Goal: Task Accomplishment & Management: Manage account settings

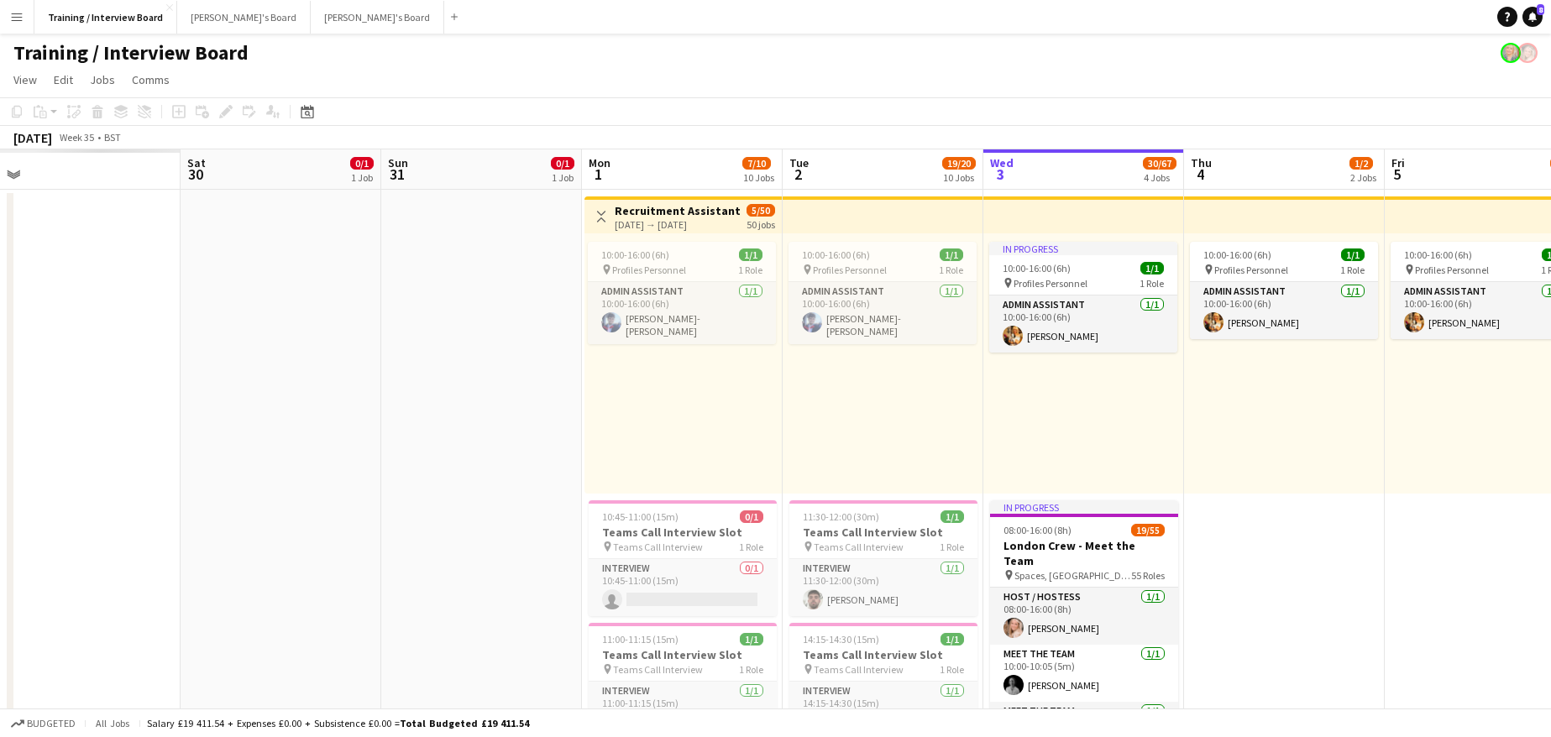
drag, startPoint x: 520, startPoint y: 169, endPoint x: 1336, endPoint y: 196, distance: 816.5
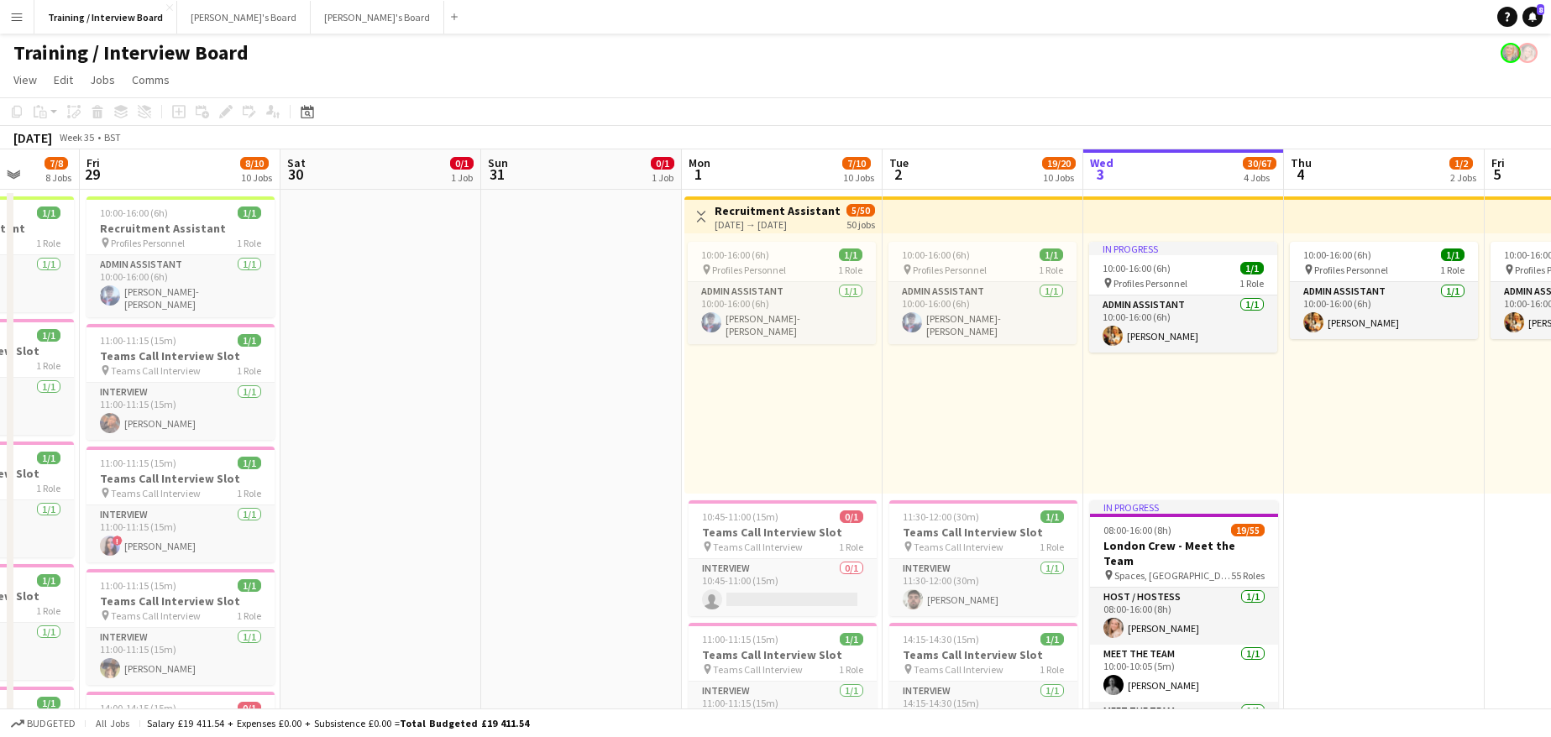
drag, startPoint x: 487, startPoint y: 165, endPoint x: 1101, endPoint y: 145, distance: 614.1
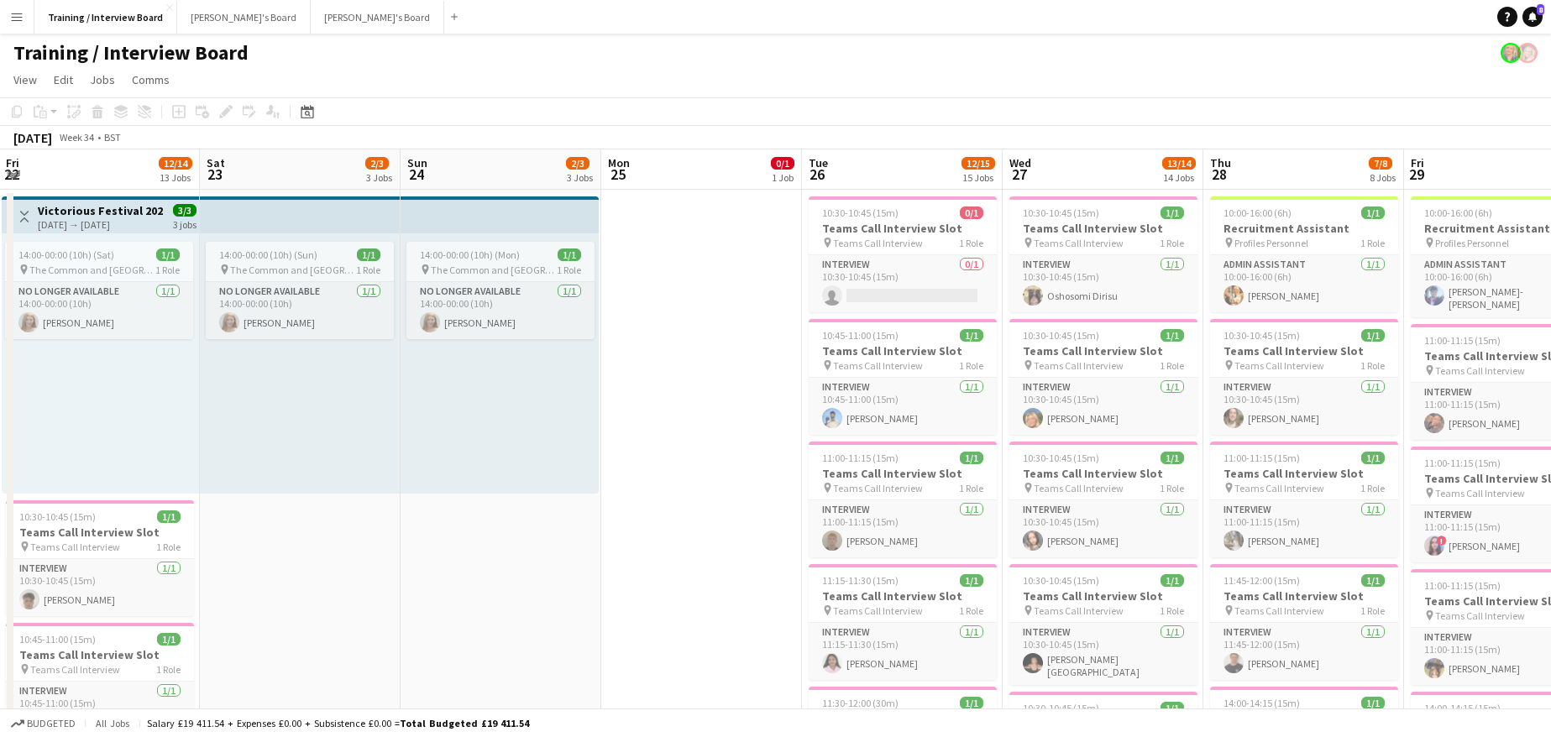
scroll to position [0, 510]
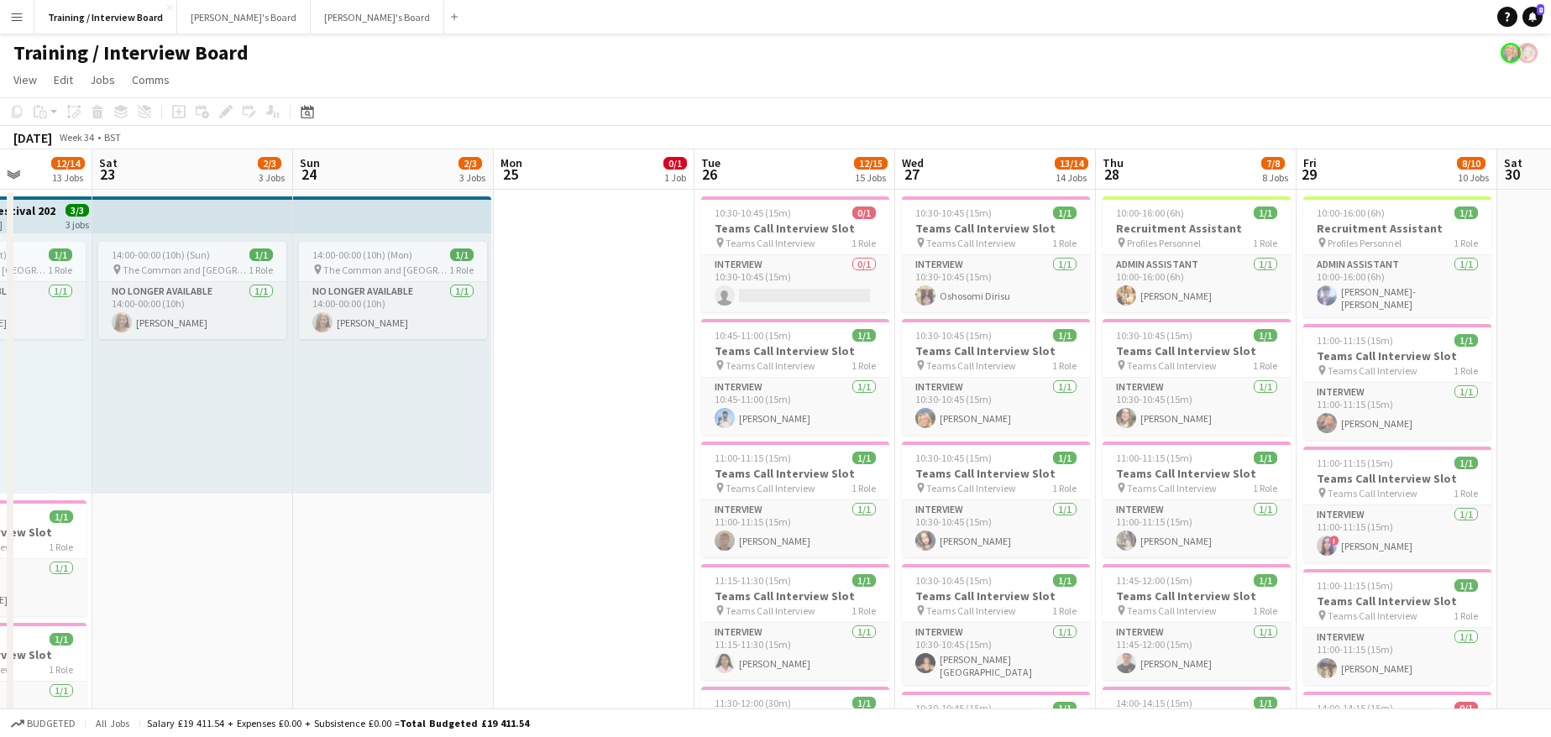
drag, startPoint x: 267, startPoint y: 162, endPoint x: 1056, endPoint y: 165, distance: 789.2
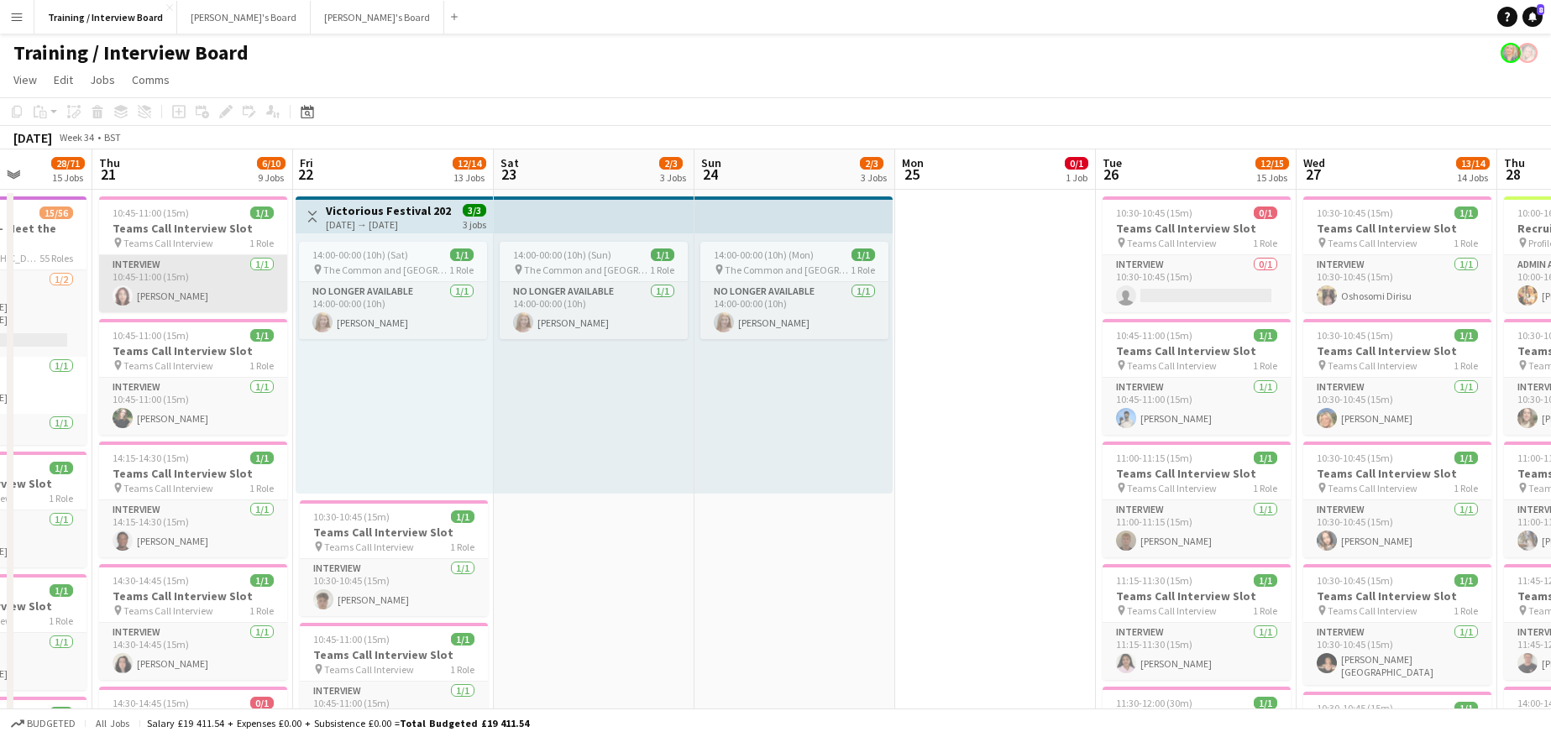
click at [164, 271] on app-card-role "Interview 1/1 10:45-11:00 (15m) Jessica Taplin" at bounding box center [193, 283] width 188 height 57
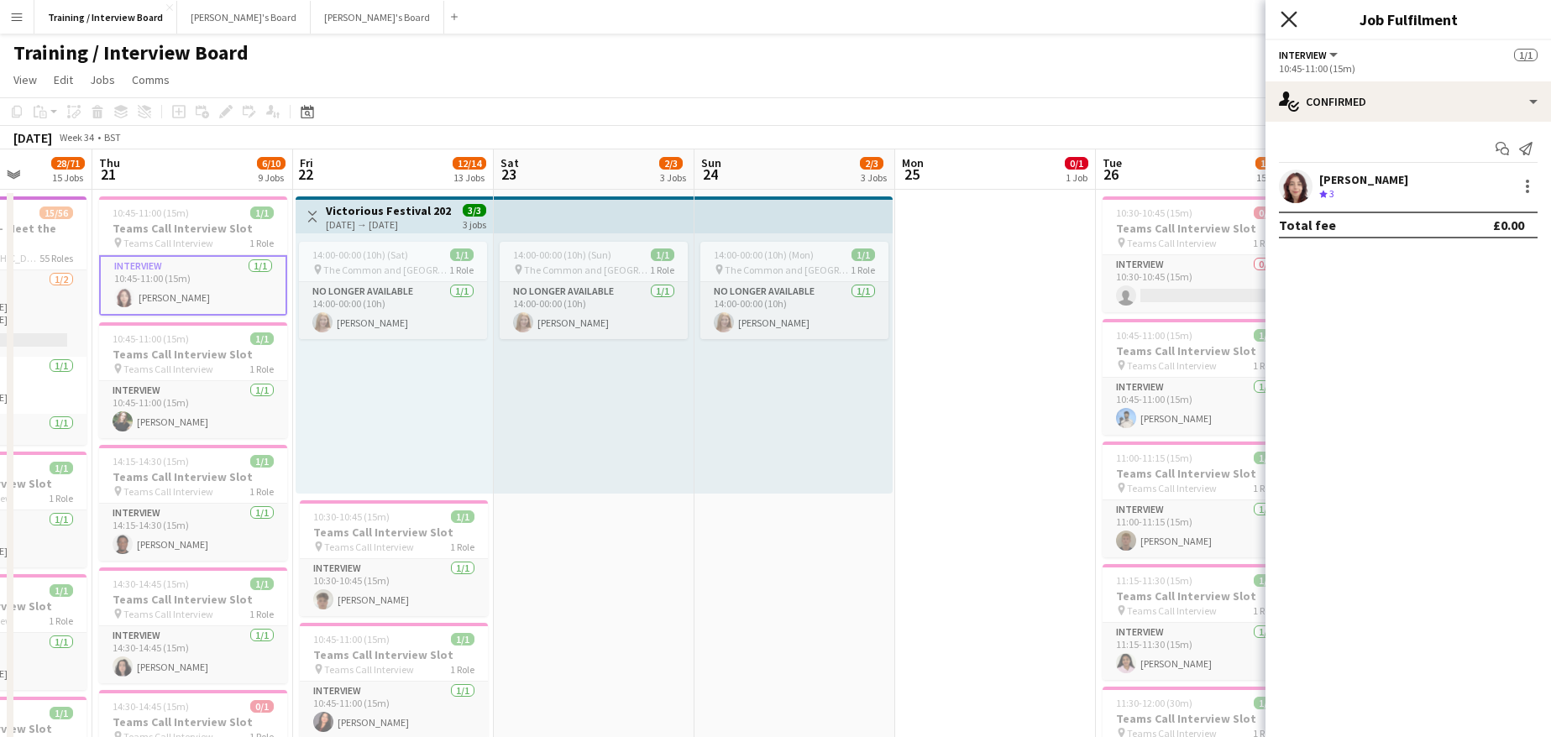
click at [1290, 17] on icon "Close pop-in" at bounding box center [1288, 19] width 16 height 16
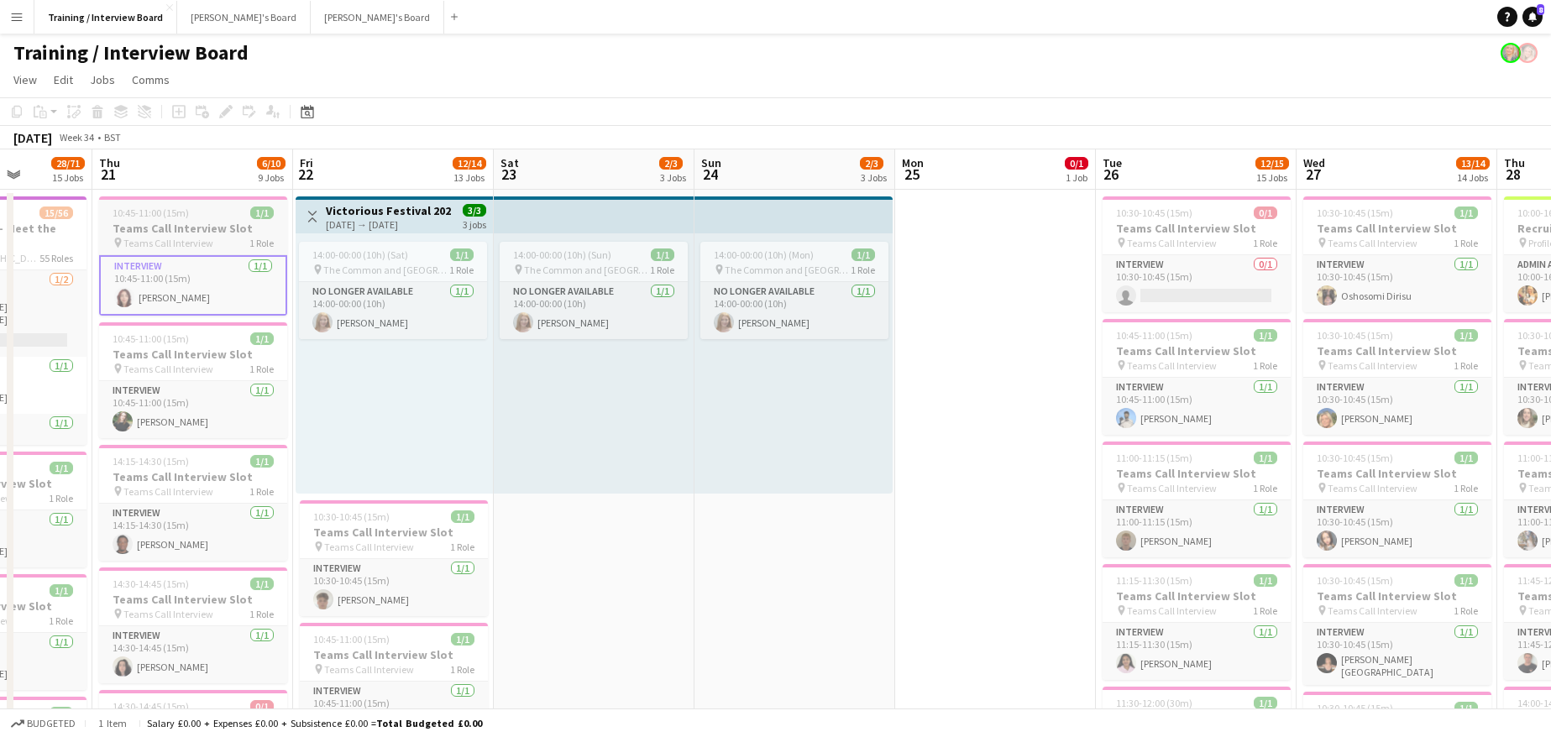
click at [179, 237] on span "Teams Call Interview" at bounding box center [168, 243] width 90 height 13
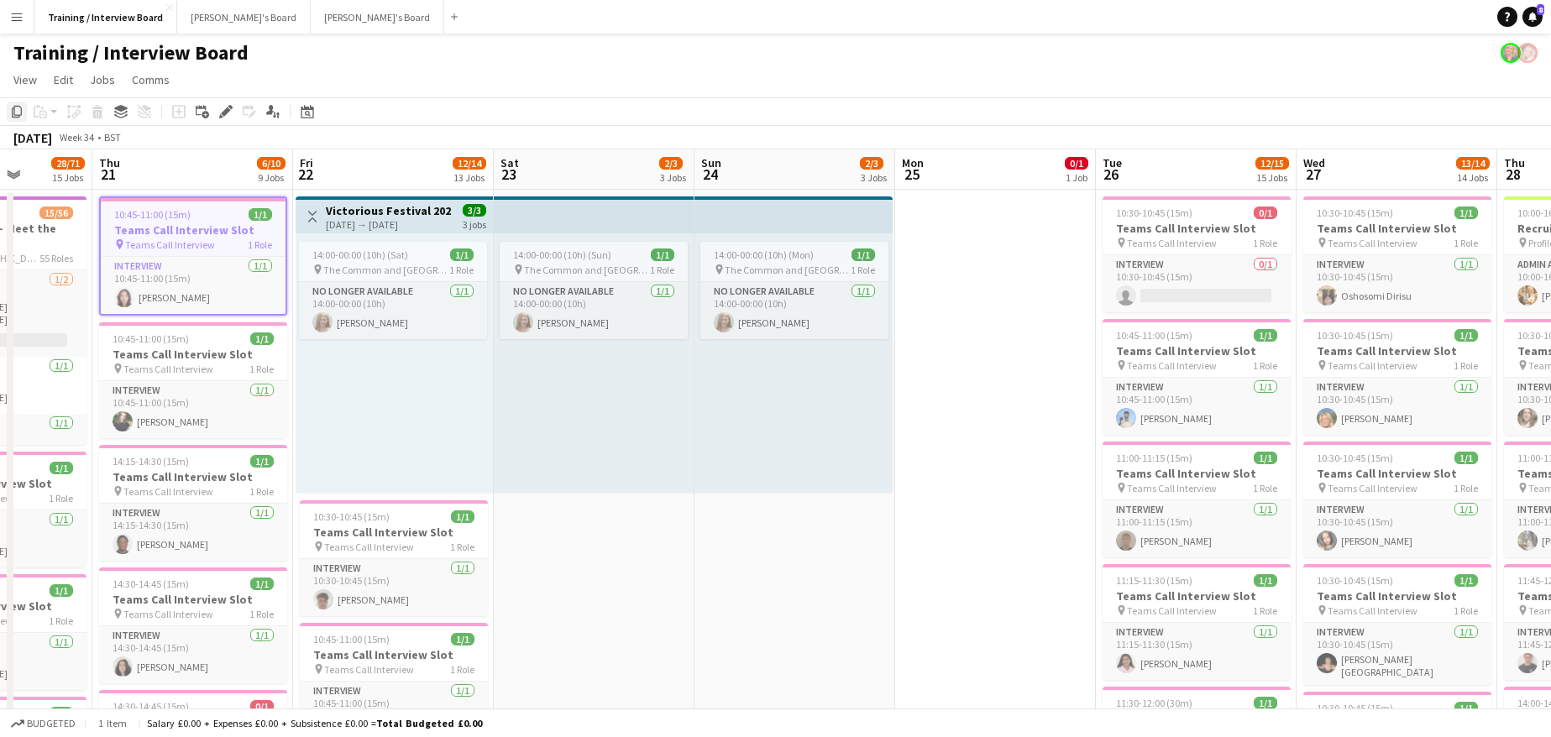
click at [26, 118] on div "Copy" at bounding box center [17, 112] width 20 height 20
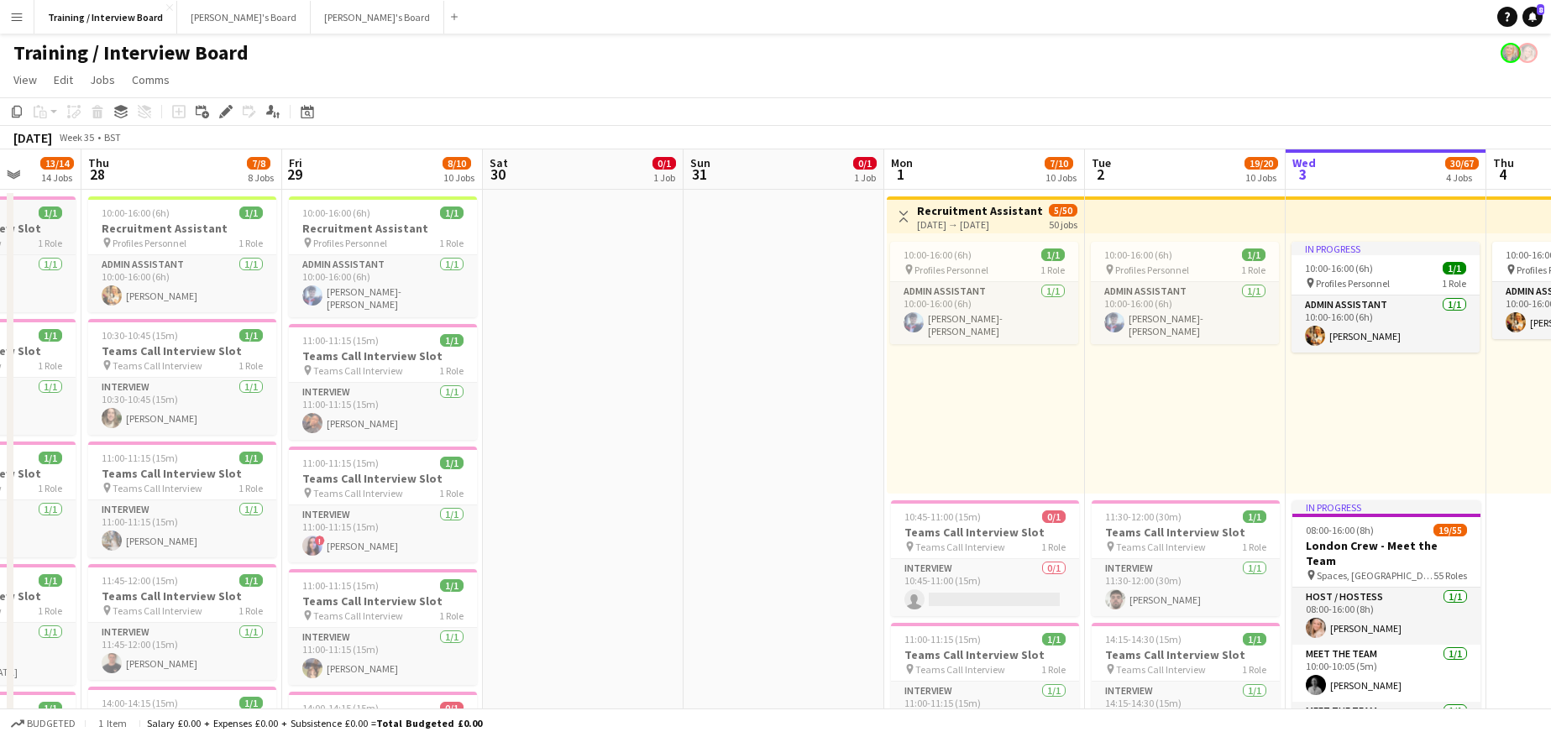
scroll to position [0, 571]
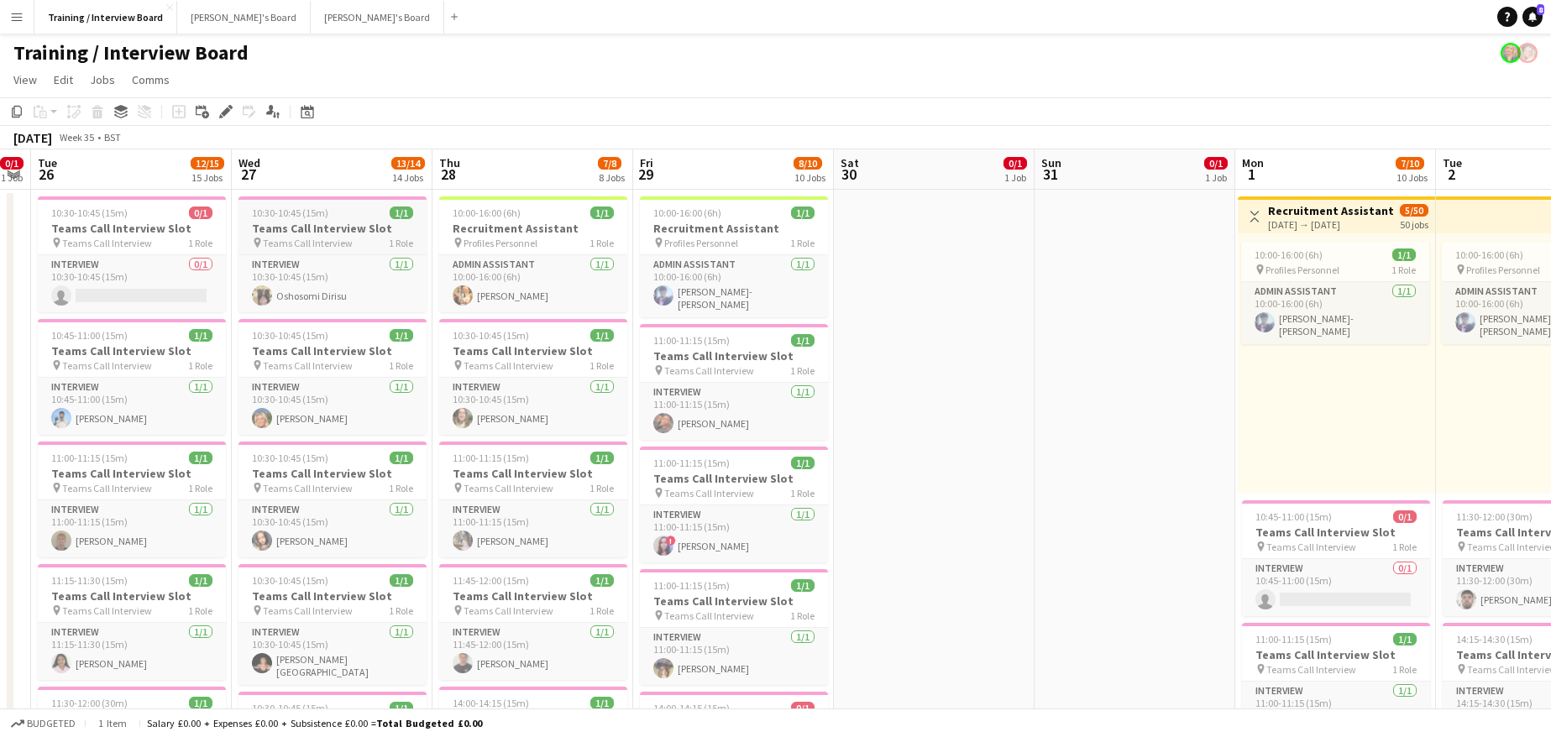
drag, startPoint x: 1418, startPoint y: 159, endPoint x: 383, endPoint y: 241, distance: 1038.4
click at [1298, 398] on div "10:00-16:00 (6h) 1/1 pin Profiles Personnel 1 Role Admin Assistant 1/1 10:00-16…" at bounding box center [1336, 363] width 197 height 260
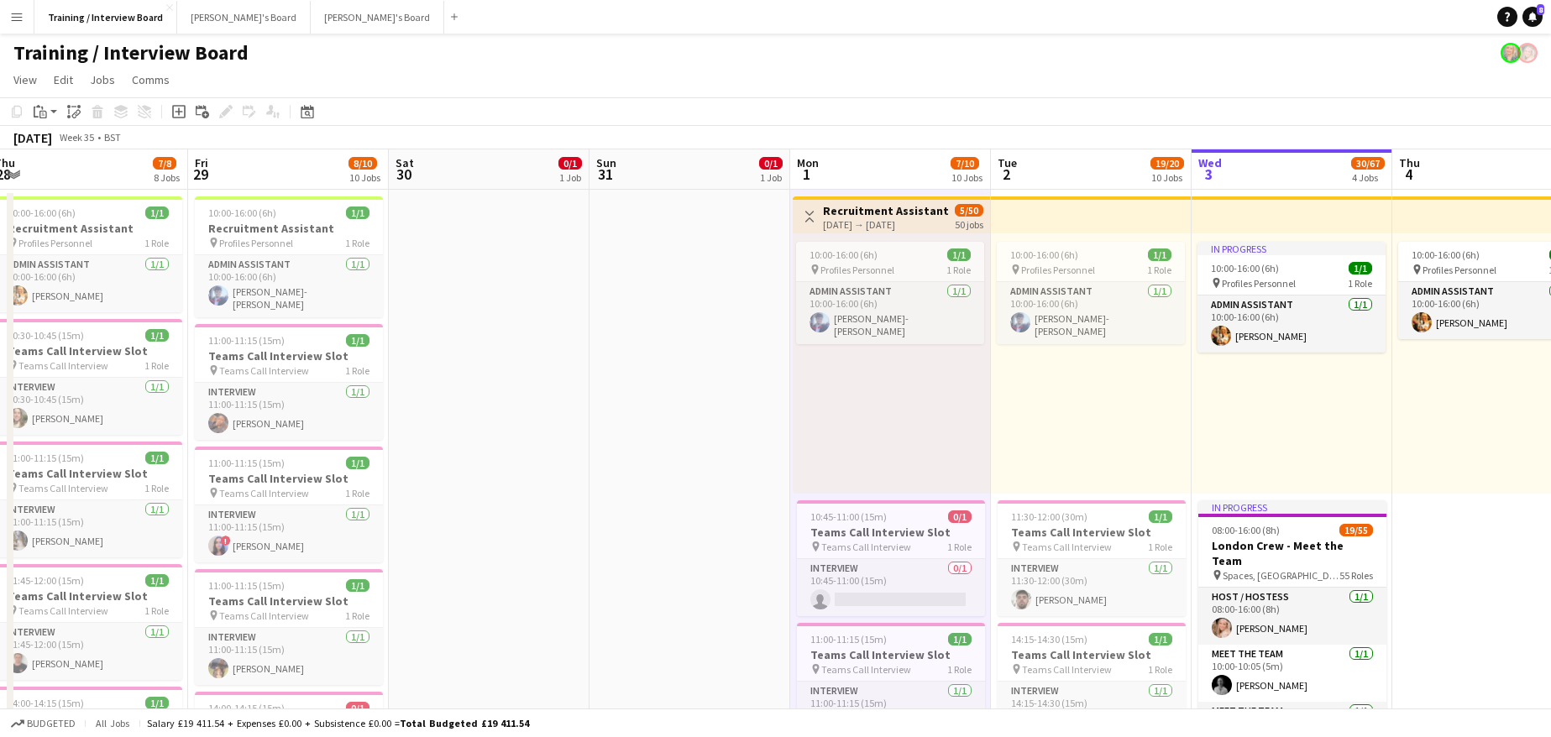
drag, startPoint x: 1347, startPoint y: 178, endPoint x: 902, endPoint y: 200, distance: 446.3
click at [1267, 463] on div "In progress 10:00-16:00 (6h) 1/1 pin Profiles Personnel 1 Role Admin Assistant …" at bounding box center [1290, 363] width 201 height 260
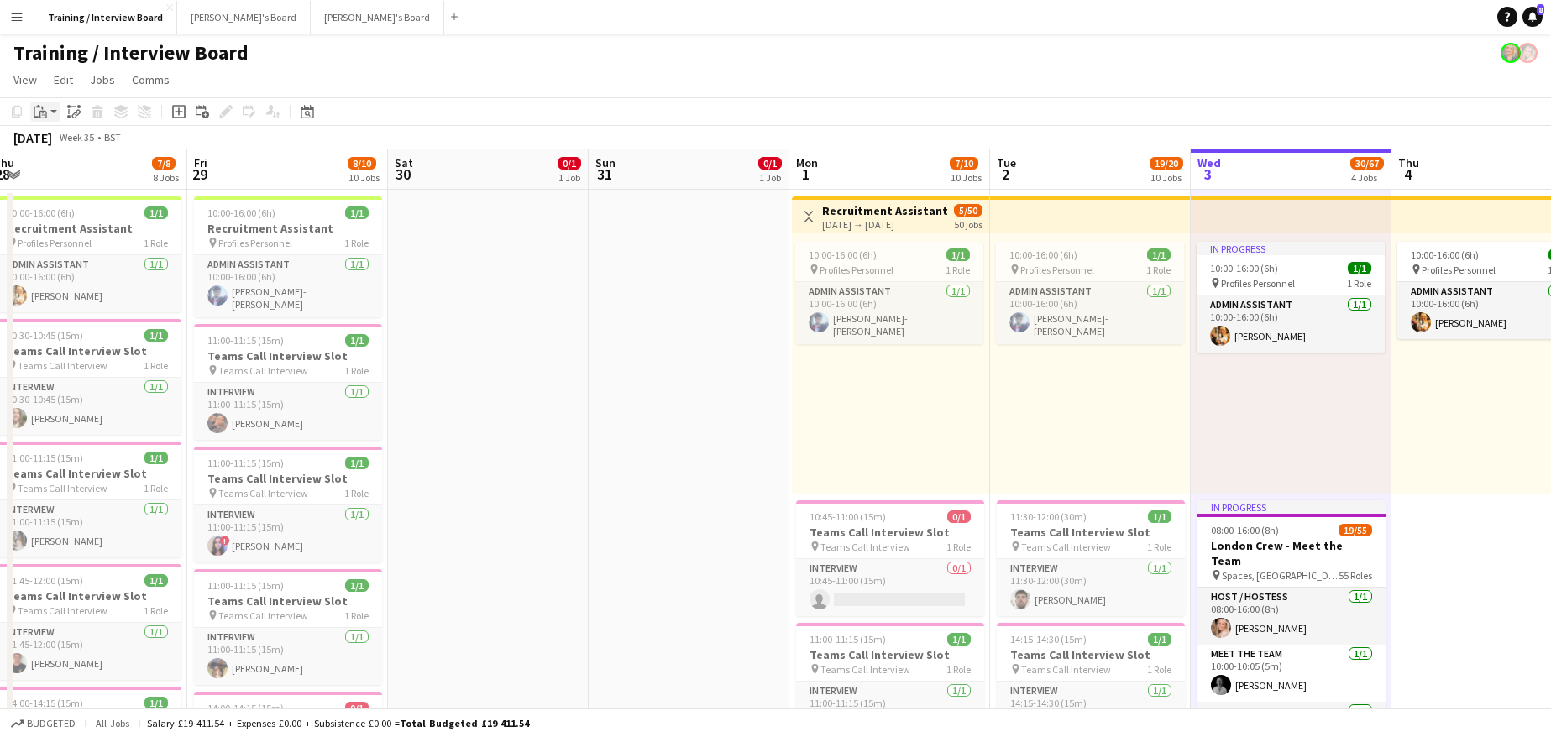
click at [48, 110] on div "Paste" at bounding box center [40, 112] width 20 height 20
click at [89, 144] on link "Paste Ctrl+V" at bounding box center [123, 143] width 158 height 15
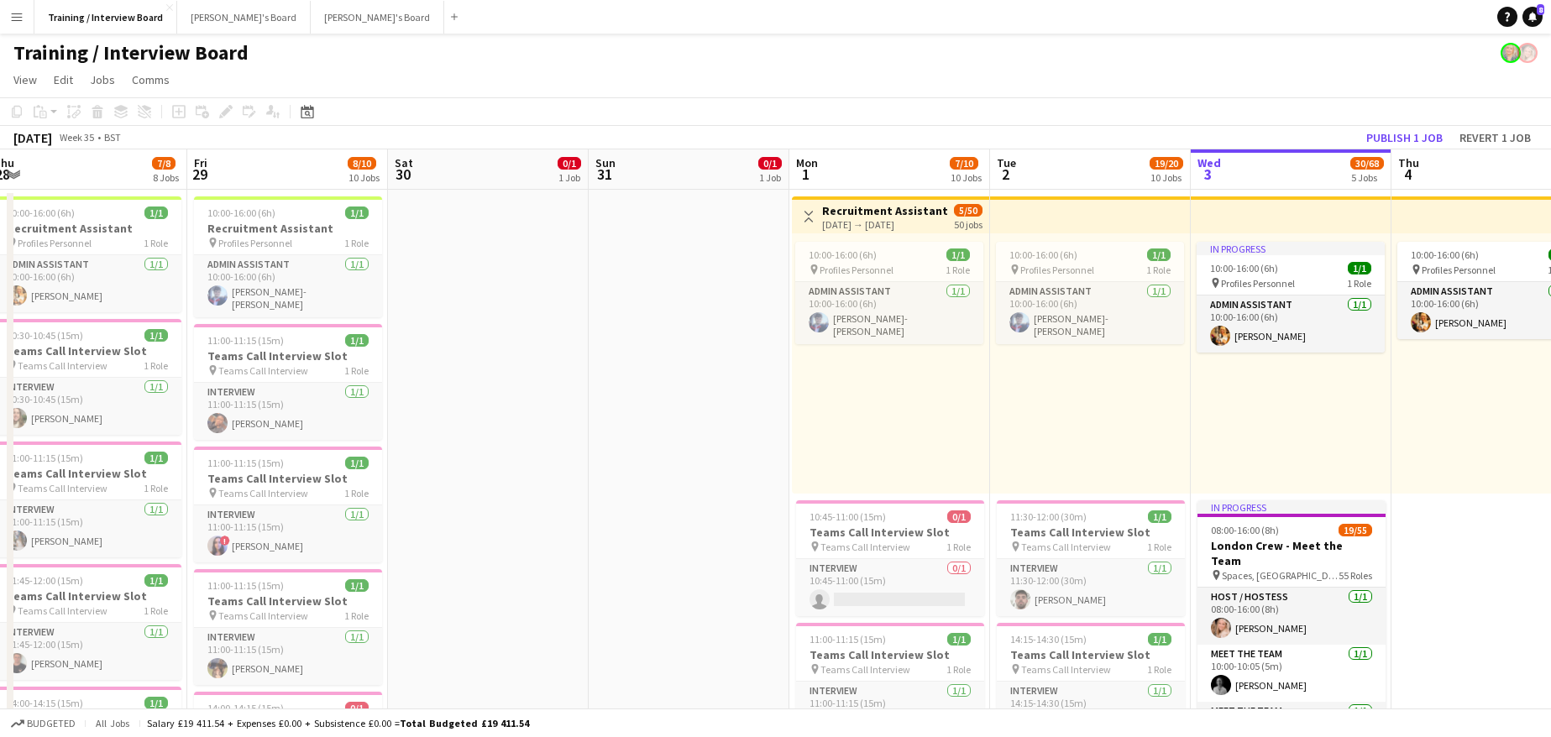
click at [1311, 398] on div "In progress 10:00-16:00 (6h) 1/1 pin Profiles Personnel 1 Role Admin Assistant …" at bounding box center [1290, 363] width 201 height 260
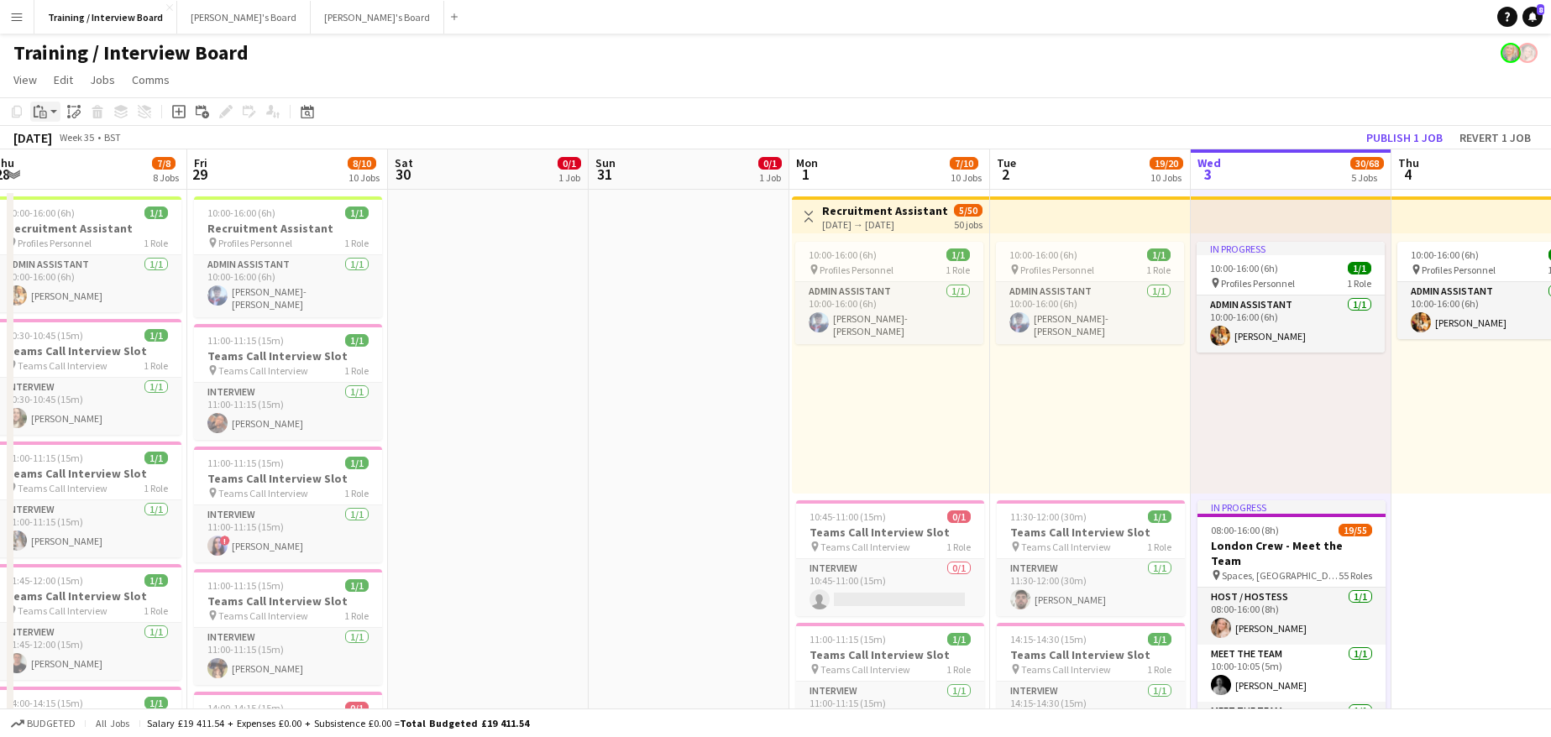
click at [37, 113] on icon "Paste" at bounding box center [40, 111] width 13 height 13
click at [55, 143] on link "Paste Ctrl+V" at bounding box center [123, 143] width 158 height 15
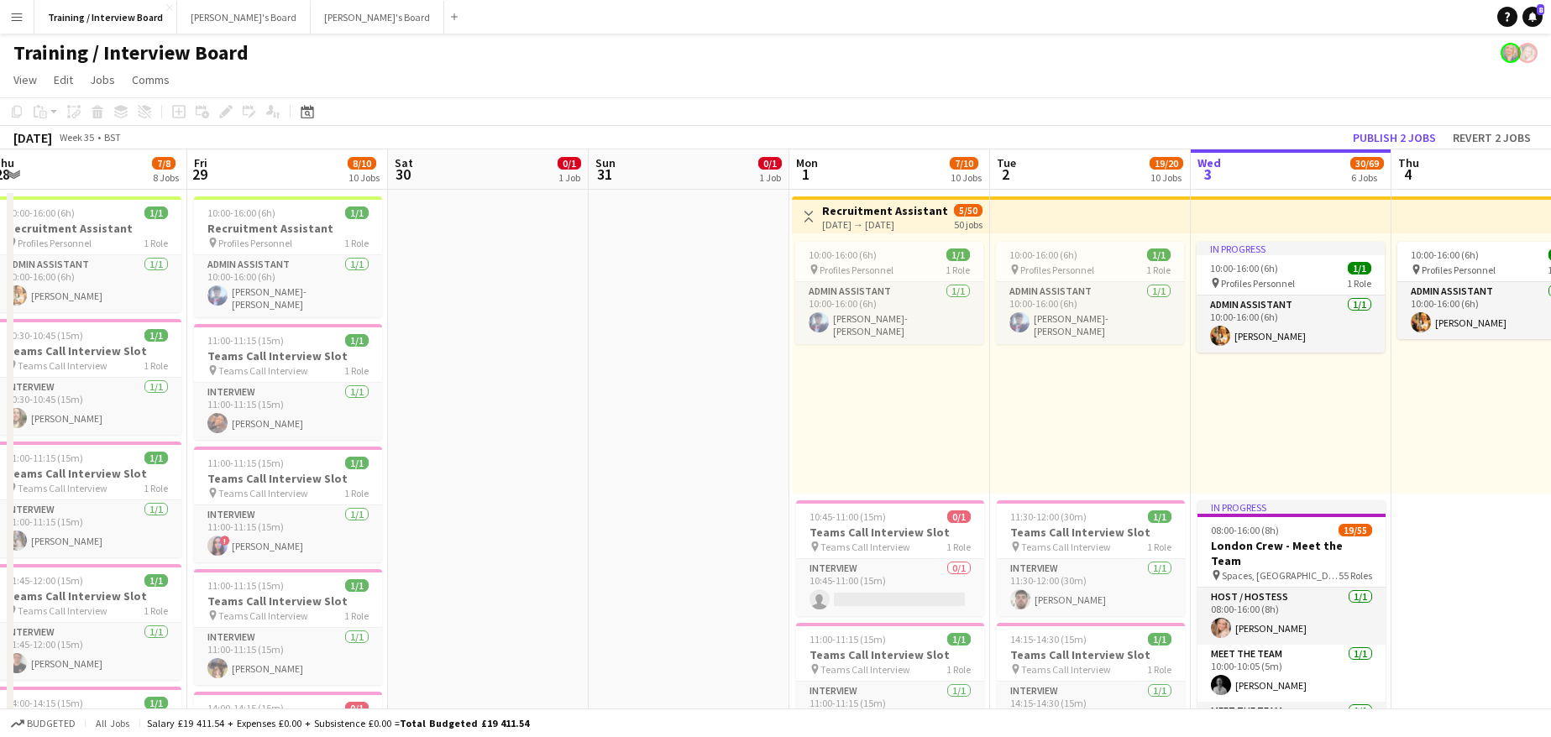
click at [1295, 374] on div "In progress 10:00-16:00 (6h) 1/1 pin Profiles Personnel 1 Role Admin Assistant …" at bounding box center [1290, 363] width 201 height 260
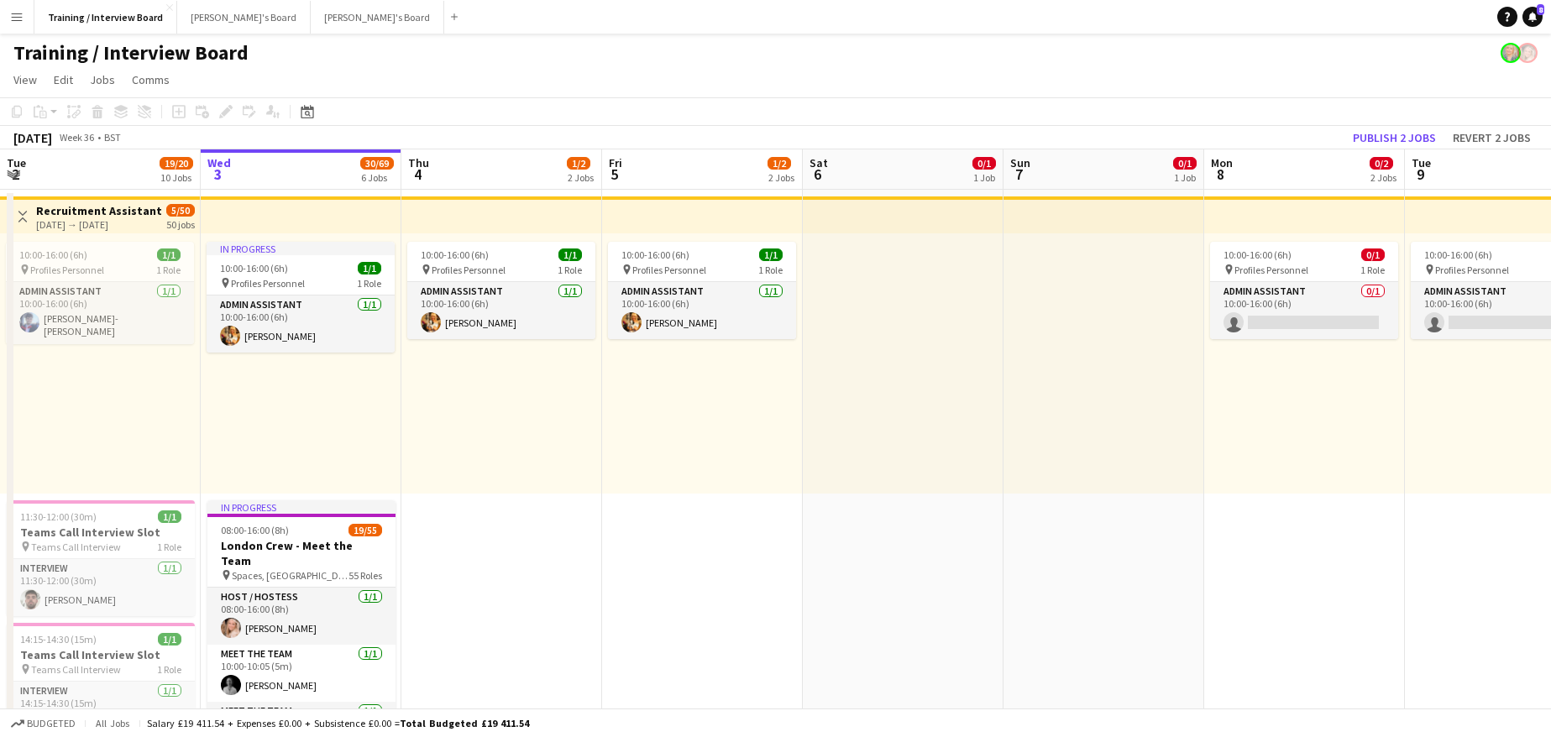
click at [293, 401] on div "In progress 10:00-16:00 (6h) 1/1 pin Profiles Personnel 1 Role Admin Assistant …" at bounding box center [301, 363] width 201 height 260
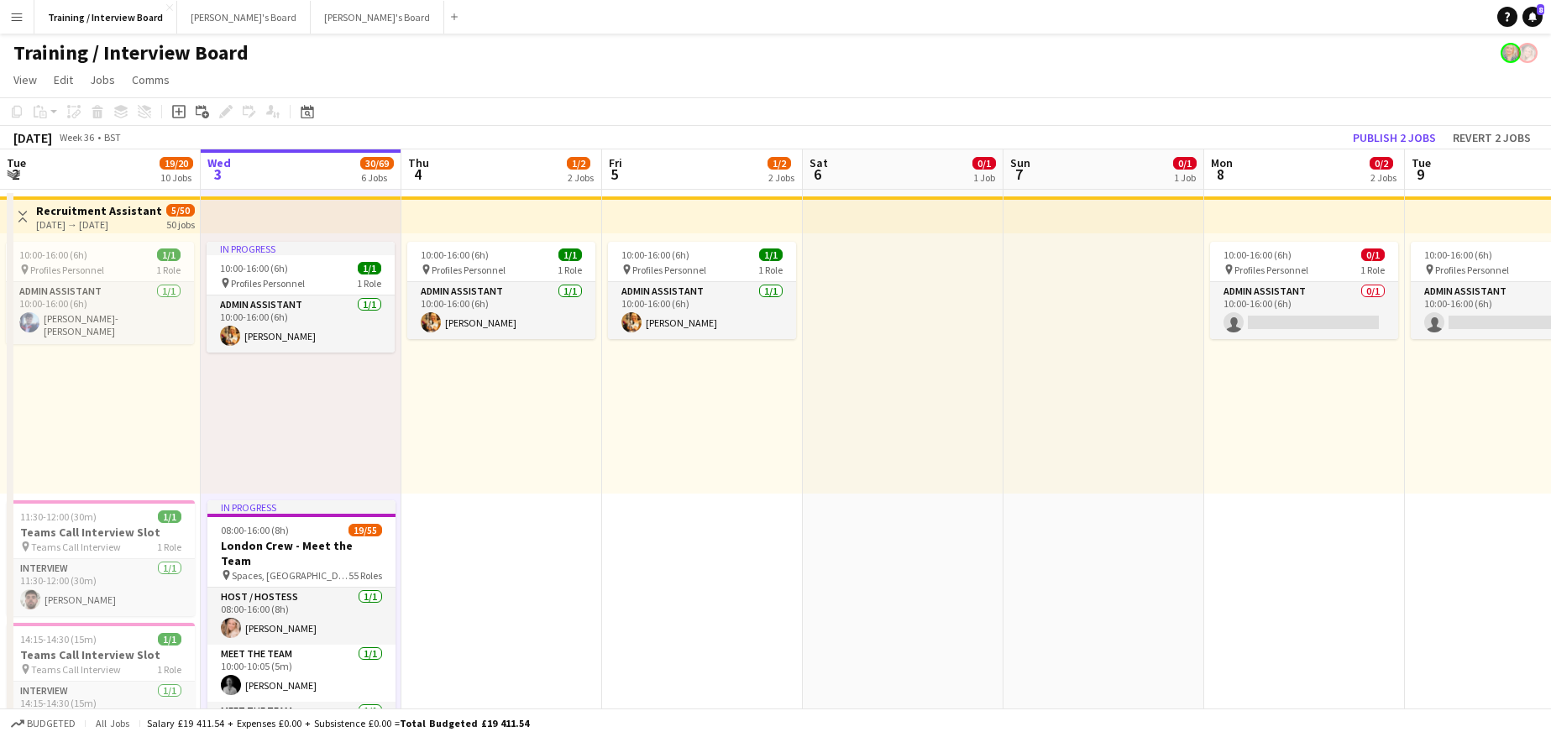
click at [365, 460] on div "In progress 10:00-16:00 (6h) 1/1 pin Profiles Personnel 1 Role Admin Assistant …" at bounding box center [301, 363] width 201 height 260
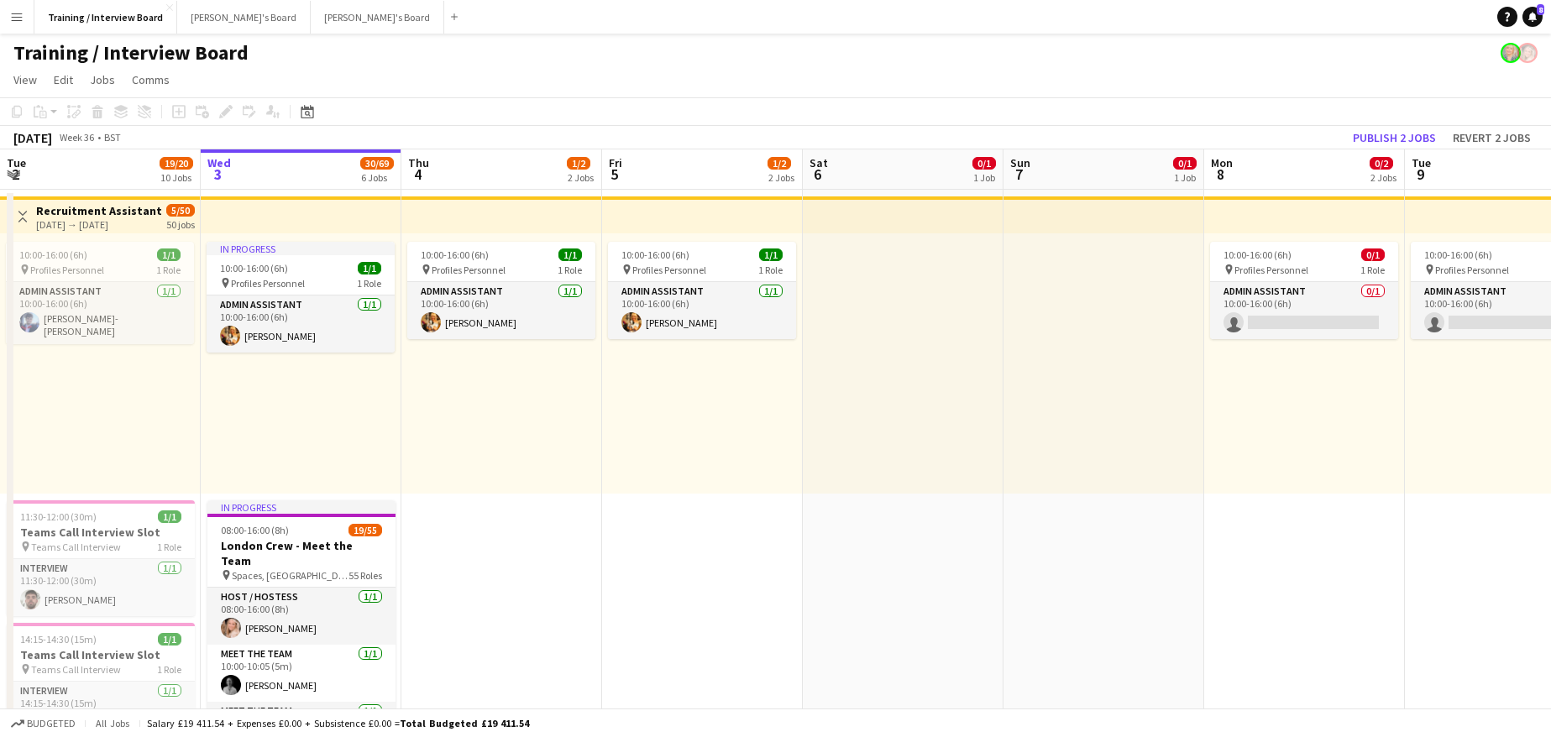
scroll to position [0, 484]
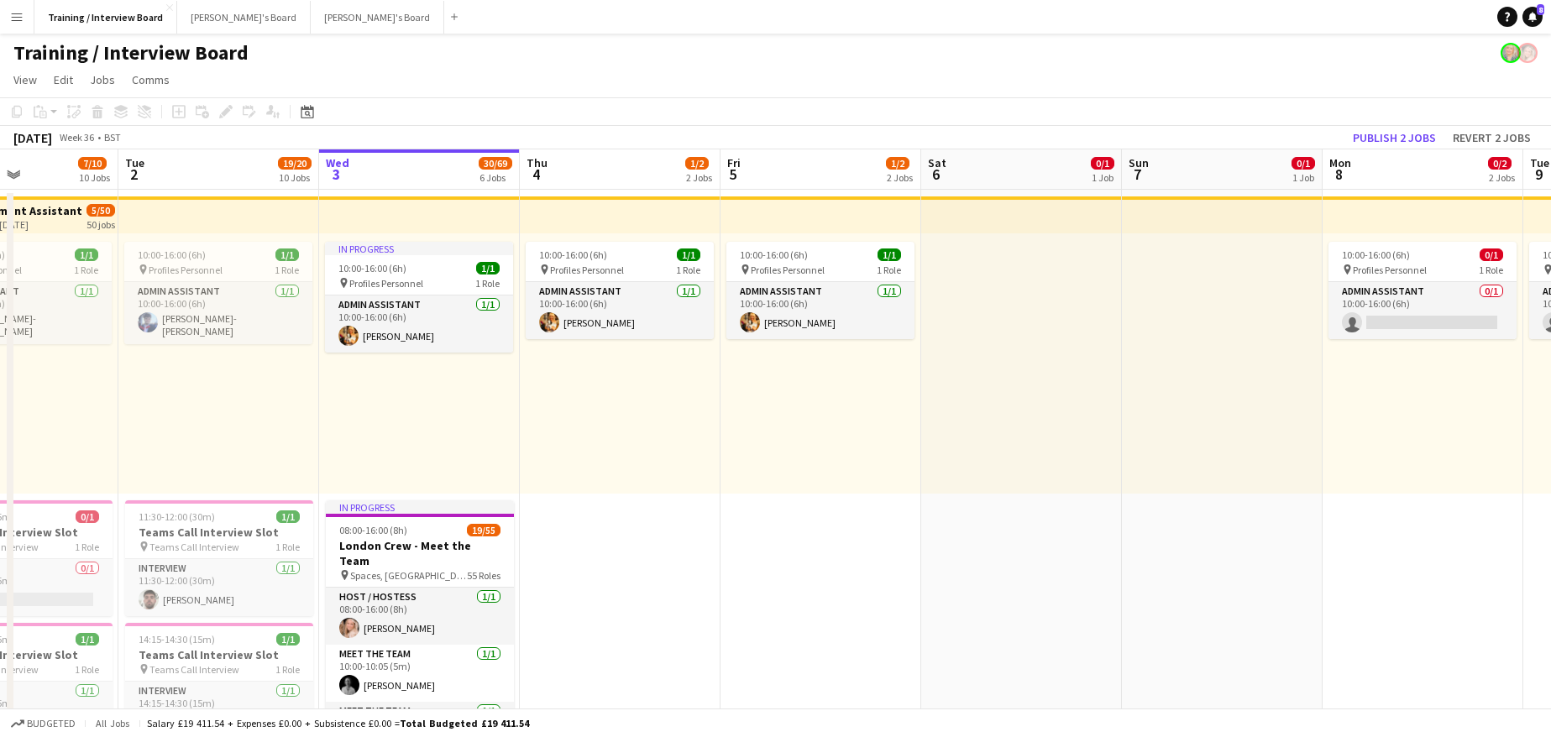
drag, startPoint x: 532, startPoint y: 172, endPoint x: 1573, endPoint y: 82, distance: 1044.1
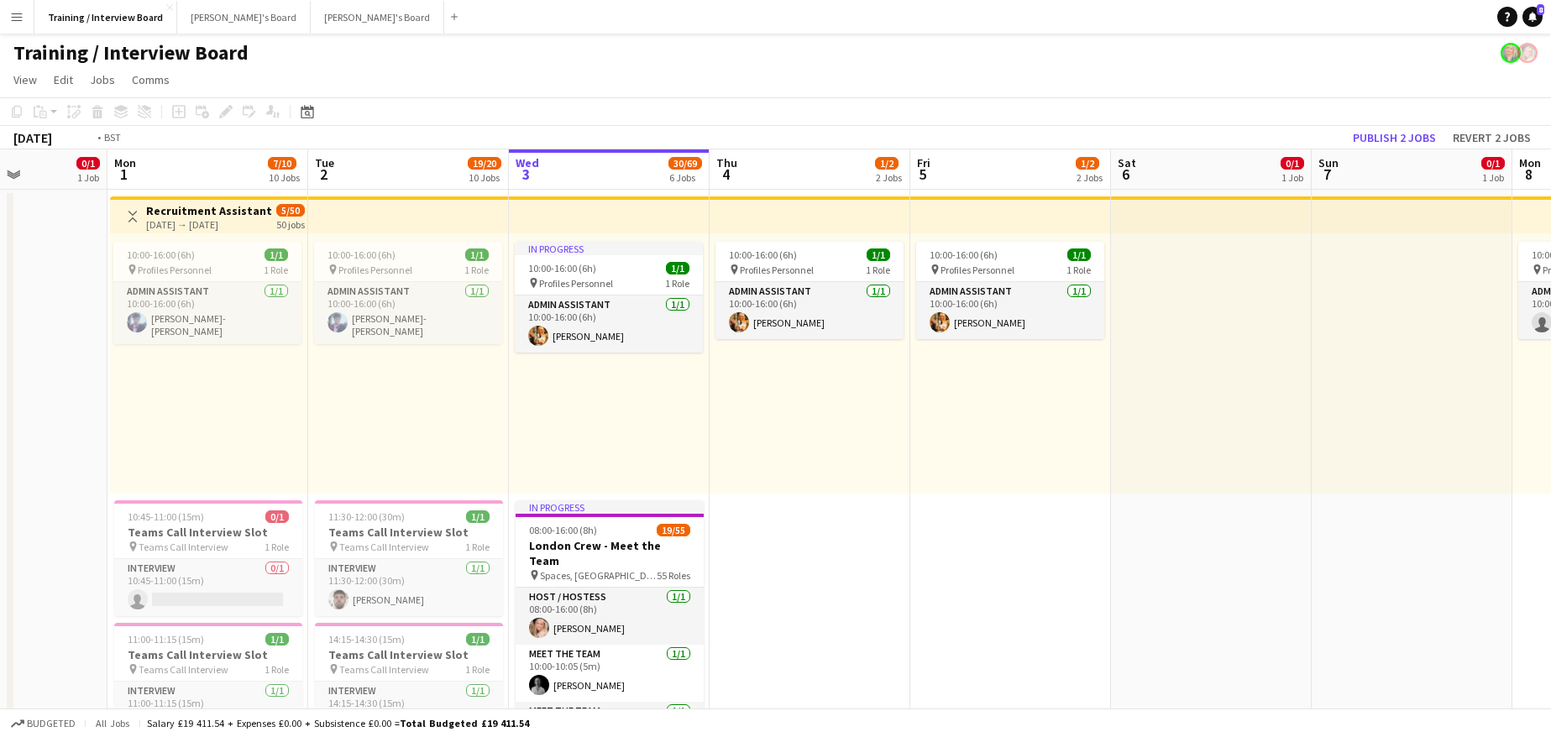
drag, startPoint x: 244, startPoint y: 173, endPoint x: 1573, endPoint y: 96, distance: 1330.4
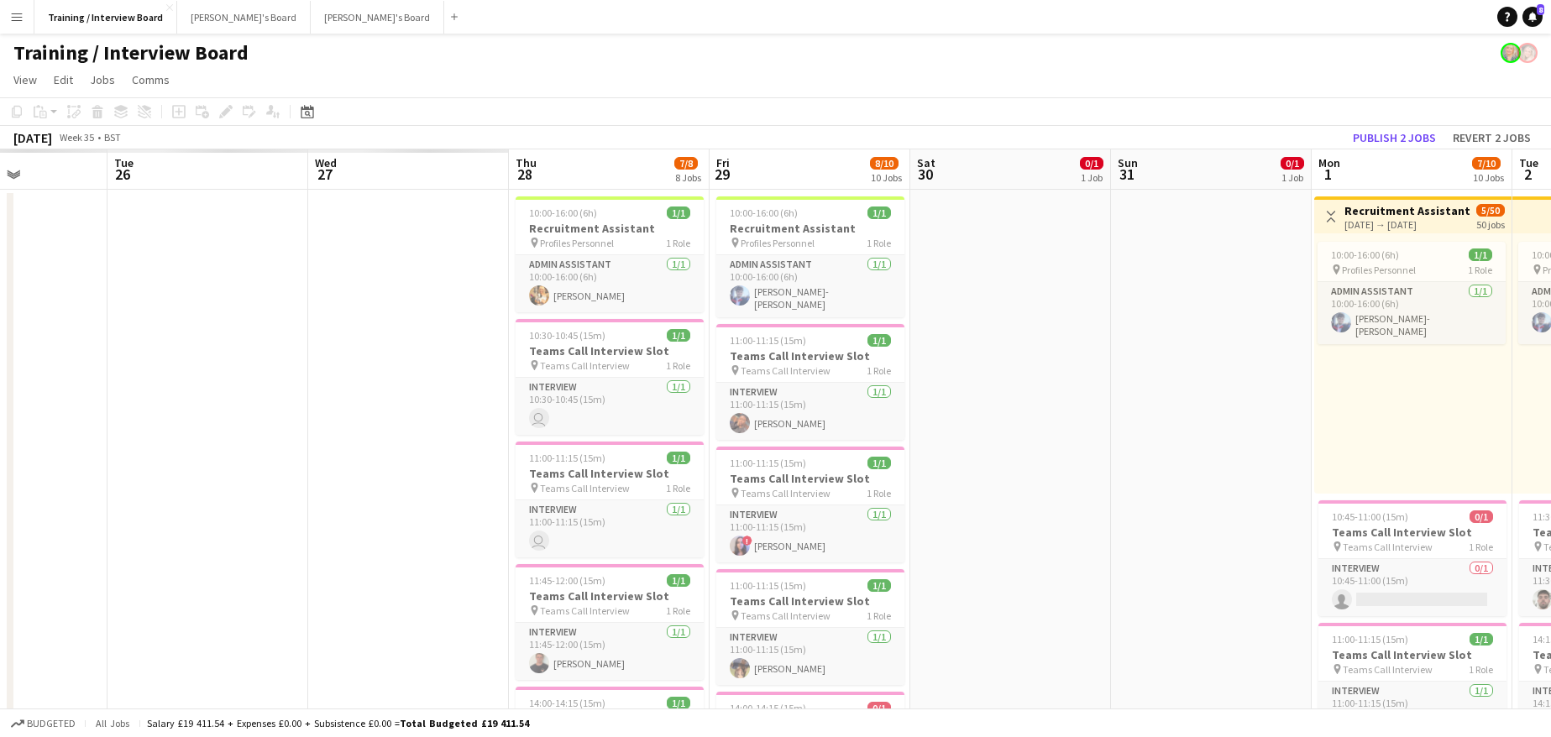
scroll to position [0, 504]
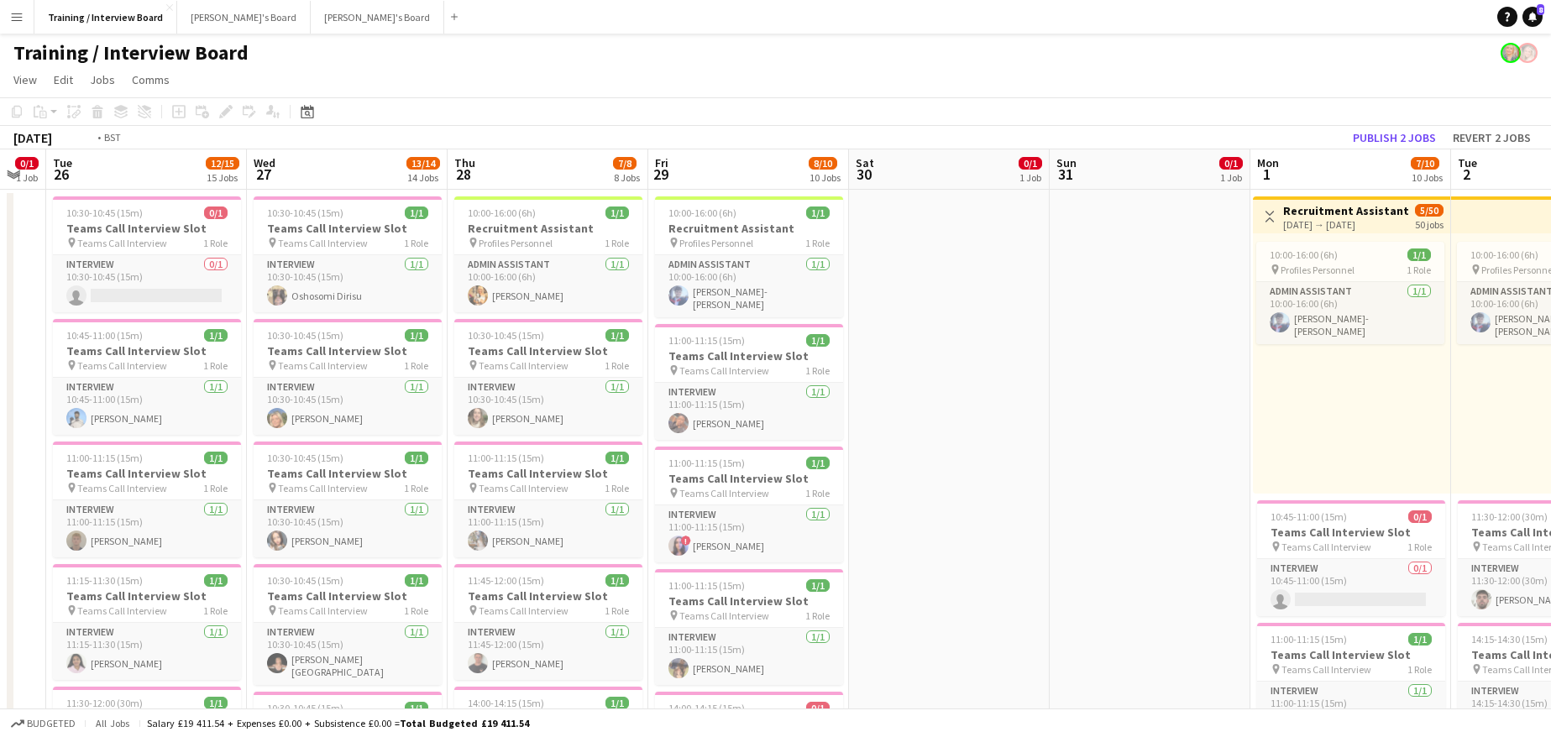
drag, startPoint x: 356, startPoint y: 181, endPoint x: 987, endPoint y: 145, distance: 632.4
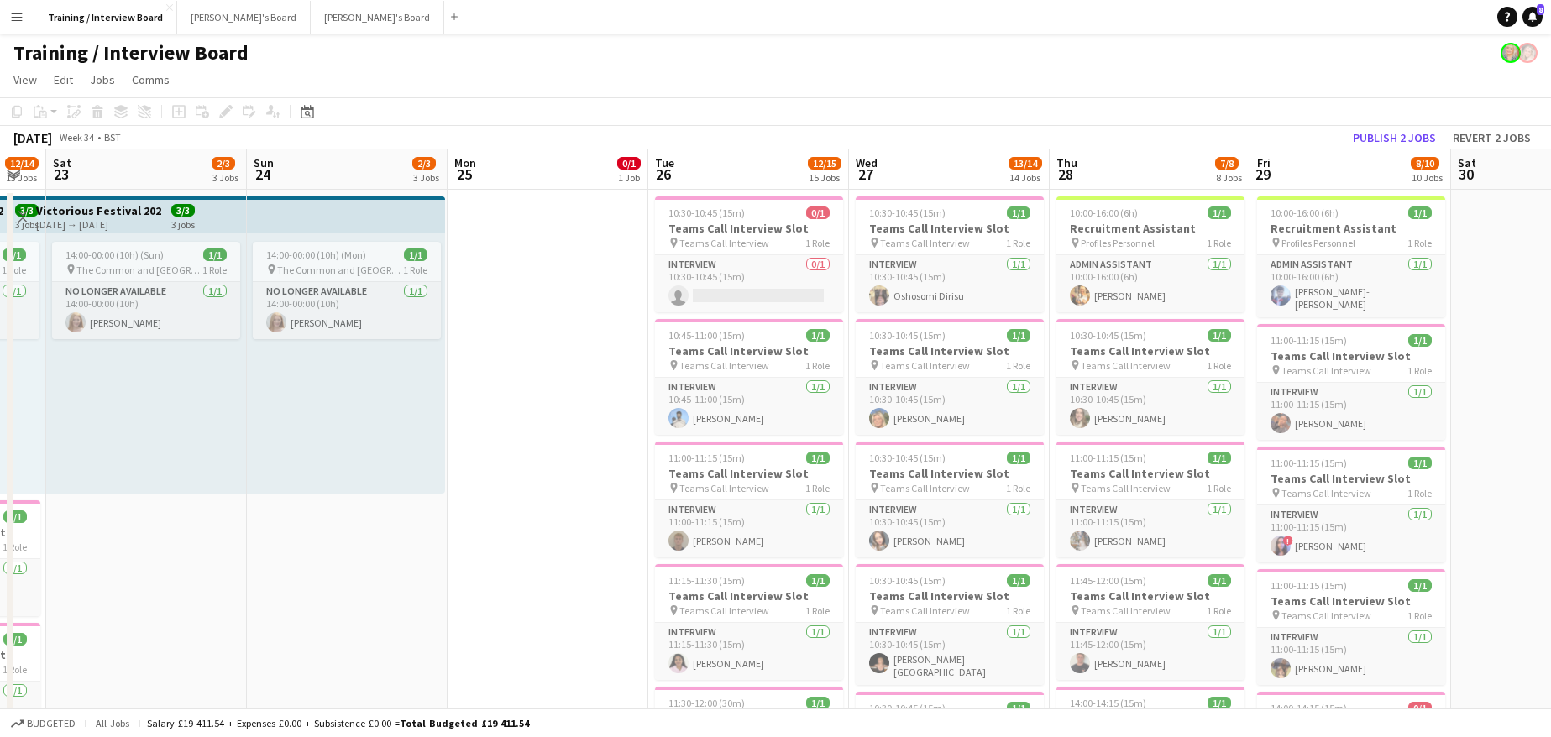
drag, startPoint x: 987, startPoint y: 145, endPoint x: 996, endPoint y: 144, distance: 8.6
click at [992, 144] on div "[DATE] Week 35 • BST Publish 2 jobs Revert 2 jobs" at bounding box center [775, 138] width 1551 height 24
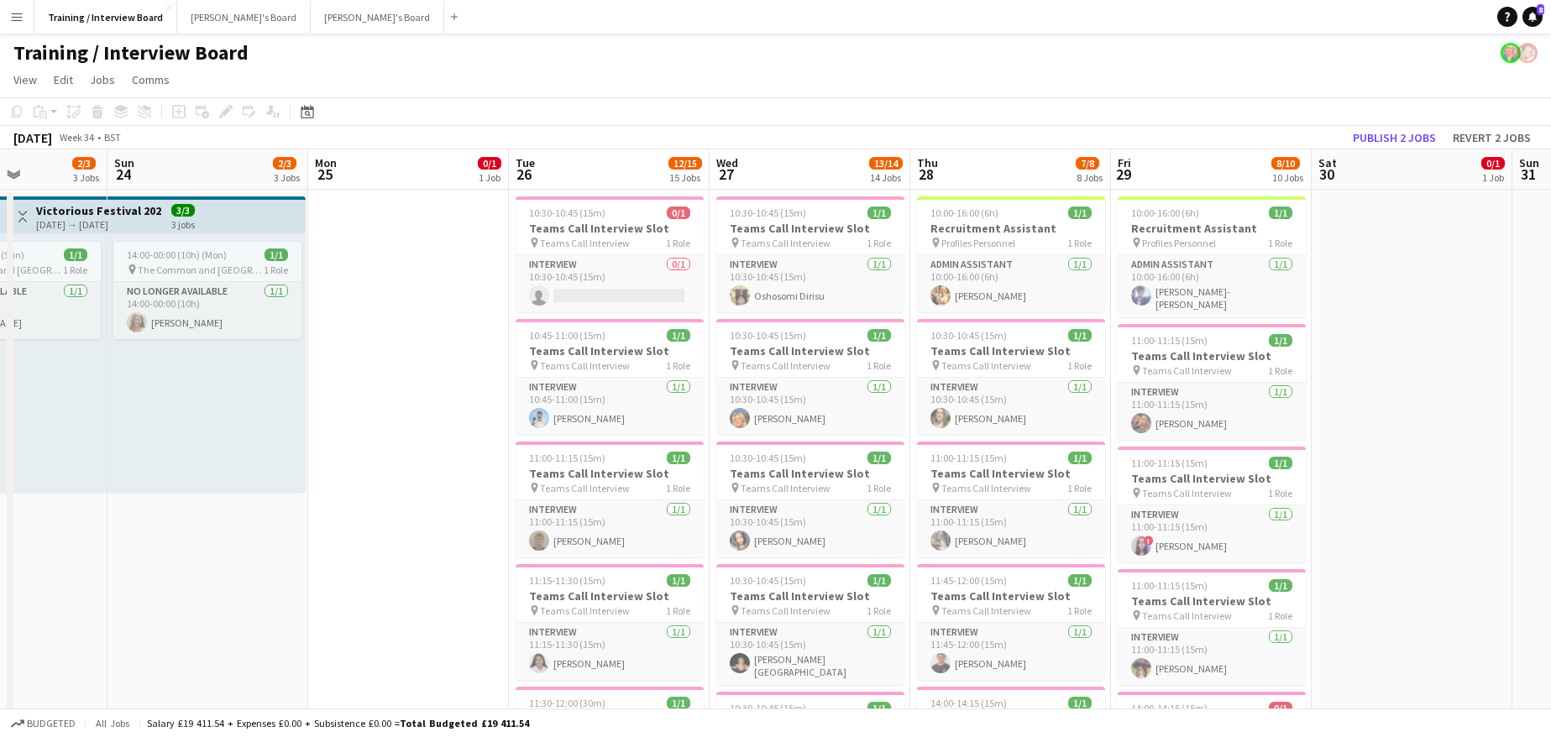
drag, startPoint x: 409, startPoint y: 170, endPoint x: 814, endPoint y: 165, distance: 405.5
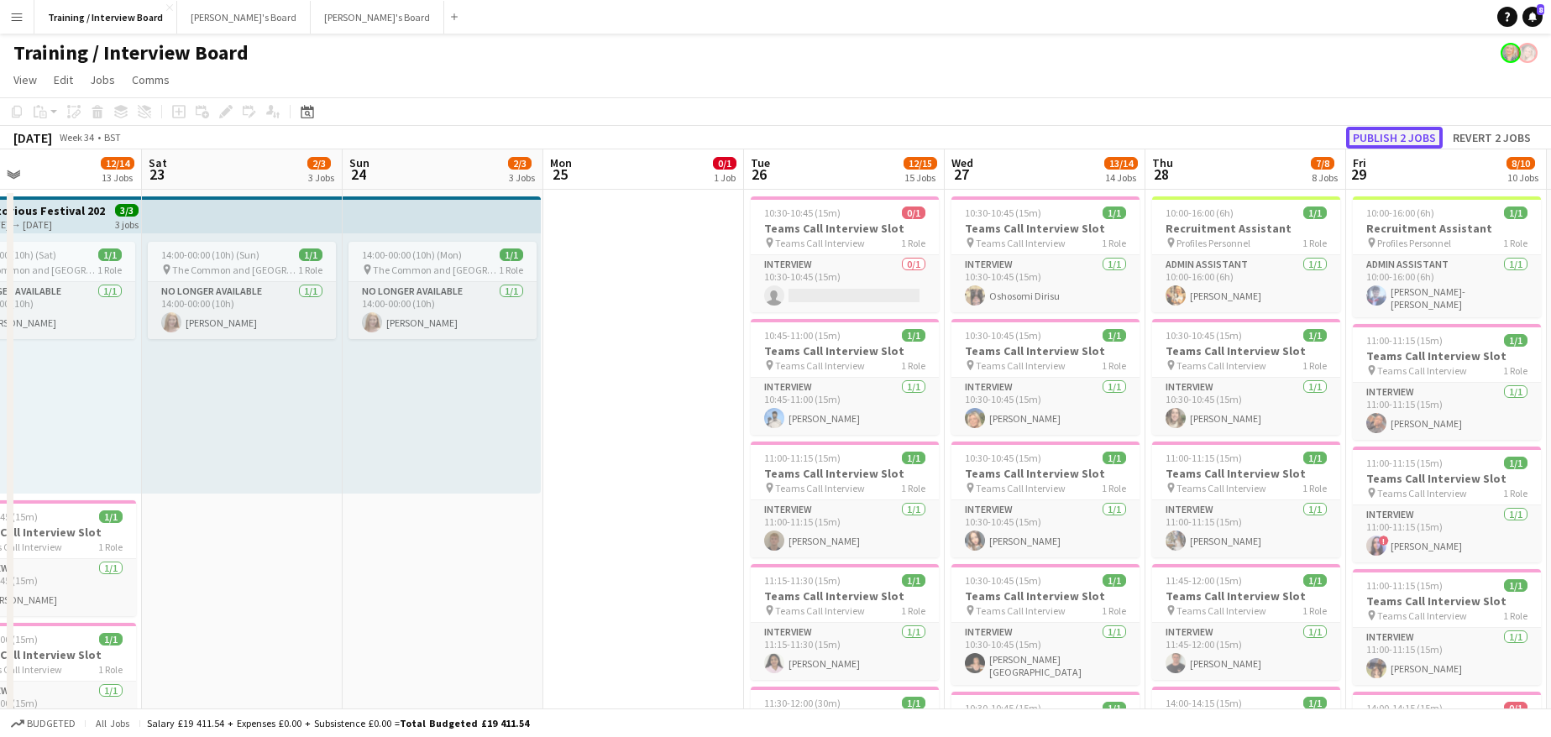
click at [1404, 139] on button "Publish 2 jobs" at bounding box center [1394, 138] width 97 height 22
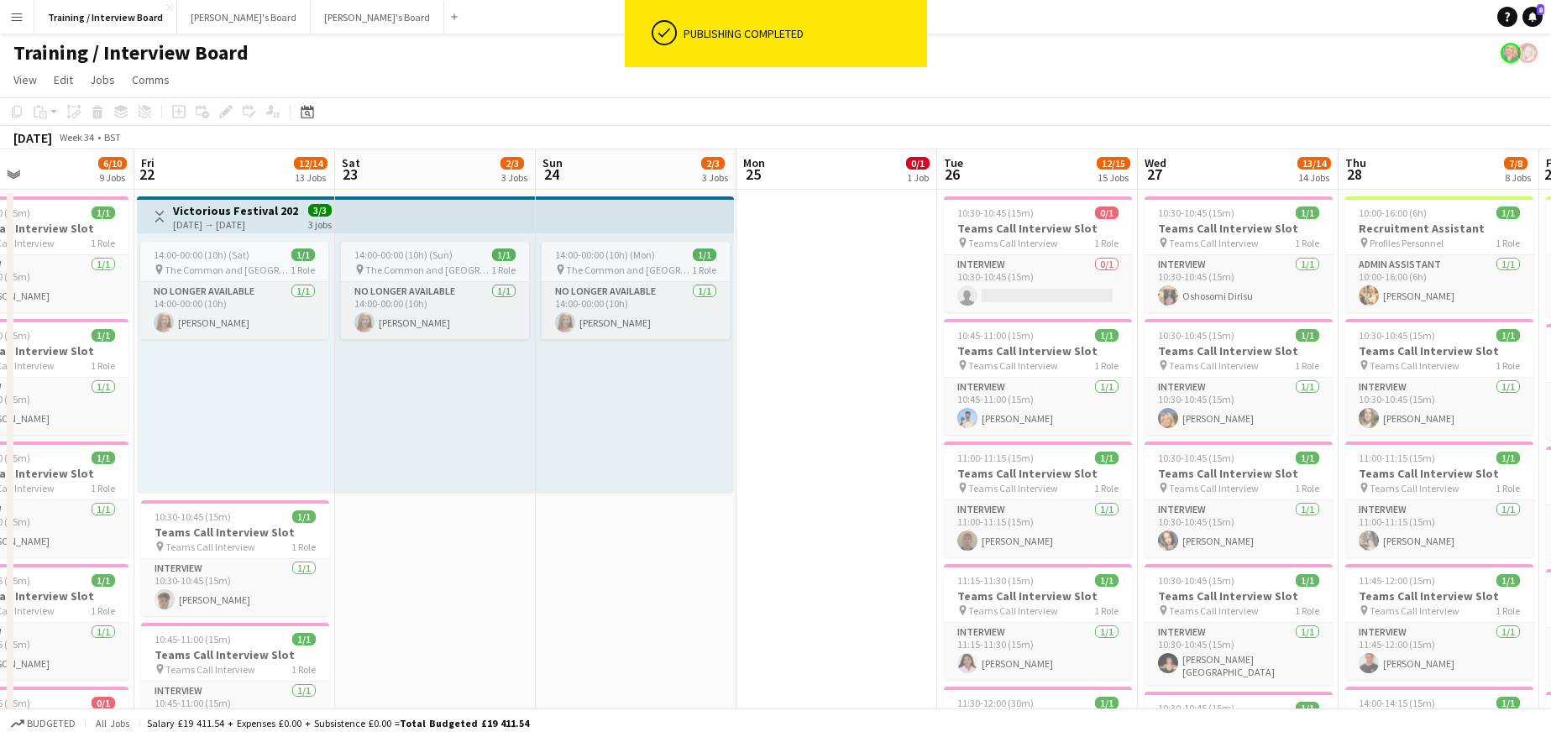
drag, startPoint x: 619, startPoint y: 180, endPoint x: 1491, endPoint y: 118, distance: 874.5
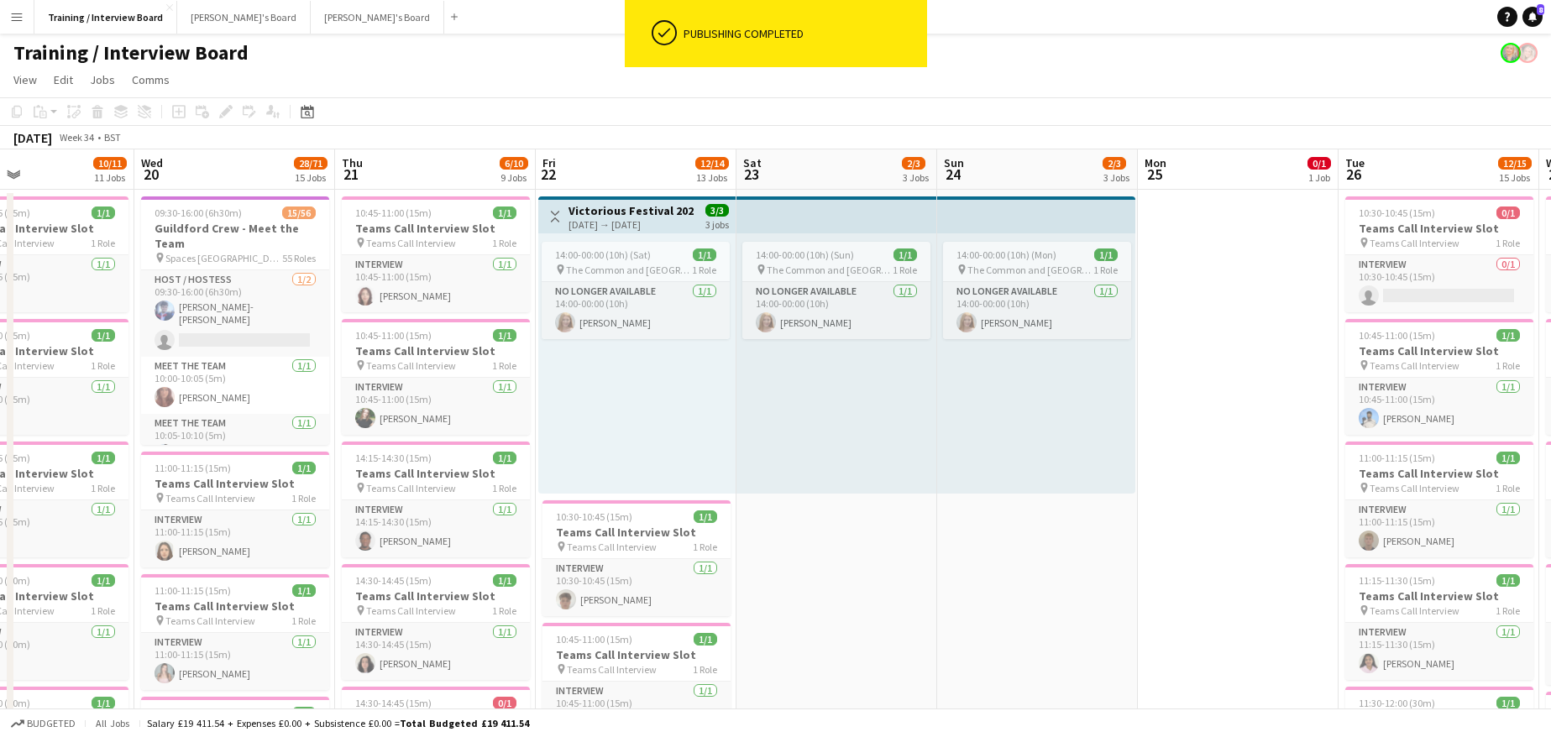
scroll to position [0, 468]
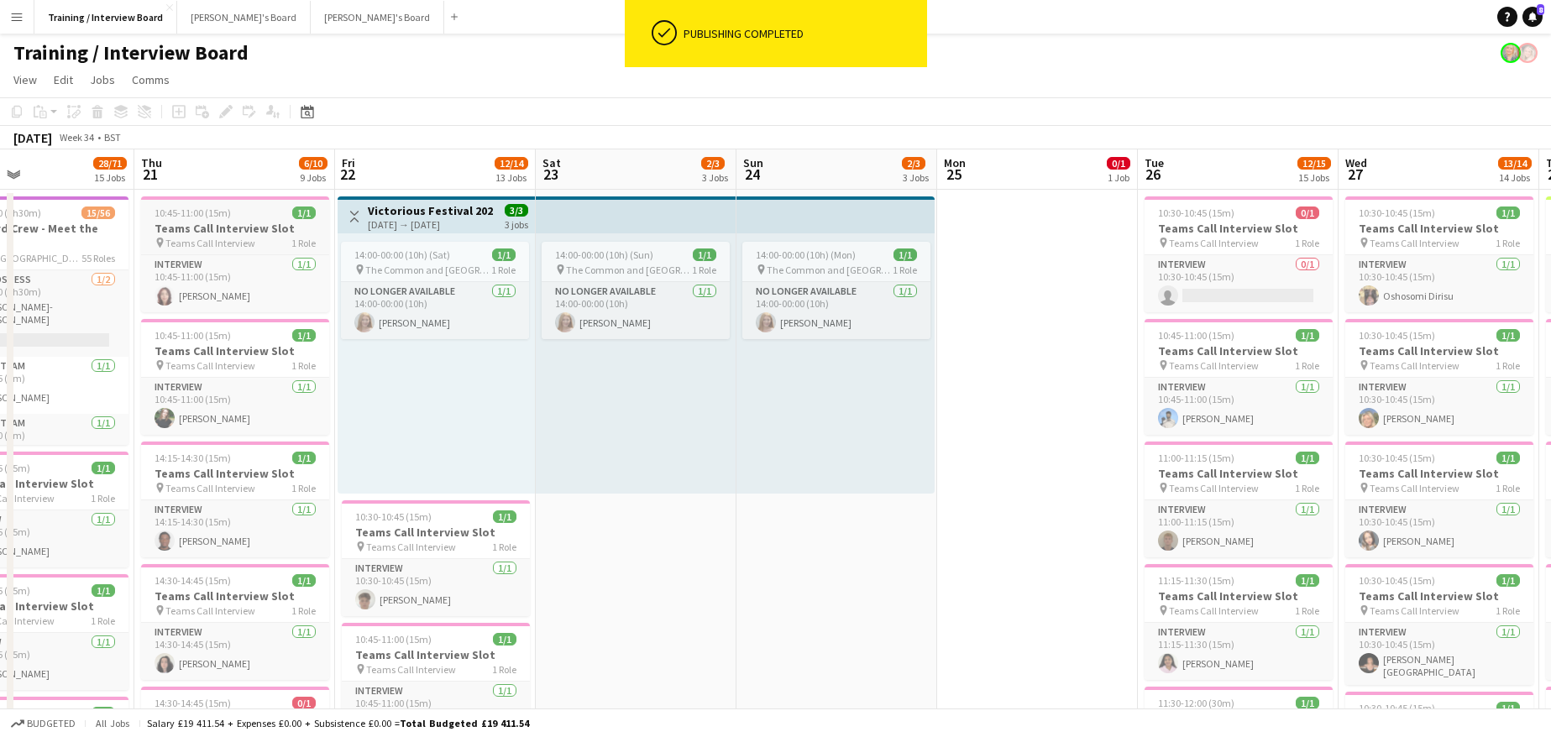
click at [201, 212] on span "10:45-11:00 (15m)" at bounding box center [192, 213] width 76 height 13
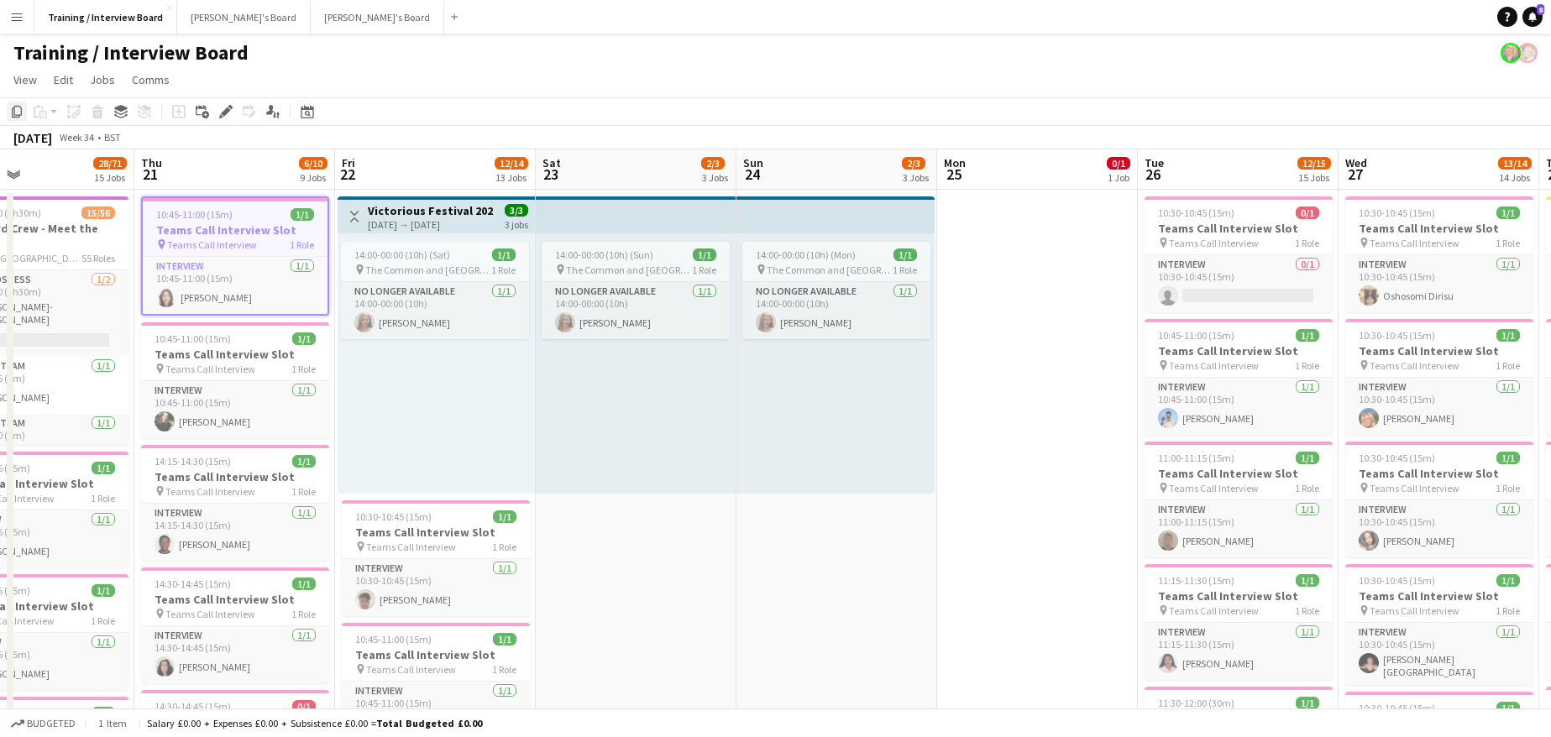
click at [23, 110] on icon "Copy" at bounding box center [16, 111] width 13 height 13
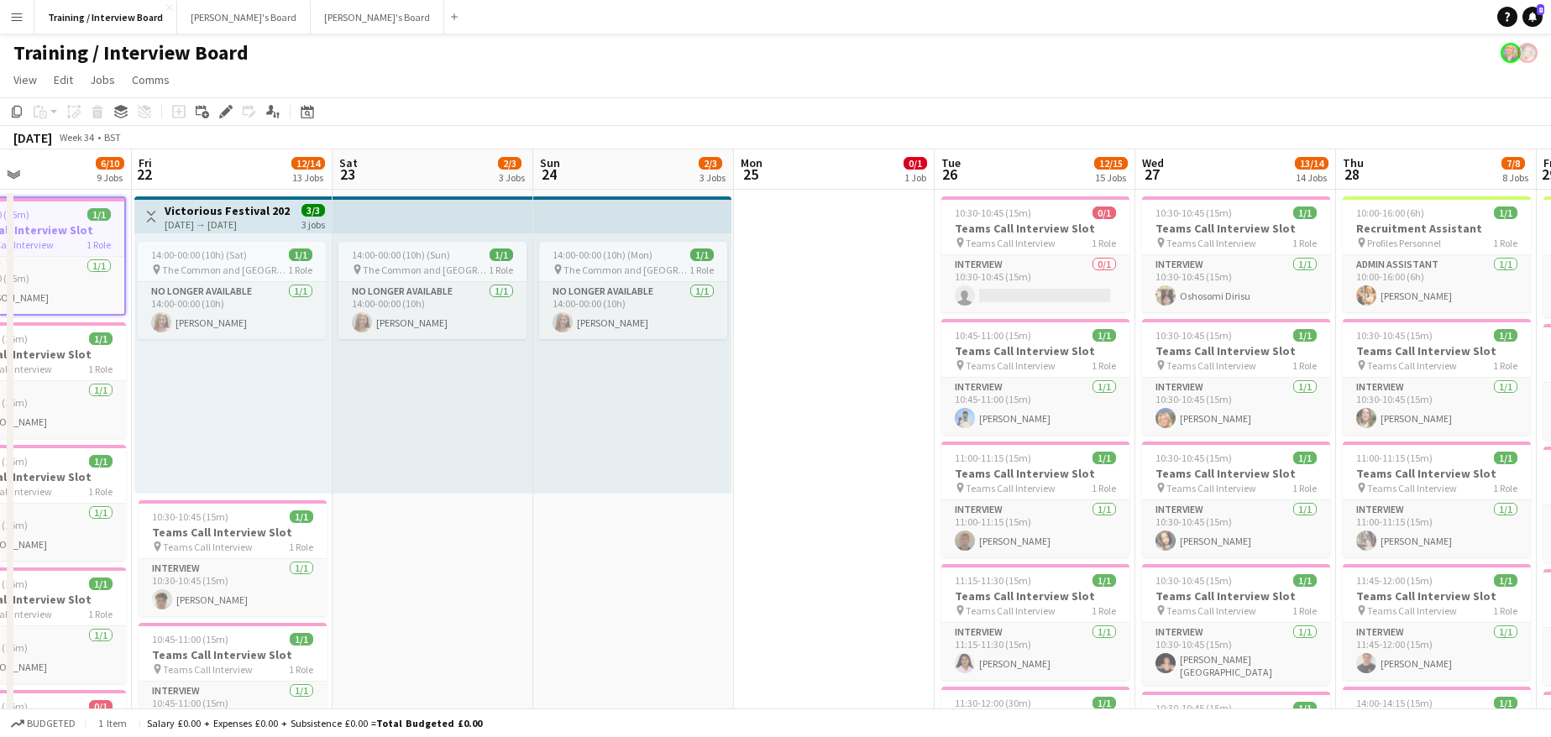
drag, startPoint x: 1490, startPoint y: 174, endPoint x: -298, endPoint y: 84, distance: 1790.5
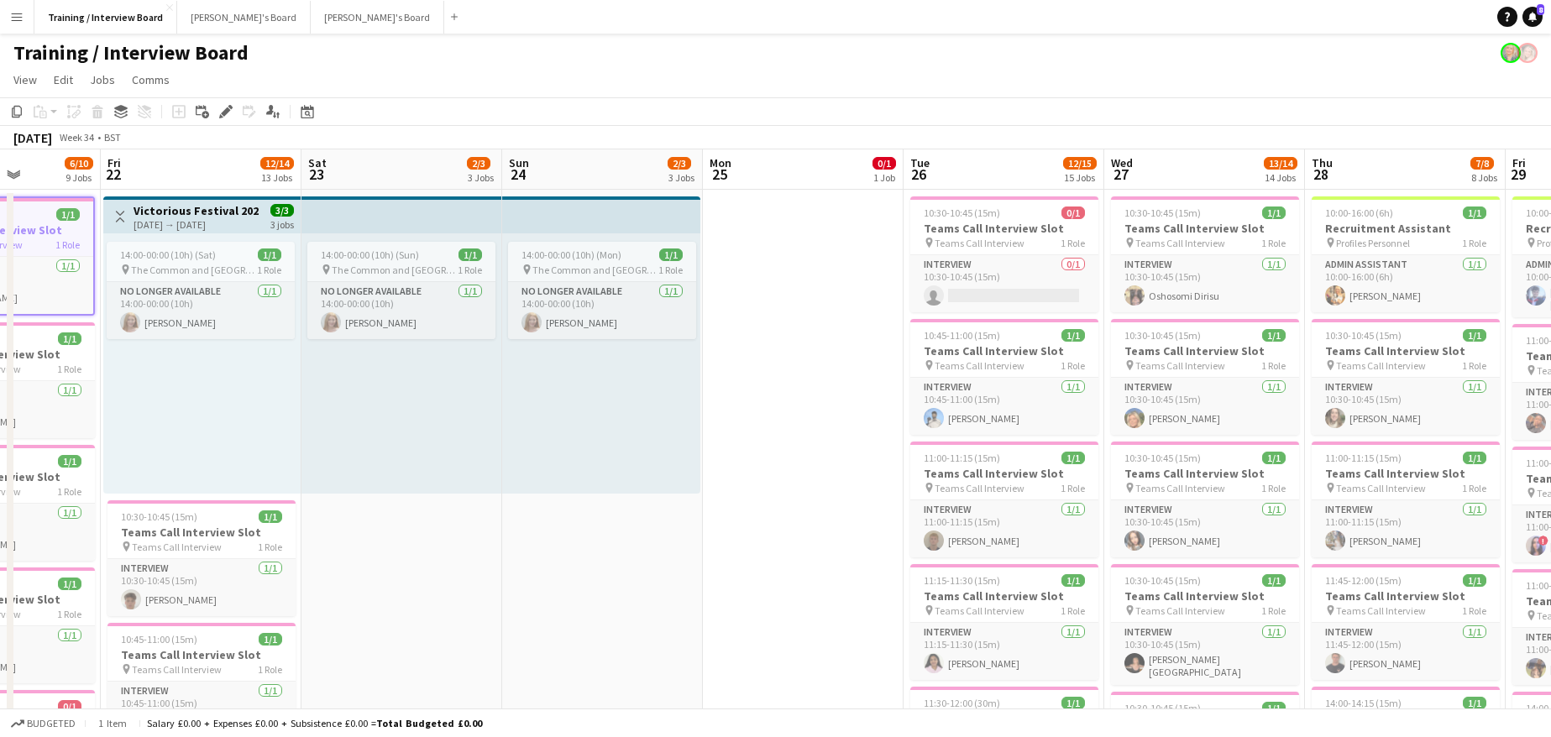
drag, startPoint x: 1412, startPoint y: 158, endPoint x: -1084, endPoint y: 60, distance: 2498.0
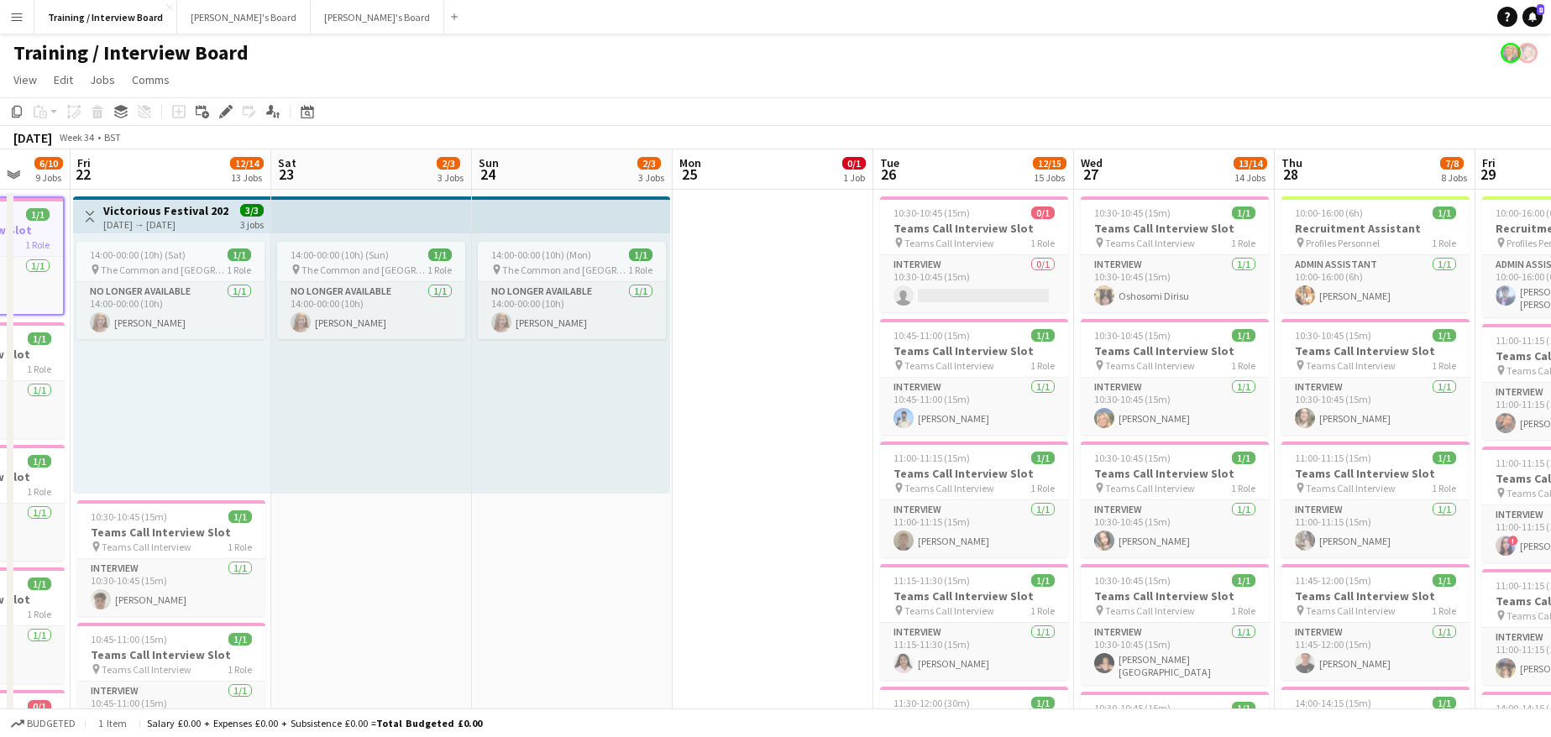
drag, startPoint x: 1170, startPoint y: 121, endPoint x: 9, endPoint y: 175, distance: 1162.4
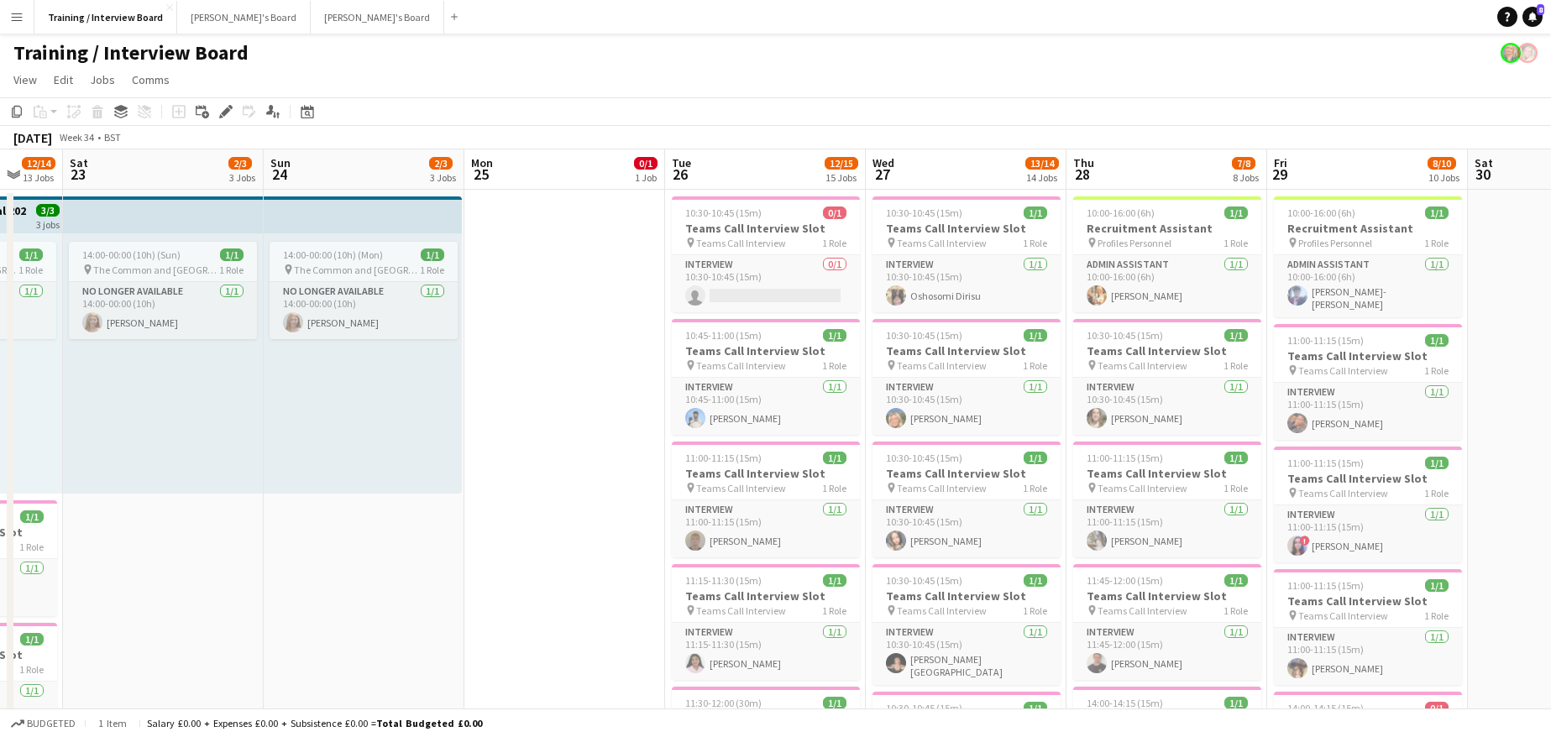
drag, startPoint x: 1532, startPoint y: 165, endPoint x: -160, endPoint y: 97, distance: 1693.9
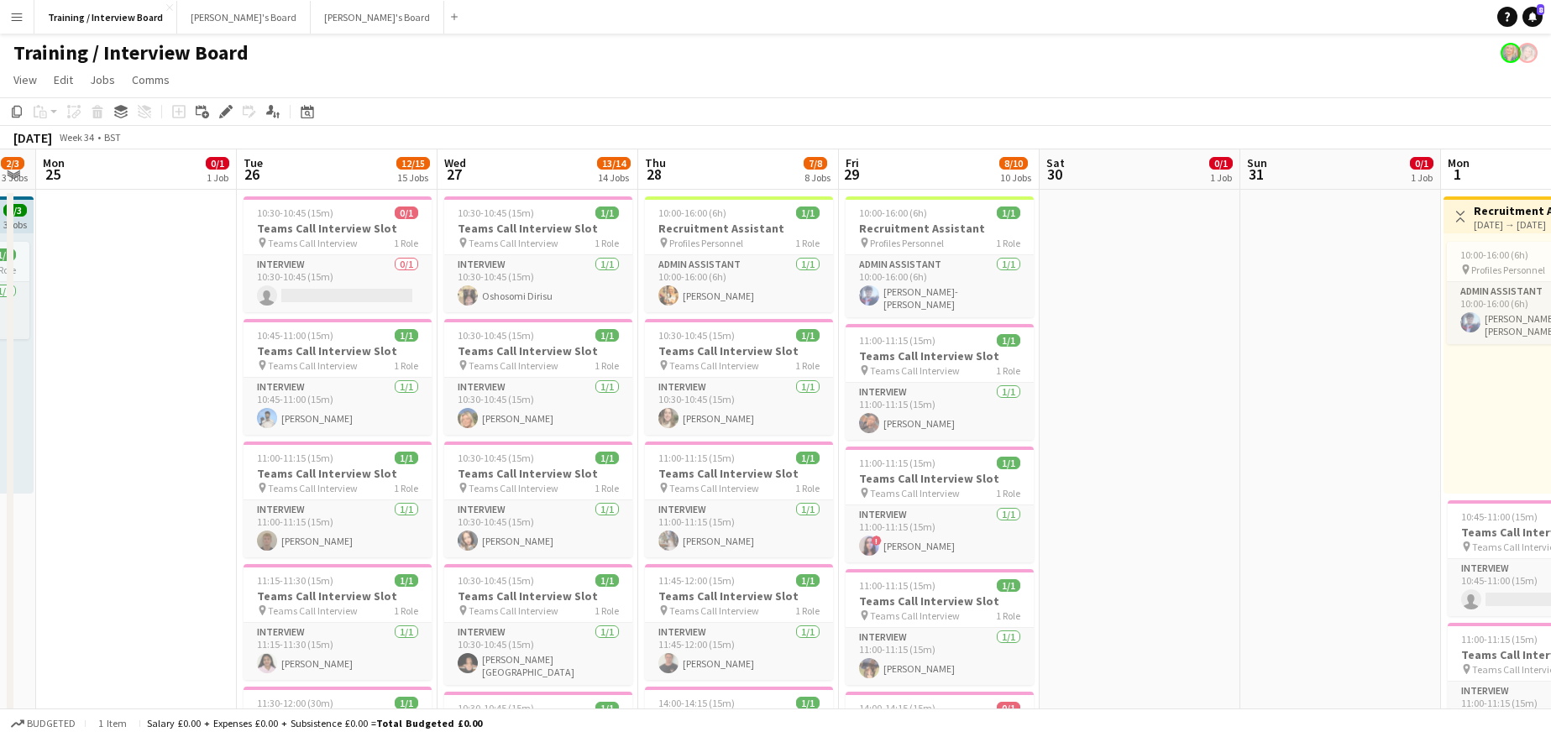
drag, startPoint x: 1515, startPoint y: 193, endPoint x: -358, endPoint y: 60, distance: 1878.7
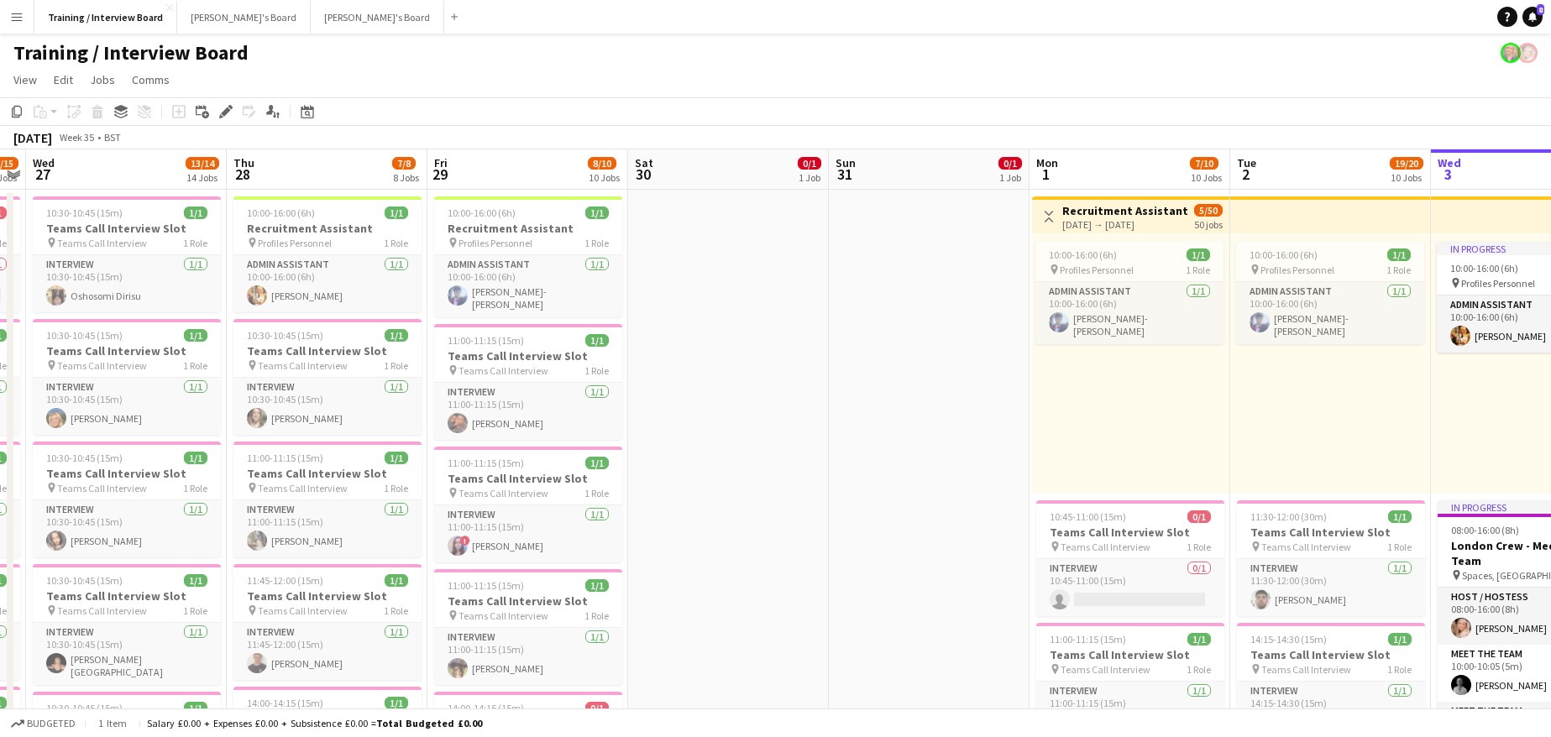
scroll to position [0, 576]
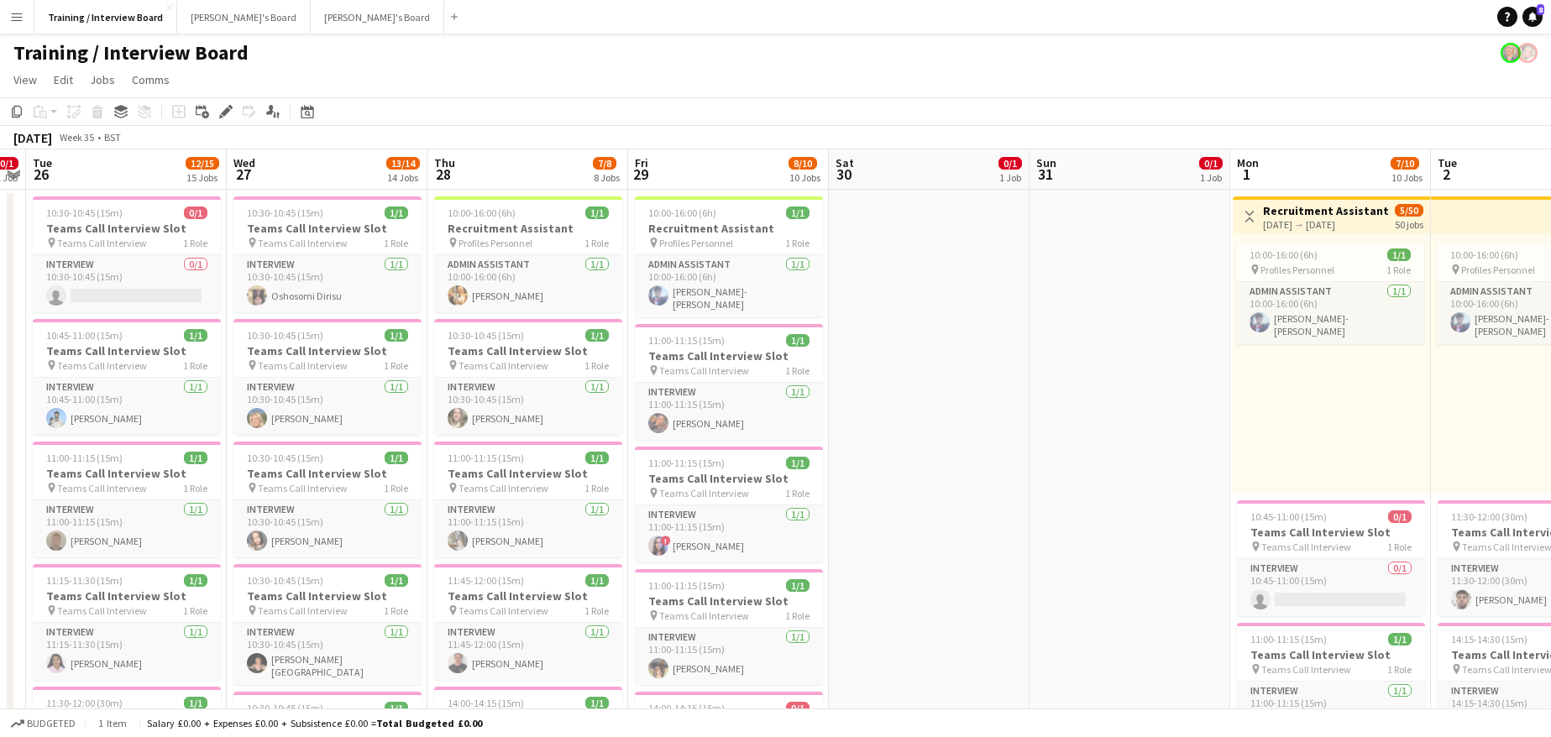
drag, startPoint x: 1443, startPoint y: 178, endPoint x: -85, endPoint y: 60, distance: 1532.6
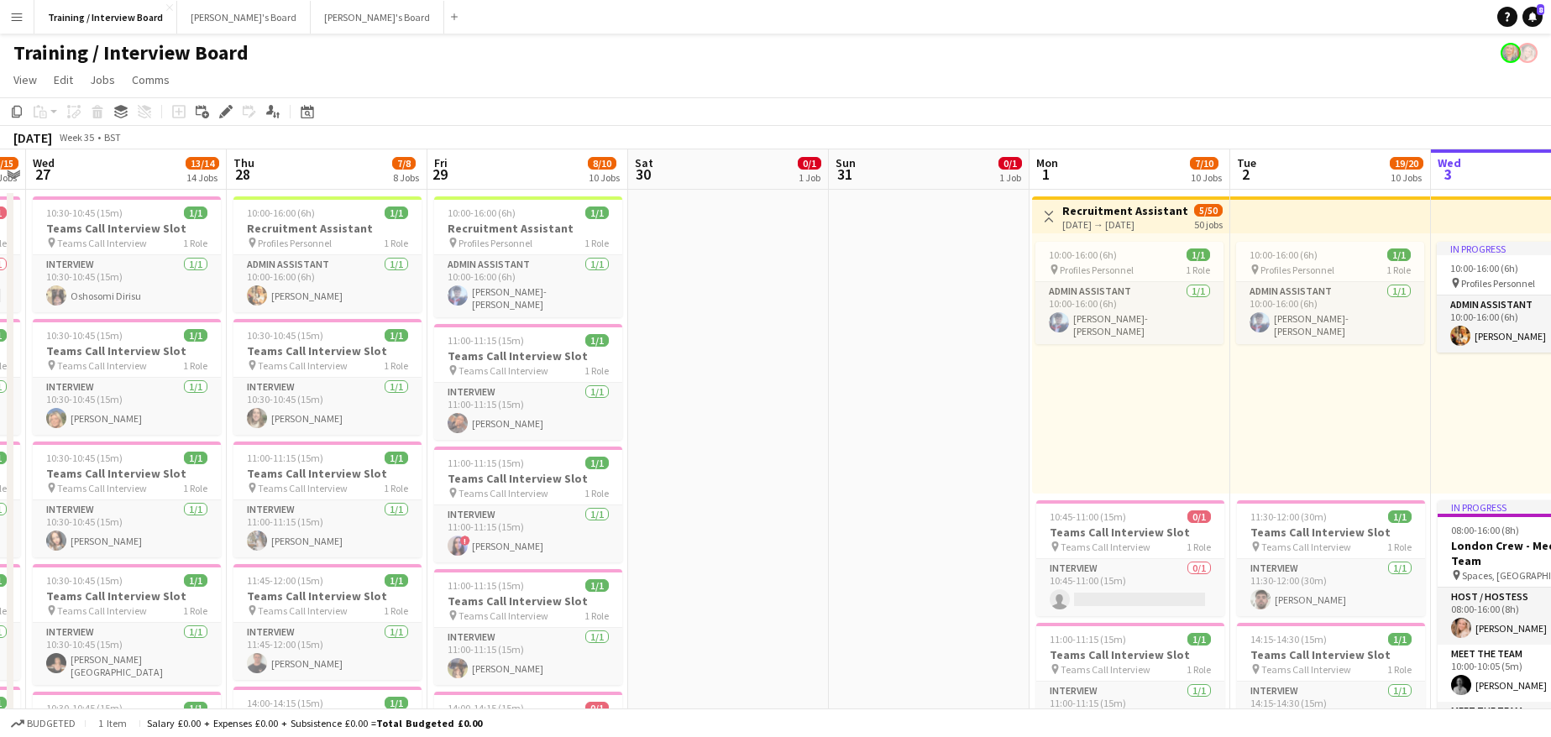
click at [1495, 425] on div "In progress 10:00-16:00 (6h) 1/1 pin Profiles Personnel 1 Role Admin Assistant …" at bounding box center [1531, 363] width 201 height 260
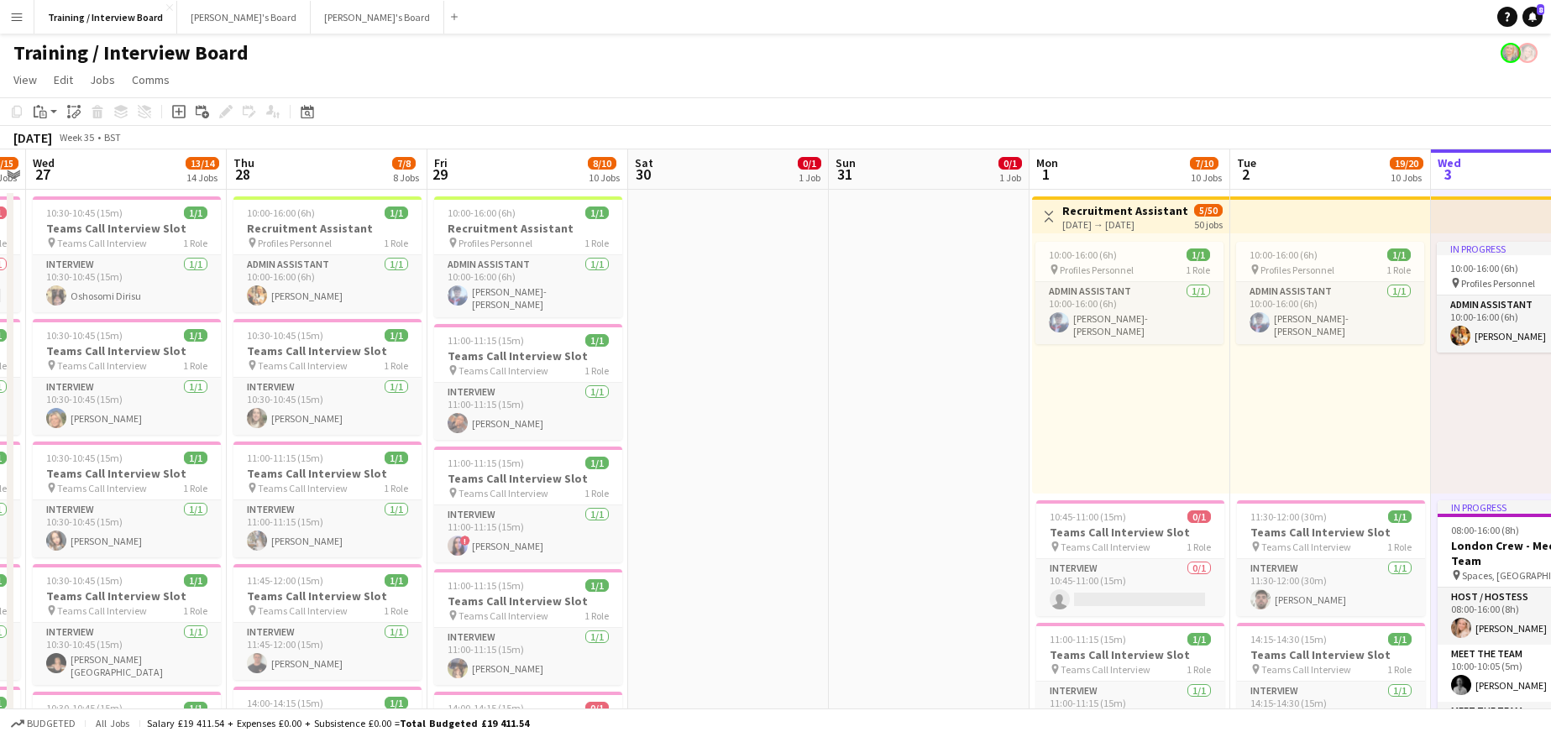
click at [29, 101] on app-toolbar "Copy Paste Paste Ctrl+V Paste with crew Ctrl+Shift+V Paste linked Job Delete Gr…" at bounding box center [775, 111] width 1551 height 29
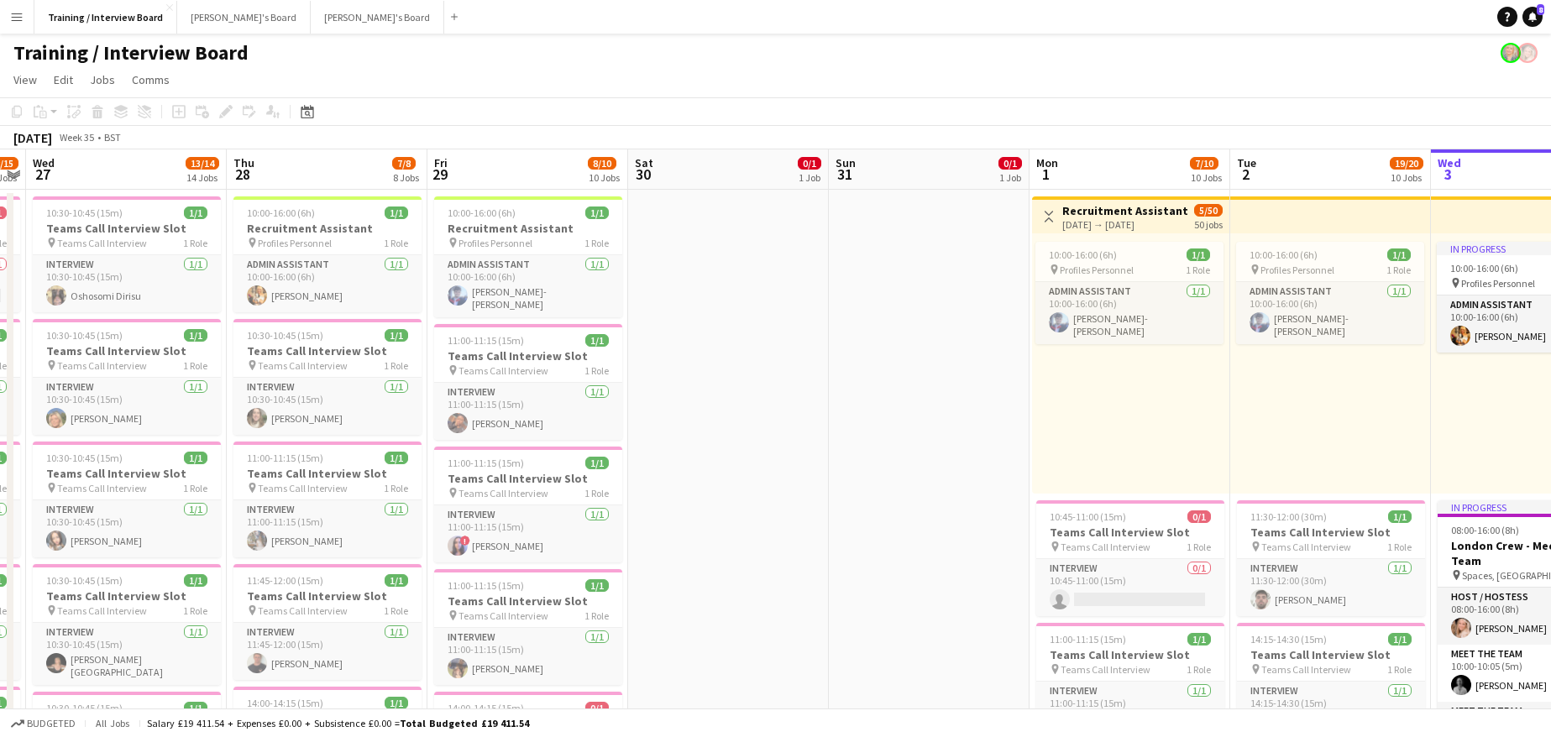
click at [42, 119] on div "Copy Paste Paste Ctrl+V Paste with crew Ctrl+Shift+V Paste linked Job Delete Gr…" at bounding box center [81, 112] width 148 height 20
click at [1506, 439] on div "In progress 10:00-16:00 (6h) 1/1 pin Profiles Personnel 1 Role Admin Assistant …" at bounding box center [1531, 363] width 201 height 260
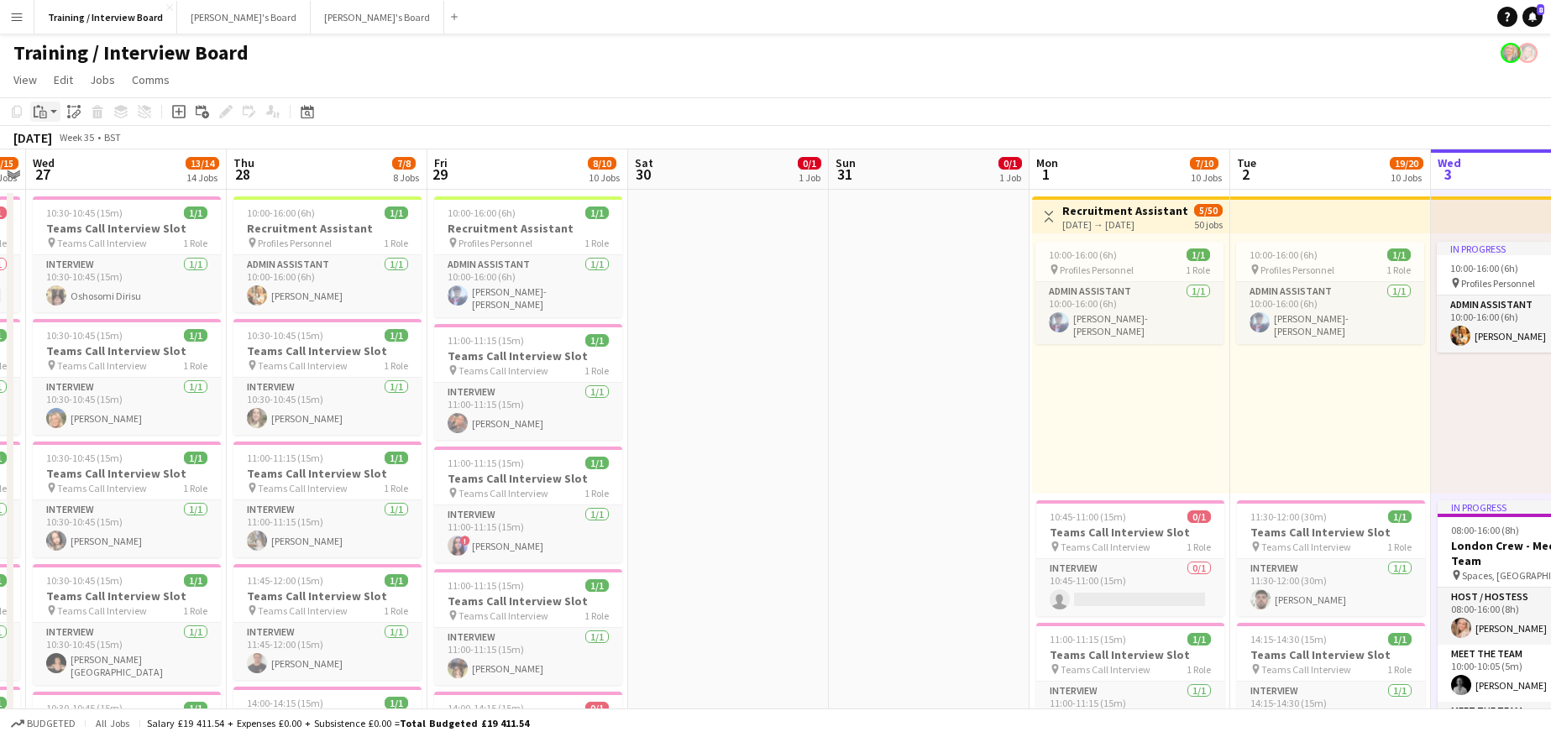
click at [38, 107] on icon at bounding box center [38, 106] width 4 height 3
click at [82, 149] on link "Paste Ctrl+V" at bounding box center [123, 143] width 158 height 15
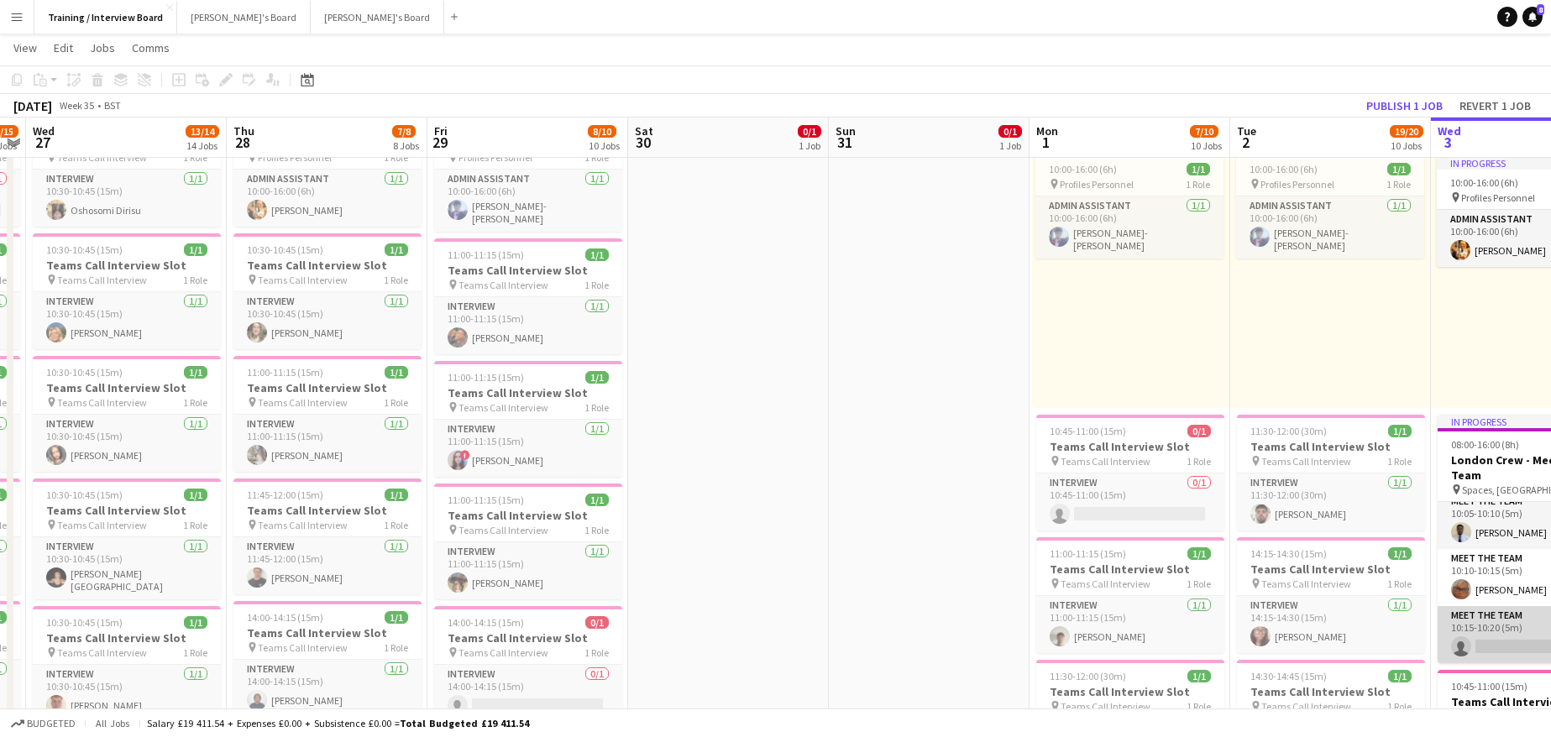
scroll to position [168, 0]
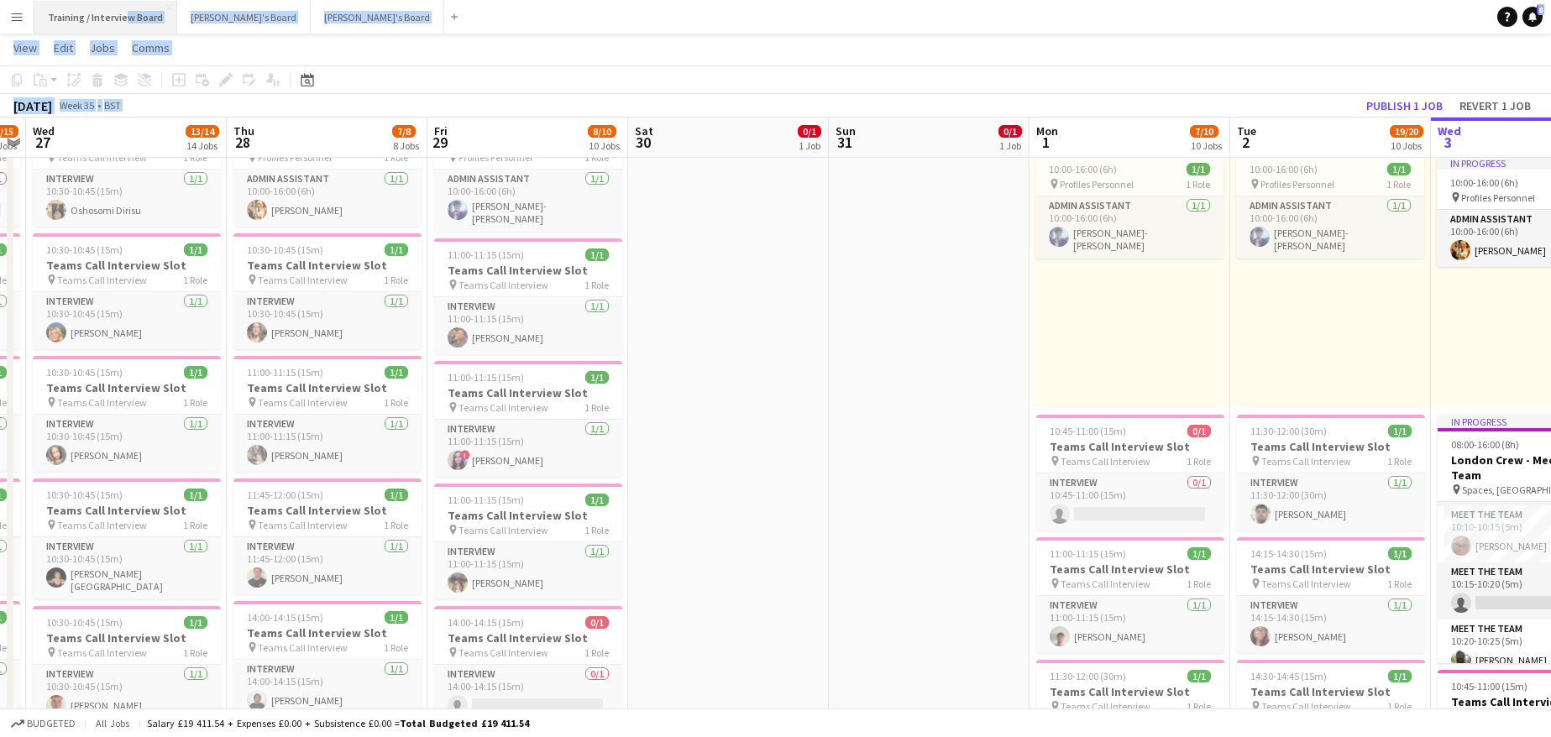
drag, startPoint x: 1061, startPoint y: 71, endPoint x: 137, endPoint y: 13, distance: 926.2
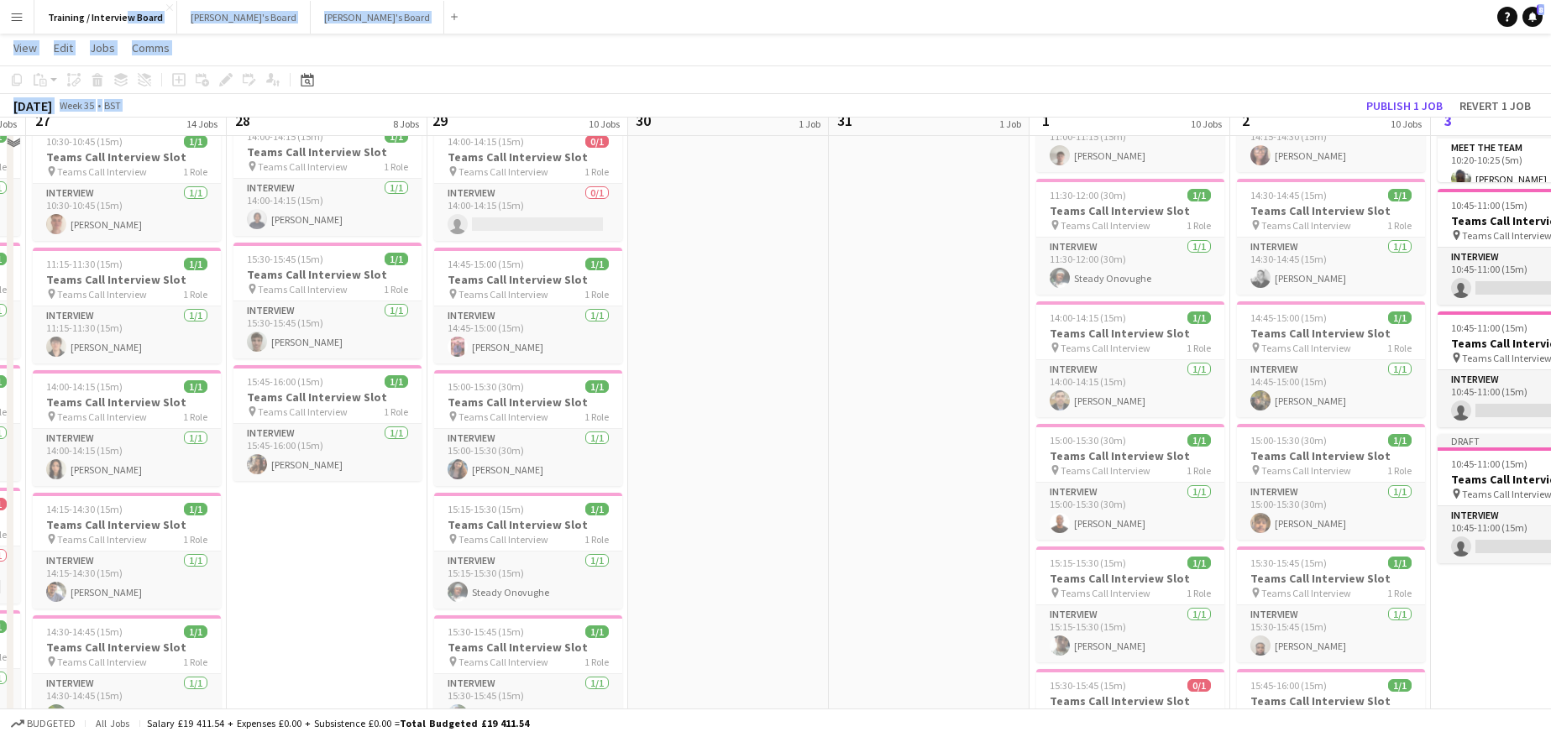
scroll to position [588, 0]
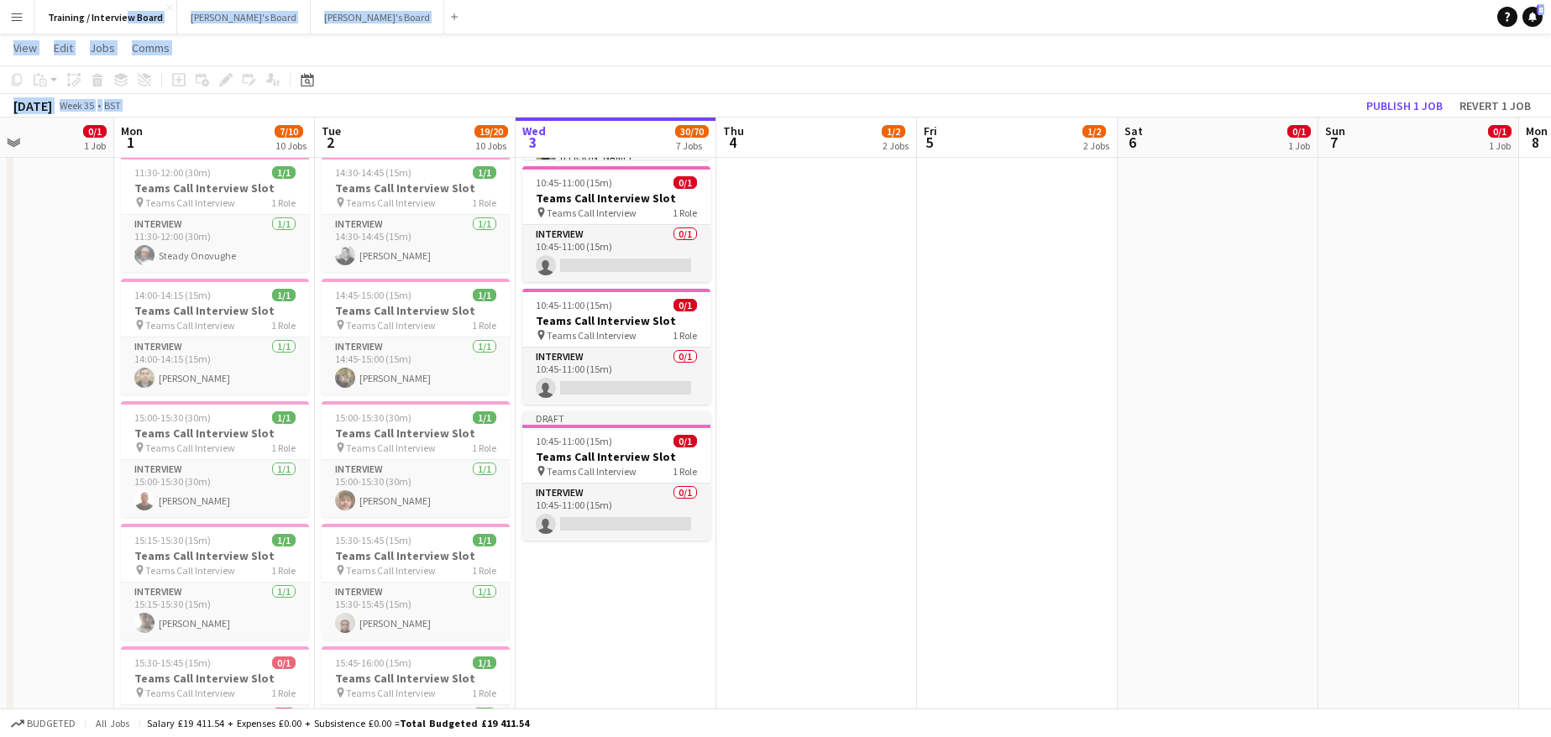
drag, startPoint x: 1358, startPoint y: 143, endPoint x: 506, endPoint y: 144, distance: 851.3
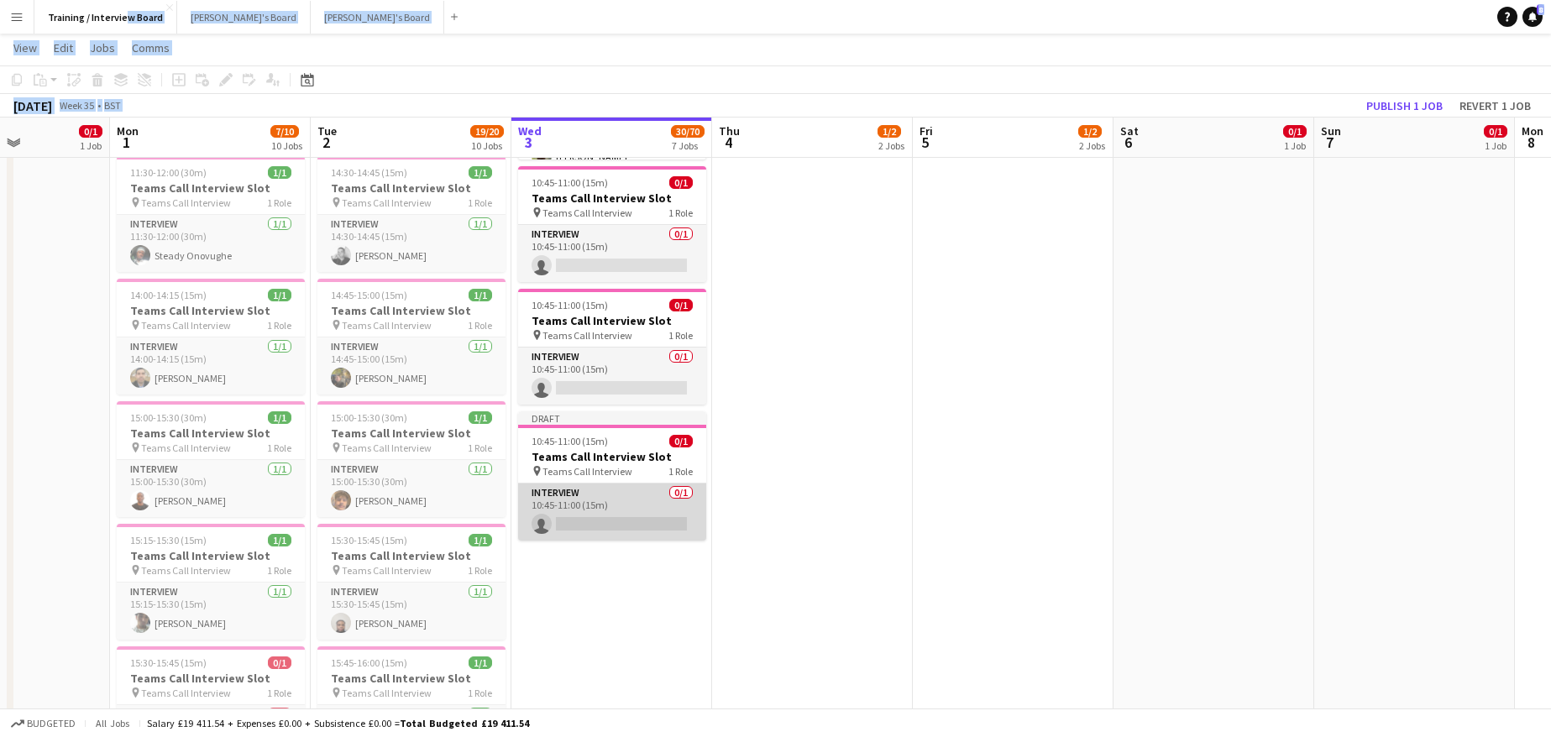
click at [682, 513] on app-card-role "Interview 0/1 10:45-11:00 (15m) single-neutral-actions" at bounding box center [612, 512] width 188 height 57
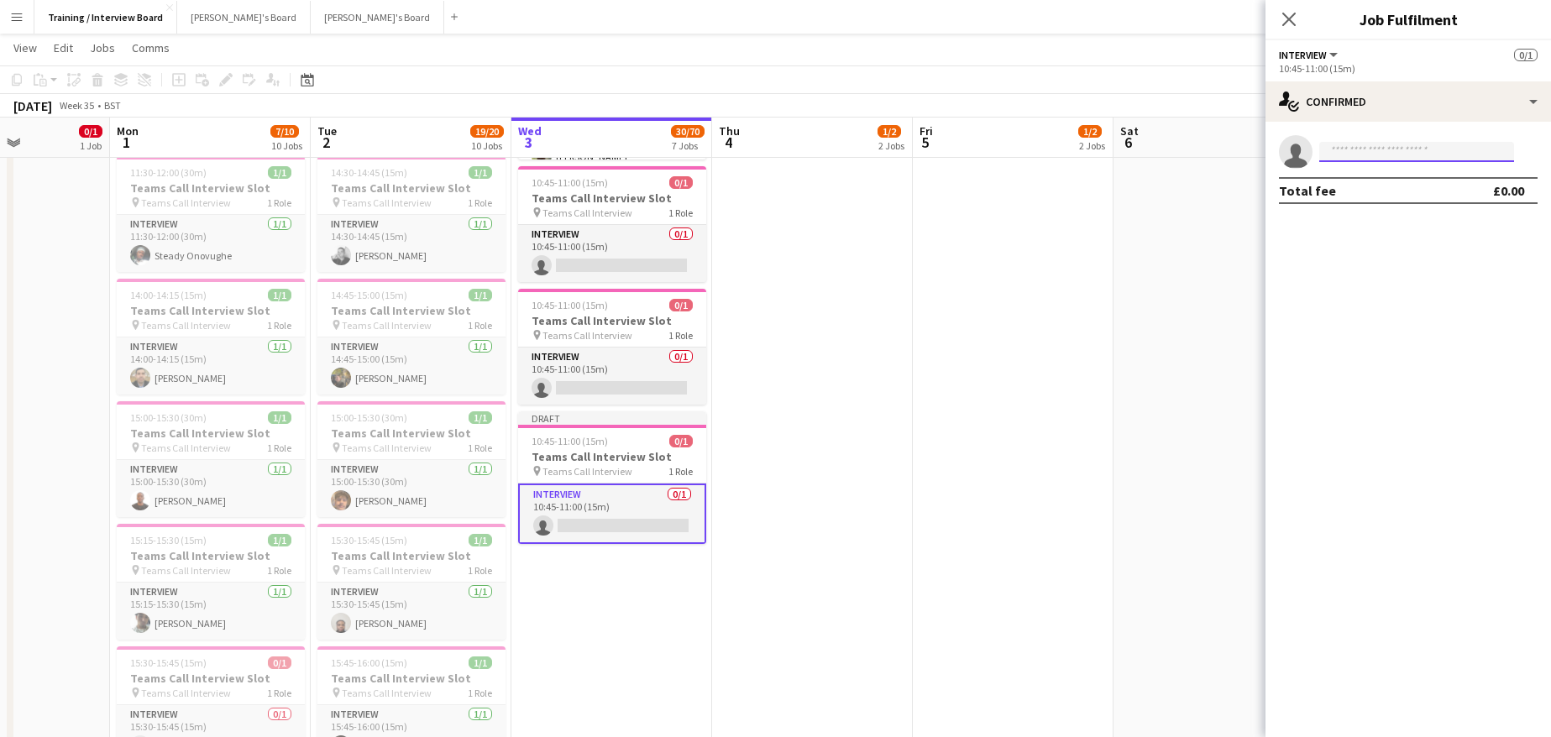
click at [1392, 161] on input at bounding box center [1416, 152] width 195 height 20
paste input "**********"
type input "**********"
click at [1374, 190] on span "alicia2897@hotmail.co.uk" at bounding box center [1416, 189] width 168 height 13
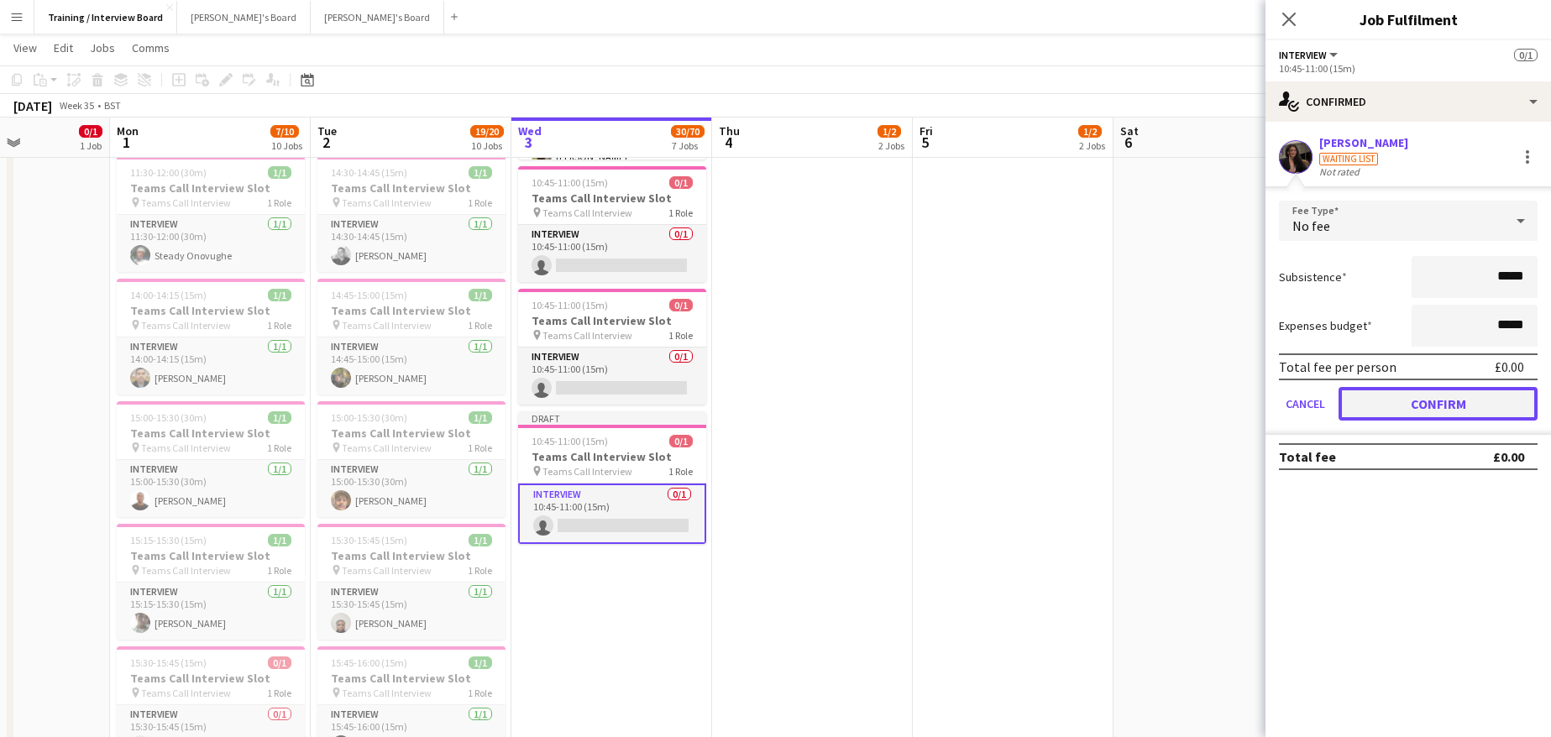
click at [1478, 405] on button "Confirm" at bounding box center [1437, 404] width 199 height 34
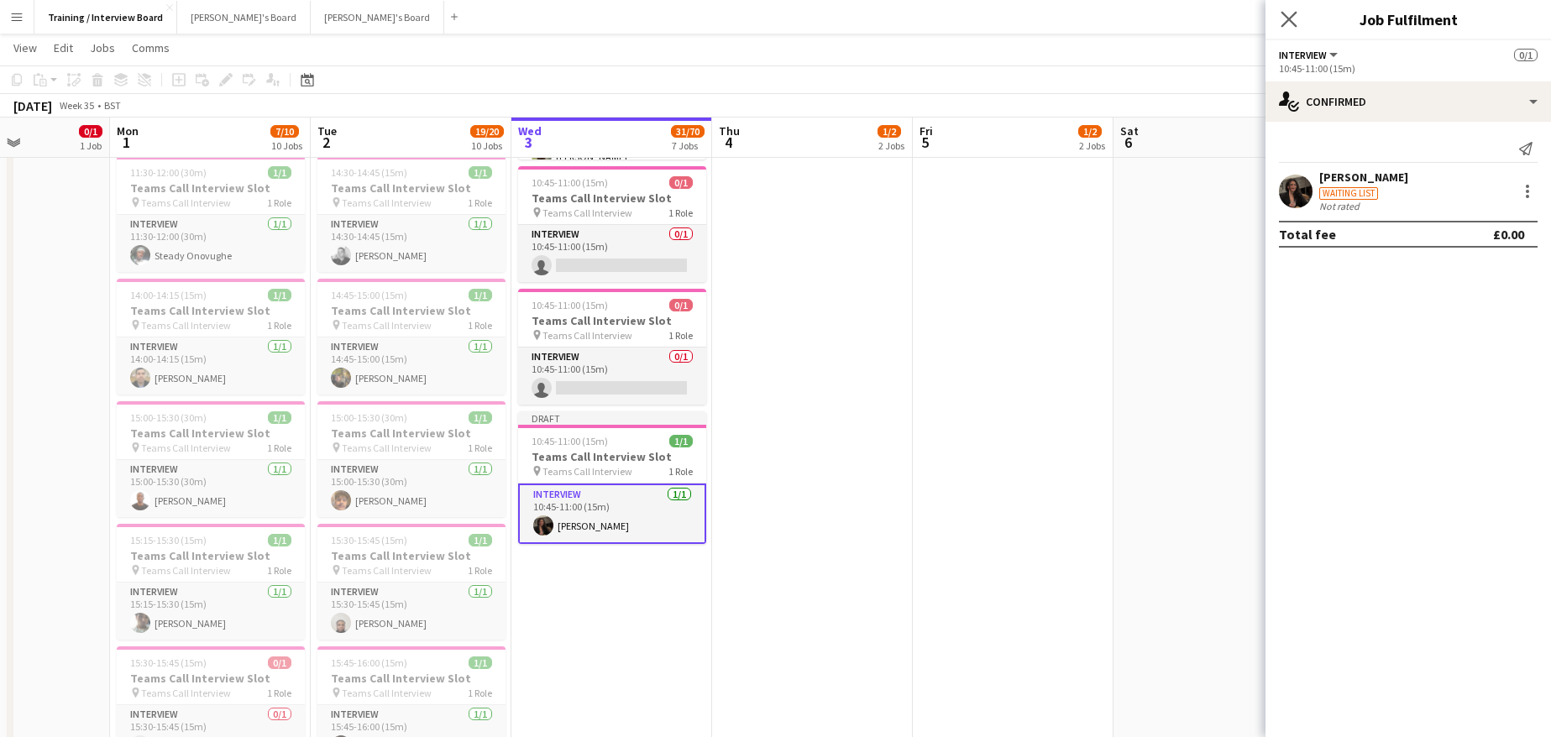
click at [1287, 9] on app-icon "Close pop-in" at bounding box center [1289, 20] width 24 height 24
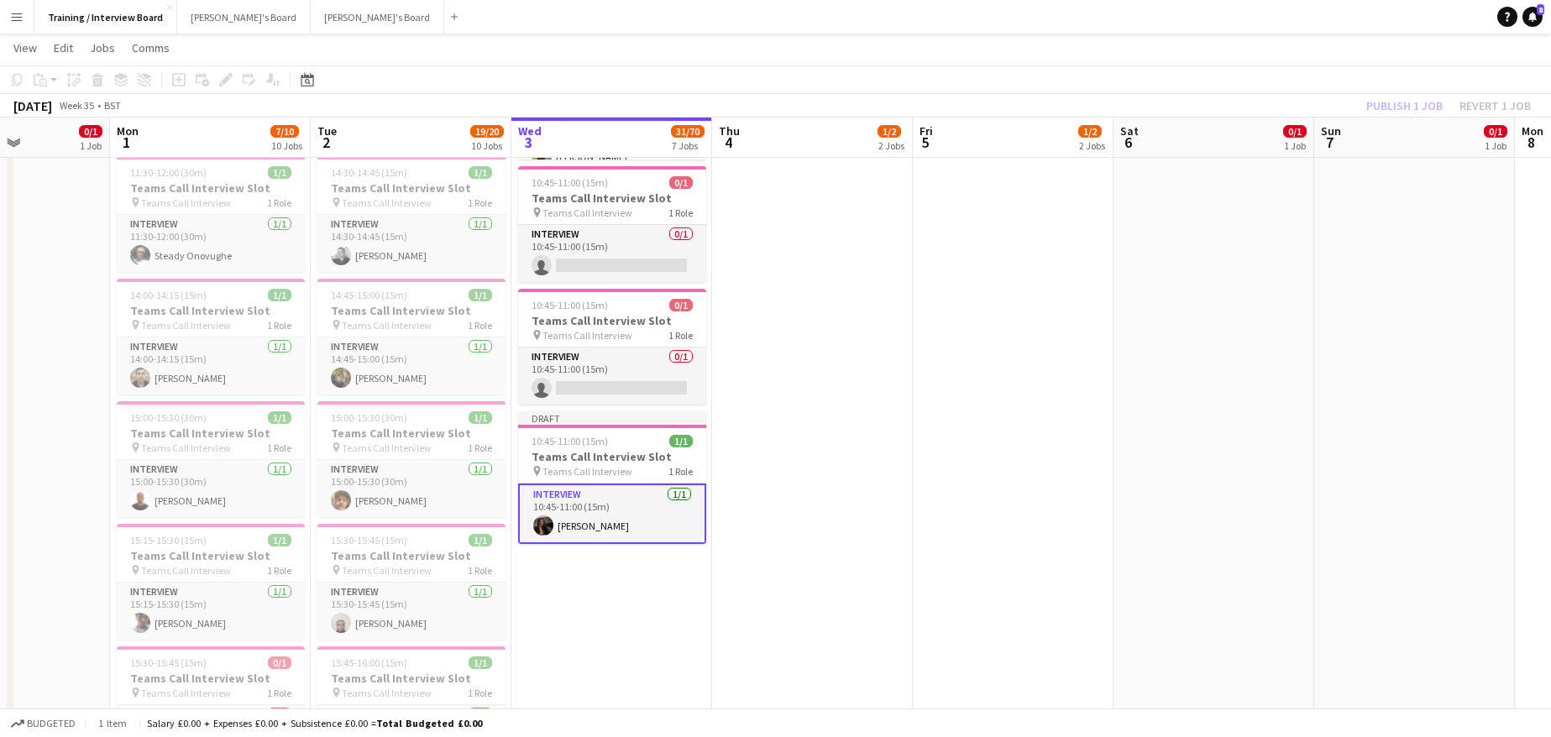
click at [1333, 107] on div "September 2025 Week 35 • BST Publish 1 job Revert 1 job" at bounding box center [775, 106] width 1551 height 24
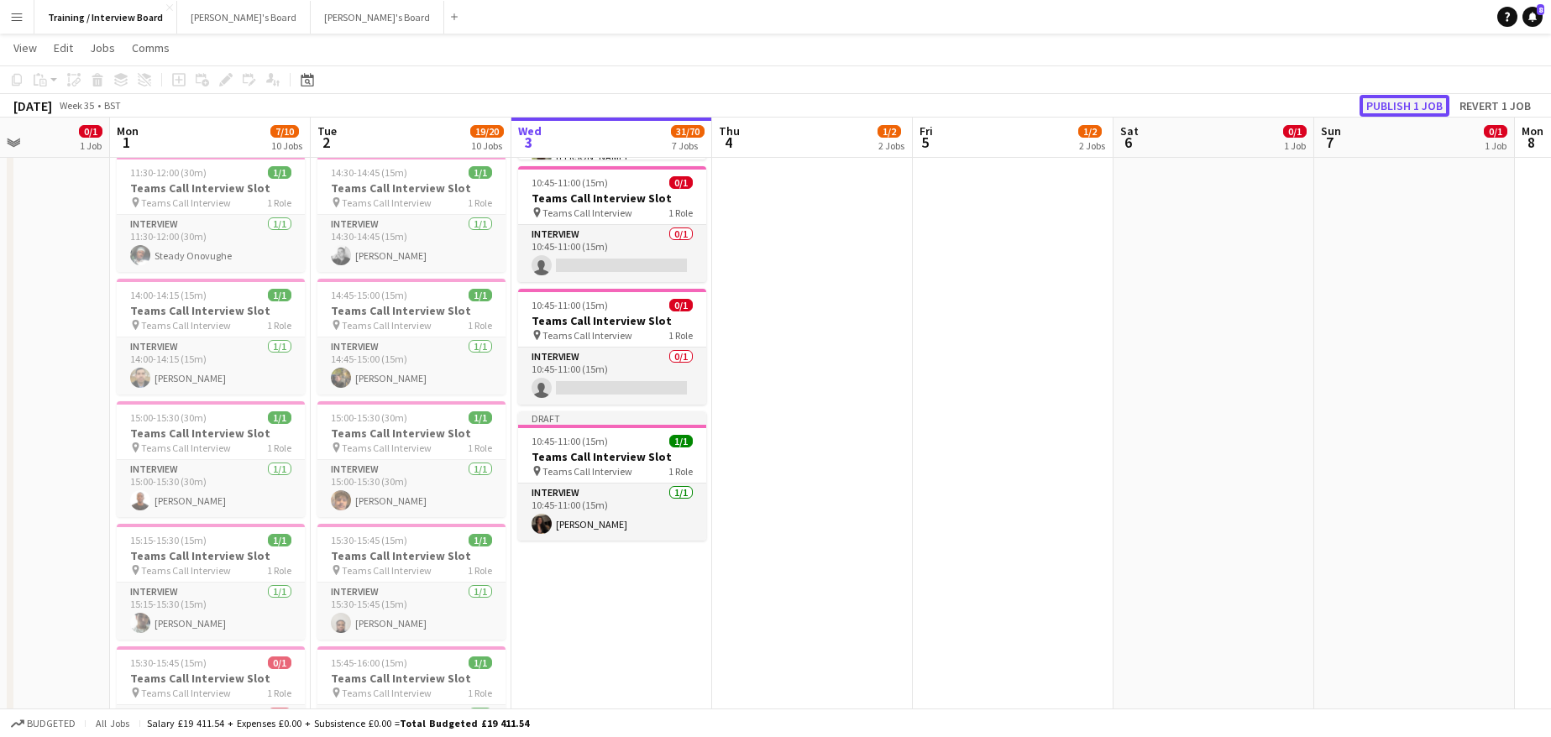
click at [1420, 111] on button "Publish 1 job" at bounding box center [1404, 106] width 90 height 22
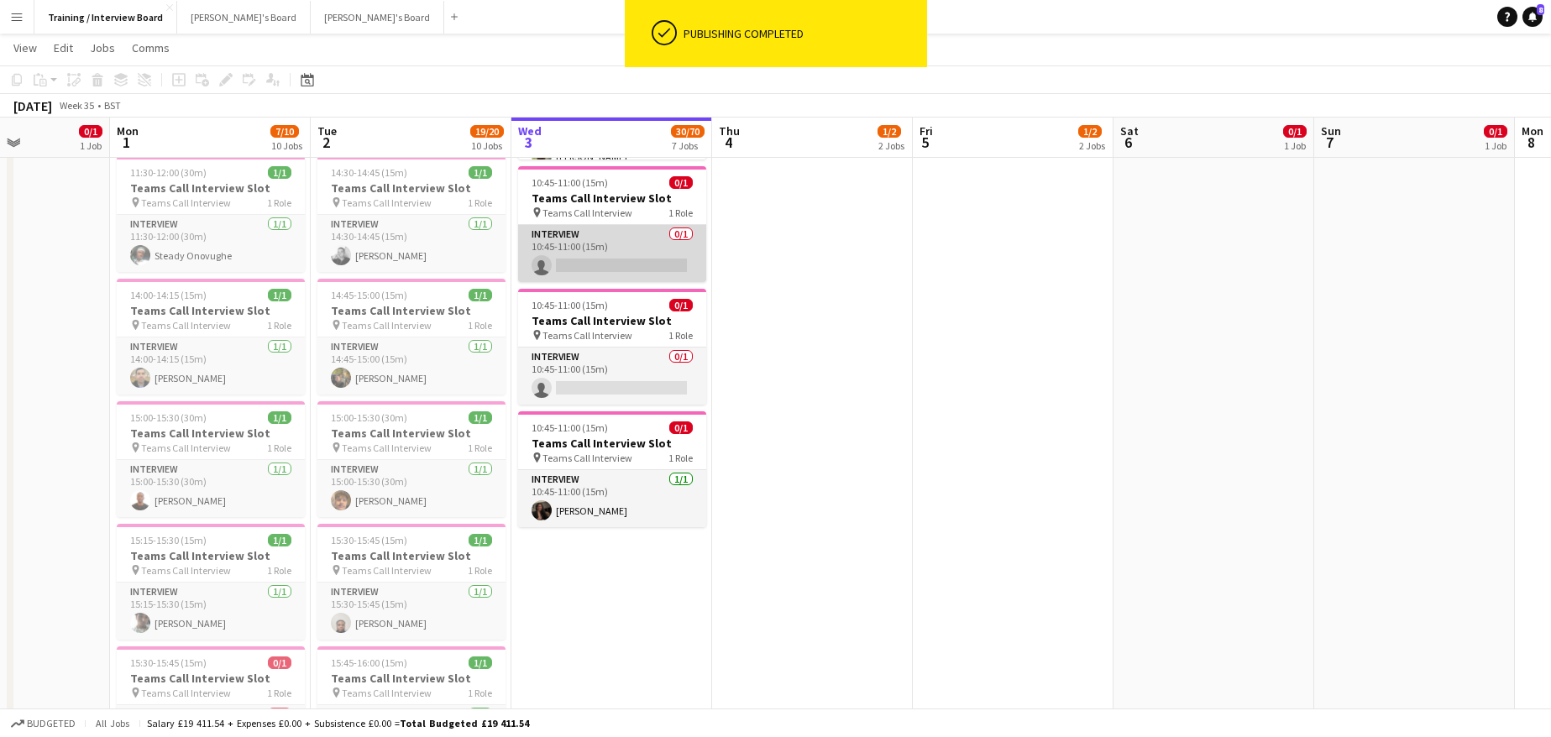
click at [673, 238] on app-card-role "Interview 0/1 10:45-11:00 (15m) single-neutral-actions" at bounding box center [612, 253] width 188 height 57
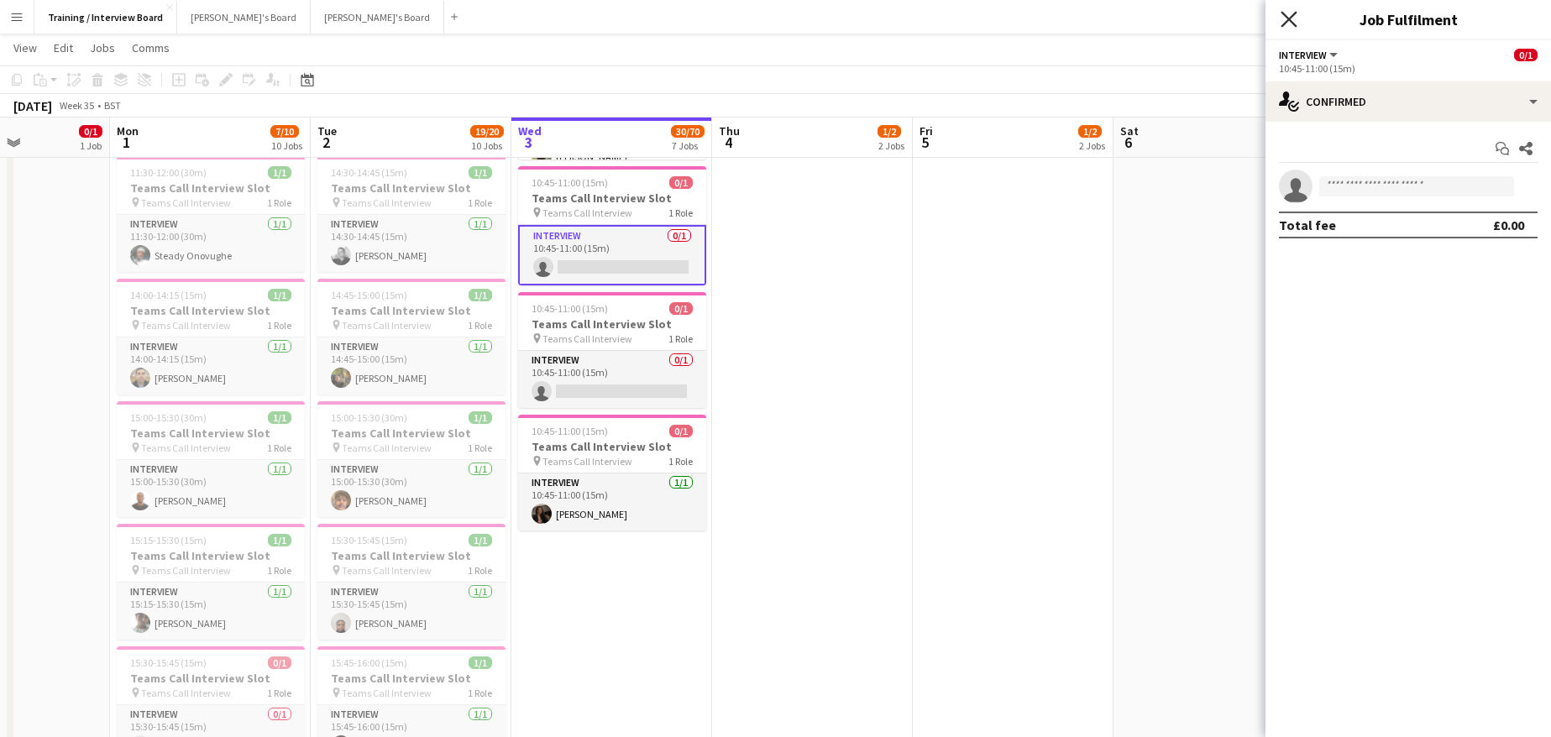
click at [1289, 14] on icon "Close pop-in" at bounding box center [1288, 19] width 16 height 16
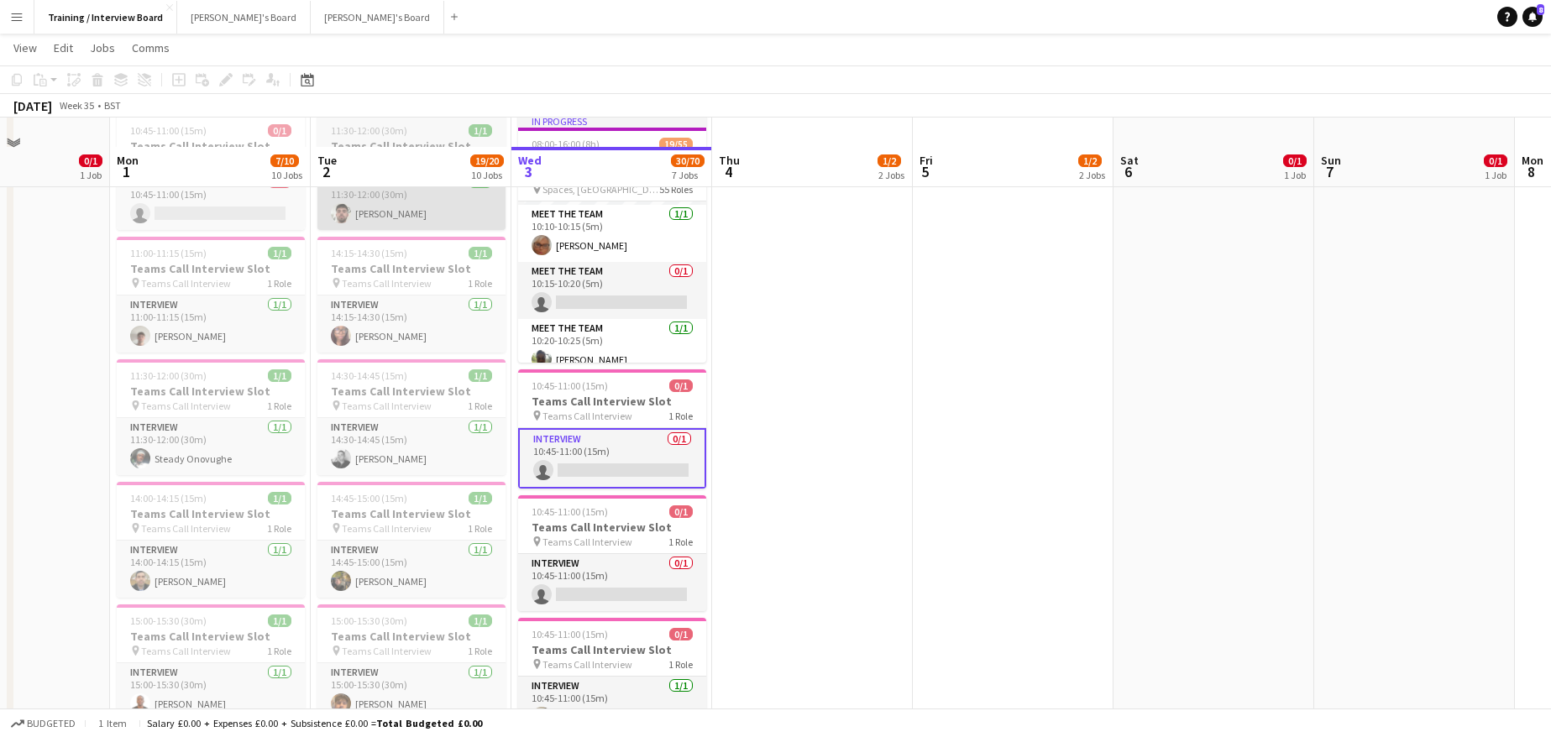
scroll to position [336, 0]
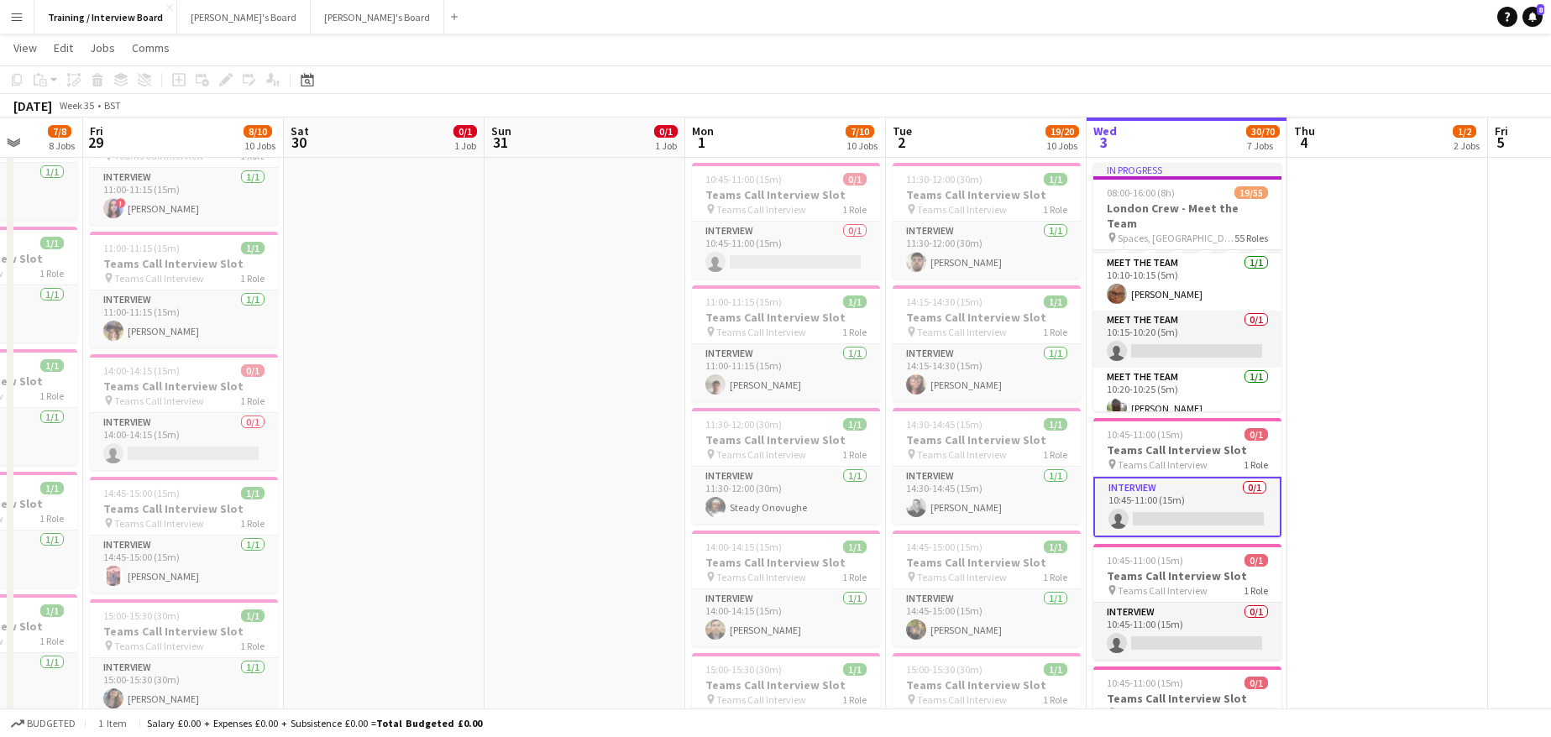
drag, startPoint x: 384, startPoint y: 142, endPoint x: 1573, endPoint y: 191, distance: 1189.9
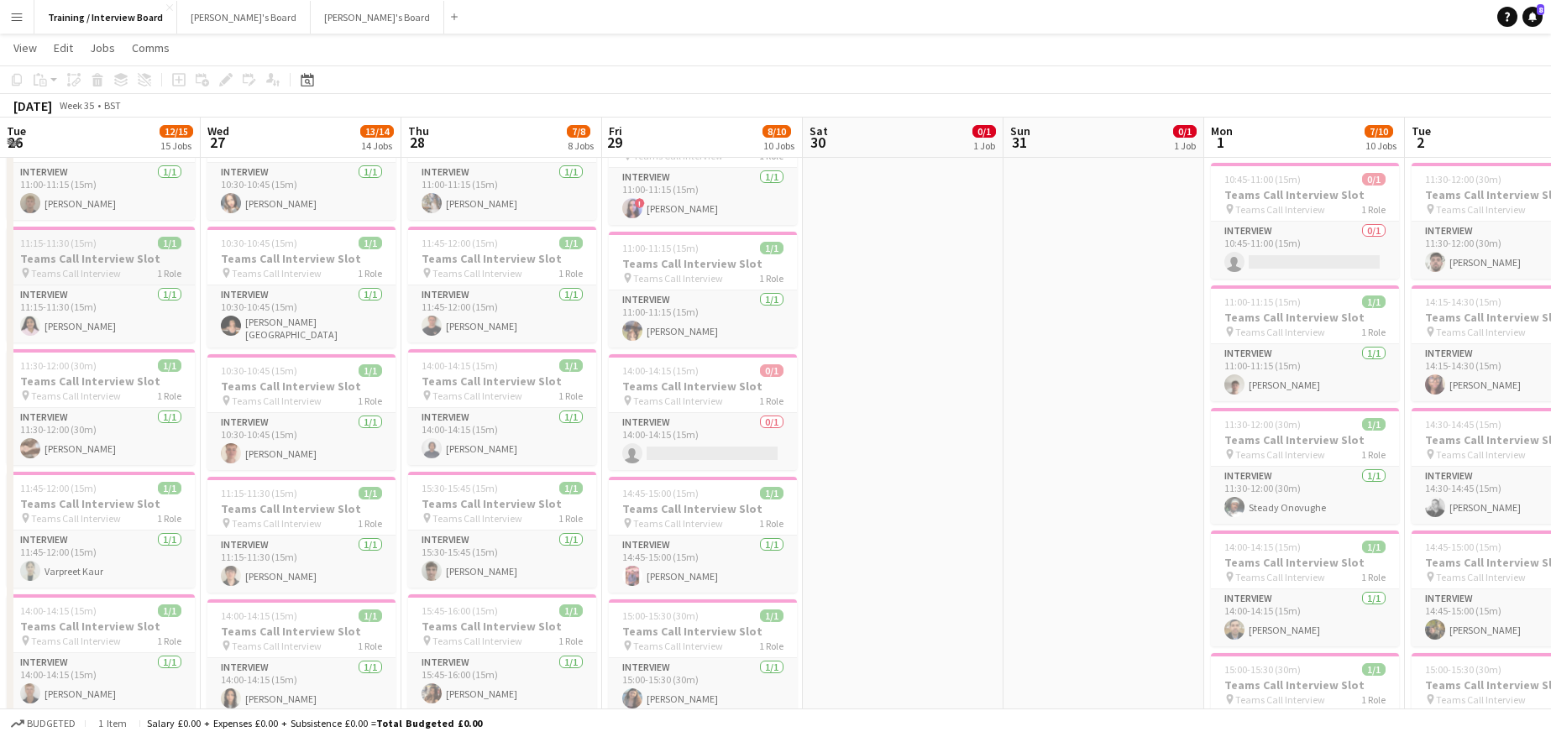
click at [29, 243] on span "11:15-11:30 (15m)" at bounding box center [58, 243] width 76 height 13
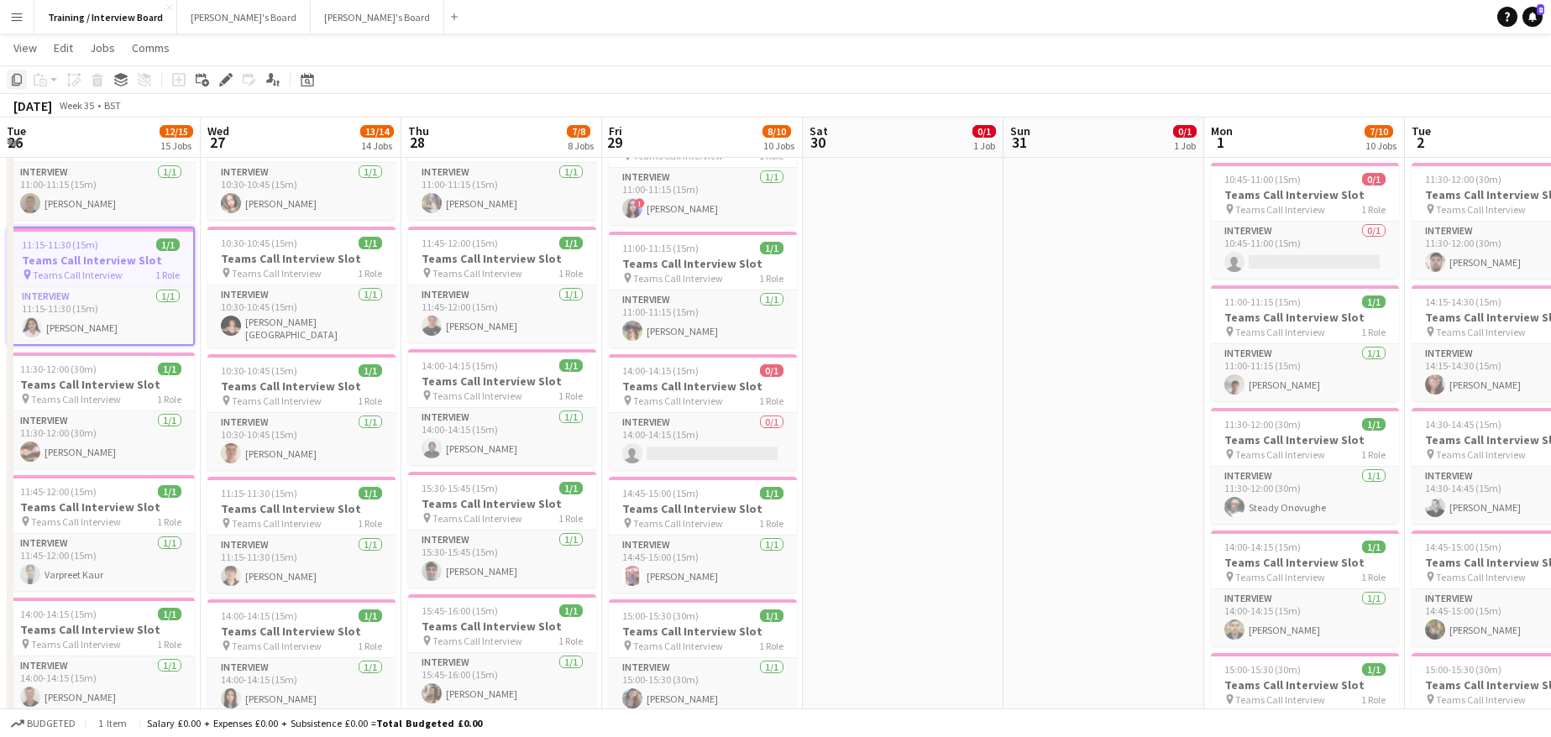
click at [12, 72] on div "Copy" at bounding box center [17, 80] width 20 height 20
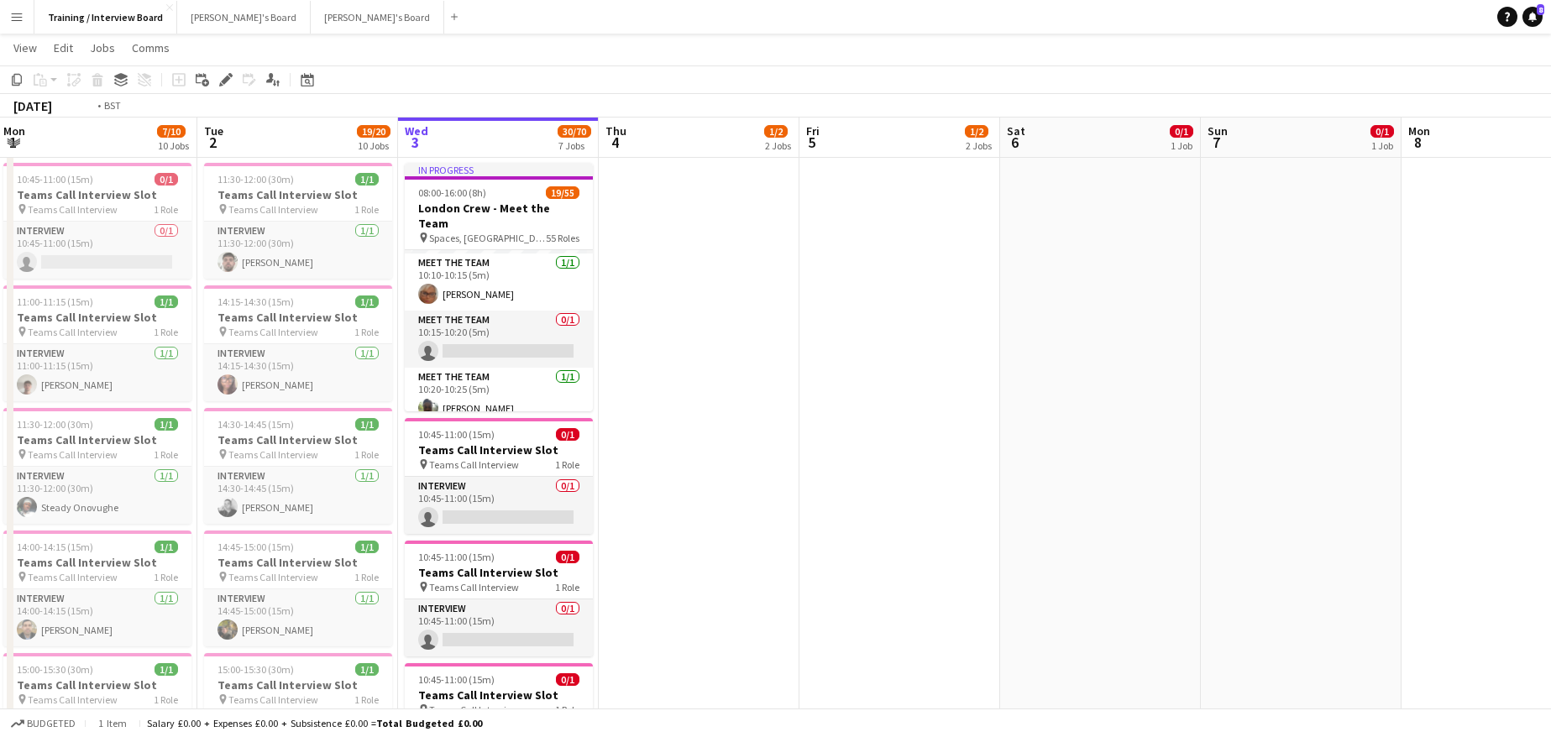
scroll to position [0, 618]
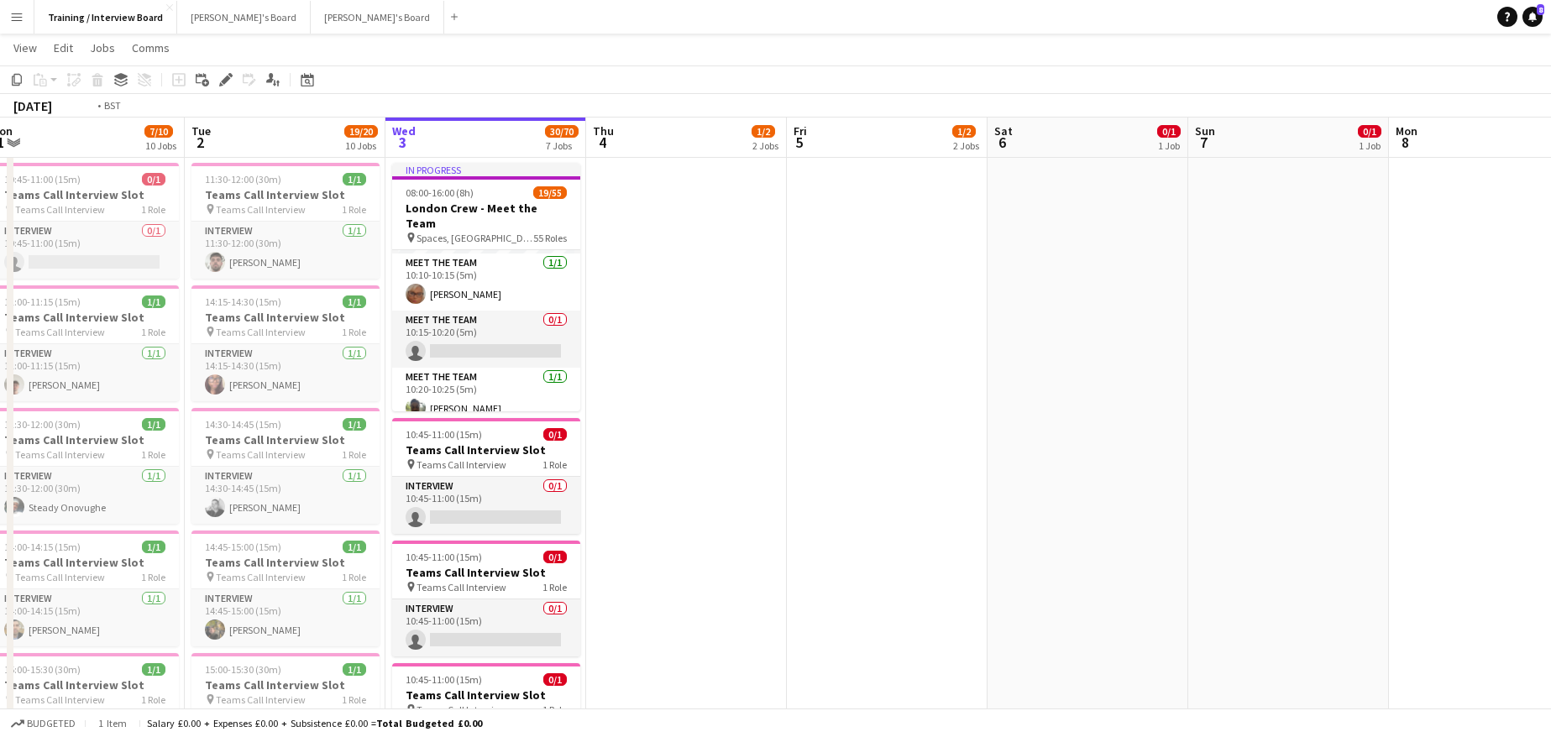
drag, startPoint x: 1542, startPoint y: 134, endPoint x: 322, endPoint y: 185, distance: 1220.9
click at [322, 185] on div "11:30-12:00 (30m) 1/1" at bounding box center [285, 179] width 188 height 13
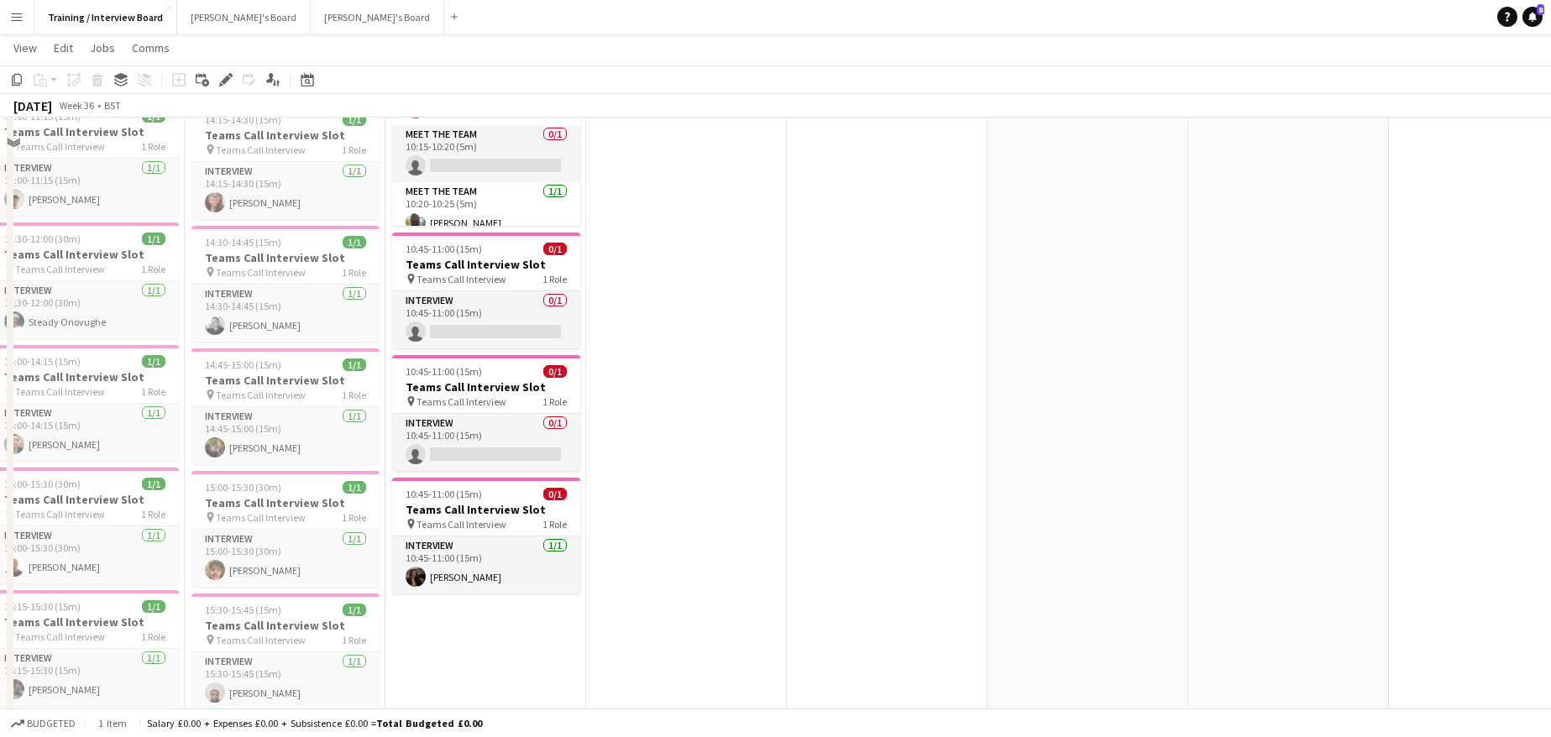
scroll to position [672, 0]
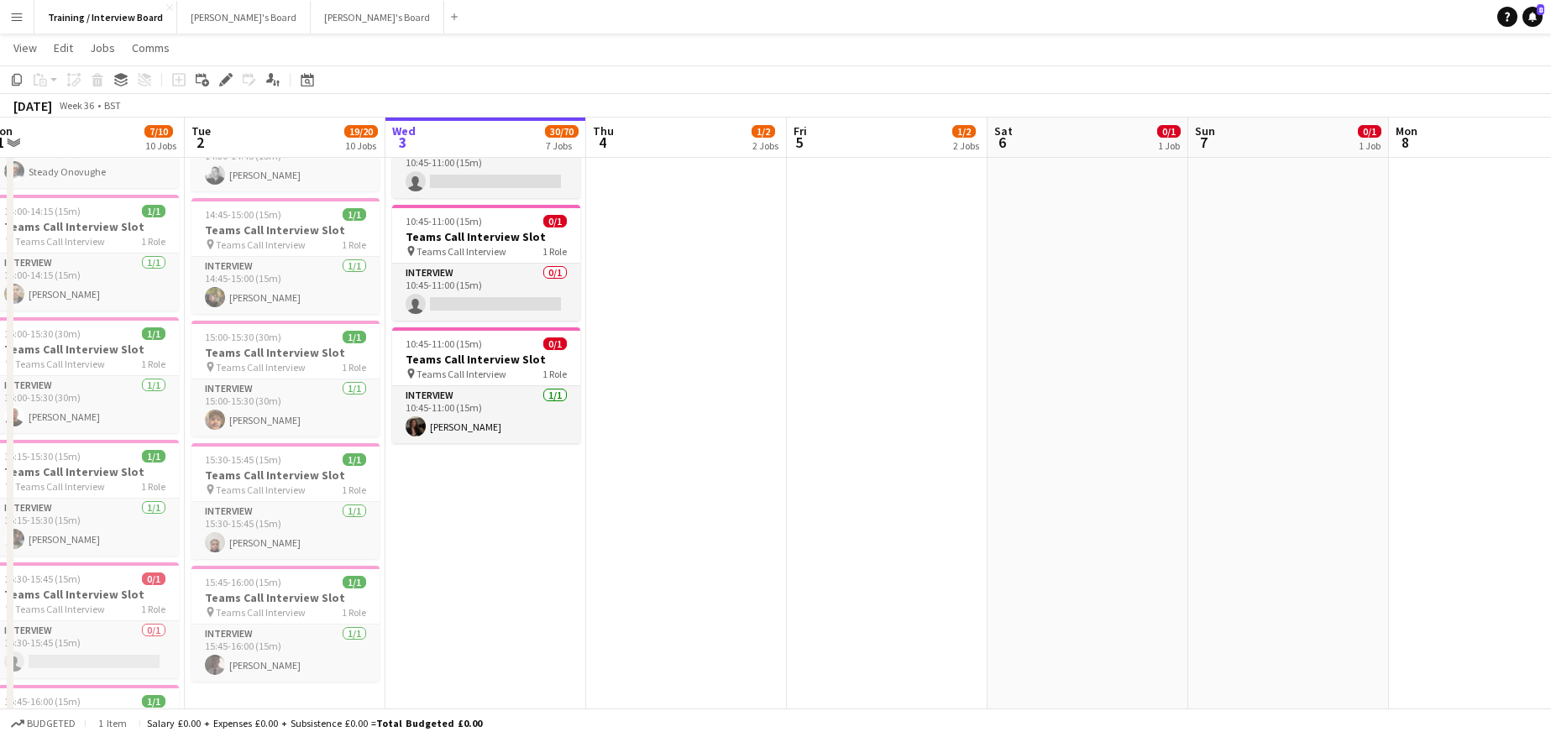
click at [421, 477] on app-date-cell "In progress 10:00-16:00 (6h) 1/1 pin Profiles Personnel 1 Role Admin Assistant …" at bounding box center [485, 505] width 201 height 1979
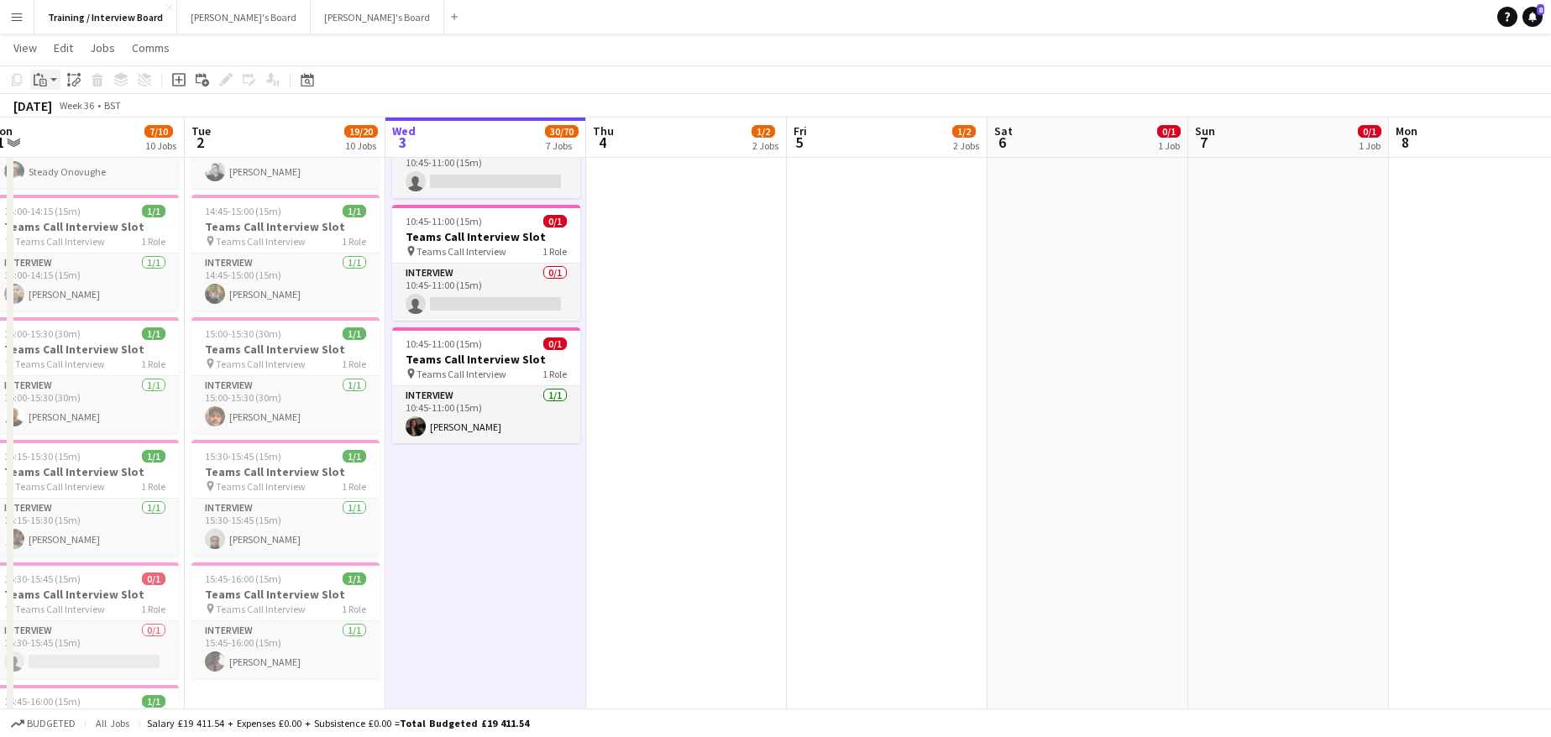
click at [30, 76] on div "Paste" at bounding box center [40, 80] width 20 height 20
click at [45, 113] on link "Paste Ctrl+V" at bounding box center [123, 111] width 158 height 15
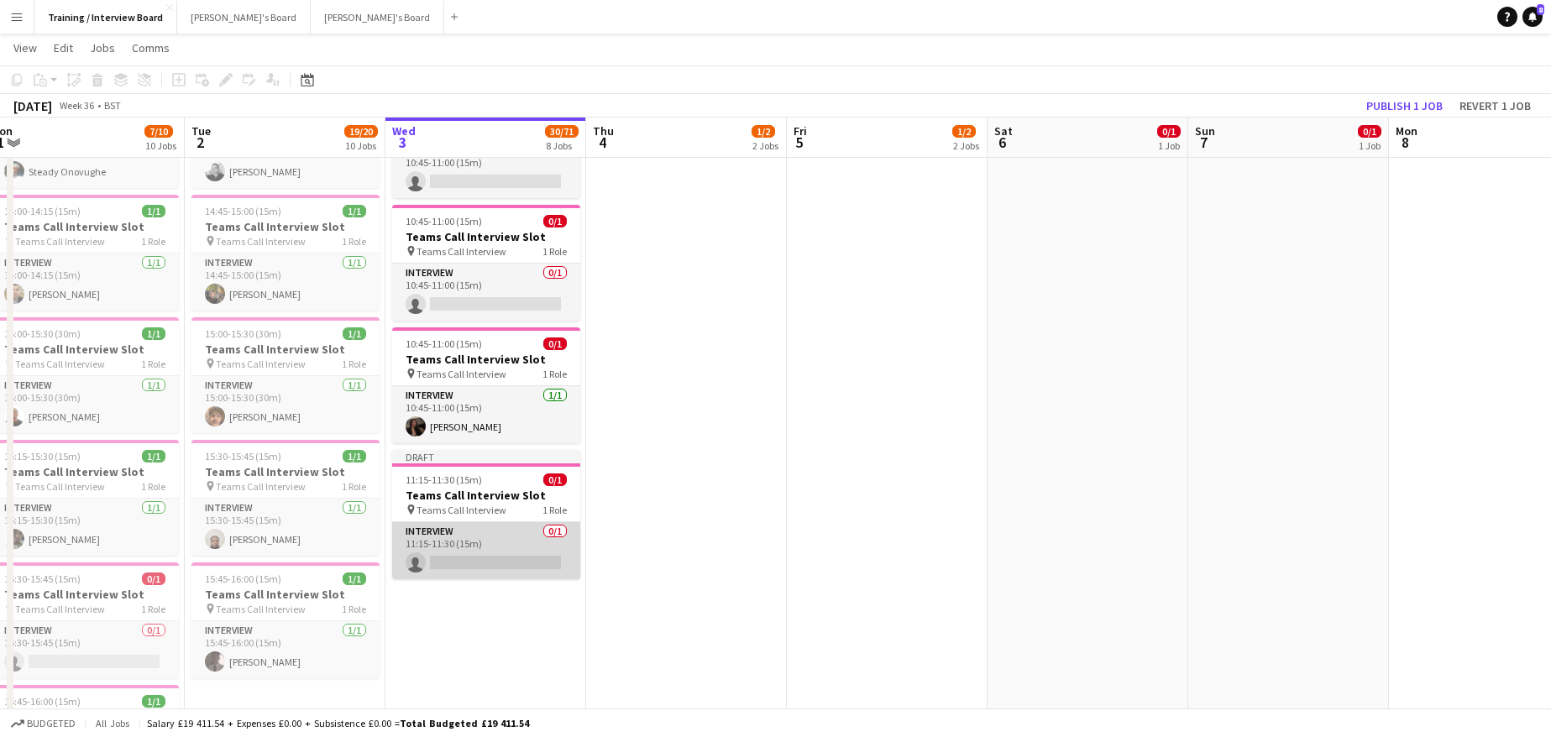
click at [449, 553] on app-card-role "Interview 0/1 11:15-11:30 (15m) single-neutral-actions" at bounding box center [486, 550] width 188 height 57
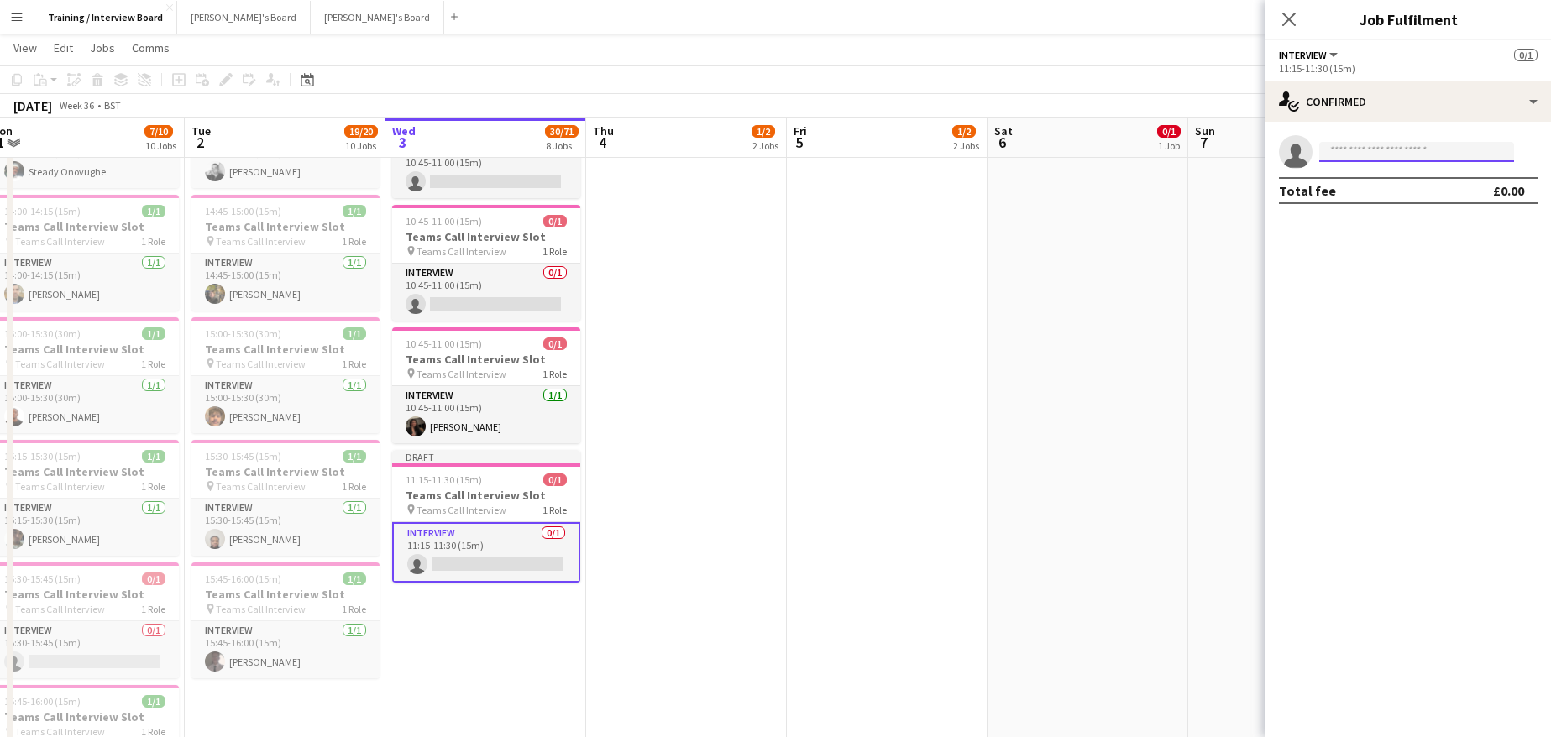
drag, startPoint x: 449, startPoint y: 553, endPoint x: 1408, endPoint y: 158, distance: 1037.1
click at [1408, 158] on input at bounding box center [1416, 152] width 195 height 20
paste input "**********"
type input "**********"
click at [1372, 174] on span "Sadia Shamanta" at bounding box center [1382, 176] width 100 height 14
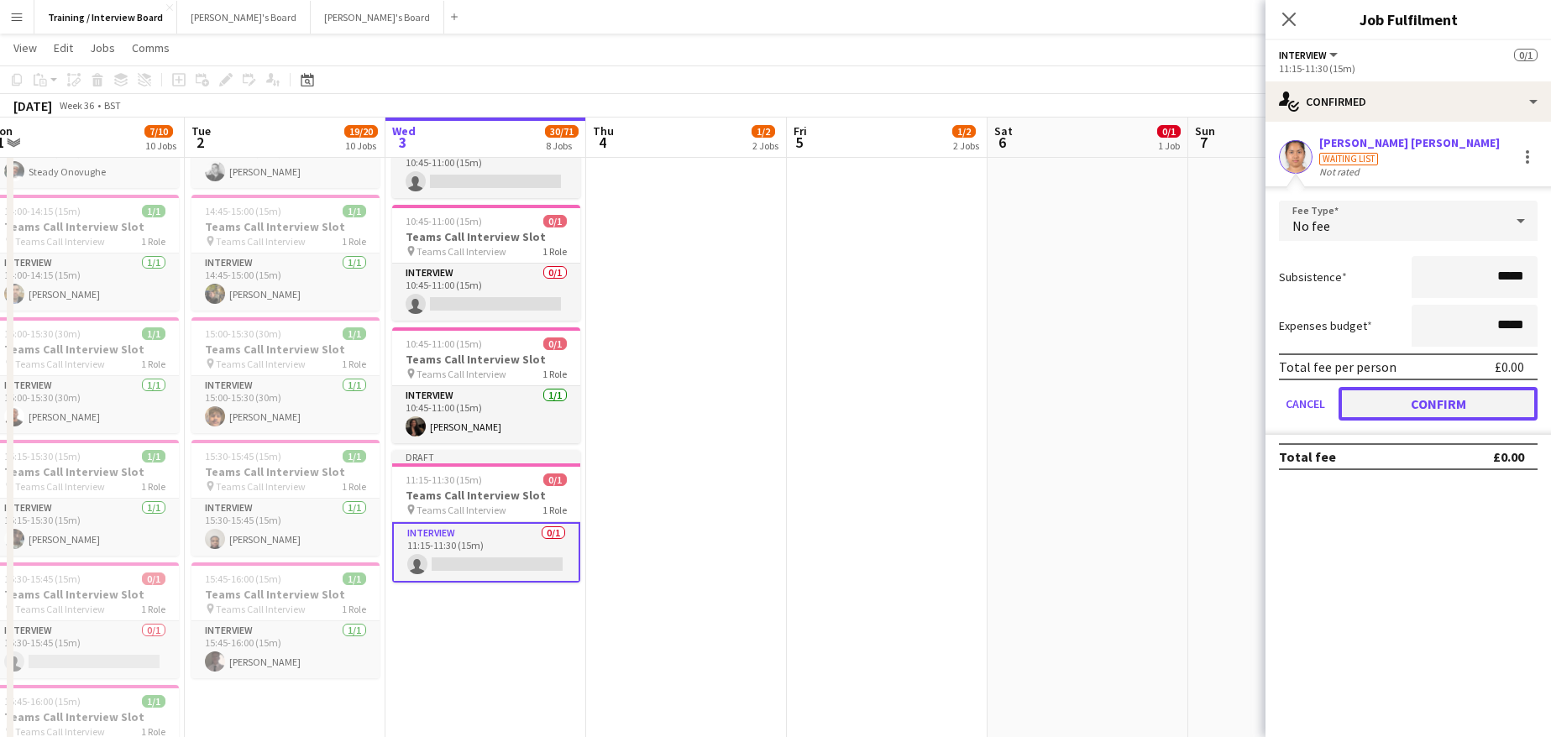
click at [1490, 401] on button "Confirm" at bounding box center [1437, 404] width 199 height 34
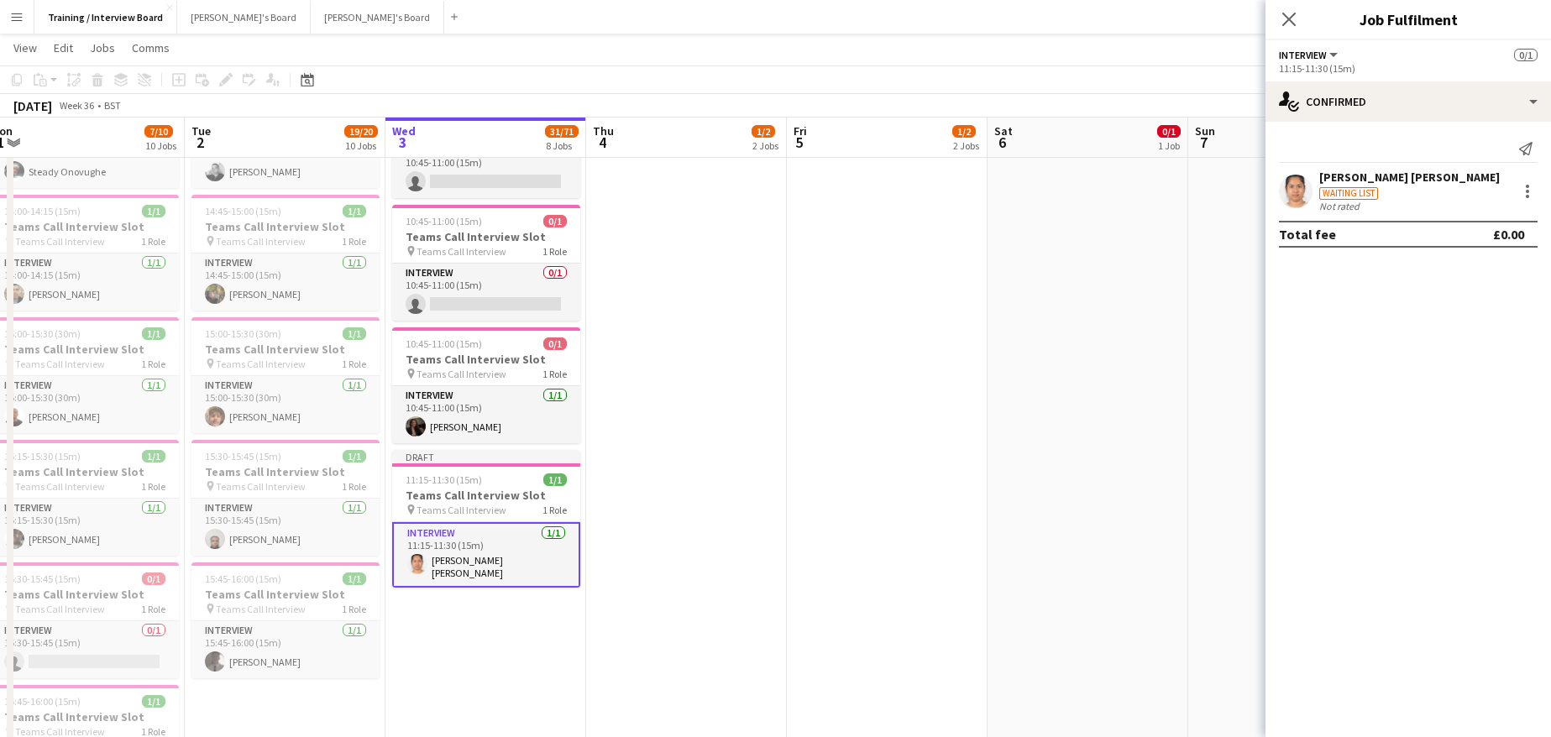
click at [1356, 286] on mat-expansion-panel "check Confirmed Send notification Sadia Shamanta Waiting list Not rated Total f…" at bounding box center [1407, 429] width 285 height 615
click at [1285, 13] on icon "Close pop-in" at bounding box center [1288, 19] width 16 height 16
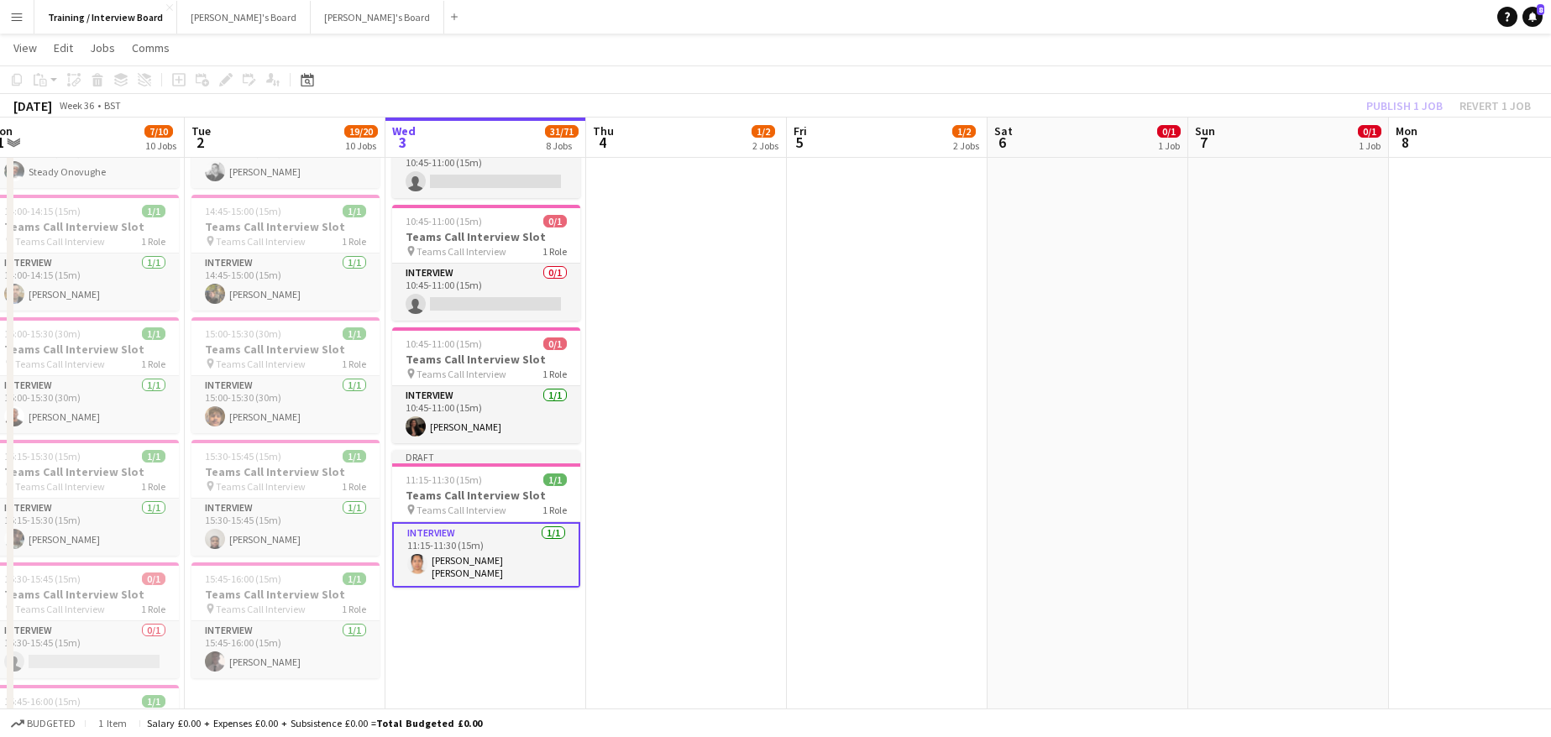
click at [1412, 110] on div "Publish 1 job Revert 1 job" at bounding box center [1448, 106] width 205 height 22
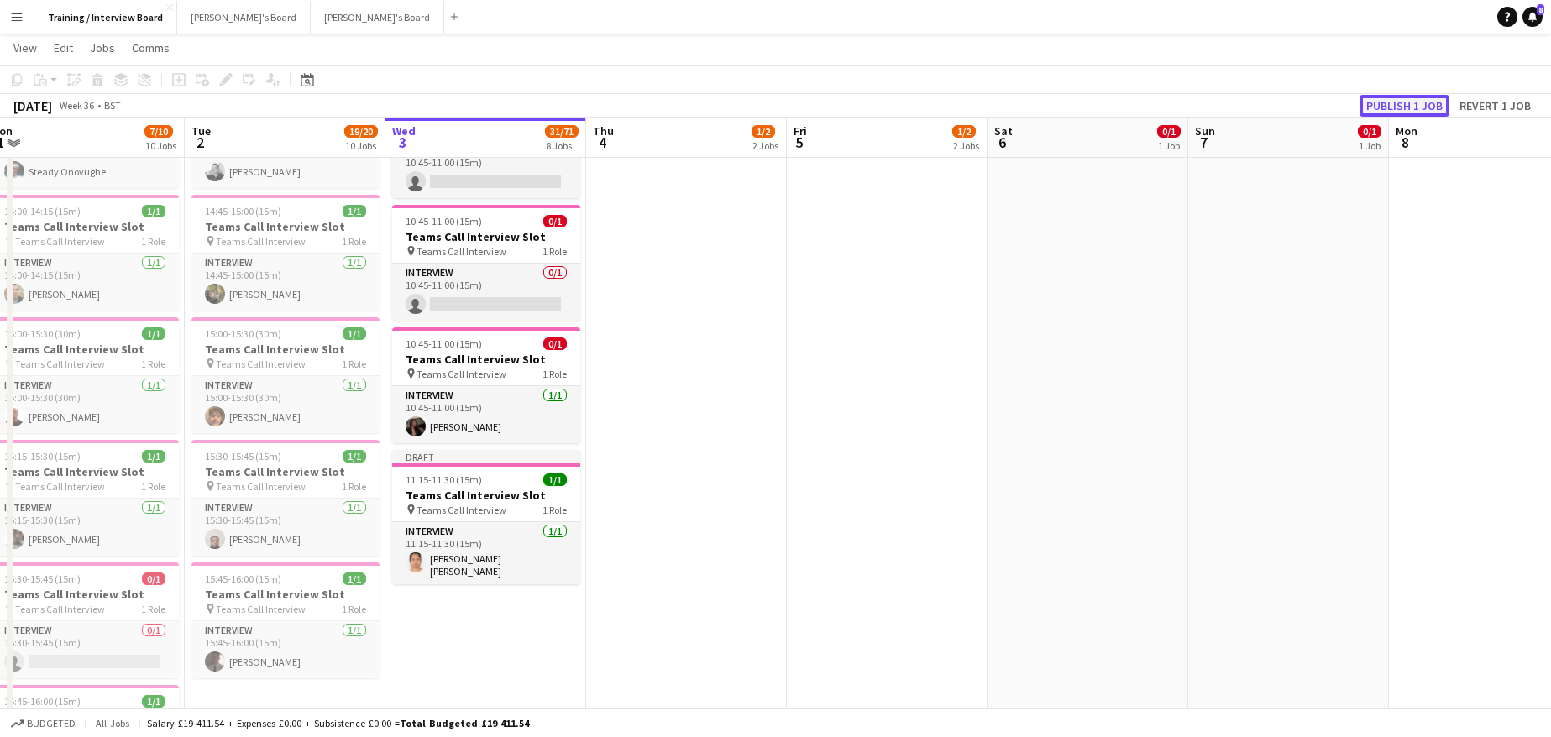
click at [1412, 110] on button "Publish 1 job" at bounding box center [1404, 106] width 90 height 22
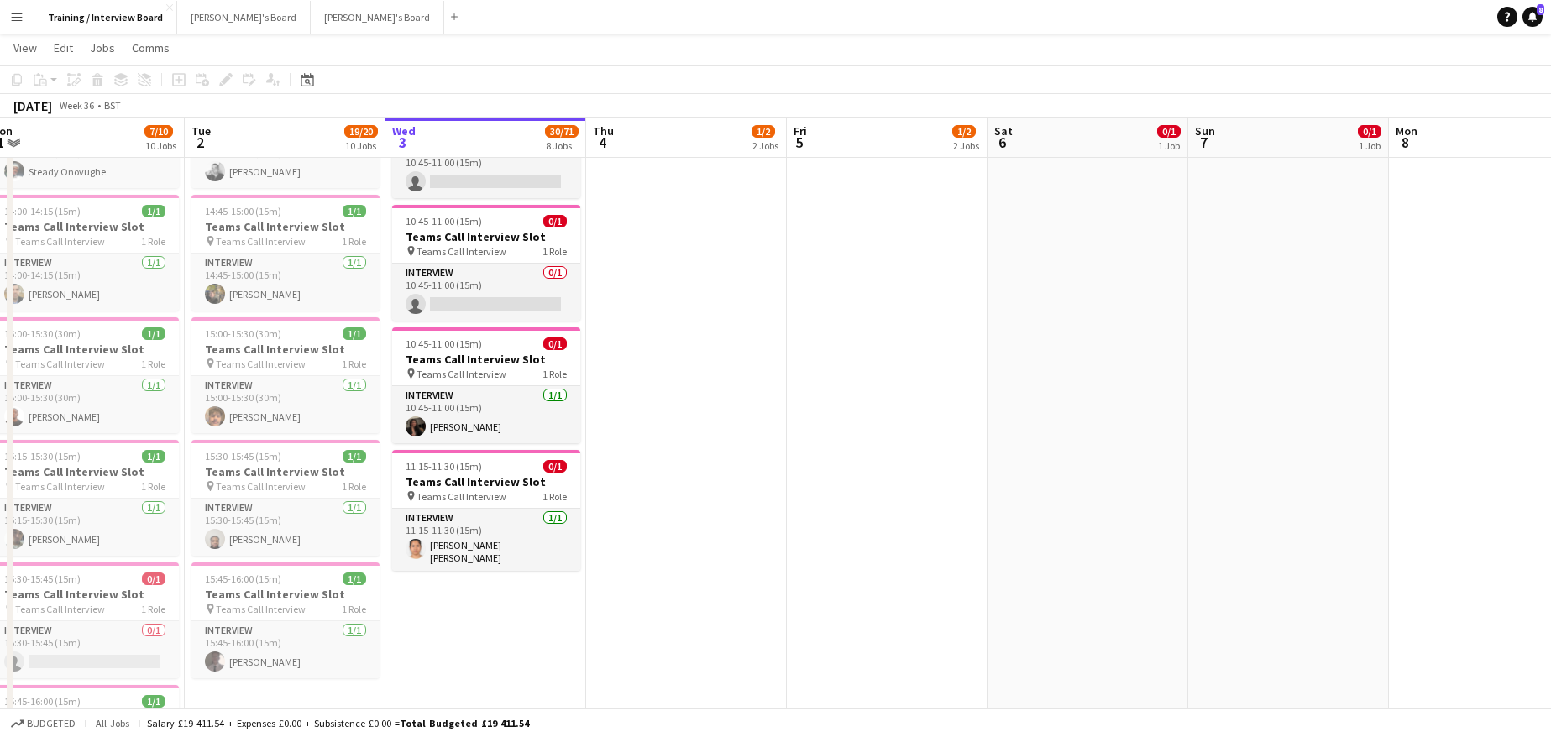
click at [510, 647] on app-date-cell "In progress 10:00-16:00 (6h) 1/1 pin Profiles Personnel 1 Role Admin Assistant …" at bounding box center [485, 505] width 201 height 1979
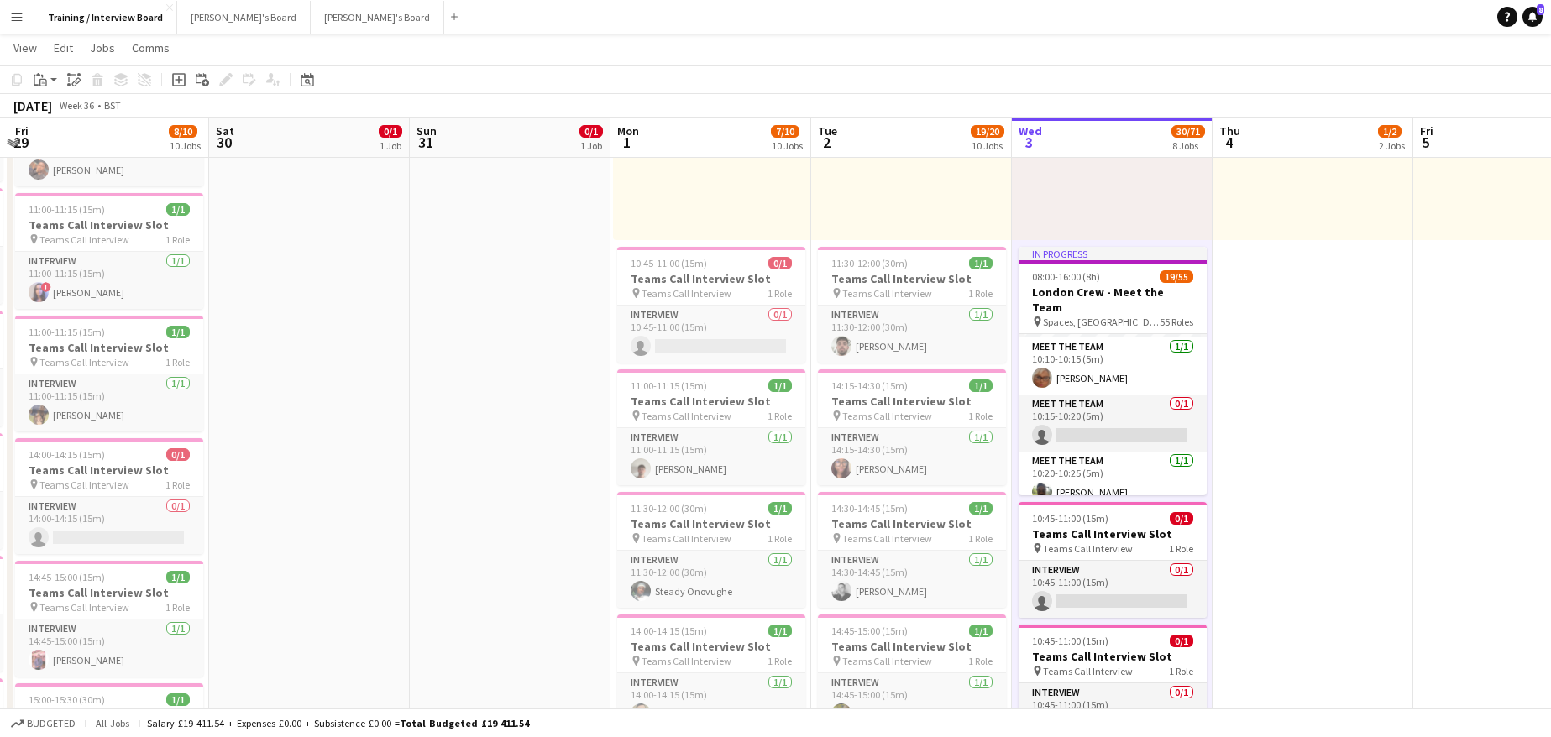
scroll to position [0, 445]
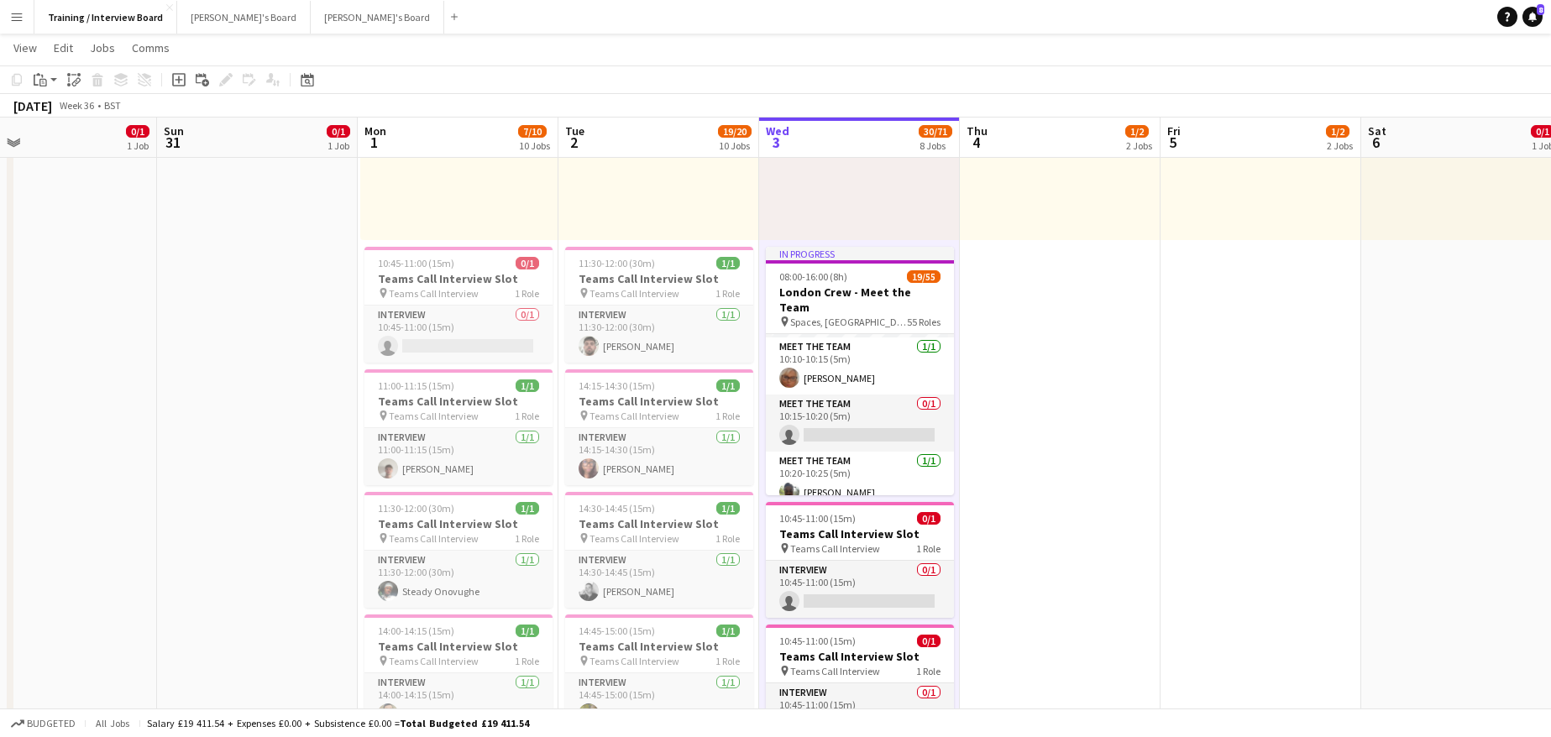
drag, startPoint x: 622, startPoint y: 144, endPoint x: 1573, endPoint y: 230, distance: 954.2
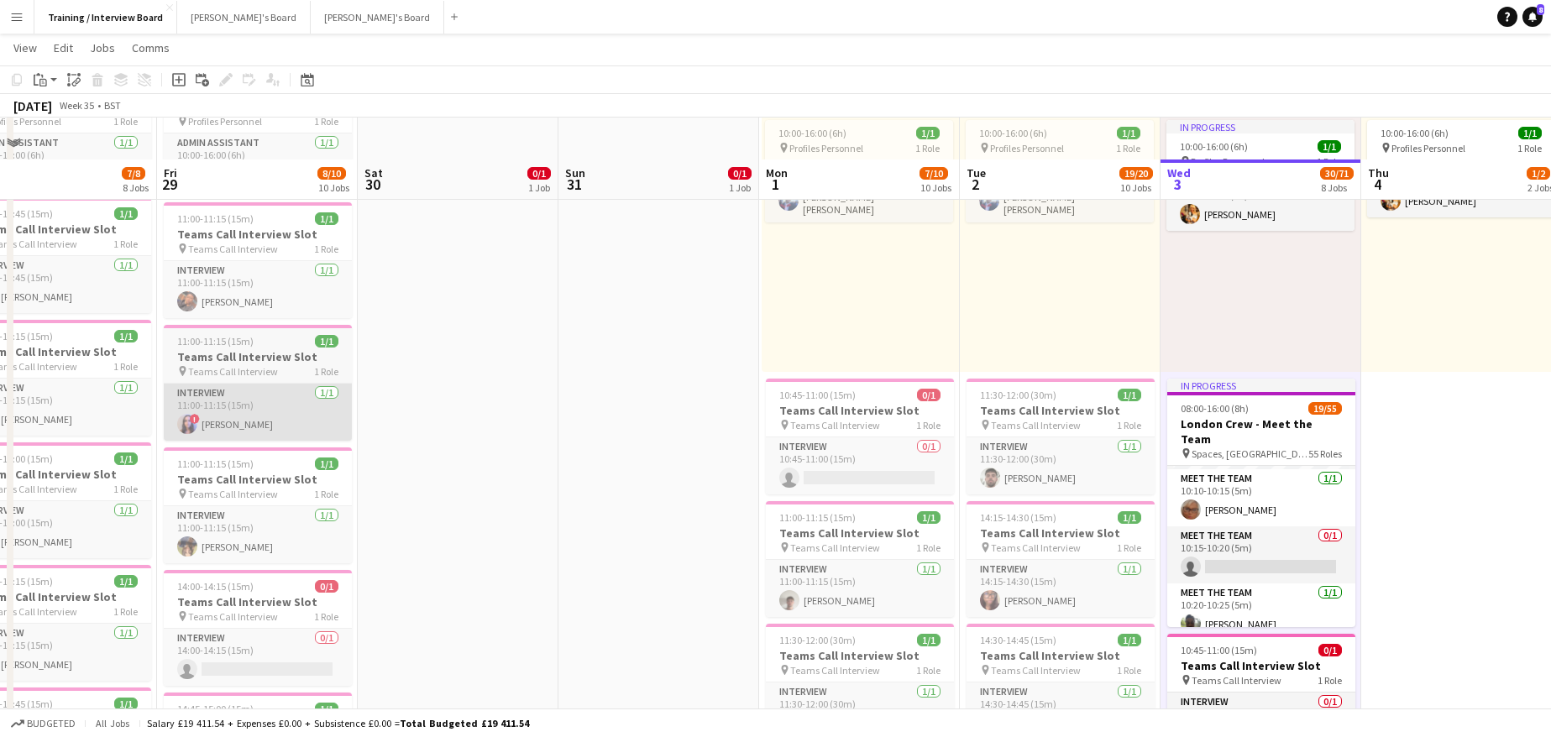
scroll to position [0, 0]
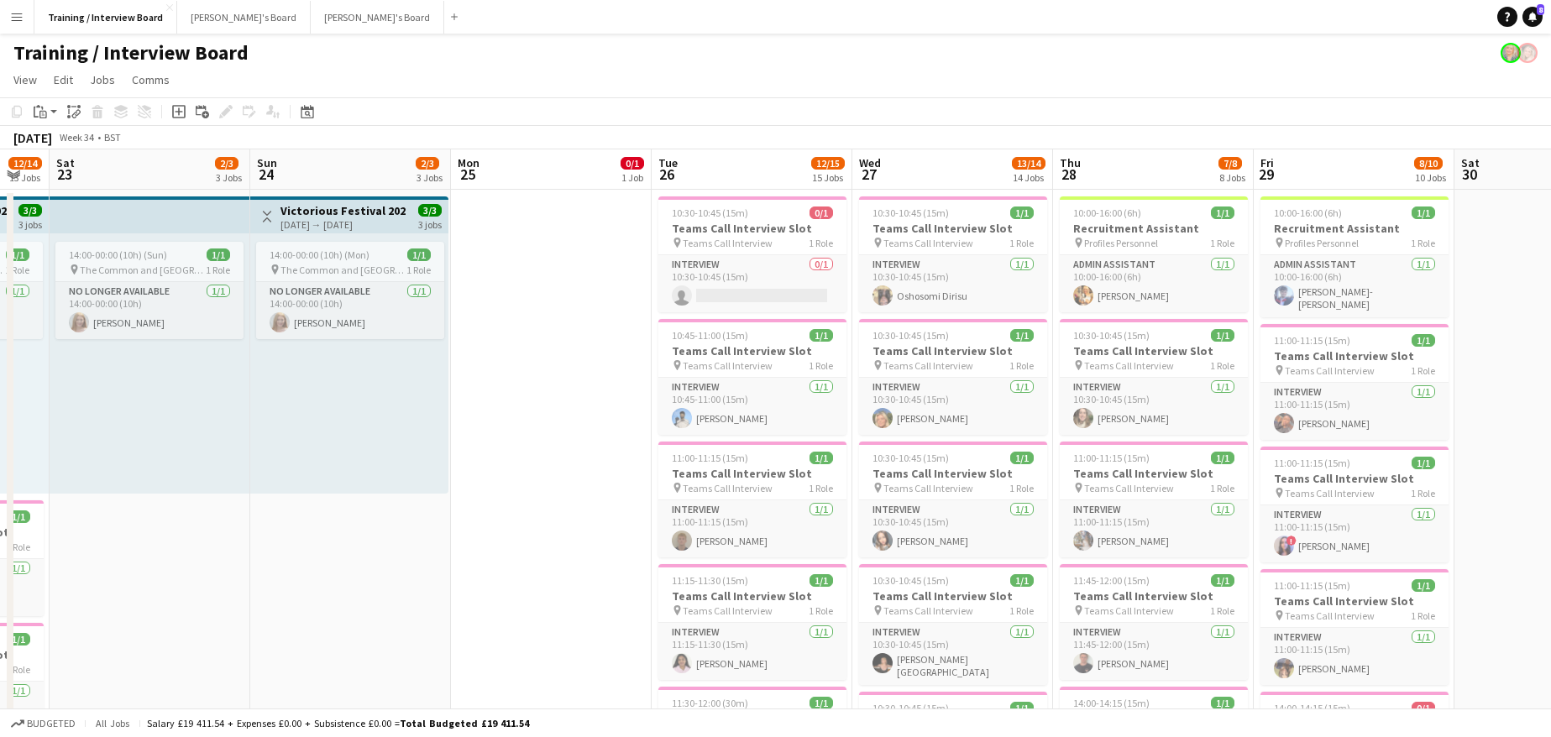
drag, startPoint x: 432, startPoint y: 168, endPoint x: 1573, endPoint y: 224, distance: 1142.4
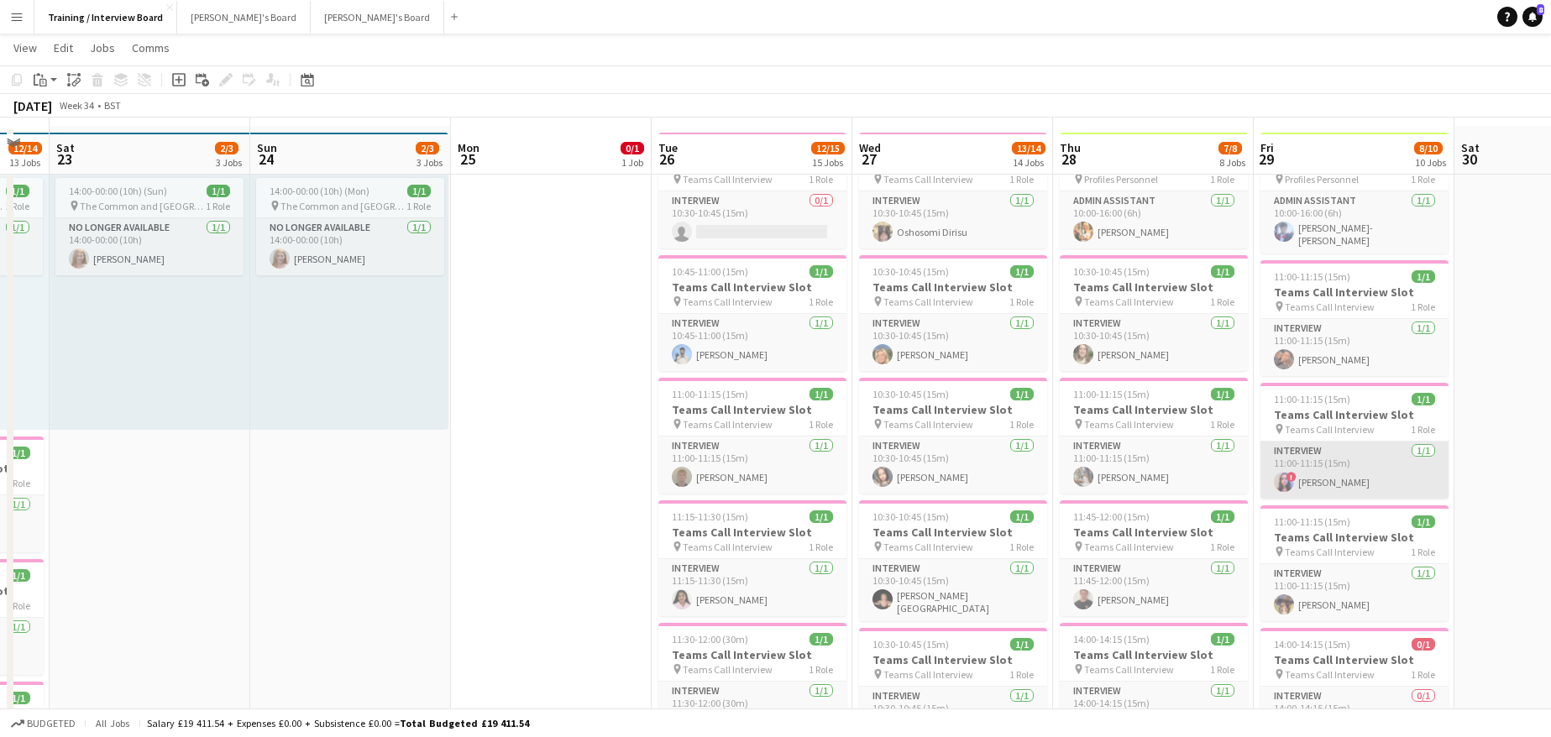
scroll to position [84, 0]
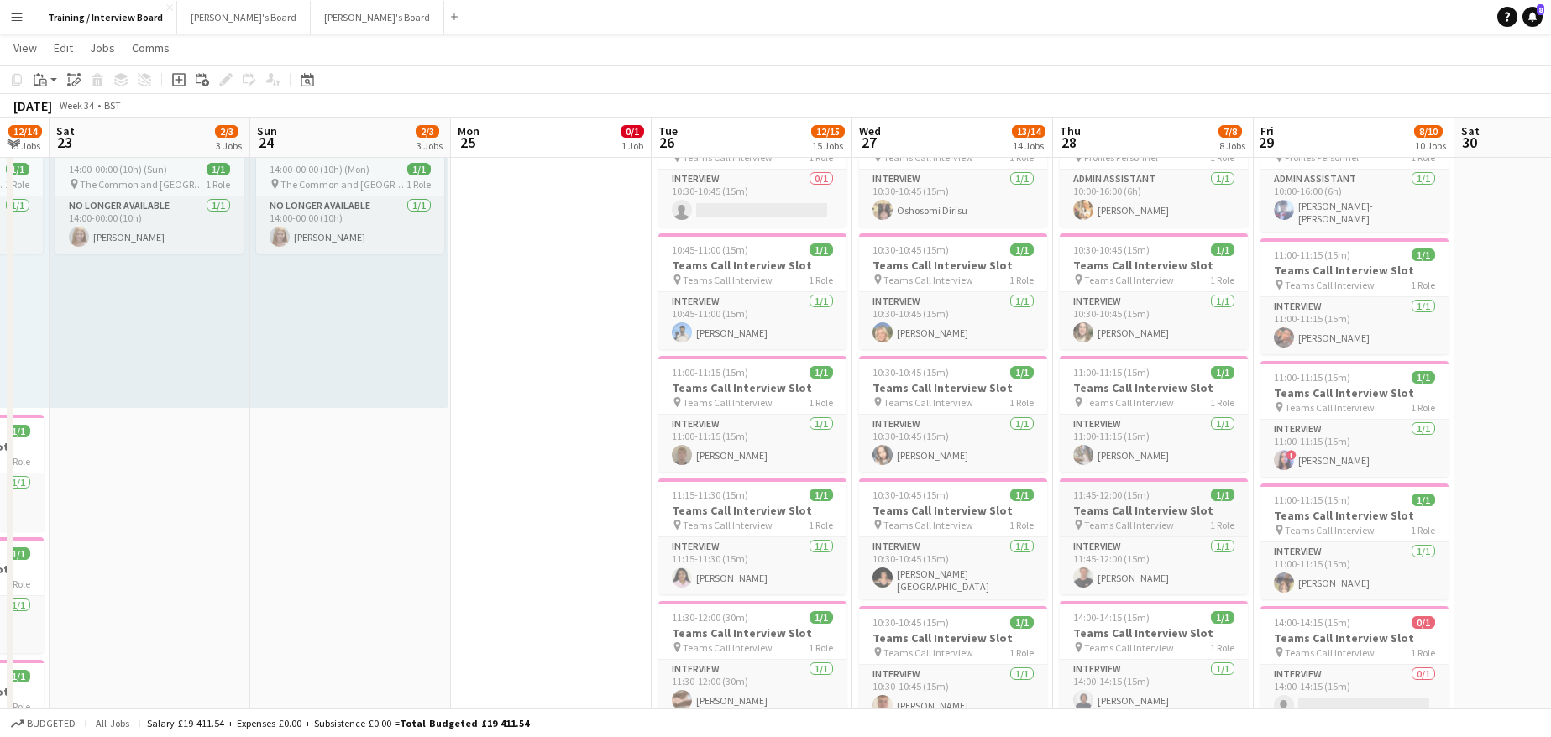
click at [1137, 501] on app-job-card "11:45-12:00 (15m) 1/1 Teams Call Interview Slot pin Teams Call Interview 1 Role…" at bounding box center [1154, 537] width 188 height 116
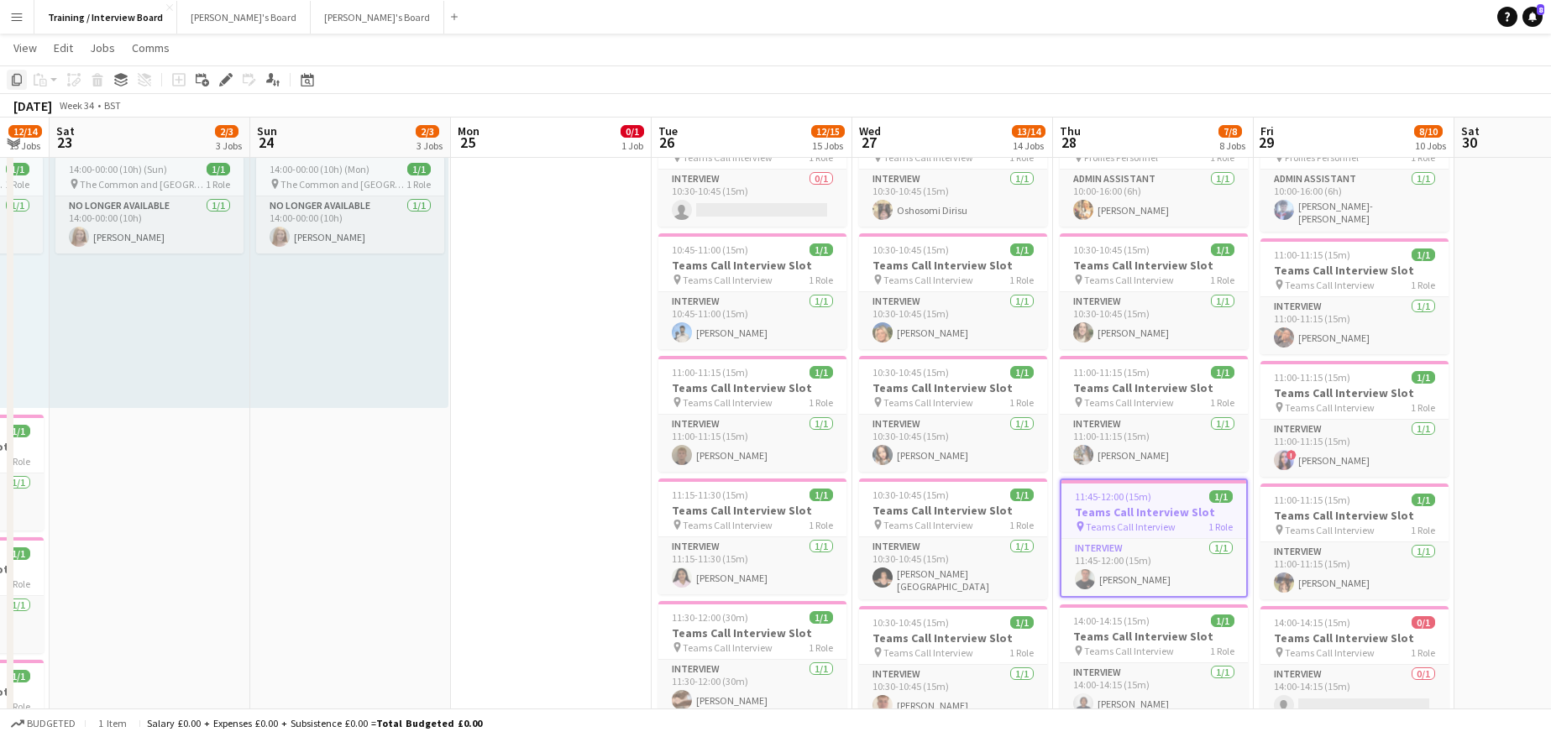
click at [21, 76] on icon at bounding box center [17, 80] width 10 height 12
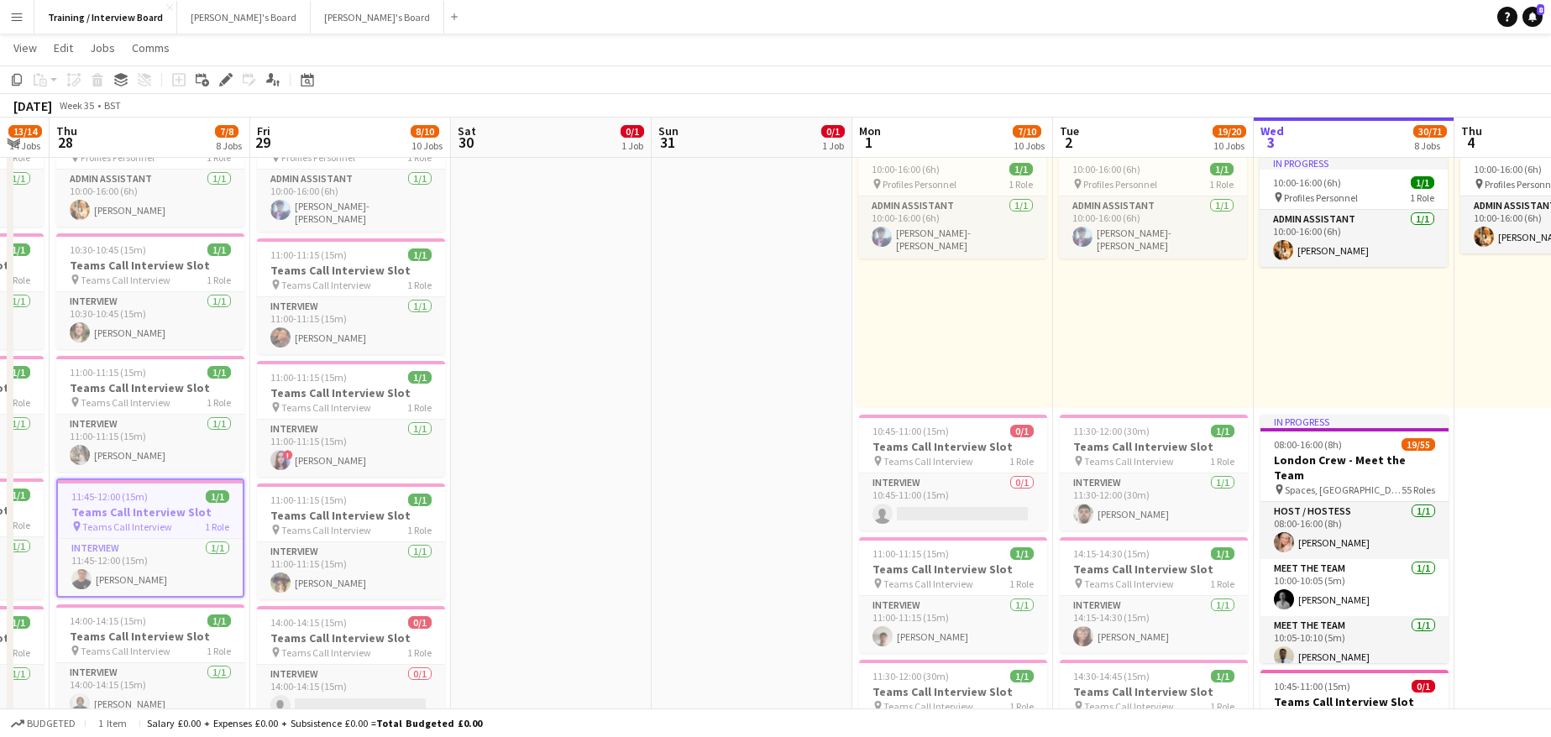
scroll to position [0, 456]
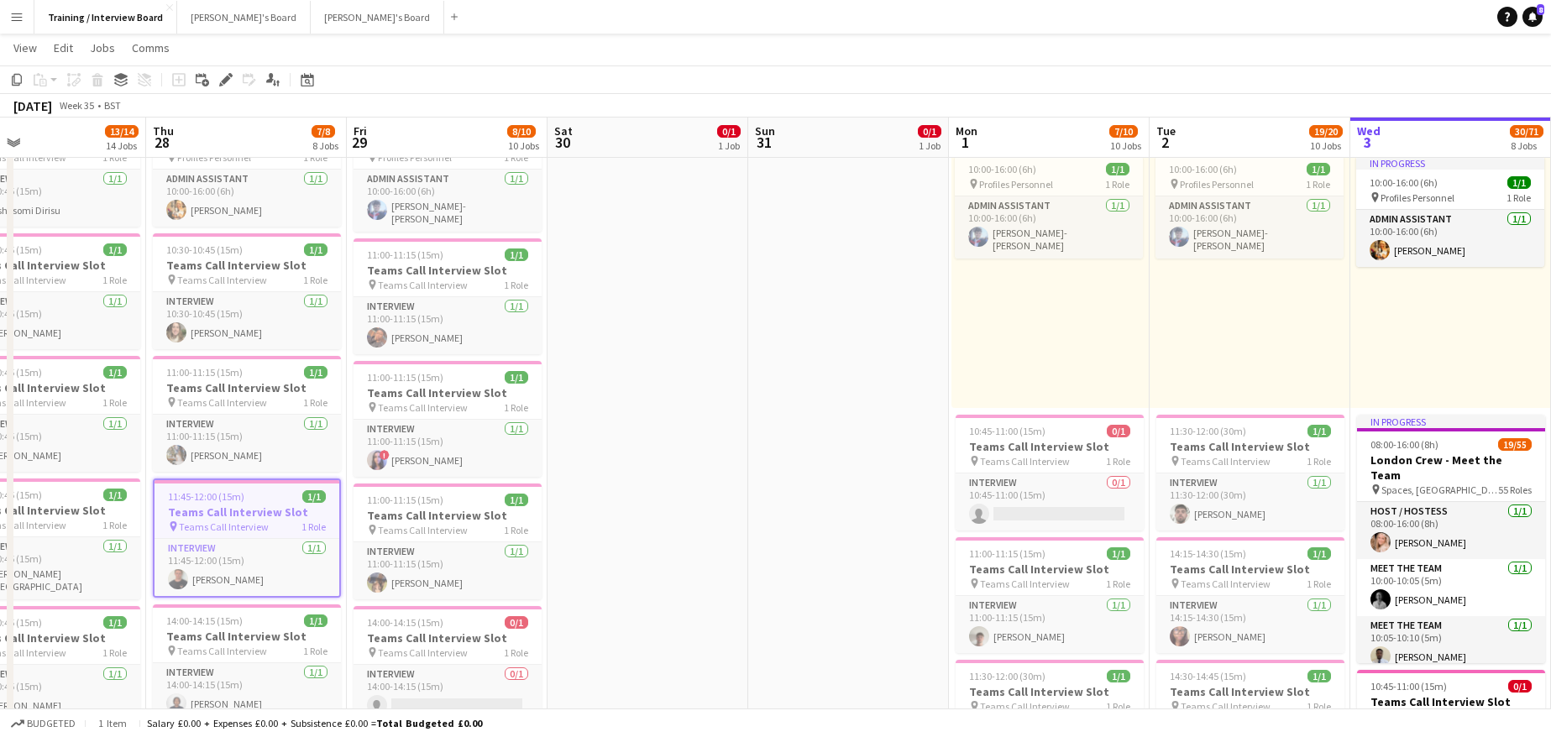
drag, startPoint x: 1391, startPoint y: 145, endPoint x: -996, endPoint y: 65, distance: 2388.2
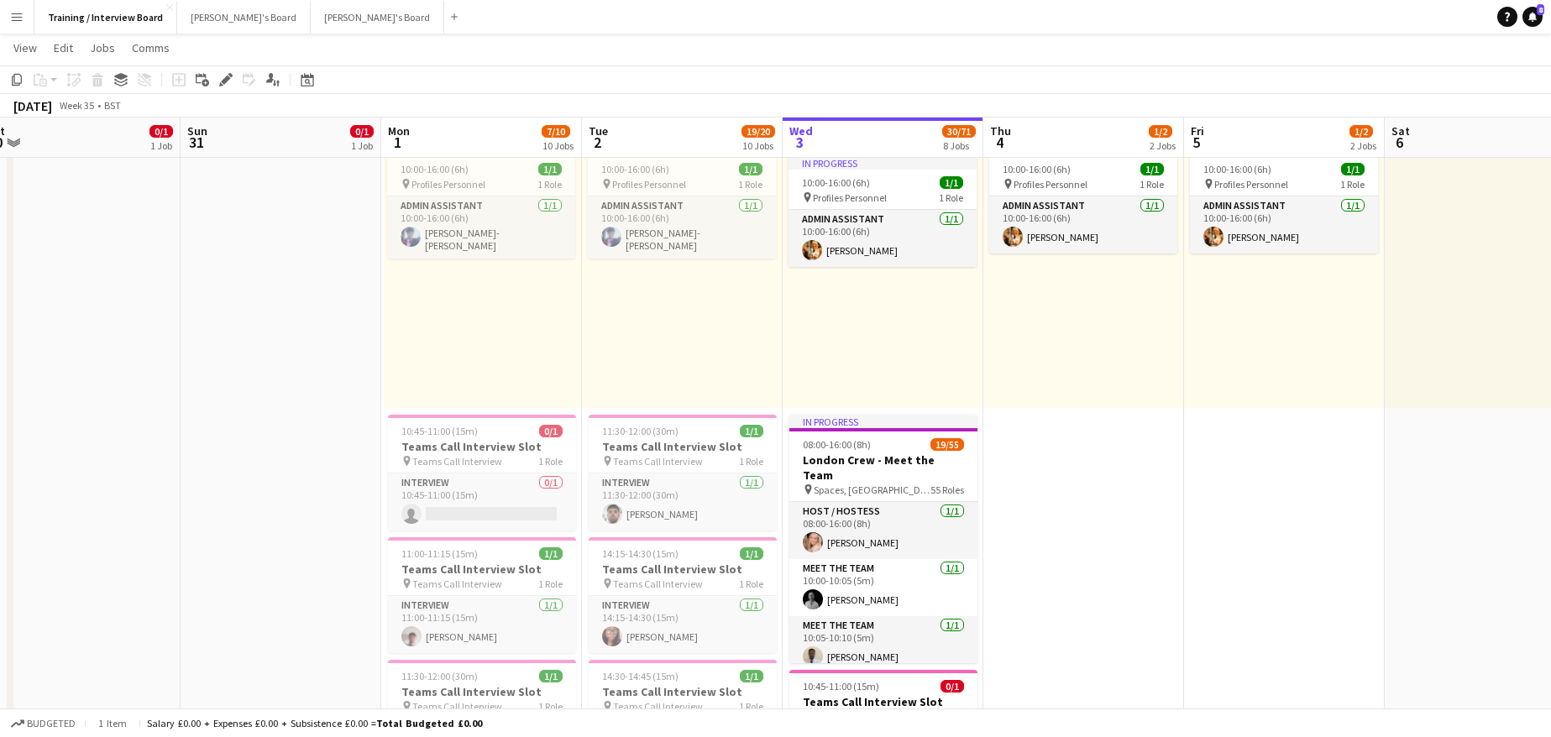
scroll to position [0, 530]
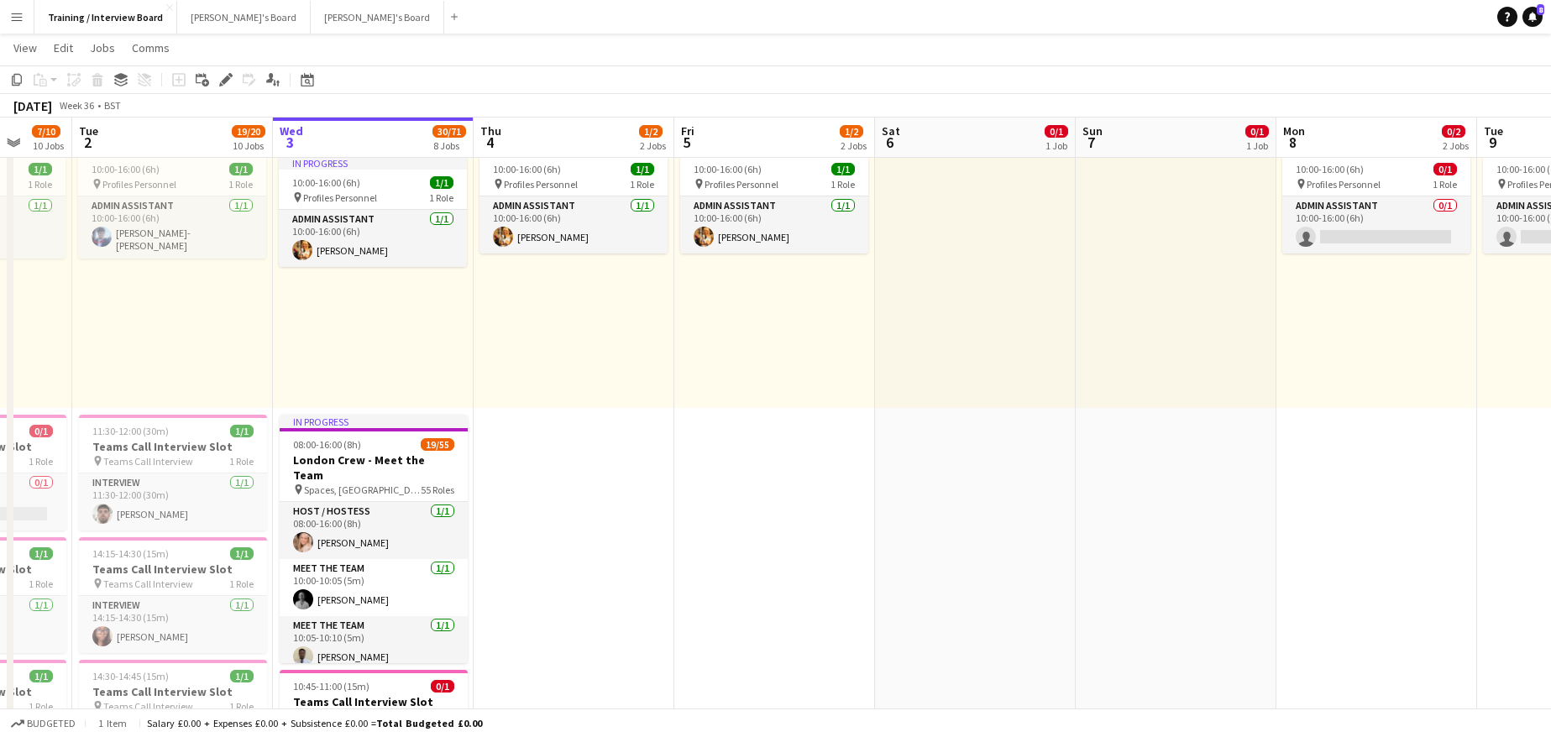
drag, startPoint x: 1285, startPoint y: 145, endPoint x: 136, endPoint y: 112, distance: 1149.0
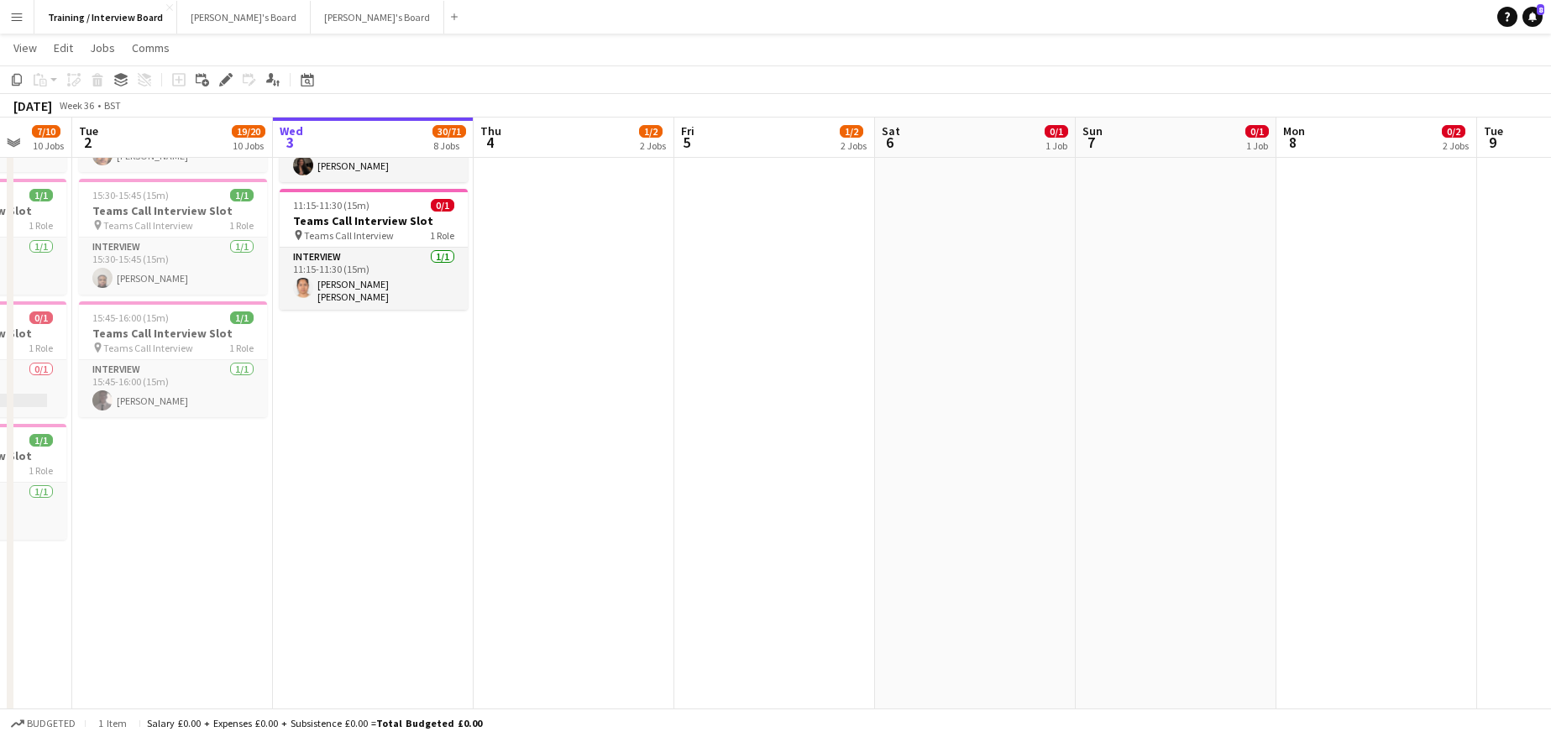
scroll to position [840, 0]
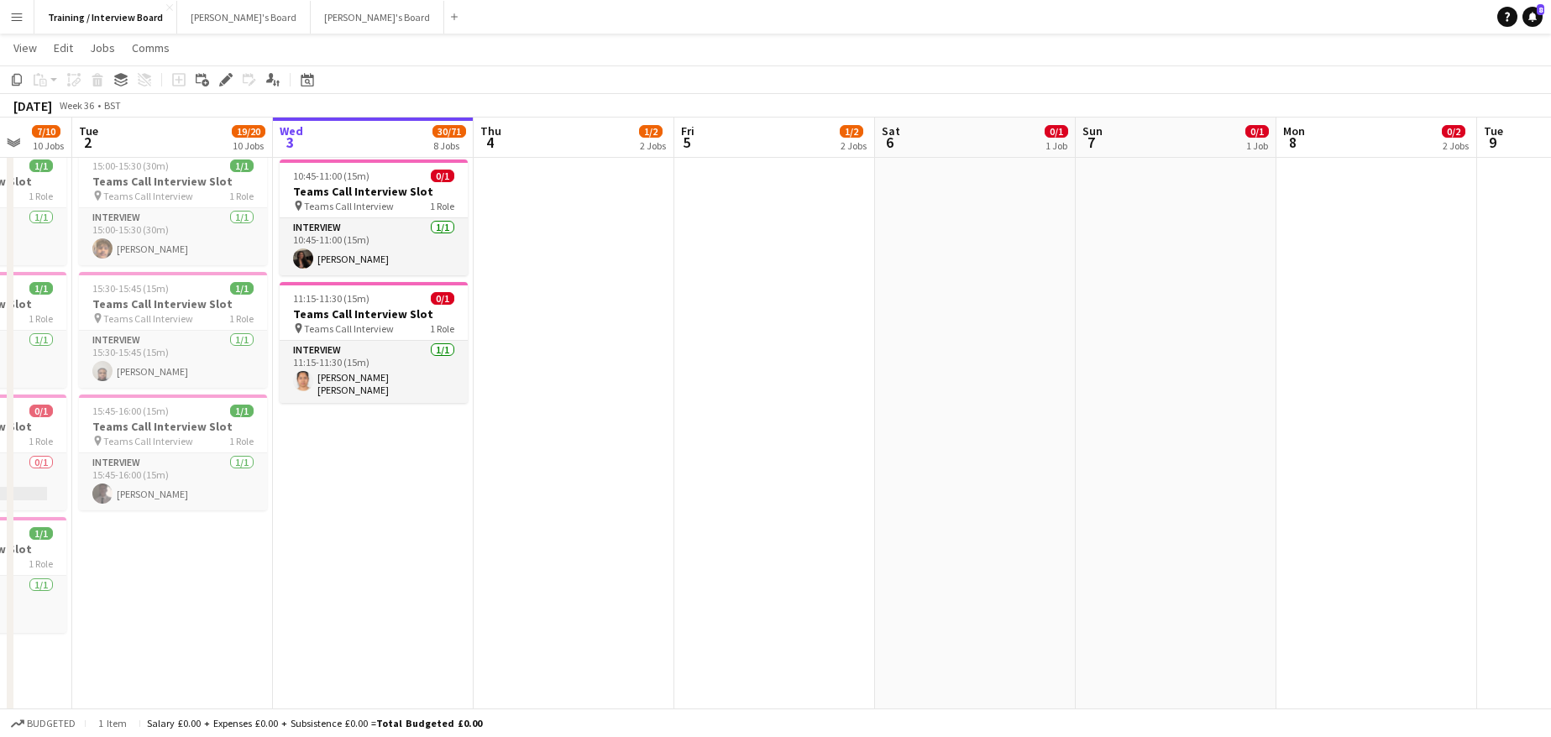
click at [331, 484] on app-date-cell "In progress 10:00-16:00 (6h) 1/1 pin Profiles Personnel 1 Role Admin Assistant …" at bounding box center [373, 337] width 201 height 1979
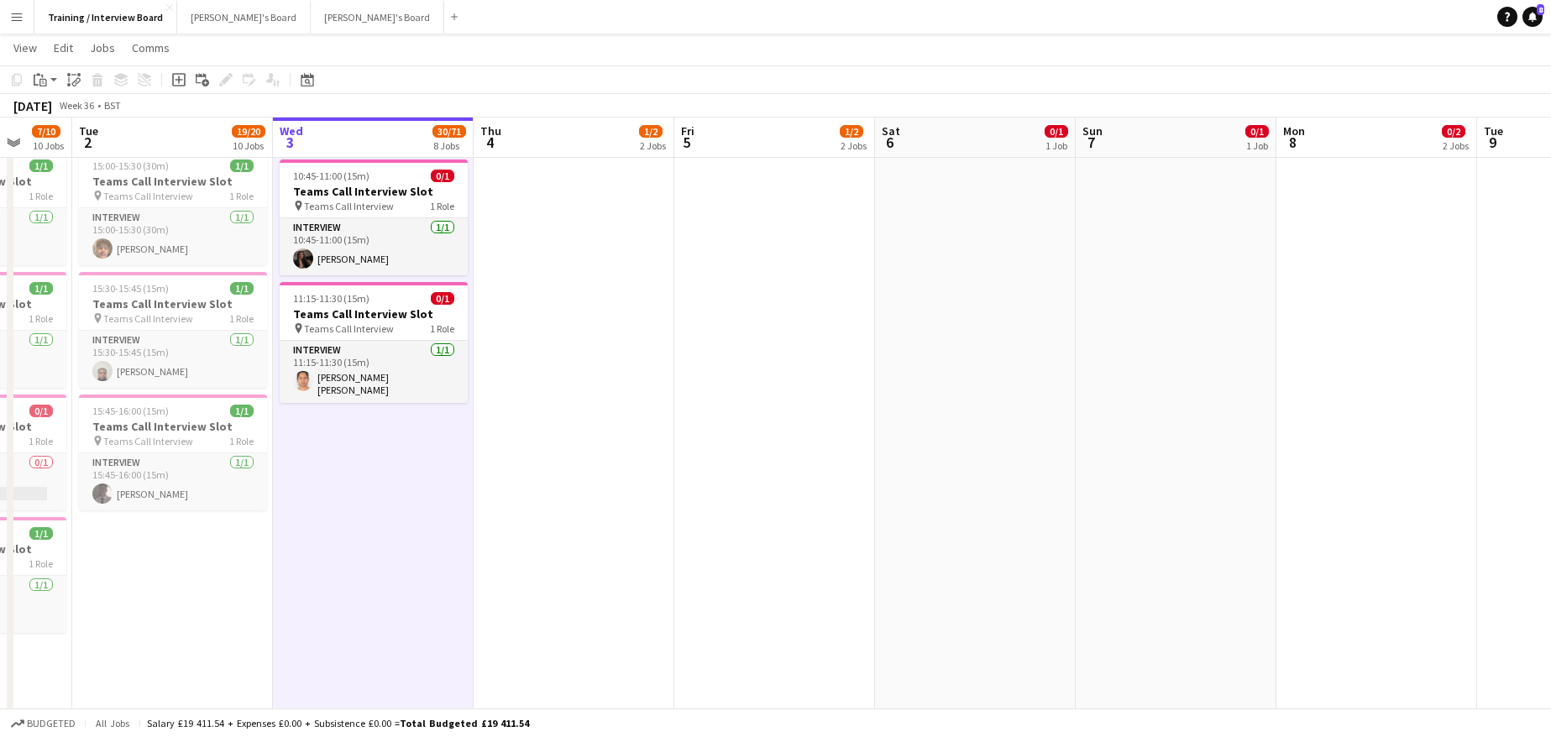
drag, startPoint x: 316, startPoint y: 416, endPoint x: 319, endPoint y: 453, distance: 37.1
click at [319, 453] on app-date-cell "In progress 10:00-16:00 (6h) 1/1 pin Profiles Personnel 1 Role Admin Assistant …" at bounding box center [373, 337] width 201 height 1979
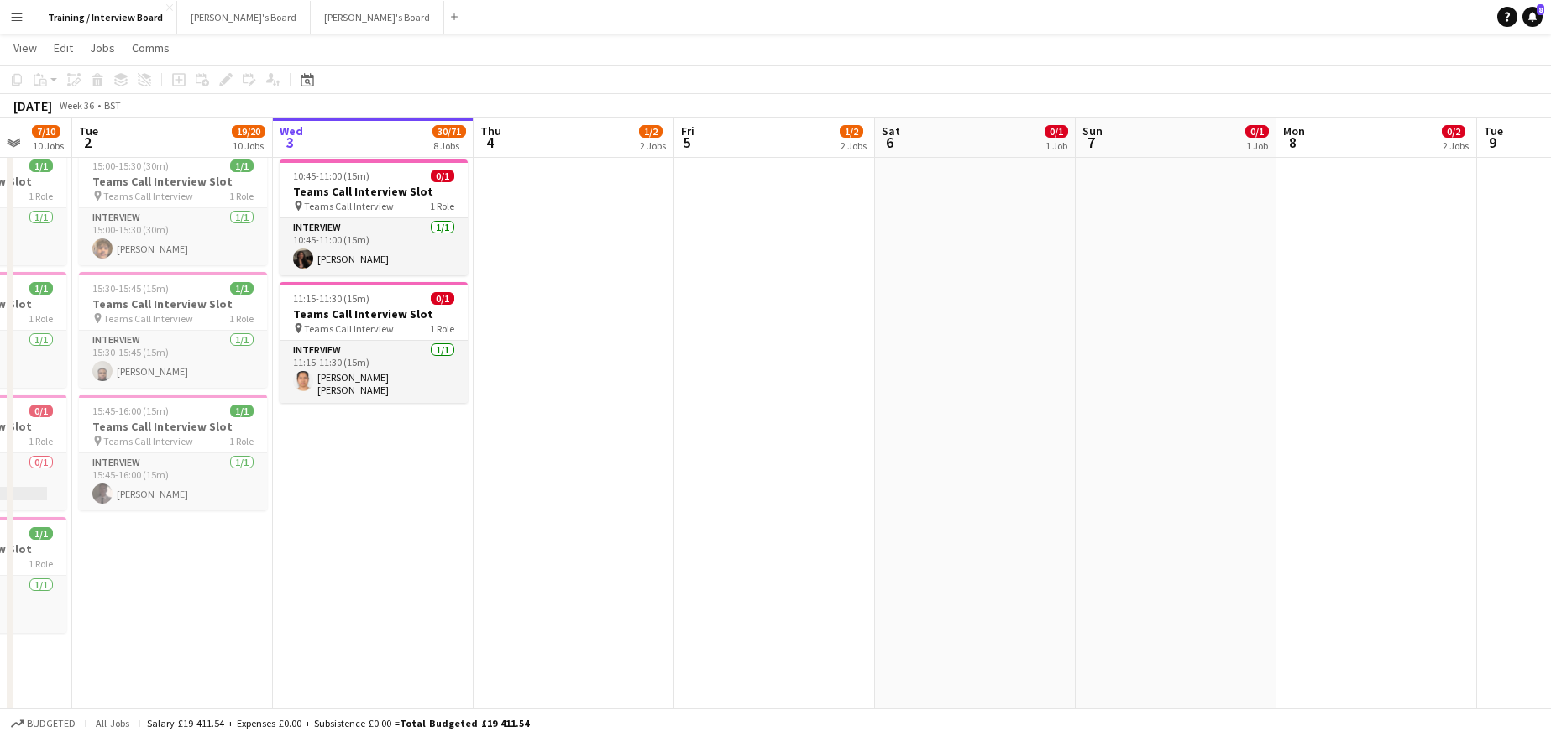
click at [369, 549] on app-date-cell "In progress 10:00-16:00 (6h) 1/1 pin Profiles Personnel 1 Role Admin Assistant …" at bounding box center [373, 337] width 201 height 1979
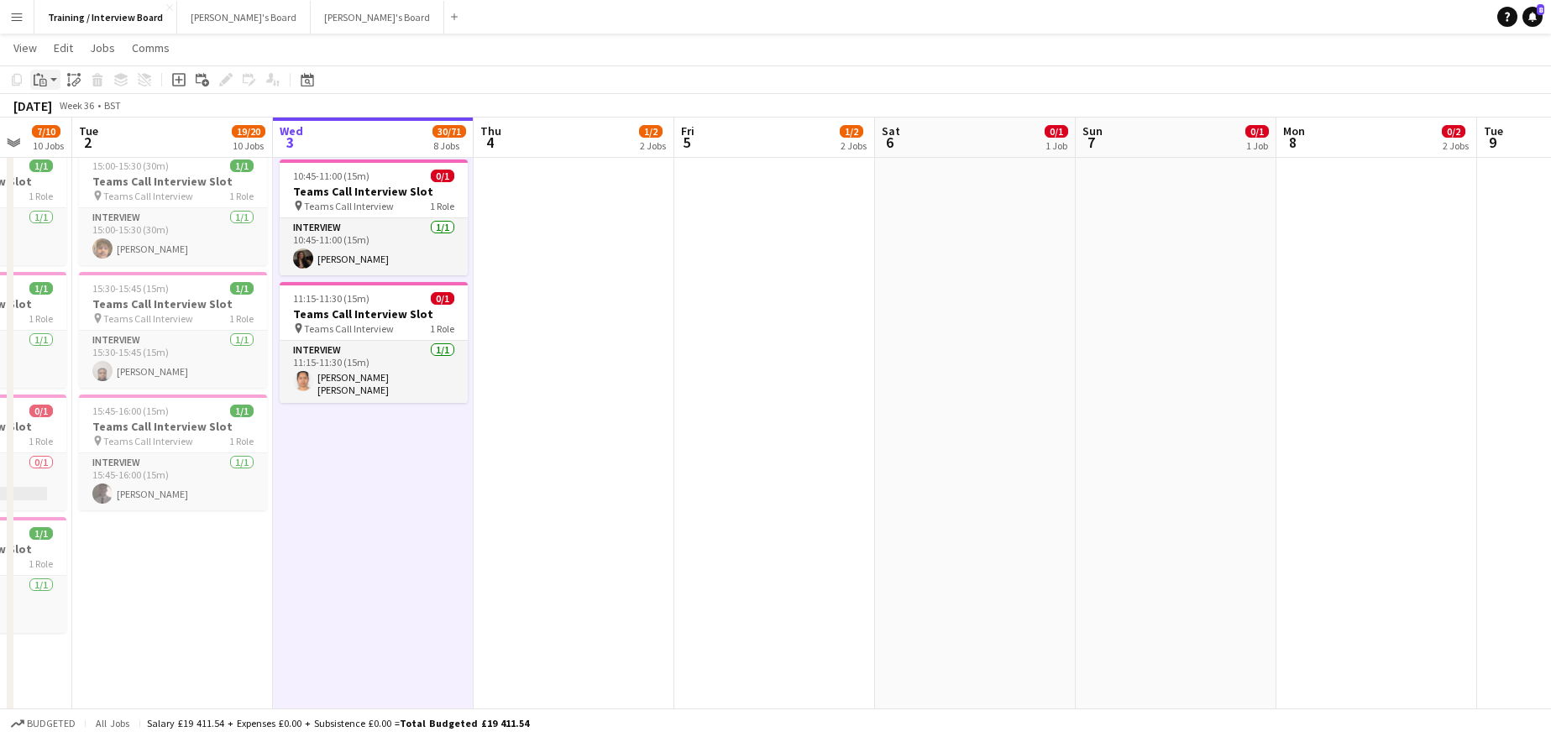
click at [44, 76] on icon "Paste" at bounding box center [40, 79] width 13 height 13
click at [60, 104] on link "Paste Ctrl+V" at bounding box center [123, 111] width 158 height 15
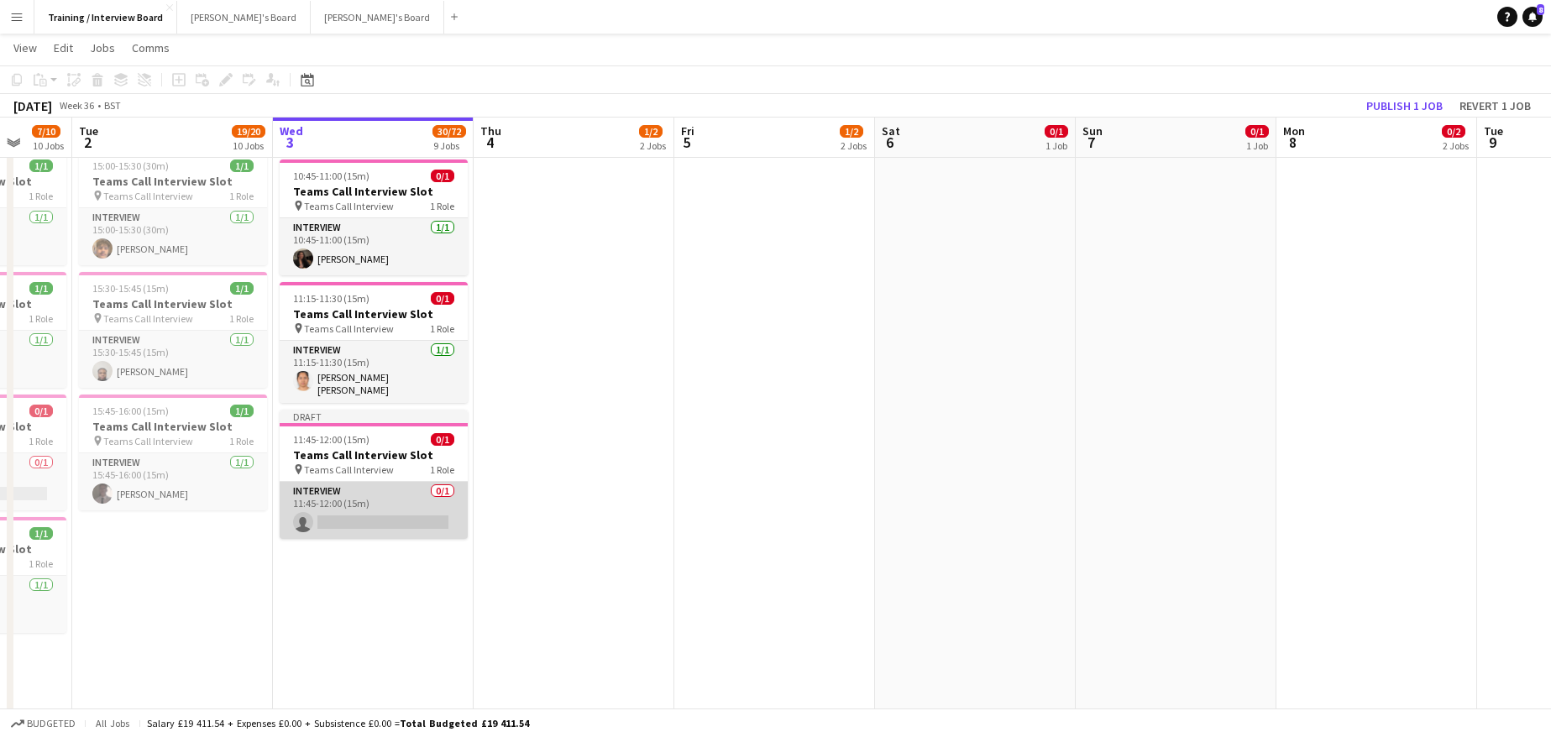
click at [365, 518] on app-card-role "Interview 0/1 11:45-12:00 (15m) single-neutral-actions" at bounding box center [374, 510] width 188 height 57
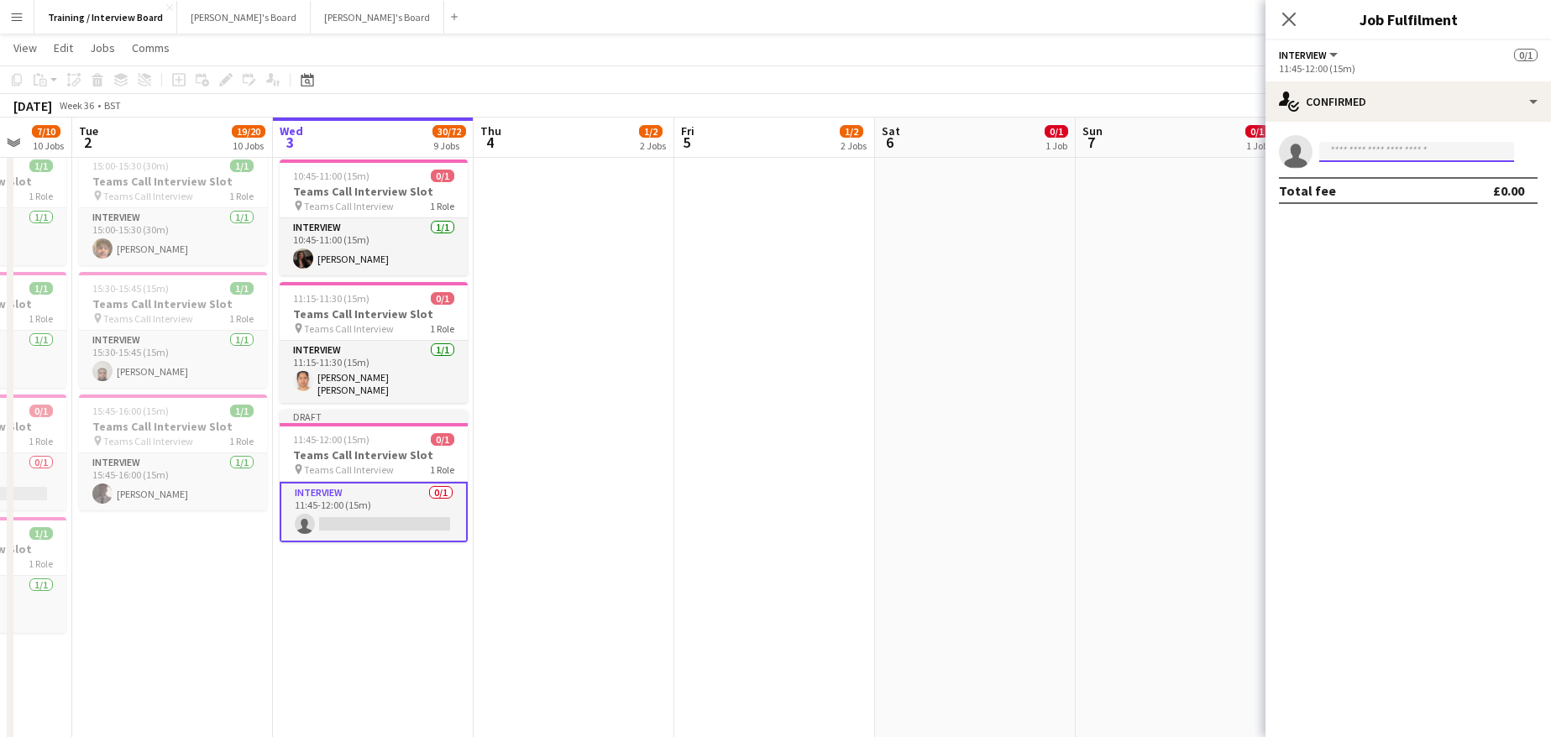
drag, startPoint x: 365, startPoint y: 518, endPoint x: 1420, endPoint y: 149, distance: 1117.3
click at [1420, 149] on input at bounding box center [1416, 152] width 195 height 20
paste input "**********"
type input "**********"
click at [1370, 178] on span "[PERSON_NAME]" at bounding box center [1380, 176] width 97 height 14
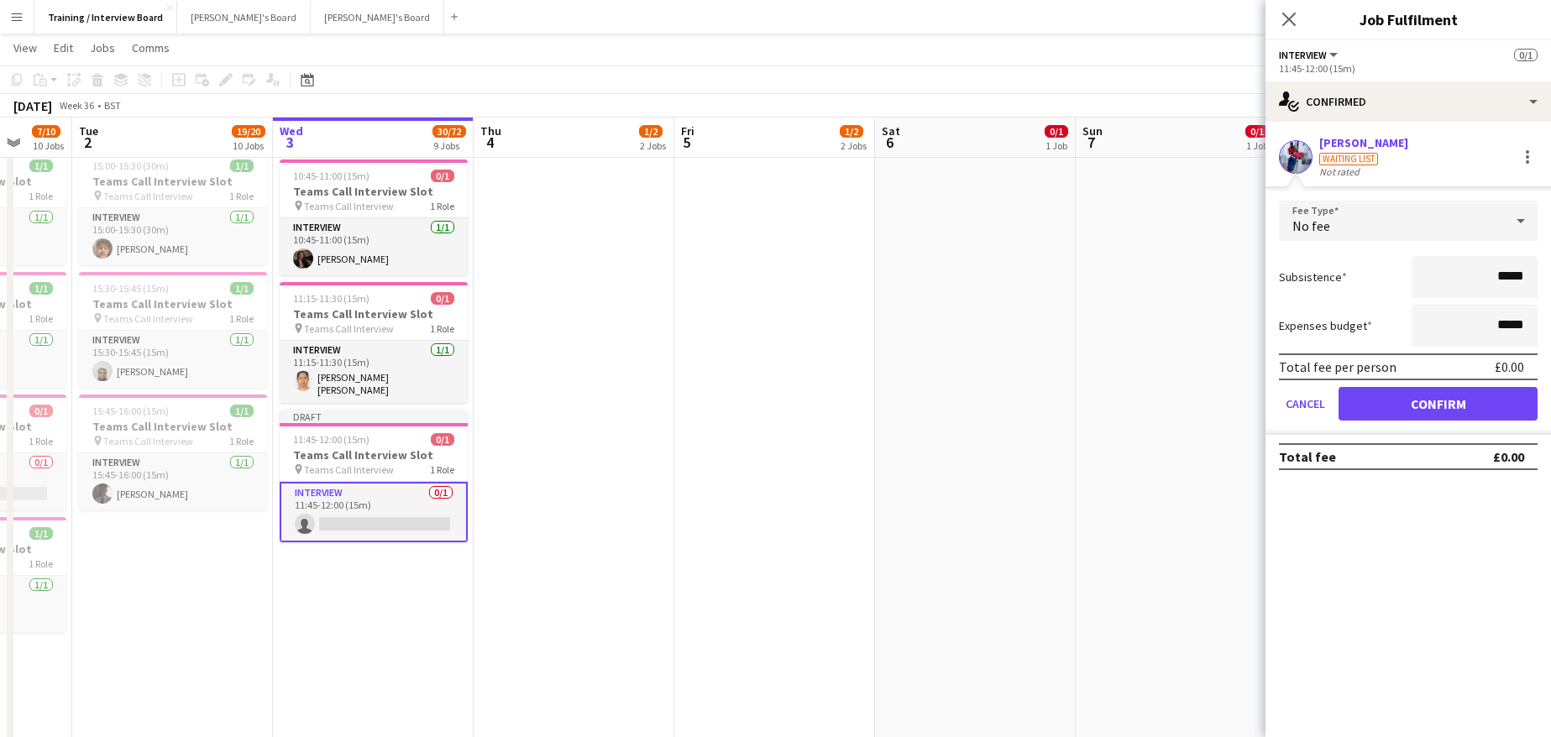
click at [1450, 379] on div "Total fee per person £0.00" at bounding box center [1408, 366] width 259 height 27
click at [1468, 396] on button "Confirm" at bounding box center [1437, 404] width 199 height 34
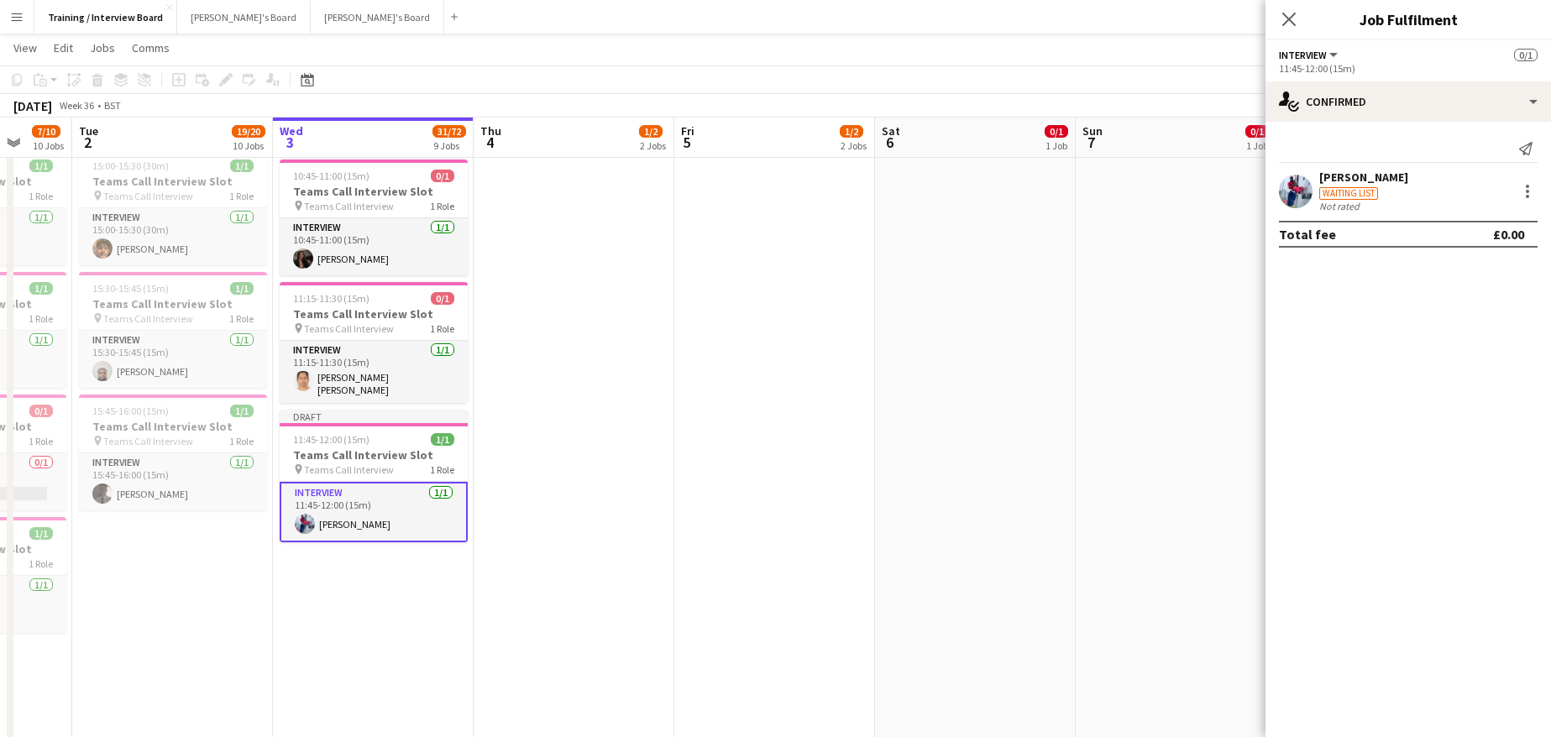
drag, startPoint x: 1109, startPoint y: 107, endPoint x: 1188, endPoint y: 72, distance: 86.1
click at [1111, 106] on div "September 2025 Week 36 • BST Publish 1 job Revert 1 job" at bounding box center [775, 106] width 1551 height 24
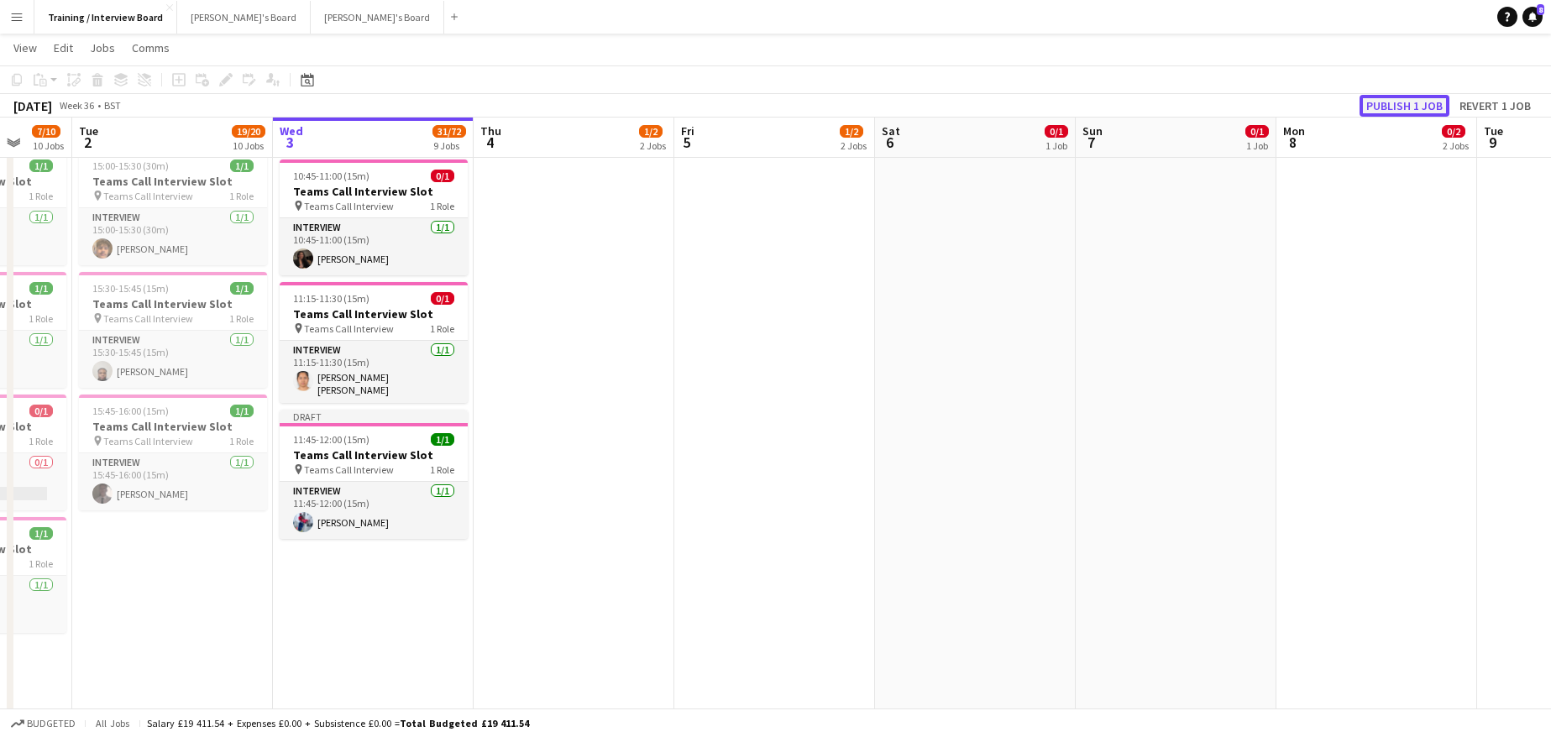
click at [1395, 99] on button "Publish 1 job" at bounding box center [1404, 106] width 90 height 22
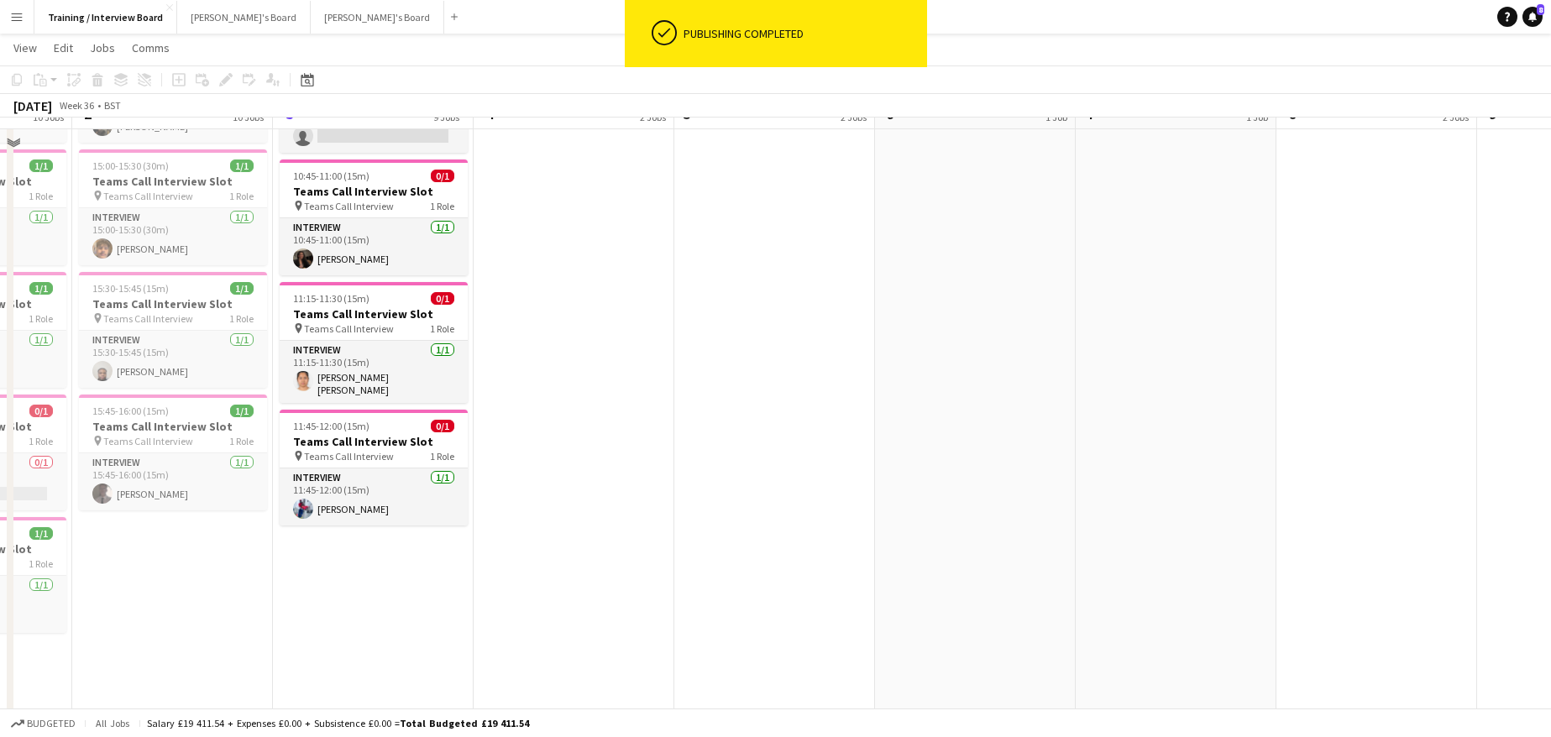
scroll to position [588, 0]
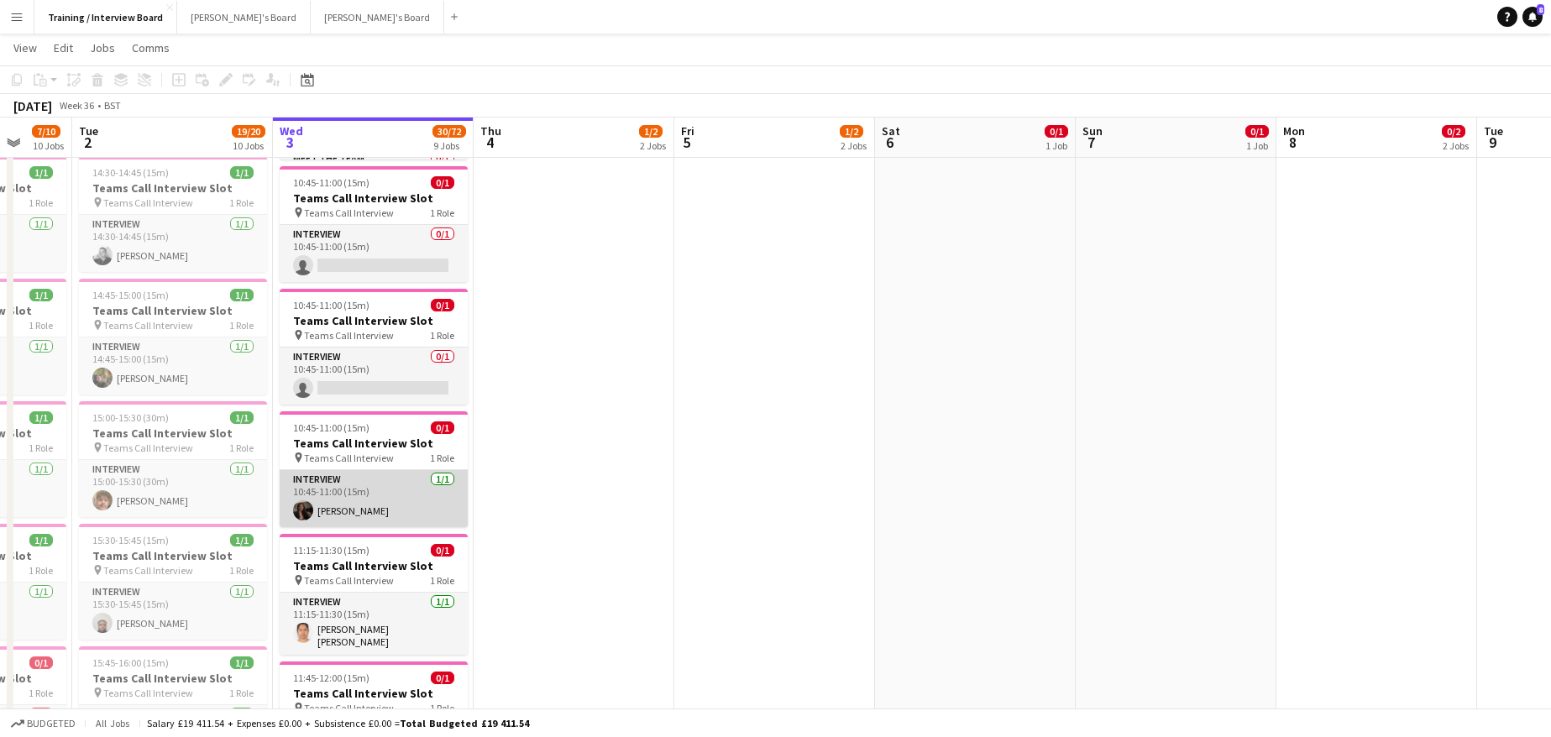
click at [359, 502] on app-card-role "Interview 1/1 10:45-11:00 (15m) Alicia Catley-Smith" at bounding box center [374, 498] width 188 height 57
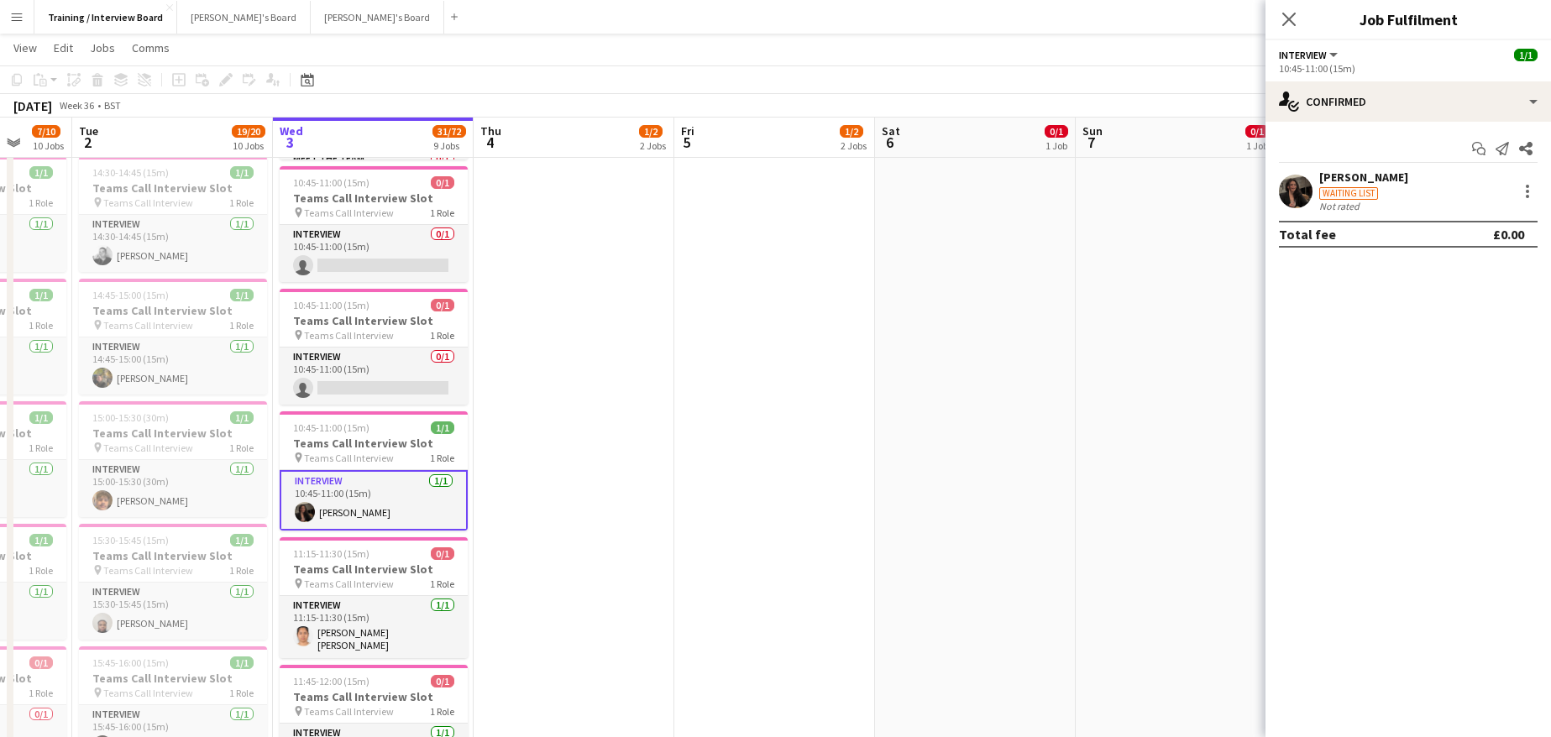
click at [1327, 171] on div "Alicia Catley-Smith" at bounding box center [1363, 177] width 89 height 15
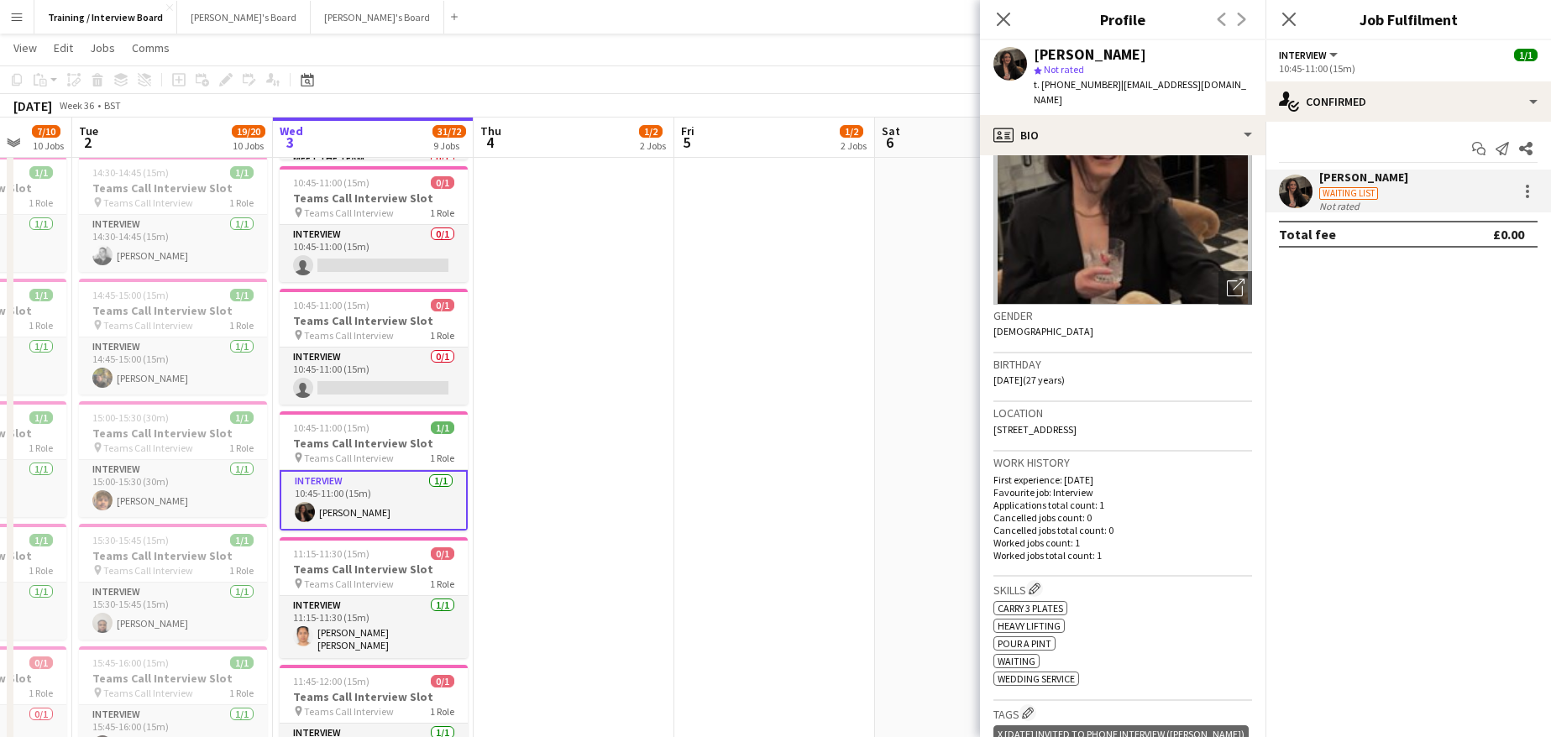
scroll to position [168, 0]
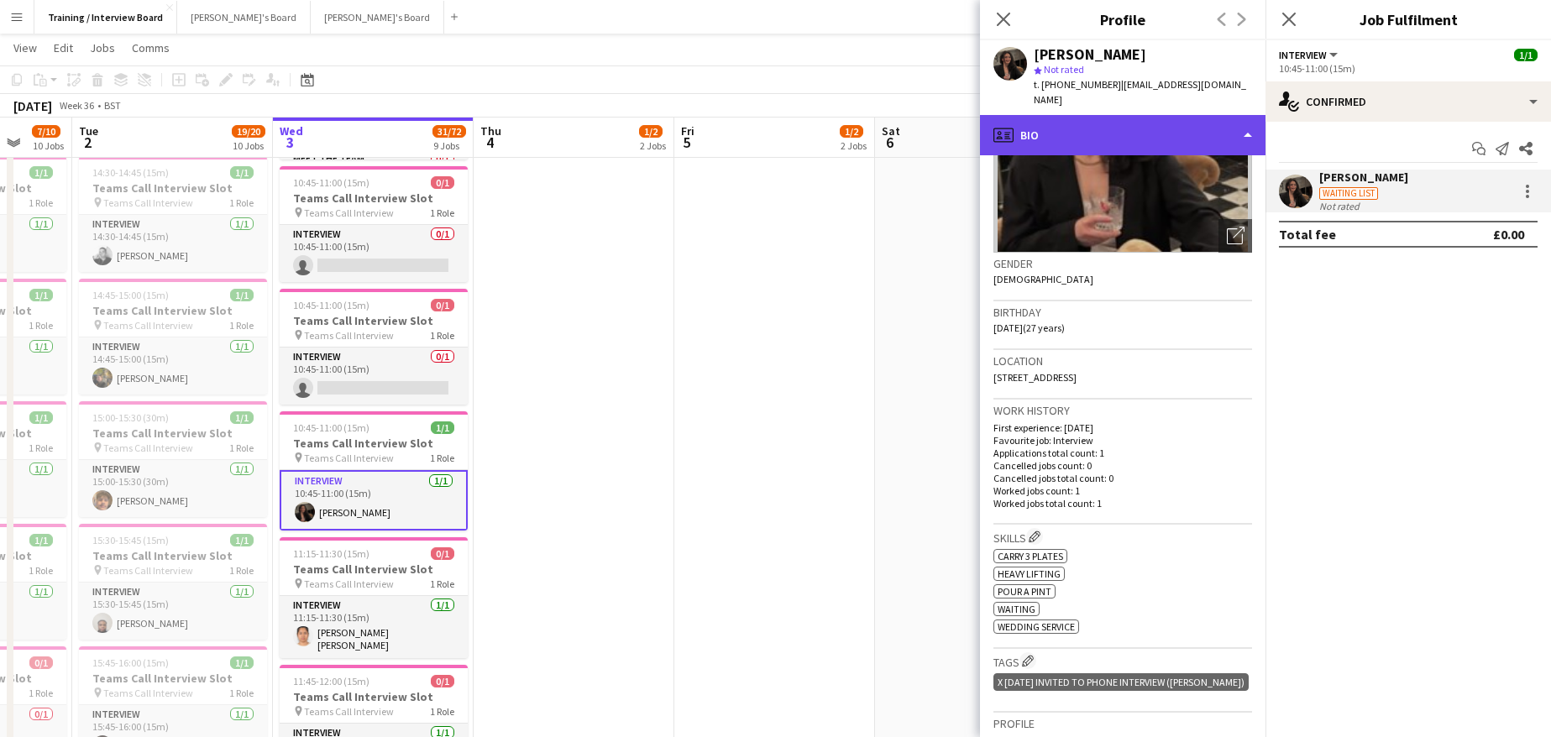
click at [1250, 118] on div "profile Bio" at bounding box center [1122, 135] width 285 height 40
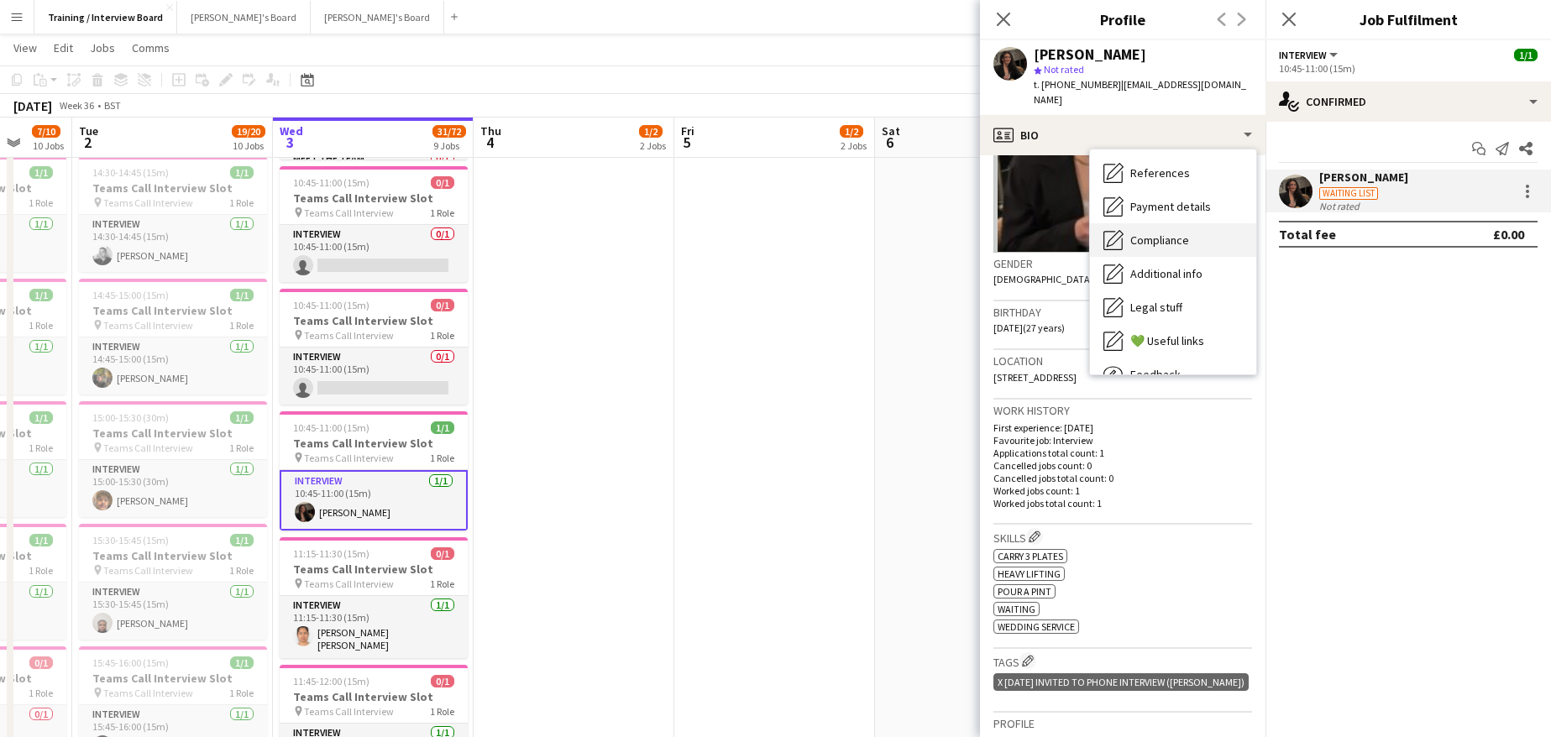
click at [1149, 233] on span "Compliance" at bounding box center [1159, 240] width 59 height 15
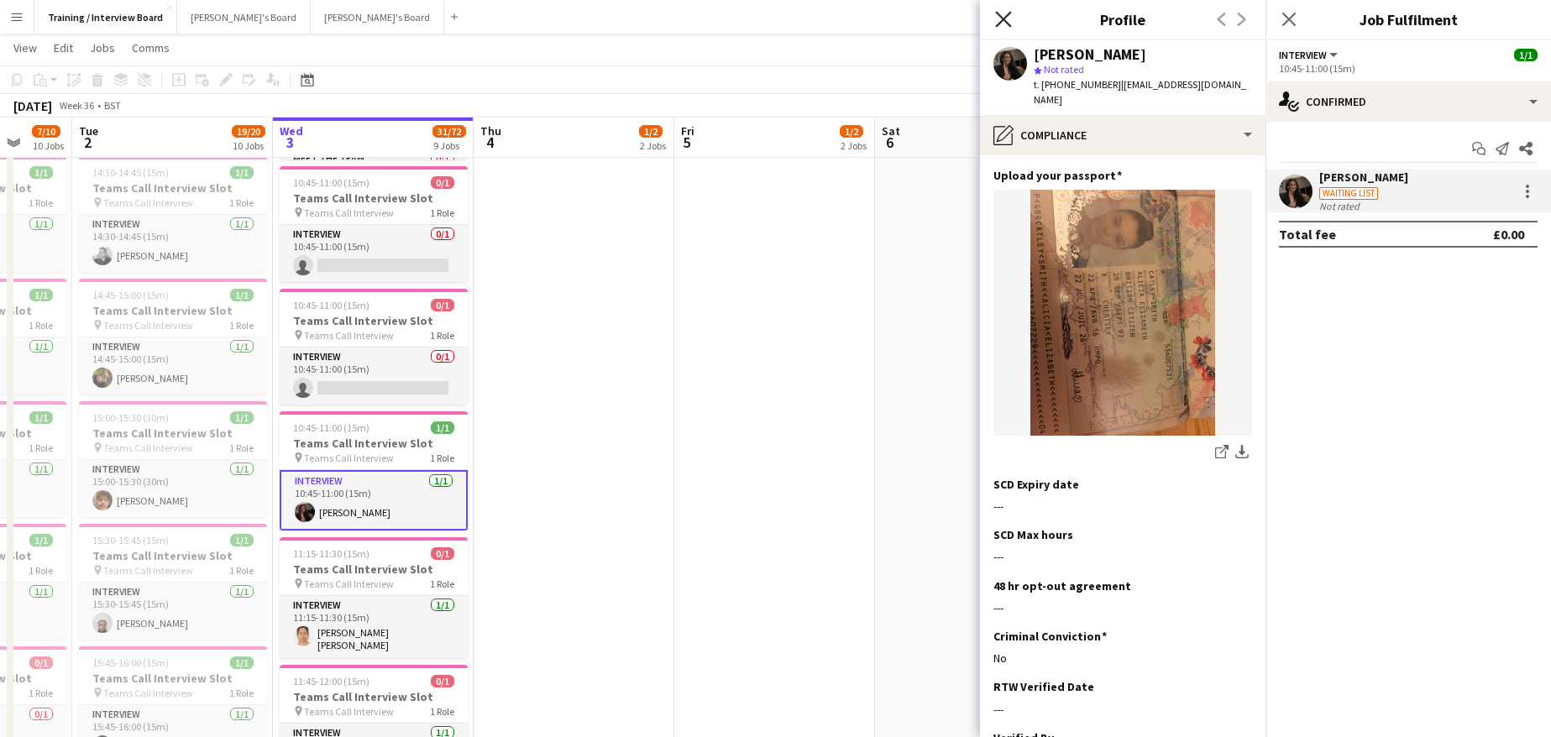
click at [996, 12] on icon at bounding box center [1003, 19] width 16 height 16
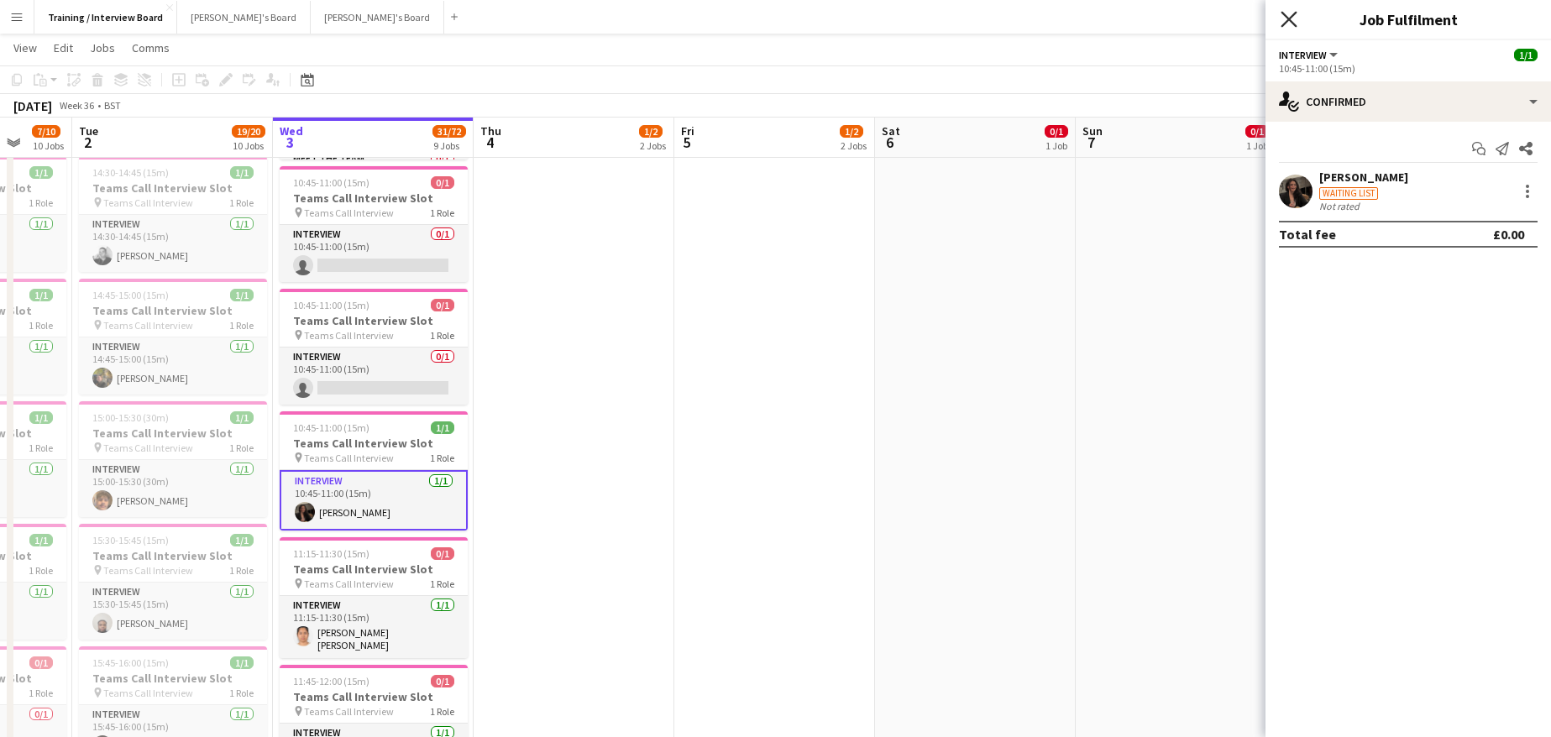
click at [1293, 15] on icon at bounding box center [1288, 19] width 16 height 16
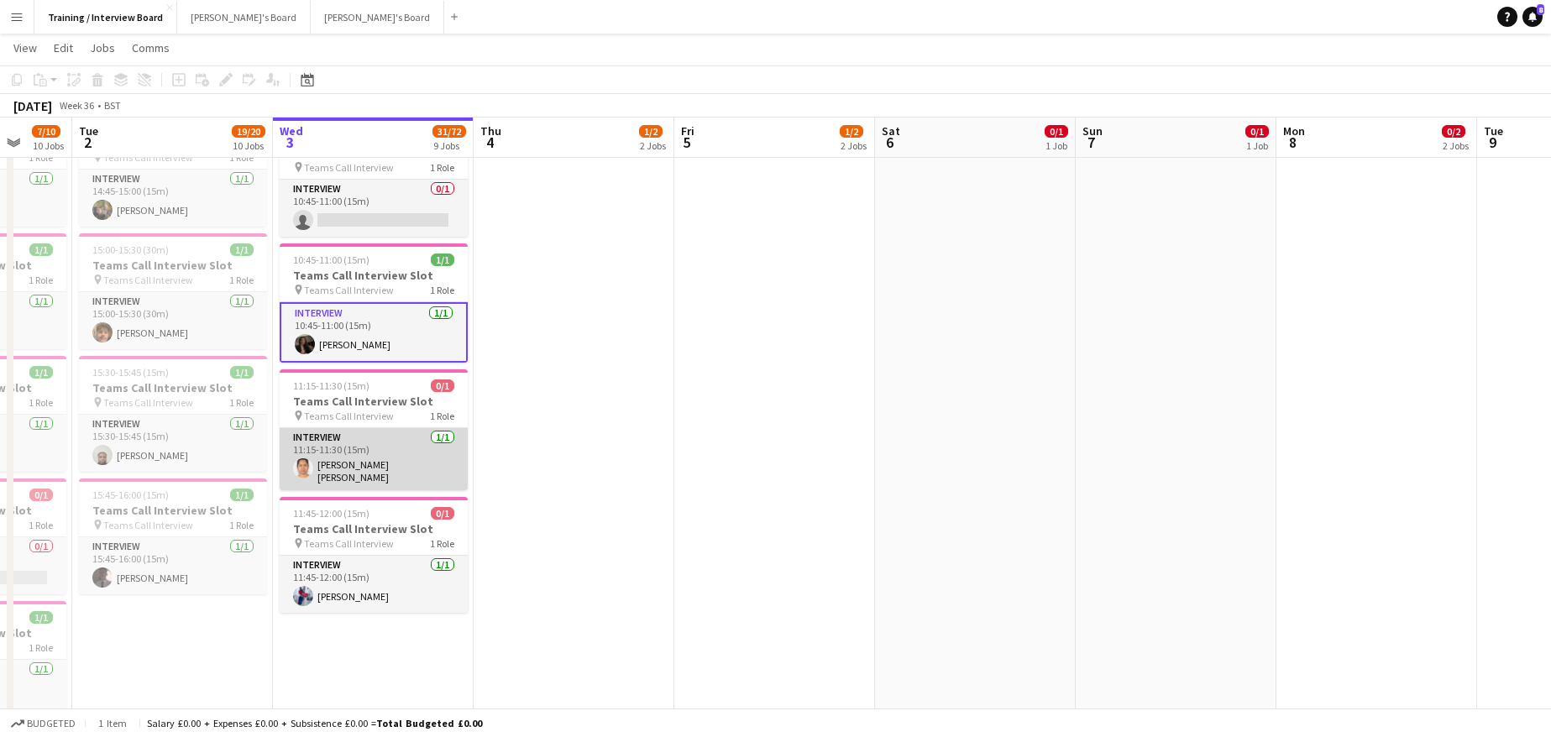
scroll to position [0, 528]
click at [354, 463] on app-card-role "Interview 1/1 11:15-11:30 (15m) Sadia Shamanta" at bounding box center [375, 459] width 188 height 62
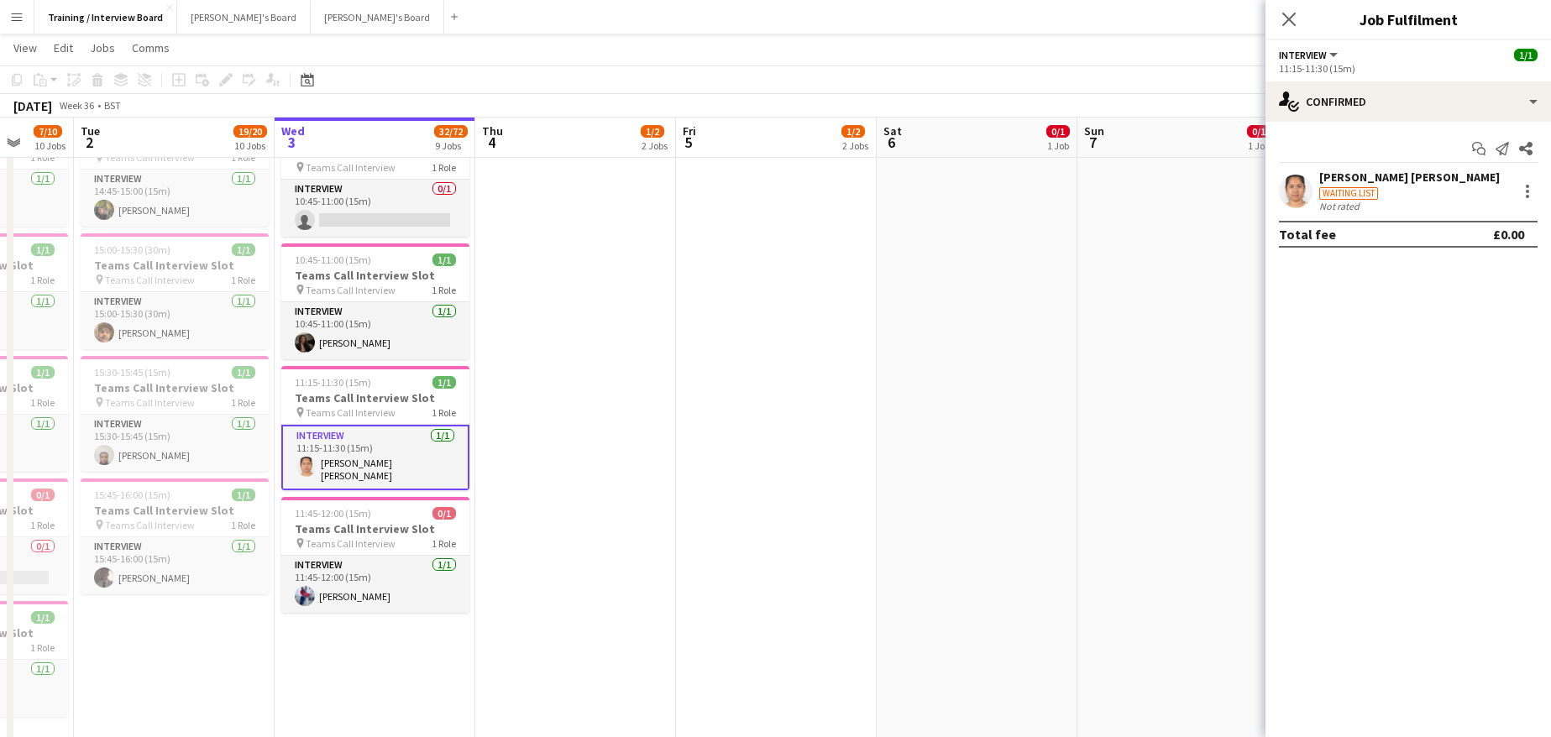
click at [1345, 172] on div "Sadia Shamanta" at bounding box center [1409, 177] width 181 height 15
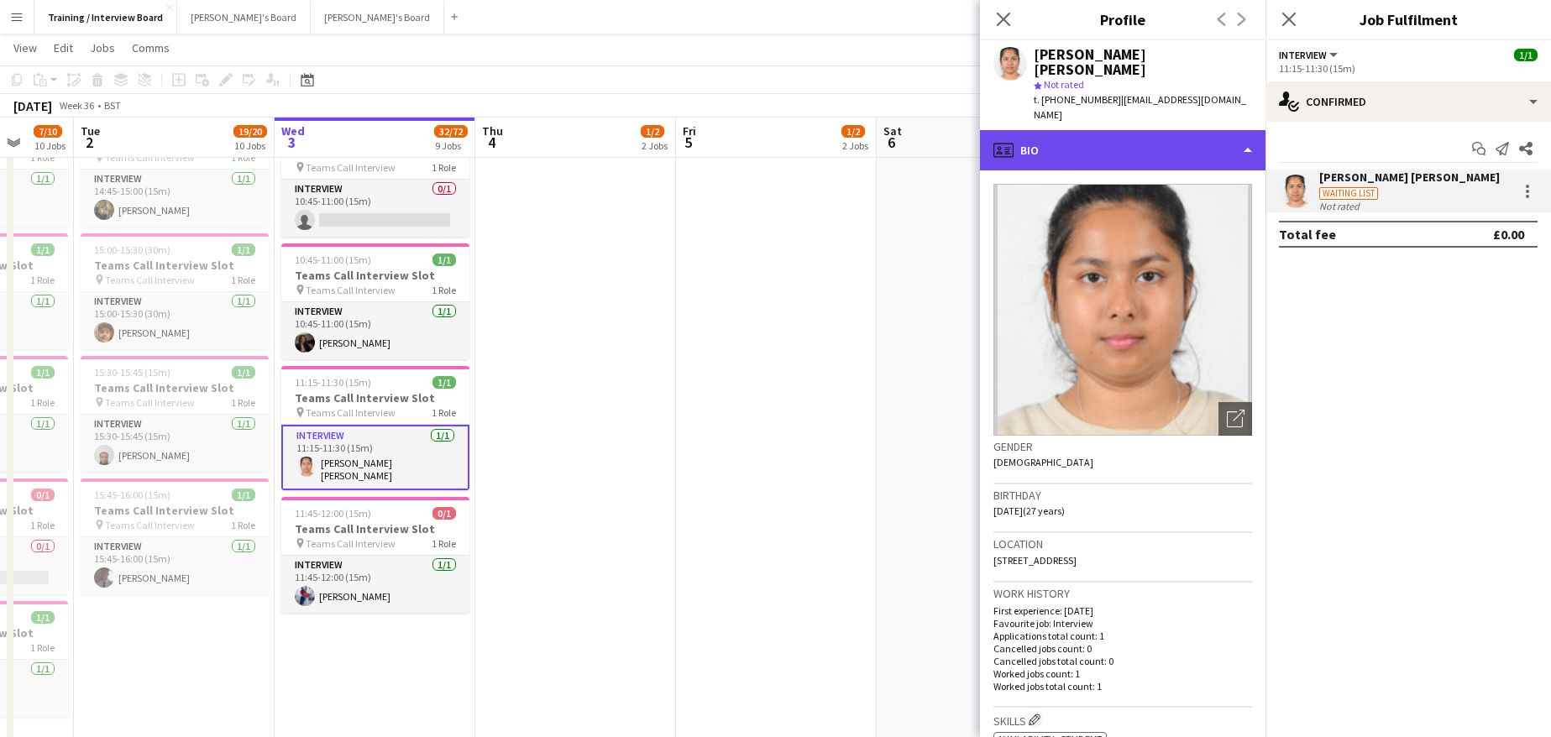
click at [1249, 130] on div "profile Bio" at bounding box center [1122, 150] width 285 height 40
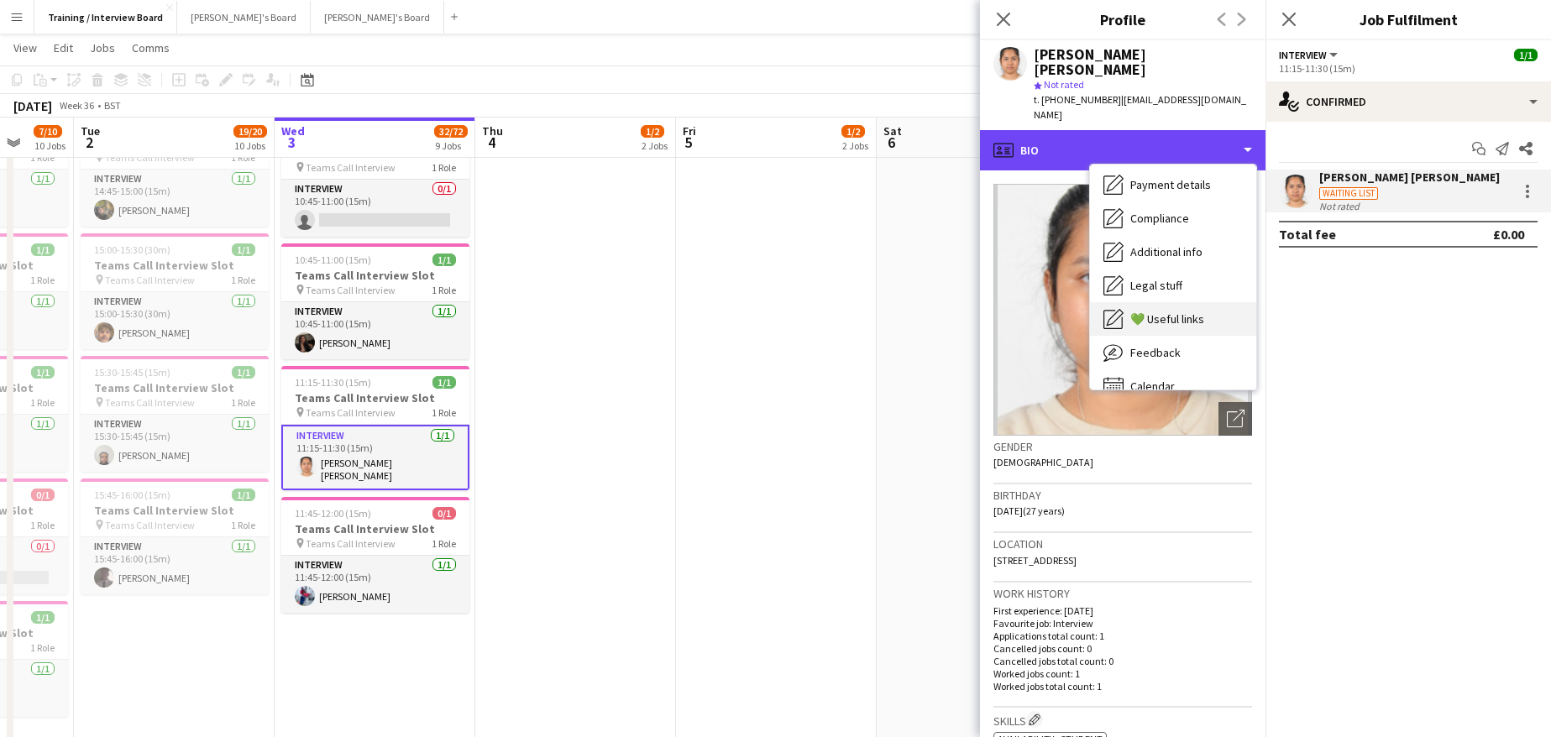
scroll to position [225, 0]
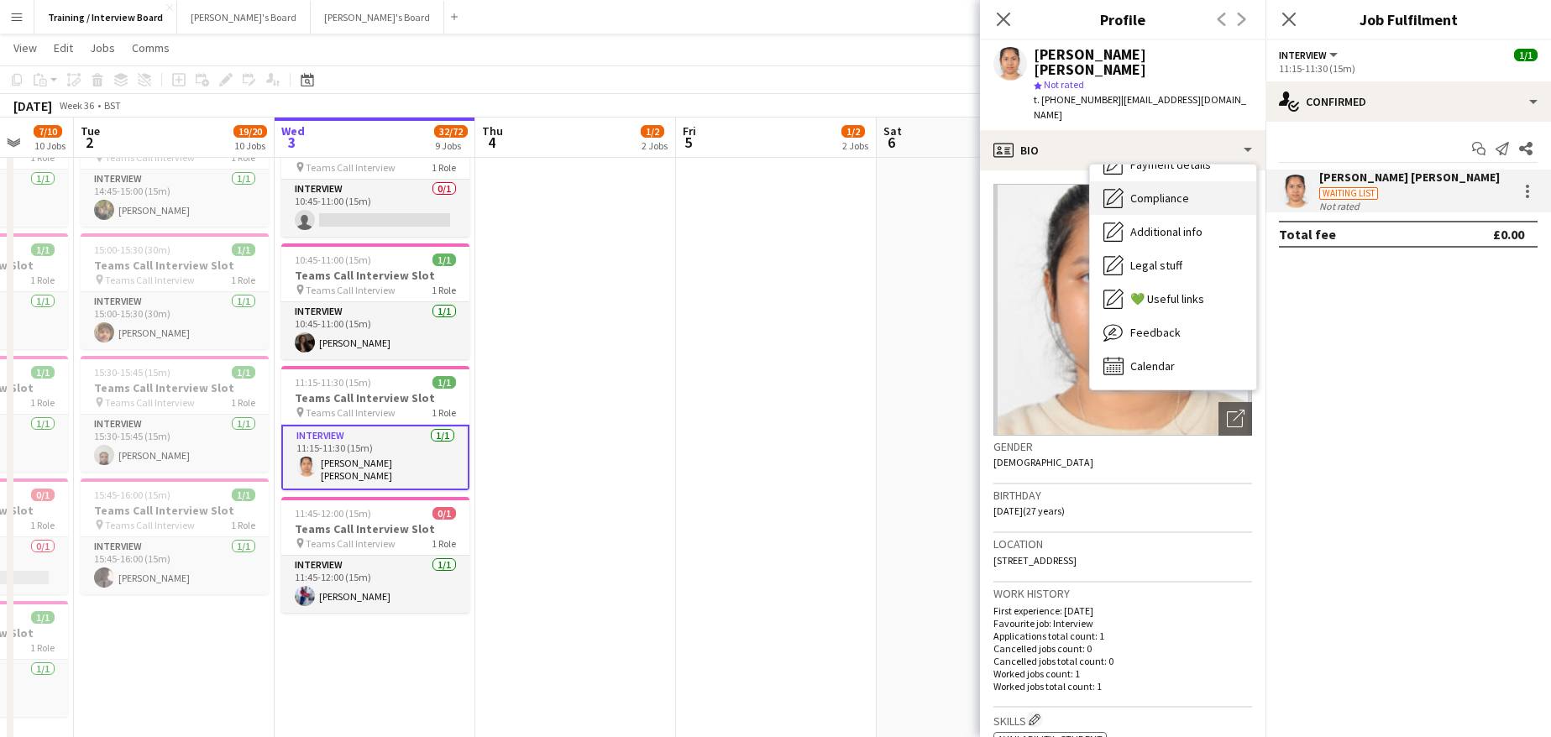
click at [1160, 191] on span "Compliance" at bounding box center [1159, 198] width 59 height 15
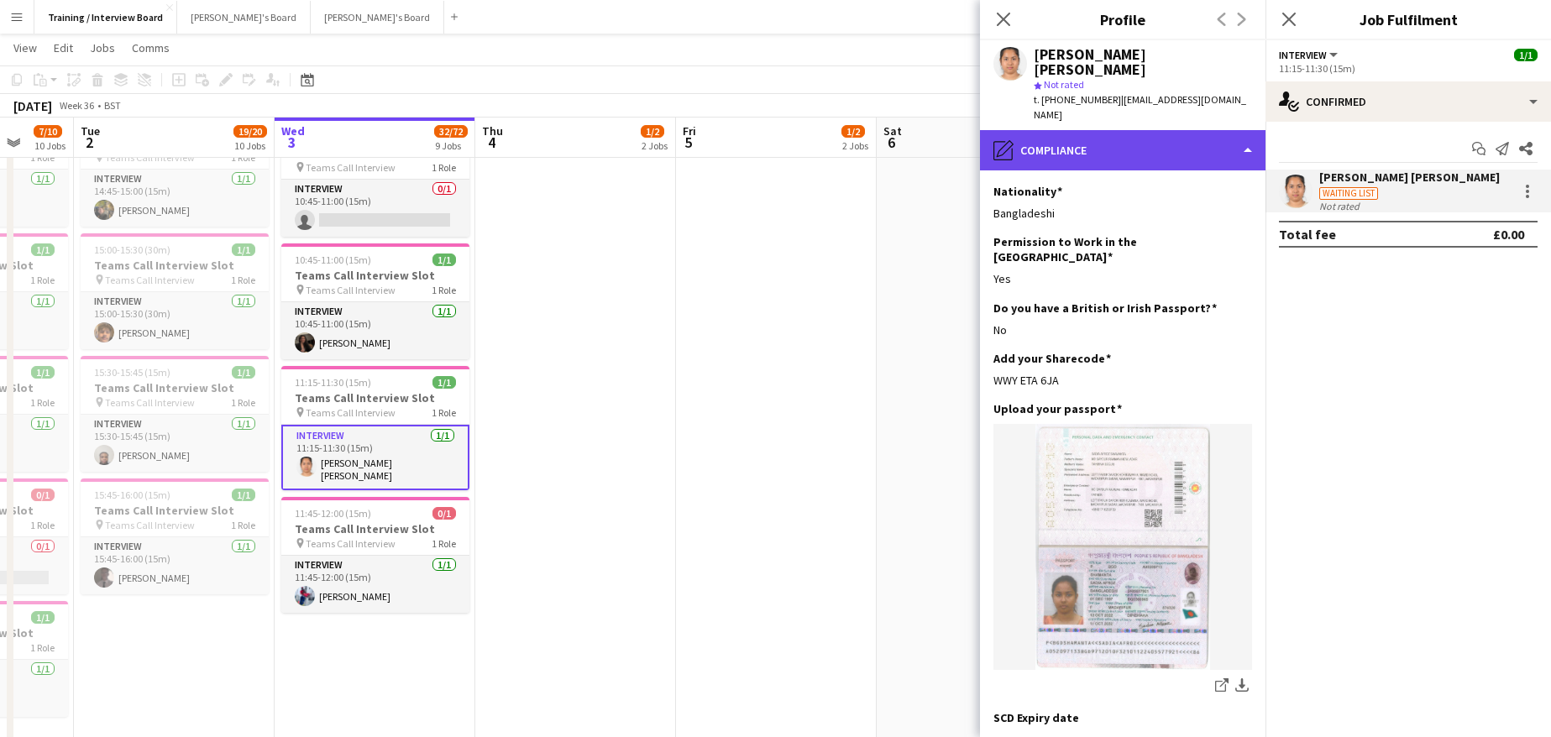
click at [1248, 130] on div "pencil4 Compliance" at bounding box center [1122, 150] width 285 height 40
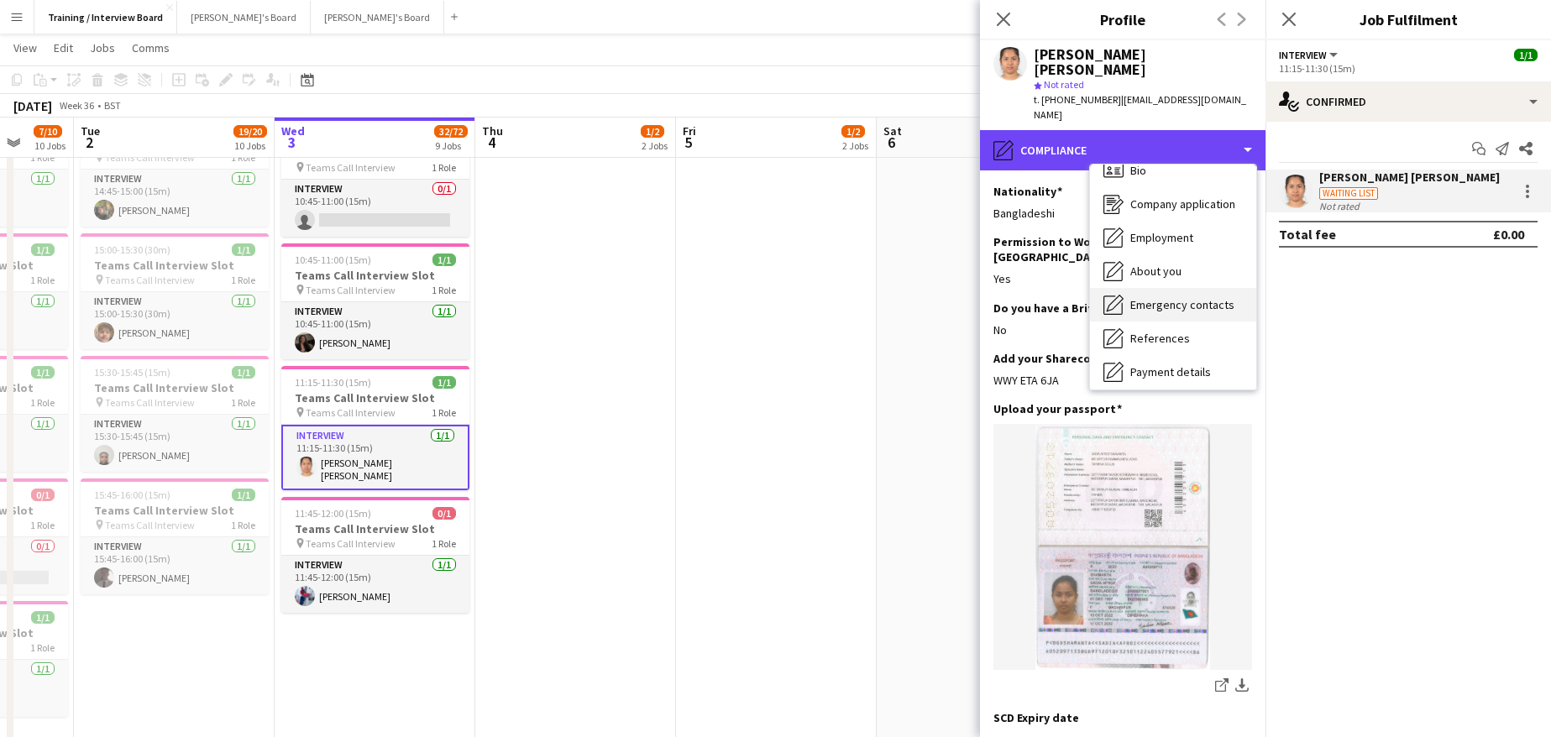
scroll to position [0, 0]
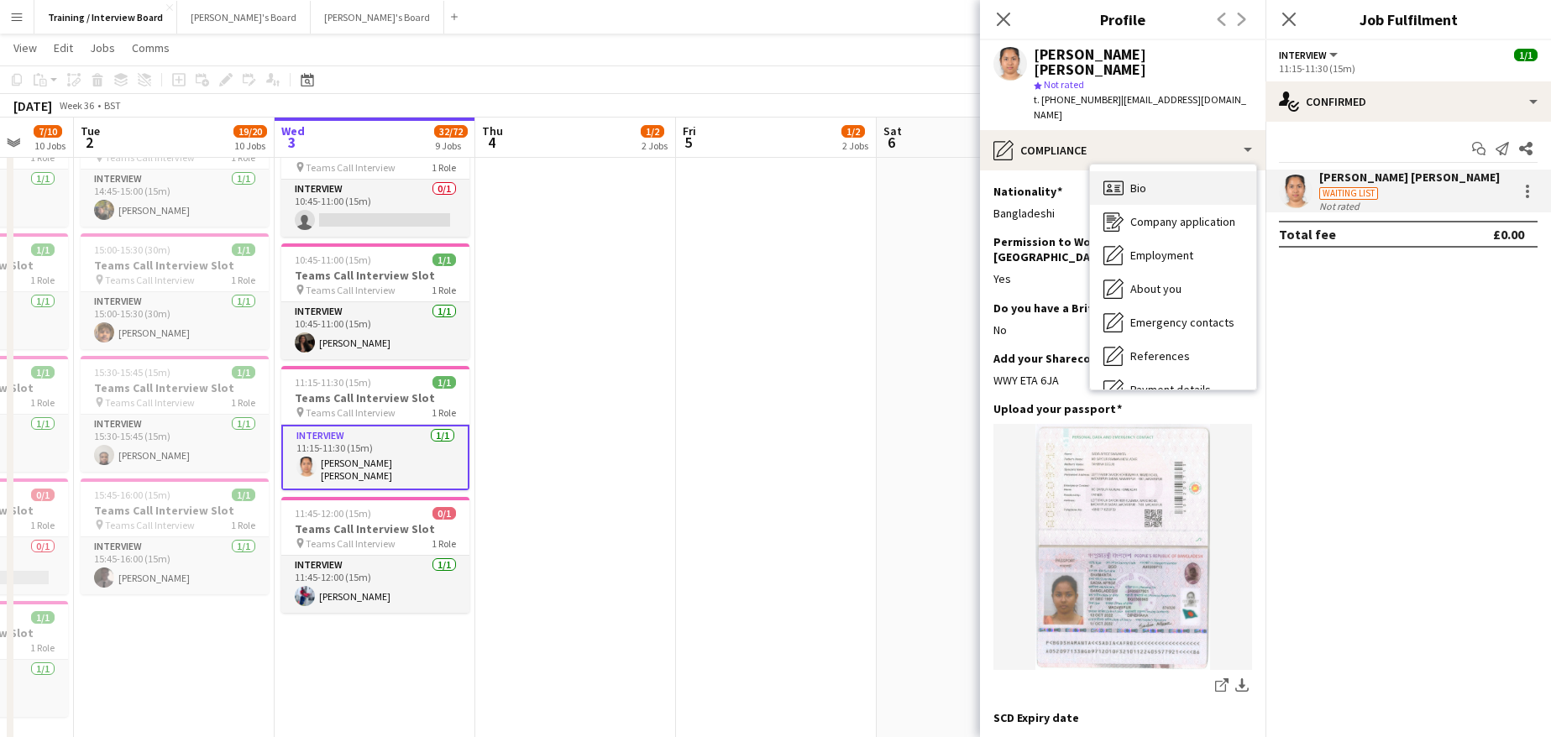
click at [1147, 171] on div "Bio Bio" at bounding box center [1173, 188] width 166 height 34
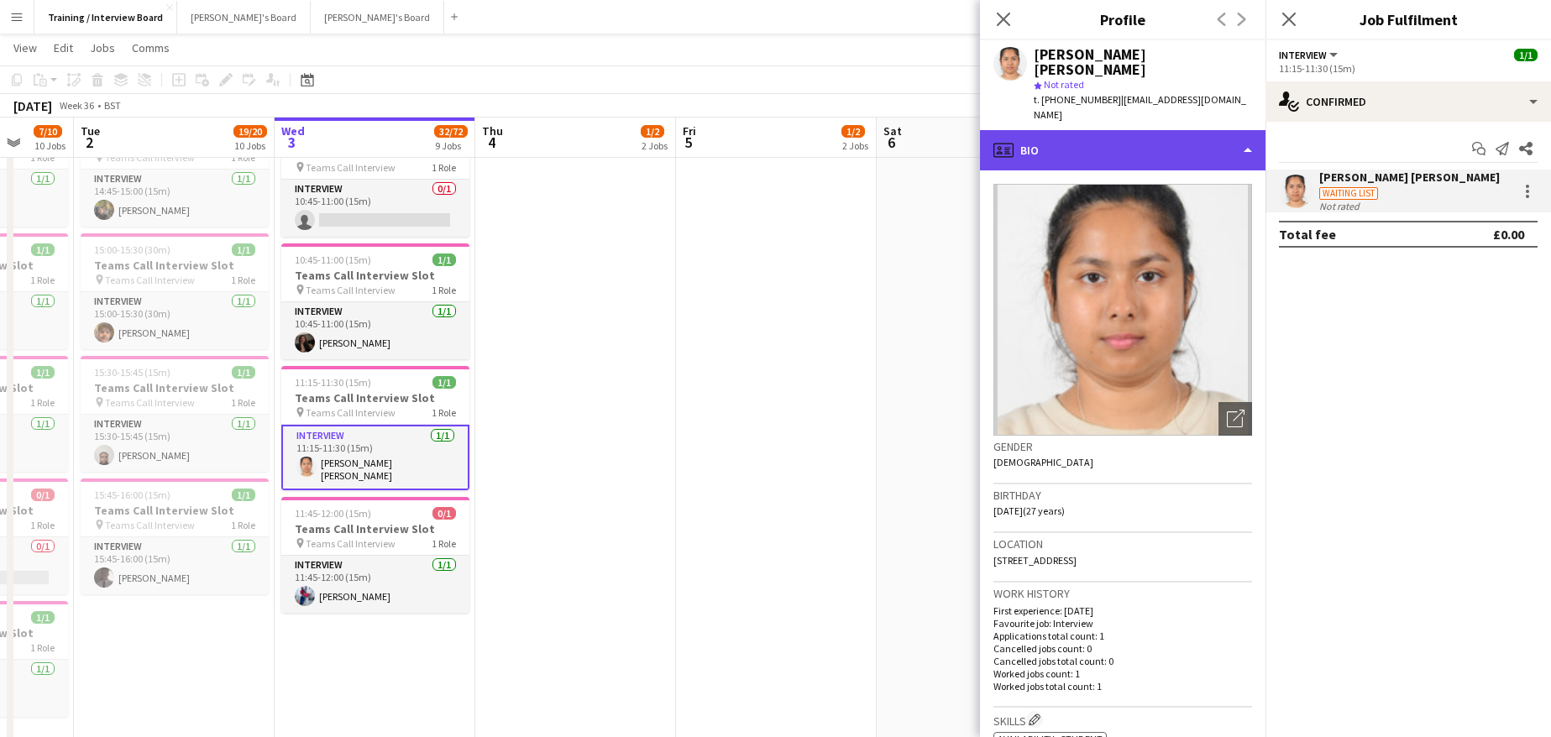
click at [1245, 130] on div "profile Bio" at bounding box center [1122, 150] width 285 height 40
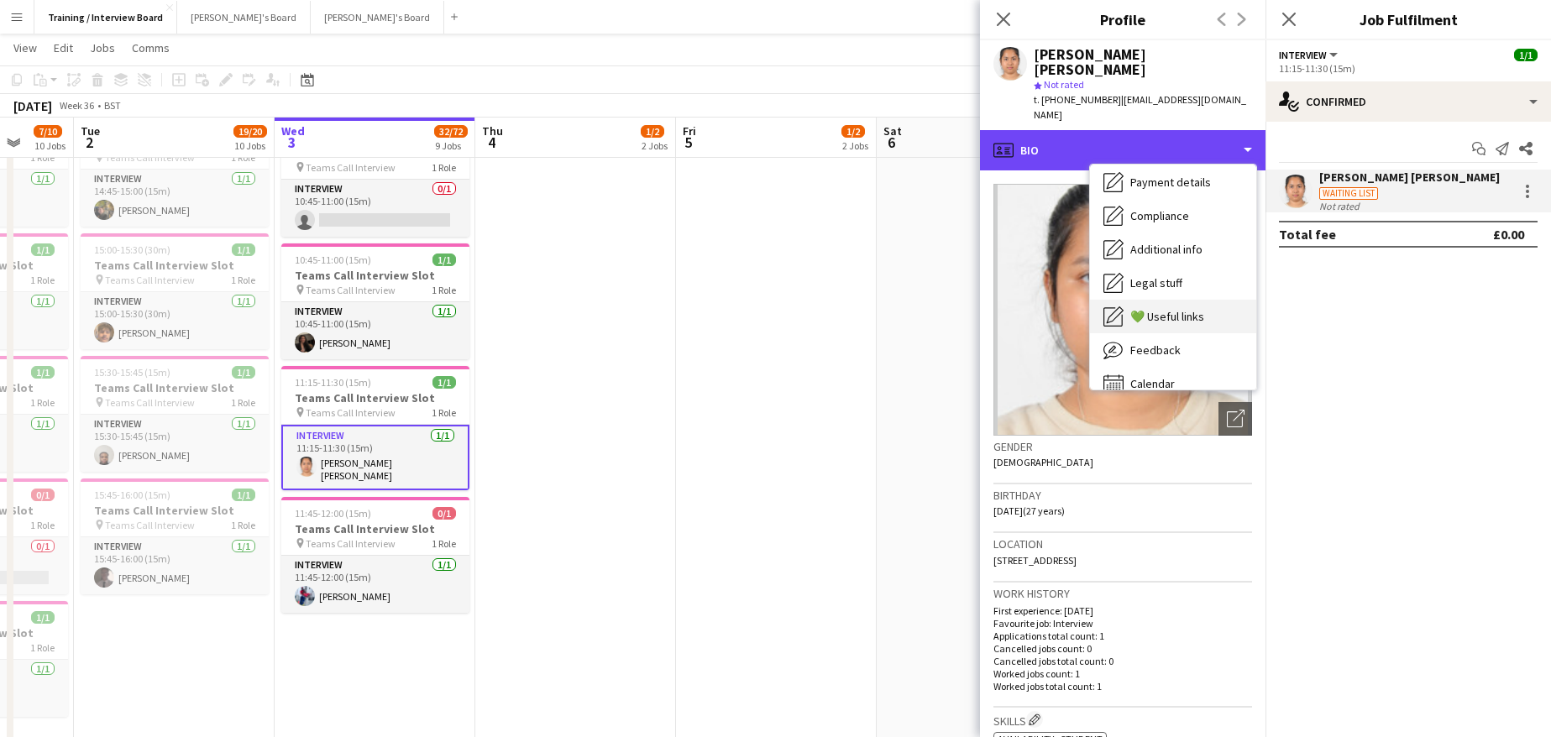
scroll to position [225, 0]
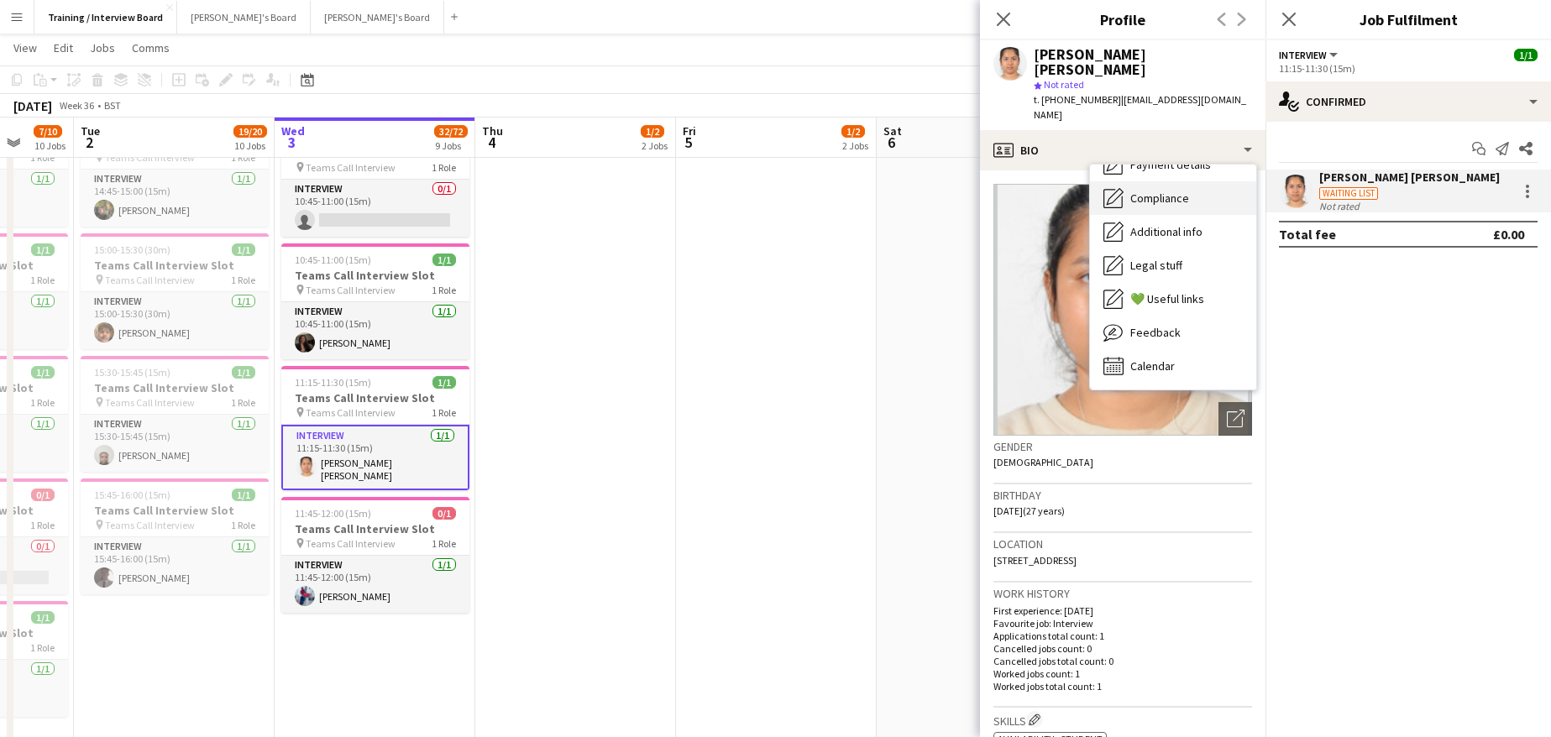
click at [1164, 191] on span "Compliance" at bounding box center [1159, 198] width 59 height 15
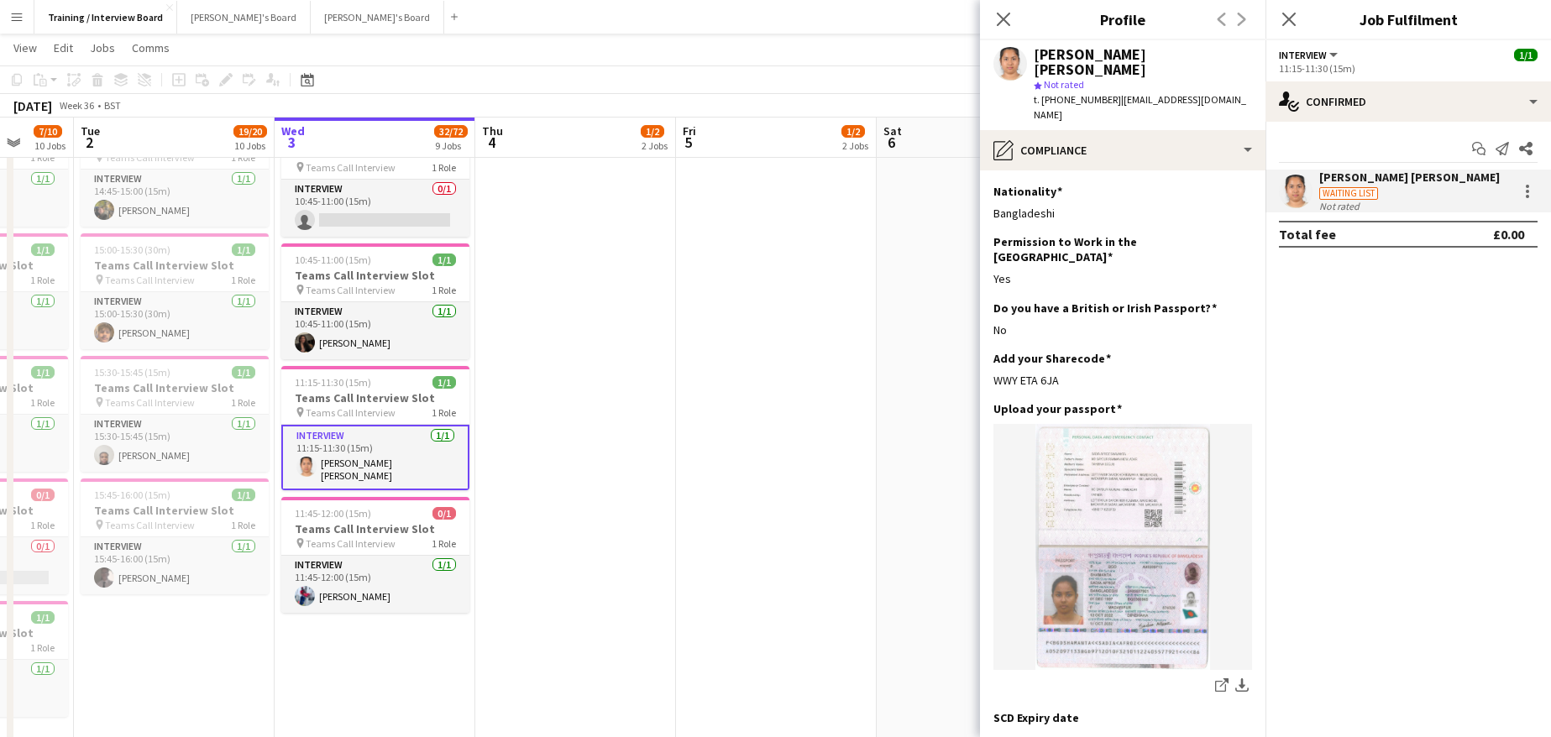
drag, startPoint x: 1071, startPoint y: 327, endPoint x: 991, endPoint y: 334, distance: 80.9
click at [991, 334] on app-section-data-types "Nationality Edit this field Bangladeshi Permission to Work in the UK Edit this …" at bounding box center [1122, 453] width 285 height 567
copy div "WWY ETA 6JA"
click at [1238, 401] on app-icon "Edit this field" at bounding box center [1244, 407] width 13 height 13
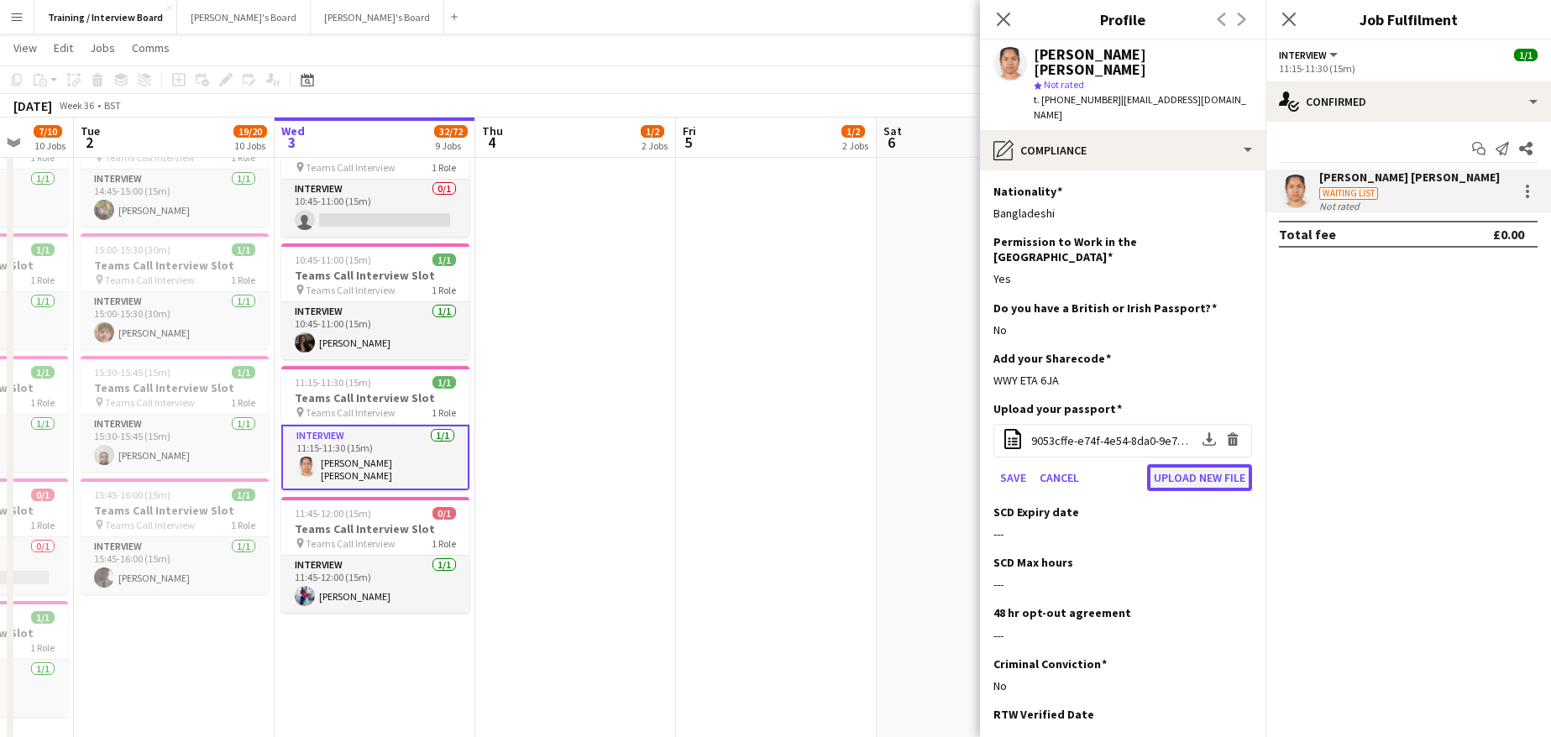
click at [1195, 464] on button "Upload new file" at bounding box center [1199, 477] width 105 height 27
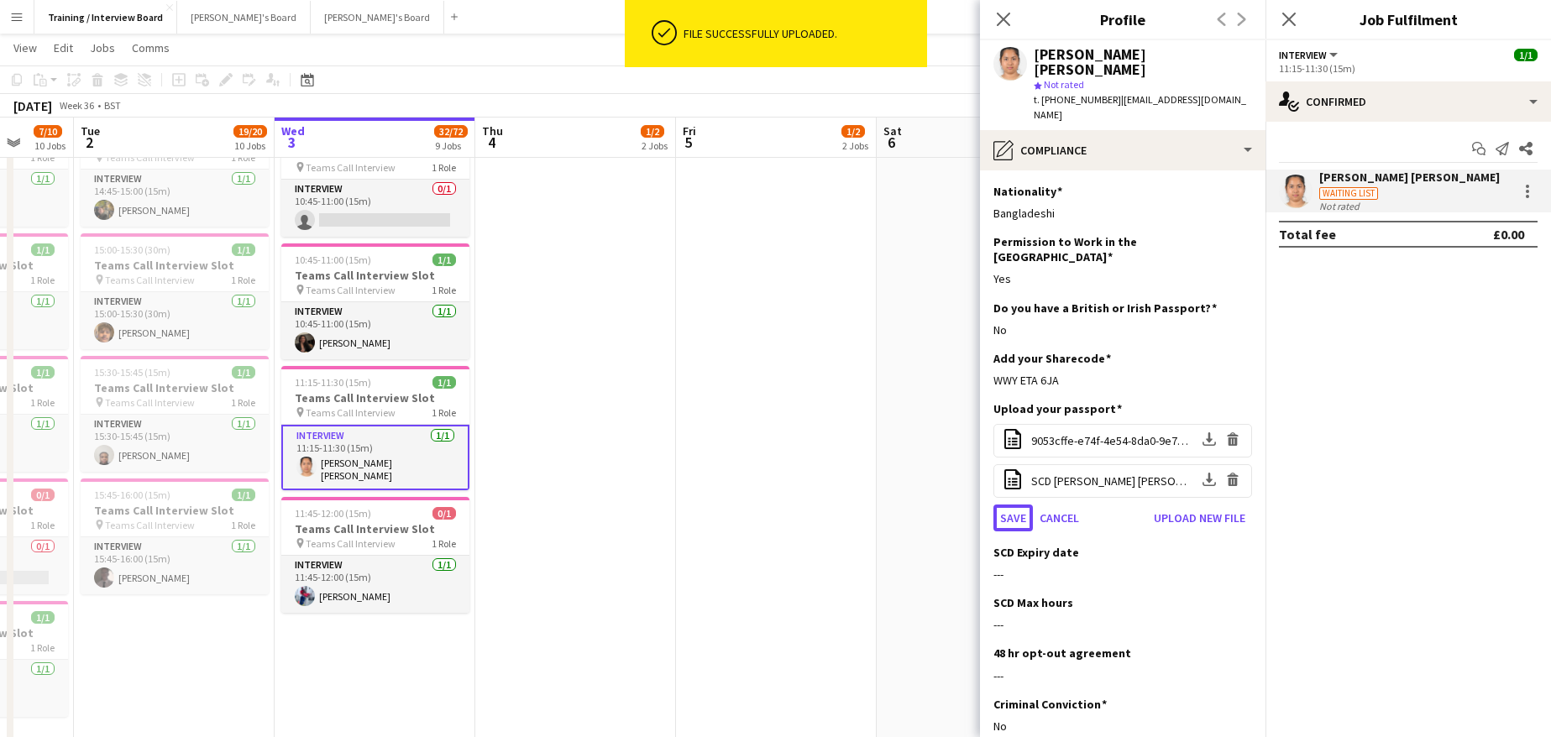
click at [1010, 505] on button "Save" at bounding box center [1012, 518] width 39 height 27
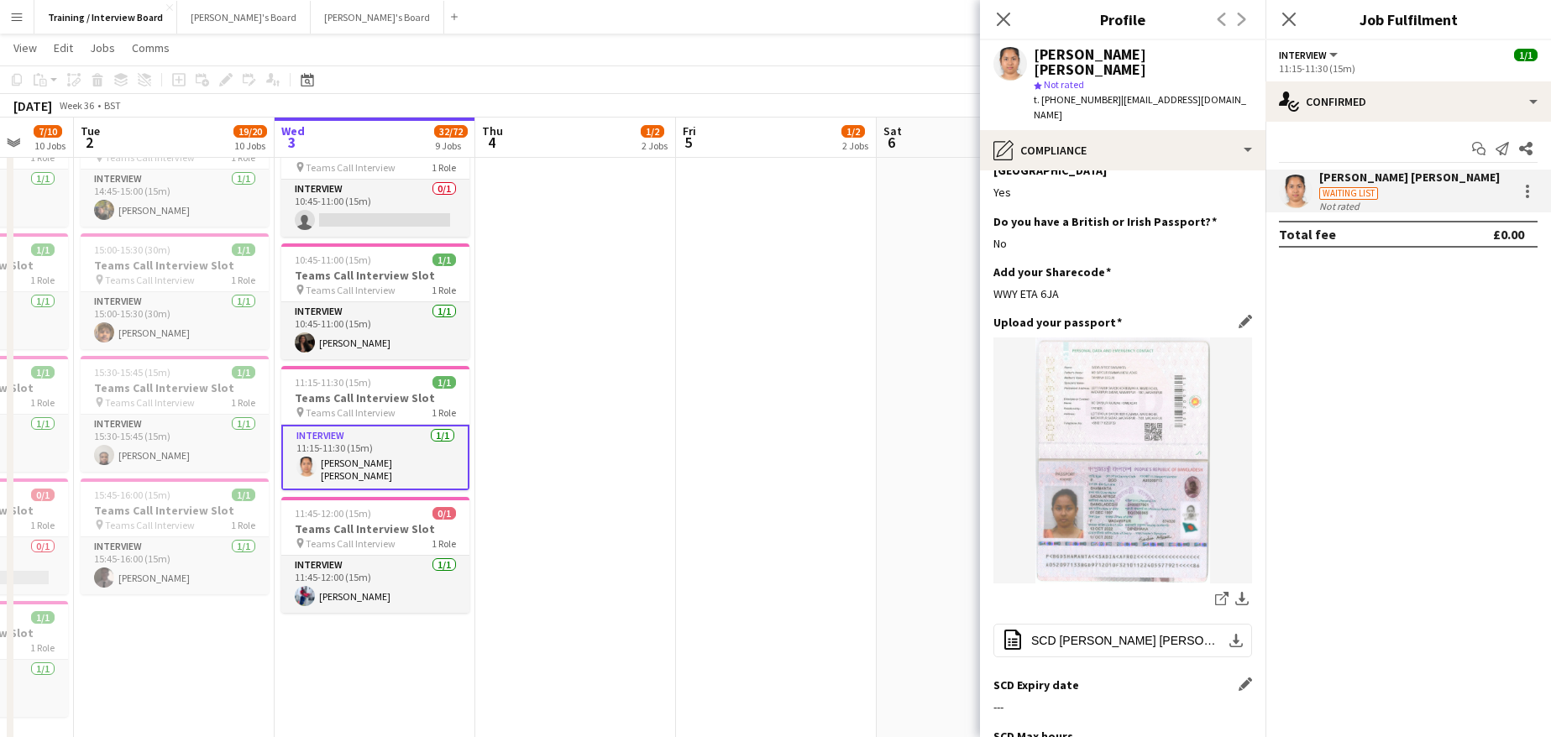
scroll to position [168, 0]
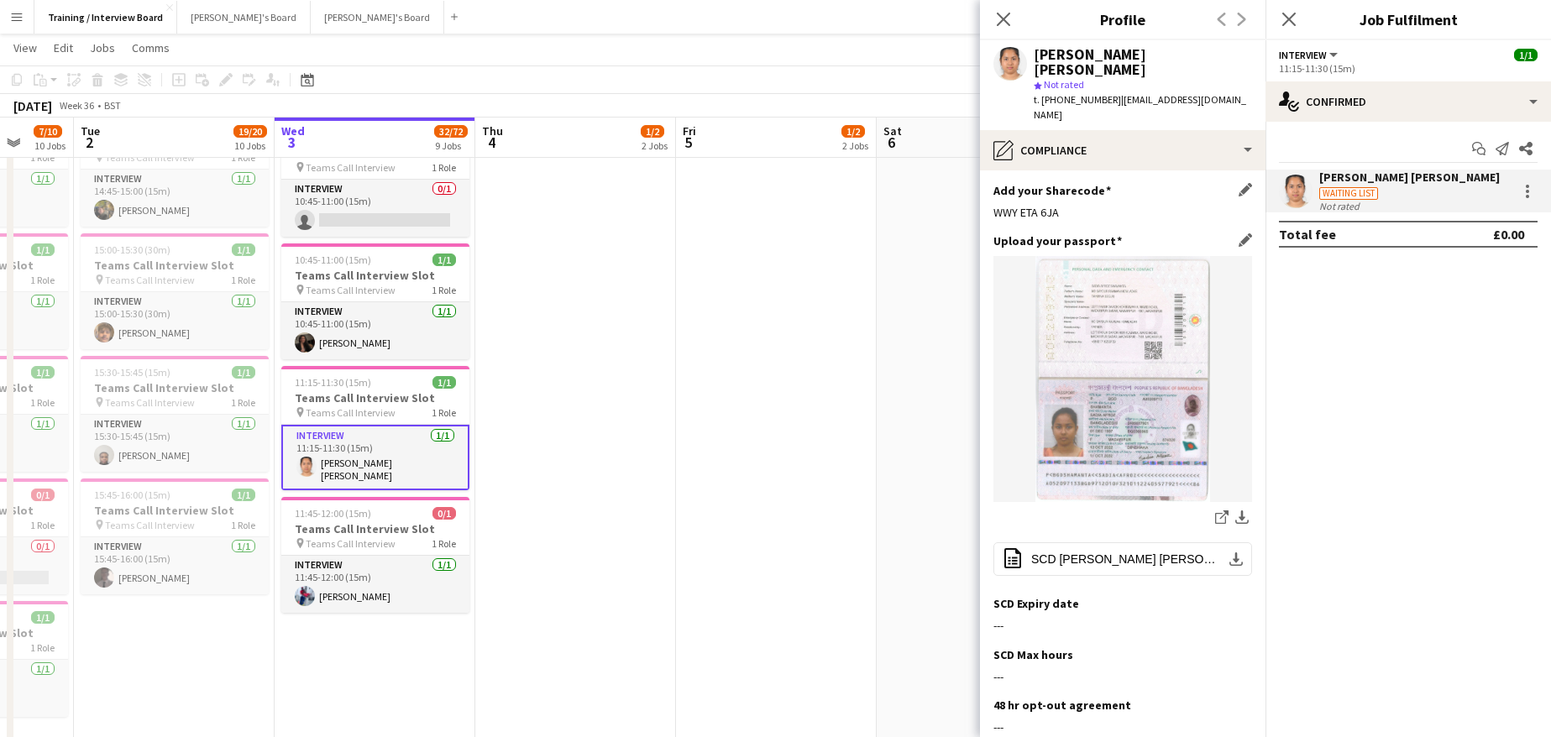
click at [1202, 205] on div "WWY ETA 6JA" at bounding box center [1122, 212] width 259 height 15
click at [1001, 22] on icon at bounding box center [1003, 19] width 16 height 16
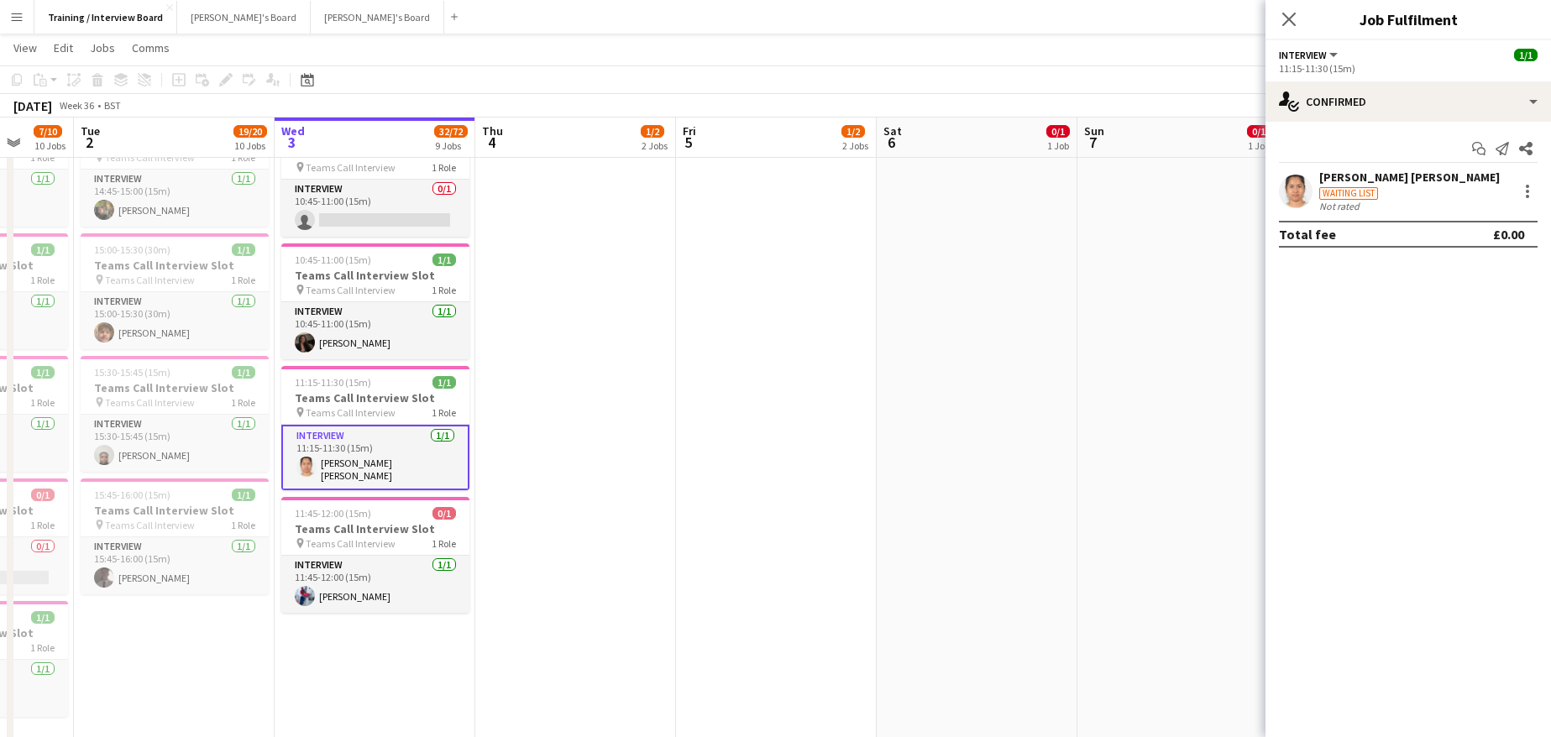
click at [1285, 31] on div "Close pop-in" at bounding box center [1288, 19] width 47 height 39
click at [342, 587] on app-card-role "Interview 1/1 11:45-12:00 (15m) Moridu Lau" at bounding box center [375, 584] width 188 height 57
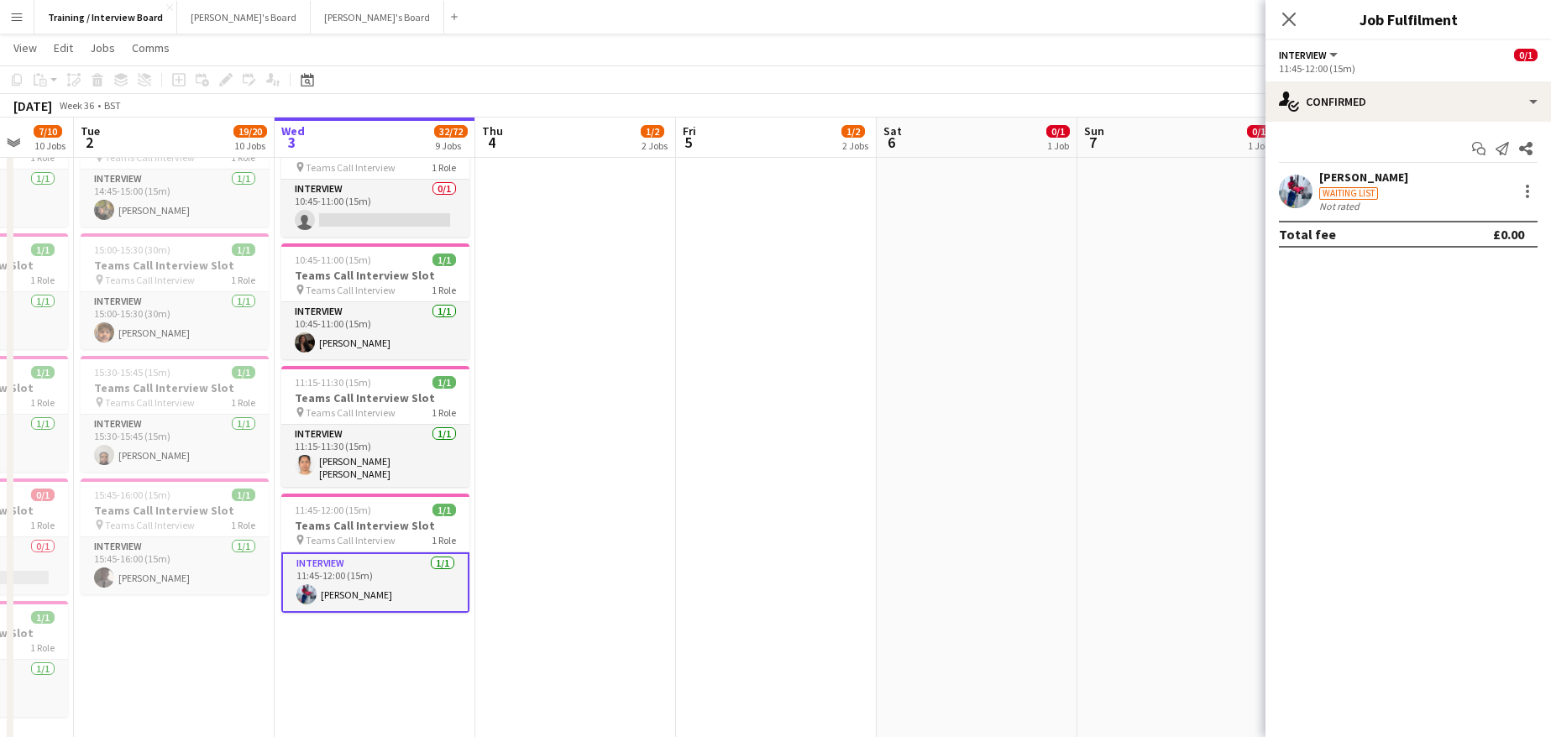
click at [1370, 172] on div "Moridu Lau" at bounding box center [1363, 177] width 89 height 15
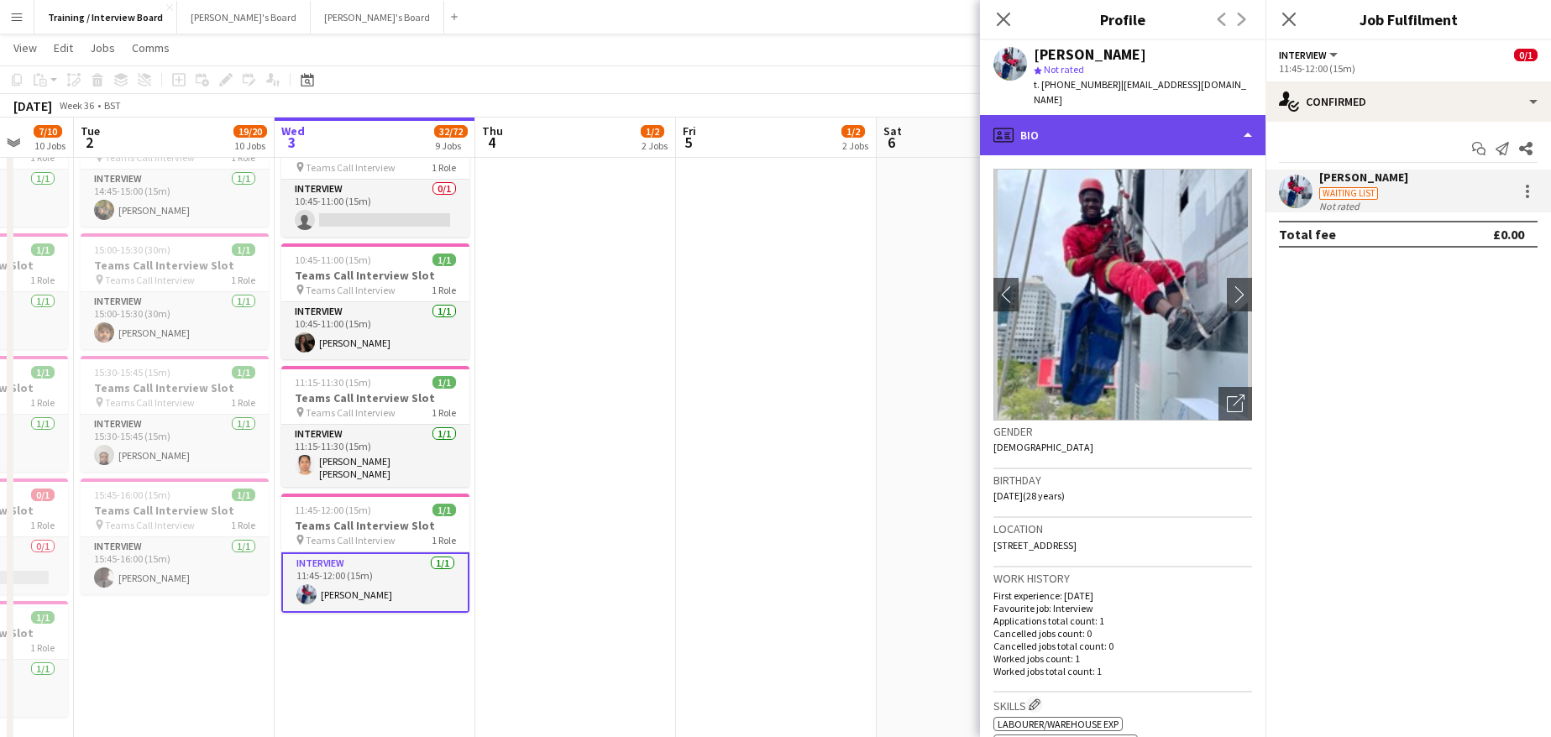
click at [1245, 124] on div "profile Bio" at bounding box center [1122, 135] width 285 height 40
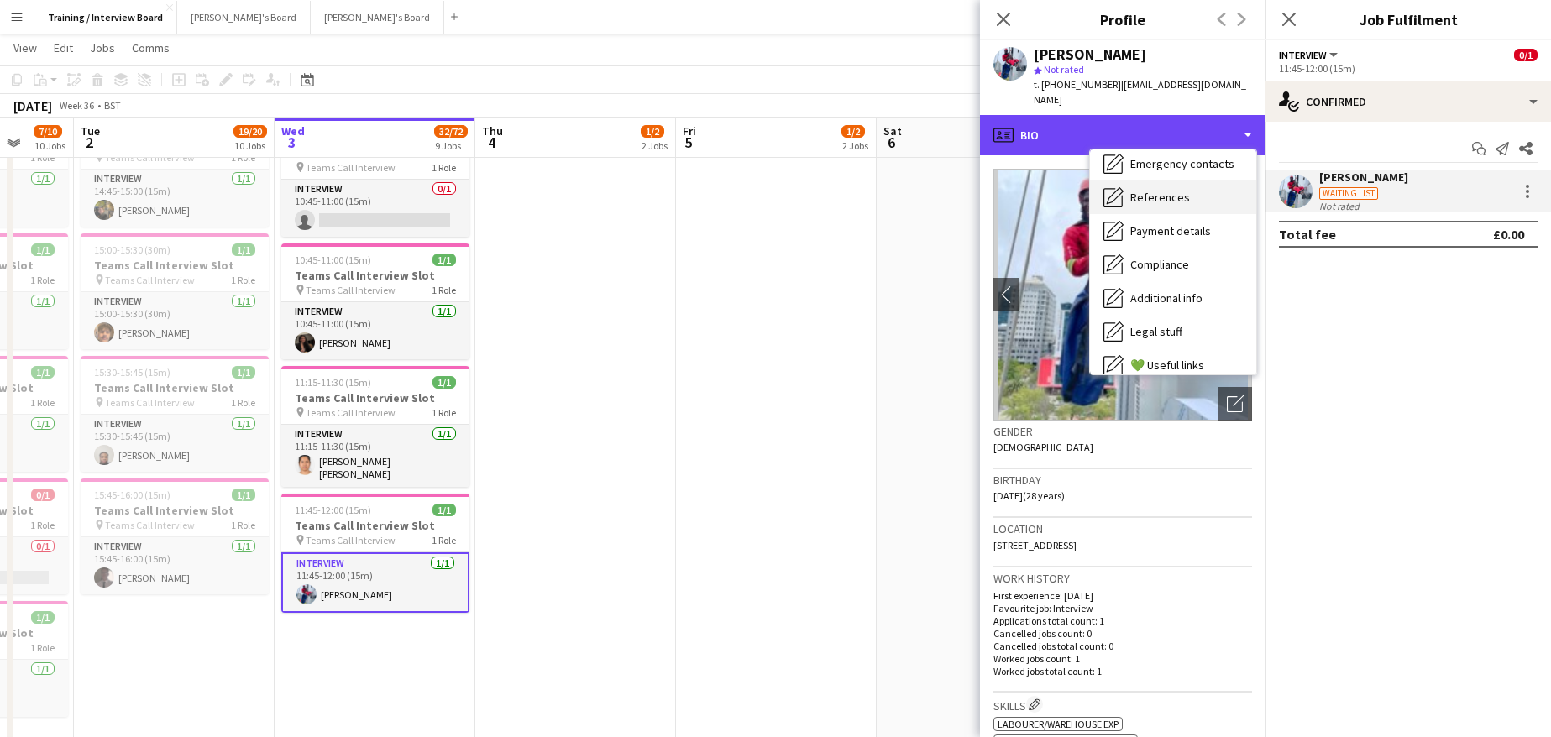
scroll to position [225, 0]
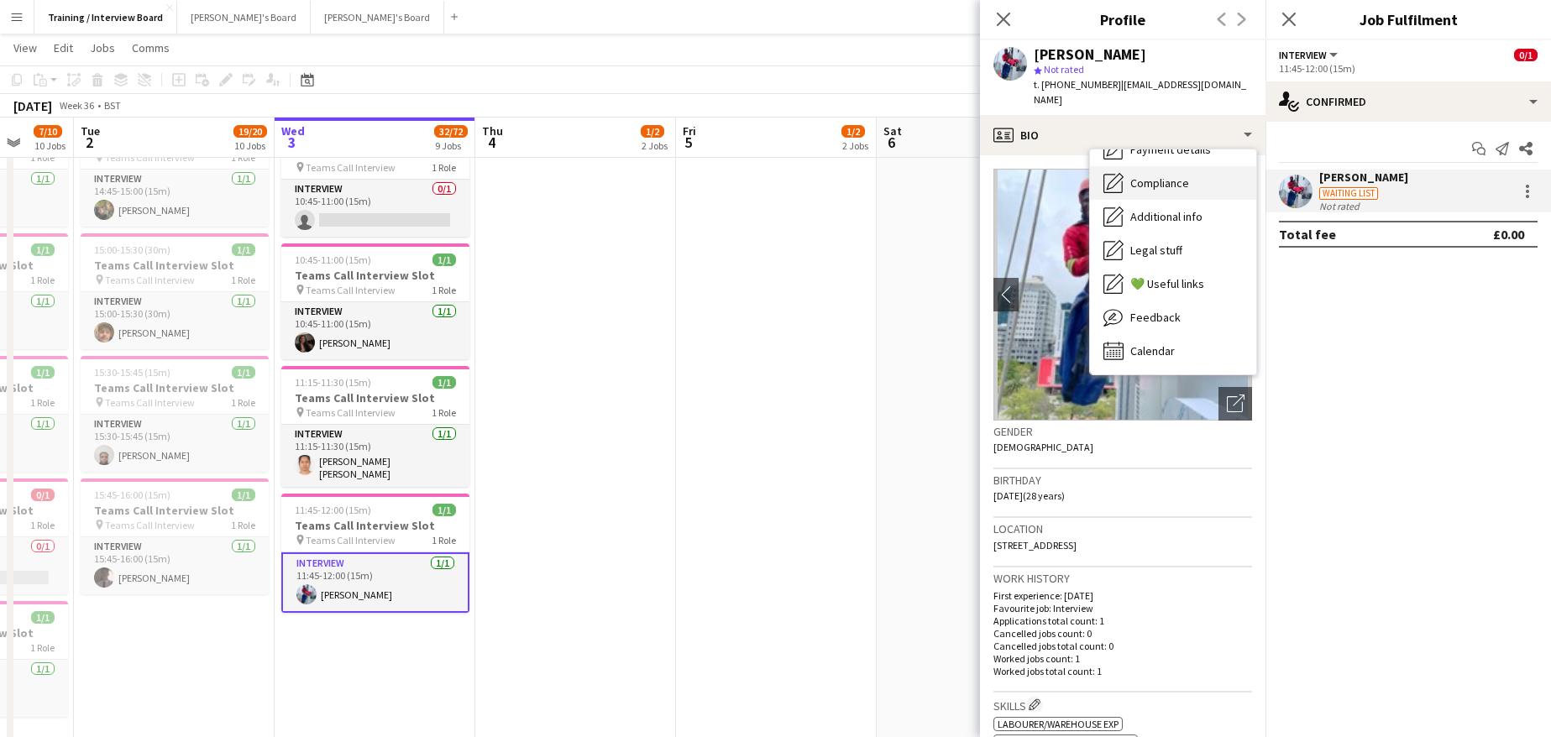
click at [1180, 175] on span "Compliance" at bounding box center [1159, 182] width 59 height 15
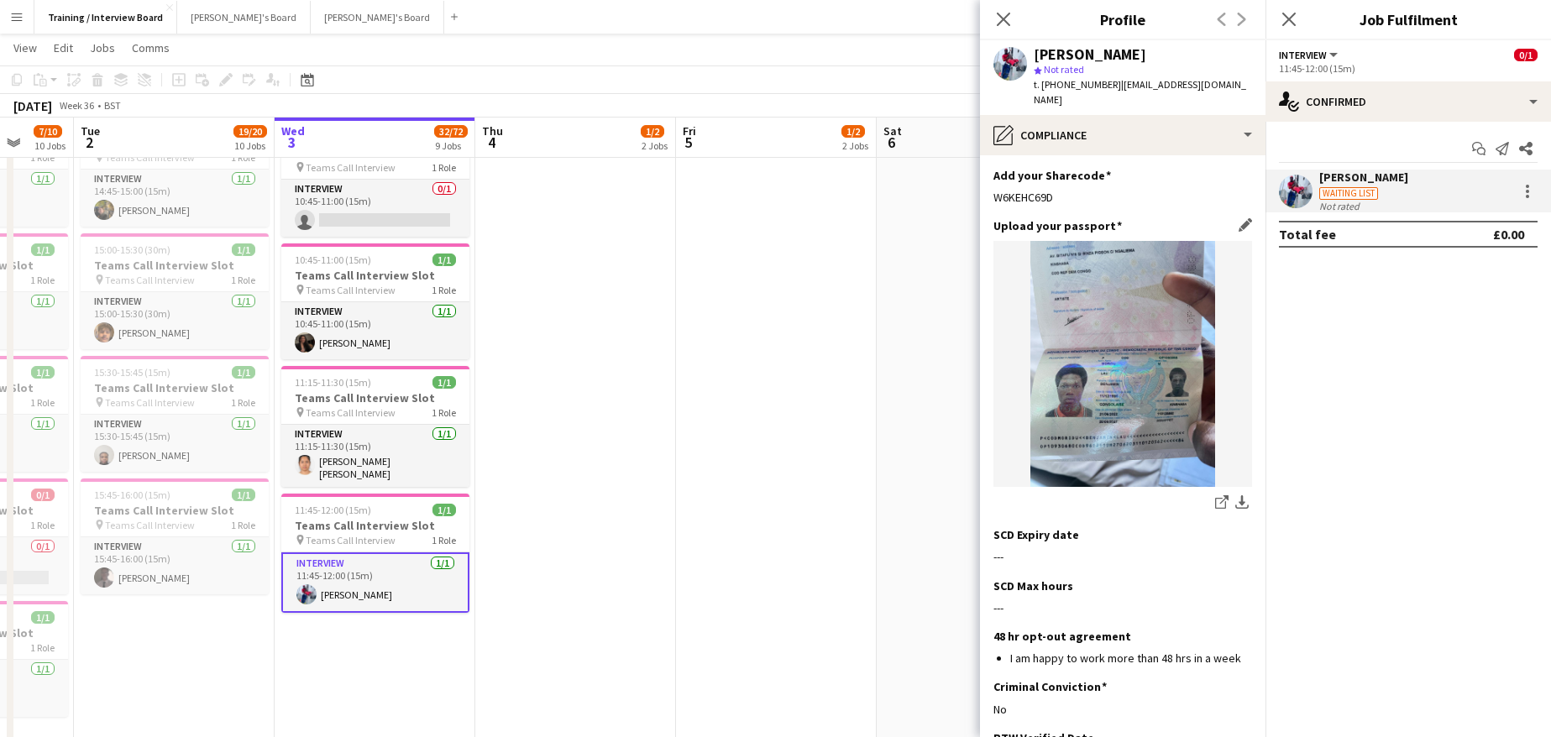
scroll to position [84, 0]
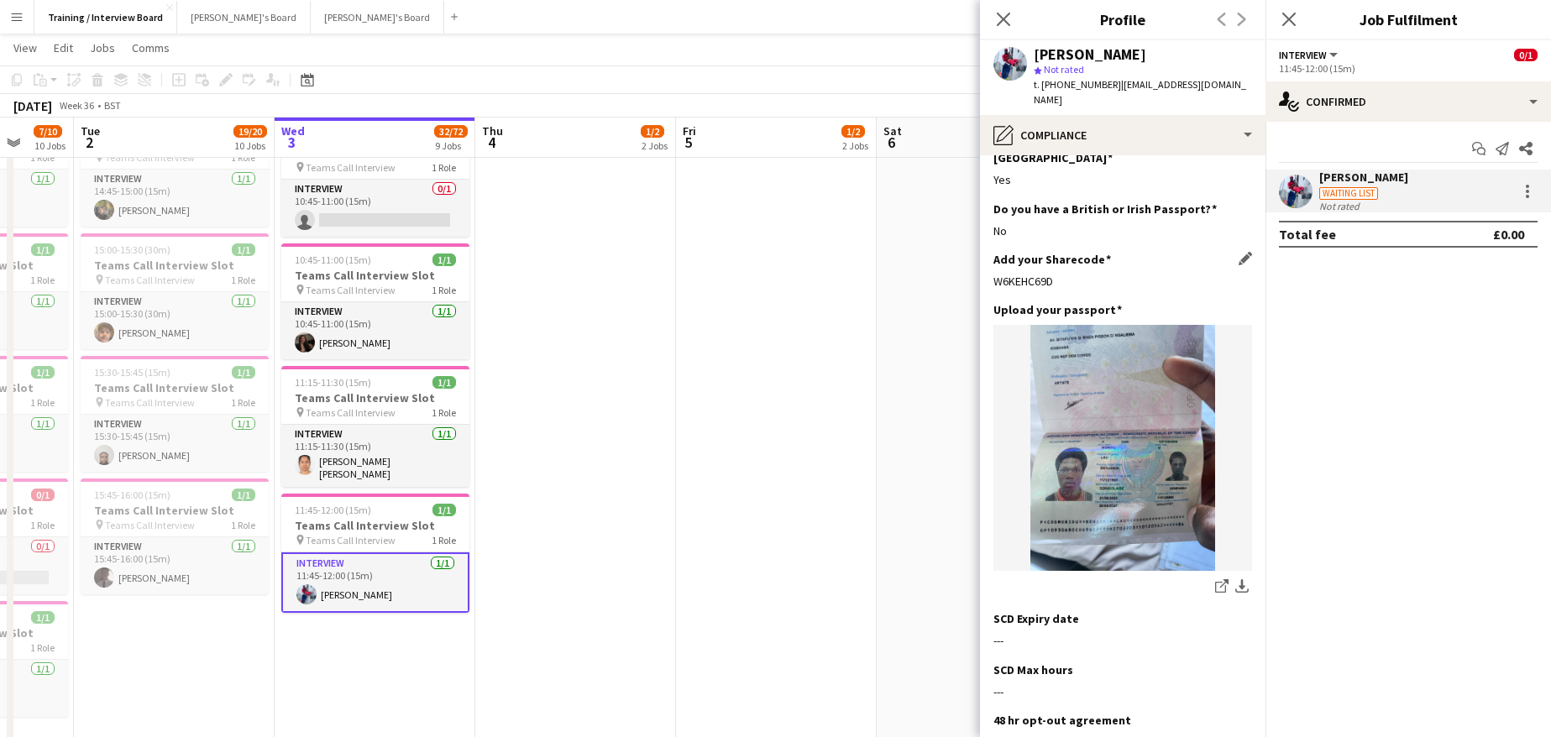
click at [1070, 274] on div "W6KEHC69D" at bounding box center [1122, 281] width 259 height 15
drag, startPoint x: 1063, startPoint y: 249, endPoint x: 985, endPoint y: 257, distance: 78.4
click at [985, 257] on app-section-data-types "Nationality Edit this field Congolese Permission to Work in the UK Edit this fi…" at bounding box center [1122, 446] width 285 height 582
copy div "W6KEHC69D"
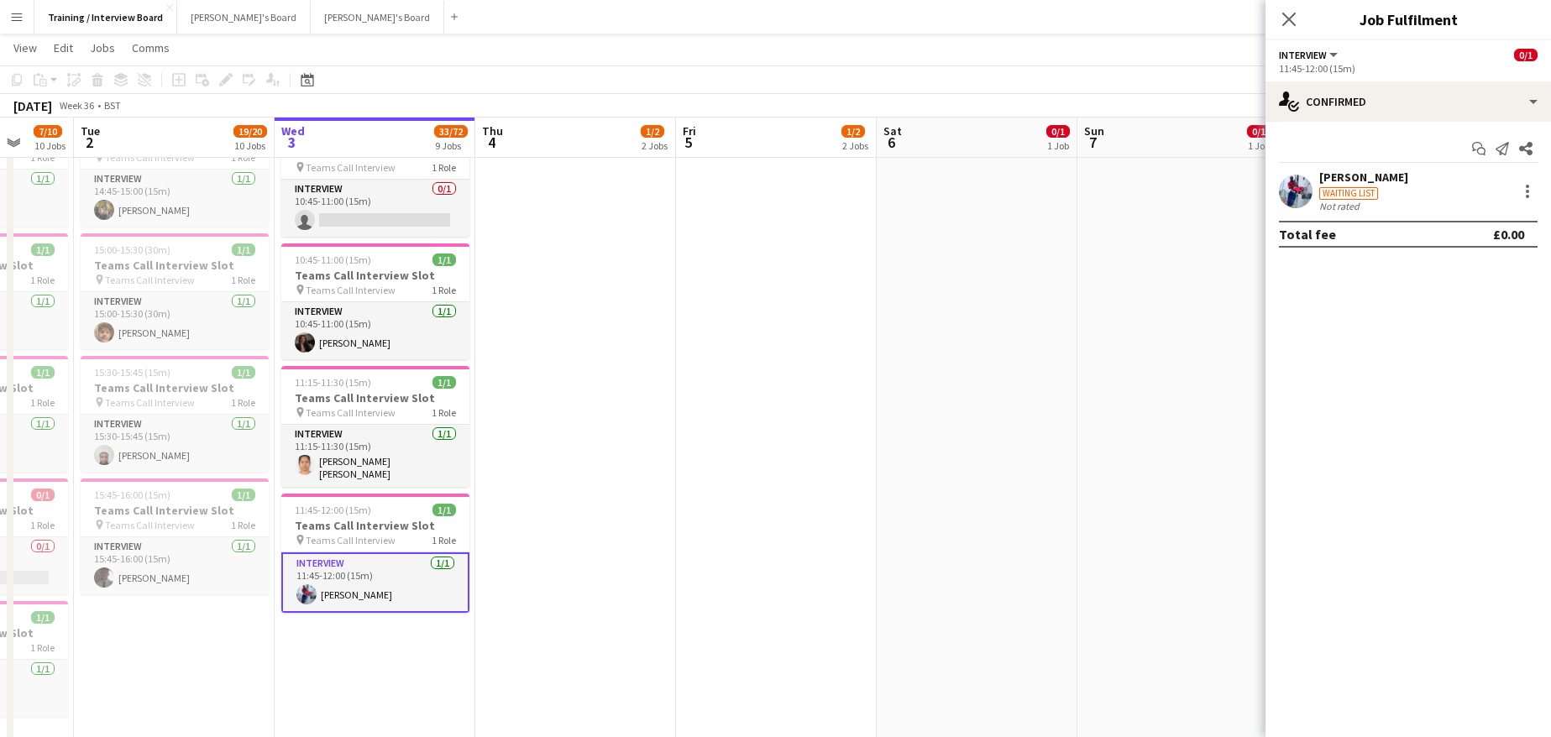
click at [1338, 184] on div "Moridu Lau" at bounding box center [1363, 177] width 89 height 15
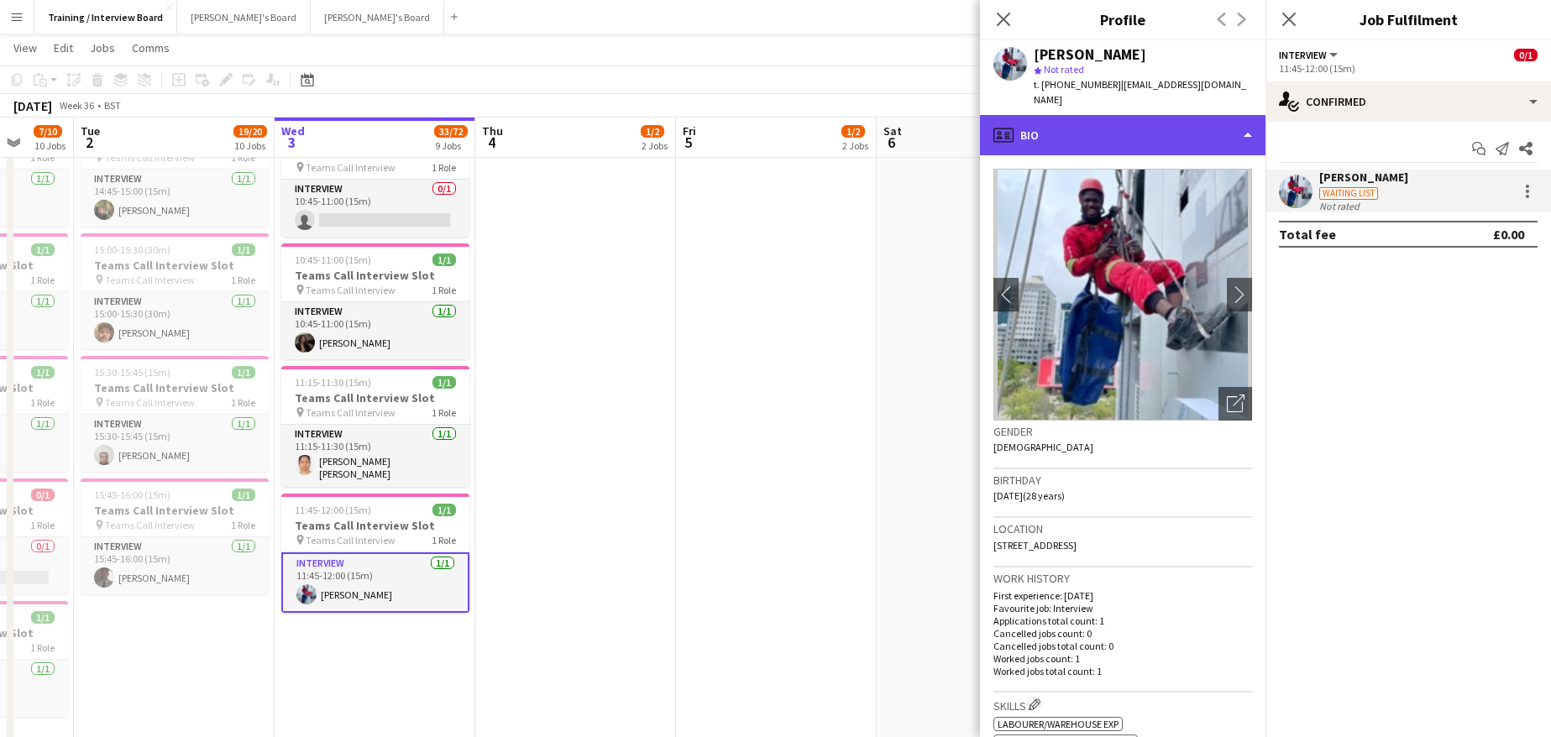
click at [1247, 123] on div "profile Bio" at bounding box center [1122, 135] width 285 height 40
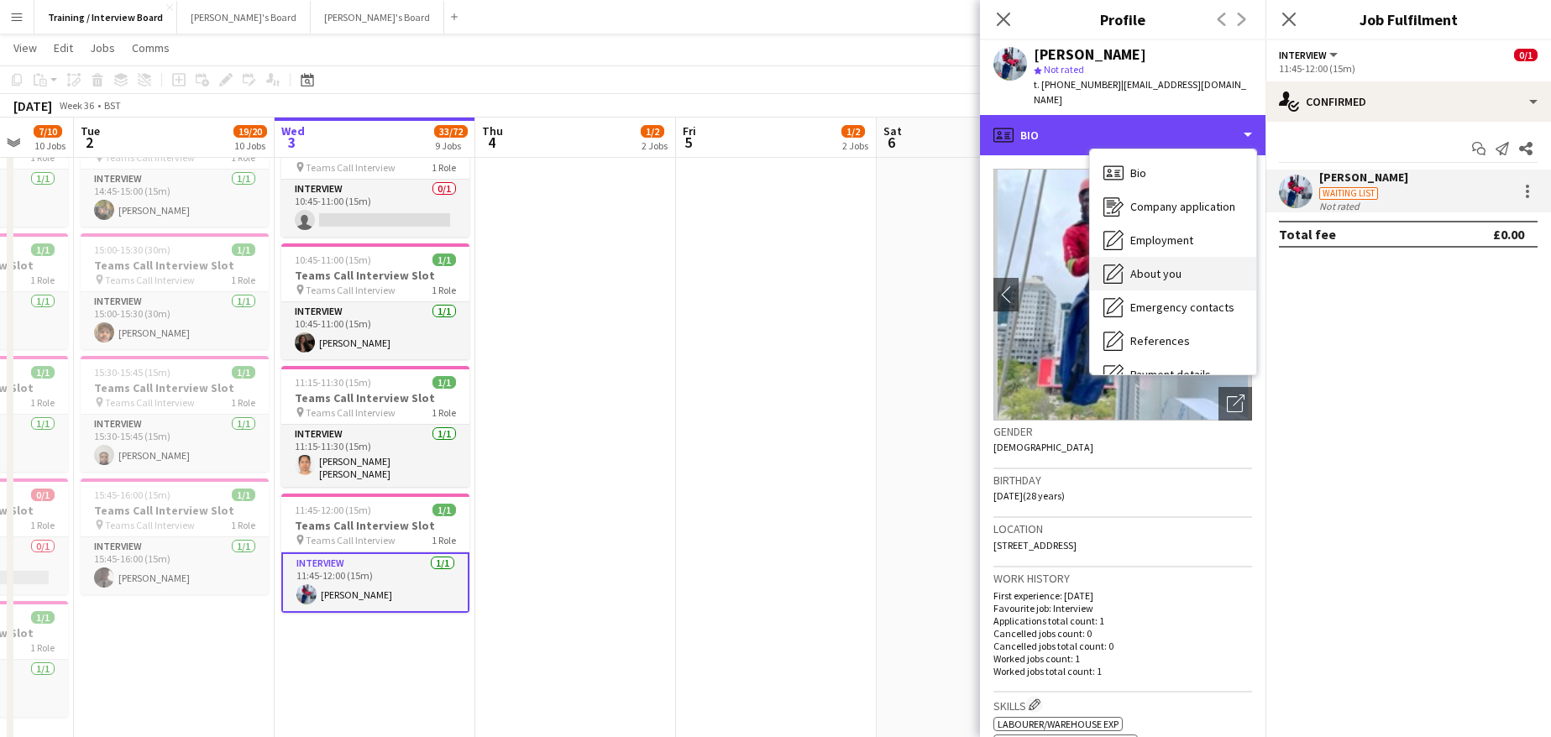
scroll to position [168, 0]
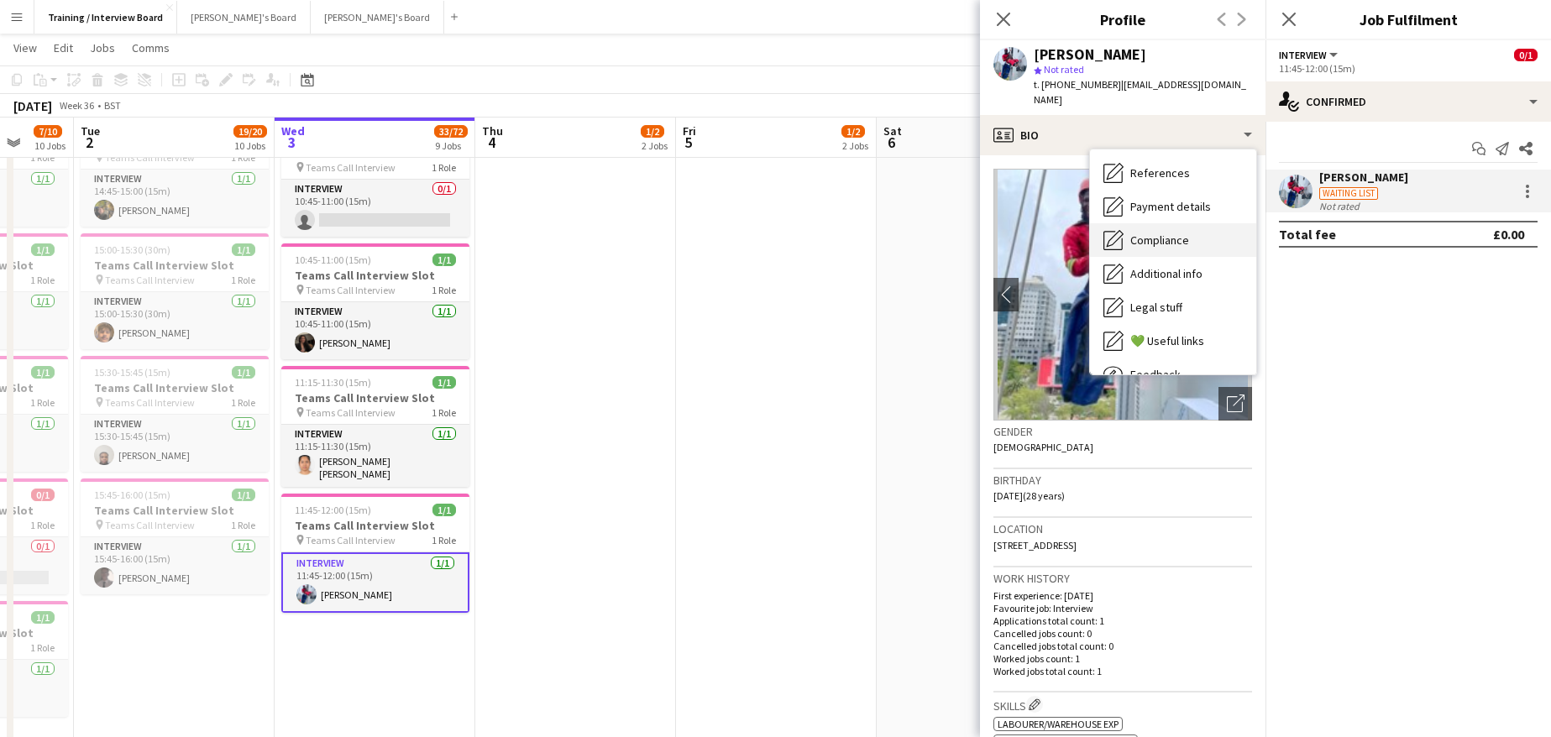
click at [1145, 233] on span "Compliance" at bounding box center [1159, 240] width 59 height 15
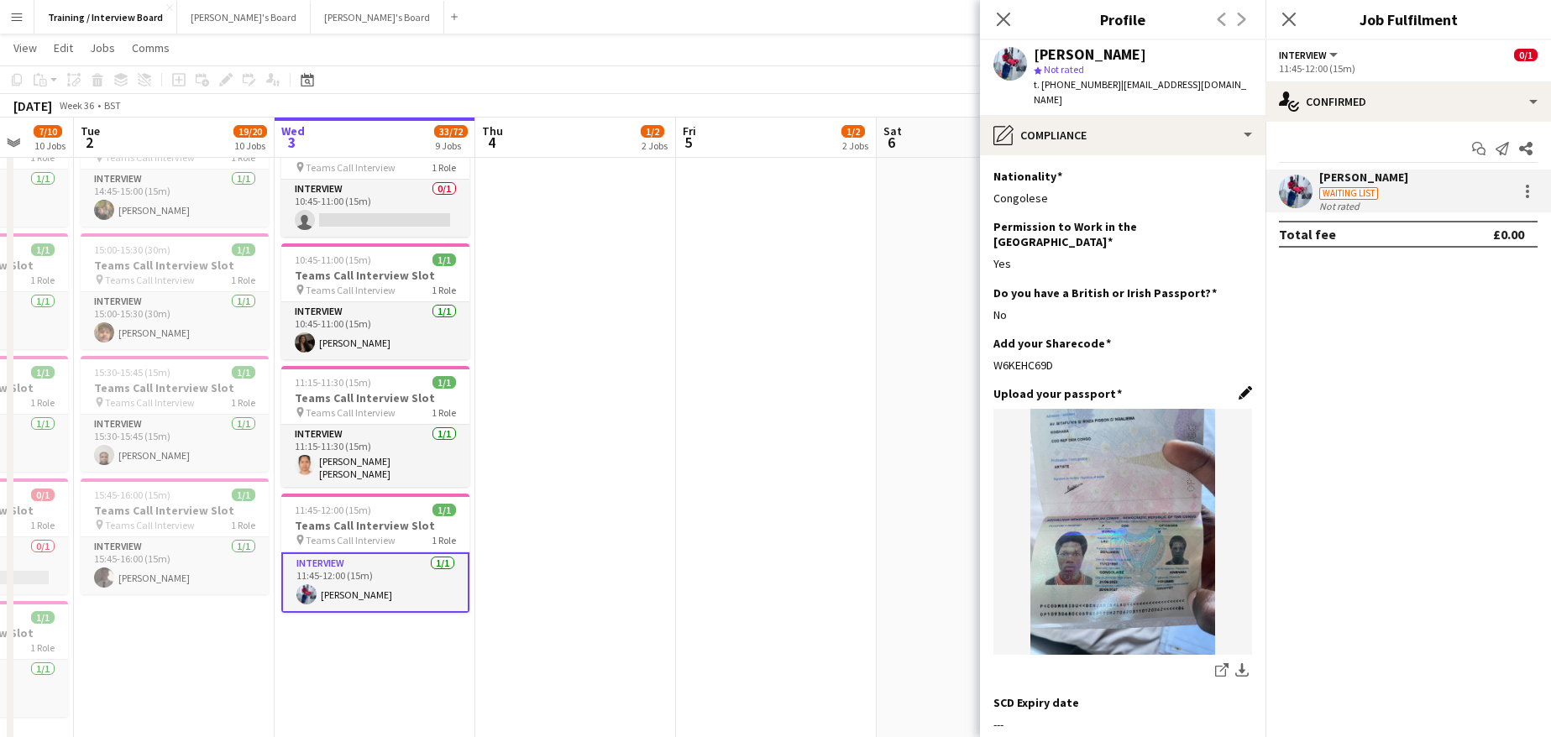
click at [1238, 386] on app-icon "Edit this field" at bounding box center [1244, 392] width 13 height 13
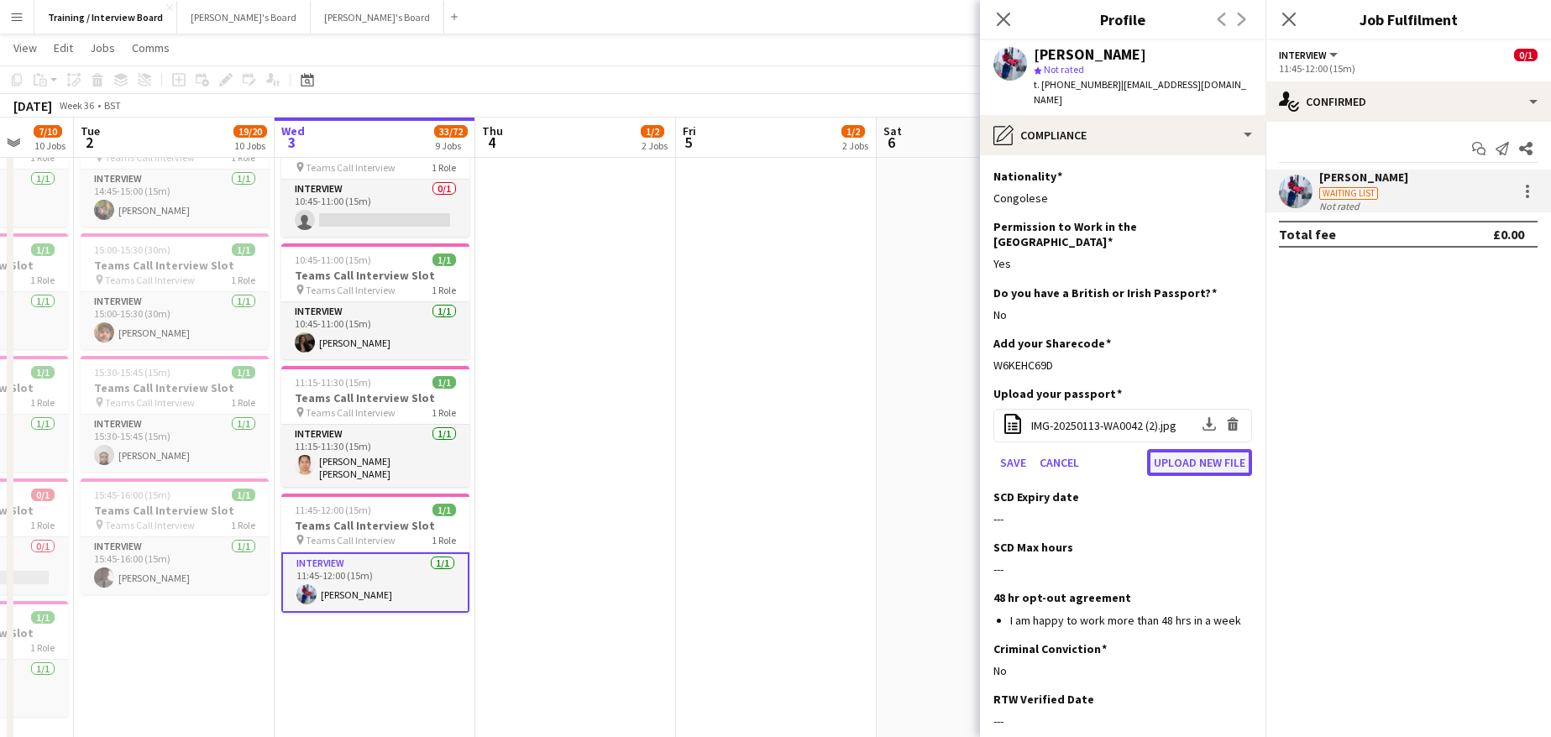
click at [1192, 449] on button "Upload new file" at bounding box center [1199, 462] width 105 height 27
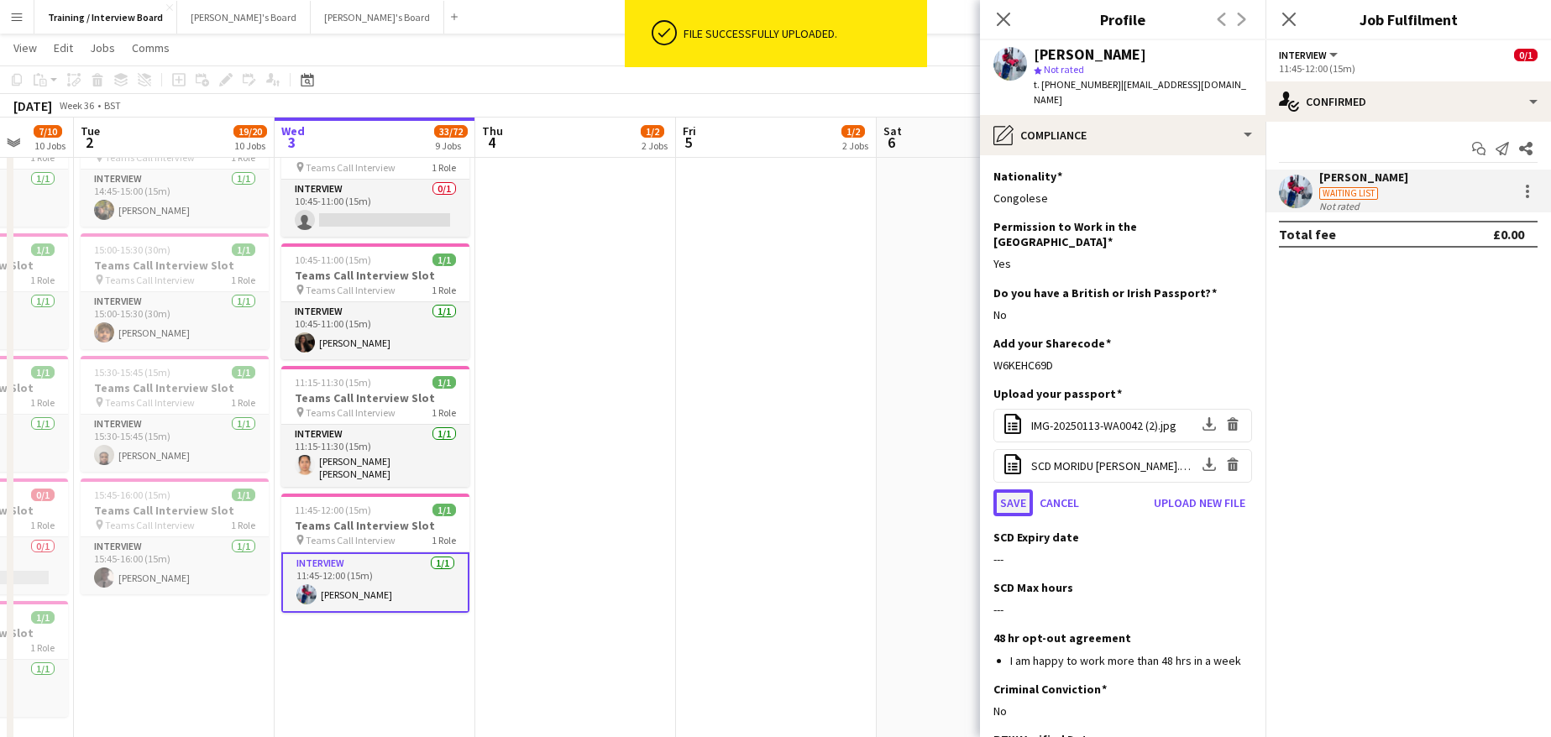
click at [1025, 489] on button "Save" at bounding box center [1012, 502] width 39 height 27
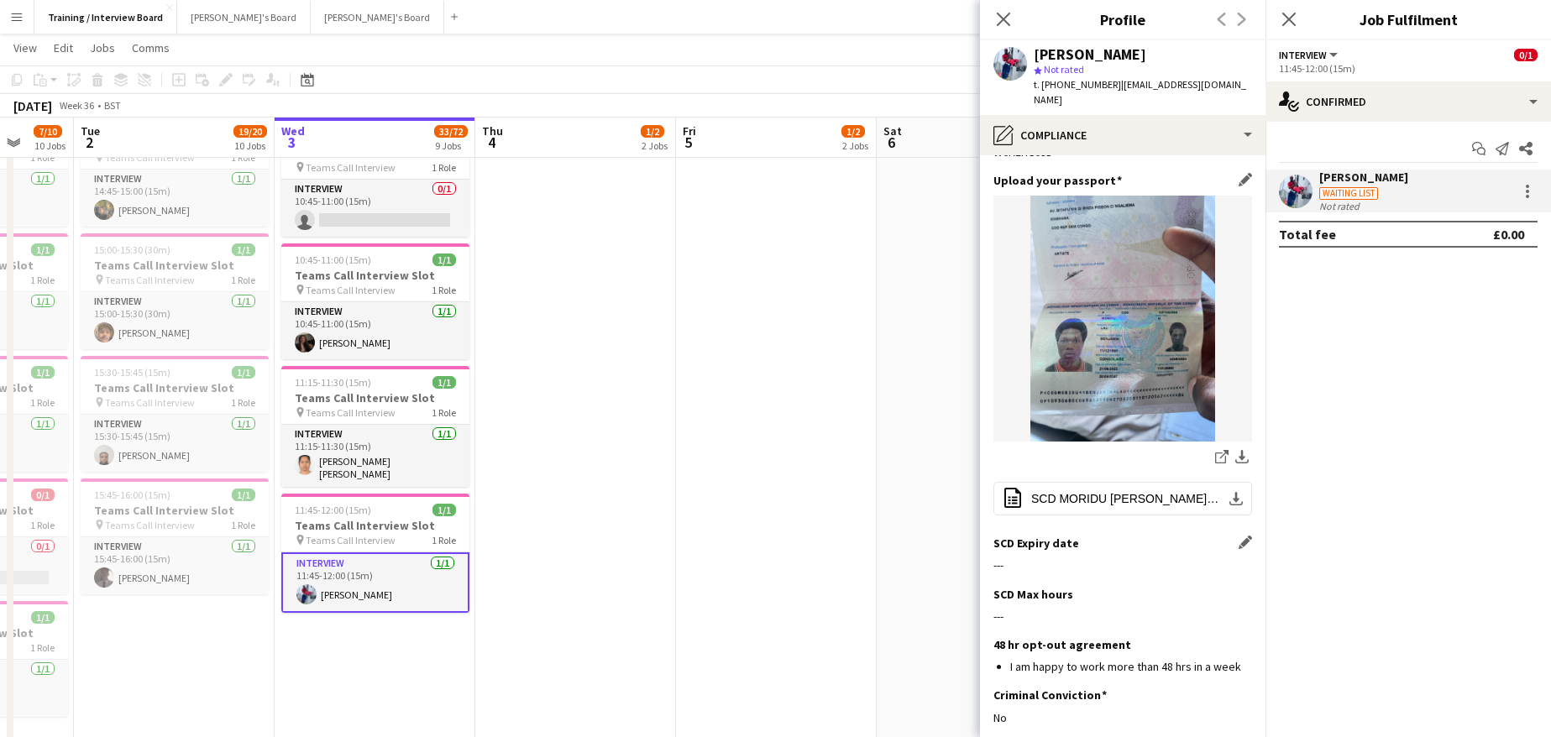
scroll to position [252, 0]
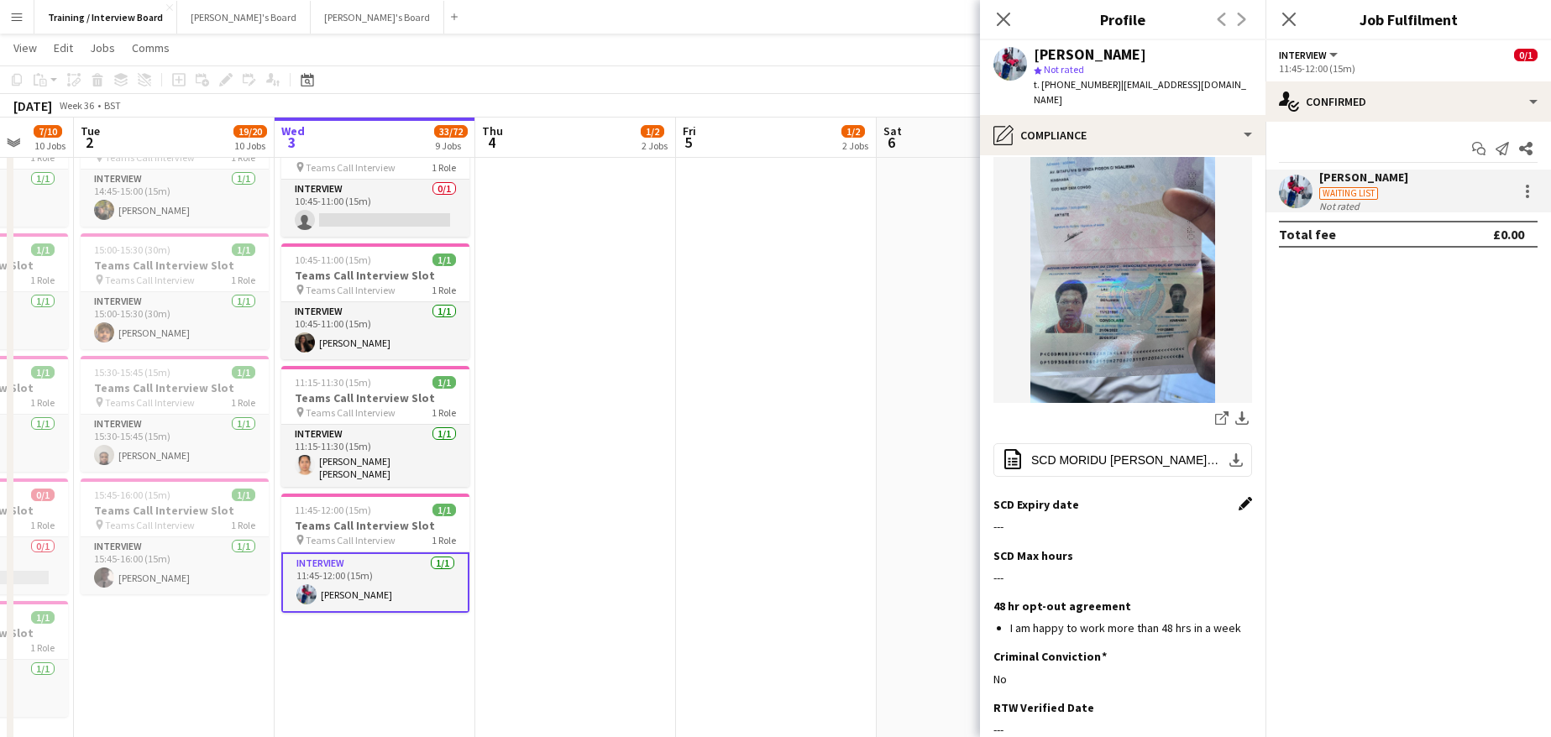
click at [1238, 497] on app-icon "Edit this field" at bounding box center [1244, 503] width 13 height 13
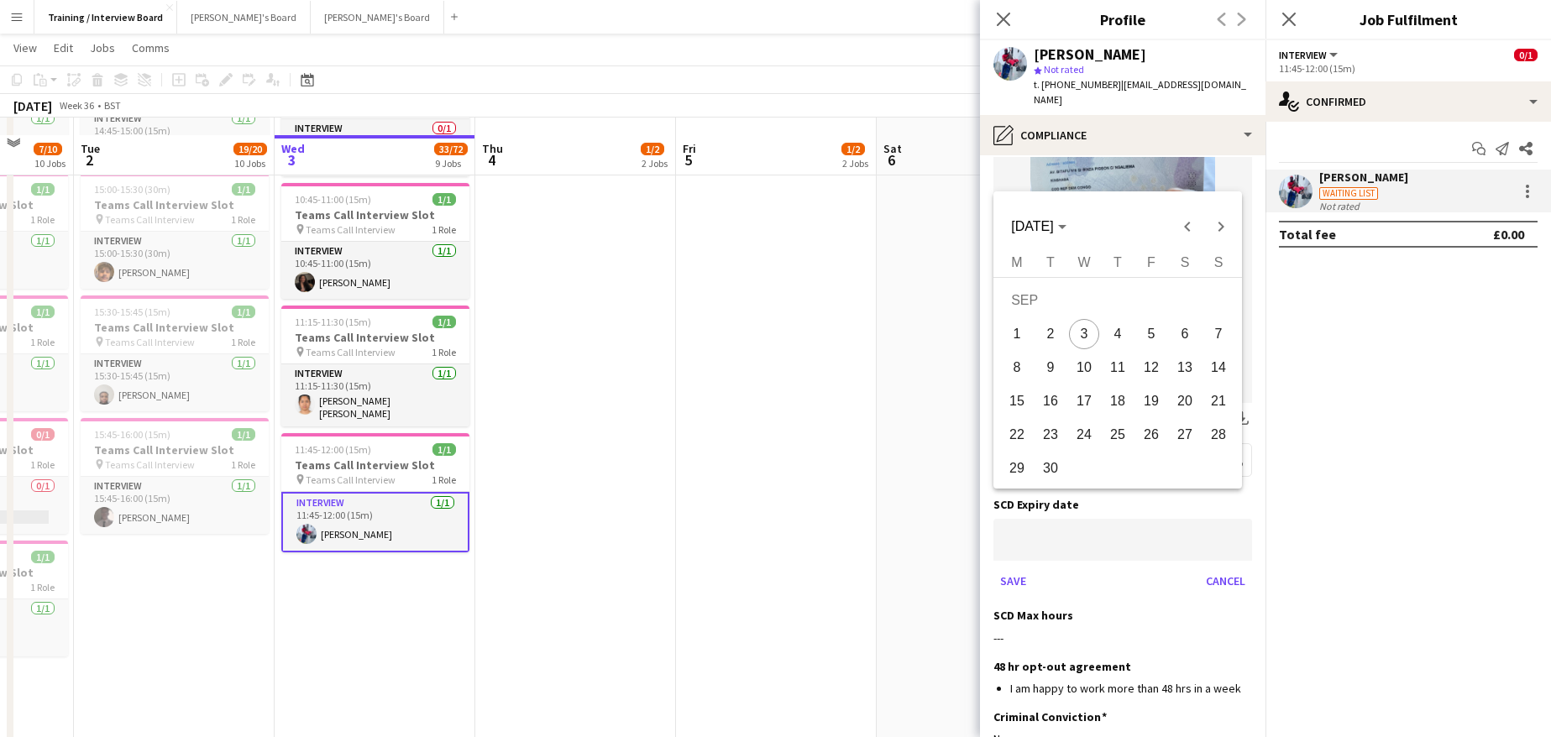
scroll to position [840, 0]
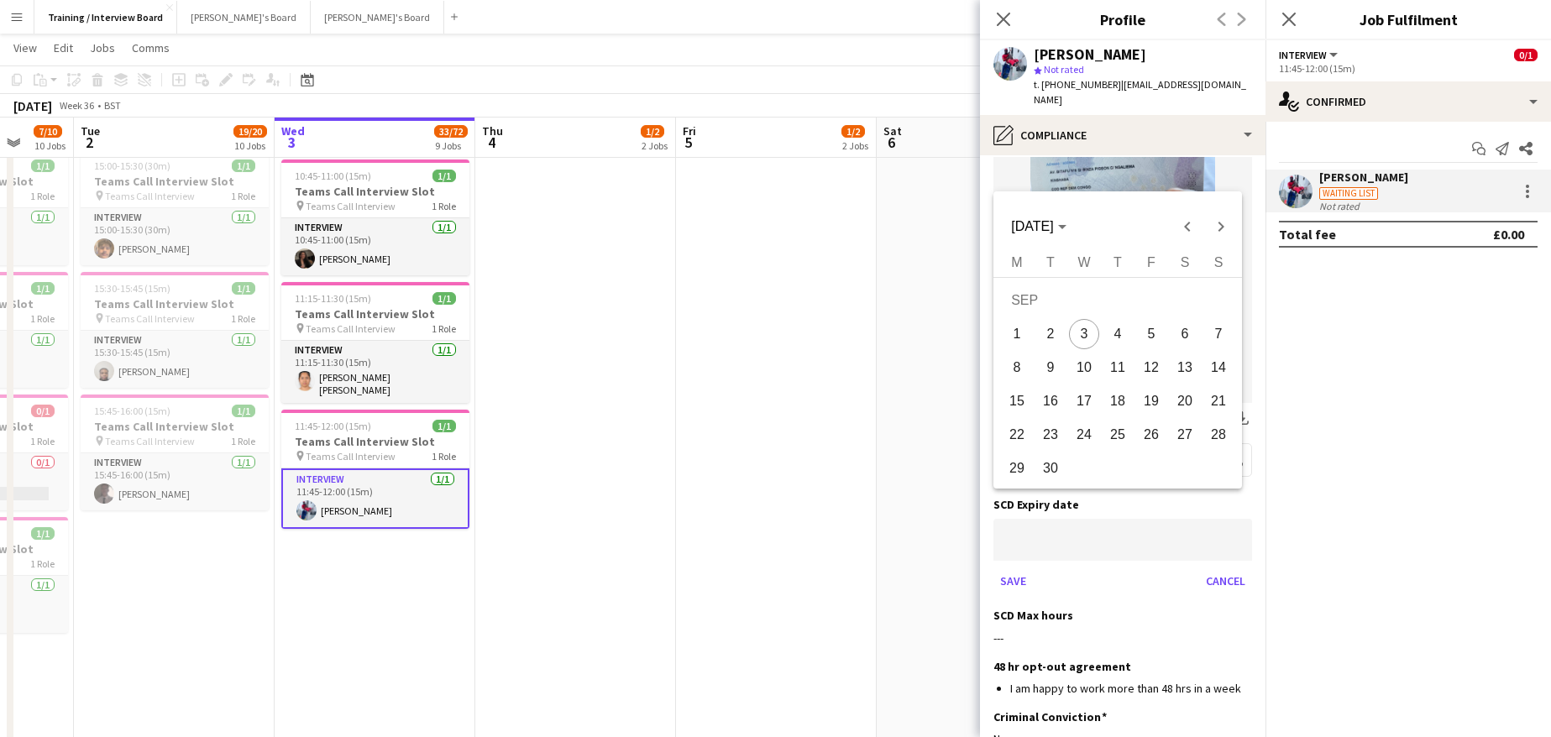
click at [1211, 542] on div at bounding box center [775, 368] width 1551 height 737
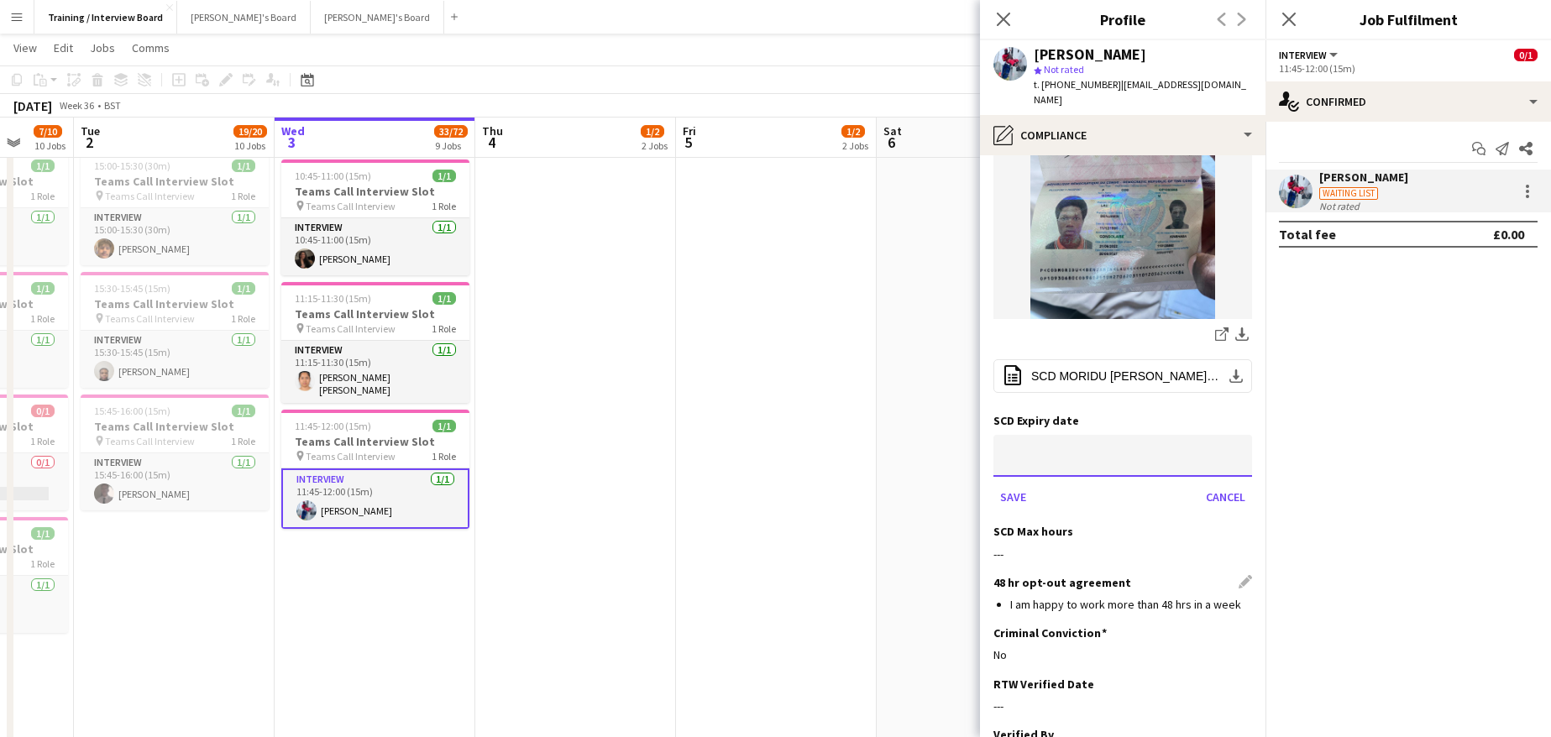
scroll to position [420, 0]
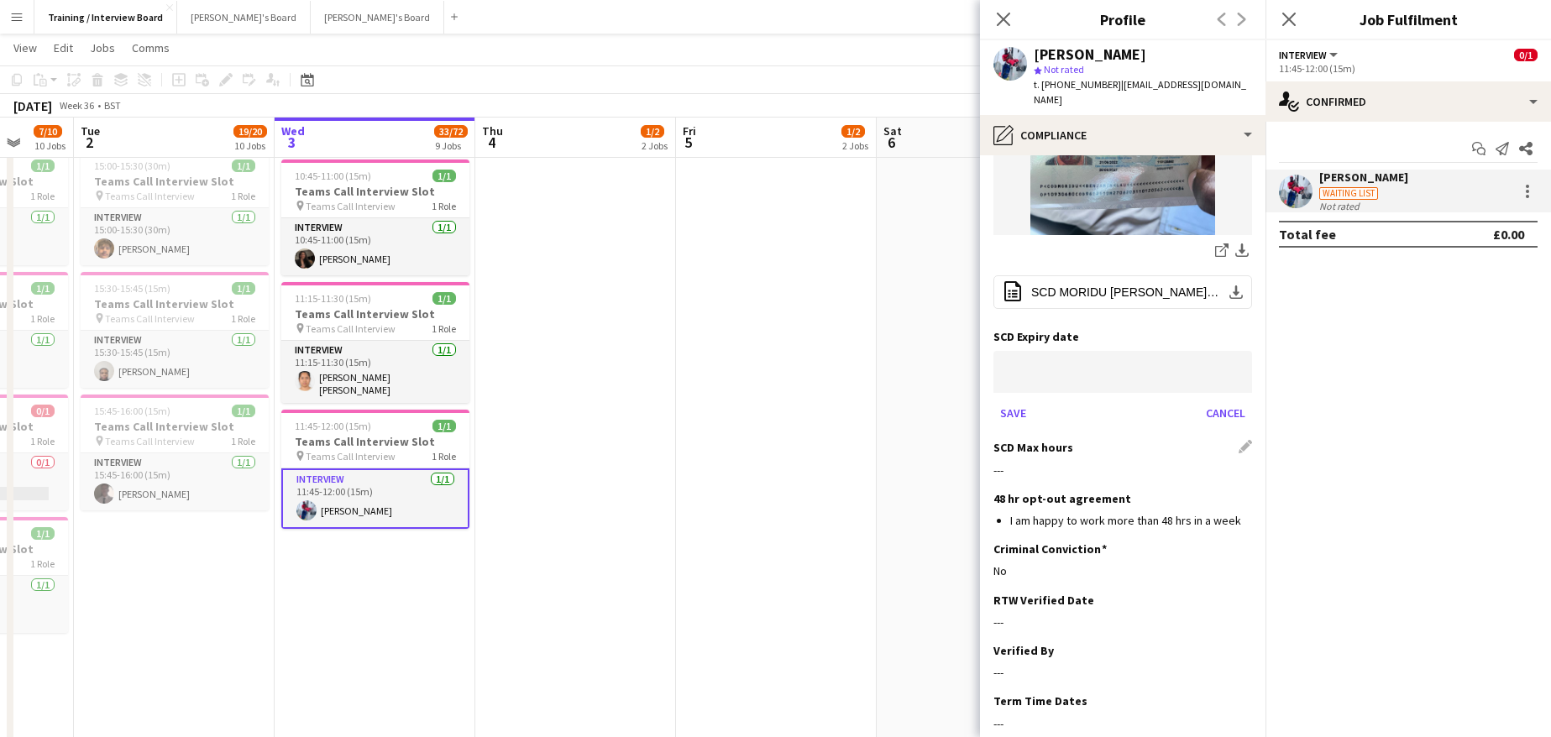
click at [1236, 440] on div "SCD Max hours Edit this field" at bounding box center [1122, 447] width 259 height 15
click at [1118, 440] on div "SCD Max hours Edit this field ---" at bounding box center [1122, 465] width 259 height 50
click at [1008, 400] on button "Save" at bounding box center [1012, 413] width 39 height 27
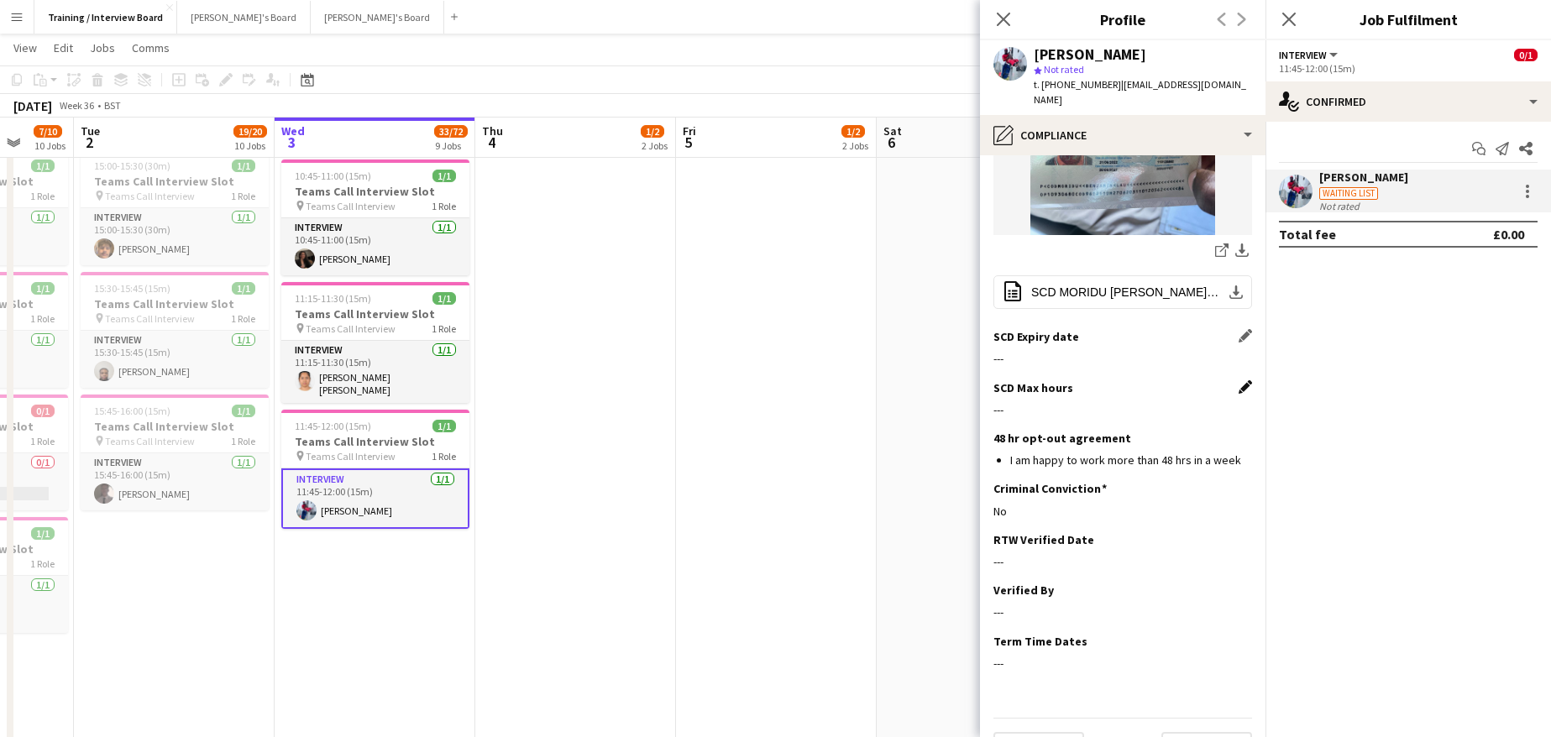
click at [1238, 380] on app-icon "Edit this field" at bounding box center [1244, 386] width 13 height 13
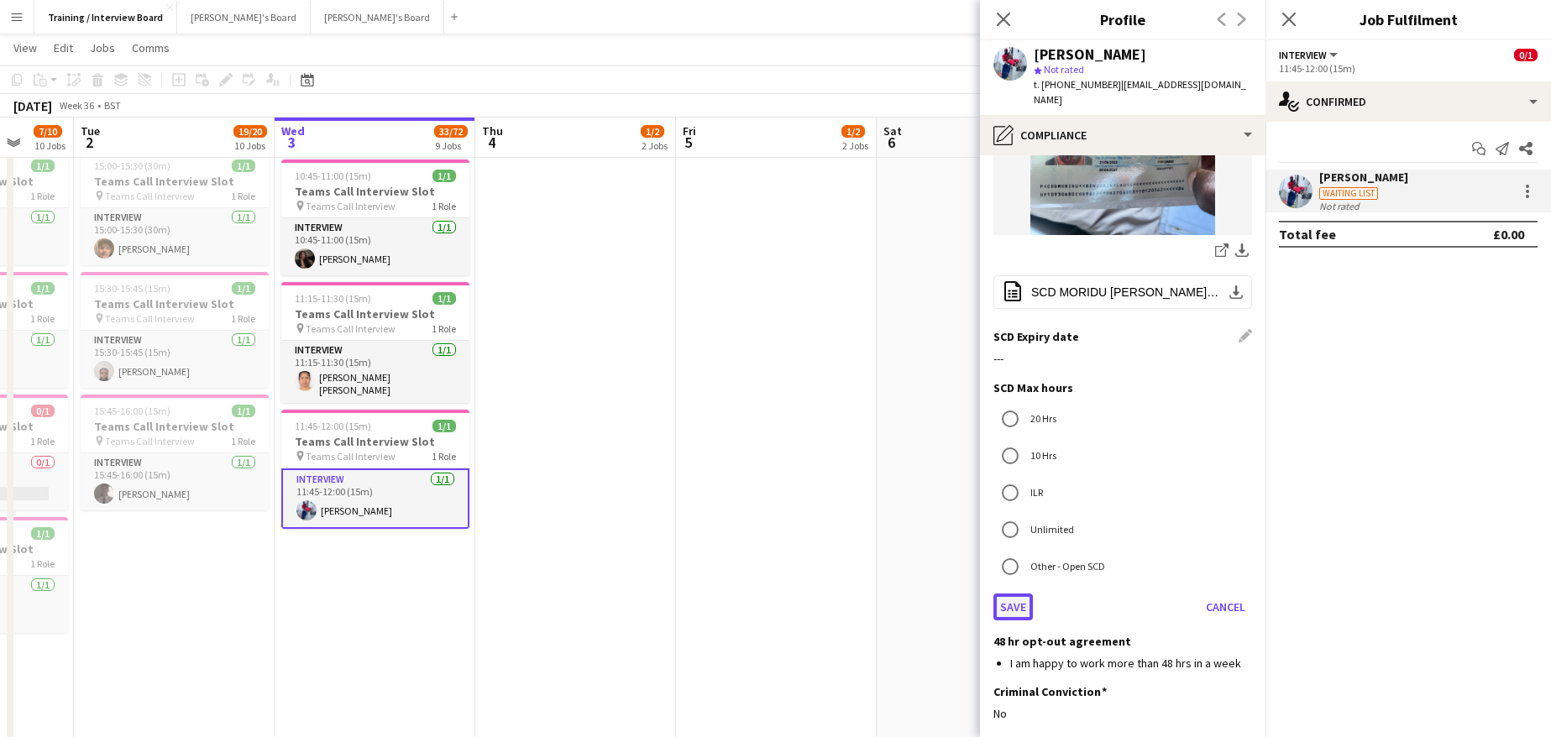
click at [1020, 594] on button "Save" at bounding box center [1012, 607] width 39 height 27
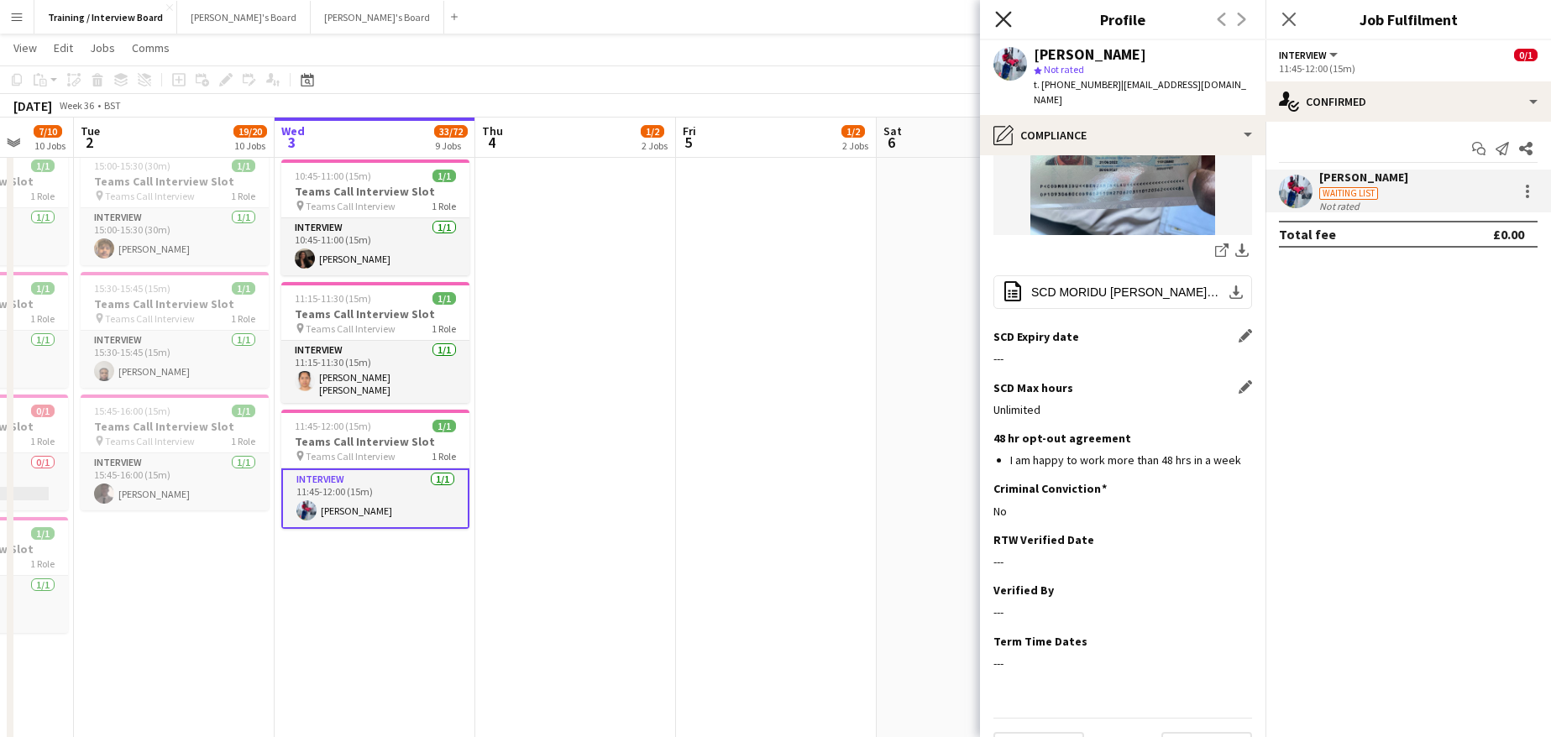
click at [999, 13] on icon "Close pop-in" at bounding box center [1003, 19] width 16 height 16
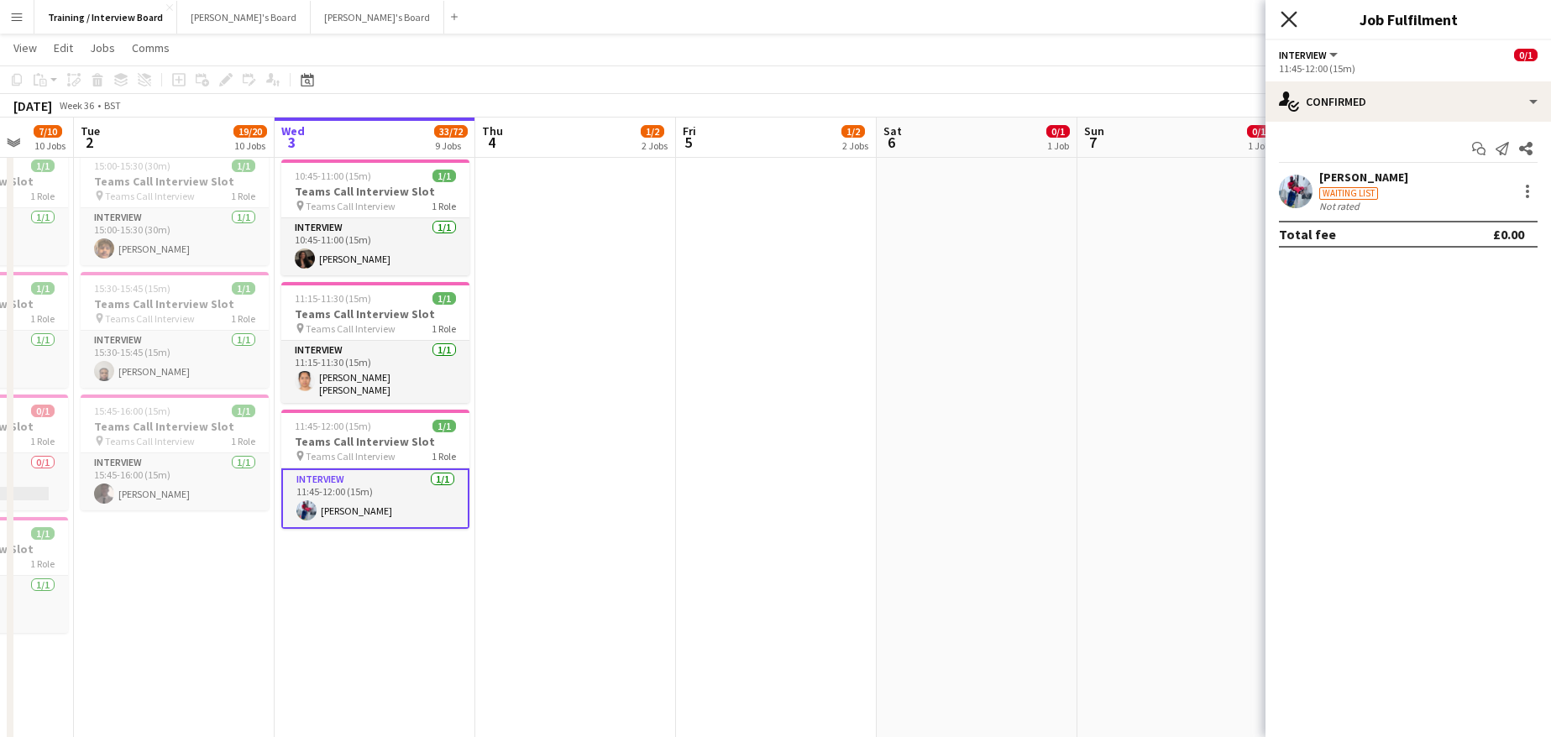
click at [1286, 15] on icon "Close pop-in" at bounding box center [1288, 19] width 16 height 16
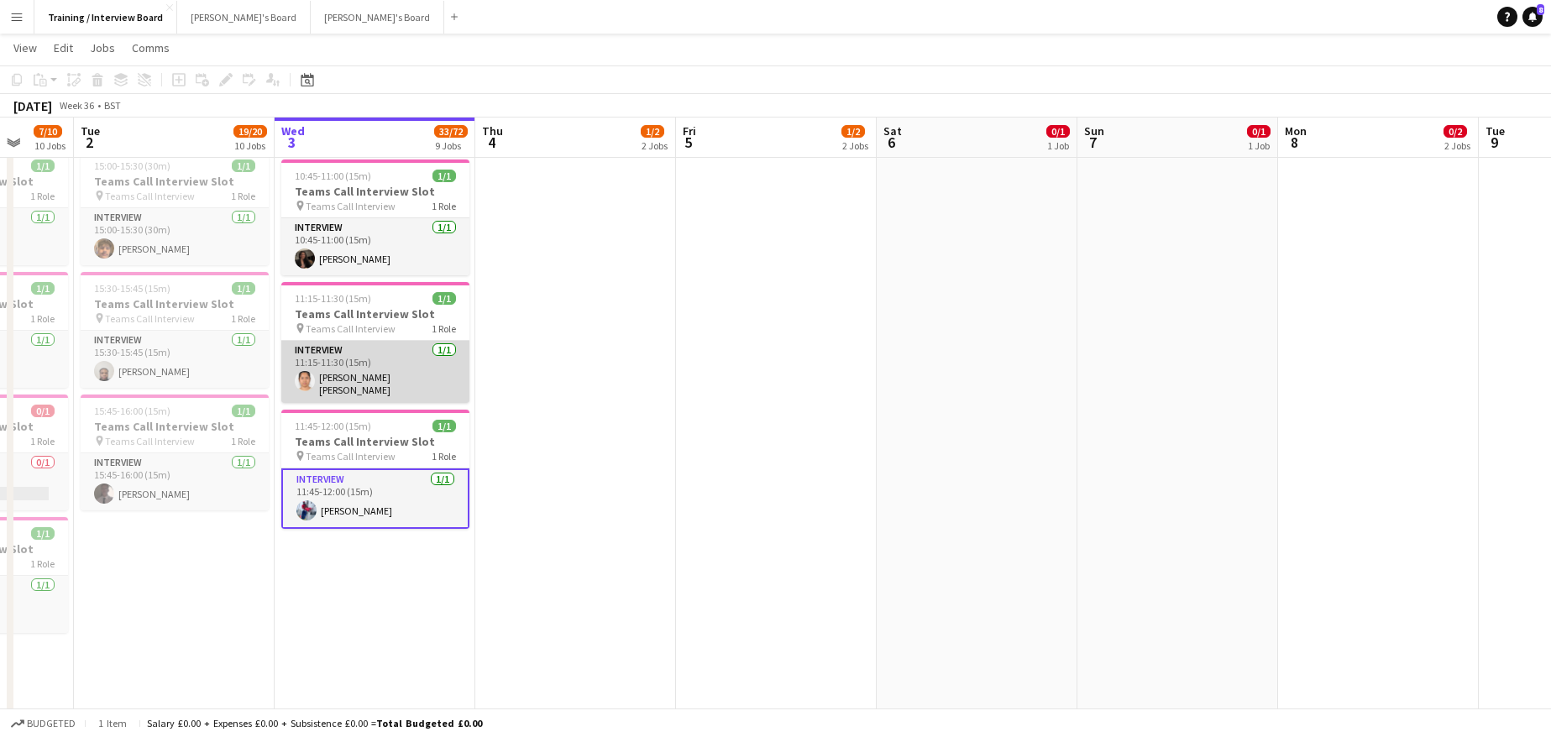
click at [359, 380] on app-card-role "Interview 1/1 11:15-11:30 (15m) Sadia Shamanta" at bounding box center [375, 372] width 188 height 62
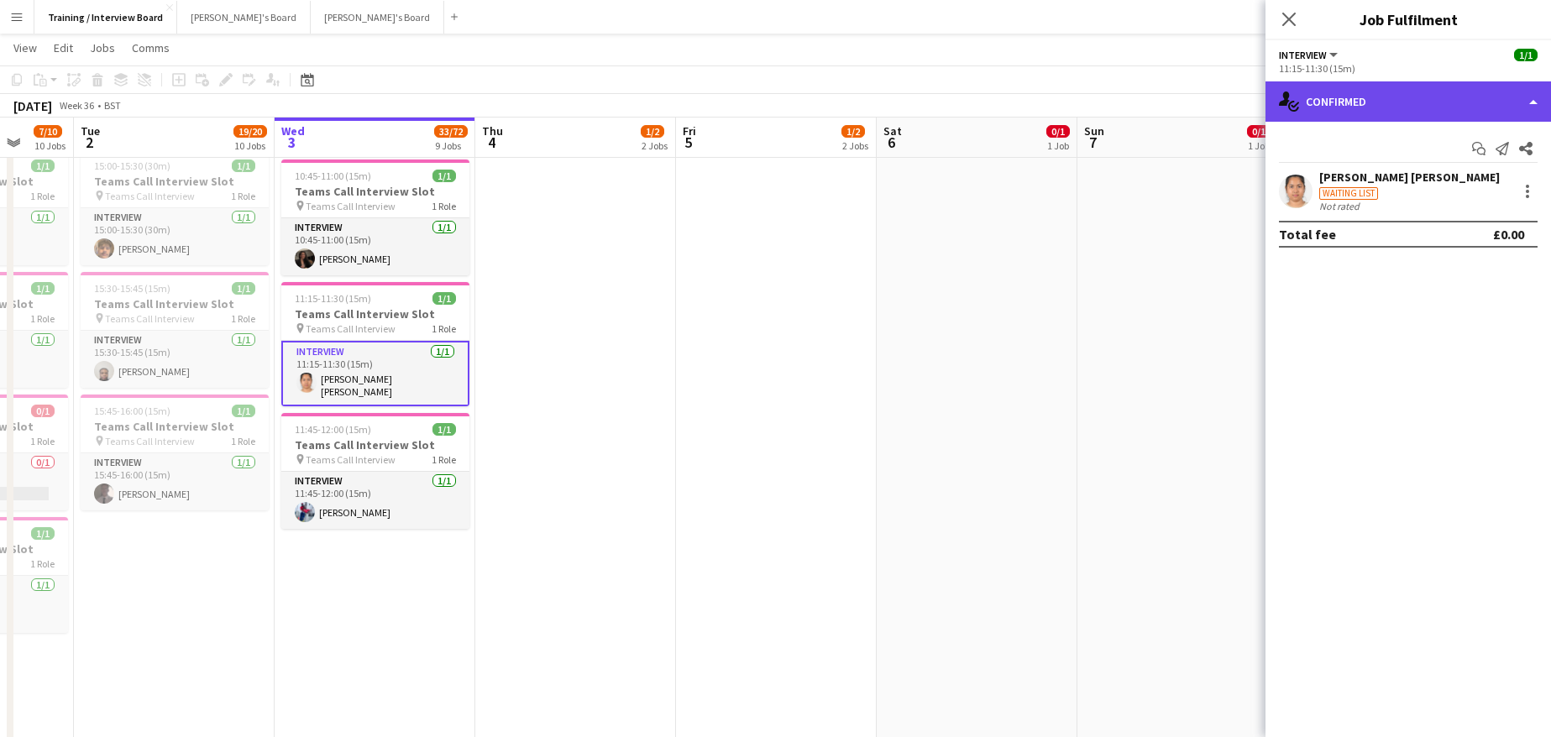
click at [1533, 105] on div "single-neutral-actions-check-2 Confirmed" at bounding box center [1407, 101] width 285 height 40
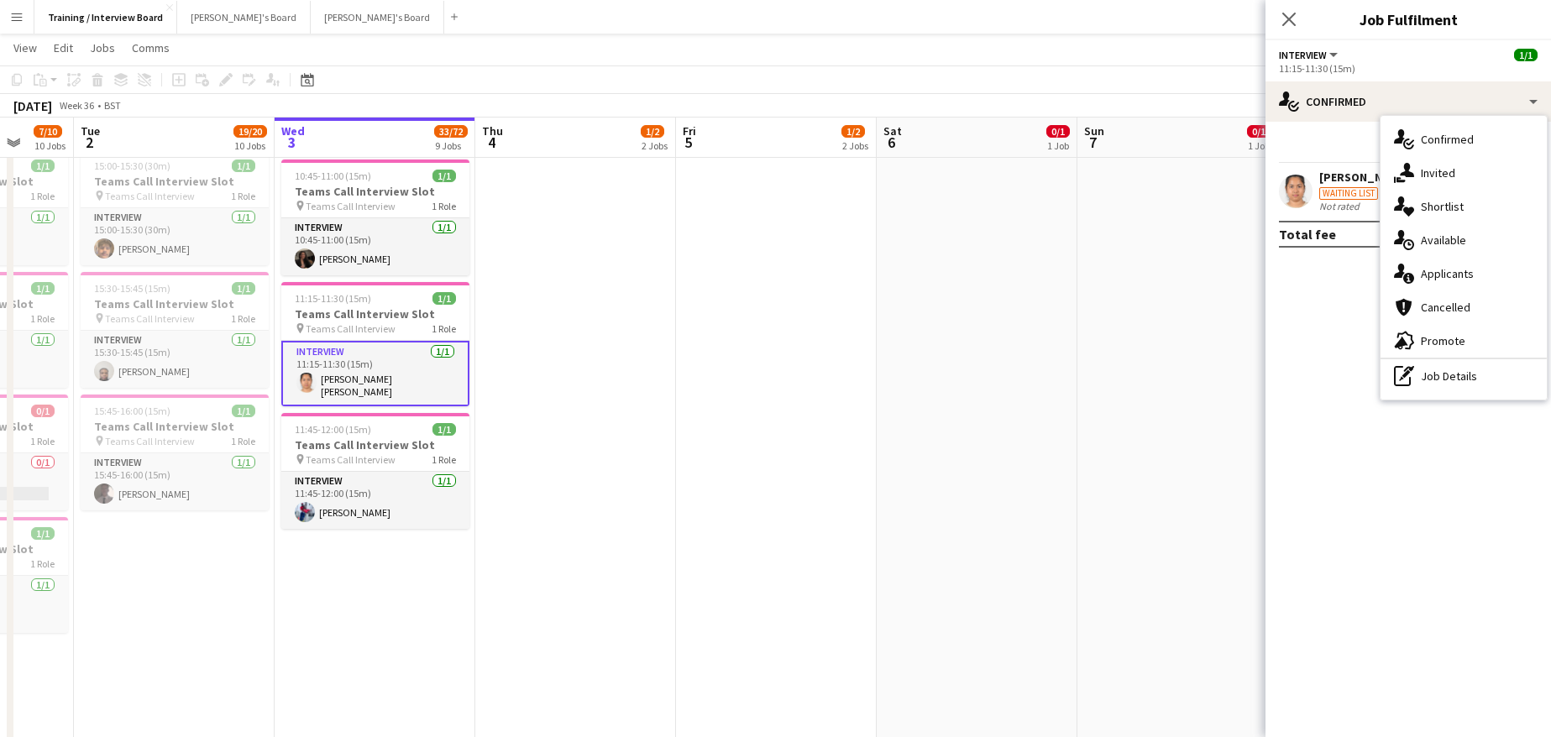
click at [1400, 495] on mat-expansion-panel "check Confirmed Start chat Send notification Share Sadia Shamanta Waiting list …" at bounding box center [1407, 429] width 285 height 615
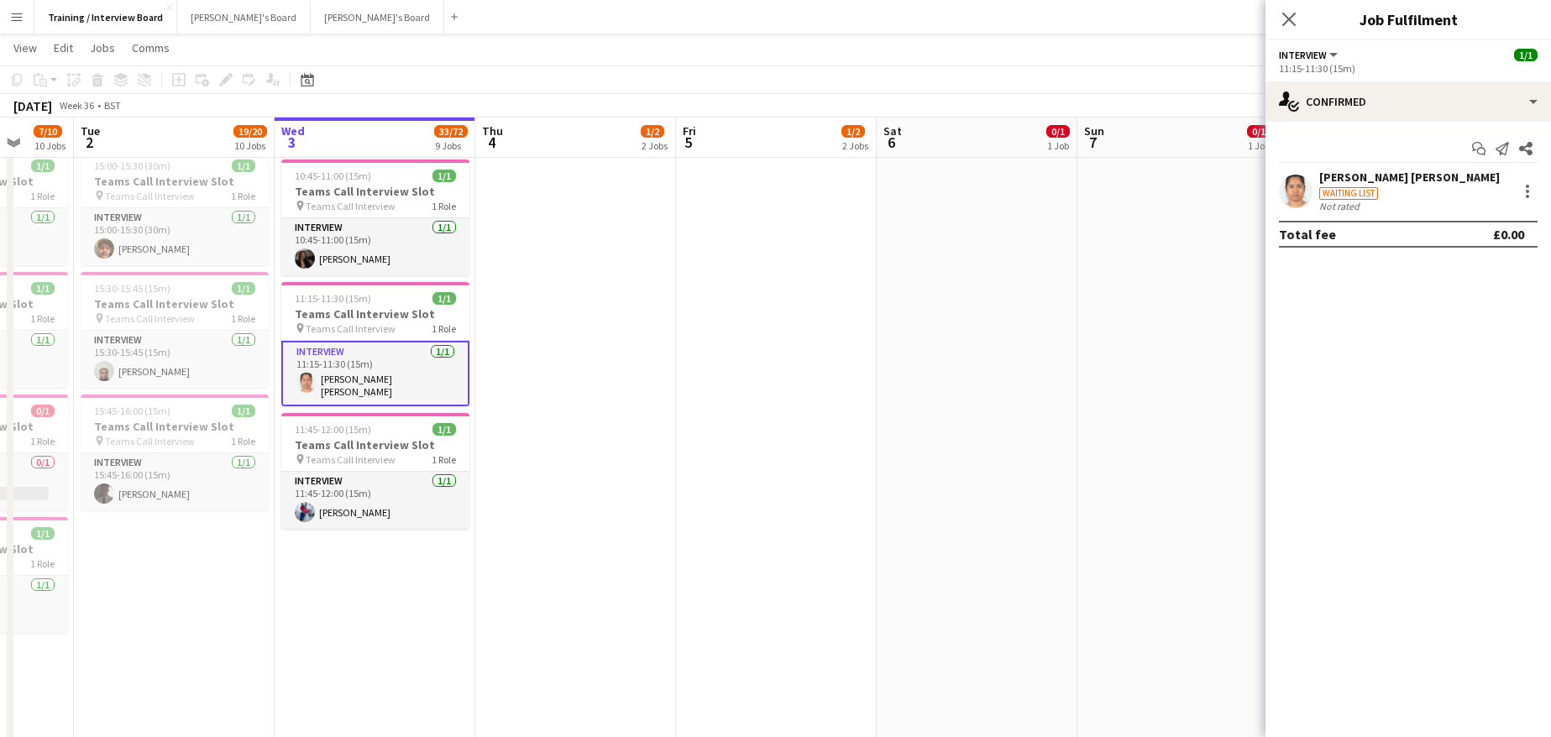
click at [1373, 177] on div "[PERSON_NAME] [PERSON_NAME]" at bounding box center [1409, 177] width 181 height 15
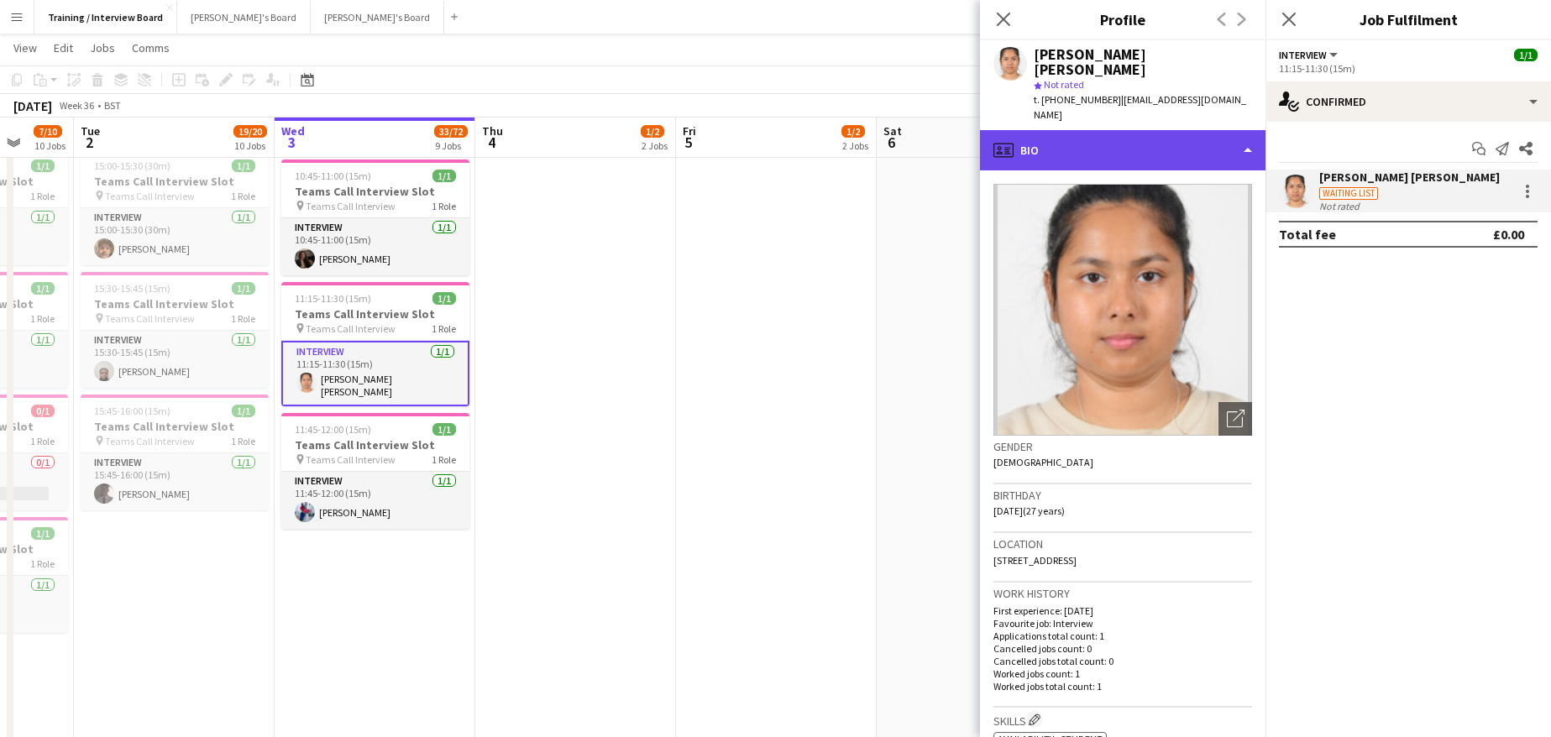
click at [1255, 130] on div "profile Bio" at bounding box center [1122, 150] width 285 height 40
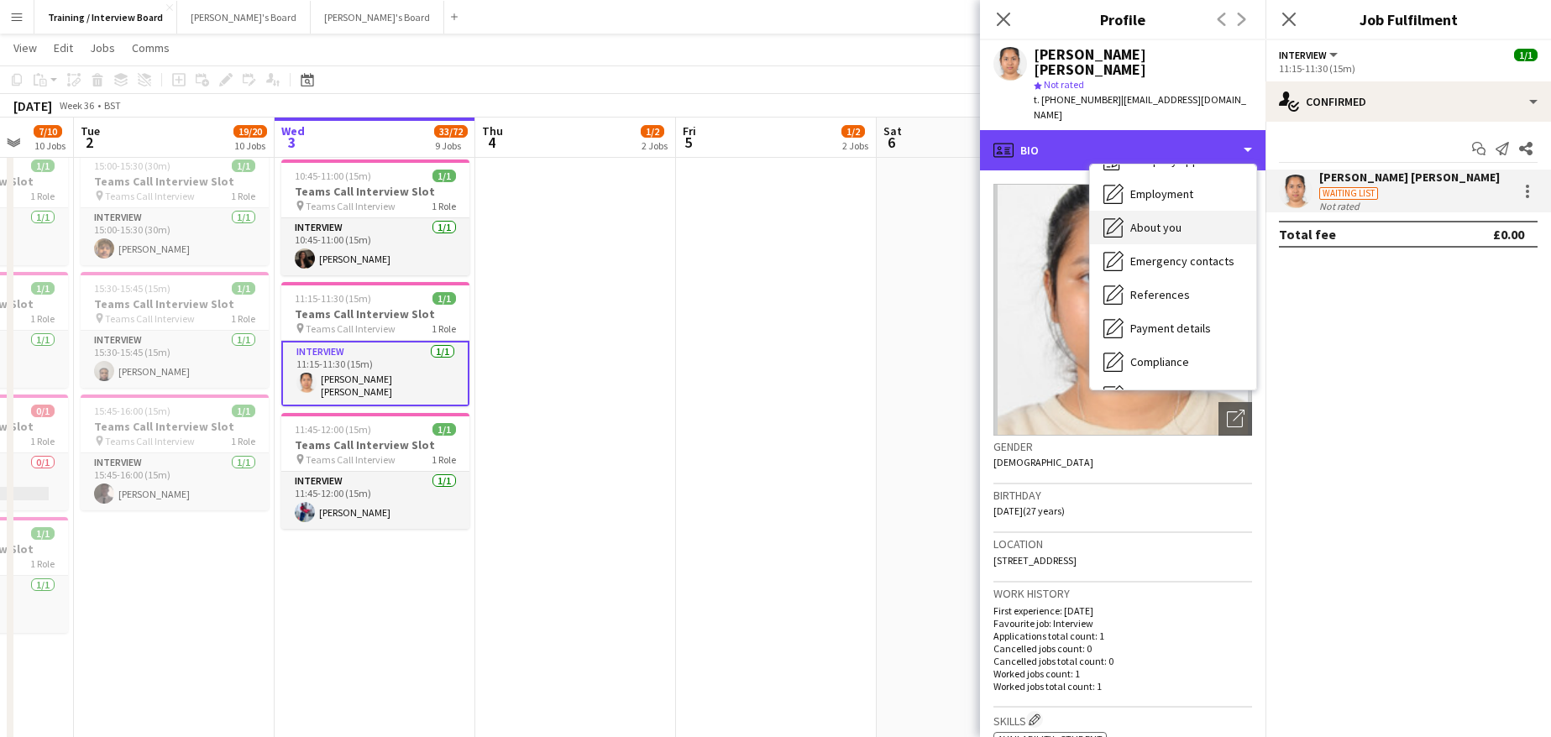
scroll to position [84, 0]
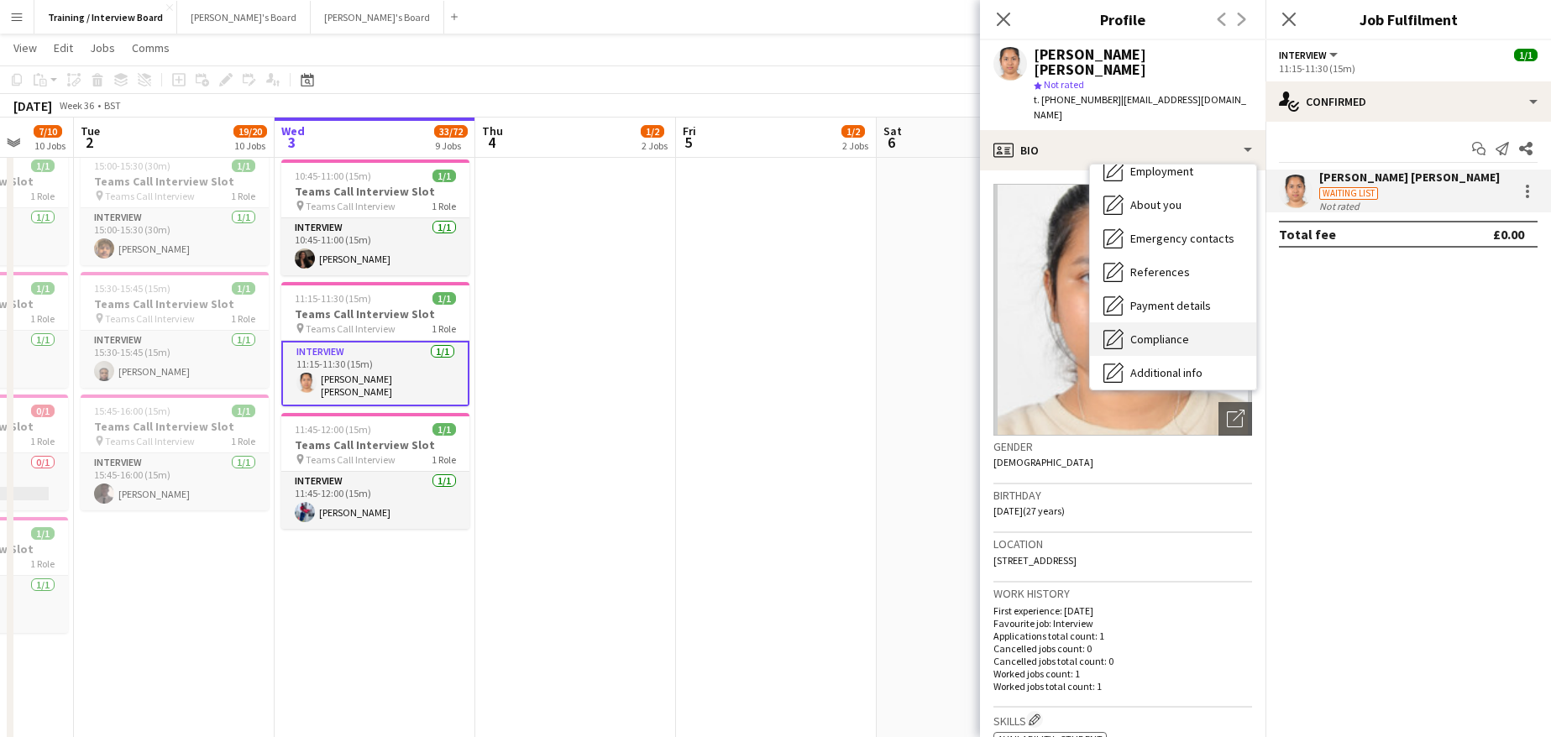
click at [1170, 332] on span "Compliance" at bounding box center [1159, 339] width 59 height 15
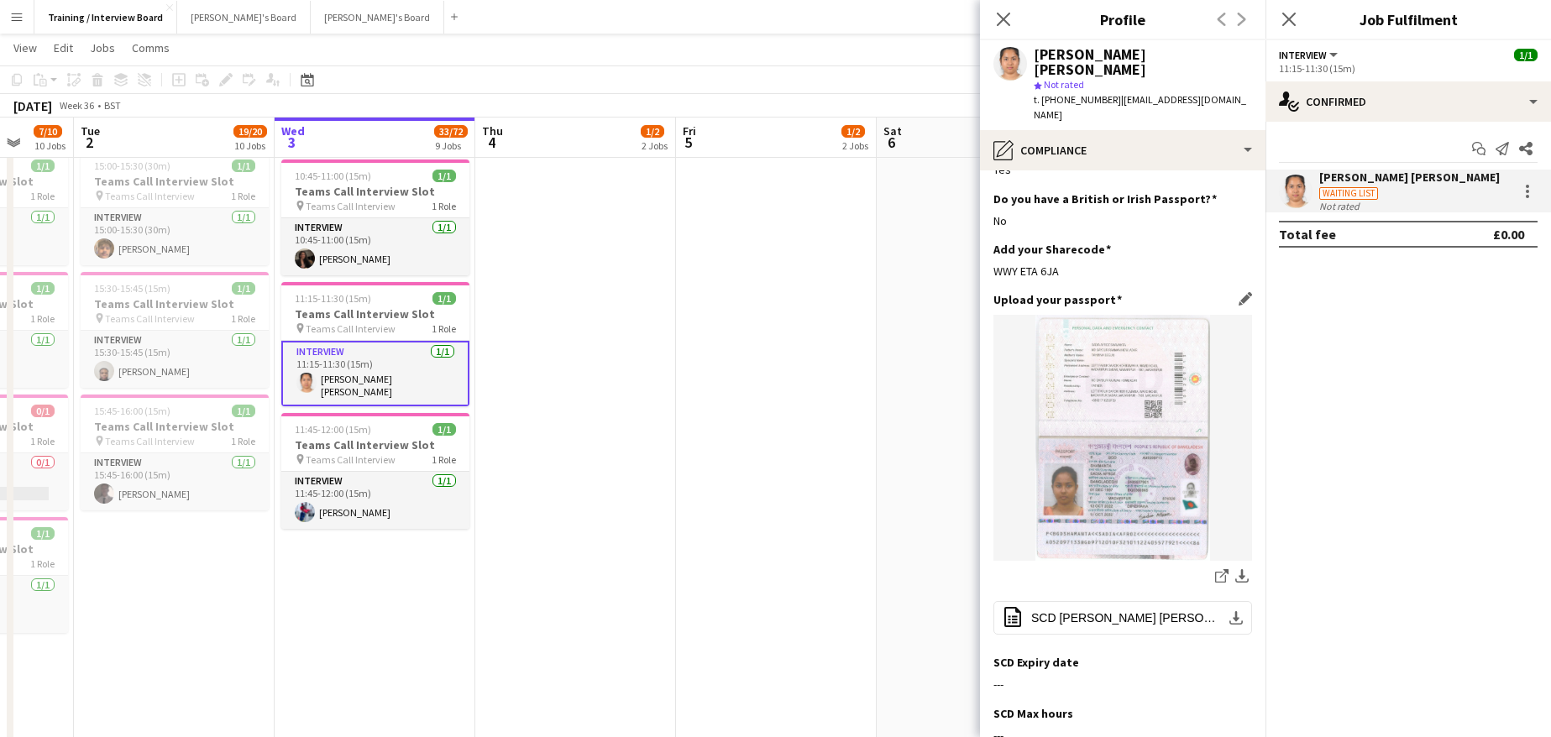
scroll to position [252, 0]
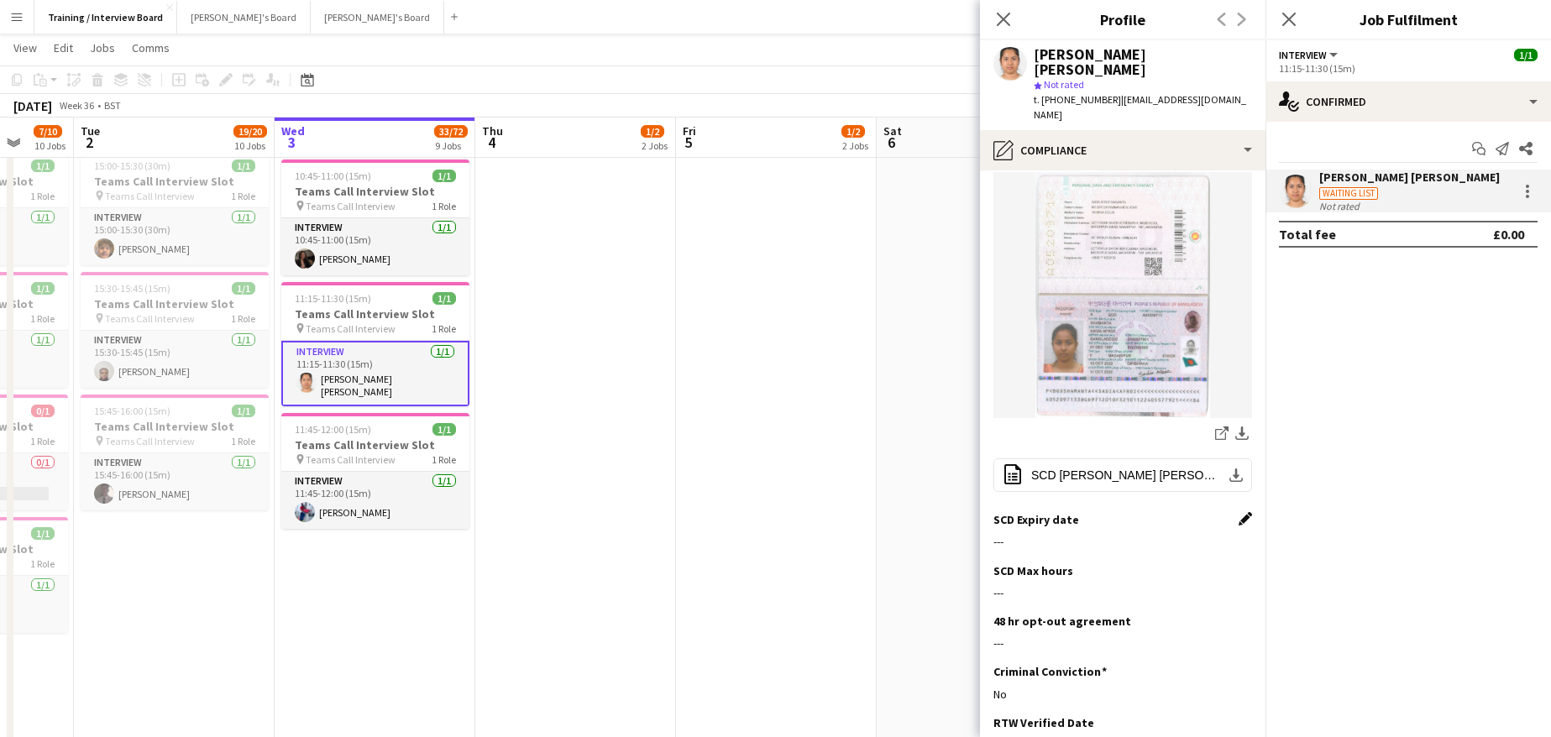
click at [1238, 512] on app-icon "Edit this field" at bounding box center [1244, 518] width 13 height 13
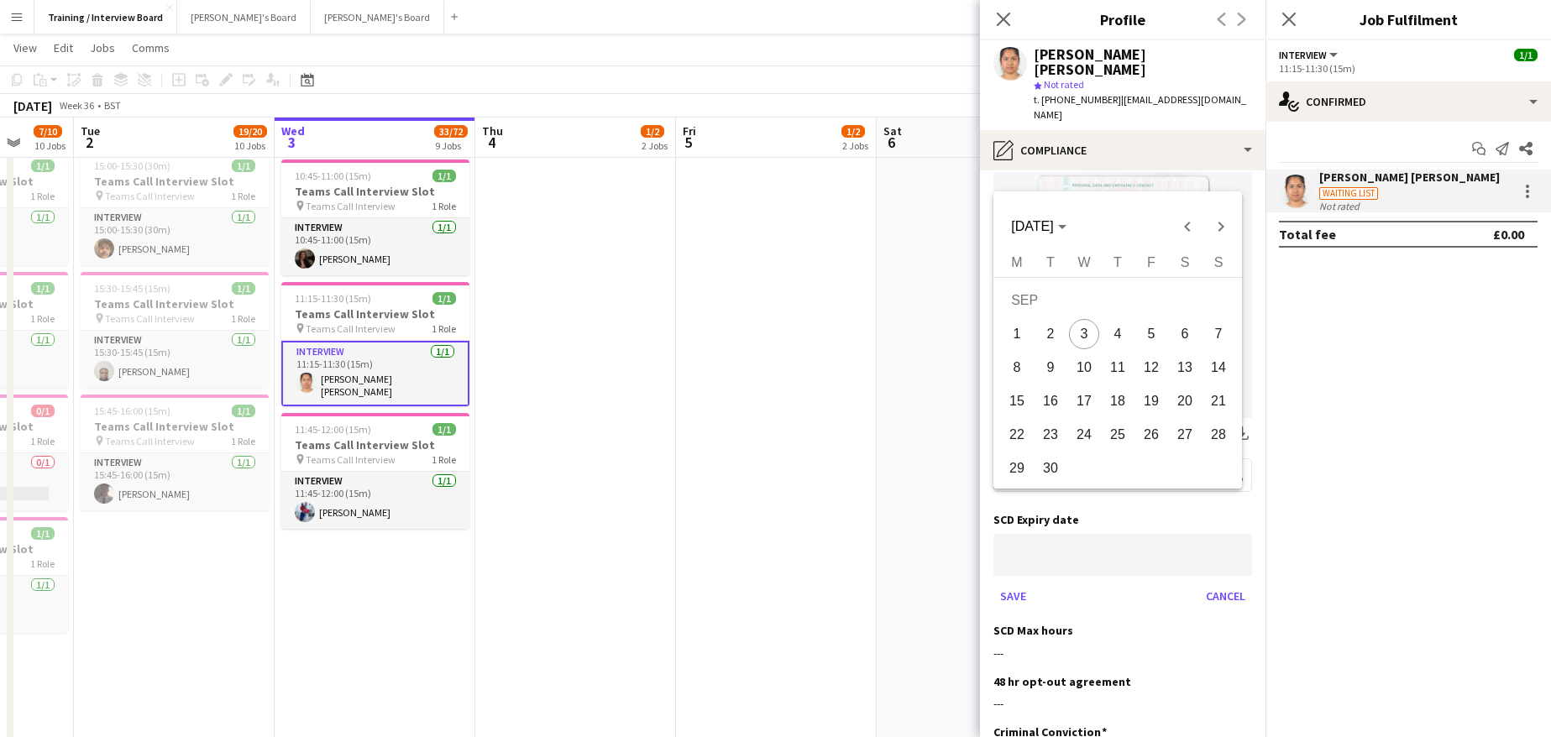
click at [1066, 227] on icon "Choose month and year" at bounding box center [1062, 227] width 8 height 4
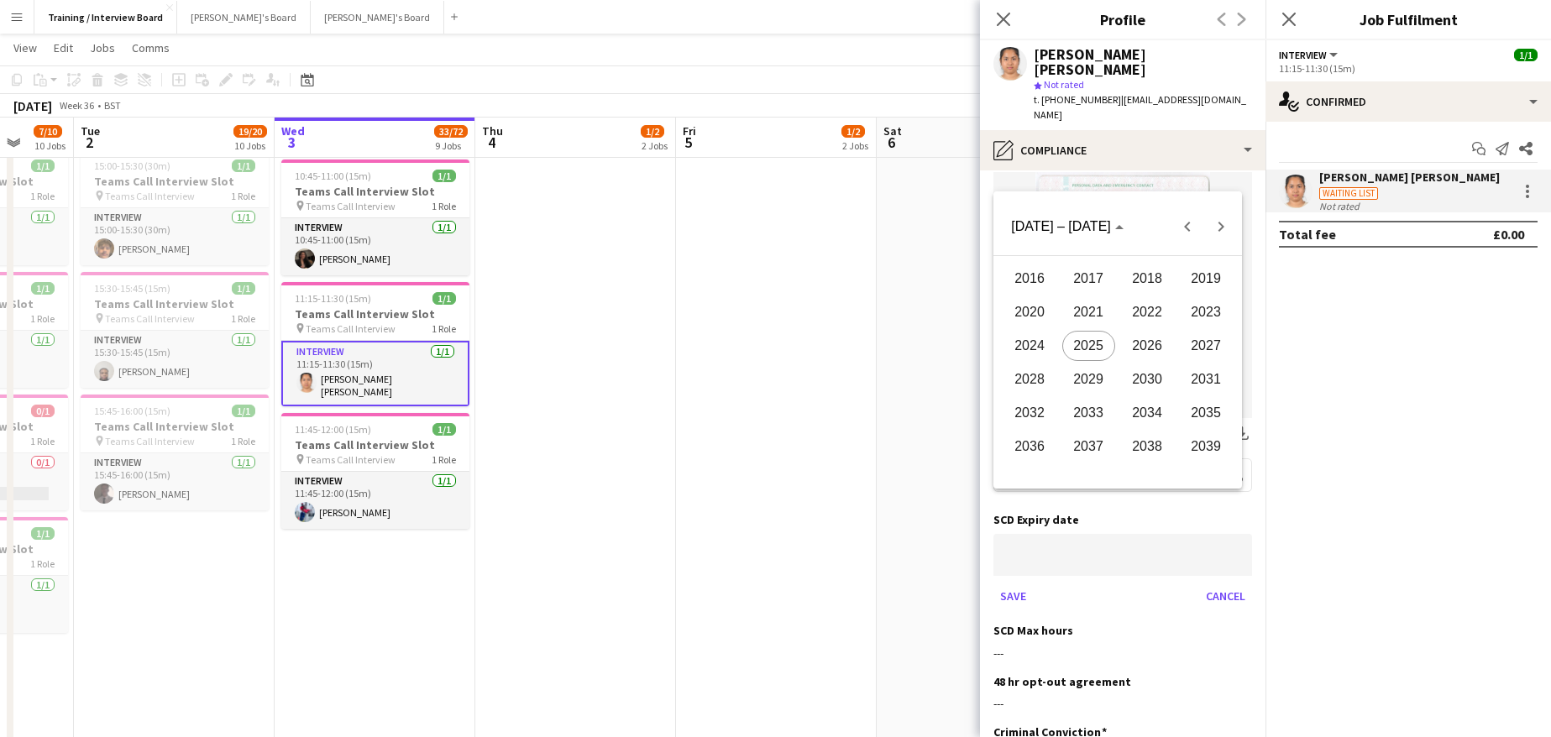
click at [1153, 340] on span "2026" at bounding box center [1147, 346] width 53 height 30
click at [1201, 347] on span "AUG" at bounding box center [1206, 346] width 53 height 30
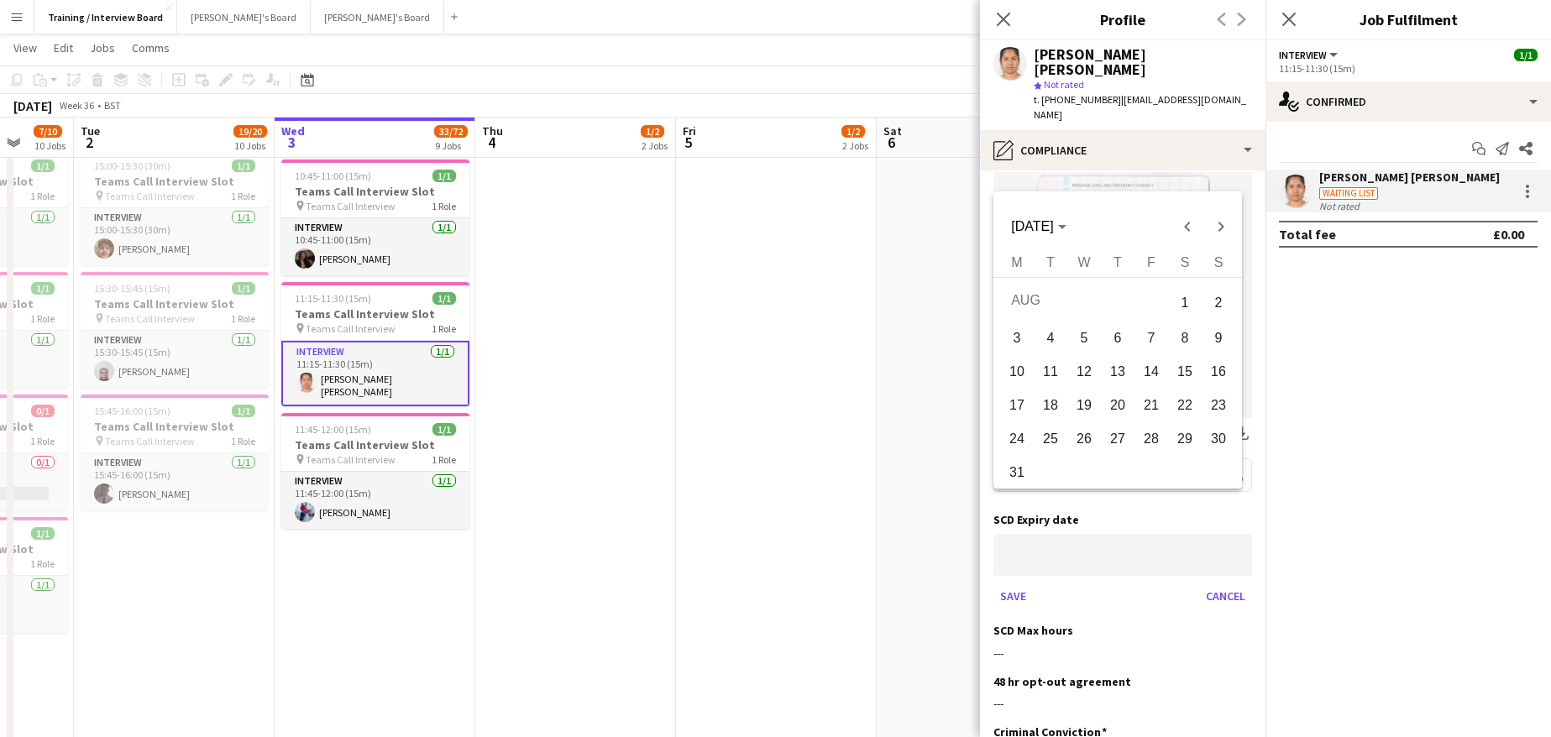
click at [1022, 437] on span "24" at bounding box center [1017, 439] width 30 height 30
type input "**********"
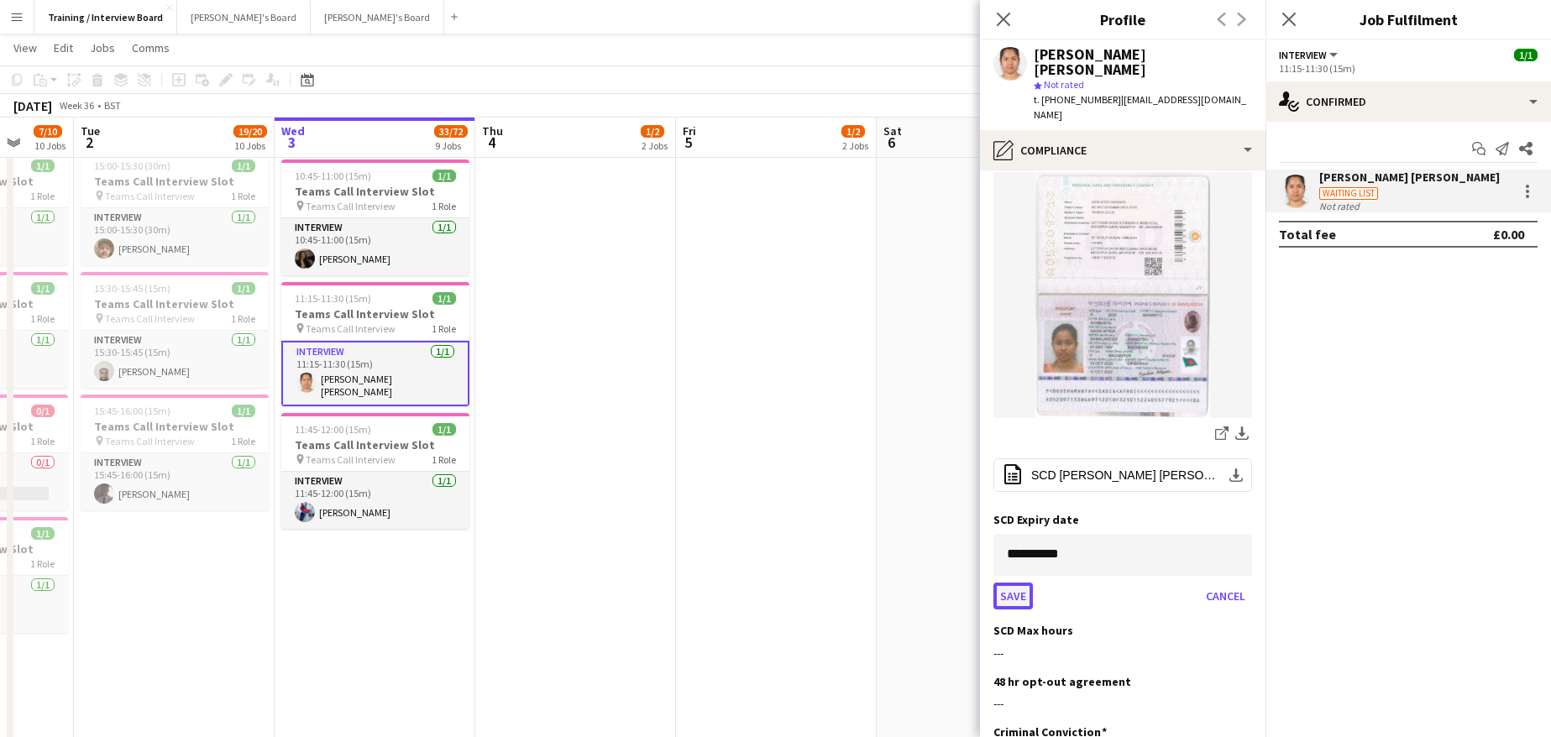
click at [1009, 583] on button "Save" at bounding box center [1012, 596] width 39 height 27
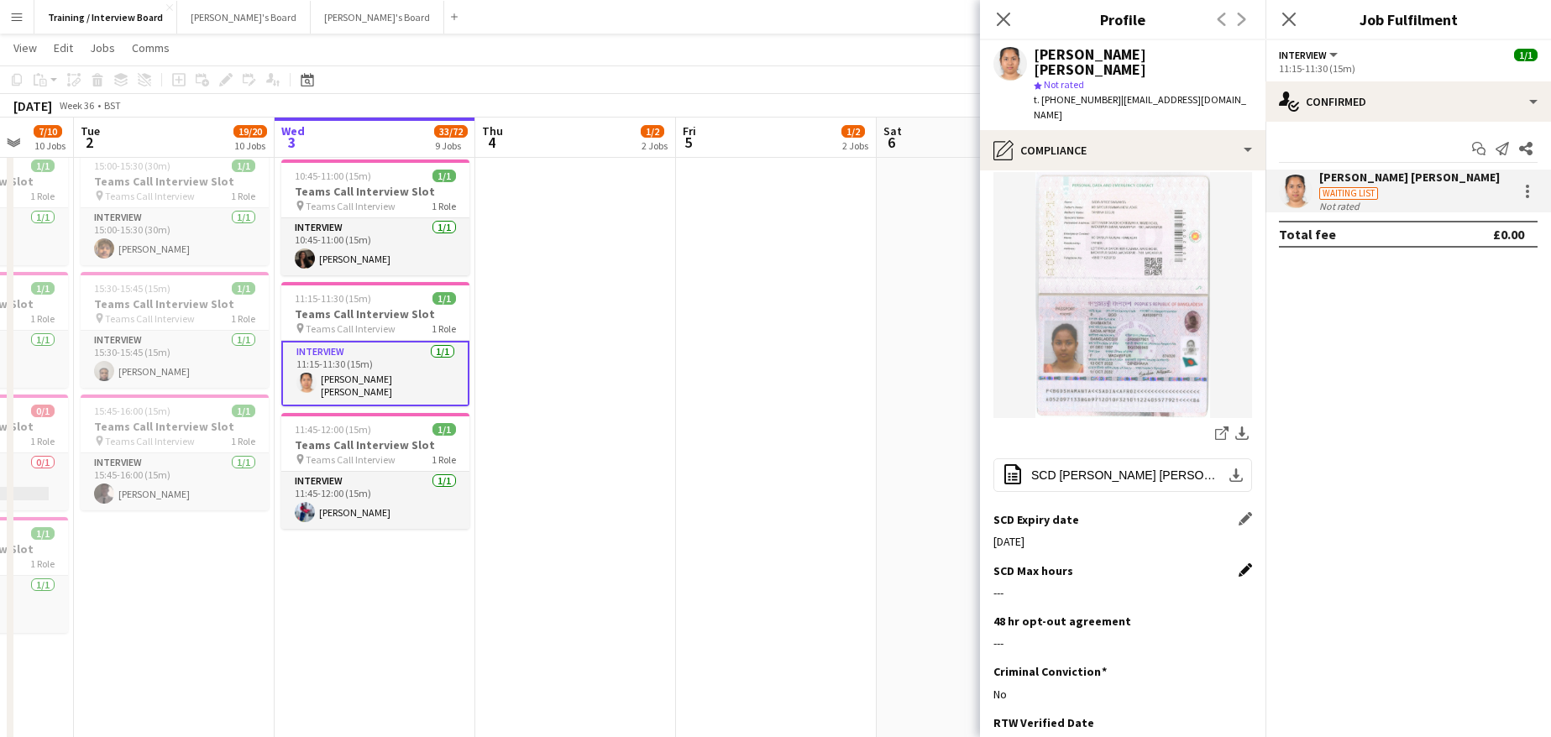
click at [1238, 563] on app-icon "Edit this field" at bounding box center [1244, 569] width 13 height 13
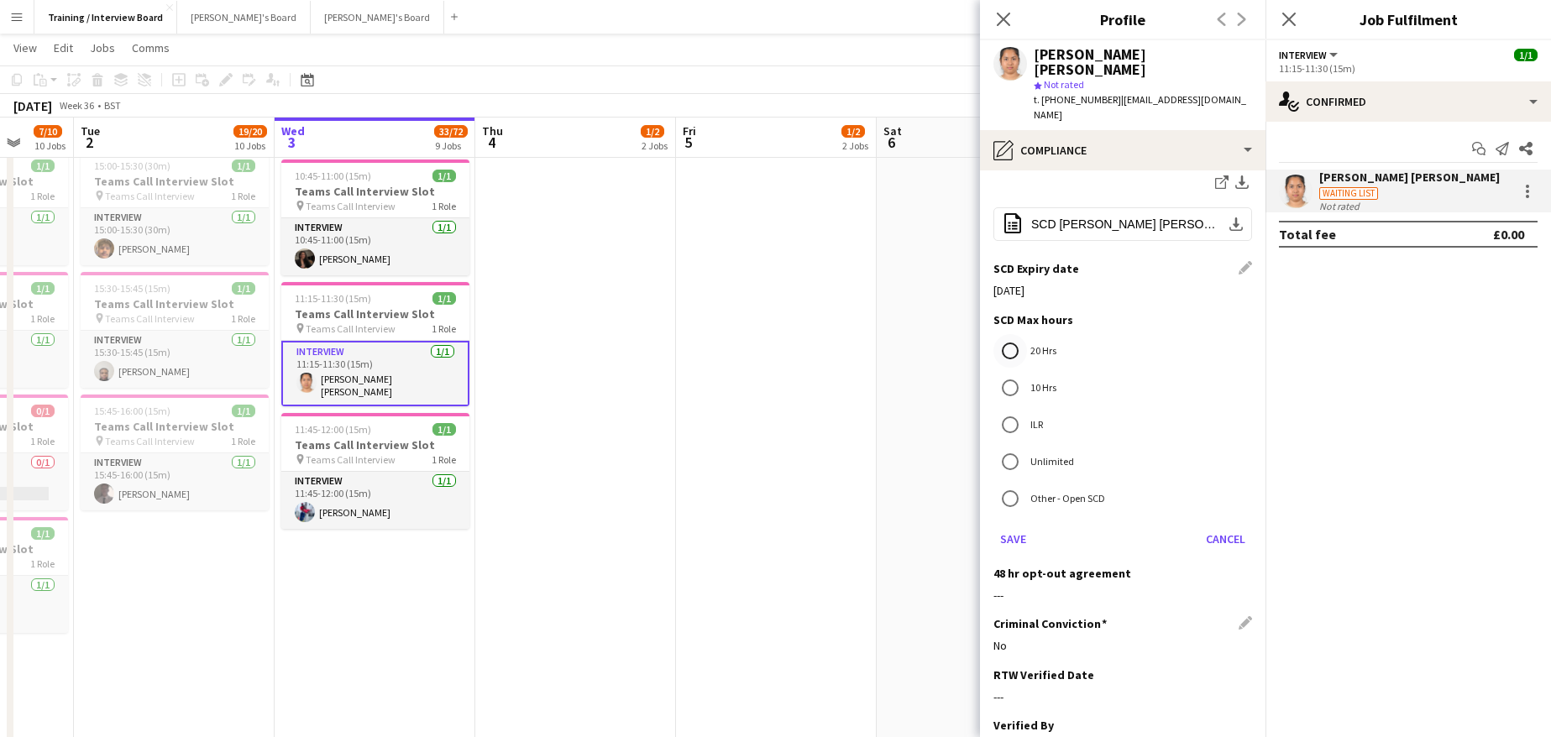
scroll to position [504, 0]
click at [1001, 525] on button "Save" at bounding box center [1012, 538] width 39 height 27
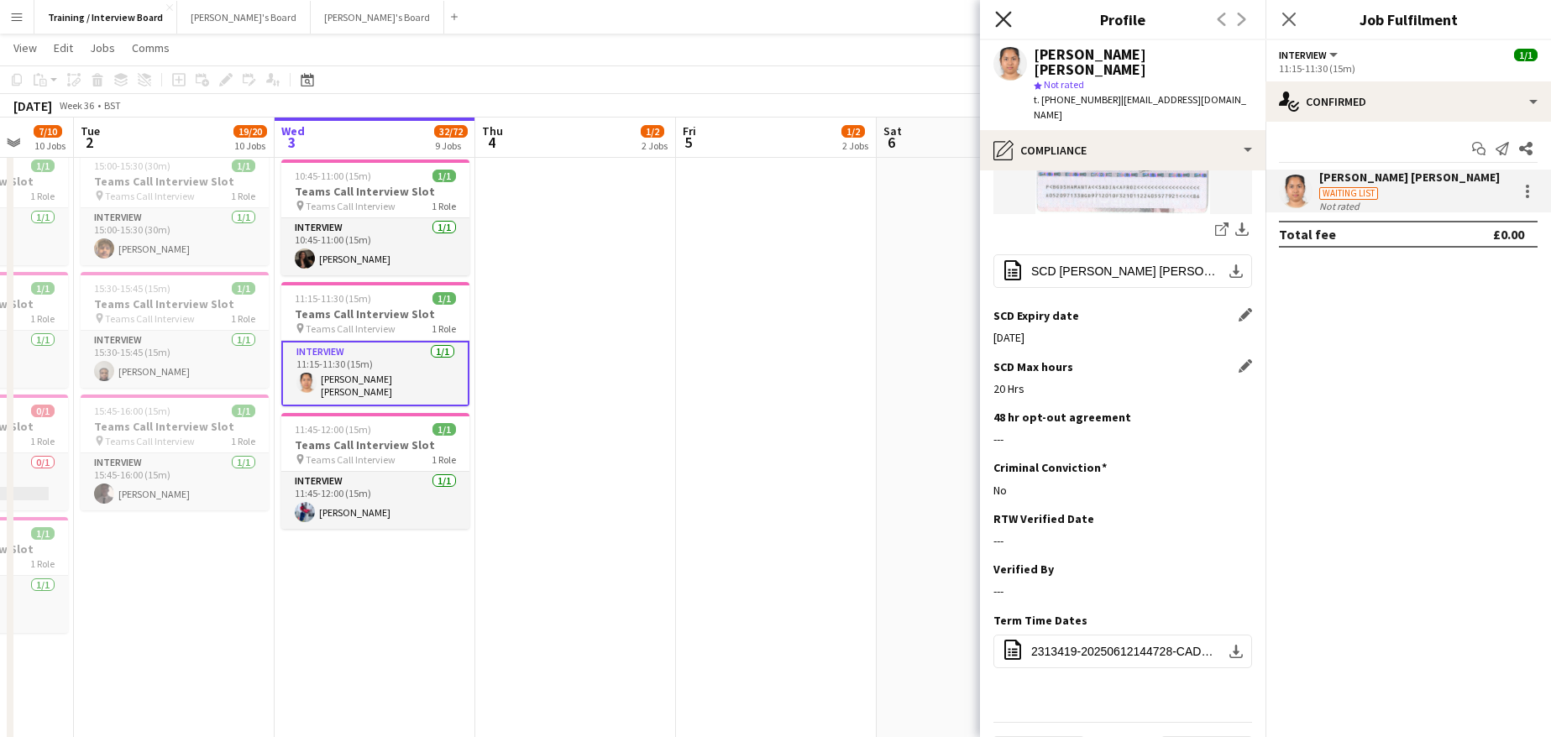
click at [1004, 13] on icon "Close pop-in" at bounding box center [1003, 19] width 16 height 16
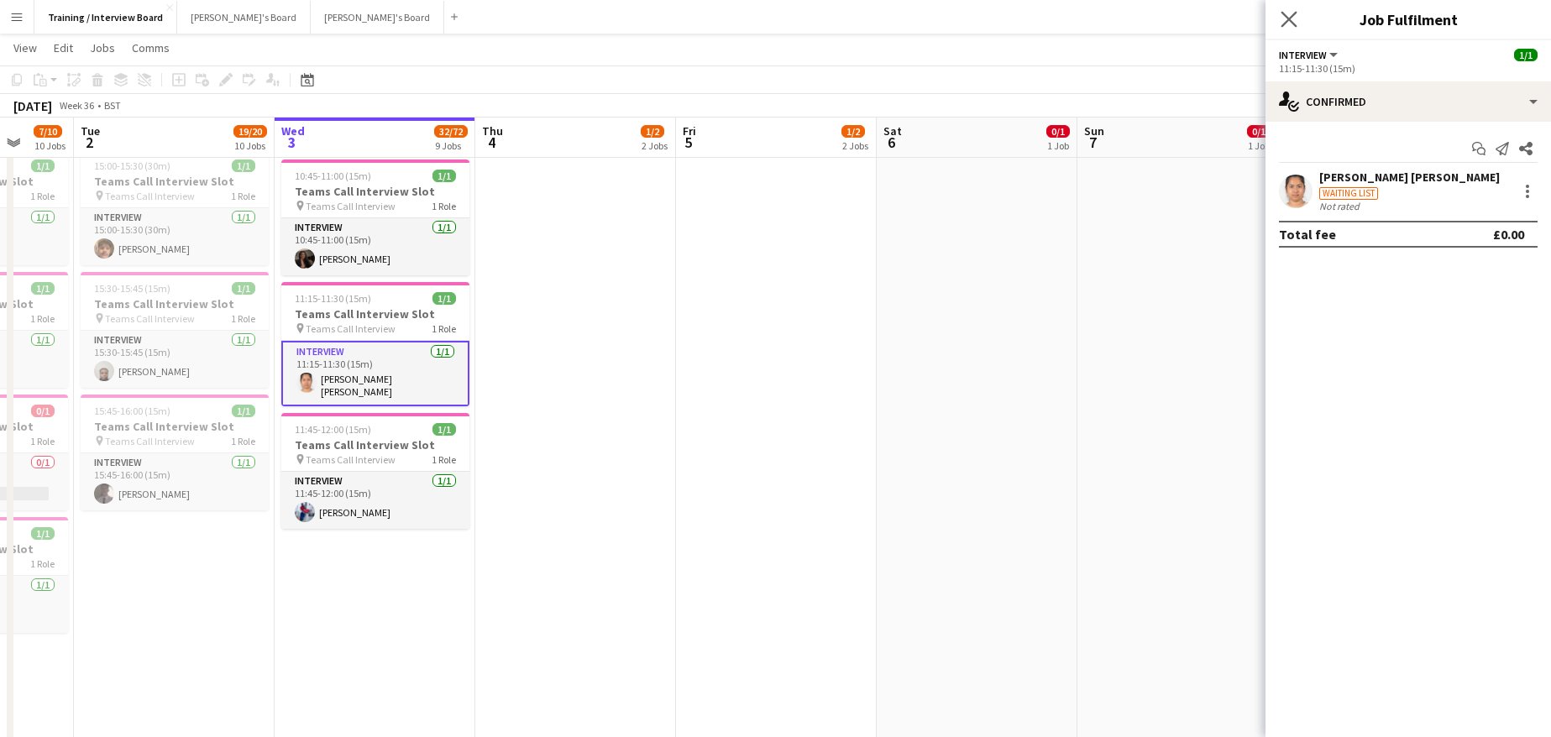
click at [1284, 27] on icon "Close pop-in" at bounding box center [1288, 19] width 16 height 16
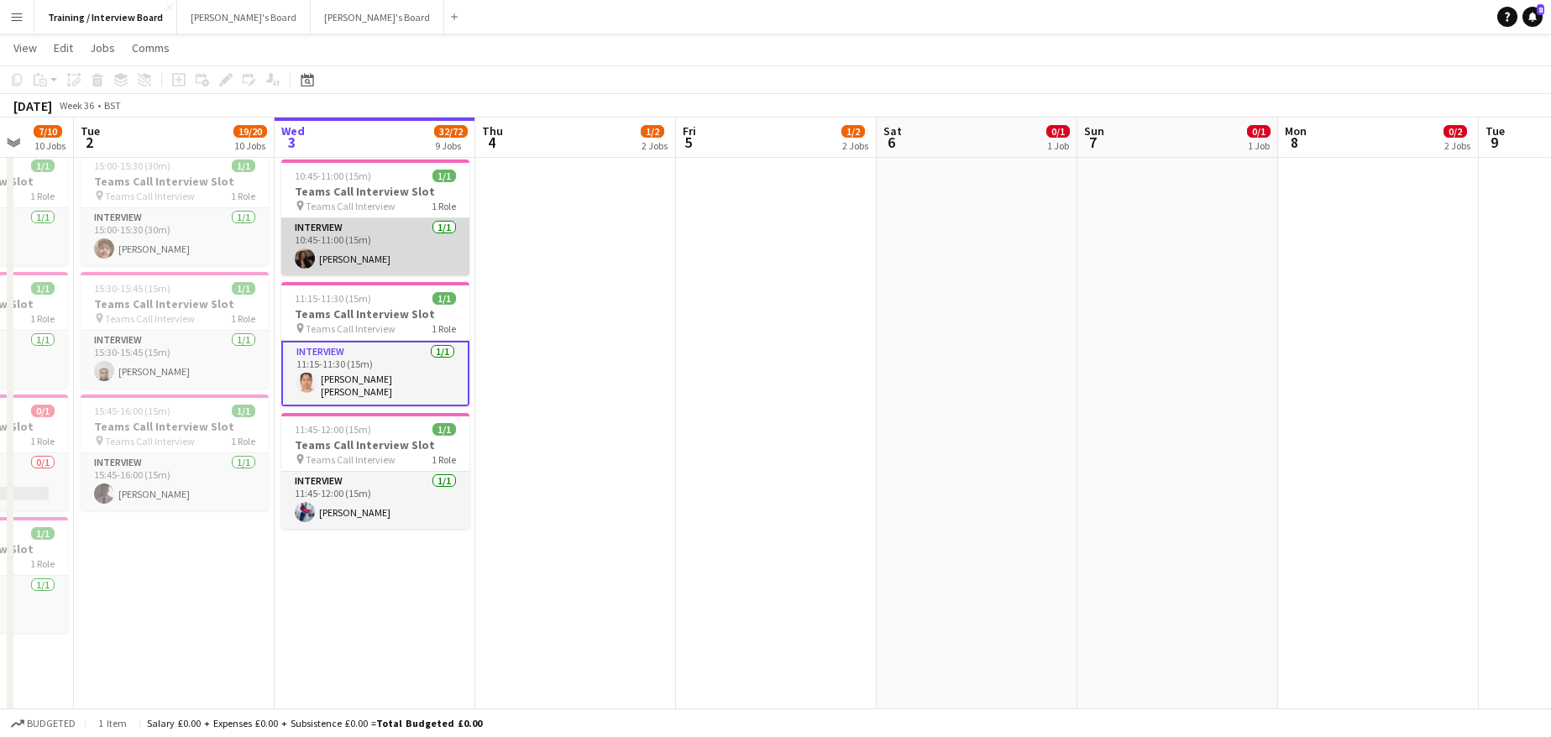
click at [359, 266] on app-card-role "Interview 1/1 10:45-11:00 (15m) Alicia Catley-Smith" at bounding box center [375, 246] width 188 height 57
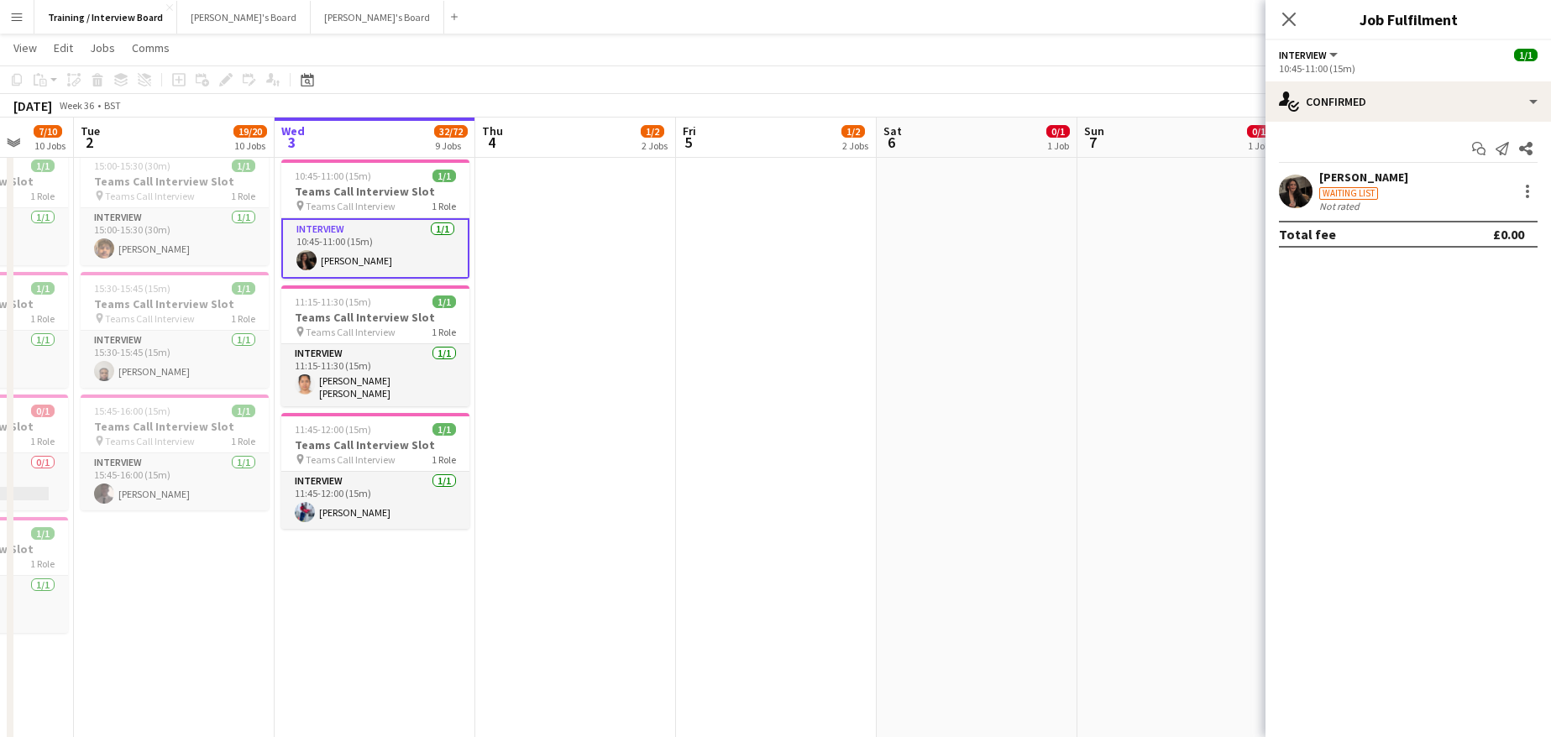
click at [1339, 179] on div "[PERSON_NAME]" at bounding box center [1363, 177] width 89 height 15
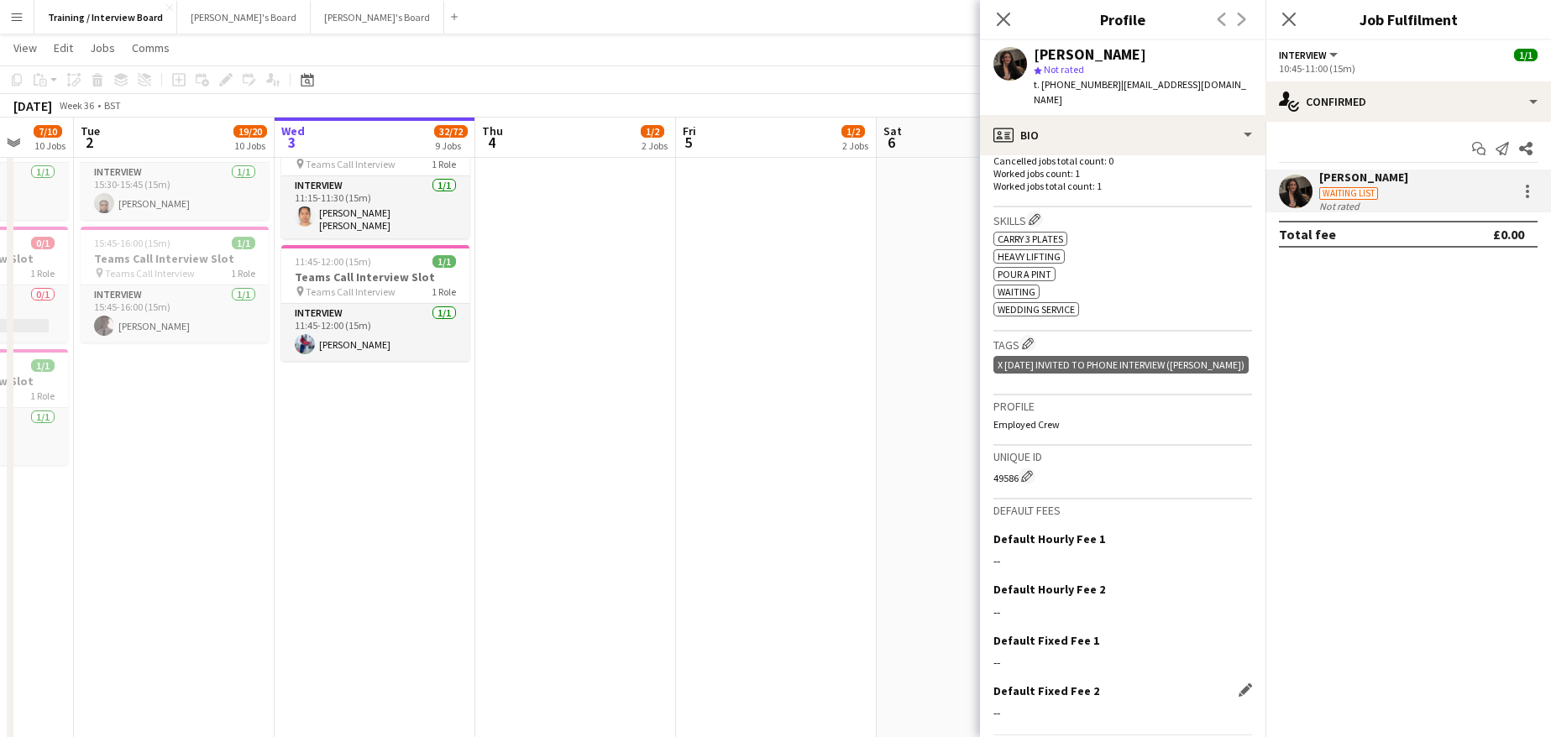
scroll to position [528, 0]
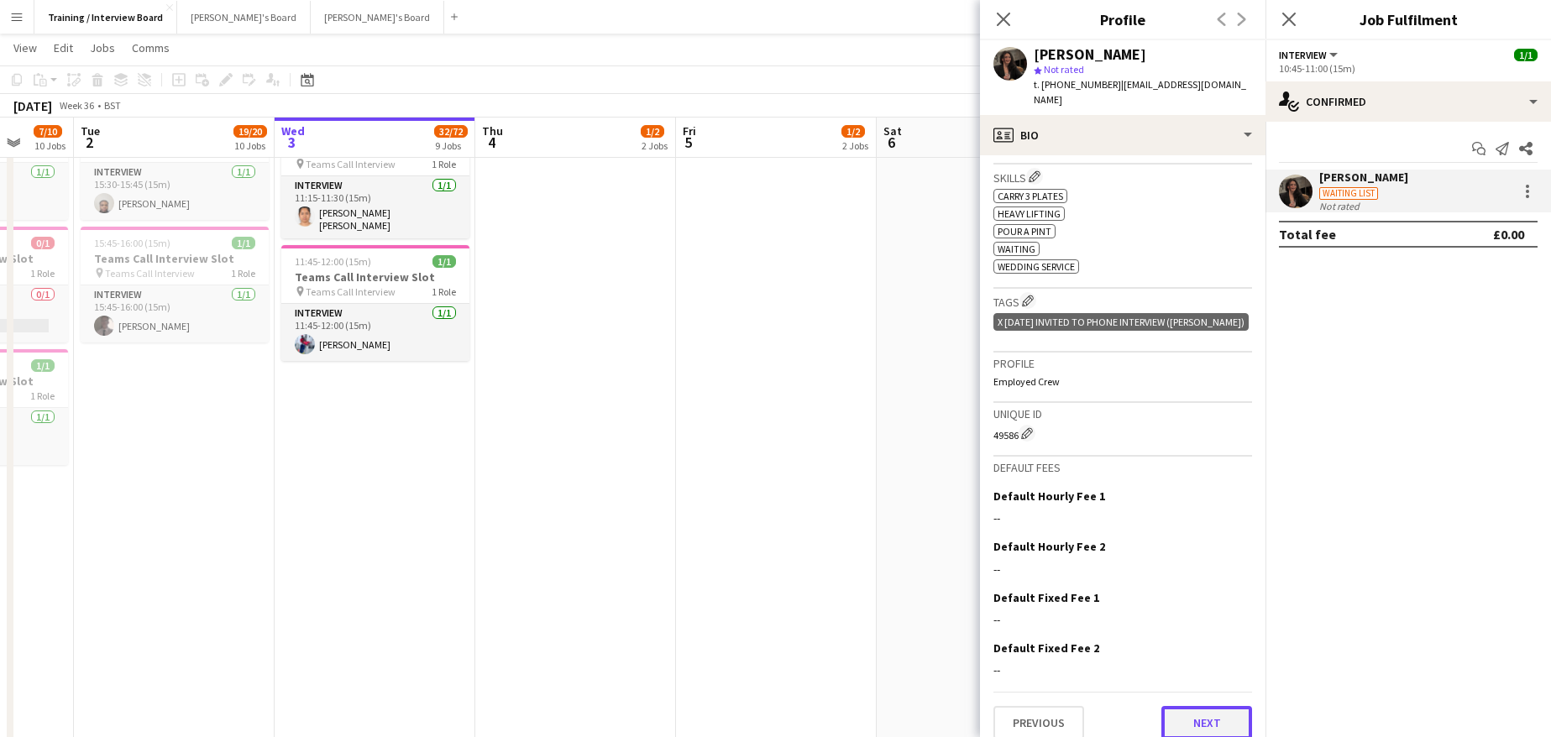
click at [1161, 706] on button "Next" at bounding box center [1206, 723] width 91 height 34
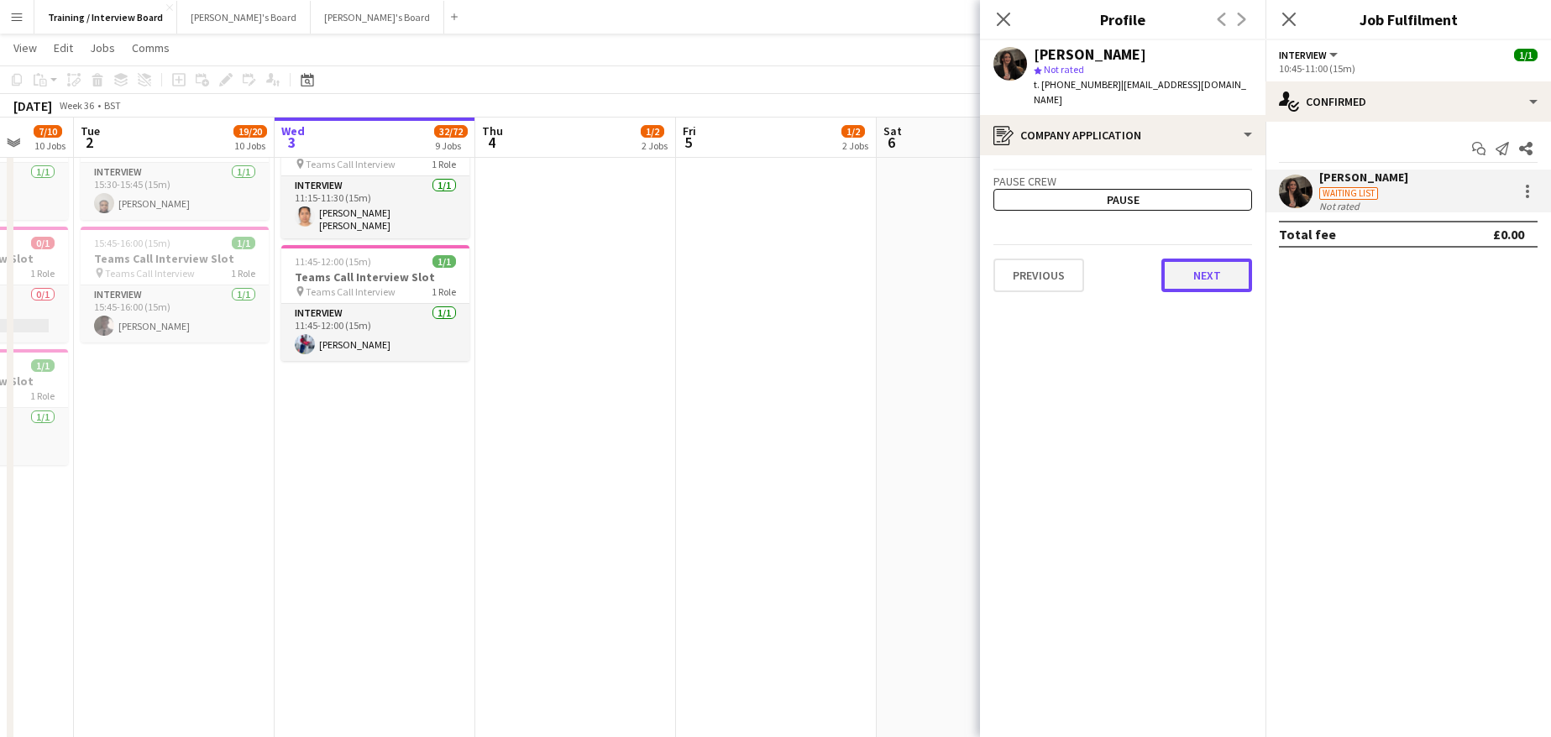
click at [1164, 261] on button "Next" at bounding box center [1206, 276] width 91 height 34
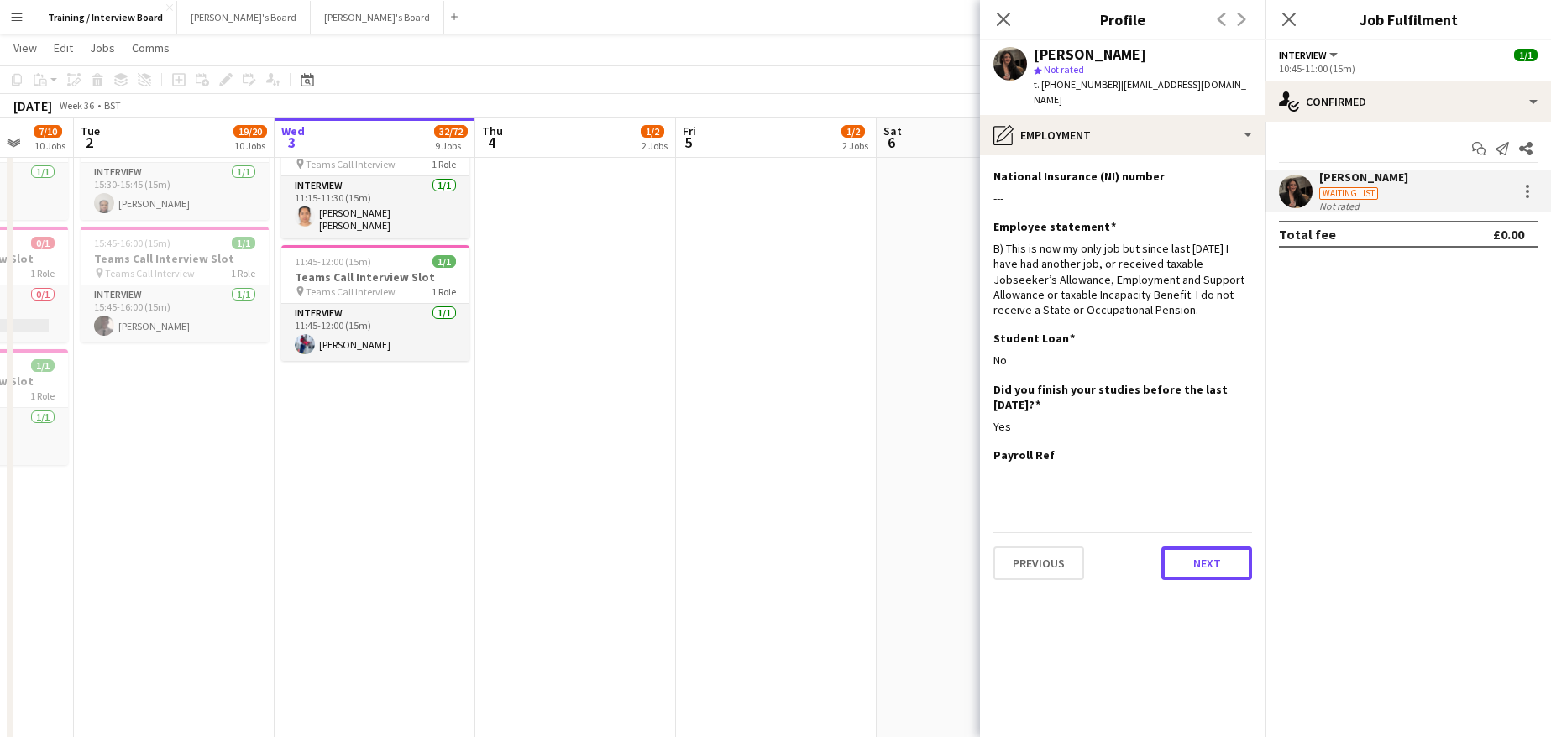
click at [1207, 548] on button "Next" at bounding box center [1206, 564] width 91 height 34
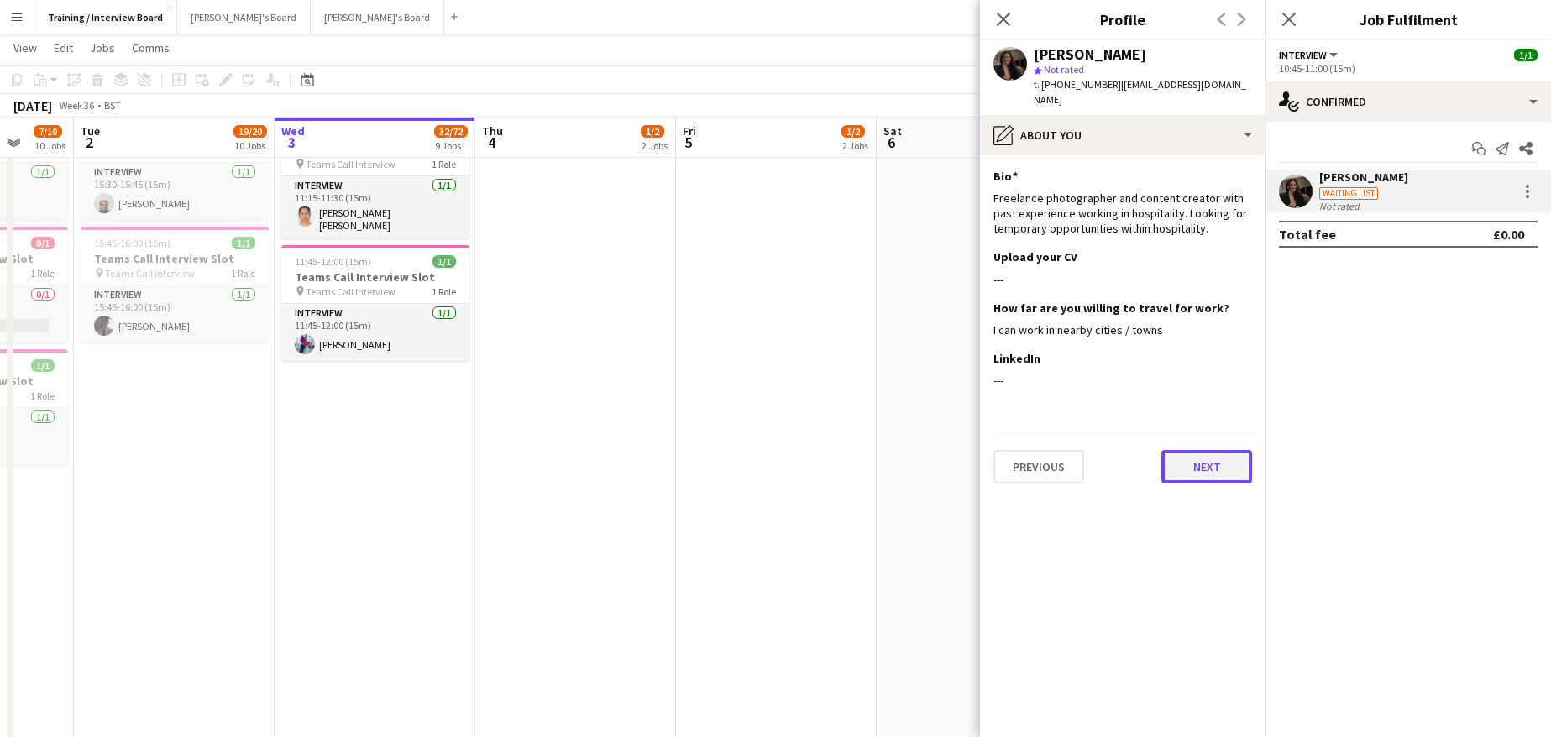
click at [1213, 450] on button "Next" at bounding box center [1206, 467] width 91 height 34
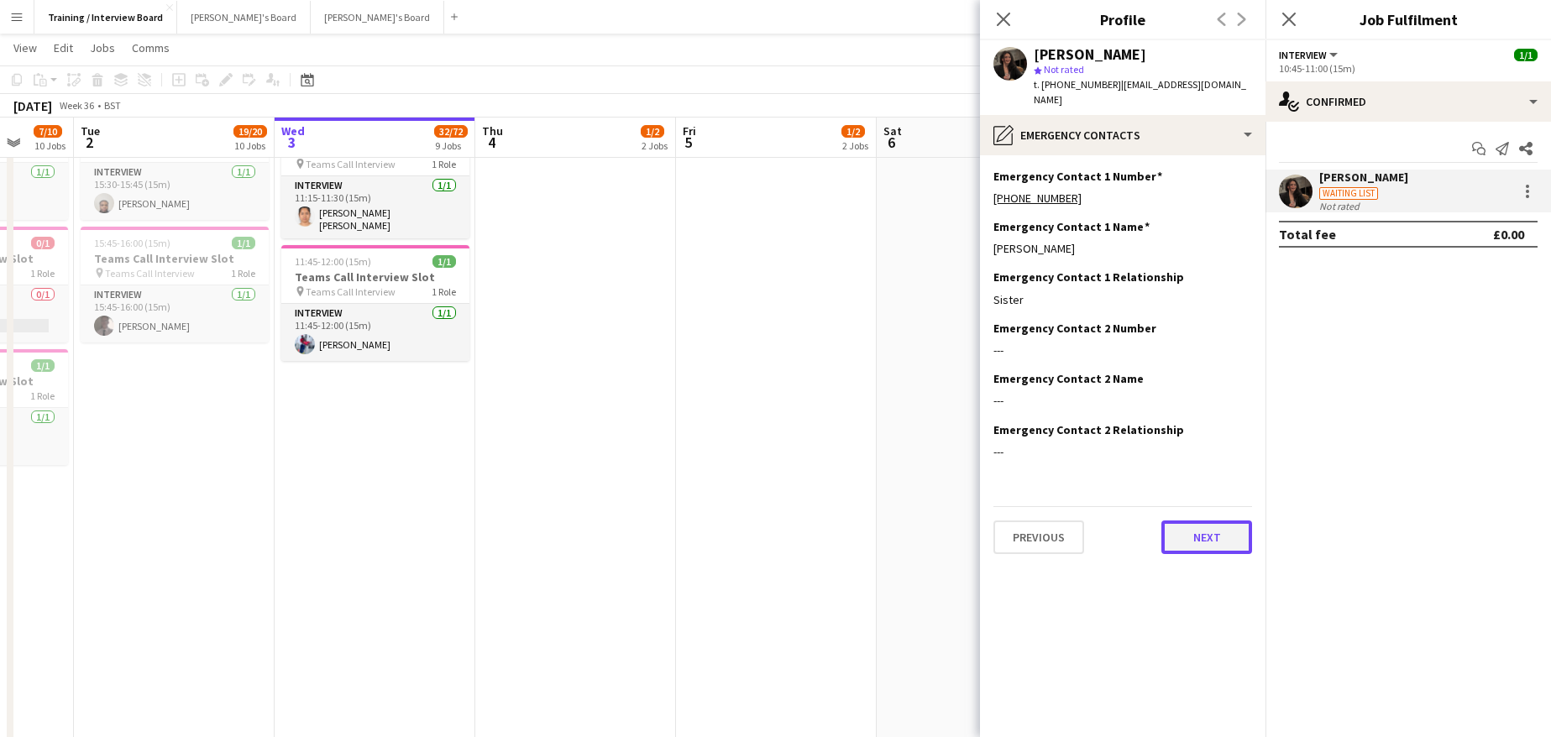
click at [1212, 521] on button "Next" at bounding box center [1206, 538] width 91 height 34
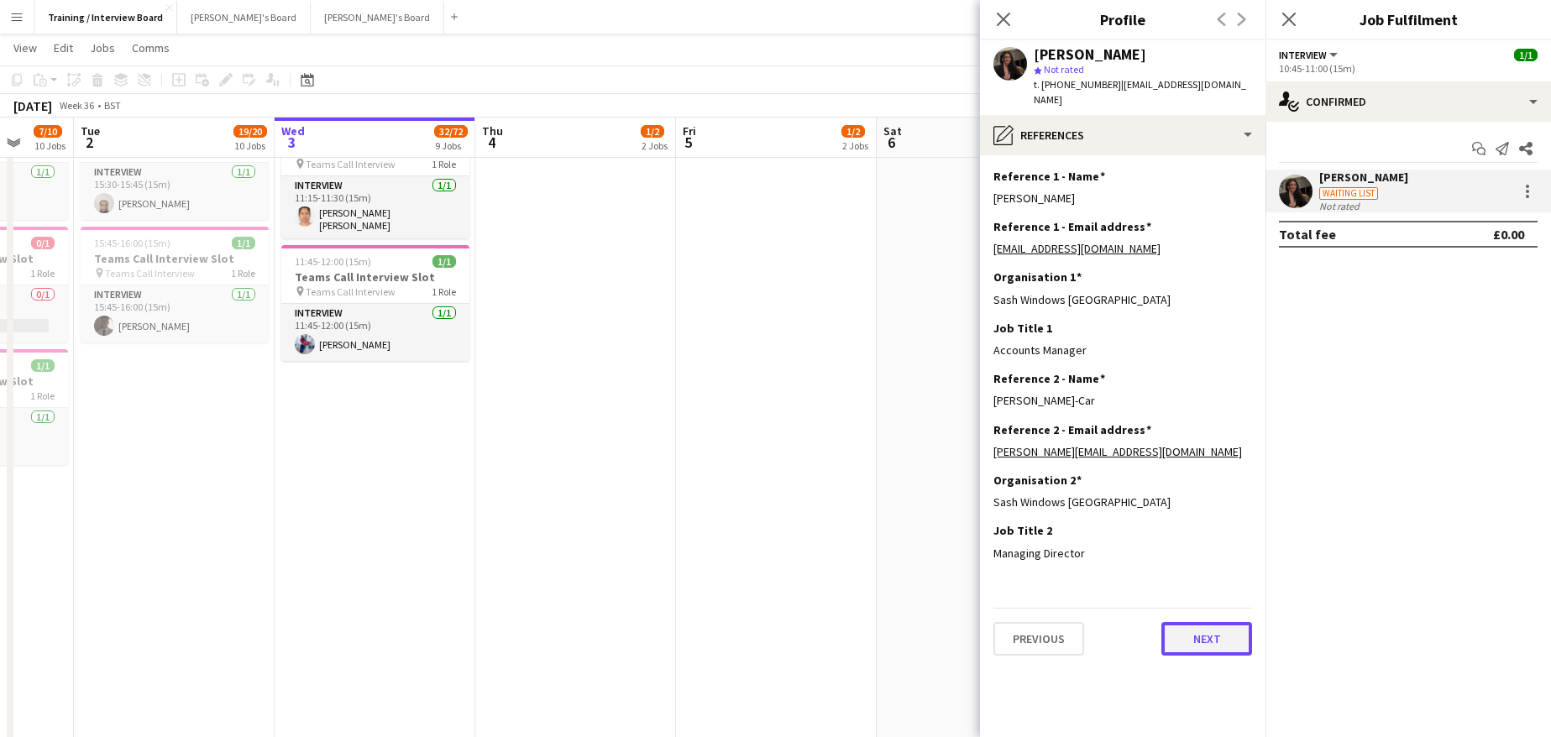
click at [1221, 629] on button "Next" at bounding box center [1206, 639] width 91 height 34
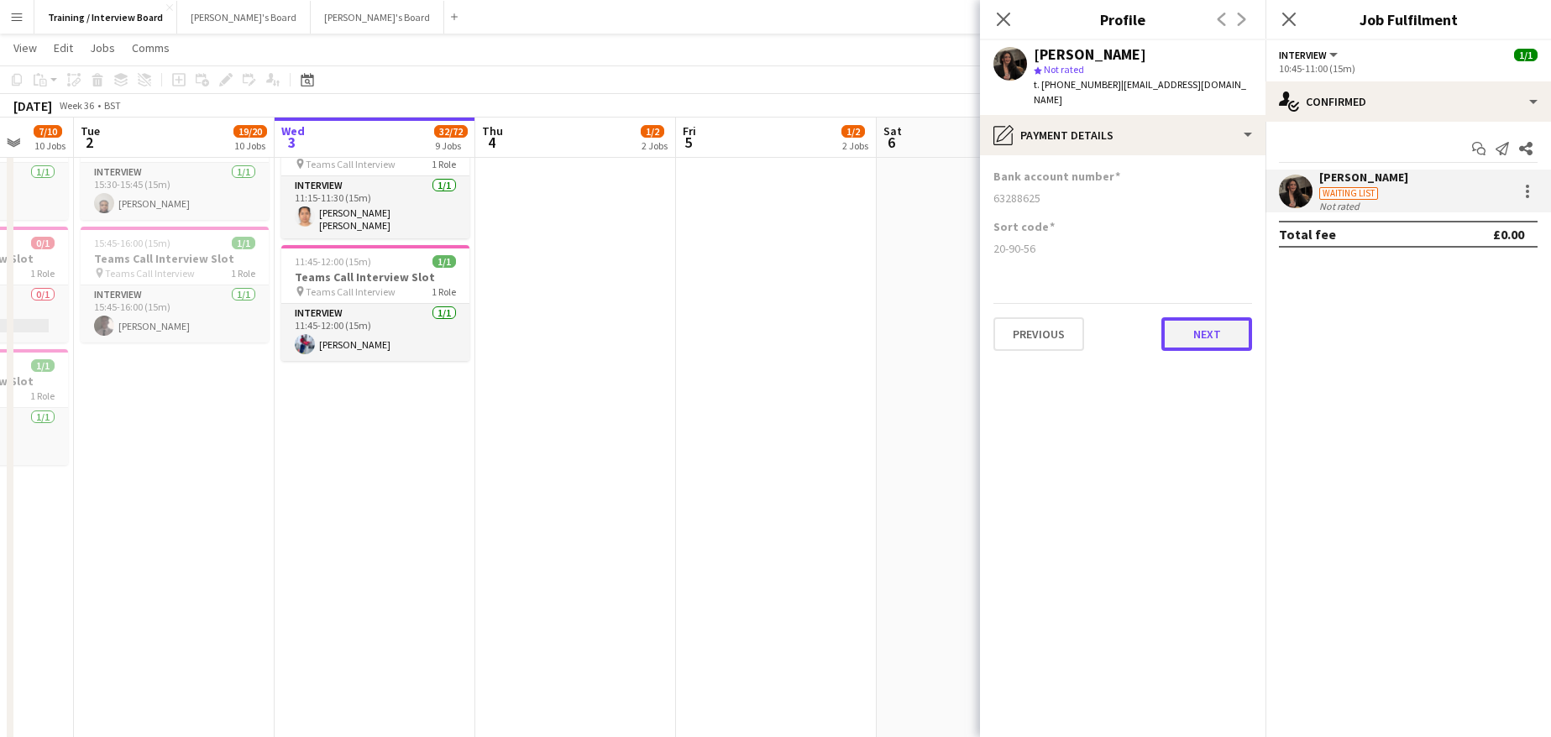
click at [1198, 317] on button "Next" at bounding box center [1206, 334] width 91 height 34
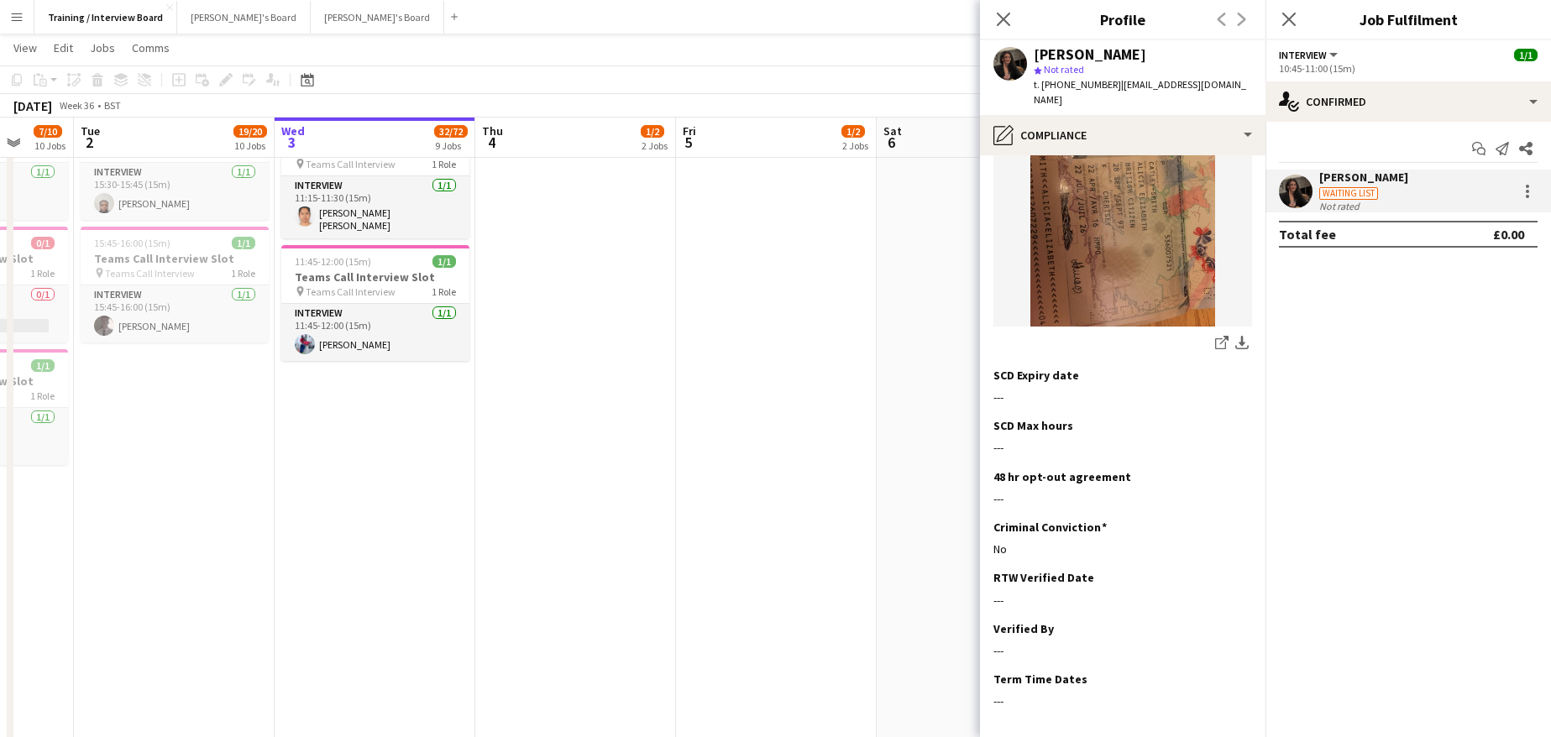
scroll to position [327, 0]
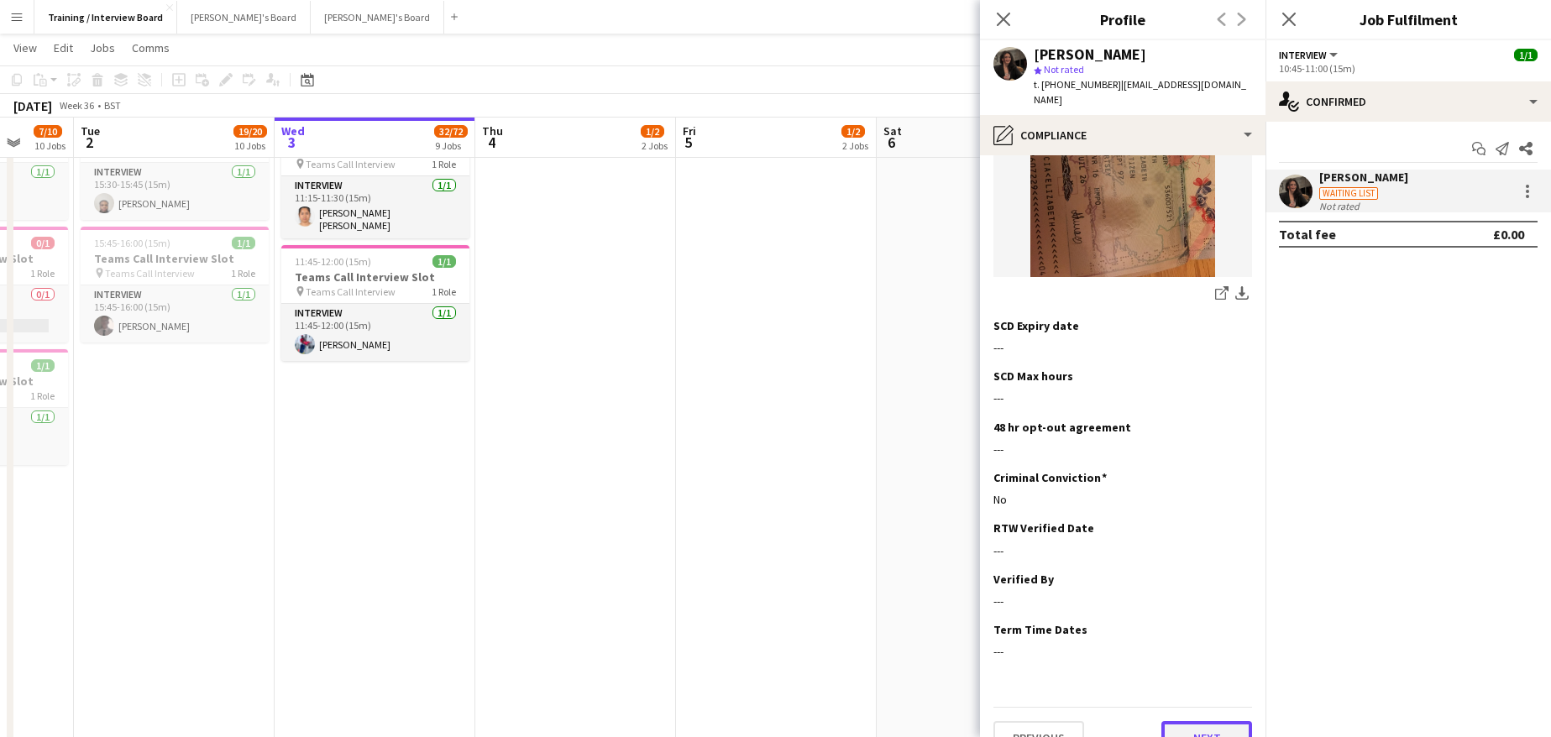
click at [1183, 721] on button "Next" at bounding box center [1206, 738] width 91 height 34
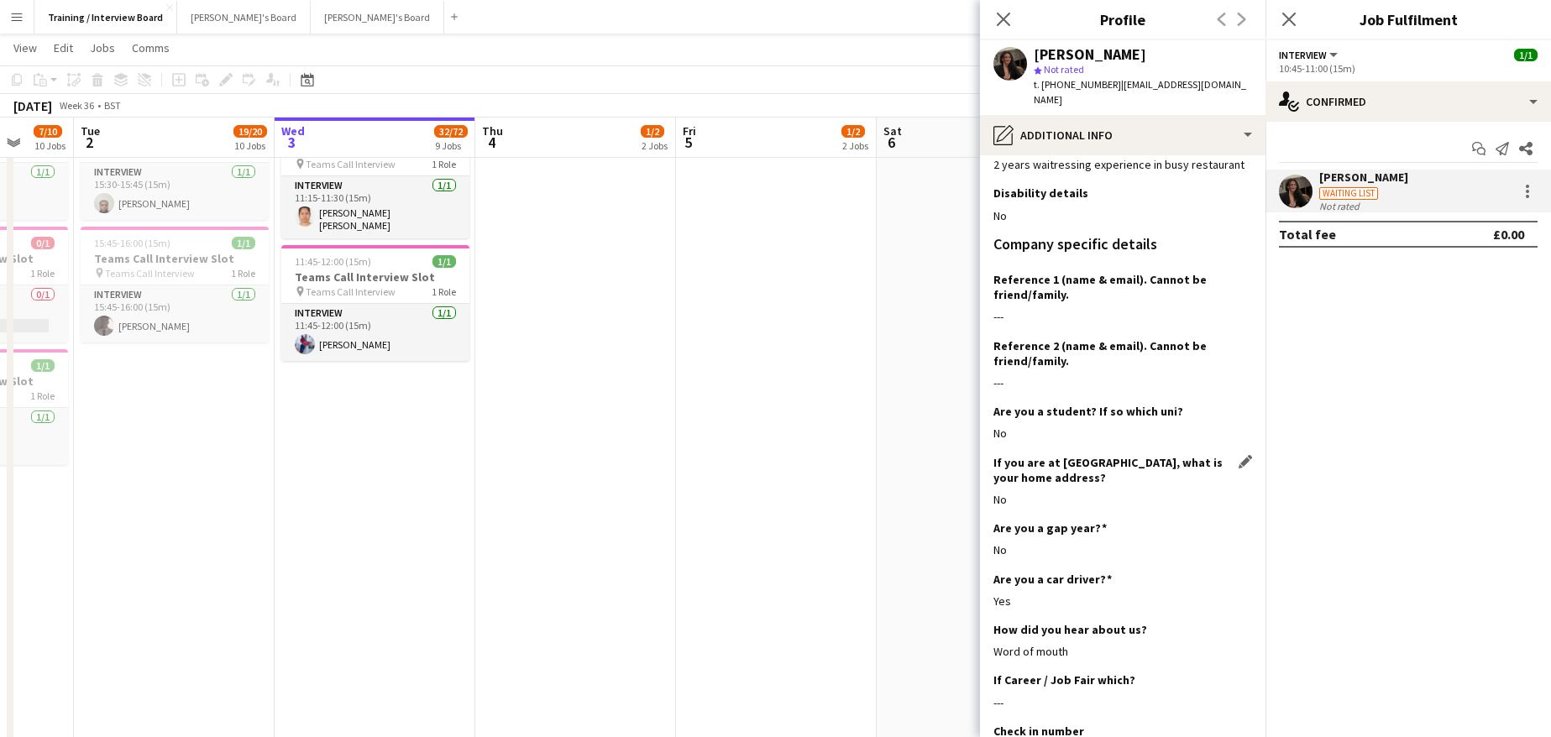
scroll to position [201, 0]
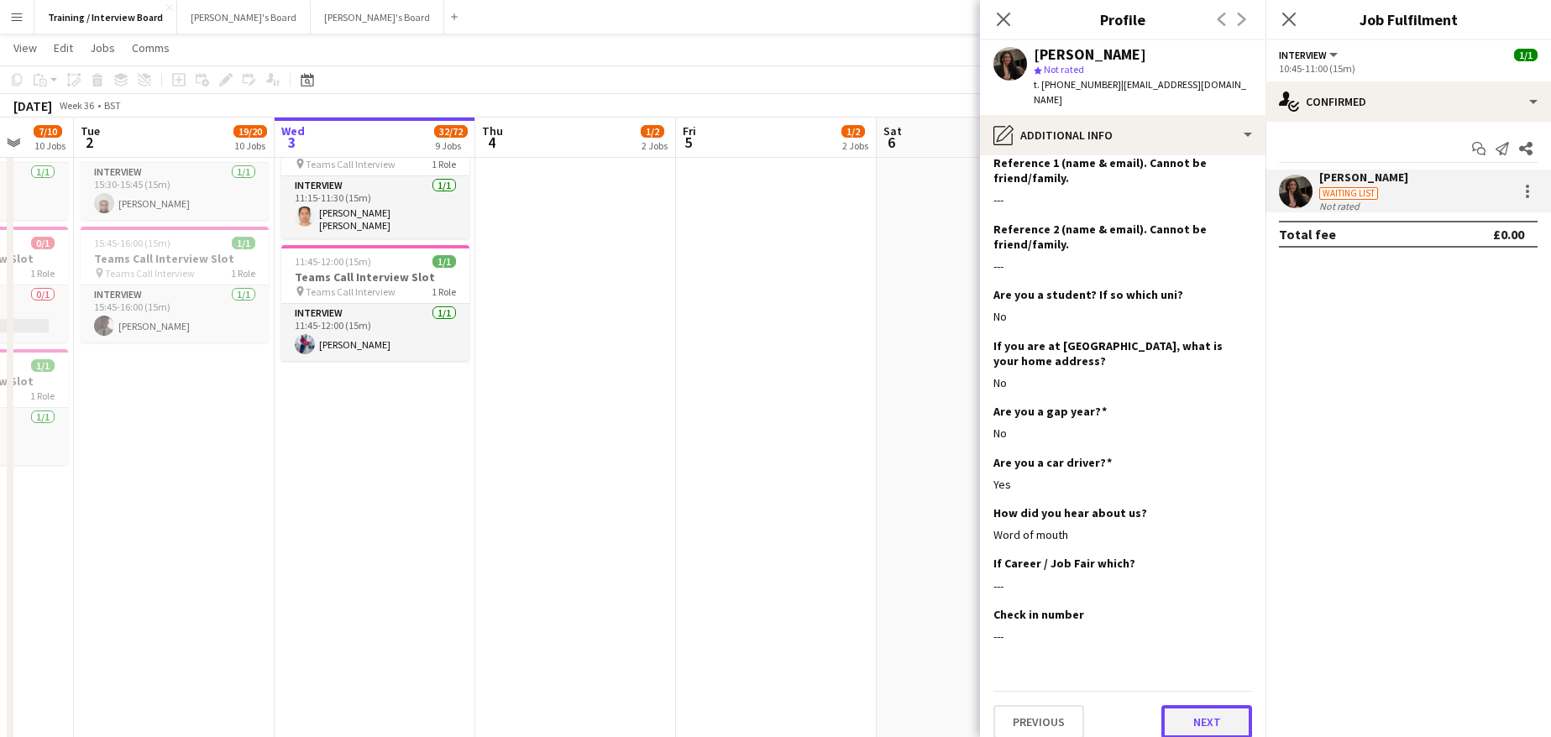
click at [1218, 708] on button "Next" at bounding box center [1206, 722] width 91 height 34
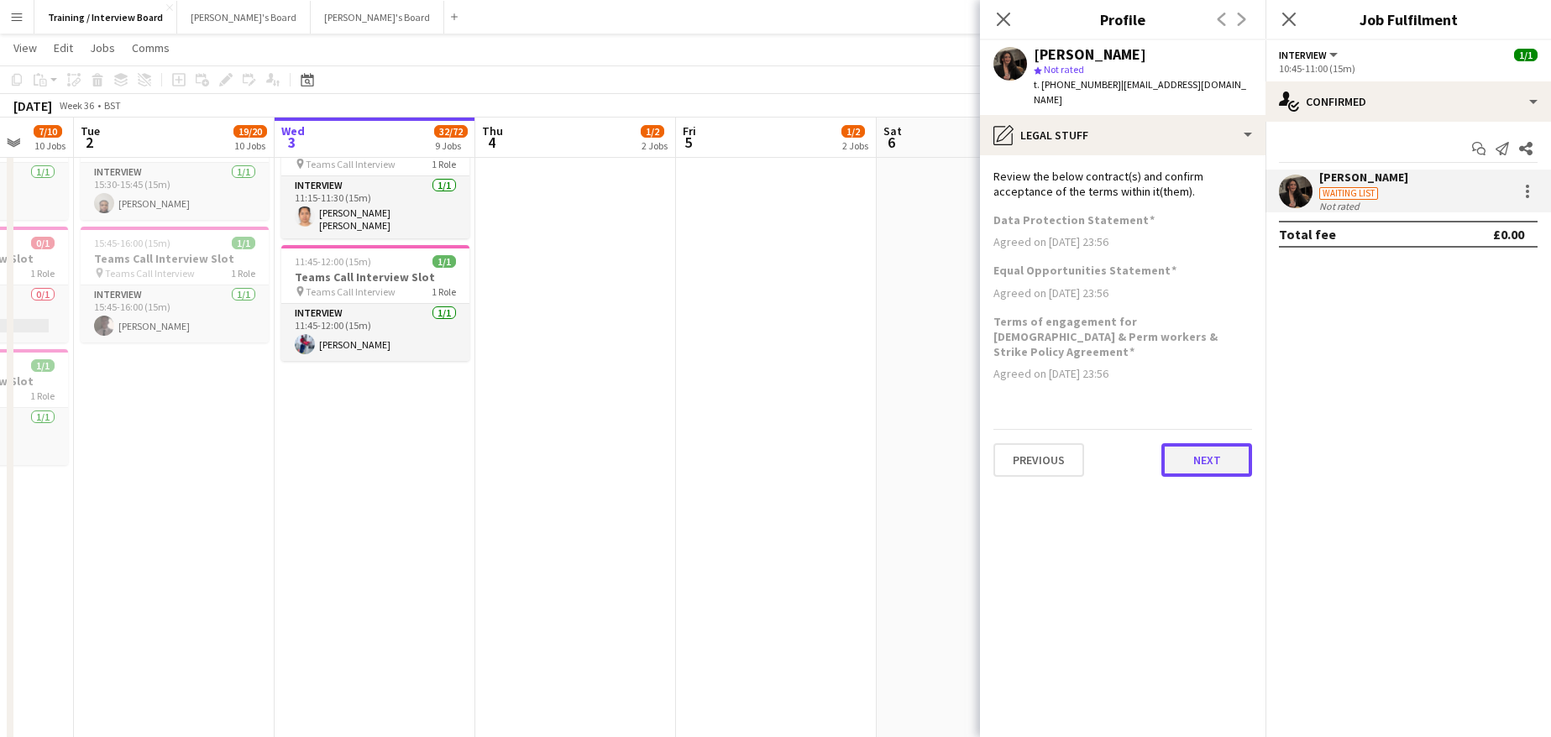
click at [1213, 443] on button "Next" at bounding box center [1206, 460] width 91 height 34
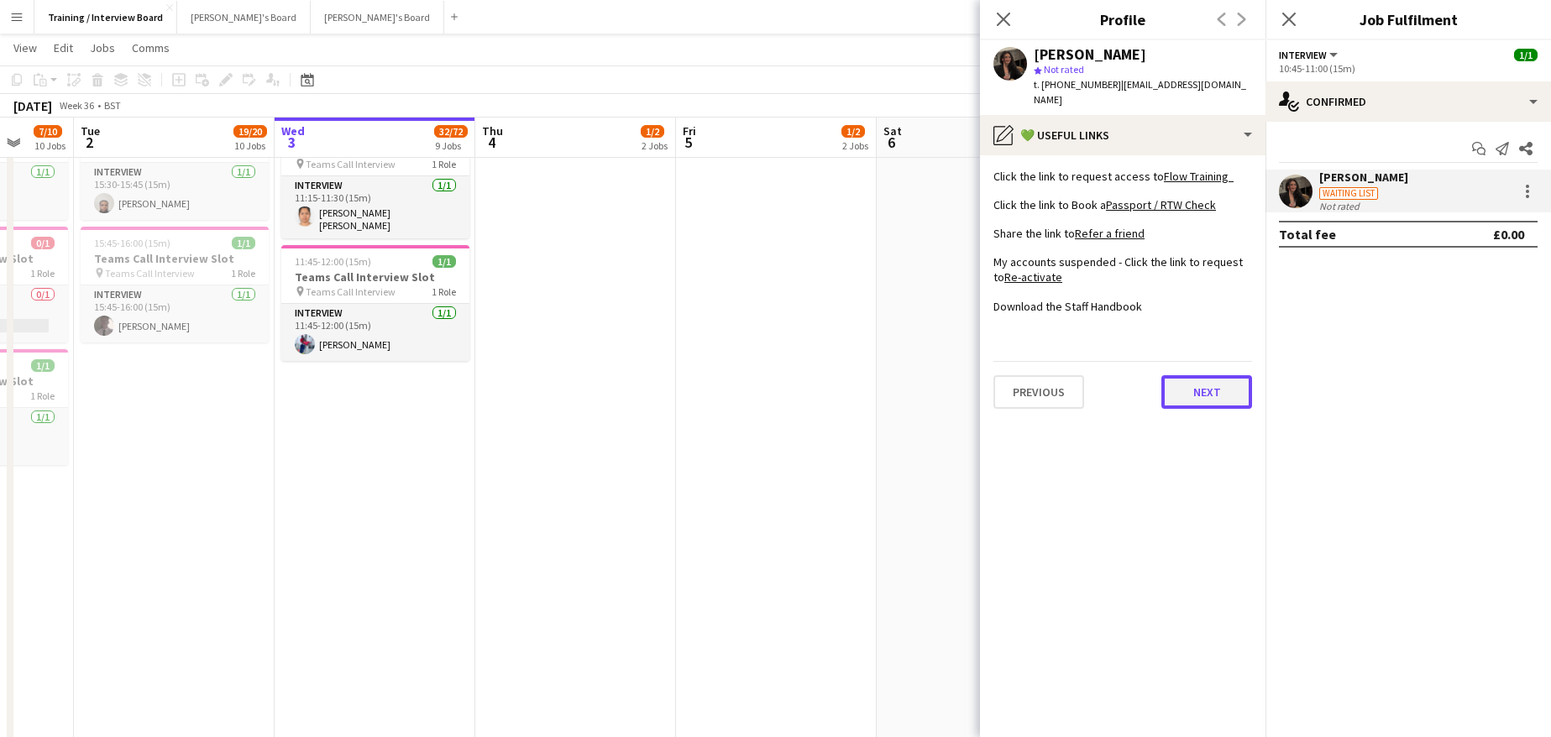
click at [1212, 375] on button "Next" at bounding box center [1206, 392] width 91 height 34
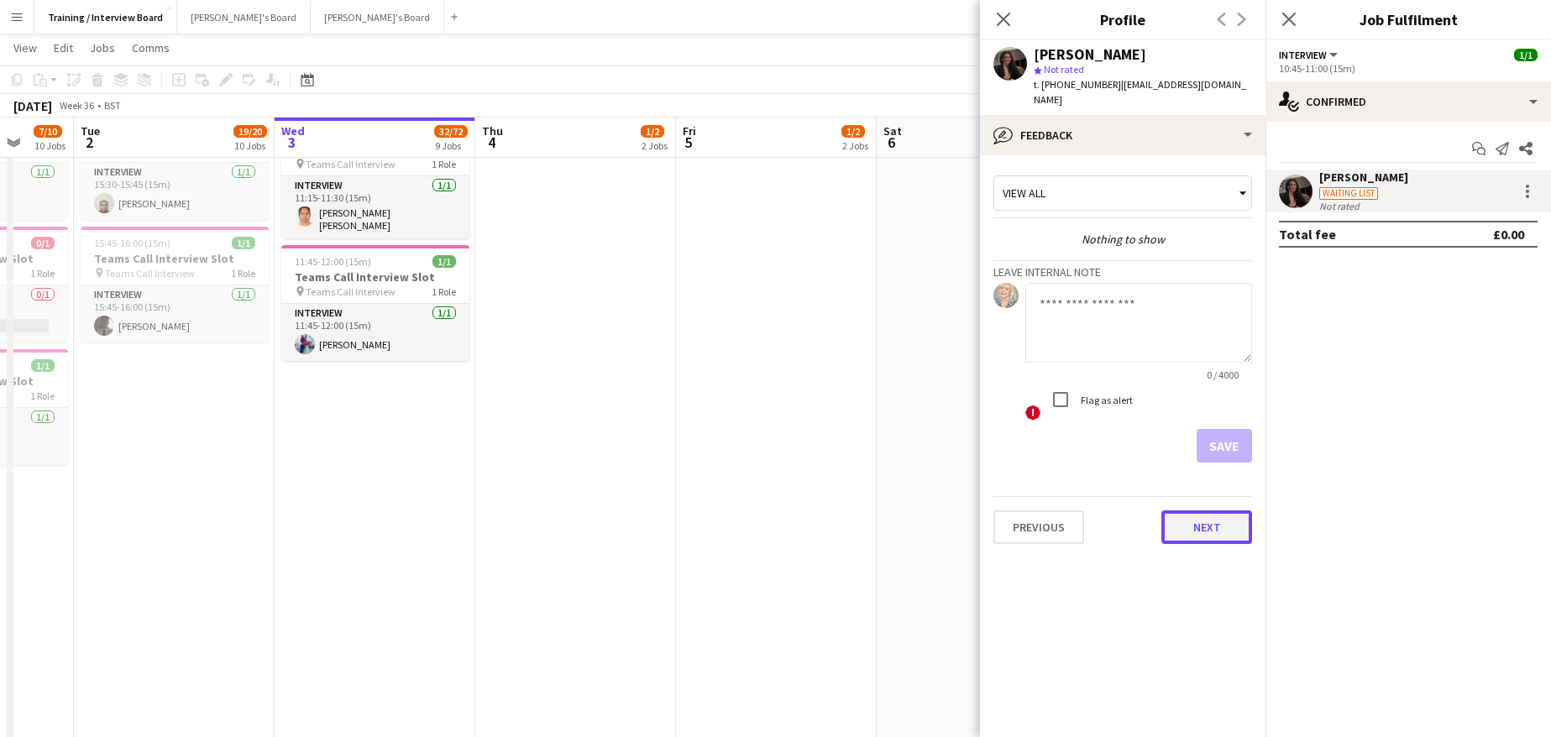
click at [1232, 513] on button "Next" at bounding box center [1206, 527] width 91 height 34
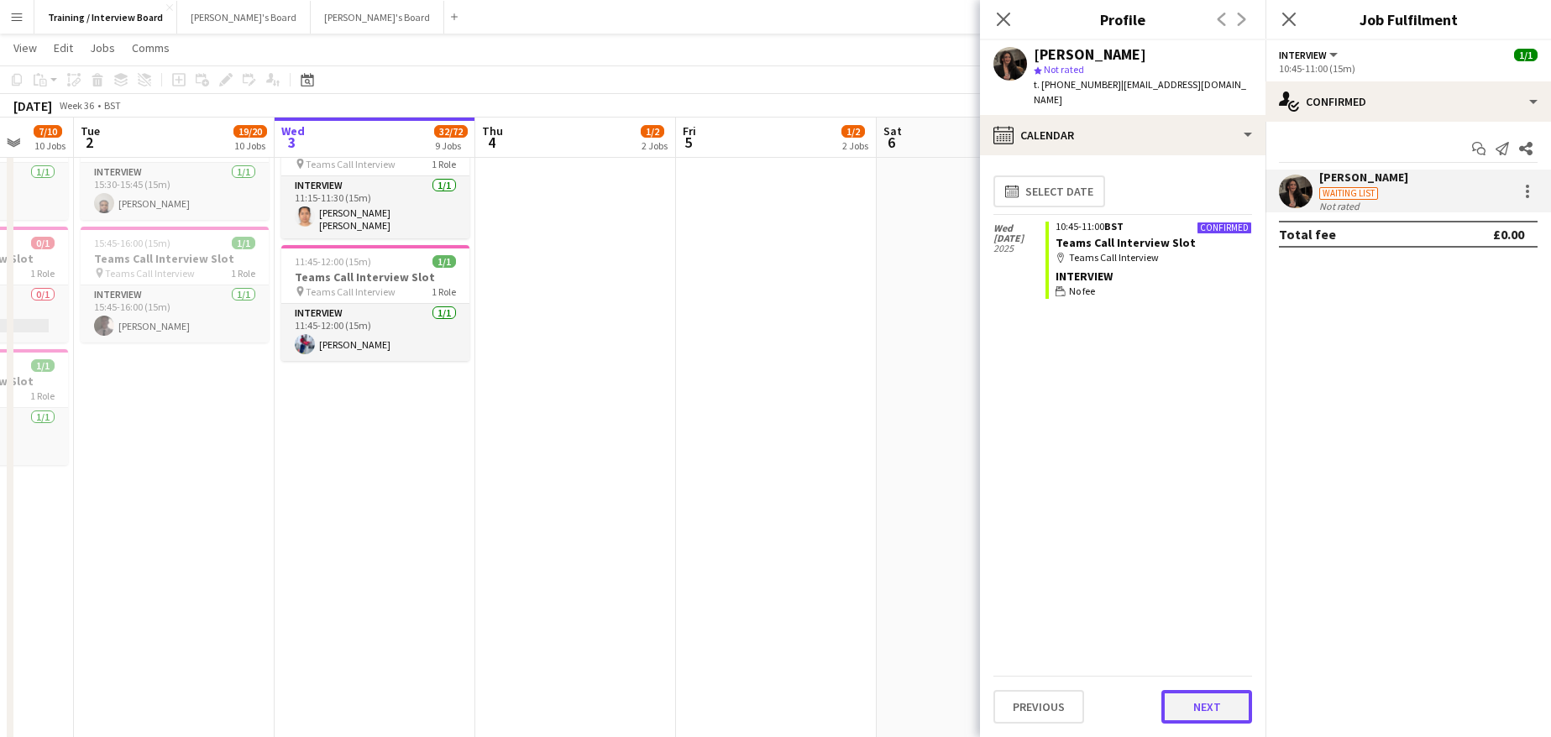
click at [1234, 715] on button "Next" at bounding box center [1206, 707] width 91 height 34
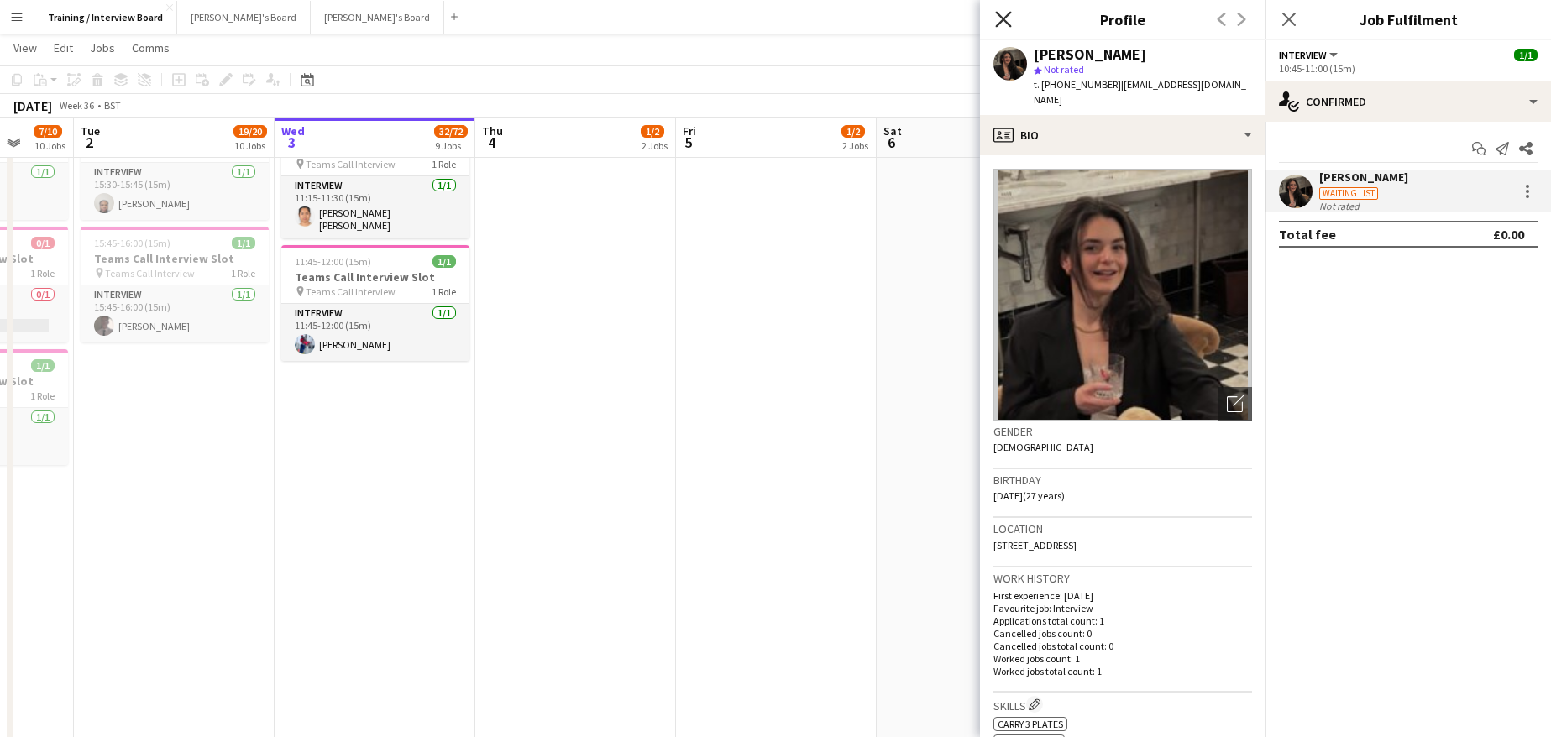
click at [1003, 20] on icon at bounding box center [1003, 19] width 16 height 16
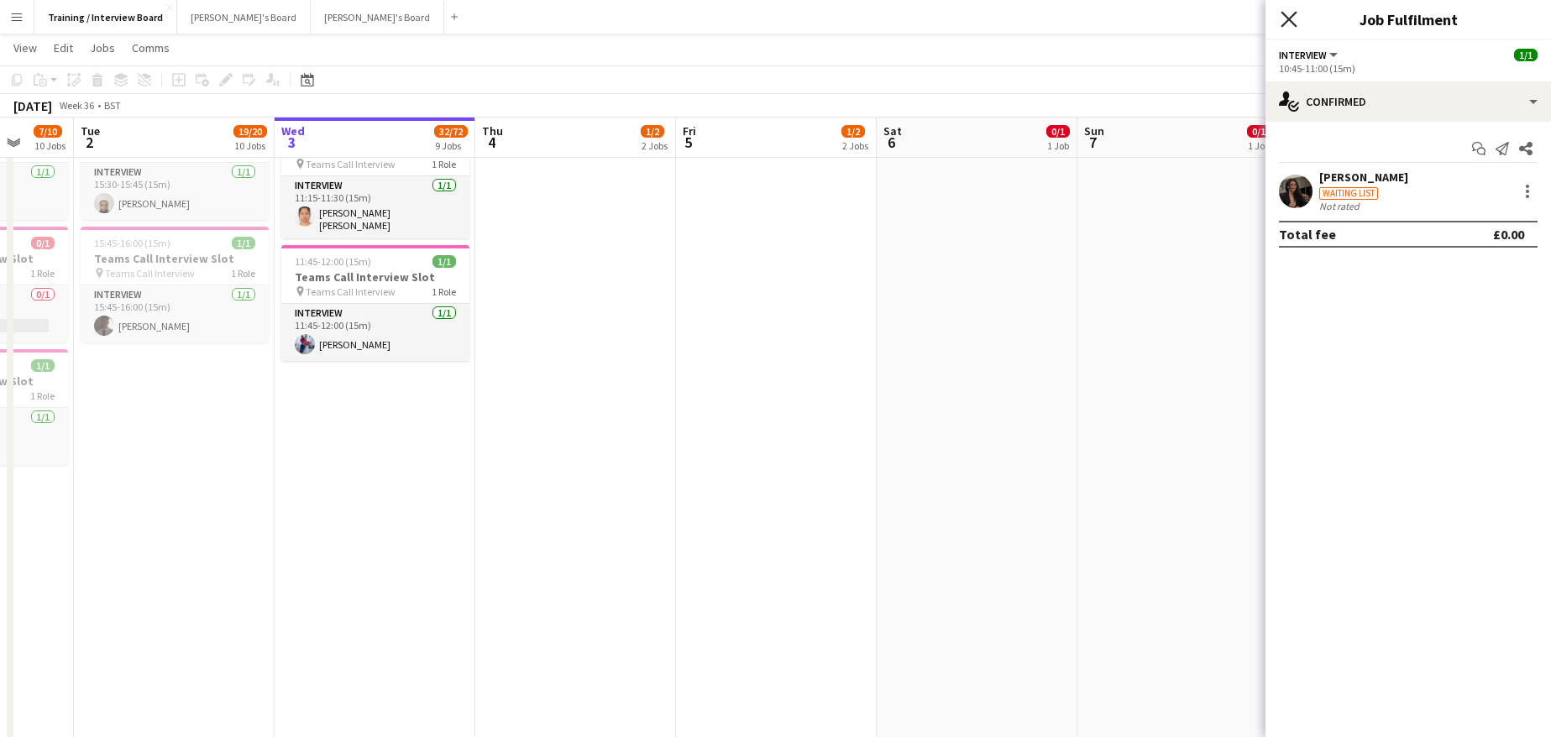
click at [1287, 20] on icon at bounding box center [1288, 19] width 16 height 16
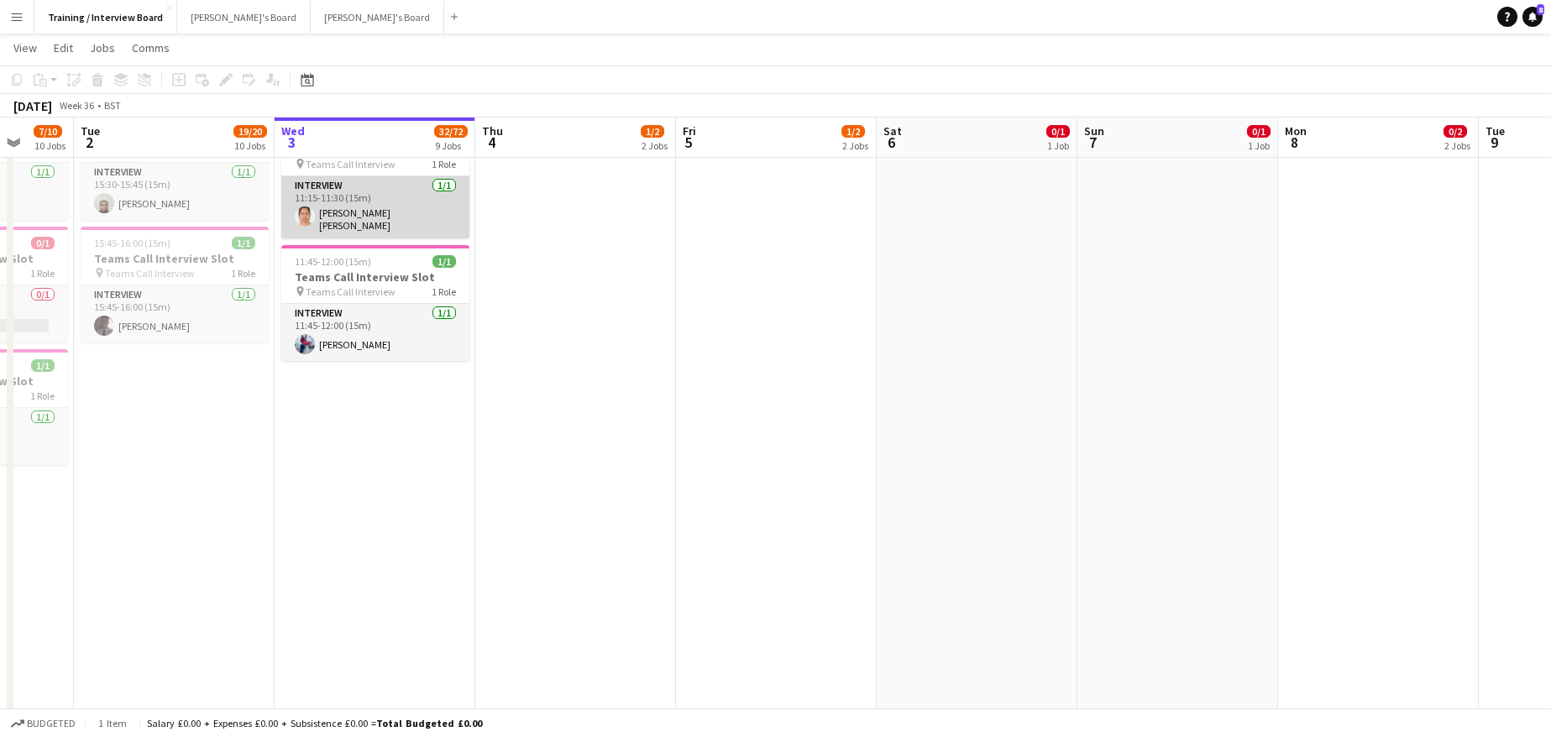
click at [341, 216] on app-card-role "Interview 1/1 11:15-11:30 (15m) Sadia Shamanta" at bounding box center [375, 207] width 188 height 62
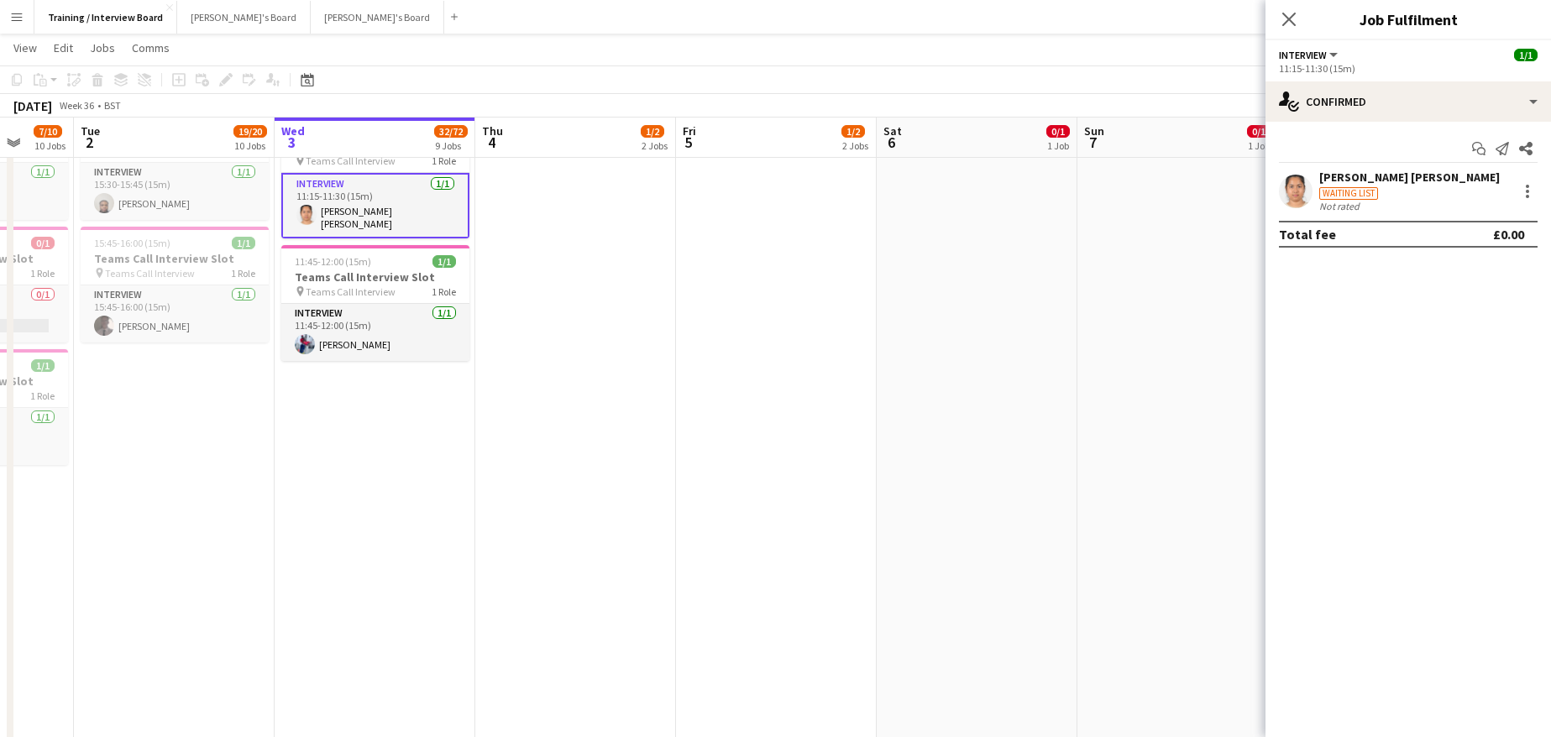
click at [1340, 176] on div "[PERSON_NAME] [PERSON_NAME]" at bounding box center [1409, 177] width 181 height 15
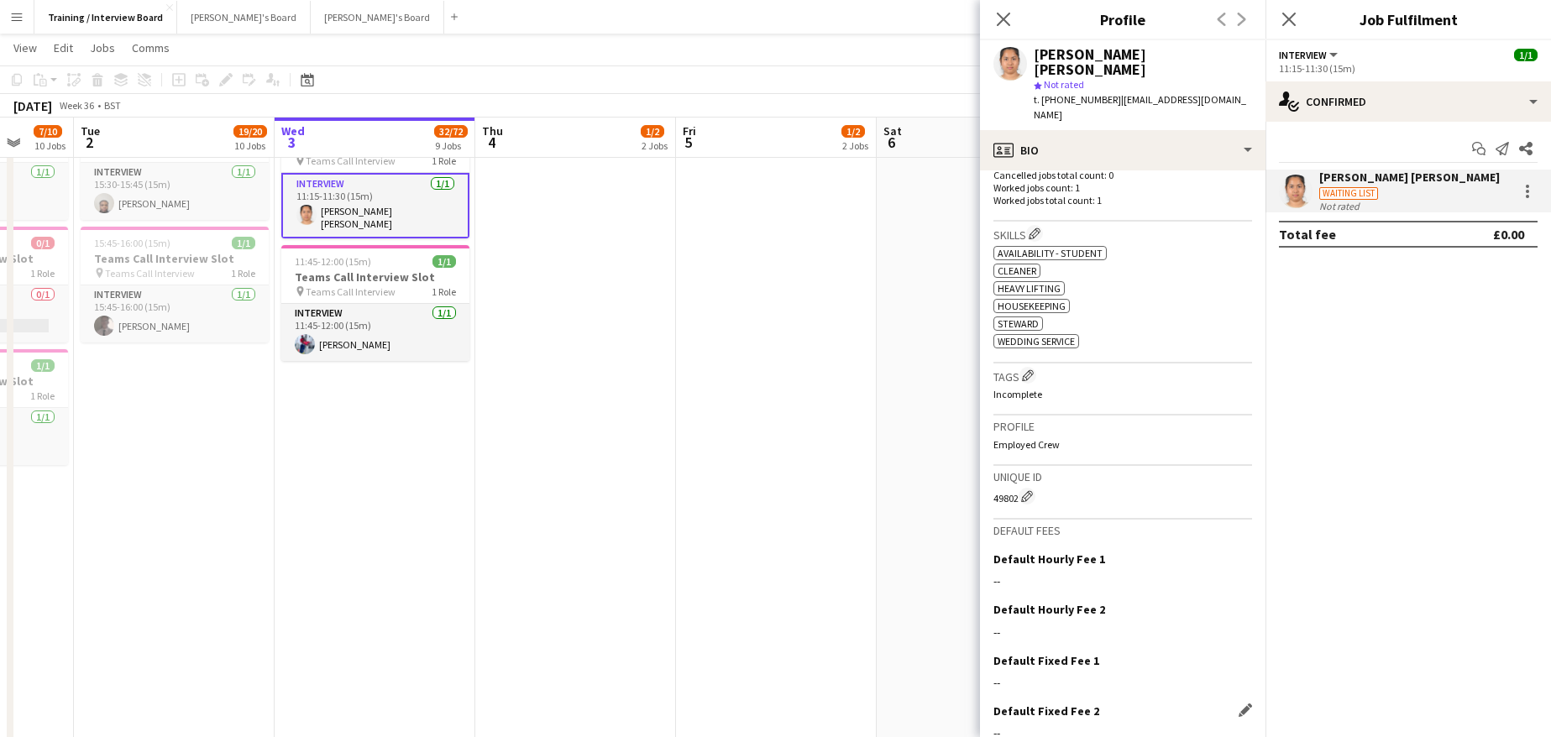
scroll to position [534, 0]
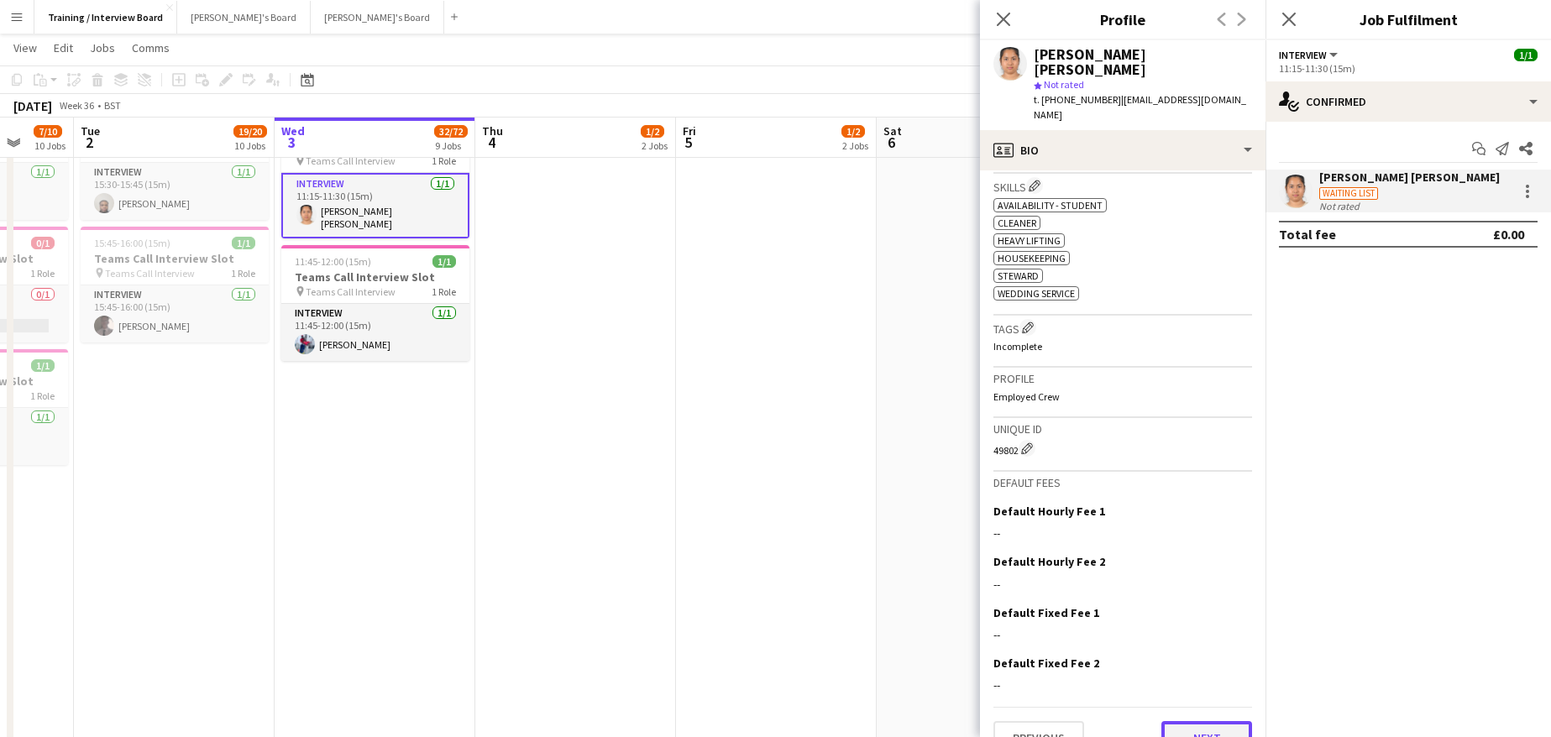
click at [1218, 721] on button "Next" at bounding box center [1206, 738] width 91 height 34
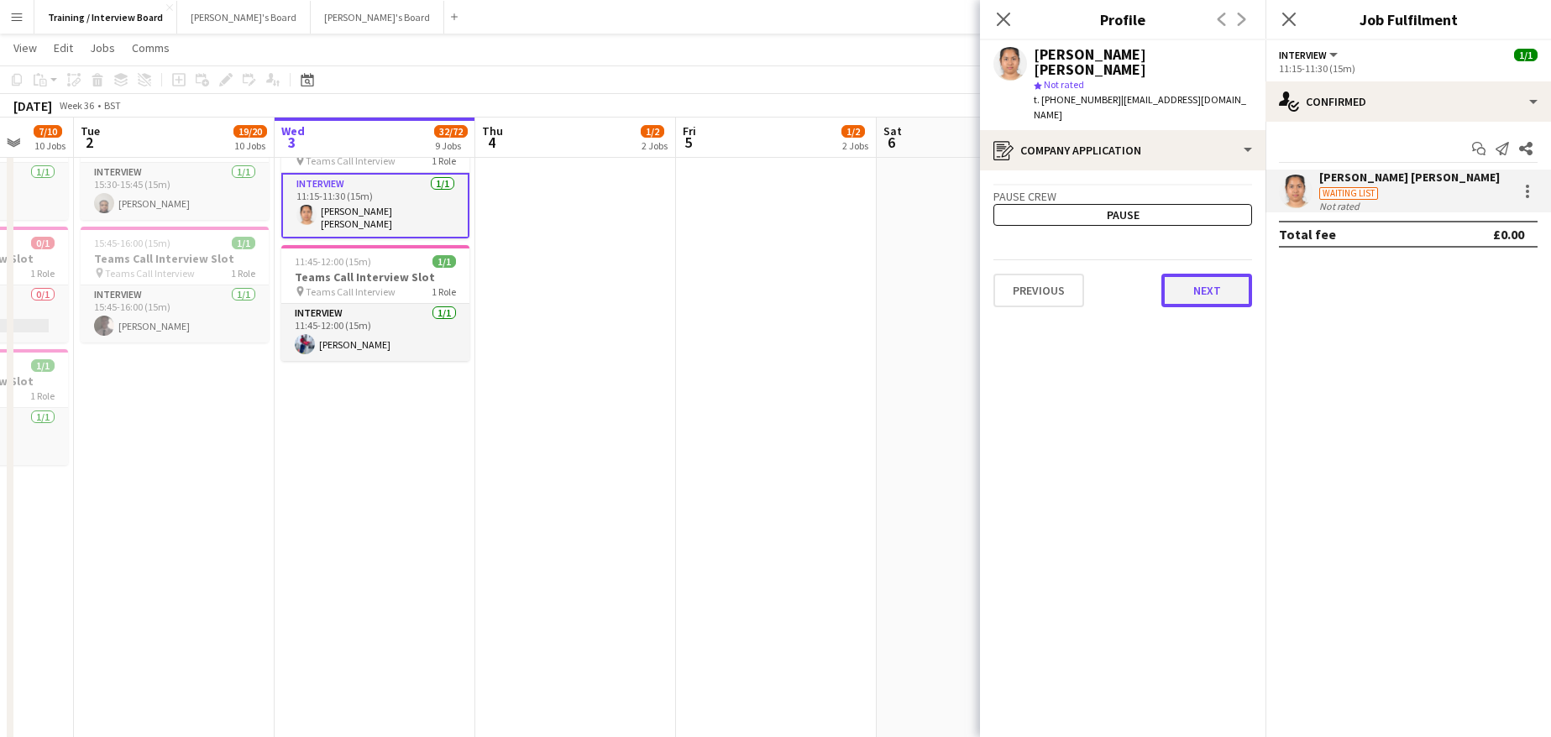
click at [1211, 274] on button "Next" at bounding box center [1206, 291] width 91 height 34
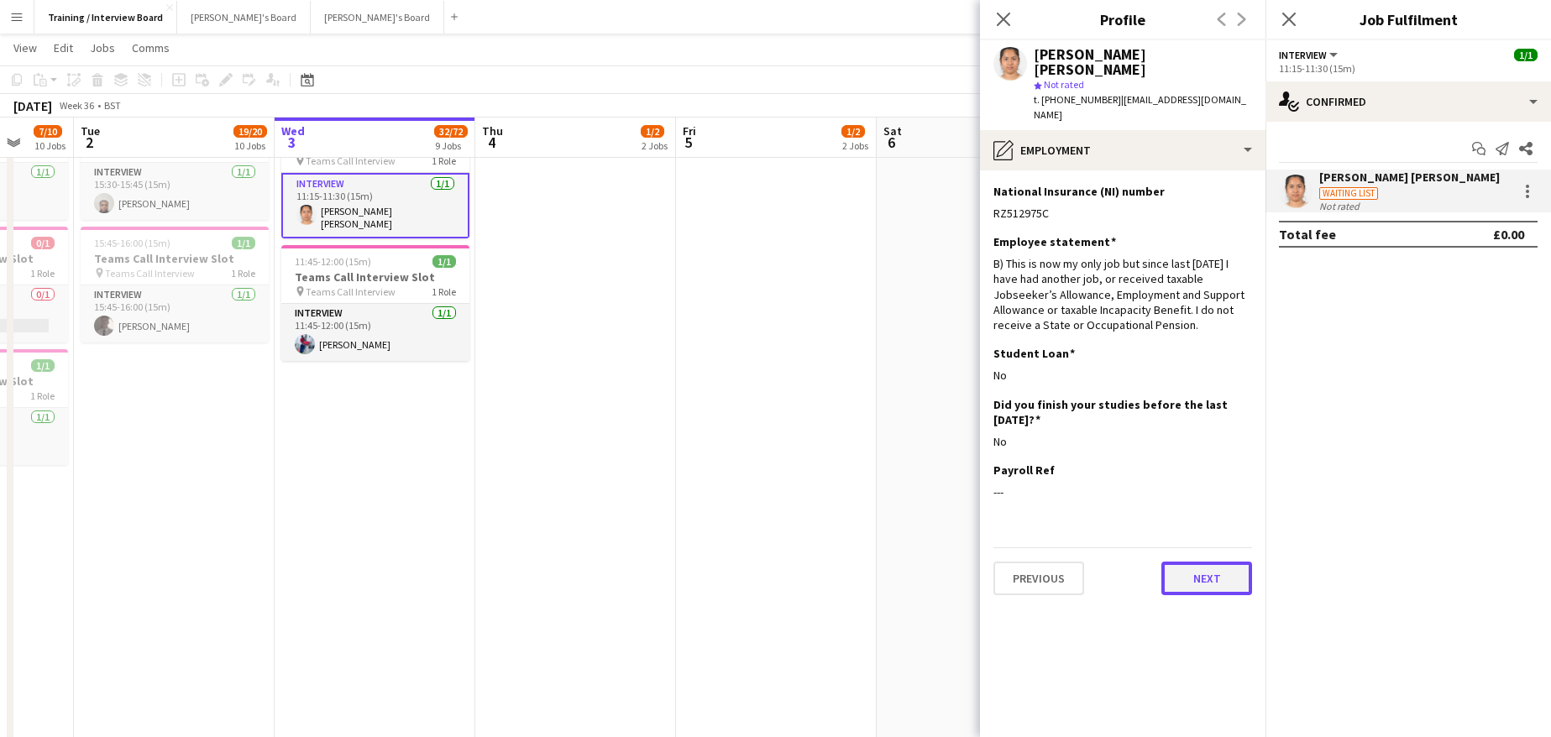
click at [1222, 562] on button "Next" at bounding box center [1206, 579] width 91 height 34
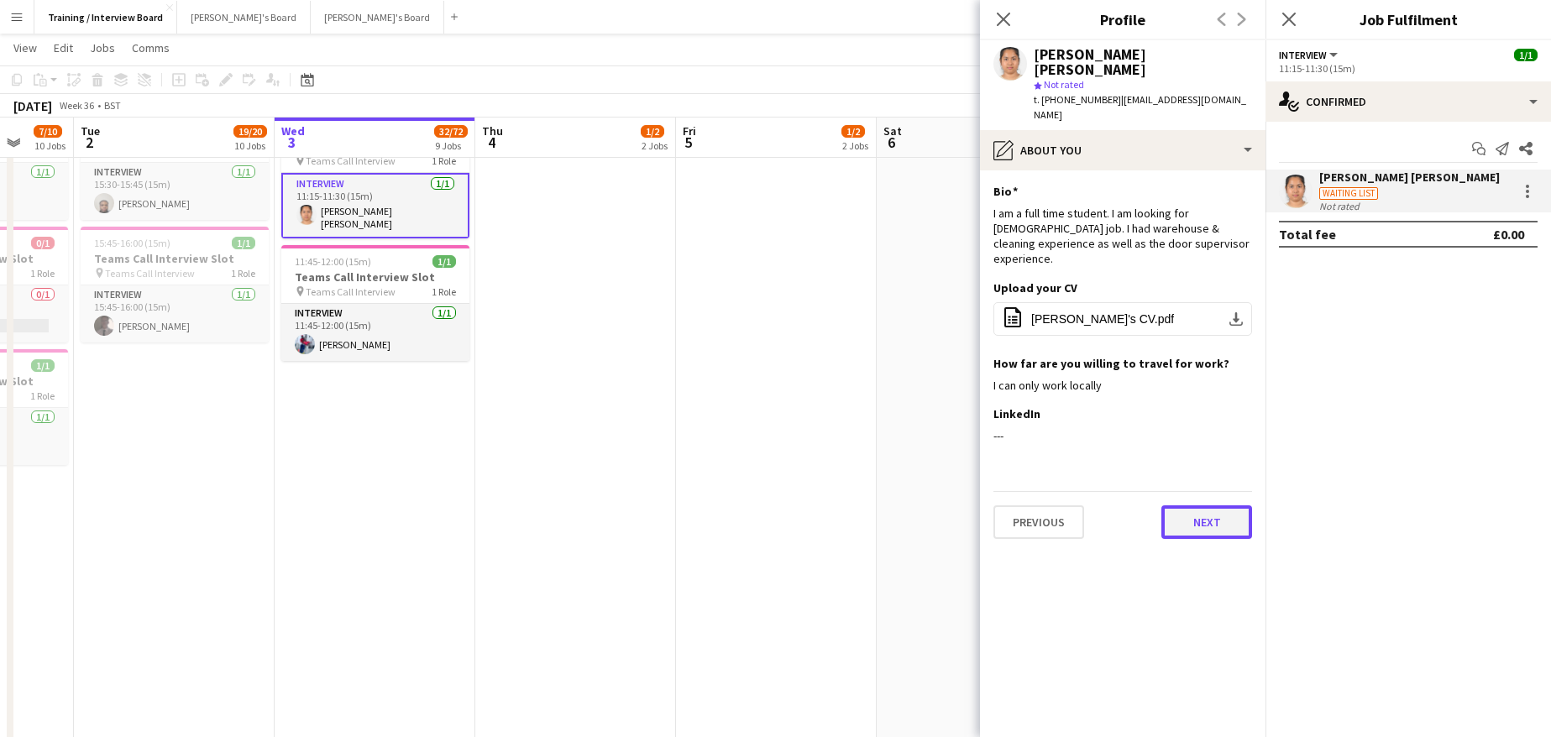
click at [1196, 505] on button "Next" at bounding box center [1206, 522] width 91 height 34
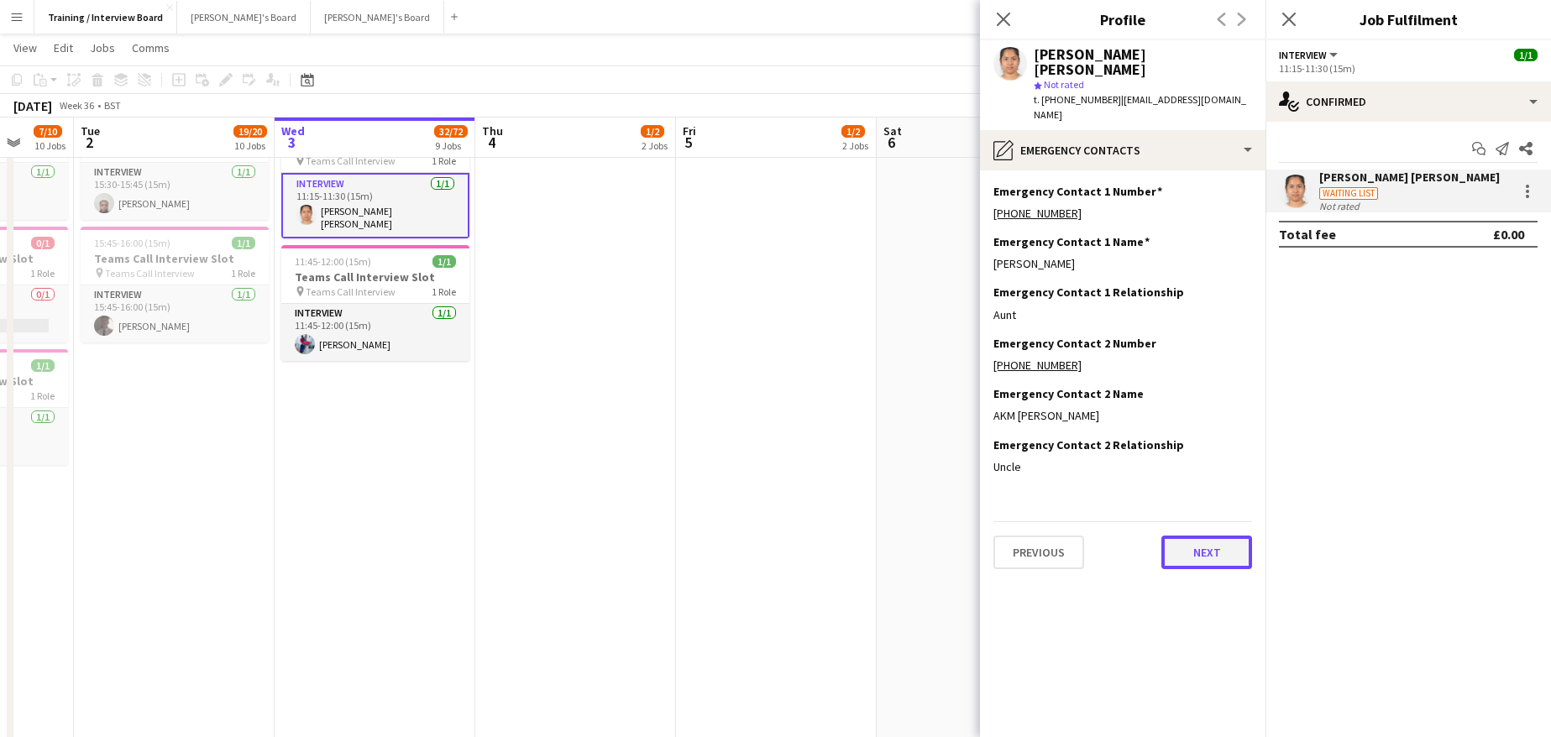
click at [1221, 536] on button "Next" at bounding box center [1206, 553] width 91 height 34
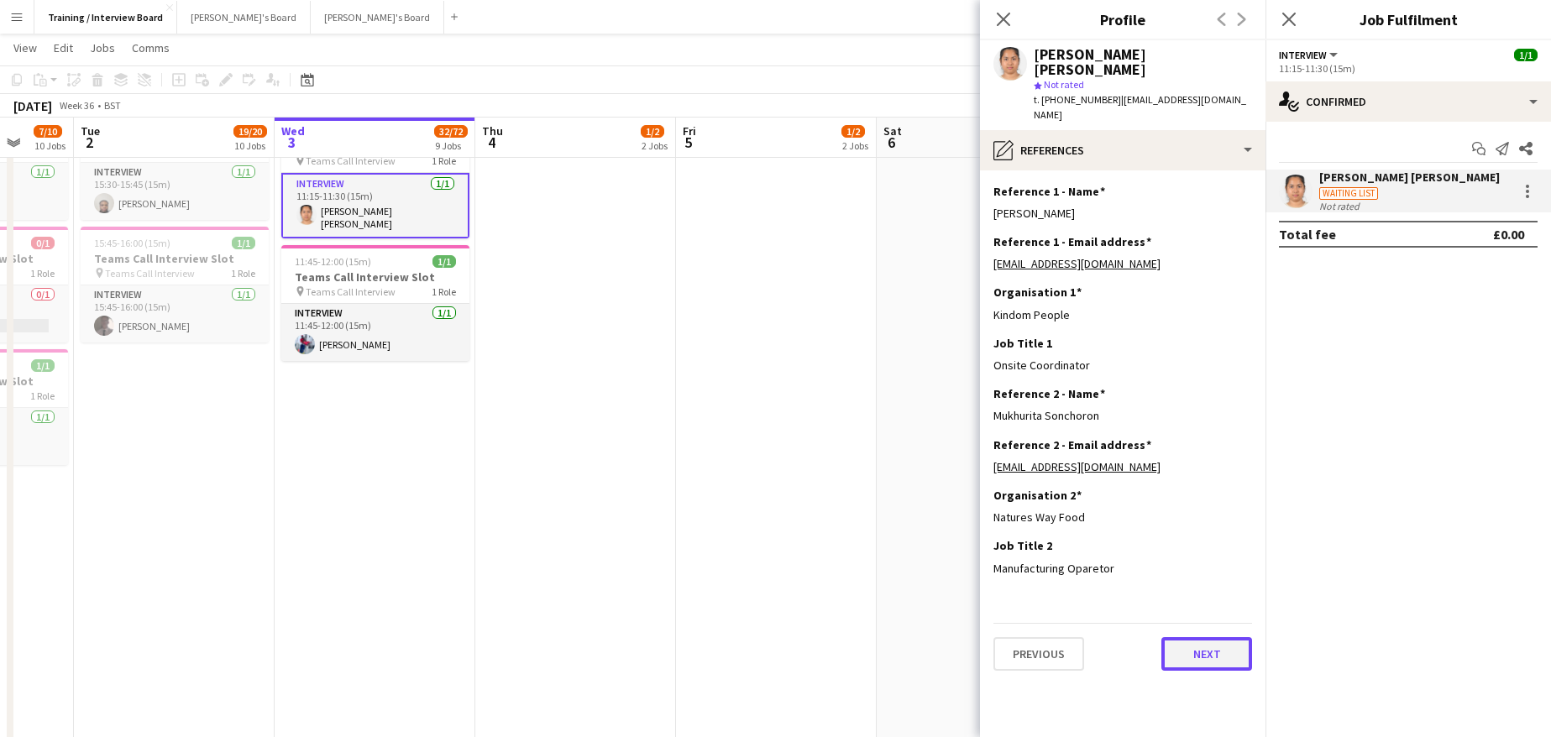
click at [1219, 637] on button "Next" at bounding box center [1206, 654] width 91 height 34
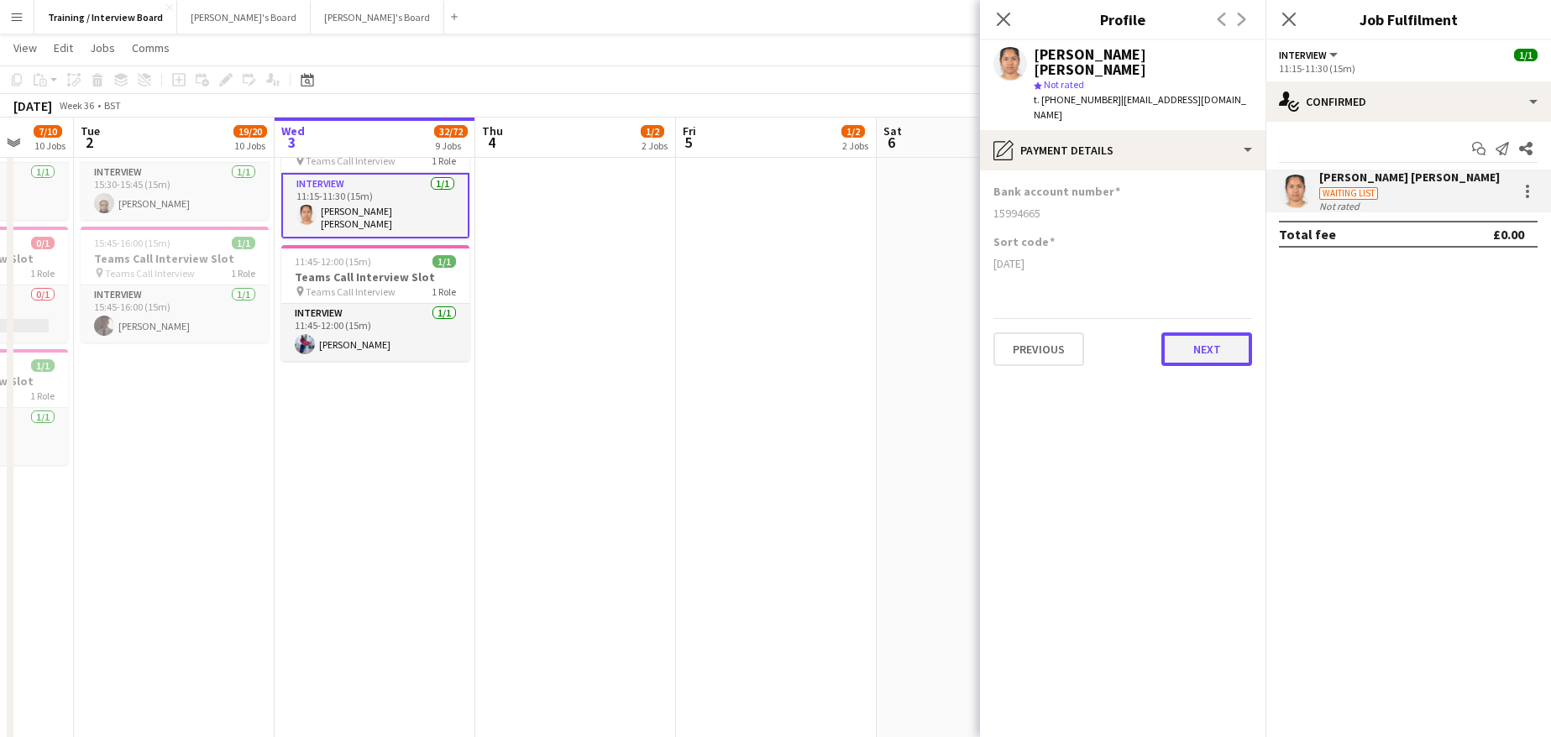
click at [1175, 332] on button "Next" at bounding box center [1206, 349] width 91 height 34
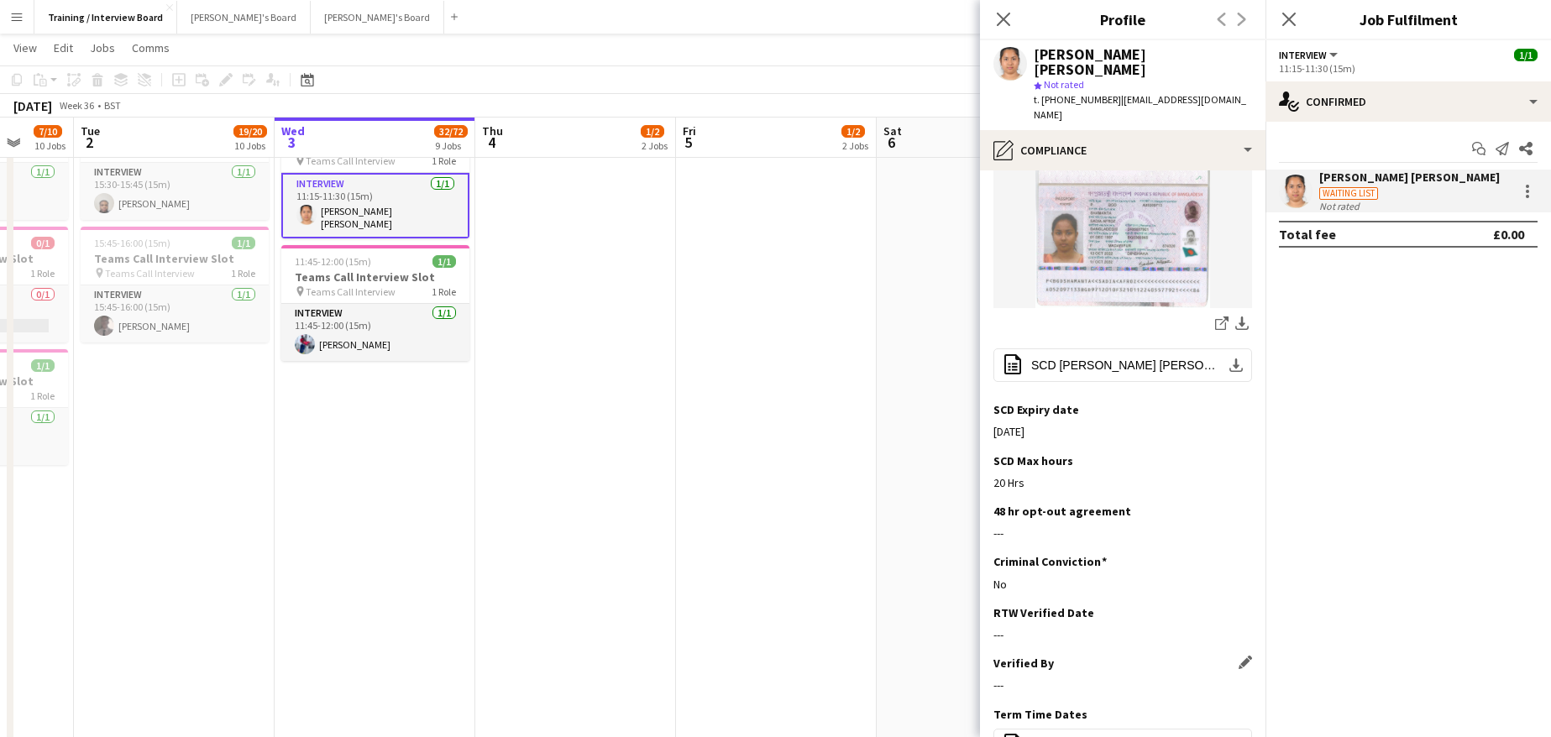
scroll to position [456, 0]
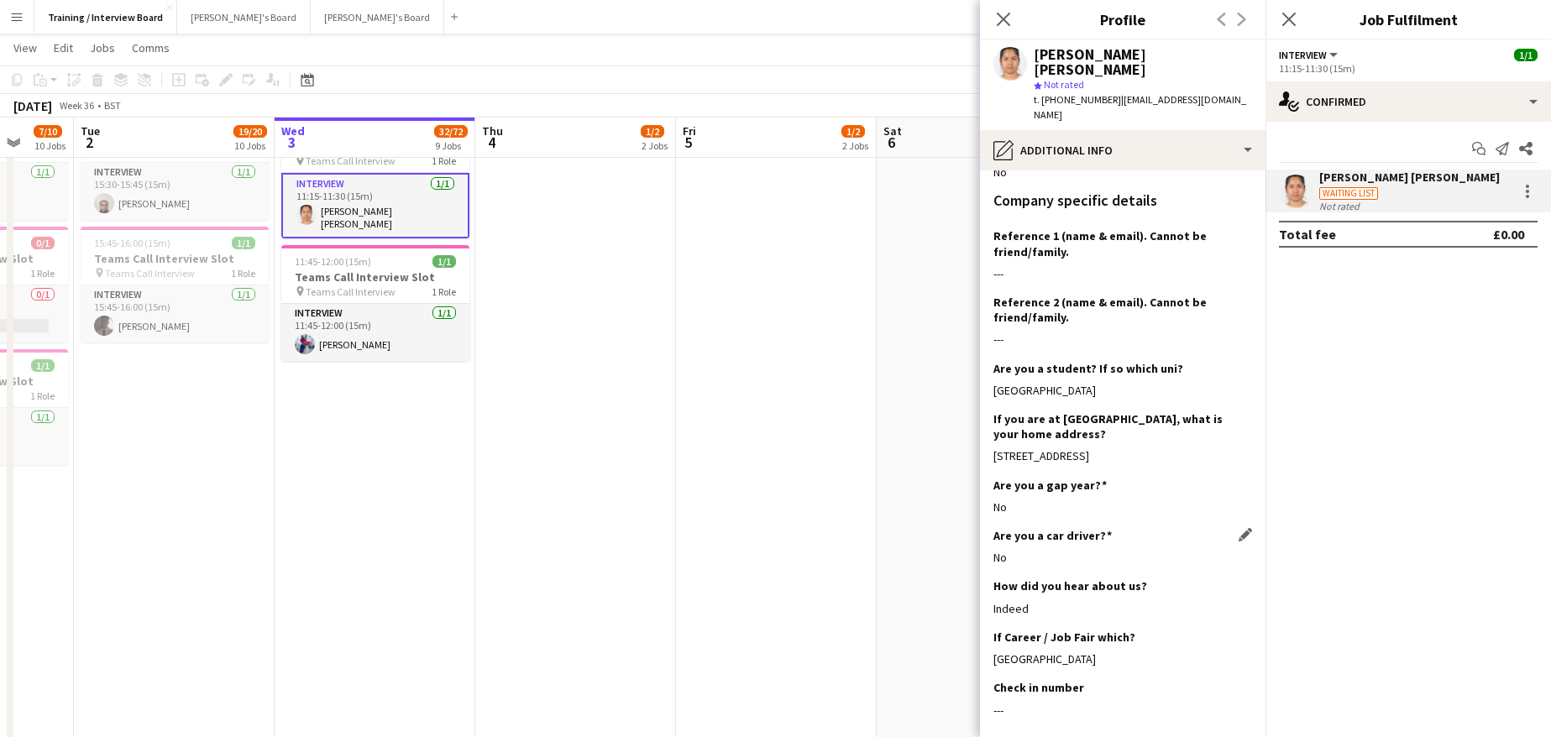
scroll to position [231, 0]
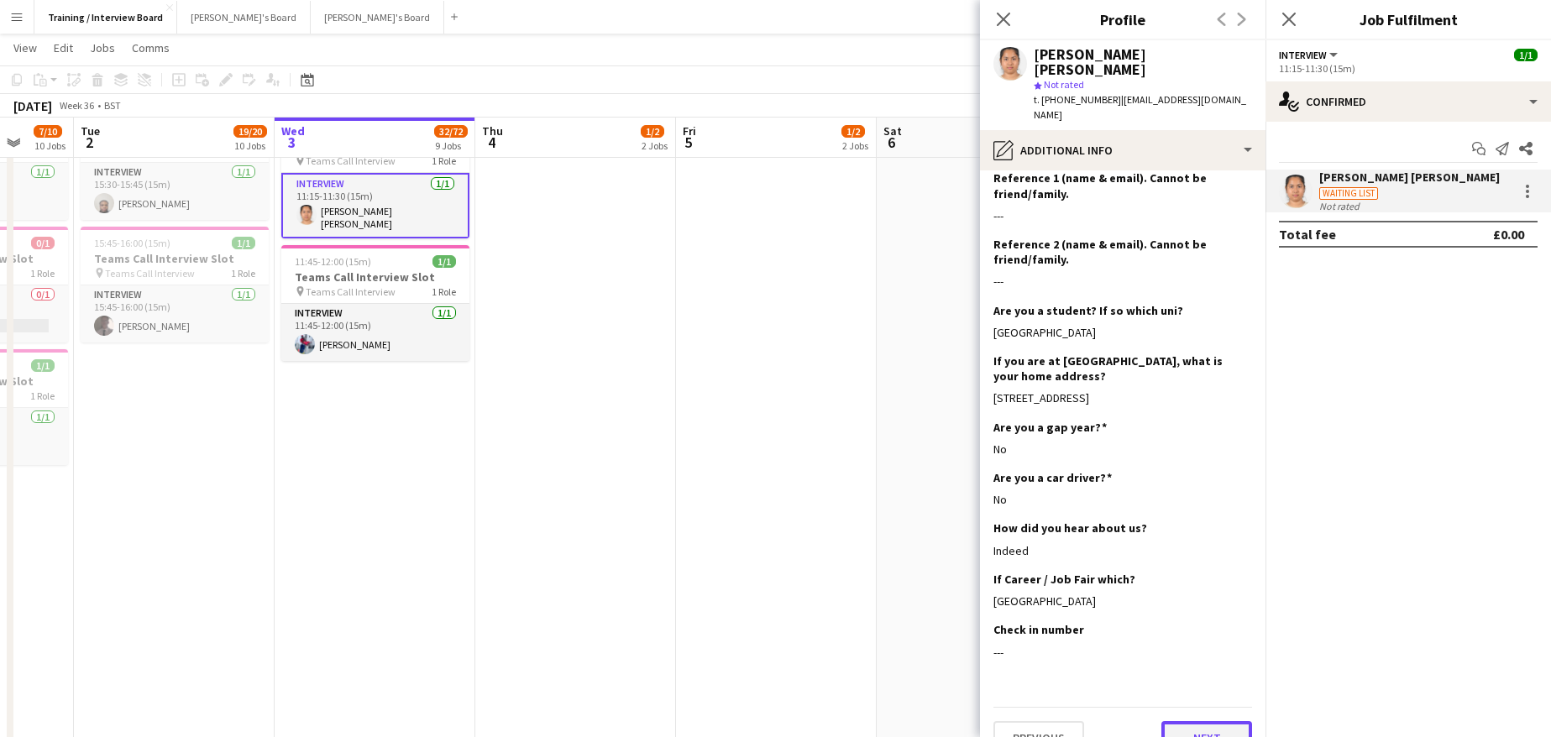
click at [1205, 721] on button "Next" at bounding box center [1206, 738] width 91 height 34
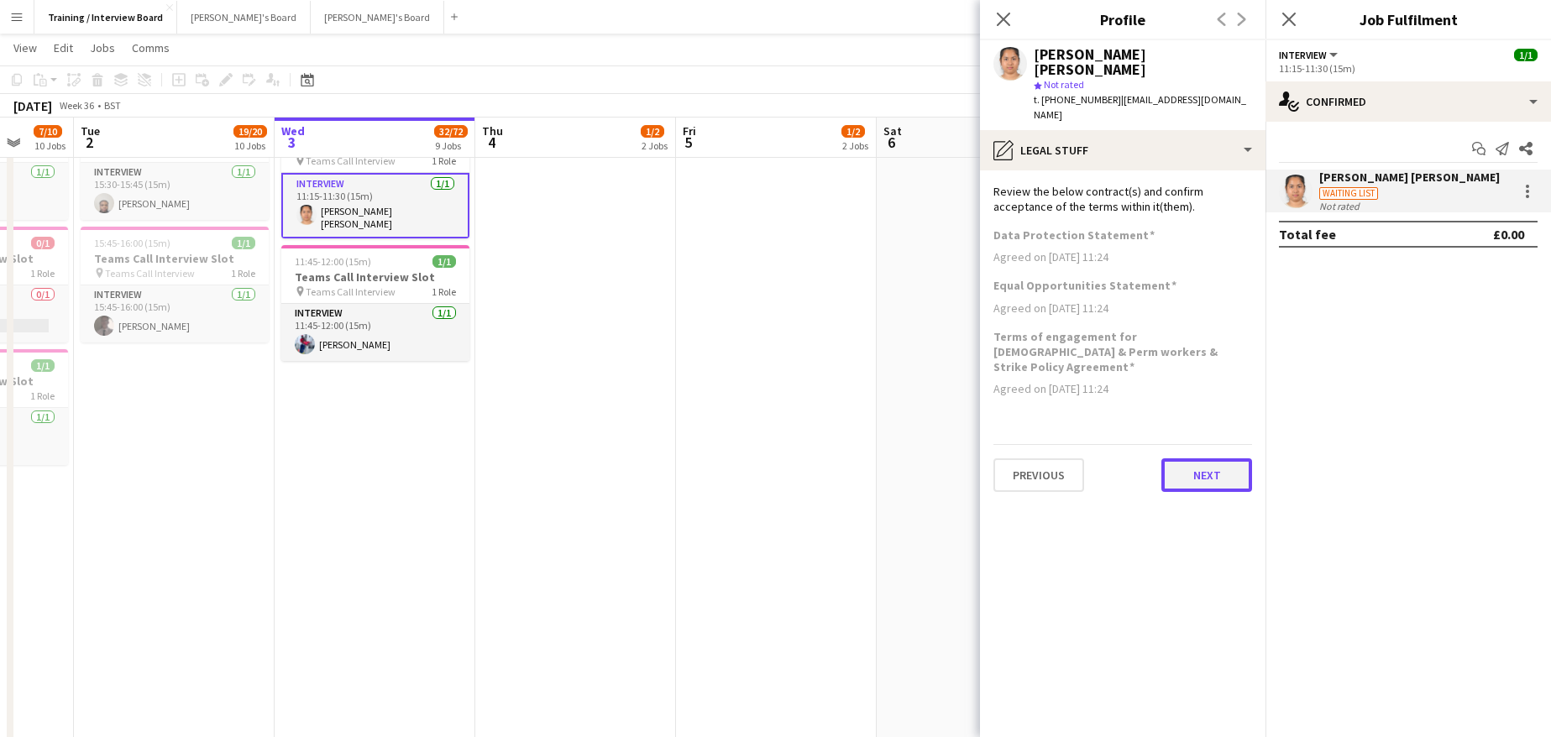
click at [1221, 458] on button "Next" at bounding box center [1206, 475] width 91 height 34
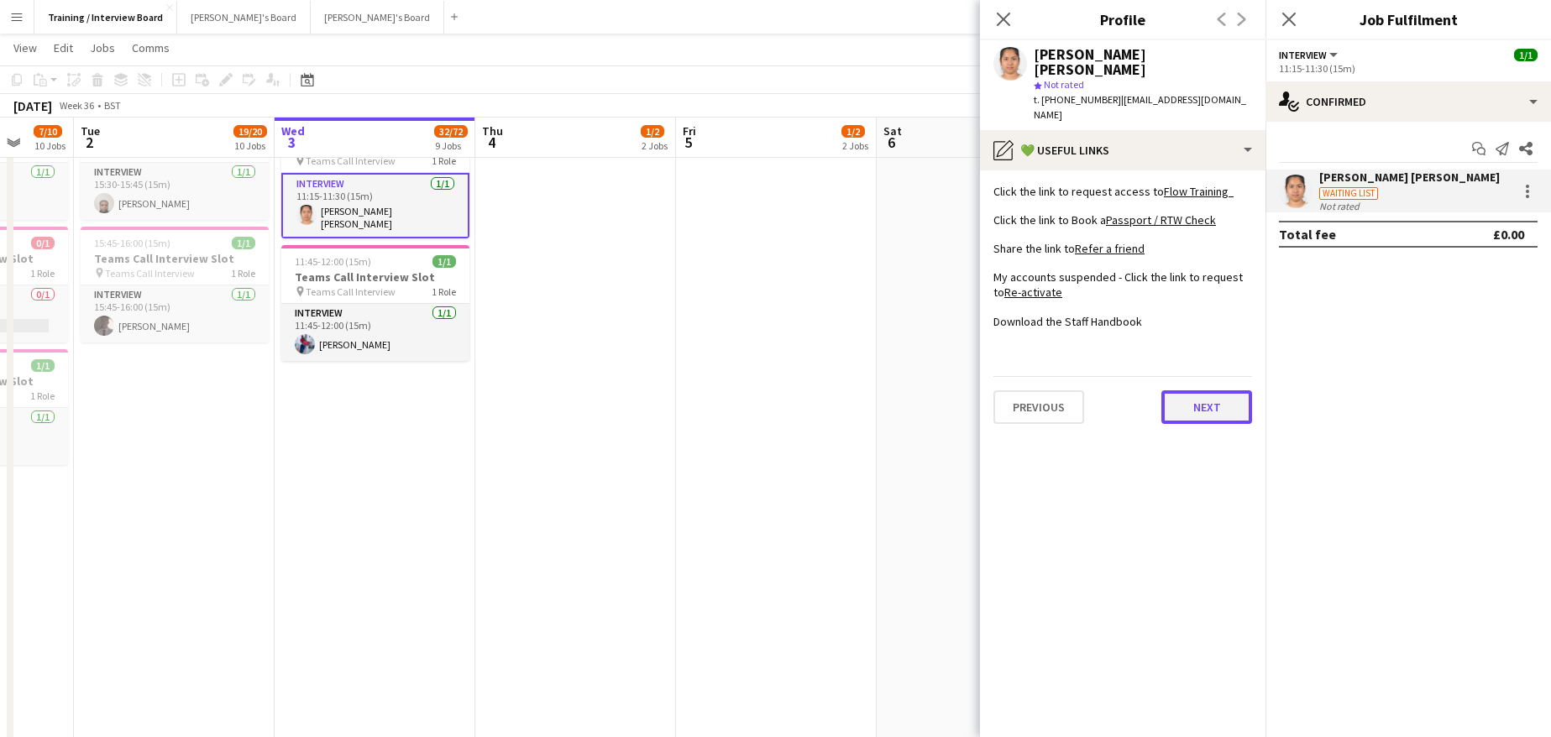
click at [1222, 390] on button "Next" at bounding box center [1206, 407] width 91 height 34
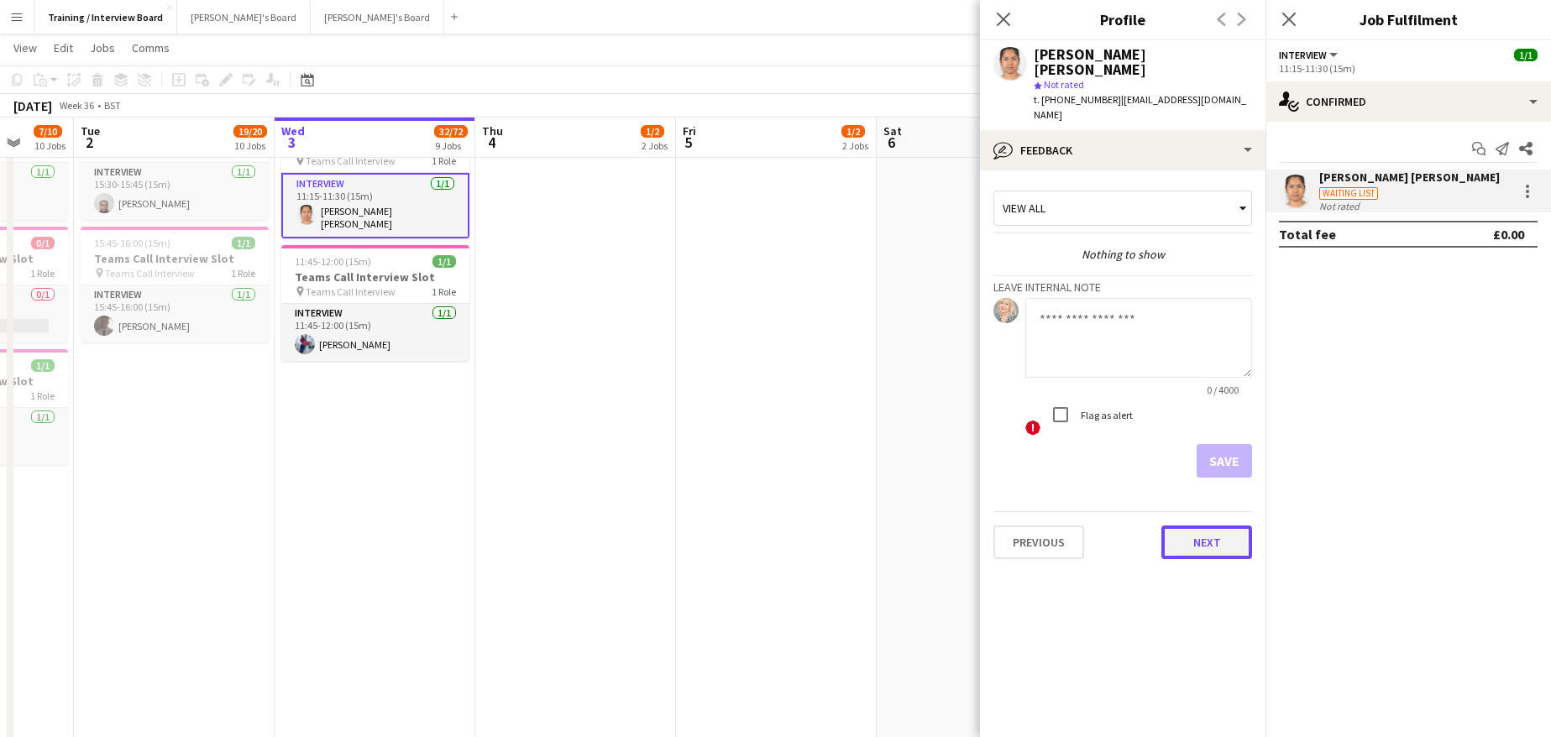
click at [1216, 526] on button "Next" at bounding box center [1206, 543] width 91 height 34
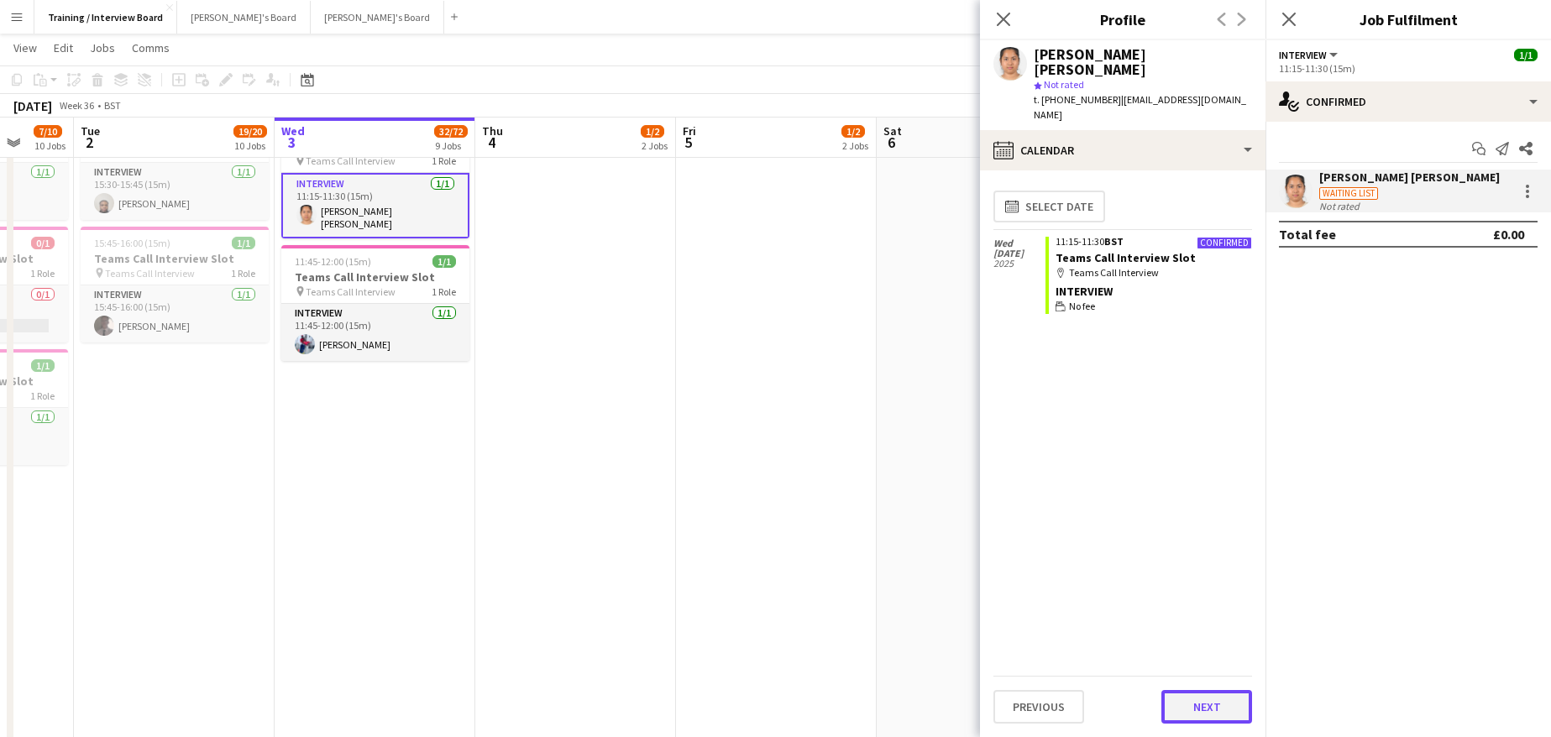
click at [1201, 699] on button "Next" at bounding box center [1206, 707] width 91 height 34
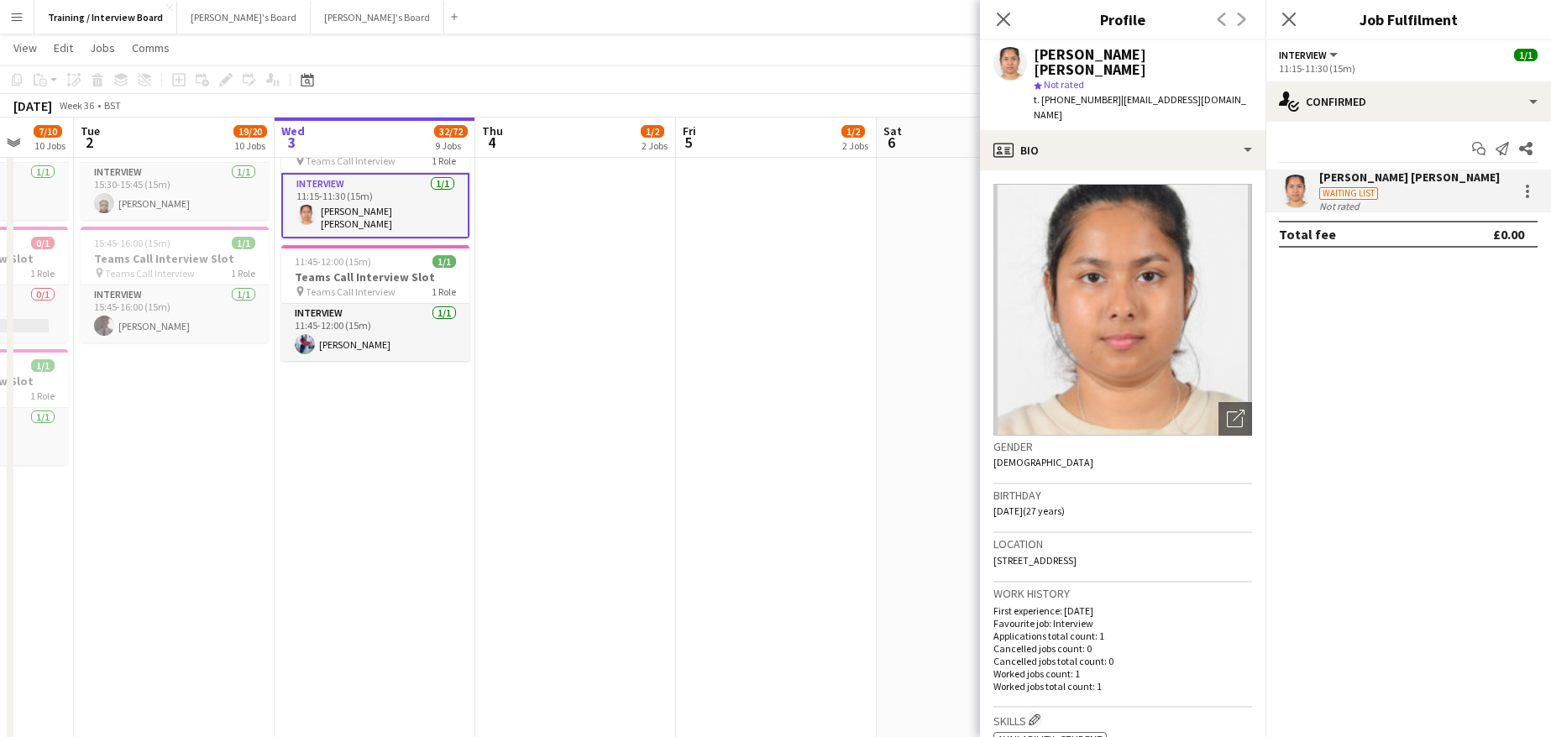
click at [991, 26] on div "Close pop-in" at bounding box center [1003, 19] width 47 height 39
click at [998, 27] on icon "Close pop-in" at bounding box center [1003, 19] width 16 height 16
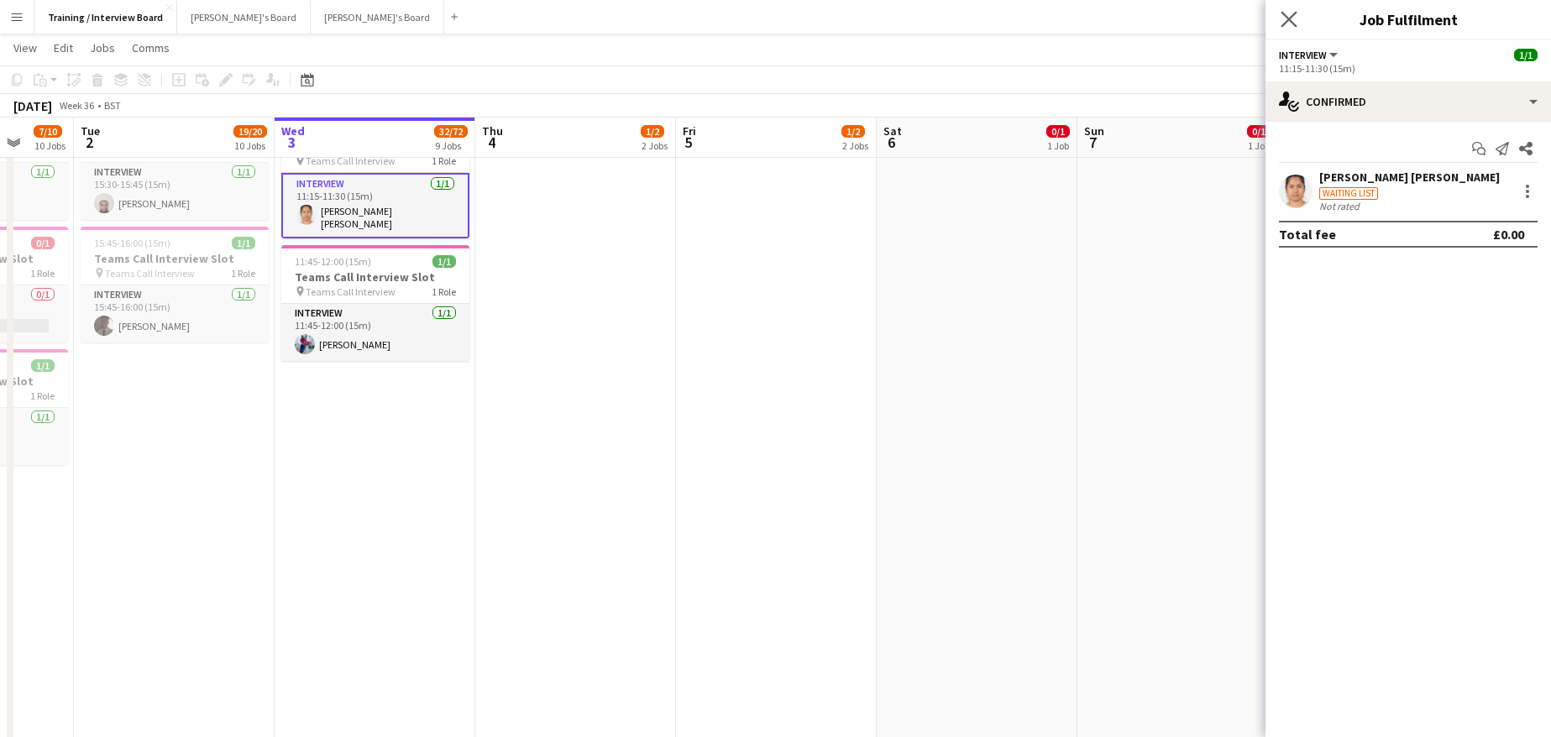
click at [1286, 9] on app-icon "Close pop-in" at bounding box center [1289, 20] width 24 height 24
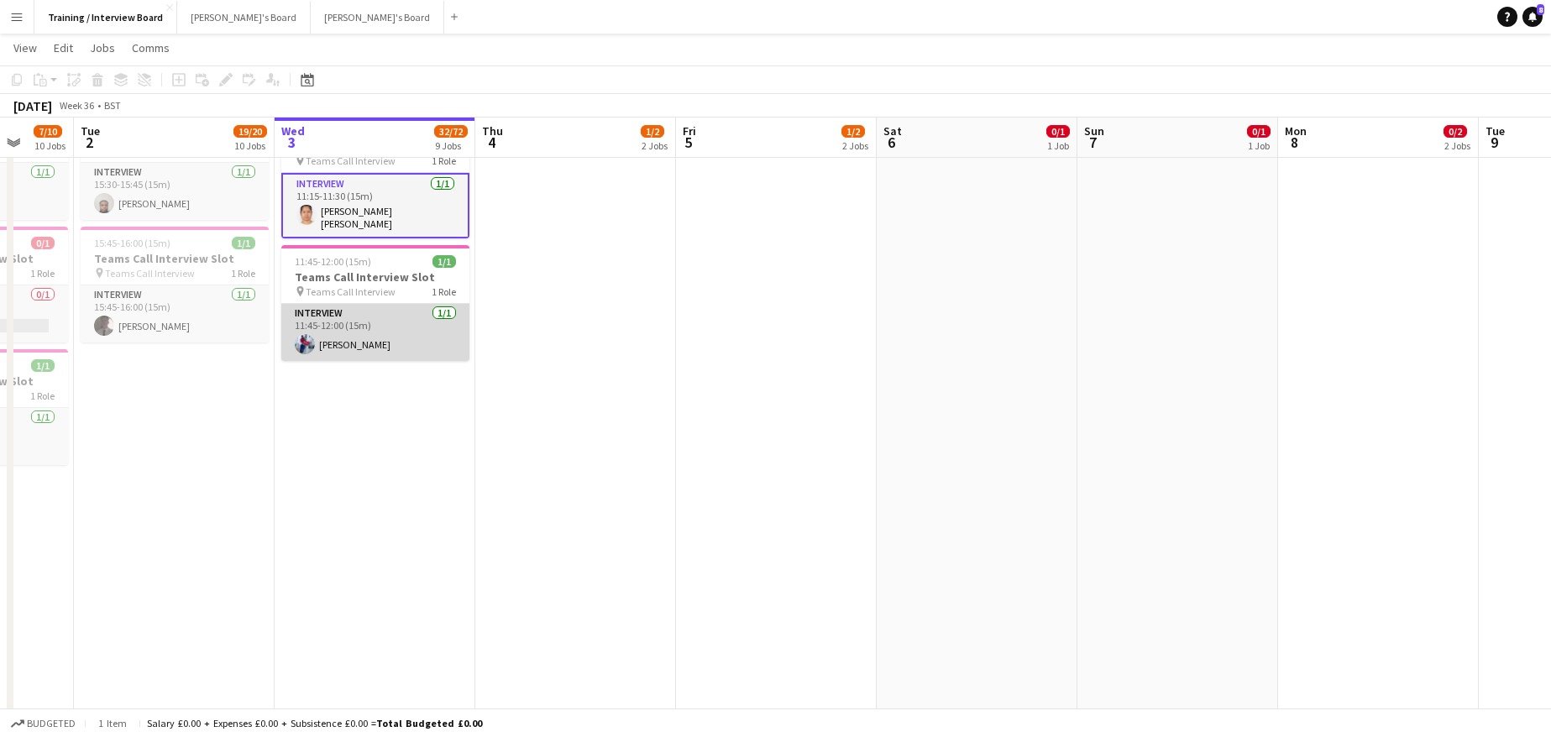
click at [364, 336] on app-card-role "Interview 1/1 11:45-12:00 (15m) Moridu Lau" at bounding box center [375, 332] width 188 height 57
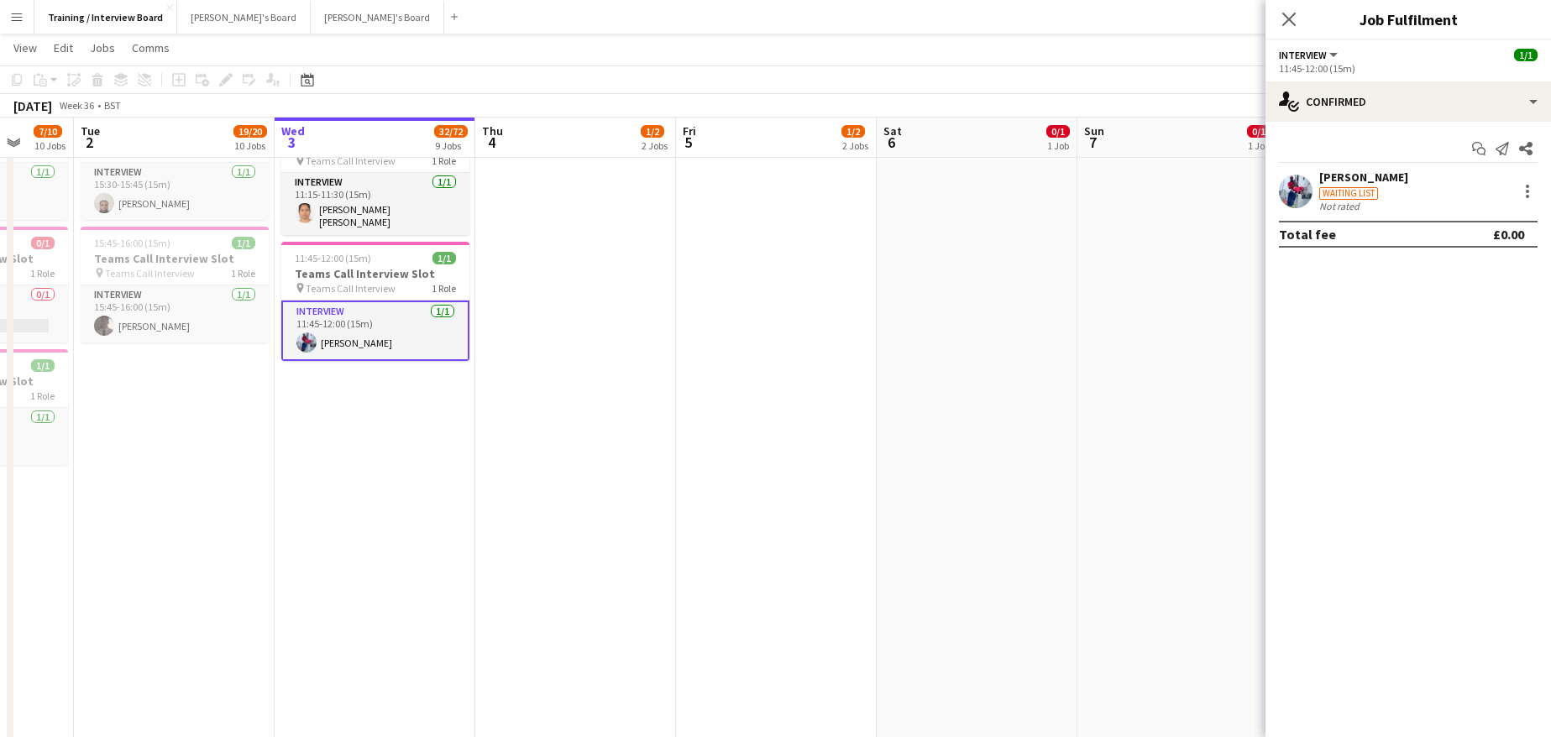
click at [1370, 175] on div "Moridu Lau" at bounding box center [1363, 177] width 89 height 15
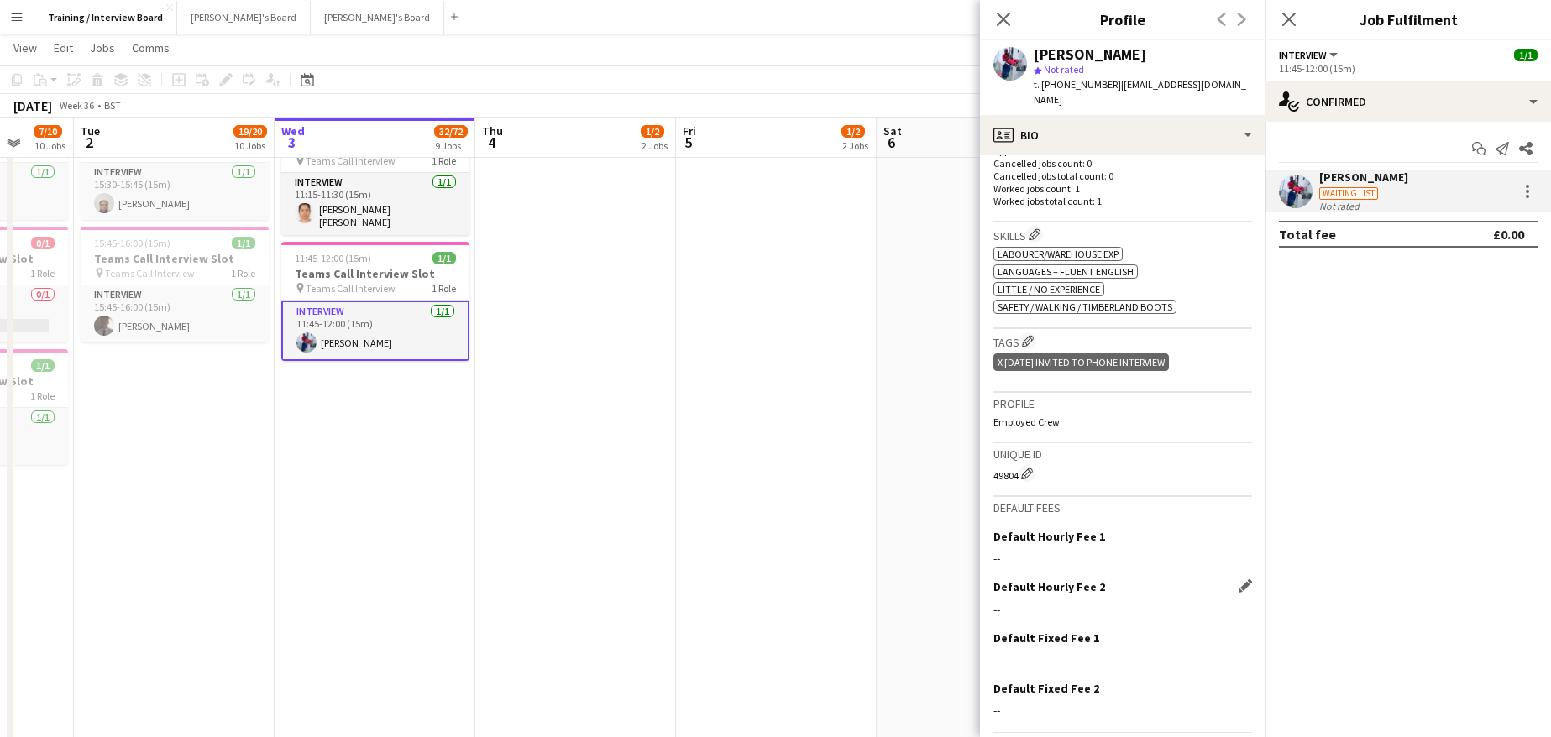
scroll to position [526, 0]
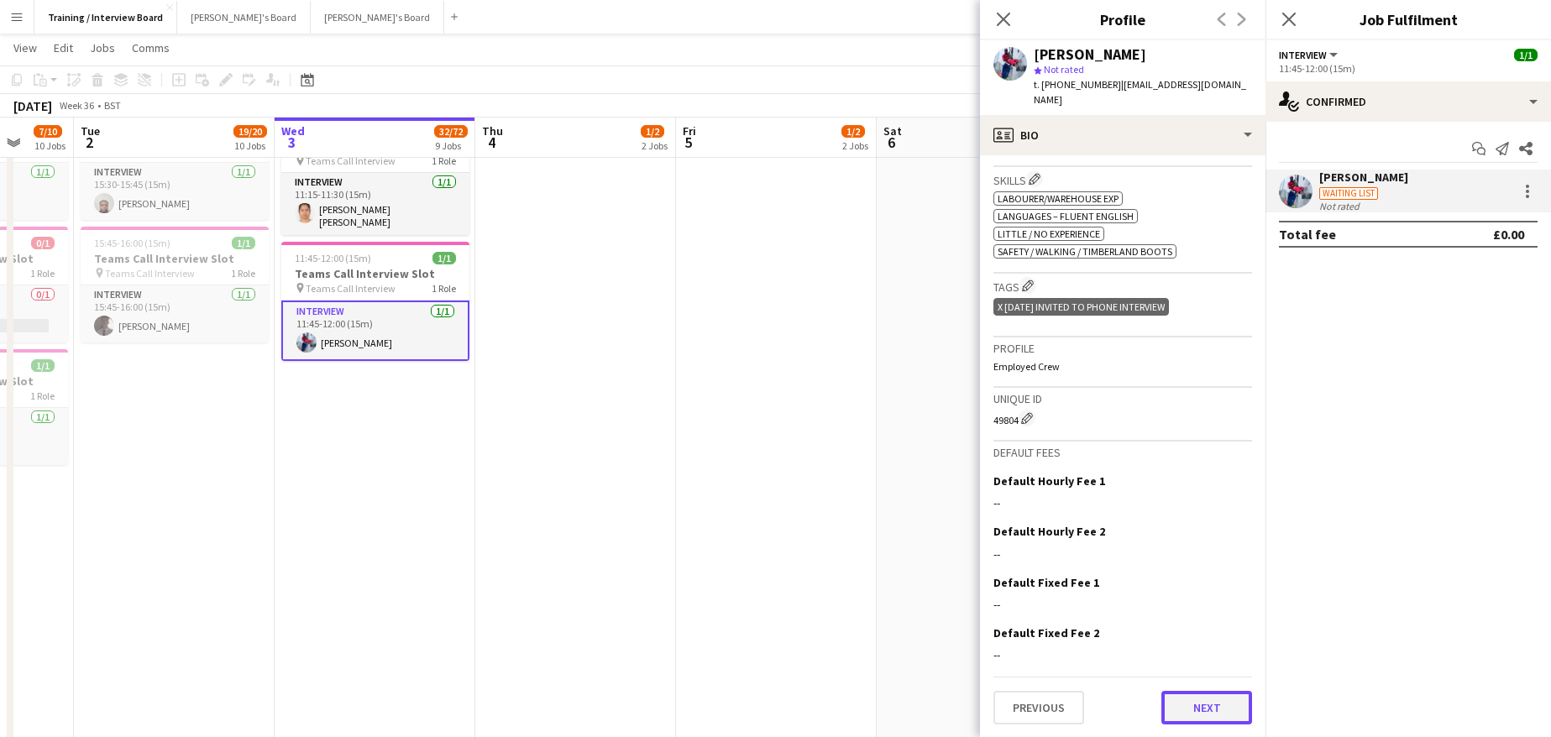
click at [1186, 709] on button "Next" at bounding box center [1206, 708] width 91 height 34
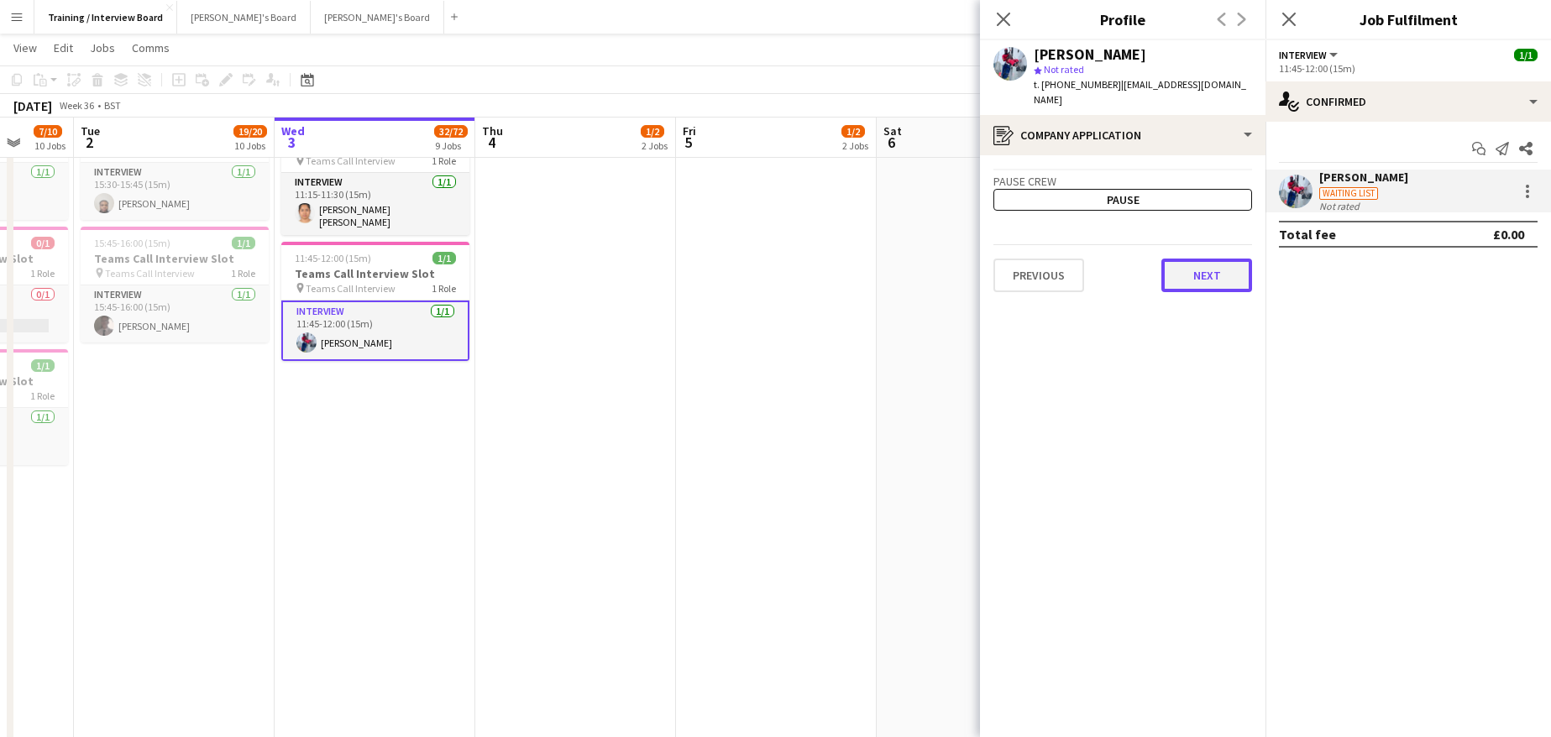
click at [1228, 270] on button "Next" at bounding box center [1206, 276] width 91 height 34
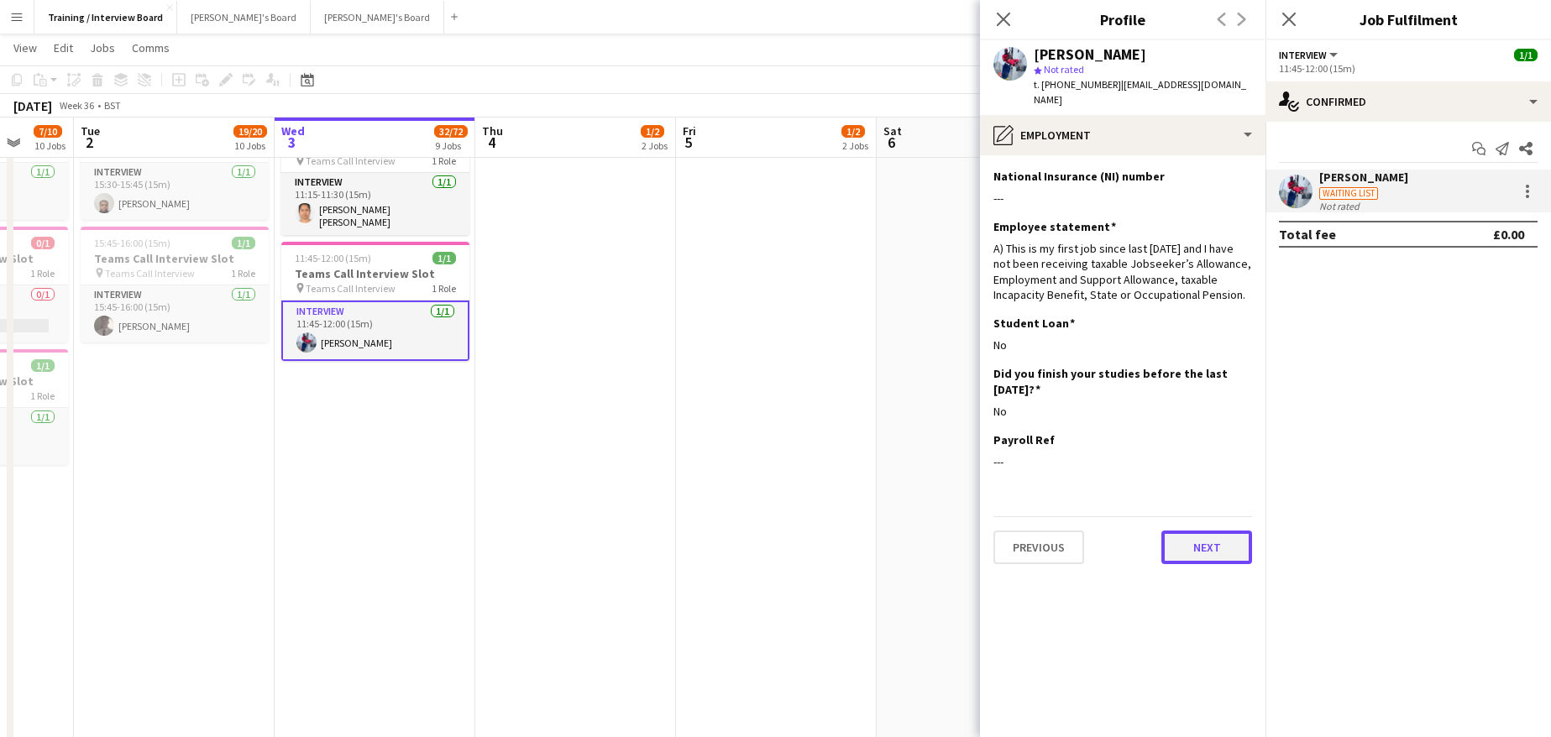
click at [1217, 531] on button "Next" at bounding box center [1206, 548] width 91 height 34
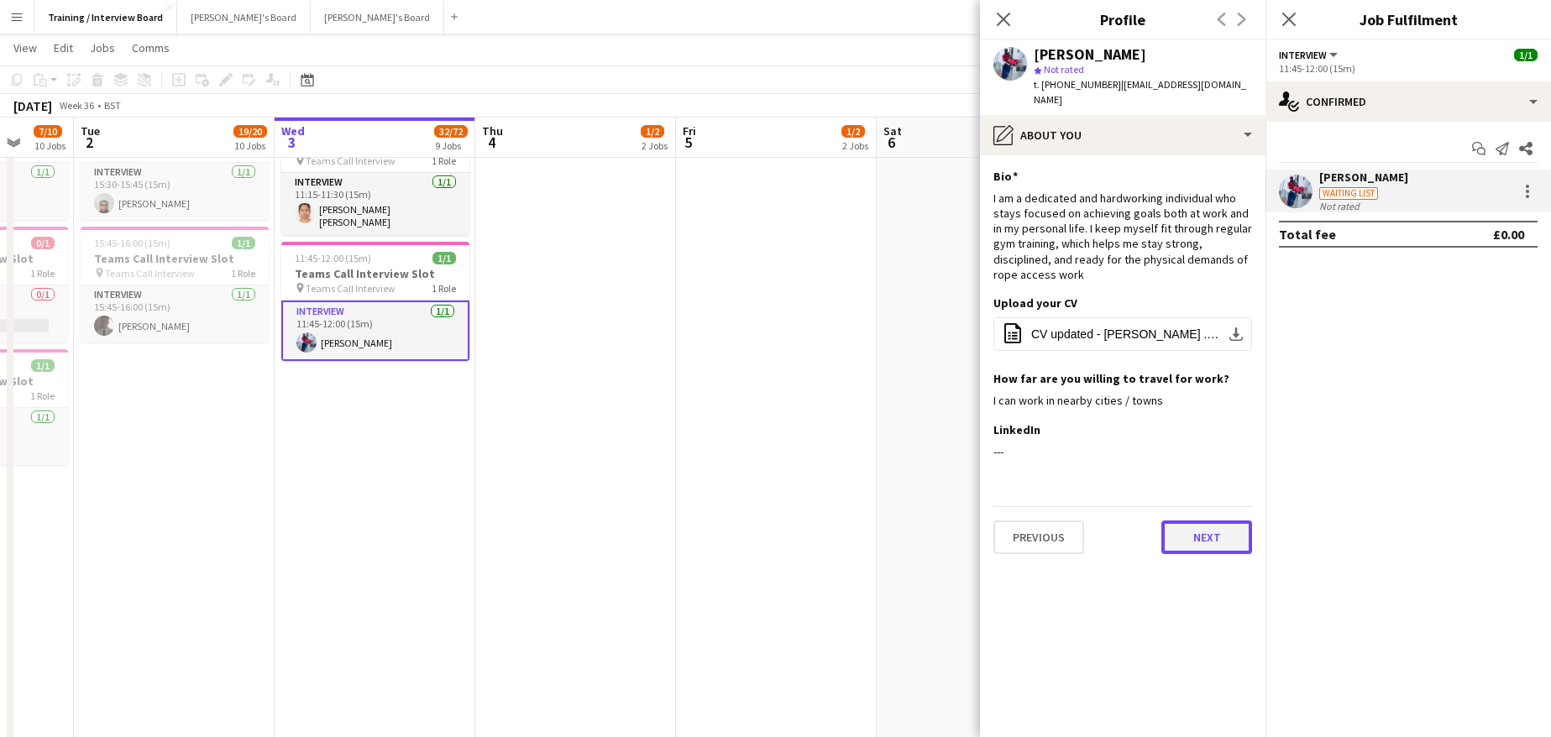
click at [1193, 521] on button "Next" at bounding box center [1206, 538] width 91 height 34
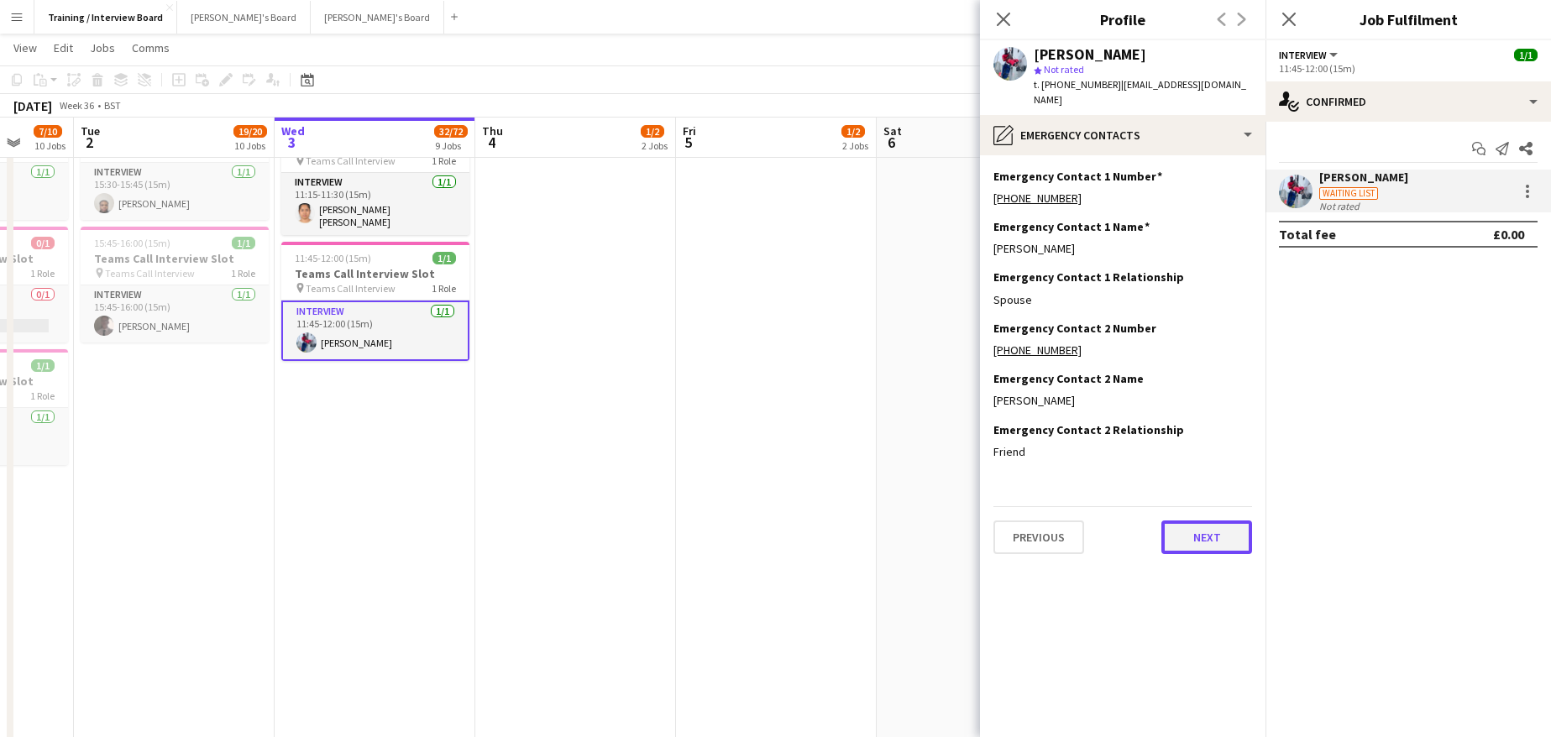
click at [1192, 521] on button "Next" at bounding box center [1206, 538] width 91 height 34
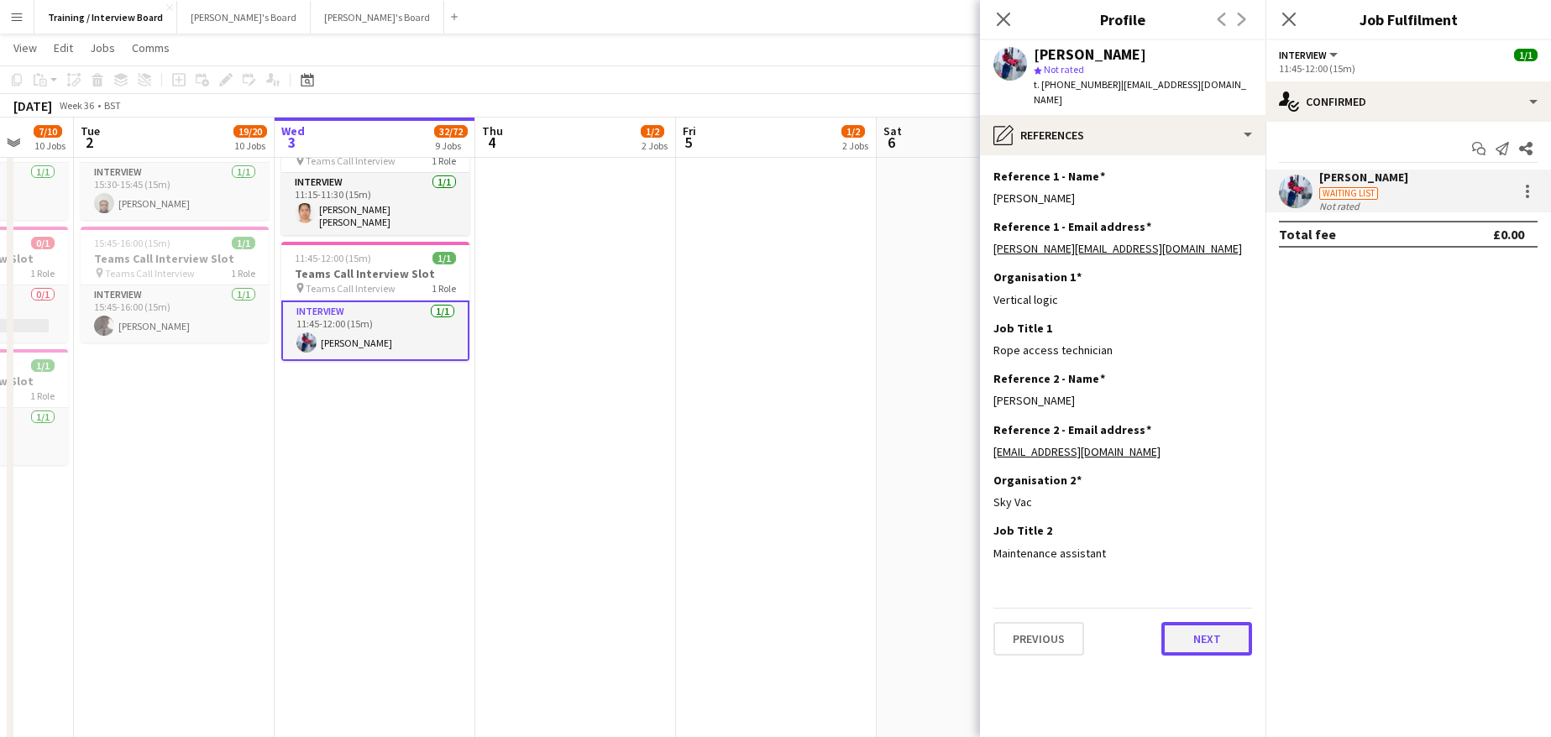
click at [1216, 622] on button "Next" at bounding box center [1206, 639] width 91 height 34
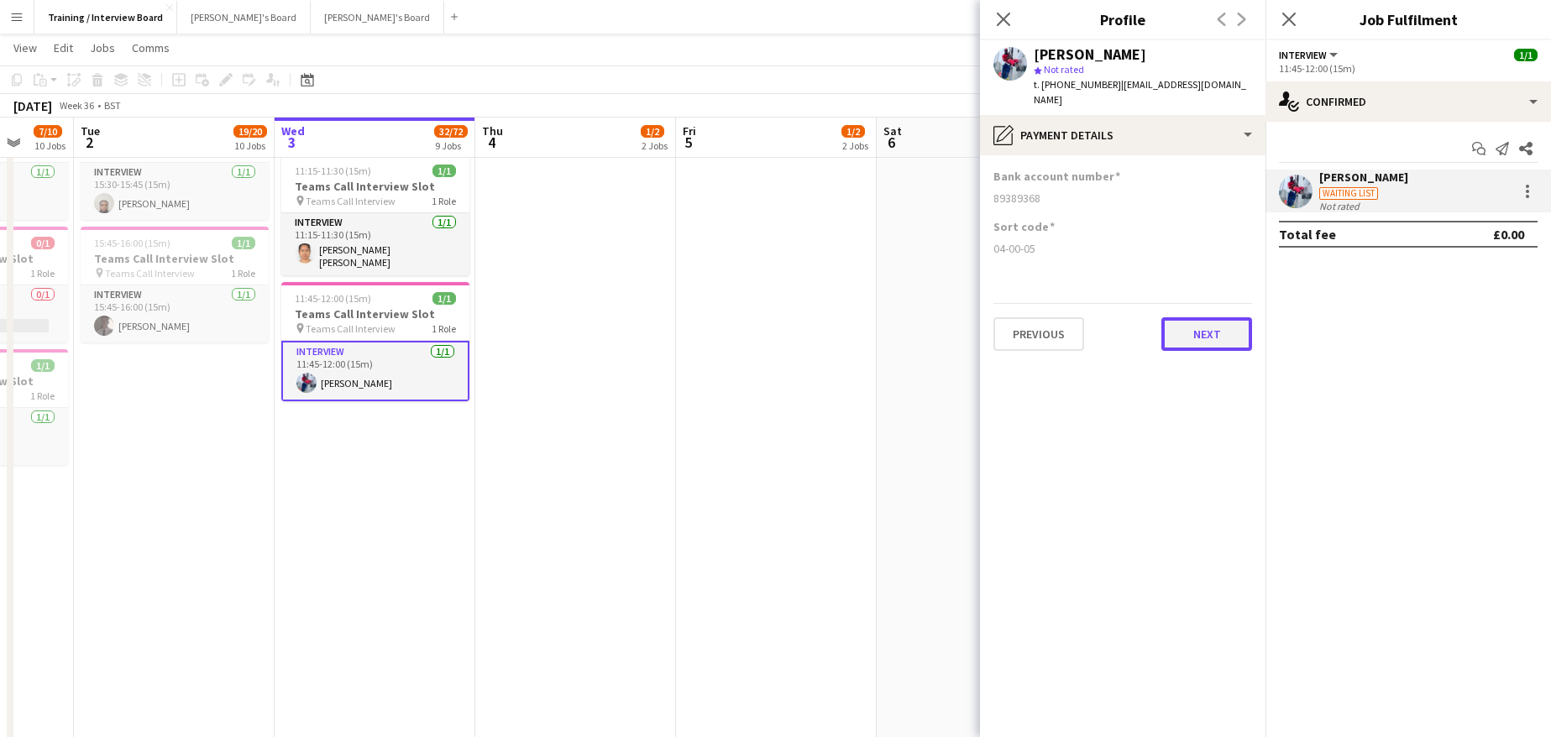
click at [1185, 317] on button "Next" at bounding box center [1206, 334] width 91 height 34
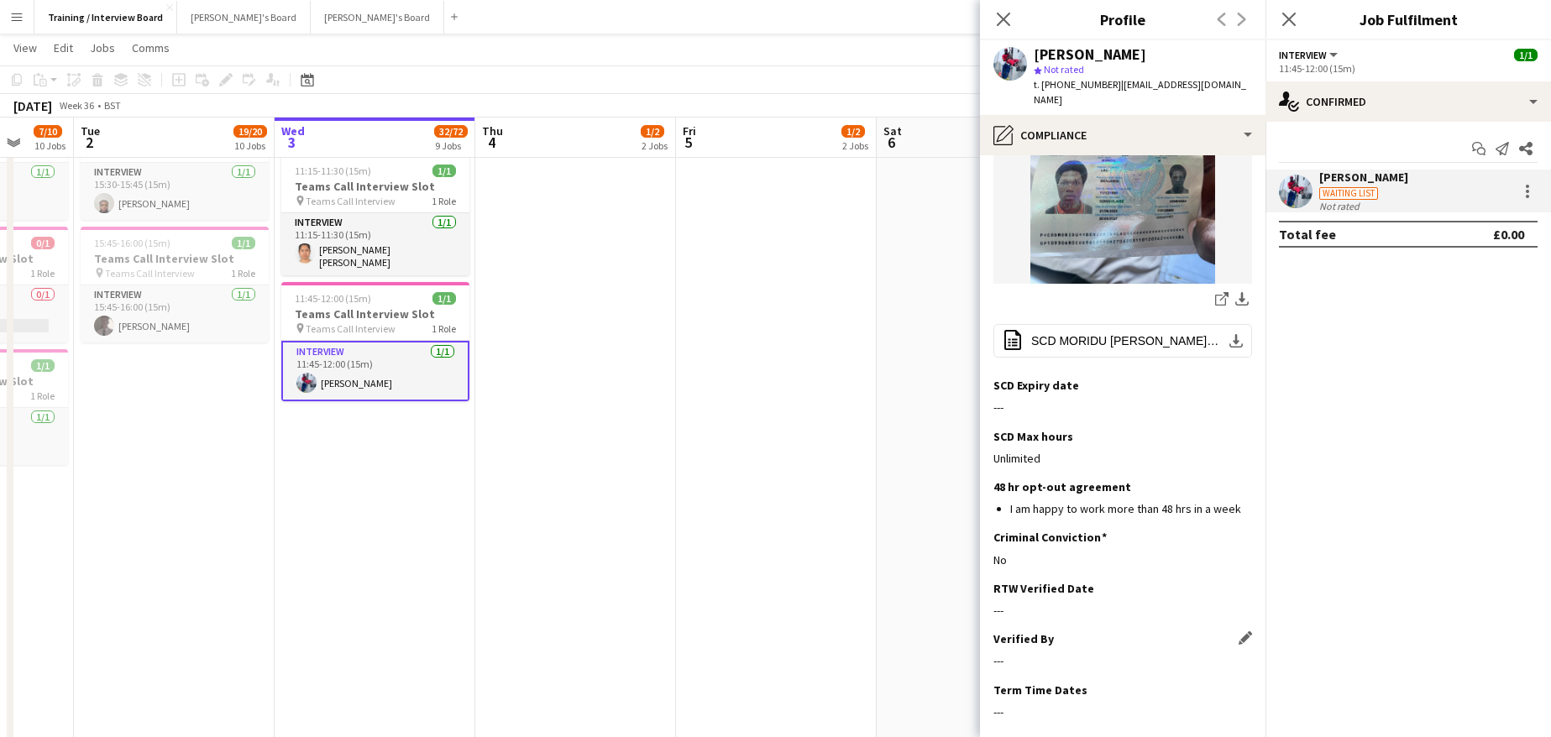
scroll to position [431, 0]
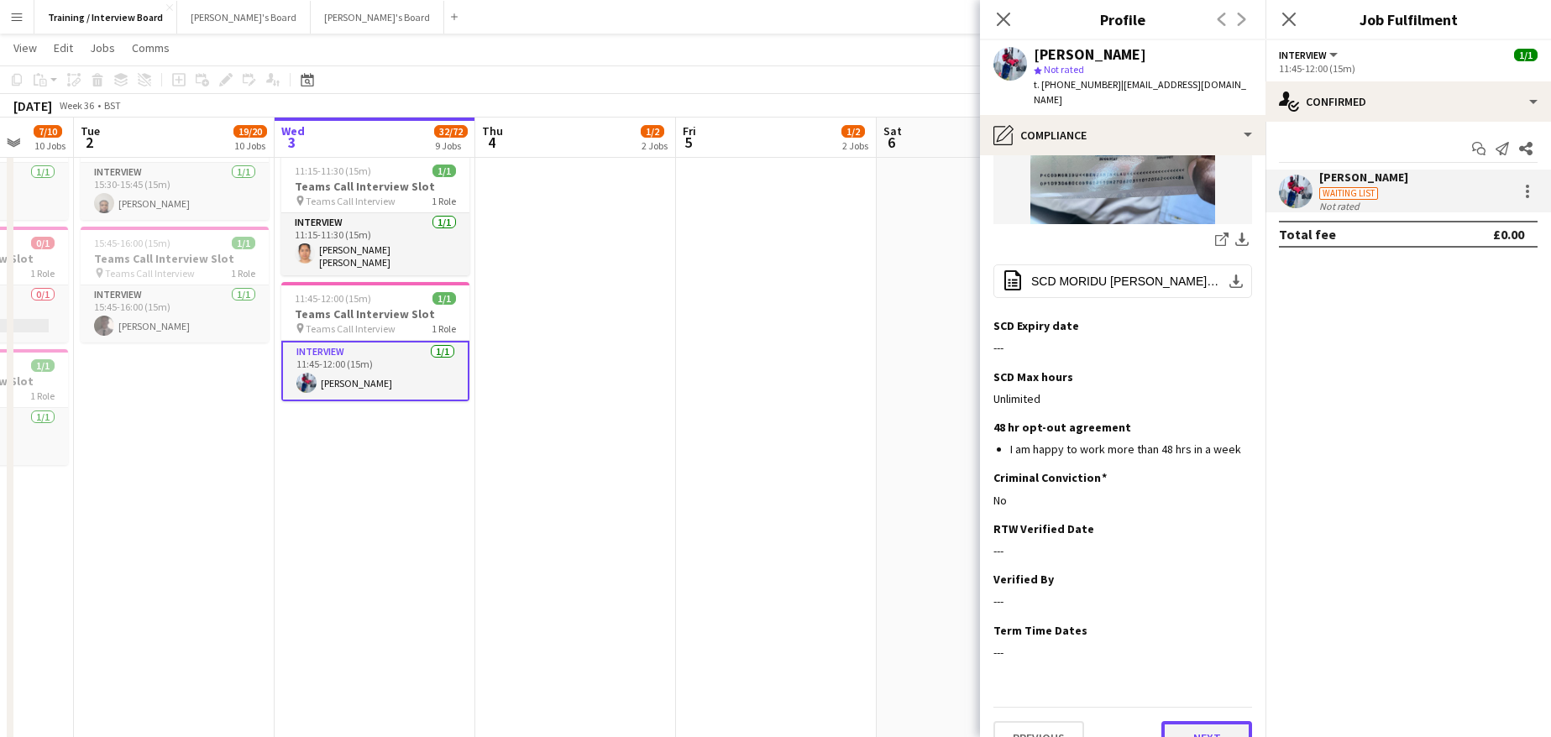
click at [1189, 721] on button "Next" at bounding box center [1206, 738] width 91 height 34
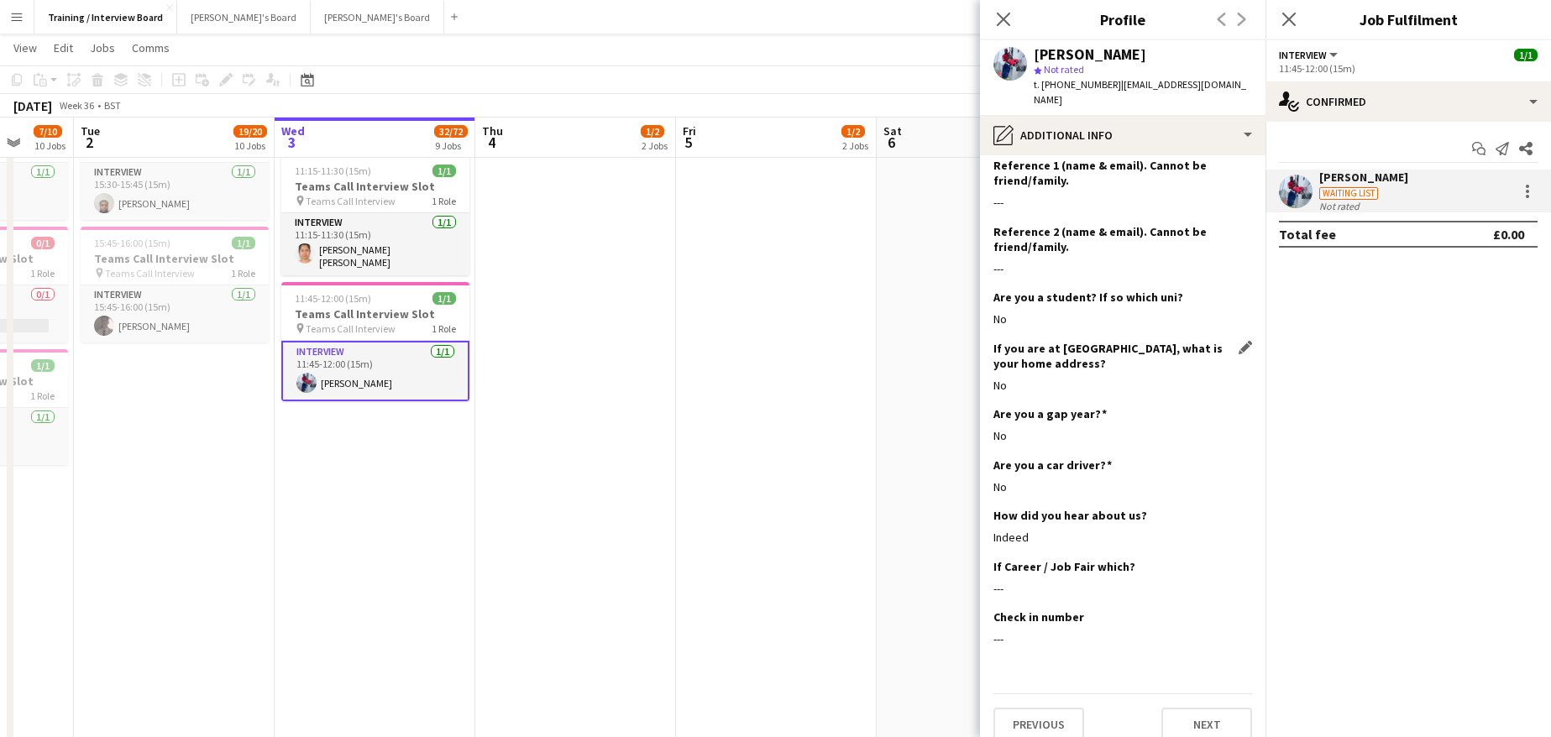
scroll to position [277, 0]
click at [1166, 705] on button "Next" at bounding box center [1206, 722] width 91 height 34
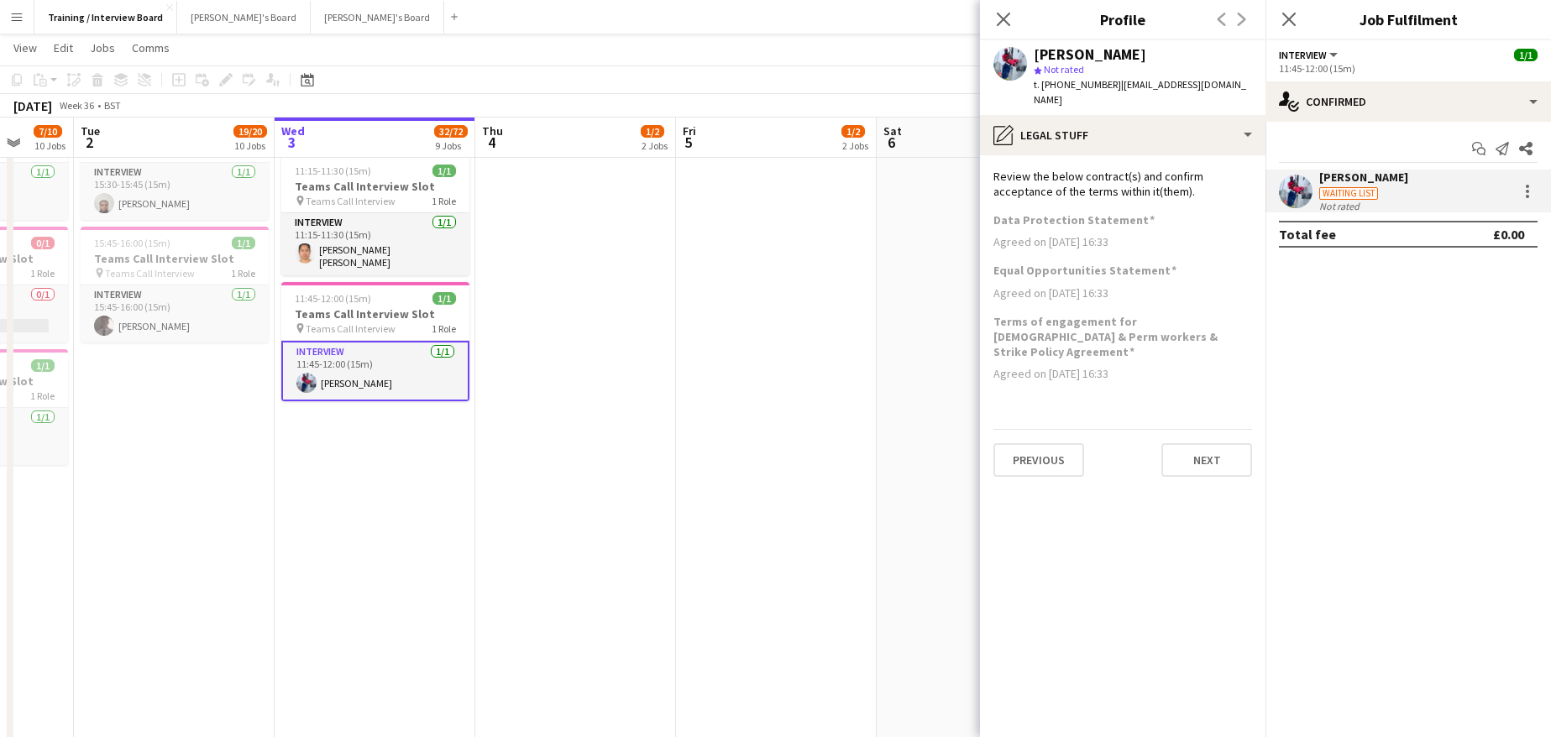
scroll to position [0, 0]
click at [1237, 443] on button "Next" at bounding box center [1206, 460] width 91 height 34
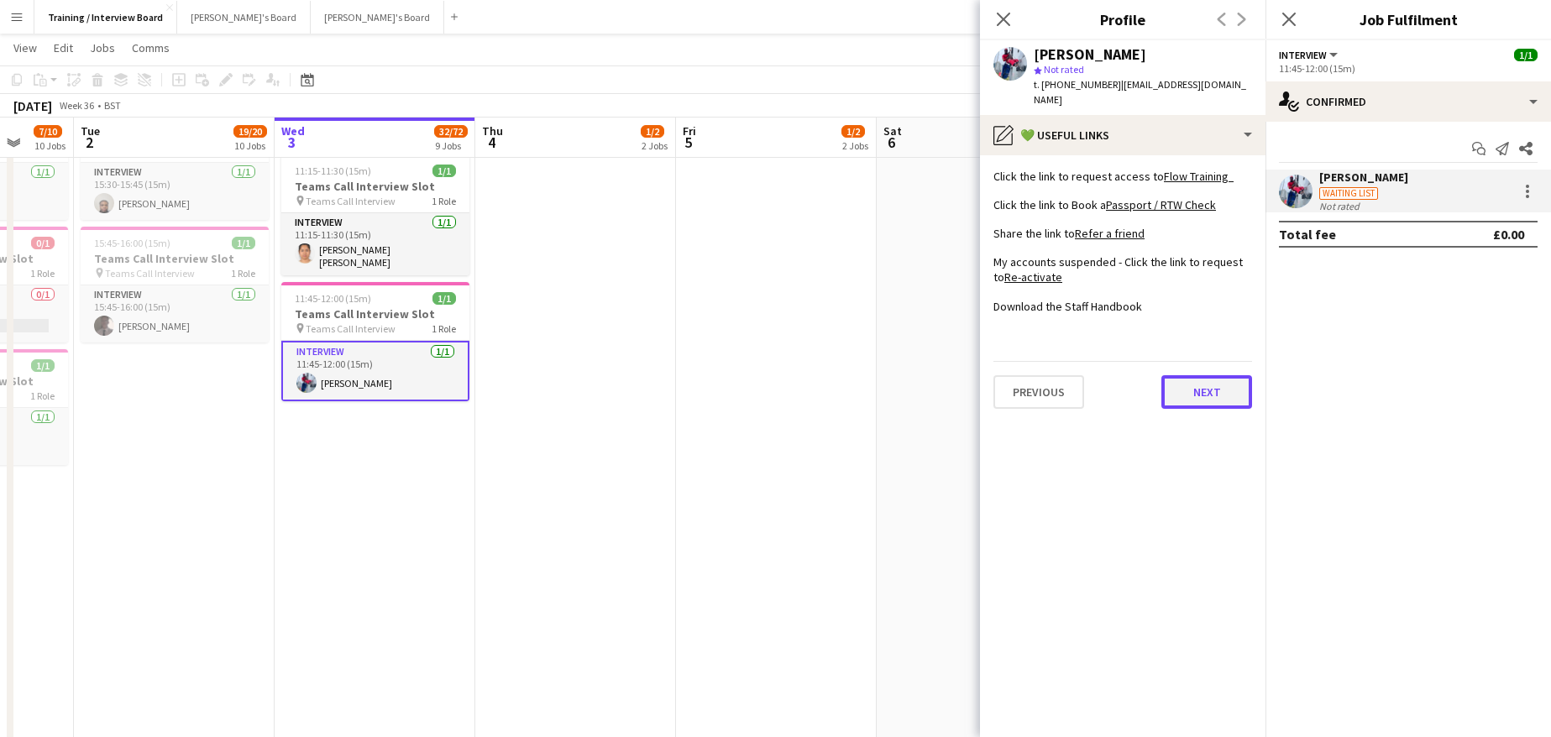
click at [1214, 375] on button "Next" at bounding box center [1206, 392] width 91 height 34
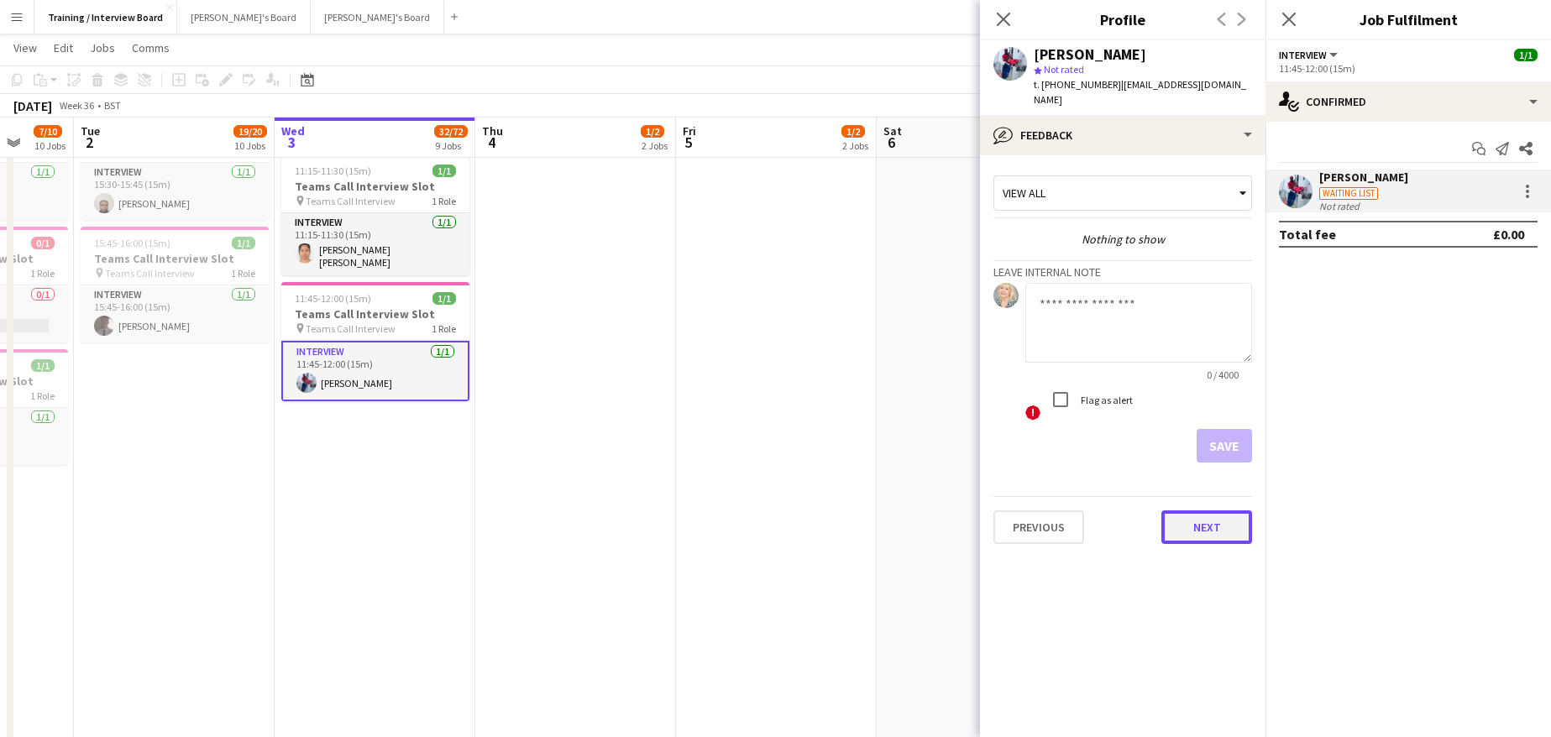
click at [1227, 510] on button "Next" at bounding box center [1206, 527] width 91 height 34
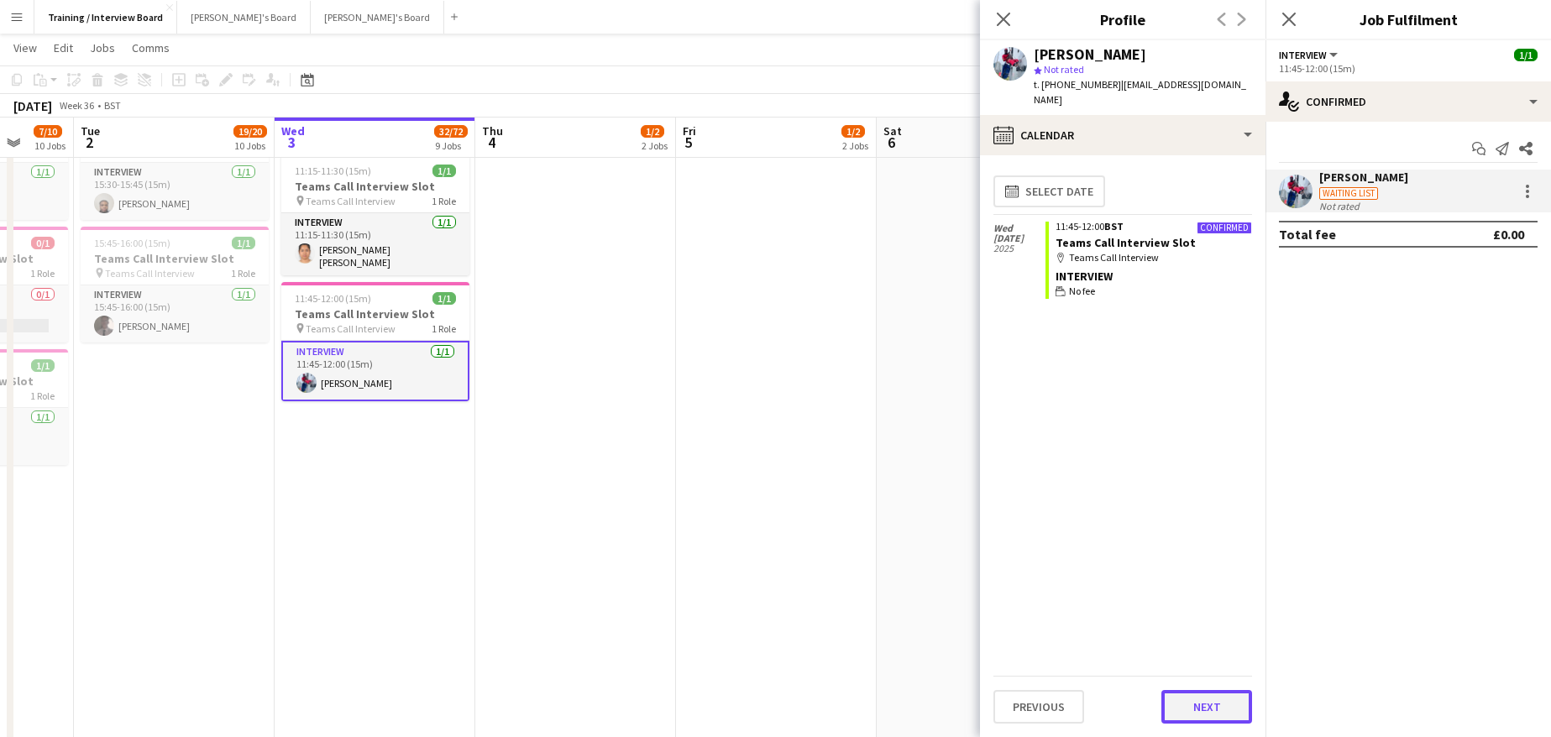
click at [1223, 708] on button "Next" at bounding box center [1206, 707] width 91 height 34
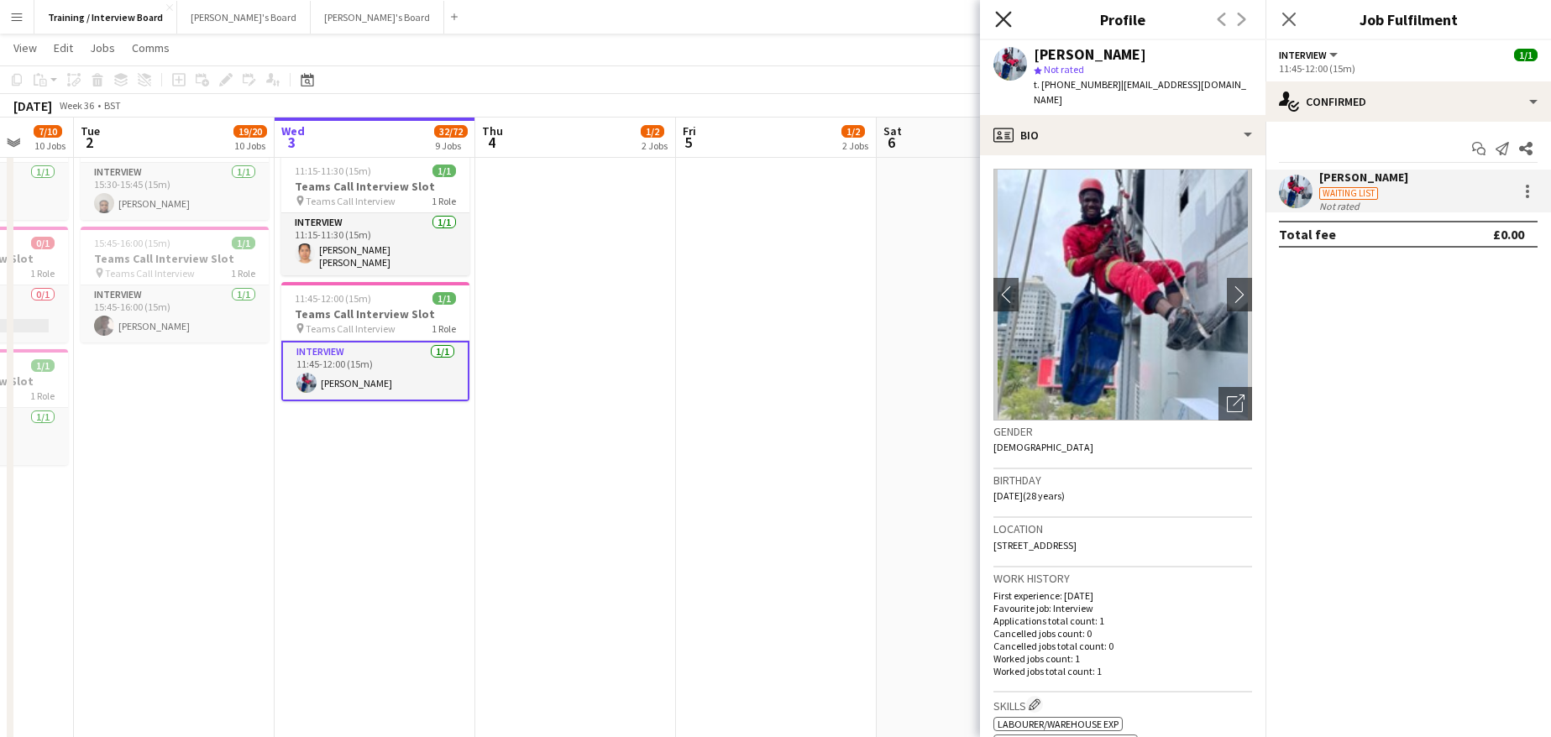
click at [1002, 13] on icon "Close pop-in" at bounding box center [1003, 19] width 16 height 16
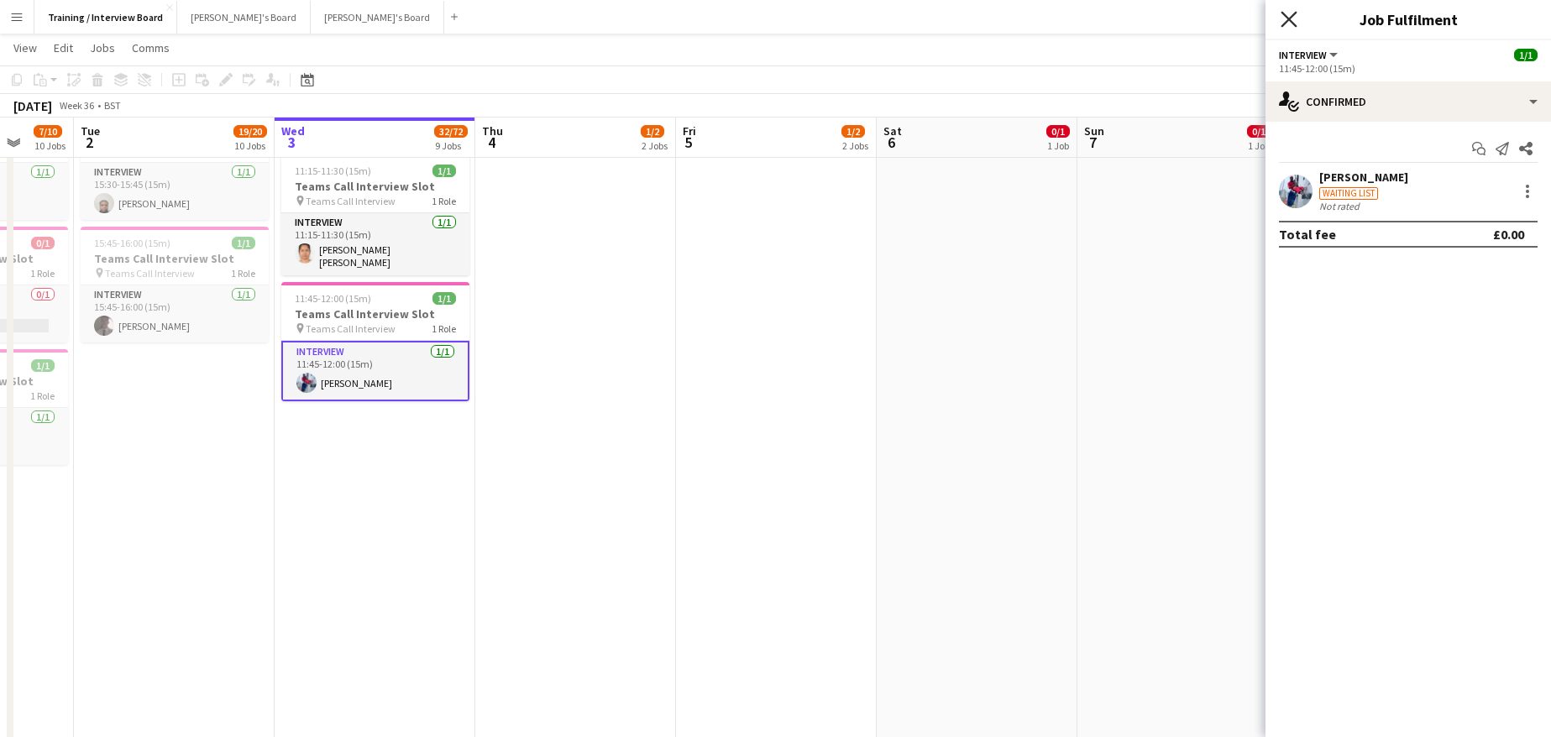
click at [1285, 12] on icon "Close pop-in" at bounding box center [1288, 19] width 16 height 16
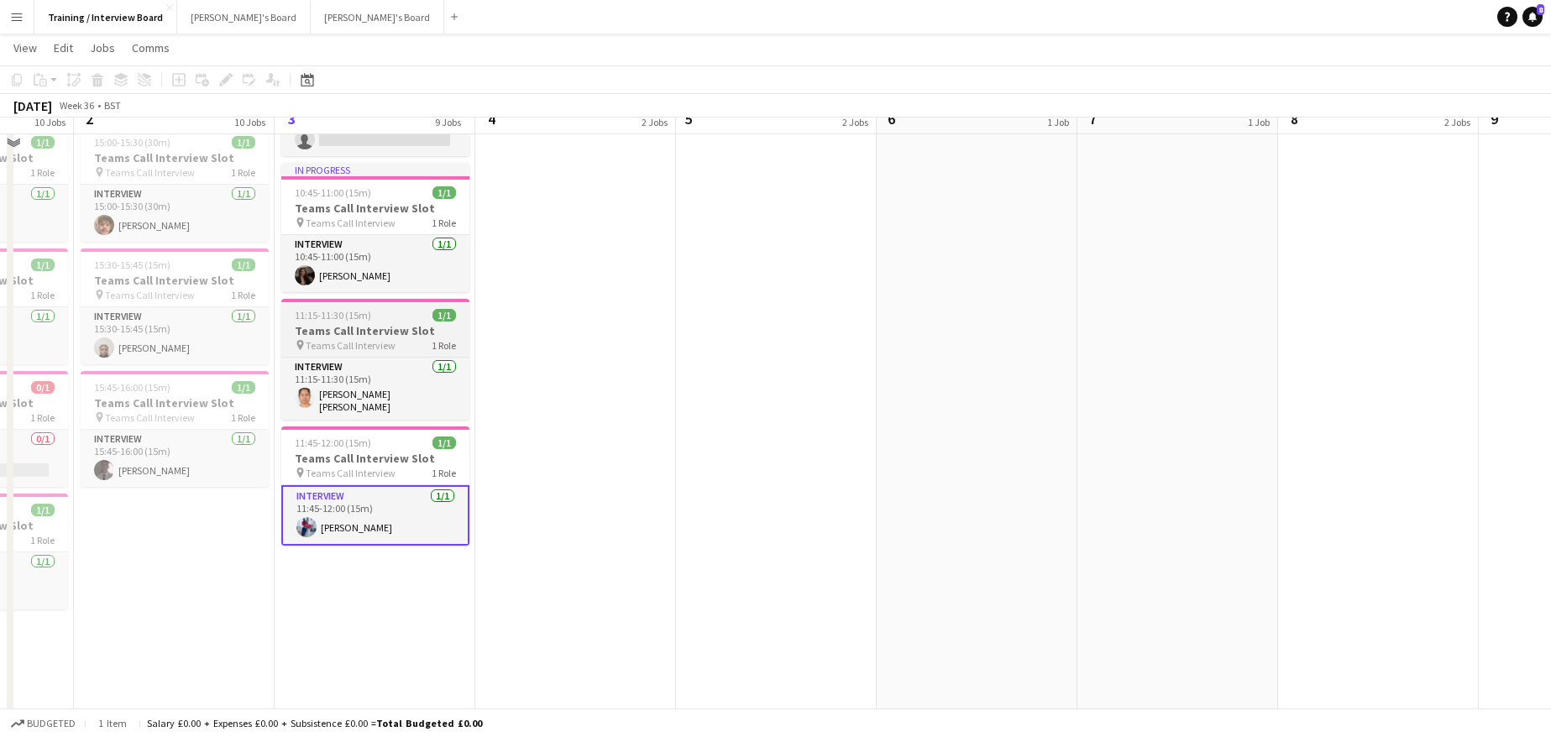
scroll to position [840, 0]
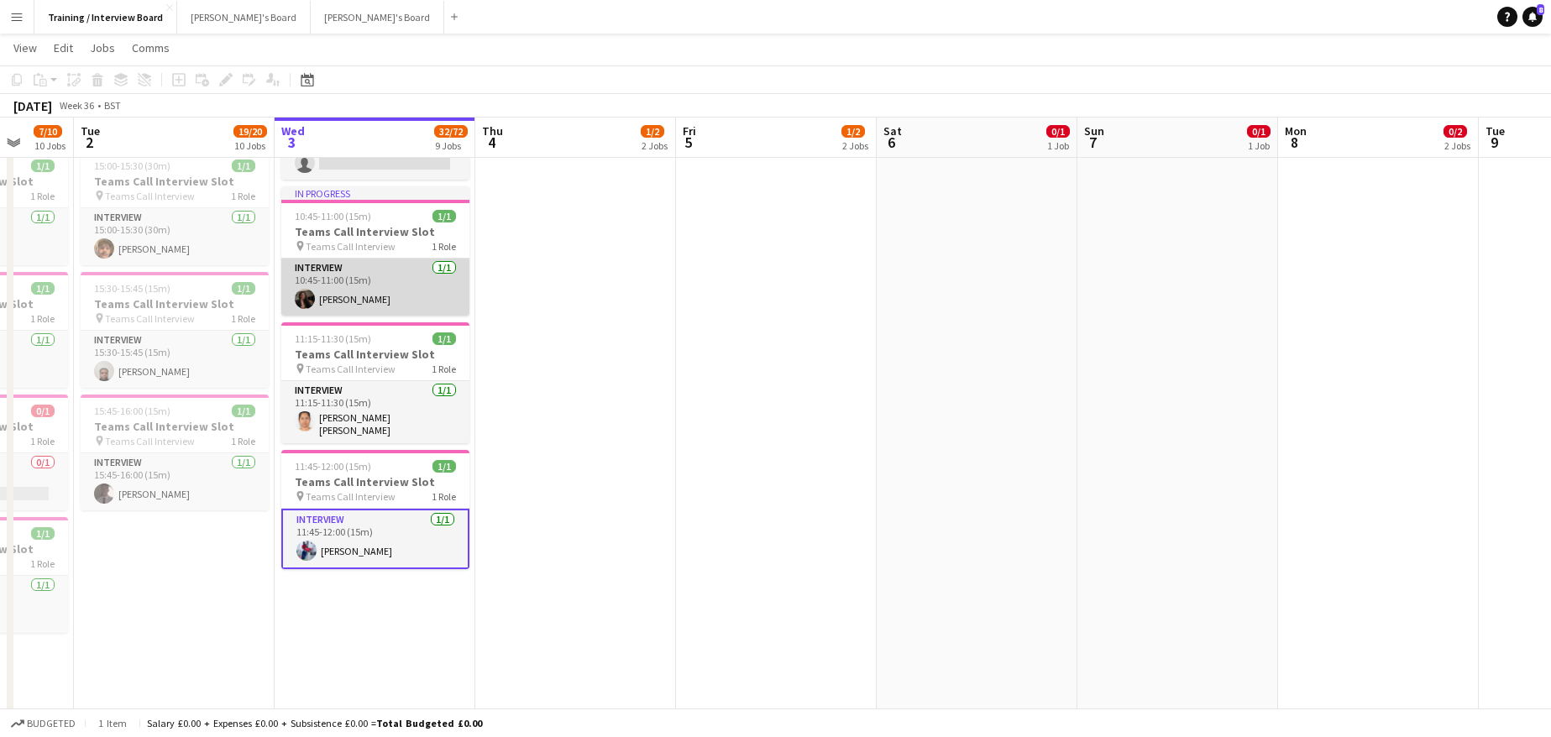
click at [336, 283] on app-card-role "Interview 1/1 10:45-11:00 (15m) Alicia Catley-Smith" at bounding box center [375, 287] width 188 height 57
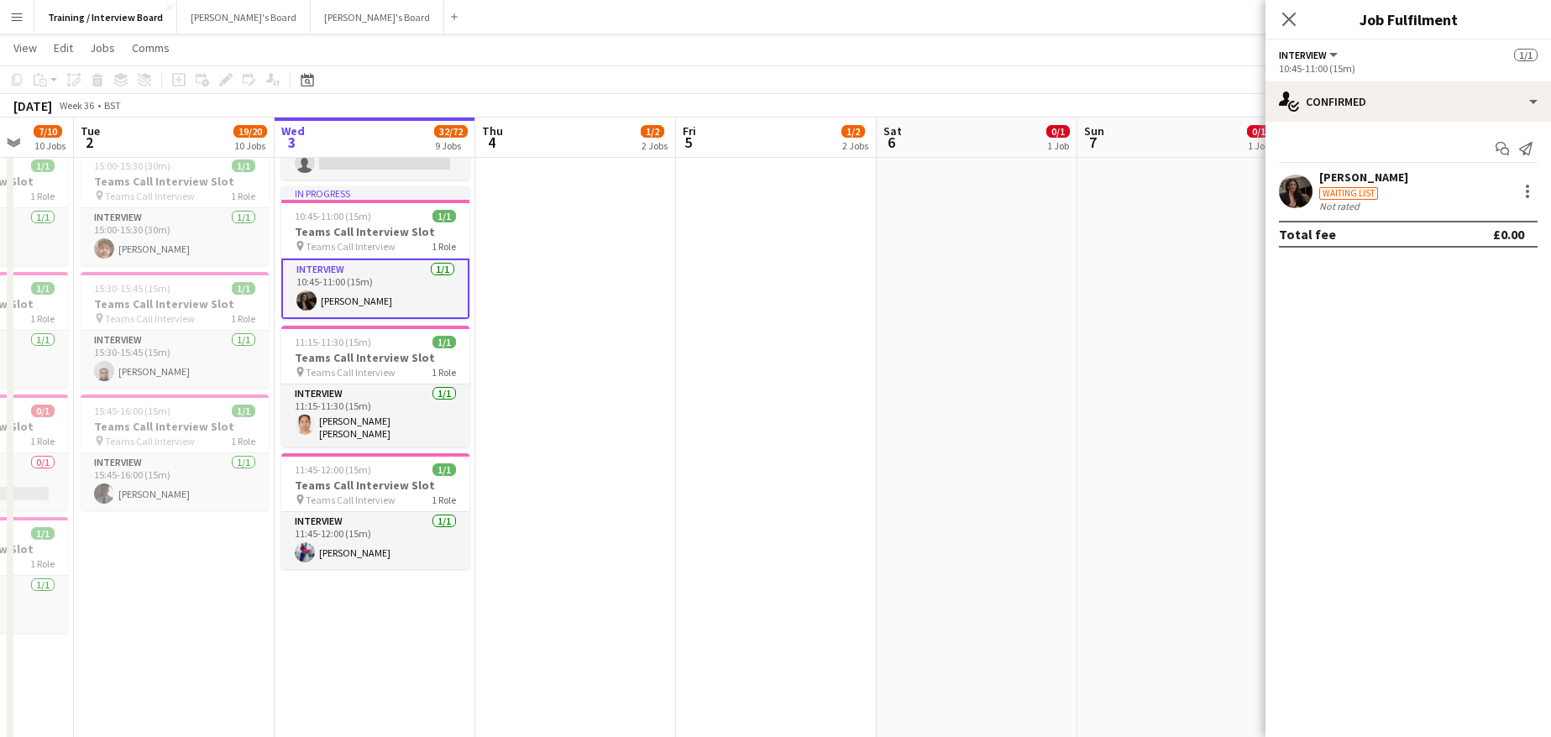
click at [1395, 176] on div "Alicia Catley-Smith" at bounding box center [1363, 177] width 89 height 15
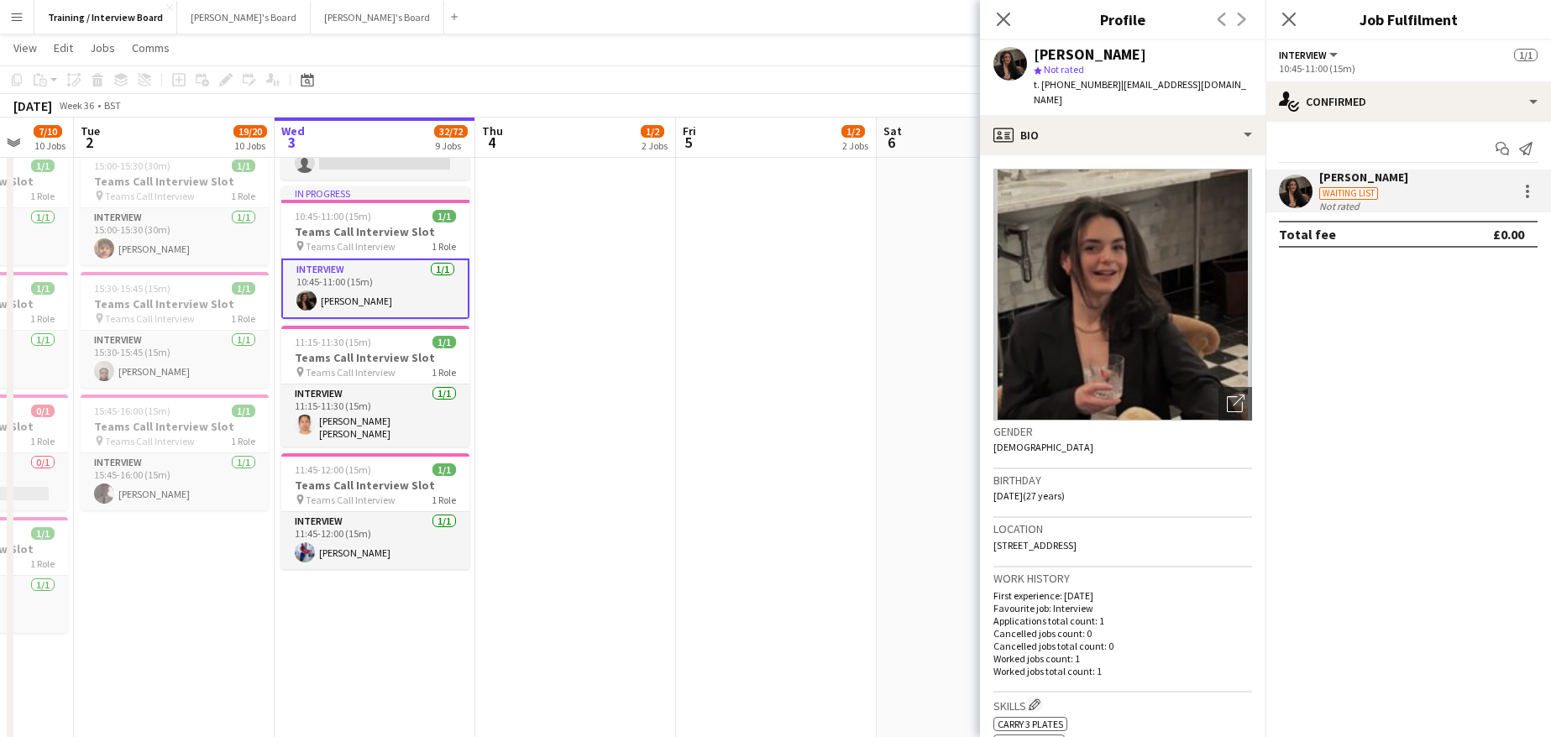
scroll to position [252, 0]
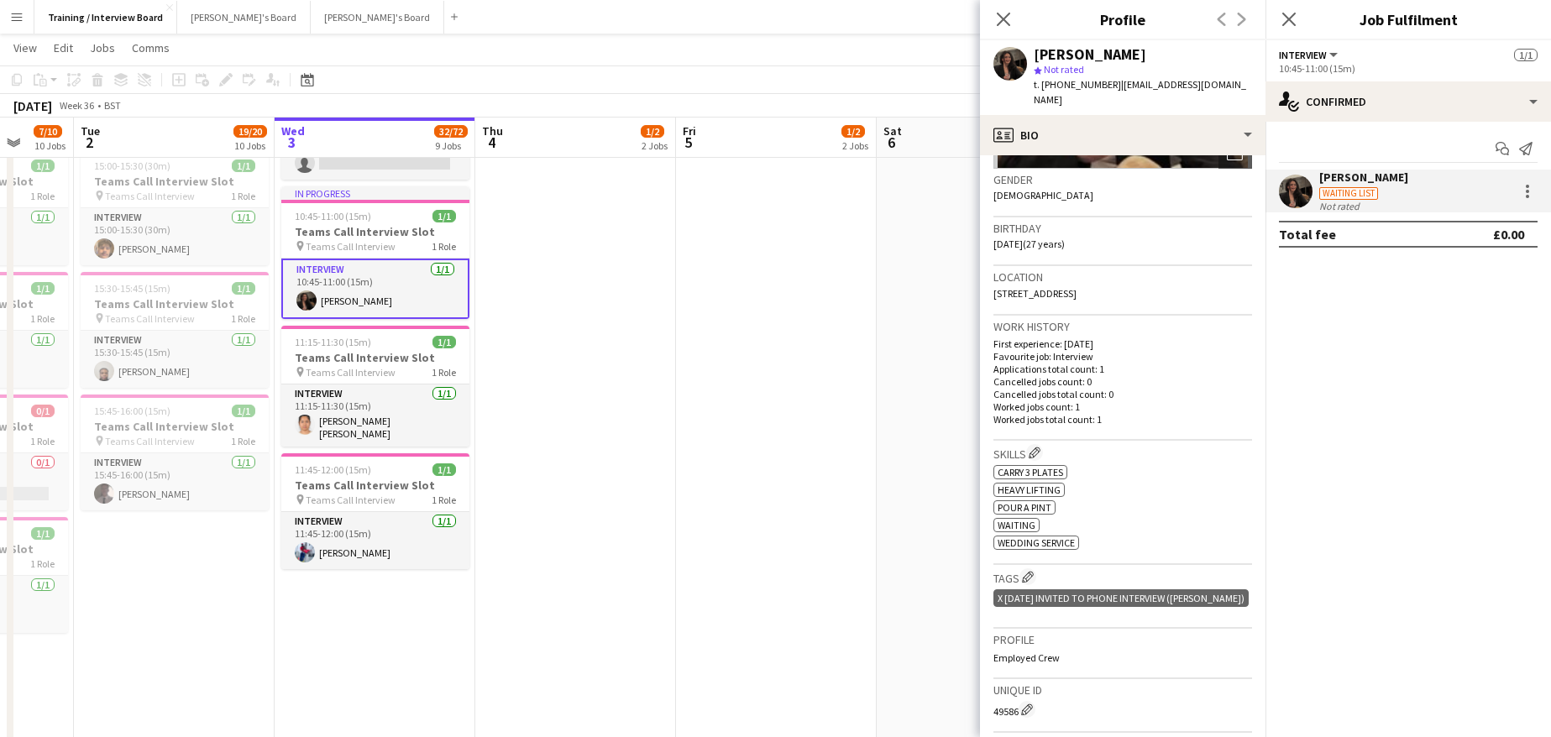
click at [1032, 444] on h3 "Skills Edit crew company skills" at bounding box center [1122, 453] width 259 height 18
click at [1038, 447] on app-icon "Edit crew company skills" at bounding box center [1034, 453] width 12 height 12
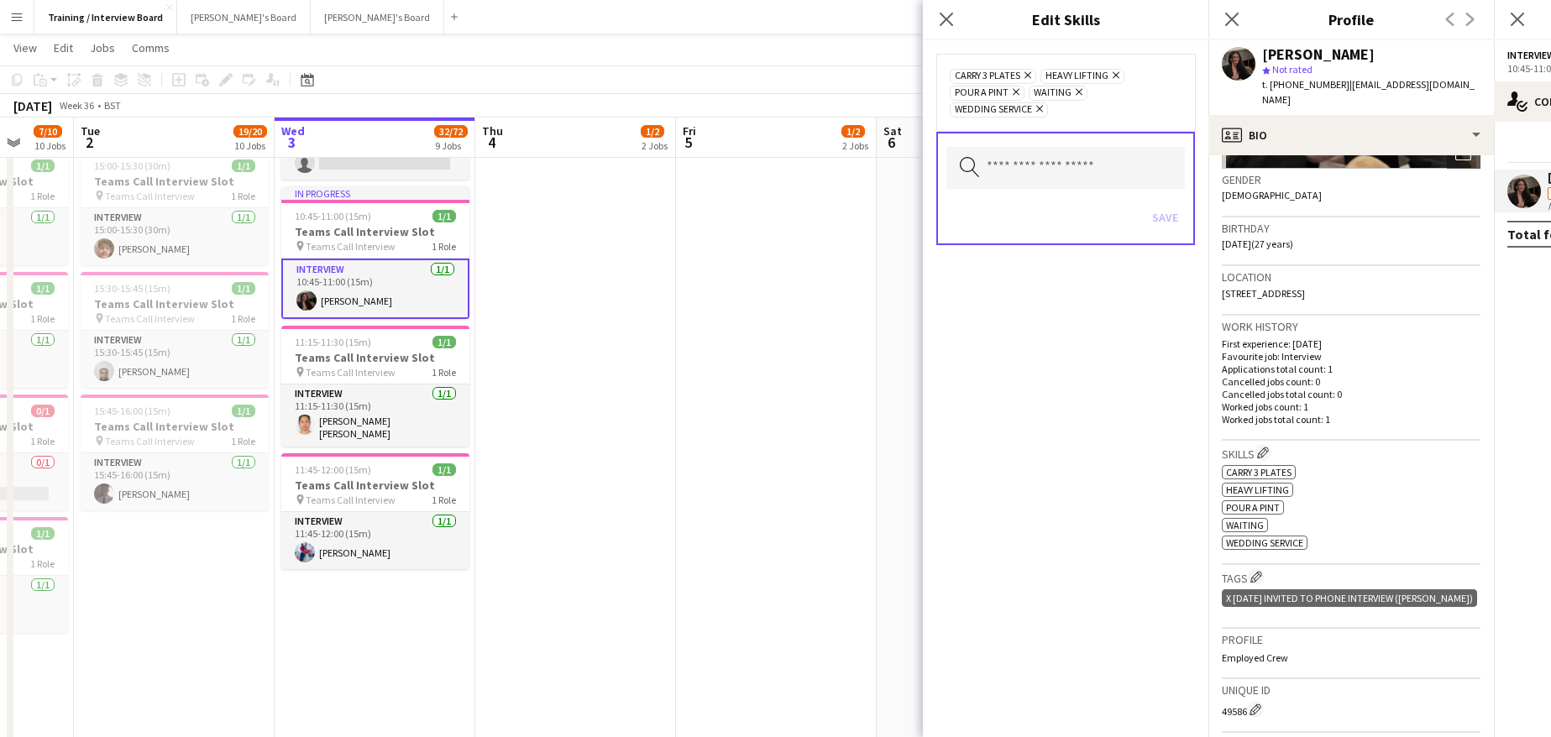
click at [1004, 144] on div "Search by skill name Save" at bounding box center [1065, 188] width 259 height 113
click at [1002, 160] on input "text" at bounding box center [1065, 168] width 238 height 42
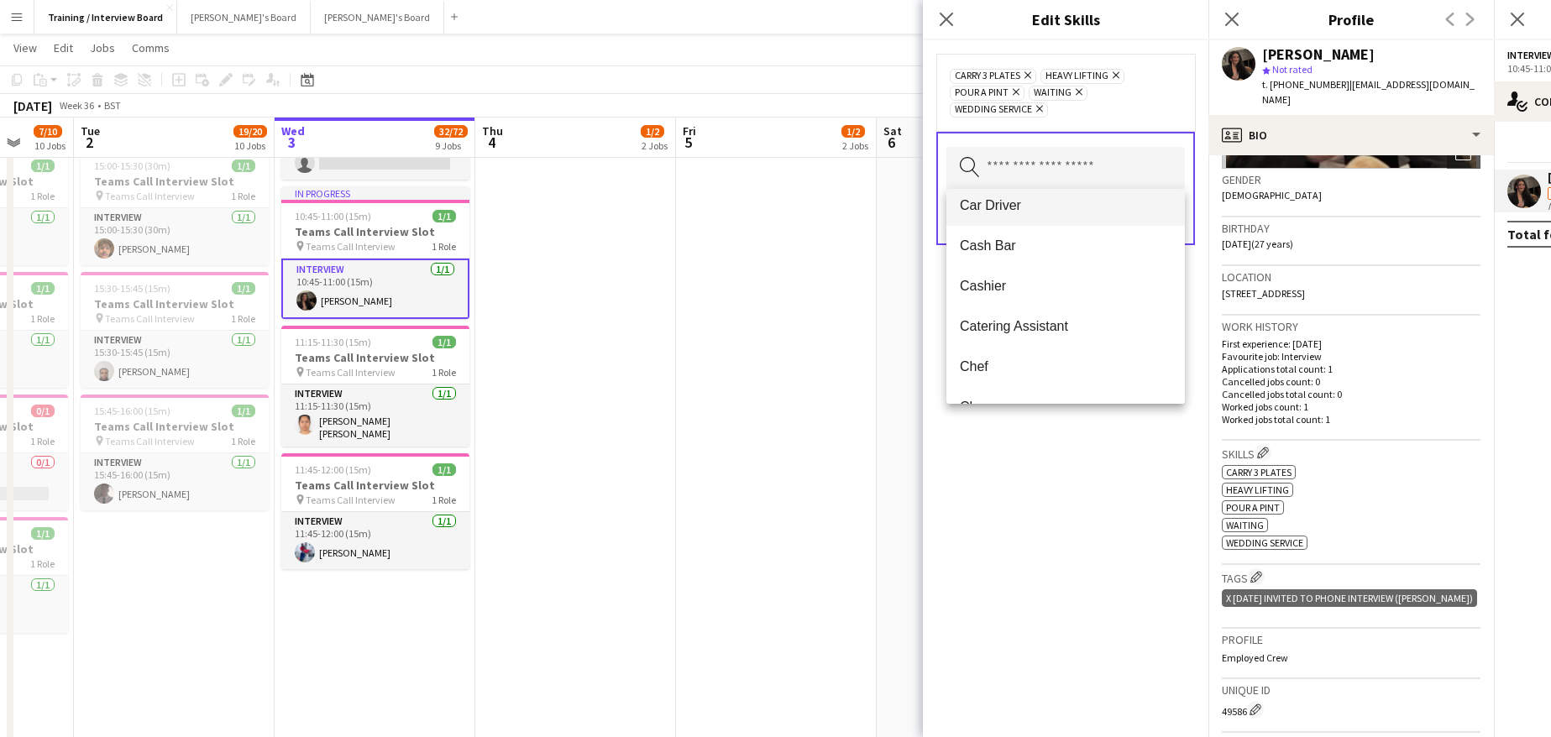
click at [1003, 202] on span "Car Driver" at bounding box center [1066, 205] width 212 height 16
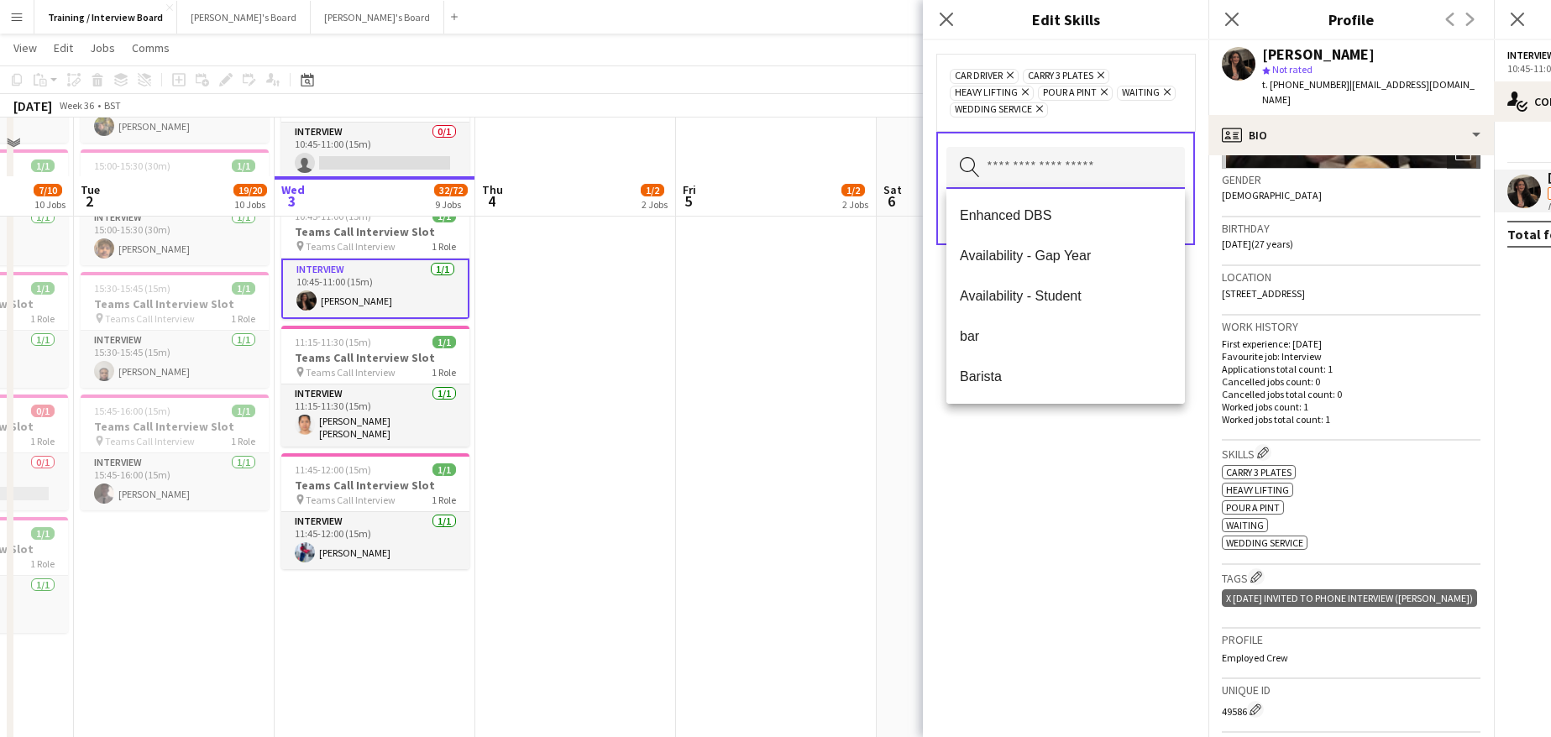
scroll to position [924, 0]
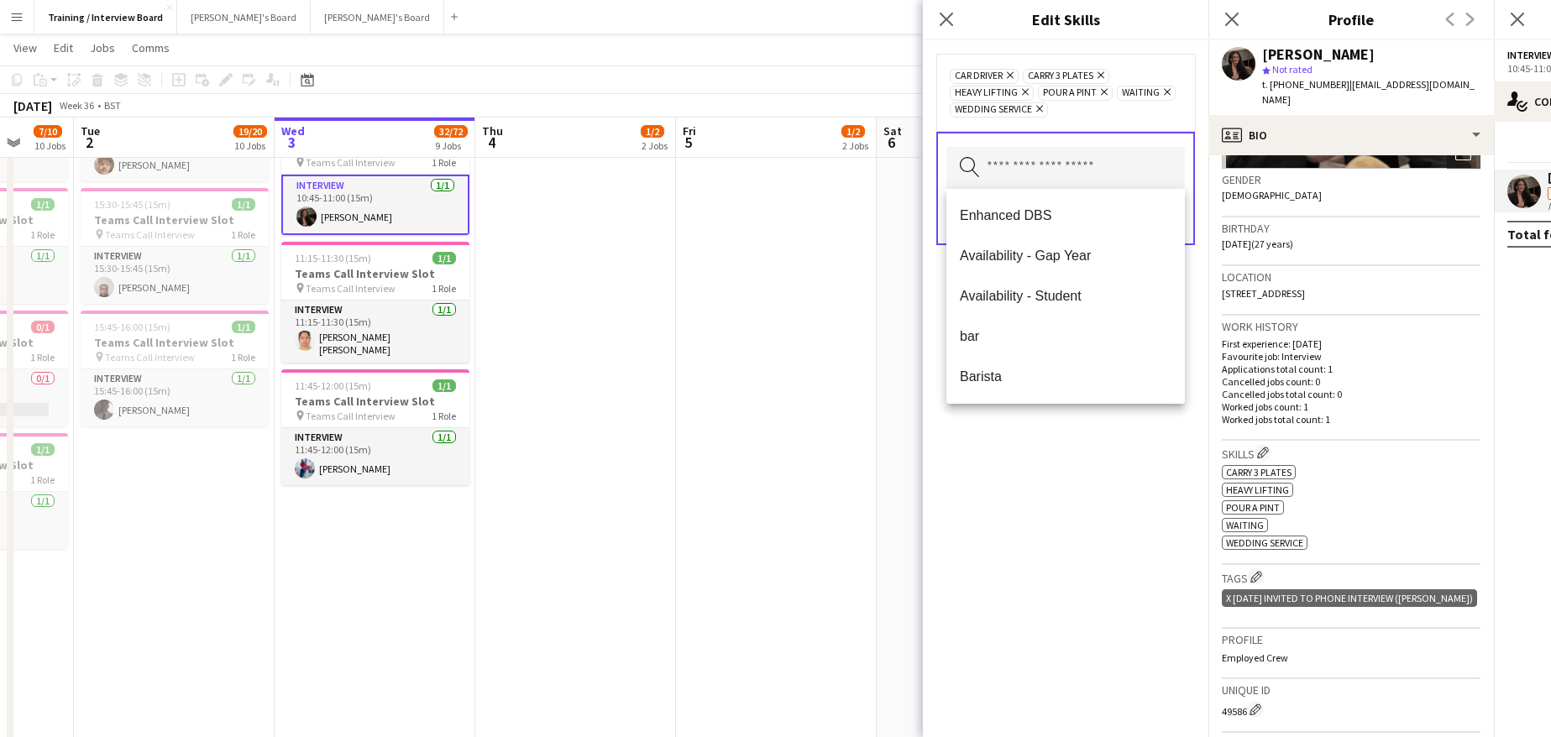
click at [1039, 517] on div "Car Driver Remove Carry 3 Plates Remove Heavy Lifting Remove Pour a Pint Remove…" at bounding box center [1065, 388] width 285 height 697
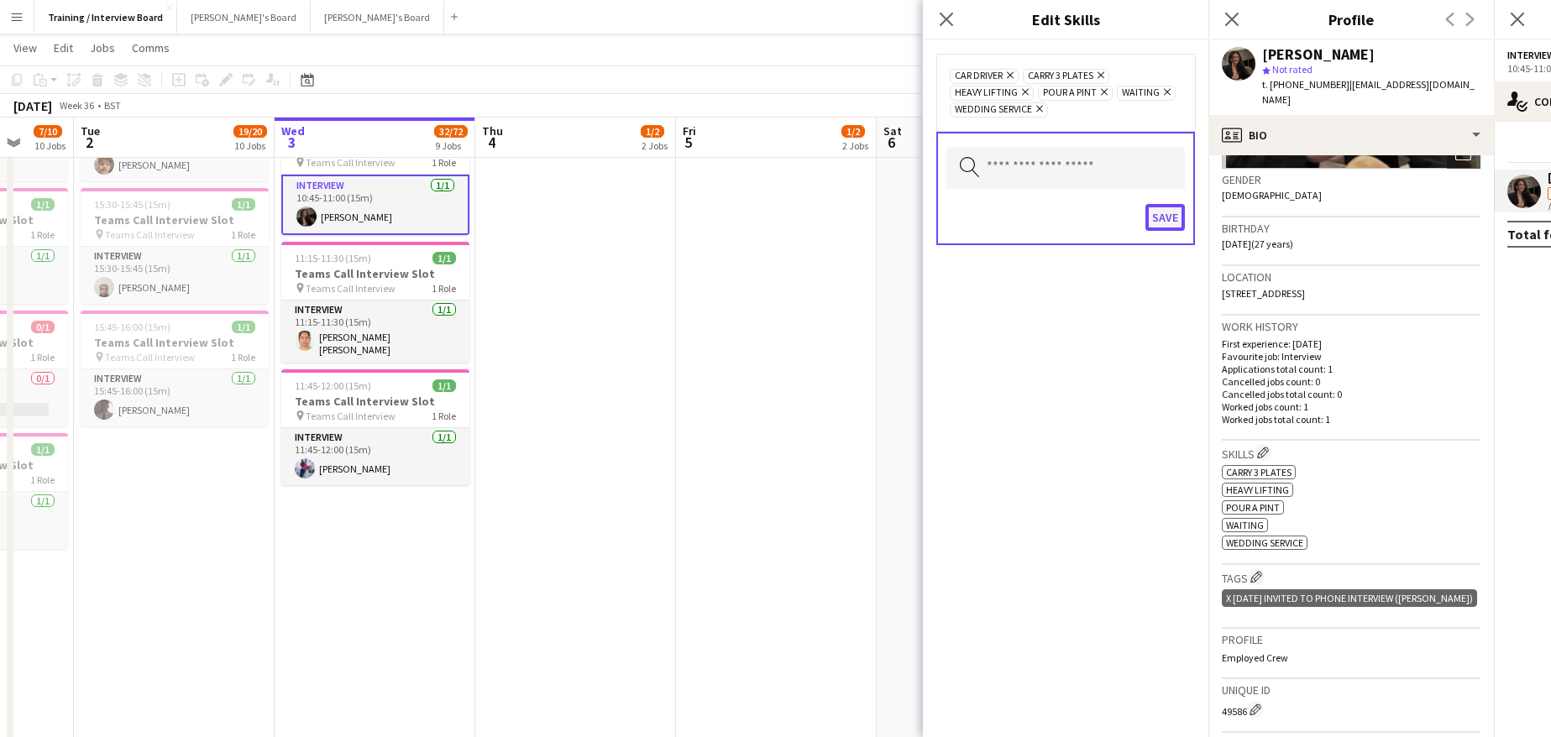
click at [1160, 220] on button "Save" at bounding box center [1164, 217] width 39 height 27
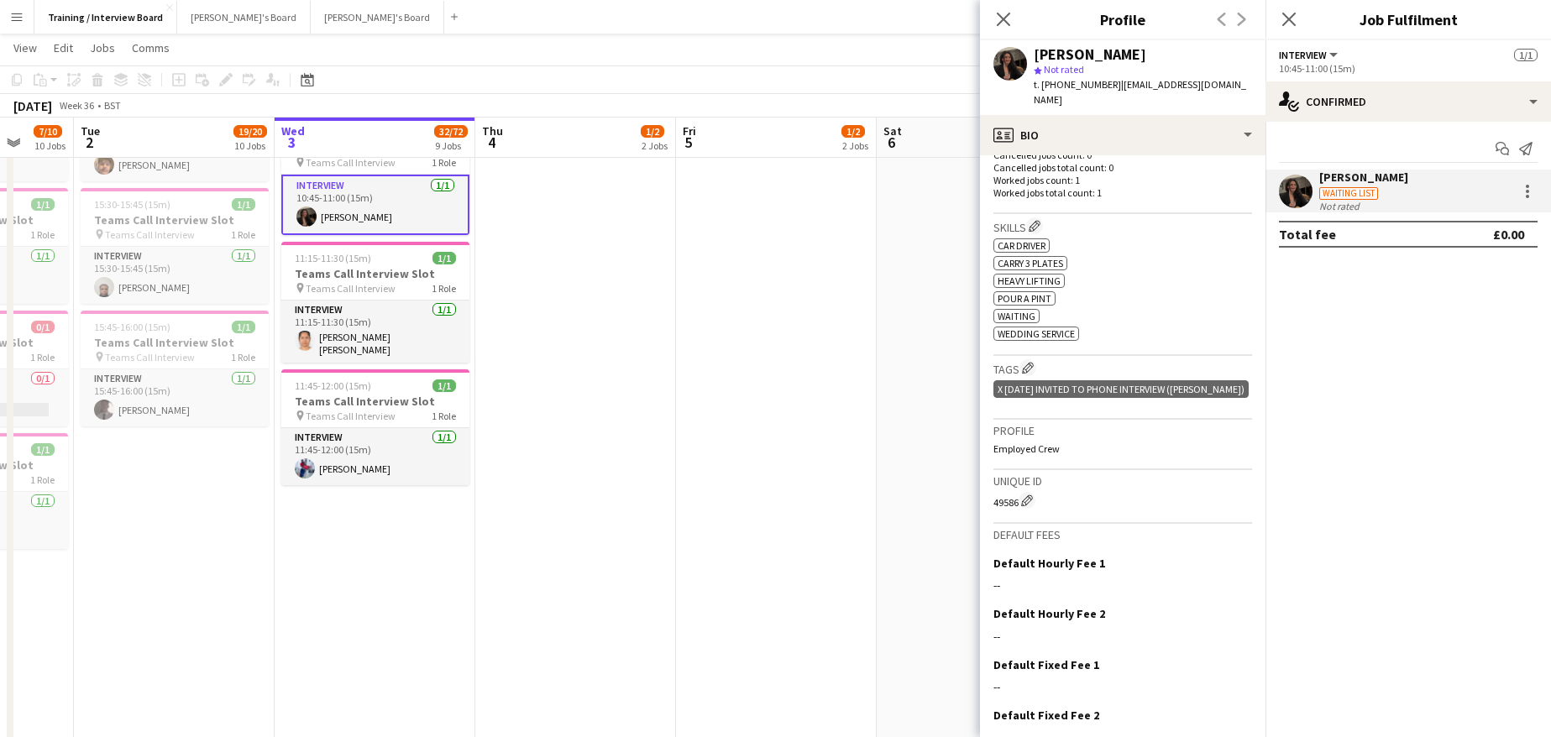
scroll to position [546, 0]
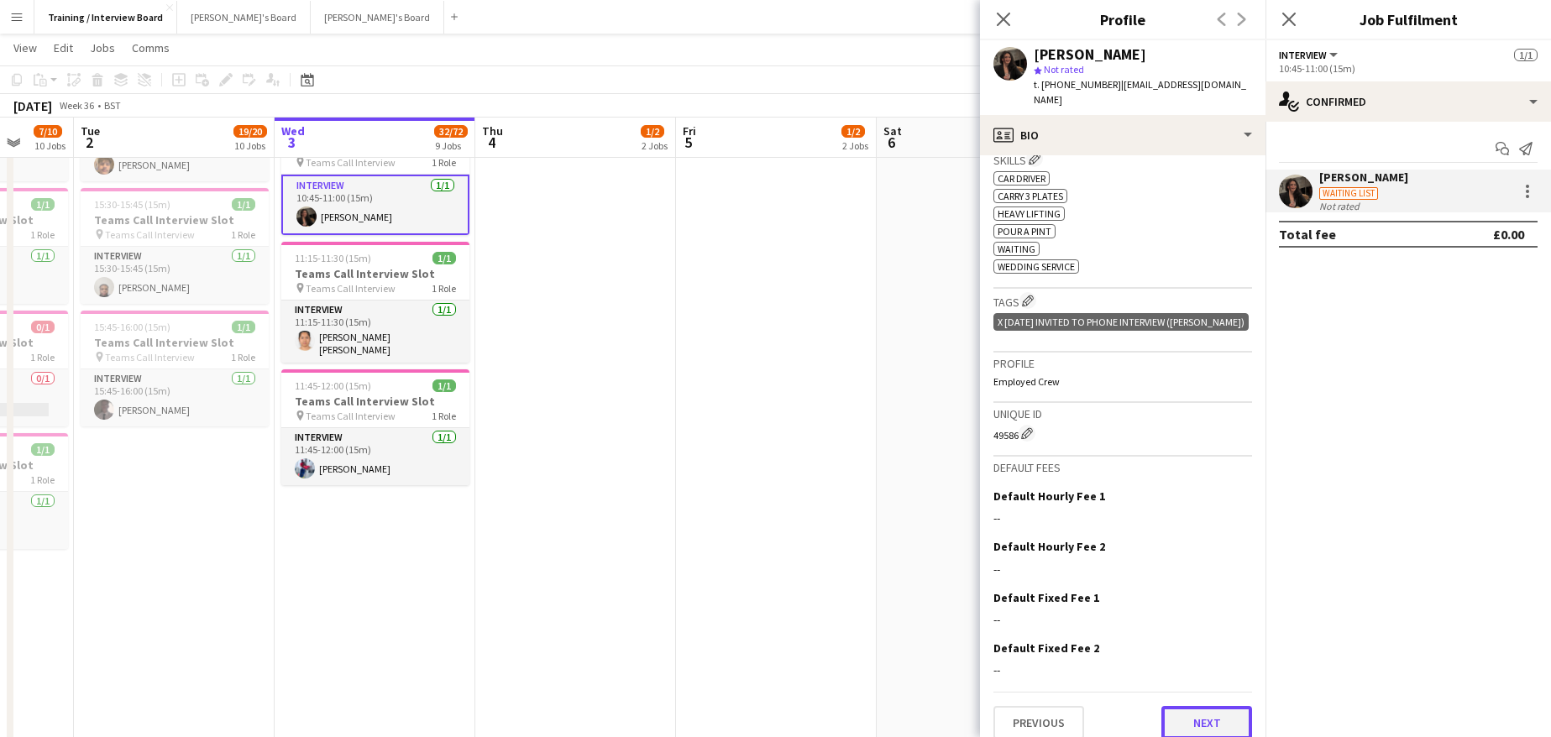
click at [1195, 707] on button "Next" at bounding box center [1206, 723] width 91 height 34
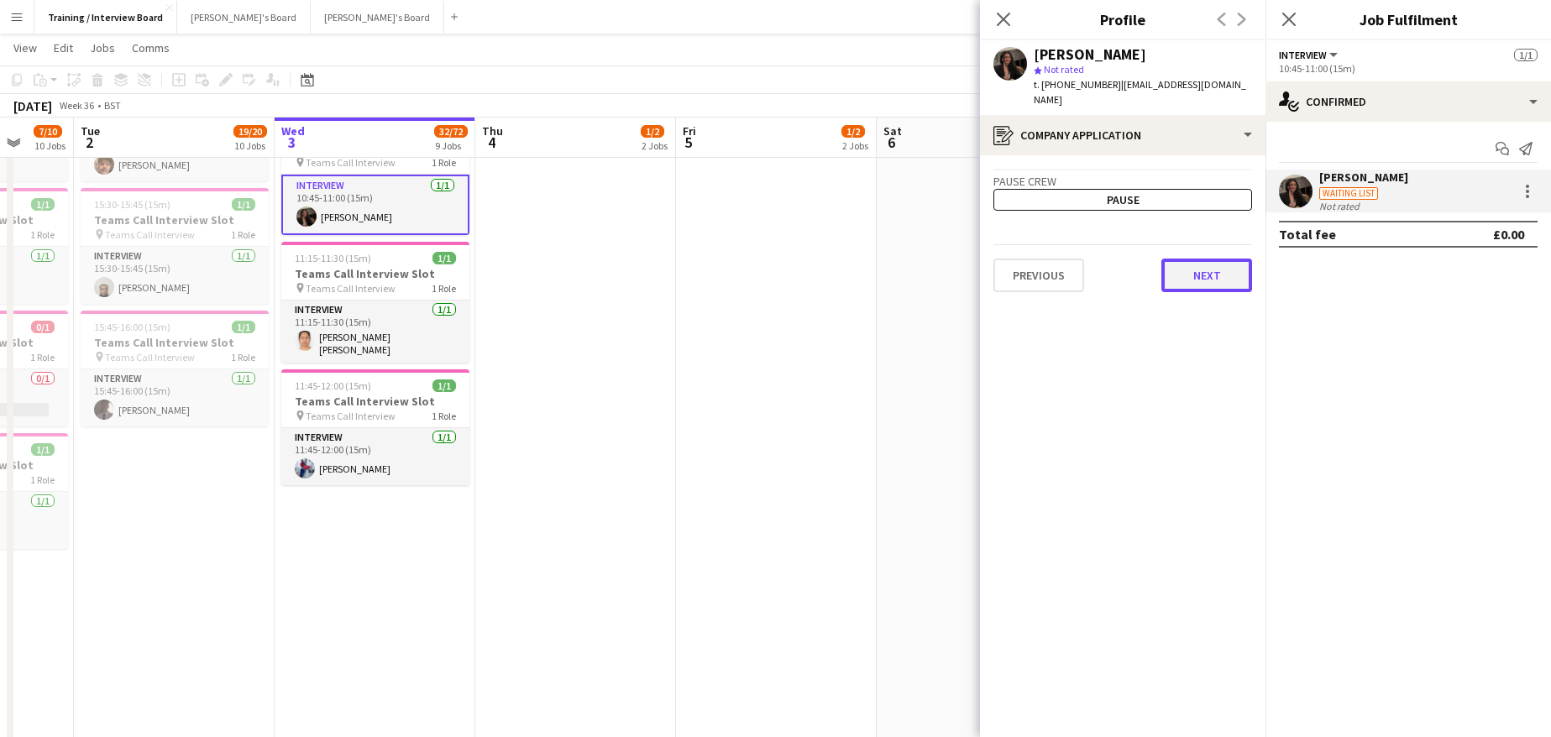
click at [1189, 259] on button "Next" at bounding box center [1206, 276] width 91 height 34
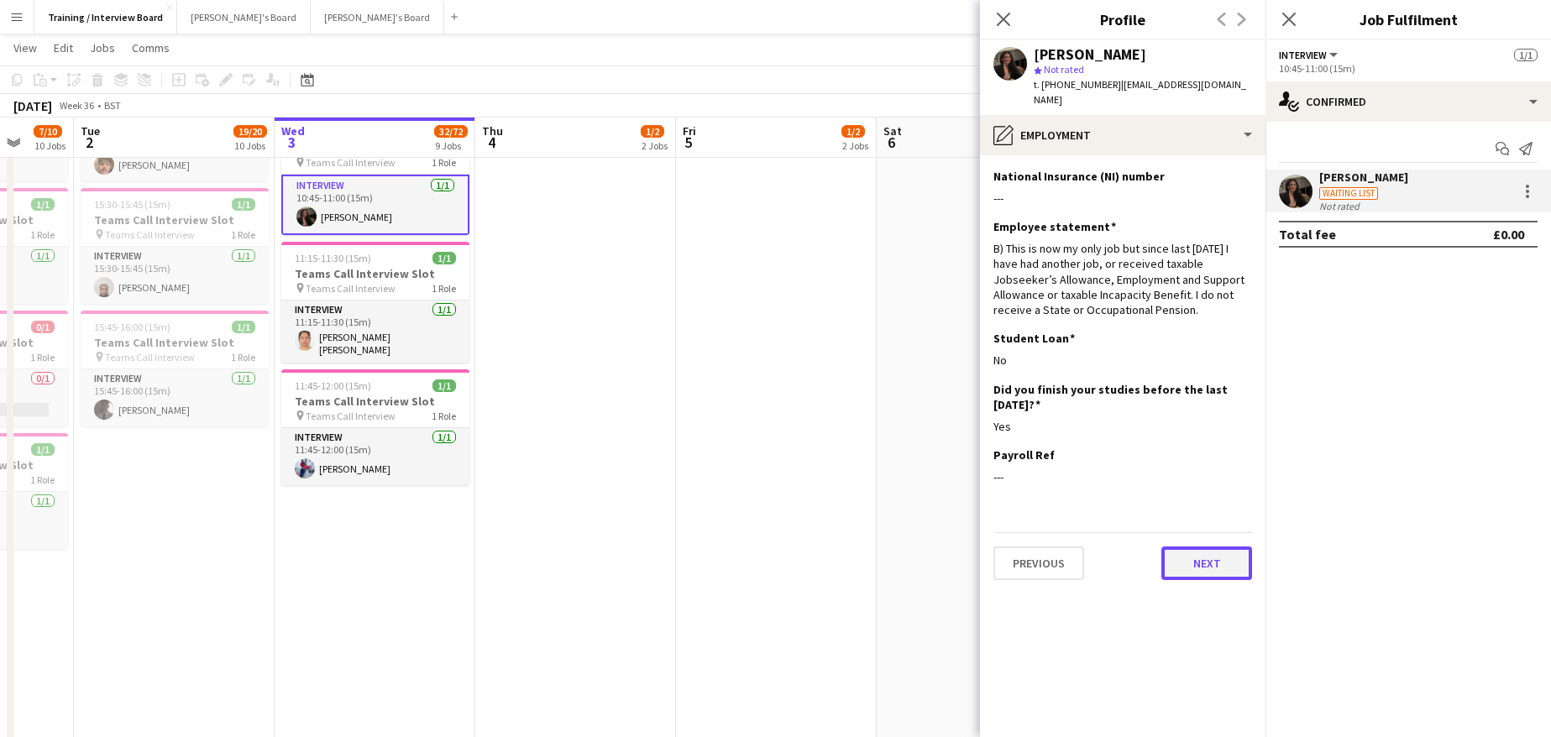
click at [1217, 547] on button "Next" at bounding box center [1206, 564] width 91 height 34
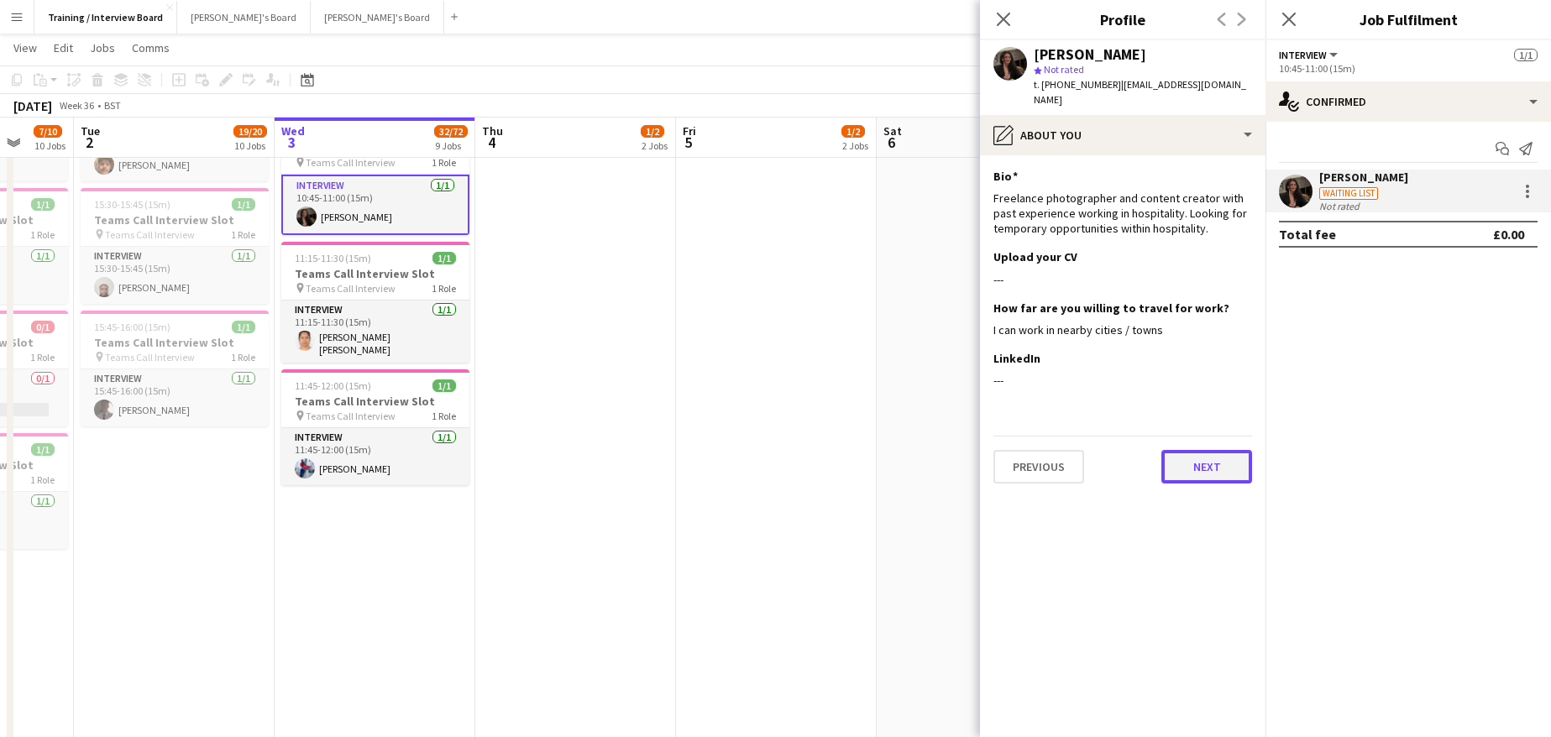
click at [1201, 450] on button "Next" at bounding box center [1206, 467] width 91 height 34
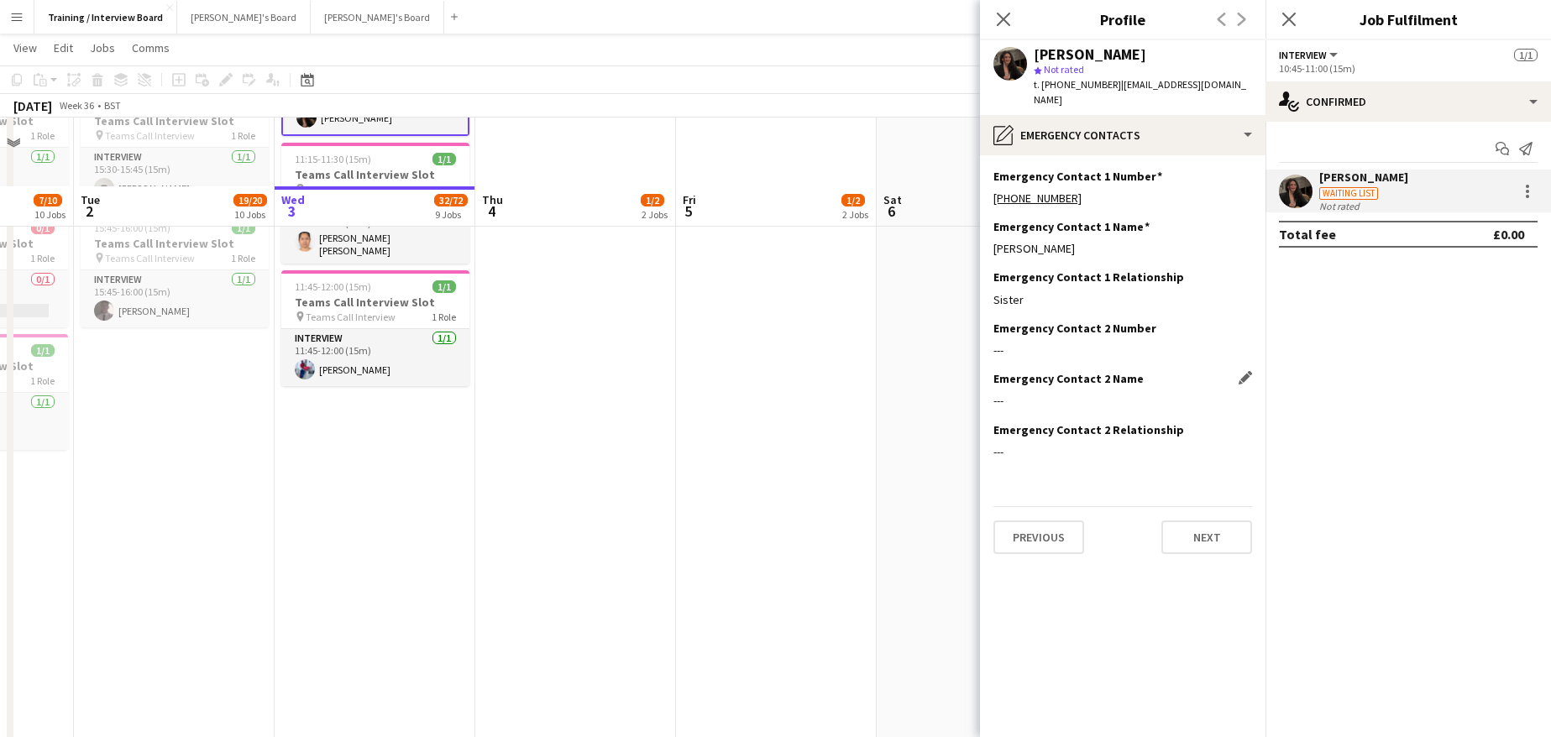
scroll to position [1091, 0]
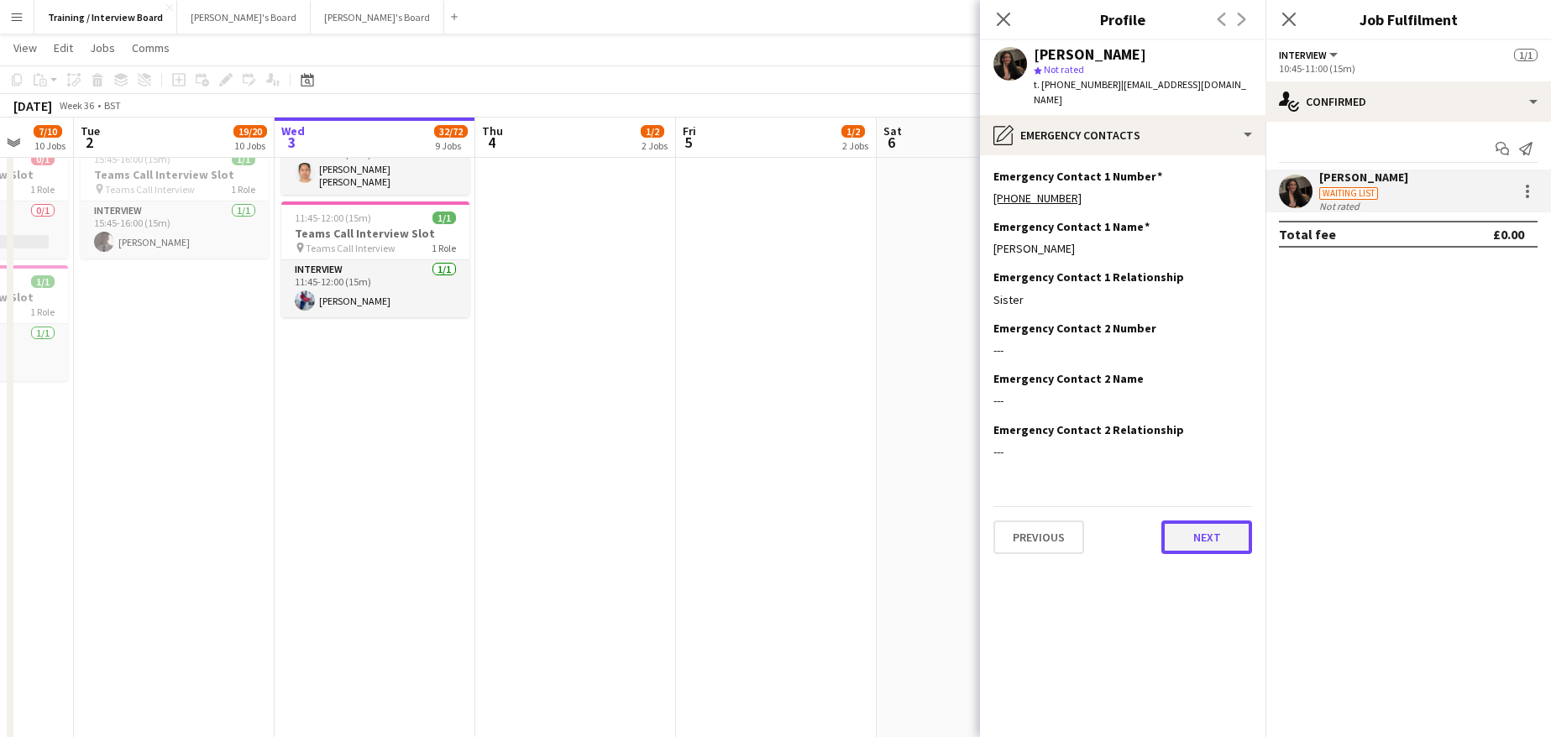
click at [1185, 521] on button "Next" at bounding box center [1206, 538] width 91 height 34
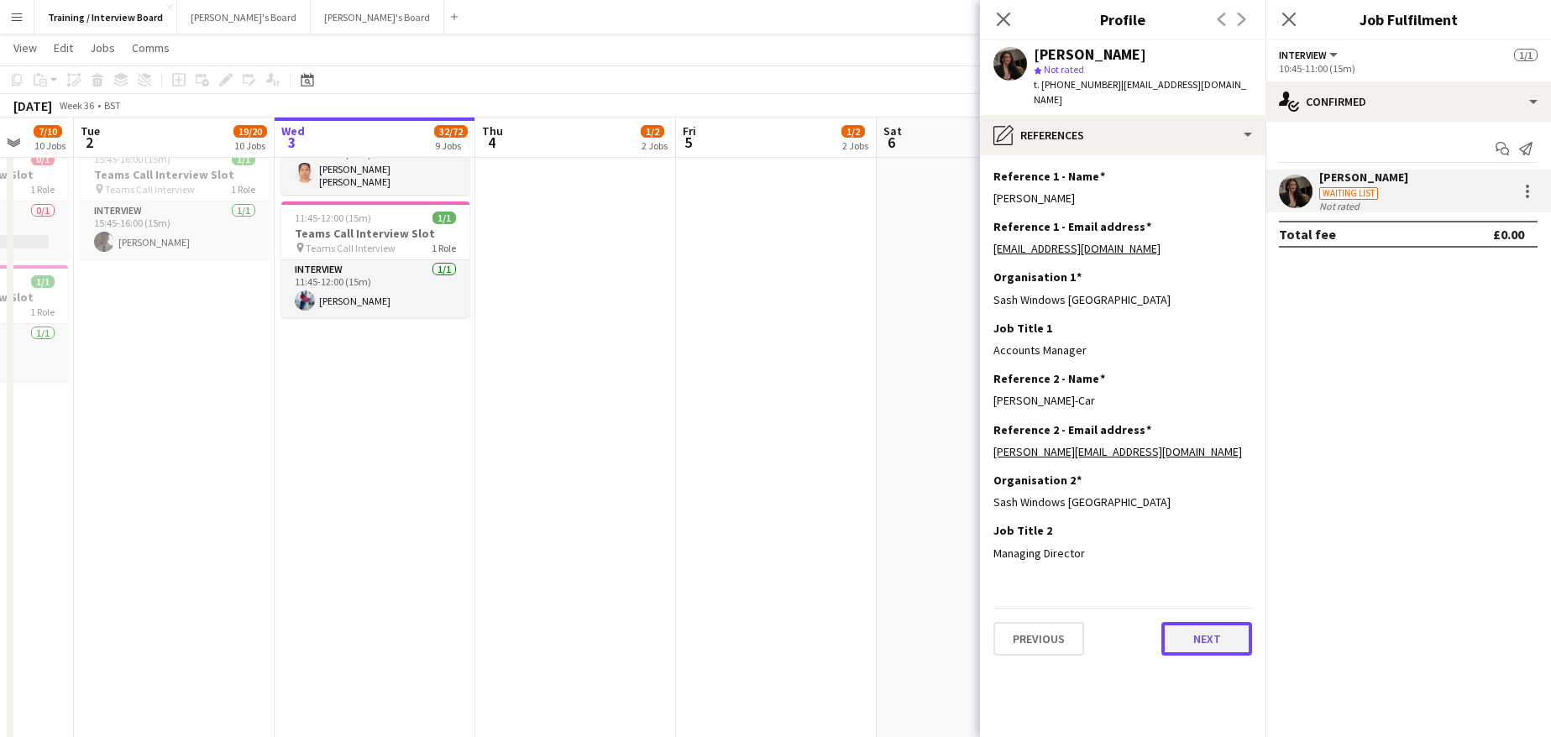
click at [1227, 629] on button "Next" at bounding box center [1206, 639] width 91 height 34
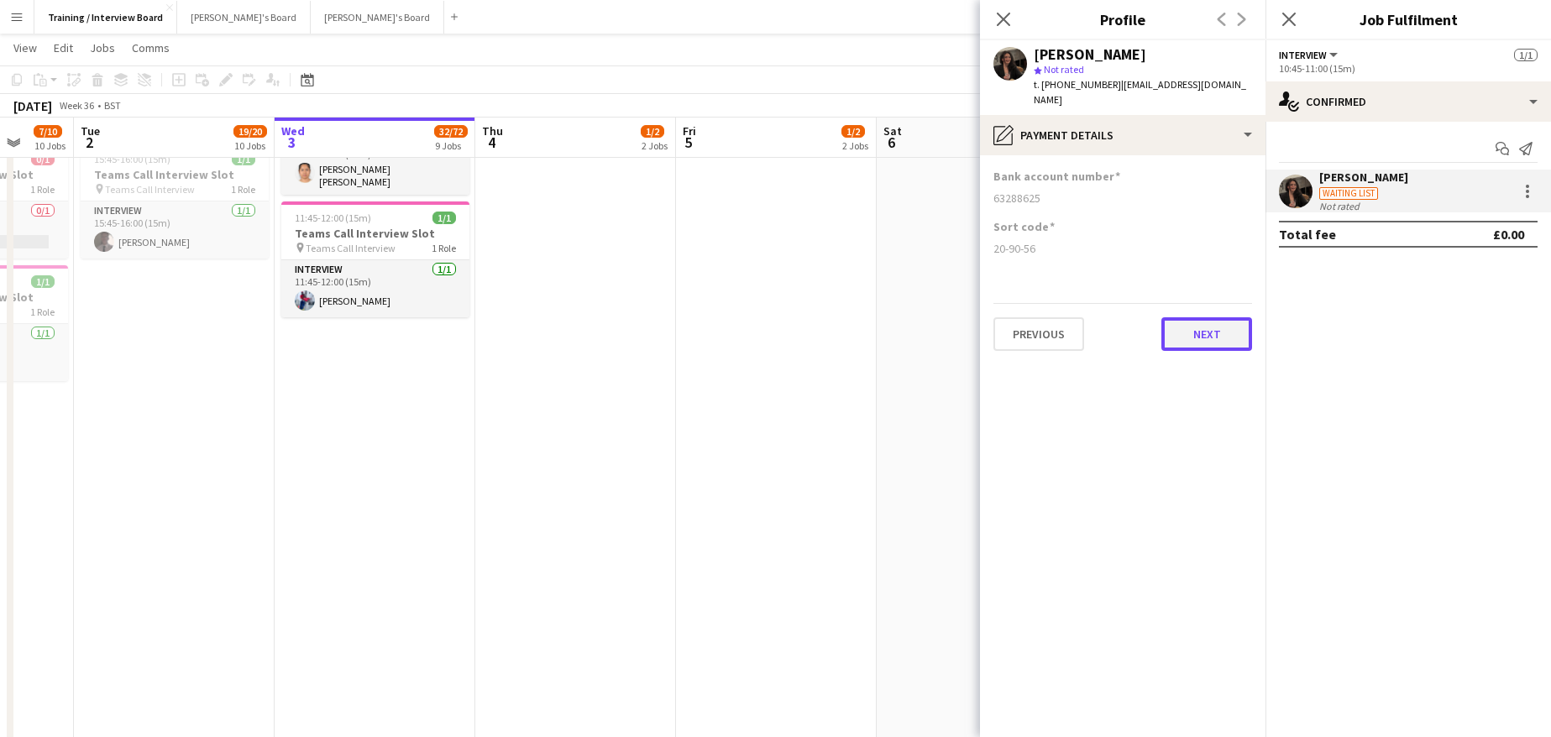
click at [1184, 324] on button "Next" at bounding box center [1206, 334] width 91 height 34
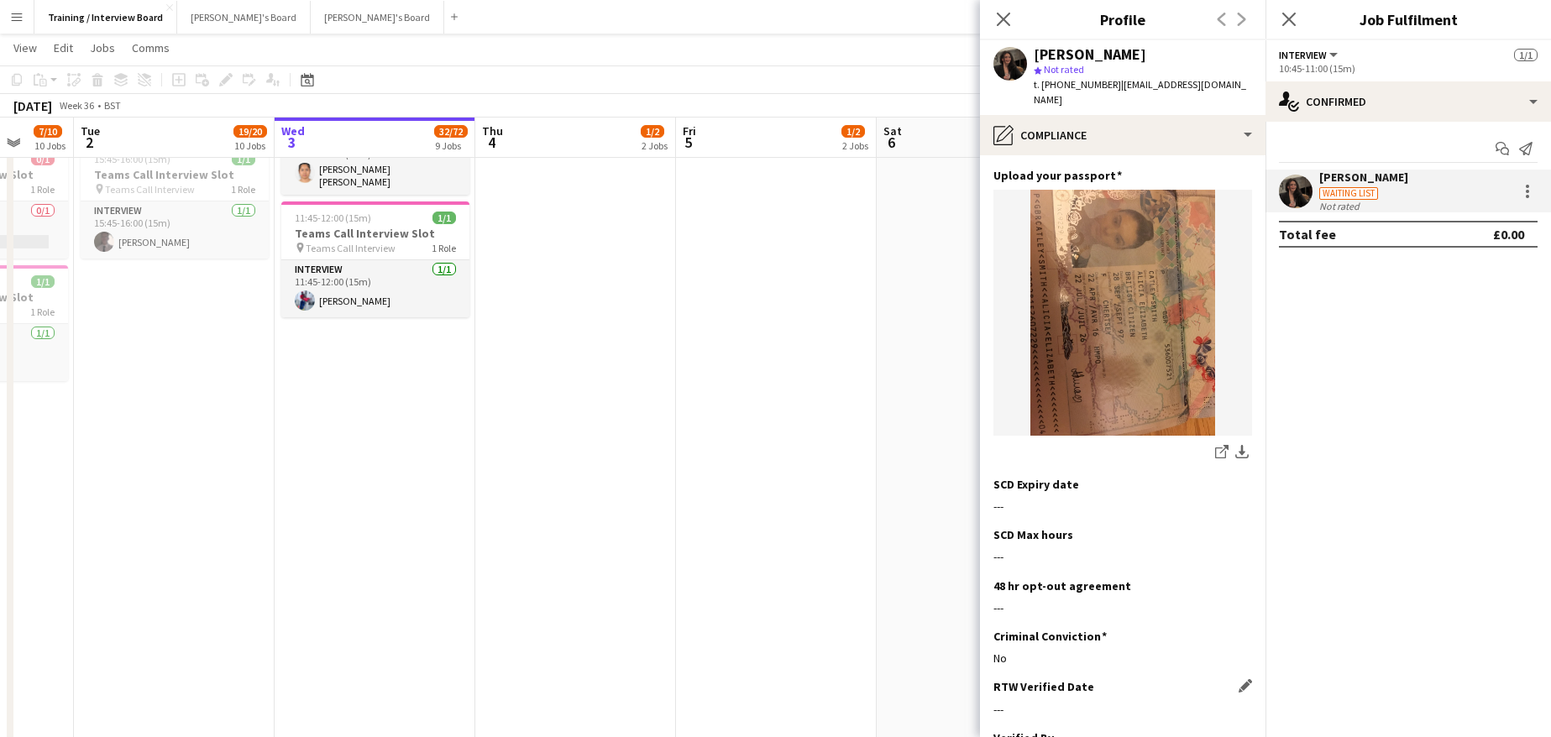
scroll to position [327, 0]
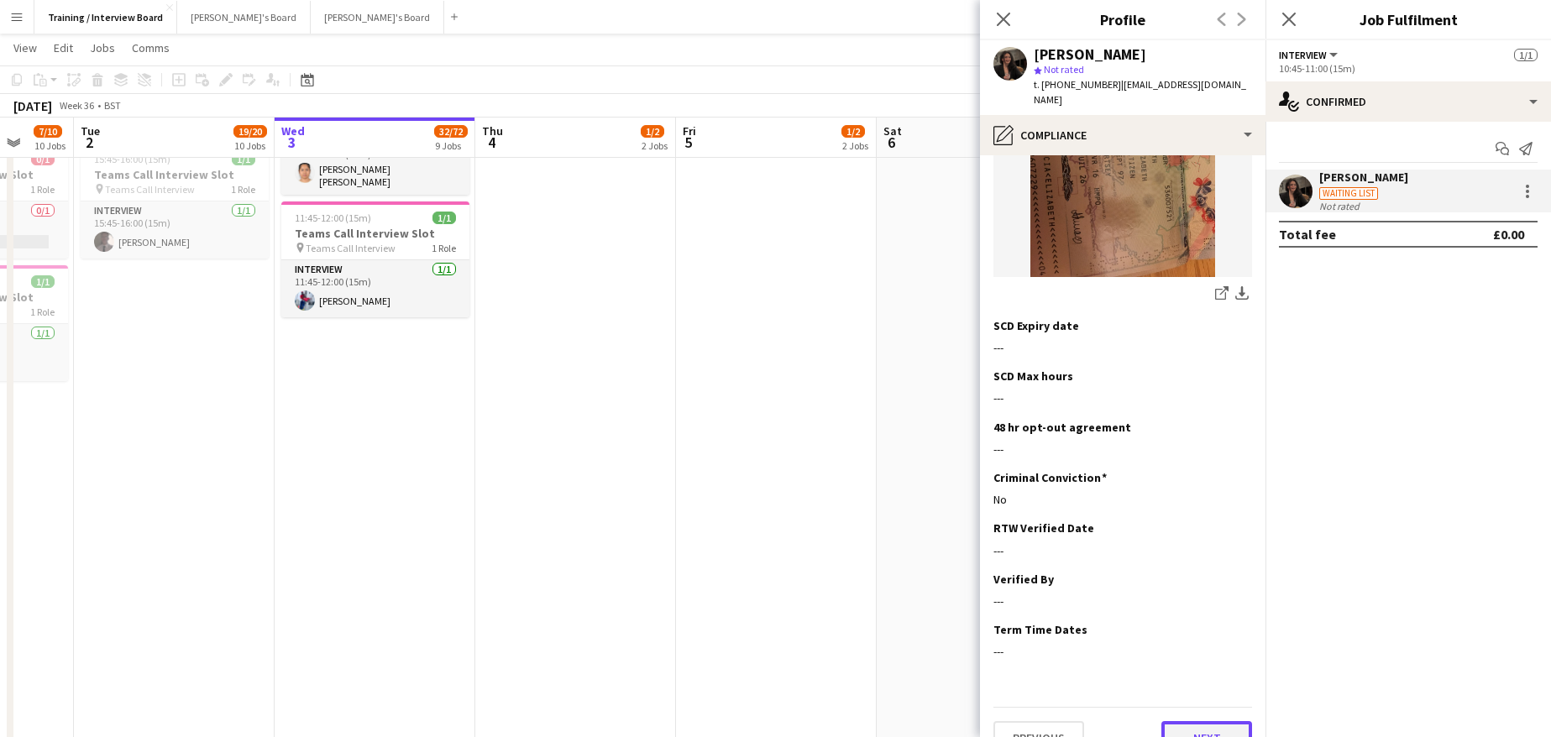
click at [1217, 721] on button "Next" at bounding box center [1206, 738] width 91 height 34
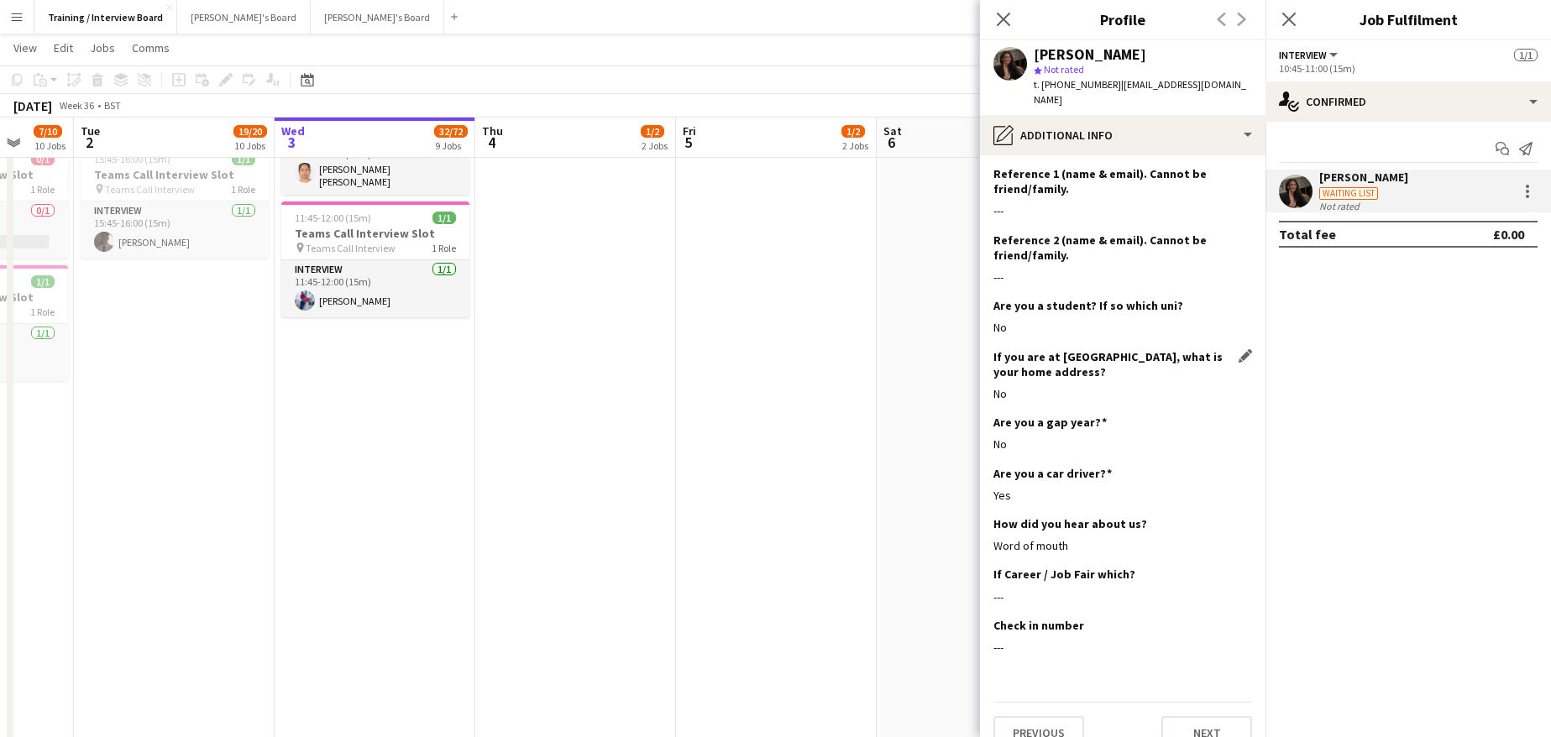
scroll to position [201, 0]
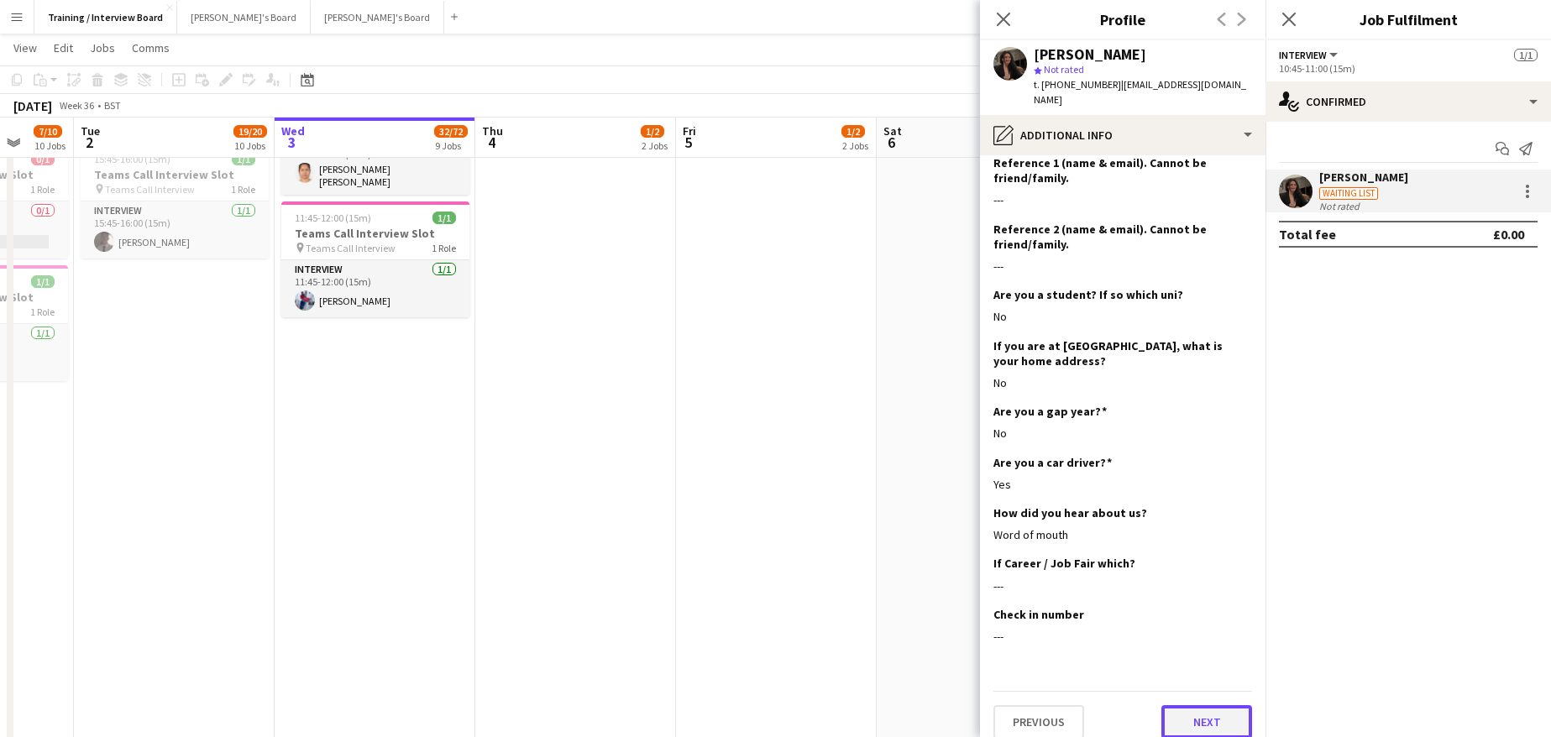
click at [1204, 705] on button "Next" at bounding box center [1206, 722] width 91 height 34
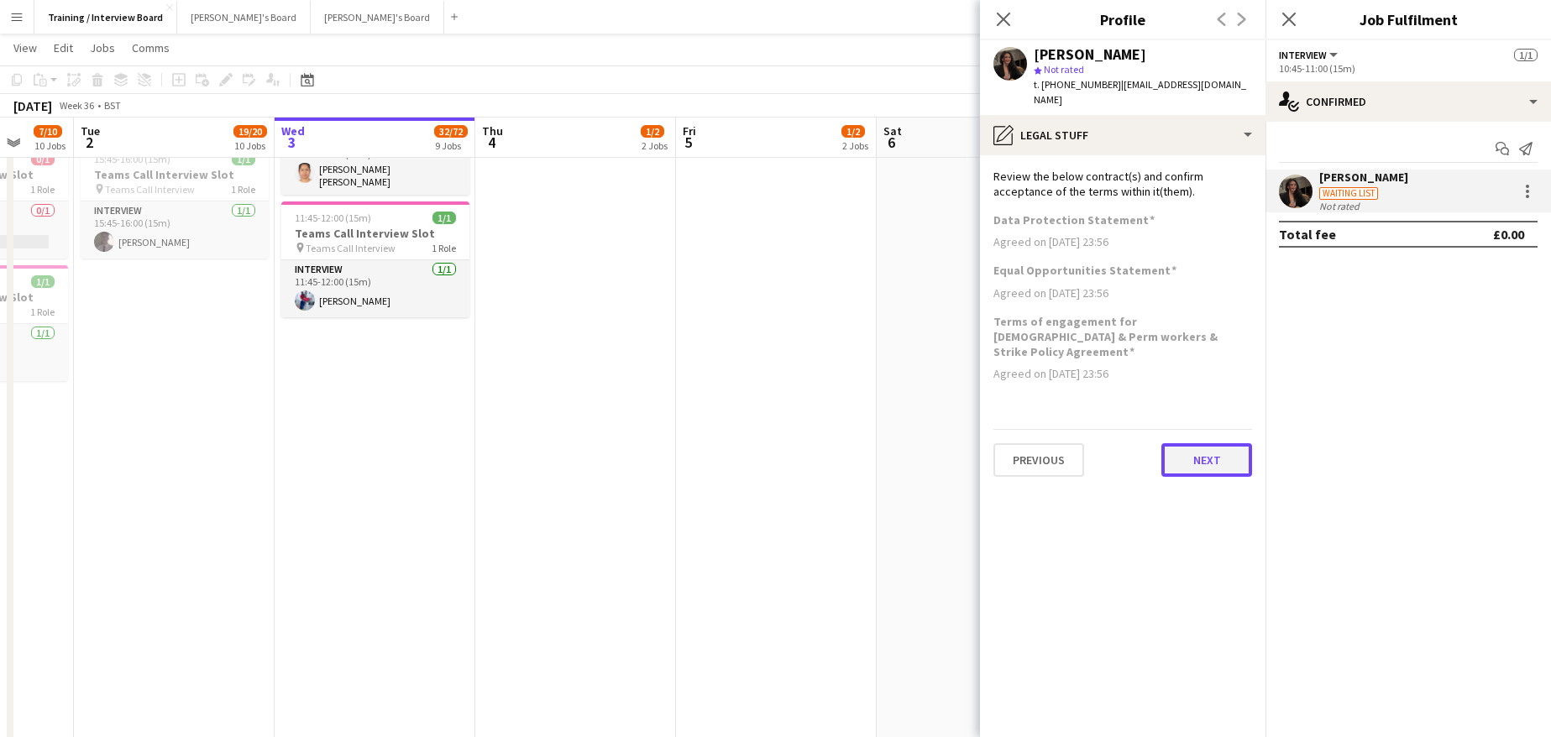
click at [1222, 443] on button "Next" at bounding box center [1206, 460] width 91 height 34
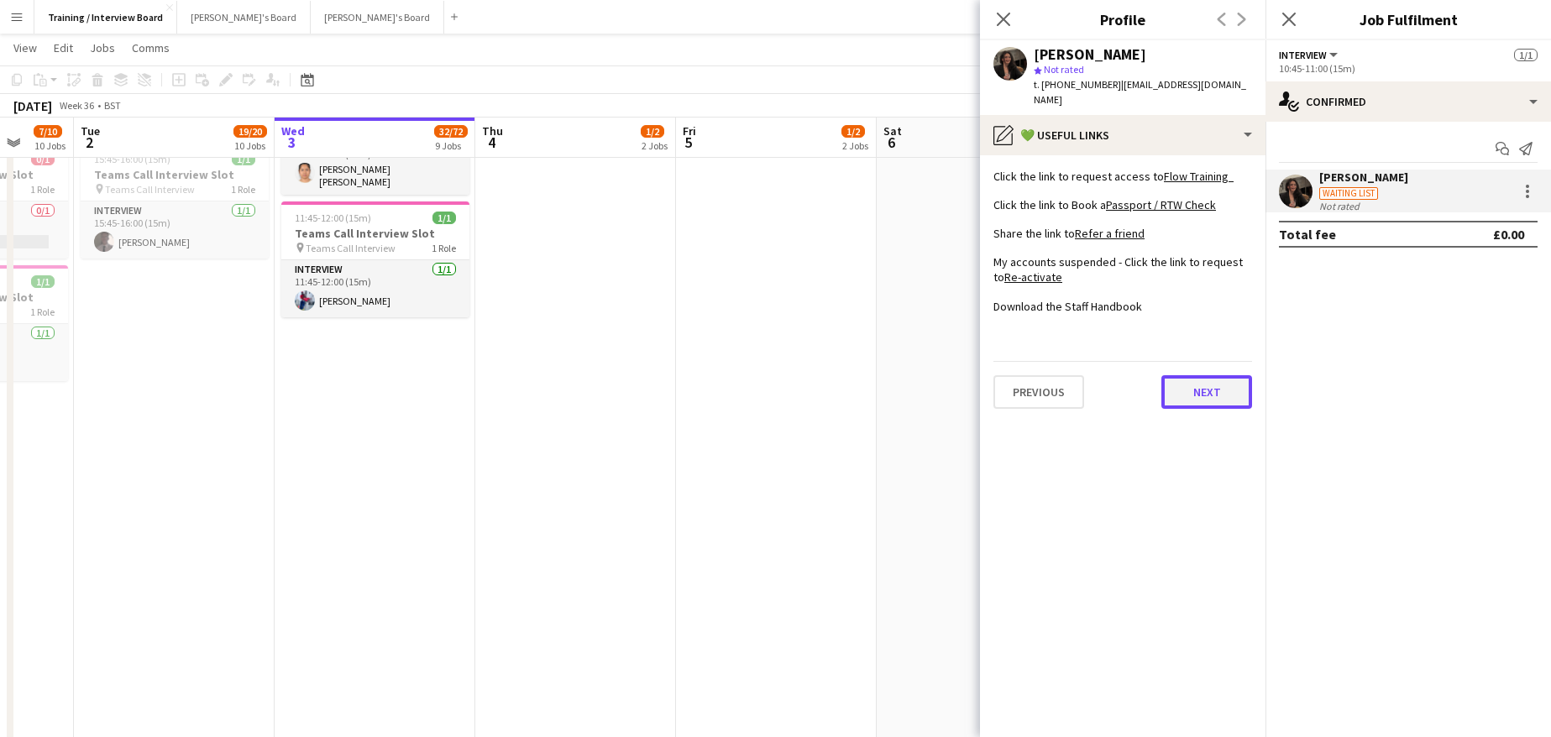
click at [1217, 375] on button "Next" at bounding box center [1206, 392] width 91 height 34
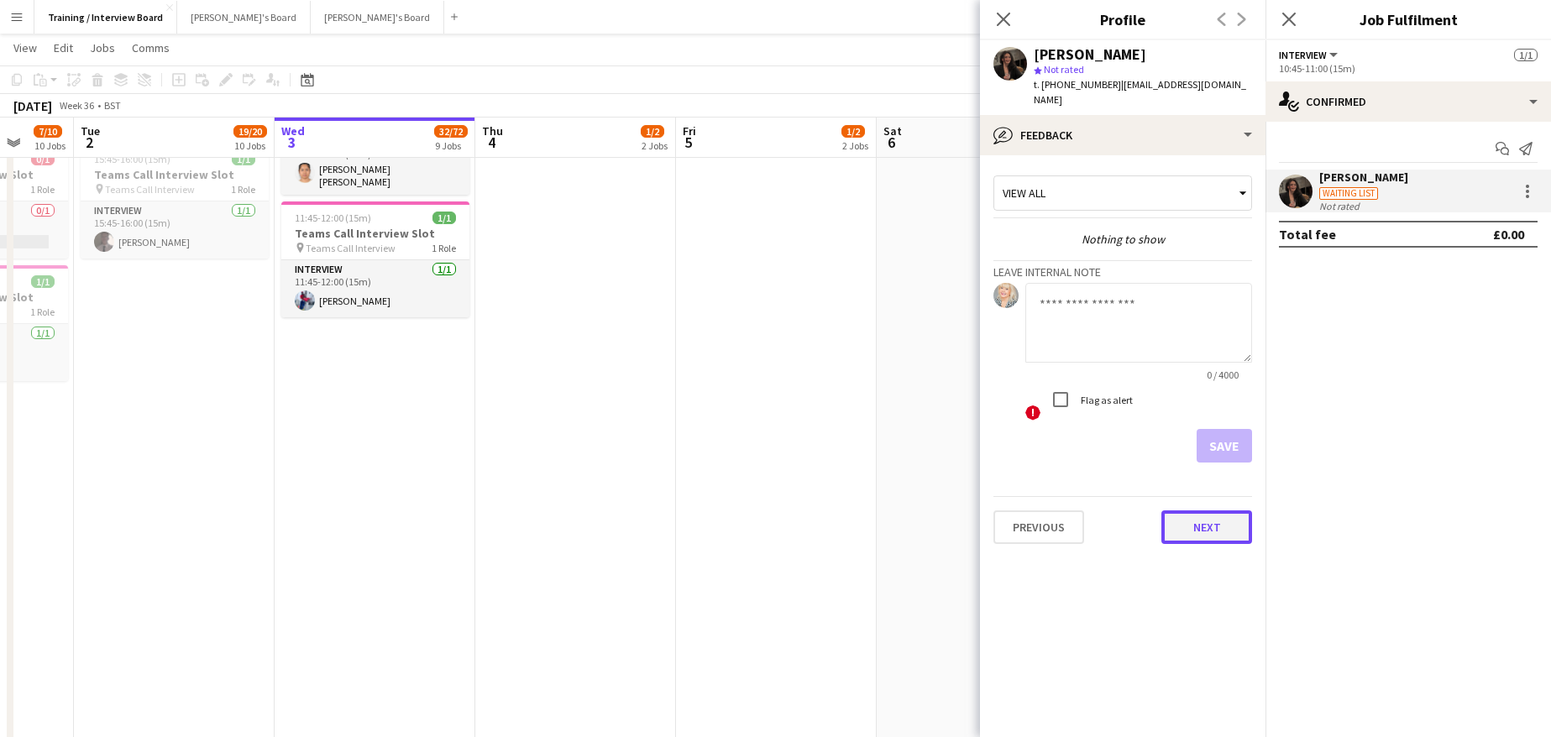
click at [1226, 518] on button "Next" at bounding box center [1206, 527] width 91 height 34
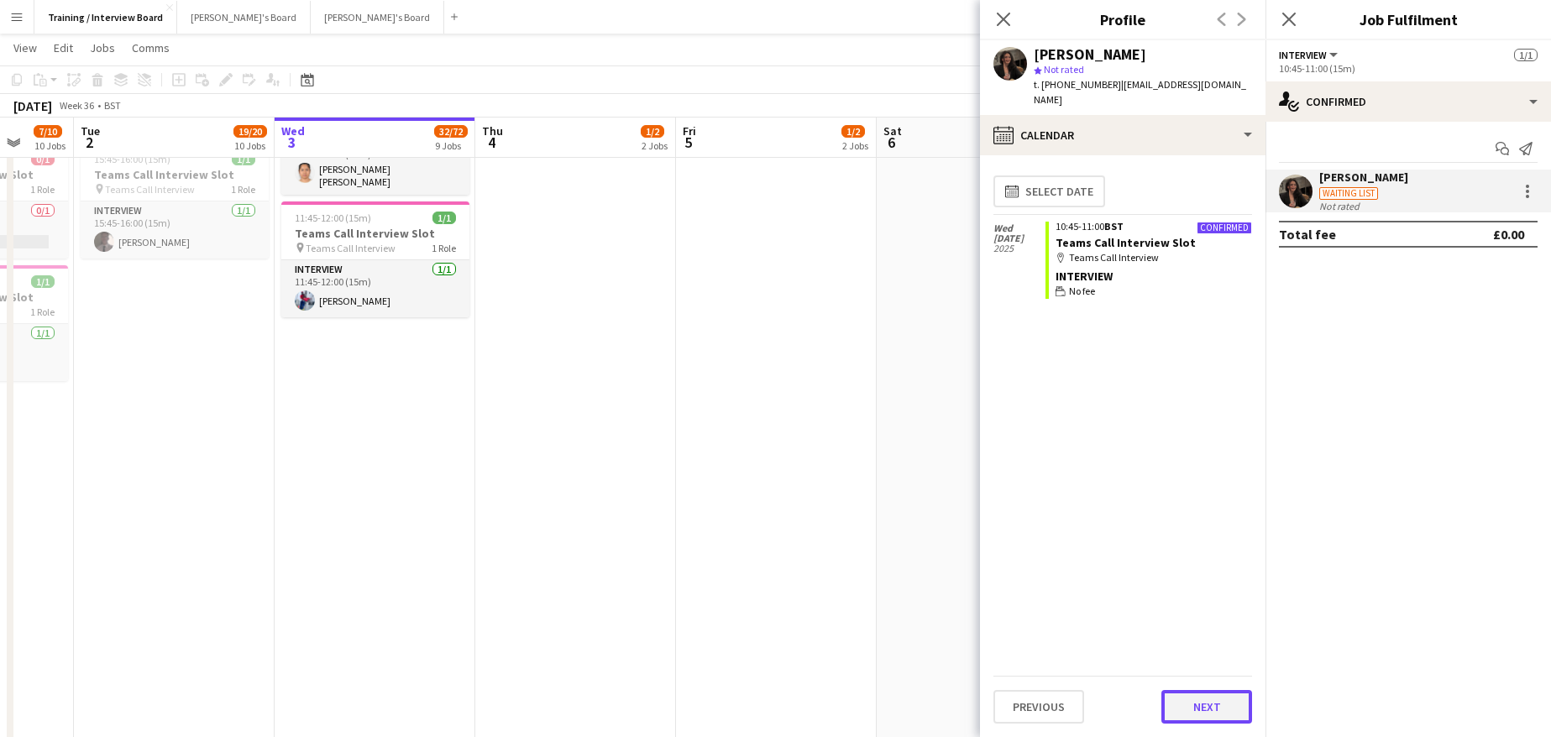
click at [1221, 716] on button "Next" at bounding box center [1206, 707] width 91 height 34
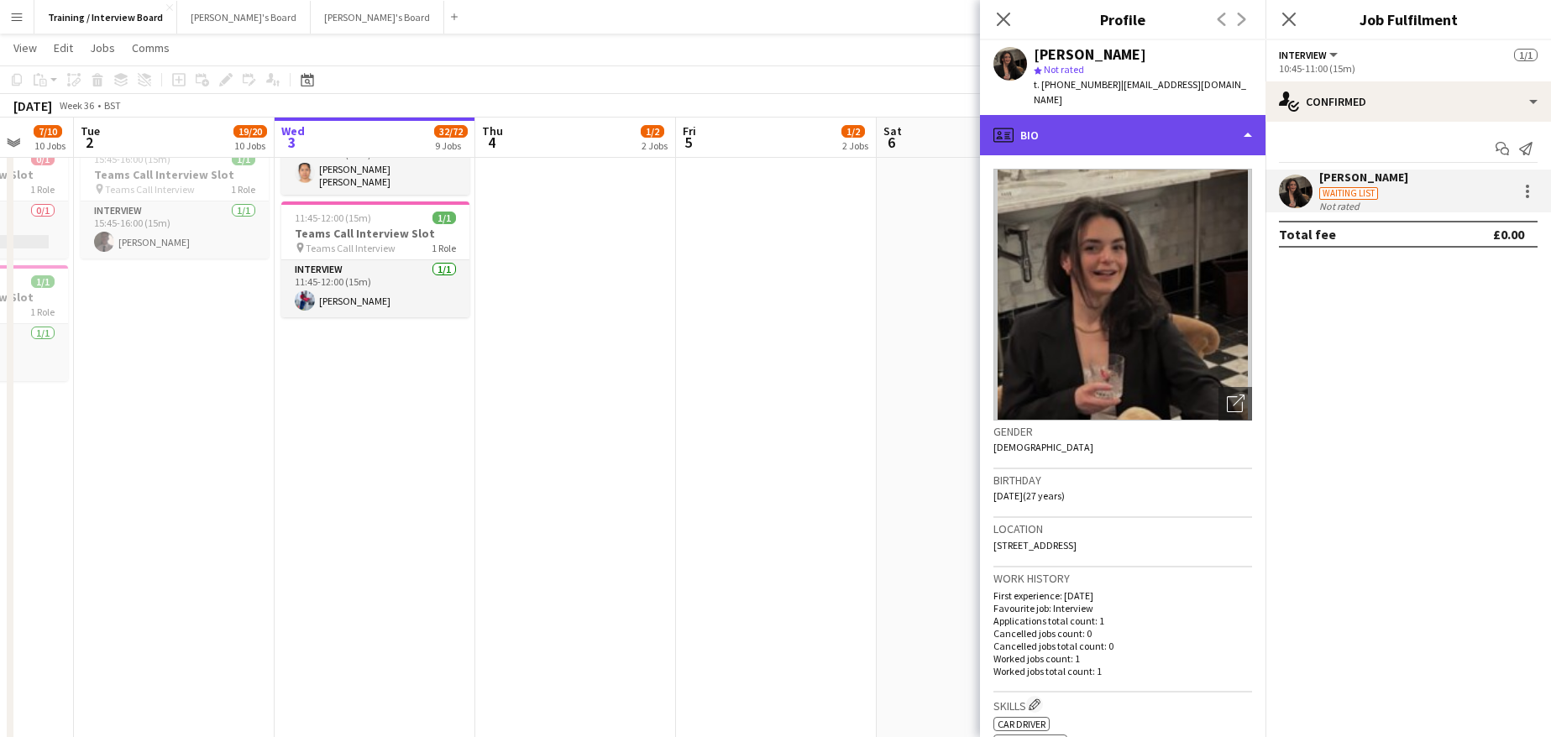
click at [1248, 121] on div "profile Bio" at bounding box center [1122, 135] width 285 height 40
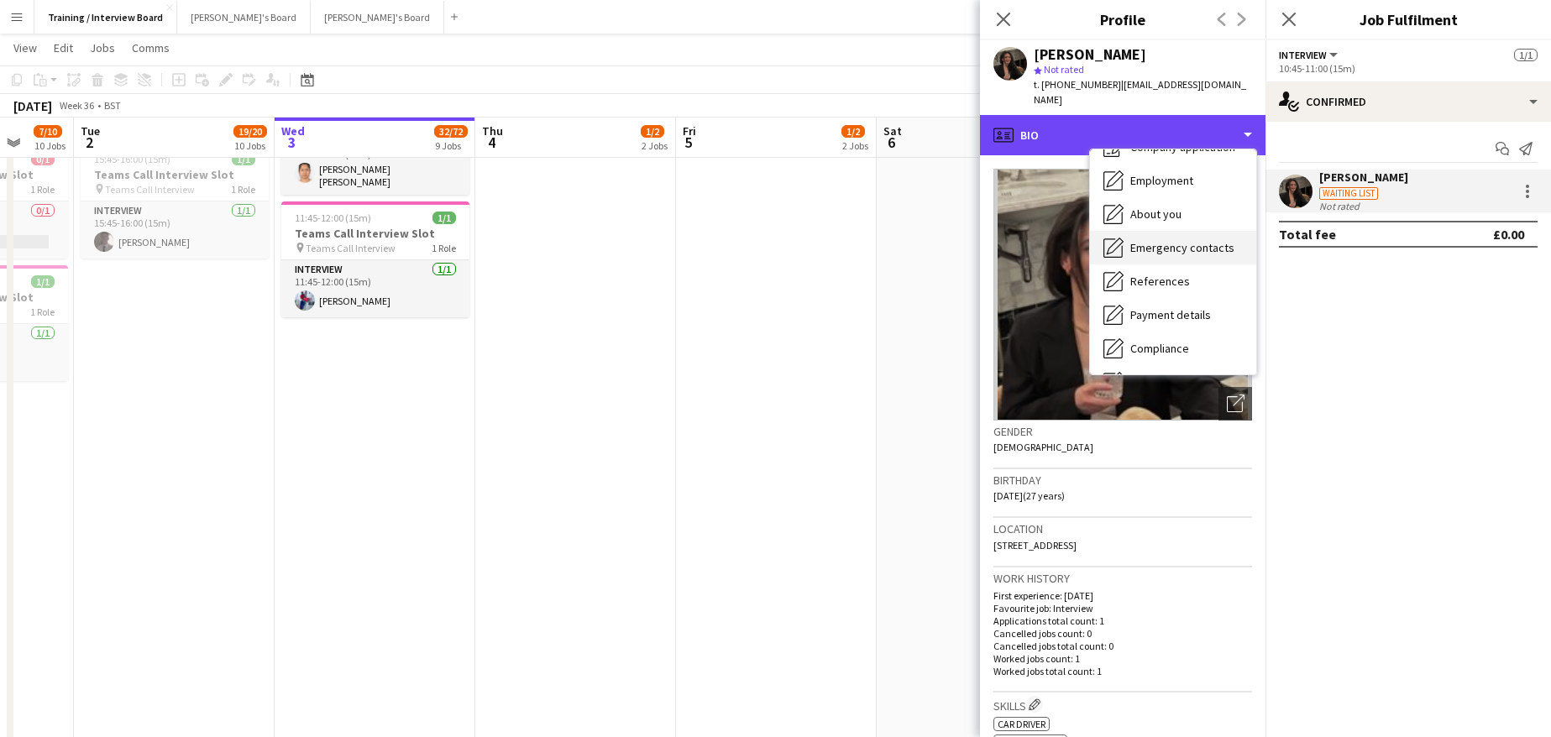
scroll to position [84, 0]
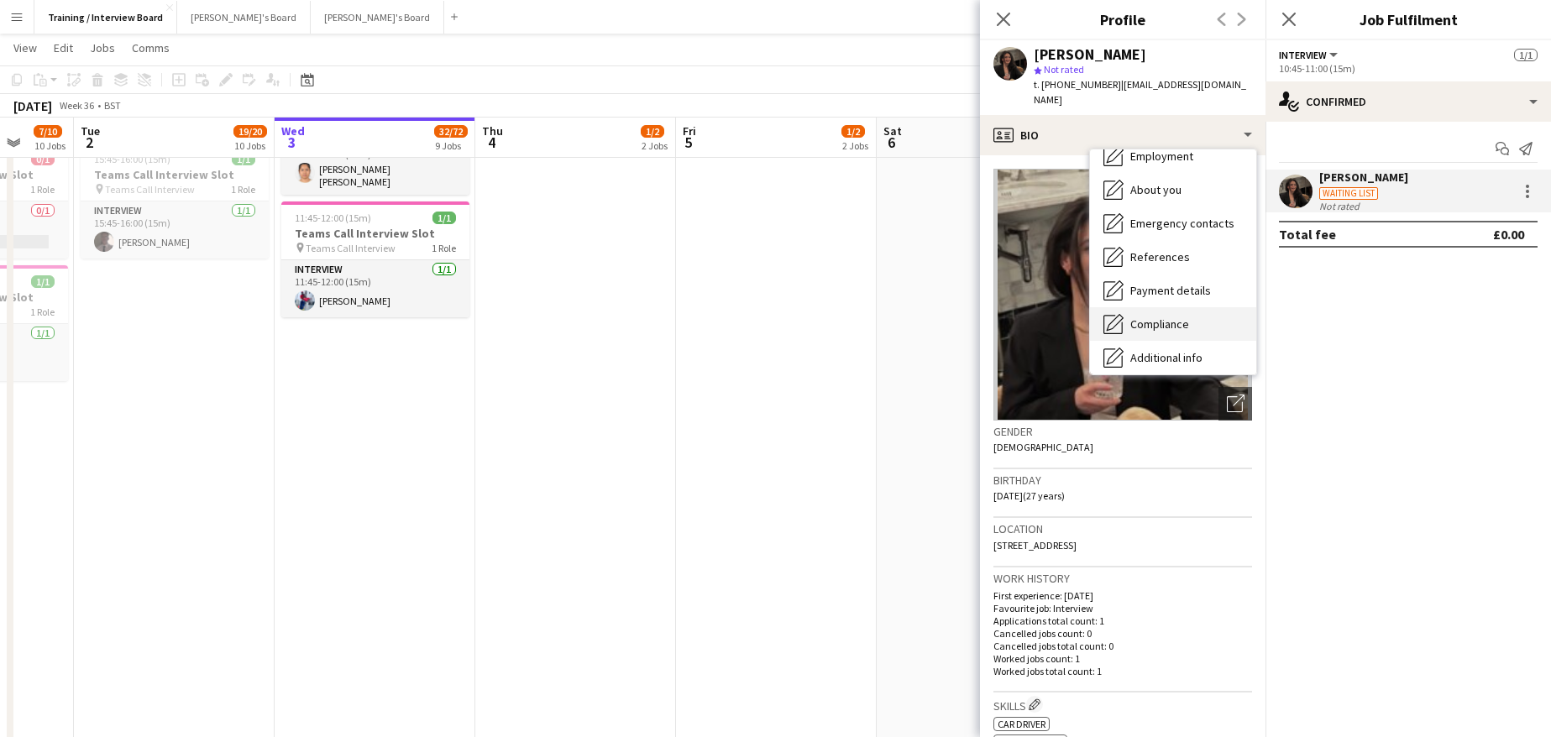
click at [1176, 317] on span "Compliance" at bounding box center [1159, 324] width 59 height 15
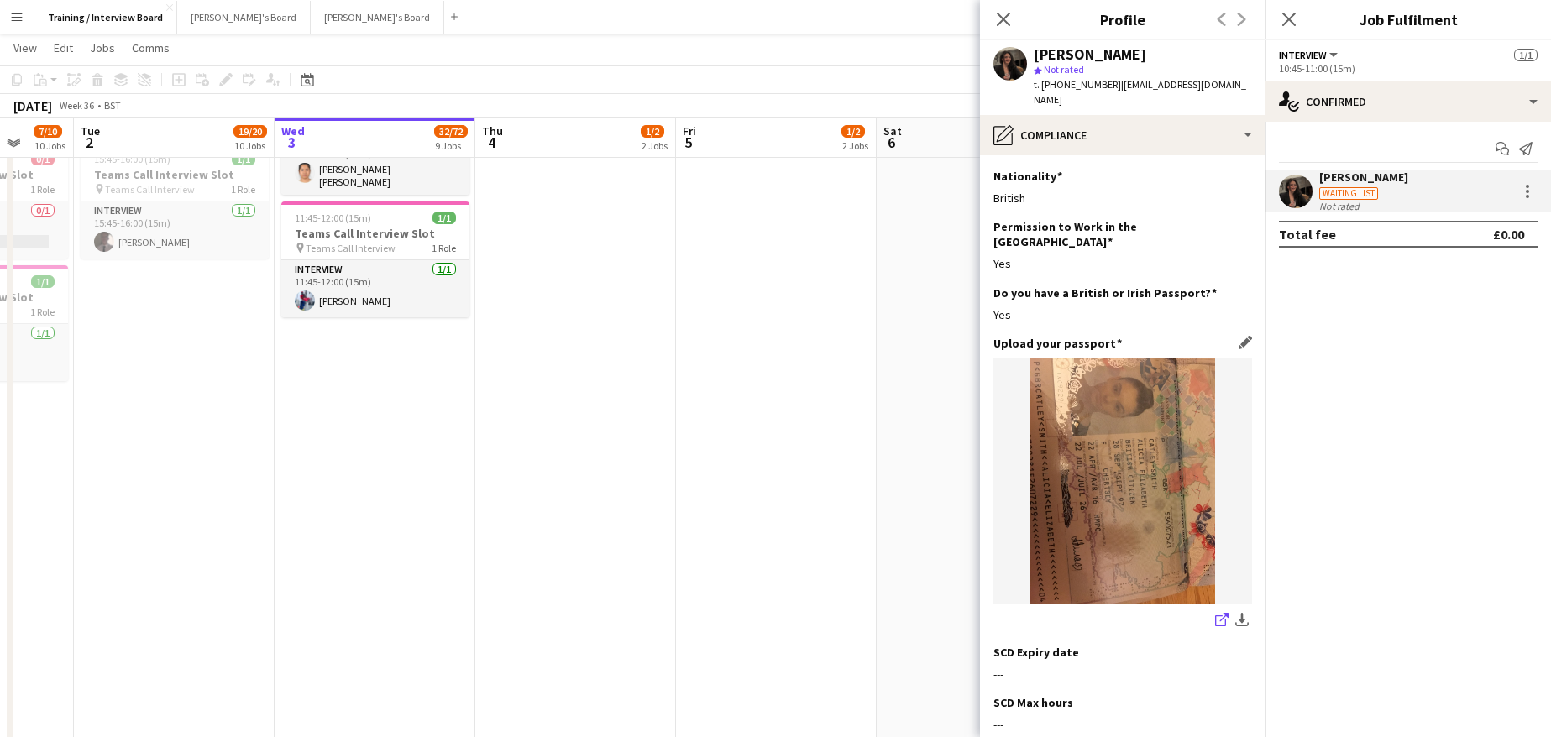
click at [1215, 613] on icon "share-external-link-1" at bounding box center [1221, 619] width 13 height 13
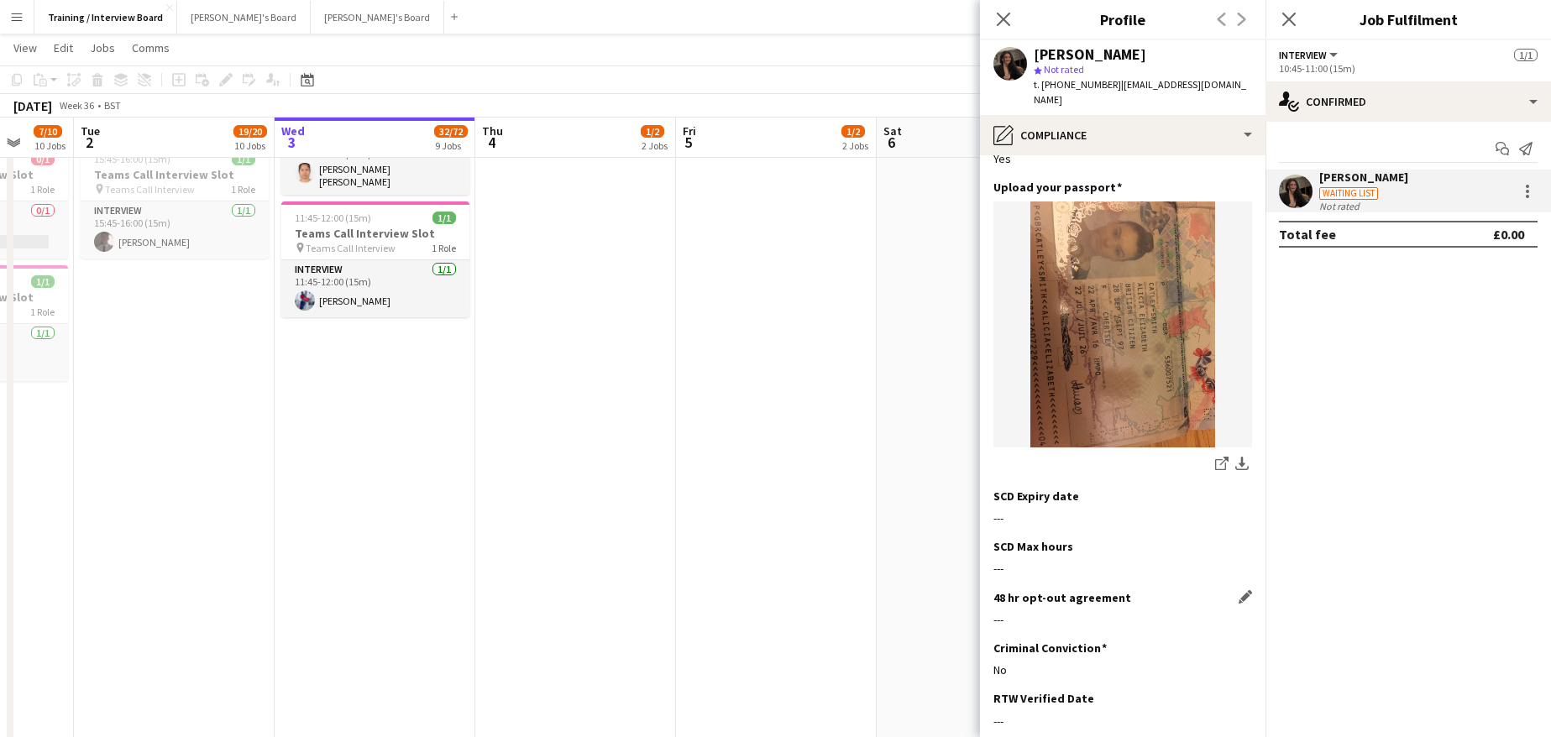
scroll to position [252, 0]
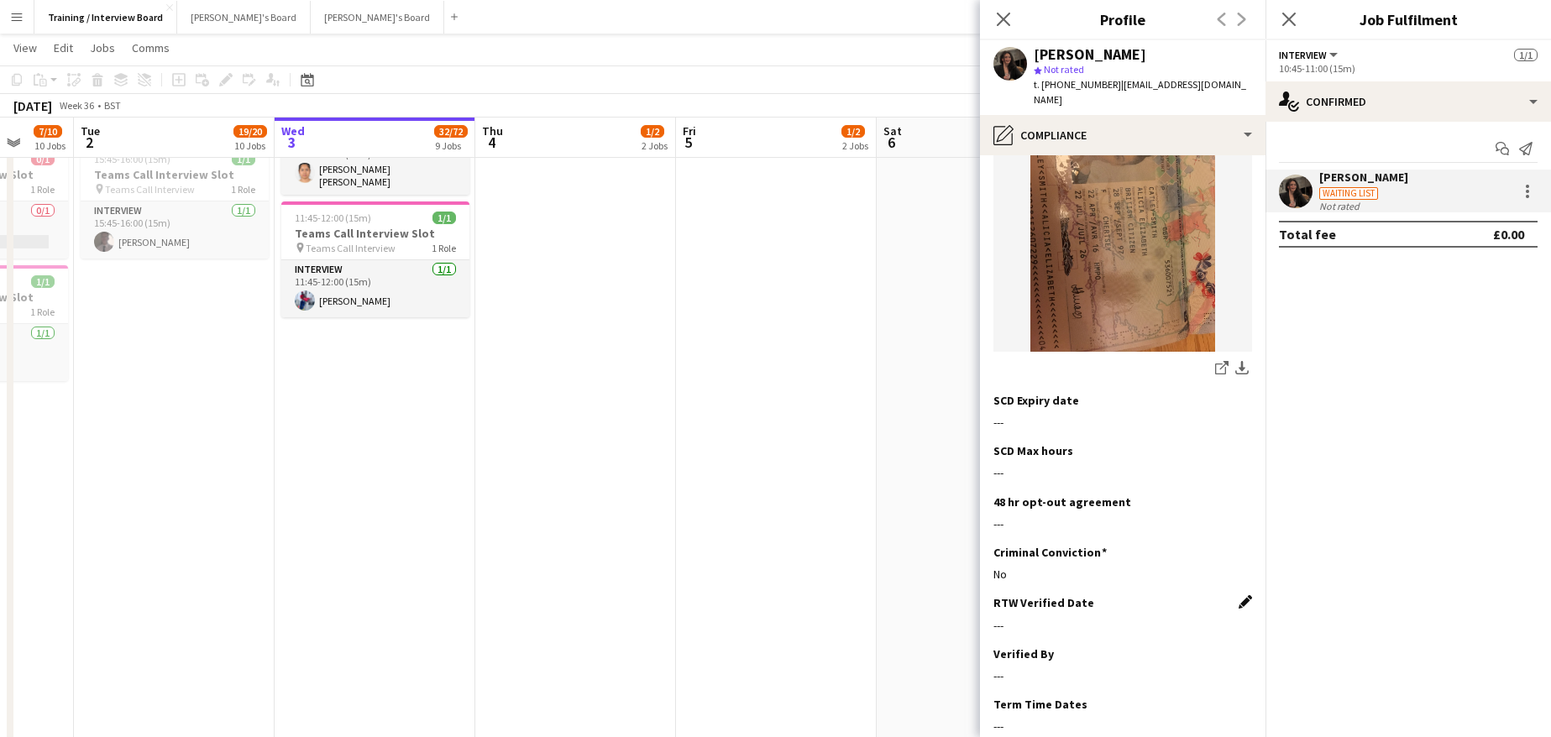
click at [1238, 595] on app-icon "Edit this field" at bounding box center [1244, 601] width 13 height 13
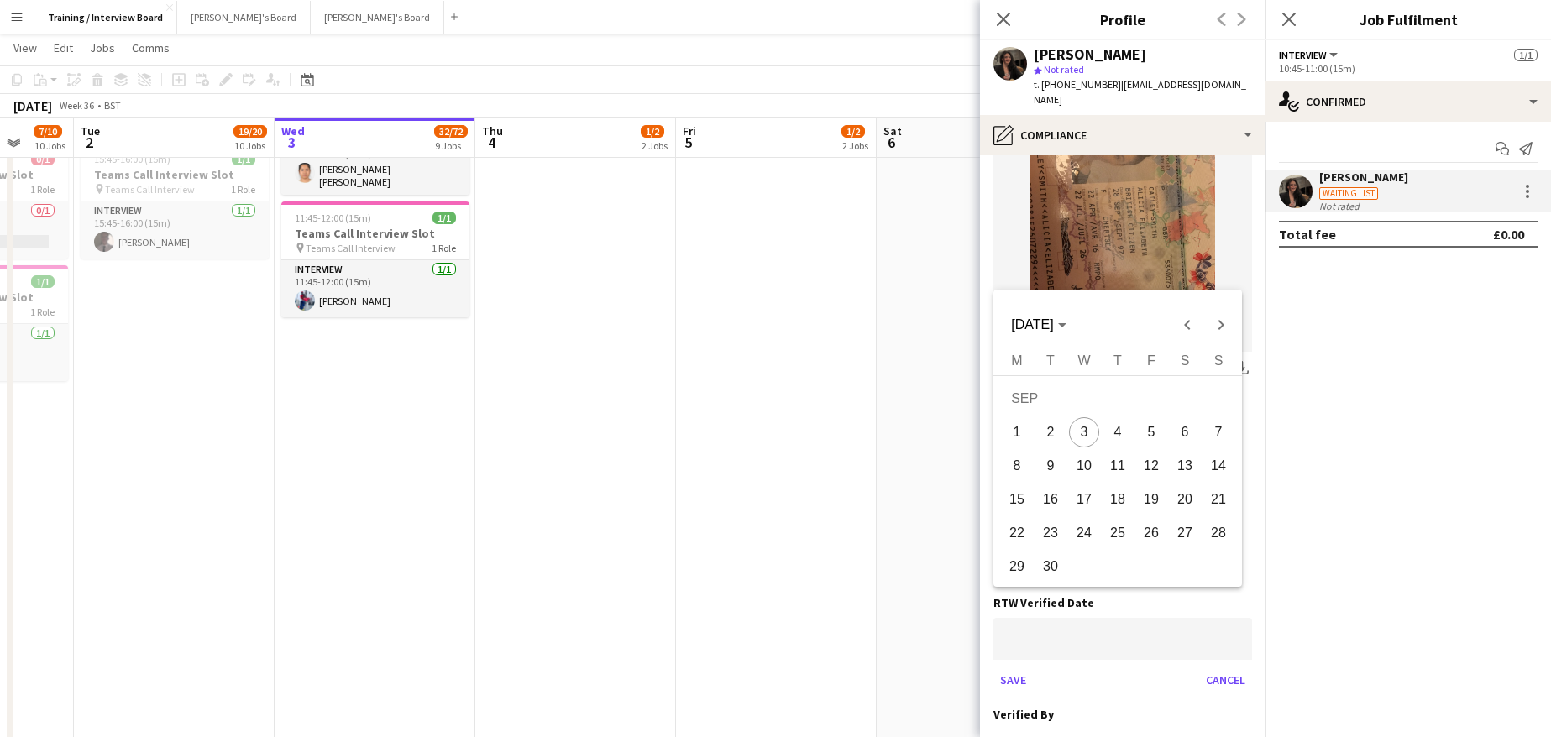
click at [1129, 606] on body "Menu Boards Boards Boards All jobs Status Workforce Workforce My Workforce Recr…" at bounding box center [775, 734] width 1551 height 3650
click at [1085, 432] on span "3" at bounding box center [1084, 432] width 30 height 30
type input "**********"
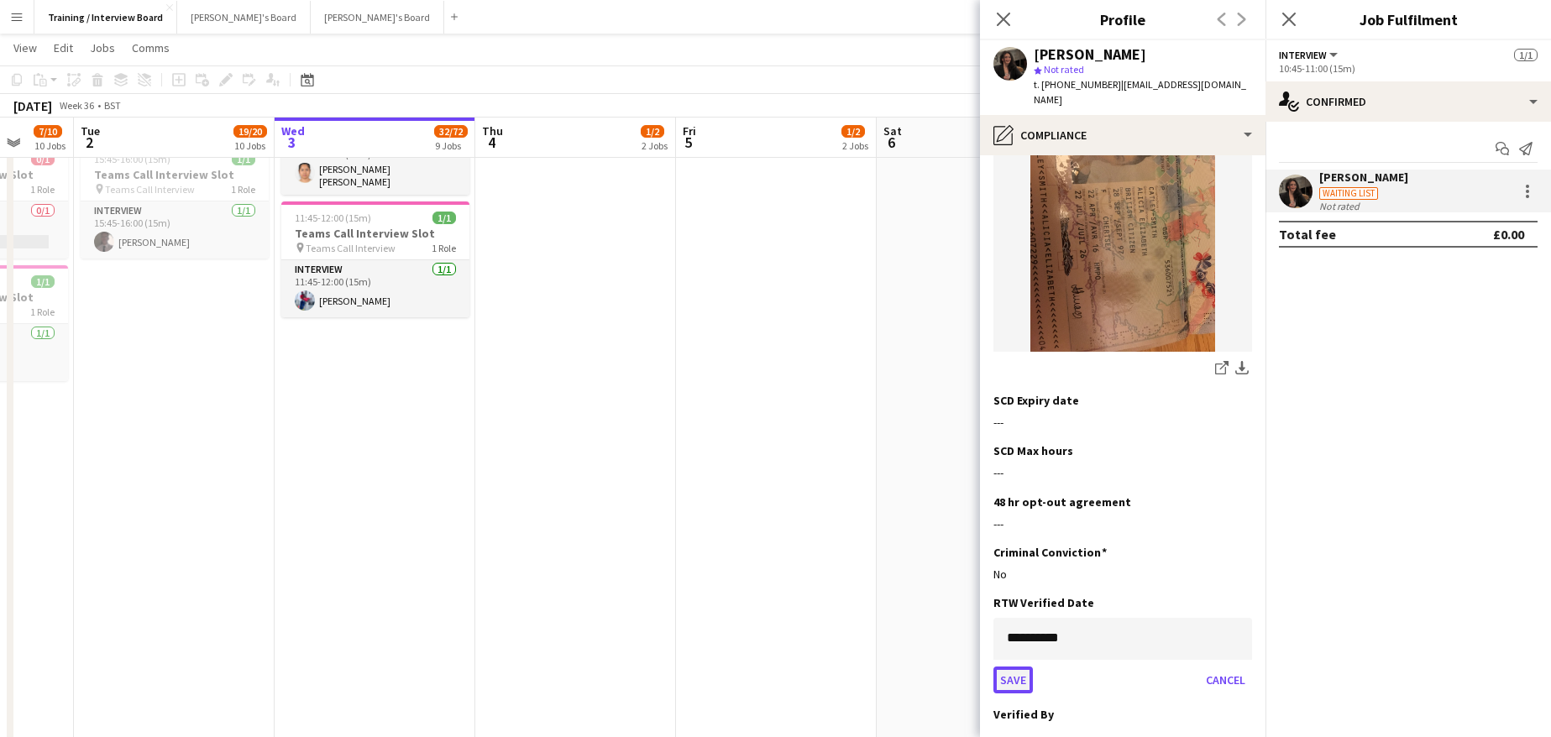
click at [1006, 667] on button "Save" at bounding box center [1012, 680] width 39 height 27
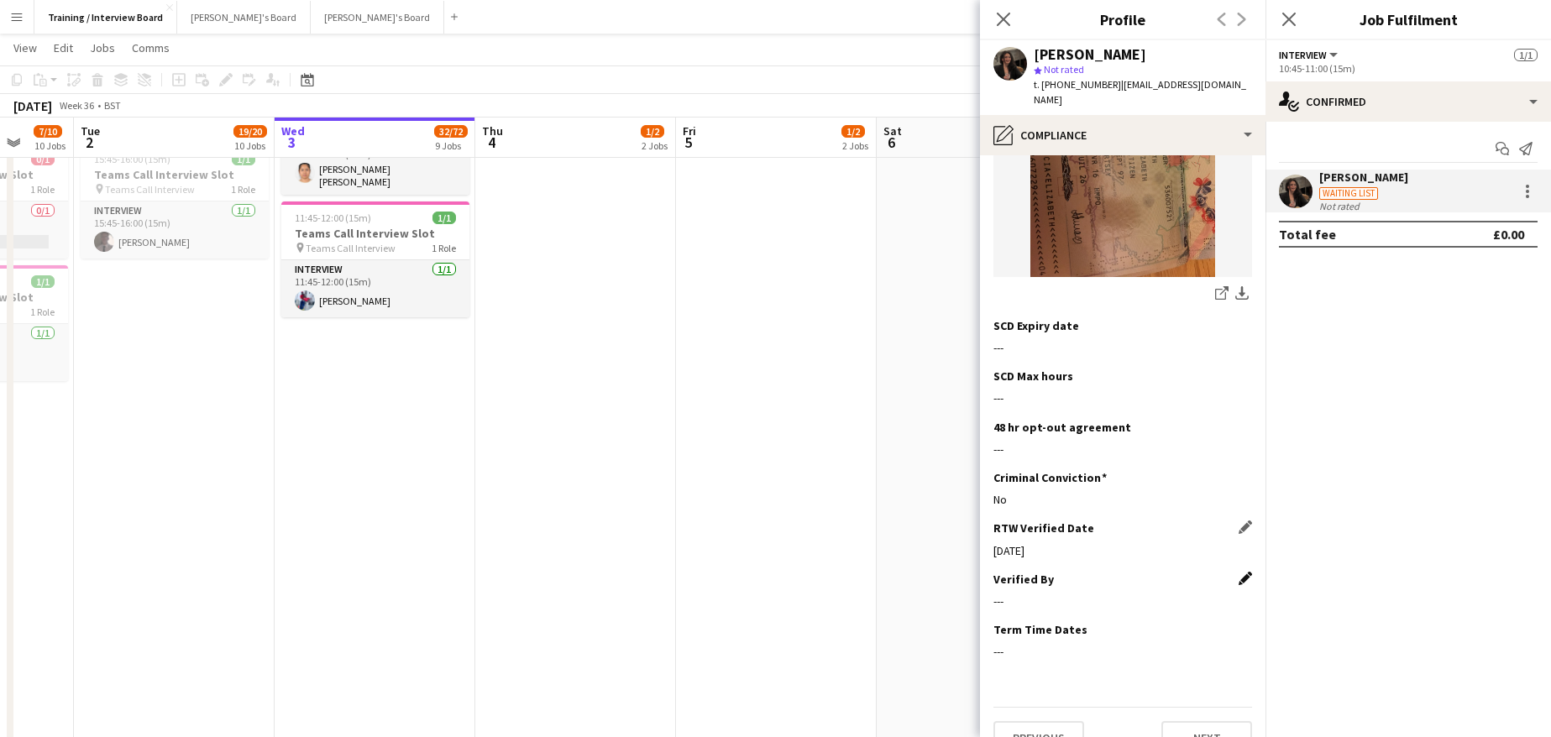
click at [1238, 572] on app-icon "Edit this field" at bounding box center [1244, 578] width 13 height 13
click at [1074, 594] on input at bounding box center [1122, 615] width 259 height 42
type input "*"
type input "**"
click at [1022, 658] on button "Save" at bounding box center [1012, 671] width 39 height 27
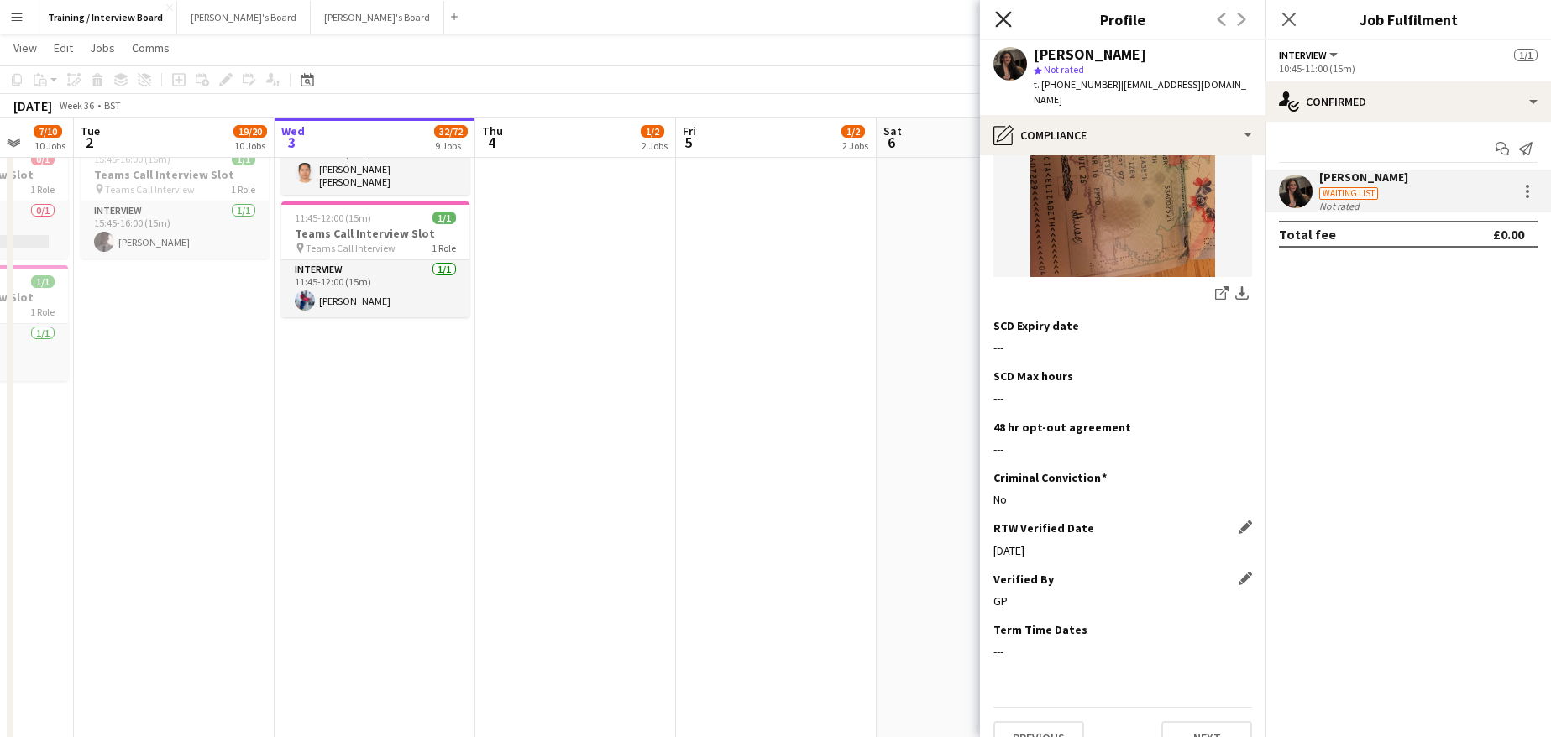
click at [1004, 19] on icon at bounding box center [1003, 19] width 16 height 16
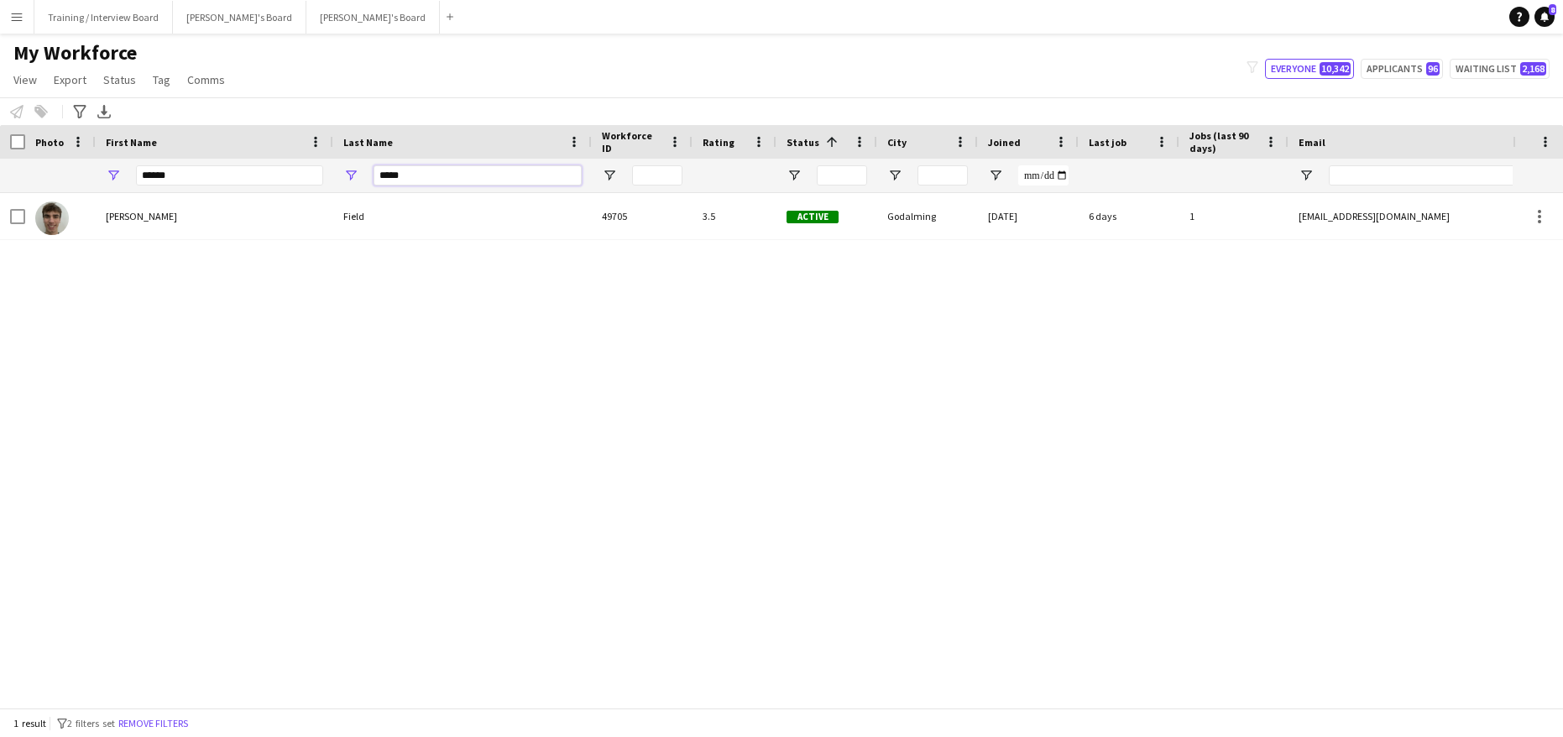
click at [425, 180] on input "*****" at bounding box center [478, 175] width 208 height 20
type input "*"
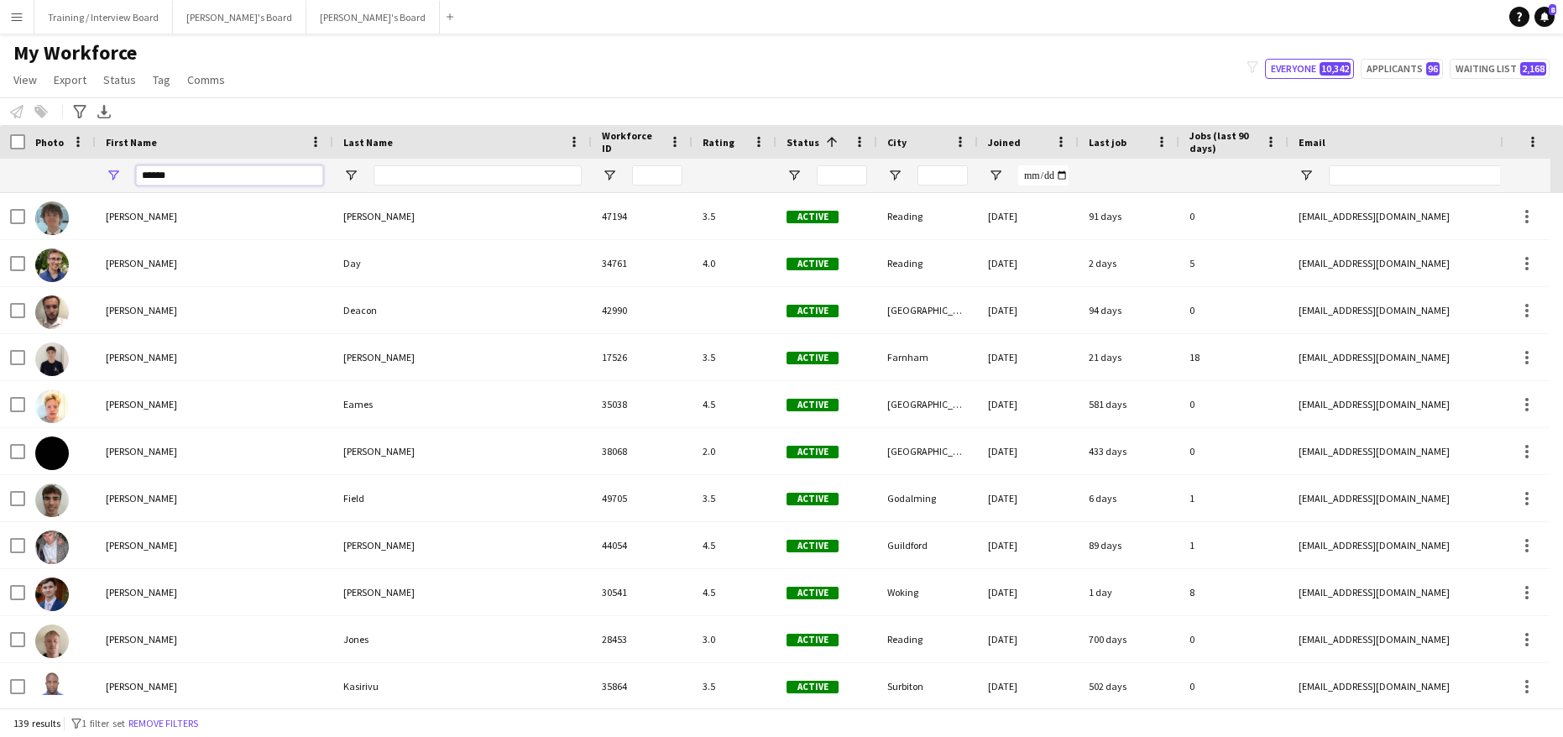
click at [190, 181] on input "******" at bounding box center [229, 175] width 187 height 20
type input "*"
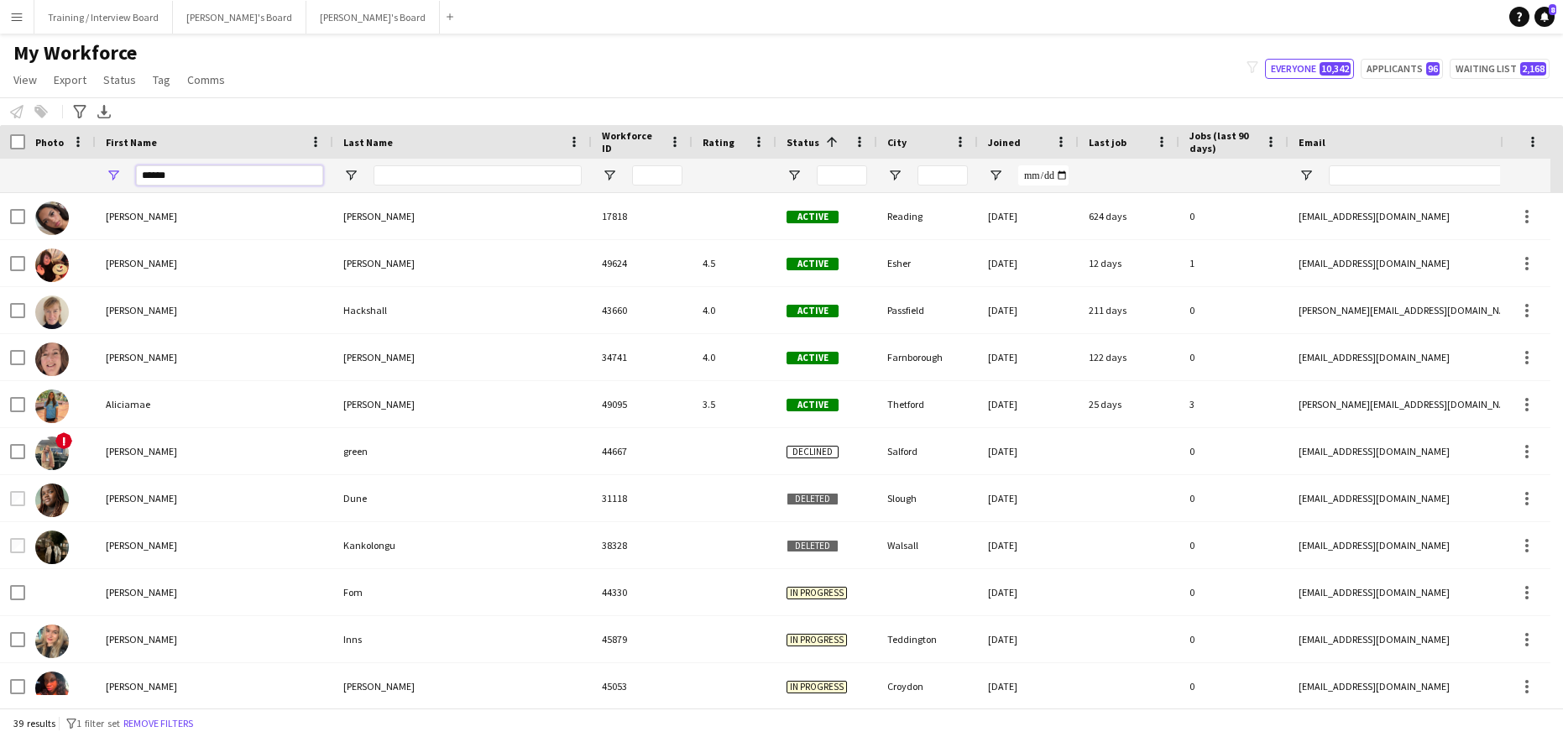
type input "******"
click at [417, 175] on input "Last Name Filter Input" at bounding box center [478, 175] width 208 height 20
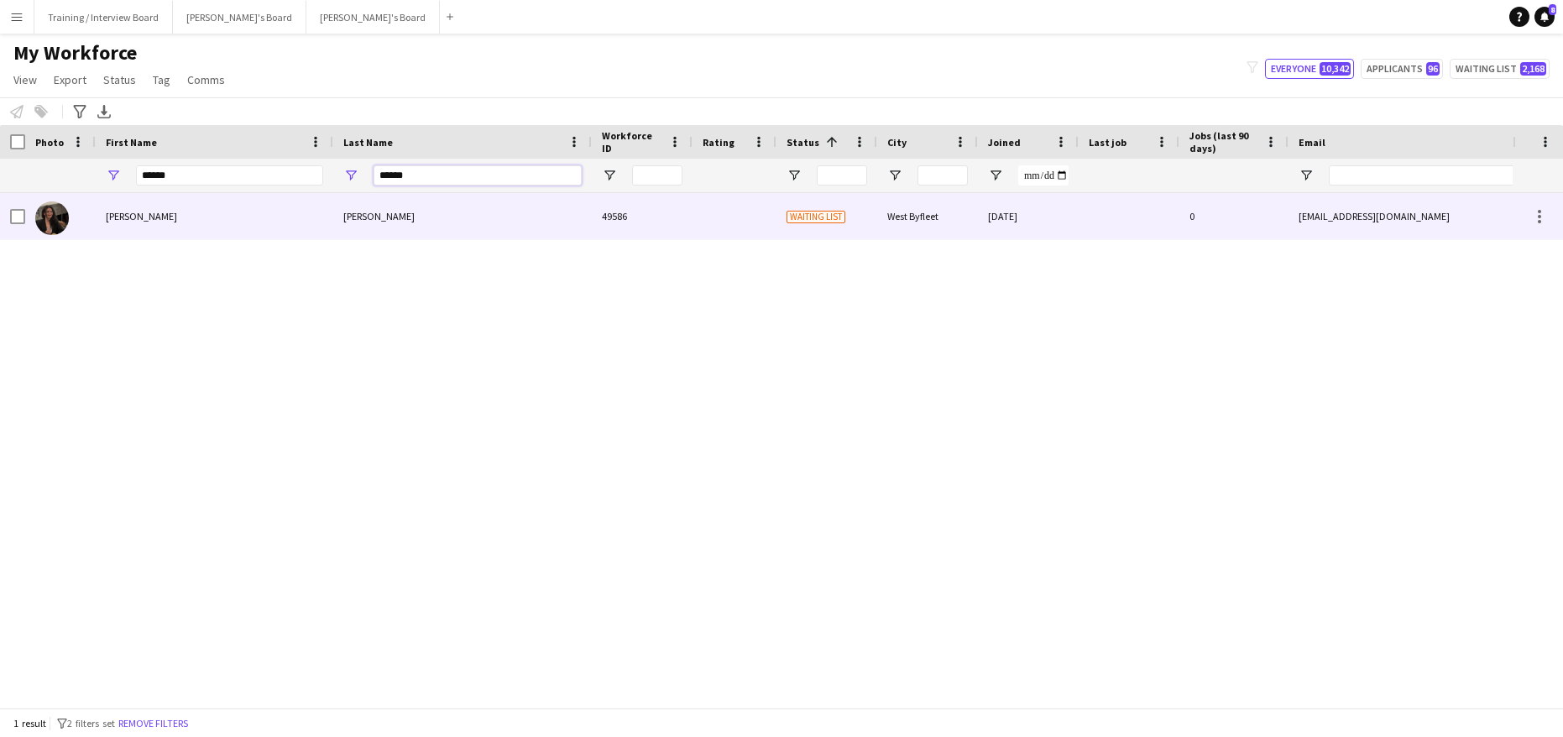
type input "******"
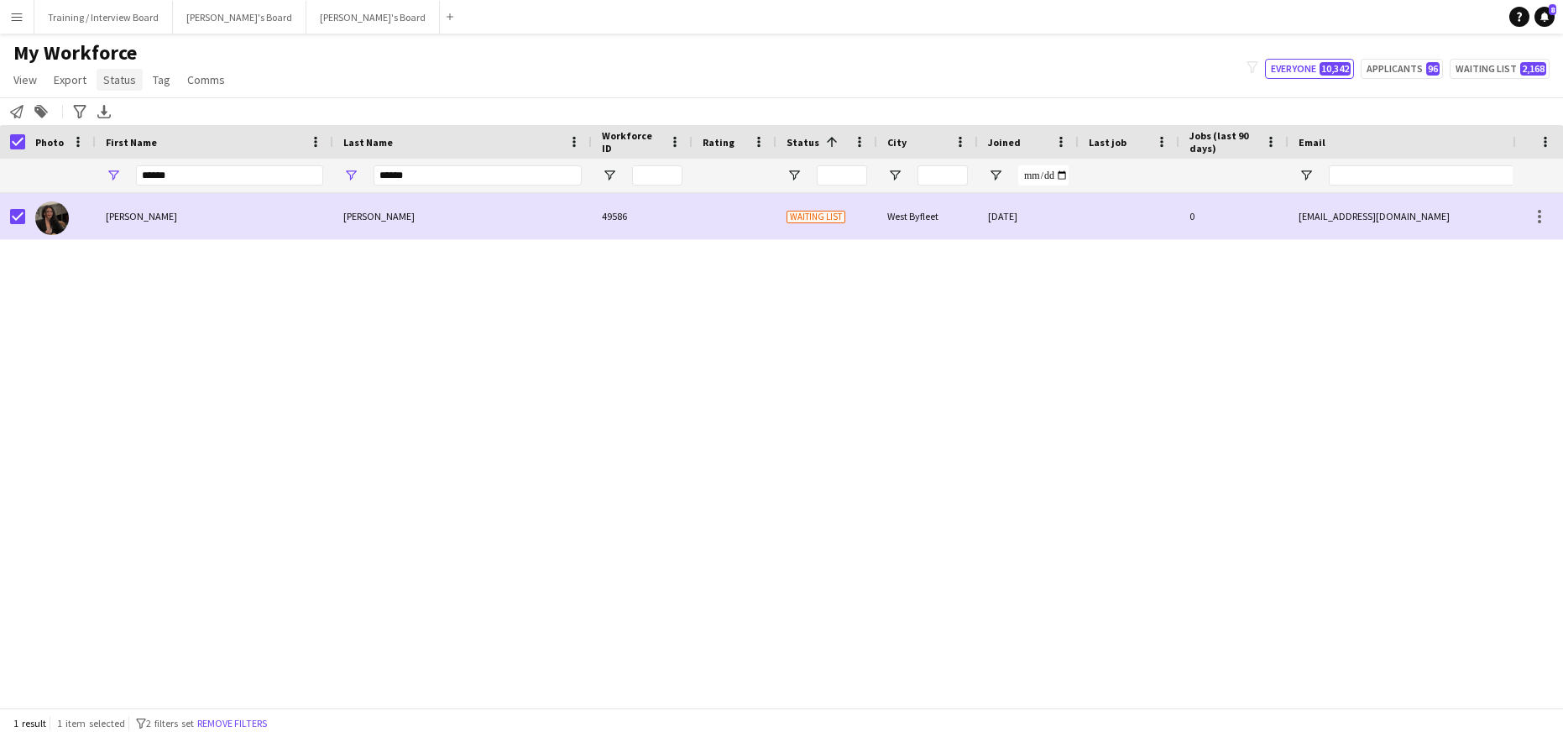
click at [120, 83] on span "Status" at bounding box center [119, 79] width 33 height 15
click at [123, 114] on span "Edit" at bounding box center [119, 115] width 19 height 15
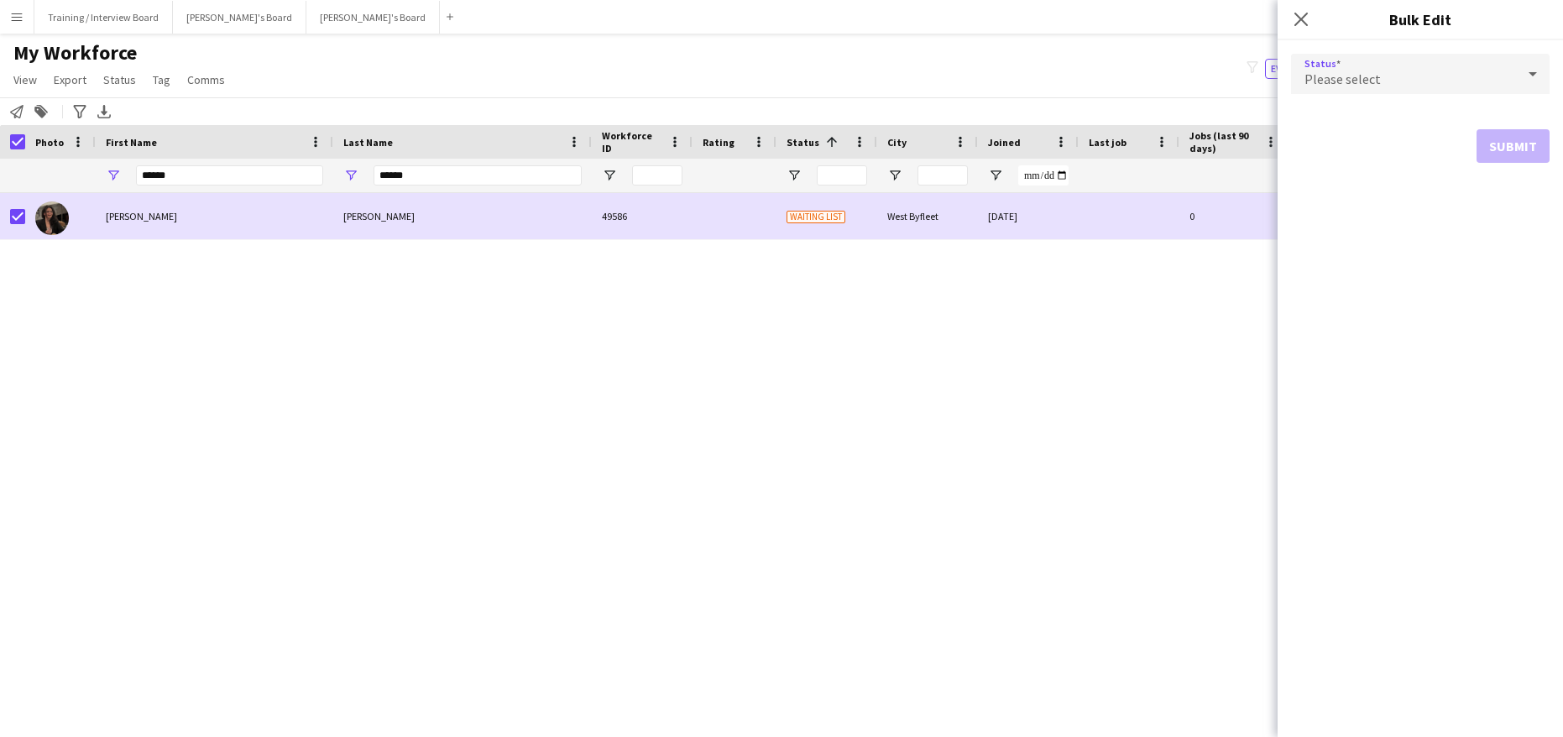
click at [1547, 71] on div at bounding box center [1533, 74] width 34 height 34
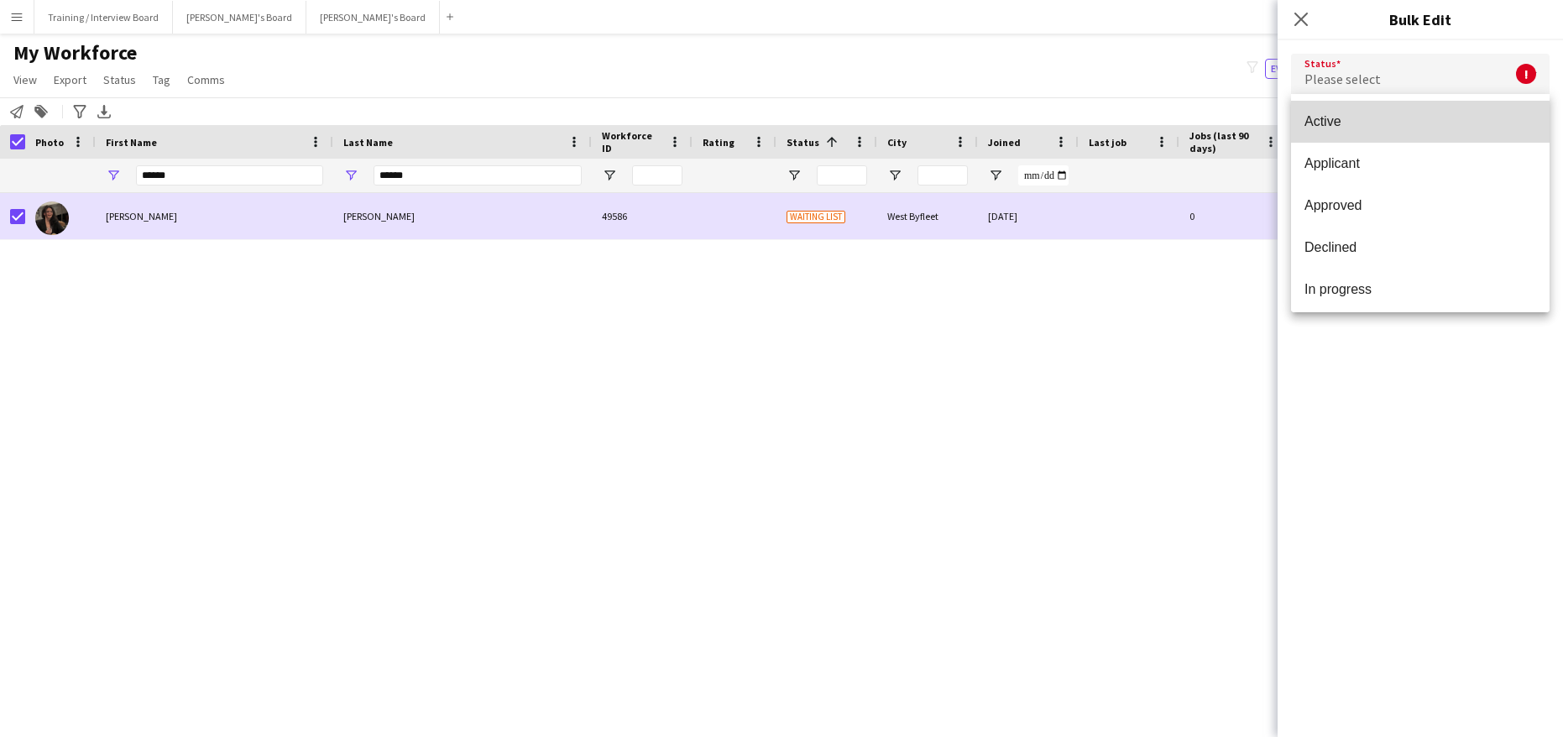
click at [1456, 116] on span "Active" at bounding box center [1421, 121] width 232 height 16
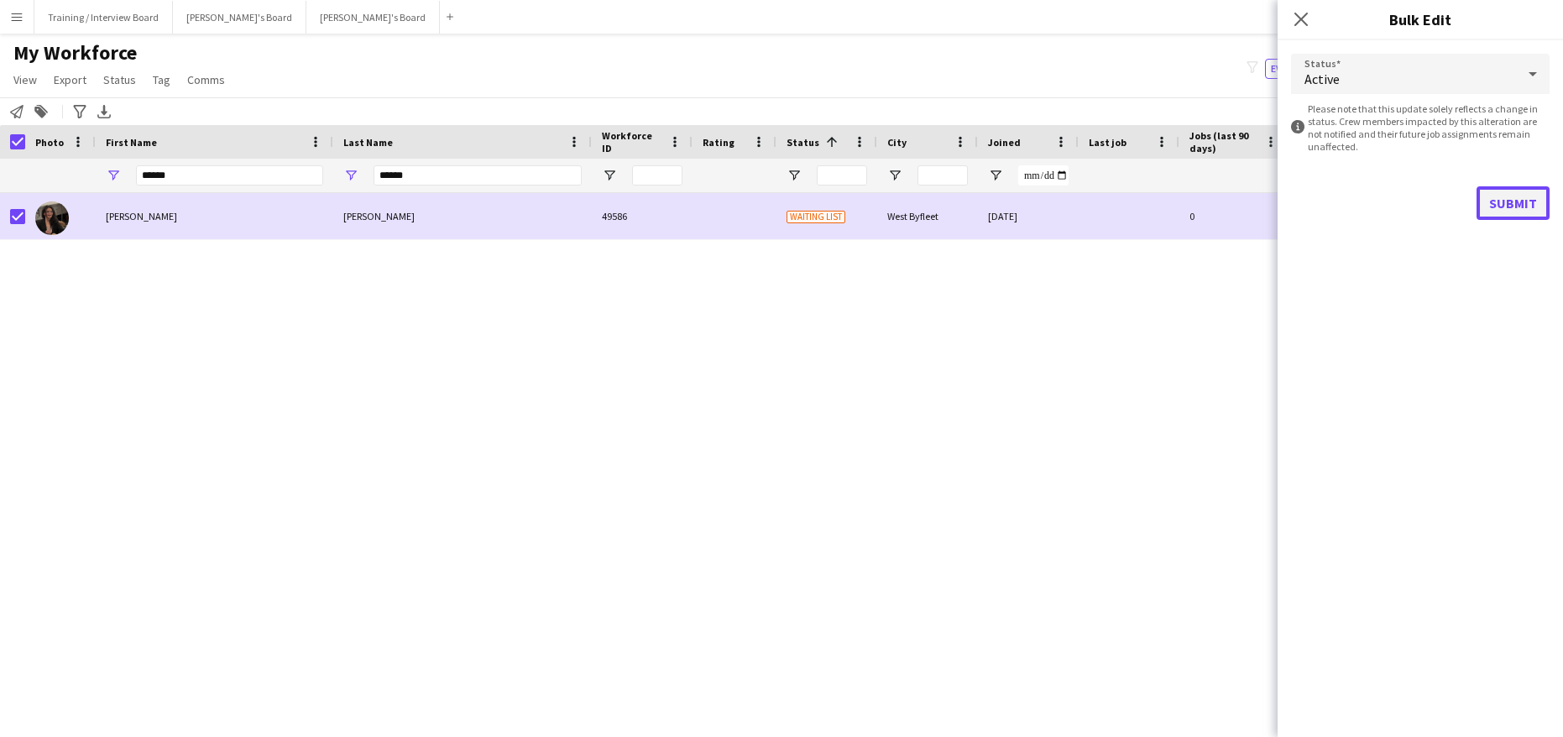
click at [1530, 205] on button "Submit" at bounding box center [1513, 203] width 73 height 34
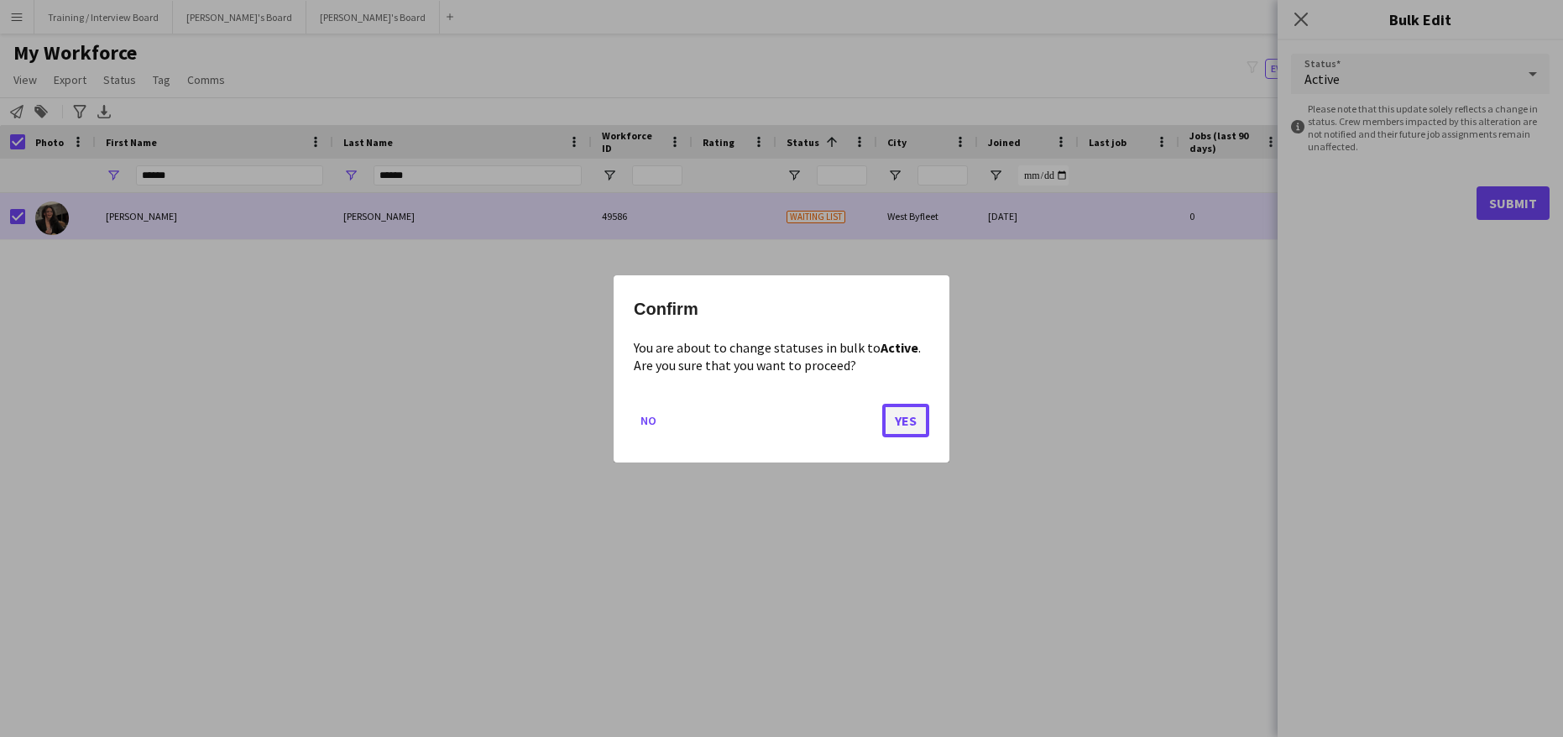
click at [897, 420] on button "Yes" at bounding box center [905, 420] width 47 height 34
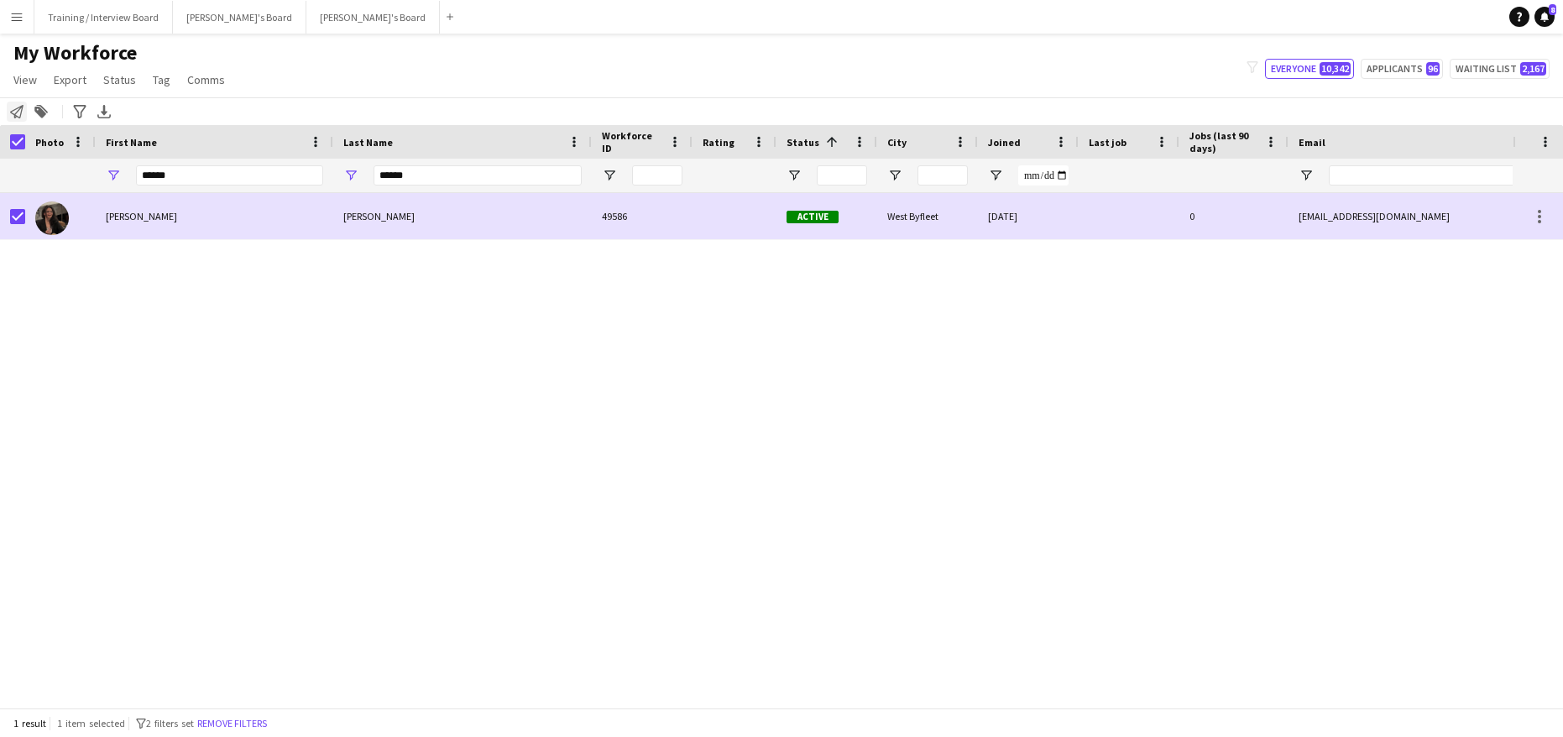
click at [13, 108] on icon "Notify workforce" at bounding box center [16, 111] width 13 height 13
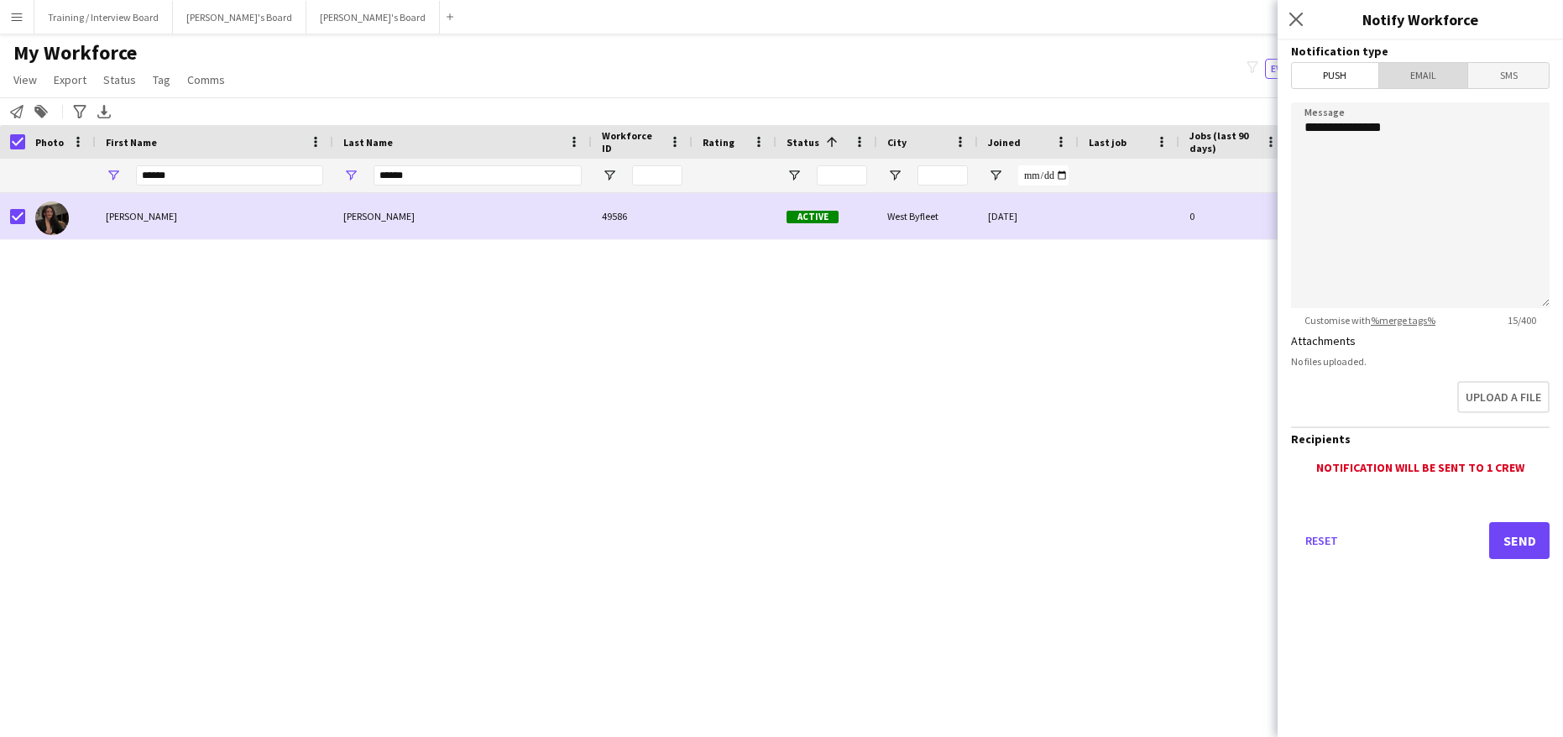
click at [1447, 76] on span "Email" at bounding box center [1423, 75] width 89 height 25
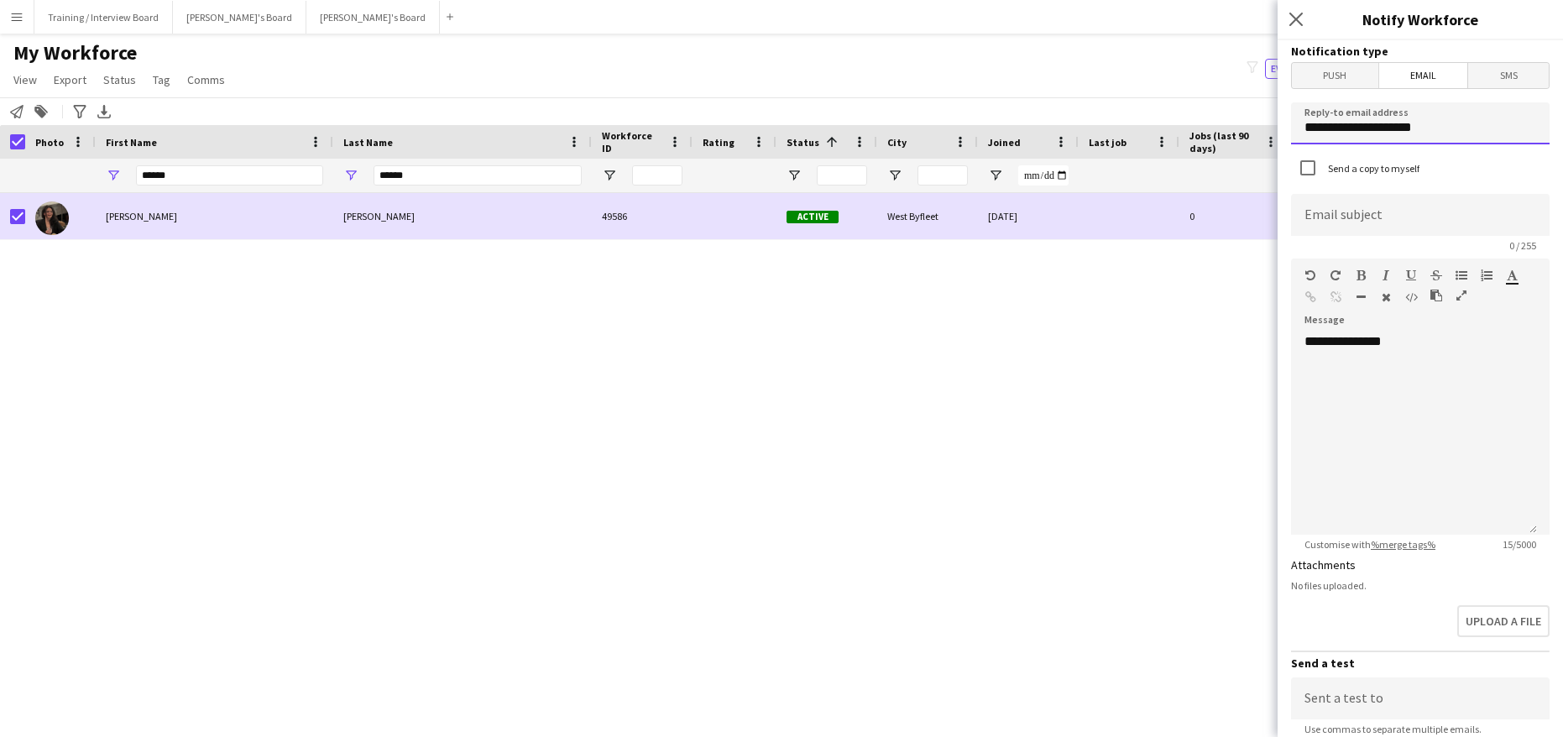
click at [1448, 126] on input "**********" at bounding box center [1420, 123] width 259 height 42
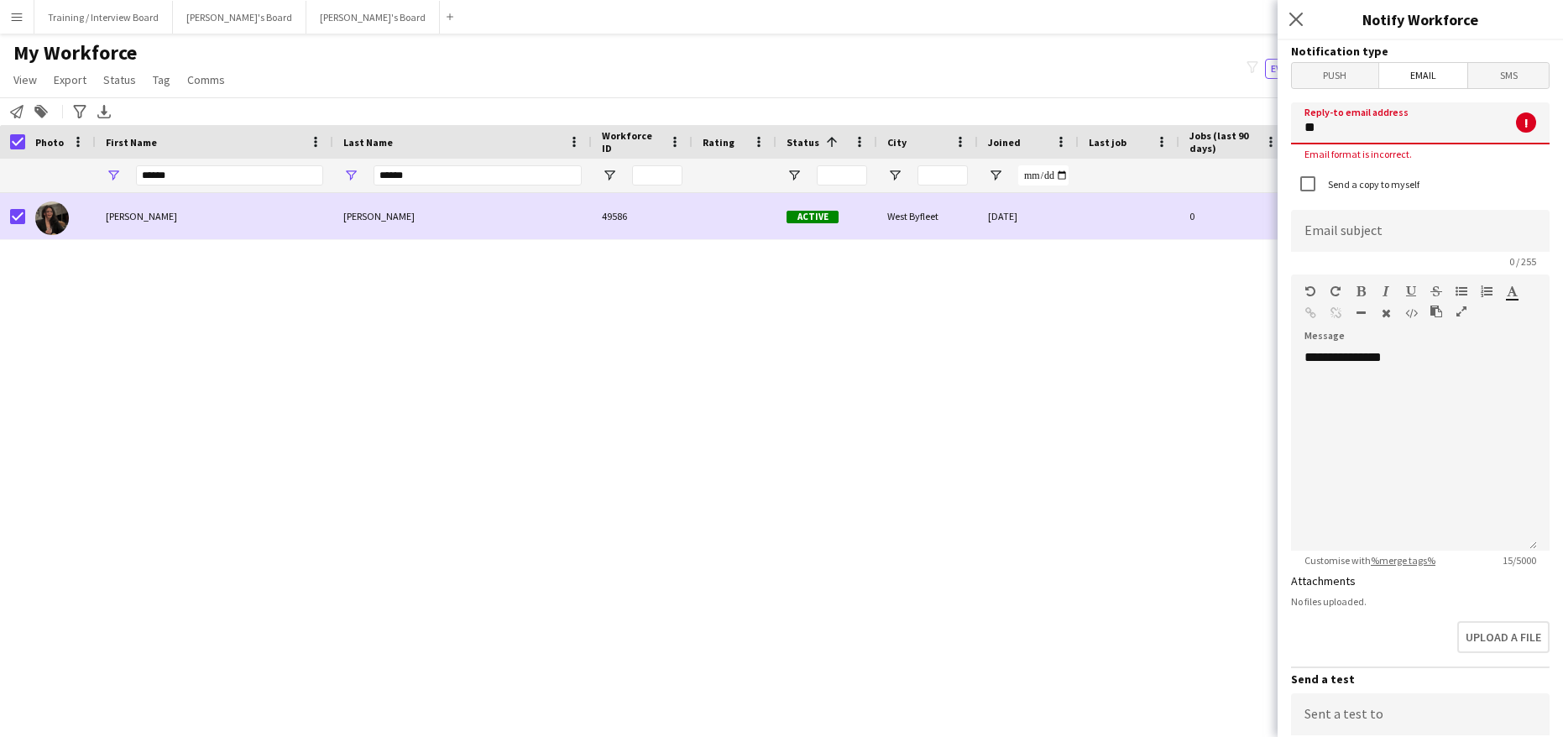
type input "*"
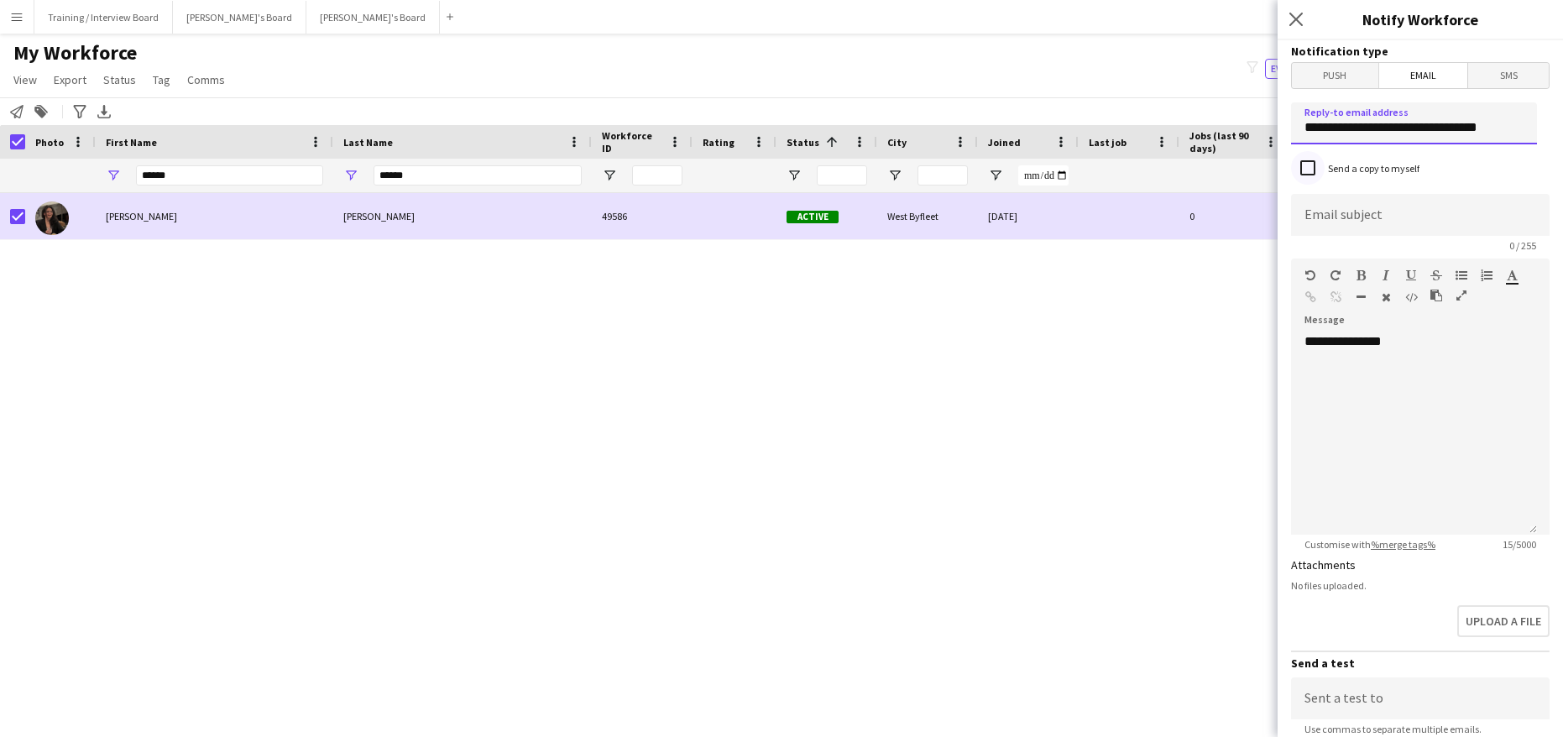
type input "**********"
click at [1372, 221] on input at bounding box center [1420, 215] width 259 height 42
type input "**********"
click at [1404, 332] on div "**********" at bounding box center [1420, 428] width 259 height 213
click at [1416, 344] on div "**********" at bounding box center [1414, 433] width 246 height 201
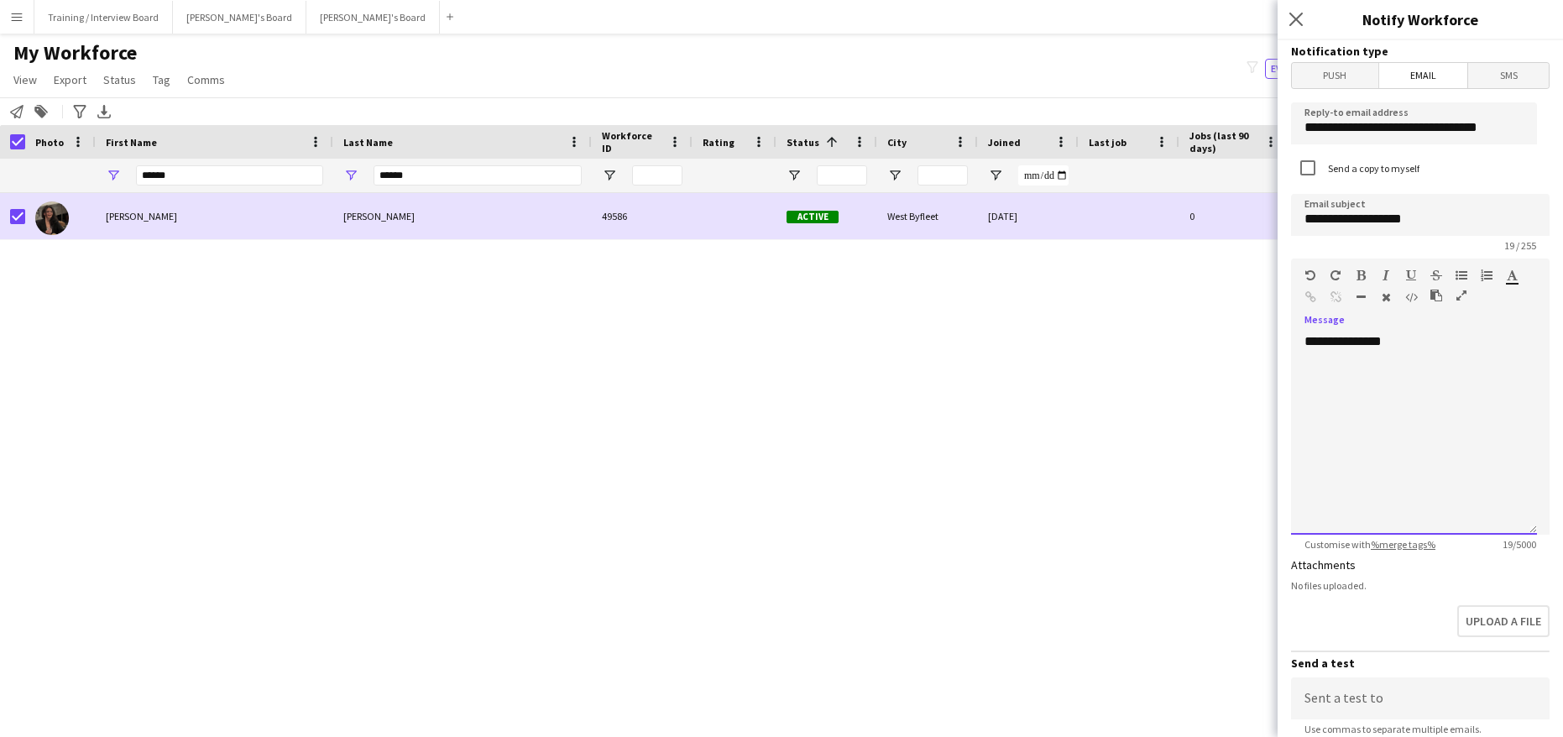
click at [1353, 400] on div "**********" at bounding box center [1414, 433] width 246 height 201
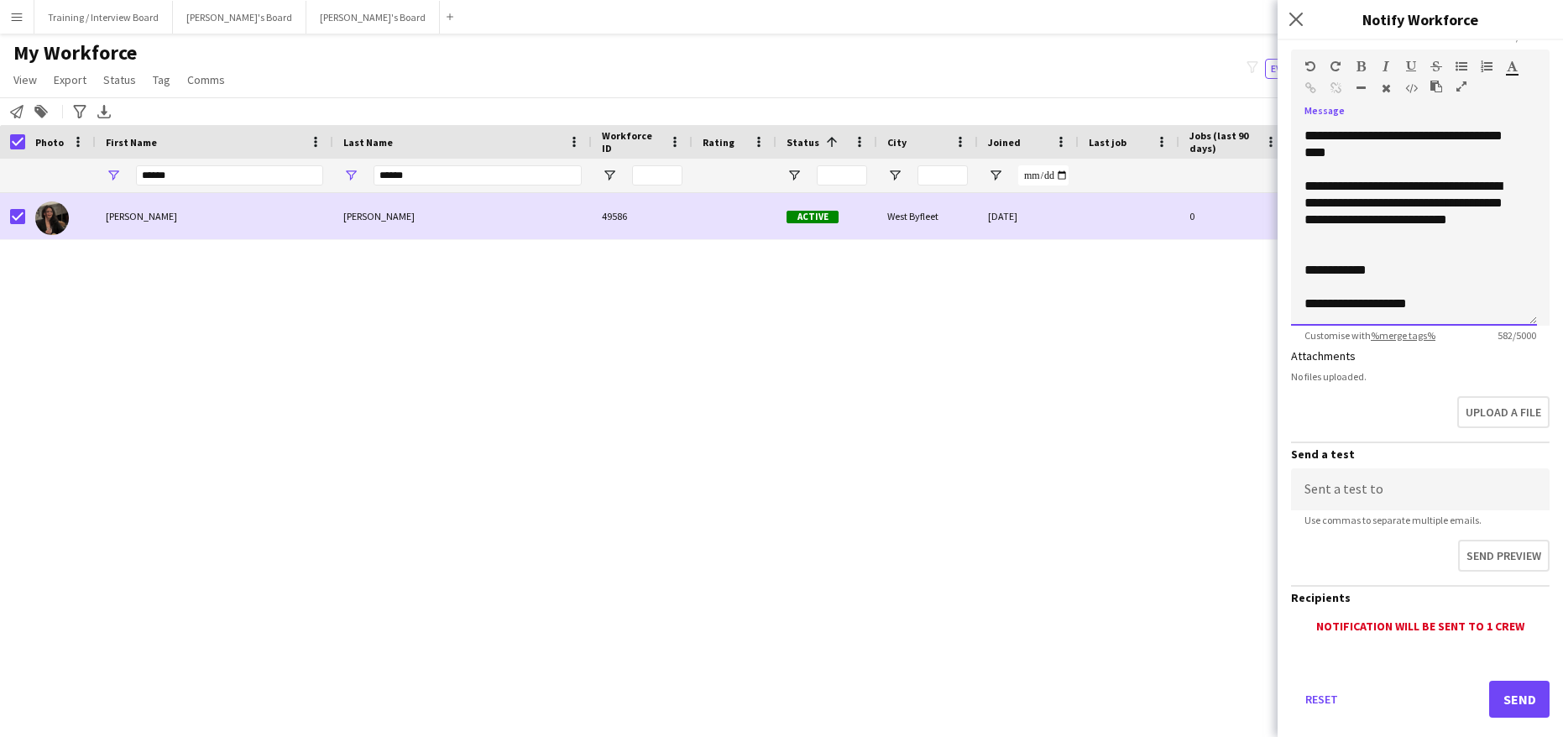
scroll to position [237, 0]
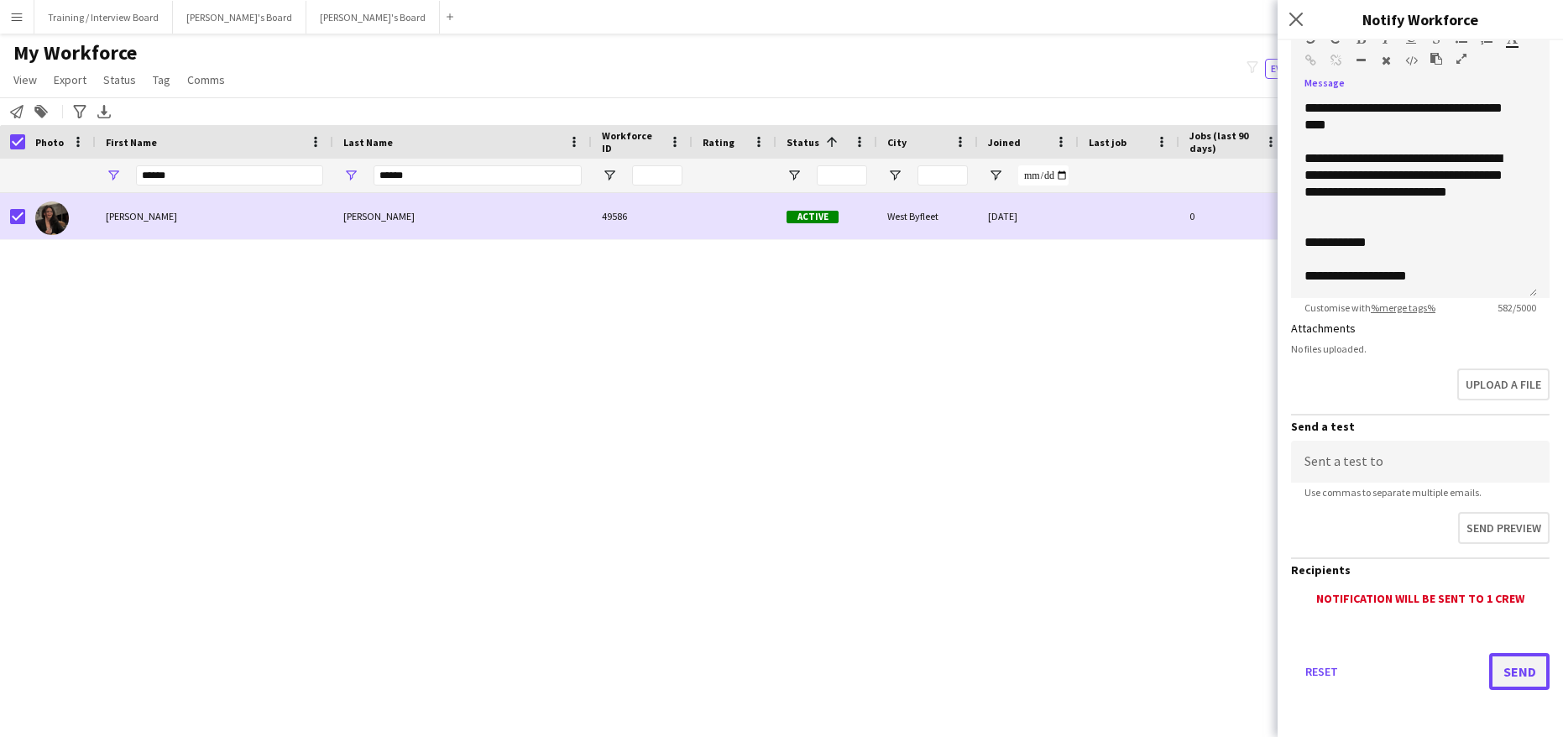
click at [1504, 670] on button "Send" at bounding box center [1519, 671] width 60 height 37
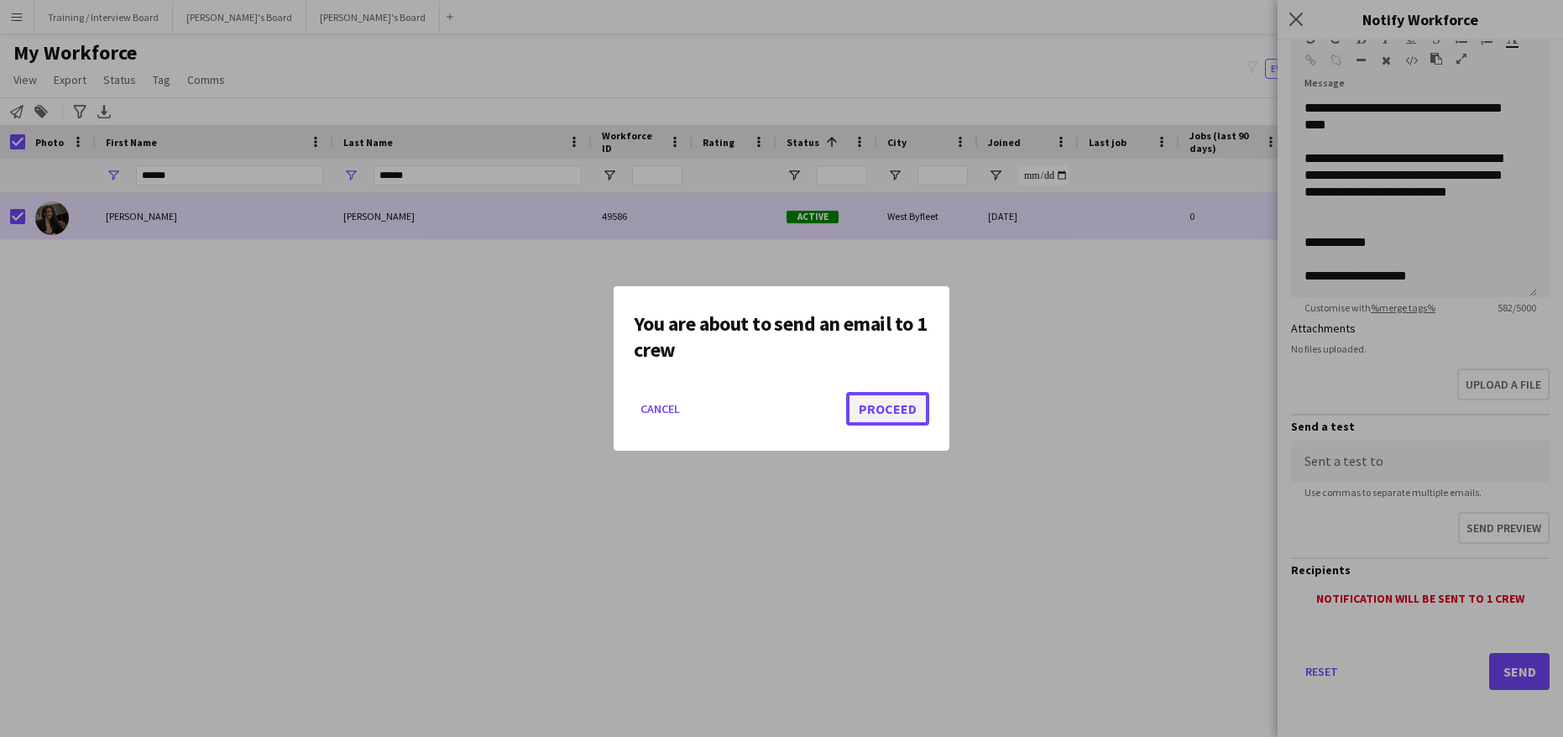
click at [906, 407] on button "Proceed" at bounding box center [887, 409] width 83 height 34
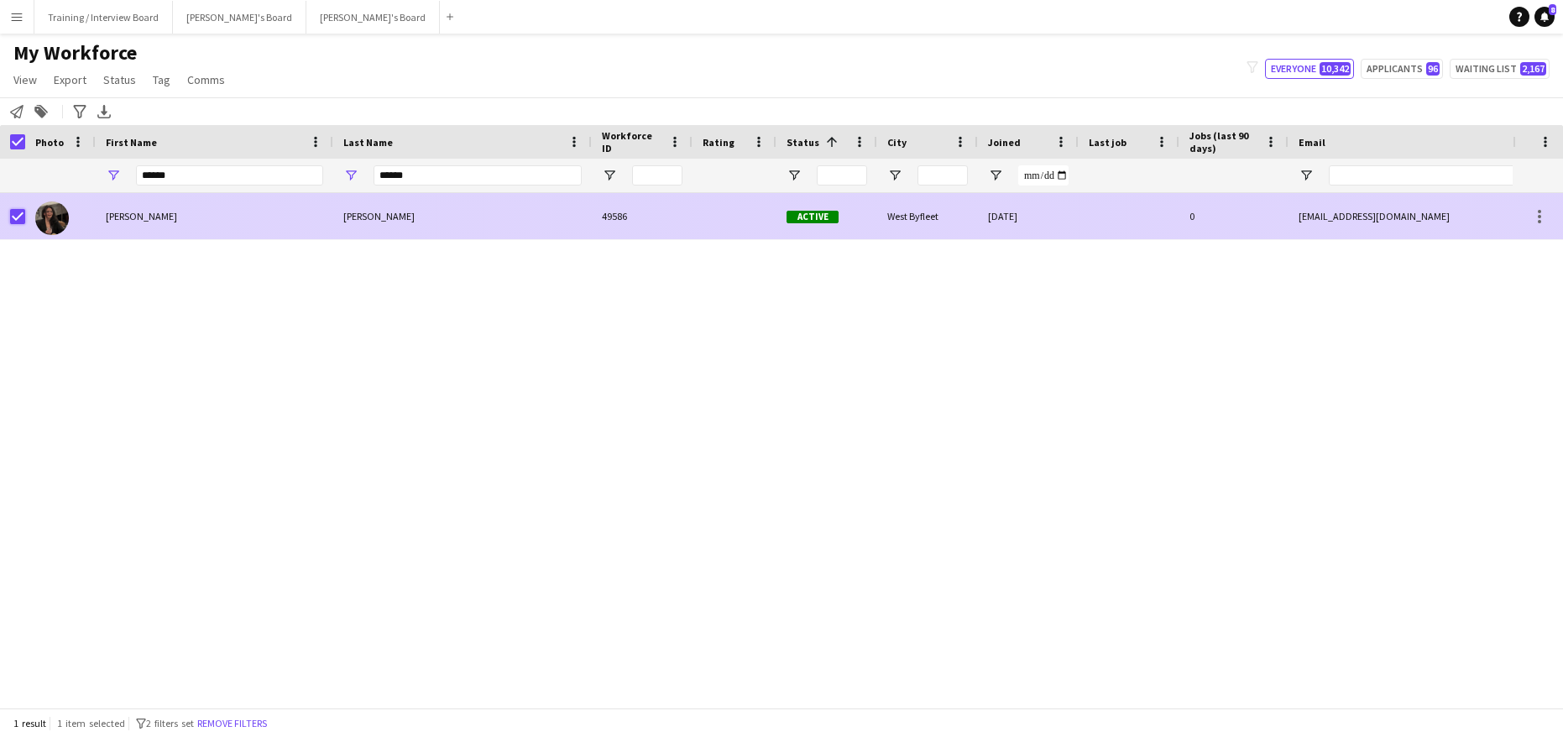
click at [18, 208] on div at bounding box center [17, 216] width 15 height 47
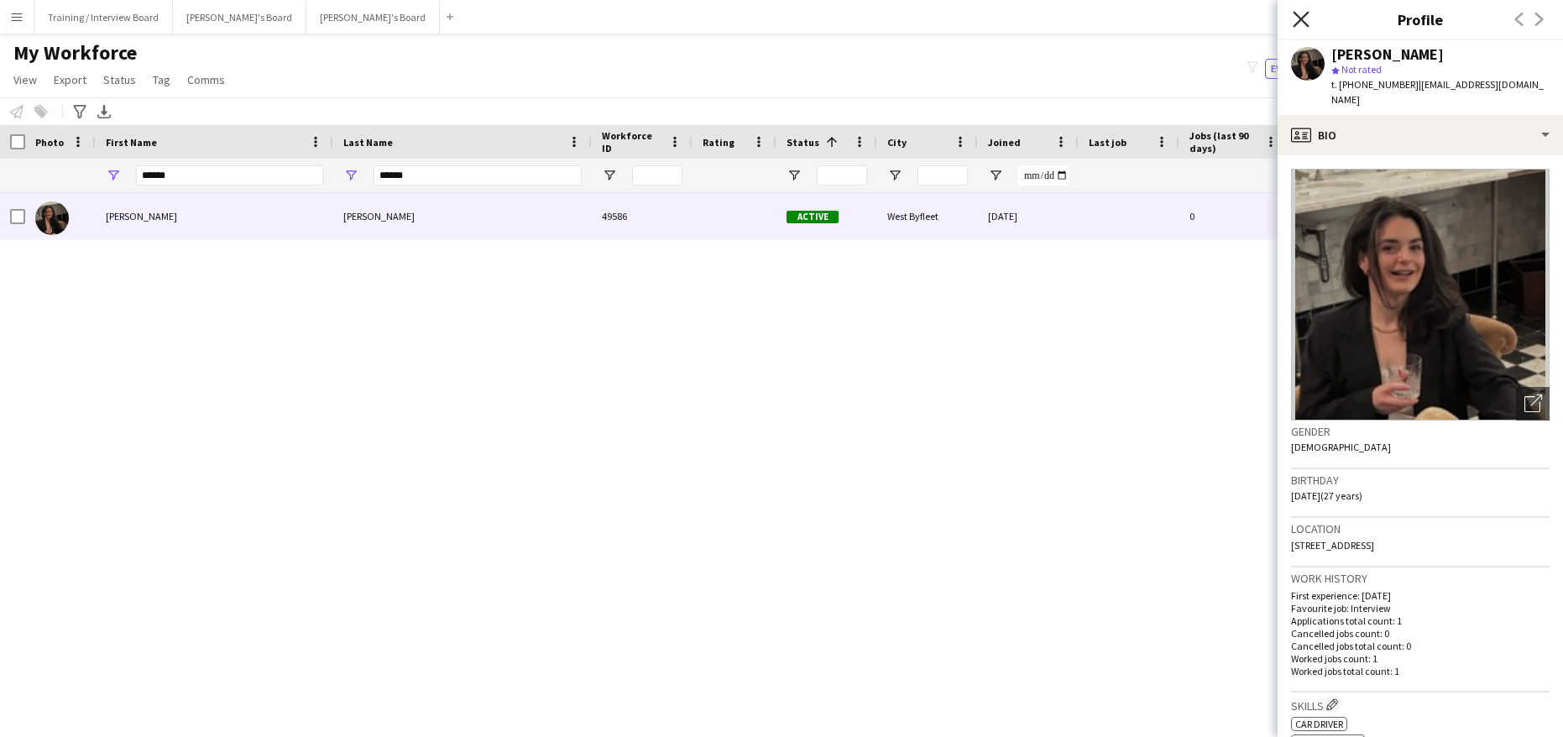
click at [1301, 17] on icon "Close pop-in" at bounding box center [1301, 19] width 16 height 16
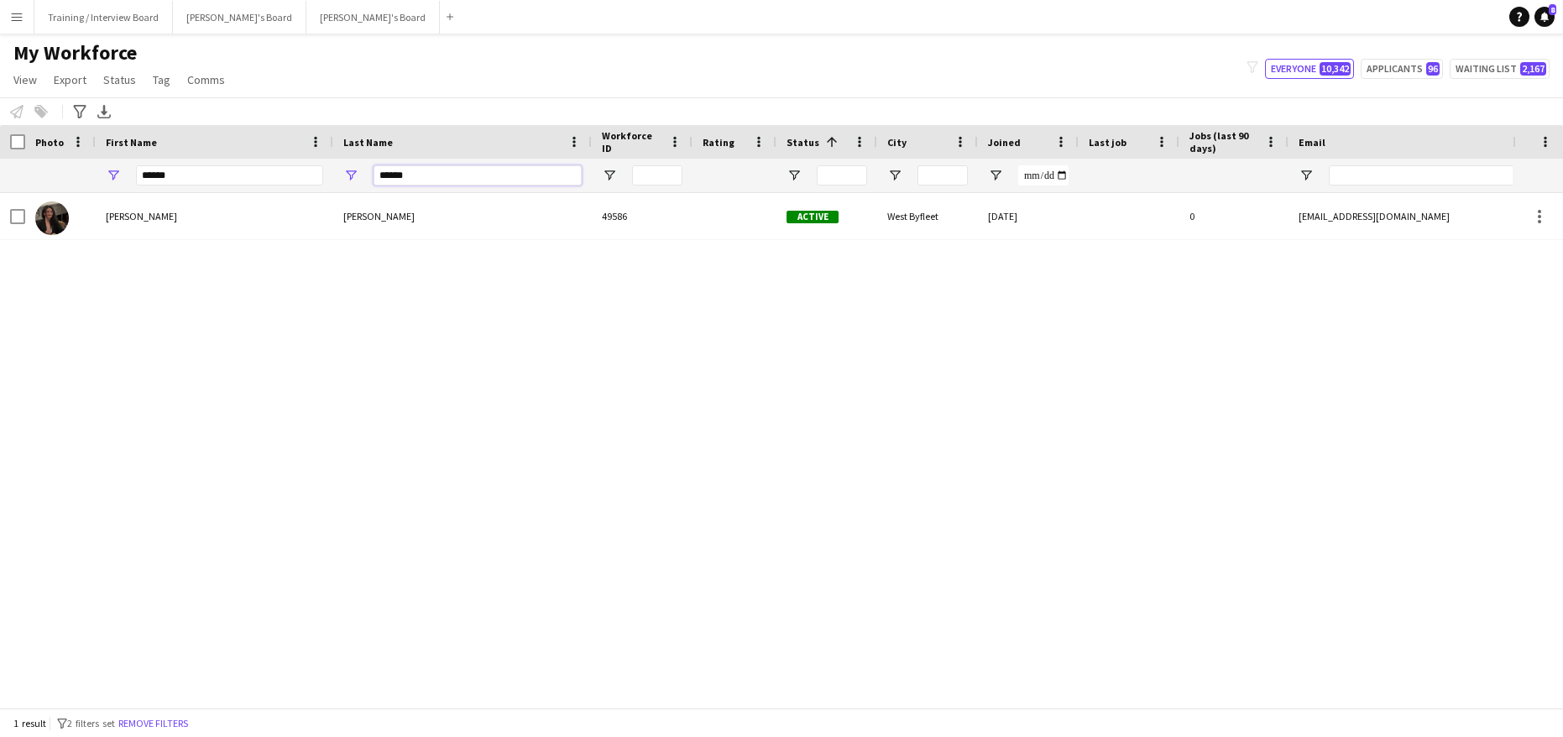
click at [432, 172] on input "******" at bounding box center [478, 175] width 208 height 20
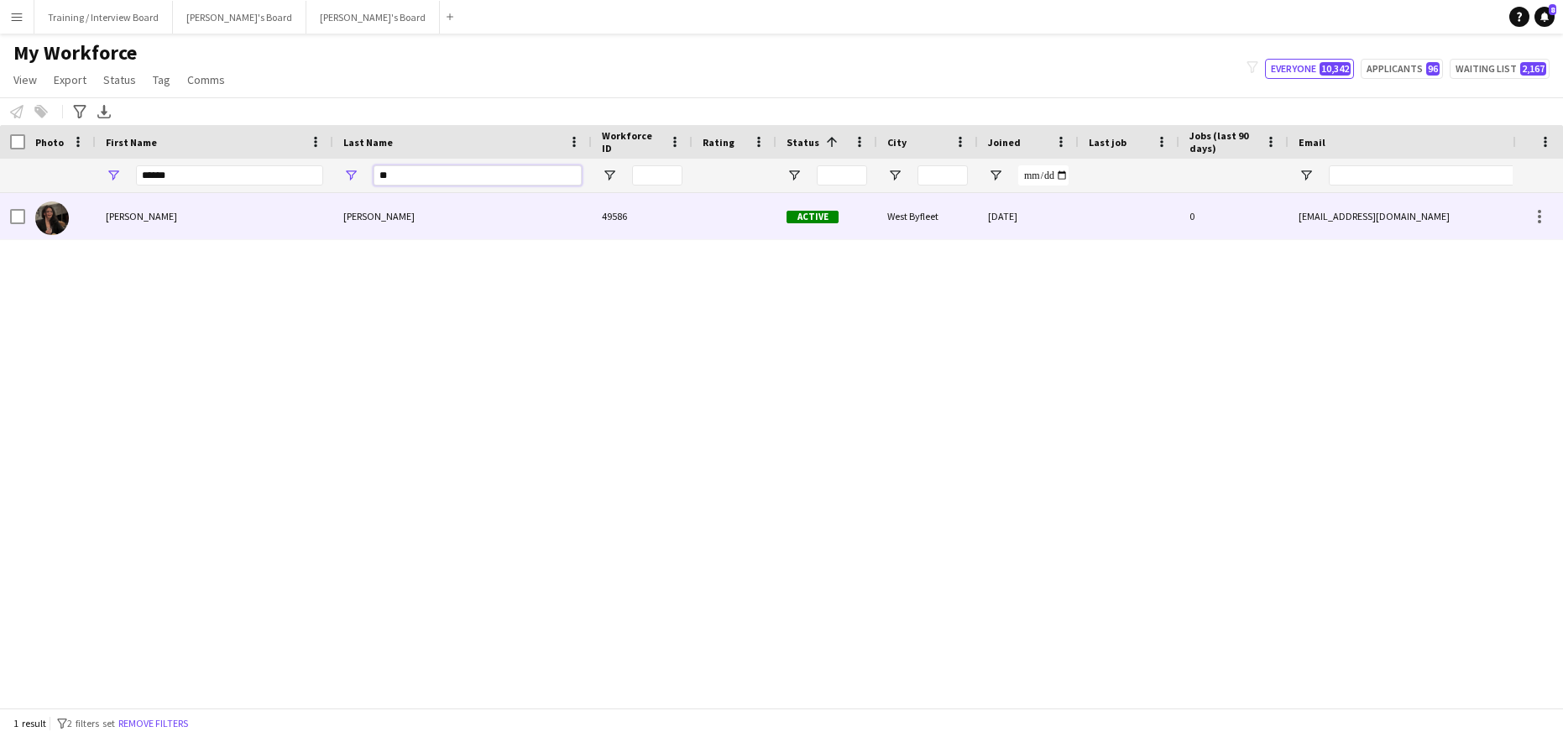
type input "*"
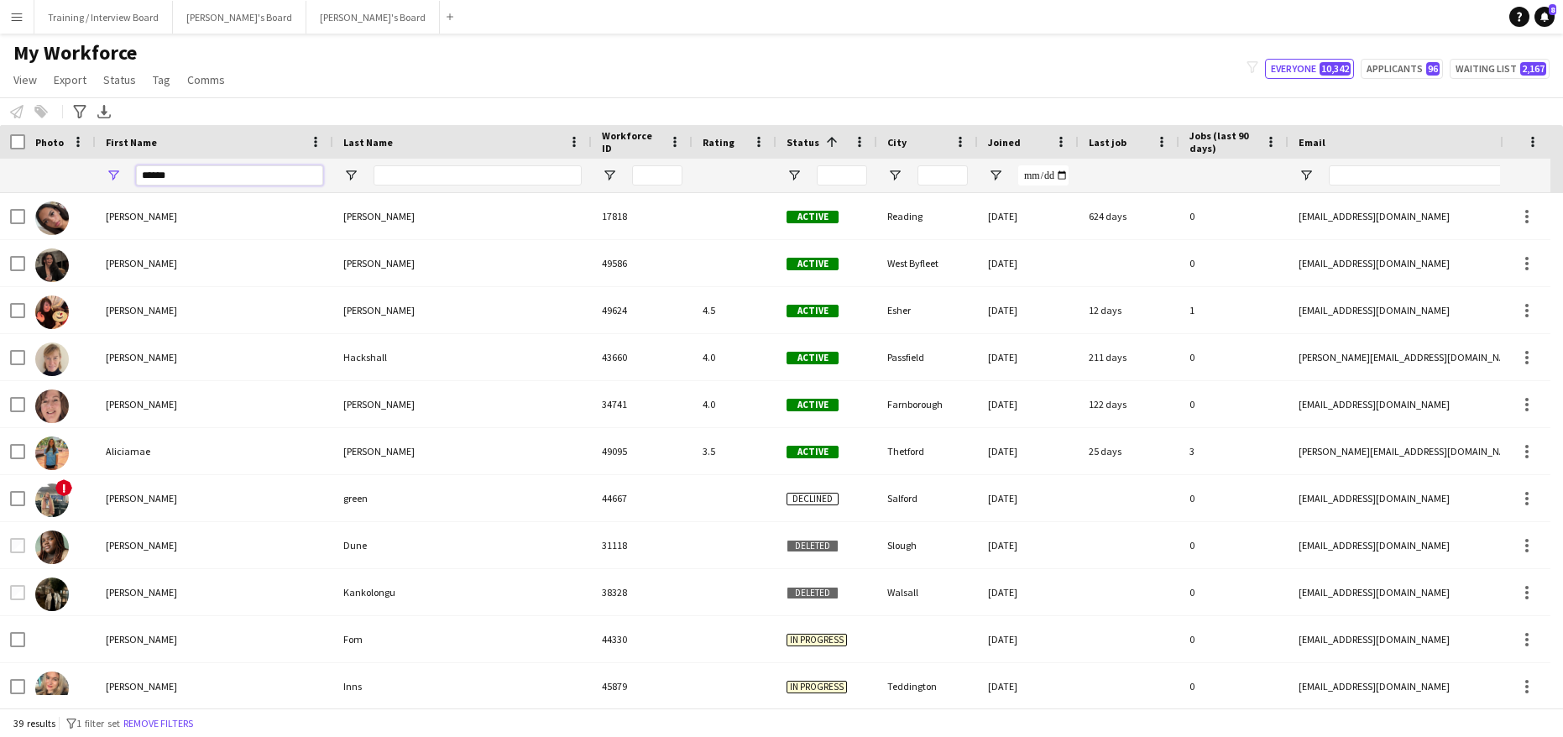
click at [209, 172] on input "******" at bounding box center [229, 175] width 187 height 20
type input "*"
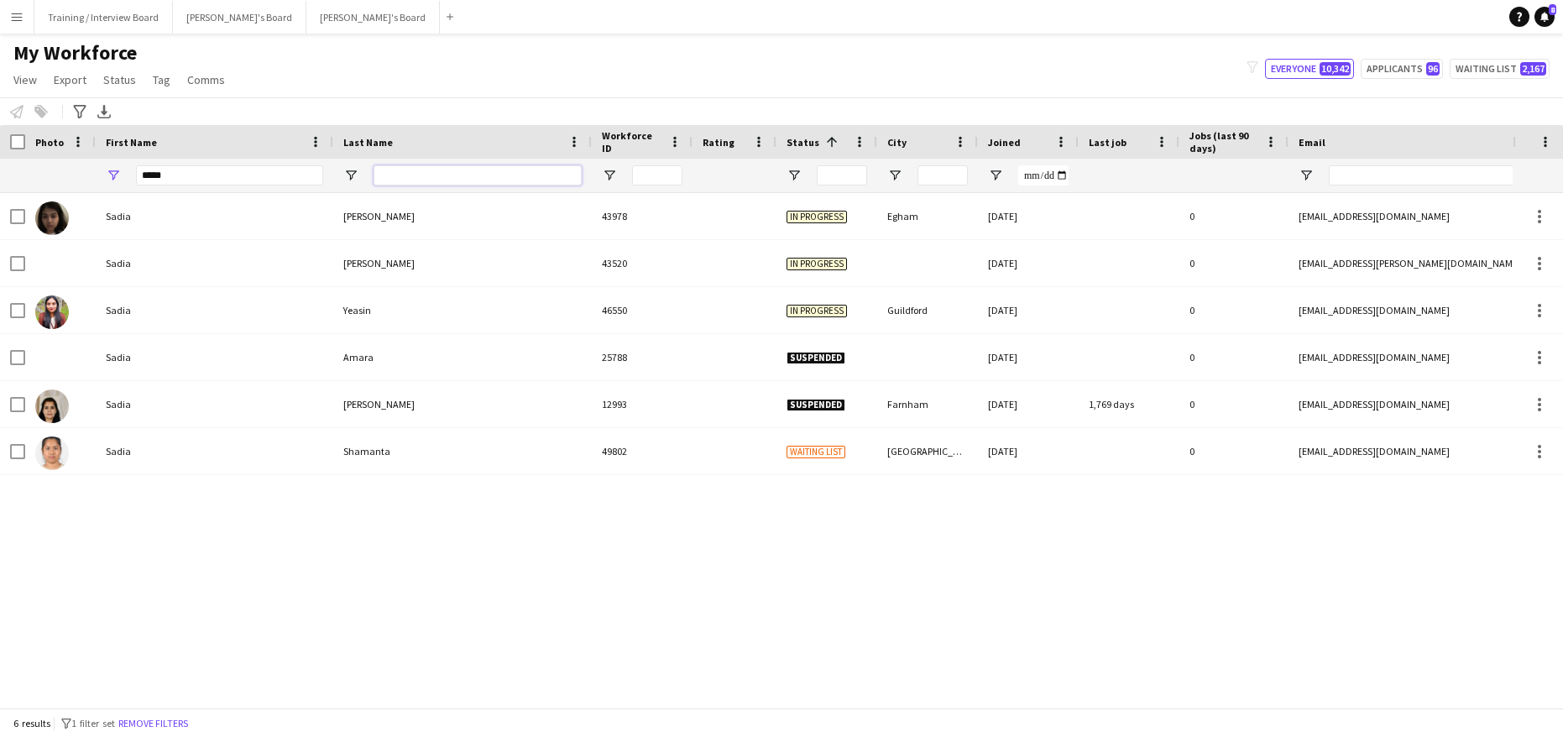
click at [388, 178] on input "Last Name Filter Input" at bounding box center [478, 175] width 208 height 20
click at [228, 181] on input "*****" at bounding box center [229, 175] width 187 height 20
type input "*"
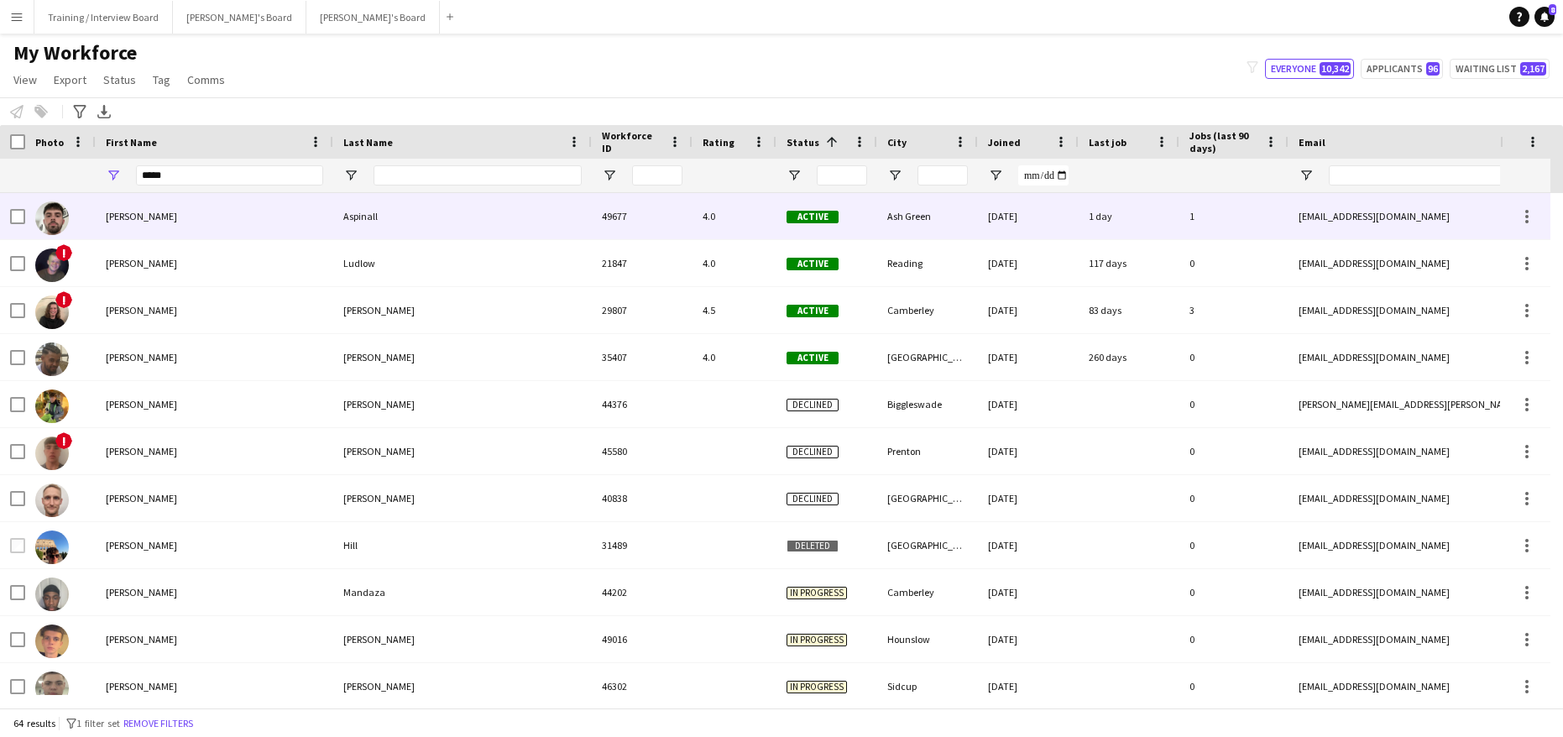
click at [281, 195] on div "Lewis" at bounding box center [215, 216] width 238 height 46
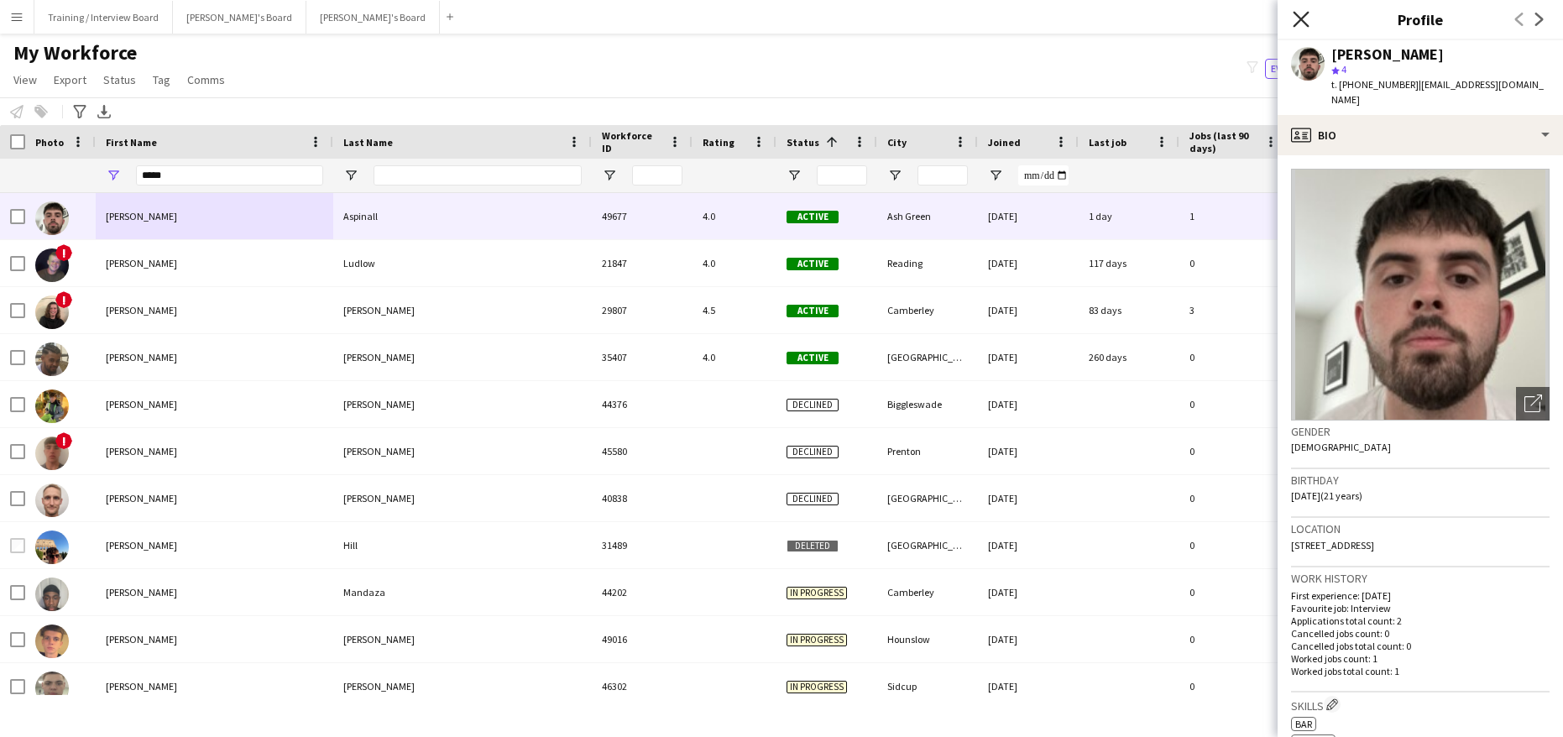
click at [1296, 20] on icon "Close pop-in" at bounding box center [1301, 19] width 16 height 16
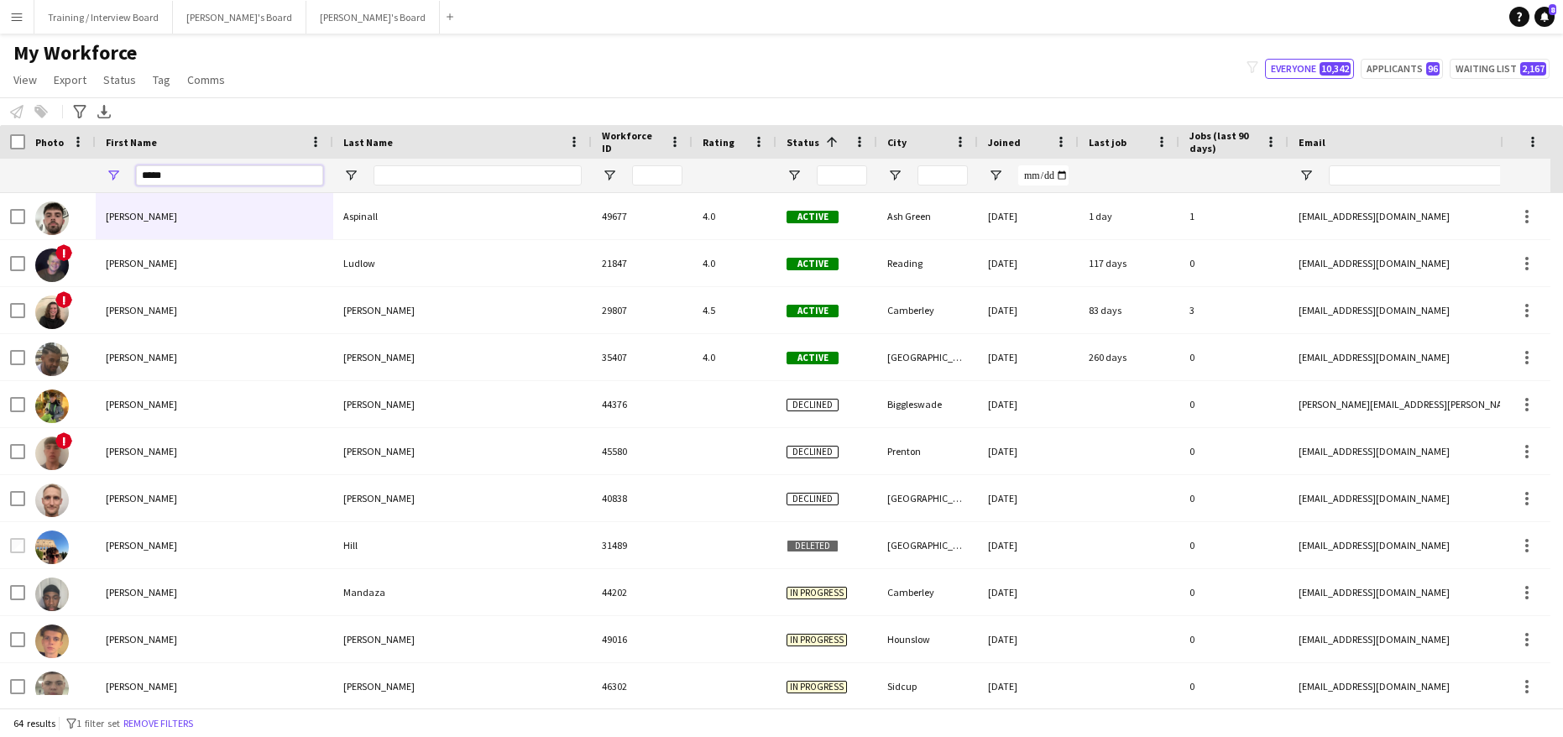
click at [196, 168] on input "*****" at bounding box center [229, 175] width 187 height 20
type input "*"
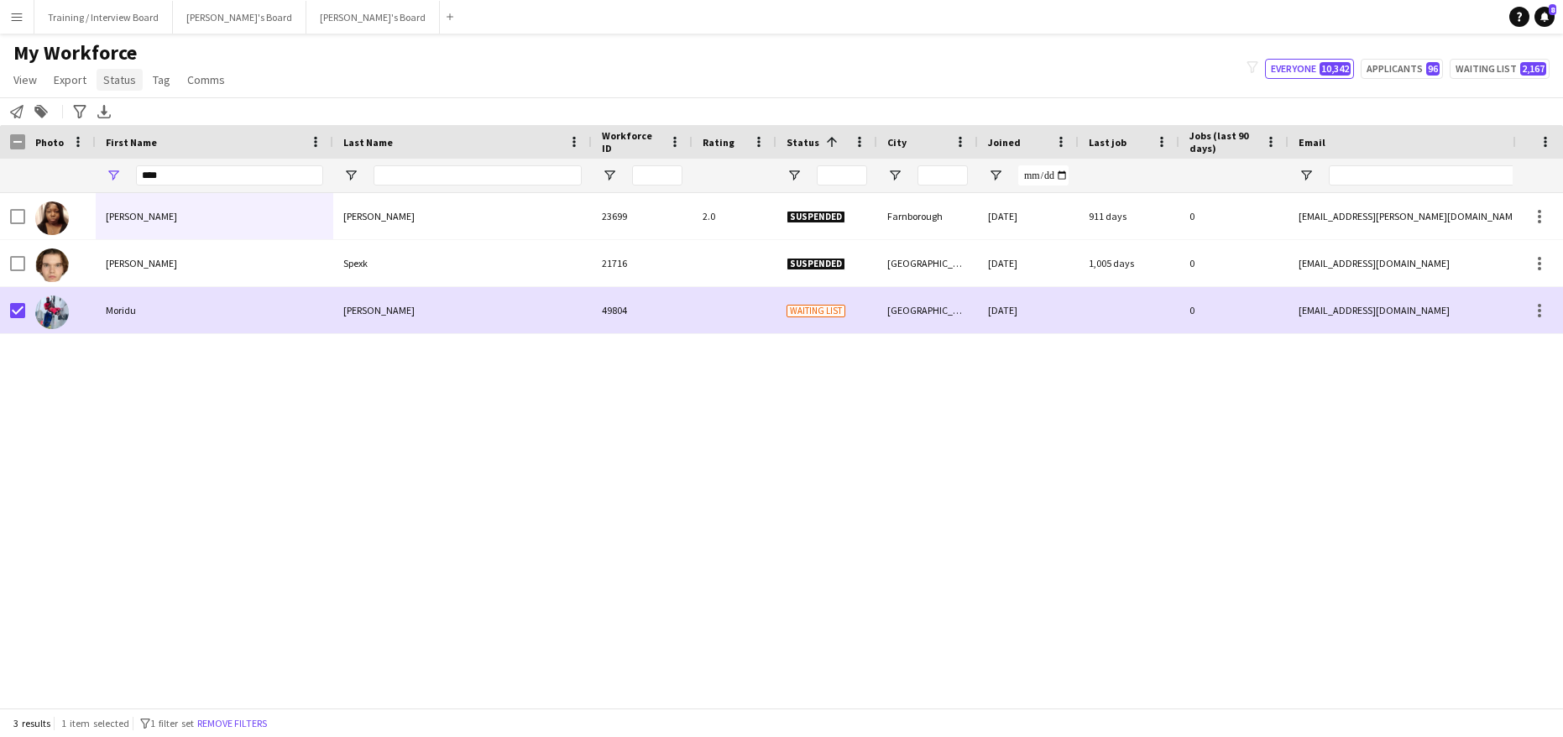
click at [119, 77] on span "Status" at bounding box center [119, 79] width 33 height 15
click at [128, 118] on span "Edit" at bounding box center [119, 115] width 19 height 15
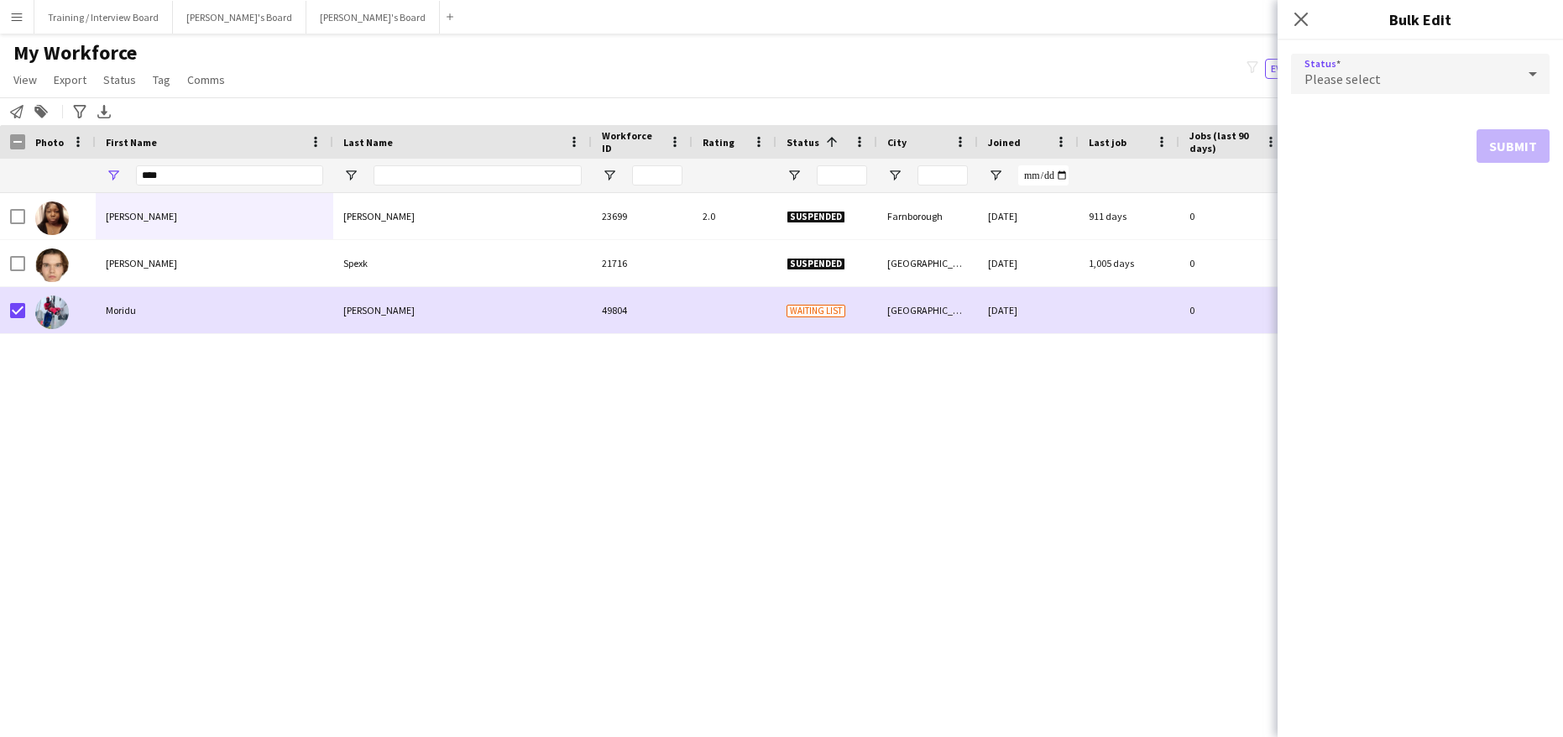
click at [1532, 68] on icon at bounding box center [1533, 74] width 20 height 34
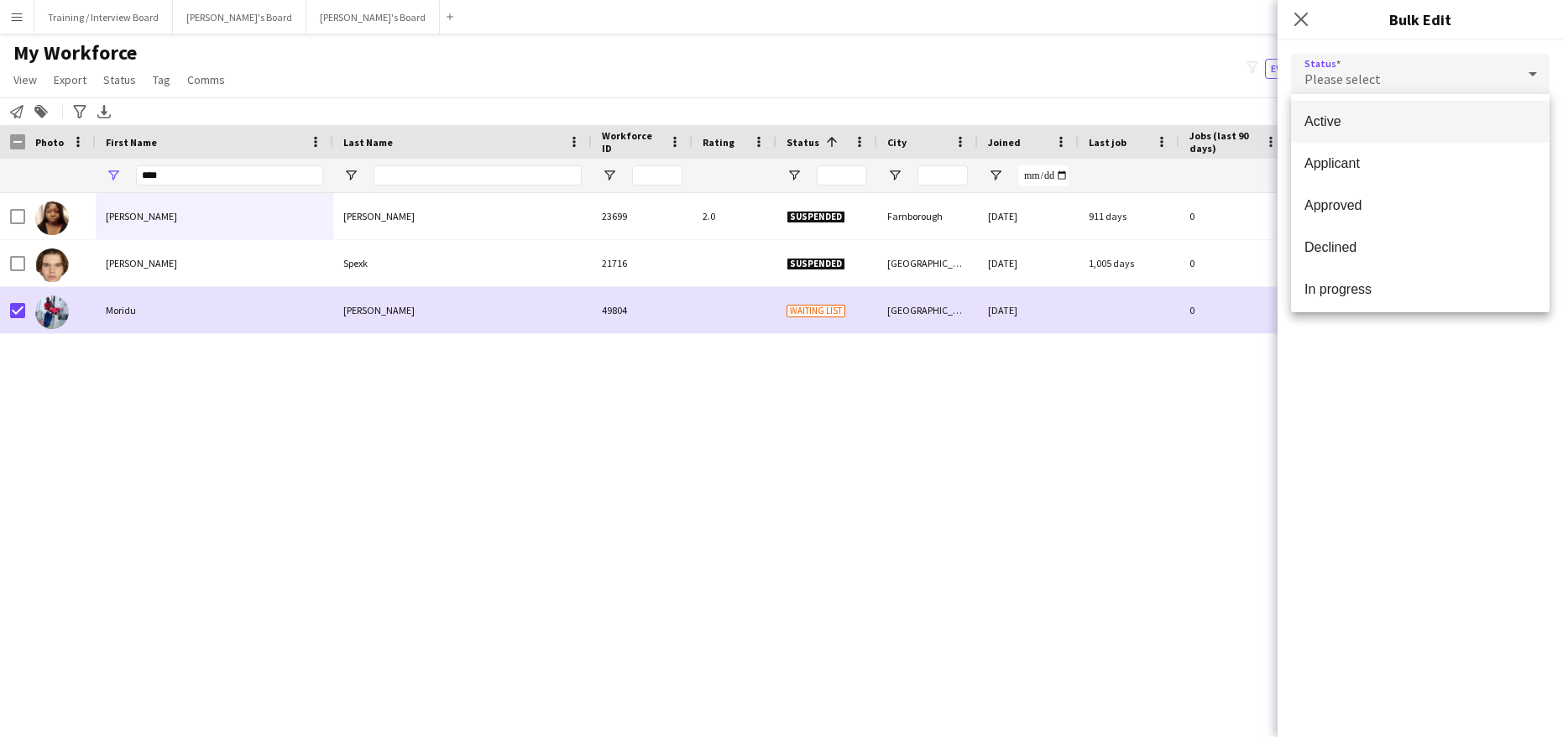
click at [1386, 115] on span "Active" at bounding box center [1421, 121] width 232 height 16
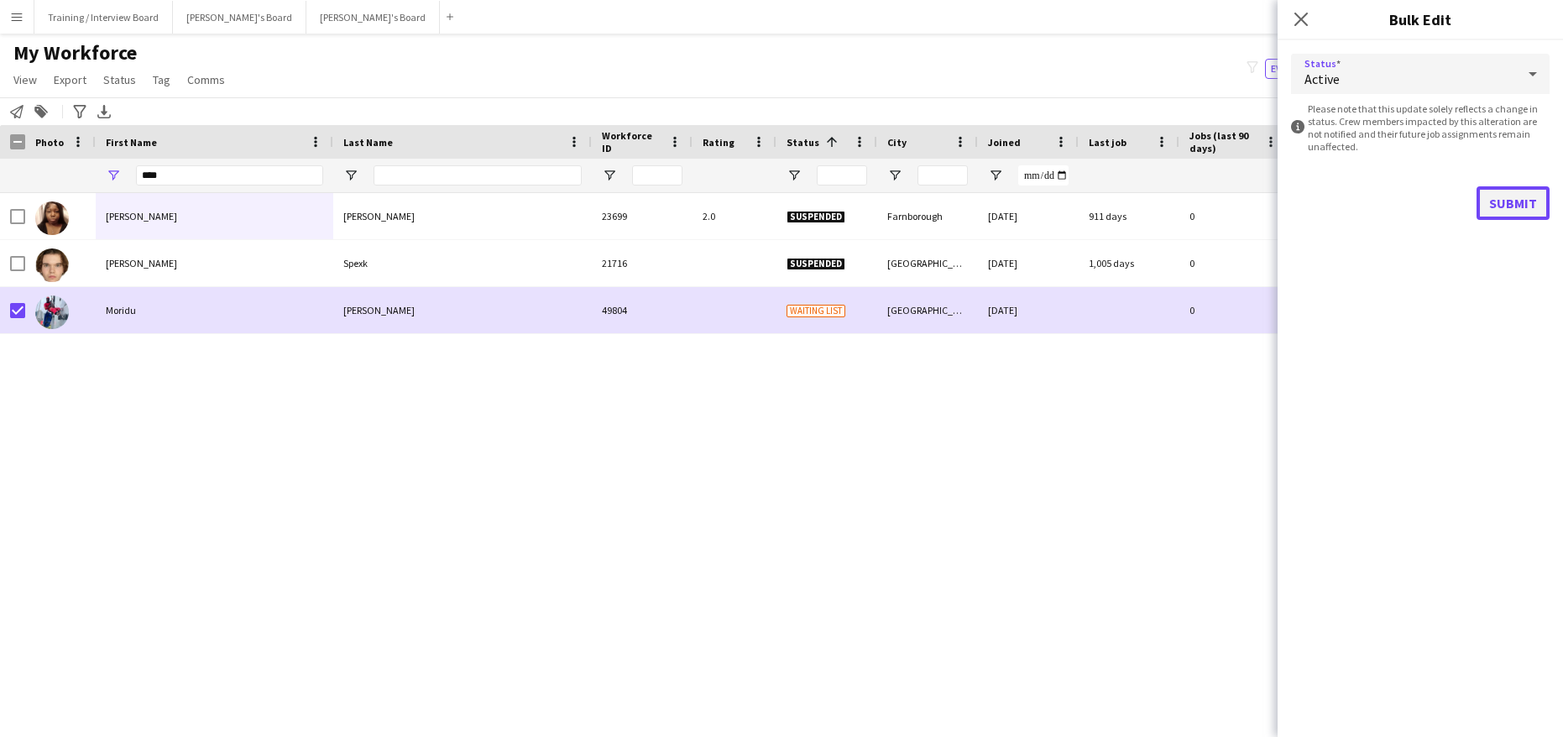
click at [1507, 193] on button "Submit" at bounding box center [1513, 203] width 73 height 34
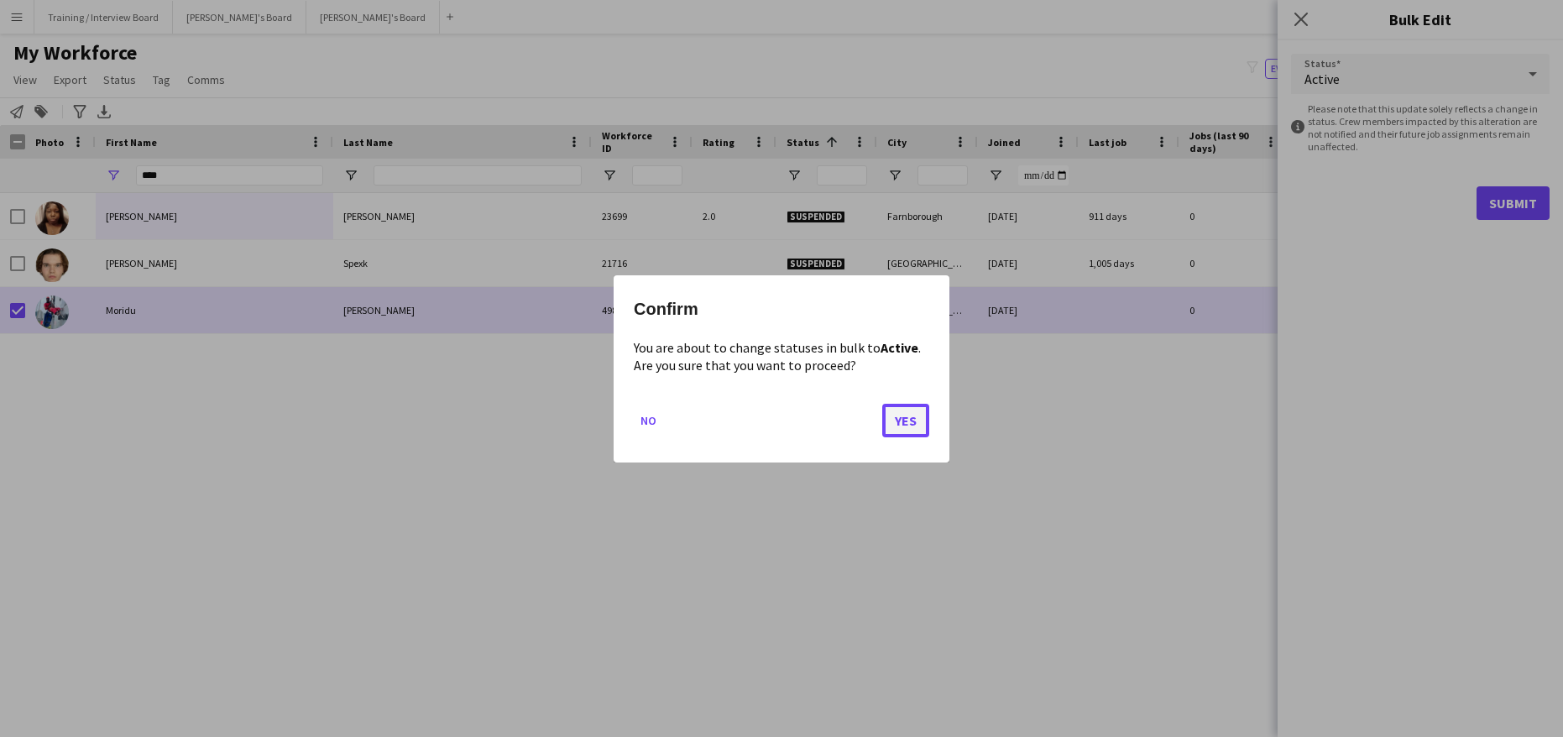
click at [927, 417] on button "Yes" at bounding box center [905, 420] width 47 height 34
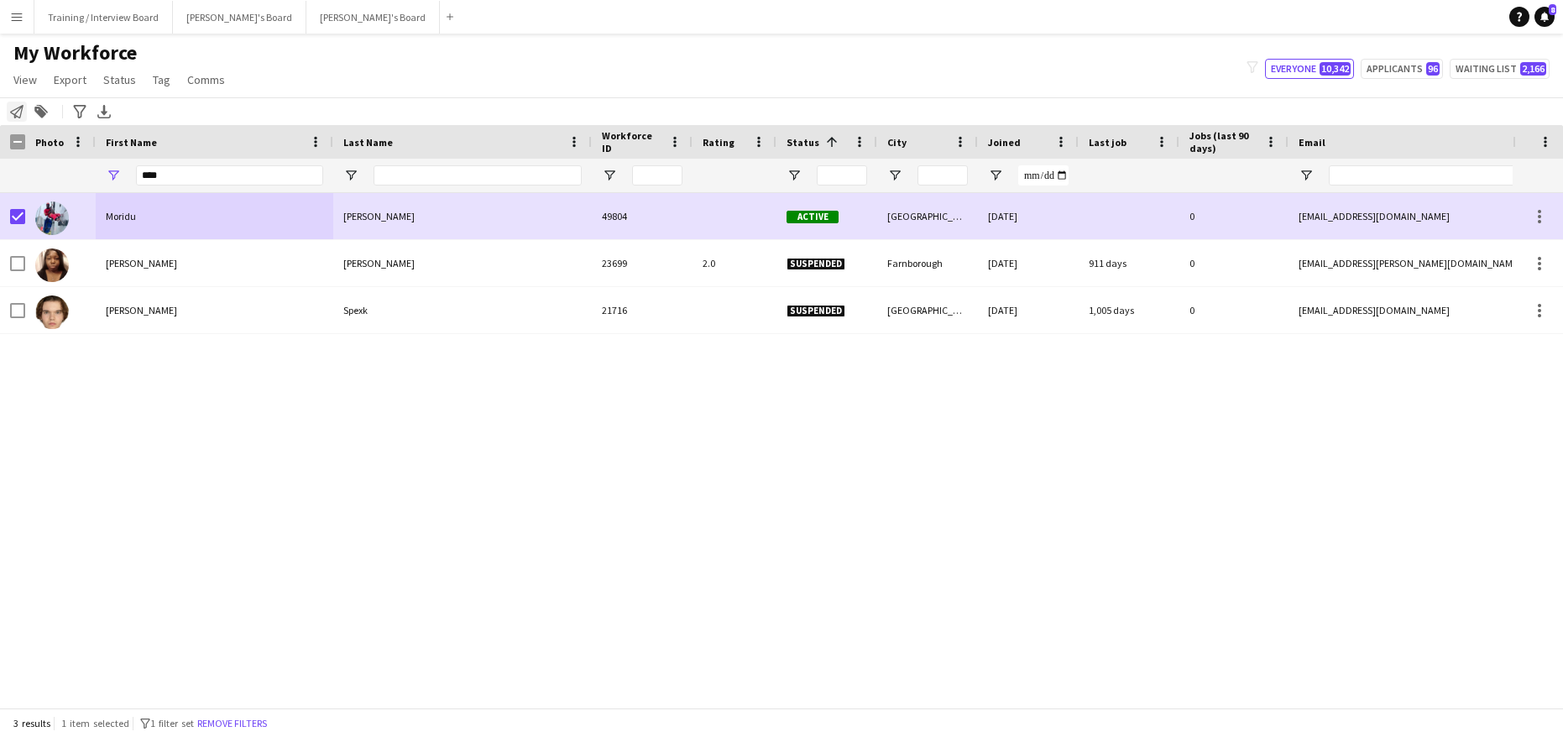
click at [14, 107] on icon "Notify workforce" at bounding box center [16, 111] width 13 height 13
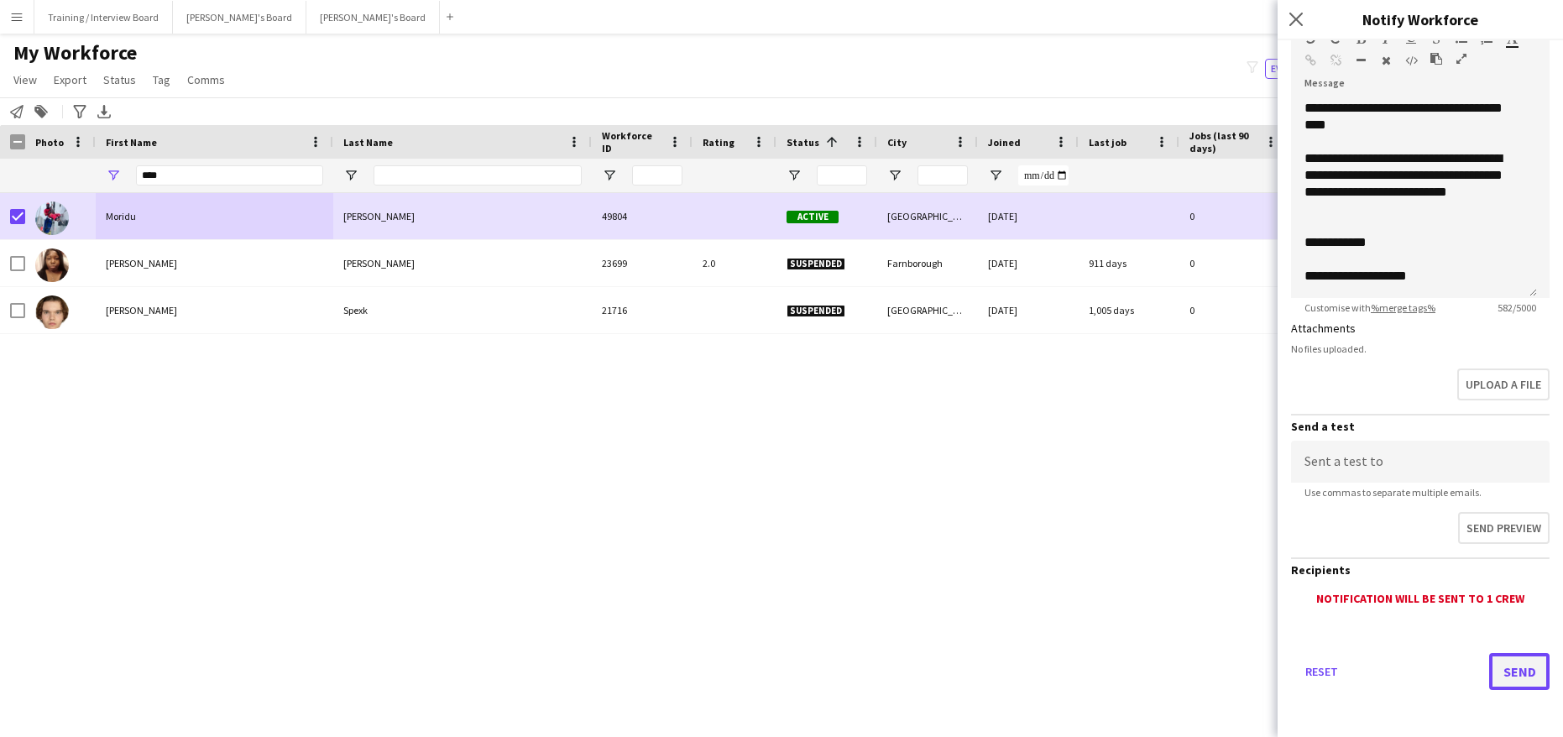
click at [1503, 659] on button "Send" at bounding box center [1519, 671] width 60 height 37
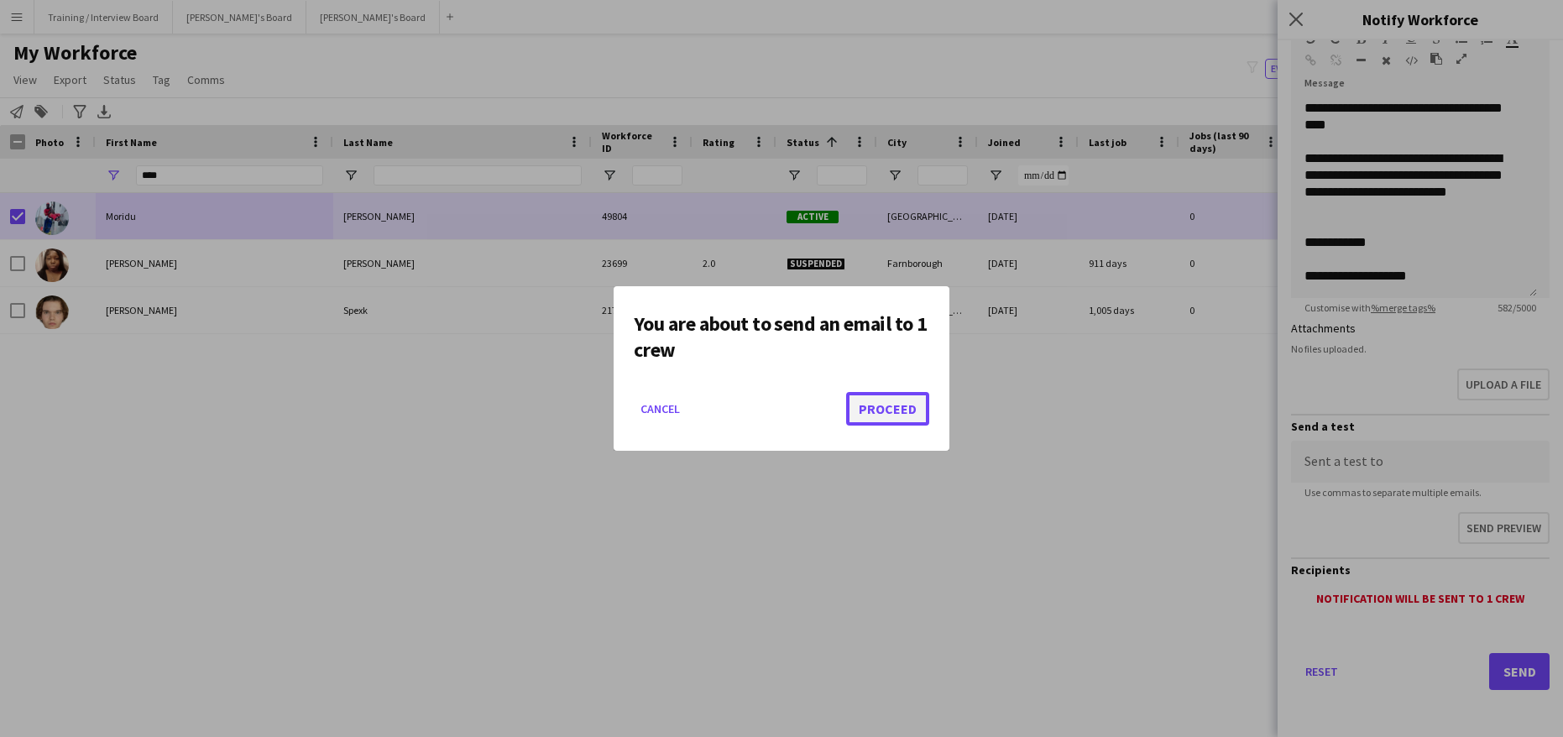
click at [898, 411] on button "Proceed" at bounding box center [887, 409] width 83 height 34
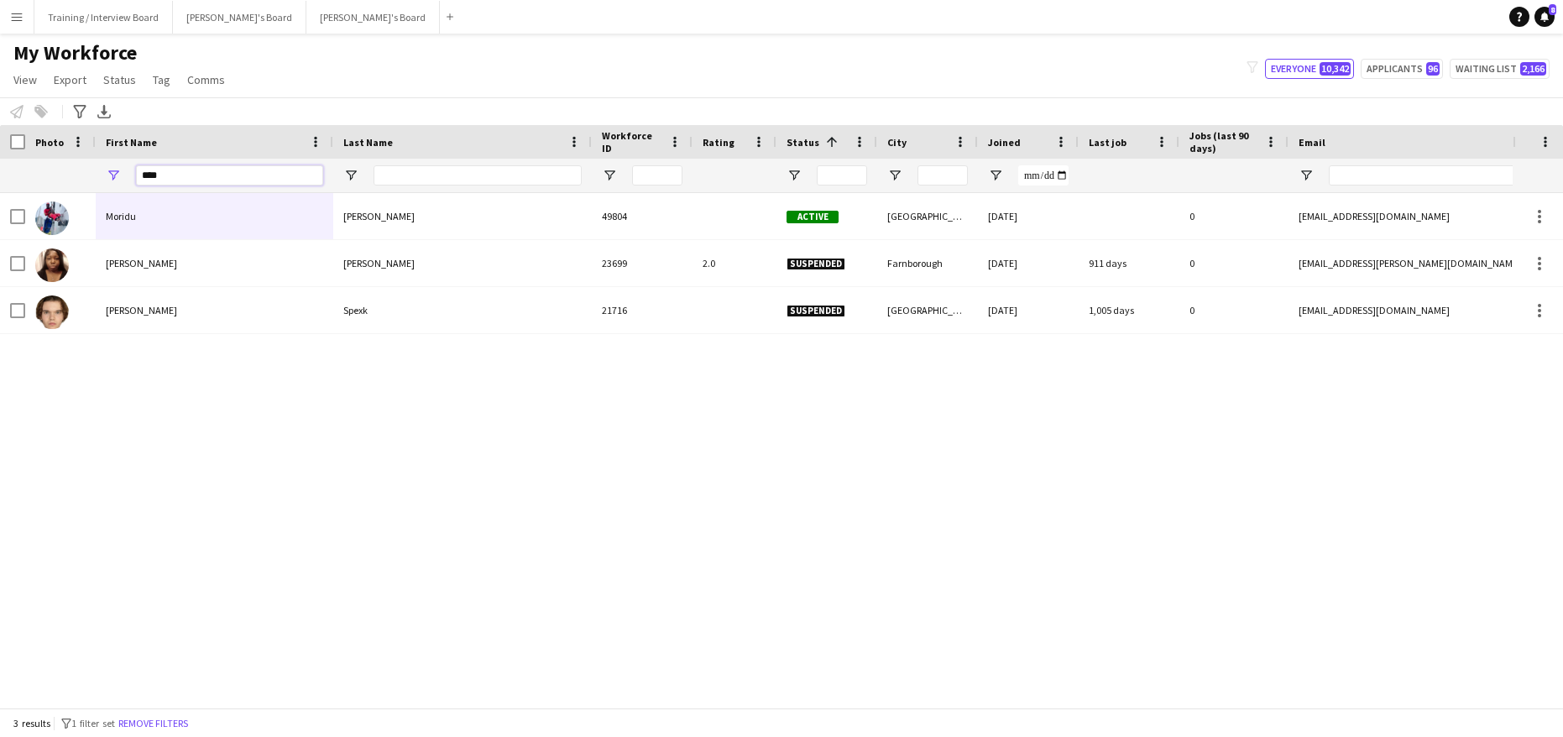
click at [191, 179] on input "****" at bounding box center [229, 175] width 187 height 20
type input "*"
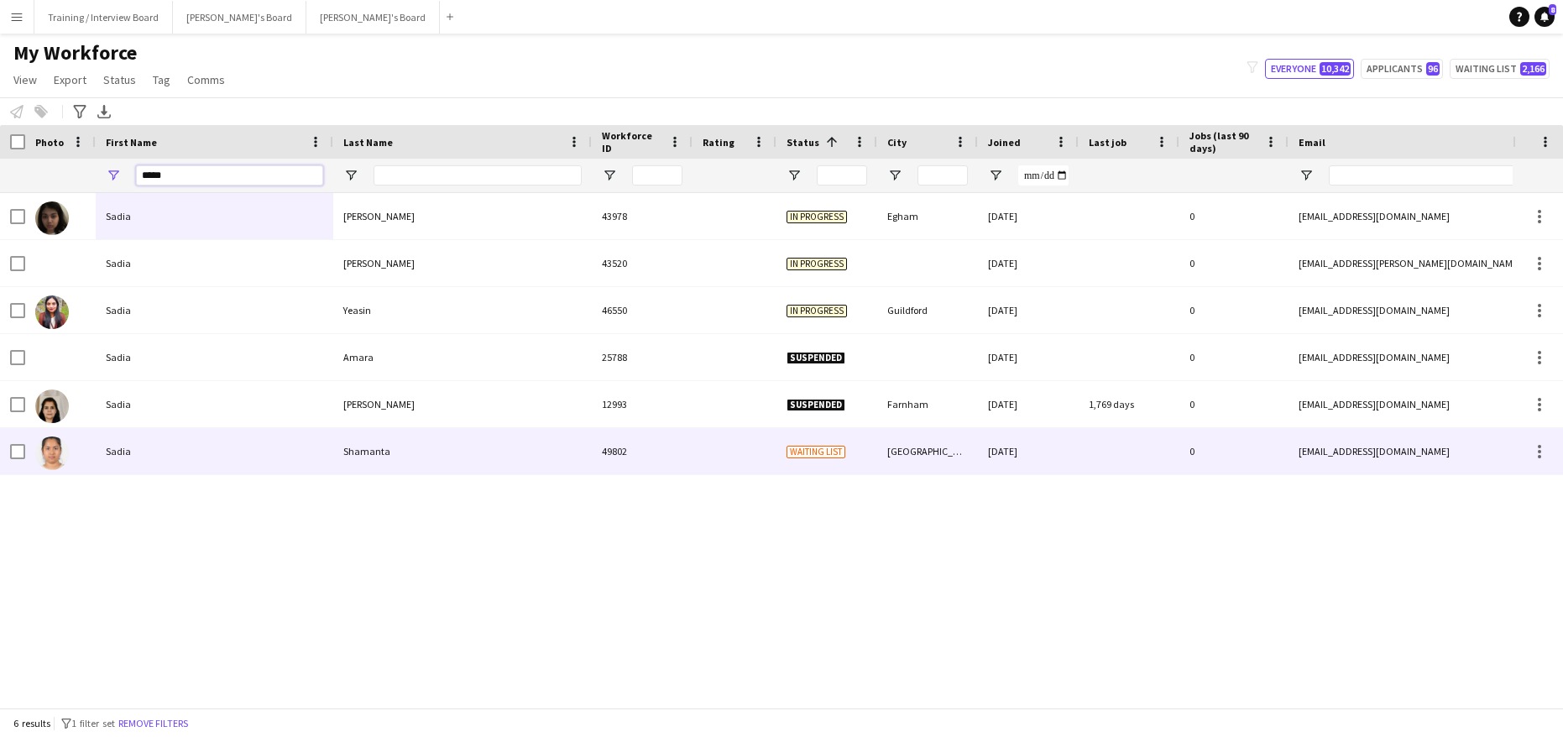
type input "*****"
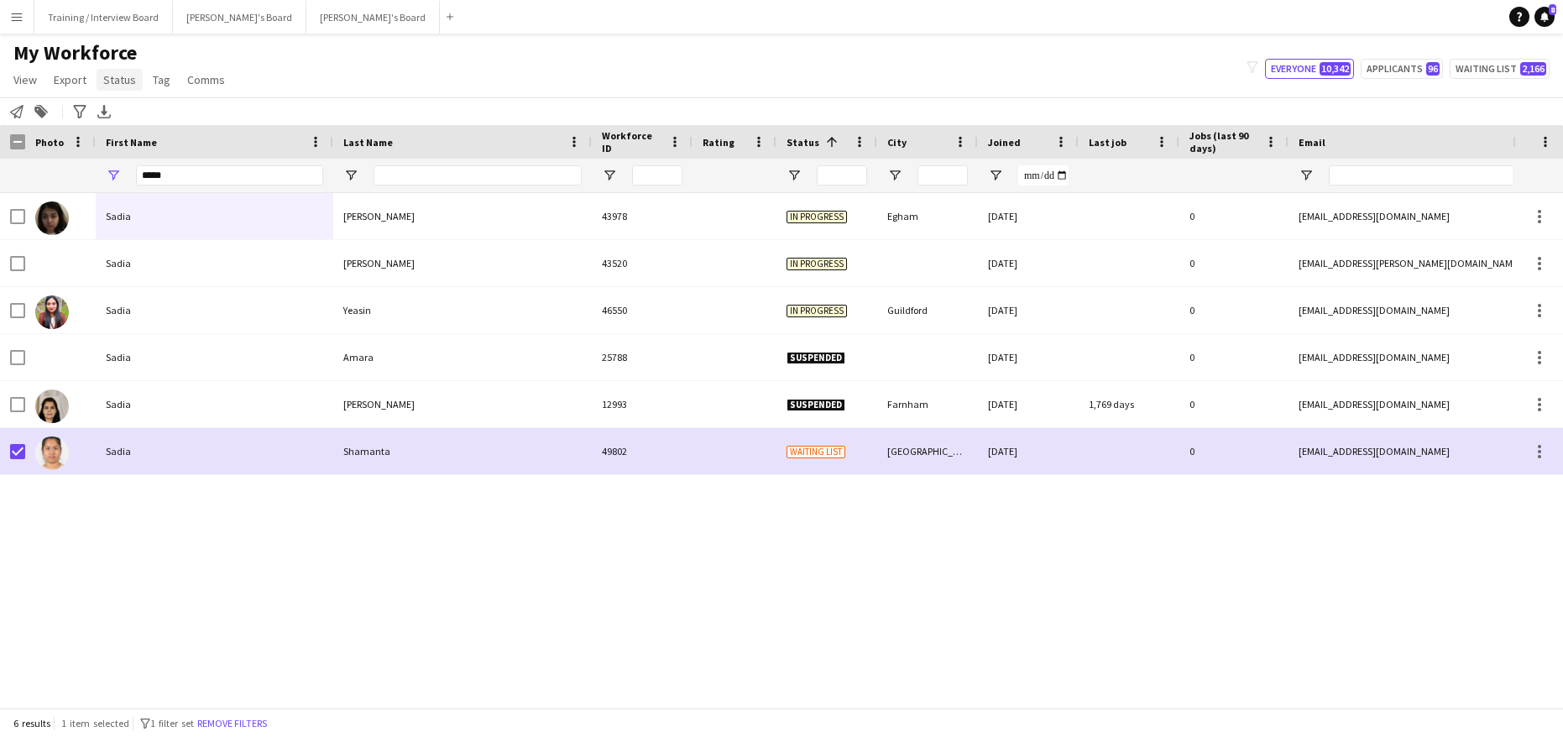
click at [125, 80] on span "Status" at bounding box center [119, 79] width 33 height 15
click at [122, 123] on span "Edit" at bounding box center [119, 115] width 19 height 15
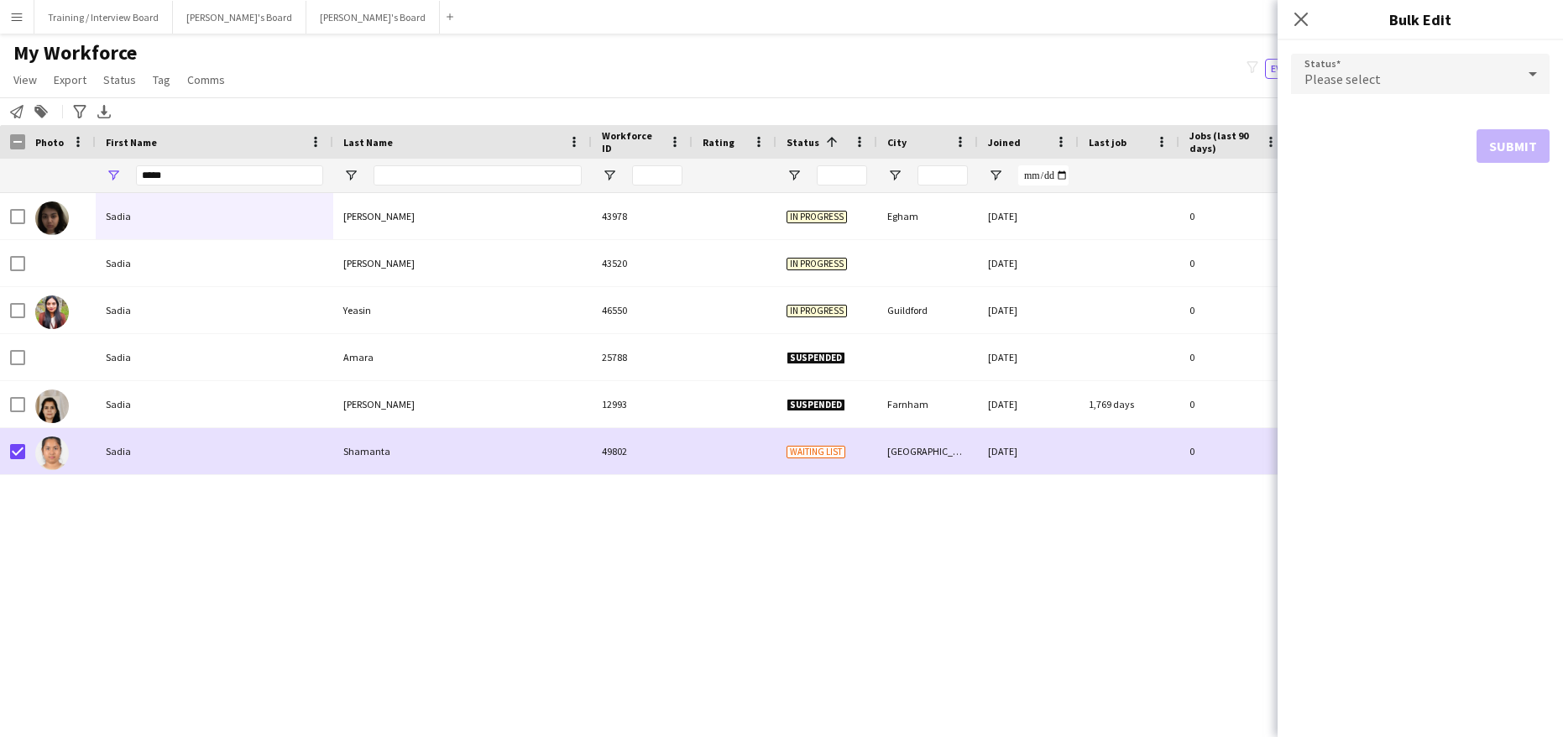
click at [1536, 79] on icon at bounding box center [1533, 74] width 20 height 34
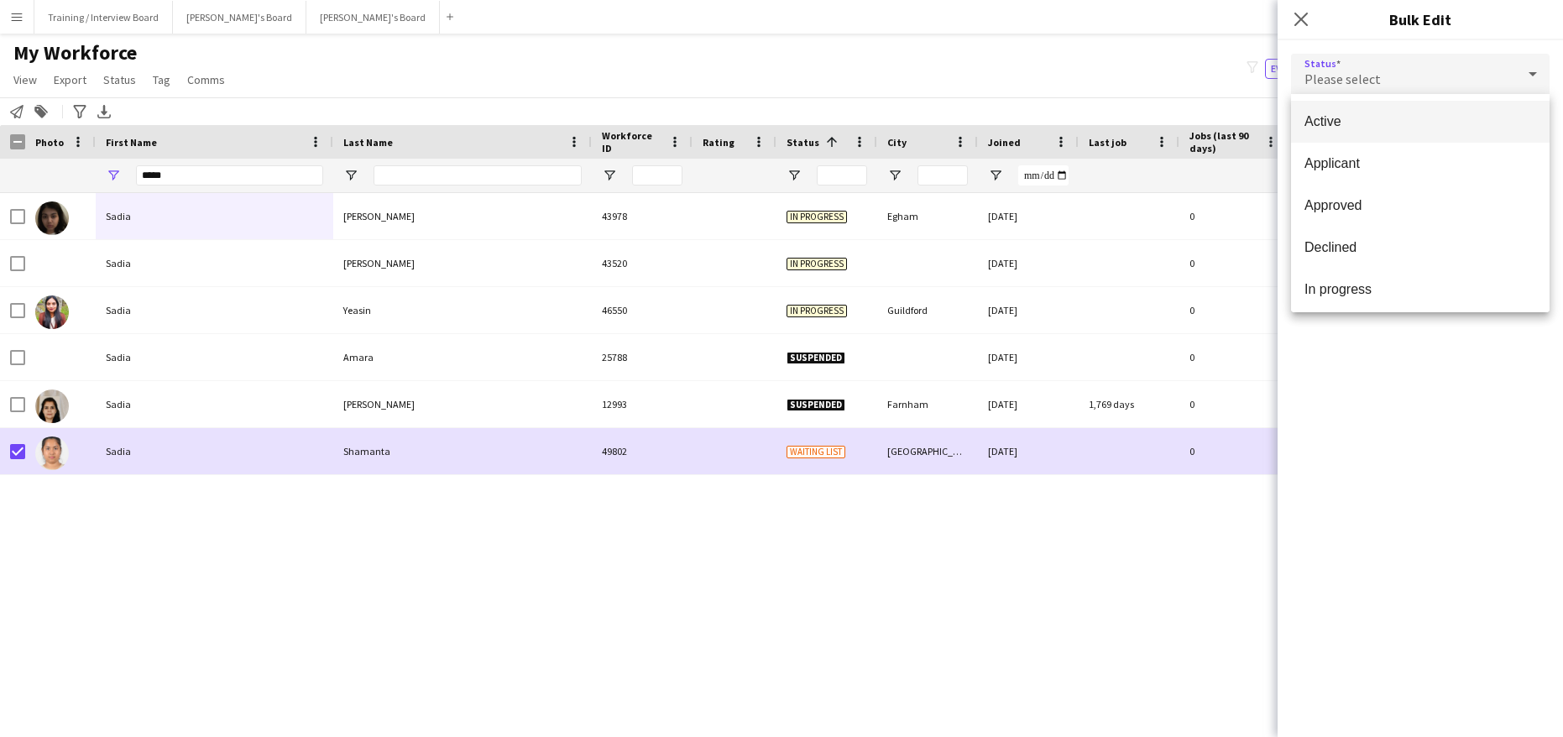
click at [1391, 122] on span "Active" at bounding box center [1421, 121] width 232 height 16
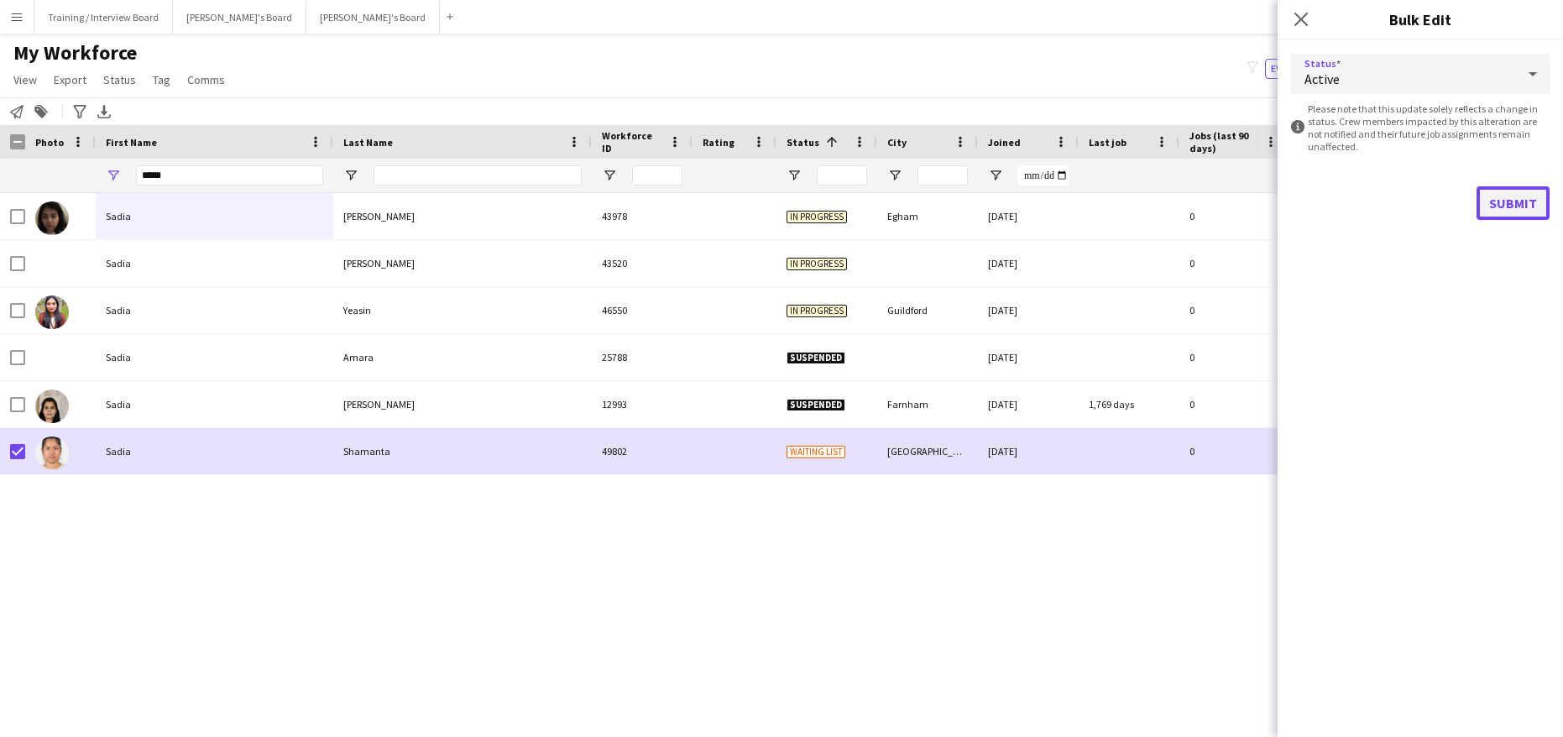
click at [1499, 196] on button "Submit" at bounding box center [1513, 203] width 73 height 34
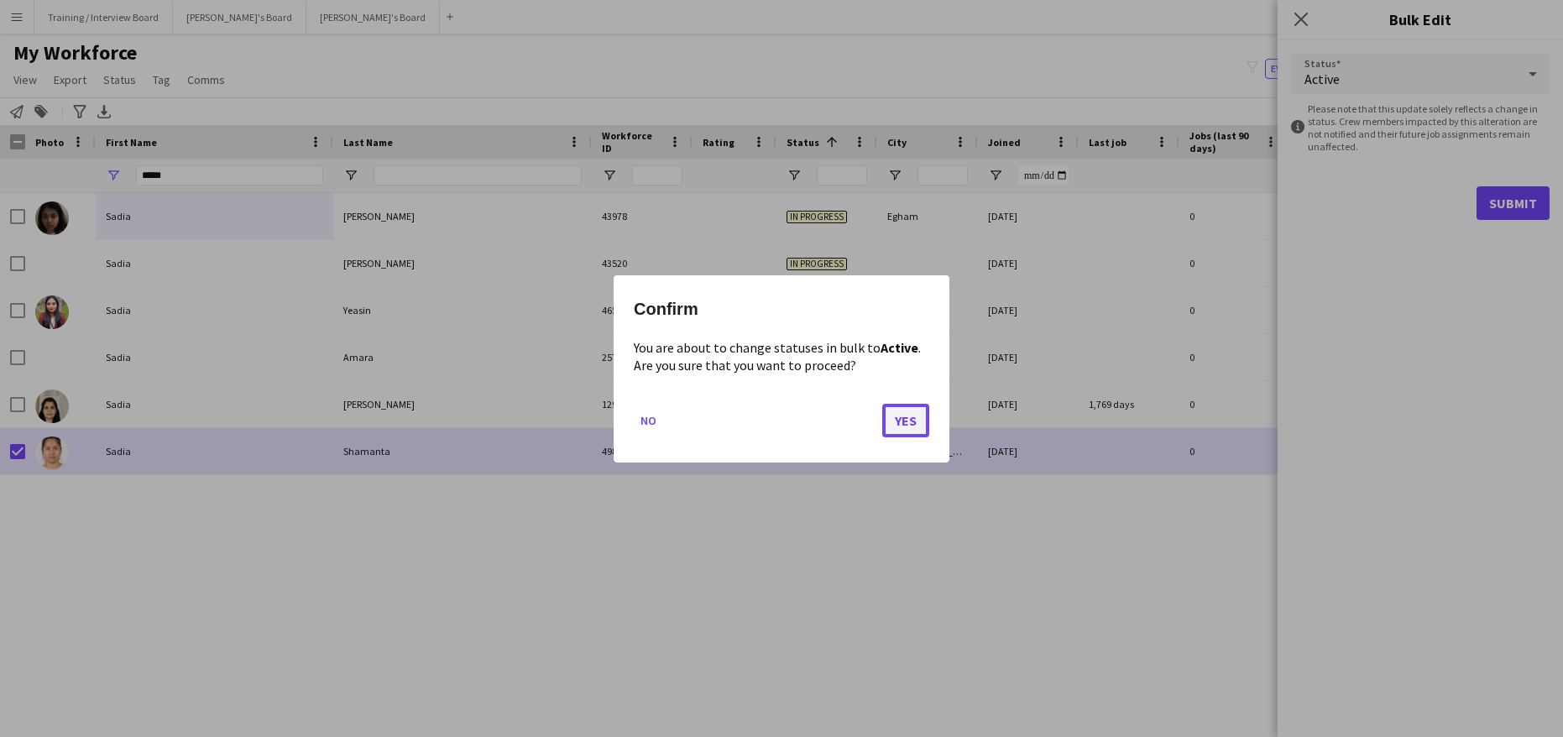
click at [902, 416] on button "Yes" at bounding box center [905, 420] width 47 height 34
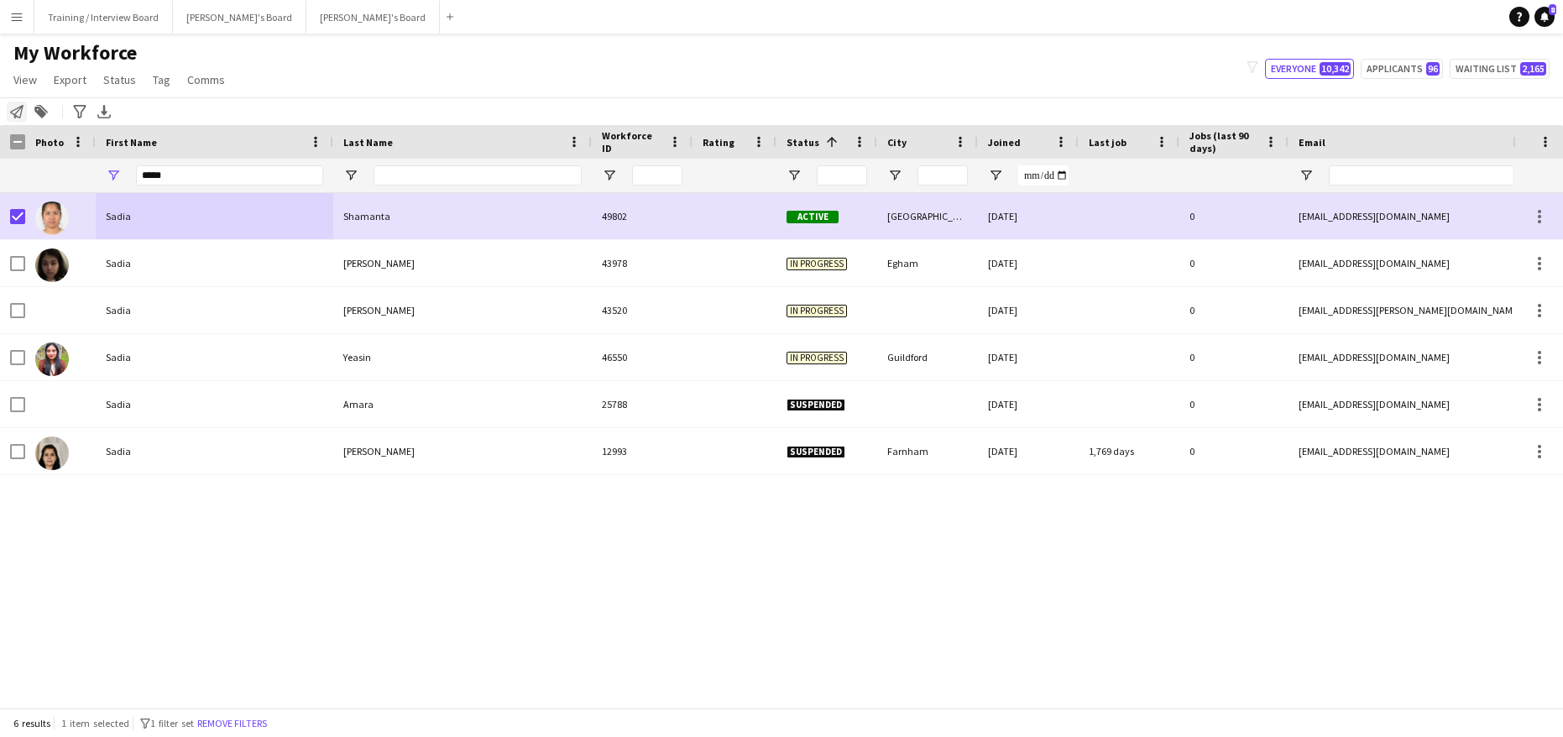
click at [14, 116] on icon at bounding box center [16, 111] width 13 height 13
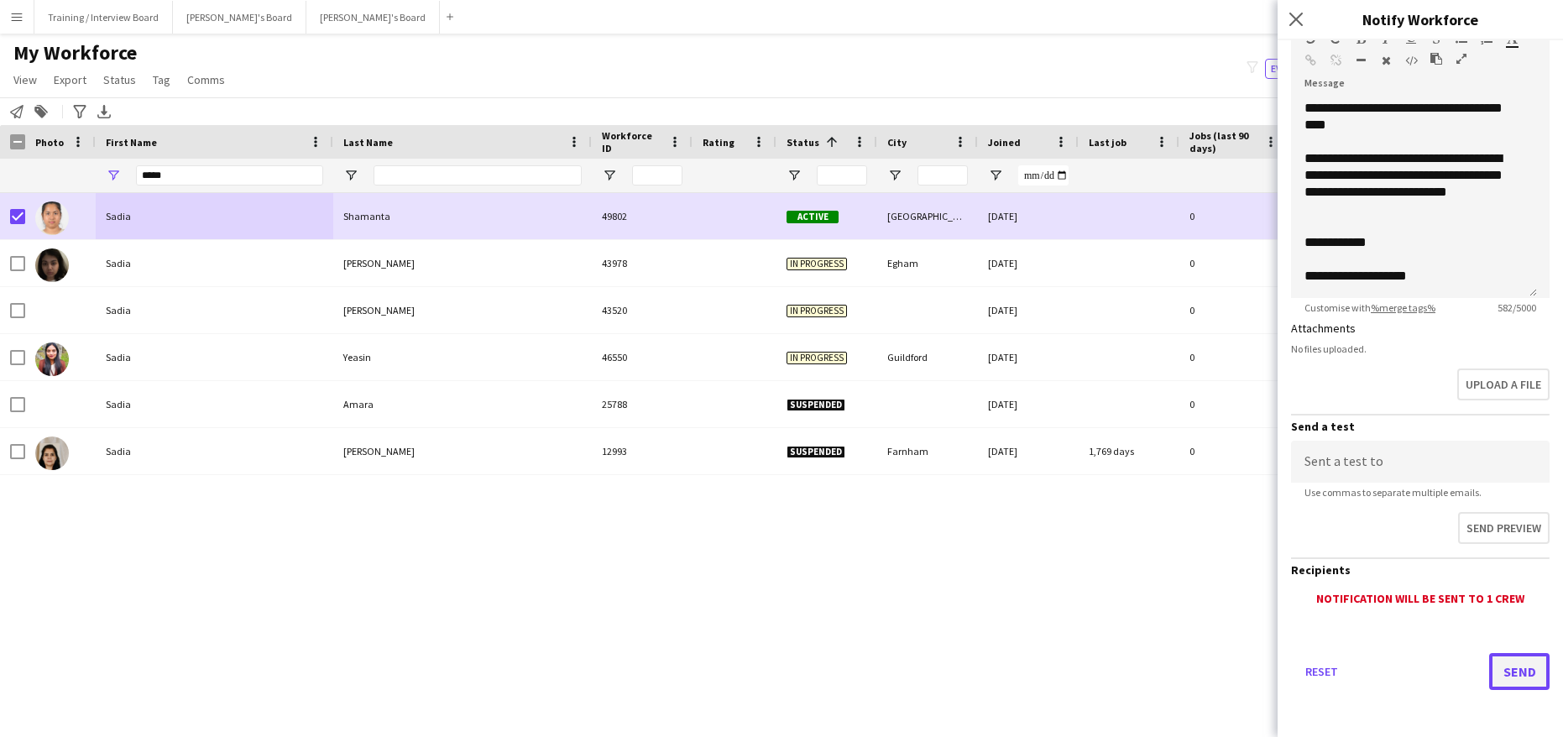
click at [1489, 658] on button "Send" at bounding box center [1519, 671] width 60 height 37
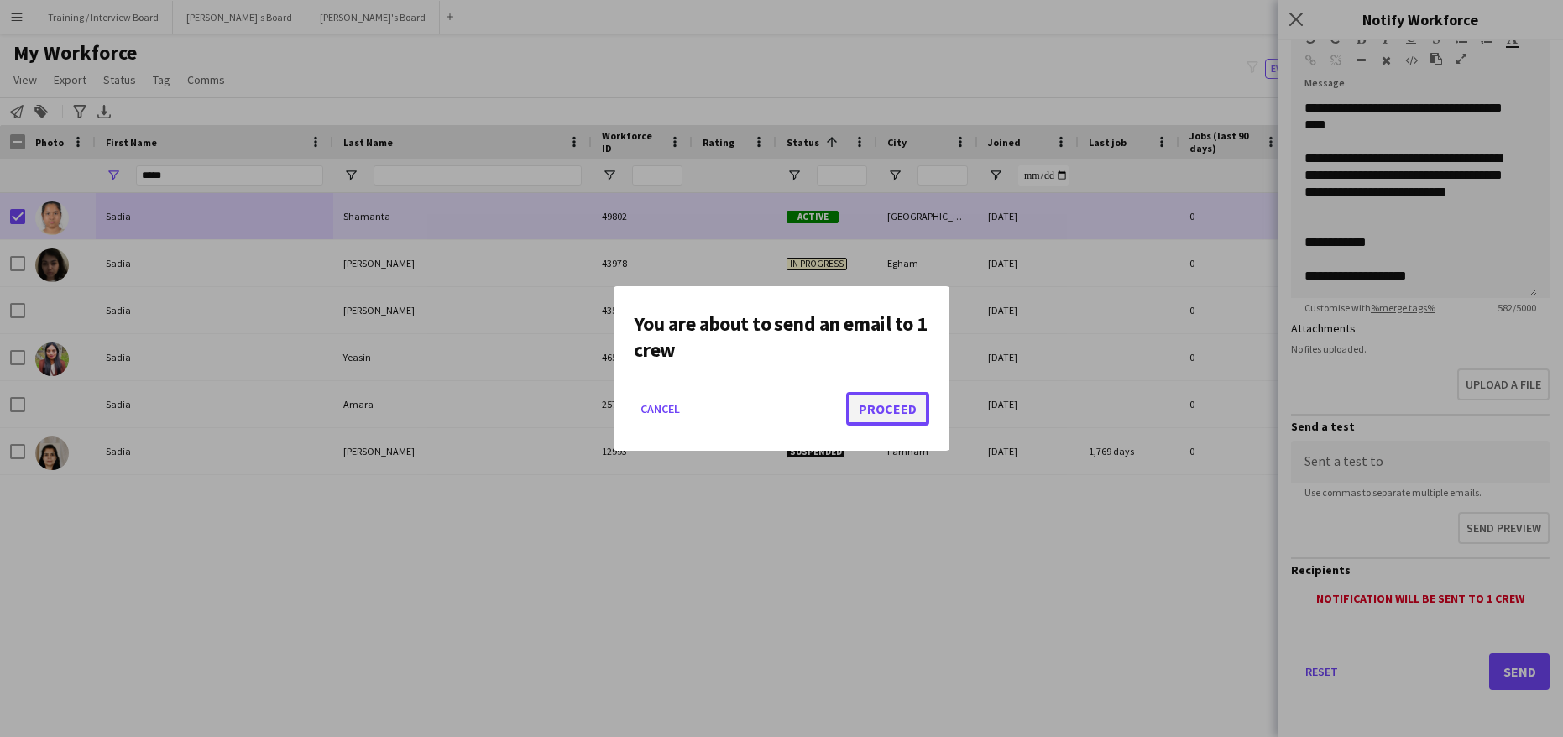
click at [915, 421] on button "Proceed" at bounding box center [887, 409] width 83 height 34
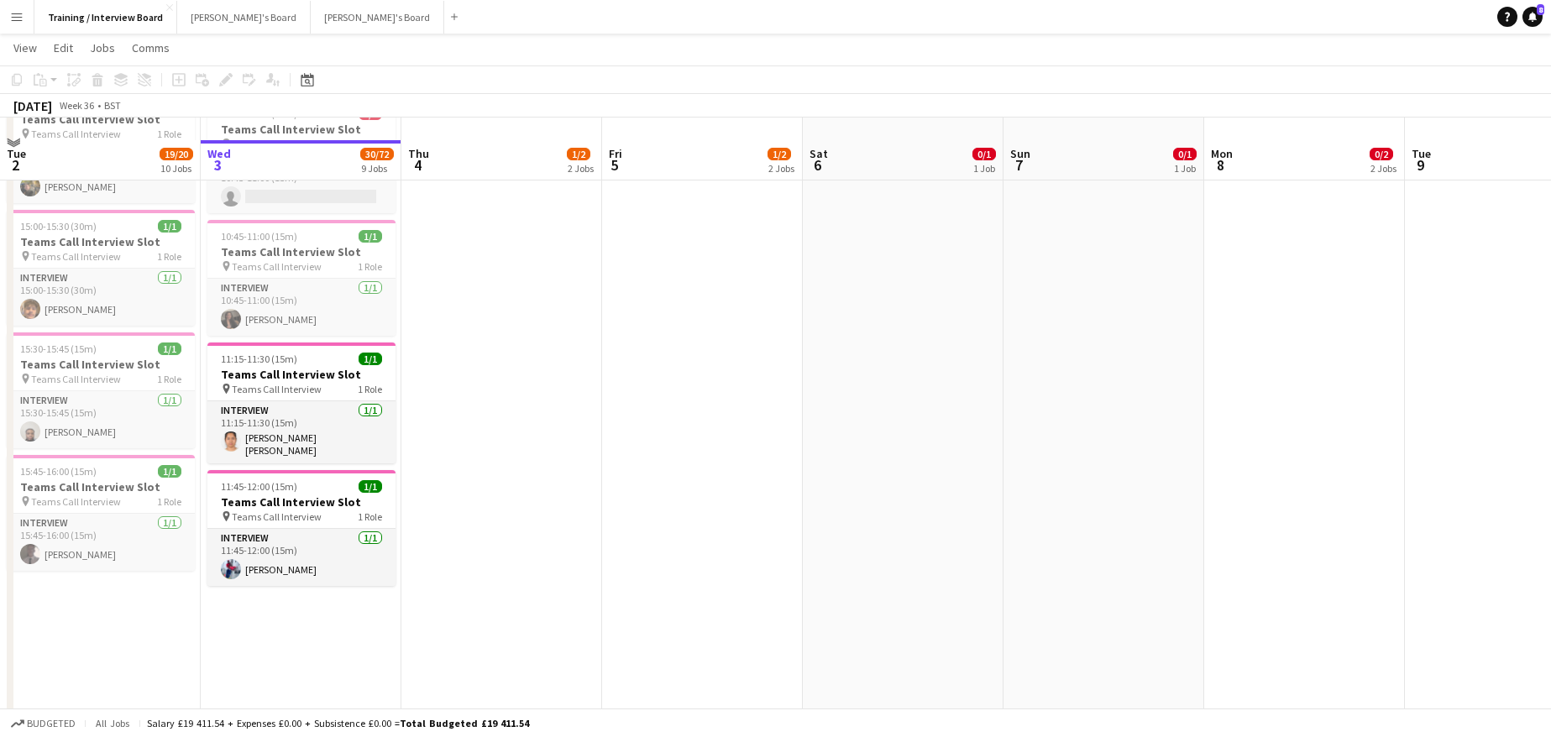
scroll to position [840, 0]
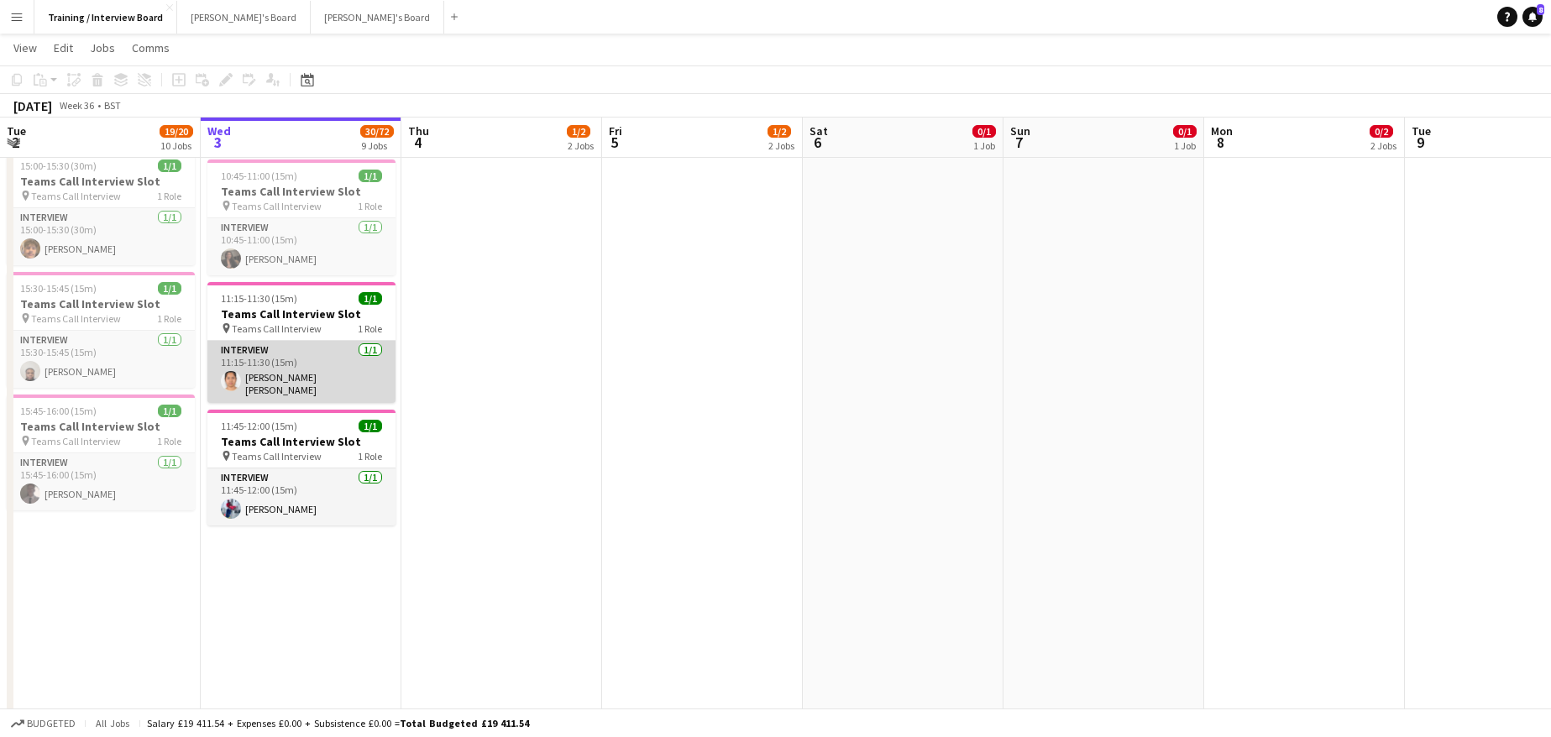
click at [263, 379] on app-card-role "Interview [DATE] 11:15-11:30 (15m) [PERSON_NAME] [PERSON_NAME]" at bounding box center [301, 372] width 188 height 62
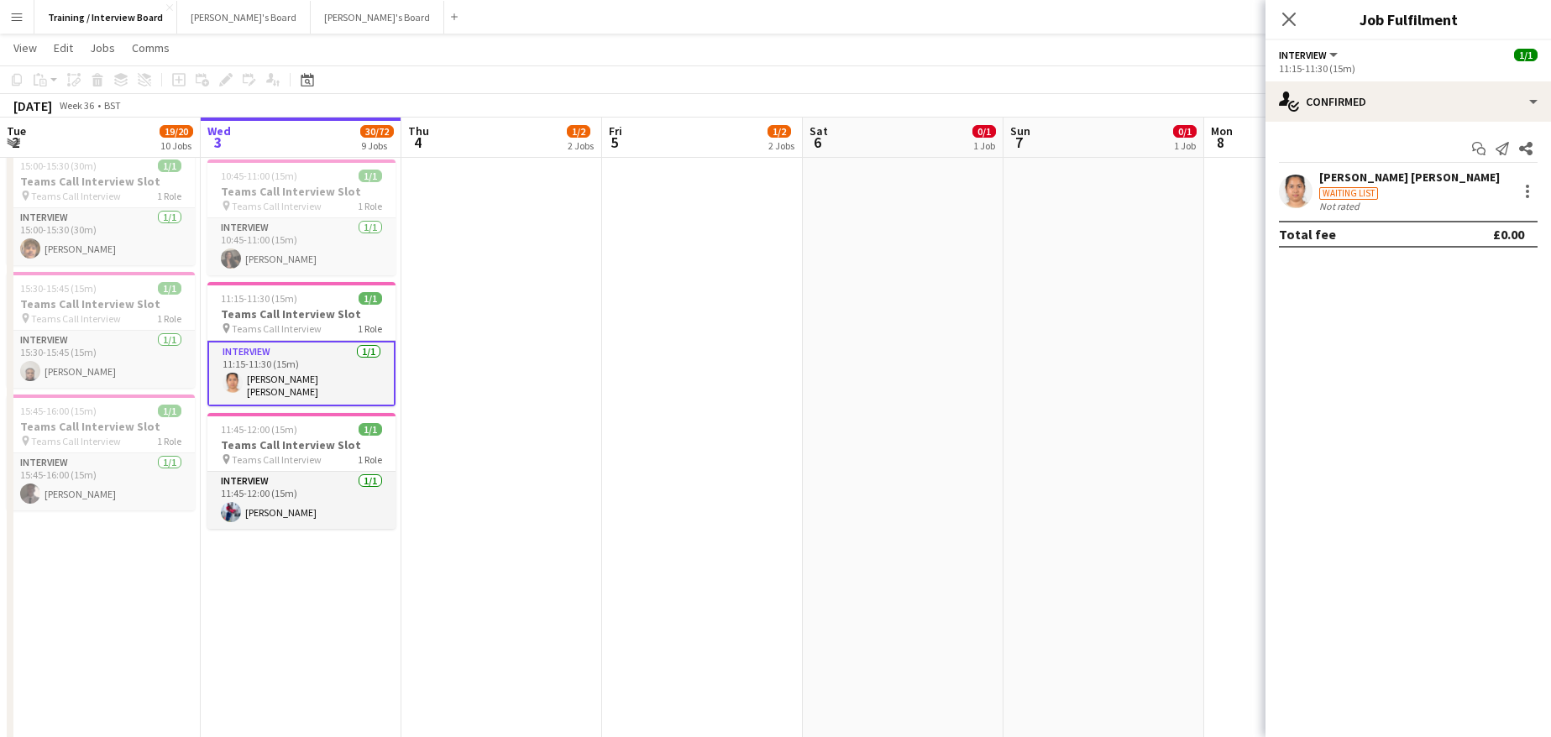
click at [1369, 170] on div "[PERSON_NAME] [PERSON_NAME]" at bounding box center [1409, 177] width 181 height 15
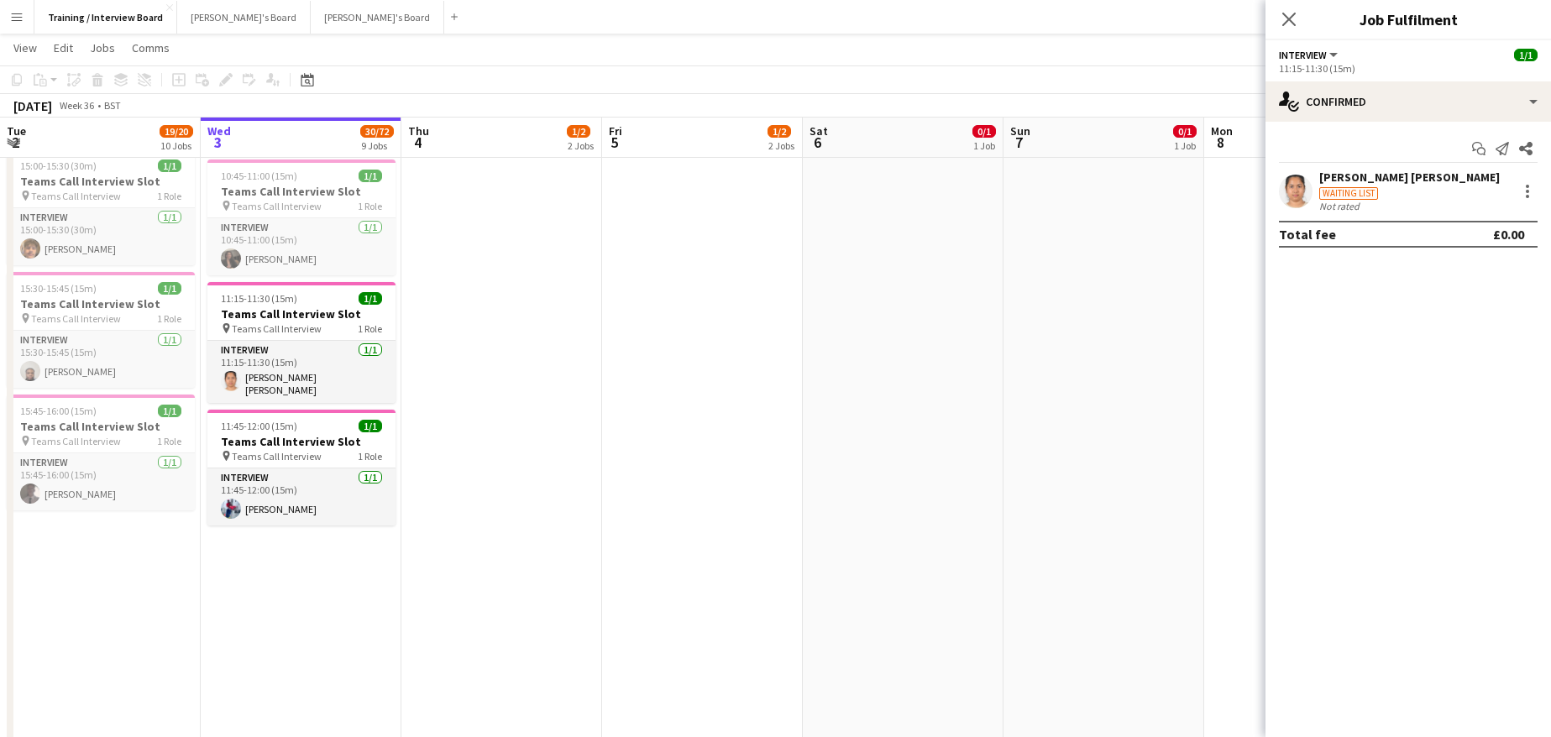
click at [1381, 179] on div "[PERSON_NAME] [PERSON_NAME]" at bounding box center [1409, 177] width 181 height 15
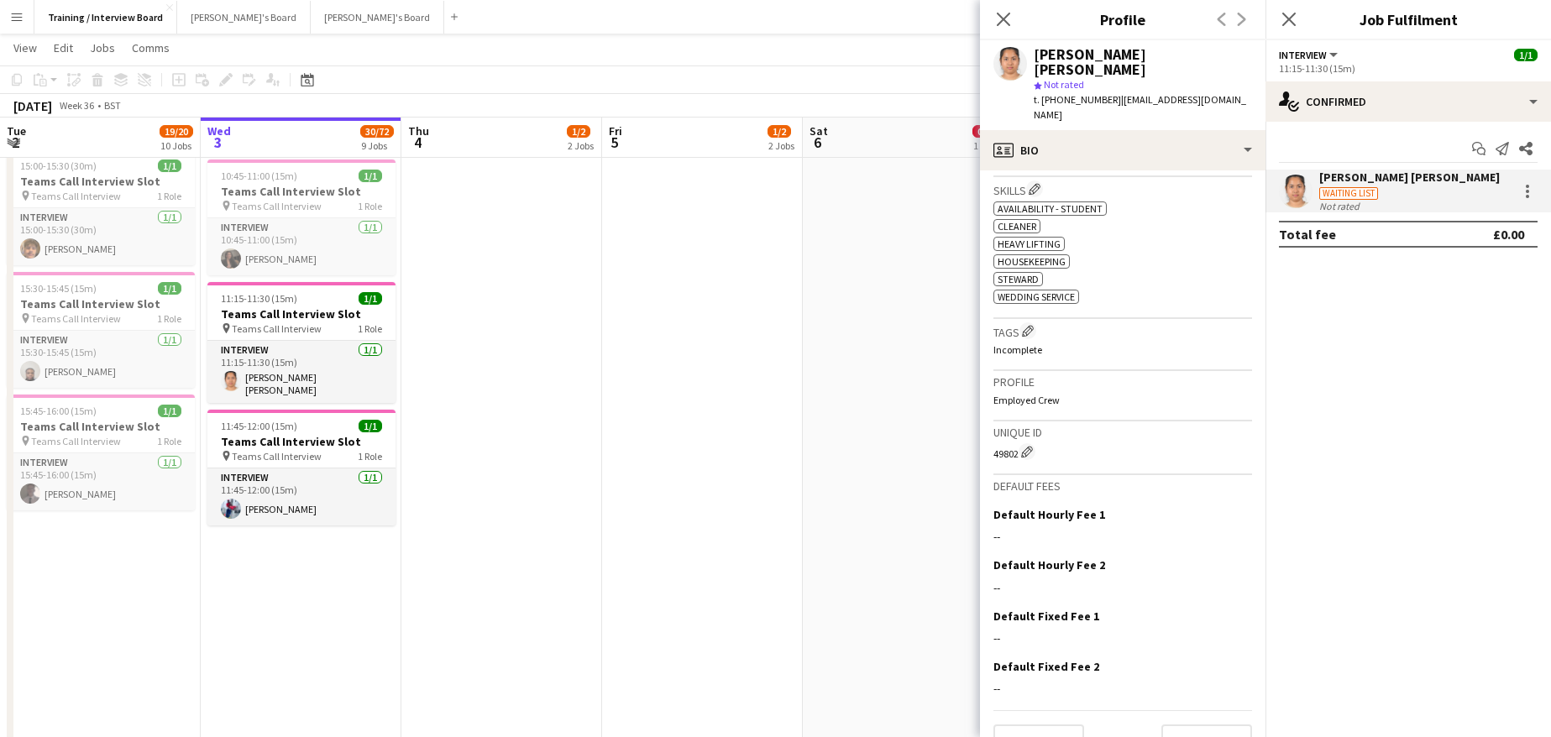
scroll to position [534, 0]
click at [1225, 721] on button "Next" at bounding box center [1206, 738] width 91 height 34
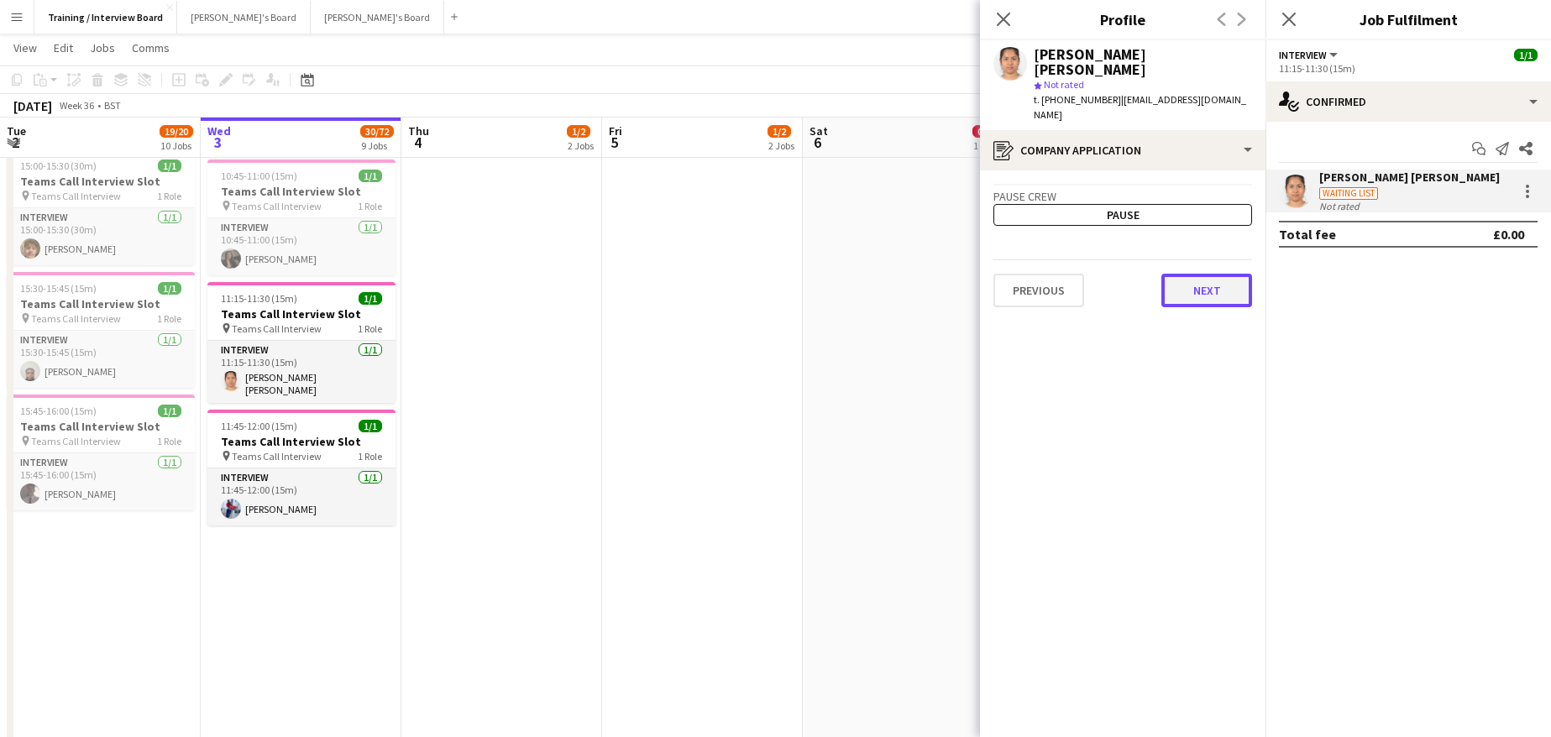
click at [1196, 274] on button "Next" at bounding box center [1206, 291] width 91 height 34
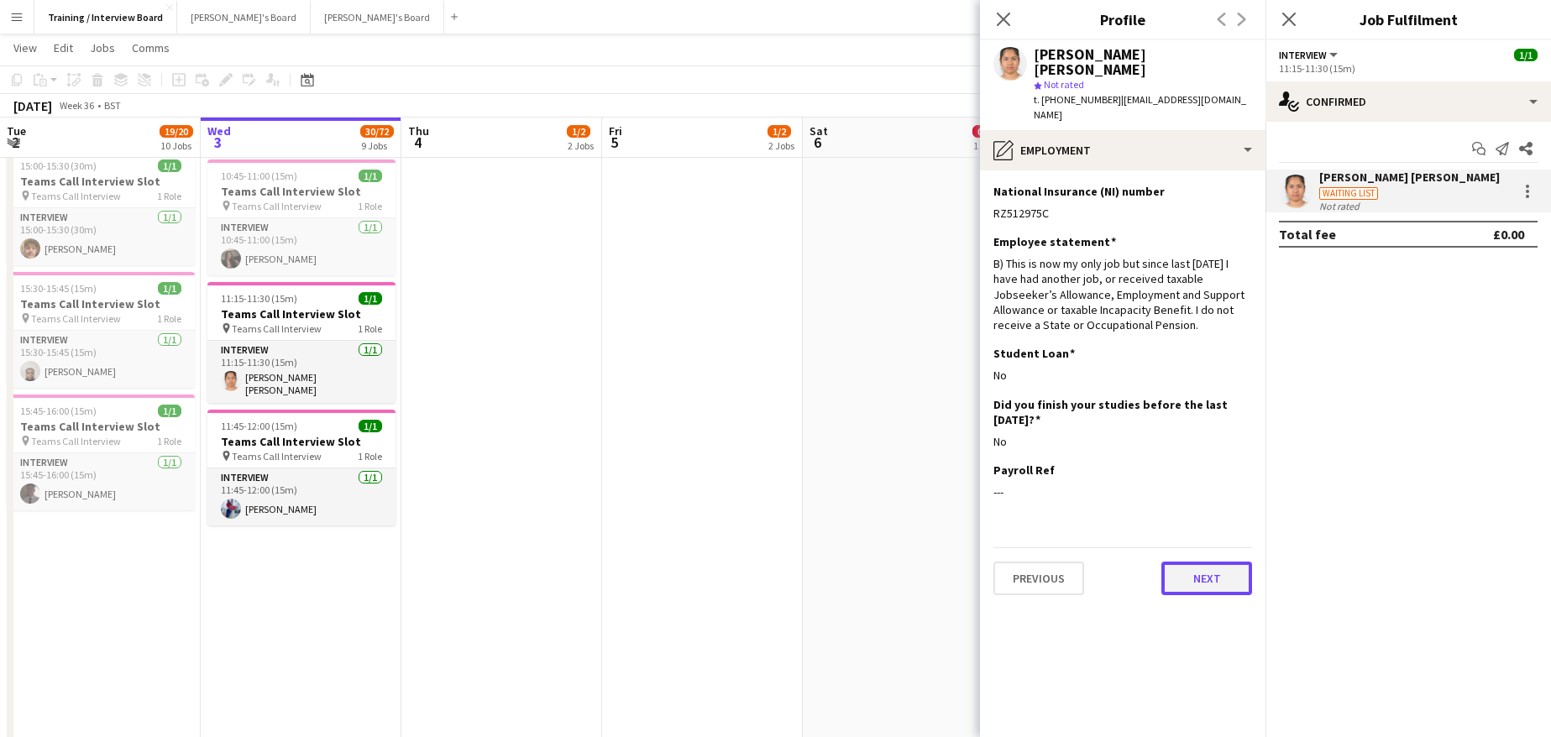
click at [1220, 562] on button "Next" at bounding box center [1206, 579] width 91 height 34
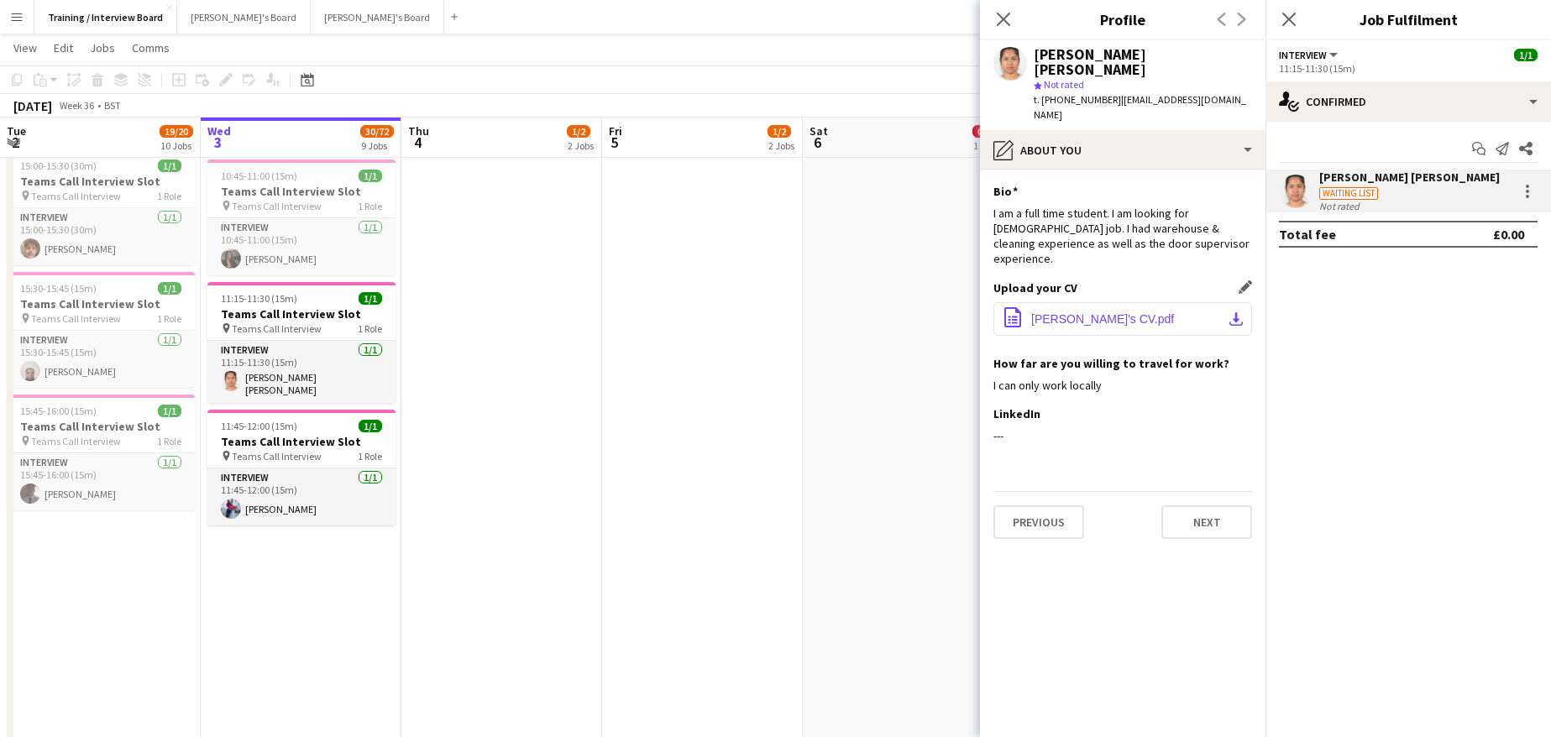
click at [1227, 302] on button "office-file-sheet Shamanta's CV.pdf download-bottom" at bounding box center [1122, 319] width 259 height 34
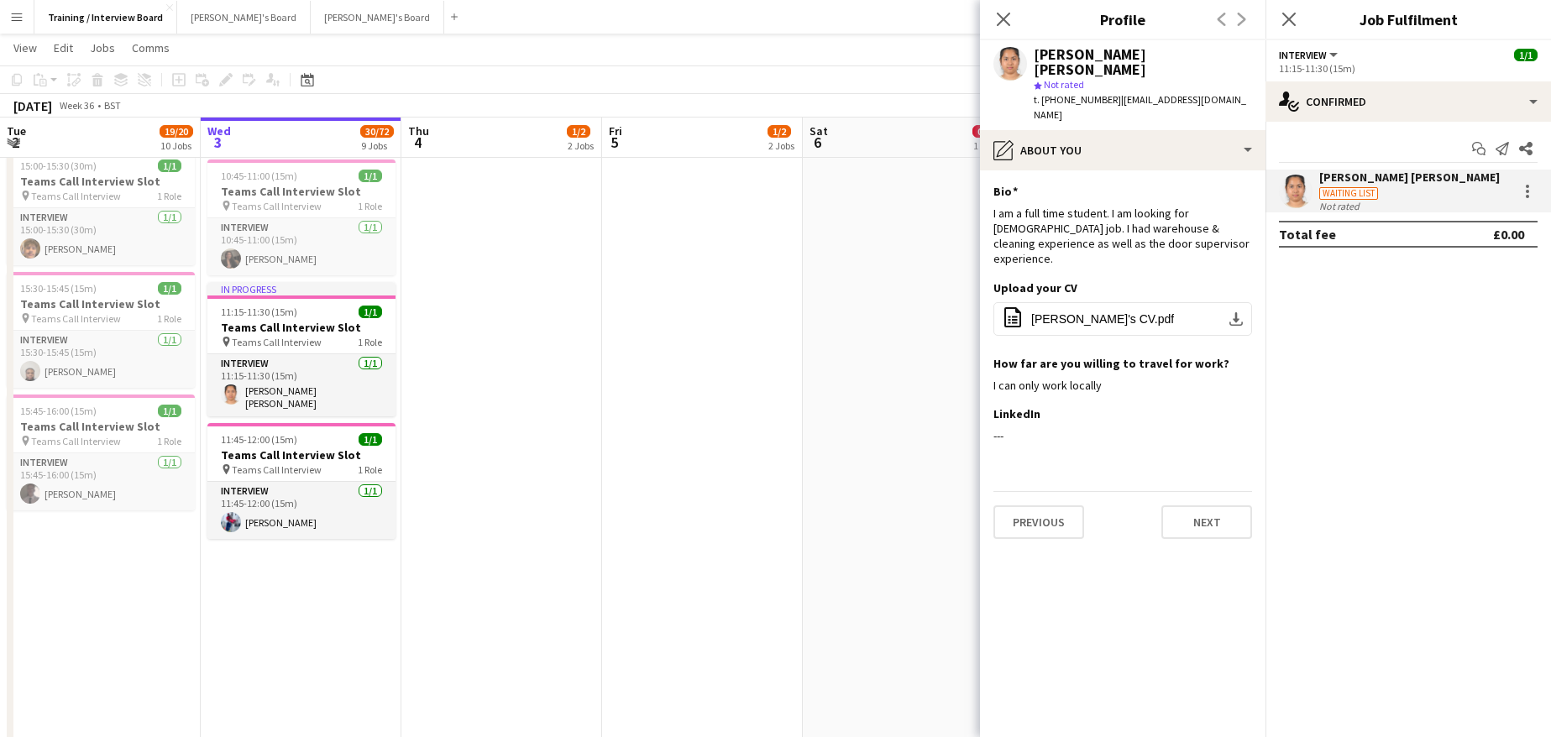
click at [1373, 177] on div "[PERSON_NAME] [PERSON_NAME]" at bounding box center [1409, 177] width 181 height 15
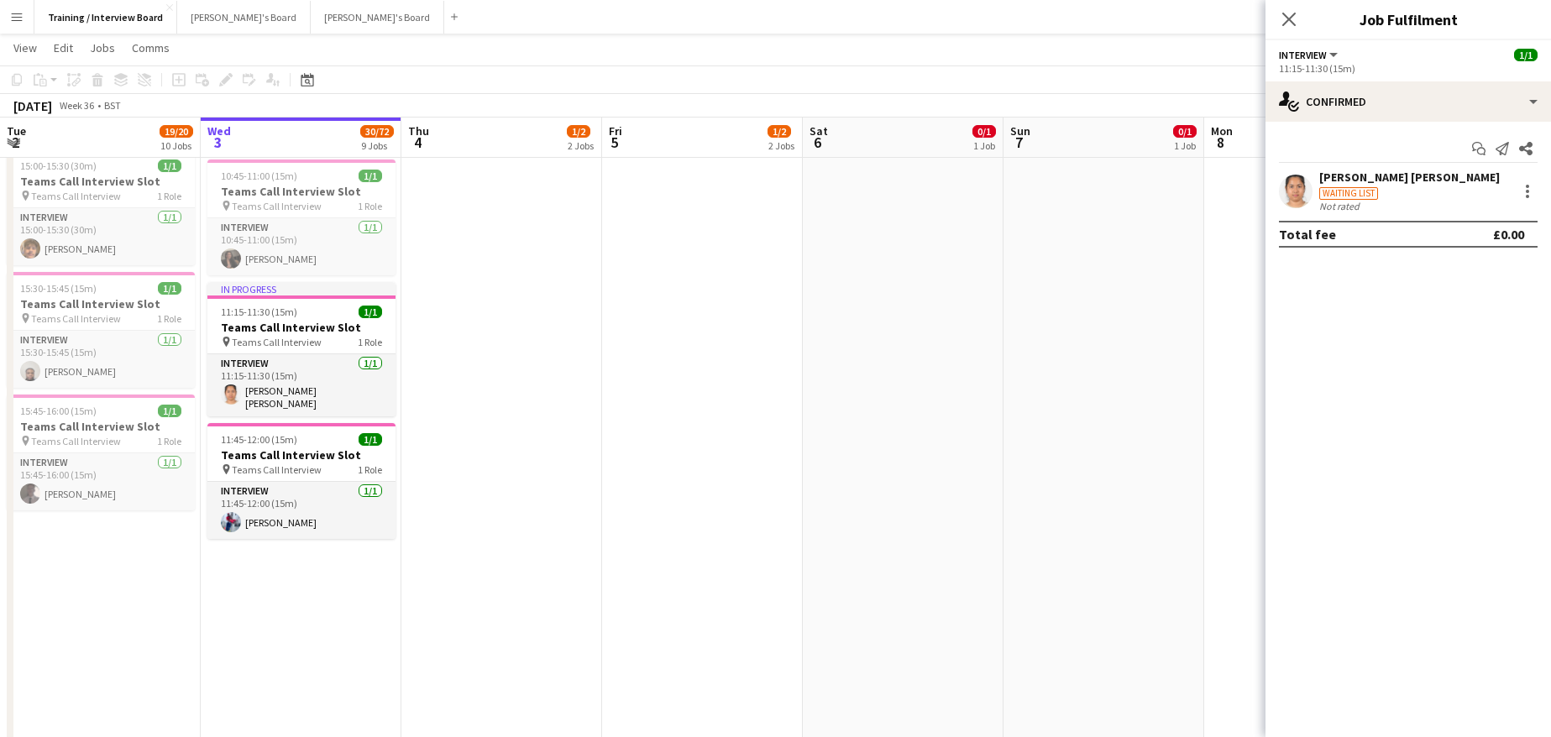
click at [1347, 175] on div "[PERSON_NAME] [PERSON_NAME]" at bounding box center [1409, 177] width 181 height 15
click at [1399, 176] on div "[PERSON_NAME] [PERSON_NAME]" at bounding box center [1409, 177] width 181 height 15
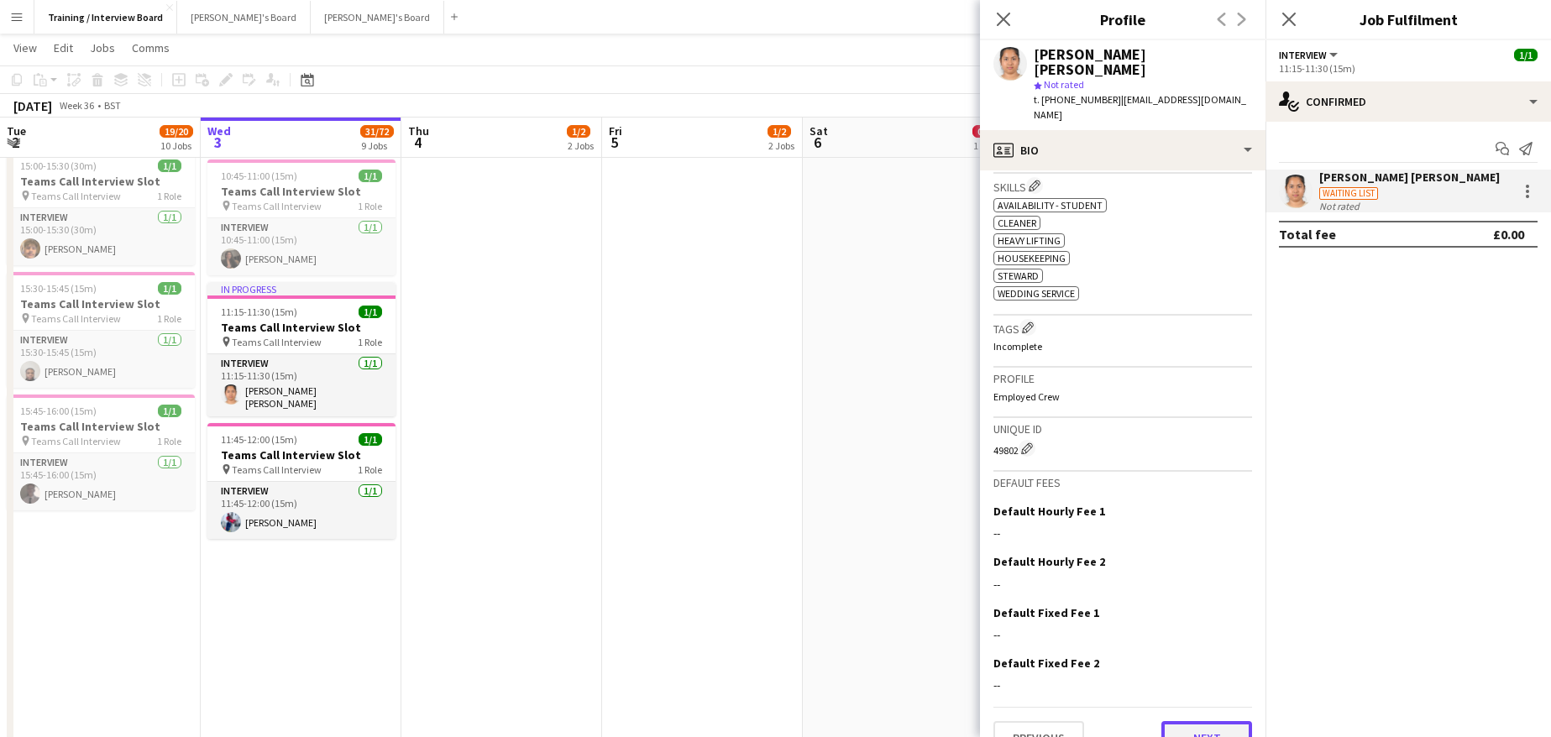
click at [1210, 721] on button "Next" at bounding box center [1206, 738] width 91 height 34
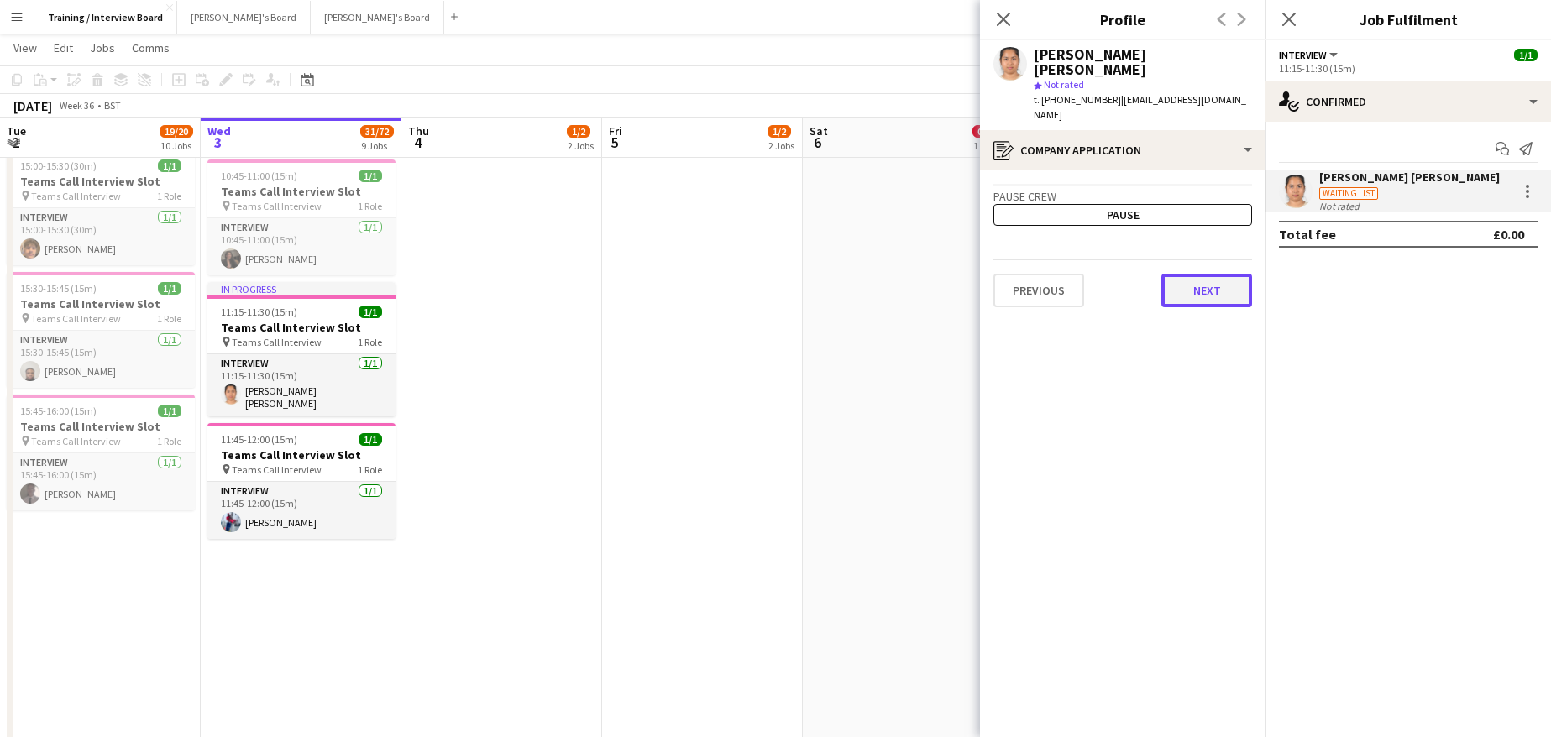
click at [1217, 274] on button "Next" at bounding box center [1206, 291] width 91 height 34
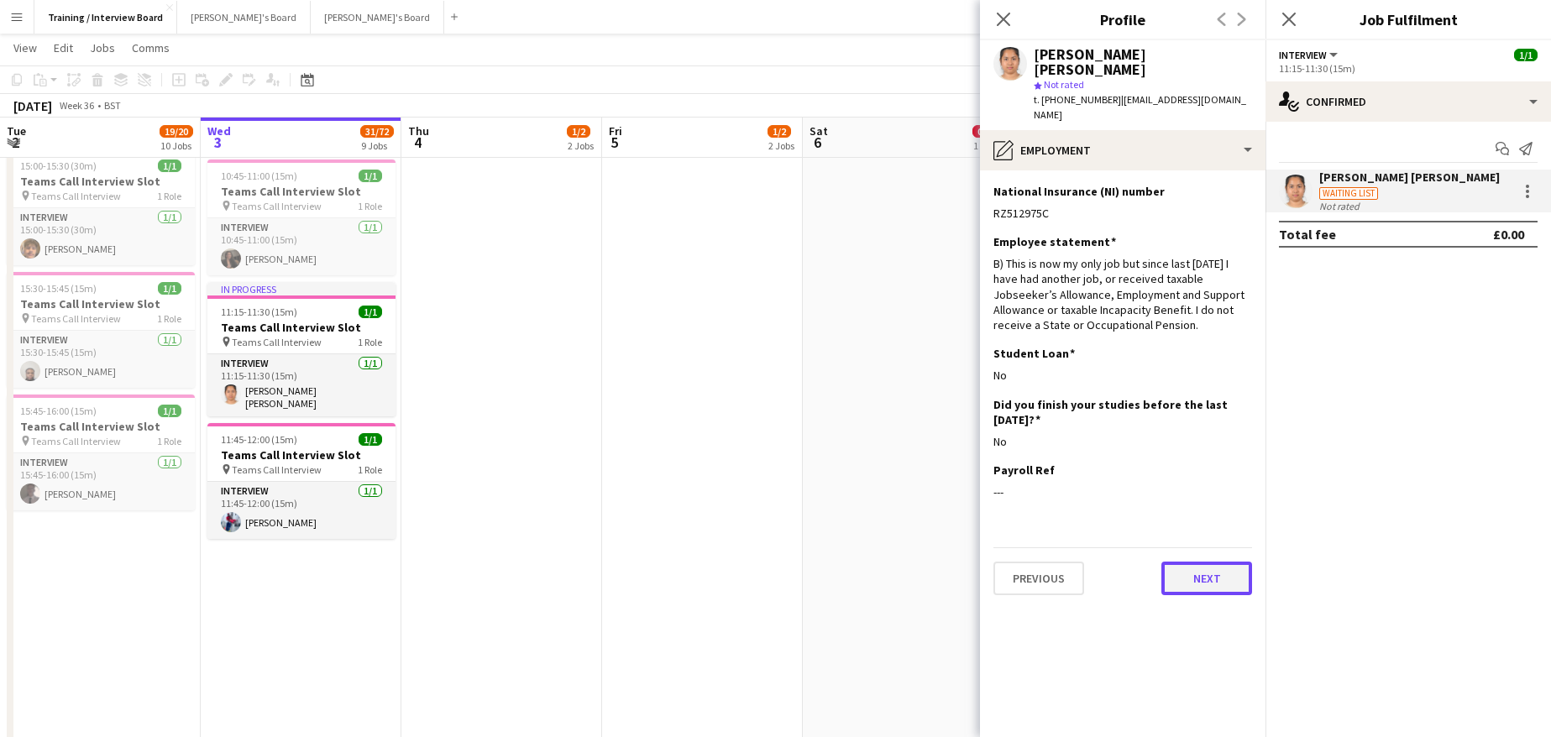
click at [1215, 562] on button "Next" at bounding box center [1206, 579] width 91 height 34
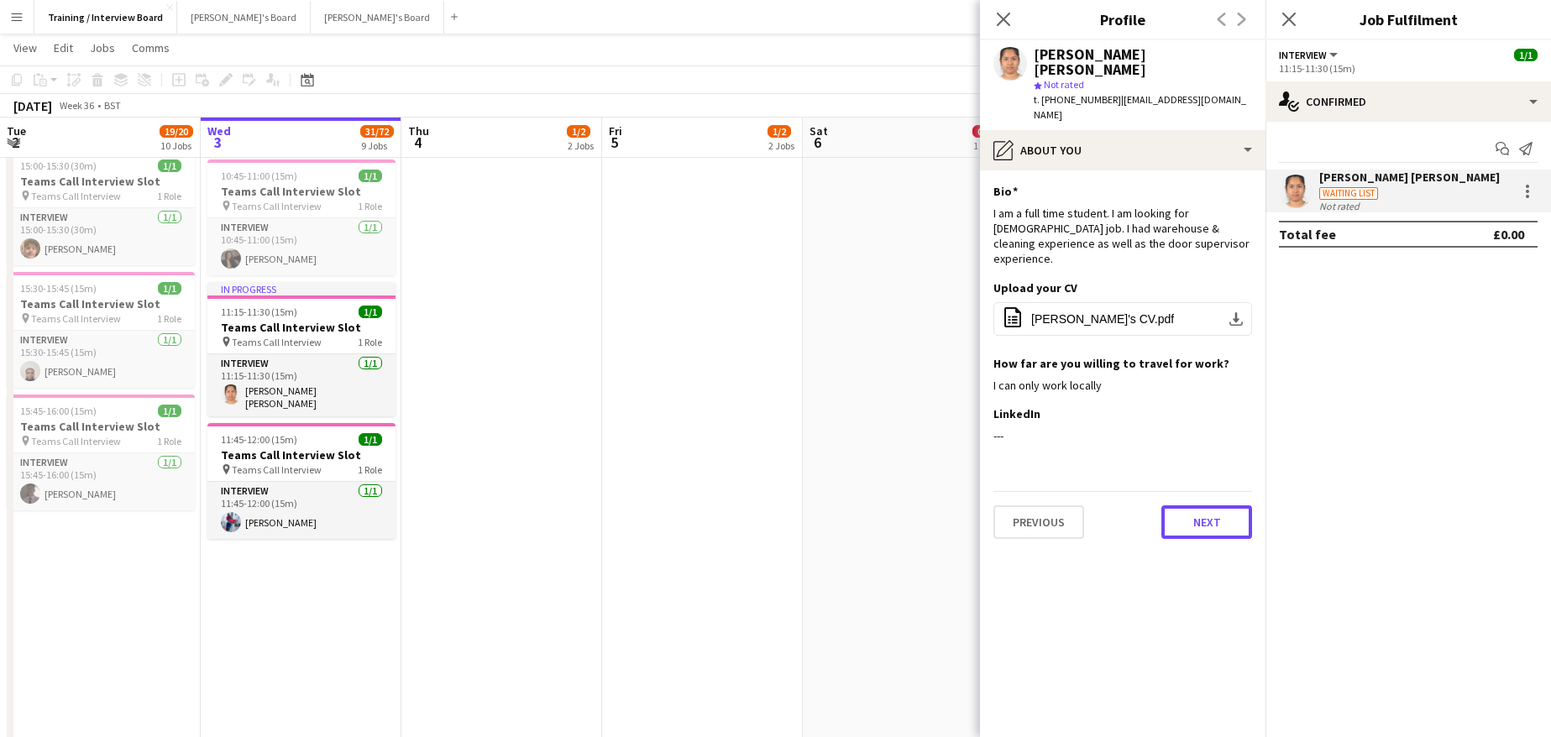
click at [1208, 505] on button "Next" at bounding box center [1206, 522] width 91 height 34
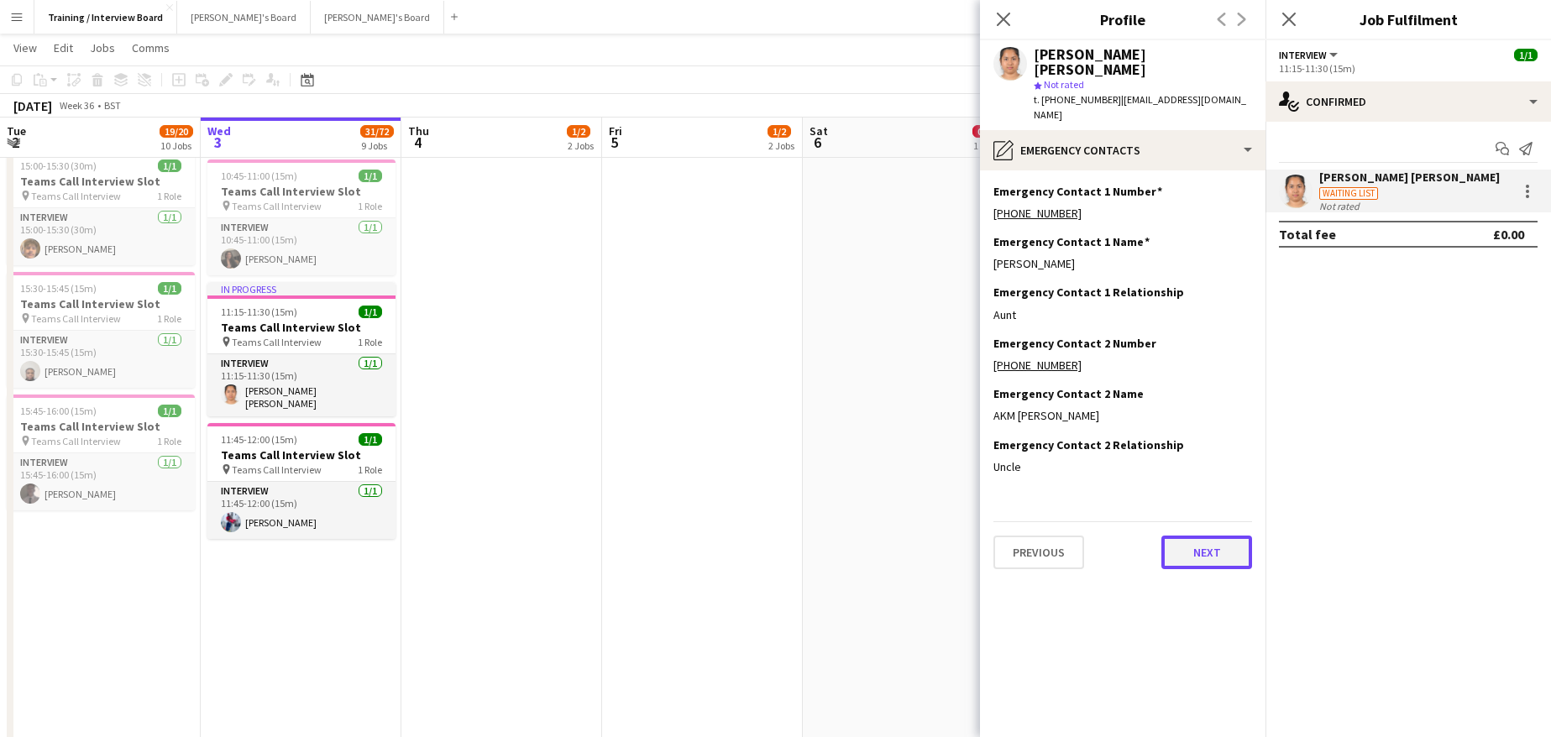
click at [1241, 536] on button "Next" at bounding box center [1206, 553] width 91 height 34
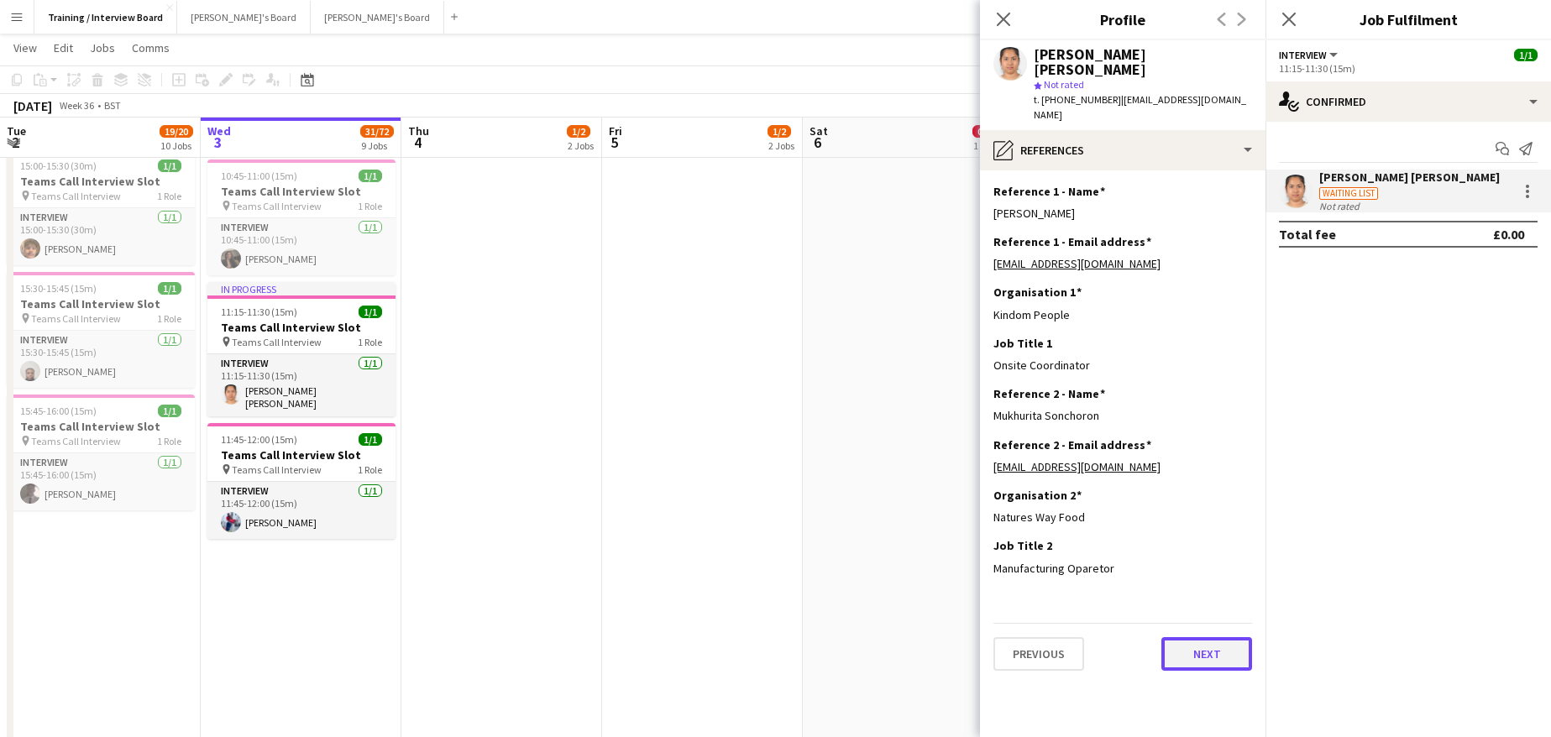
click at [1209, 637] on button "Next" at bounding box center [1206, 654] width 91 height 34
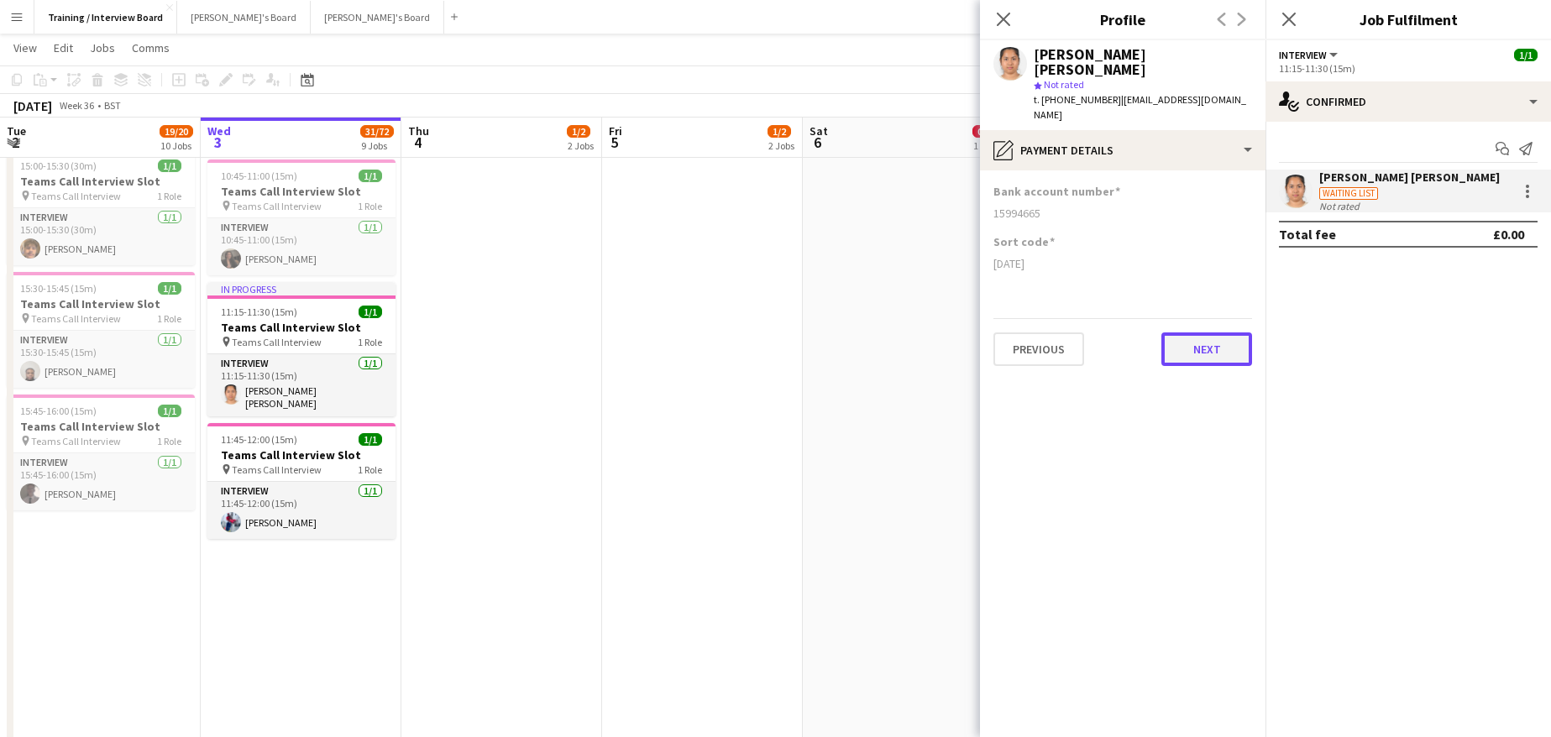
click at [1195, 332] on button "Next" at bounding box center [1206, 349] width 91 height 34
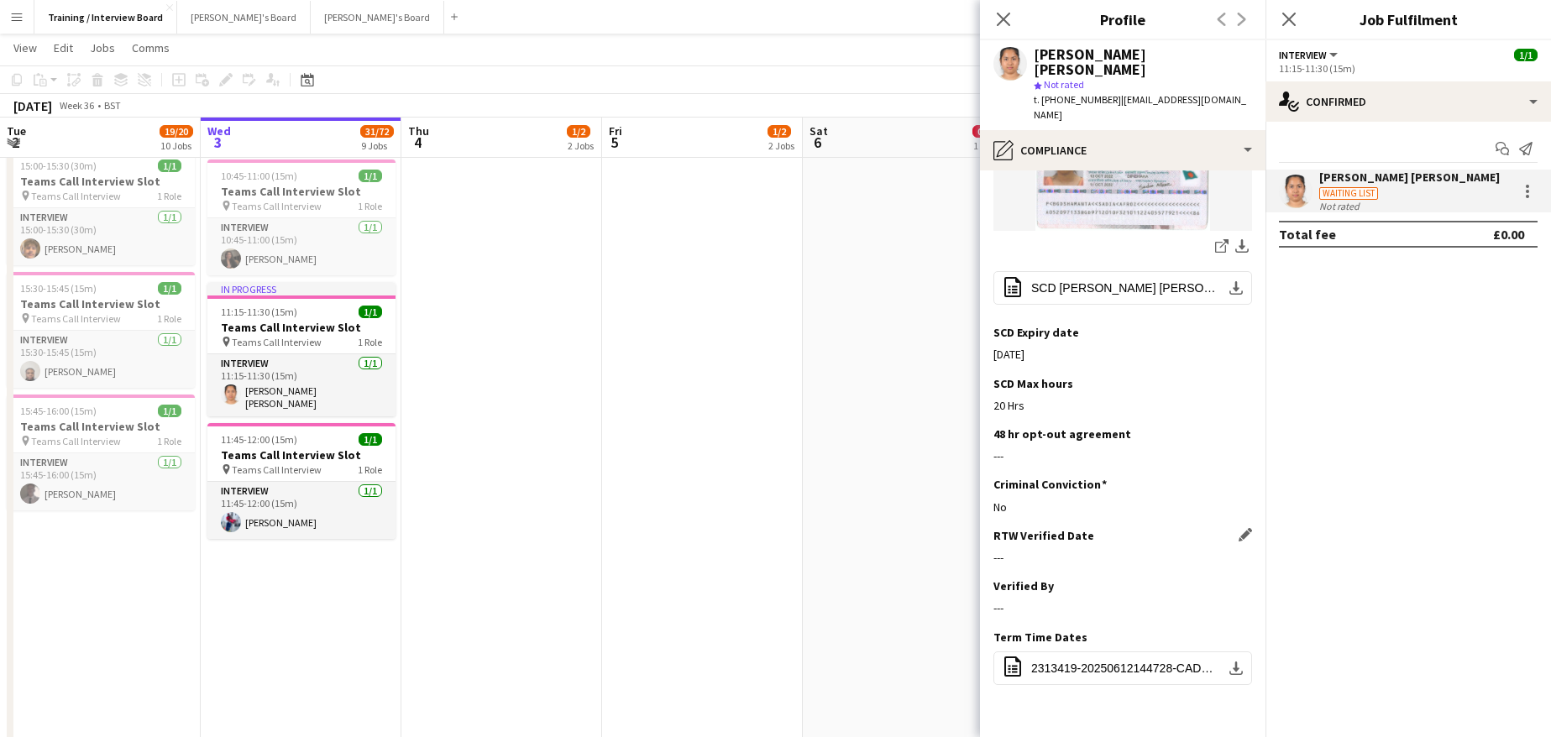
scroll to position [456, 0]
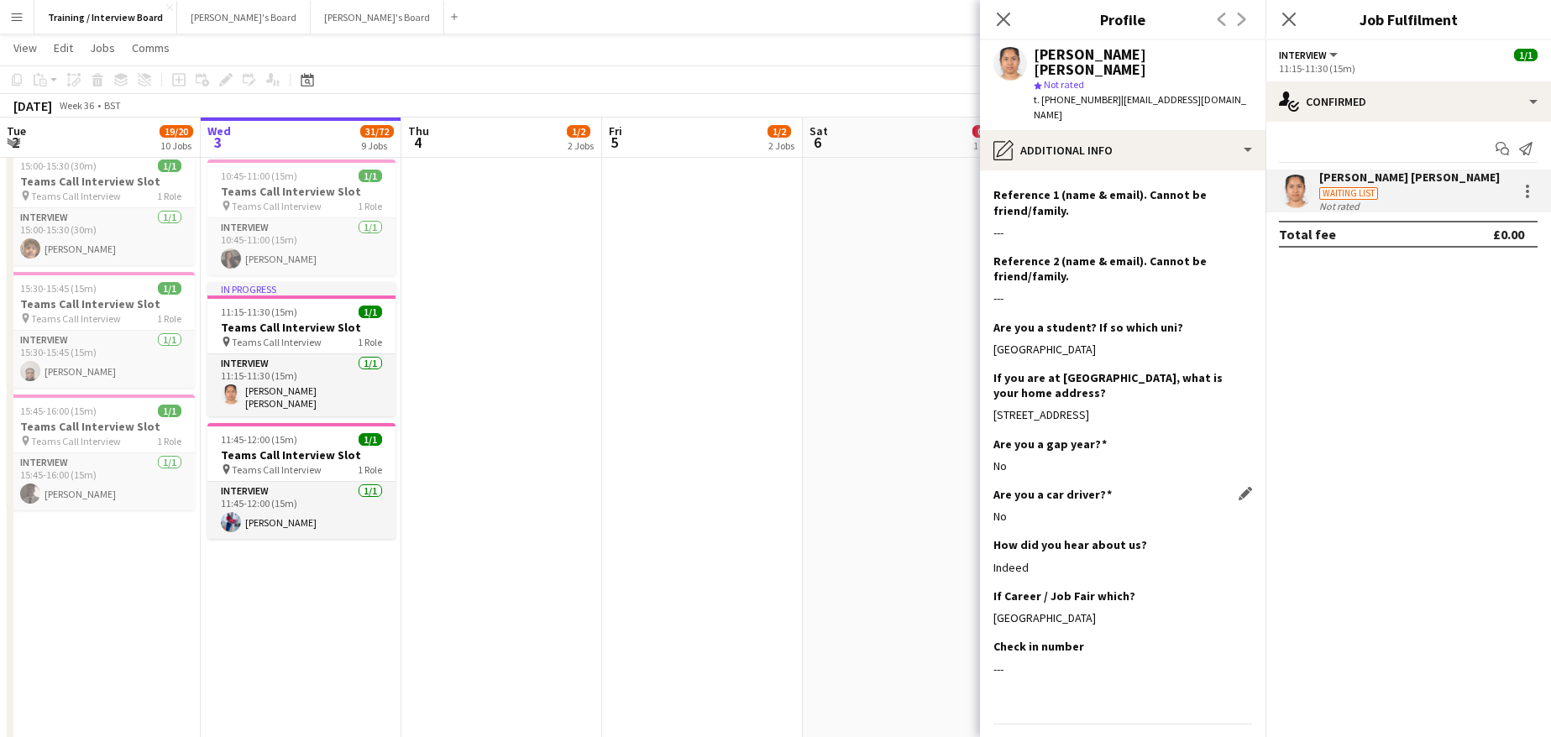
scroll to position [231, 0]
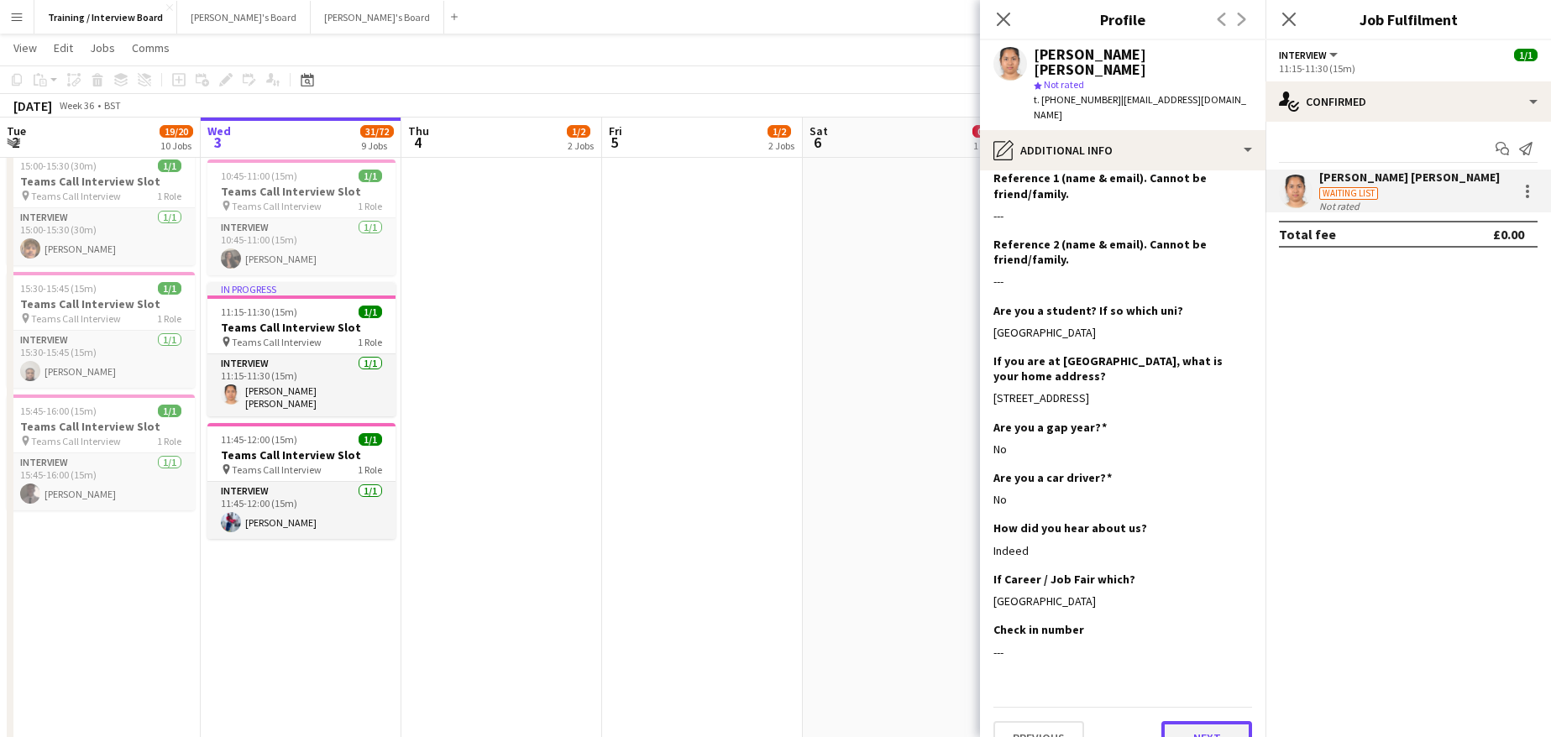
click at [1210, 721] on button "Next" at bounding box center [1206, 738] width 91 height 34
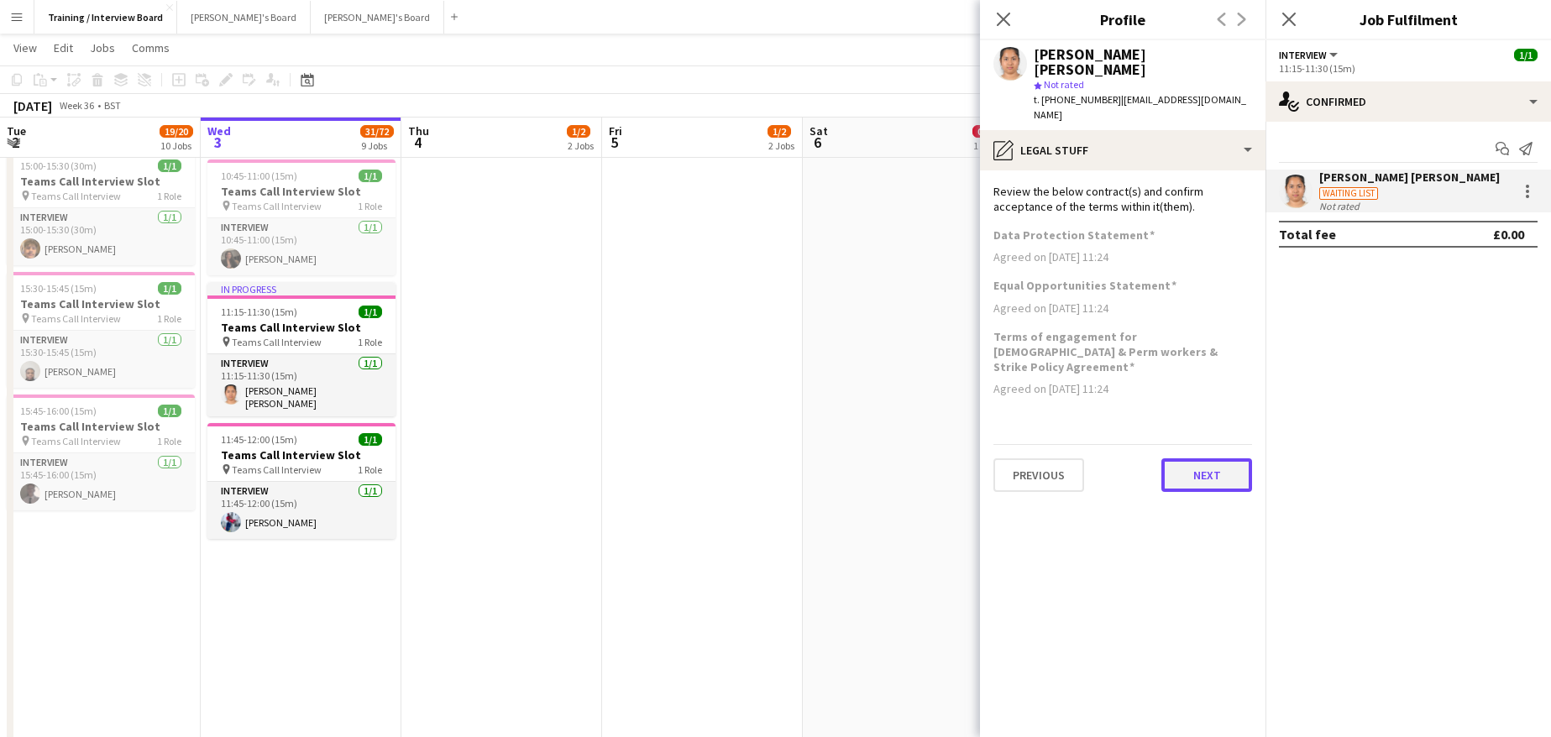
click at [1211, 458] on button "Next" at bounding box center [1206, 475] width 91 height 34
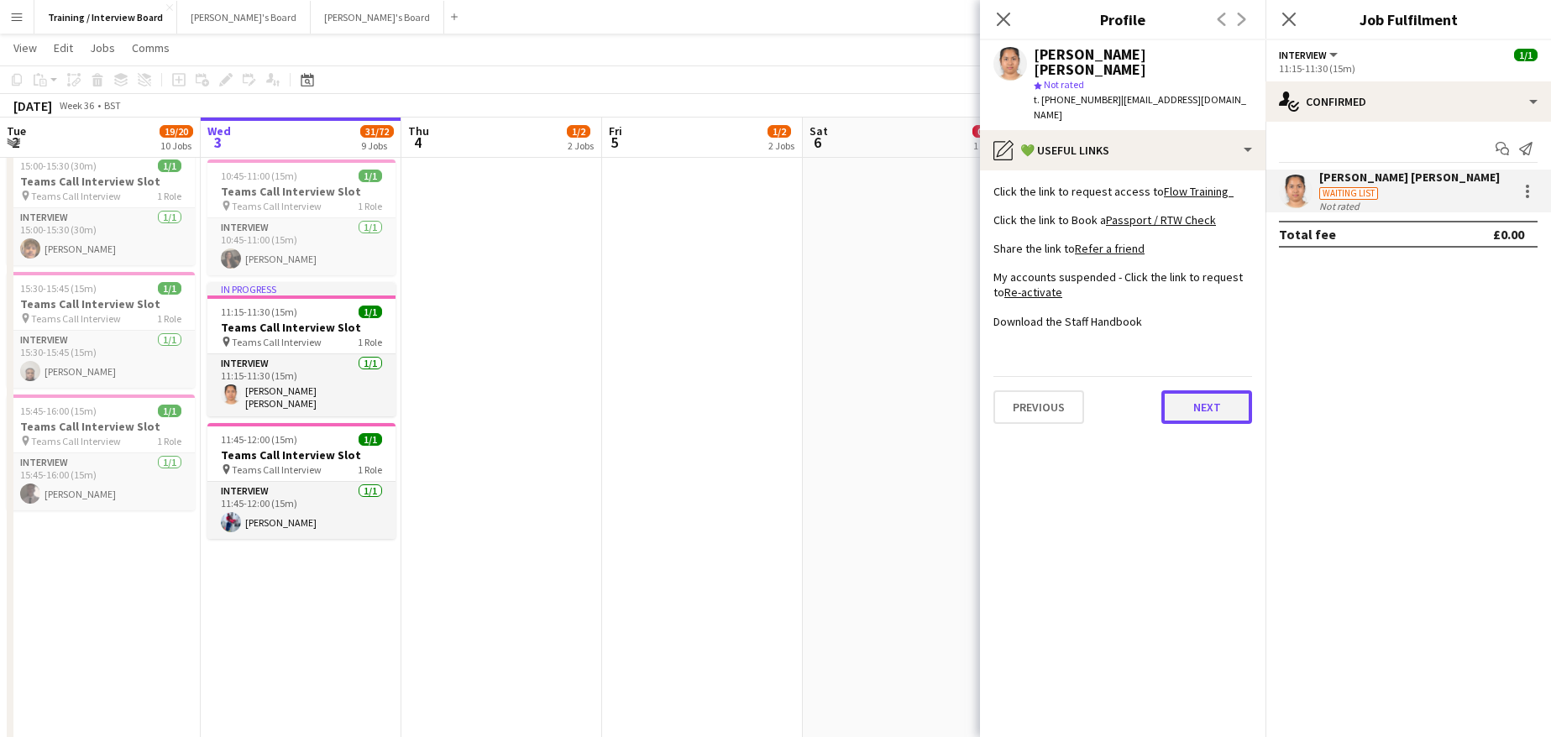
click at [1180, 390] on button "Next" at bounding box center [1206, 407] width 91 height 34
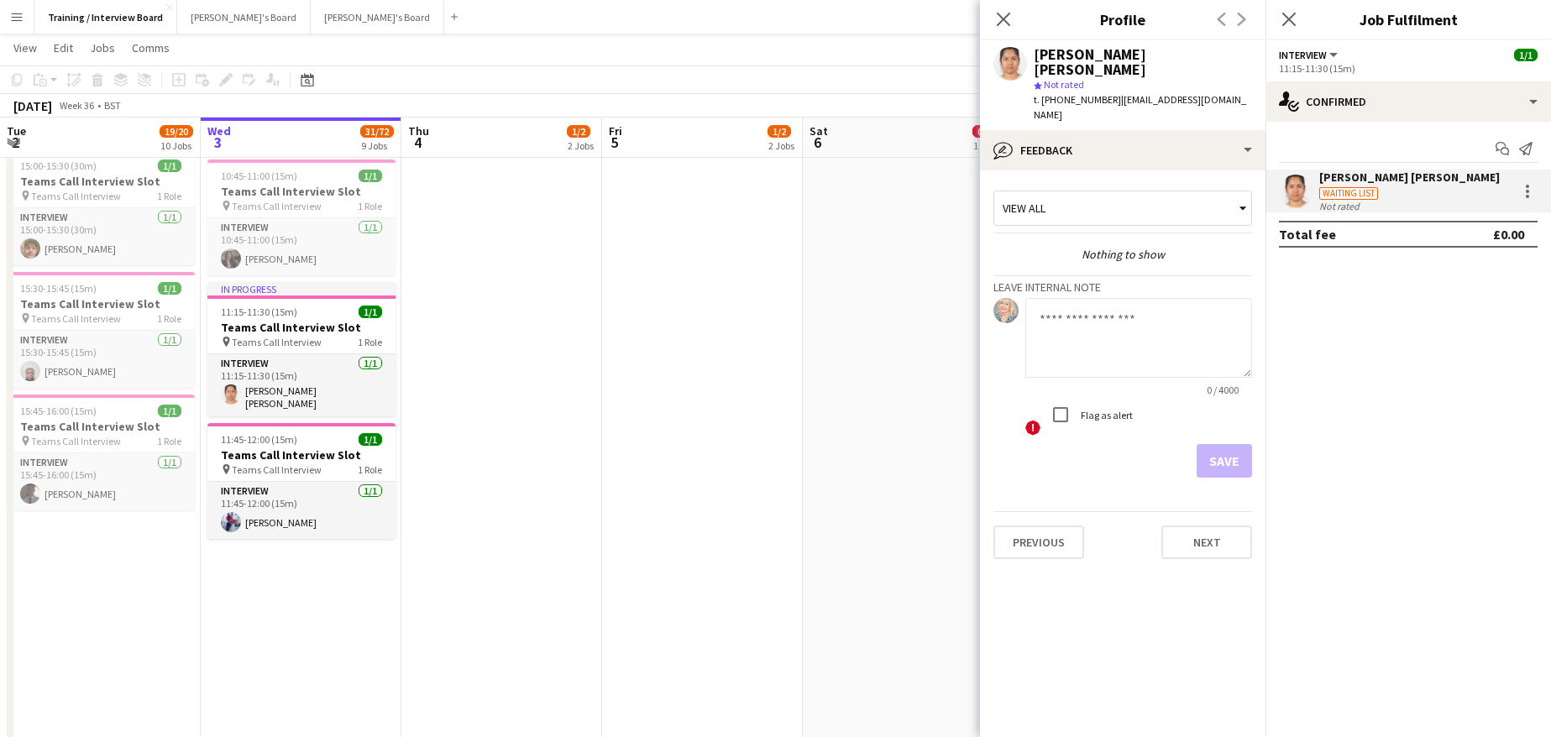
click at [1217, 511] on div "Previous Next" at bounding box center [1122, 535] width 259 height 48
click at [1215, 526] on button "Next" at bounding box center [1206, 543] width 91 height 34
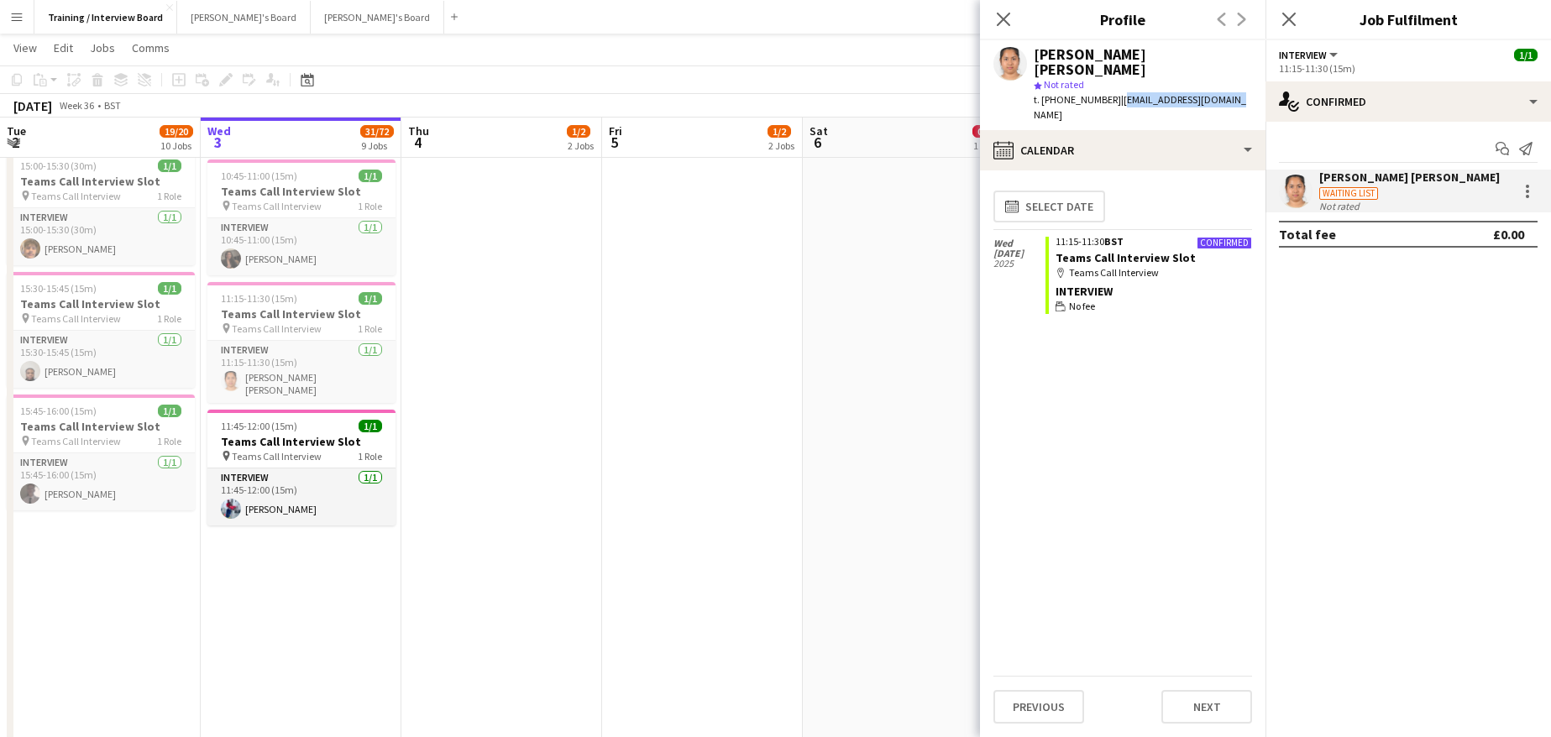
drag, startPoint x: 1112, startPoint y: 88, endPoint x: 1228, endPoint y: 86, distance: 115.9
click at [1228, 86] on div "Sadia Shamanta star Not rated t. +447940126219 | sshamantax23@gmail.com" at bounding box center [1122, 85] width 285 height 90
copy span "sshamantax23@gmail.com"
click at [1002, 13] on icon "Close pop-in" at bounding box center [1003, 19] width 16 height 16
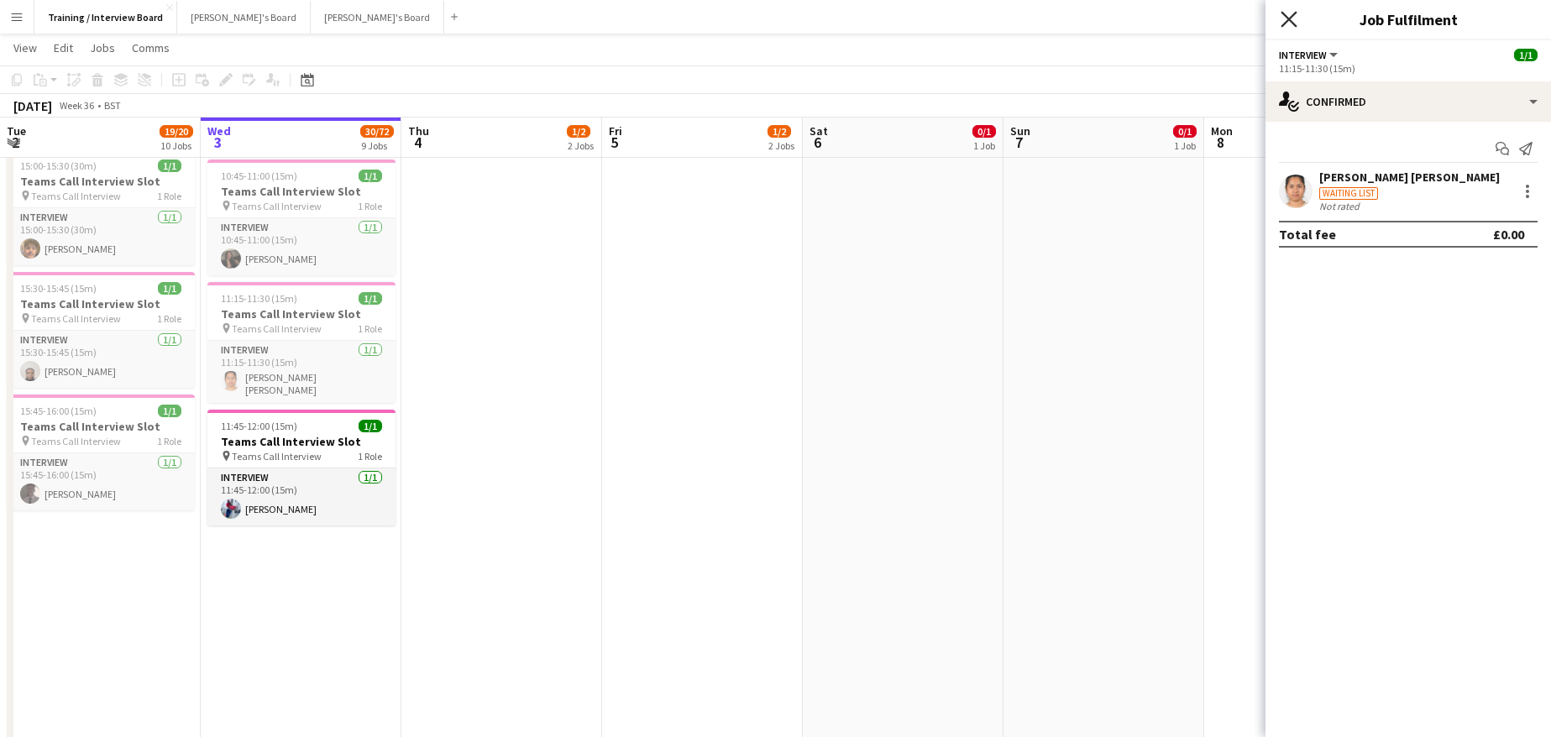
click at [1291, 18] on icon "Close pop-in" at bounding box center [1288, 19] width 16 height 16
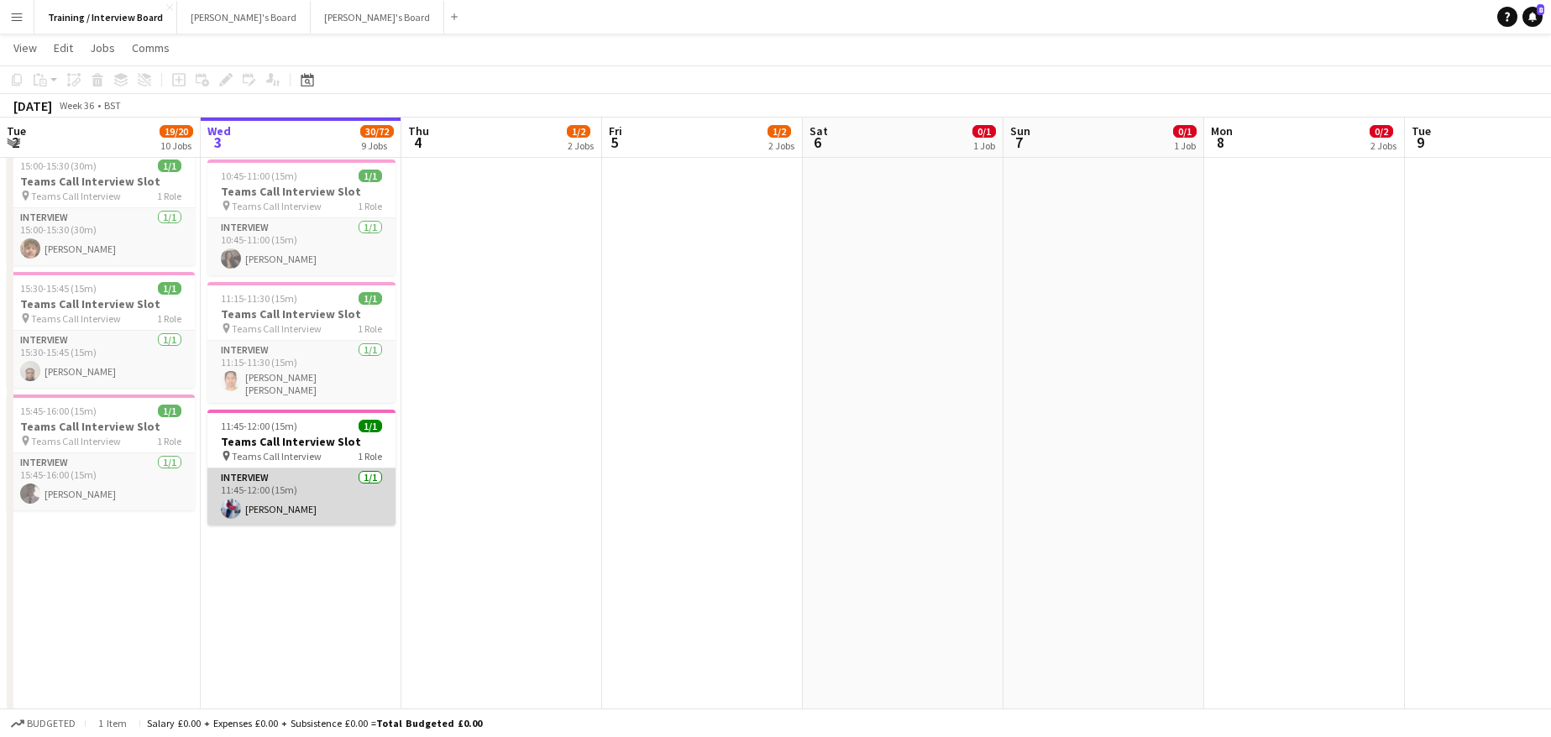
click at [255, 496] on app-card-role "Interview 1/1 11:45-12:00 (15m) Moridu Lau" at bounding box center [301, 496] width 188 height 57
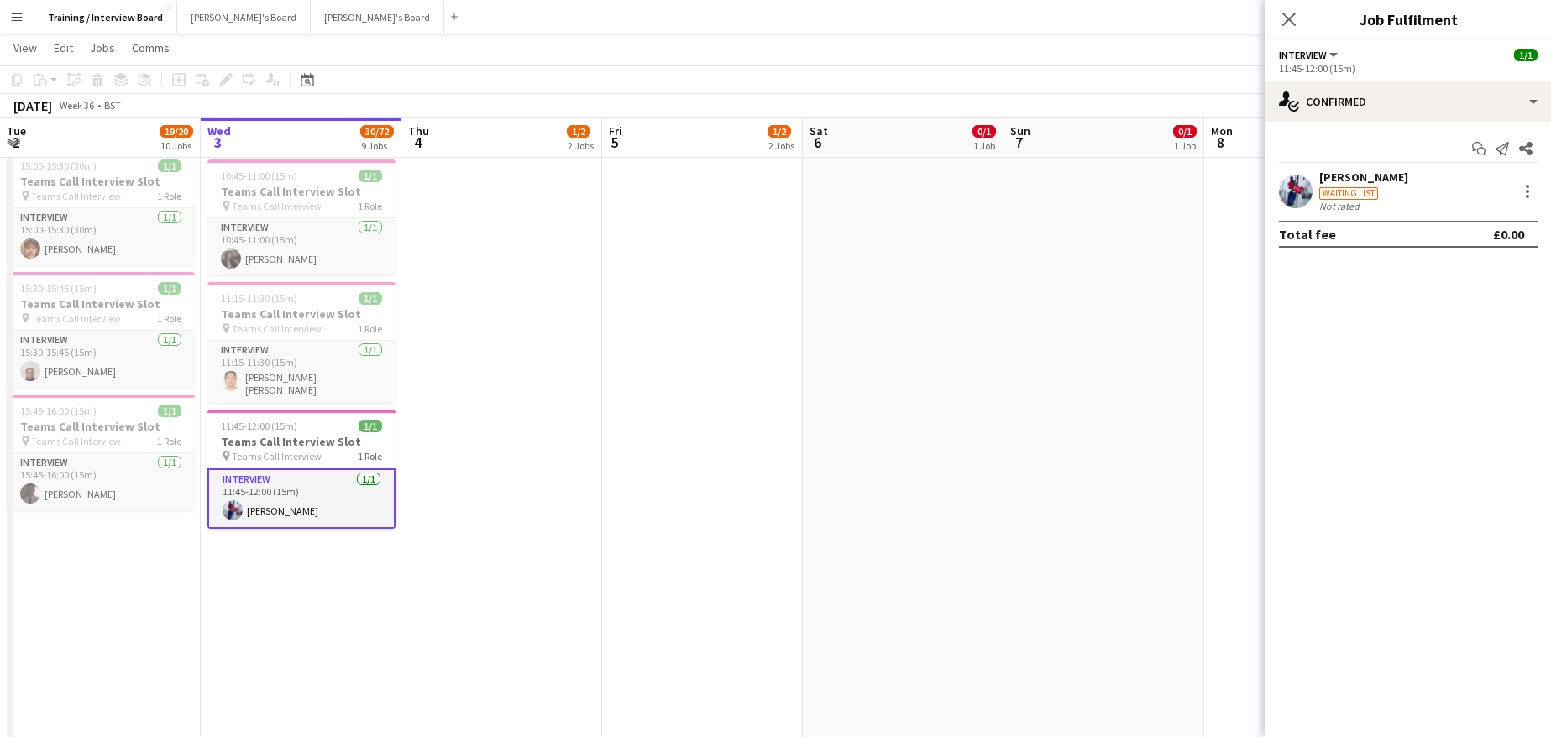
click at [1355, 179] on div "Moridu Lau" at bounding box center [1363, 177] width 89 height 15
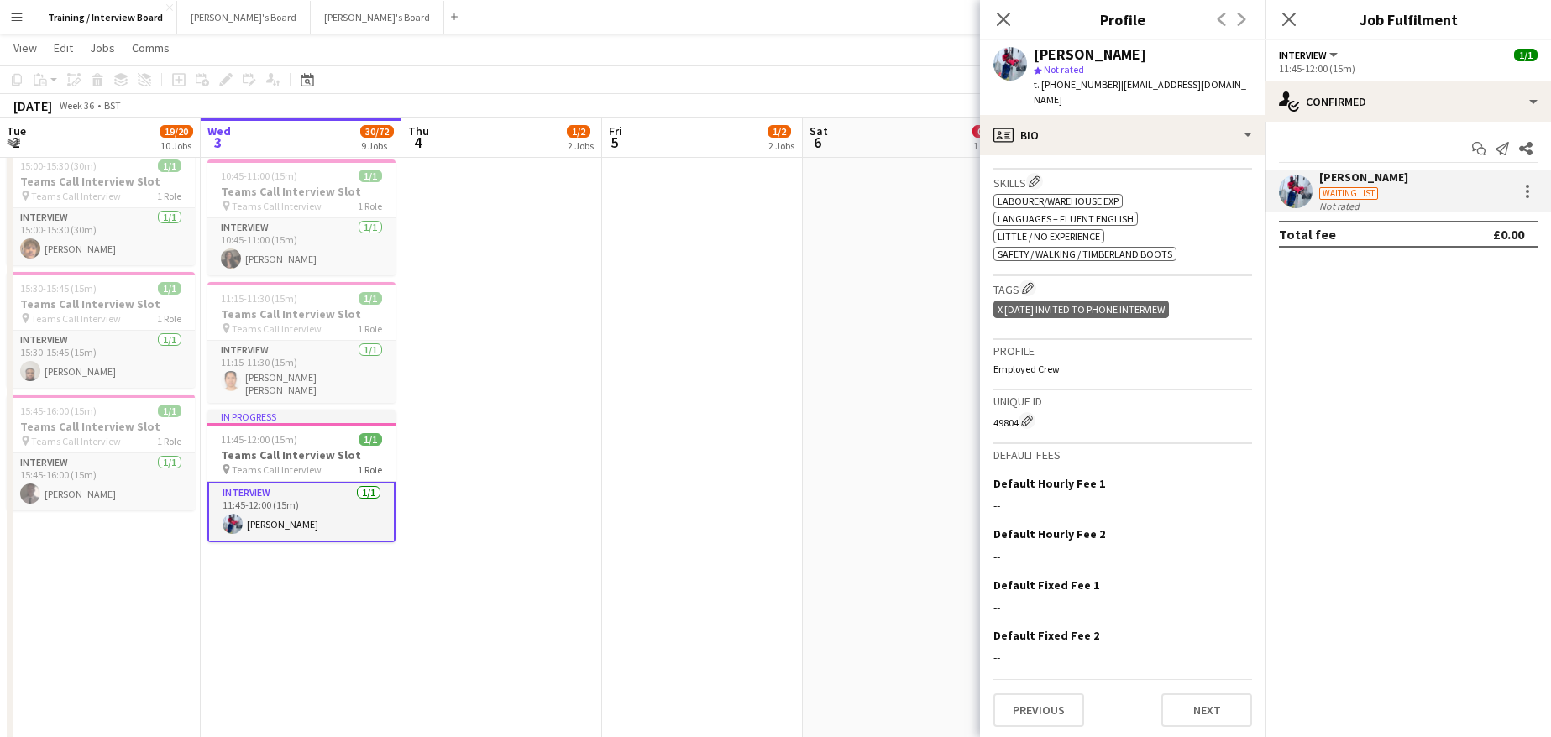
scroll to position [526, 0]
click at [1219, 709] on button "Next" at bounding box center [1206, 708] width 91 height 34
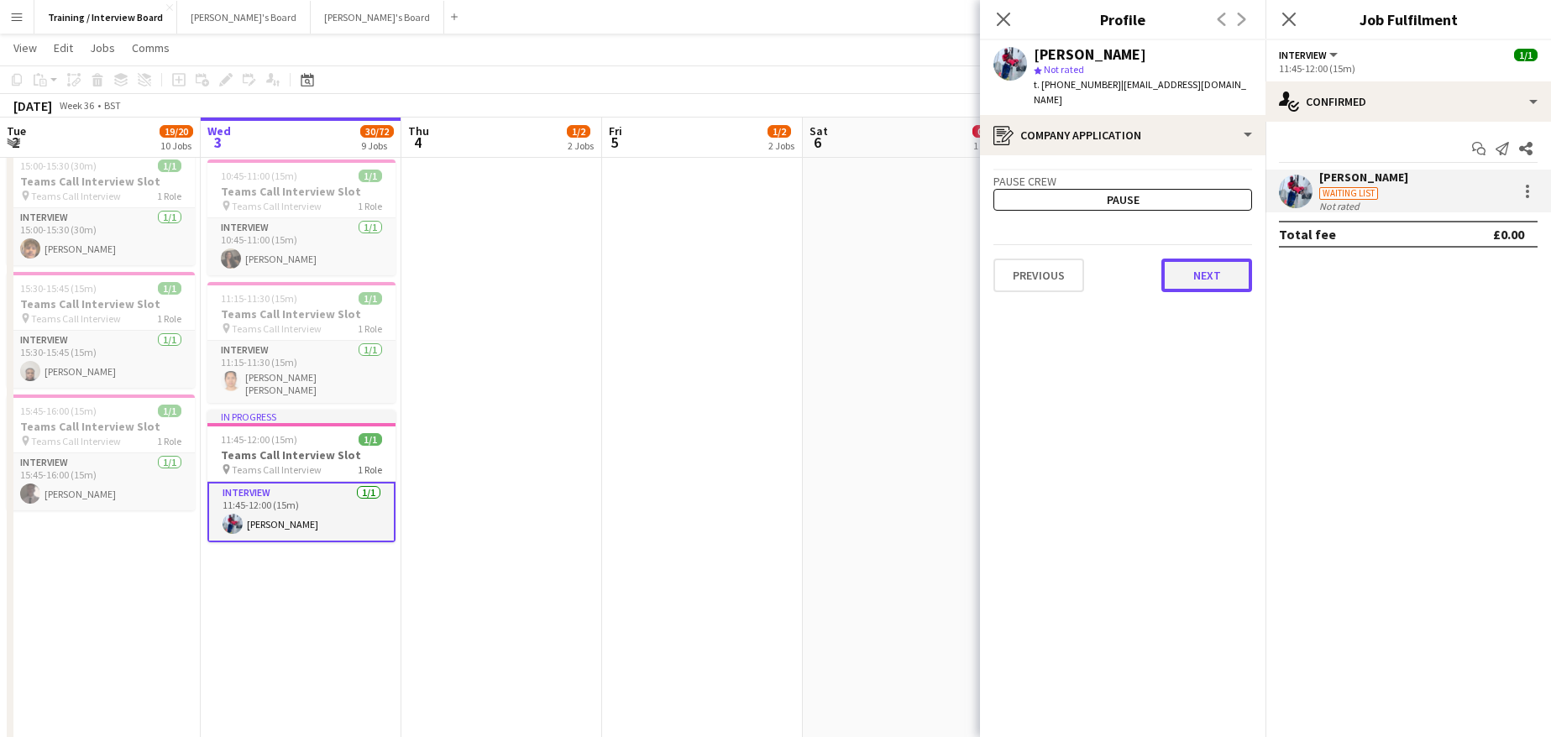
click at [1225, 268] on button "Next" at bounding box center [1206, 276] width 91 height 34
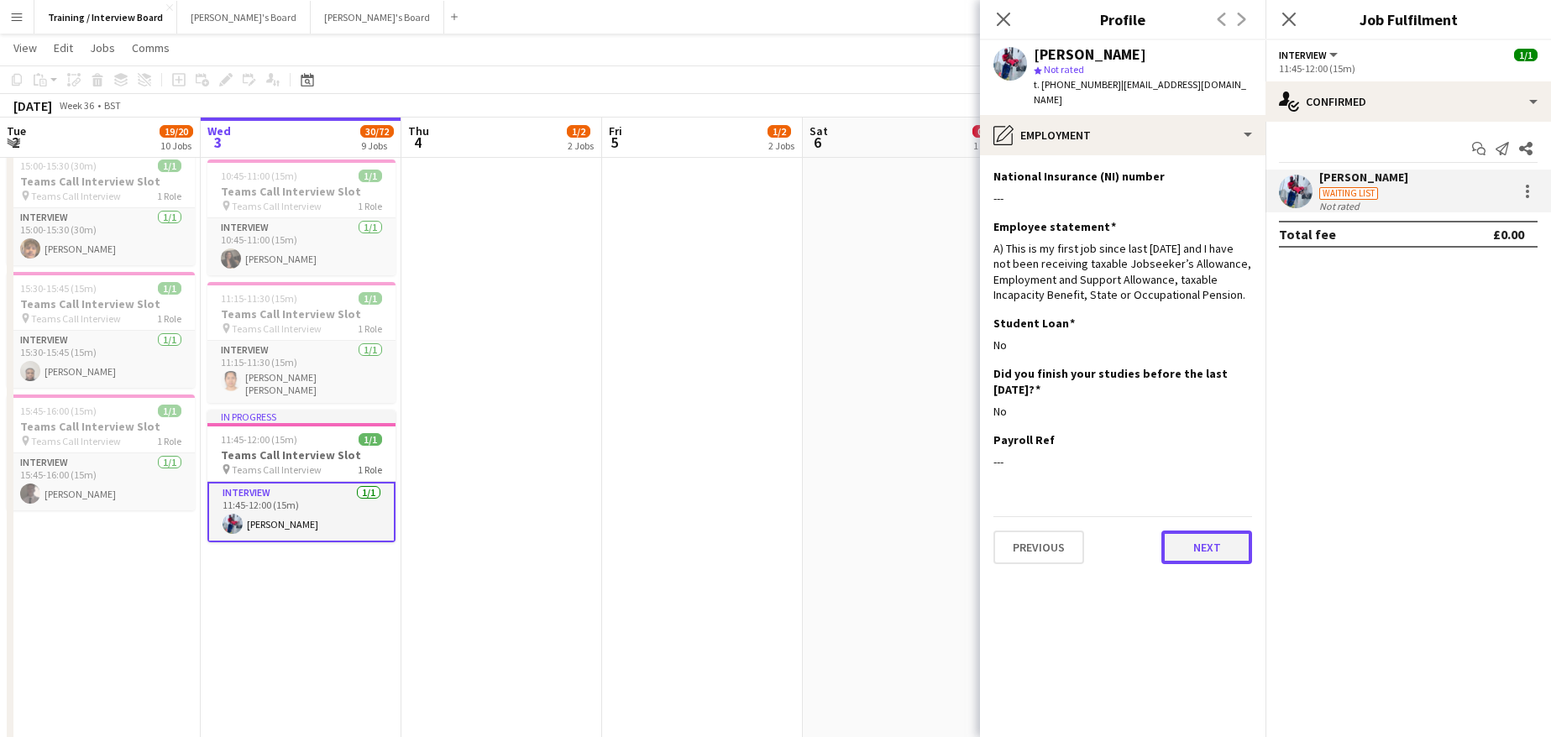
click at [1194, 531] on button "Next" at bounding box center [1206, 548] width 91 height 34
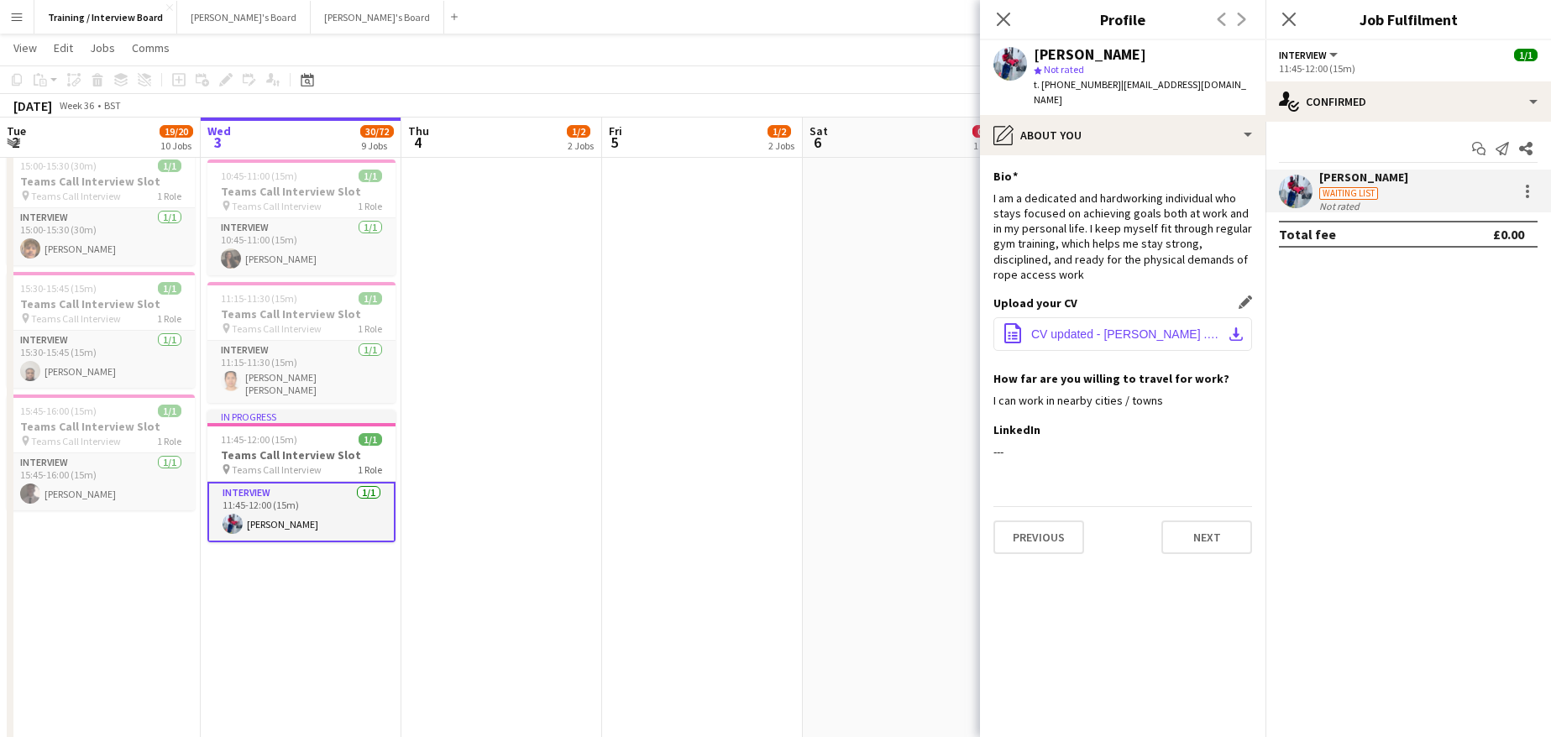
click at [1233, 327] on app-icon "download-bottom" at bounding box center [1235, 333] width 13 height 13
click at [1184, 521] on button "Next" at bounding box center [1206, 538] width 91 height 34
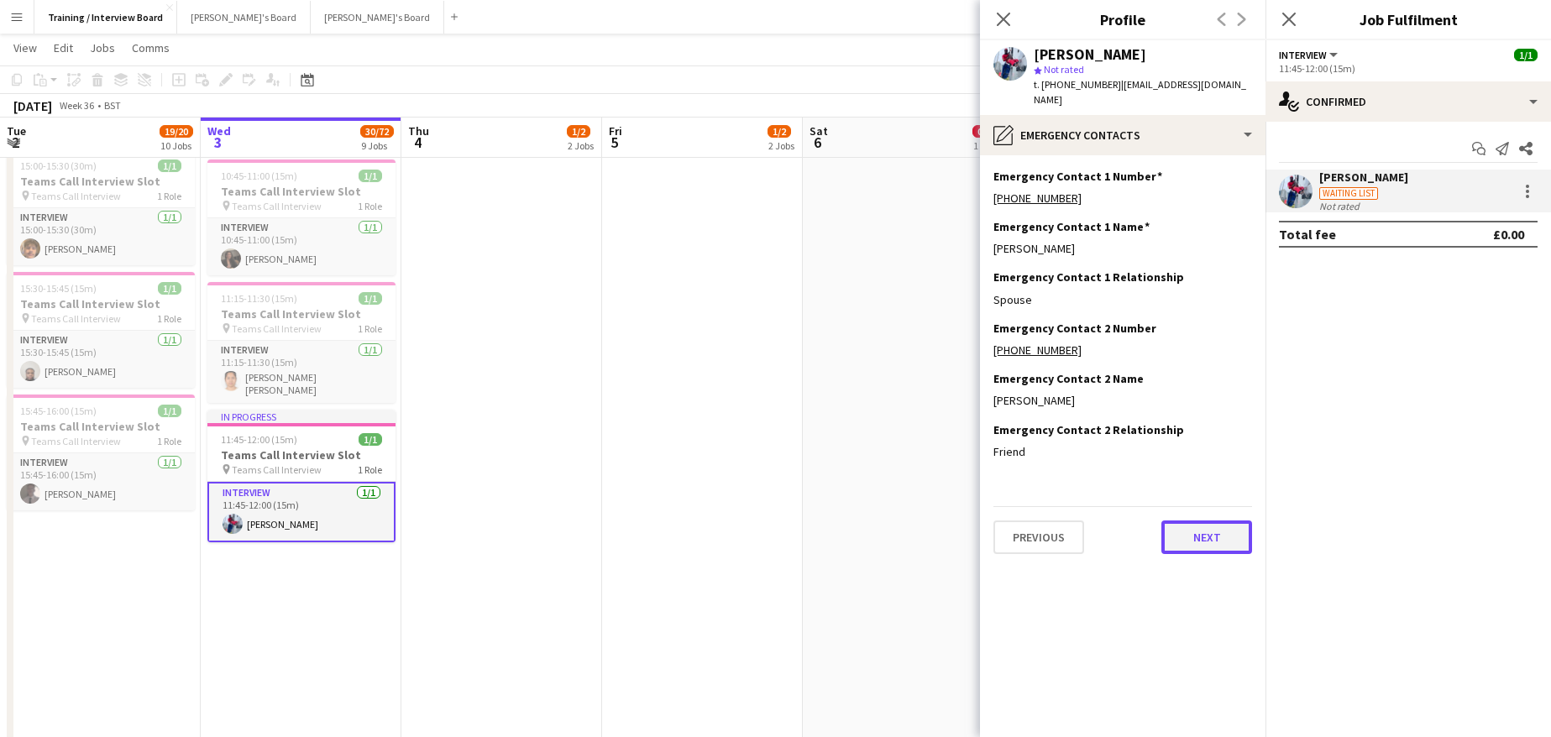
click at [1211, 531] on button "Next" at bounding box center [1206, 538] width 91 height 34
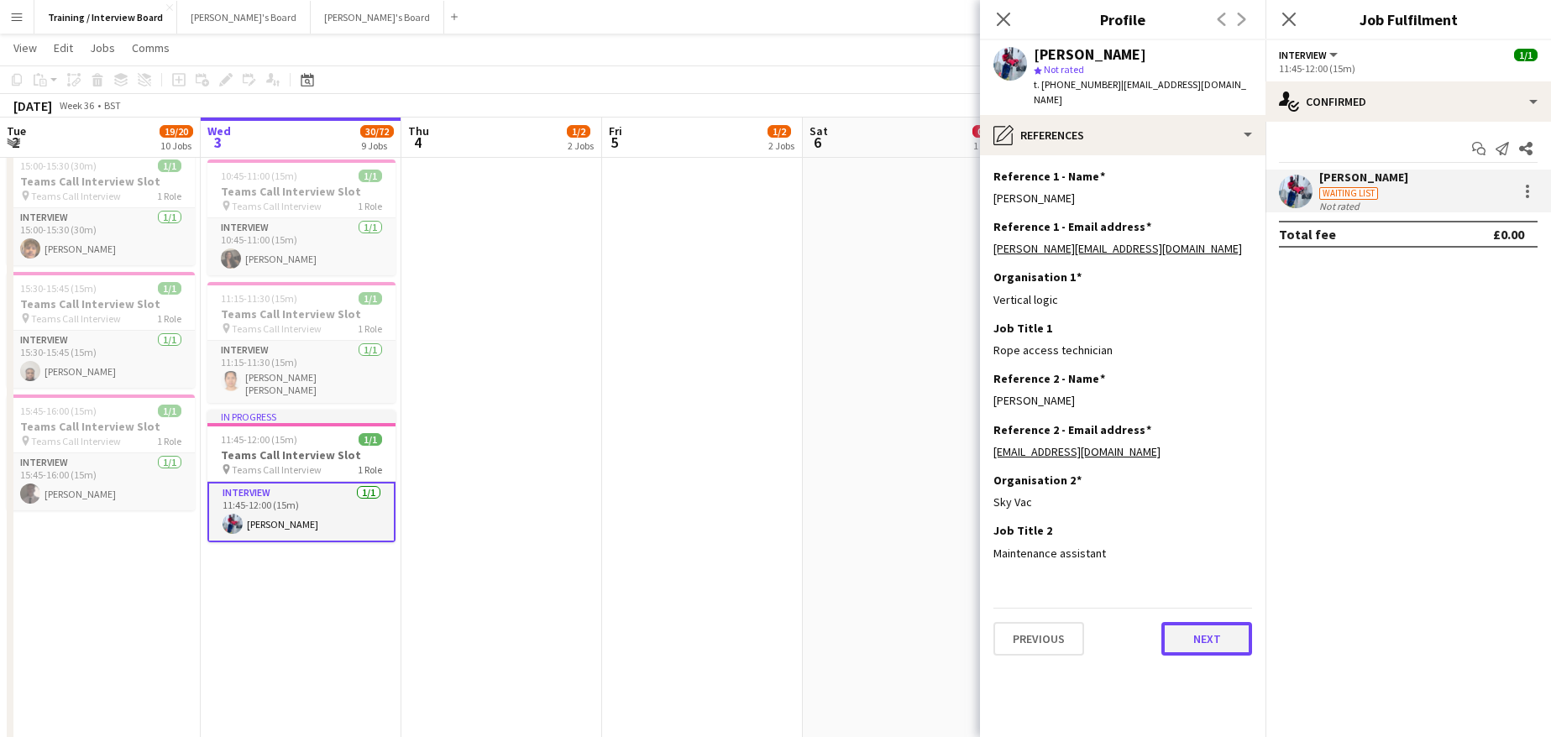
click at [1188, 622] on button "Next" at bounding box center [1206, 639] width 91 height 34
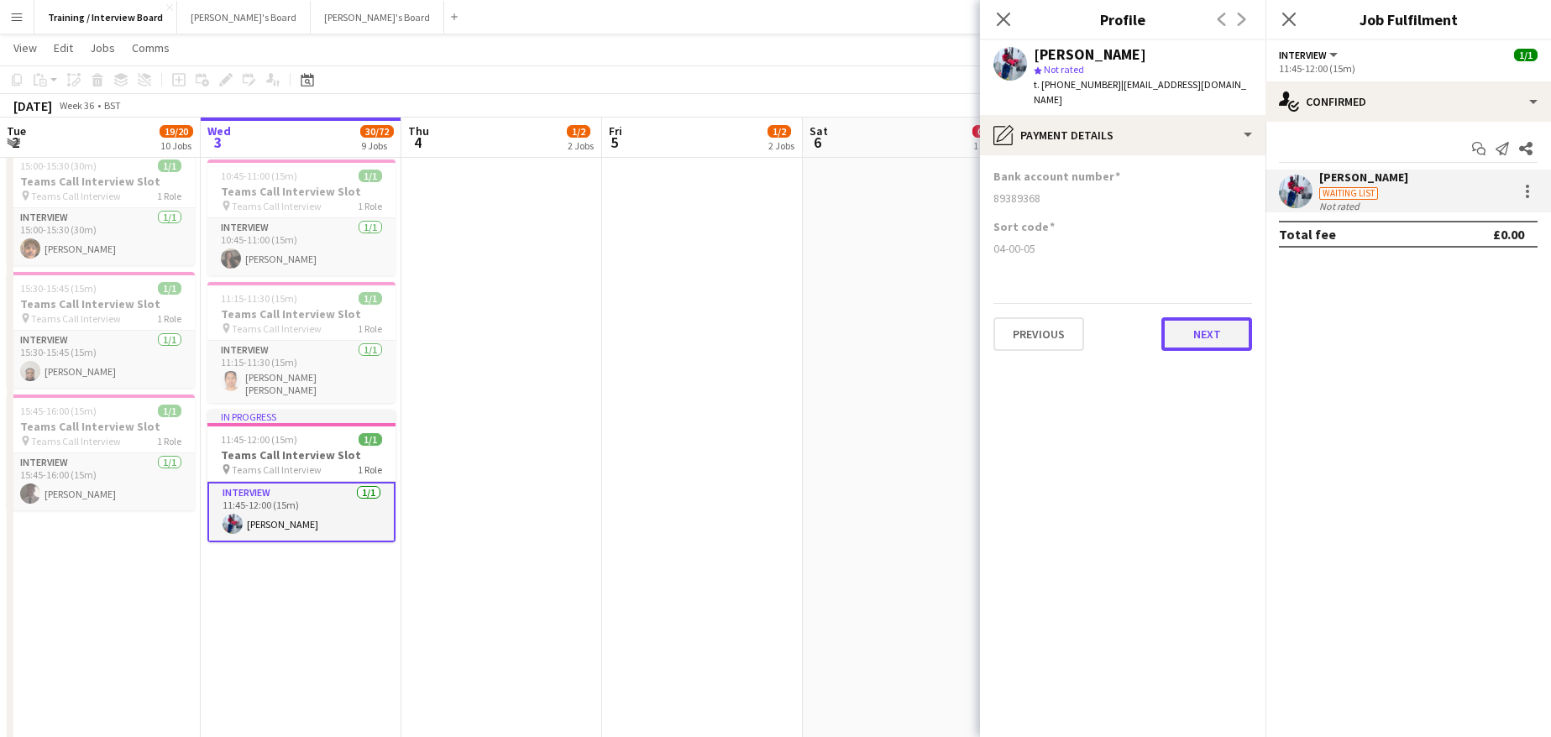
click at [1216, 317] on button "Next" at bounding box center [1206, 334] width 91 height 34
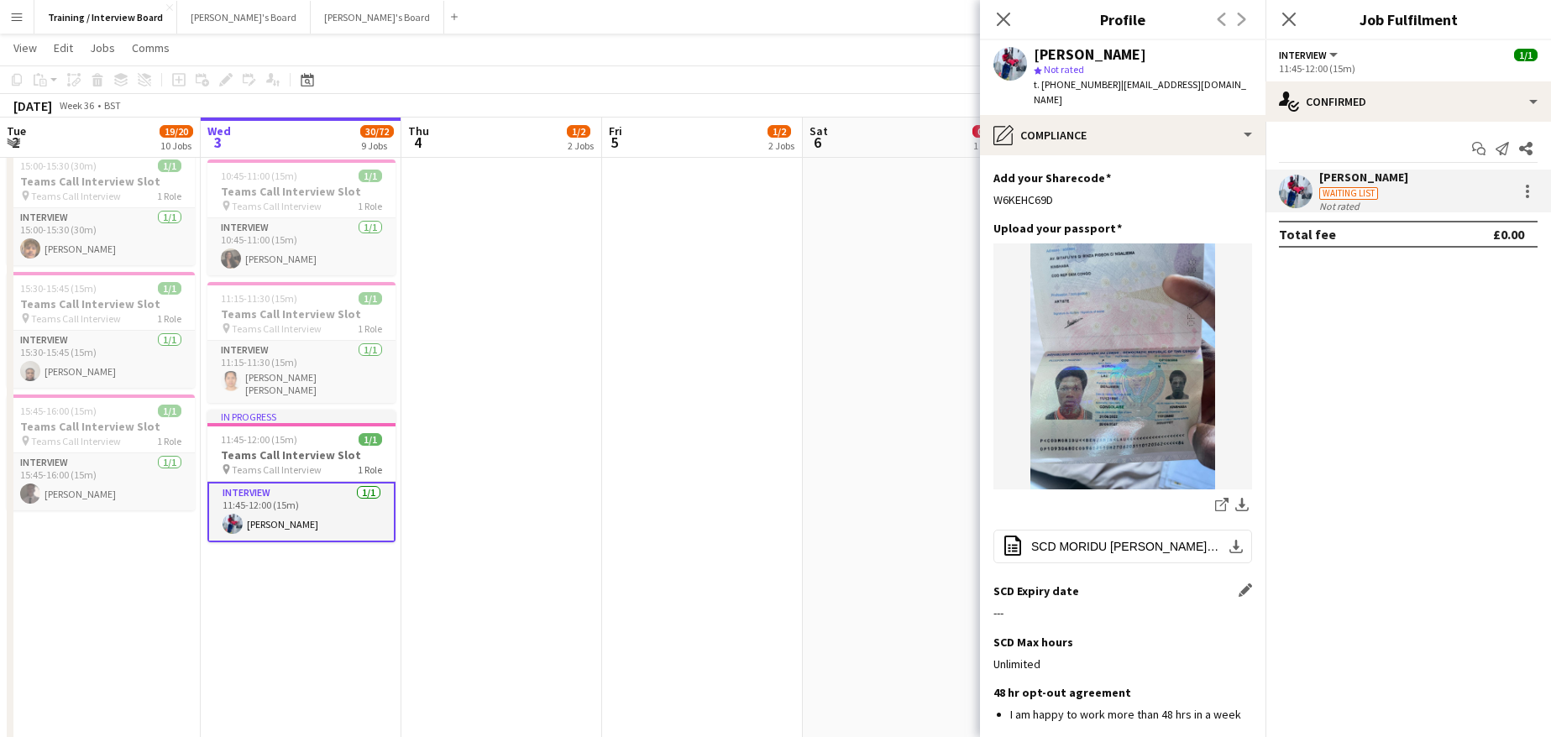
scroll to position [252, 0]
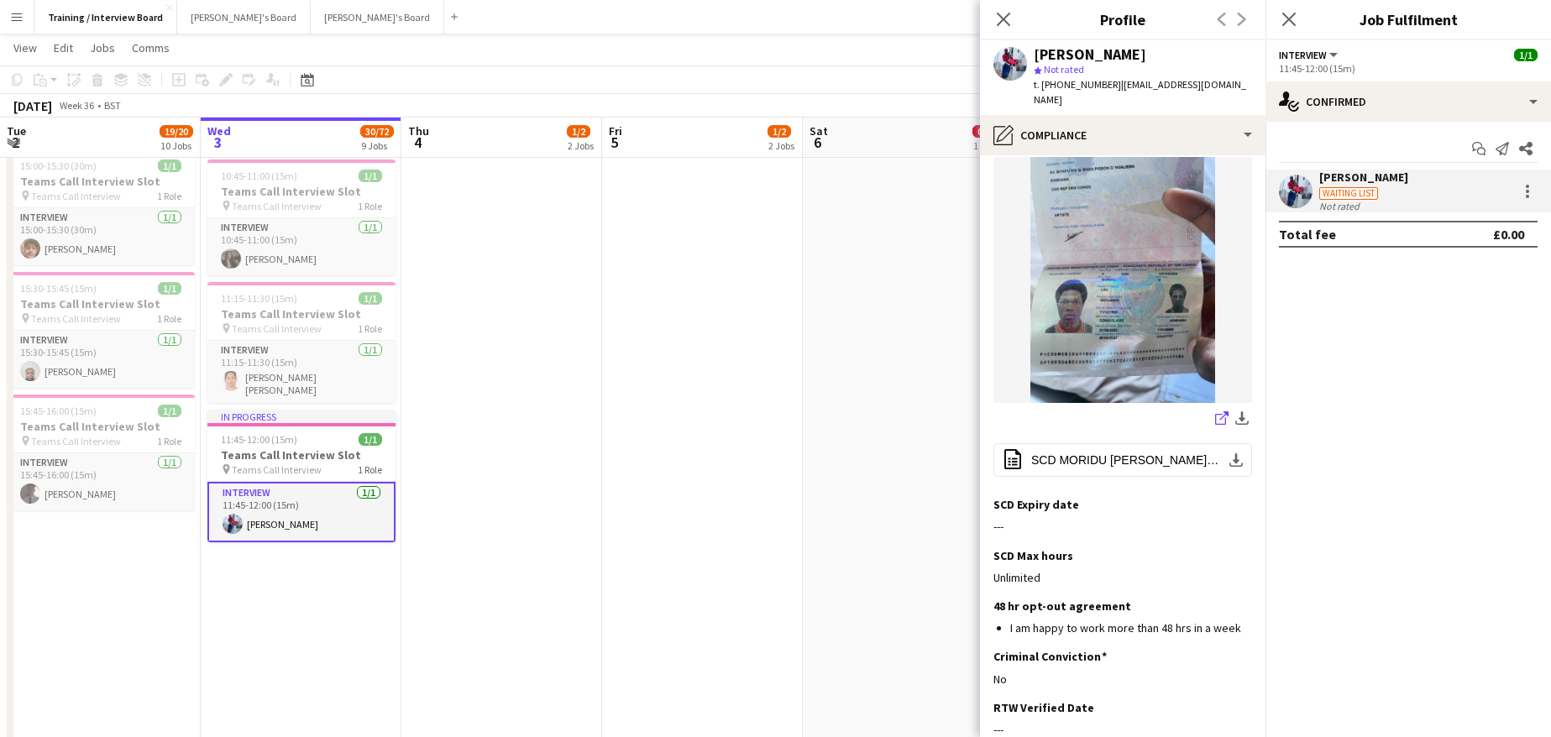
click at [1215, 411] on icon "share-external-link-1" at bounding box center [1221, 417] width 13 height 13
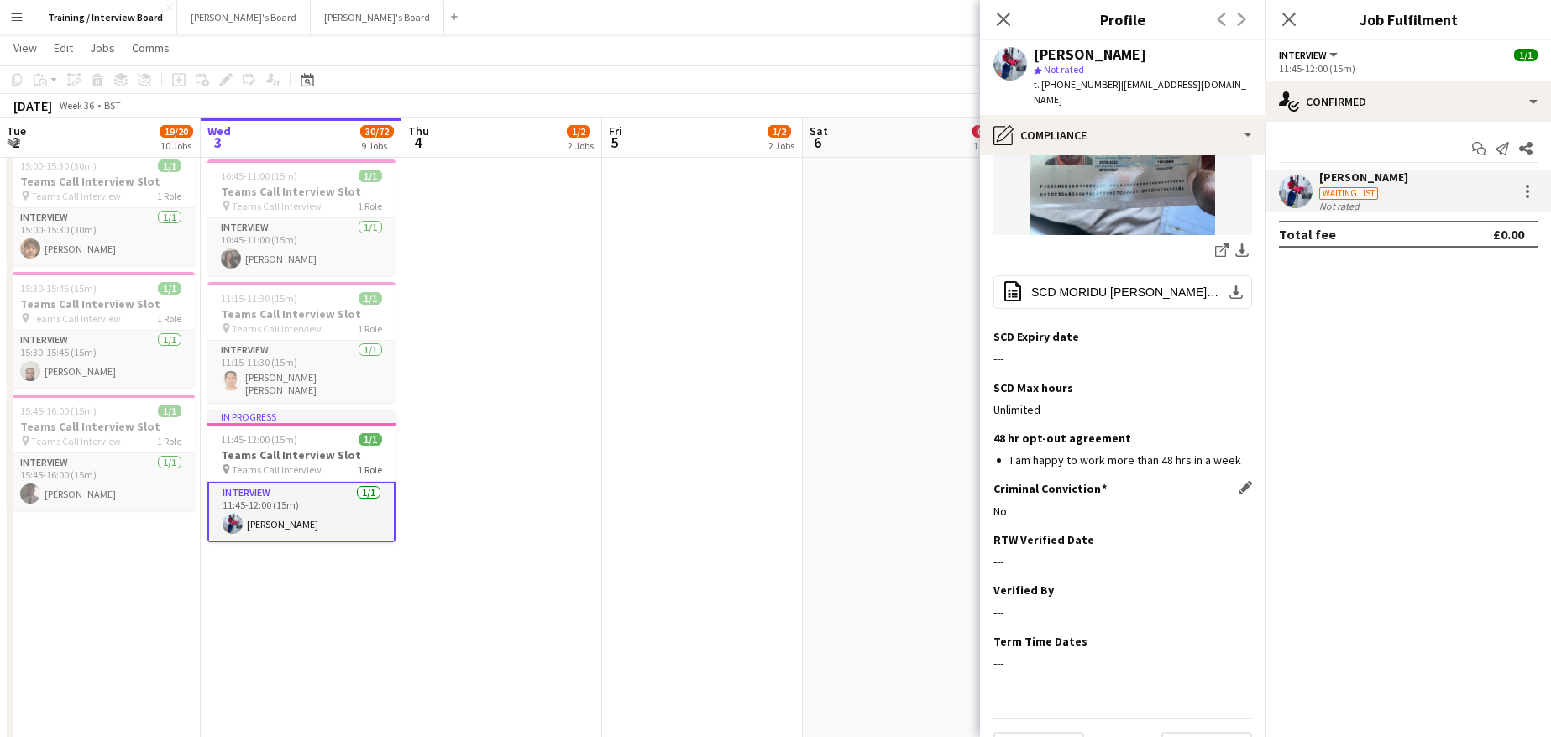
click at [1230, 498] on div "Criminal Conviction Edit this field No" at bounding box center [1122, 506] width 259 height 50
click at [1238, 532] on app-icon "Edit this field" at bounding box center [1244, 538] width 13 height 13
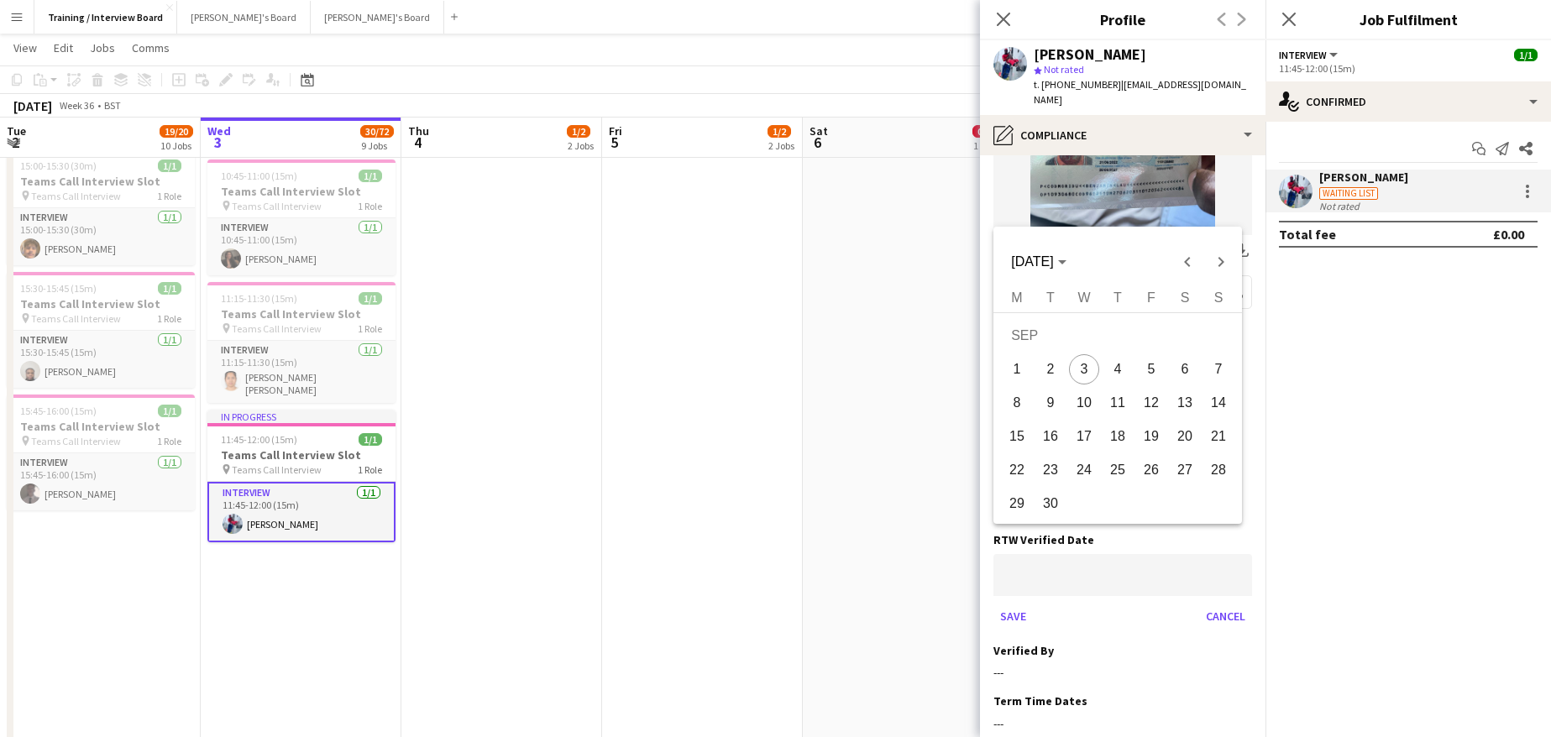
click at [1043, 547] on body "Menu Boards Boards Boards All jobs Status Workforce Workforce My Workforce Recr…" at bounding box center [775, 320] width 1551 height 2321
click at [1092, 370] on span "3" at bounding box center [1084, 369] width 30 height 30
type input "**********"
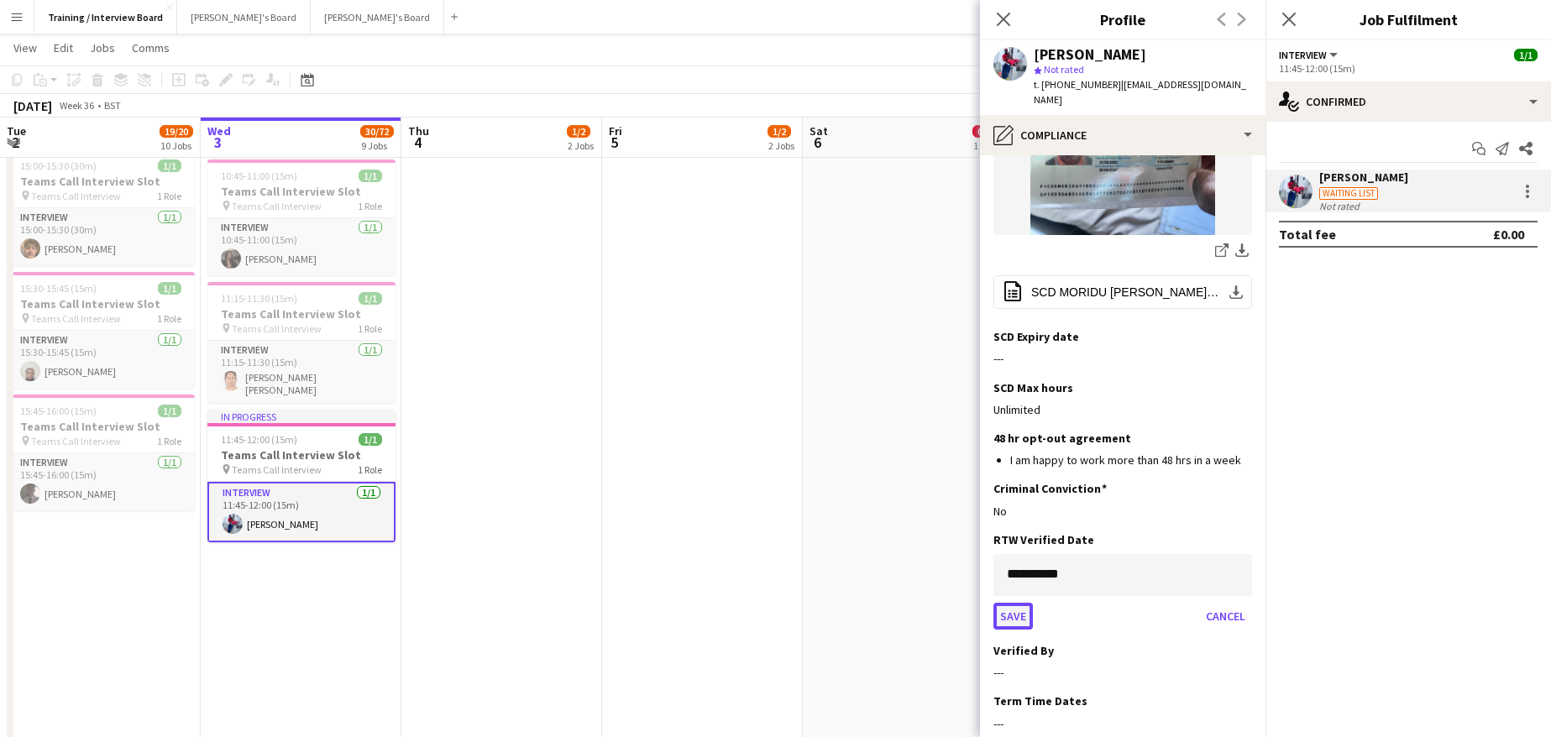
click at [1023, 603] on button "Save" at bounding box center [1012, 616] width 39 height 27
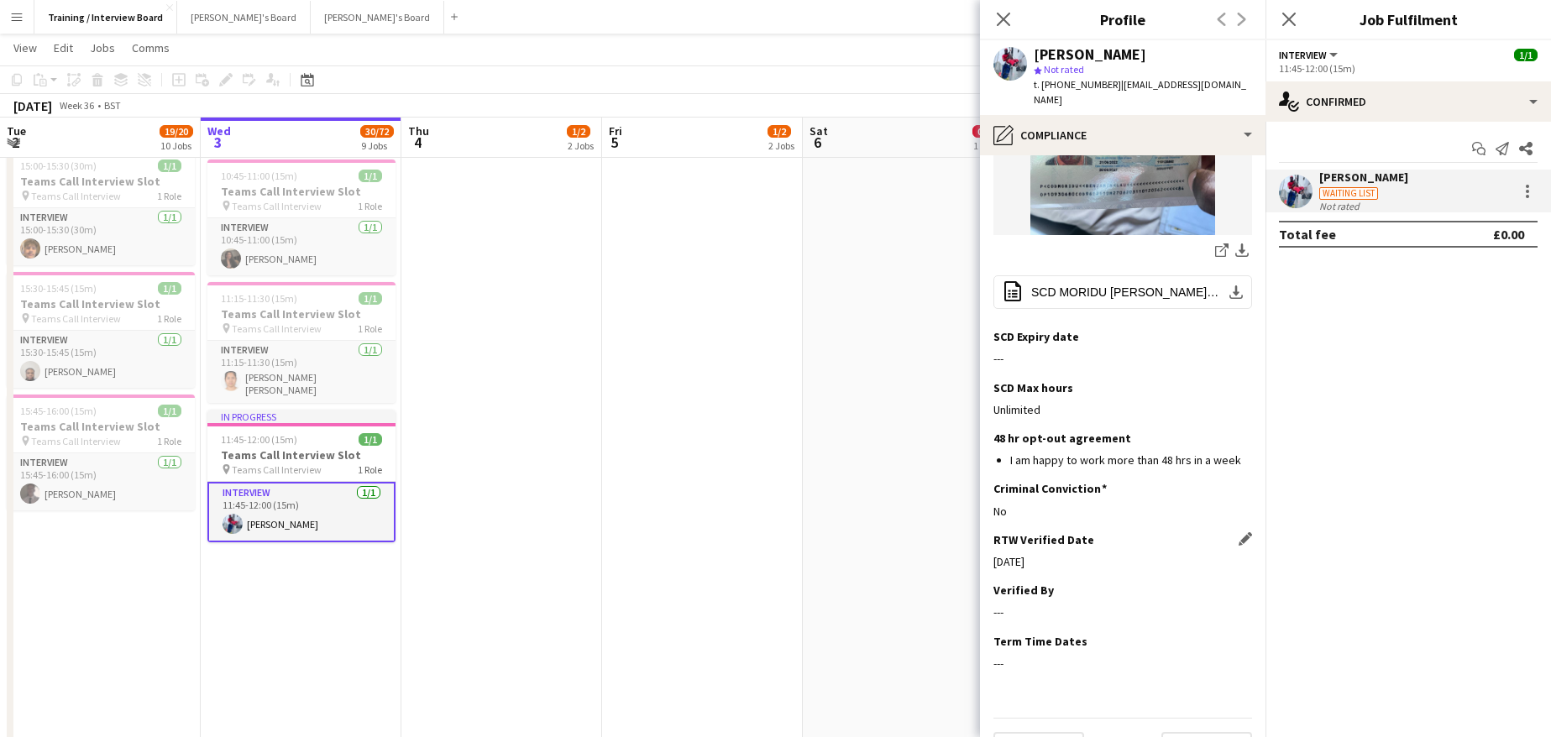
click at [1241, 561] on app-section-data-types "Nationality Edit this field Congolese Permission to Work in the UK Edit this fi…" at bounding box center [1122, 446] width 285 height 582
click at [1238, 583] on app-icon "Edit this field" at bounding box center [1244, 589] width 13 height 13
click at [1154, 604] on input at bounding box center [1122, 625] width 259 height 42
type input "**"
drag, startPoint x: 1020, startPoint y: 646, endPoint x: 1054, endPoint y: 643, distance: 34.6
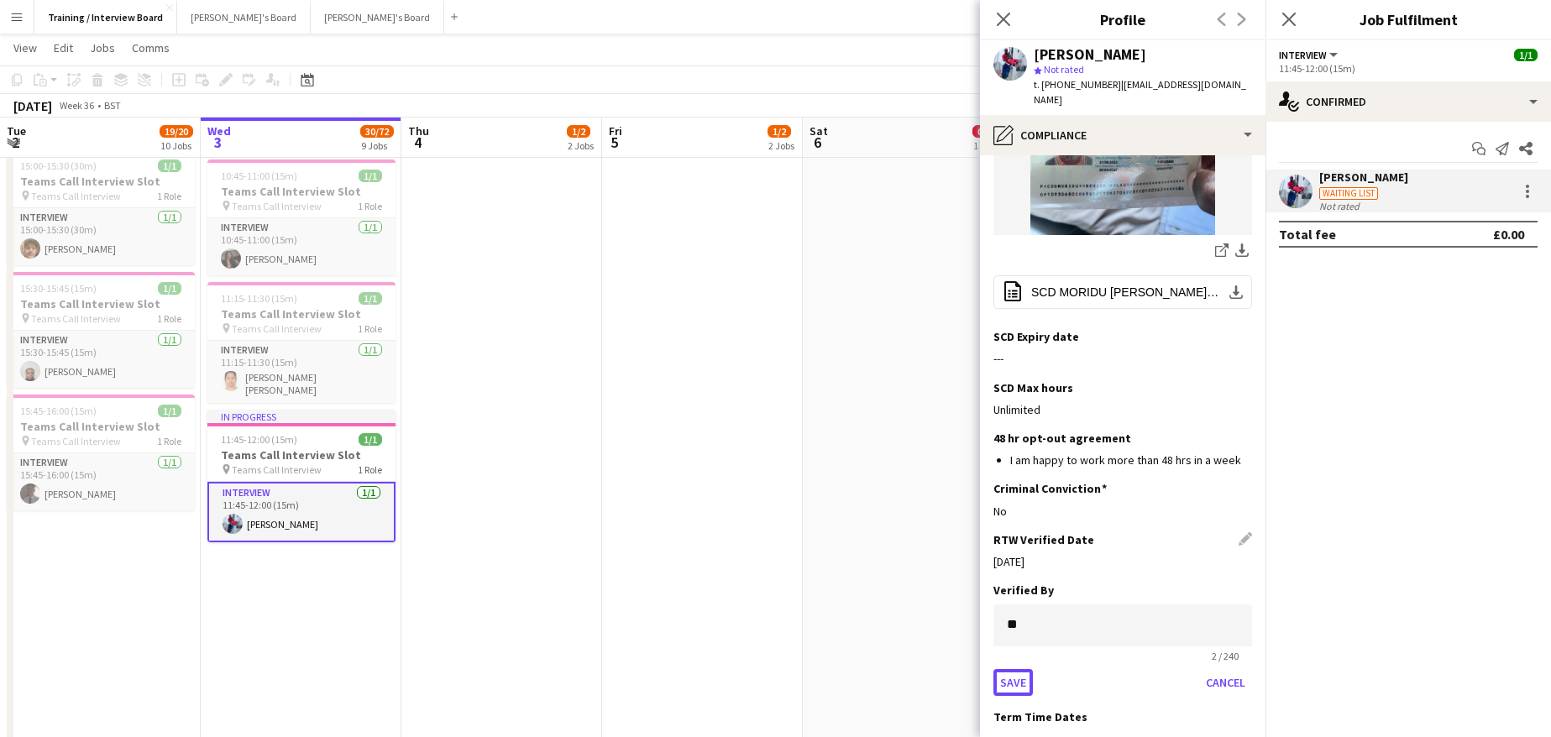
click at [1022, 669] on button "Save" at bounding box center [1012, 682] width 39 height 27
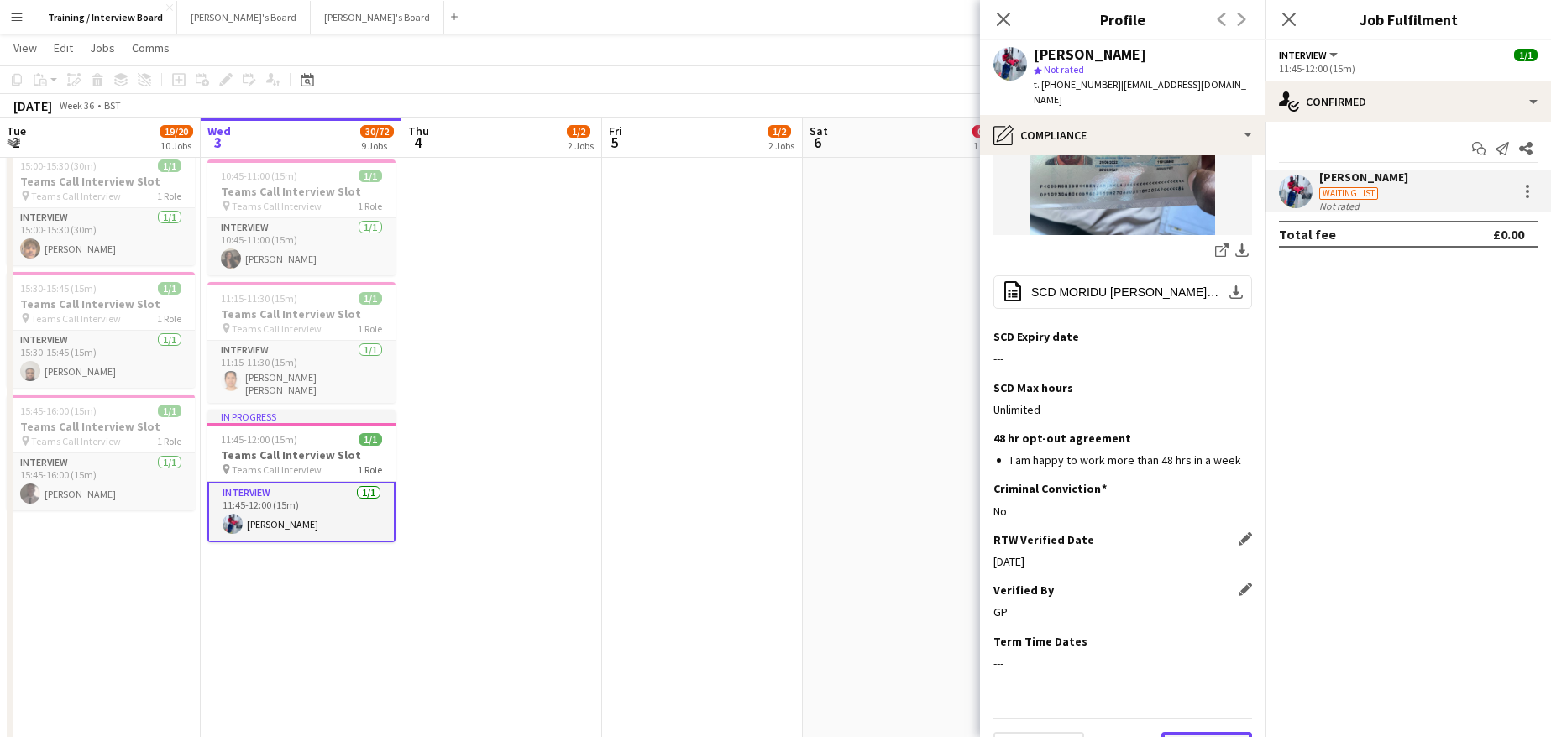
click at [1185, 732] on button "Next" at bounding box center [1206, 749] width 91 height 34
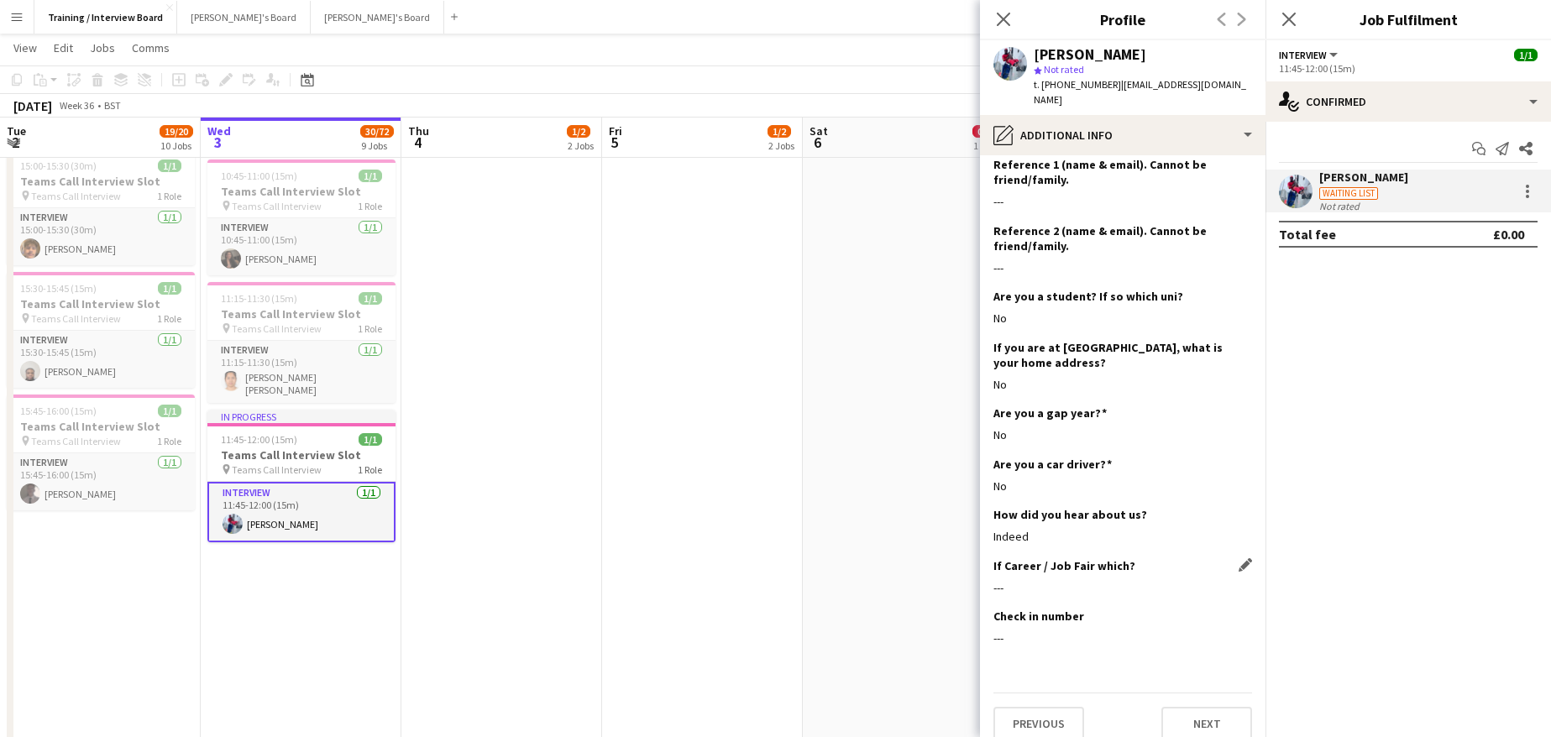
scroll to position [277, 0]
click at [1201, 705] on button "Next" at bounding box center [1206, 722] width 91 height 34
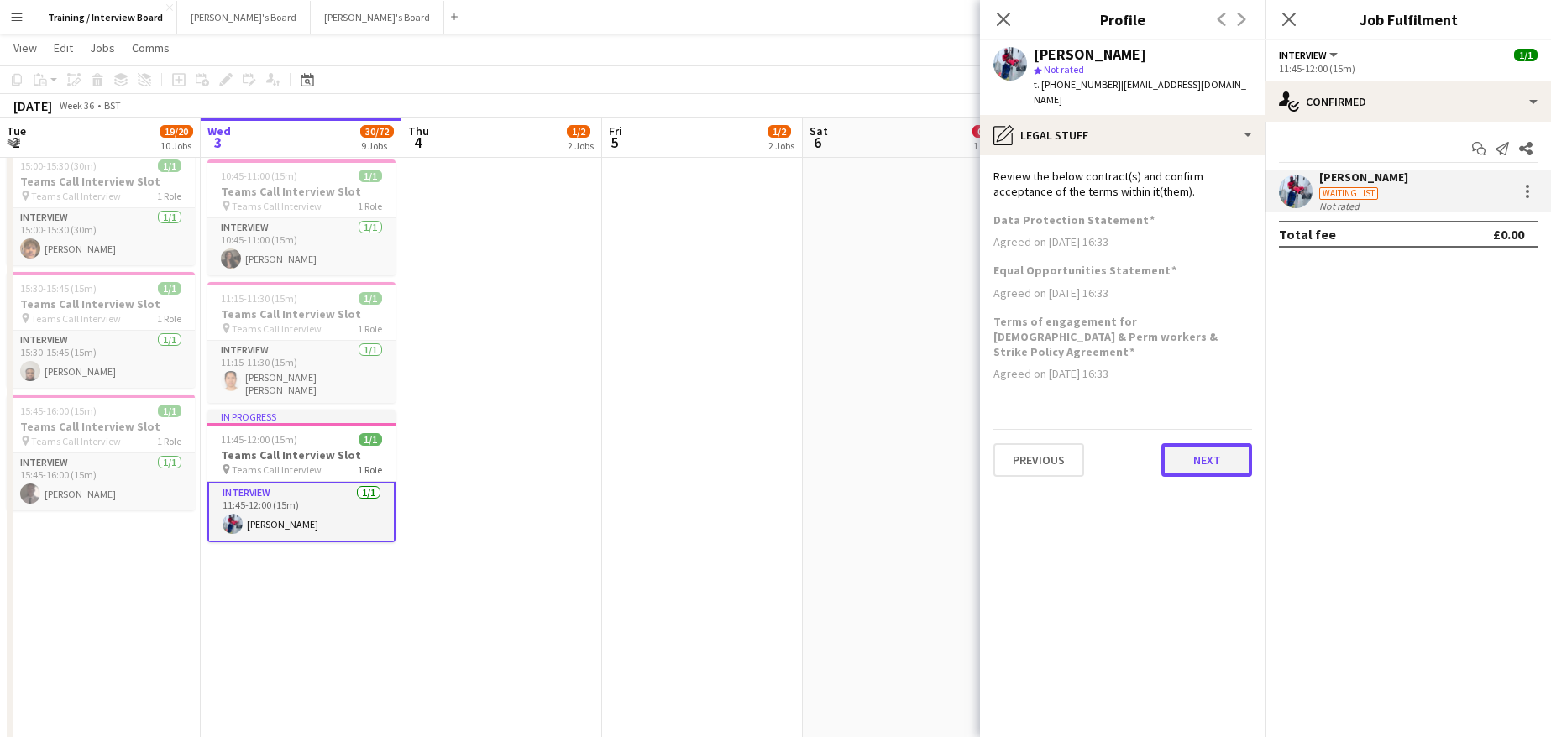
click at [1221, 443] on button "Next" at bounding box center [1206, 460] width 91 height 34
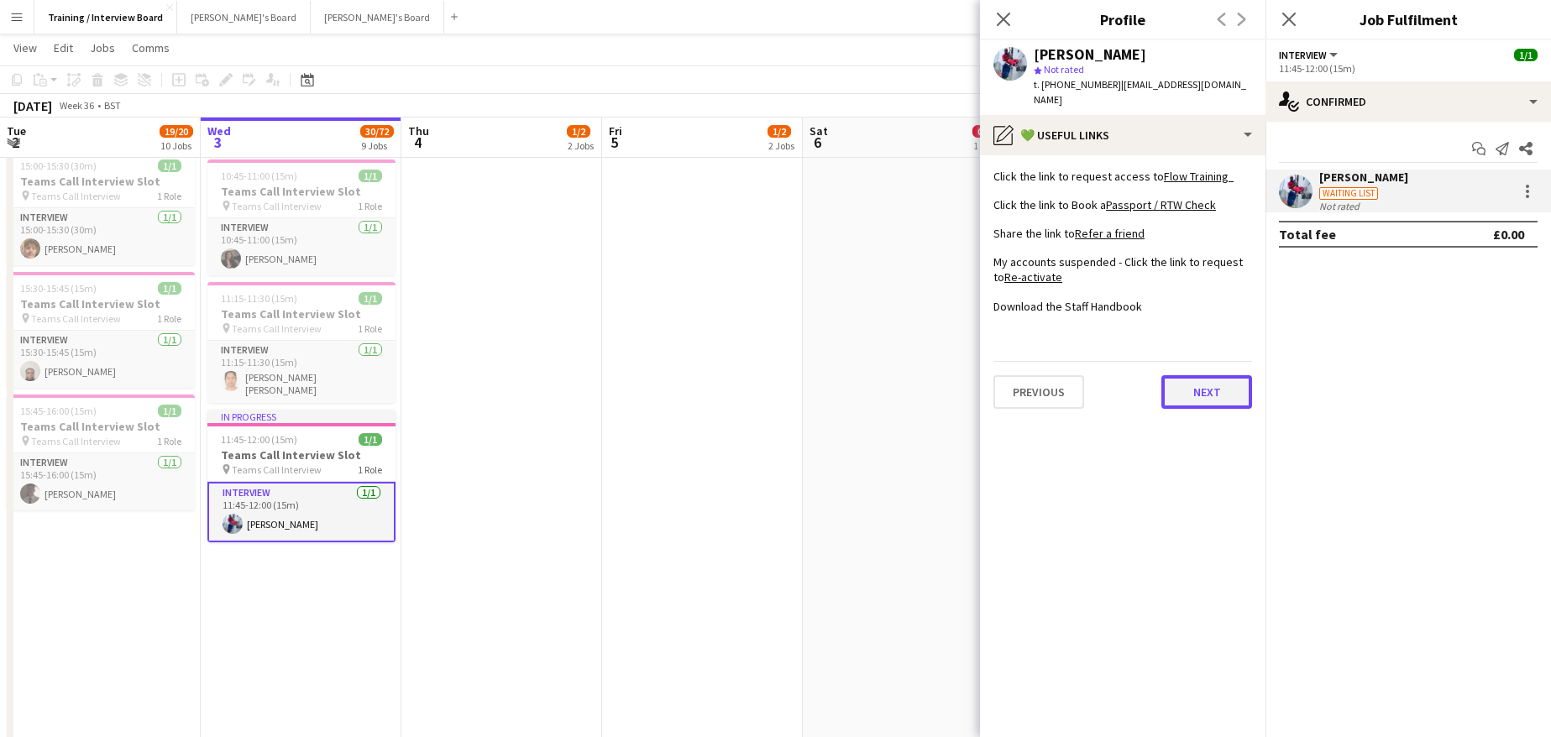
click at [1185, 375] on button "Next" at bounding box center [1206, 392] width 91 height 34
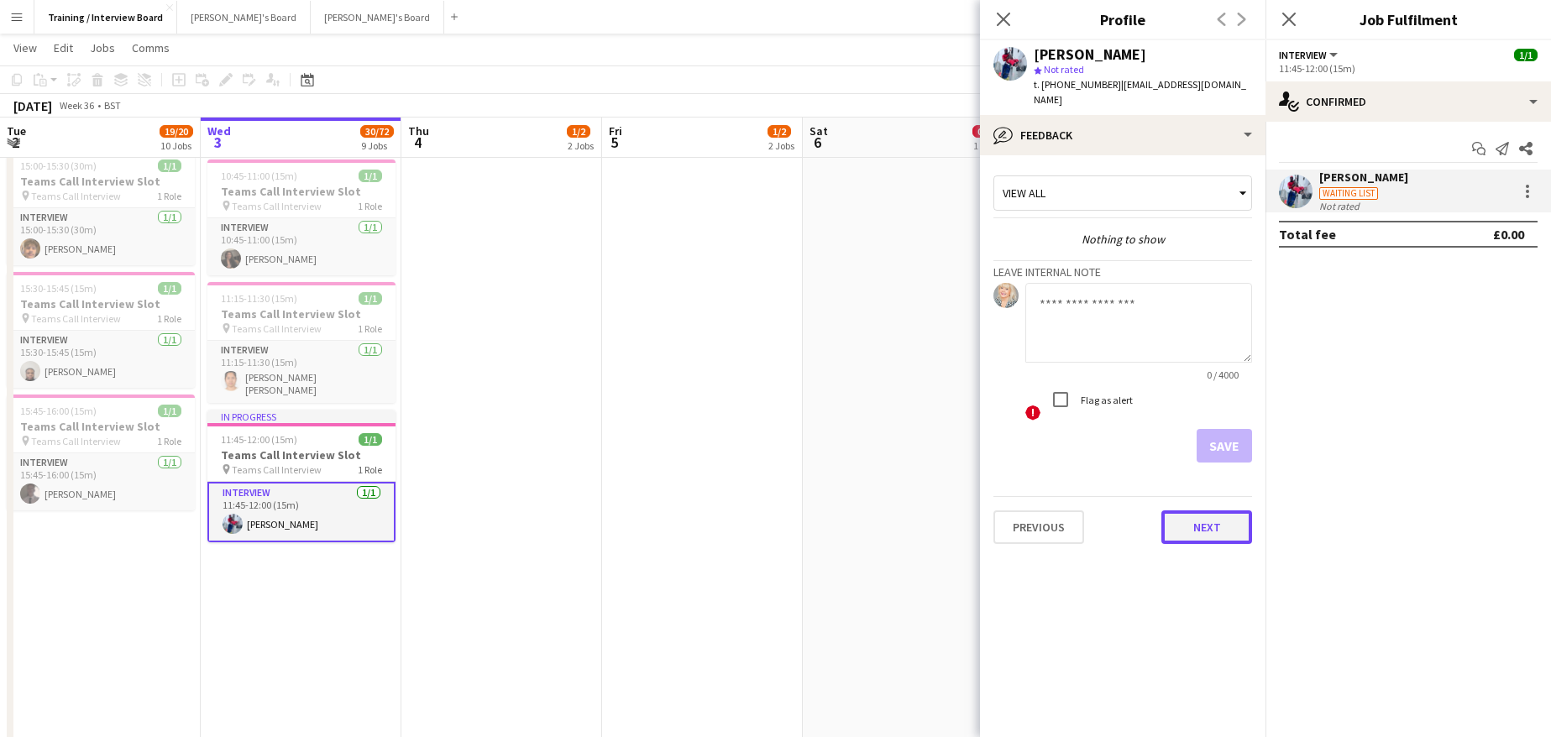
click at [1222, 510] on button "Next" at bounding box center [1206, 527] width 91 height 34
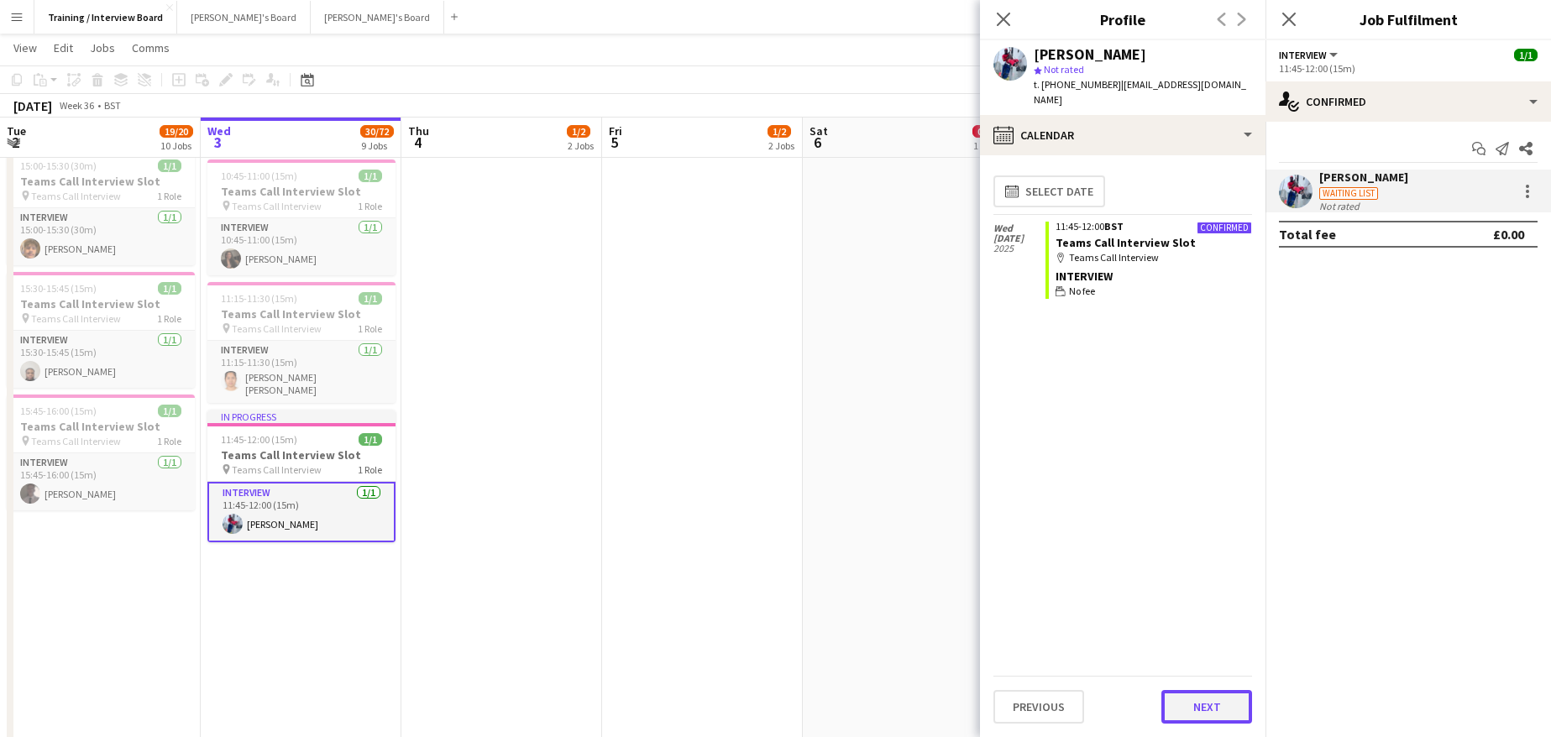
click at [1180, 707] on button "Next" at bounding box center [1206, 707] width 91 height 34
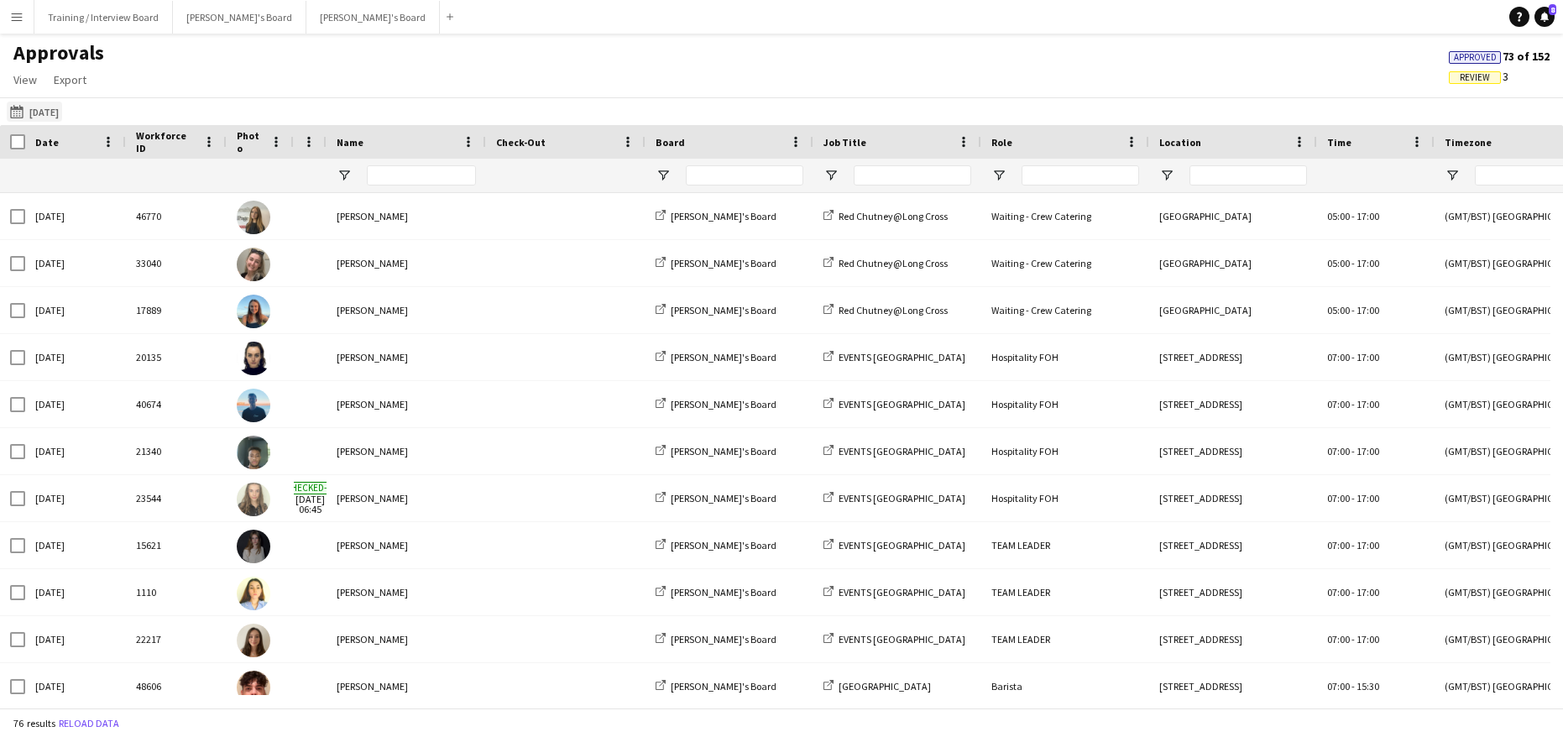
click at [11, 113] on app-icon "[DATE]" at bounding box center [19, 111] width 19 height 13
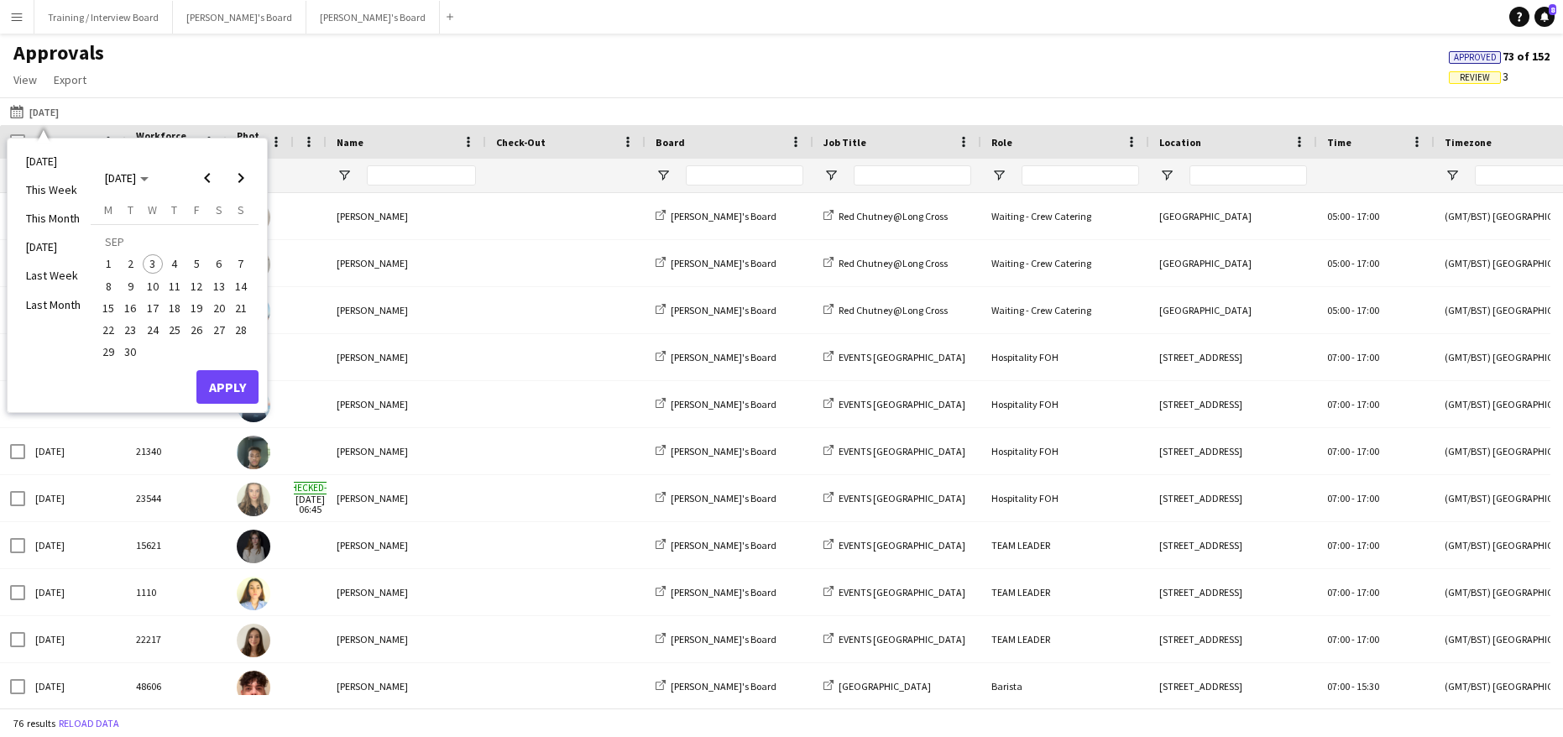
click at [153, 262] on span "3" at bounding box center [153, 264] width 20 height 20
click at [235, 383] on button "Apply" at bounding box center [227, 387] width 62 height 34
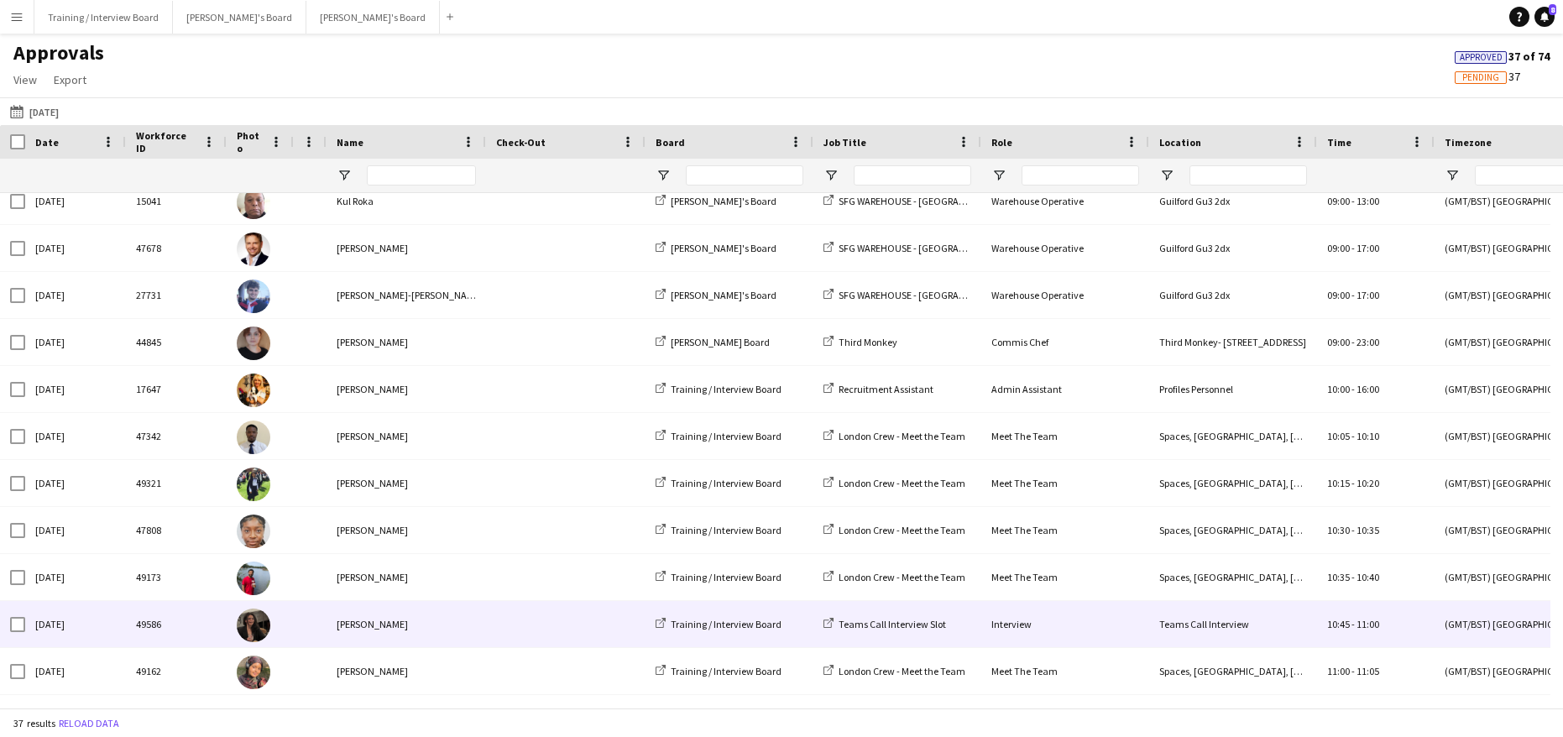
click at [371, 622] on div "[PERSON_NAME]" at bounding box center [407, 624] width 160 height 46
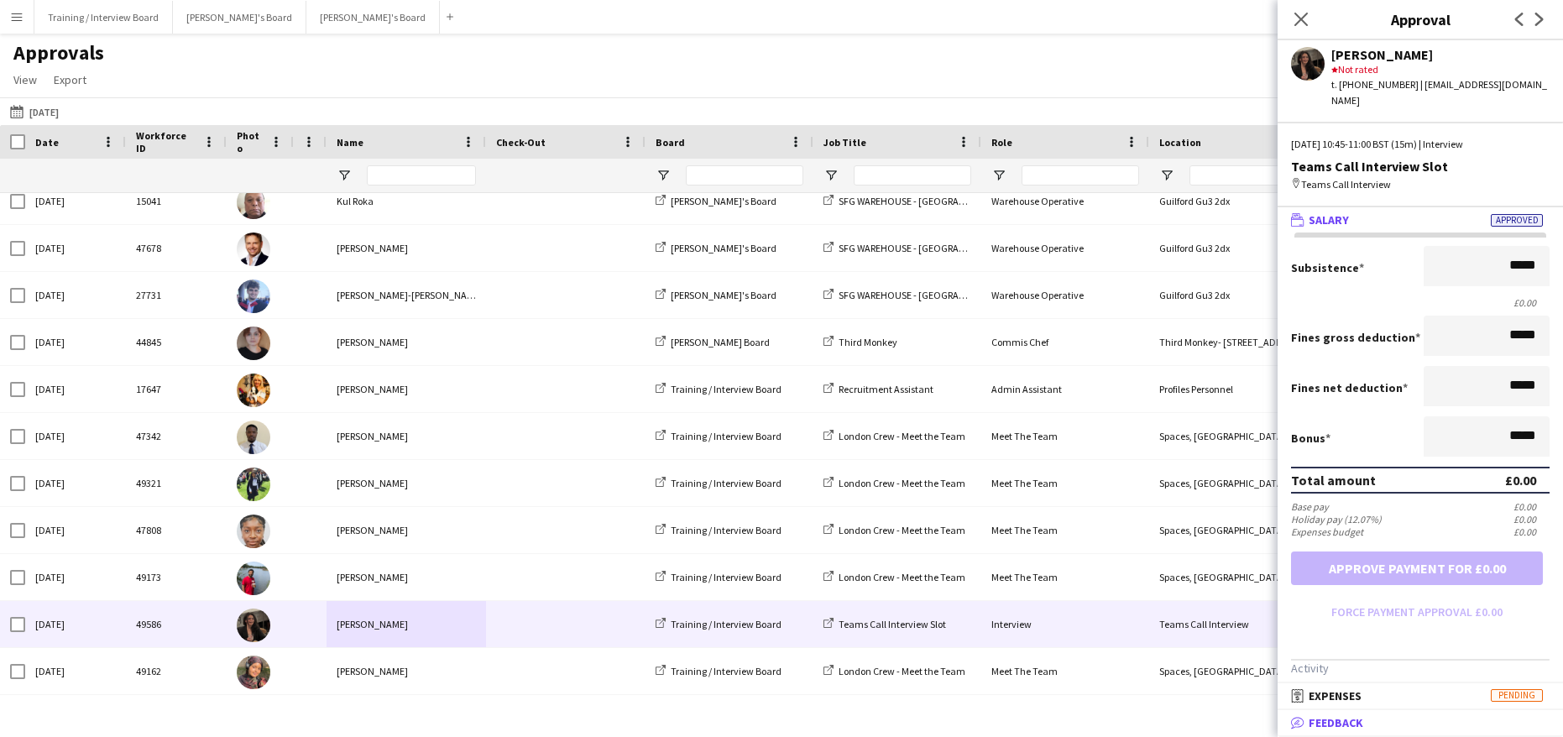
click at [1350, 724] on span "Feedback" at bounding box center [1336, 722] width 55 height 15
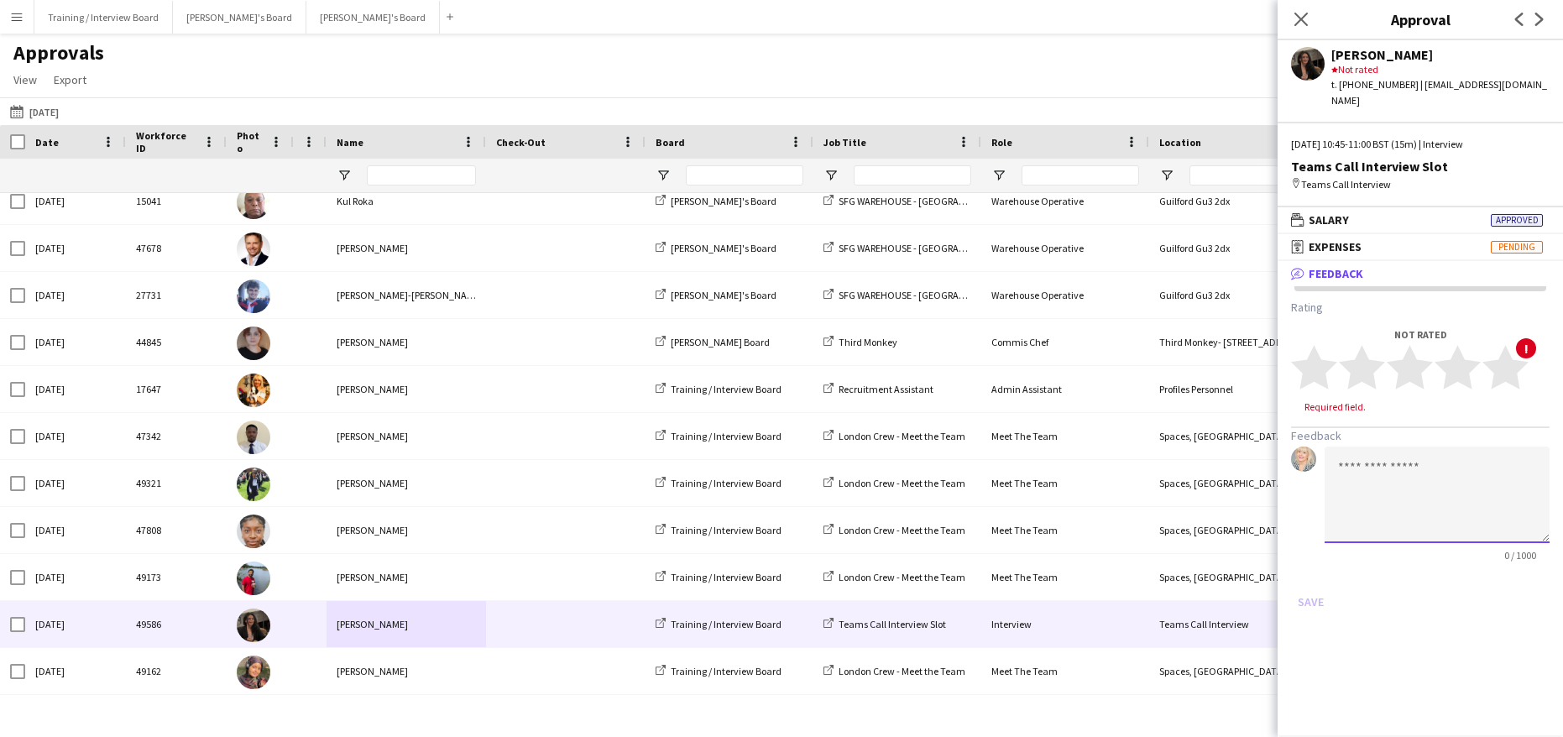
click at [1357, 463] on textarea at bounding box center [1437, 495] width 225 height 97
type textarea "*"
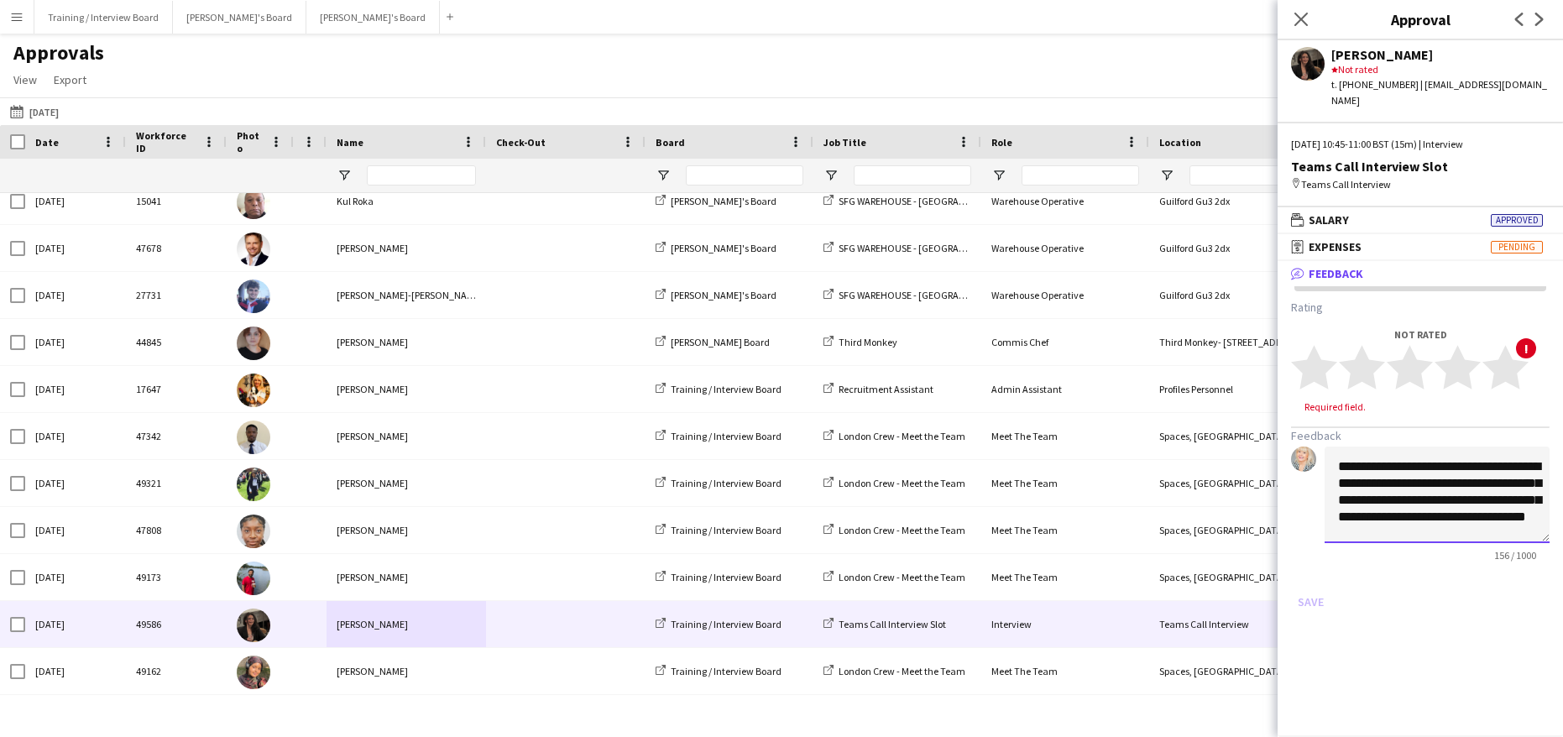
scroll to position [18, 0]
click at [1425, 505] on textarea "**********" at bounding box center [1437, 495] width 225 height 97
click at [1421, 514] on textarea "**********" at bounding box center [1437, 495] width 225 height 97
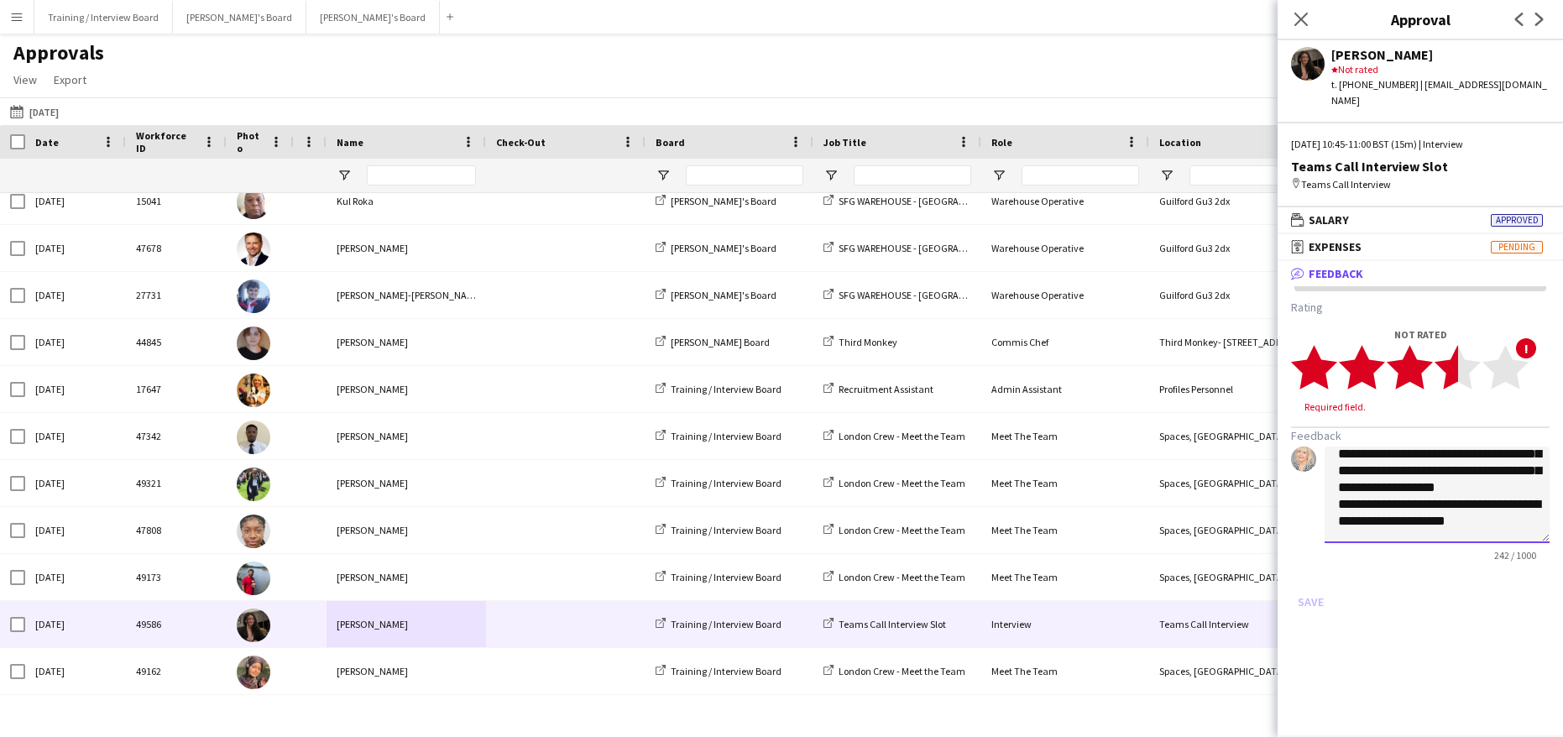
type textarea "**********"
click at [1454, 346] on polygon at bounding box center [1458, 368] width 46 height 44
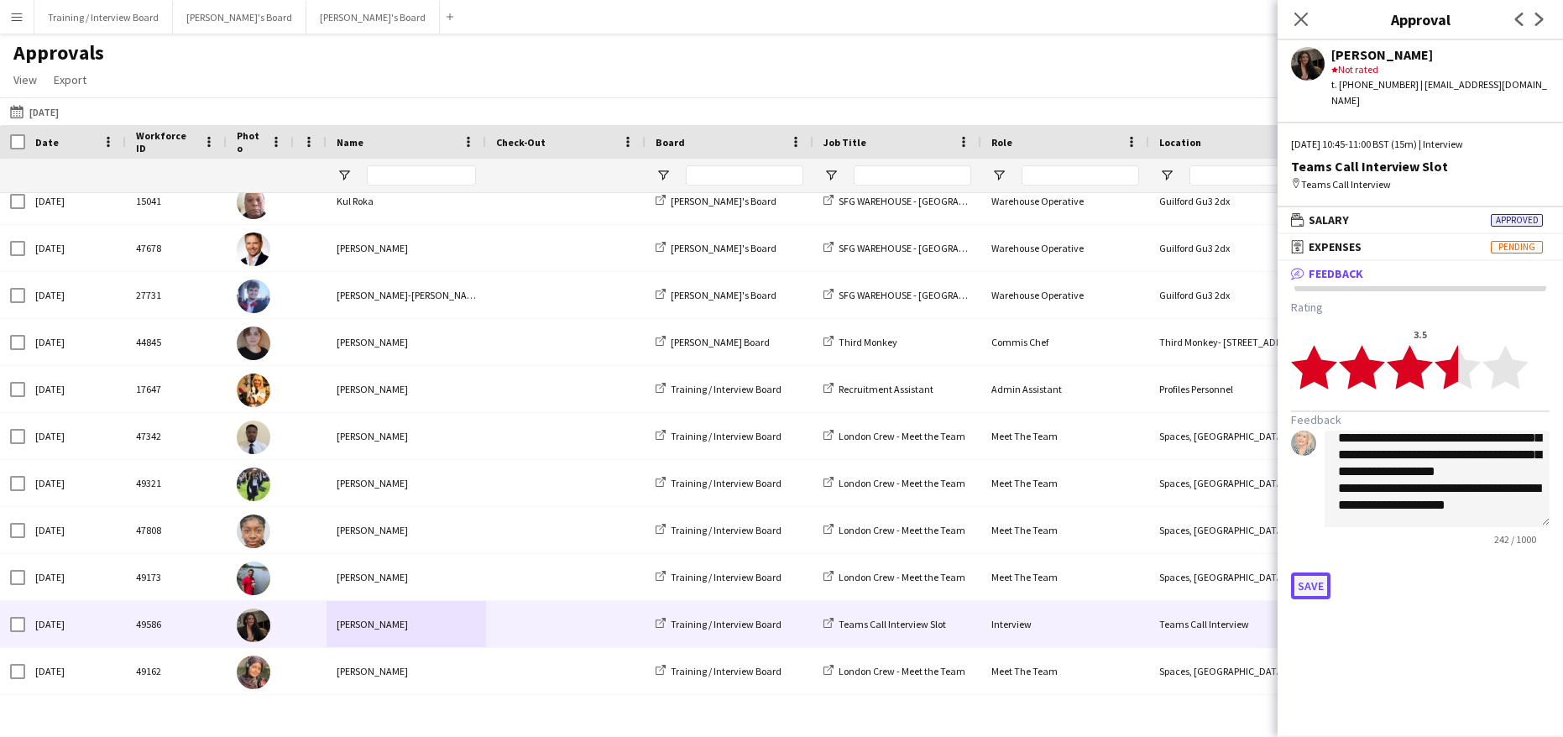
click at [1309, 573] on button "Save" at bounding box center [1310, 586] width 39 height 27
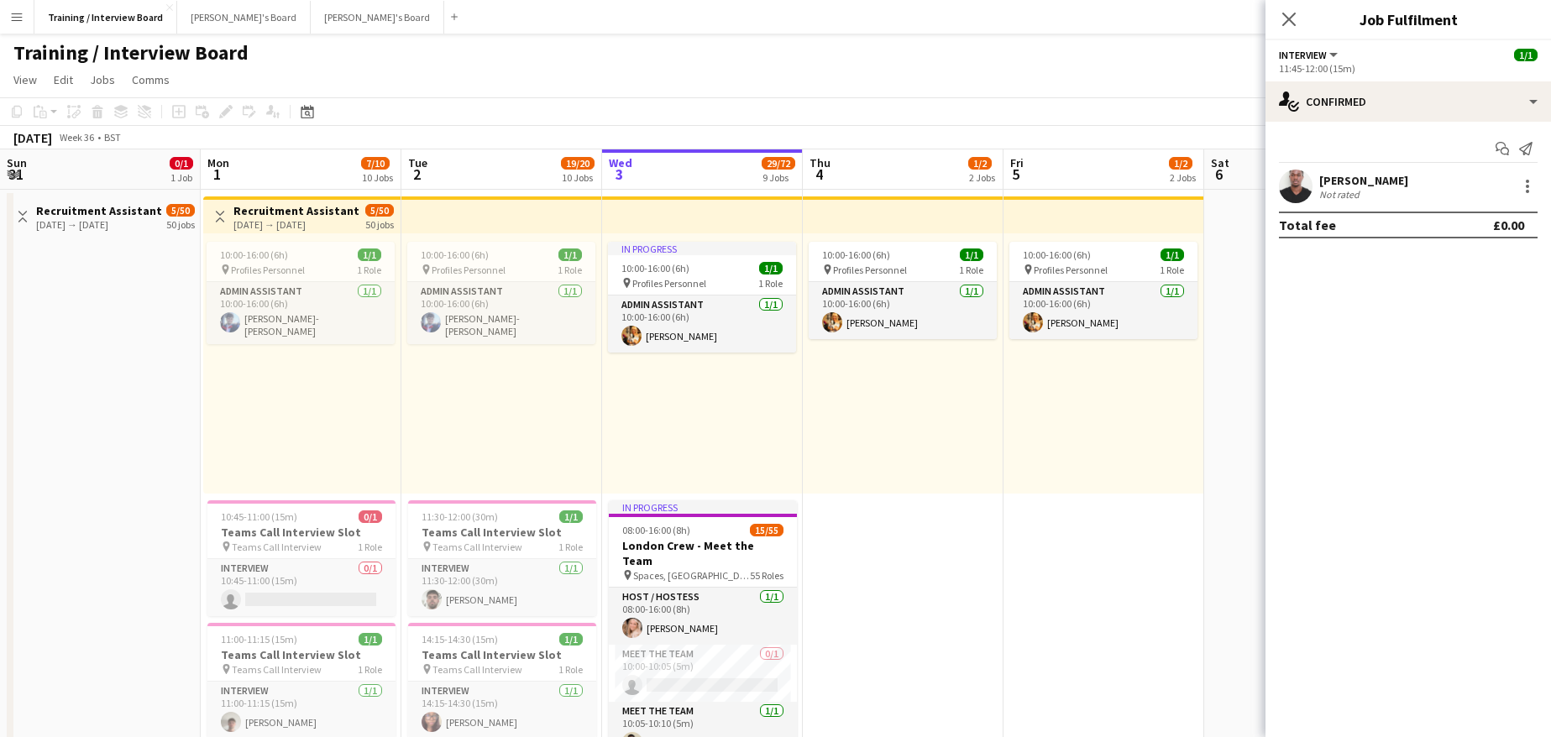
scroll to position [0, 401]
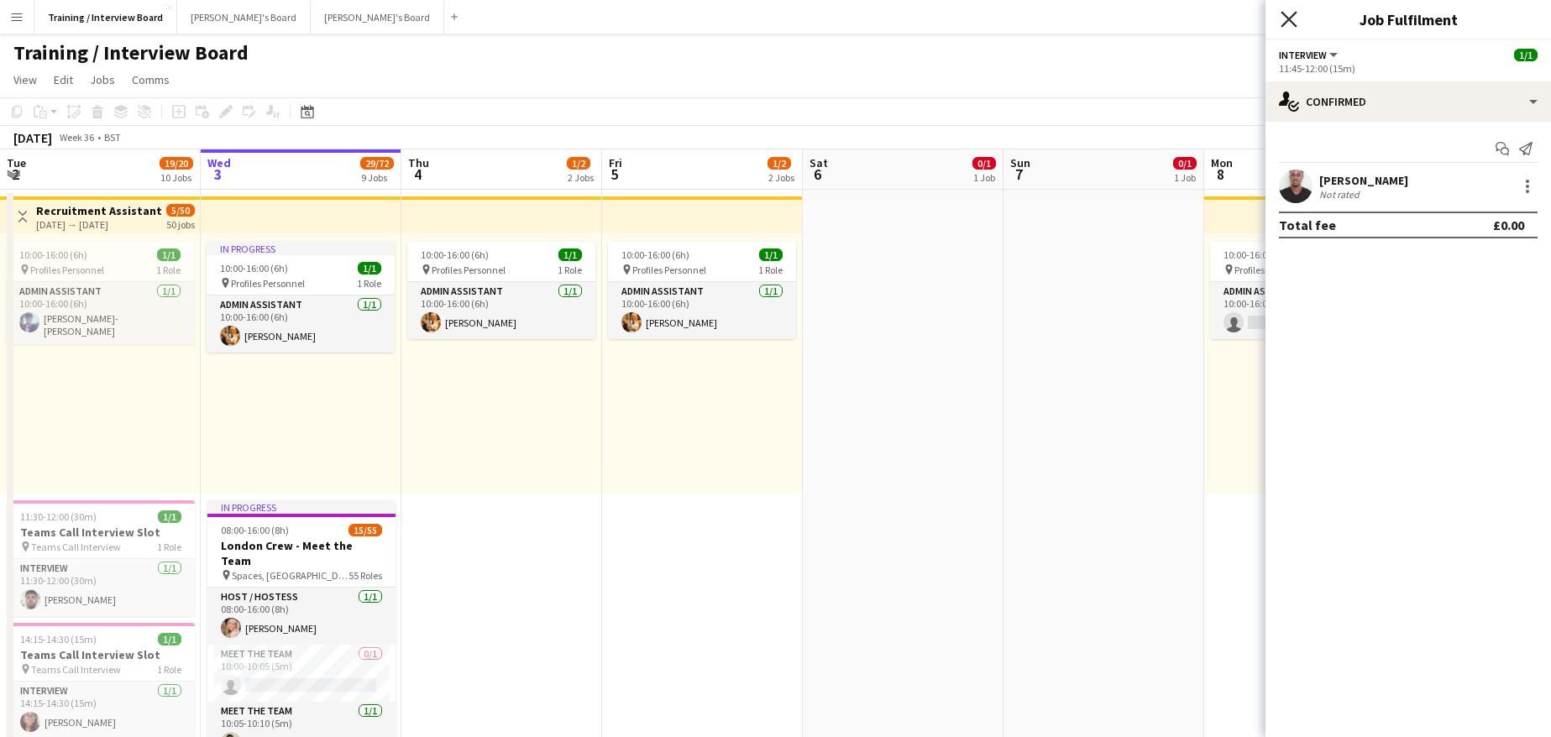
click at [1288, 21] on icon at bounding box center [1288, 19] width 16 height 16
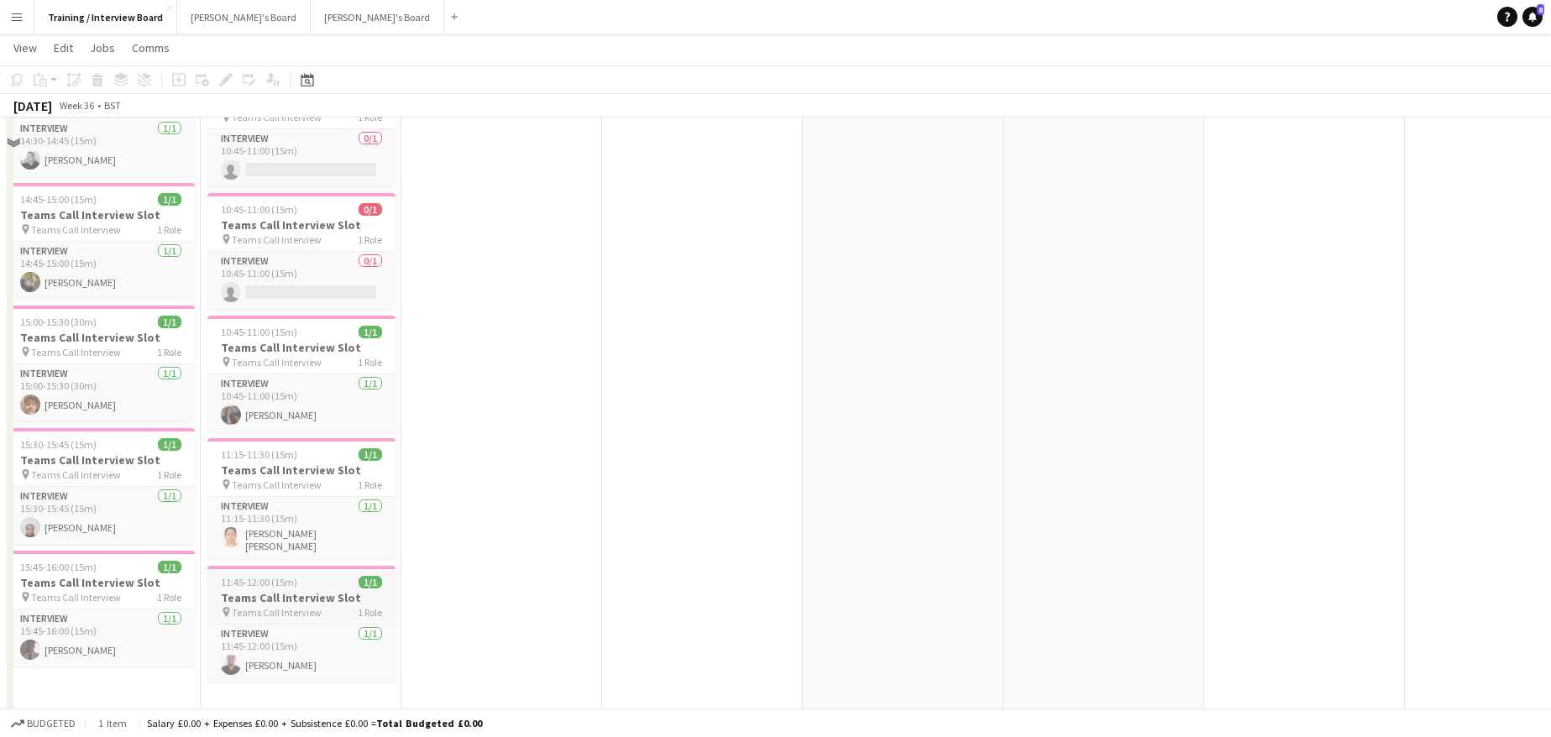
scroll to position [756, 0]
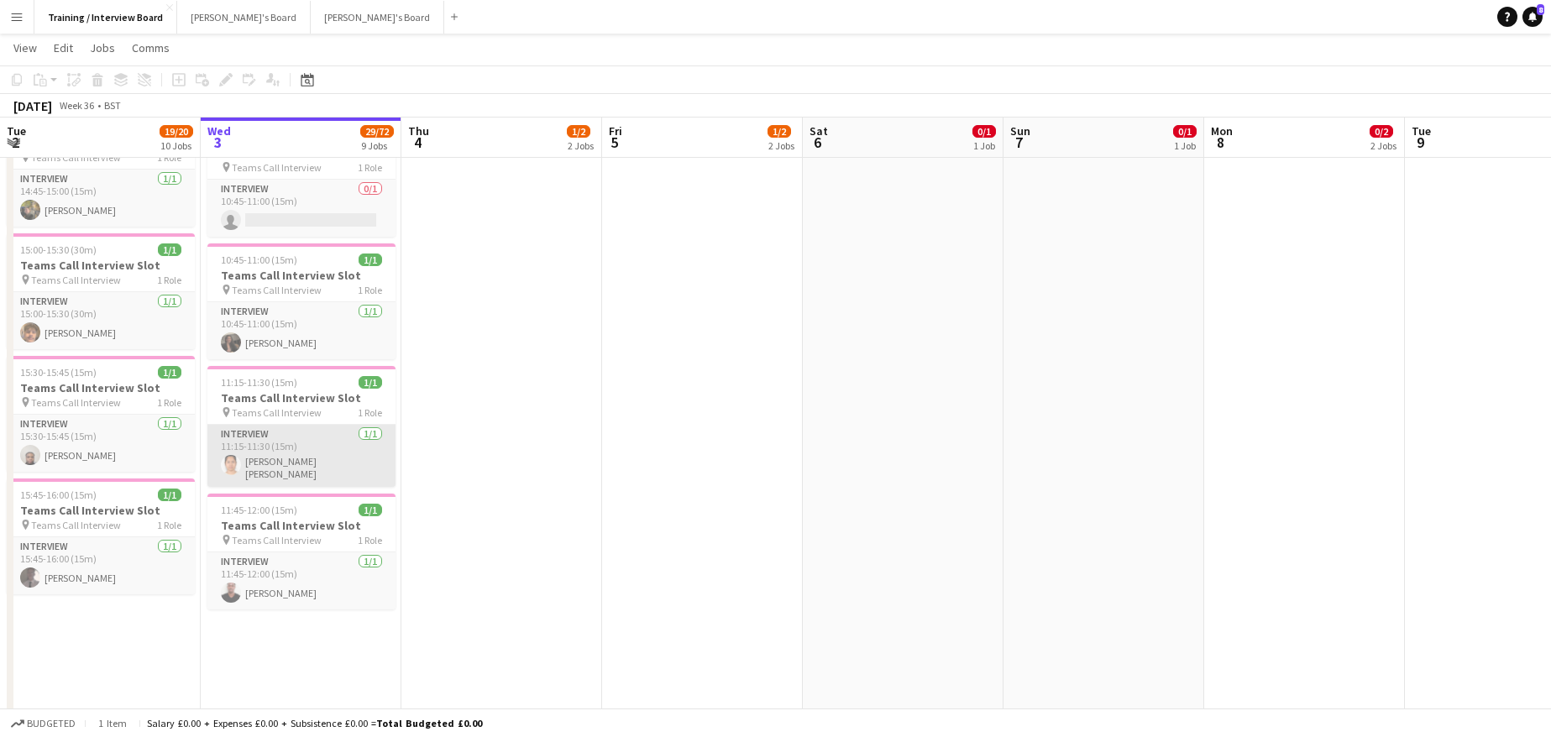
click at [283, 460] on app-card-role "Interview [DATE] 11:15-11:30 (15m) [PERSON_NAME] [PERSON_NAME]" at bounding box center [301, 456] width 188 height 62
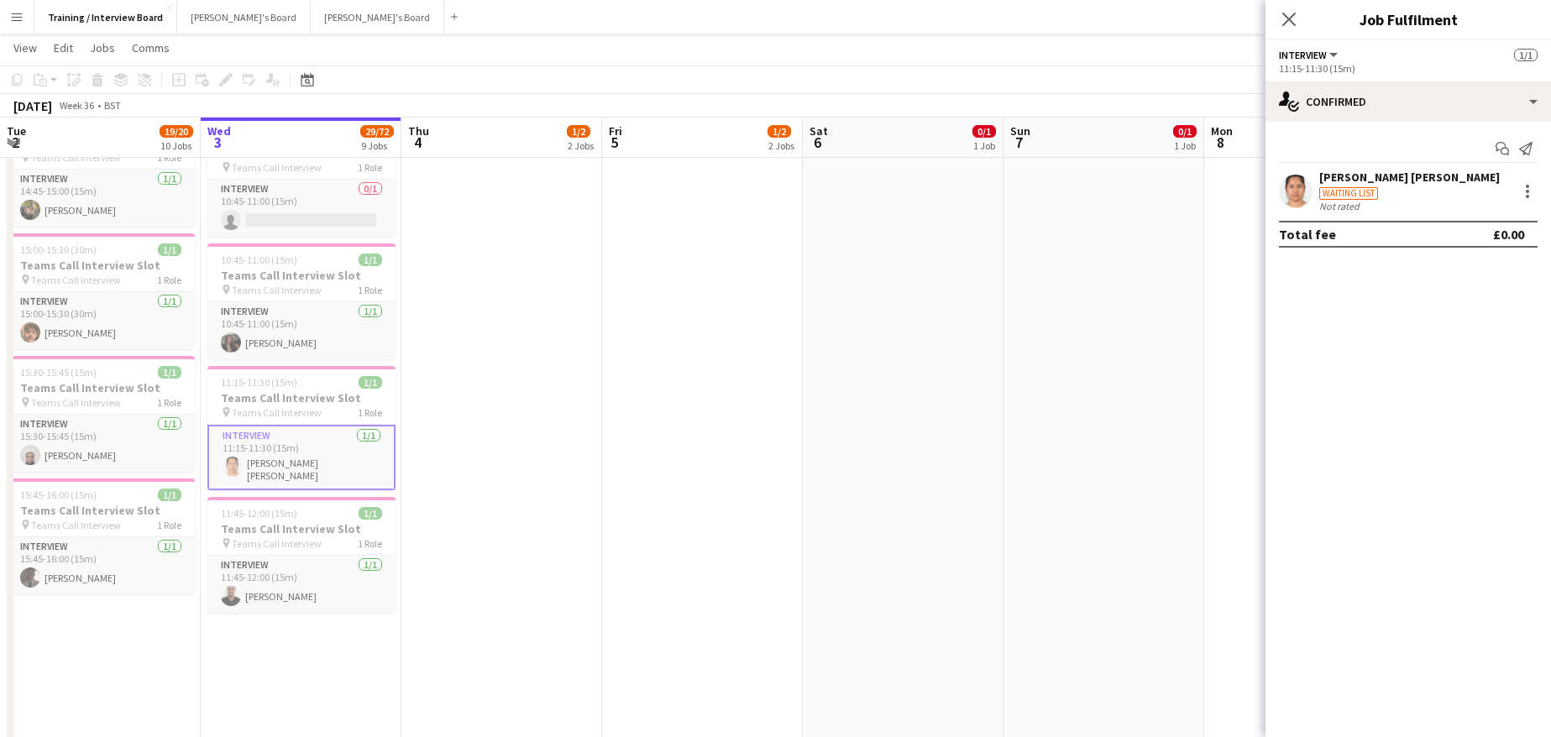
click at [1347, 175] on div "[PERSON_NAME] [PERSON_NAME]" at bounding box center [1409, 177] width 181 height 15
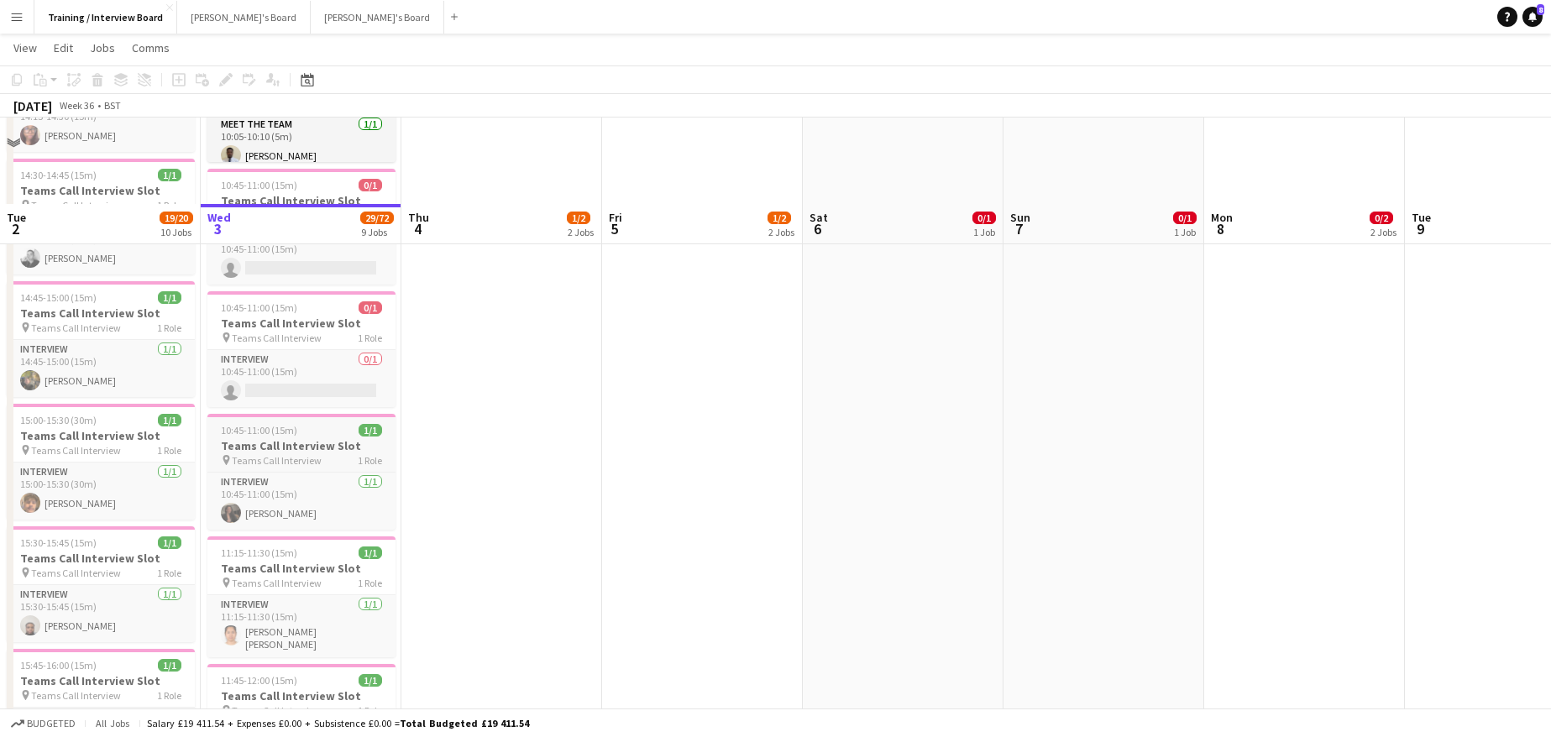
scroll to position [672, 0]
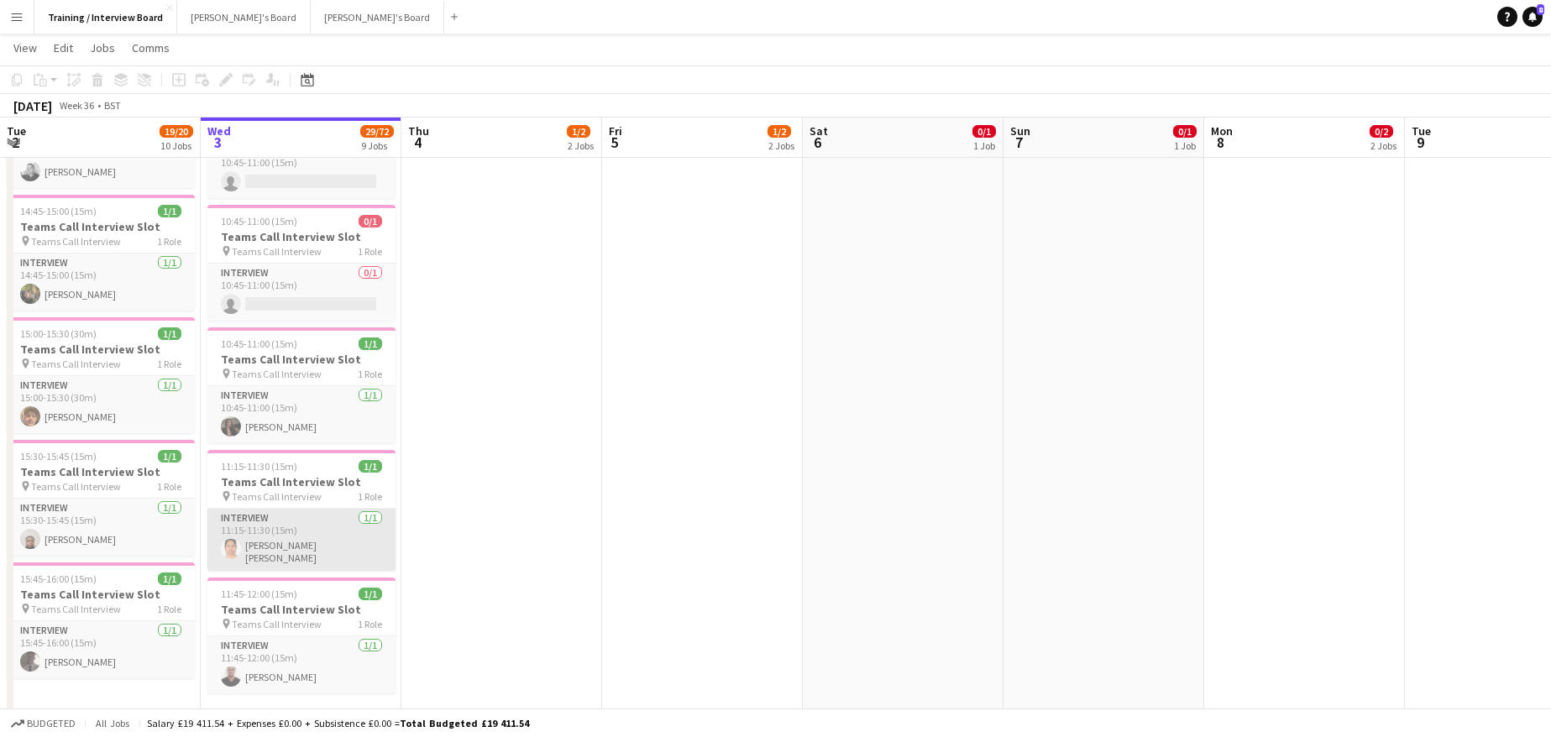
click at [285, 551] on app-card-role "Interview [DATE] 11:15-11:30 (15m) [PERSON_NAME] [PERSON_NAME]" at bounding box center [301, 540] width 188 height 62
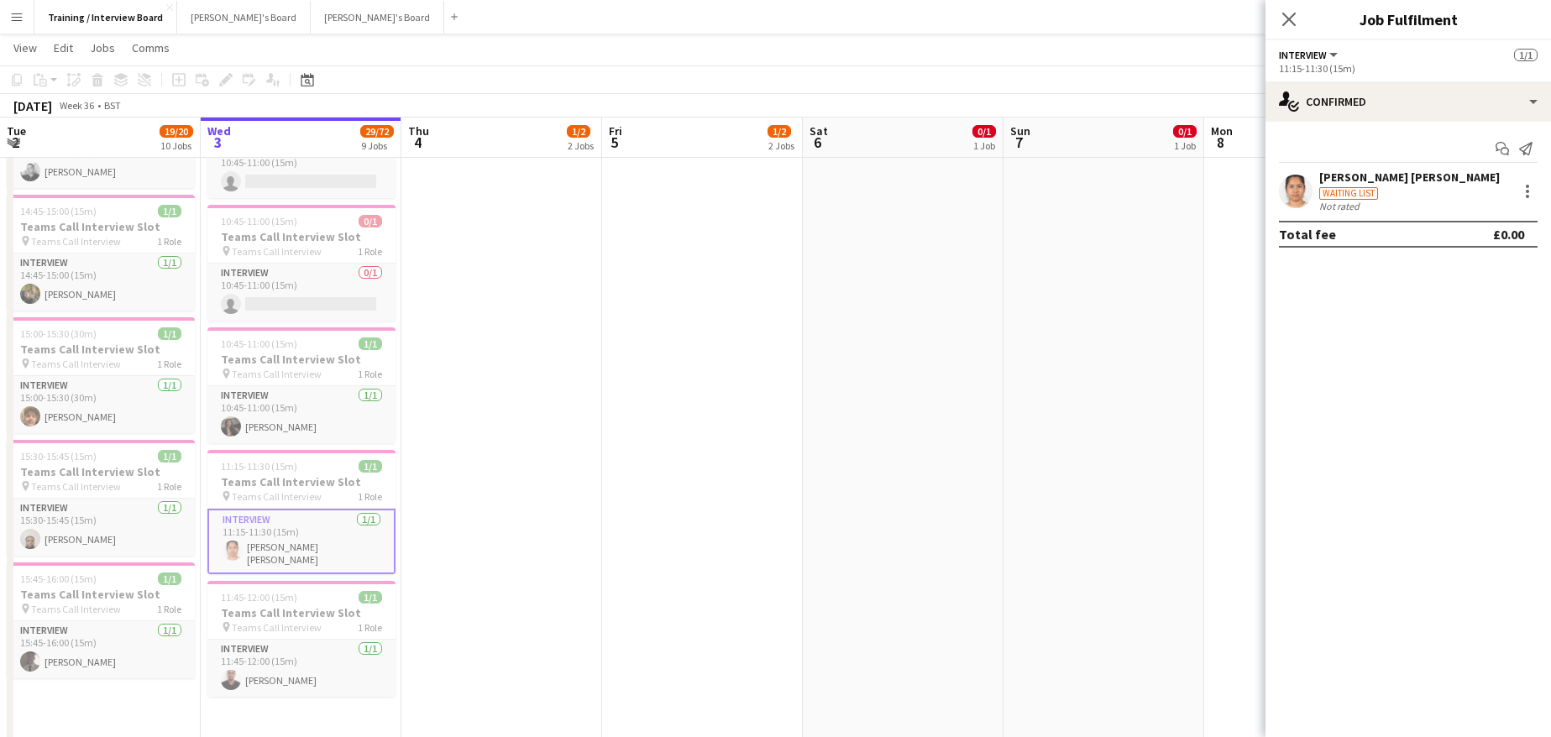
click at [1375, 175] on div "[PERSON_NAME] [PERSON_NAME]" at bounding box center [1409, 177] width 181 height 15
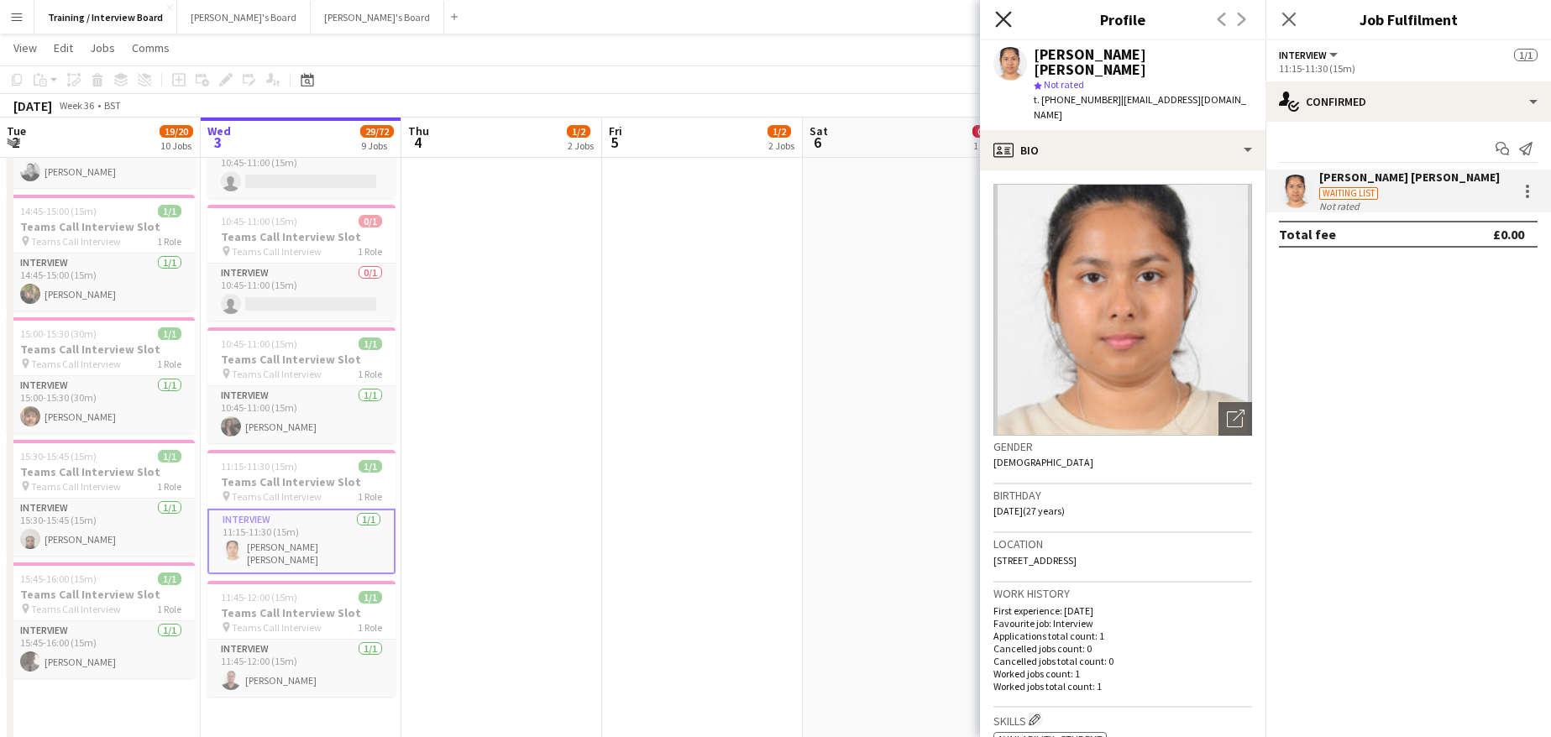
click at [1002, 14] on icon "Close pop-in" at bounding box center [1003, 19] width 16 height 16
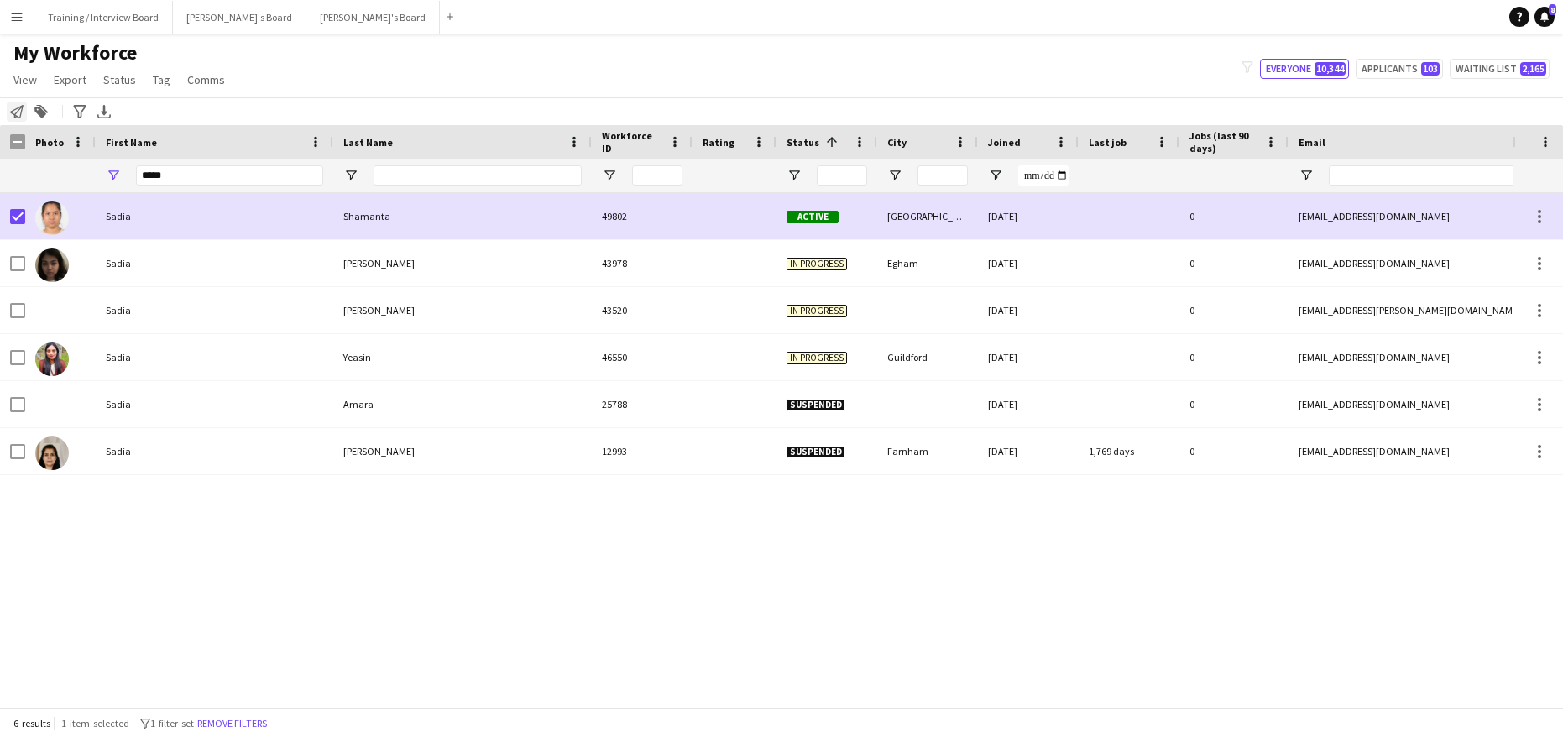
click at [18, 113] on icon "Notify workforce" at bounding box center [16, 111] width 13 height 13
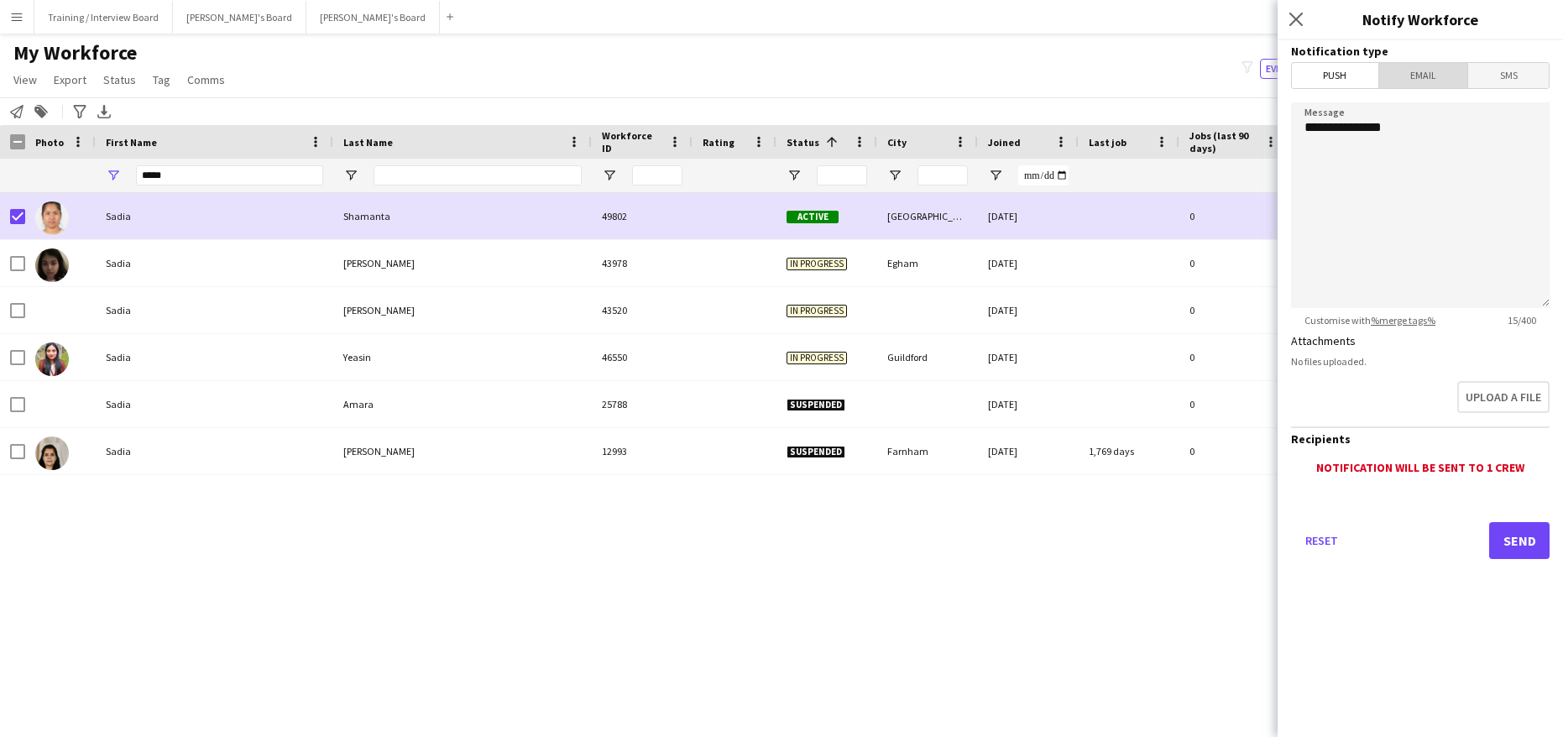
click at [1434, 80] on span "Email" at bounding box center [1423, 75] width 89 height 25
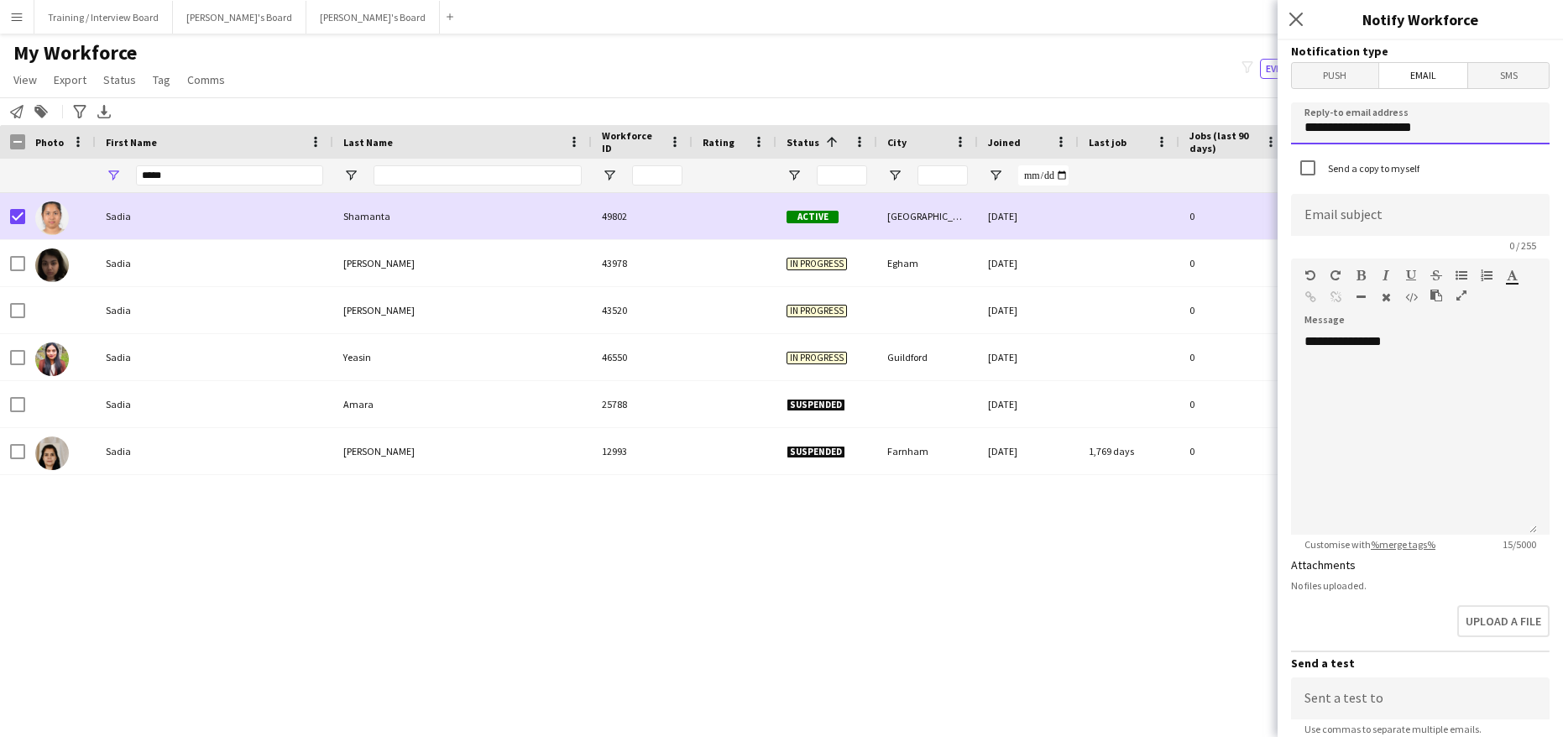
click at [1437, 128] on input "**********" at bounding box center [1420, 123] width 259 height 42
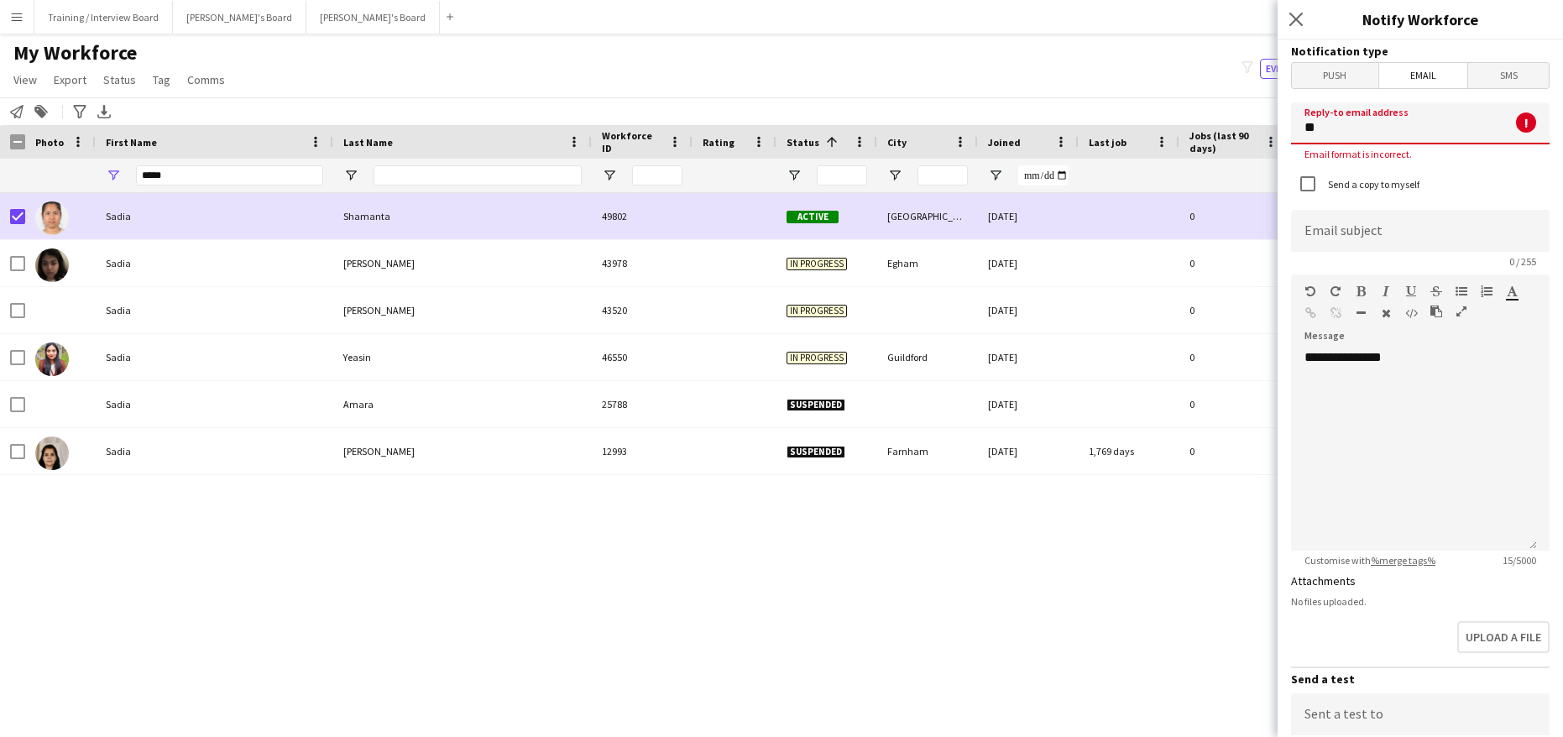
type input "*"
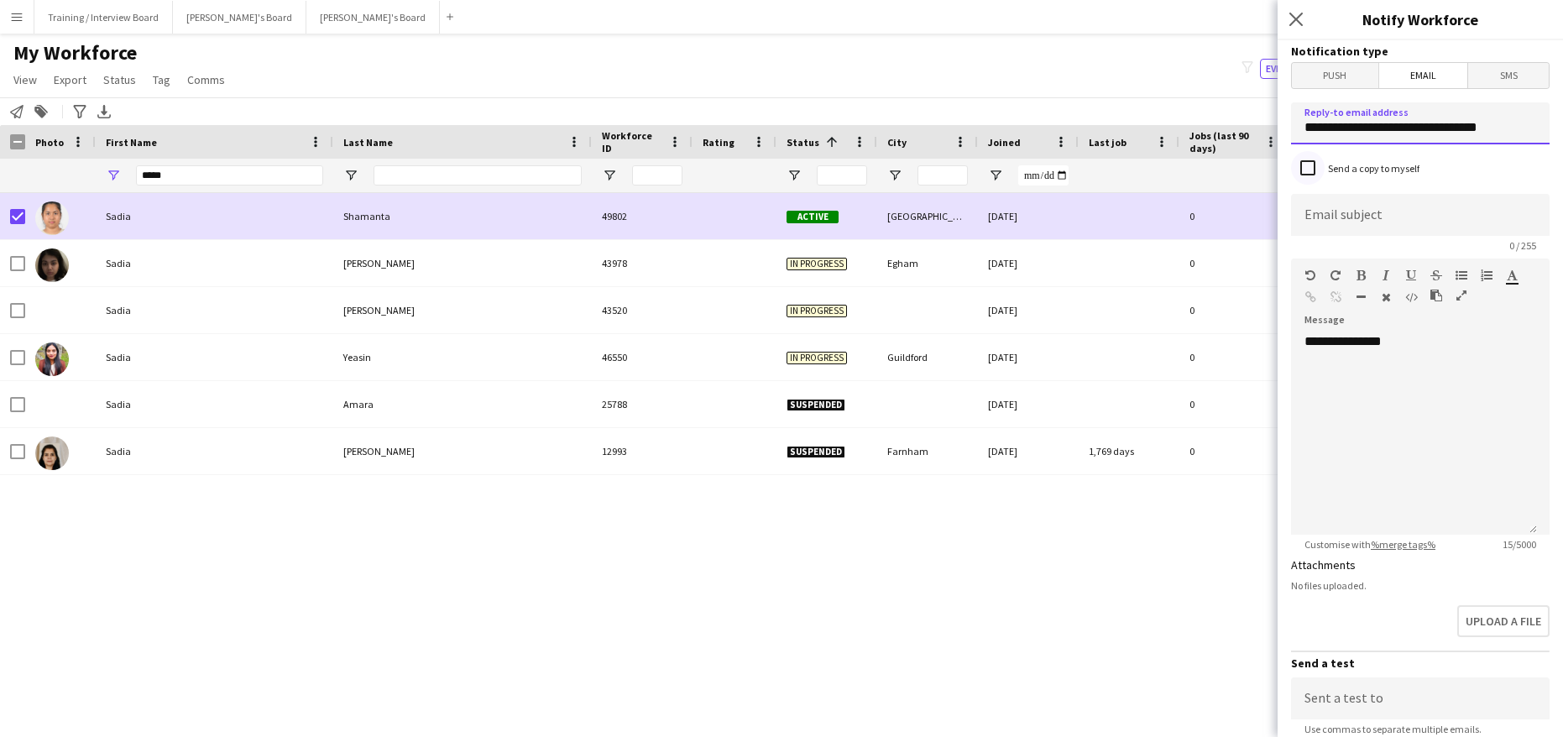
type input "**********"
click at [1316, 211] on input at bounding box center [1420, 215] width 259 height 42
type input "**********"
click at [1450, 353] on div "**********" at bounding box center [1414, 433] width 246 height 201
click at [1341, 379] on div at bounding box center [1414, 375] width 219 height 17
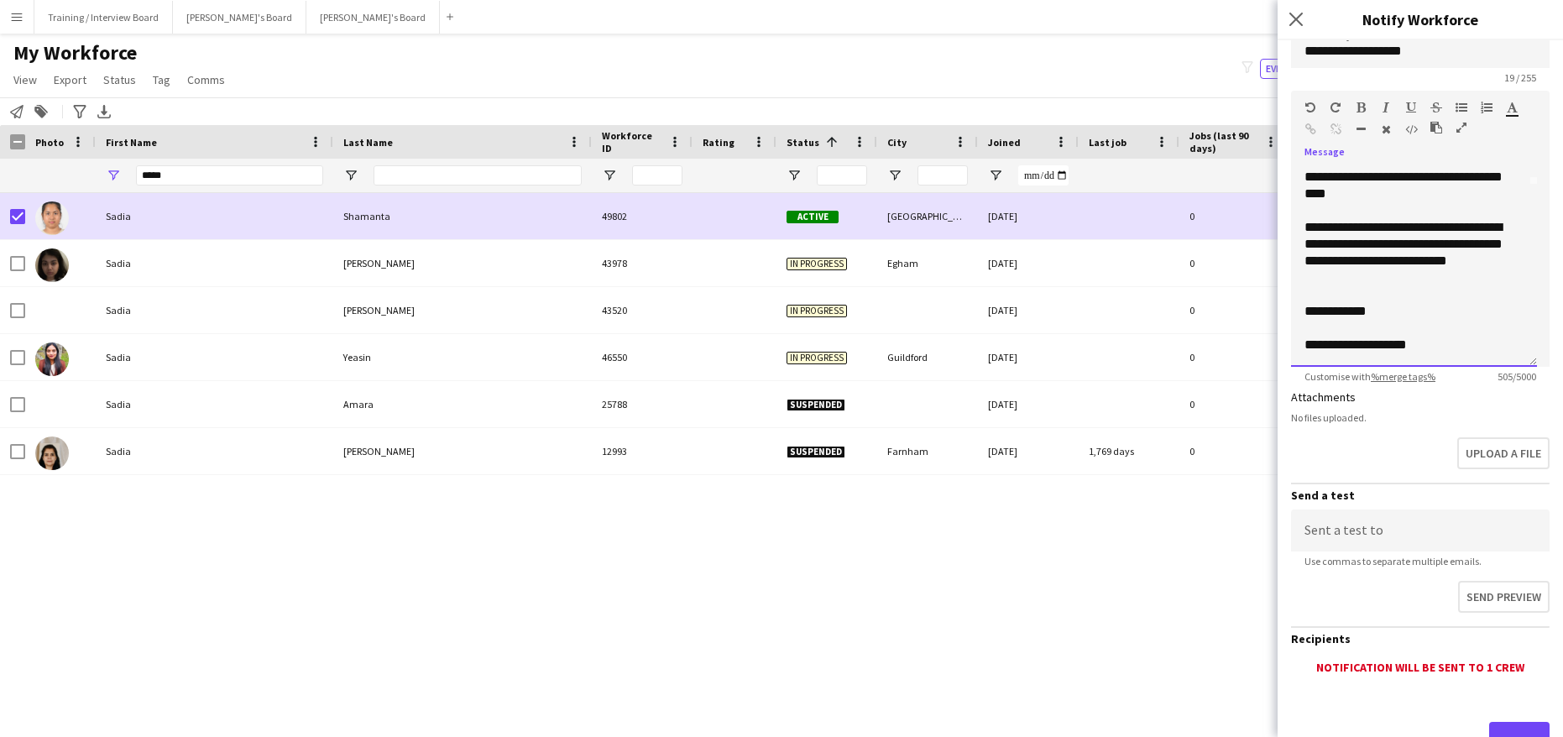
scroll to position [237, 0]
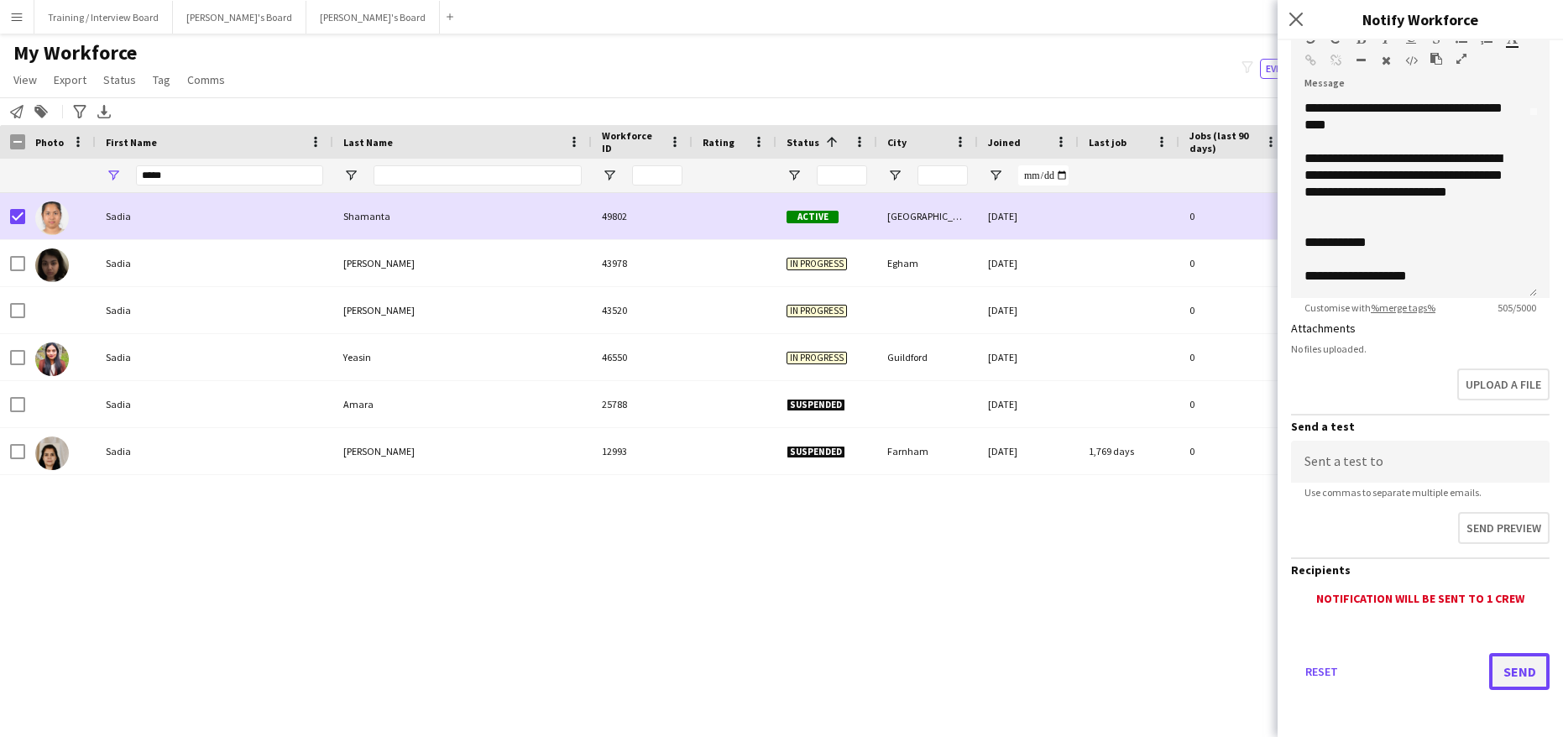
click at [1508, 663] on button "Send" at bounding box center [1519, 671] width 60 height 37
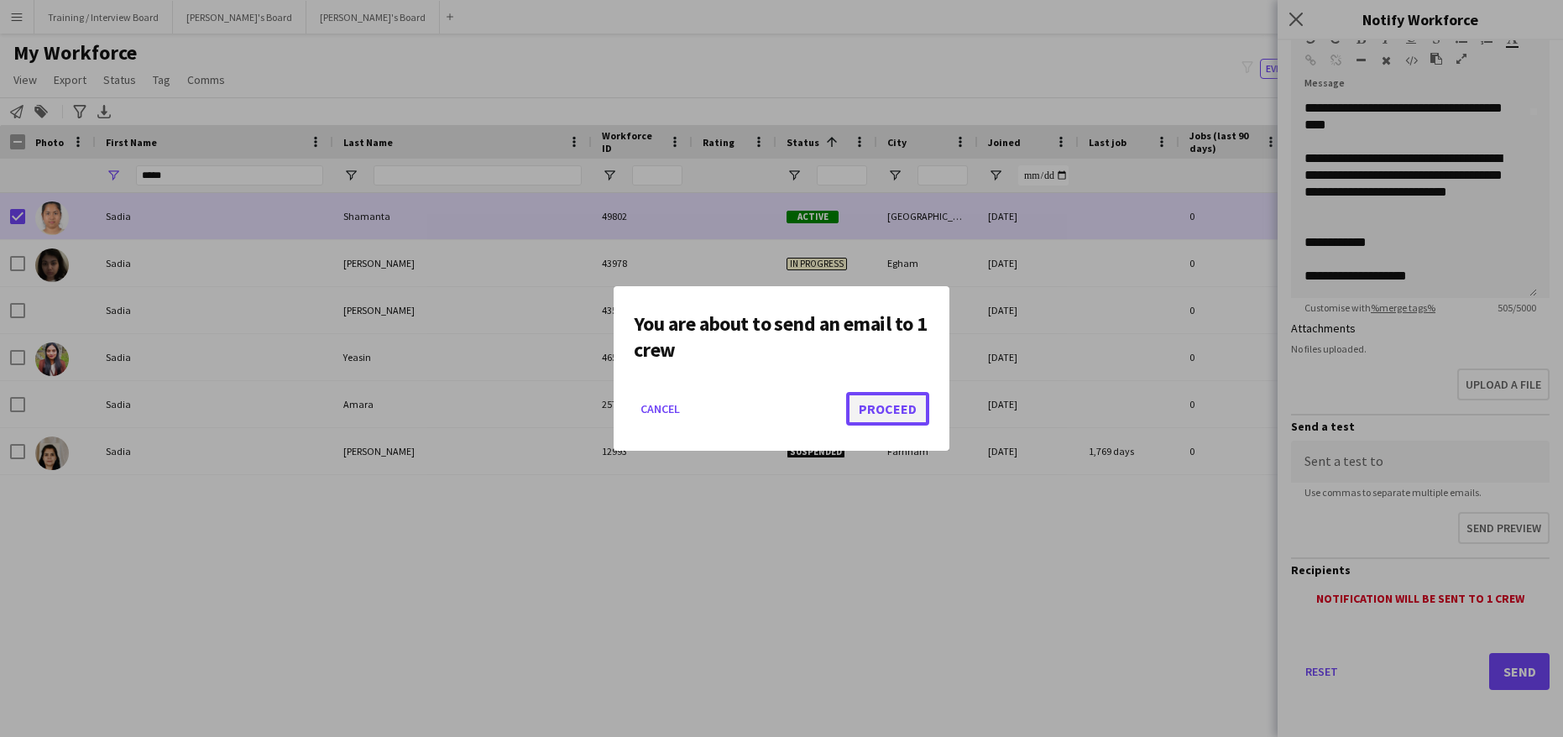
click at [865, 412] on button "Proceed" at bounding box center [887, 409] width 83 height 34
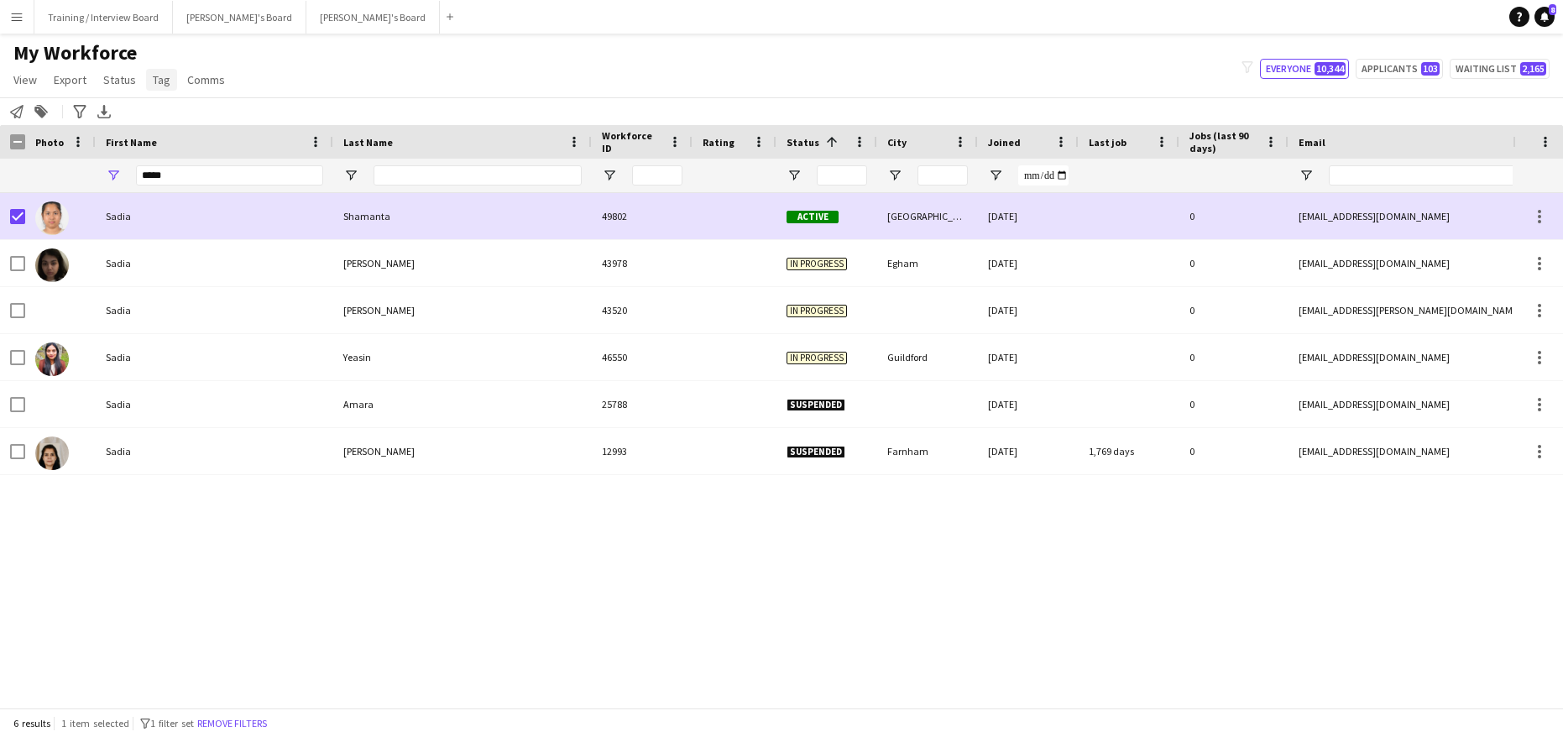
click at [154, 76] on span "Tag" at bounding box center [162, 79] width 18 height 15
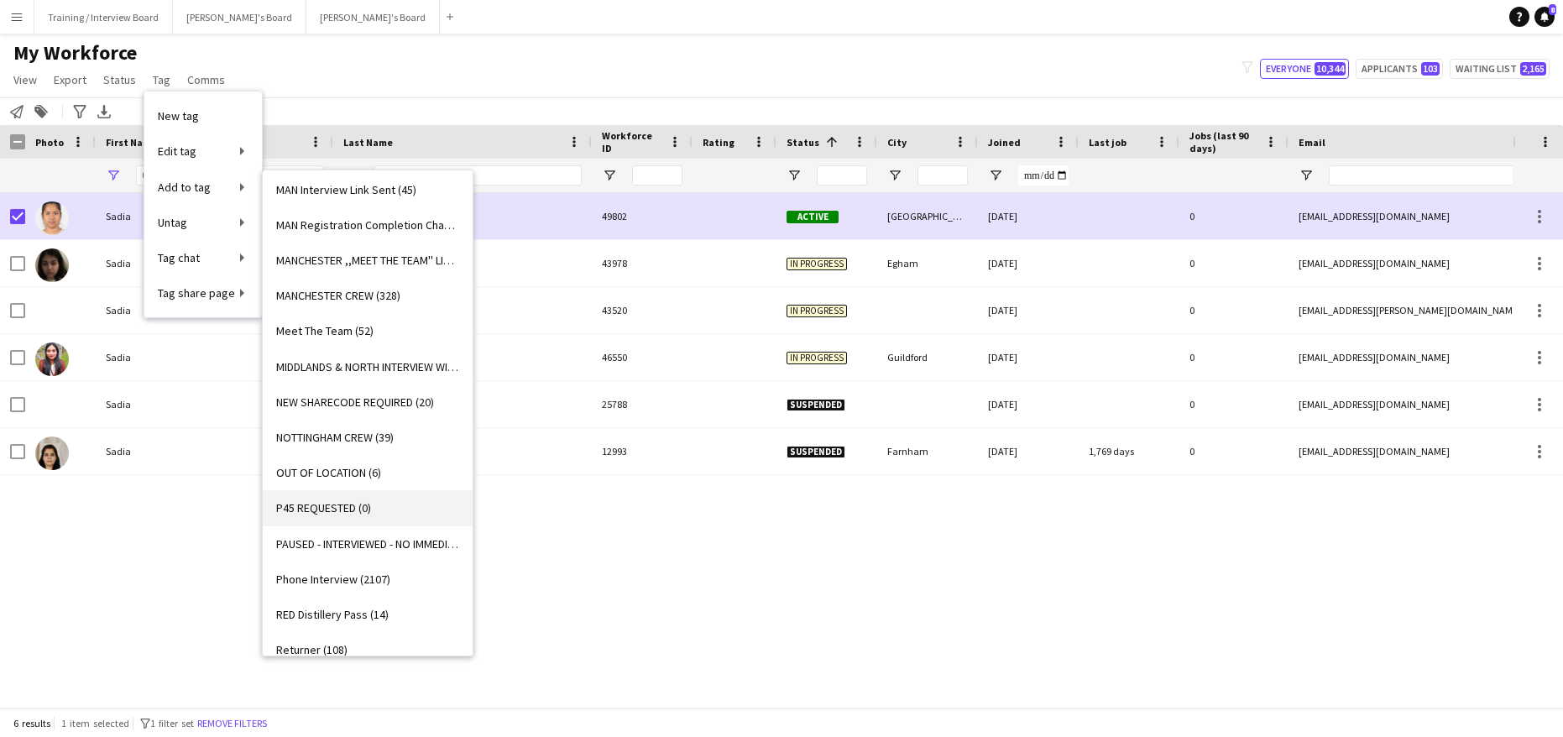
scroll to position [1511, 0]
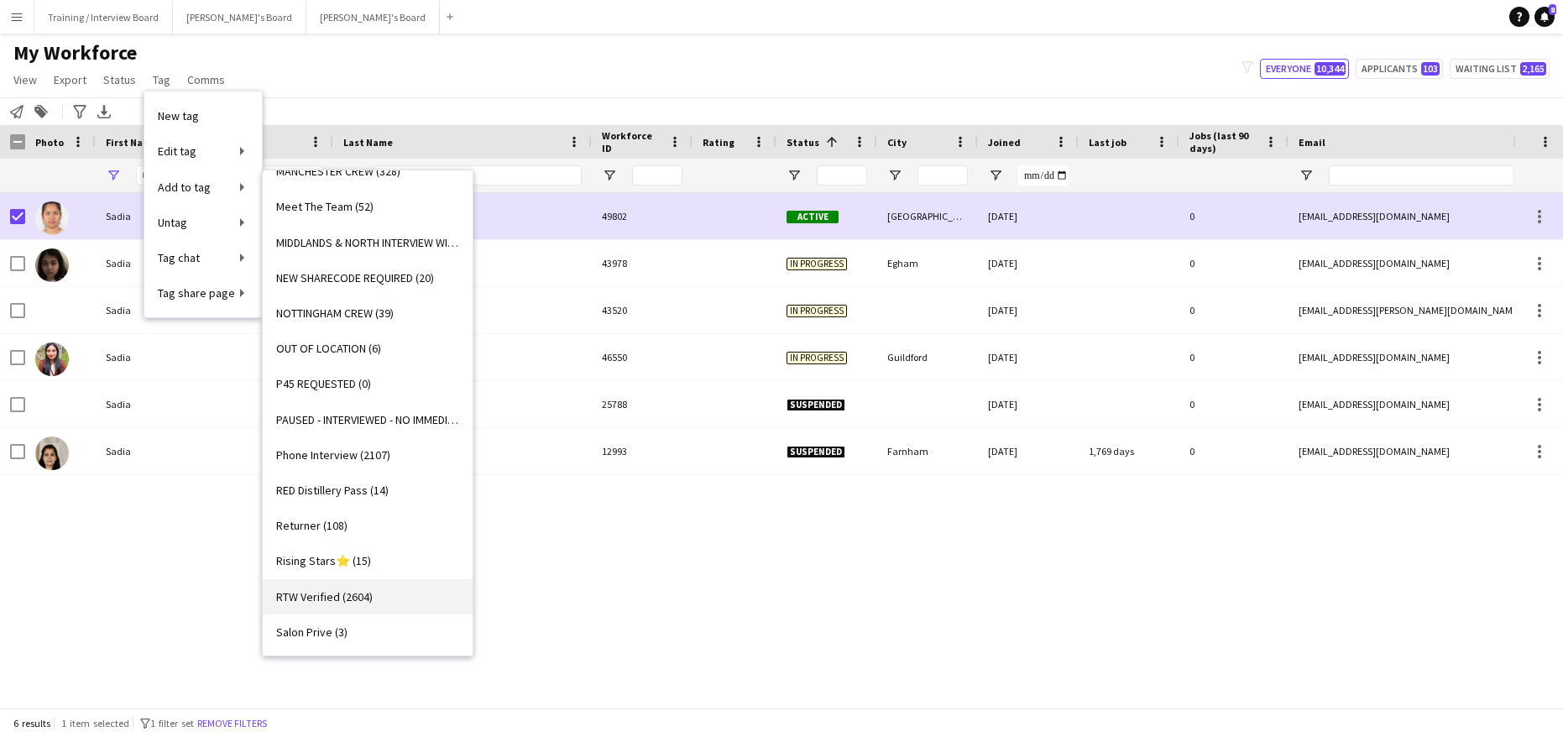
click at [323, 595] on span "RTW Verified (2604)" at bounding box center [324, 596] width 97 height 15
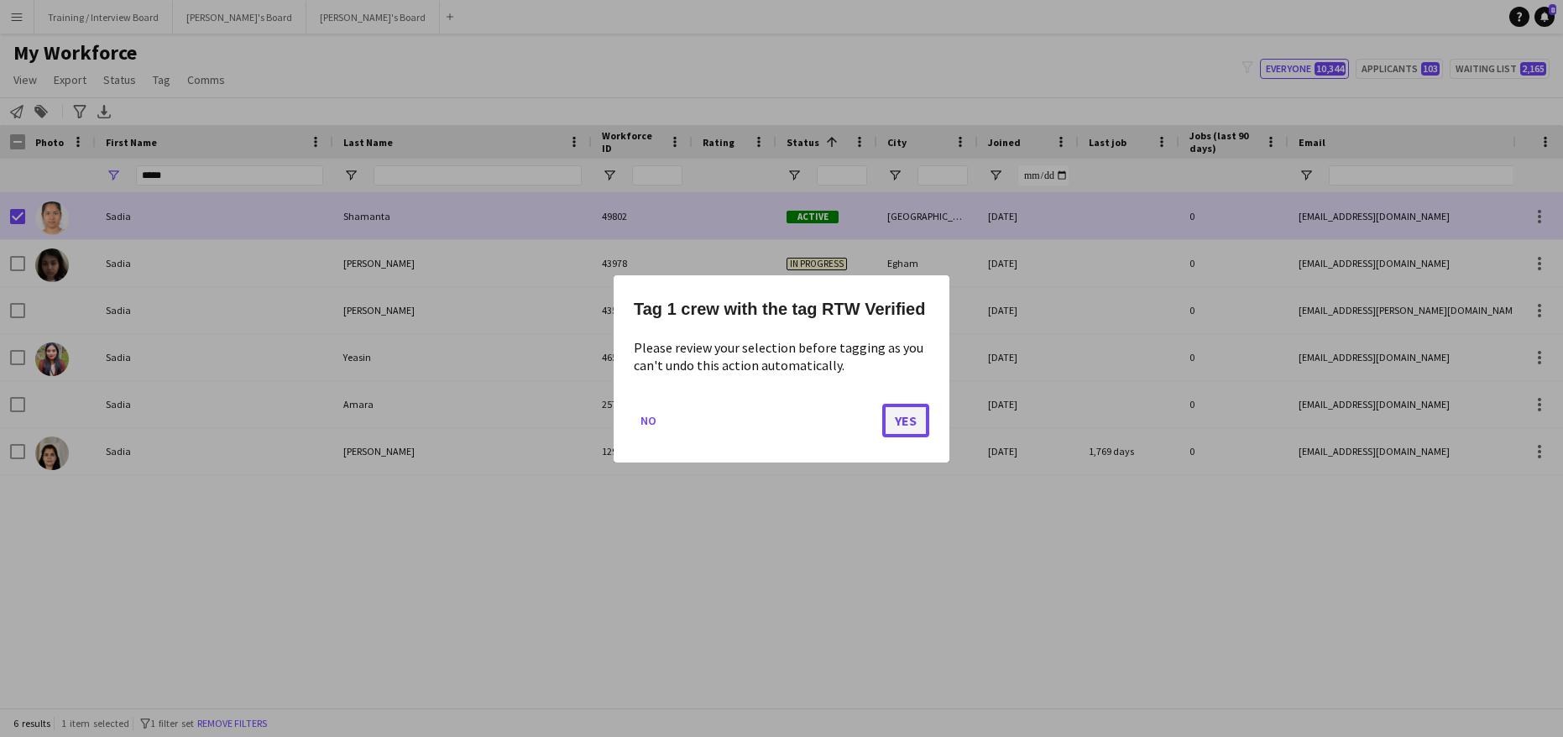
click at [897, 414] on button "Yes" at bounding box center [905, 420] width 47 height 34
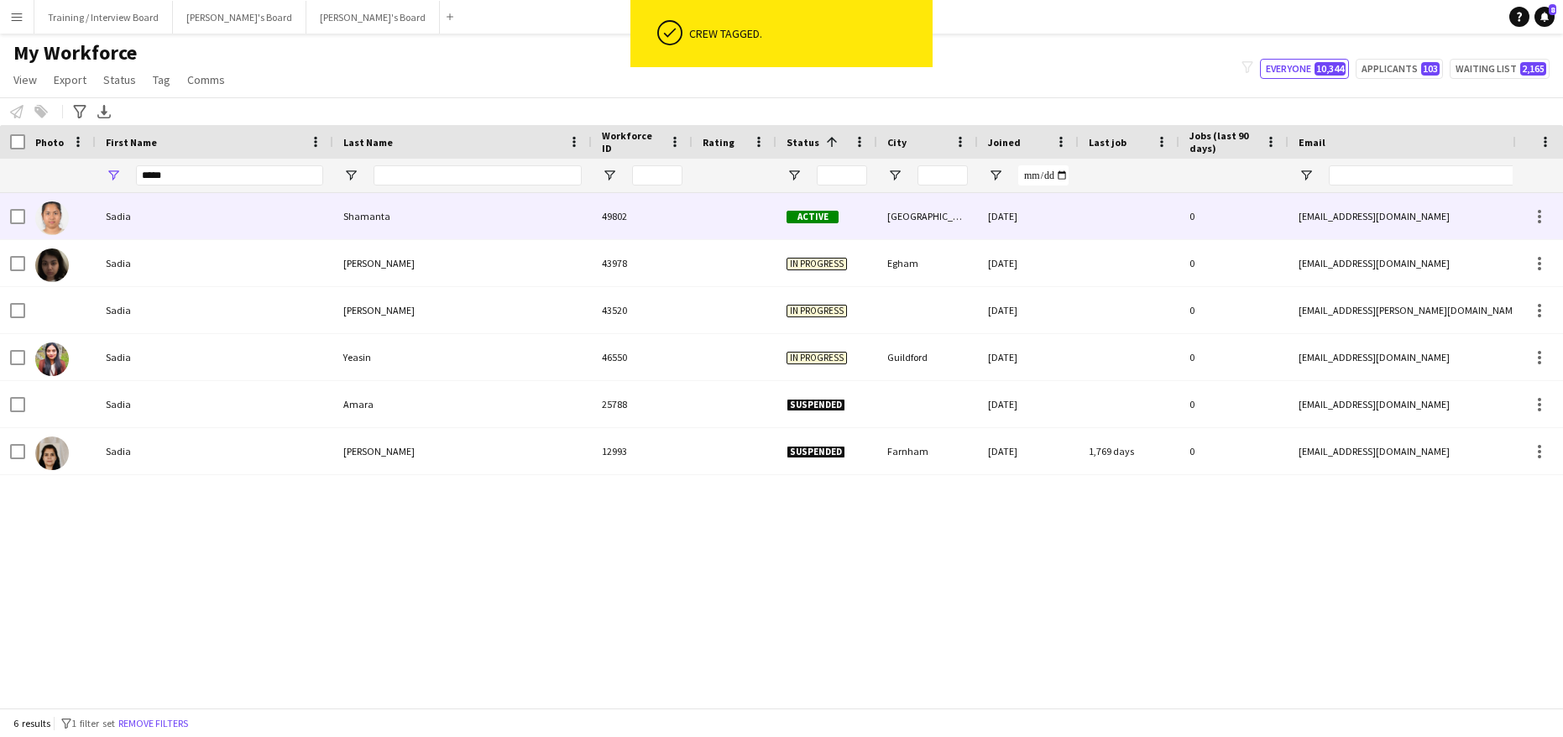
click at [13, 208] on div at bounding box center [17, 216] width 15 height 47
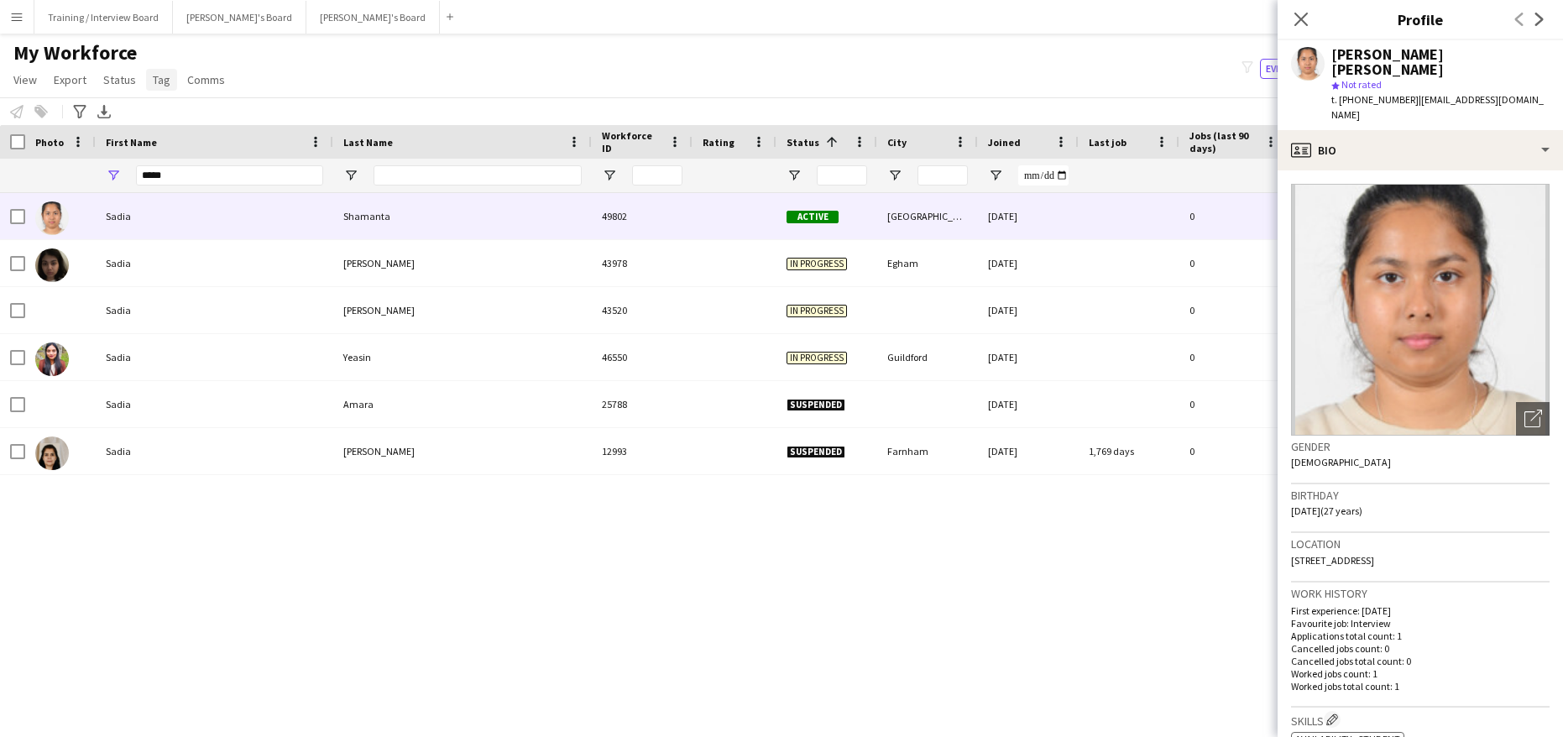
click at [155, 73] on span "Tag" at bounding box center [162, 79] width 18 height 15
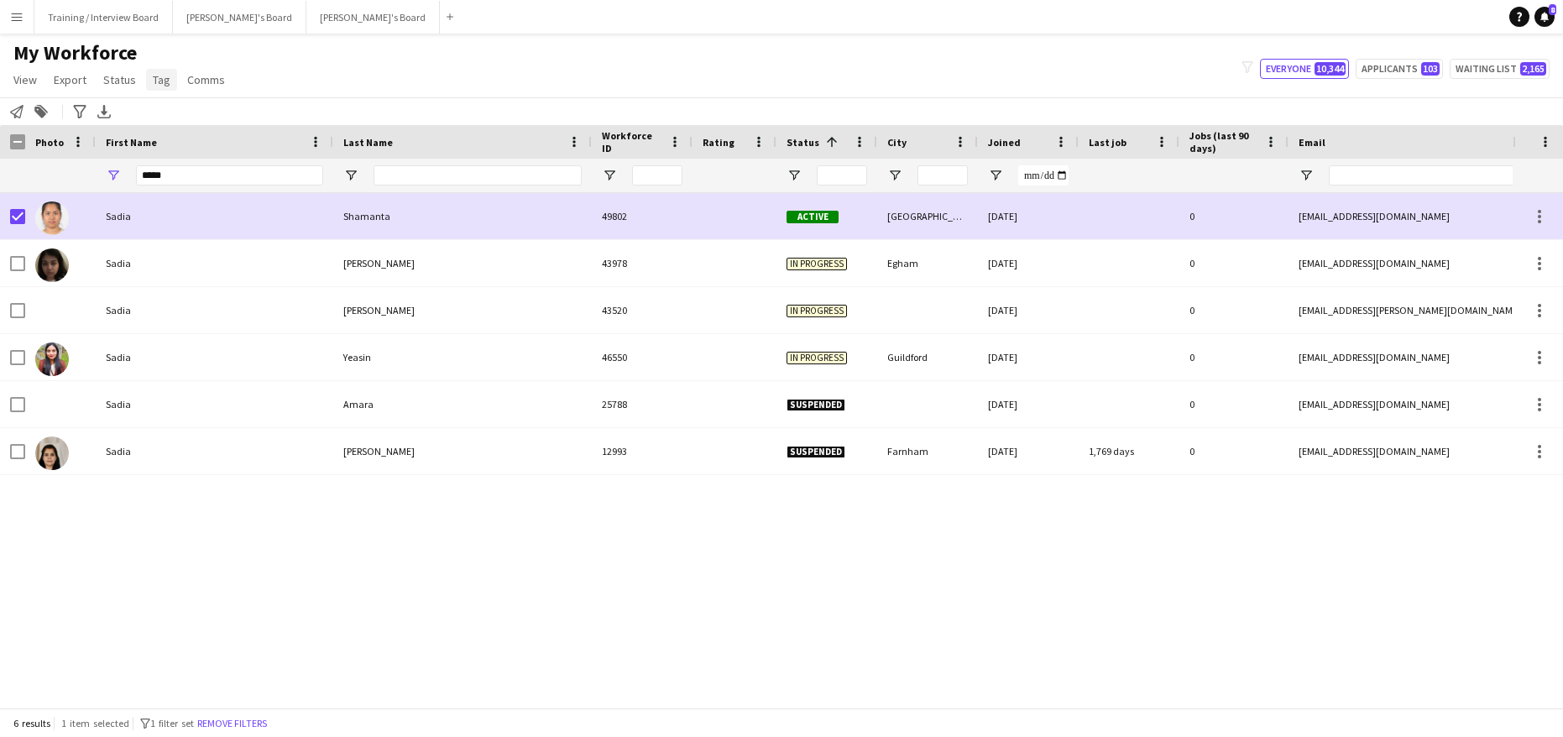
click at [155, 77] on span "Tag" at bounding box center [162, 79] width 18 height 15
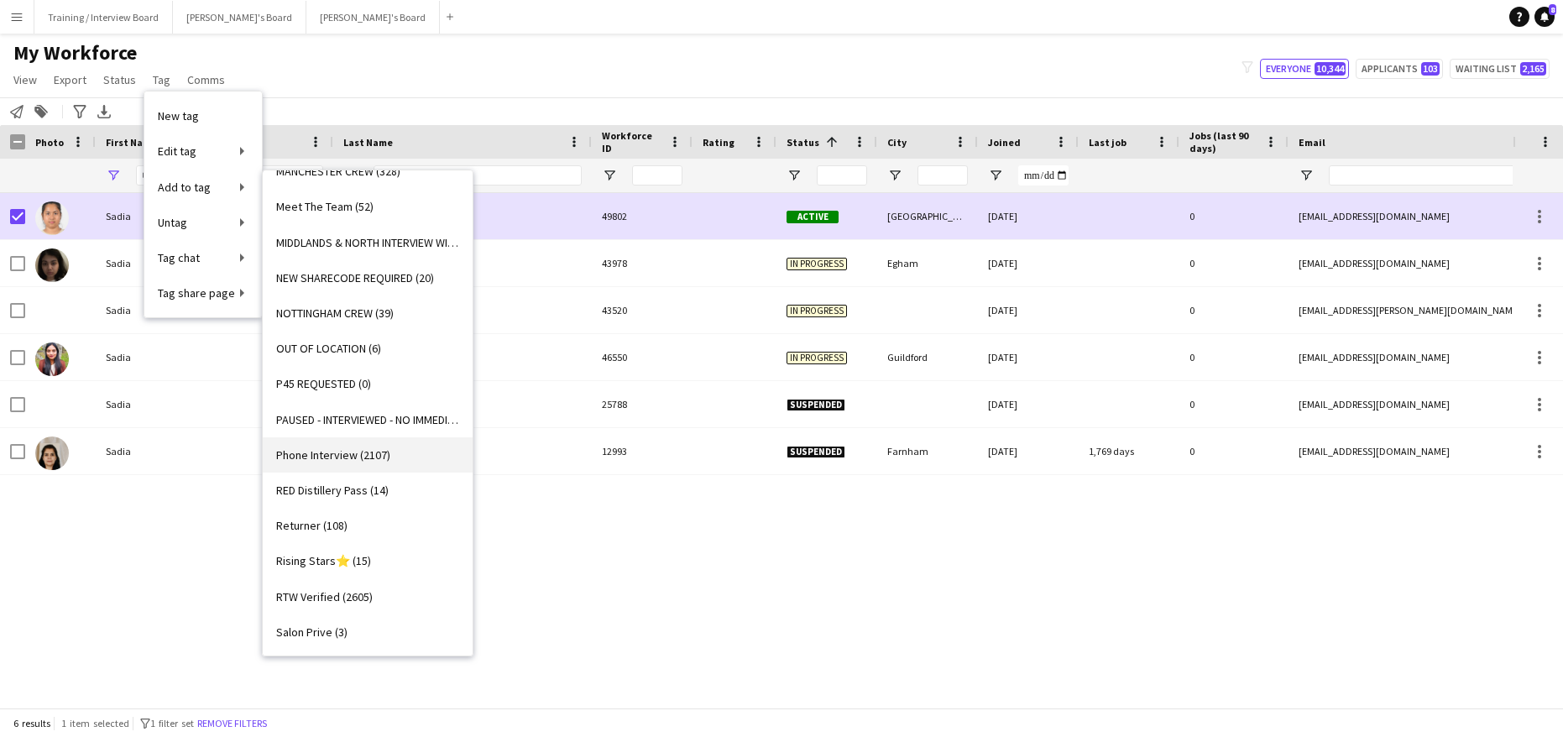
click at [359, 449] on span "Phone Interview (2107)" at bounding box center [333, 454] width 114 height 15
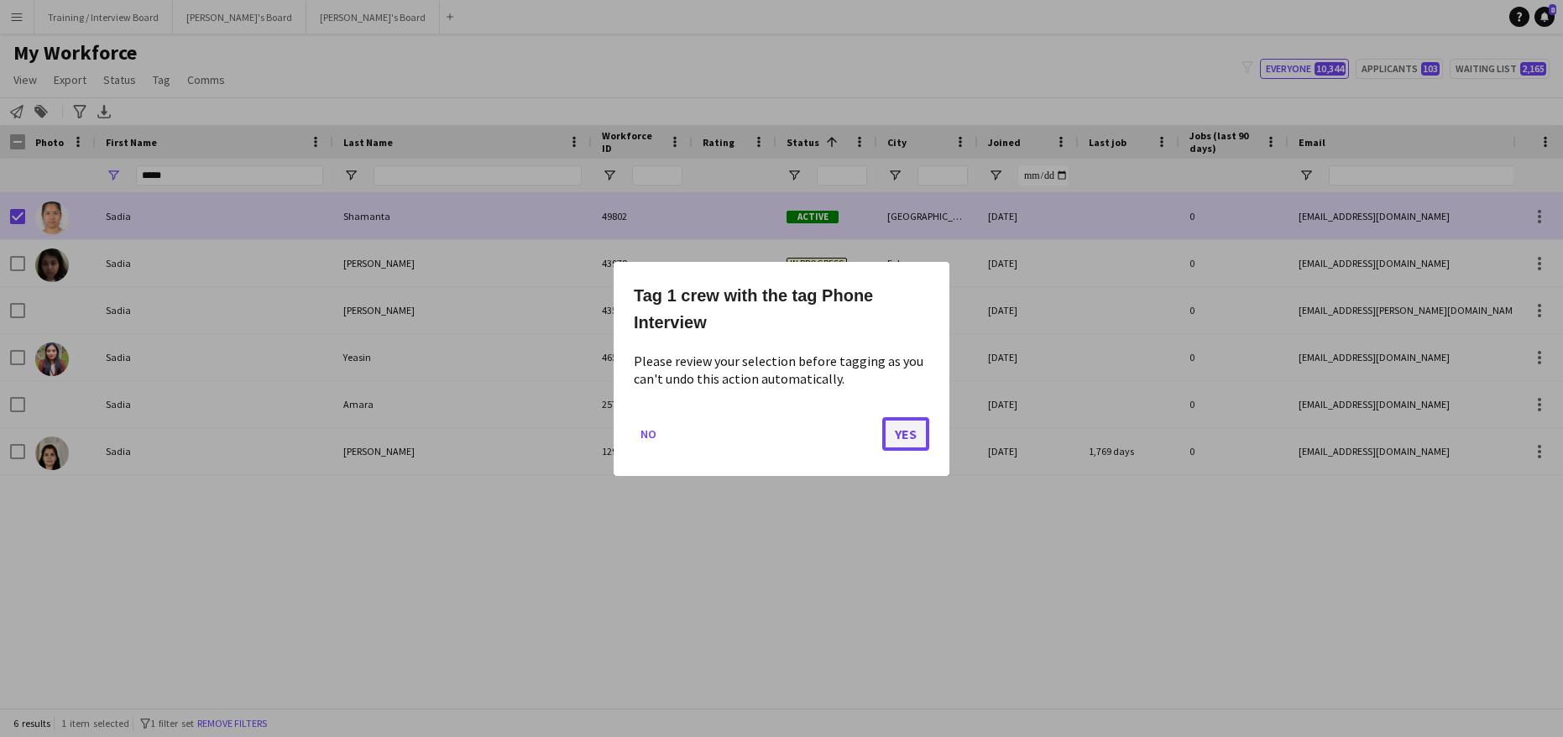
click at [913, 427] on button "Yes" at bounding box center [905, 433] width 47 height 34
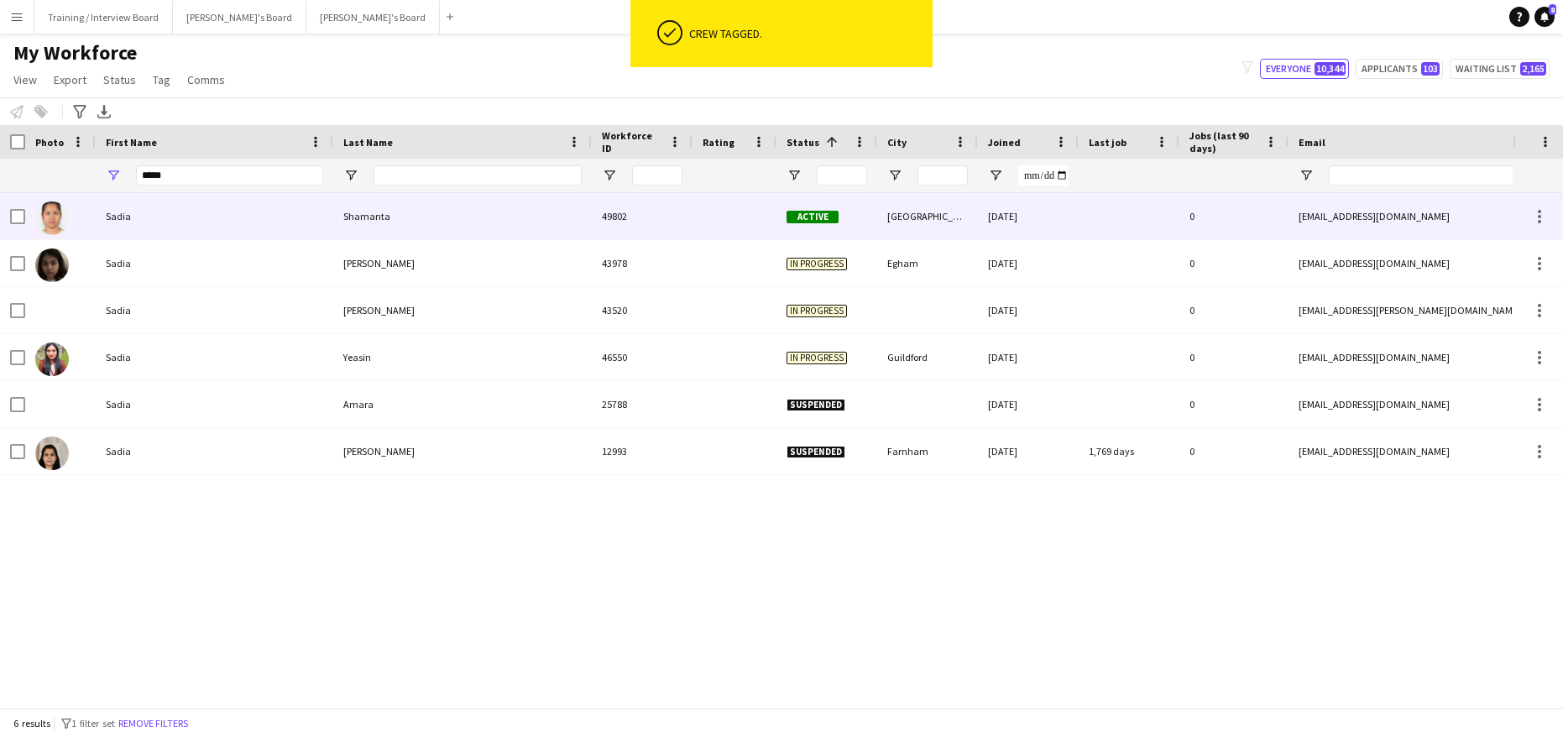
click at [155, 222] on div "Sadia" at bounding box center [215, 216] width 238 height 46
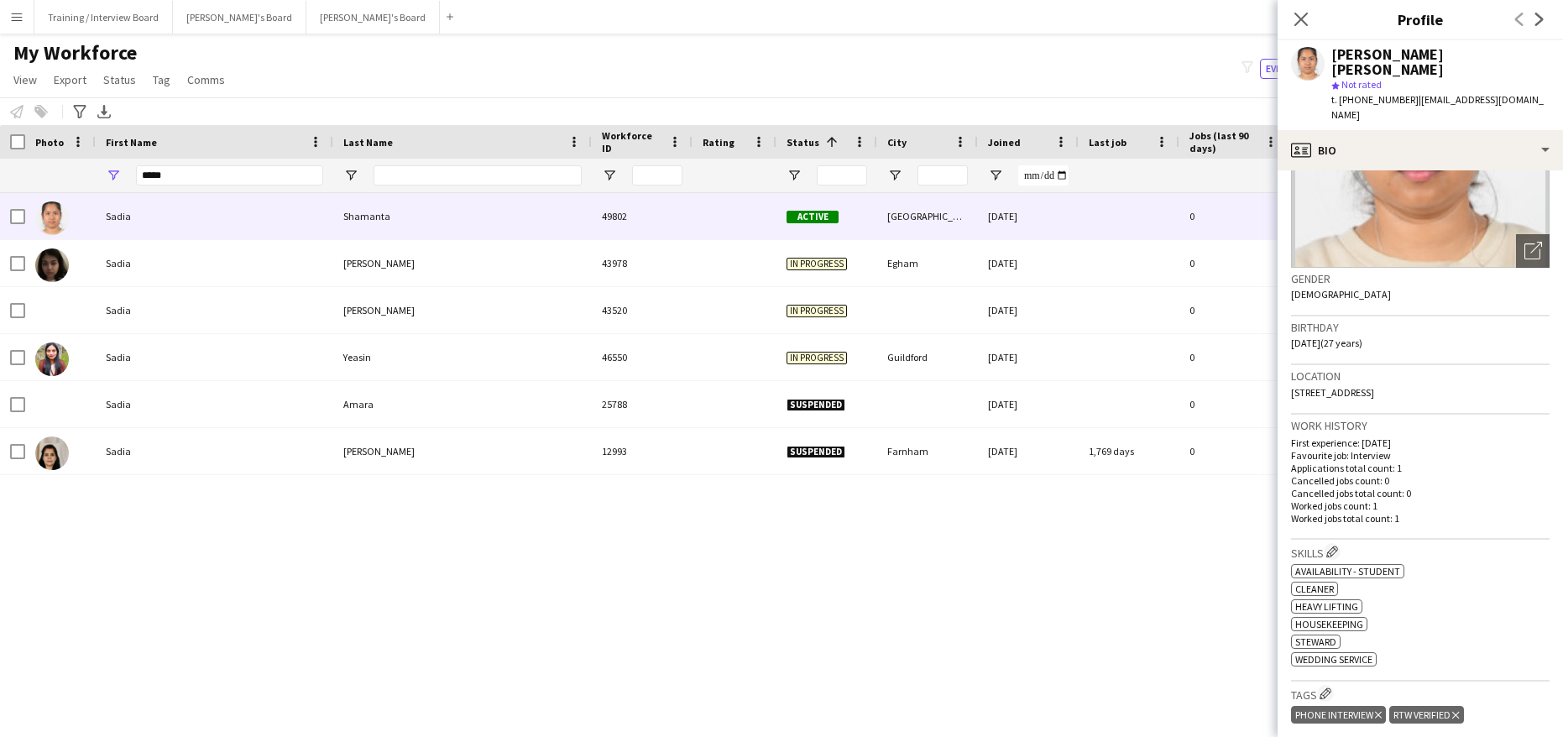
scroll to position [504, 0]
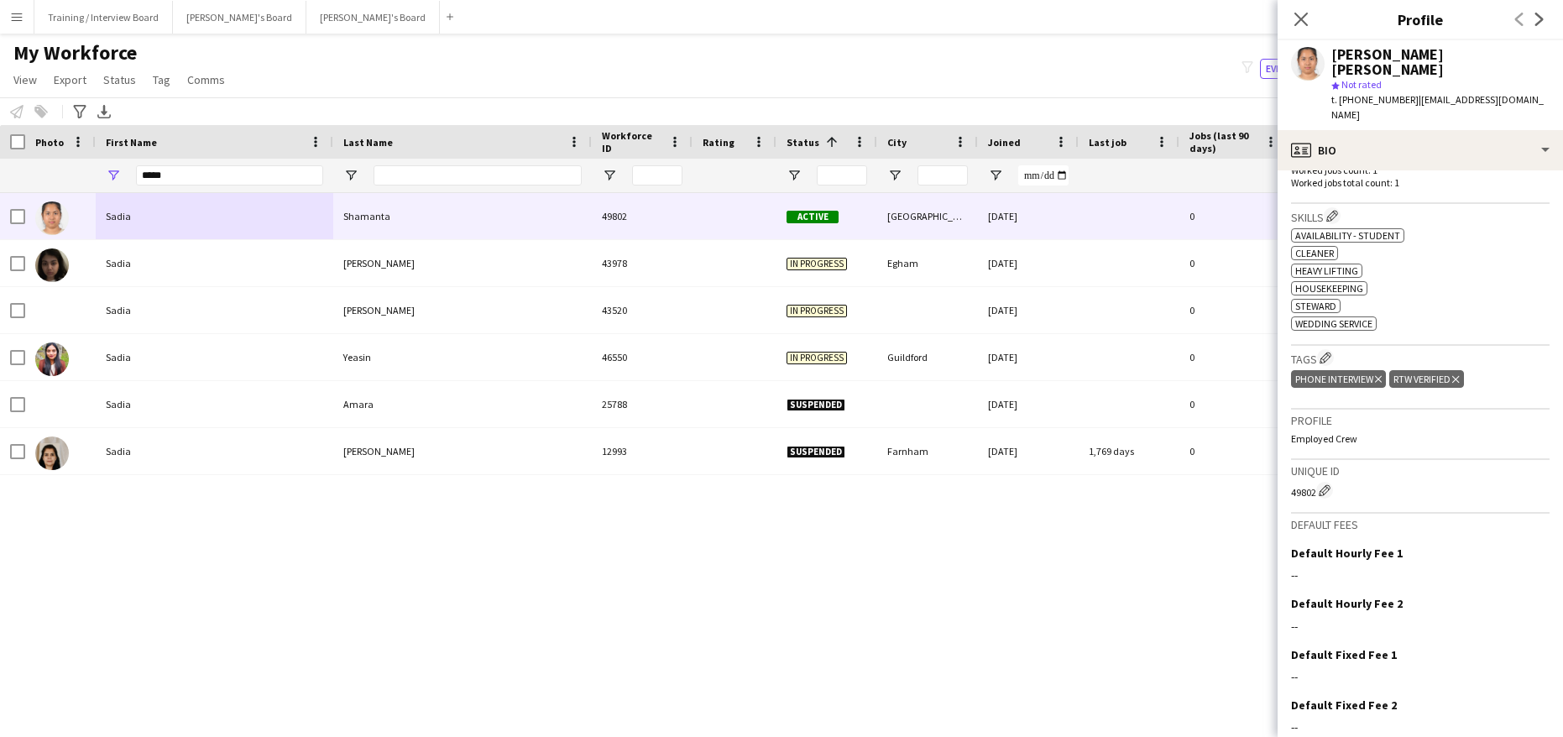
click at [1300, 8] on div "Close pop-in" at bounding box center [1301, 19] width 47 height 39
click at [1300, 19] on icon at bounding box center [1301, 19] width 16 height 16
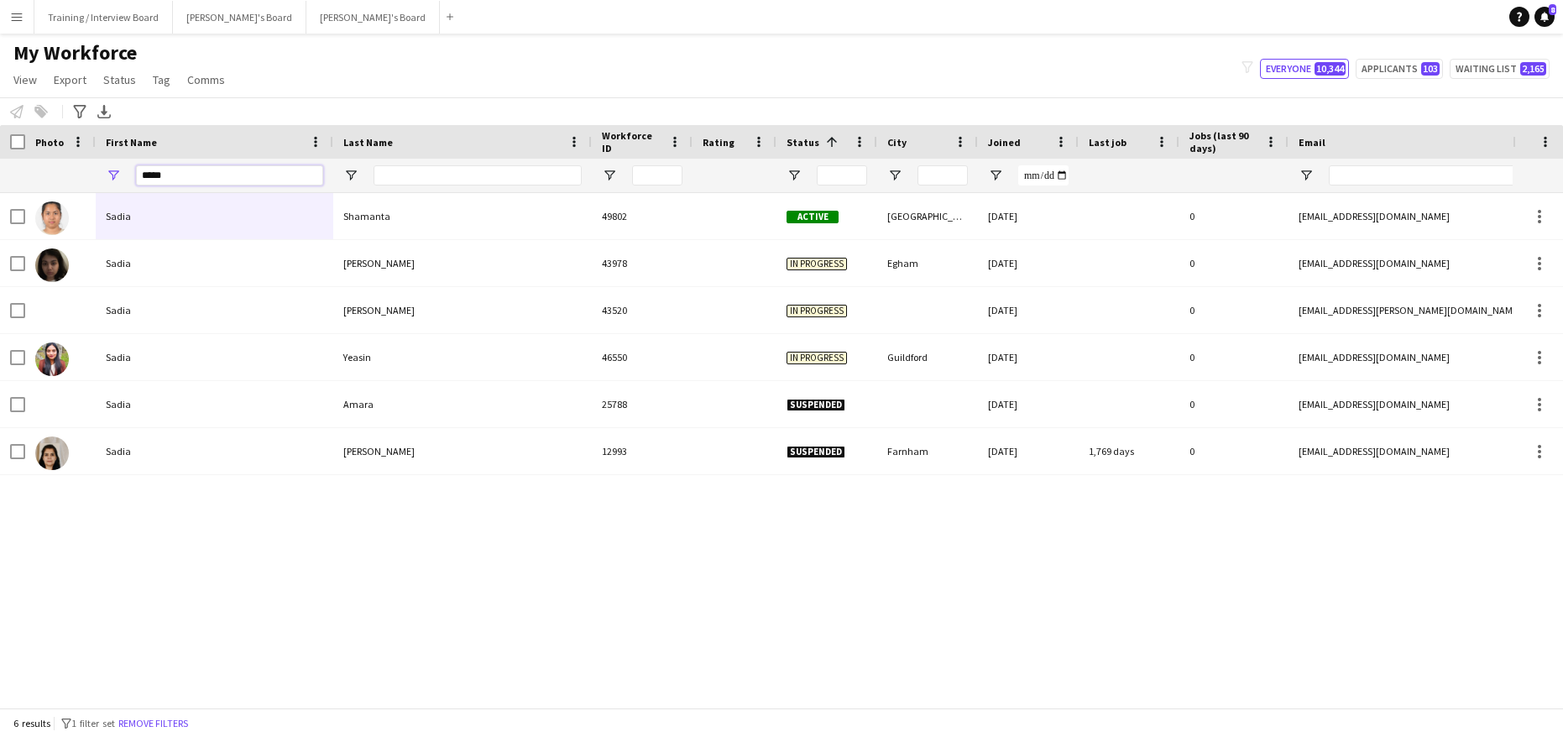
click at [183, 173] on input "*****" at bounding box center [229, 175] width 187 height 20
type input "*"
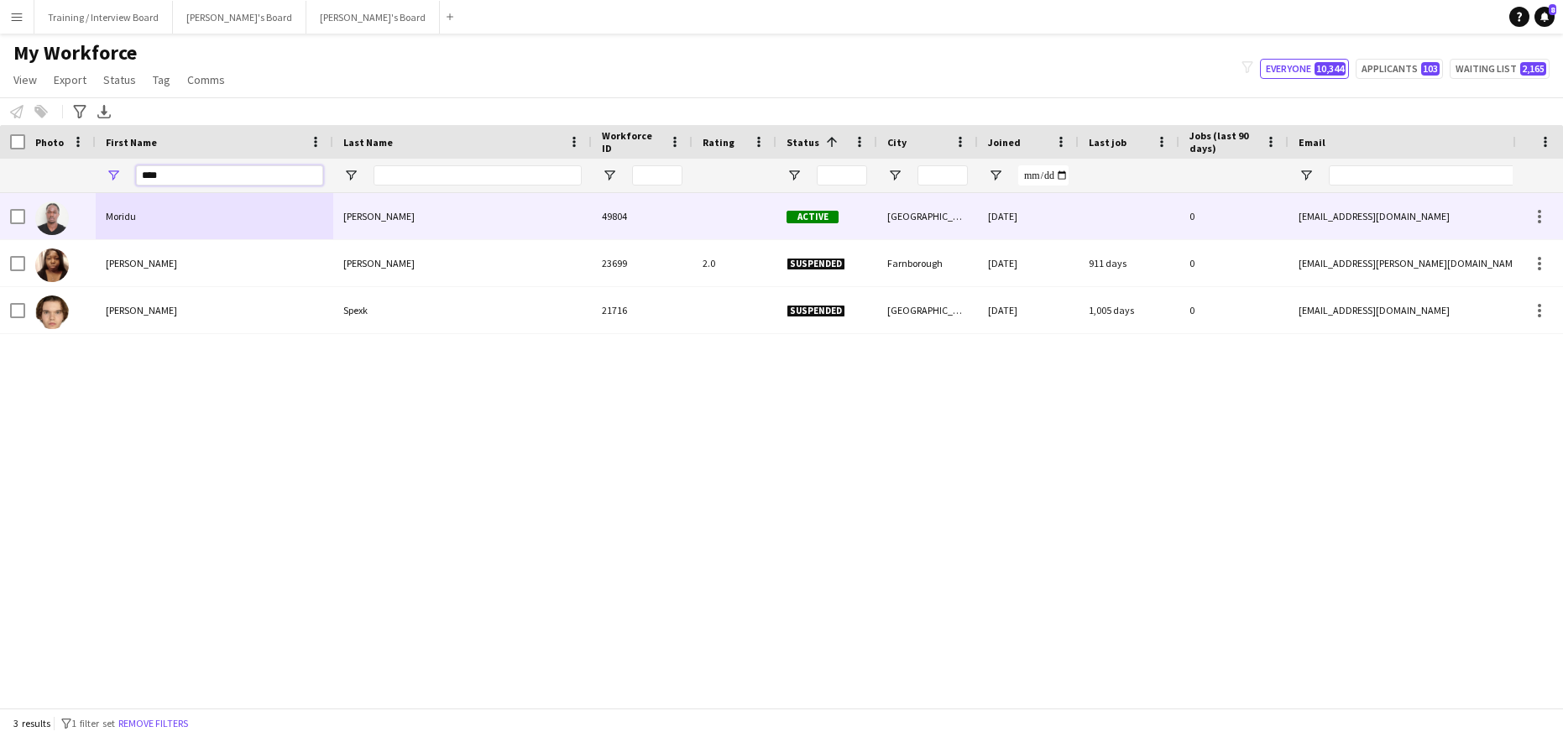
type input "****"
click at [269, 207] on div "Moridu" at bounding box center [215, 216] width 238 height 46
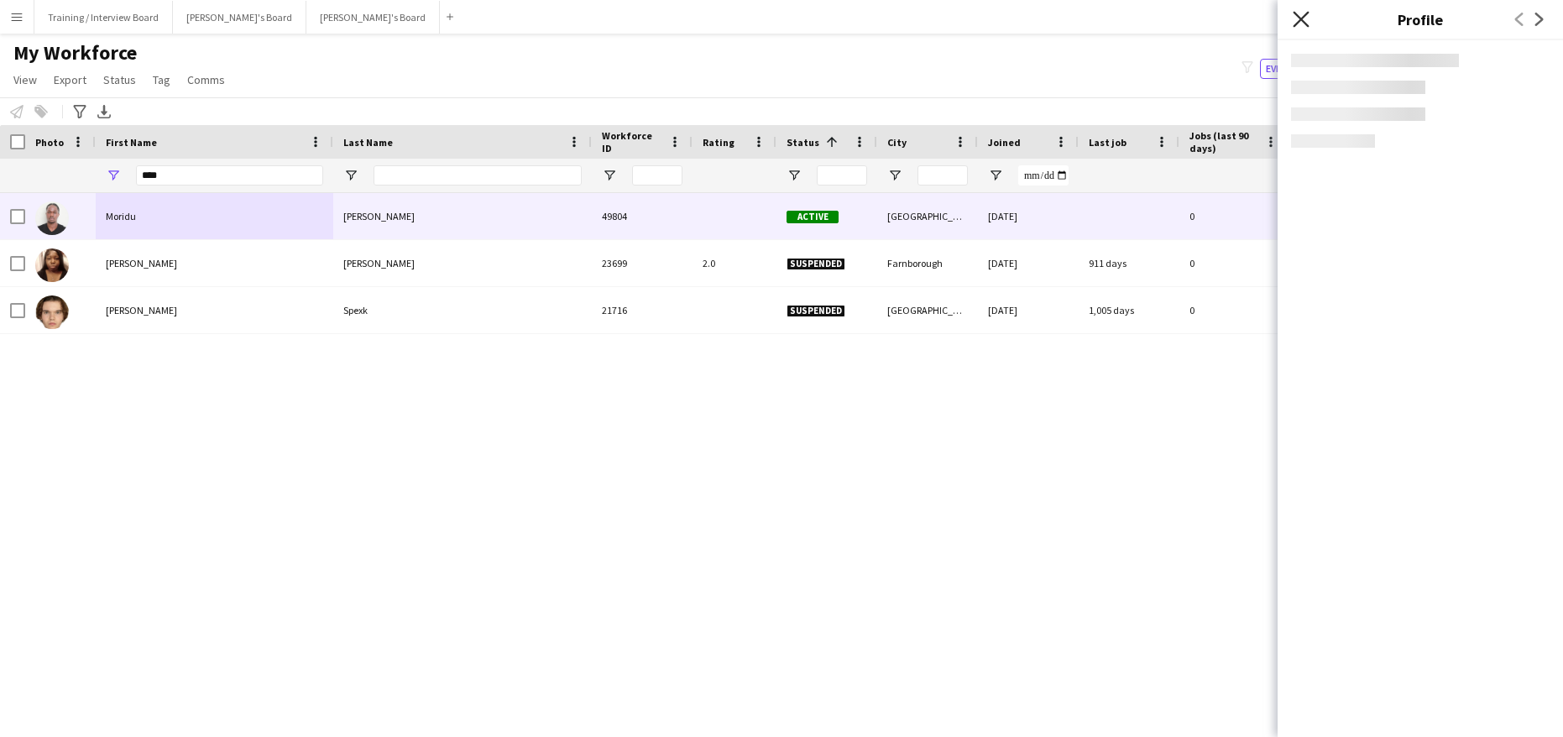
click at [1295, 16] on icon "Close pop-in" at bounding box center [1301, 19] width 16 height 16
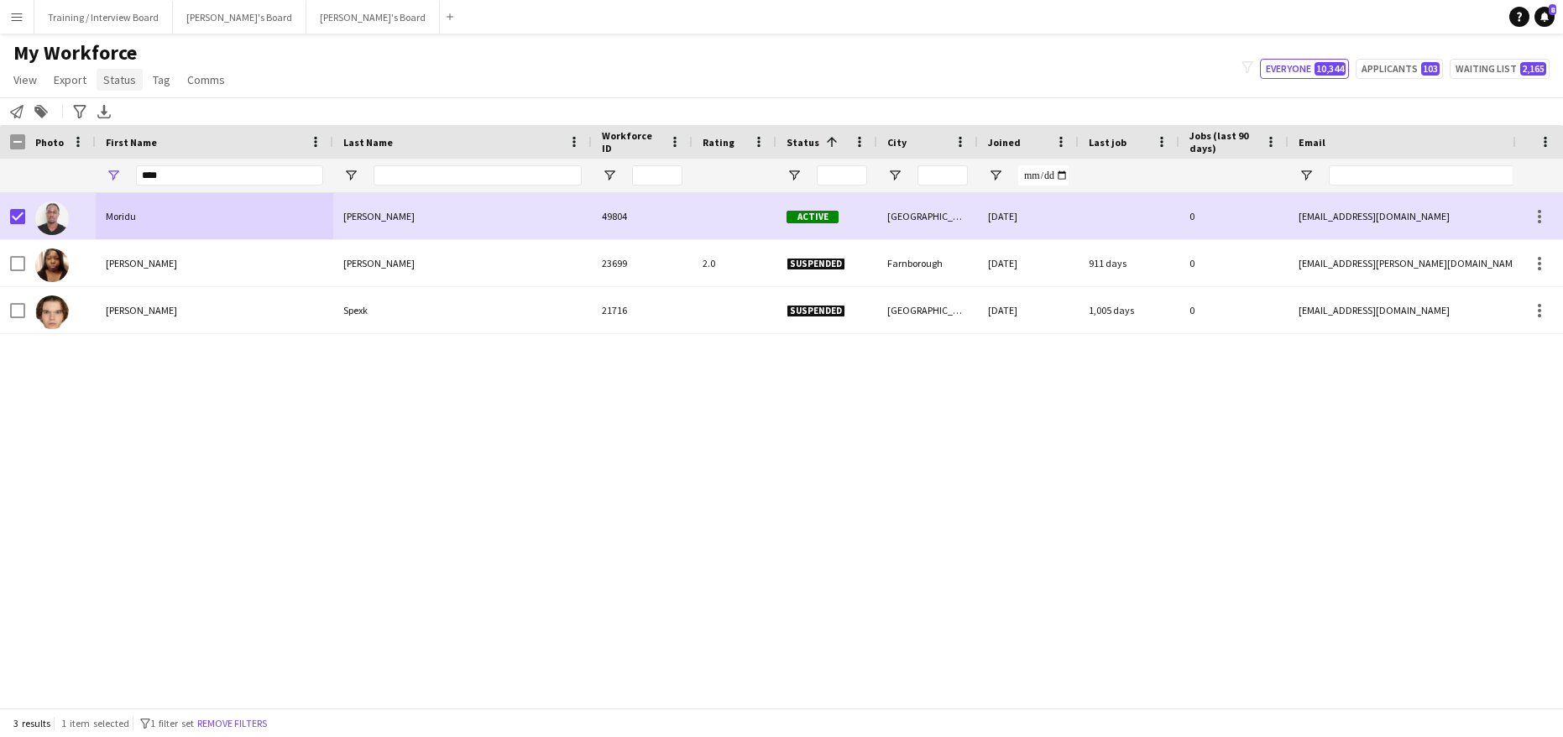
click at [122, 80] on span "Status" at bounding box center [119, 79] width 33 height 15
click at [153, 76] on span "Tag" at bounding box center [162, 79] width 18 height 15
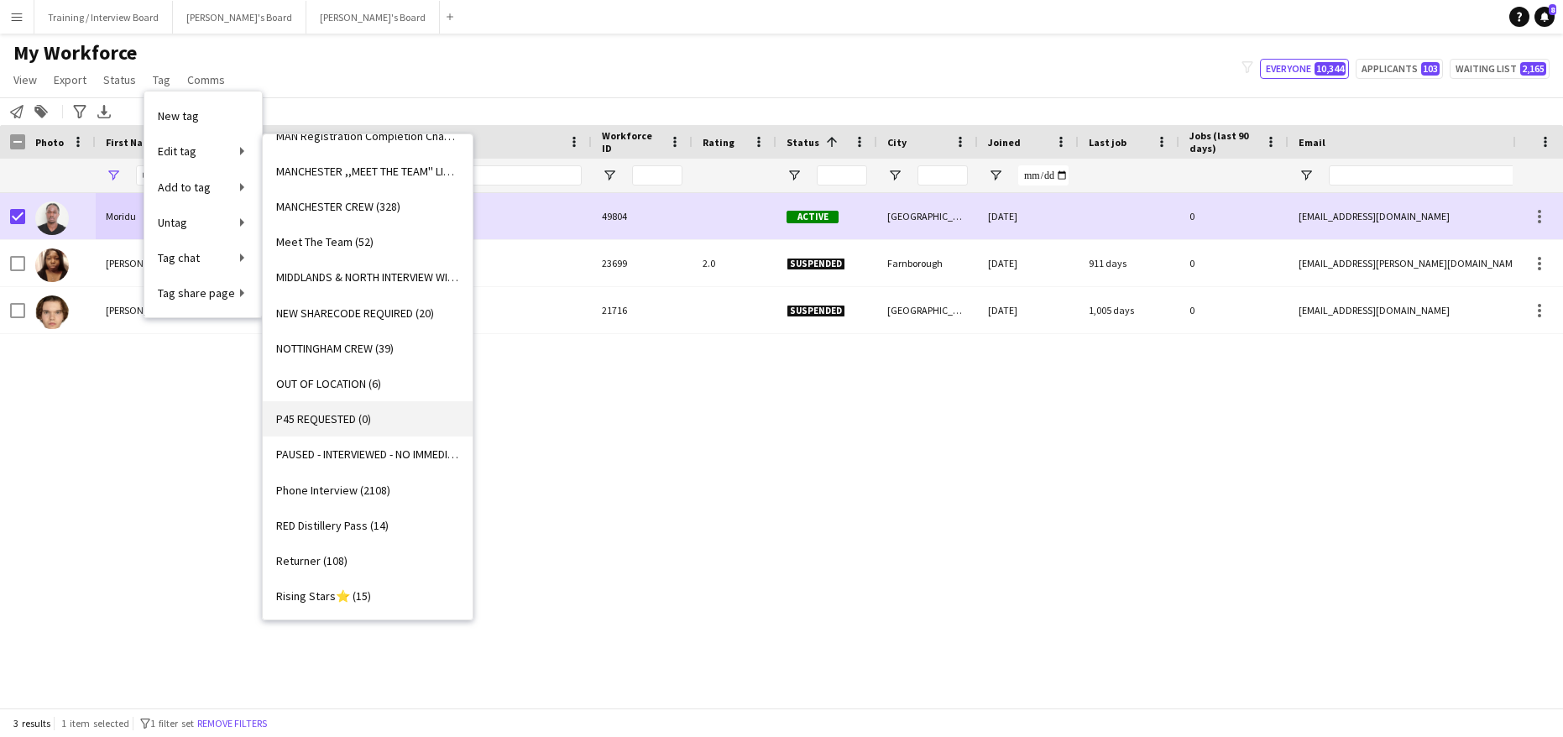
scroll to position [1511, 0]
click at [340, 428] on link "Phone Interview (2108)" at bounding box center [368, 419] width 210 height 35
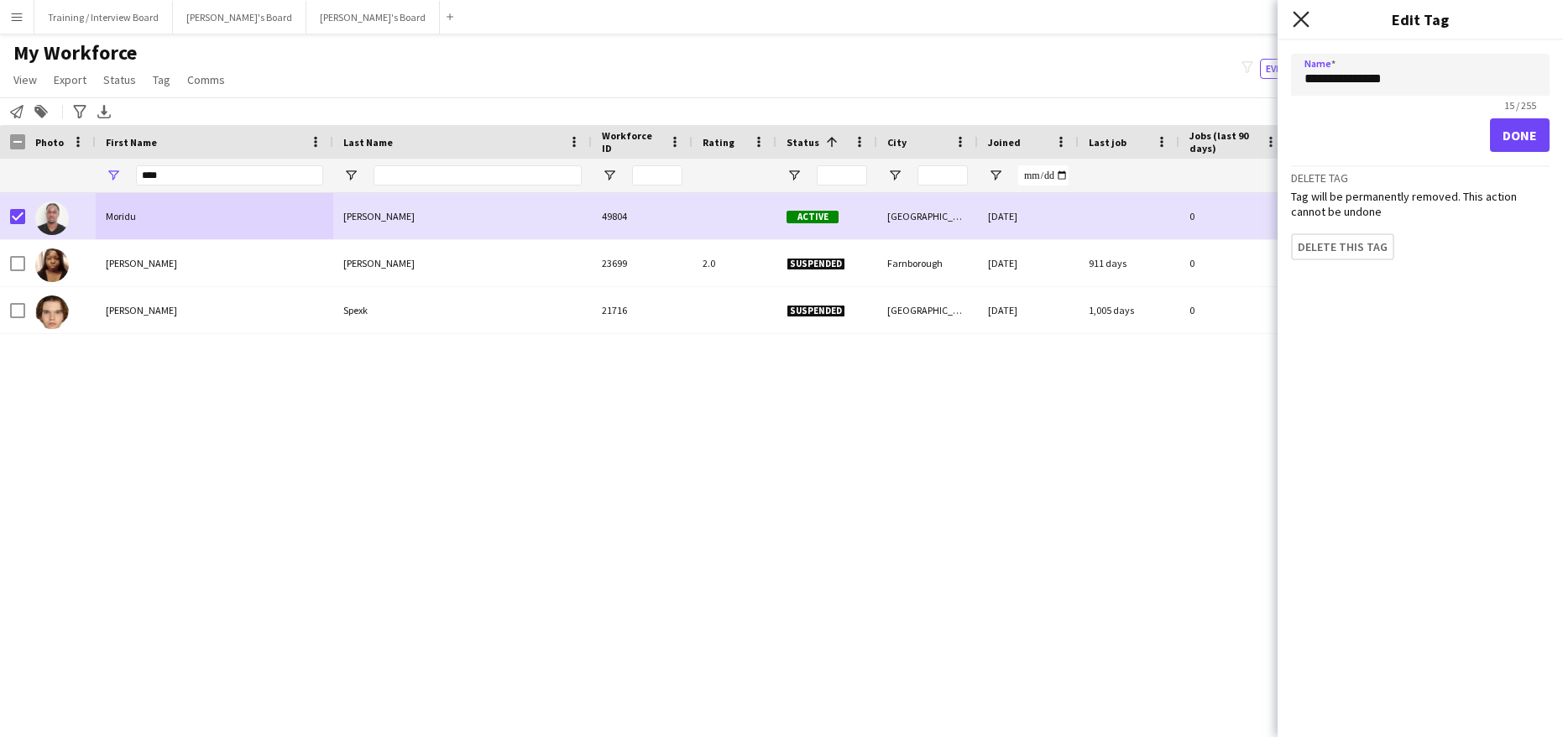
click at [1299, 20] on icon "Close pop-in" at bounding box center [1301, 19] width 16 height 16
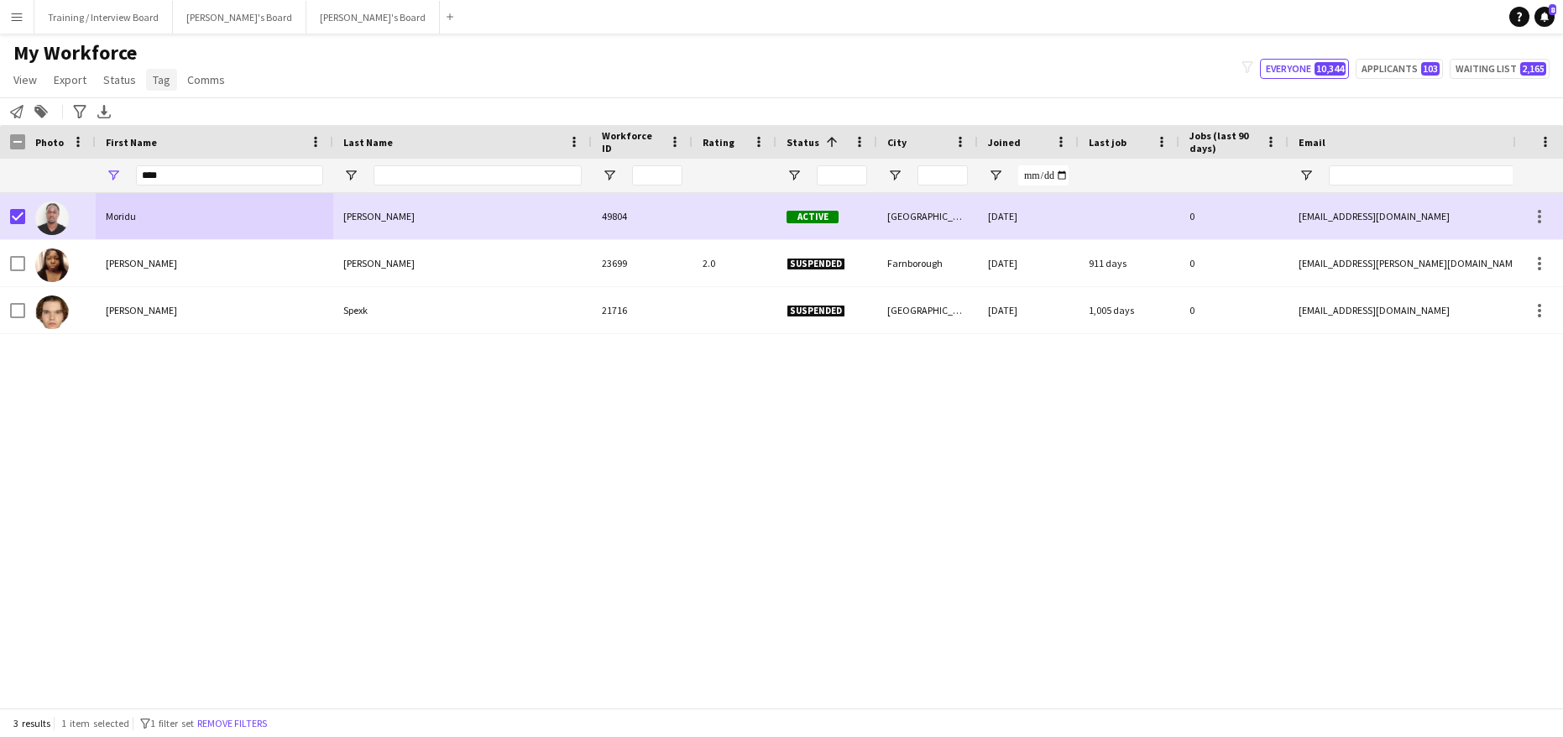
click at [173, 87] on link "Tag" at bounding box center [161, 80] width 31 height 22
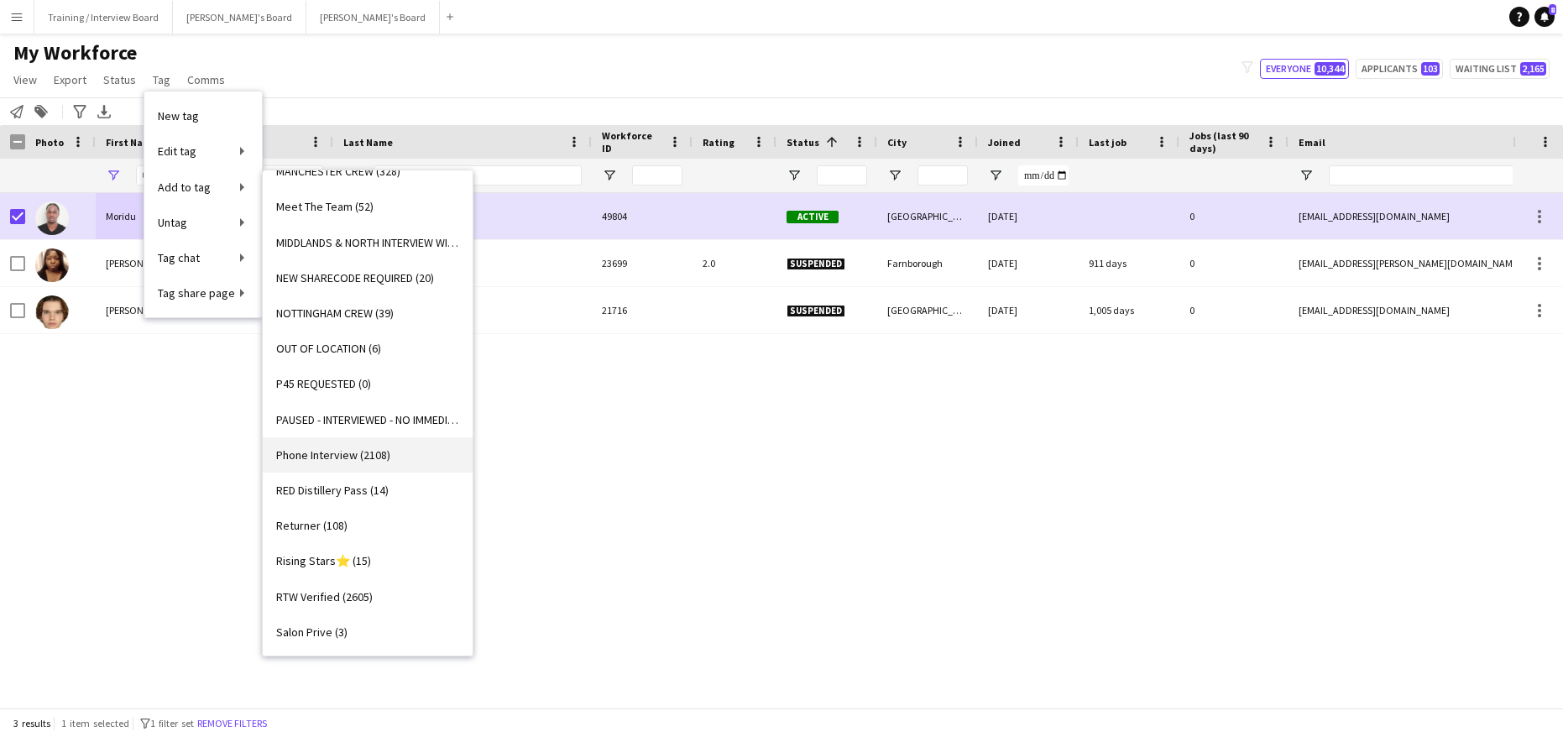
click at [340, 446] on link "Phone Interview (2108)" at bounding box center [368, 454] width 210 height 35
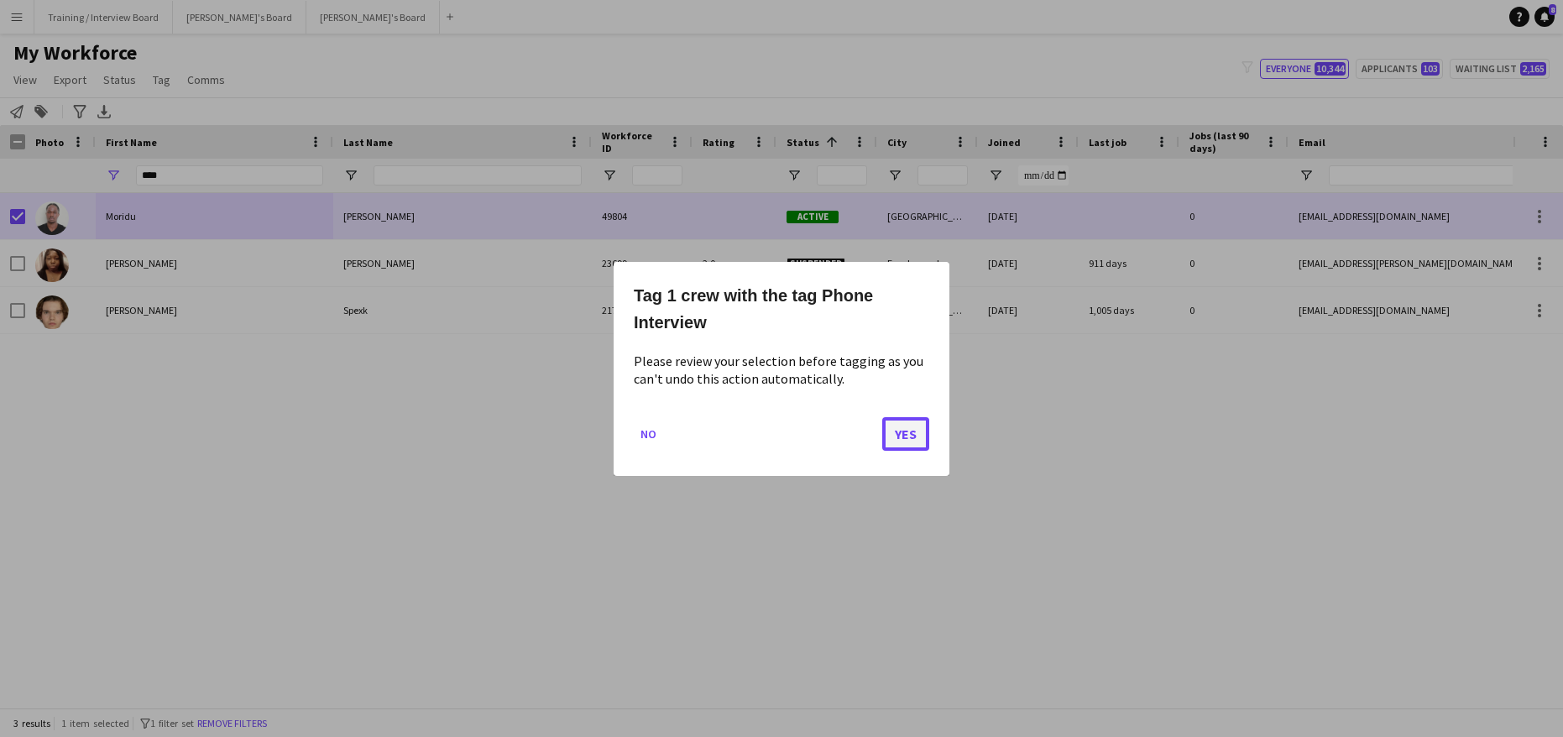
click at [924, 429] on button "Yes" at bounding box center [905, 433] width 47 height 34
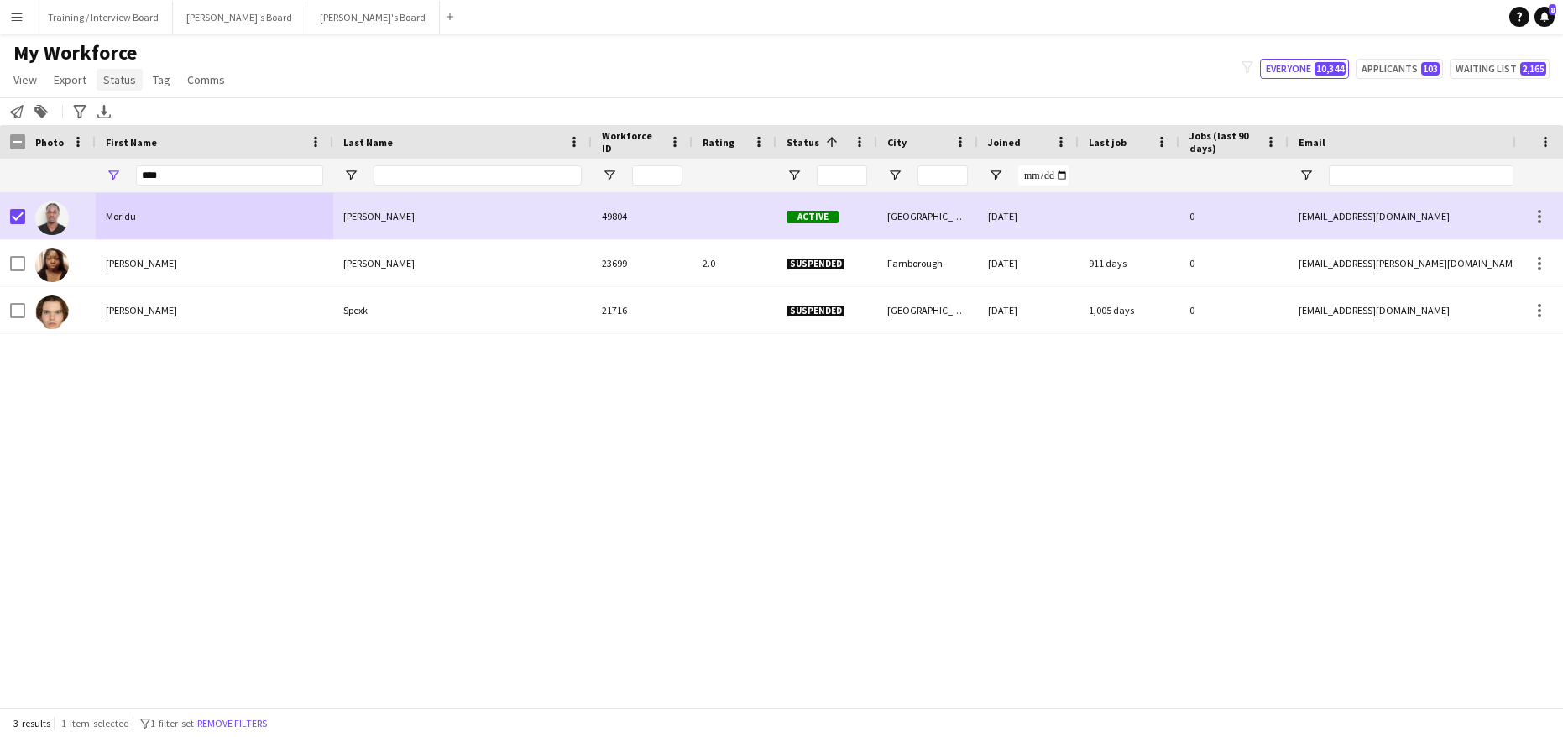
click at [111, 79] on span "Status" at bounding box center [119, 79] width 33 height 15
click at [118, 111] on span "Edit" at bounding box center [119, 115] width 19 height 15
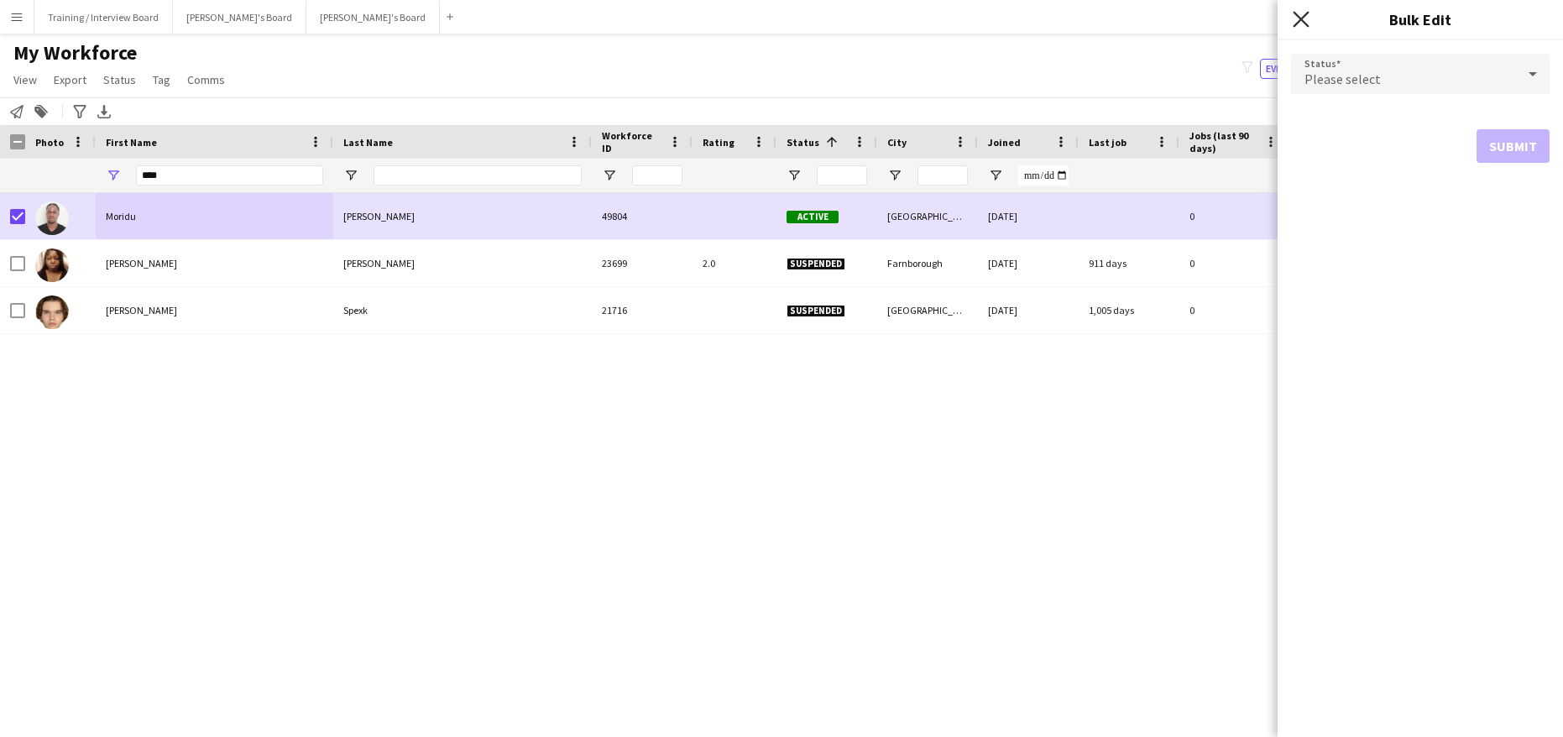
click at [1300, 22] on icon "Close pop-in" at bounding box center [1301, 19] width 16 height 16
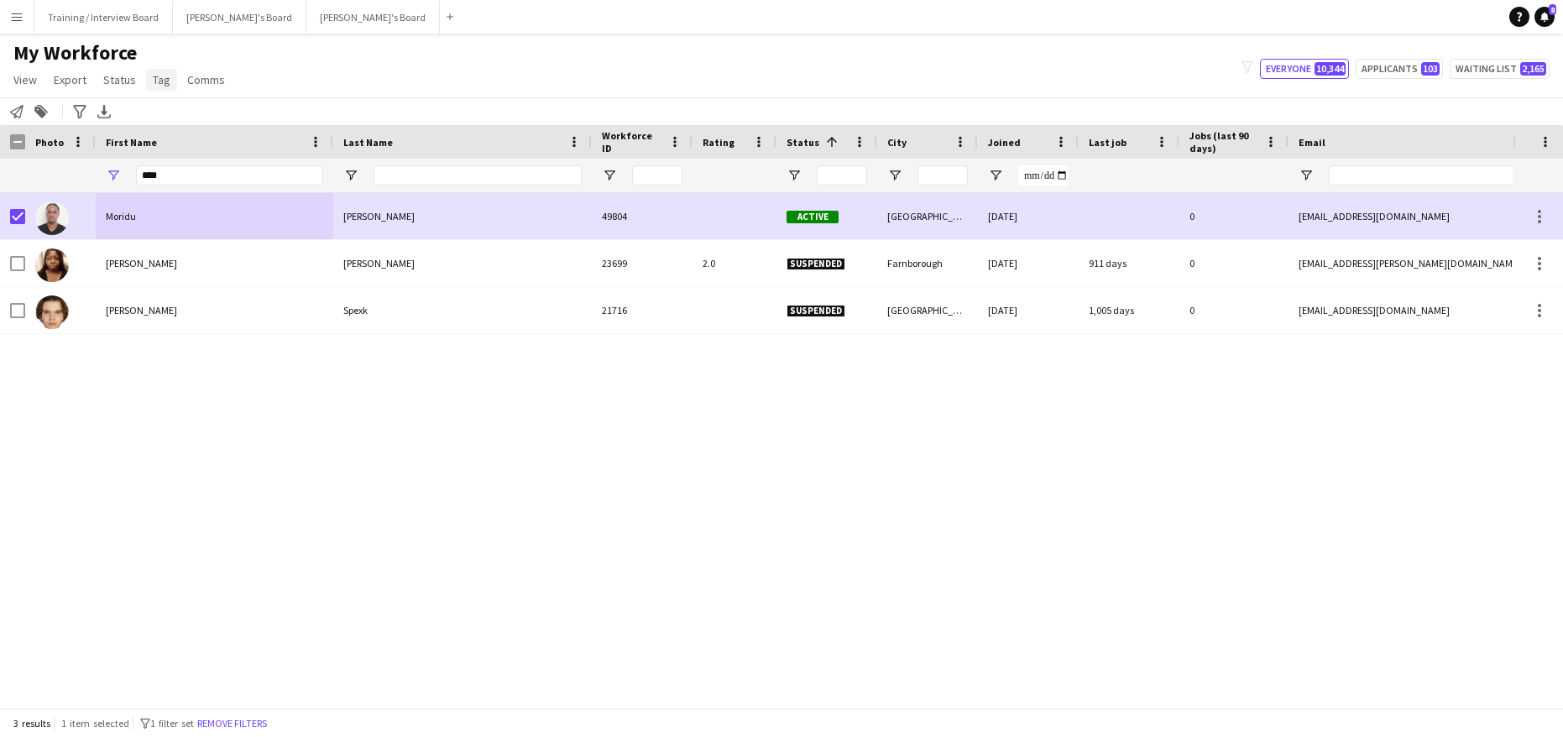
click at [162, 84] on span "Tag" at bounding box center [162, 79] width 18 height 15
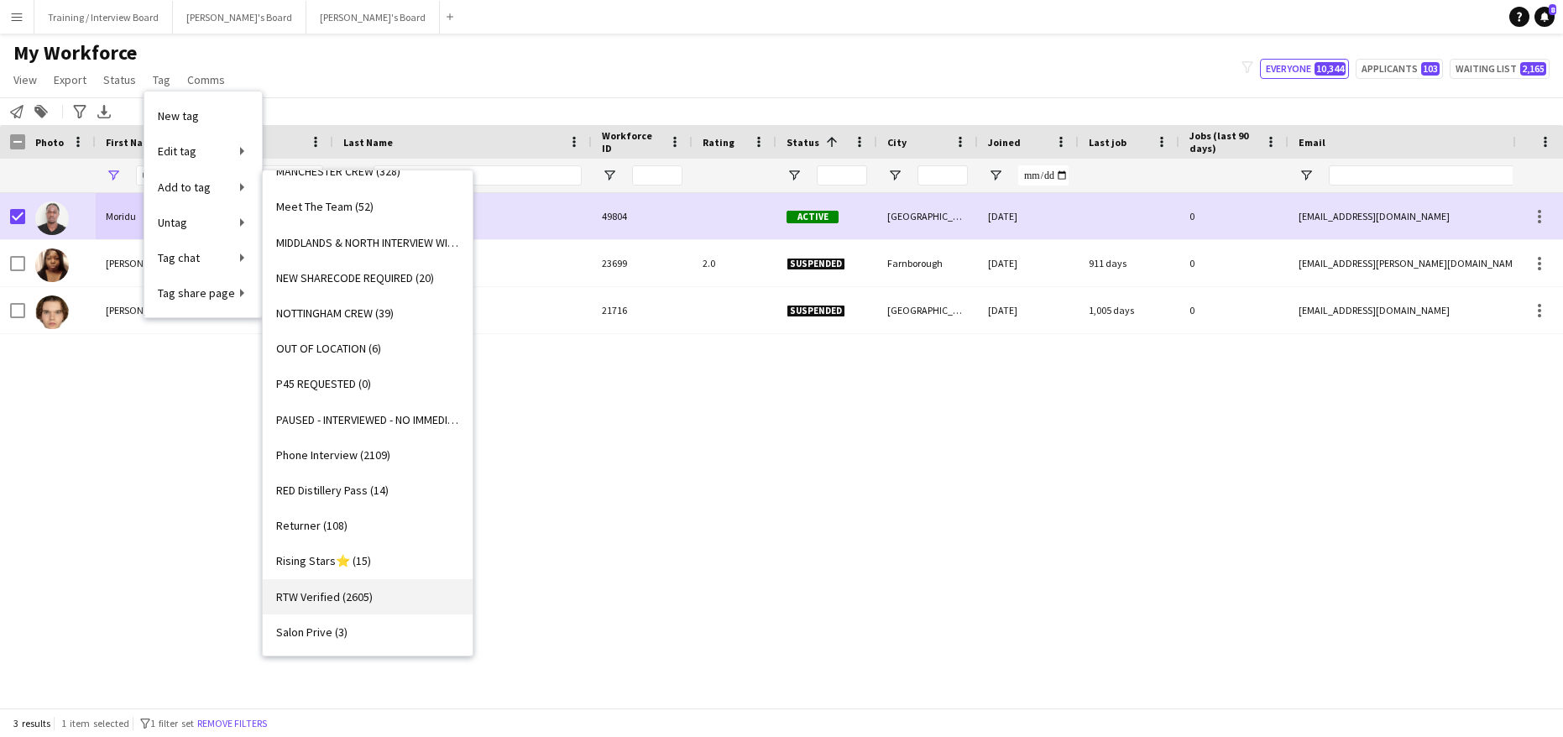
click at [320, 597] on span "RTW Verified (2605)" at bounding box center [324, 596] width 97 height 15
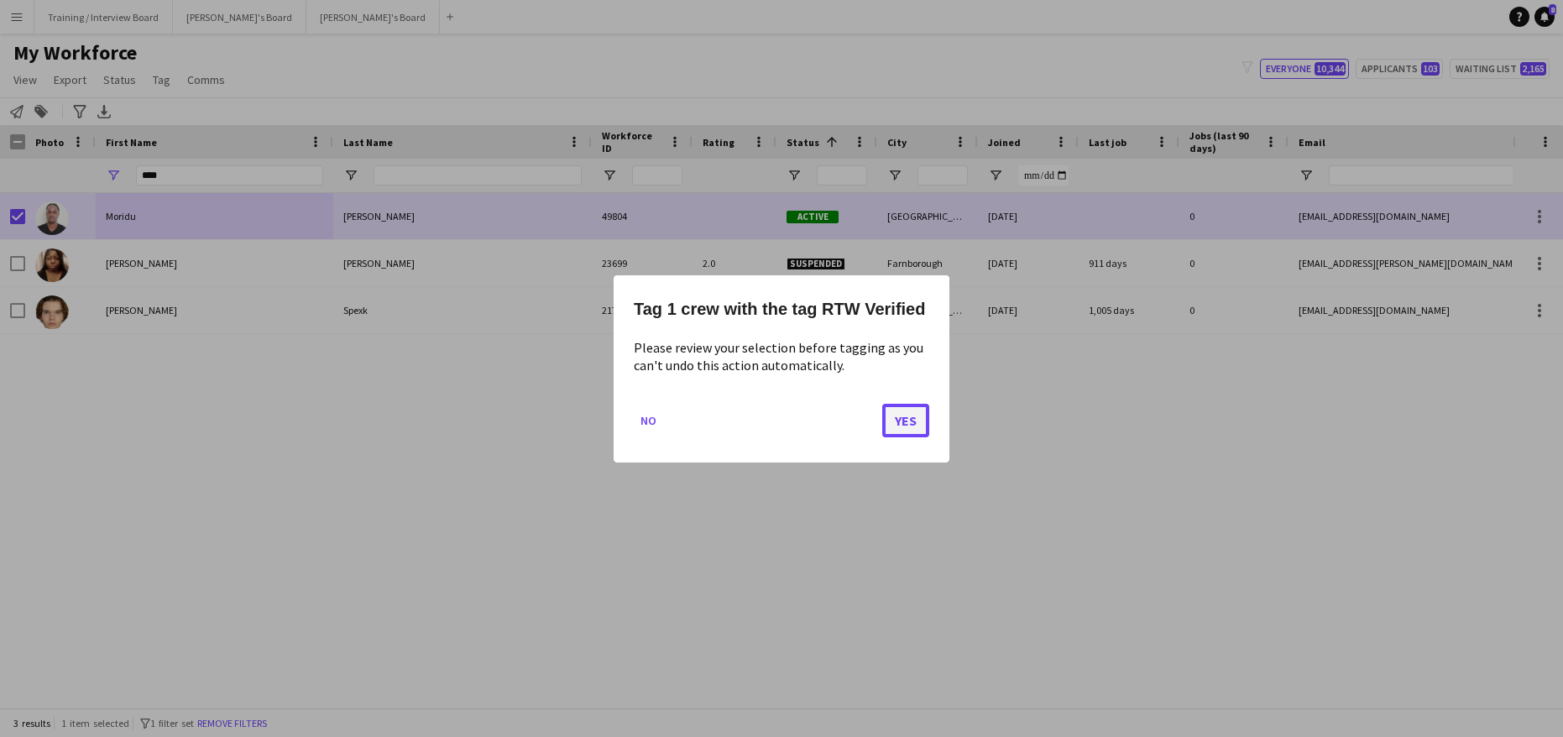
click at [909, 411] on button "Yes" at bounding box center [905, 420] width 47 height 34
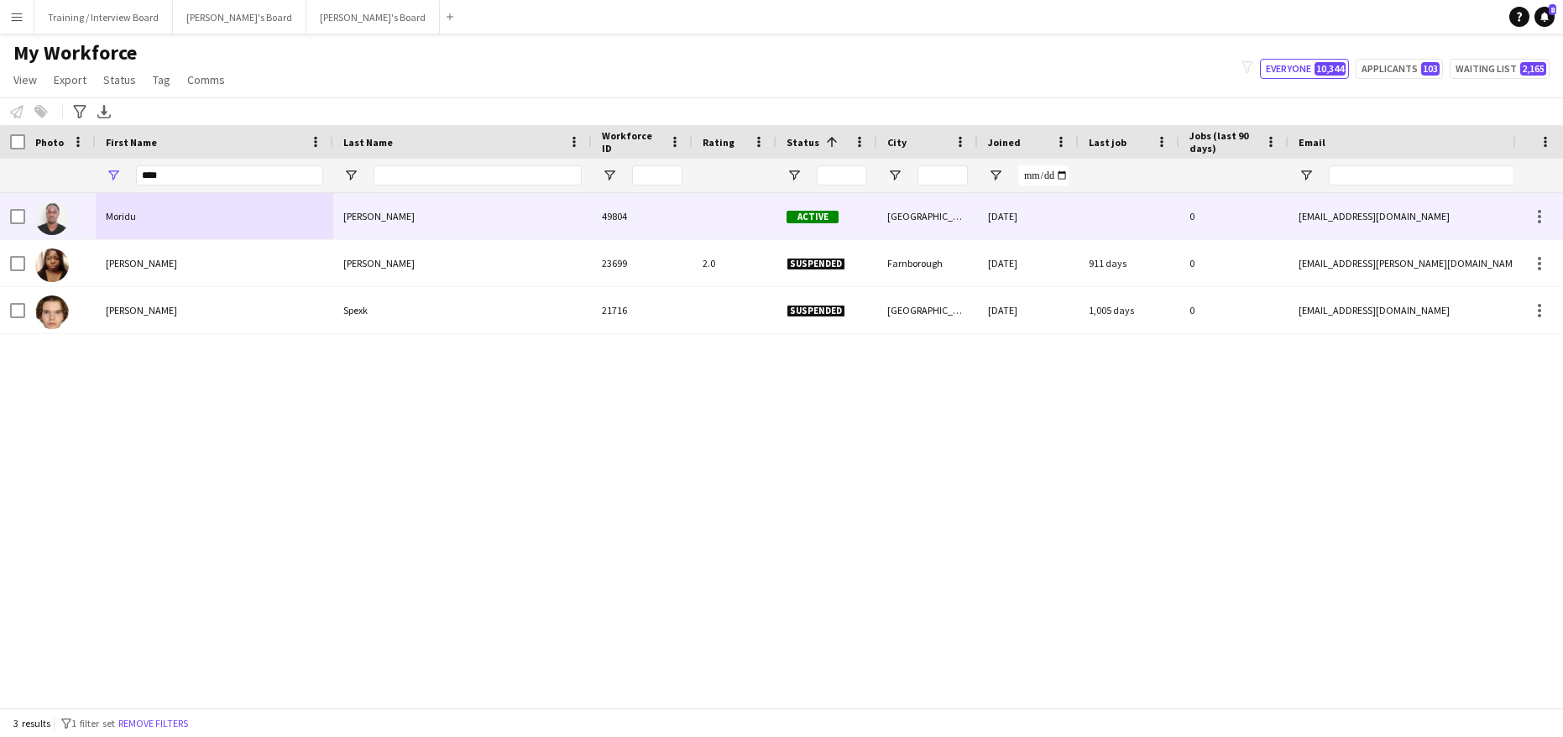
click at [372, 227] on div "Lau" at bounding box center [462, 216] width 259 height 46
click at [495, 233] on div "Lau" at bounding box center [462, 216] width 259 height 46
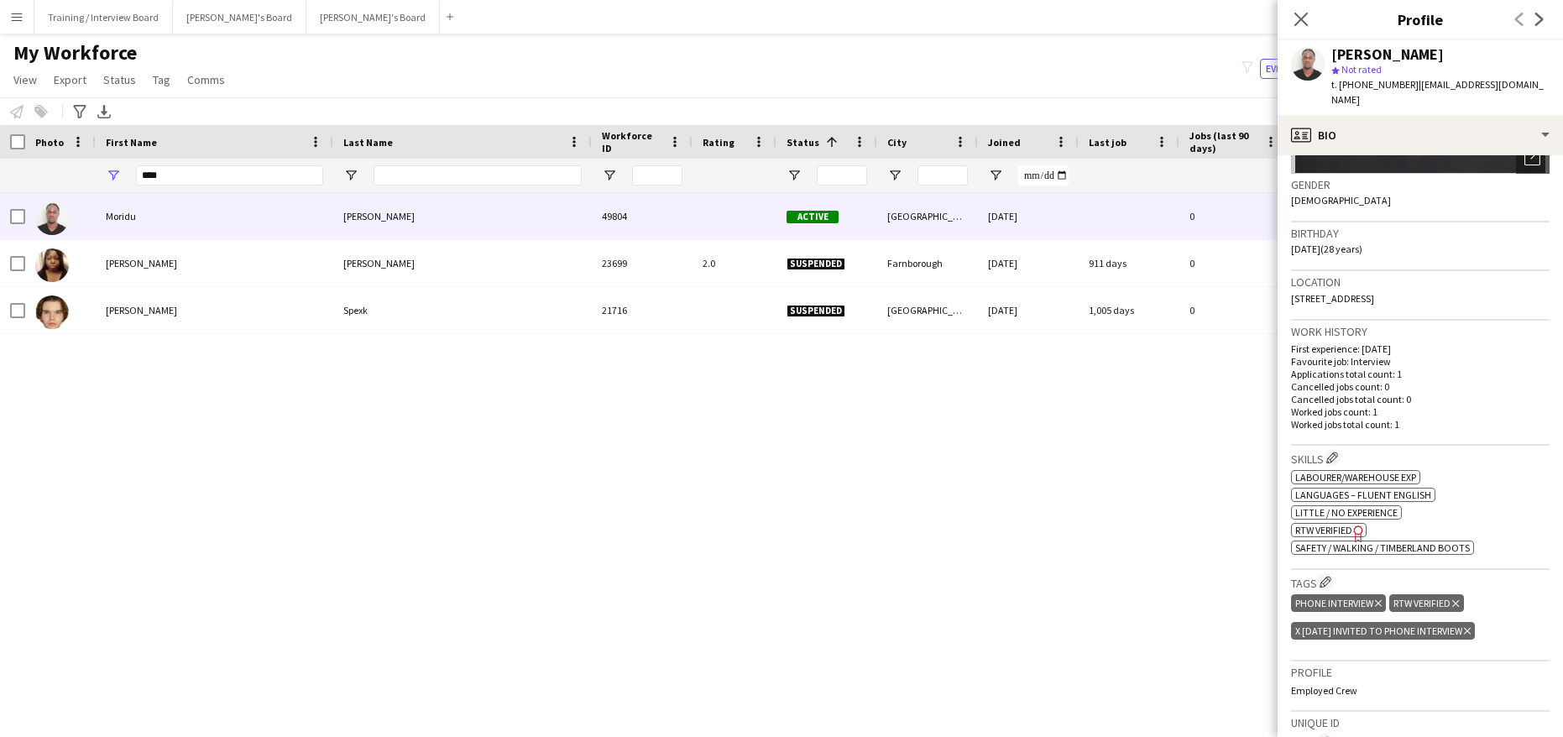
scroll to position [336, 0]
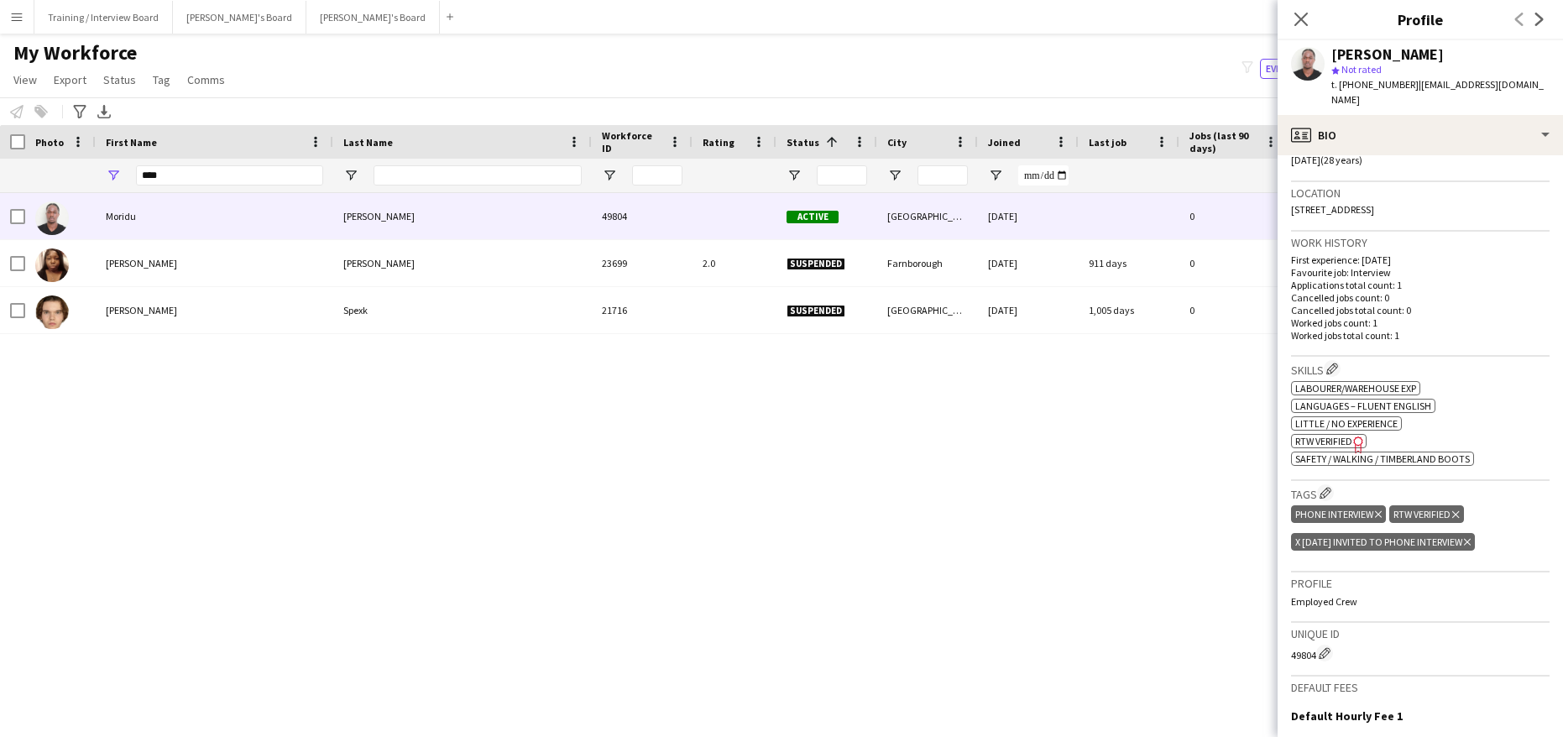
click at [1475, 536] on div "x 28/08/2025 Invited to Phone Interview Delete tag" at bounding box center [1383, 542] width 184 height 18
click at [1471, 541] on icon "Delete tag" at bounding box center [1467, 542] width 7 height 10
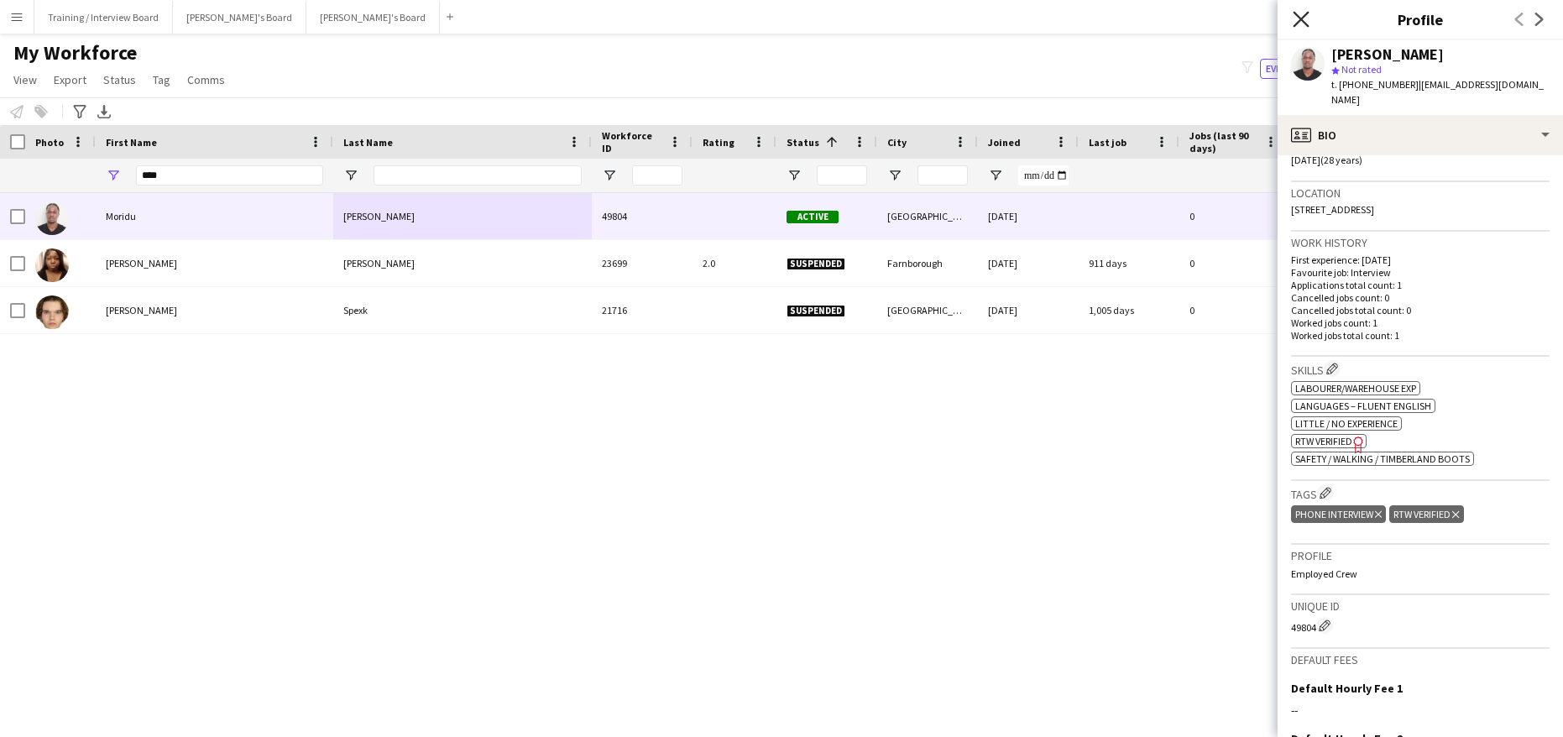
click at [1296, 20] on icon "Close pop-in" at bounding box center [1301, 19] width 16 height 16
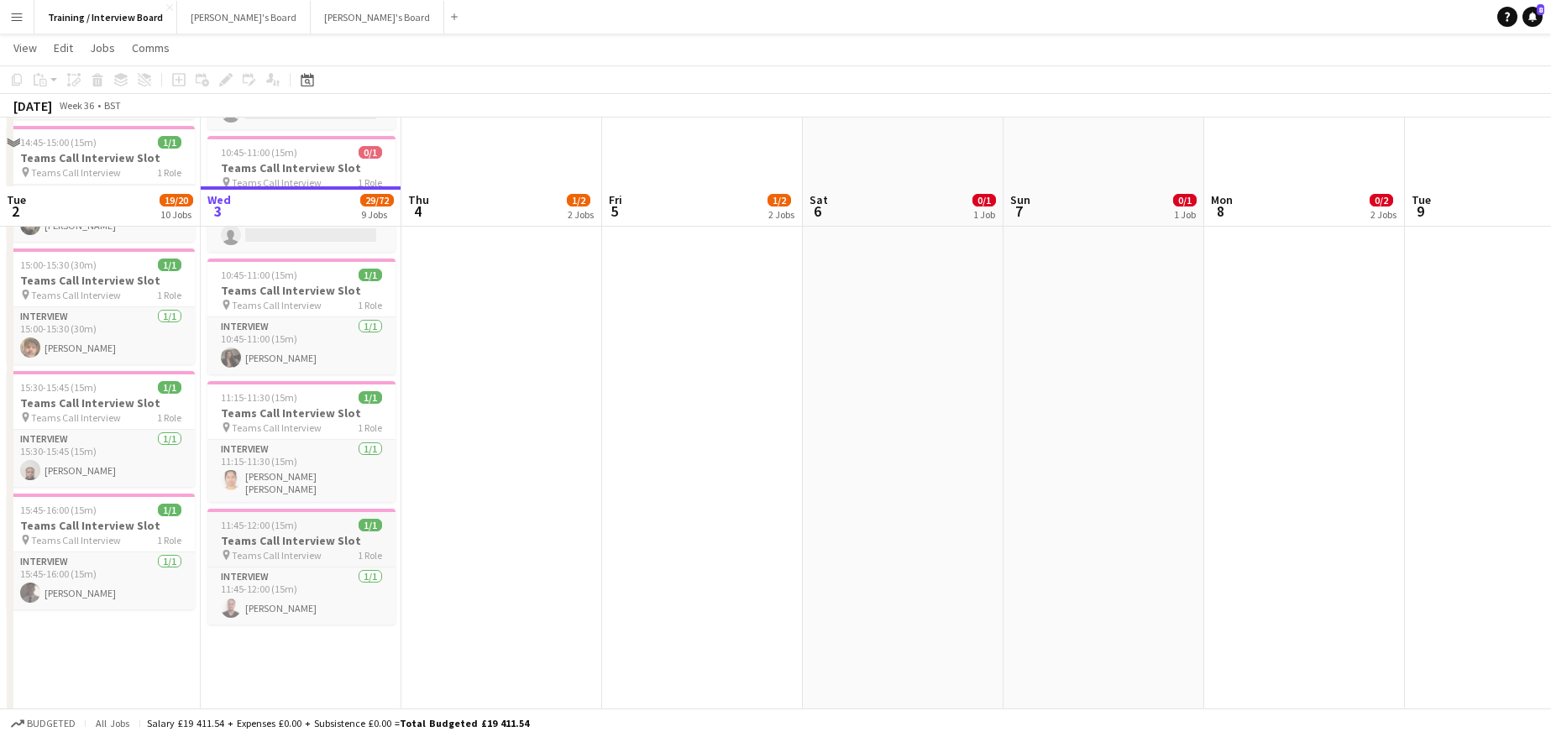
scroll to position [840, 0]
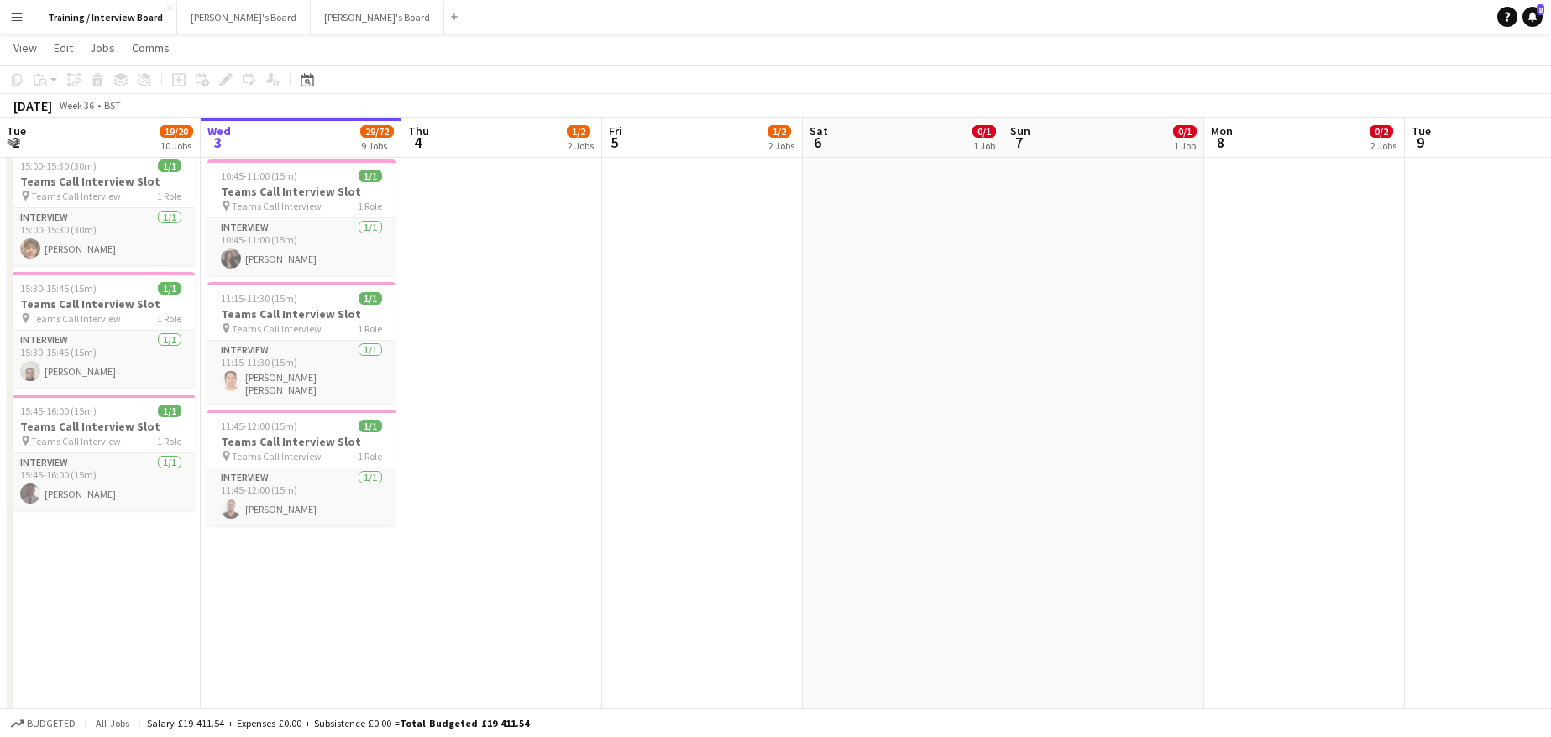
click at [309, 585] on app-date-cell "In progress 10:00-16:00 (6h) 1/1 pin Profiles Personnel 1 Role Admin Assistant …" at bounding box center [301, 72] width 201 height 1449
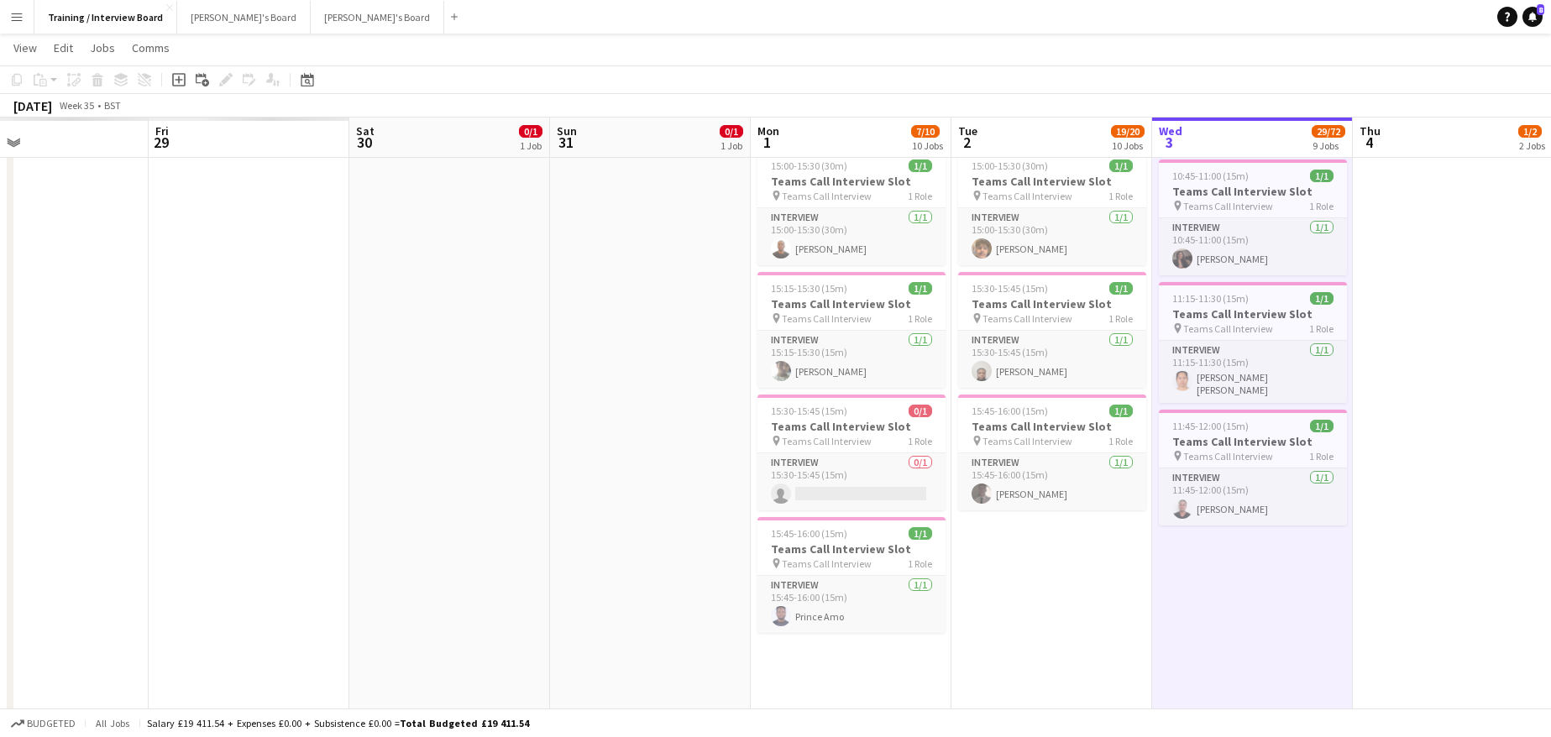
scroll to position [0, 346]
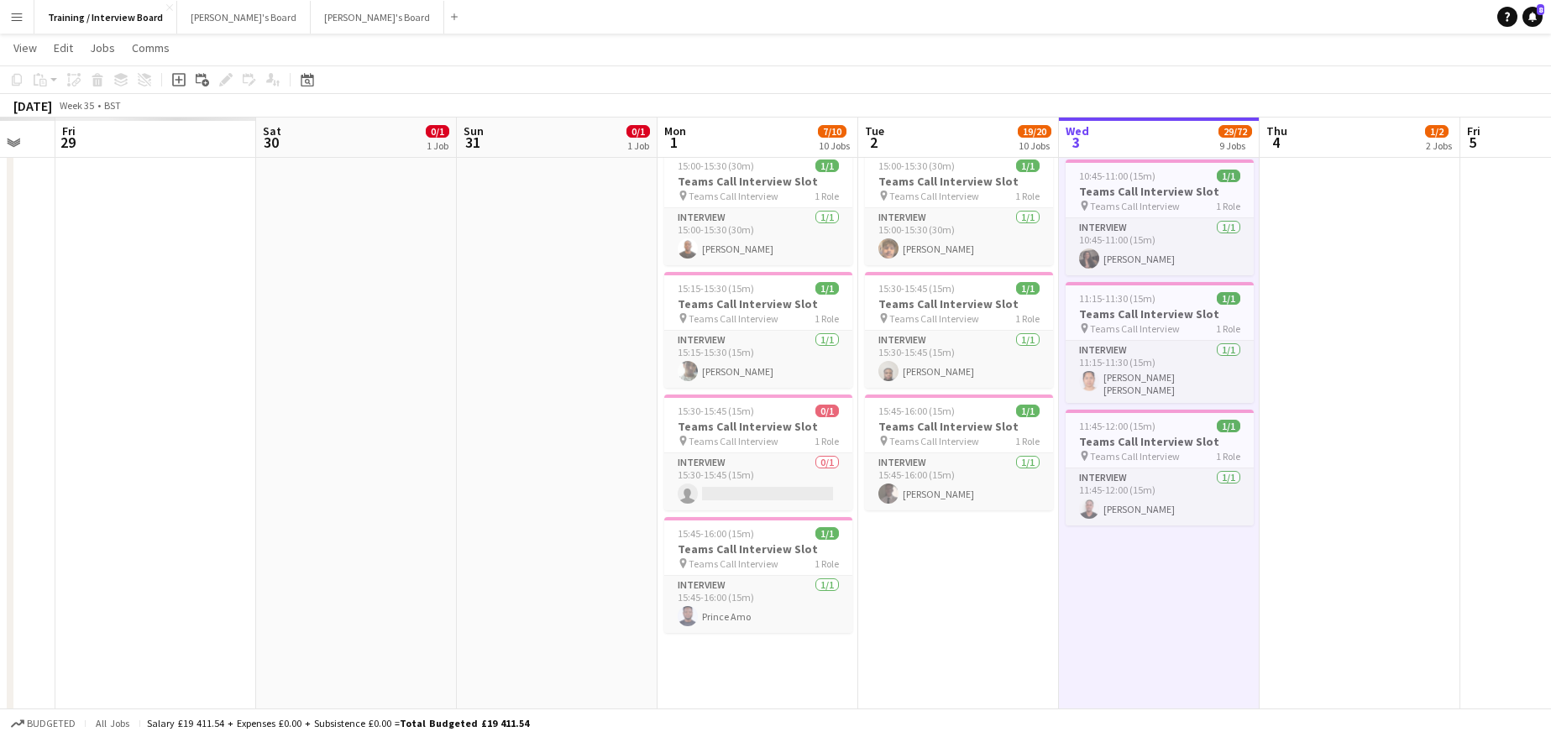
drag, startPoint x: 236, startPoint y: 123, endPoint x: 1573, endPoint y: 139, distance: 1336.7
click at [1551, 139] on html "Menu Boards Boards Boards All jobs Status Workforce Workforce My Workforce Recr…" at bounding box center [775, 320] width 1551 height 2321
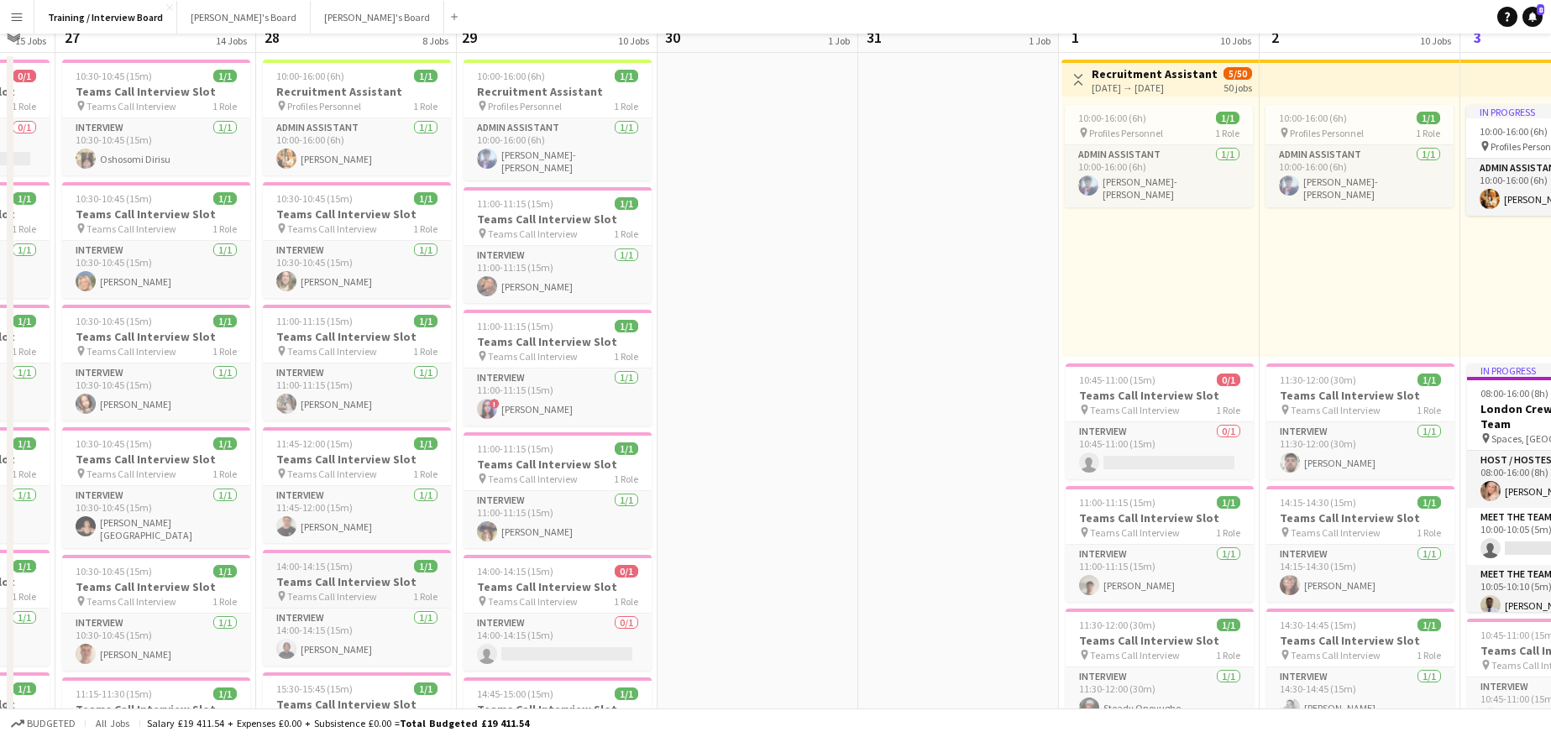
scroll to position [252, 0]
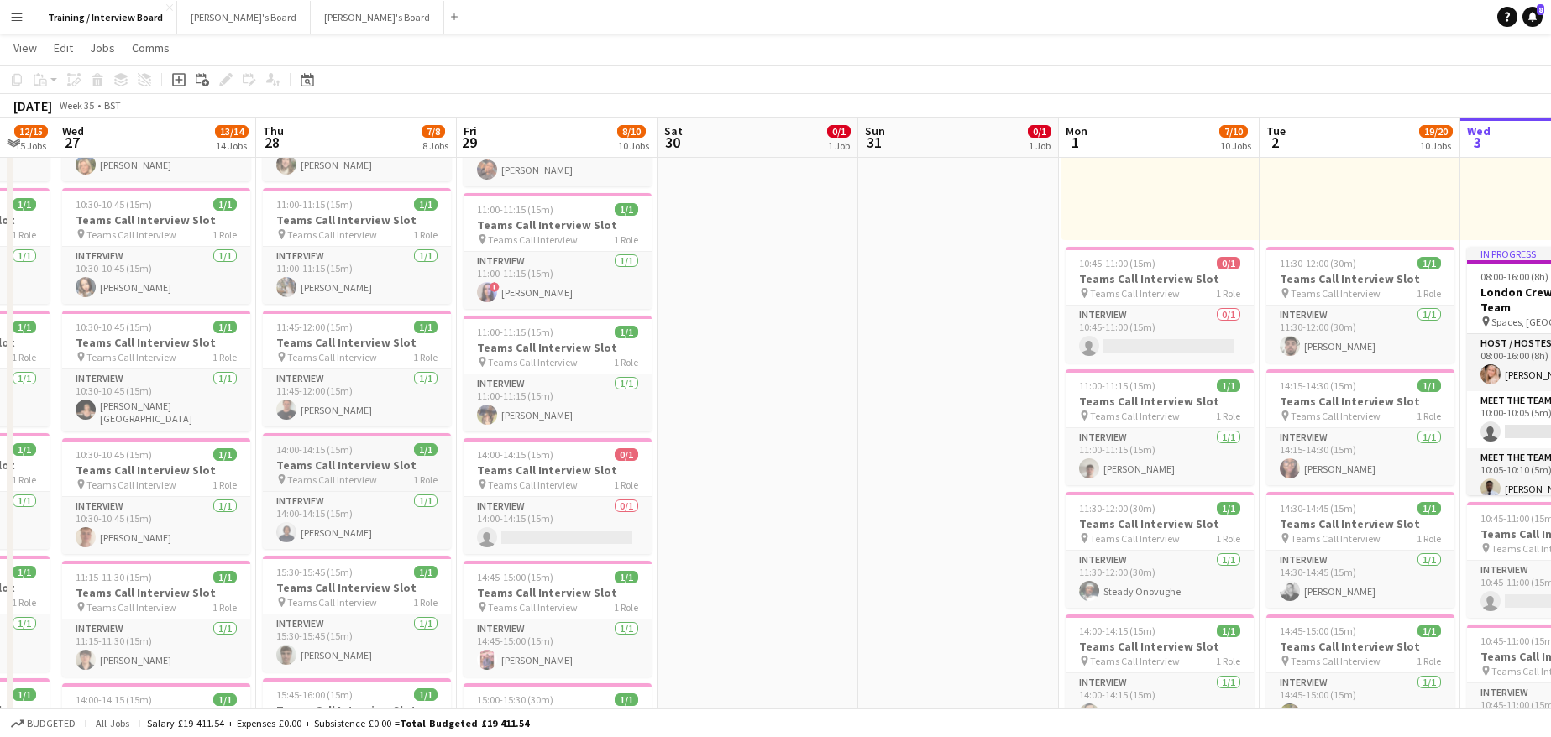
click at [310, 458] on h3 "Teams Call Interview Slot" at bounding box center [357, 465] width 188 height 15
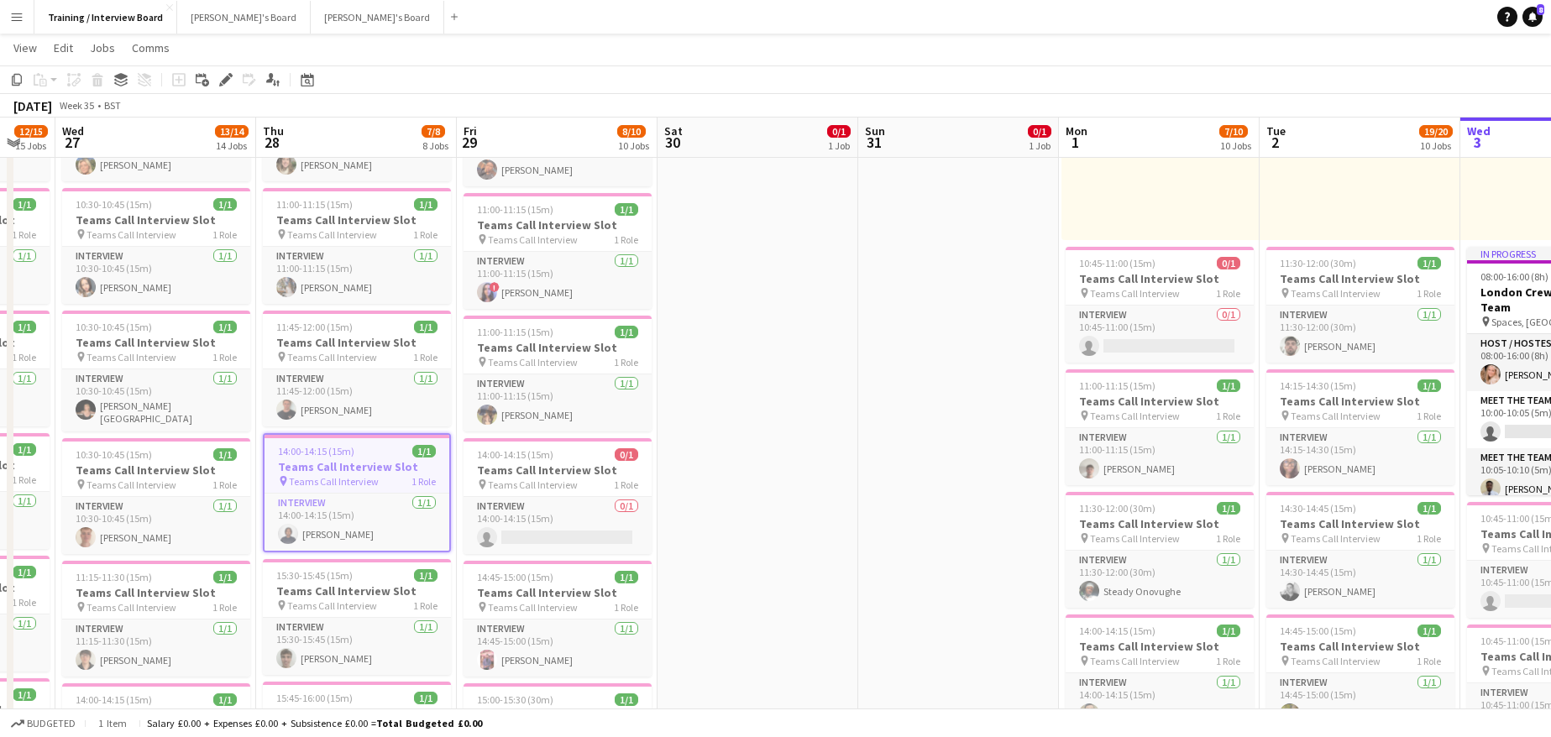
scroll to position [0, 488]
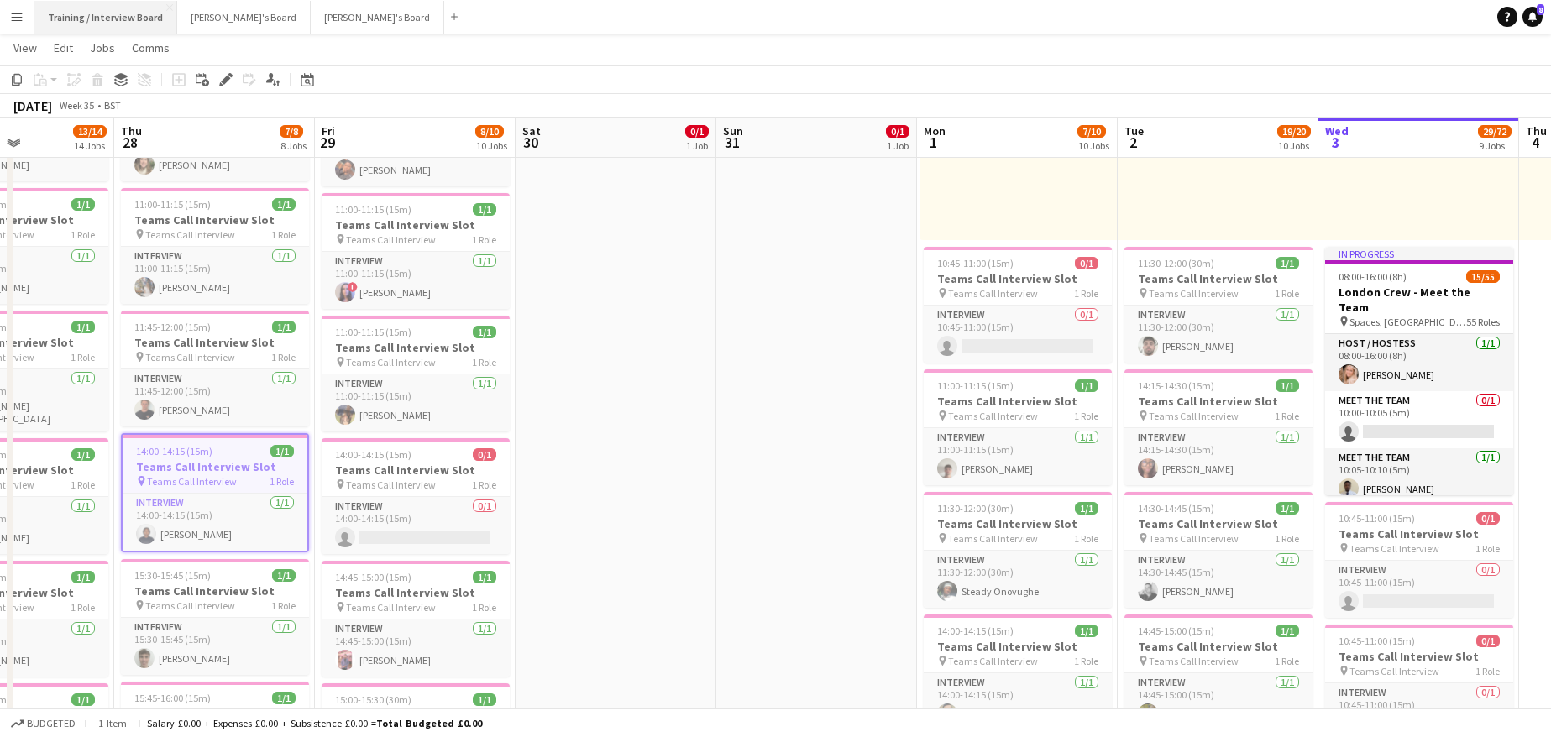
drag, startPoint x: 1201, startPoint y: 119, endPoint x: 123, endPoint y: 10, distance: 1084.3
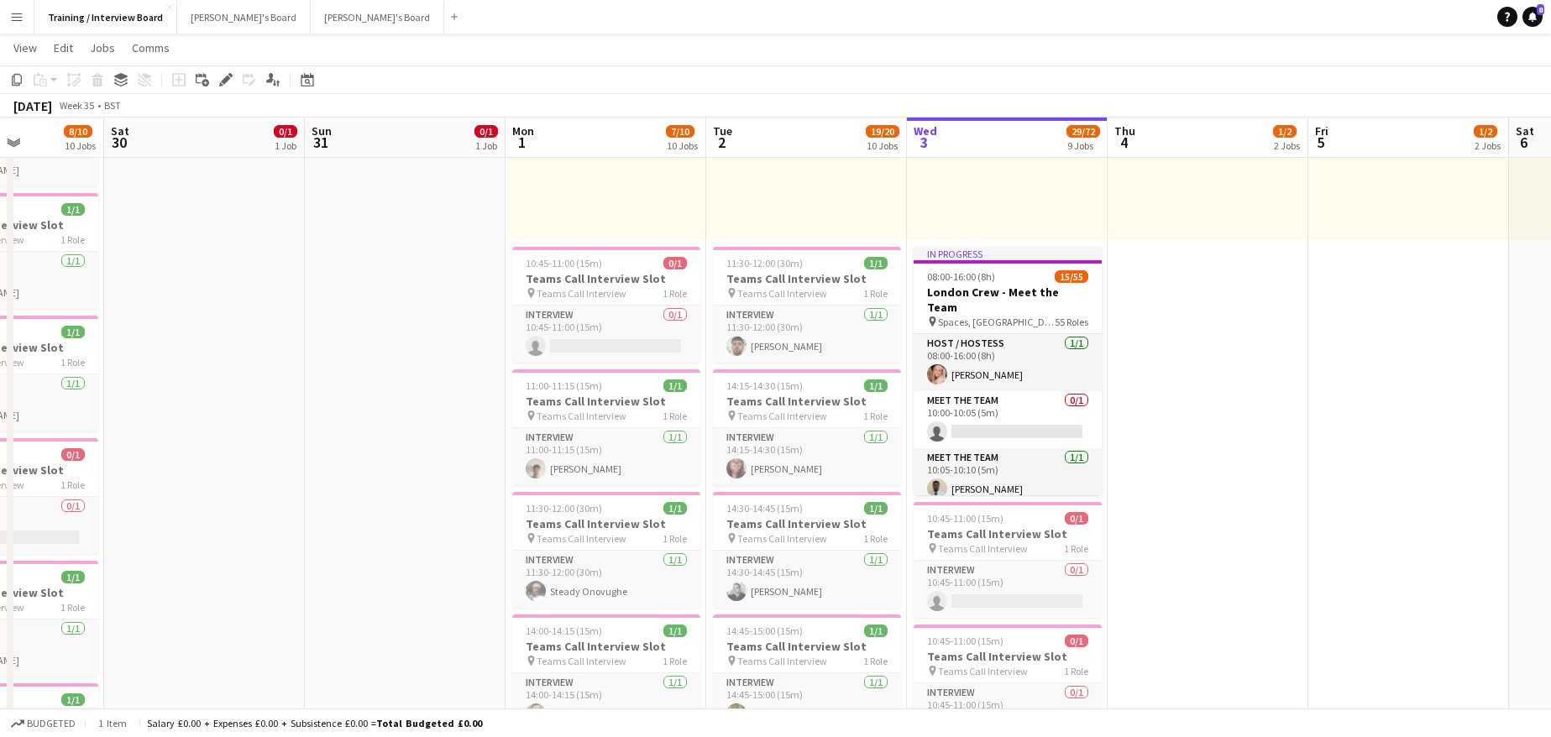
drag, startPoint x: 1264, startPoint y: 147, endPoint x: 223, endPoint y: 53, distance: 1044.5
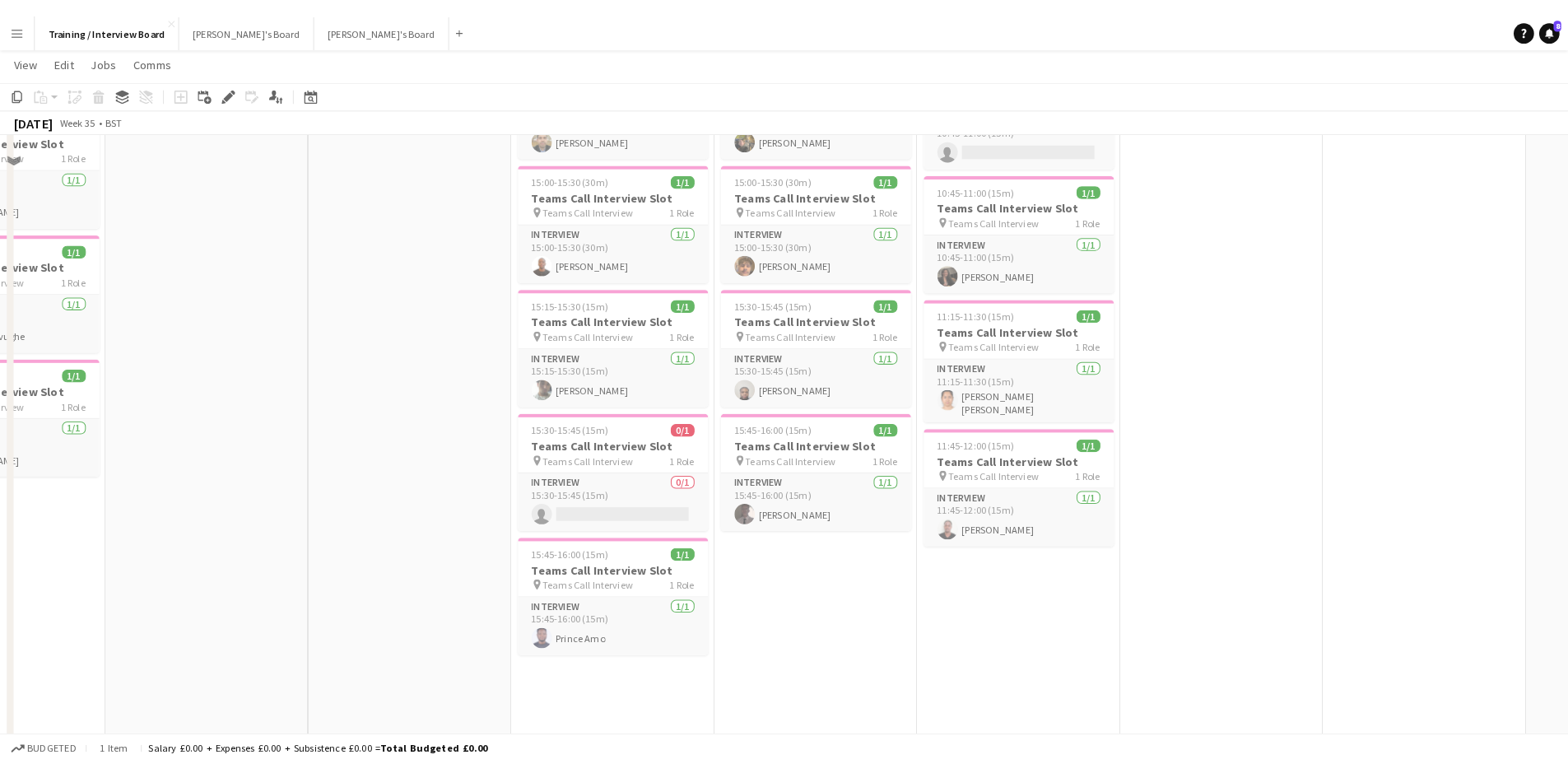
scroll to position [907, 0]
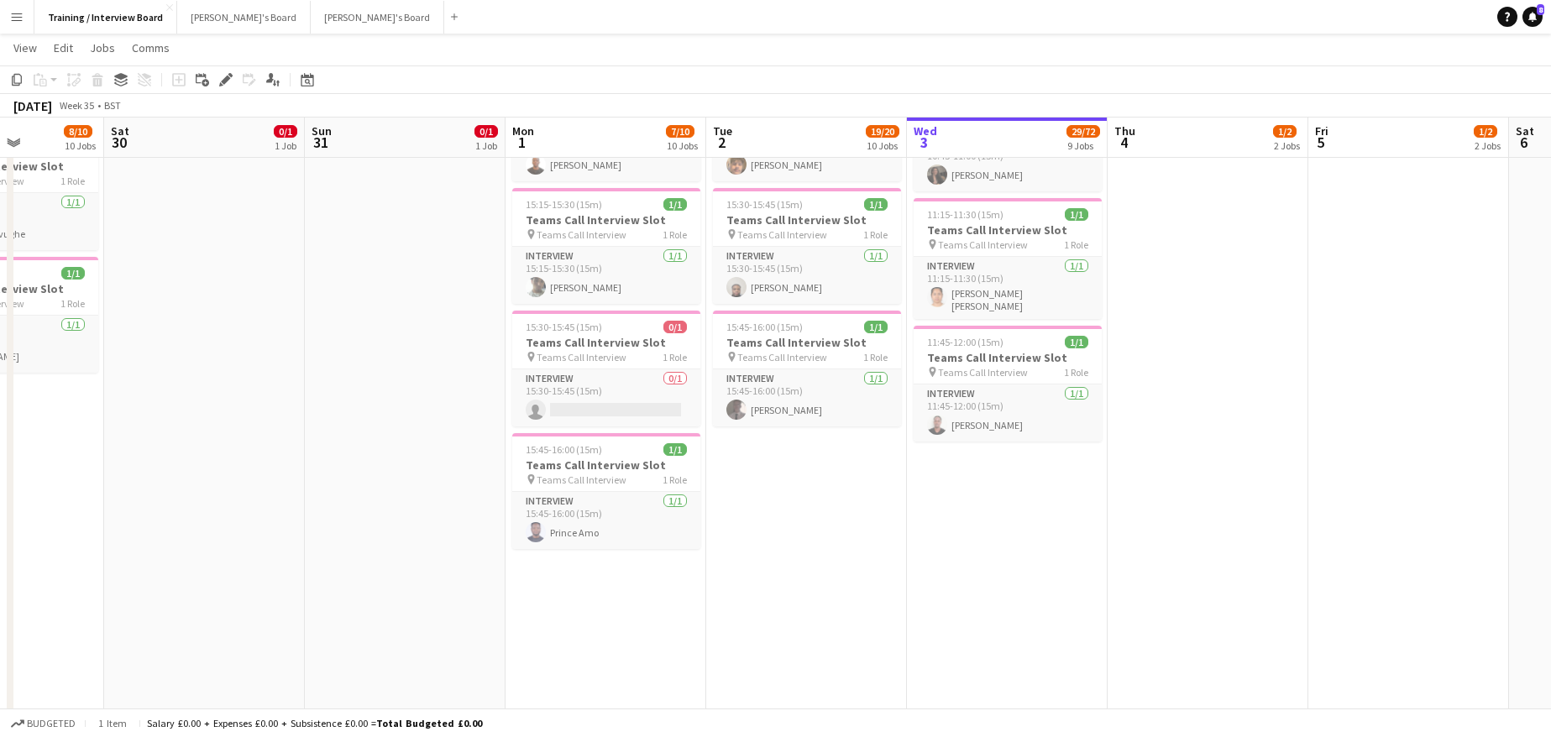
click at [960, 478] on app-date-cell "In progress 10:00-16:00 (6h) 1/1 pin Profiles Personnel 1 Role Admin Assistant …" at bounding box center [1007, 254] width 201 height 1979
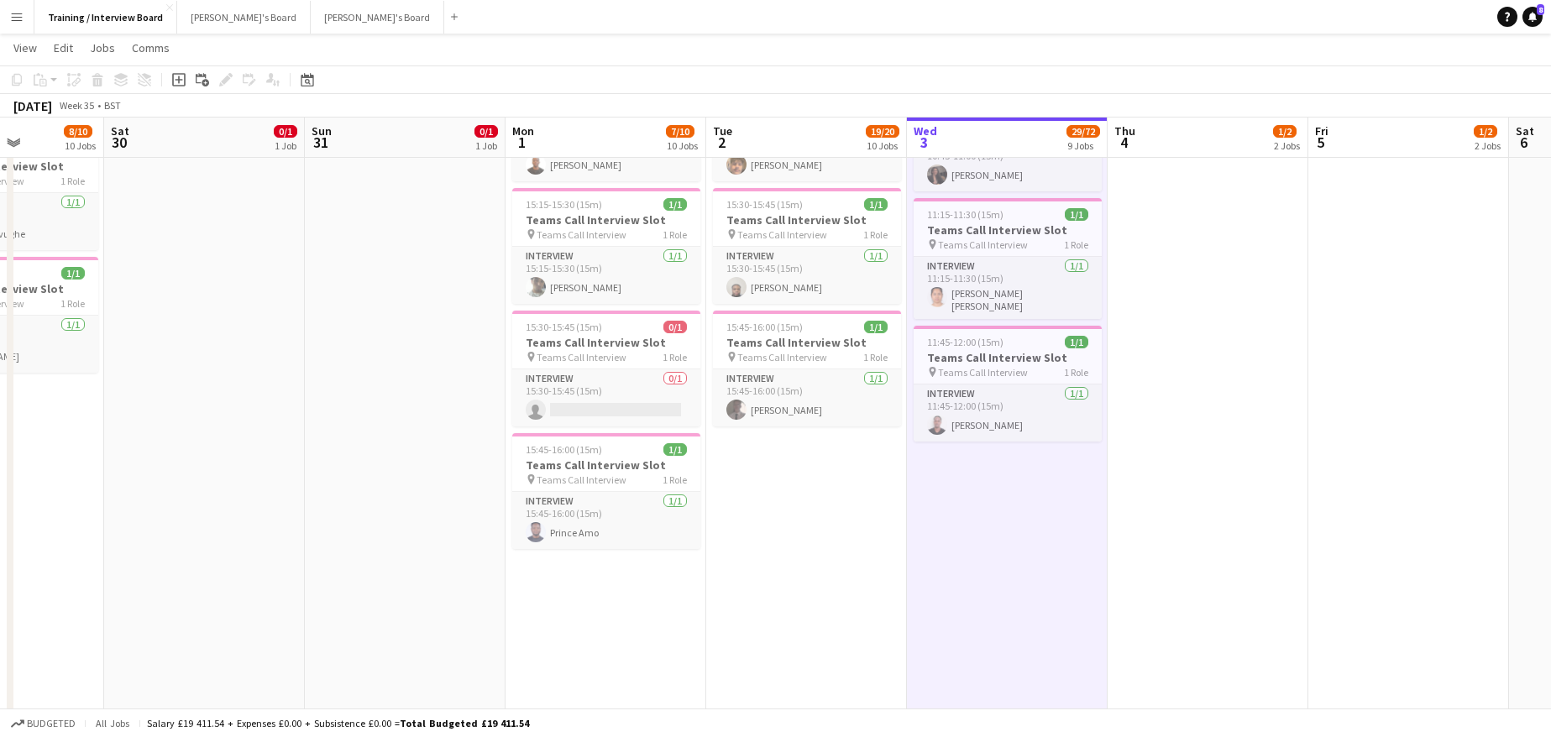
click at [1033, 599] on app-date-cell "In progress 10:00-16:00 (6h) 1/1 pin Profiles Personnel 1 Role Admin Assistant …" at bounding box center [1007, 254] width 201 height 1979
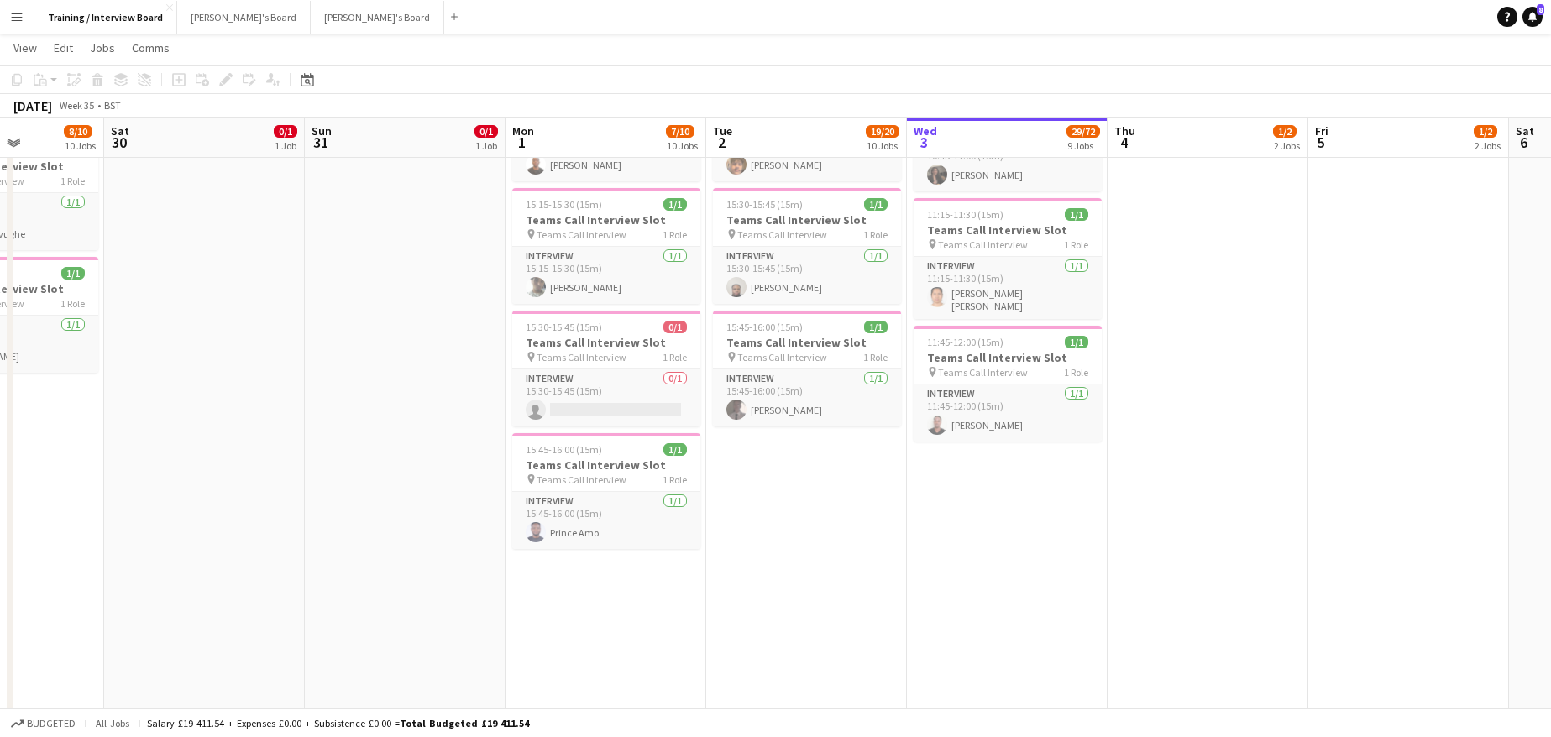
click at [1048, 552] on app-date-cell "In progress 10:00-16:00 (6h) 1/1 pin Profiles Personnel 1 Role Admin Assistant …" at bounding box center [1007, 254] width 201 height 1979
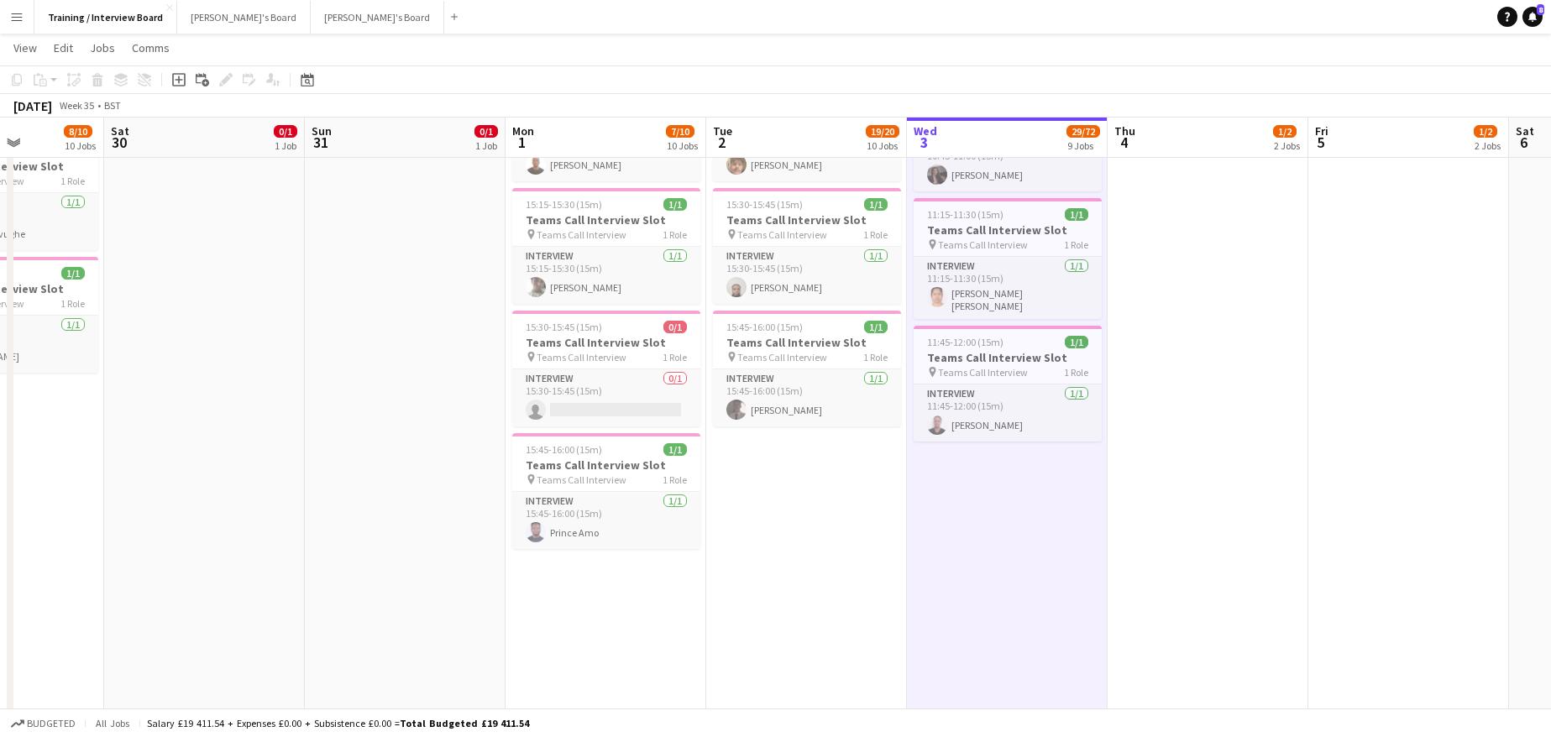
click at [37, 72] on div "Copy Paste Paste Ctrl+V Paste with crew Ctrl+Shift+V Paste linked Job Delete Gr…" at bounding box center [81, 80] width 148 height 20
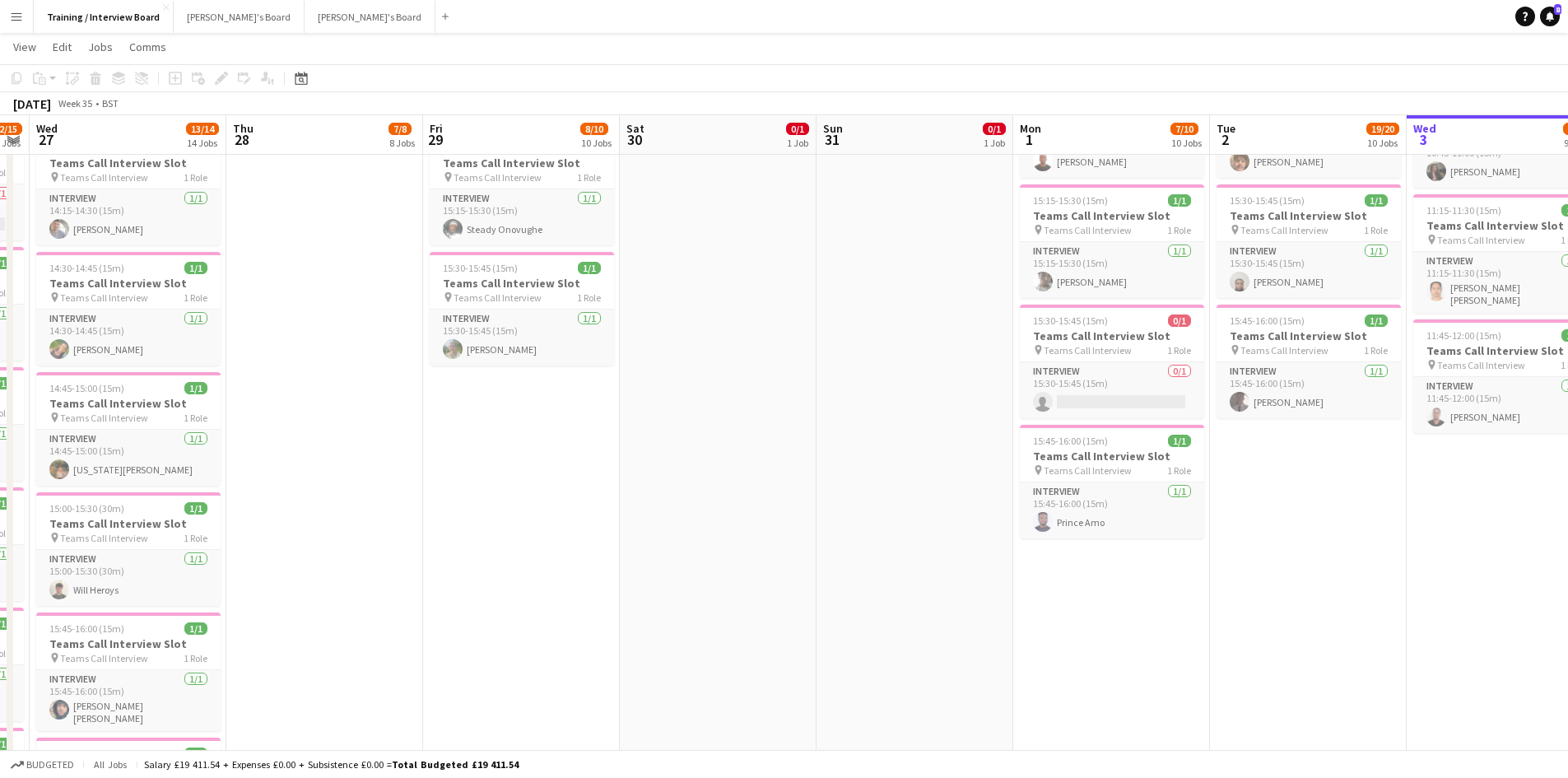
scroll to position [0, 351]
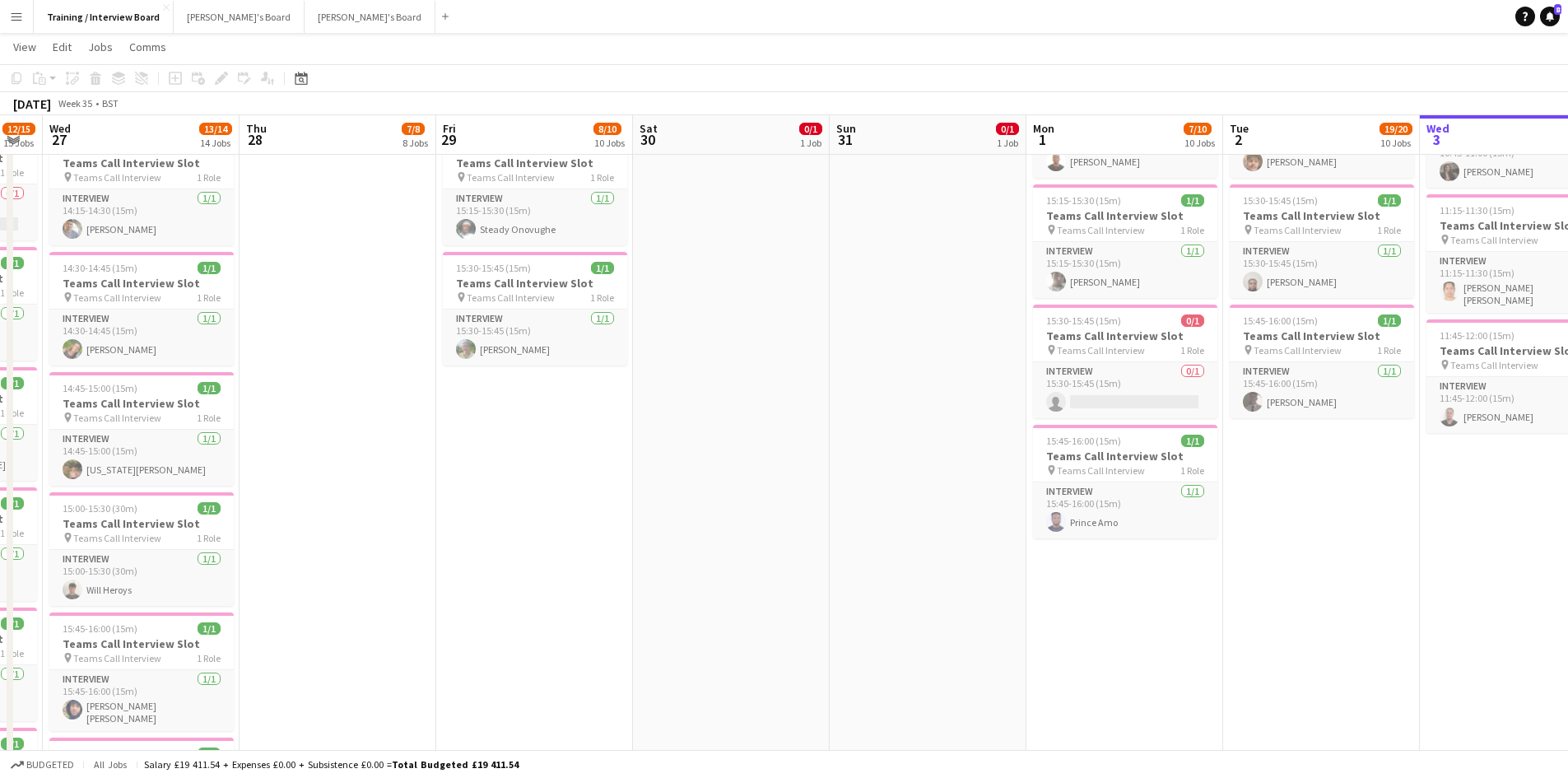
drag, startPoint x: 758, startPoint y: 143, endPoint x: 1486, endPoint y: 262, distance: 737.7
click at [1486, 262] on app-calendar-viewport "Mon 25 0/1 1 Job Tue 26 12/15 15 Jobs Wed 27 13/14 14 Jobs Thu 28 7/8 8 Jobs Fr…" at bounding box center [784, 510] width 1568 height 2704
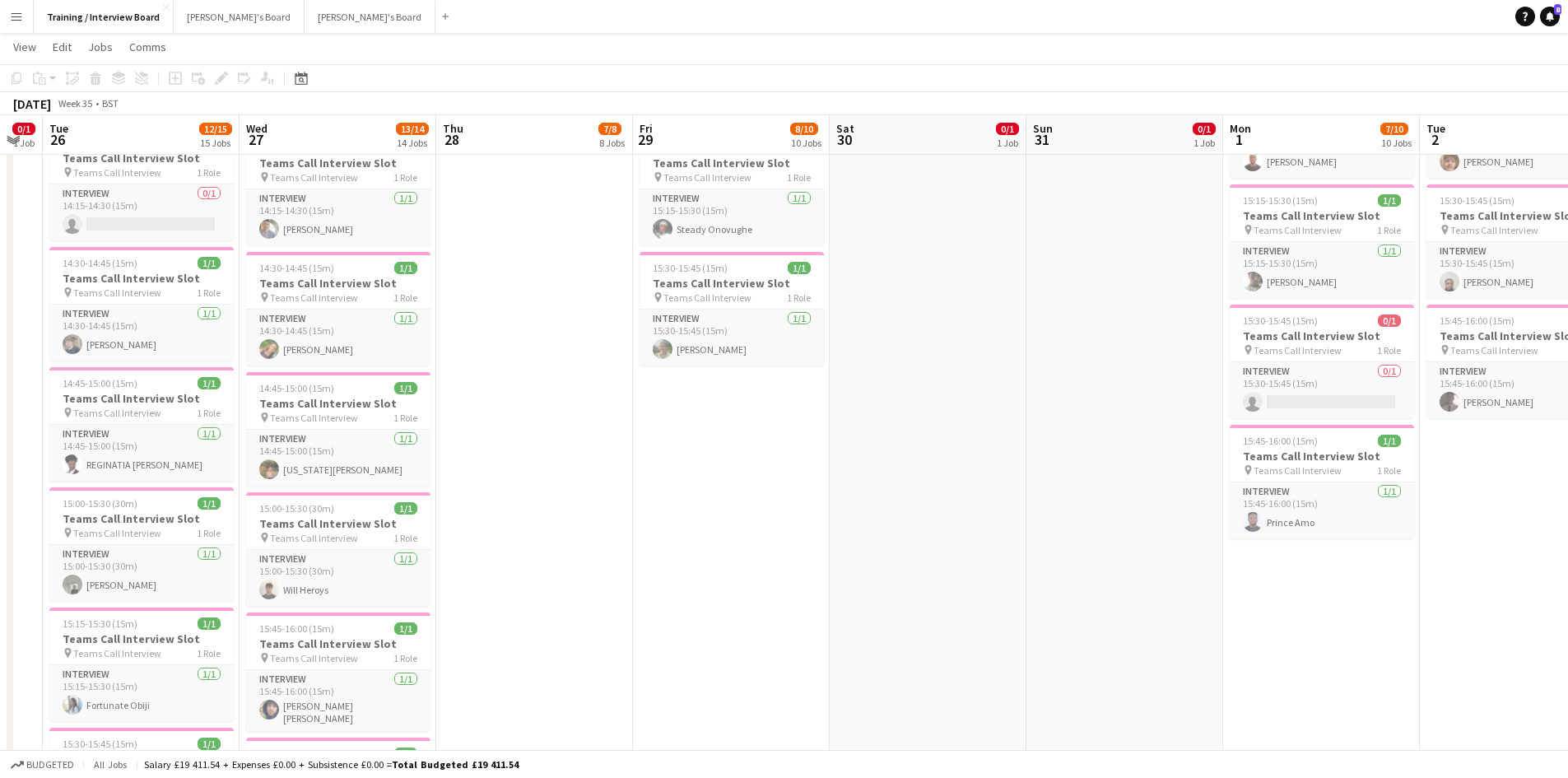
scroll to position [0, 437]
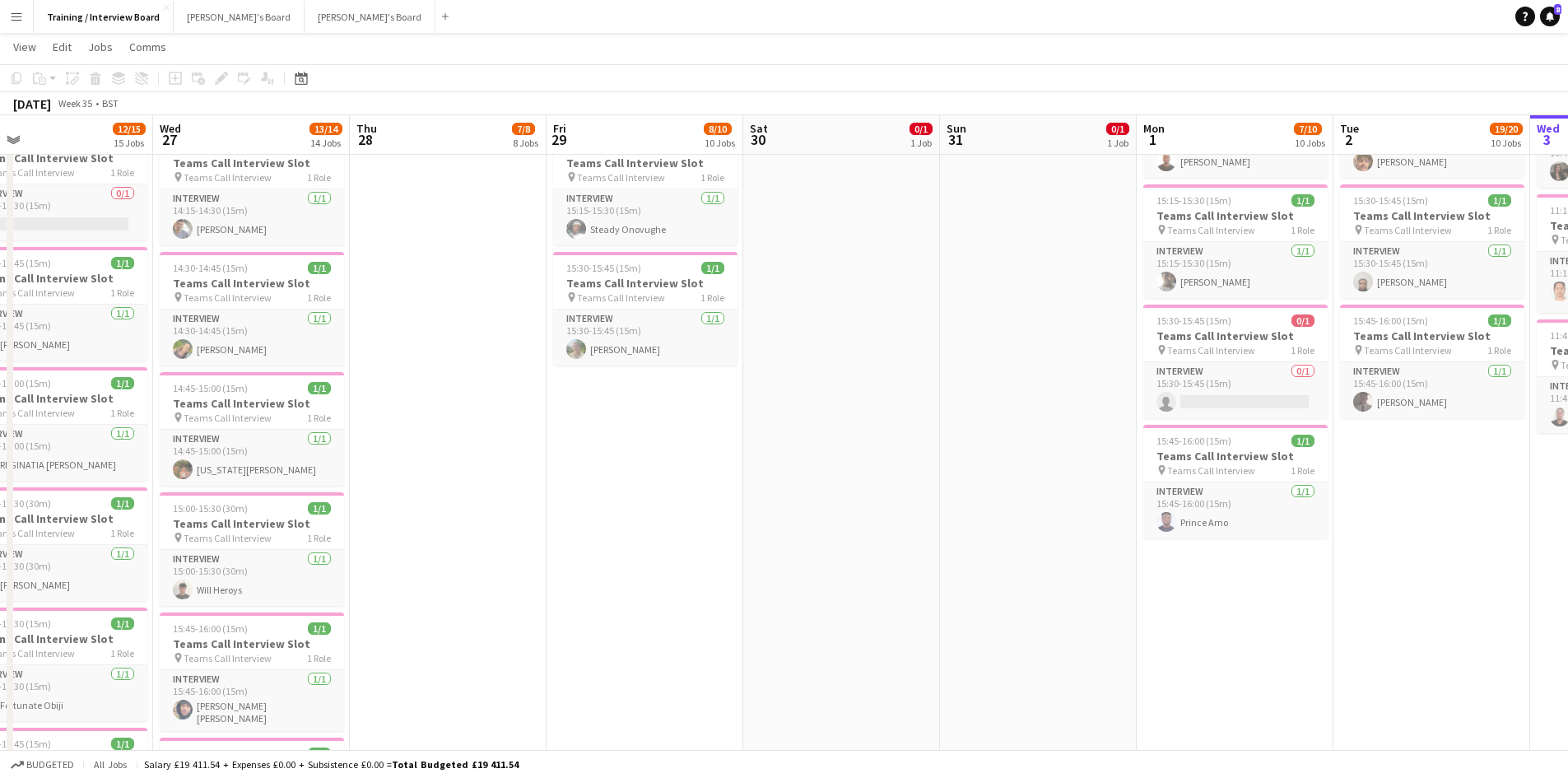
drag, startPoint x: 341, startPoint y: 132, endPoint x: 649, endPoint y: 176, distance: 311.1
click at [649, 176] on app-calendar-viewport "Sun 24 Mon 25 0/1 1 Job Tue 26 12/15 15 Jobs Wed 27 13/14 14 Jobs Thu 28 7/8 8 …" at bounding box center [784, 510] width 1568 height 2704
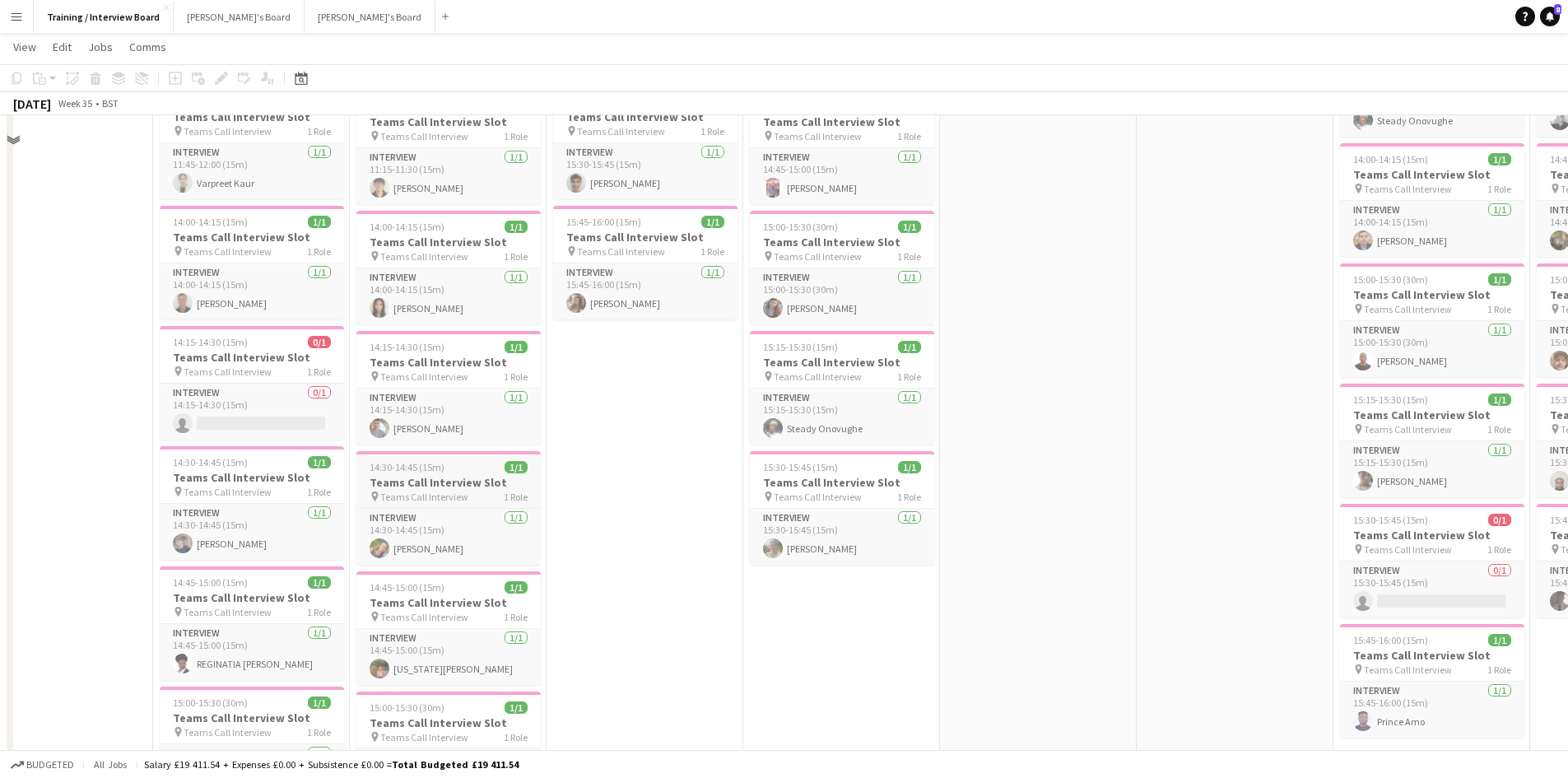
scroll to position [577, 0]
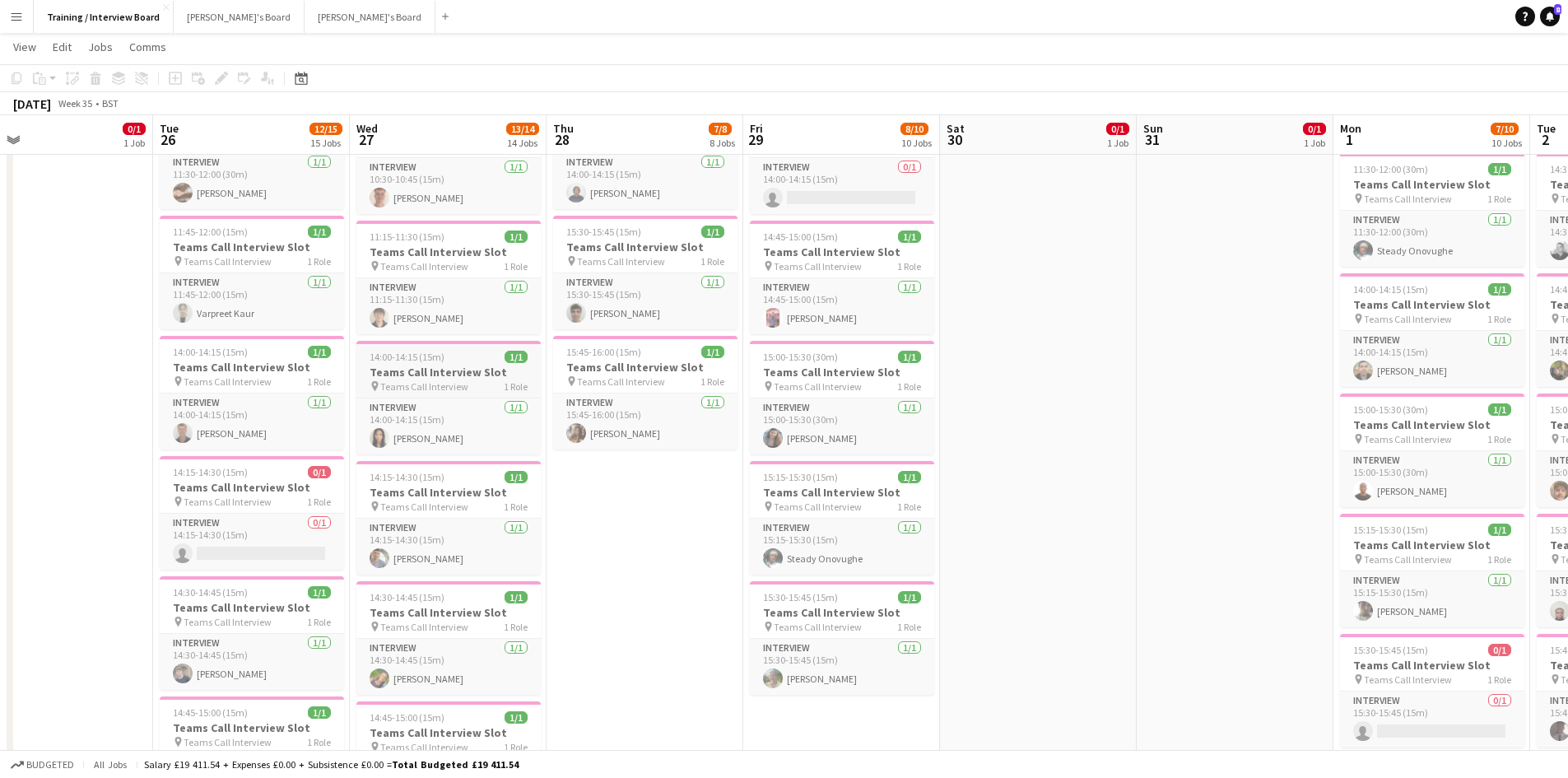
click at [409, 351] on span "14:00-14:15 (15m)" at bounding box center [407, 357] width 75 height 13
click at [17, 75] on icon "Copy" at bounding box center [16, 78] width 13 height 13
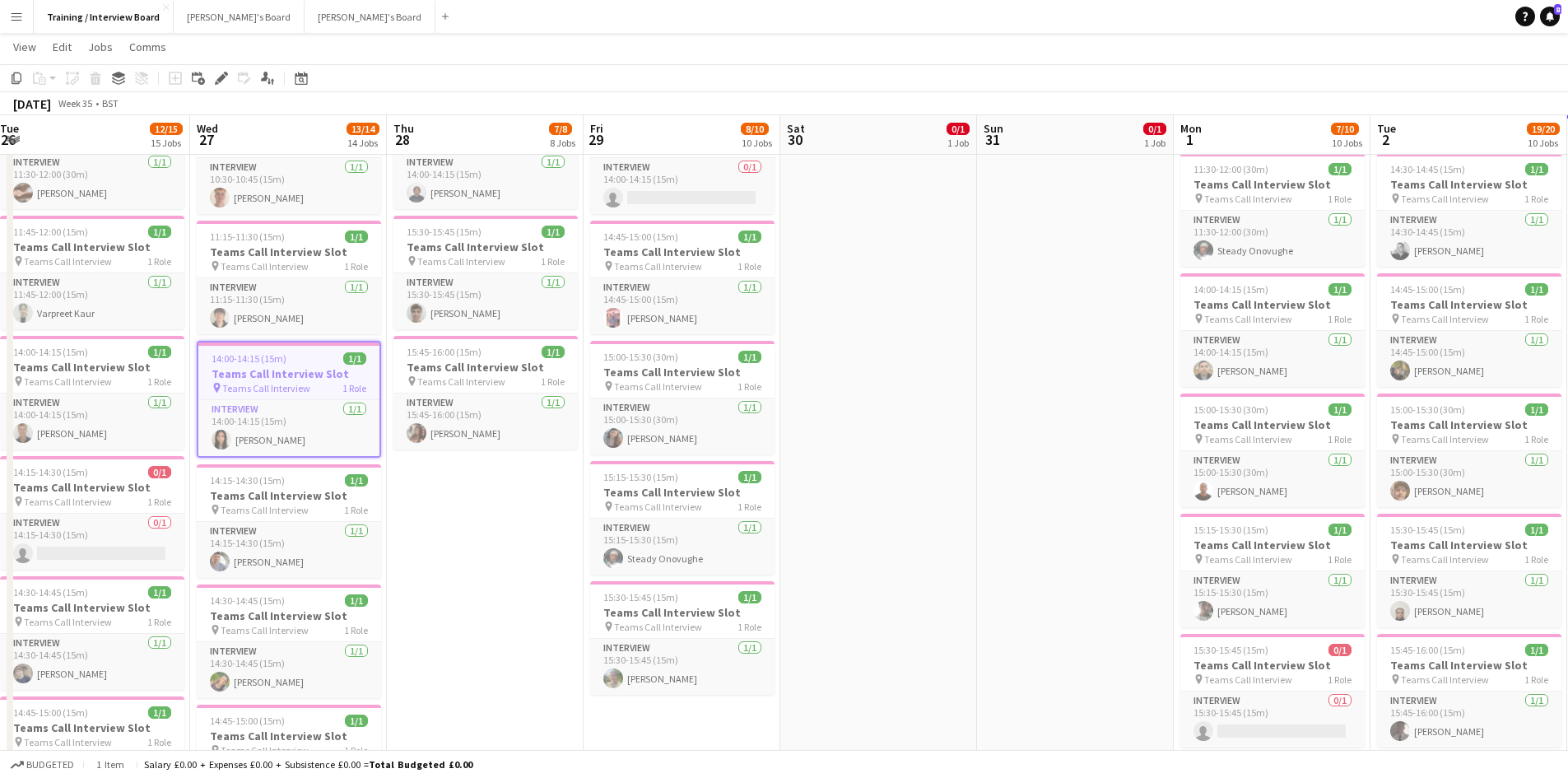
scroll to position [0, 500]
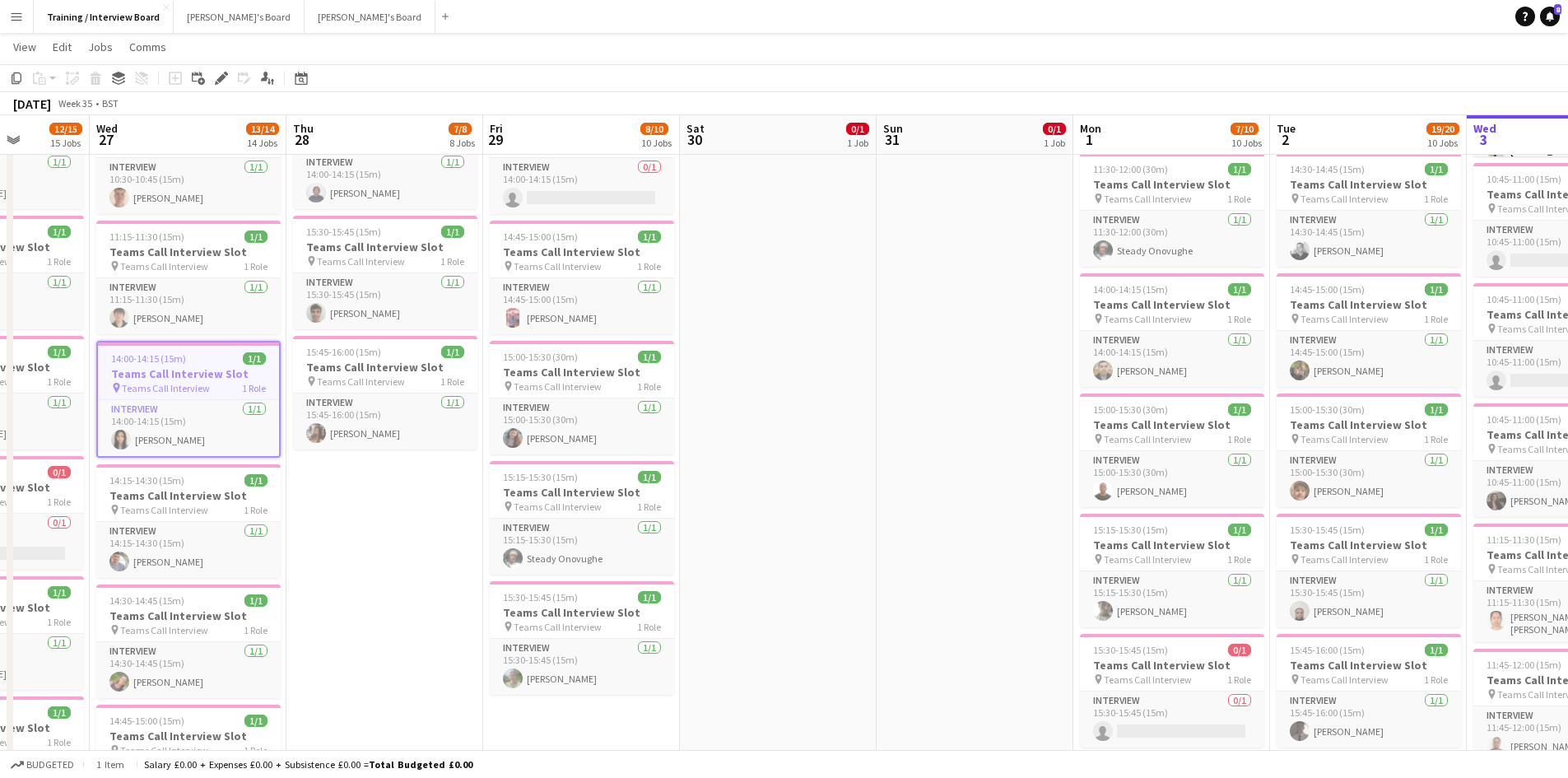
drag, startPoint x: 1427, startPoint y: 136, endPoint x: 214, endPoint y: -72, distance: 1230.7
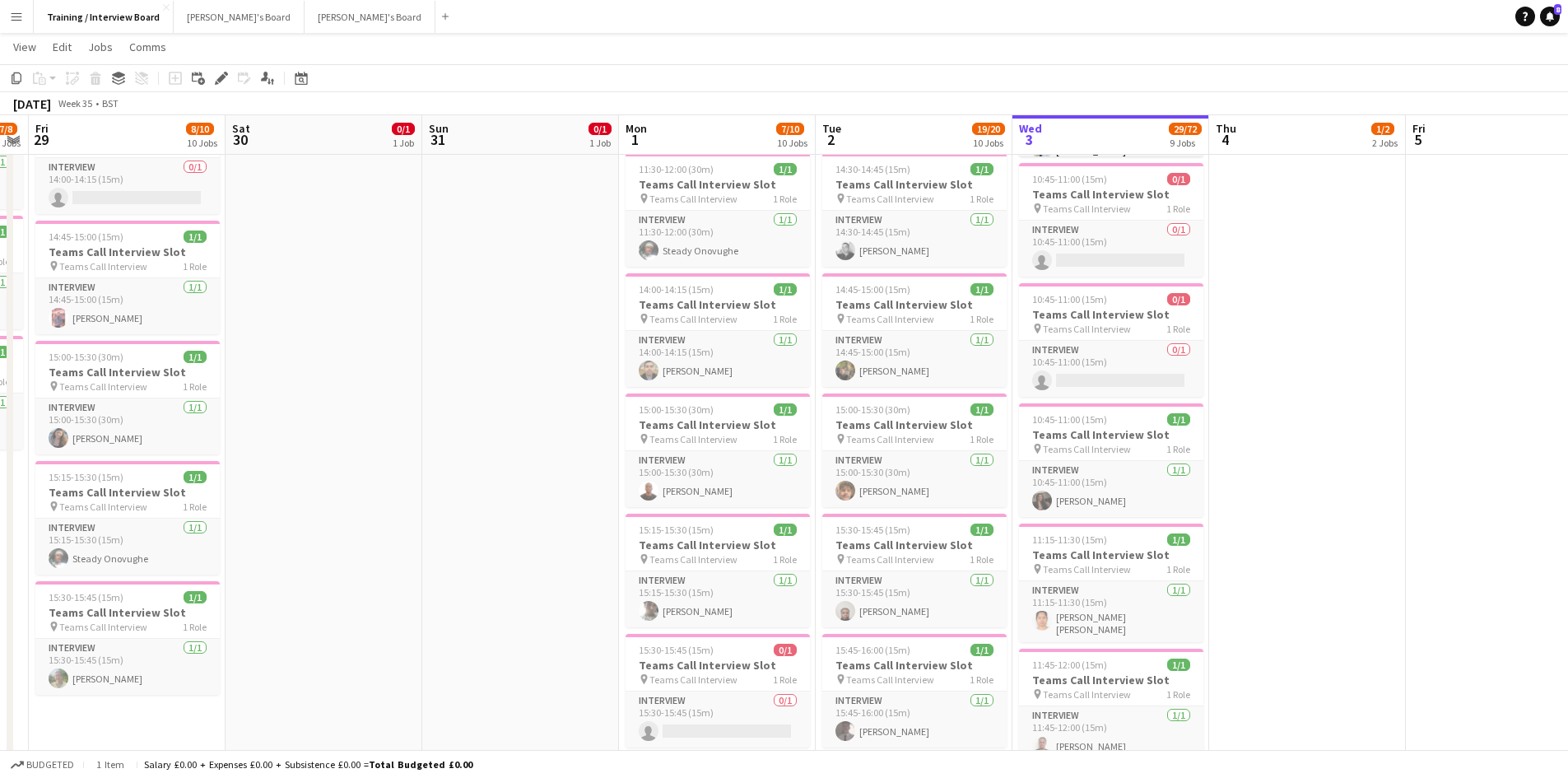
scroll to position [0, 649]
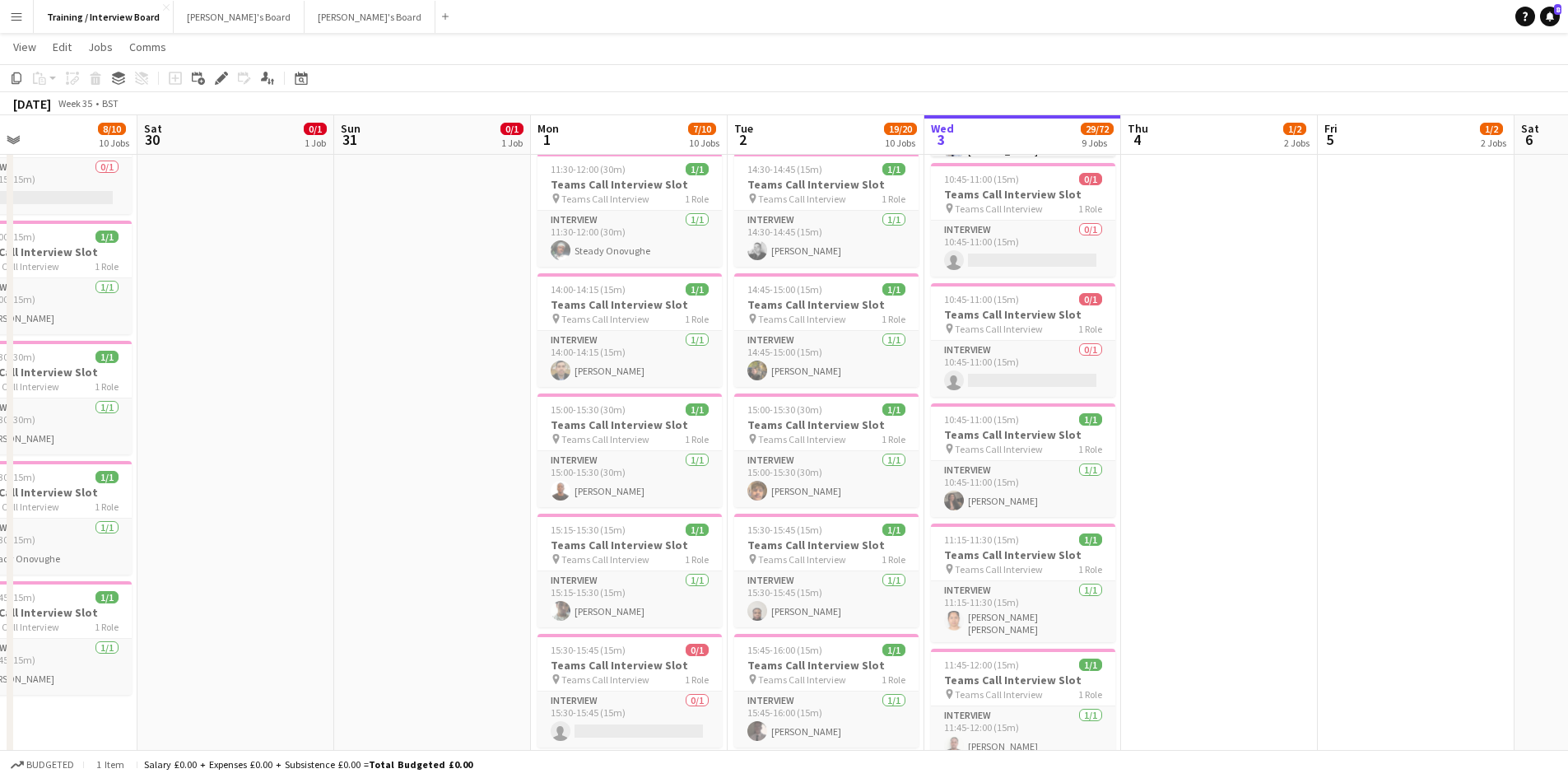
drag, startPoint x: 1381, startPoint y: 146, endPoint x: 694, endPoint y: 79, distance: 690.3
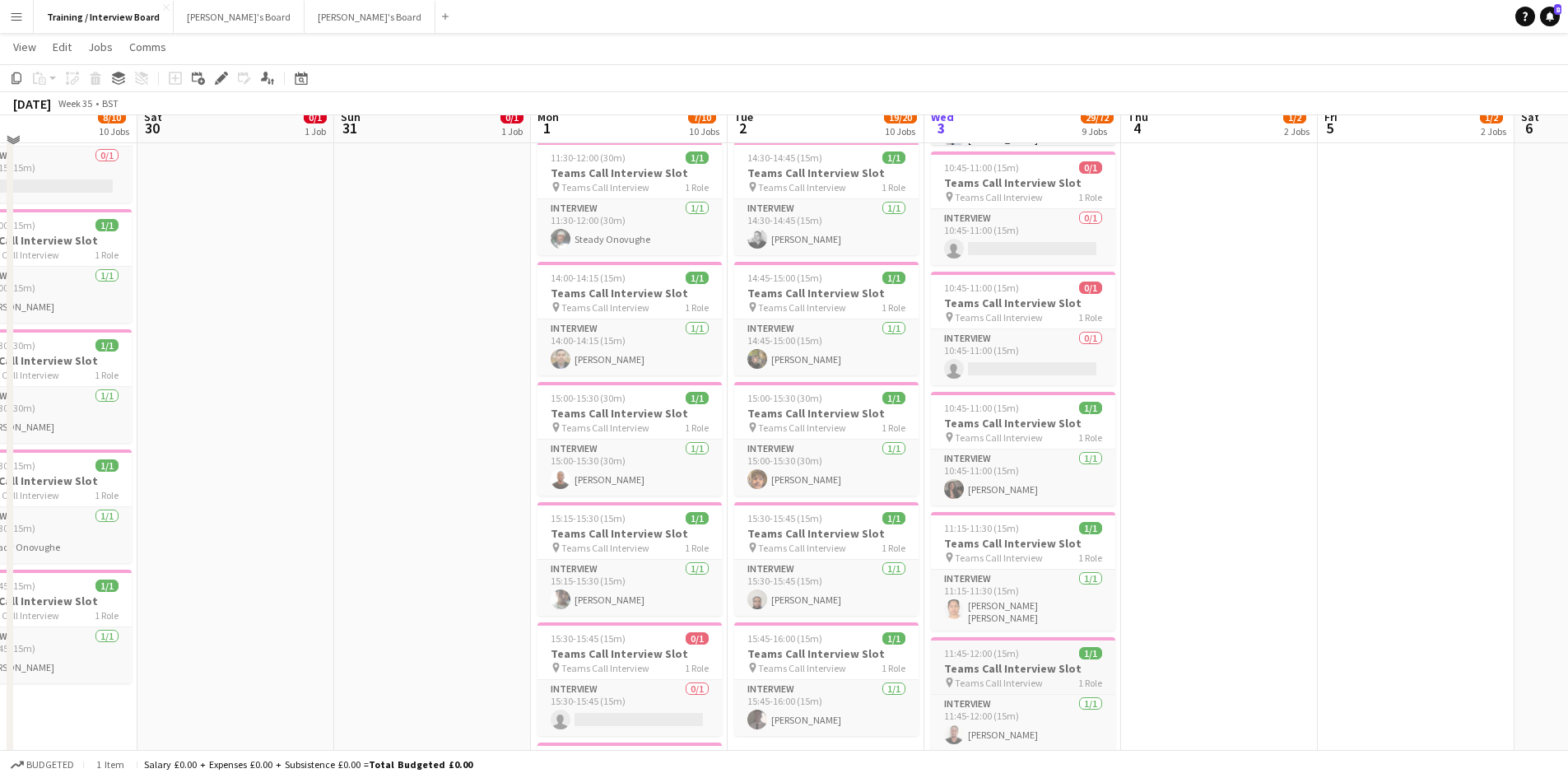
scroll to position [742, 0]
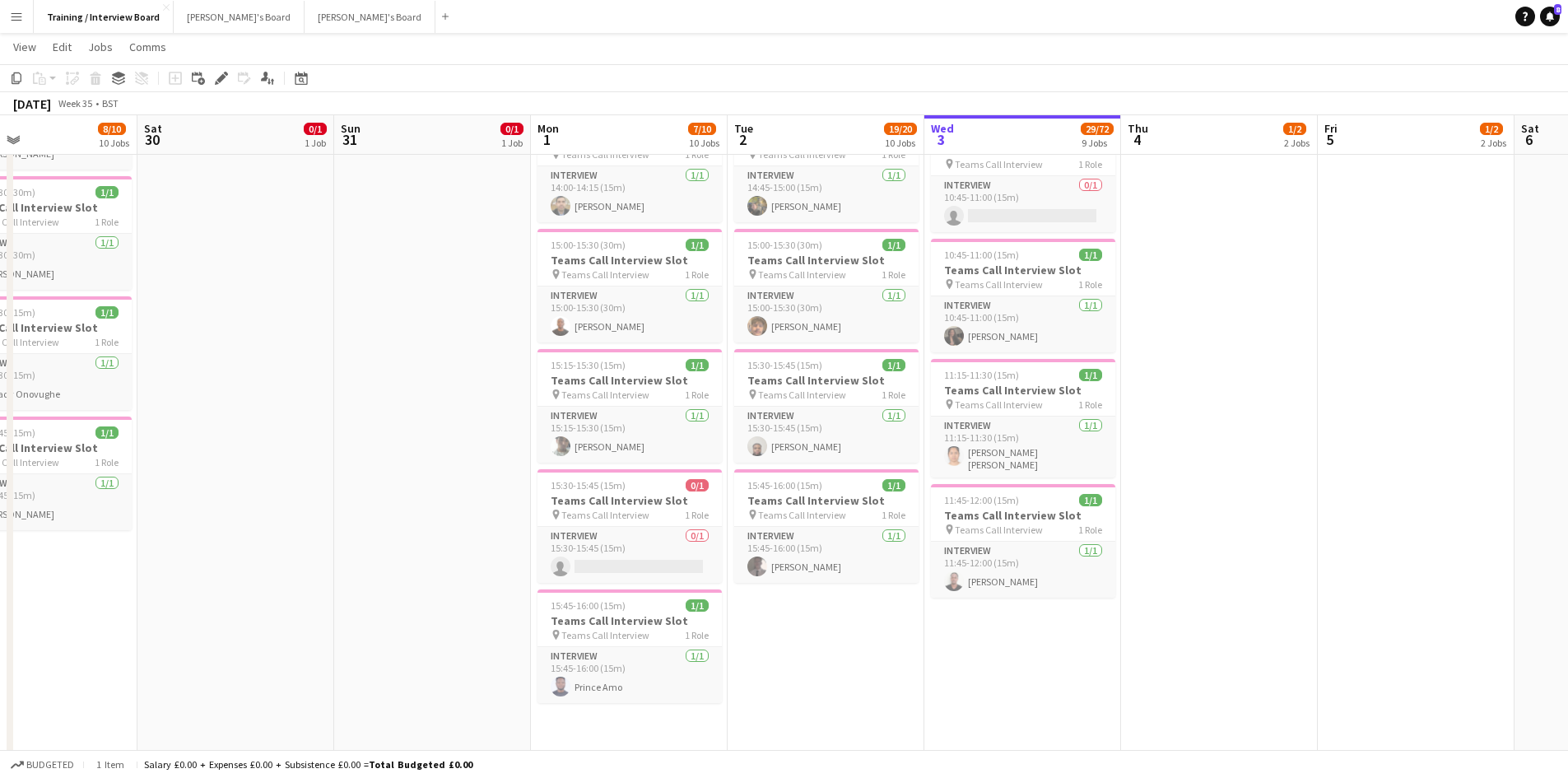
click at [1004, 635] on app-date-cell "In progress 10:00-16:00 (6h) 1/1 pin Profiles Personnel 1 Role Admin Assistant …" at bounding box center [1023, 413] width 197 height 1942
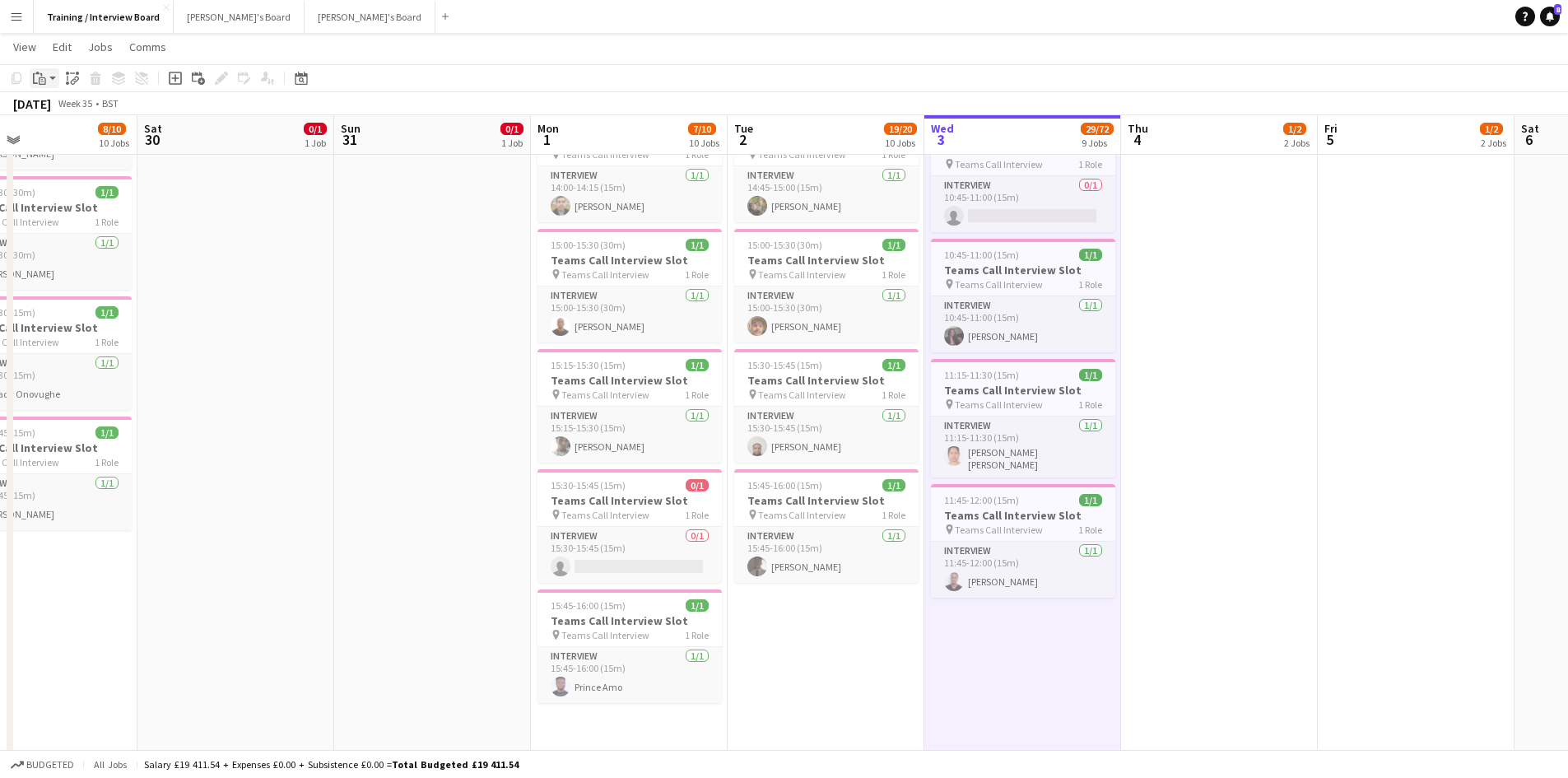
click at [35, 70] on div "Paste" at bounding box center [39, 78] width 20 height 20
click at [47, 111] on link "Paste Ctrl+V" at bounding box center [121, 109] width 155 height 15
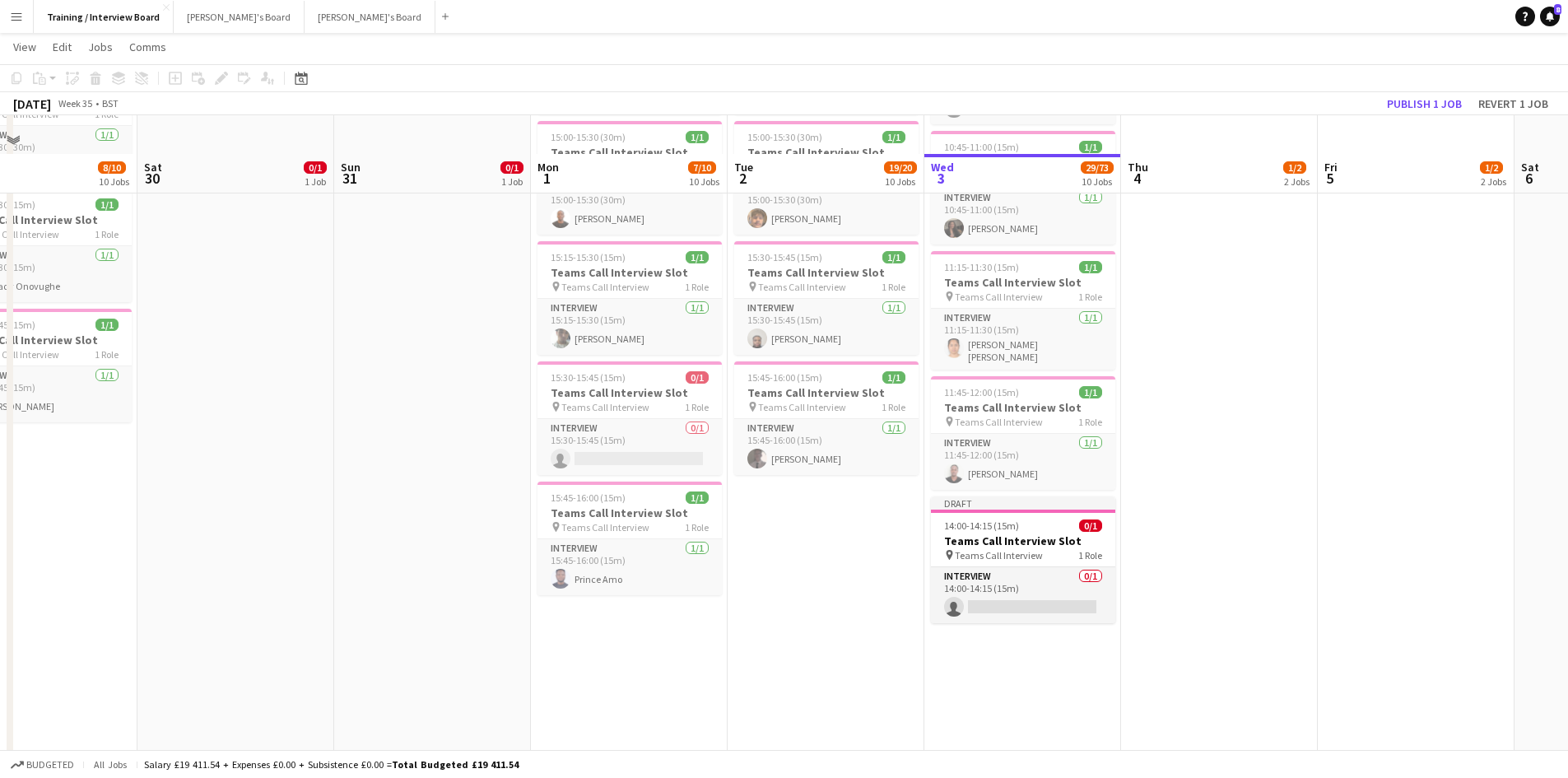
scroll to position [888, 0]
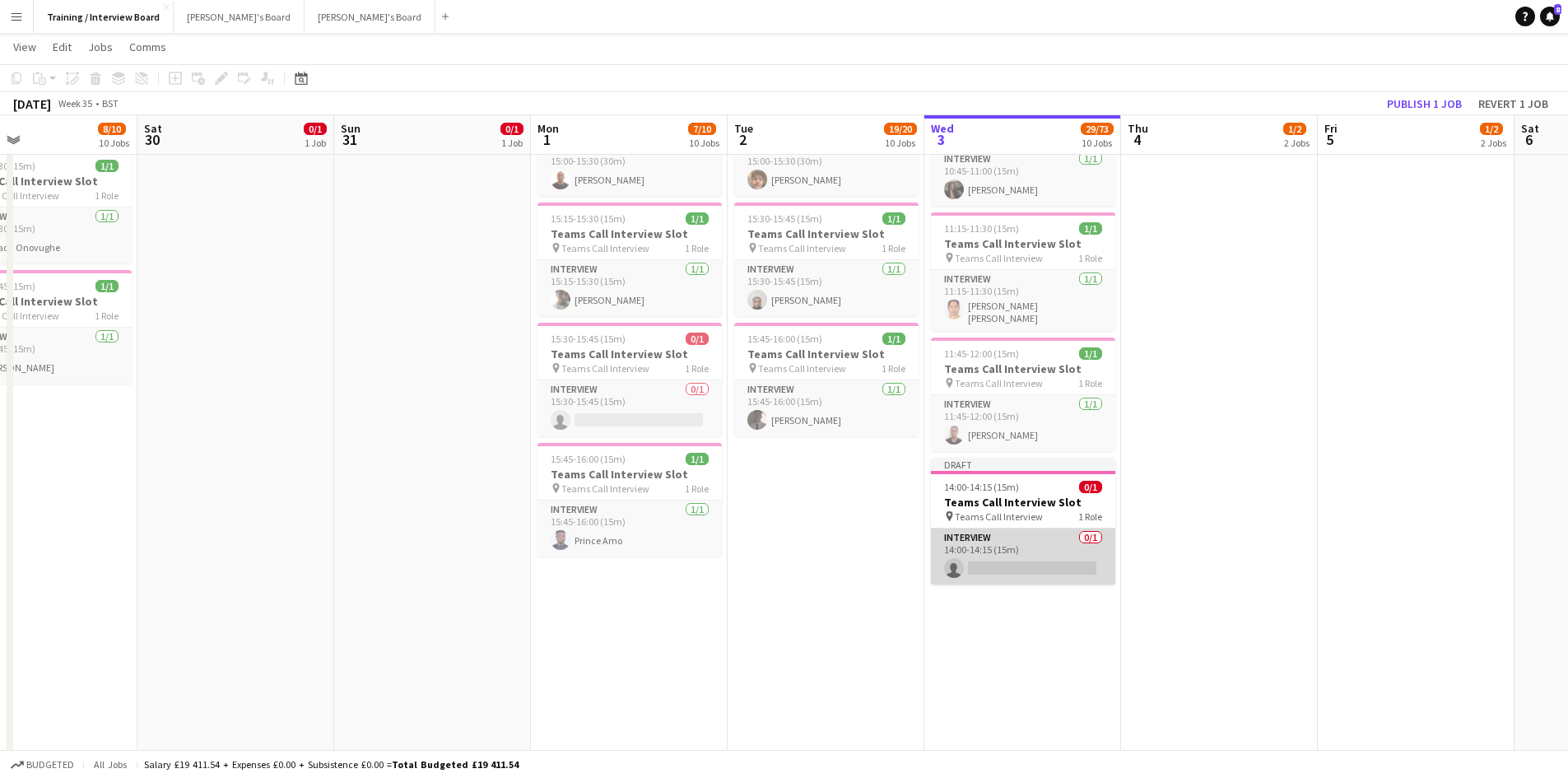
click at [987, 557] on app-card-role "Interview 0/1 14:00-14:15 (15m) single-neutral-actions" at bounding box center [1024, 556] width 184 height 56
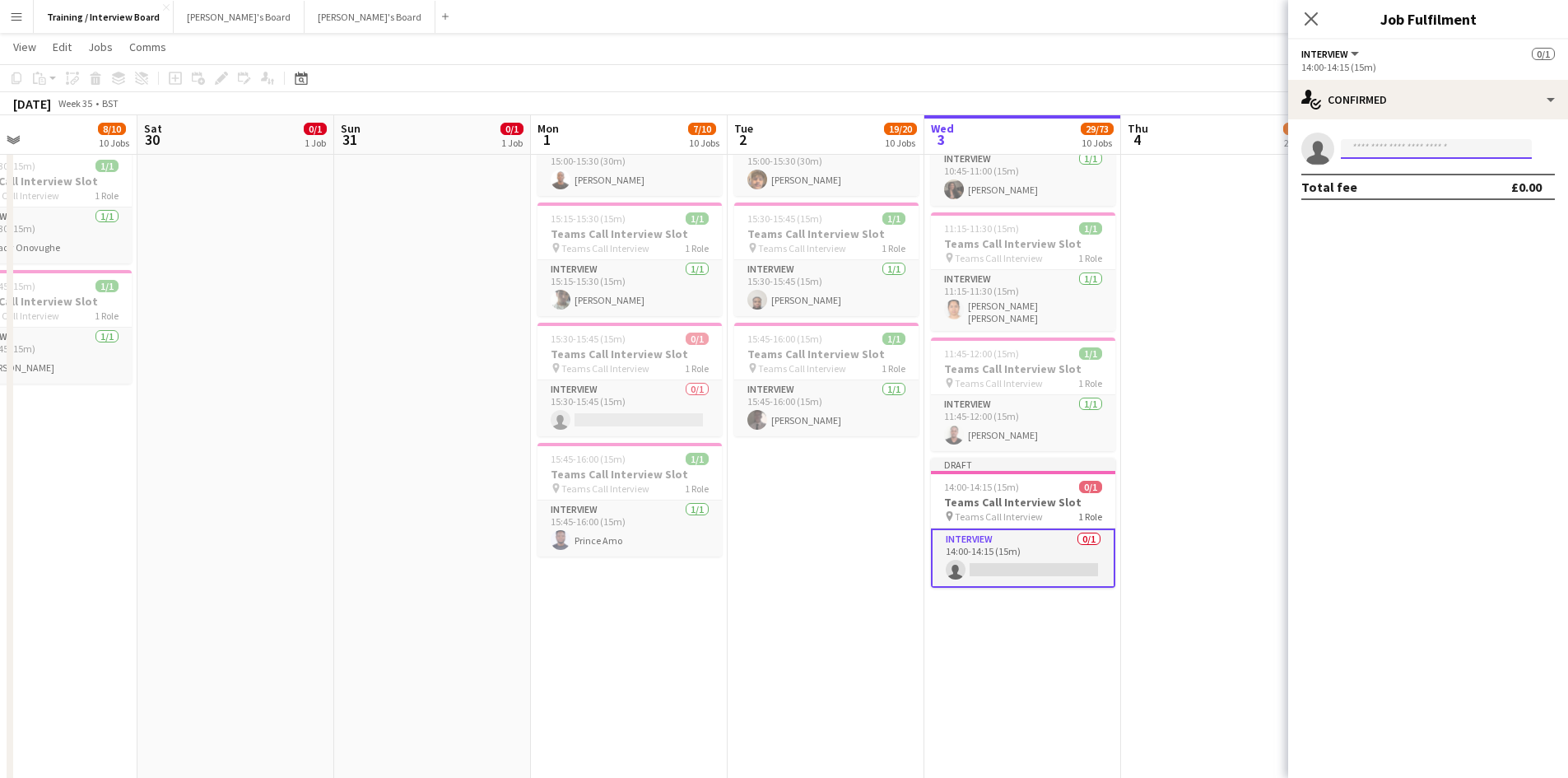
click at [1393, 150] on input at bounding box center [1437, 149] width 191 height 20
paste input "**********"
type input "*"
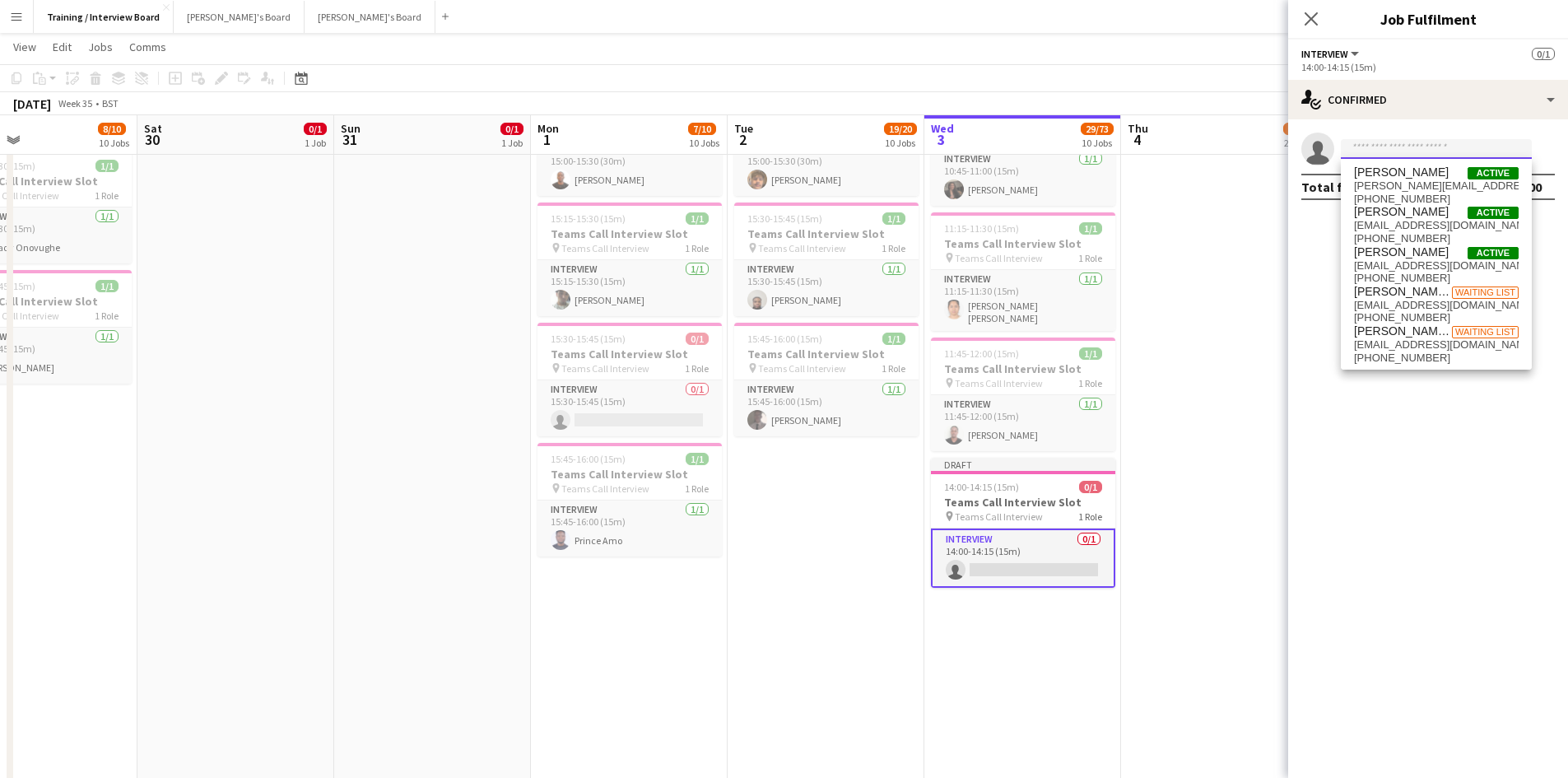
click at [1353, 150] on input at bounding box center [1437, 149] width 191 height 20
paste input "**********"
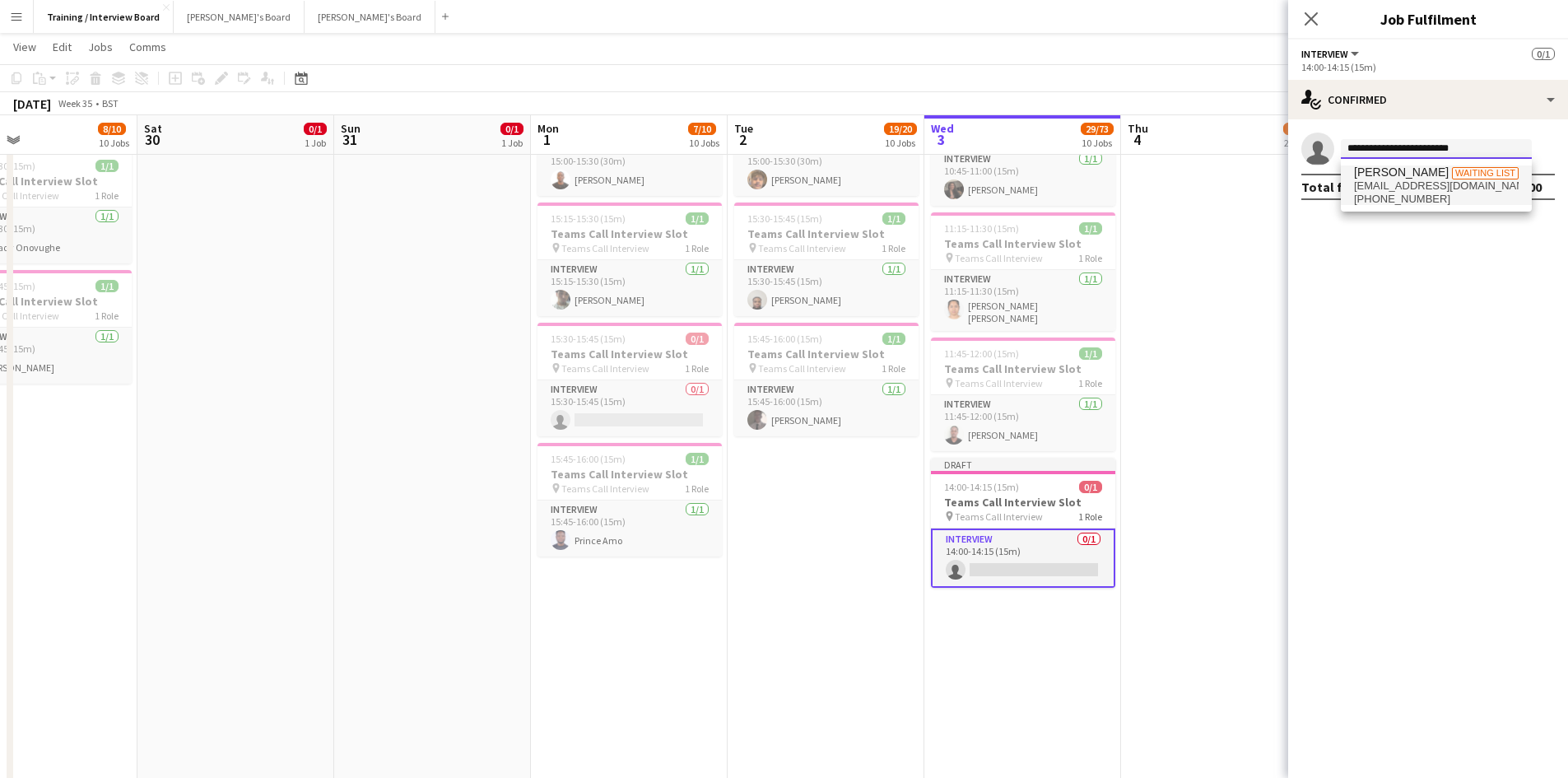
type input "**********"
click at [1427, 173] on span "[PERSON_NAME]" at bounding box center [1401, 173] width 95 height 14
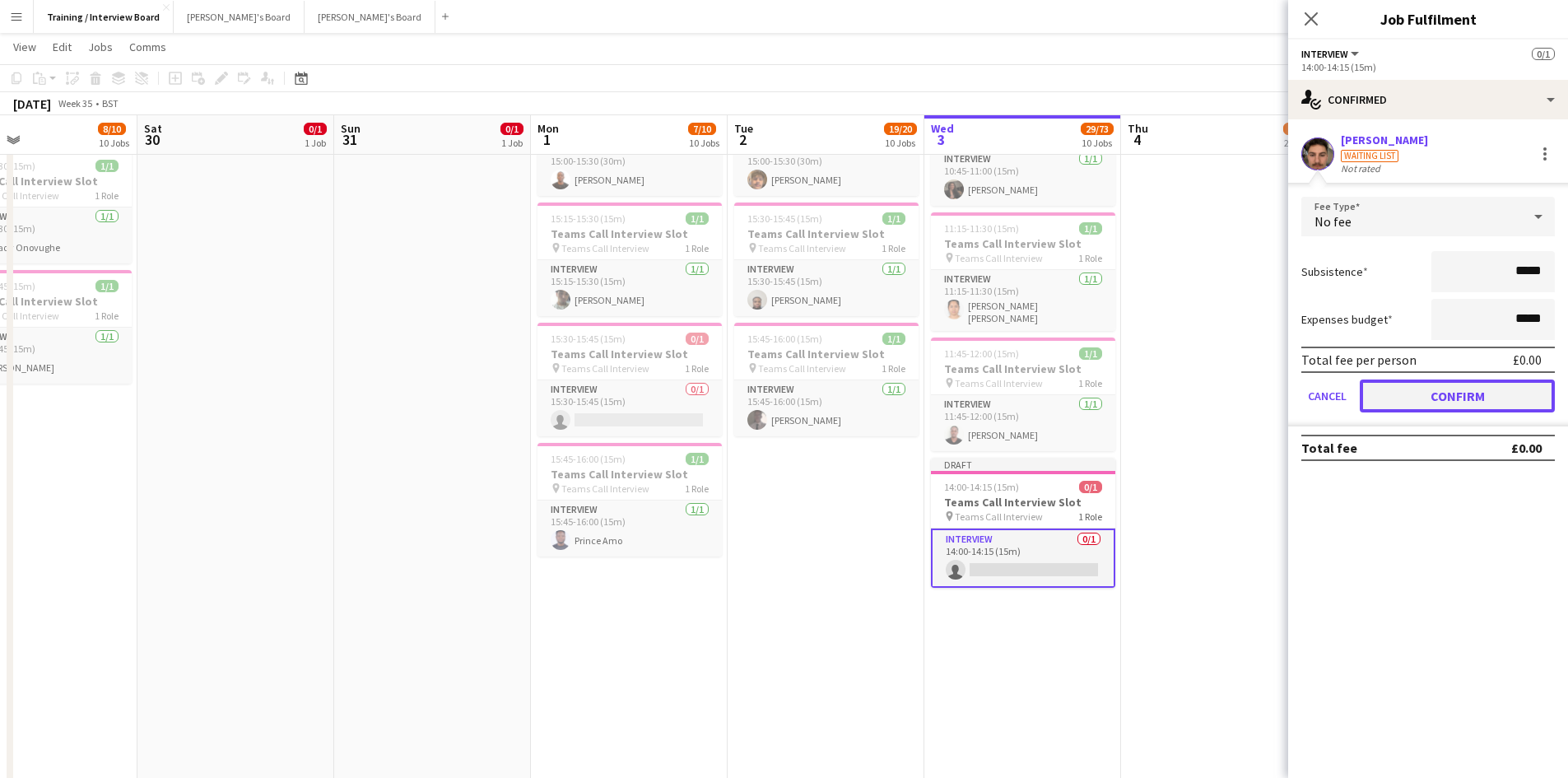
click at [1521, 401] on button "Confirm" at bounding box center [1457, 396] width 195 height 33
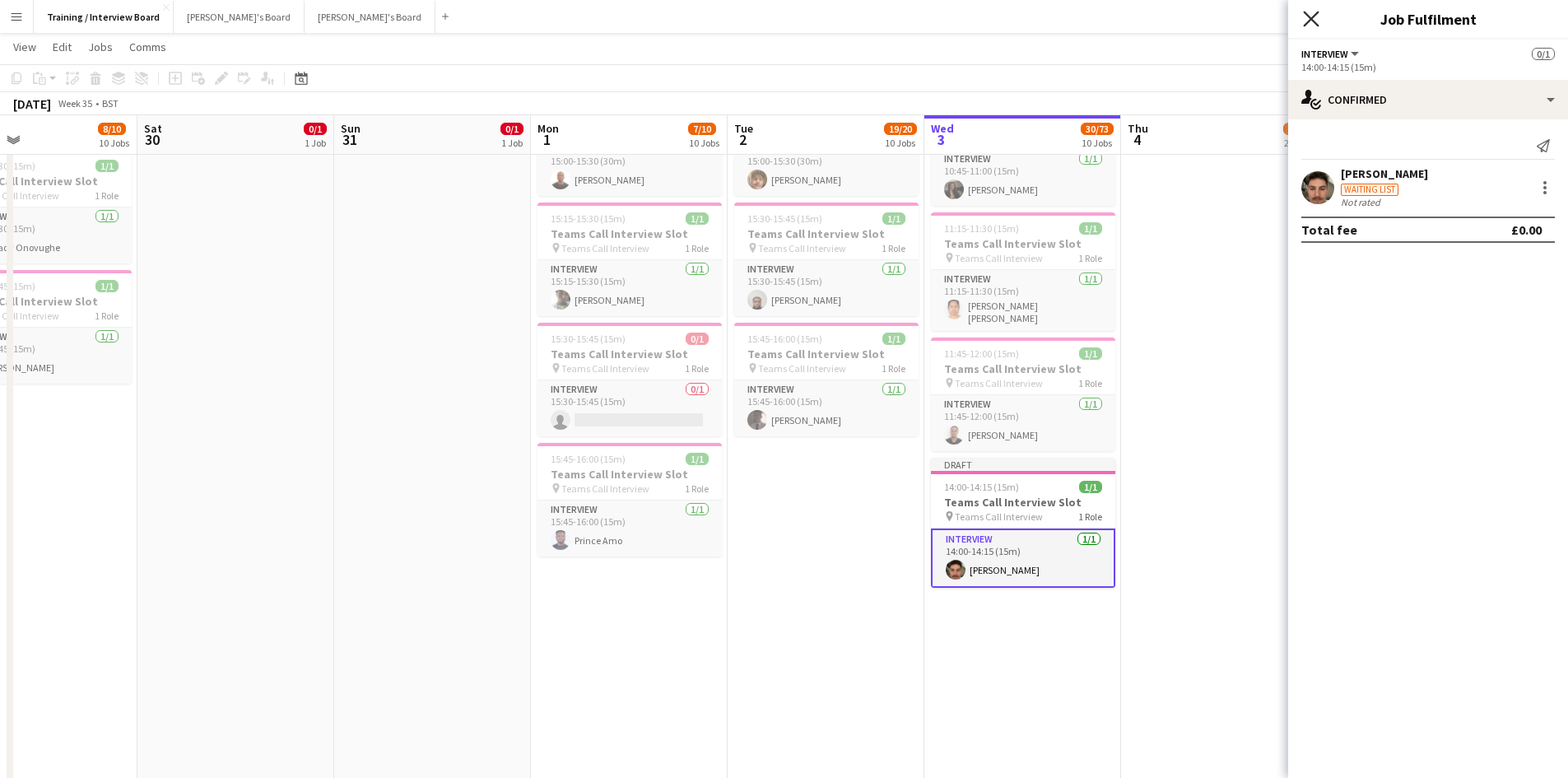
click at [1309, 14] on icon "Close pop-in" at bounding box center [1311, 19] width 16 height 16
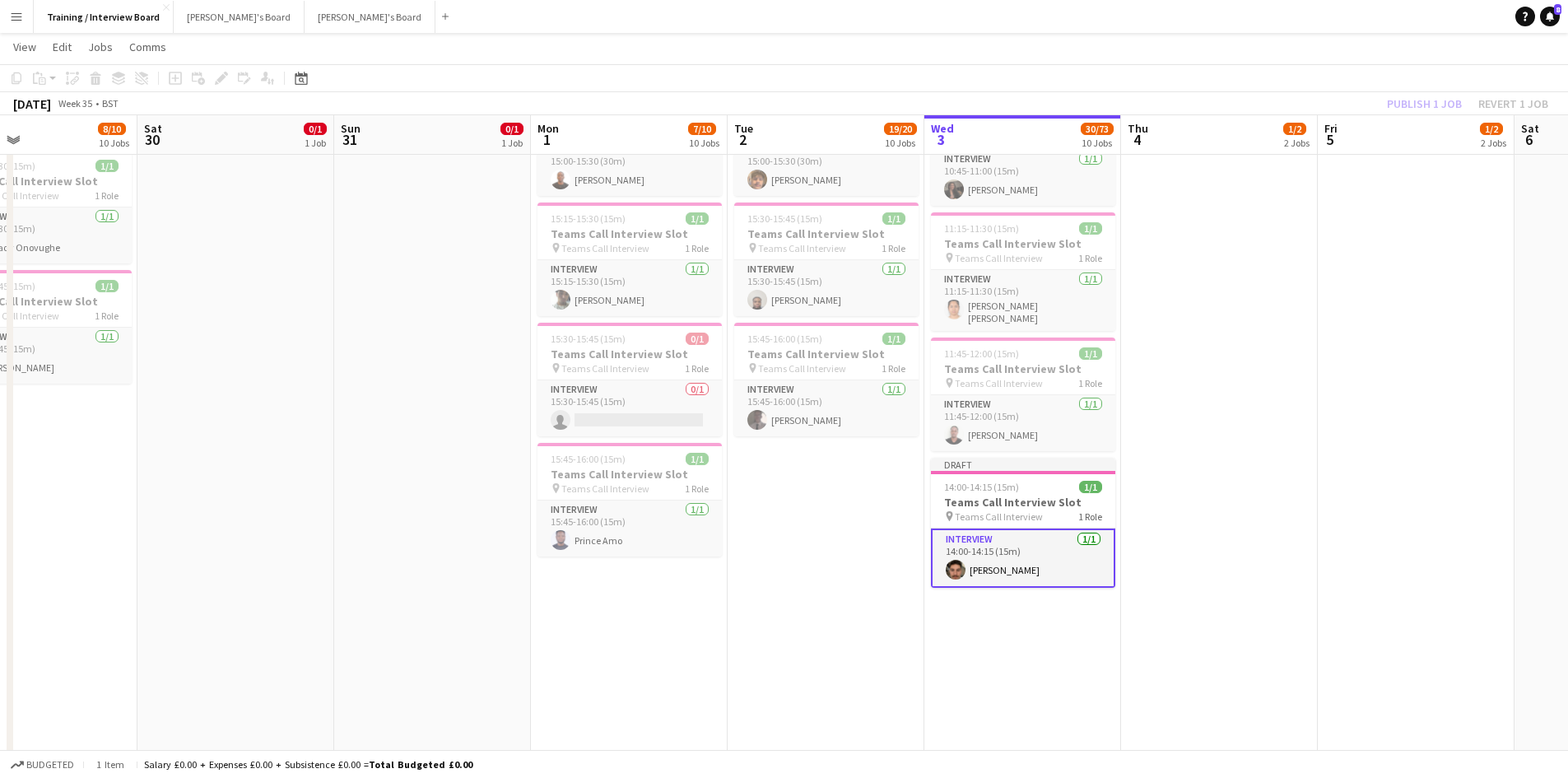
click at [1431, 107] on div "Publish 1 job Revert 1 job" at bounding box center [1468, 104] width 201 height 22
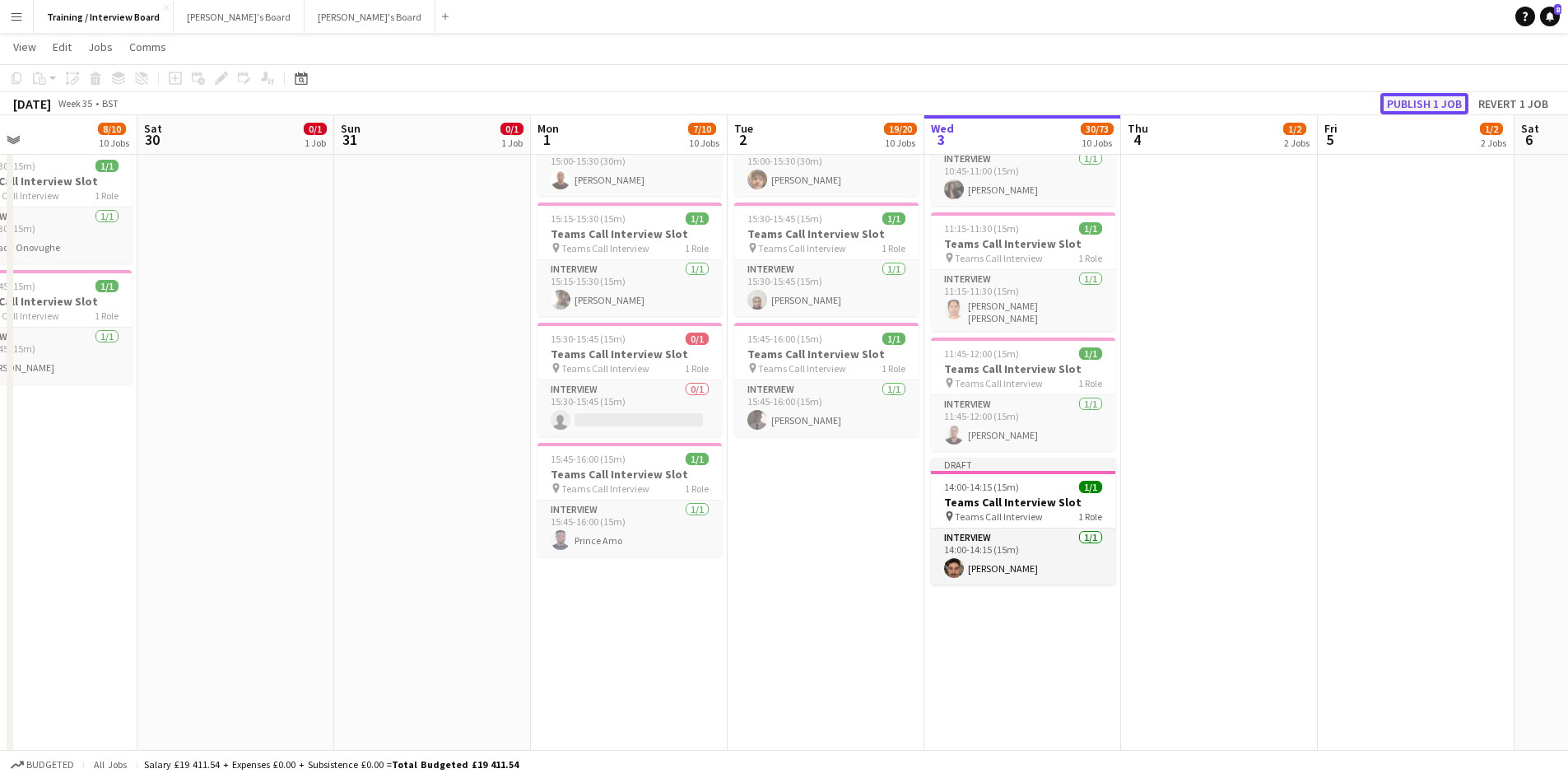
click at [1431, 107] on button "Publish 1 job" at bounding box center [1425, 104] width 88 height 22
click at [626, 215] on div "15:15-15:30 (15m) 1/1" at bounding box center [630, 219] width 184 height 13
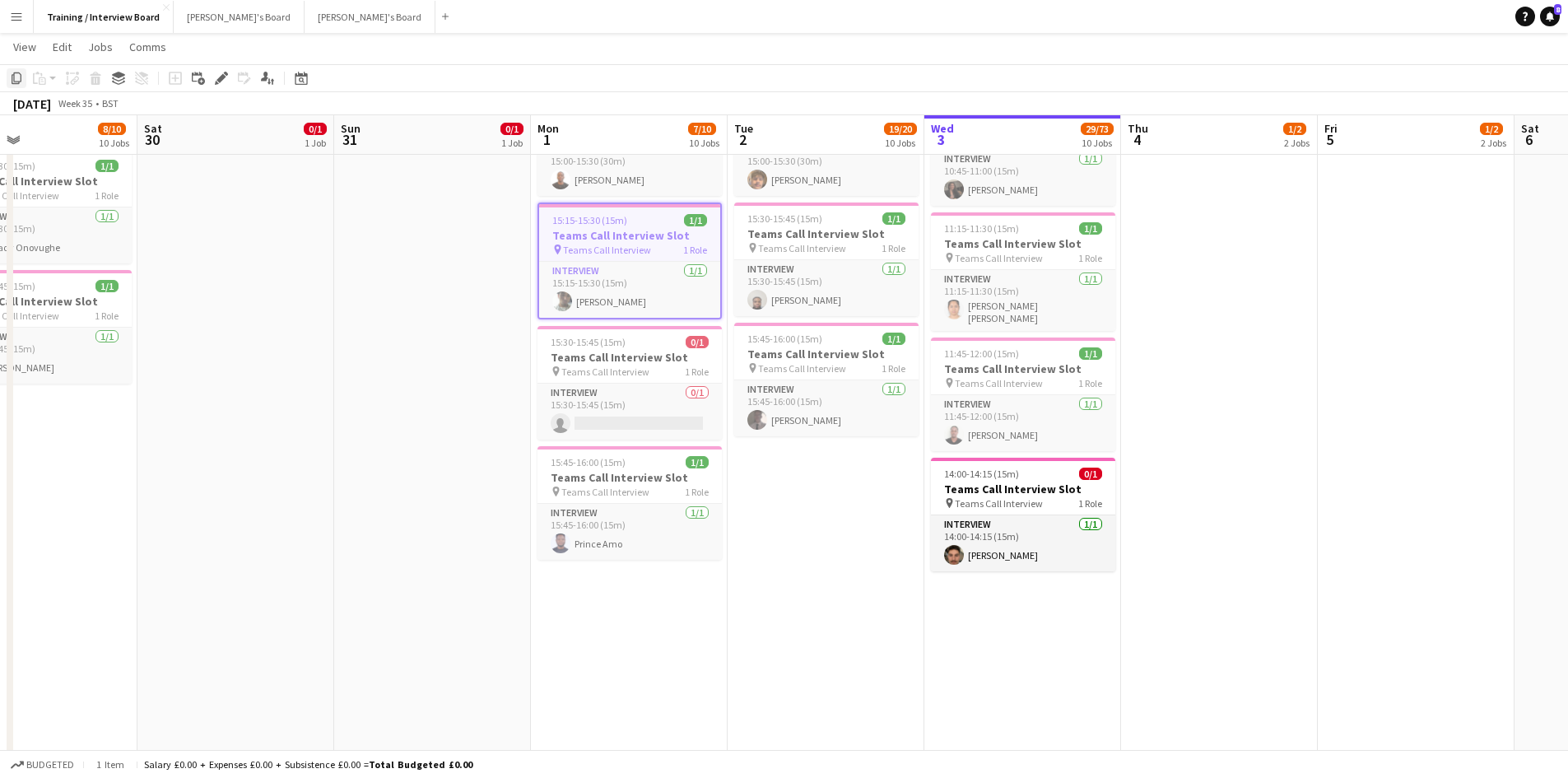
click at [20, 84] on div "Copy" at bounding box center [17, 78] width 20 height 20
click at [1024, 634] on app-date-cell "In progress 10:00-16:00 (6h) 1/1 pin Profiles Personnel 1 Role Admin Assistant …" at bounding box center [1023, 267] width 197 height 1942
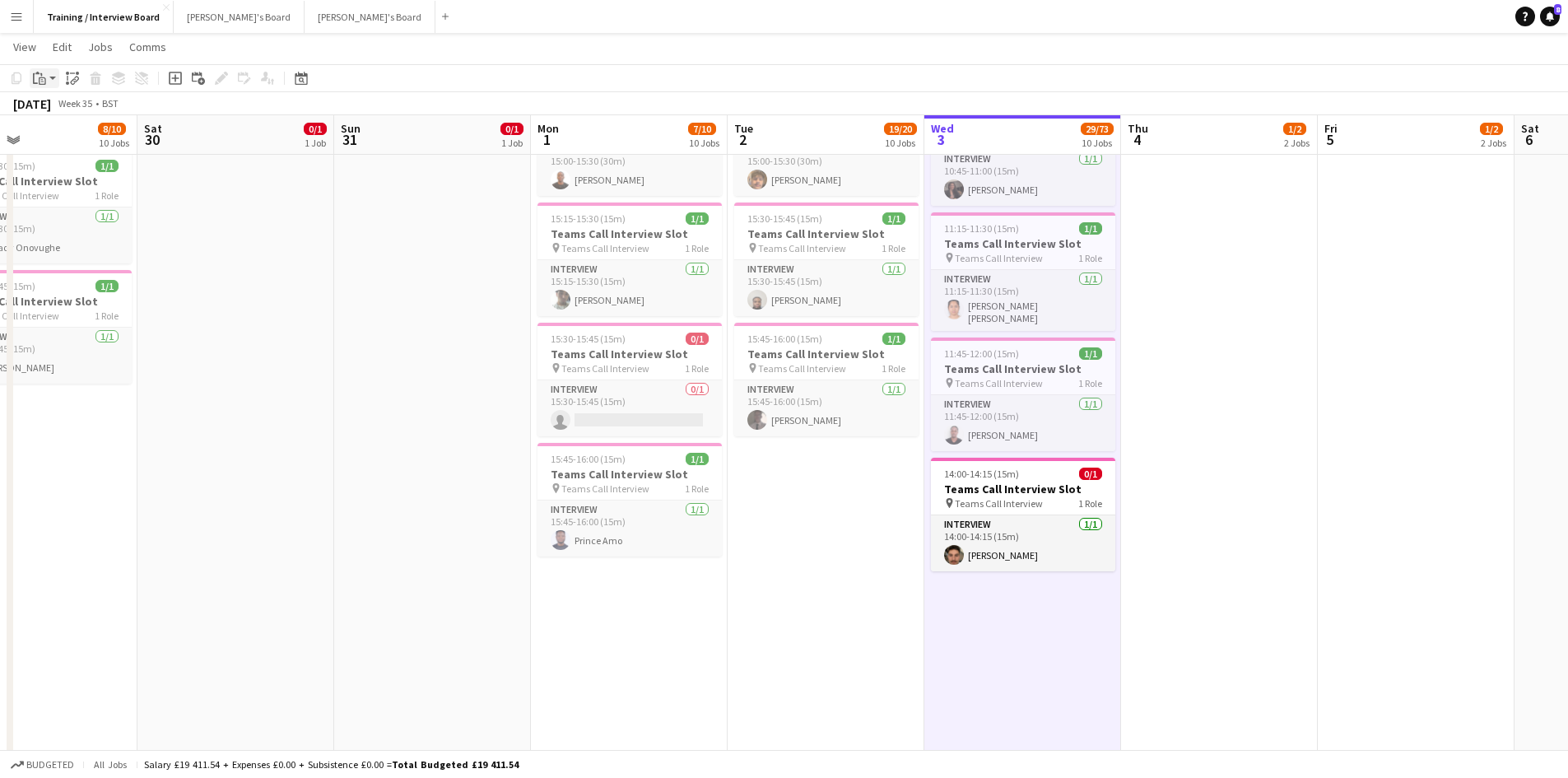
click at [43, 75] on icon "Paste" at bounding box center [39, 78] width 13 height 13
click at [160, 179] on app-date-cell at bounding box center [235, 267] width 197 height 1942
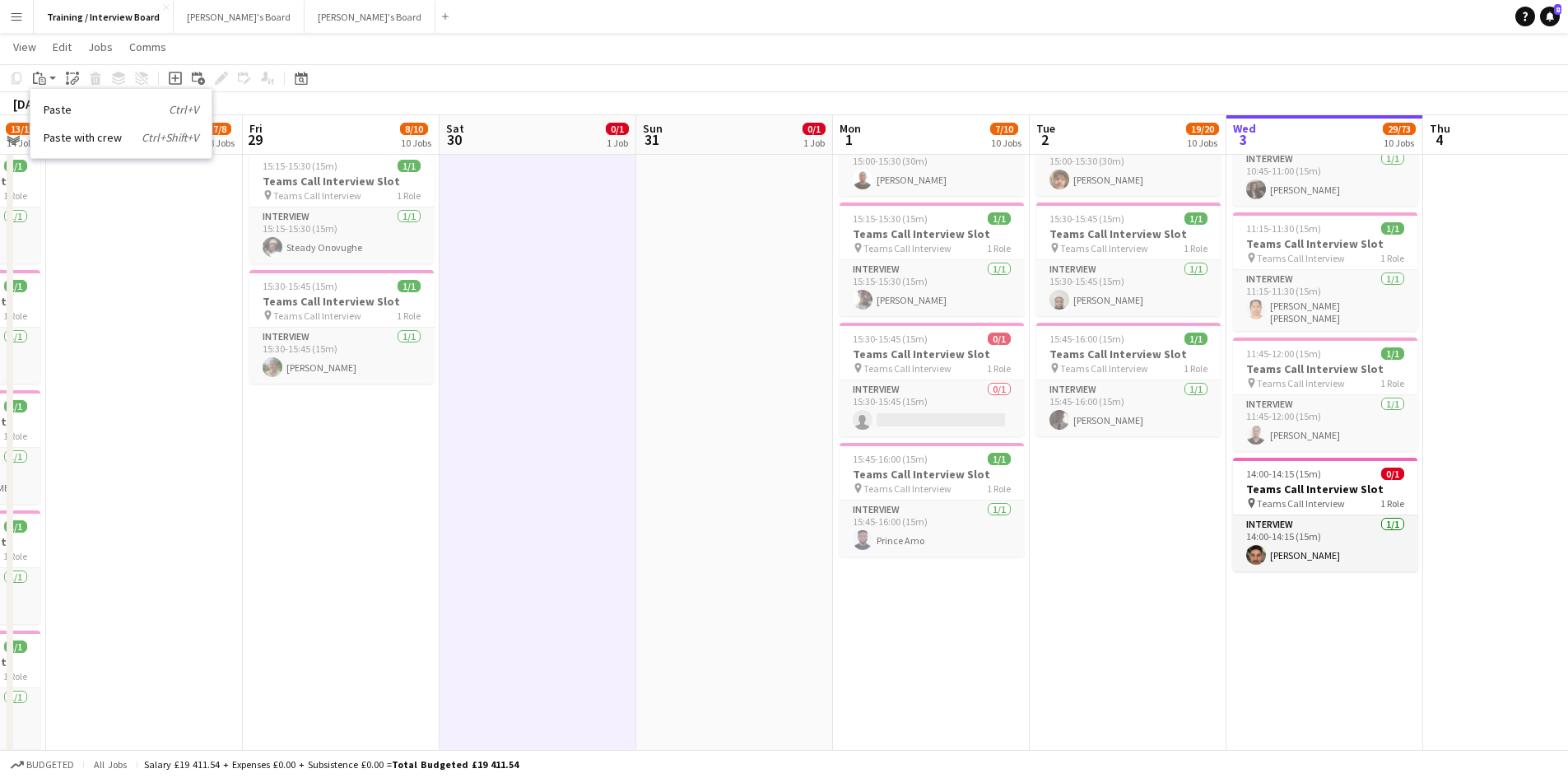
drag, startPoint x: 400, startPoint y: 138, endPoint x: 900, endPoint y: 203, distance: 504.2
click at [900, 203] on app-calendar-viewport "Tue 26 12/15 15 Jobs Wed 27 13/14 14 Jobs Thu 28 7/8 8 Jobs Fri 29 8/10 10 Jobs…" at bounding box center [784, 655] width 1568 height 2960
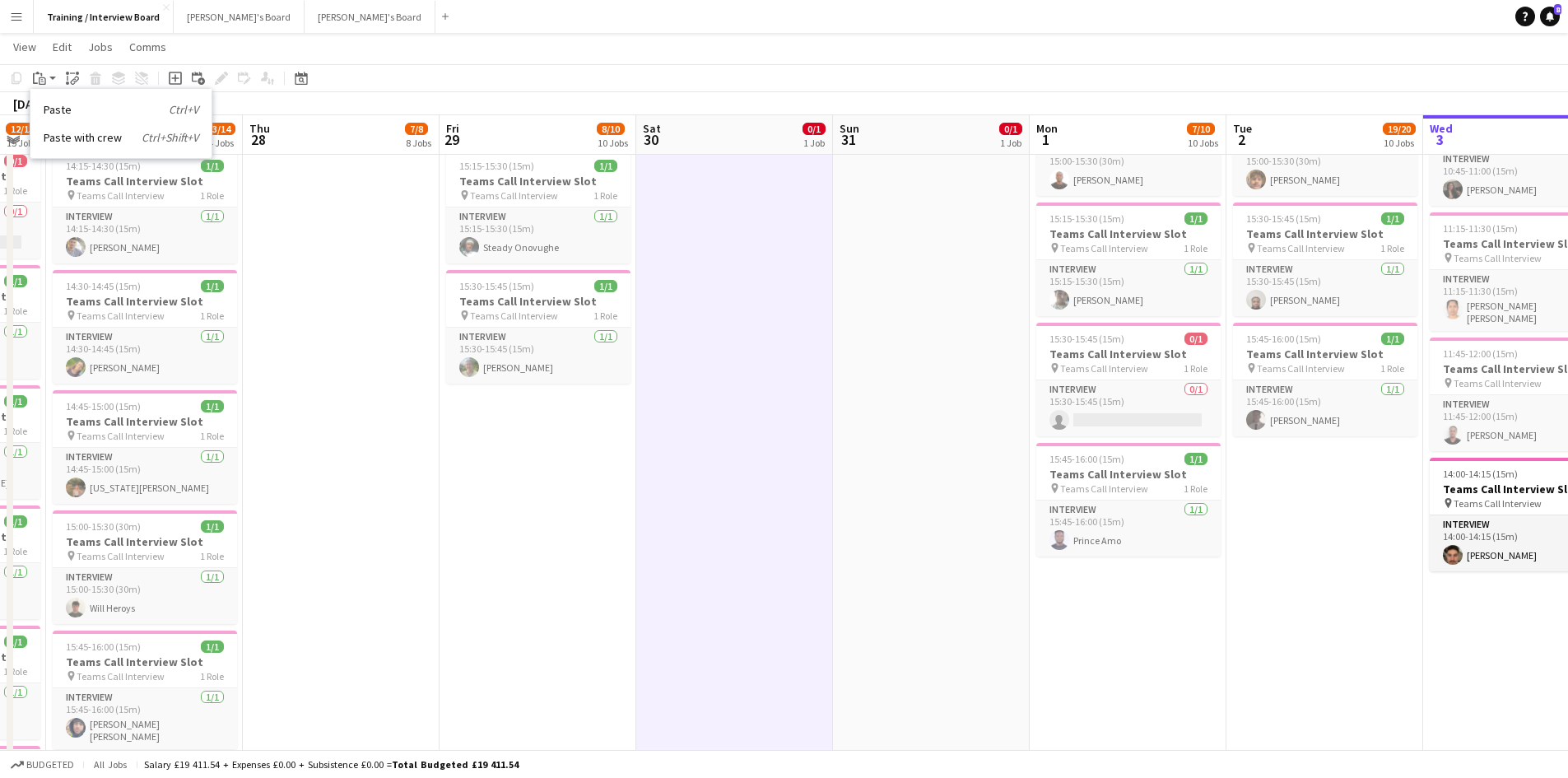
scroll to position [0, 346]
click at [358, 244] on app-date-cell "10:00-16:00 (6h) 1/1 Recruitment Assistant pin Profiles Personnel 1 Role Admin …" at bounding box center [342, 267] width 197 height 1942
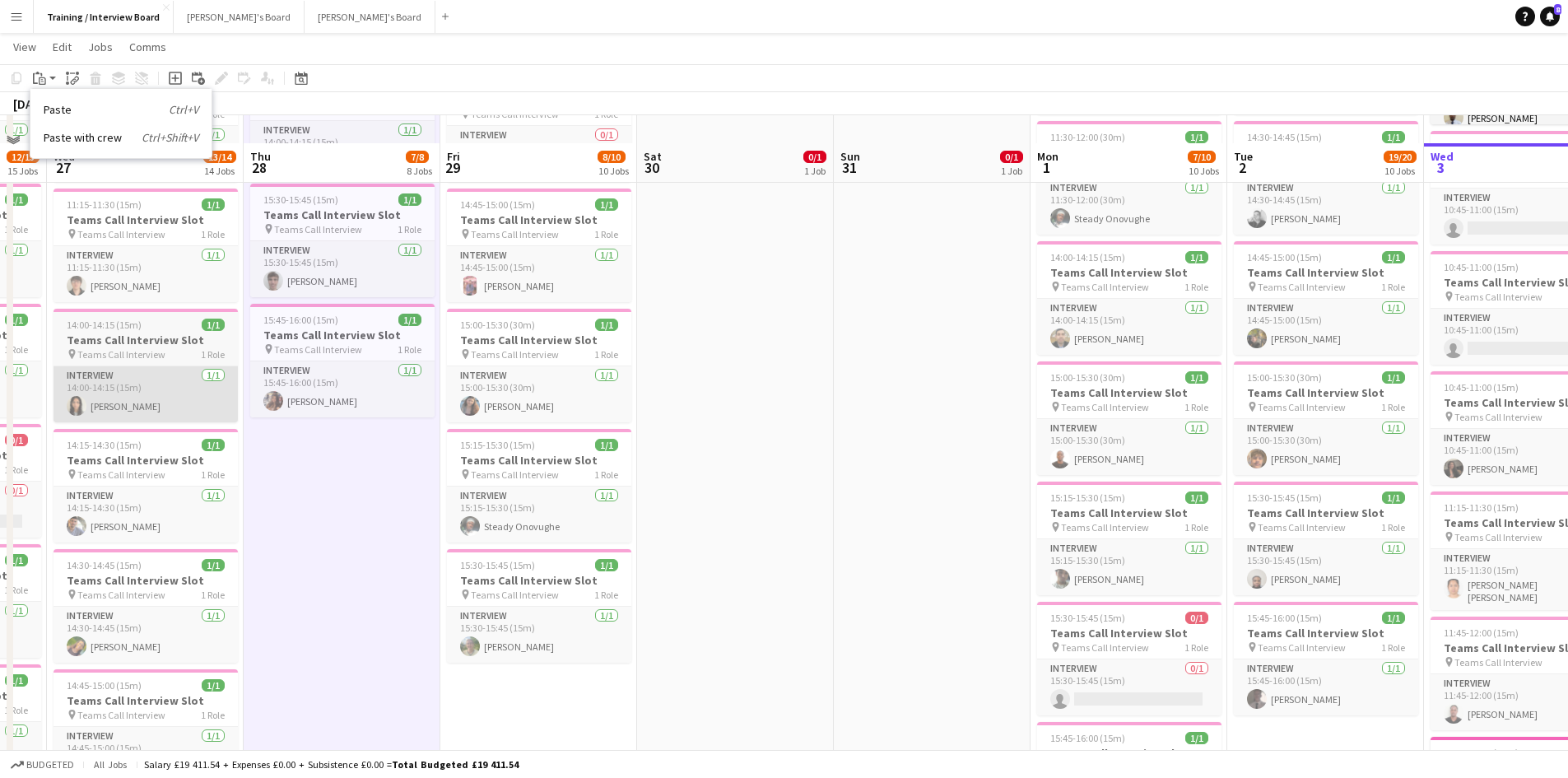
scroll to position [641, 0]
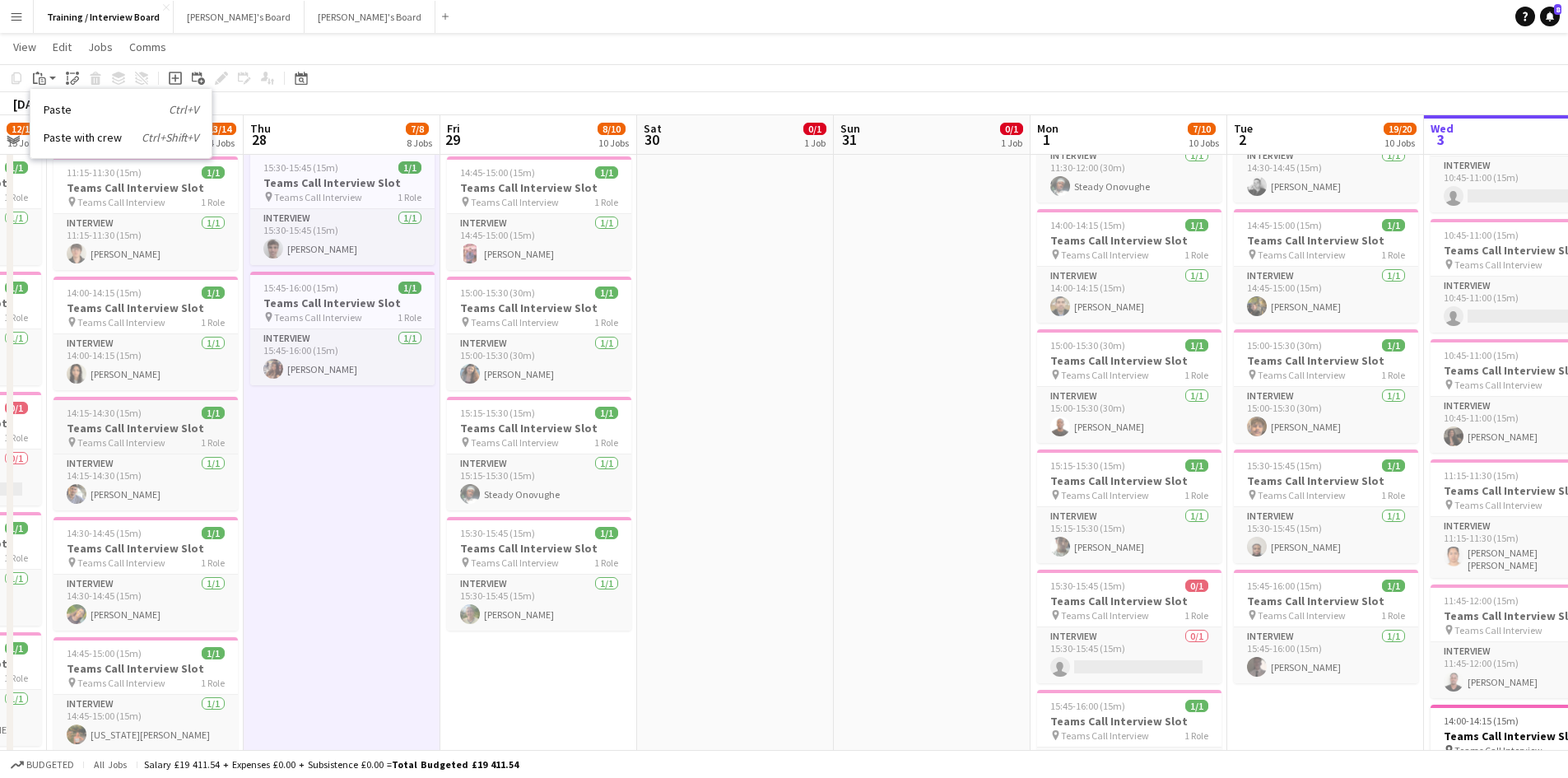
click at [117, 421] on h3 "Teams Call Interview Slot" at bounding box center [146, 428] width 184 height 15
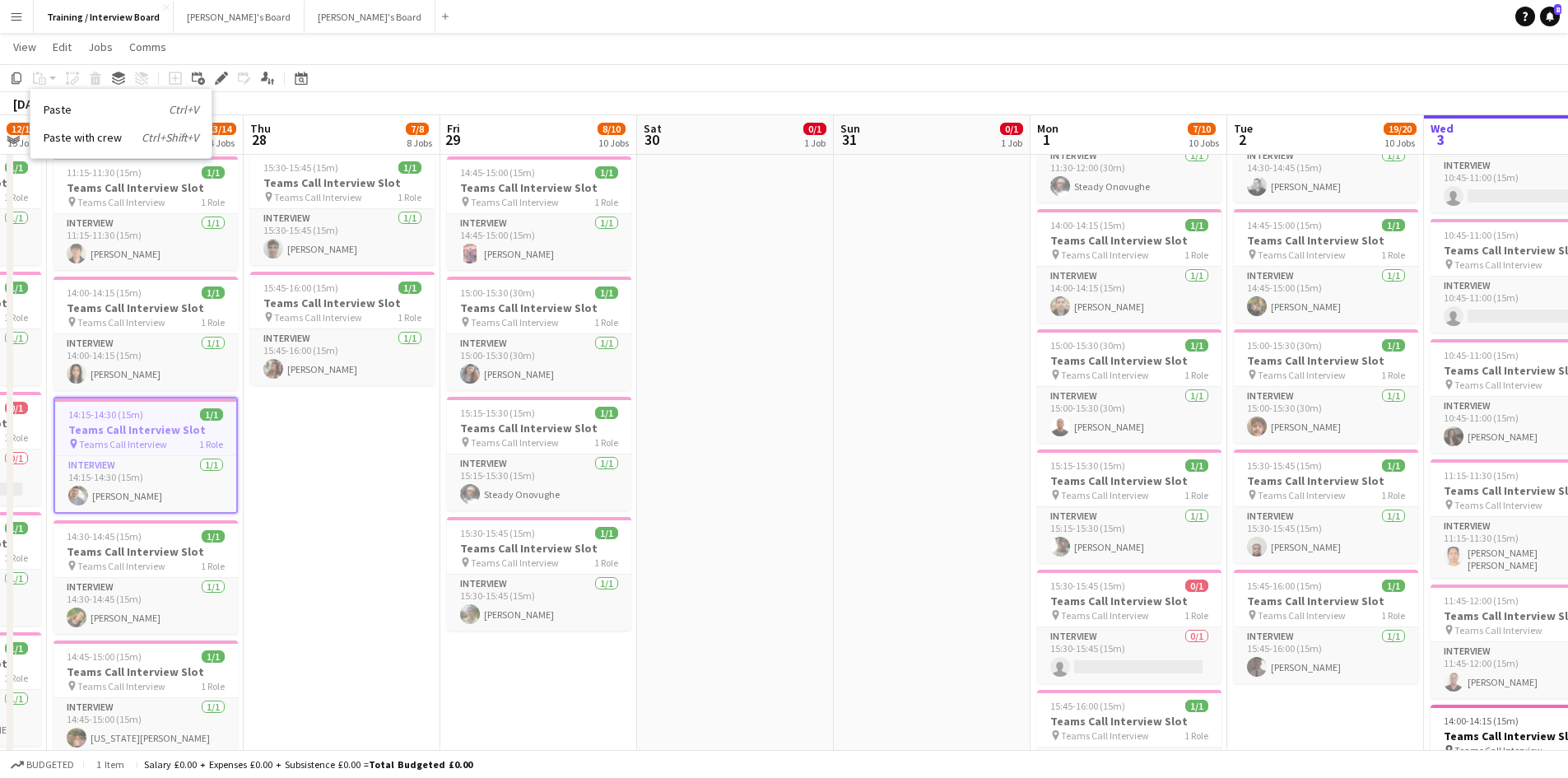
click at [263, 104] on div "August 2025 Week 35 • BST" at bounding box center [784, 104] width 1568 height 24
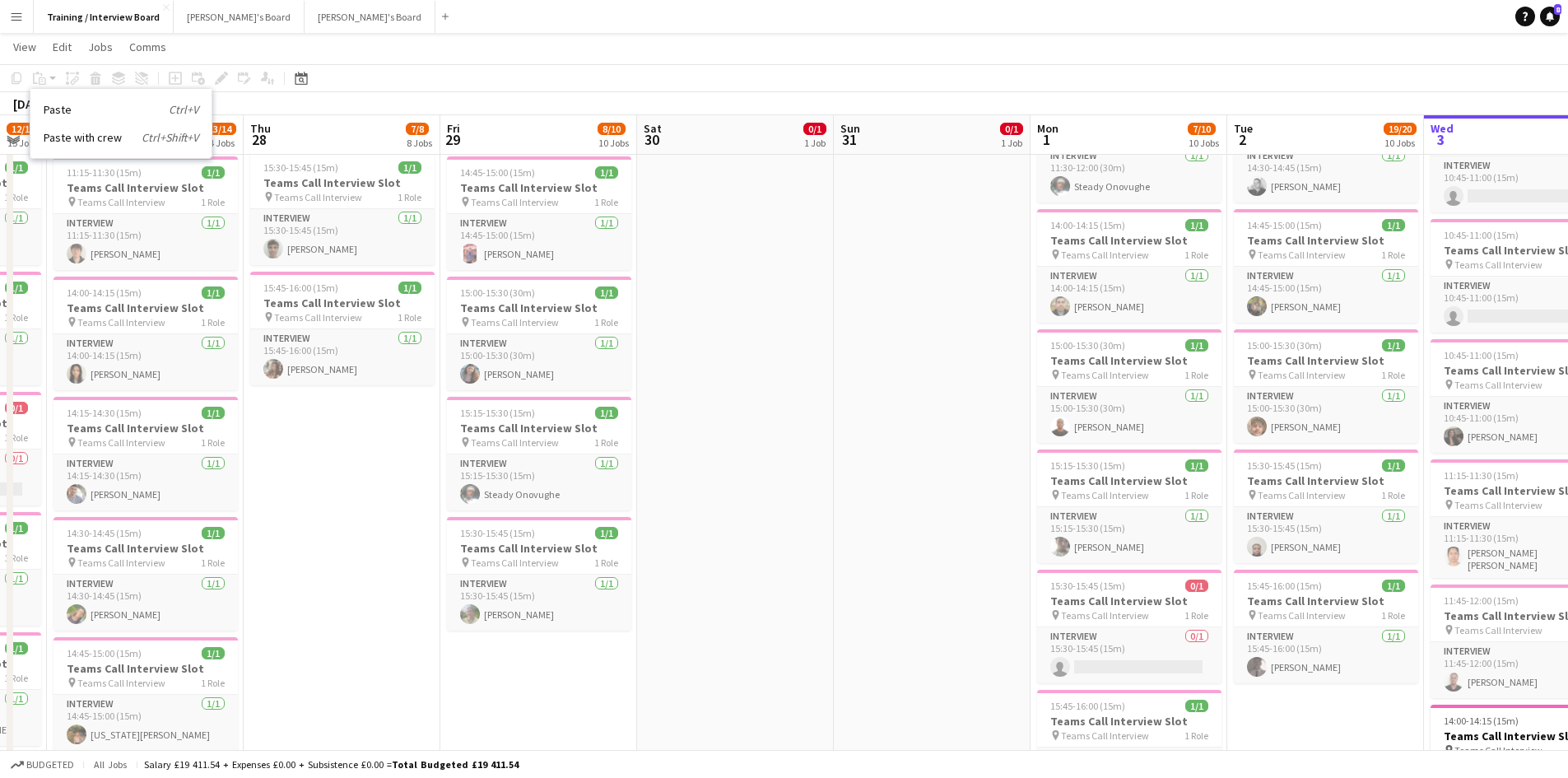
drag, startPoint x: 1327, startPoint y: 105, endPoint x: 263, endPoint y: -37, distance: 1073.4
click at [62, 106] on link "Paste Ctrl+V" at bounding box center [121, 109] width 155 height 15
drag, startPoint x: 1322, startPoint y: 107, endPoint x: 700, endPoint y: 101, distance: 622.0
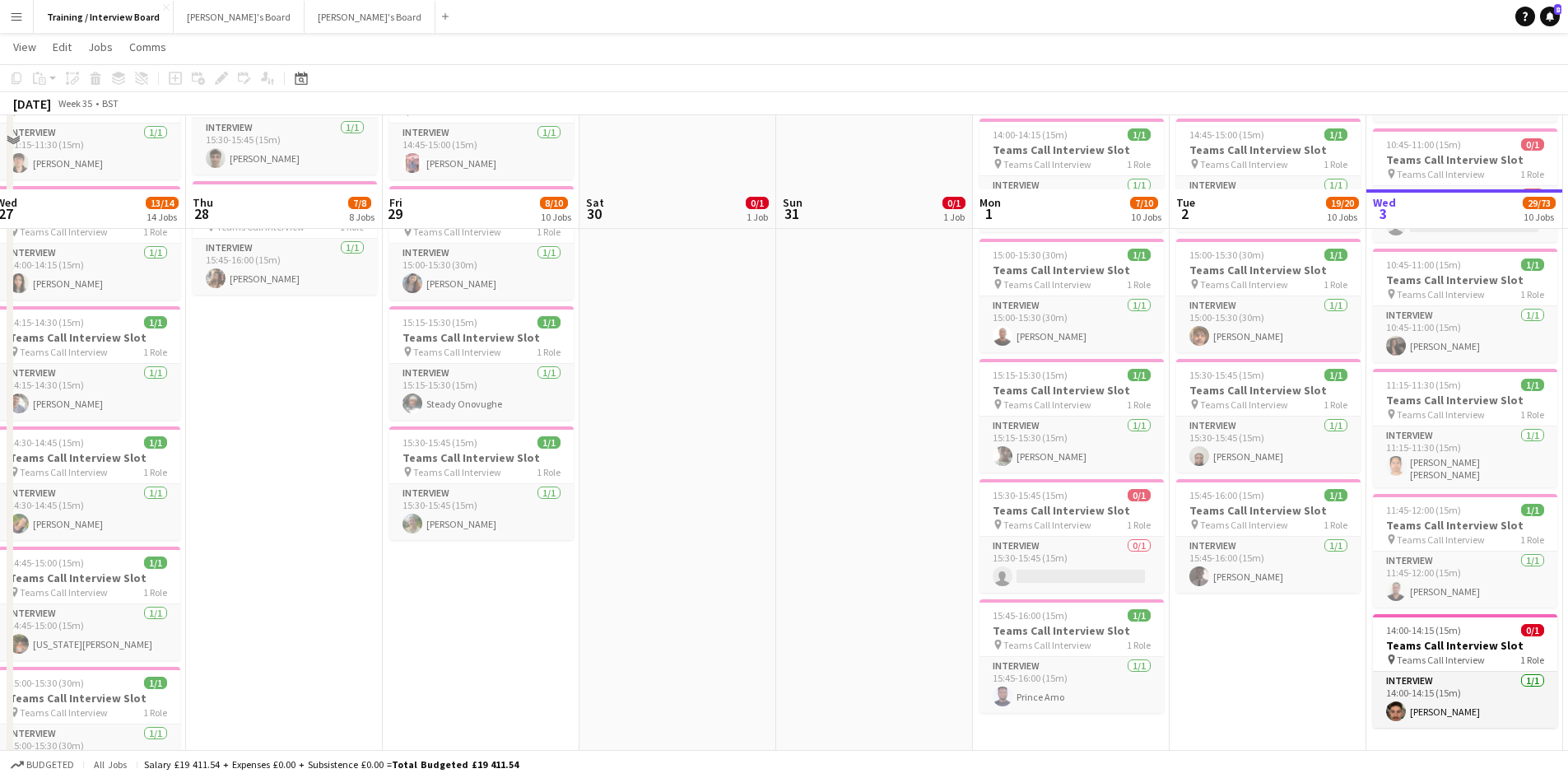
scroll to position [805, 0]
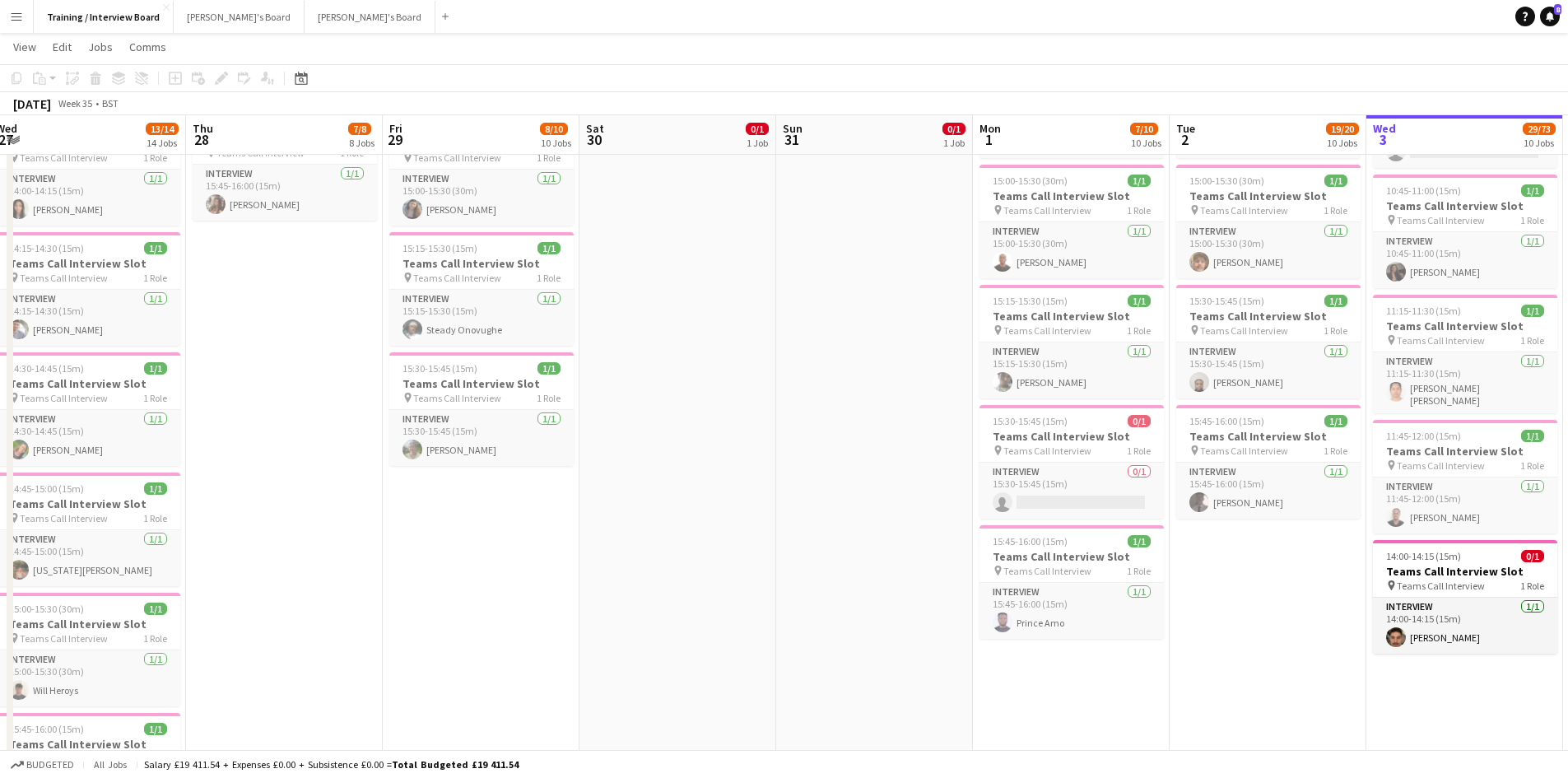
click at [1426, 675] on app-date-cell "In progress 10:00-16:00 (6h) 1/1 pin Profiles Personnel 1 Role Admin Assistant …" at bounding box center [1465, 349] width 197 height 1942
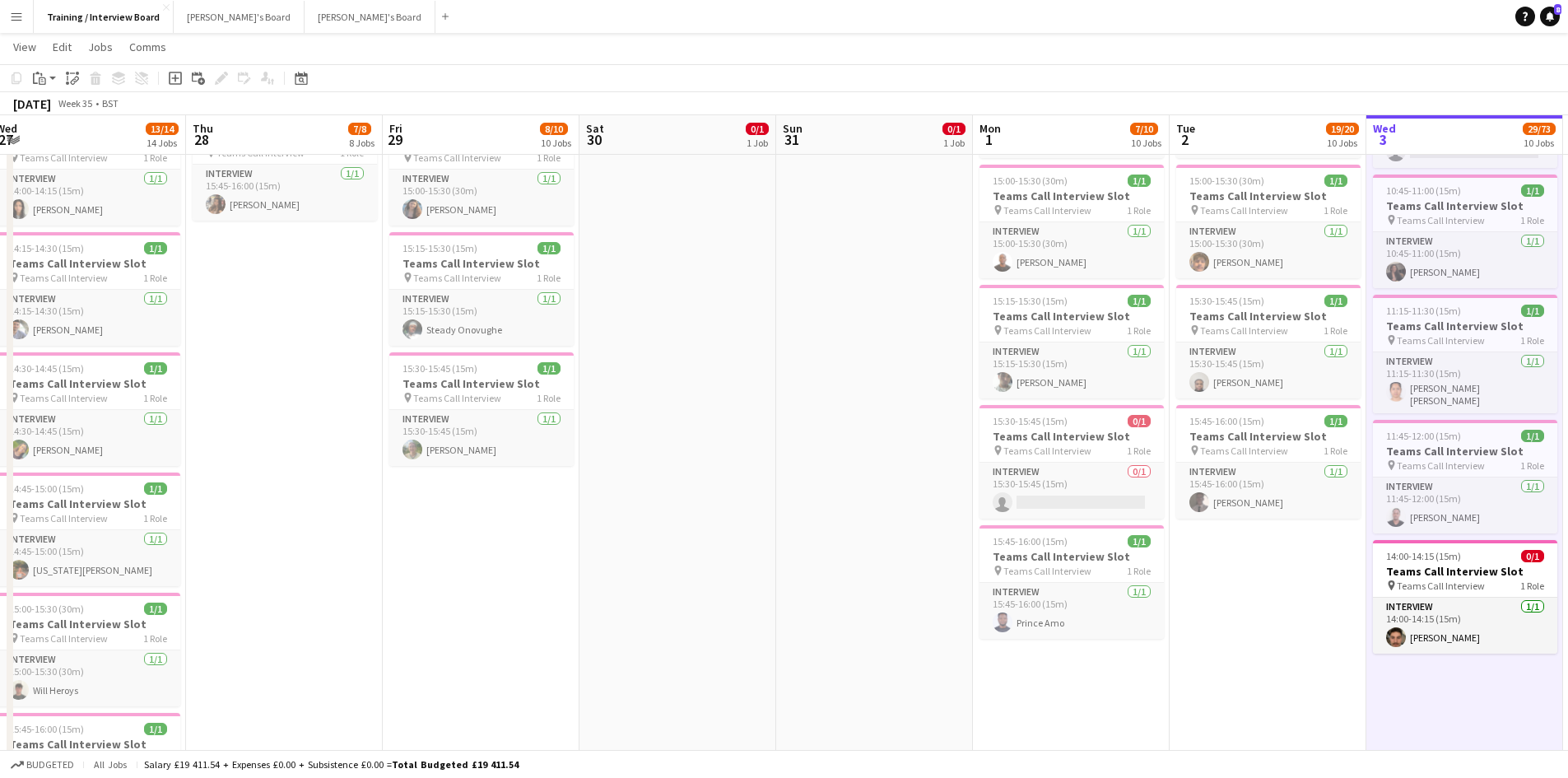
scroll to position [0, 398]
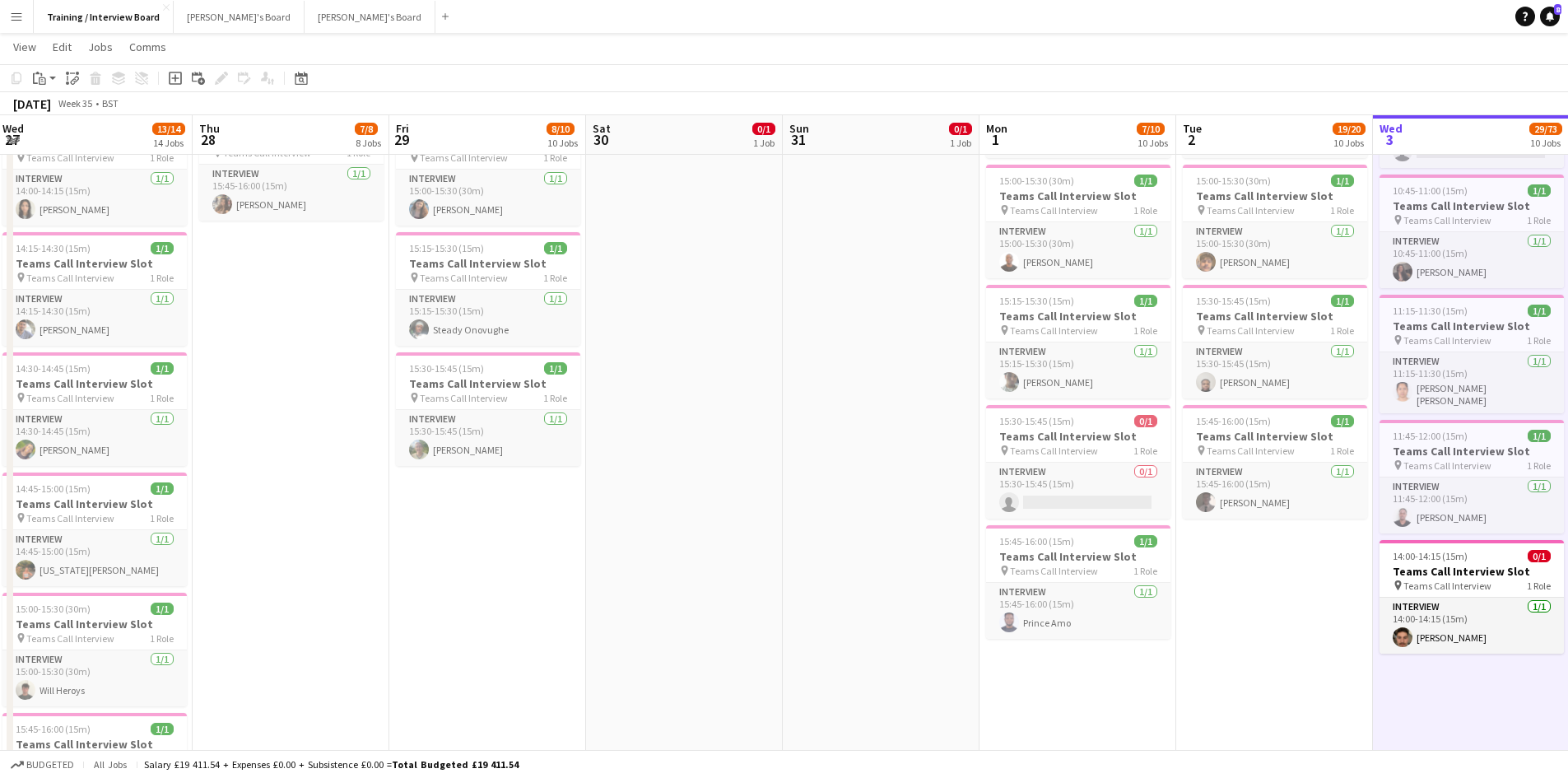
drag, startPoint x: 350, startPoint y: 500, endPoint x: 301, endPoint y: 424, distance: 90.4
click at [349, 500] on app-date-cell "10:00-16:00 (6h) 1/1 Recruitment Assistant pin Profiles Personnel 1 Role Admin …" at bounding box center [290, 349] width 197 height 1942
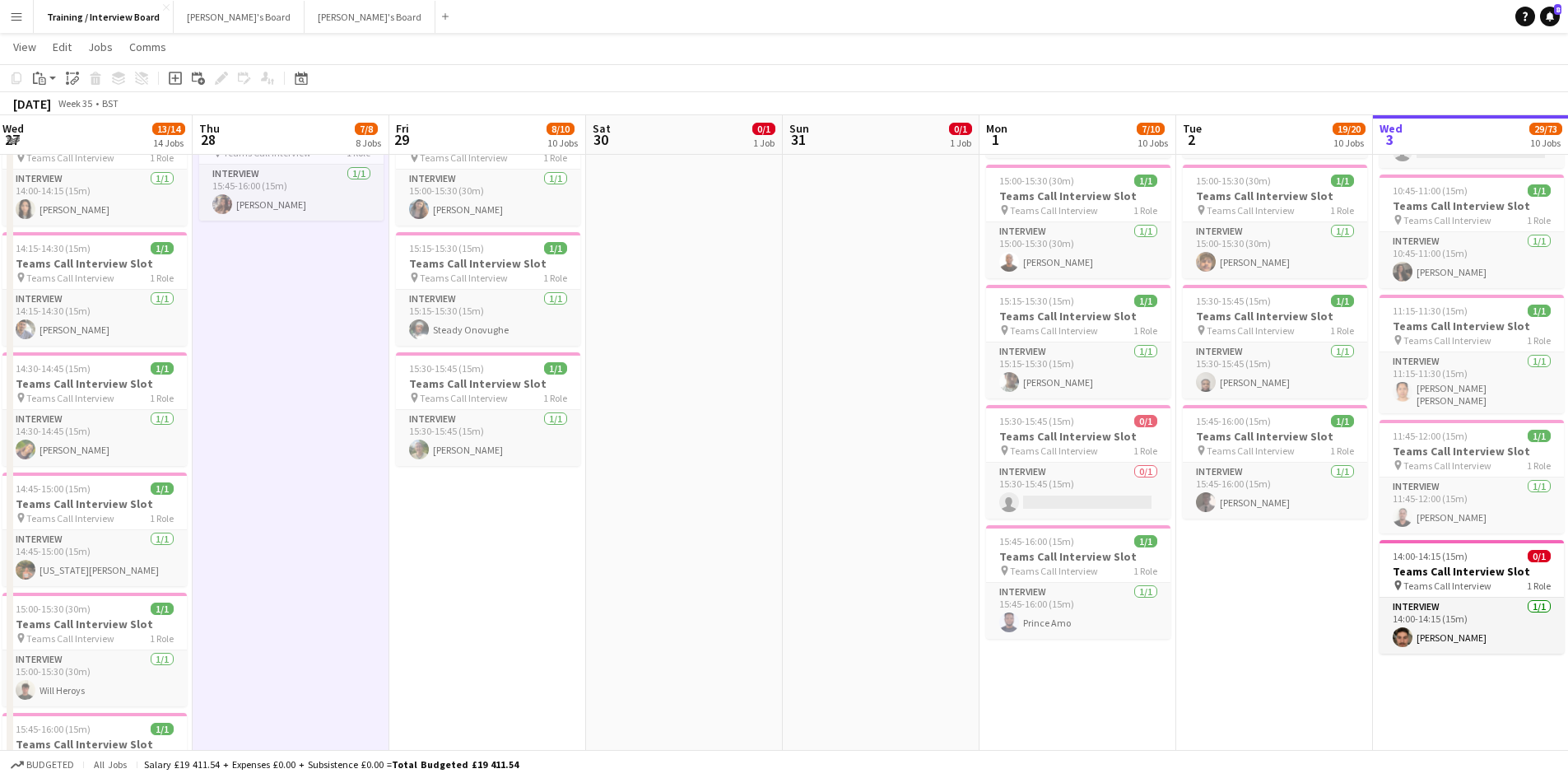
scroll to position [0, 398]
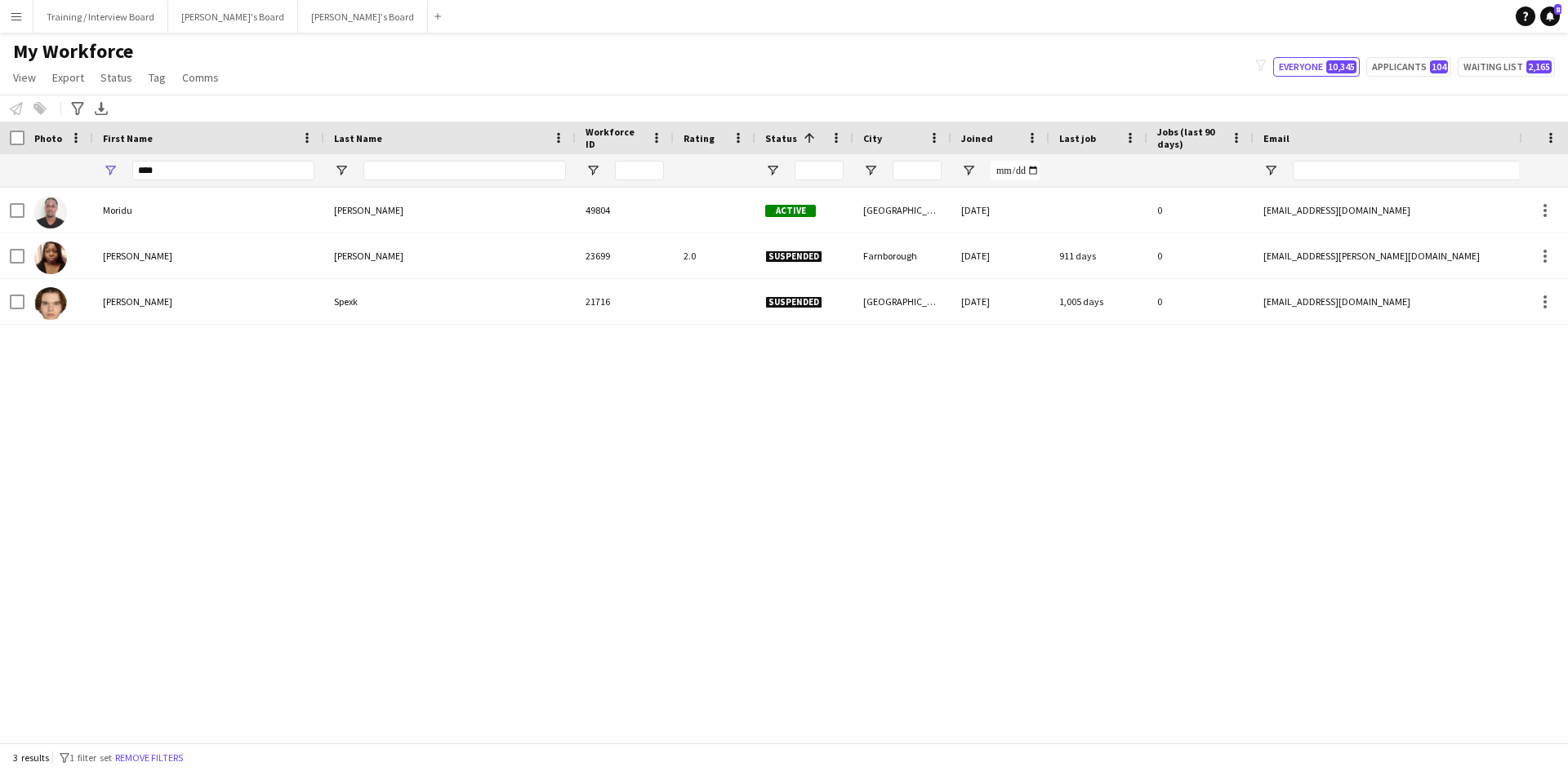
click at [170, 160] on div "****" at bounding box center [223, 171] width 182 height 33
click at [167, 169] on input "****" at bounding box center [223, 170] width 182 height 19
type input "*"
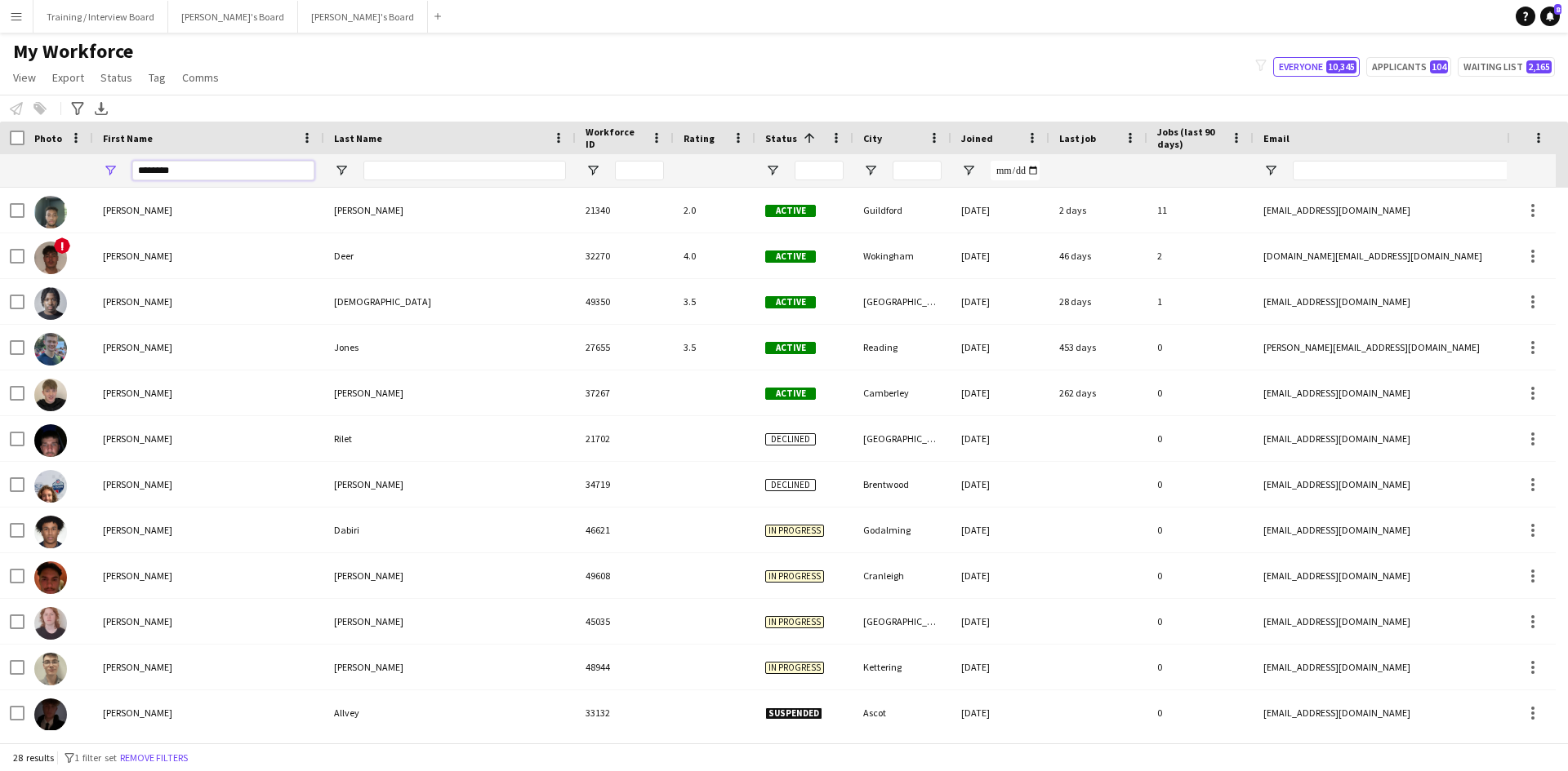
type input "********"
click at [416, 179] on input "Last Name Filter Input" at bounding box center [465, 170] width 202 height 19
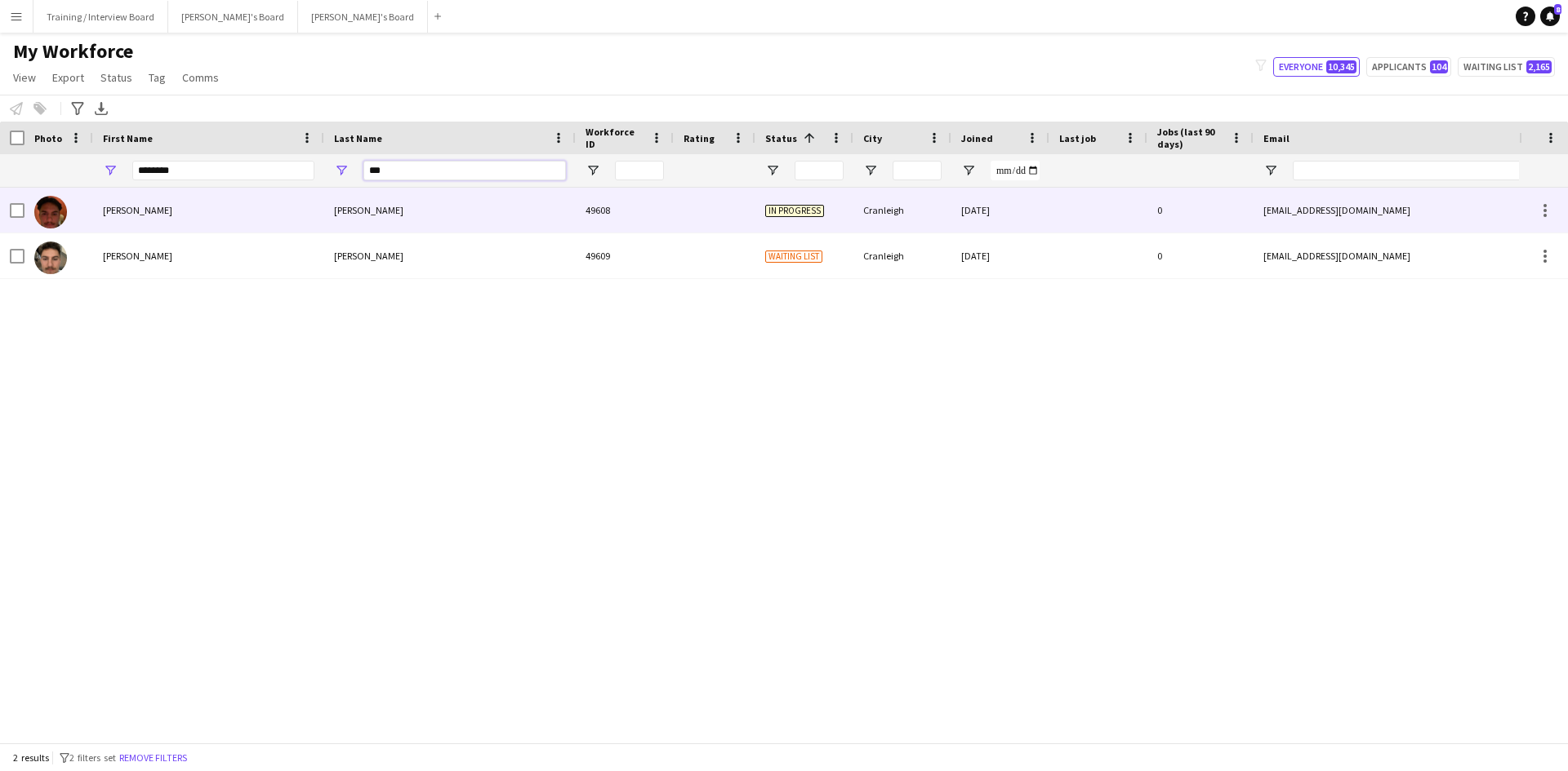
type input "***"
click at [78, 218] on div at bounding box center [58, 210] width 69 height 45
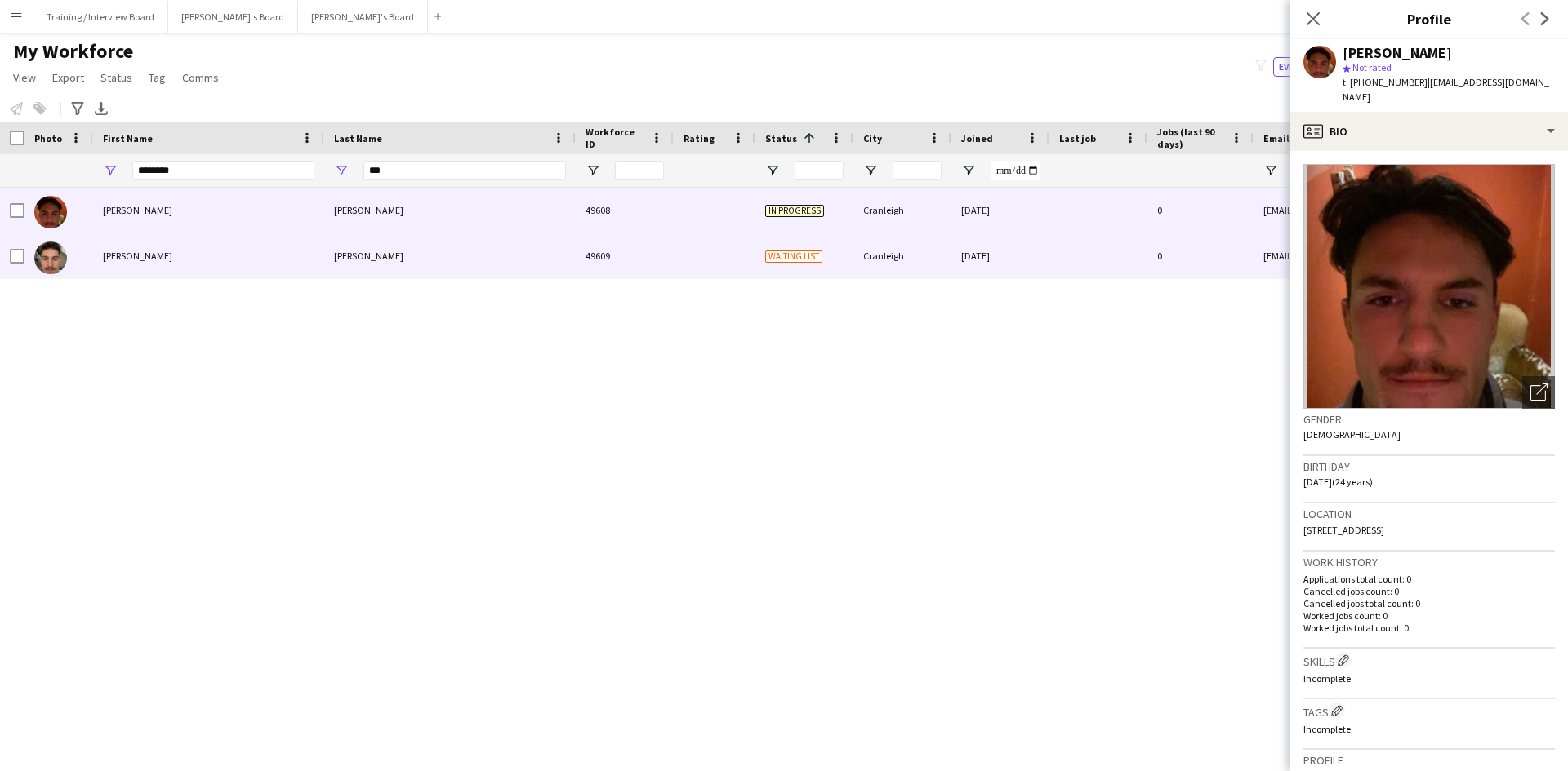
click at [267, 272] on div "[PERSON_NAME]" at bounding box center [209, 256] width 232 height 45
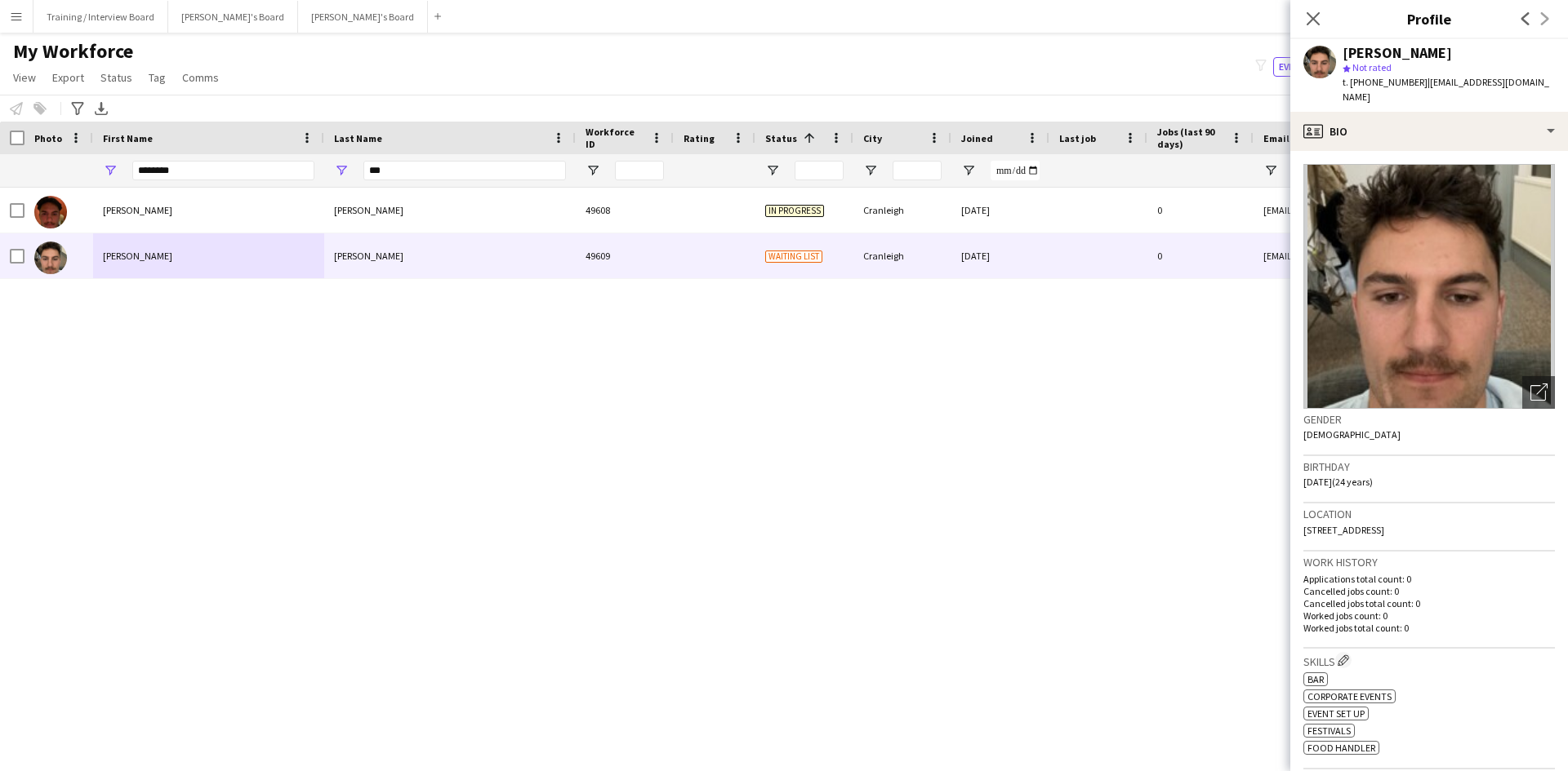
drag, startPoint x: 1419, startPoint y: 84, endPoint x: 1534, endPoint y: 72, distance: 115.6
click at [1534, 72] on div "[PERSON_NAME] star Not rated t. [PHONE_NUMBER] | [EMAIL_ADDRESS][DOMAIN_NAME]" at bounding box center [1429, 75] width 277 height 73
click at [1480, 44] on div "[PERSON_NAME] star Not rated t. [PHONE_NUMBER] | [EMAIL_ADDRESS][DOMAIN_NAME]" at bounding box center [1429, 75] width 277 height 73
drag, startPoint x: 1418, startPoint y: 79, endPoint x: 1535, endPoint y: 79, distance: 117.0
click at [1535, 79] on div "[PERSON_NAME] star Not rated t. [PHONE_NUMBER] | [EMAIL_ADDRESS][DOMAIN_NAME]" at bounding box center [1429, 75] width 277 height 73
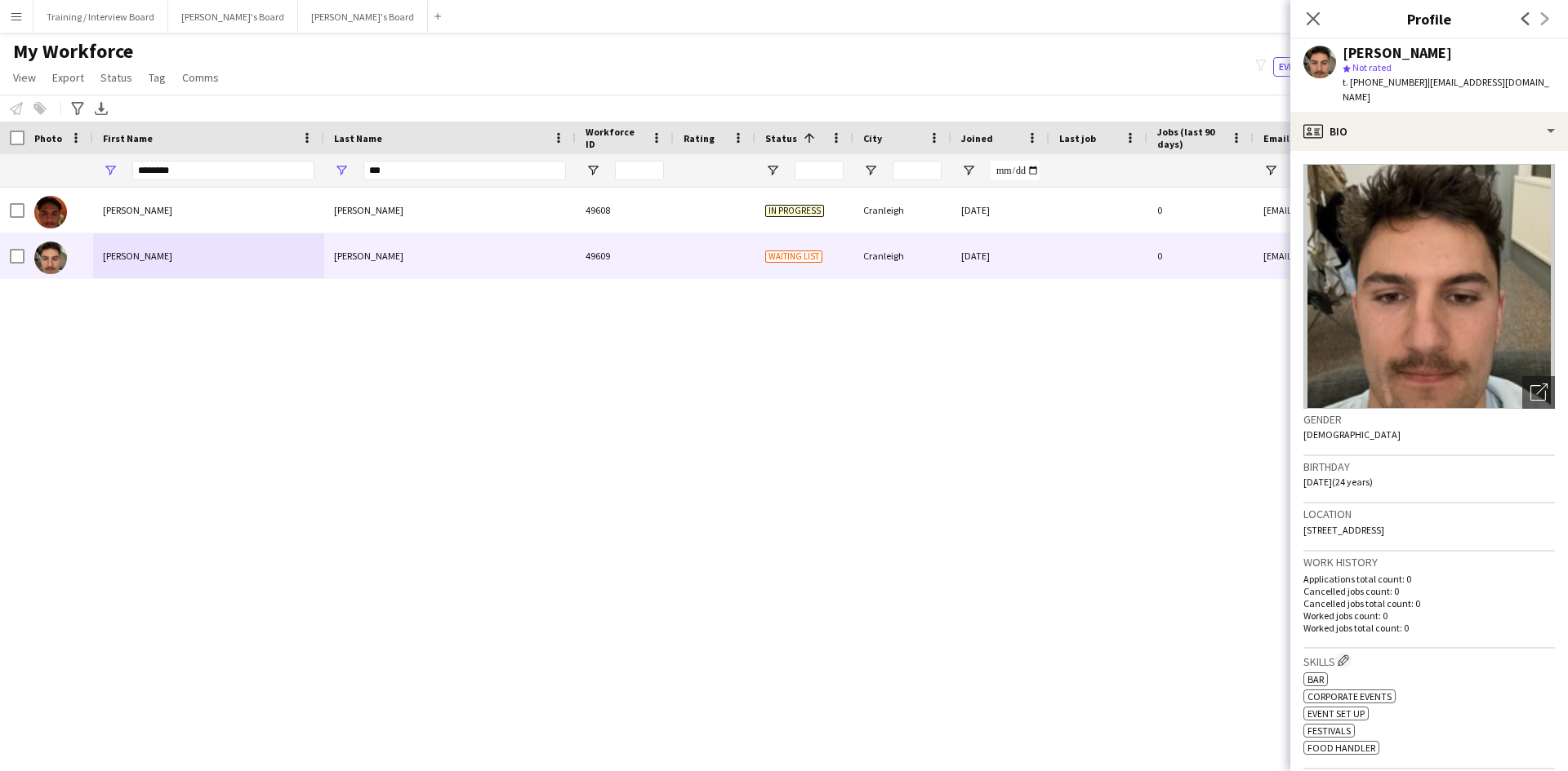
copy span "[EMAIL_ADDRESS][DOMAIN_NAME]"
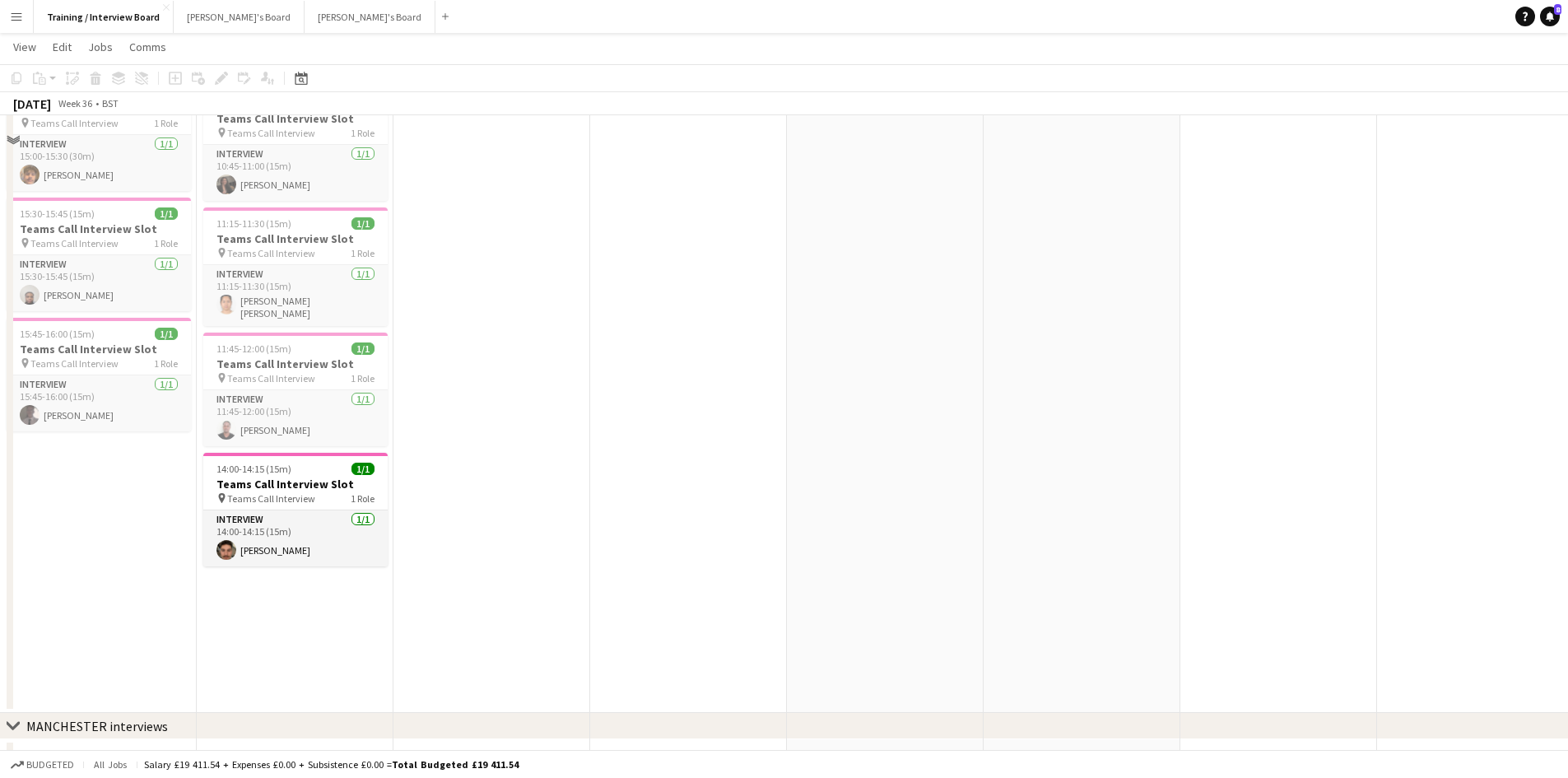
scroll to position [988, 0]
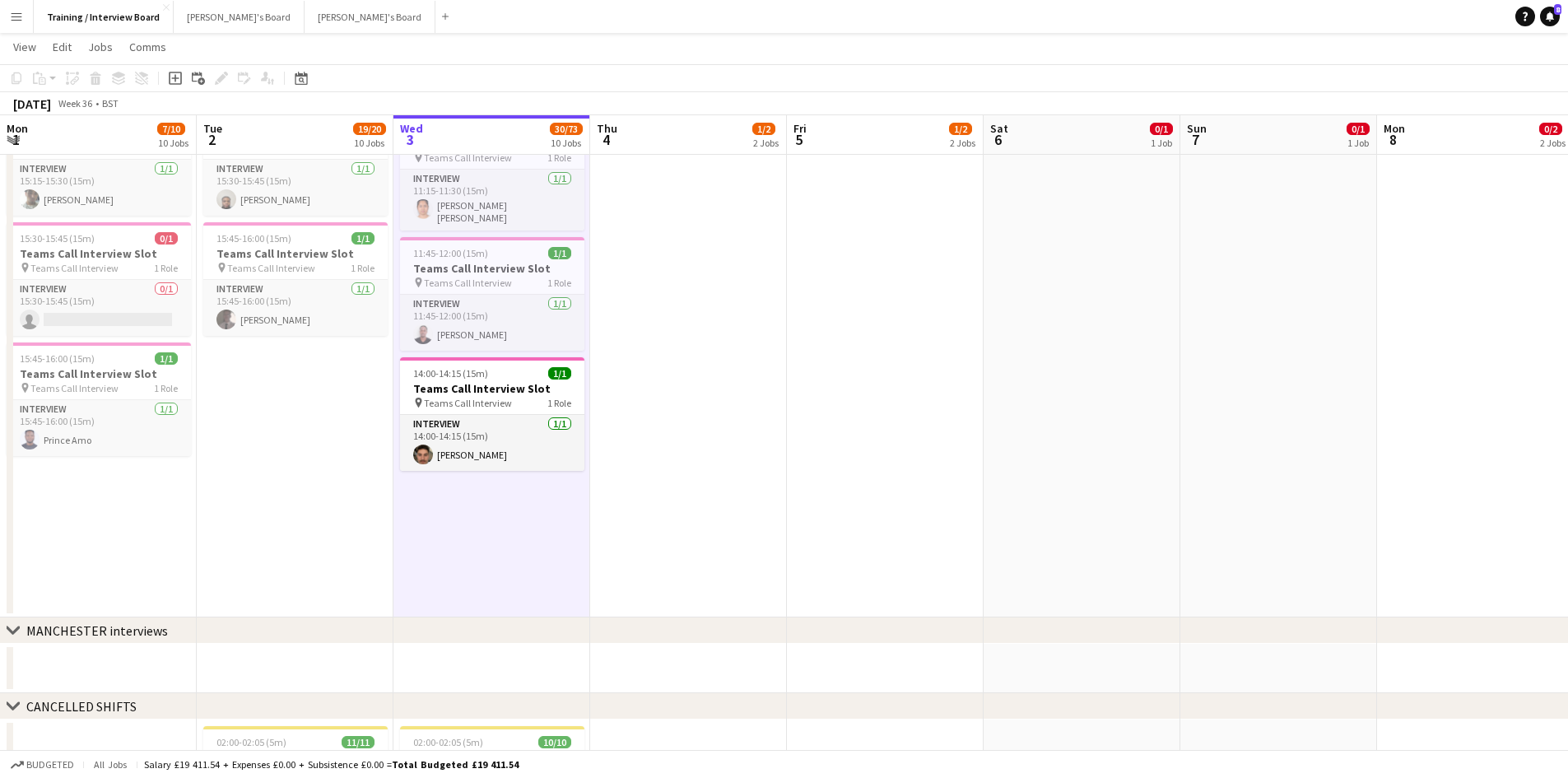
scroll to position [0, 449]
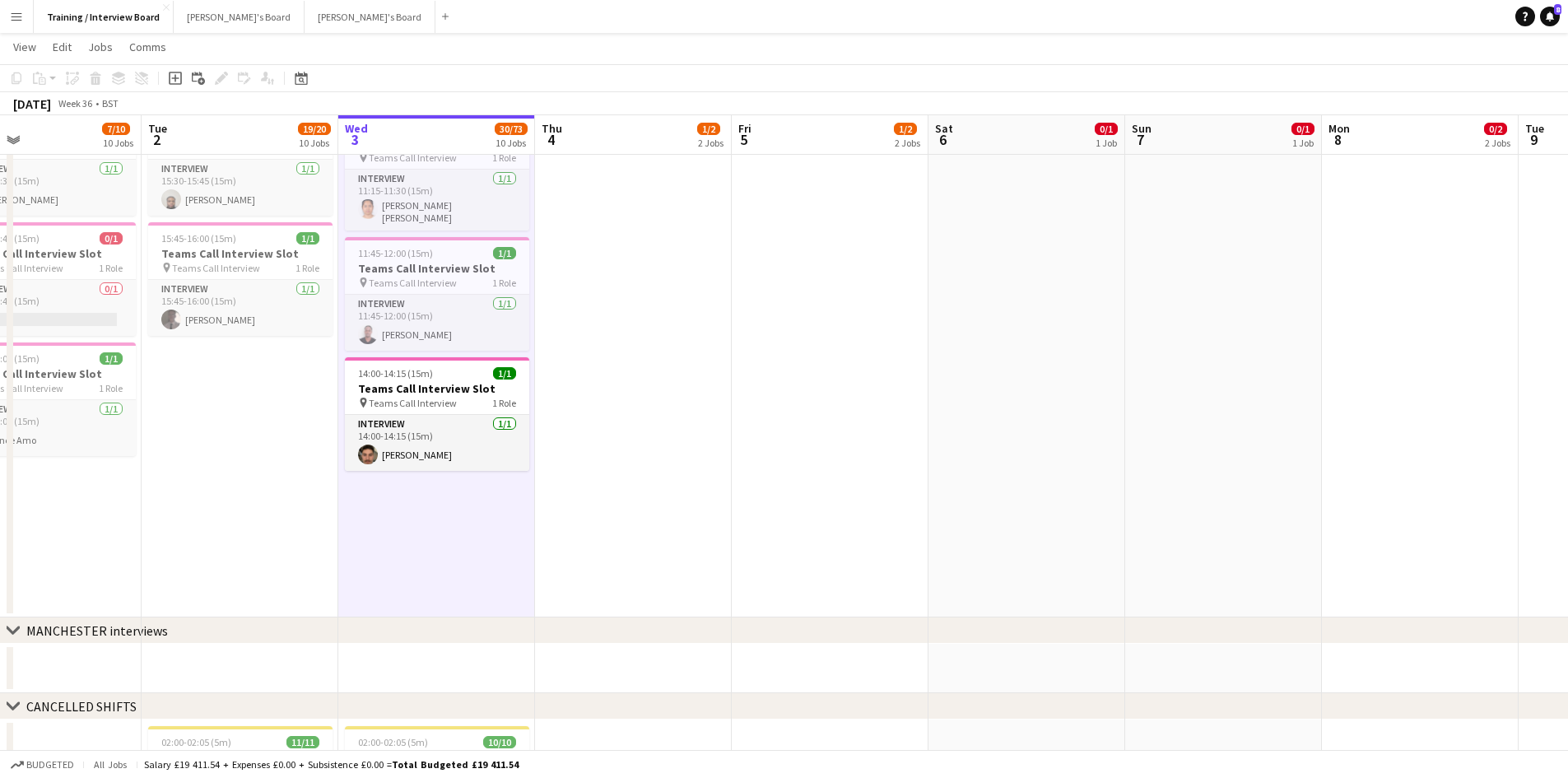
drag, startPoint x: 446, startPoint y: 129, endPoint x: 1087, endPoint y: 108, distance: 641.3
click at [1087, 108] on app-calendar "Copy Paste Paste Ctrl+V Paste with crew Ctrl+Shift+V Paste linked Job [GEOGRAPH…" at bounding box center [784, 168] width 1568 height 2185
drag, startPoint x: 225, startPoint y: 130, endPoint x: 956, endPoint y: 187, distance: 733.2
click at [946, 187] on app-calendar-viewport "Sat 30 0/1 1 Job Sun 31 0/1 1 Job Mon 1 7/10 10 Jobs Tue 2 19/20 10 Jobs Wed 3 …" at bounding box center [784, 168] width 1568 height 2185
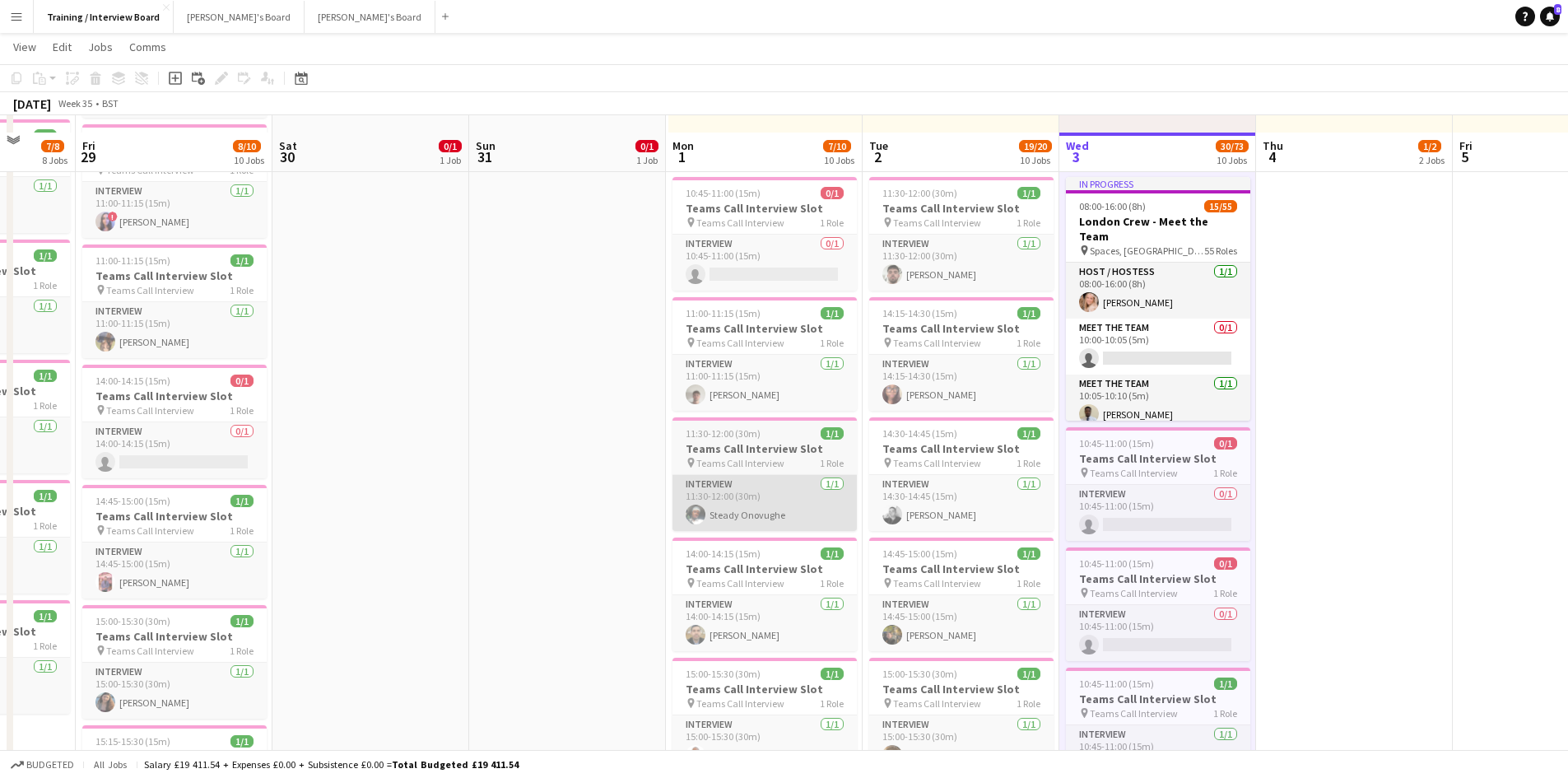
scroll to position [330, 0]
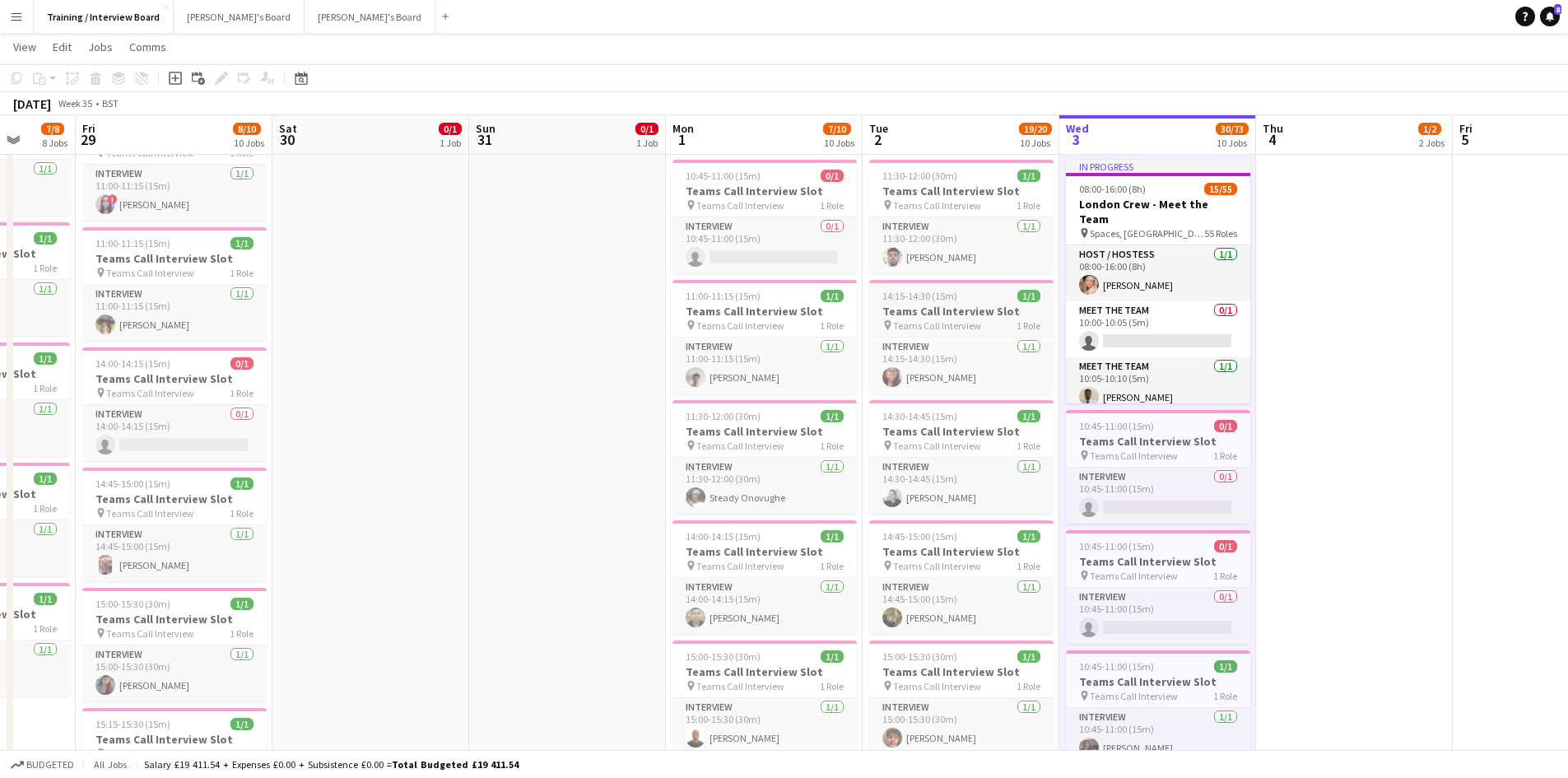
click at [913, 291] on span "14:15-14:30 (15m)" at bounding box center [920, 296] width 75 height 13
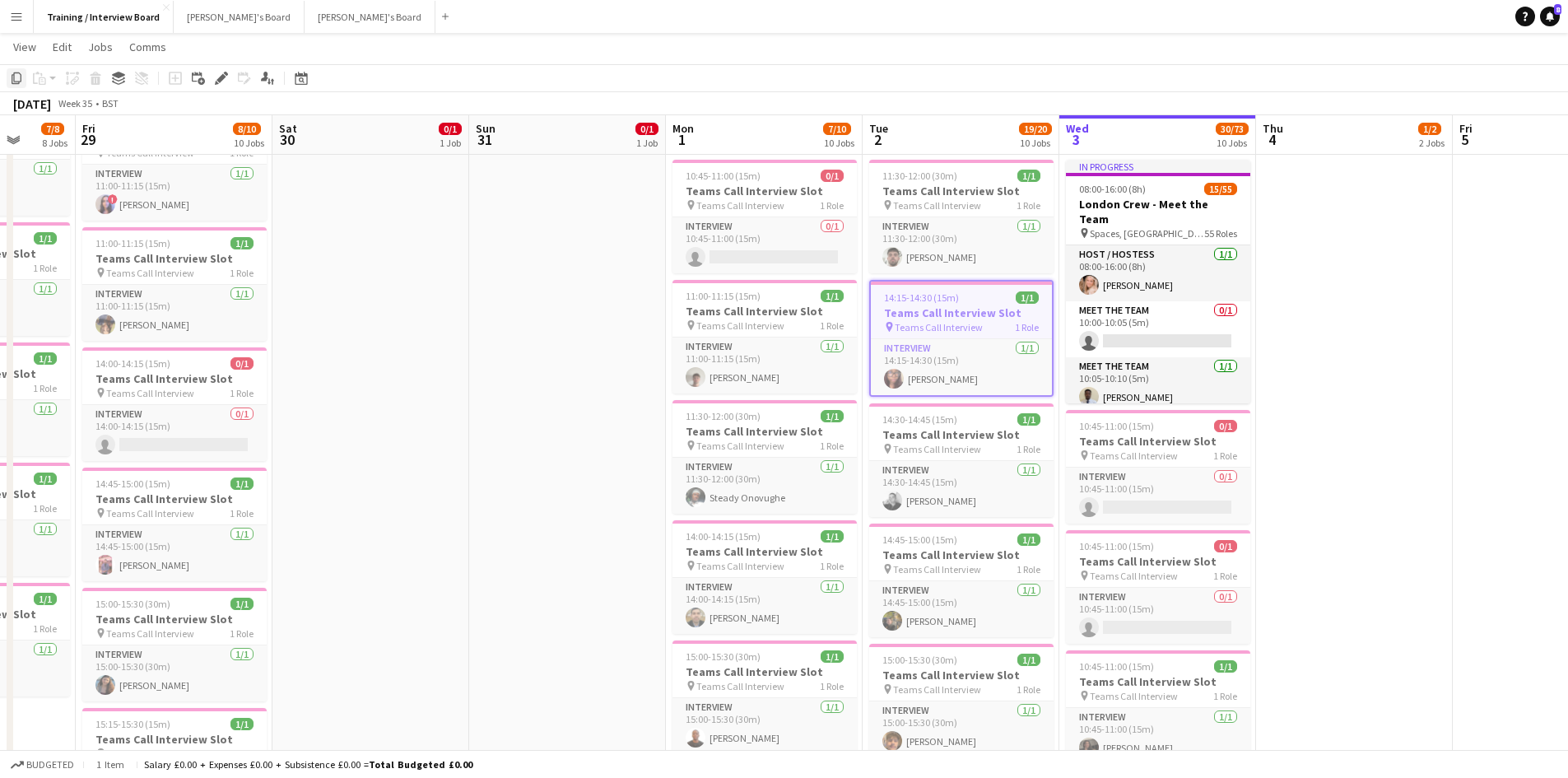
click at [13, 75] on icon "Copy" at bounding box center [16, 78] width 13 height 13
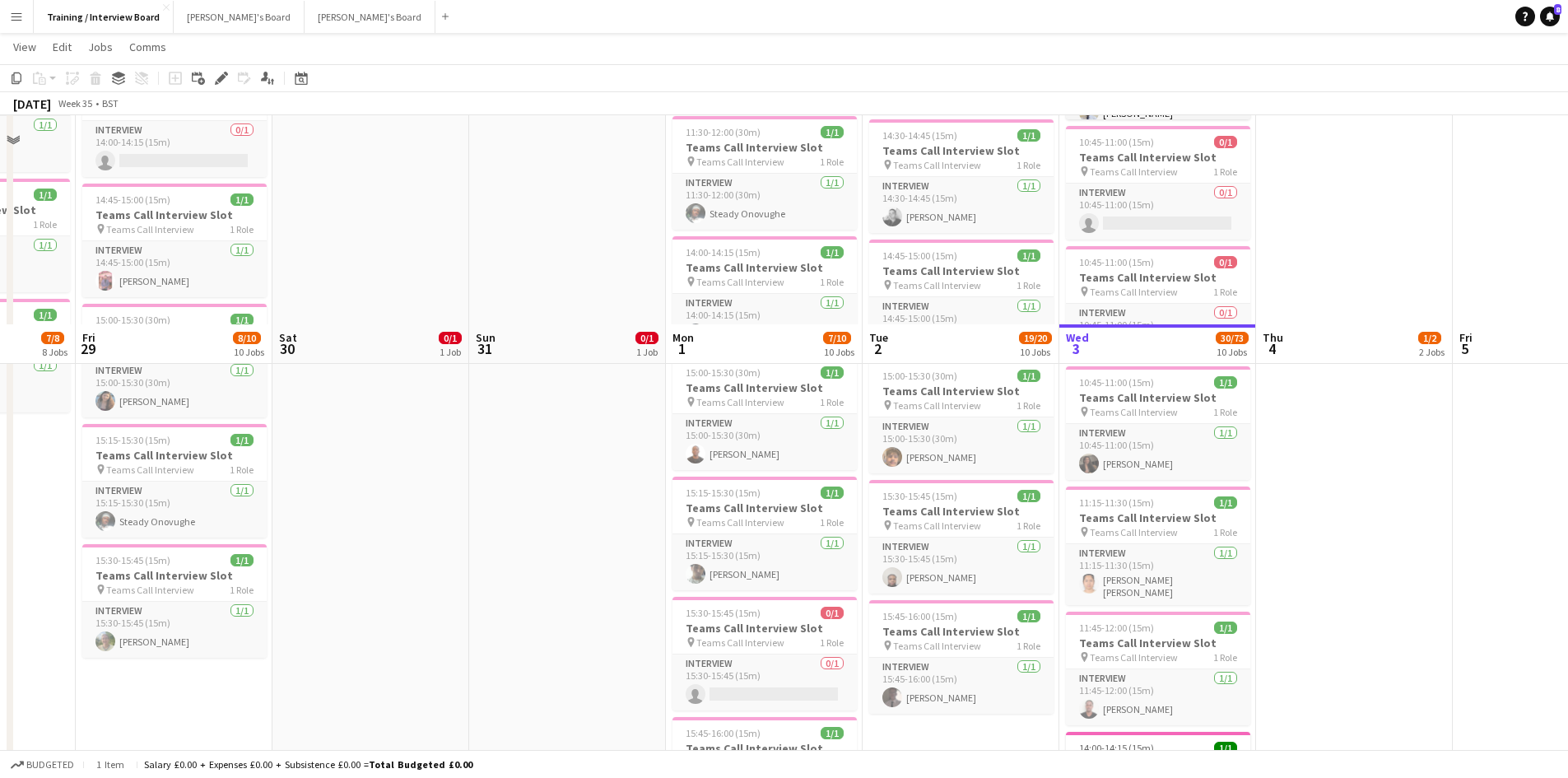
scroll to position [824, 0]
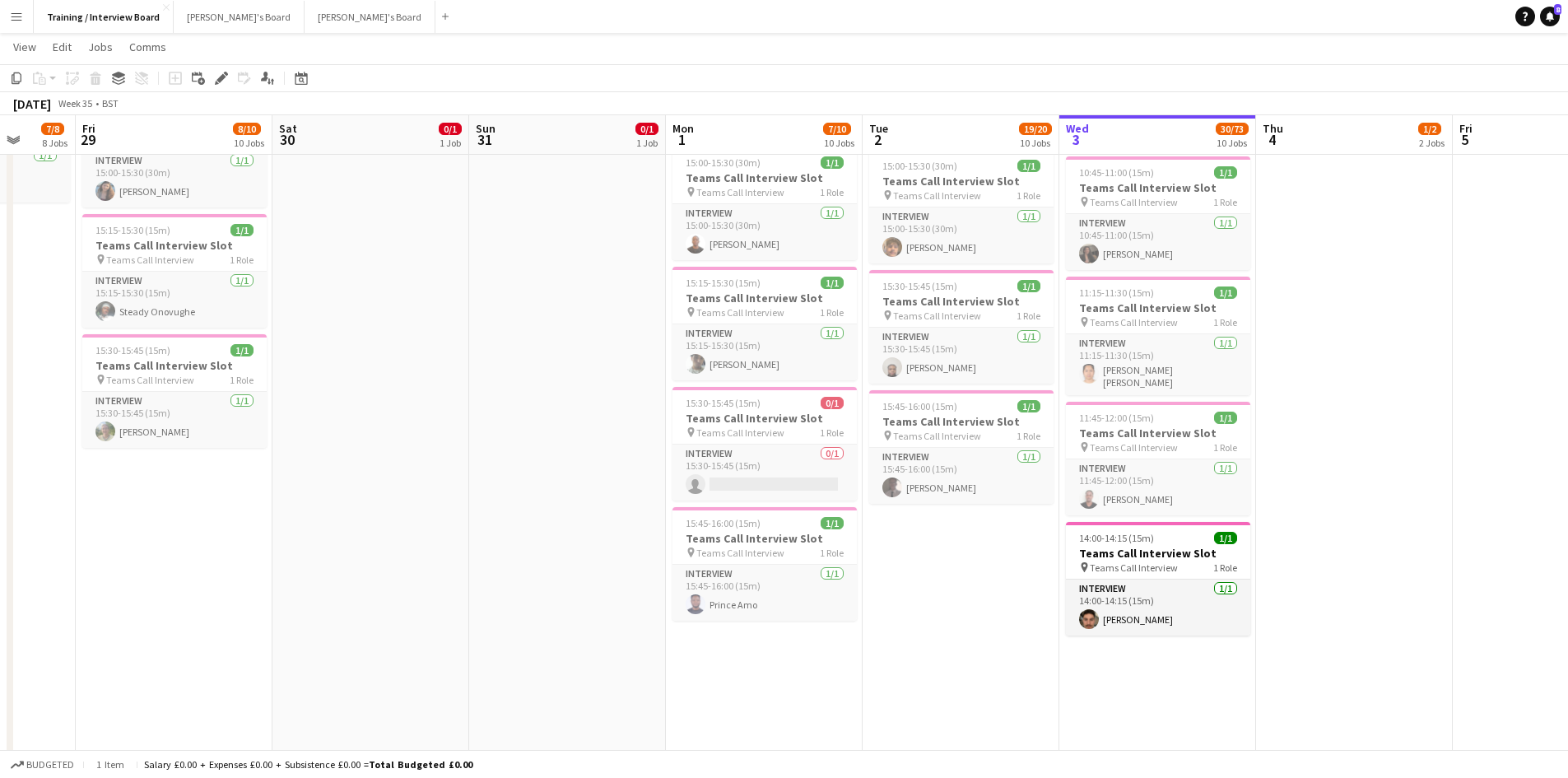
click at [1147, 698] on app-date-cell "In progress 10:00-16:00 (6h) 1/1 pin Profiles Personnel 1 Role Admin Assistant …" at bounding box center [1158, 331] width 197 height 1942
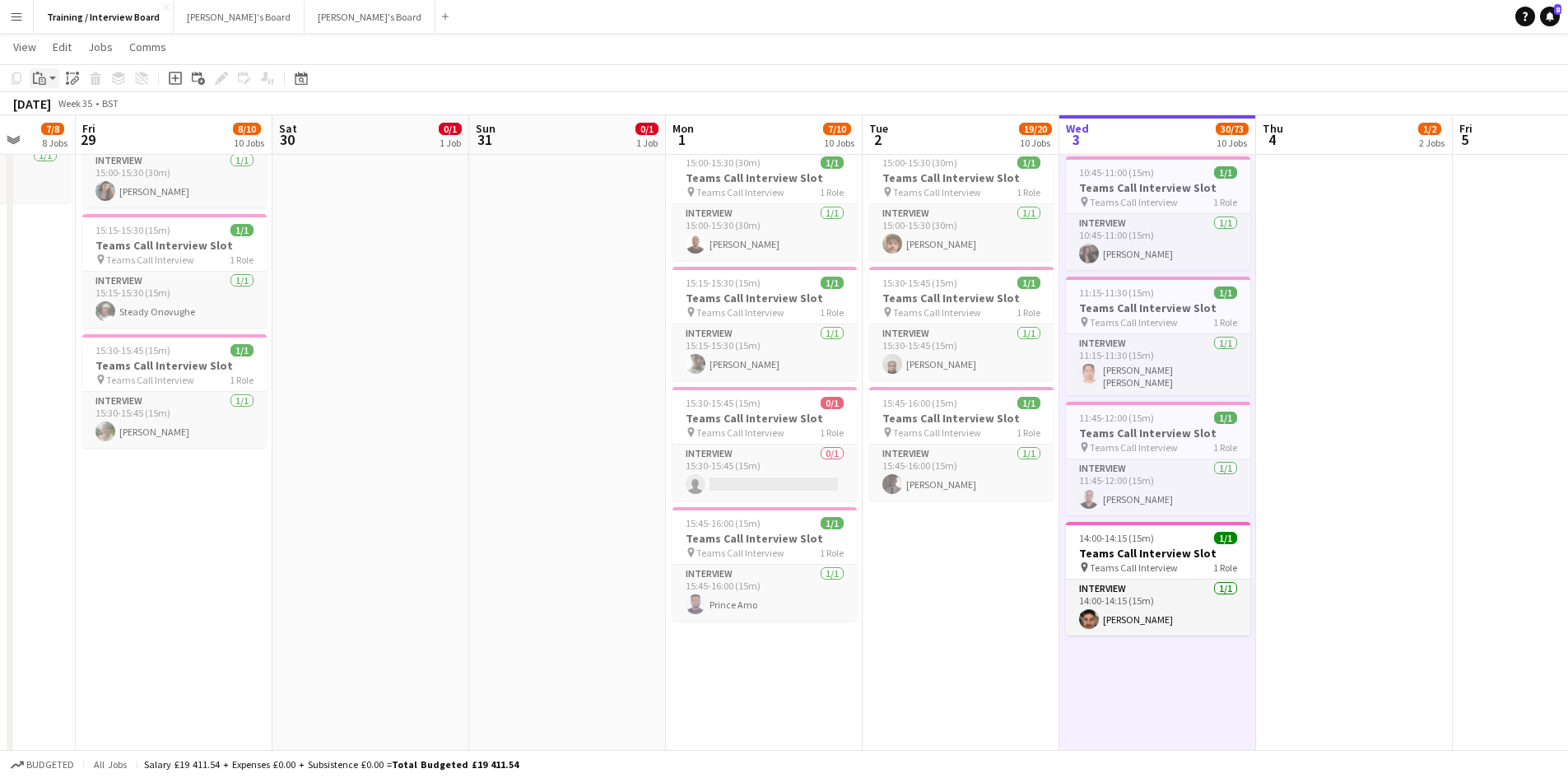
click at [47, 75] on div "Paste" at bounding box center [39, 78] width 20 height 20
click at [70, 113] on link "Paste Ctrl+V" at bounding box center [121, 109] width 155 height 15
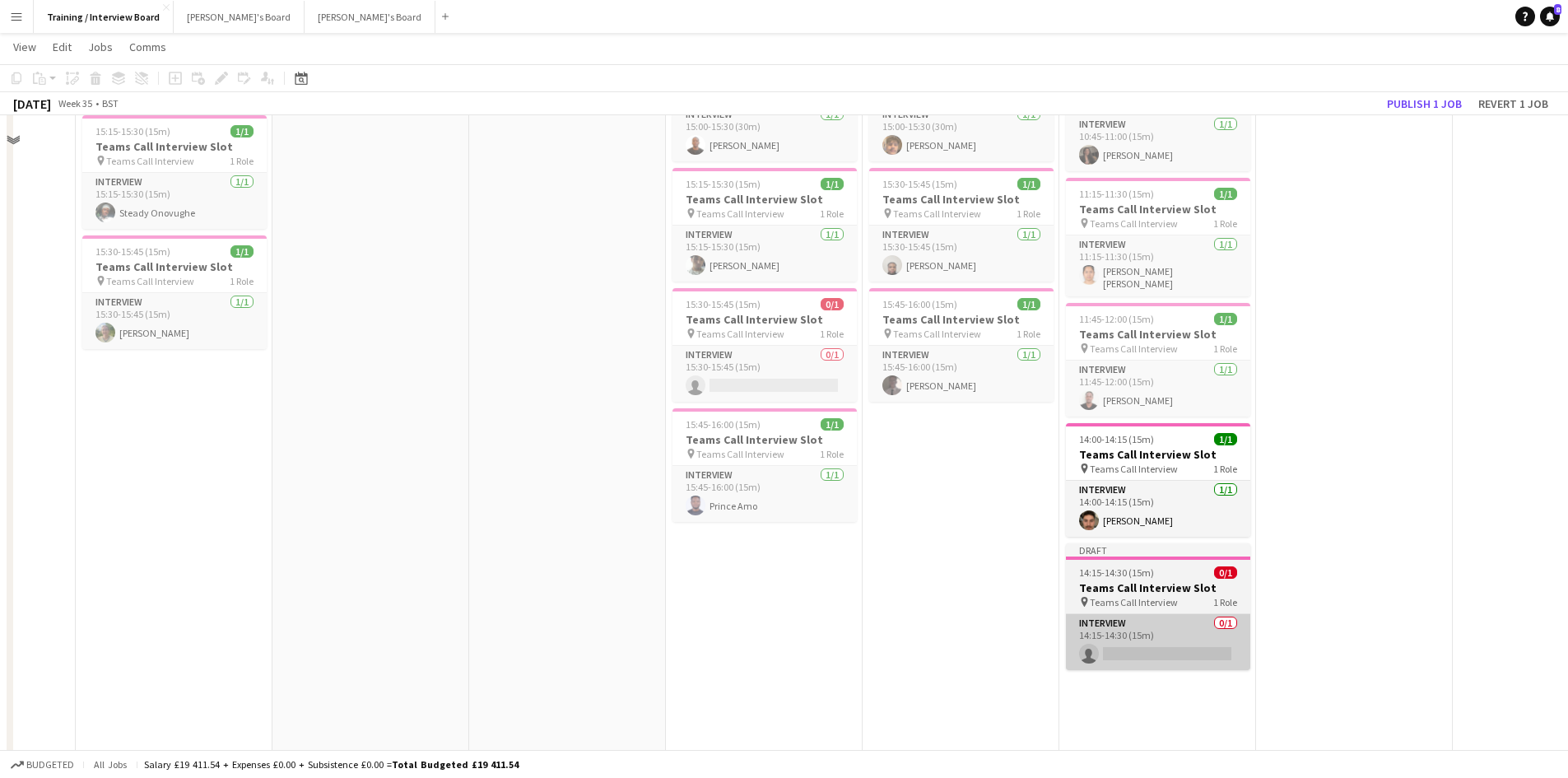
scroll to position [988, 0]
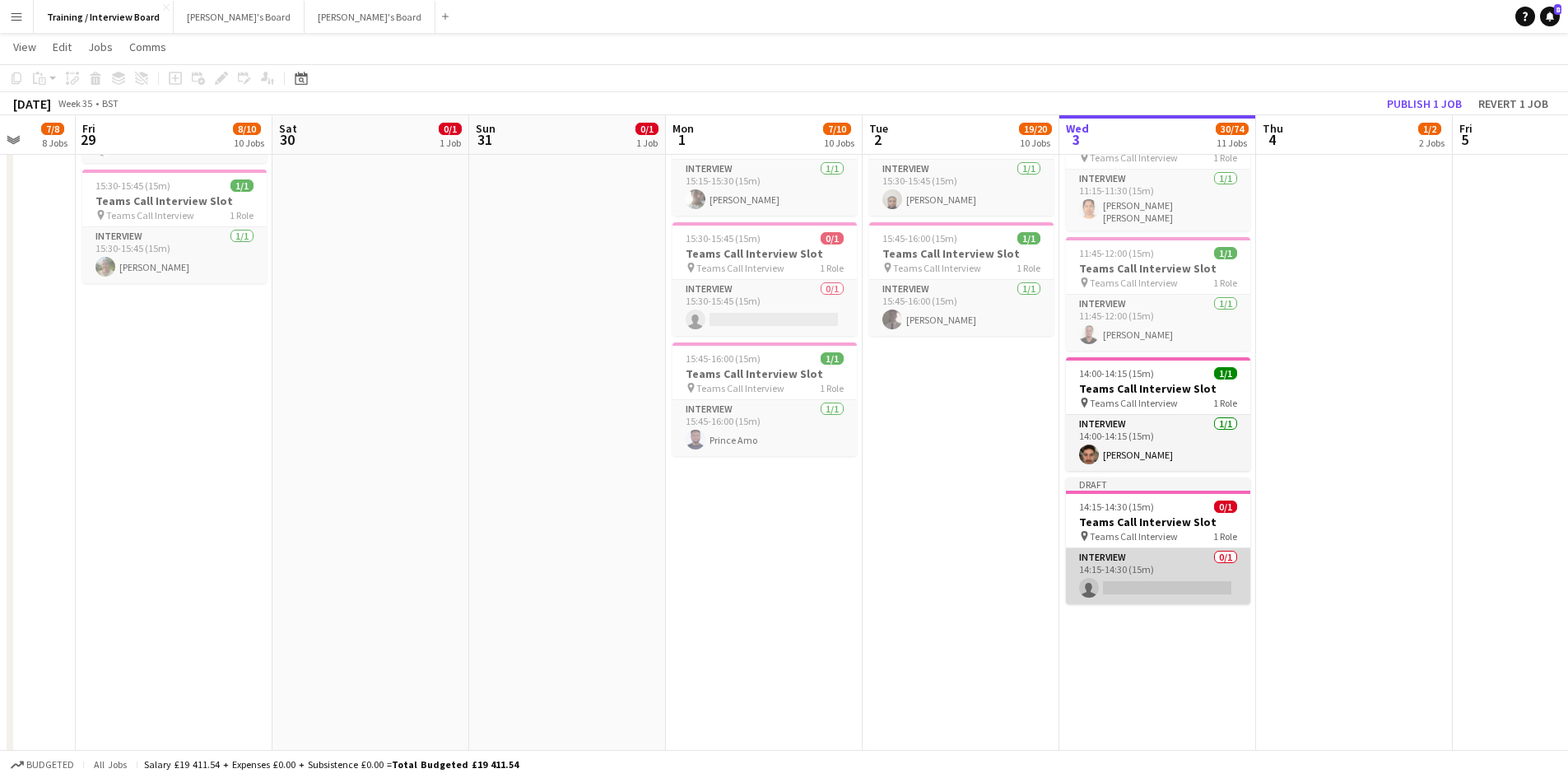
click at [1127, 583] on app-card-role "Interview 0/1 14:15-14:30 (15m) single-neutral-actions" at bounding box center [1158, 576] width 184 height 56
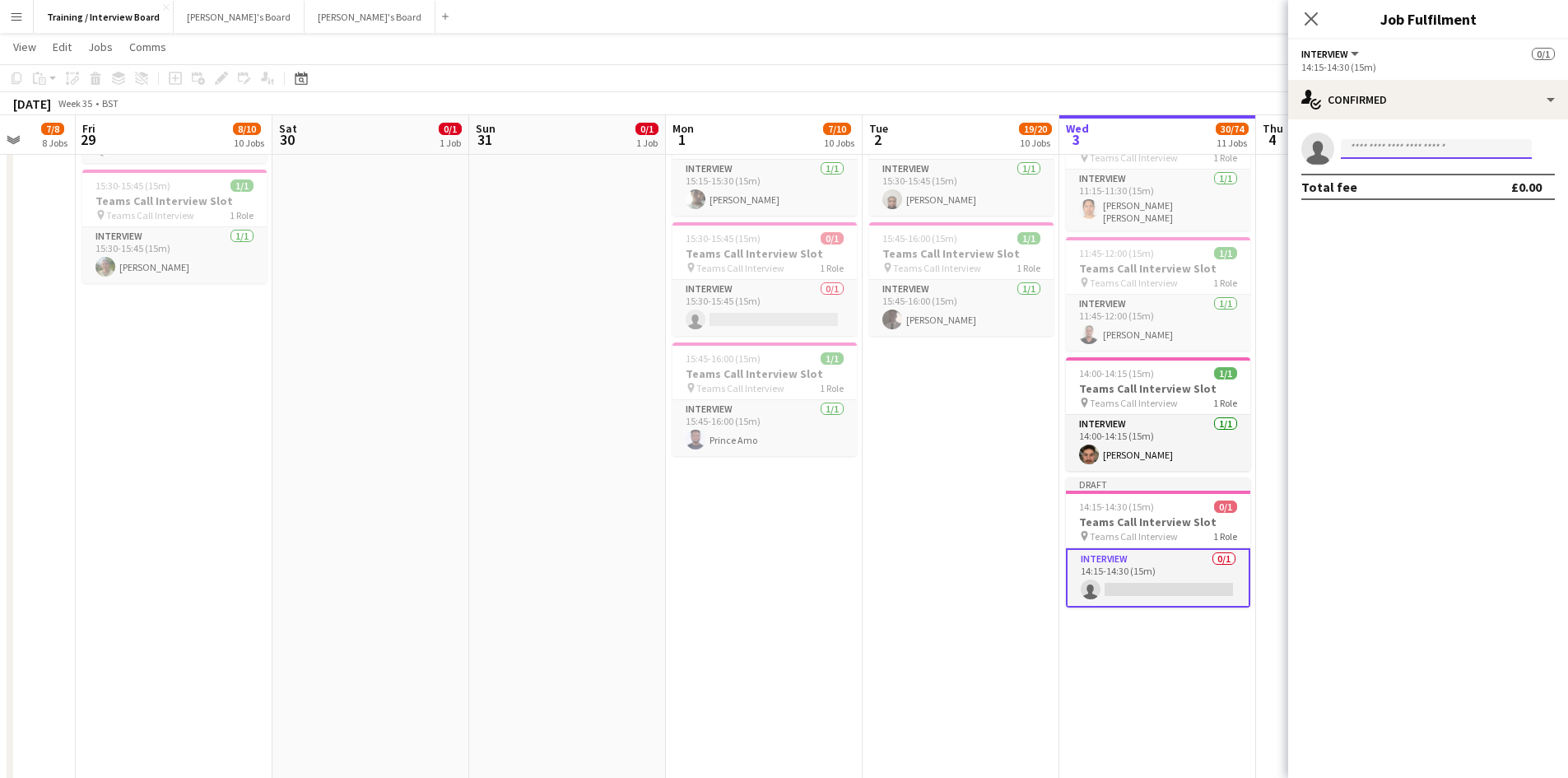
drag, startPoint x: 1127, startPoint y: 583, endPoint x: 1408, endPoint y: 144, distance: 521.2
click at [1408, 144] on input at bounding box center [1437, 149] width 191 height 20
paste input "**********"
type input "**********"
click at [1407, 178] on span "Raphael Wesbter" at bounding box center [1401, 173] width 95 height 14
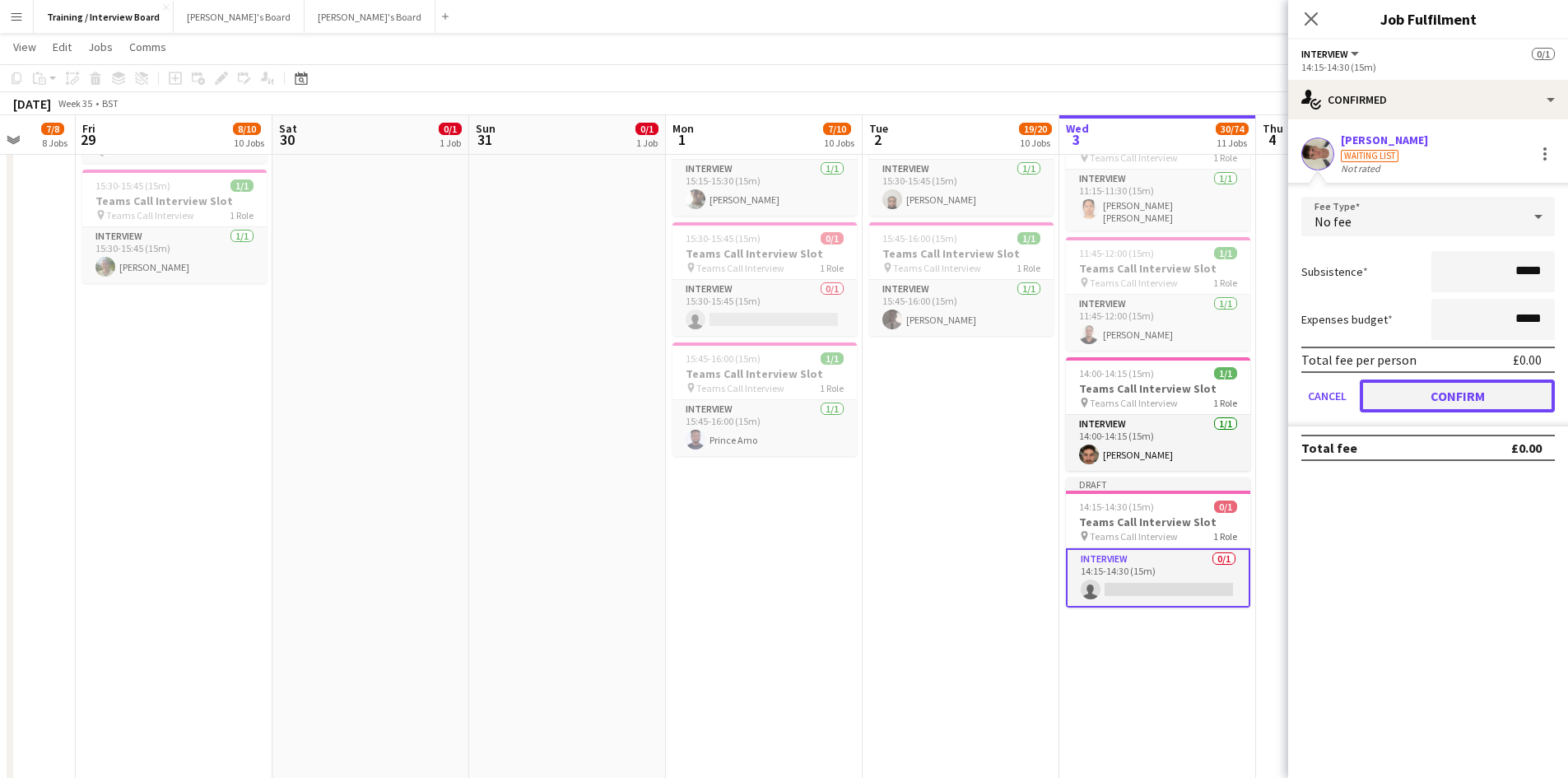
click at [1484, 395] on button "Confirm" at bounding box center [1457, 396] width 195 height 33
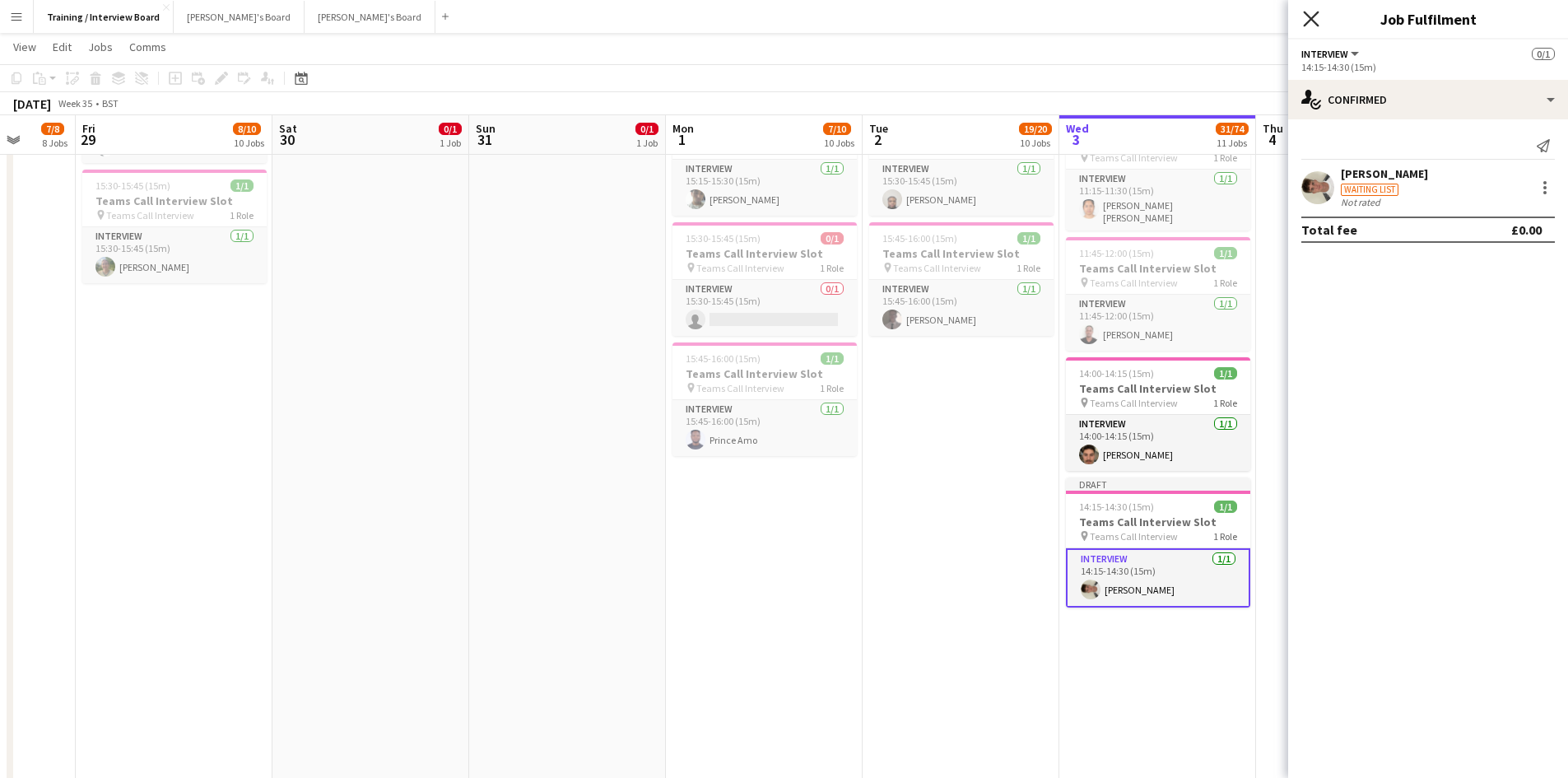
click at [1307, 18] on icon "Close pop-in" at bounding box center [1311, 19] width 16 height 16
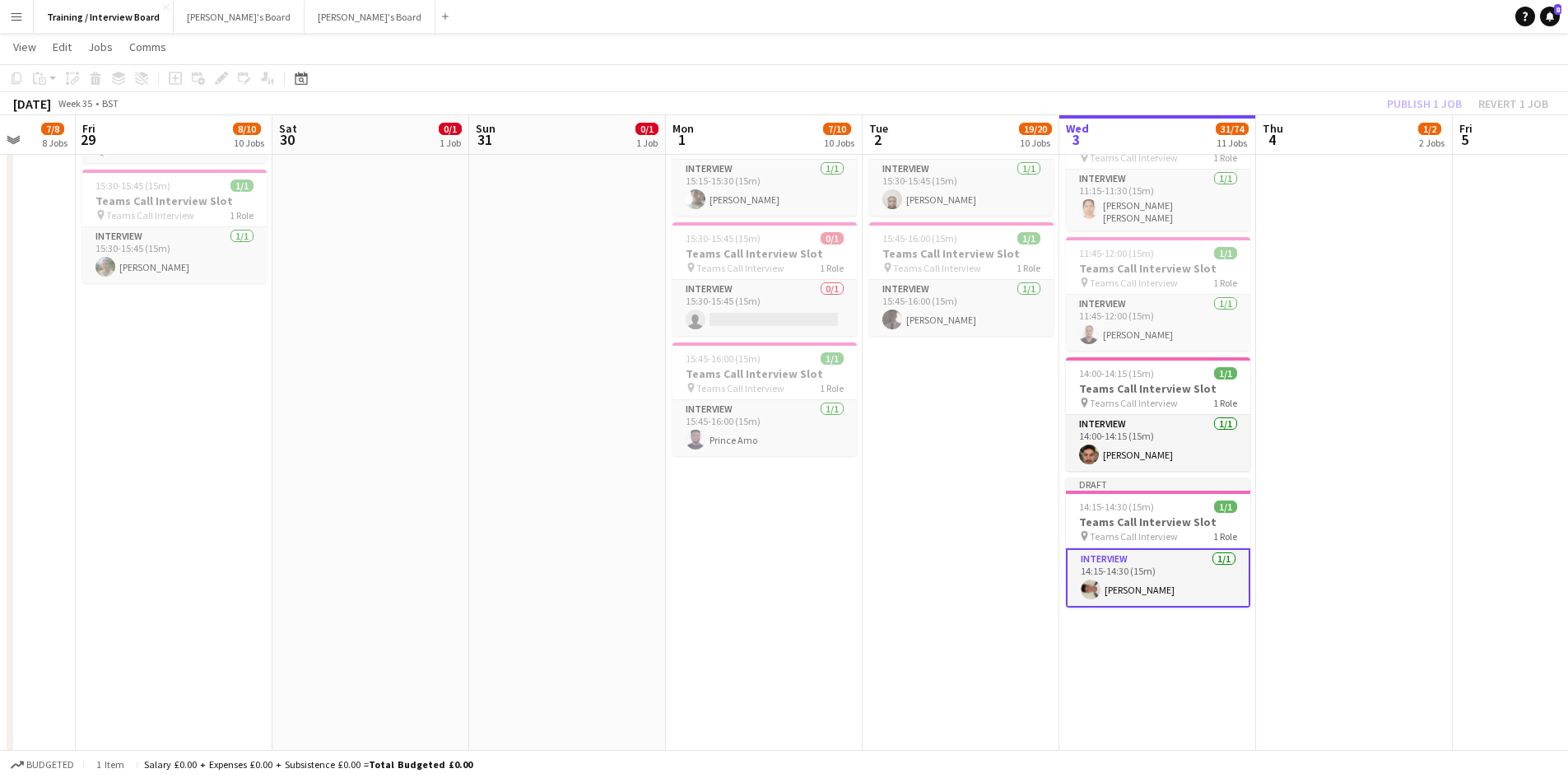
click at [1438, 105] on div "Publish 1 job Revert 1 job" at bounding box center [1468, 104] width 201 height 22
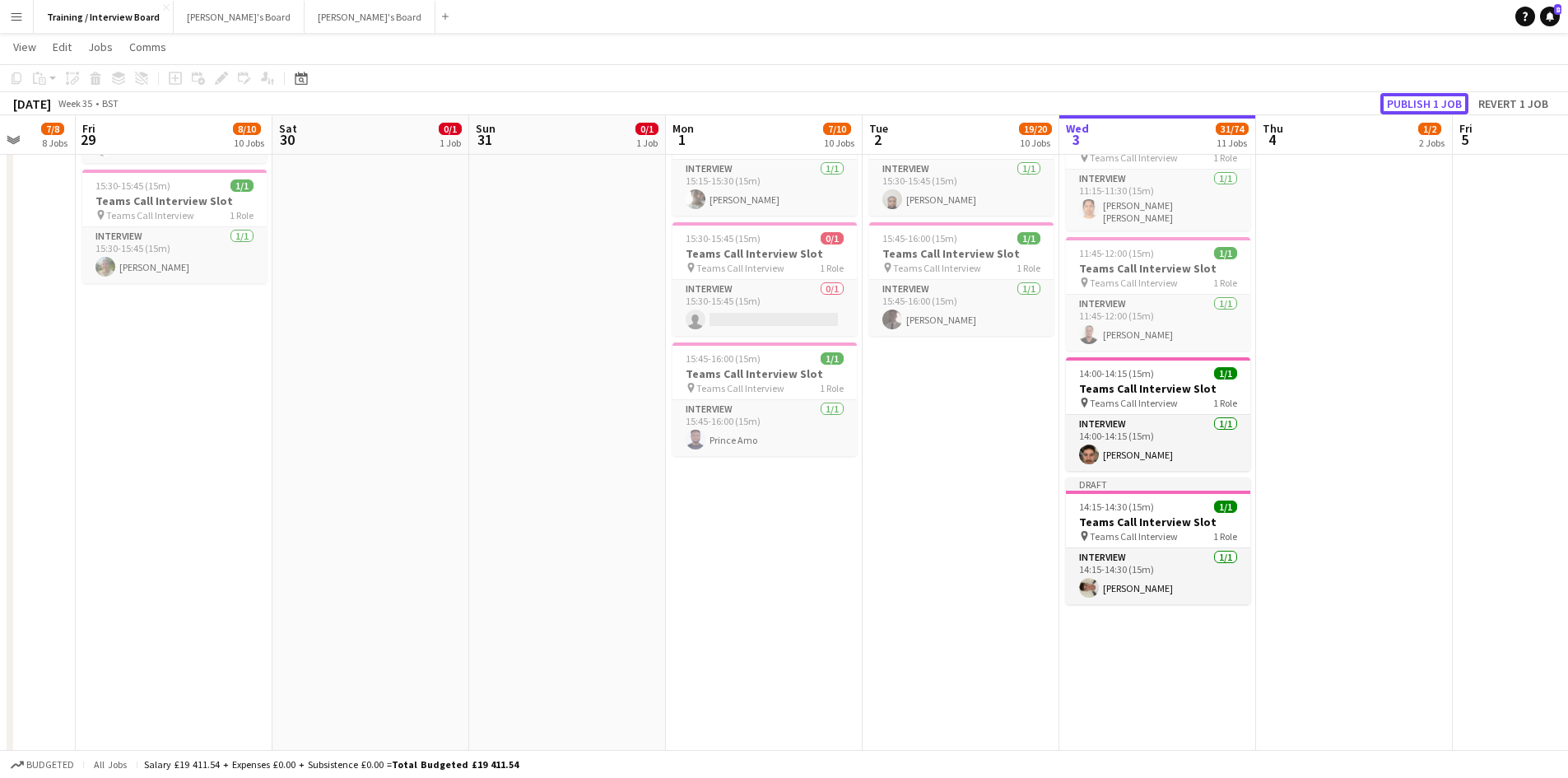
click at [1438, 105] on button "Publish 1 job" at bounding box center [1425, 104] width 88 height 22
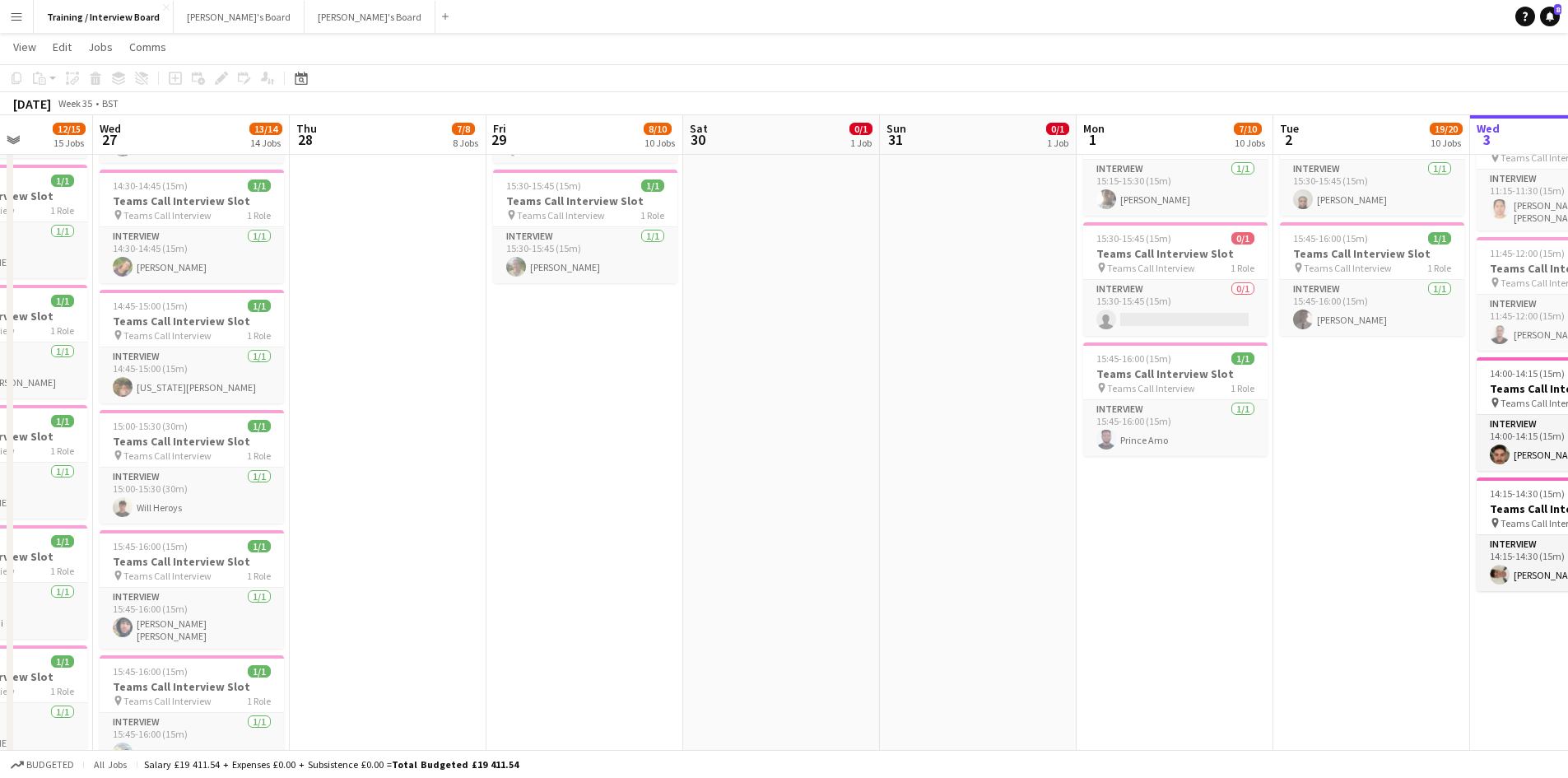
scroll to position [0, 346]
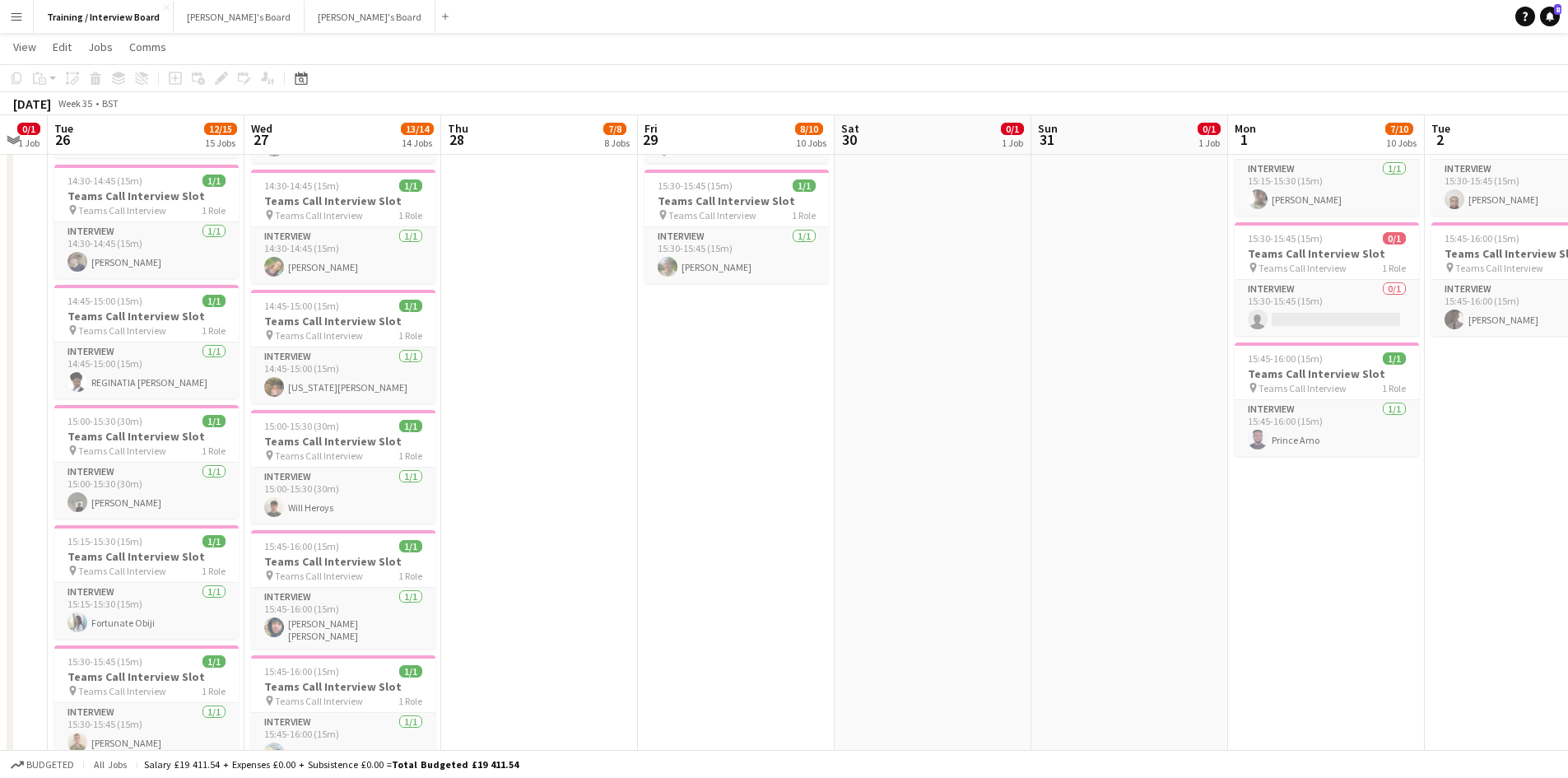
drag, startPoint x: 310, startPoint y: 137, endPoint x: 872, endPoint y: 157, distance: 562.4
click at [872, 157] on app-calendar-viewport "Sun 24 2/3 3 Jobs Mon 25 0/1 1 Job Tue 26 12/15 15 Jobs Wed 27 13/14 14 Jobs Th…" at bounding box center [784, 555] width 1568 height 2960
click at [304, 318] on h3 "Teams Call Interview Slot" at bounding box center [343, 321] width 184 height 15
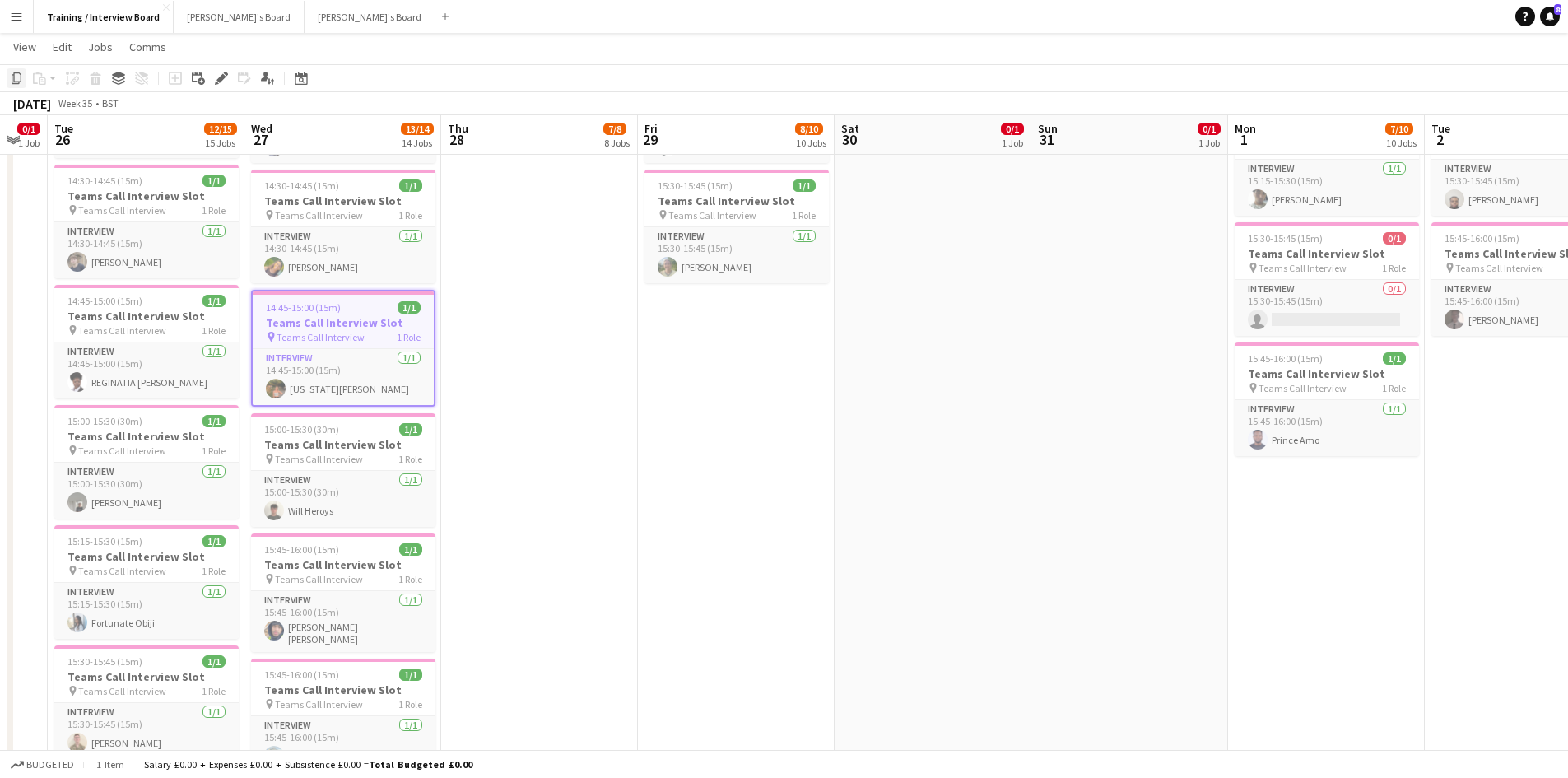
click at [23, 76] on icon "Copy" at bounding box center [16, 78] width 13 height 13
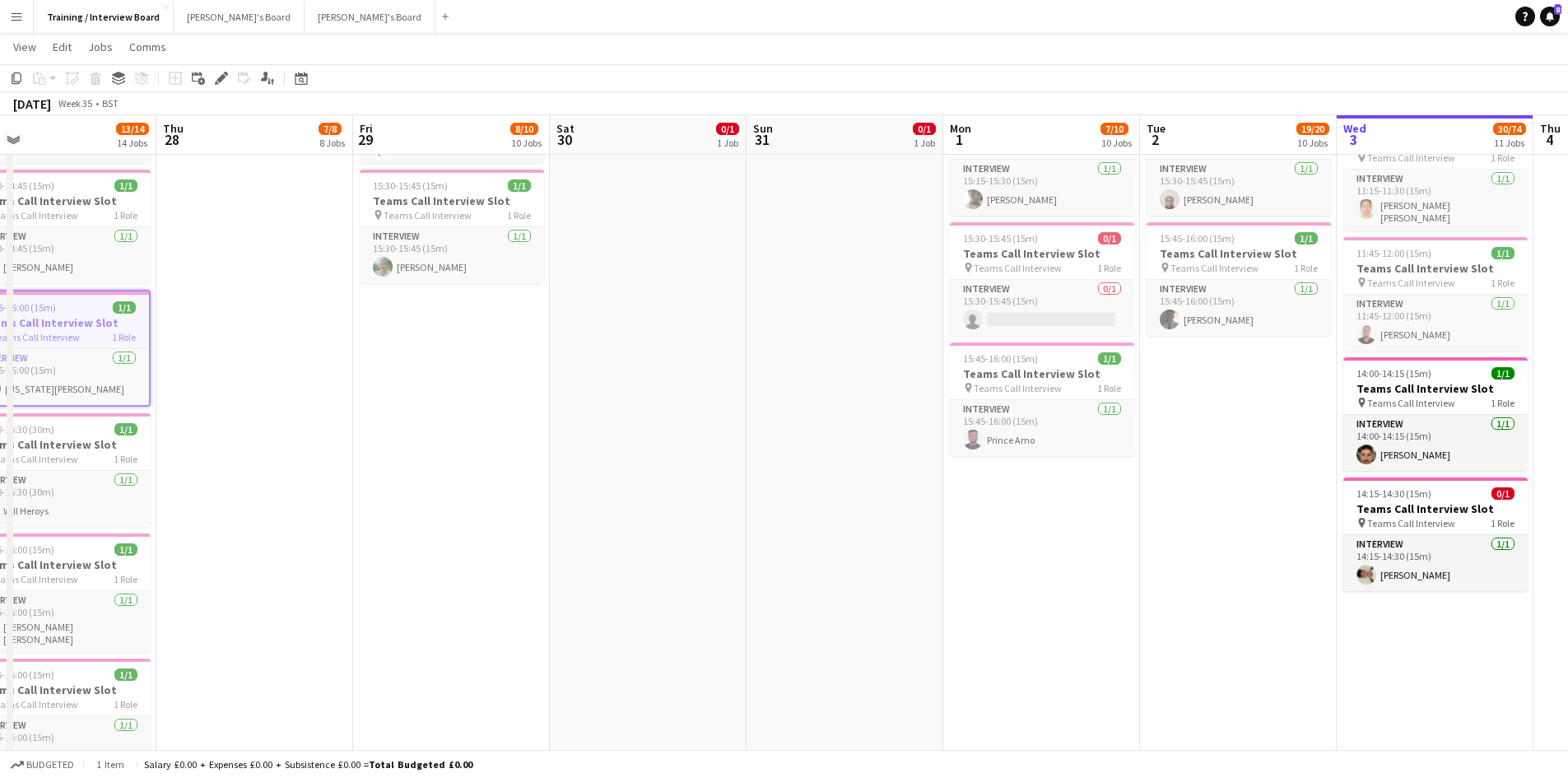
scroll to position [0, 652]
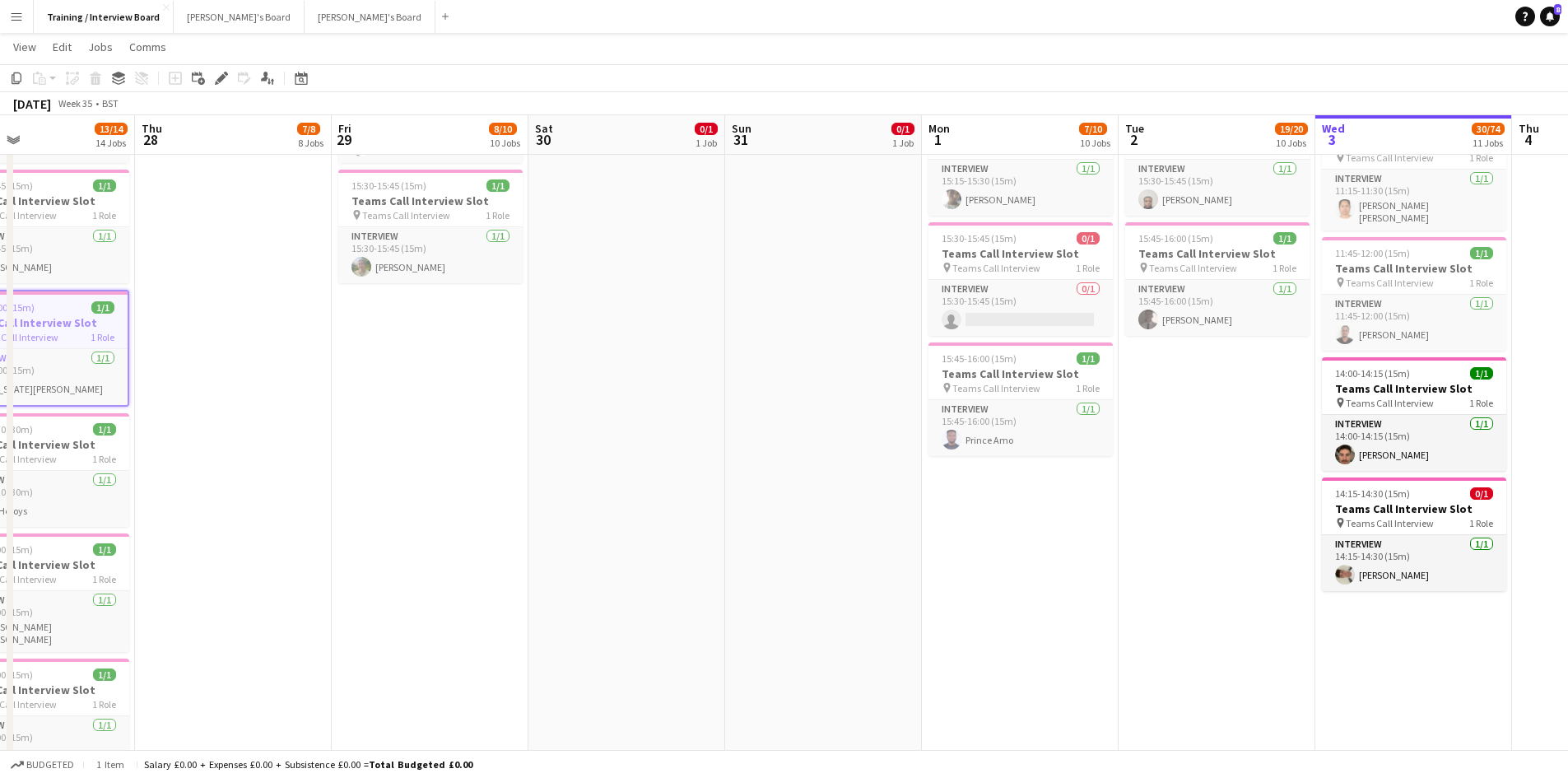
drag, startPoint x: 1135, startPoint y: 125, endPoint x: 830, endPoint y: 125, distance: 305.0
click at [830, 125] on app-calendar-viewport "Sun 24 2/3 3 Jobs Mon 25 0/1 1 Job Tue 26 12/15 15 Jobs Wed 27 13/14 14 Jobs Th…" at bounding box center [784, 555] width 1568 height 2960
click at [1386, 631] on app-date-cell "In progress 10:00-16:00 (6h) 1/1 pin Profiles Personnel 1 Role Admin Assistant …" at bounding box center [1414, 167] width 197 height 1942
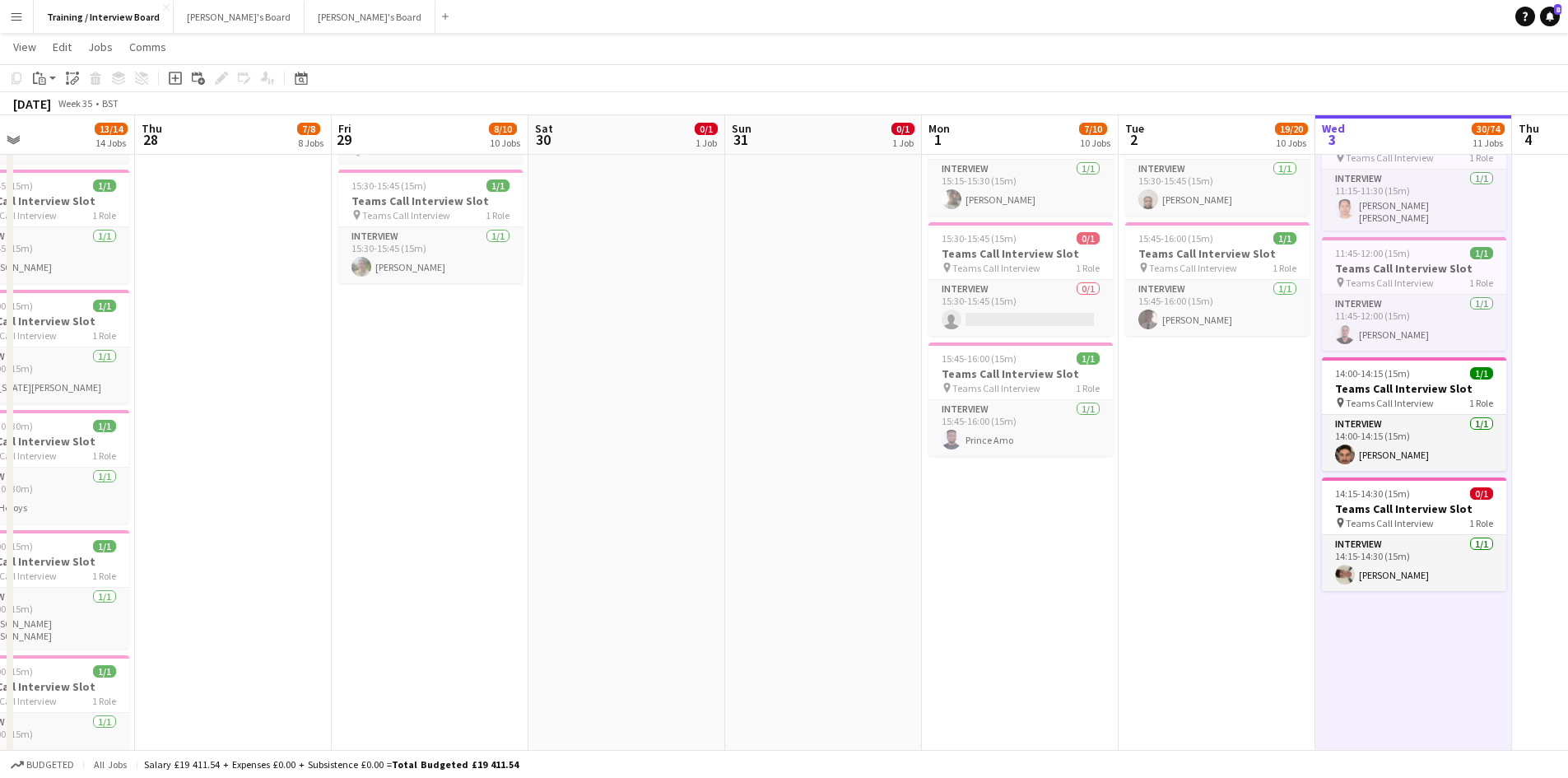
click at [42, 89] on app-toolbar "Copy Paste Paste Ctrl+V Paste with crew Ctrl+Shift+V Paste linked Job Delete Gr…" at bounding box center [784, 78] width 1568 height 28
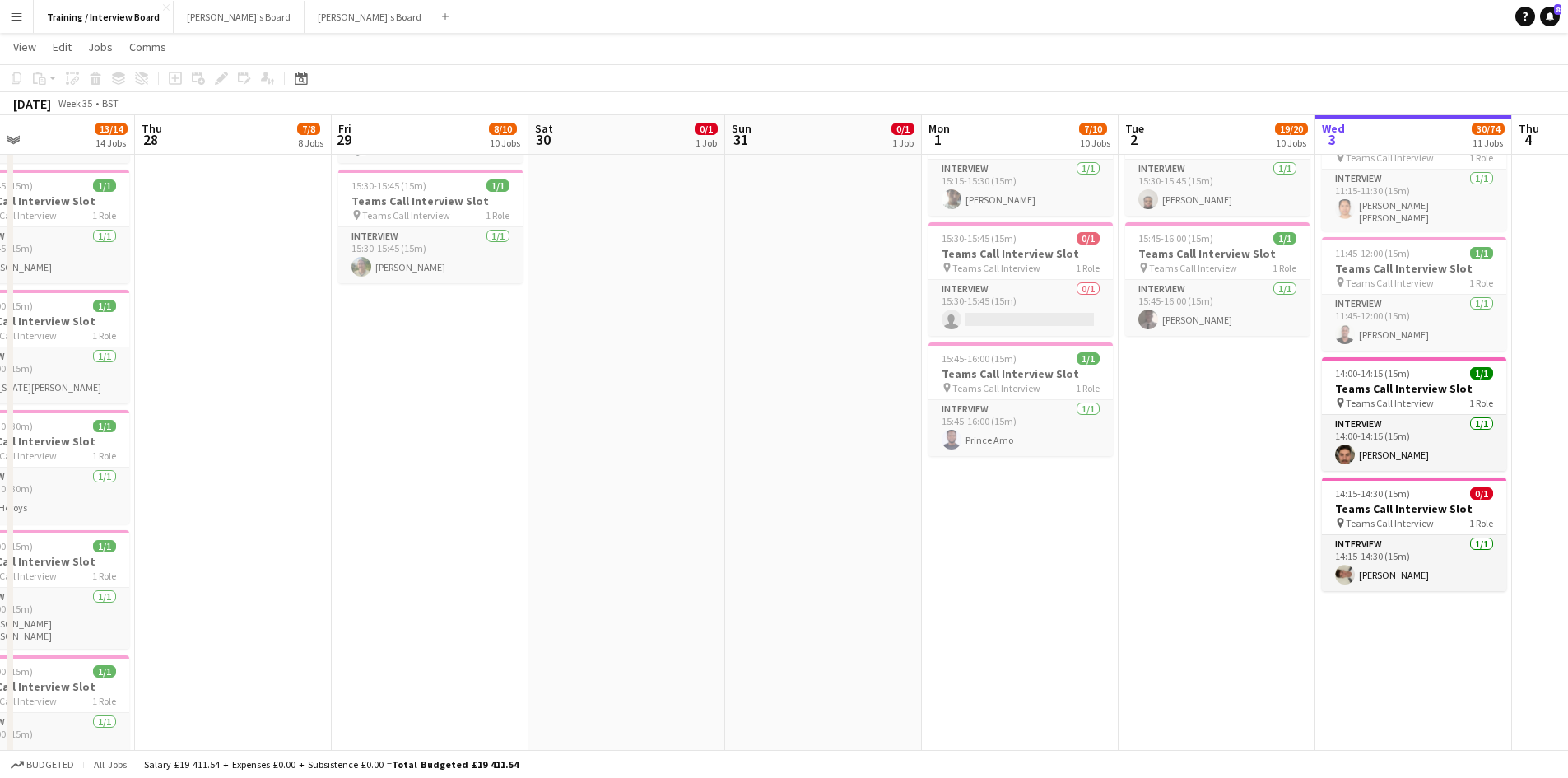
click at [1433, 644] on app-date-cell "In progress 10:00-16:00 (6h) 1/1 pin Profiles Personnel 1 Role Admin Assistant …" at bounding box center [1414, 167] width 197 height 1942
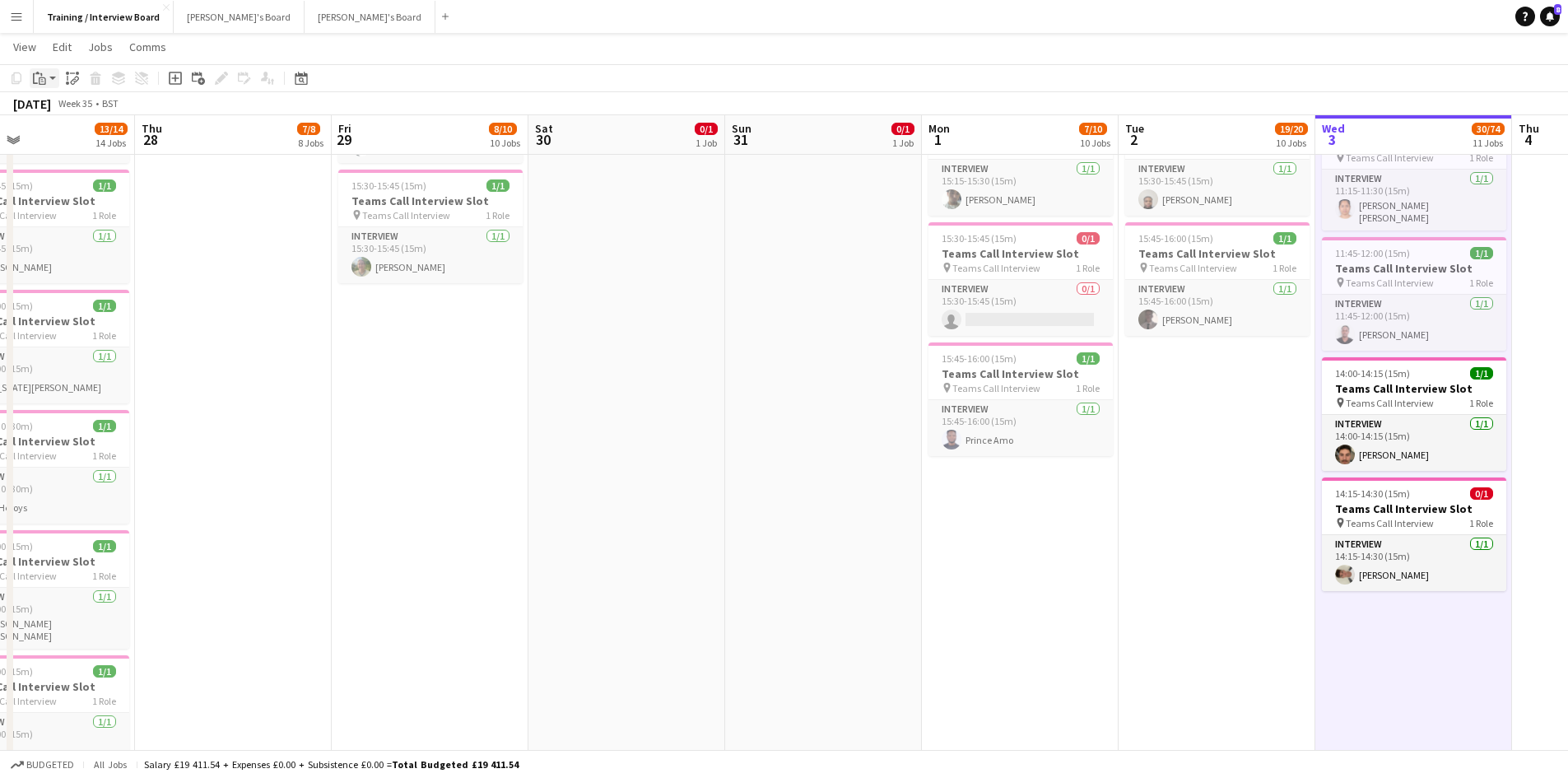
click at [32, 75] on div "Paste" at bounding box center [39, 78] width 20 height 20
click at [49, 106] on link "Paste Ctrl+V" at bounding box center [121, 109] width 155 height 15
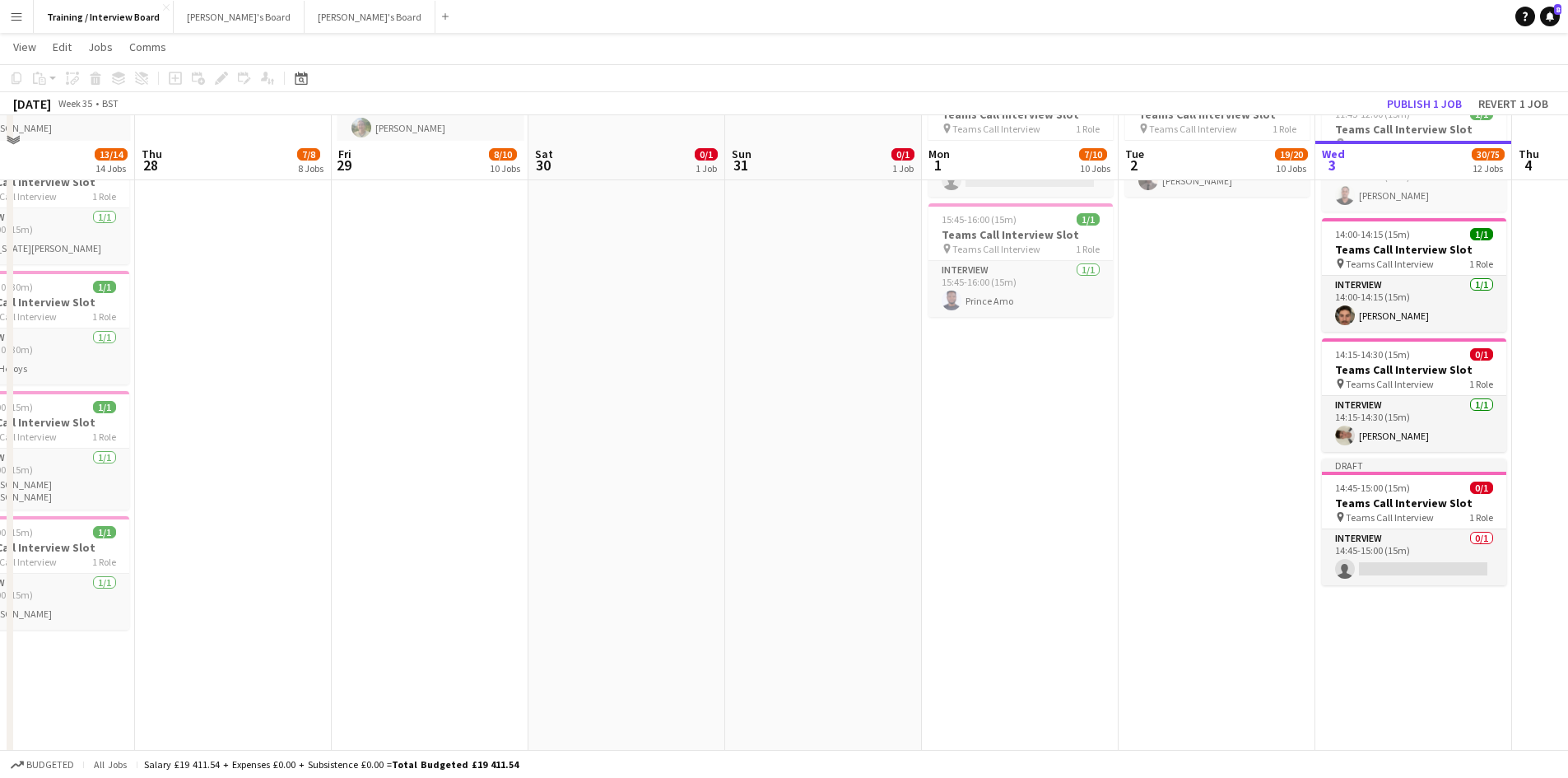
scroll to position [1153, 0]
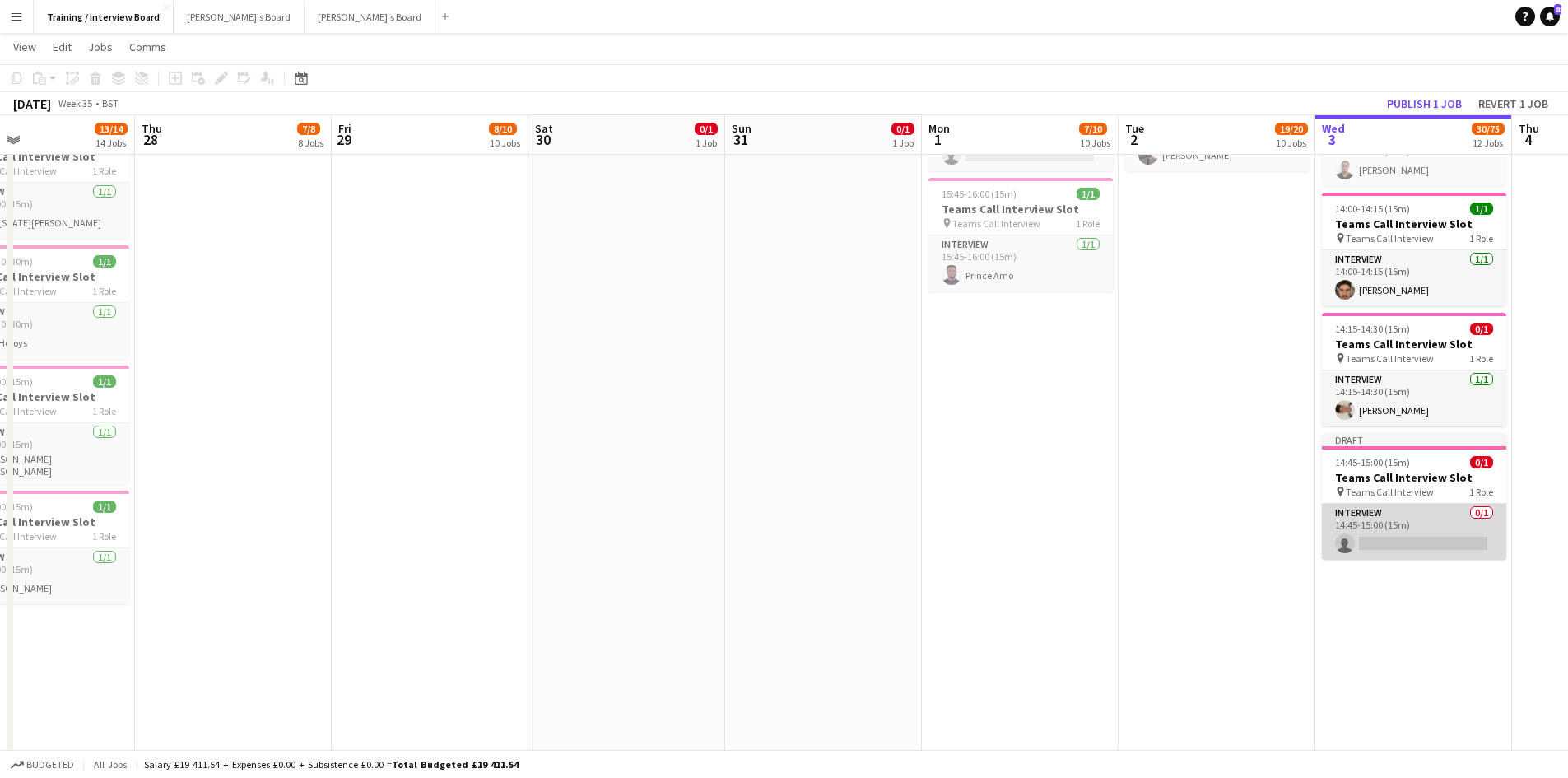
click at [1386, 536] on app-card-role "Interview 0/1 14:45-15:00 (15m) single-neutral-actions" at bounding box center [1414, 532] width 184 height 56
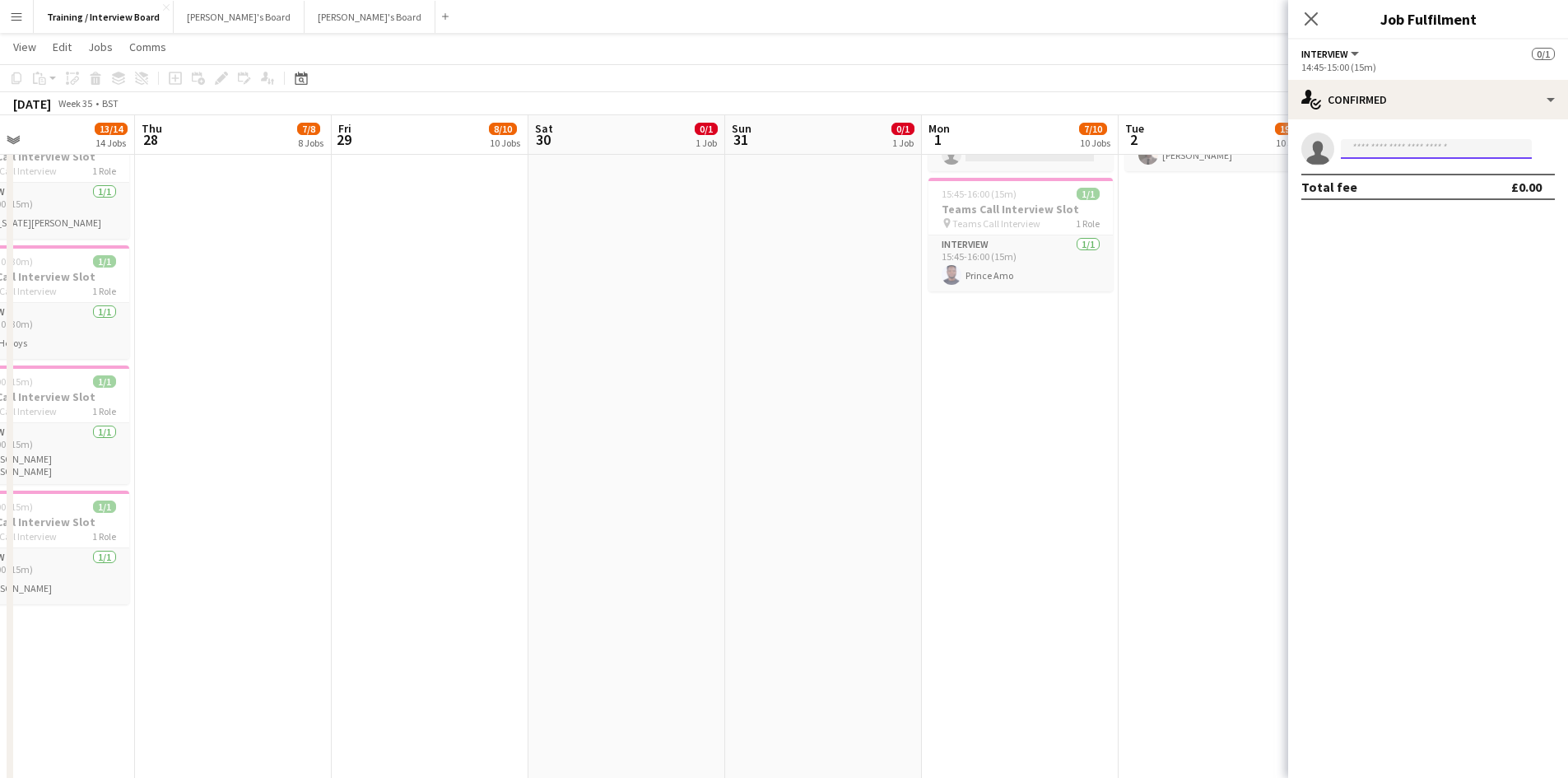
click at [1352, 147] on input at bounding box center [1437, 149] width 191 height 20
paste input "**********"
type input "**********"
click at [1395, 167] on span "[PERSON_NAME]" at bounding box center [1401, 173] width 95 height 14
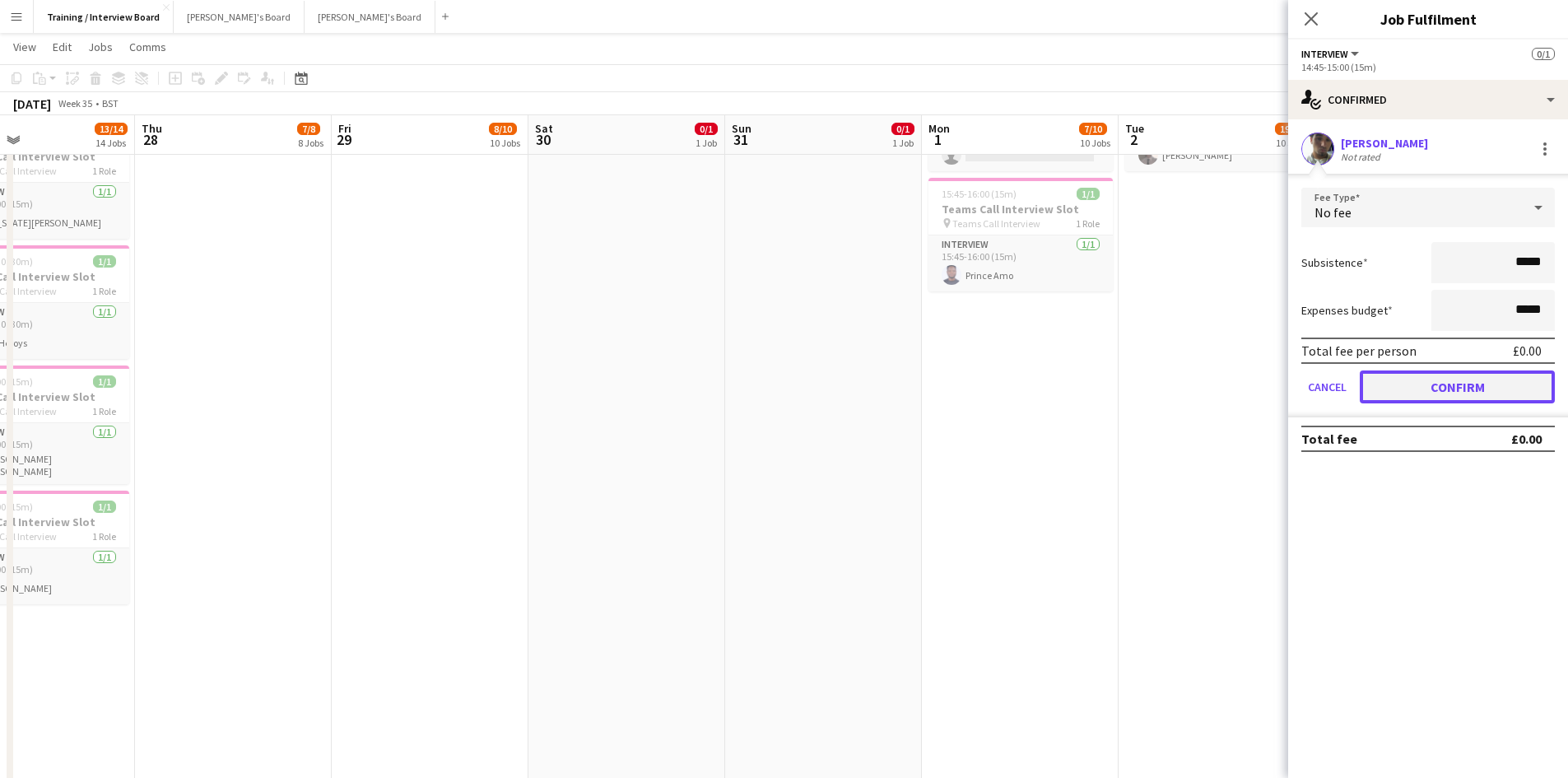
click at [1491, 398] on button "Confirm" at bounding box center [1457, 388] width 195 height 33
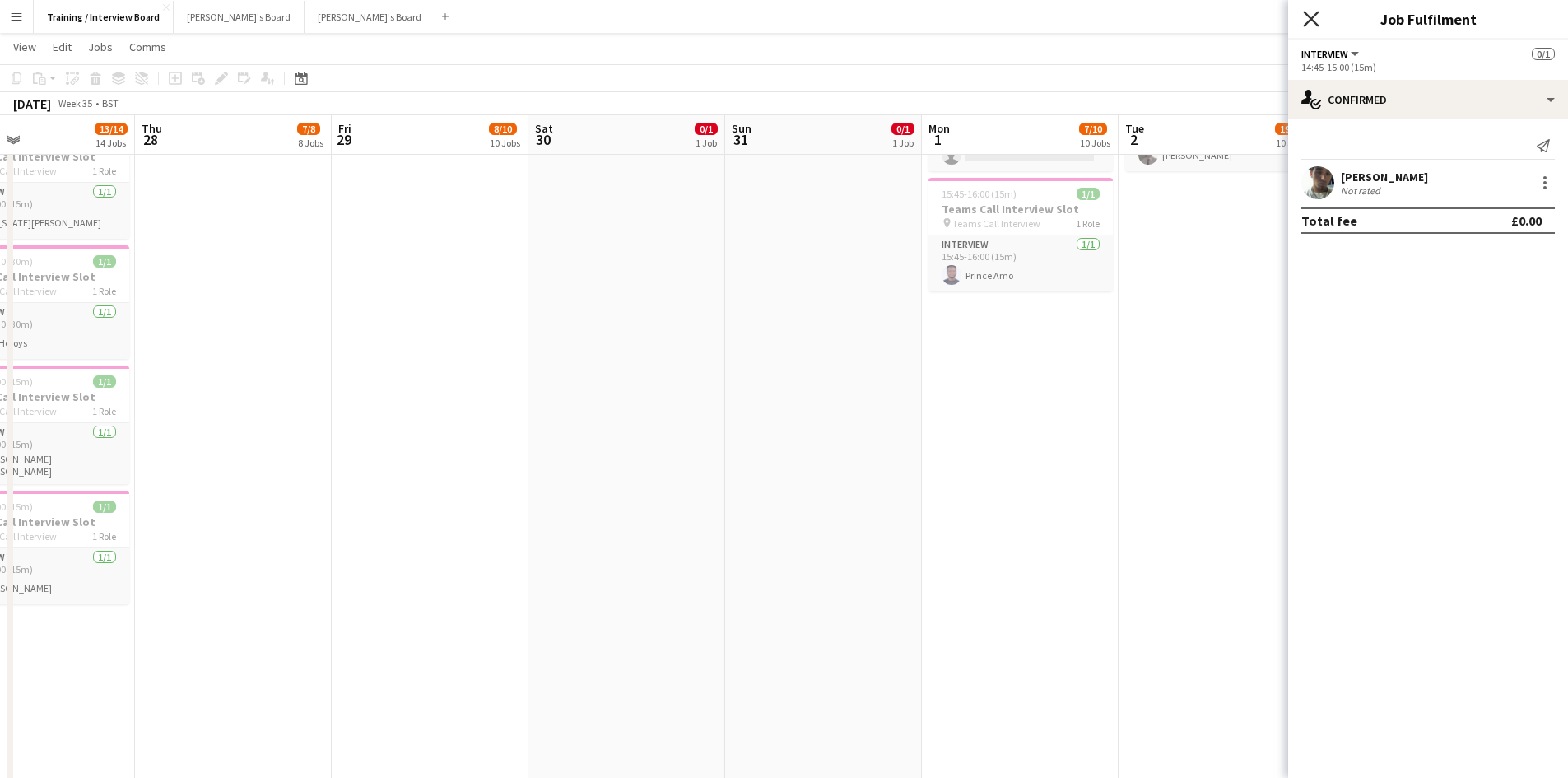
click at [1315, 13] on icon "Close pop-in" at bounding box center [1311, 19] width 16 height 16
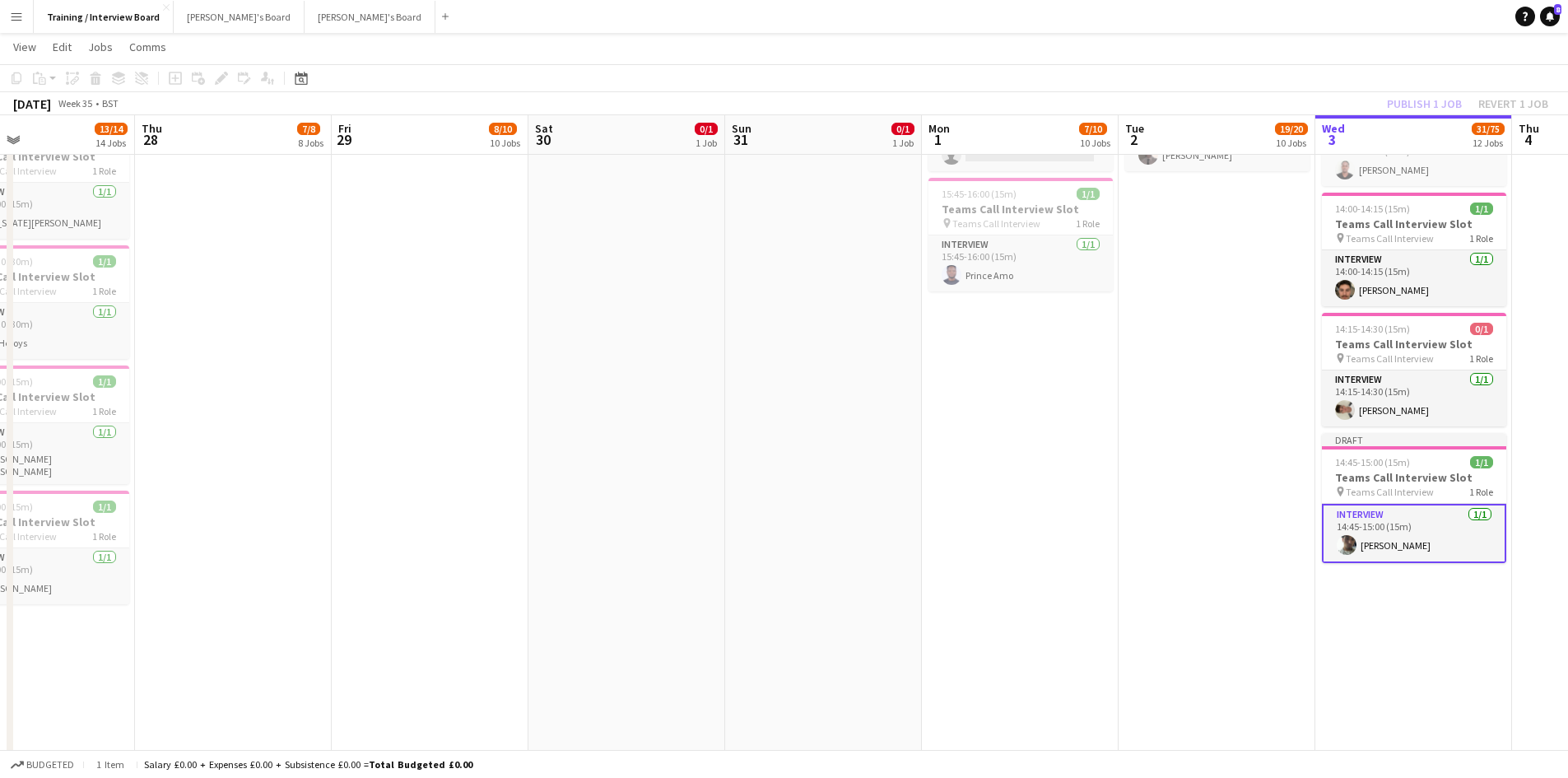
click at [1422, 97] on div "Publish 1 job Revert 1 job" at bounding box center [1468, 104] width 201 height 22
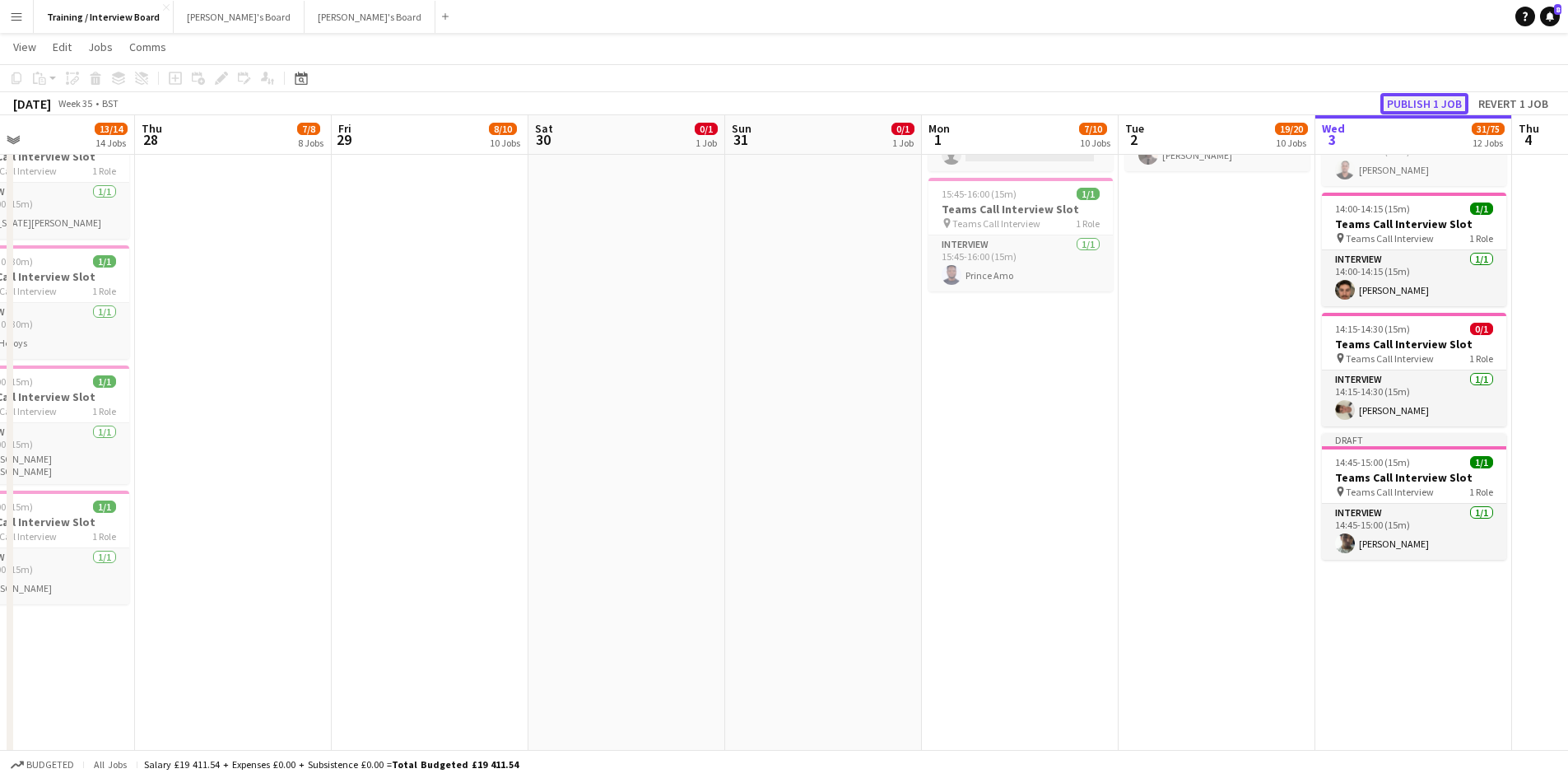
click at [1435, 108] on button "Publish 1 job" at bounding box center [1425, 104] width 88 height 22
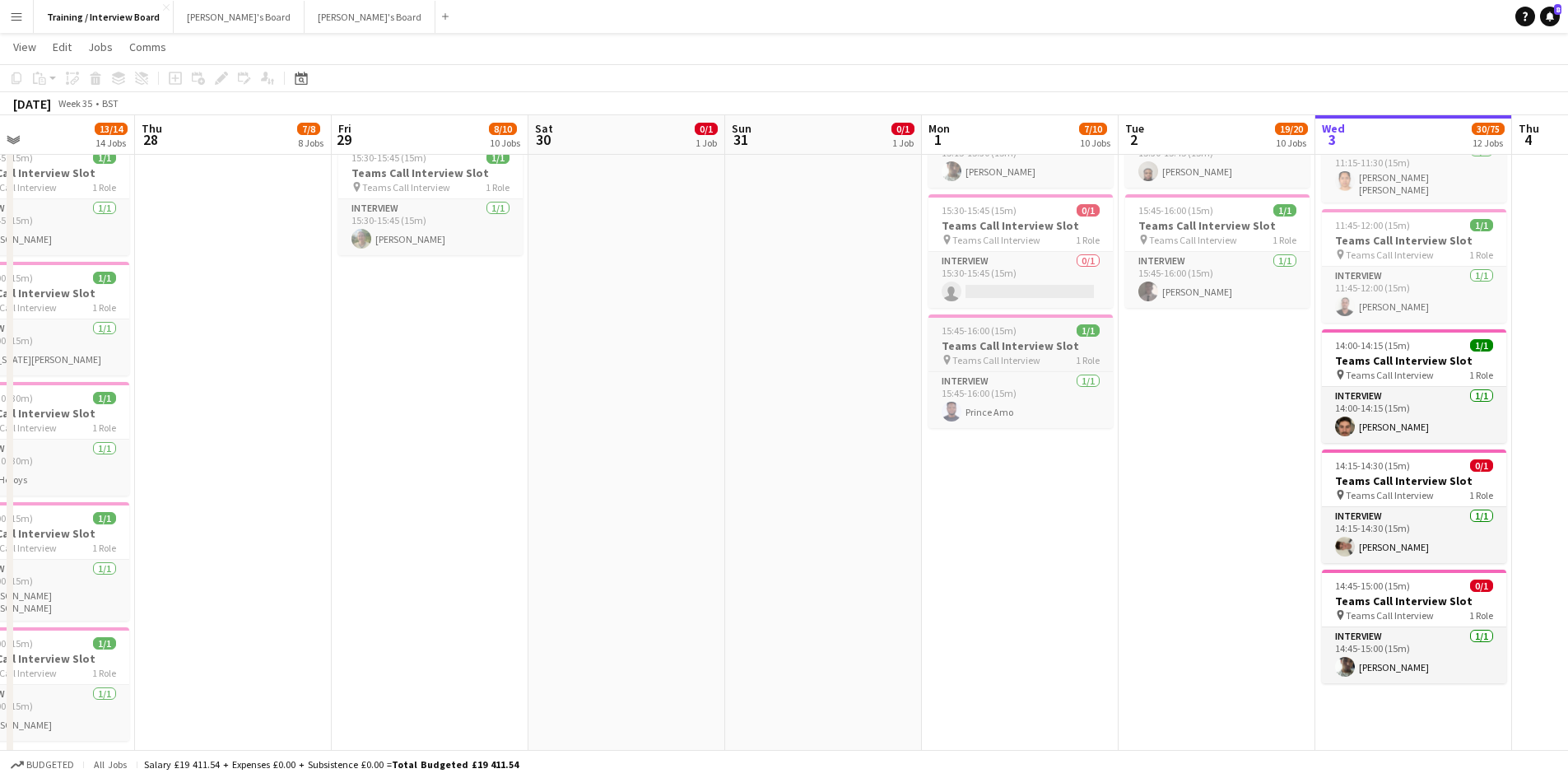
scroll to position [988, 0]
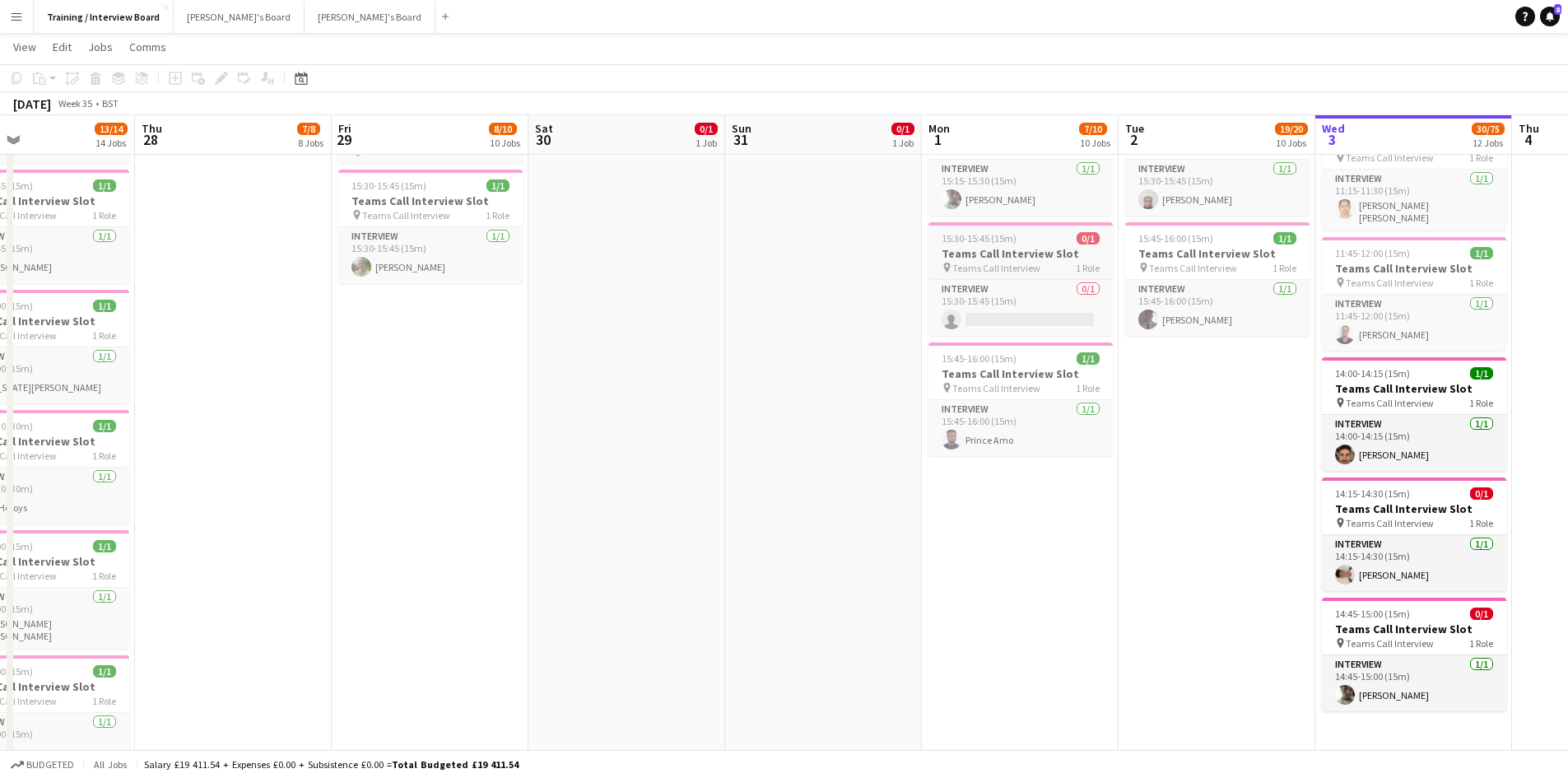
click at [984, 249] on h3 "Teams Call Interview Slot" at bounding box center [1021, 253] width 184 height 15
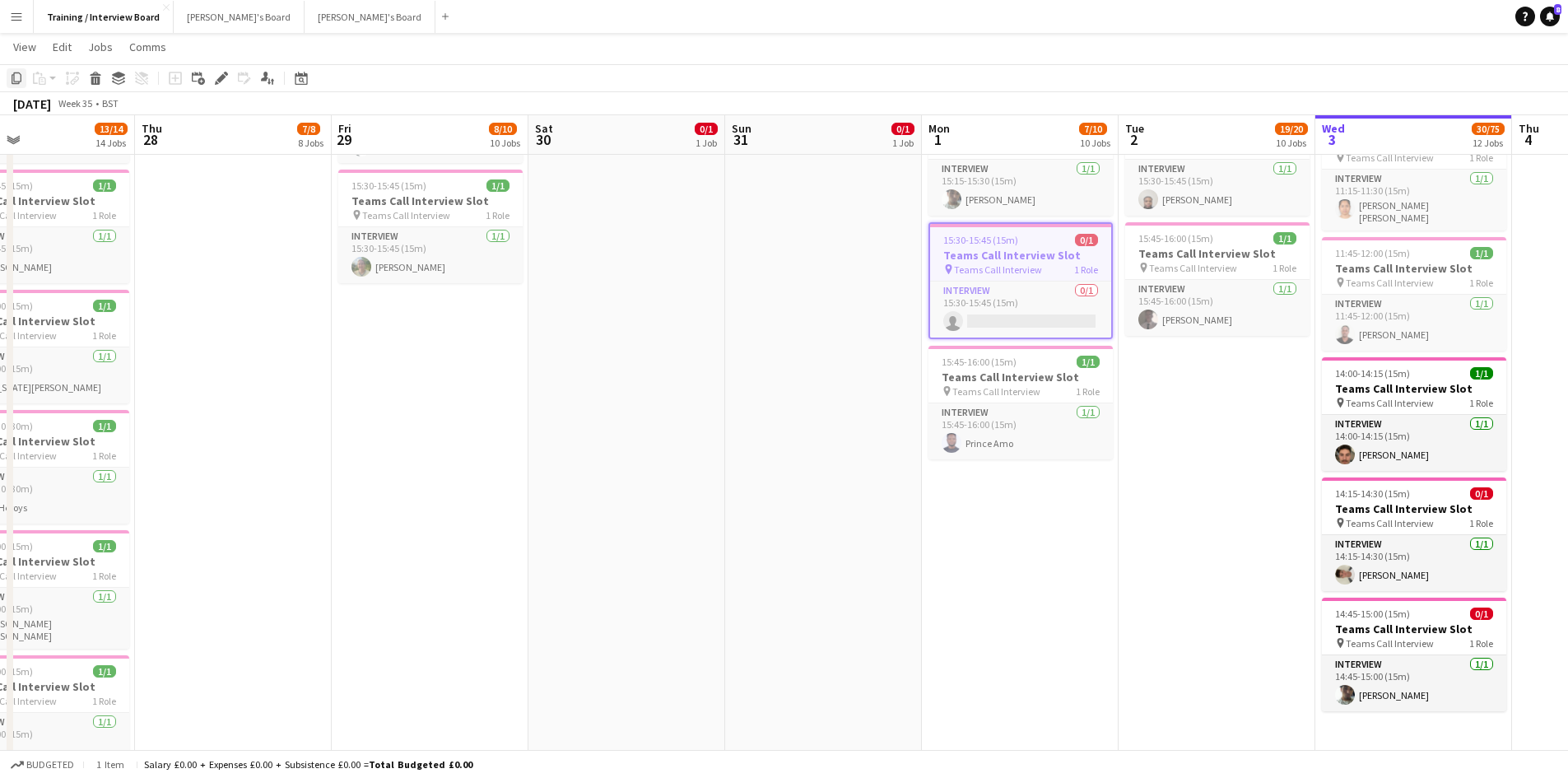
click at [9, 78] on div "Copy" at bounding box center [17, 78] width 20 height 20
click at [1362, 730] on app-date-cell "In progress 10:00-16:00 (6h) 1/1 pin Profiles Personnel 1 Role Admin Assistant …" at bounding box center [1414, 167] width 197 height 1942
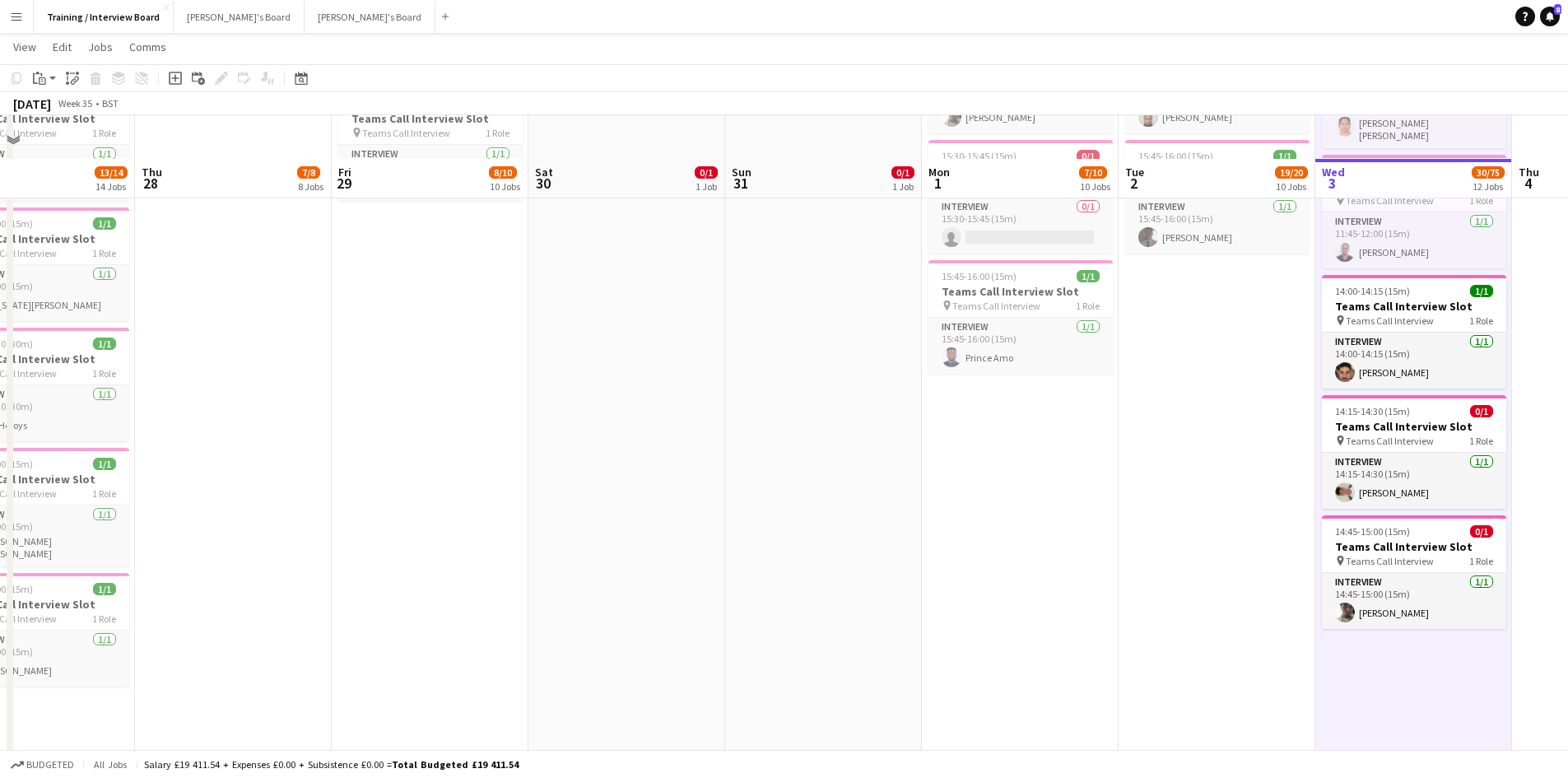
scroll to position [1153, 0]
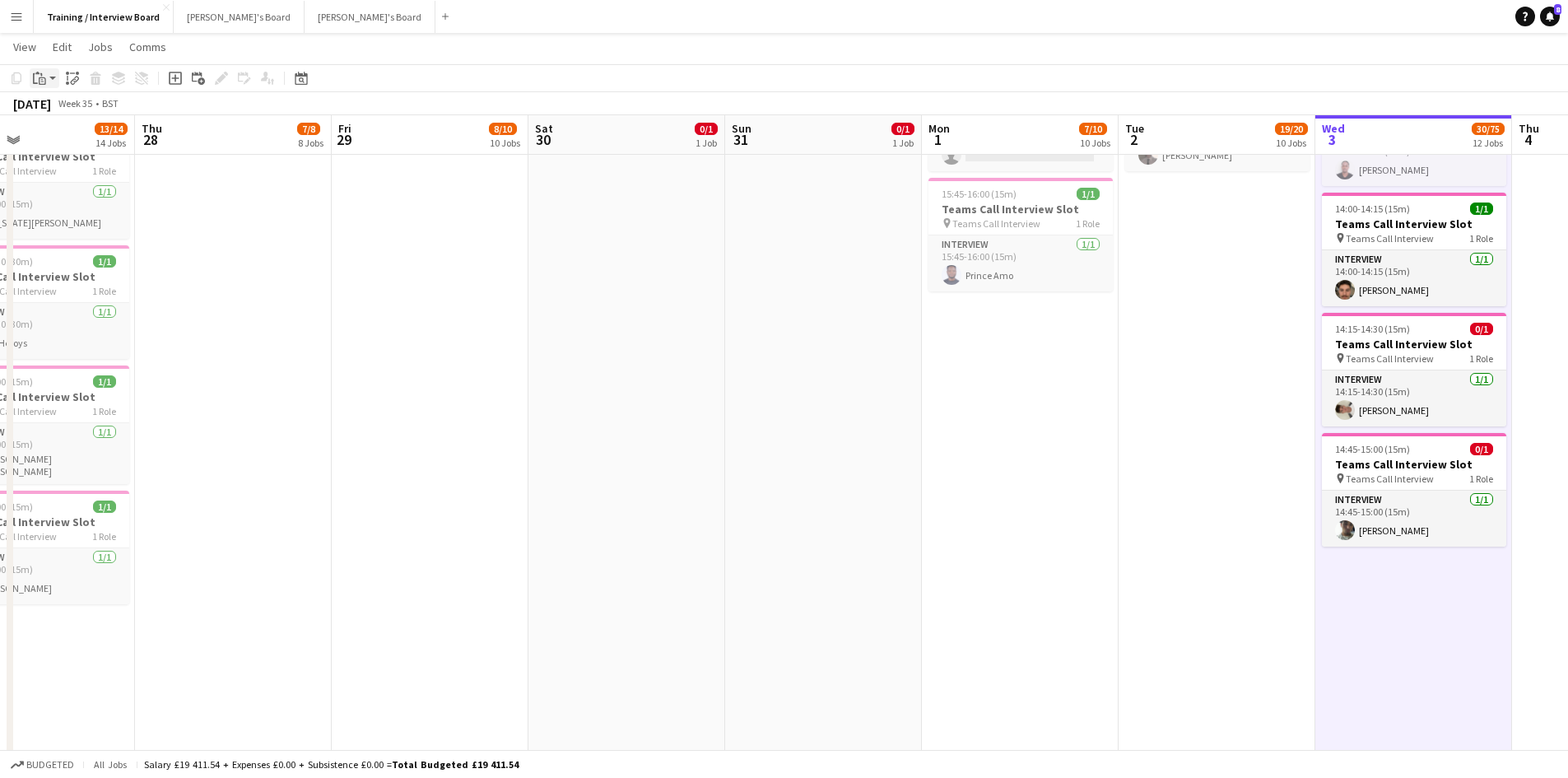
click at [36, 75] on icon at bounding box center [37, 73] width 4 height 3
click at [46, 104] on link "Paste Ctrl+V" at bounding box center [121, 109] width 155 height 15
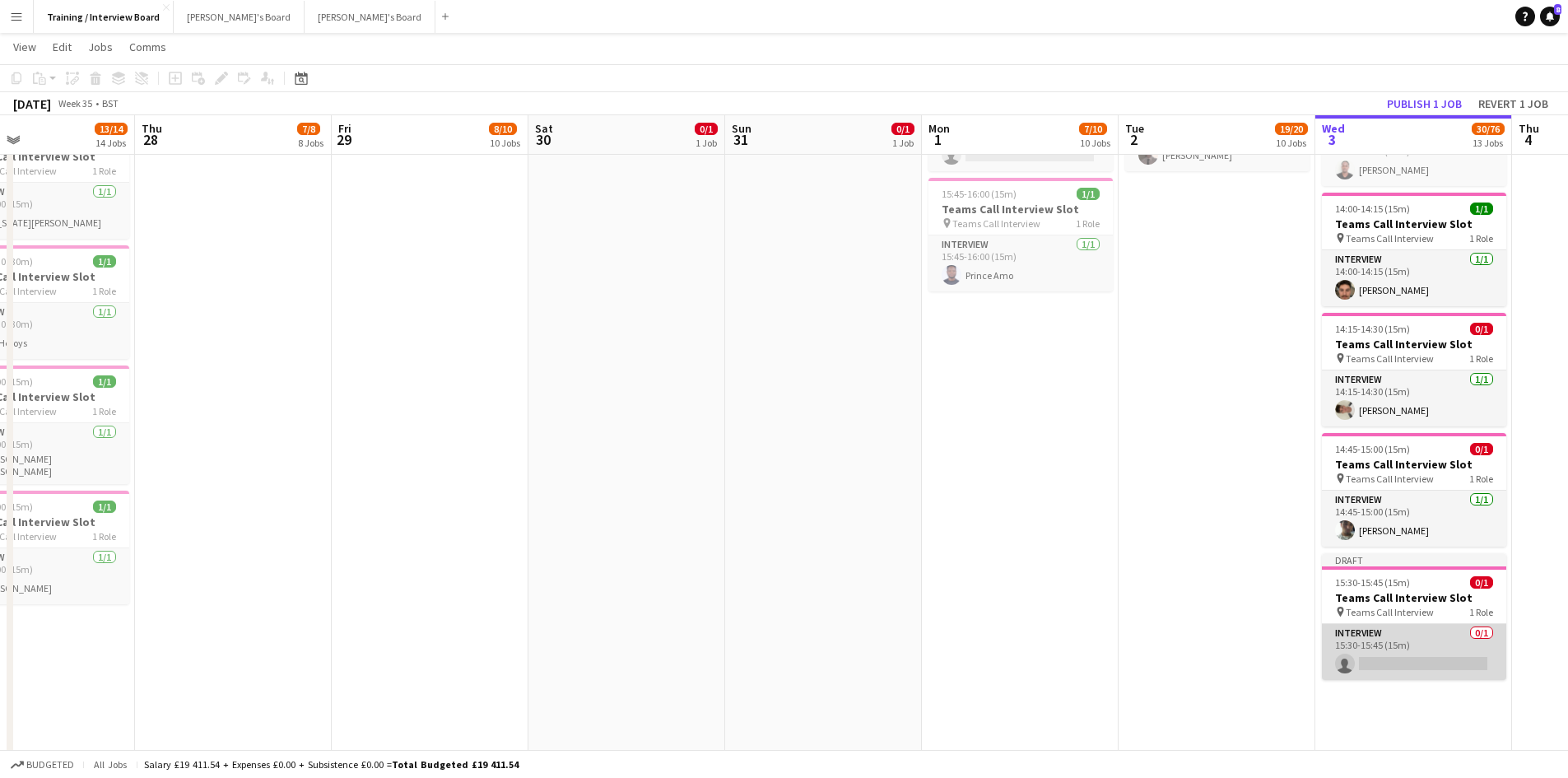
click at [1407, 655] on app-card-role "Interview 0/1 15:30-15:45 (15m) single-neutral-actions" at bounding box center [1414, 651] width 184 height 56
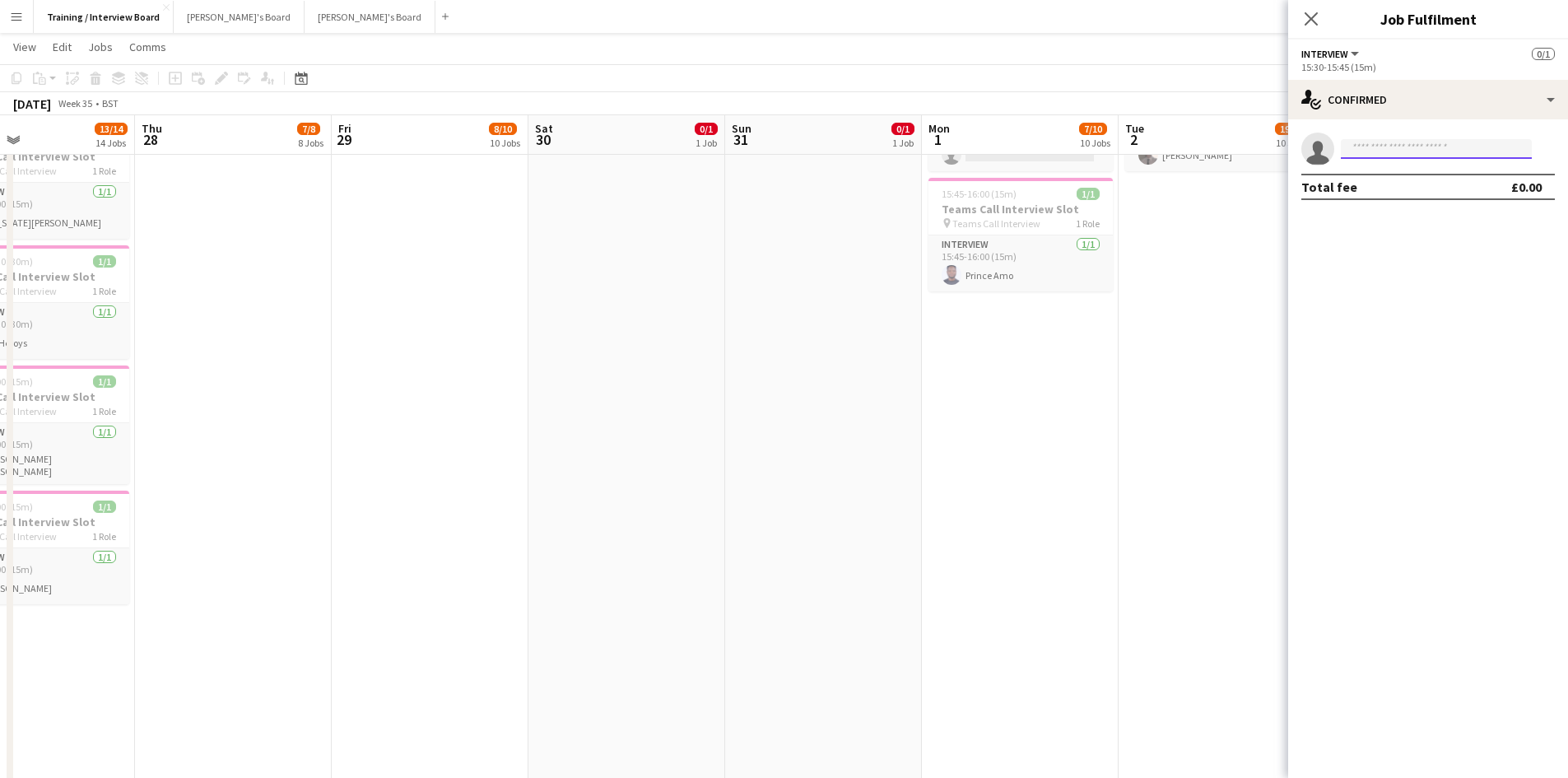
click at [1415, 153] on input at bounding box center [1437, 149] width 191 height 20
paste input "**********"
type input "**********"
click at [1393, 169] on span "Sophia Mockett" at bounding box center [1401, 173] width 95 height 14
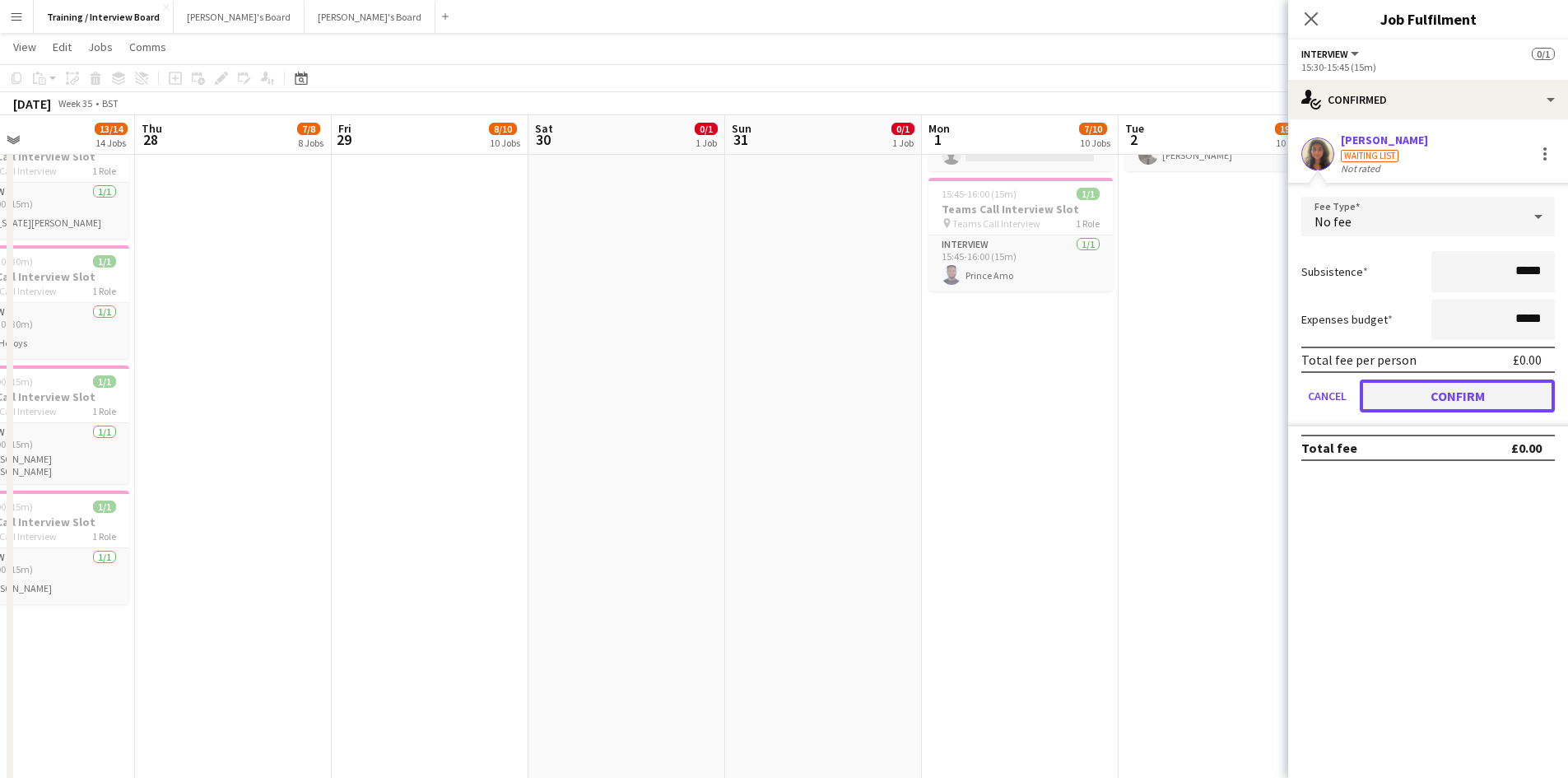
click at [1520, 389] on button "Confirm" at bounding box center [1457, 396] width 195 height 33
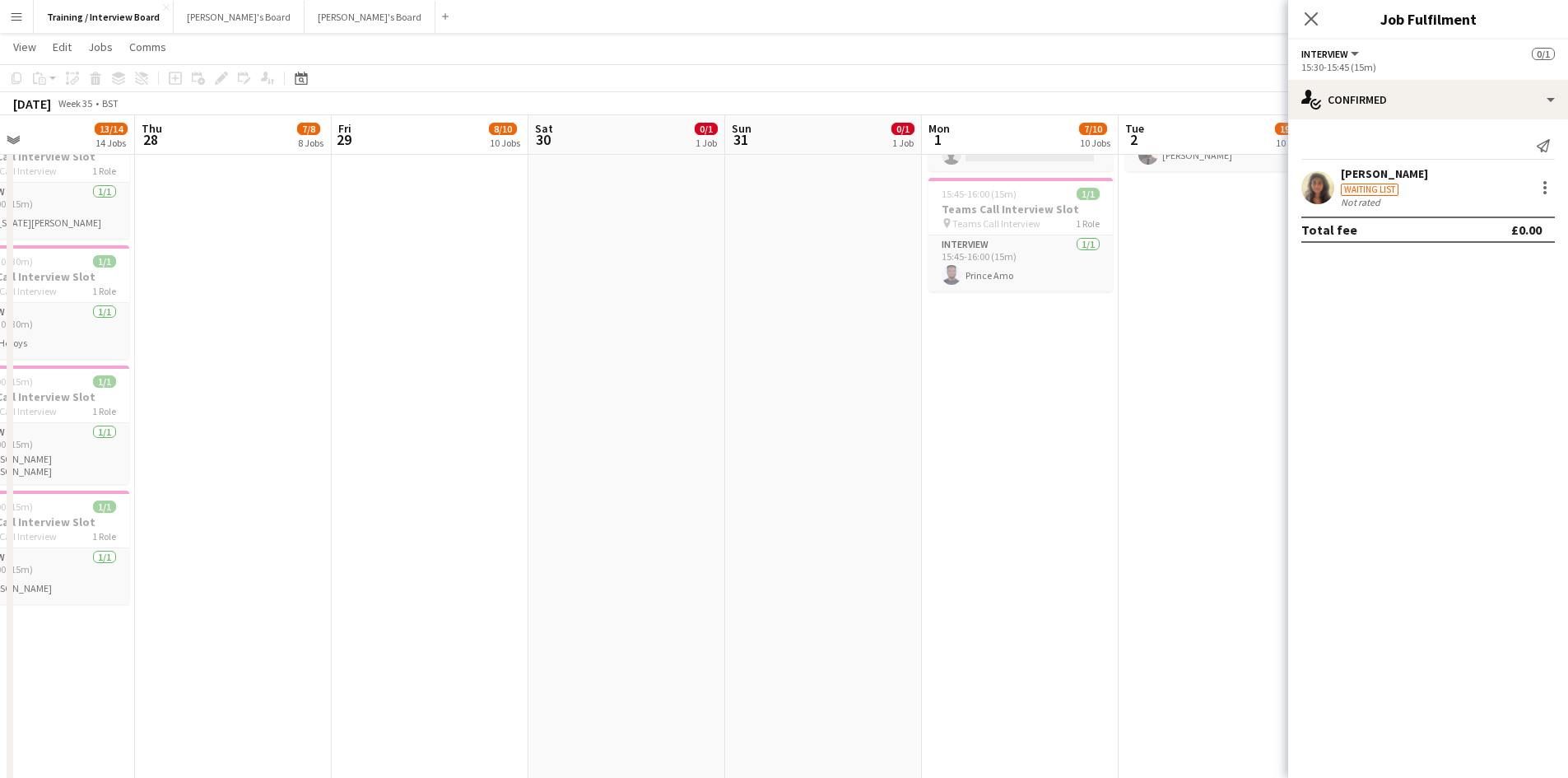
click at [1242, 65] on app-toolbar "Copy Paste Paste Ctrl+V Paste with crew Ctrl+Shift+V Paste linked Job Delete Gr…" at bounding box center [784, 78] width 1568 height 28
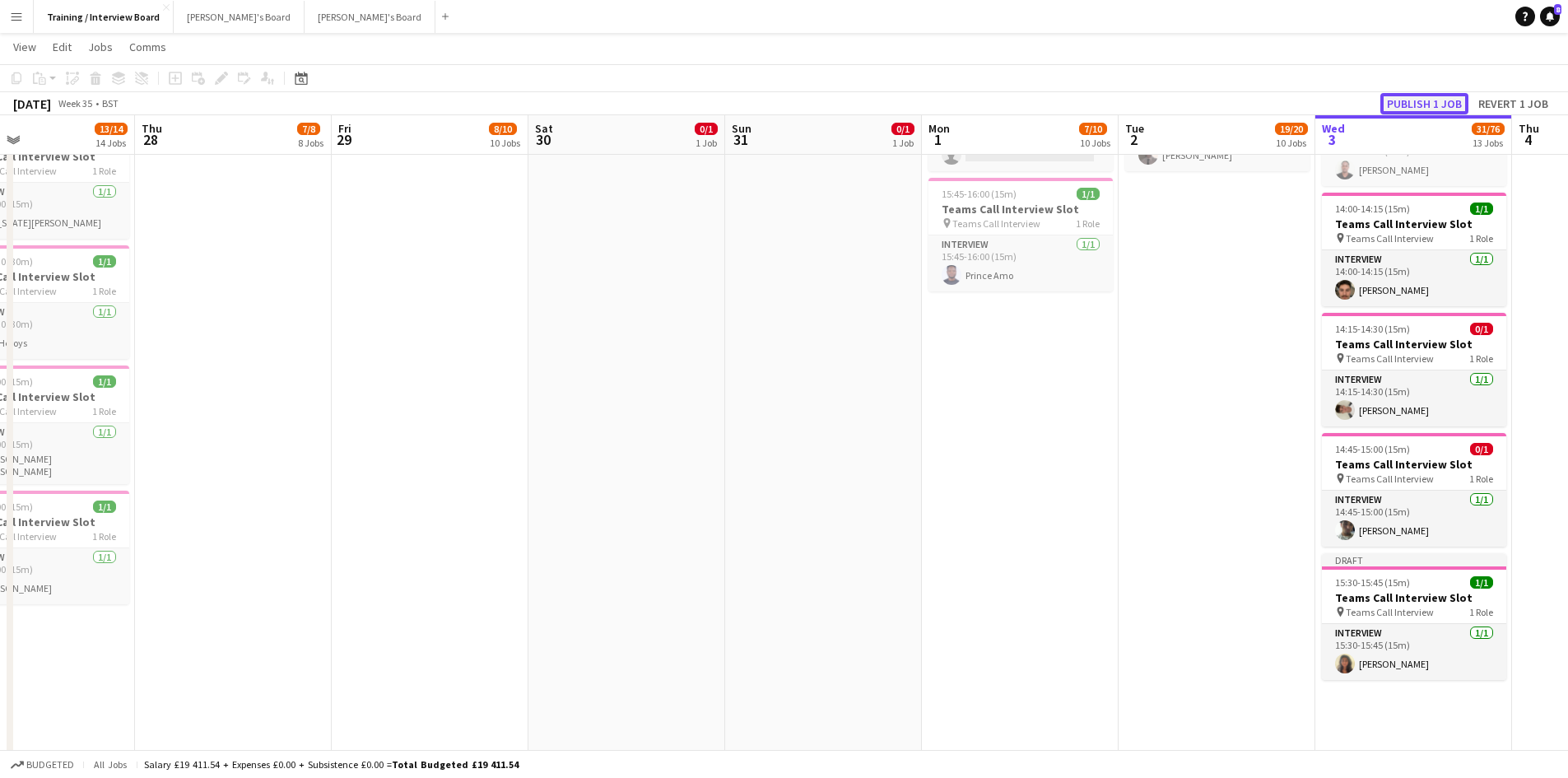
click at [1430, 100] on button "Publish 1 job" at bounding box center [1425, 104] width 88 height 22
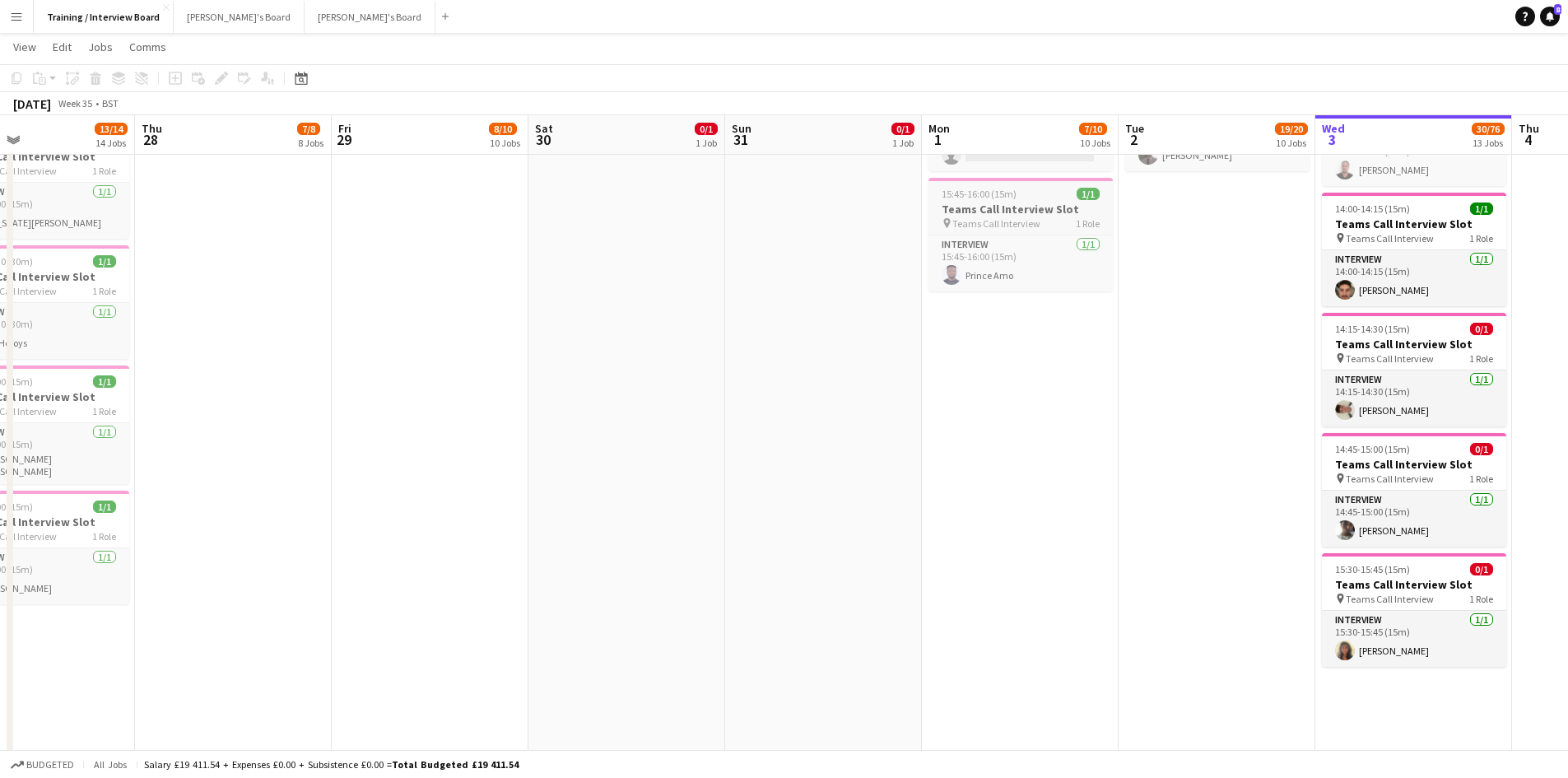
click at [1027, 205] on h3 "Teams Call Interview Slot" at bounding box center [1021, 209] width 184 height 15
click at [19, 79] on icon "Copy" at bounding box center [16, 78] width 13 height 13
click at [1348, 686] on app-date-cell "In progress 10:00-16:00 (6h) 1/1 pin Profiles Personnel 1 Role Admin Assistant …" at bounding box center [1414, 2] width 197 height 1942
click at [41, 85] on div "Paste" at bounding box center [39, 78] width 20 height 20
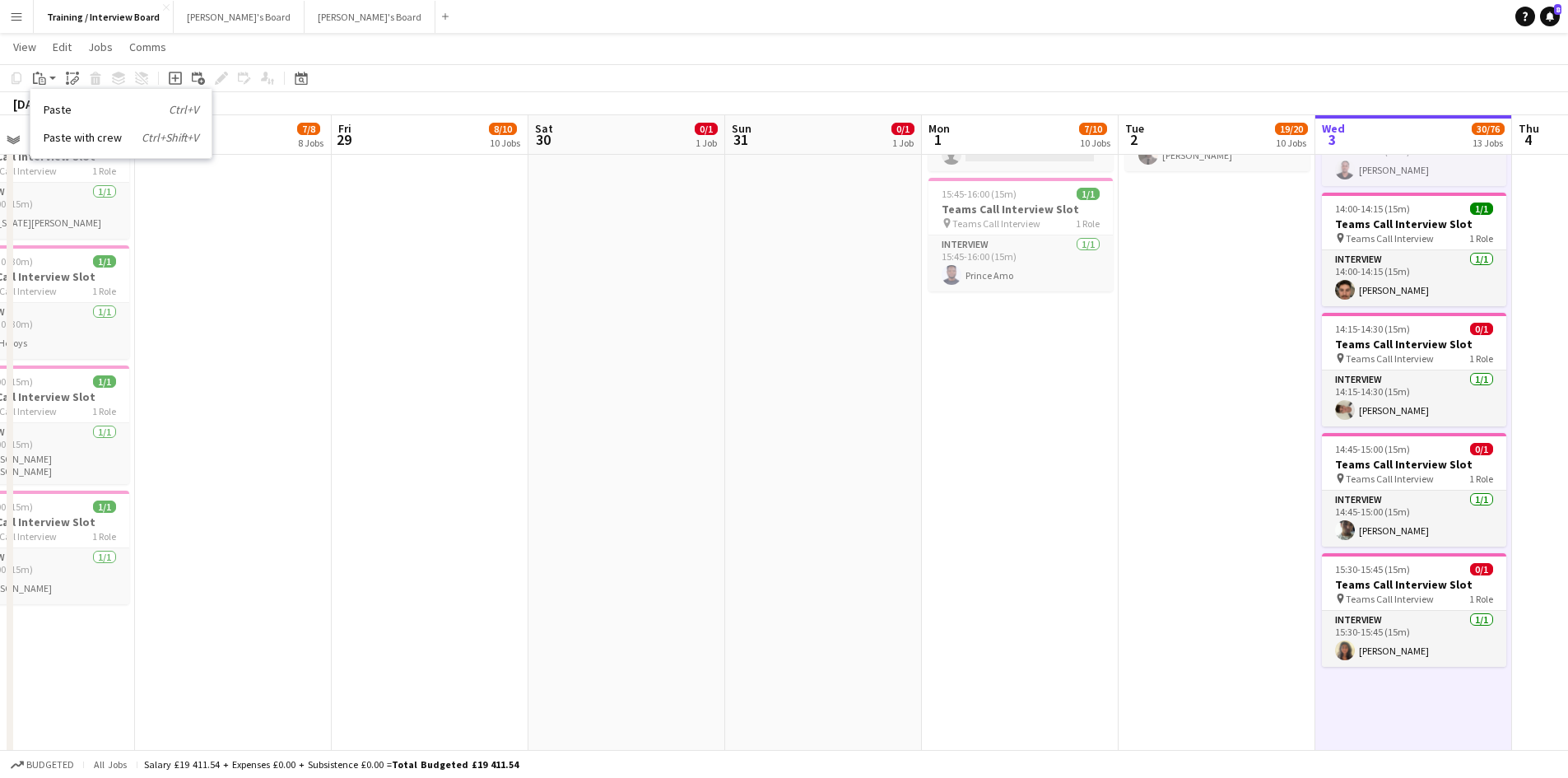
click at [70, 118] on div "Paste Ctrl+V Paste with crew Ctrl+Shift+V" at bounding box center [121, 124] width 181 height 70
click at [1476, 694] on app-date-cell "In progress 10:00-16:00 (6h) 1/1 pin Profiles Personnel 1 Role Admin Assistant …" at bounding box center [1414, 2] width 197 height 1942
click at [42, 75] on icon at bounding box center [41, 75] width 2 height 3
click at [76, 107] on link "Paste Ctrl+V" at bounding box center [121, 109] width 155 height 15
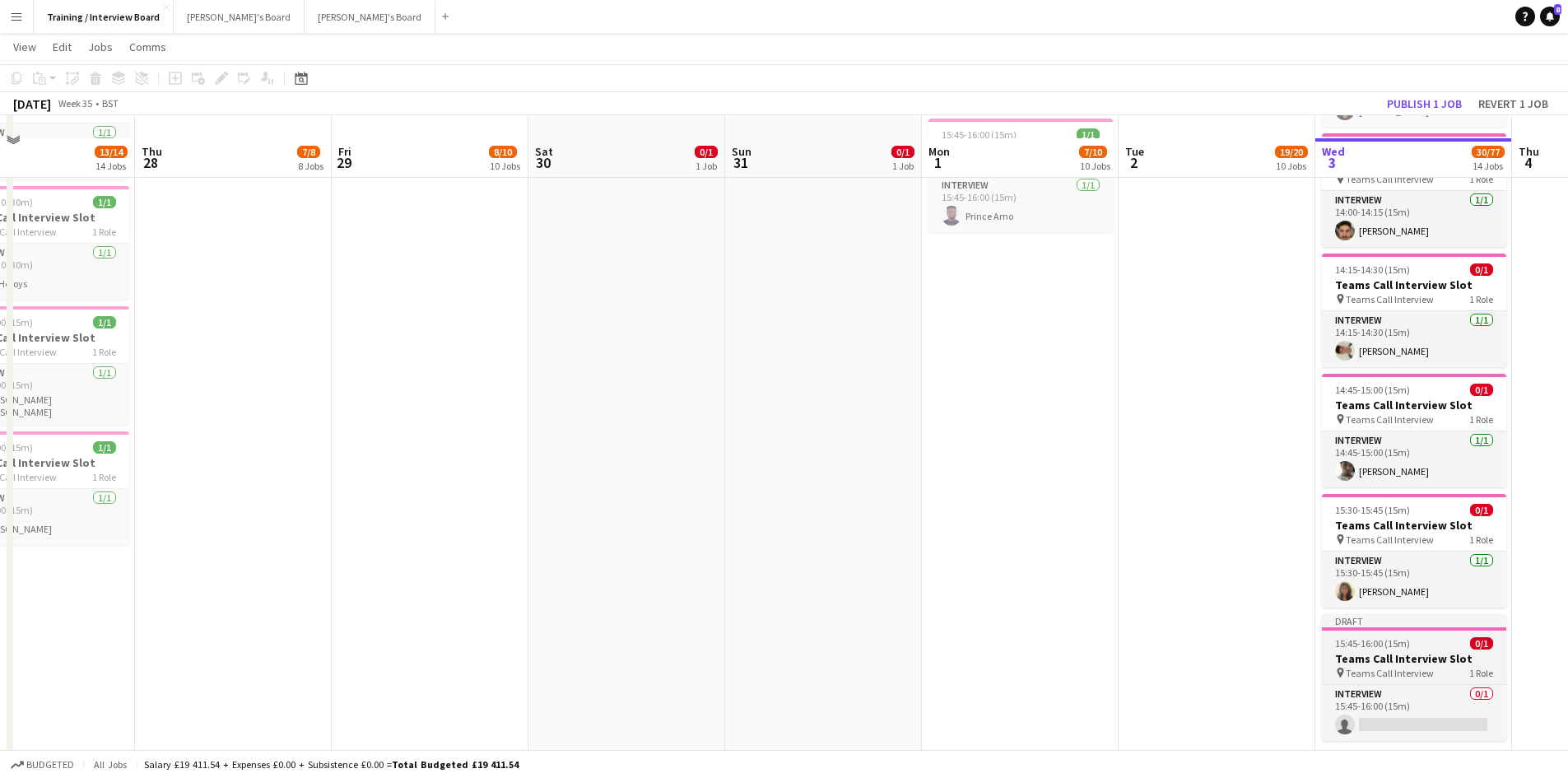
scroll to position [1235, 0]
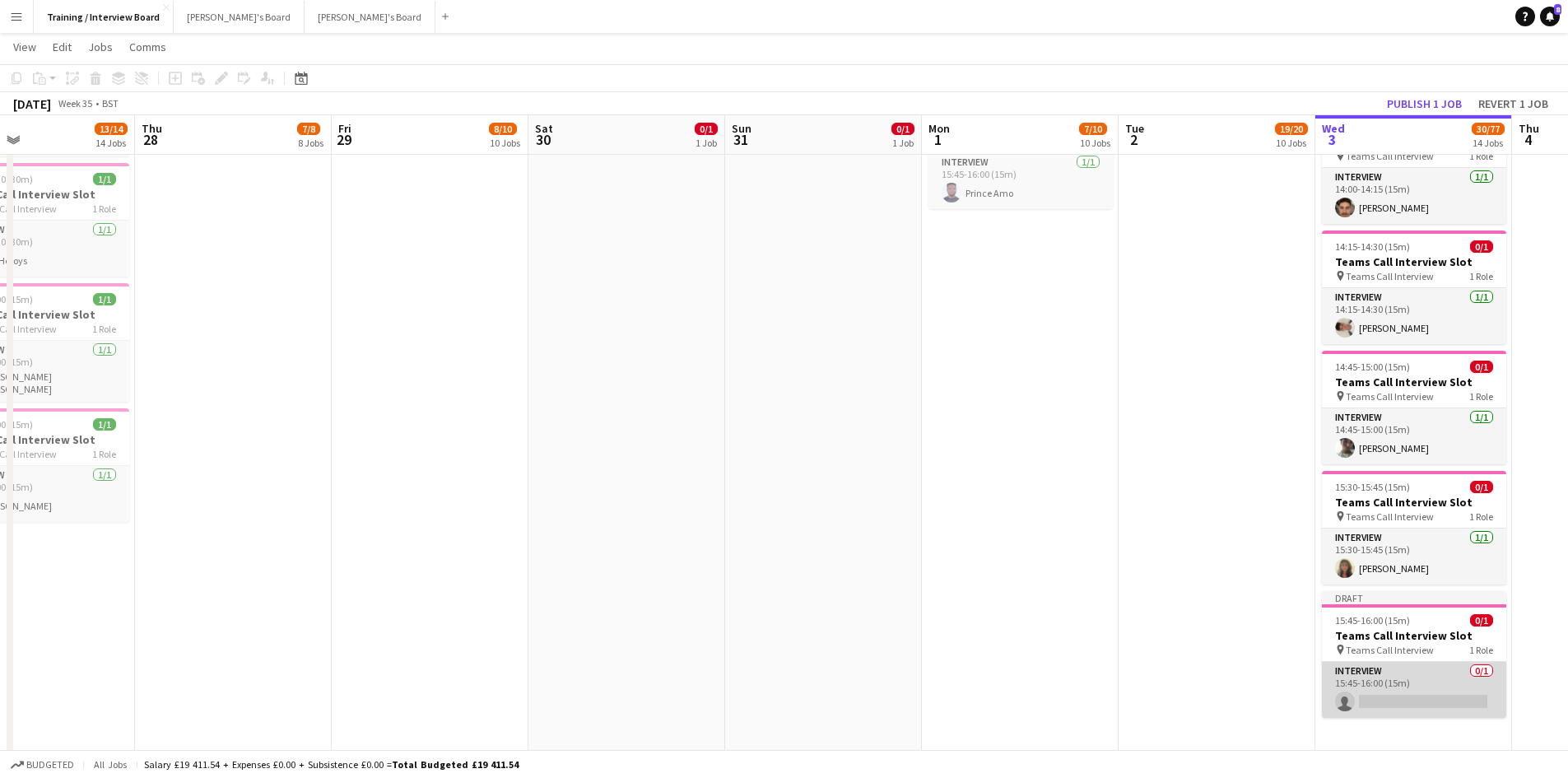
click at [1430, 691] on app-card-role "Interview 0/1 15:45-16:00 (15m) single-neutral-actions" at bounding box center [1414, 690] width 184 height 56
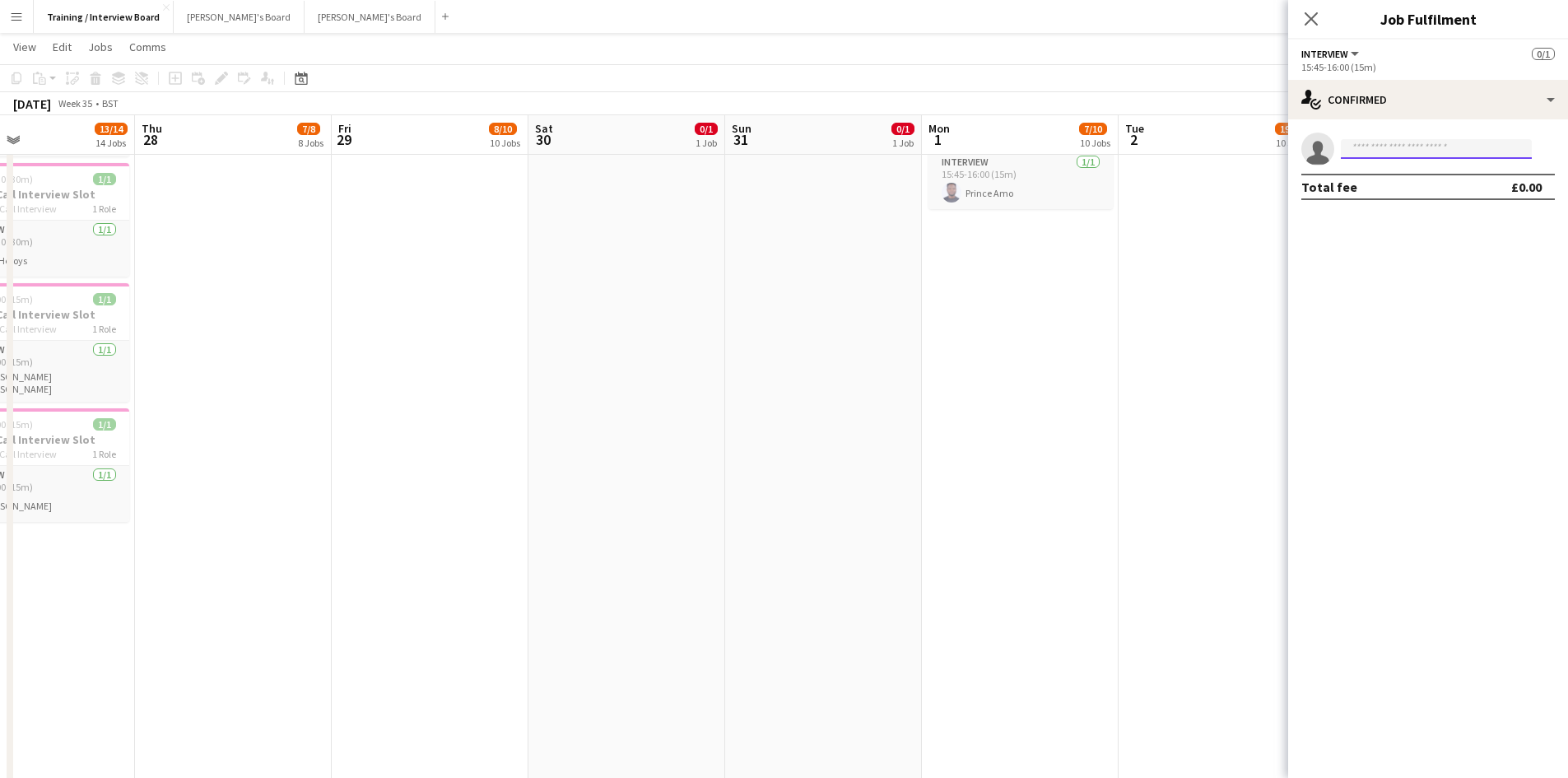
click at [1449, 151] on input at bounding box center [1437, 149] width 191 height 20
paste input "**********"
type input "**********"
click at [1368, 171] on span "[PERSON_NAME]" at bounding box center [1401, 173] width 95 height 14
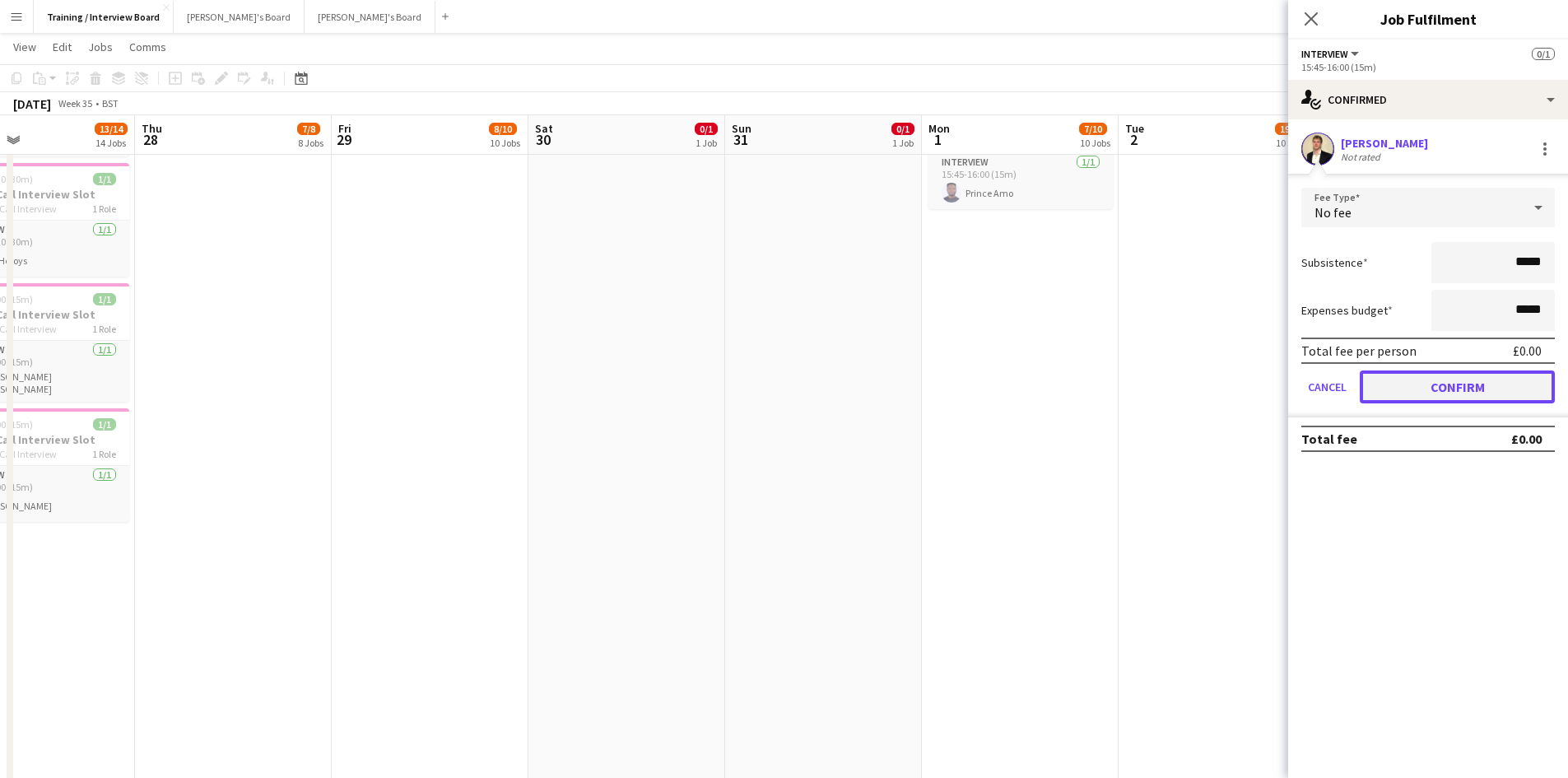
click at [1426, 381] on button "Confirm" at bounding box center [1457, 388] width 195 height 33
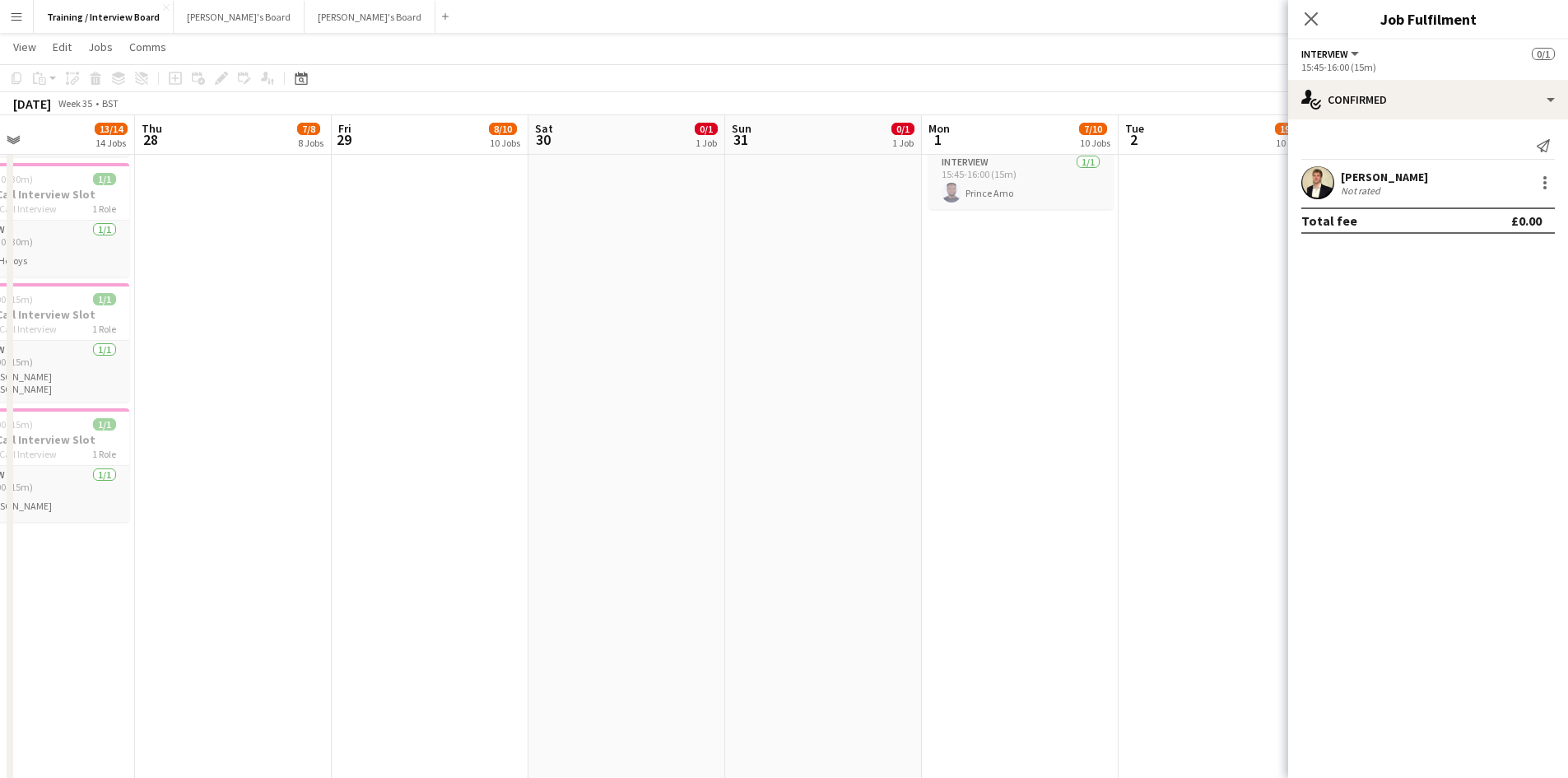
click at [1165, 18] on app-navbar "Menu Boards Boards Boards All jobs Status Workforce Workforce My Workforce Recr…" at bounding box center [784, 17] width 1568 height 33
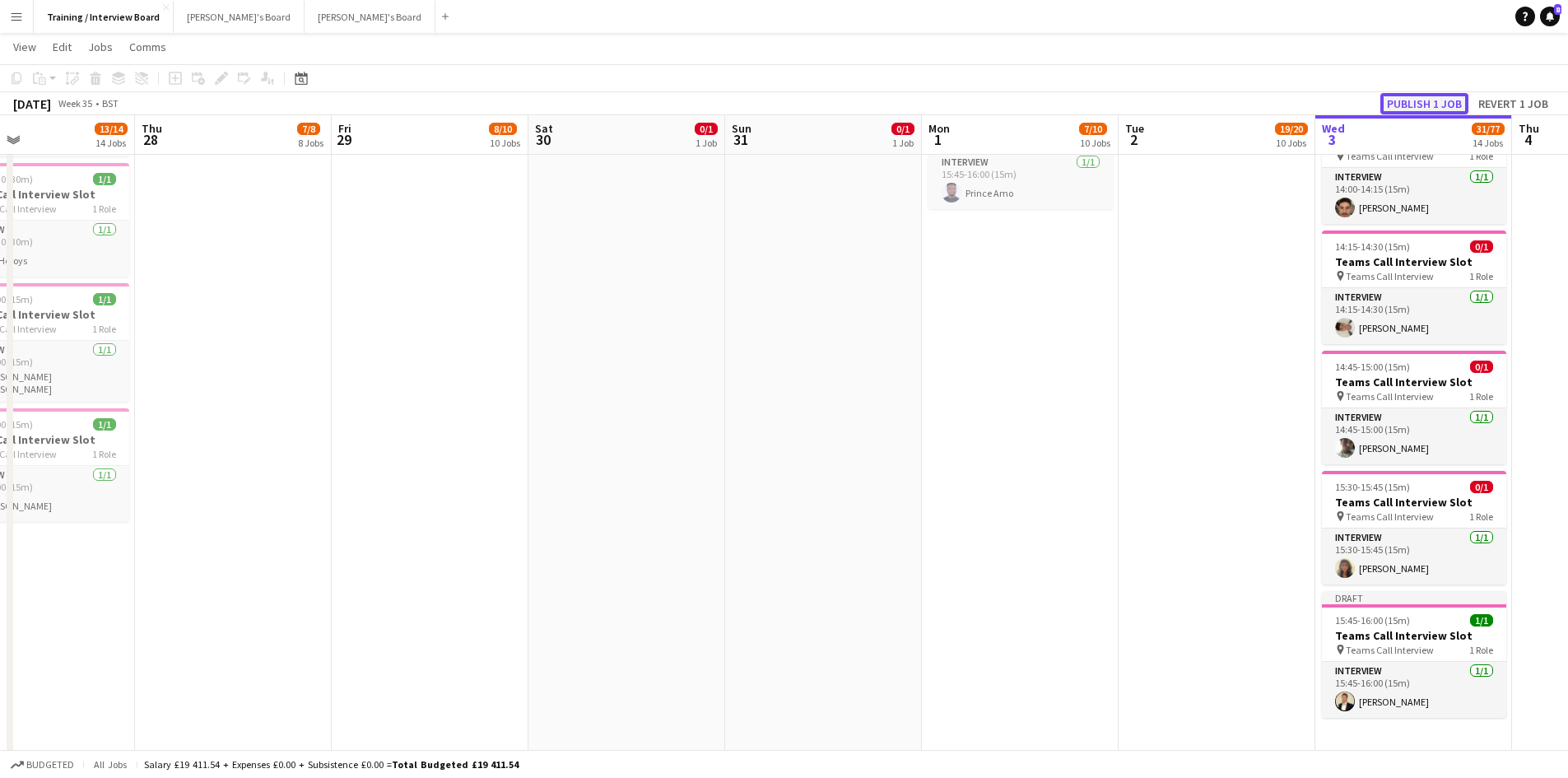
click at [1398, 99] on button "Publish 1 job" at bounding box center [1425, 104] width 88 height 22
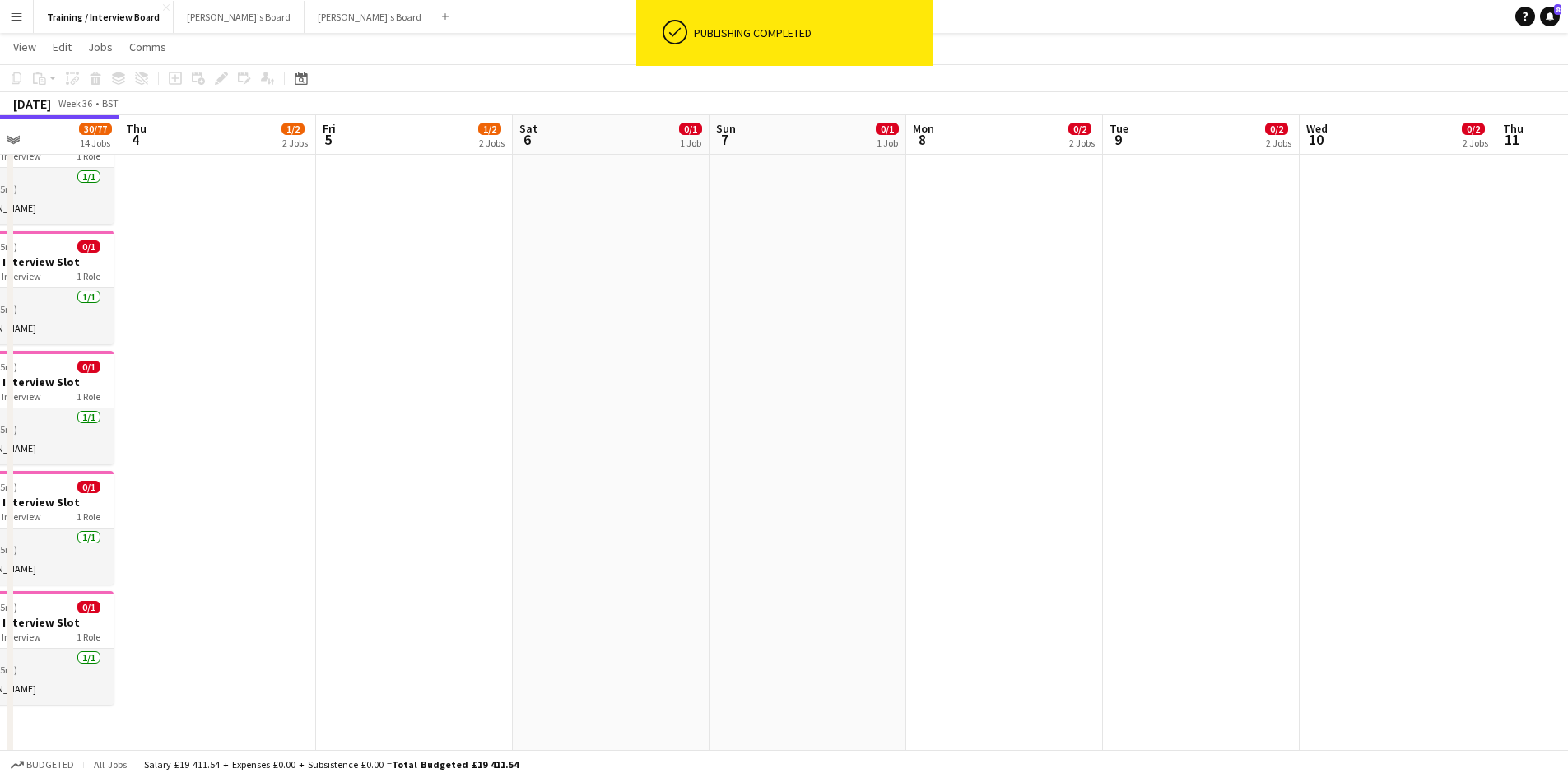
scroll to position [0, 581]
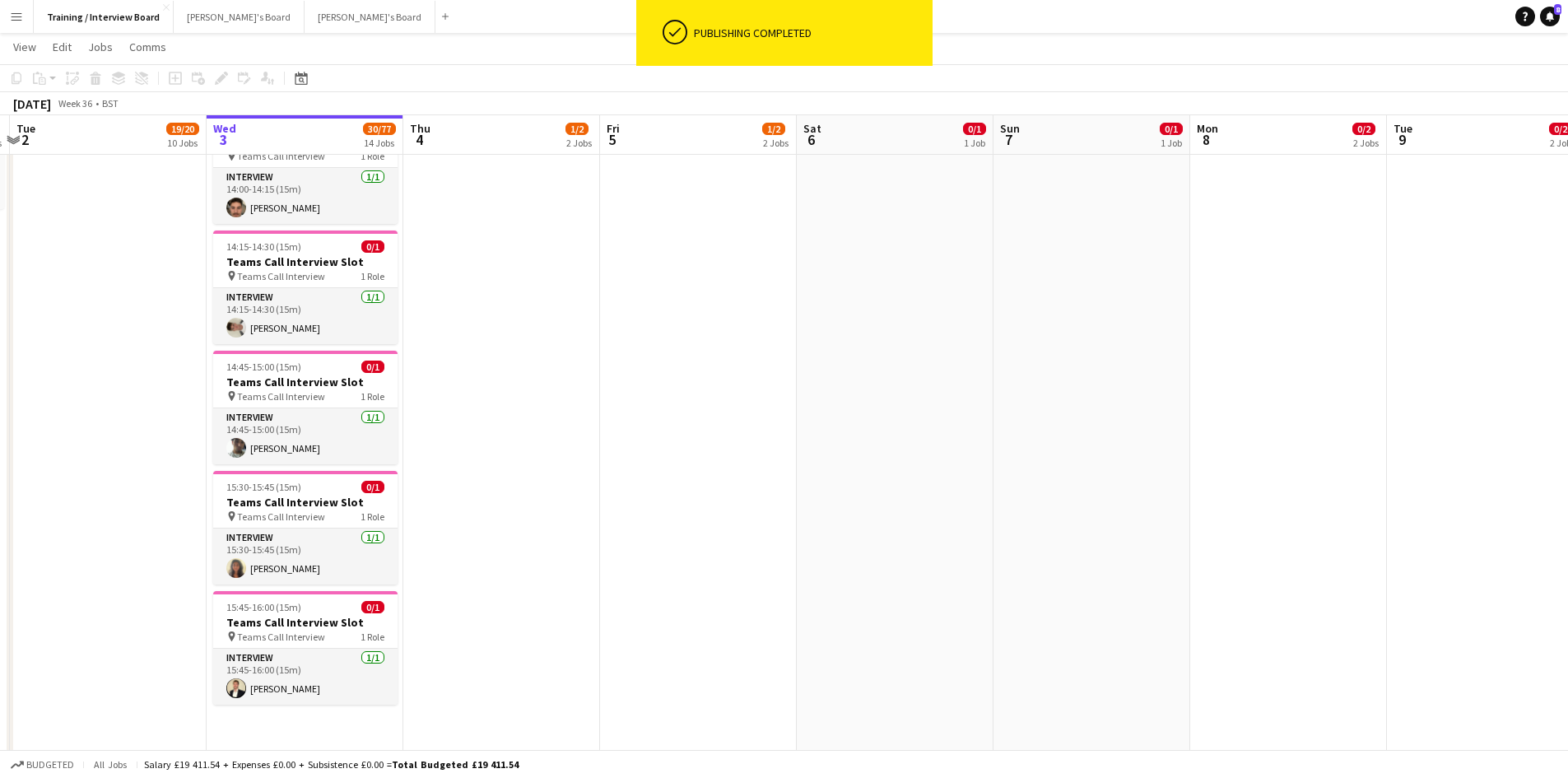
drag, startPoint x: 1212, startPoint y: 135, endPoint x: -310, endPoint y: 172, distance: 1522.4
click at [0, 172] on html "ok-circled Publishing completed Menu Boards Boards Boards All jobs Status Workf…" at bounding box center [784, 298] width 1568 height 3068
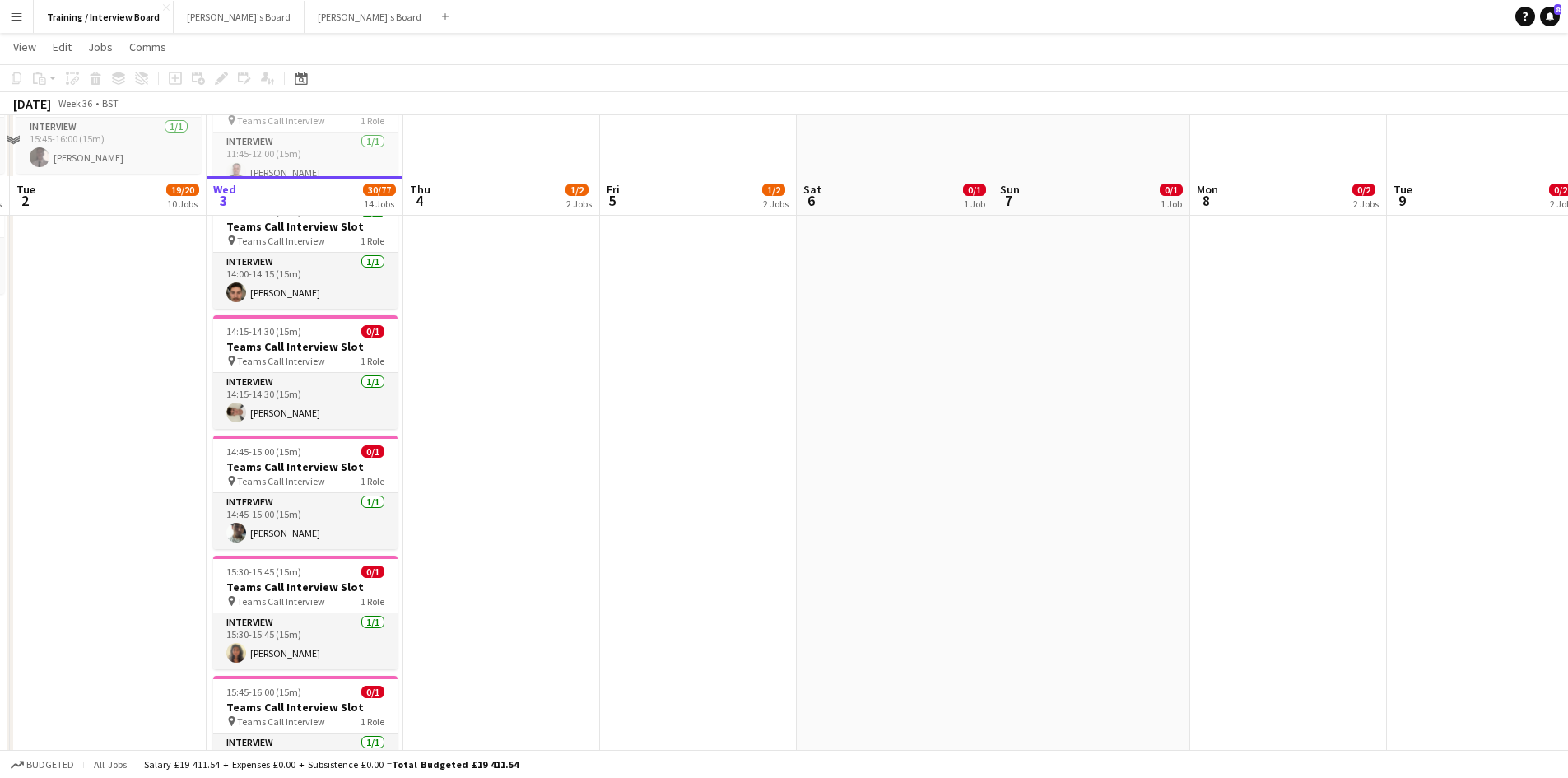
scroll to position [1070, 0]
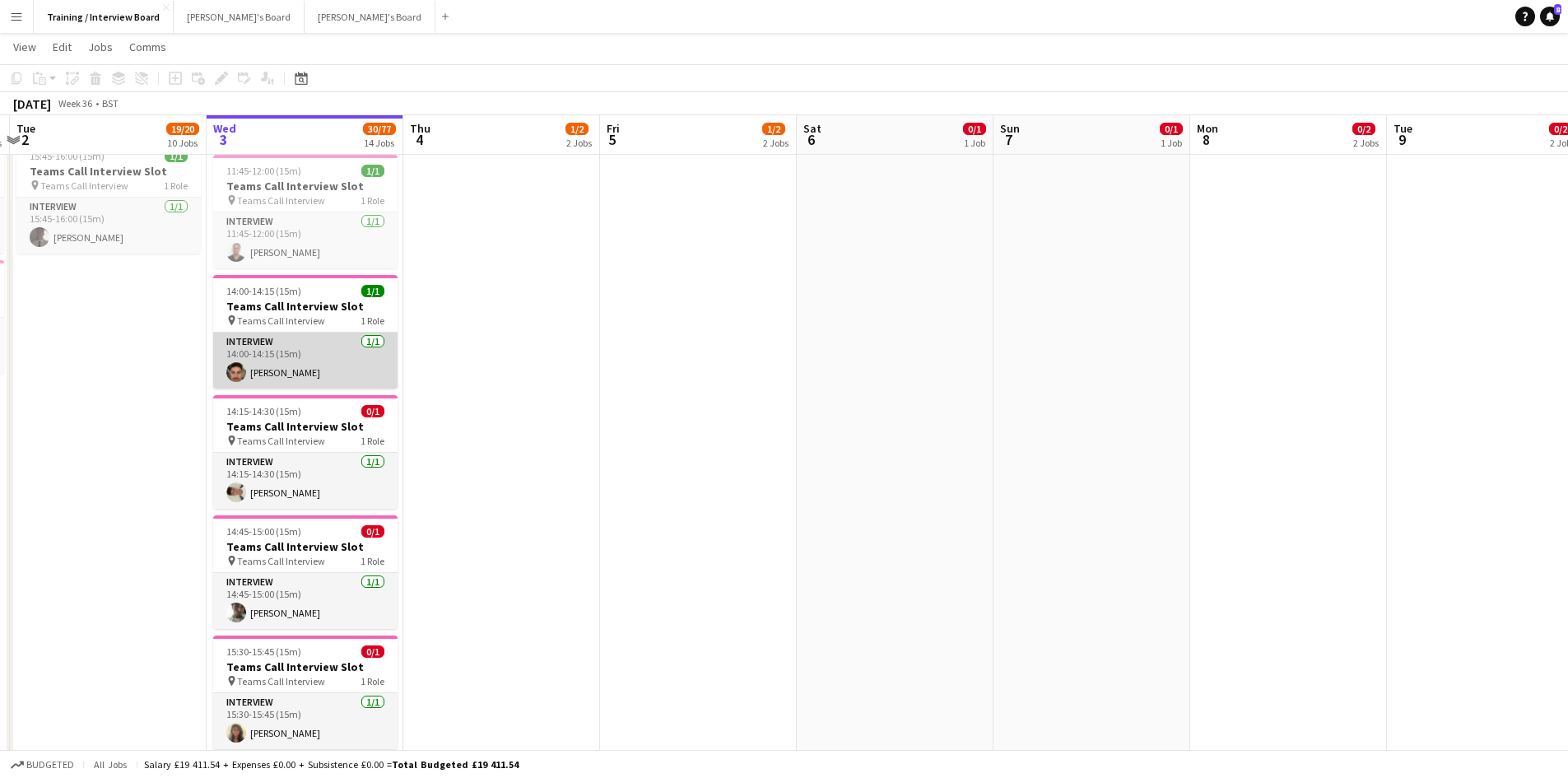
click at [311, 362] on app-card-role "Interview 1/1 14:00-14:15 (15m) Harrison Robbins" at bounding box center [305, 360] width 184 height 56
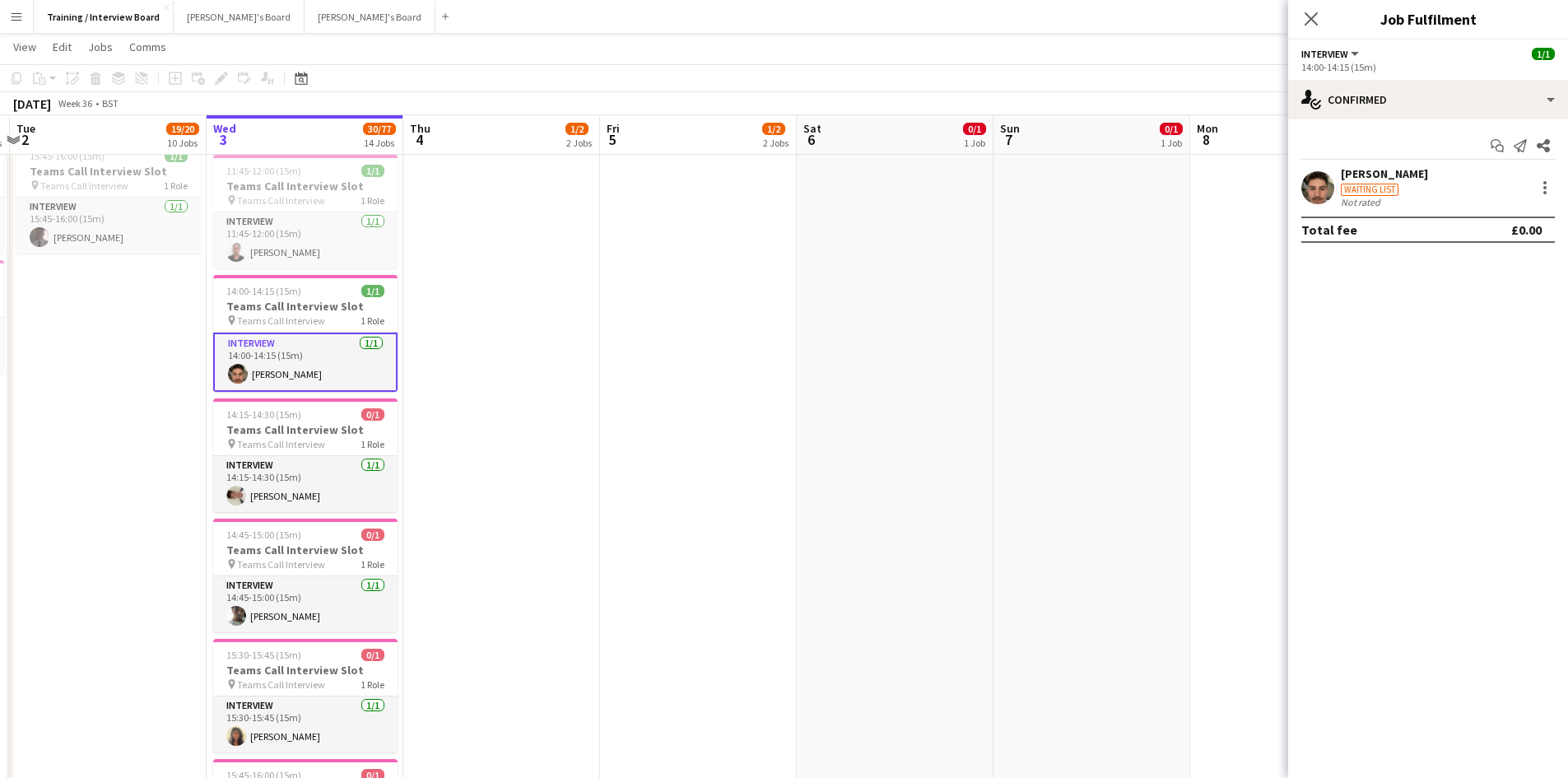
click at [1398, 172] on div "[PERSON_NAME]" at bounding box center [1385, 174] width 87 height 15
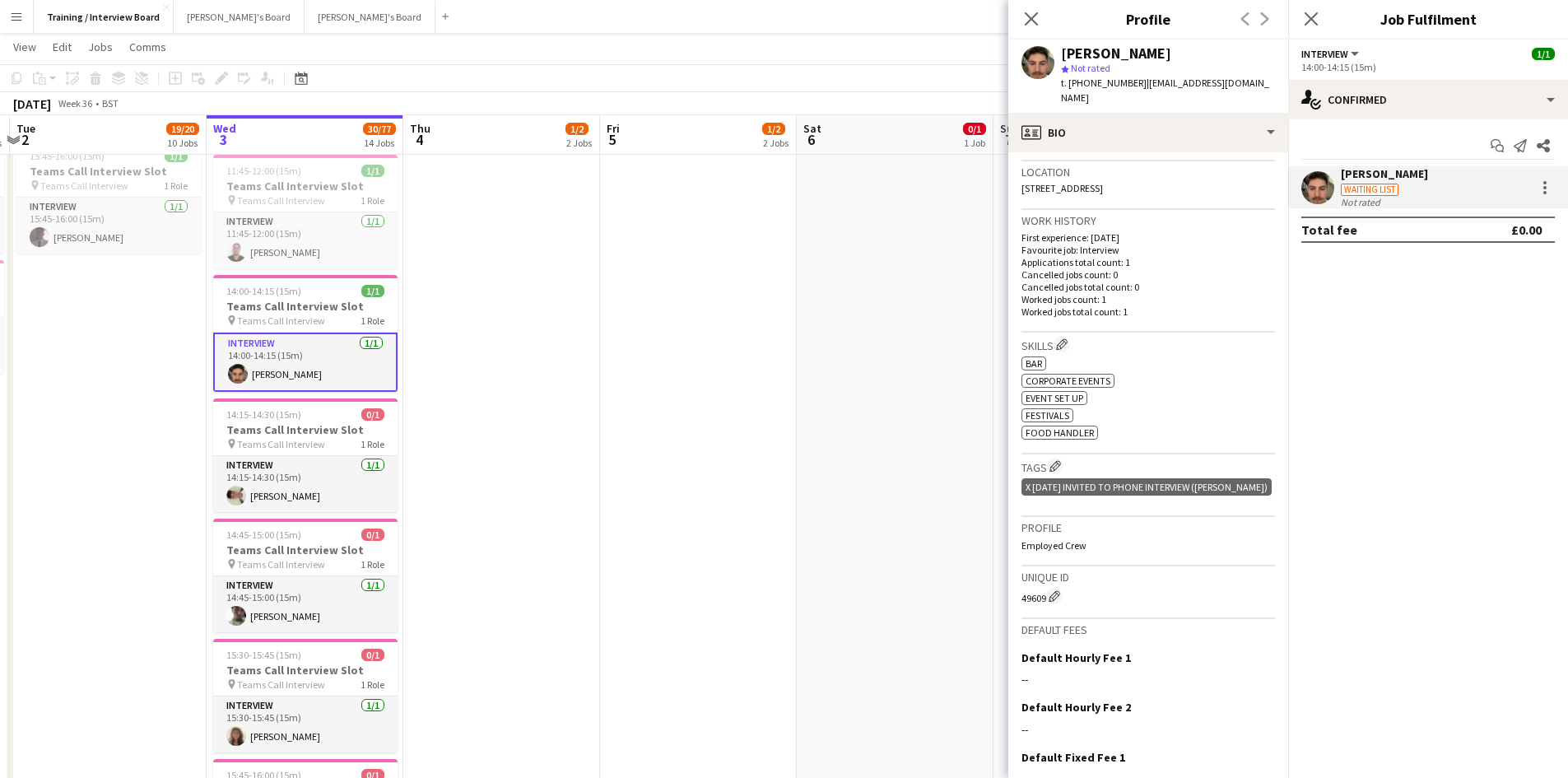
scroll to position [463, 0]
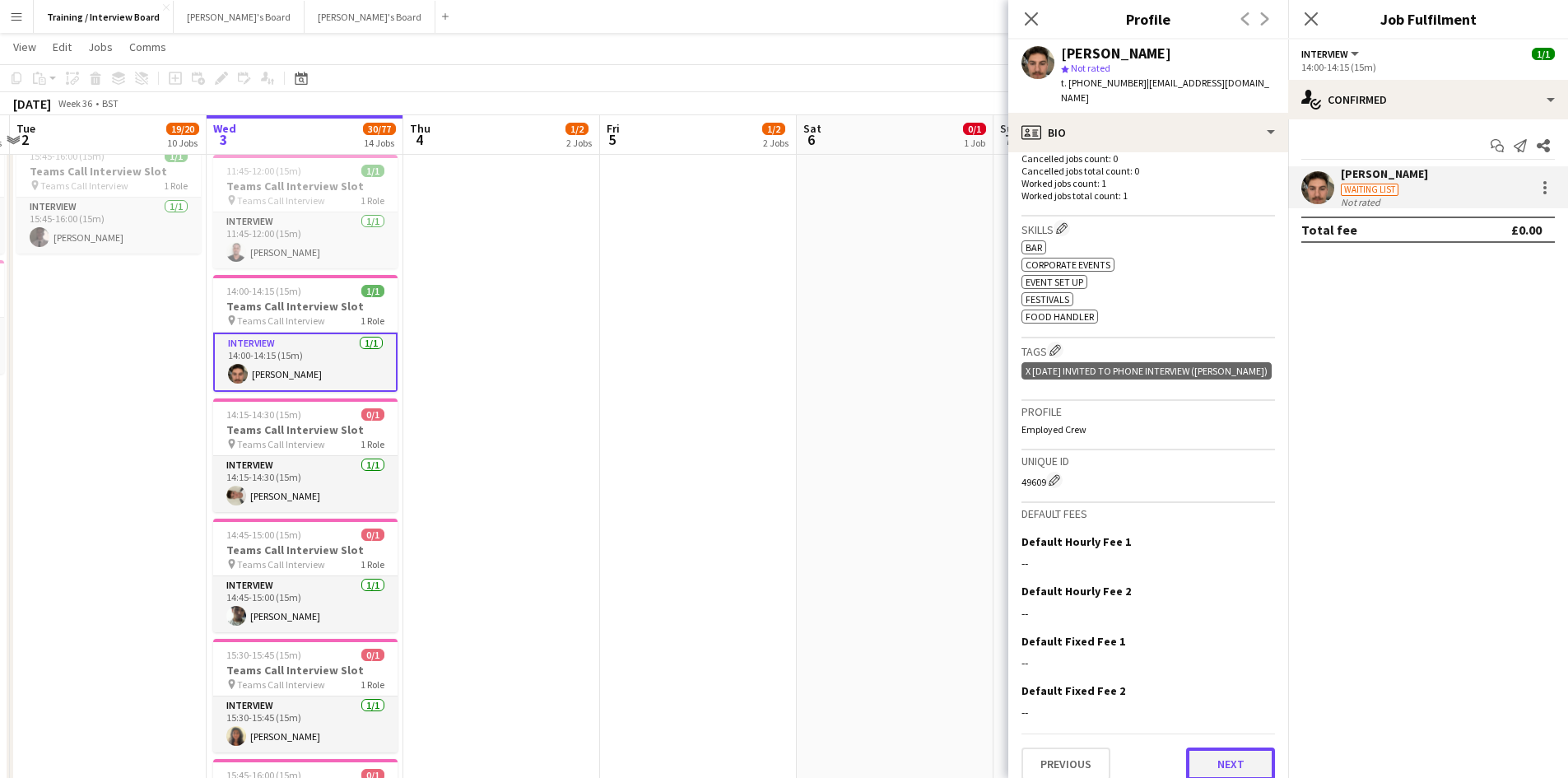
click at [1196, 748] on button "Next" at bounding box center [1231, 764] width 89 height 33
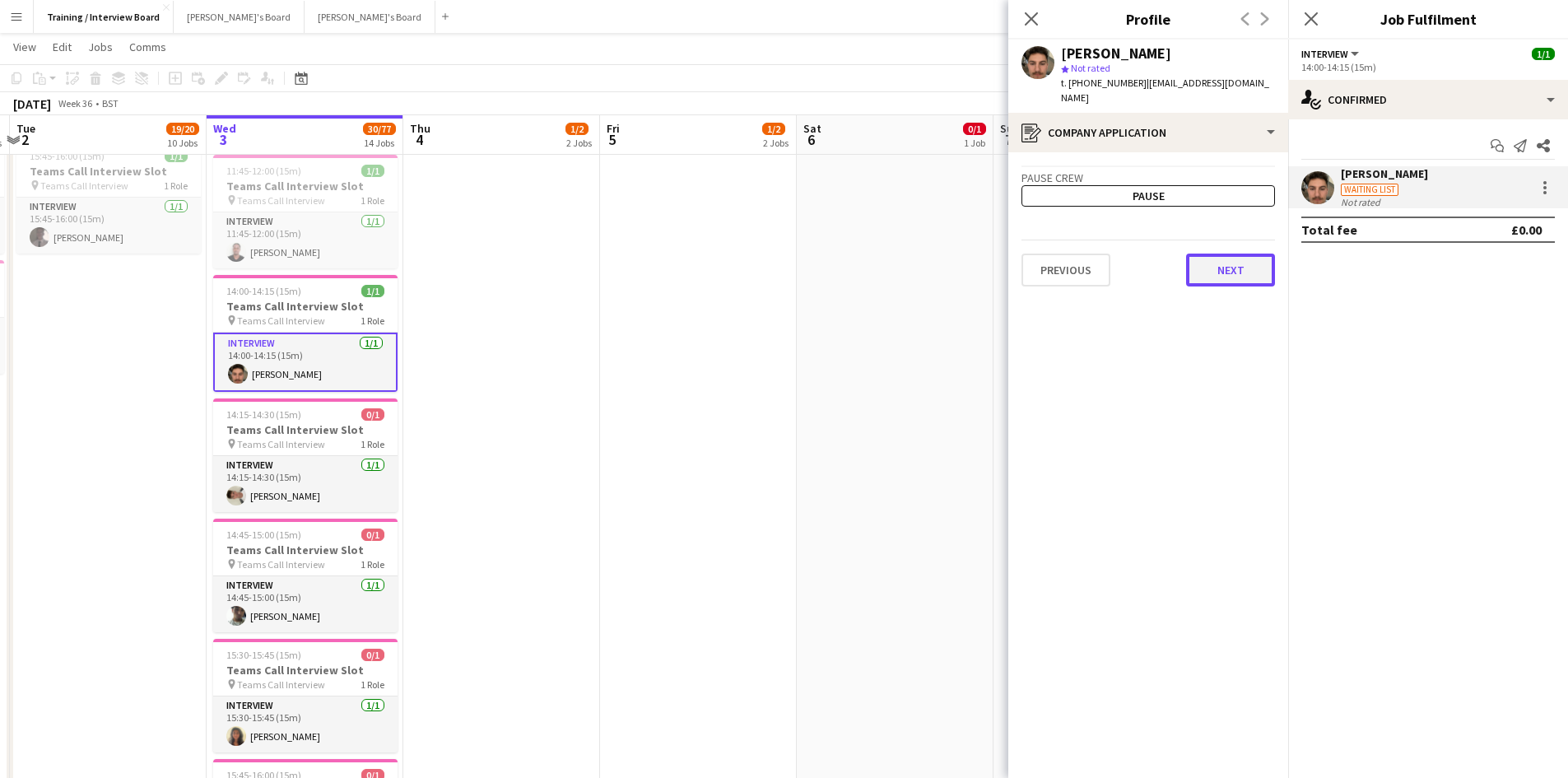
click at [1201, 266] on button "Next" at bounding box center [1231, 271] width 89 height 33
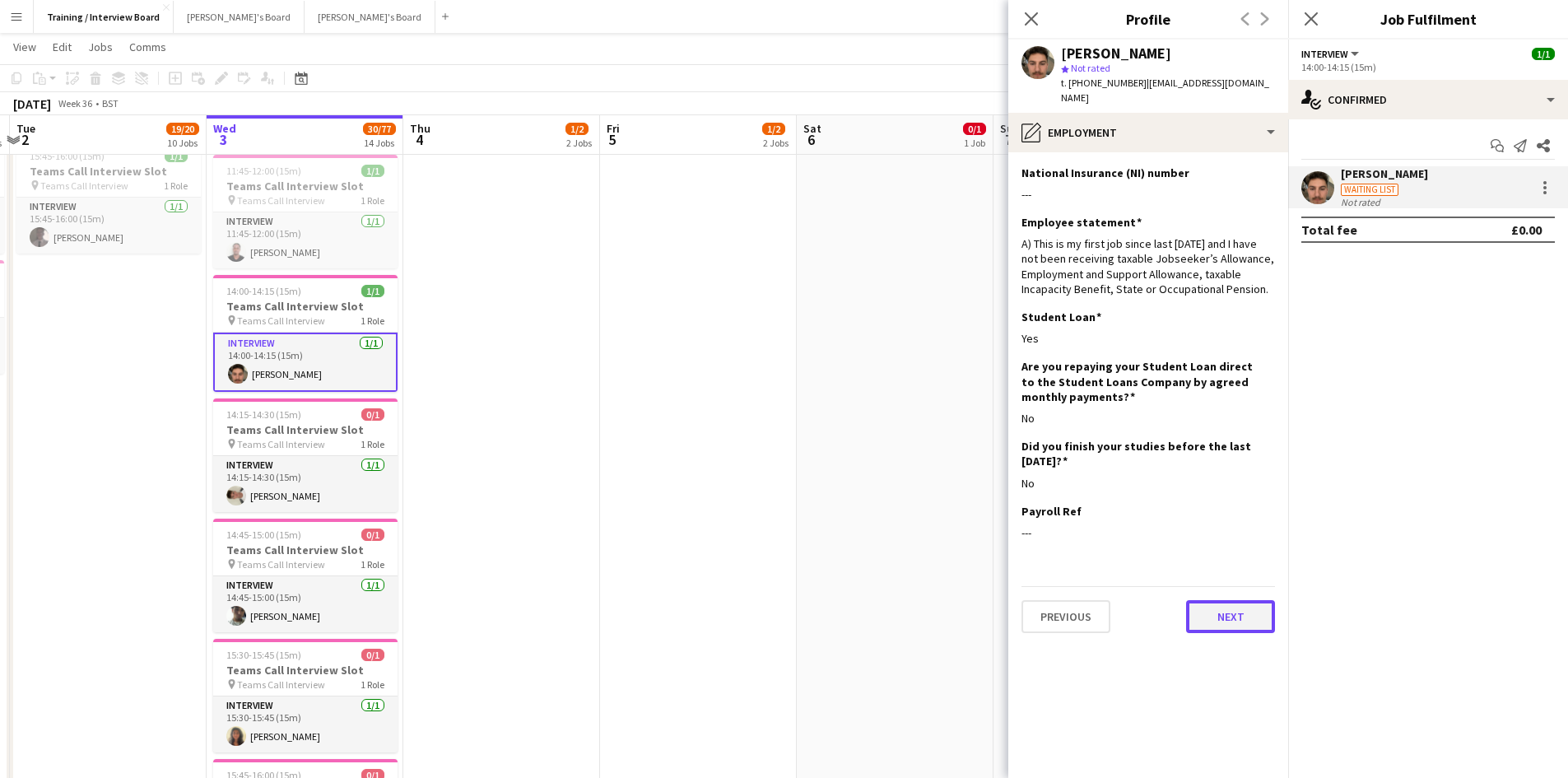
click at [1208, 600] on button "Next" at bounding box center [1231, 617] width 89 height 33
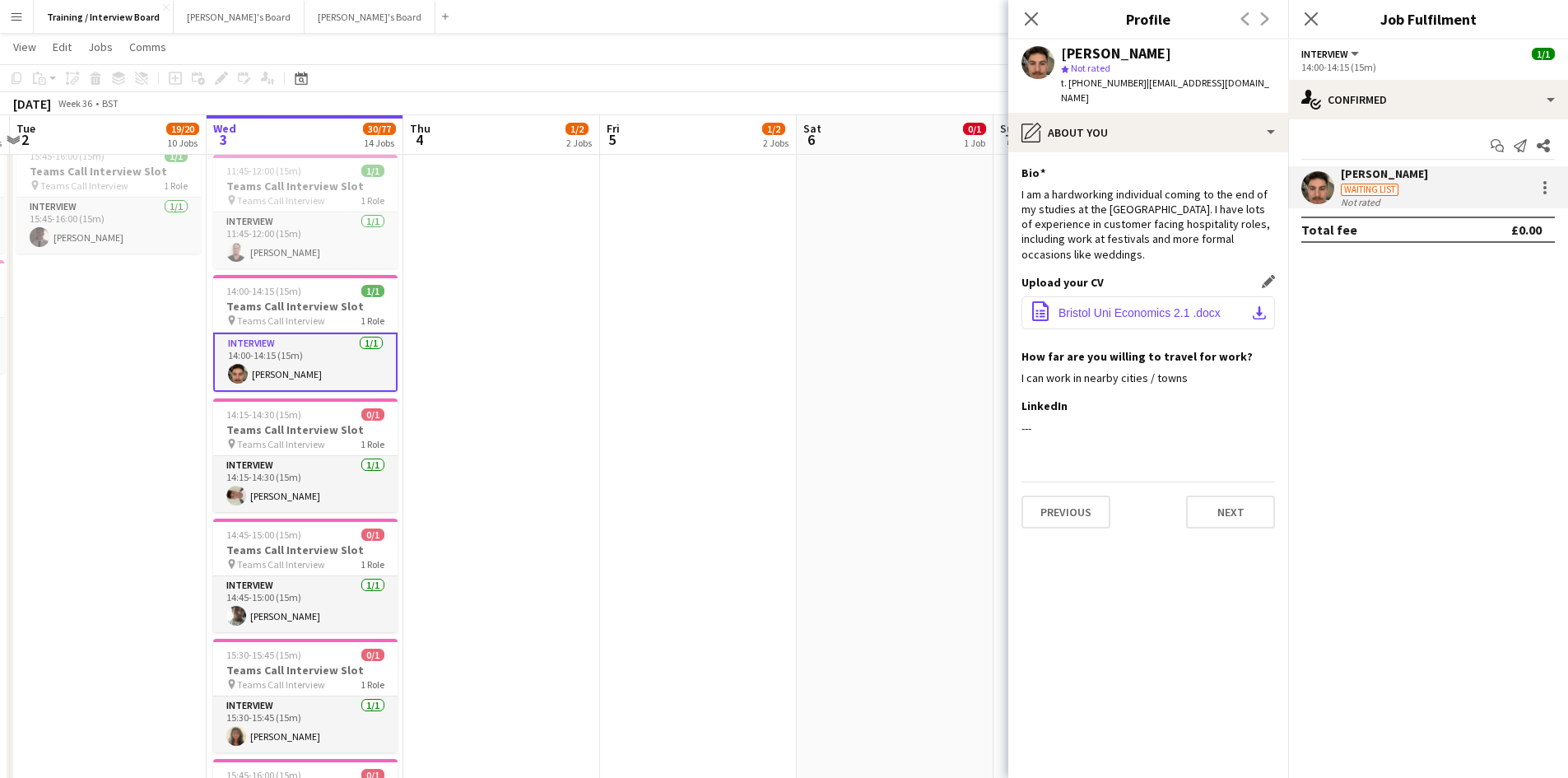
click at [1259, 306] on app-icon "download-bottom" at bounding box center [1259, 312] width 13 height 13
click at [1245, 495] on button "Next" at bounding box center [1231, 512] width 89 height 33
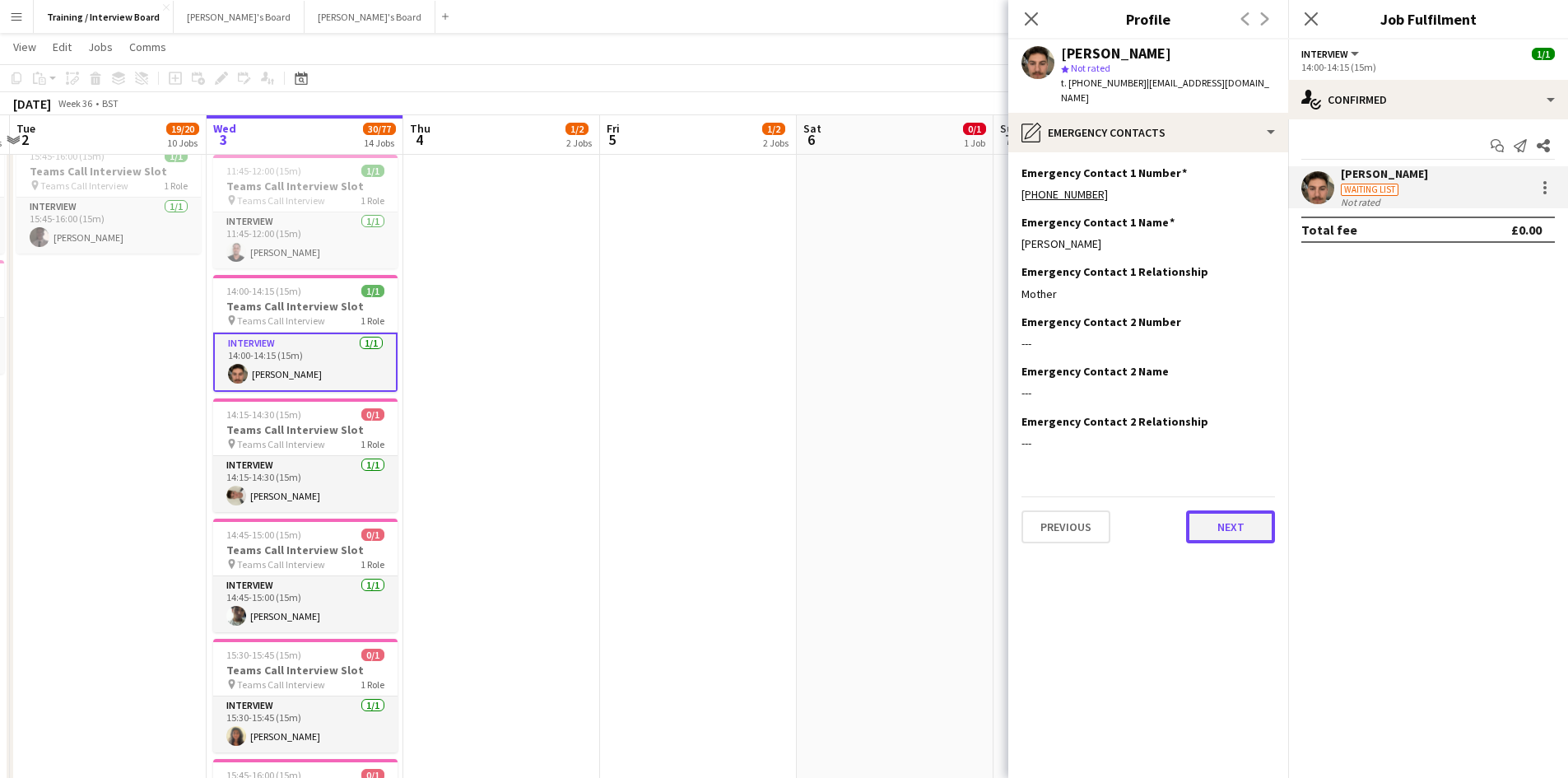
click at [1244, 517] on button "Next" at bounding box center [1231, 528] width 89 height 33
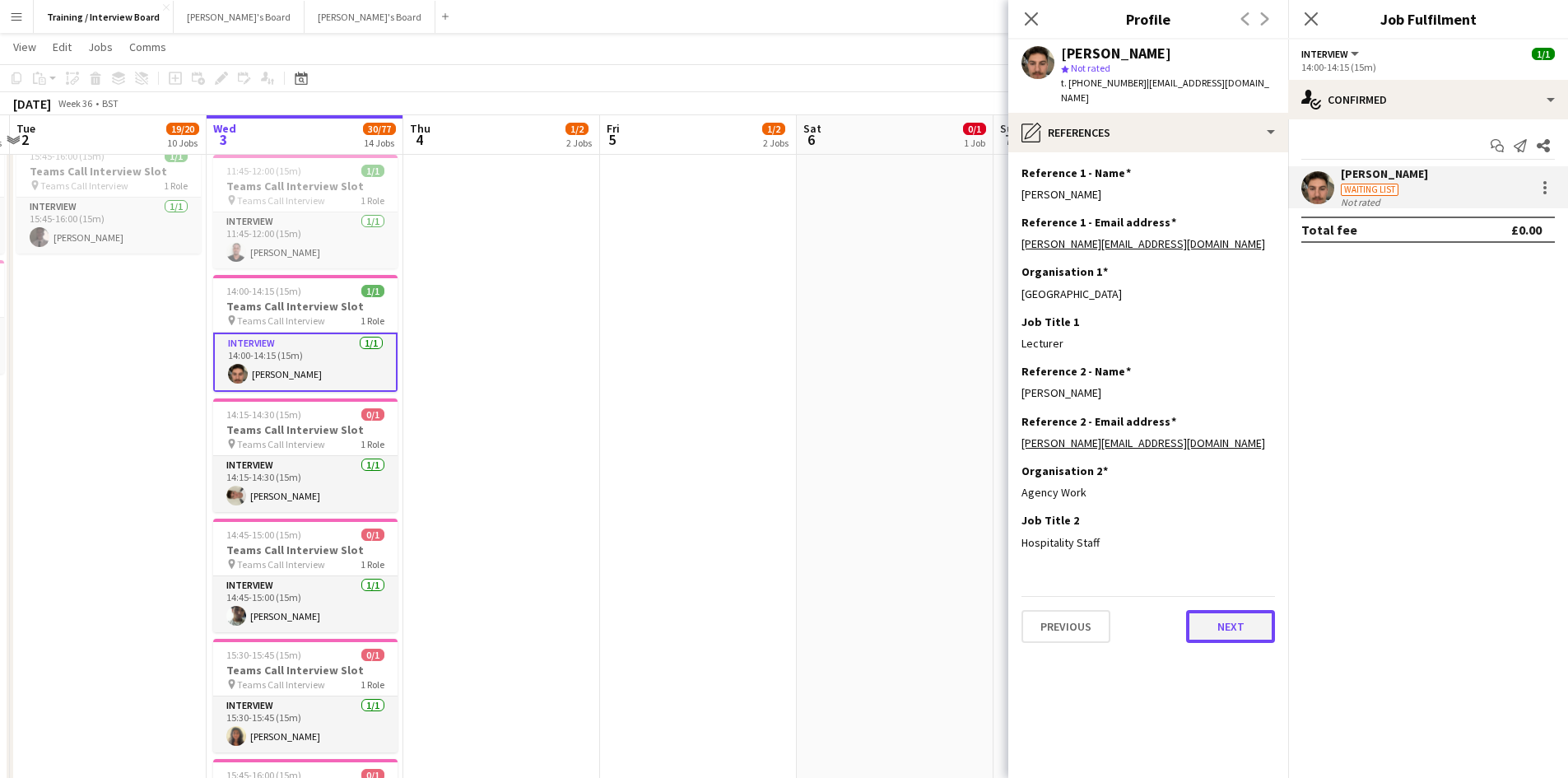
click at [1271, 618] on button "Next" at bounding box center [1231, 627] width 89 height 33
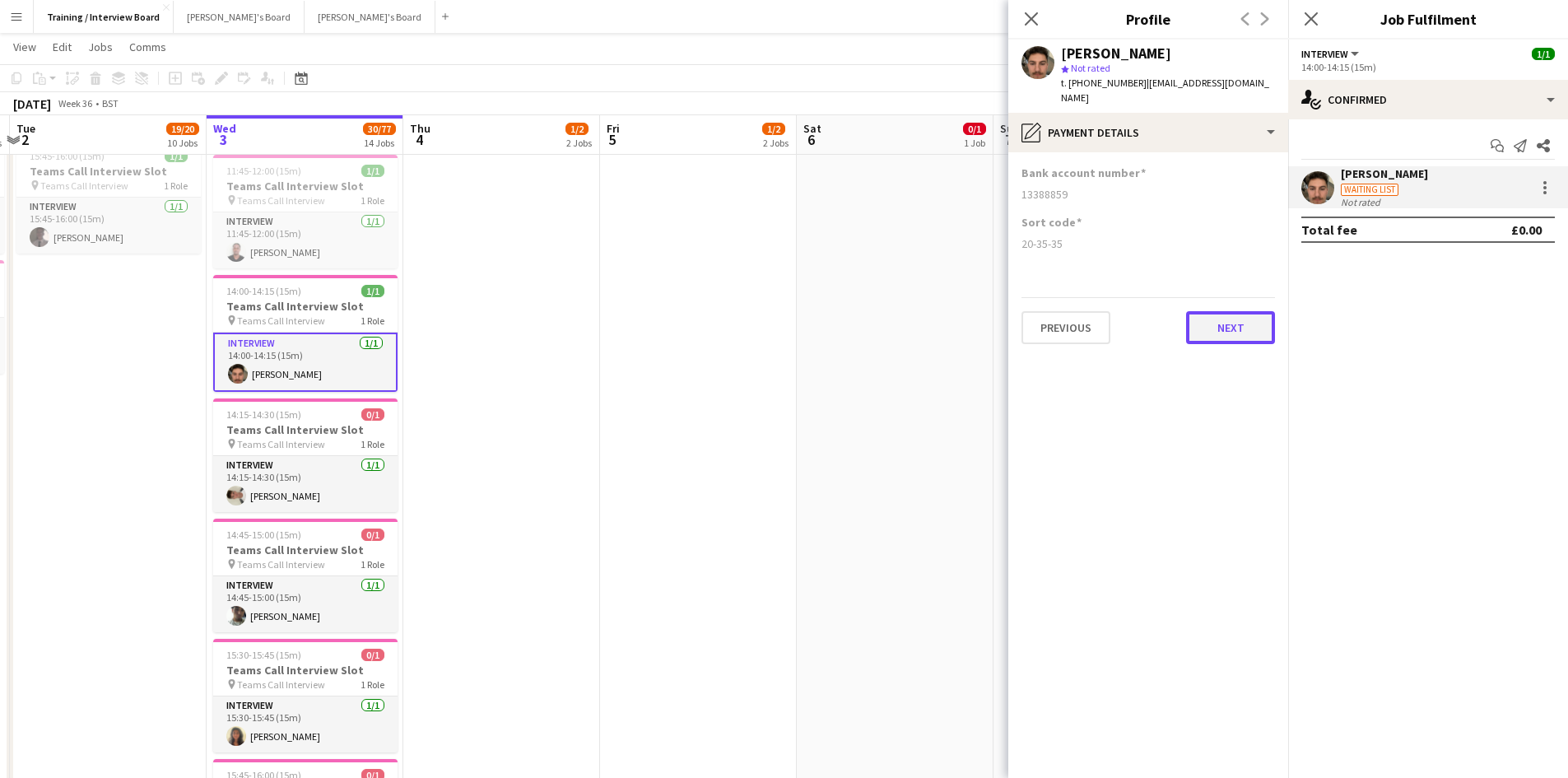
click at [1198, 311] on button "Next" at bounding box center [1231, 328] width 89 height 33
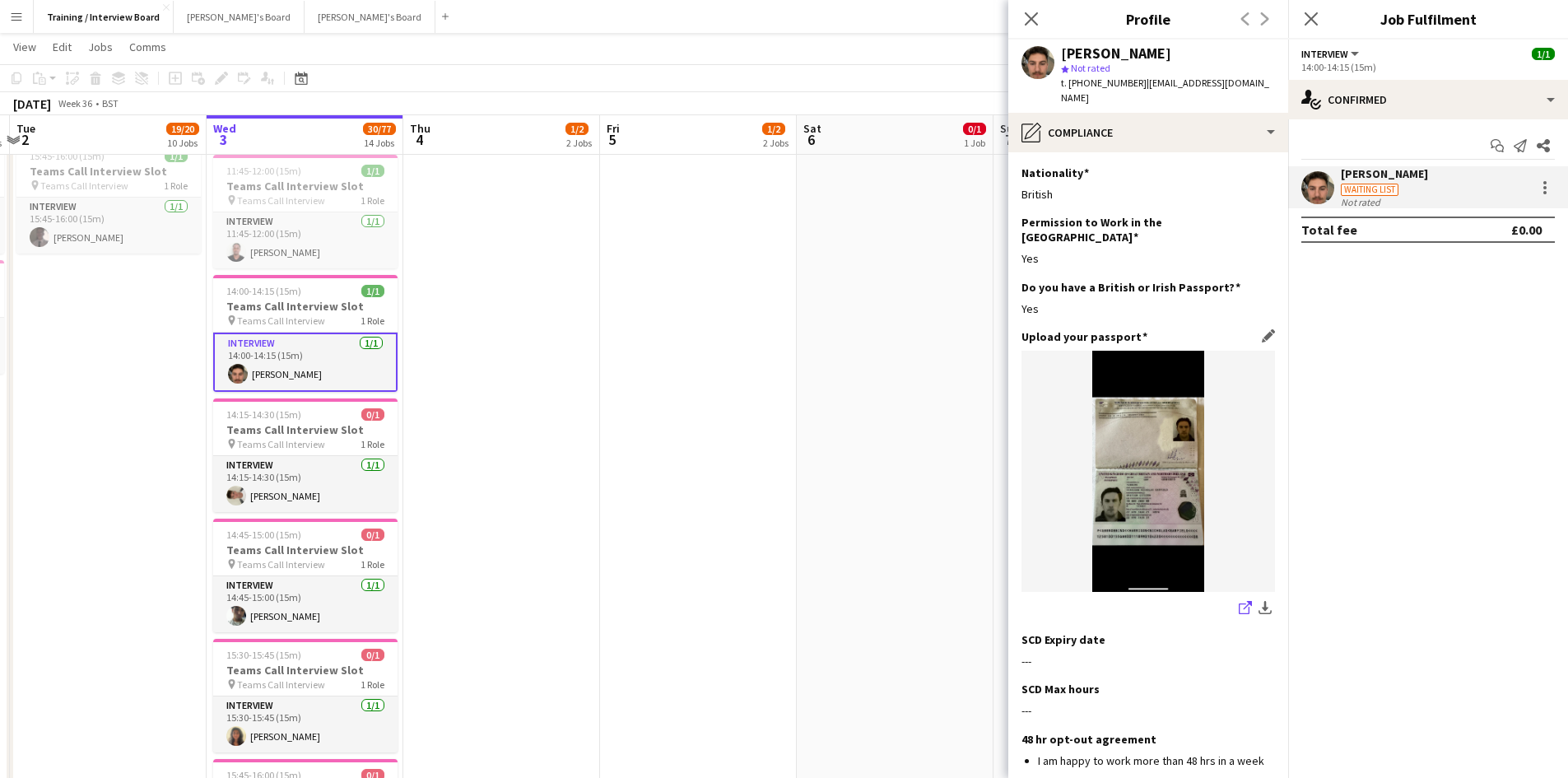
click at [1239, 601] on icon "share-external-link-1" at bounding box center [1245, 607] width 13 height 13
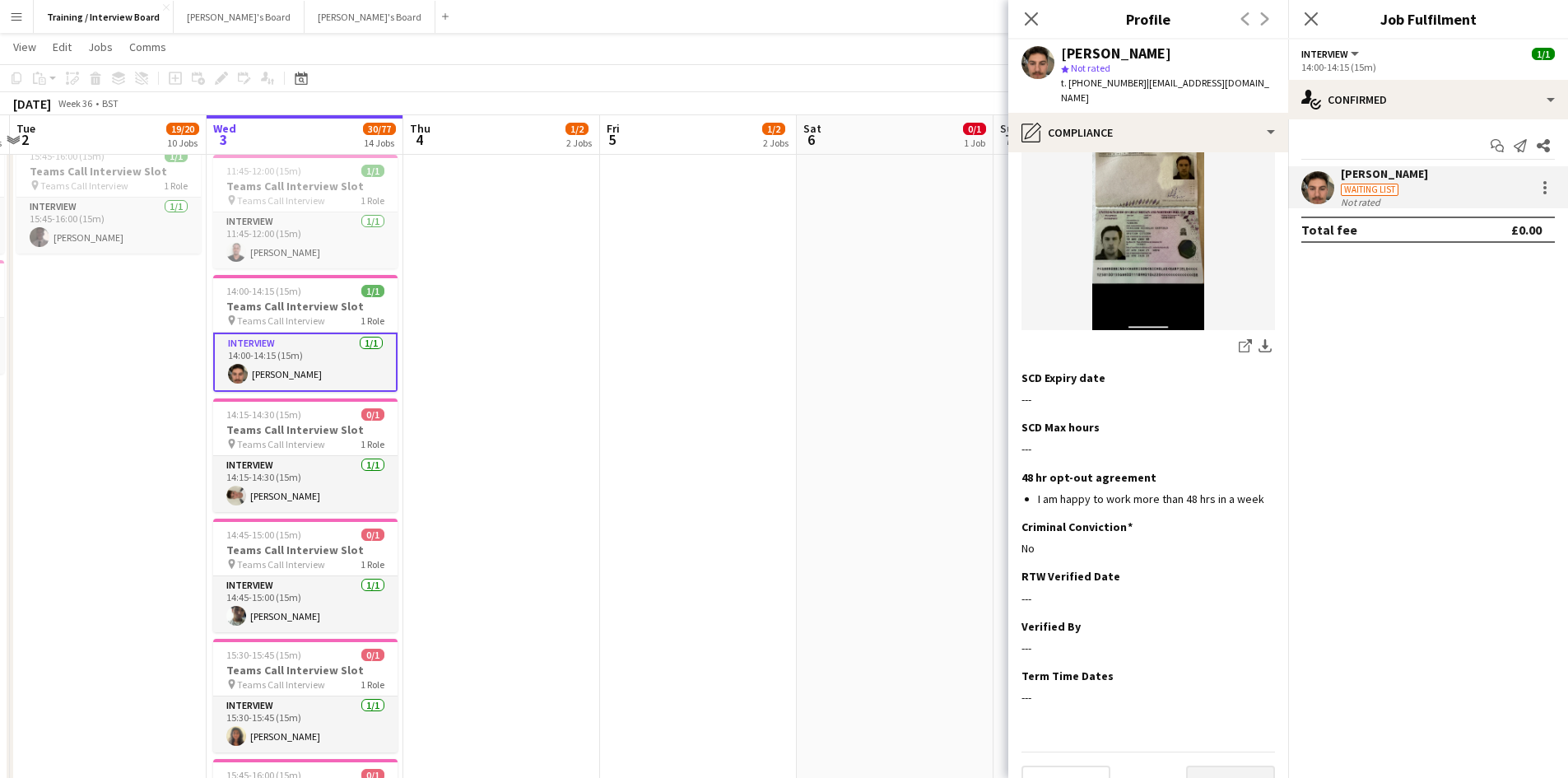
scroll to position [265, 0]
click at [1240, 762] on button "Next" at bounding box center [1231, 779] width 89 height 33
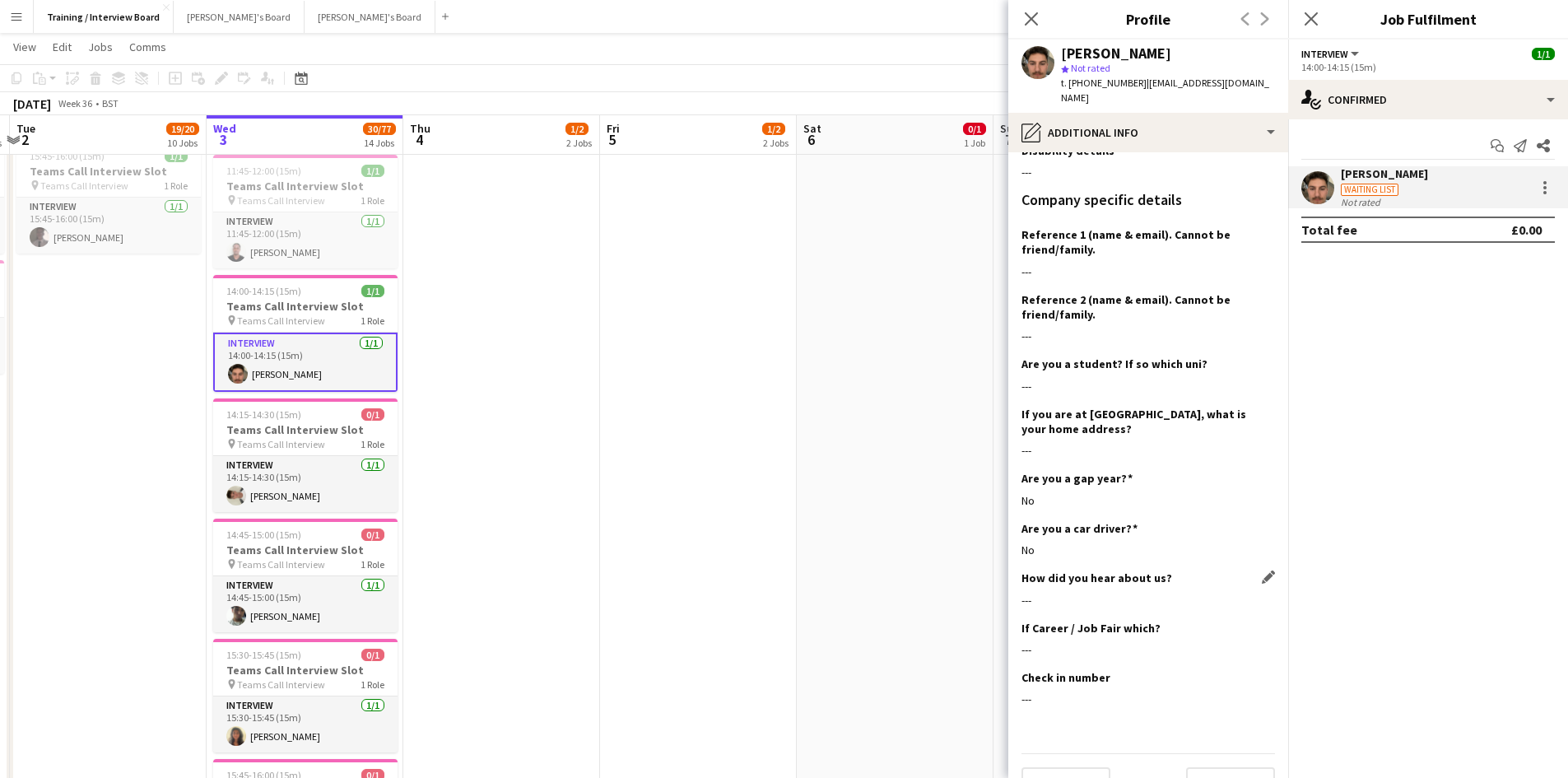
scroll to position [232, 0]
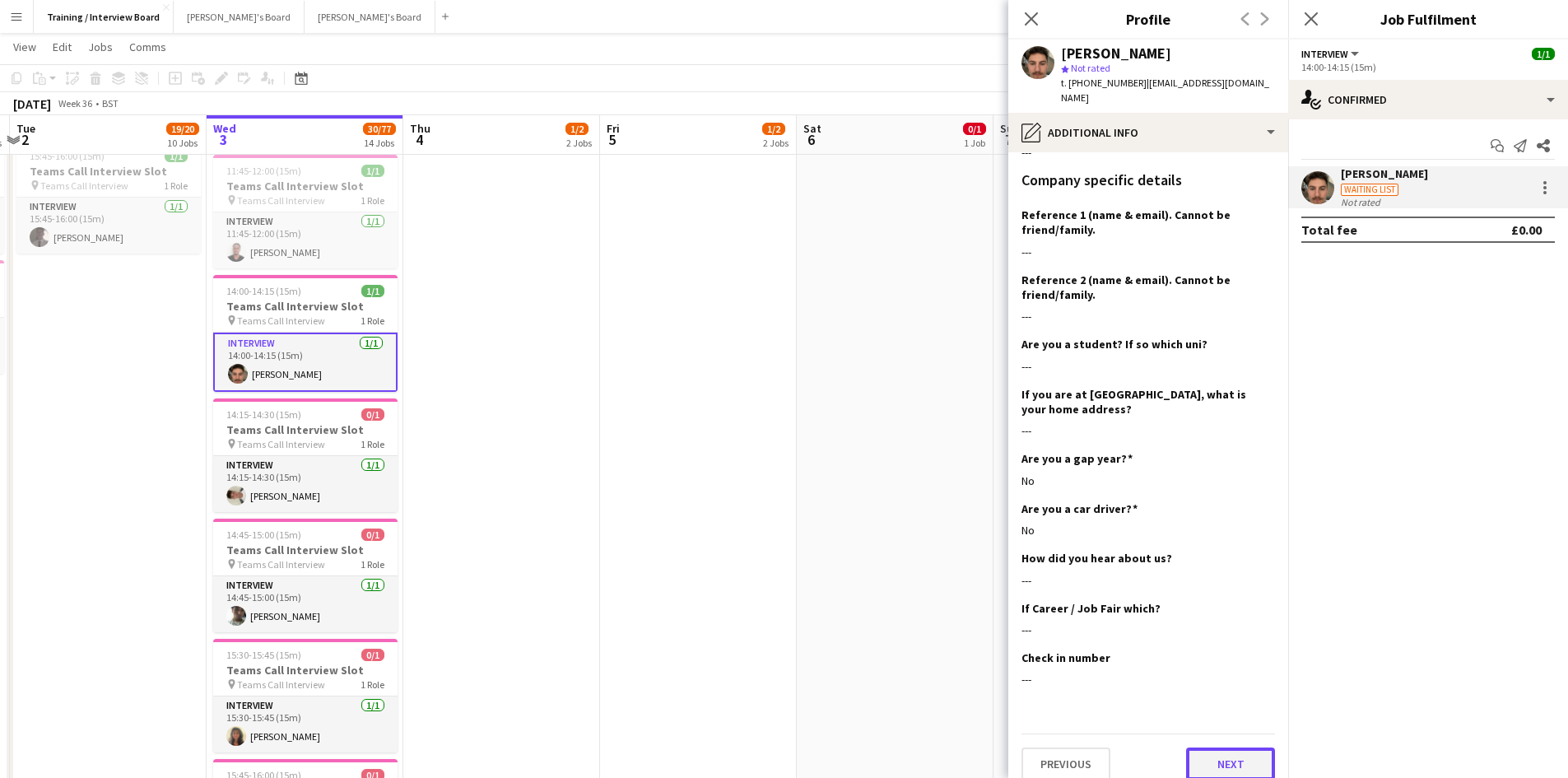
click at [1228, 748] on button "Next" at bounding box center [1231, 764] width 89 height 33
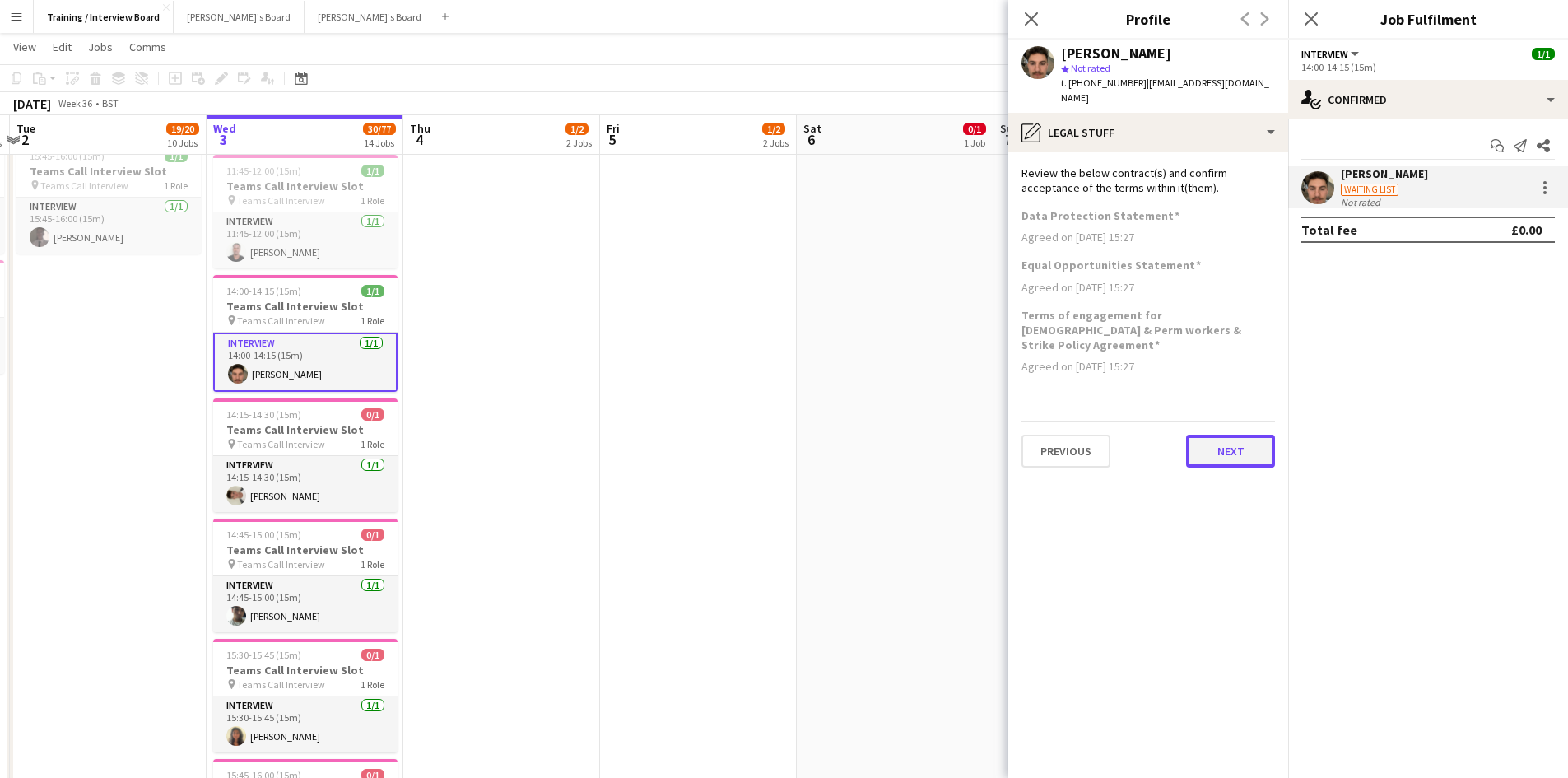
click at [1233, 435] on button "Next" at bounding box center [1231, 451] width 89 height 33
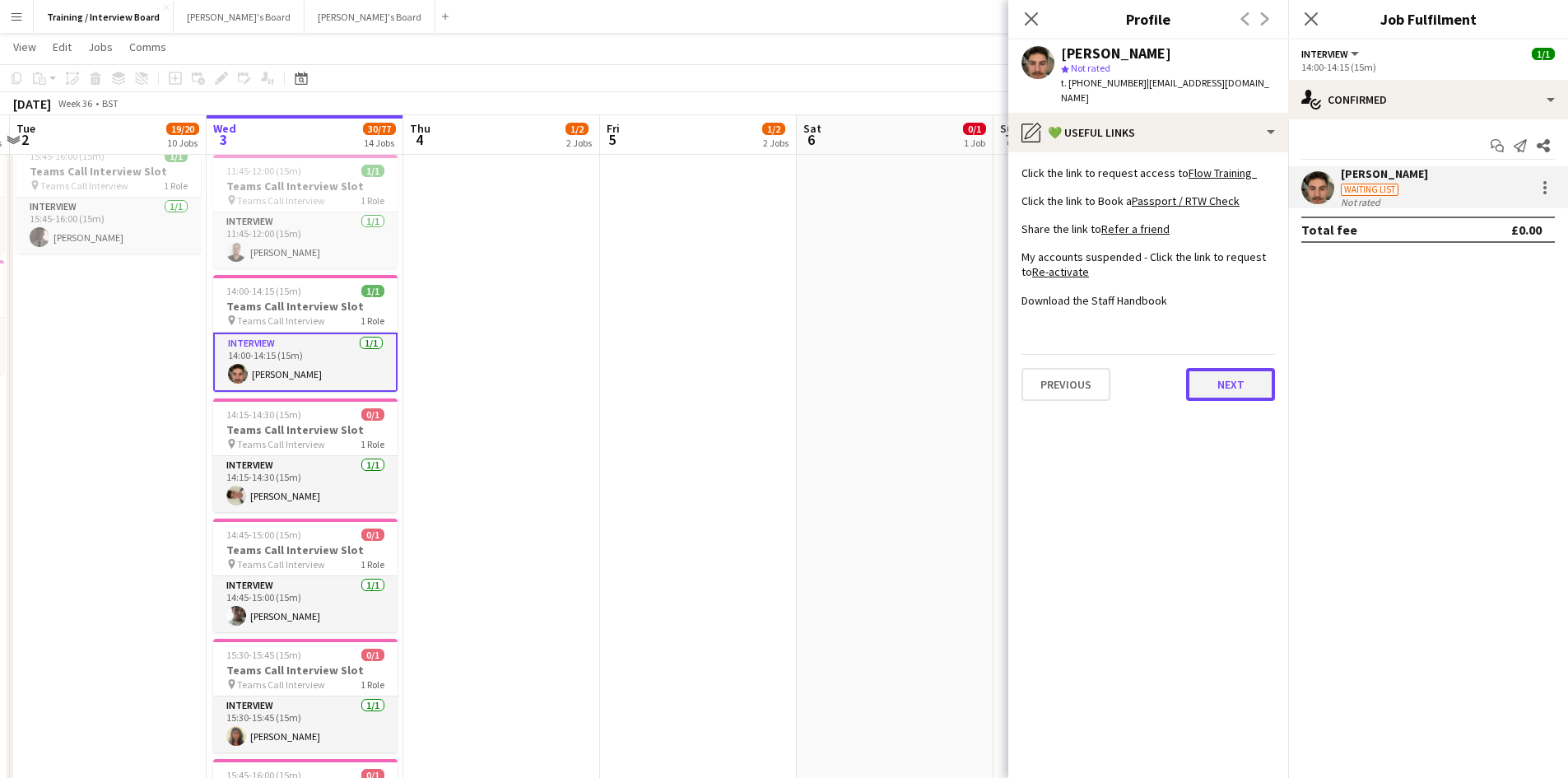
click at [1244, 369] on button "Next" at bounding box center [1231, 385] width 89 height 33
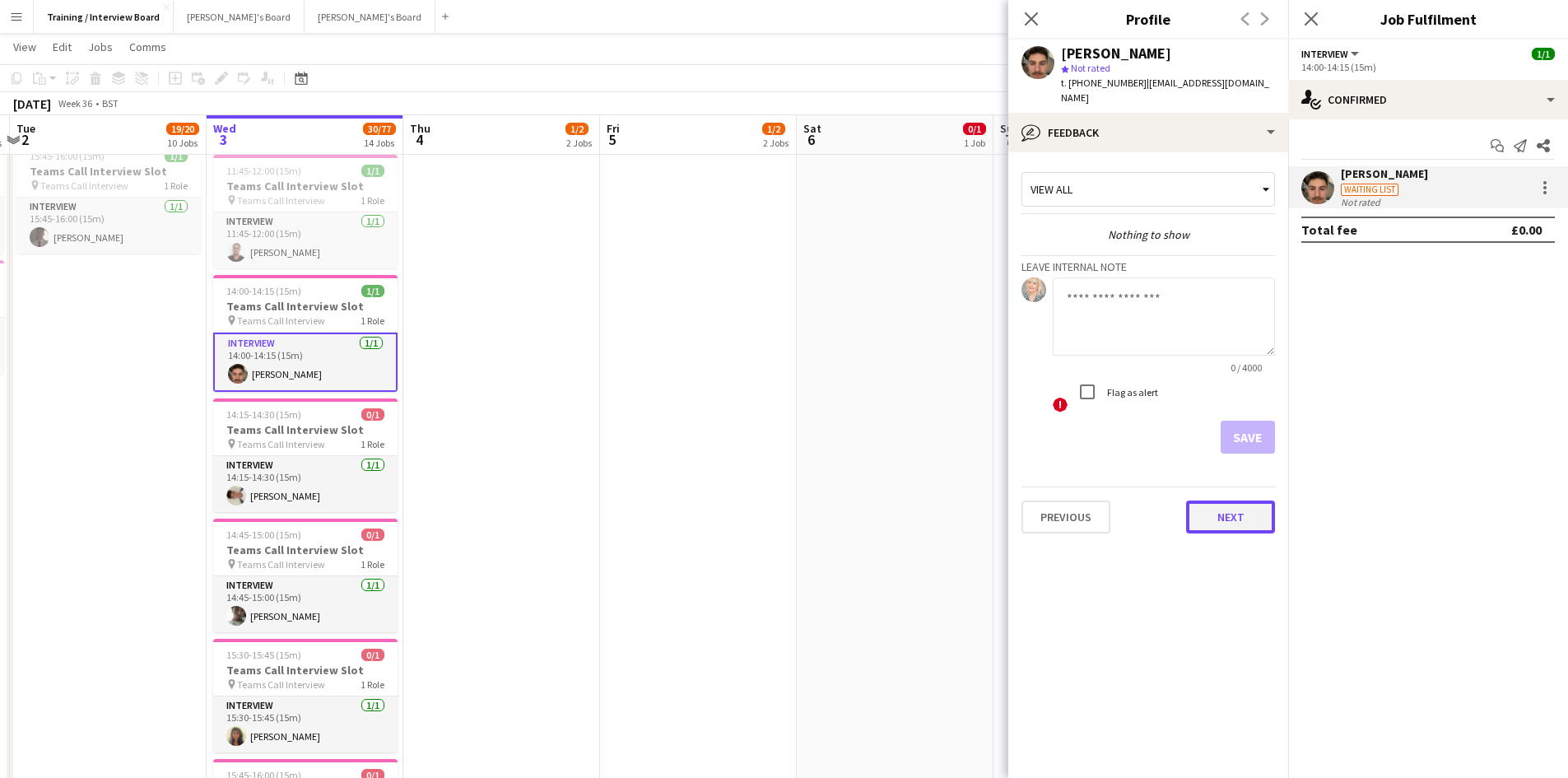
click at [1242, 500] on button "Next" at bounding box center [1231, 517] width 89 height 33
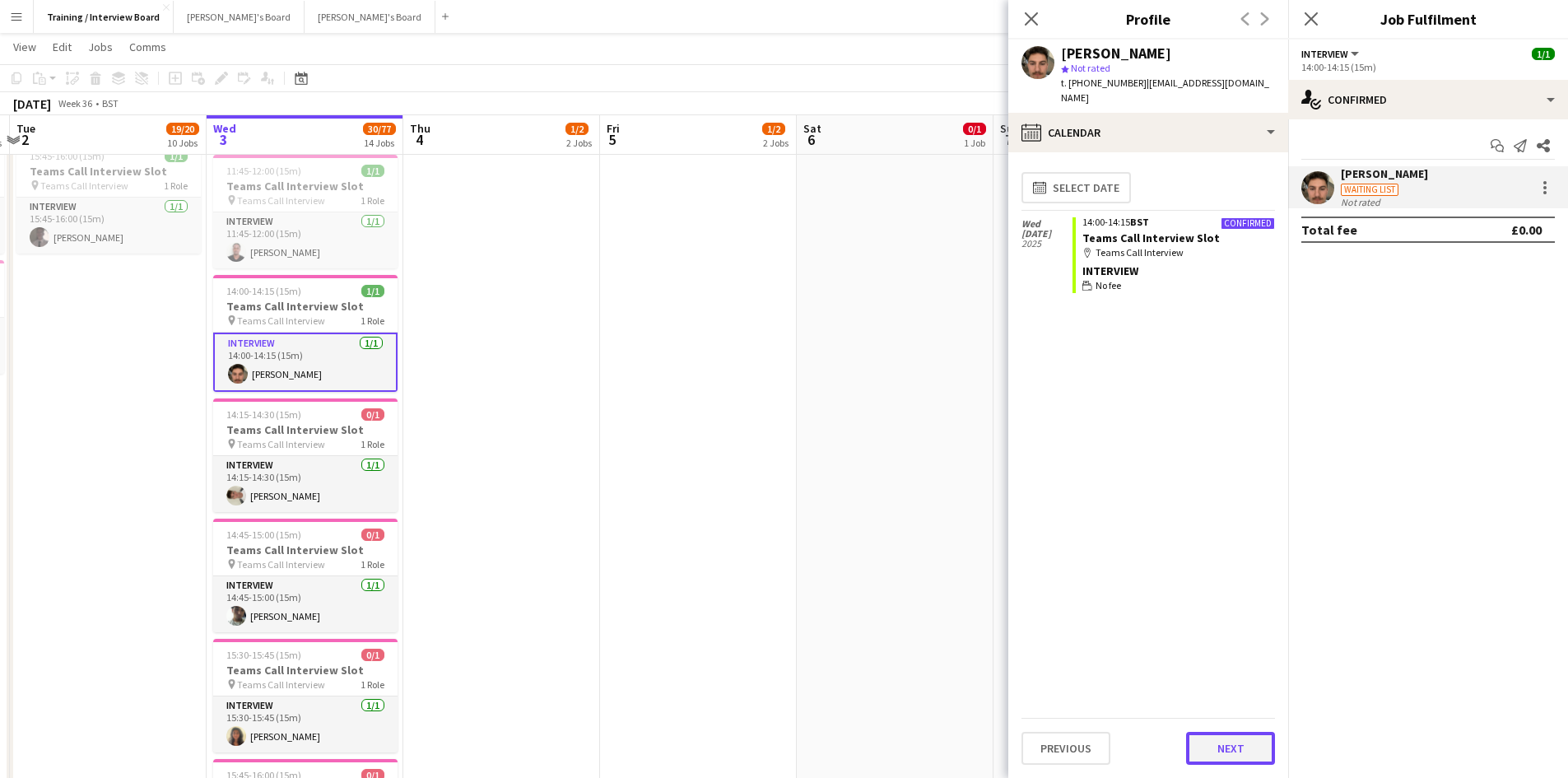
click at [1228, 740] on button "Next" at bounding box center [1231, 749] width 89 height 33
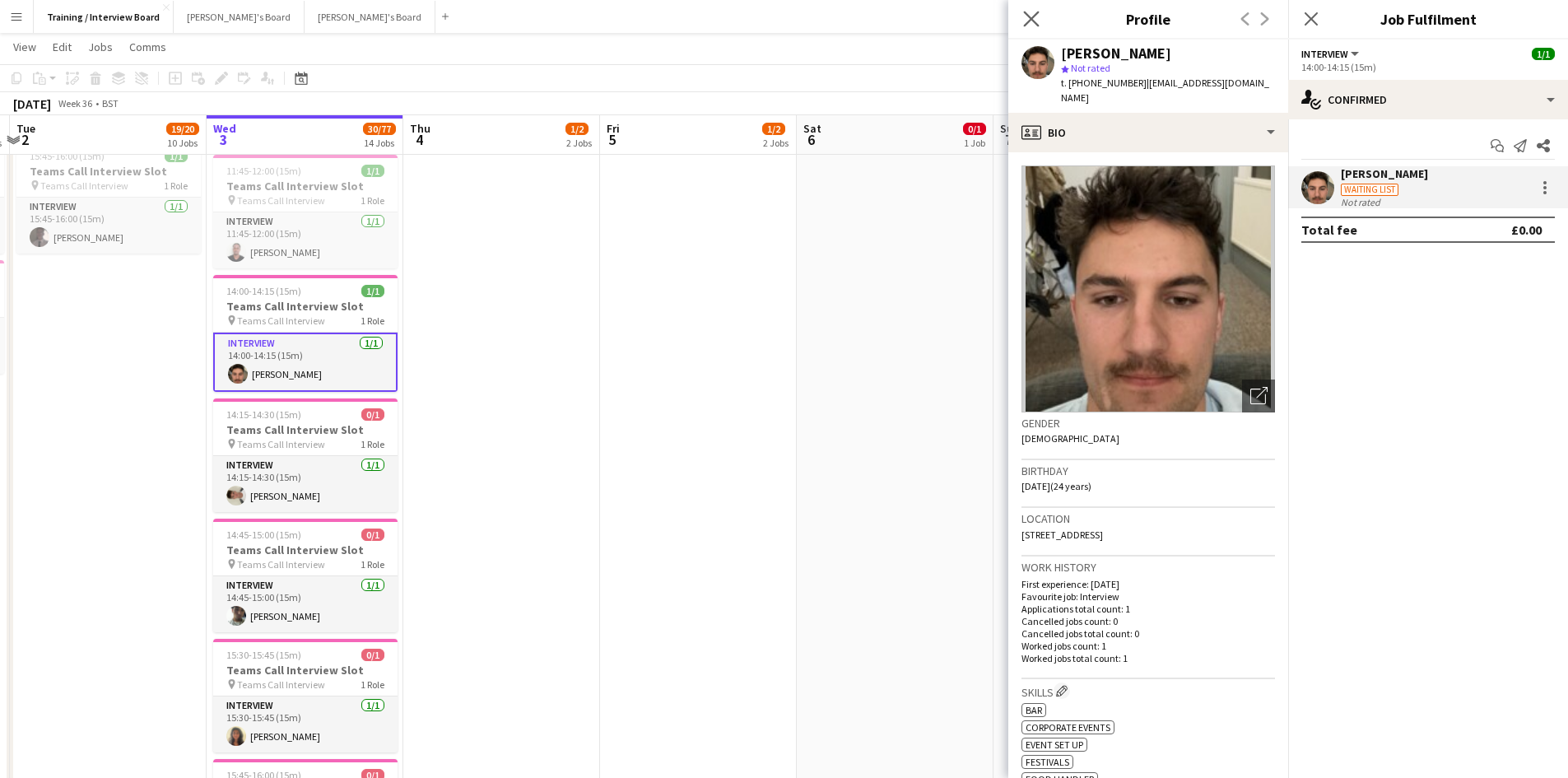
click at [1041, 19] on app-icon "Close pop-in" at bounding box center [1032, 20] width 24 height 24
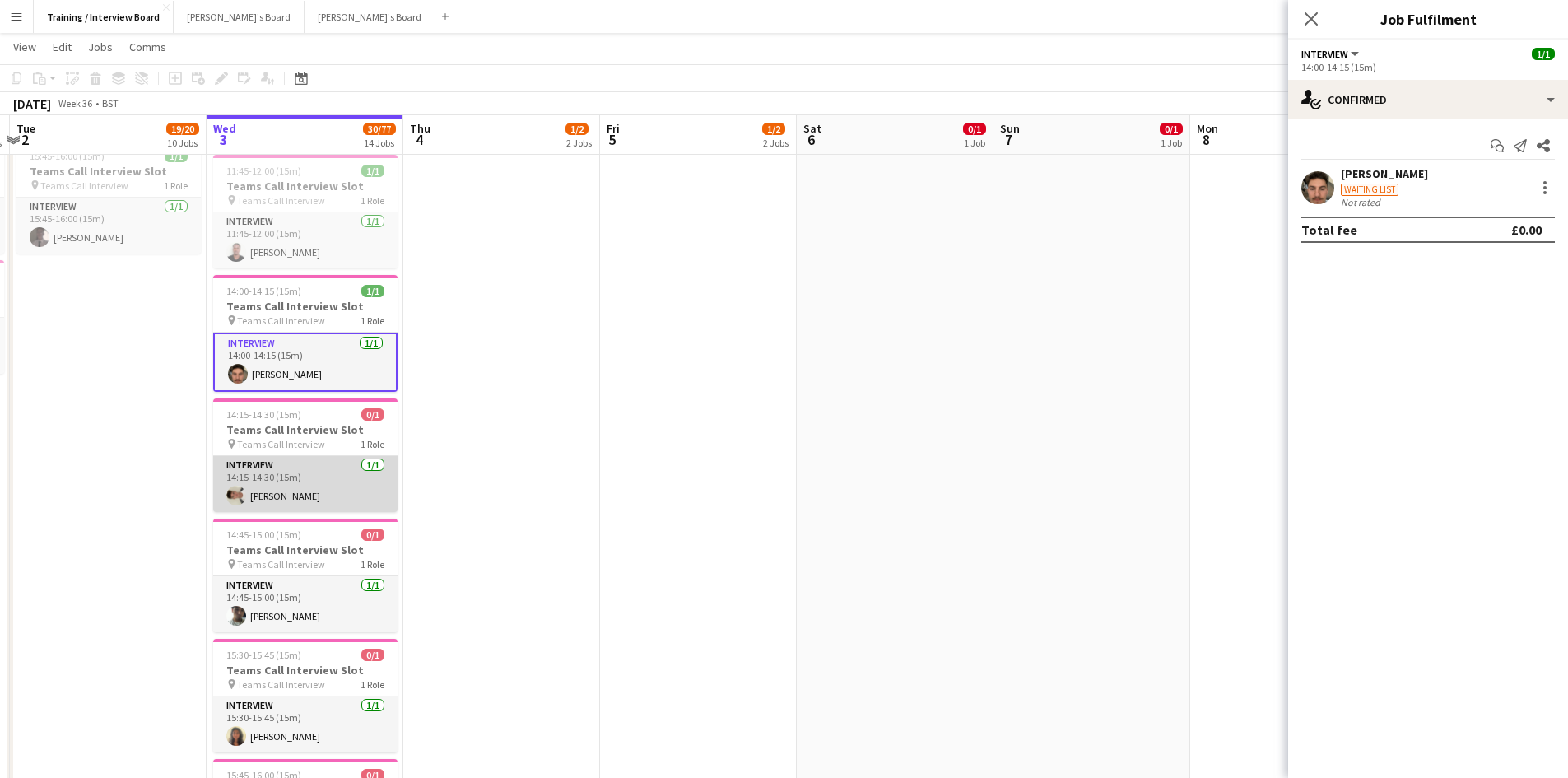
click at [285, 488] on app-card-role "Interview 1/1 14:15-14:30 (15m) Raphael Wesbter" at bounding box center [305, 484] width 184 height 56
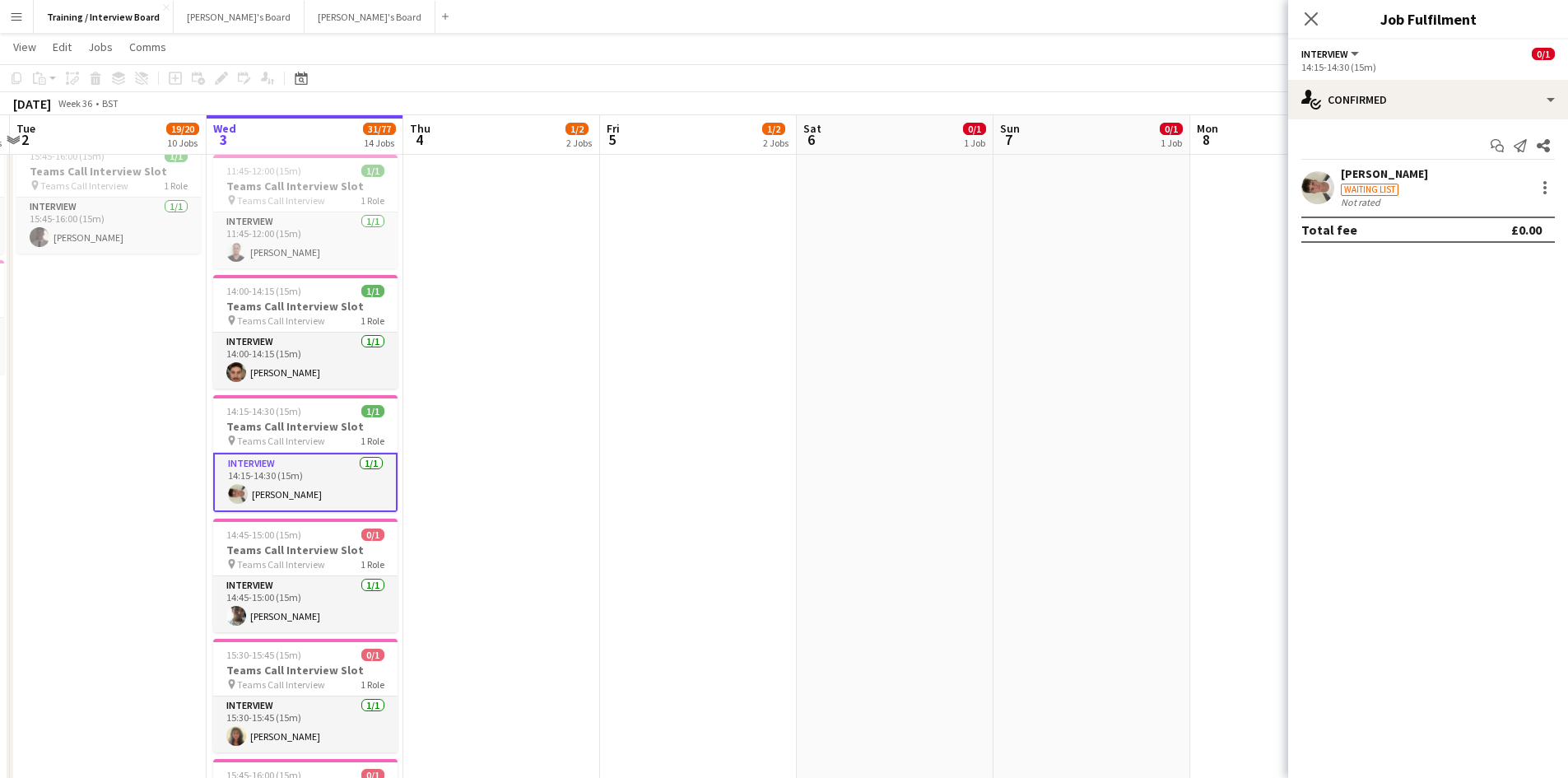
click at [1383, 170] on div "[PERSON_NAME]" at bounding box center [1385, 174] width 87 height 15
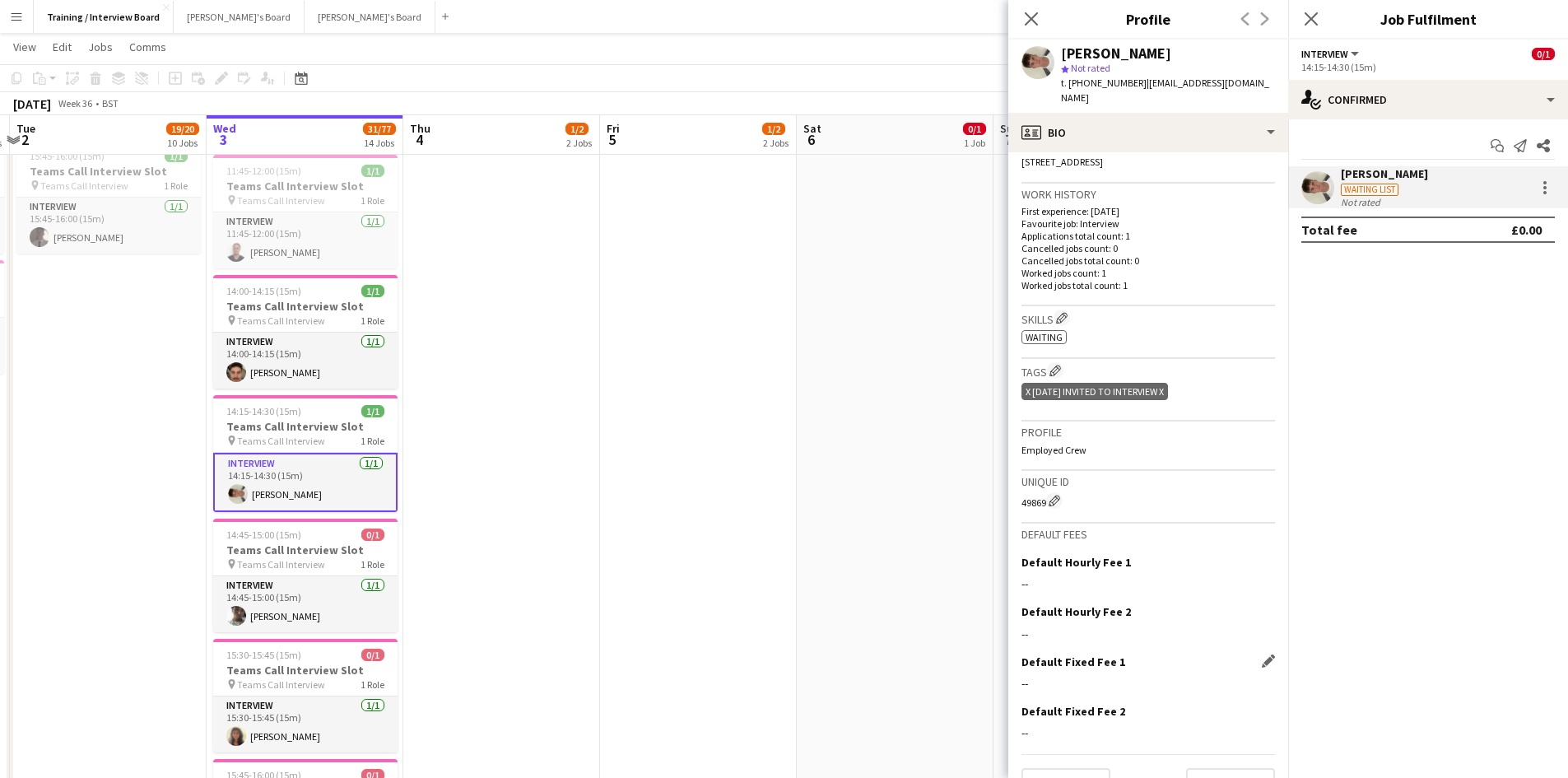
scroll to position [393, 0]
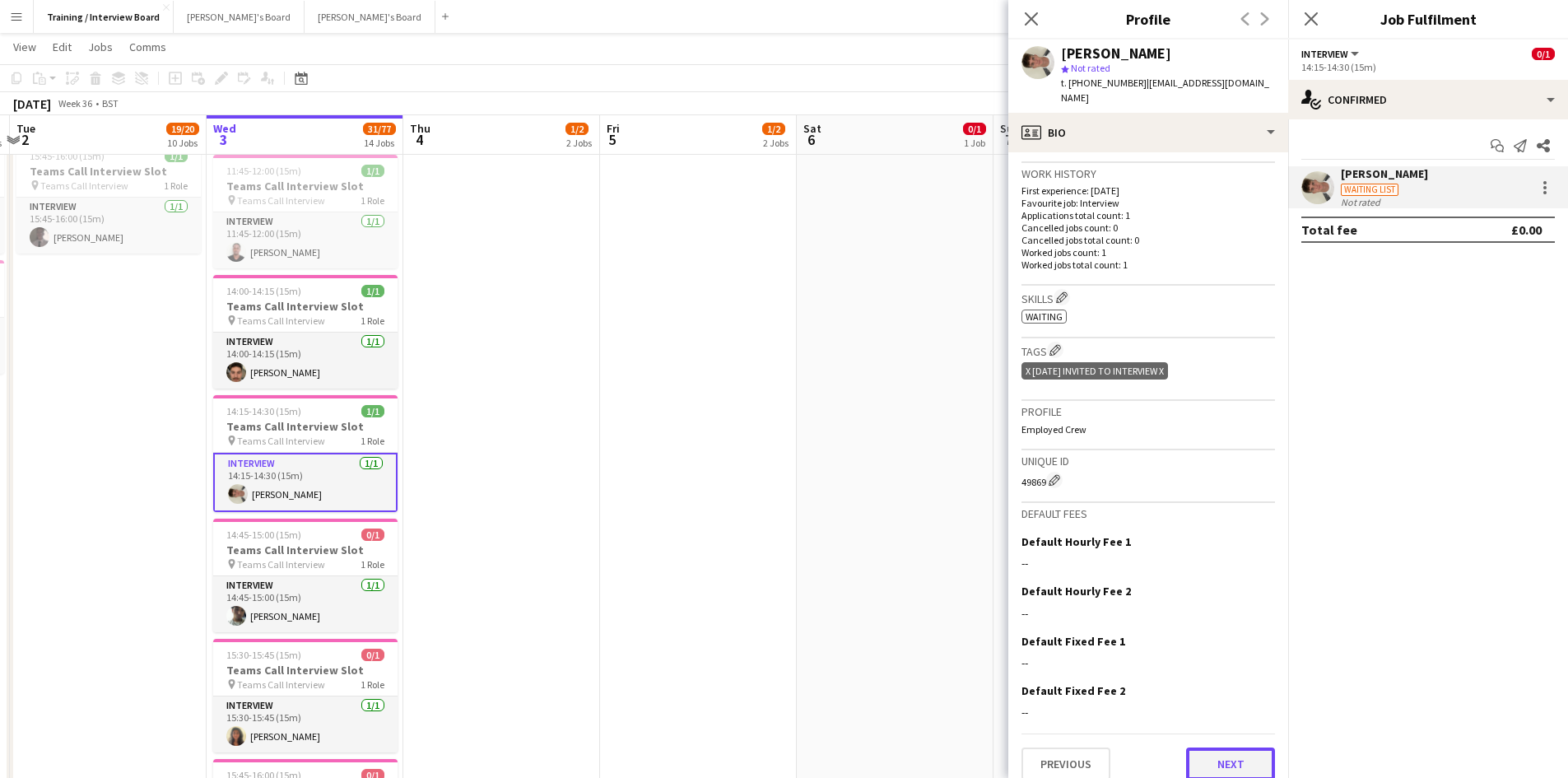
click at [1212, 748] on button "Next" at bounding box center [1231, 764] width 89 height 33
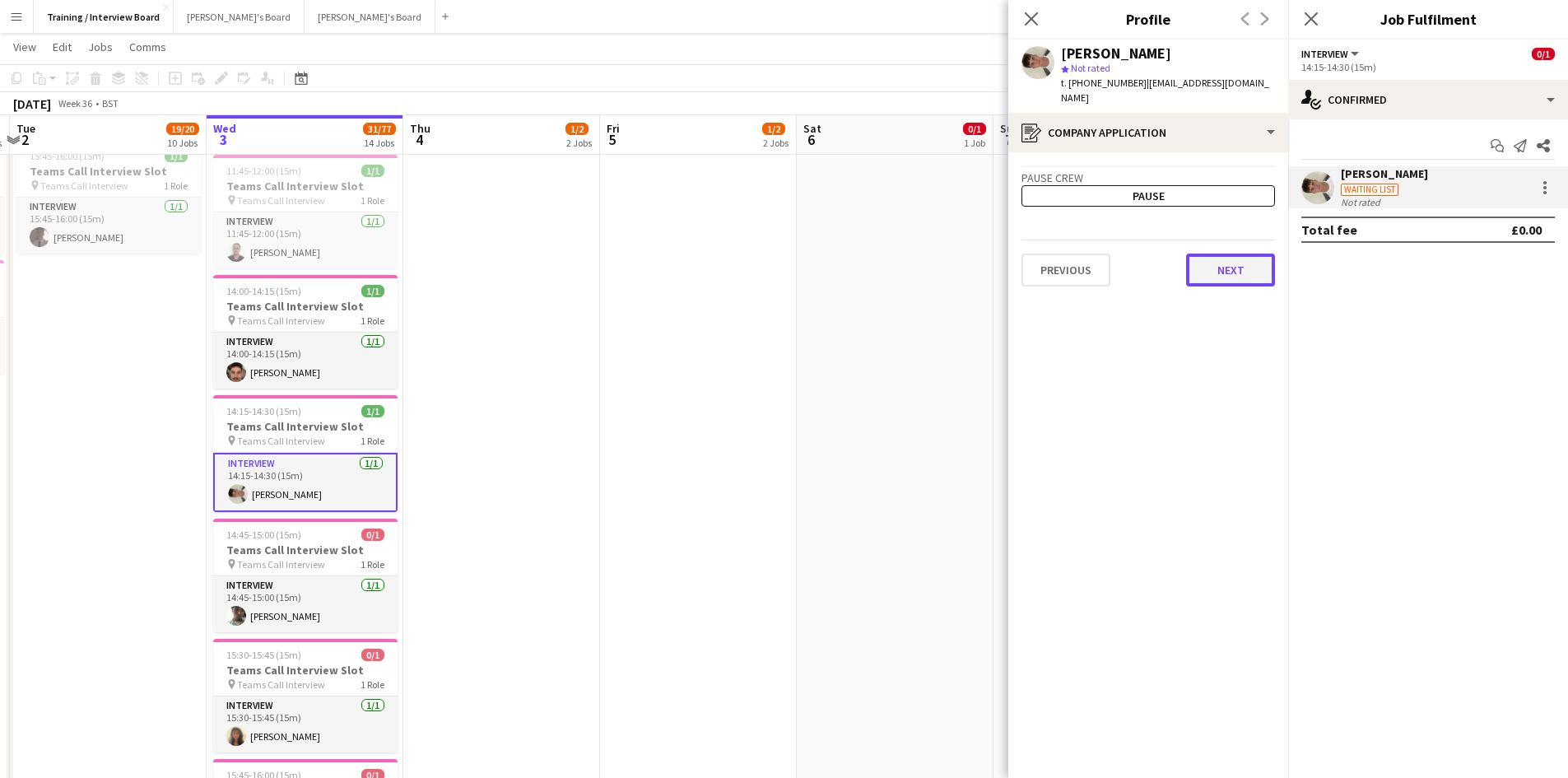
click at [1255, 269] on button "Next" at bounding box center [1231, 271] width 89 height 33
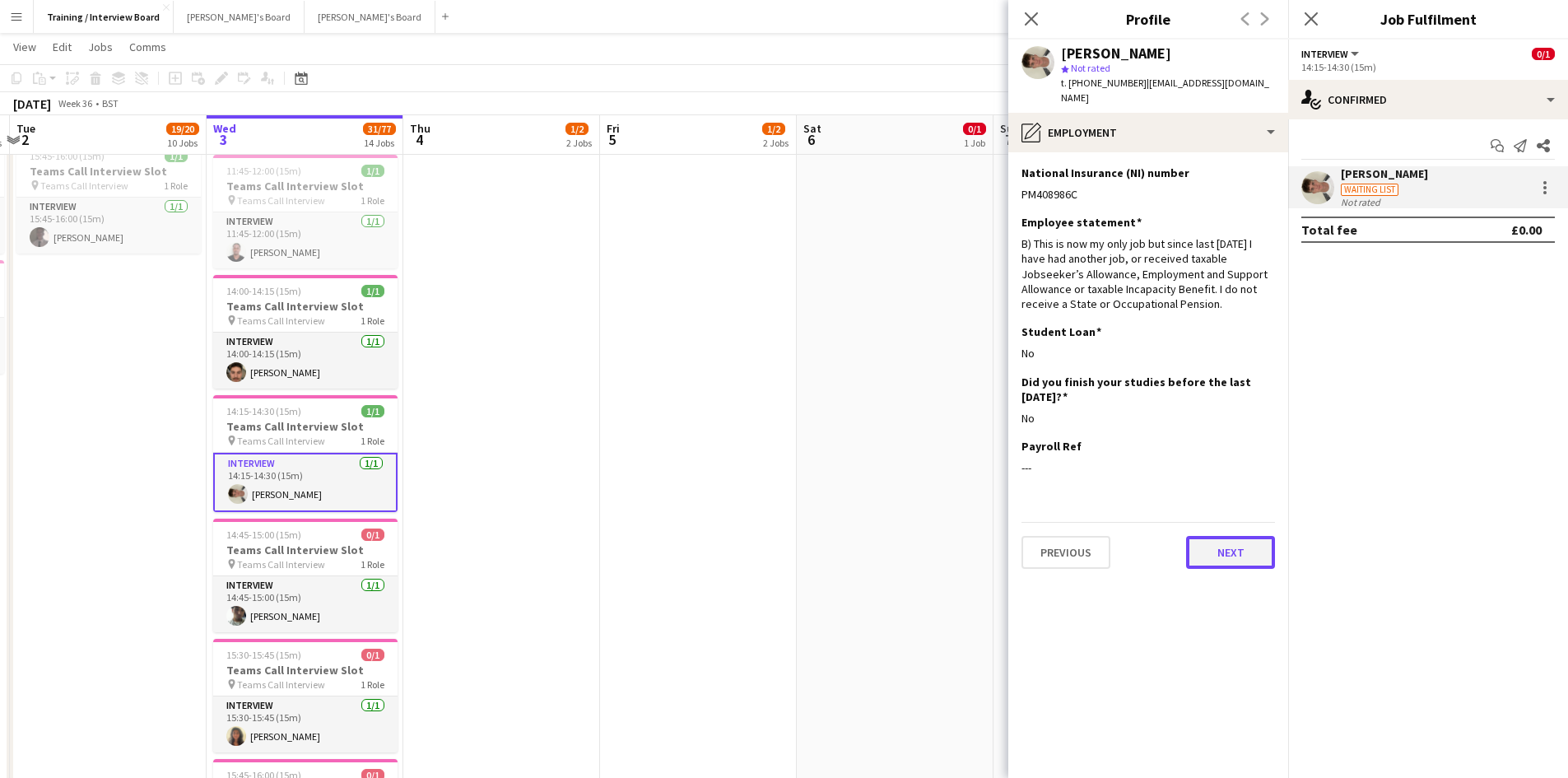
click at [1235, 542] on button "Next" at bounding box center [1231, 553] width 89 height 33
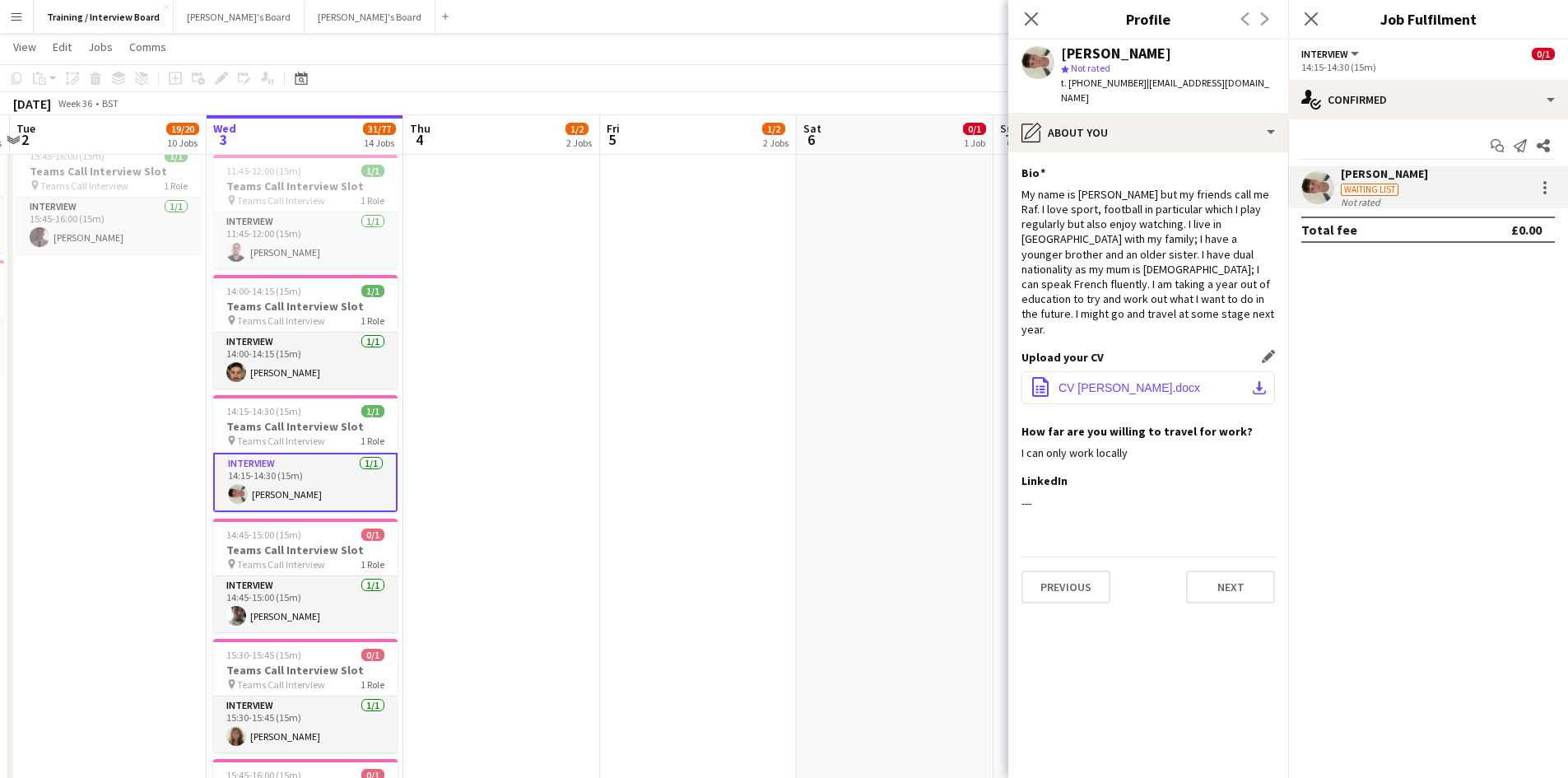
click at [1263, 382] on app-icon "download-bottom" at bounding box center [1259, 388] width 13 height 13
click at [1237, 571] on button "Next" at bounding box center [1231, 588] width 89 height 33
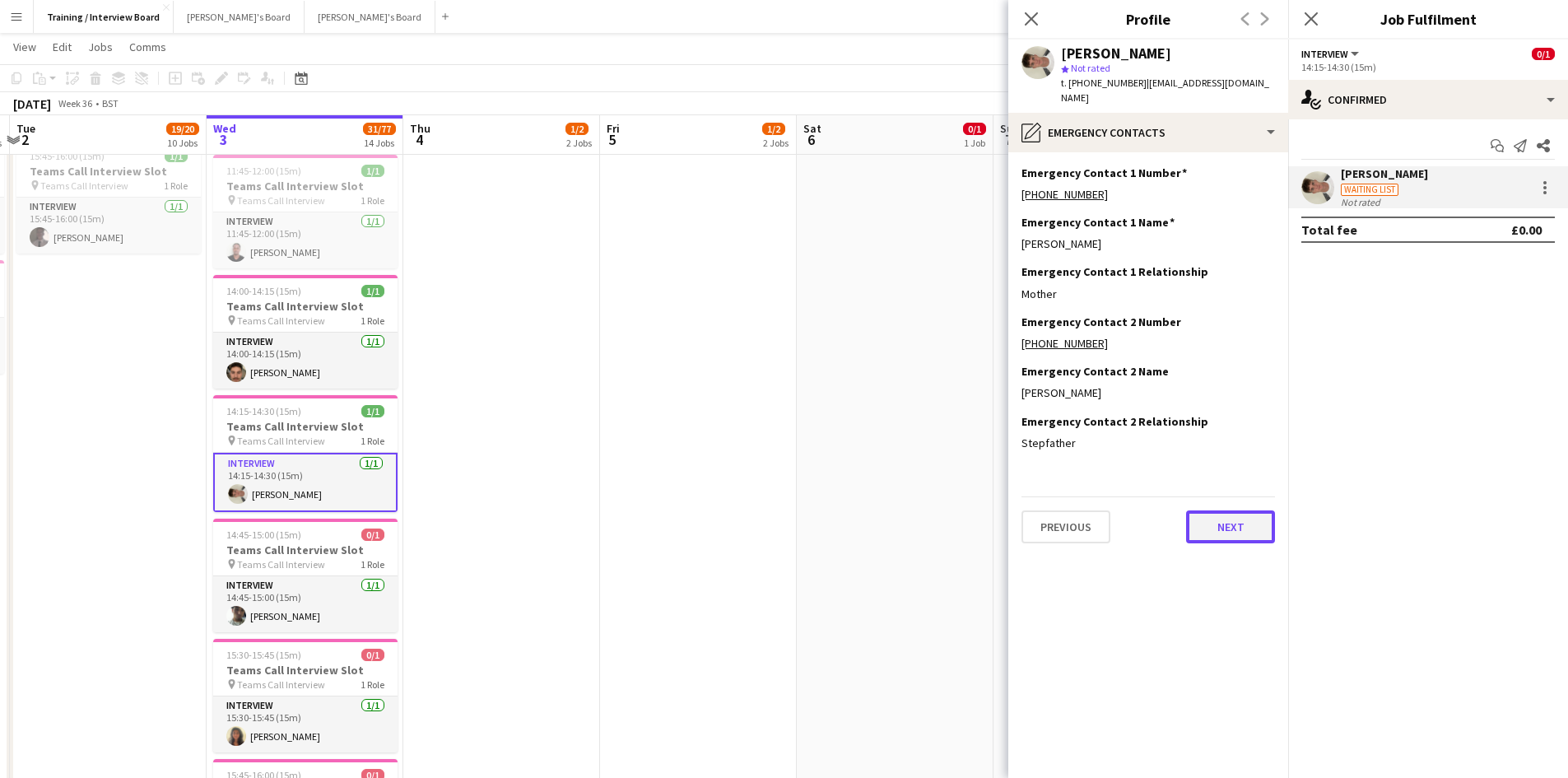
click at [1235, 523] on button "Next" at bounding box center [1231, 528] width 89 height 33
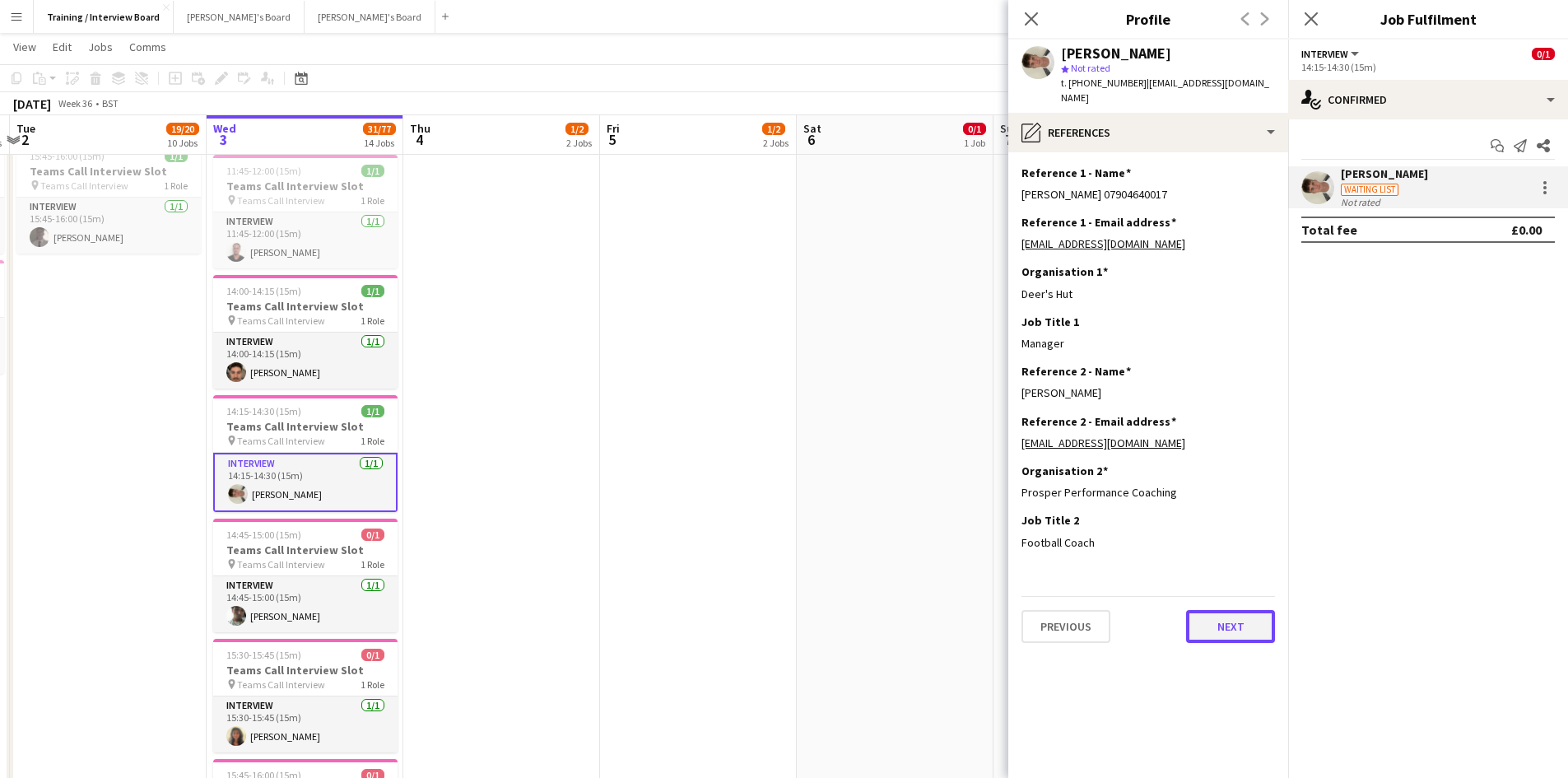
click at [1247, 610] on button "Next" at bounding box center [1231, 627] width 89 height 33
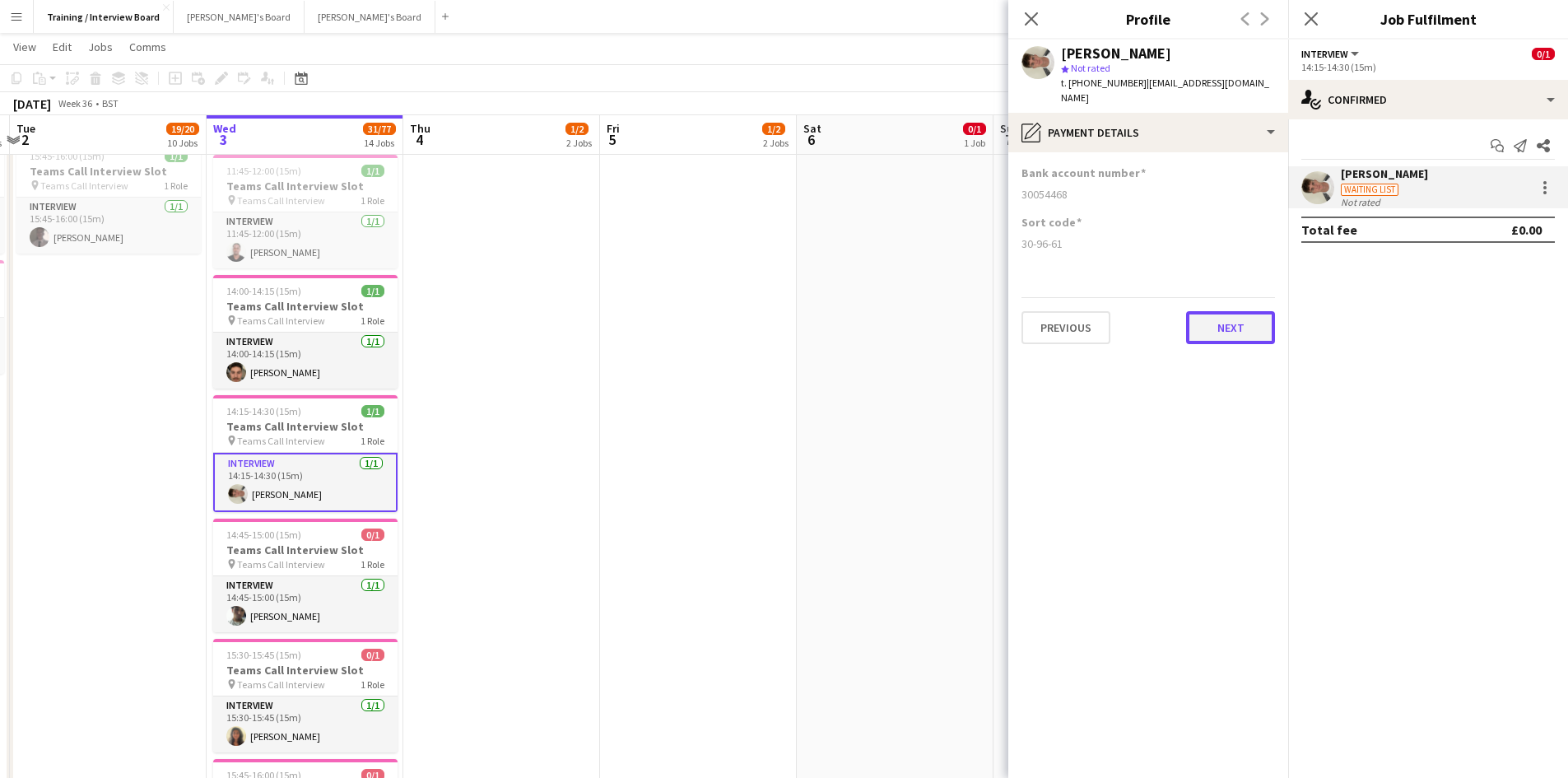
click at [1235, 311] on button "Next" at bounding box center [1231, 328] width 89 height 33
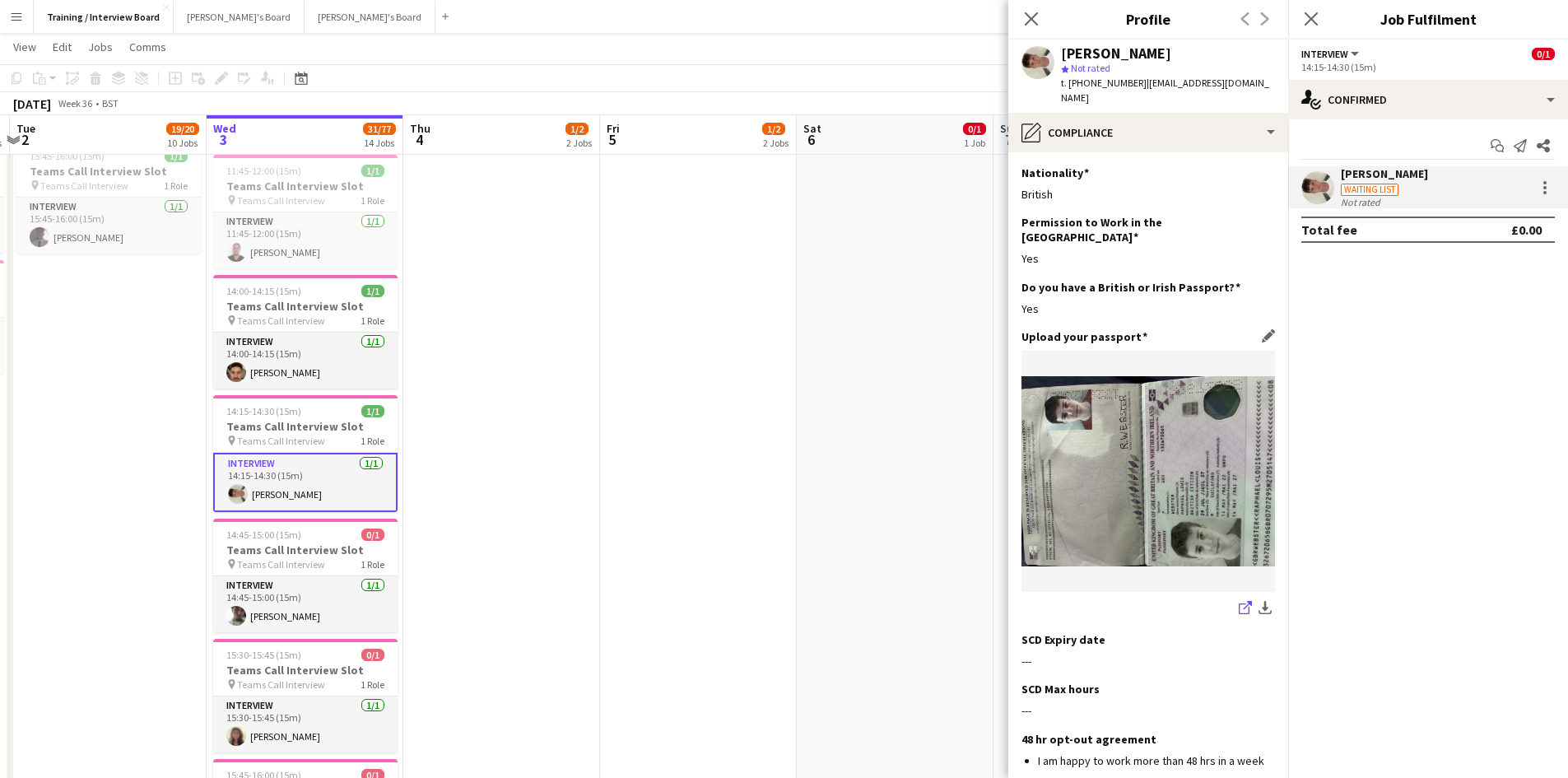
click at [1239, 601] on icon "share-external-link-1" at bounding box center [1245, 607] width 13 height 13
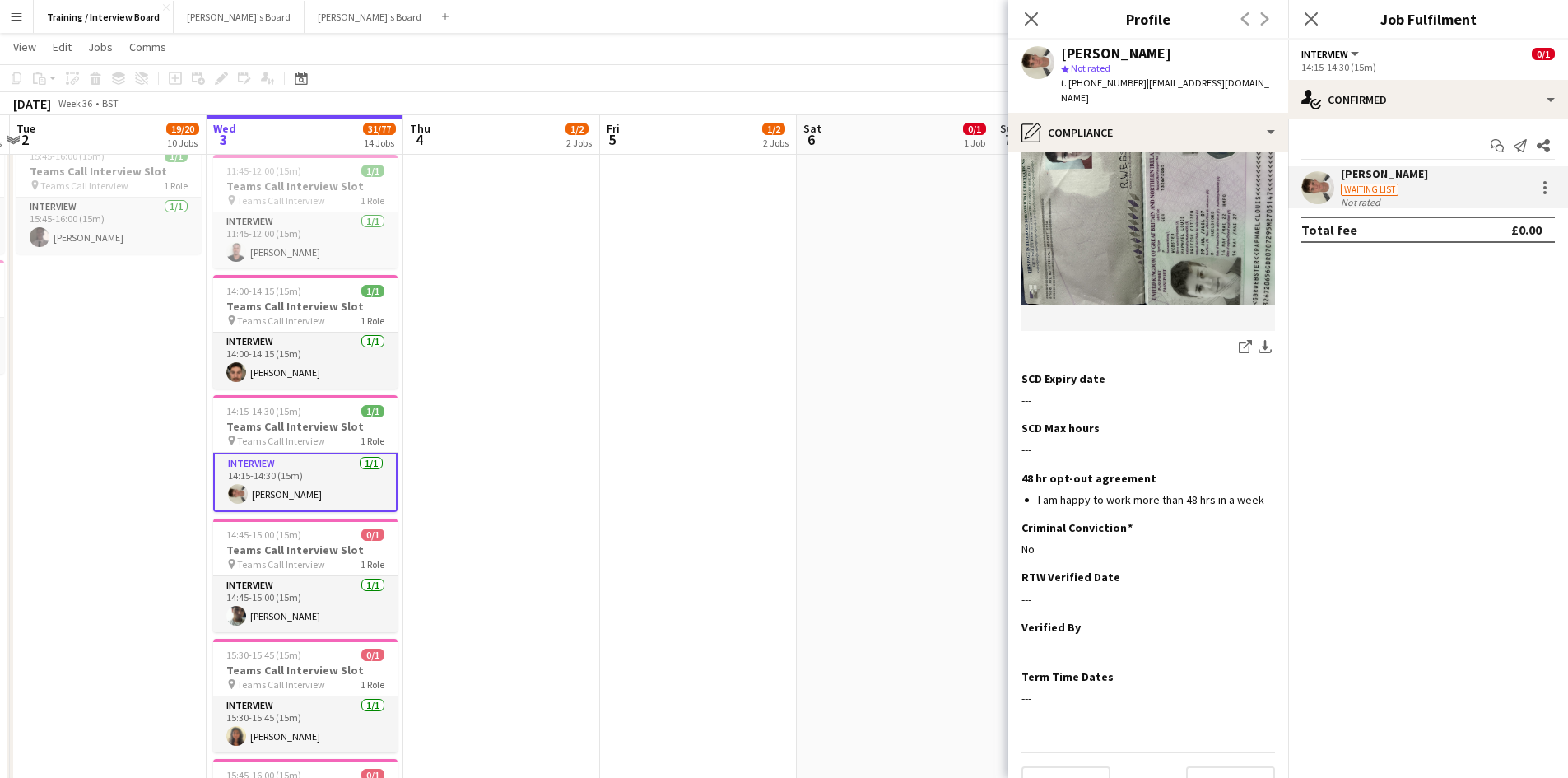
scroll to position [265, 0]
click at [1252, 762] on button "Next" at bounding box center [1231, 779] width 89 height 33
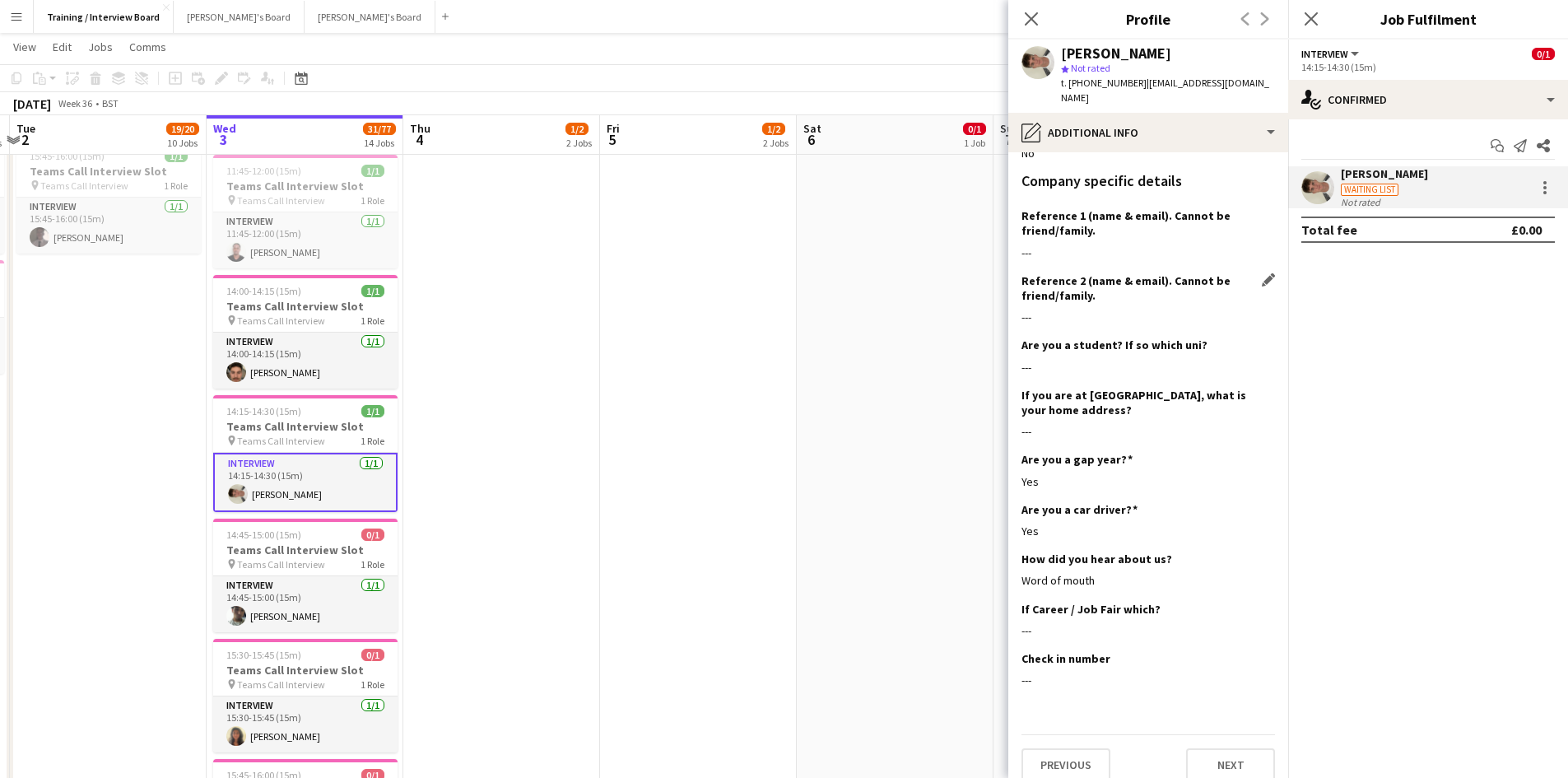
scroll to position [157, 0]
click at [1216, 748] on button "Next" at bounding box center [1231, 764] width 89 height 33
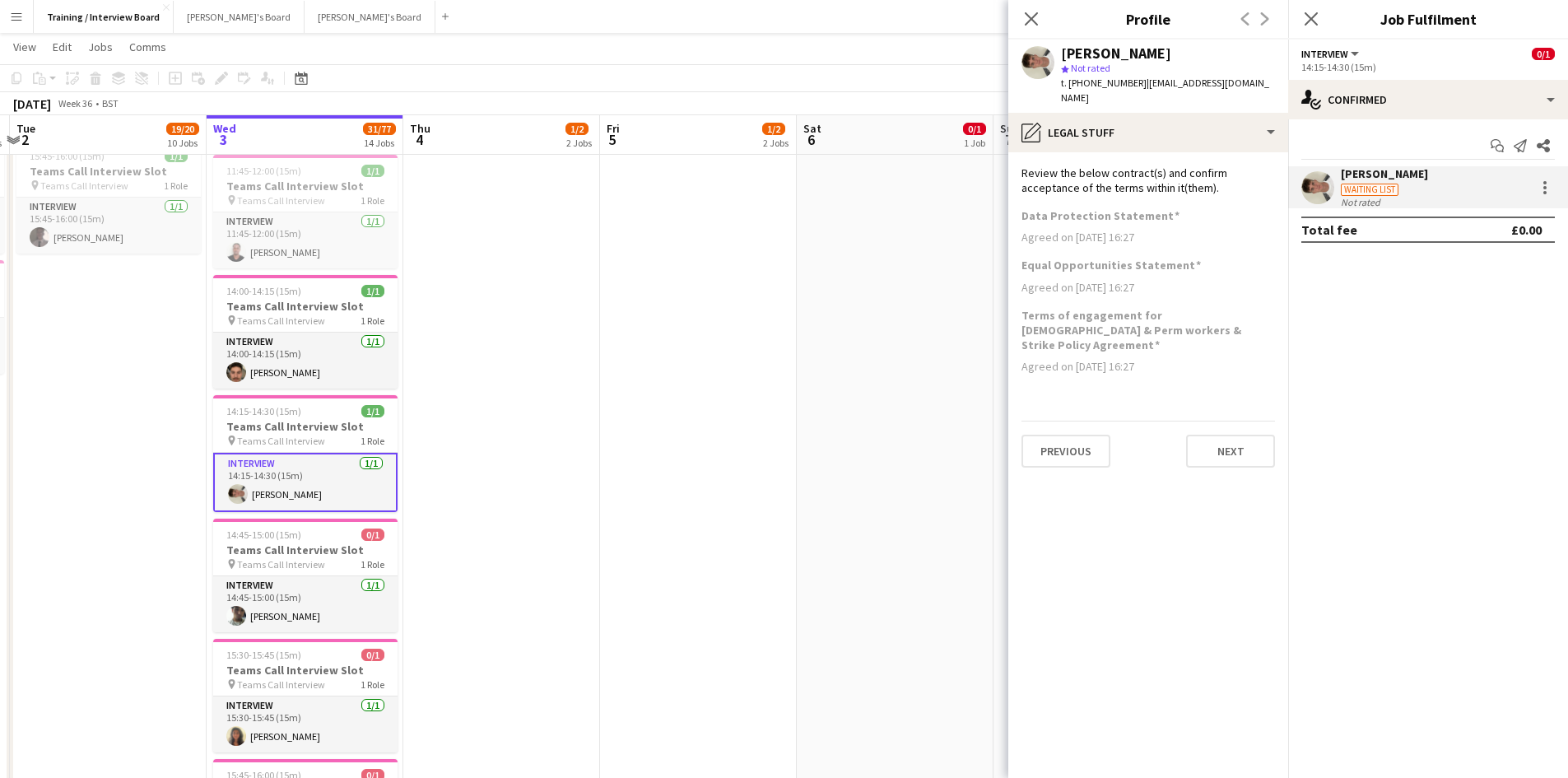
scroll to position [0, 0]
click at [1250, 435] on button "Next" at bounding box center [1231, 451] width 89 height 33
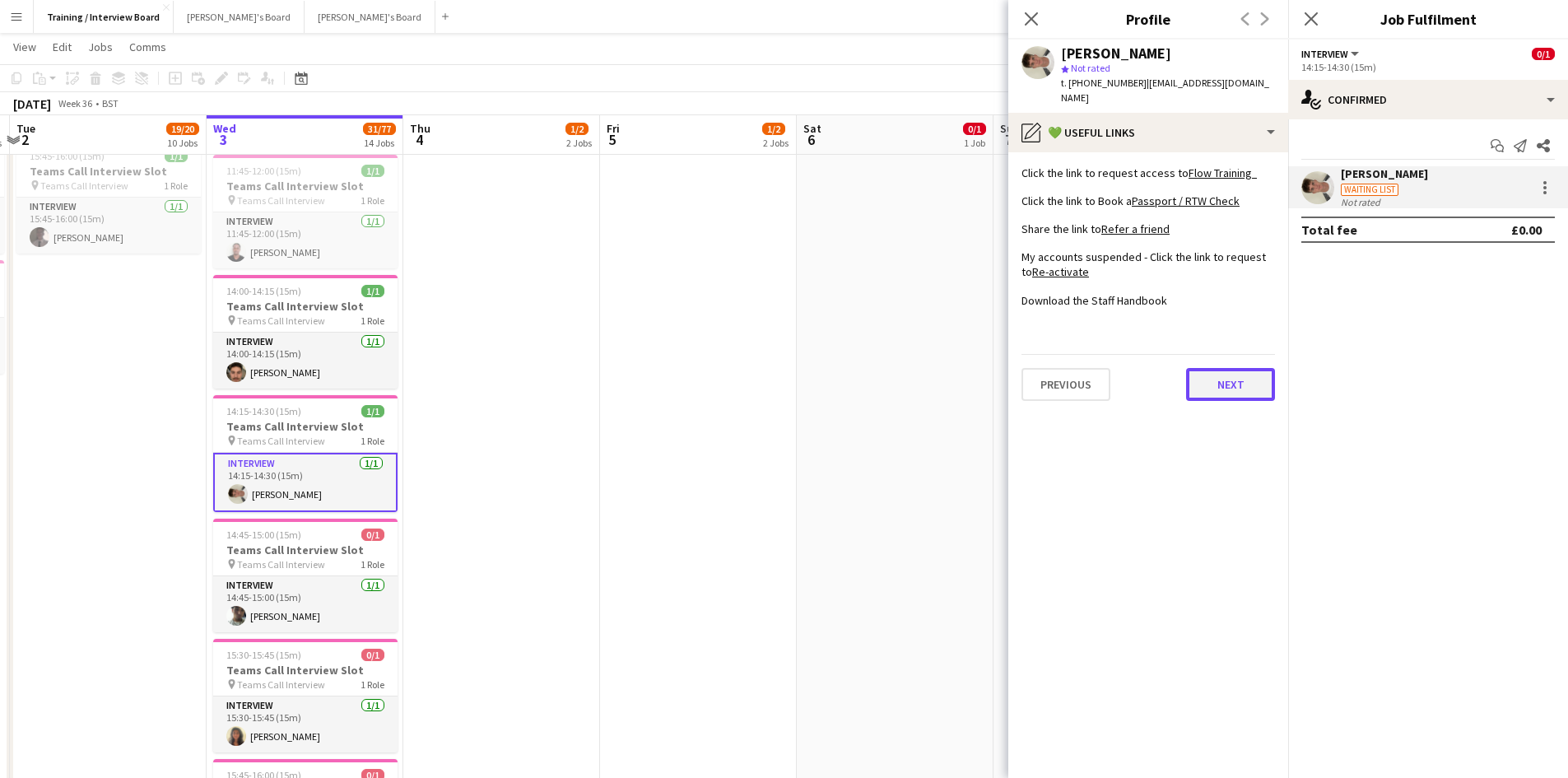
click at [1220, 368] on button "Next" at bounding box center [1231, 385] width 89 height 33
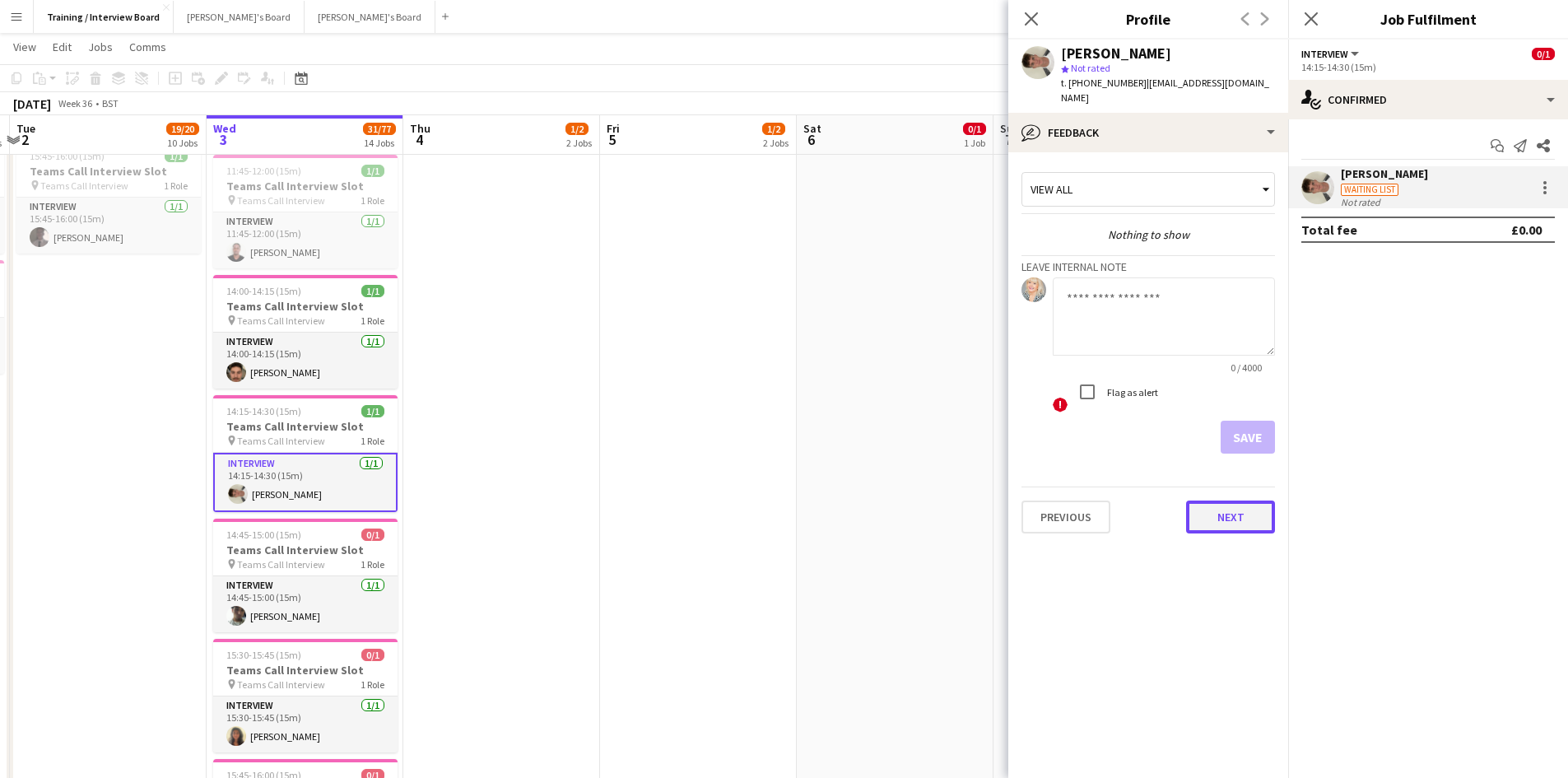
click at [1232, 500] on button "Next" at bounding box center [1231, 517] width 89 height 33
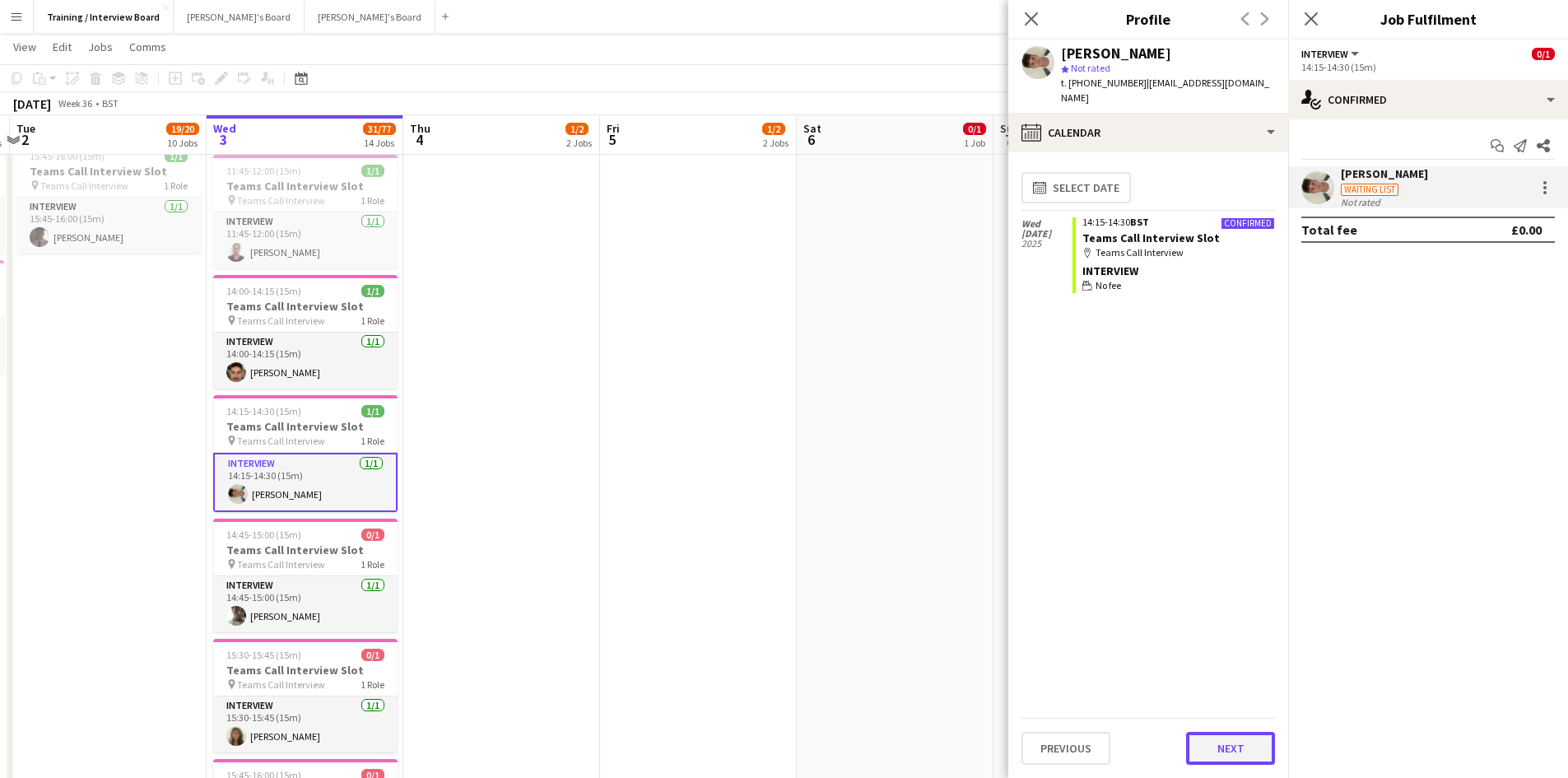
click at [1221, 758] on button "Next" at bounding box center [1231, 749] width 89 height 33
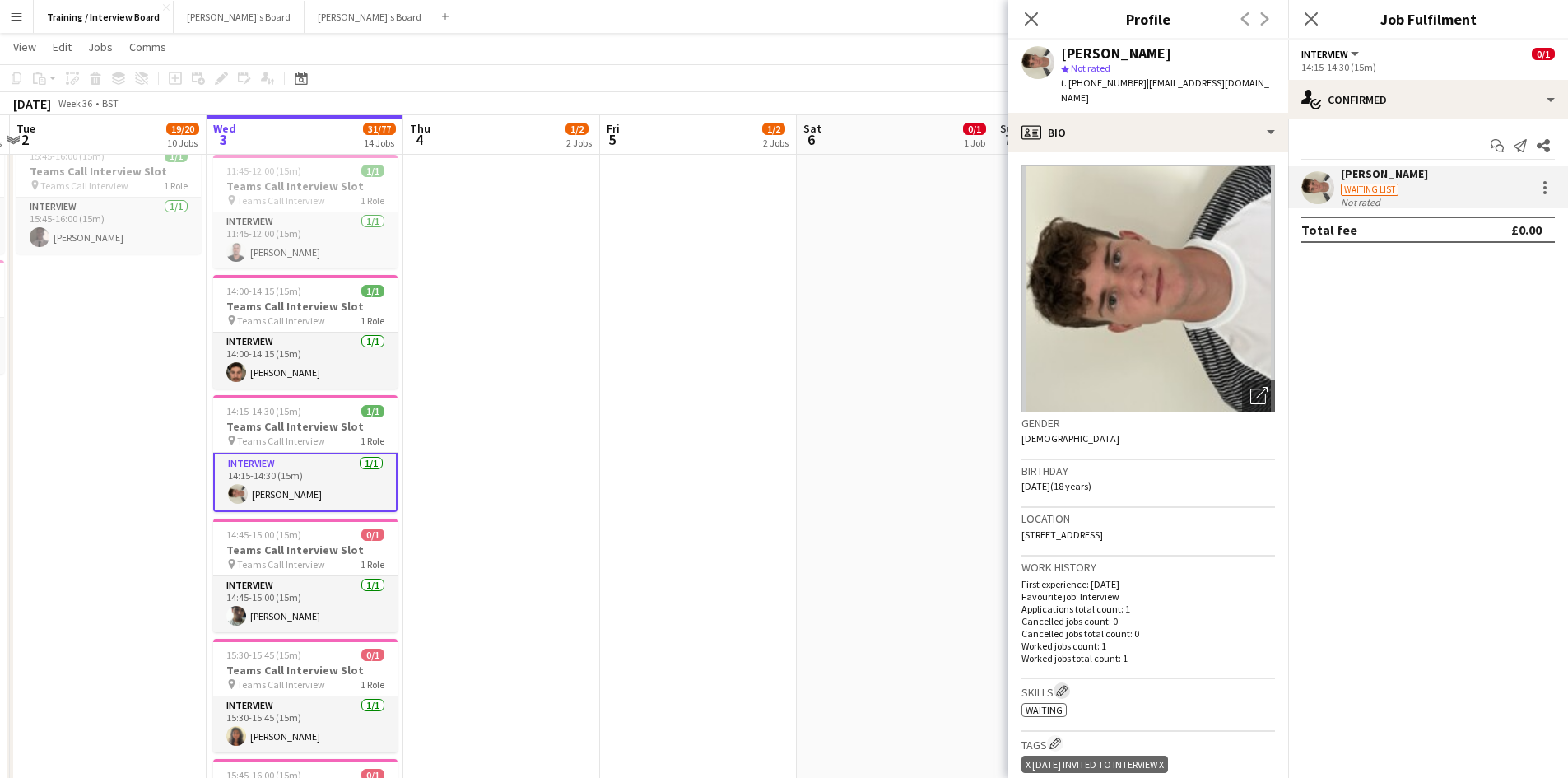
click at [1068, 683] on button "Edit crew company skills" at bounding box center [1062, 691] width 17 height 17
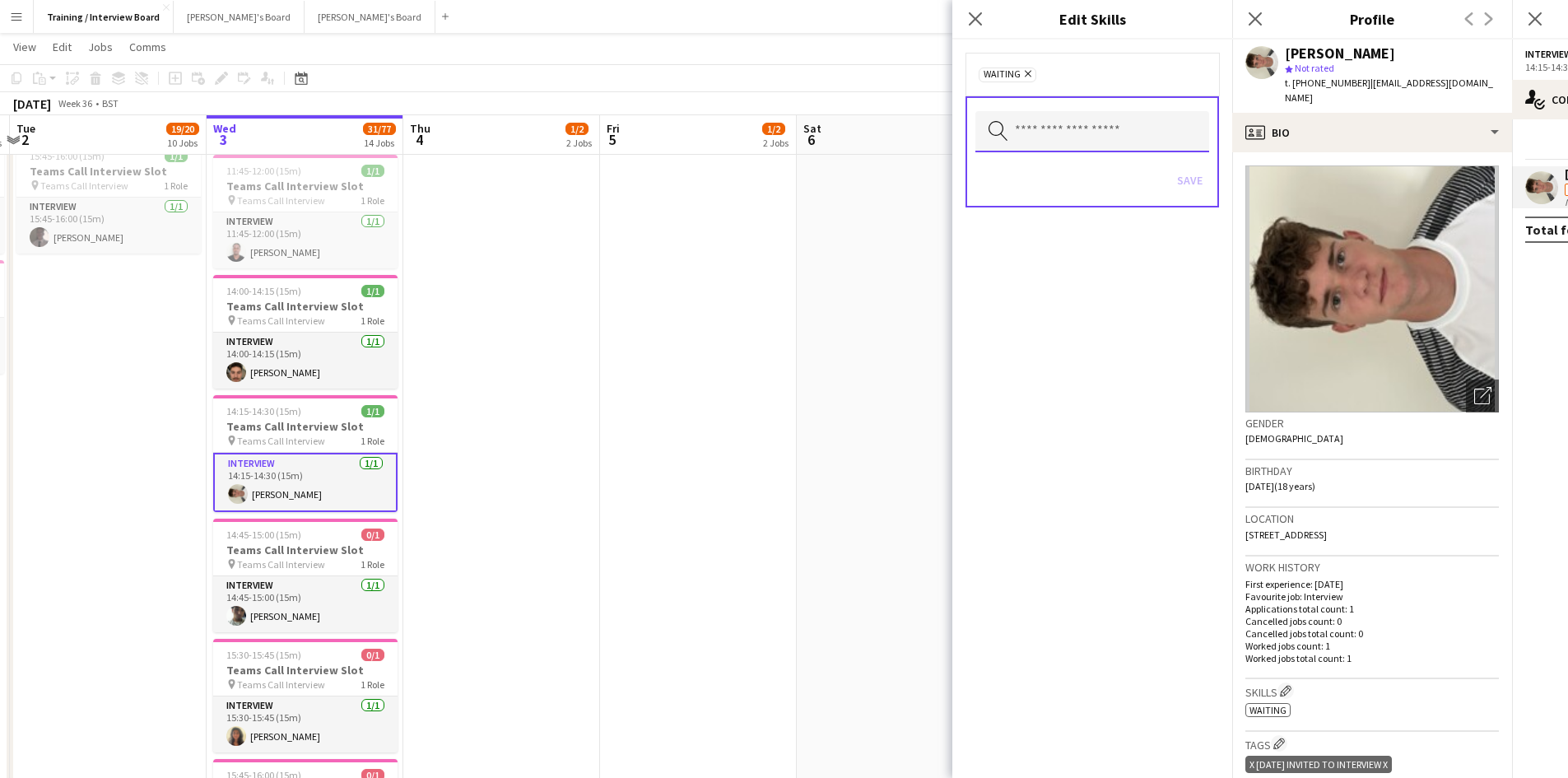
click at [1068, 132] on input "text" at bounding box center [1092, 131] width 233 height 41
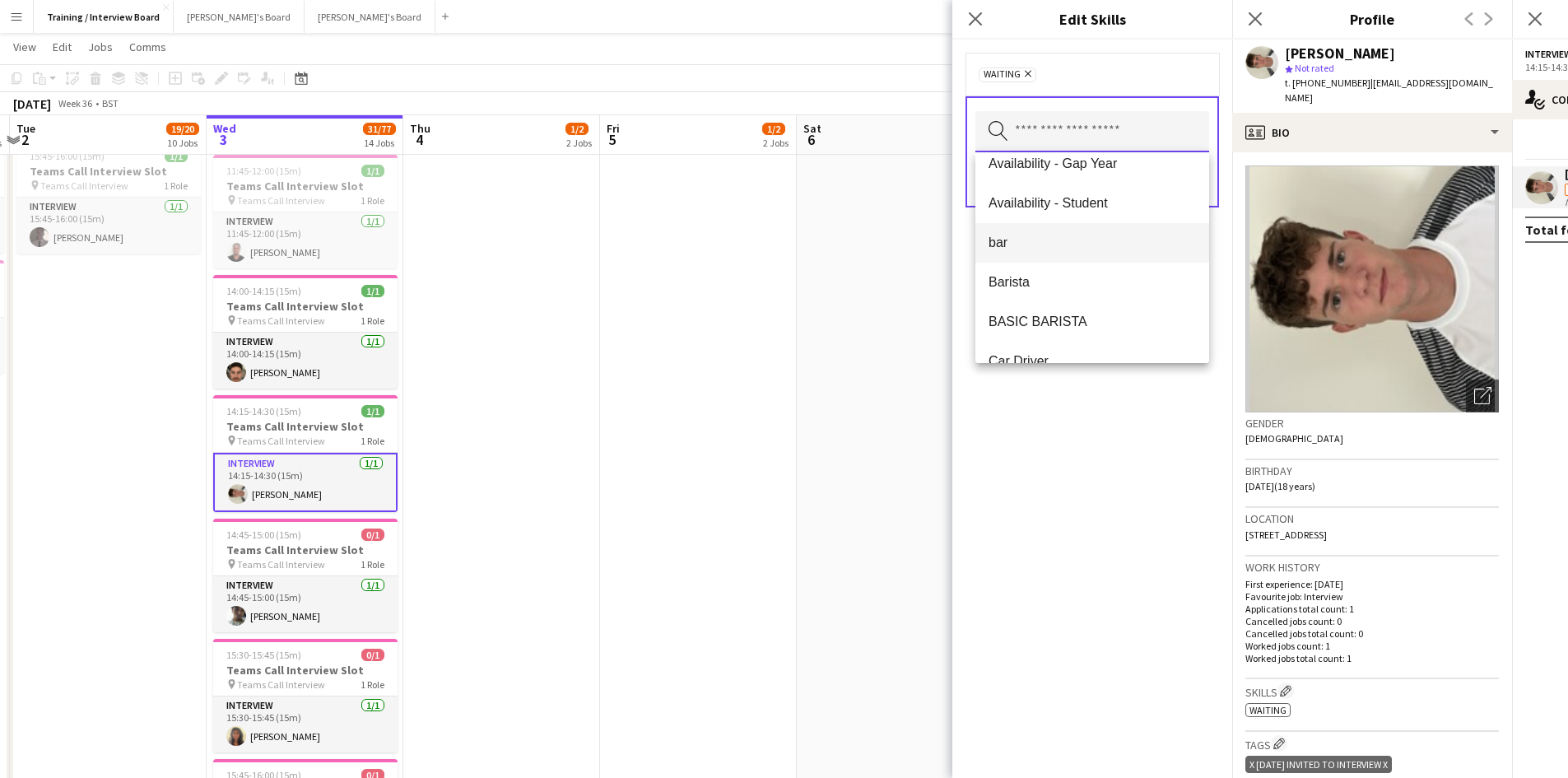
scroll to position [82, 0]
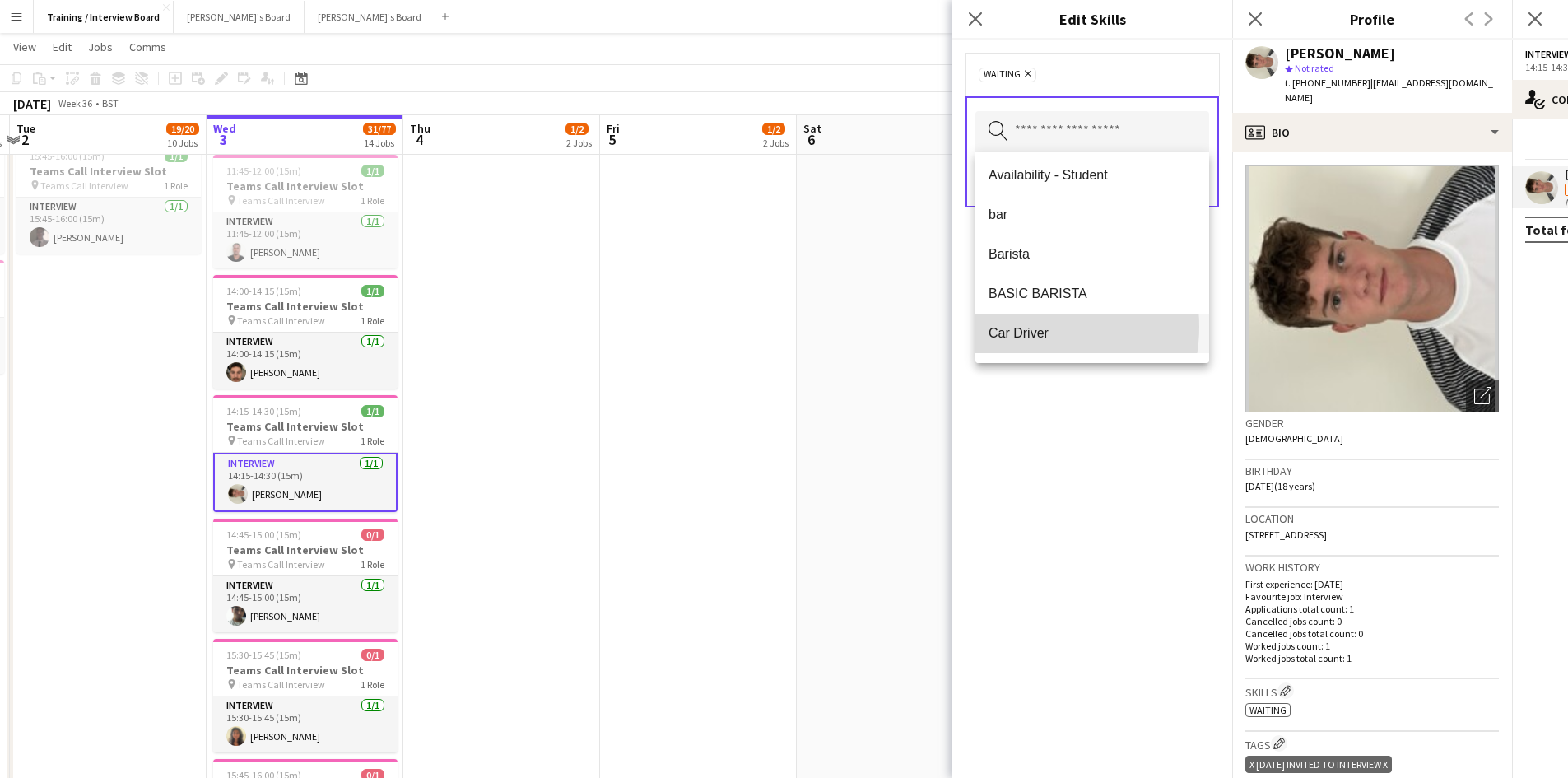
click at [1033, 327] on span "Car Driver" at bounding box center [1092, 334] width 208 height 16
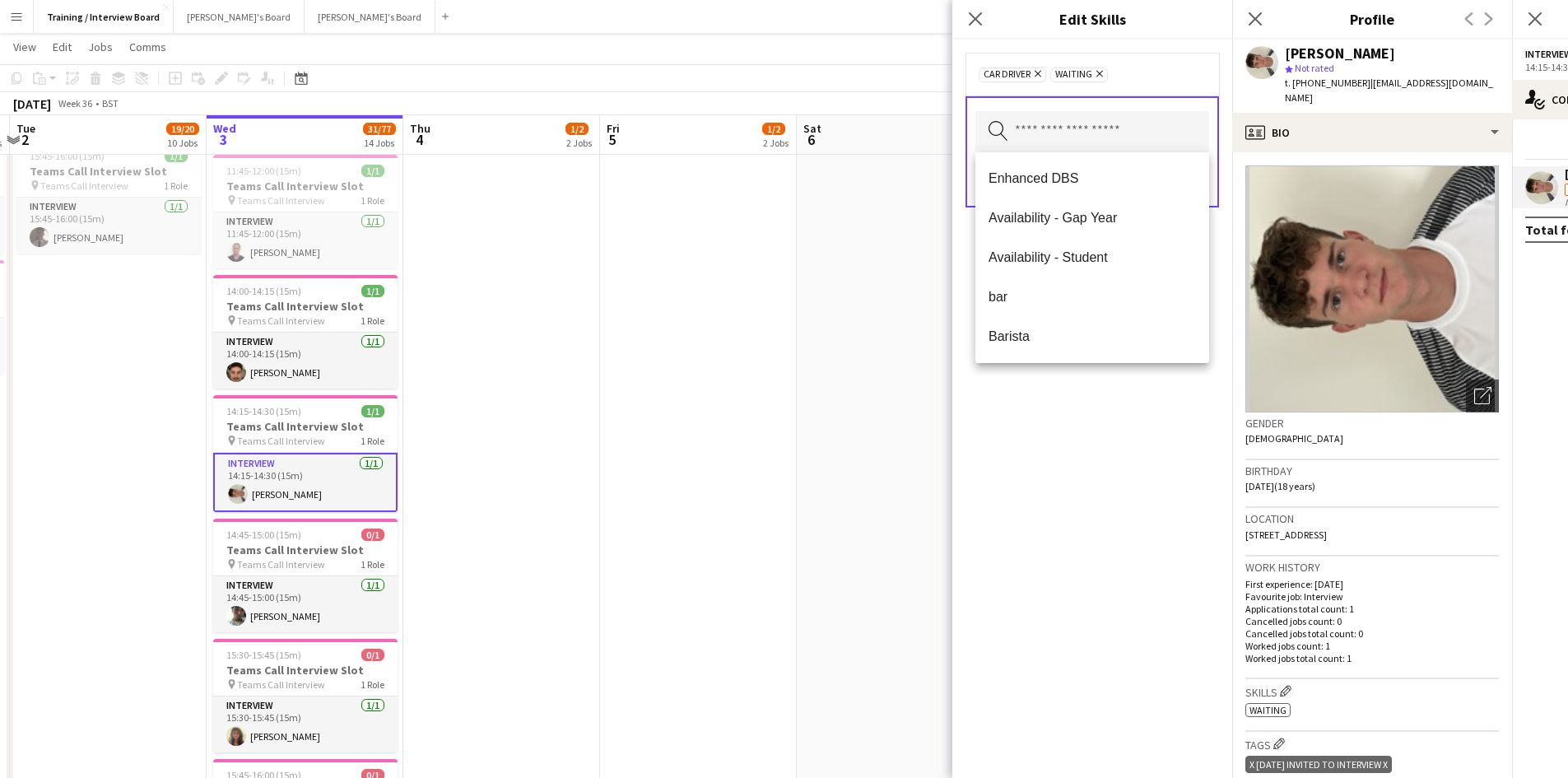
click at [1021, 426] on div "Car Driver Remove Waiting Remove Search by skill name Save" at bounding box center [1091, 408] width 279 height 739
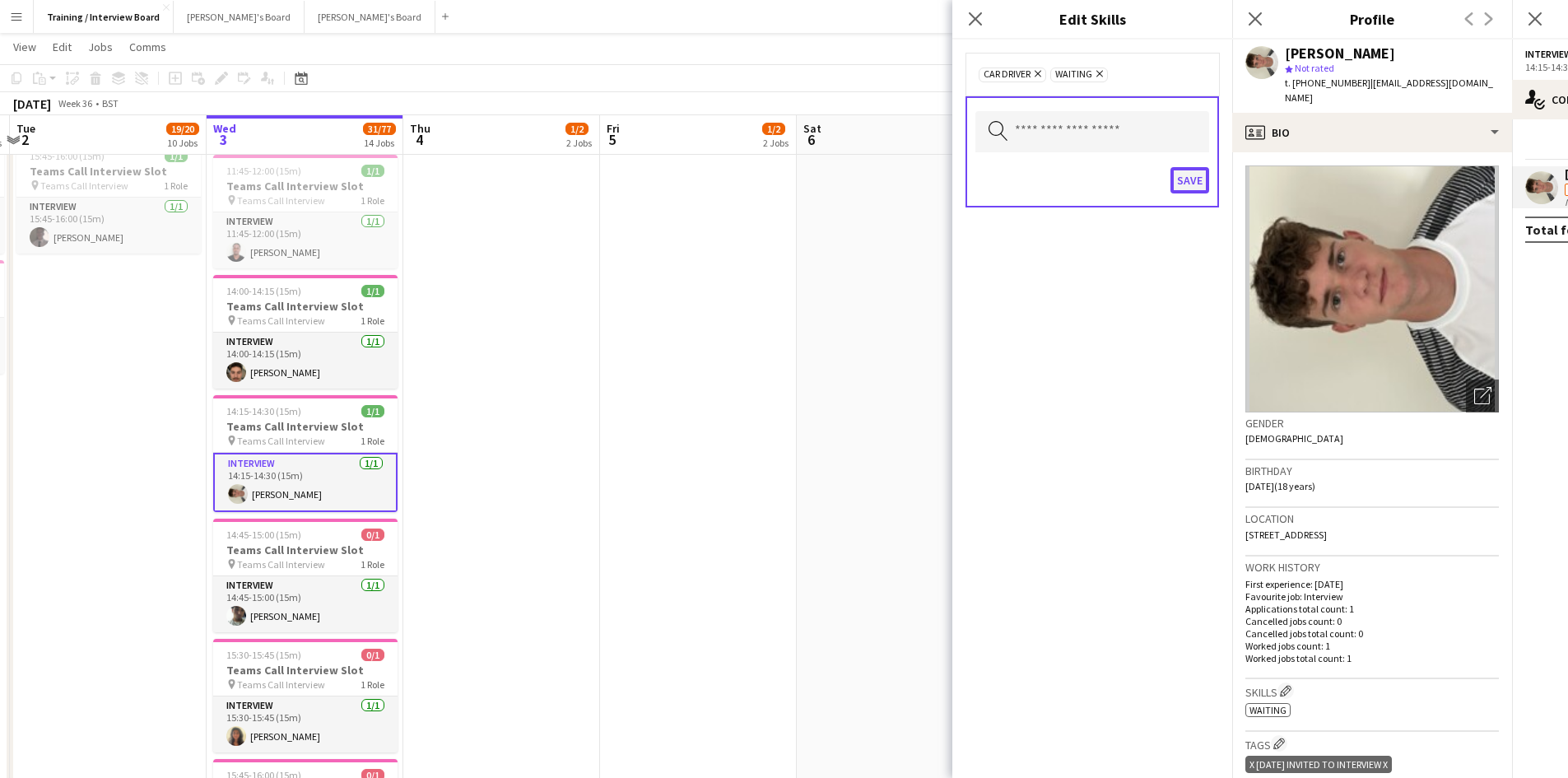
click at [1191, 182] on button "Save" at bounding box center [1189, 180] width 38 height 26
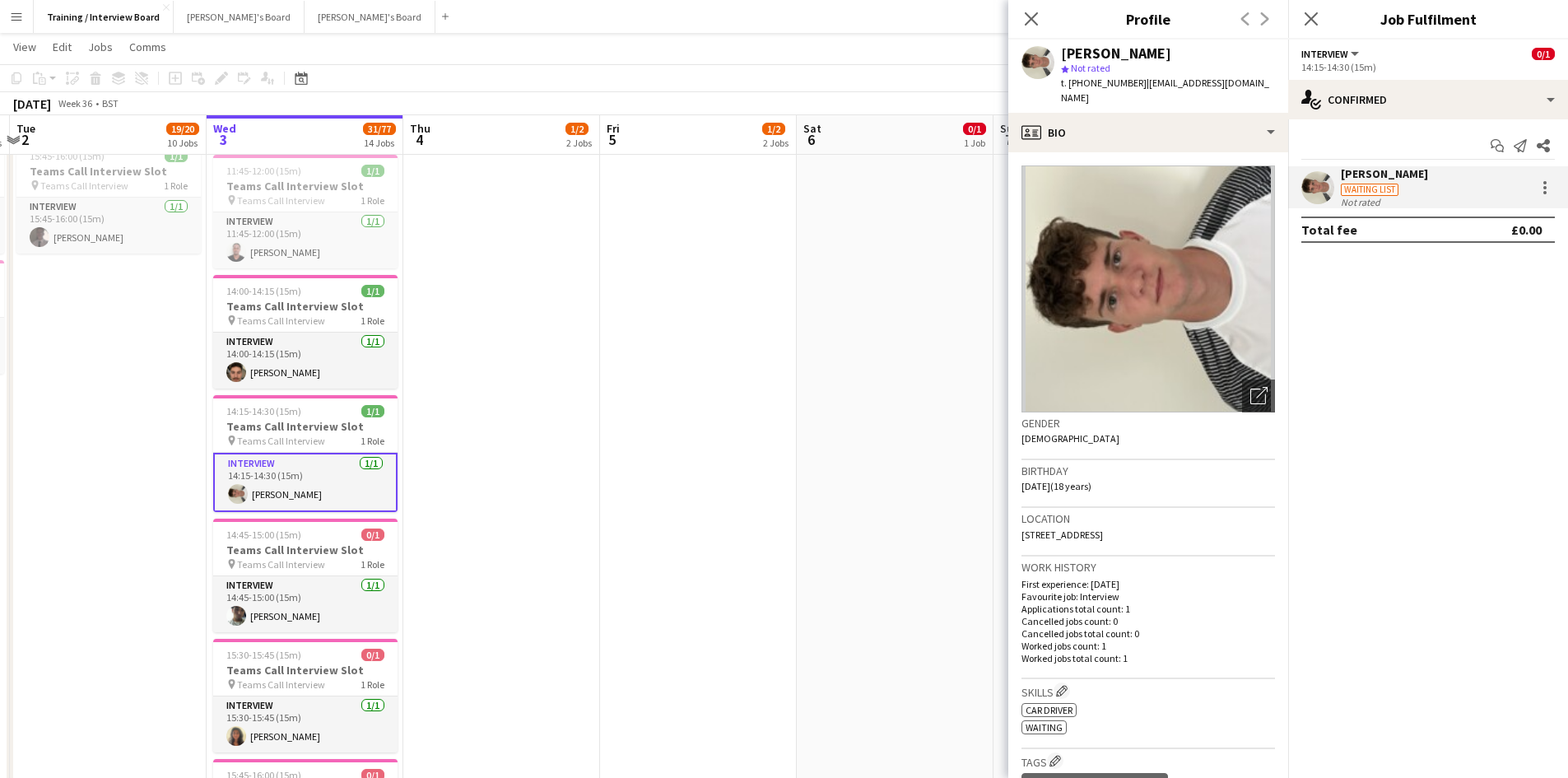
click at [1020, 12] on div "Close pop-in" at bounding box center [1031, 19] width 46 height 38
click at [1038, 25] on icon at bounding box center [1032, 19] width 16 height 16
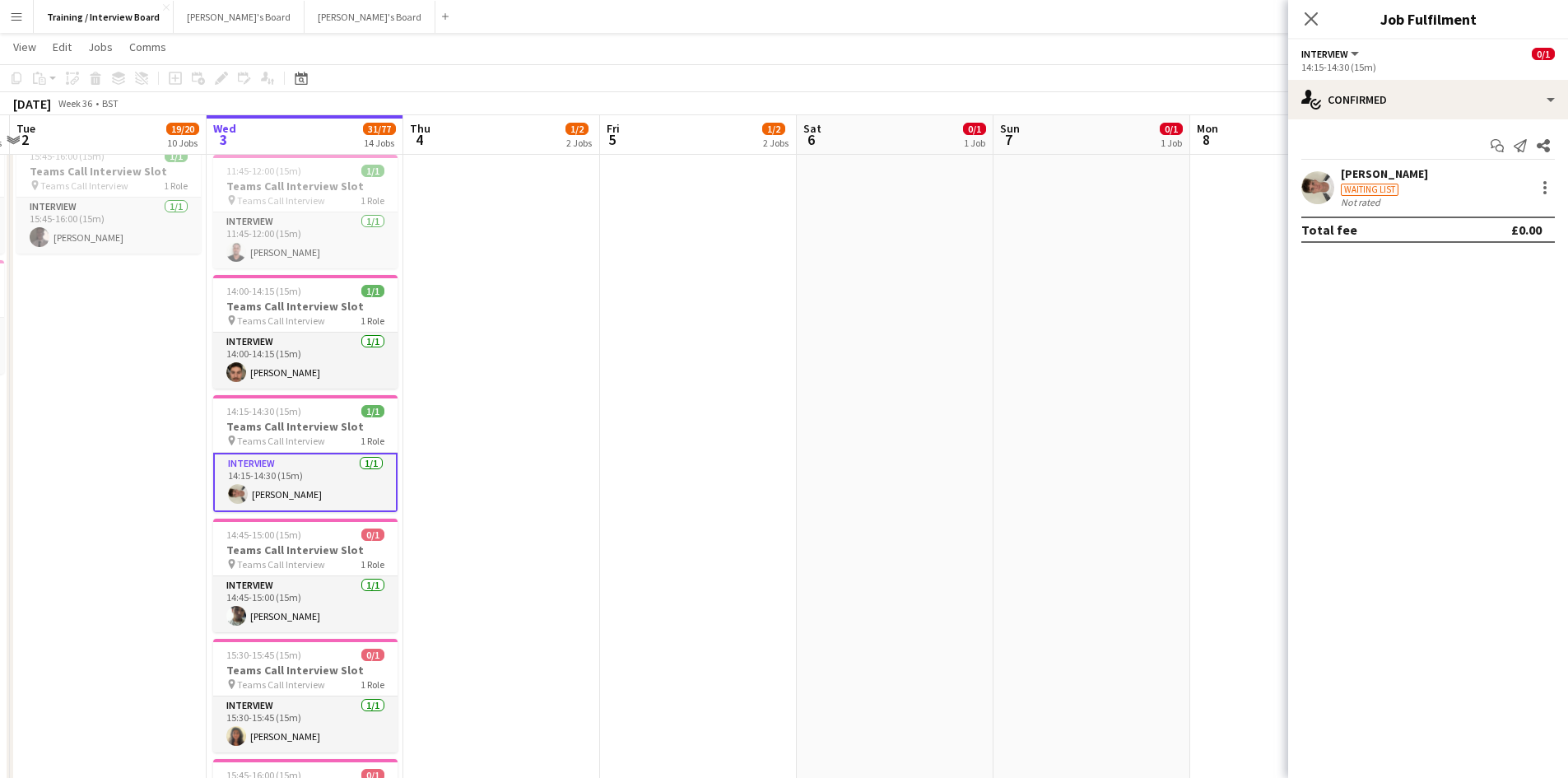
click at [1306, 18] on icon "Close pop-in" at bounding box center [1311, 19] width 13 height 13
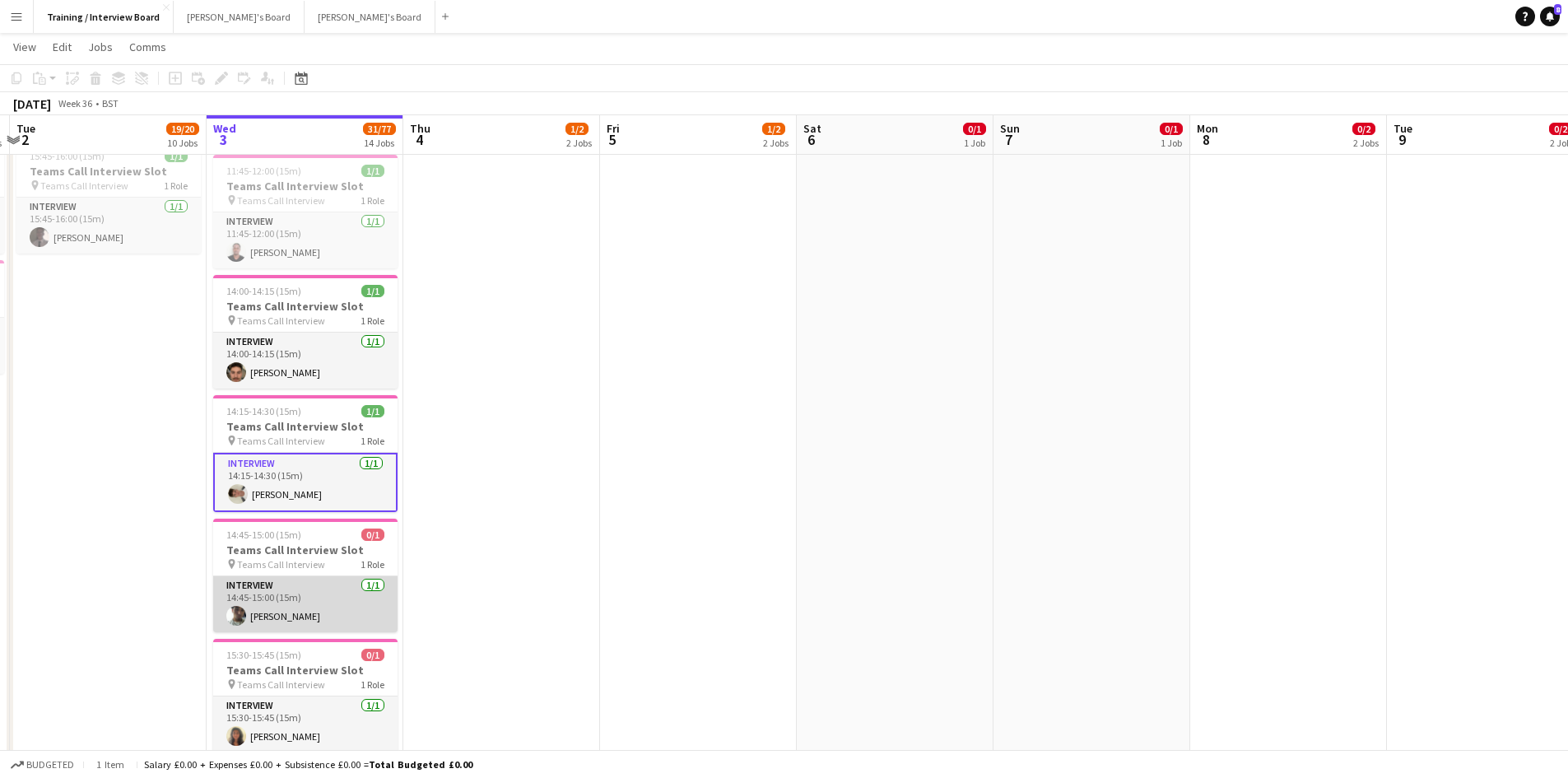
click at [282, 605] on app-card-role "Interview 1/1 14:45-15:00 (15m) Adam Chilton" at bounding box center [305, 604] width 184 height 56
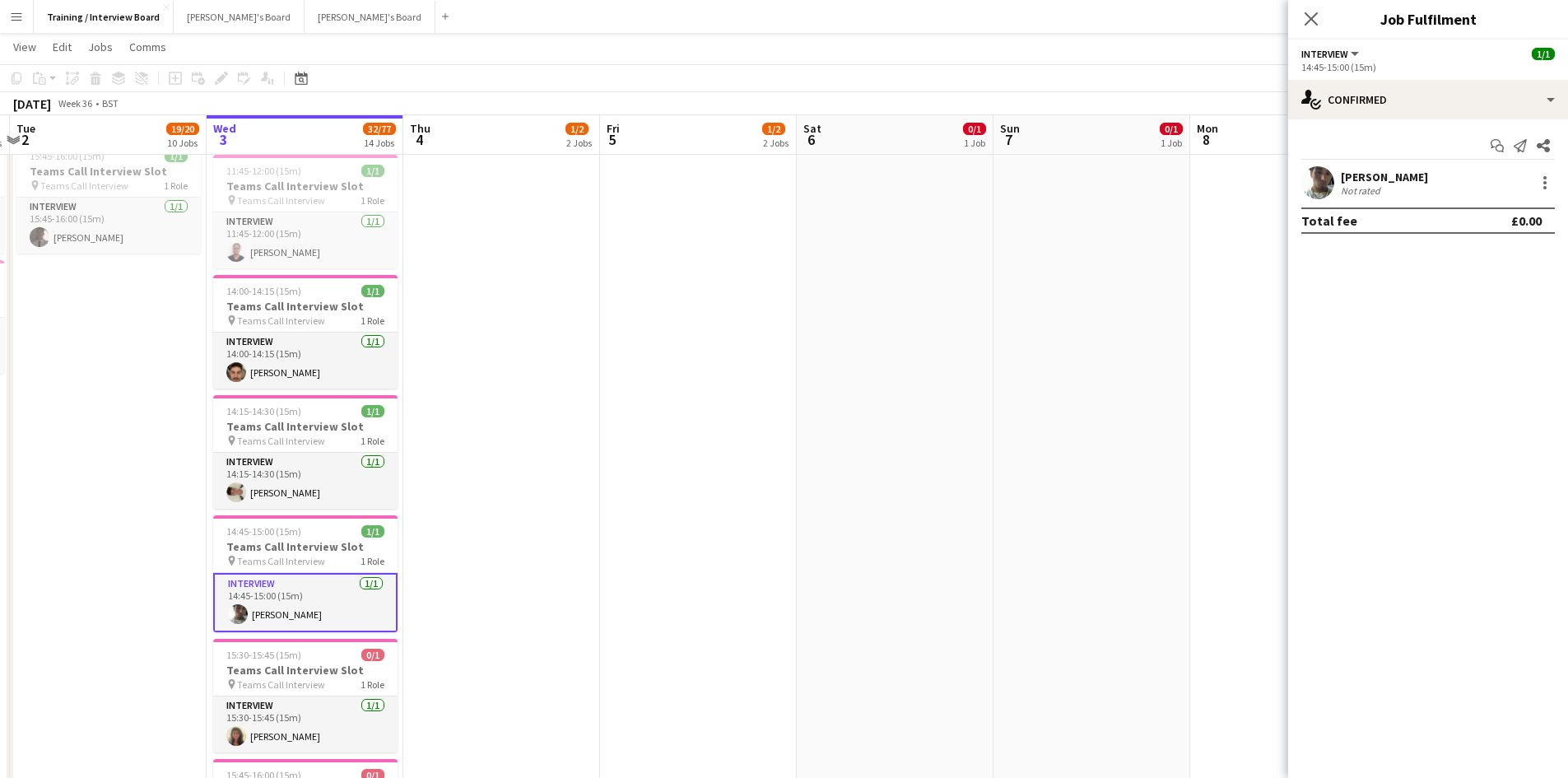
click at [1405, 183] on div "Adam Chilton" at bounding box center [1385, 177] width 87 height 15
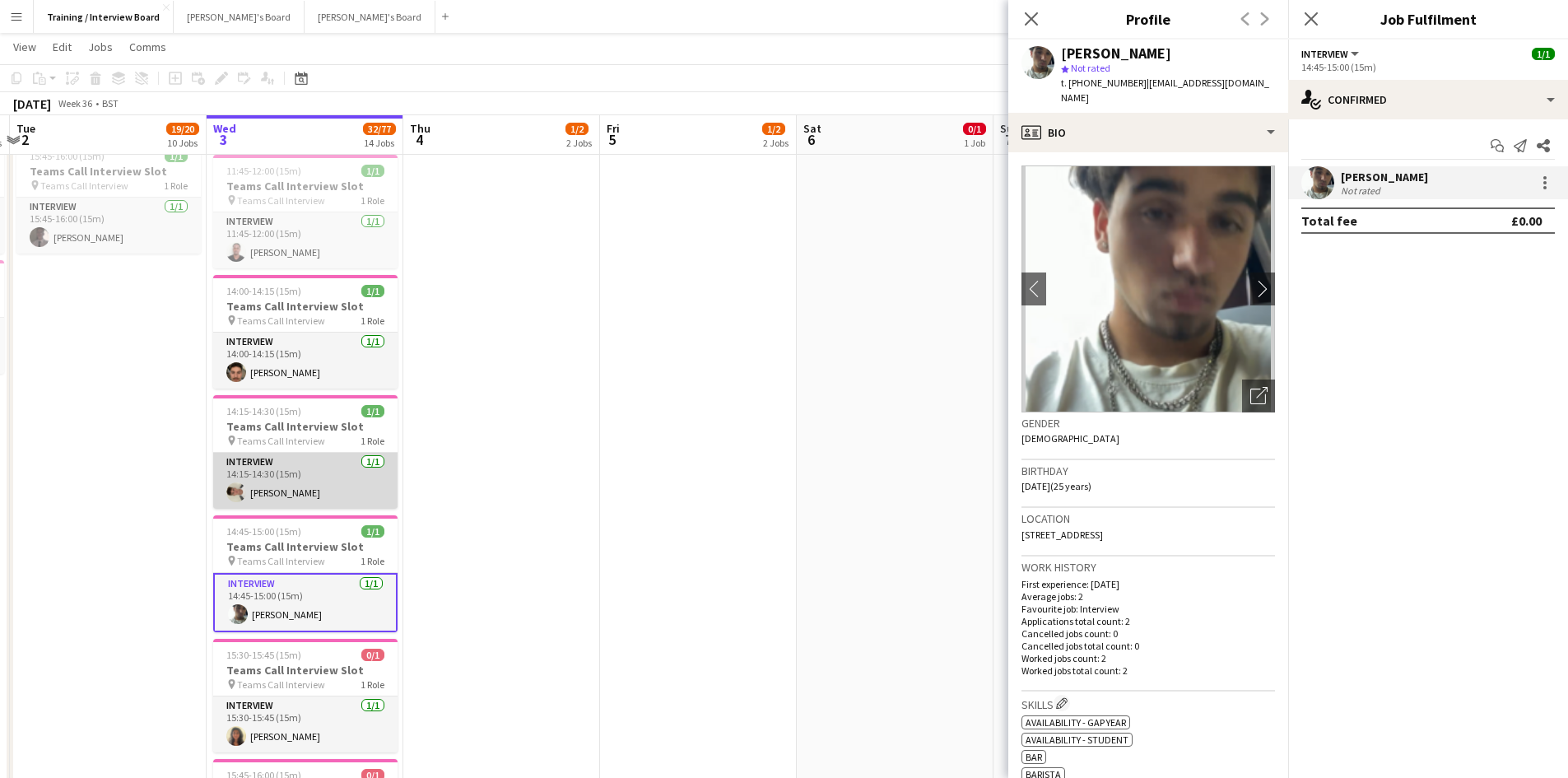
click at [275, 487] on app-card-role "Interview 1/1 14:15-14:30 (15m) Raphael Wesbter" at bounding box center [305, 481] width 184 height 56
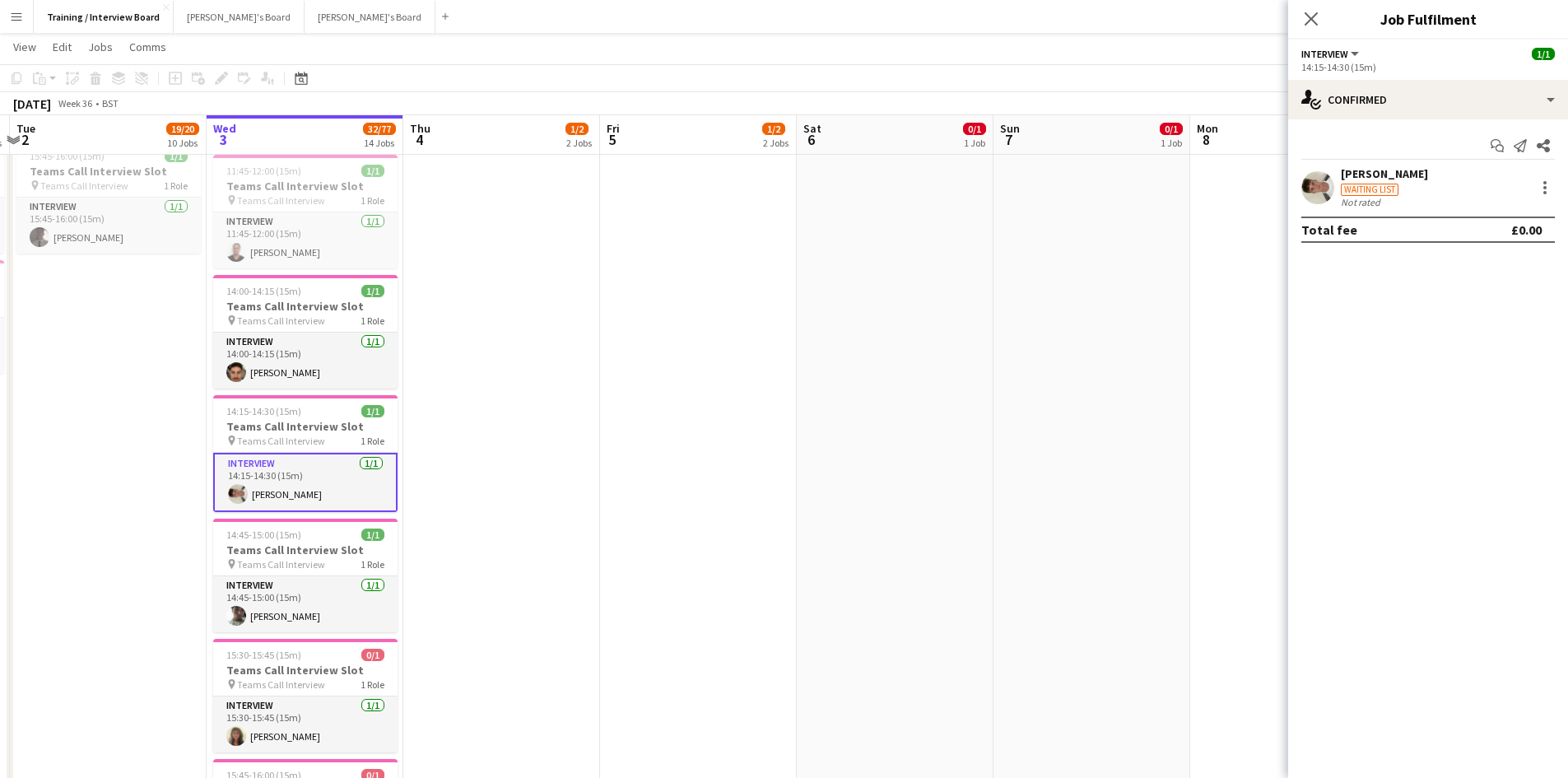
click at [1415, 180] on div "Raphael Wesbter" at bounding box center [1385, 174] width 87 height 15
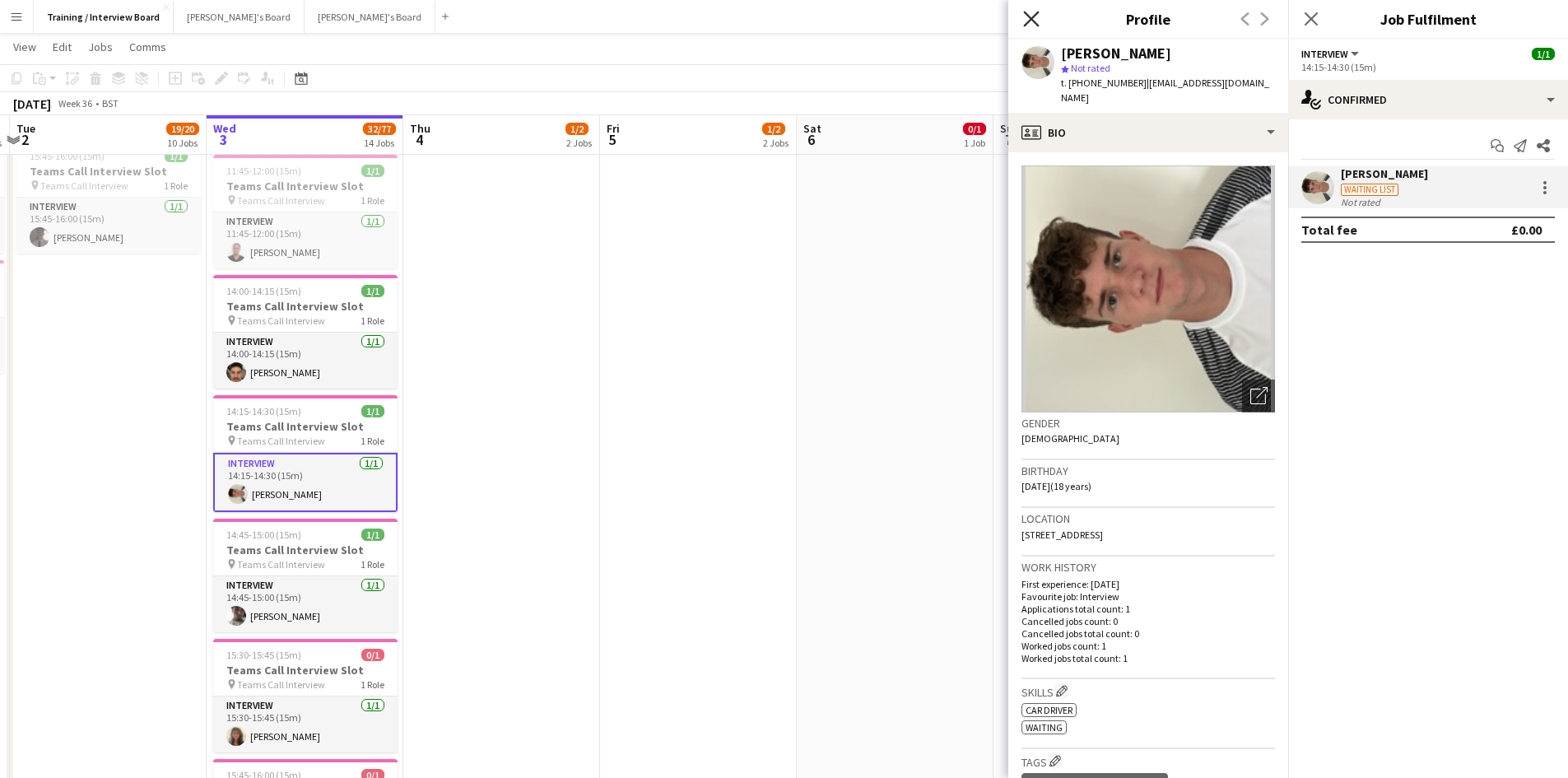
click at [1029, 20] on icon "Close pop-in" at bounding box center [1032, 19] width 16 height 16
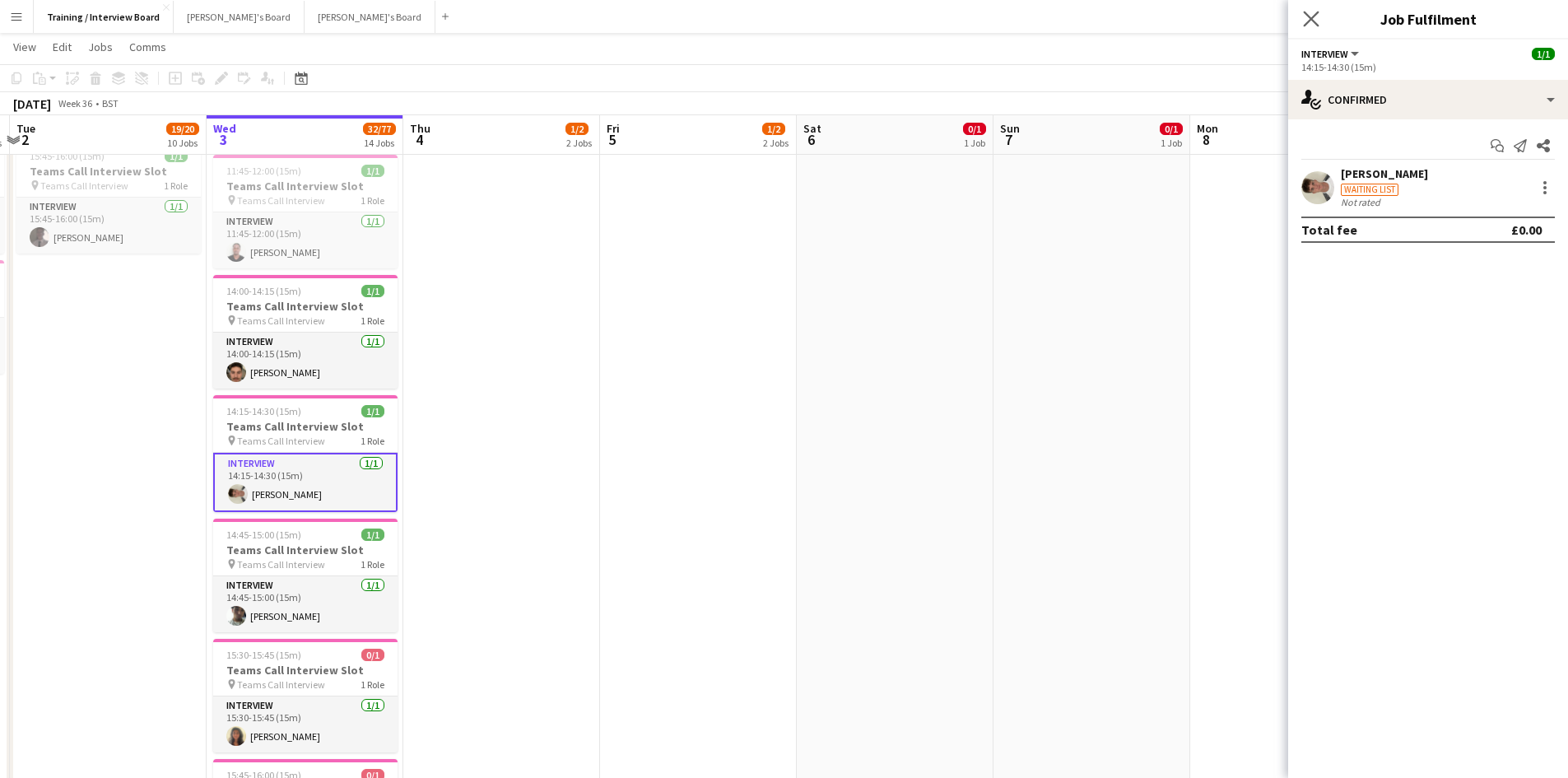
click at [1320, 24] on app-icon "Close pop-in" at bounding box center [1312, 20] width 24 height 24
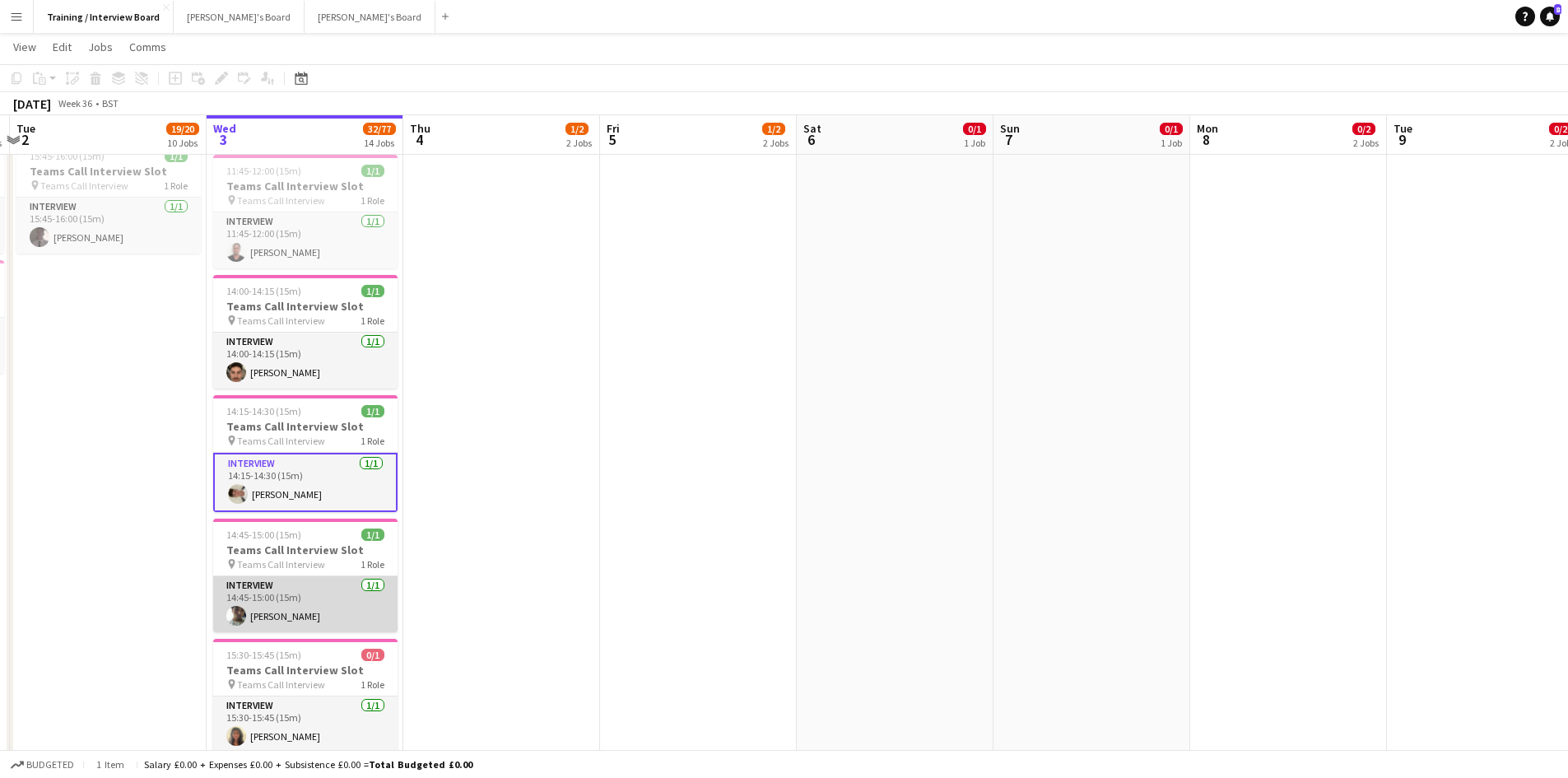
click at [272, 598] on app-card-role "Interview 1/1 14:45-15:00 (15m) Adam Chilton" at bounding box center [305, 604] width 184 height 56
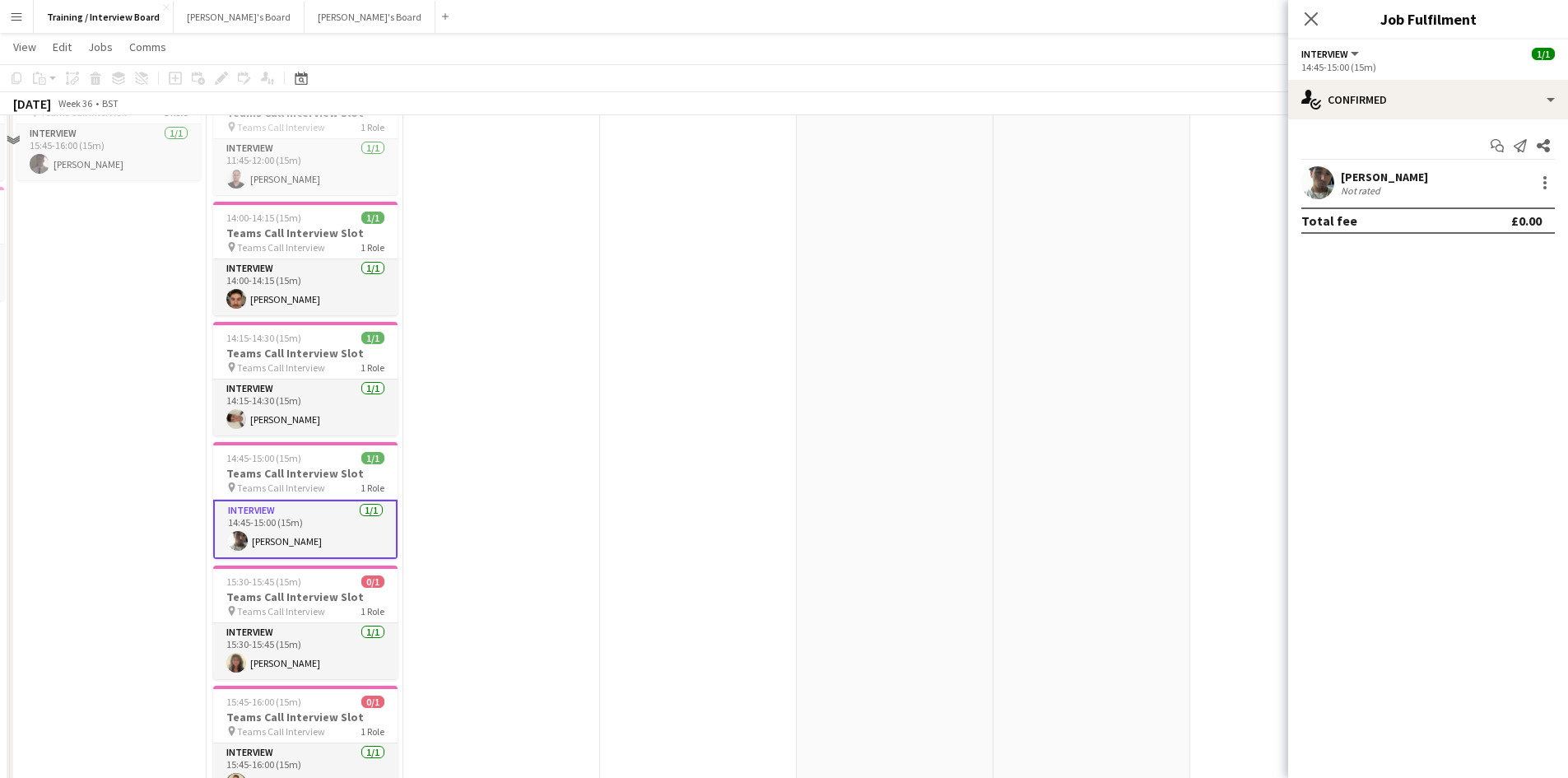
scroll to position [1235, 0]
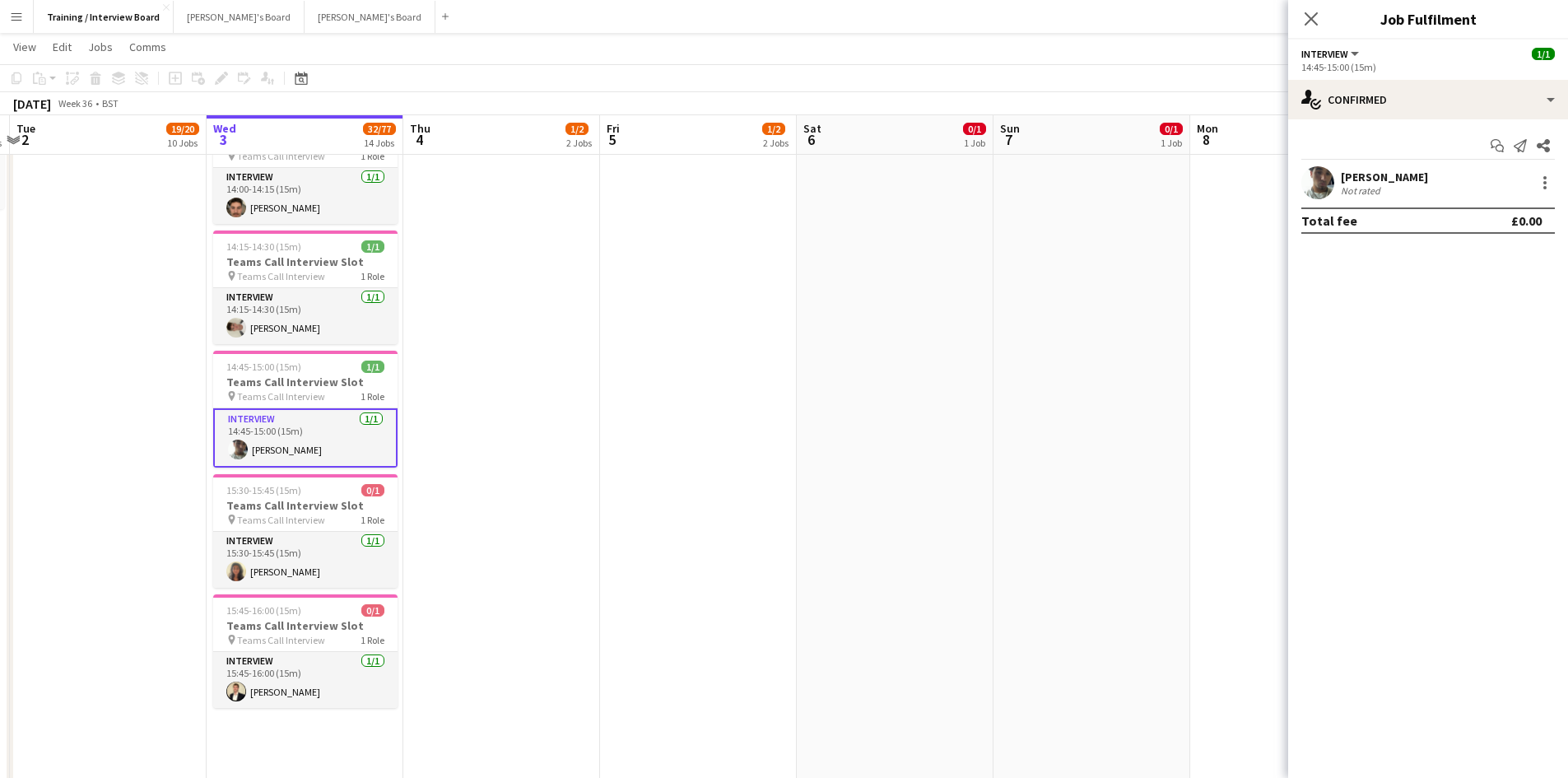
click at [1395, 171] on div "Adam Chilton" at bounding box center [1385, 177] width 87 height 15
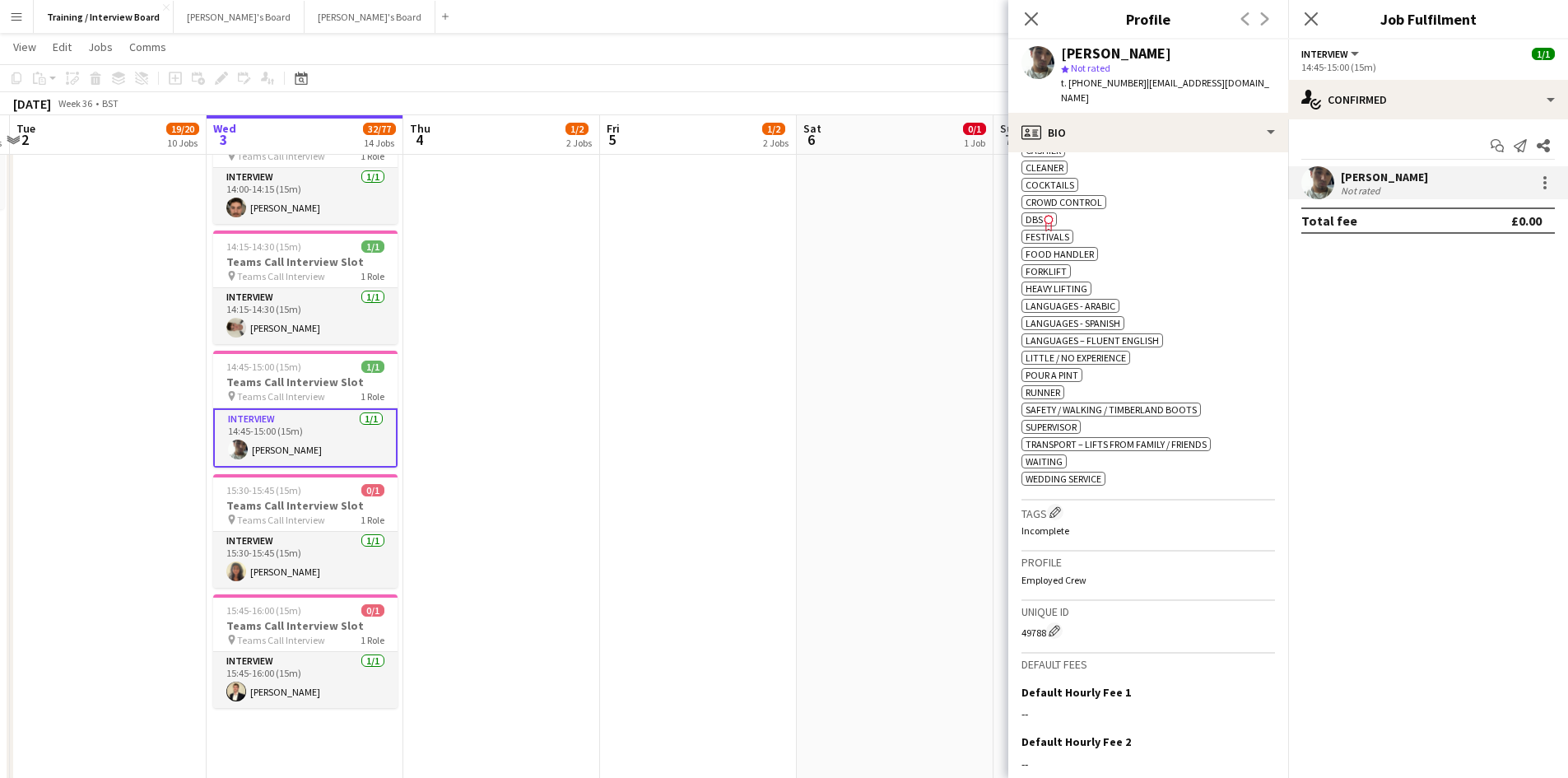
scroll to position [809, 0]
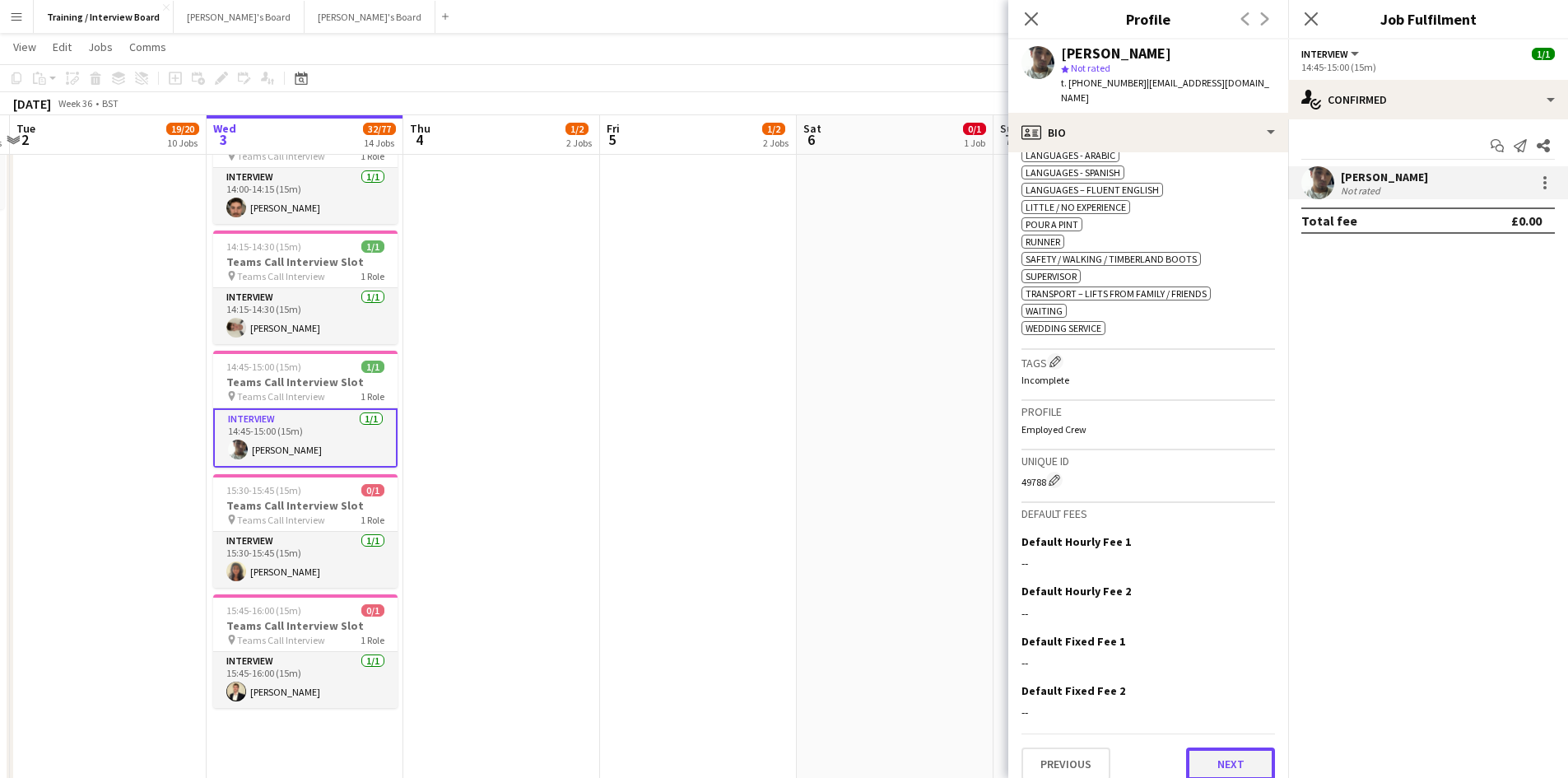
click at [1256, 748] on button "Next" at bounding box center [1231, 764] width 89 height 33
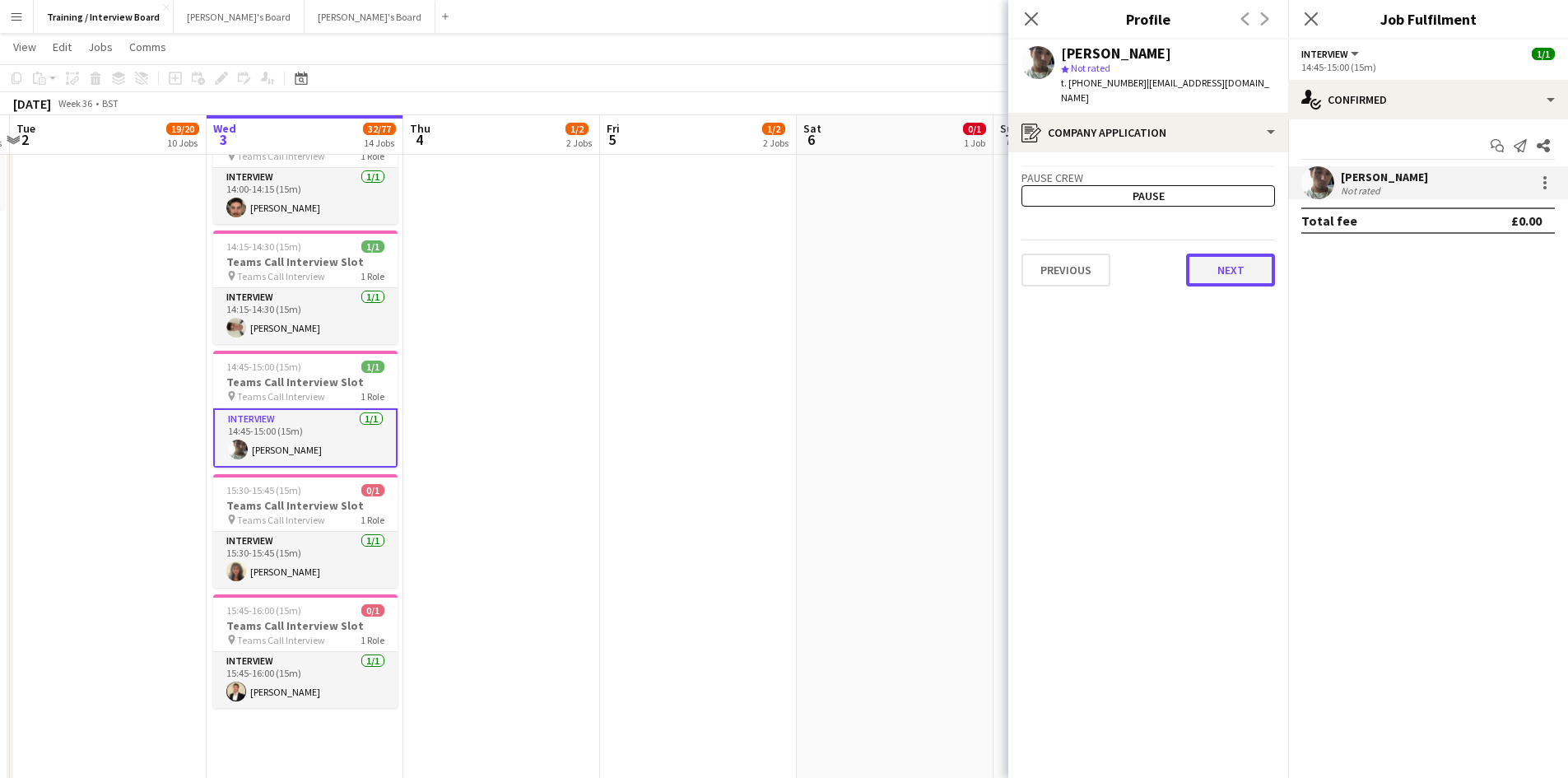
click at [1208, 255] on button "Next" at bounding box center [1231, 271] width 89 height 33
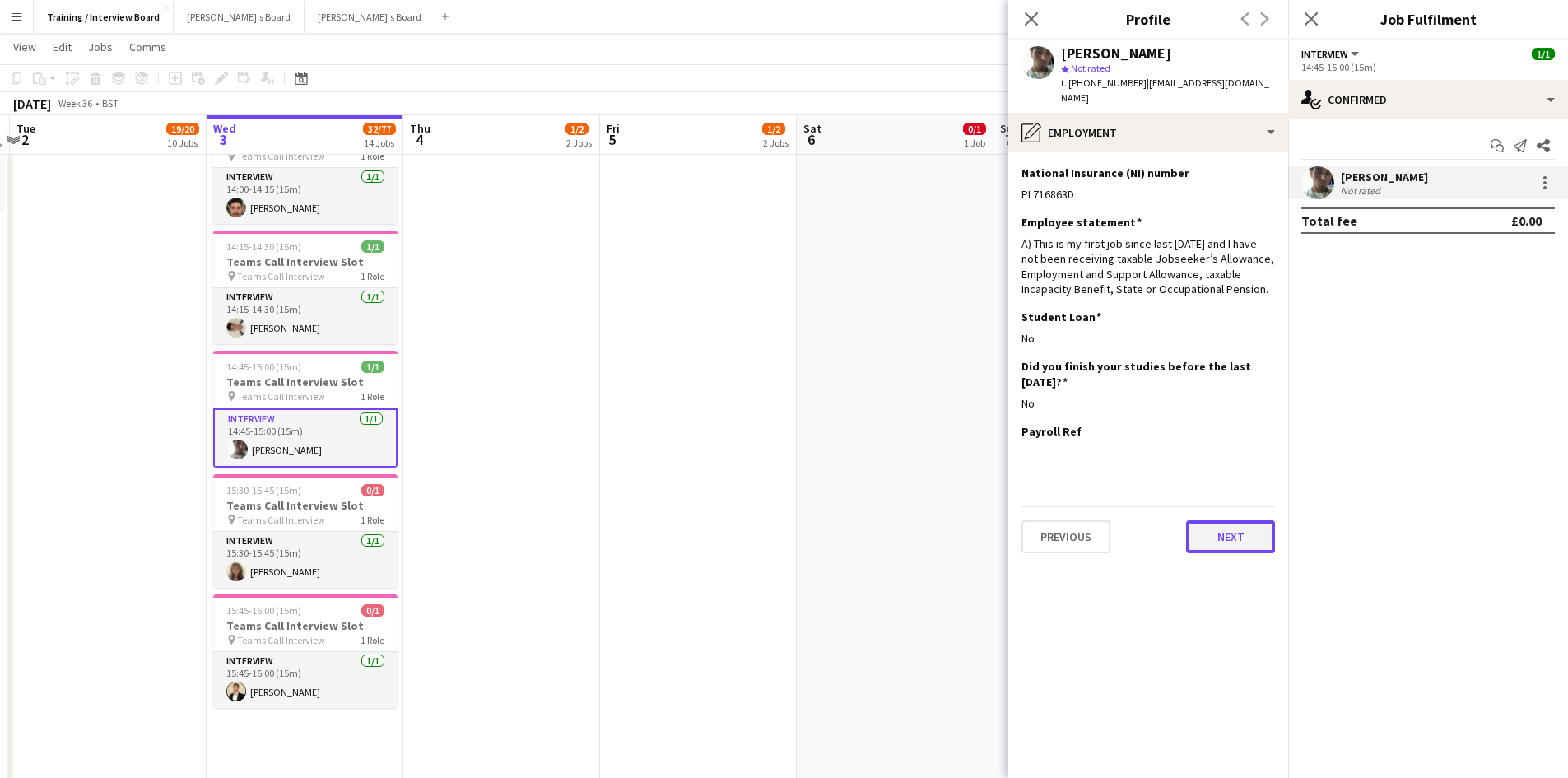
click at [1244, 521] on button "Next" at bounding box center [1231, 538] width 89 height 33
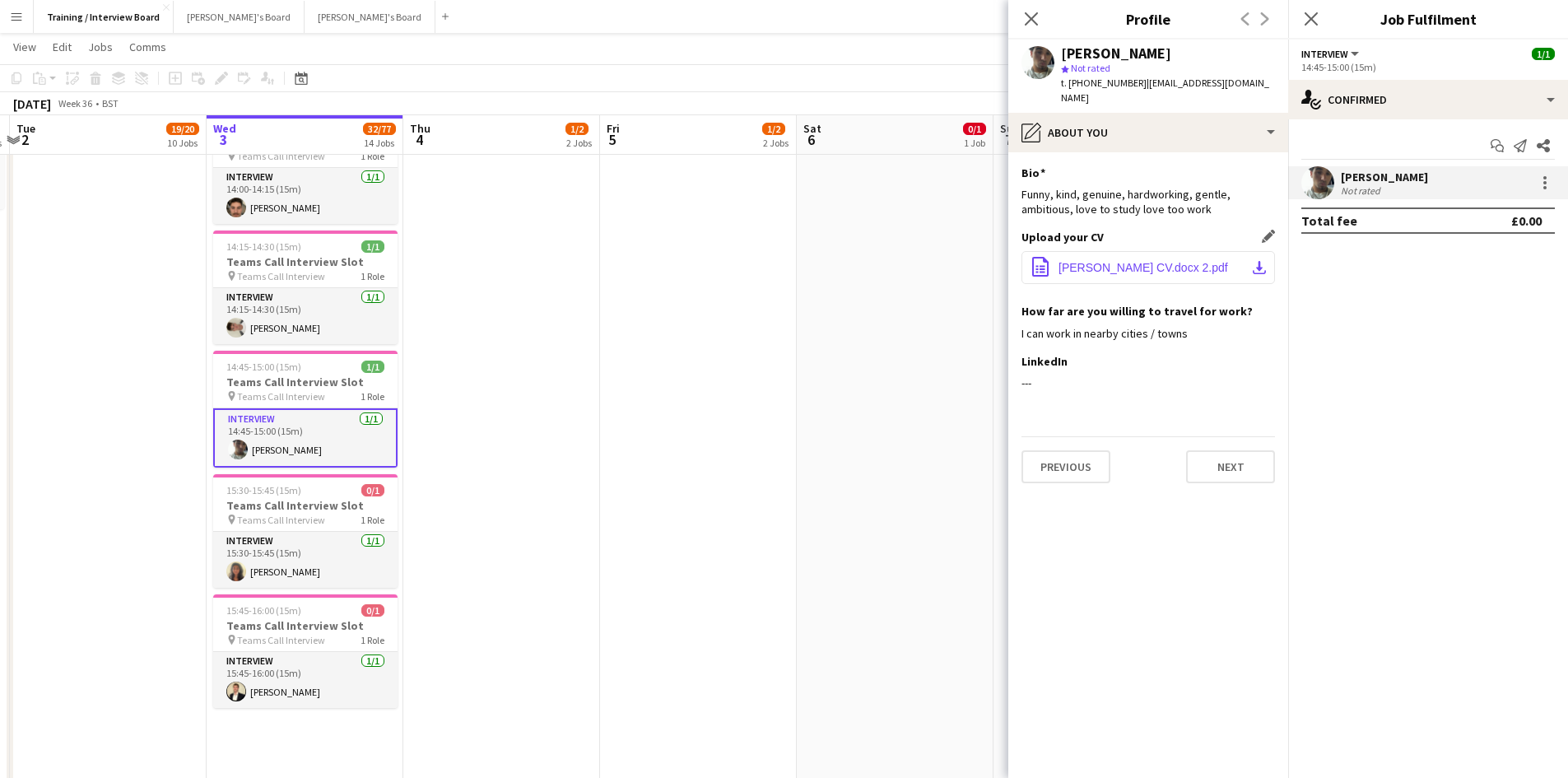
click at [1260, 261] on app-icon "download-bottom" at bounding box center [1259, 267] width 13 height 13
click at [1197, 468] on button "Next" at bounding box center [1231, 467] width 89 height 33
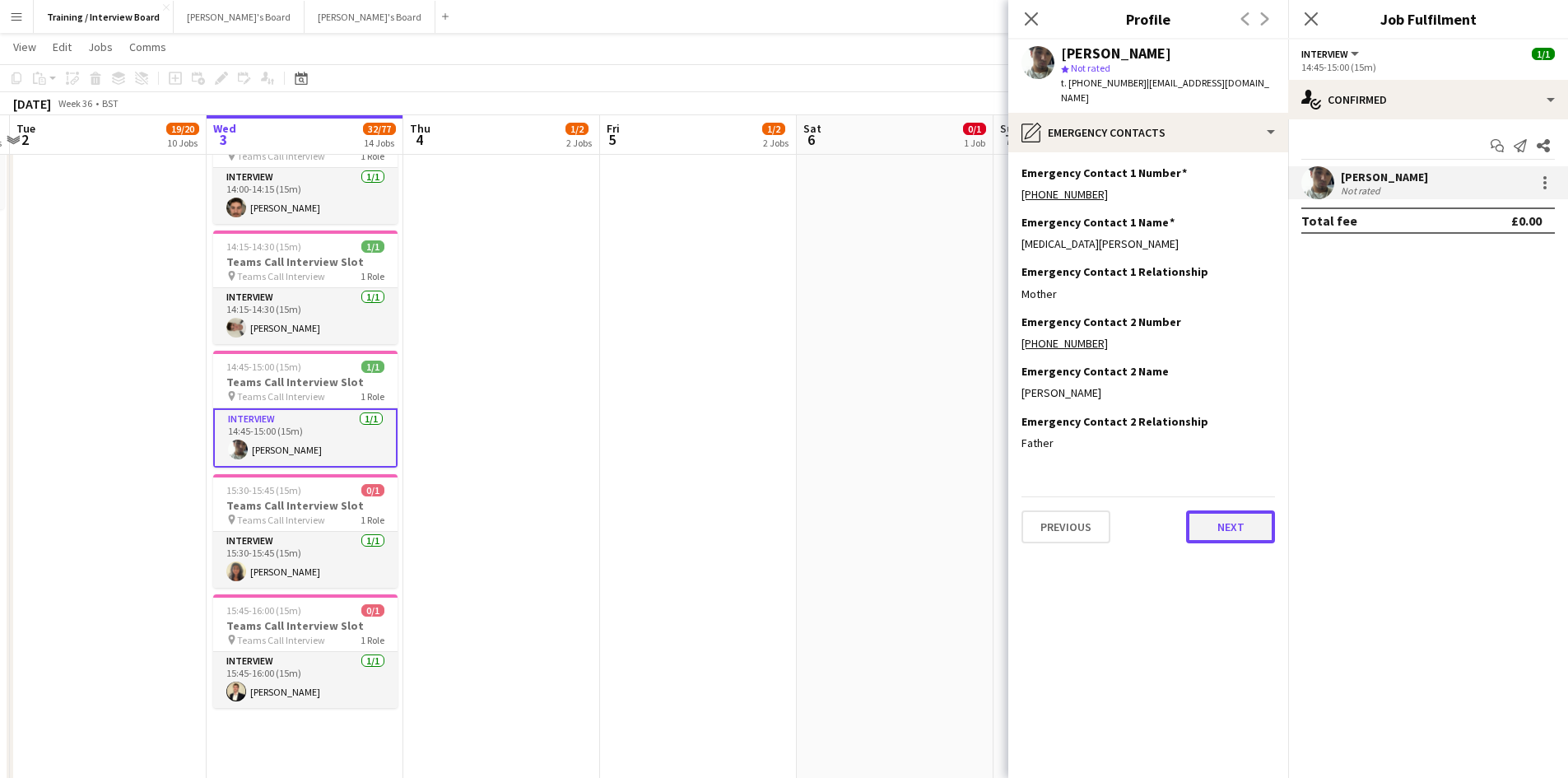
click at [1249, 522] on button "Next" at bounding box center [1231, 528] width 89 height 33
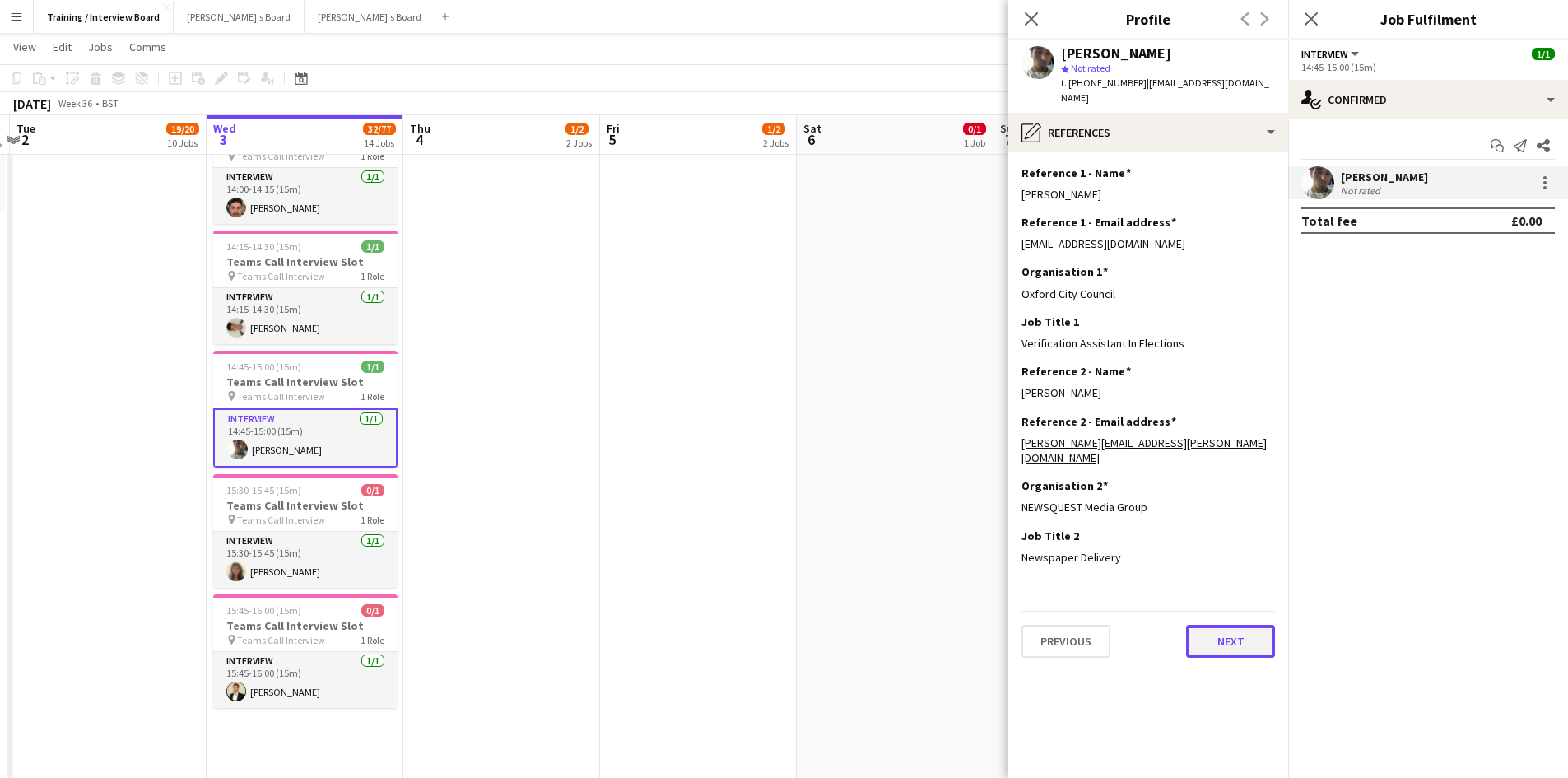
click at [1219, 625] on button "Next" at bounding box center [1231, 642] width 89 height 33
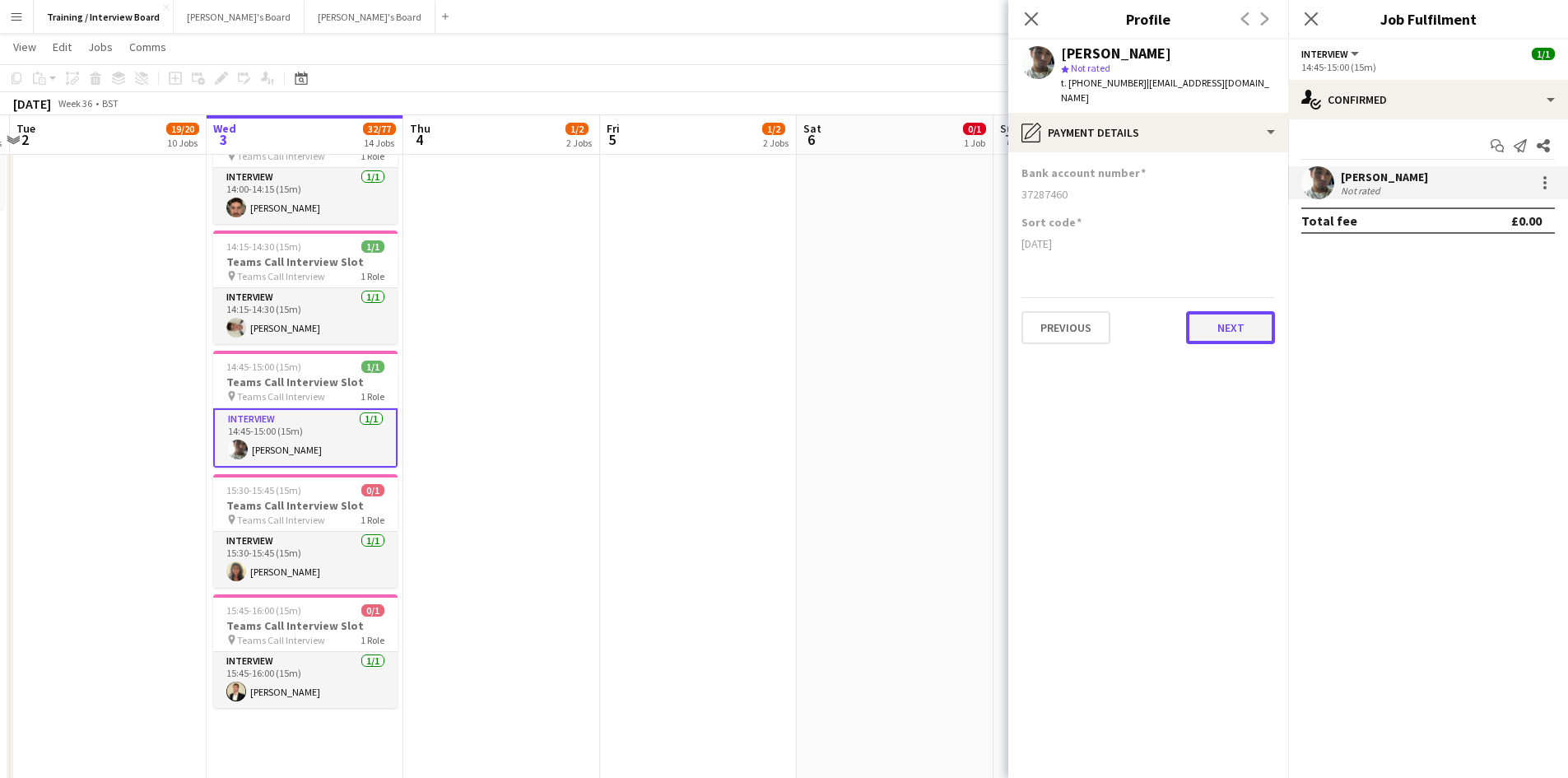
click at [1214, 321] on button "Next" at bounding box center [1231, 328] width 89 height 33
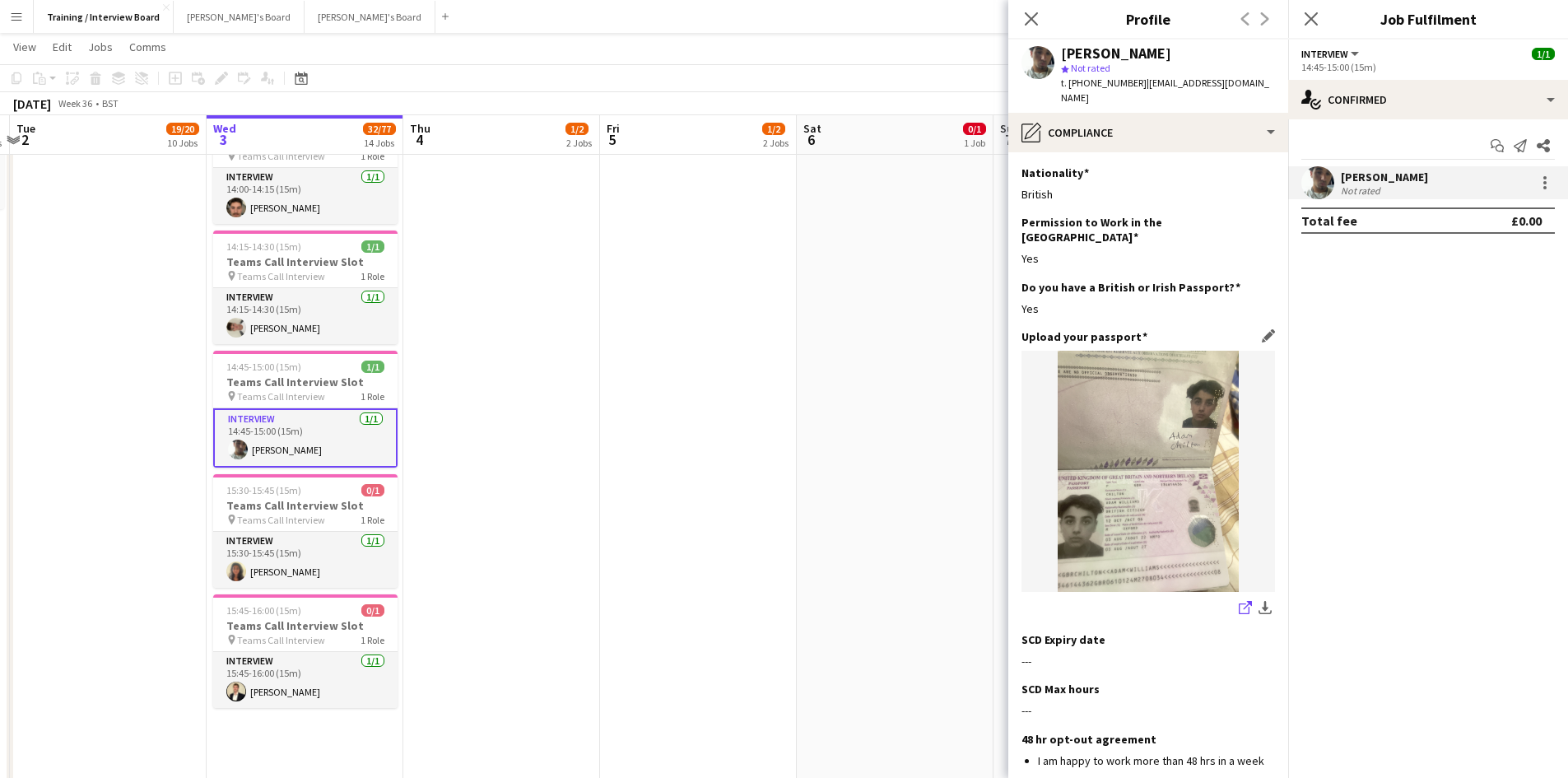
click at [1239, 601] on icon "share-external-link-1" at bounding box center [1245, 607] width 13 height 13
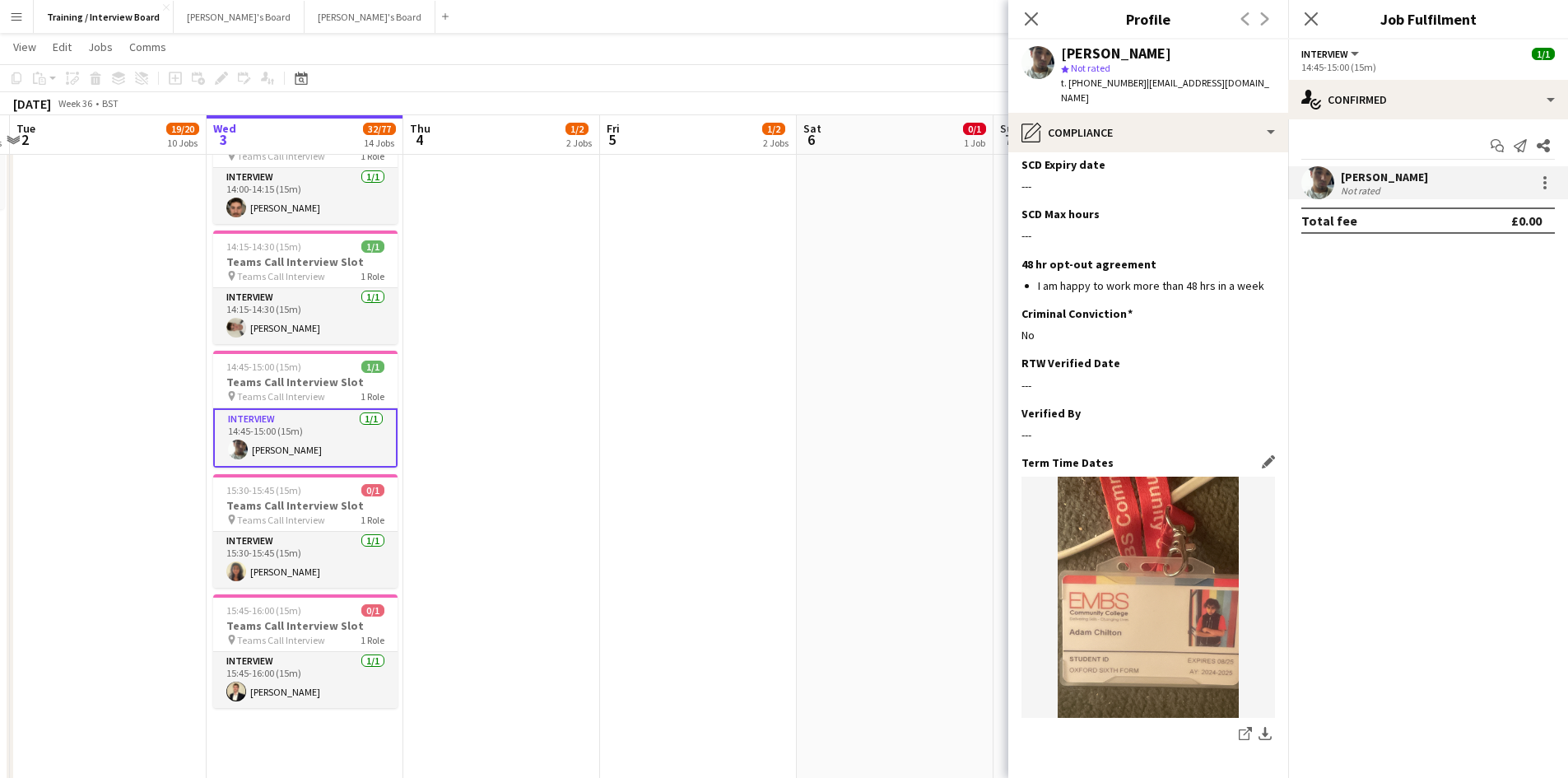
scroll to position [518, 0]
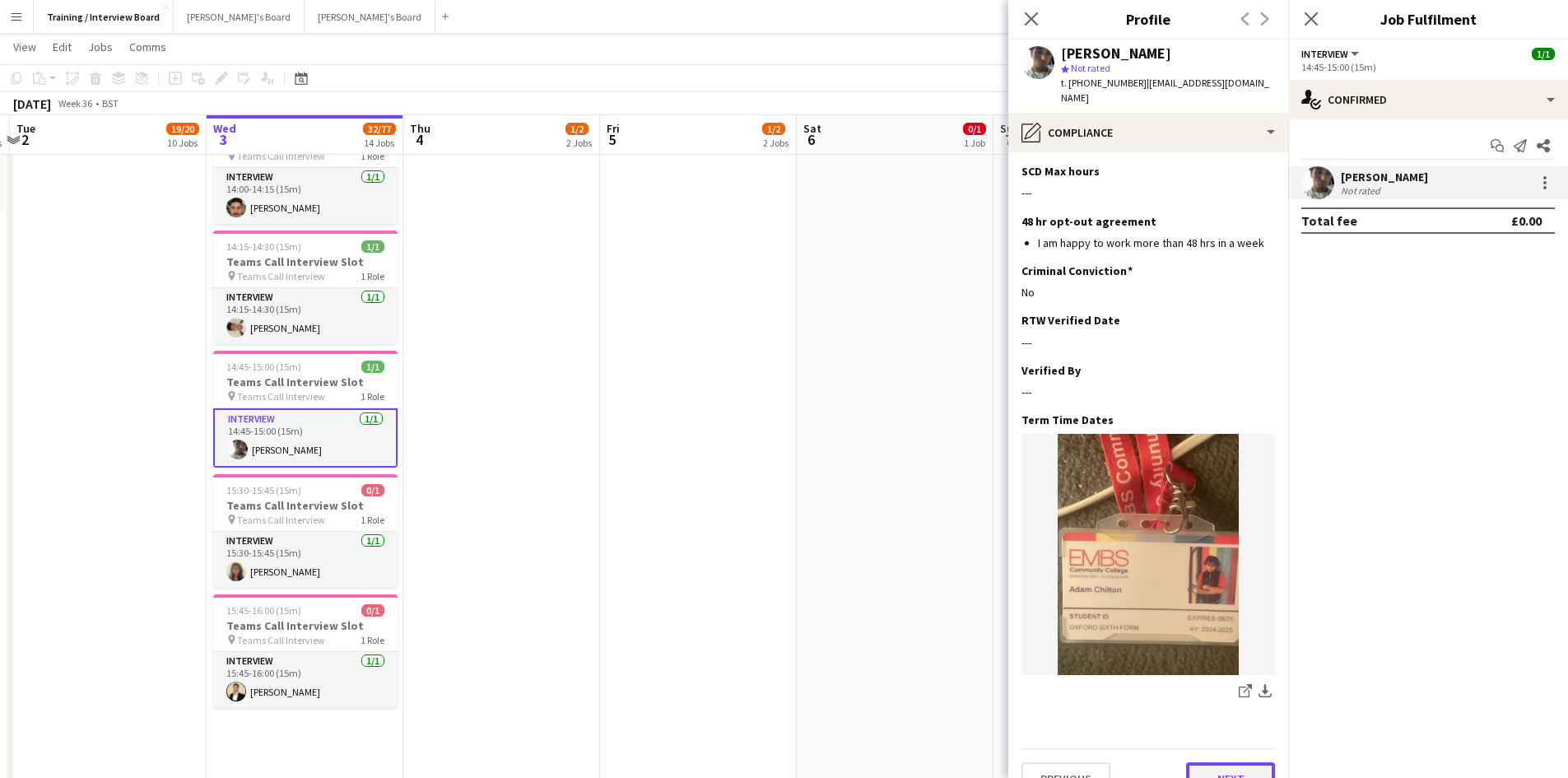
click at [1187, 762] on button "Next" at bounding box center [1231, 779] width 89 height 33
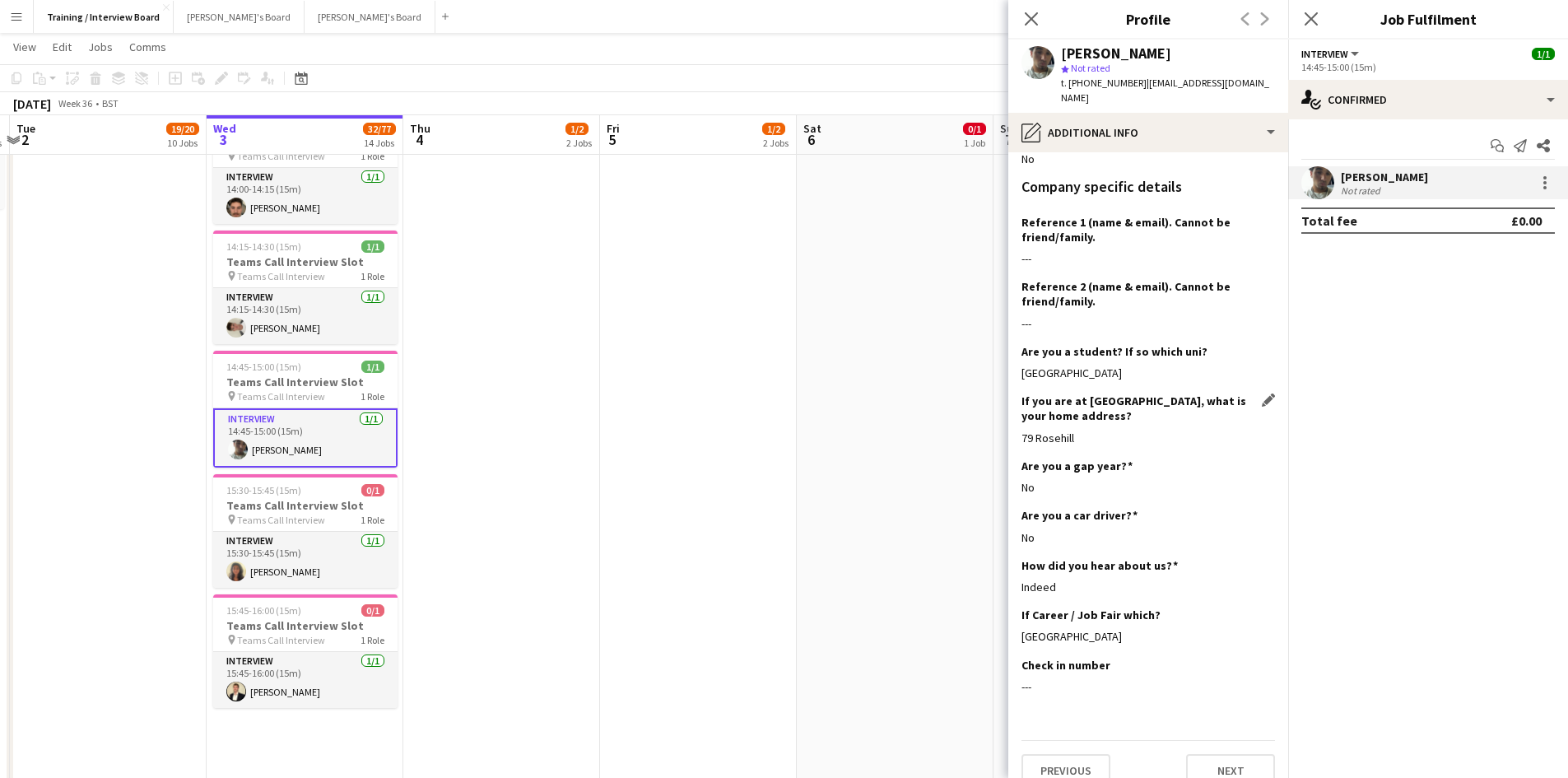
scroll to position [261, 0]
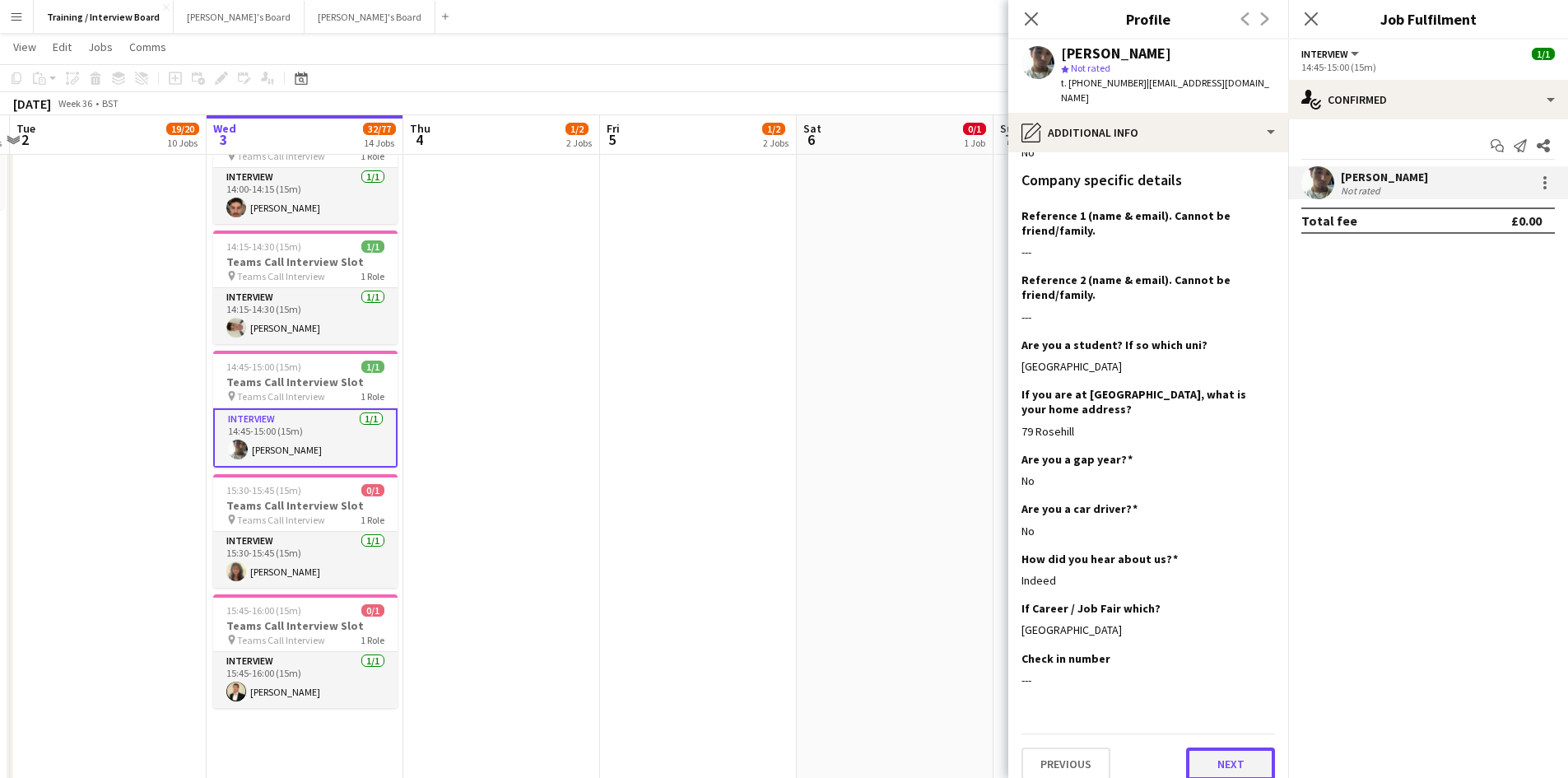
click at [1187, 748] on button "Next" at bounding box center [1231, 764] width 89 height 33
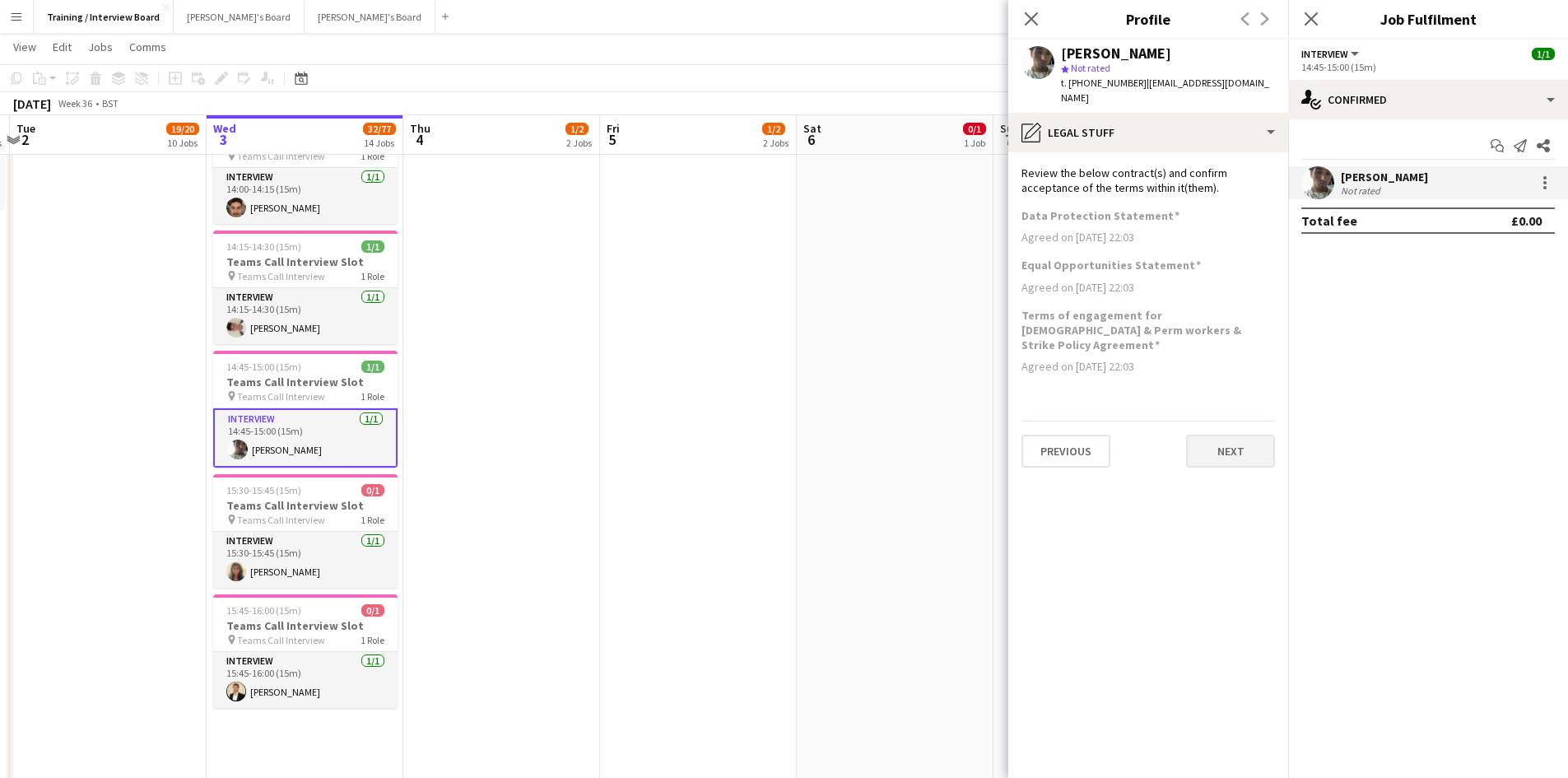
scroll to position [0, 0]
click at [1223, 435] on button "Next" at bounding box center [1231, 451] width 89 height 33
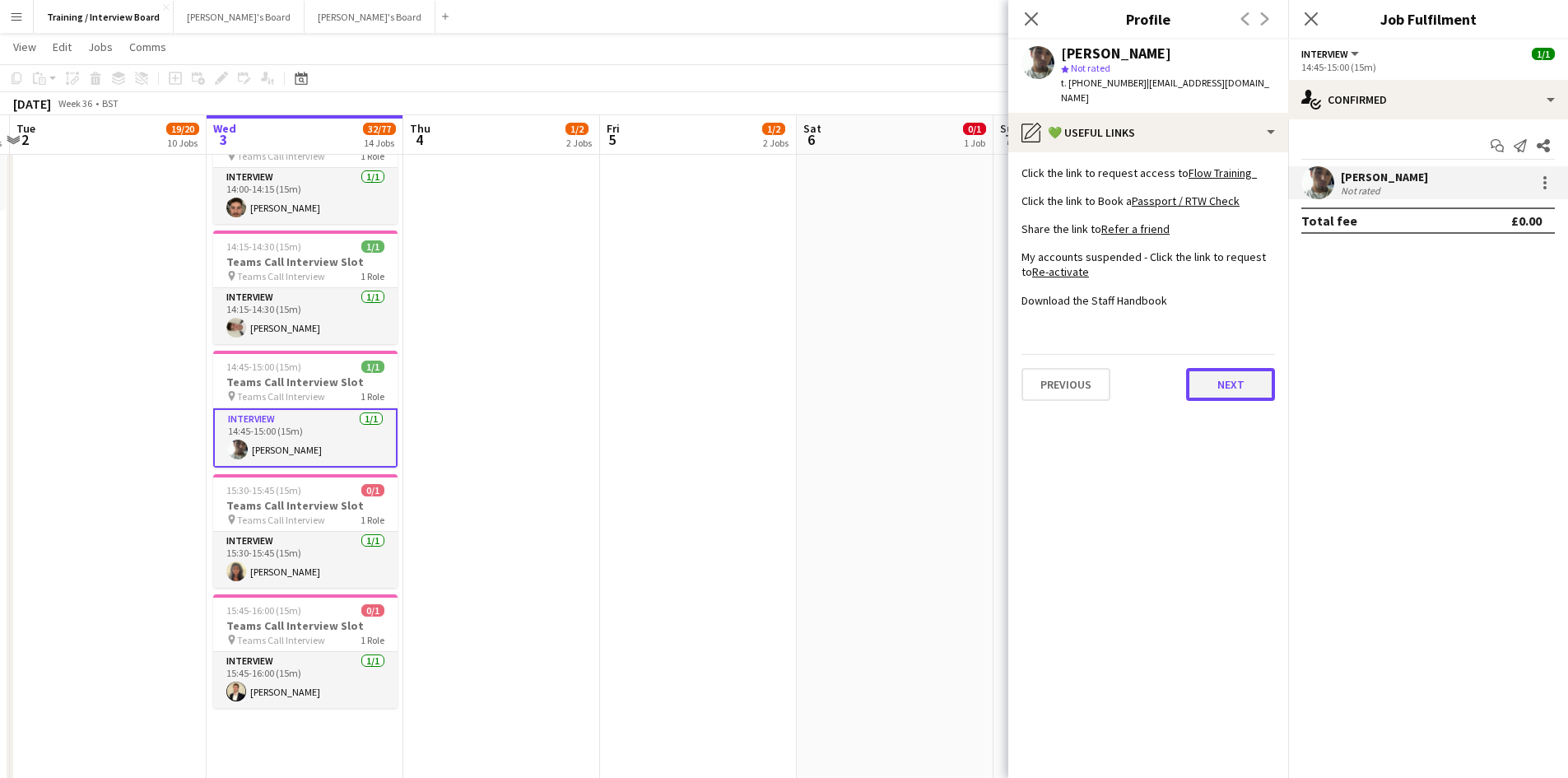
click at [1221, 368] on button "Next" at bounding box center [1231, 385] width 89 height 33
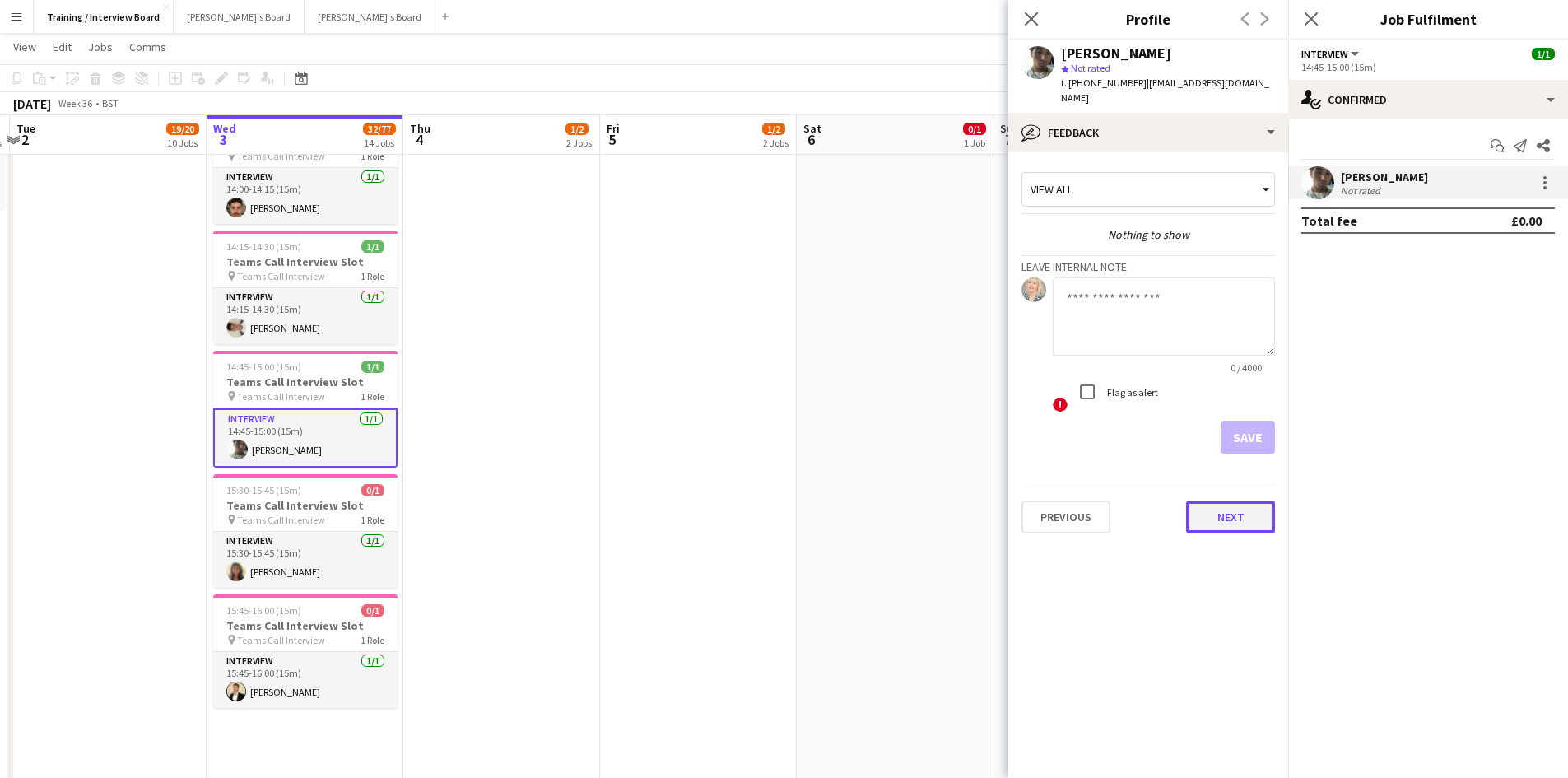
click at [1239, 500] on button "Next" at bounding box center [1231, 517] width 89 height 33
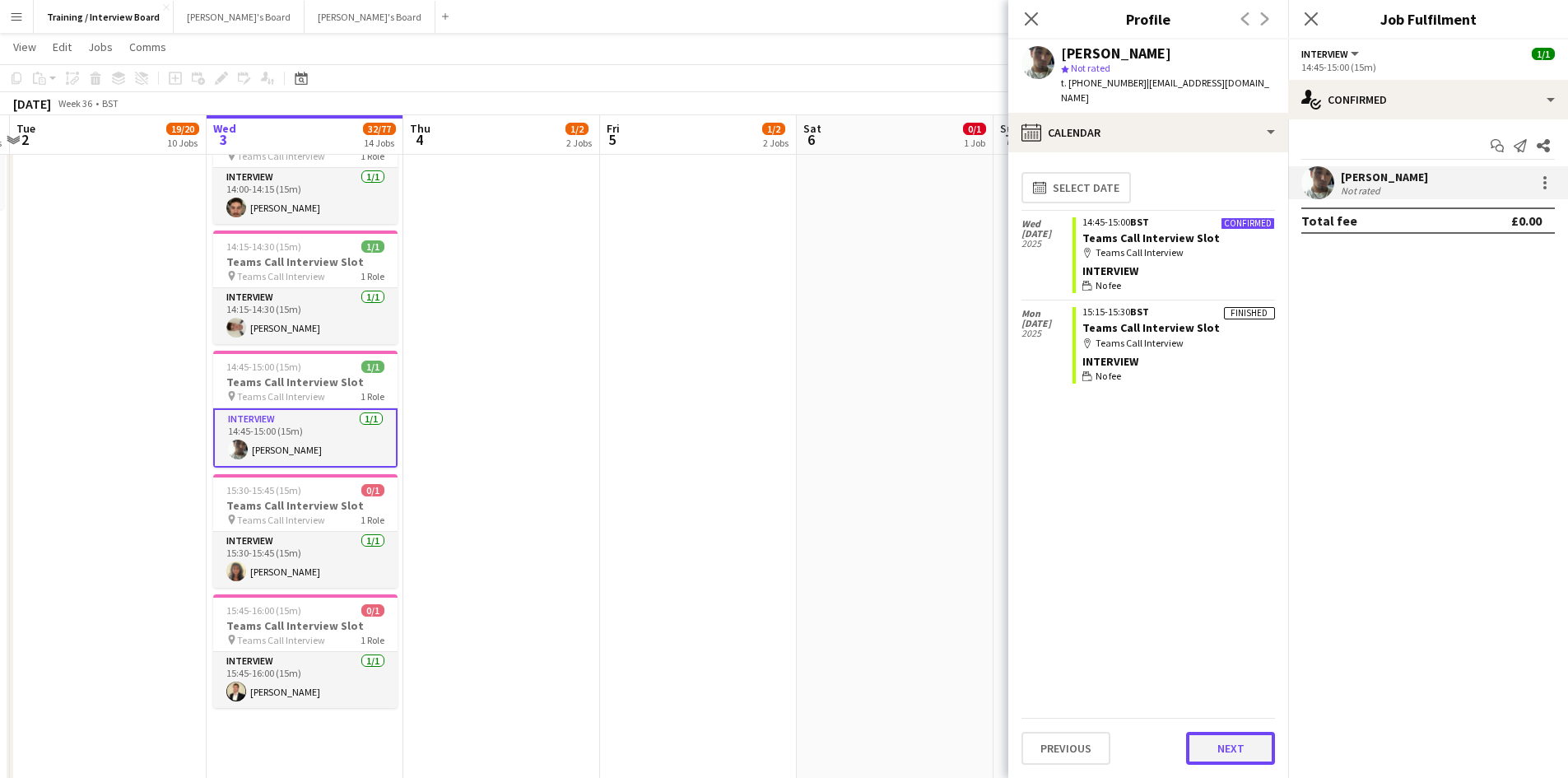
click at [1224, 733] on button "Next" at bounding box center [1231, 749] width 89 height 33
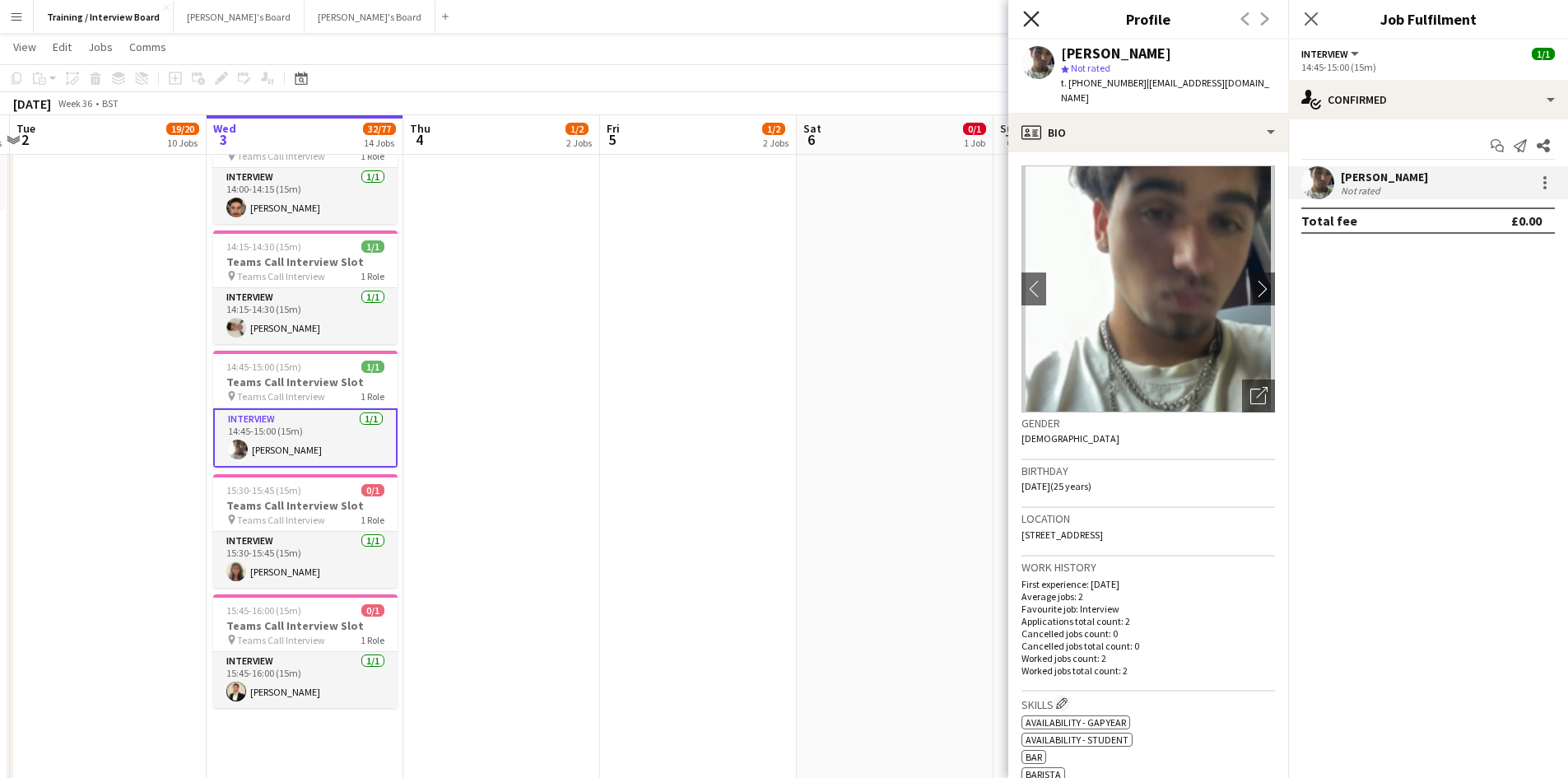
click at [1031, 18] on icon at bounding box center [1032, 19] width 16 height 16
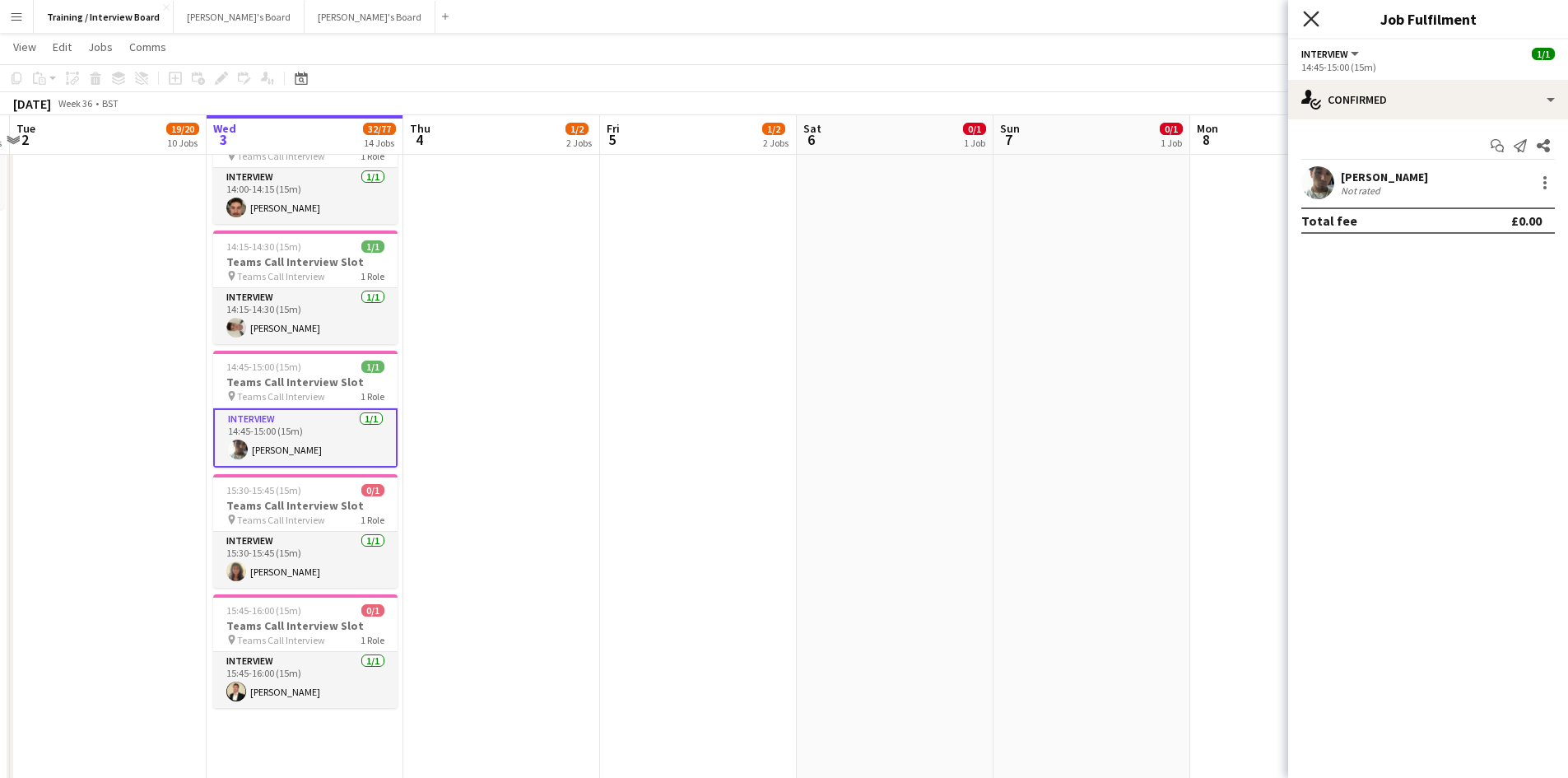
click at [1315, 14] on icon "Close pop-in" at bounding box center [1311, 19] width 16 height 16
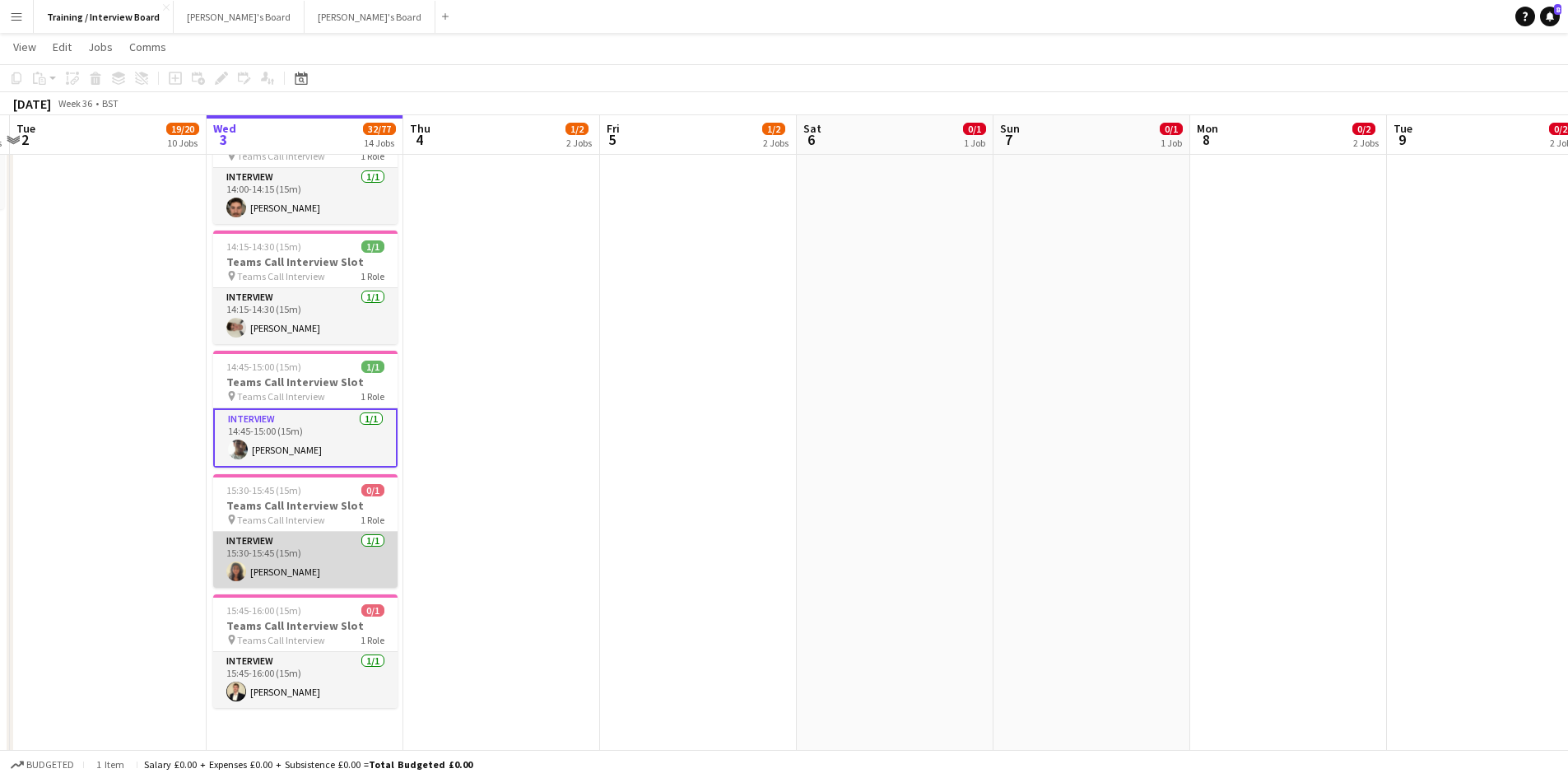
click at [331, 557] on app-card-role "Interview 1/1 15:30-15:45 (15m) Sophia Mockett" at bounding box center [305, 559] width 184 height 56
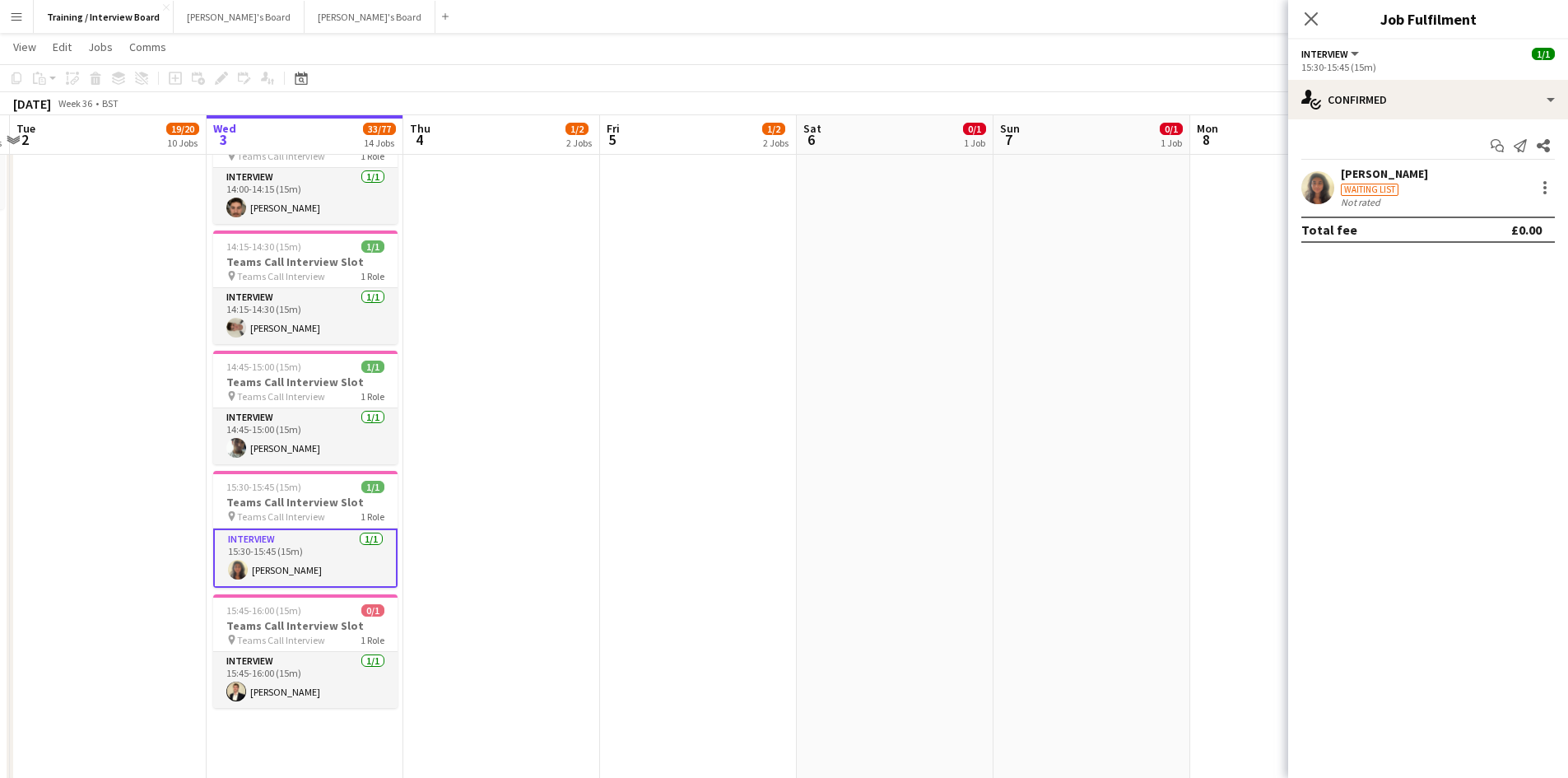
click at [1400, 171] on div "[PERSON_NAME]" at bounding box center [1385, 174] width 87 height 15
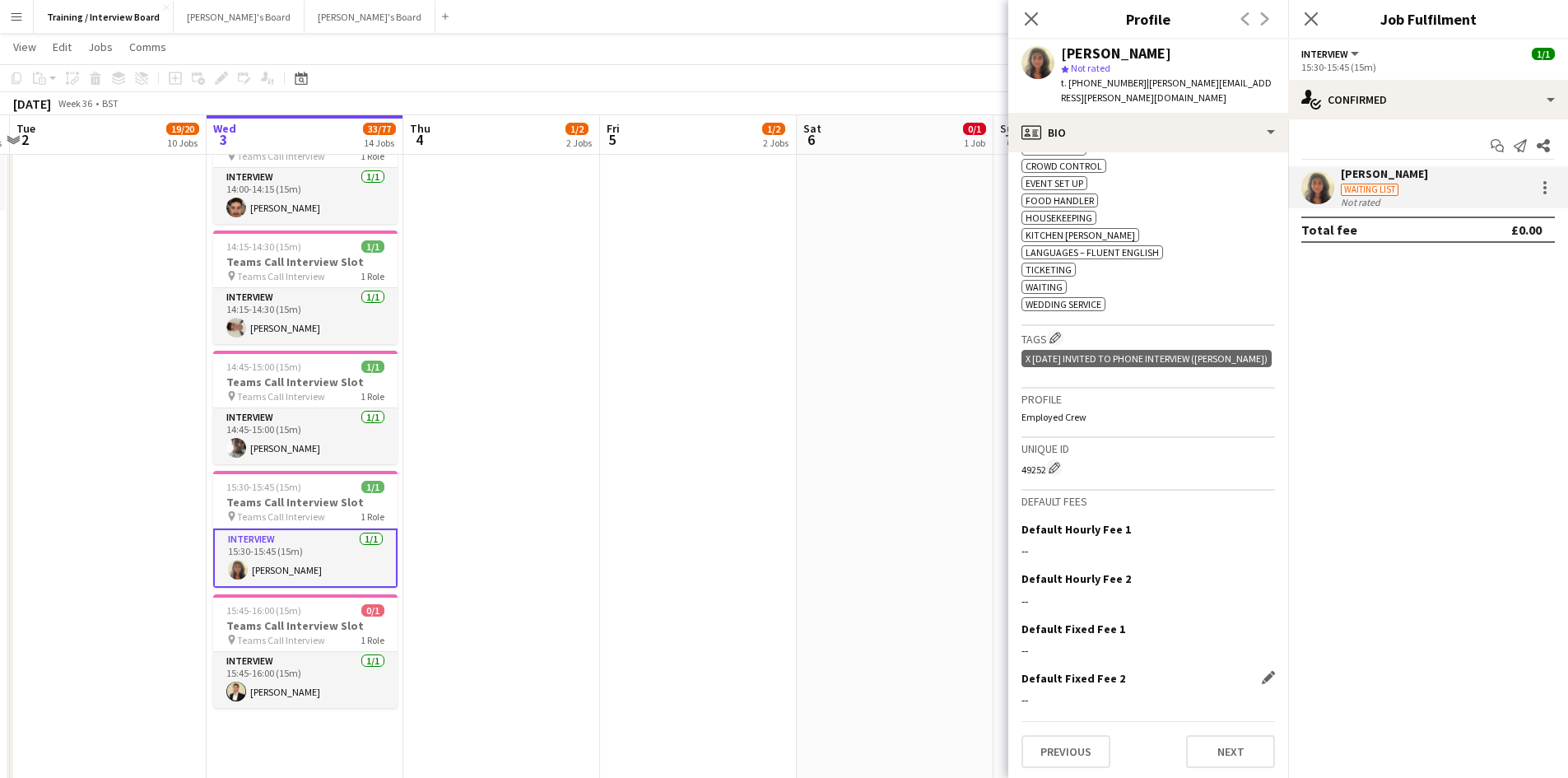
scroll to position [598, 0]
click at [1219, 754] on button "Next" at bounding box center [1231, 750] width 89 height 33
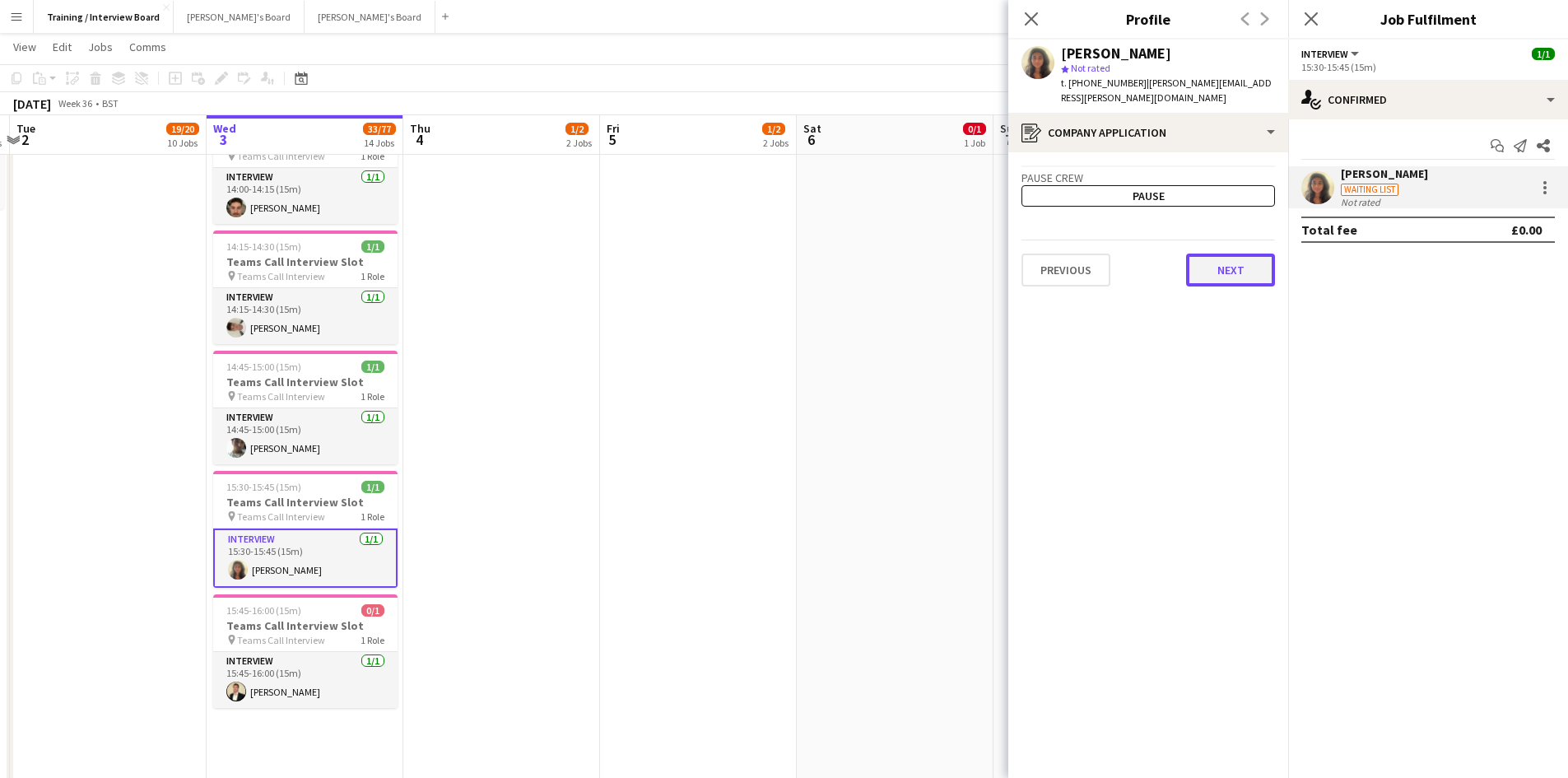
click at [1221, 259] on button "Next" at bounding box center [1231, 271] width 89 height 33
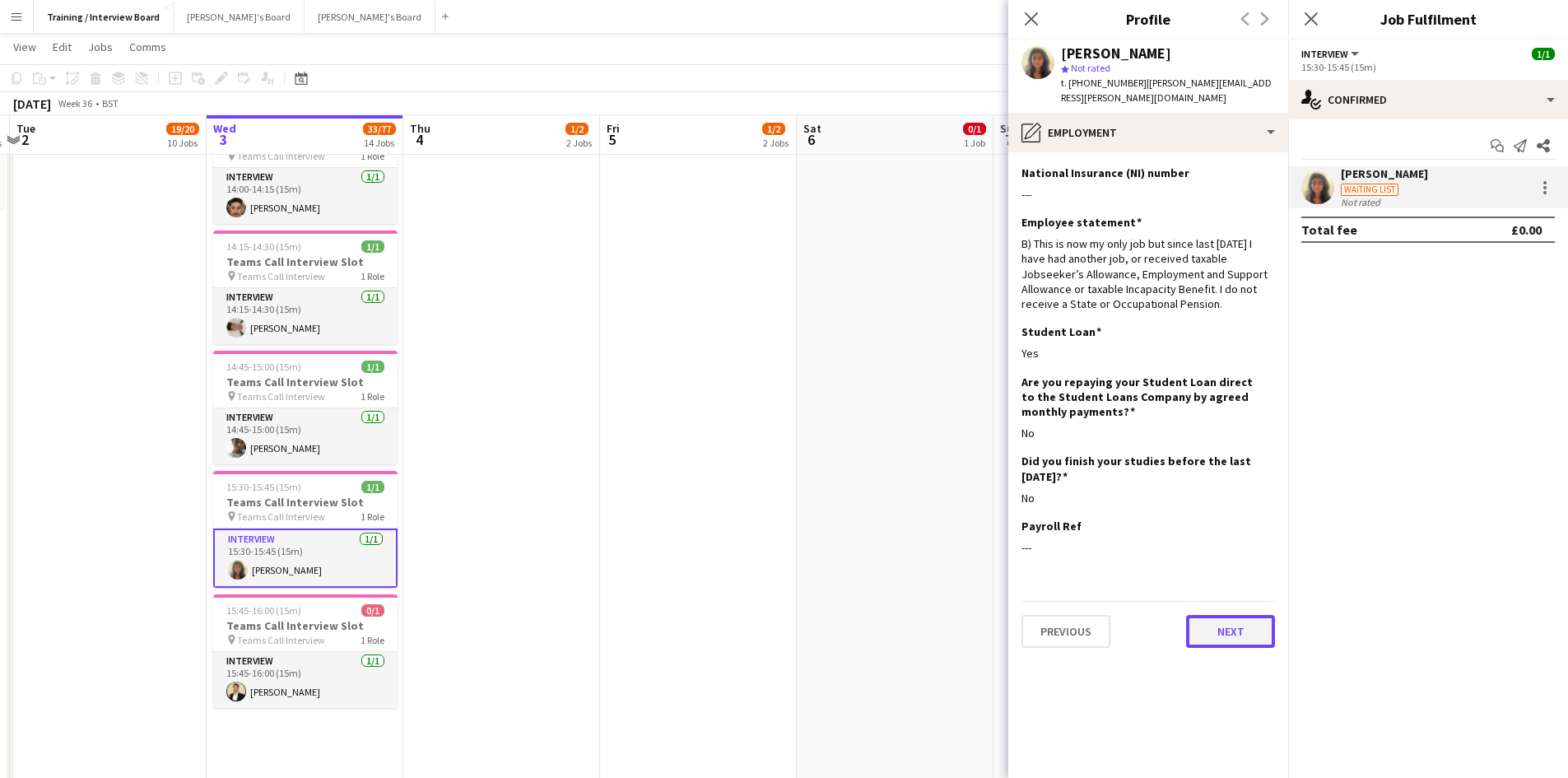
click at [1216, 617] on button "Next" at bounding box center [1231, 632] width 89 height 33
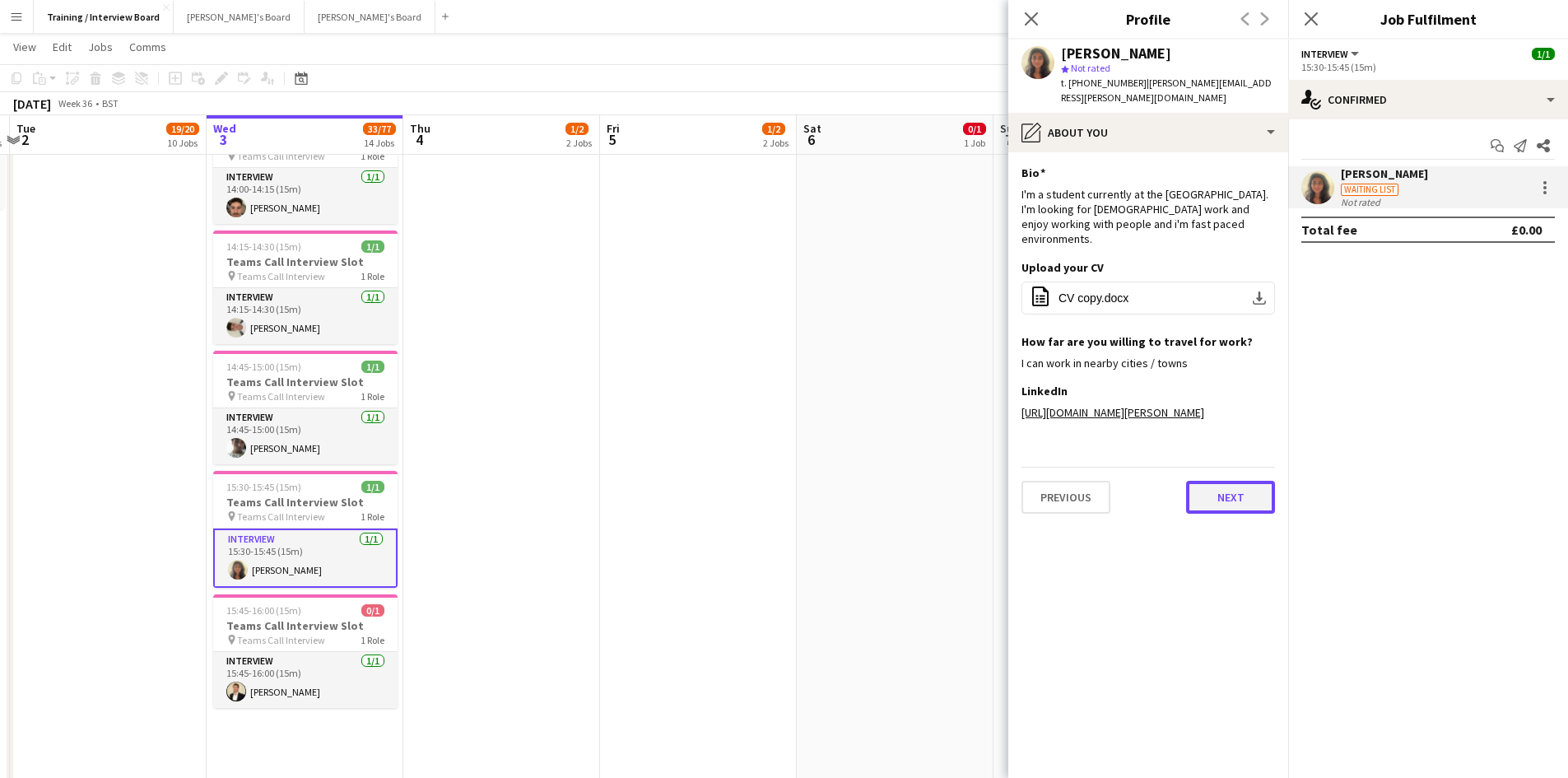
click at [1262, 512] on button "Next" at bounding box center [1231, 497] width 89 height 33
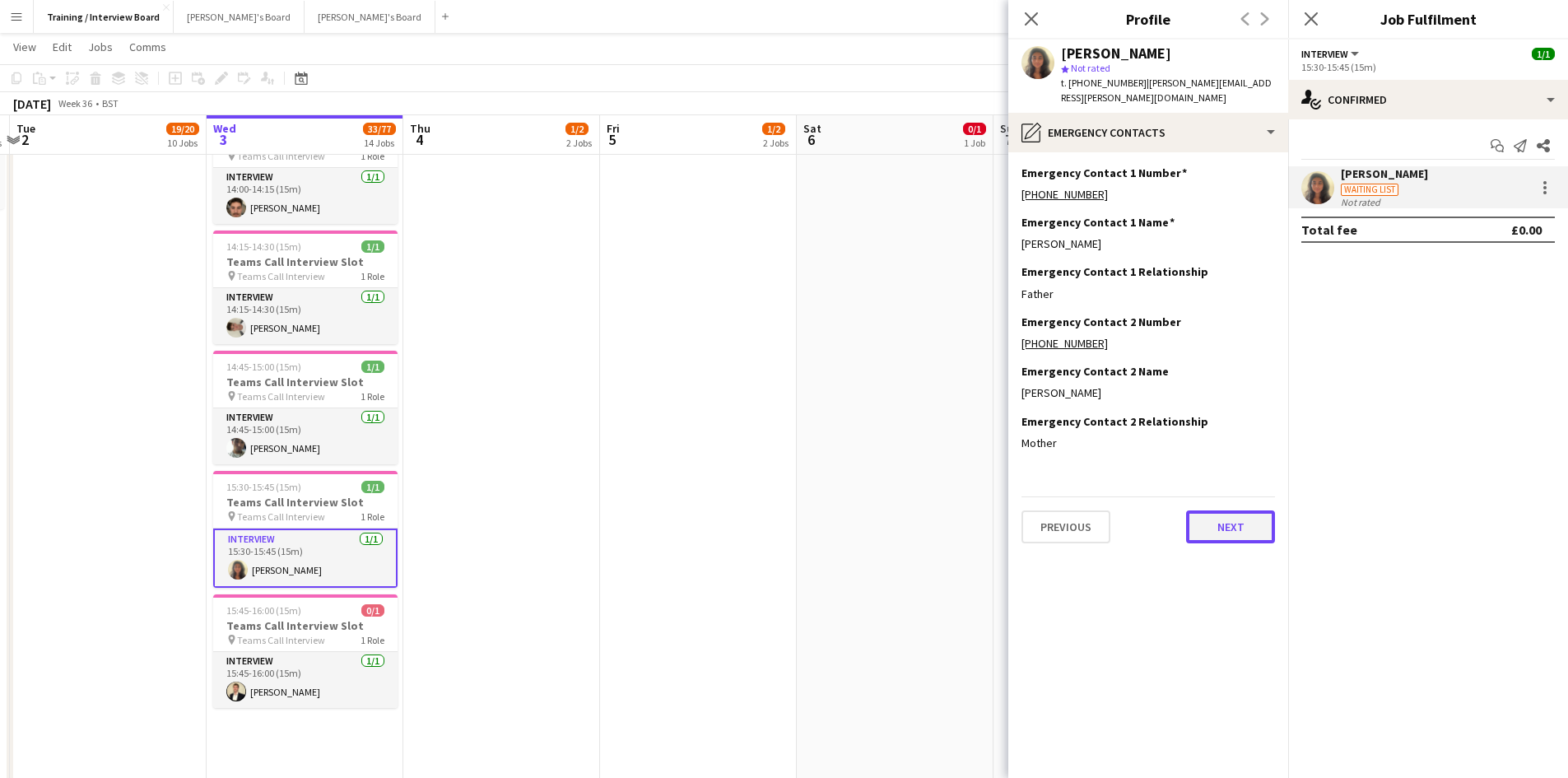
click at [1253, 511] on button "Next" at bounding box center [1231, 528] width 89 height 33
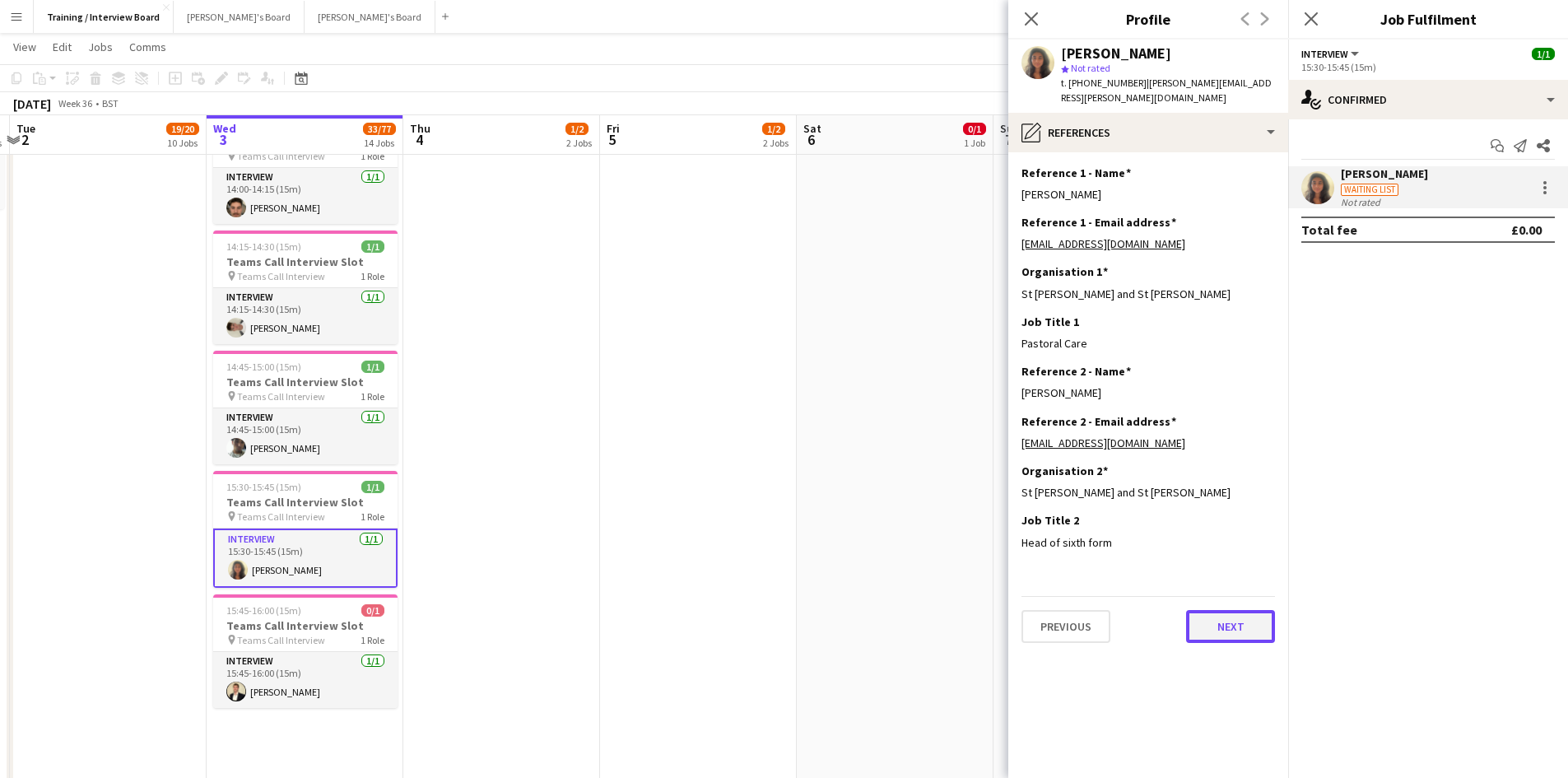
click at [1218, 610] on button "Next" at bounding box center [1231, 627] width 89 height 33
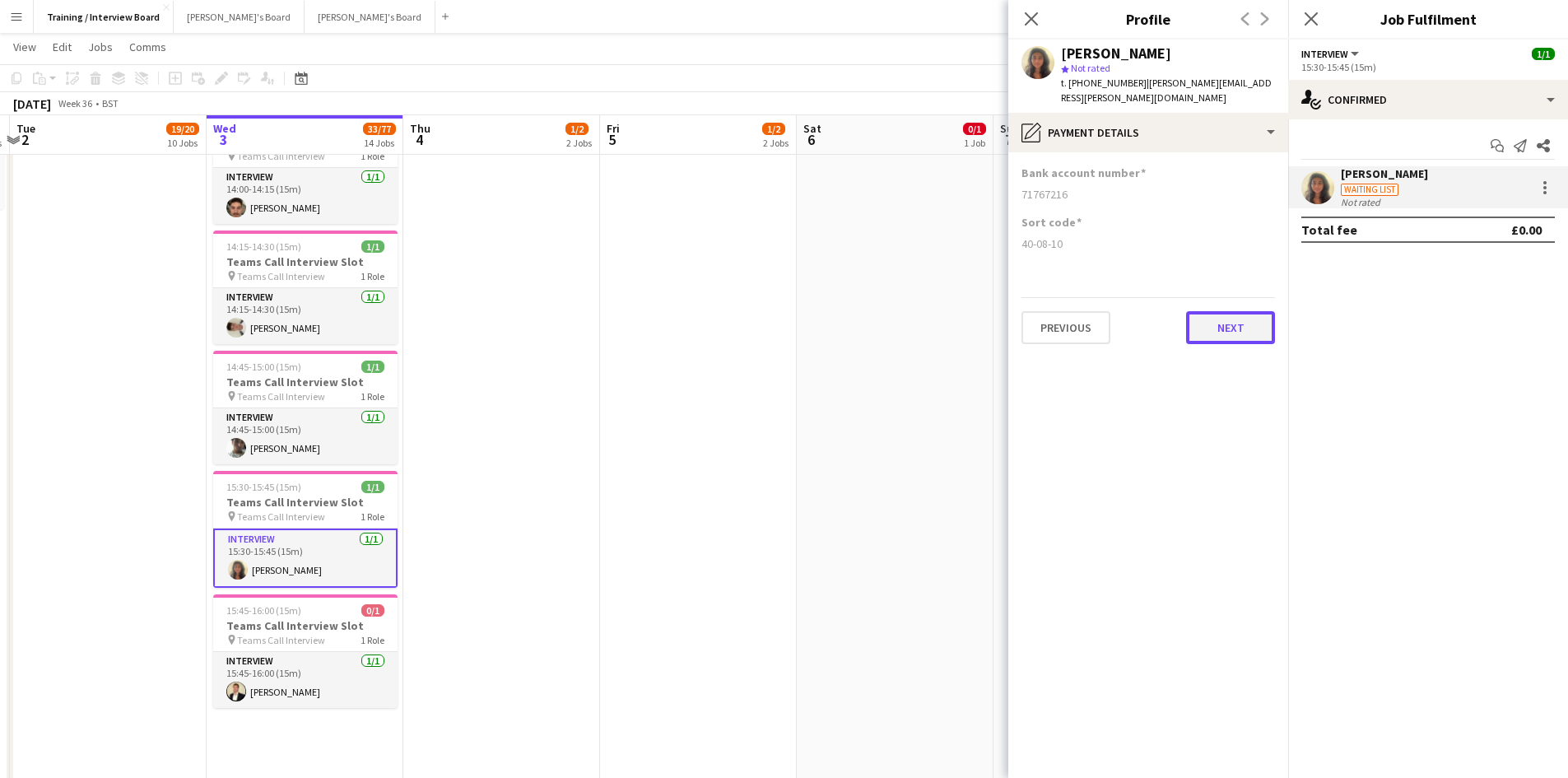
click at [1213, 311] on button "Next" at bounding box center [1231, 328] width 89 height 33
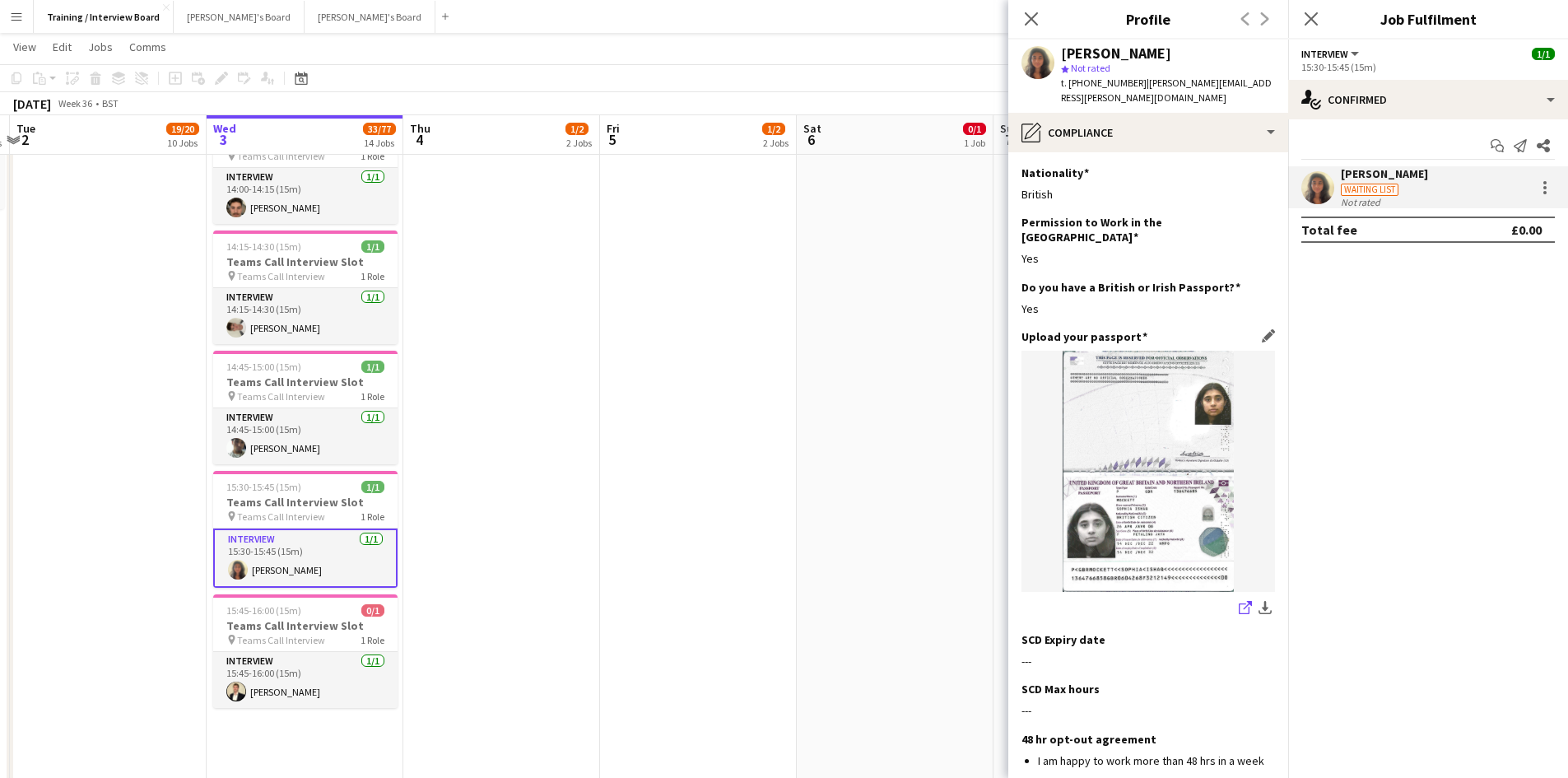
click at [1236, 599] on link "share-external-link-1" at bounding box center [1245, 609] width 20 height 20
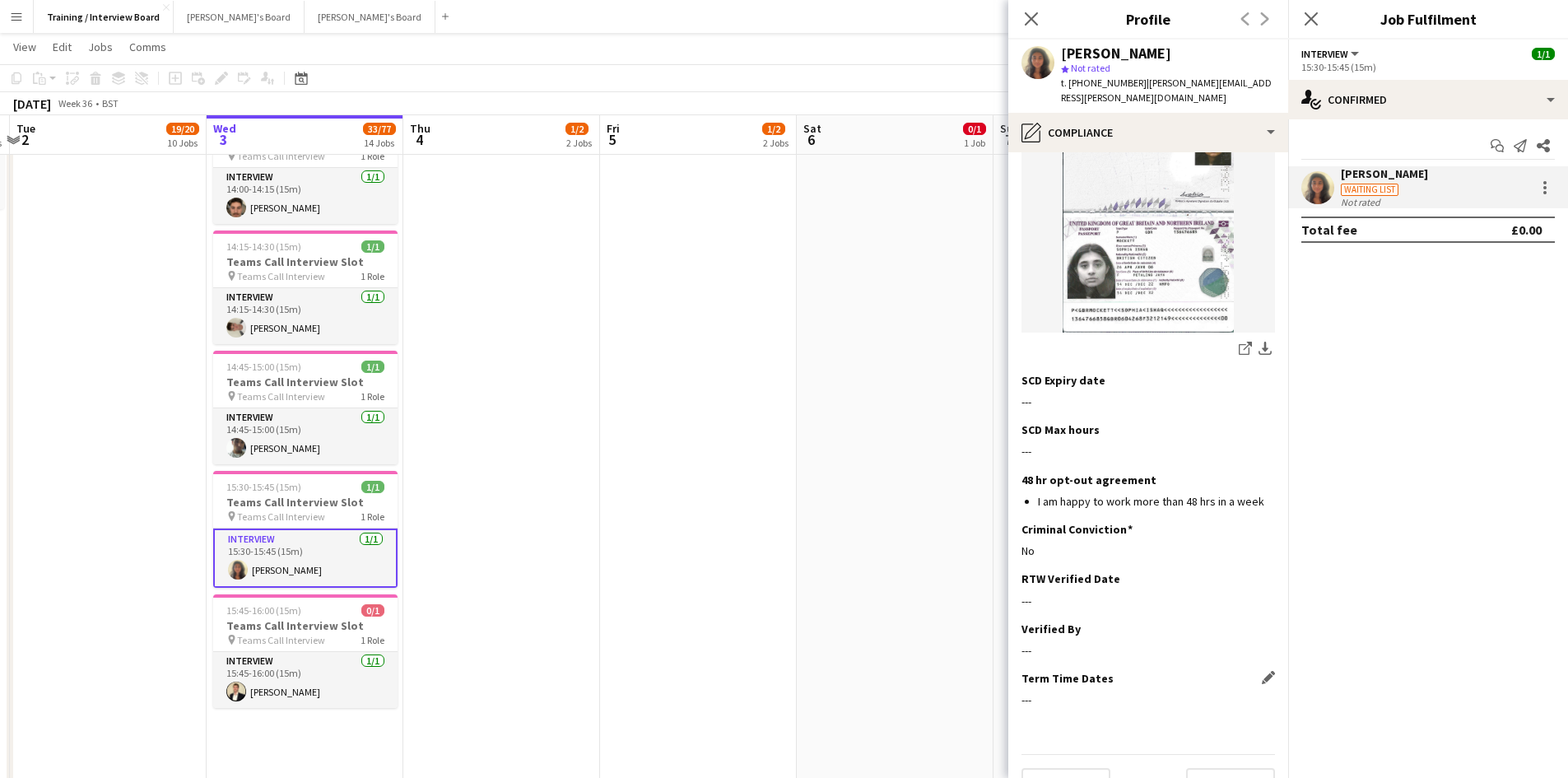
scroll to position [265, 0]
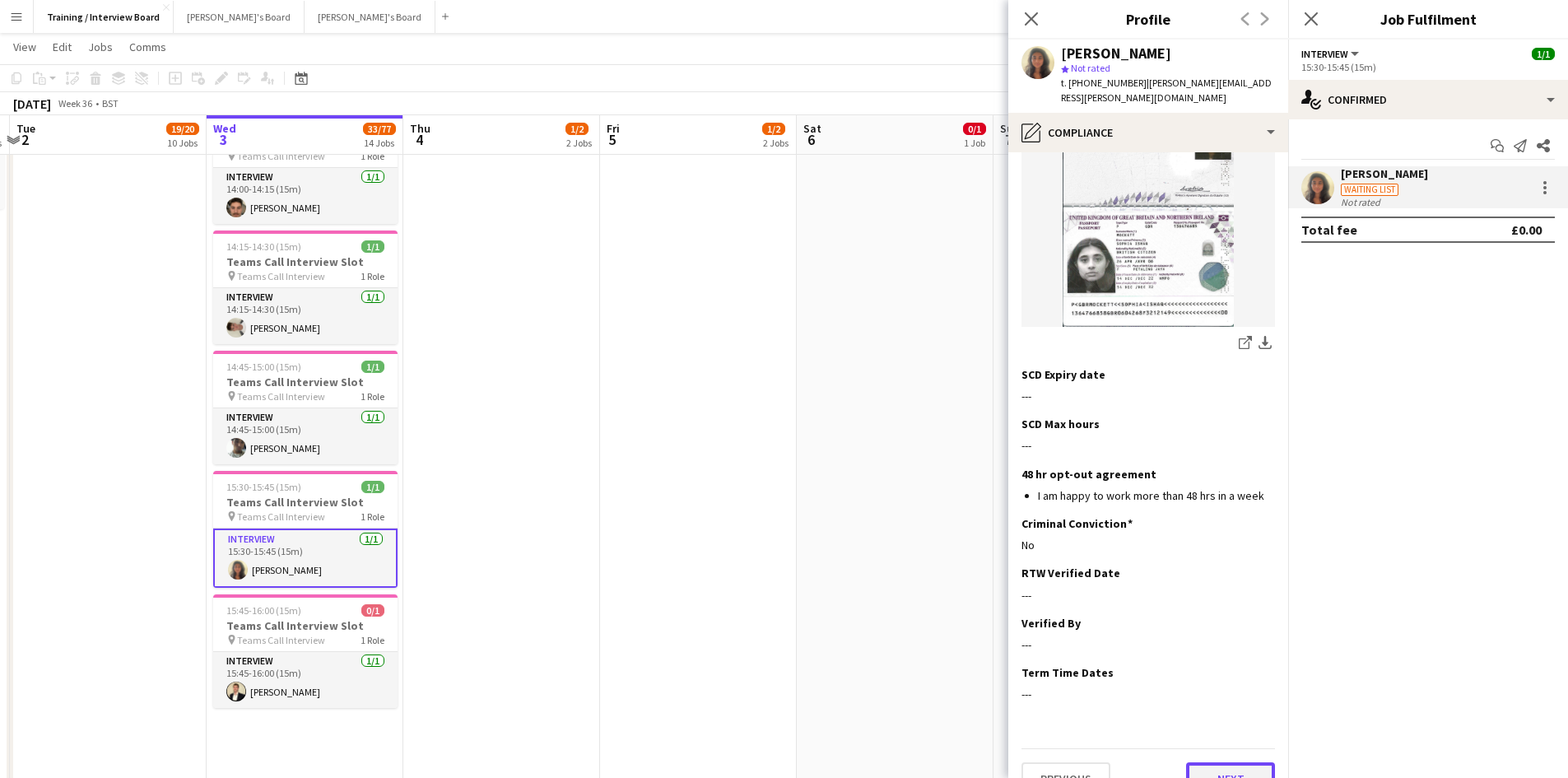
click at [1196, 762] on button "Next" at bounding box center [1231, 779] width 89 height 33
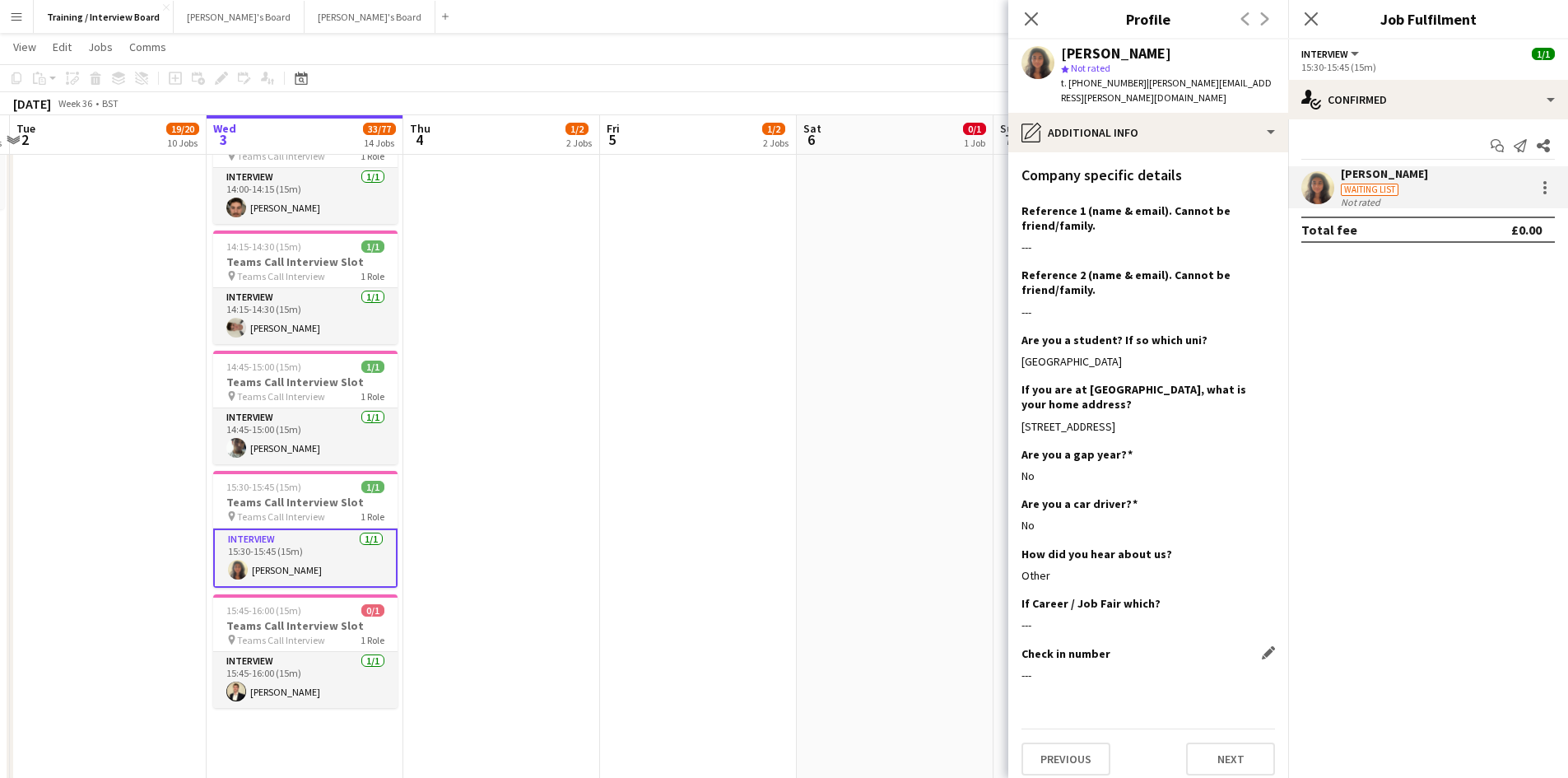
scroll to position [202, 0]
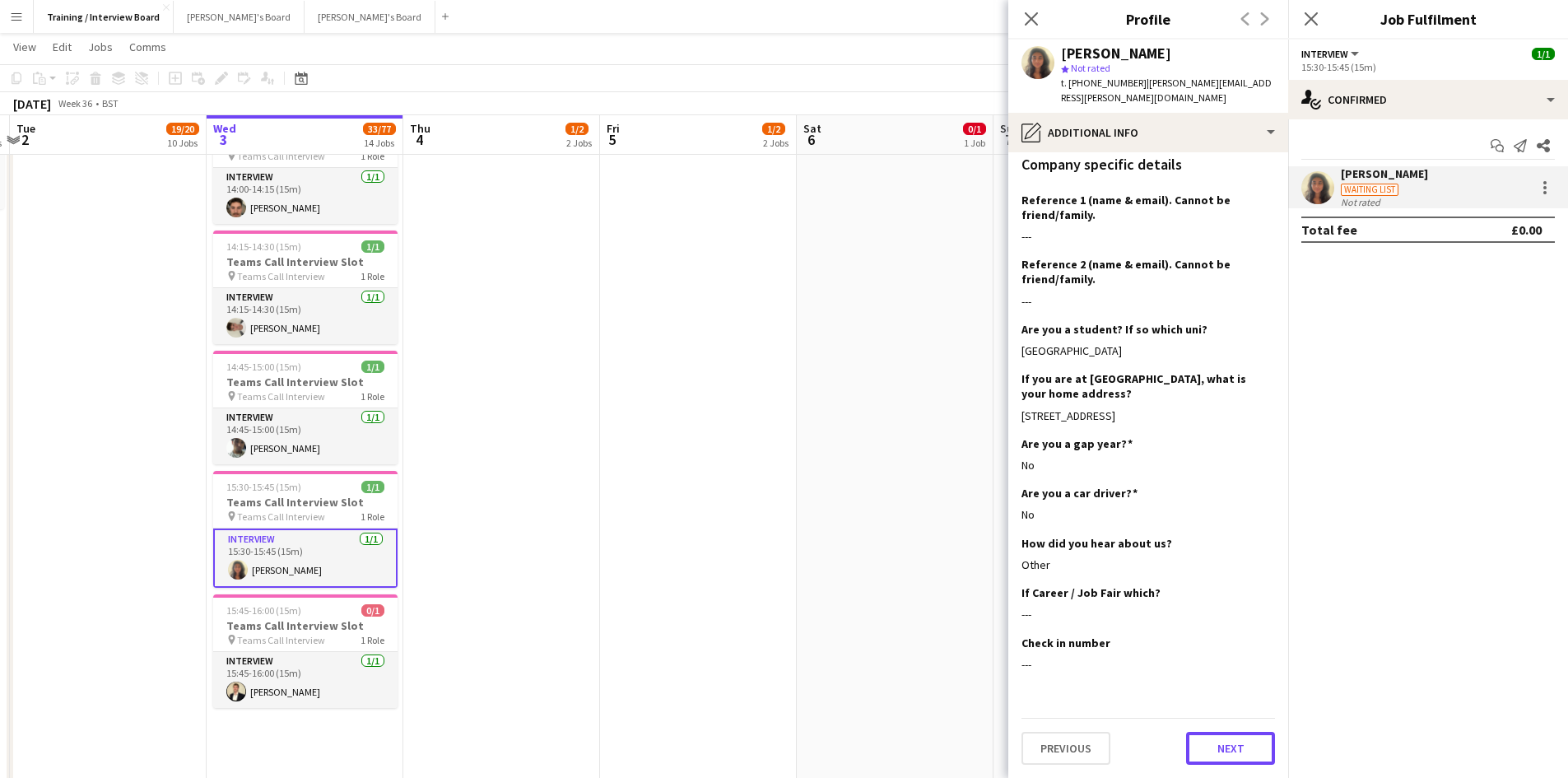
click at [1197, 739] on button "Next" at bounding box center [1231, 749] width 89 height 33
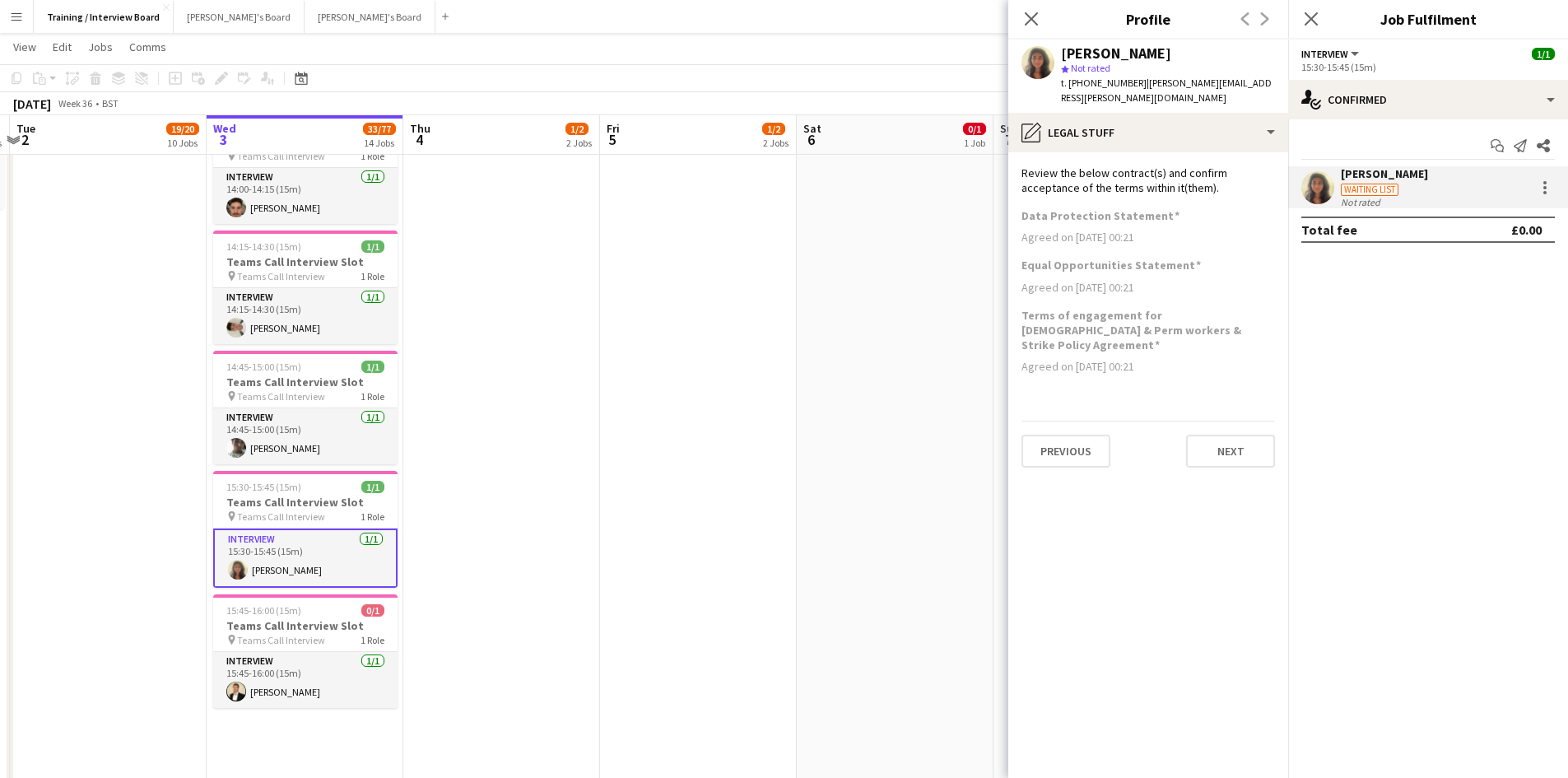
scroll to position [0, 0]
click at [1268, 435] on button "Next" at bounding box center [1231, 451] width 89 height 33
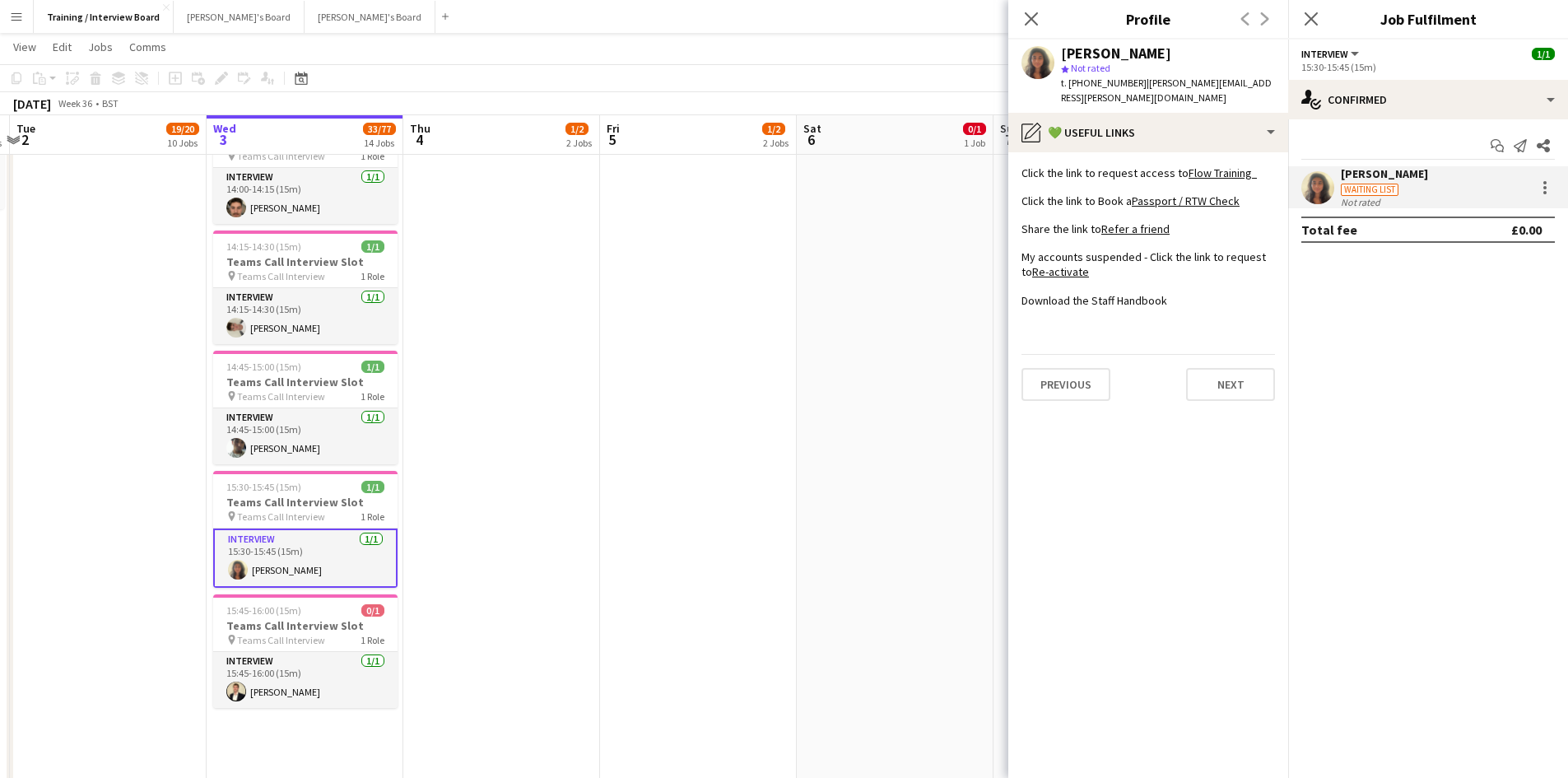
click at [1224, 354] on div "Previous Next" at bounding box center [1148, 378] width 254 height 47
click at [1237, 376] on button "Next" at bounding box center [1231, 385] width 89 height 33
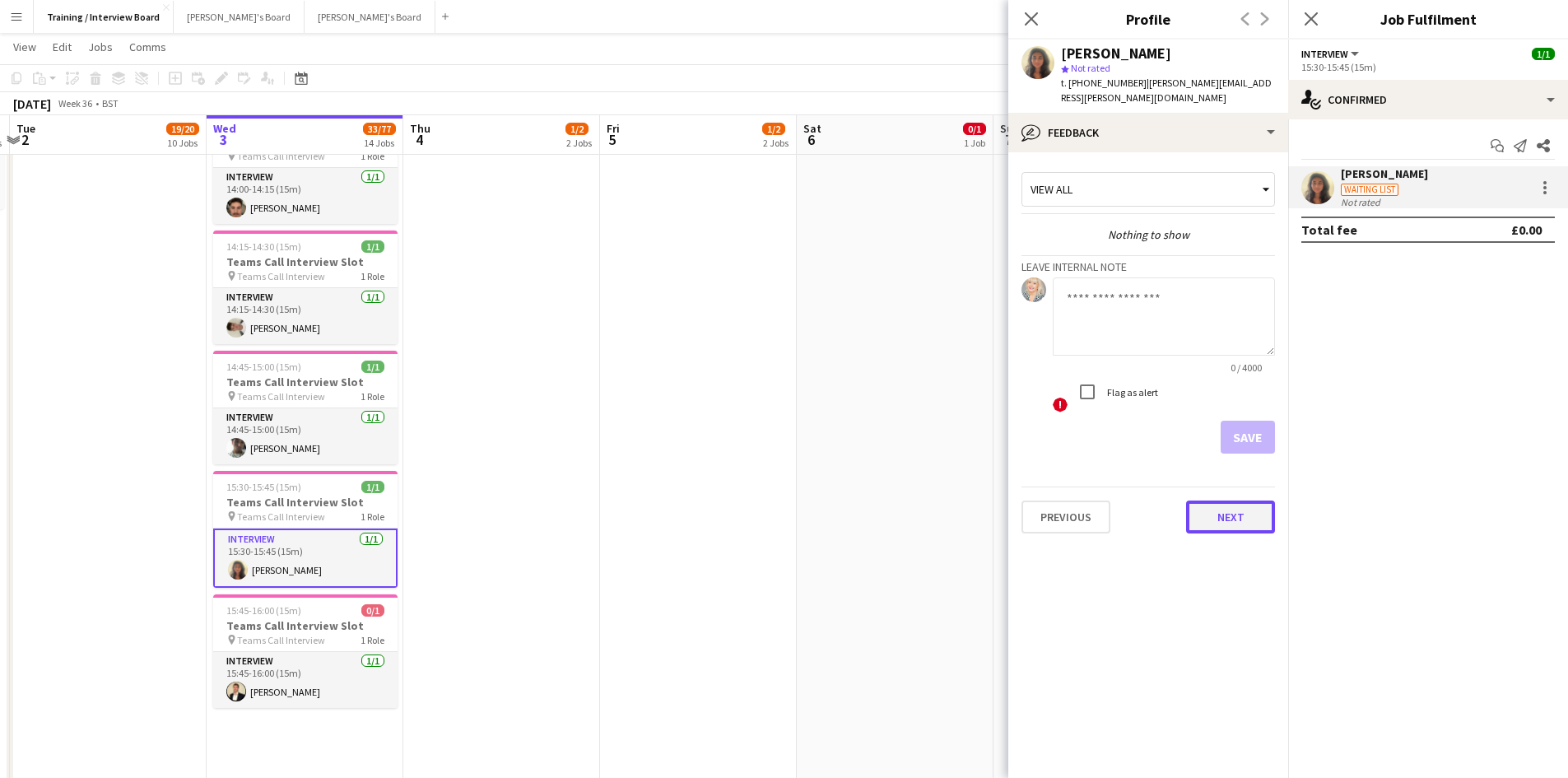
click at [1244, 511] on button "Next" at bounding box center [1231, 517] width 89 height 33
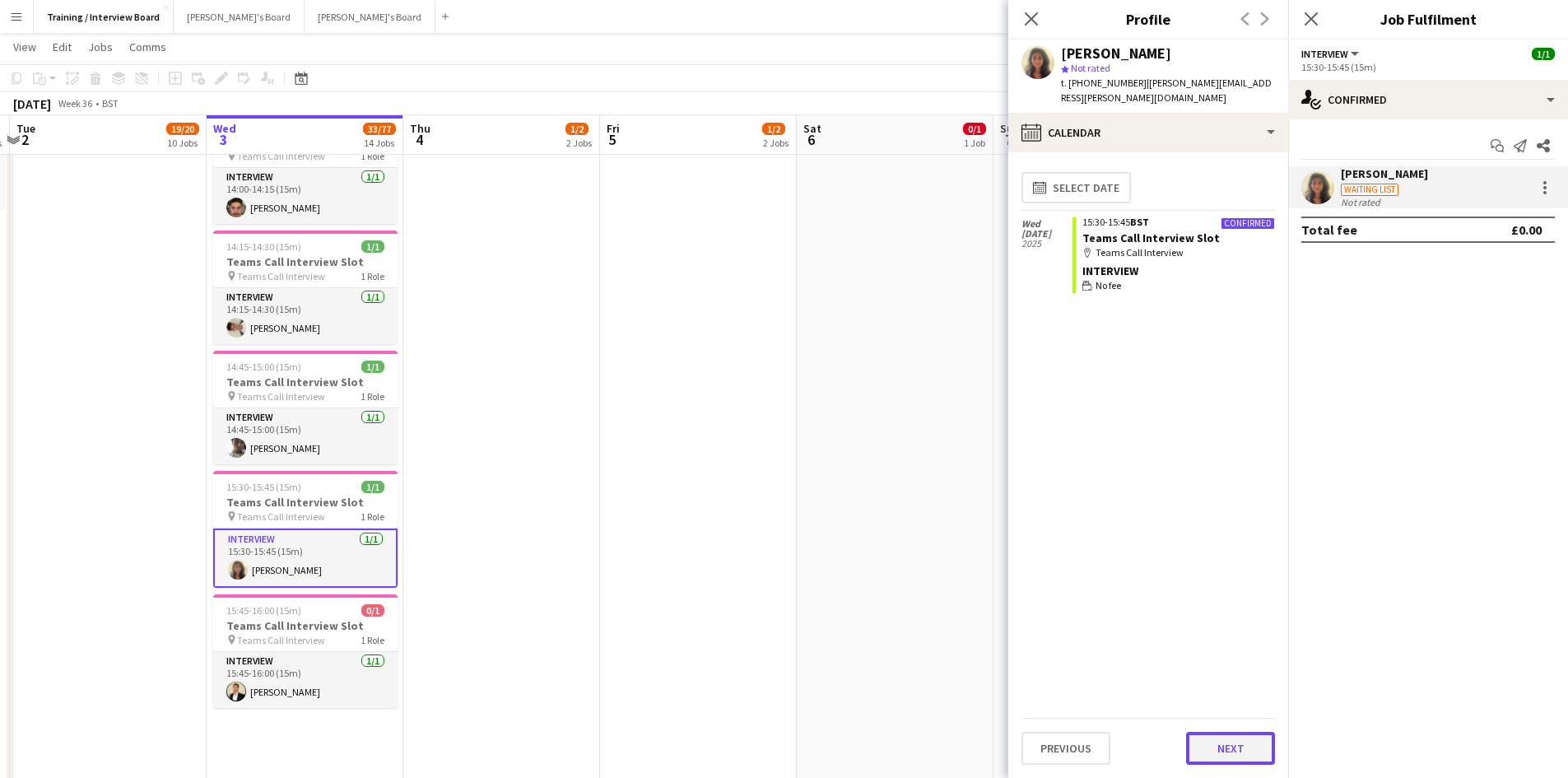
click at [1259, 752] on button "Next" at bounding box center [1231, 749] width 89 height 33
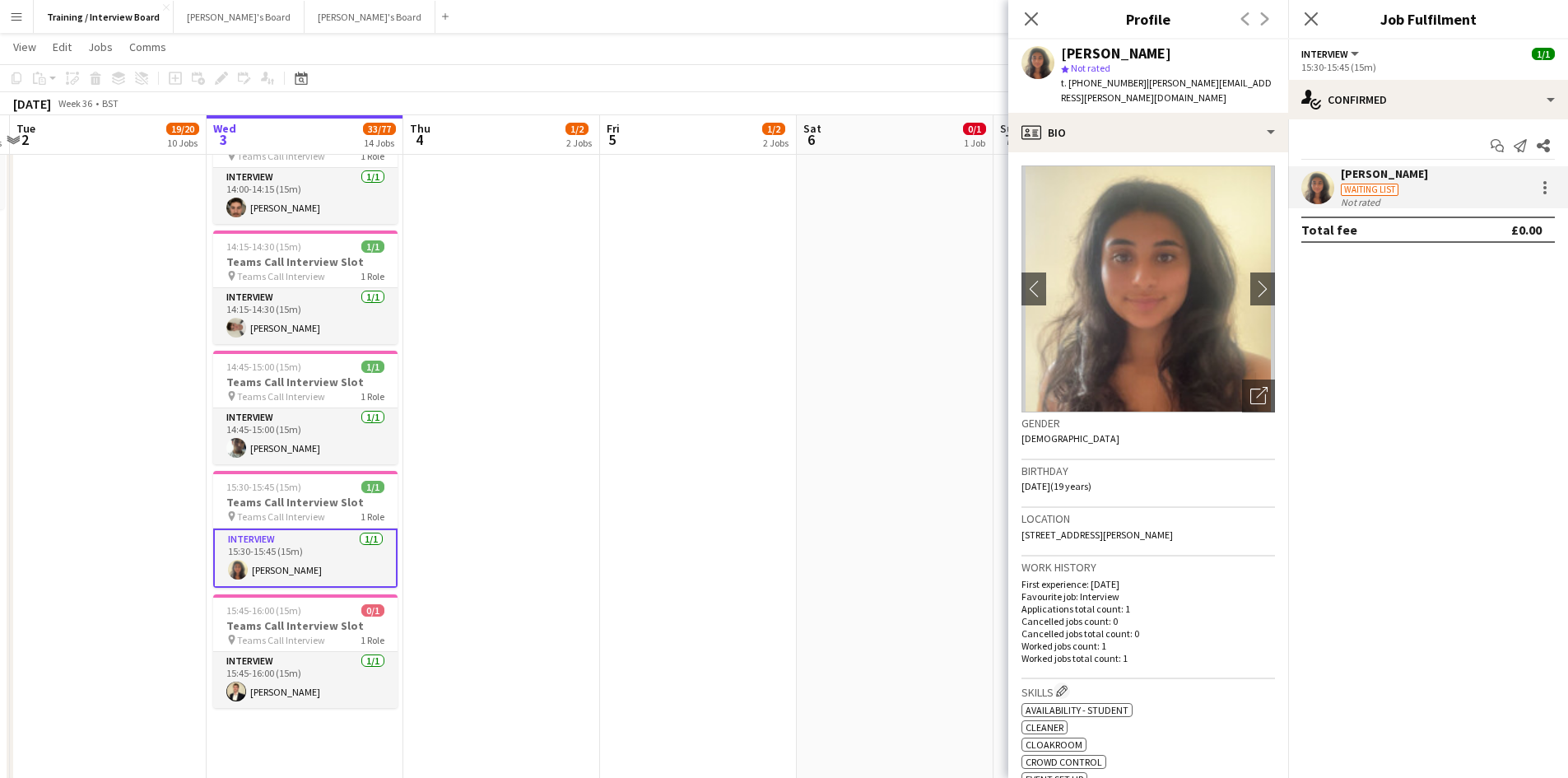
drag, startPoint x: 1033, startPoint y: 16, endPoint x: 1257, endPoint y: 4, distance: 224.3
click at [1052, 15] on div "Close pop-in" at bounding box center [1031, 19] width 46 height 38
click at [1315, 23] on icon at bounding box center [1311, 19] width 16 height 16
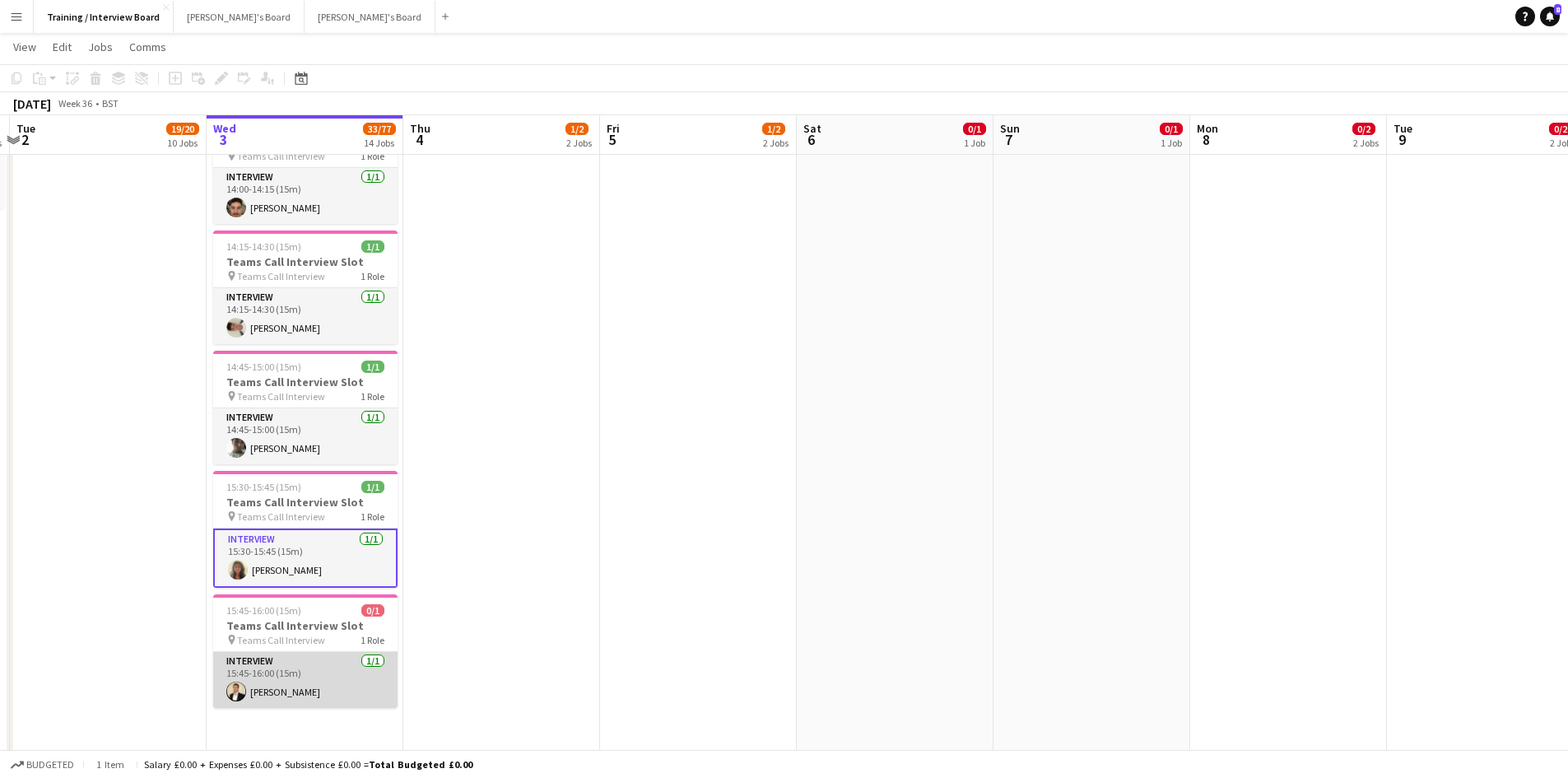
click at [305, 690] on app-card-role "Interview 1/1 15:45-16:00 (15m) Harvey Watson" at bounding box center [305, 680] width 184 height 56
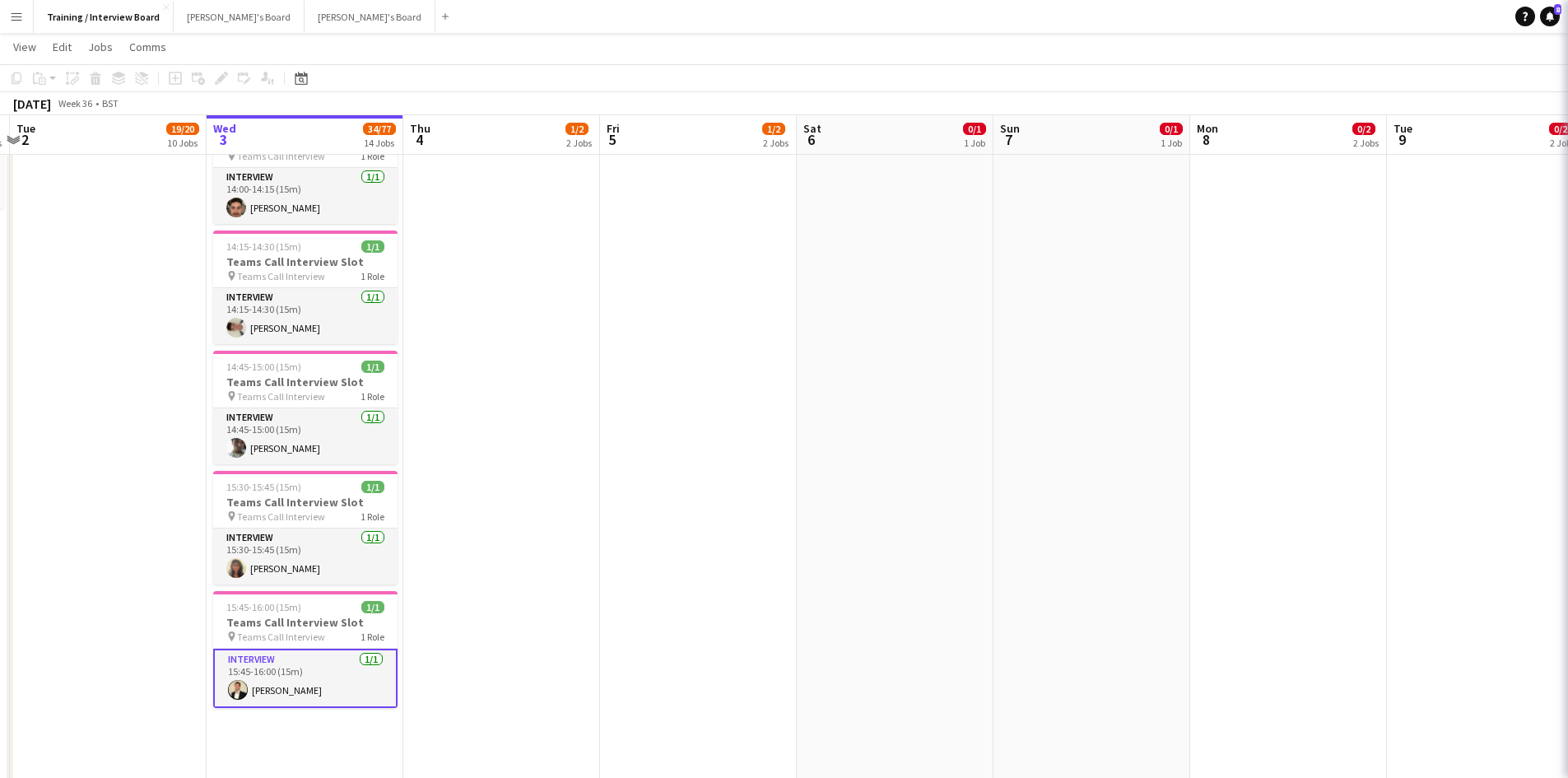
scroll to position [0, 580]
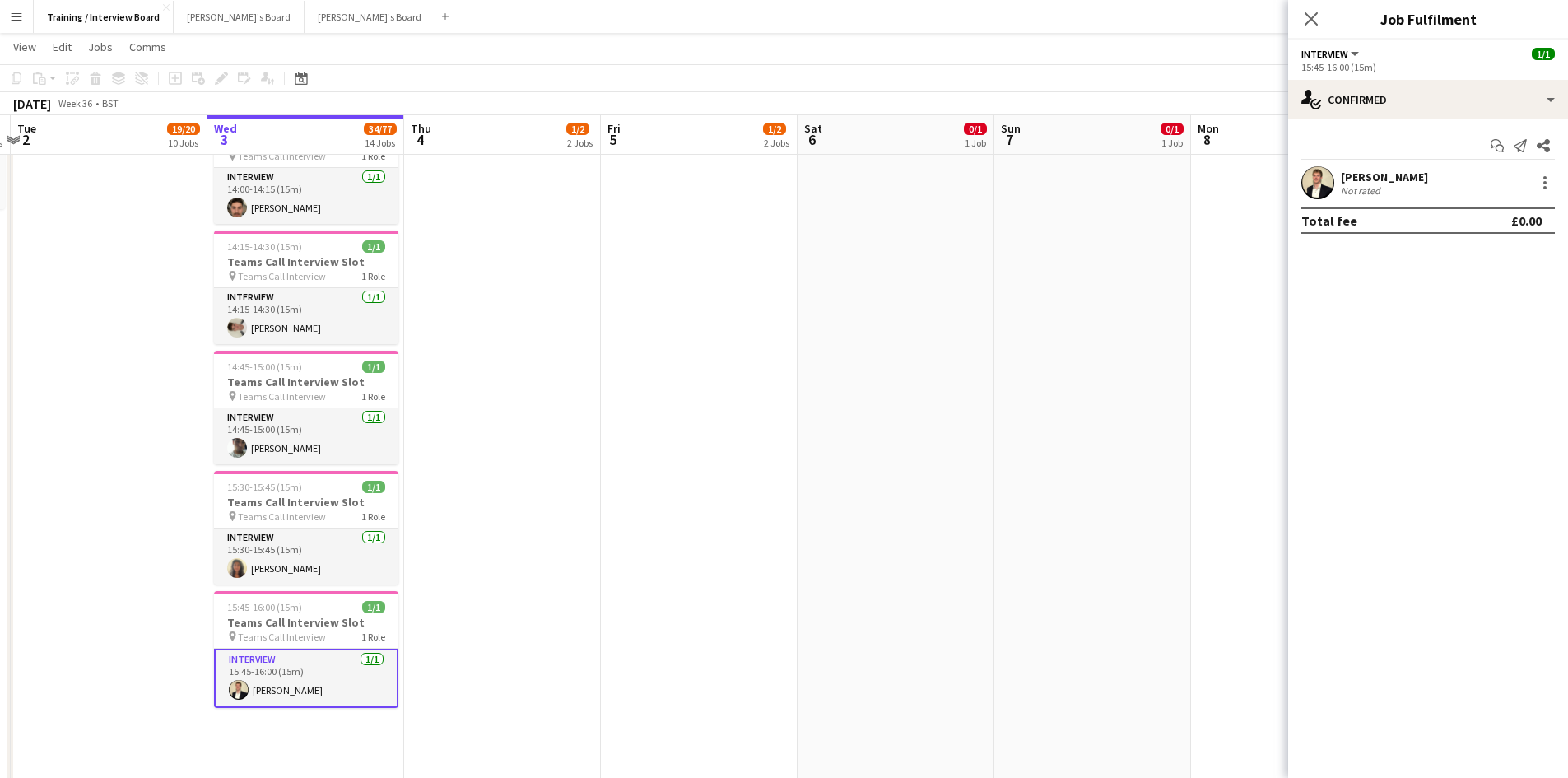
click at [1408, 172] on div "[PERSON_NAME]" at bounding box center [1385, 177] width 87 height 15
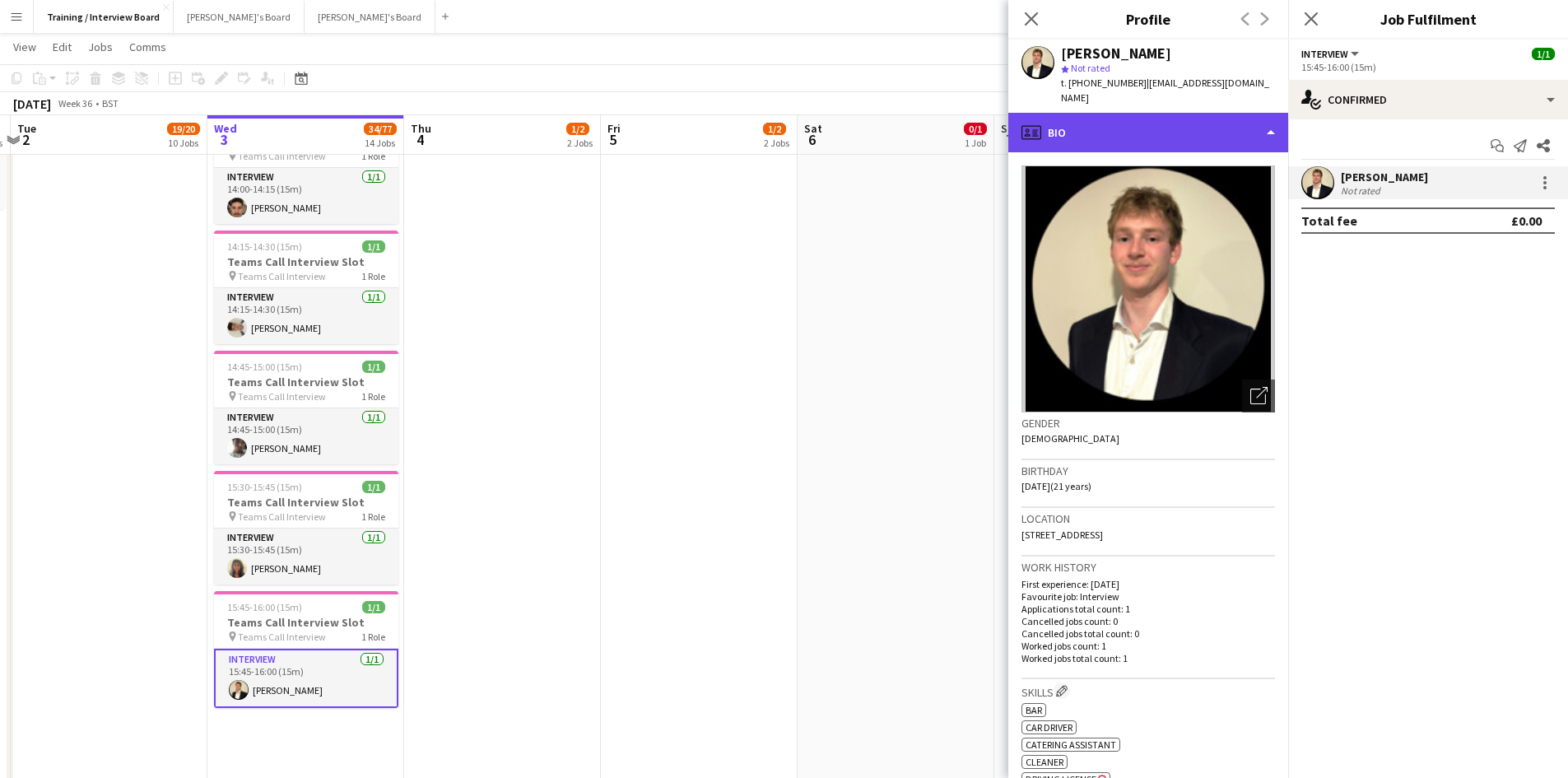
click at [1275, 113] on div "profile Bio" at bounding box center [1147, 132] width 279 height 39
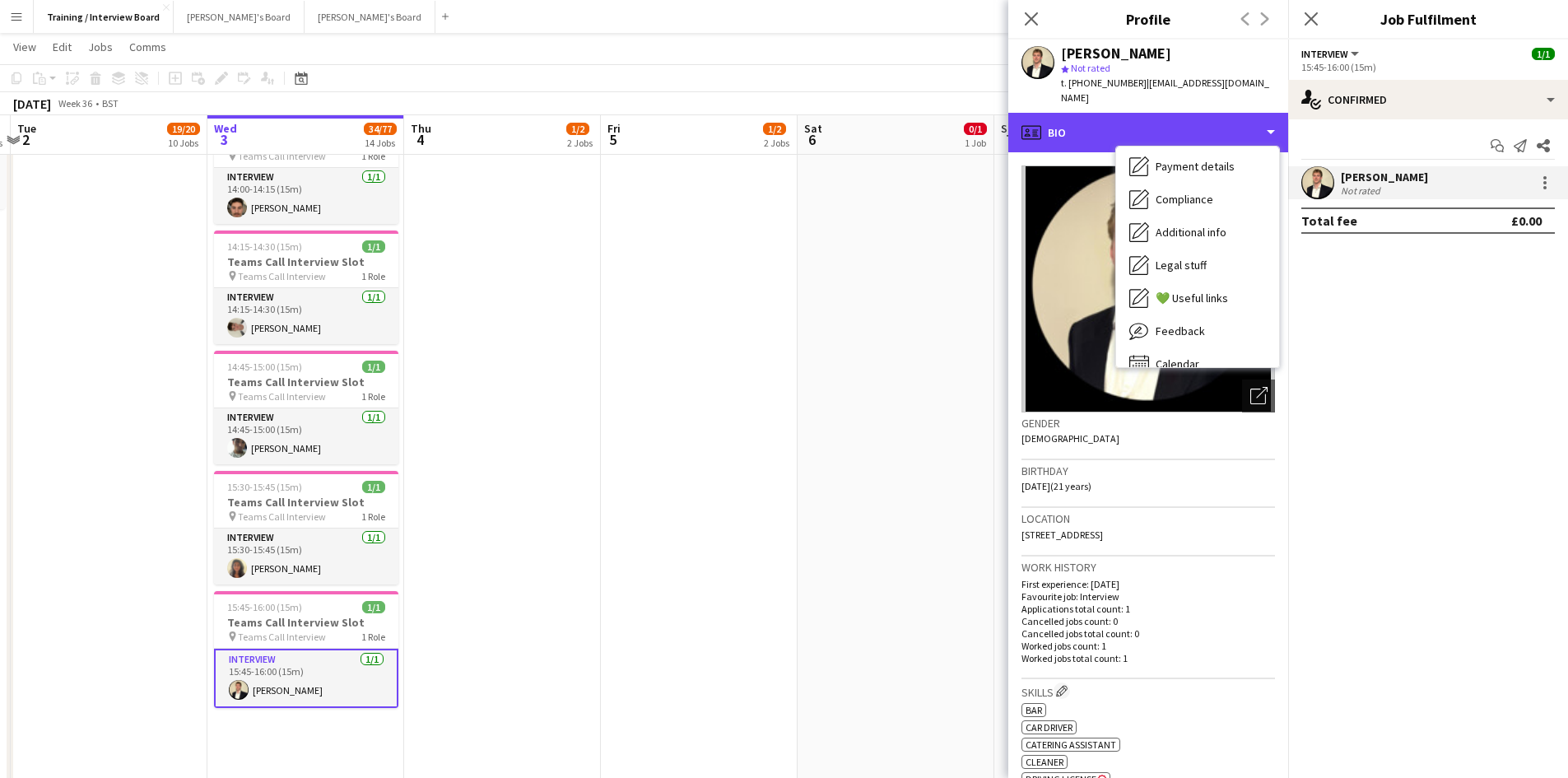
scroll to position [221, 0]
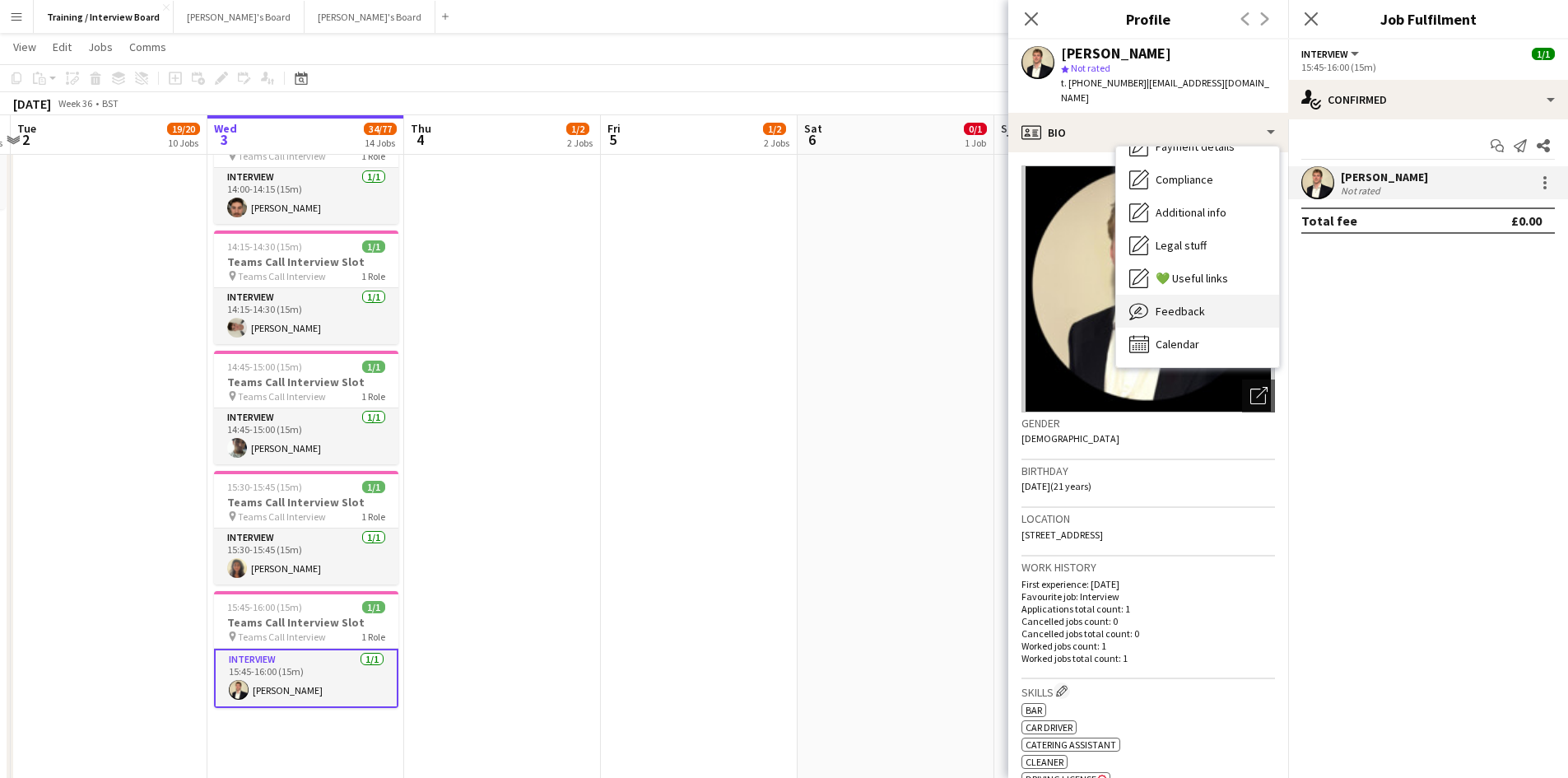
click at [1191, 304] on span "Feedback" at bounding box center [1181, 311] width 49 height 15
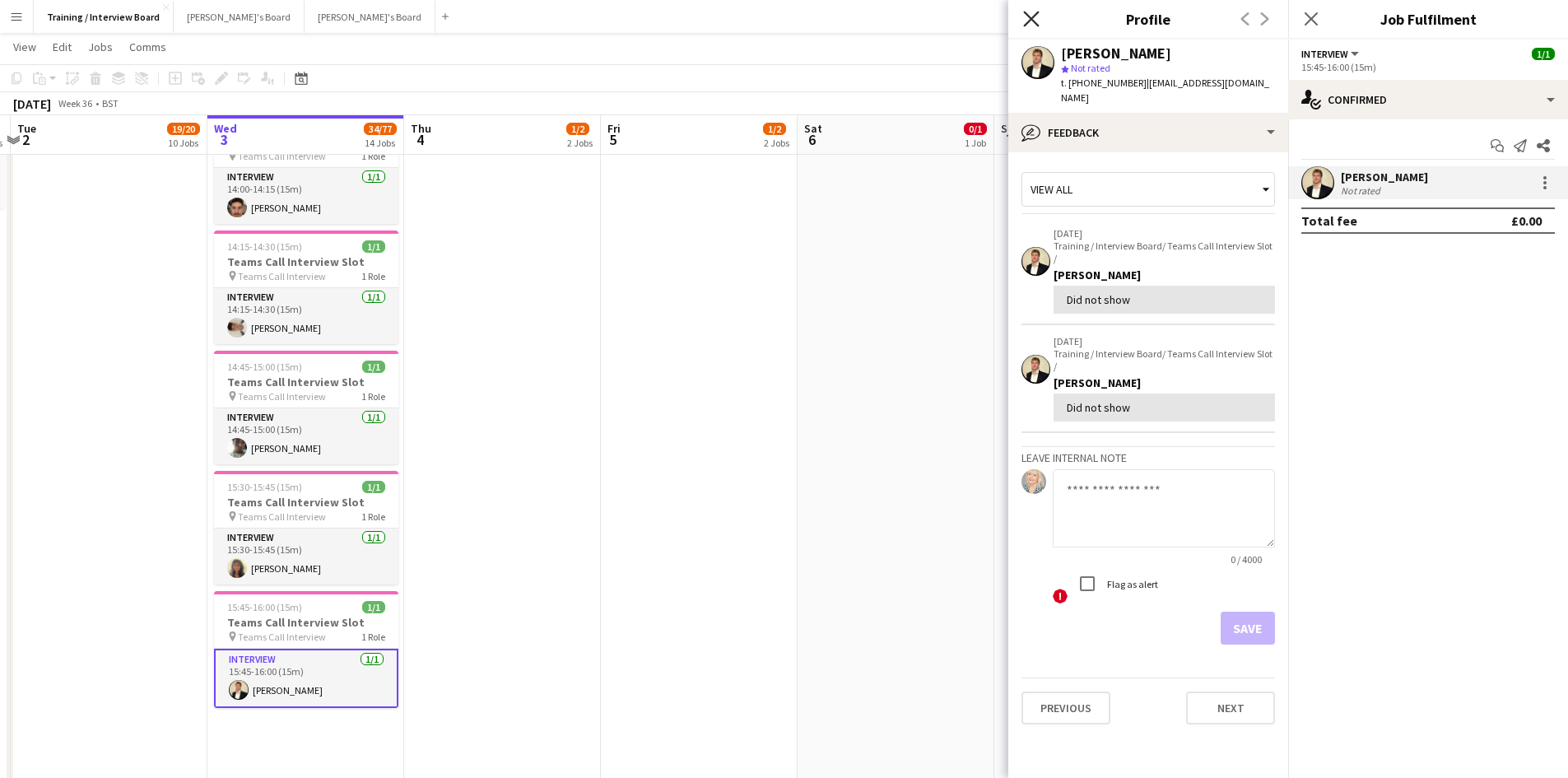
click at [1034, 13] on icon "Close pop-in" at bounding box center [1032, 19] width 16 height 16
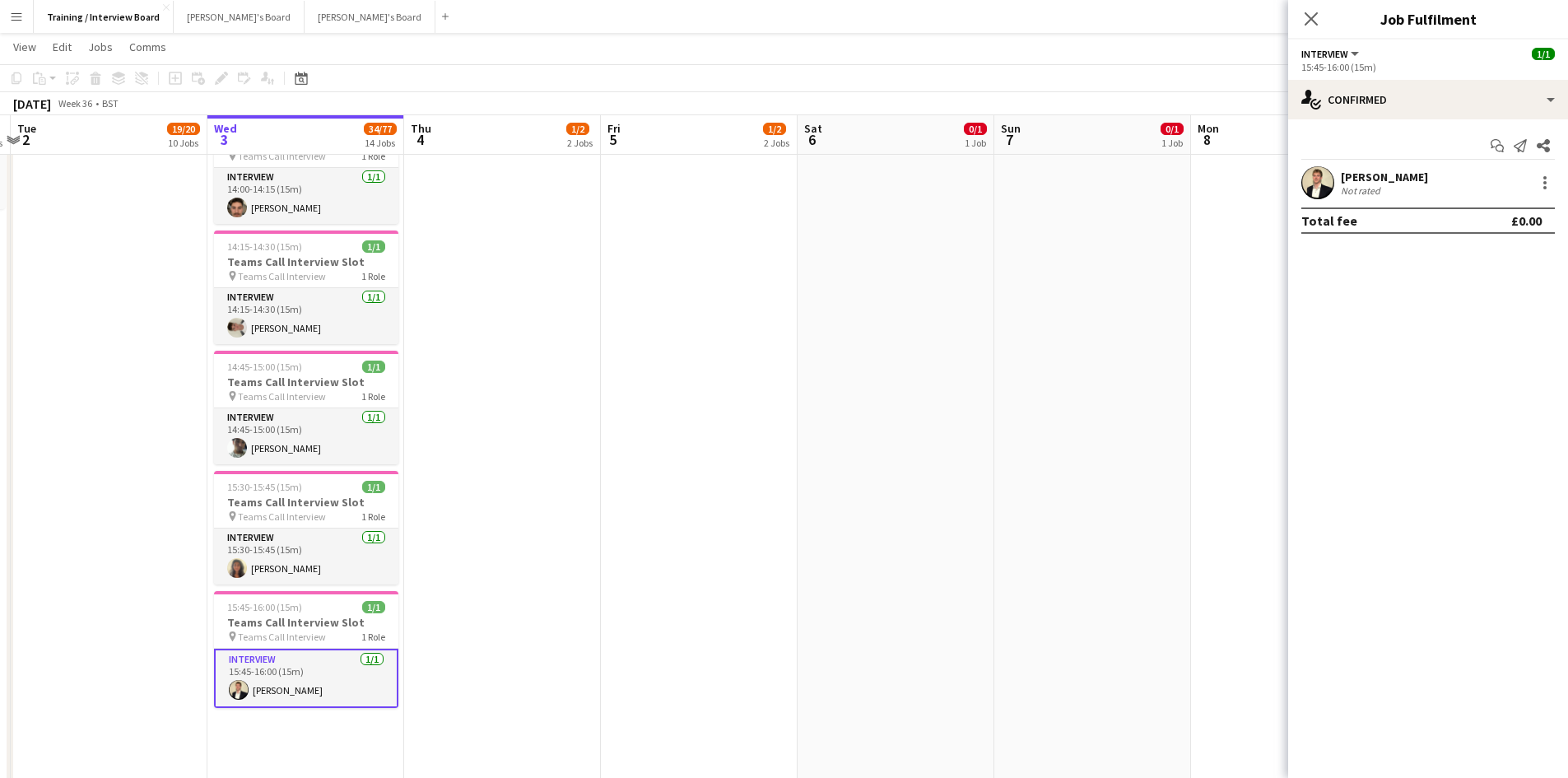
click at [1371, 173] on div "[PERSON_NAME]" at bounding box center [1385, 177] width 87 height 15
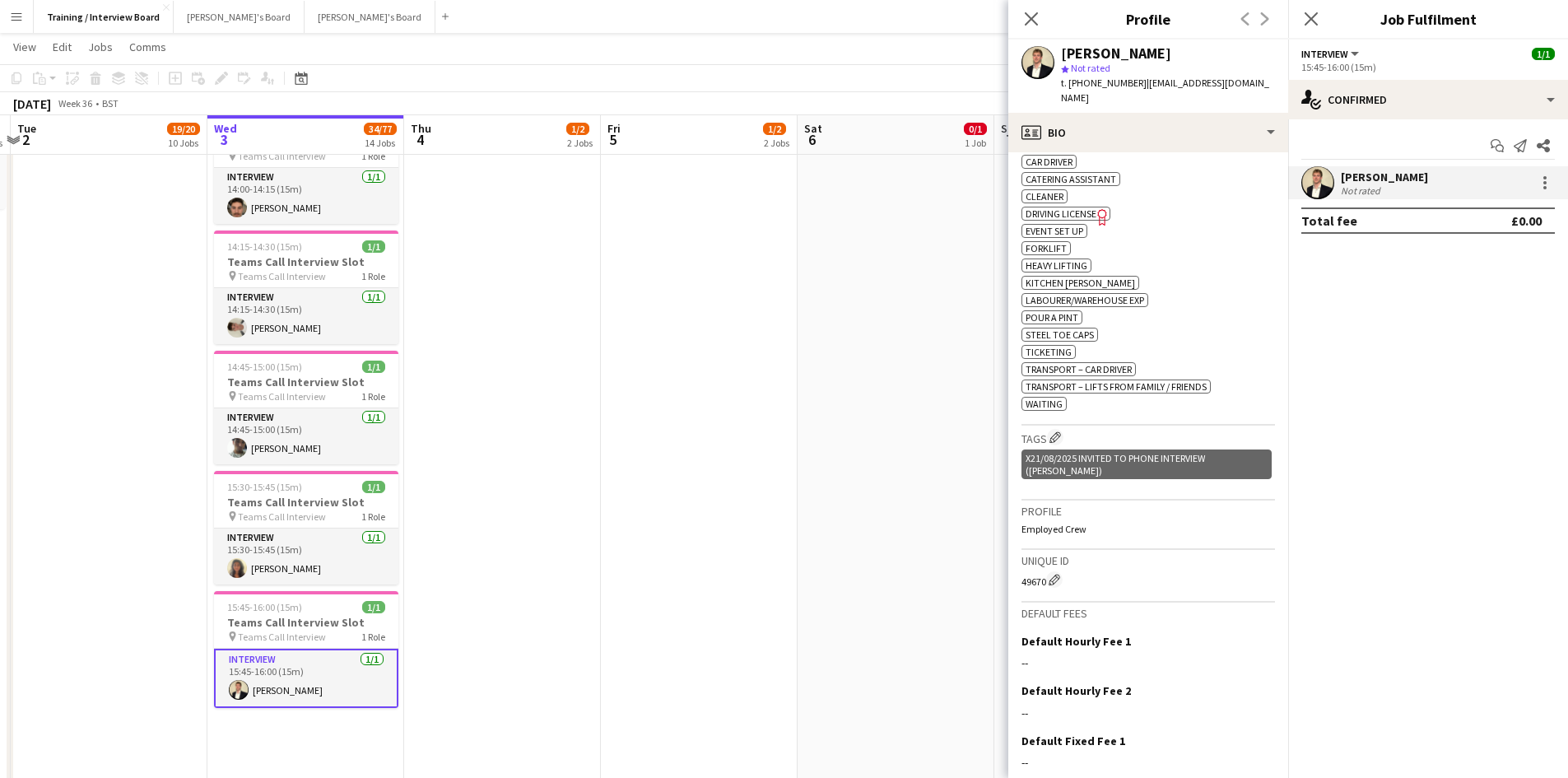
scroll to position [653, 0]
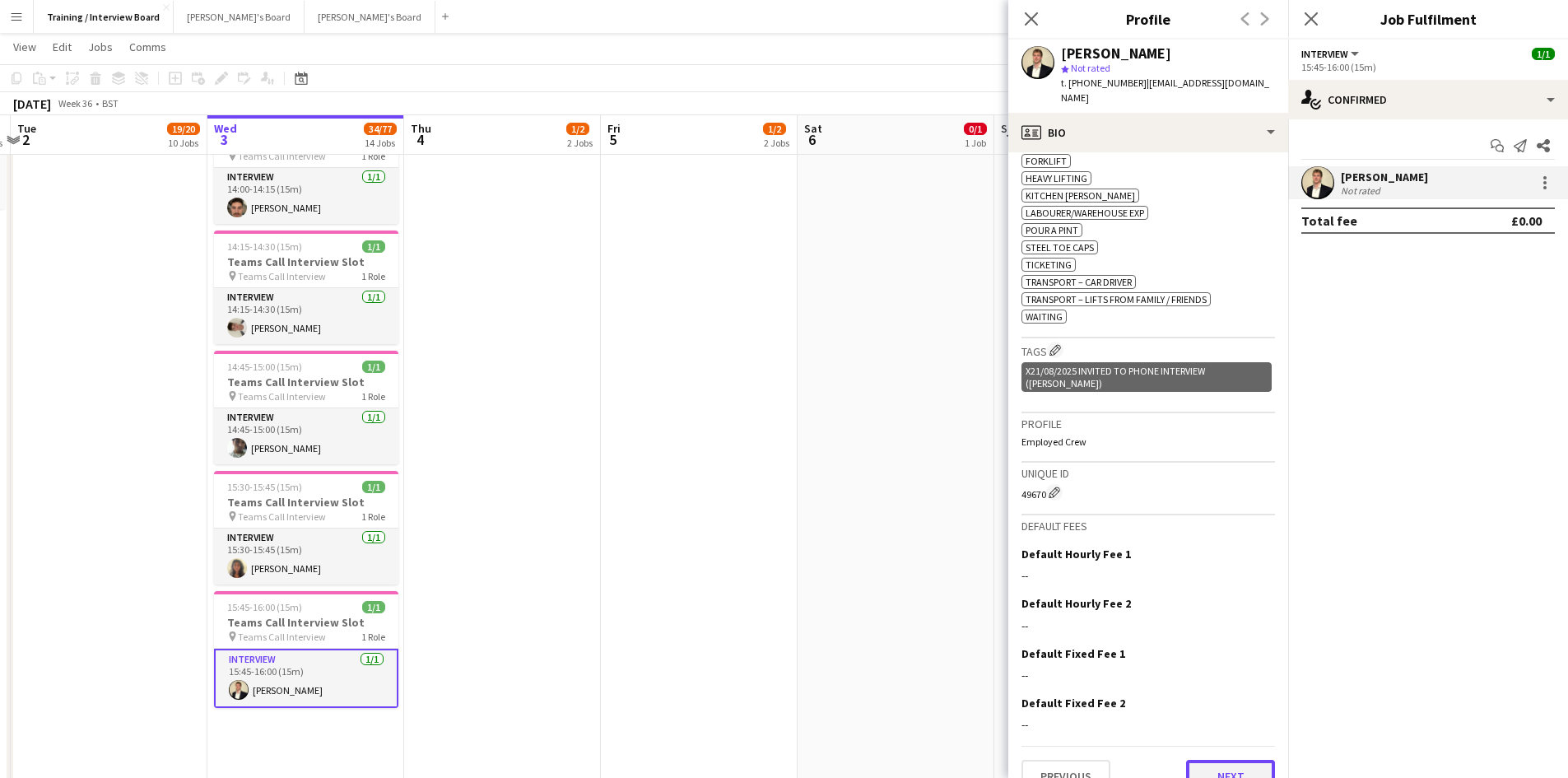
click at [1239, 760] on button "Next" at bounding box center [1231, 777] width 89 height 33
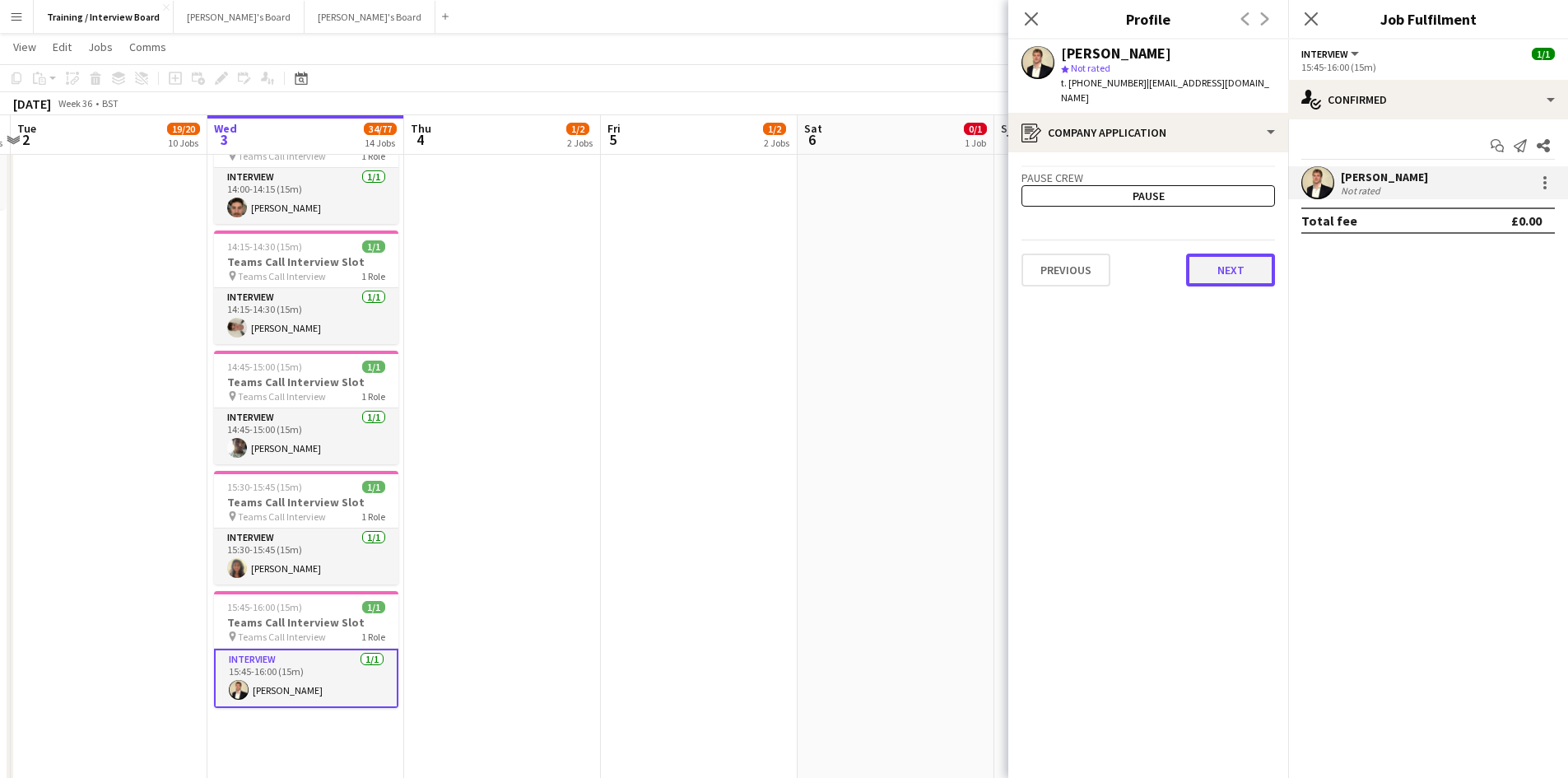
click at [1205, 254] on button "Next" at bounding box center [1231, 271] width 89 height 33
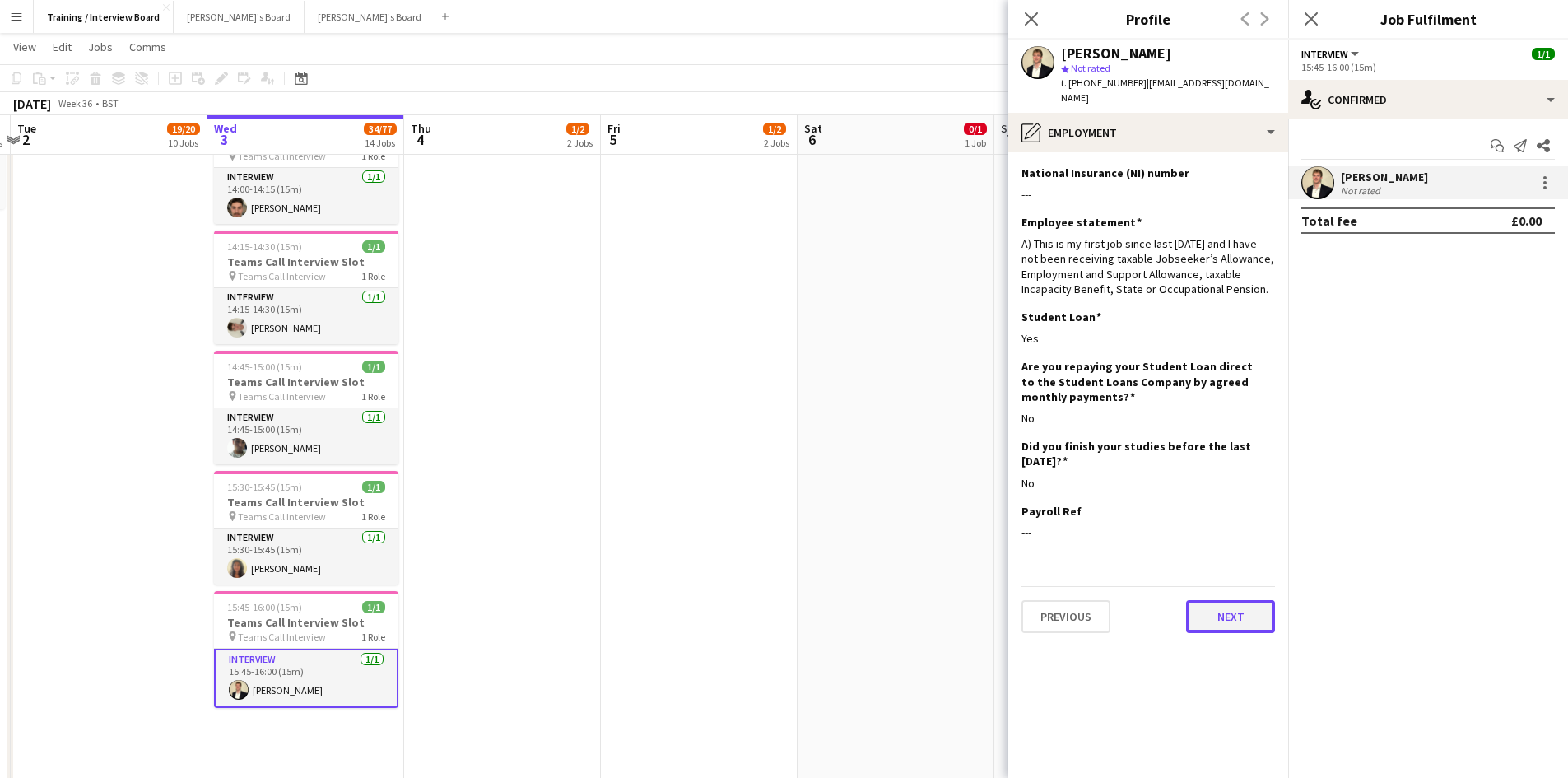
click at [1247, 600] on button "Next" at bounding box center [1231, 617] width 89 height 33
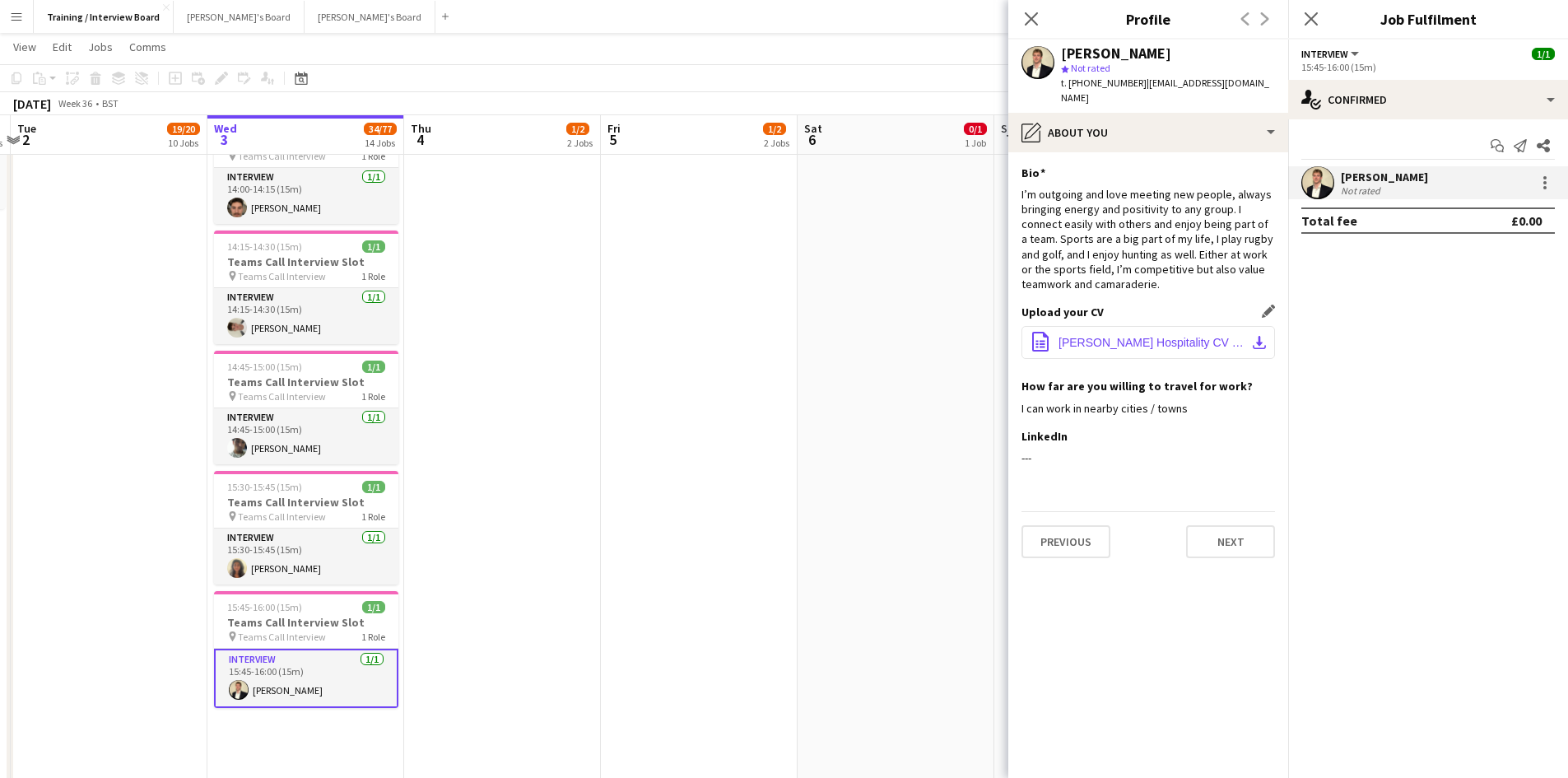
click at [1258, 337] on app-icon "download-bottom" at bounding box center [1259, 342] width 13 height 13
click at [1251, 526] on button "Next" at bounding box center [1231, 543] width 89 height 33
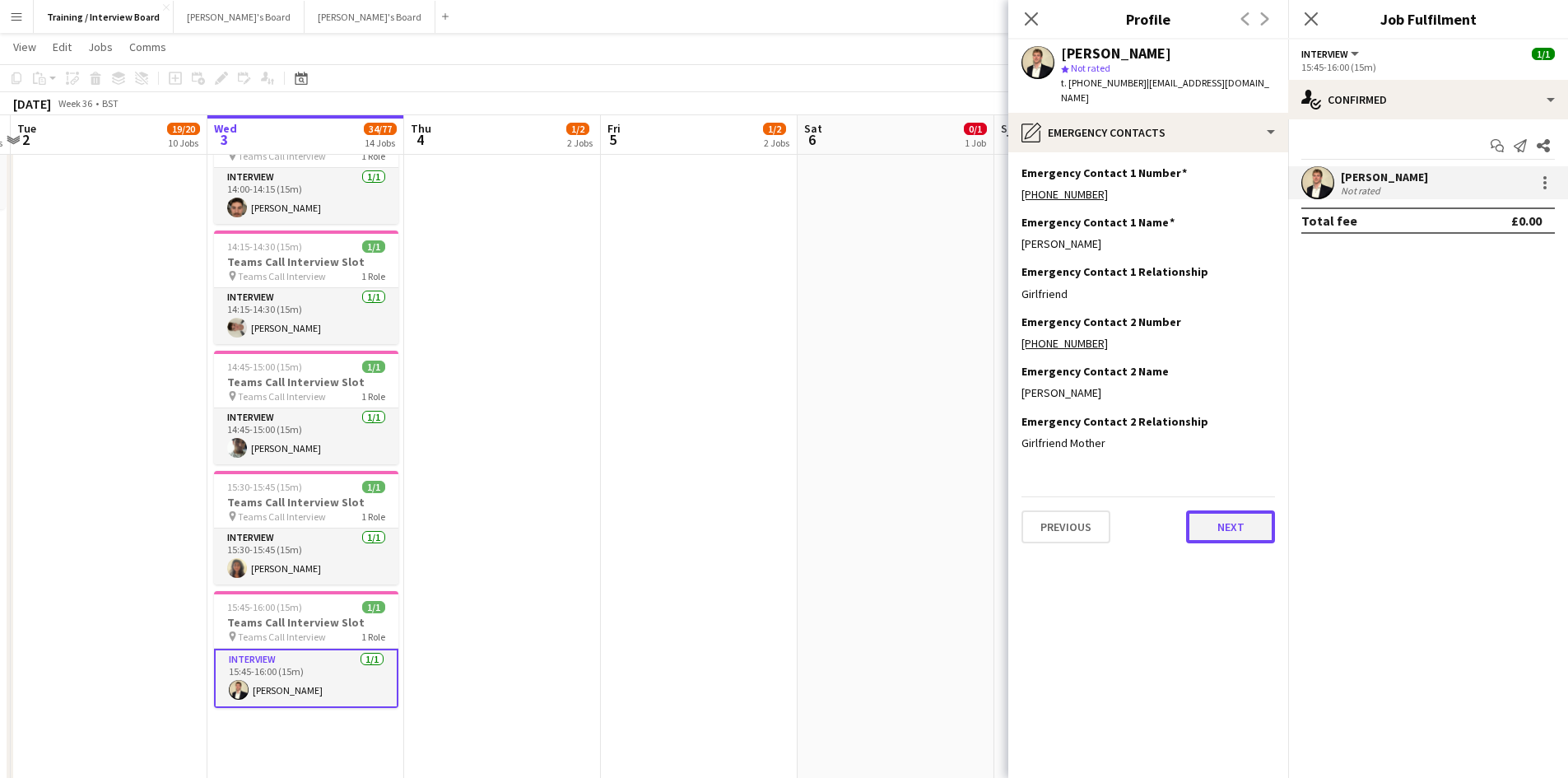
click at [1231, 517] on button "Next" at bounding box center [1231, 528] width 89 height 33
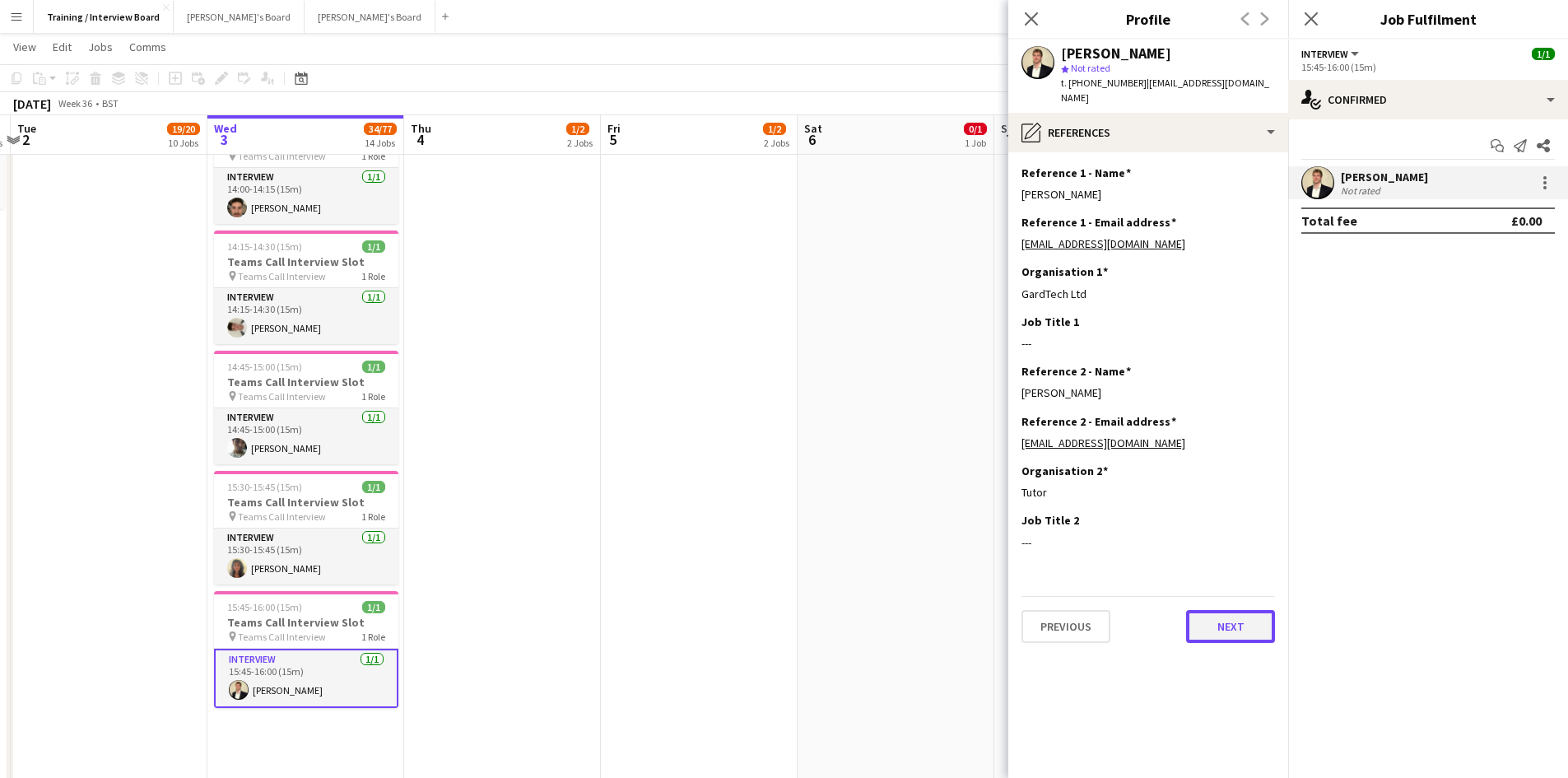
click at [1221, 612] on button "Next" at bounding box center [1231, 627] width 89 height 33
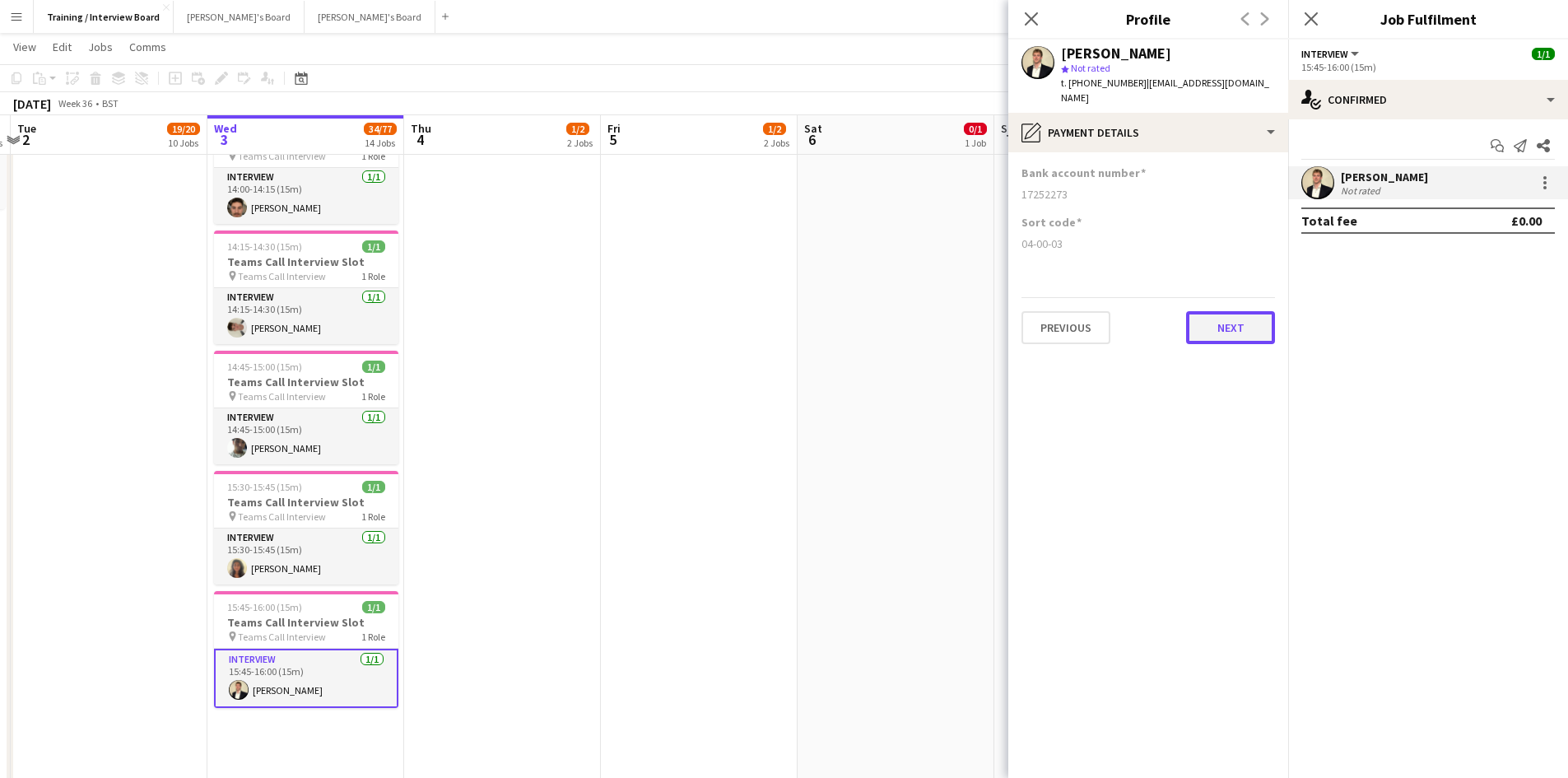
click at [1214, 311] on button "Next" at bounding box center [1231, 328] width 89 height 33
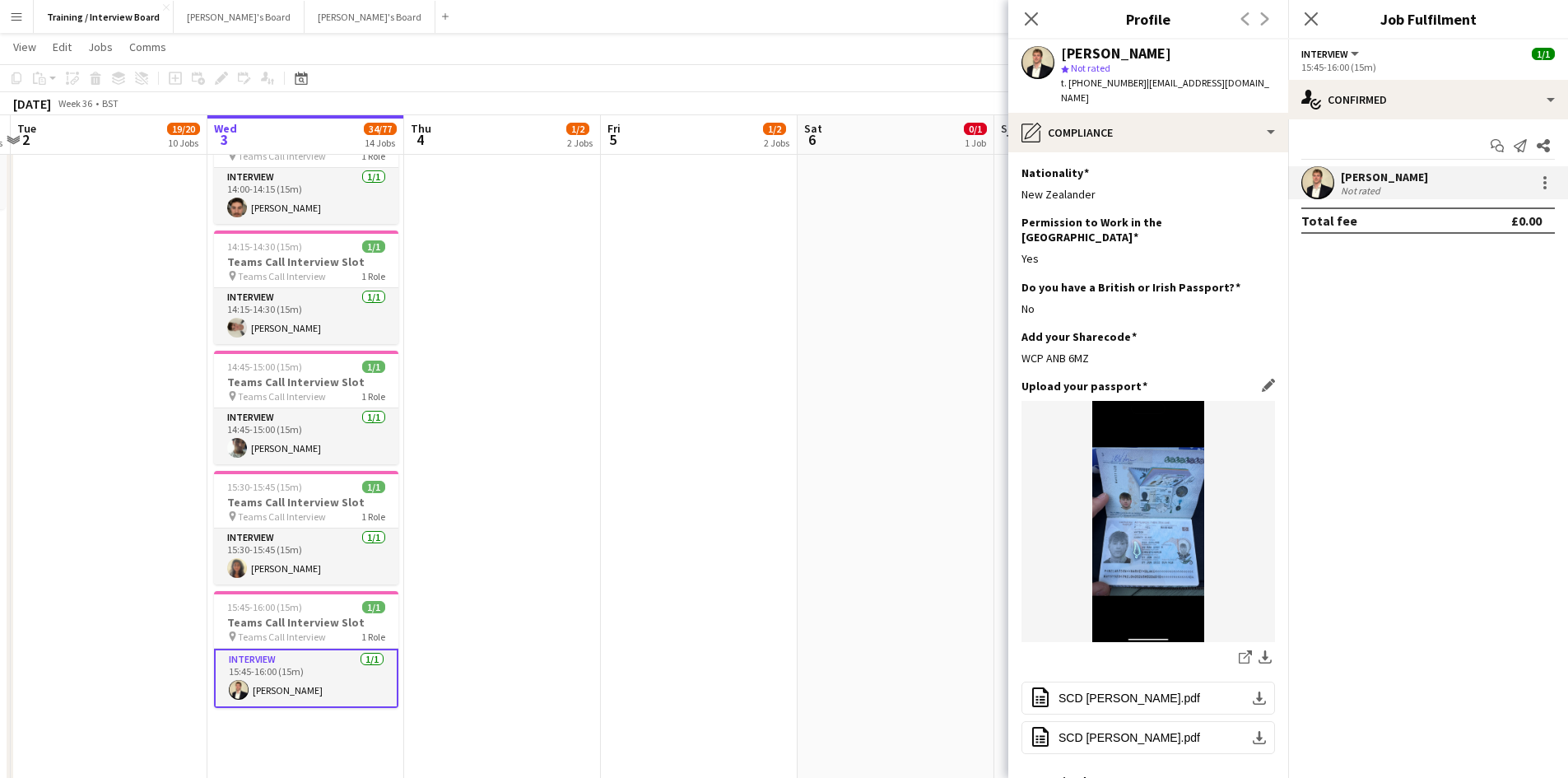
scroll to position [165, 0]
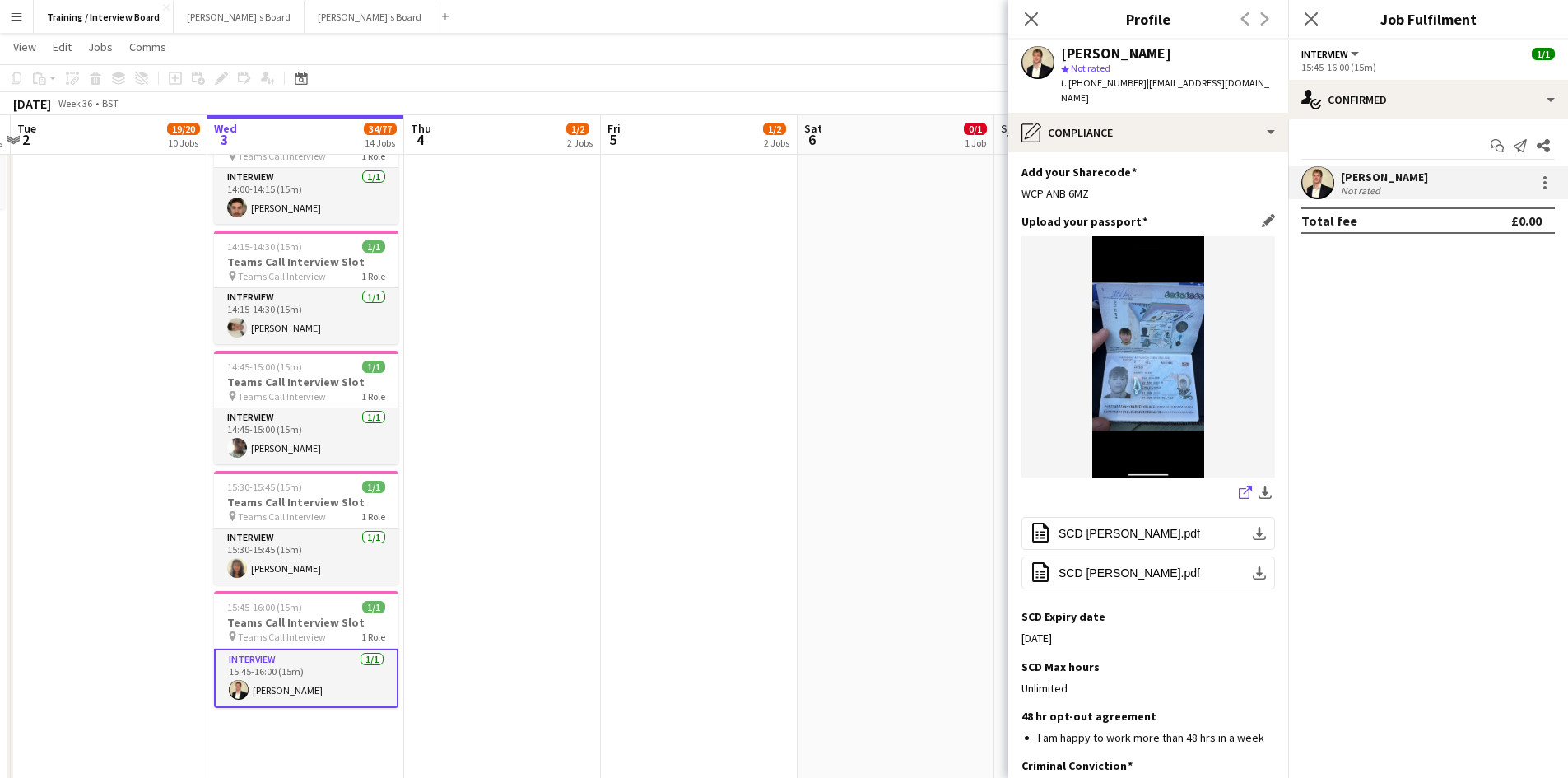
click at [1239, 489] on icon at bounding box center [1244, 493] width 11 height 11
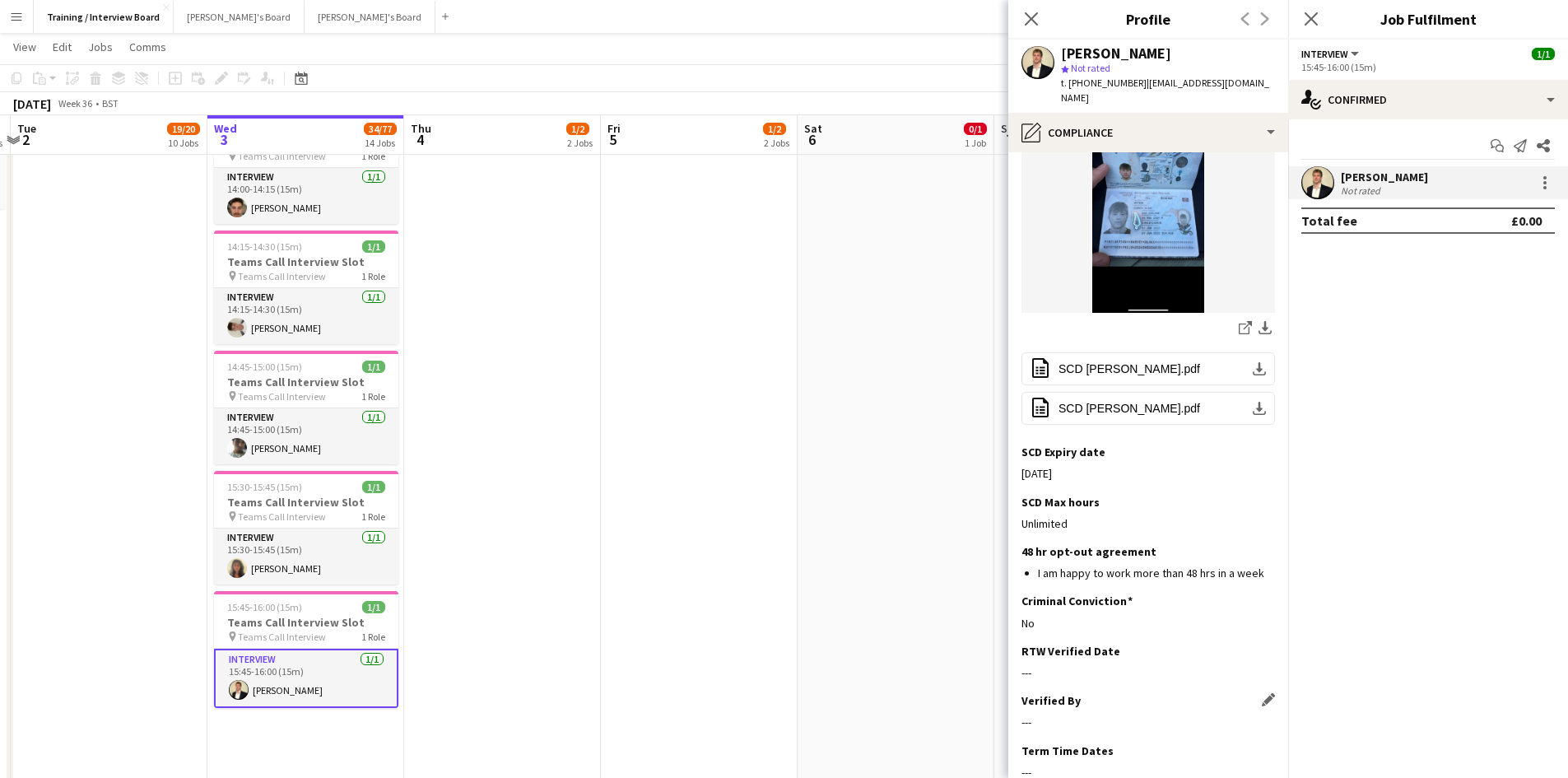
scroll to position [407, 0]
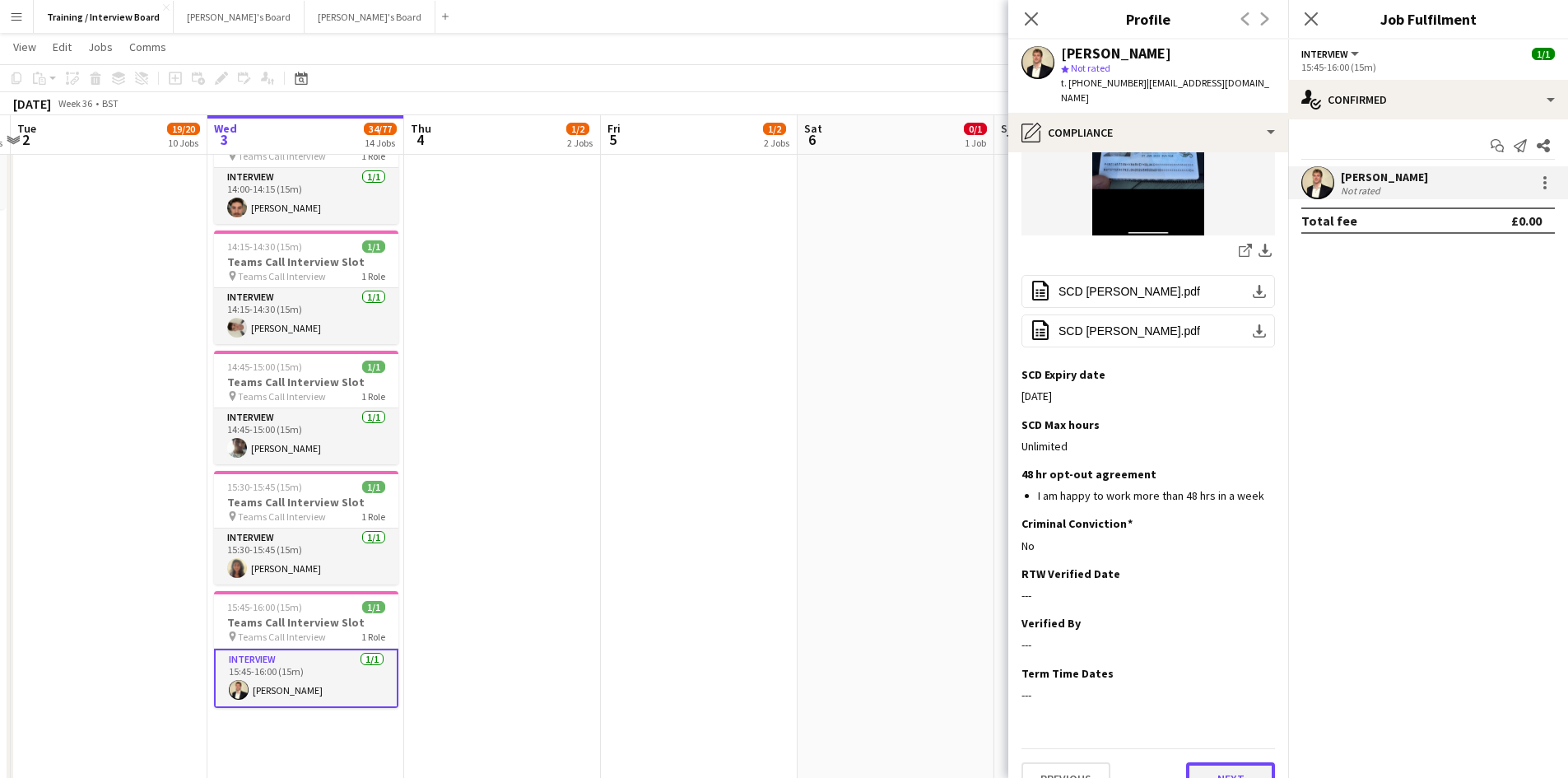
click at [1214, 762] on button "Next" at bounding box center [1231, 779] width 89 height 33
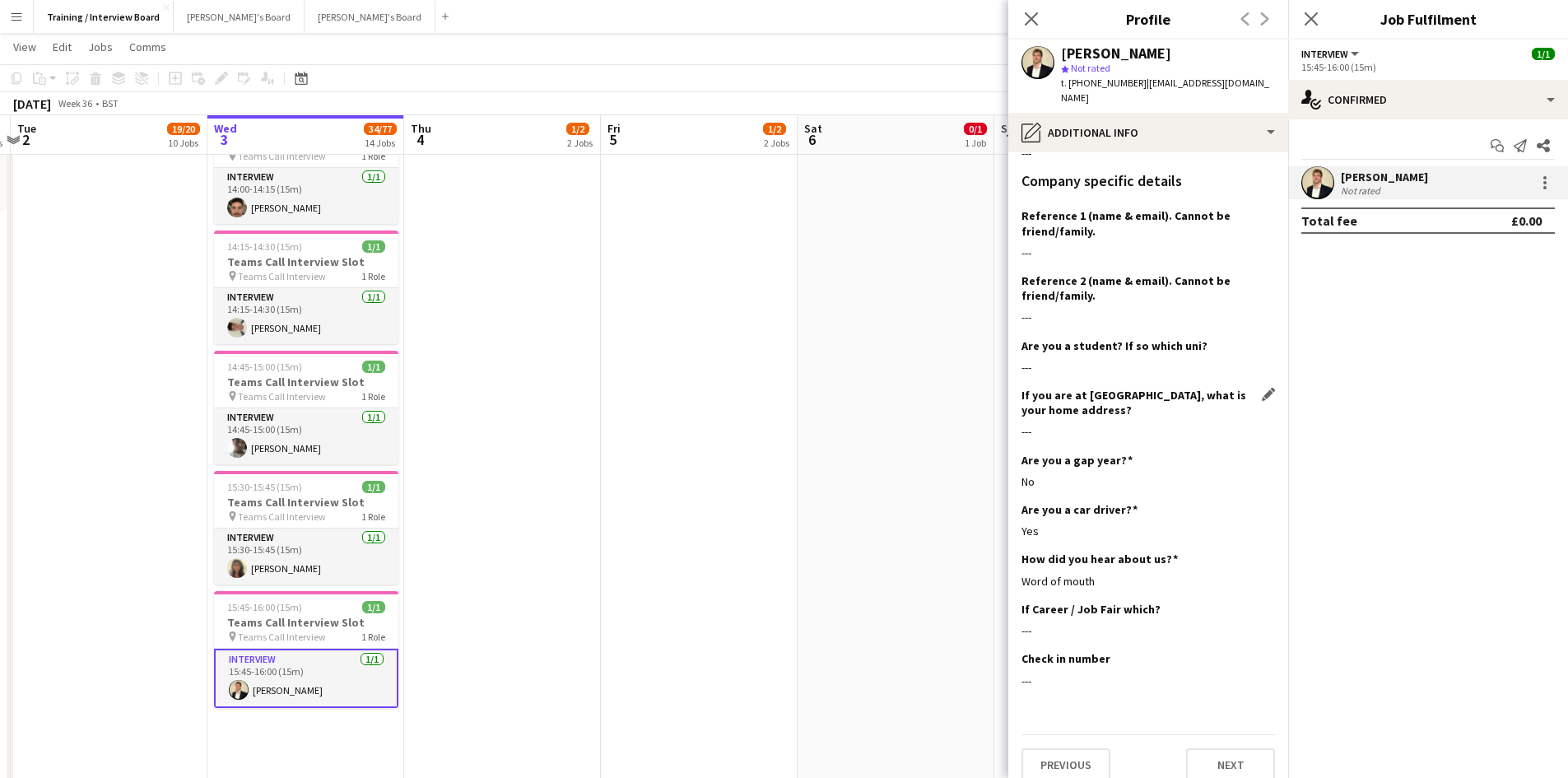
scroll to position [172, 0]
click at [1189, 748] on button "Next" at bounding box center [1231, 764] width 89 height 33
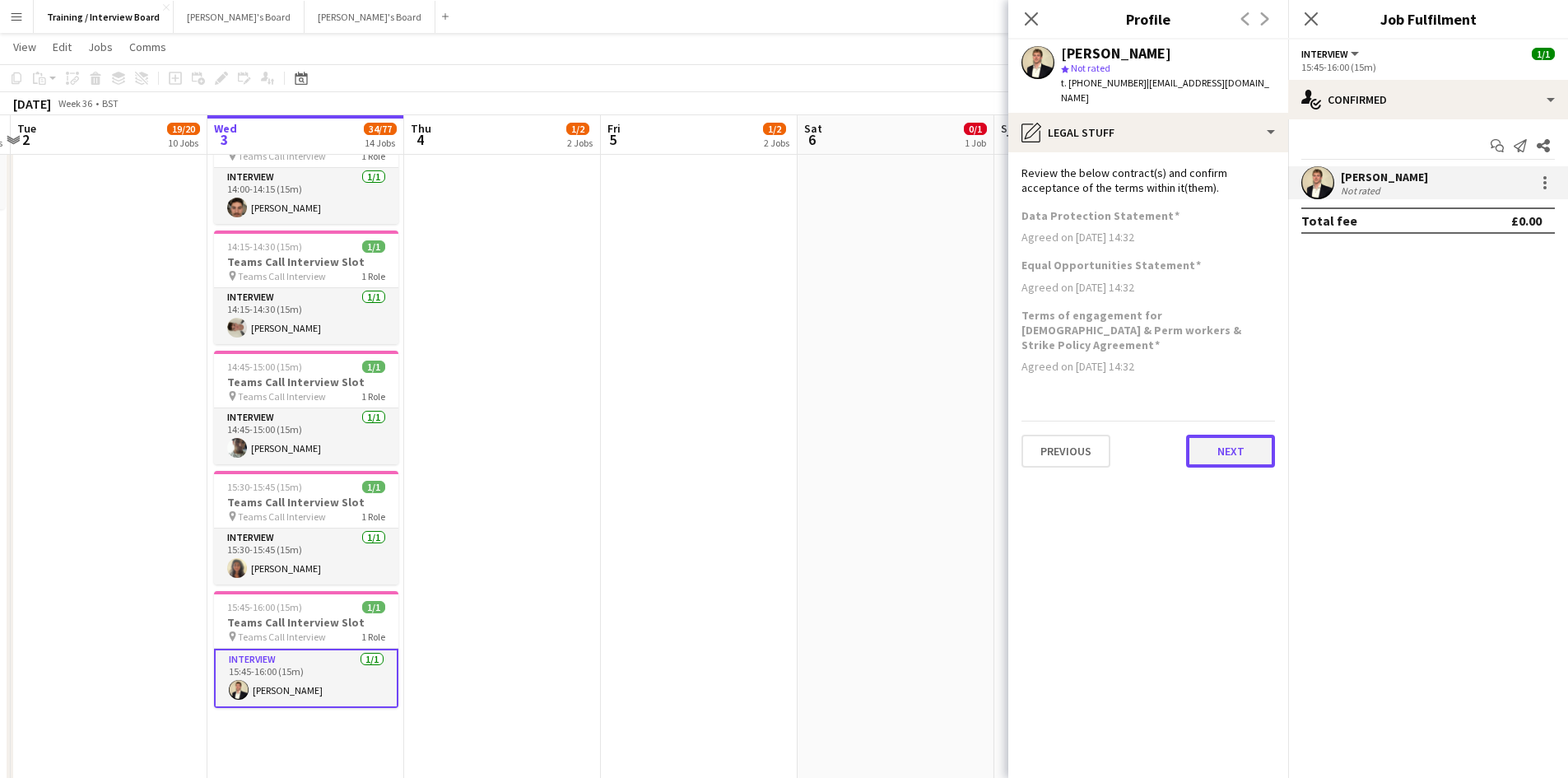
click at [1196, 435] on button "Next" at bounding box center [1231, 451] width 89 height 33
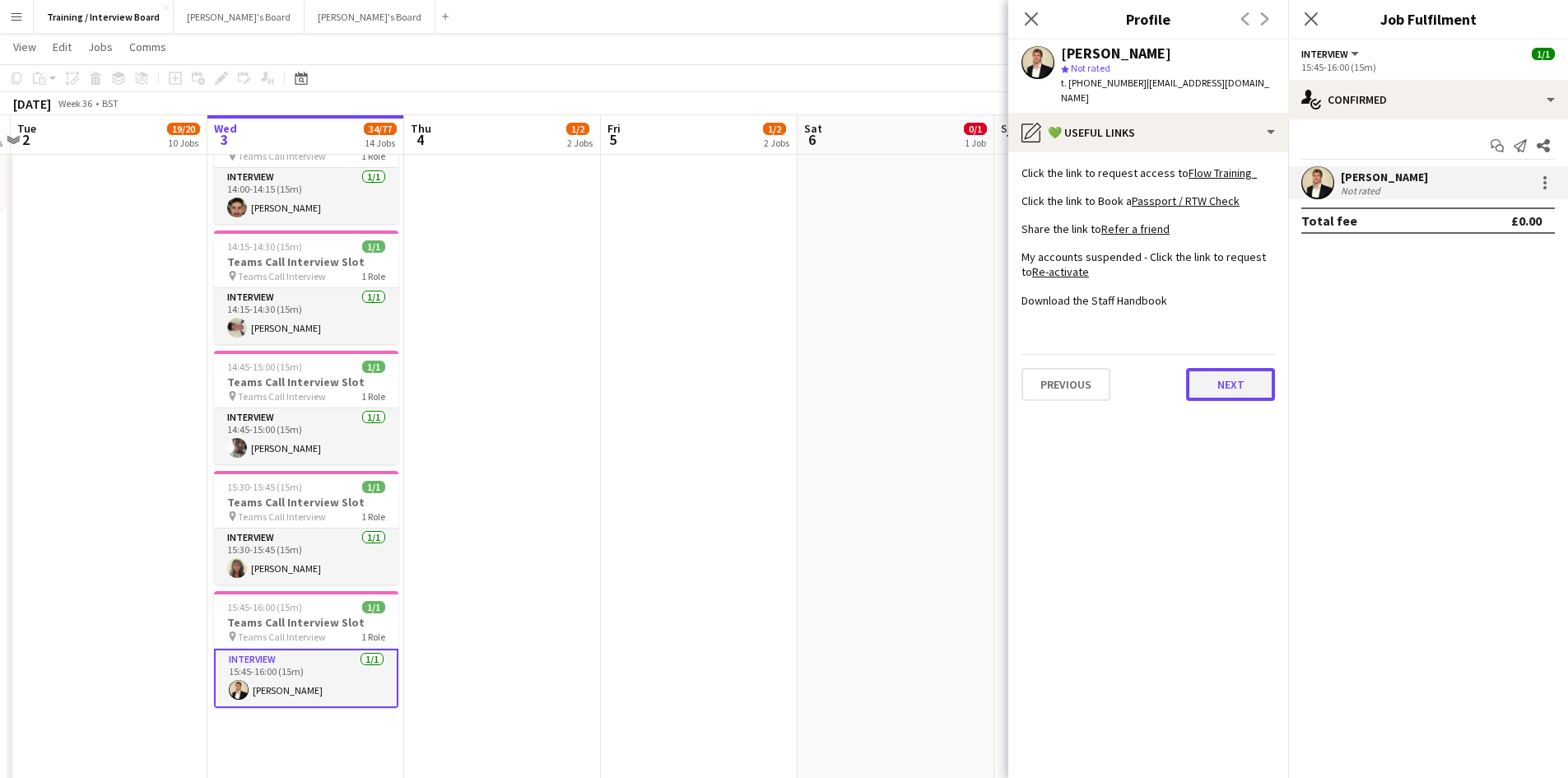
click at [1218, 368] on button "Next" at bounding box center [1231, 385] width 89 height 33
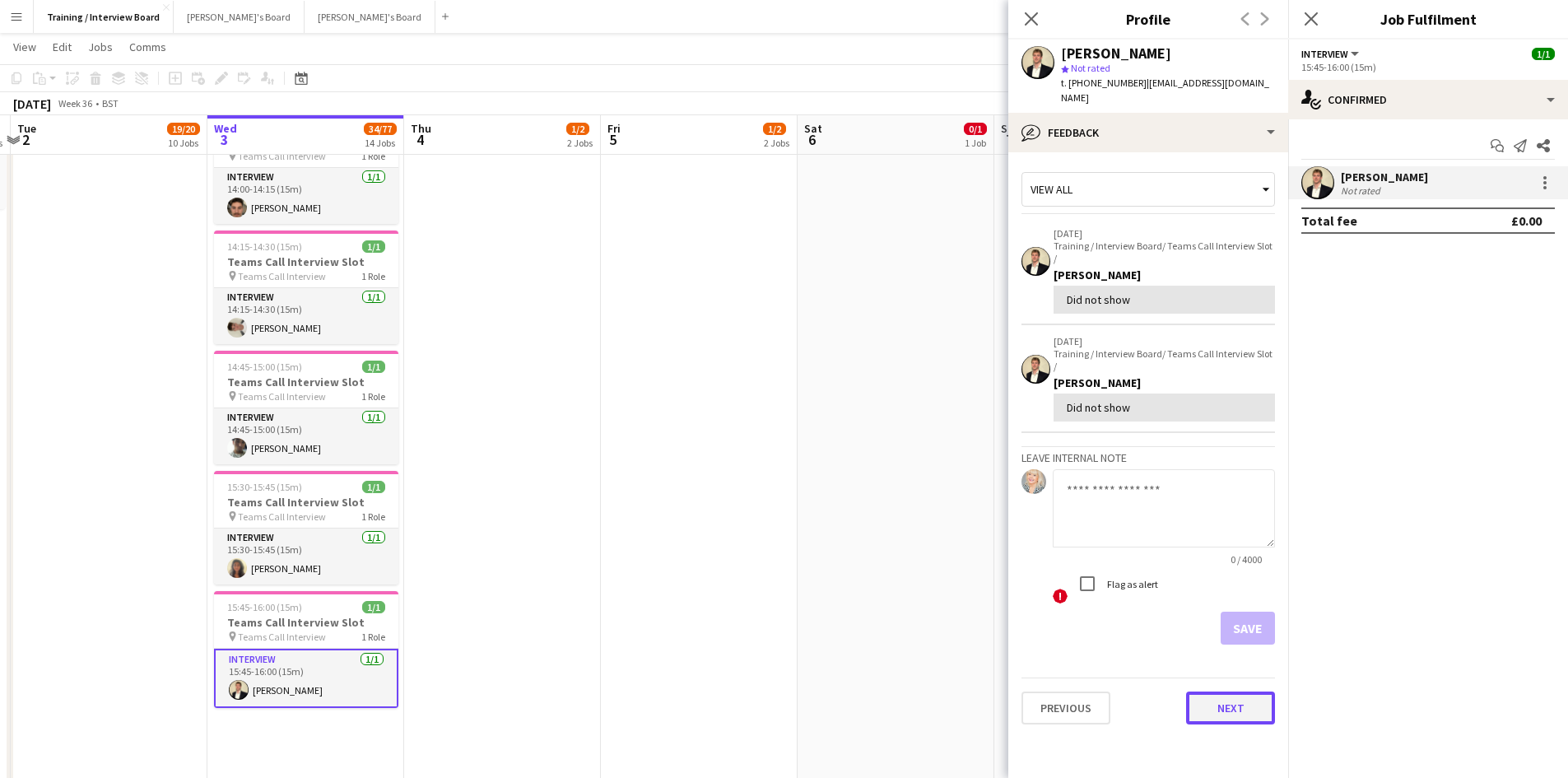
click at [1237, 692] on button "Next" at bounding box center [1231, 708] width 89 height 33
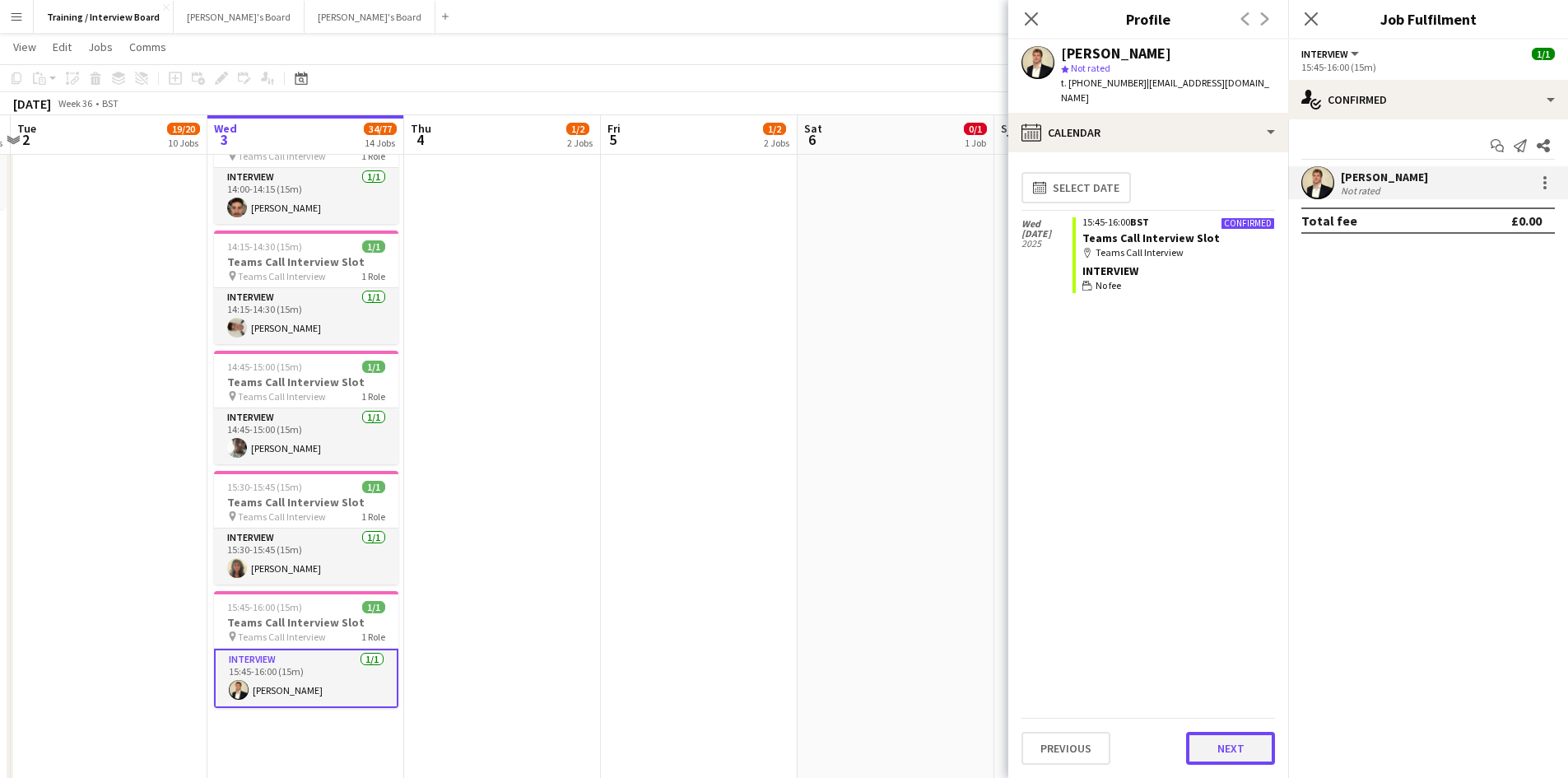
click at [1254, 745] on button "Next" at bounding box center [1231, 749] width 89 height 33
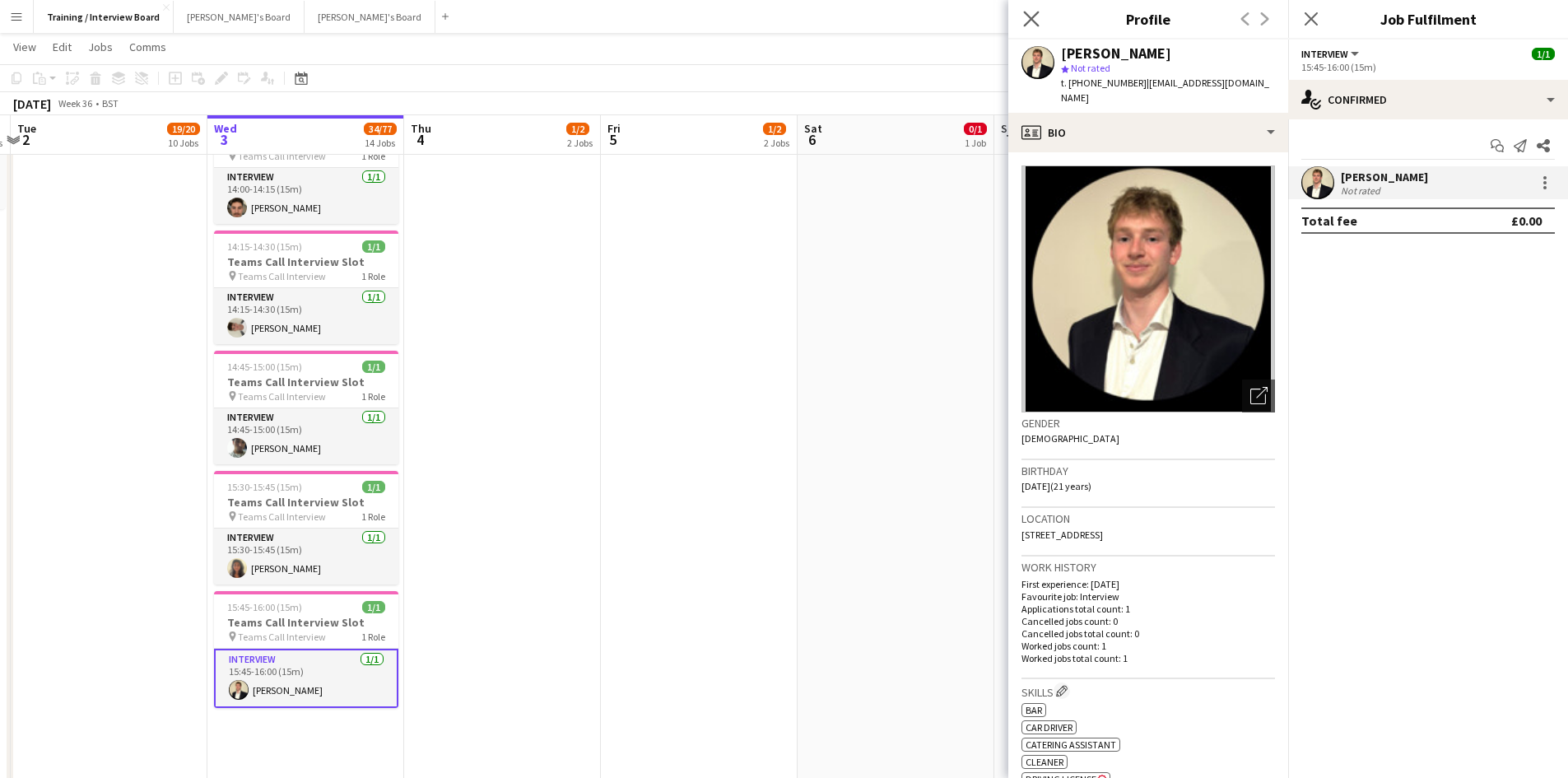
click at [1034, 11] on icon "Close pop-in" at bounding box center [1032, 19] width 16 height 16
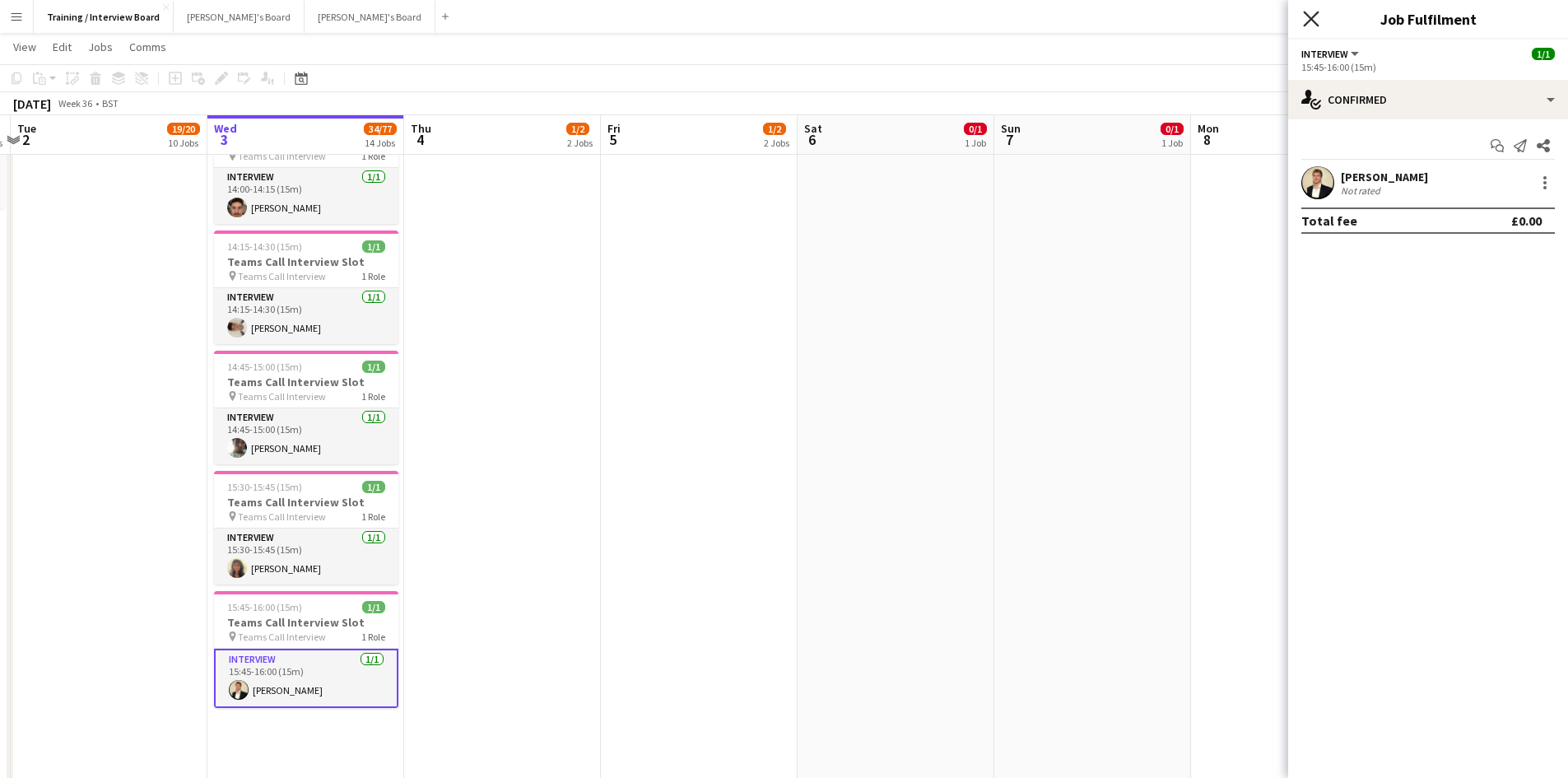
click at [1317, 19] on icon "Close pop-in" at bounding box center [1311, 19] width 16 height 16
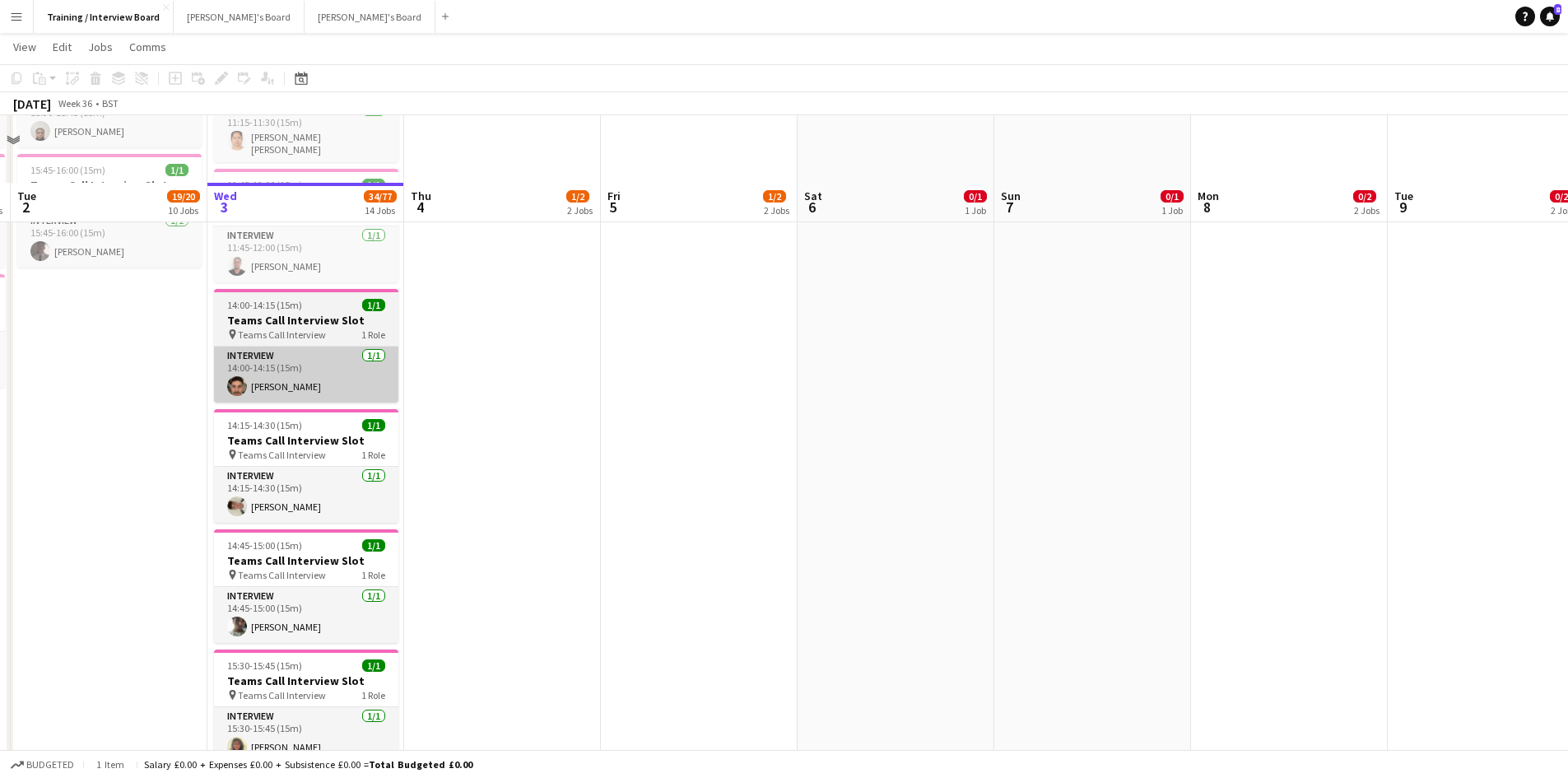
scroll to position [988, 0]
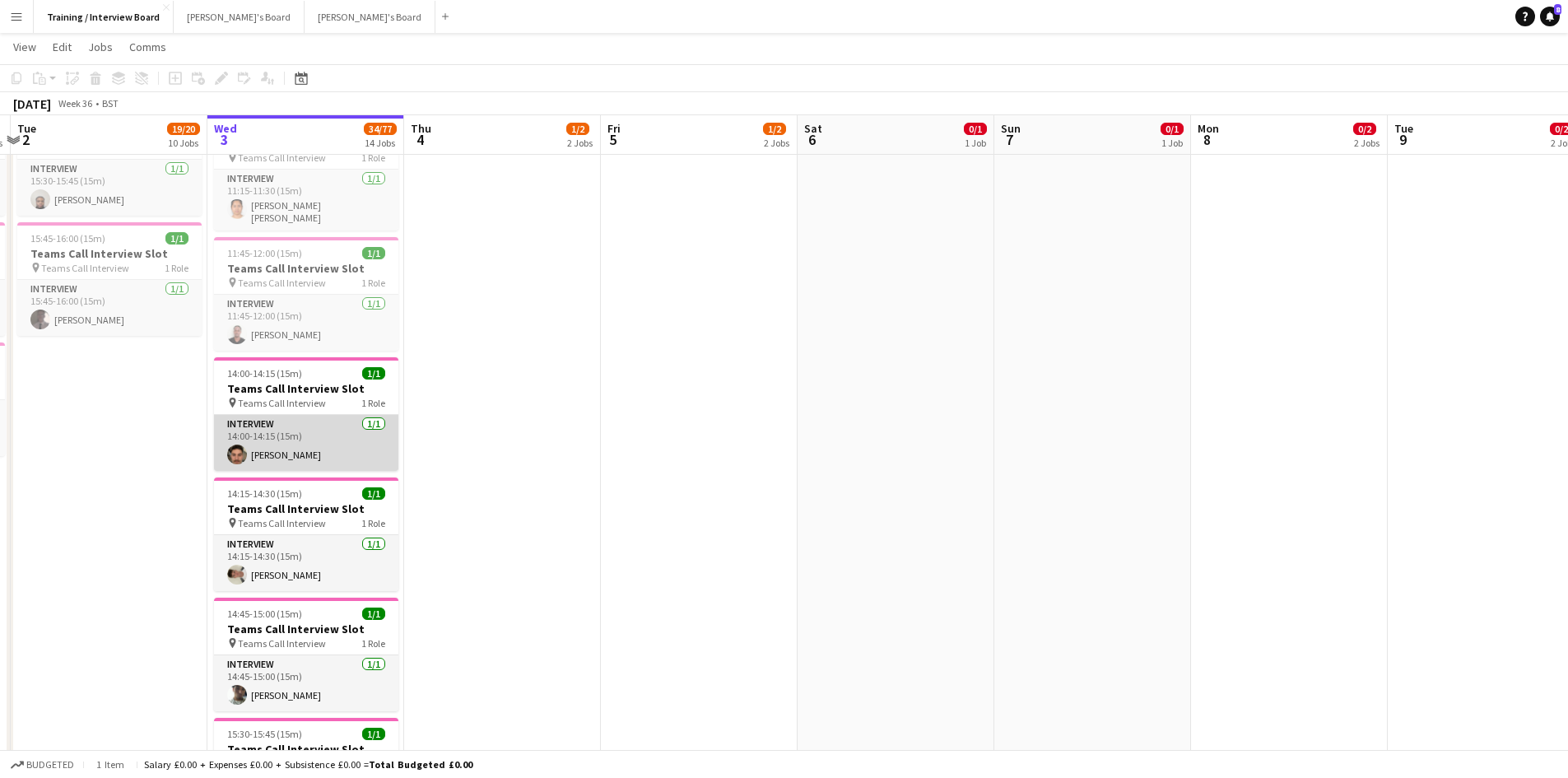
click at [286, 454] on app-card-role "Interview 1/1 14:00-14:15 (15m) Harrison Robbins" at bounding box center [306, 442] width 184 height 56
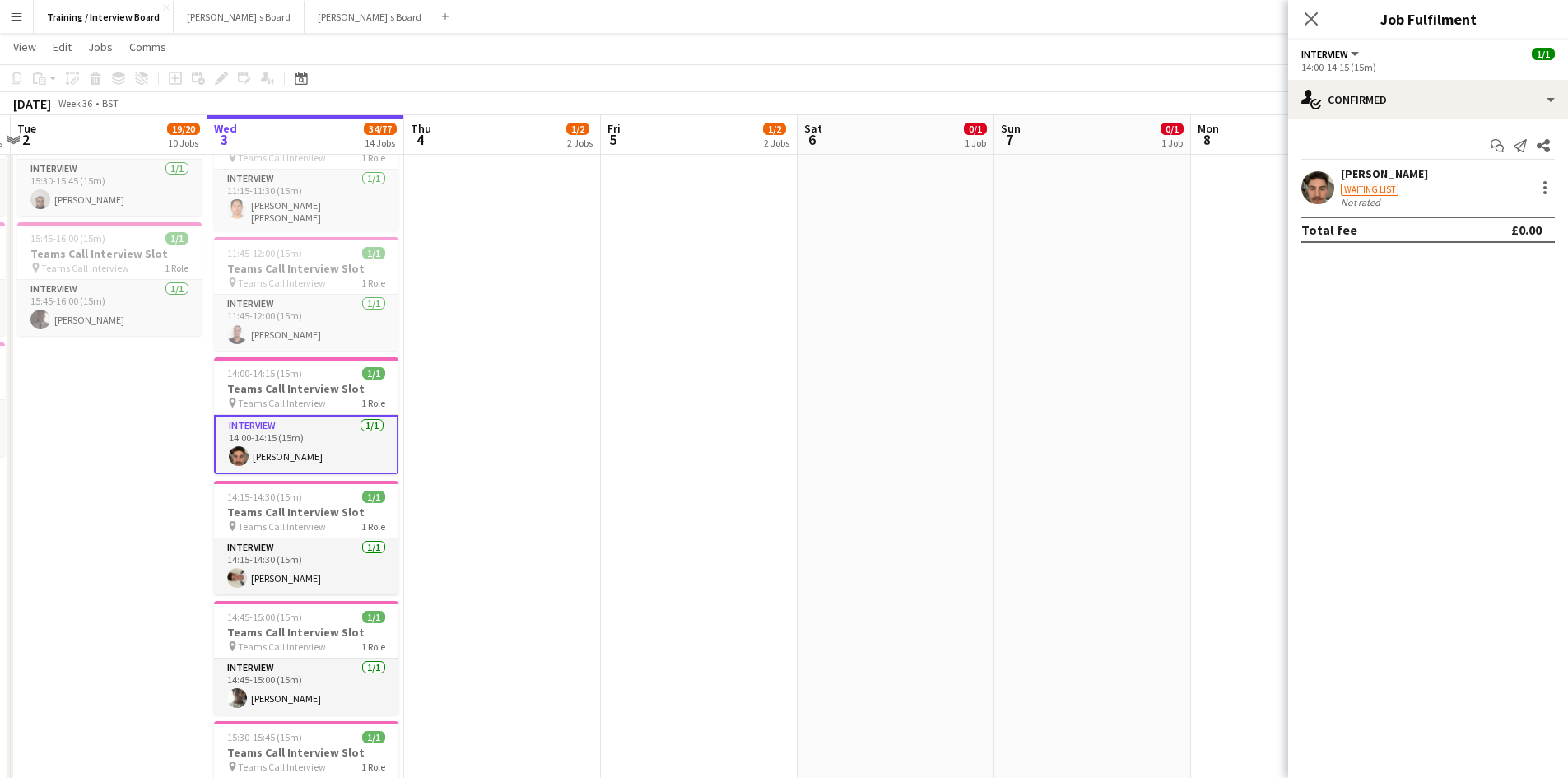
click at [1393, 178] on div "[PERSON_NAME]" at bounding box center [1385, 174] width 87 height 15
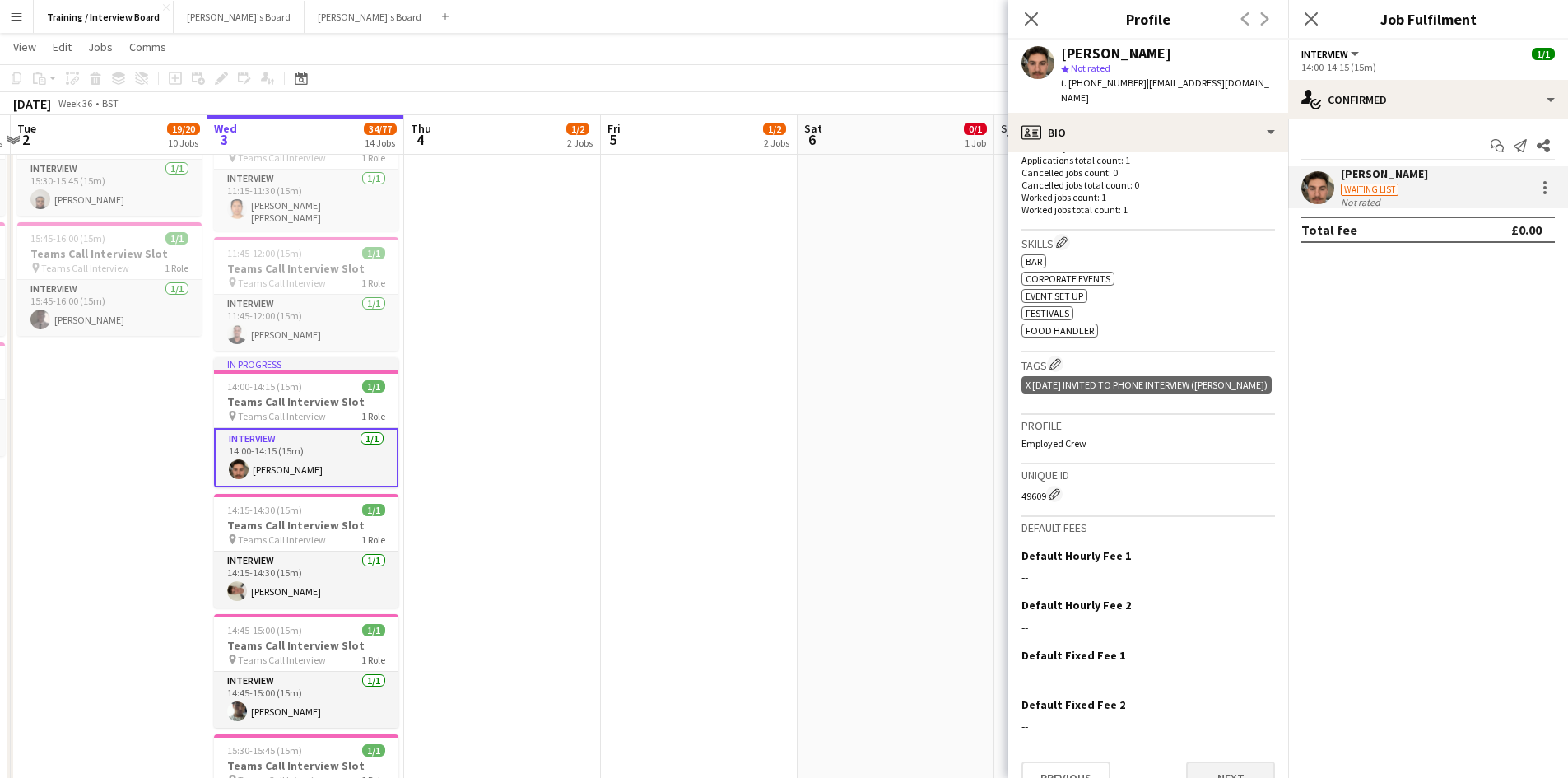
scroll to position [463, 0]
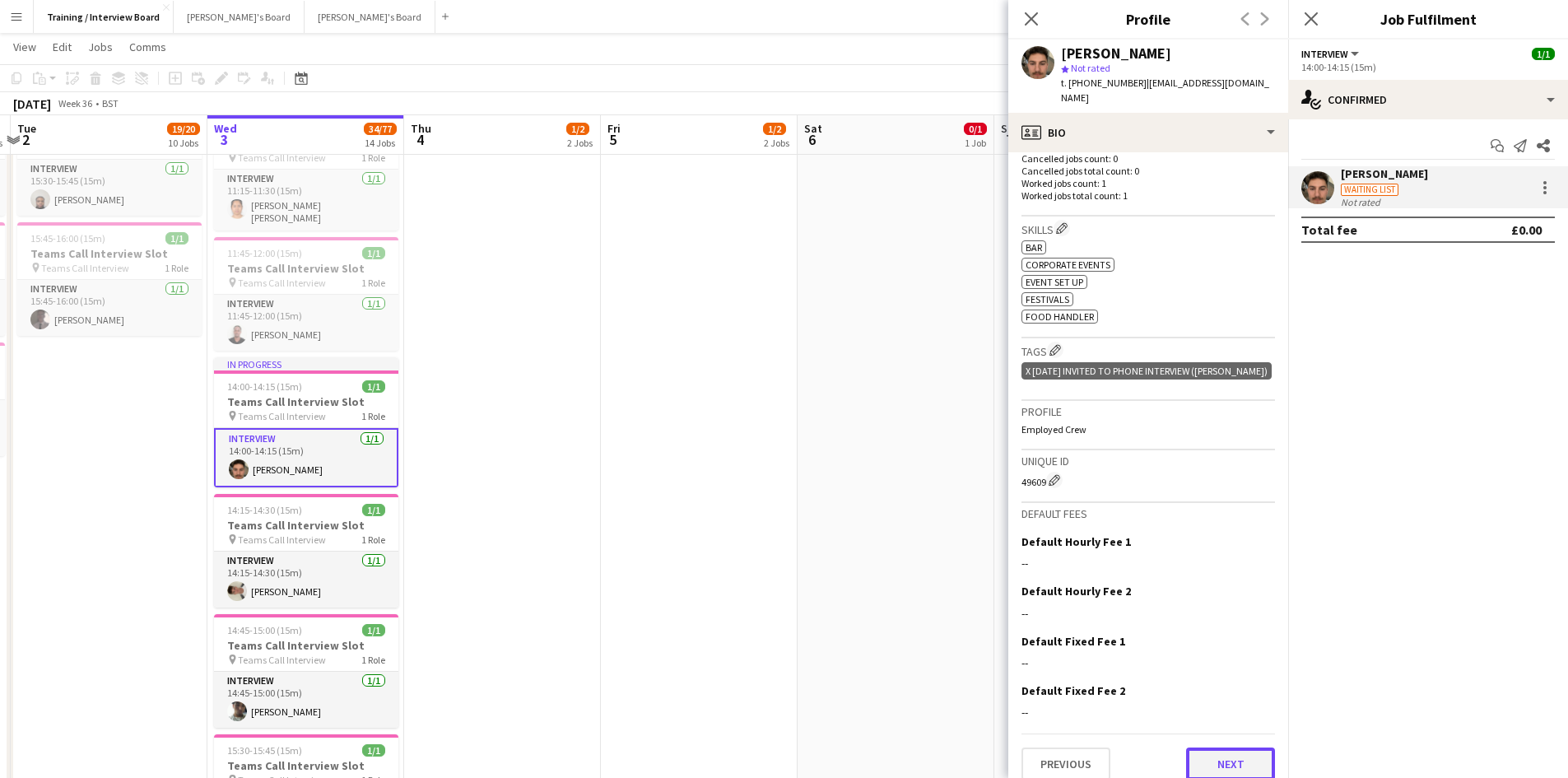
click at [1234, 748] on button "Next" at bounding box center [1231, 764] width 89 height 33
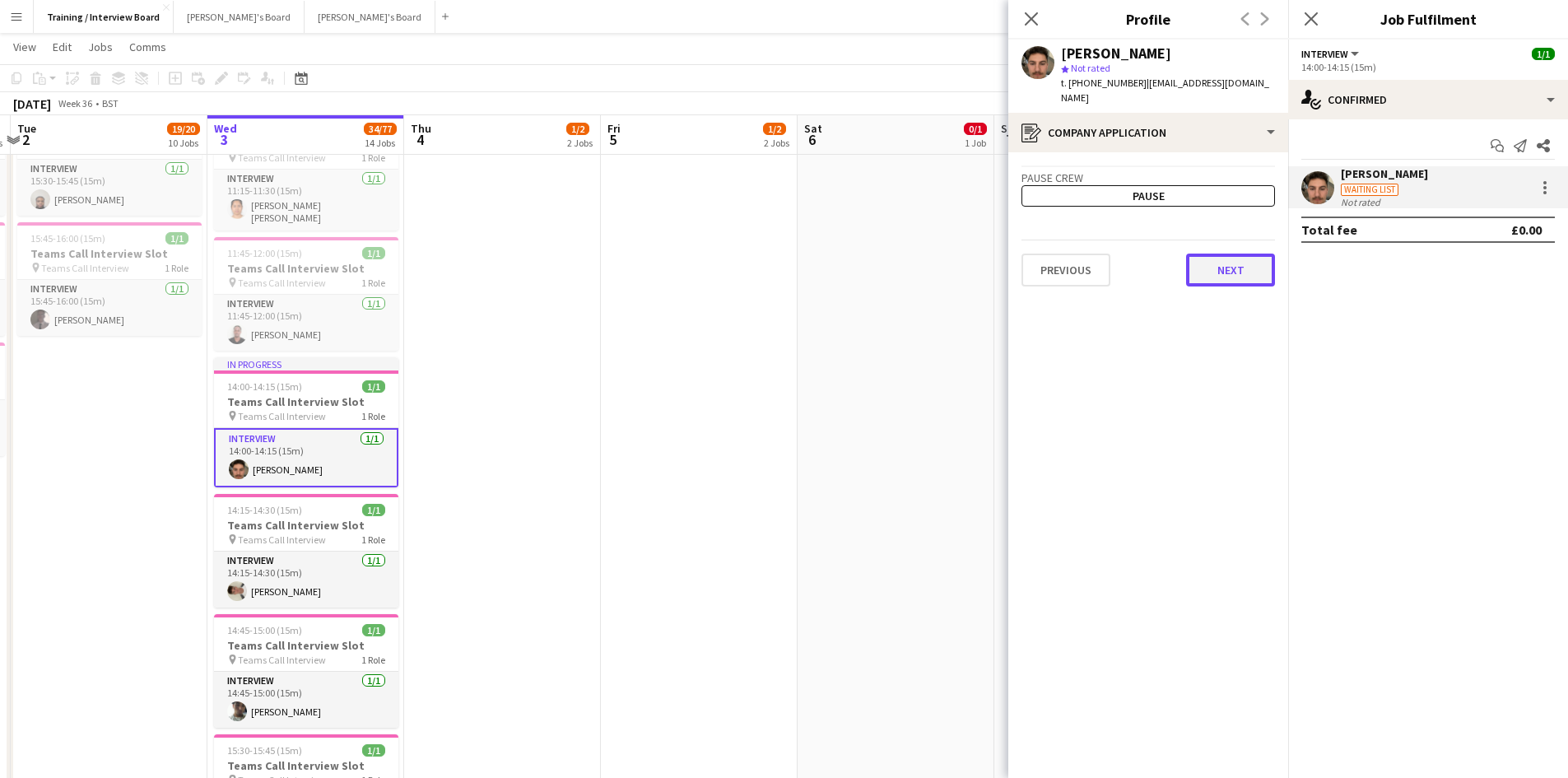
click at [1207, 262] on button "Next" at bounding box center [1231, 271] width 89 height 33
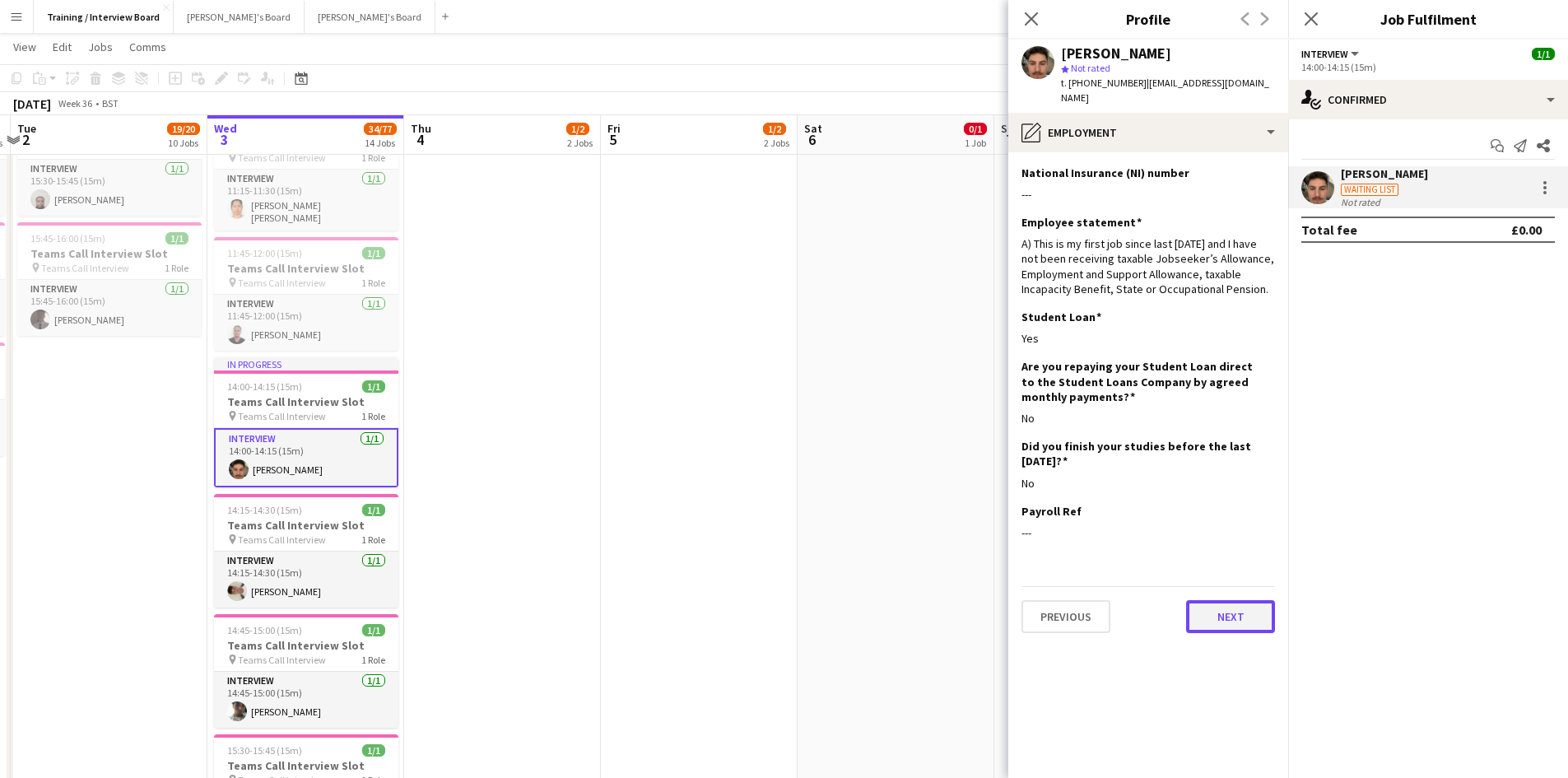
click at [1219, 600] on button "Next" at bounding box center [1231, 617] width 89 height 33
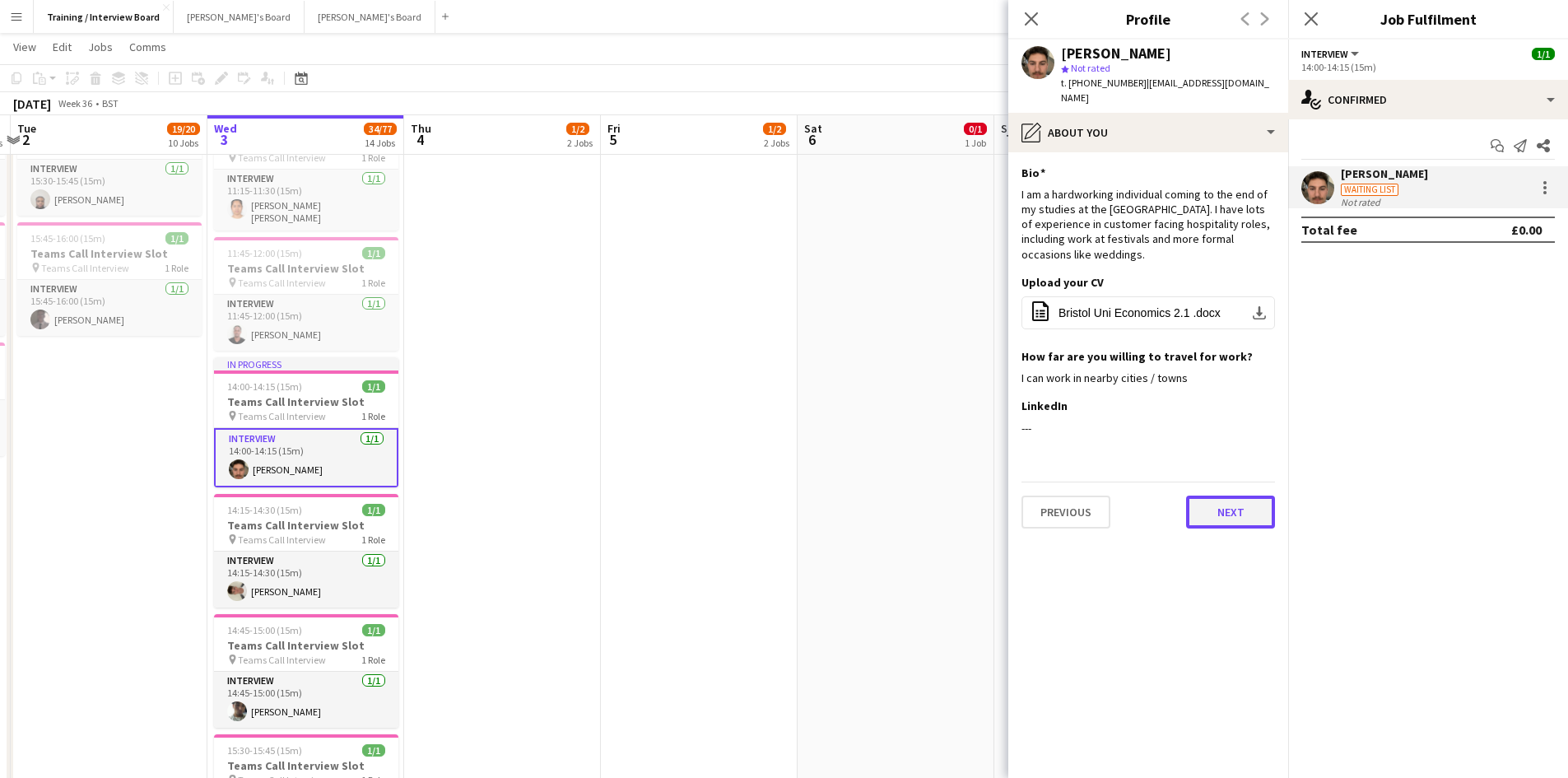
click at [1260, 502] on button "Next" at bounding box center [1231, 512] width 89 height 33
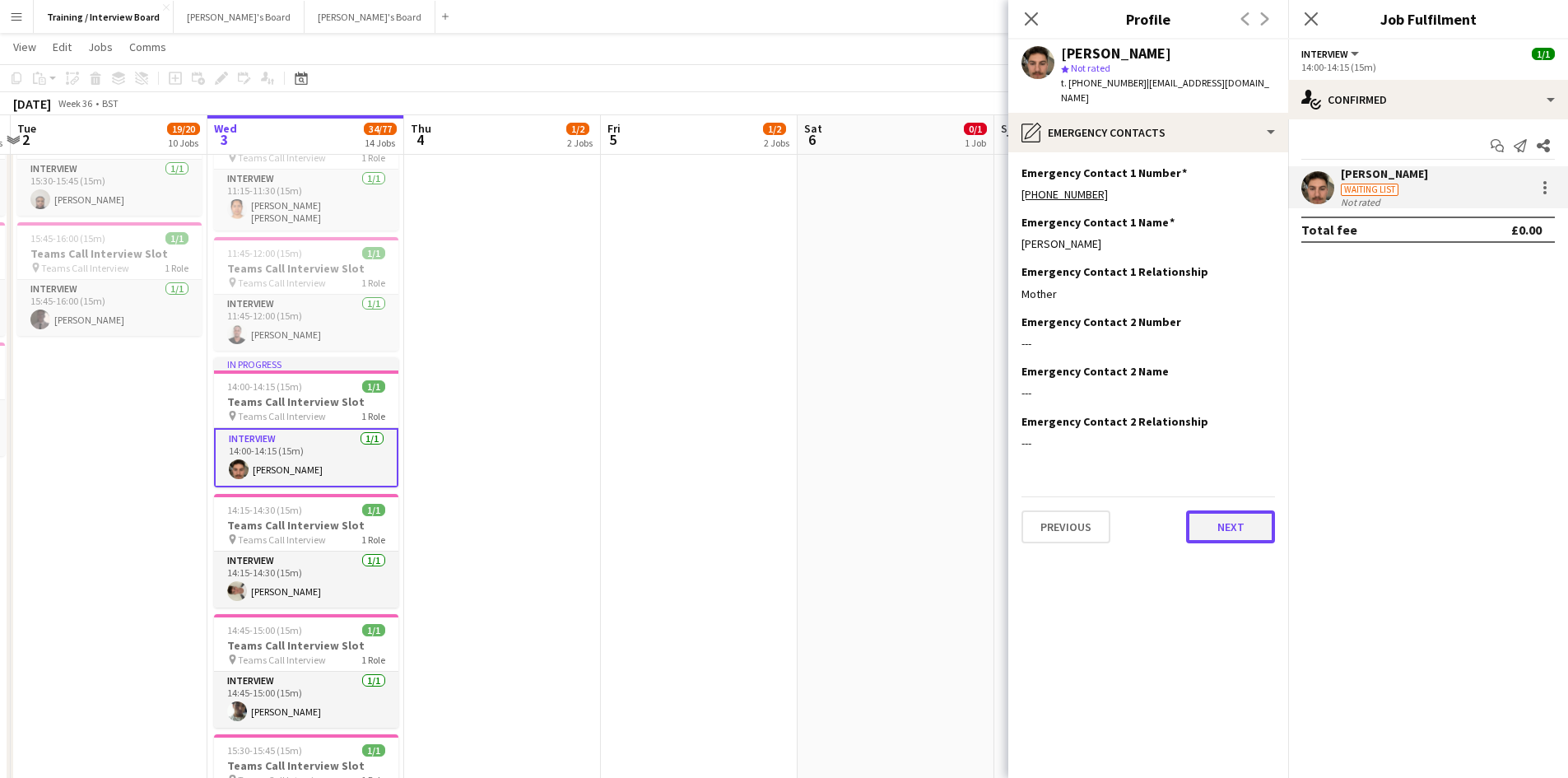
click at [1250, 517] on button "Next" at bounding box center [1231, 528] width 89 height 33
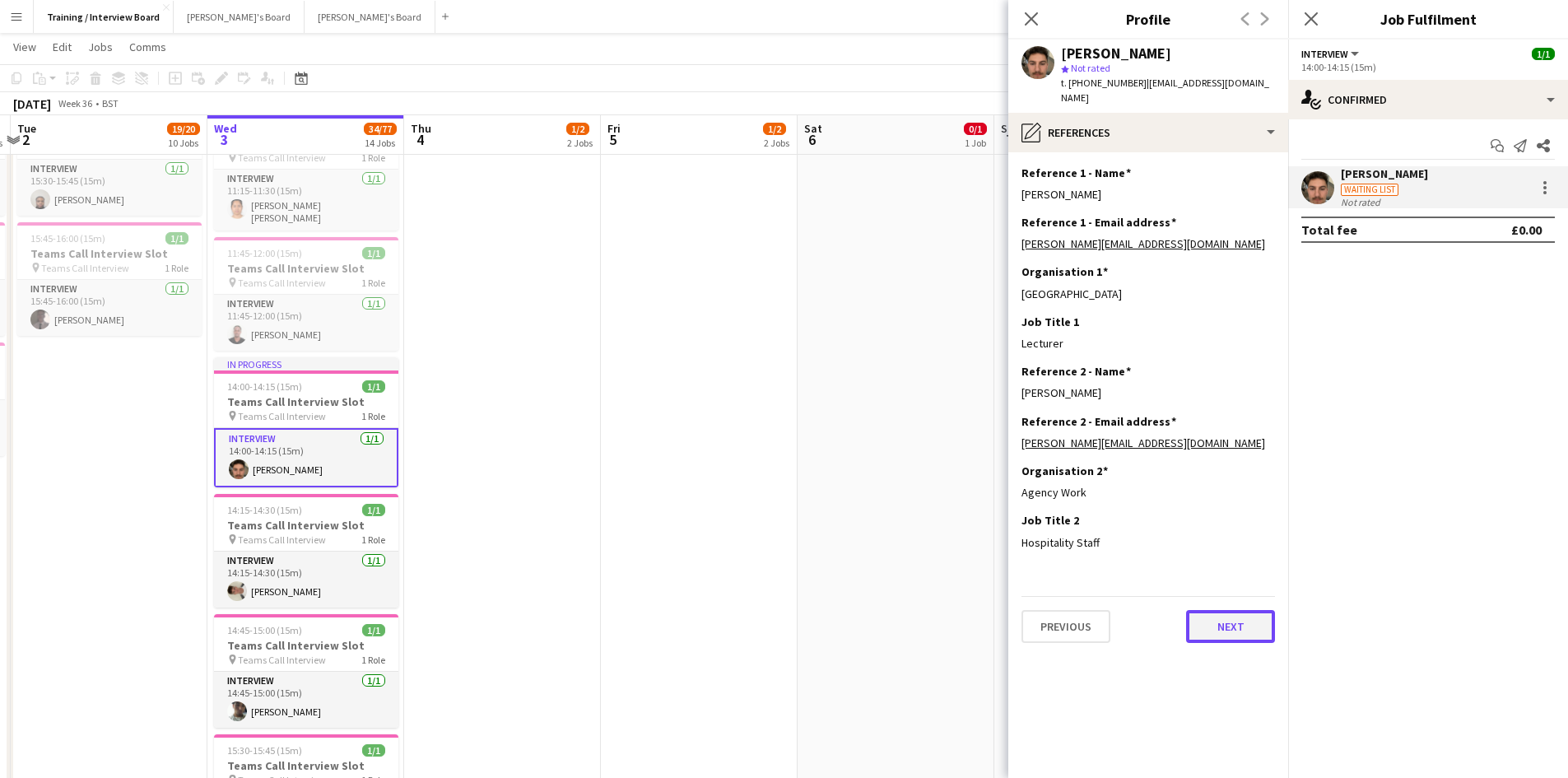
click at [1218, 610] on button "Next" at bounding box center [1231, 627] width 89 height 33
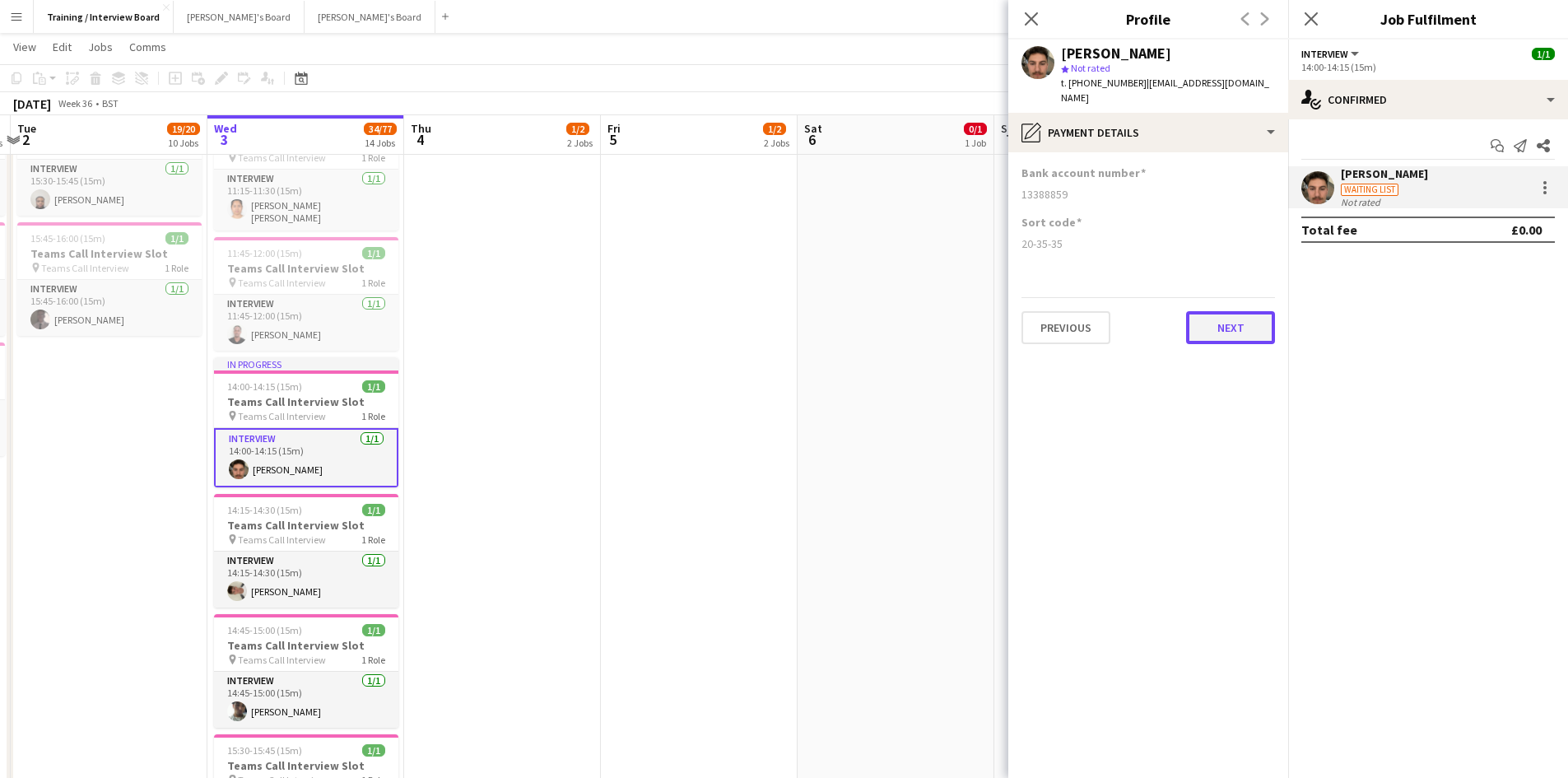
click at [1231, 319] on button "Next" at bounding box center [1231, 328] width 89 height 33
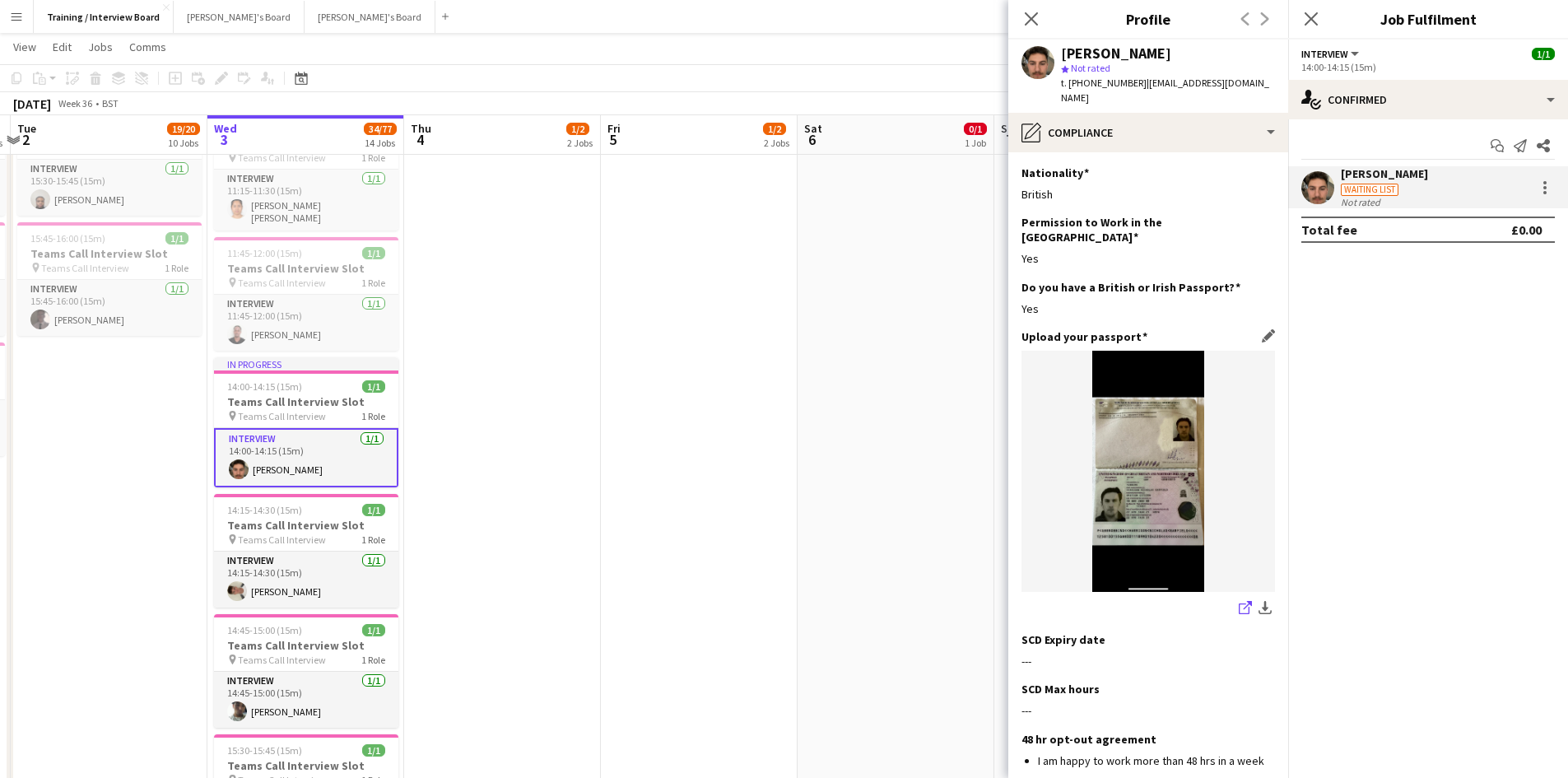
click at [1239, 601] on icon "share-external-link-1" at bounding box center [1245, 607] width 13 height 13
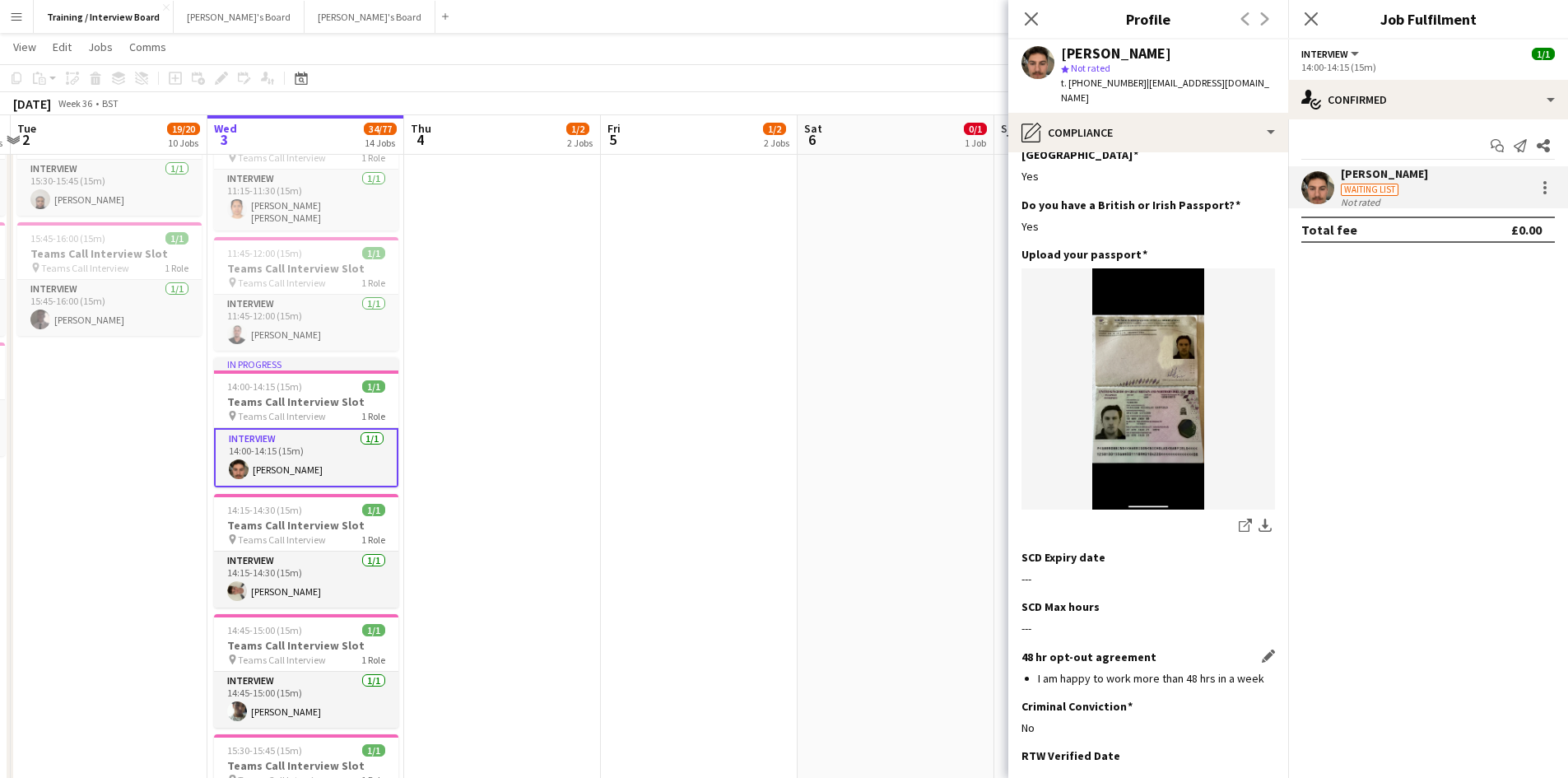
scroll to position [165, 0]
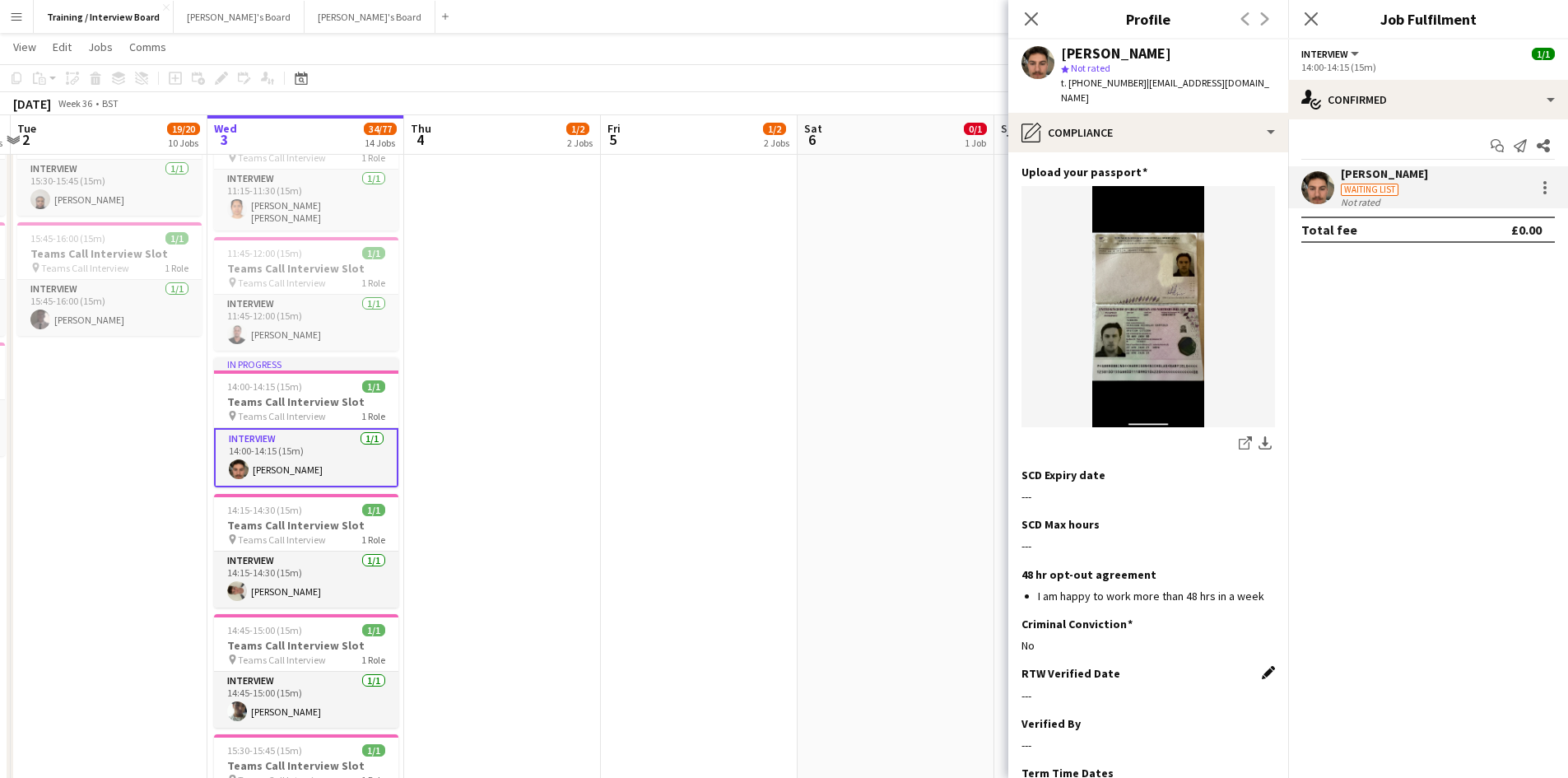
click at [1262, 666] on app-icon "Edit this field" at bounding box center [1268, 672] width 13 height 13
click at [1128, 687] on body "Menu Boards Boards Boards All jobs Status Workforce Workforce My Workforce Recr…" at bounding box center [784, 540] width 1568 height 3055
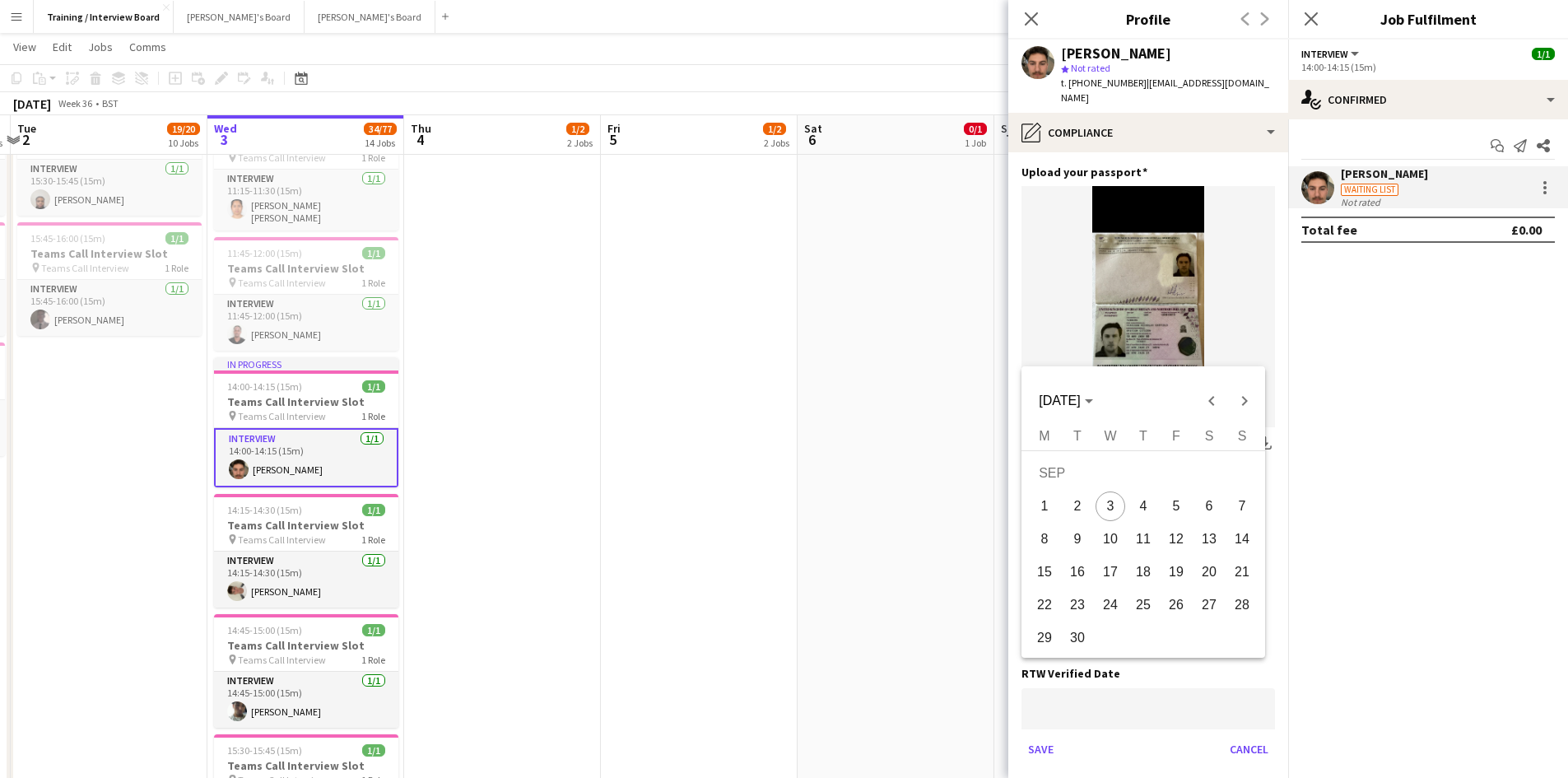
click at [1118, 500] on span "3" at bounding box center [1110, 506] width 29 height 29
type input "**********"
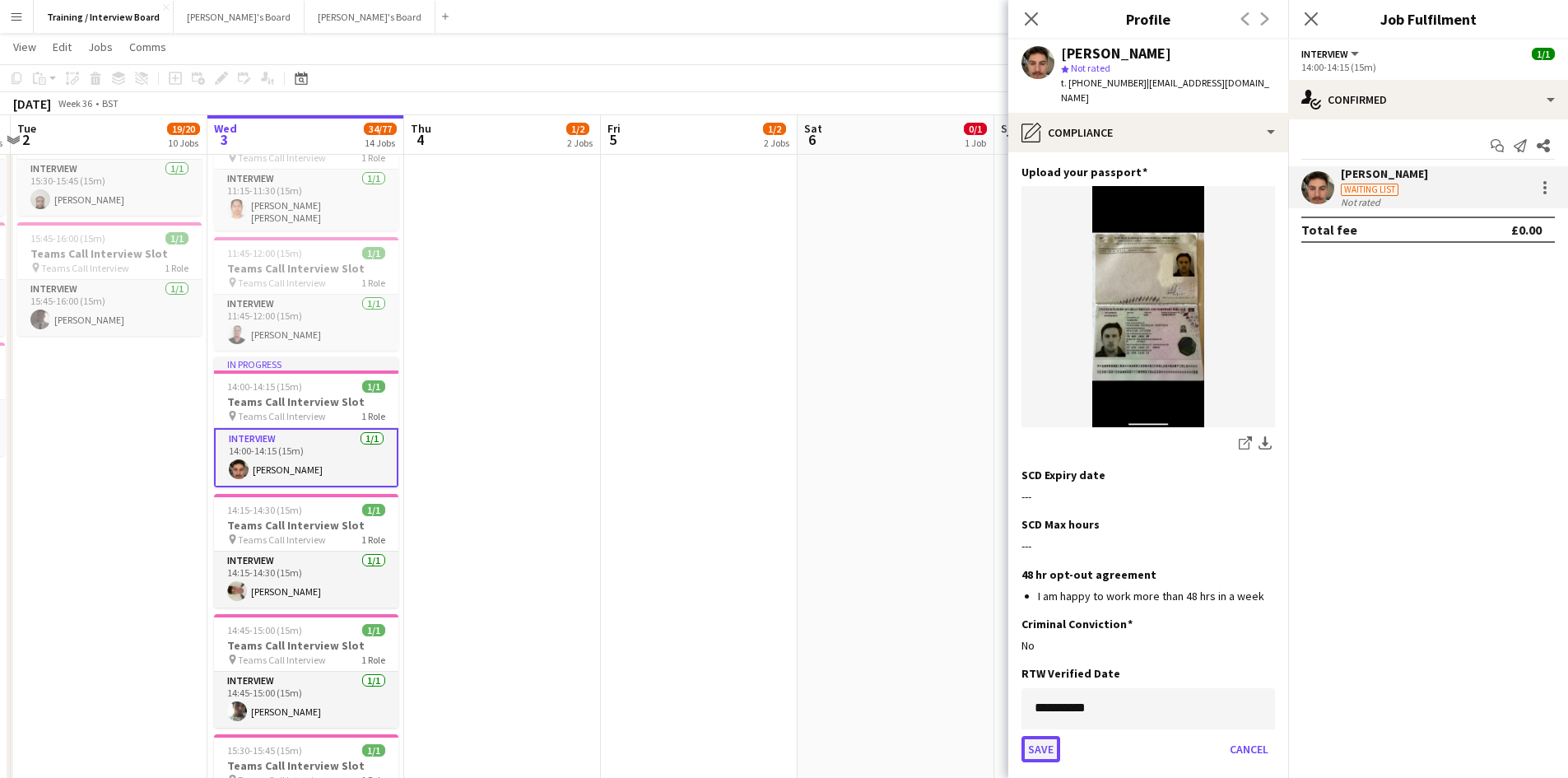
click at [1054, 737] on button "Save" at bounding box center [1040, 750] width 38 height 26
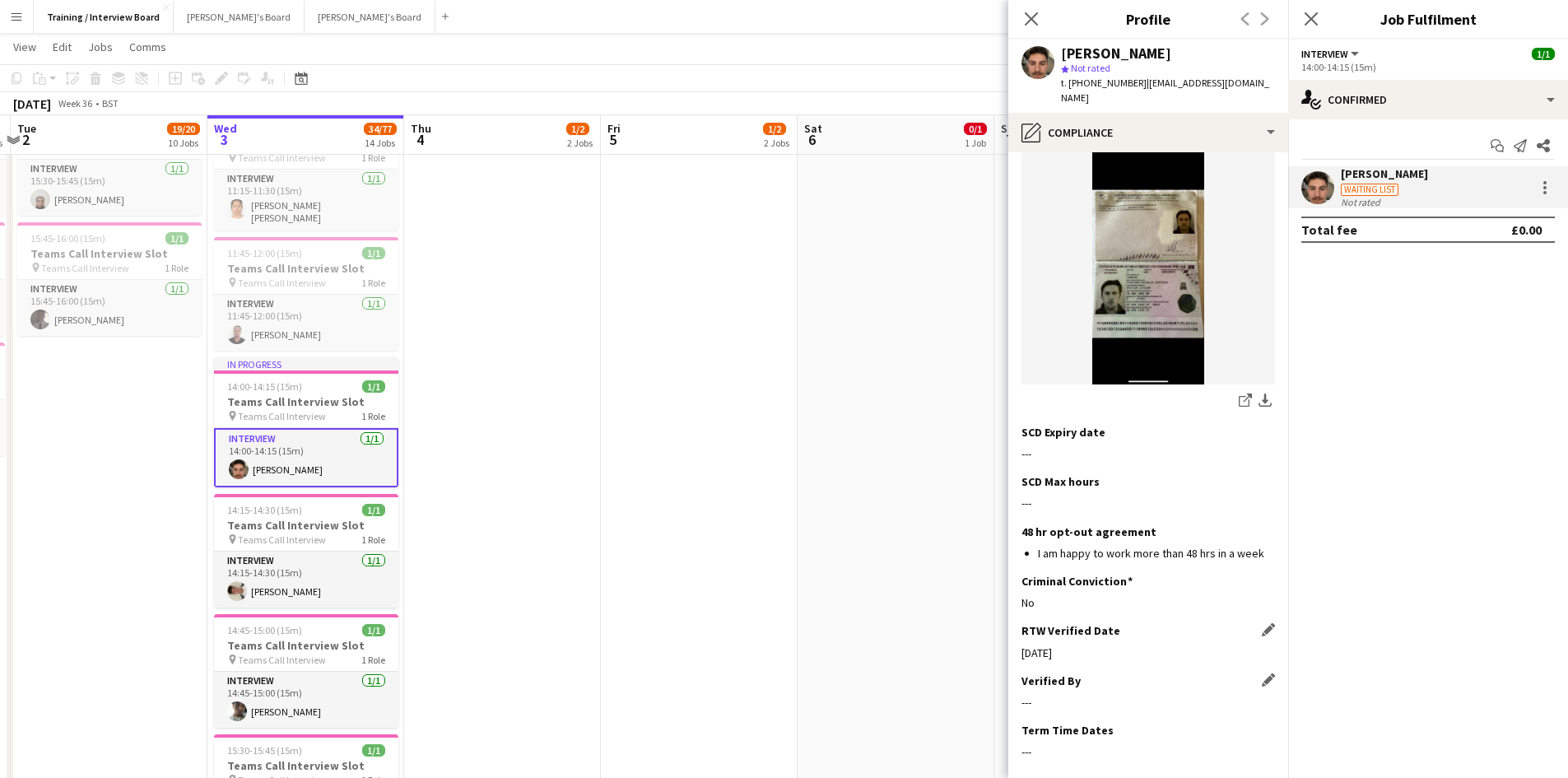
scroll to position [247, 0]
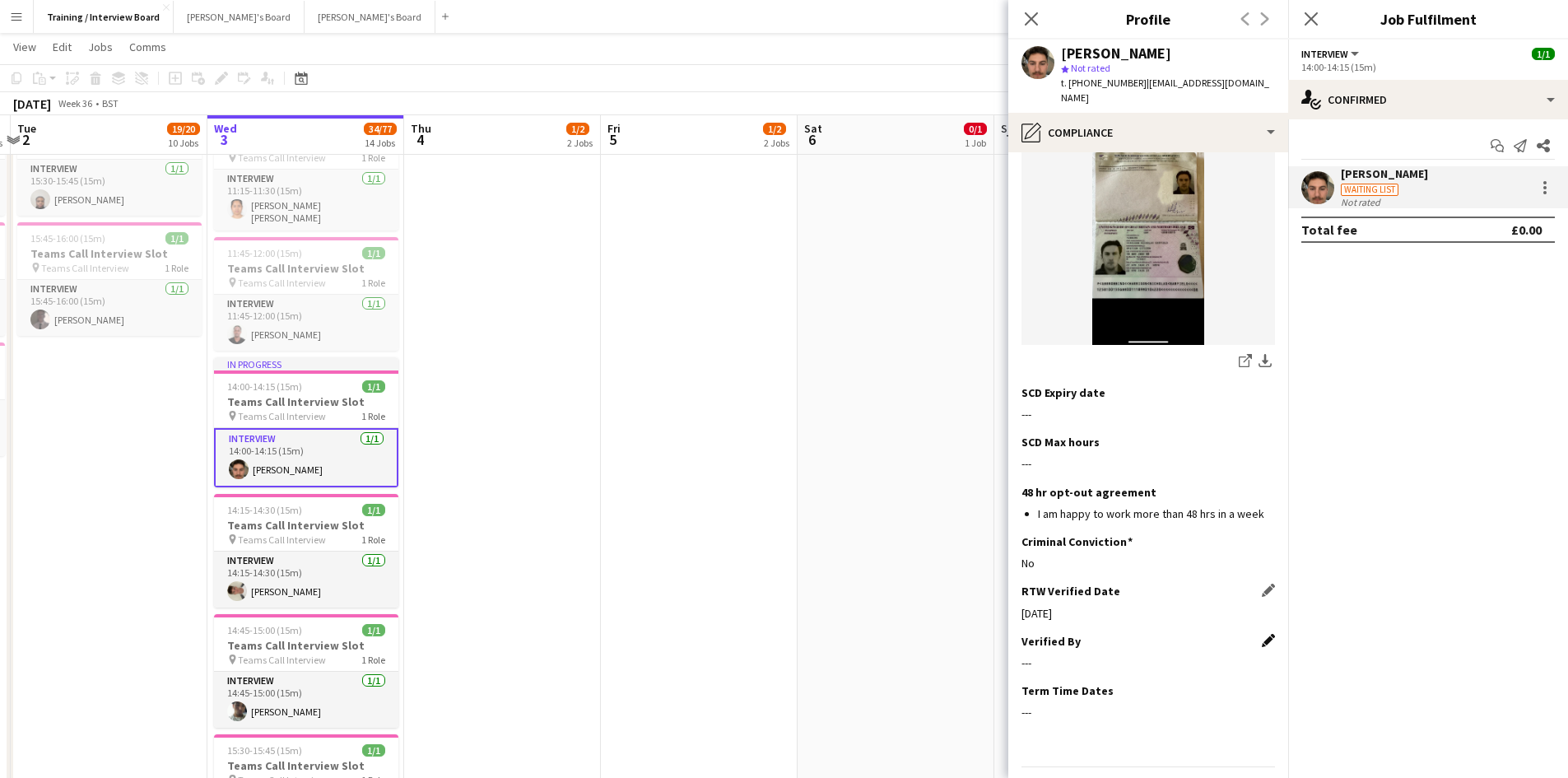
click at [1262, 634] on app-icon "Edit this field" at bounding box center [1268, 640] width 13 height 13
click at [1061, 655] on input at bounding box center [1148, 676] width 254 height 41
type input "**"
click at [1045, 719] on button "Save" at bounding box center [1040, 732] width 38 height 26
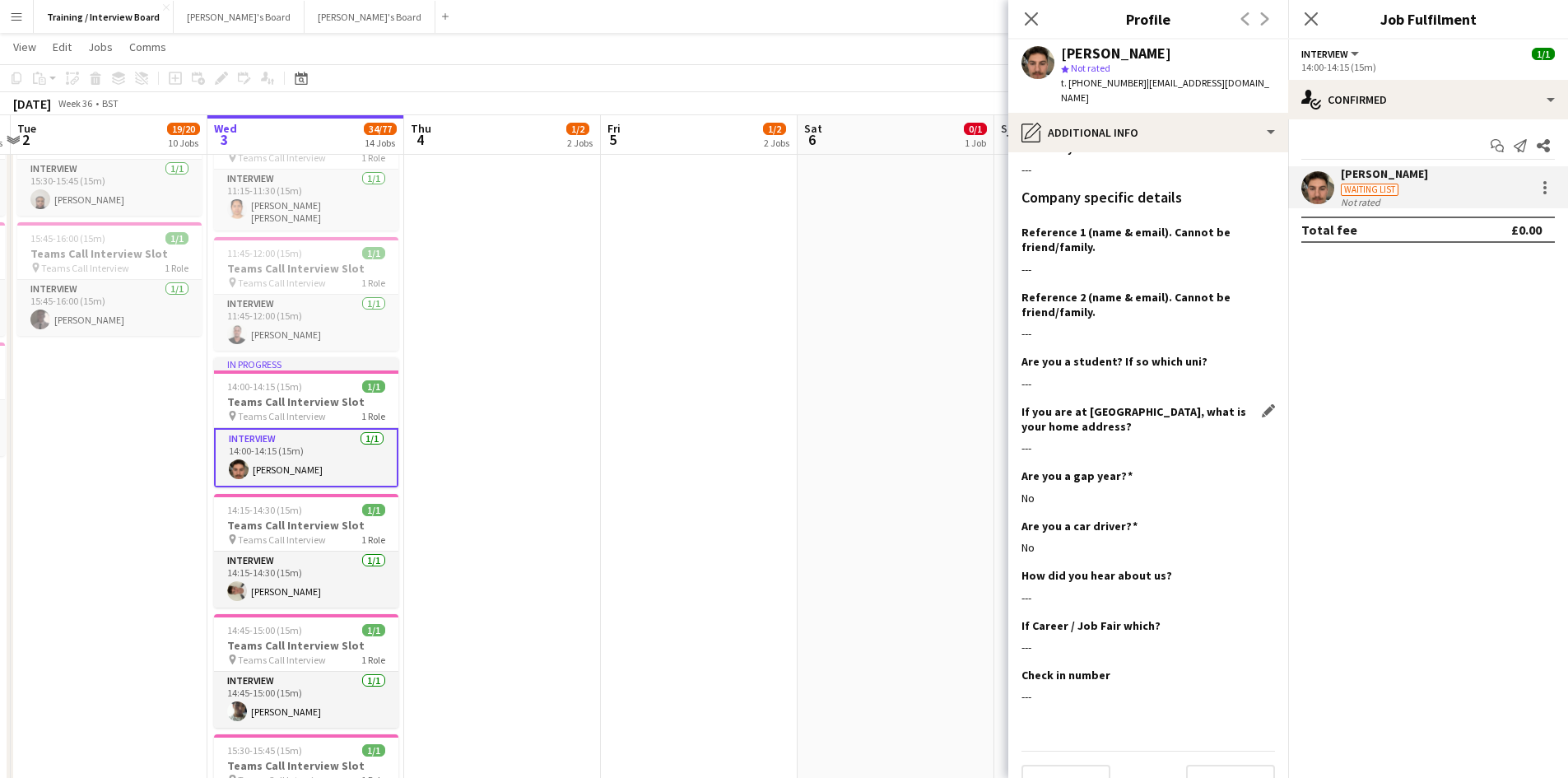
scroll to position [232, 0]
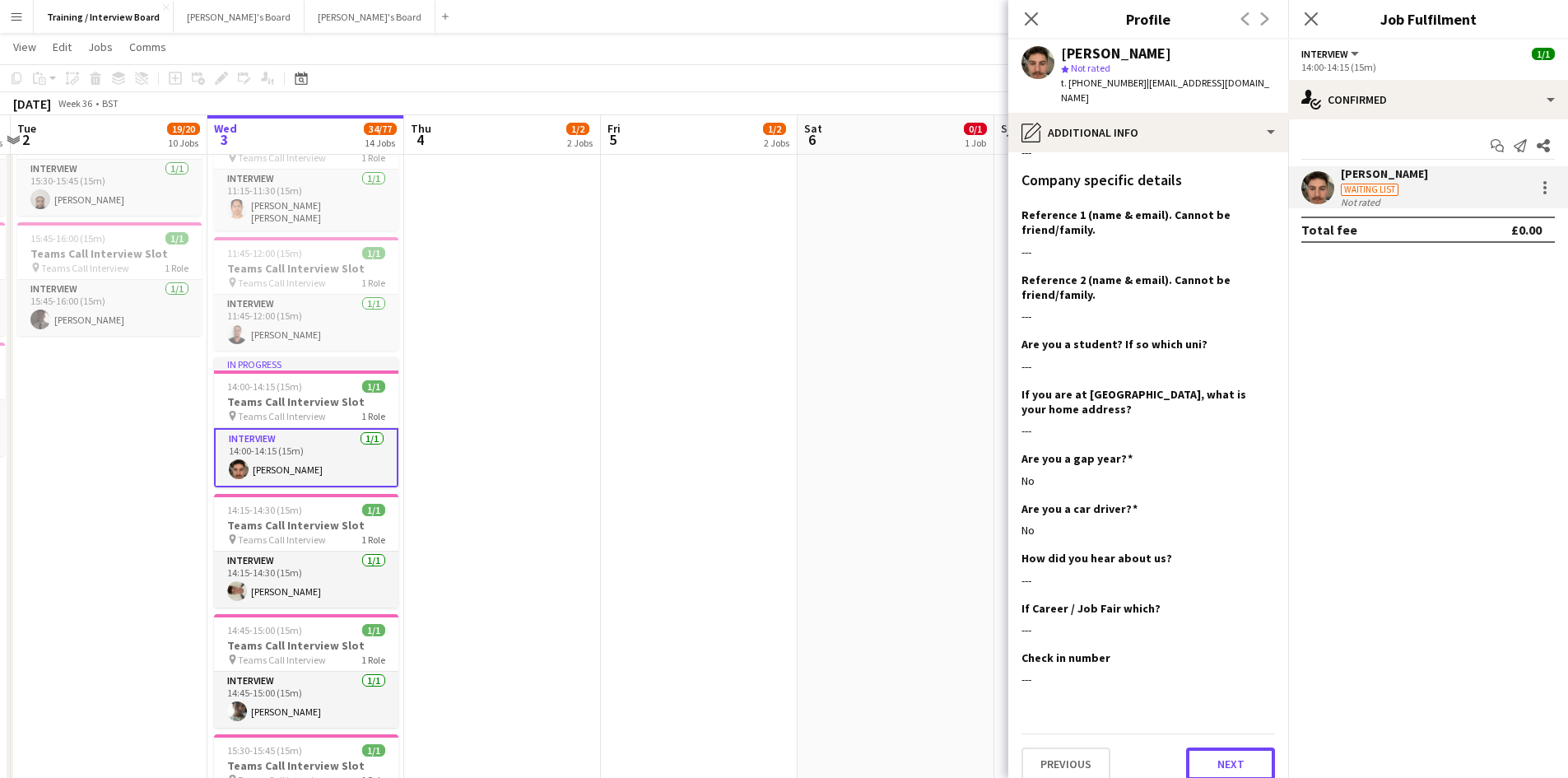
drag, startPoint x: 1215, startPoint y: 741, endPoint x: 1208, endPoint y: 720, distance: 22.1
click at [1215, 748] on button "Next" at bounding box center [1231, 764] width 89 height 33
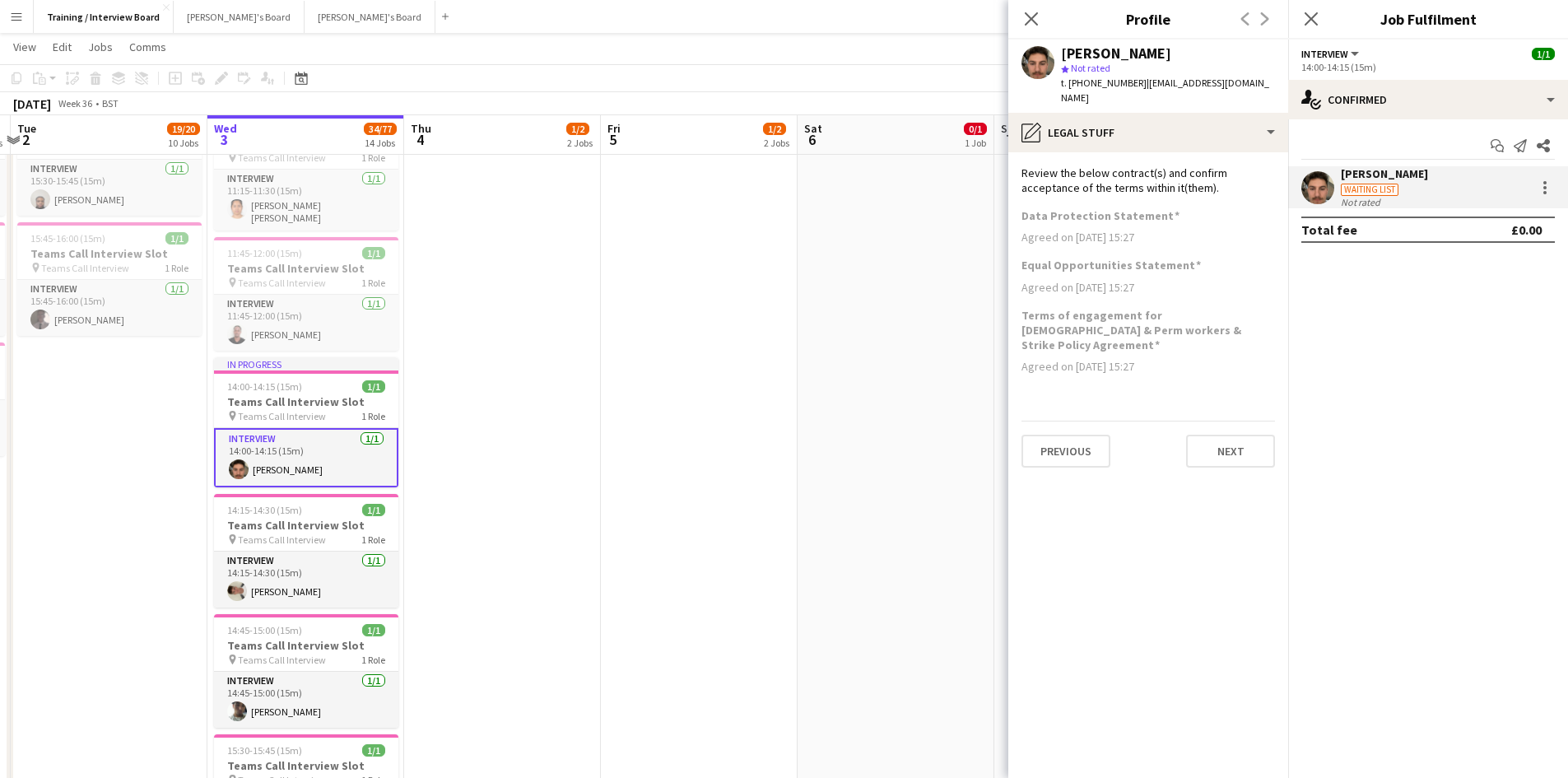
scroll to position [0, 0]
click at [1221, 435] on button "Next" at bounding box center [1231, 451] width 89 height 33
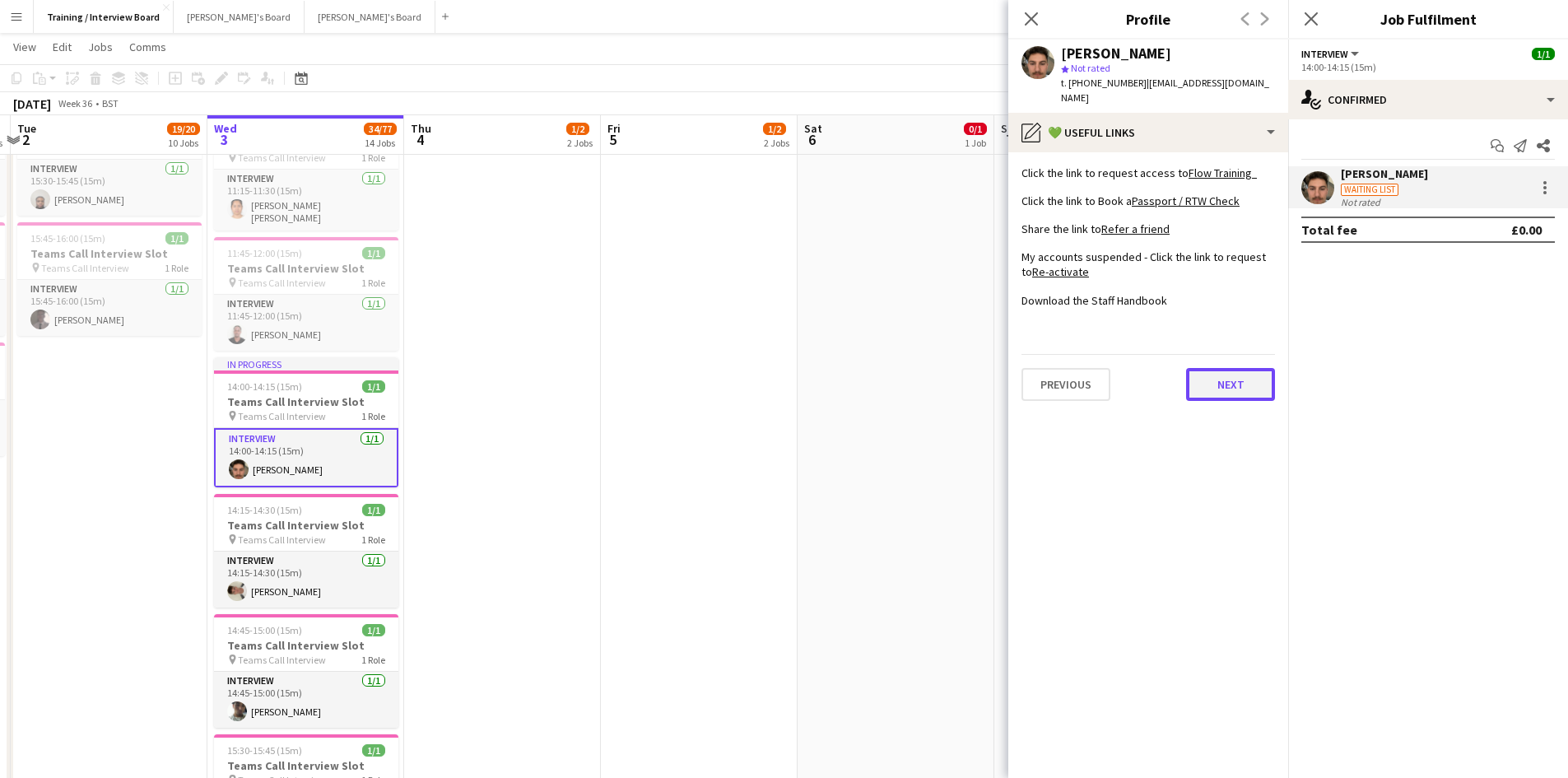
click at [1239, 369] on button "Next" at bounding box center [1231, 385] width 89 height 33
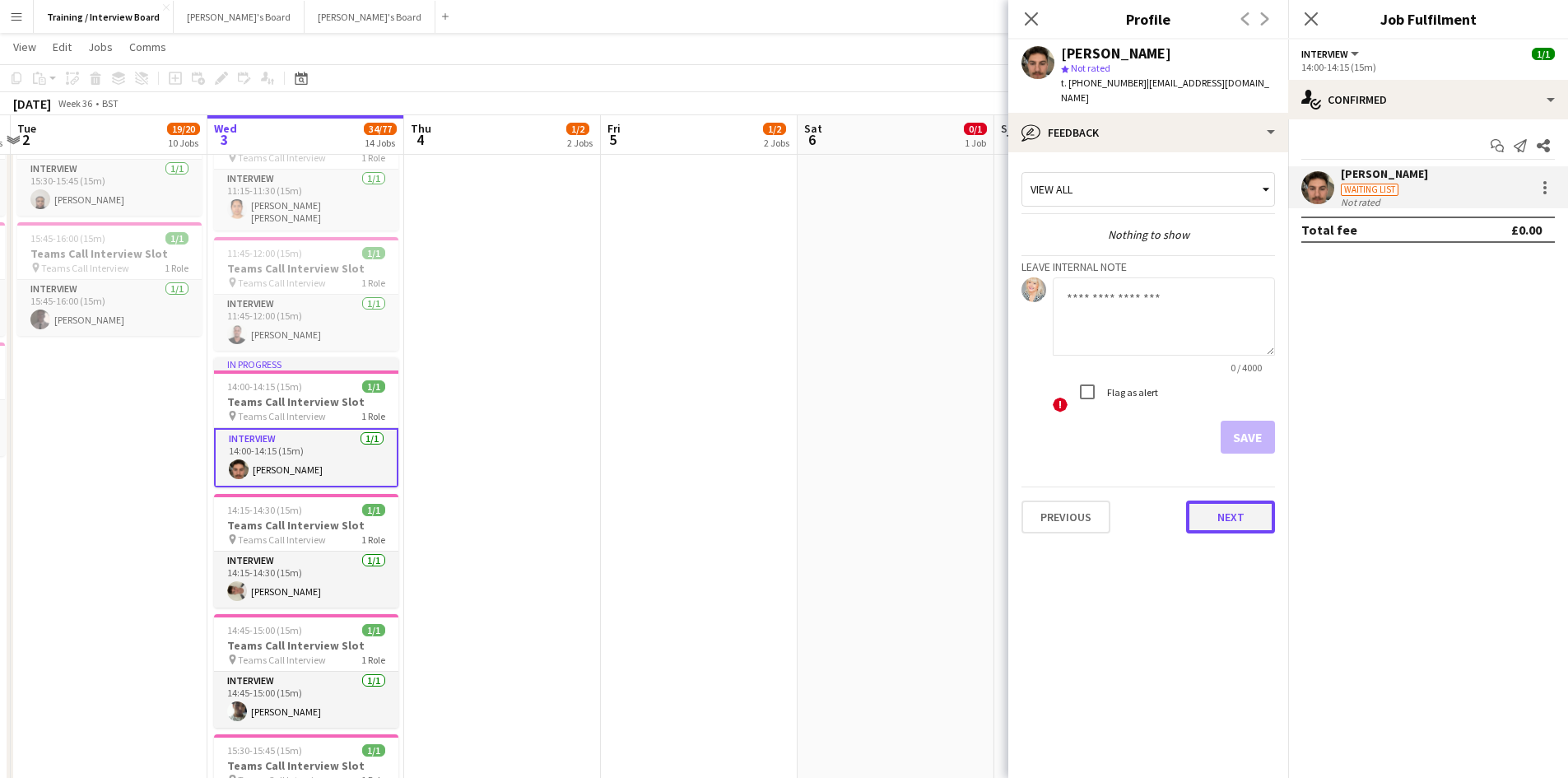
click at [1241, 505] on button "Next" at bounding box center [1231, 517] width 89 height 33
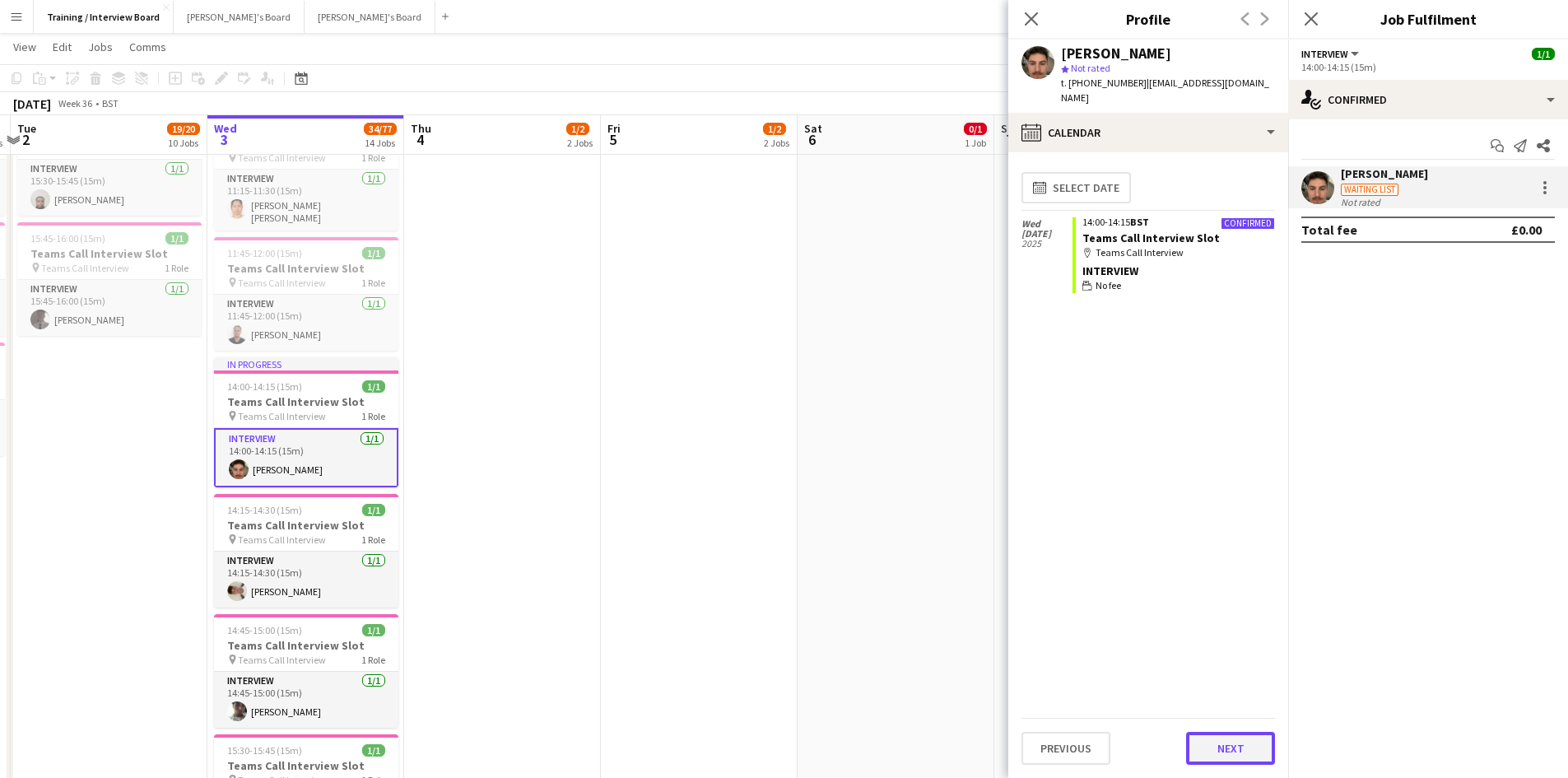
click at [1226, 745] on button "Next" at bounding box center [1231, 749] width 89 height 33
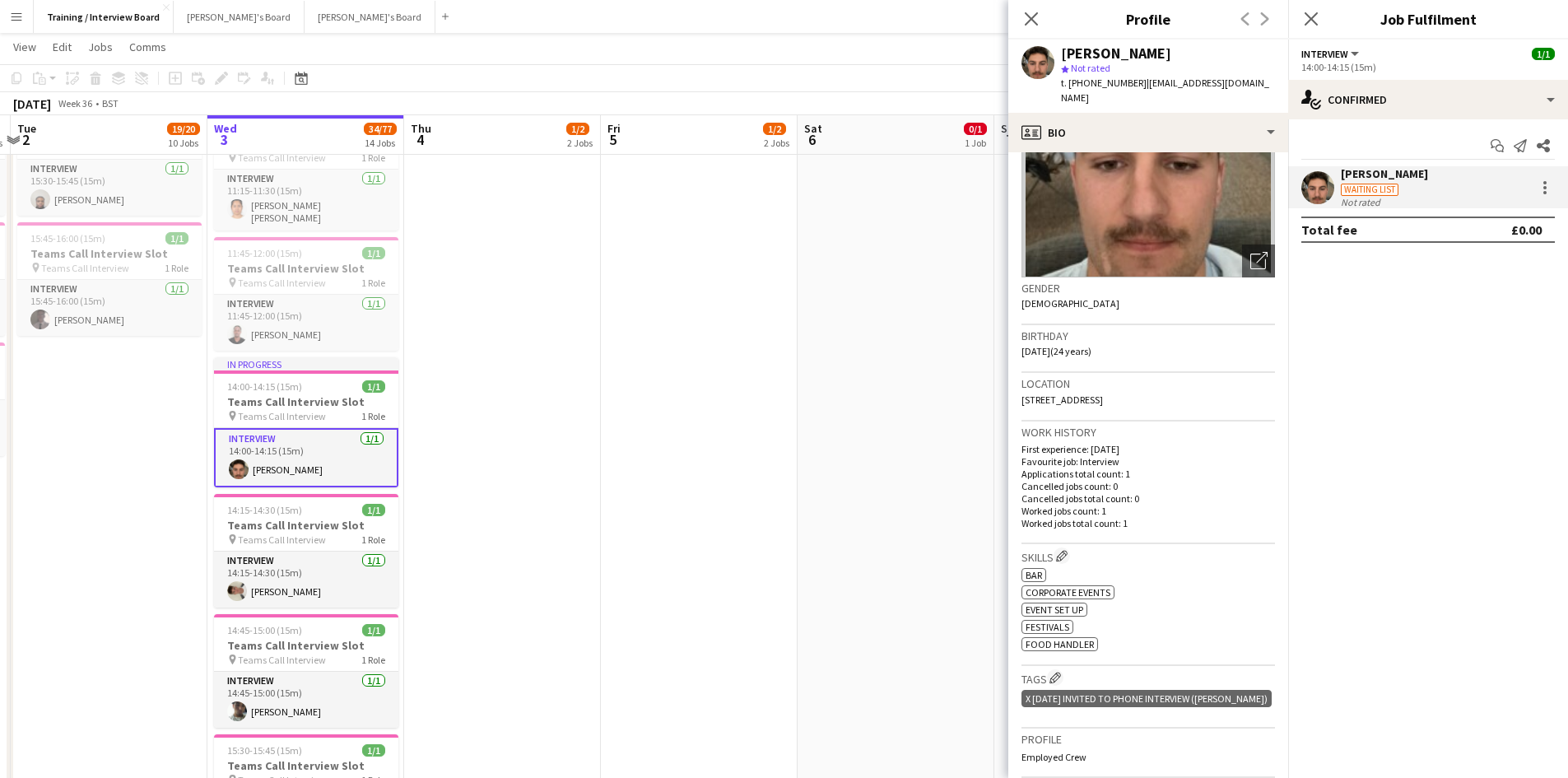
scroll to position [247, 0]
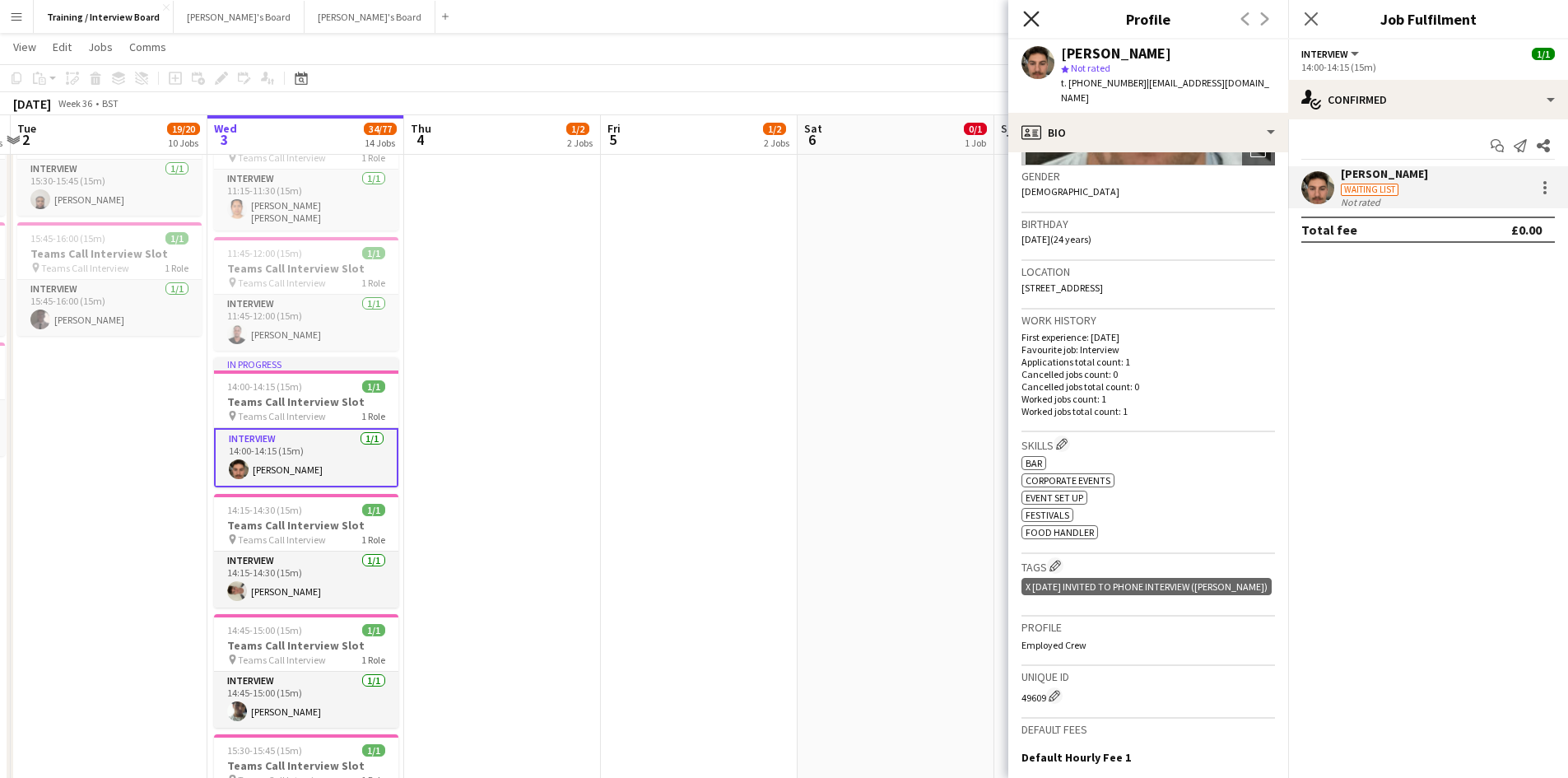
click at [1036, 22] on icon "Close pop-in" at bounding box center [1032, 19] width 16 height 16
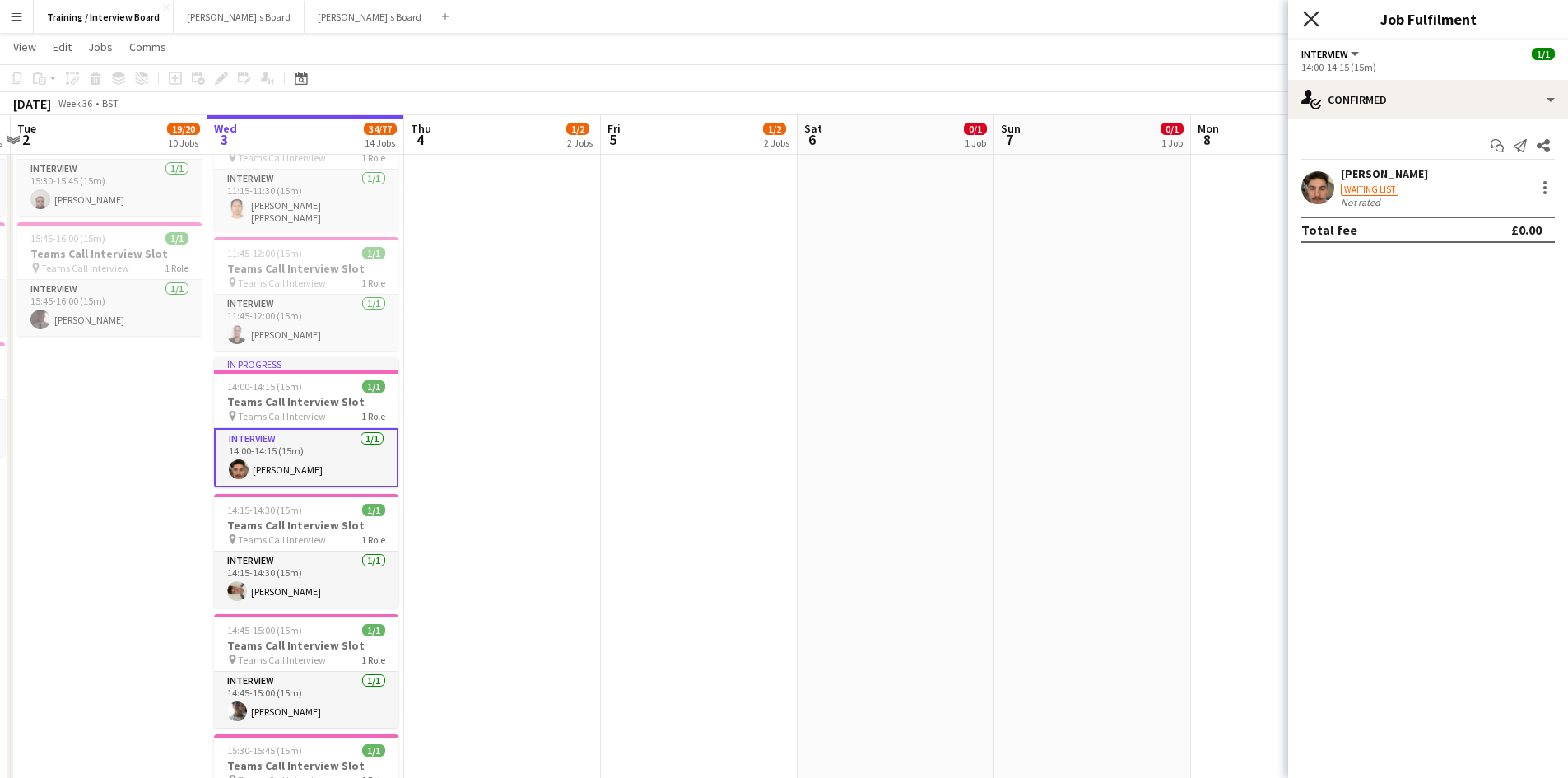
click at [1315, 16] on icon at bounding box center [1311, 19] width 16 height 16
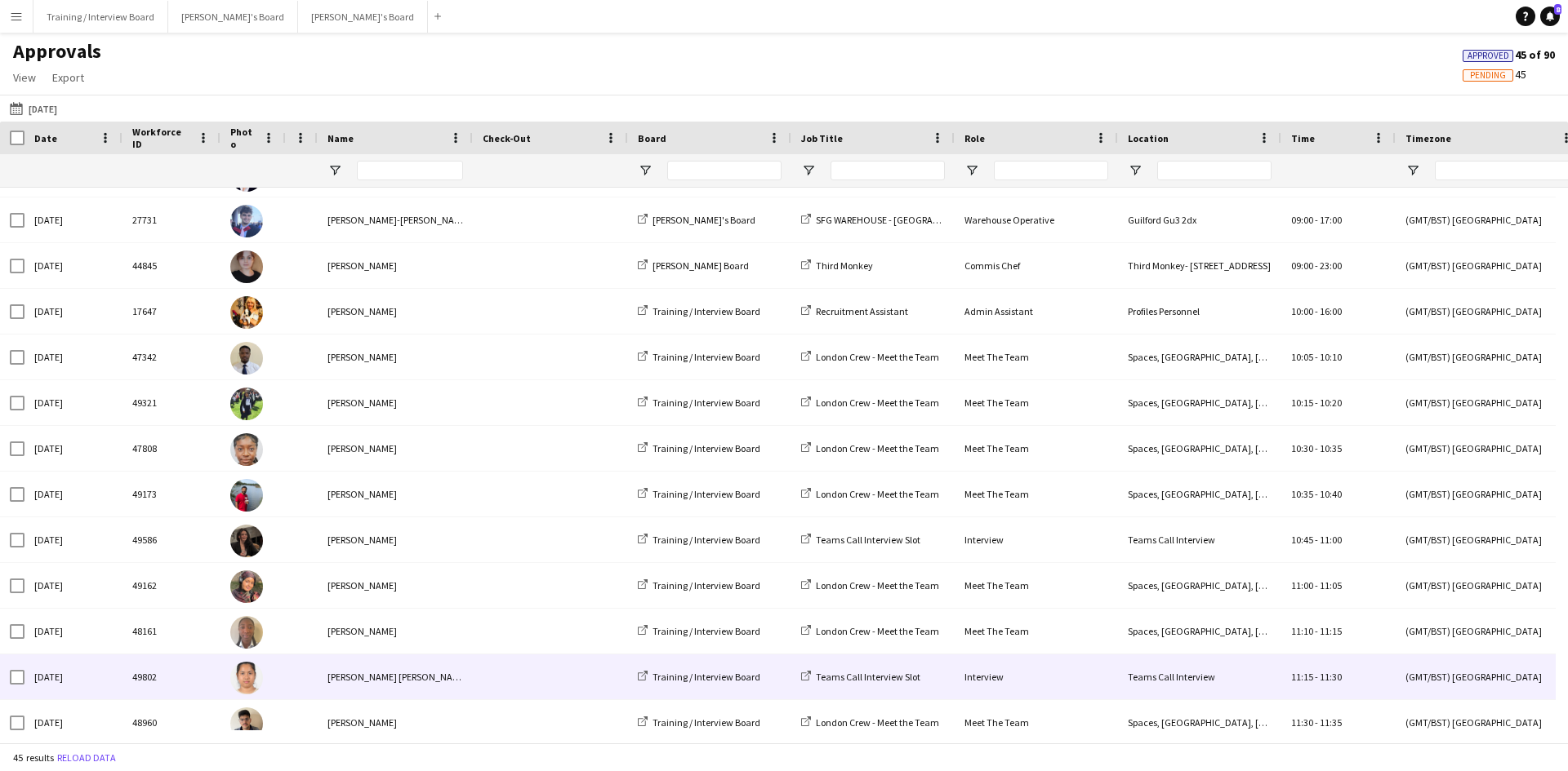
scroll to position [1306, 0]
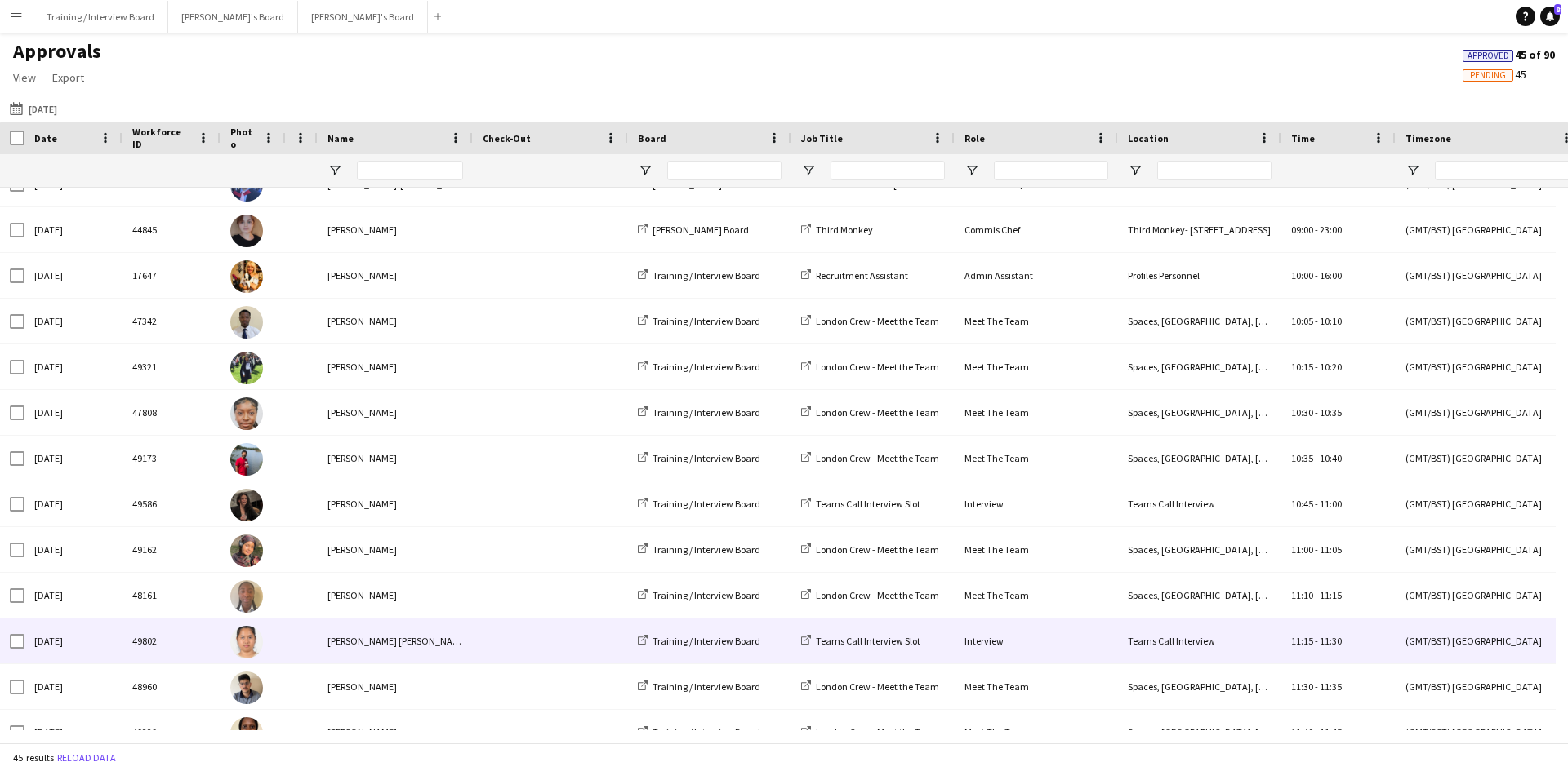
click at [364, 643] on div "[PERSON_NAME] [PERSON_NAME]" at bounding box center [396, 641] width 156 height 45
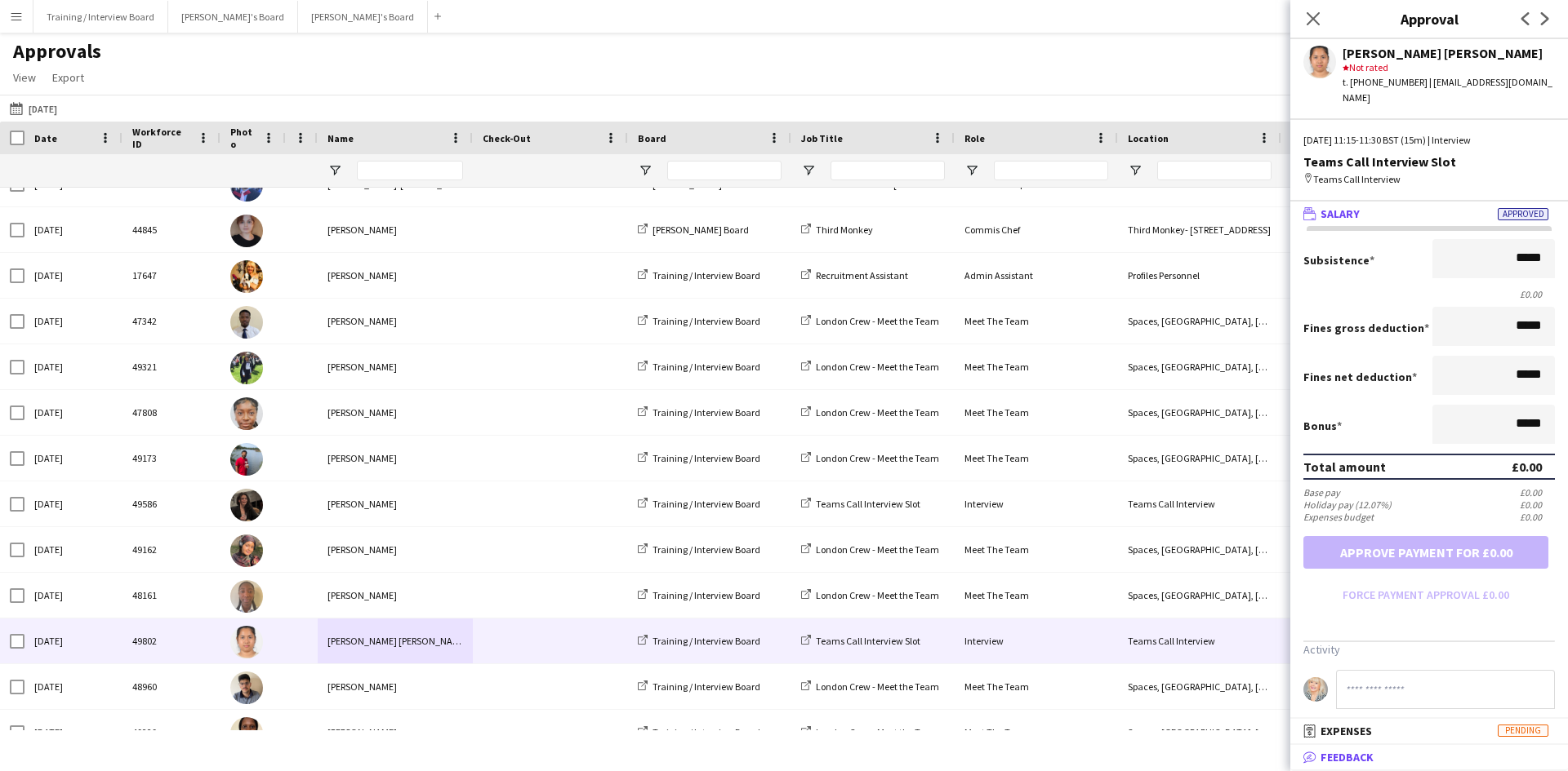
click at [1354, 755] on span "Feedback" at bounding box center [1347, 757] width 53 height 15
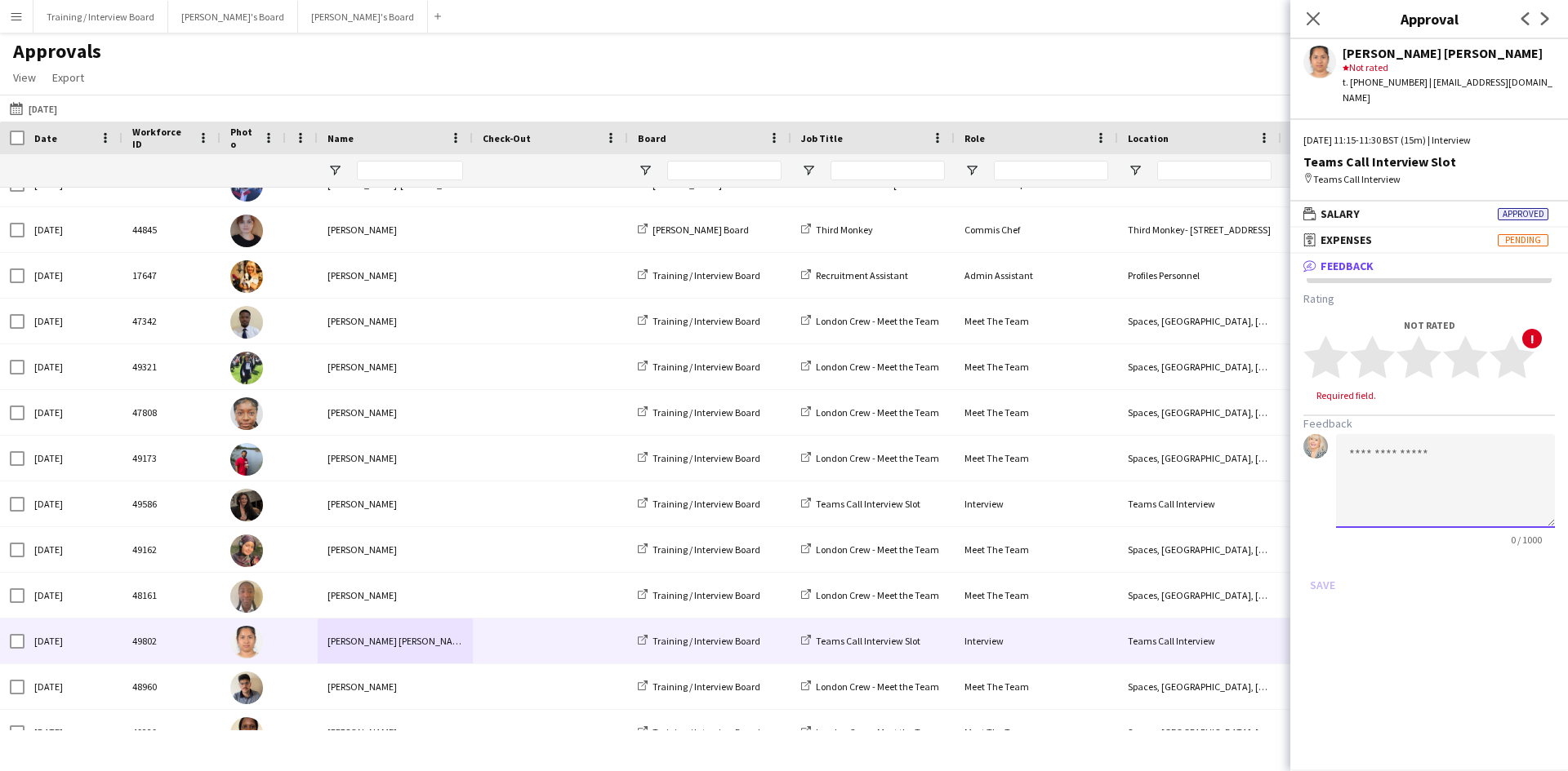
click at [1357, 451] on textarea at bounding box center [1445, 481] width 219 height 94
click at [1415, 484] on textarea "**********" at bounding box center [1445, 481] width 219 height 94
click at [1533, 492] on textarea "**********" at bounding box center [1445, 481] width 219 height 94
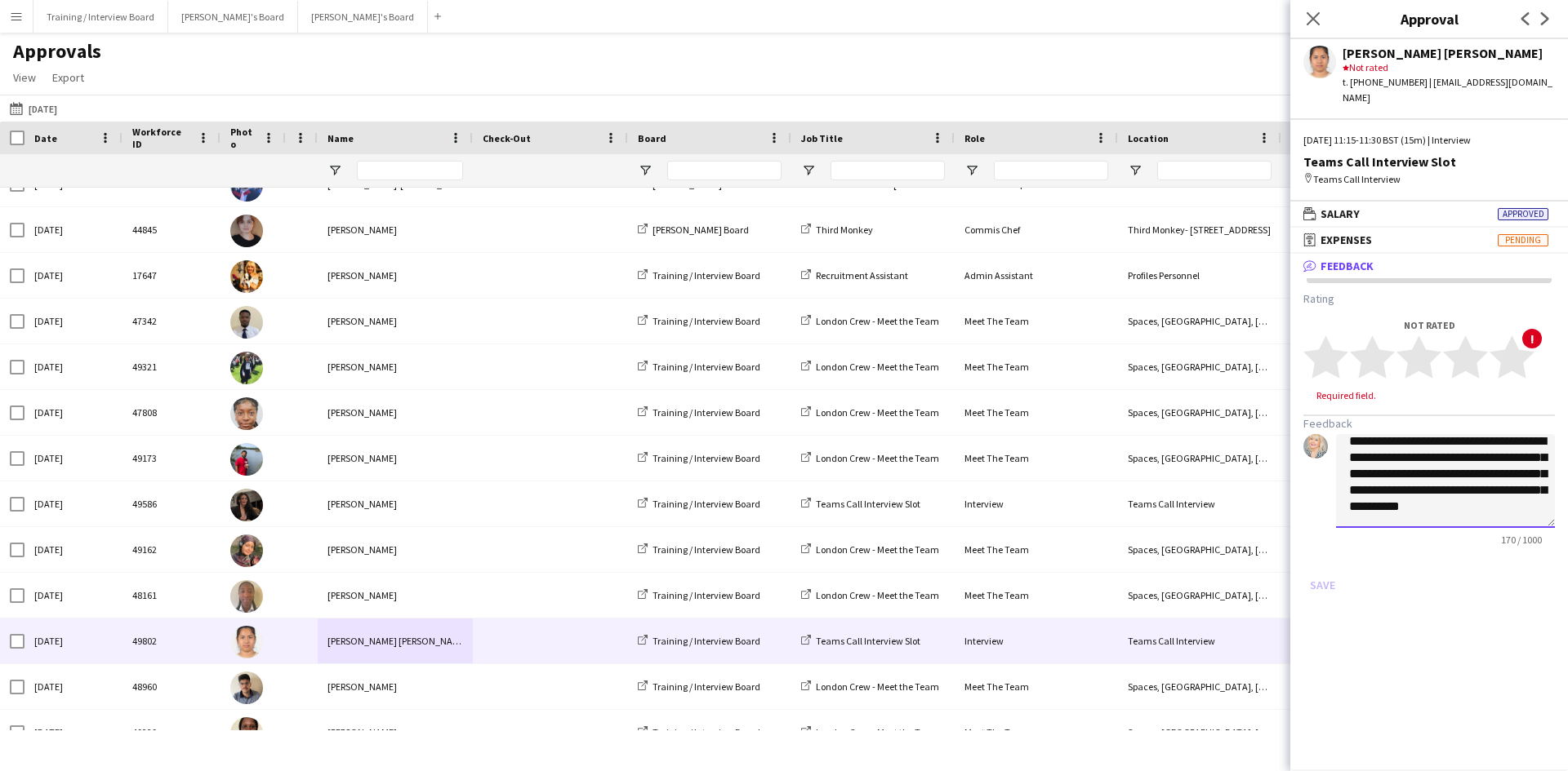
scroll to position [34, 0]
type textarea "**********"
click at [1429, 345] on polygon at bounding box center [1419, 358] width 45 height 43
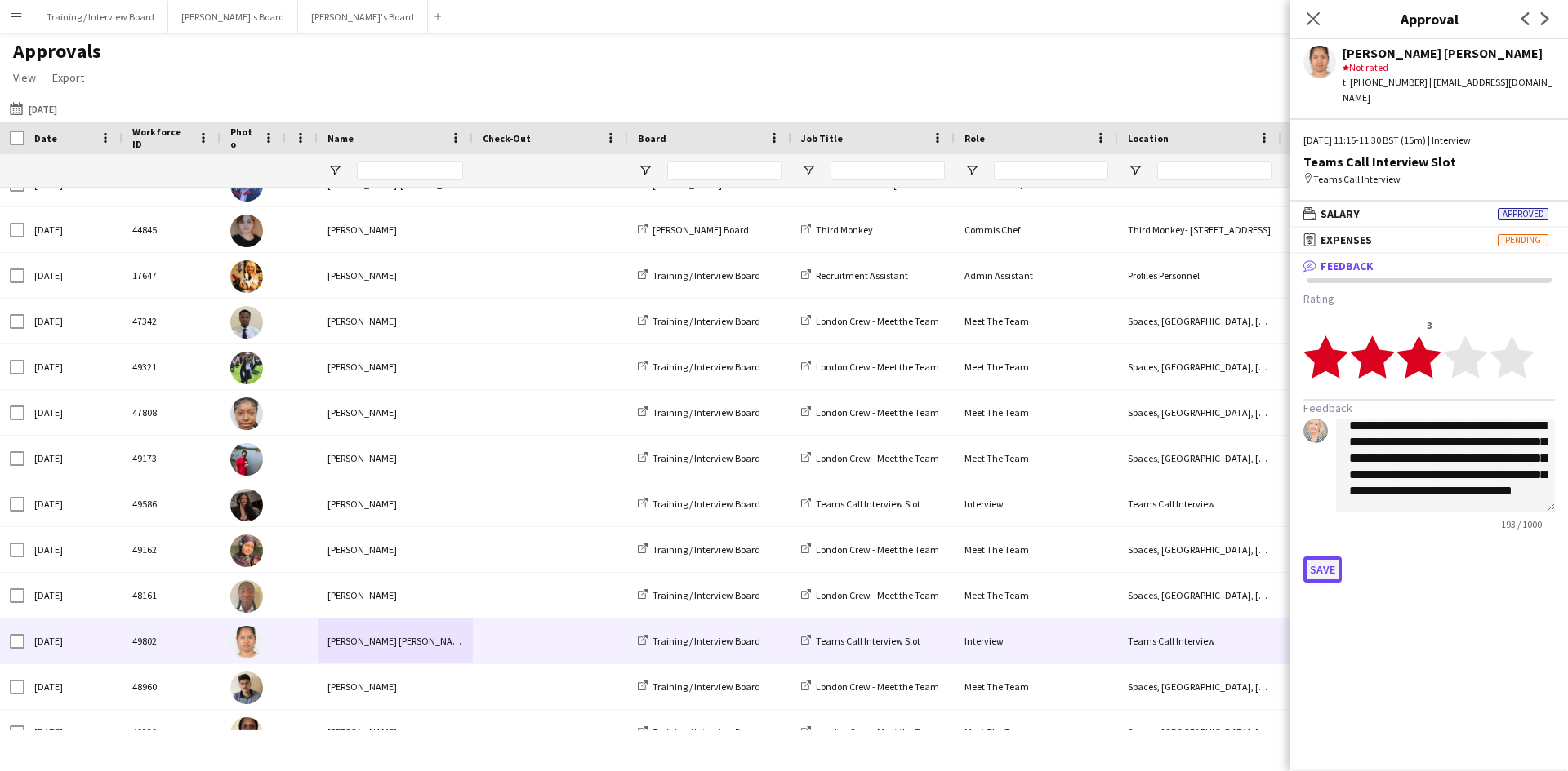
click at [1324, 565] on button "Save" at bounding box center [1322, 570] width 38 height 26
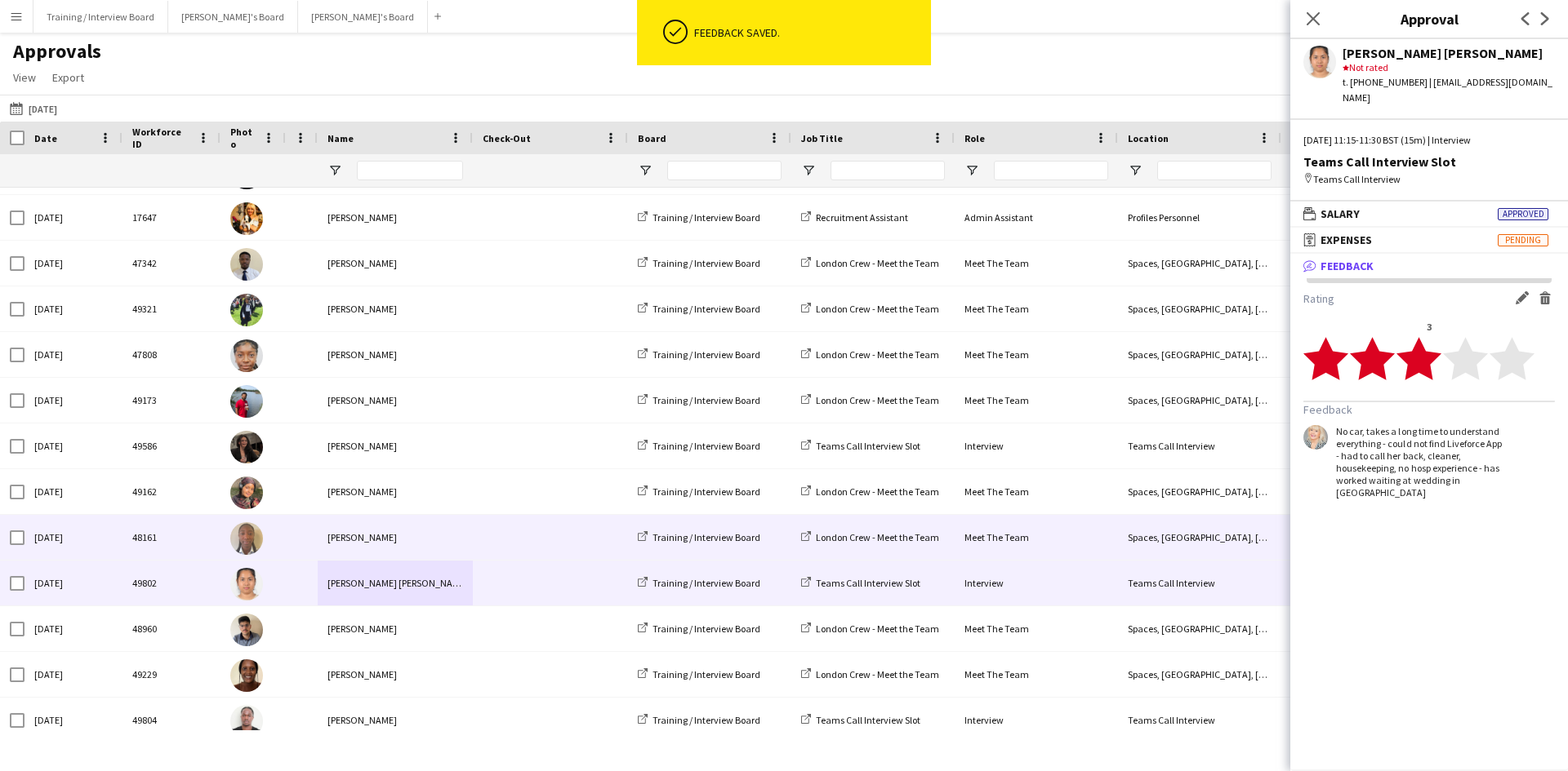
scroll to position [1387, 0]
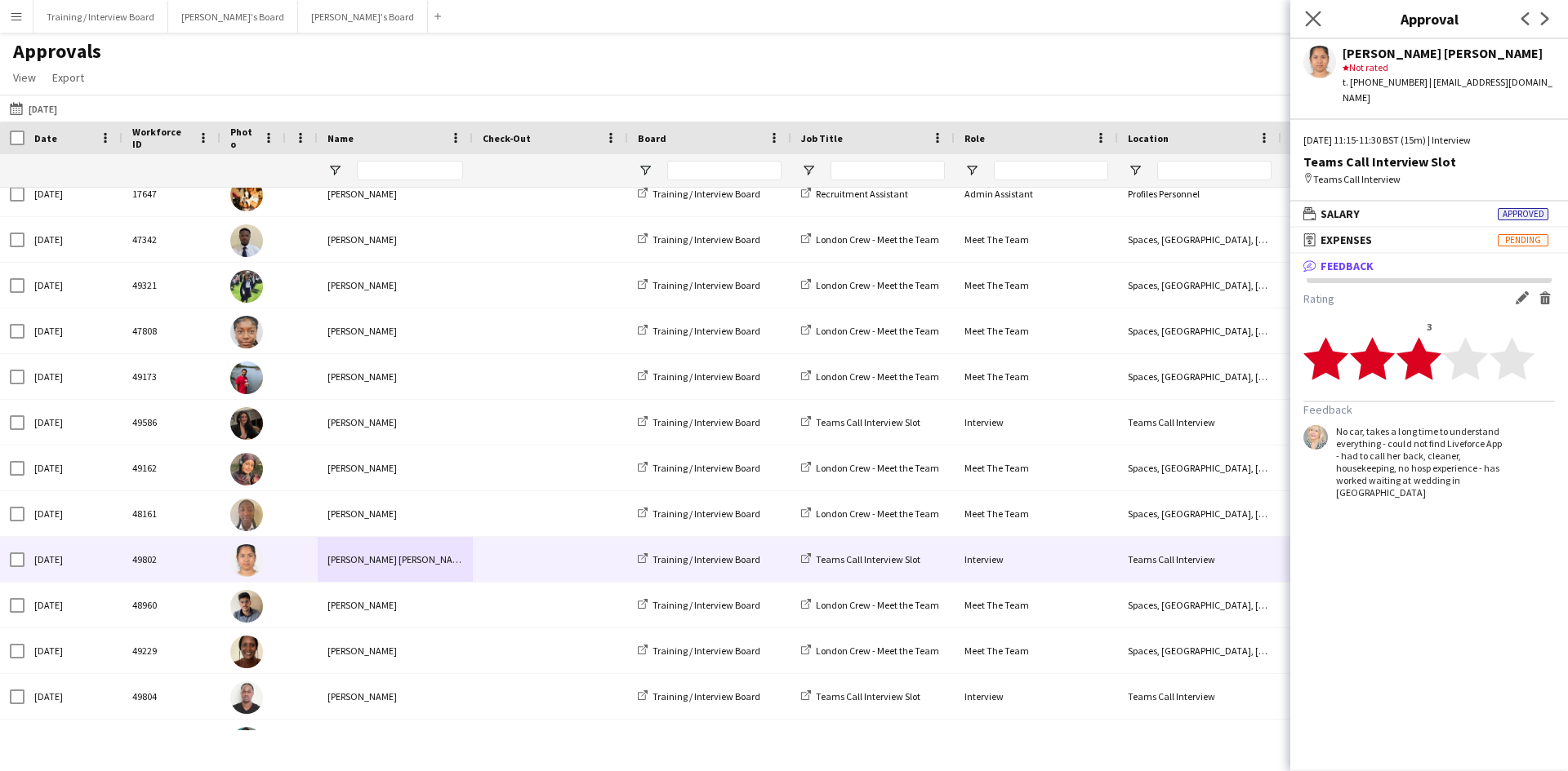
click at [1321, 20] on app-icon "Close pop-in" at bounding box center [1313, 19] width 23 height 23
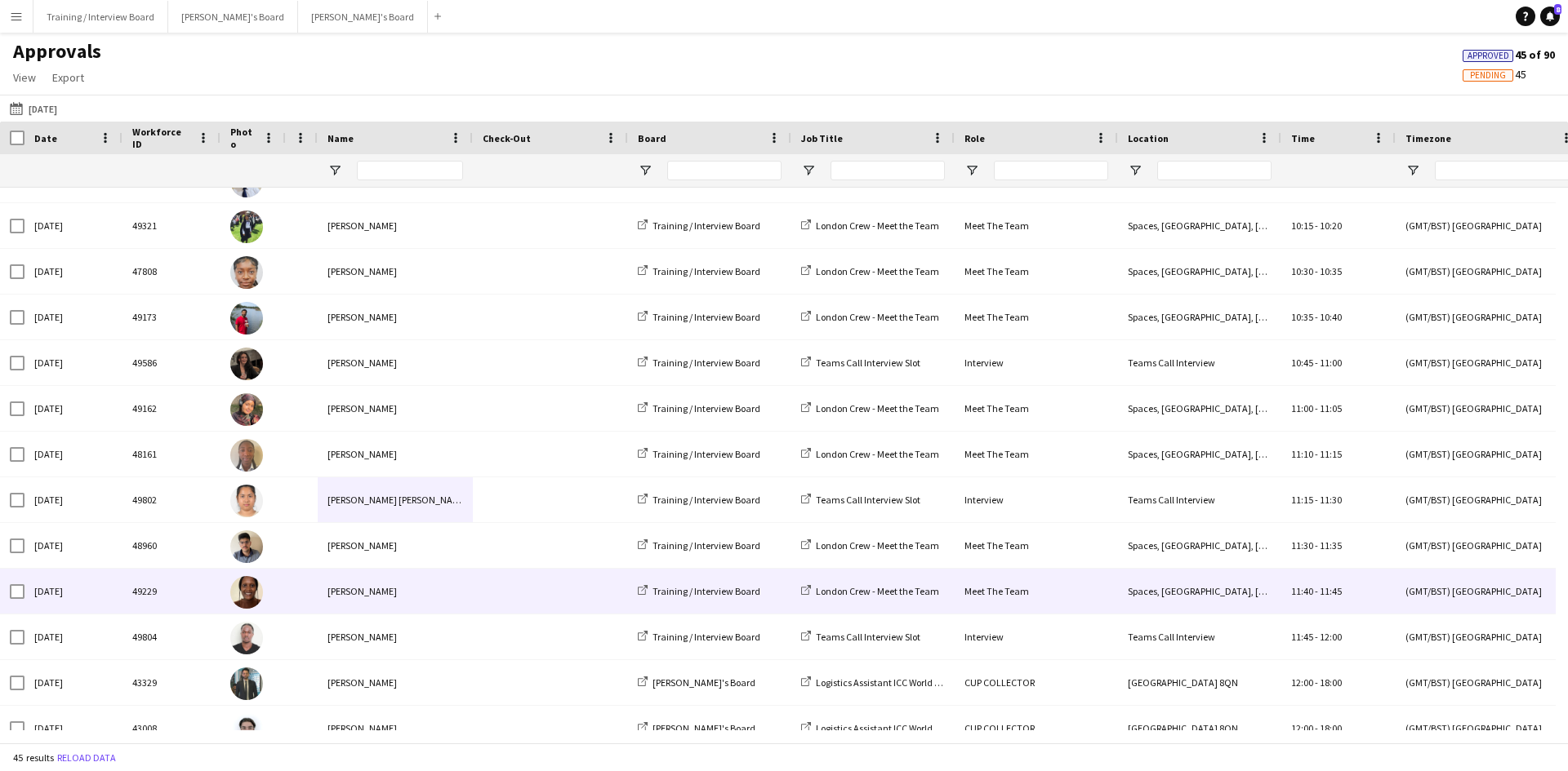
scroll to position [1469, 0]
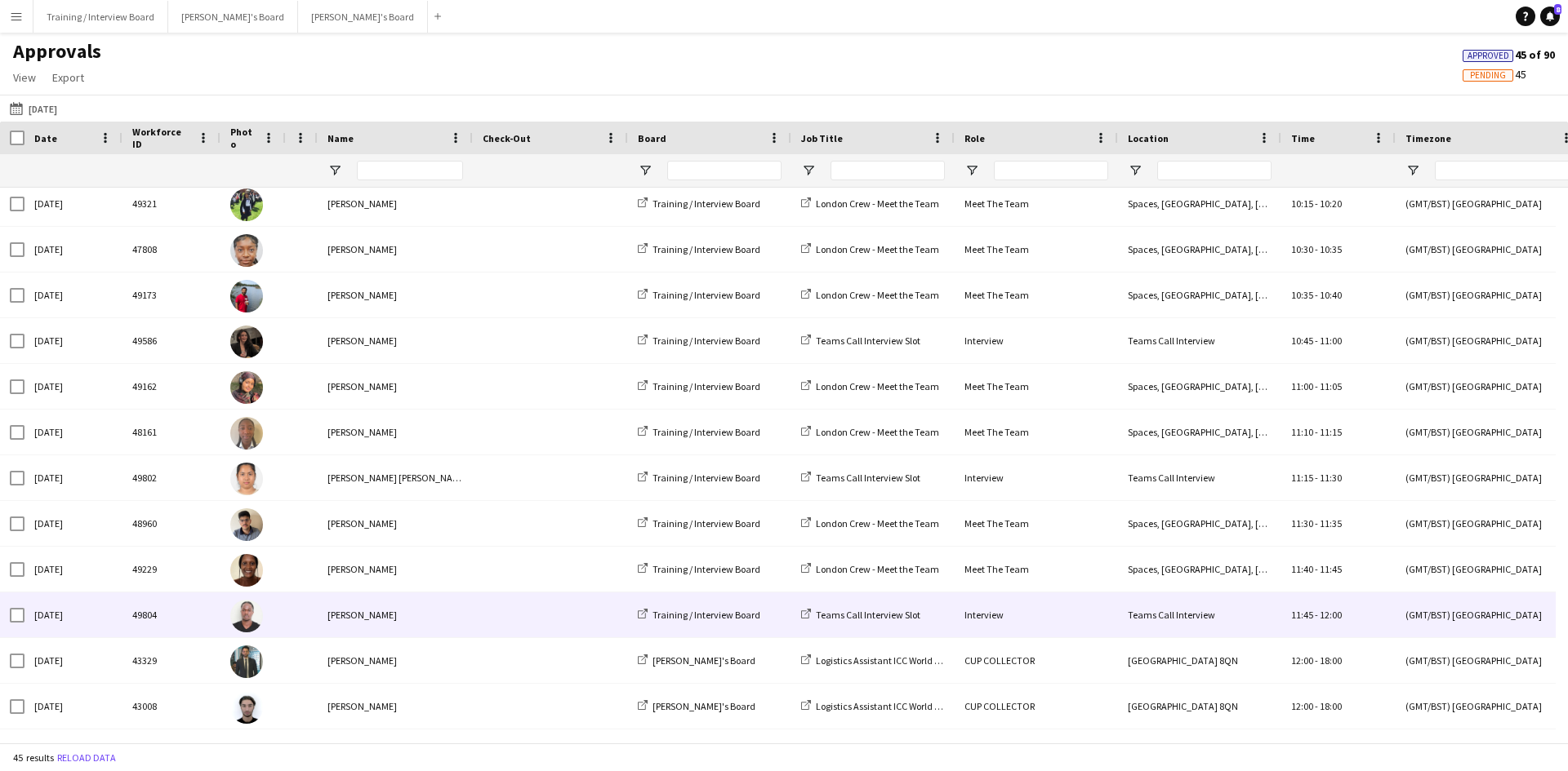
click at [354, 615] on div "[PERSON_NAME]" at bounding box center [396, 615] width 156 height 45
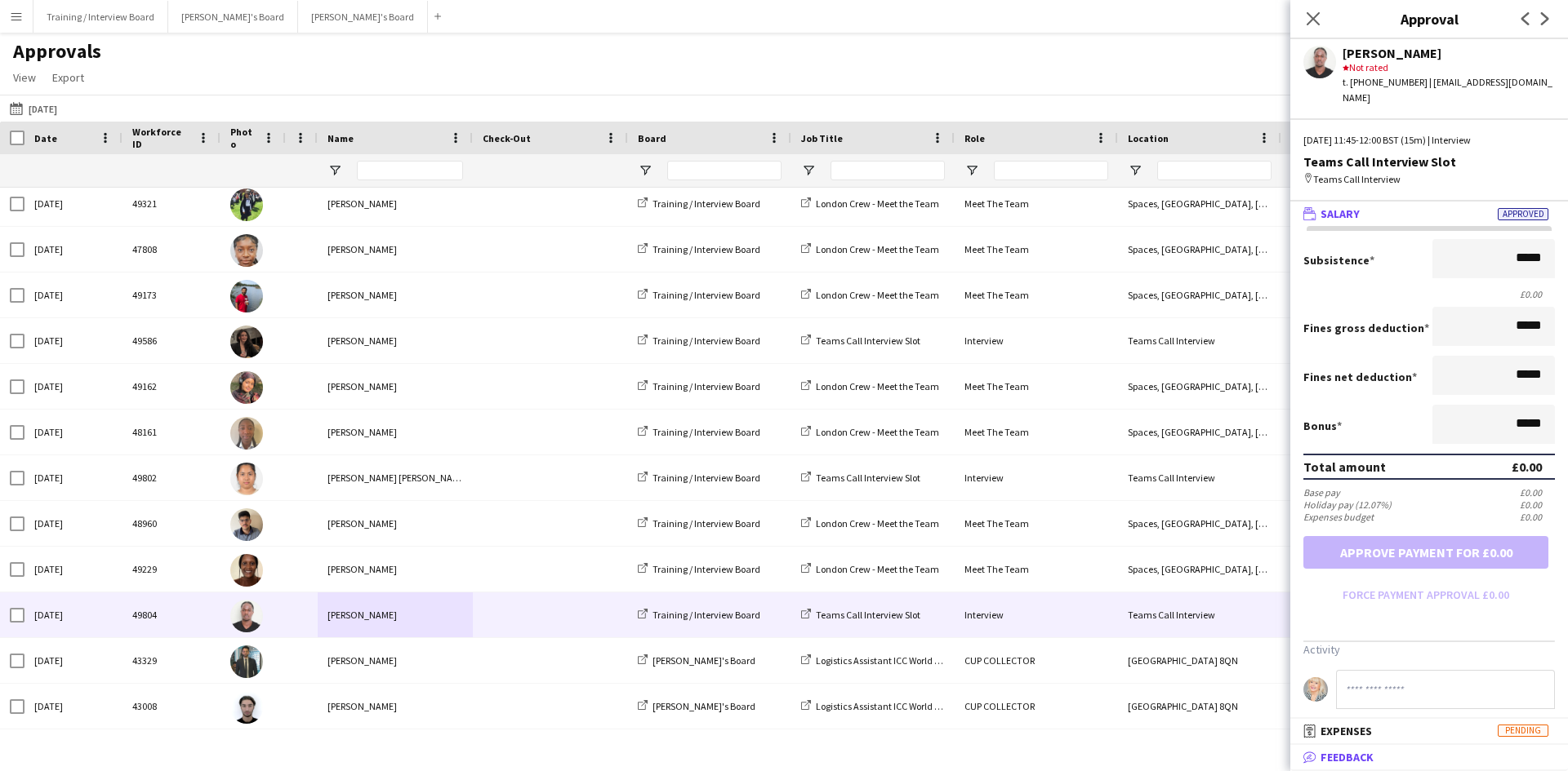
click at [1341, 752] on span "Feedback" at bounding box center [1347, 757] width 53 height 15
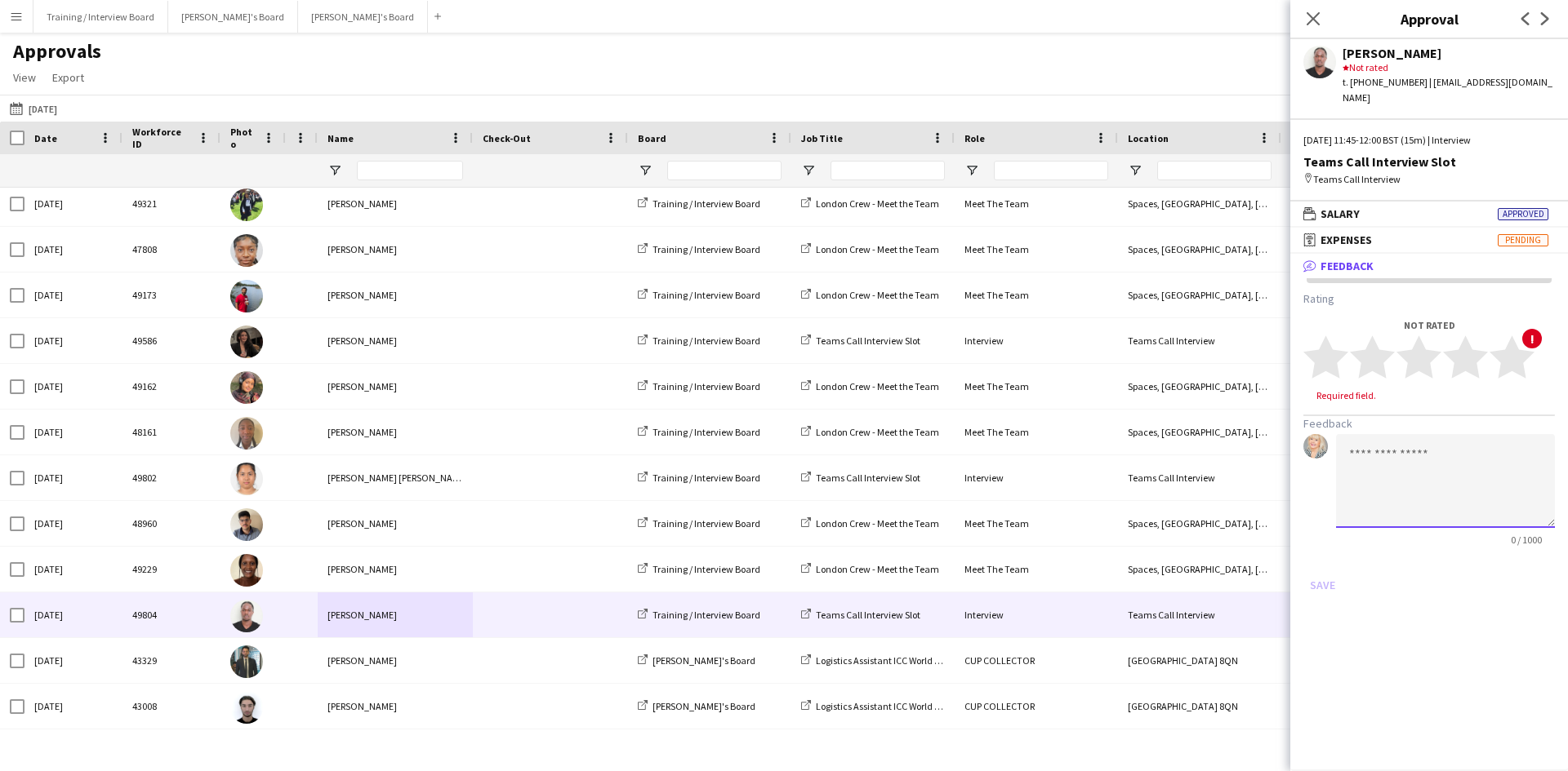
click at [1369, 456] on textarea at bounding box center [1445, 481] width 219 height 94
click at [1377, 493] on textarea "**********" at bounding box center [1445, 481] width 219 height 94
click at [1527, 478] on textarea "**********" at bounding box center [1445, 481] width 219 height 94
click at [1513, 483] on textarea "**********" at bounding box center [1445, 481] width 219 height 94
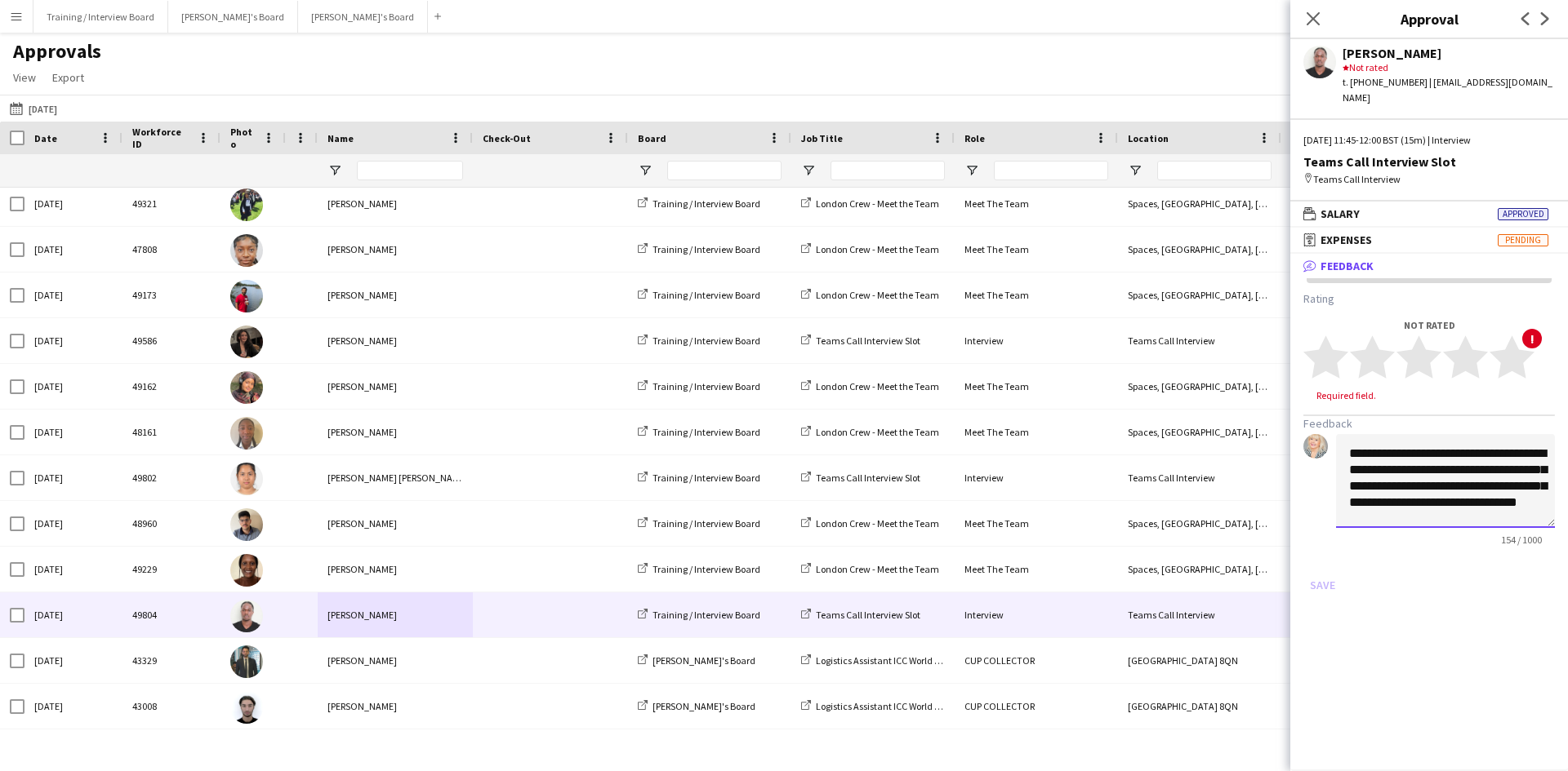
click at [1470, 457] on textarea "**********" at bounding box center [1445, 481] width 219 height 94
click at [1477, 511] on textarea "**********" at bounding box center [1445, 481] width 219 height 94
type textarea "**********"
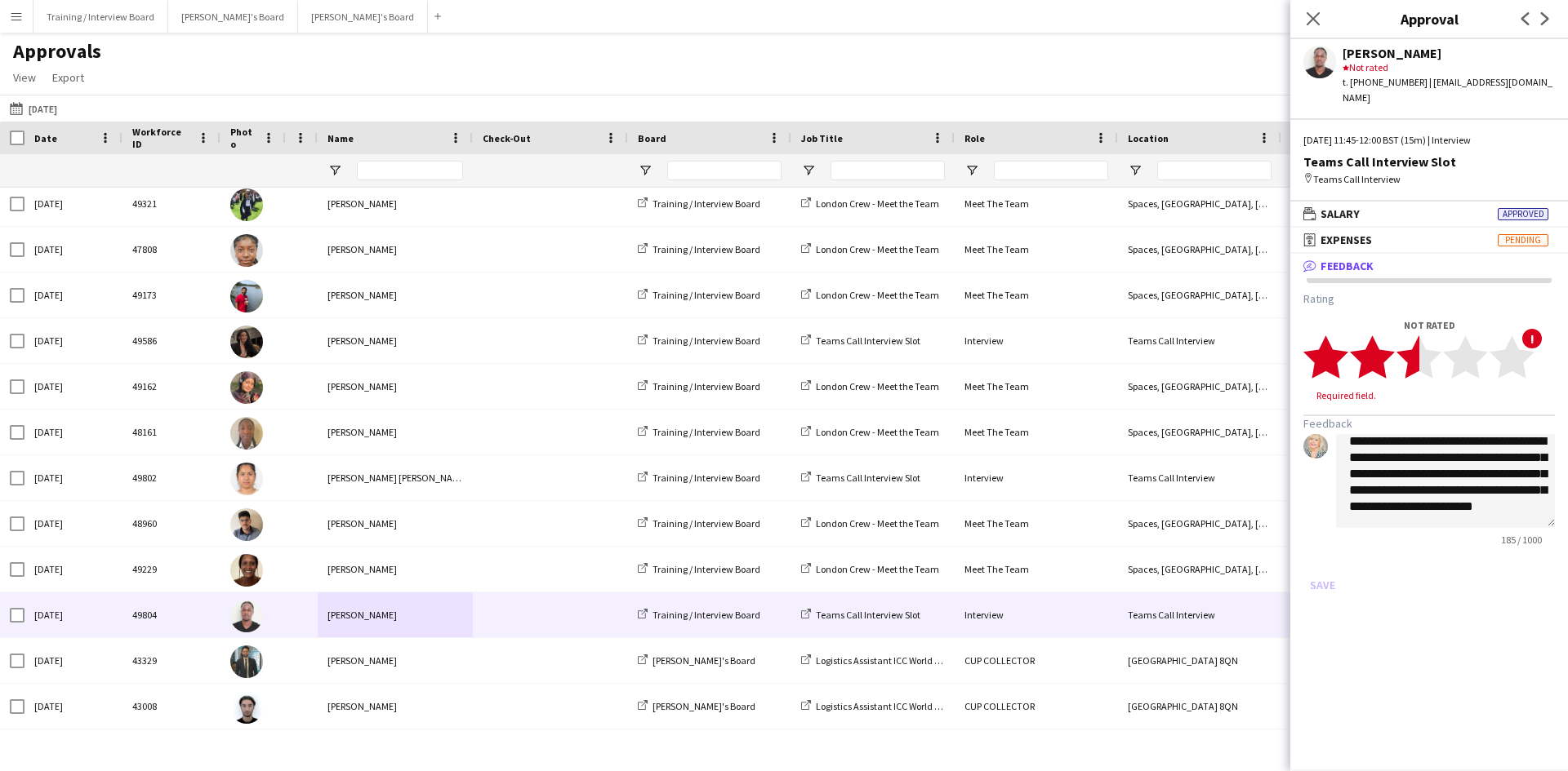
click at [1419, 342] on polygon at bounding box center [1419, 358] width 45 height 43
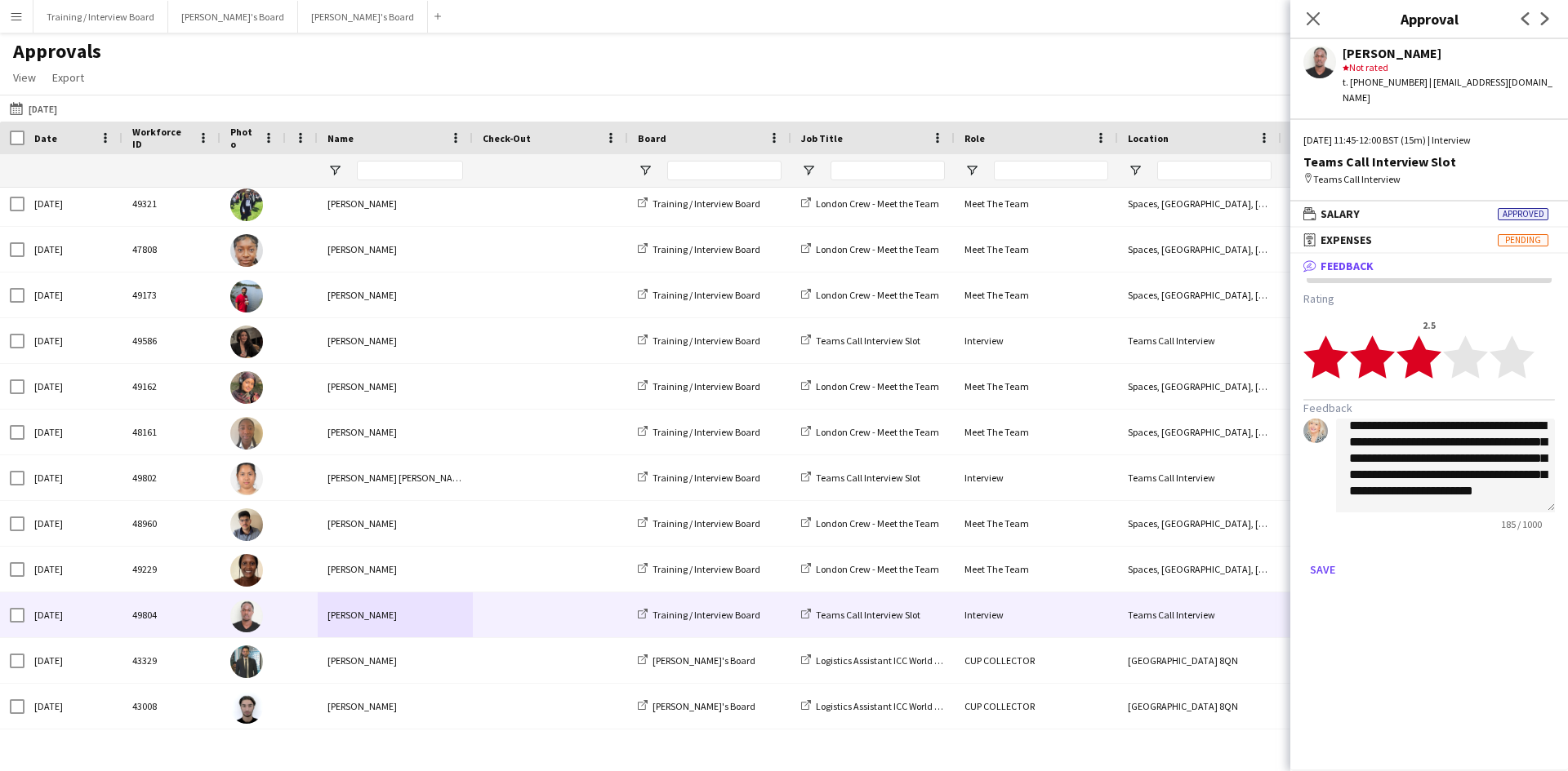
click at [1425, 343] on polygon at bounding box center [1419, 358] width 45 height 43
click at [1316, 557] on button "Save" at bounding box center [1322, 570] width 38 height 26
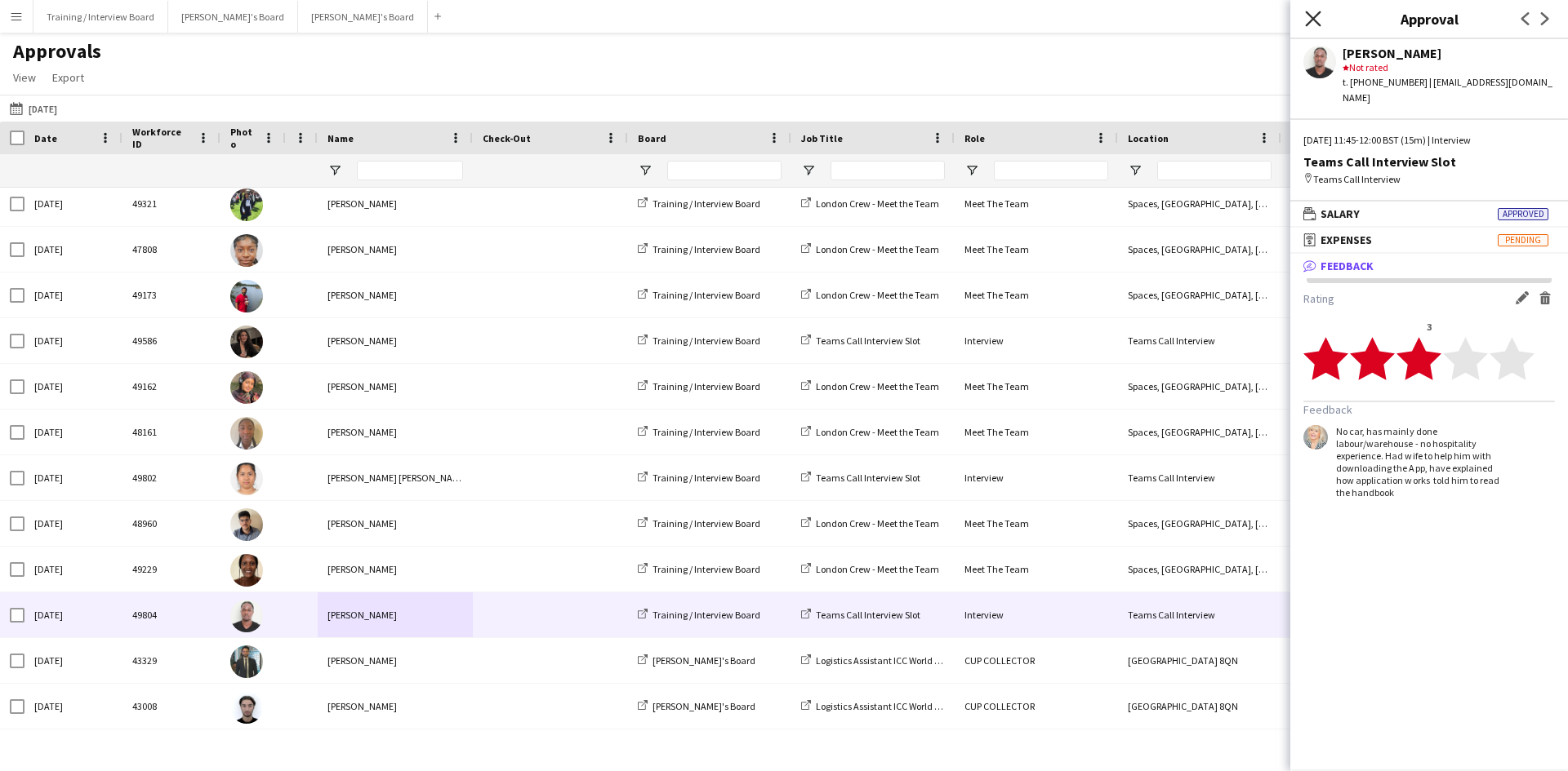
click at [1309, 18] on icon "Close pop-in" at bounding box center [1313, 18] width 16 height 16
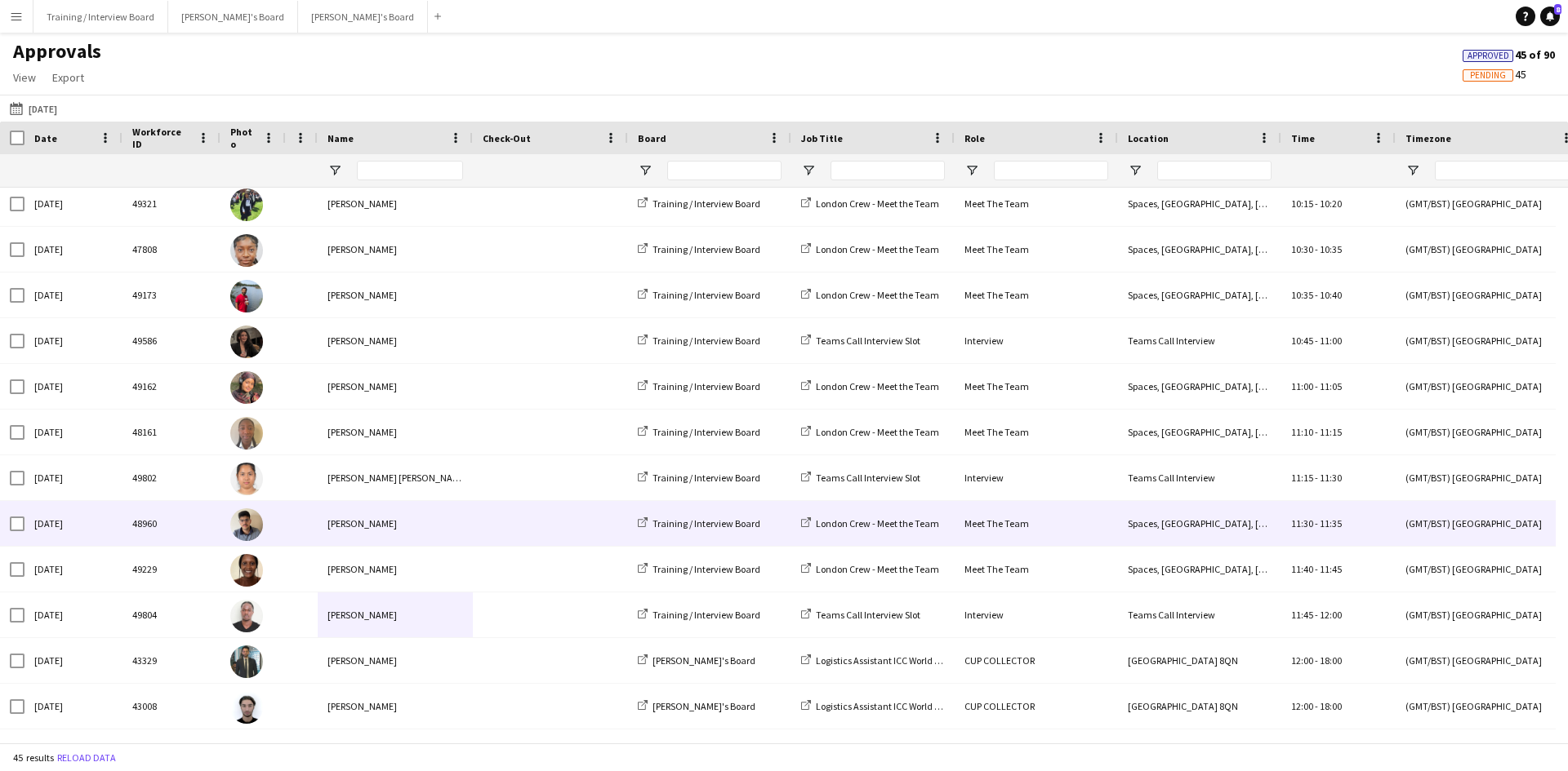
scroll to position [1514, 0]
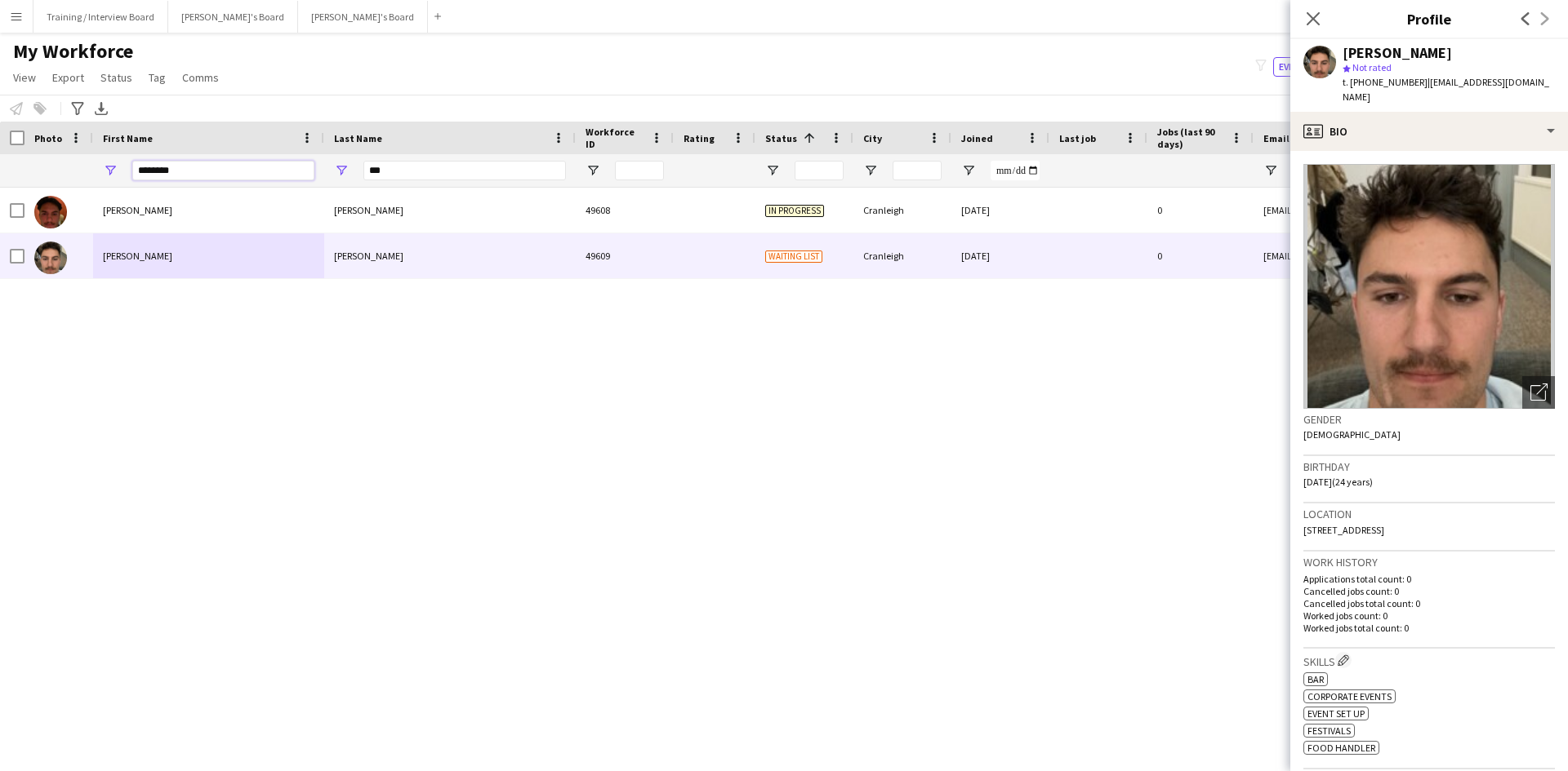
click at [195, 166] on input "********" at bounding box center [223, 170] width 182 height 19
type input "*"
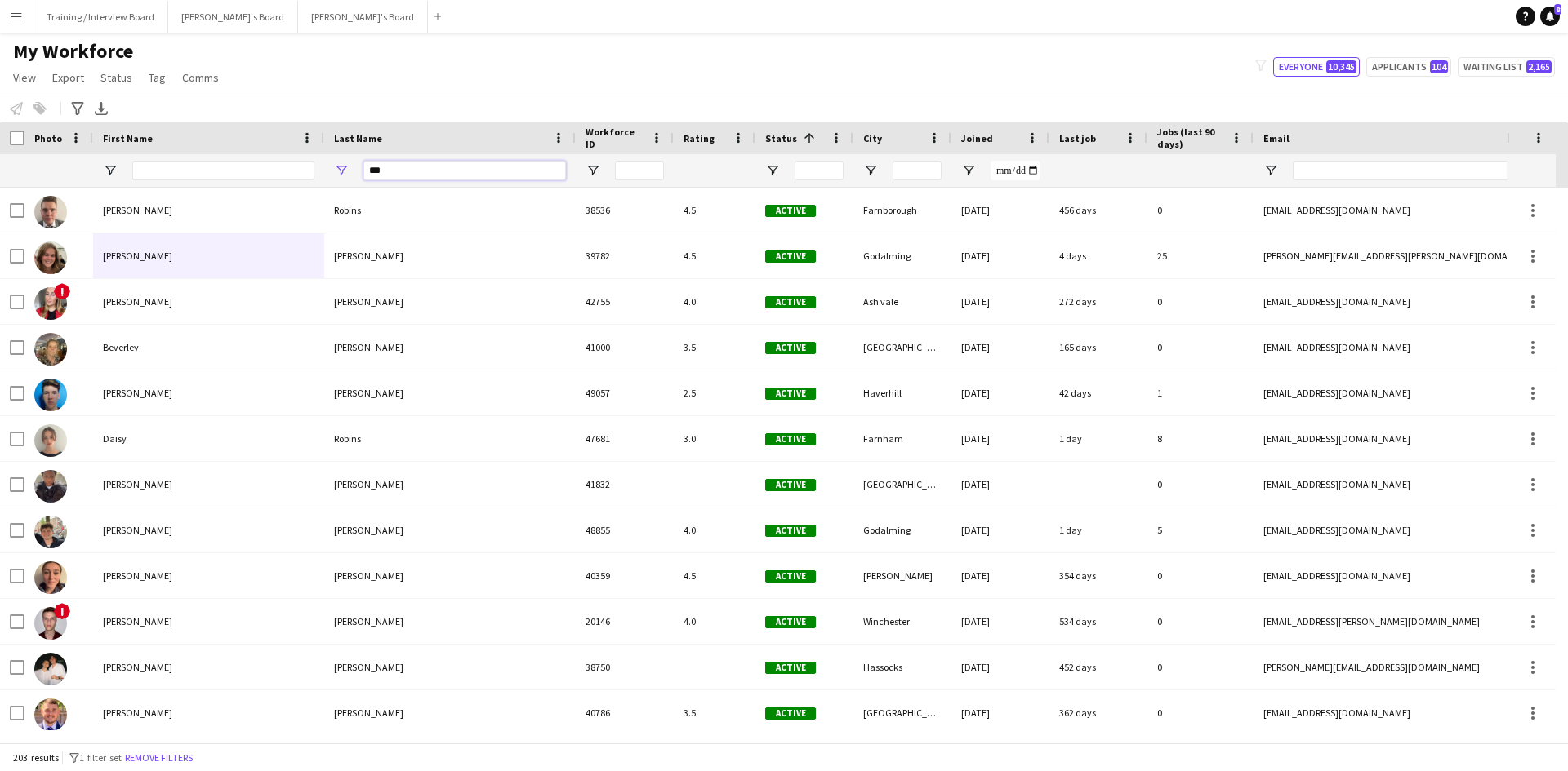
click at [420, 166] on input "***" at bounding box center [465, 170] width 202 height 19
type input "*"
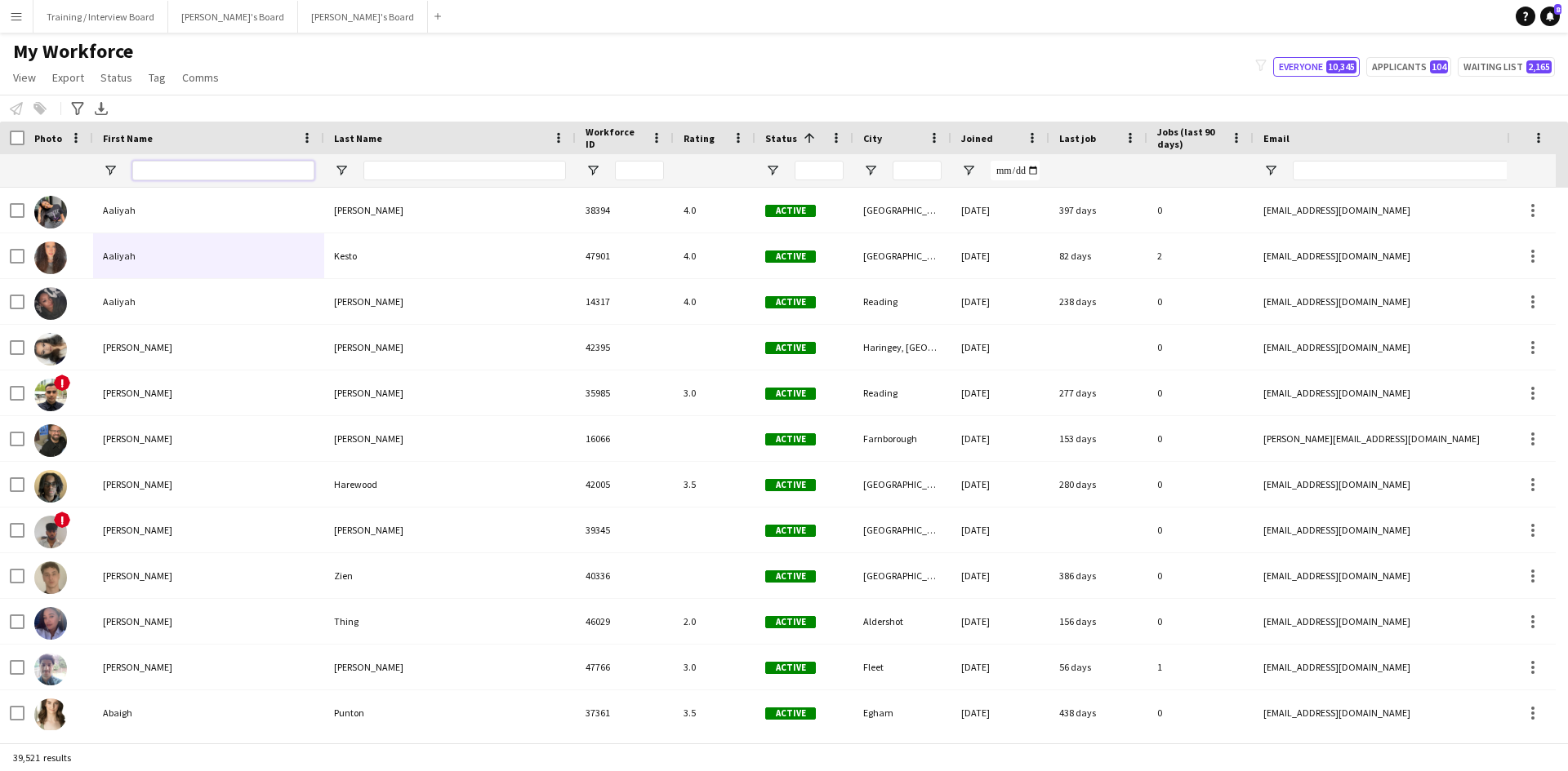
click at [146, 169] on input "First Name Filter Input" at bounding box center [223, 170] width 182 height 19
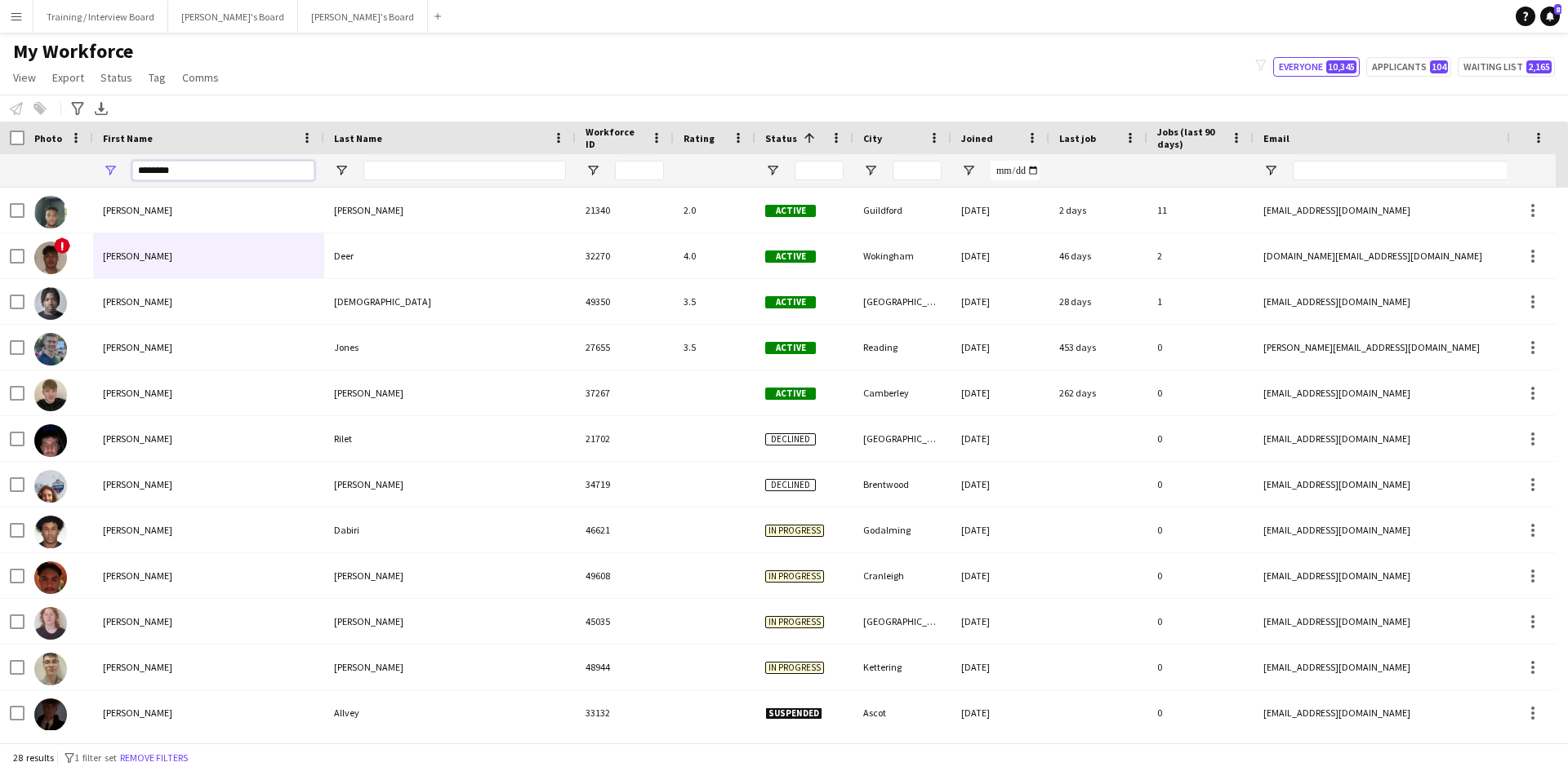
type input "********"
click at [390, 160] on input "Last Name Filter Input" at bounding box center [465, 170] width 202 height 19
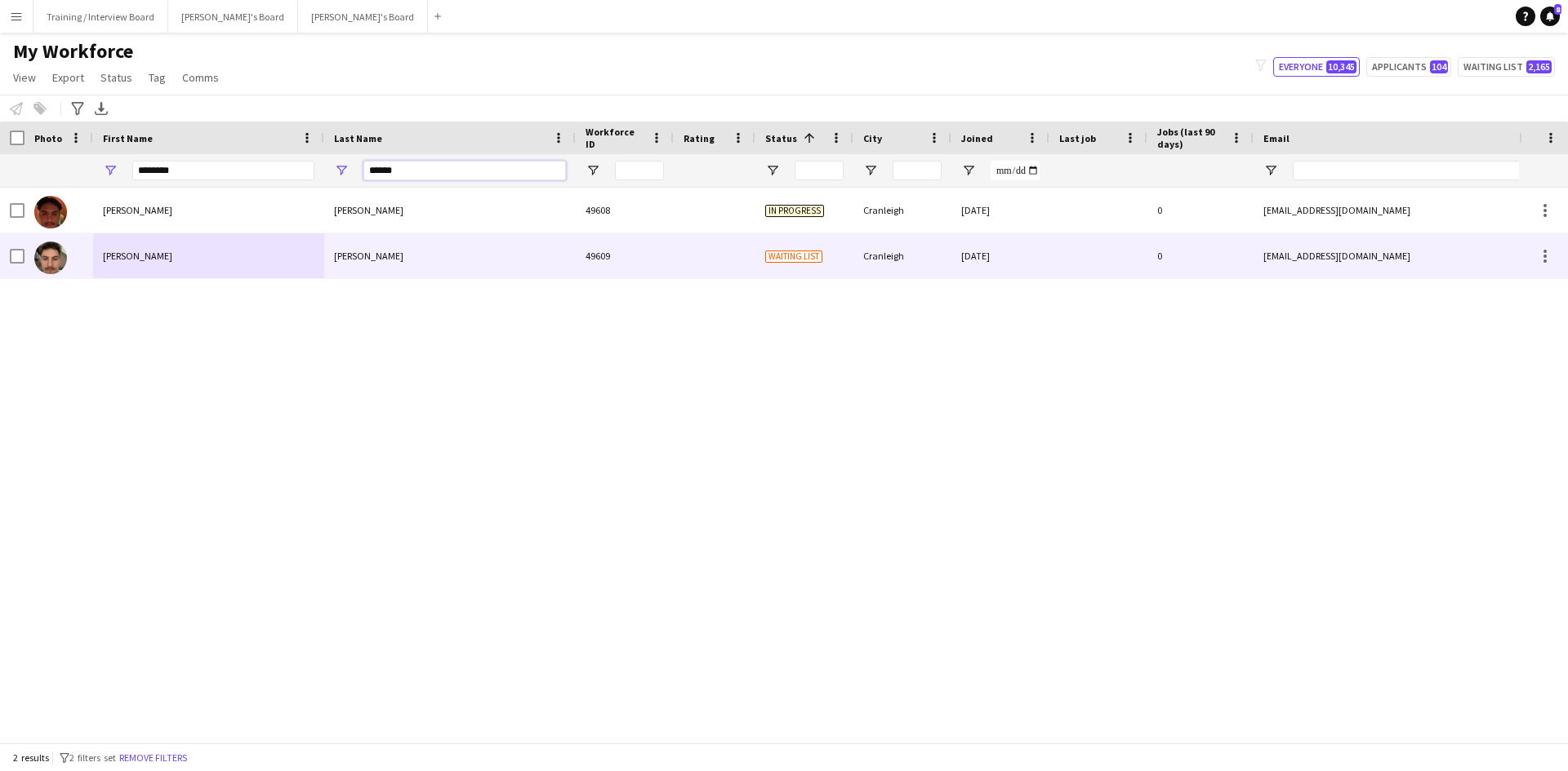
type input "******"
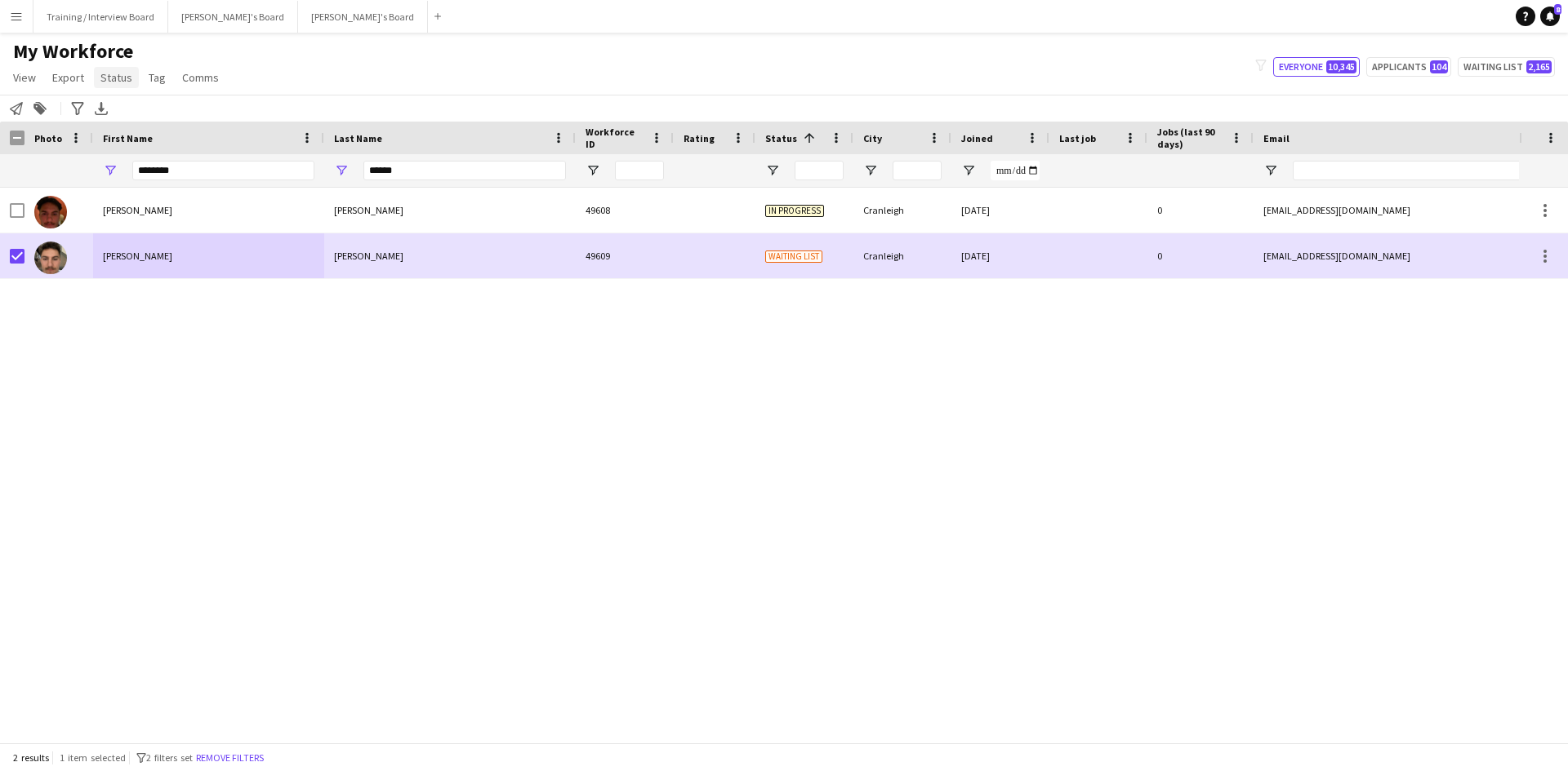
click at [118, 79] on span "Status" at bounding box center [116, 77] width 32 height 15
click at [127, 114] on link "Edit" at bounding box center [152, 112] width 115 height 34
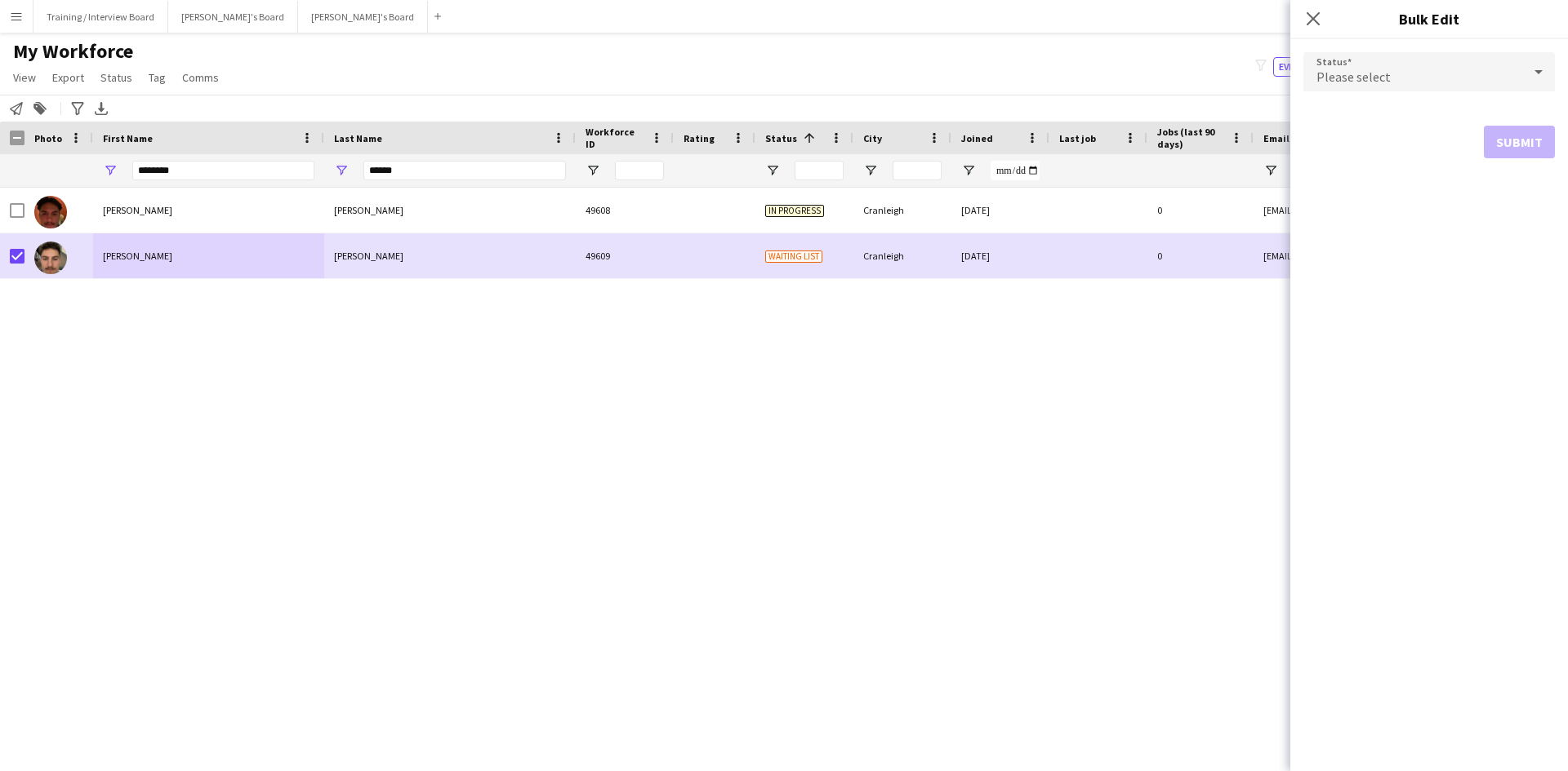
click at [1545, 67] on icon at bounding box center [1539, 72] width 19 height 33
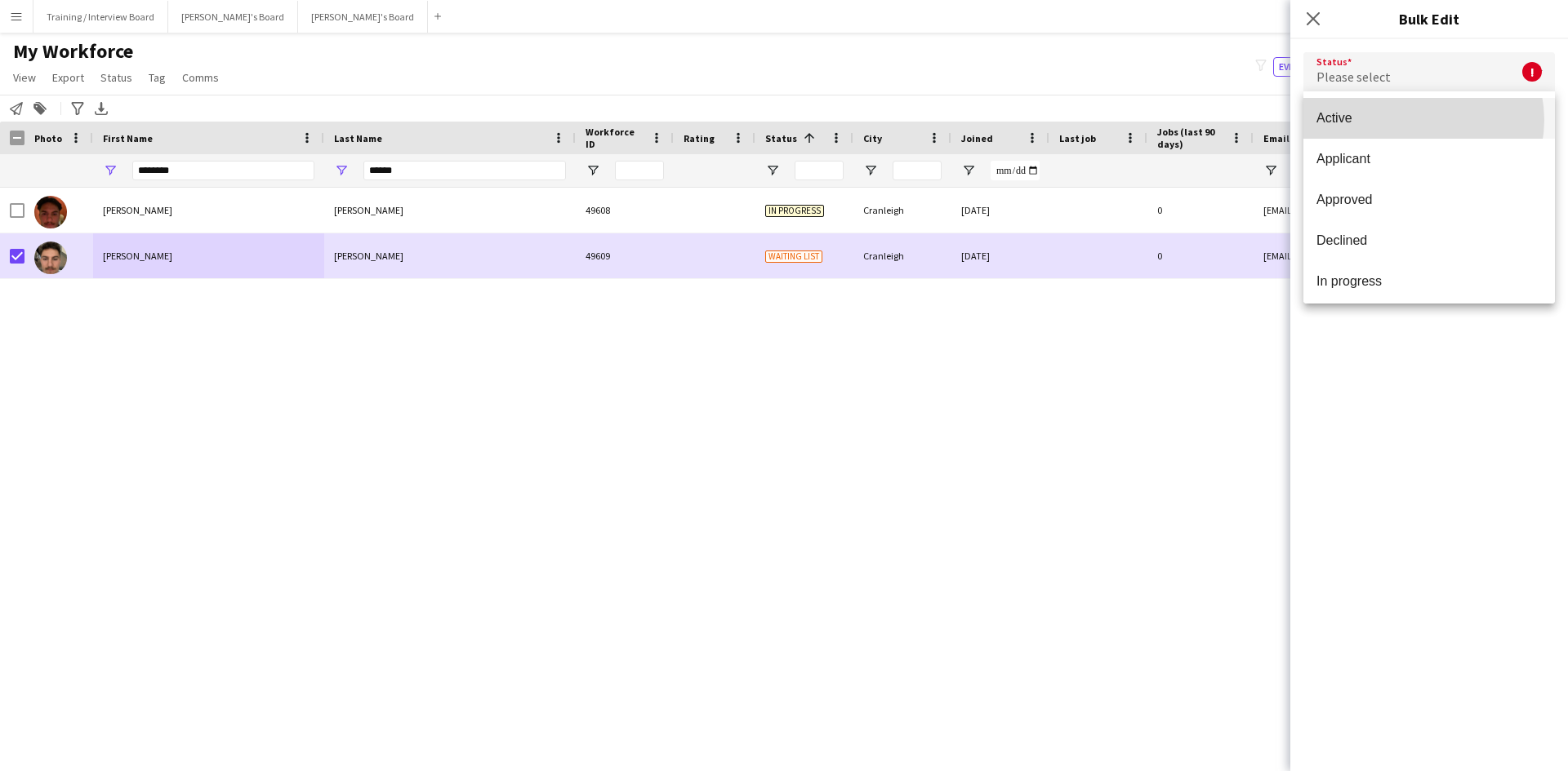
click at [1416, 120] on span "Active" at bounding box center [1429, 118] width 226 height 16
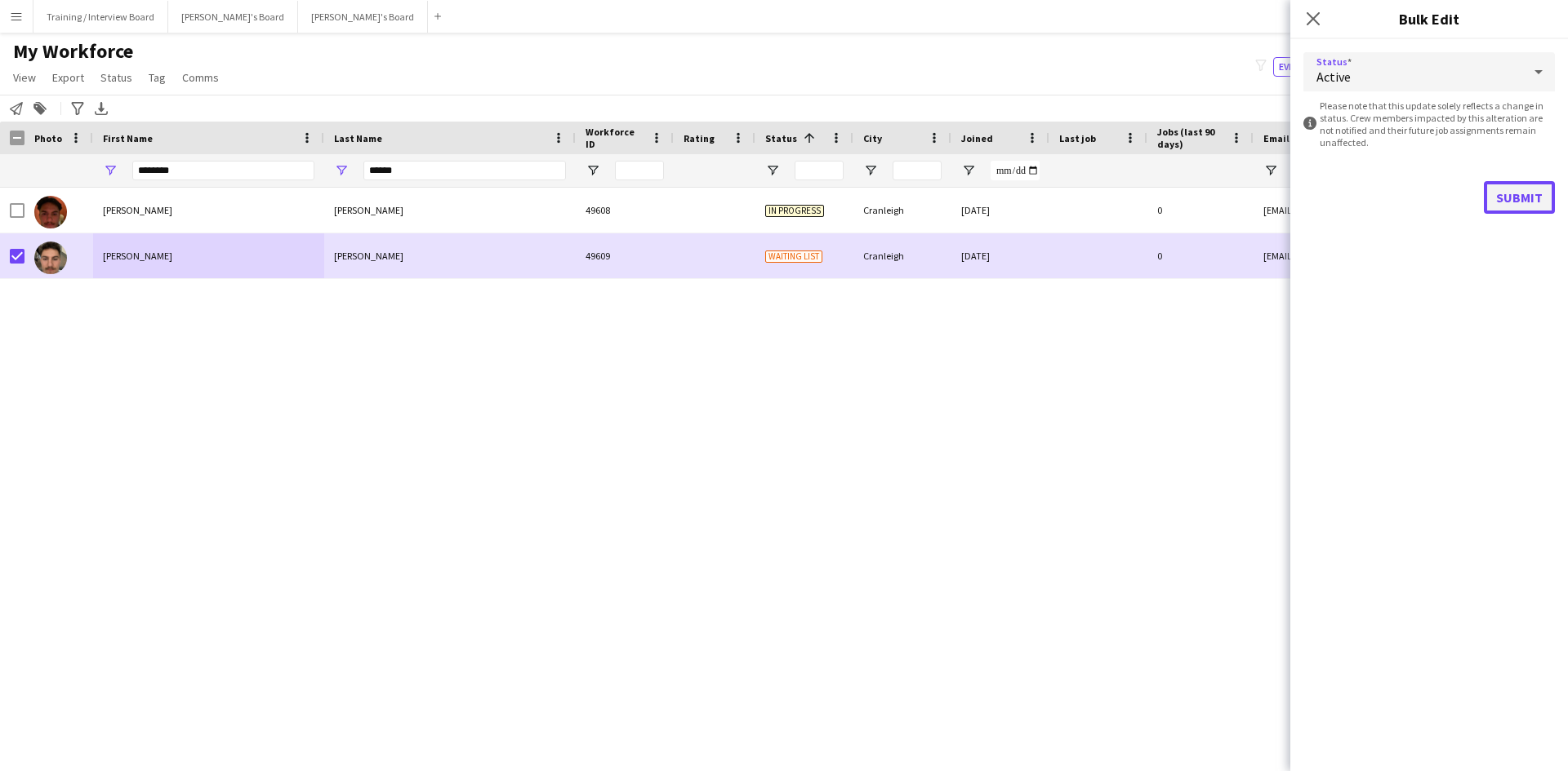
click at [1528, 201] on button "Submit" at bounding box center [1518, 197] width 71 height 33
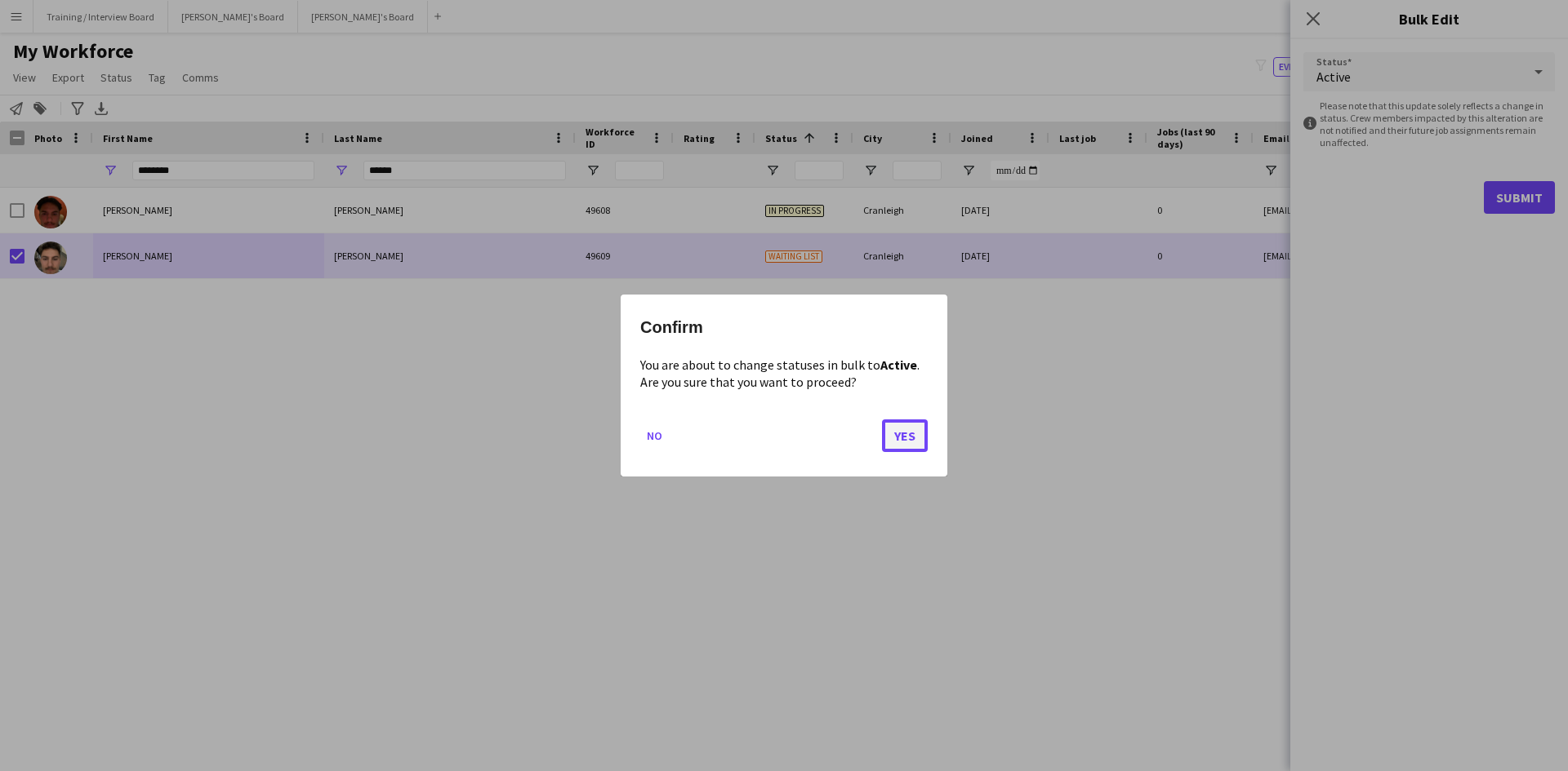
click at [886, 434] on button "Yes" at bounding box center [905, 437] width 46 height 33
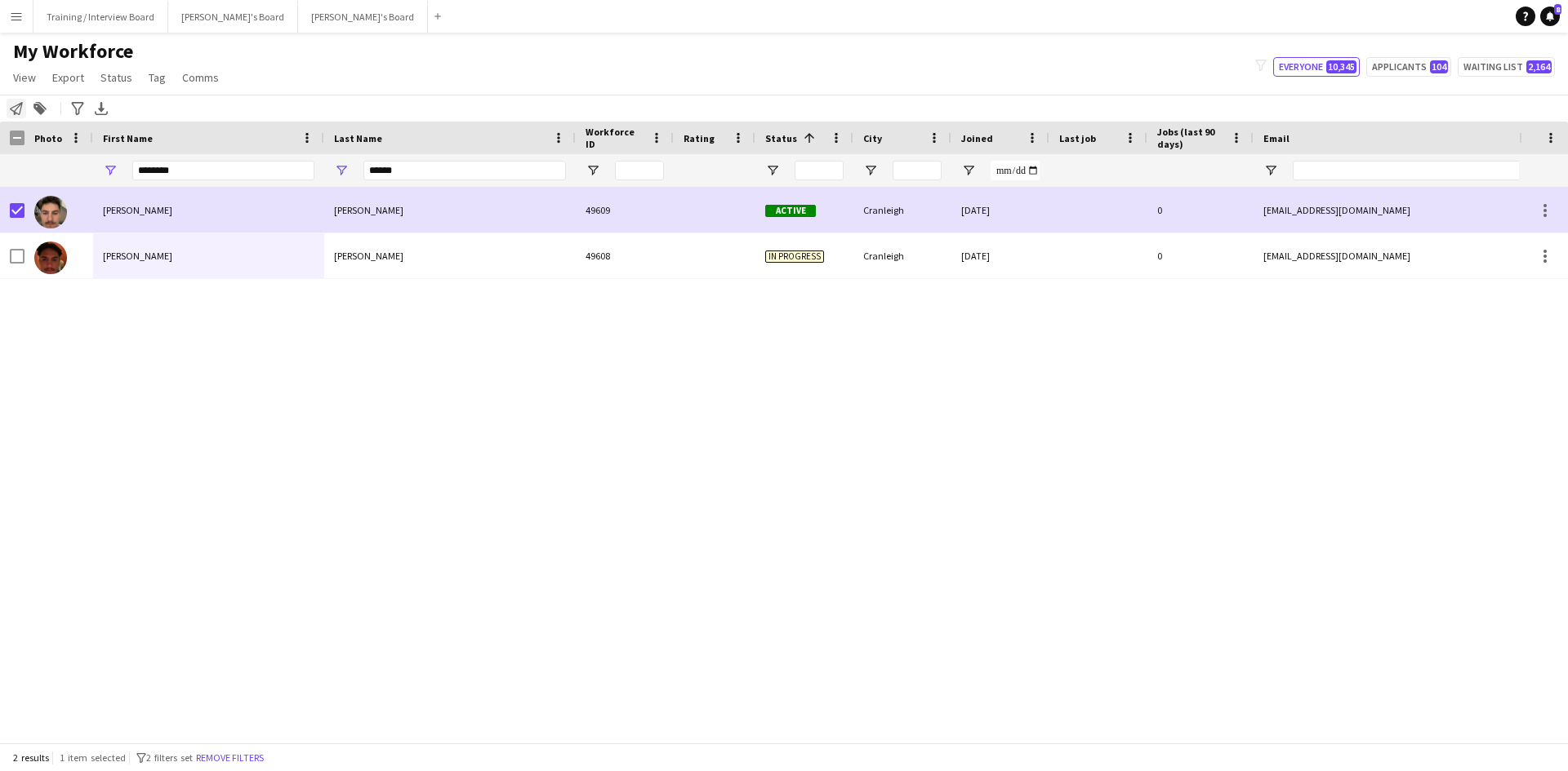
click at [18, 110] on icon "Notify workforce" at bounding box center [16, 108] width 13 height 13
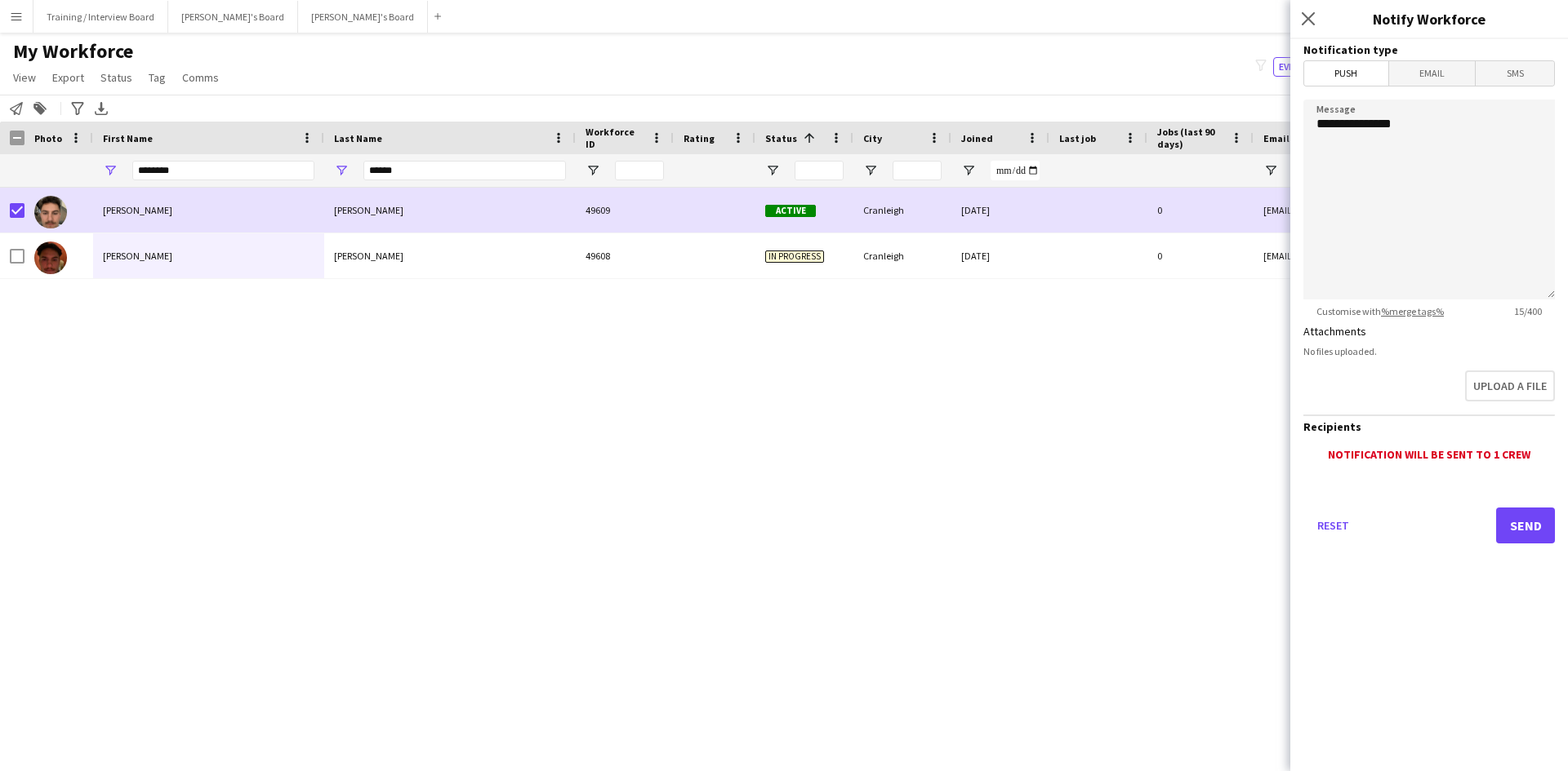
click at [1448, 81] on span "Email" at bounding box center [1432, 73] width 87 height 24
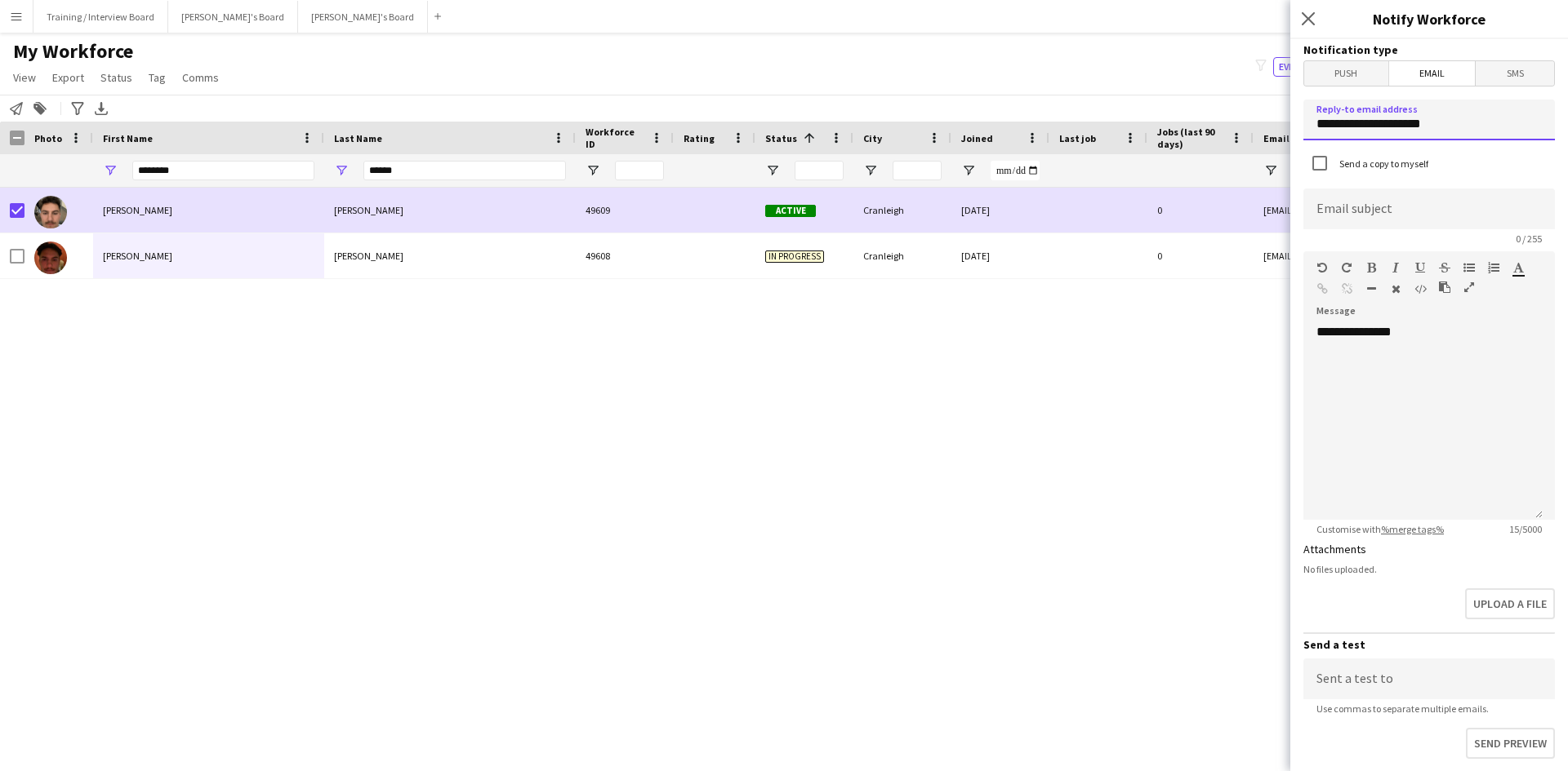
click at [1449, 129] on input "**********" at bounding box center [1429, 120] width 252 height 41
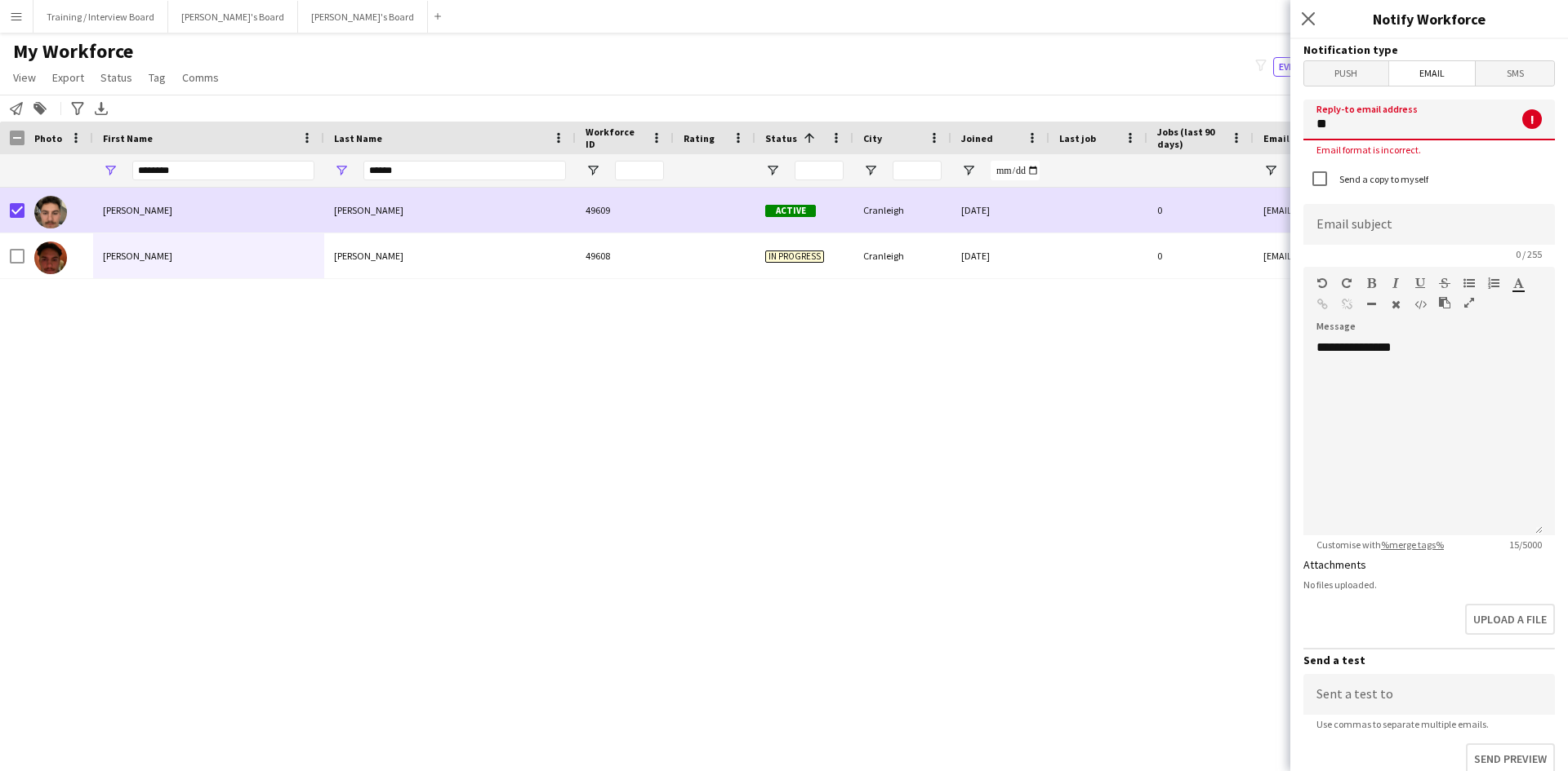
type input "*"
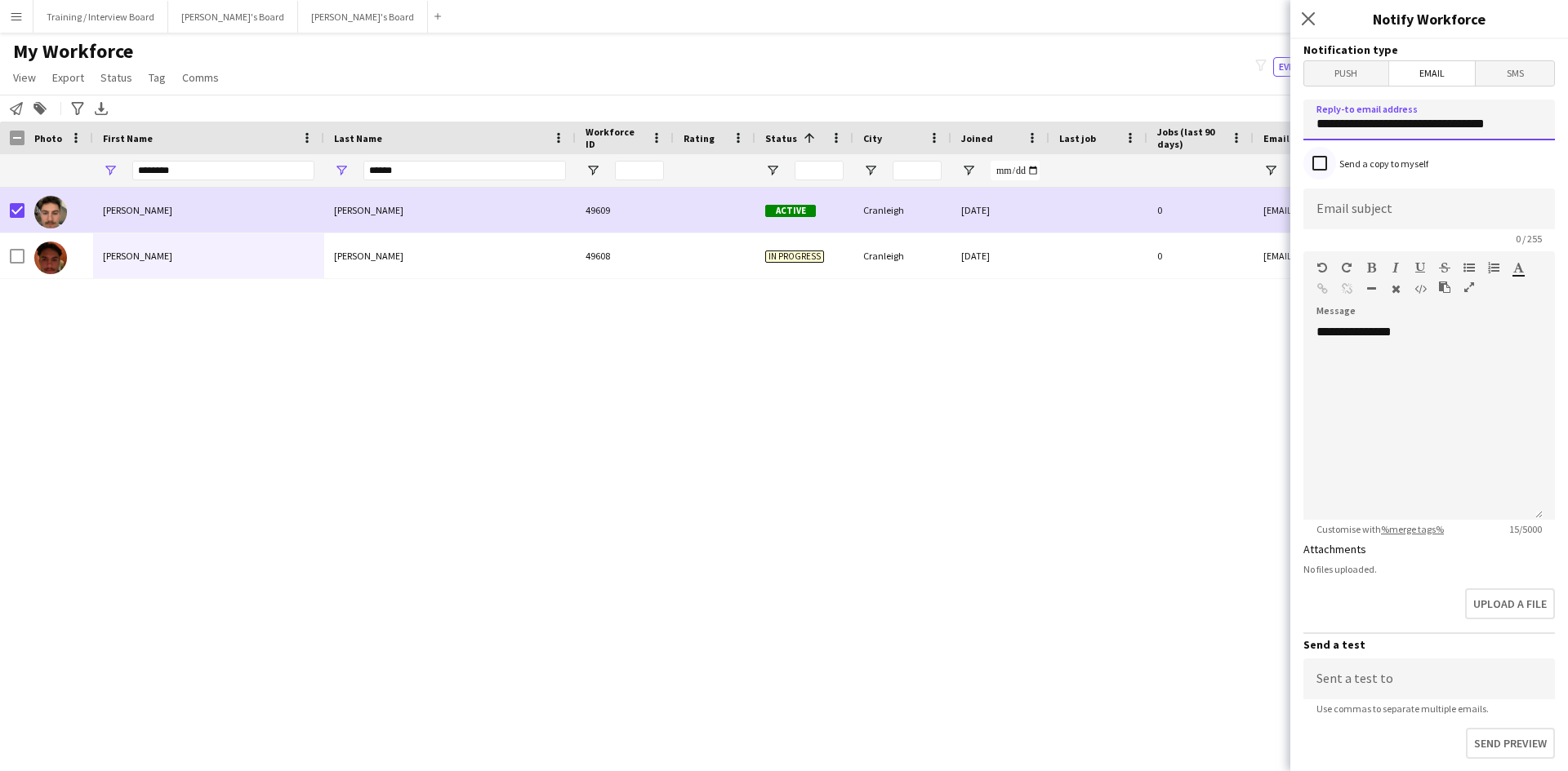
type input "**********"
click at [1332, 210] on input at bounding box center [1429, 209] width 252 height 41
type input "**********"
click at [1483, 332] on div "**********" at bounding box center [1423, 421] width 239 height 195
click at [1324, 364] on div at bounding box center [1422, 365] width 213 height 17
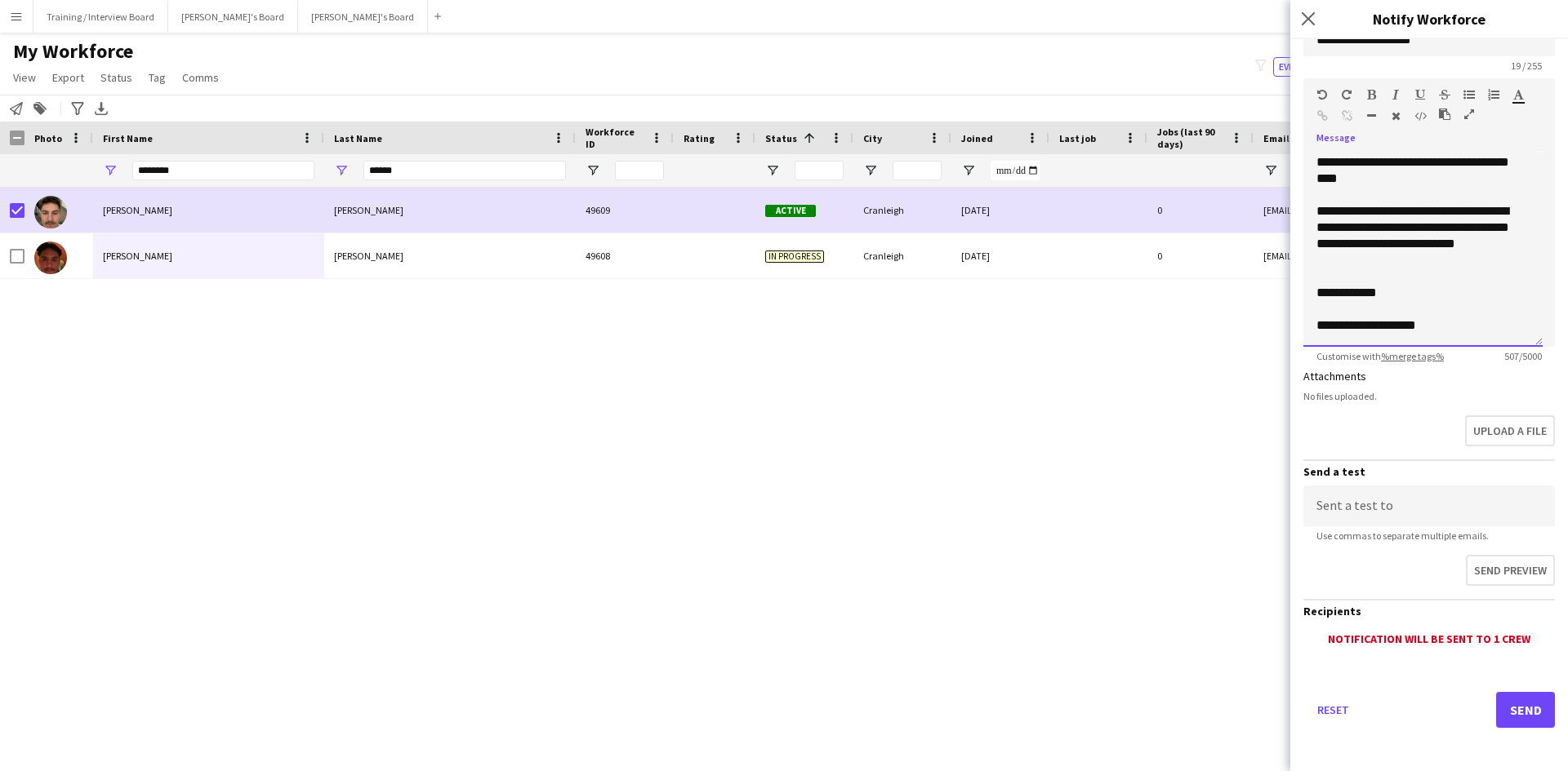
scroll to position [176, 0]
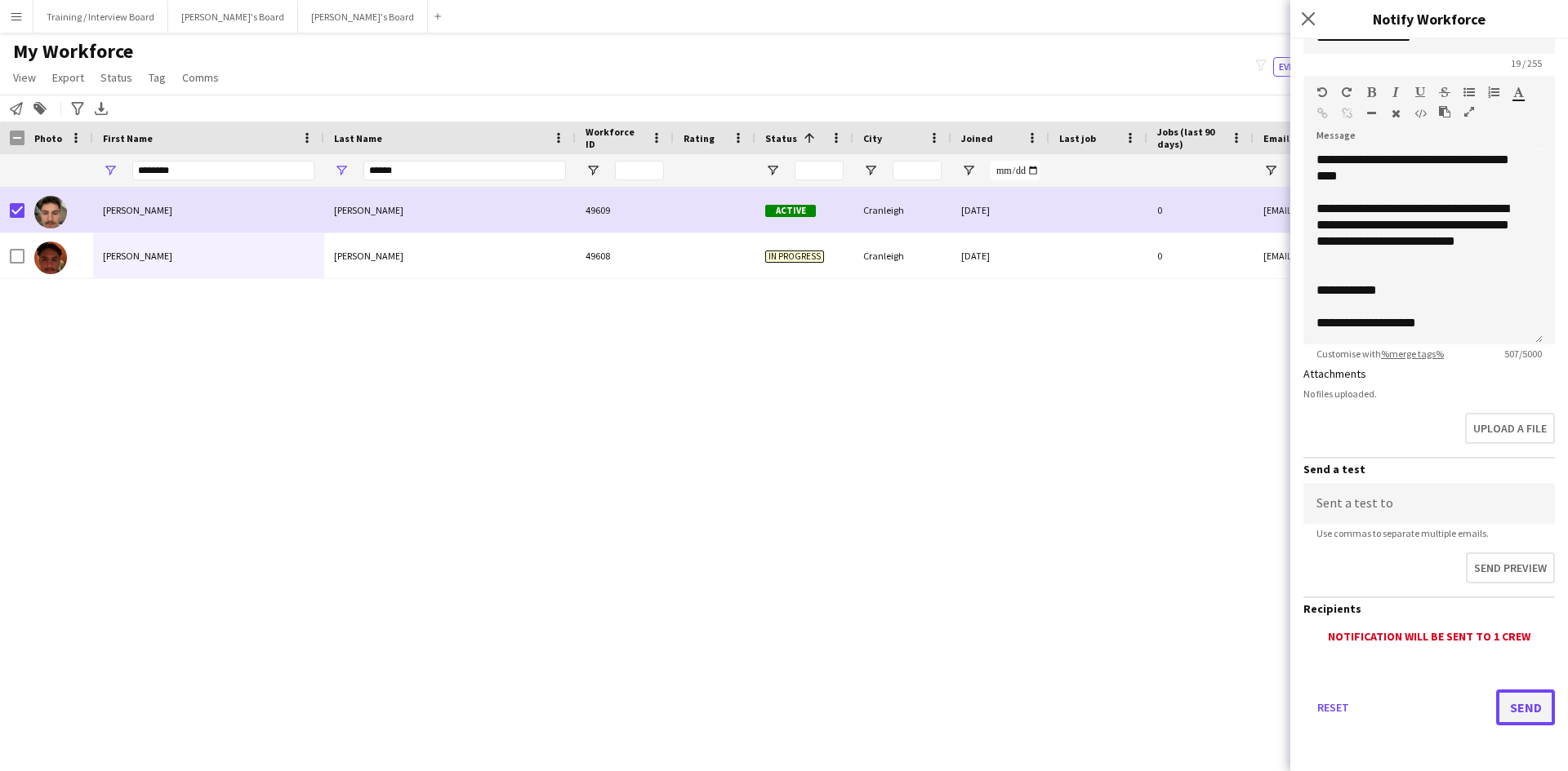
click at [1511, 708] on button "Send" at bounding box center [1525, 707] width 58 height 36
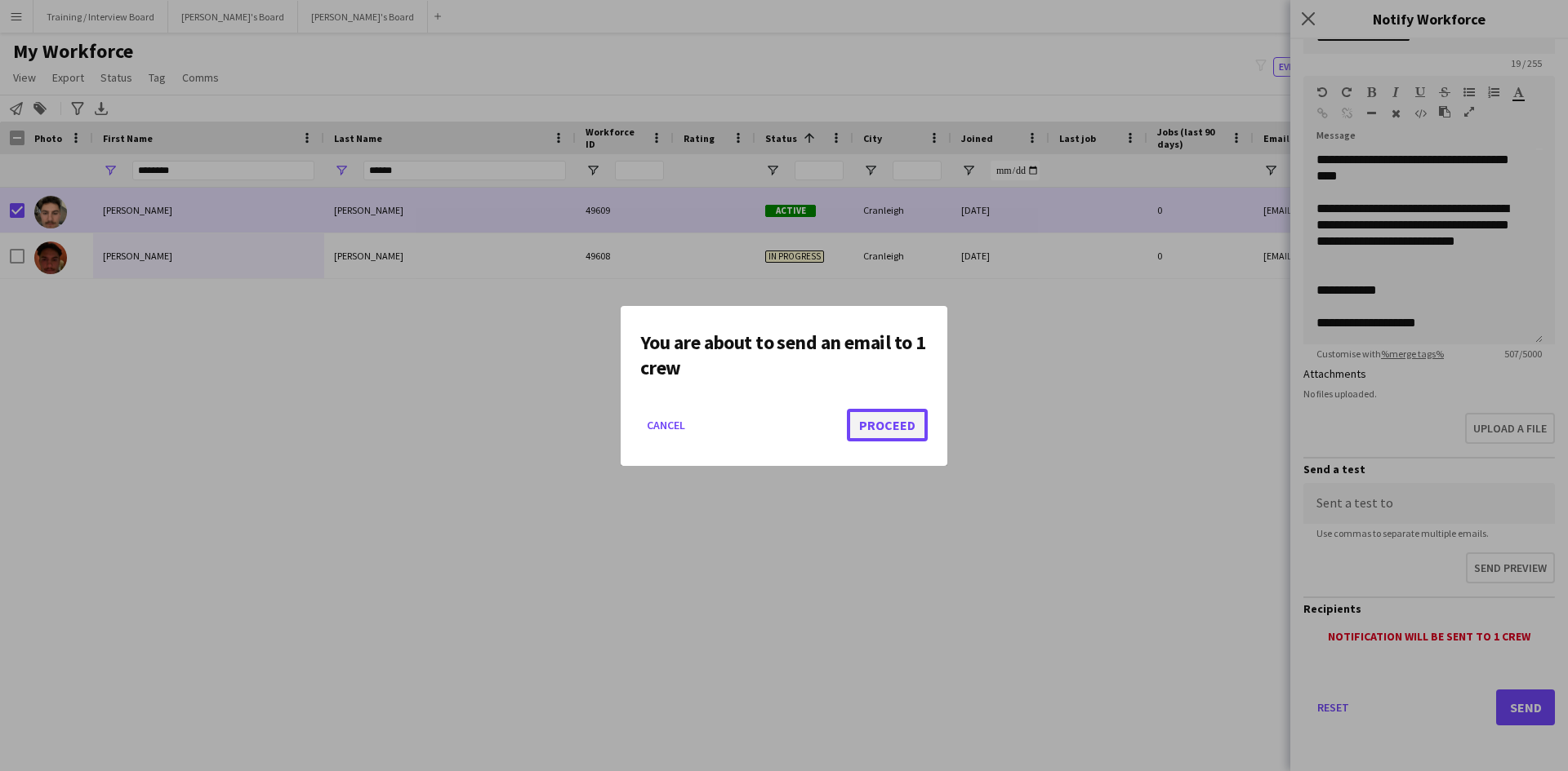
click at [873, 430] on button "Proceed" at bounding box center [887, 426] width 81 height 33
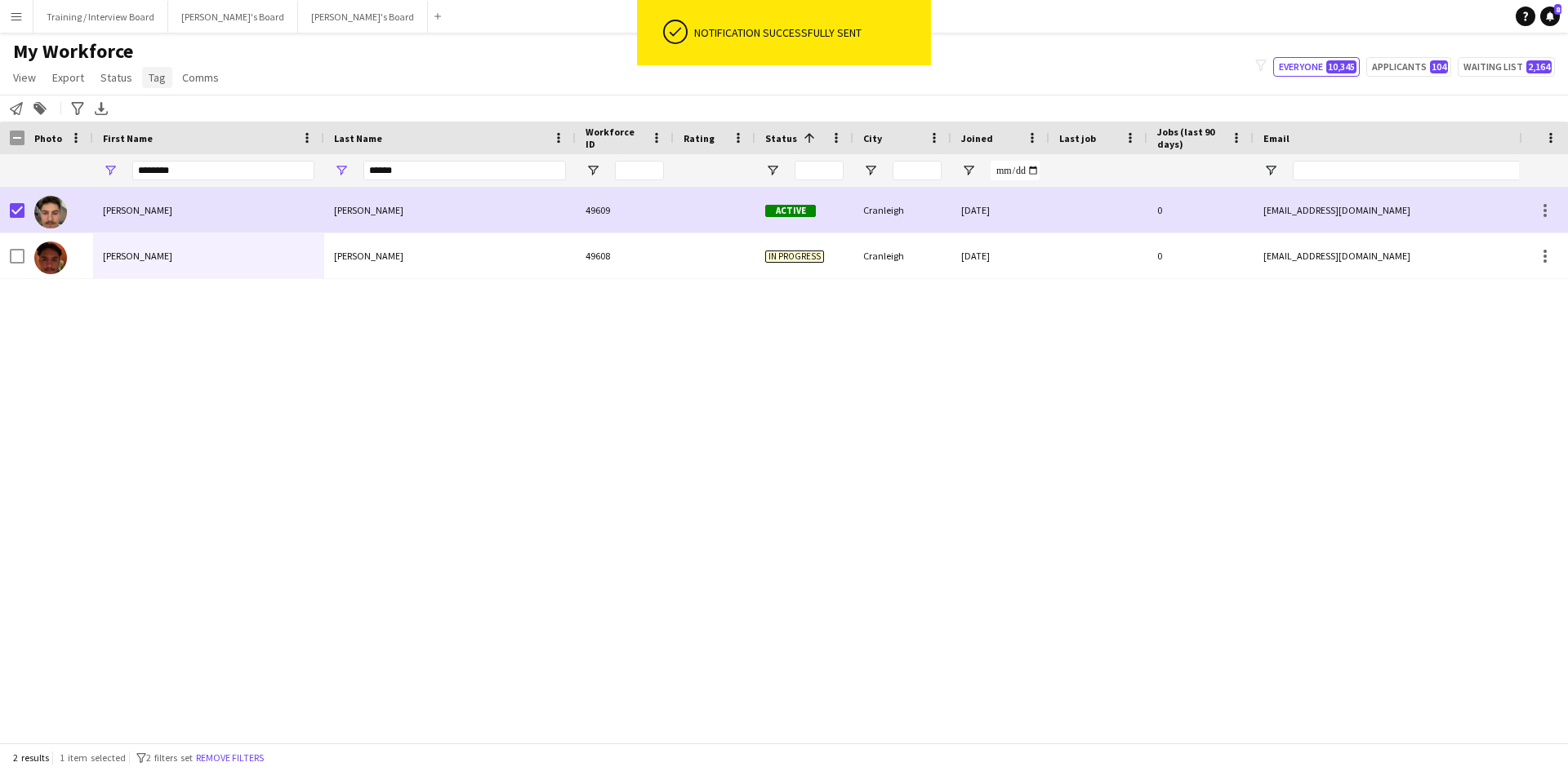
click at [152, 75] on span "Tag" at bounding box center [158, 77] width 18 height 15
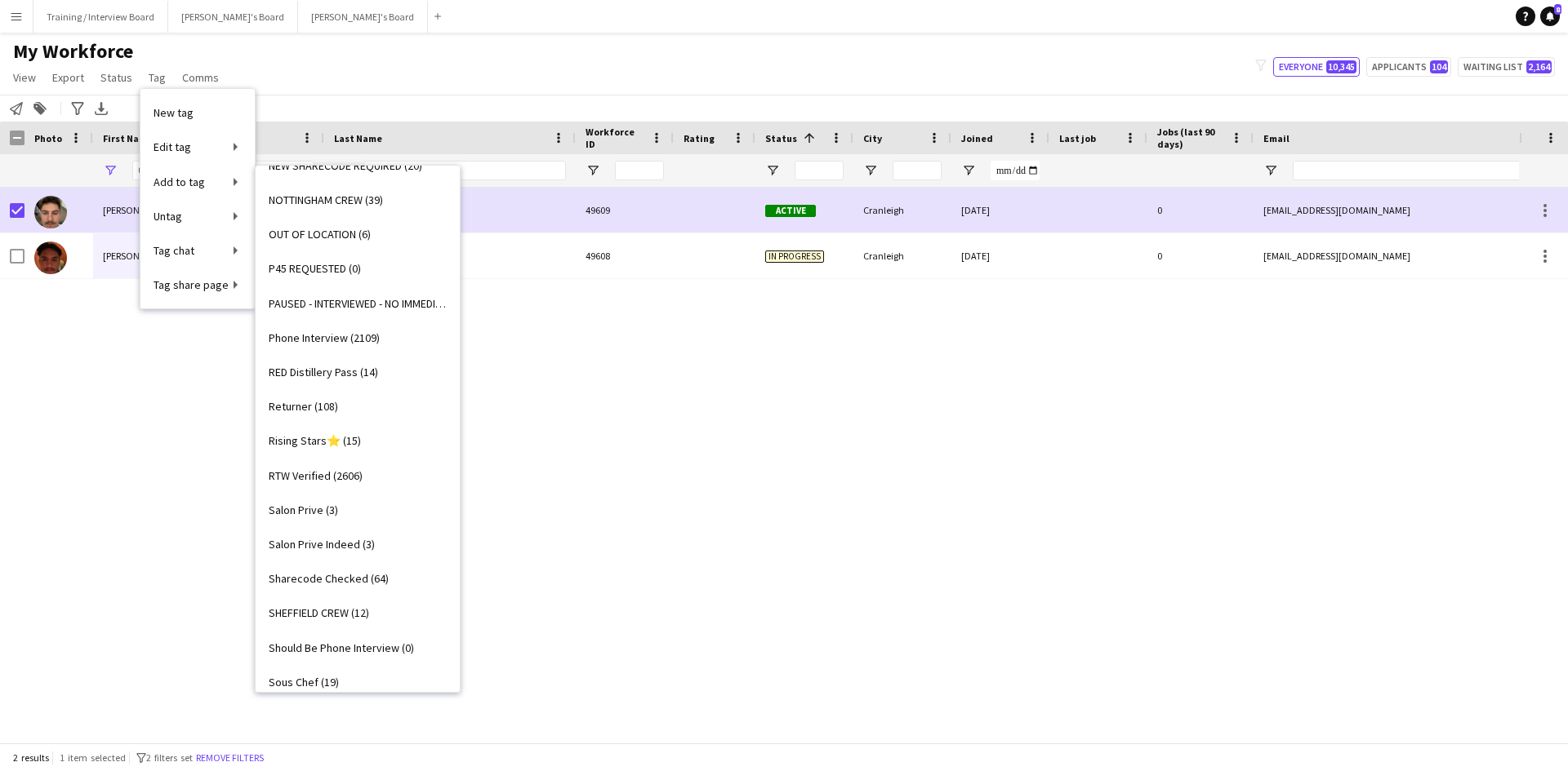
scroll to position [1714, 0]
click at [297, 331] on span "RTW Verified (2606)" at bounding box center [315, 335] width 94 height 15
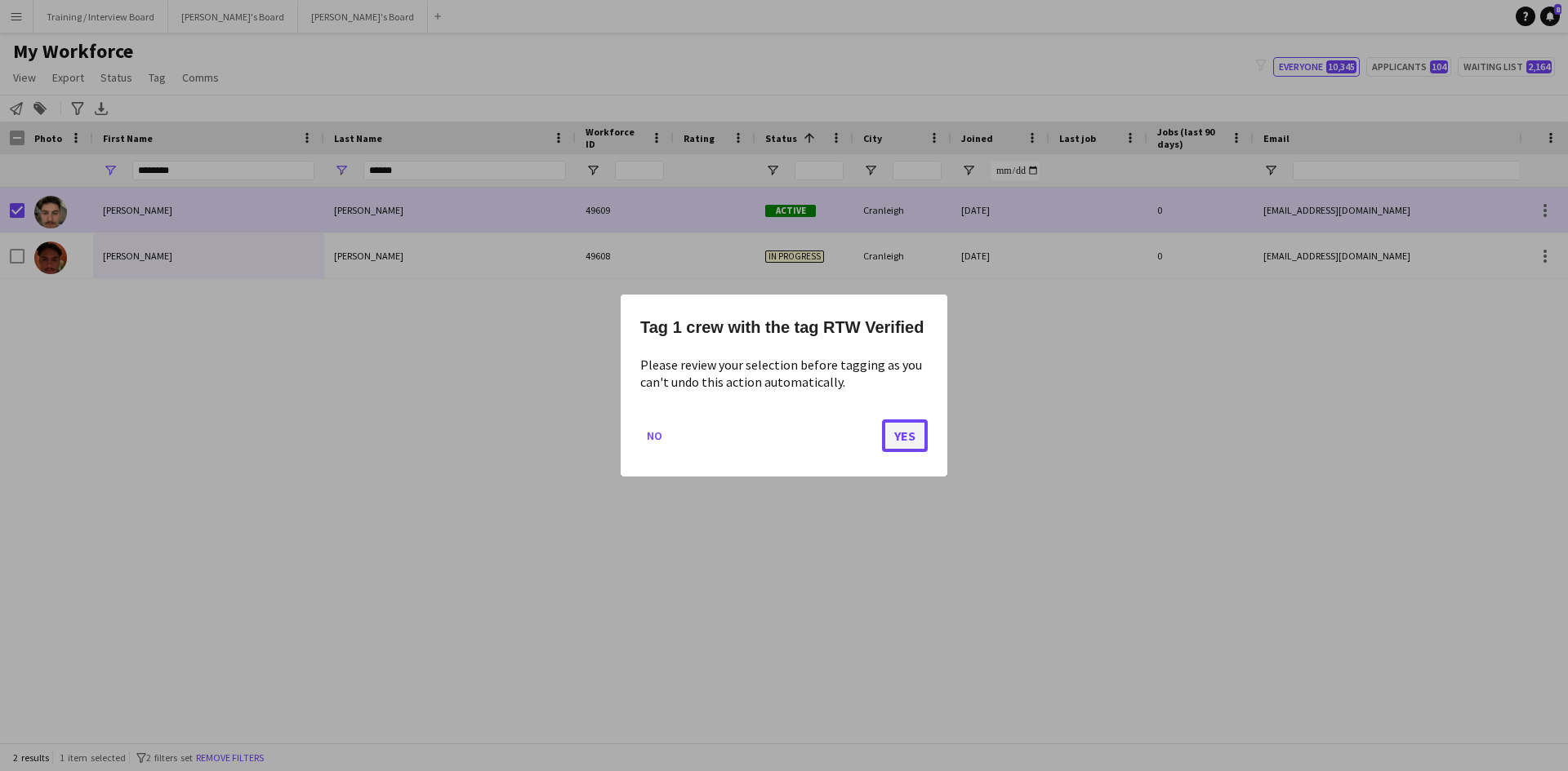
click at [919, 425] on button "Yes" at bounding box center [905, 437] width 46 height 33
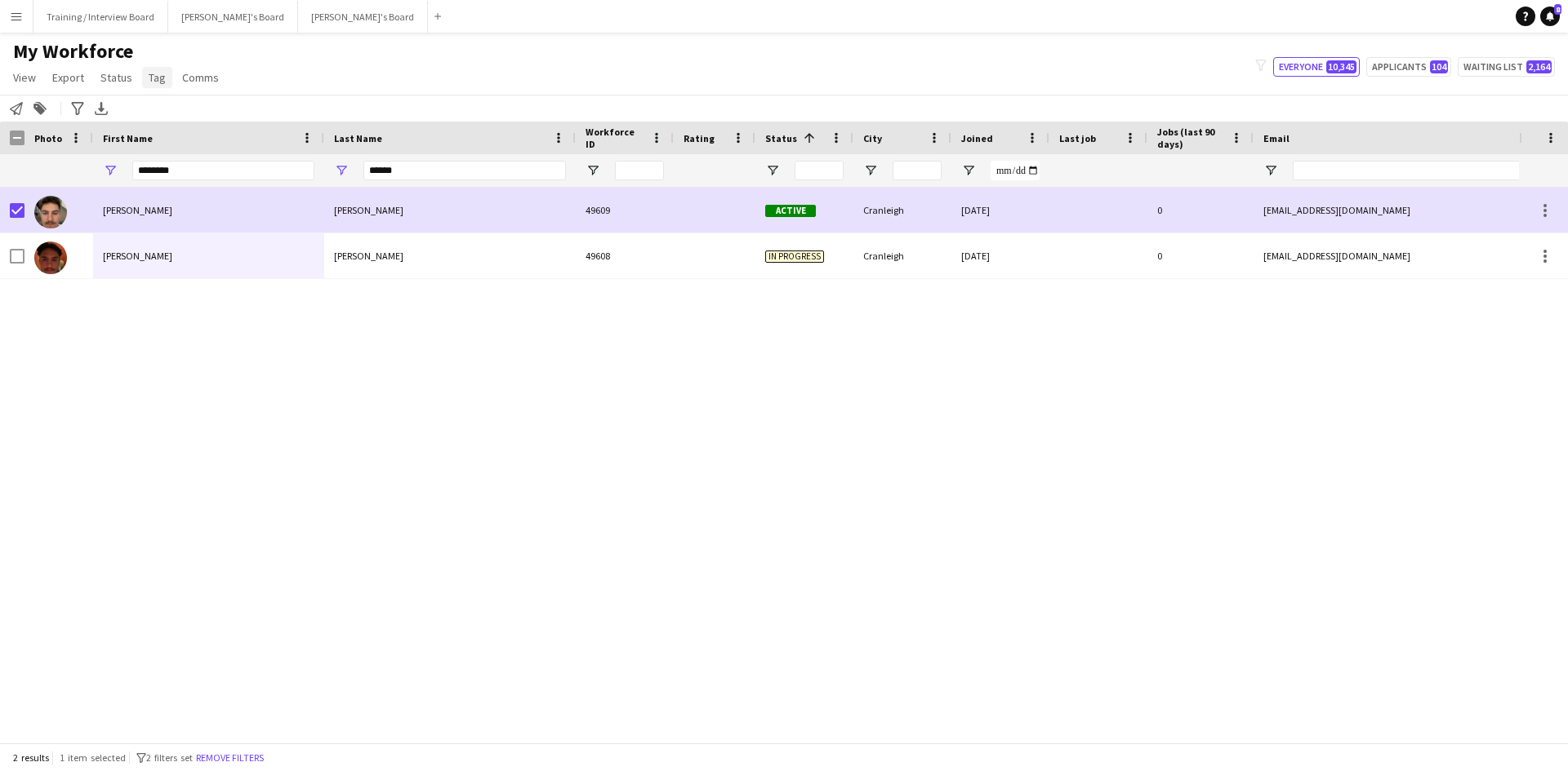
click at [151, 84] on span "Tag" at bounding box center [158, 77] width 18 height 15
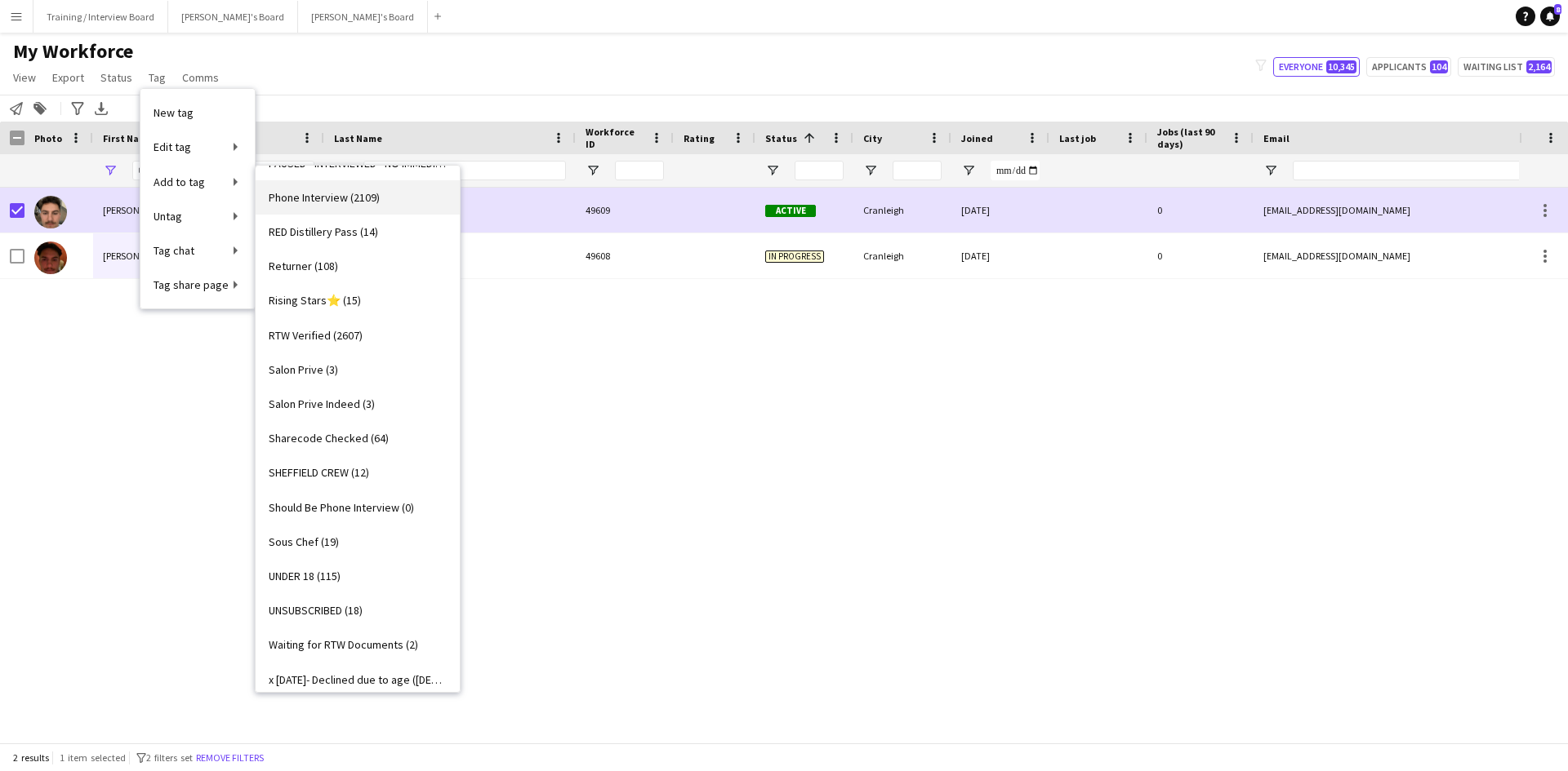
click at [359, 198] on span "Phone Interview (2109)" at bounding box center [324, 197] width 111 height 15
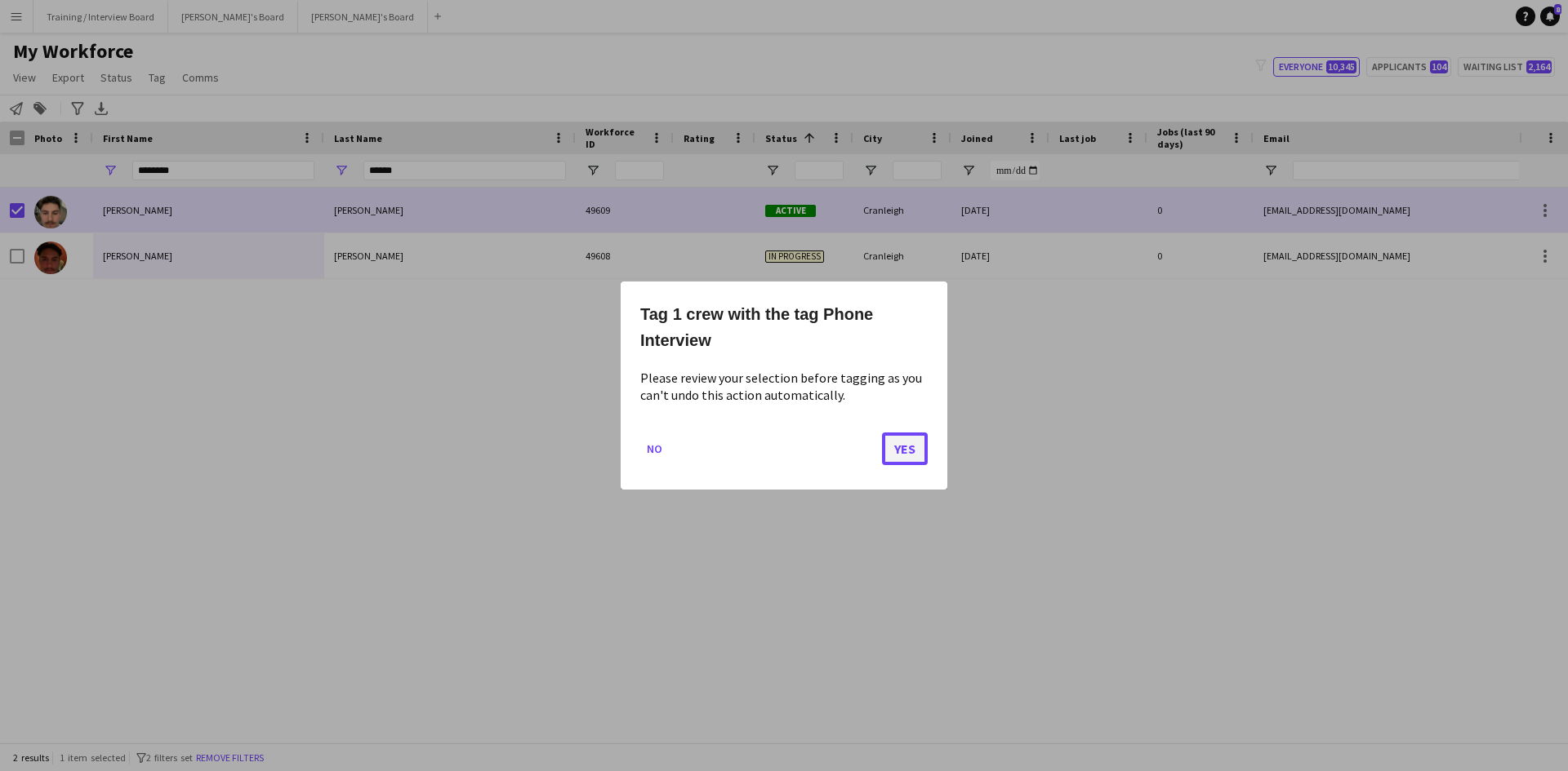
click at [916, 451] on button "Yes" at bounding box center [905, 449] width 46 height 33
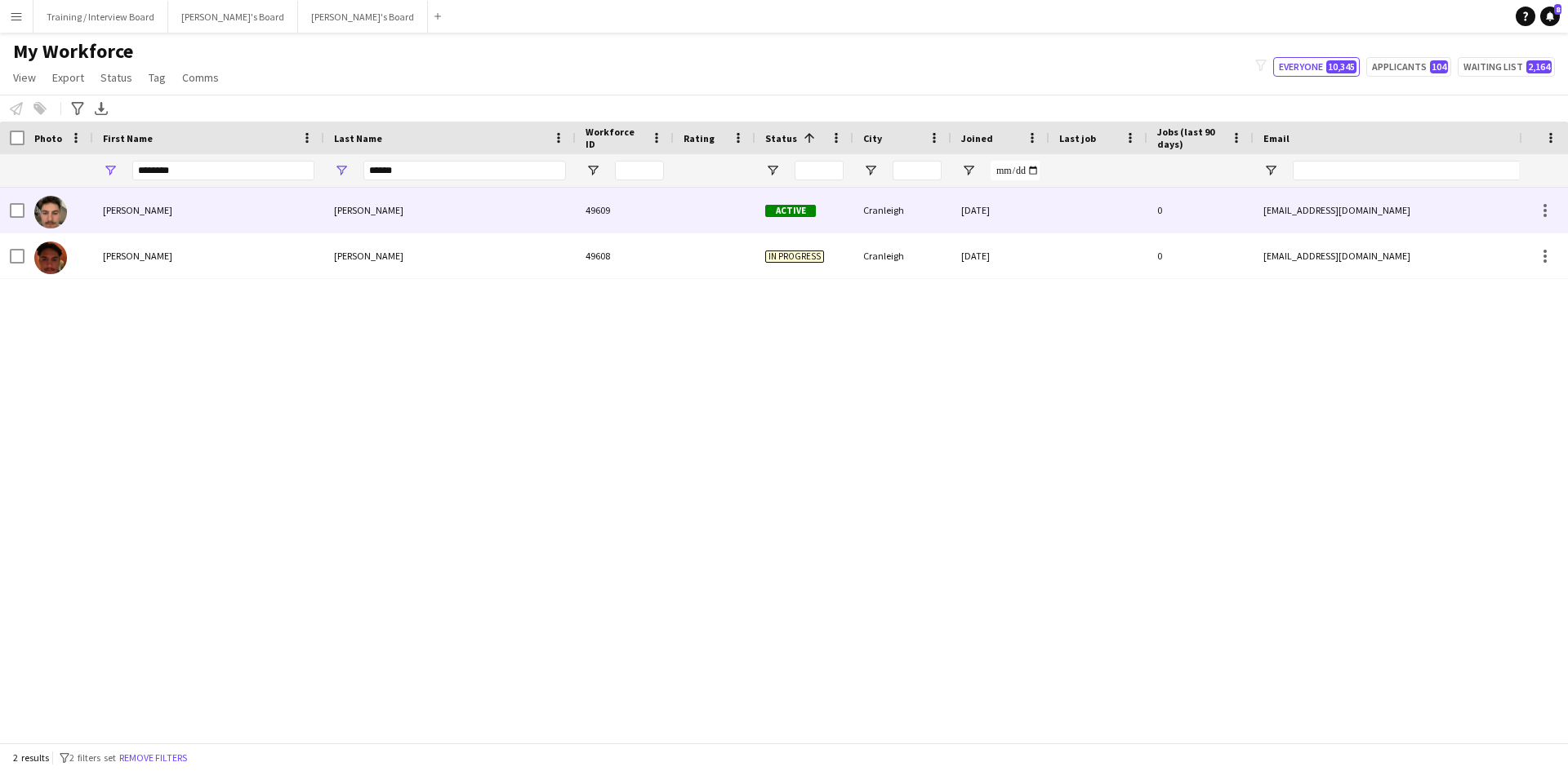
click at [191, 210] on div "[PERSON_NAME]" at bounding box center [209, 210] width 232 height 45
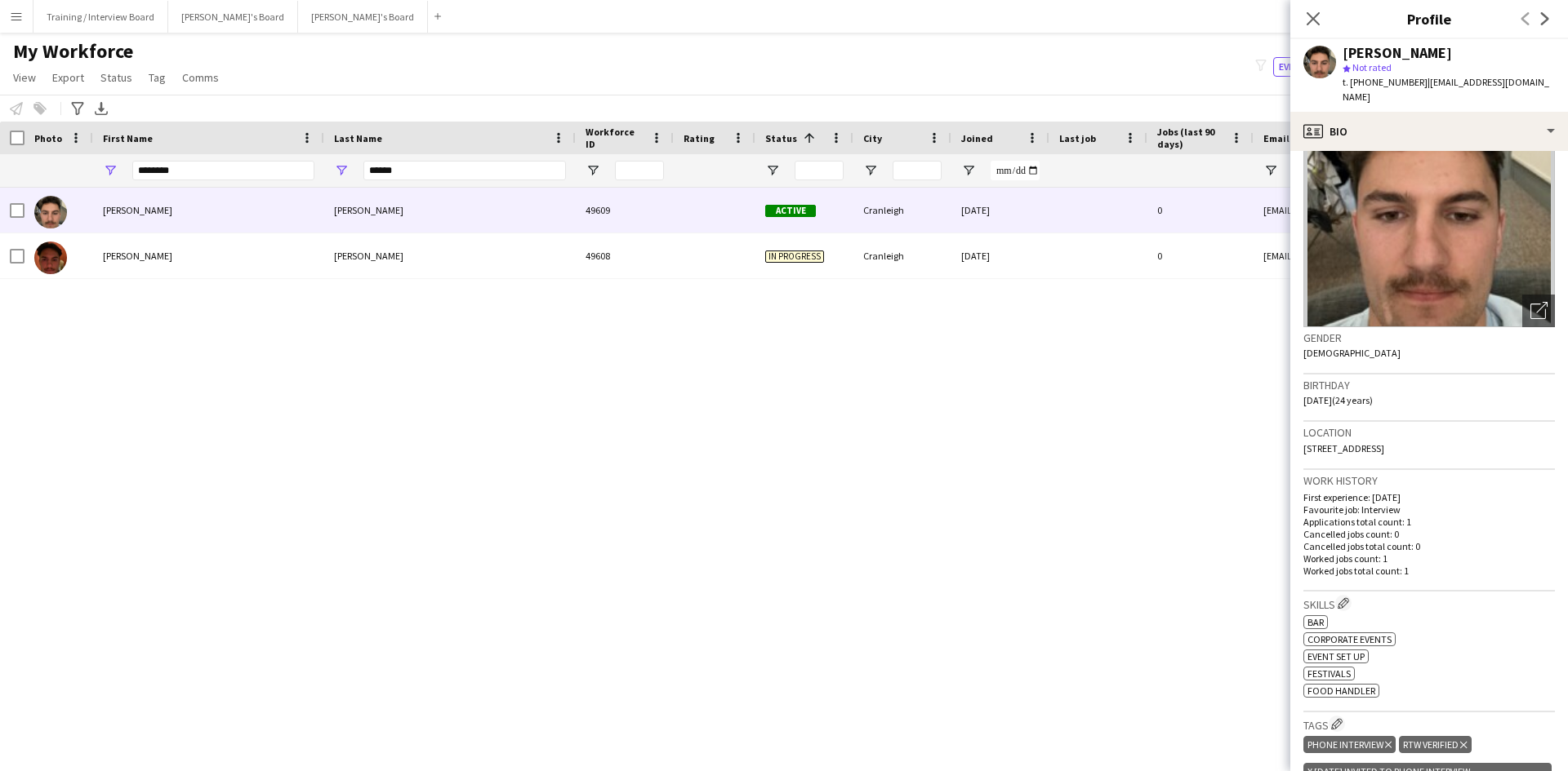
scroll to position [163, 0]
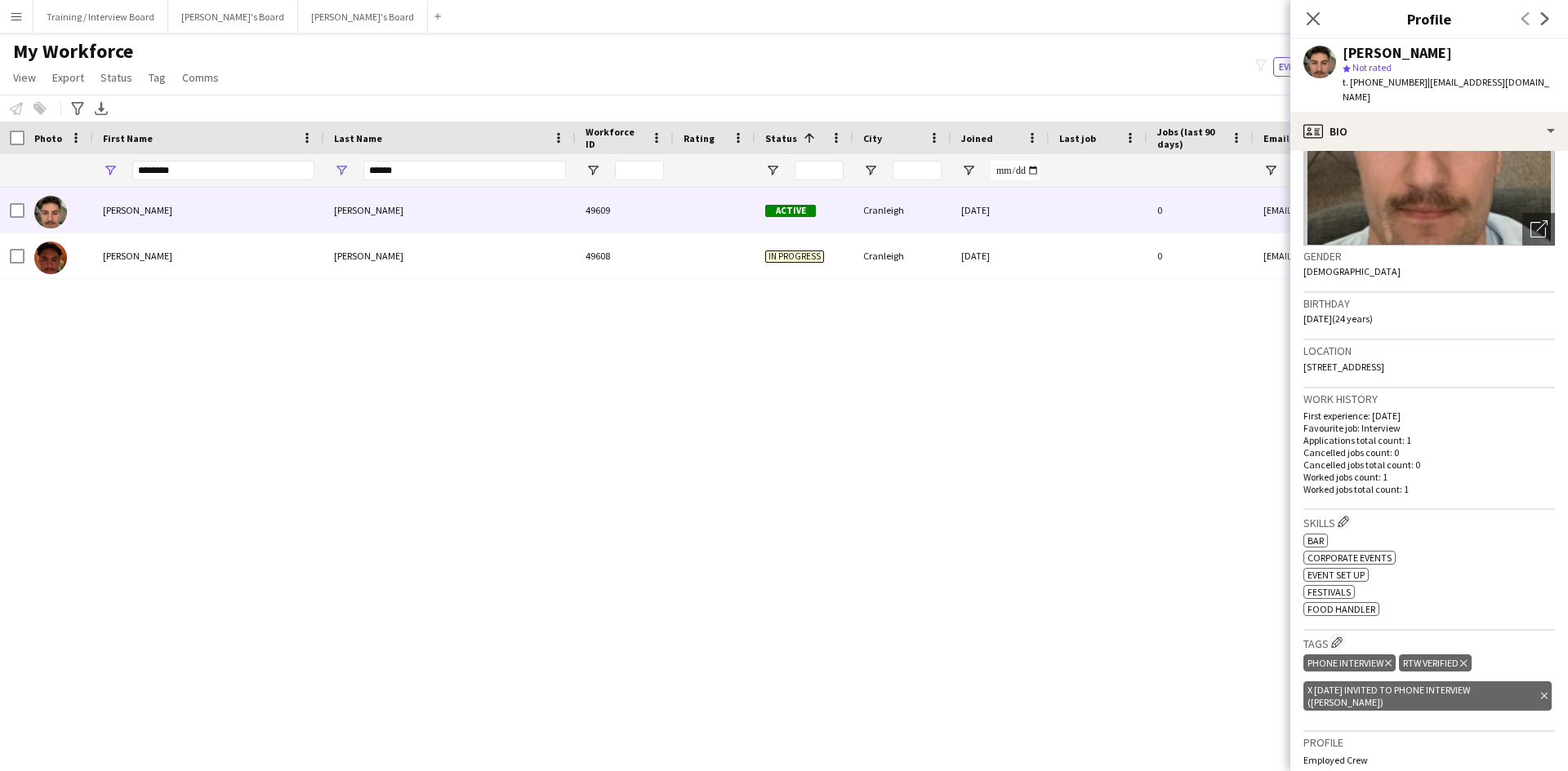
click at [1541, 693] on icon at bounding box center [1544, 696] width 7 height 7
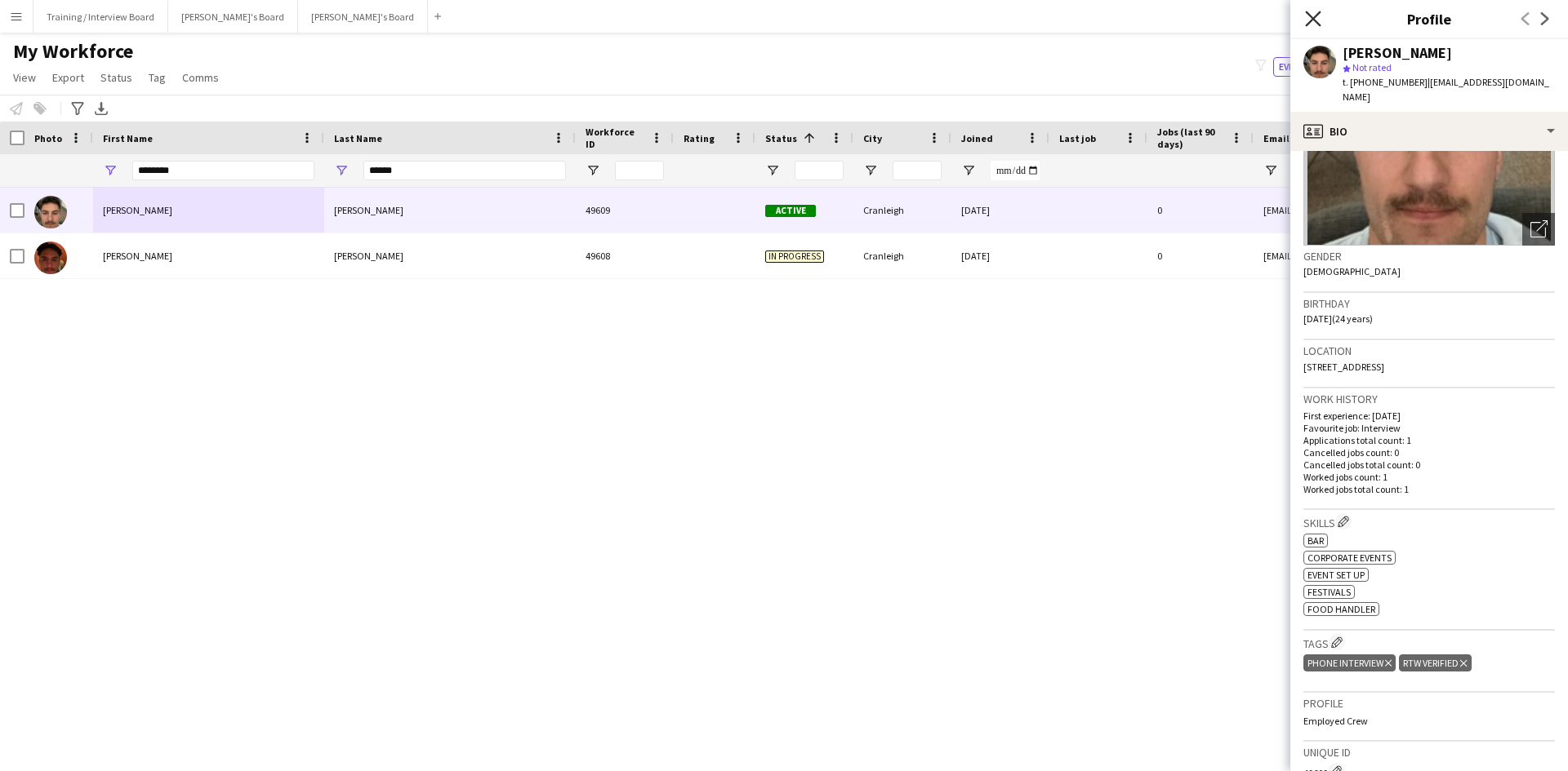
click at [1320, 23] on icon "Close pop-in" at bounding box center [1313, 18] width 16 height 16
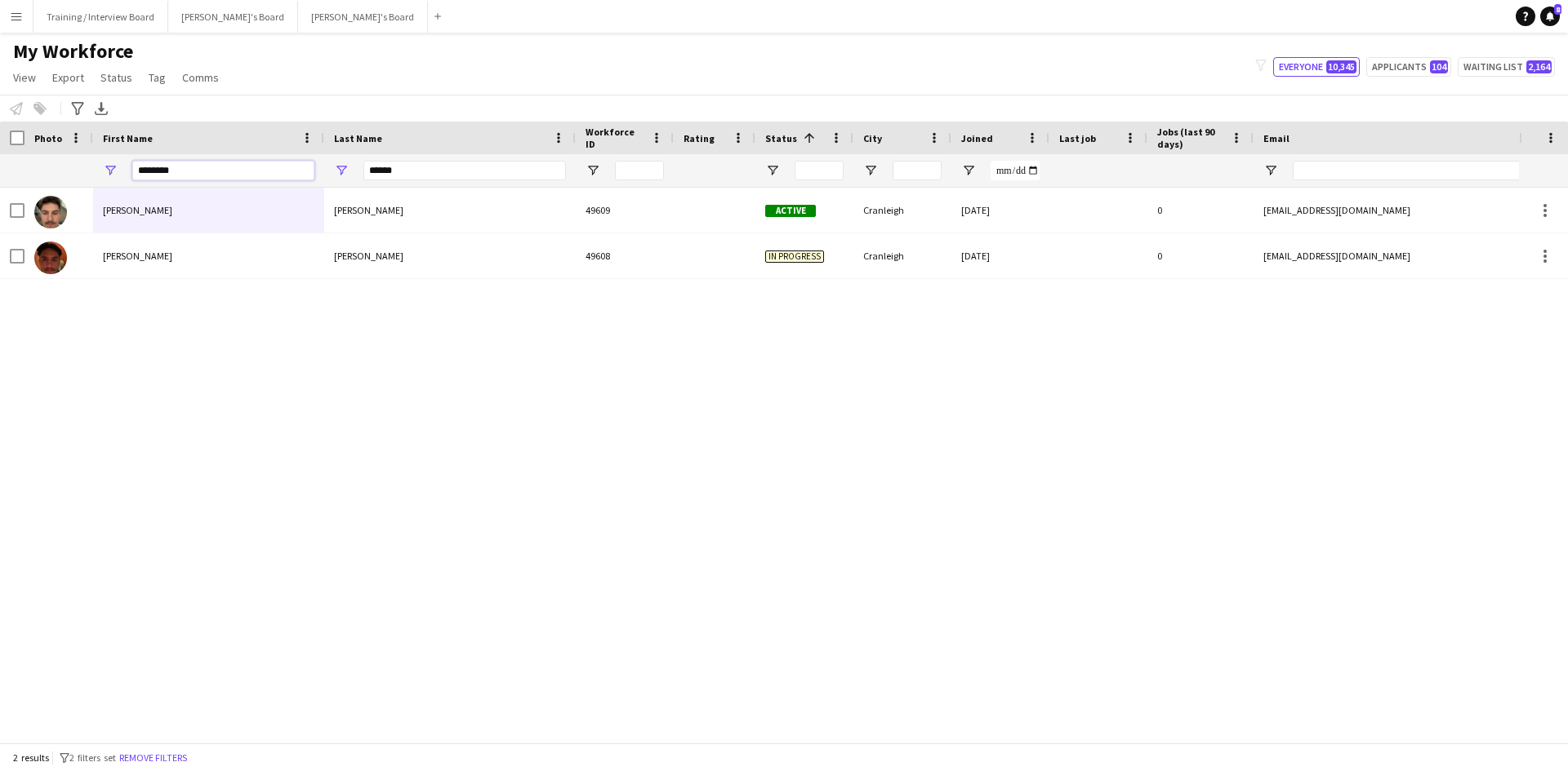
click at [207, 172] on input "********" at bounding box center [223, 170] width 182 height 19
type input "*"
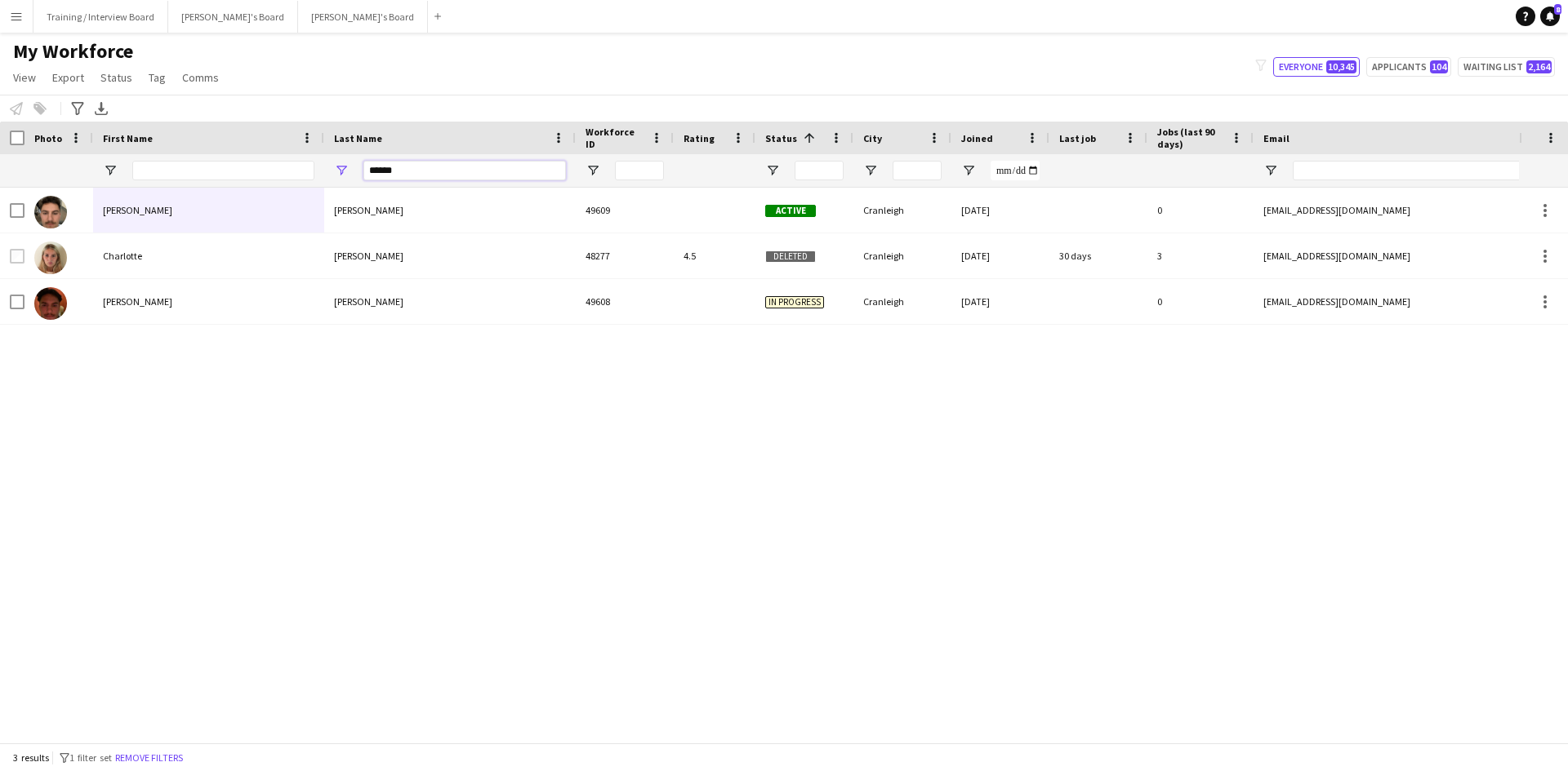
click at [399, 170] on input "******" at bounding box center [465, 170] width 202 height 19
type input "*"
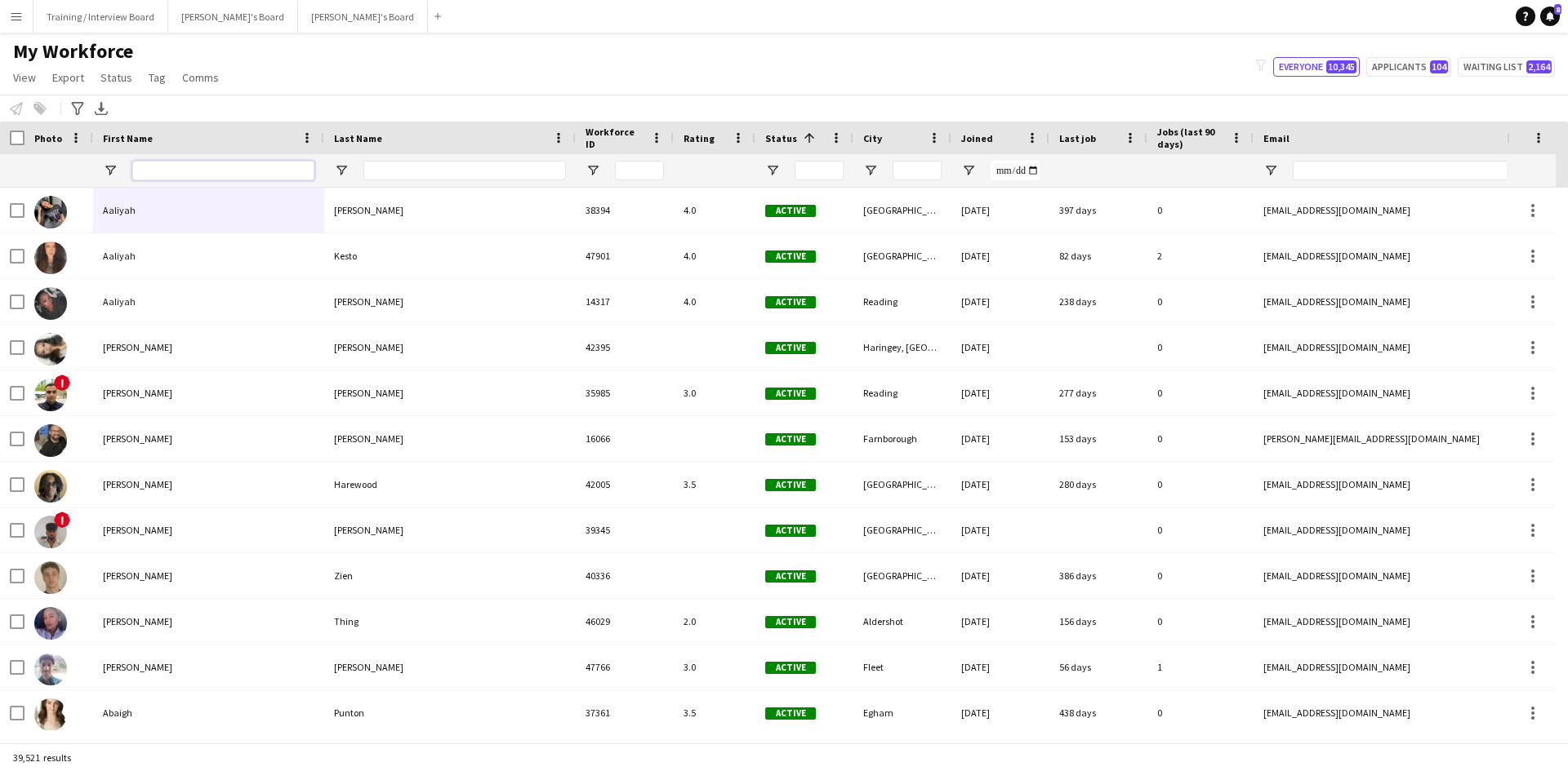
click at [151, 175] on input "First Name Filter Input" at bounding box center [223, 170] width 182 height 19
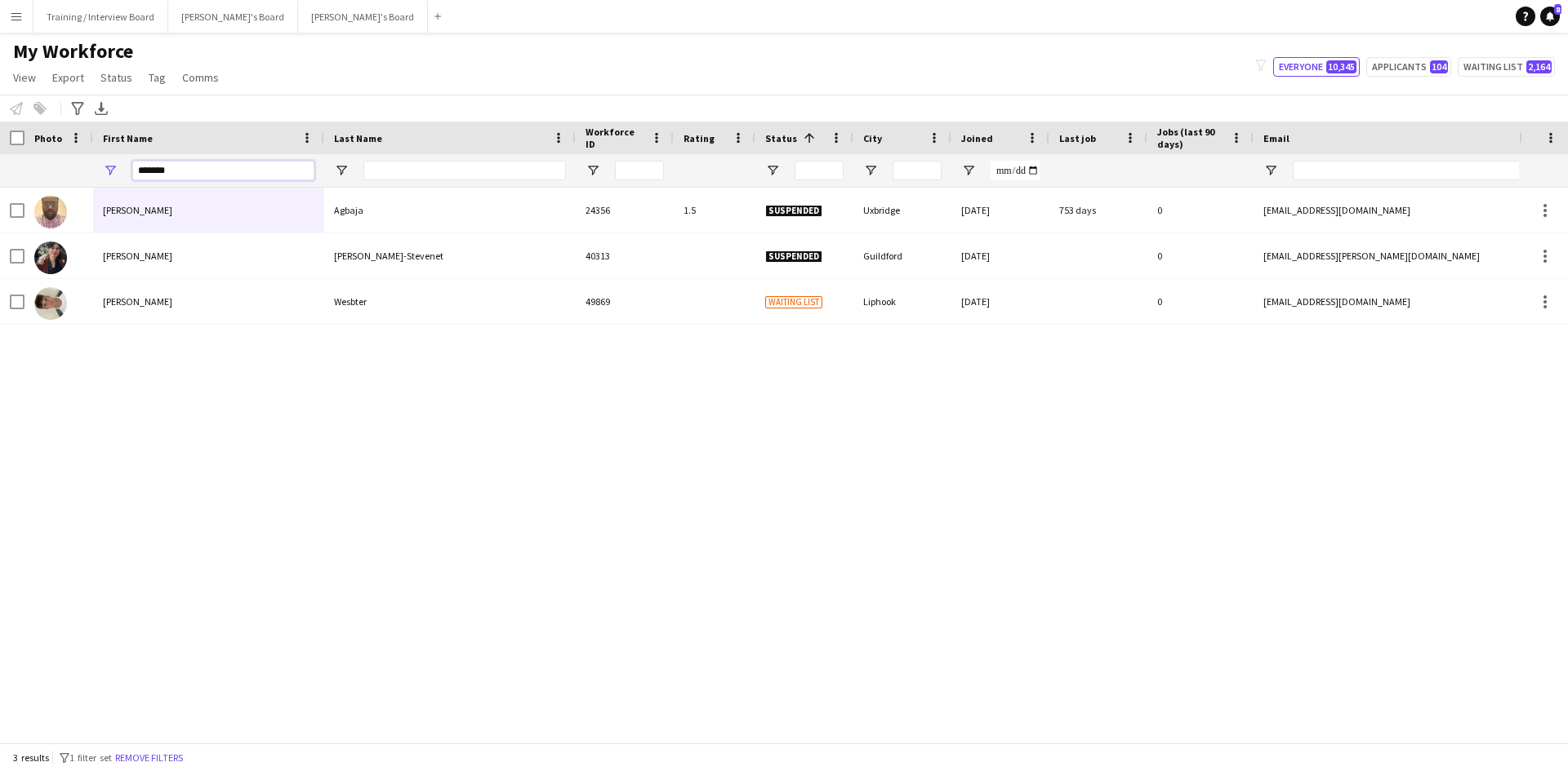
type input "*******"
click at [408, 166] on input "Last Name Filter Input" at bounding box center [465, 170] width 202 height 19
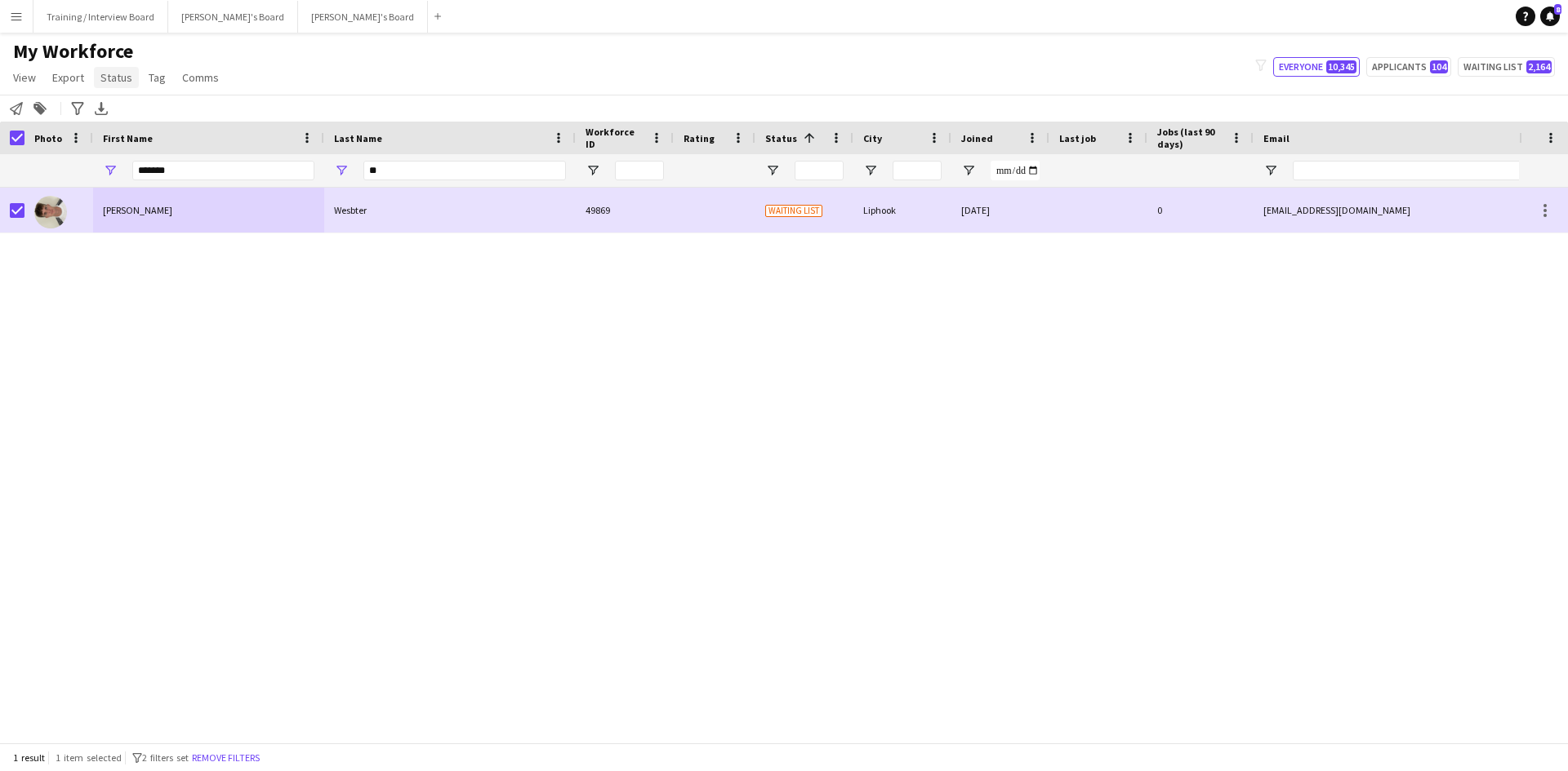
click at [112, 72] on span "Status" at bounding box center [116, 77] width 32 height 15
click at [127, 113] on link "Edit" at bounding box center [152, 112] width 115 height 34
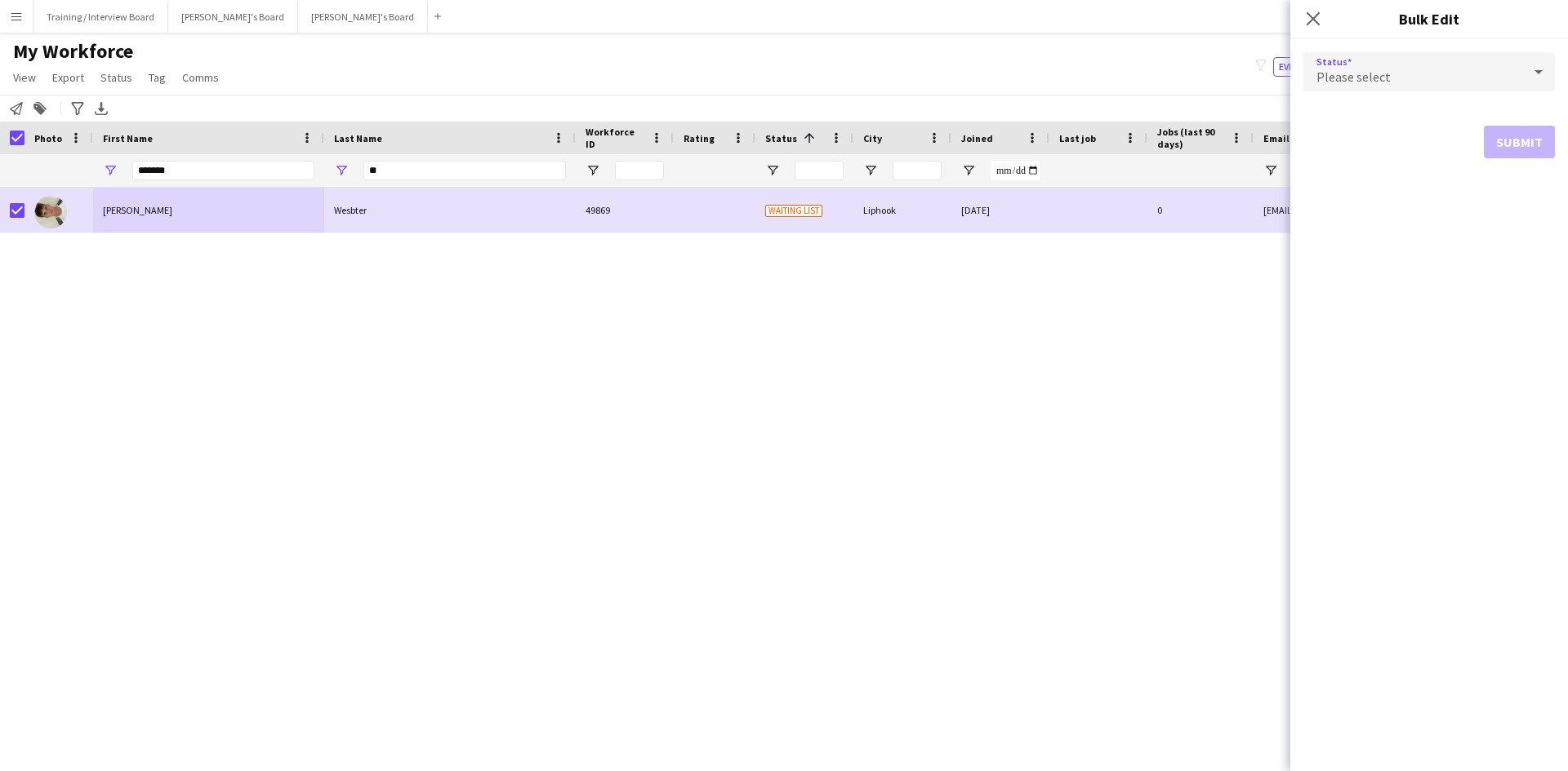
click at [1543, 69] on icon at bounding box center [1539, 72] width 19 height 33
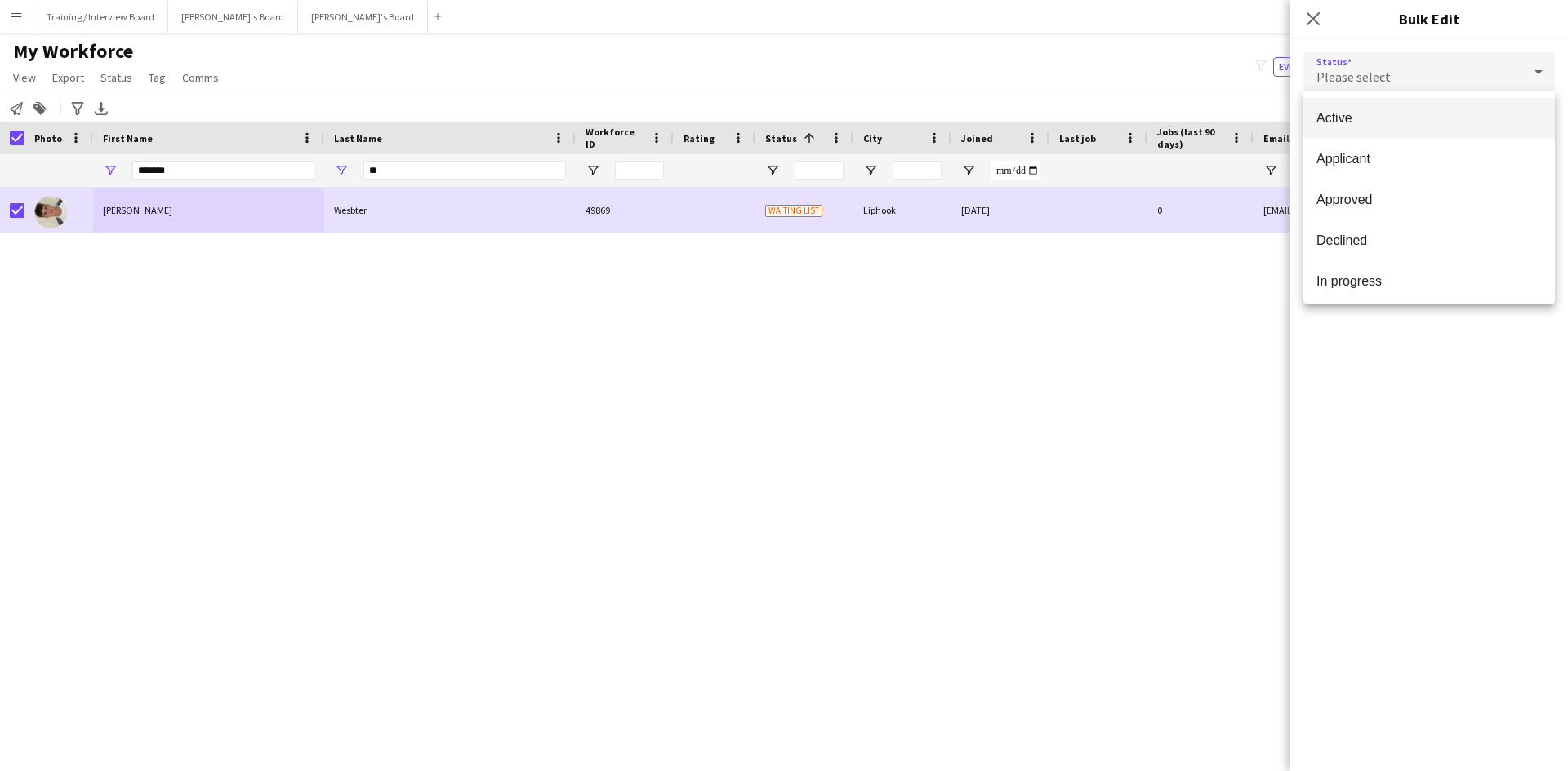
click at [1412, 120] on span "Active" at bounding box center [1429, 118] width 226 height 16
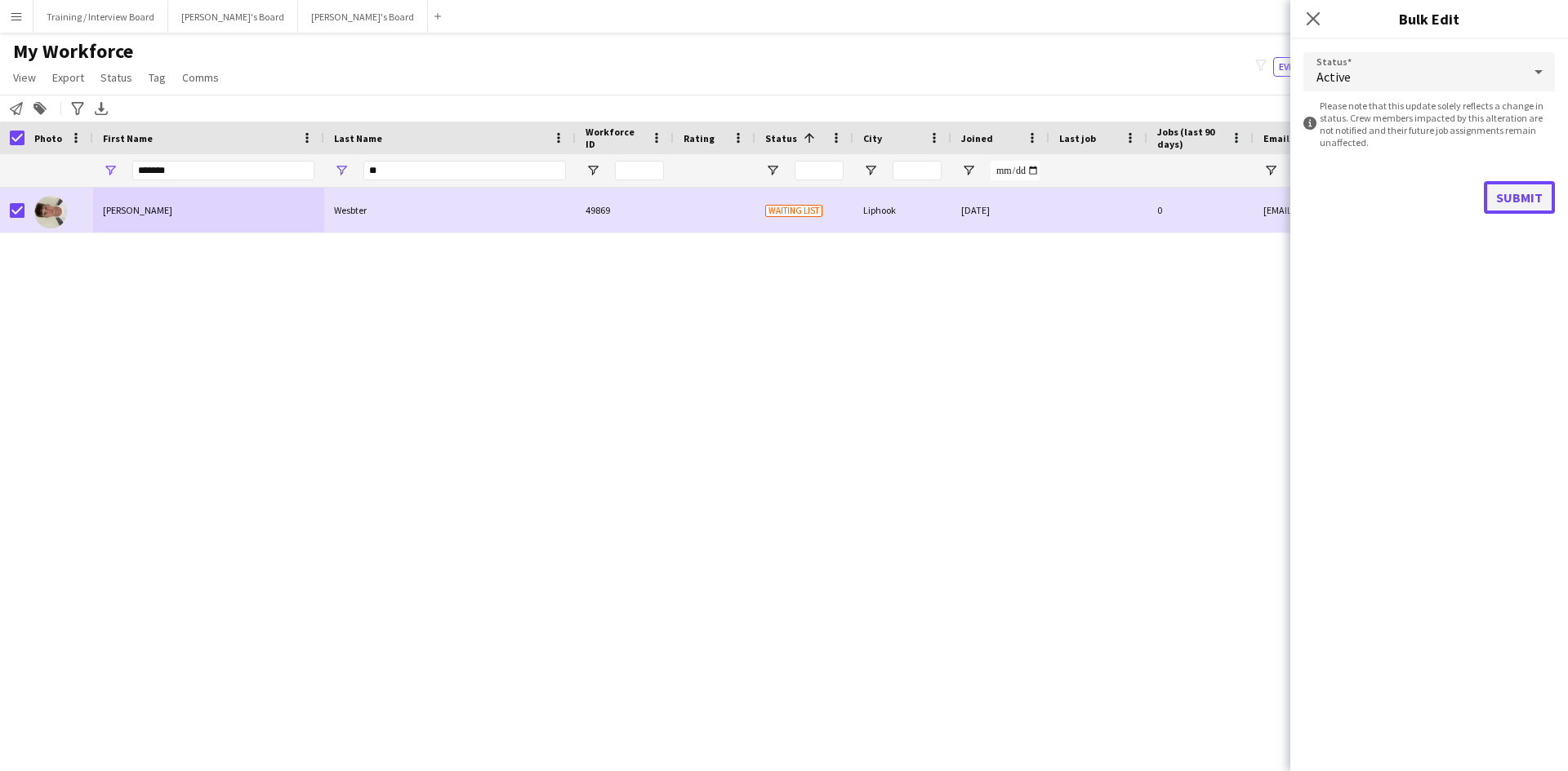
click at [1522, 194] on button "Submit" at bounding box center [1518, 197] width 71 height 33
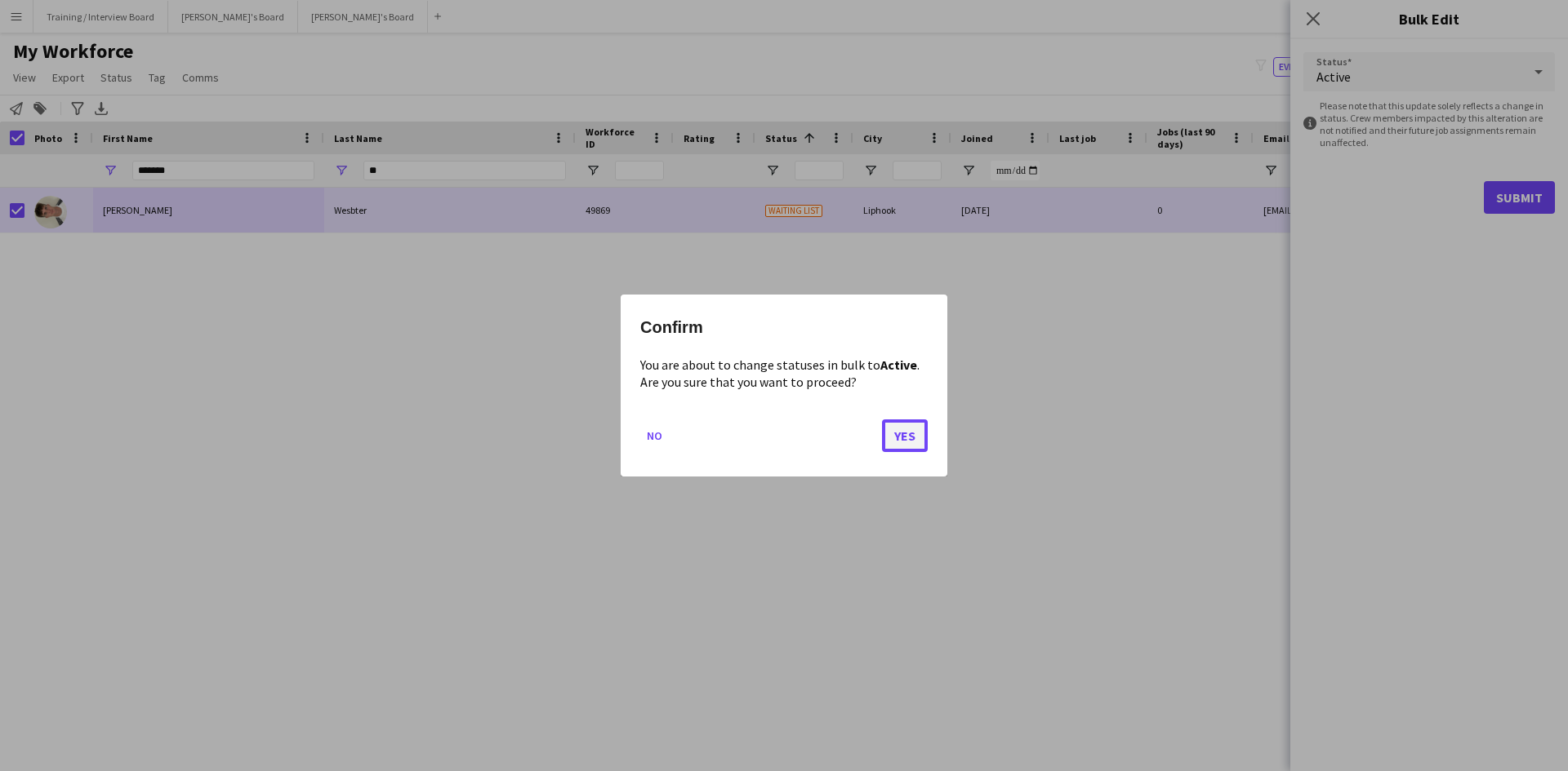
click at [912, 440] on button "Yes" at bounding box center [905, 437] width 46 height 33
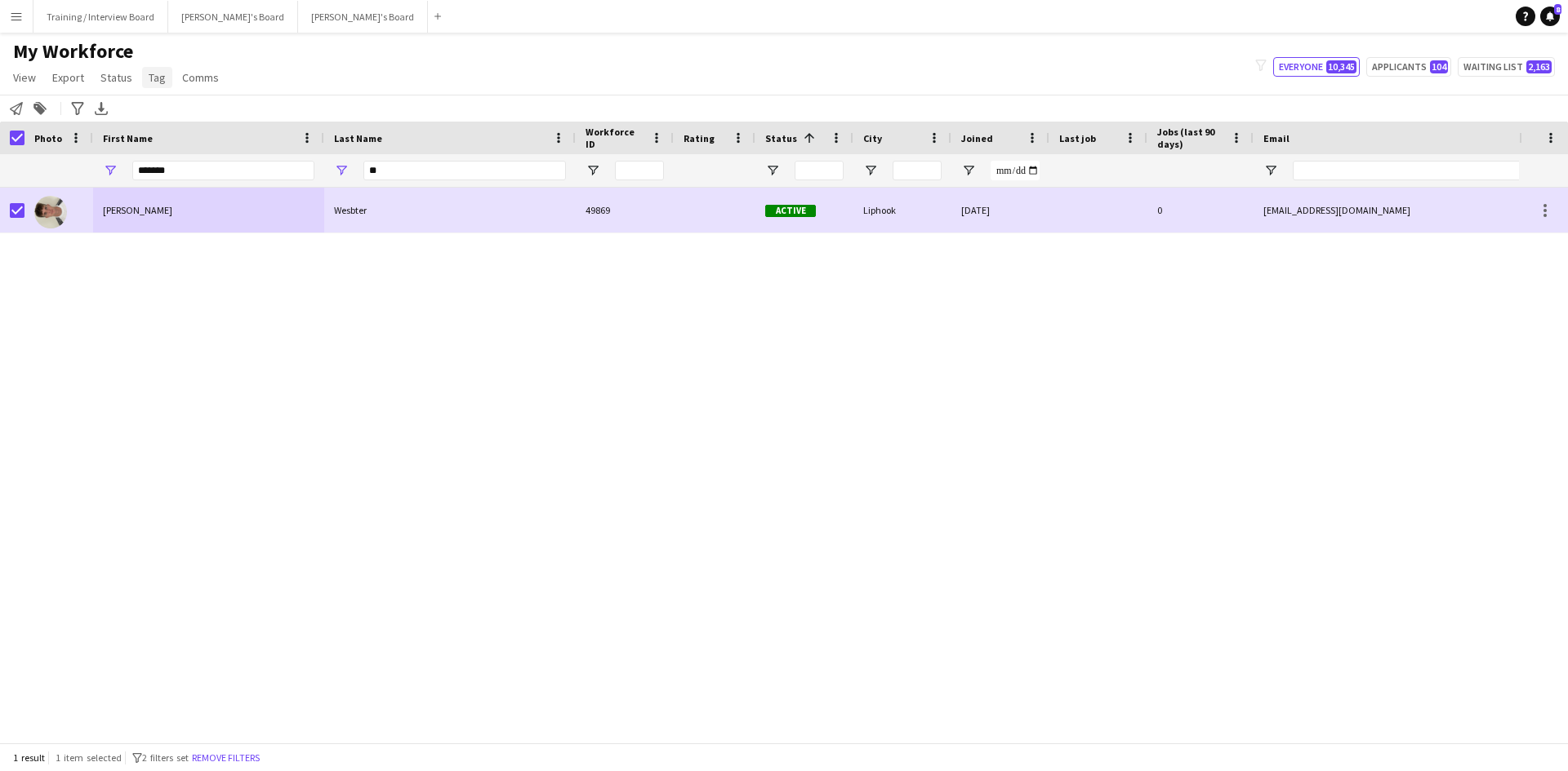
click at [144, 73] on link "Tag" at bounding box center [157, 78] width 30 height 21
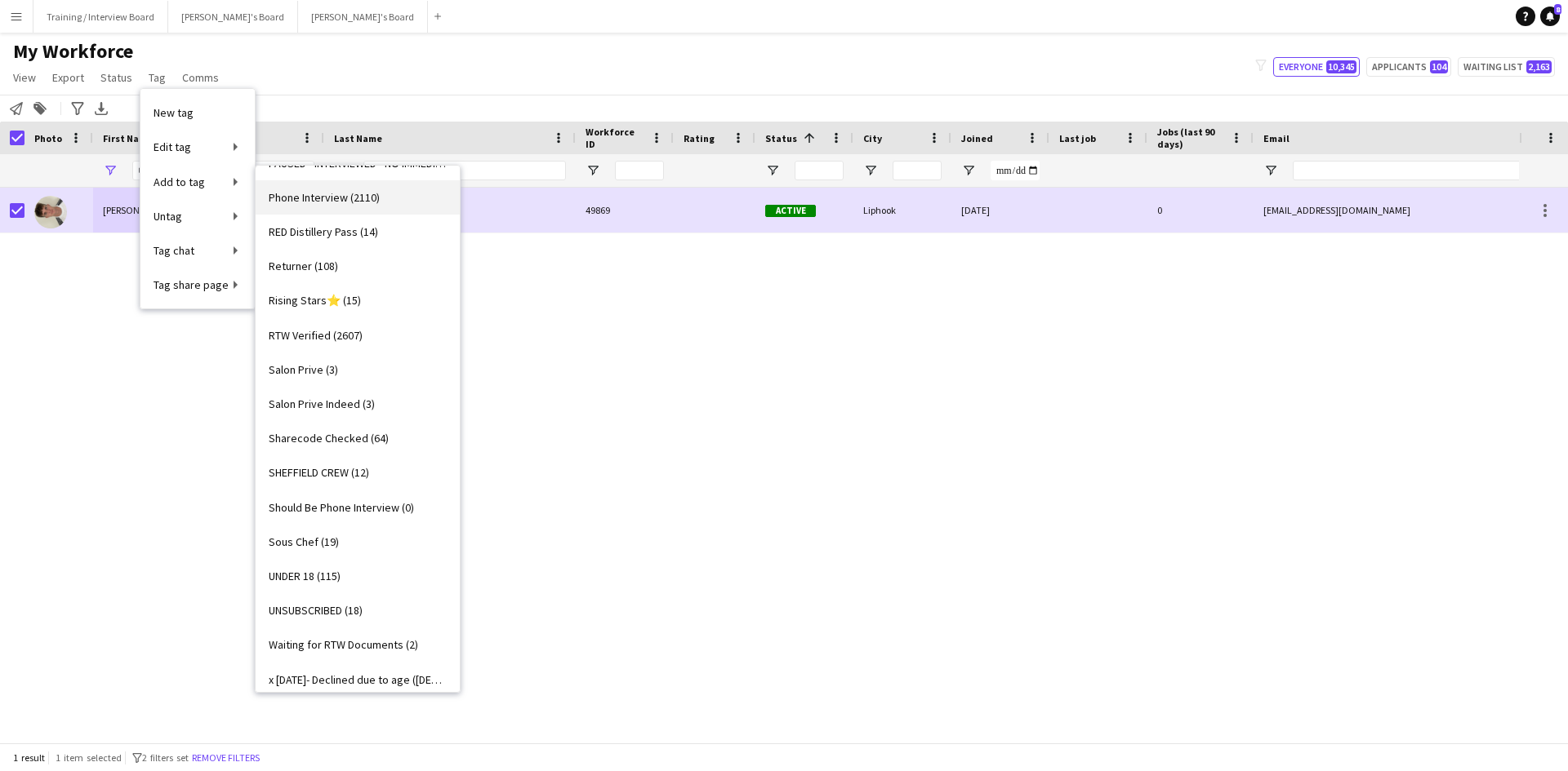
click at [297, 200] on span "Phone Interview (2110)" at bounding box center [324, 197] width 111 height 15
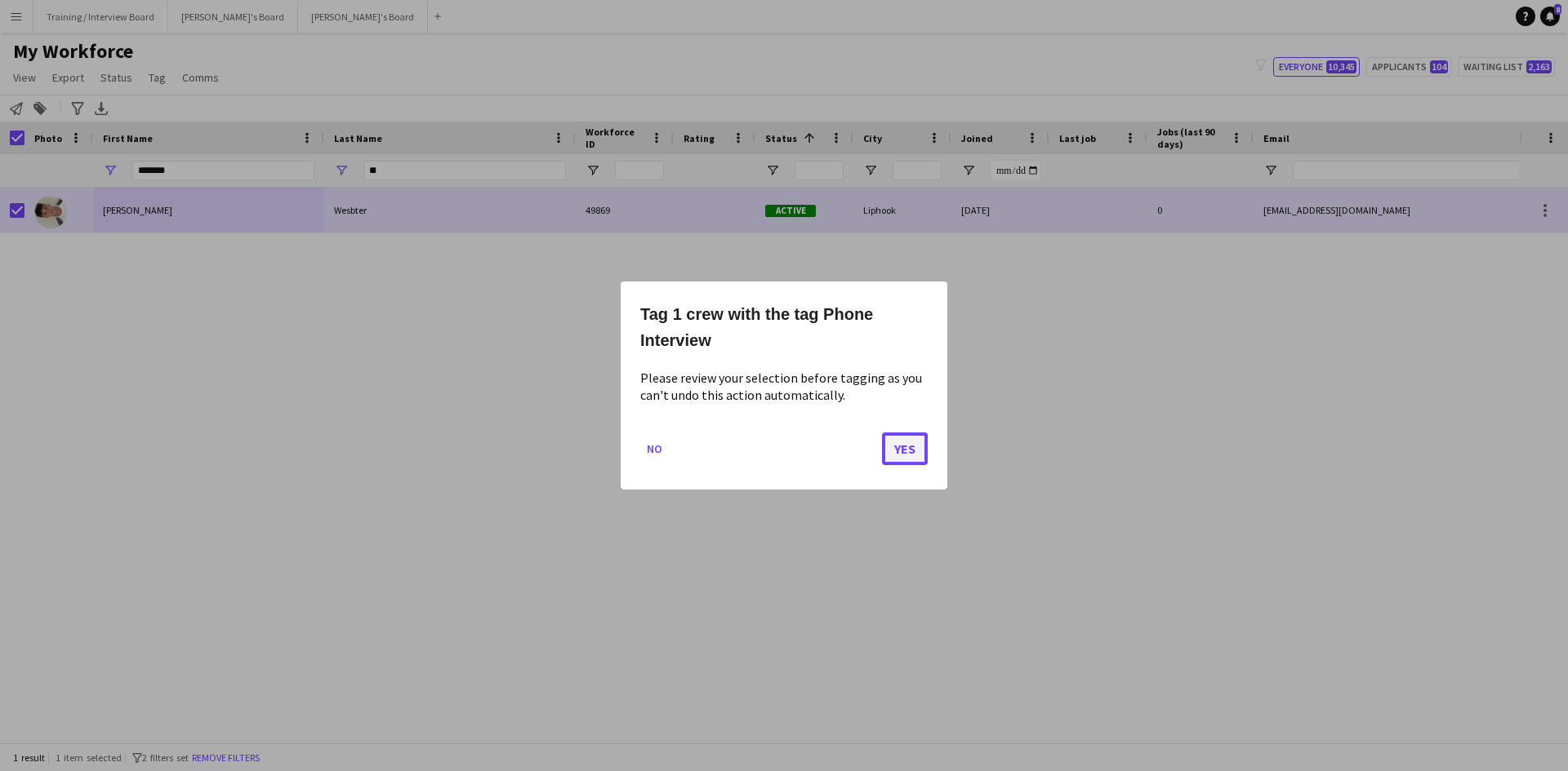
click at [906, 439] on button "Yes" at bounding box center [905, 449] width 46 height 33
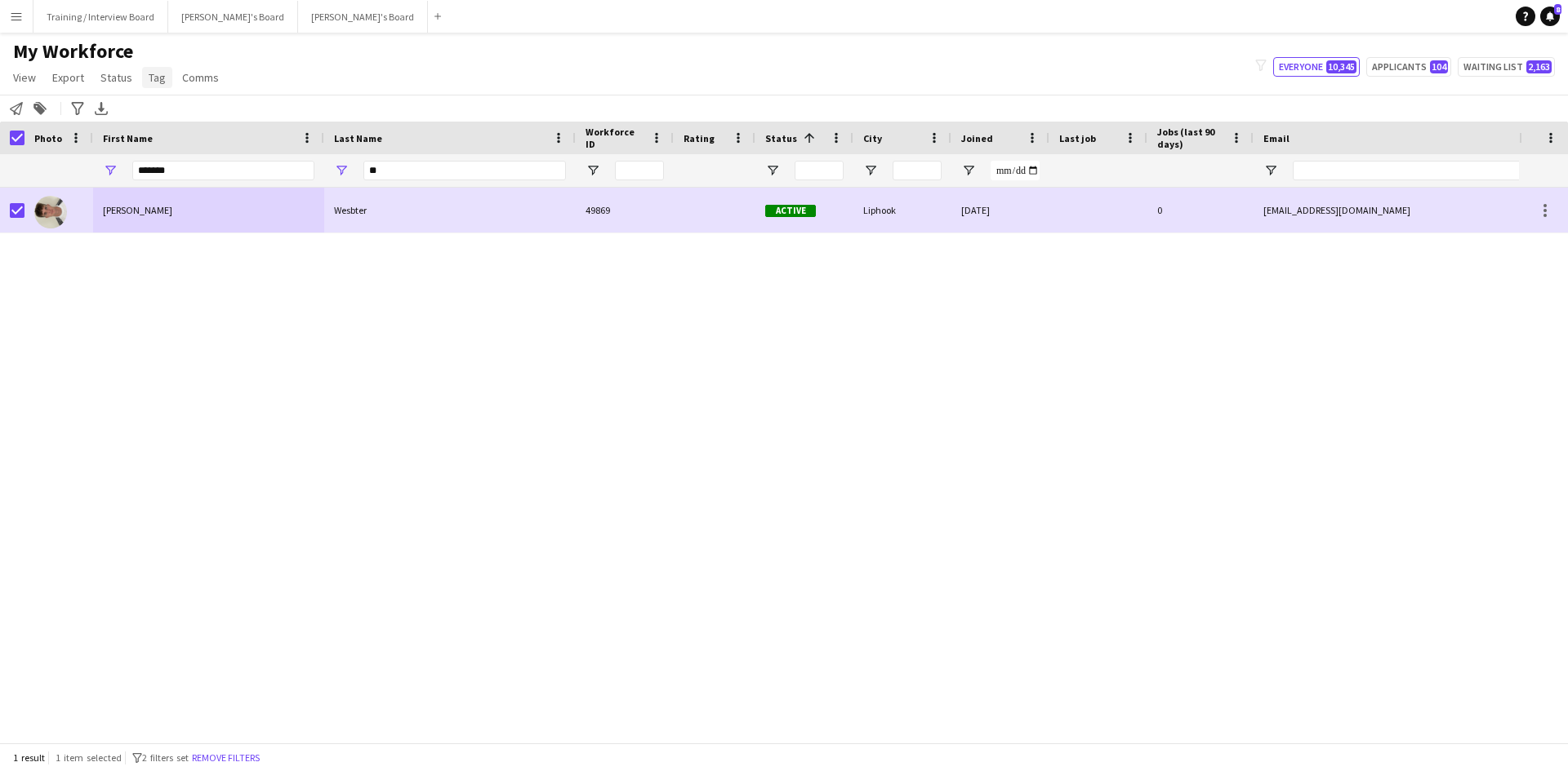
click at [155, 75] on span "Tag" at bounding box center [158, 77] width 18 height 15
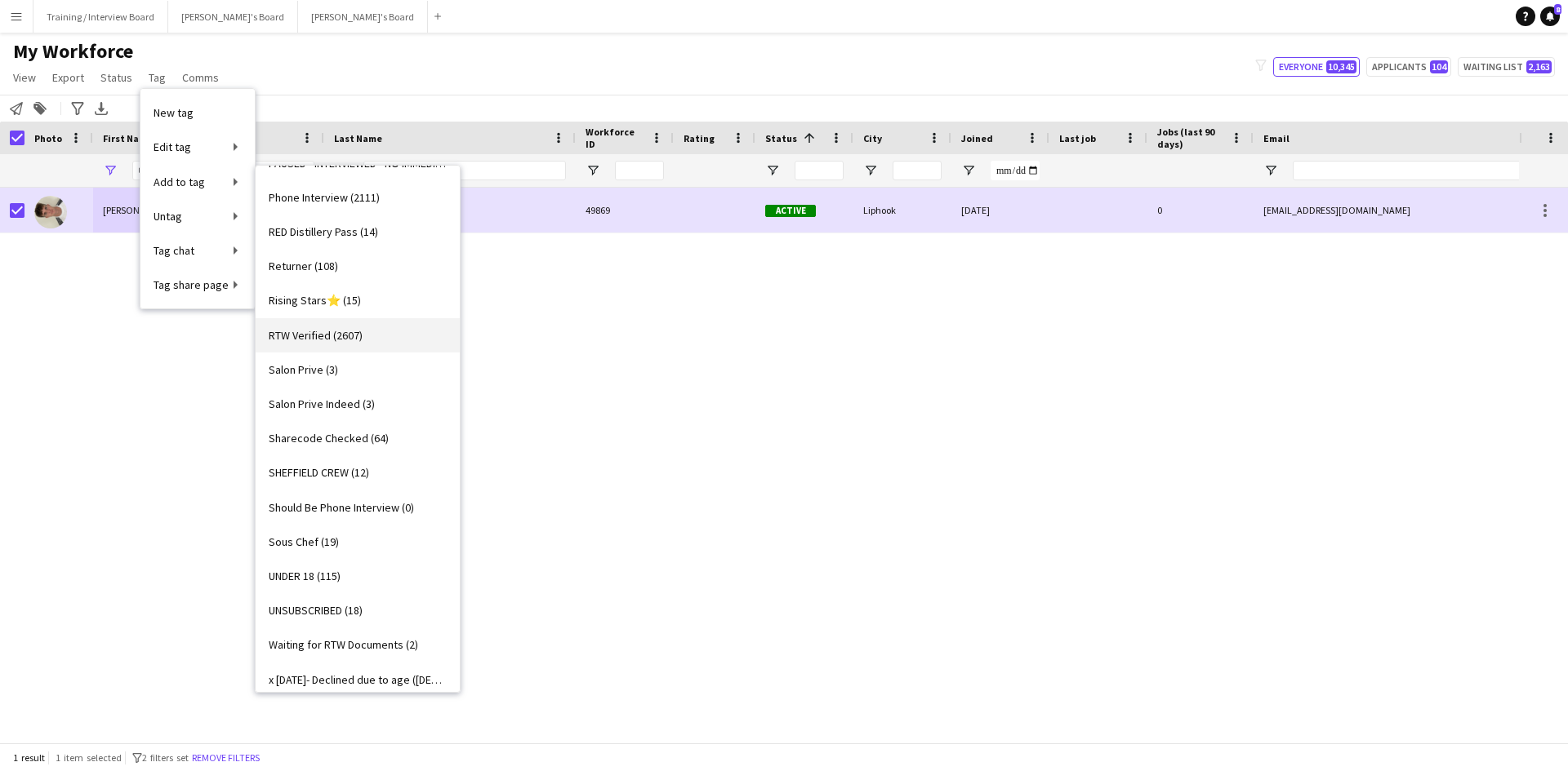
click at [314, 335] on span "RTW Verified (2607)" at bounding box center [315, 335] width 94 height 15
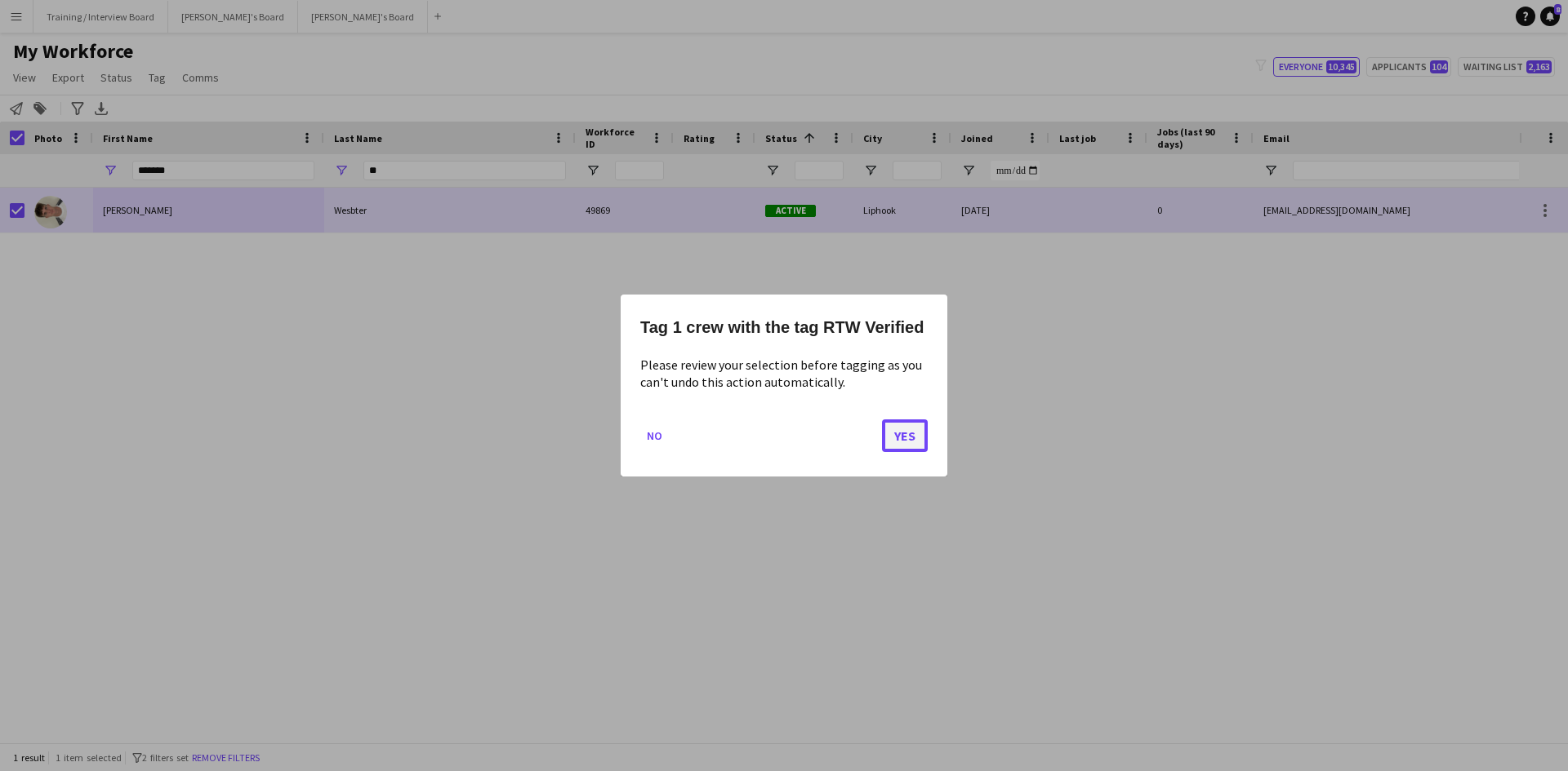
click at [918, 440] on button "Yes" at bounding box center [905, 437] width 46 height 33
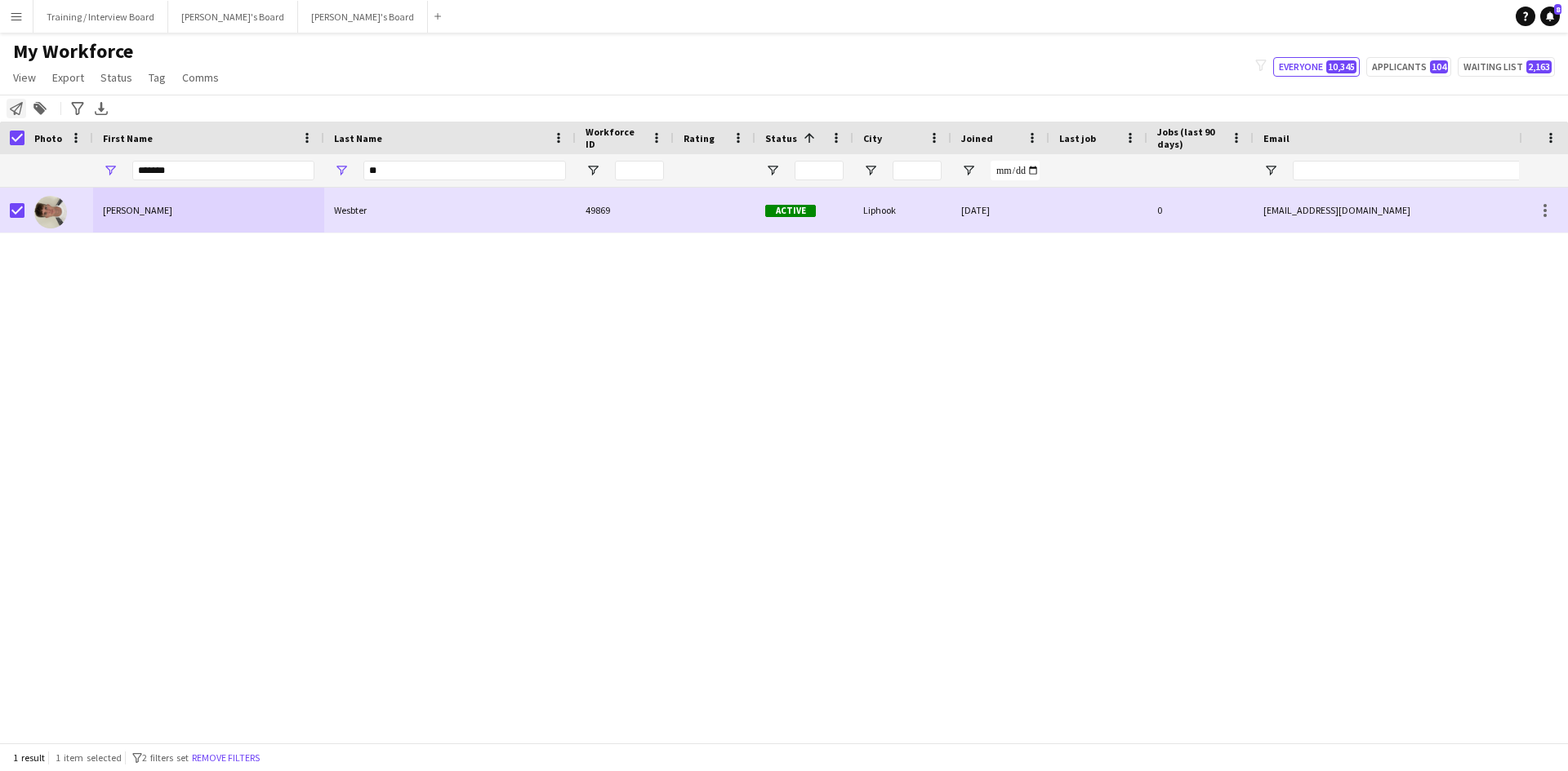
click at [18, 108] on icon "Notify workforce" at bounding box center [16, 108] width 13 height 13
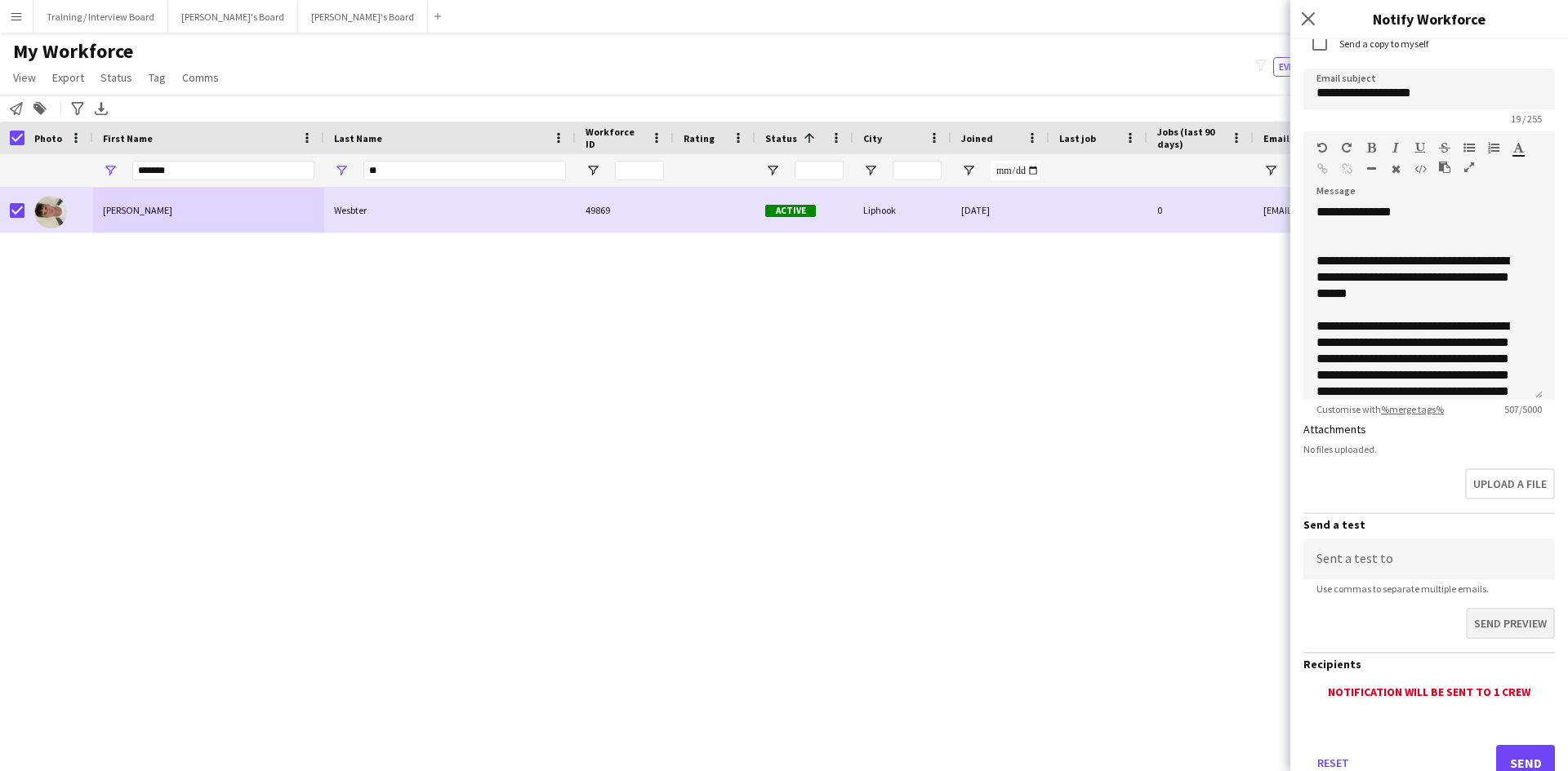
scroll to position [176, 0]
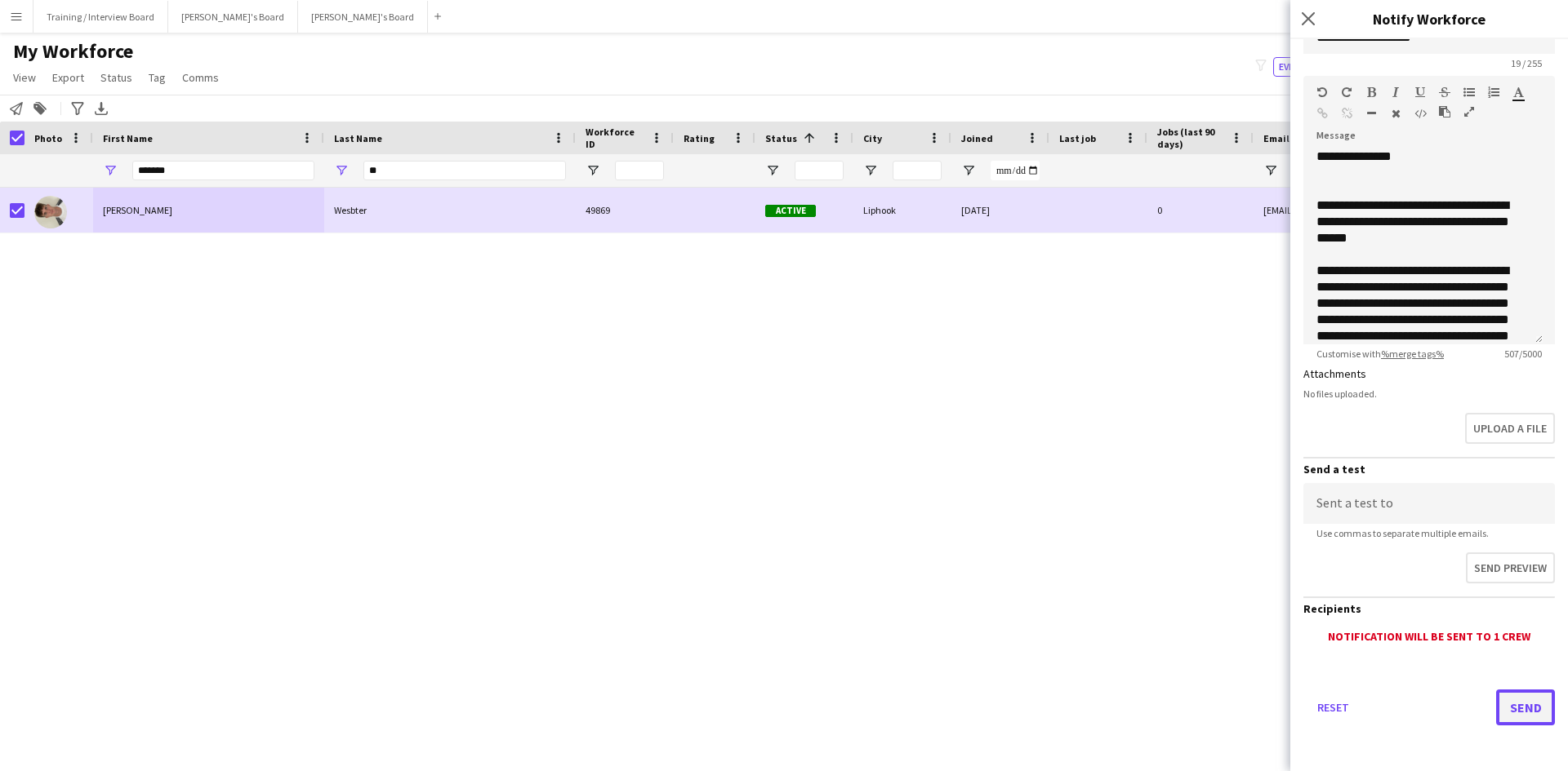
click at [1520, 719] on button "Send" at bounding box center [1525, 707] width 58 height 36
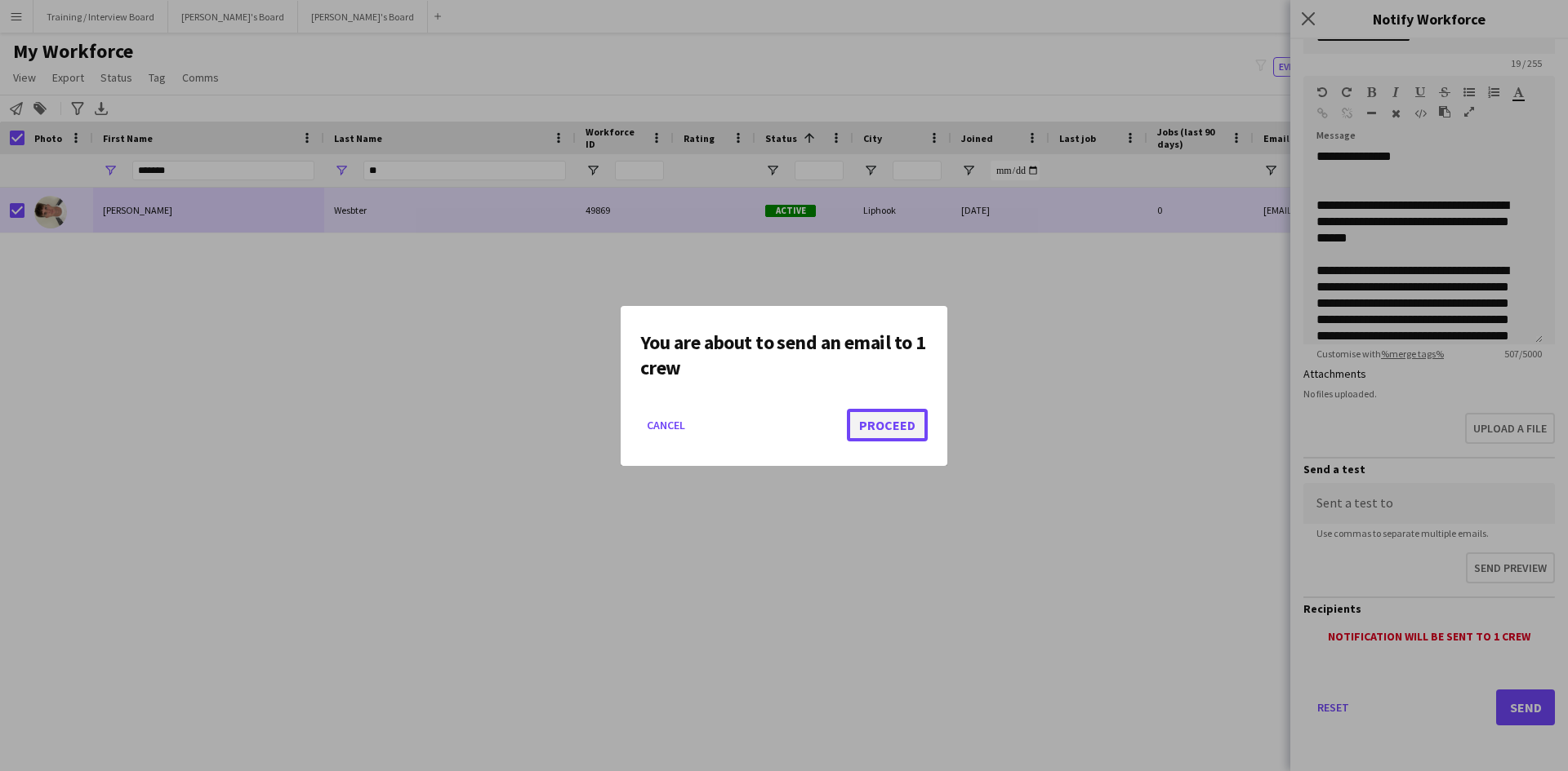
click at [887, 418] on button "Proceed" at bounding box center [887, 426] width 81 height 33
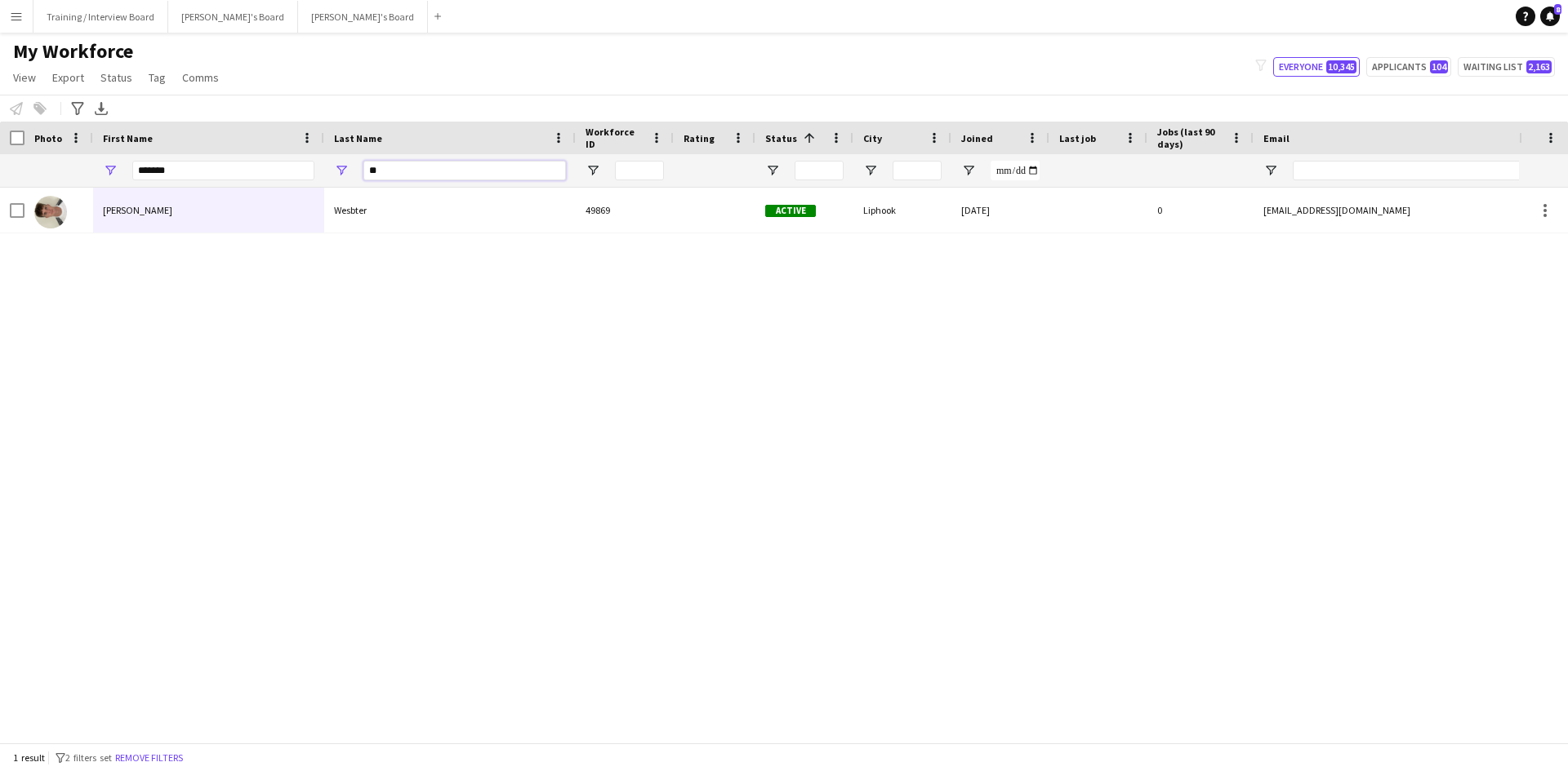
click at [435, 178] on input "**" at bounding box center [465, 170] width 202 height 19
type input "*"
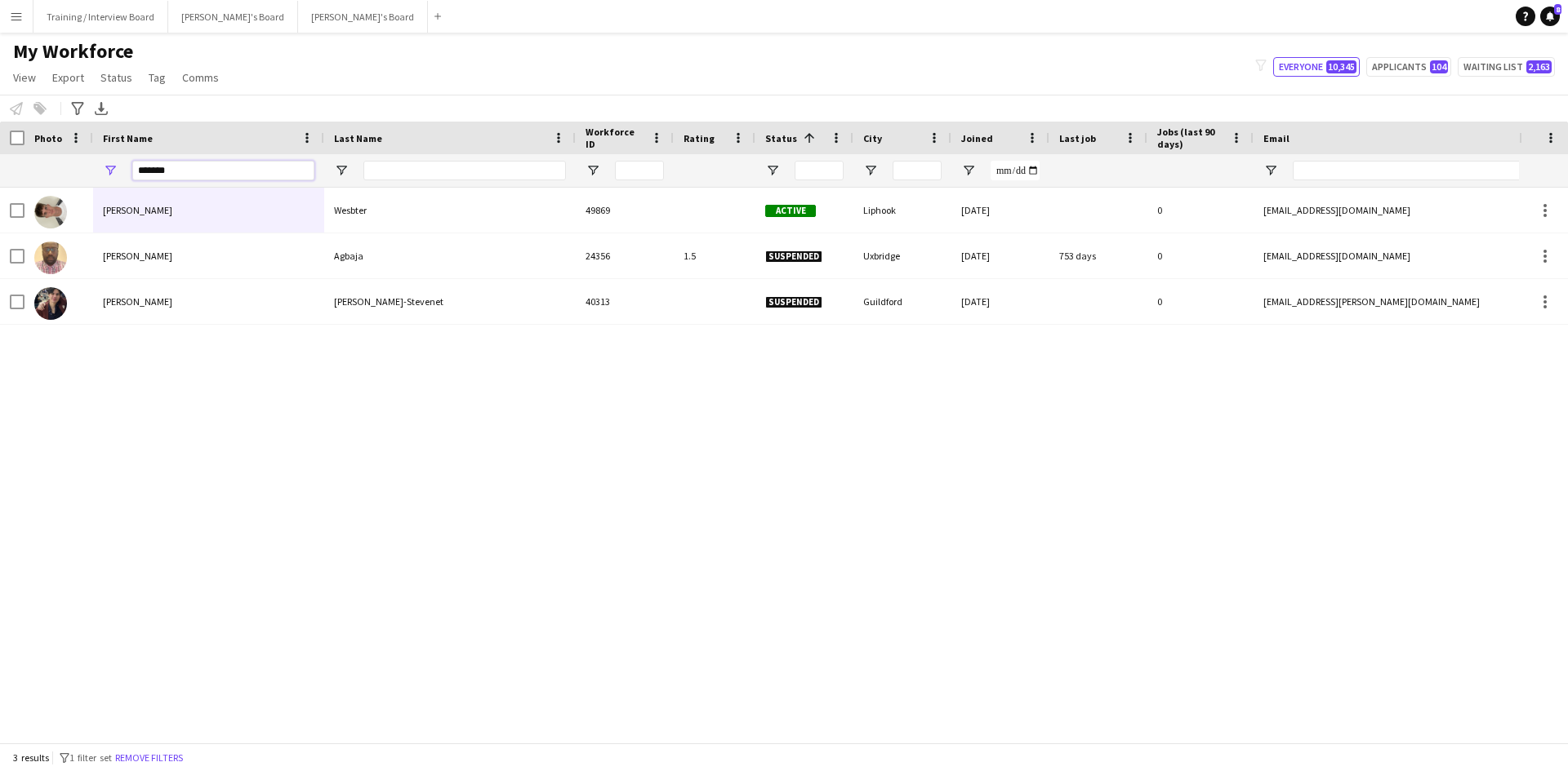
click at [199, 170] on input "*******" at bounding box center [223, 170] width 182 height 19
type input "*"
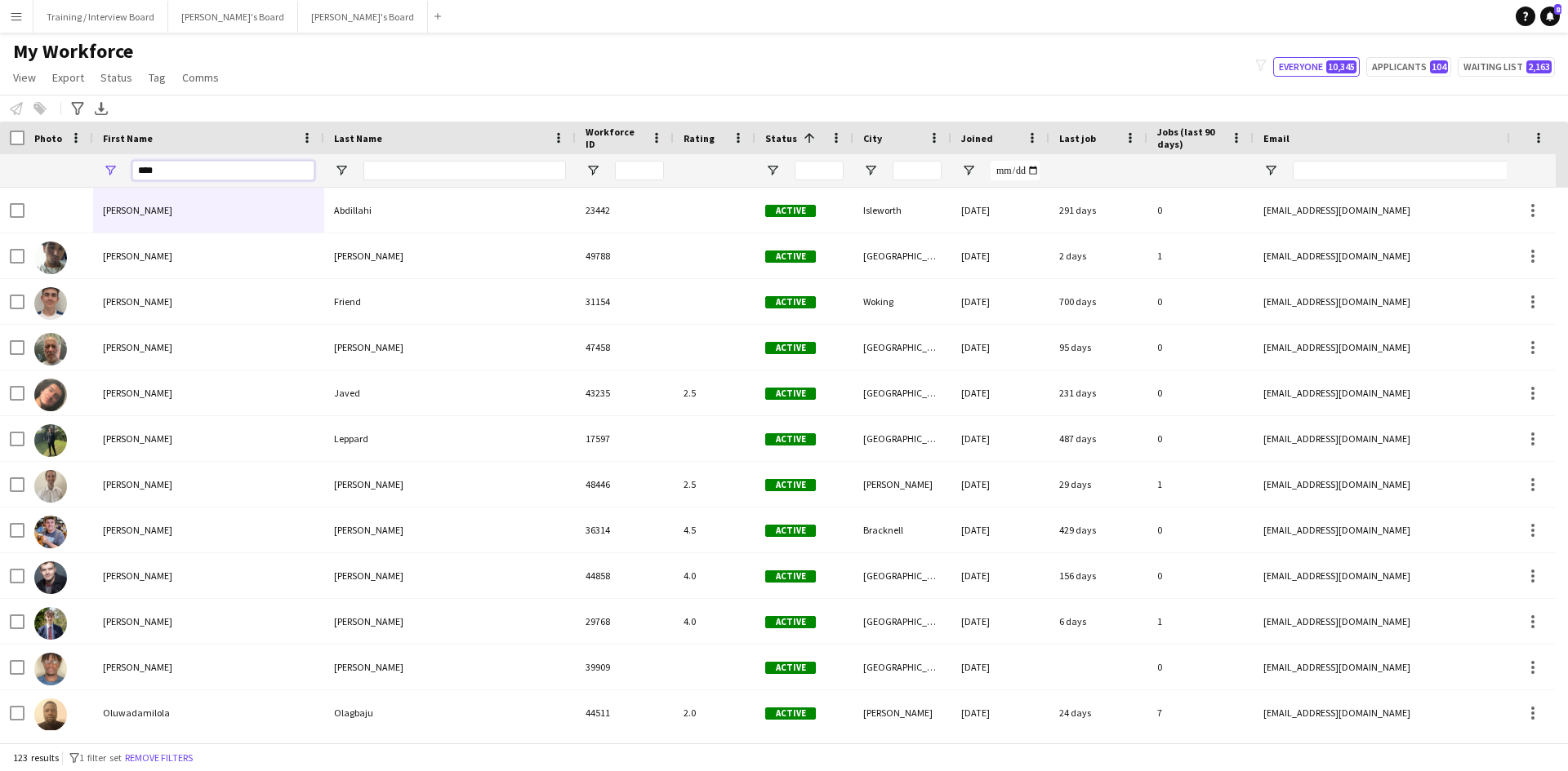
type input "****"
click at [465, 180] on input "Last Name Filter Input" at bounding box center [465, 170] width 202 height 19
type input "*"
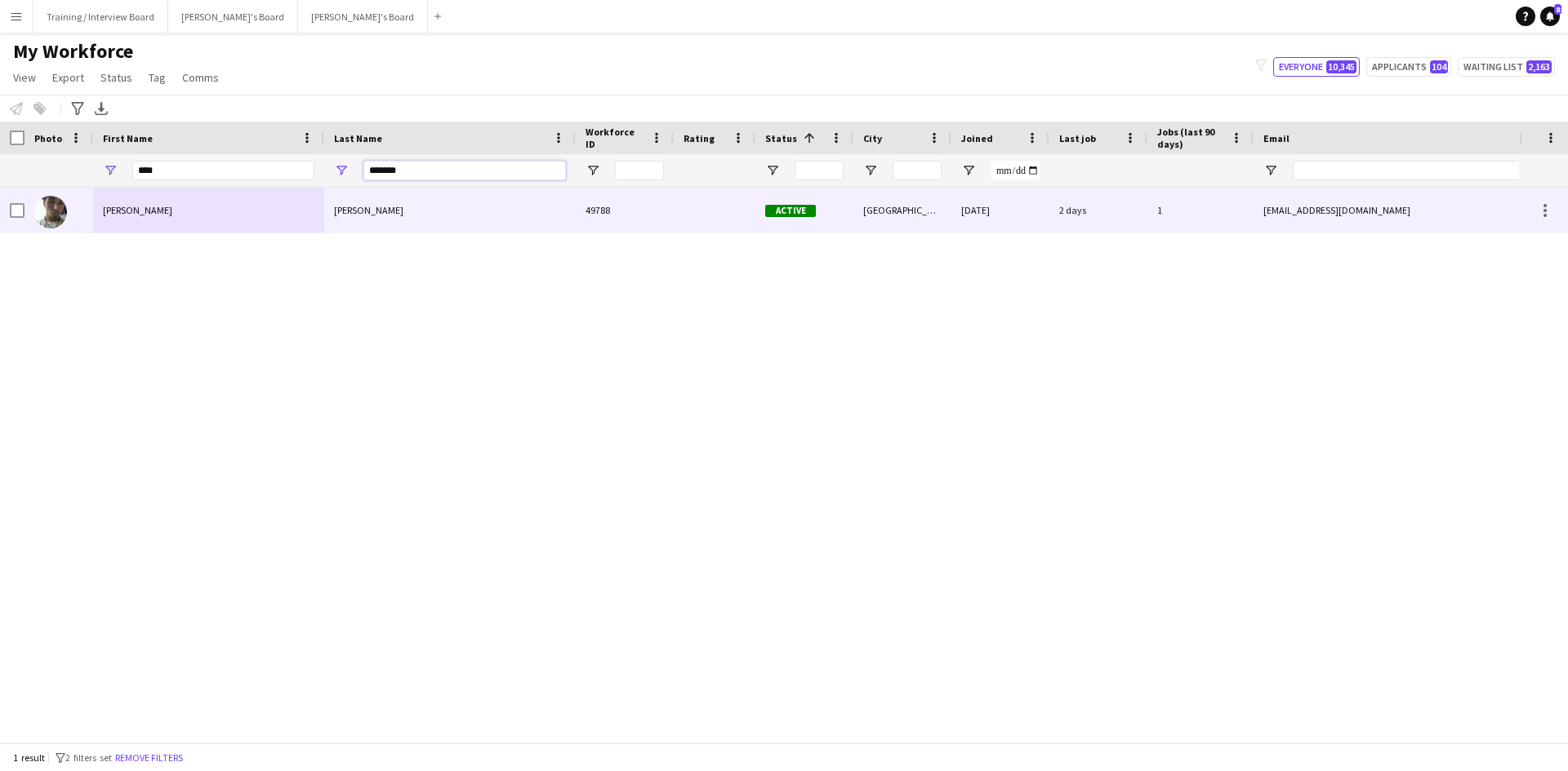
type input "*******"
click at [9, 206] on div at bounding box center [12, 210] width 24 height 45
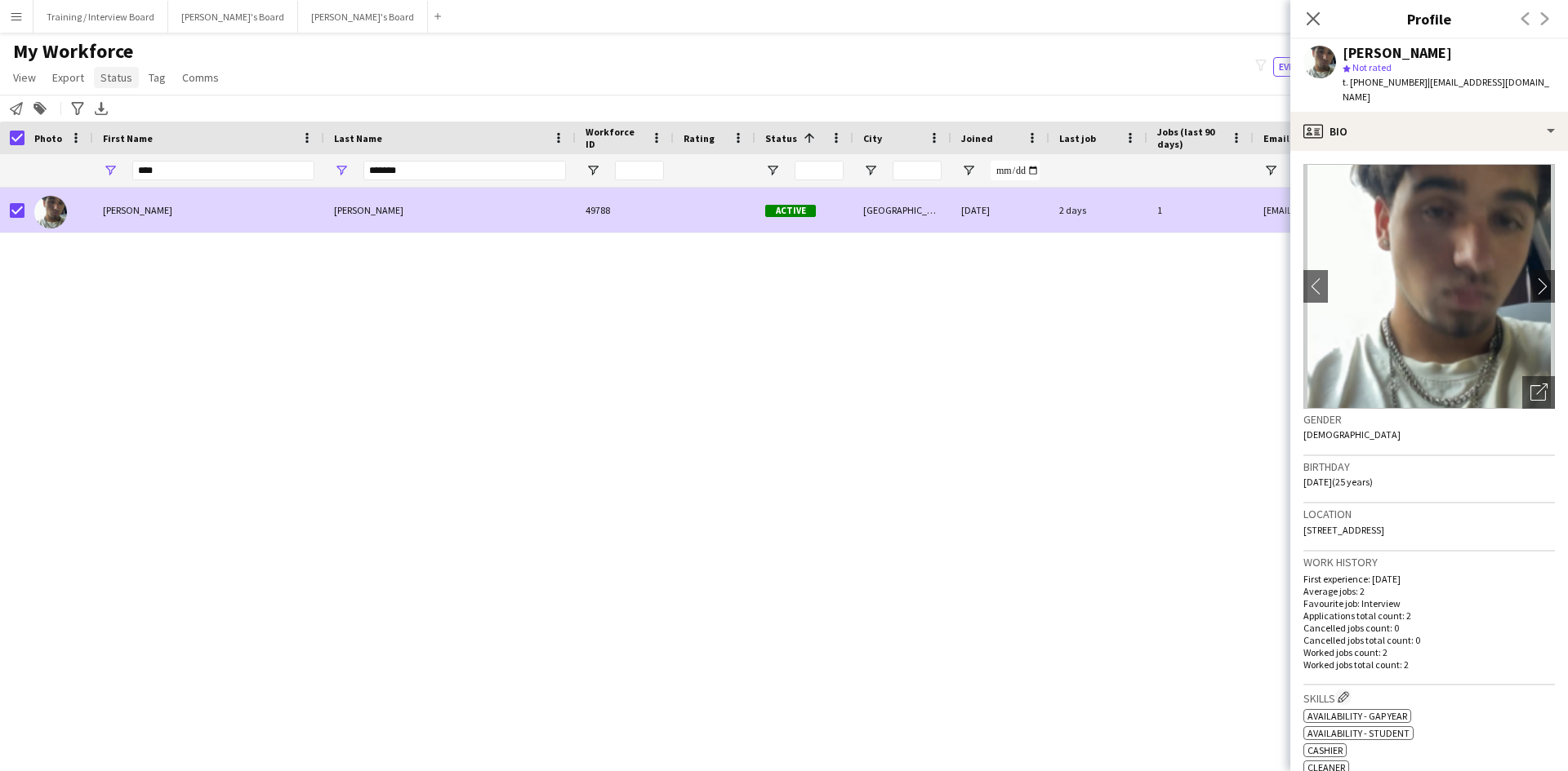
click at [131, 80] on link "Status" at bounding box center [117, 78] width 45 height 21
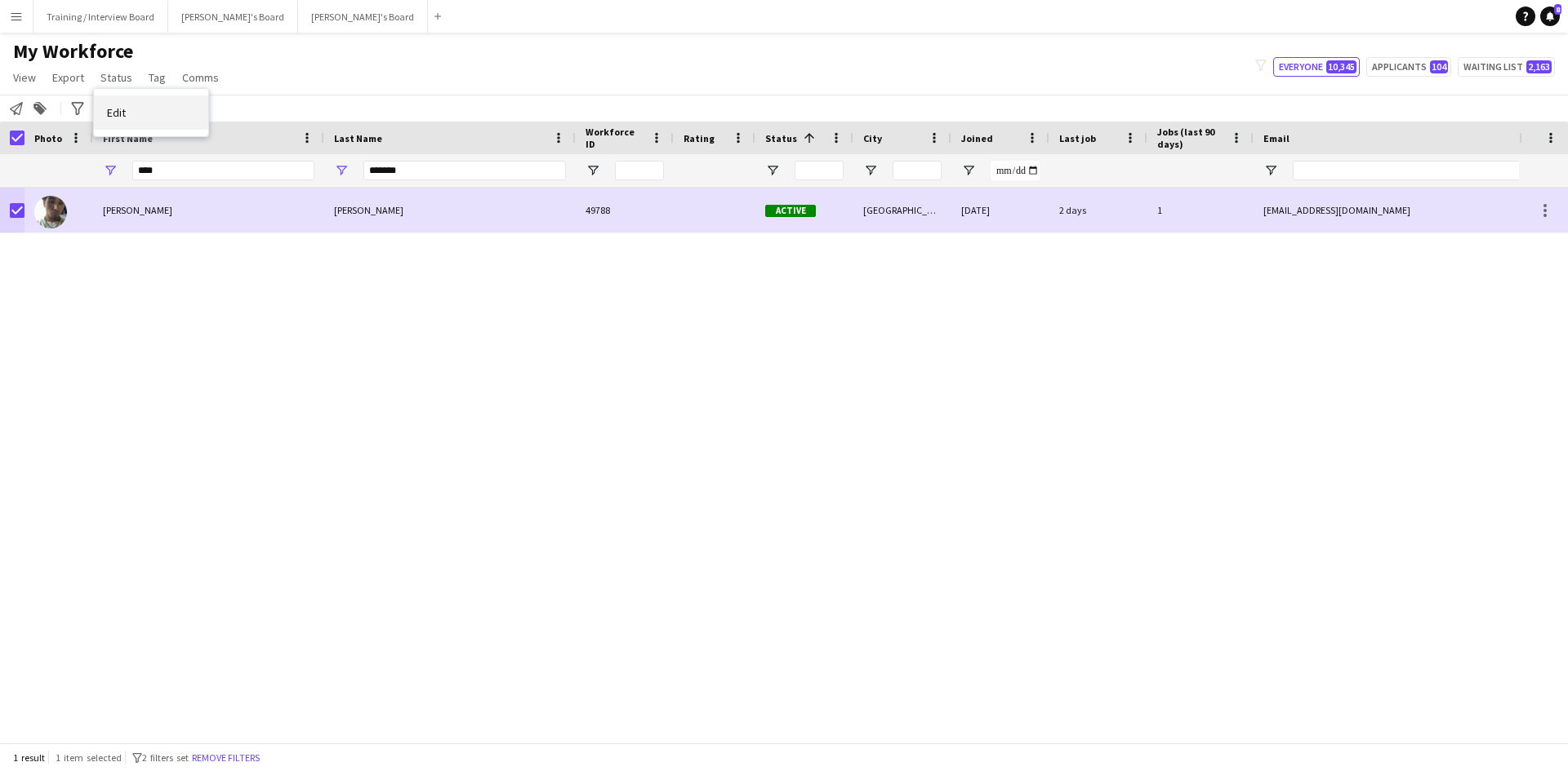
click at [113, 103] on link "Edit" at bounding box center [152, 112] width 115 height 34
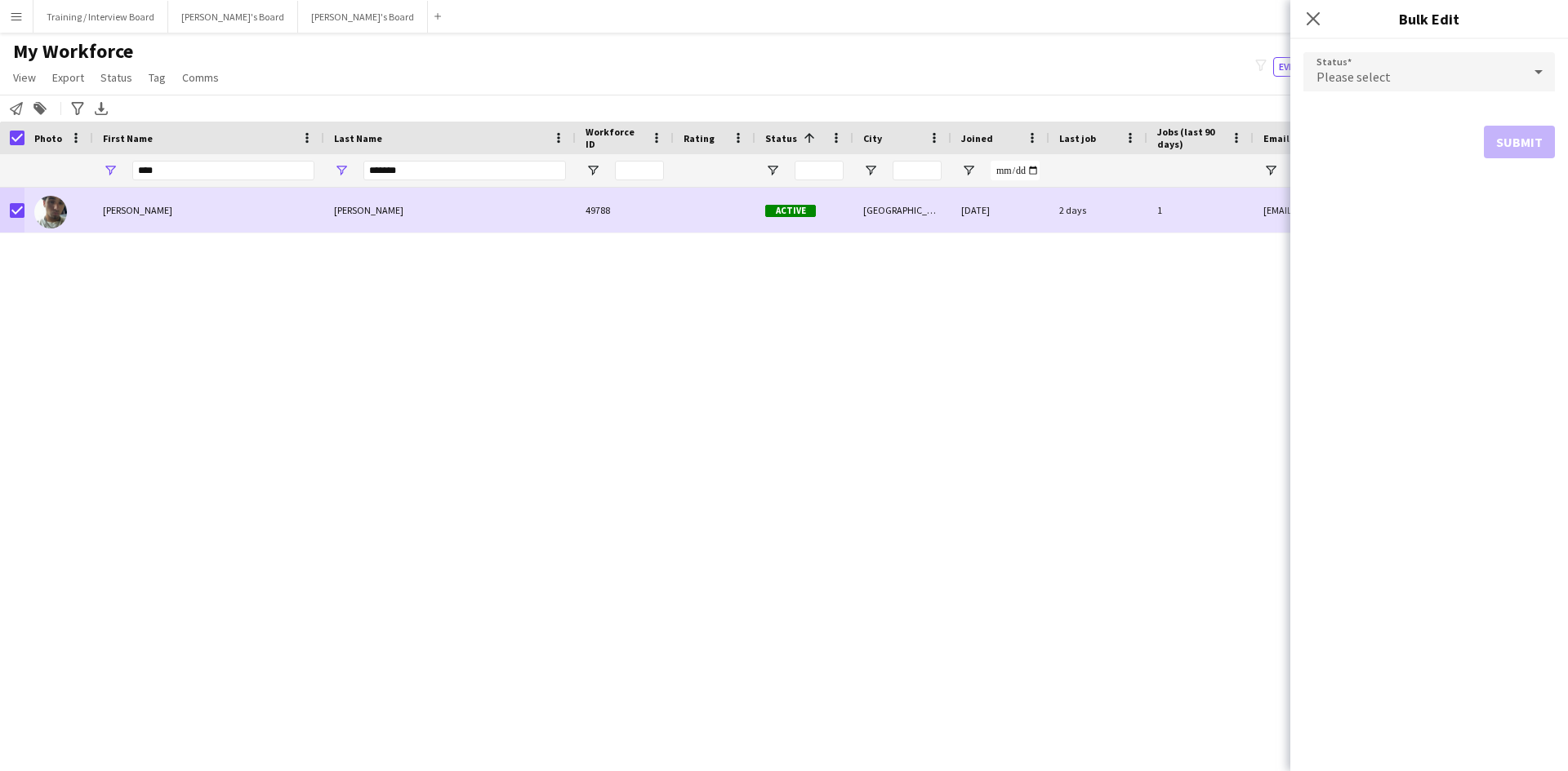
click at [1540, 74] on icon at bounding box center [1539, 72] width 19 height 33
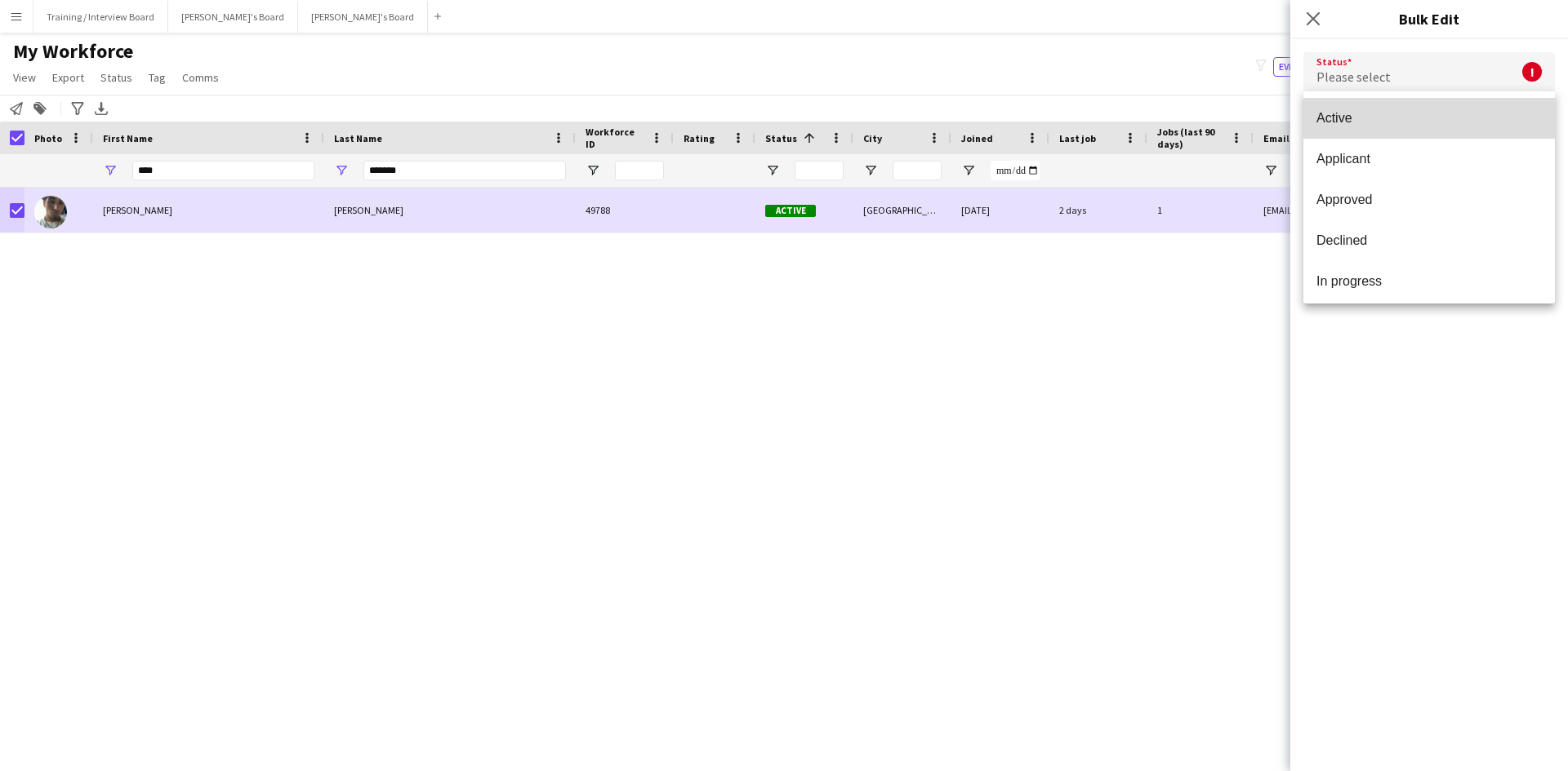
click at [1430, 109] on mat-option "Active" at bounding box center [1429, 119] width 252 height 41
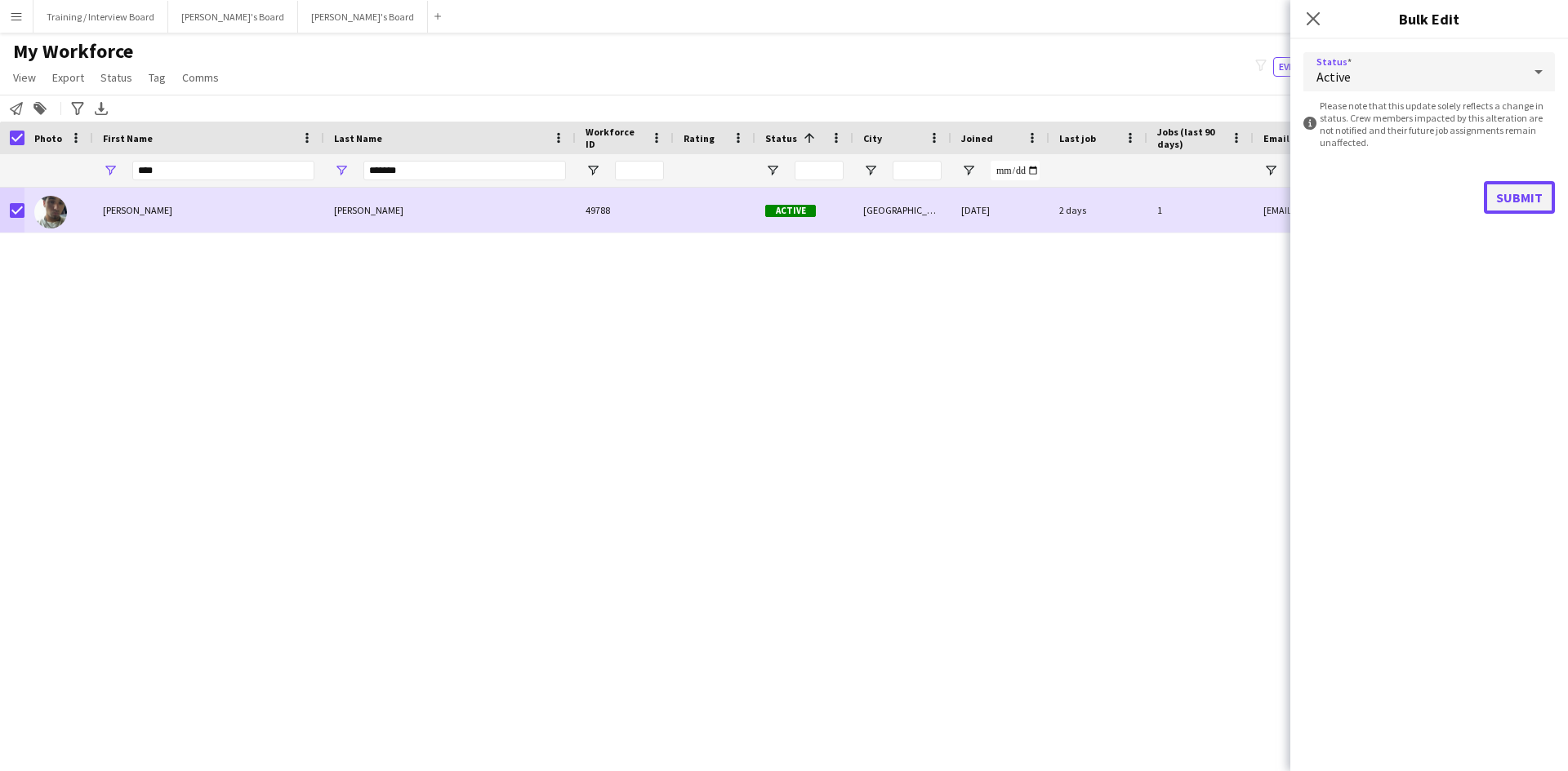
click at [1504, 189] on button "Submit" at bounding box center [1518, 197] width 71 height 33
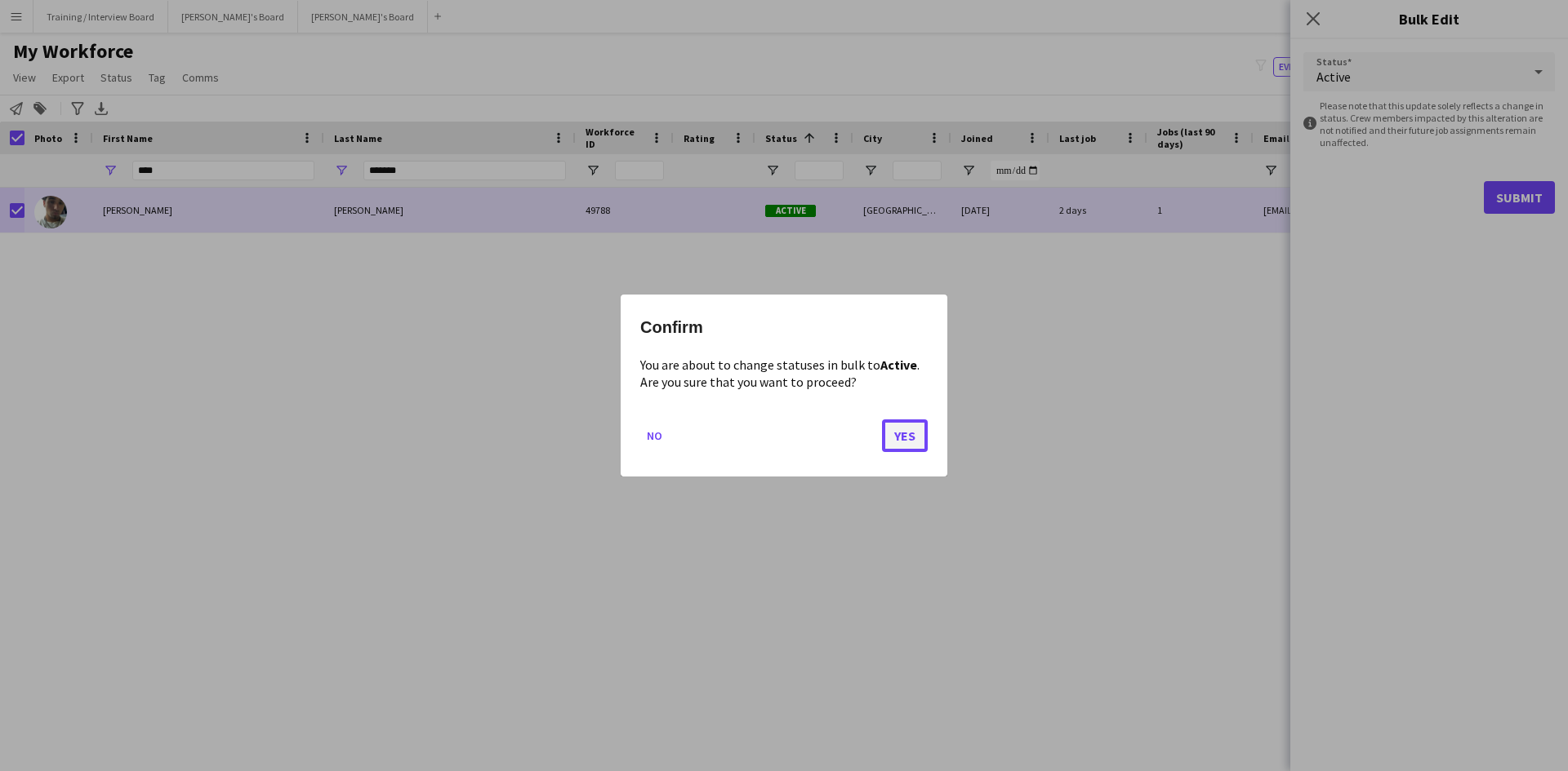
drag, startPoint x: 904, startPoint y: 425, endPoint x: 912, endPoint y: 420, distance: 9.4
click at [911, 421] on button "Yes" at bounding box center [905, 437] width 46 height 33
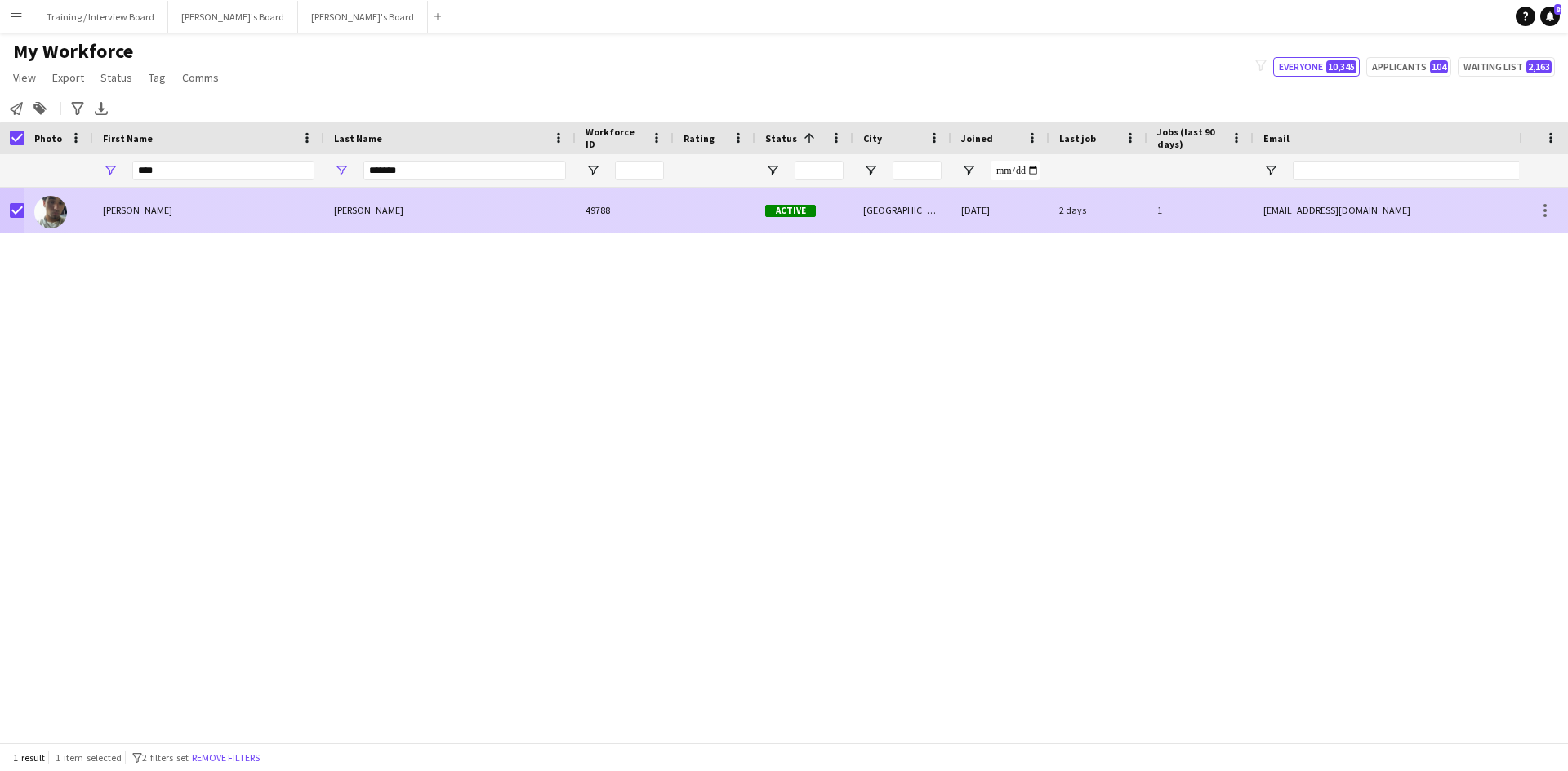
click at [20, 201] on div at bounding box center [17, 210] width 15 height 46
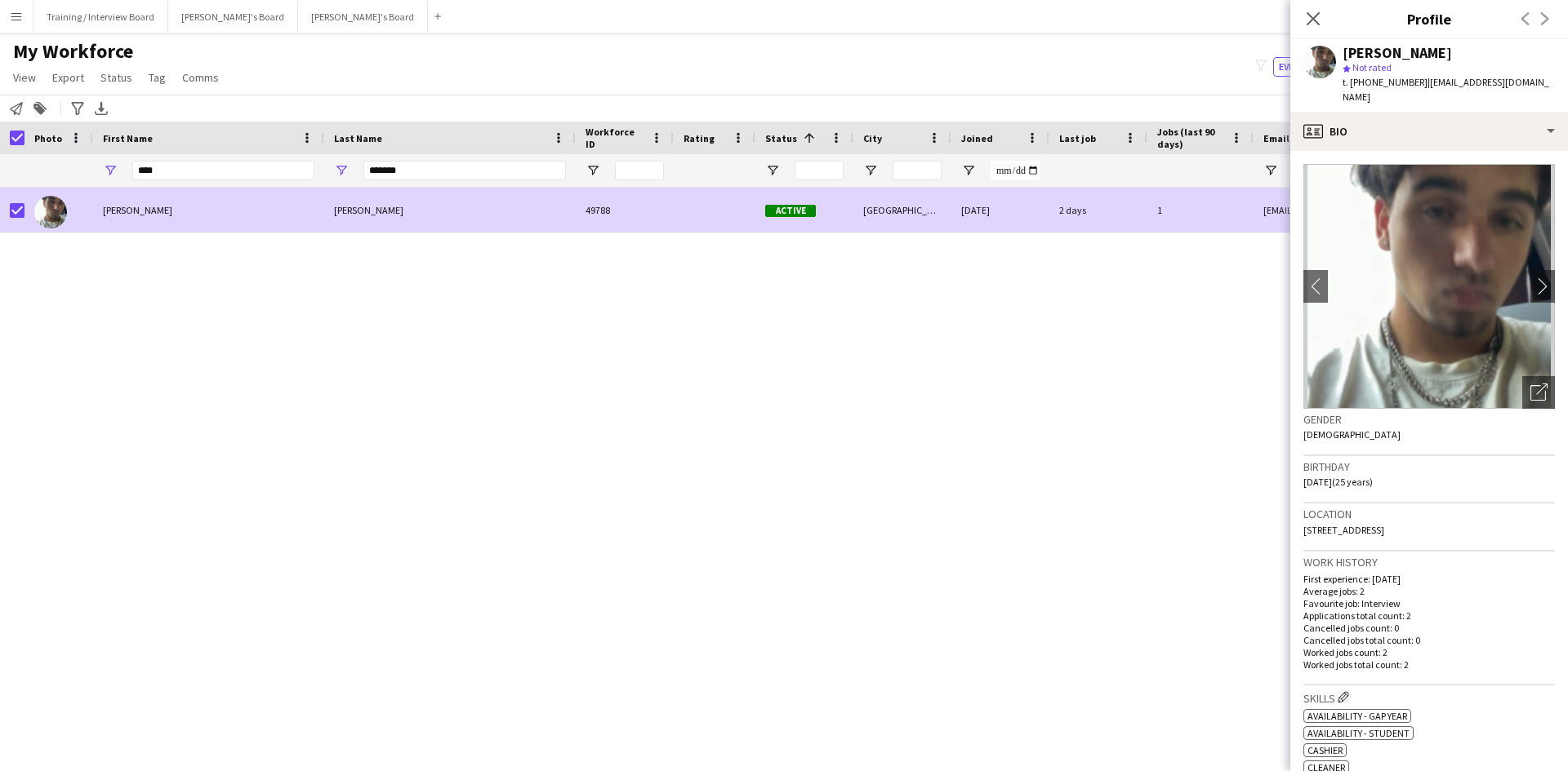
click at [1311, 7] on div "Close pop-in" at bounding box center [1313, 18] width 46 height 38
click at [1312, 19] on icon at bounding box center [1313, 18] width 16 height 16
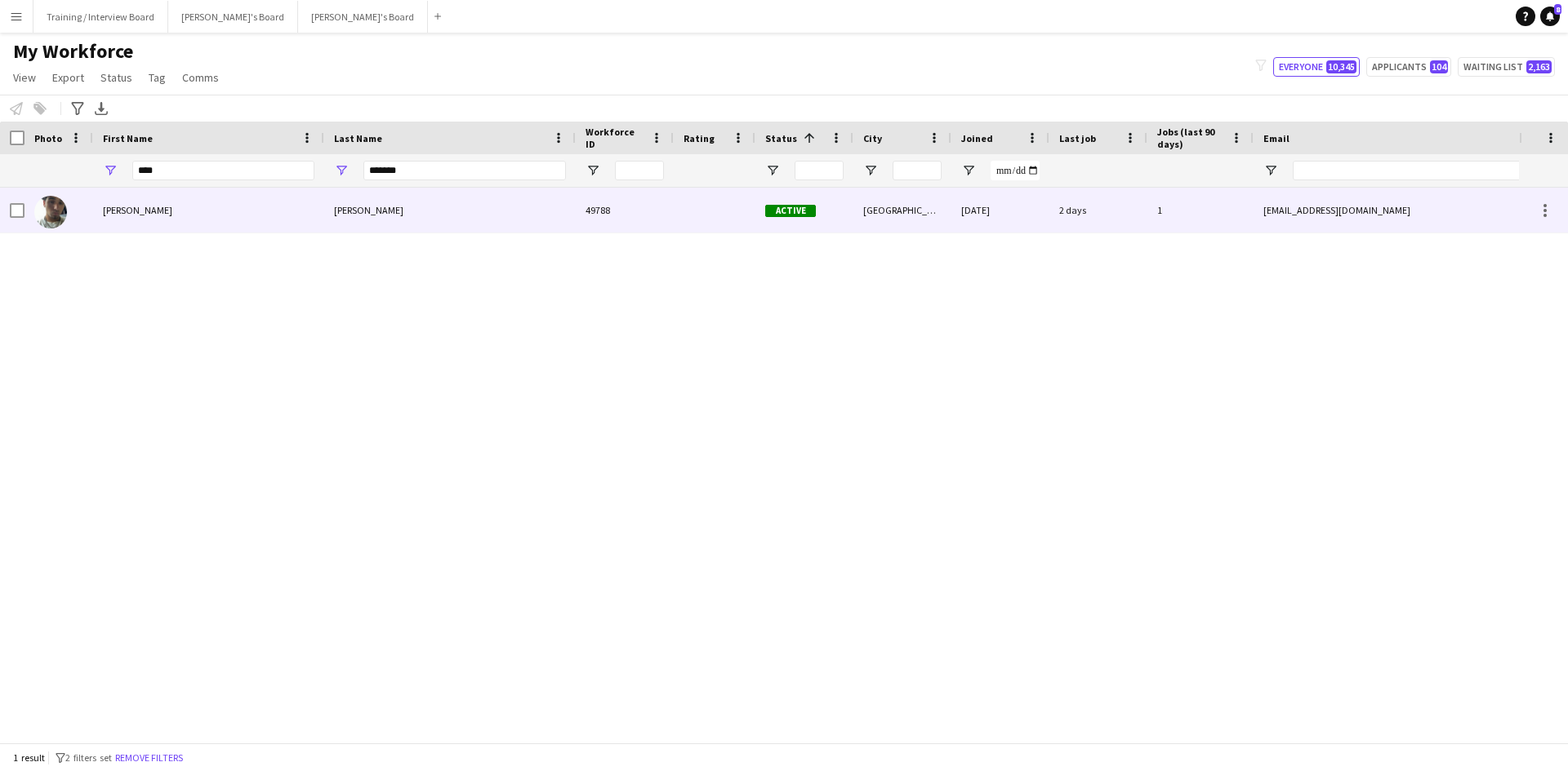
click at [18, 202] on div at bounding box center [17, 210] width 15 height 46
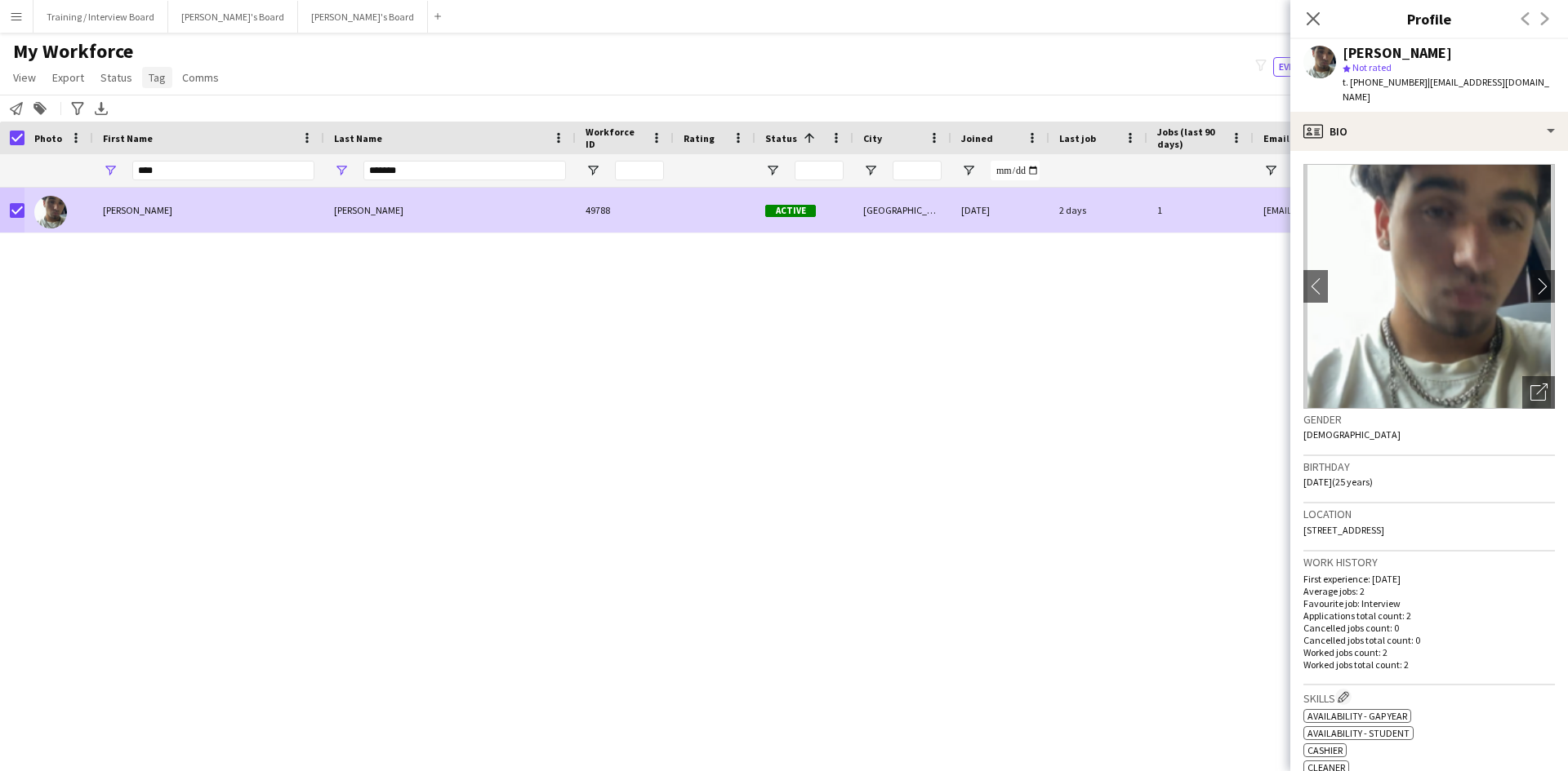
click at [150, 76] on span "Tag" at bounding box center [158, 77] width 18 height 15
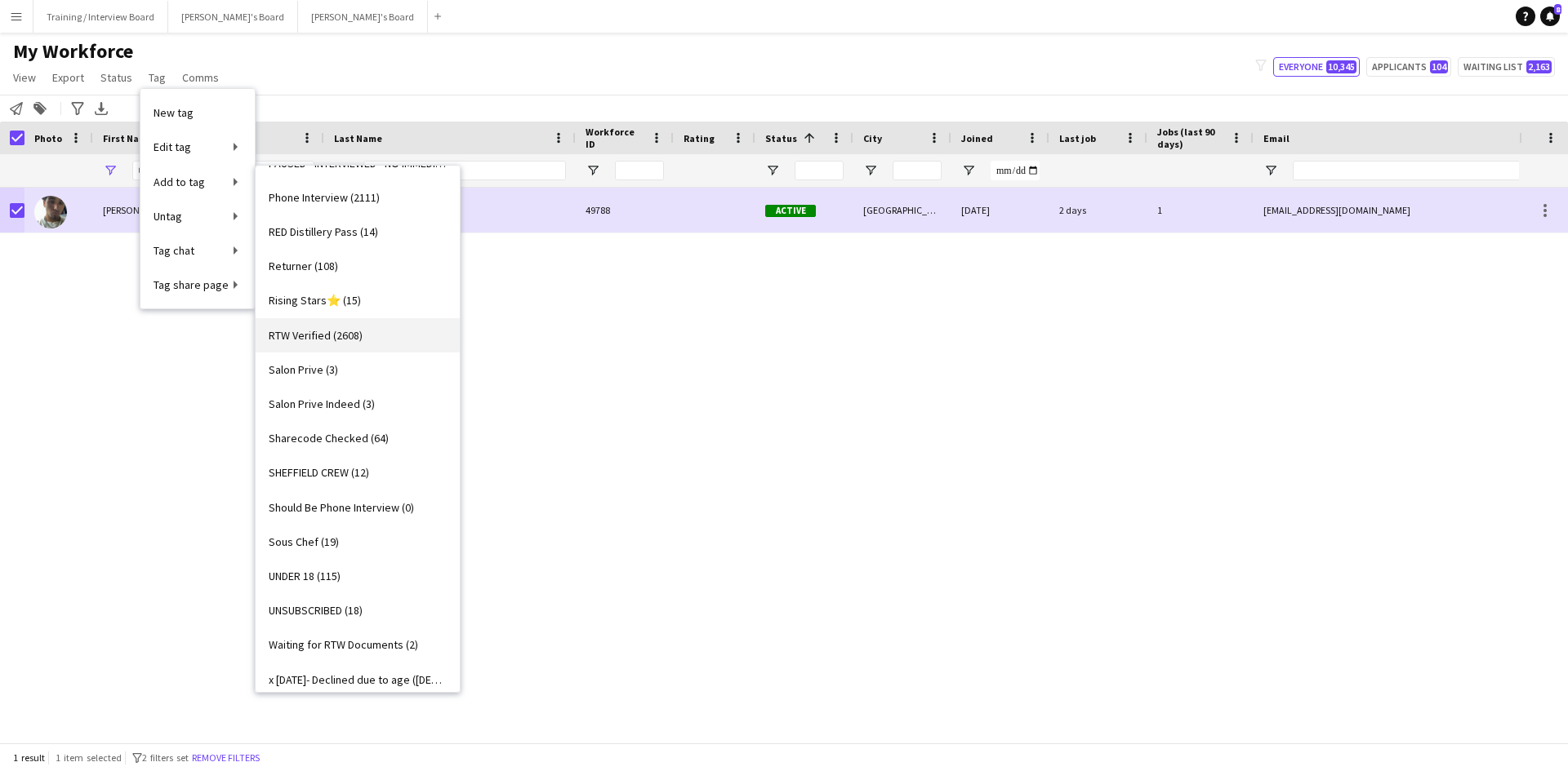
click at [294, 336] on span "RTW Verified (2608)" at bounding box center [315, 335] width 94 height 15
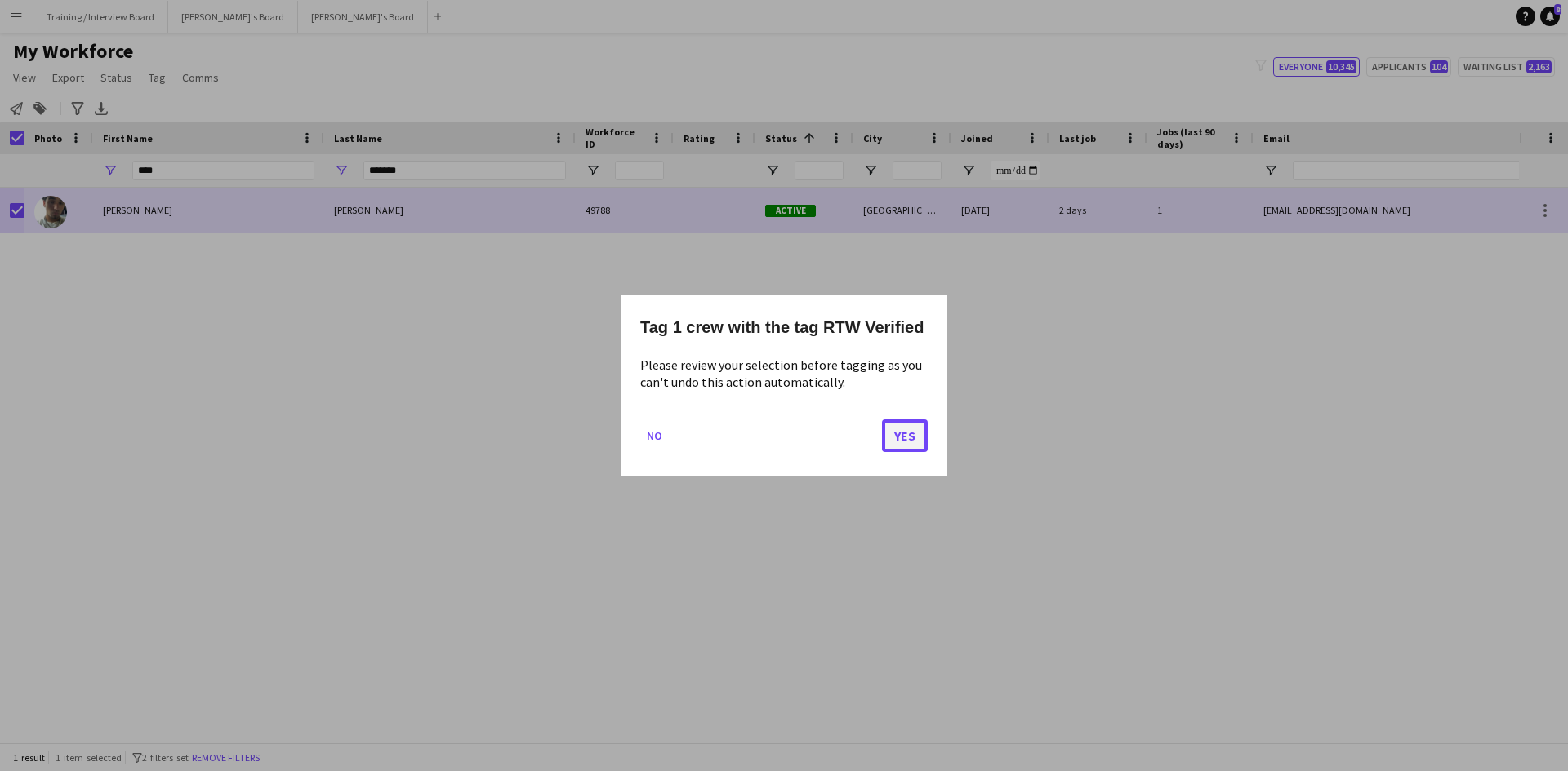
click at [911, 430] on button "Yes" at bounding box center [905, 437] width 46 height 33
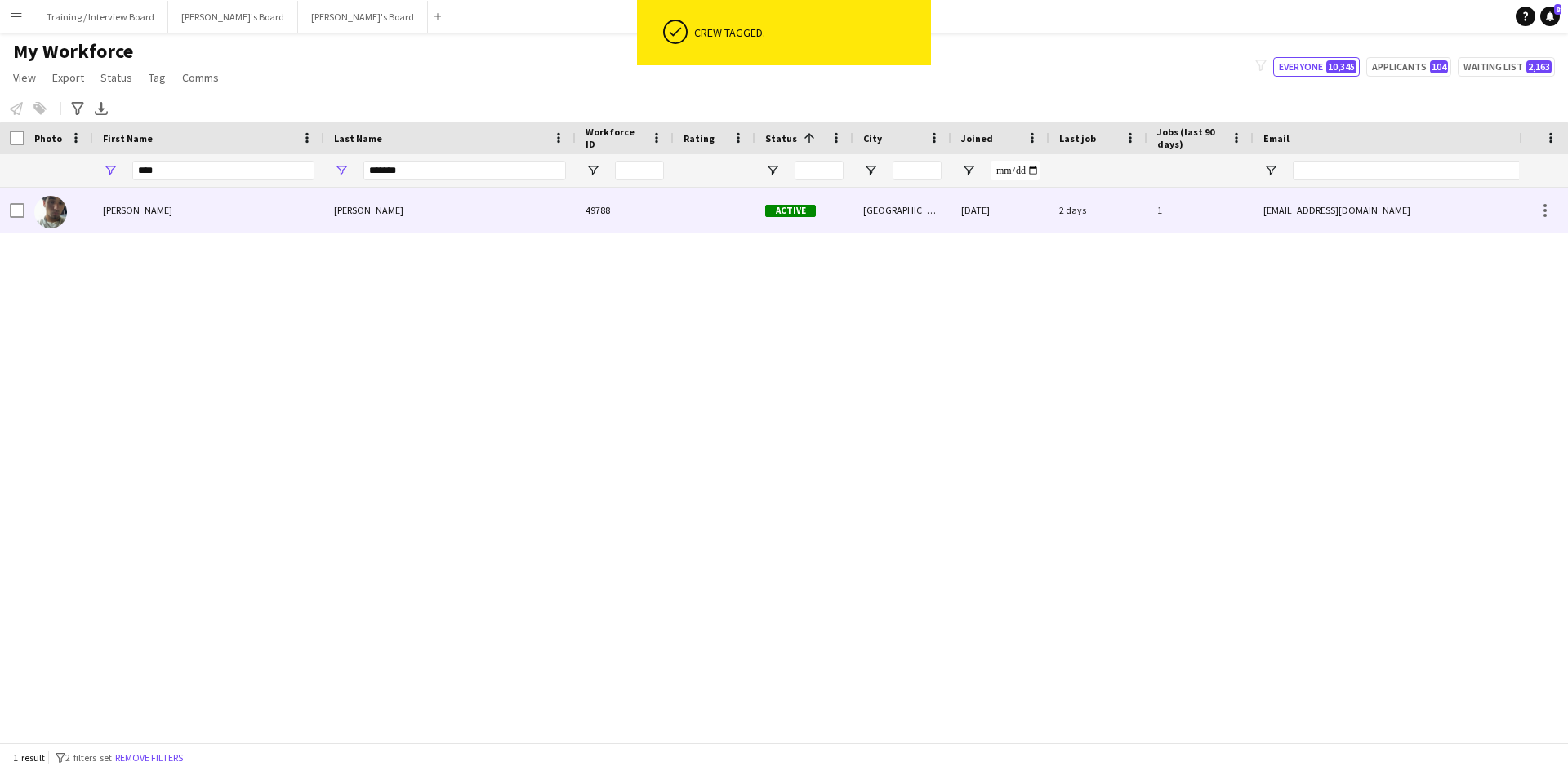
click at [24, 201] on div at bounding box center [58, 210] width 69 height 45
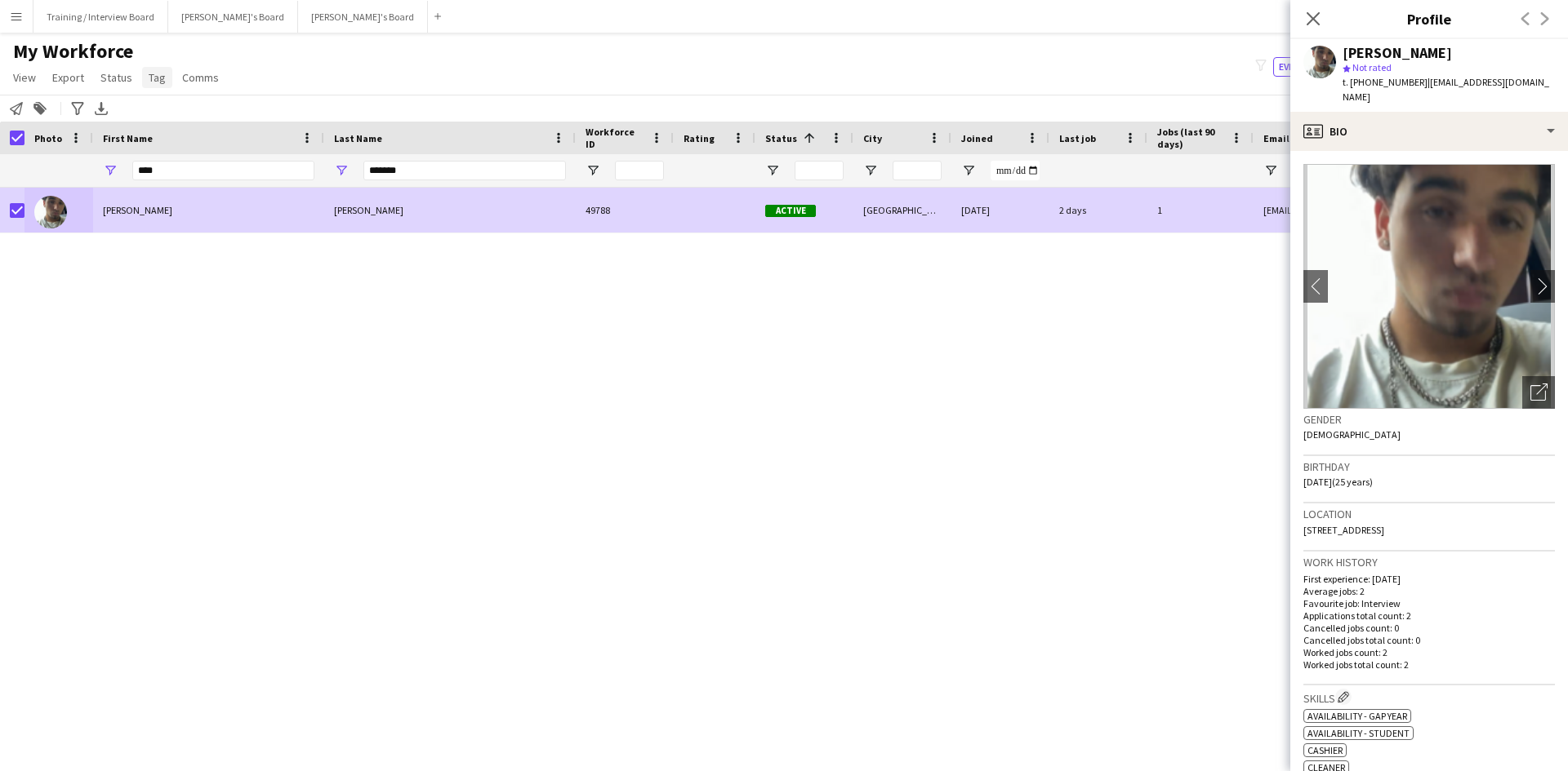
click at [160, 76] on span "Tag" at bounding box center [158, 77] width 18 height 15
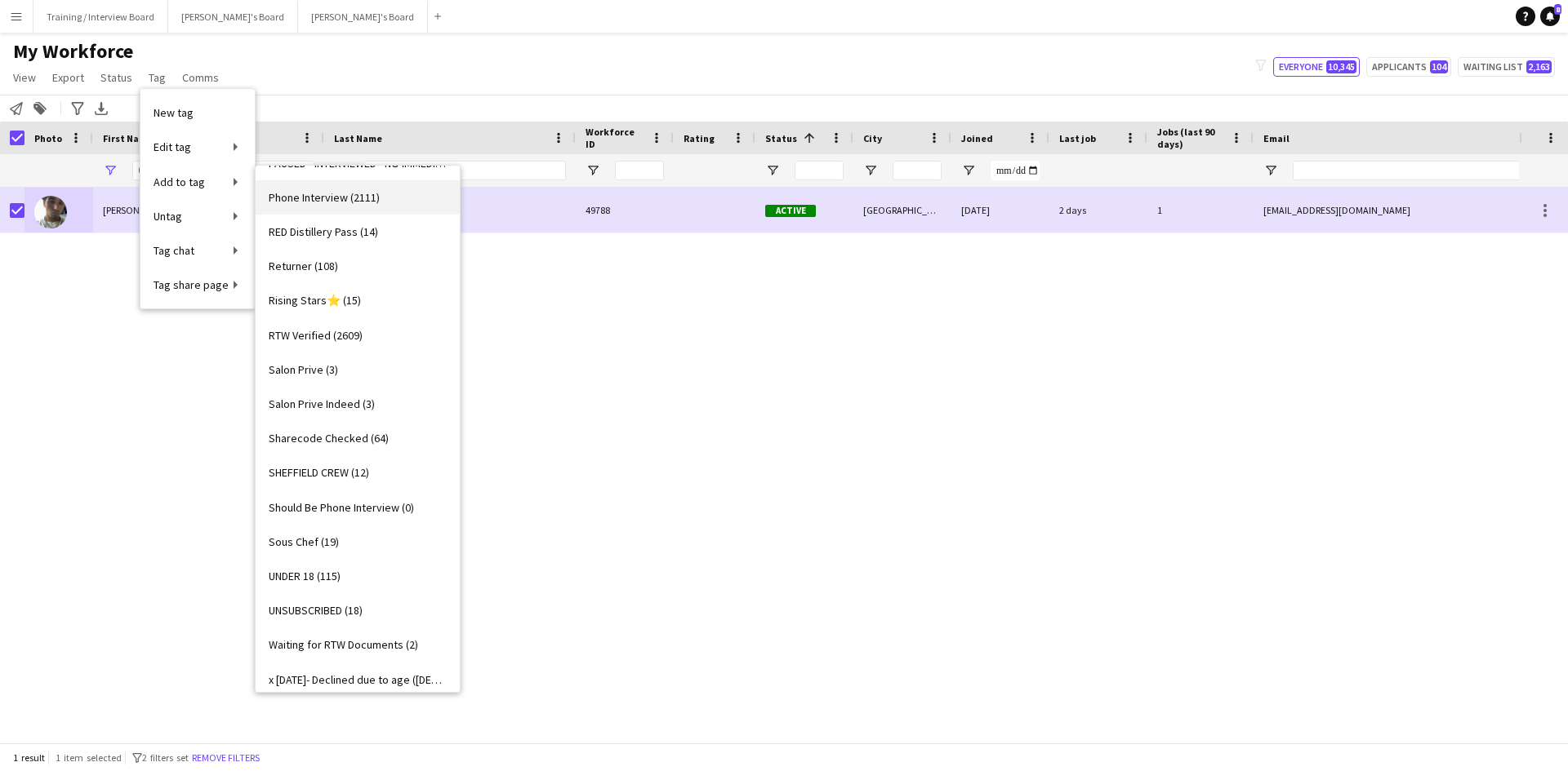
click at [322, 201] on span "Phone Interview (2111)" at bounding box center [324, 197] width 111 height 15
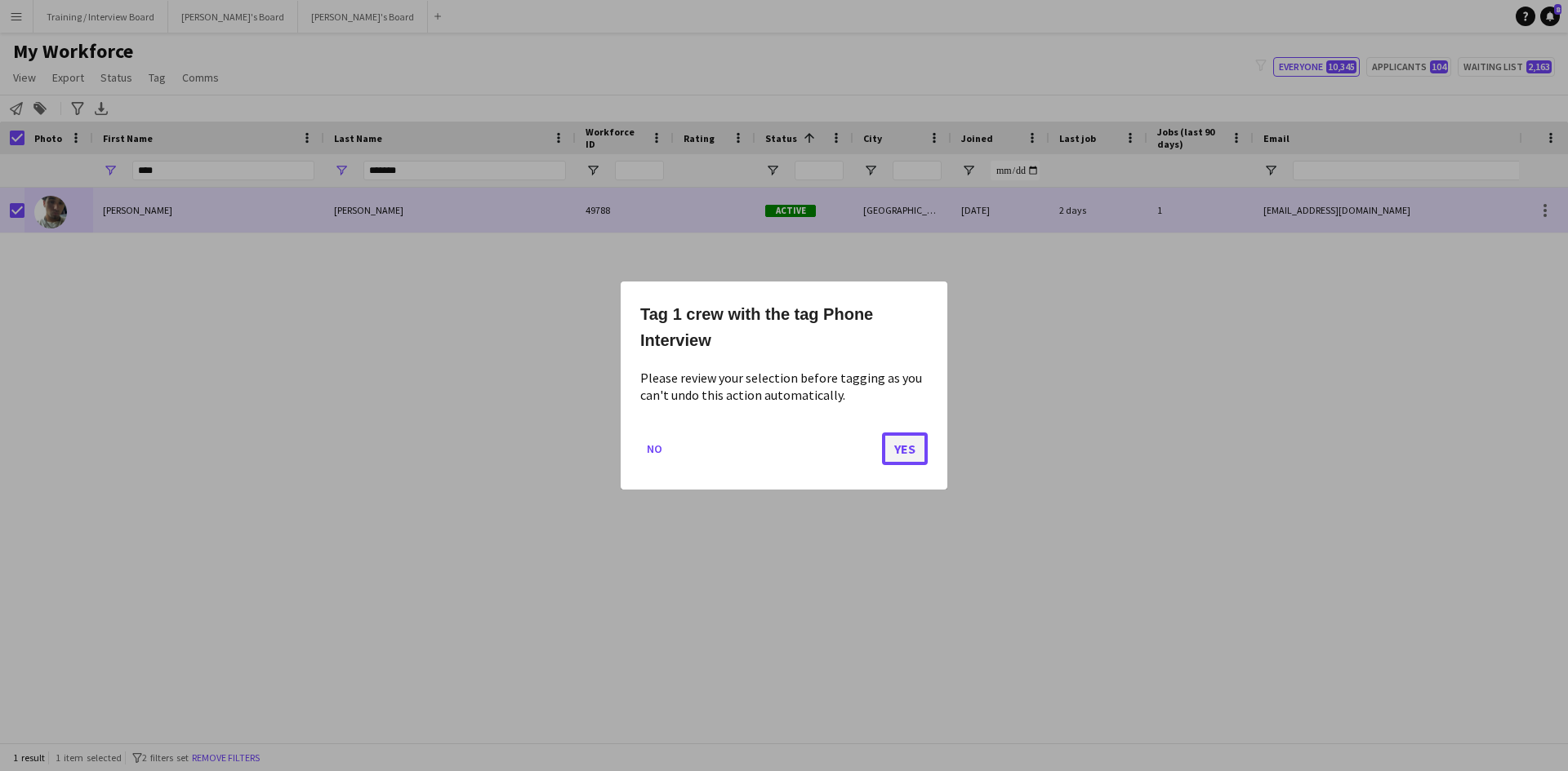
click at [909, 445] on button "Yes" at bounding box center [905, 449] width 46 height 33
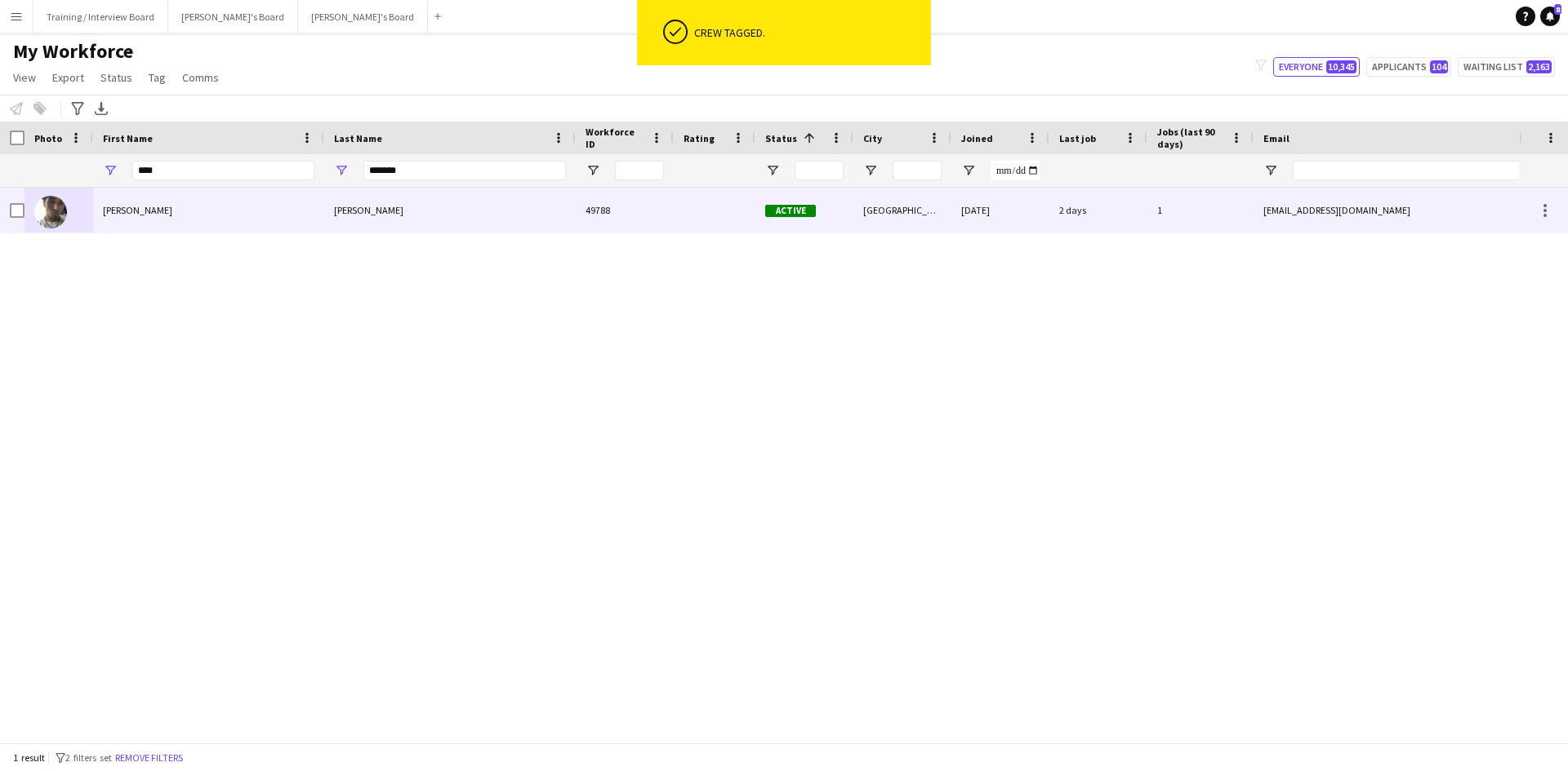
click at [427, 207] on div "Chilton" at bounding box center [449, 210] width 252 height 45
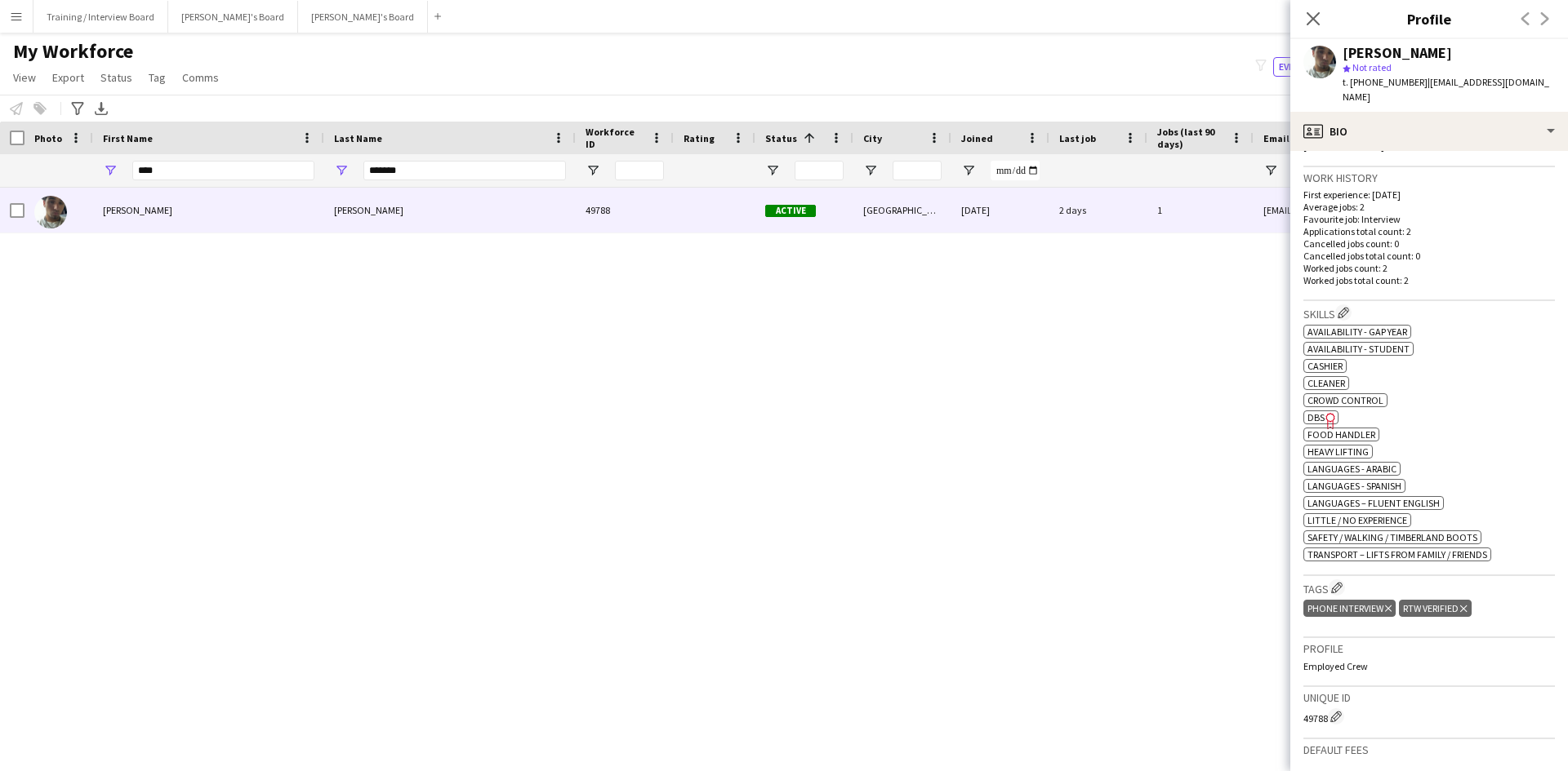
scroll to position [408, 0]
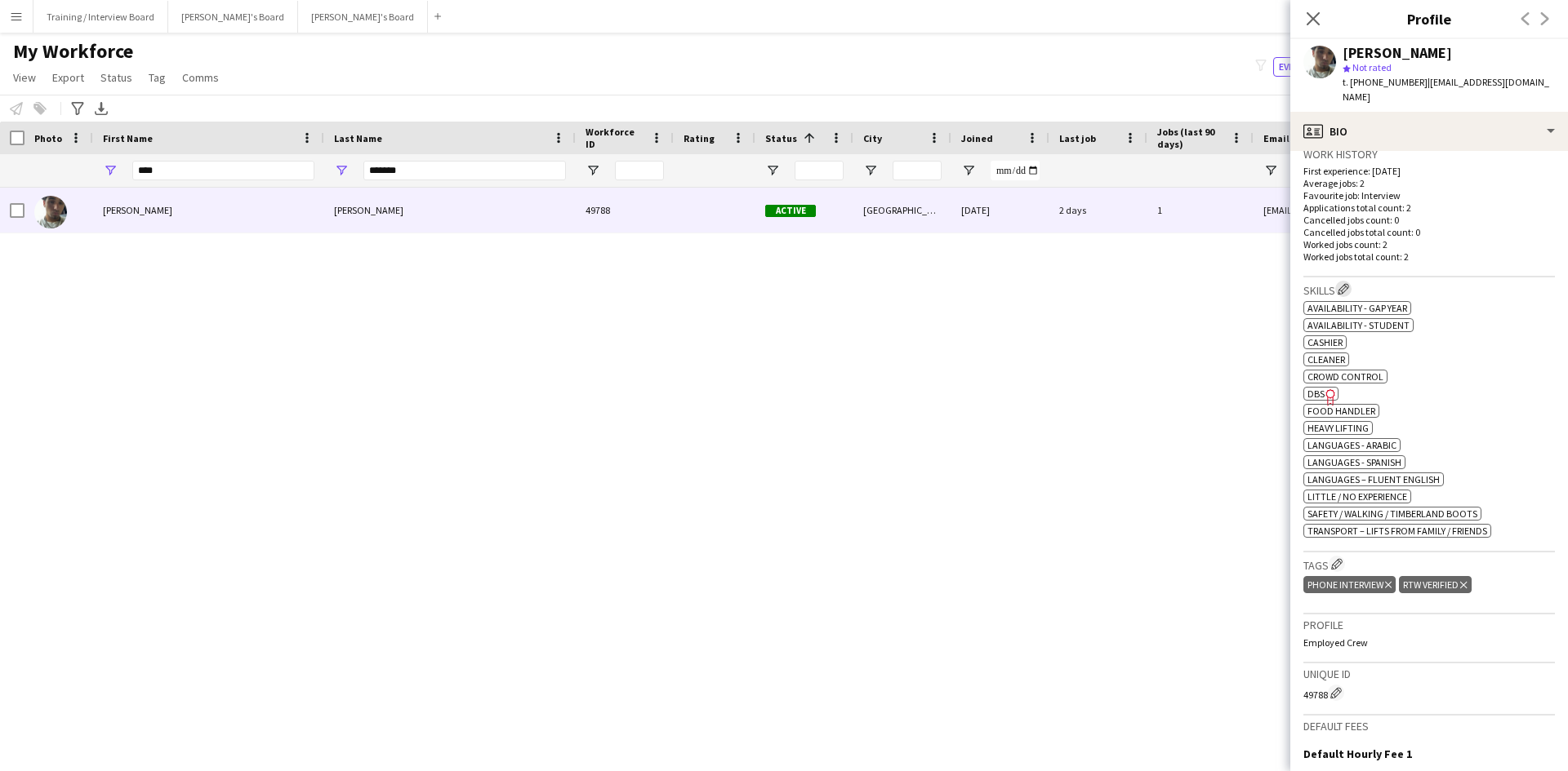
click at [1346, 283] on app-icon "Edit crew company skills" at bounding box center [1343, 289] width 12 height 12
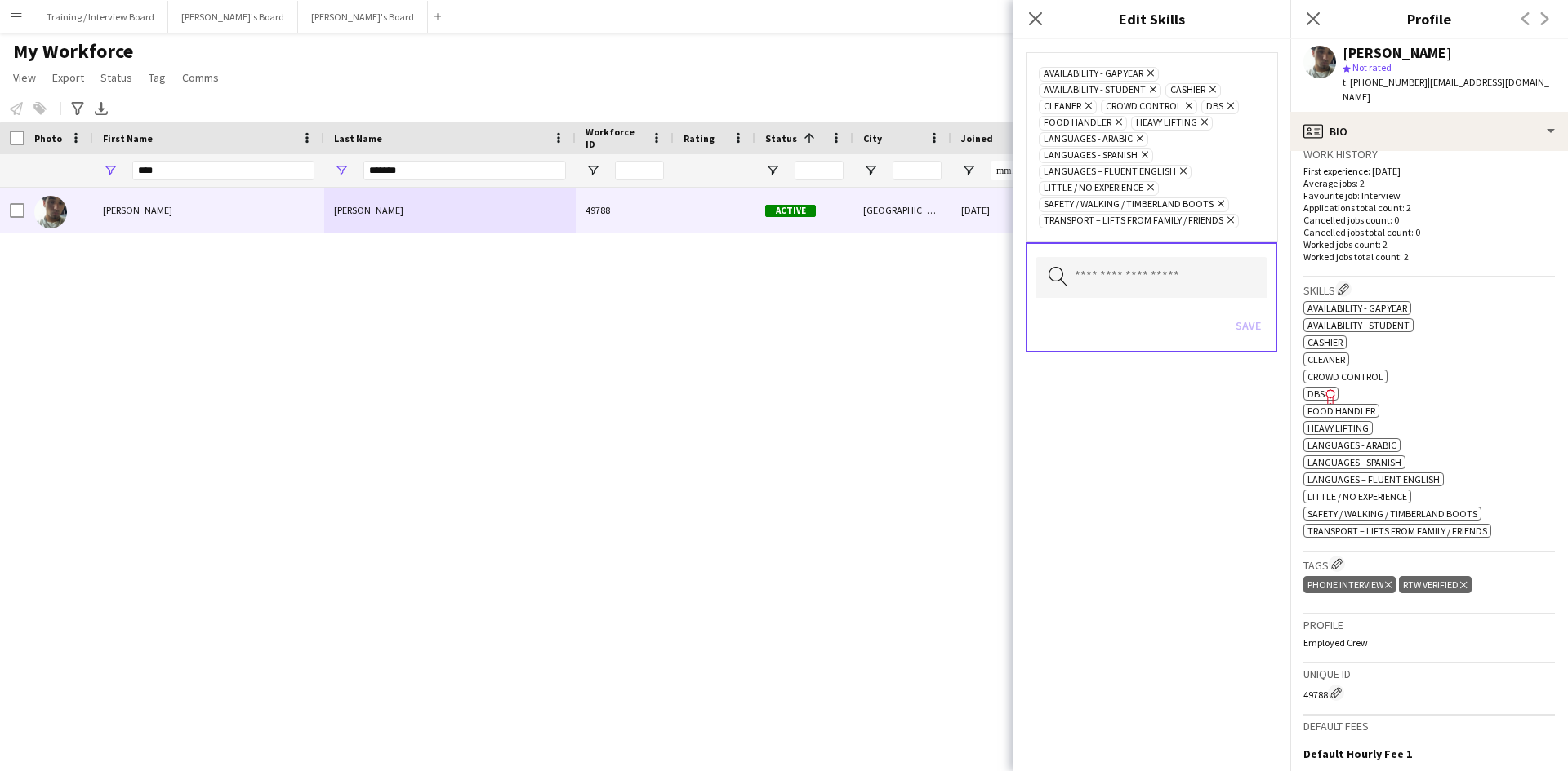
click at [1213, 91] on icon "Remove" at bounding box center [1210, 88] width 11 height 11
click at [1124, 101] on icon "Remove" at bounding box center [1124, 105] width 11 height 11
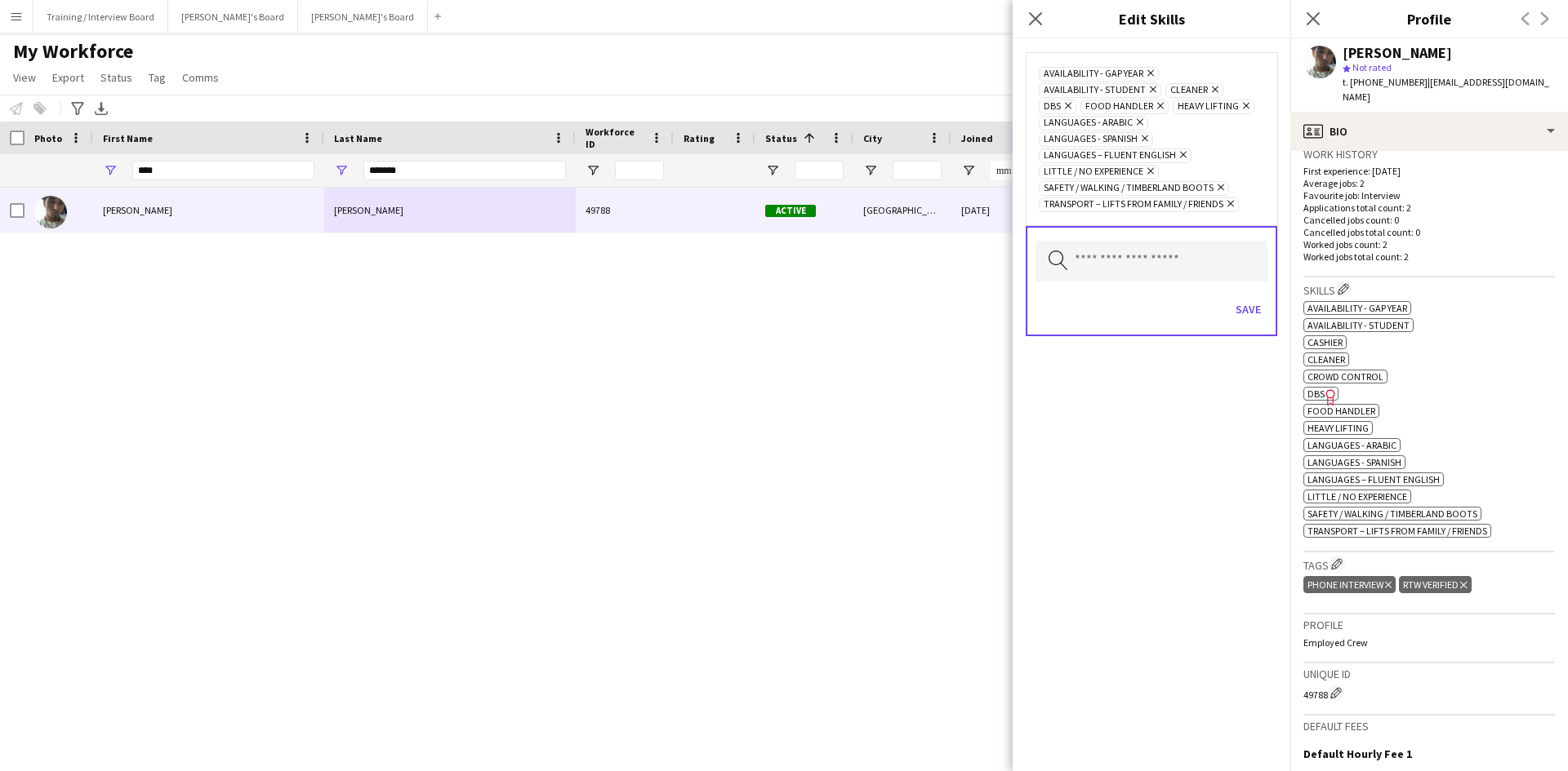
click at [1159, 103] on icon "Remove" at bounding box center [1158, 105] width 11 height 11
click at [1260, 313] on button "Save" at bounding box center [1248, 309] width 38 height 26
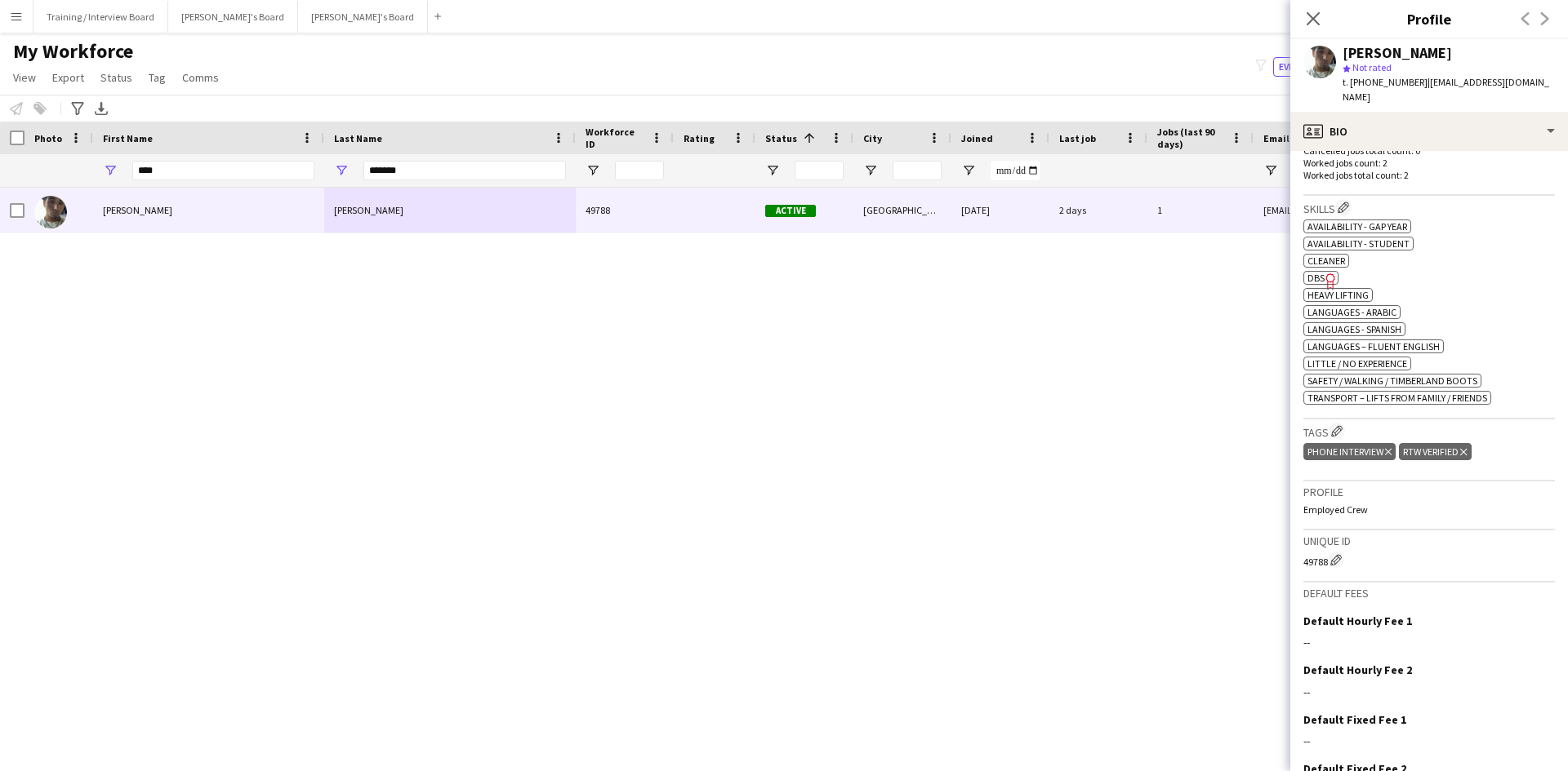
scroll to position [574, 0]
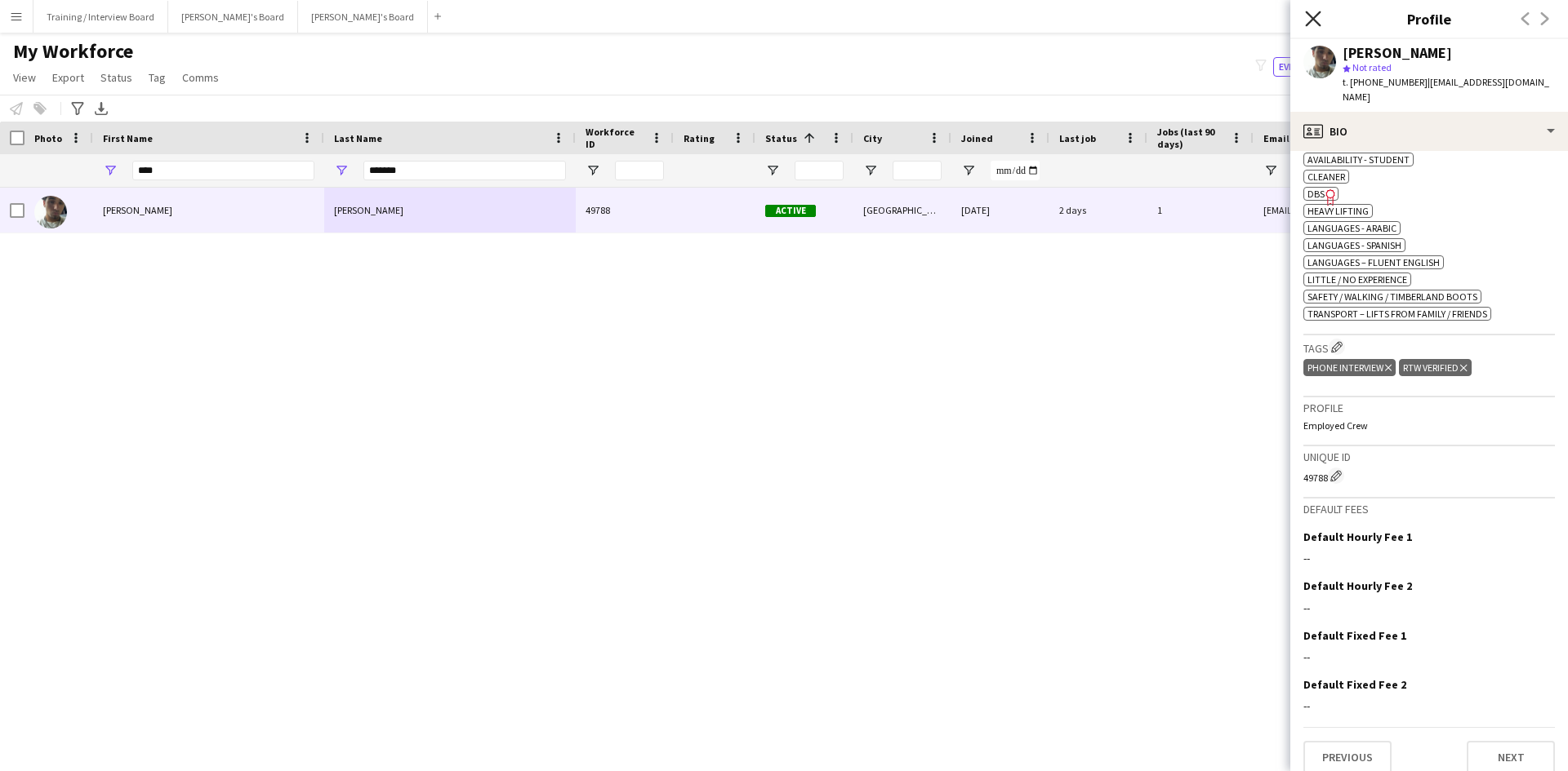
click at [1320, 14] on icon "Close pop-in" at bounding box center [1313, 18] width 16 height 16
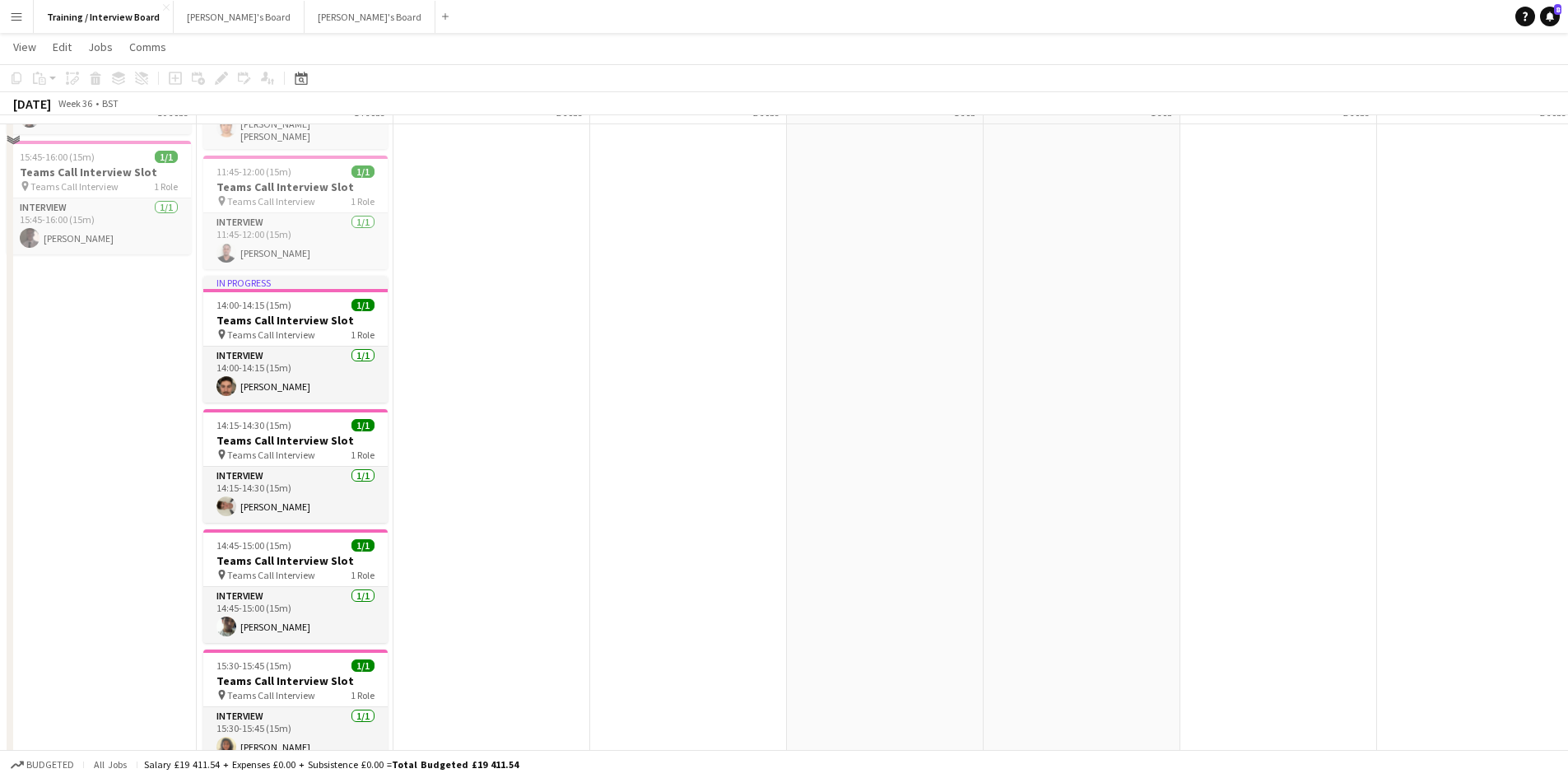
scroll to position [1070, 0]
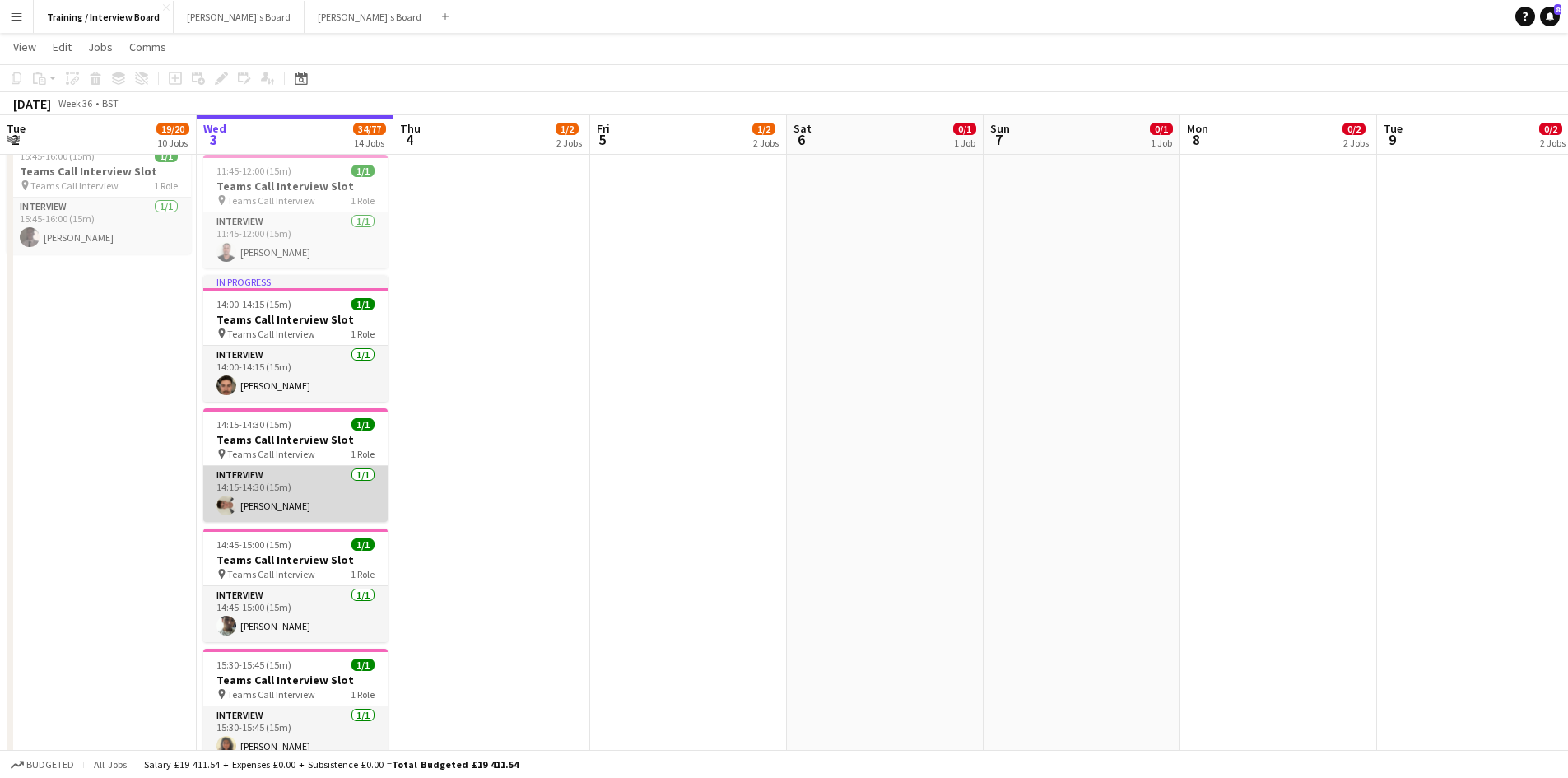
click at [292, 500] on app-card-role "Interview [DATE] 14:15-14:30 (15m) [PERSON_NAME]" at bounding box center [295, 493] width 184 height 56
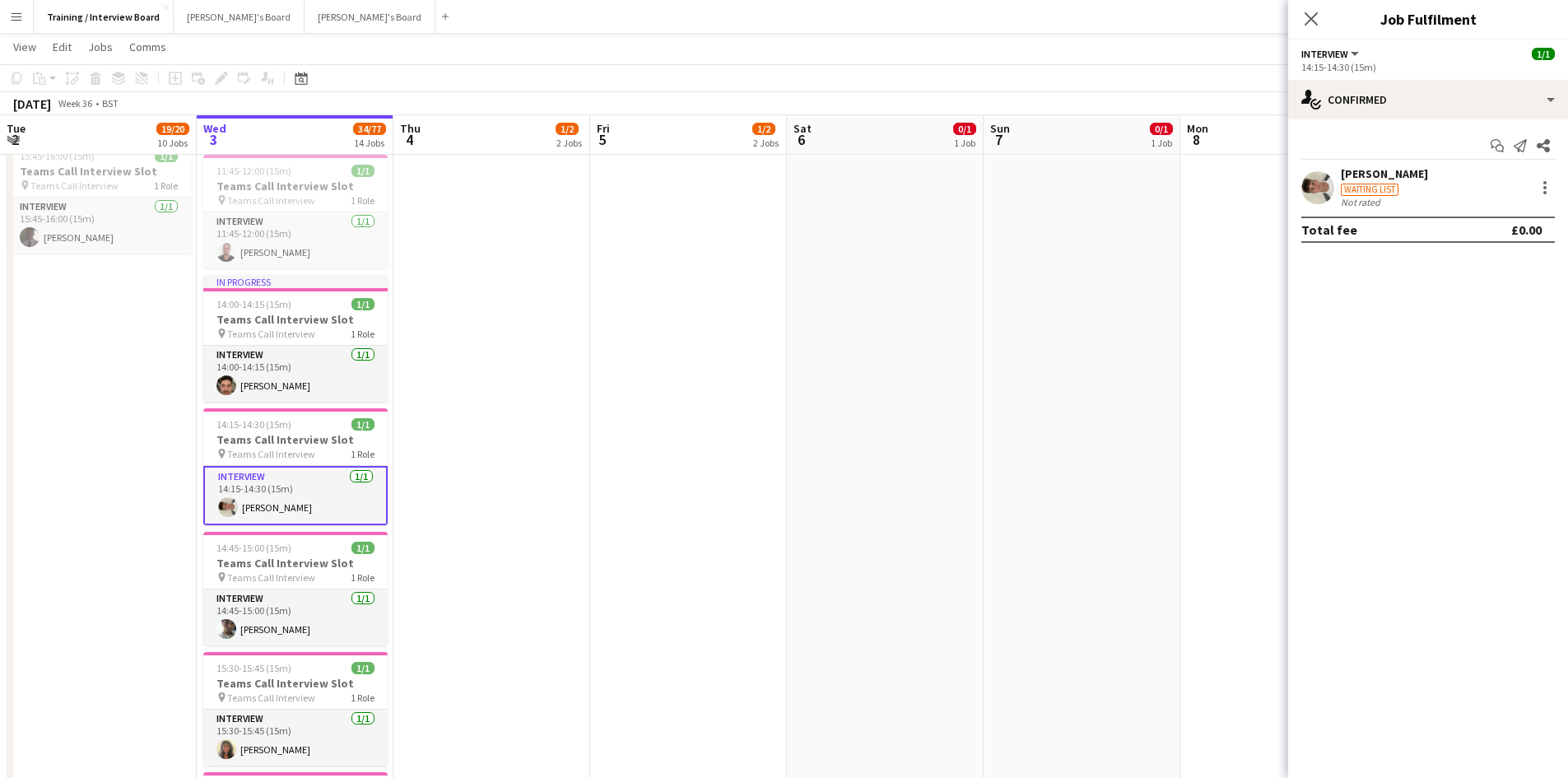
click at [1369, 170] on div "[PERSON_NAME]" at bounding box center [1385, 174] width 87 height 15
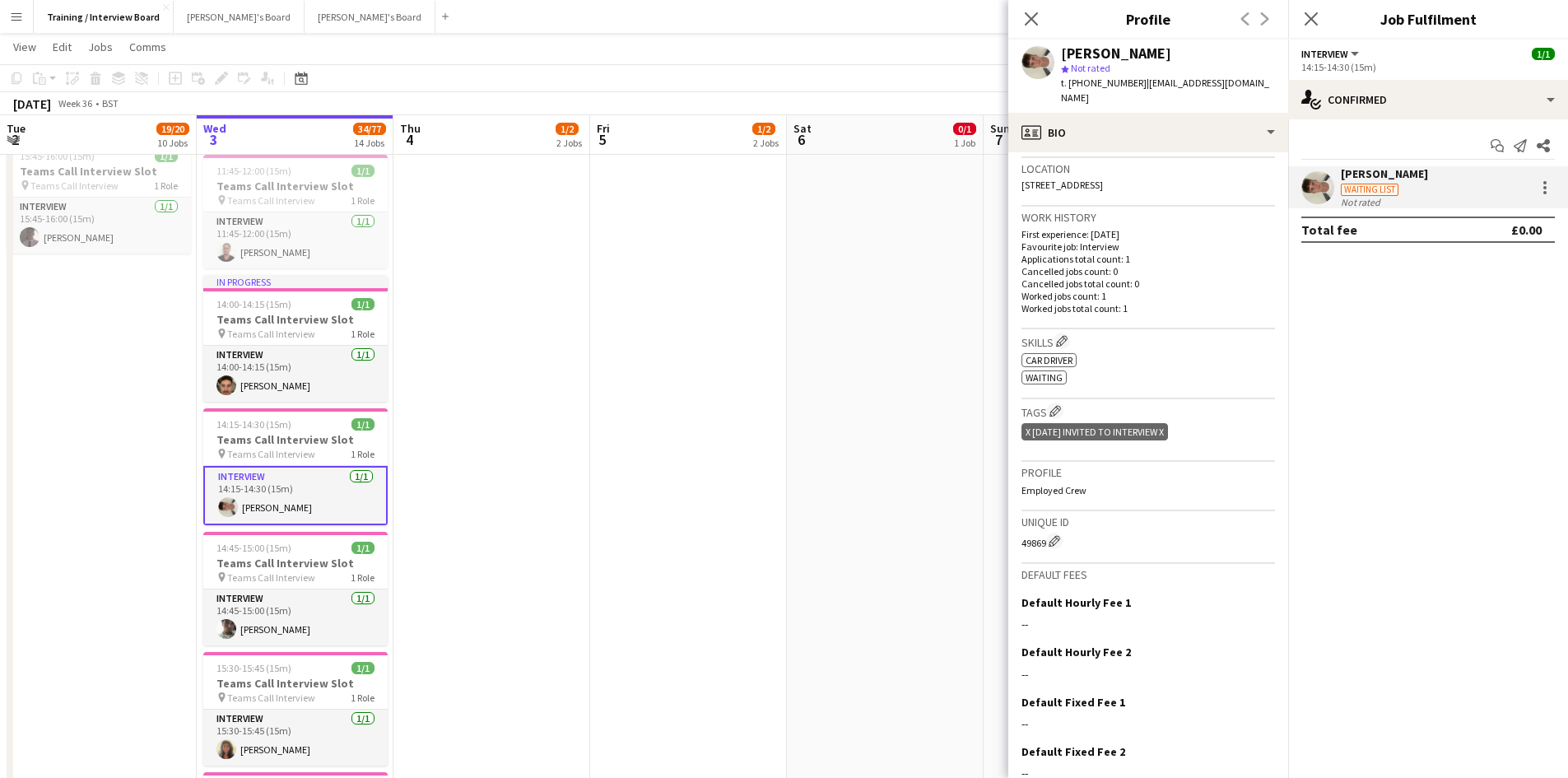
scroll to position [411, 0]
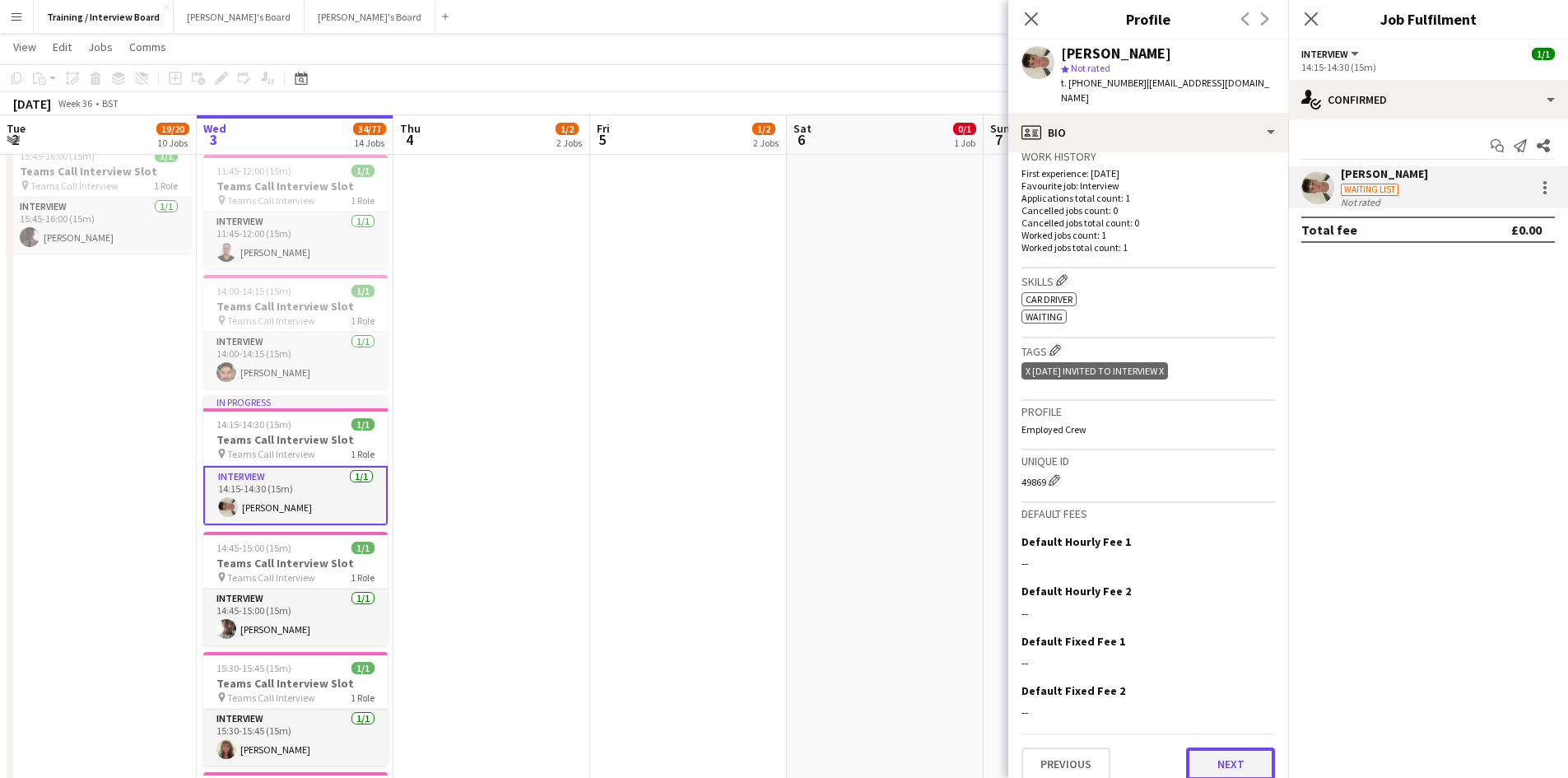
click at [1217, 749] on button "Next" at bounding box center [1231, 764] width 89 height 33
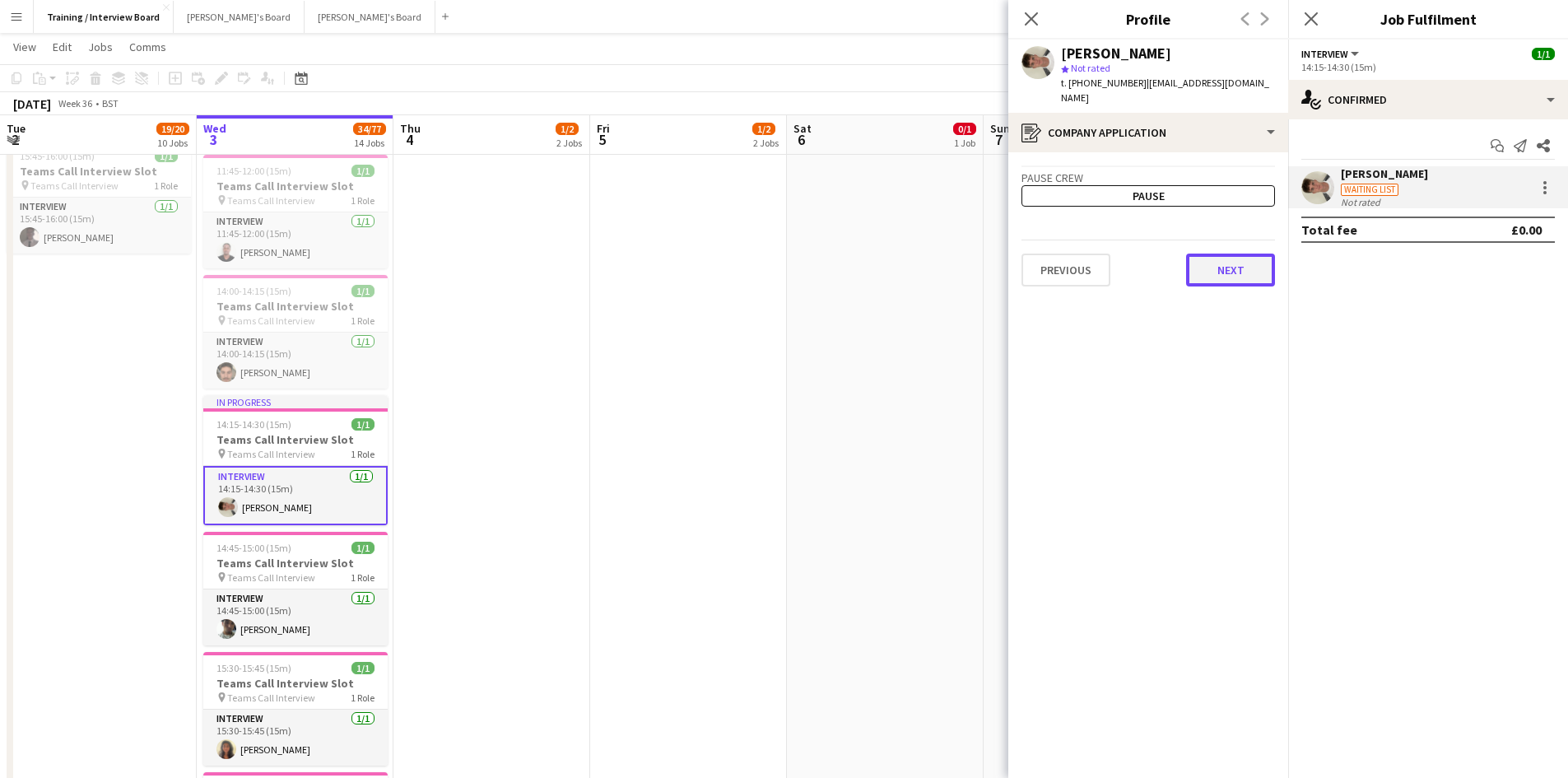
click at [1214, 254] on button "Next" at bounding box center [1231, 271] width 89 height 33
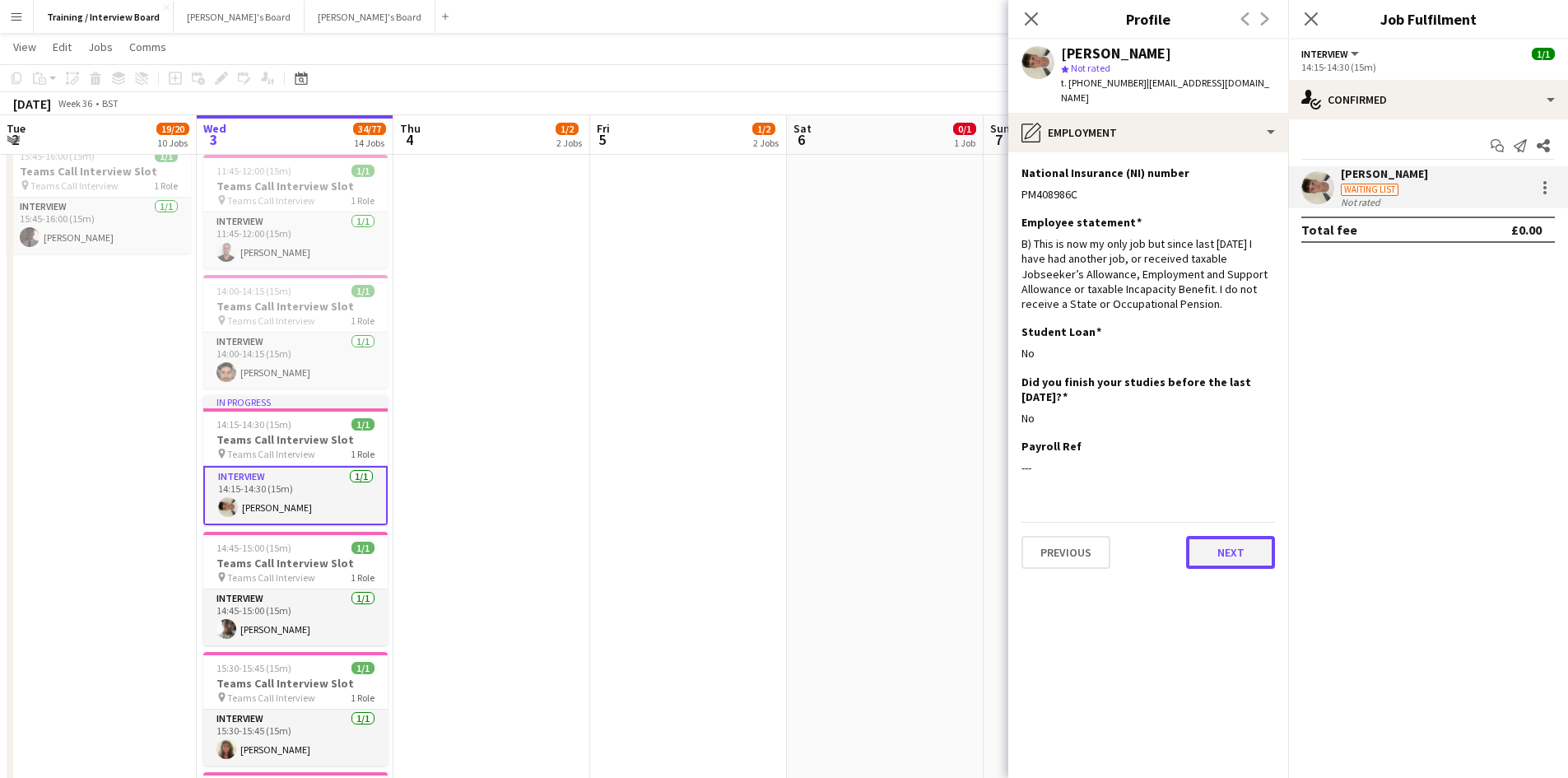
click at [1239, 537] on button "Next" at bounding box center [1231, 553] width 89 height 33
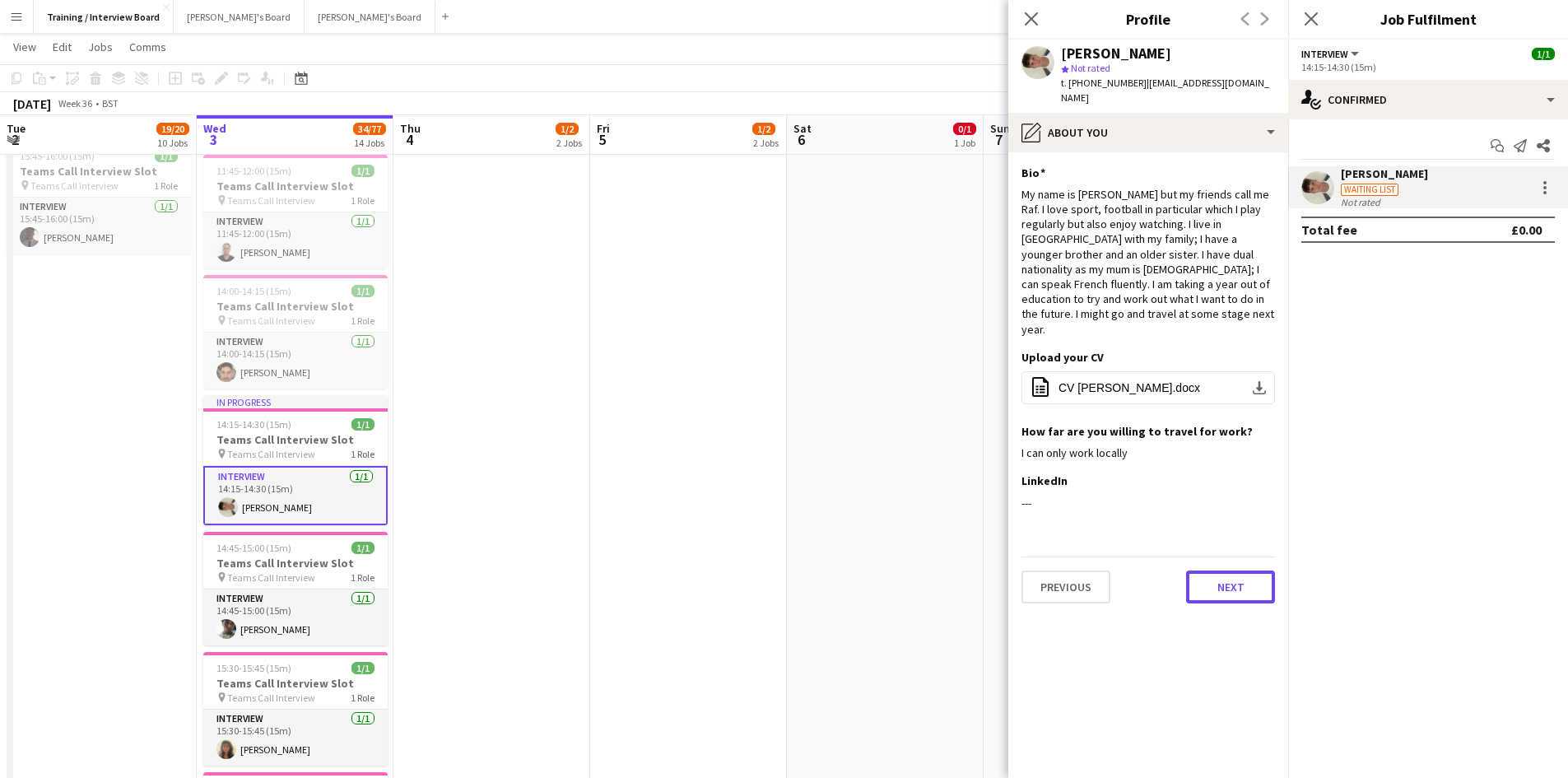
click at [1207, 571] on button "Next" at bounding box center [1231, 588] width 89 height 33
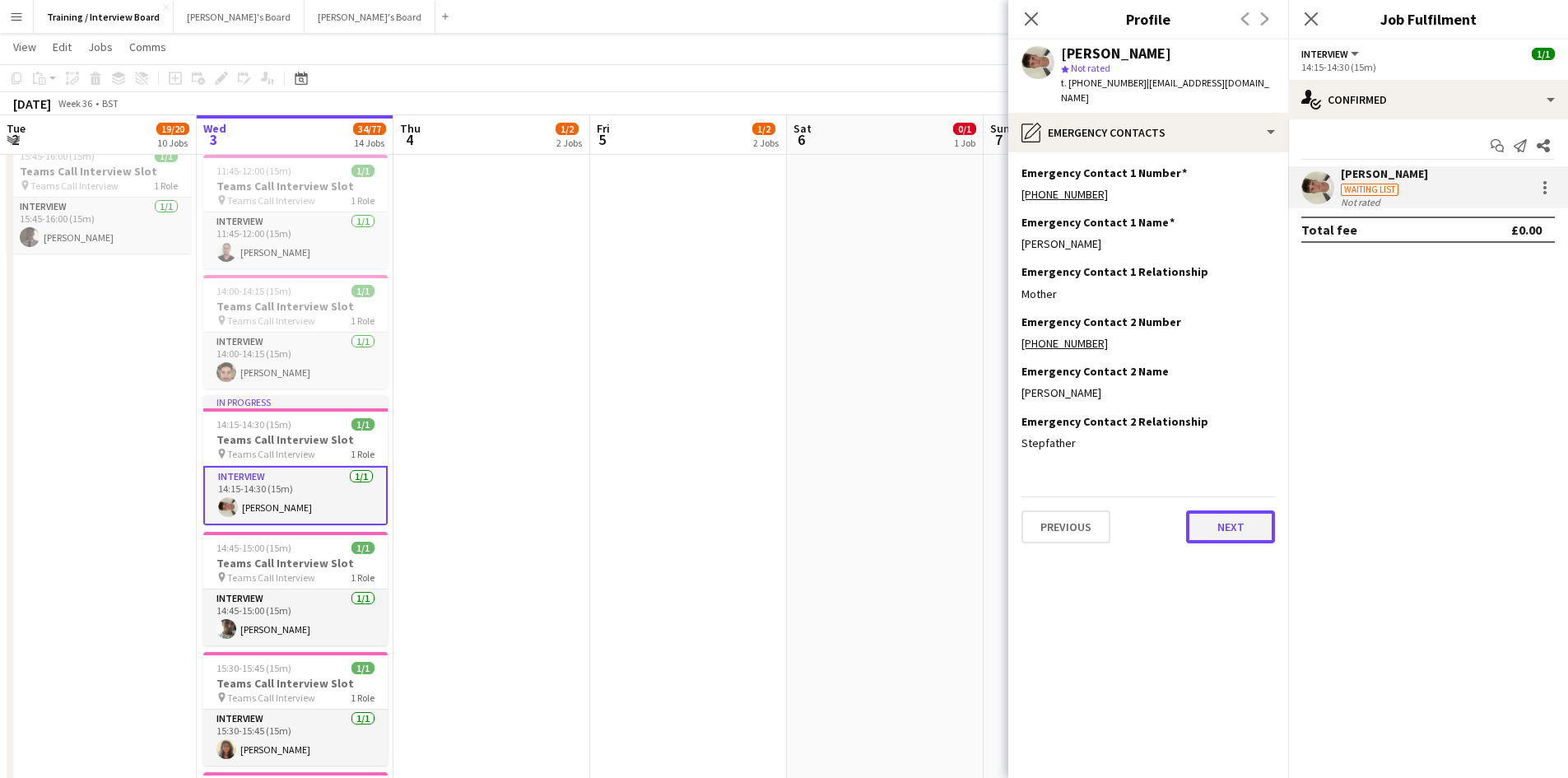
click at [1203, 511] on button "Next" at bounding box center [1231, 528] width 89 height 33
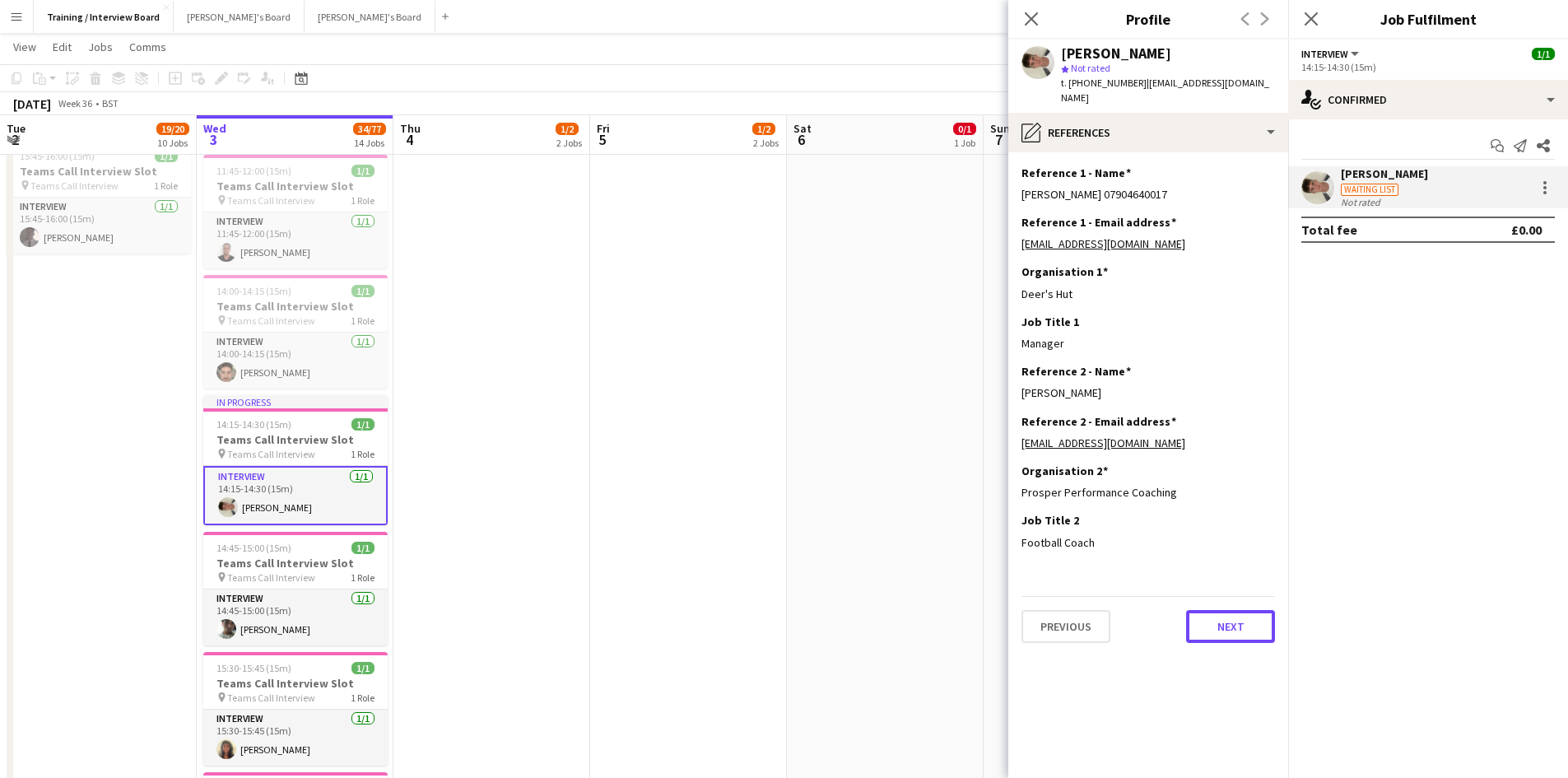
click at [1235, 613] on button "Next" at bounding box center [1231, 627] width 89 height 33
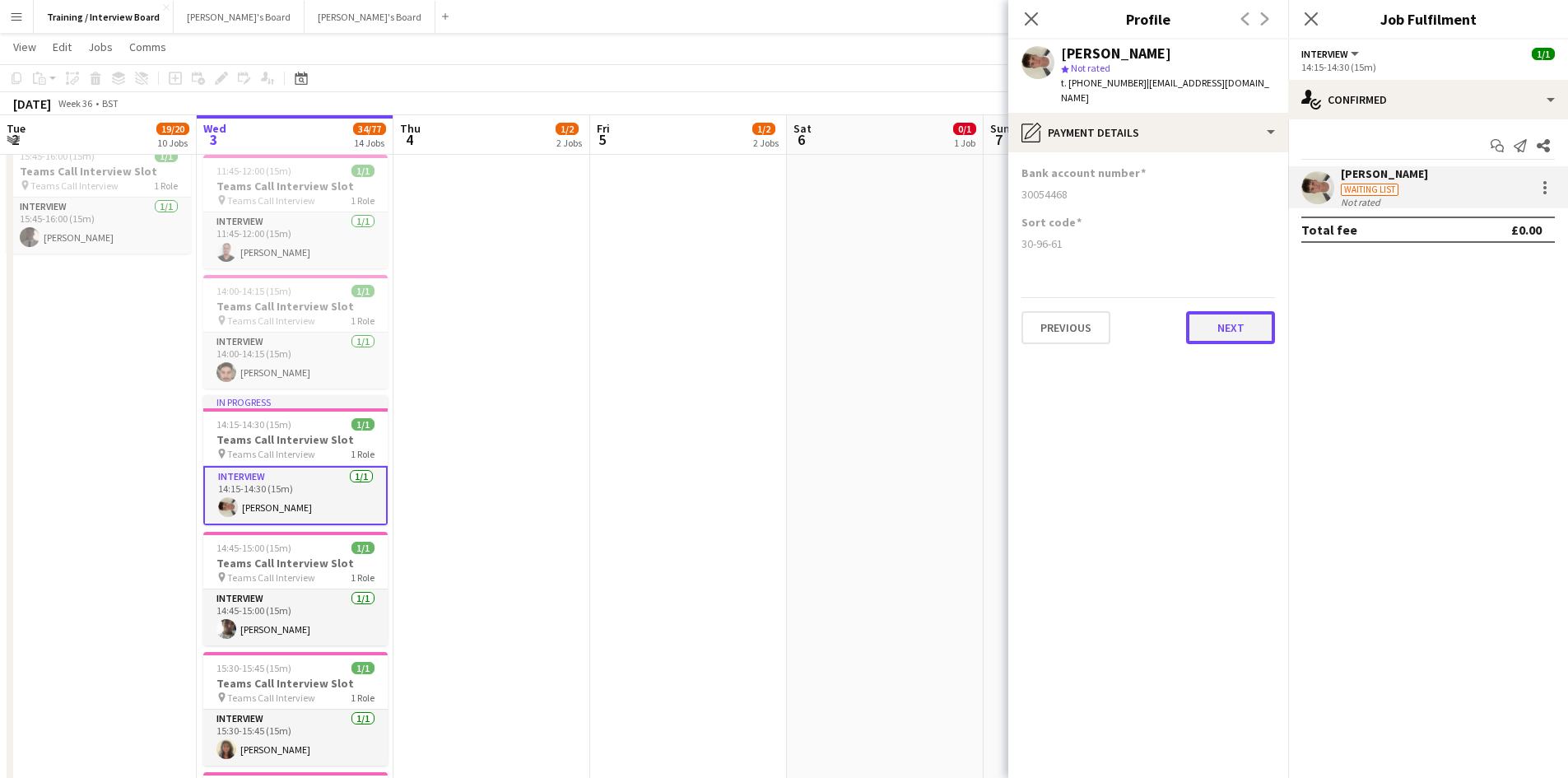
click at [1230, 311] on button "Next" at bounding box center [1231, 328] width 89 height 33
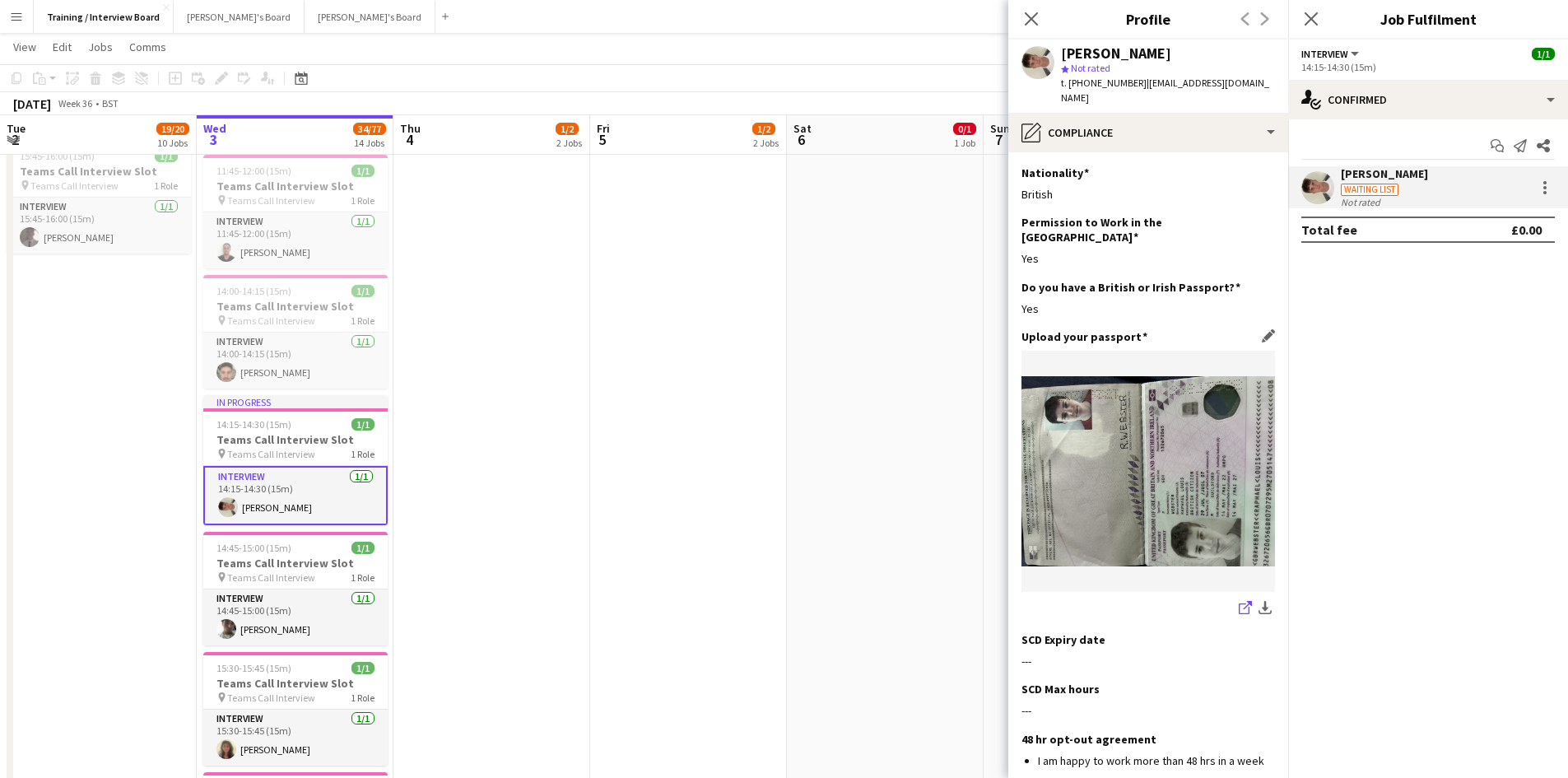
click at [1239, 603] on icon at bounding box center [1244, 608] width 11 height 11
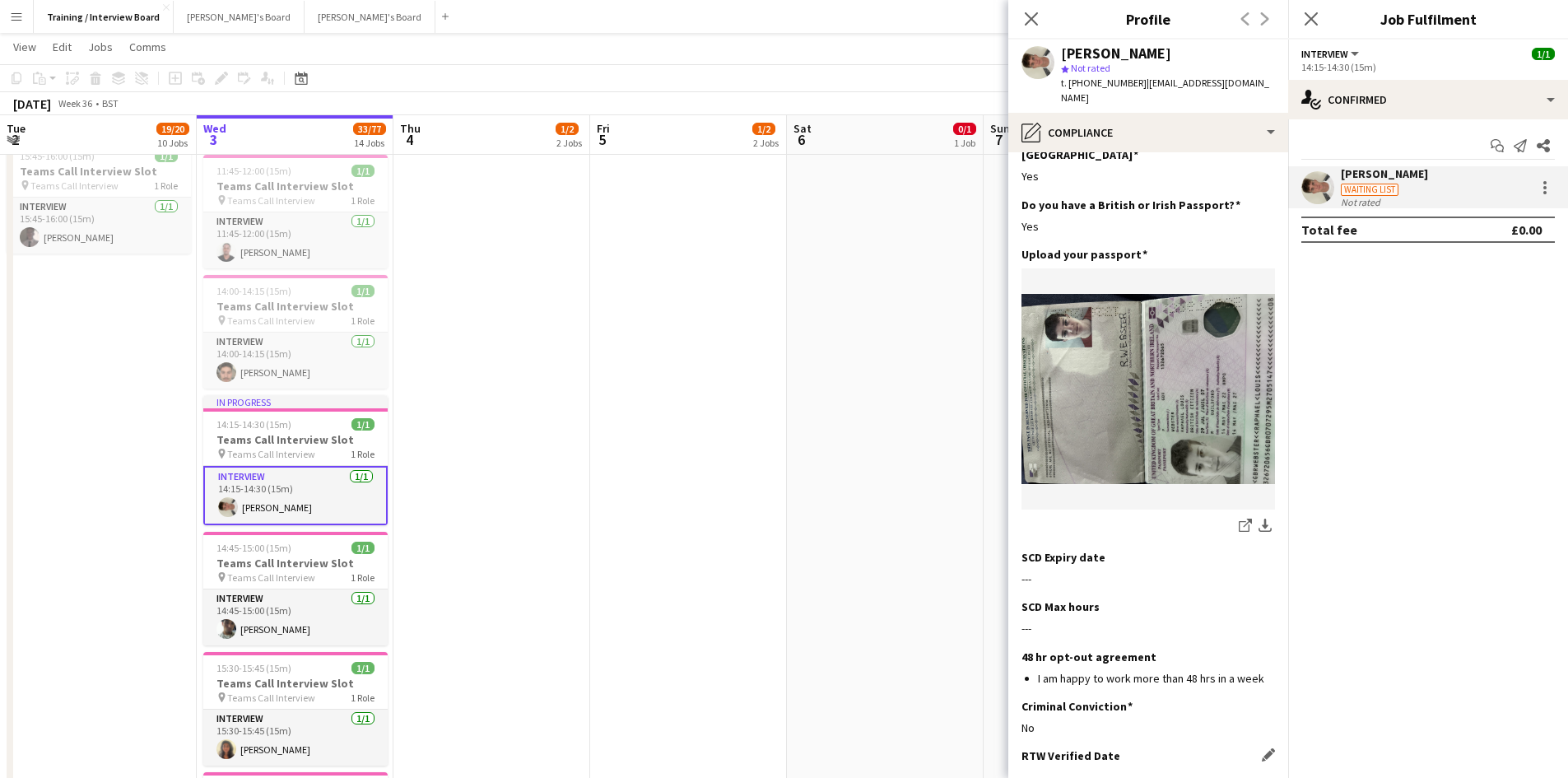
scroll to position [247, 0]
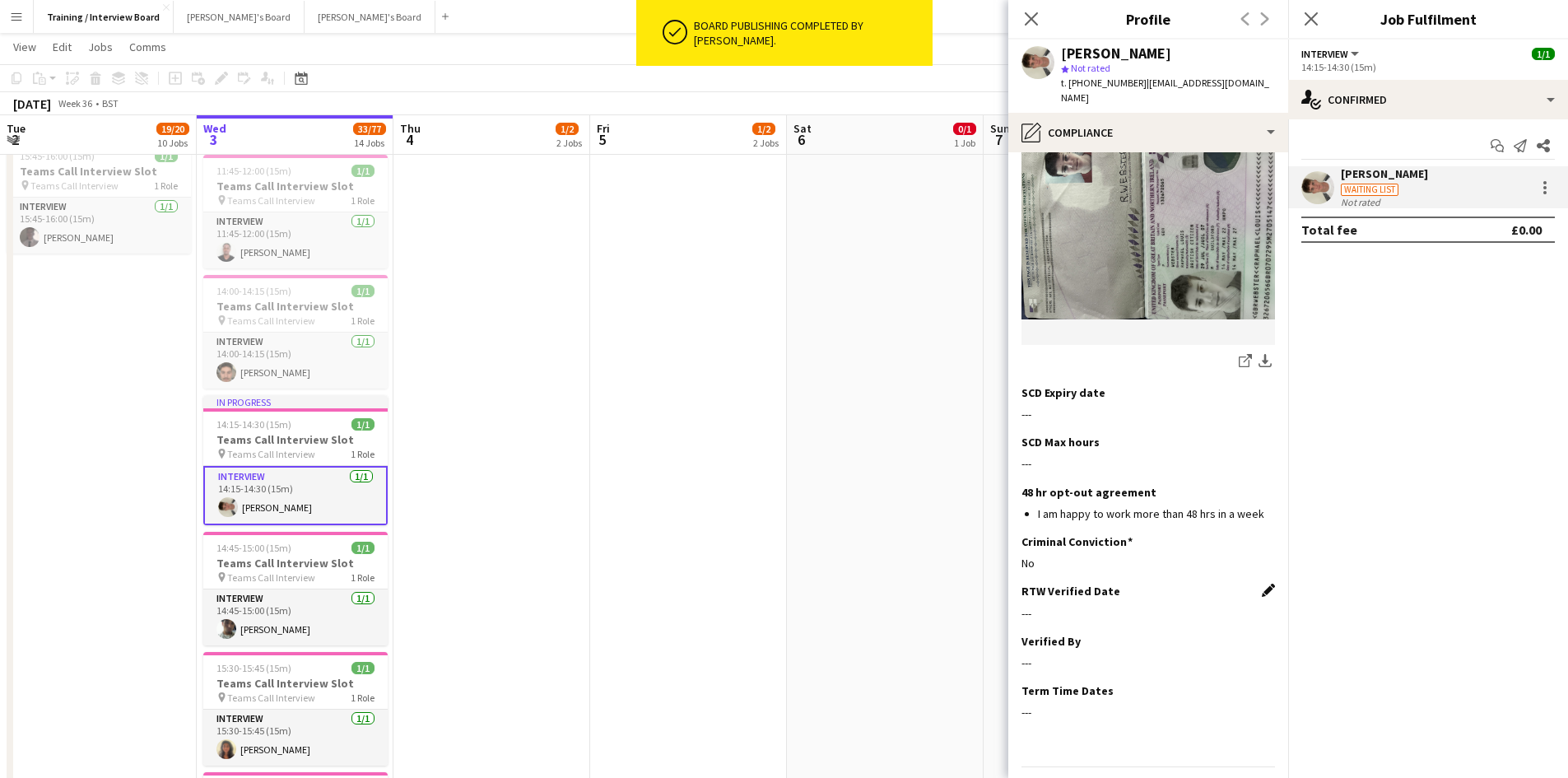
click at [1262, 584] on app-icon "Edit this field" at bounding box center [1268, 590] width 13 height 13
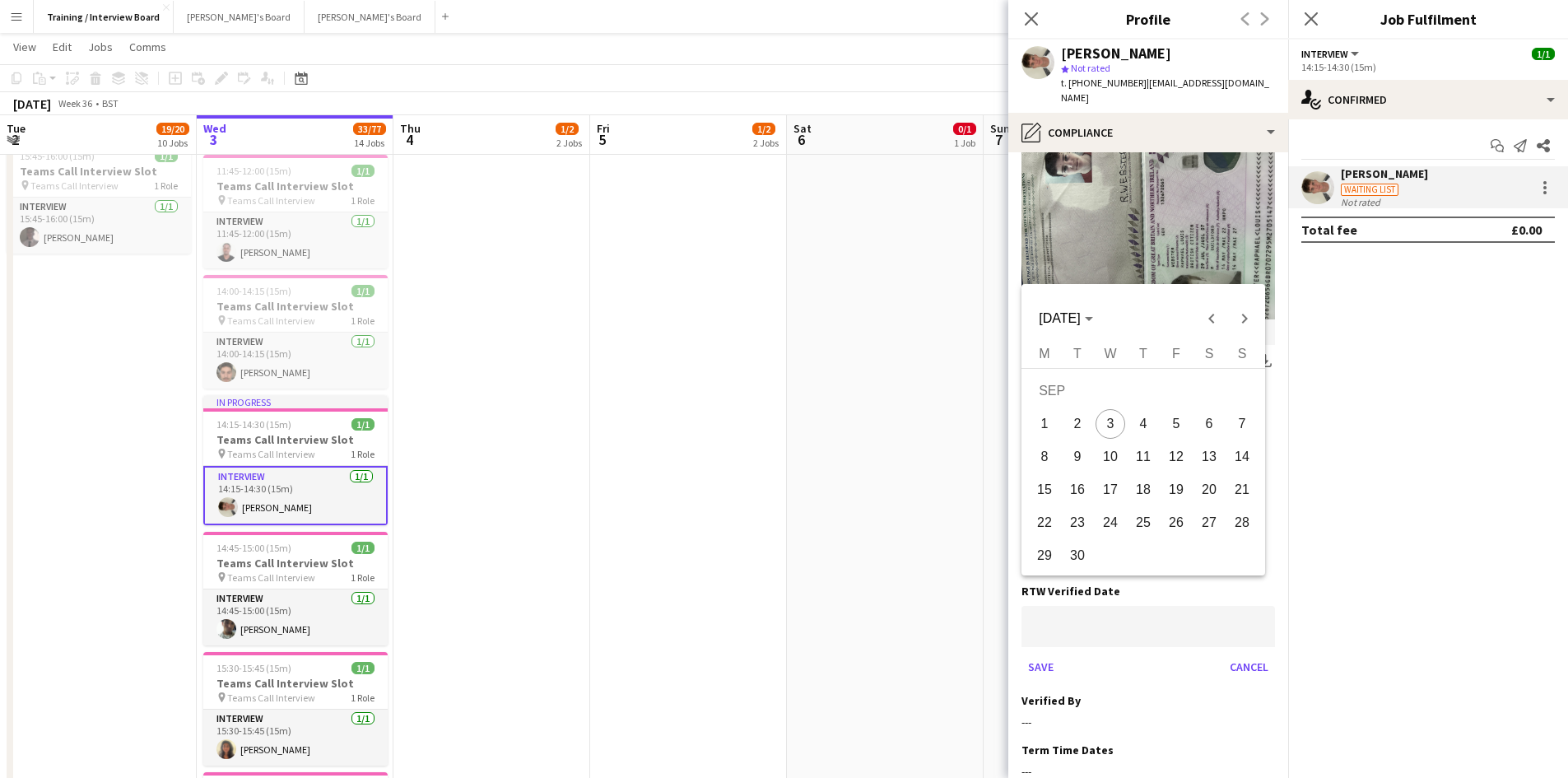
click at [1064, 600] on body "Menu Boards Boards Boards All jobs Status Workforce Workforce My Workforce Recr…" at bounding box center [784, 336] width 1568 height 2813
click at [1104, 420] on span "3" at bounding box center [1110, 424] width 29 height 29
type input "**********"
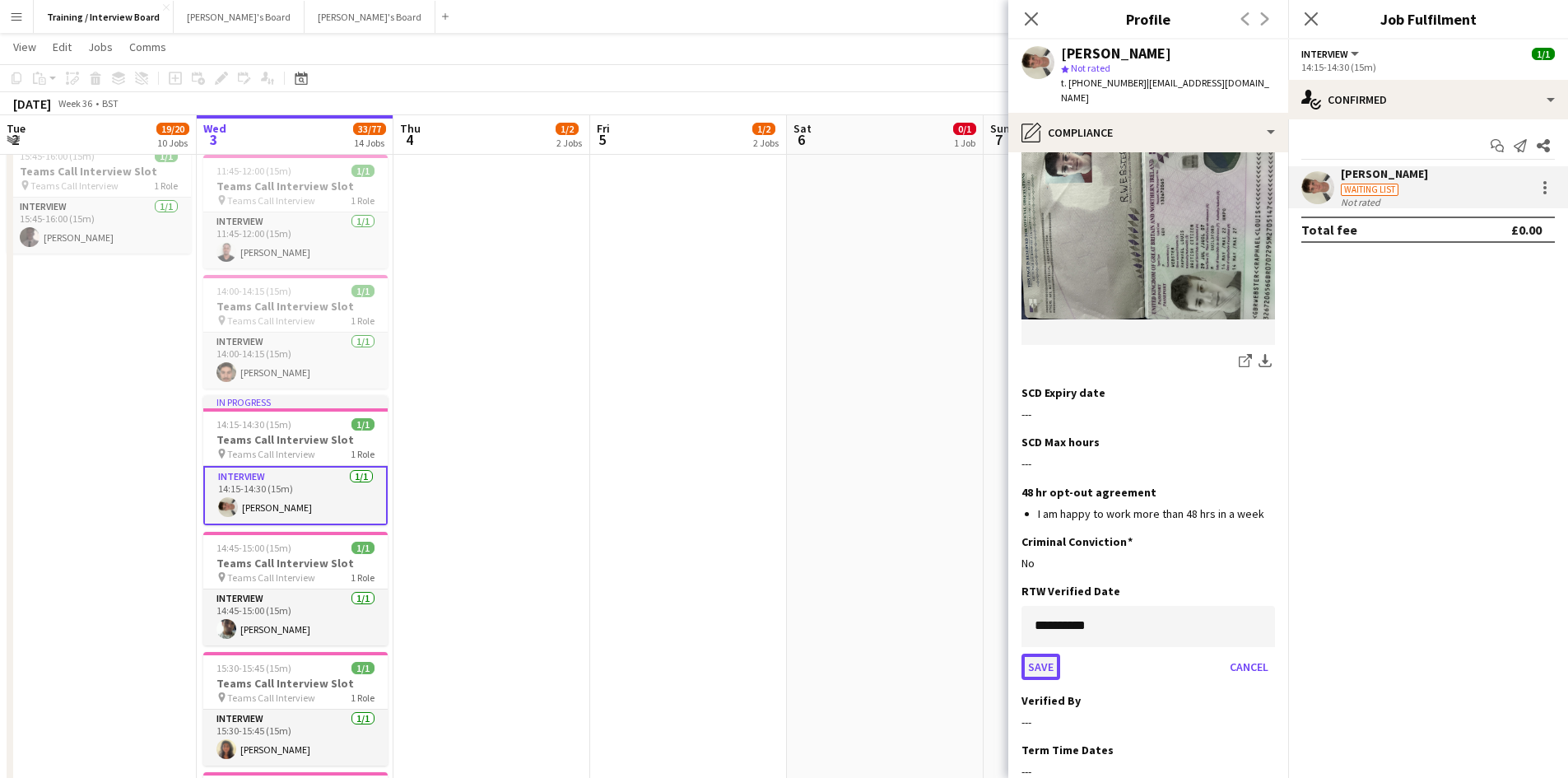
click at [1040, 654] on button "Save" at bounding box center [1040, 667] width 38 height 26
click at [1262, 634] on app-icon "Edit this field" at bounding box center [1268, 640] width 13 height 13
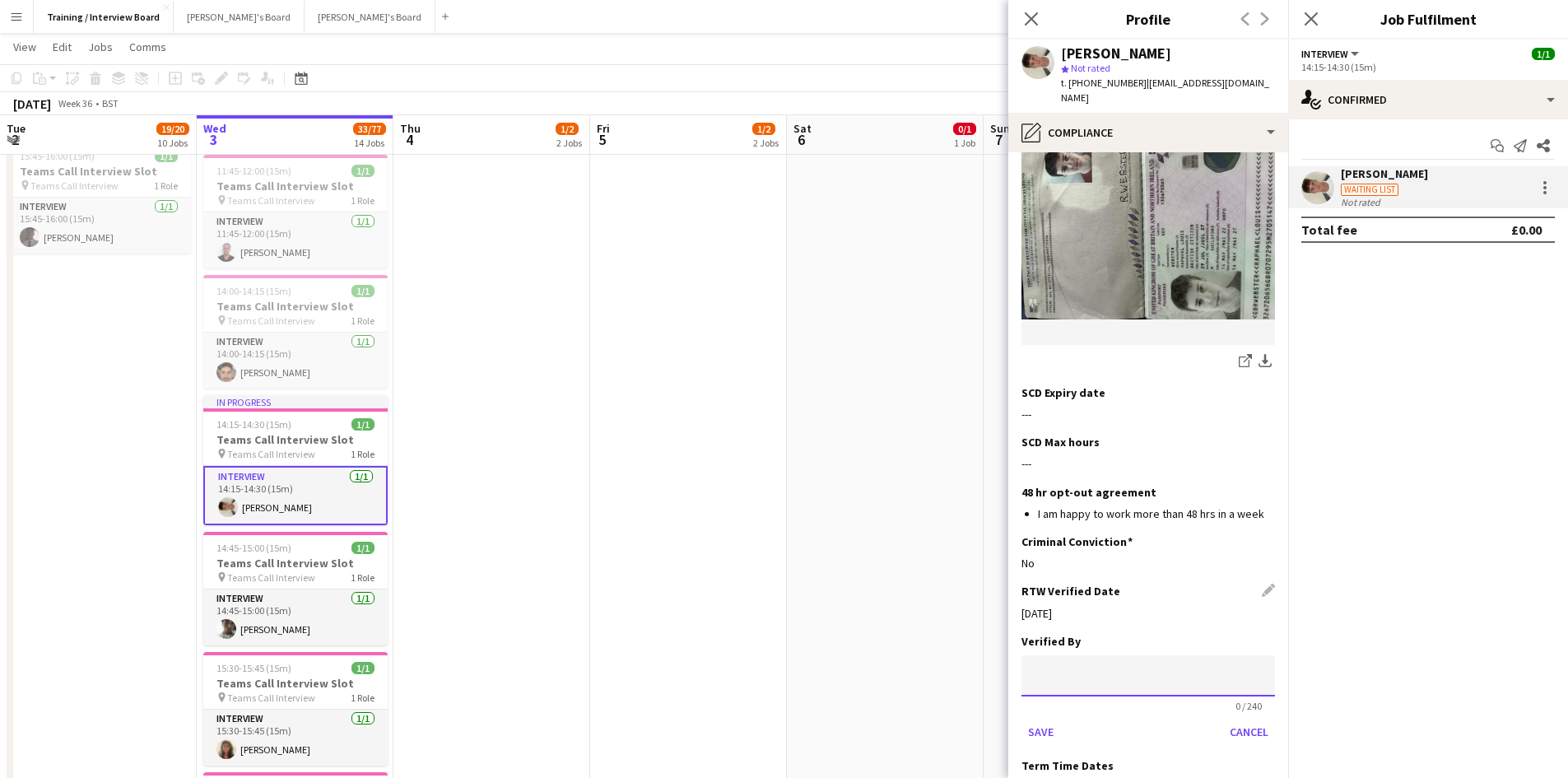
click at [1111, 655] on input at bounding box center [1148, 676] width 254 height 41
type input "**"
click at [1032, 719] on button "Save" at bounding box center [1040, 732] width 38 height 26
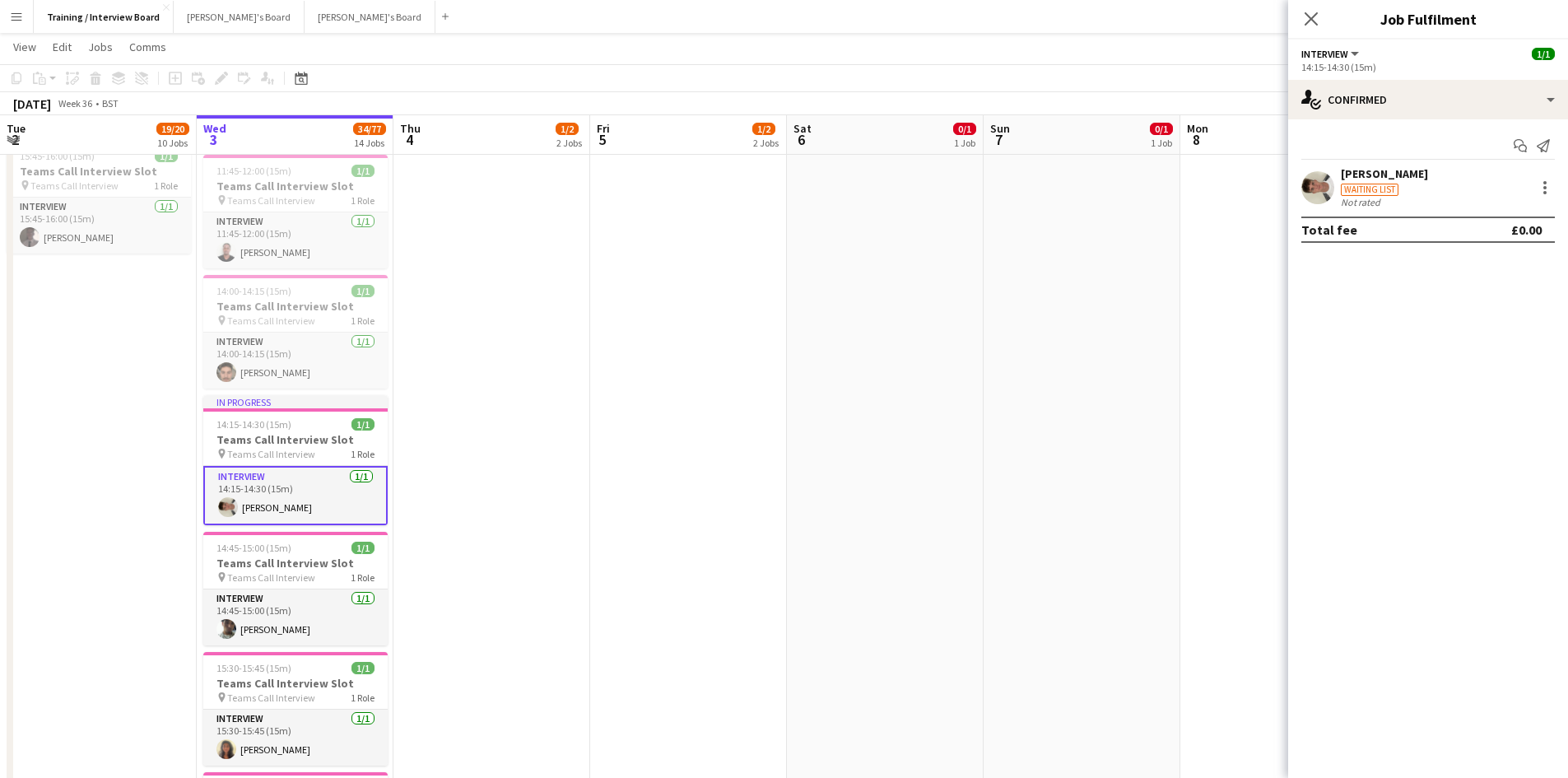
click at [1374, 167] on div "[PERSON_NAME]" at bounding box center [1385, 174] width 87 height 15
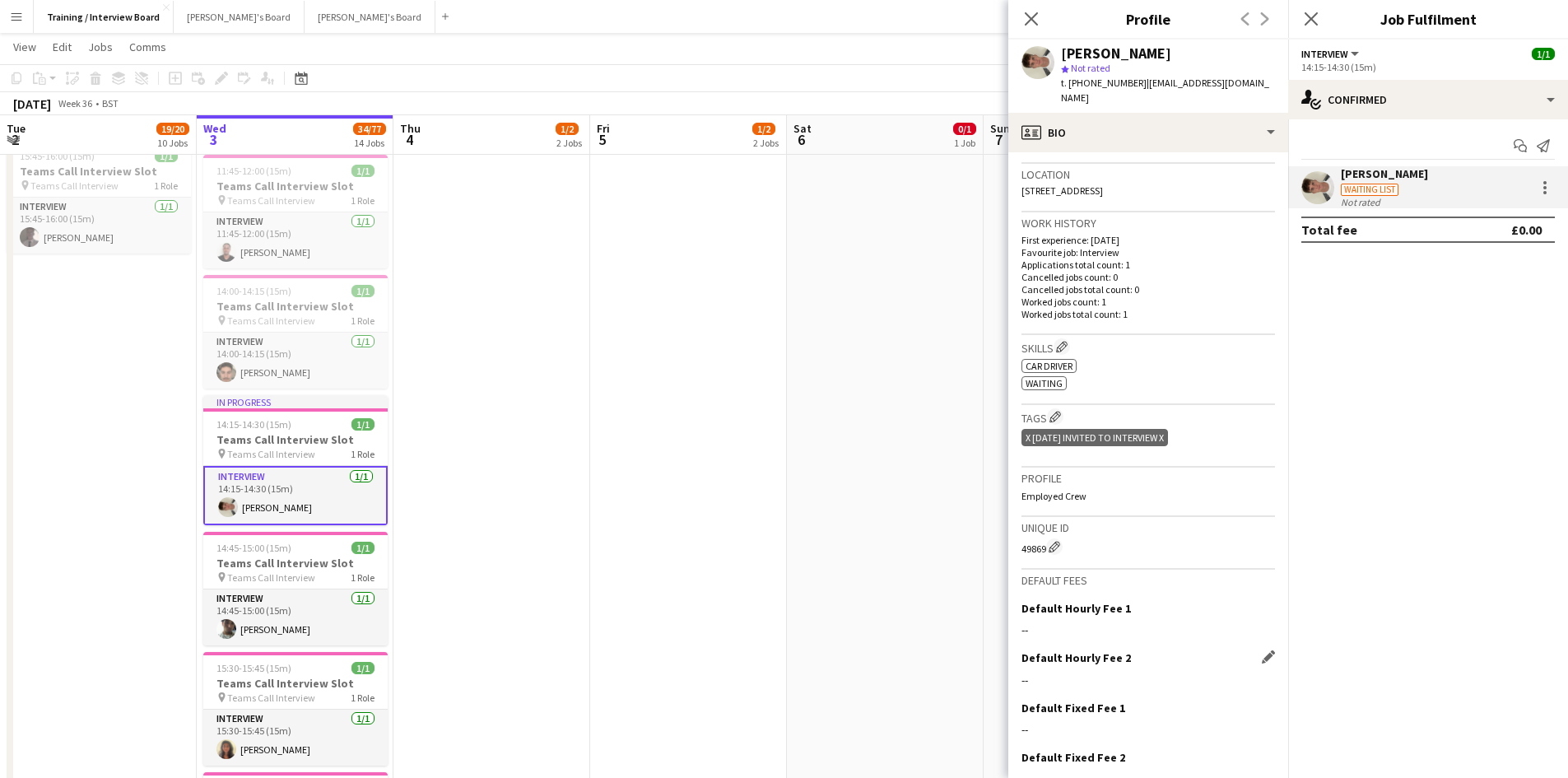
scroll to position [411, 0]
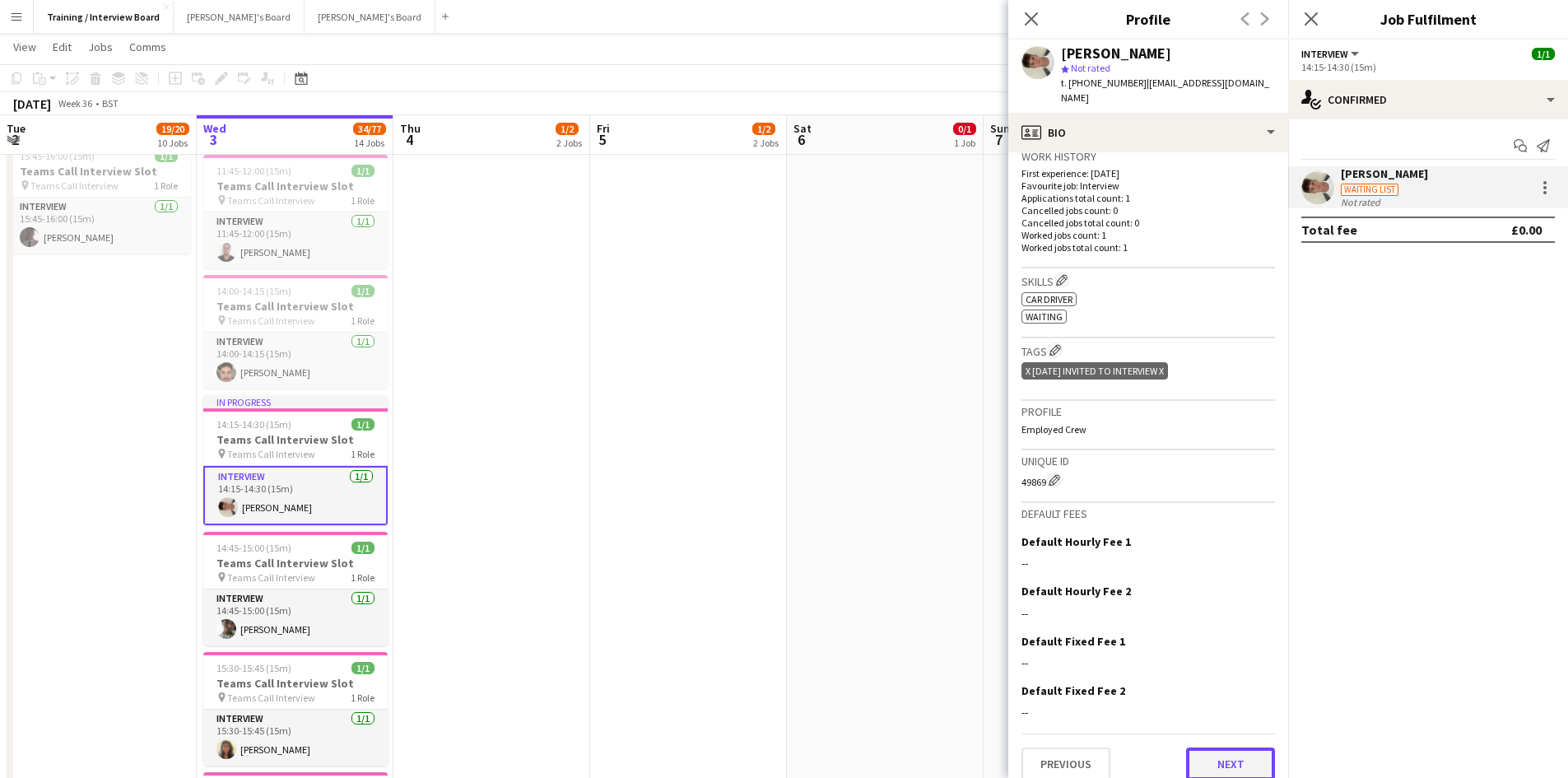
click at [1230, 756] on button "Next" at bounding box center [1231, 764] width 89 height 33
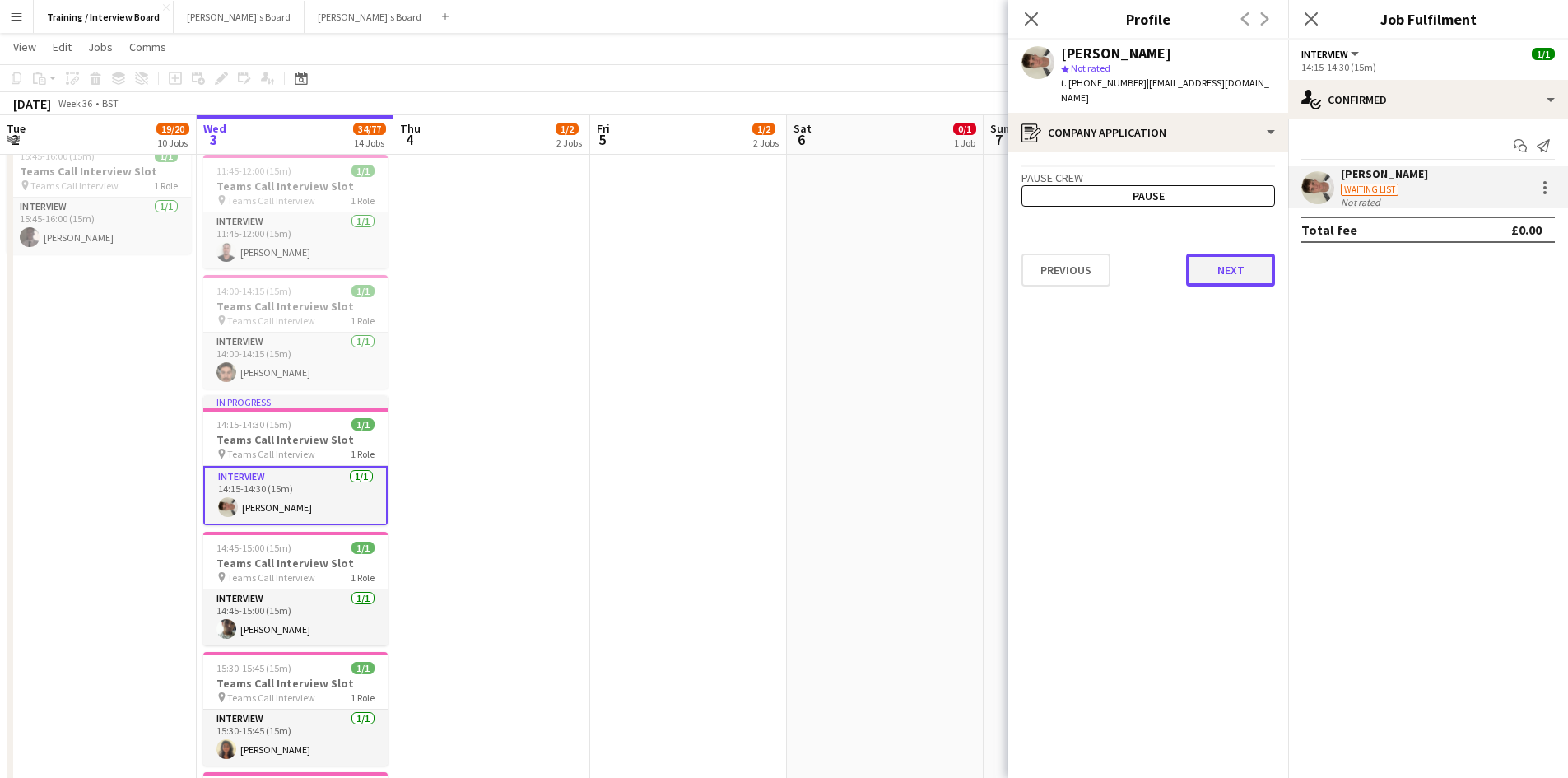
click at [1211, 259] on button "Next" at bounding box center [1231, 271] width 89 height 33
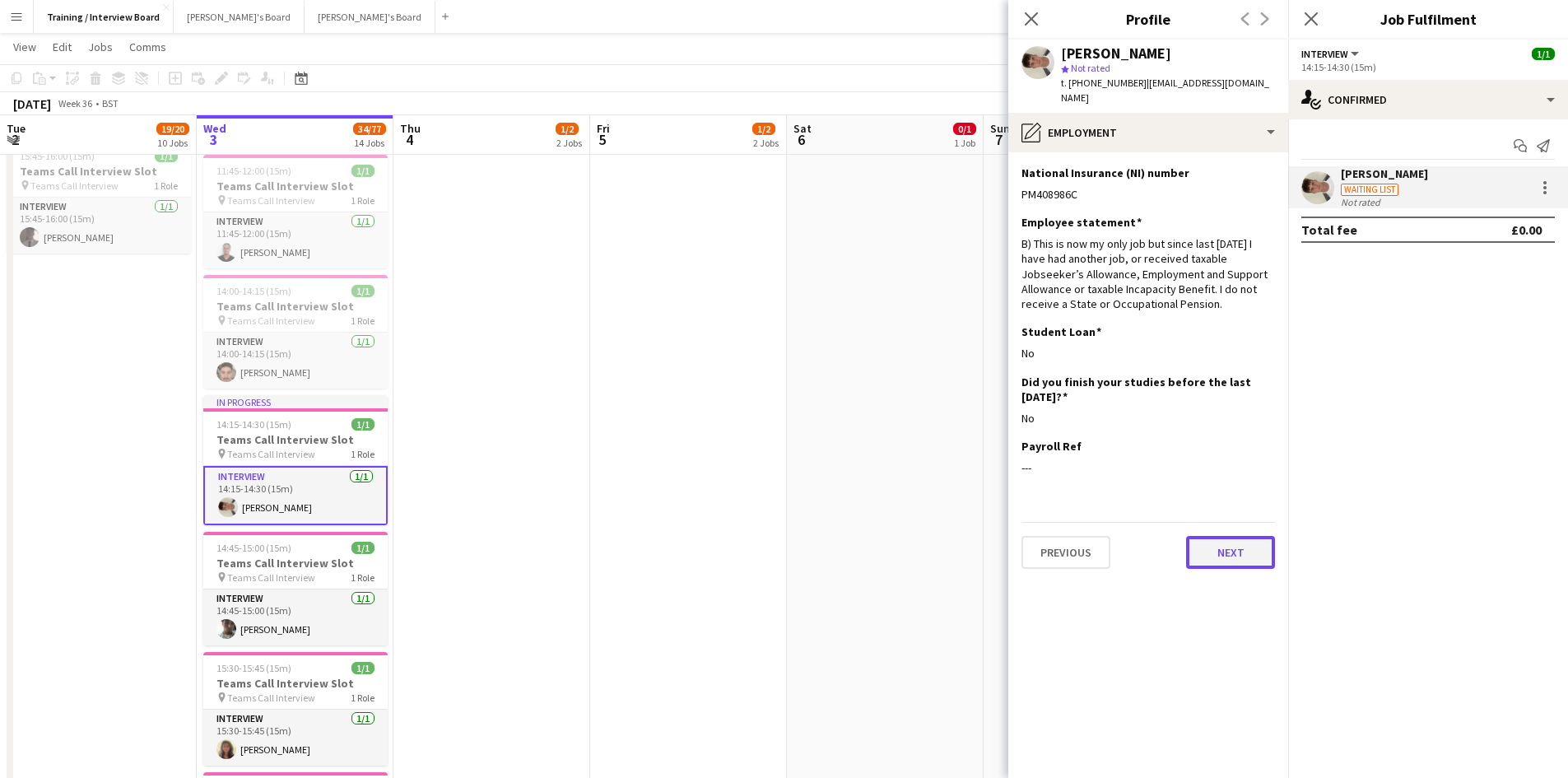
click at [1233, 537] on button "Next" at bounding box center [1231, 553] width 89 height 33
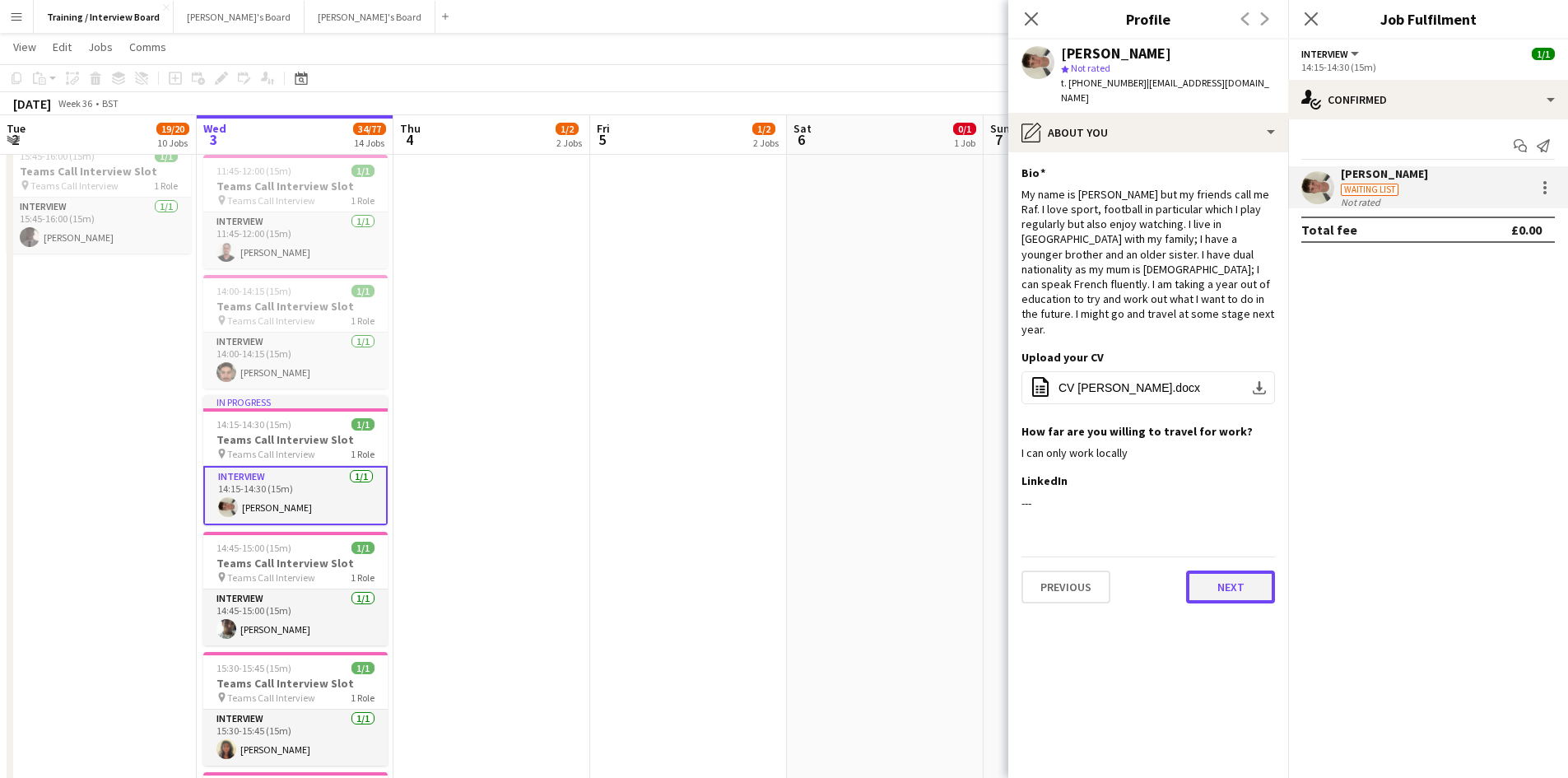
click at [1222, 571] on button "Next" at bounding box center [1231, 588] width 89 height 33
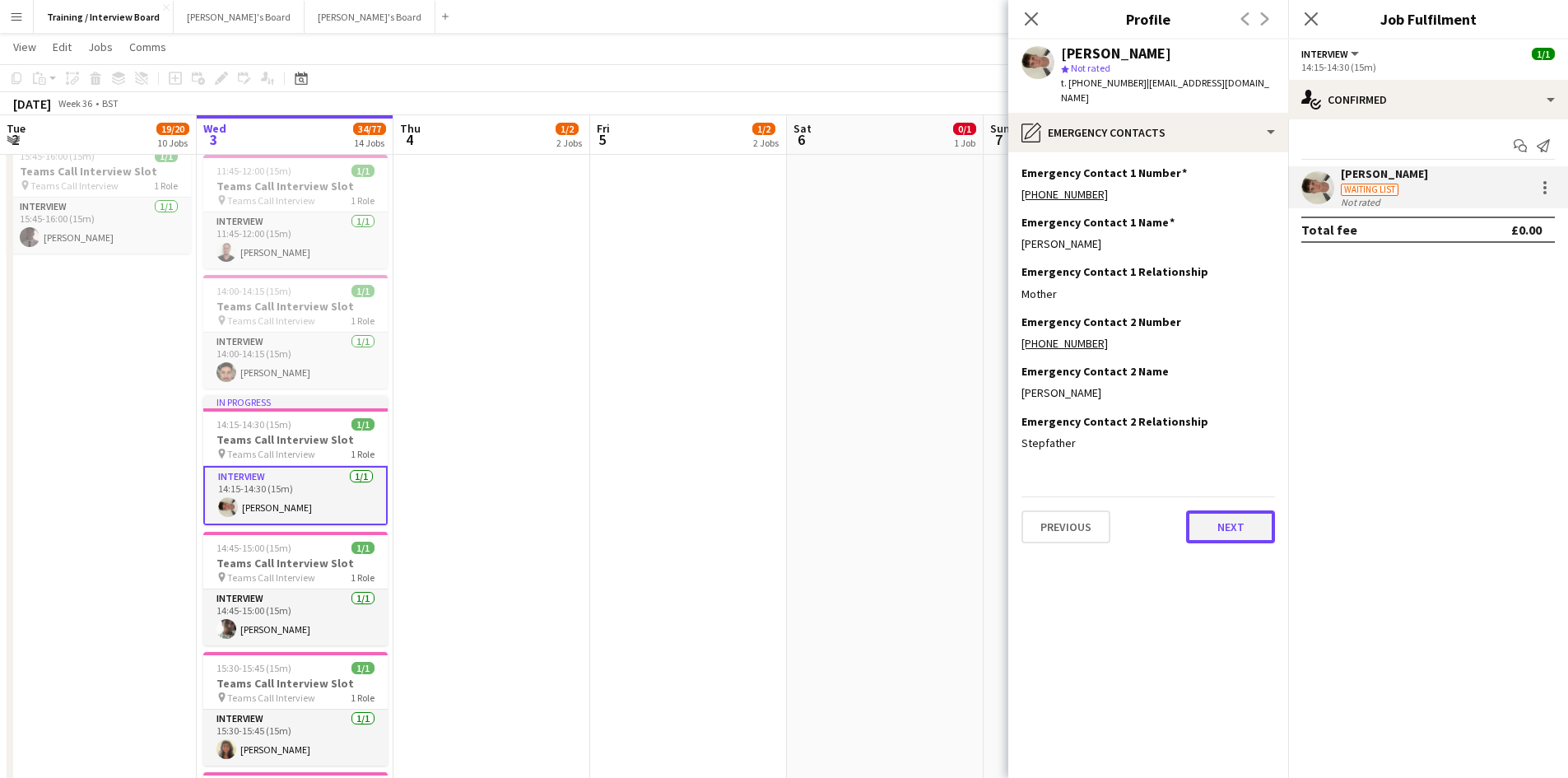
click at [1240, 514] on button "Next" at bounding box center [1231, 528] width 89 height 33
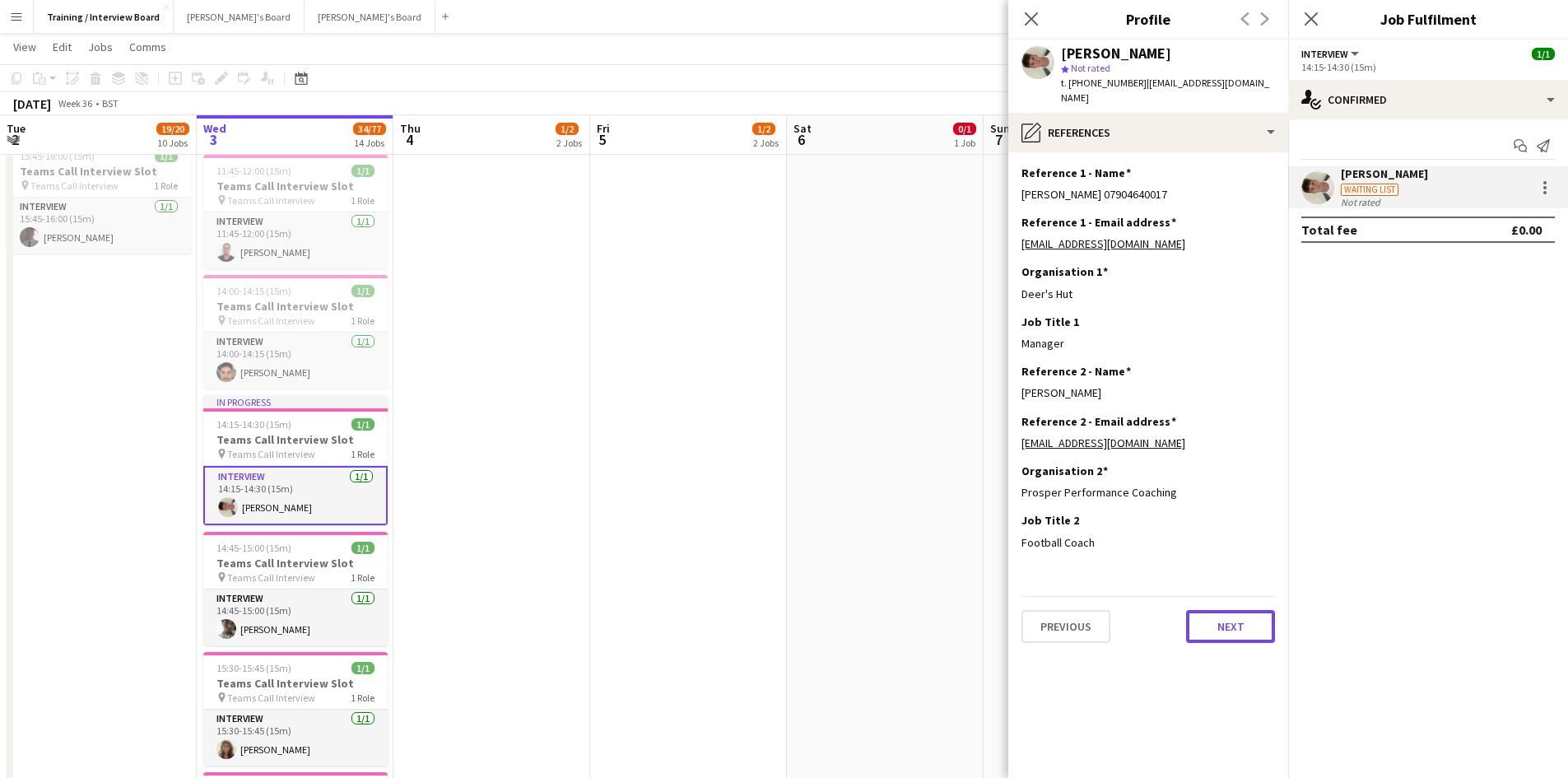
click at [1221, 610] on button "Next" at bounding box center [1231, 627] width 89 height 33
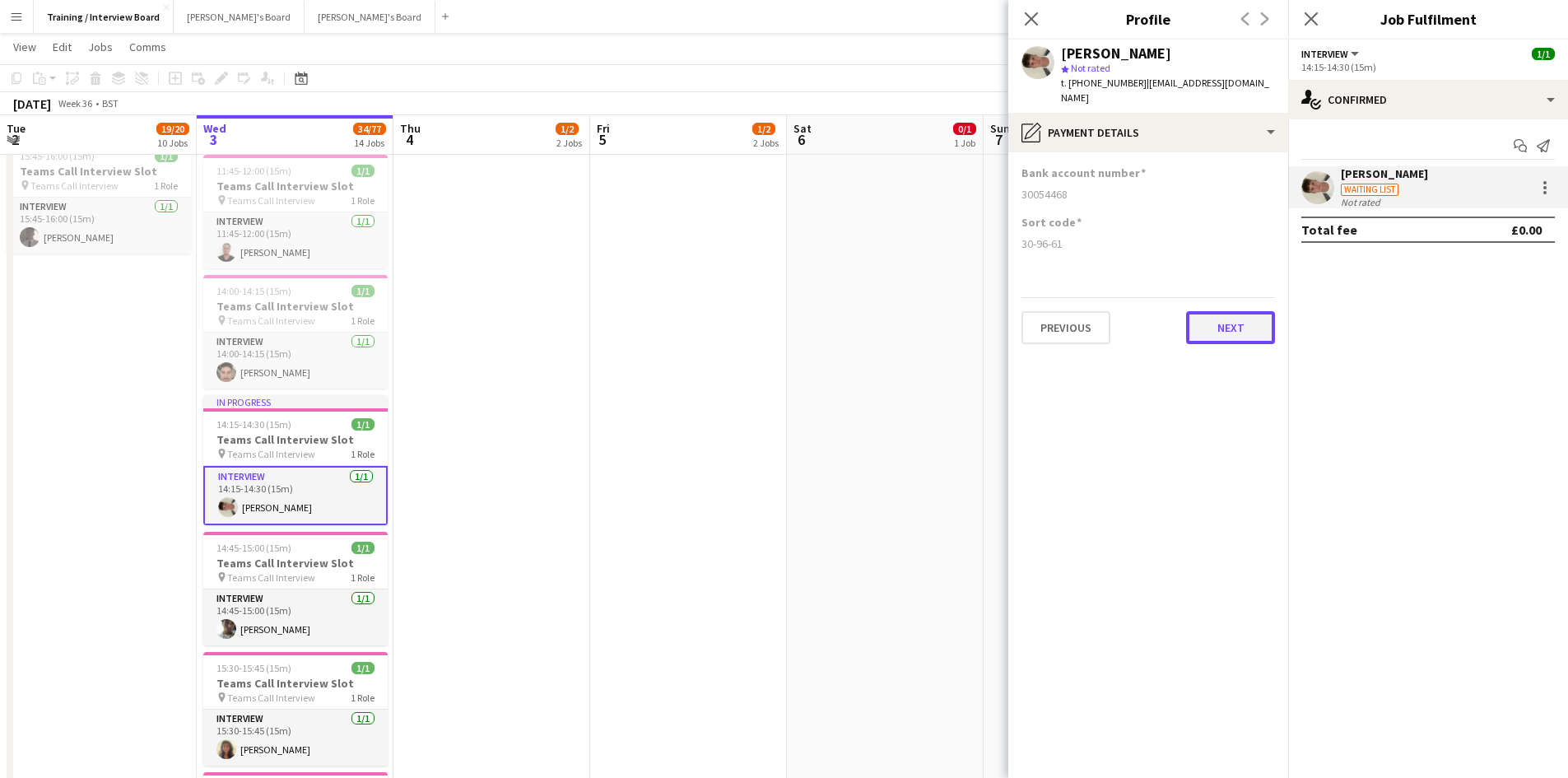
click at [1216, 311] on button "Next" at bounding box center [1231, 328] width 89 height 33
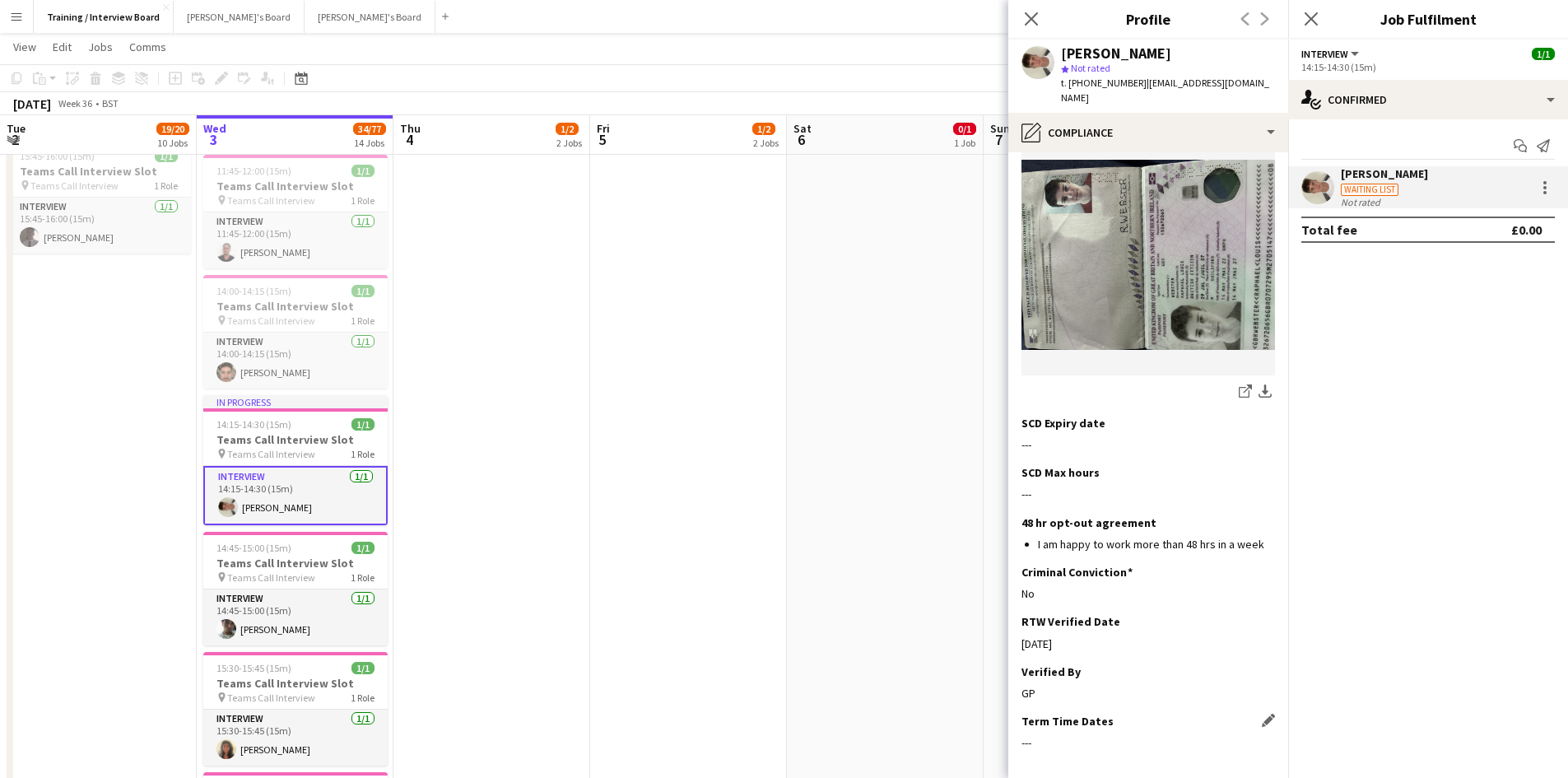
scroll to position [265, 0]
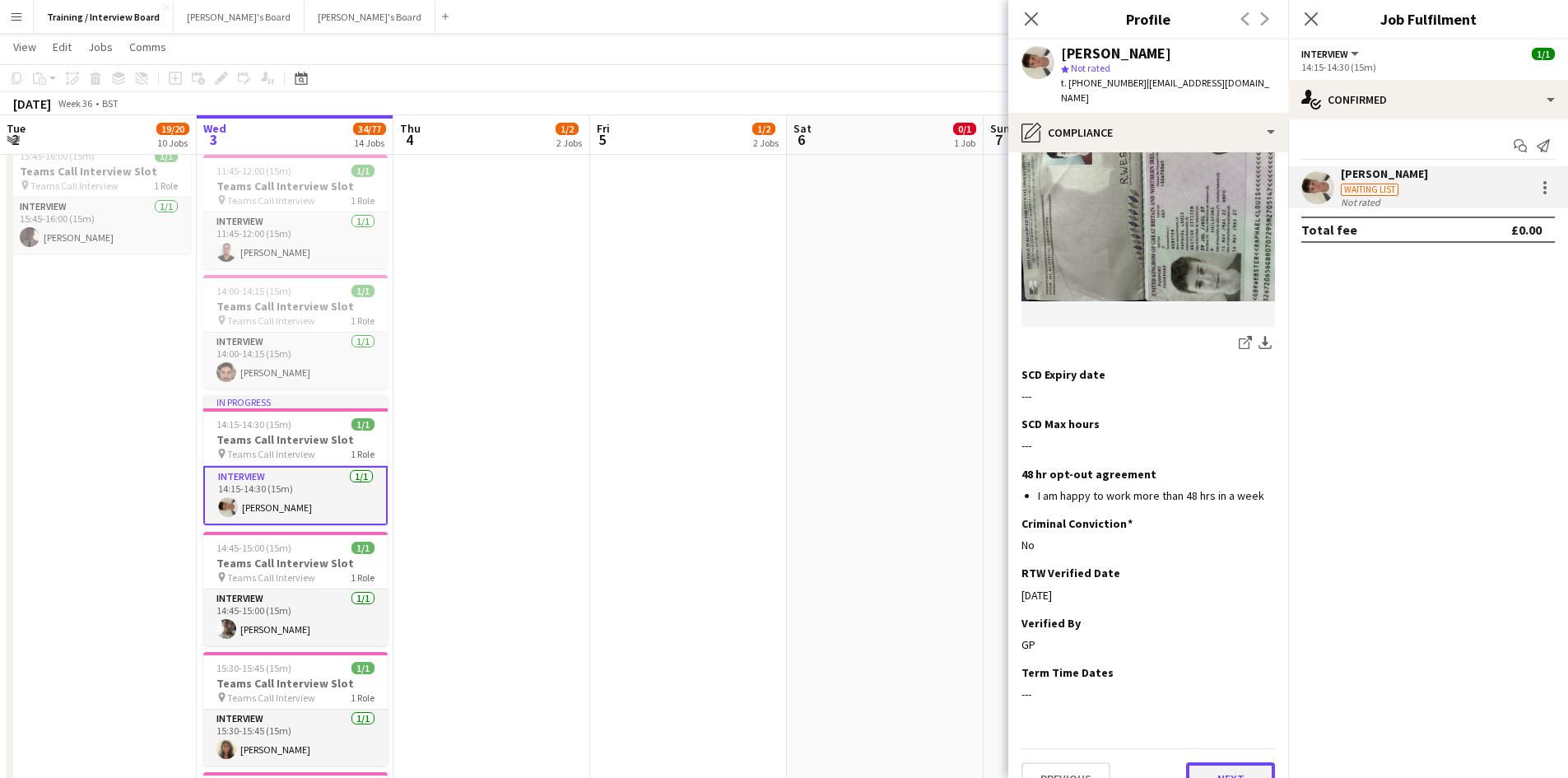
click at [1211, 762] on button "Next" at bounding box center [1231, 779] width 89 height 33
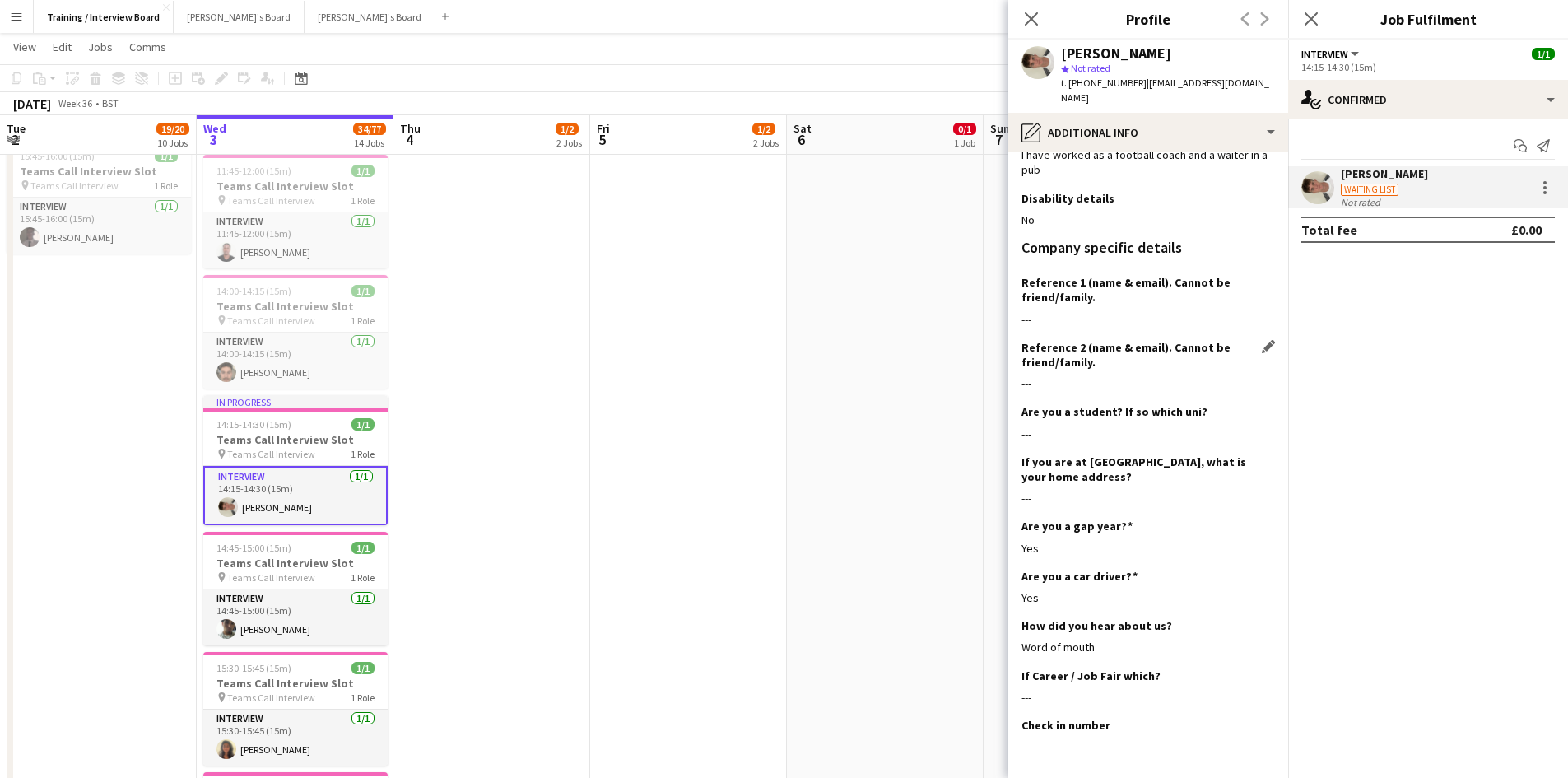
scroll to position [157, 0]
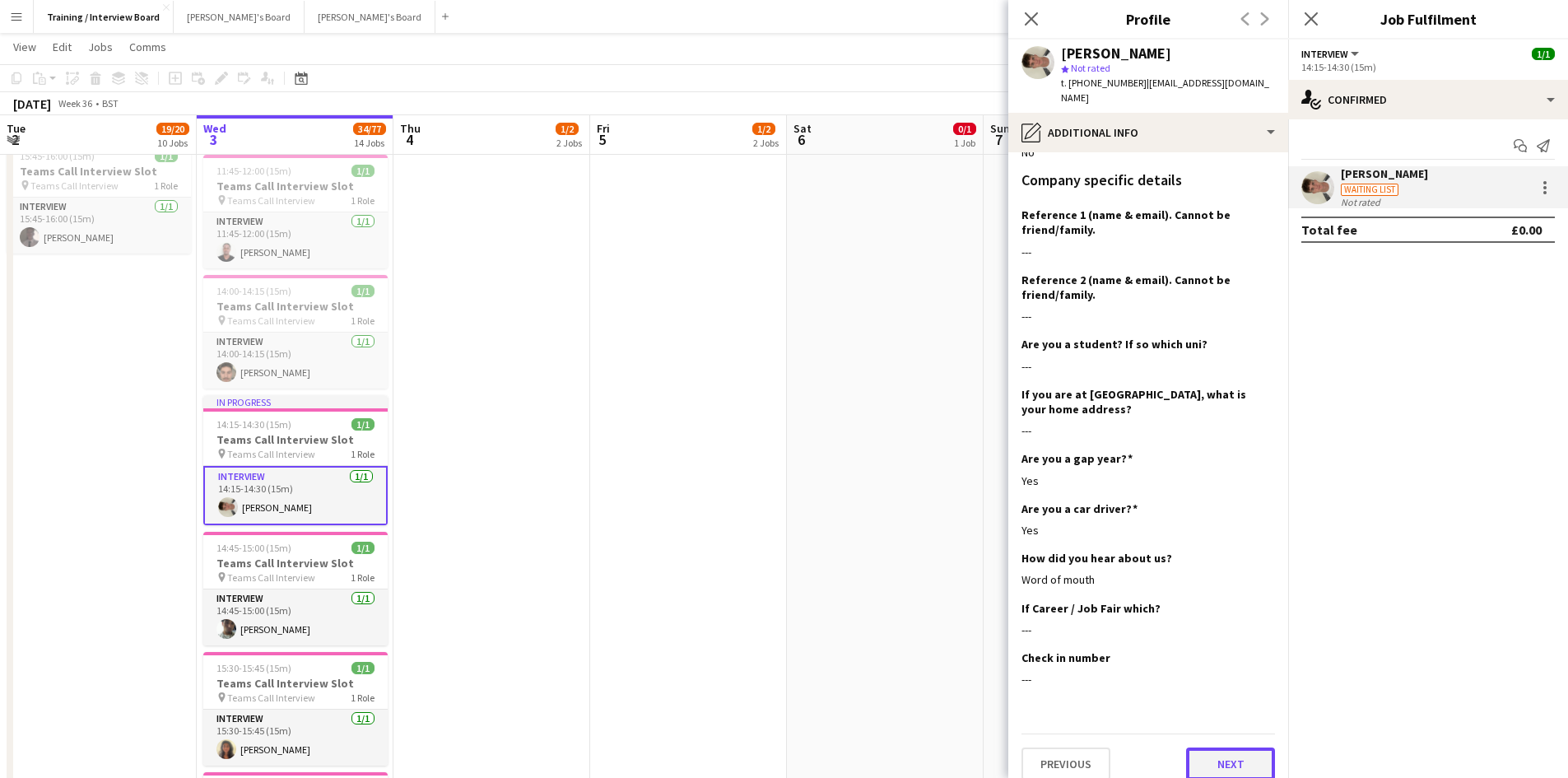
click at [1221, 748] on button "Next" at bounding box center [1231, 764] width 89 height 33
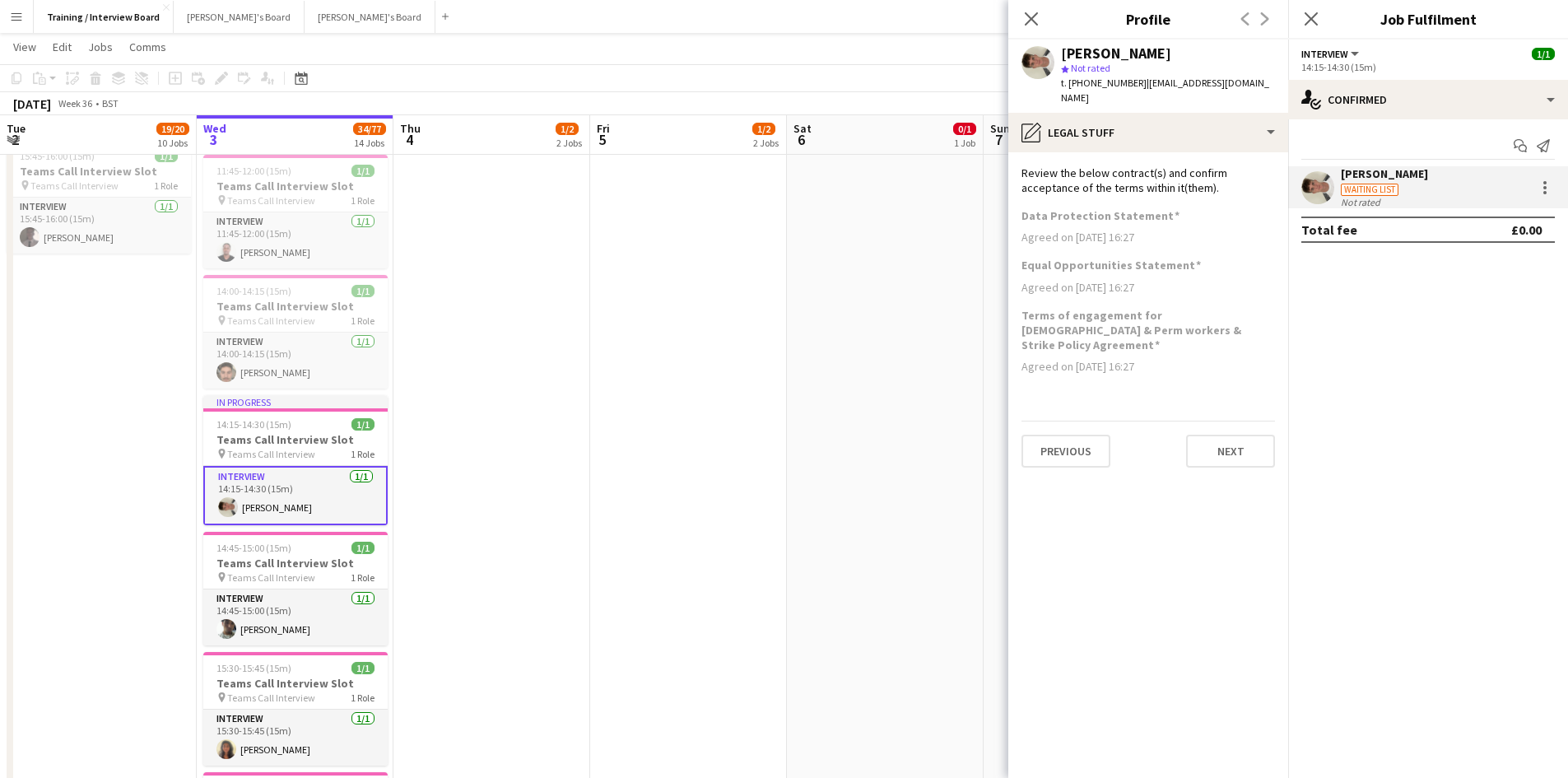
scroll to position [0, 0]
click at [1235, 435] on button "Next" at bounding box center [1231, 451] width 89 height 33
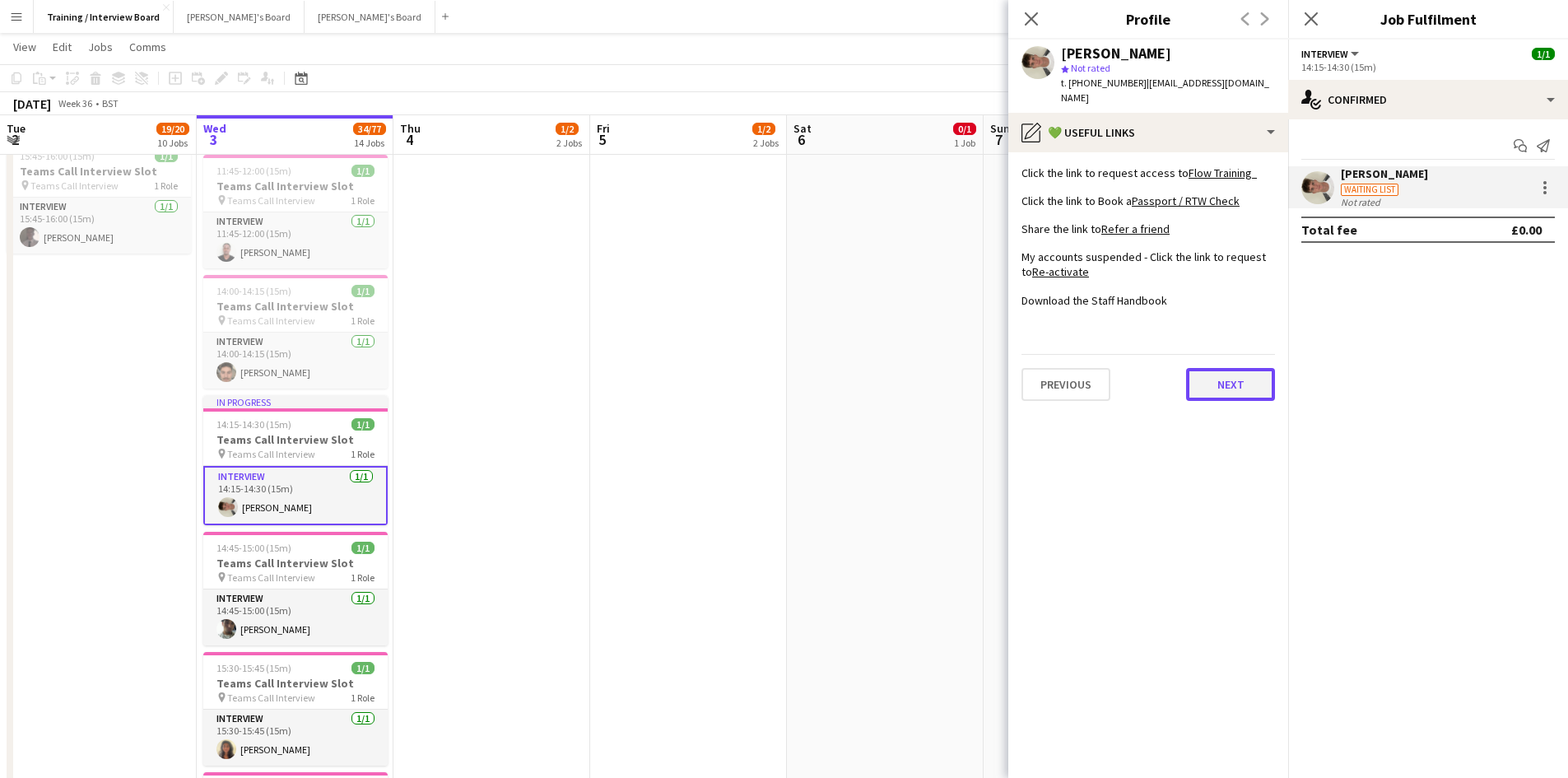
click at [1230, 369] on button "Next" at bounding box center [1231, 385] width 89 height 33
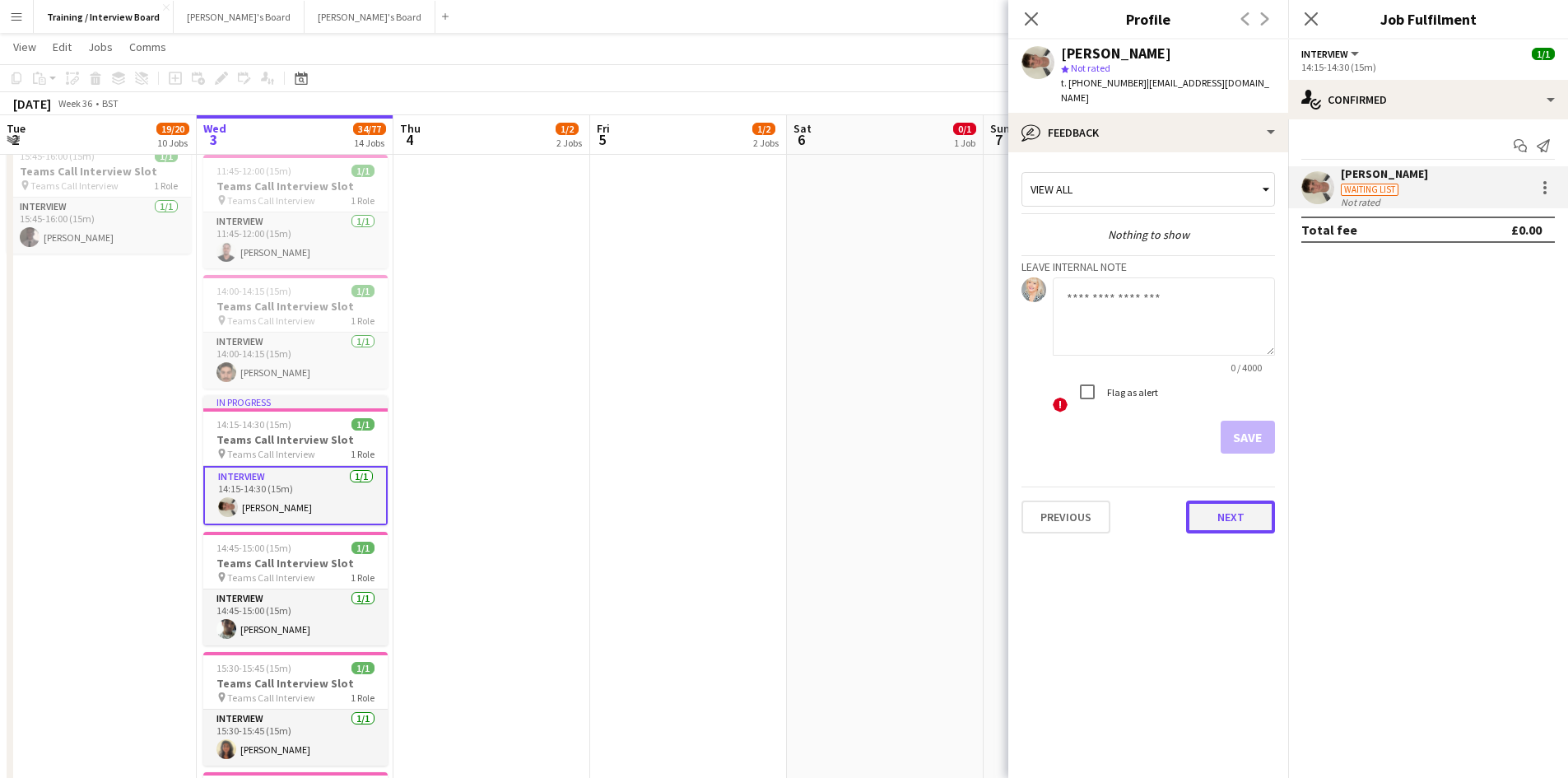
click at [1249, 500] on button "Next" at bounding box center [1231, 517] width 89 height 33
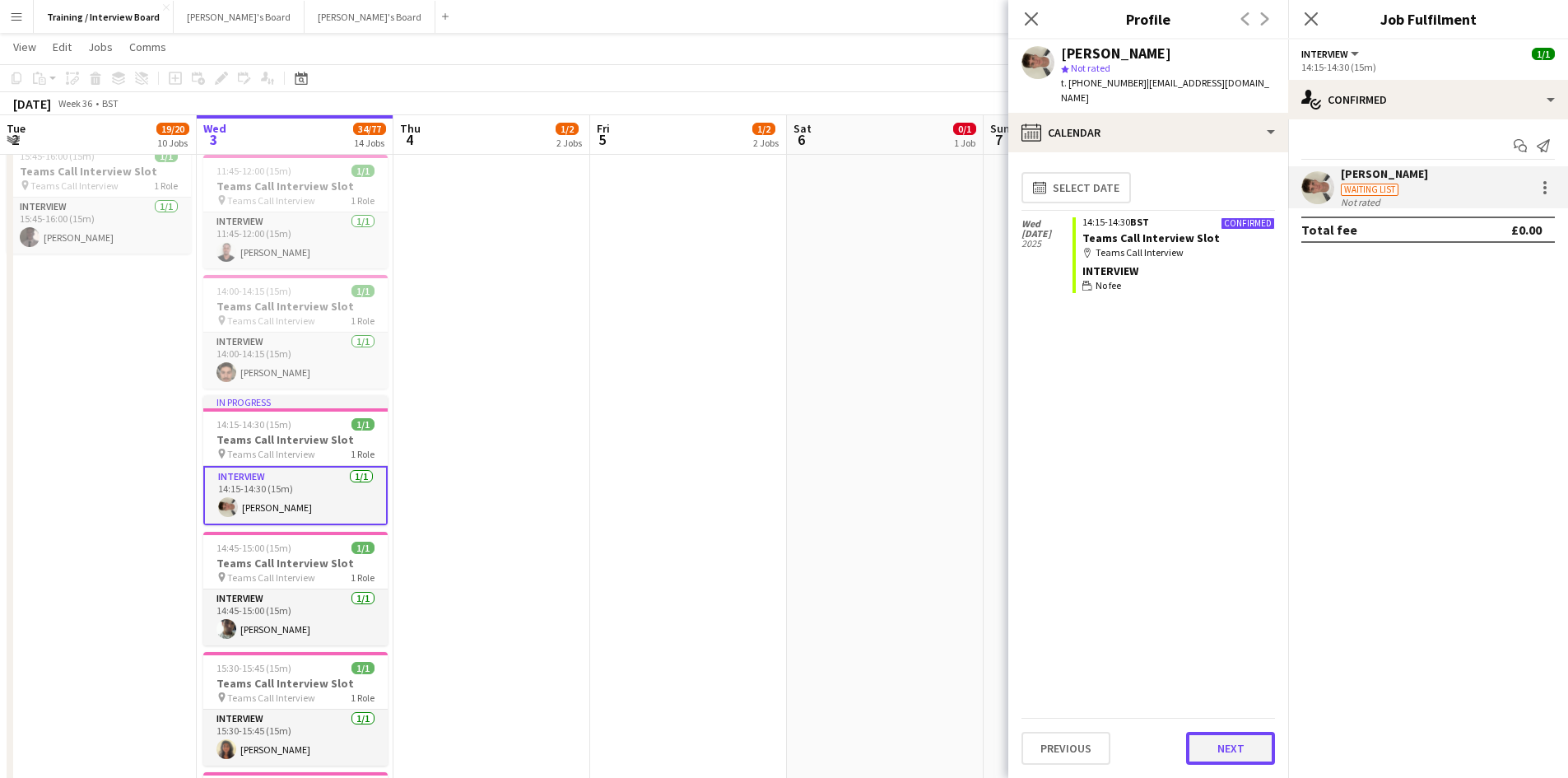
click at [1263, 753] on button "Next" at bounding box center [1231, 749] width 89 height 33
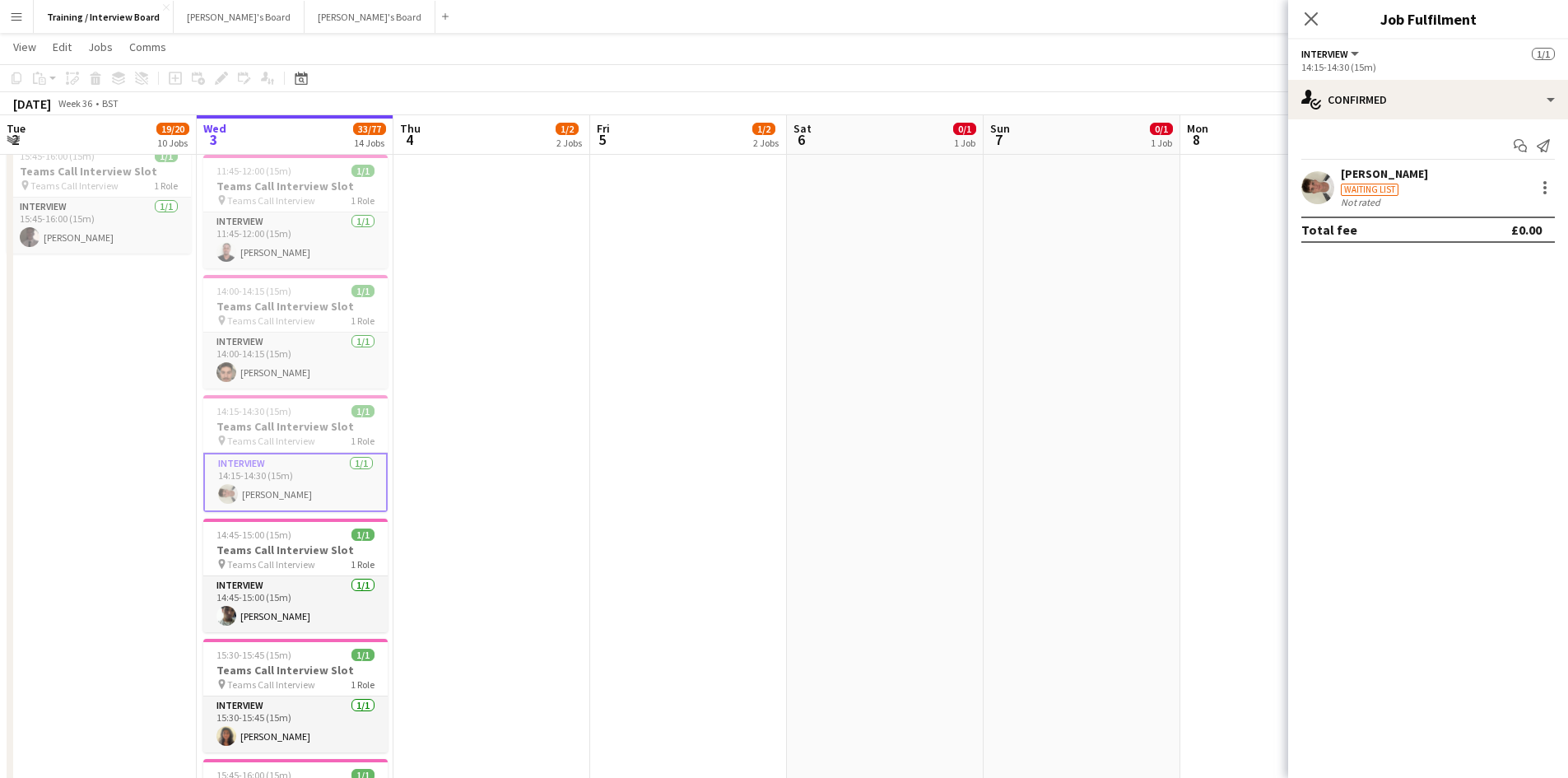
click at [1346, 173] on div "[PERSON_NAME]" at bounding box center [1385, 174] width 87 height 15
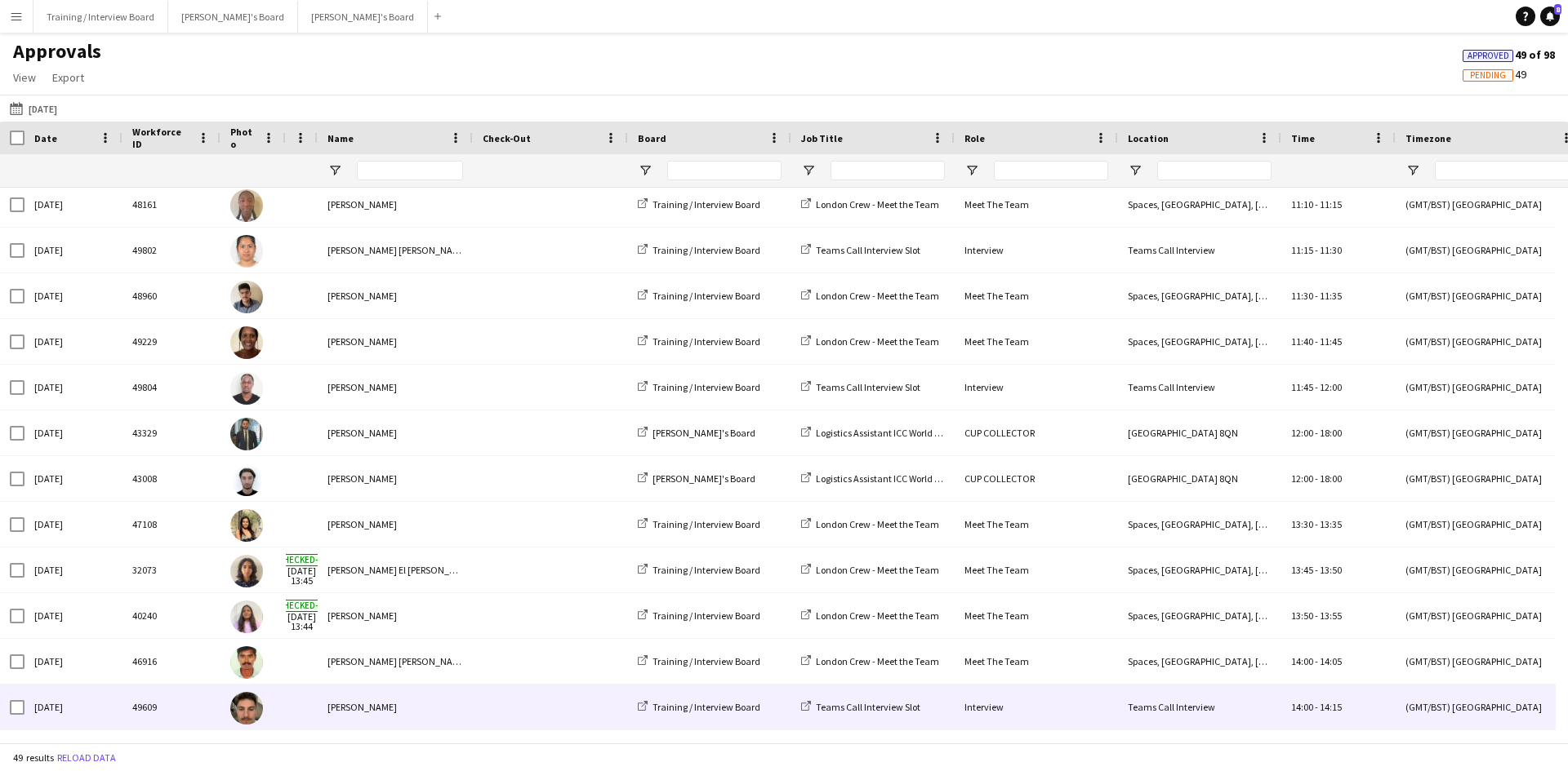
click at [384, 706] on div "[PERSON_NAME]" at bounding box center [396, 707] width 156 height 45
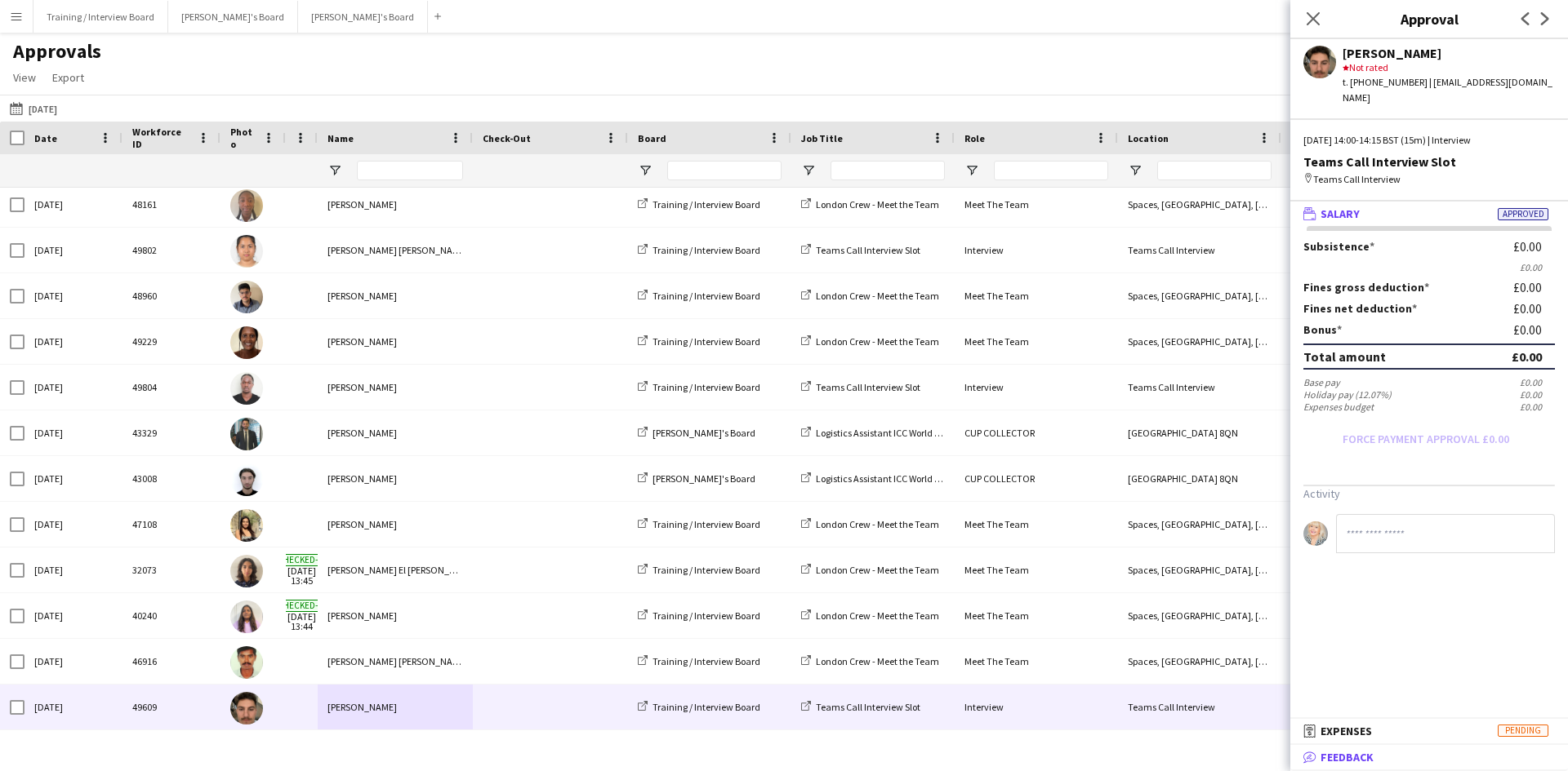
click at [1365, 753] on span "Feedback" at bounding box center [1347, 757] width 53 height 15
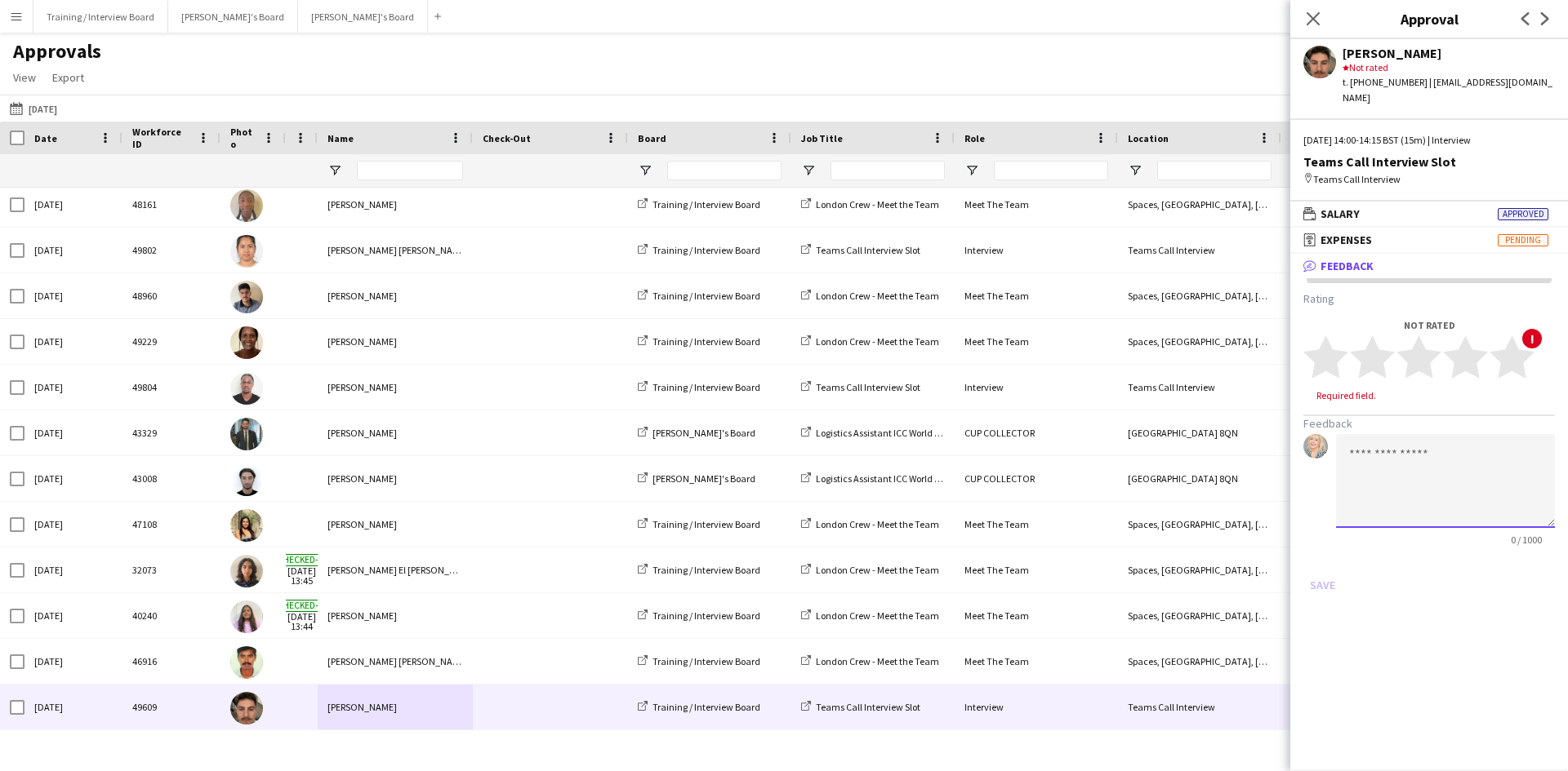
click at [1374, 442] on textarea at bounding box center [1445, 481] width 219 height 94
type textarea "*"
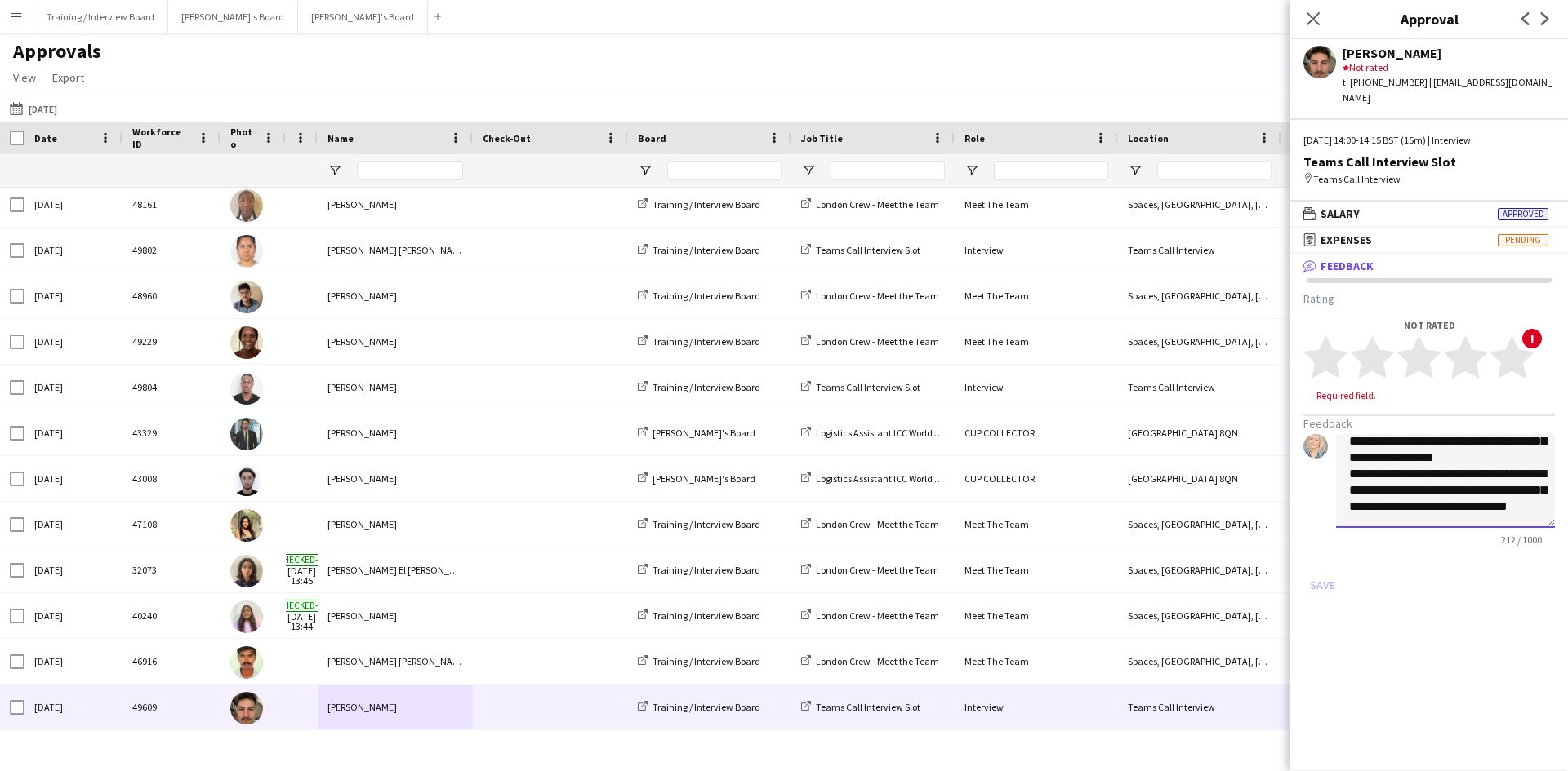
scroll to position [67, 0]
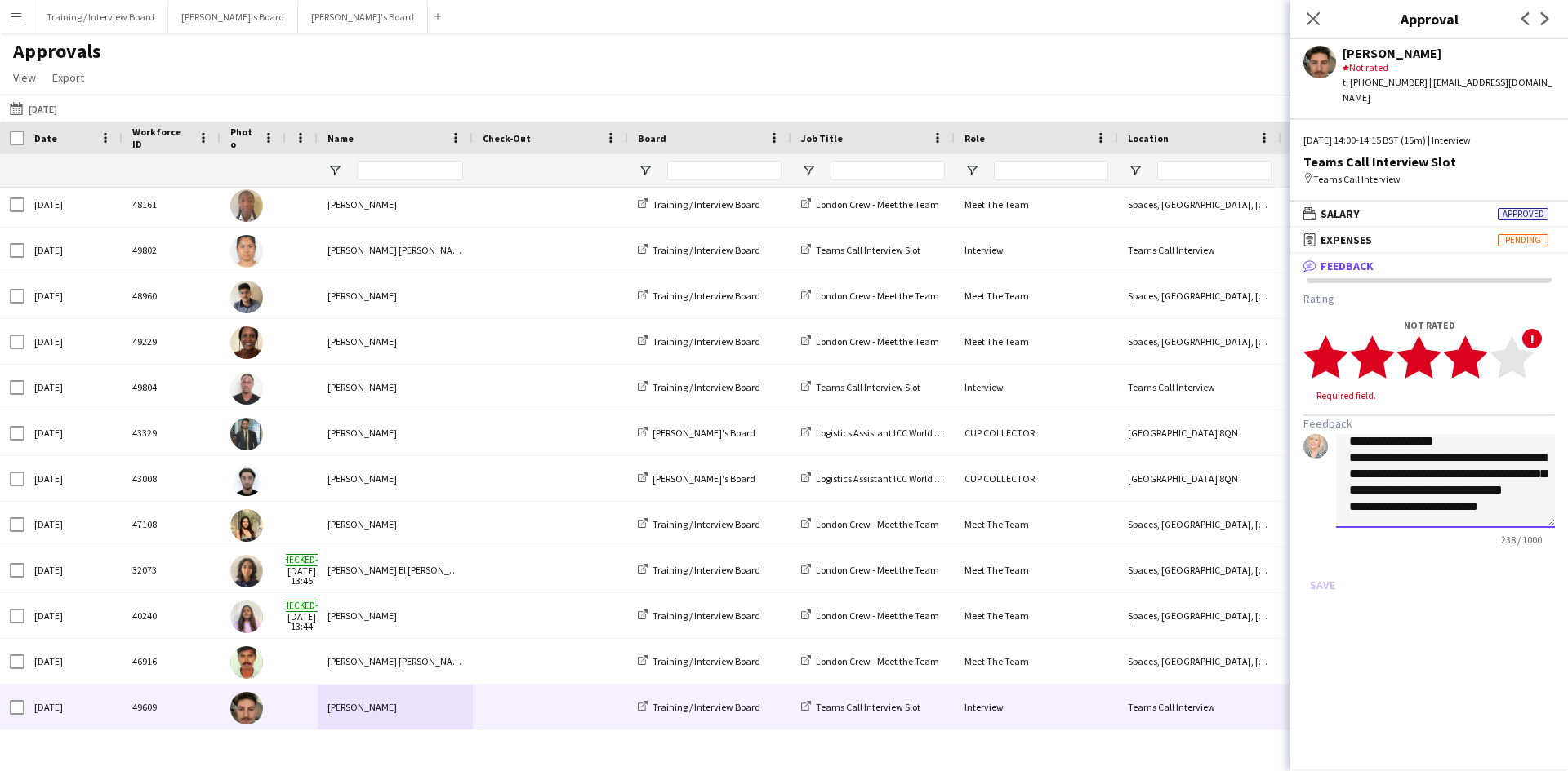
type textarea "**********"
click at [1469, 347] on polygon at bounding box center [1466, 358] width 45 height 43
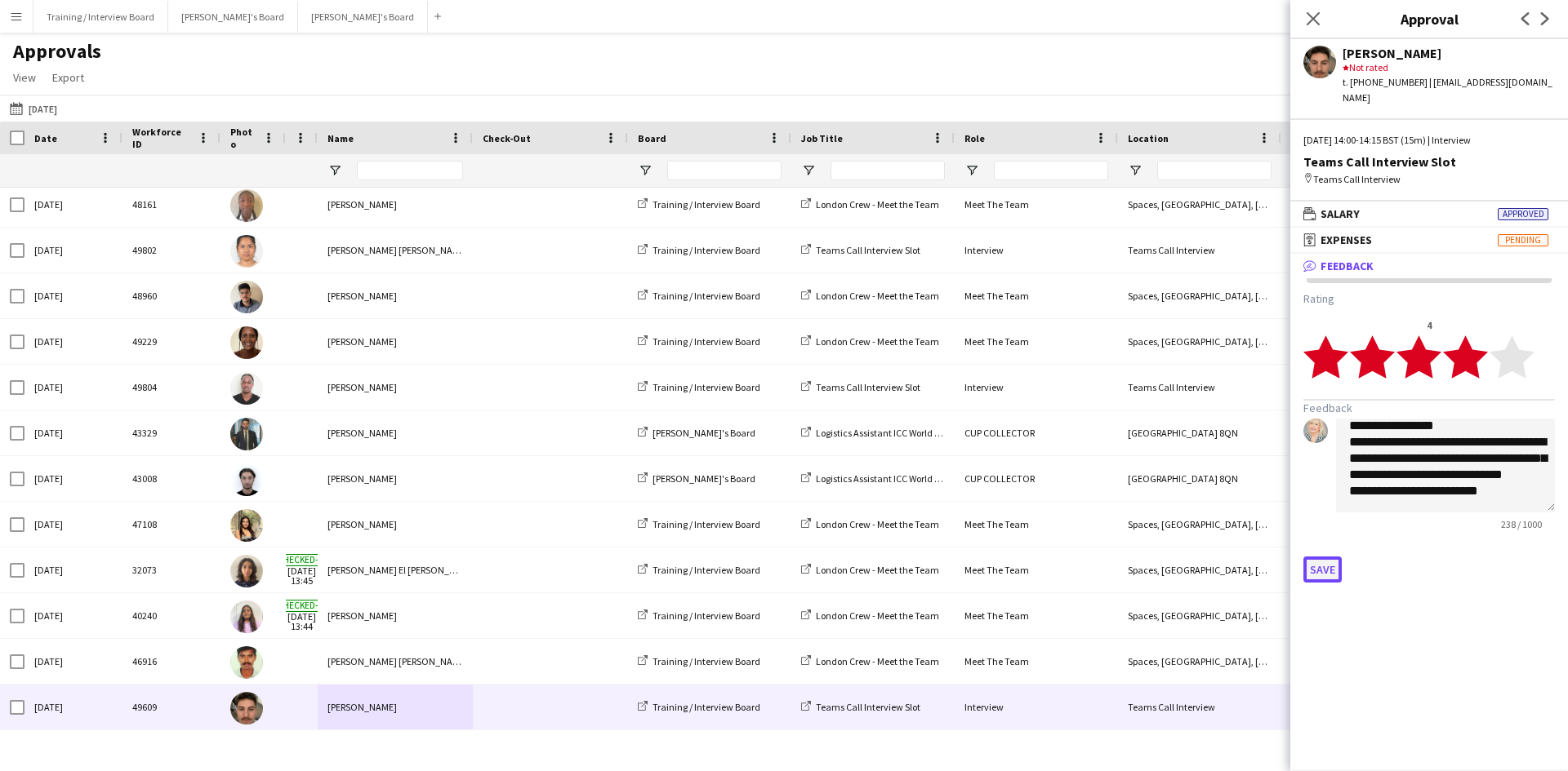
click at [1310, 557] on button "Save" at bounding box center [1322, 570] width 38 height 26
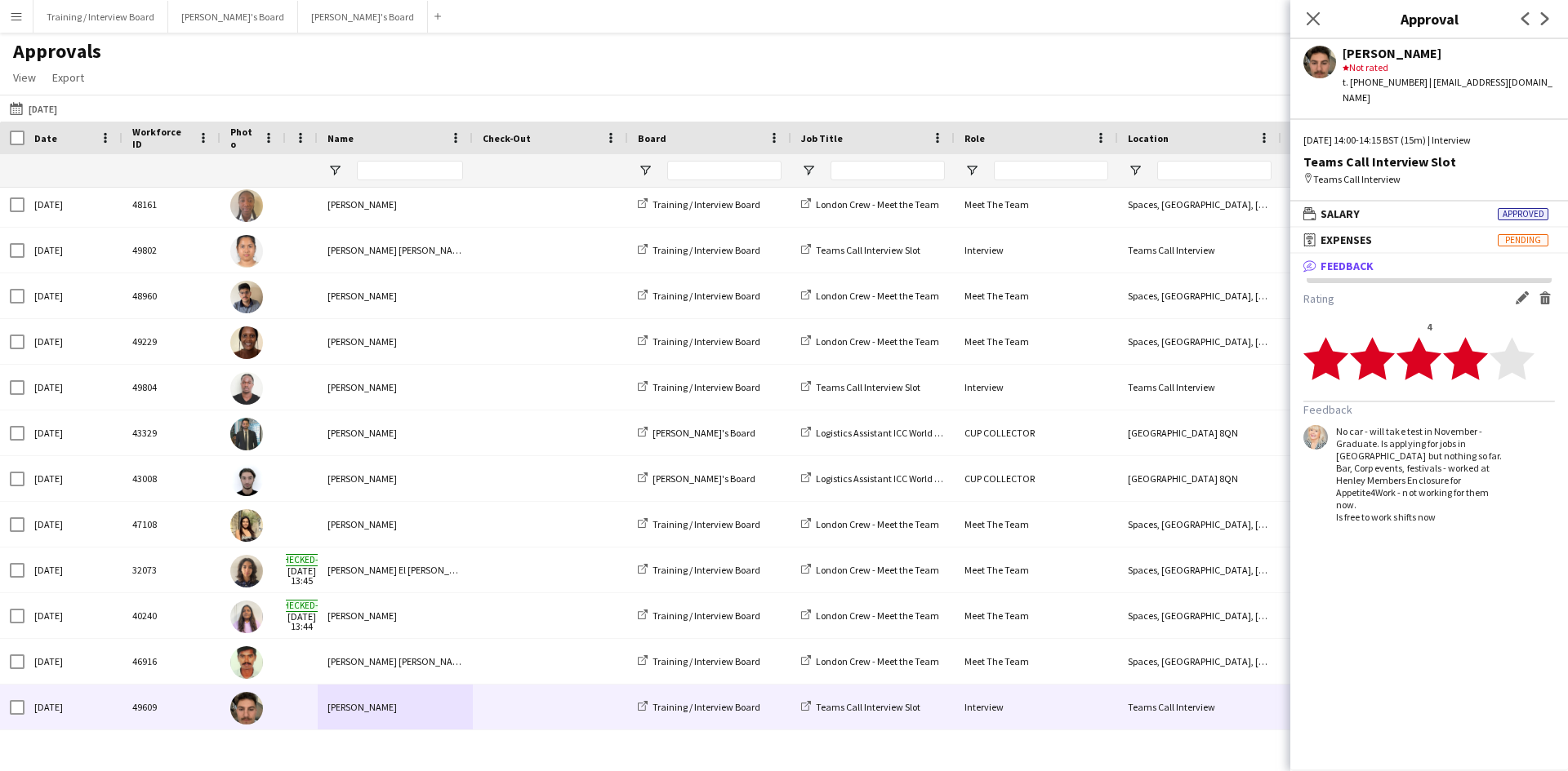
click at [1302, 15] on div "Close pop-in" at bounding box center [1313, 18] width 46 height 38
click at [1306, 19] on icon "Close pop-in" at bounding box center [1313, 18] width 16 height 16
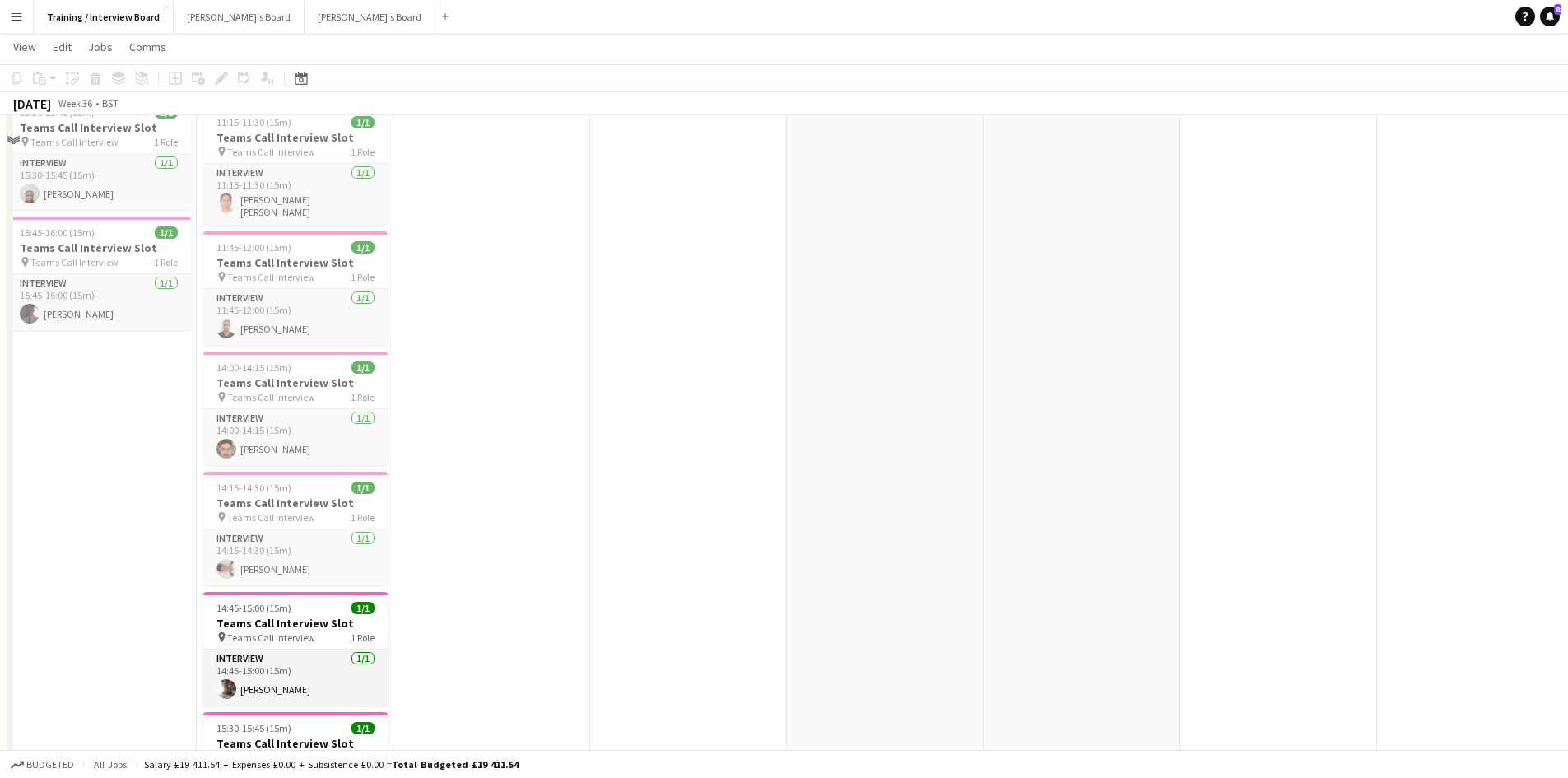
scroll to position [1153, 0]
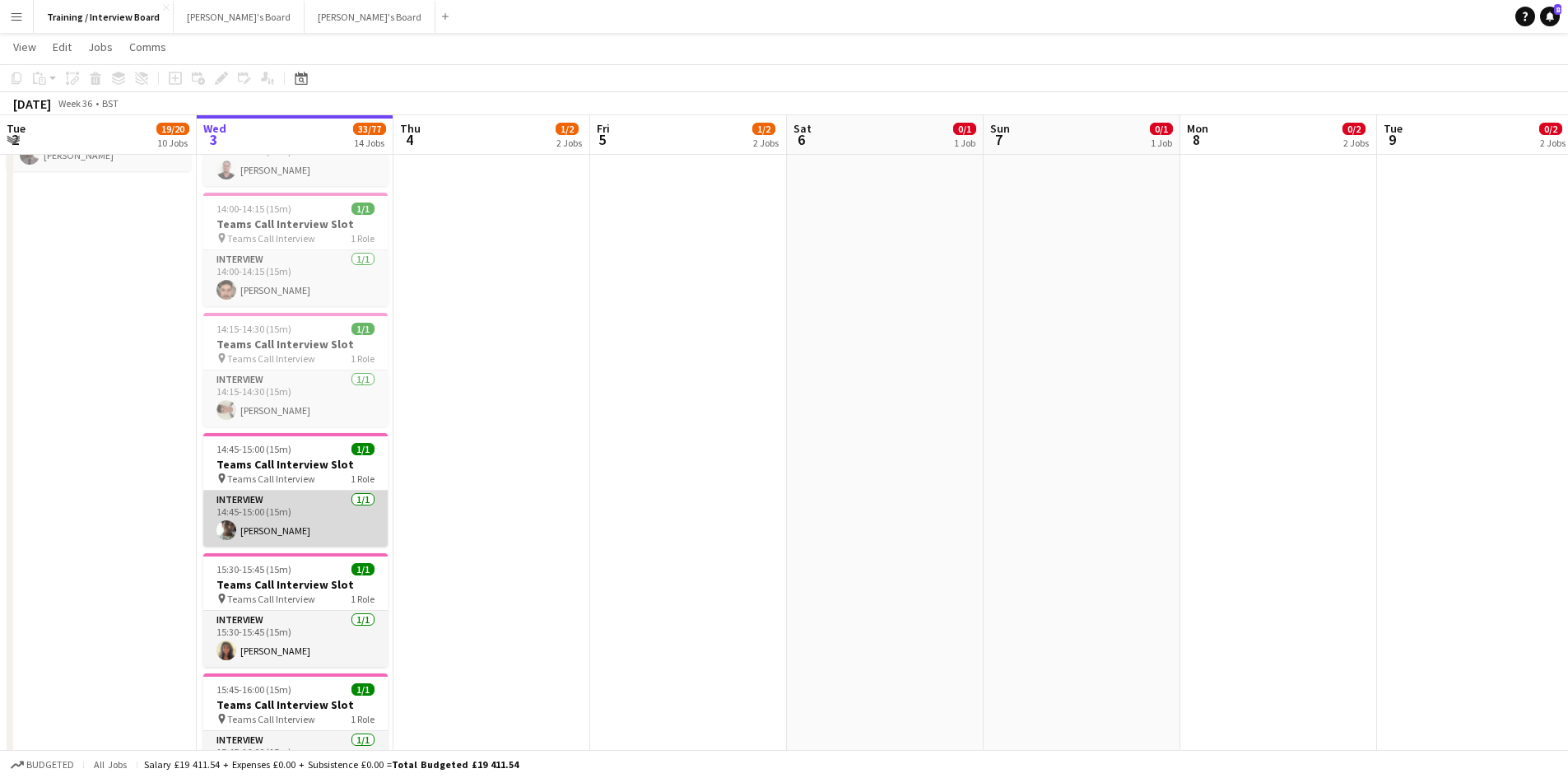
click at [280, 523] on app-card-role "Interview 1/1 14:45-15:00 (15m) Adam Chilton" at bounding box center [295, 518] width 184 height 56
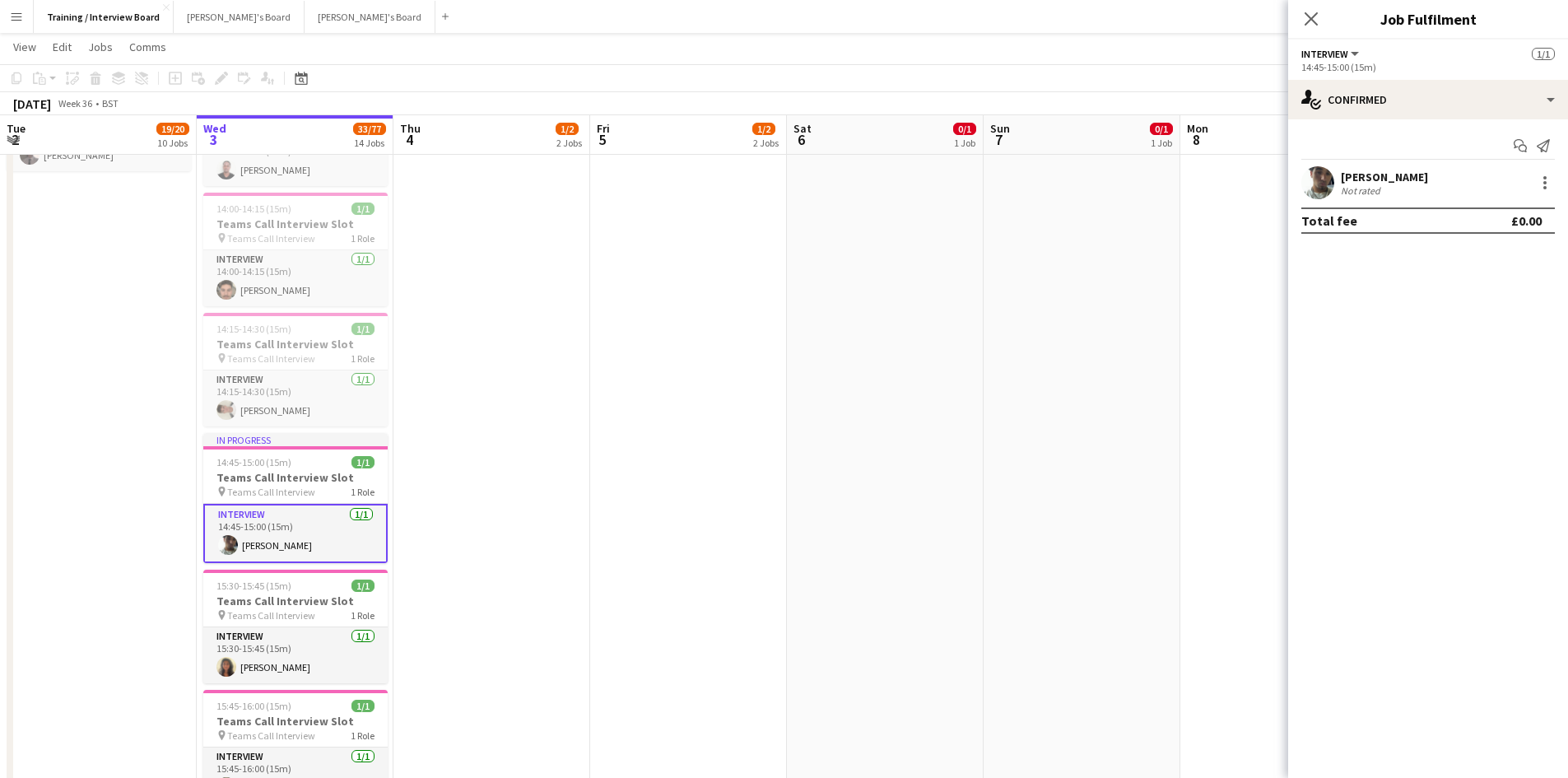
click at [1401, 177] on div "[PERSON_NAME]" at bounding box center [1385, 177] width 87 height 15
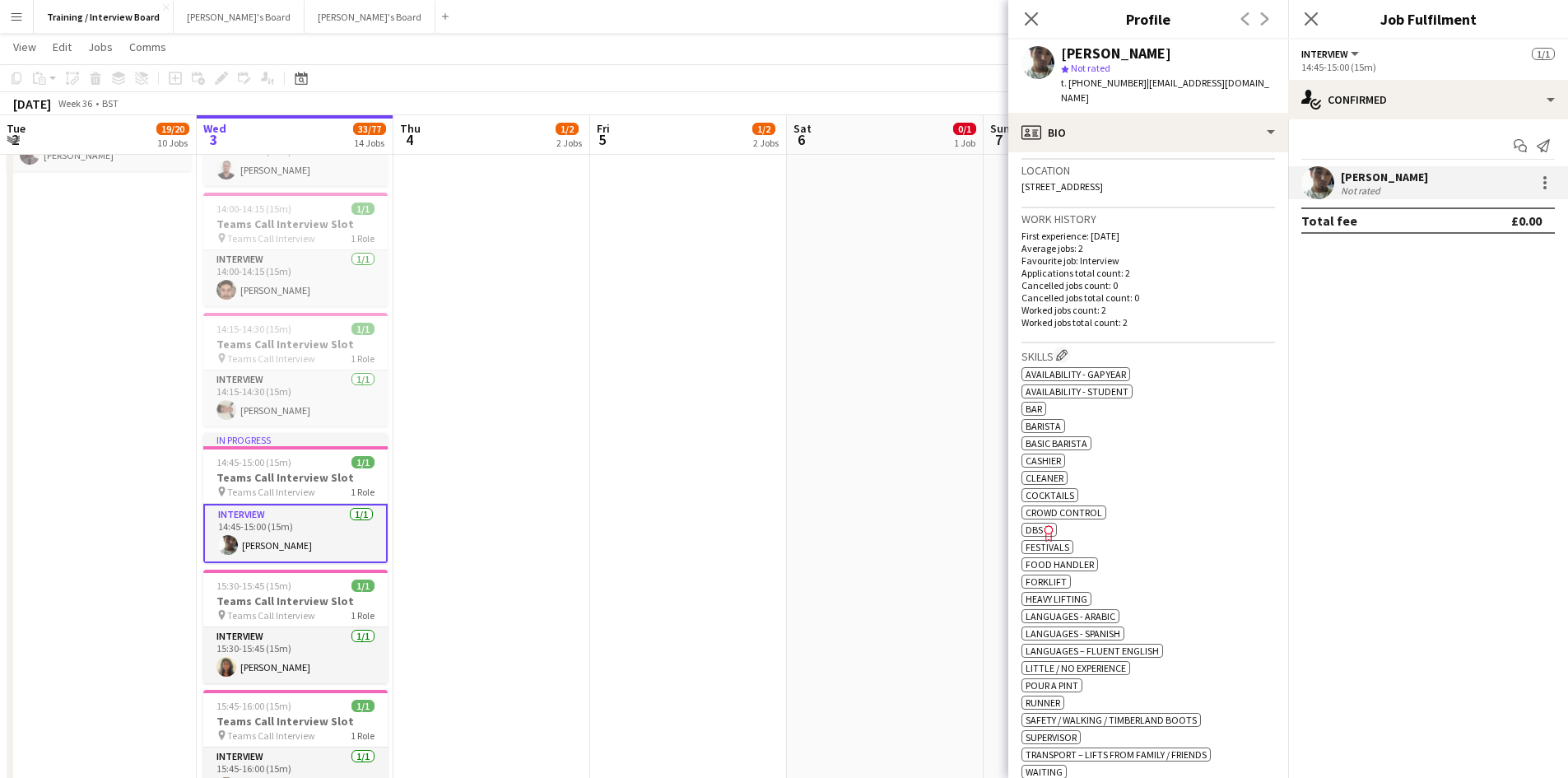
scroll to position [412, 0]
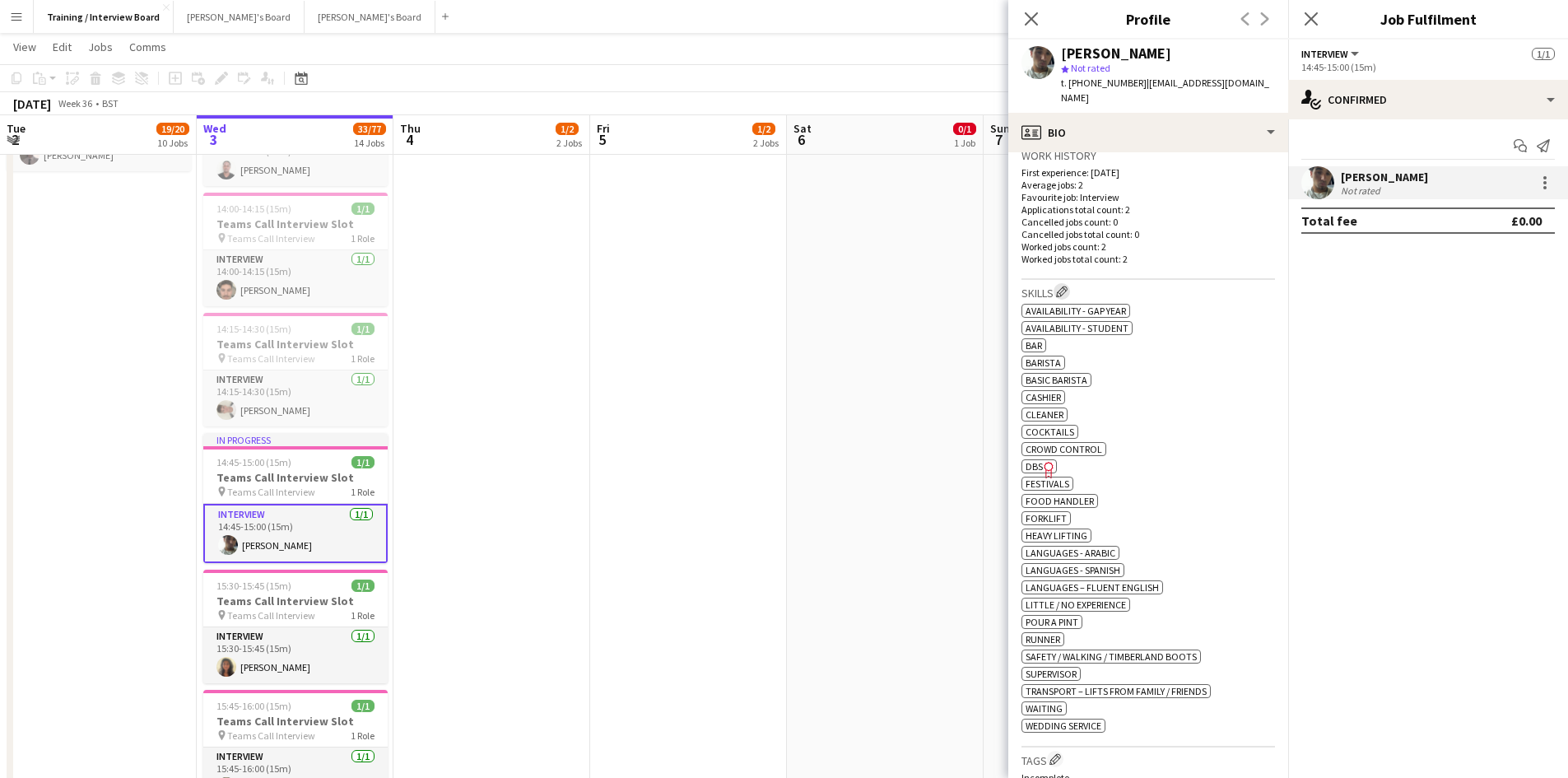
click at [1070, 284] on button "Edit crew company skills" at bounding box center [1062, 291] width 17 height 17
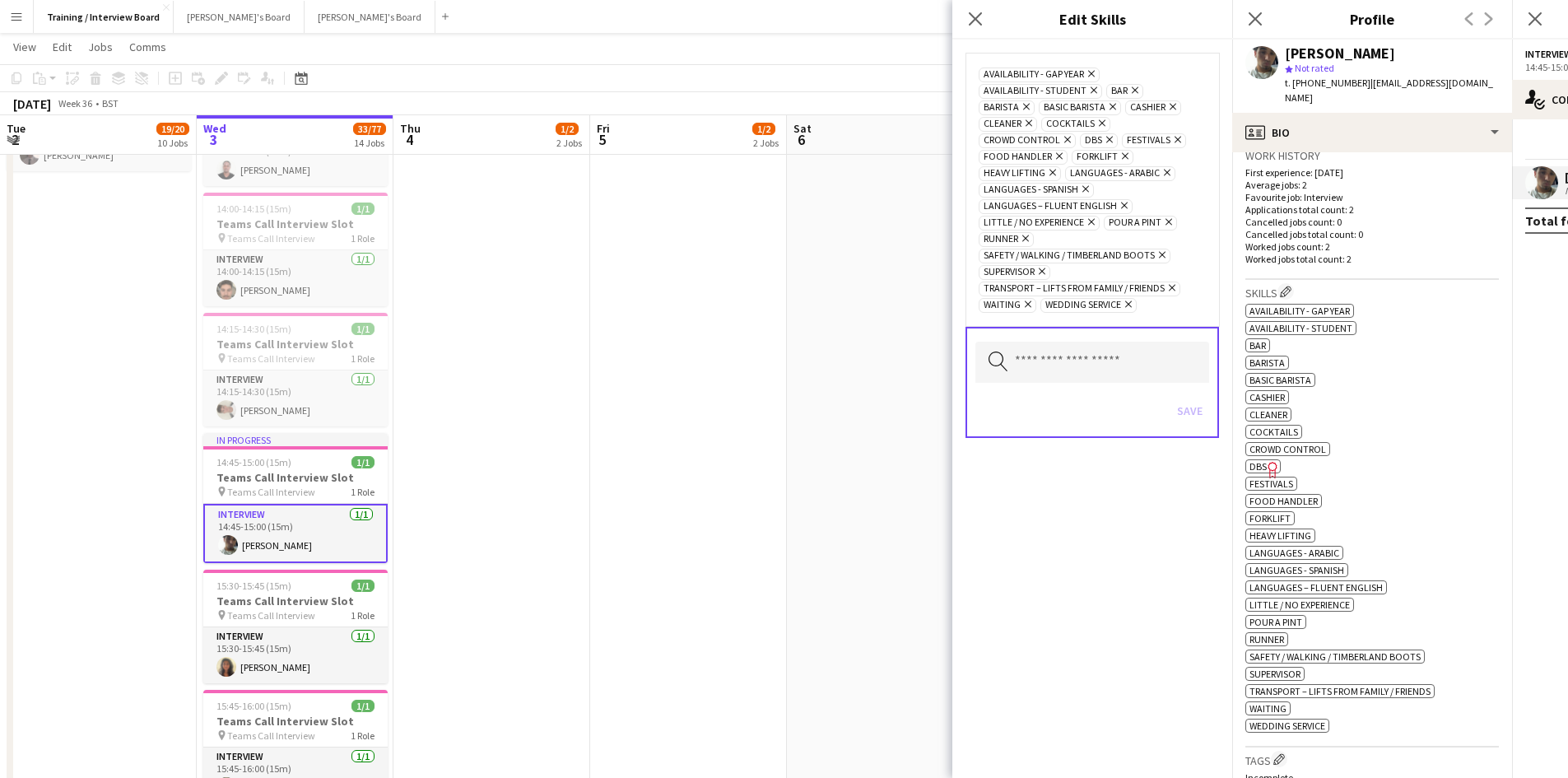
click at [1134, 88] on icon "Remove" at bounding box center [1133, 89] width 11 height 11
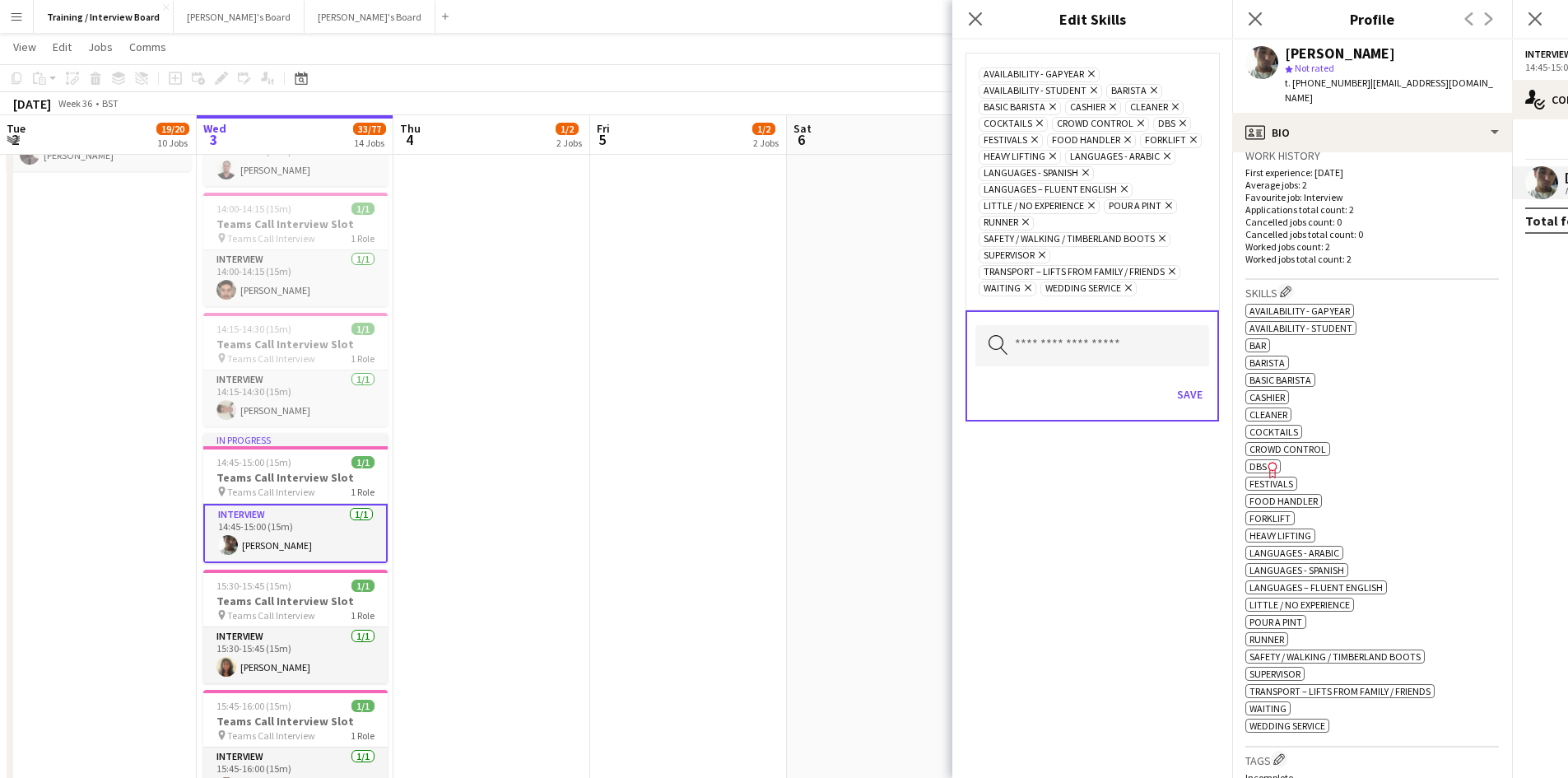
click at [1152, 89] on icon "Remove" at bounding box center [1152, 89] width 11 height 11
click at [1032, 105] on span "Cashier Remove" at bounding box center [1006, 107] width 56 height 15
click at [1159, 105] on icon at bounding box center [1162, 107] width 7 height 7
click at [1072, 121] on icon "Remove" at bounding box center [1075, 123] width 11 height 11
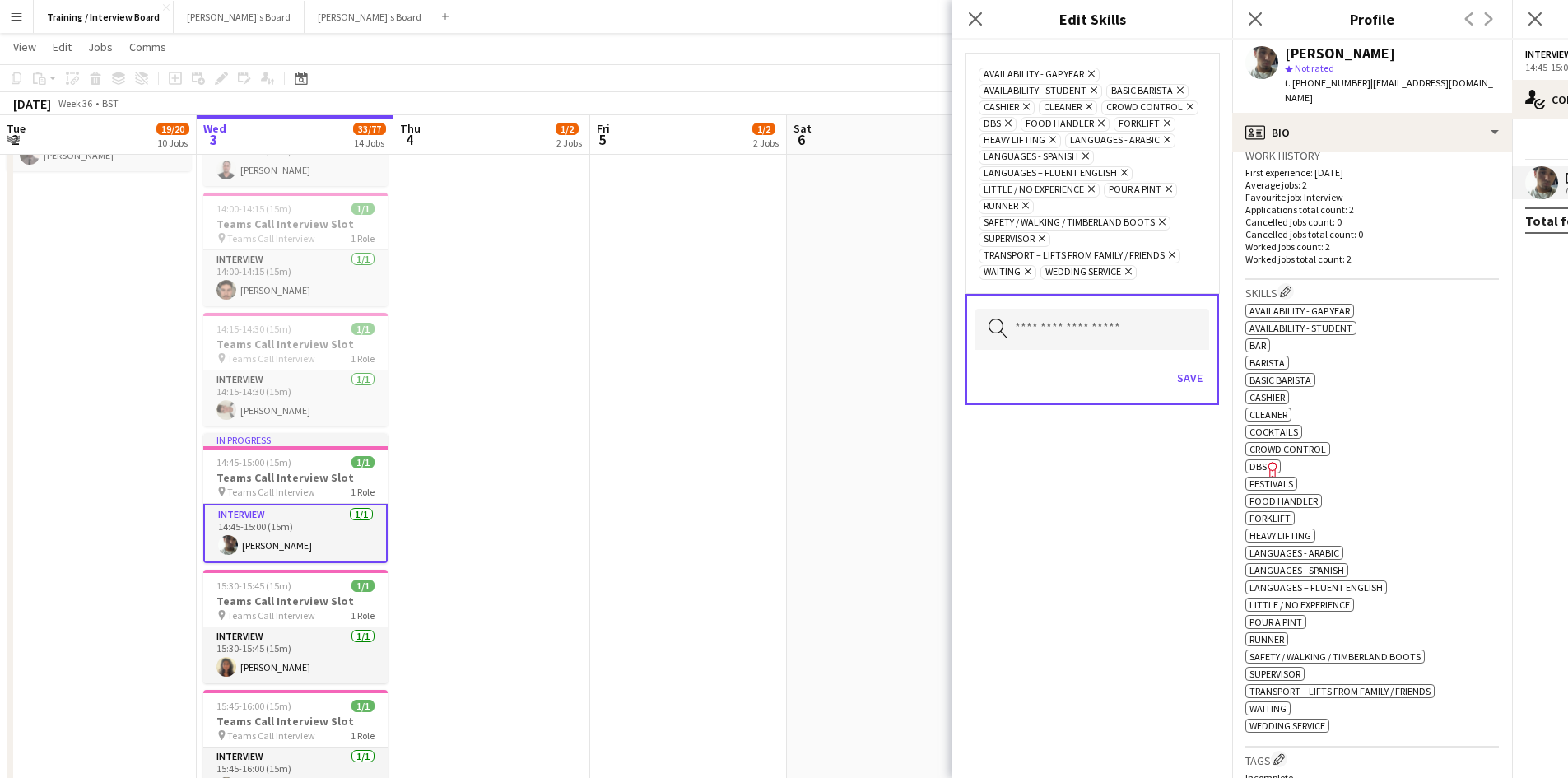
click at [1026, 208] on icon "Remove" at bounding box center [1024, 205] width 11 height 11
click at [1028, 259] on icon "Remove" at bounding box center [1026, 254] width 11 height 11
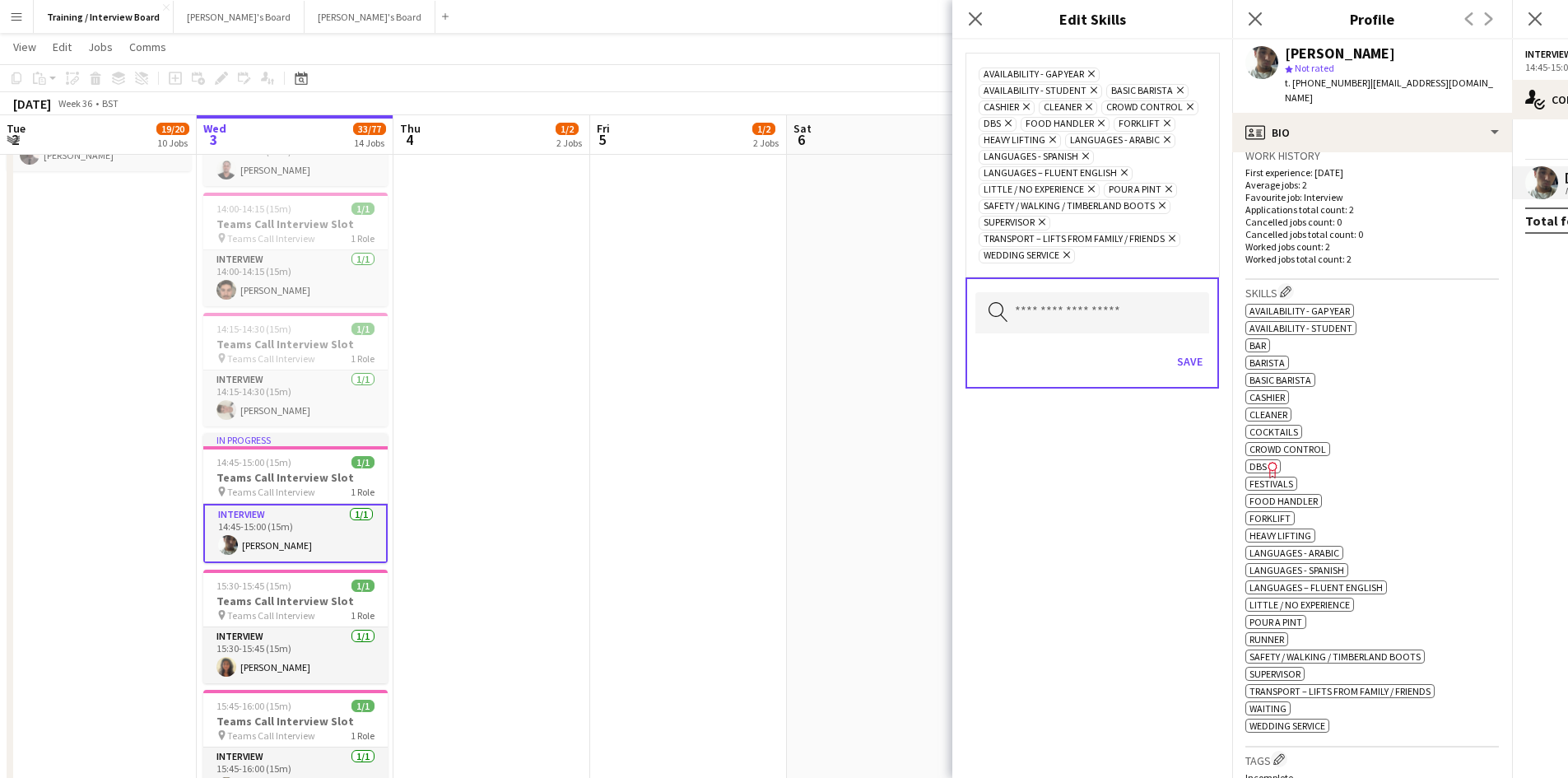
click at [1070, 254] on icon at bounding box center [1067, 255] width 7 height 7
click at [1173, 188] on icon "Remove" at bounding box center [1167, 188] width 11 height 11
click at [1189, 347] on button "Save" at bounding box center [1189, 344] width 38 height 26
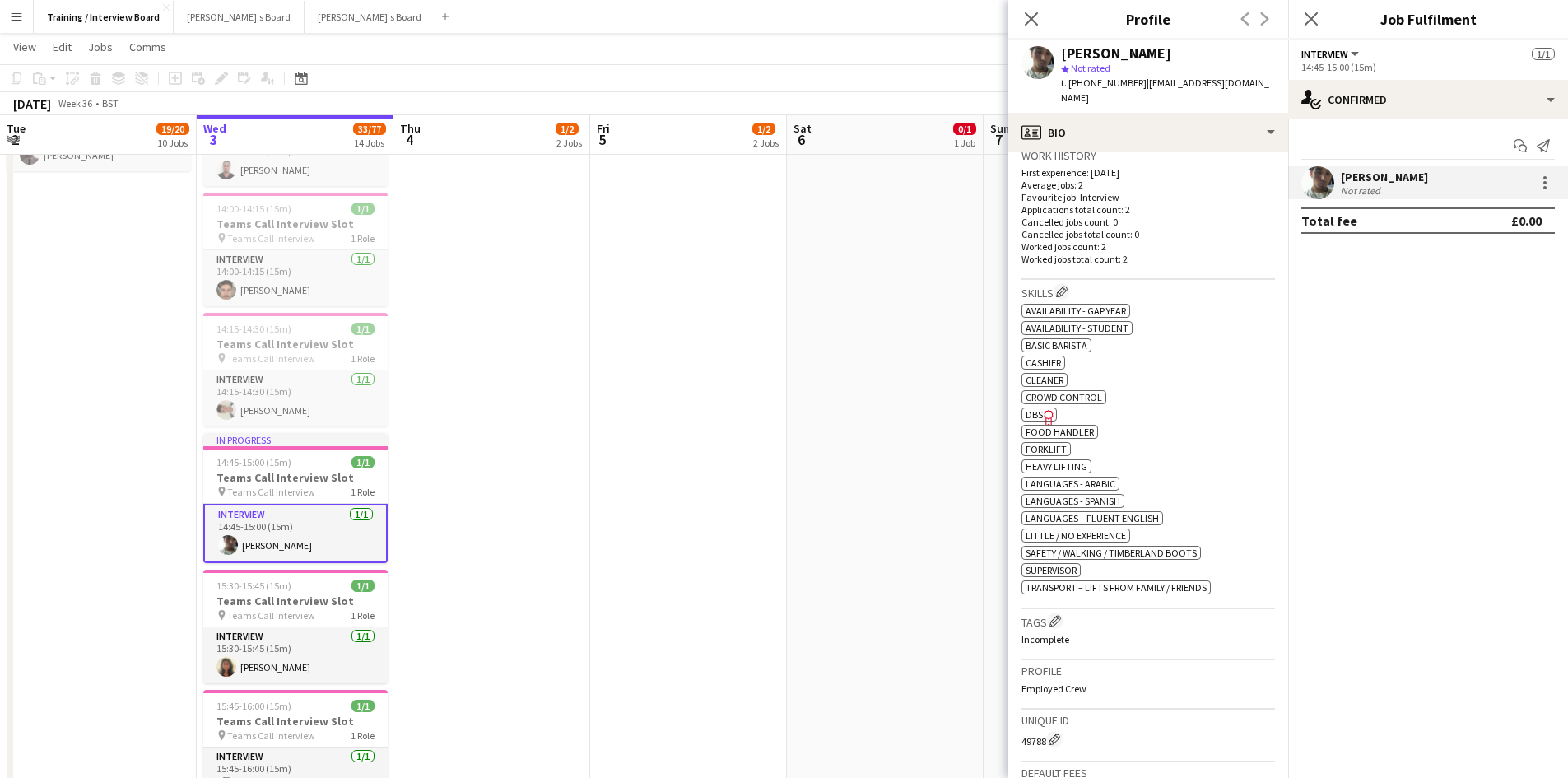
click at [1075, 284] on h3 "Skills Edit crew company skills" at bounding box center [1148, 292] width 254 height 18
click at [1064, 285] on app-icon "Edit crew company skills" at bounding box center [1062, 291] width 12 height 12
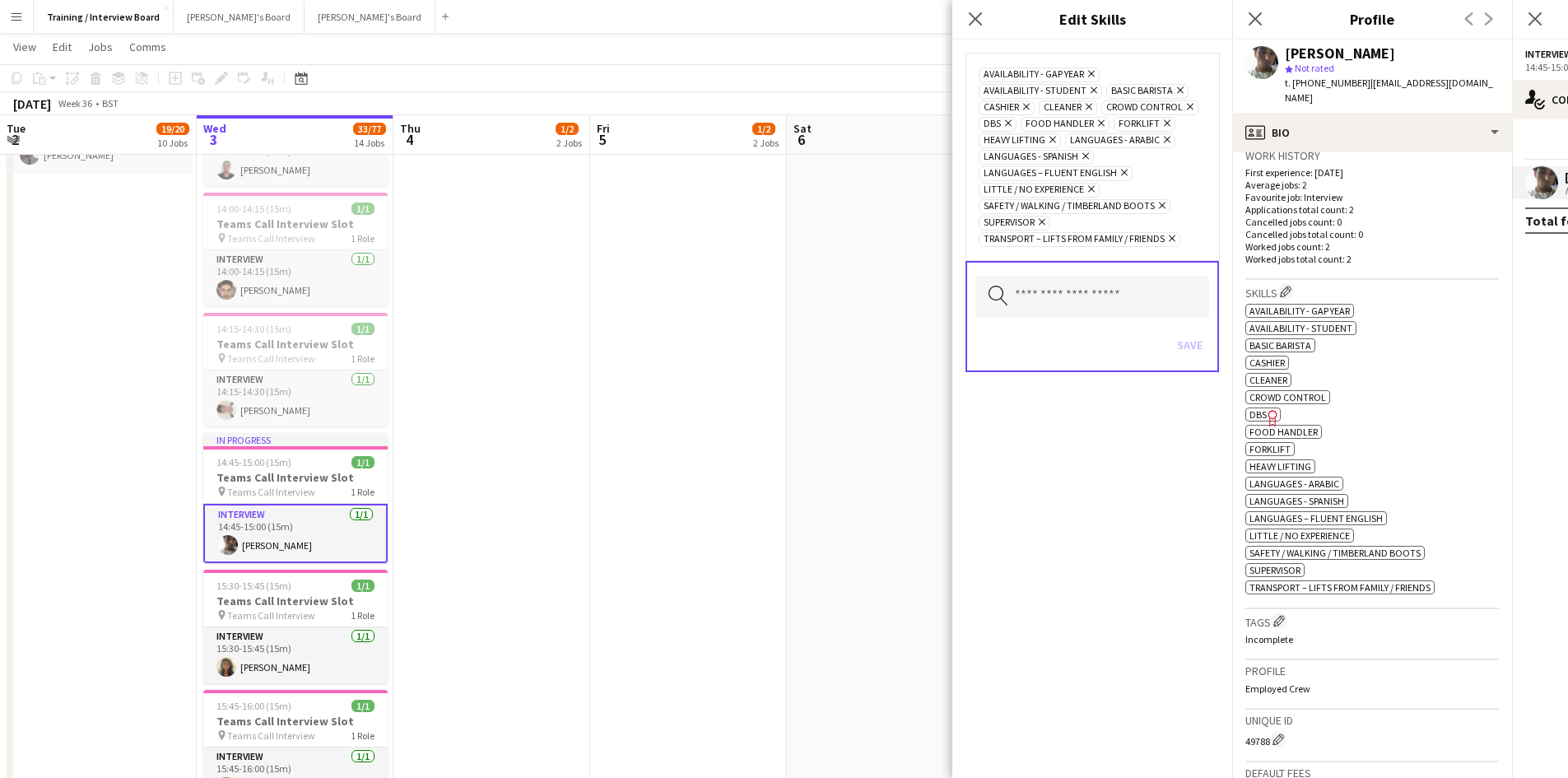
click at [1181, 92] on icon at bounding box center [1181, 90] width 7 height 7
click at [1188, 349] on button "Save" at bounding box center [1189, 344] width 38 height 26
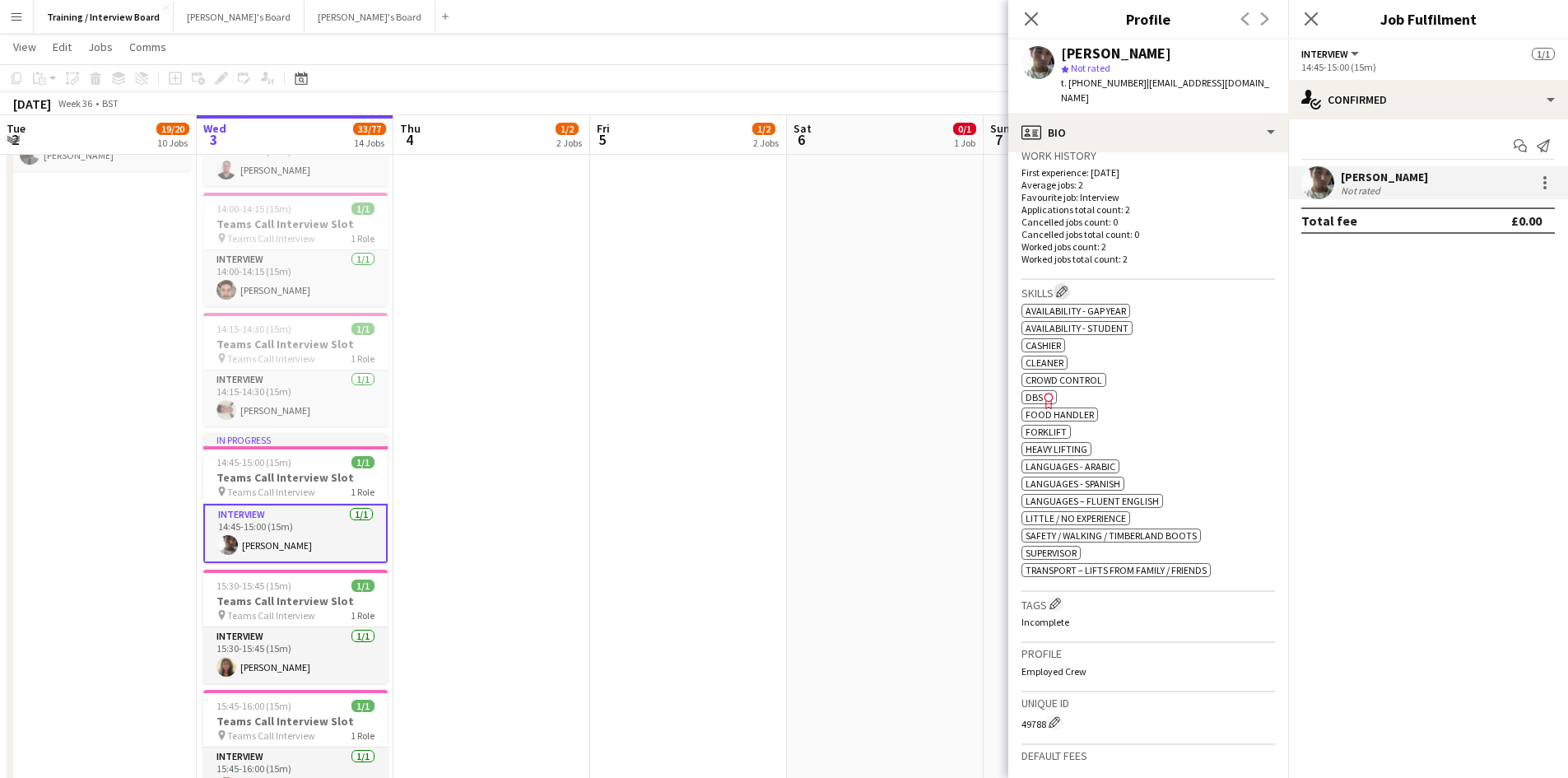
click at [1067, 285] on app-icon "Edit crew company skills" at bounding box center [1062, 291] width 12 height 12
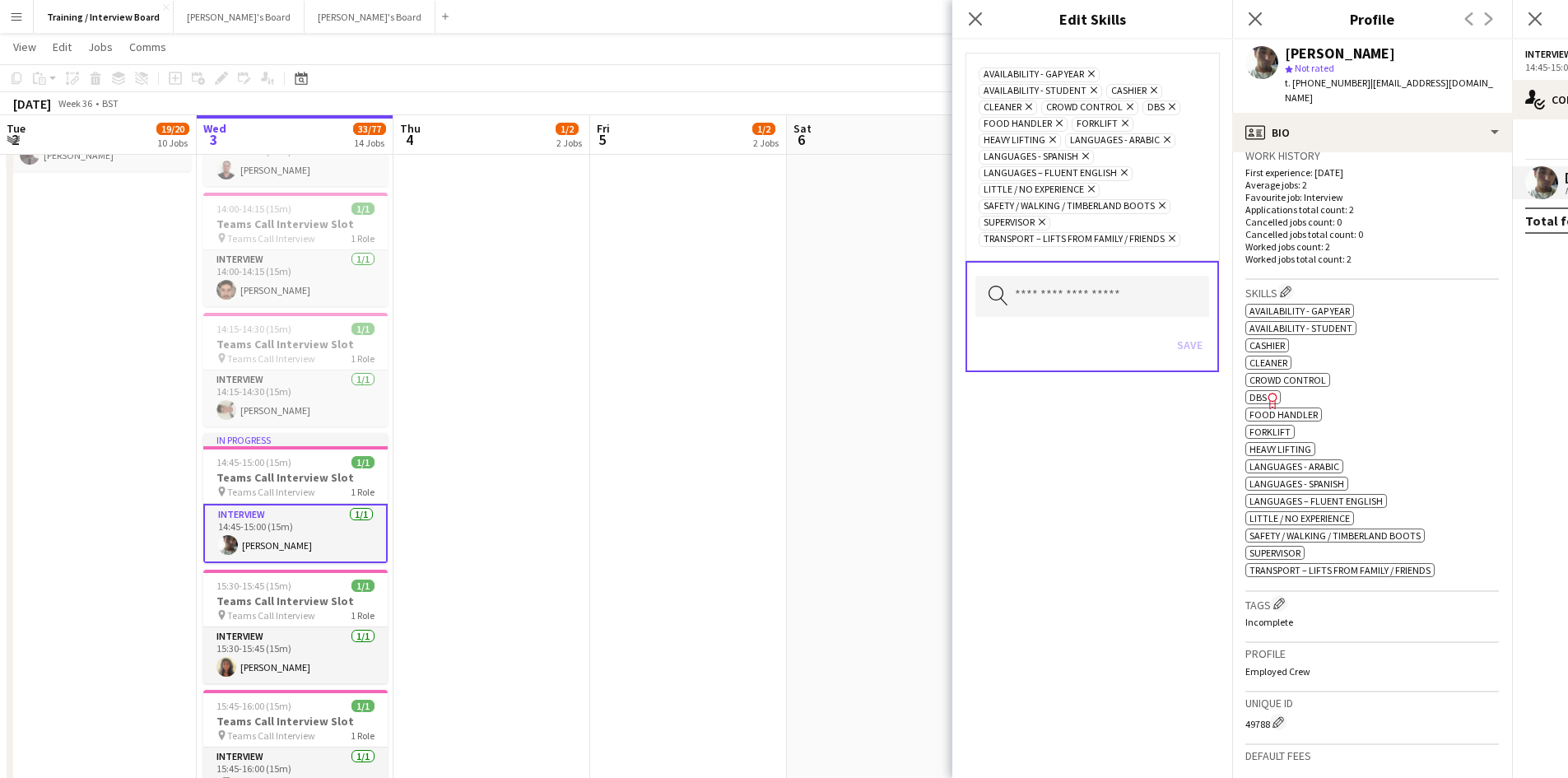
click at [1119, 125] on icon "Remove" at bounding box center [1123, 123] width 11 height 11
click at [1196, 341] on button "Save" at bounding box center [1189, 344] width 38 height 26
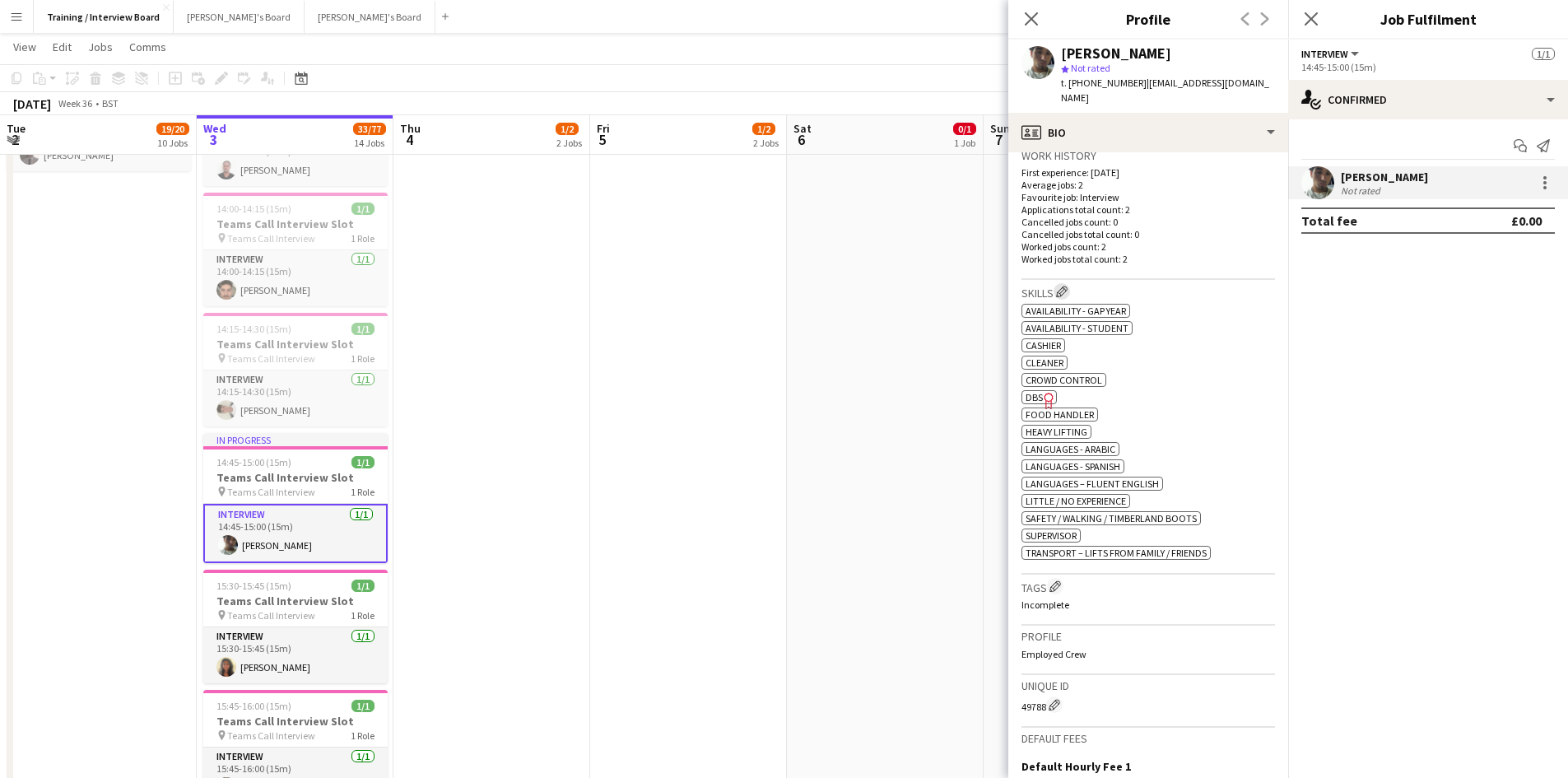
click at [1068, 285] on app-icon "Edit crew company skills" at bounding box center [1062, 291] width 12 height 12
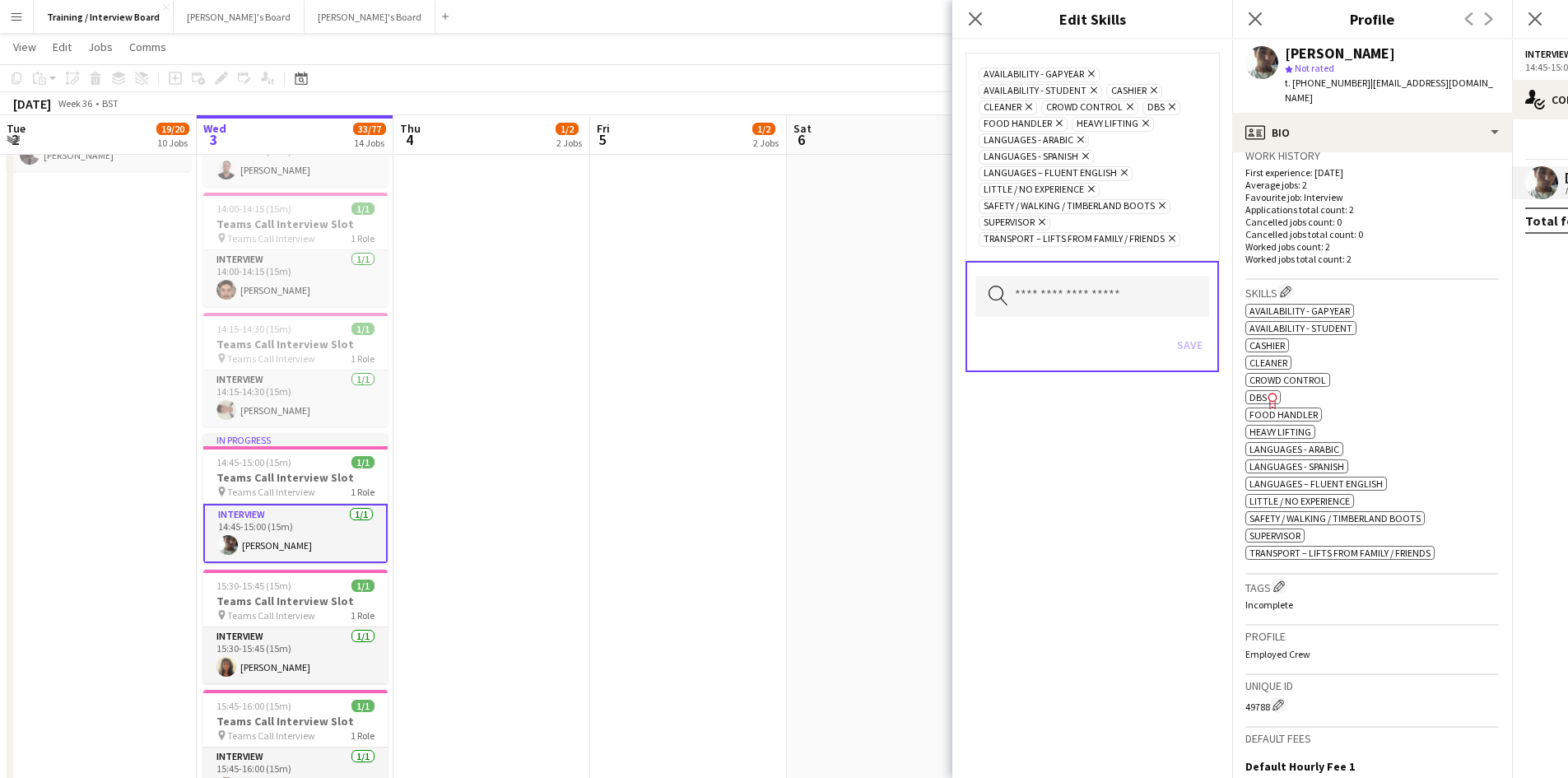
click at [1044, 224] on icon "Remove" at bounding box center [1039, 222] width 11 height 11
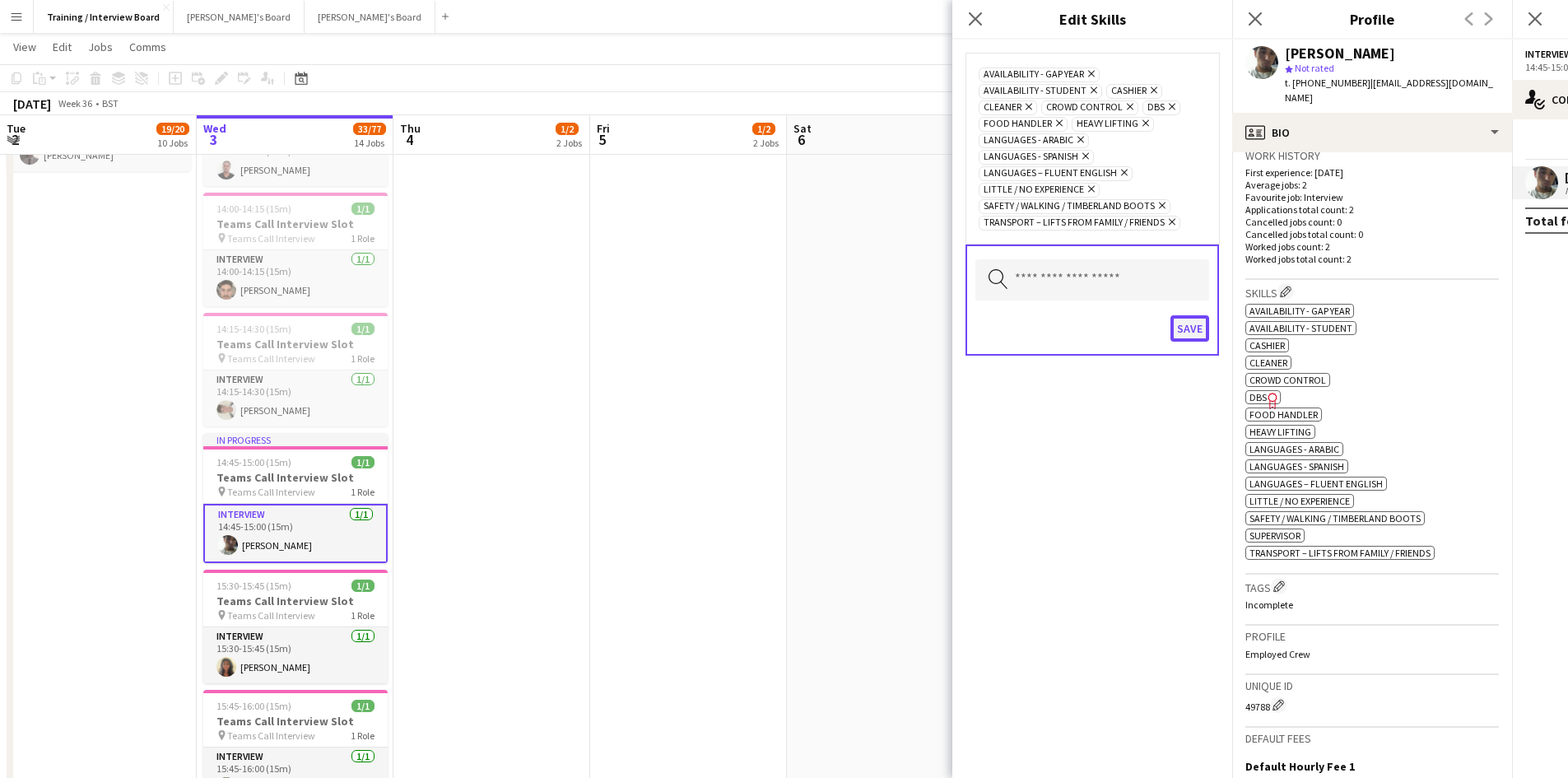
click at [1201, 334] on button "Save" at bounding box center [1189, 329] width 38 height 26
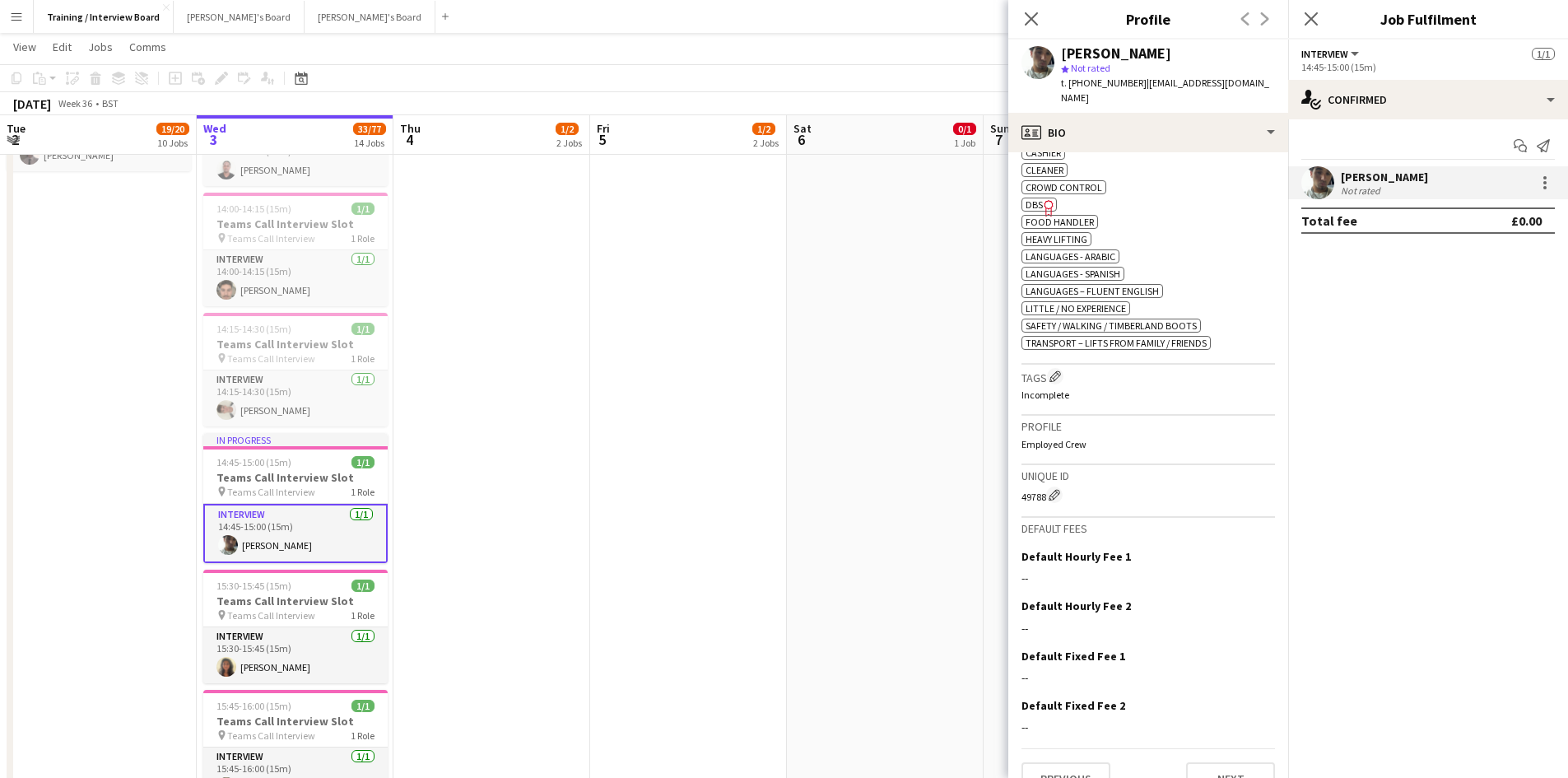
scroll to position [619, 0]
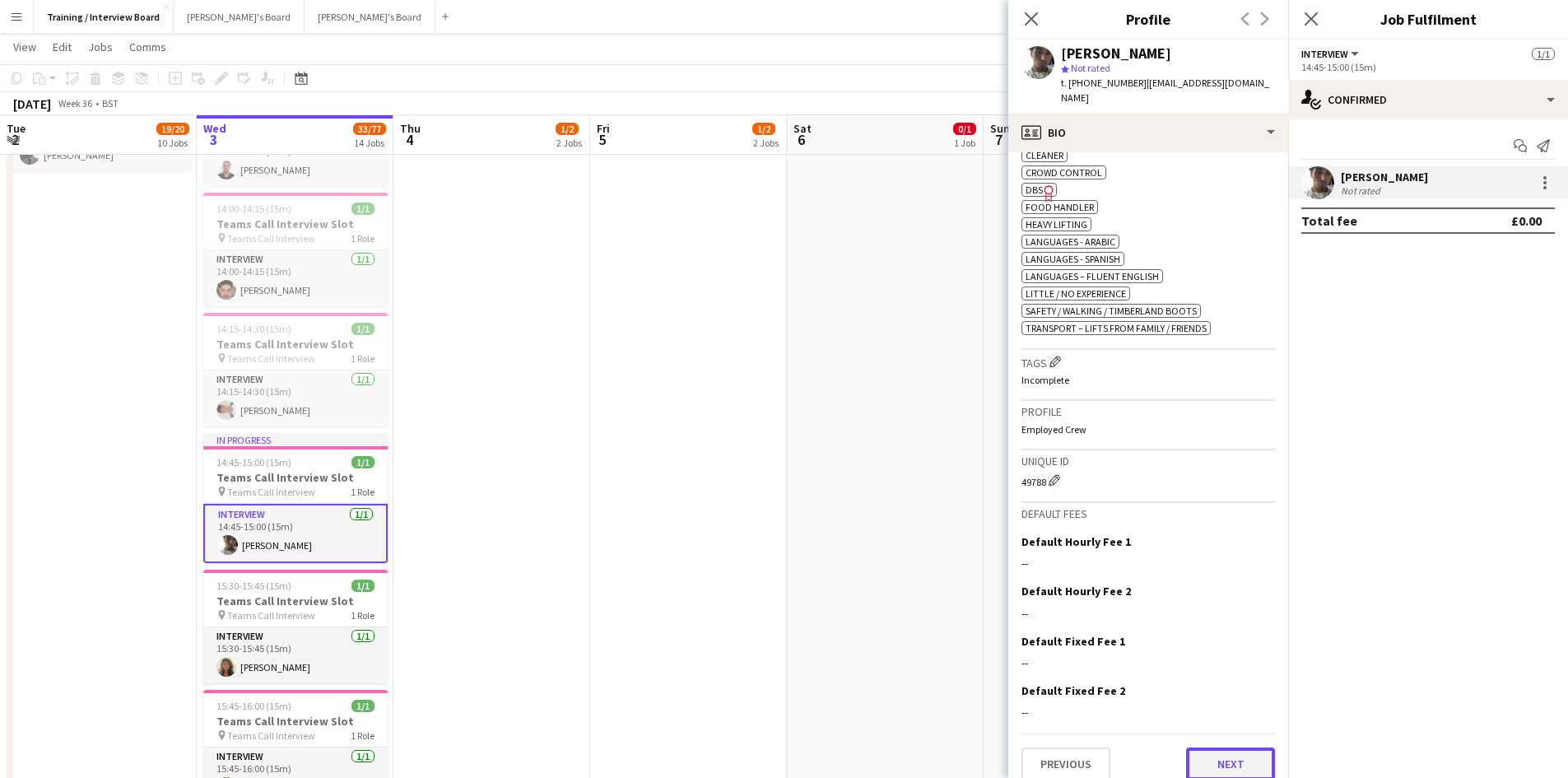
click at [1199, 748] on button "Next" at bounding box center [1231, 764] width 89 height 33
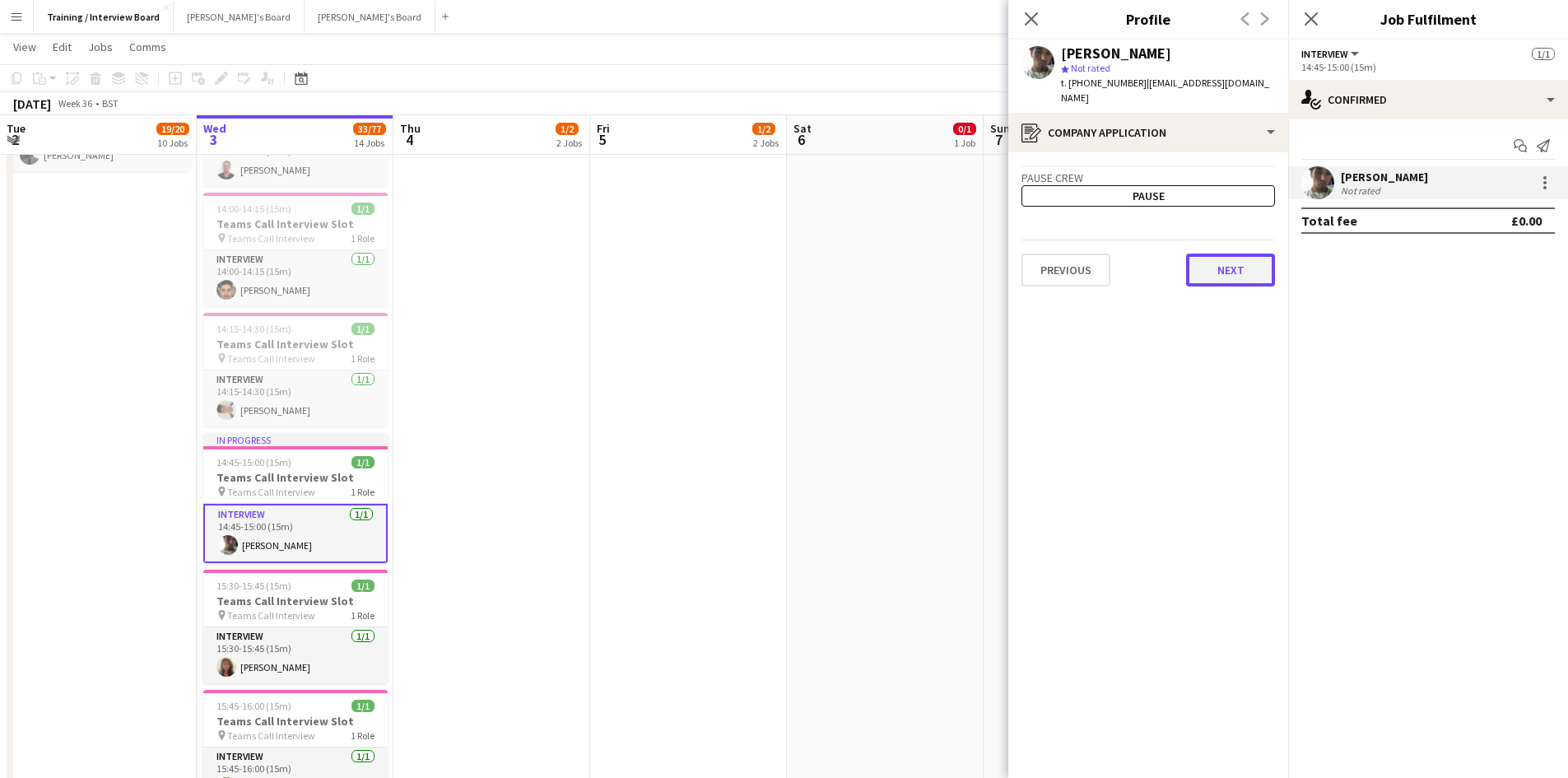
click at [1226, 264] on button "Next" at bounding box center [1231, 271] width 89 height 33
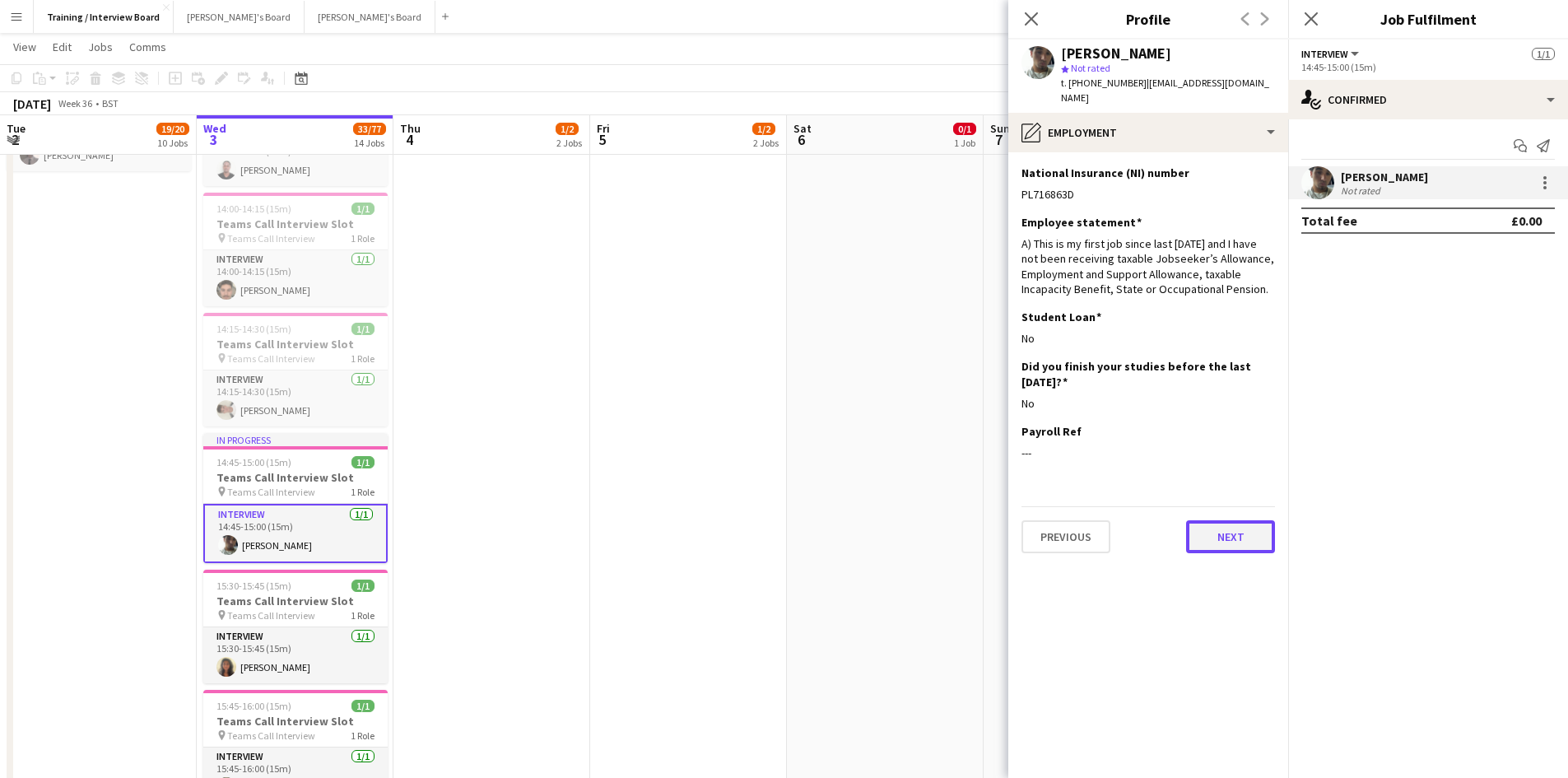
click at [1239, 521] on button "Next" at bounding box center [1231, 538] width 89 height 33
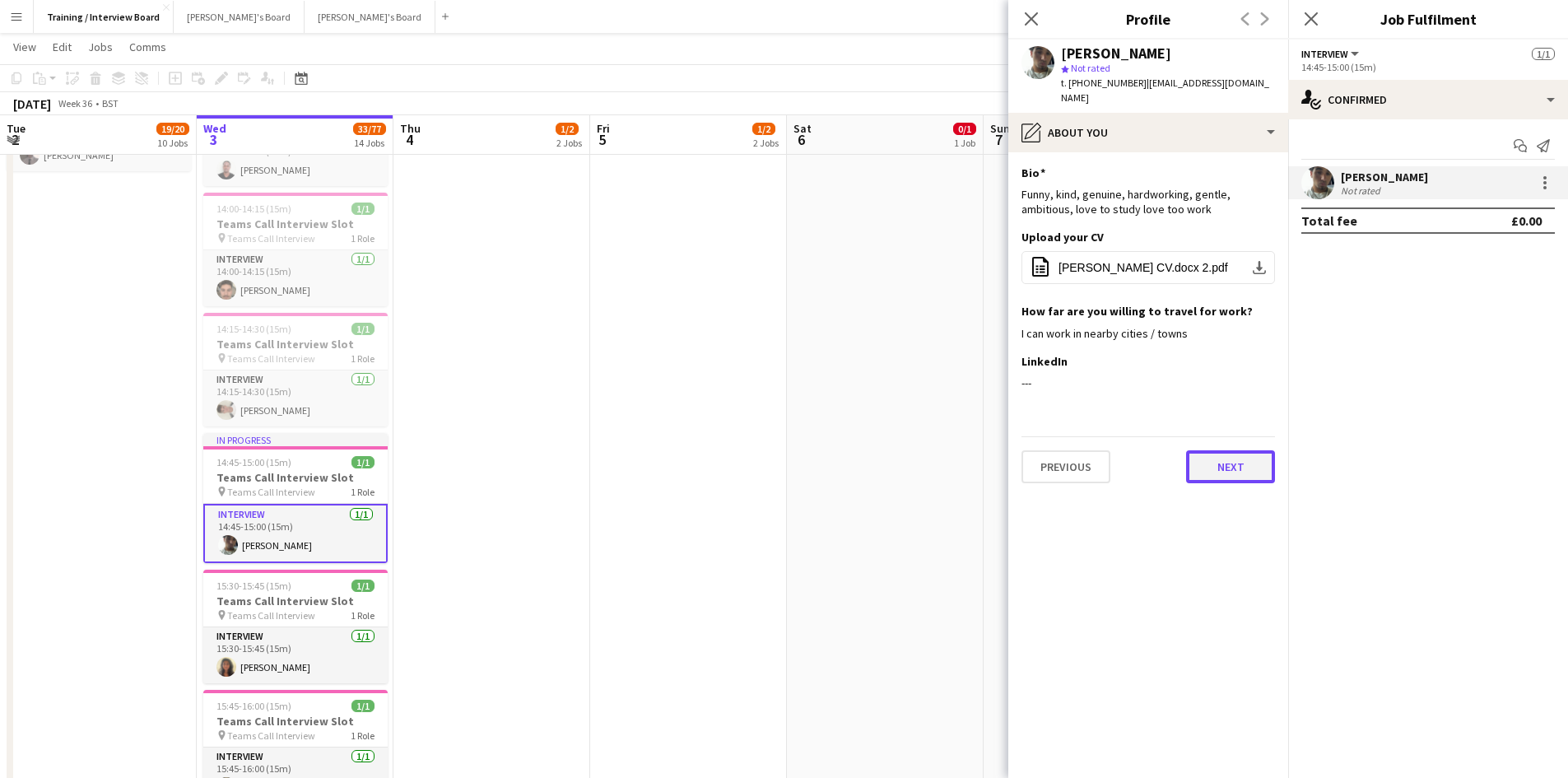
click at [1231, 457] on button "Next" at bounding box center [1231, 467] width 89 height 33
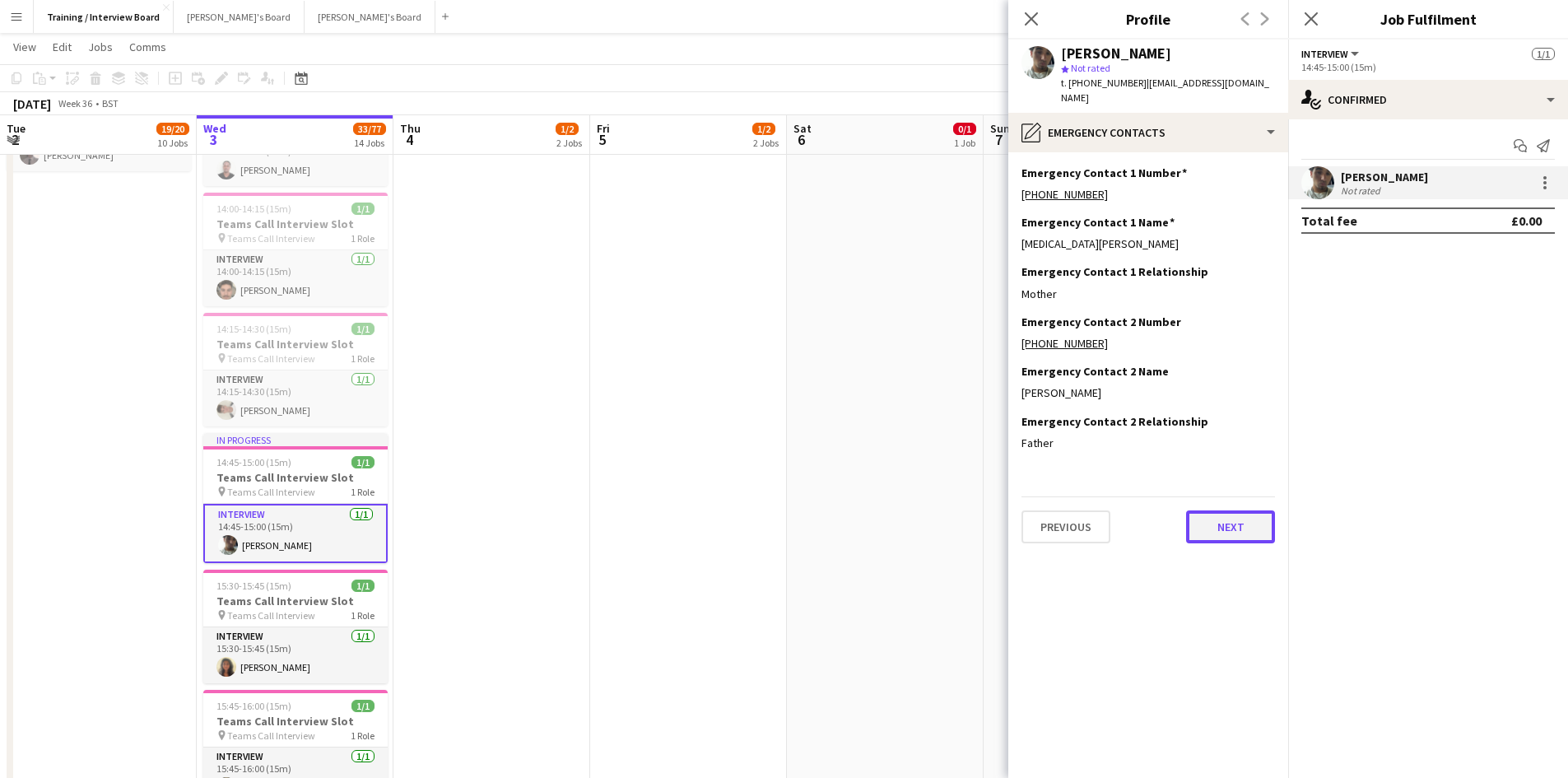
click at [1263, 511] on button "Next" at bounding box center [1231, 528] width 89 height 33
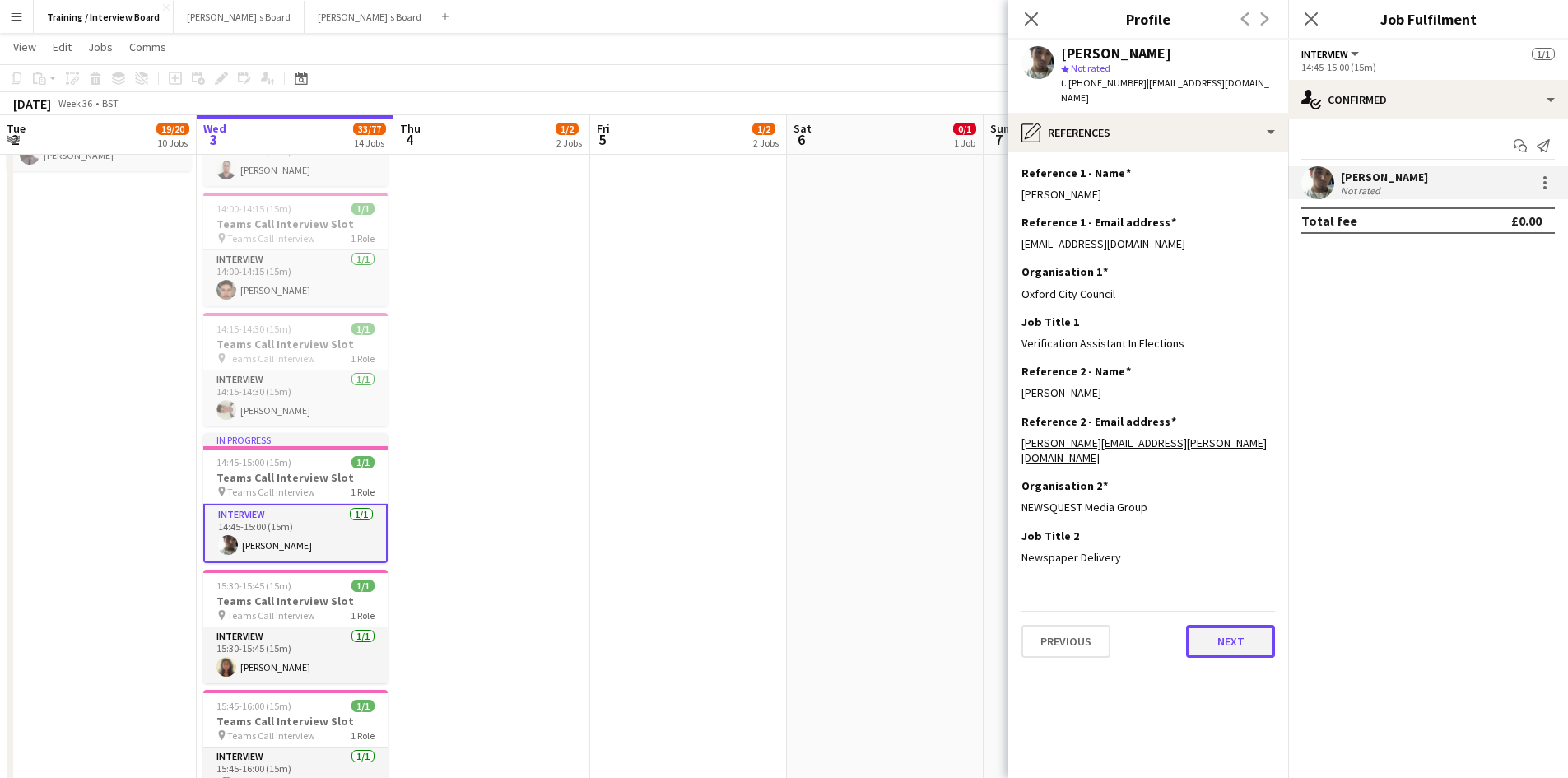
click at [1243, 625] on button "Next" at bounding box center [1231, 642] width 89 height 33
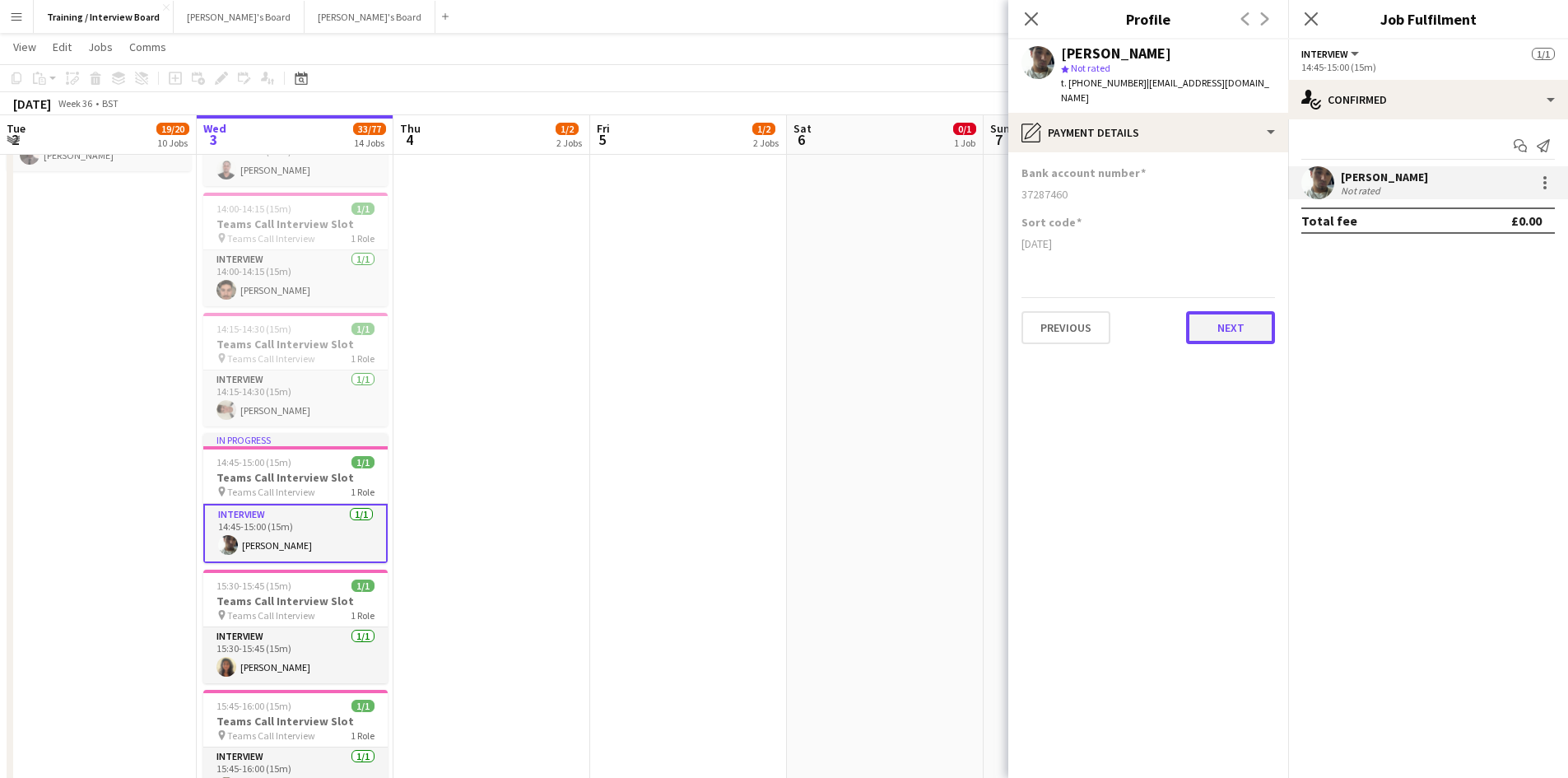
click at [1235, 311] on button "Next" at bounding box center [1231, 328] width 89 height 33
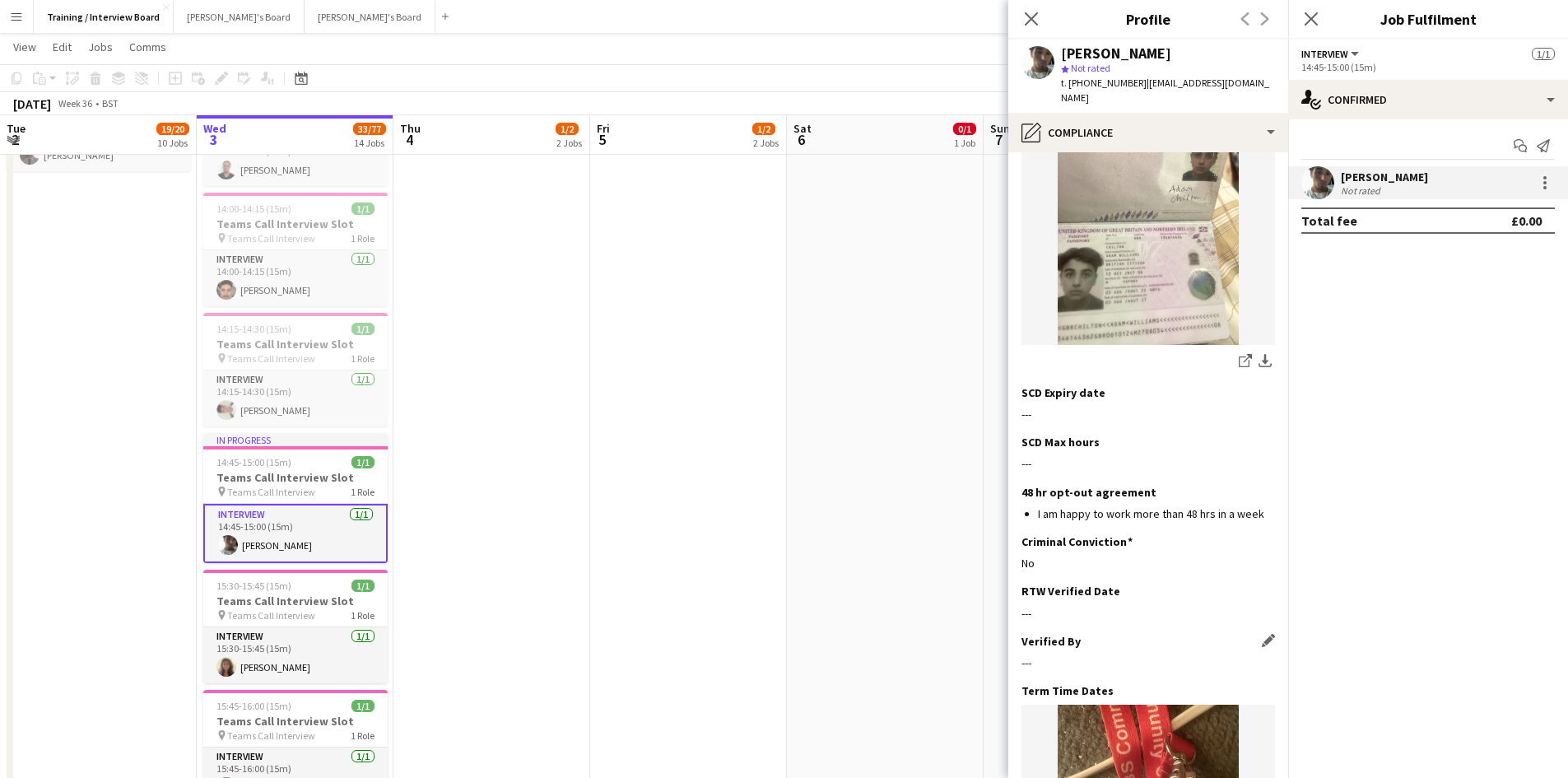
scroll to position [330, 0]
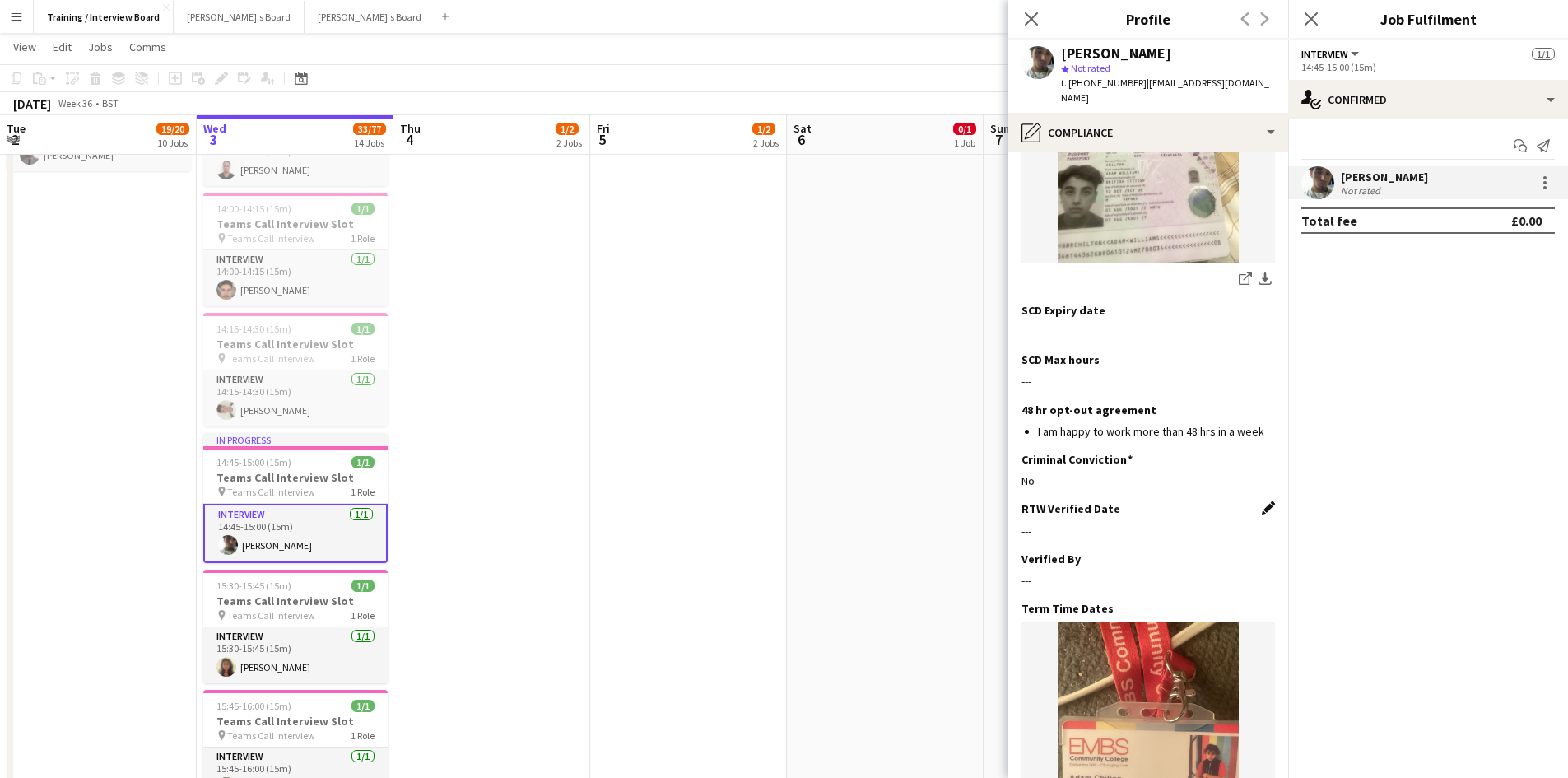
click at [1262, 501] on app-icon "Edit this field" at bounding box center [1268, 507] width 13 height 13
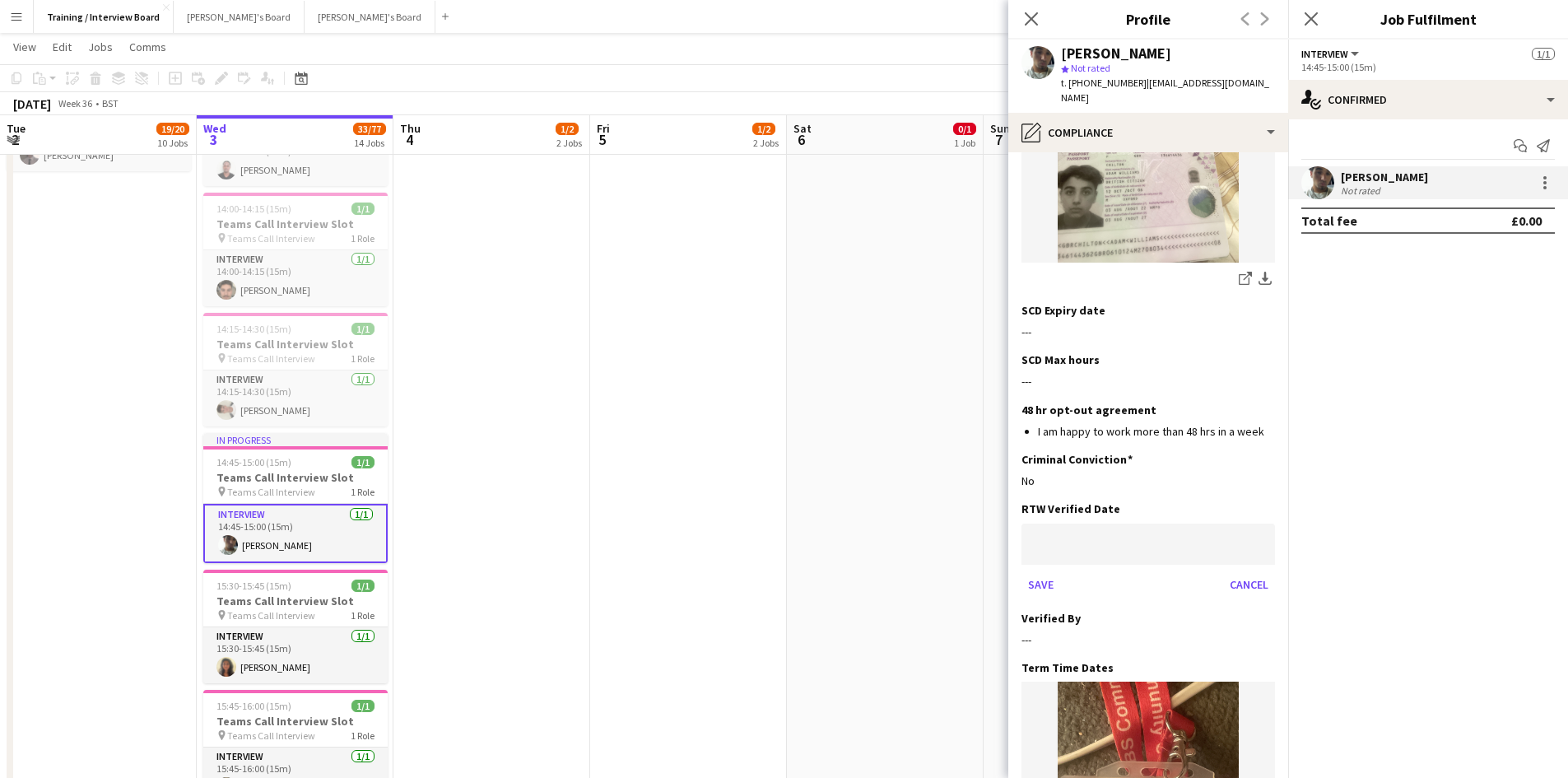
click at [1103, 503] on body "Menu Boards Boards Boards All jobs Status Workforce Workforce My Workforce Recr…" at bounding box center [784, 253] width 1568 height 2813
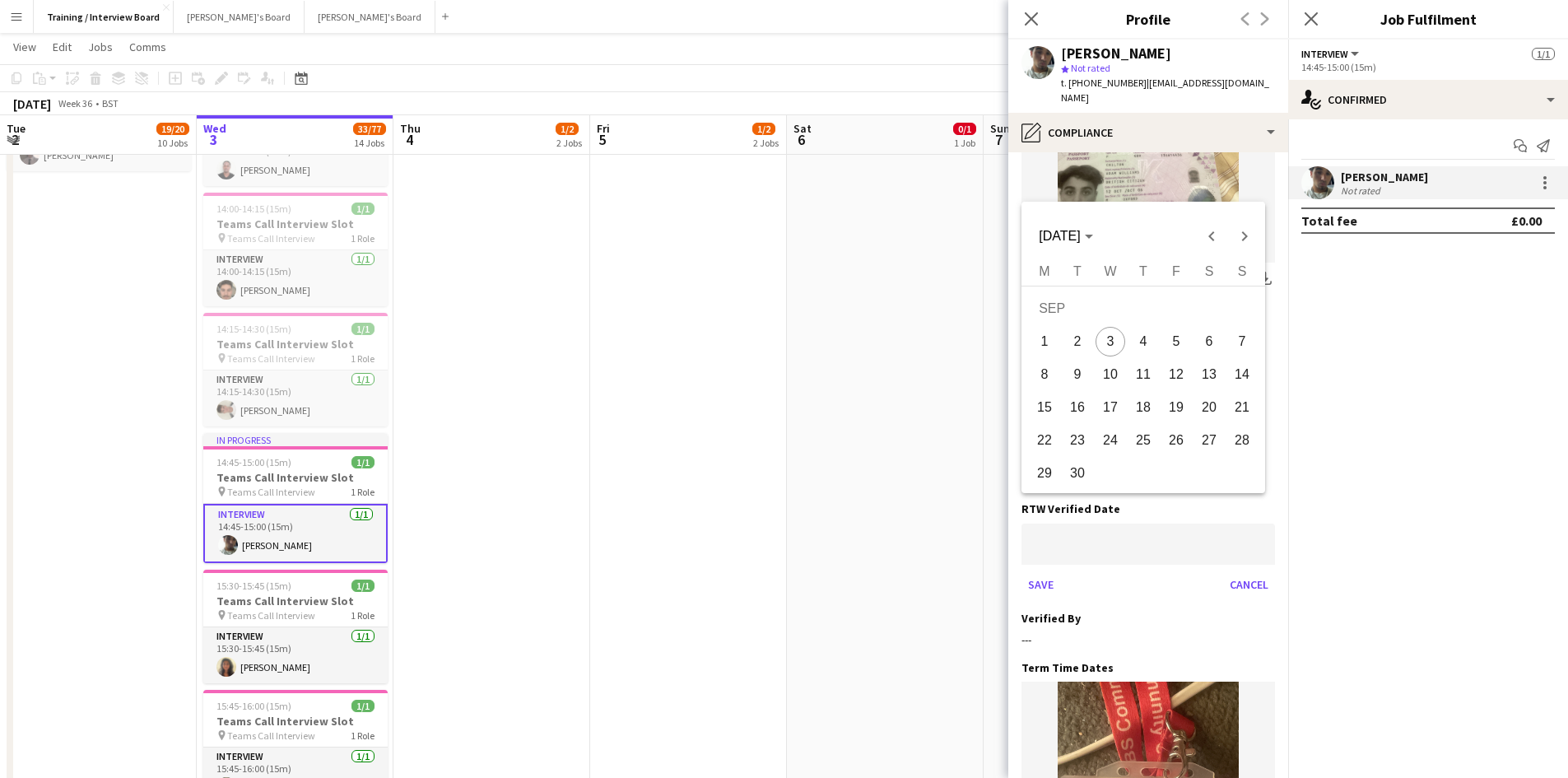
click at [1113, 345] on span "3" at bounding box center [1110, 341] width 29 height 29
type input "**********"
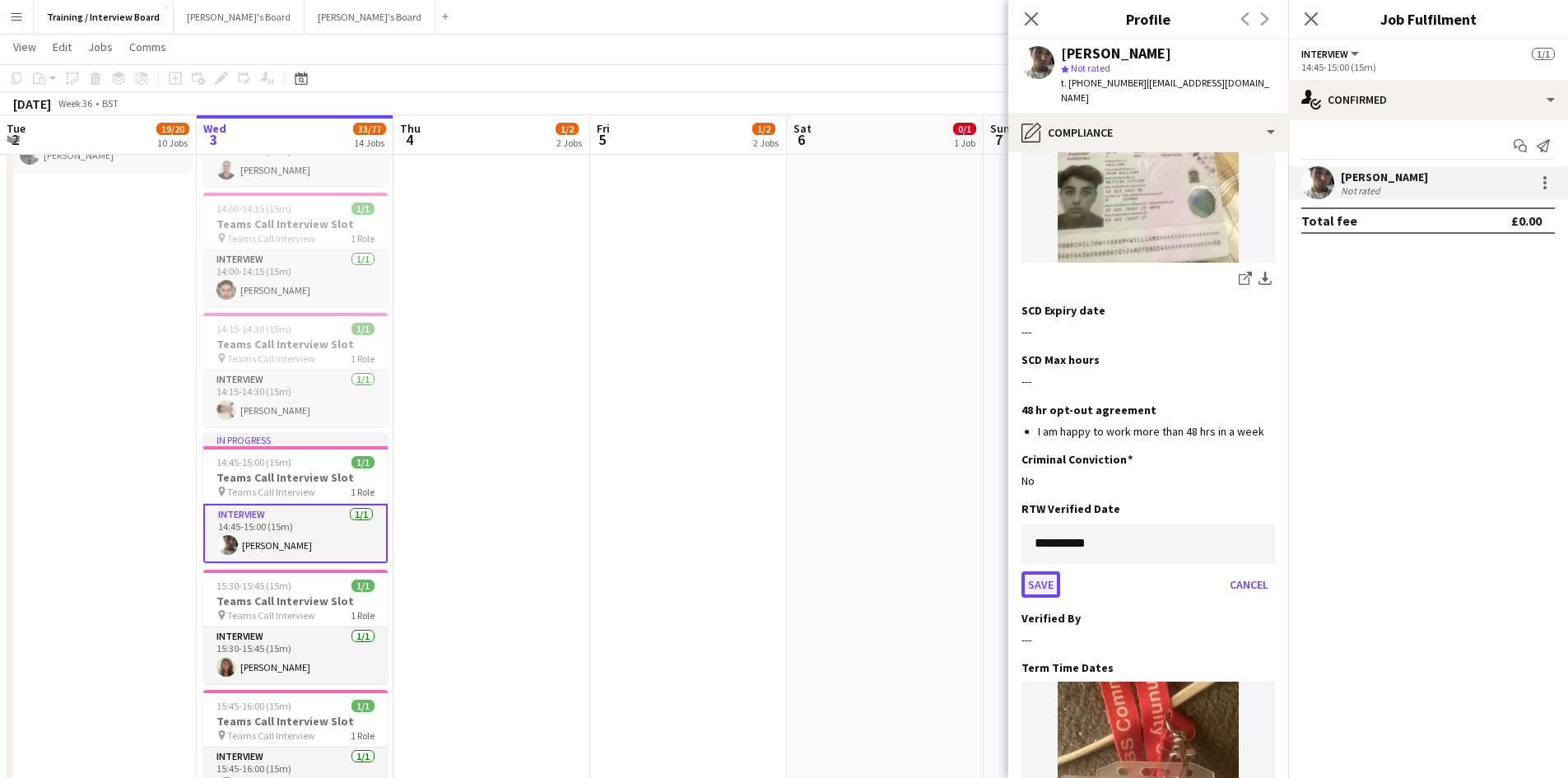
click at [1055, 572] on button "Save" at bounding box center [1040, 585] width 38 height 26
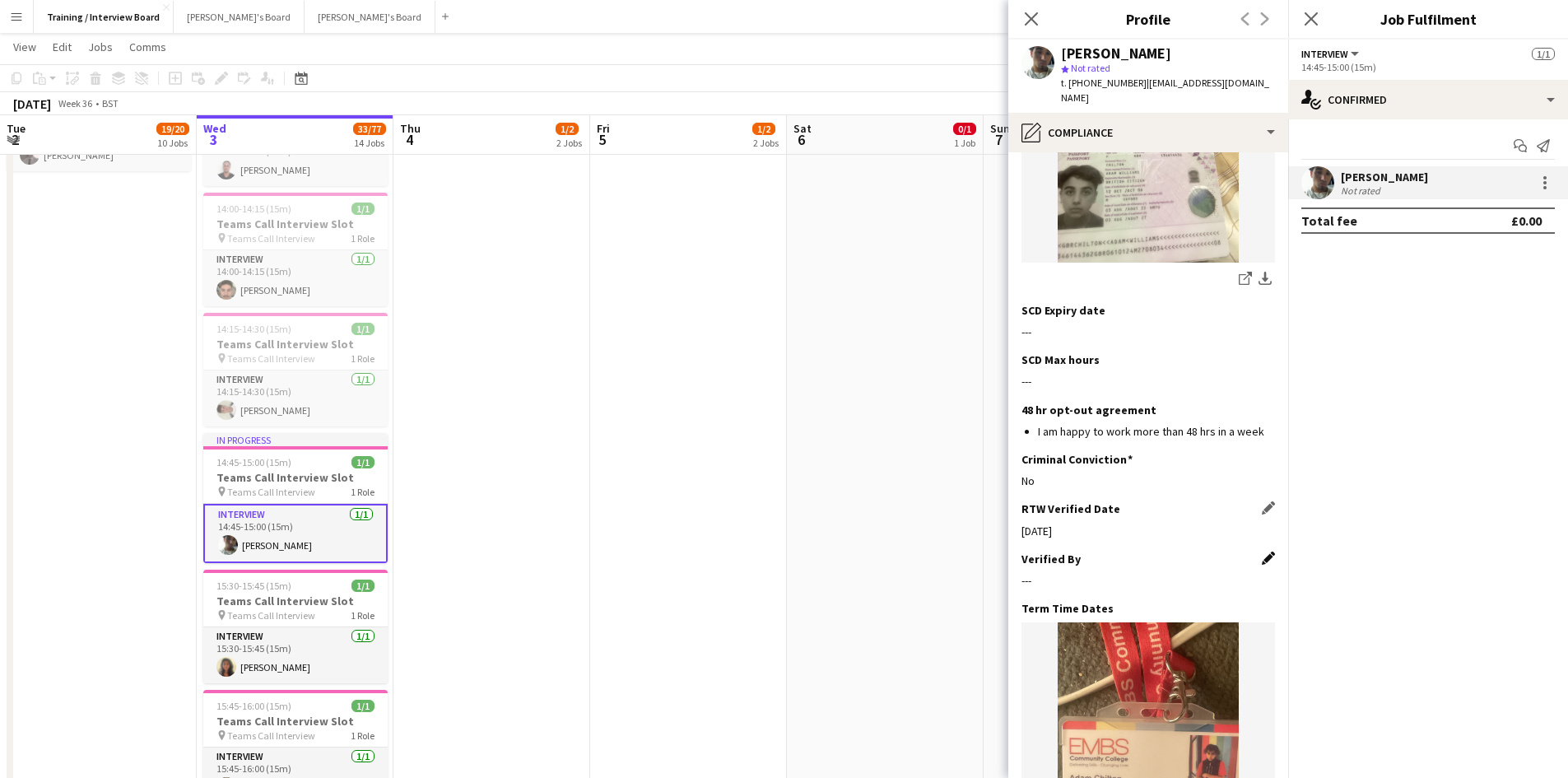
click at [1262, 552] on app-icon "Edit this field" at bounding box center [1268, 558] width 13 height 13
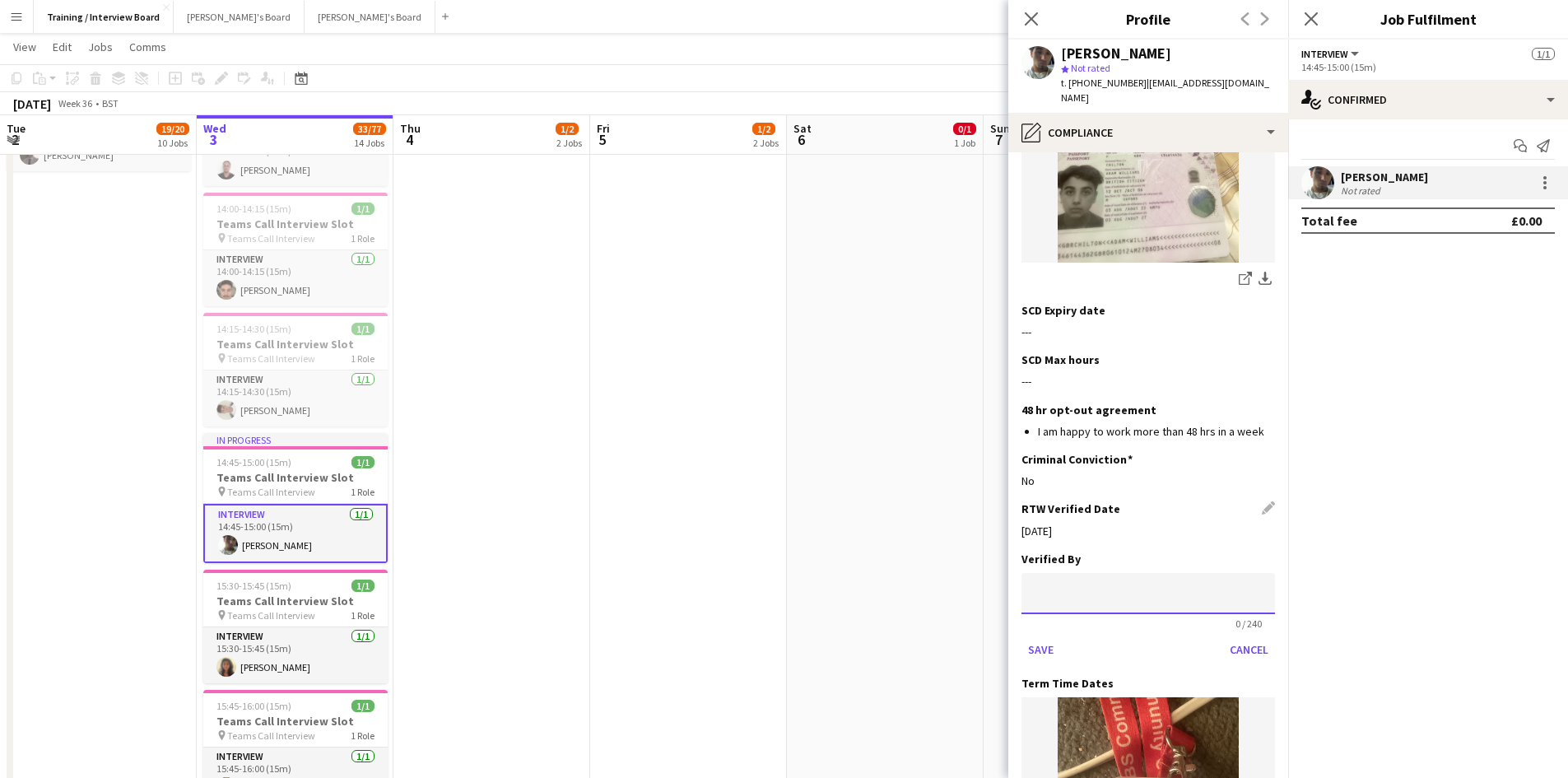
click at [1125, 573] on input at bounding box center [1148, 594] width 254 height 41
type input "**"
click at [1050, 637] on button "Save" at bounding box center [1040, 649] width 38 height 26
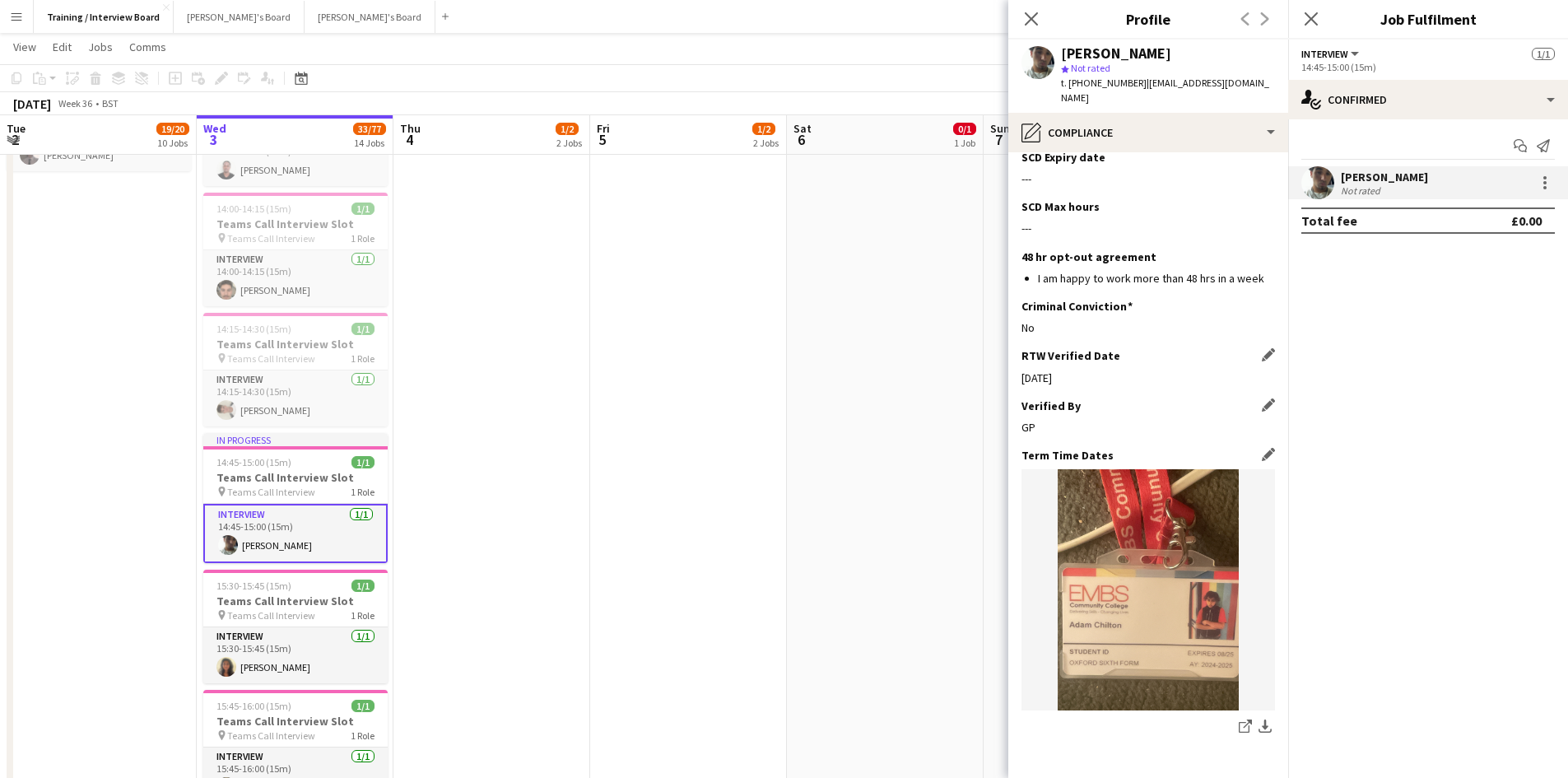
scroll to position [518, 0]
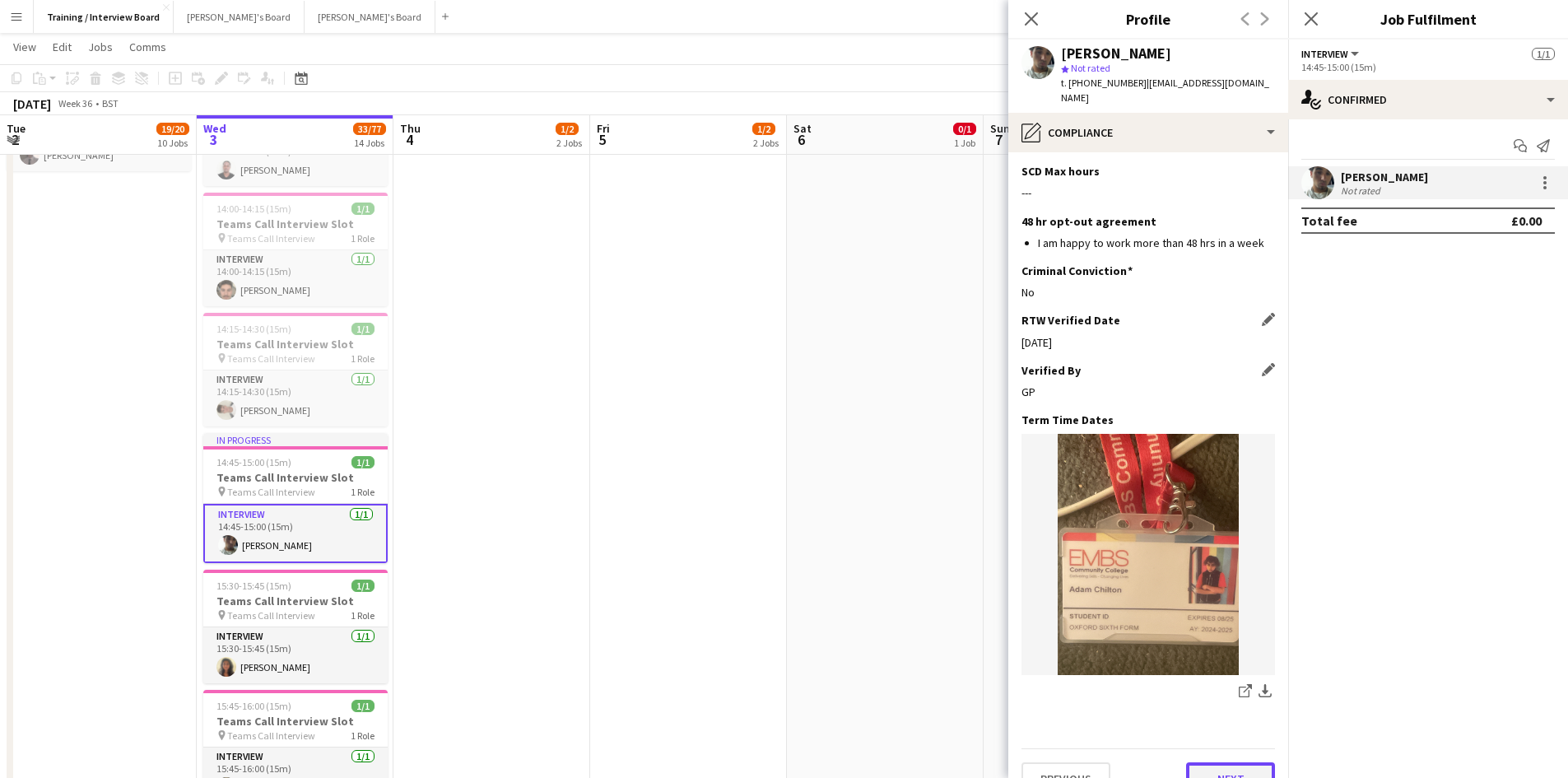
click at [1232, 762] on button "Next" at bounding box center [1231, 779] width 89 height 33
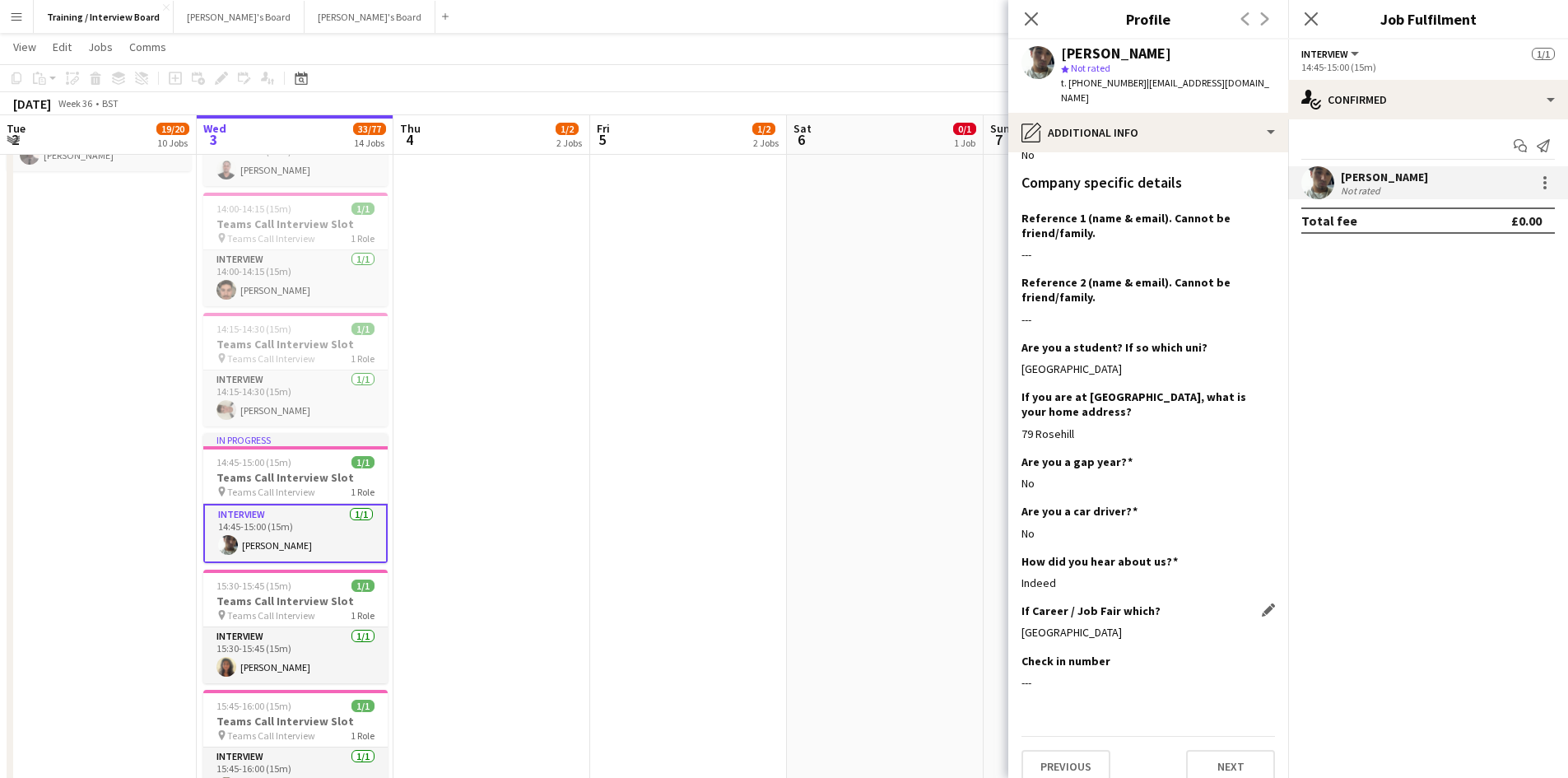
scroll to position [261, 0]
click at [1220, 748] on button "Next" at bounding box center [1231, 764] width 89 height 33
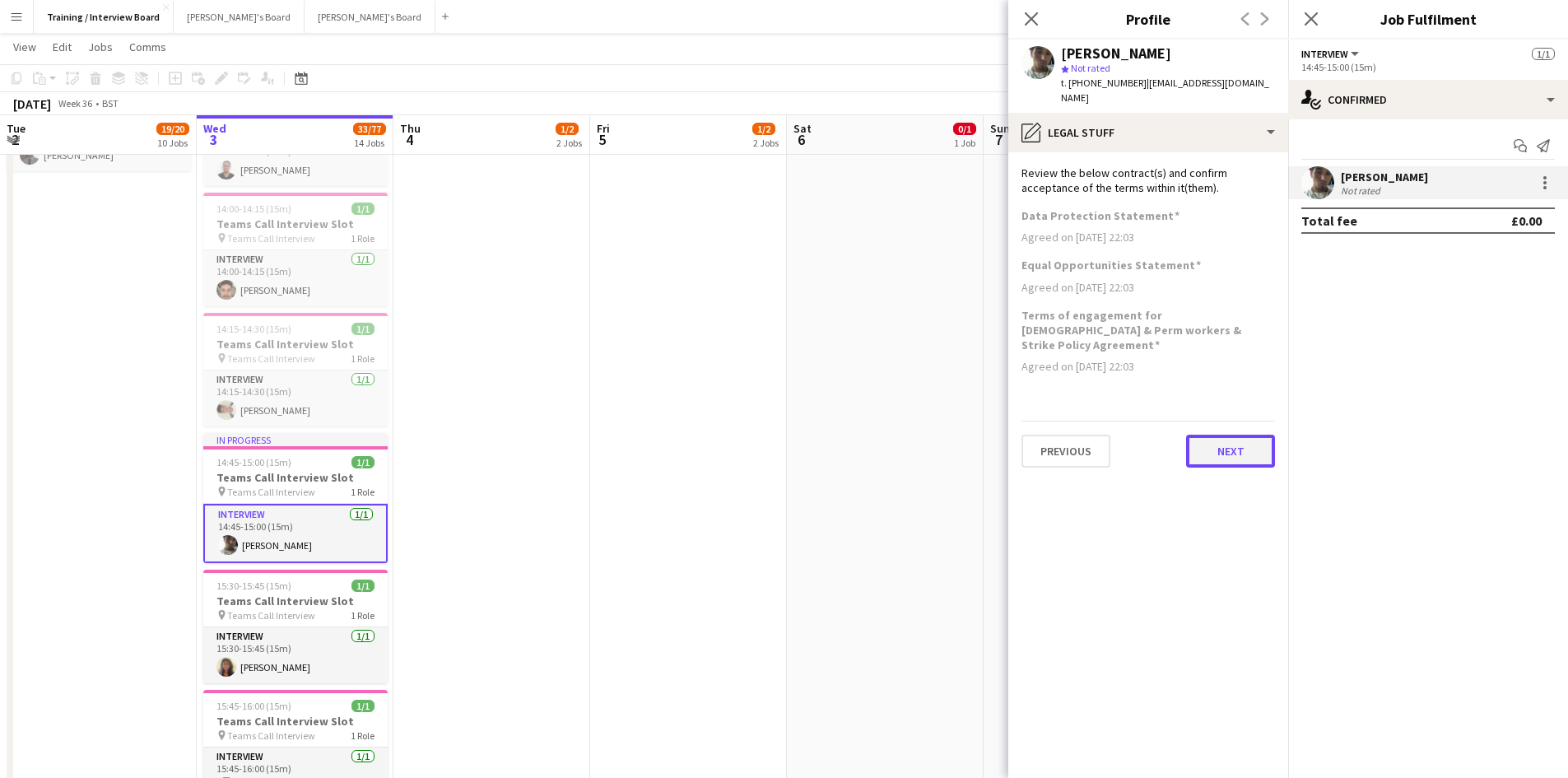
click at [1240, 435] on button "Next" at bounding box center [1231, 451] width 89 height 33
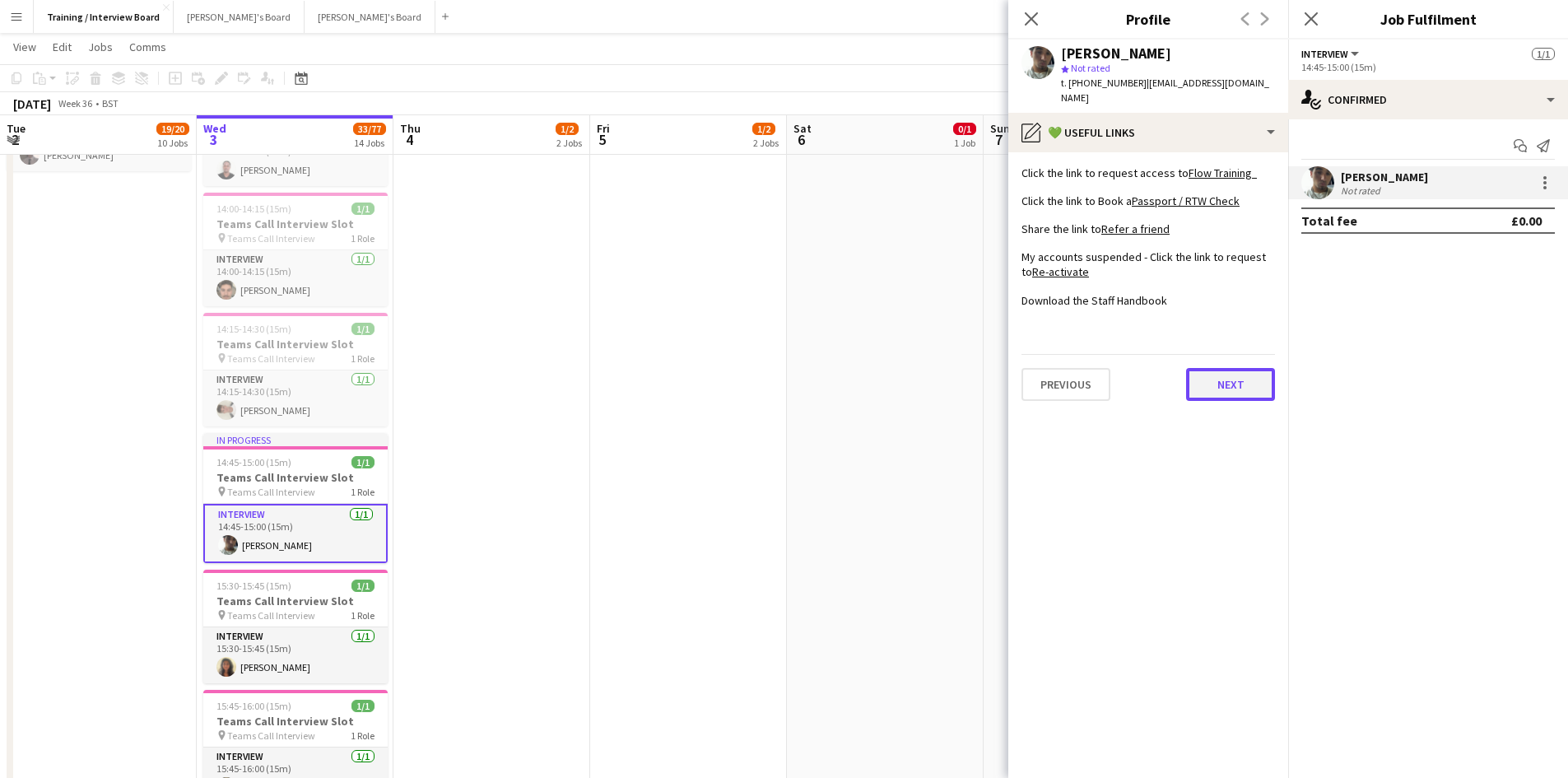
click at [1235, 368] on button "Next" at bounding box center [1231, 385] width 89 height 33
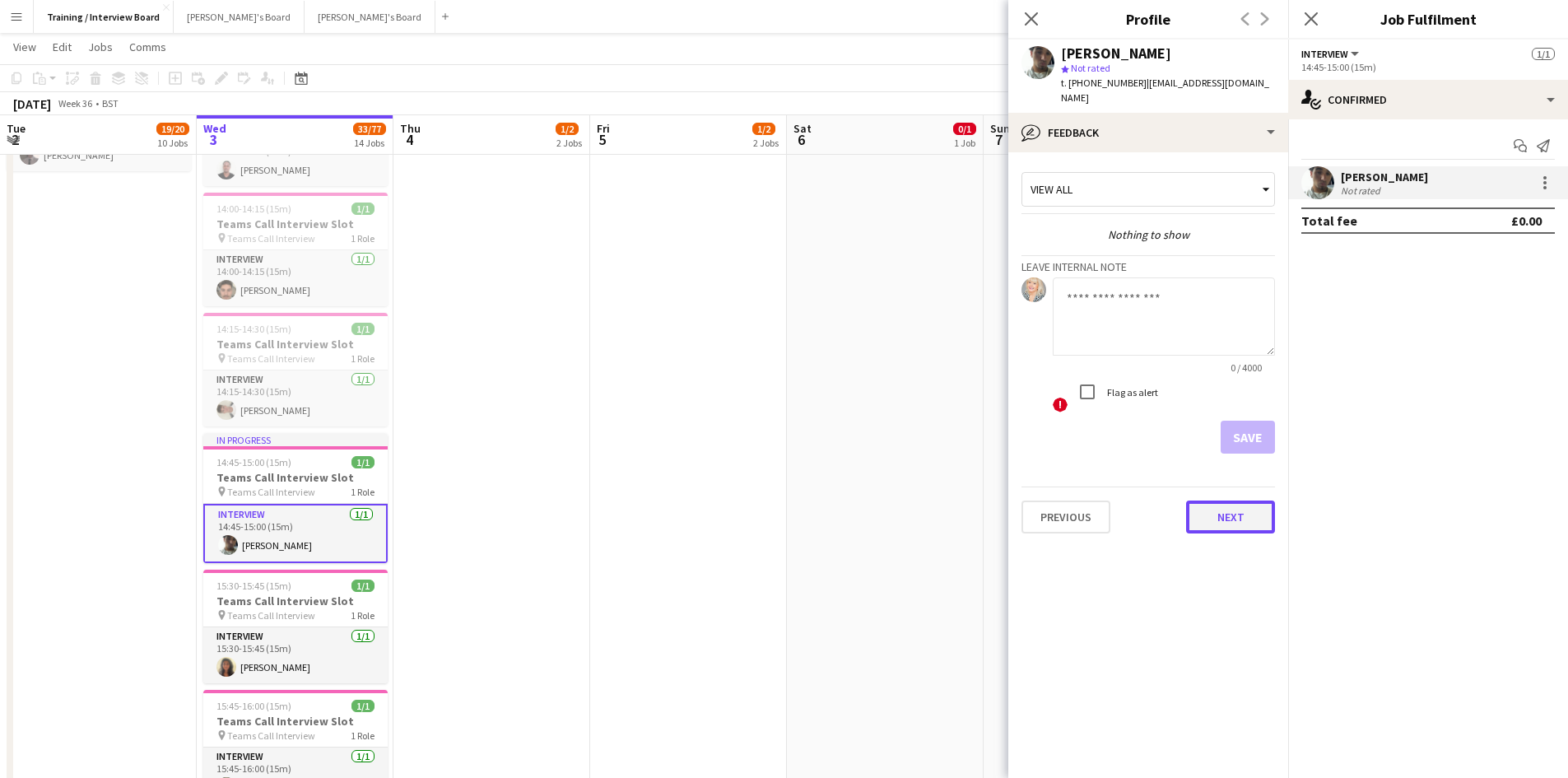
click at [1247, 500] on button "Next" at bounding box center [1231, 517] width 89 height 33
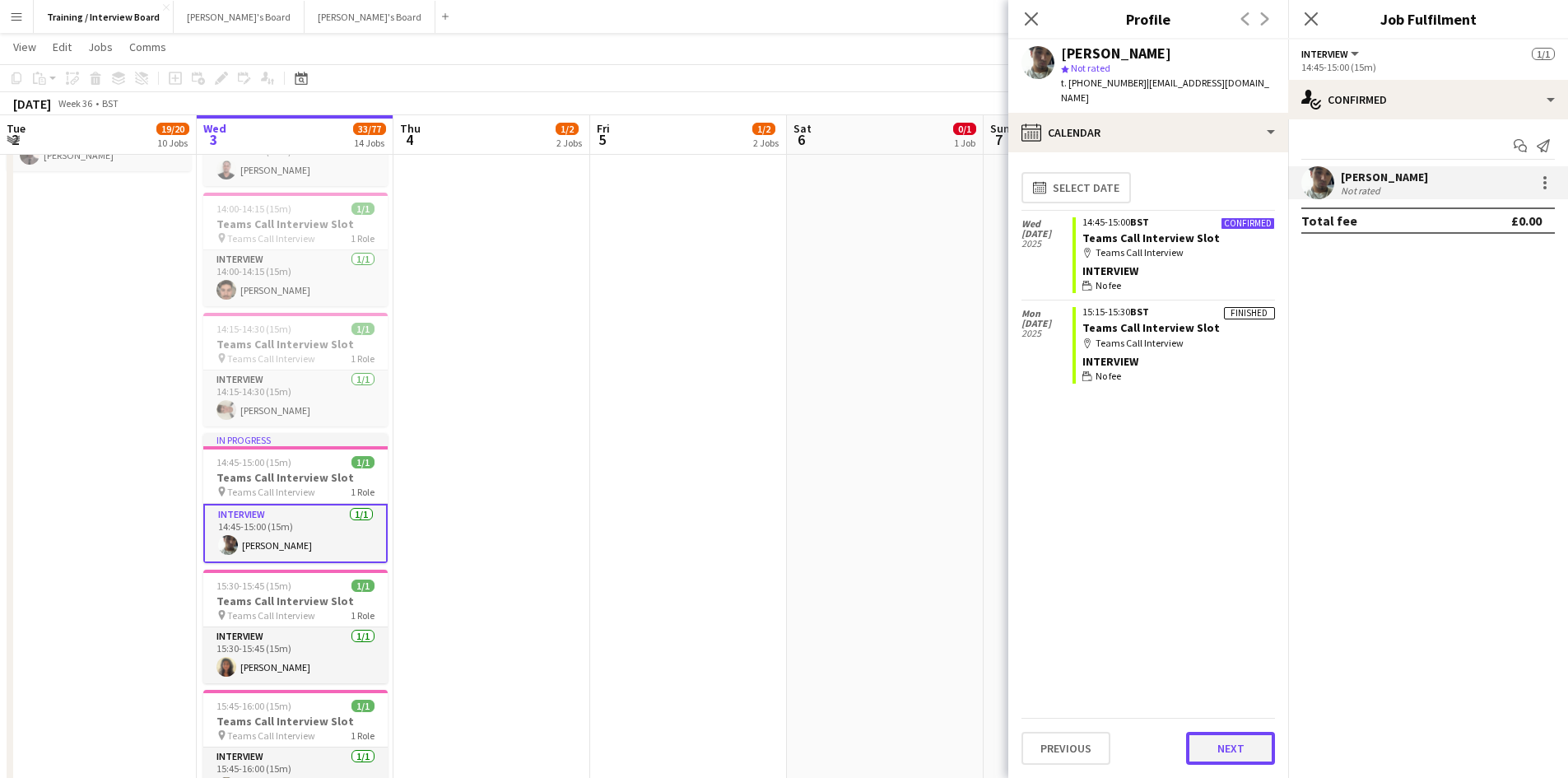
click at [1209, 743] on button "Next" at bounding box center [1231, 749] width 89 height 33
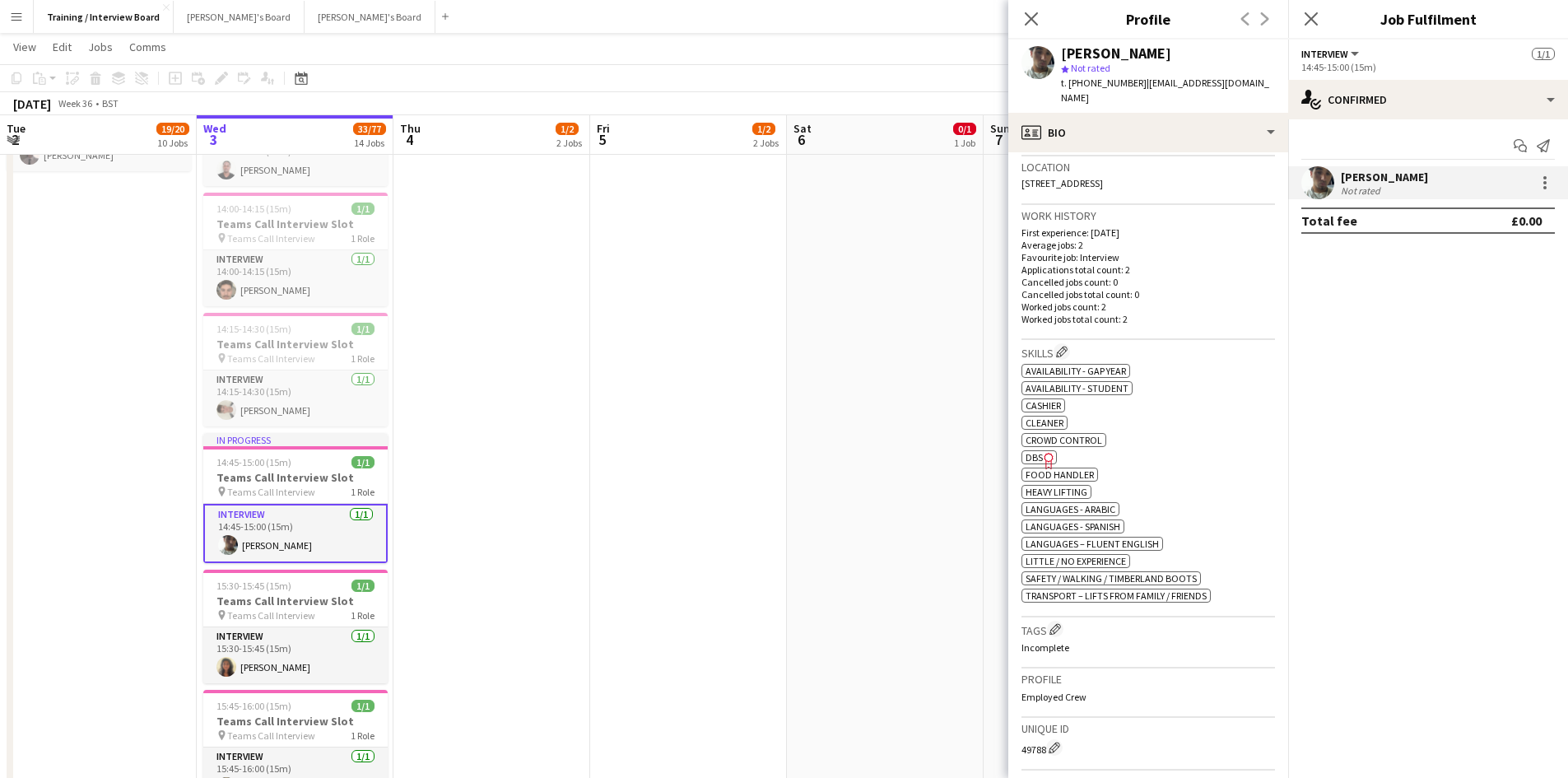
scroll to position [412, 0]
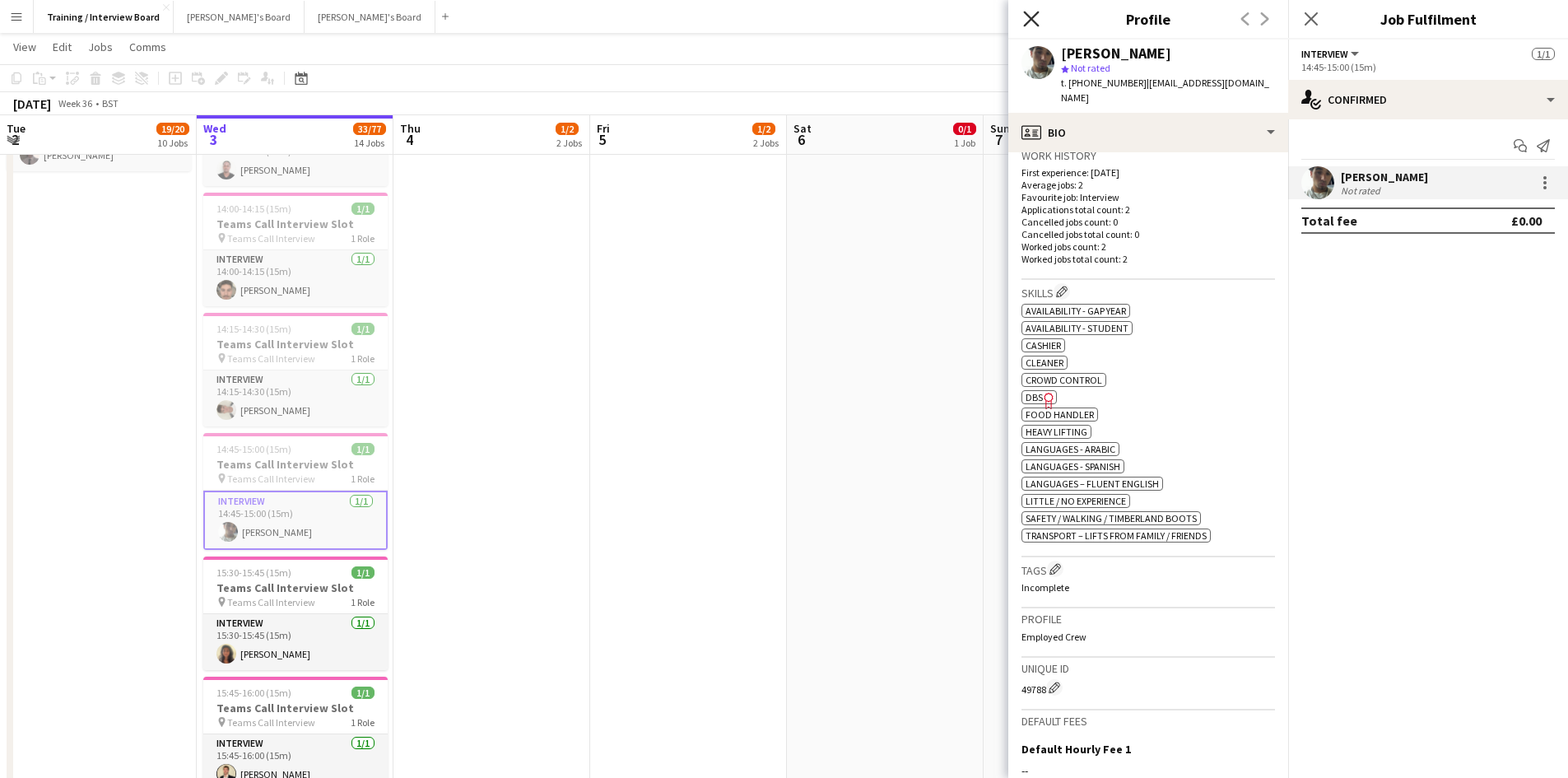
click at [1034, 18] on icon at bounding box center [1032, 19] width 16 height 16
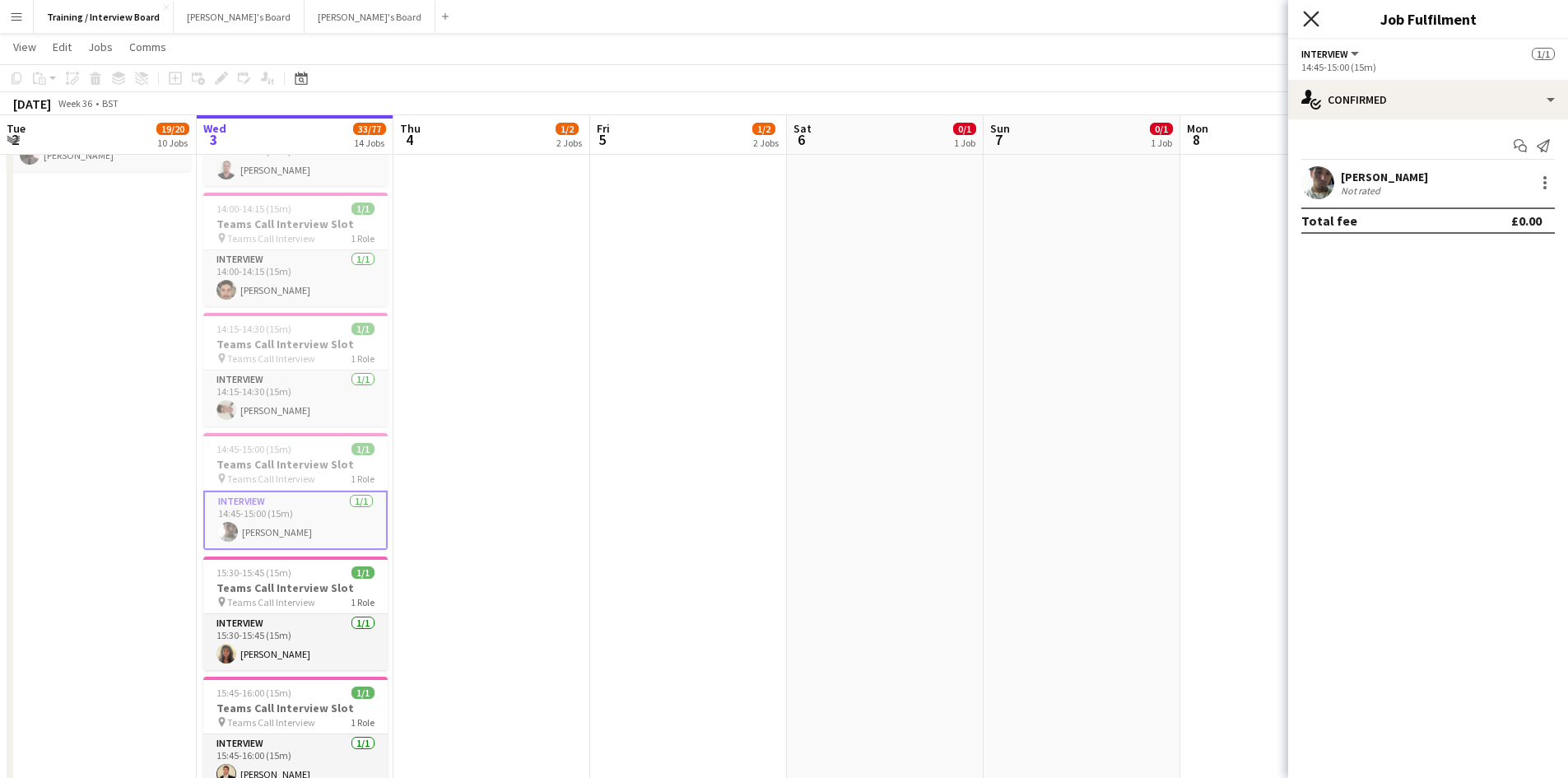
click at [1310, 18] on icon at bounding box center [1311, 19] width 16 height 16
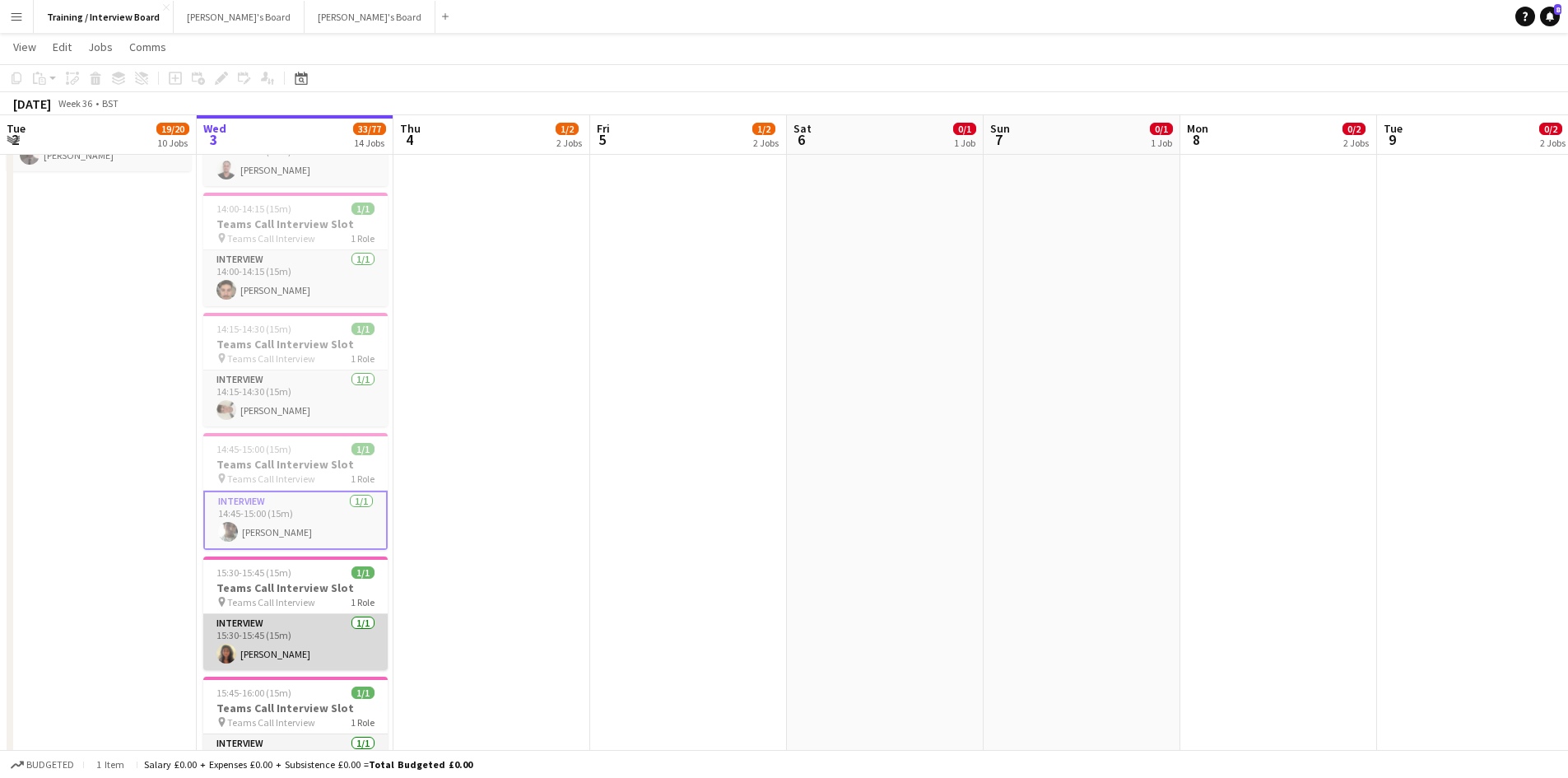
click at [270, 648] on app-card-role "Interview 1/1 15:30-15:45 (15m) Sophia Mockett" at bounding box center [295, 642] width 184 height 56
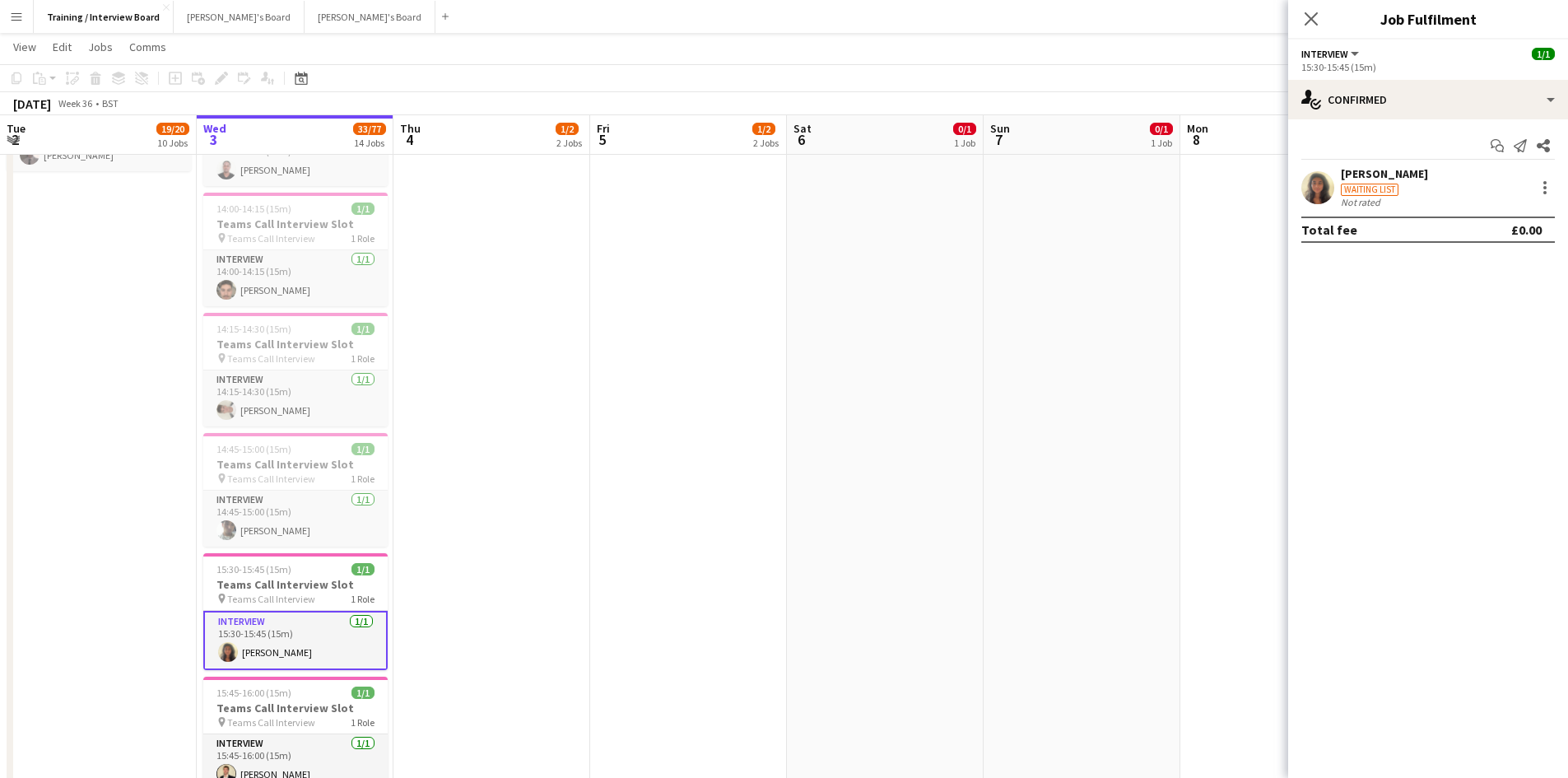
click at [1389, 173] on div "[PERSON_NAME]" at bounding box center [1385, 174] width 87 height 15
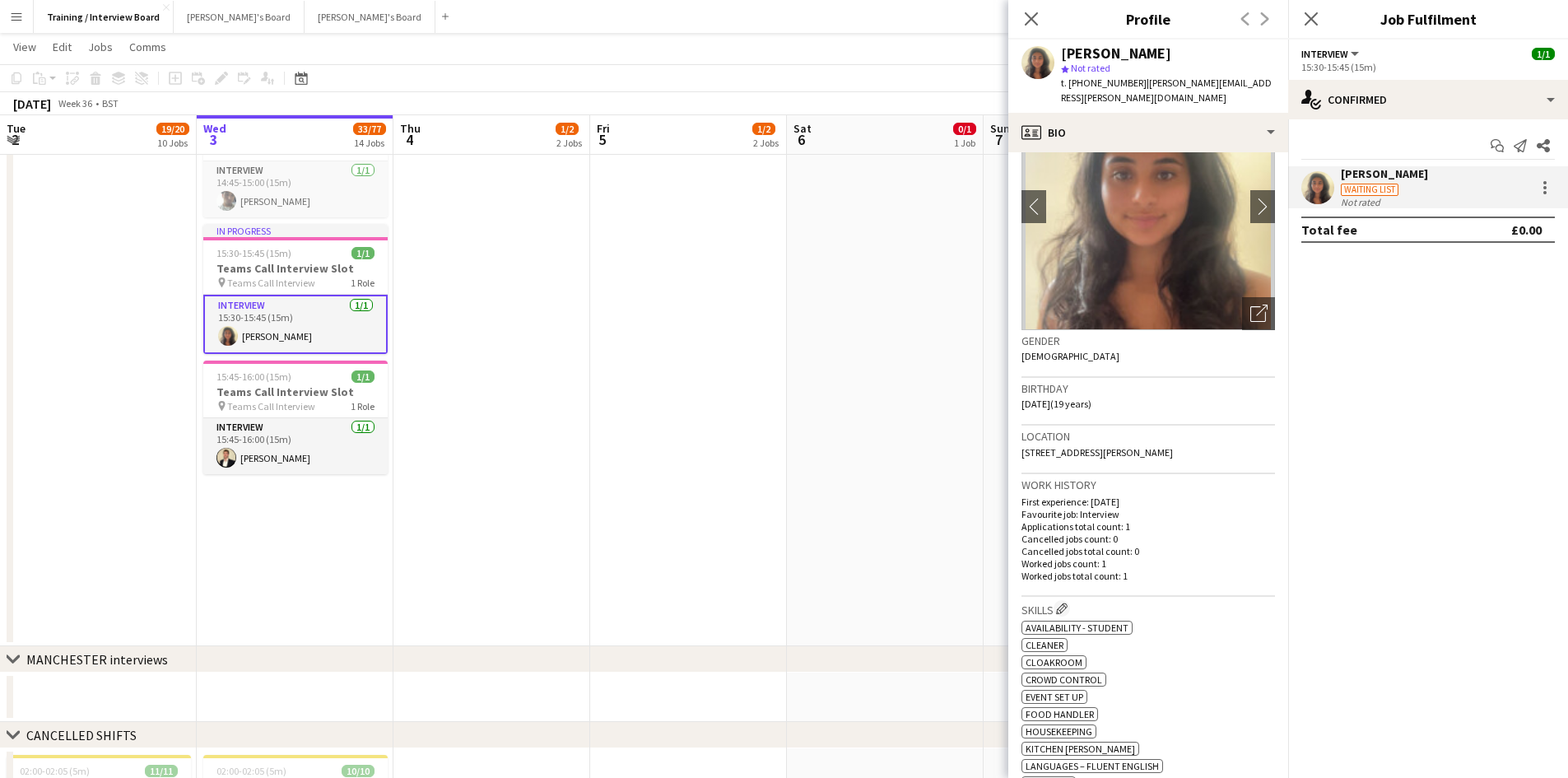
scroll to position [330, 0]
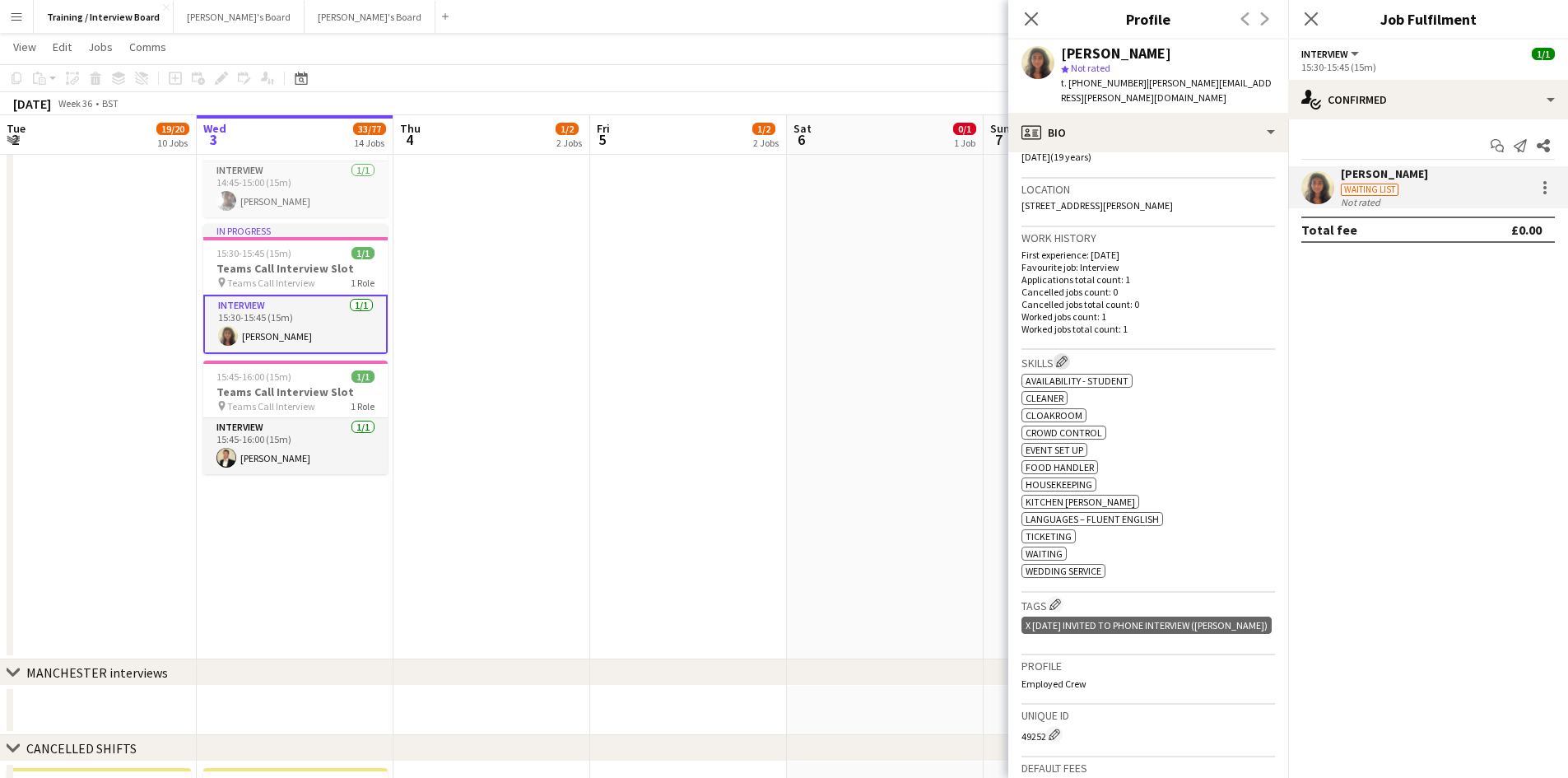
drag, startPoint x: 1057, startPoint y: 361, endPoint x: 1066, endPoint y: 360, distance: 9.1
click at [1060, 361] on button "Edit crew company skills" at bounding box center [1062, 361] width 17 height 17
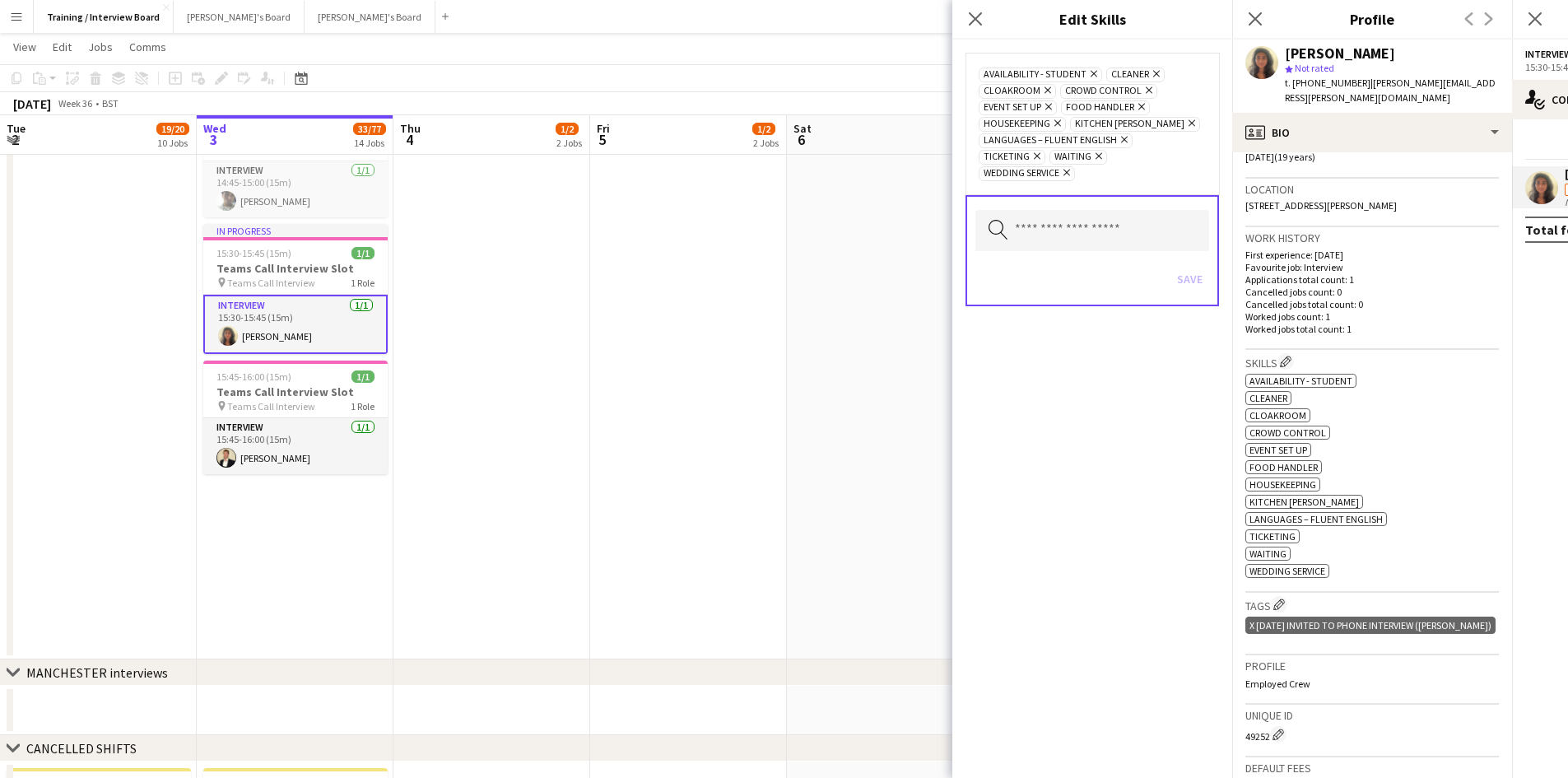
click at [1070, 167] on icon "Remove" at bounding box center [1065, 172] width 11 height 11
click at [1190, 259] on button "Save" at bounding box center [1189, 262] width 38 height 26
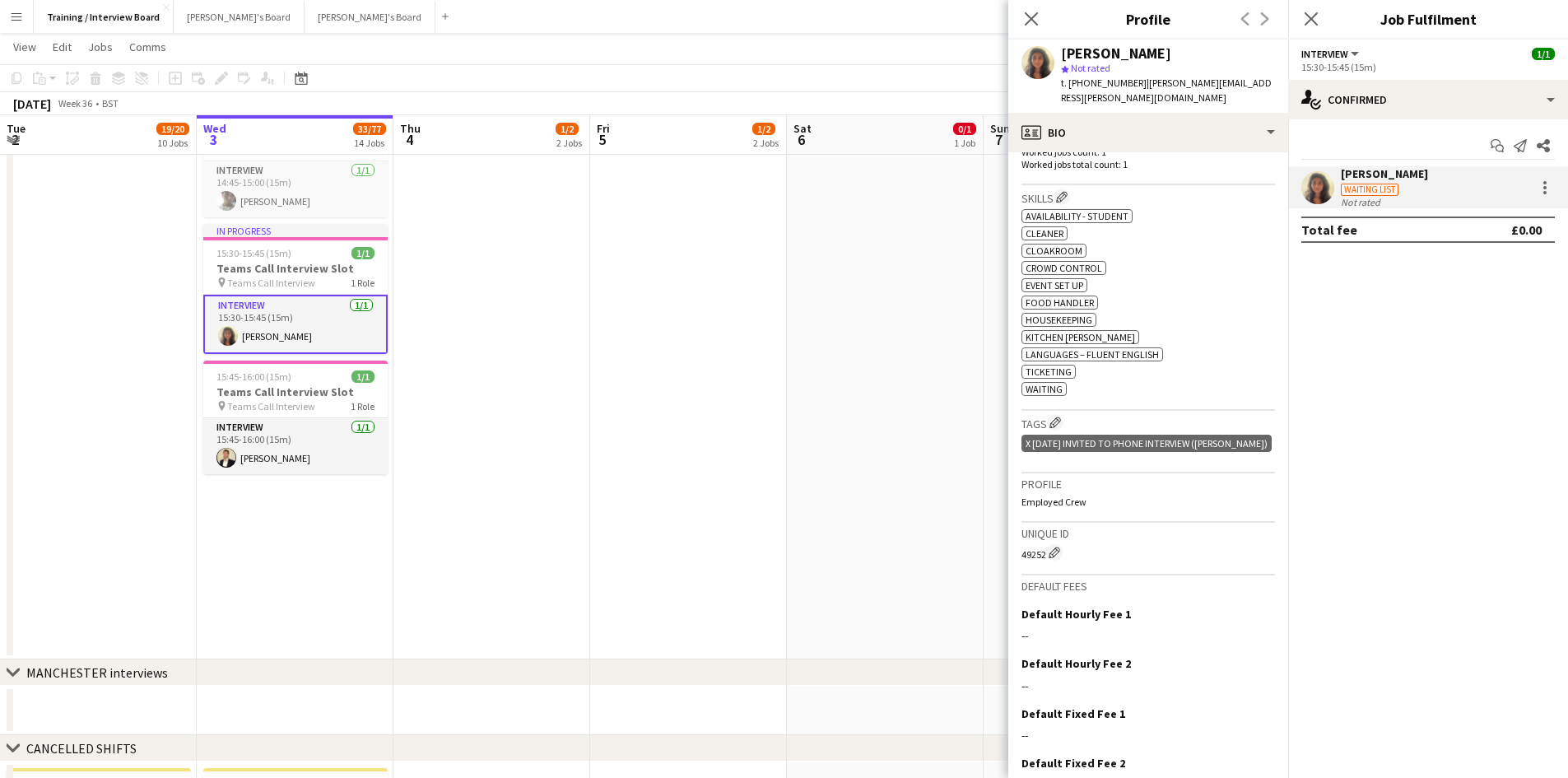
scroll to position [582, 0]
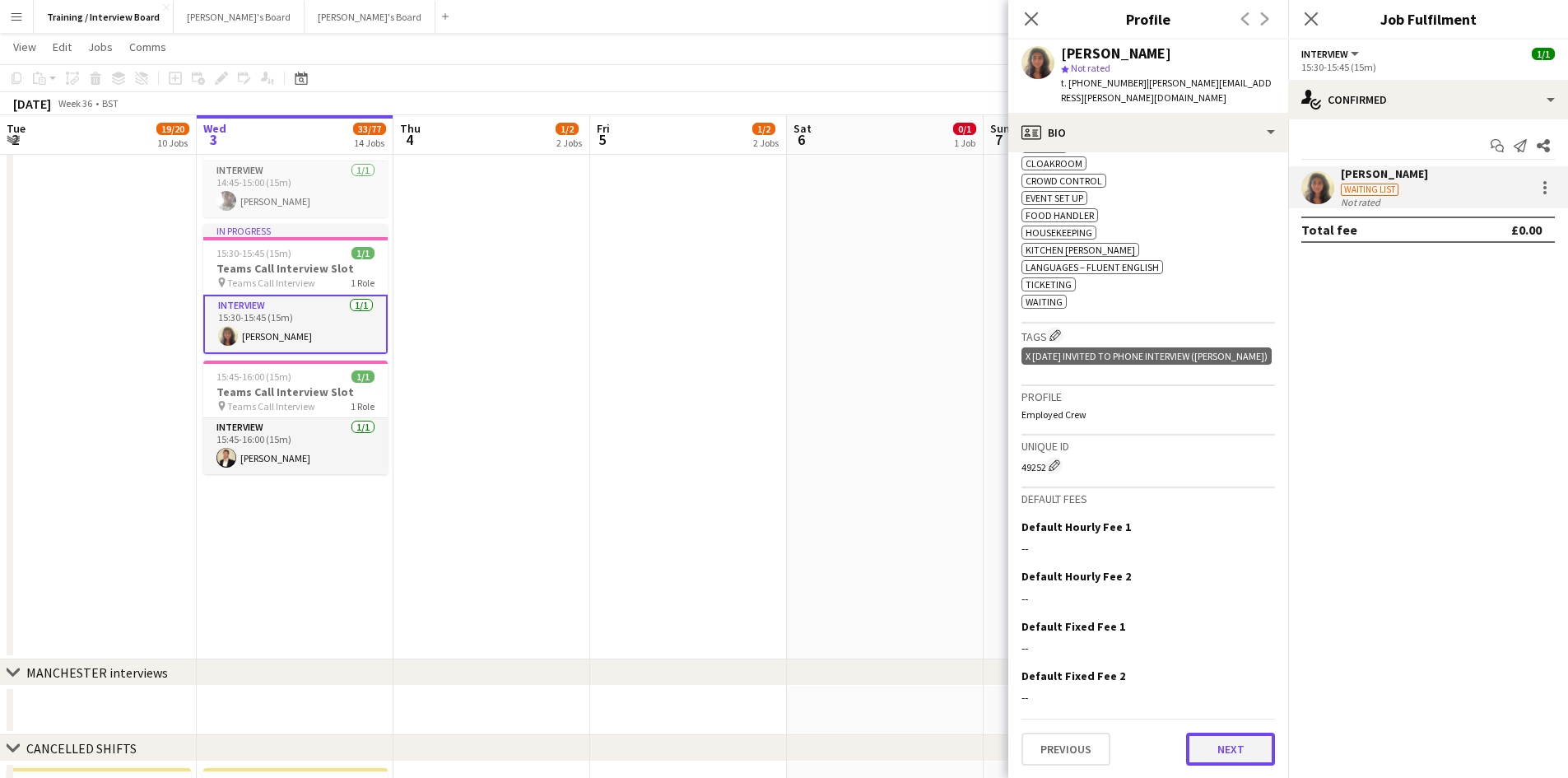
click at [1228, 750] on button "Next" at bounding box center [1231, 750] width 89 height 33
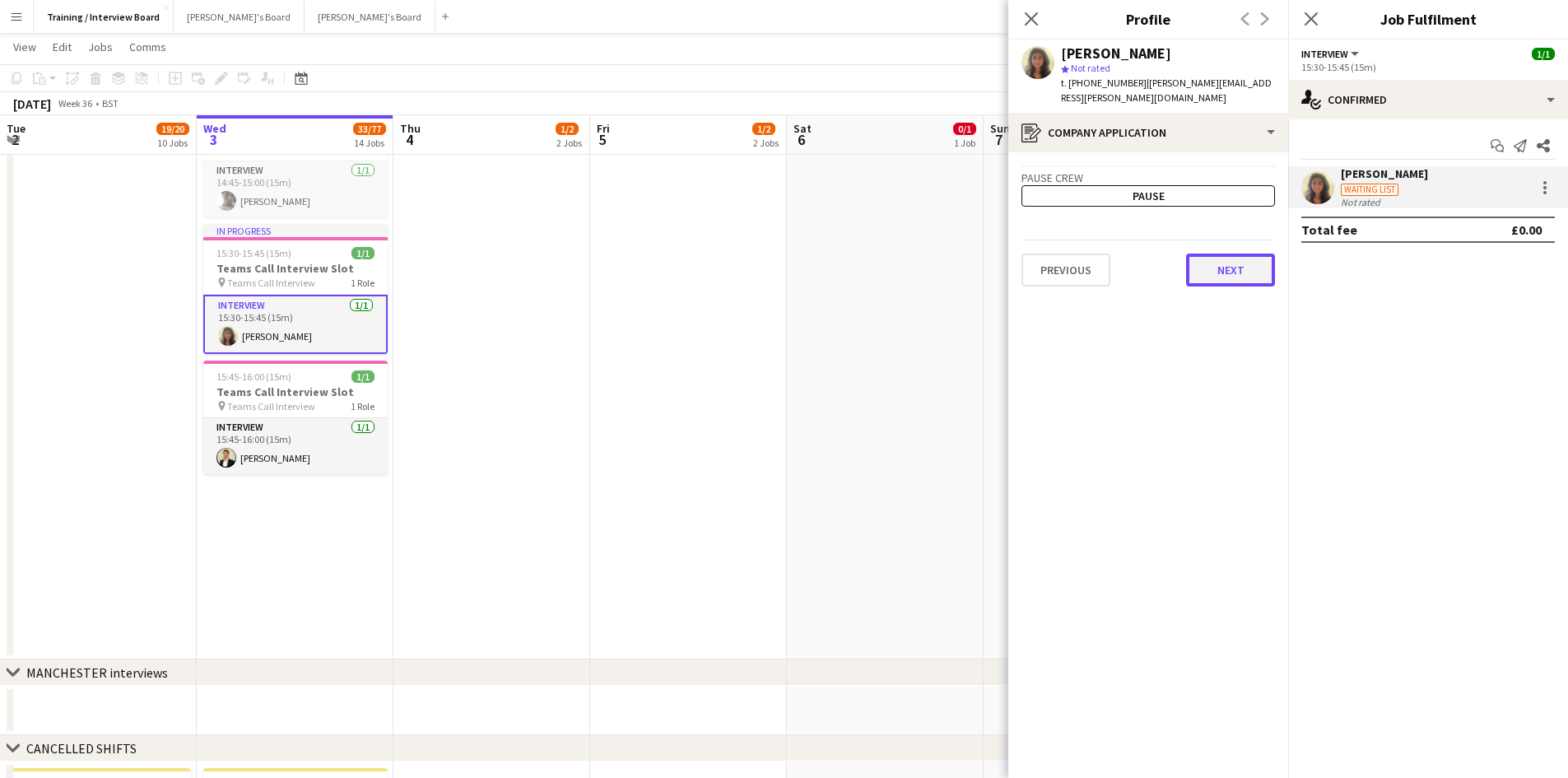
click at [1262, 255] on button "Next" at bounding box center [1231, 271] width 89 height 33
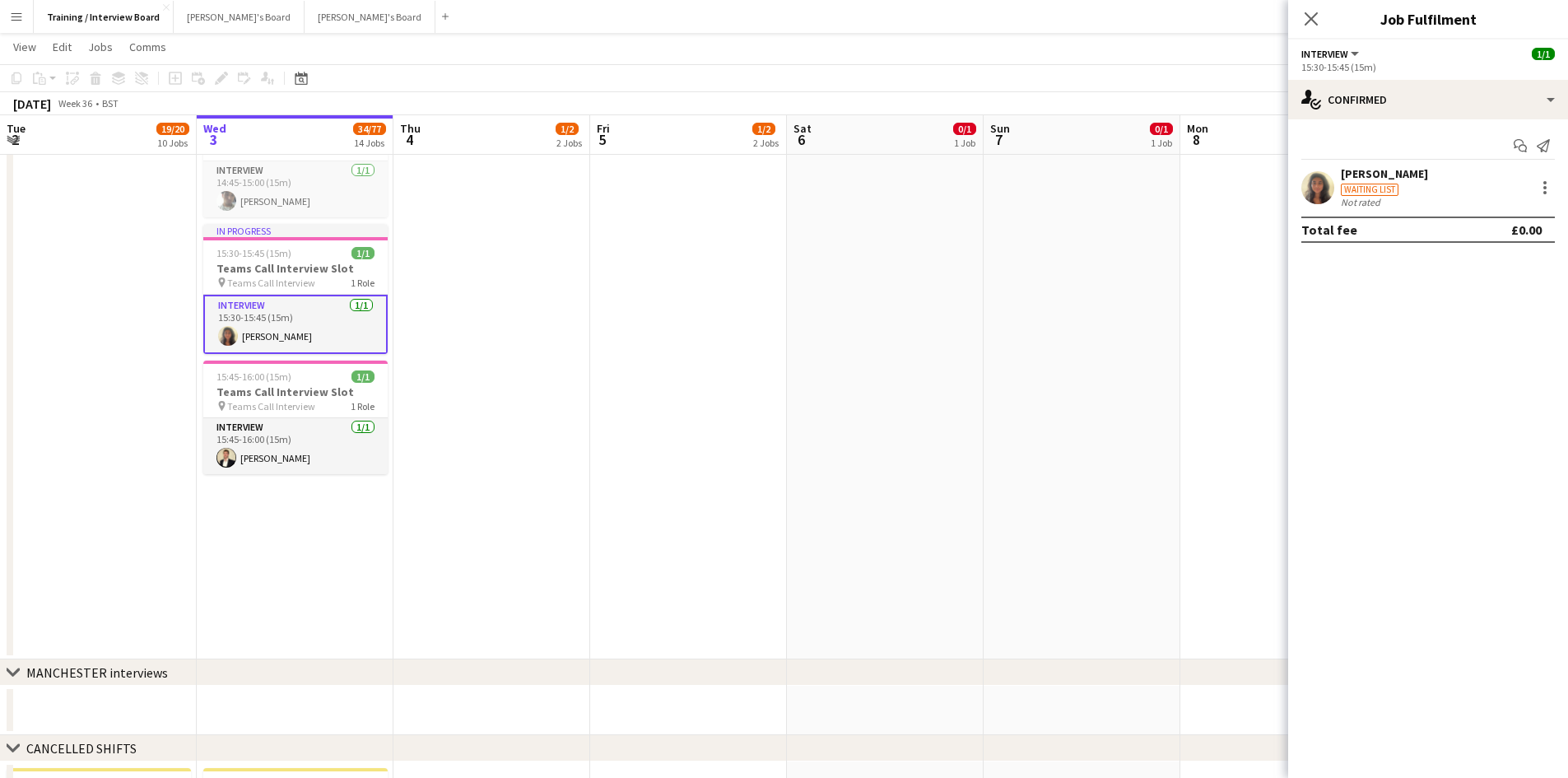
click at [1368, 165] on div "Start chat Send notification Sophia Mockett Waiting list Not rated Total fee £0…" at bounding box center [1428, 187] width 279 height 136
click at [1364, 173] on div "[PERSON_NAME]" at bounding box center [1385, 174] width 87 height 15
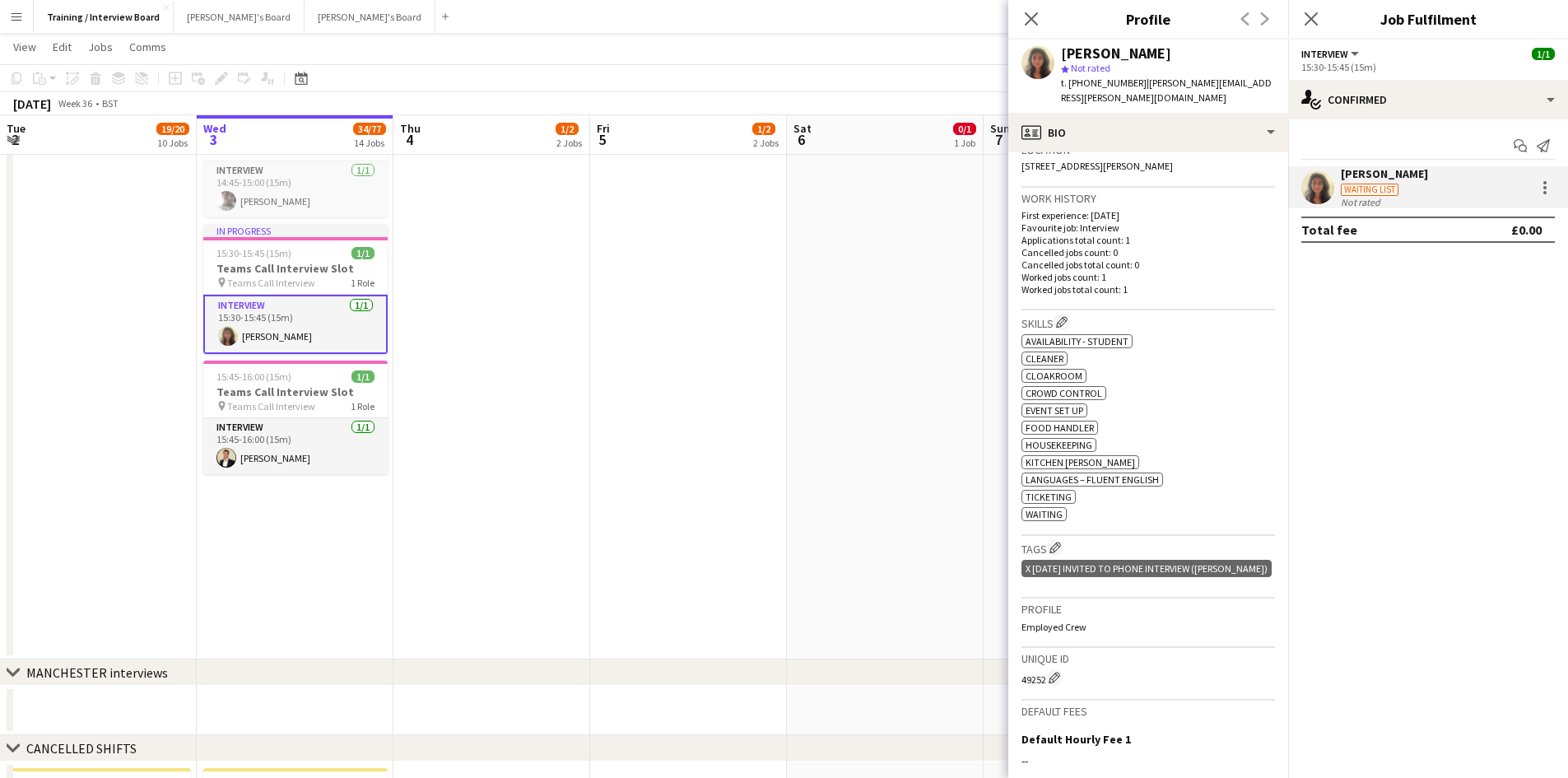
scroll to position [494, 0]
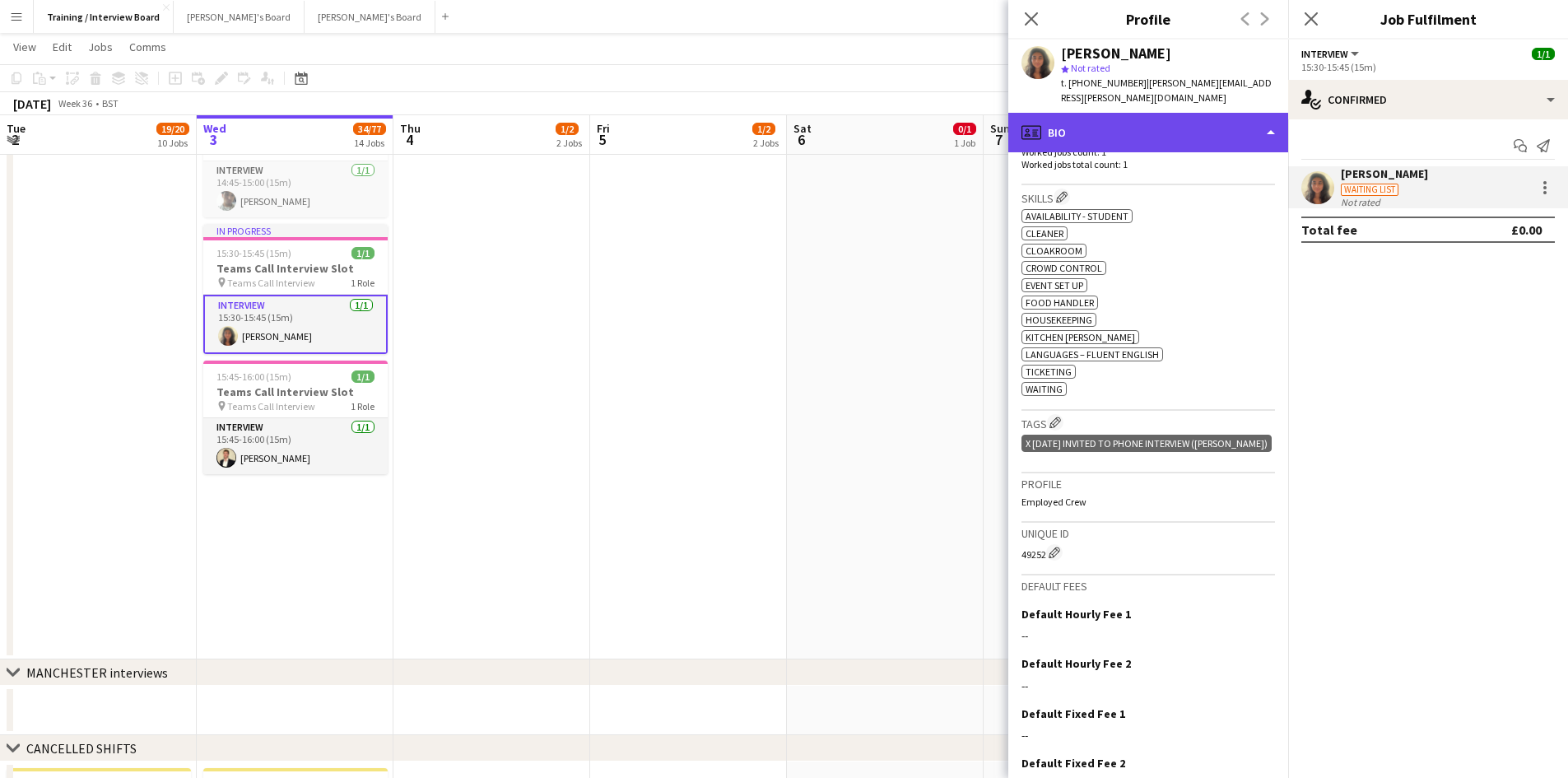
click at [1278, 122] on div "profile Bio" at bounding box center [1147, 132] width 279 height 39
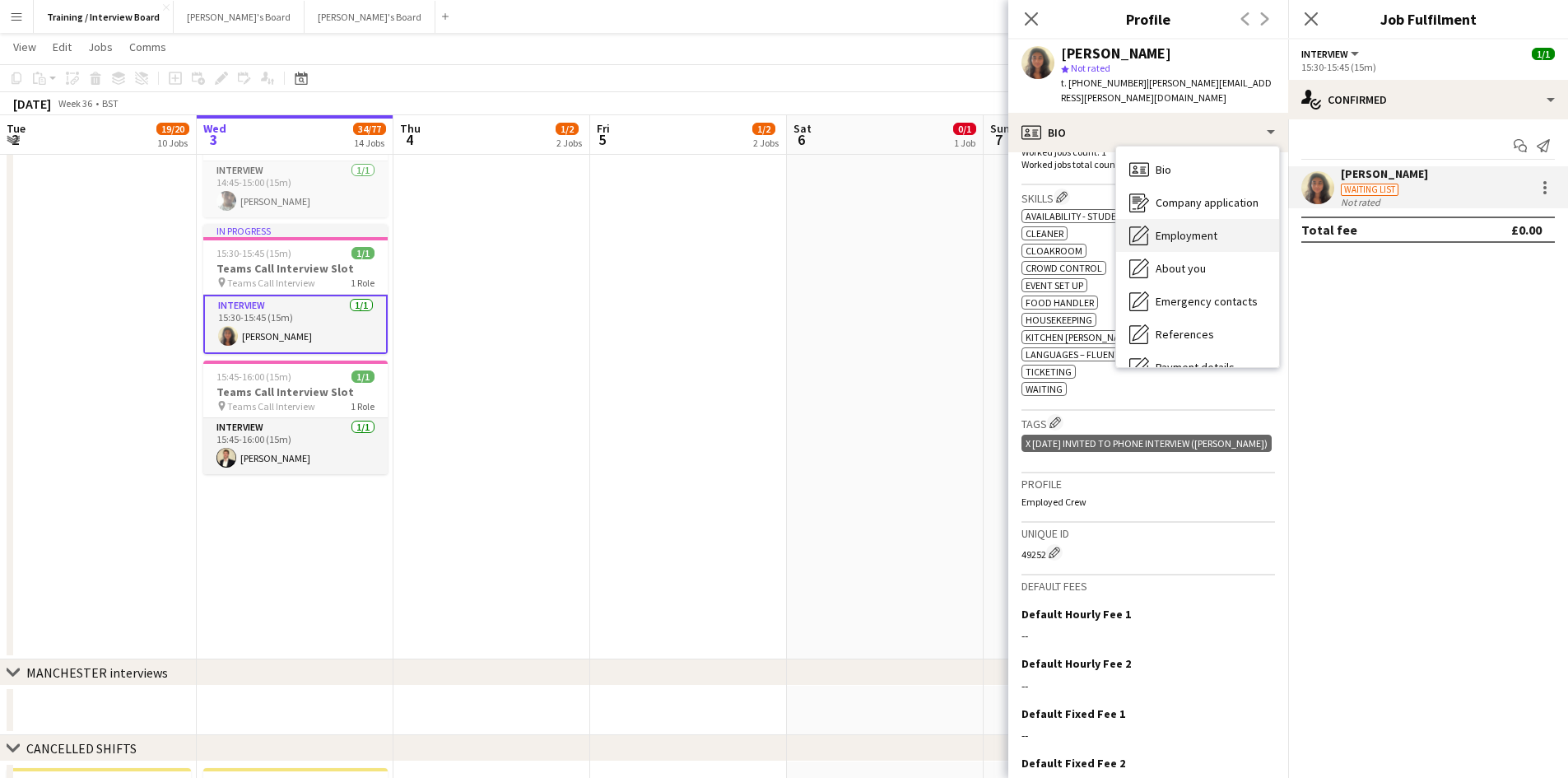
click at [1187, 229] on span "Employment" at bounding box center [1187, 235] width 62 height 15
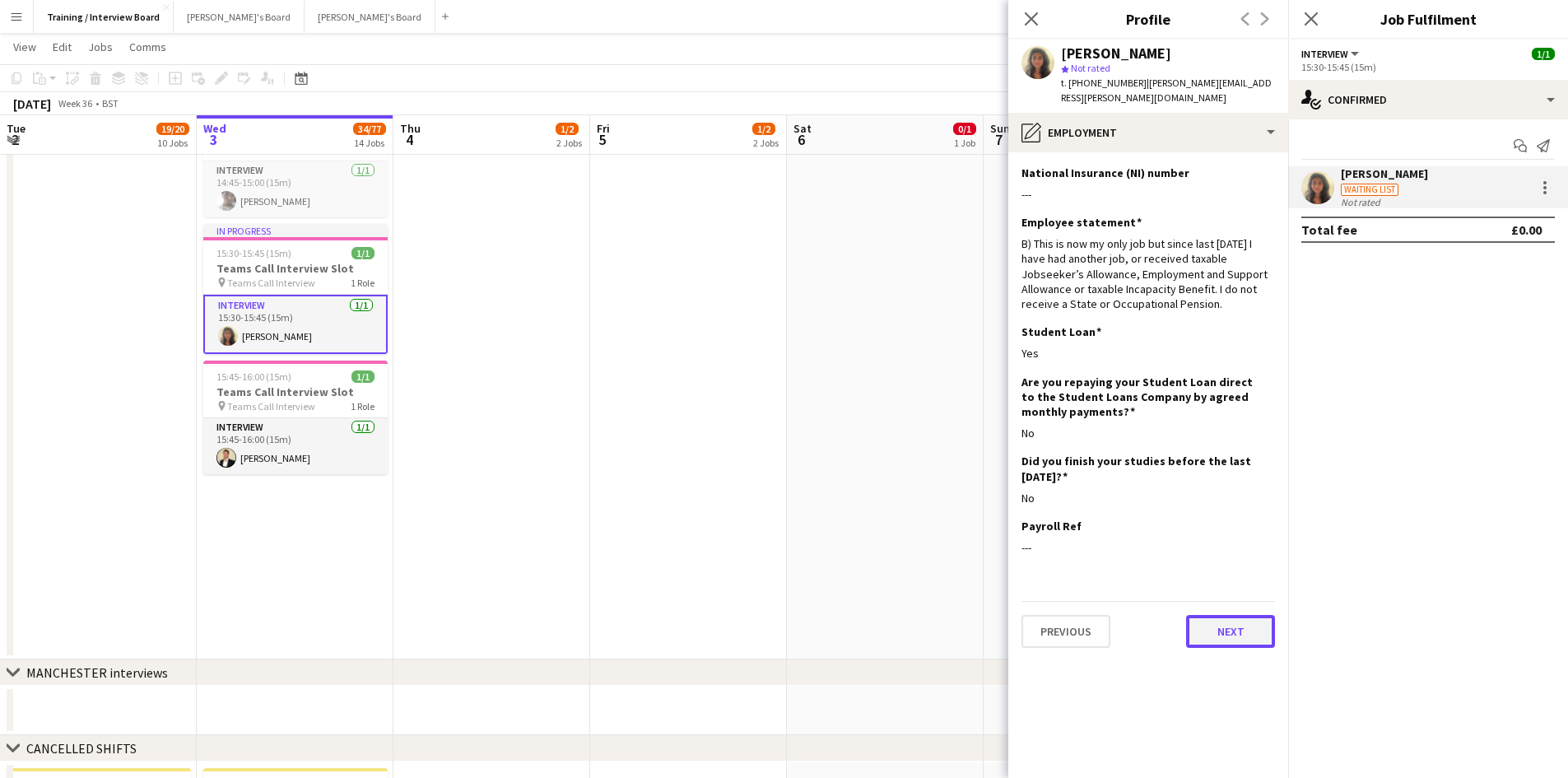
click at [1222, 615] on button "Next" at bounding box center [1231, 632] width 89 height 33
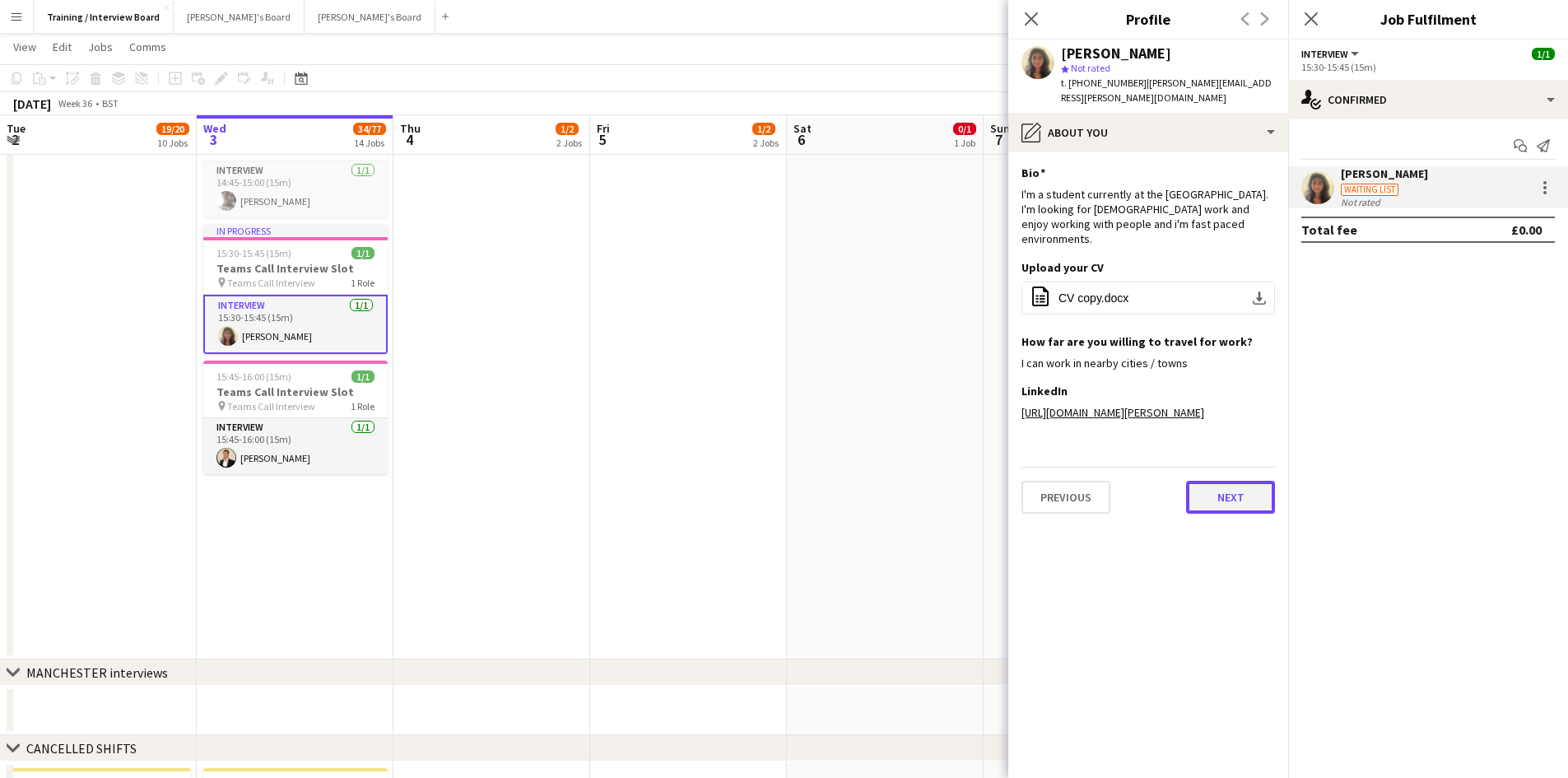
click at [1242, 514] on button "Next" at bounding box center [1231, 497] width 89 height 33
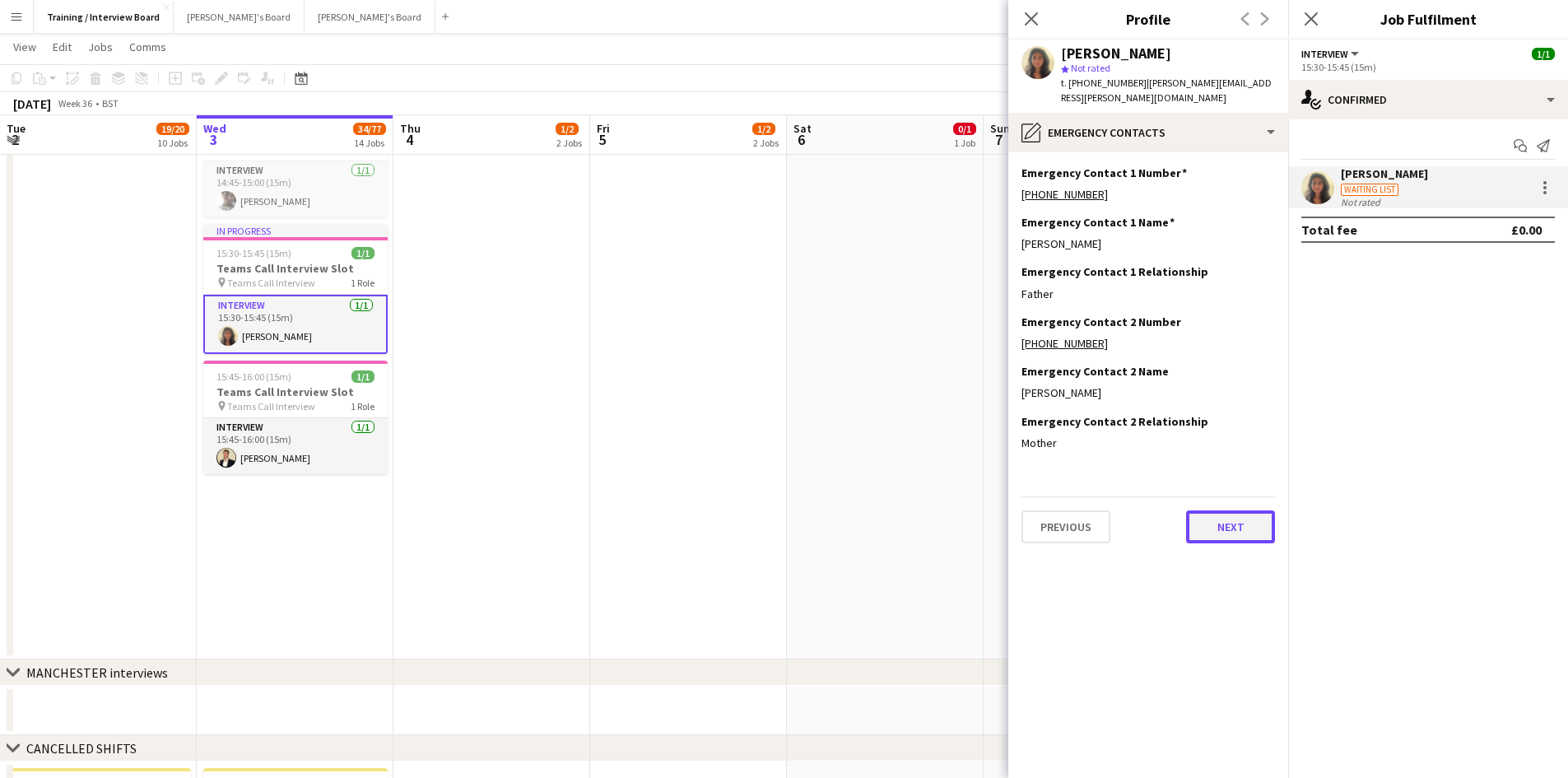
click at [1231, 511] on button "Next" at bounding box center [1231, 528] width 89 height 33
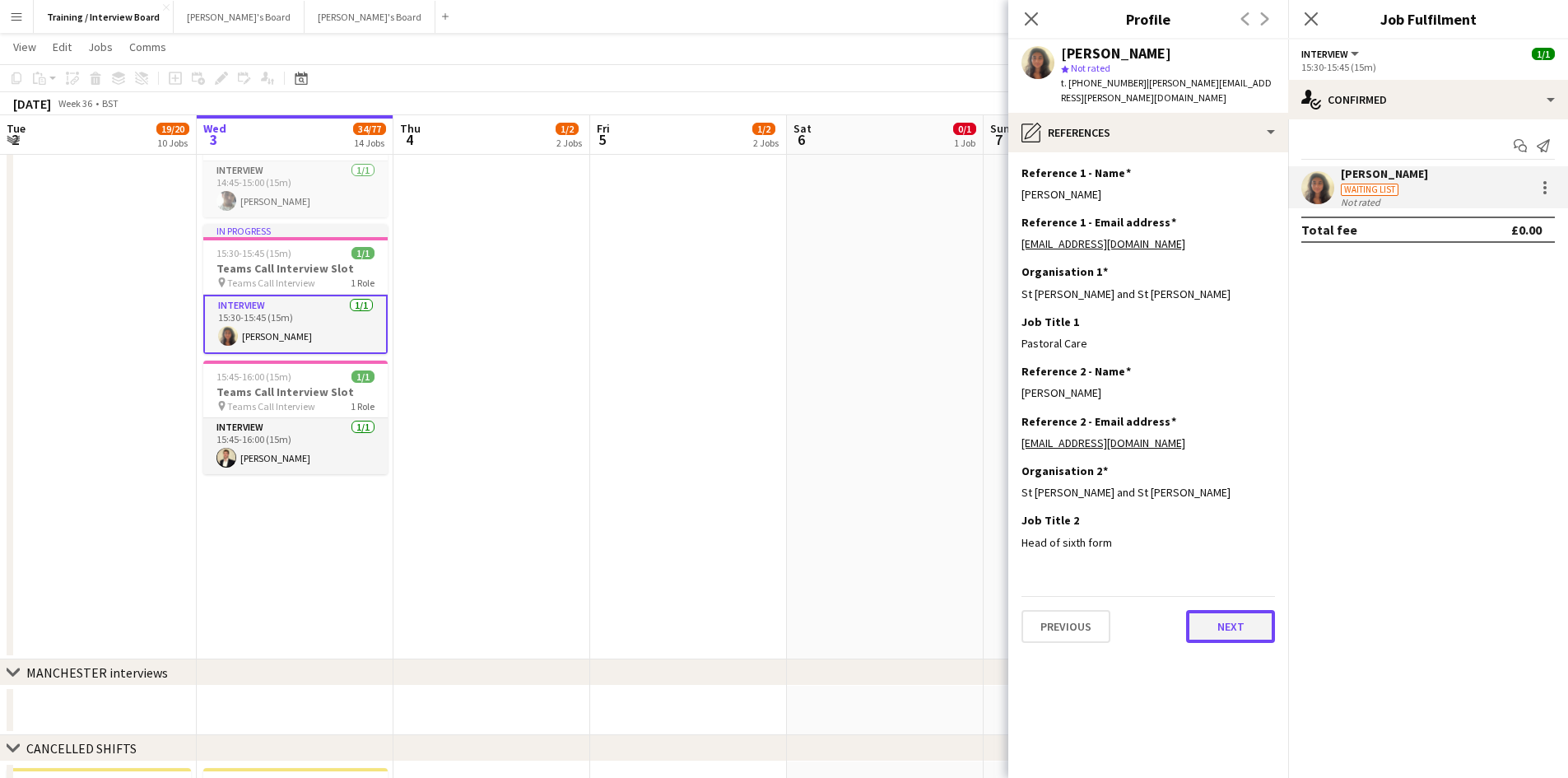
click at [1233, 610] on button "Next" at bounding box center [1231, 627] width 89 height 33
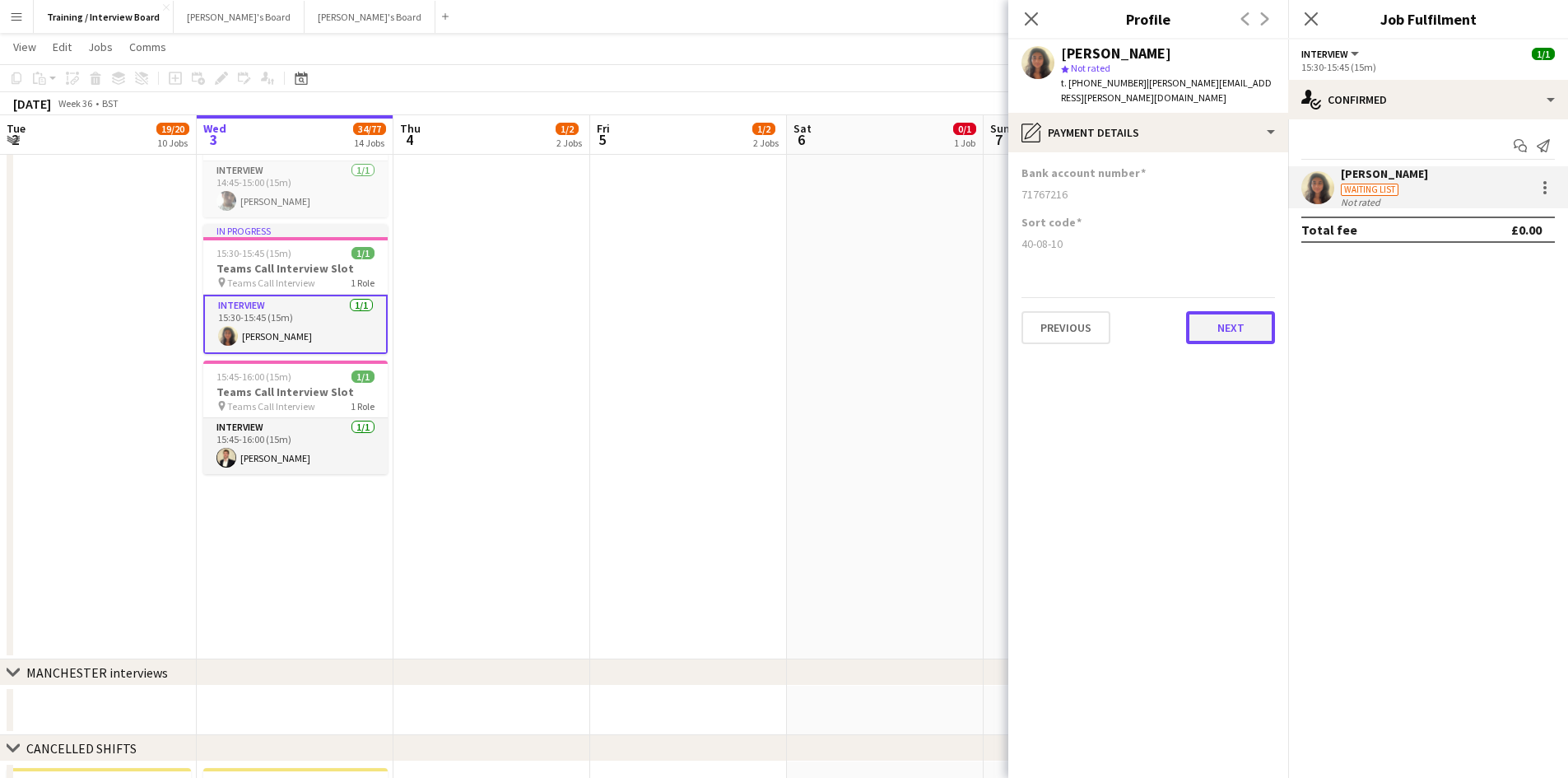
click at [1241, 311] on button "Next" at bounding box center [1231, 328] width 89 height 33
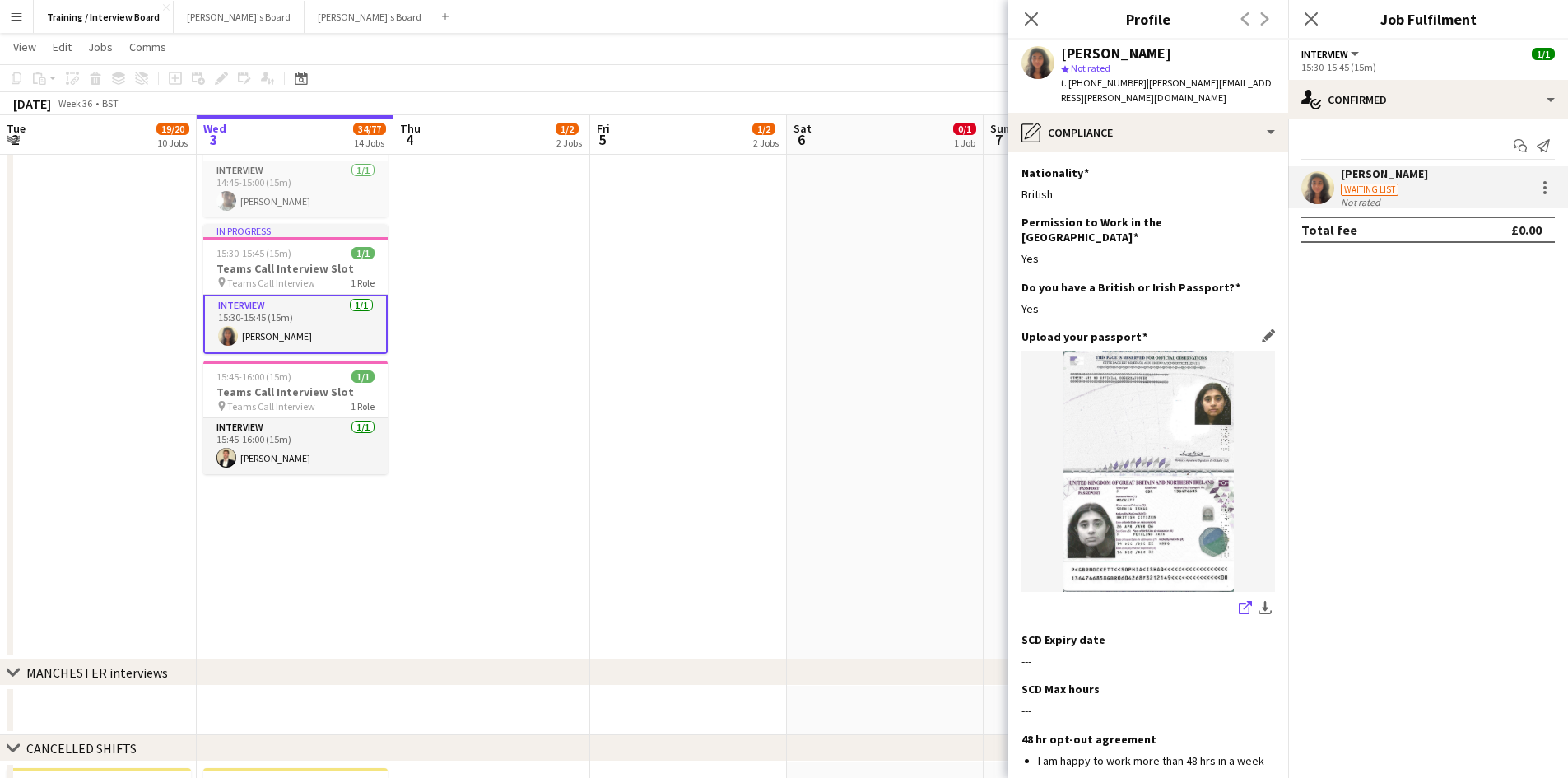
click at [1239, 601] on icon "share-external-link-1" at bounding box center [1245, 607] width 13 height 13
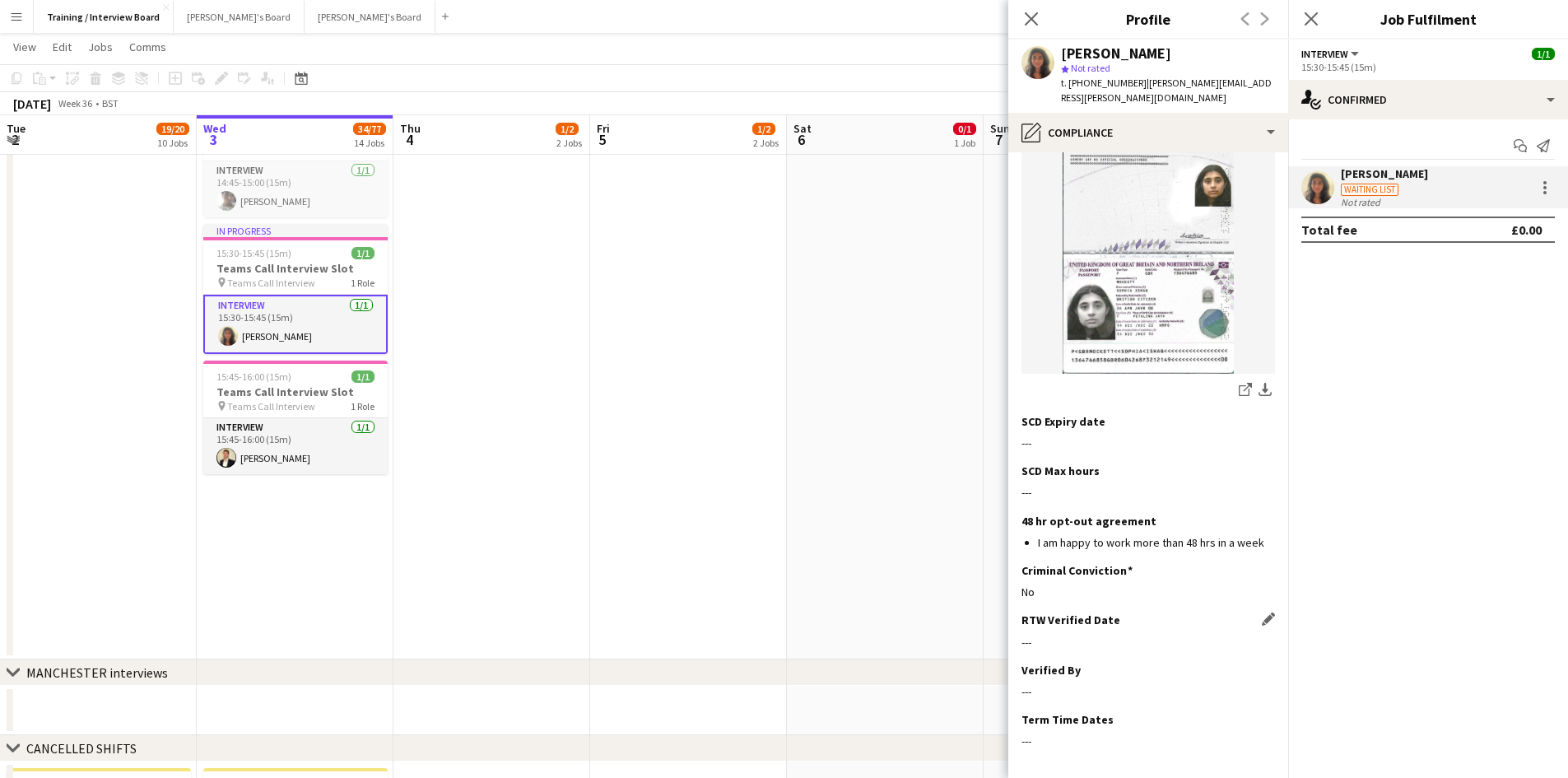
scroll to position [265, 0]
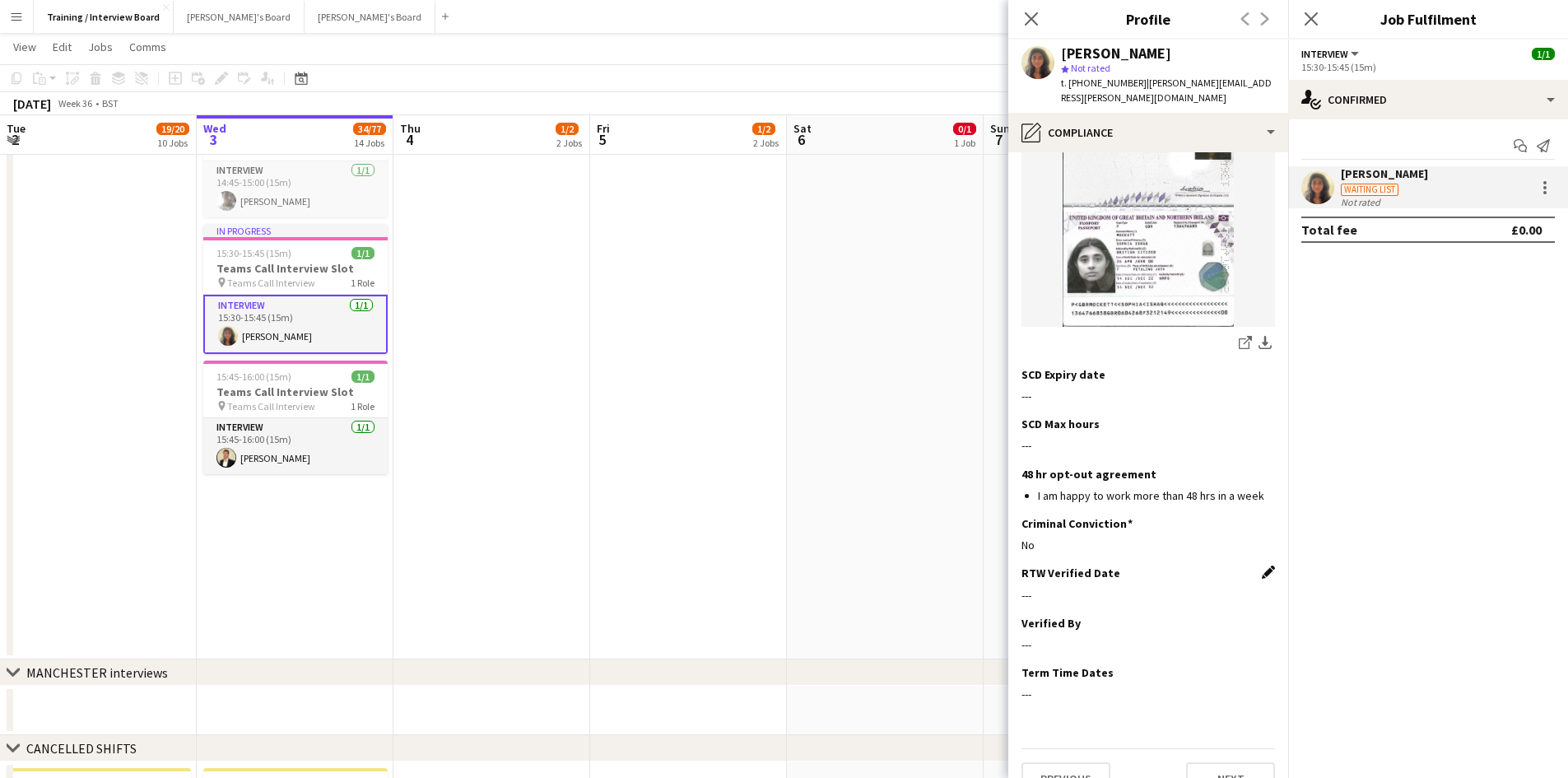
click at [1262, 566] on app-icon "Edit this field" at bounding box center [1268, 572] width 13 height 13
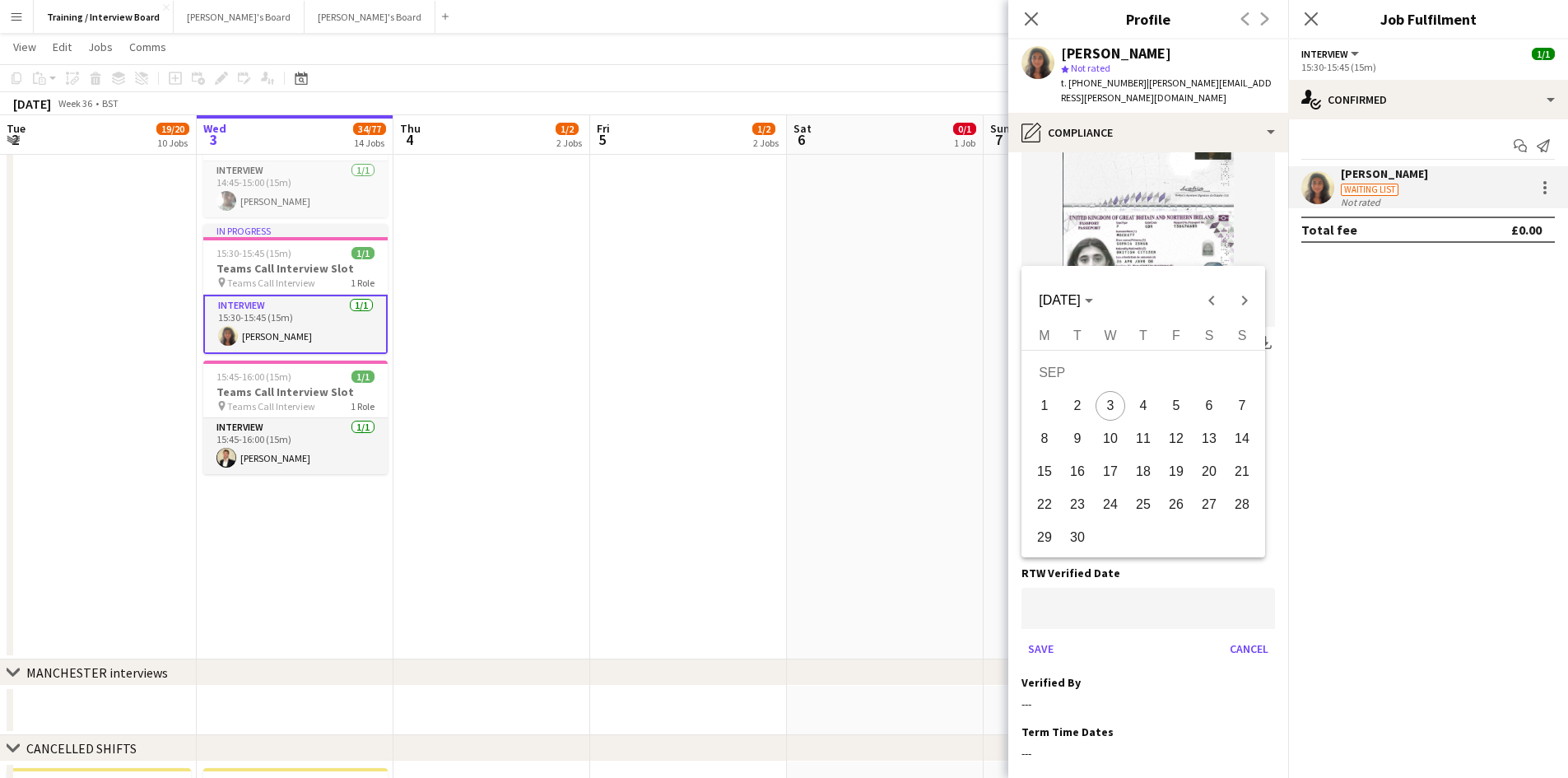
click at [1100, 407] on span "3" at bounding box center [1110, 406] width 29 height 29
type input "**********"
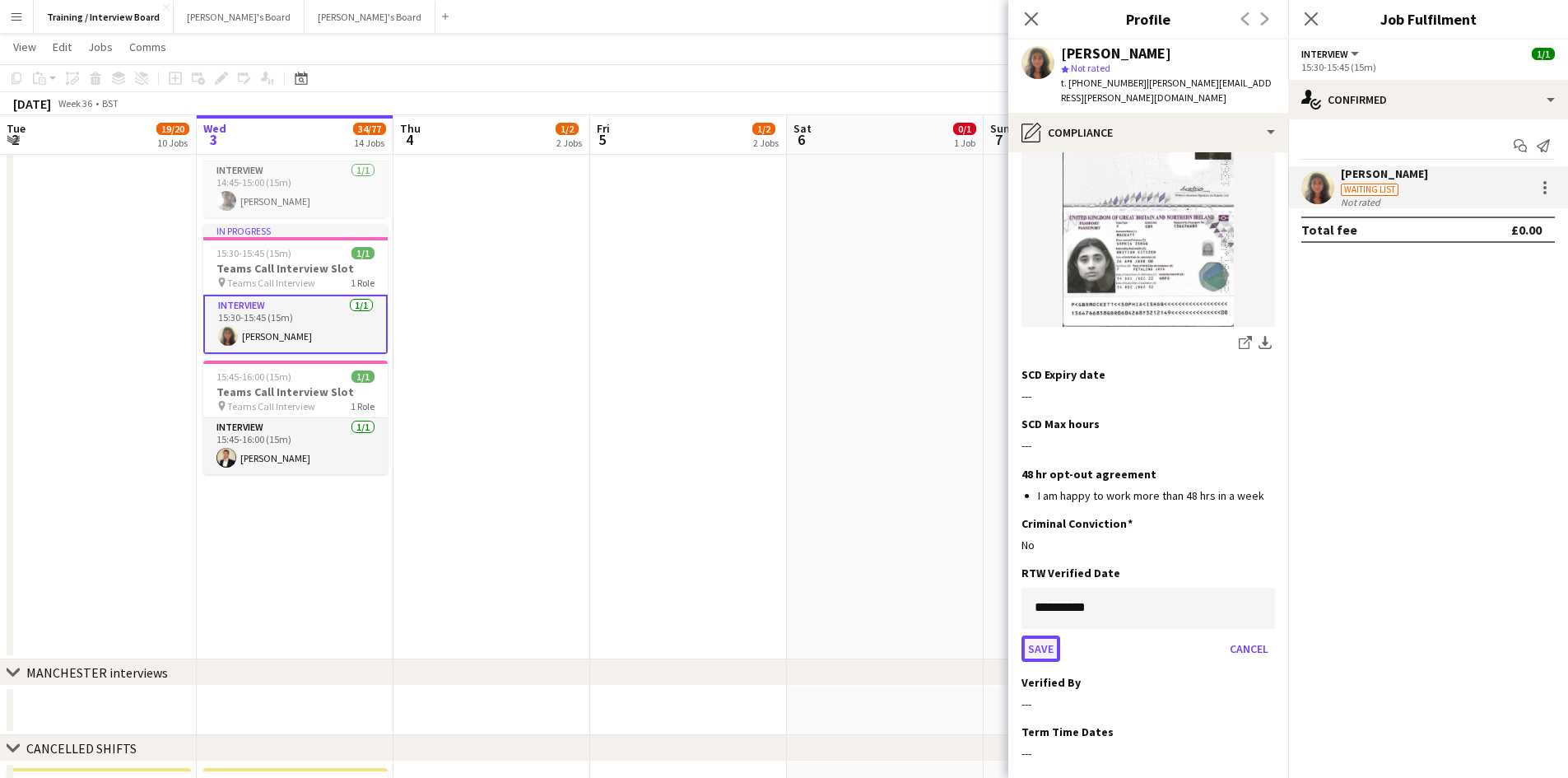
click at [1046, 636] on button "Save" at bounding box center [1040, 648] width 38 height 26
click at [1262, 616] on app-icon "Edit this field" at bounding box center [1268, 622] width 13 height 13
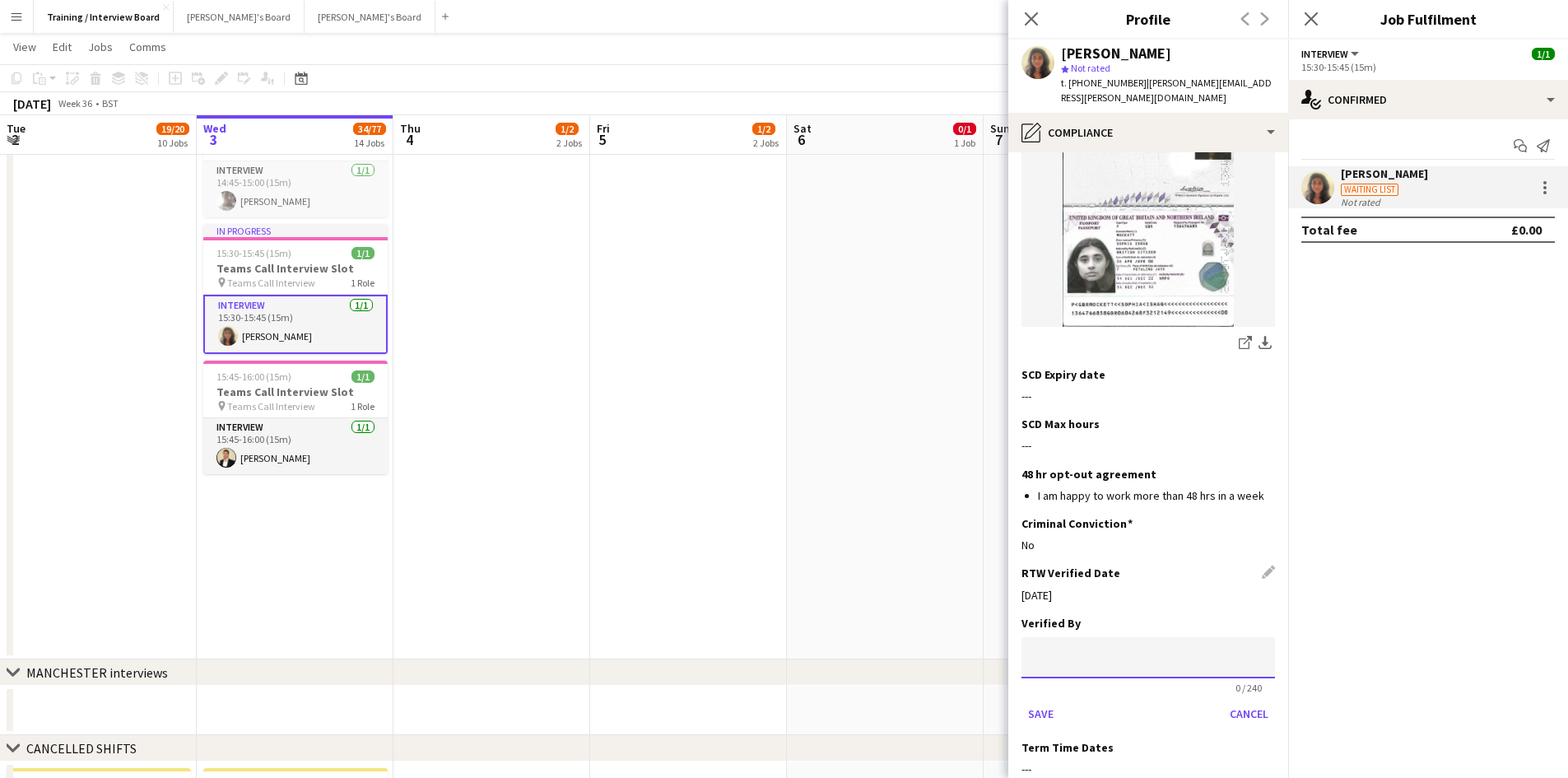
click at [1116, 638] on input at bounding box center [1148, 658] width 254 height 41
type input "**"
click at [1039, 700] on button "Save" at bounding box center [1040, 713] width 38 height 26
click at [1242, 762] on button "Next" at bounding box center [1231, 779] width 89 height 33
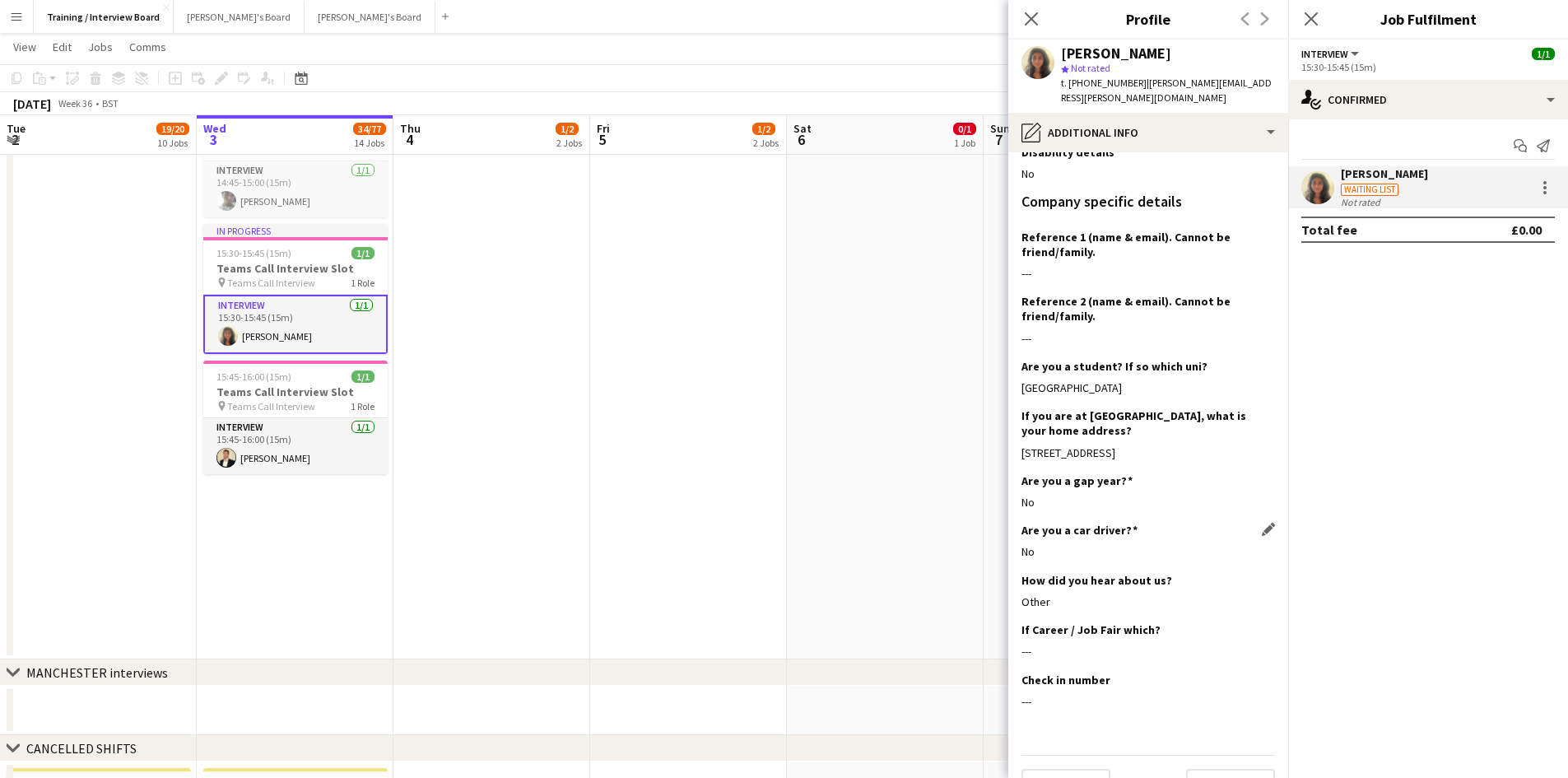
scroll to position [202, 0]
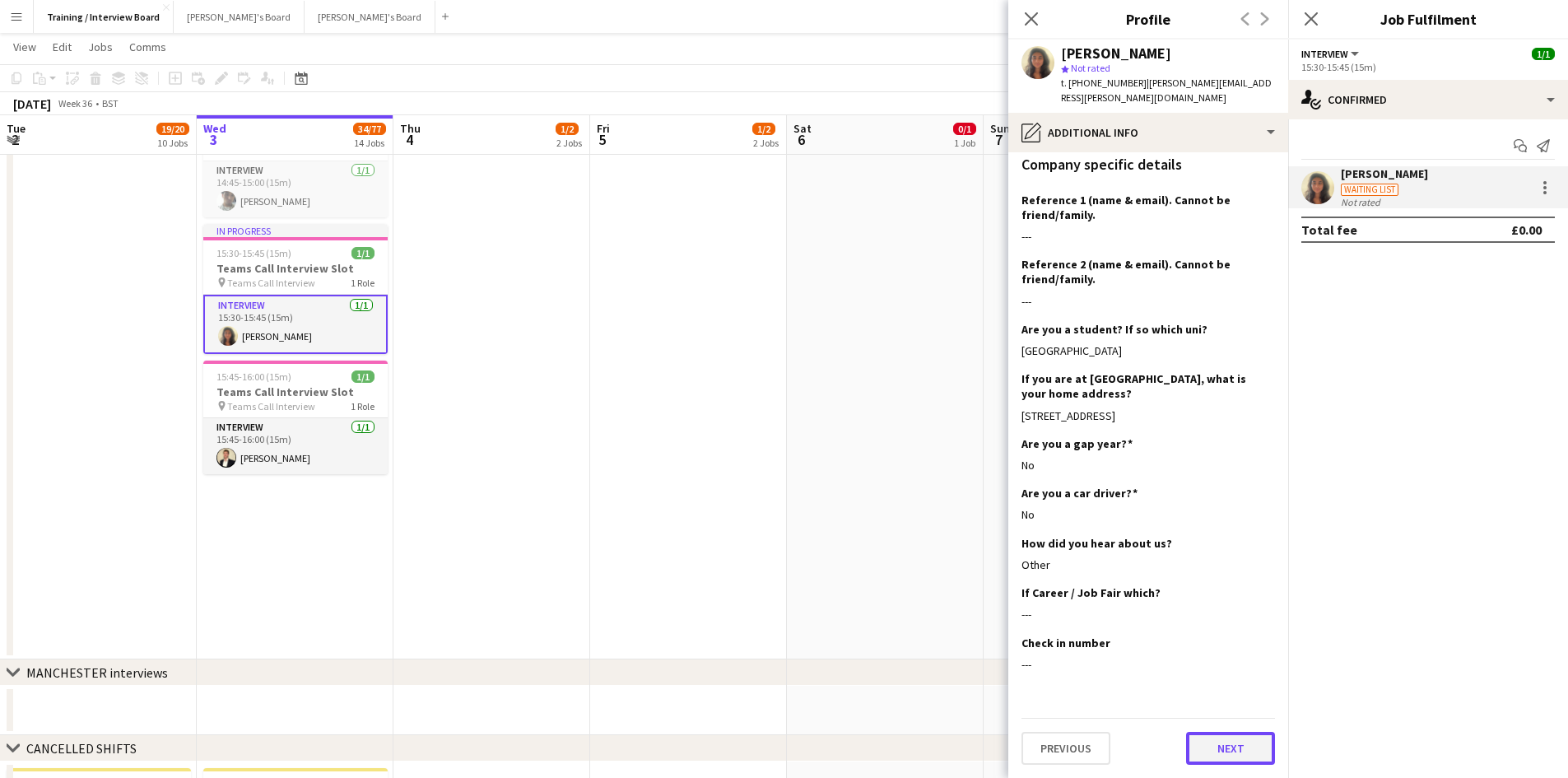
click at [1230, 742] on button "Next" at bounding box center [1231, 749] width 89 height 33
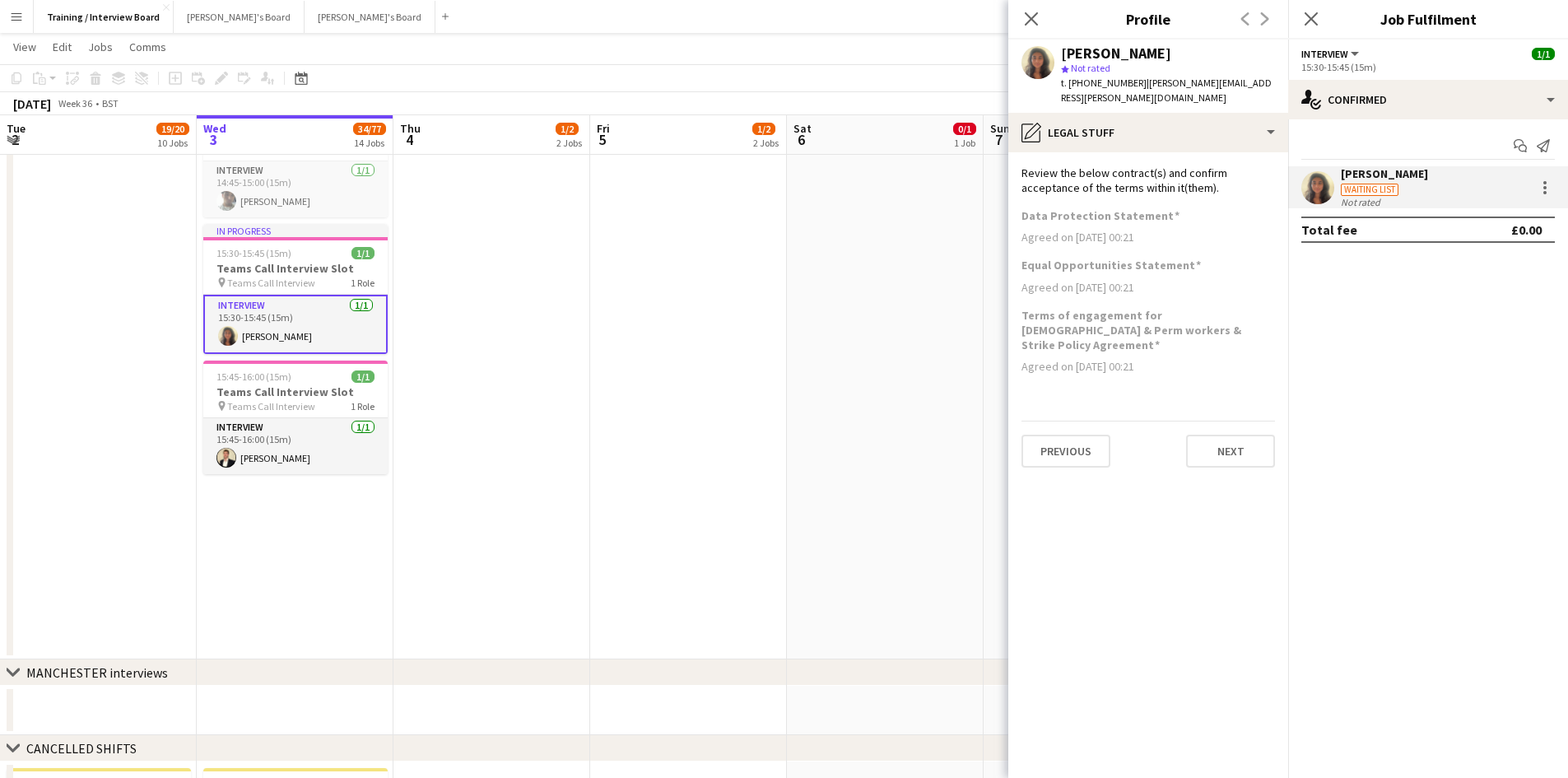
scroll to position [0, 0]
click at [1233, 435] on button "Next" at bounding box center [1231, 451] width 89 height 33
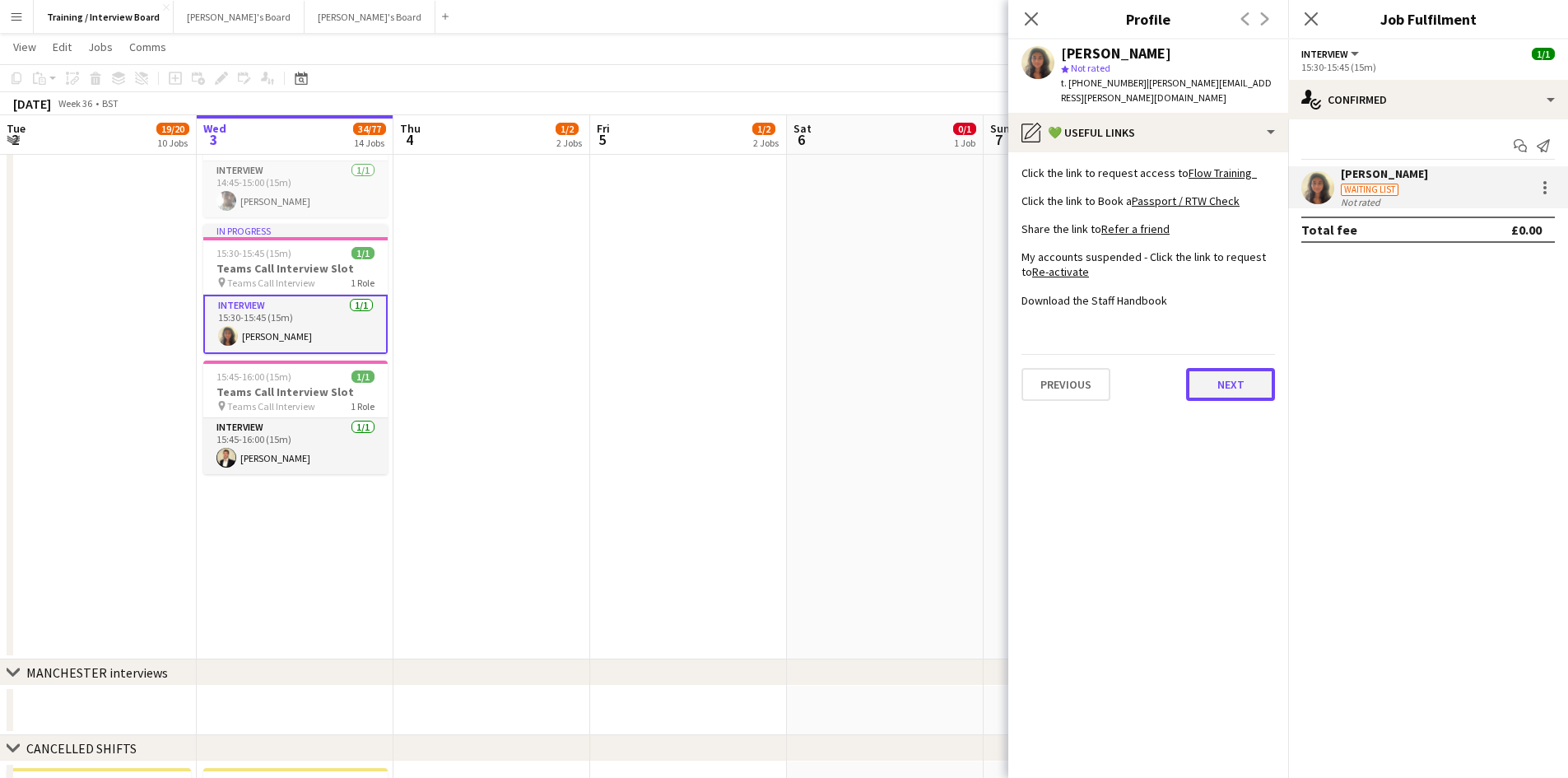
click at [1218, 368] on button "Next" at bounding box center [1231, 385] width 89 height 33
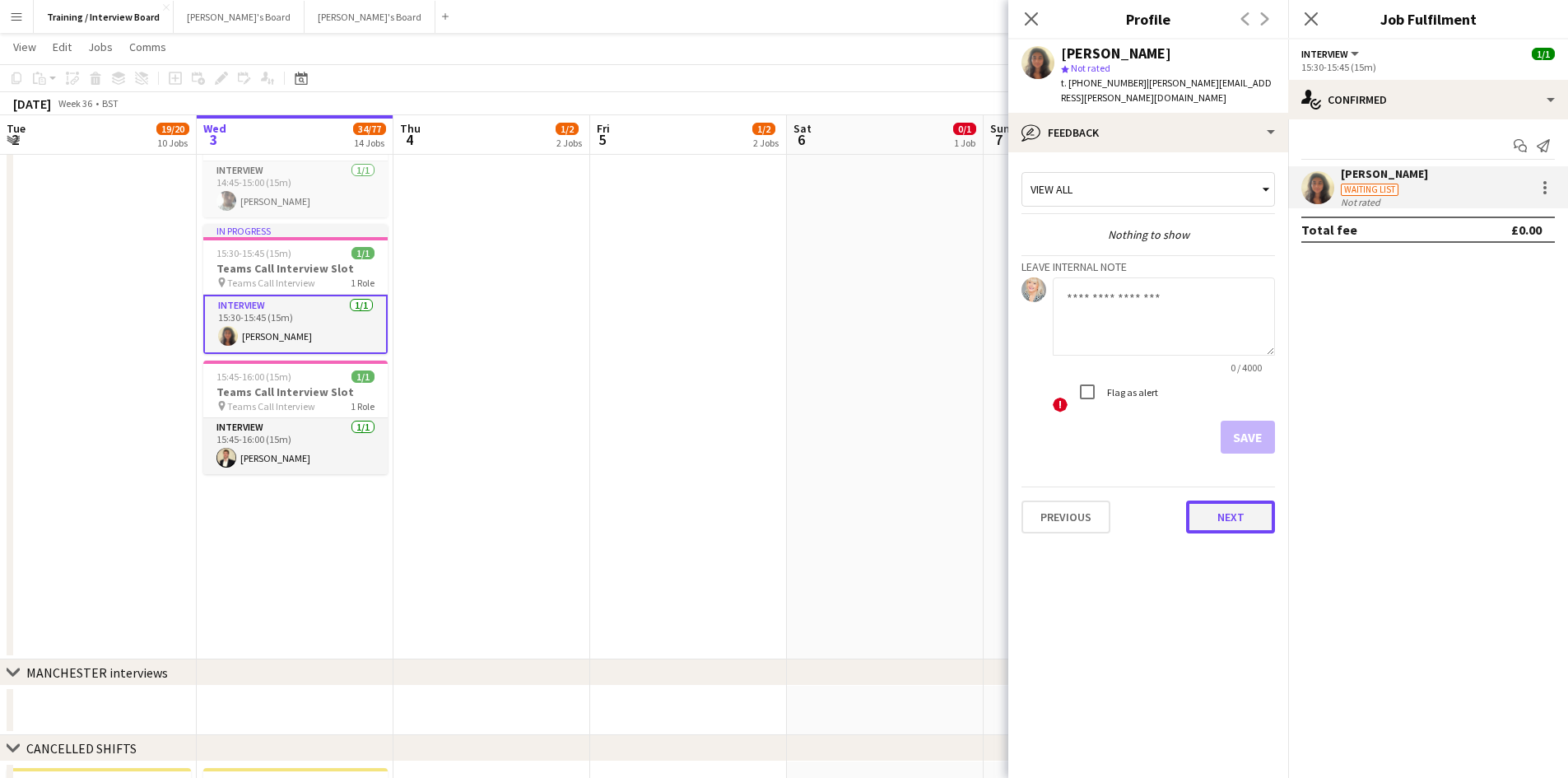
click at [1258, 509] on button "Next" at bounding box center [1231, 517] width 89 height 33
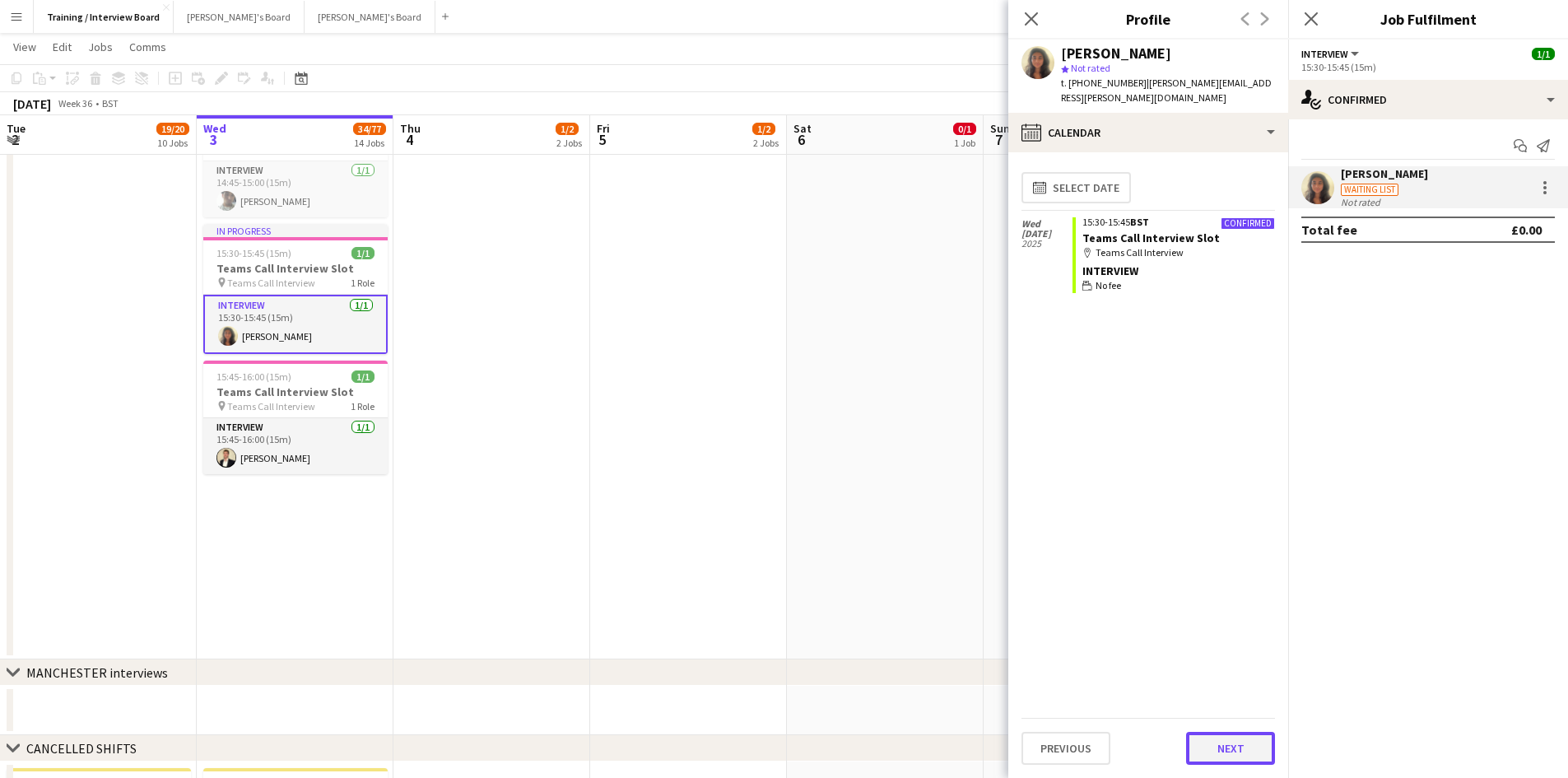
click at [1247, 753] on button "Next" at bounding box center [1231, 749] width 89 height 33
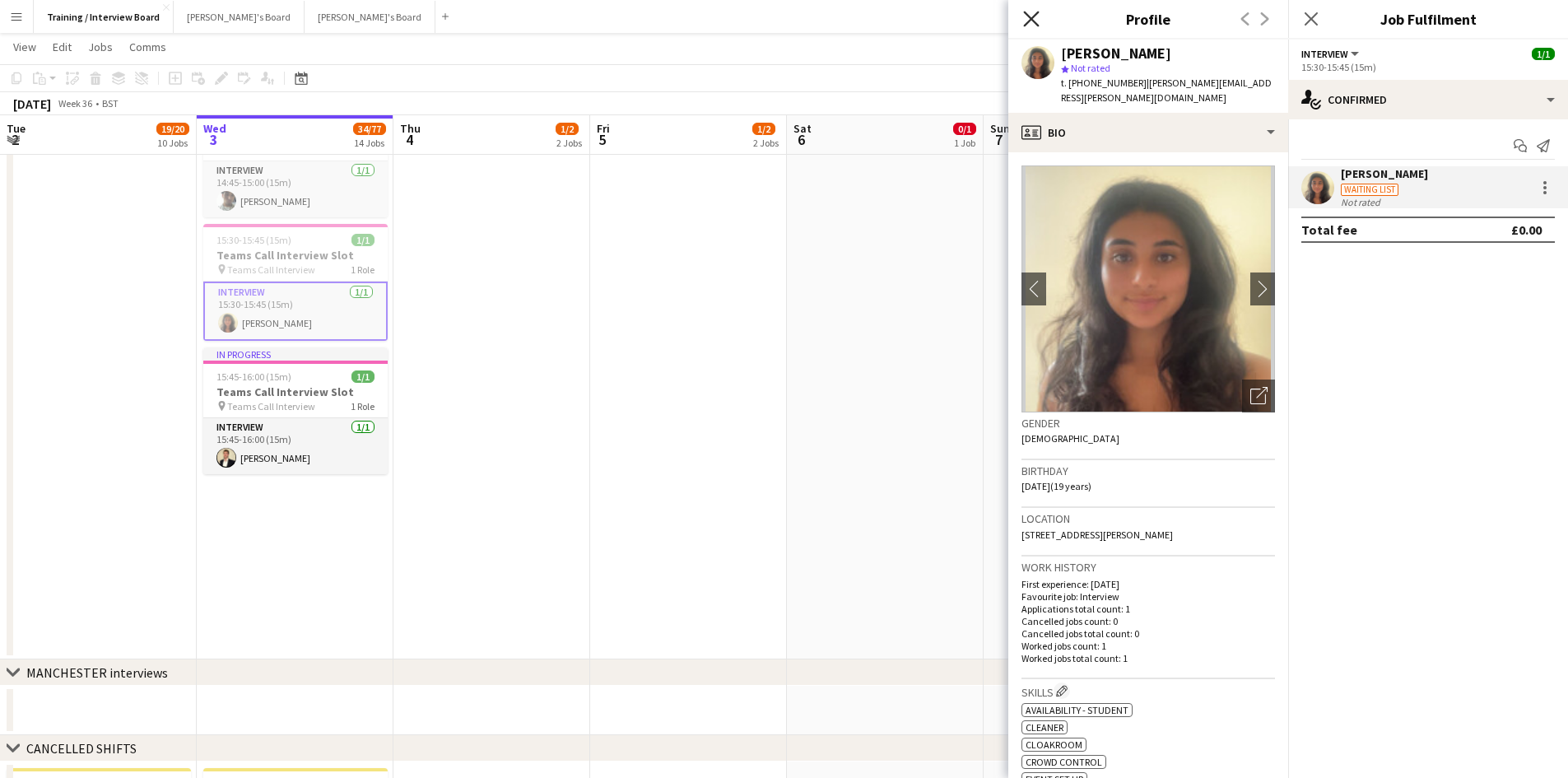
click at [1030, 19] on icon "Close pop-in" at bounding box center [1032, 19] width 16 height 16
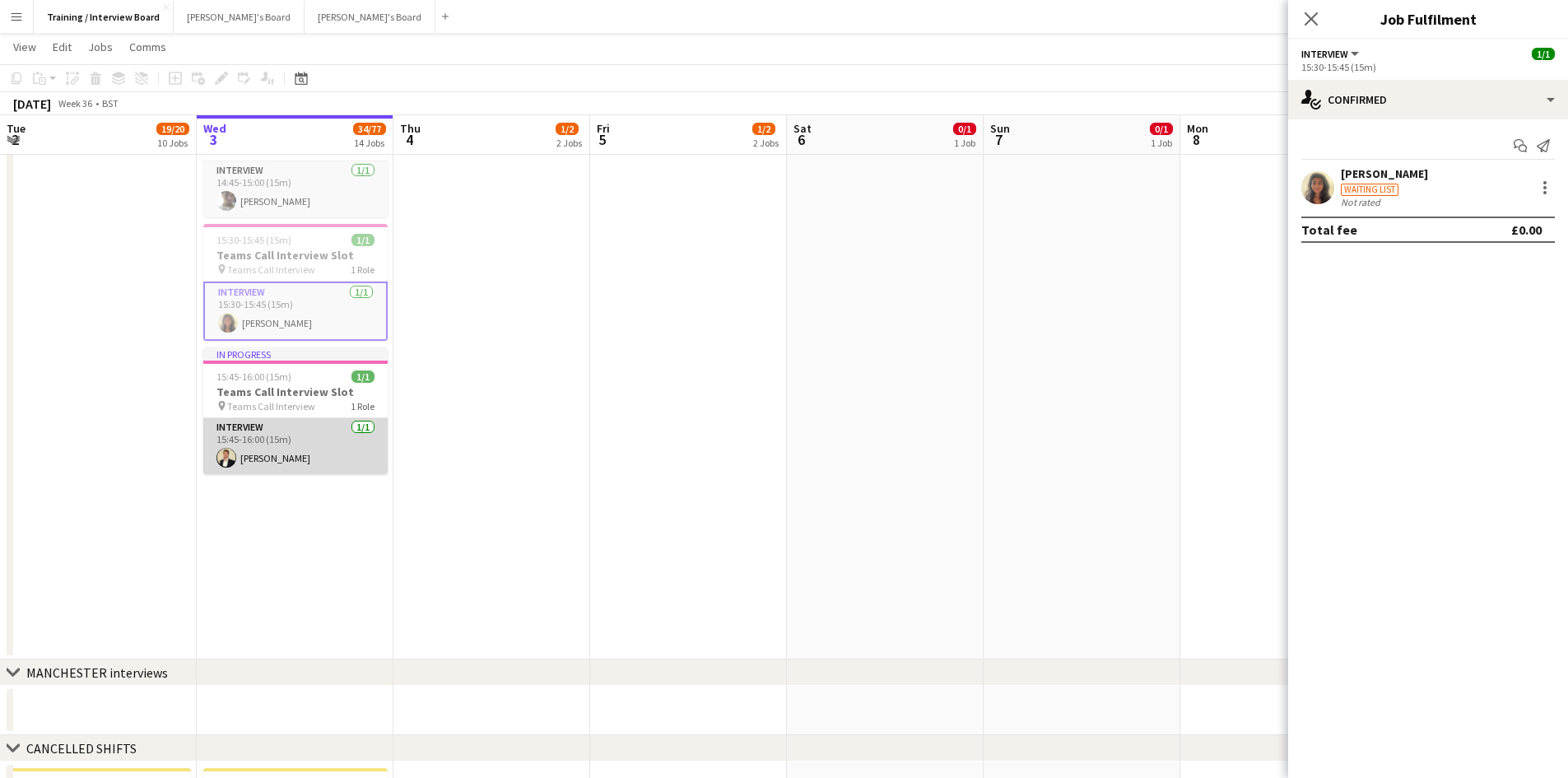
click at [259, 420] on app-card-role "Interview 1/1 15:45-16:00 (15m) Harvey Watson" at bounding box center [295, 445] width 184 height 56
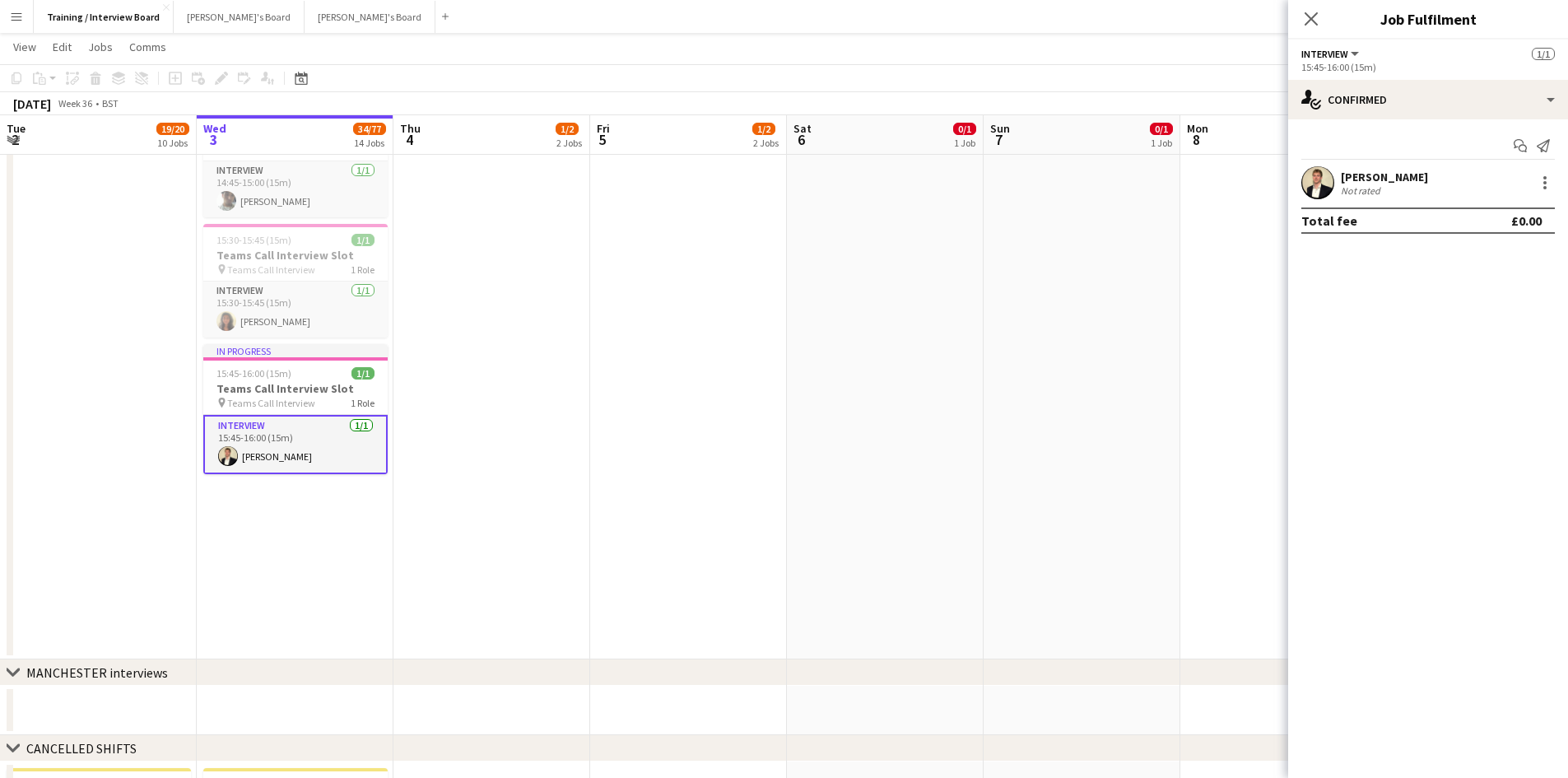
click at [1380, 174] on div "[PERSON_NAME]" at bounding box center [1385, 177] width 87 height 15
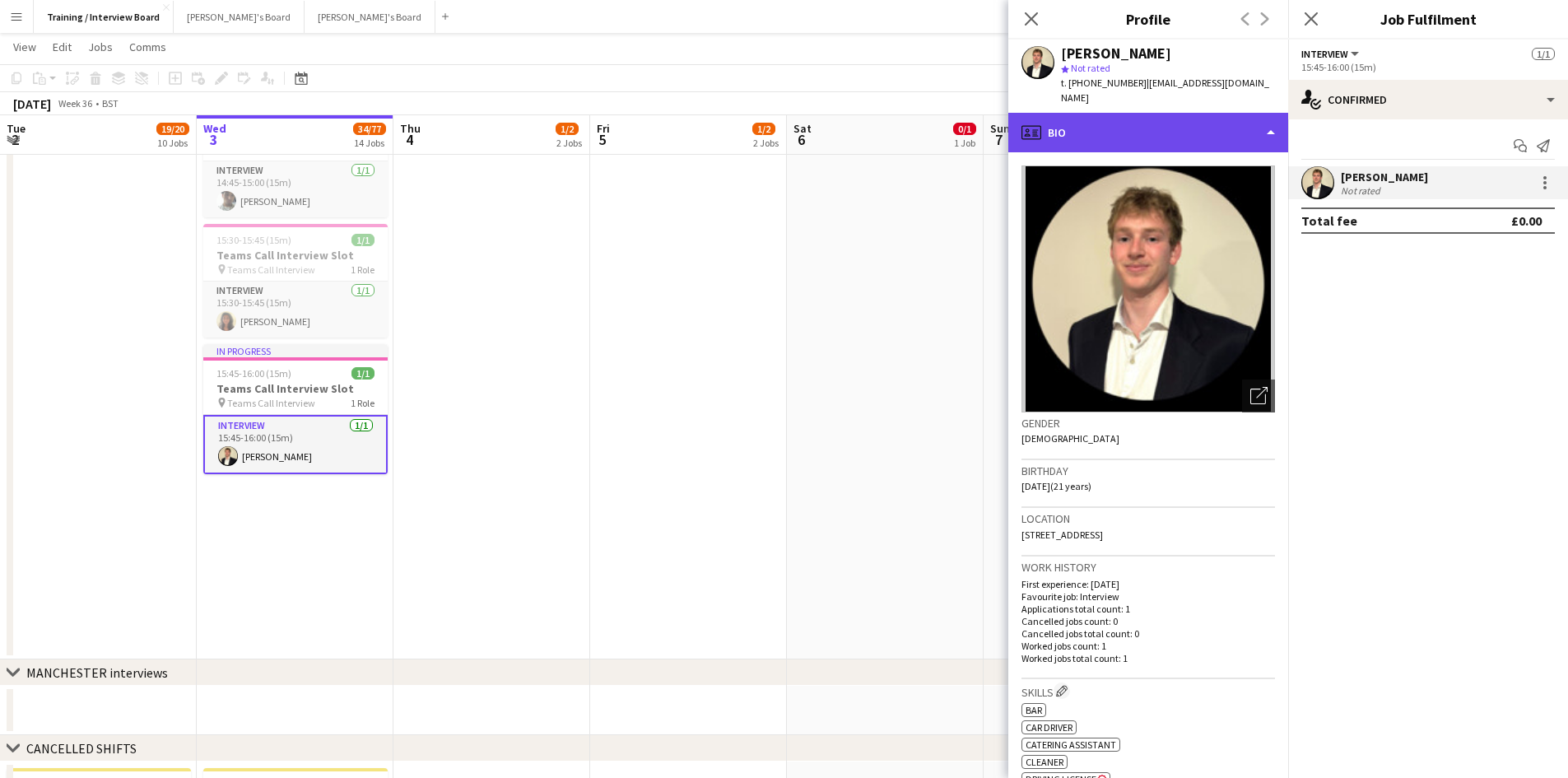
click at [1273, 115] on div "profile Bio" at bounding box center [1147, 132] width 279 height 39
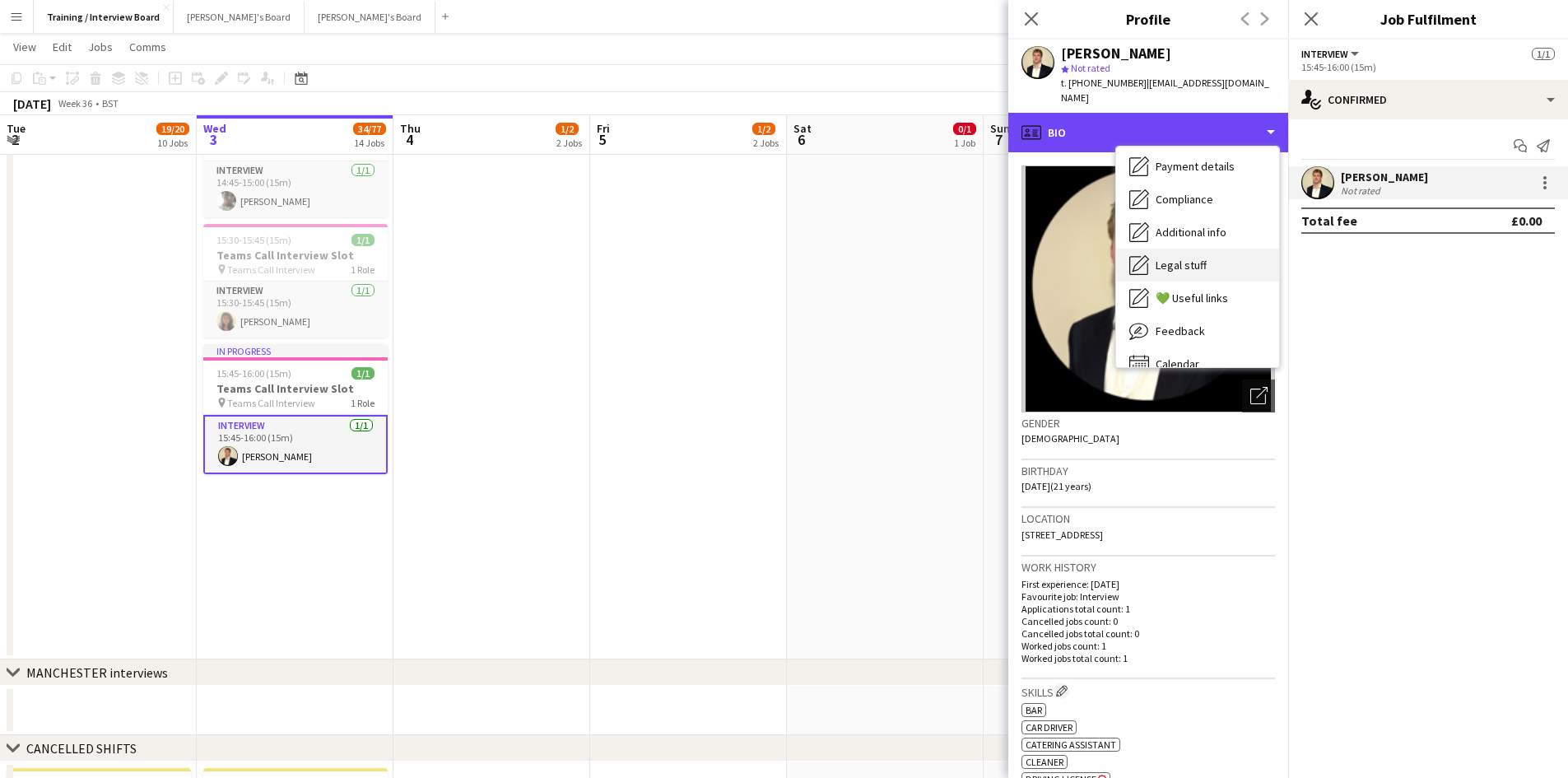
scroll to position [221, 0]
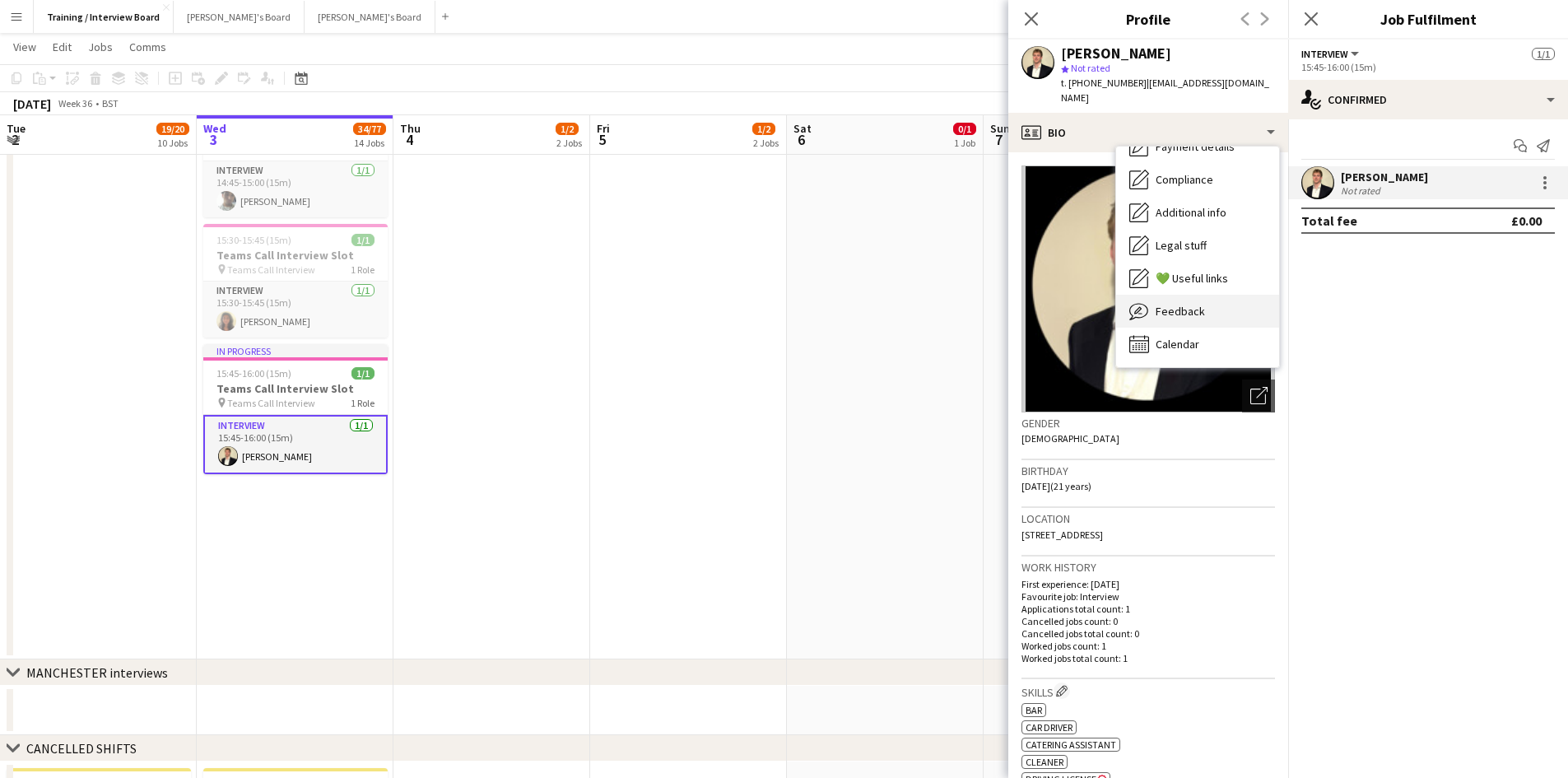
click at [1162, 304] on span "Feedback" at bounding box center [1181, 311] width 49 height 15
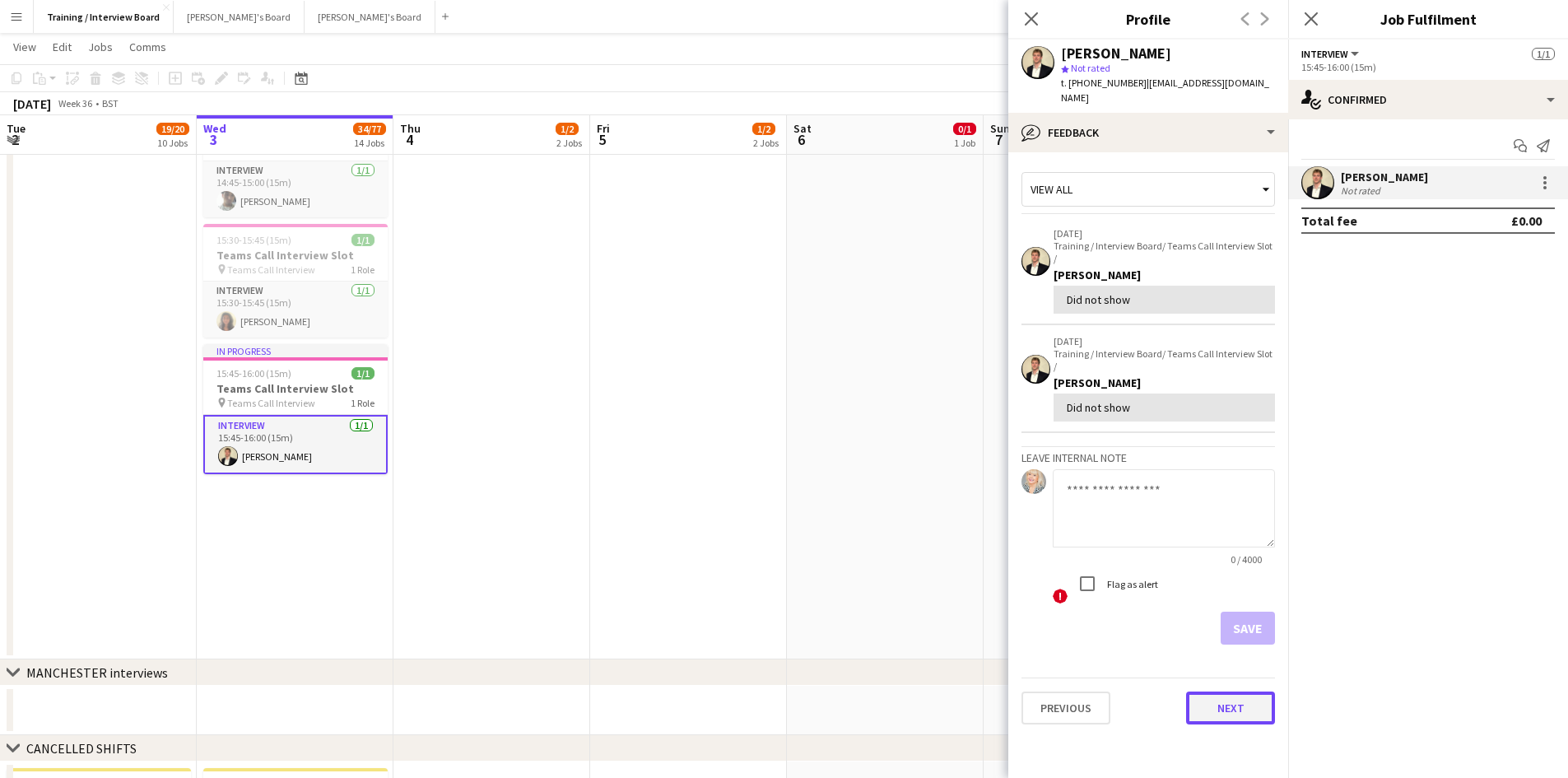
click at [1211, 692] on button "Next" at bounding box center [1231, 708] width 89 height 33
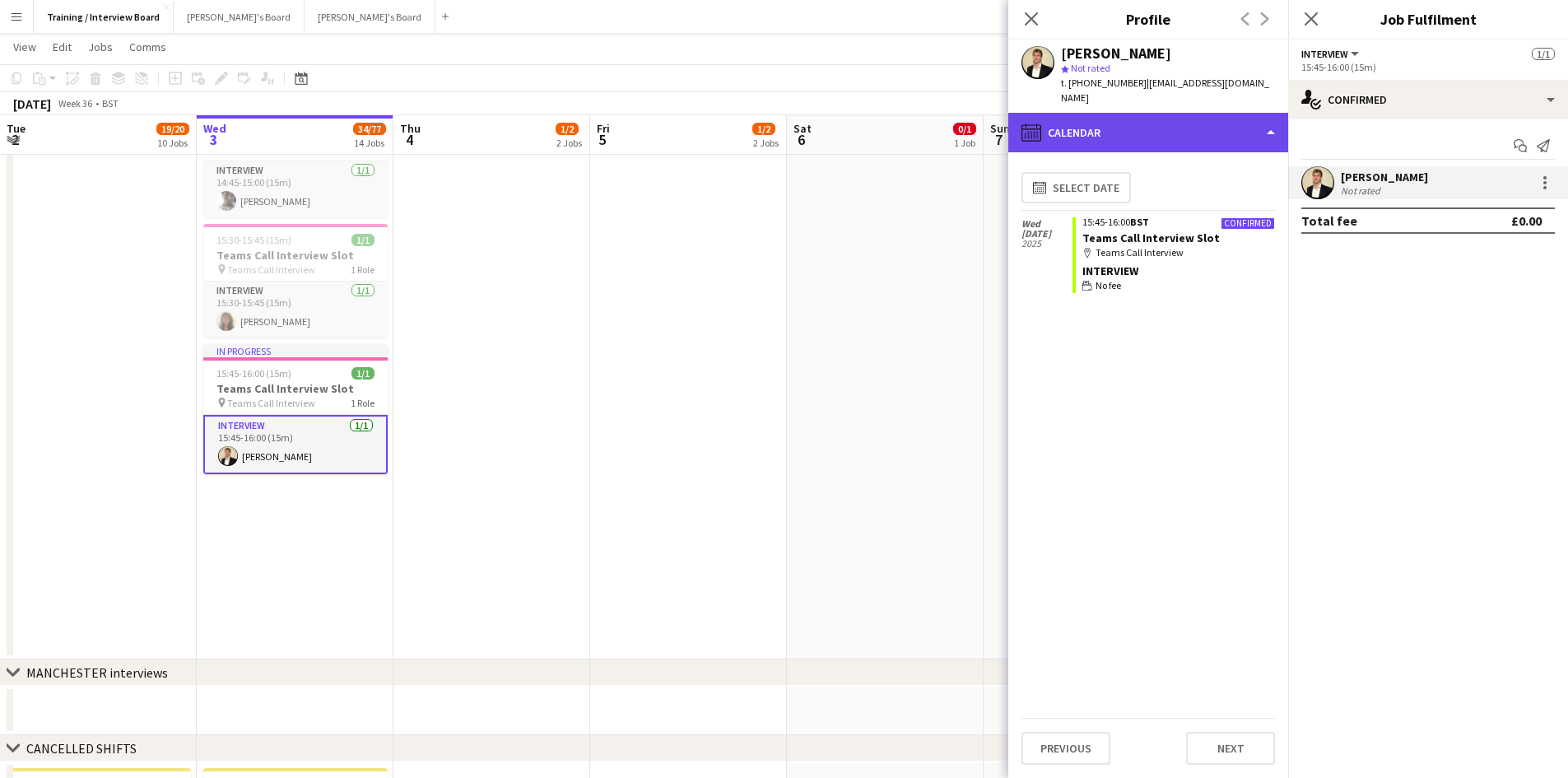
click at [1270, 117] on div "calendar-full Calendar" at bounding box center [1147, 132] width 279 height 39
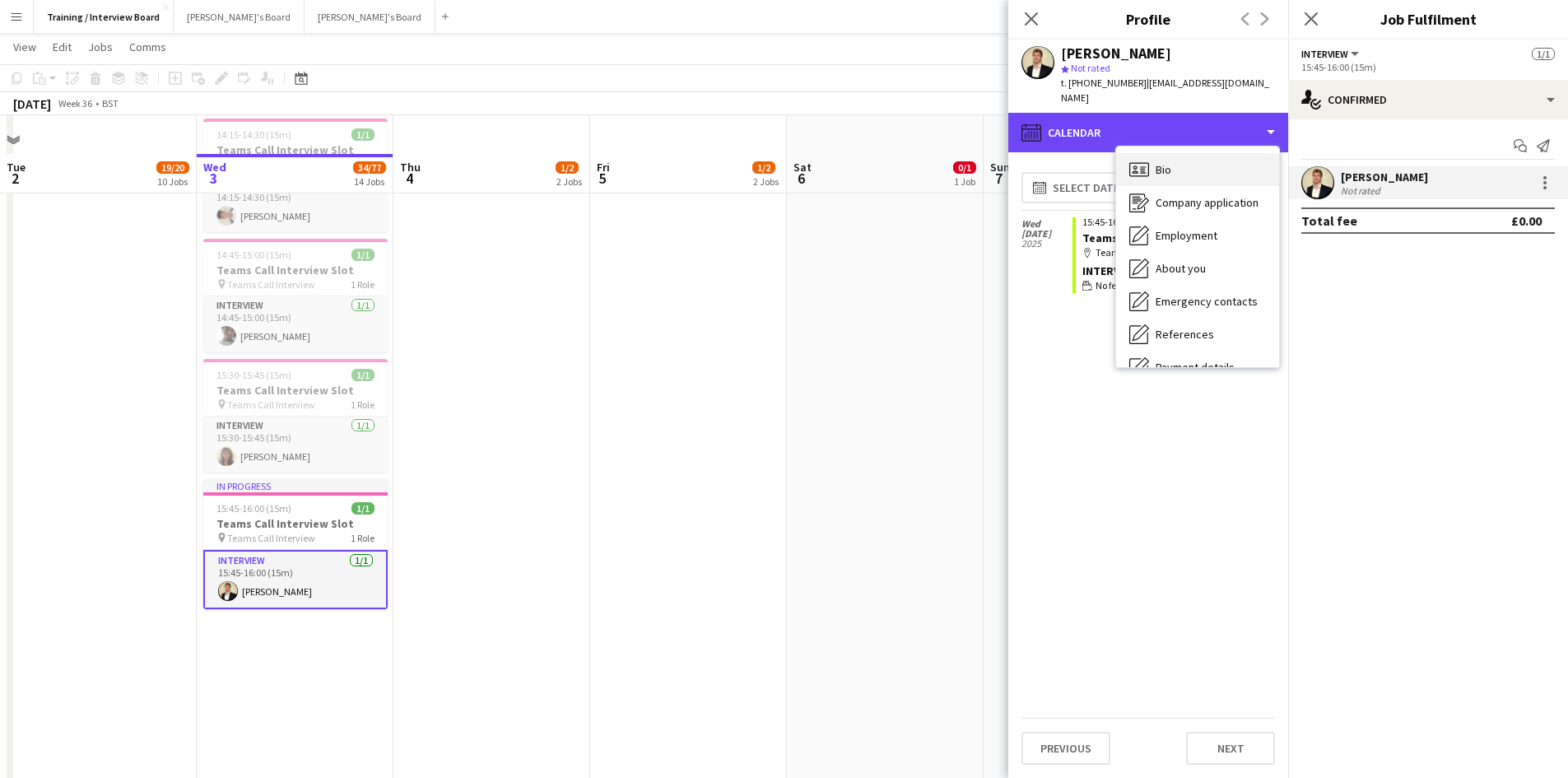
scroll to position [1235, 0]
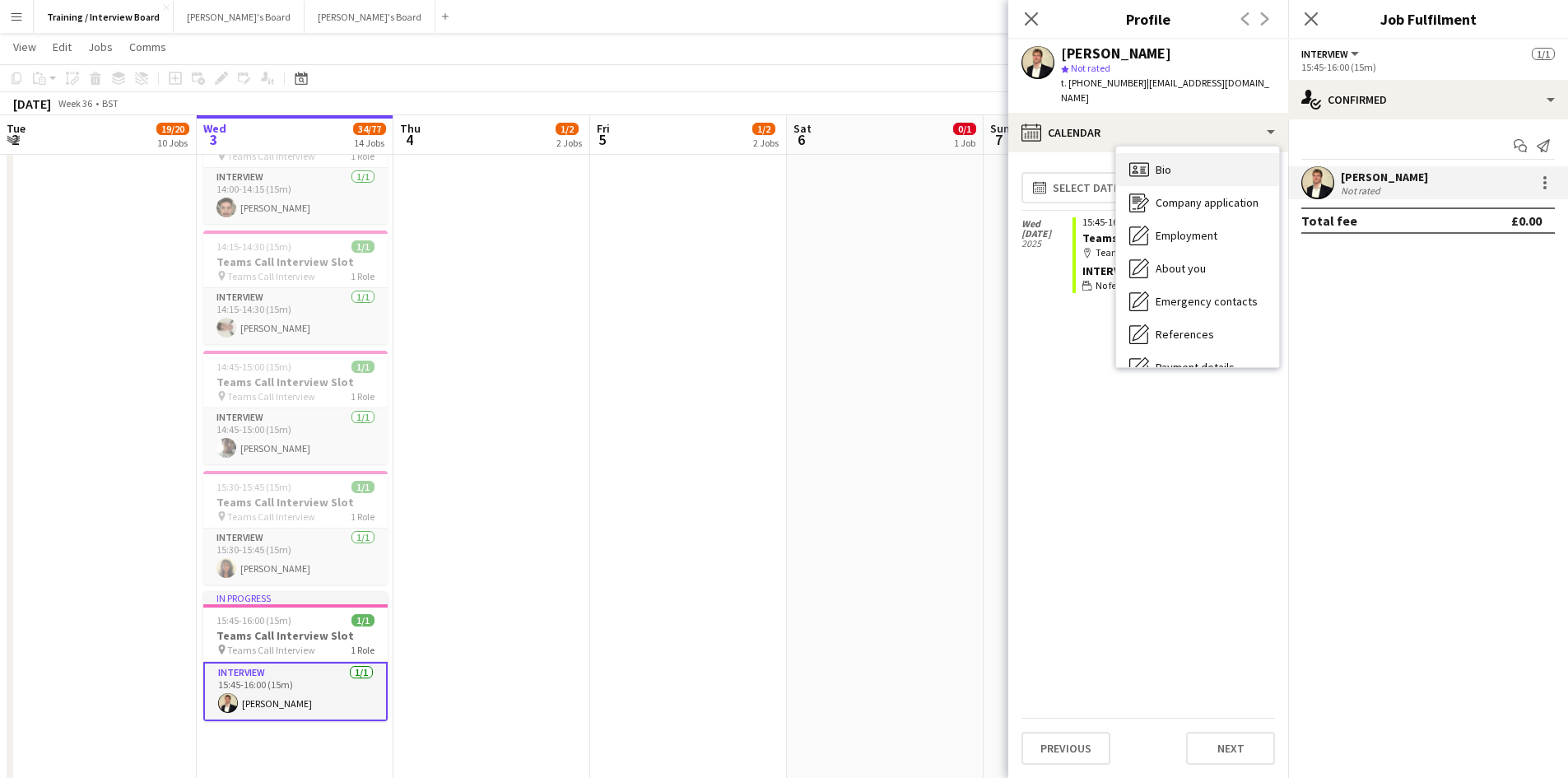
click at [1228, 159] on div "Bio Bio" at bounding box center [1197, 170] width 163 height 33
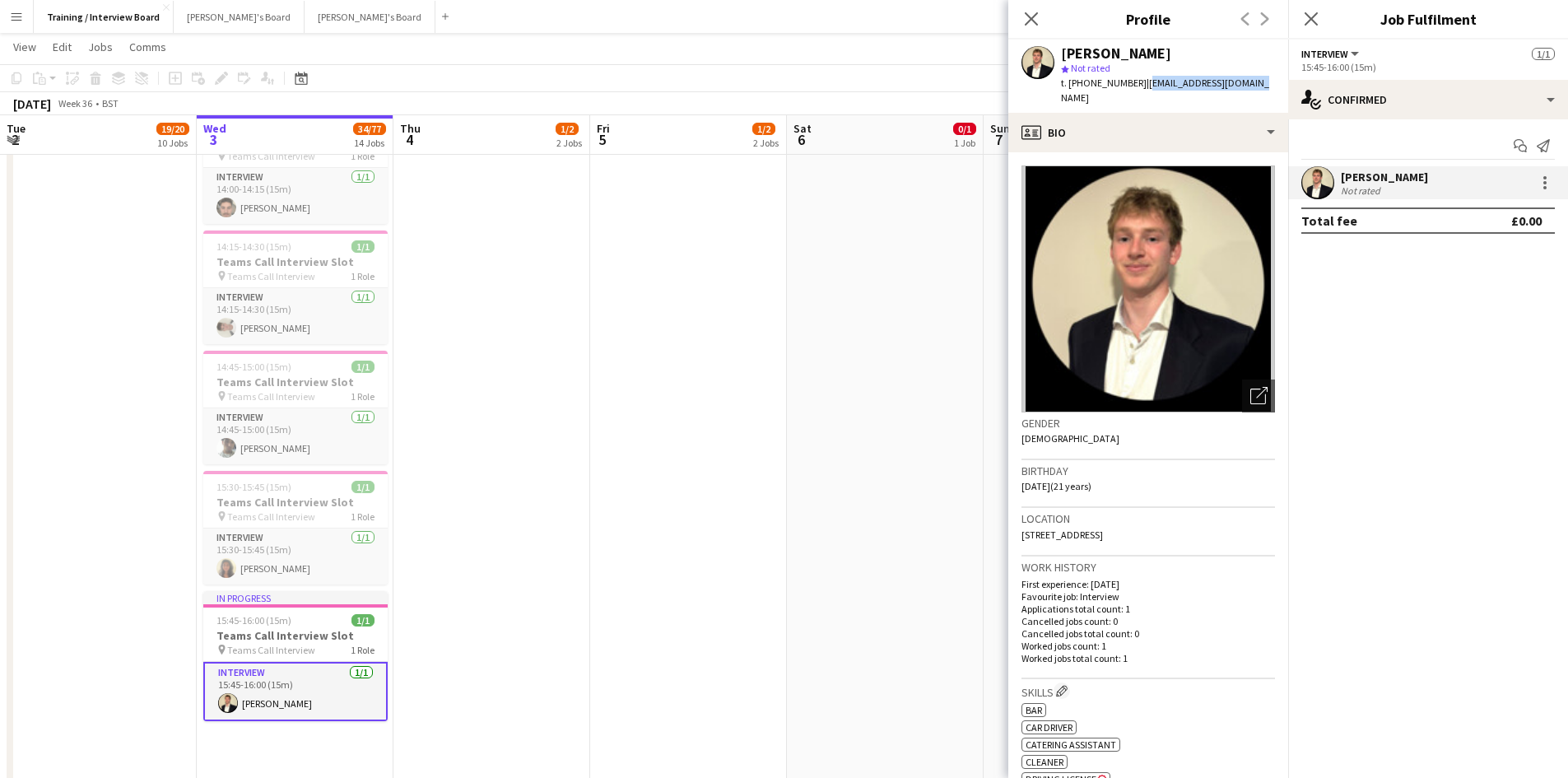
drag, startPoint x: 1139, startPoint y: 84, endPoint x: 1245, endPoint y: 81, distance: 106.0
click at [1245, 81] on span "| harveyblake7@gmail.com" at bounding box center [1165, 90] width 208 height 27
copy span "harveyblake7@gmail.com"
click at [1205, 29] on div "Close pop-in Profile Previous Next" at bounding box center [1147, 20] width 279 height 39
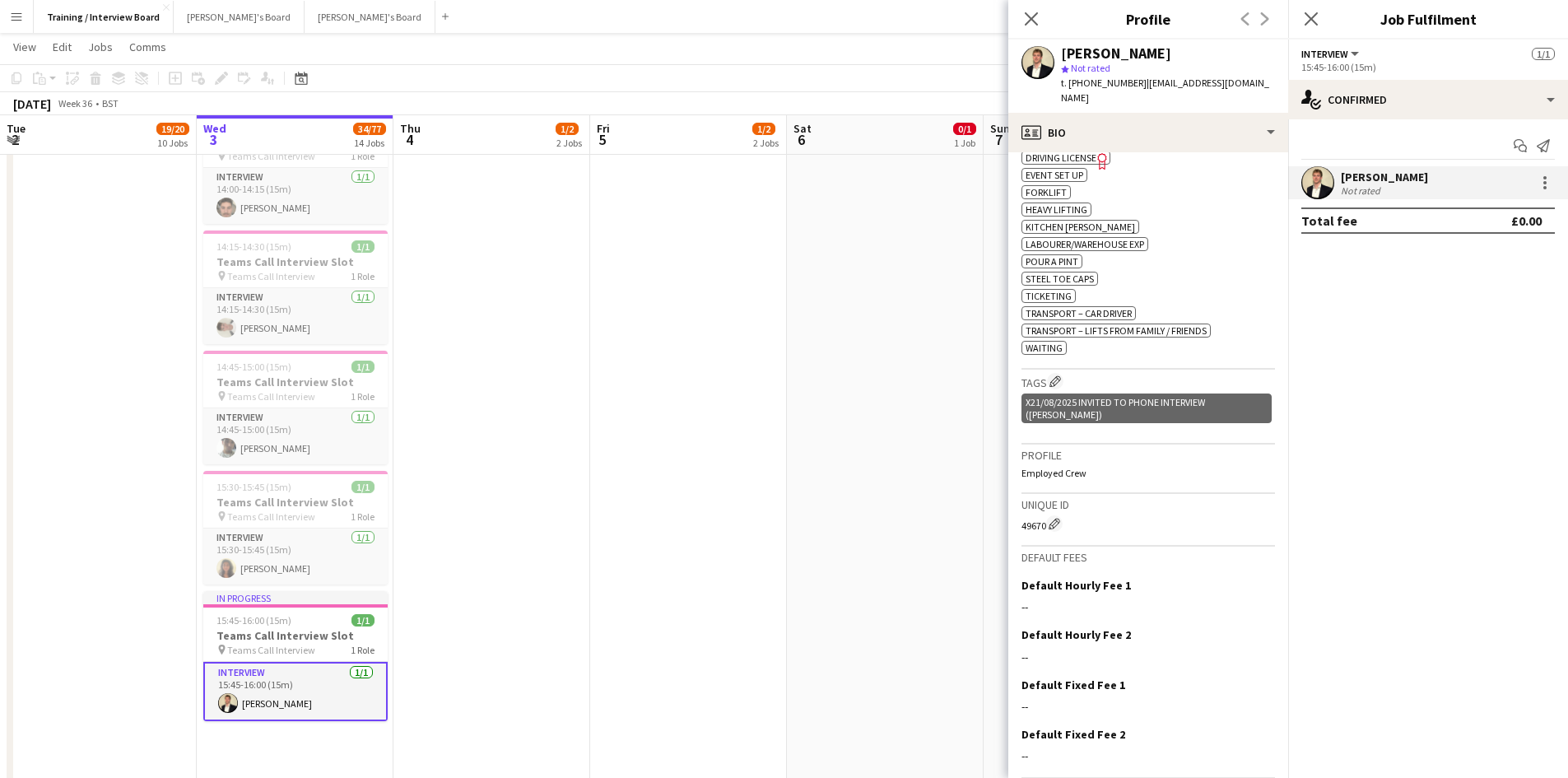
scroll to position [653, 0]
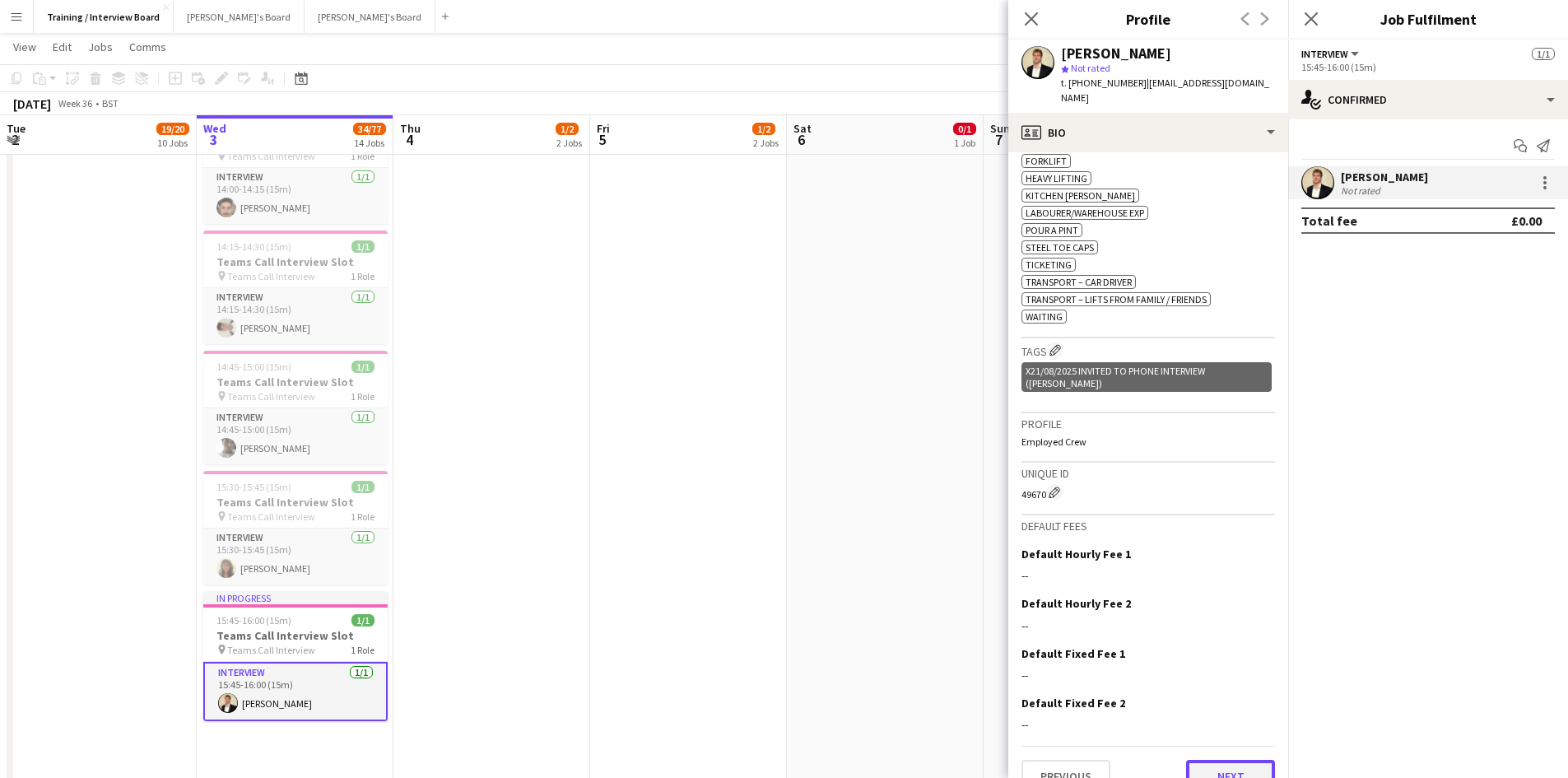
click at [1225, 760] on button "Next" at bounding box center [1231, 777] width 89 height 33
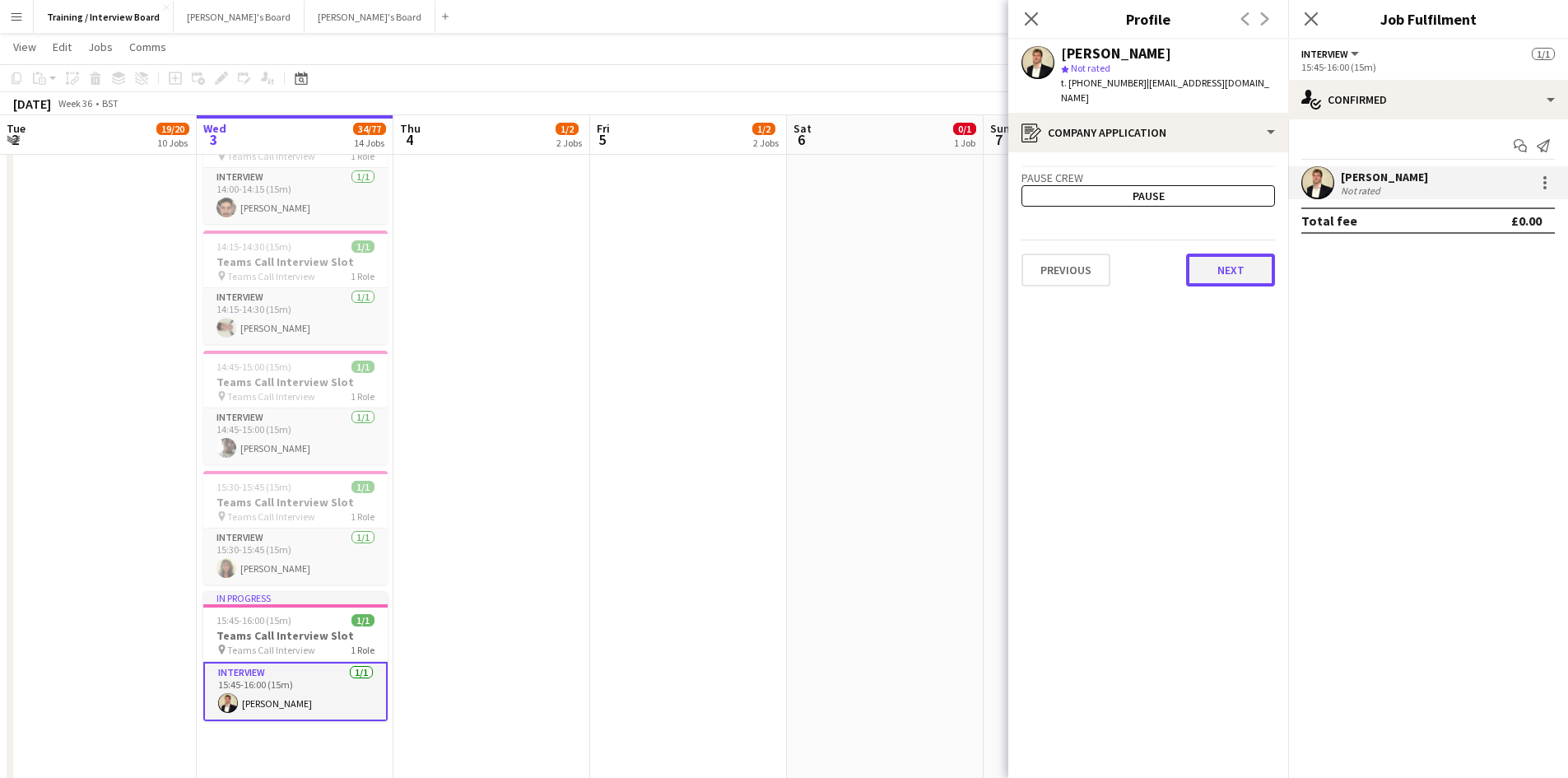
click at [1215, 254] on button "Next" at bounding box center [1231, 271] width 89 height 33
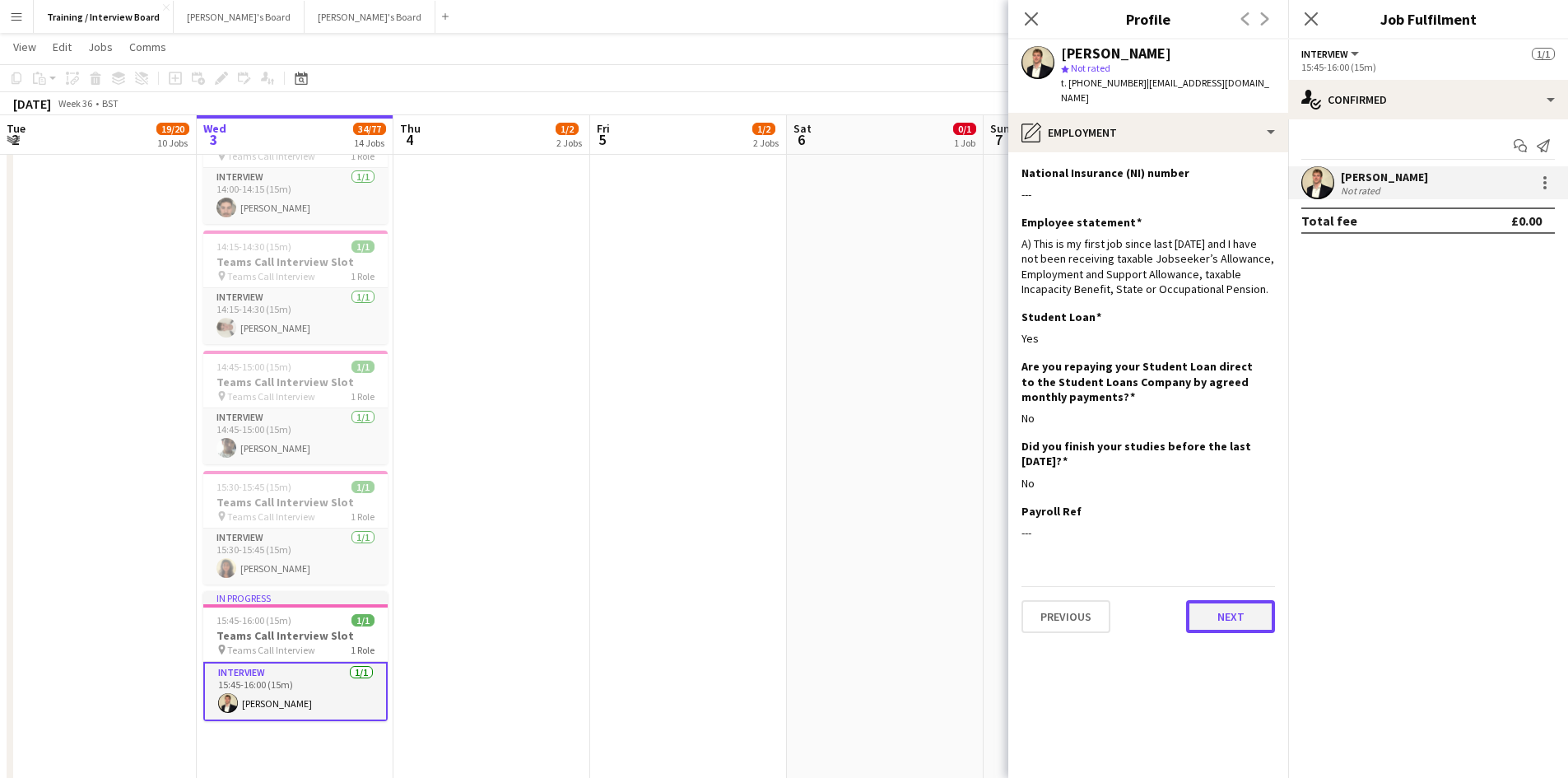
click at [1239, 600] on button "Next" at bounding box center [1231, 617] width 89 height 33
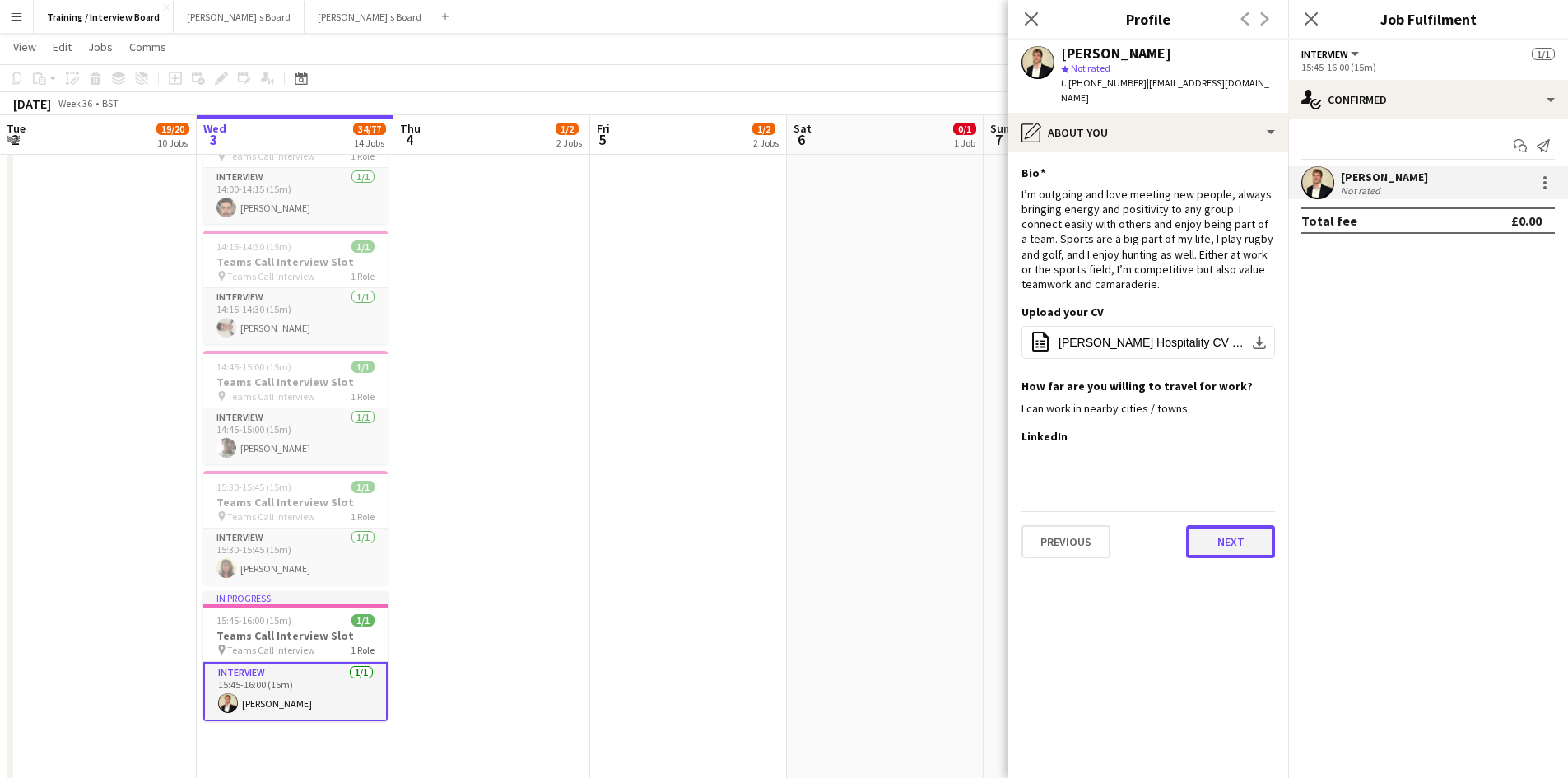
click at [1239, 531] on button "Next" at bounding box center [1231, 543] width 89 height 33
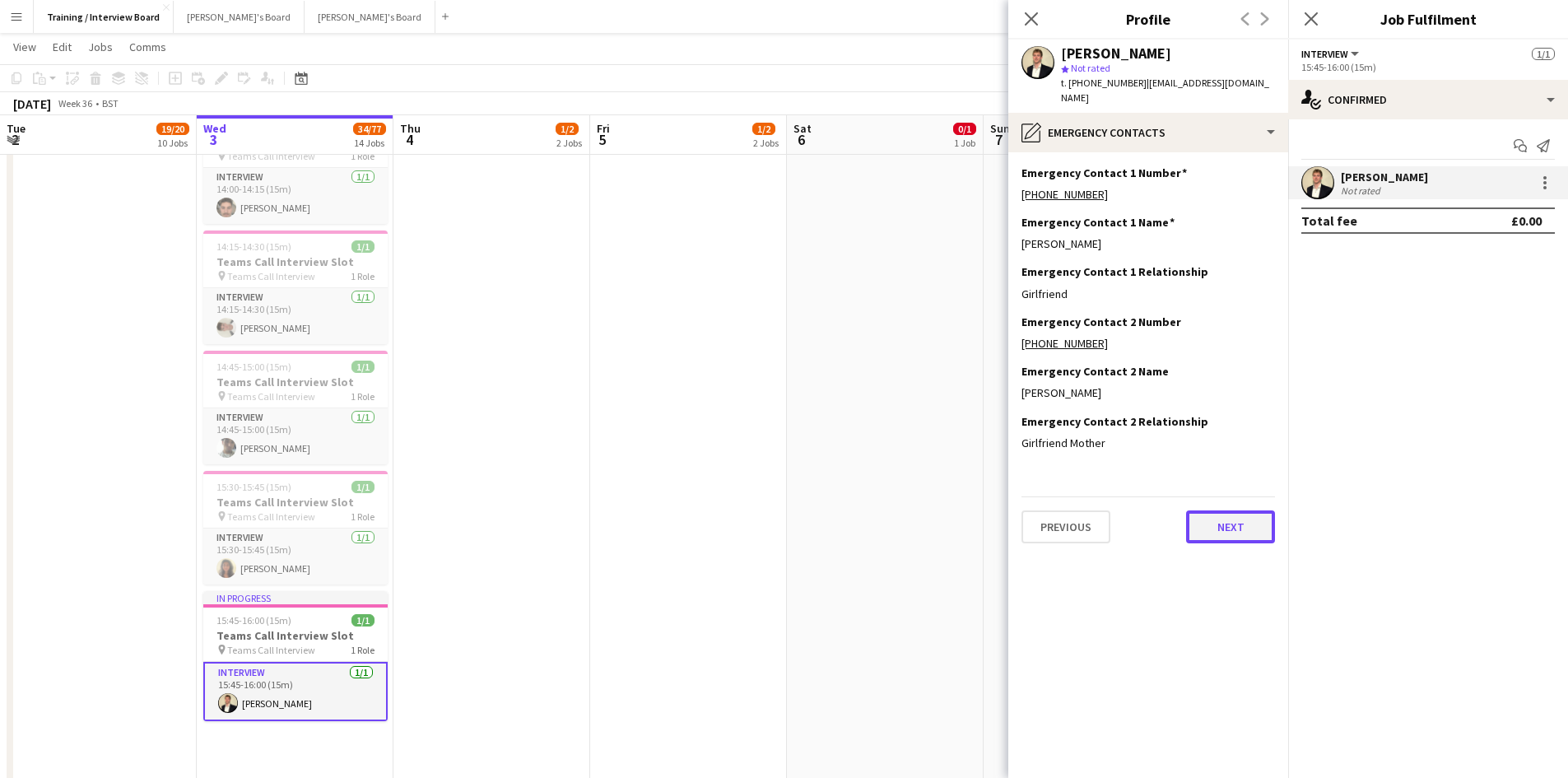
click at [1244, 511] on button "Next" at bounding box center [1231, 528] width 89 height 33
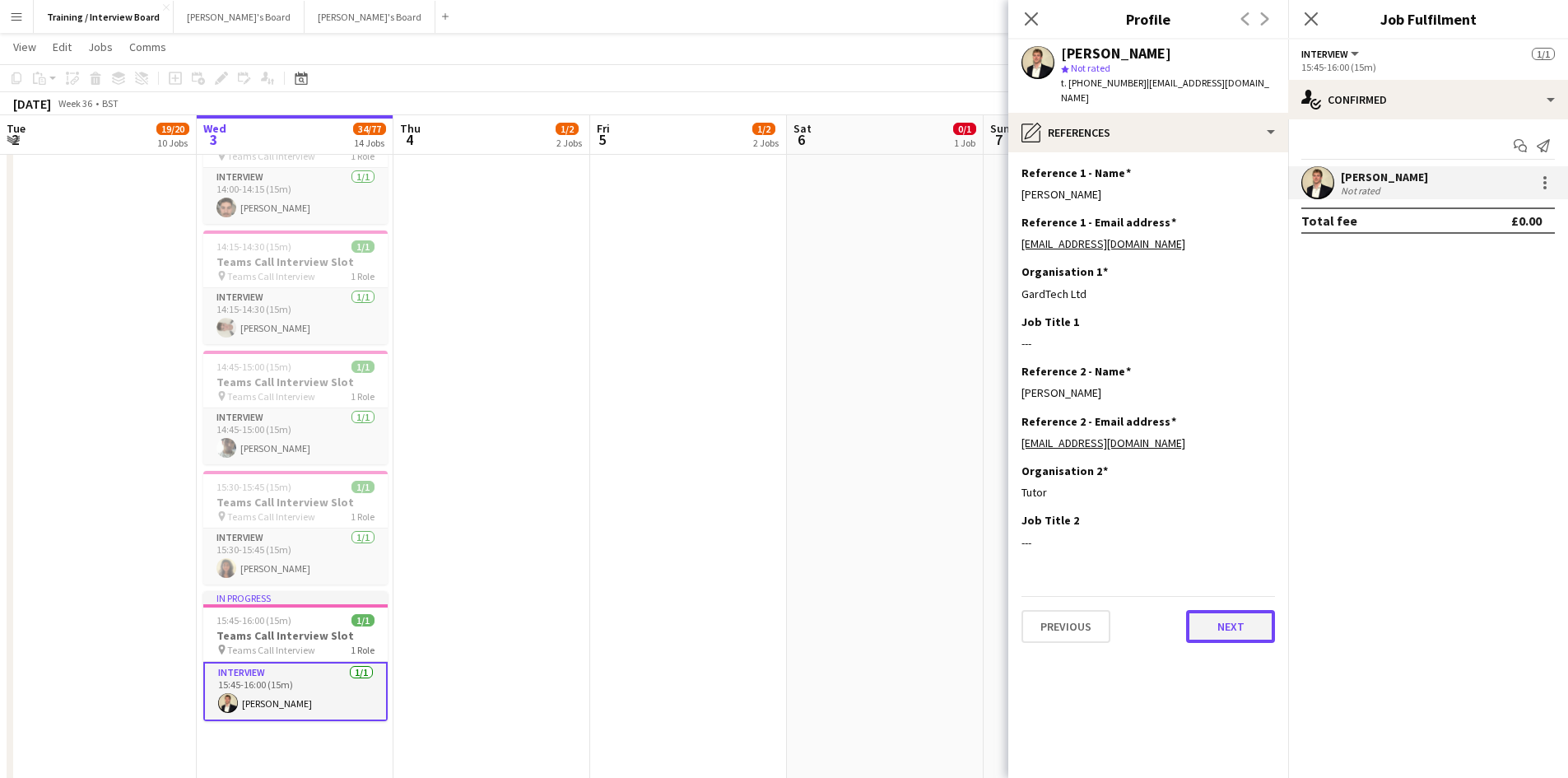
click at [1219, 610] on button "Next" at bounding box center [1231, 627] width 89 height 33
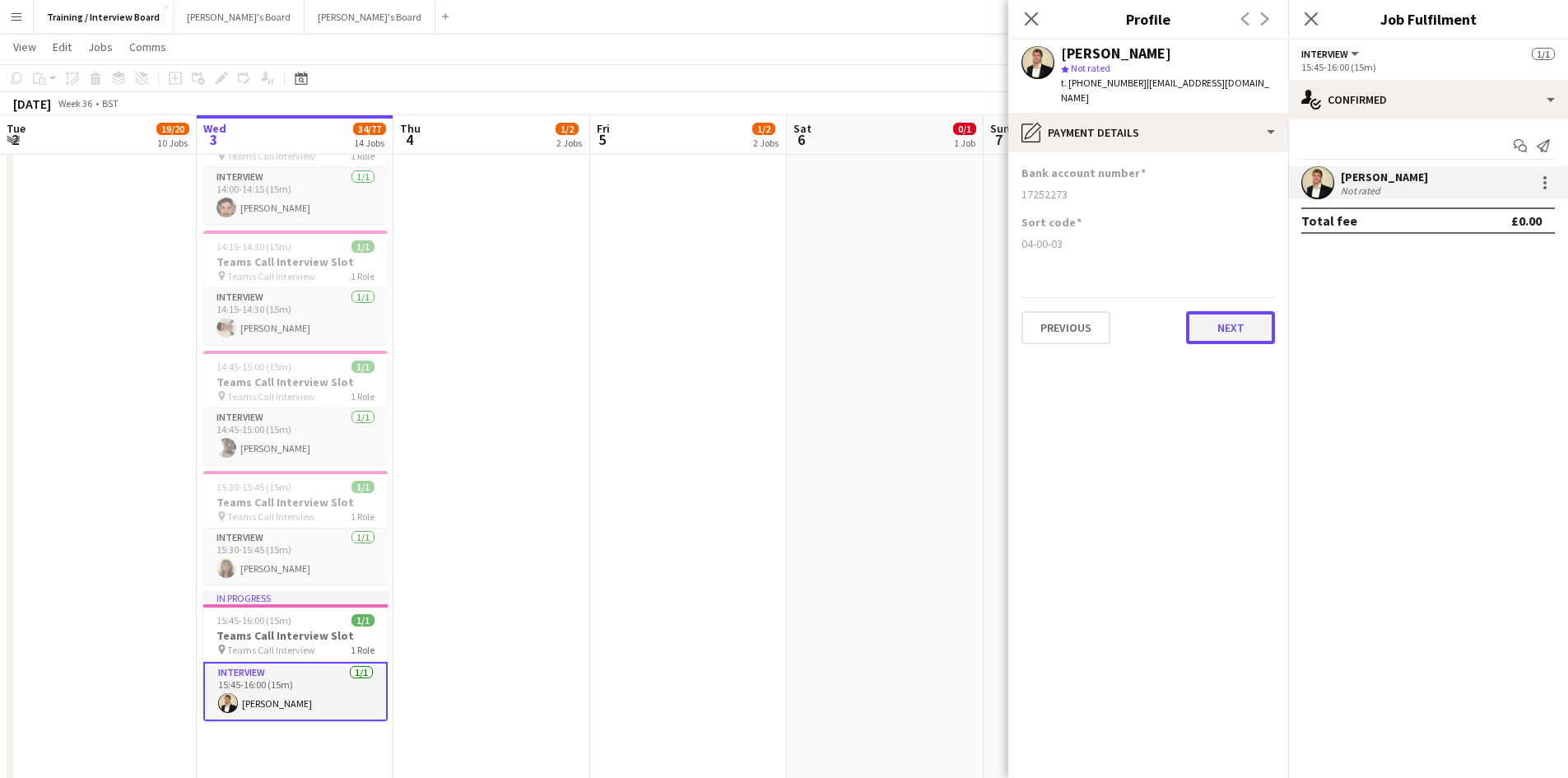
click at [1220, 311] on button "Next" at bounding box center [1231, 328] width 89 height 33
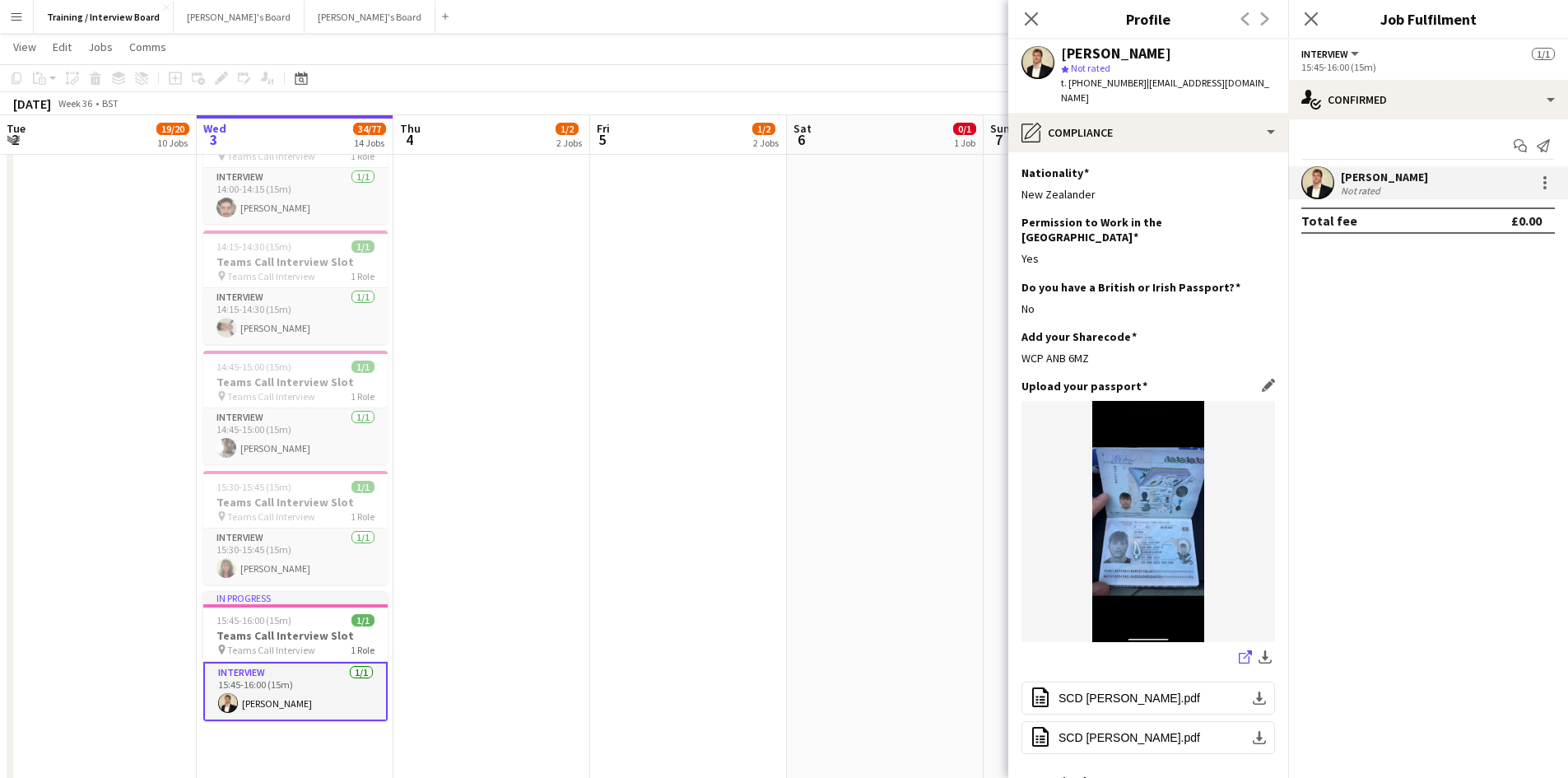
click at [1244, 650] on icon at bounding box center [1248, 654] width 8 height 8
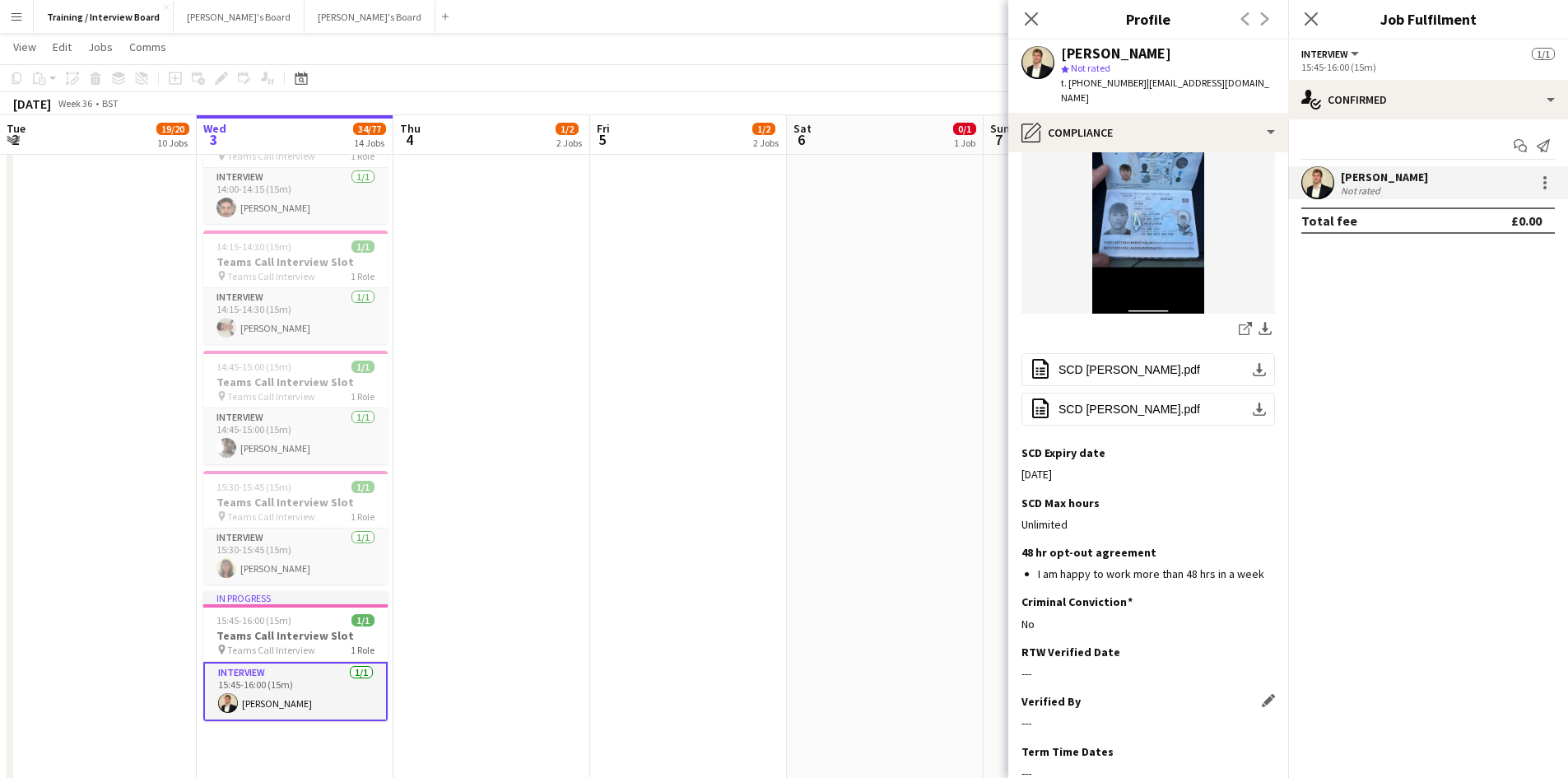
scroll to position [330, 0]
click at [1262, 645] on app-icon "Edit this field" at bounding box center [1268, 650] width 13 height 13
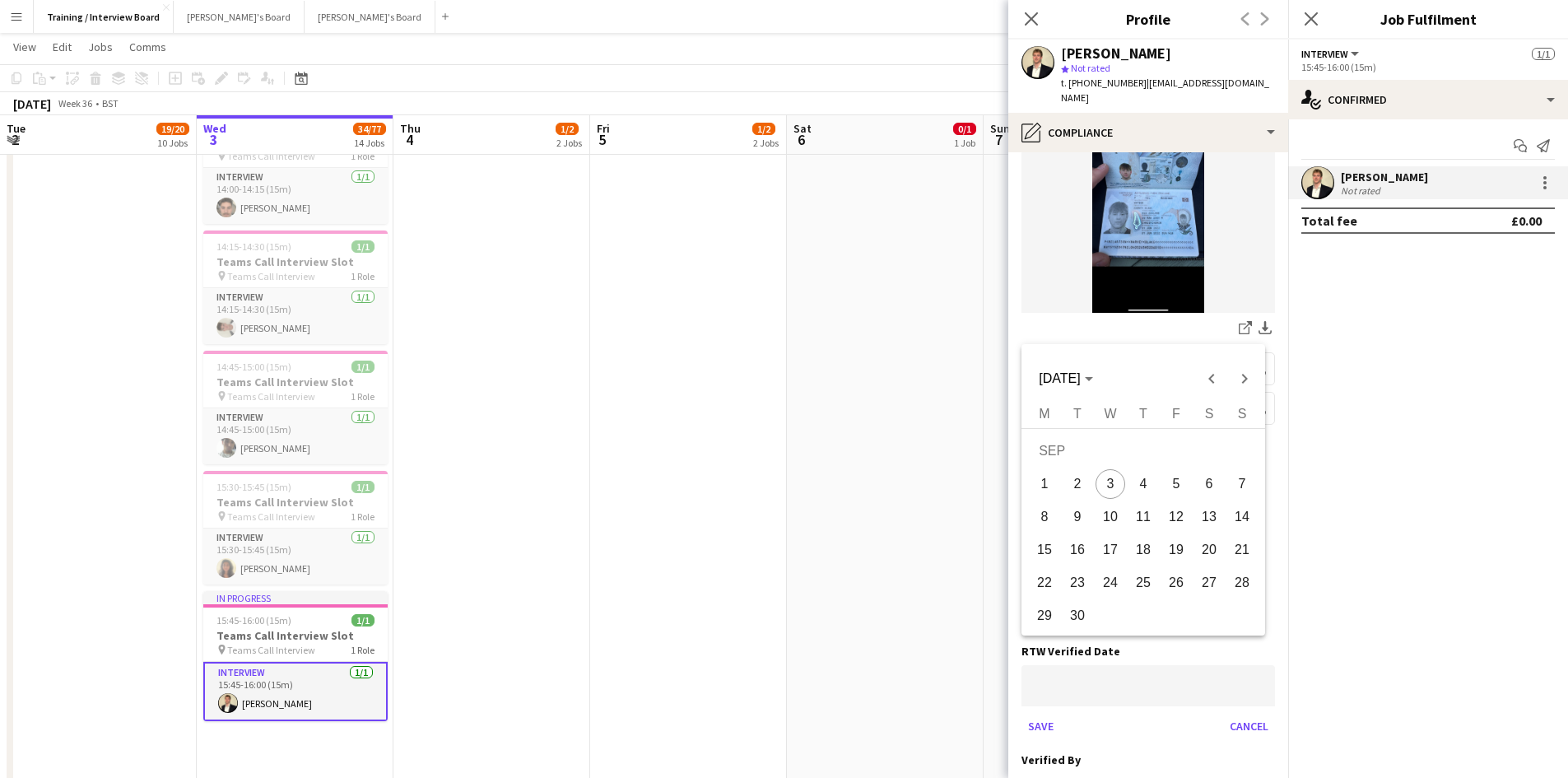
click at [1095, 658] on body "Menu Boards Boards Boards All jobs Status Workforce Workforce My Workforce Recr…" at bounding box center [784, 171] width 1568 height 2813
click at [1108, 477] on span "3" at bounding box center [1110, 485] width 29 height 29
type input "**********"
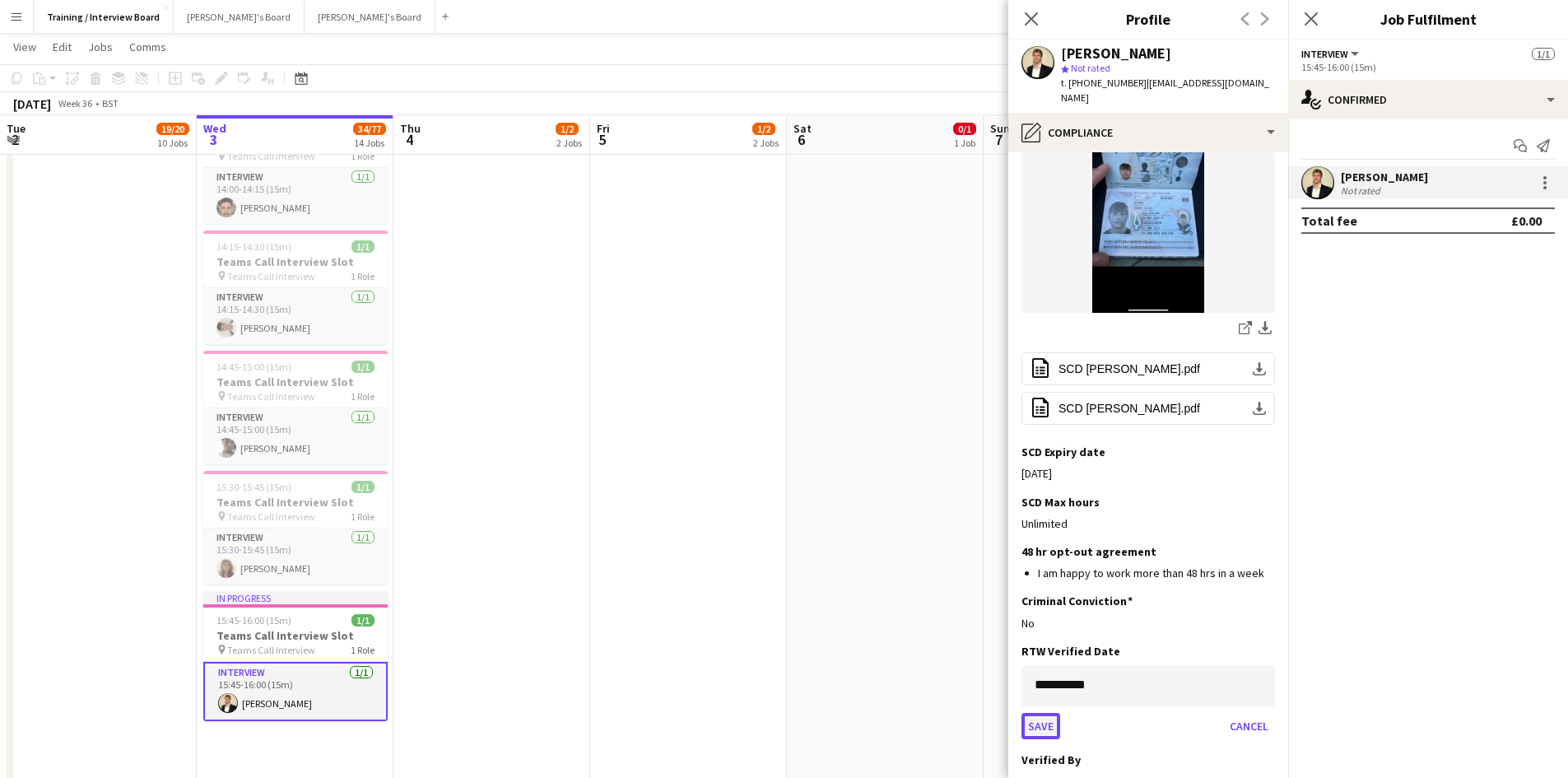
click at [1041, 713] on button "Save" at bounding box center [1040, 726] width 38 height 26
click at [1261, 662] on div "RTW Verified Date Edit this field 03-09-2025" at bounding box center [1148, 669] width 254 height 49
click at [1262, 694] on app-icon "Edit this field" at bounding box center [1268, 700] width 13 height 13
click at [1089, 715] on input at bounding box center [1148, 736] width 254 height 41
type input "**"
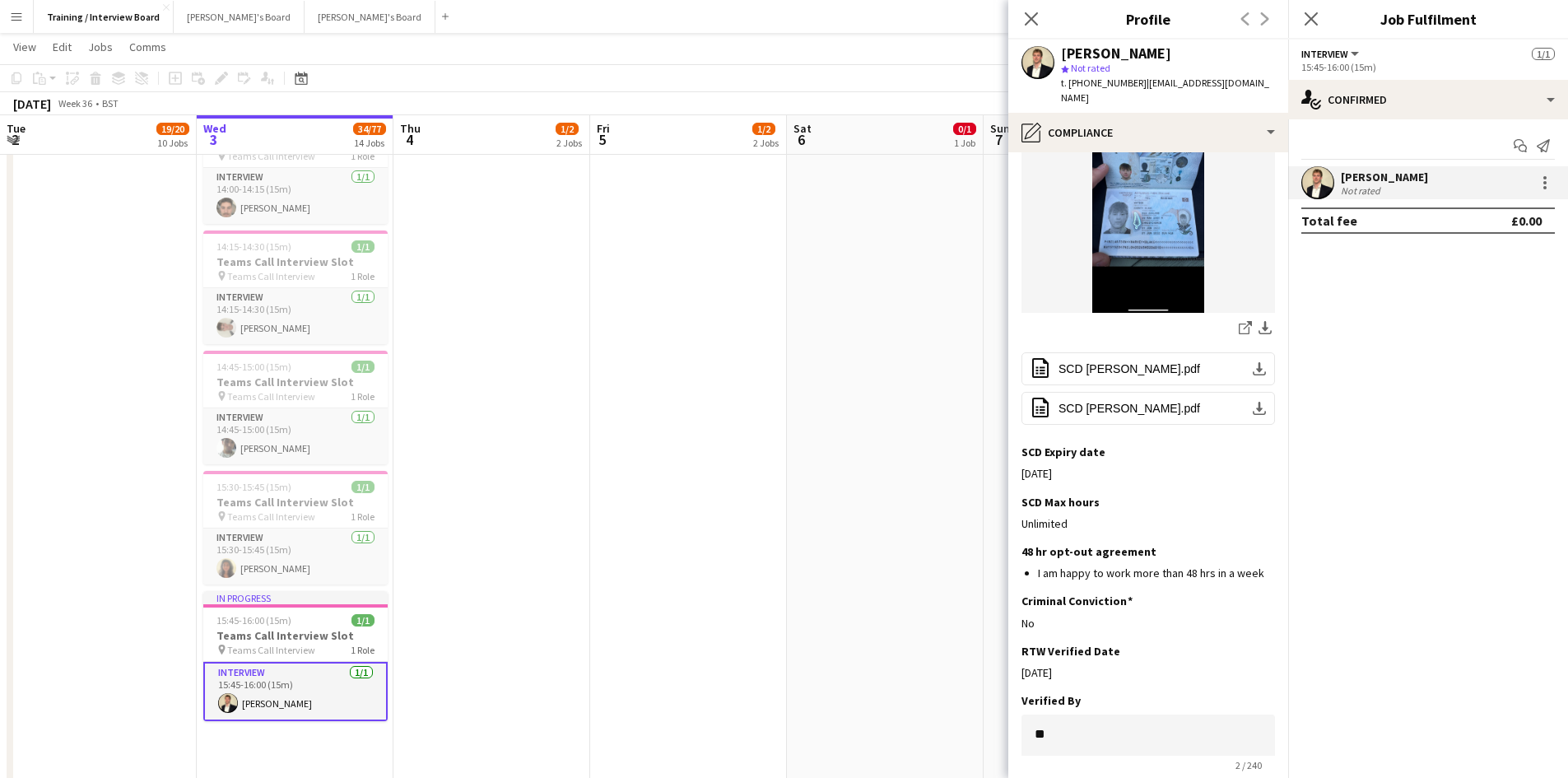
click at [1057, 778] on button "Save" at bounding box center [1040, 791] width 38 height 26
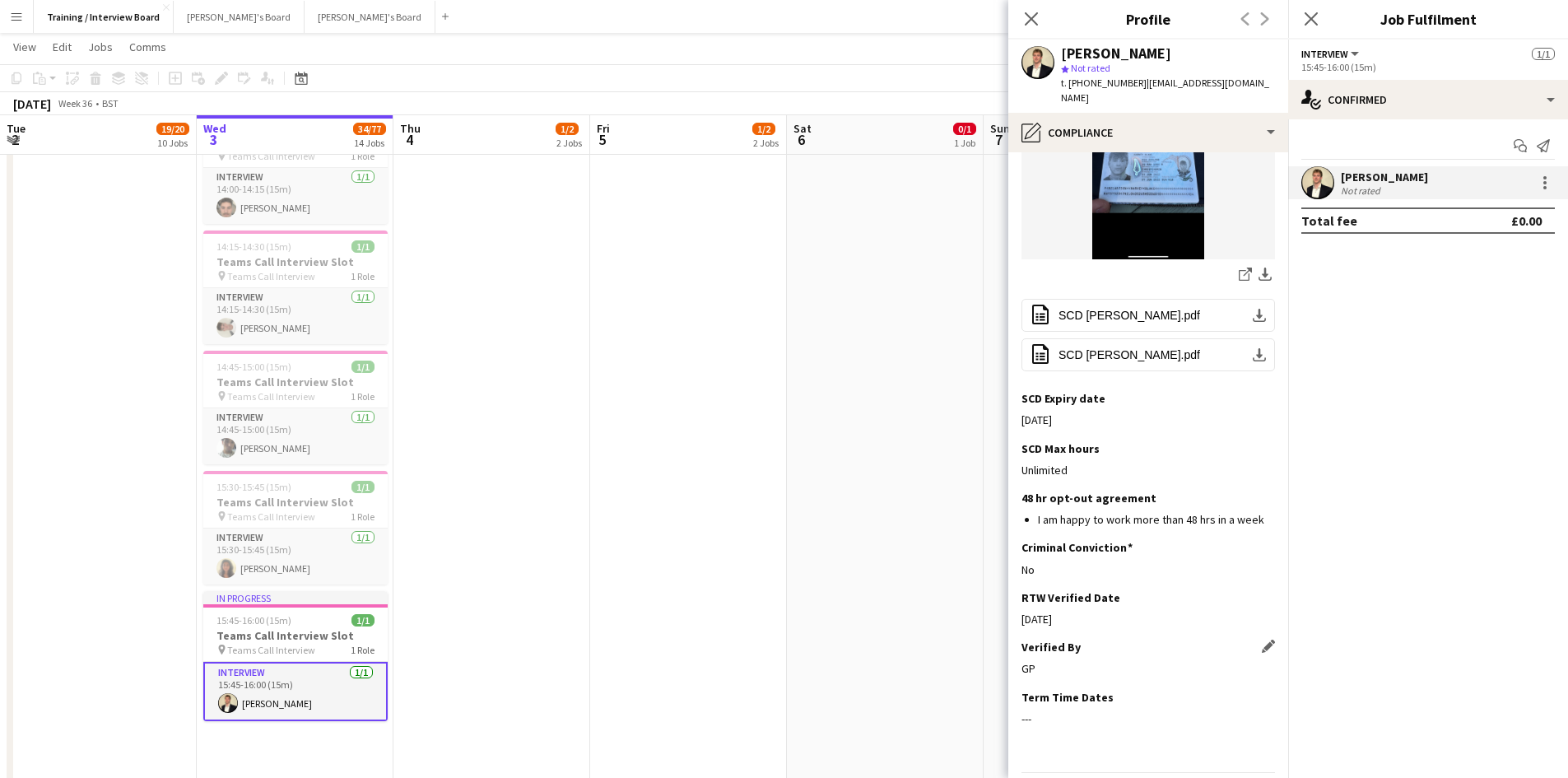
scroll to position [407, 0]
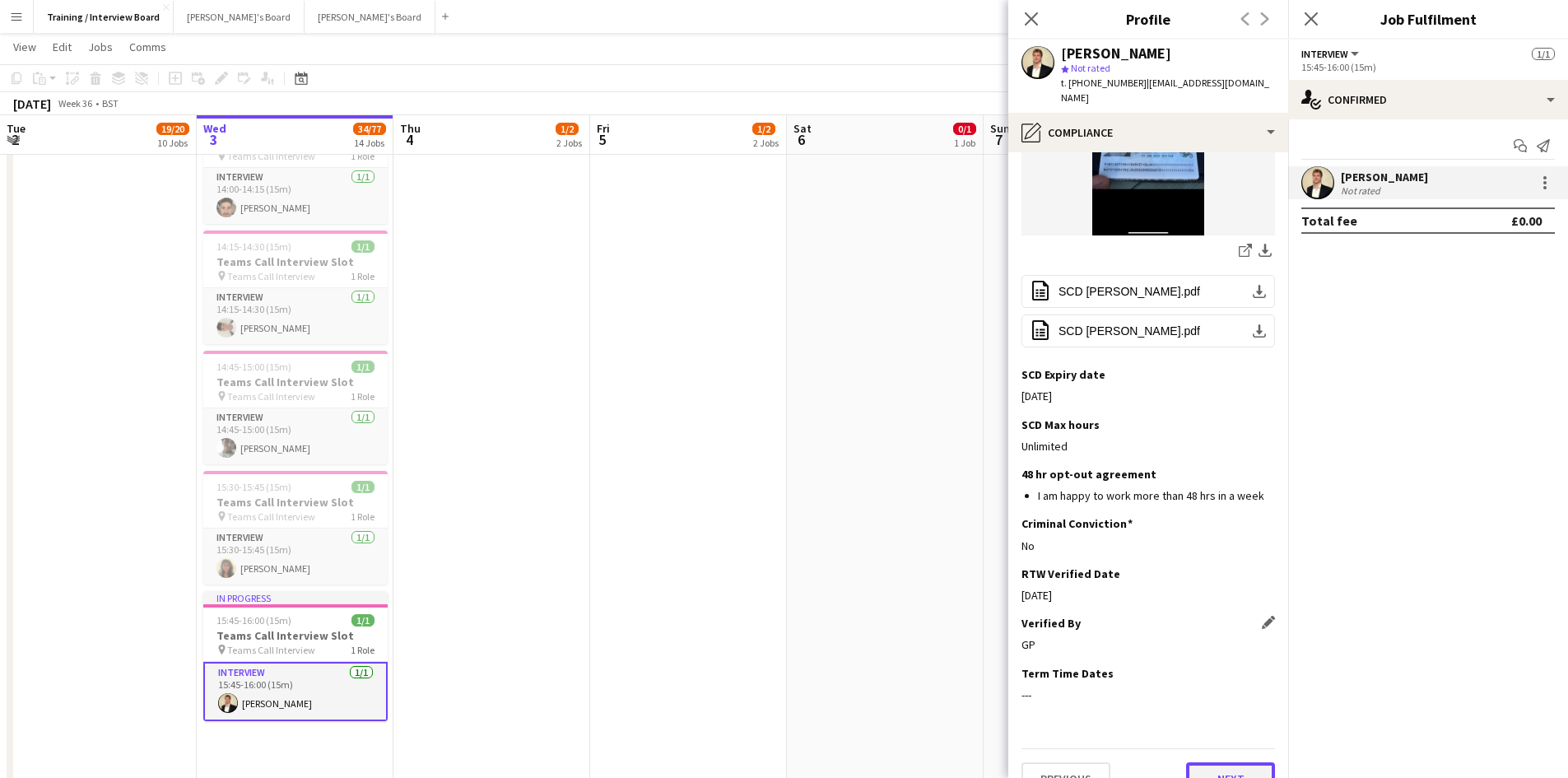
click at [1228, 762] on button "Next" at bounding box center [1231, 779] width 89 height 33
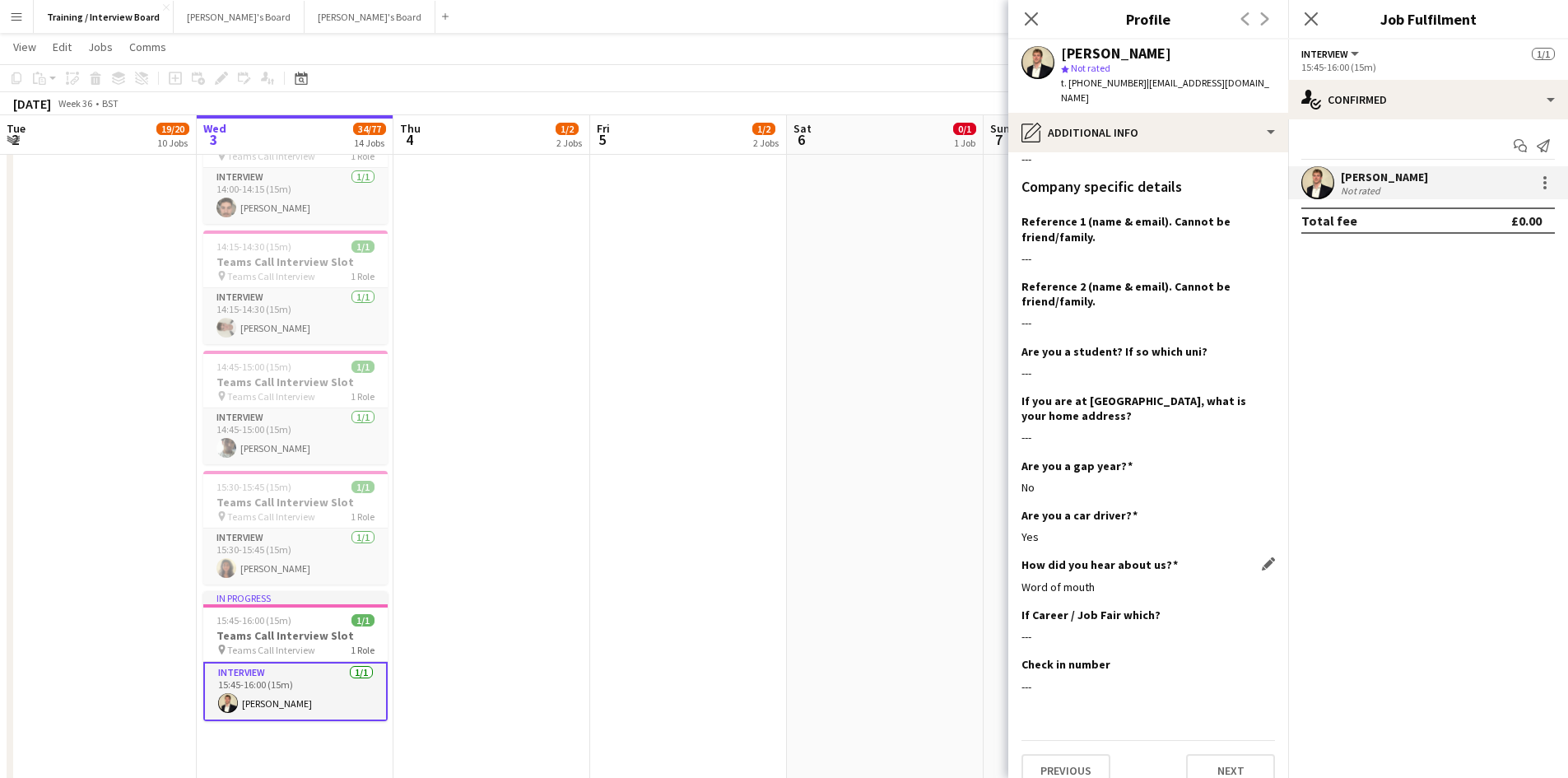
scroll to position [172, 0]
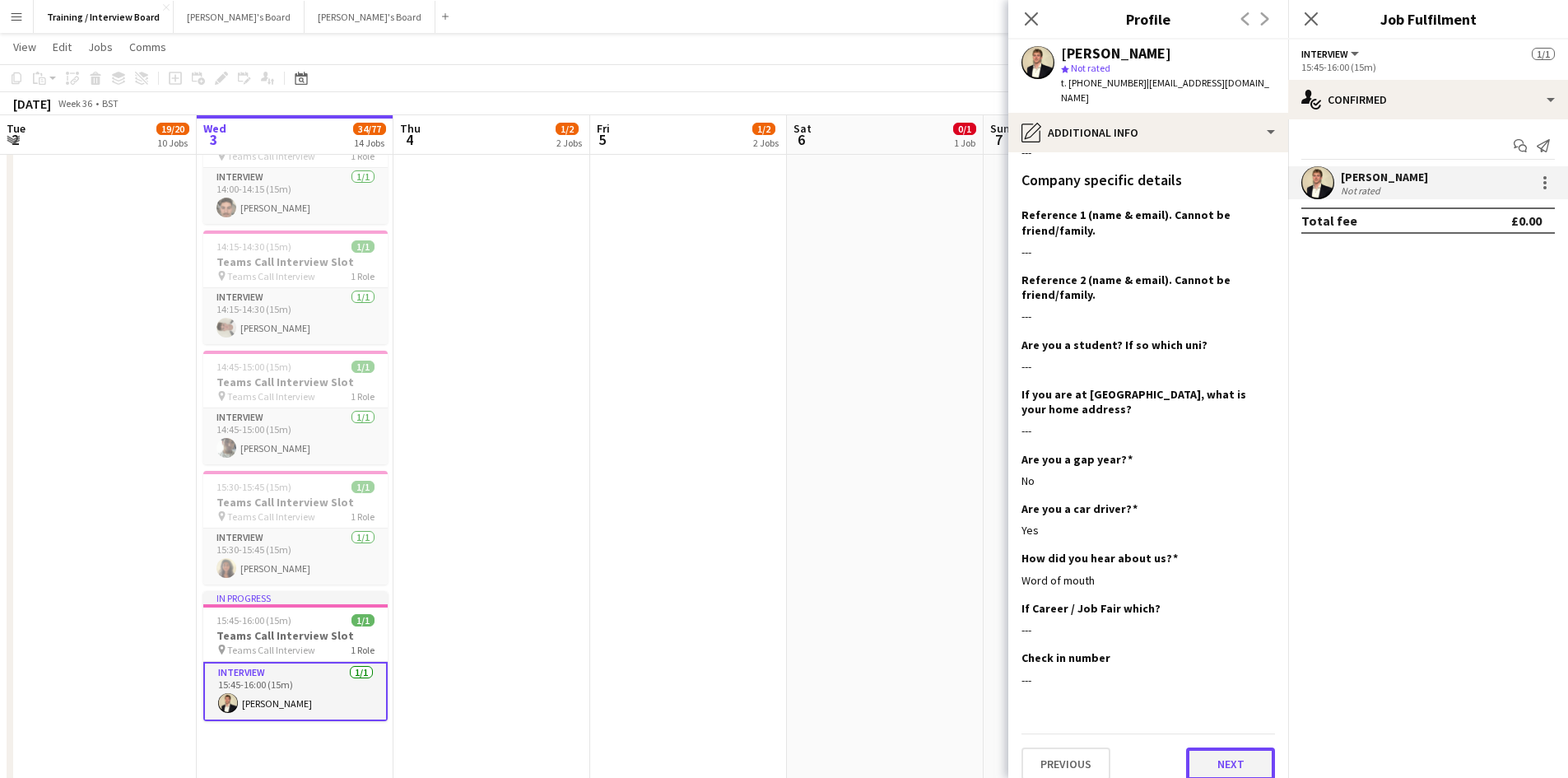
click at [1233, 750] on button "Next" at bounding box center [1231, 764] width 89 height 33
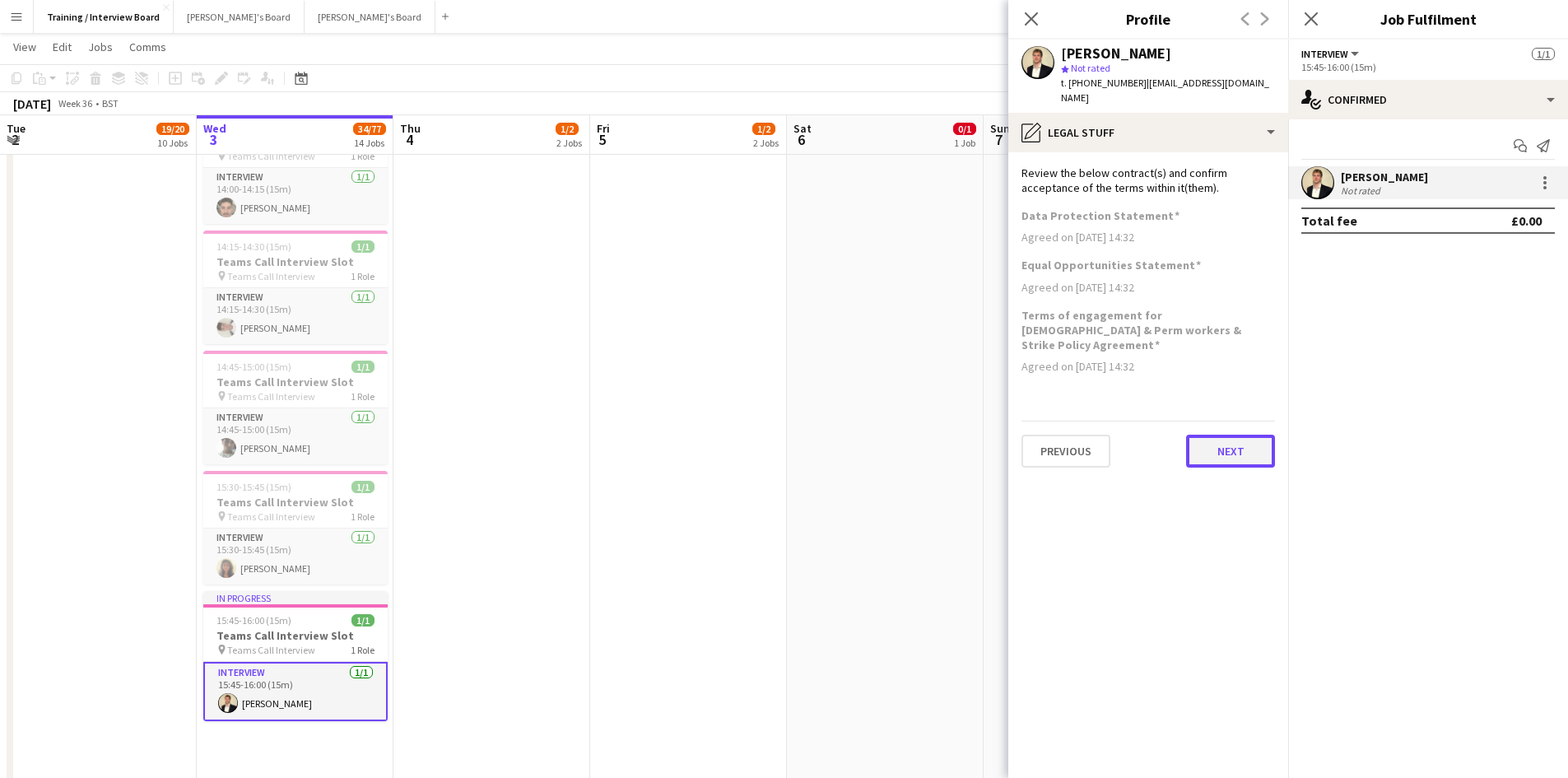
click at [1243, 435] on button "Next" at bounding box center [1231, 451] width 89 height 33
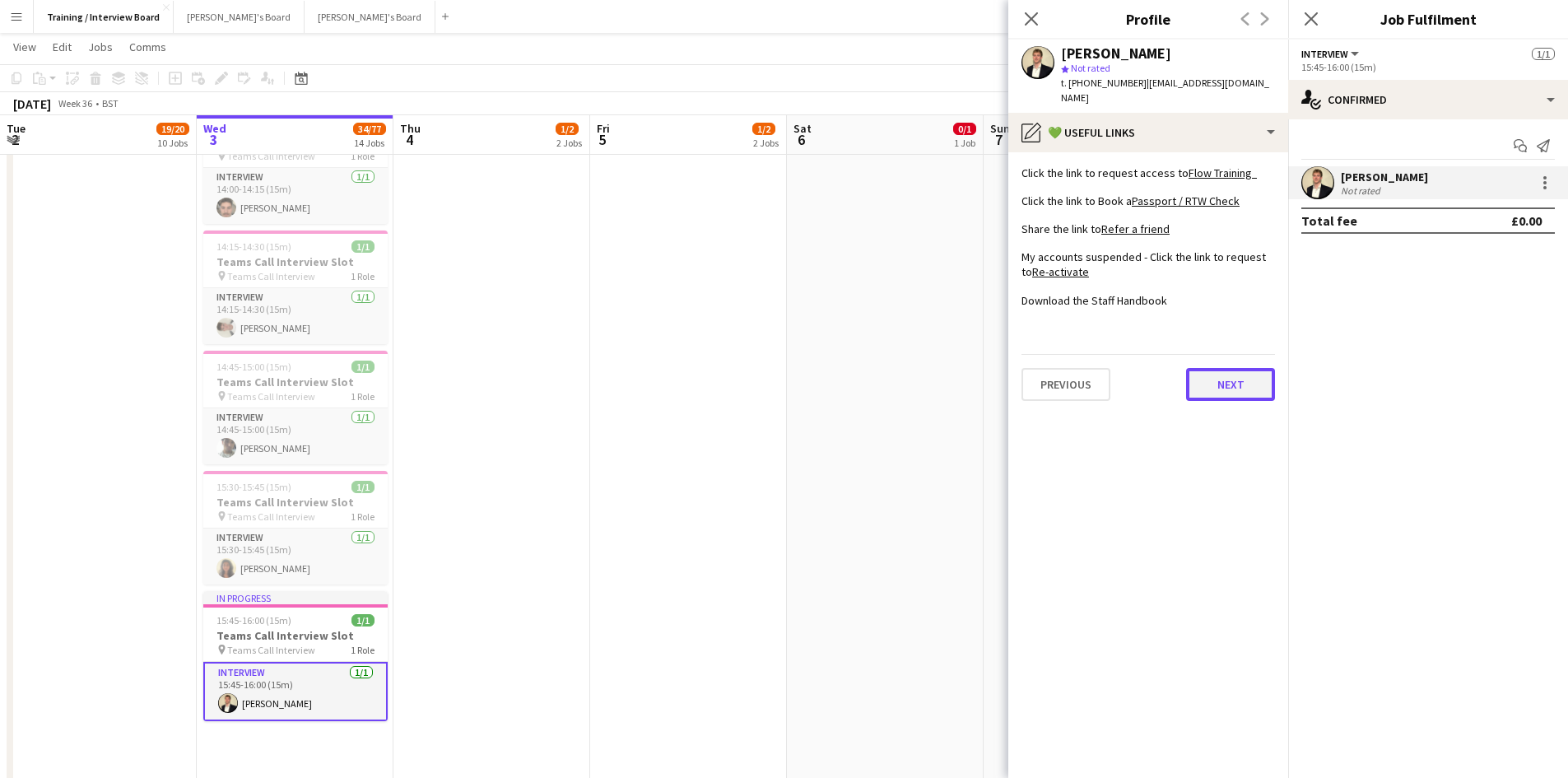
click at [1220, 368] on button "Next" at bounding box center [1231, 385] width 89 height 33
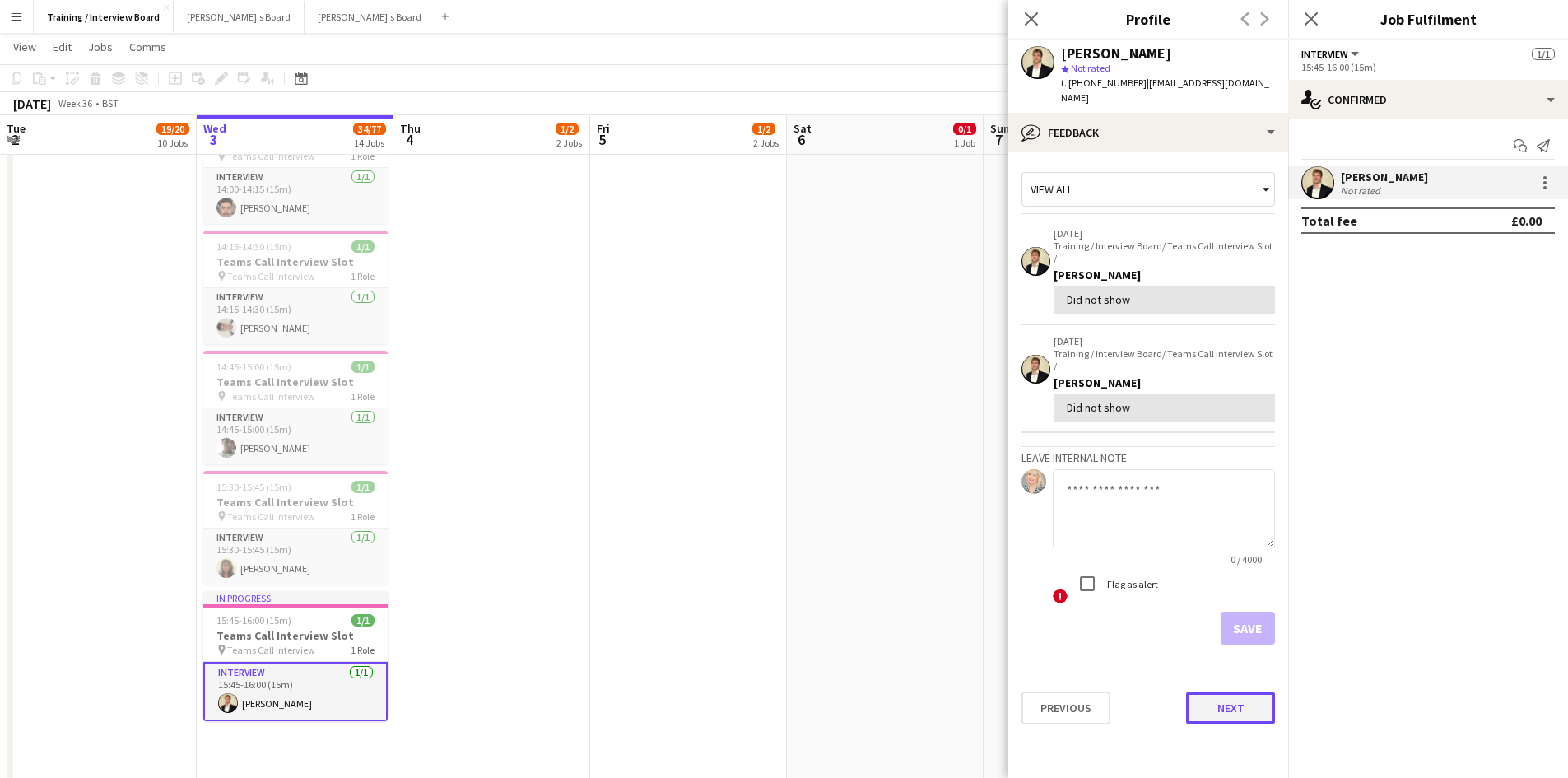
click at [1235, 692] on button "Next" at bounding box center [1231, 708] width 89 height 33
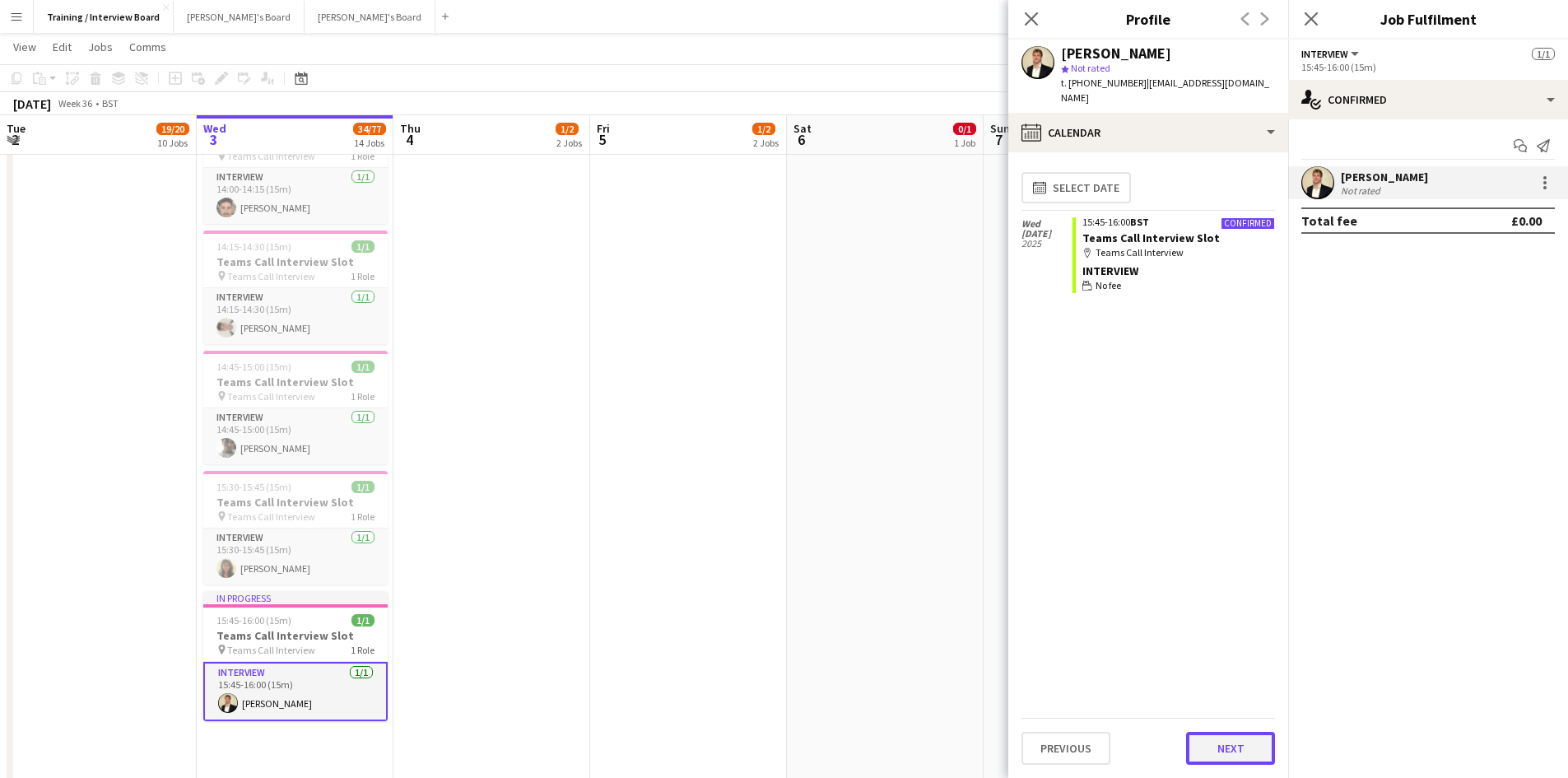
click at [1249, 739] on button "Next" at bounding box center [1231, 749] width 89 height 33
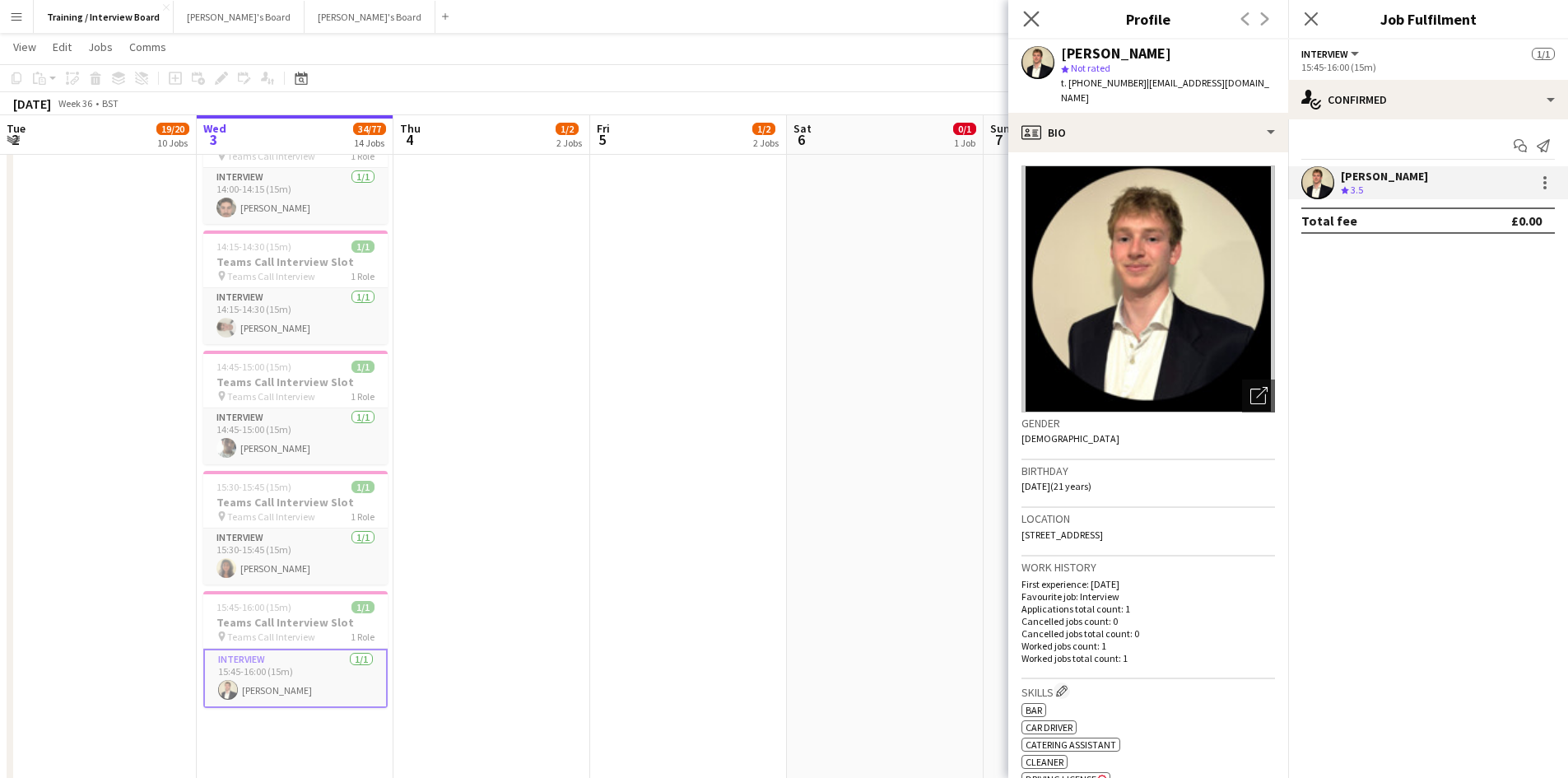
click at [1029, 11] on icon "Close pop-in" at bounding box center [1032, 19] width 16 height 16
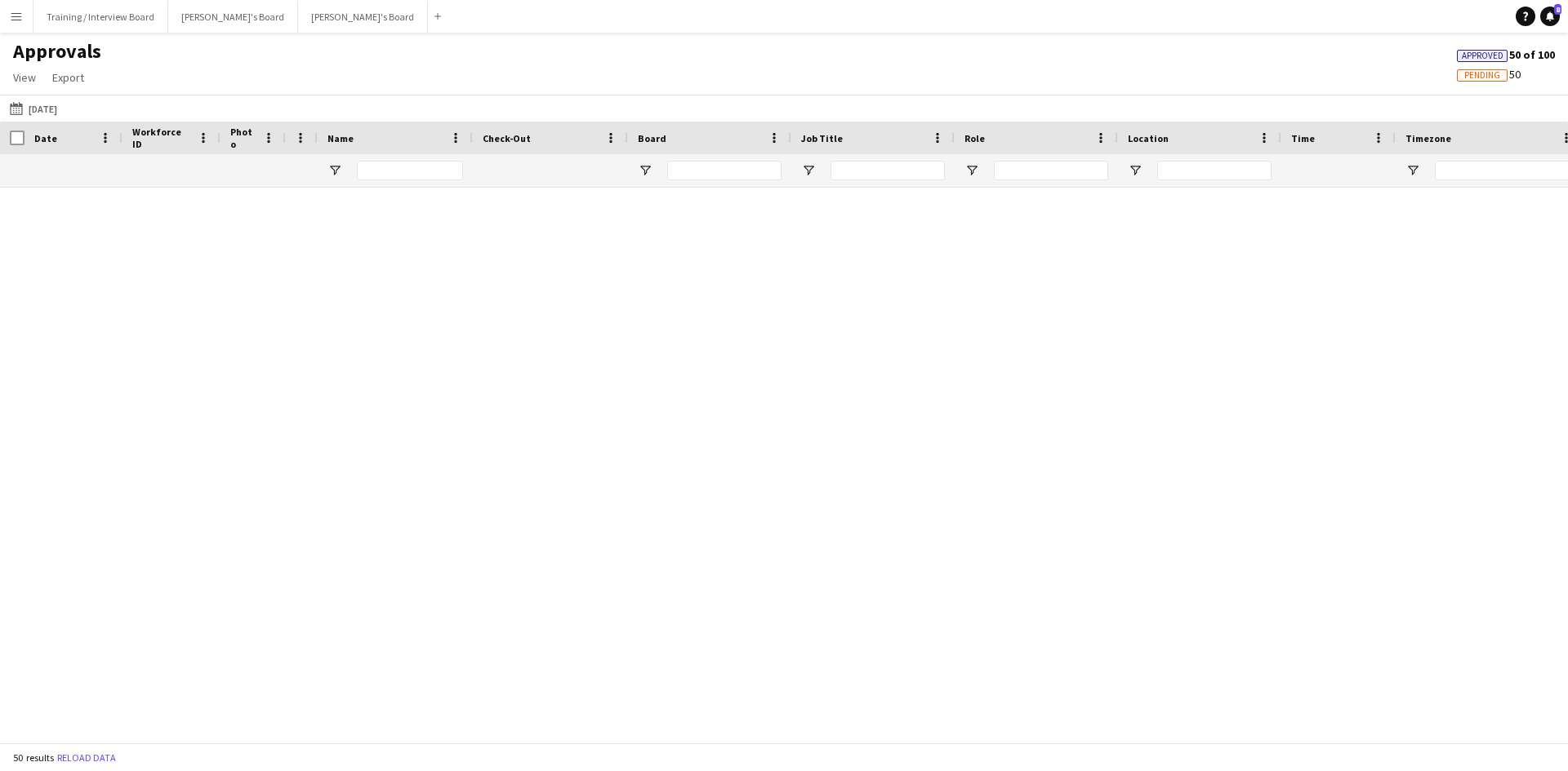
scroll to position [1697, 0]
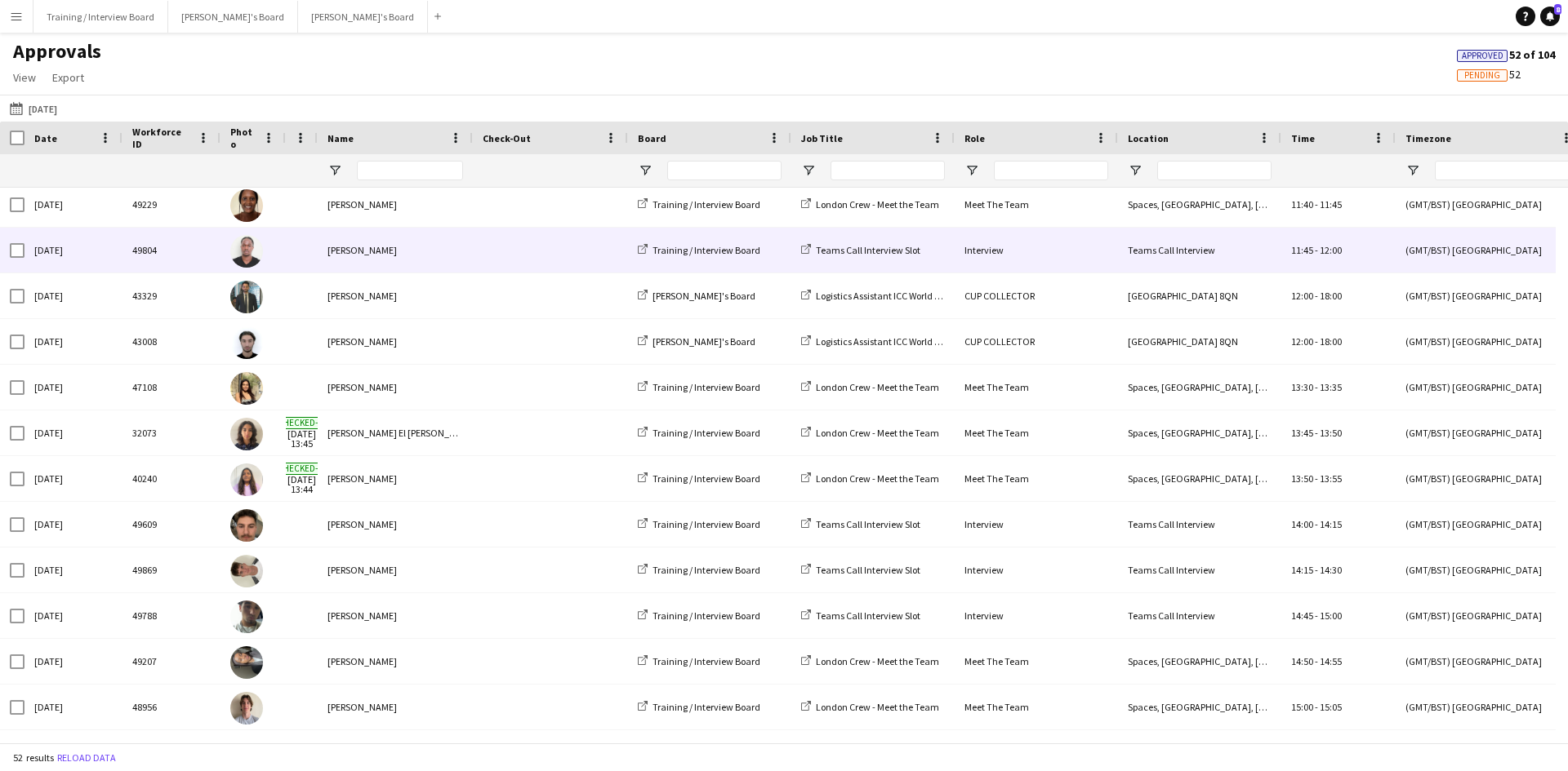
click at [353, 255] on div "[PERSON_NAME]" at bounding box center [396, 250] width 156 height 45
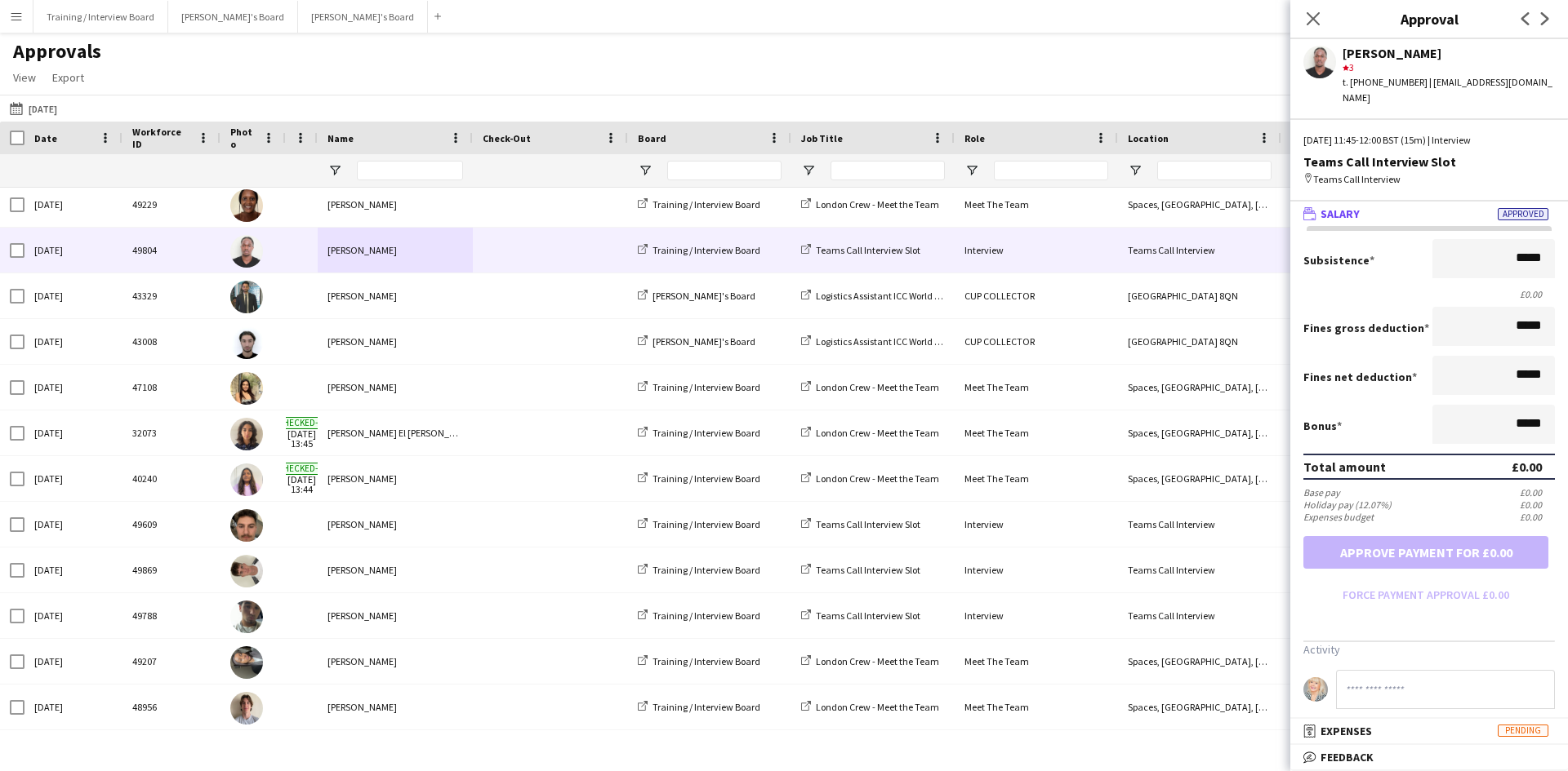
click at [1331, 751] on span "Feedback" at bounding box center [1347, 757] width 53 height 15
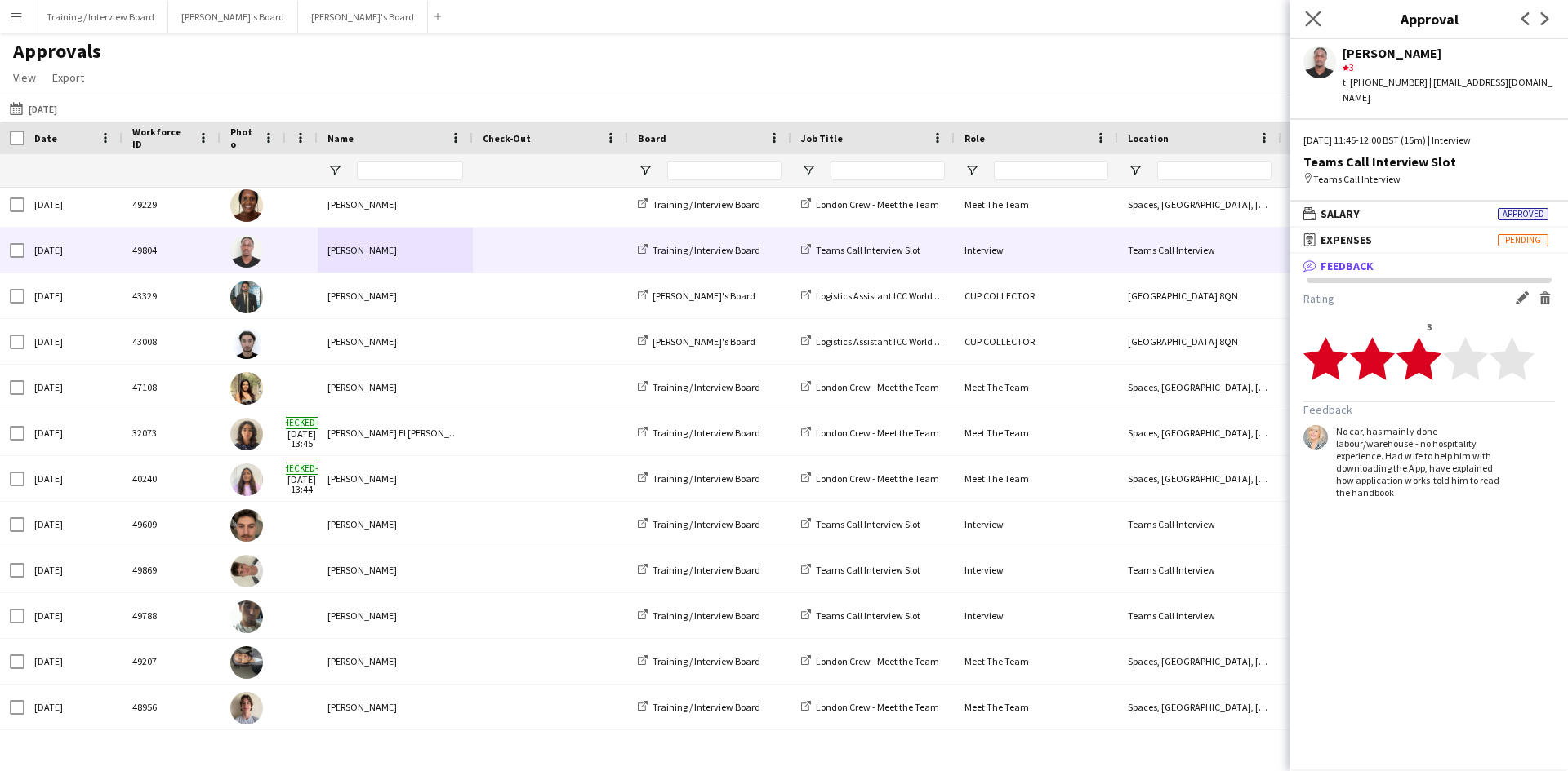
click at [1301, 14] on app-icon "Close pop-in" at bounding box center [1313, 19] width 23 height 23
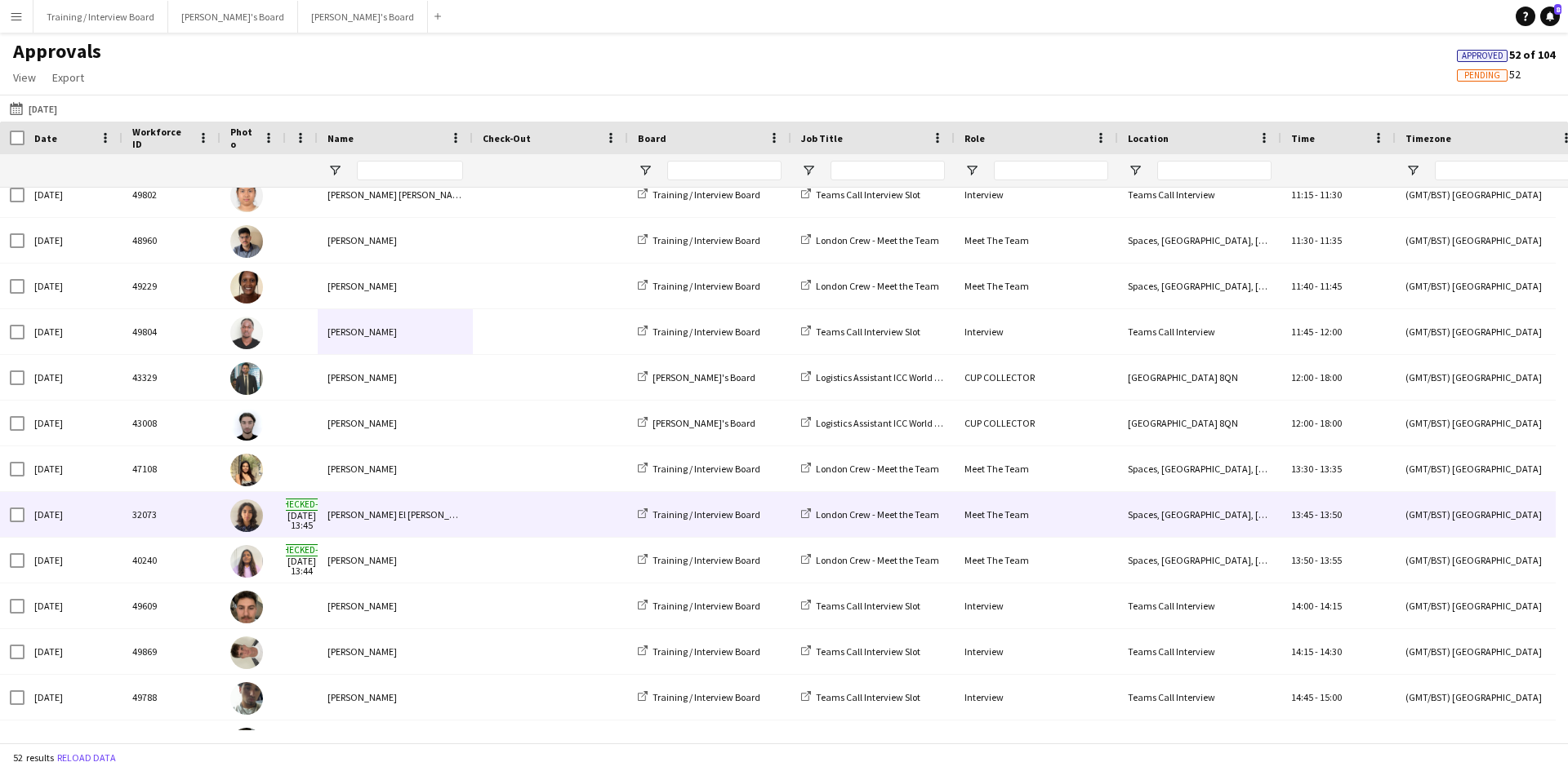
scroll to position [1834, 0]
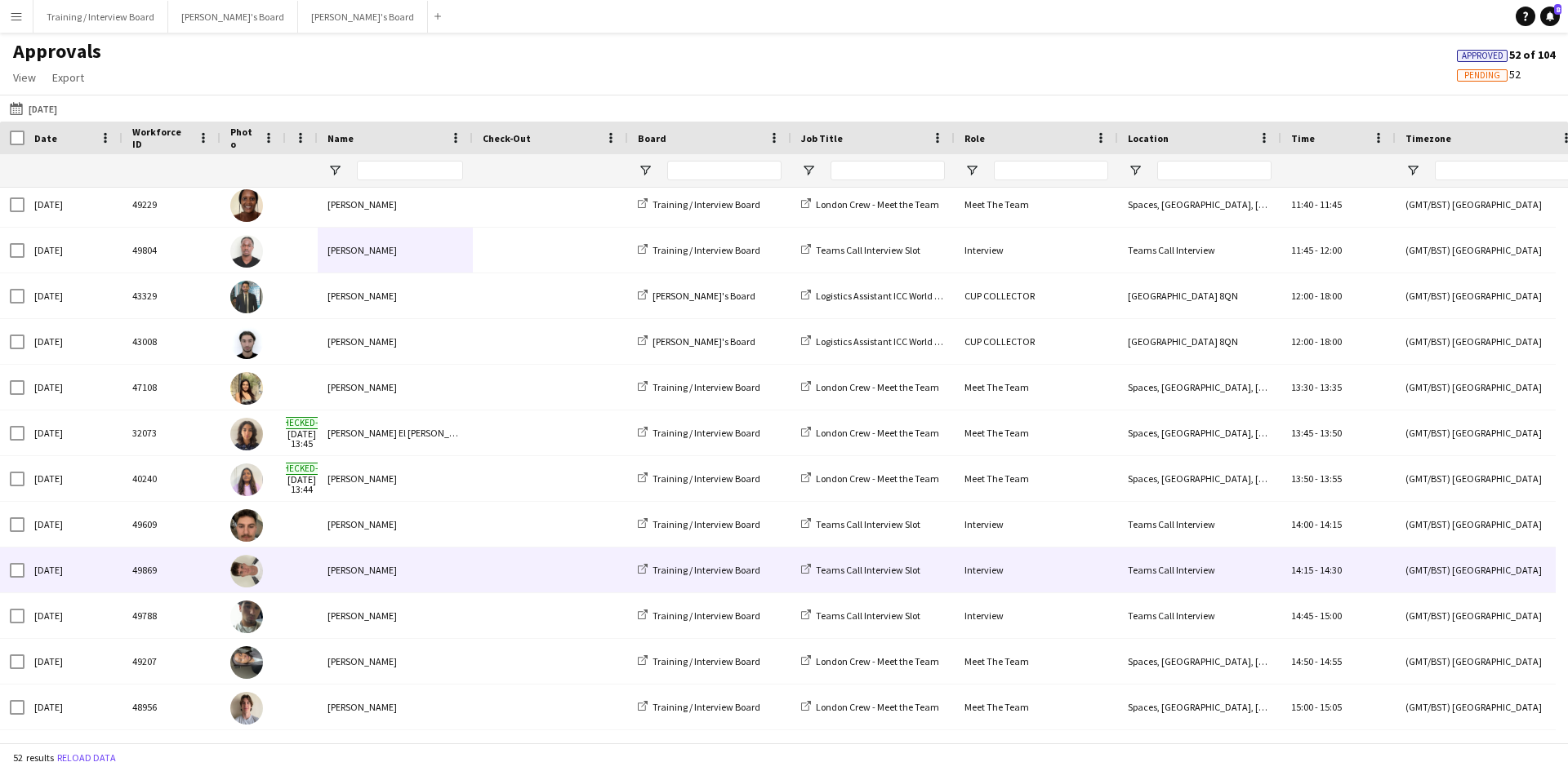
click at [382, 579] on div "[PERSON_NAME]" at bounding box center [396, 570] width 156 height 45
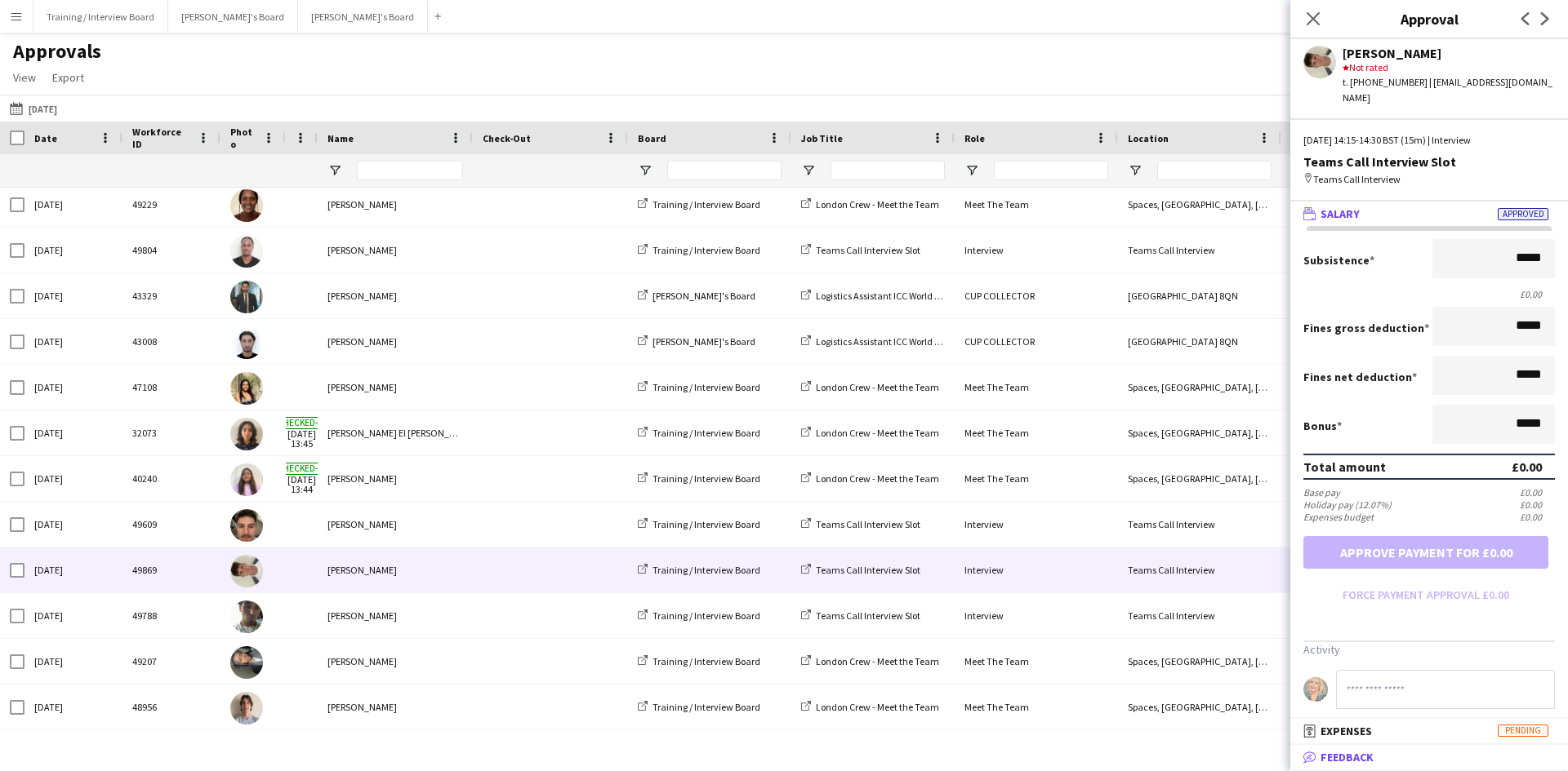
click at [1331, 753] on span "Feedback" at bounding box center [1347, 757] width 53 height 15
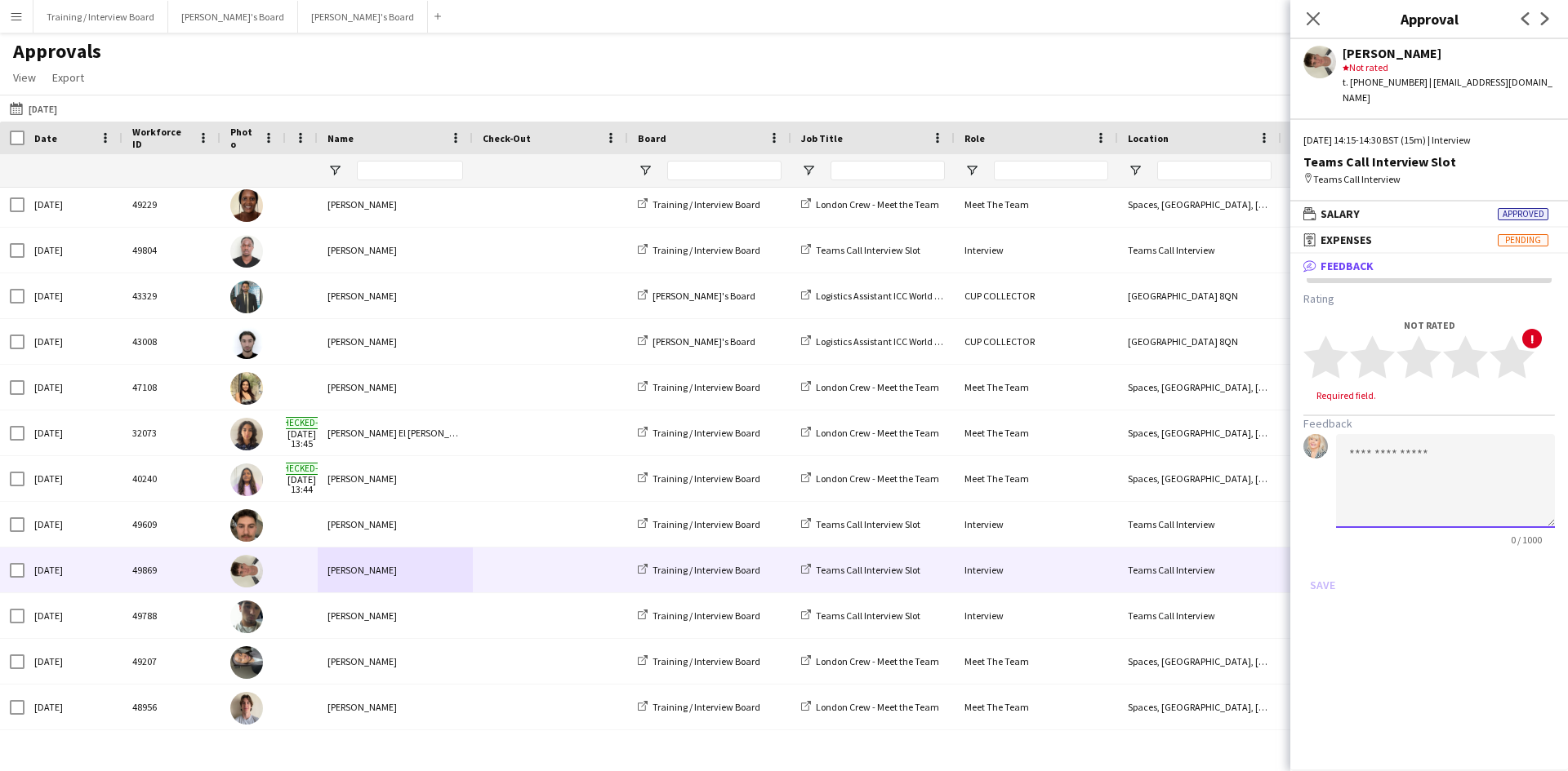
click at [1363, 446] on textarea at bounding box center [1445, 481] width 219 height 94
click at [1428, 474] on textarea "**********" at bounding box center [1445, 481] width 219 height 94
click at [1398, 489] on textarea "**********" at bounding box center [1445, 481] width 219 height 94
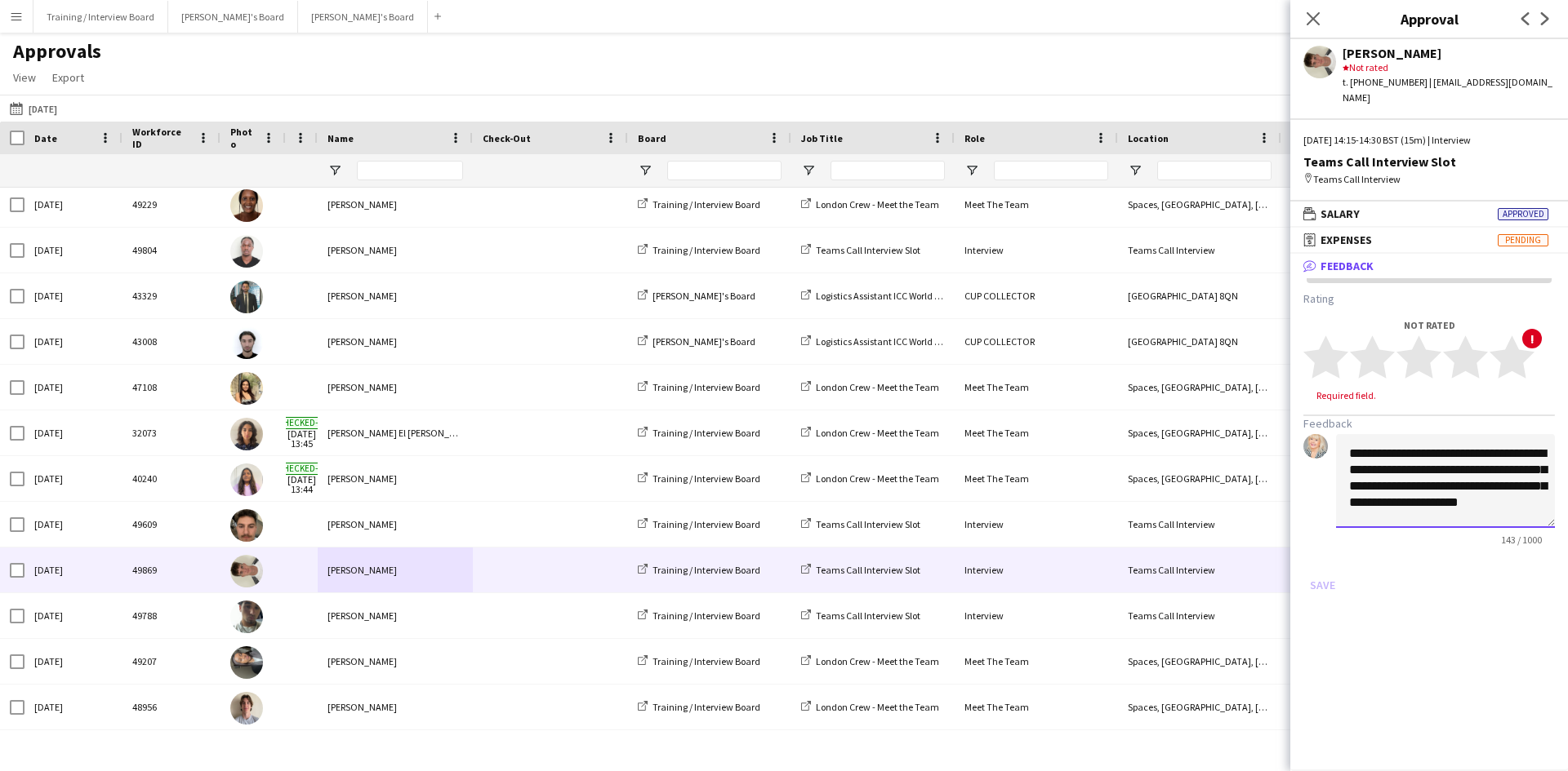
click at [1458, 453] on textarea "**********" at bounding box center [1445, 481] width 219 height 94
click at [1499, 482] on textarea "**********" at bounding box center [1445, 481] width 219 height 94
click at [1377, 505] on textarea "**********" at bounding box center [1445, 481] width 219 height 94
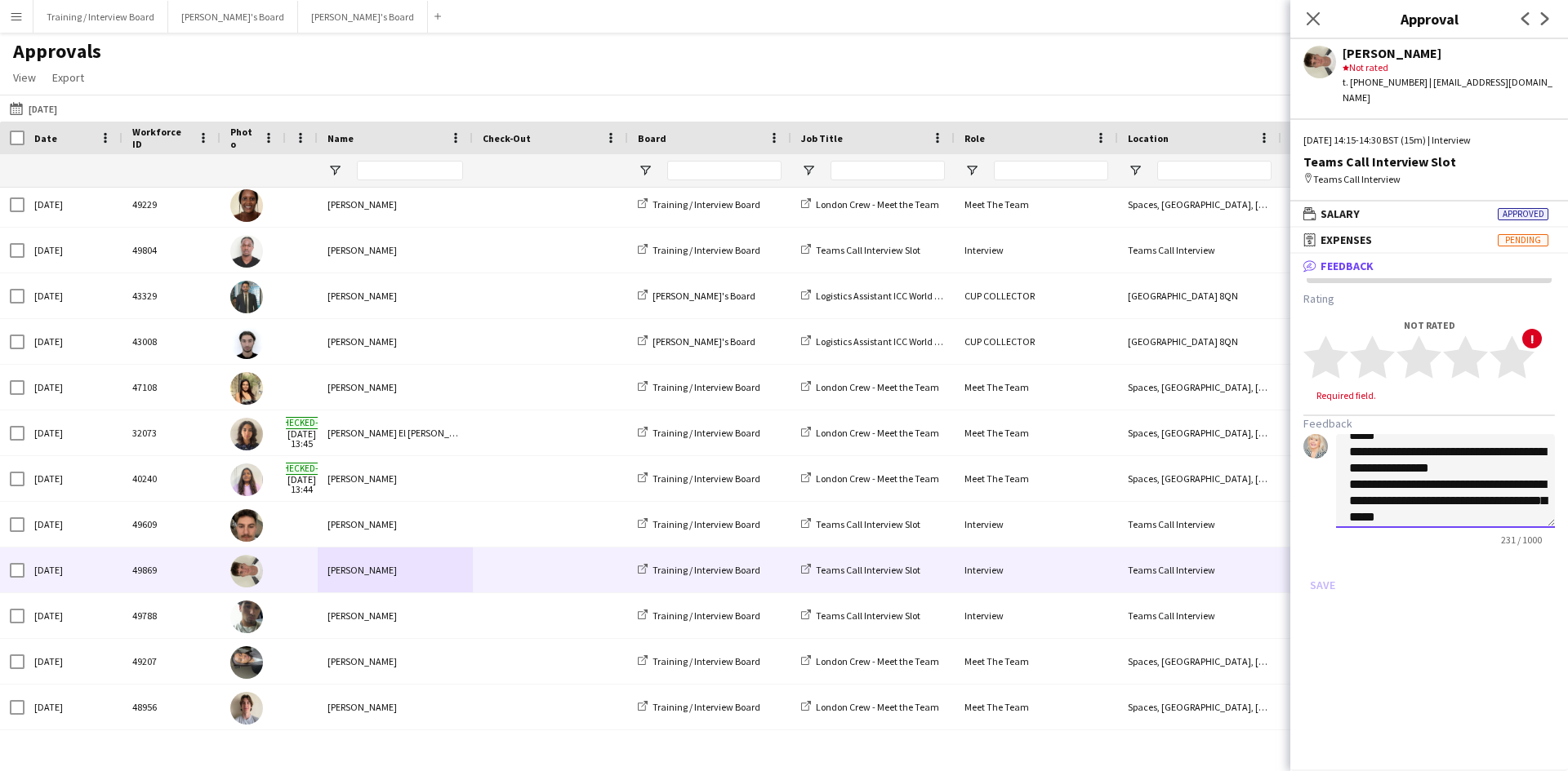
click at [1463, 502] on textarea "**********" at bounding box center [1445, 481] width 219 height 94
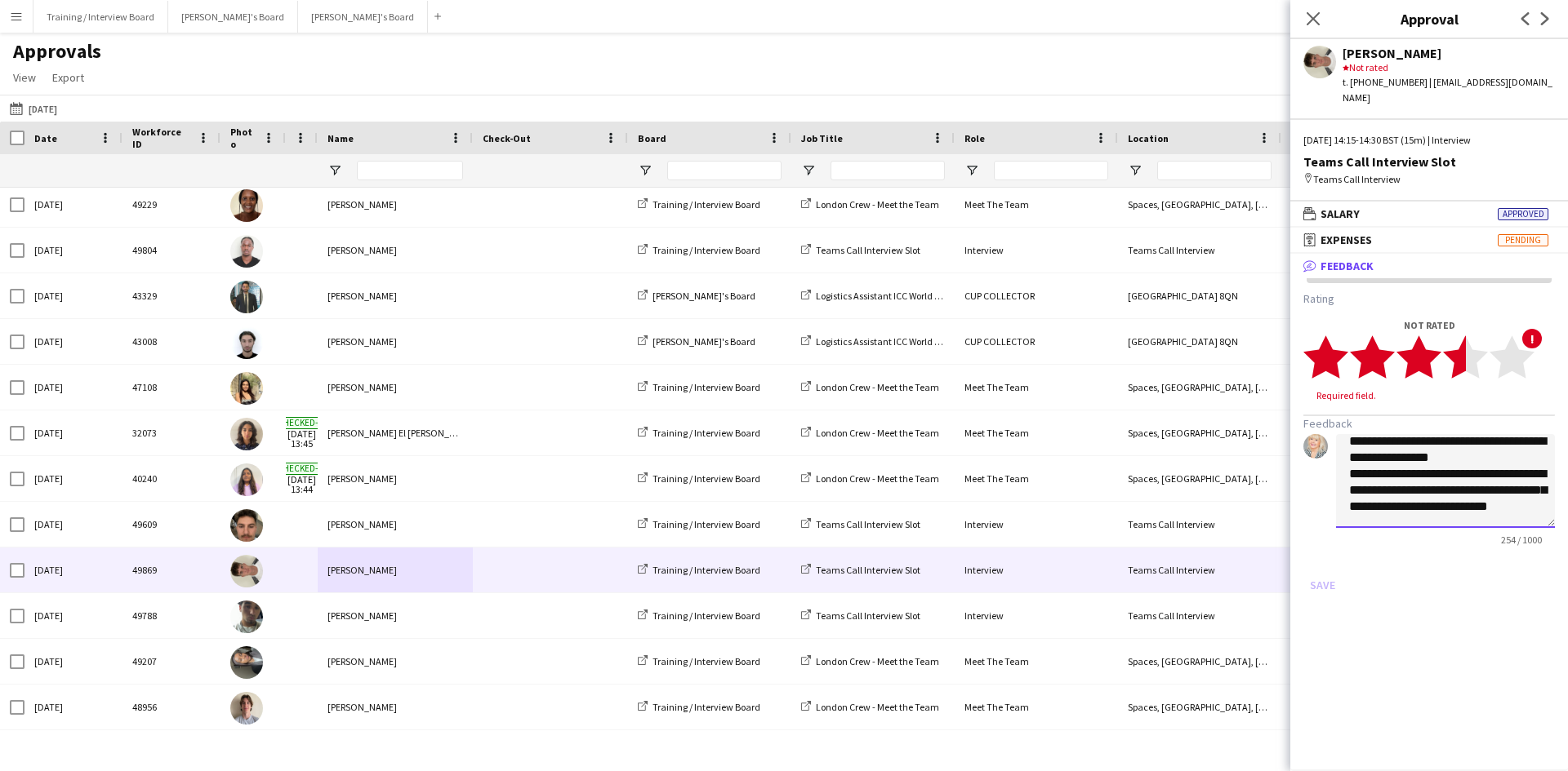
type textarea "**********"
click at [1450, 334] on icon "star" at bounding box center [1466, 357] width 45 height 45
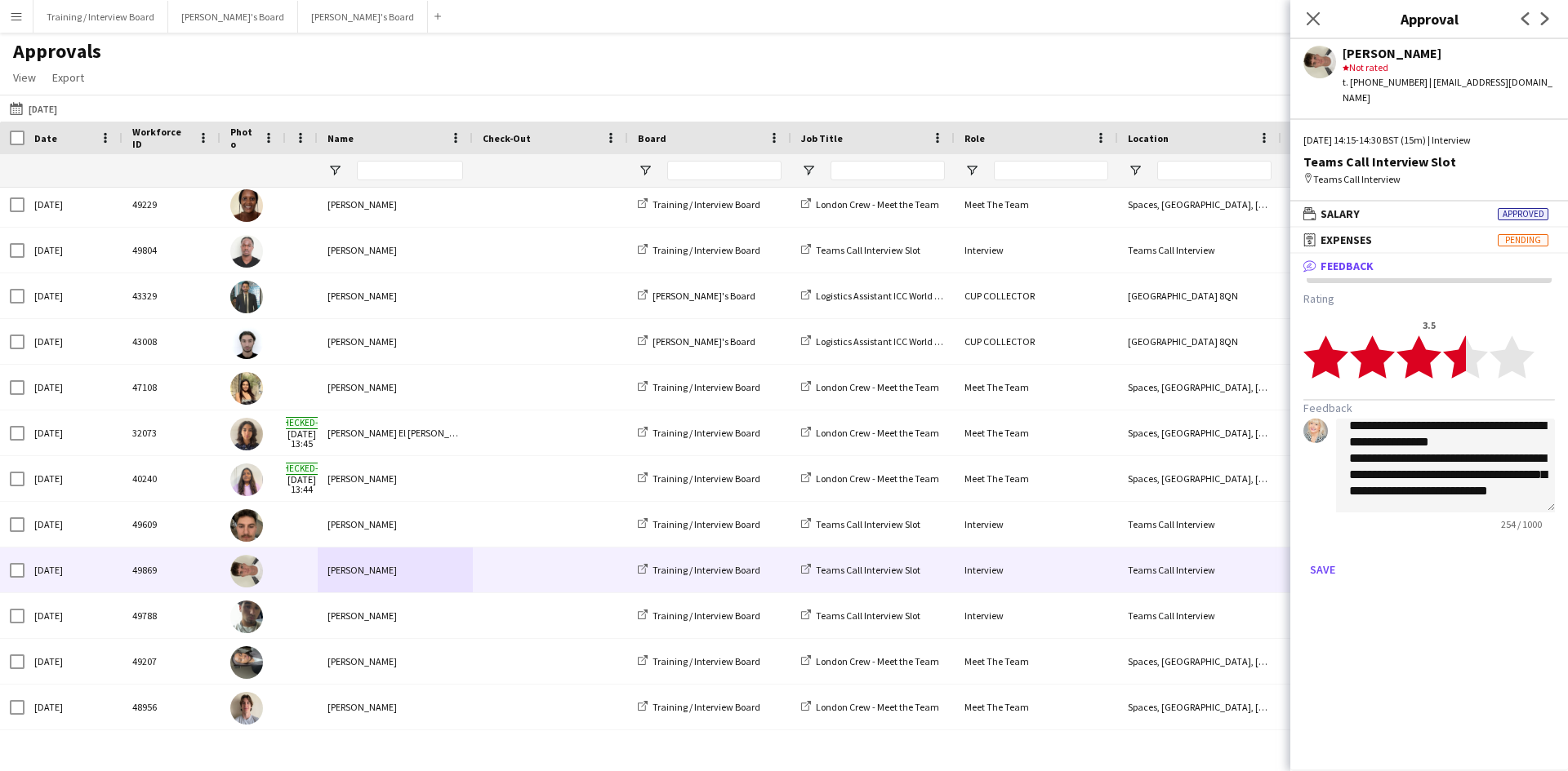
click at [1460, 338] on polygon at bounding box center [1466, 358] width 45 height 43
click at [1331, 562] on button "Save" at bounding box center [1322, 570] width 38 height 26
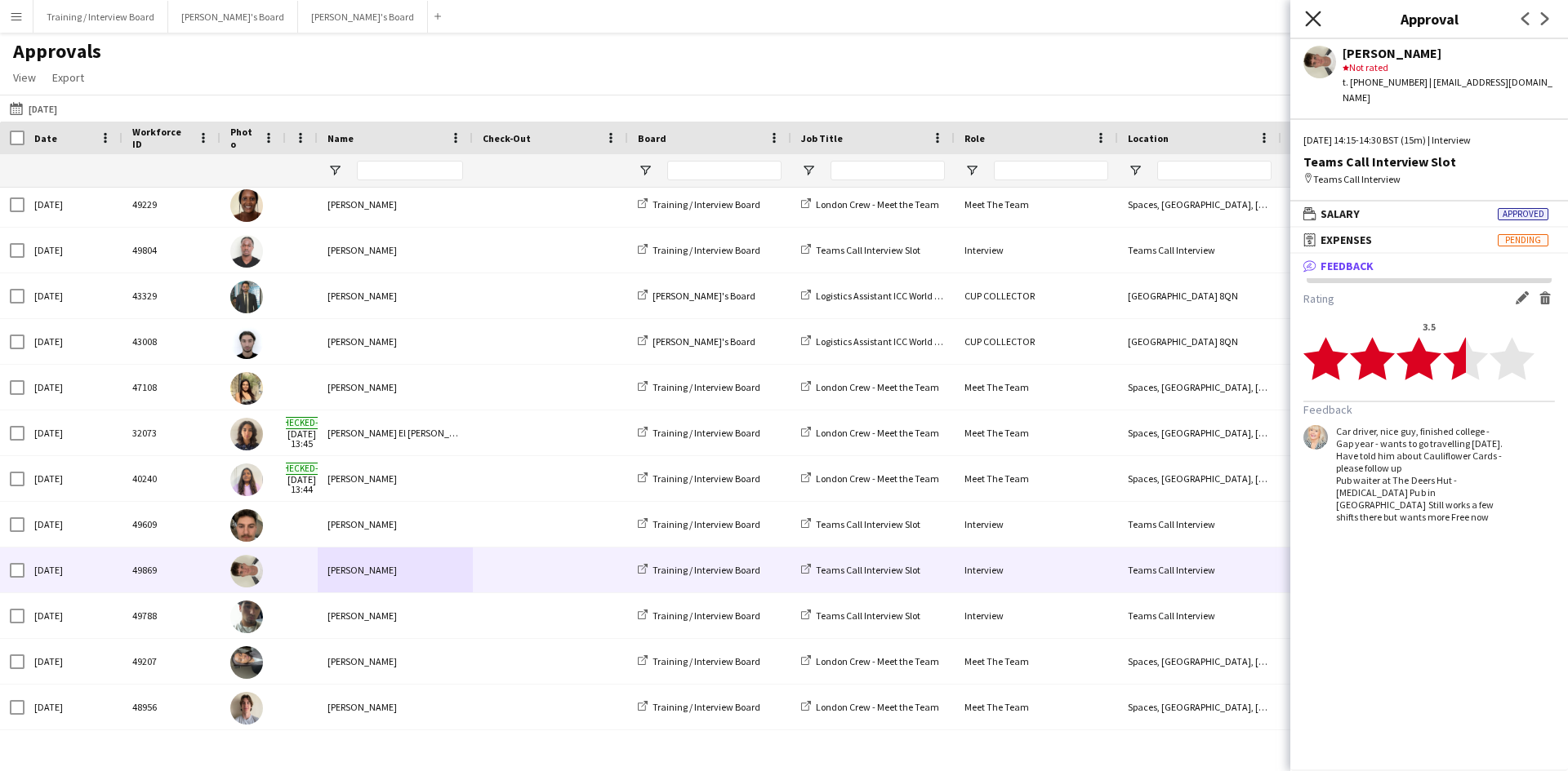
click at [1316, 20] on icon "Close pop-in" at bounding box center [1313, 18] width 16 height 16
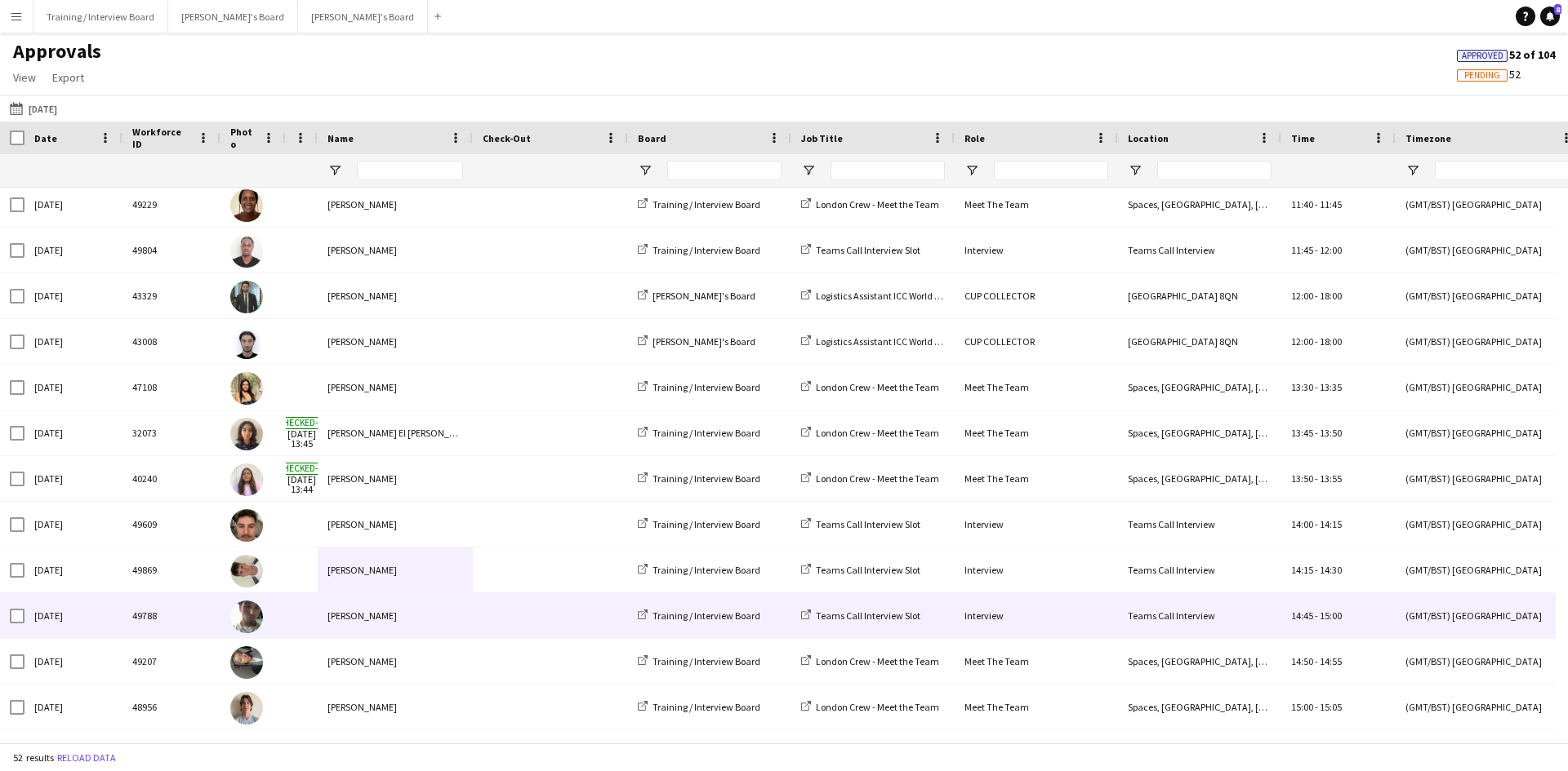
click at [338, 618] on div "[PERSON_NAME]" at bounding box center [396, 615] width 156 height 45
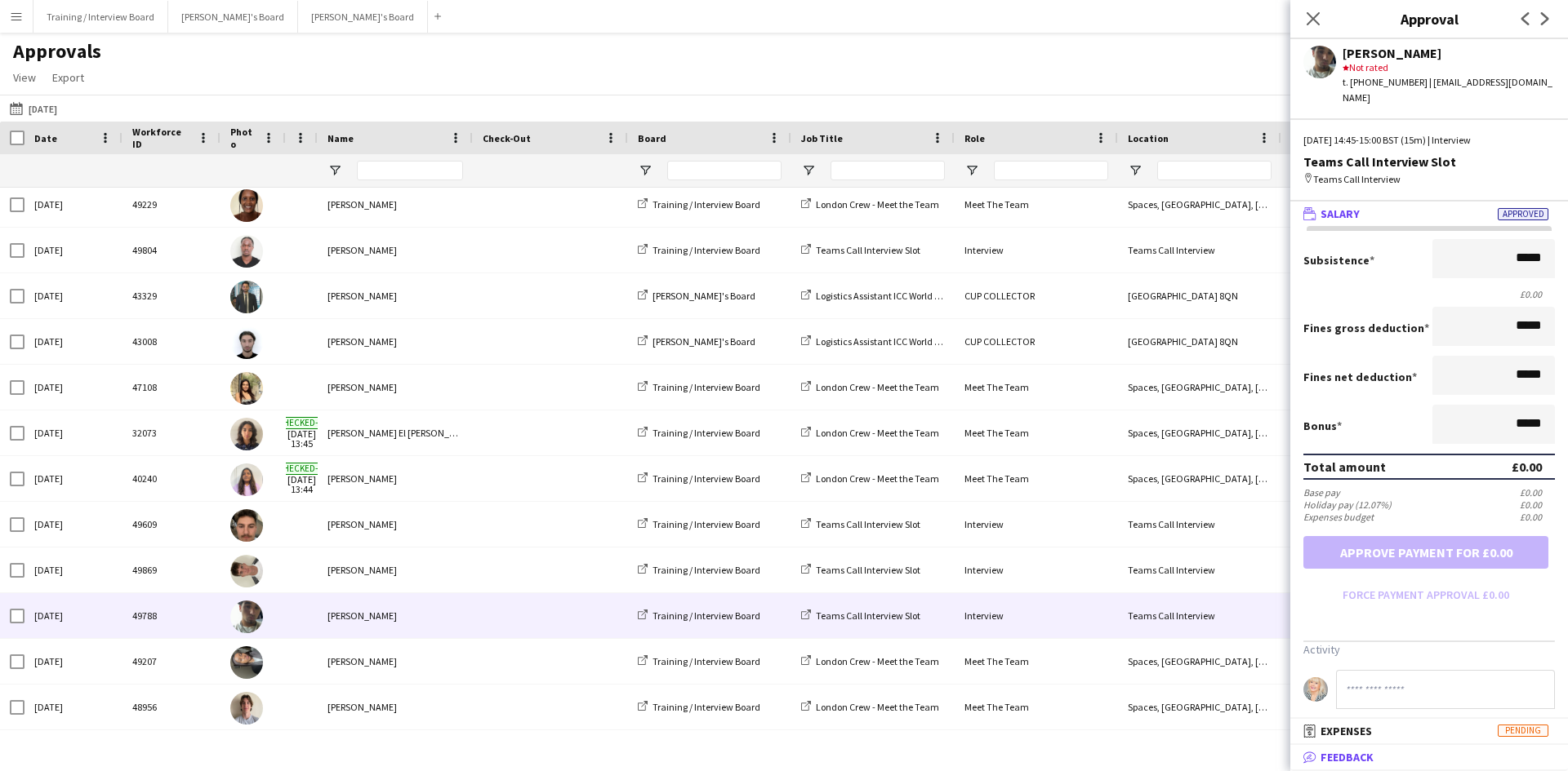
click at [1368, 758] on span "Feedback" at bounding box center [1347, 757] width 53 height 15
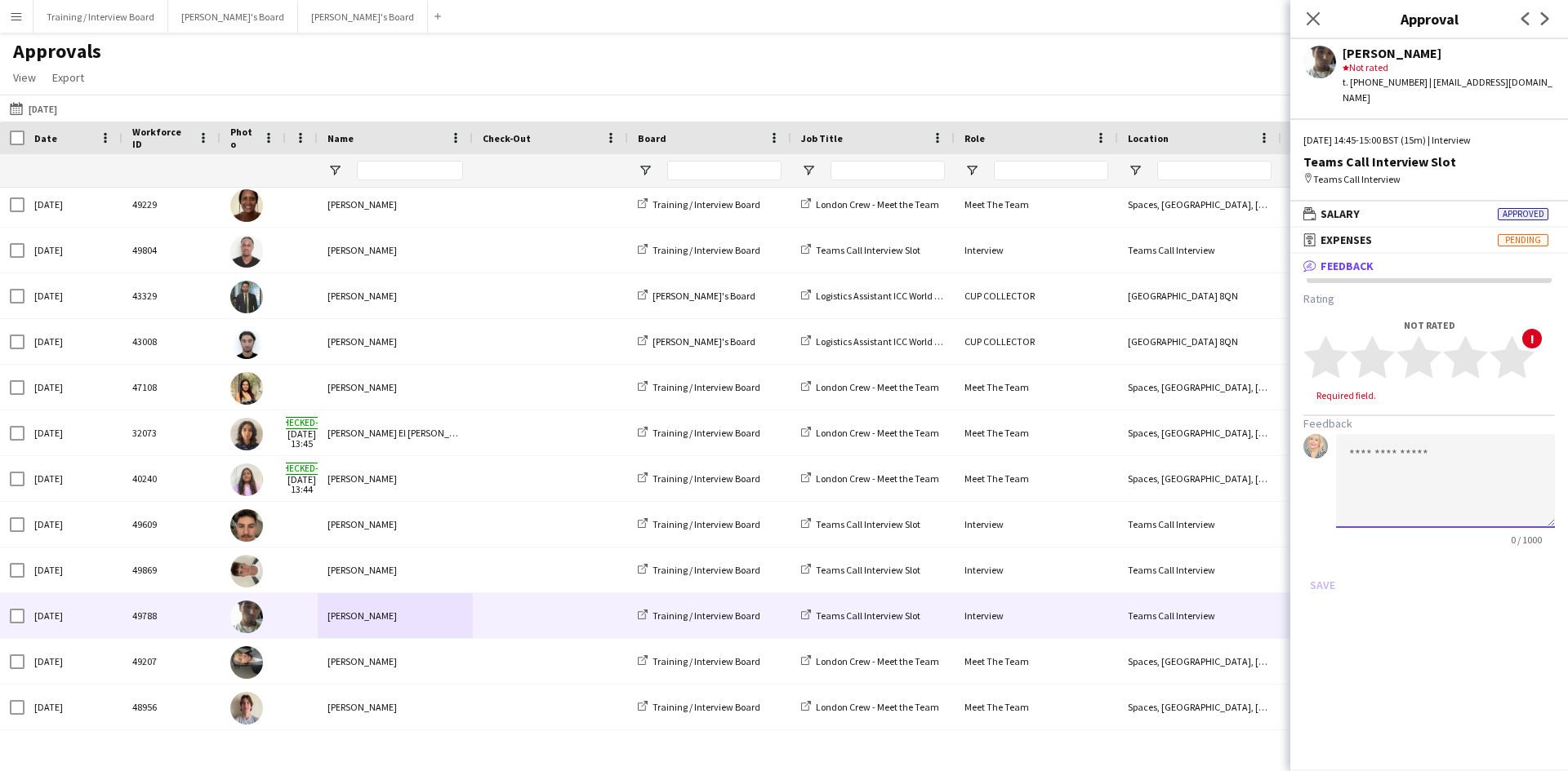
click at [1357, 440] on textarea at bounding box center [1445, 481] width 219 height 94
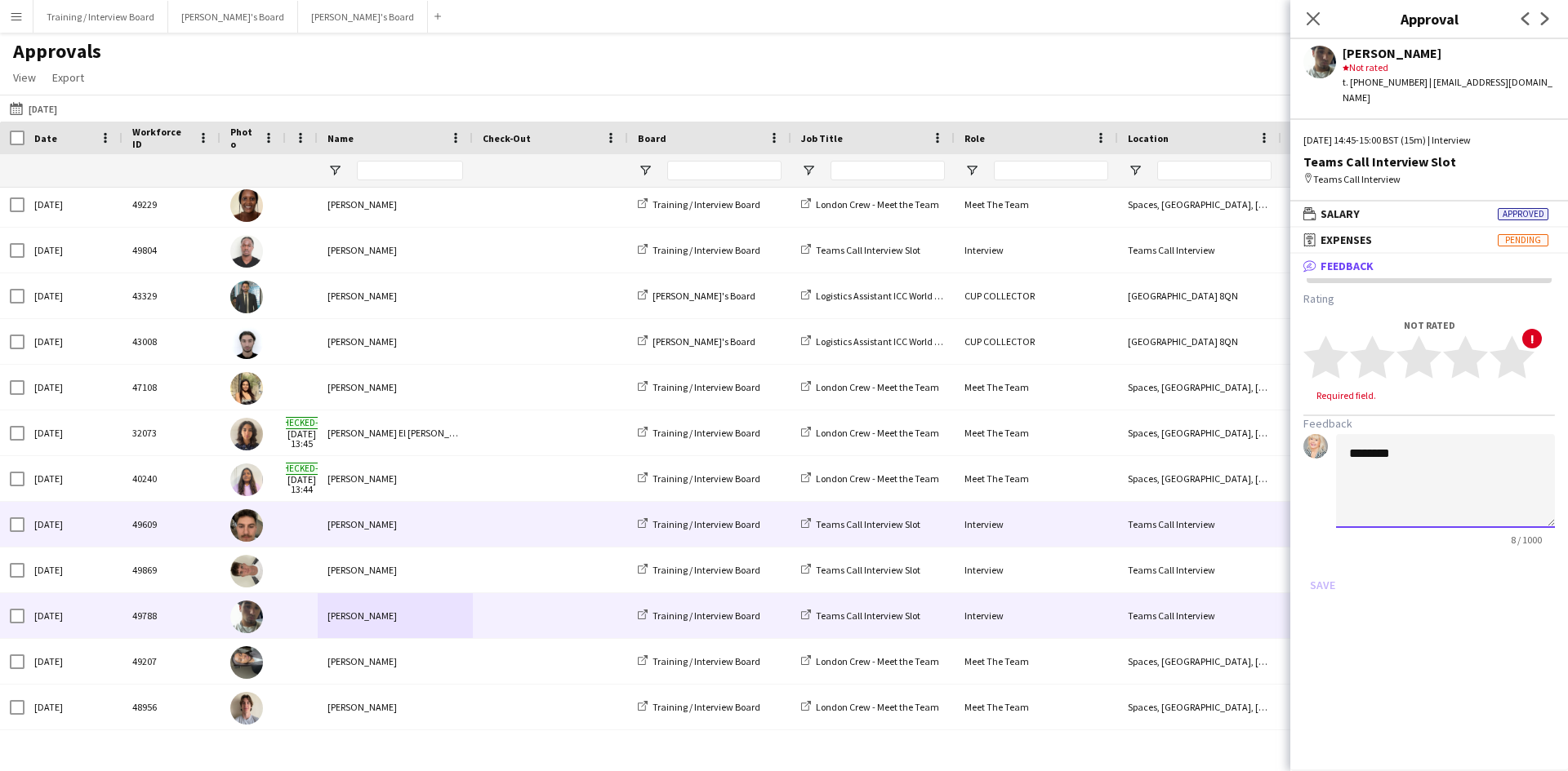
type textarea "*******"
click at [380, 521] on div "[PERSON_NAME]" at bounding box center [396, 524] width 156 height 45
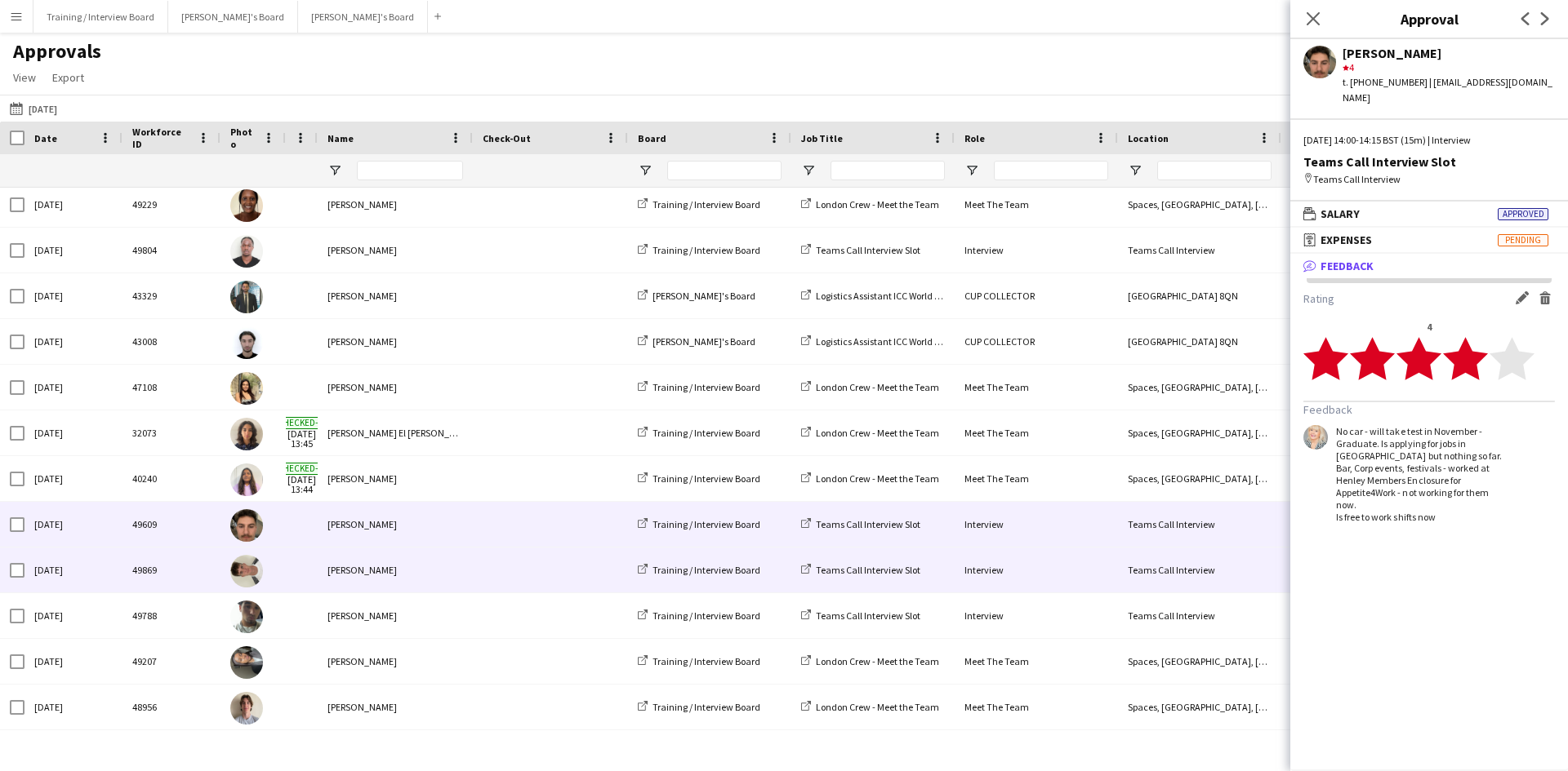
click at [359, 577] on div "[PERSON_NAME]" at bounding box center [396, 570] width 156 height 45
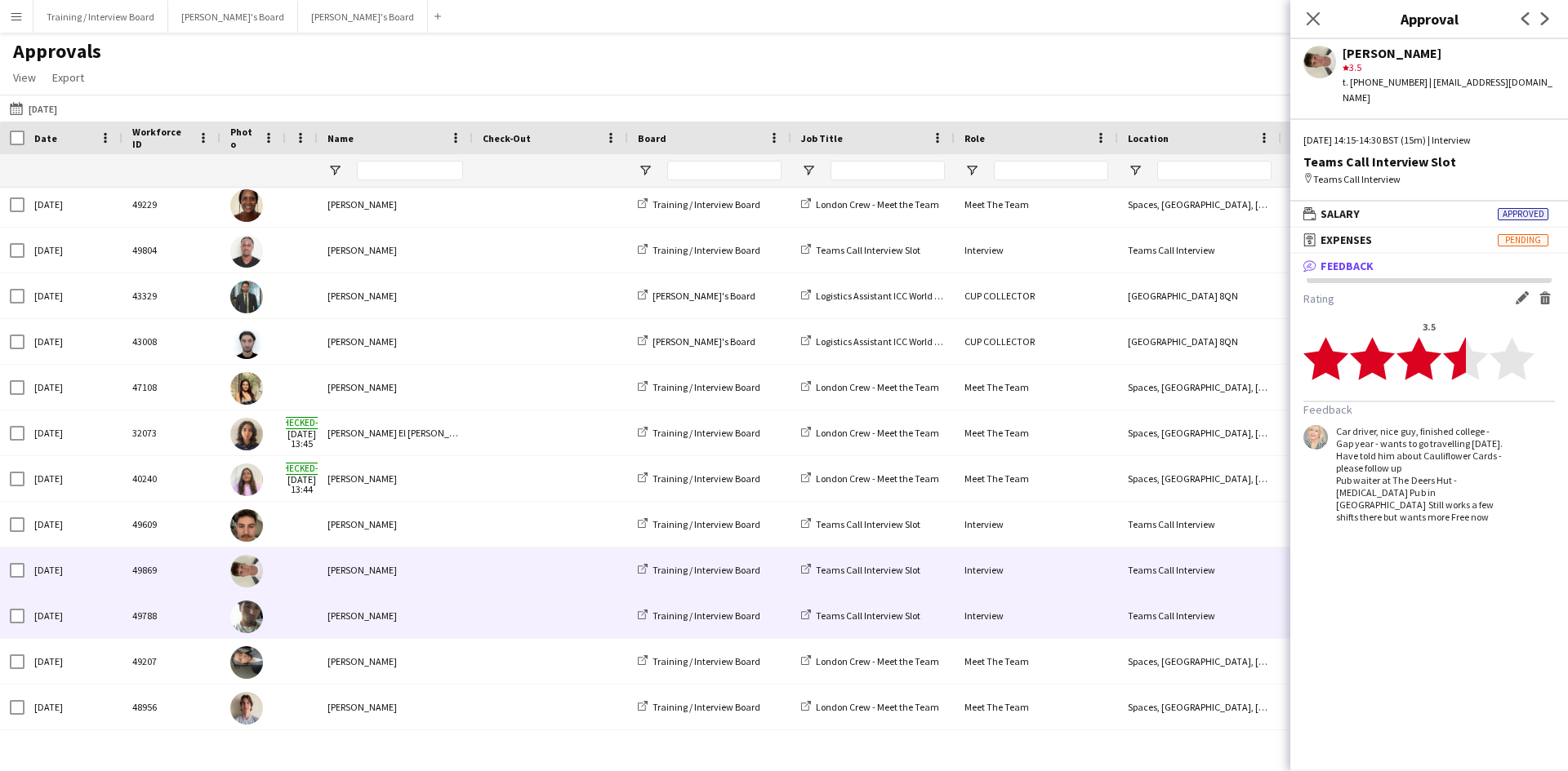
click at [368, 617] on div "[PERSON_NAME]" at bounding box center [396, 615] width 156 height 45
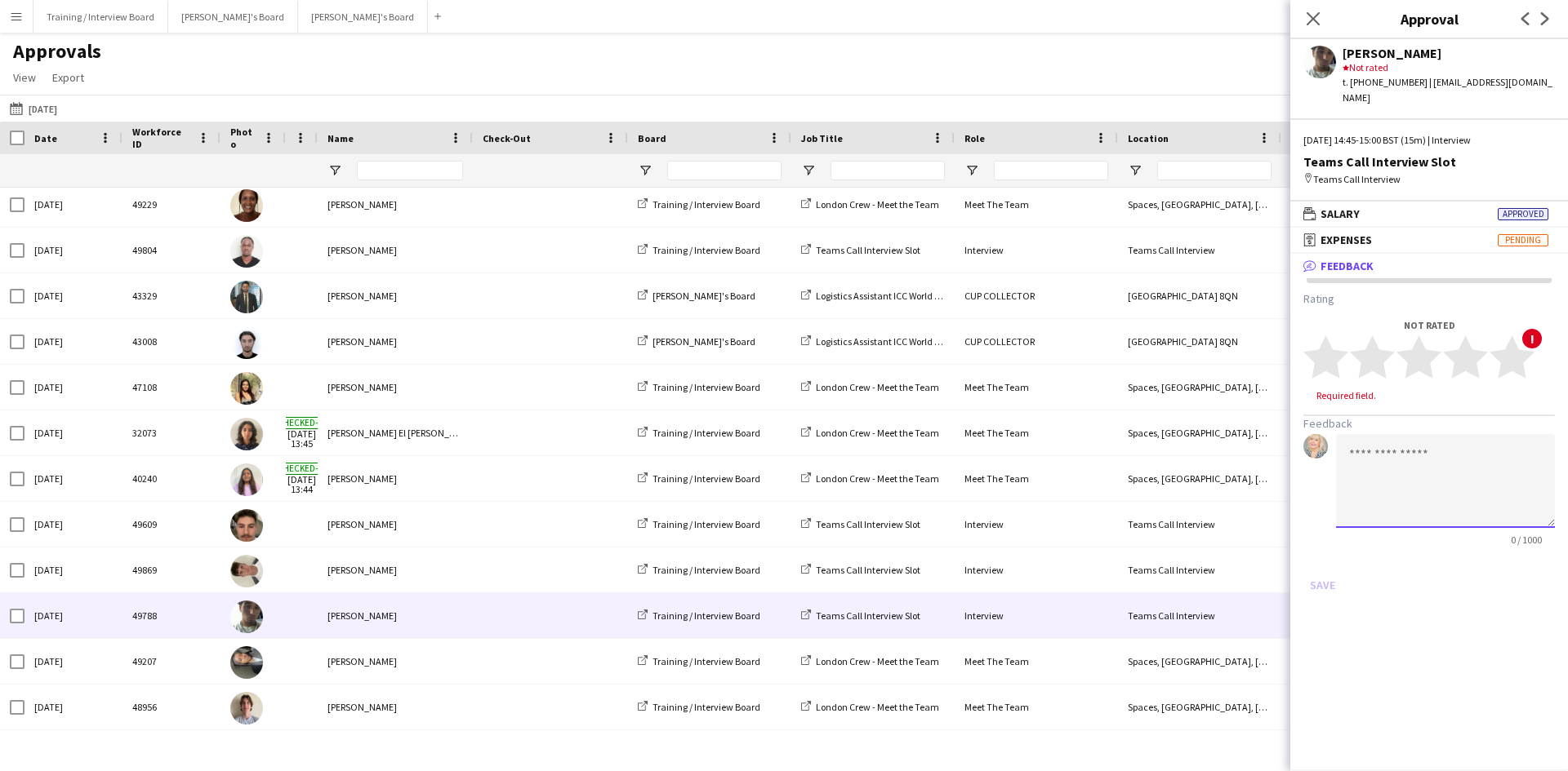
click at [1356, 437] on textarea at bounding box center [1445, 481] width 219 height 94
click at [1389, 440] on textarea "**********" at bounding box center [1445, 481] width 219 height 94
click at [1479, 450] on textarea "**********" at bounding box center [1445, 481] width 219 height 94
click at [1370, 473] on textarea "**********" at bounding box center [1445, 481] width 219 height 94
click at [1476, 475] on textarea "**********" at bounding box center [1445, 481] width 219 height 94
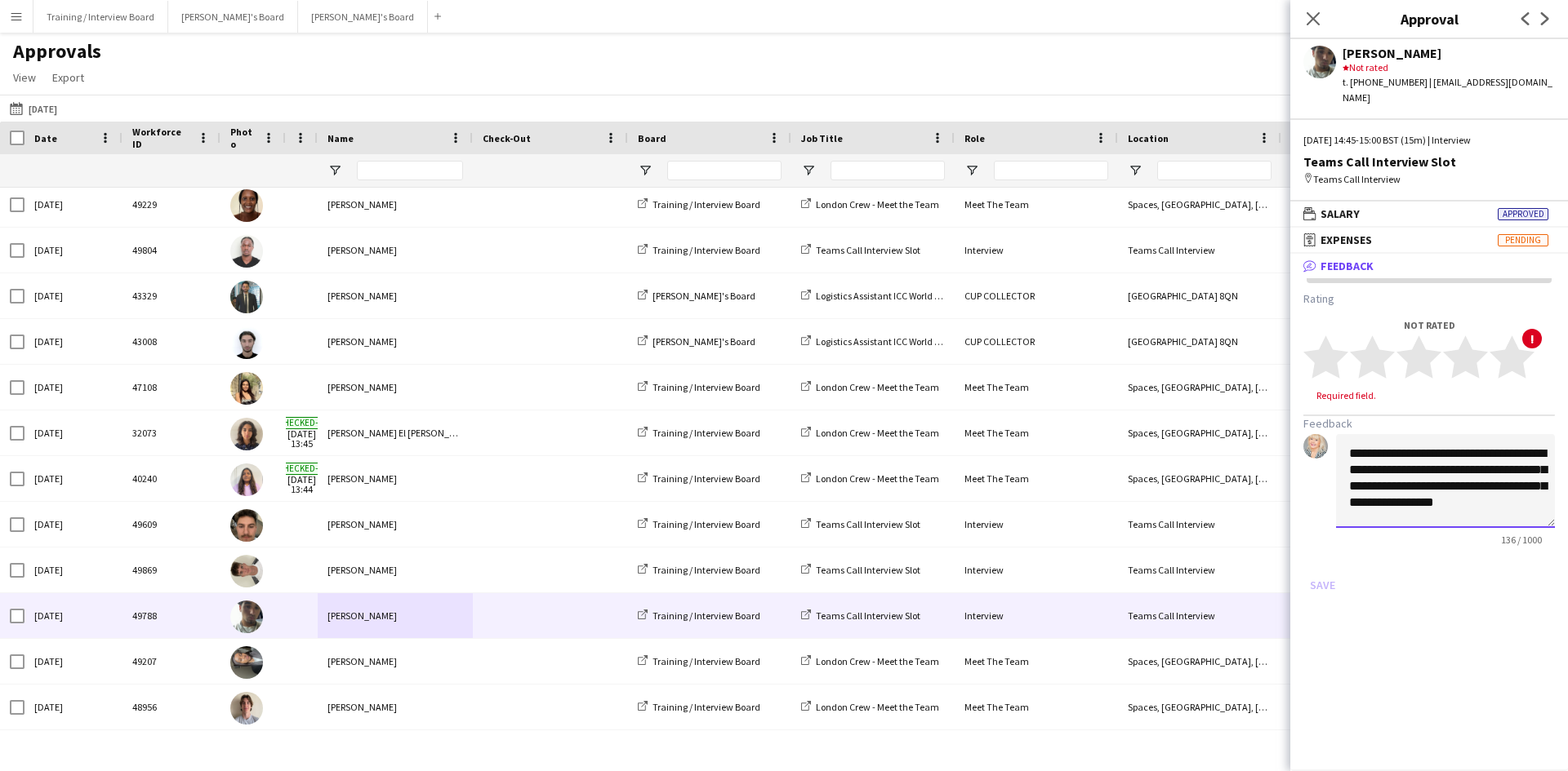
scroll to position [2, 0]
click at [1391, 507] on textarea "**********" at bounding box center [1445, 481] width 219 height 94
type textarea "**********"
click at [1425, 352] on polygon at bounding box center [1419, 358] width 45 height 43
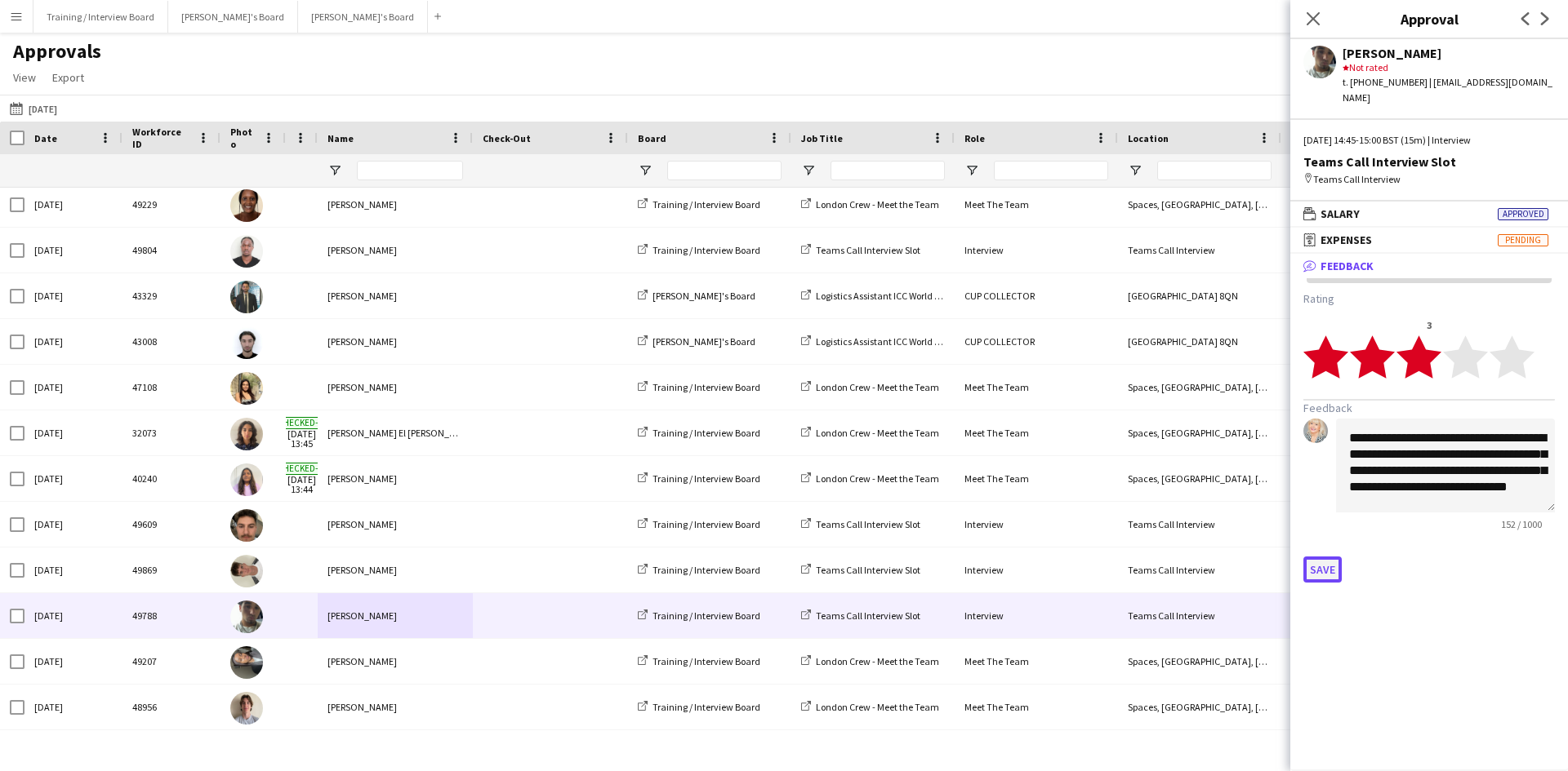
click at [1323, 557] on button "Save" at bounding box center [1322, 570] width 38 height 26
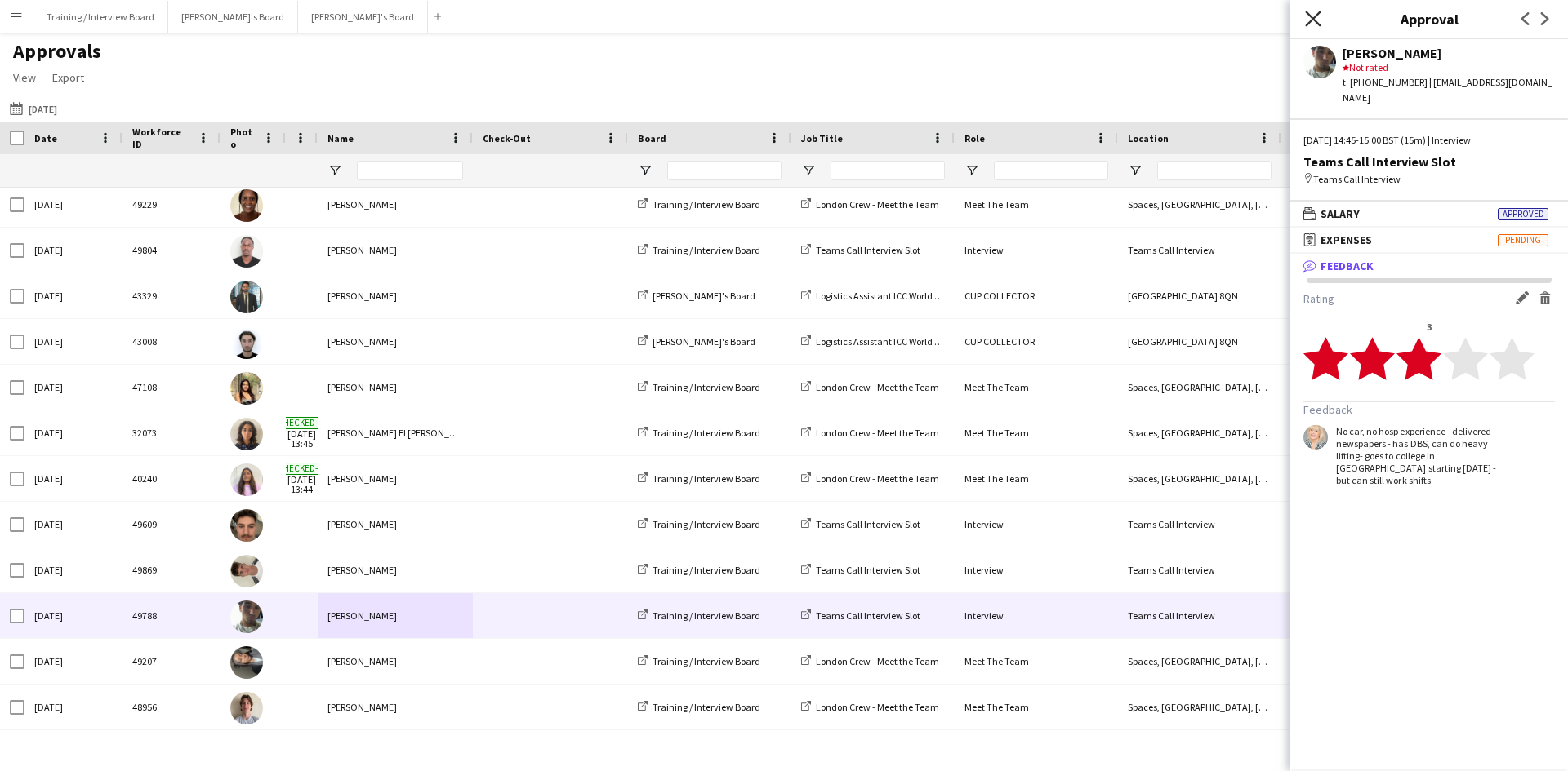
click at [1315, 14] on icon "Close pop-in" at bounding box center [1313, 18] width 16 height 16
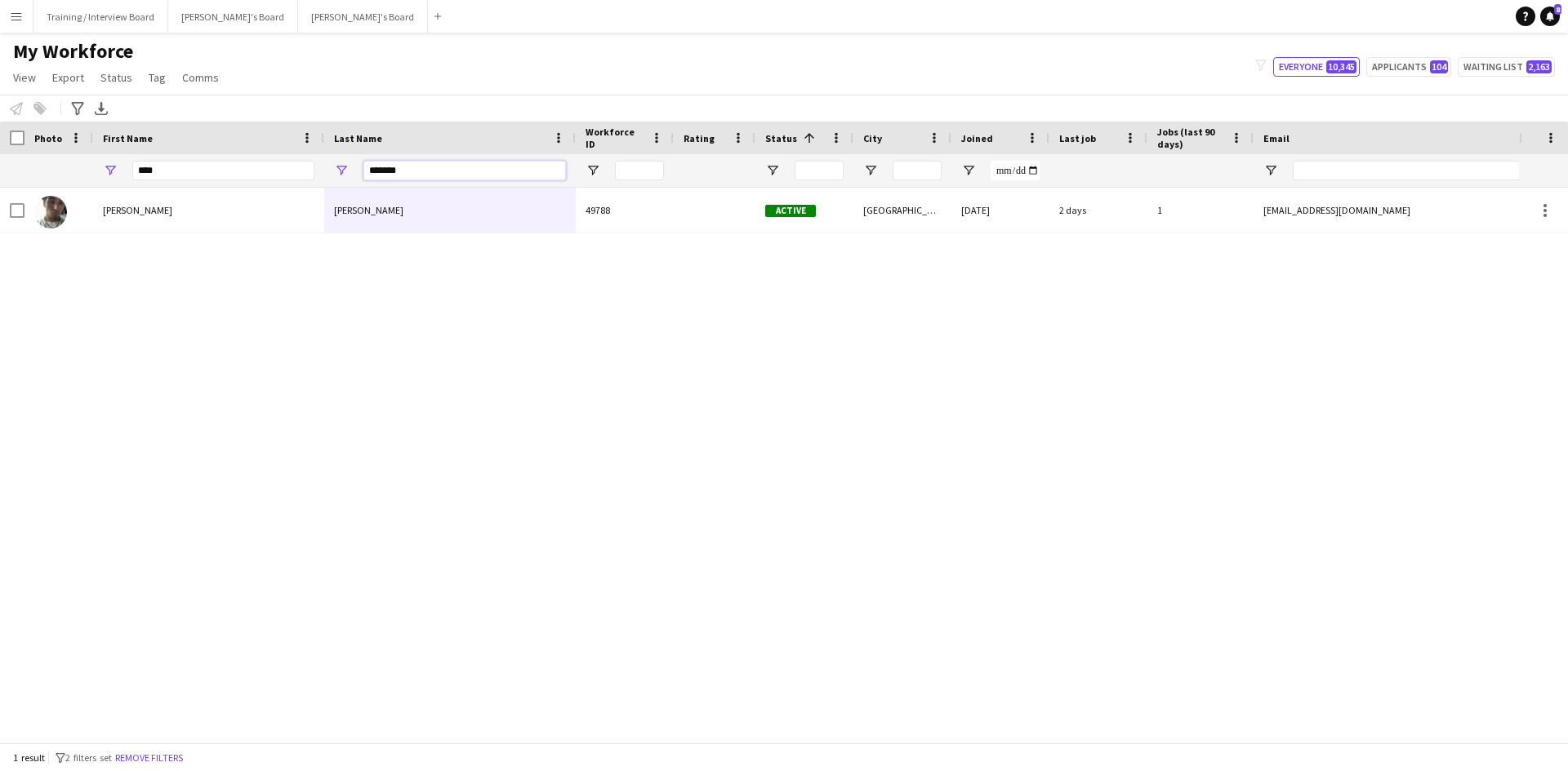
click at [421, 170] on input "*******" at bounding box center [465, 170] width 202 height 19
type input "*"
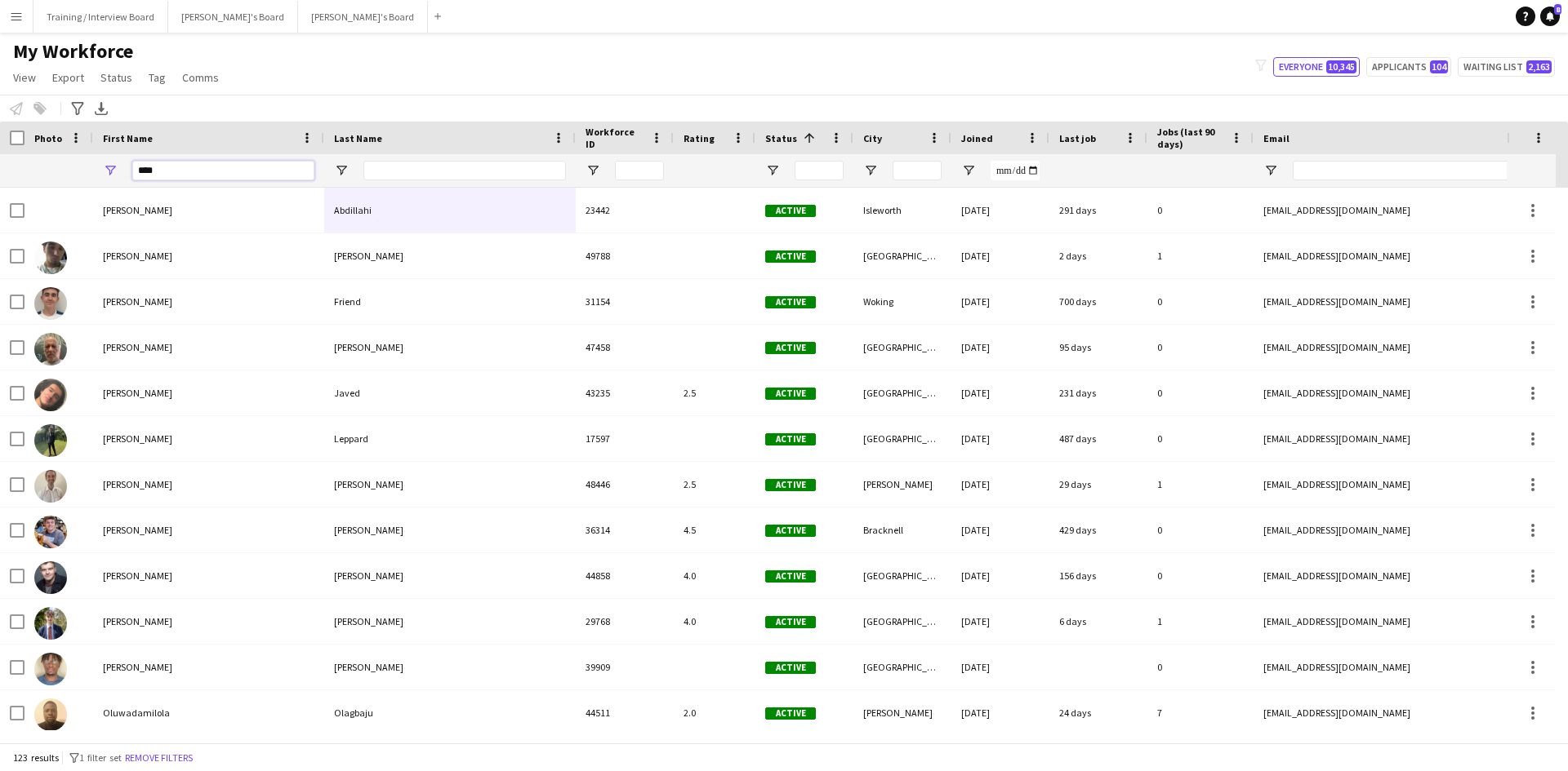
click at [170, 171] on input "****" at bounding box center [223, 170] width 182 height 19
type input "*"
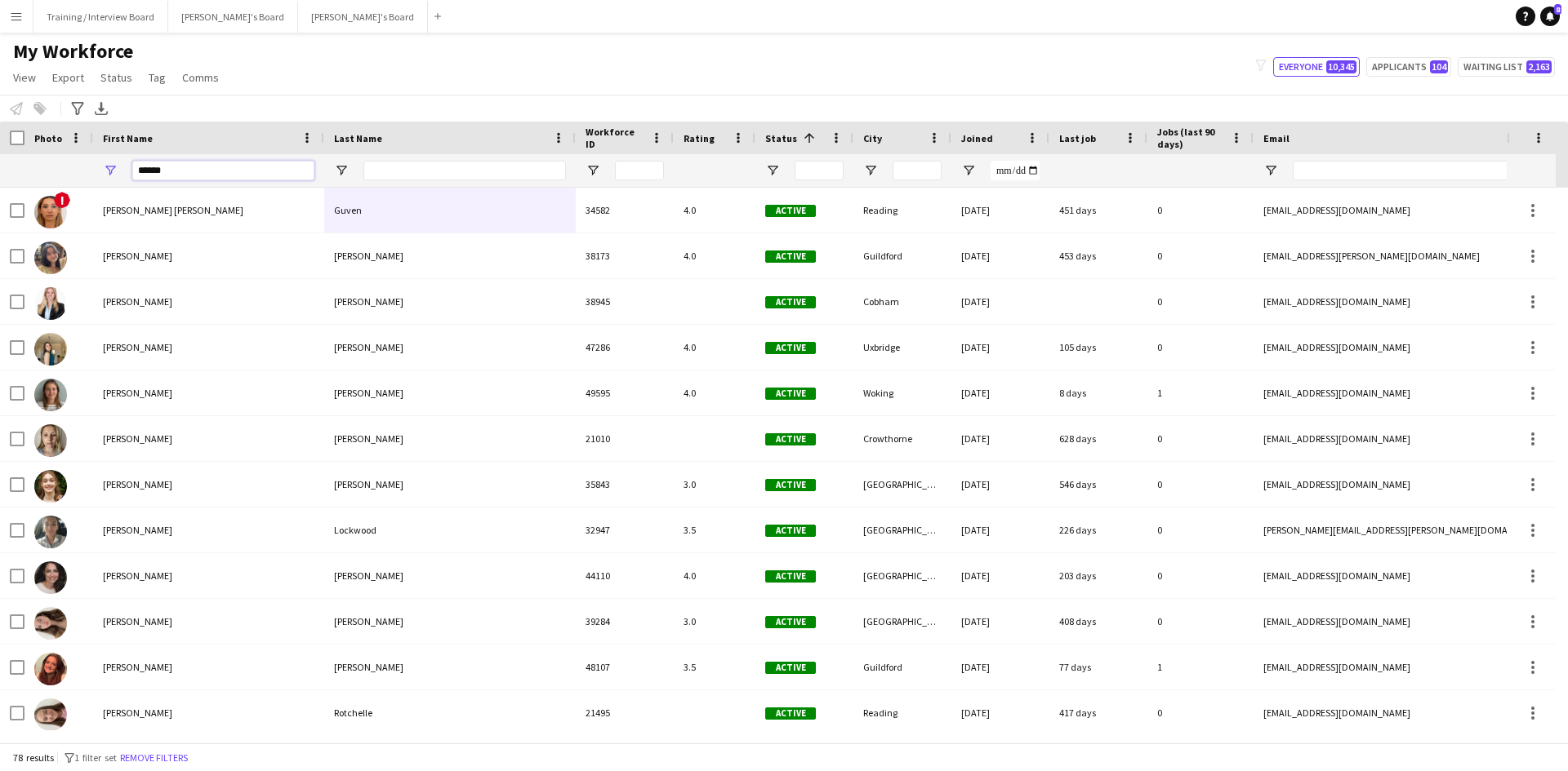
type input "******"
click at [410, 161] on input "Last Name Filter Input" at bounding box center [465, 170] width 202 height 19
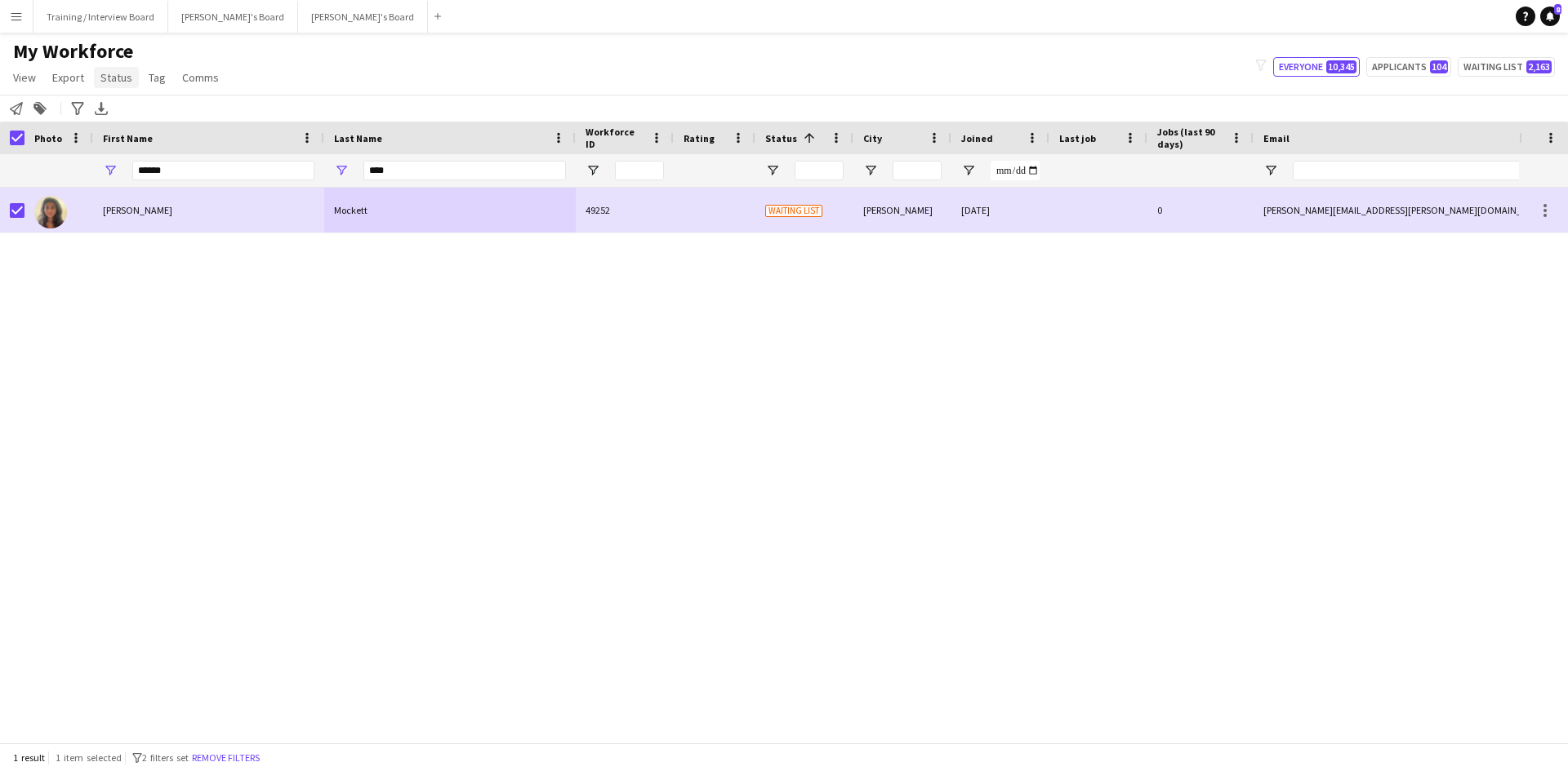
click at [117, 69] on link "Status" at bounding box center [117, 78] width 45 height 21
click at [156, 113] on link "Edit" at bounding box center [152, 112] width 115 height 34
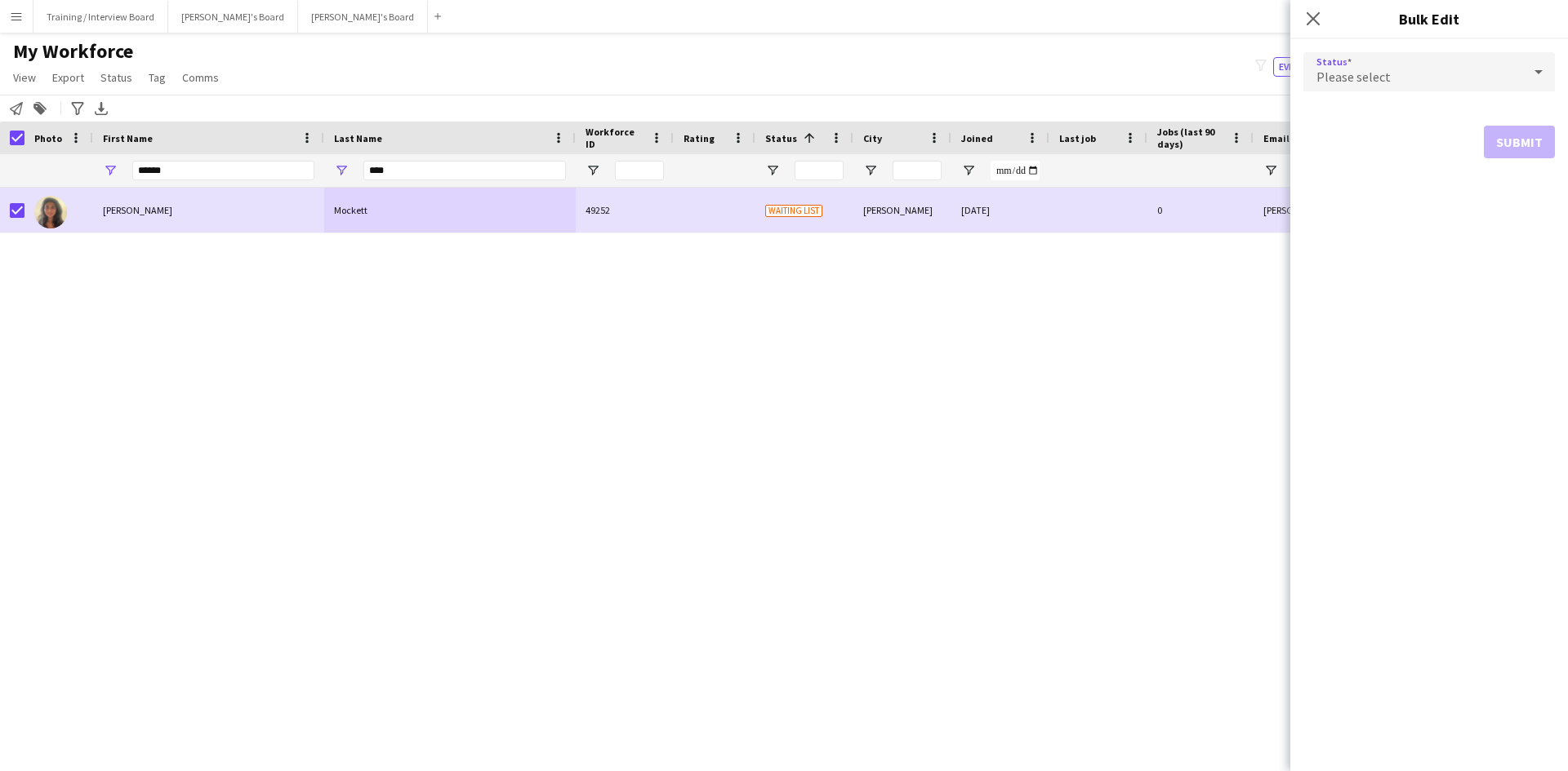
click at [1547, 65] on icon at bounding box center [1539, 72] width 19 height 33
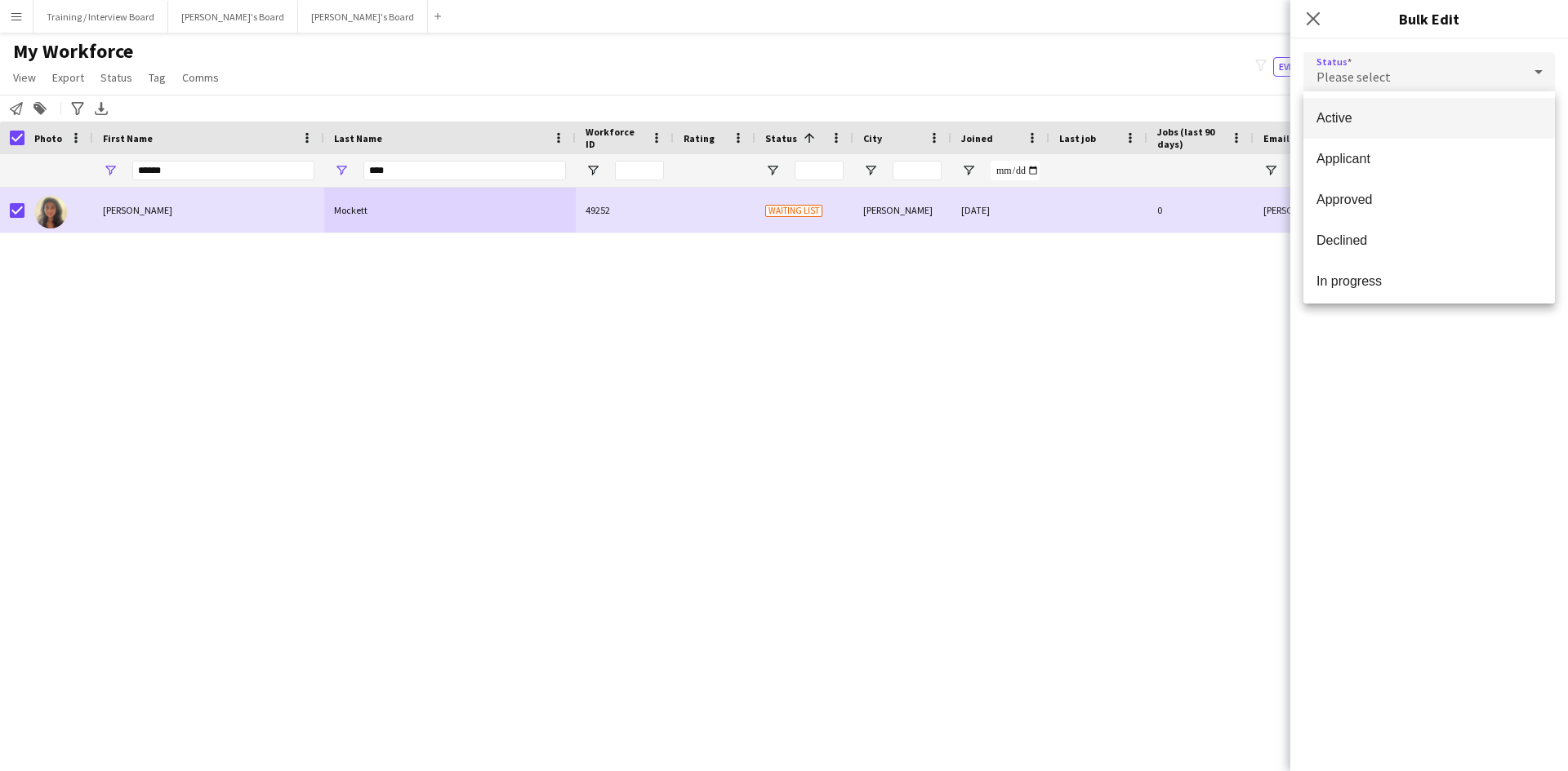
click at [1444, 113] on span "Active" at bounding box center [1429, 118] width 226 height 16
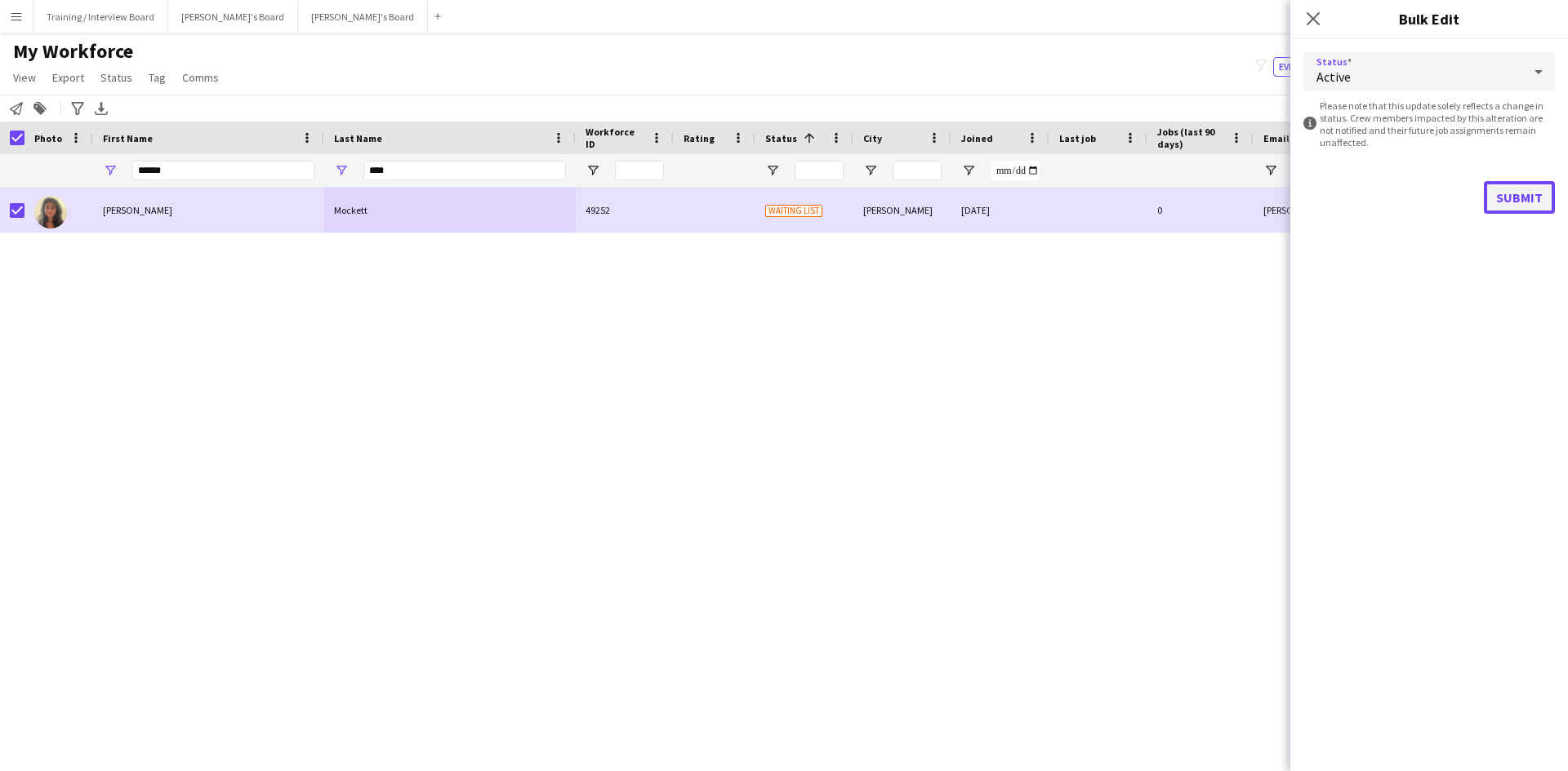
click at [1519, 198] on button "Submit" at bounding box center [1518, 197] width 71 height 33
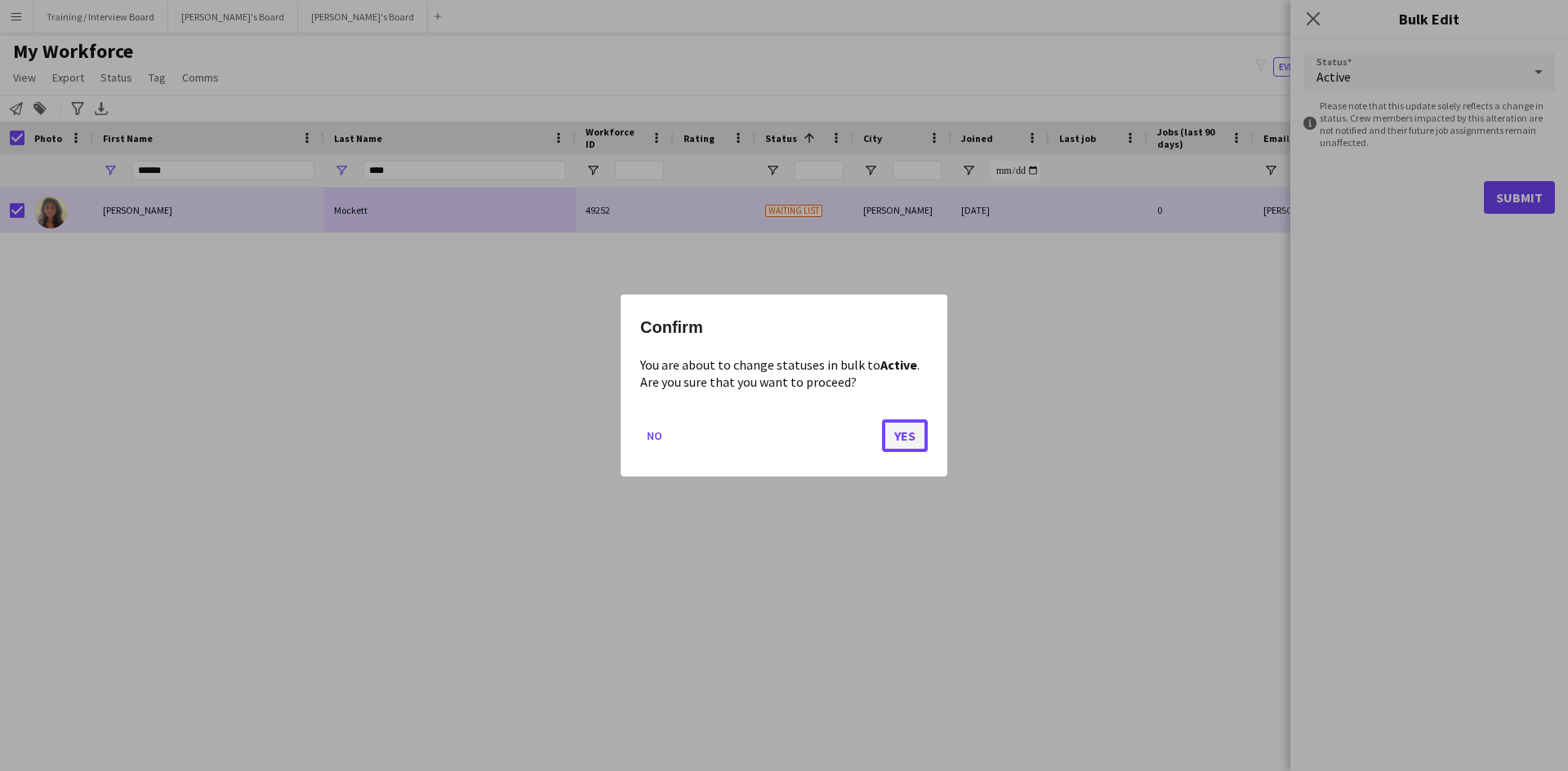
click at [904, 440] on button "Yes" at bounding box center [905, 437] width 46 height 33
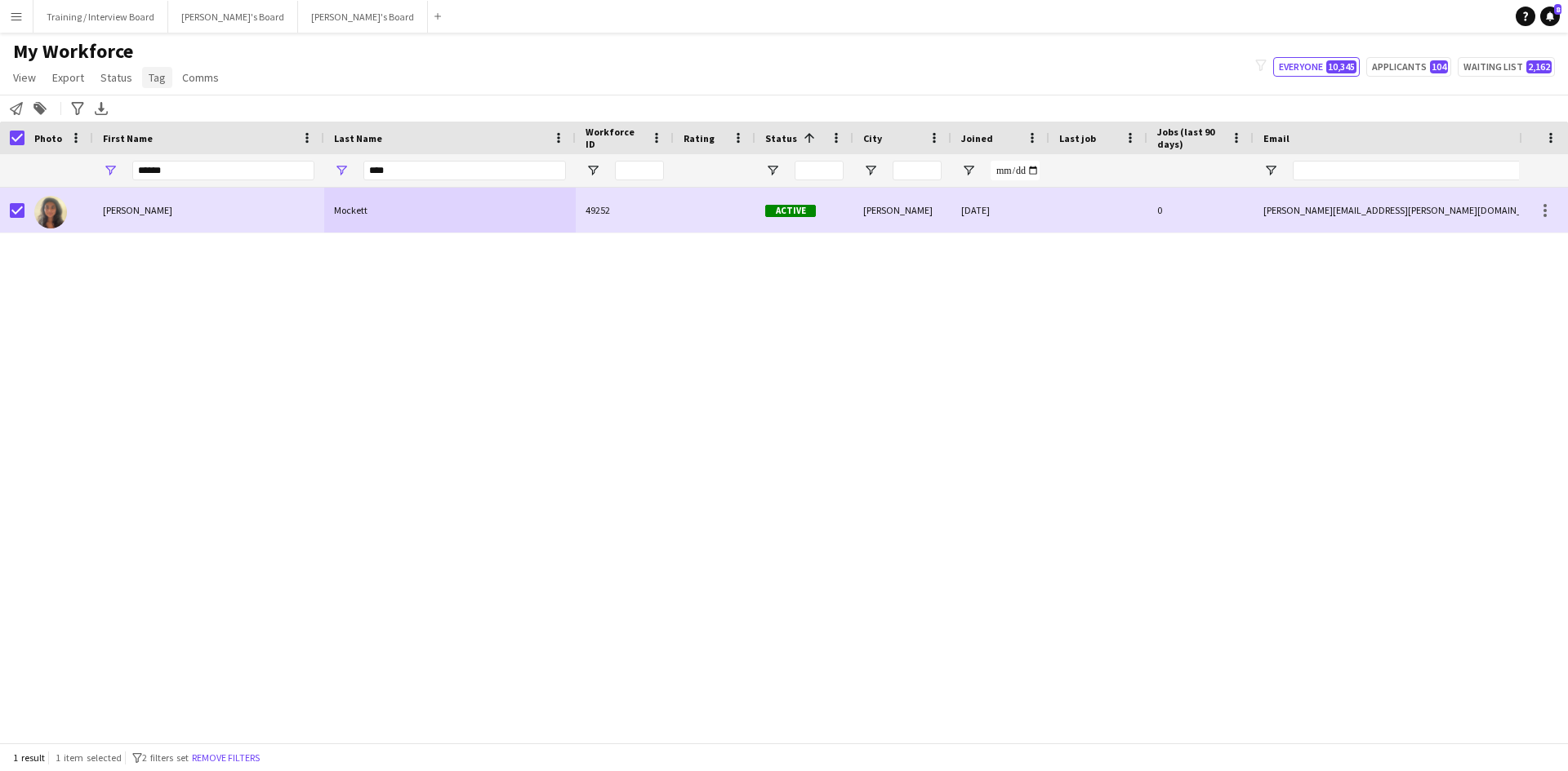
click at [159, 74] on span "Tag" at bounding box center [158, 77] width 18 height 15
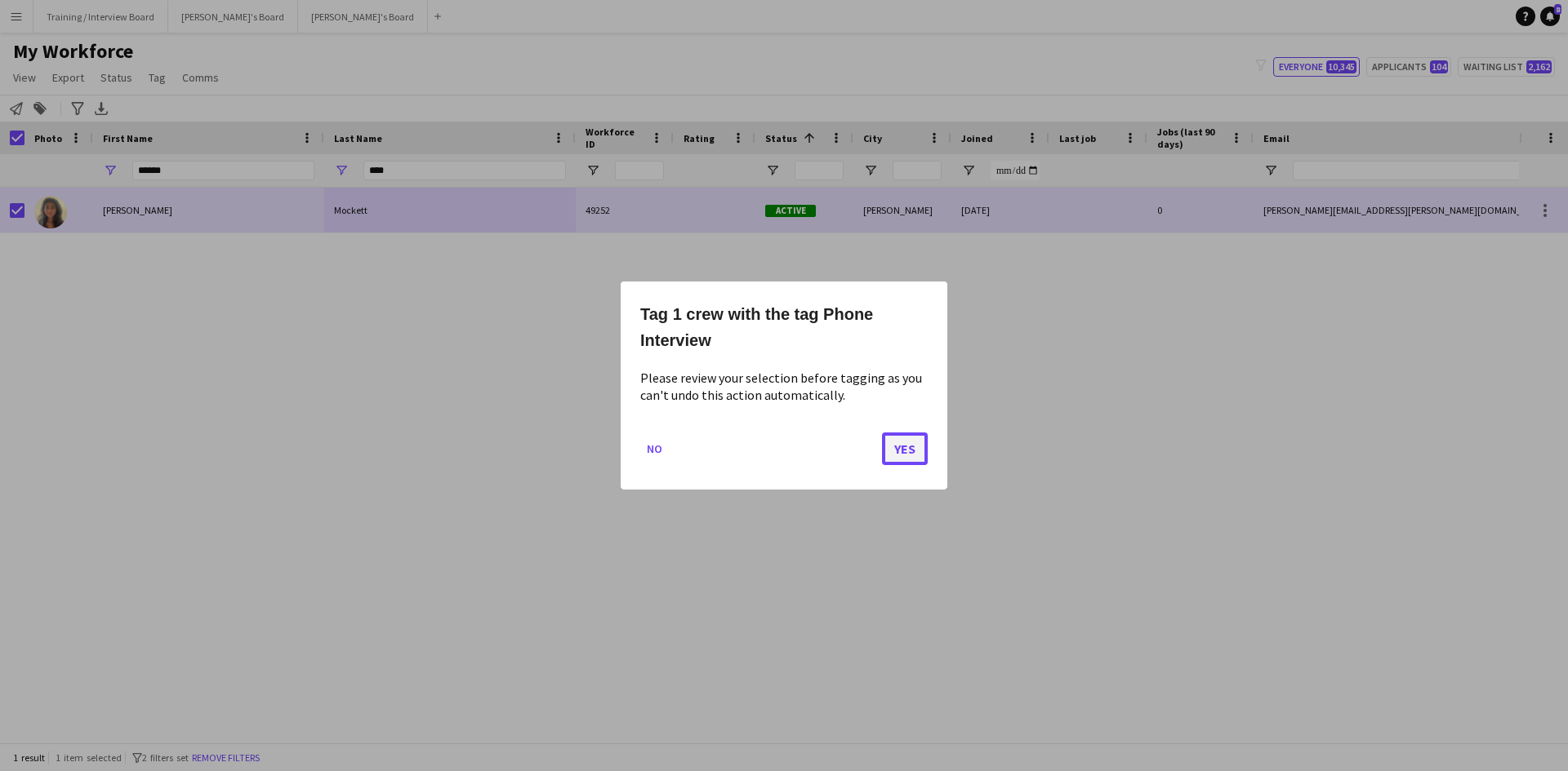
click at [901, 435] on button "Yes" at bounding box center [905, 449] width 46 height 33
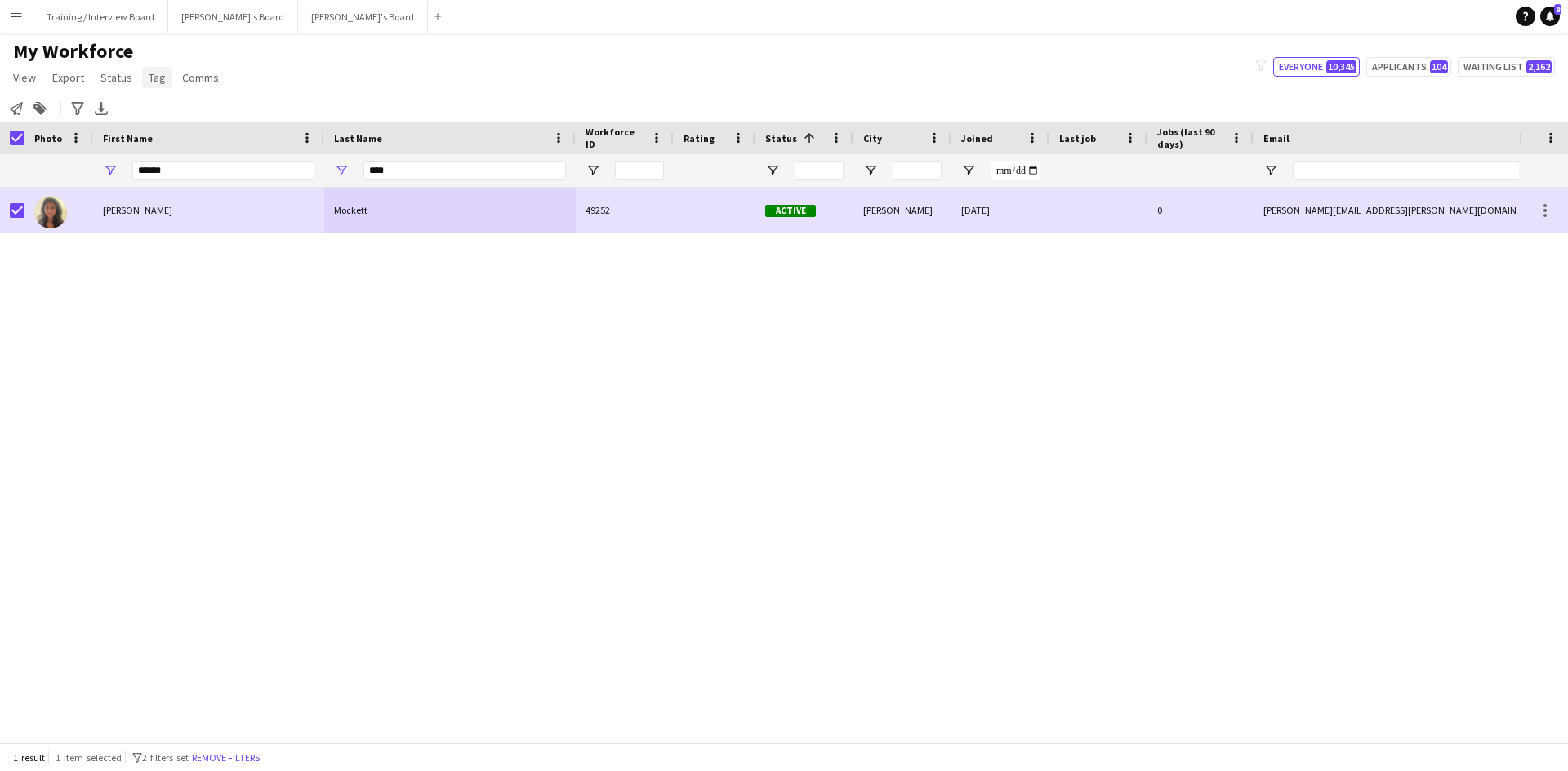
click at [164, 76] on link "Tag" at bounding box center [157, 78] width 30 height 21
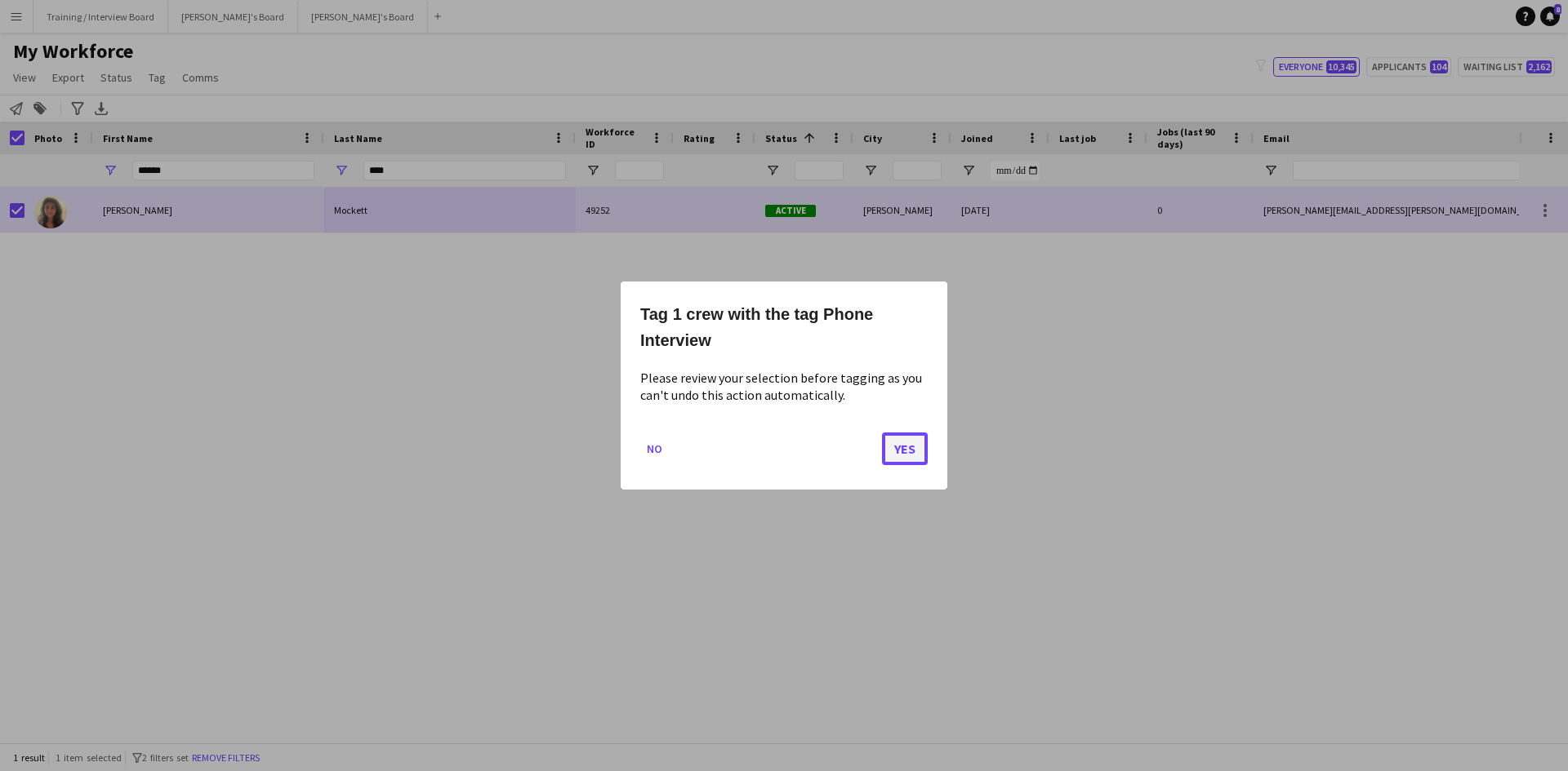
click at [900, 441] on button "Yes" at bounding box center [905, 449] width 46 height 33
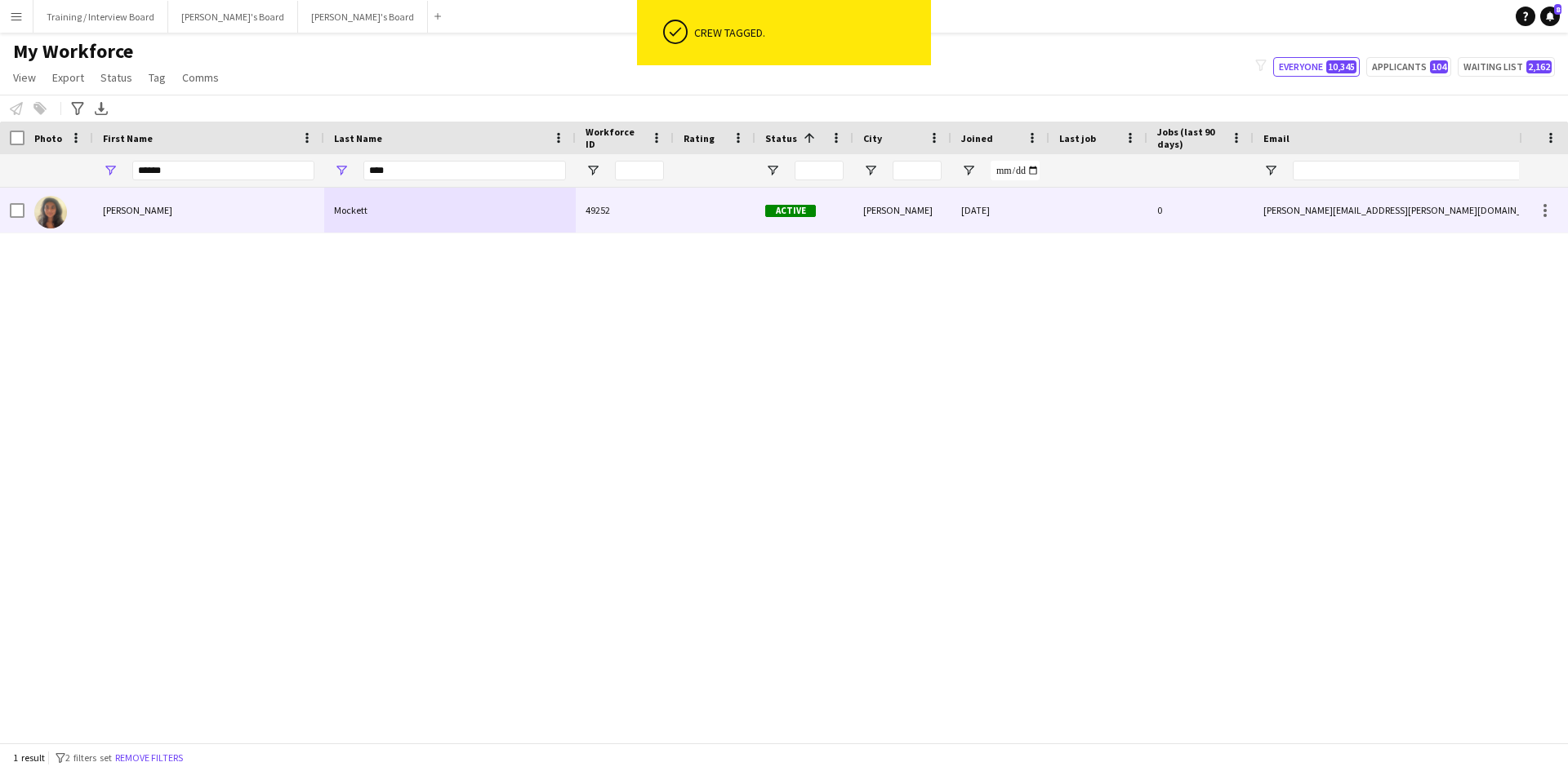
click at [532, 226] on div "Mockett" at bounding box center [449, 210] width 252 height 45
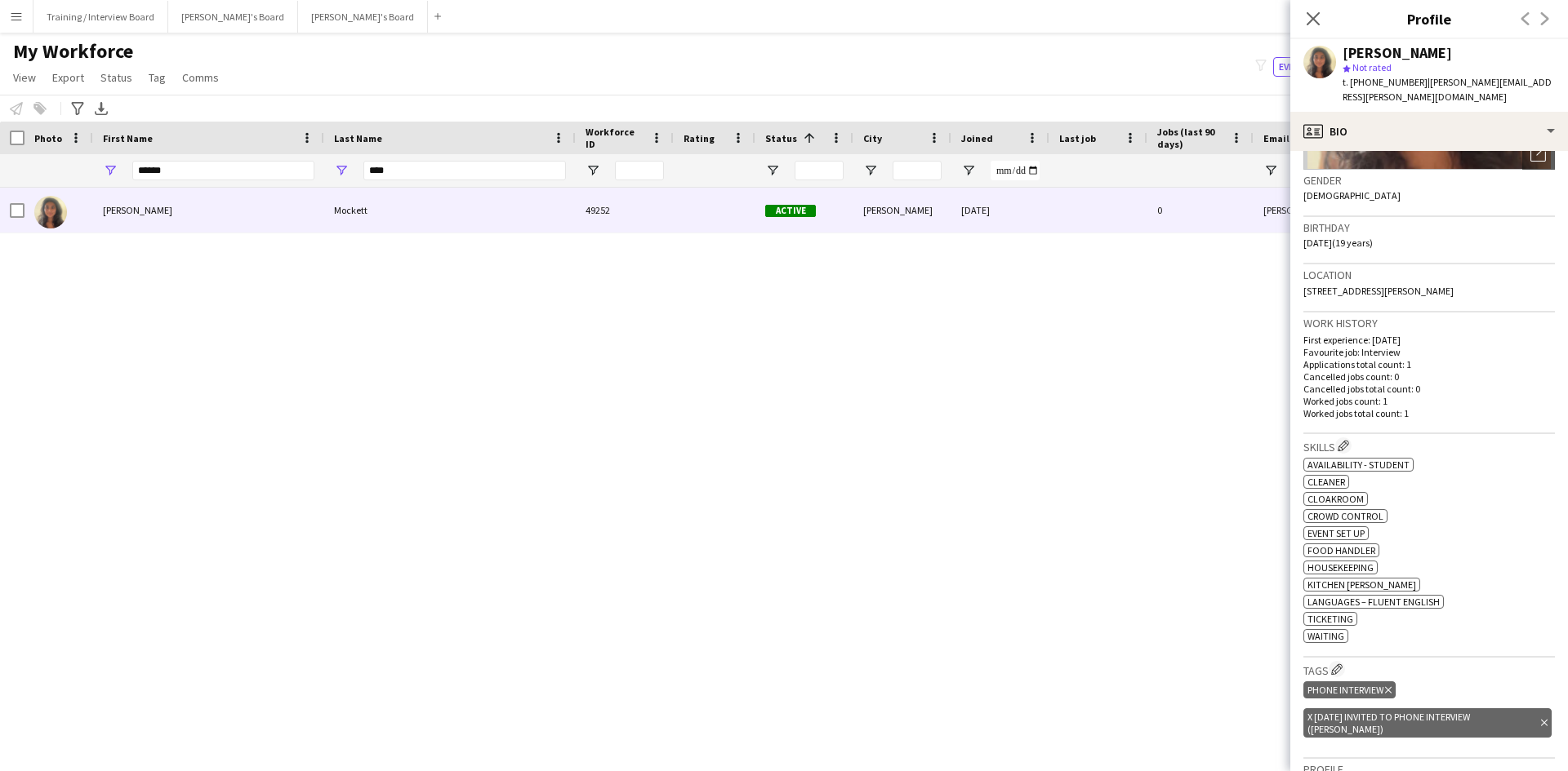
scroll to position [327, 0]
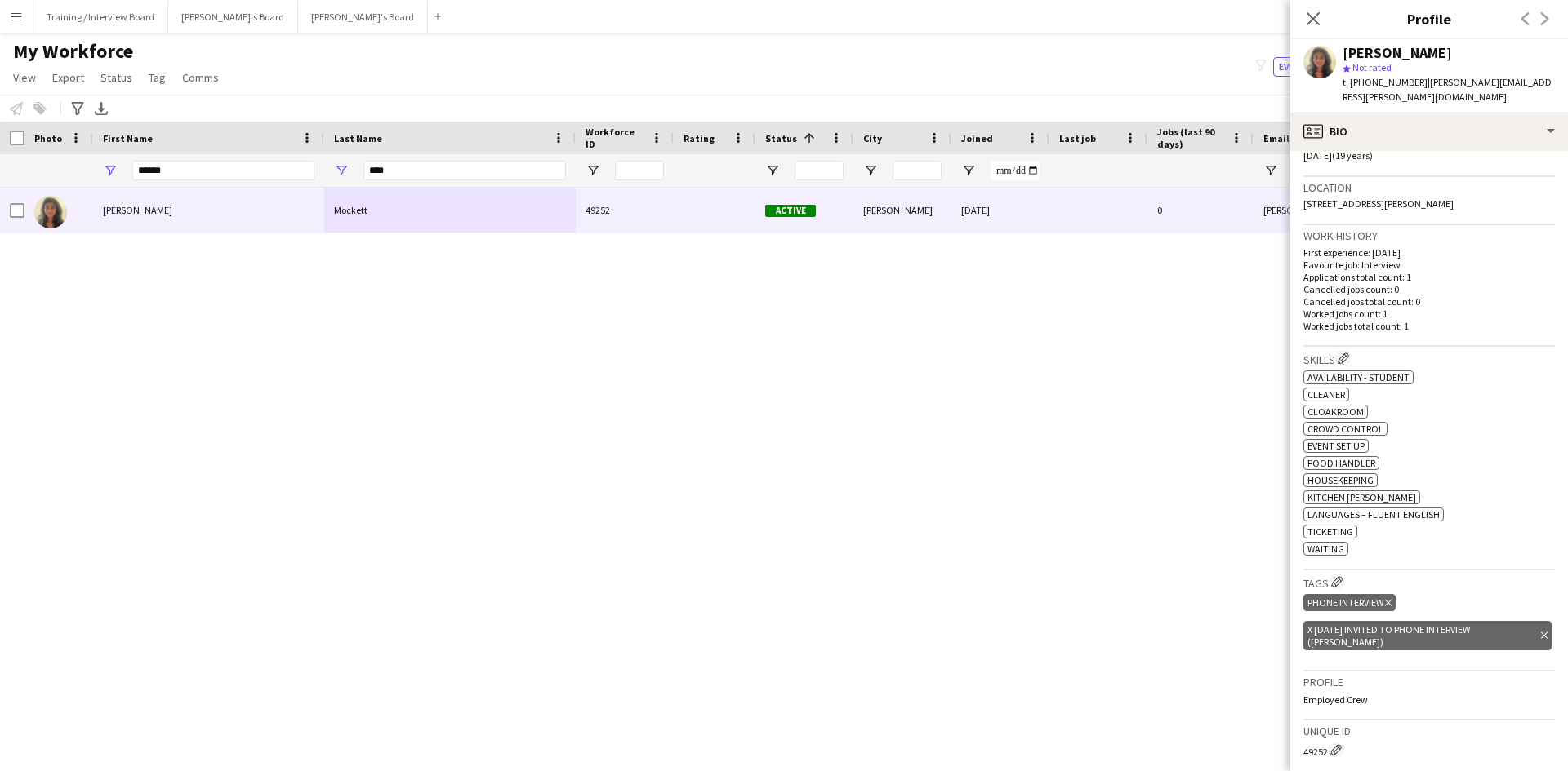
click at [1541, 632] on icon "Delete tag" at bounding box center [1544, 636] width 7 height 10
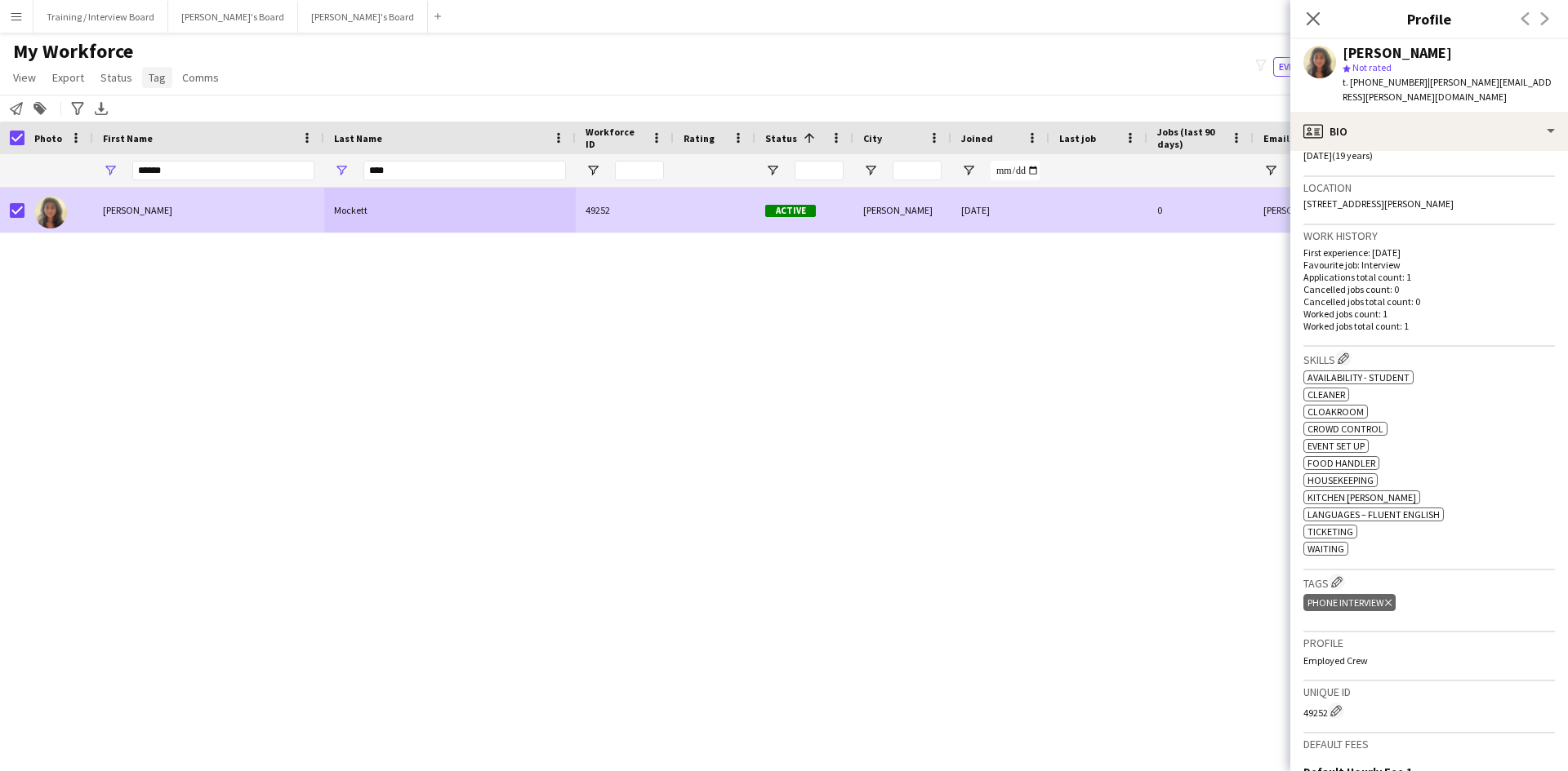
click at [155, 78] on span "Tag" at bounding box center [158, 77] width 18 height 15
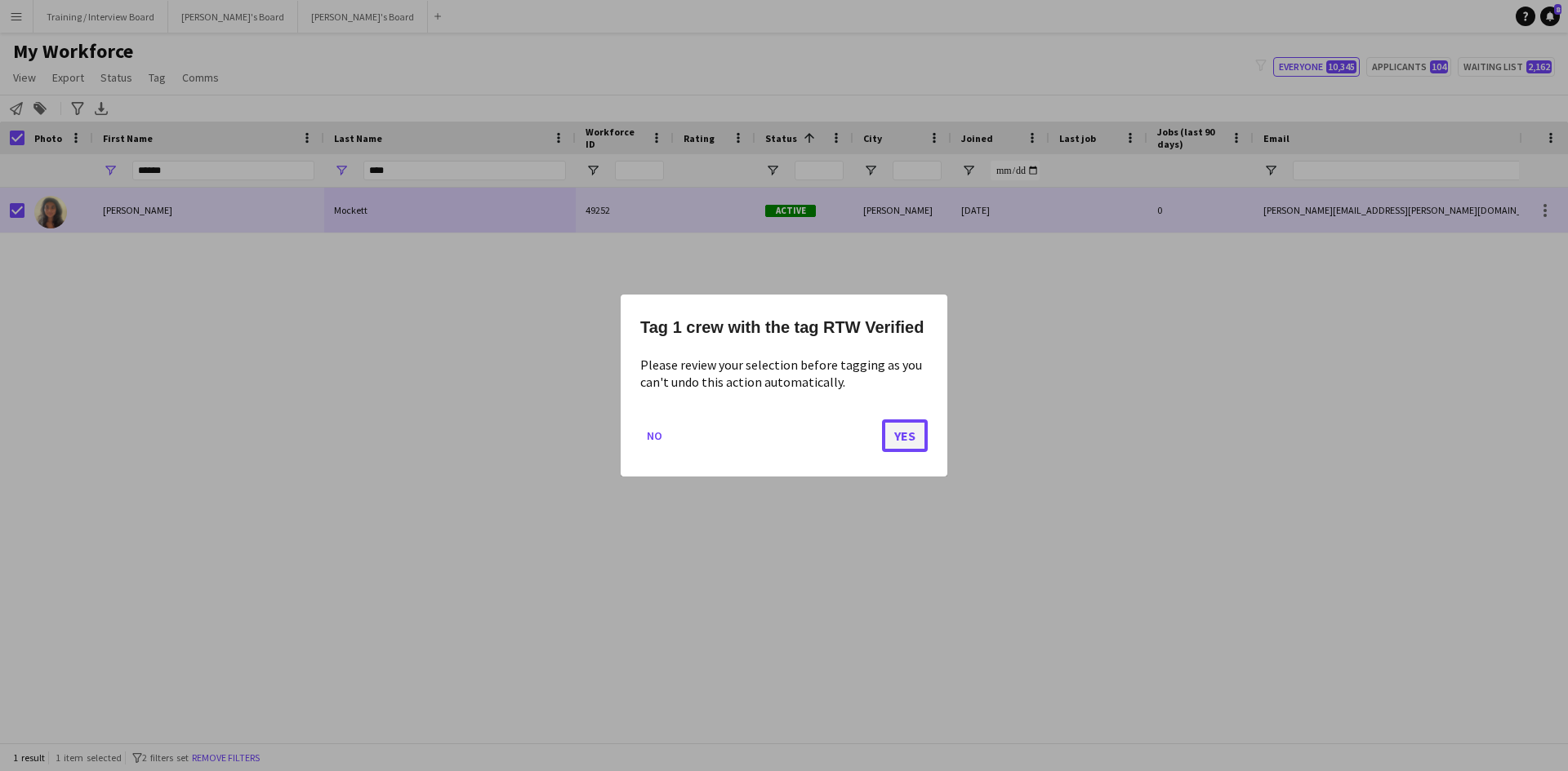
click at [896, 430] on button "Yes" at bounding box center [905, 437] width 46 height 33
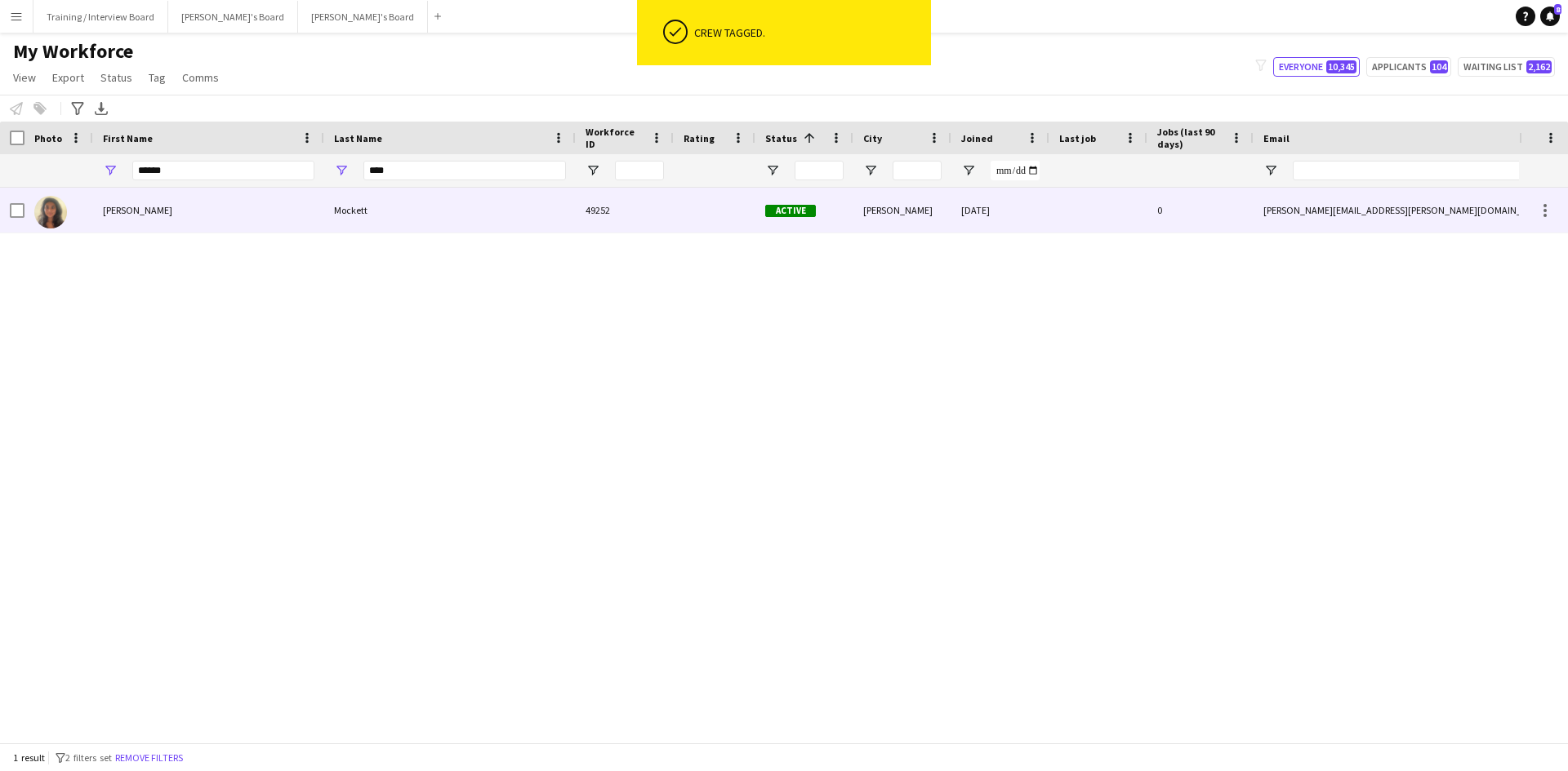
click at [267, 210] on div "[PERSON_NAME]" at bounding box center [209, 210] width 232 height 45
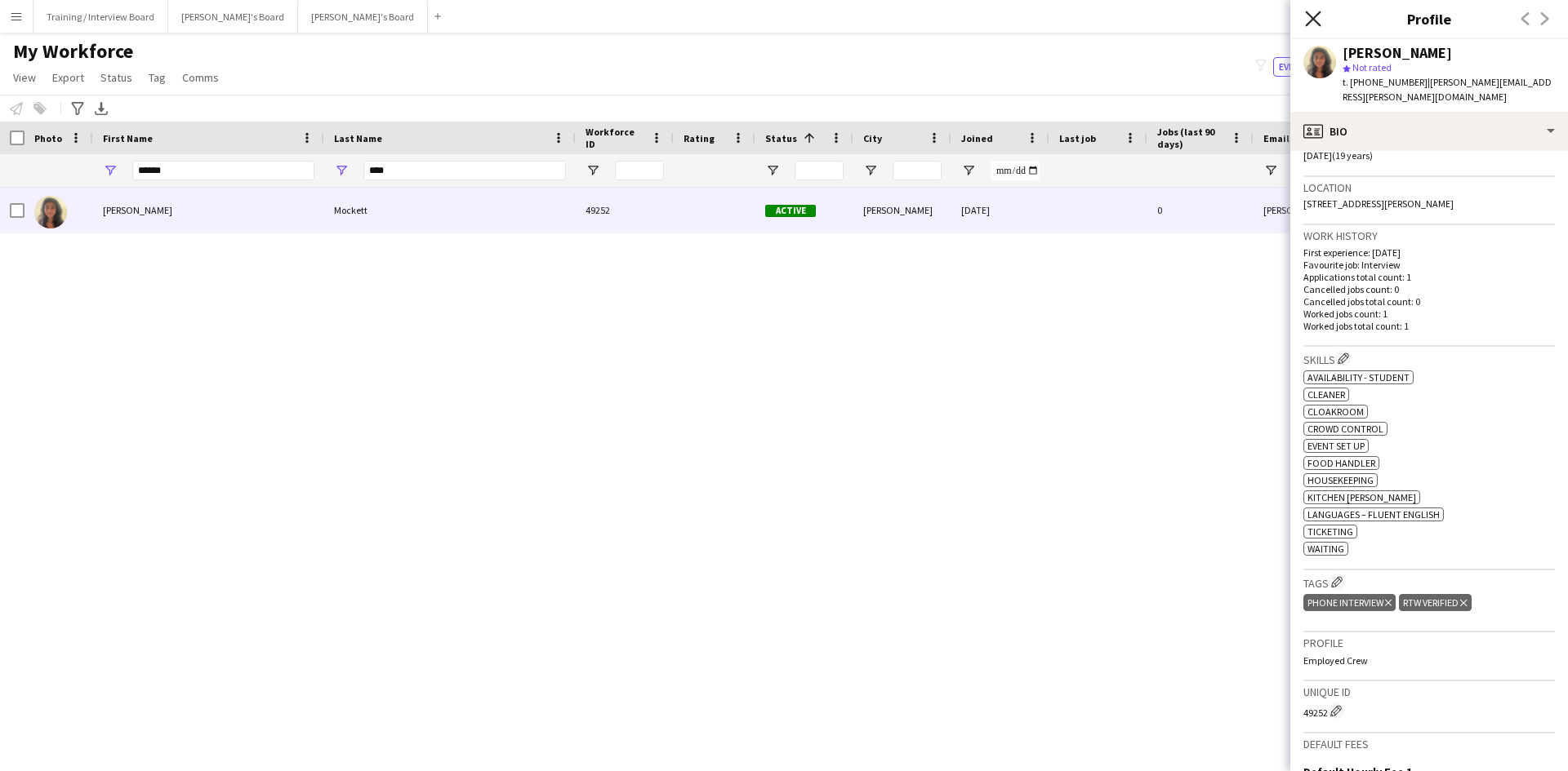
click at [1316, 17] on icon at bounding box center [1313, 18] width 16 height 16
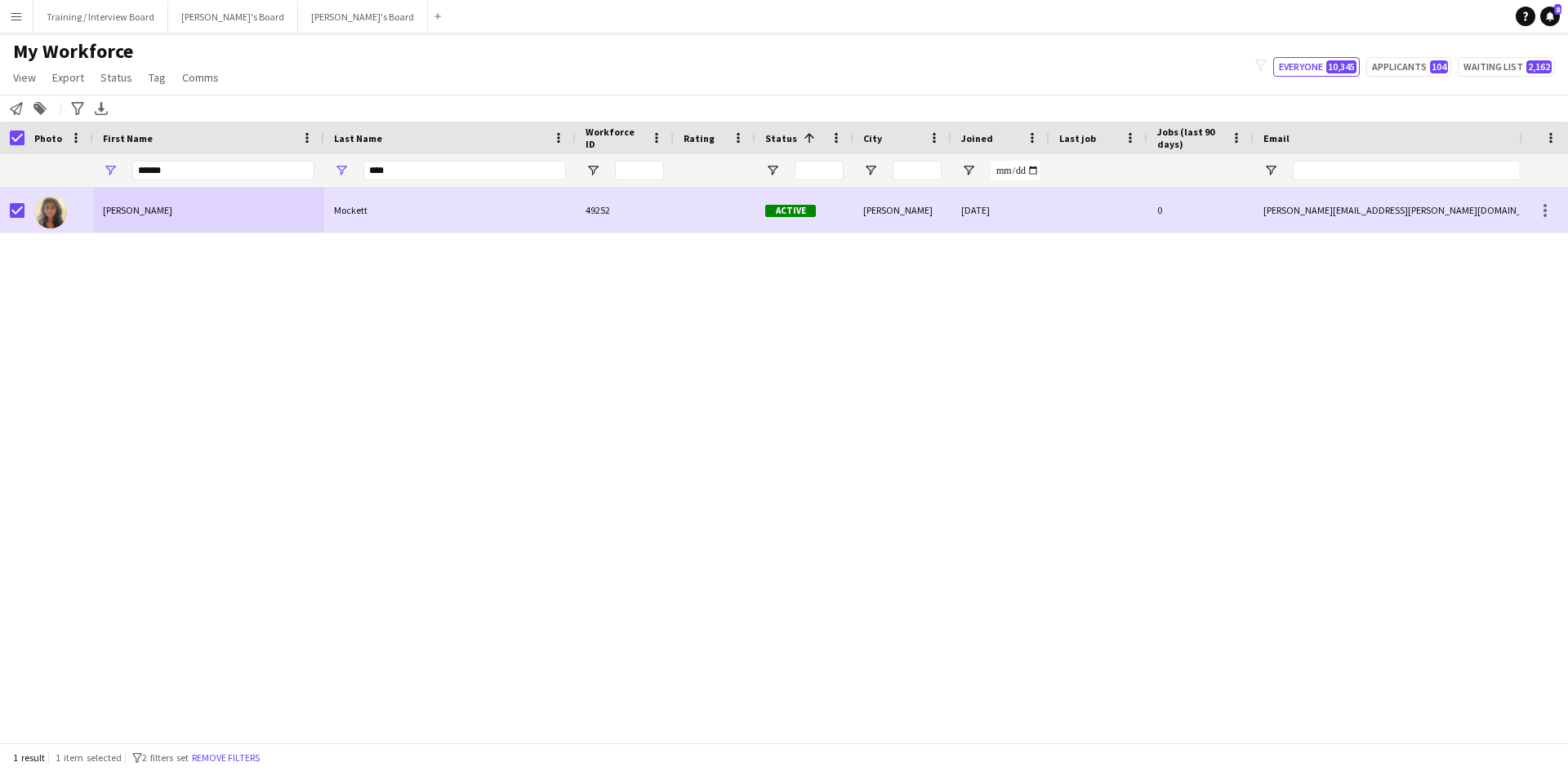
click at [22, 120] on div "Notify workforce Add to tag Search tags magnifier Add tag Advanced filters Adva…" at bounding box center [784, 108] width 1568 height 27
click at [18, 98] on div "Notify workforce Add to tag Search tags magnifier Add tag Advanced filters Adva…" at bounding box center [784, 108] width 1568 height 27
click at [21, 110] on icon "Notify workforce" at bounding box center [16, 108] width 13 height 13
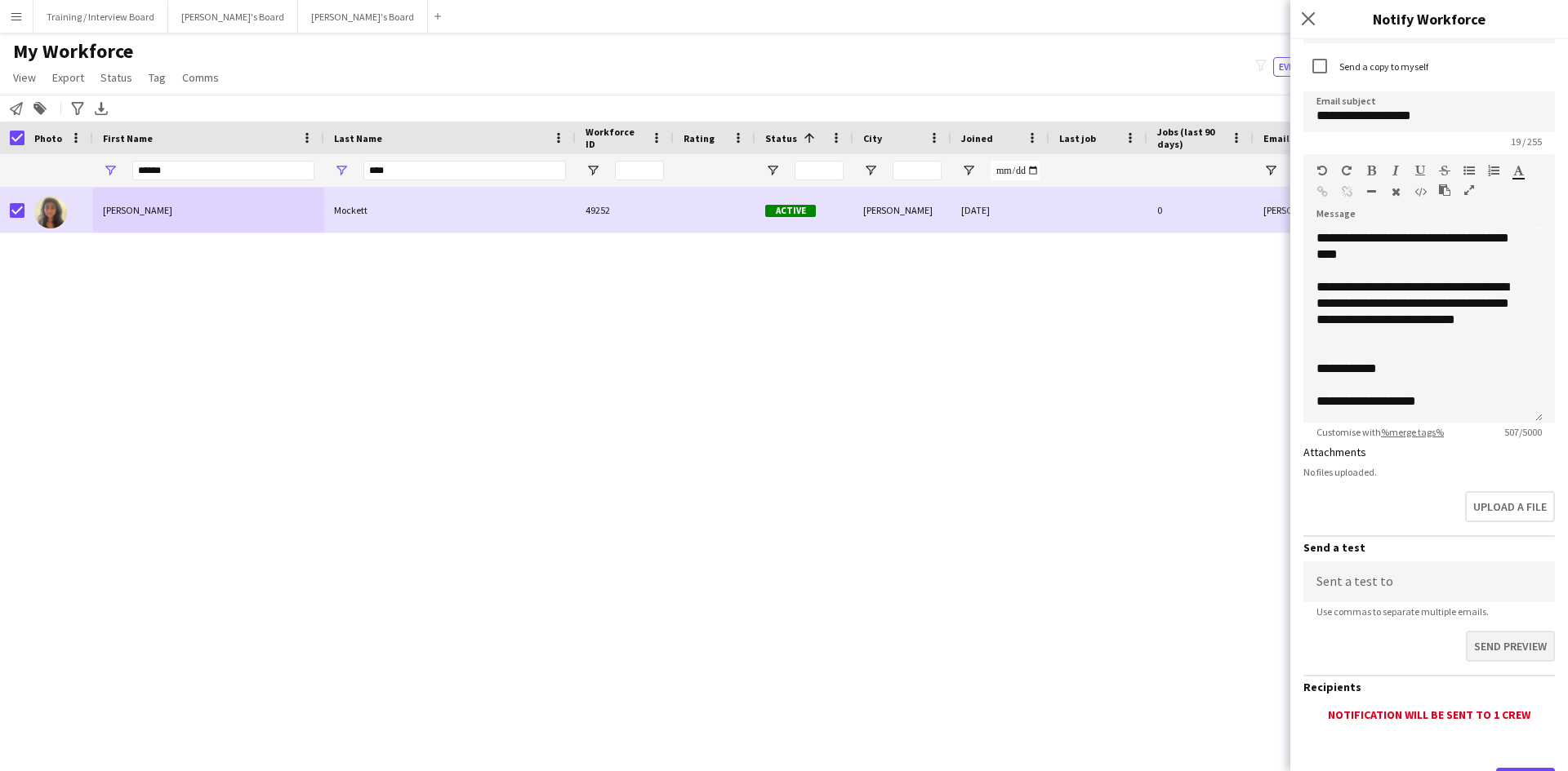
scroll to position [176, 0]
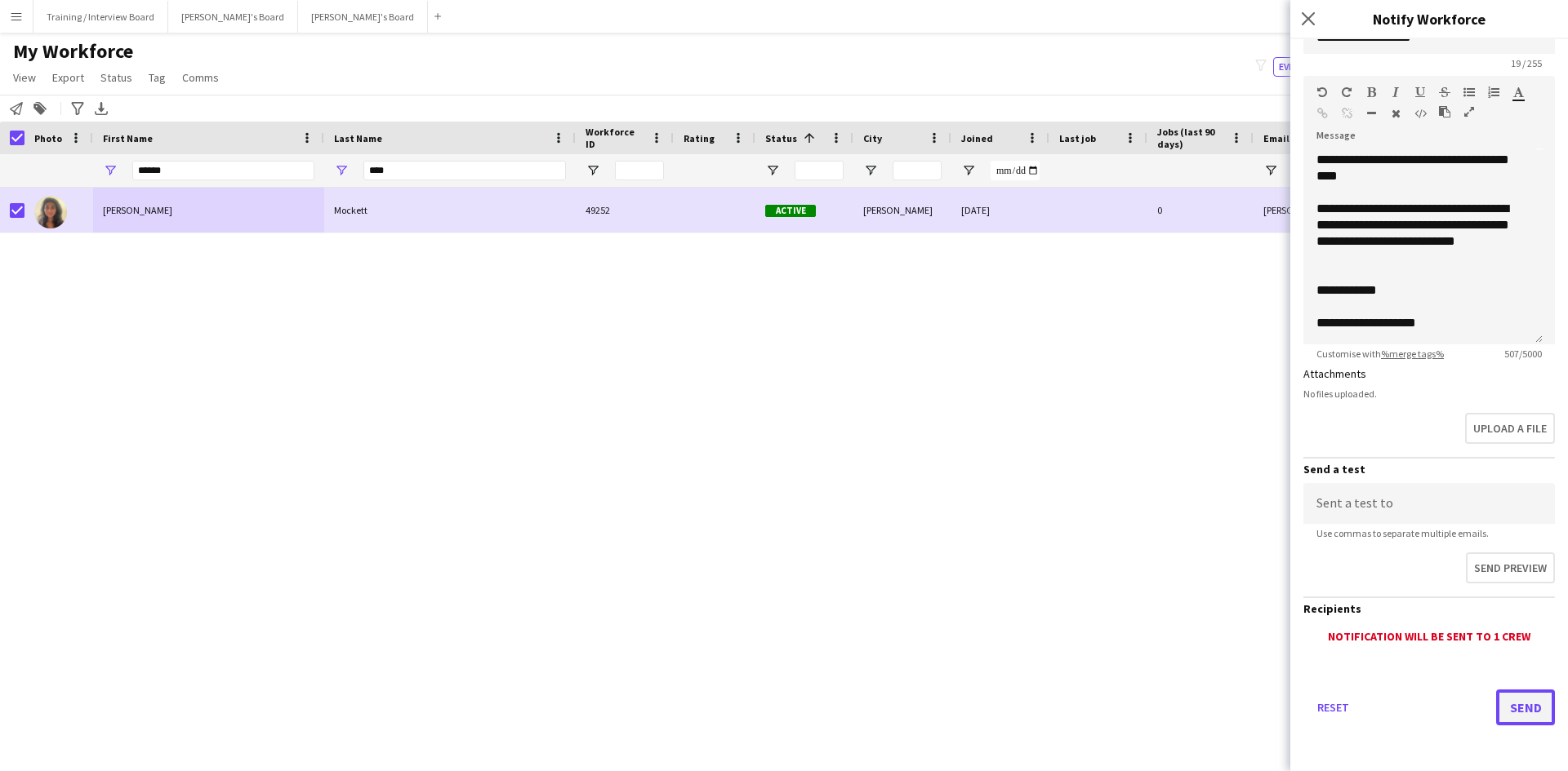
click at [1531, 702] on button "Send" at bounding box center [1525, 707] width 58 height 36
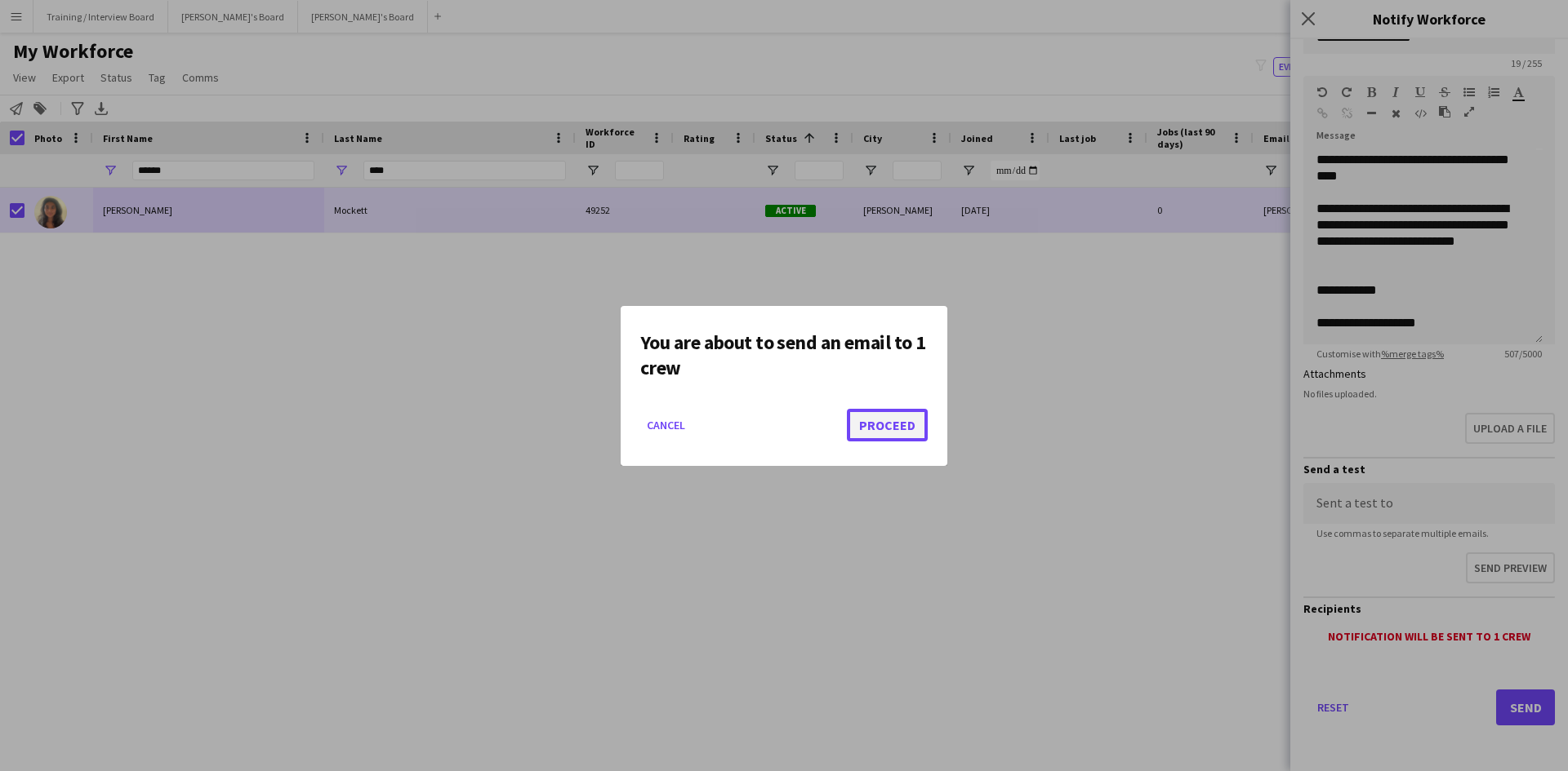
click at [873, 417] on button "Proceed" at bounding box center [887, 426] width 81 height 33
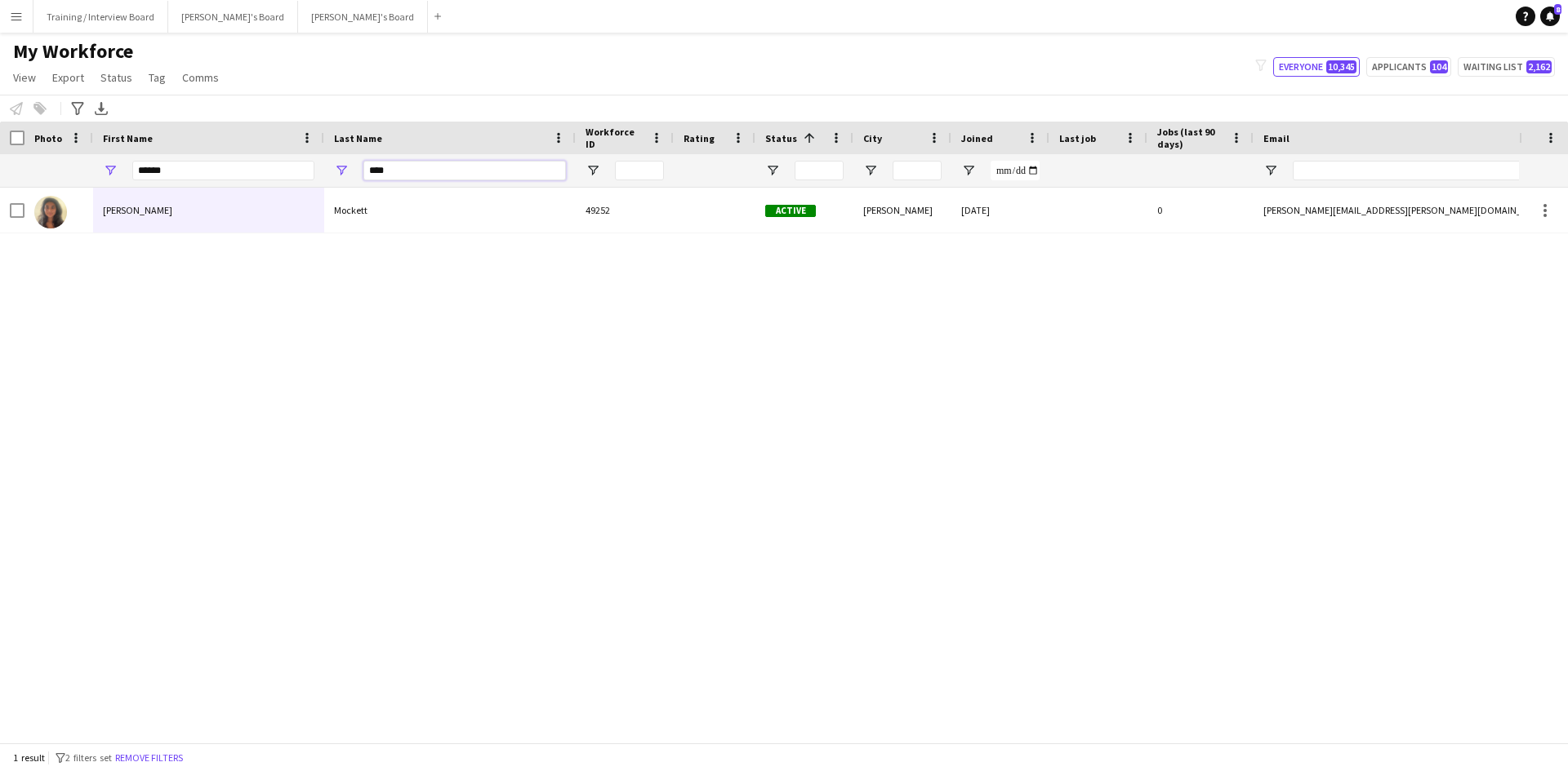
click at [410, 175] on input "****" at bounding box center [465, 170] width 202 height 19
type input "*"
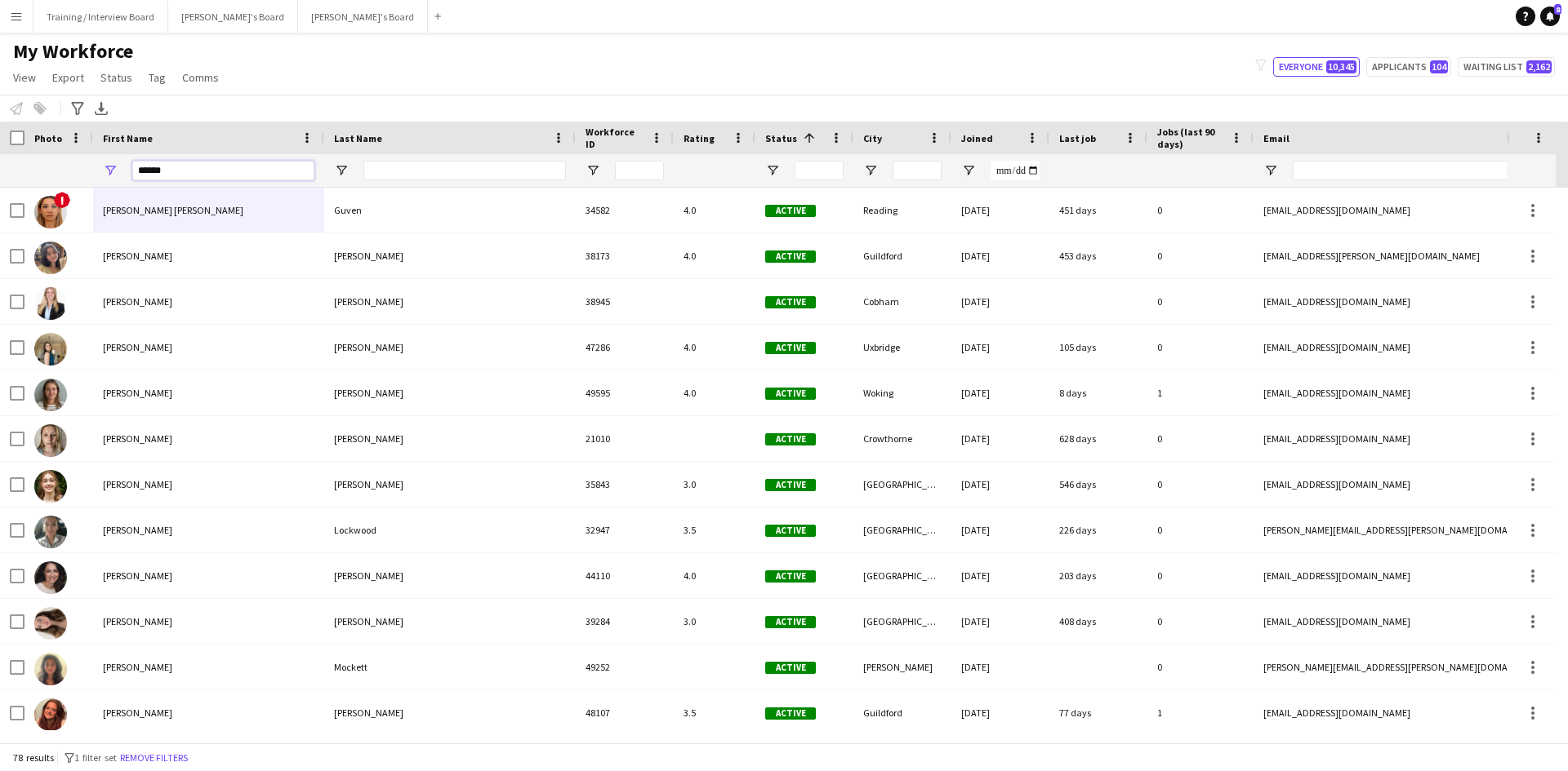
click at [206, 174] on input "******" at bounding box center [223, 170] width 182 height 19
type input "*"
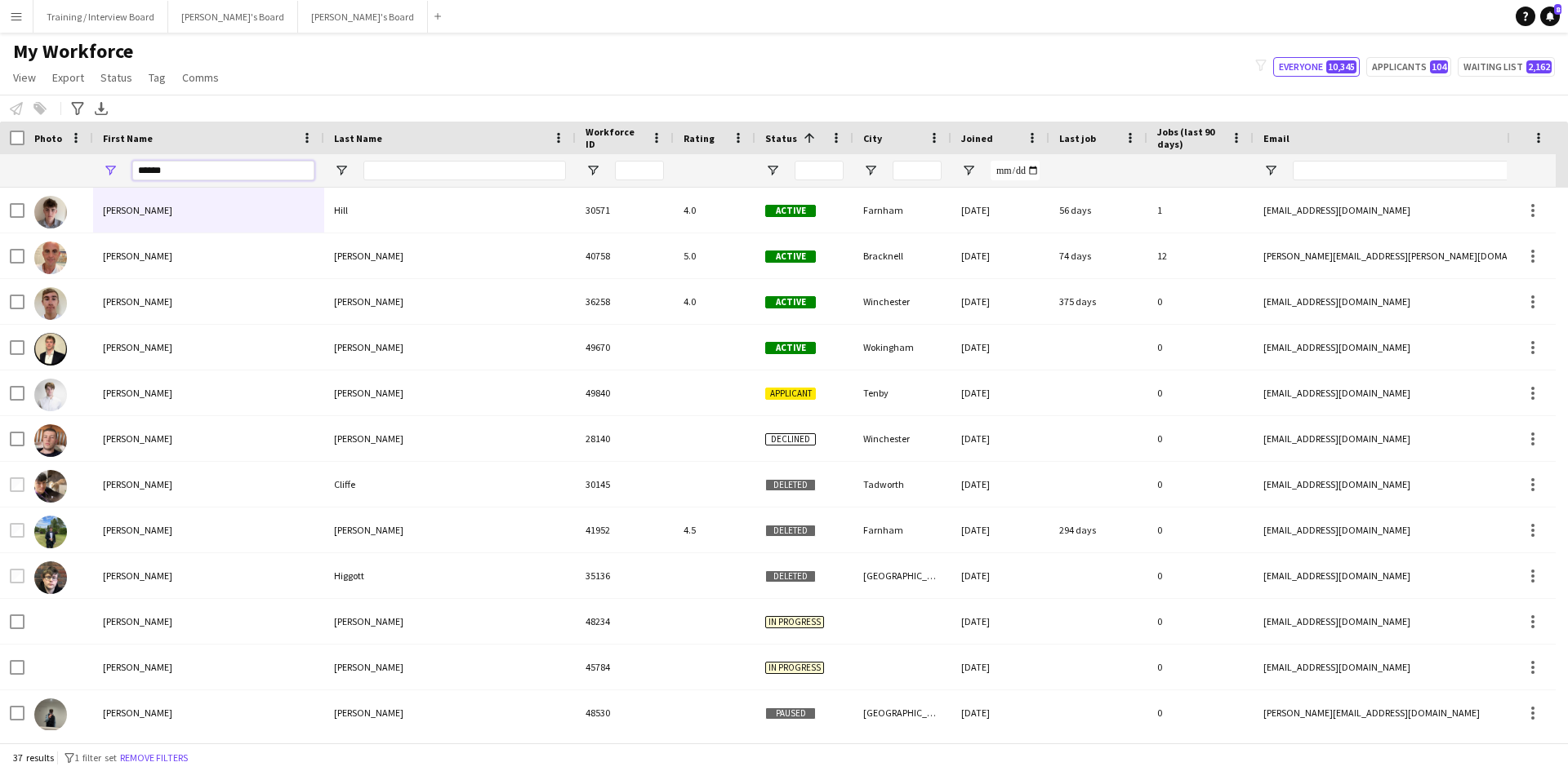
type input "******"
click at [375, 177] on input "Last Name Filter Input" at bounding box center [465, 170] width 202 height 19
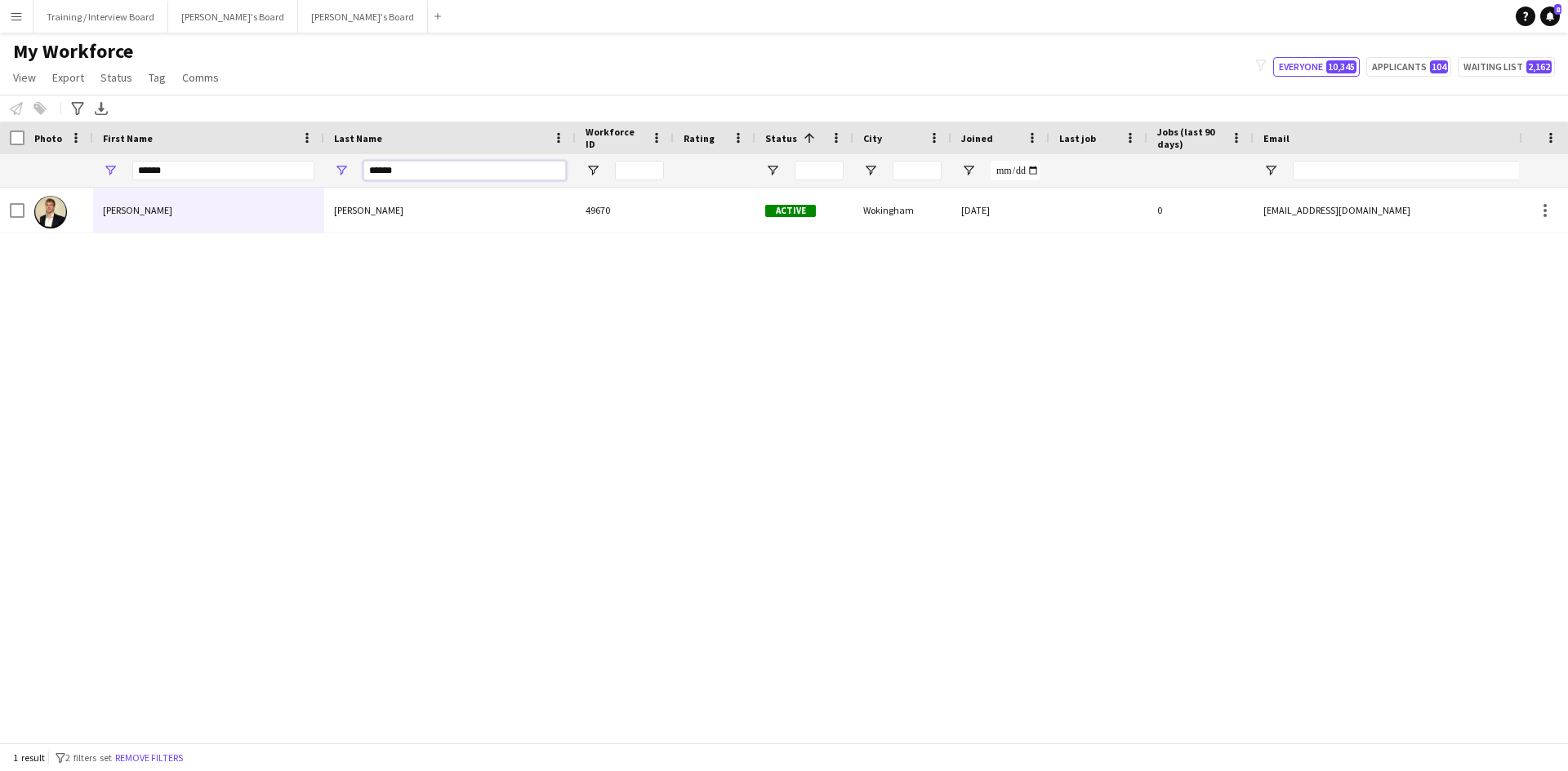
type input "******"
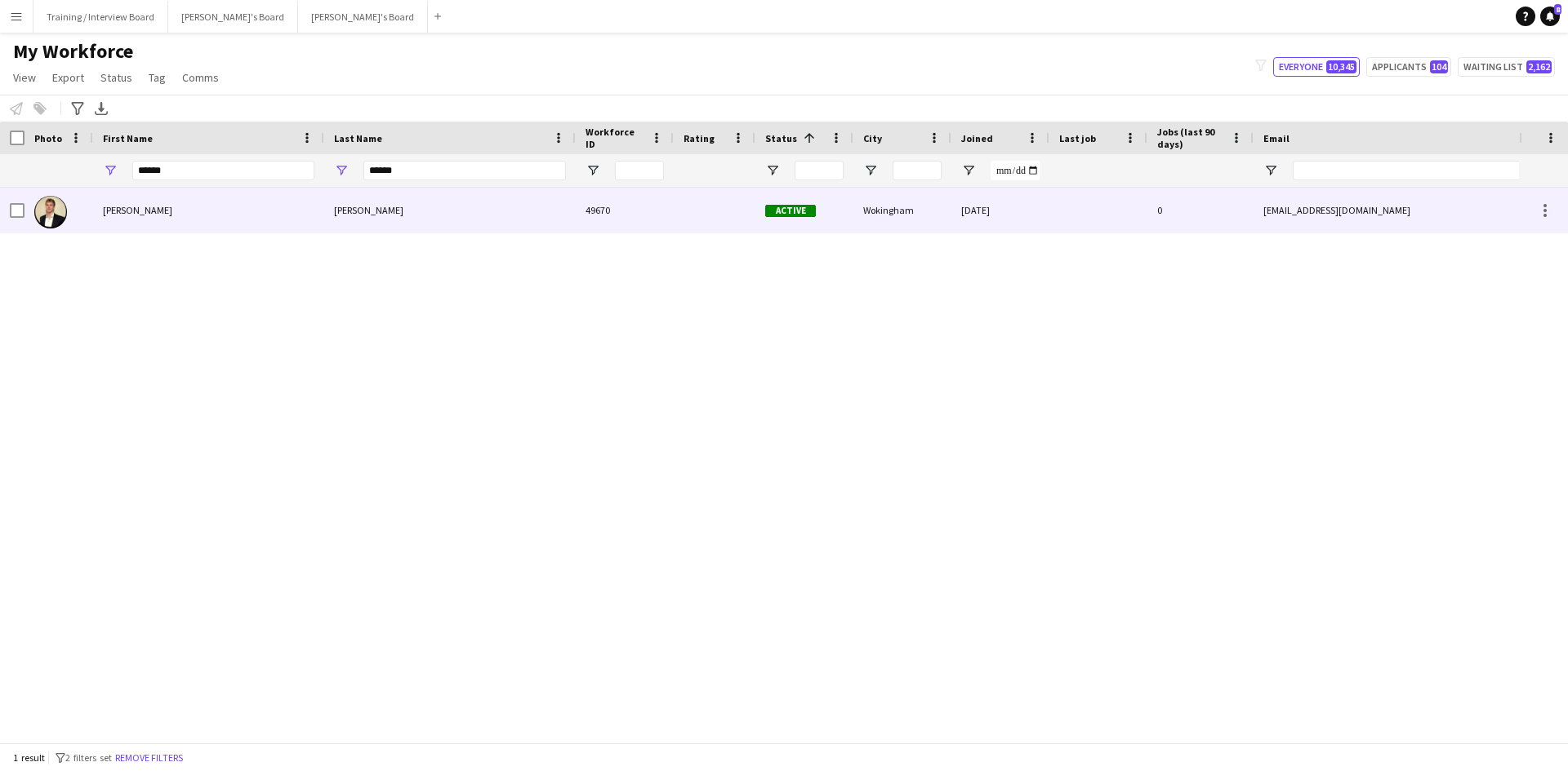
click at [394, 209] on div "[PERSON_NAME]" at bounding box center [449, 210] width 252 height 45
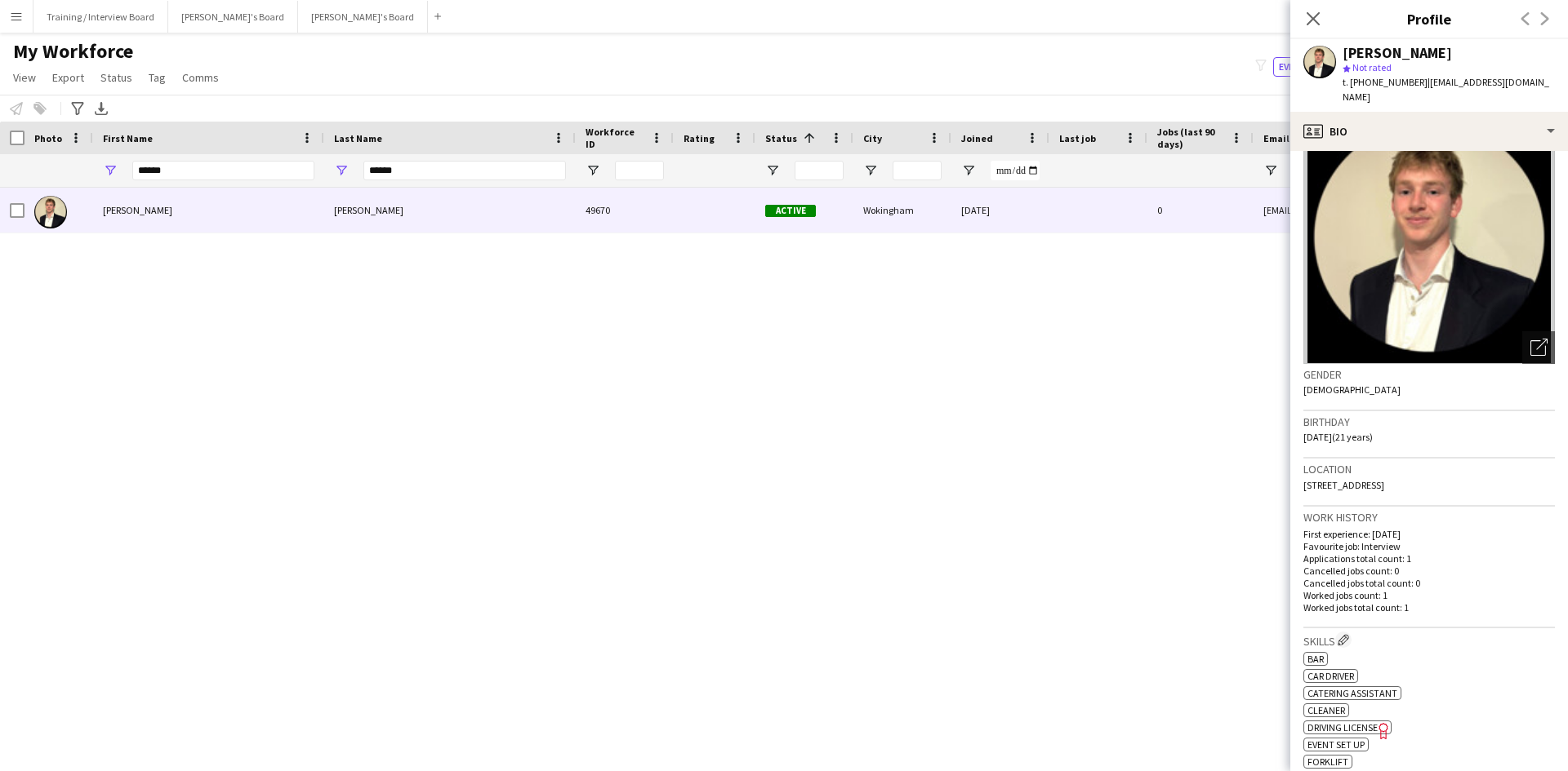
scroll to position [82, 0]
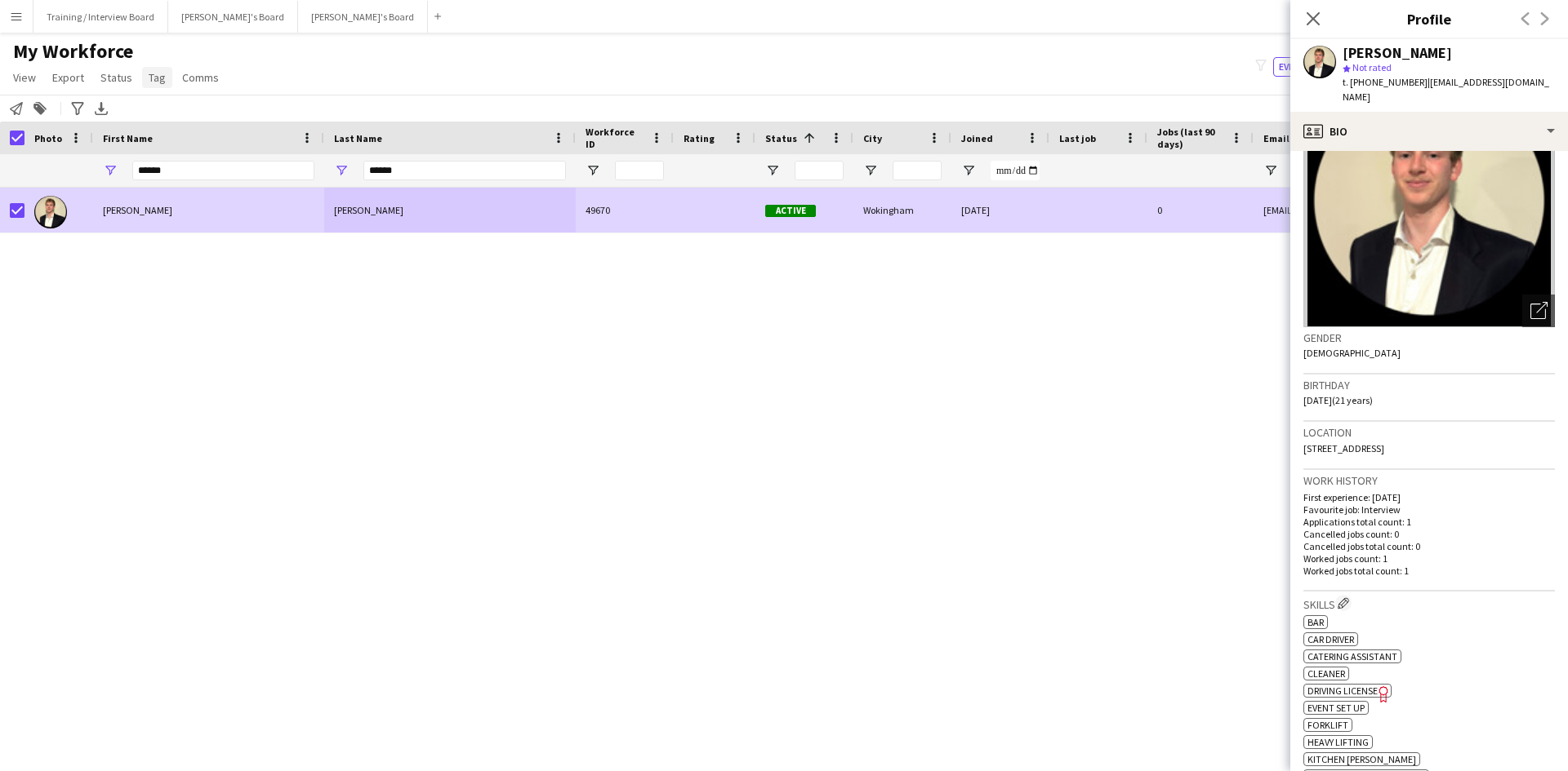
click at [160, 69] on link "Tag" at bounding box center [157, 78] width 30 height 21
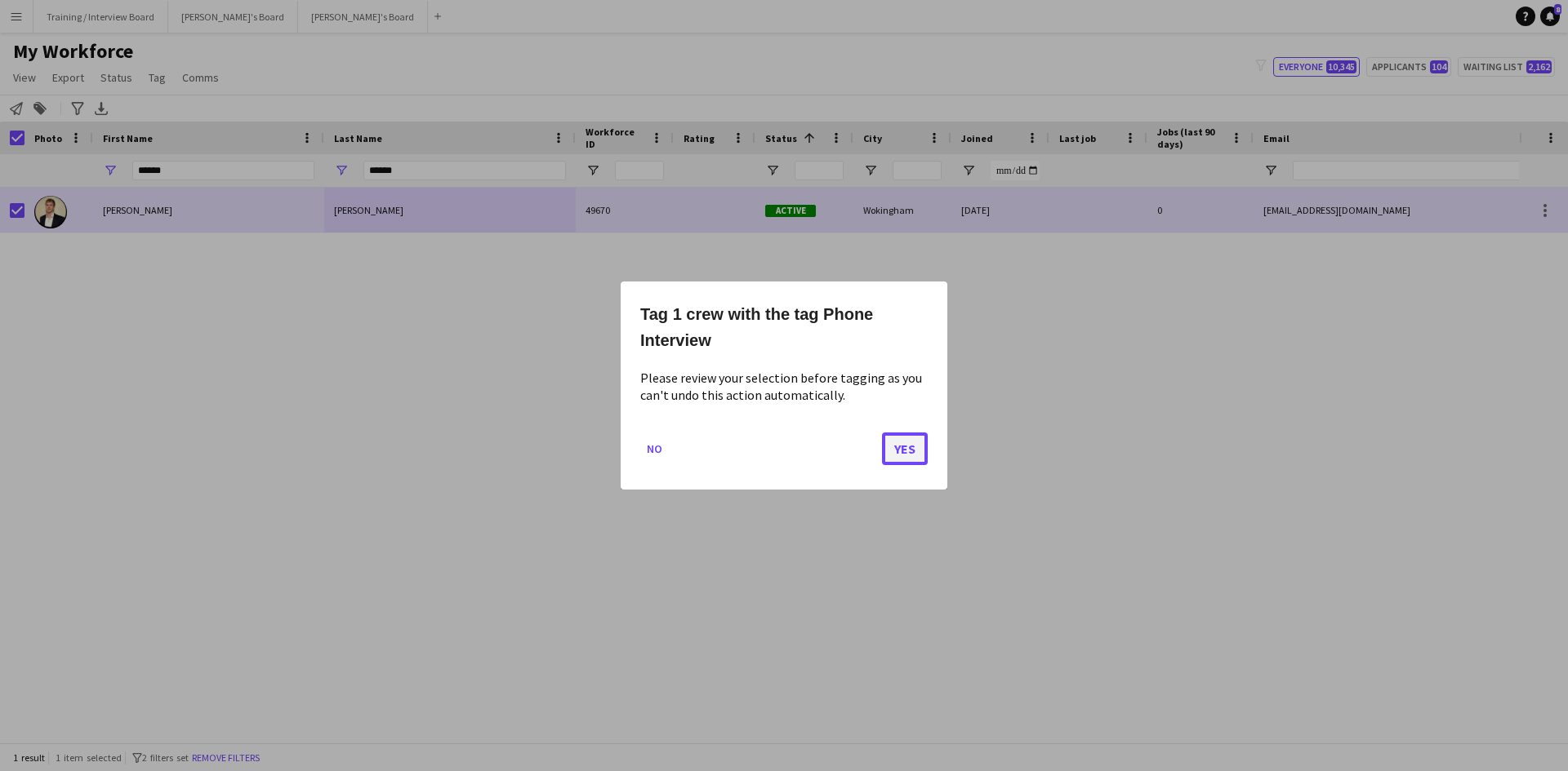
click at [912, 450] on button "Yes" at bounding box center [905, 449] width 46 height 33
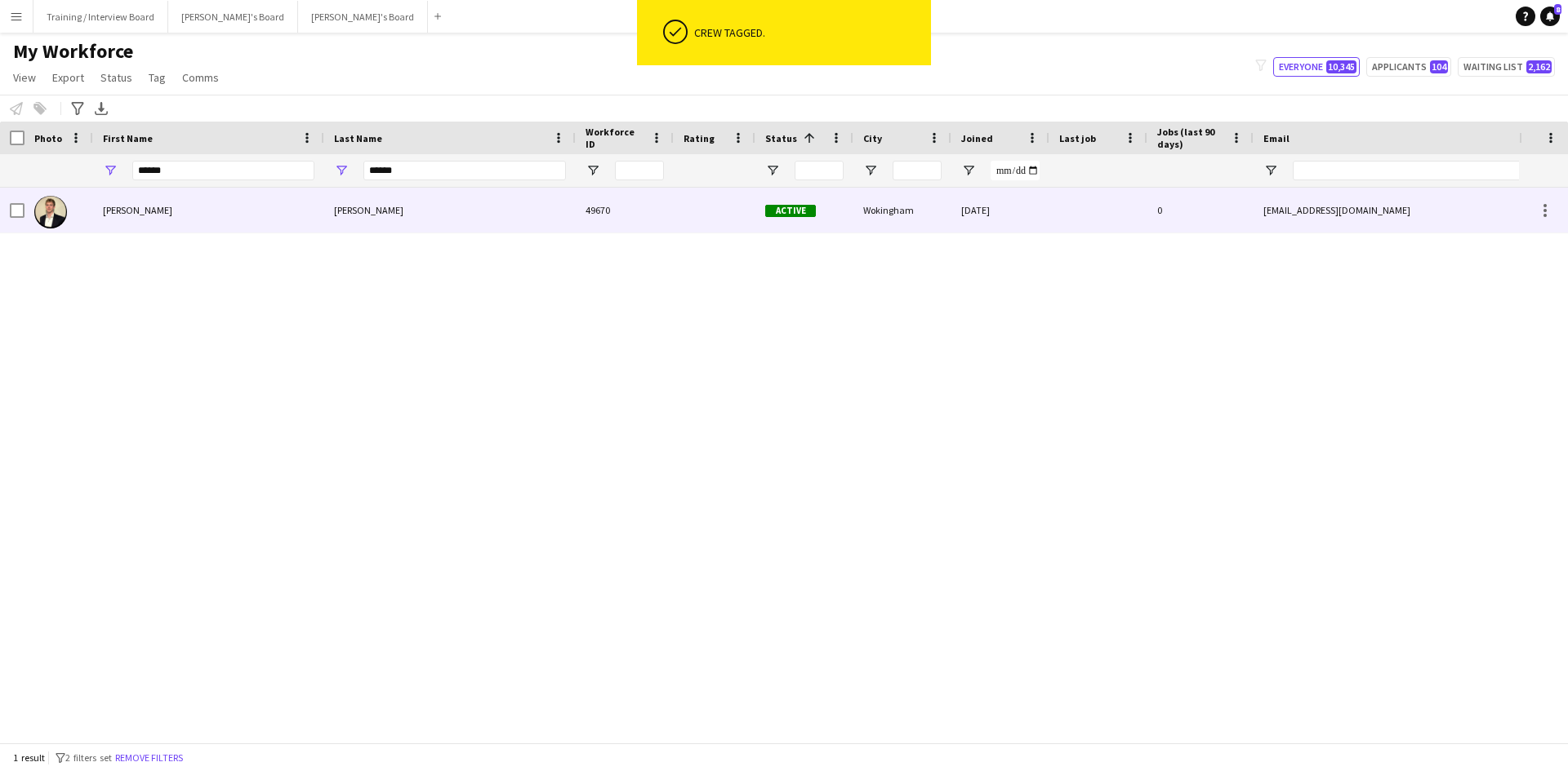
click at [28, 208] on div at bounding box center [58, 210] width 69 height 45
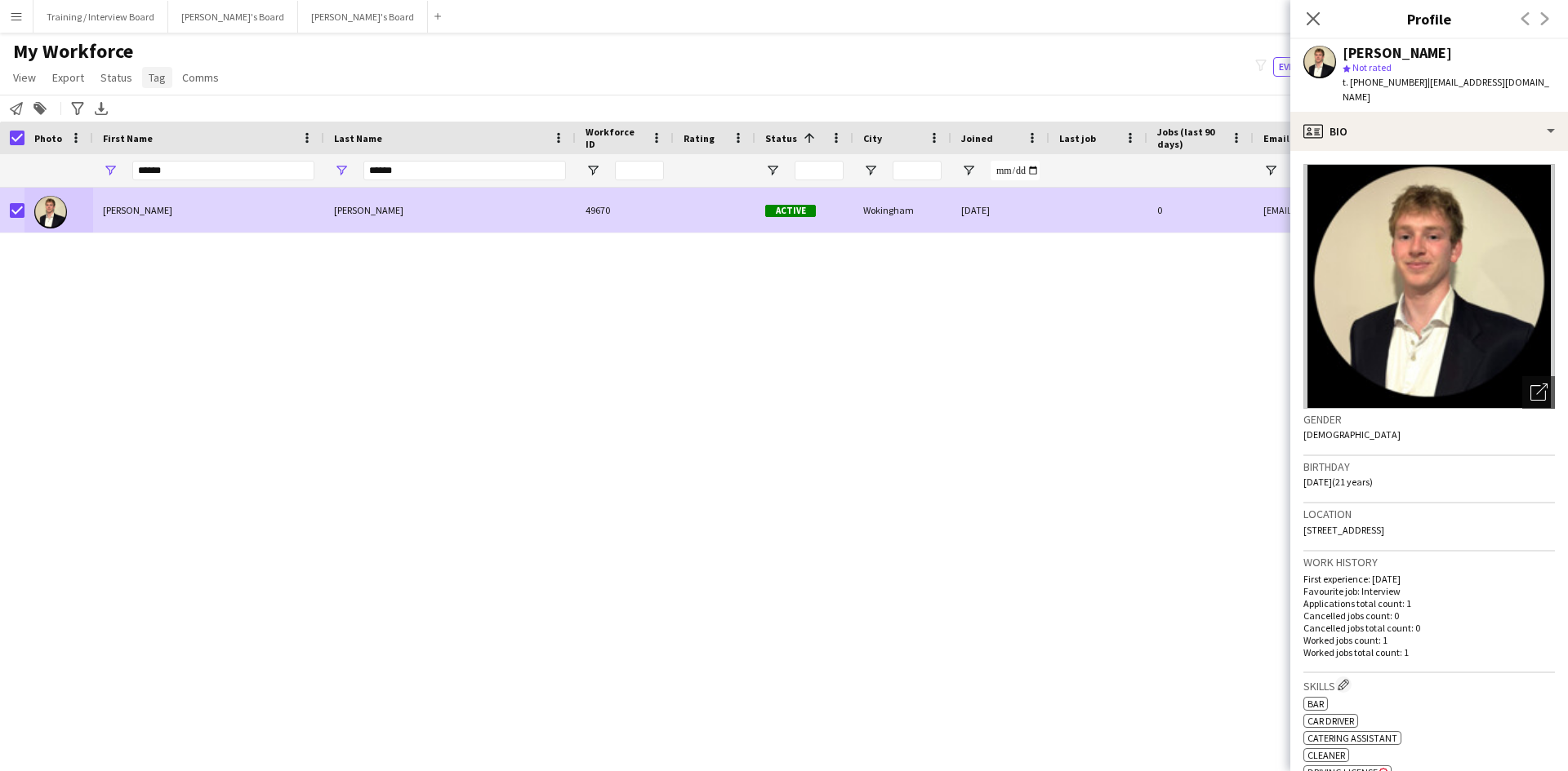
click at [156, 79] on span "Tag" at bounding box center [158, 77] width 18 height 15
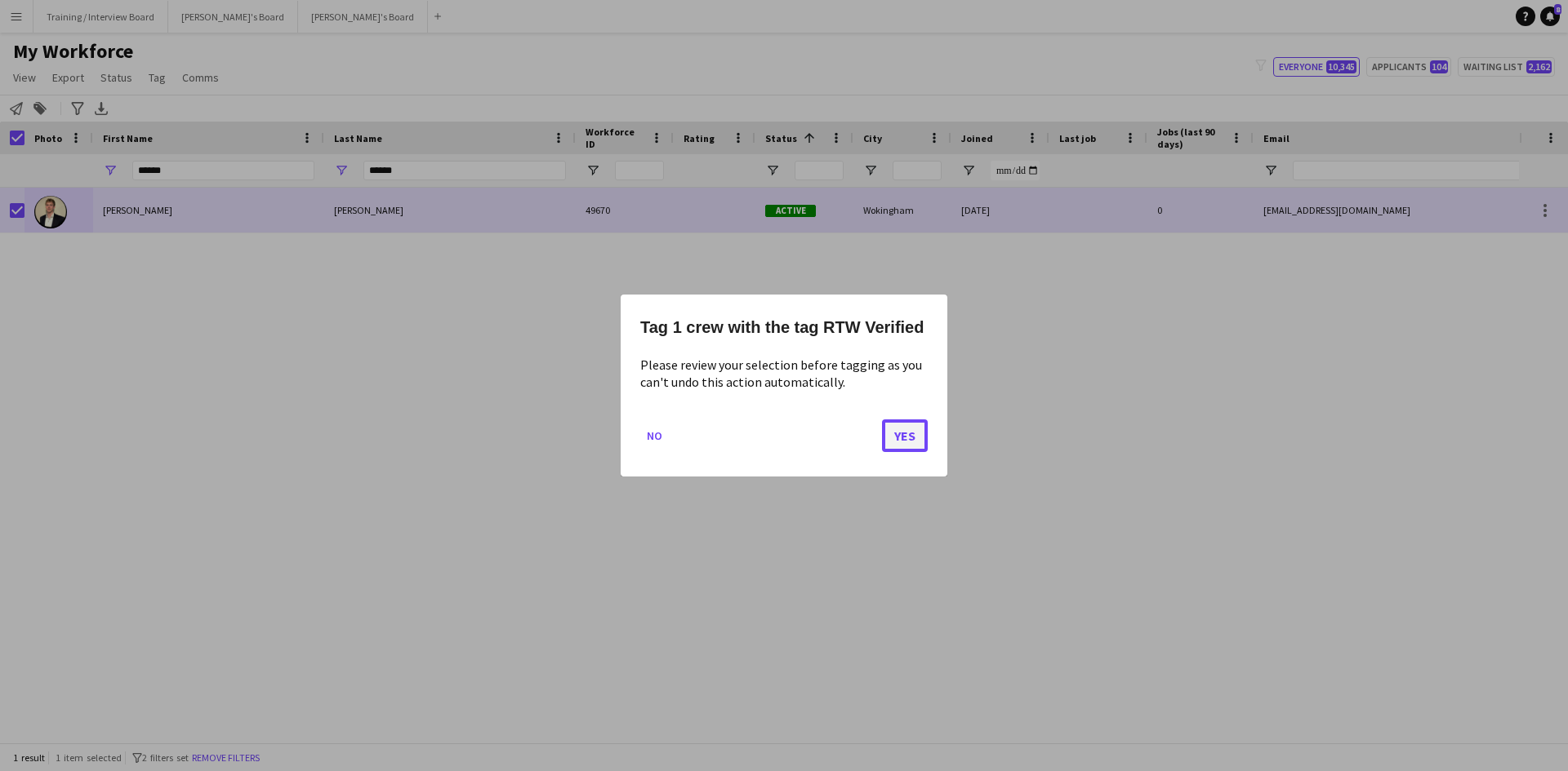
click at [892, 434] on button "Yes" at bounding box center [905, 437] width 46 height 33
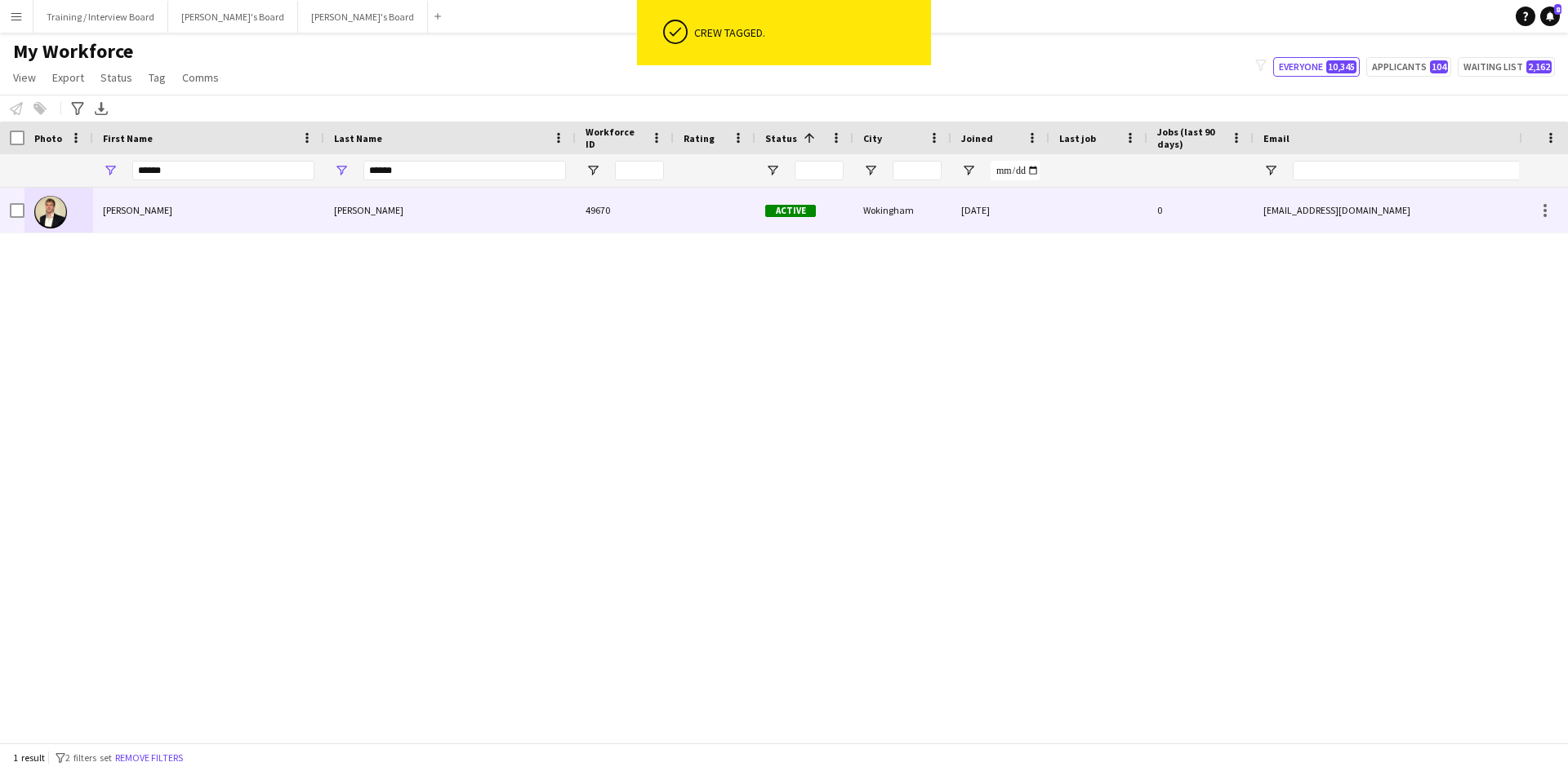
click at [18, 202] on div at bounding box center [17, 210] width 15 height 46
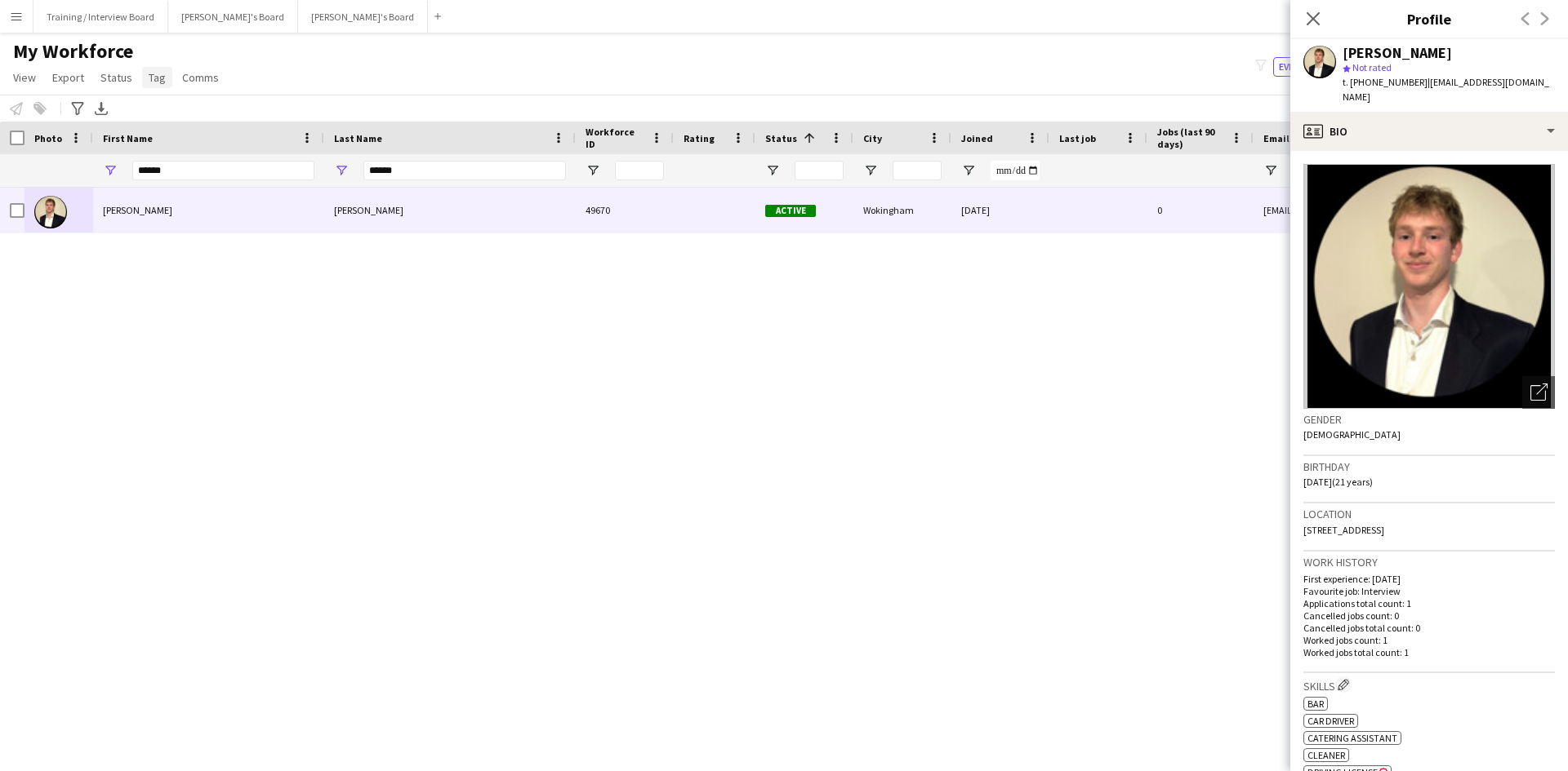
click at [160, 84] on span "Tag" at bounding box center [158, 77] width 18 height 15
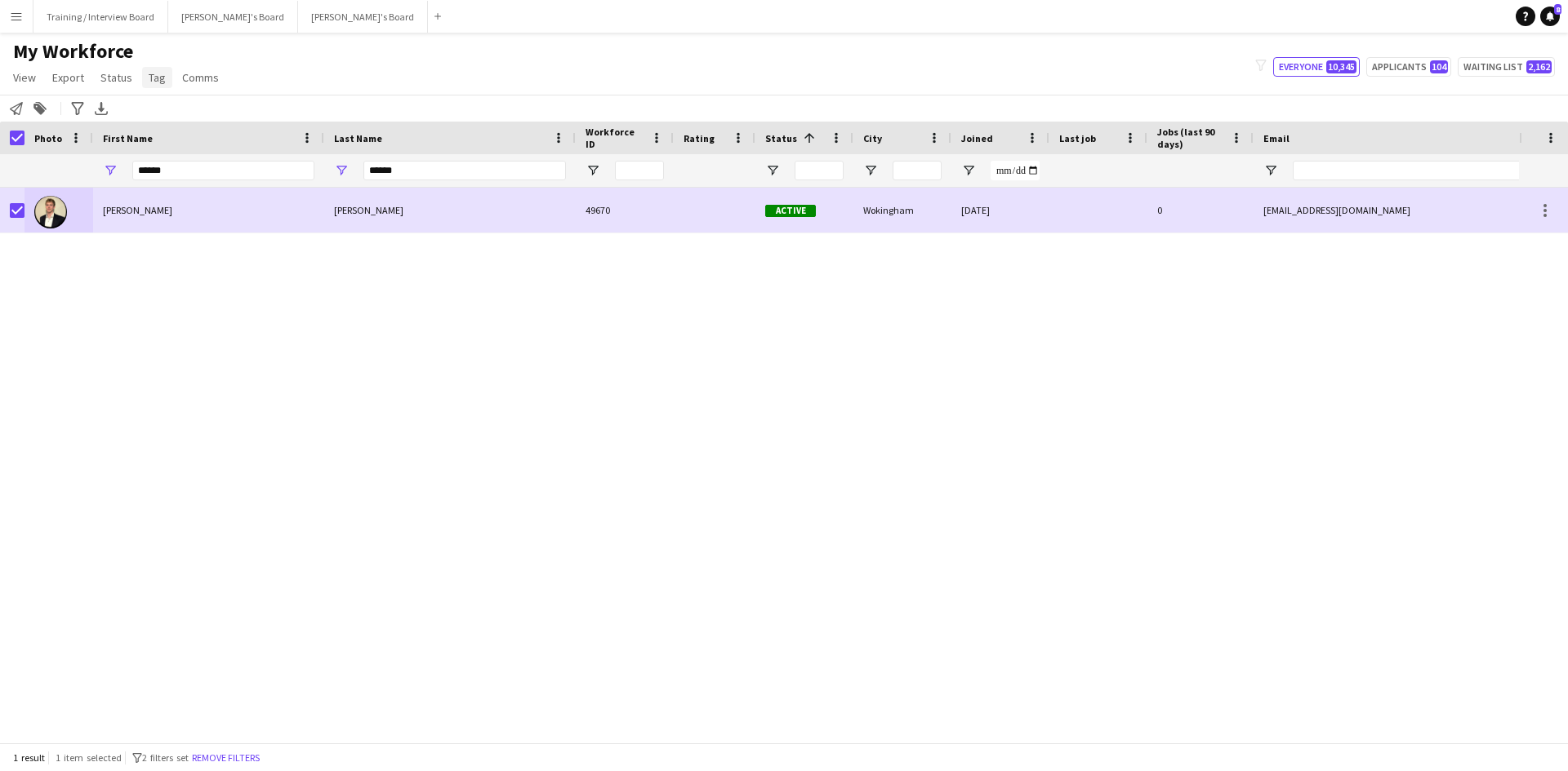
click at [150, 73] on span "Tag" at bounding box center [158, 77] width 18 height 15
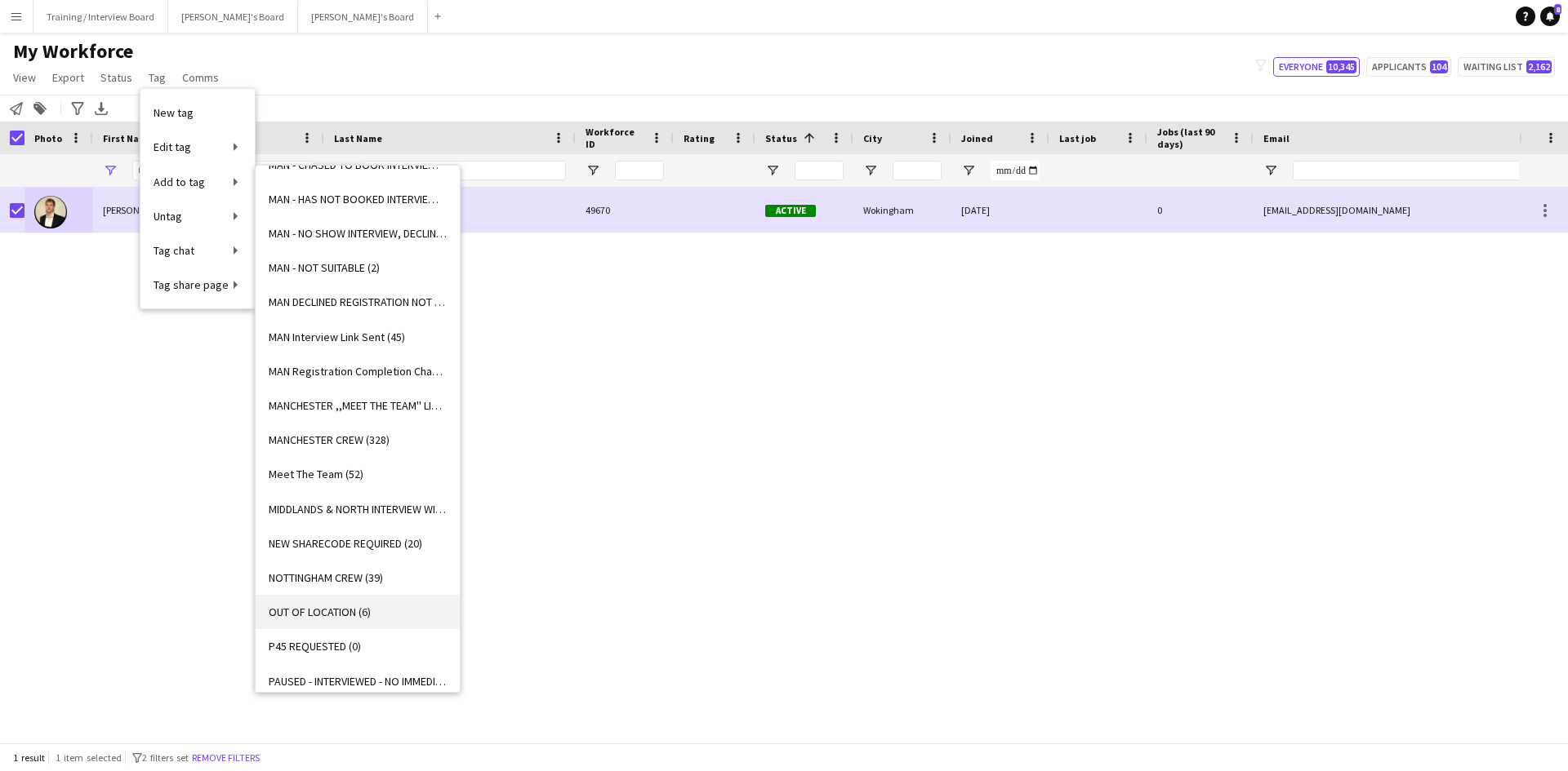
scroll to position [1306, 0]
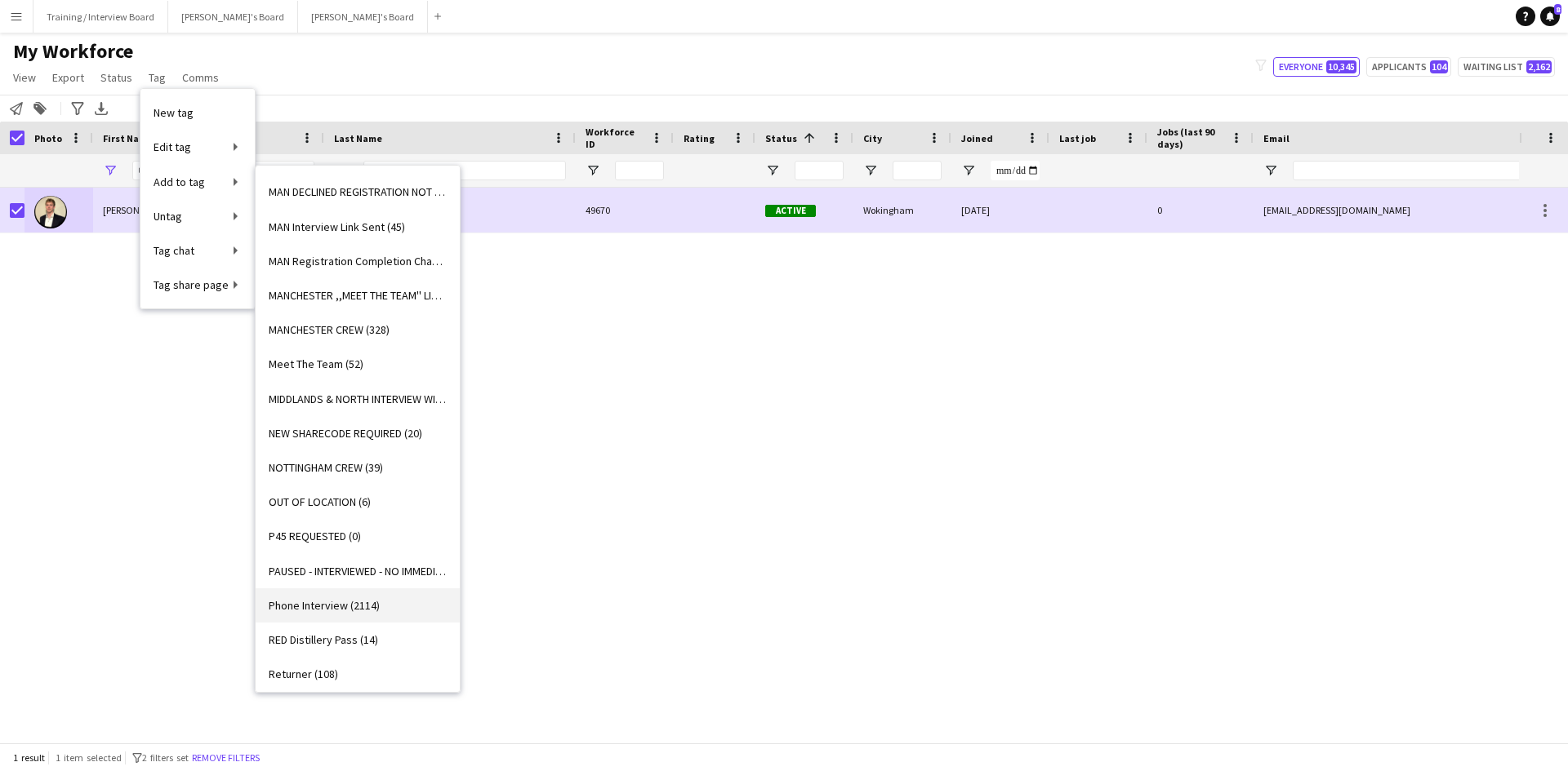
click at [330, 598] on span "Phone Interview (2114)" at bounding box center [324, 605] width 111 height 15
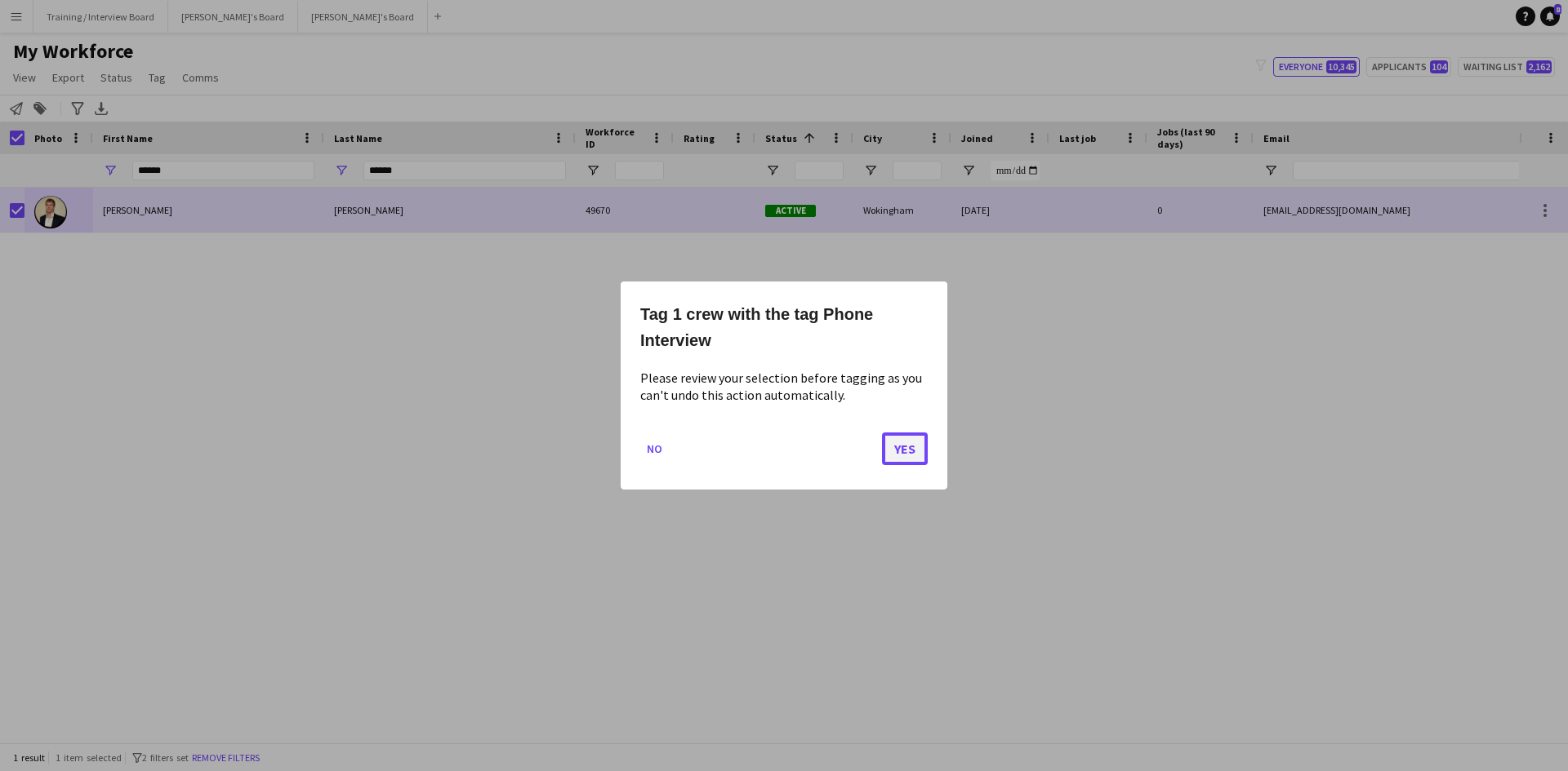
click at [909, 454] on button "Yes" at bounding box center [905, 449] width 46 height 33
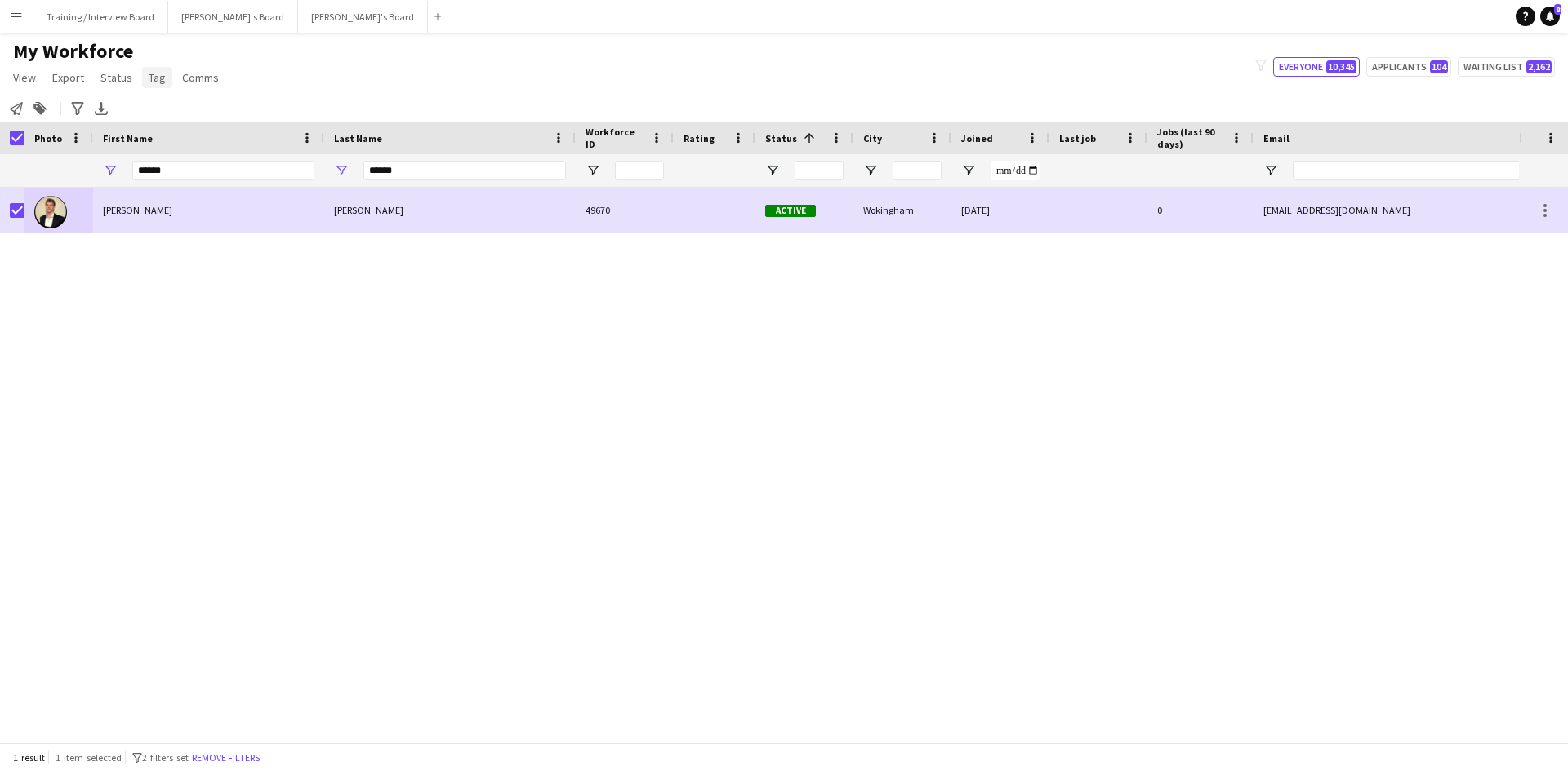
click at [159, 70] on span "Tag" at bounding box center [158, 77] width 18 height 15
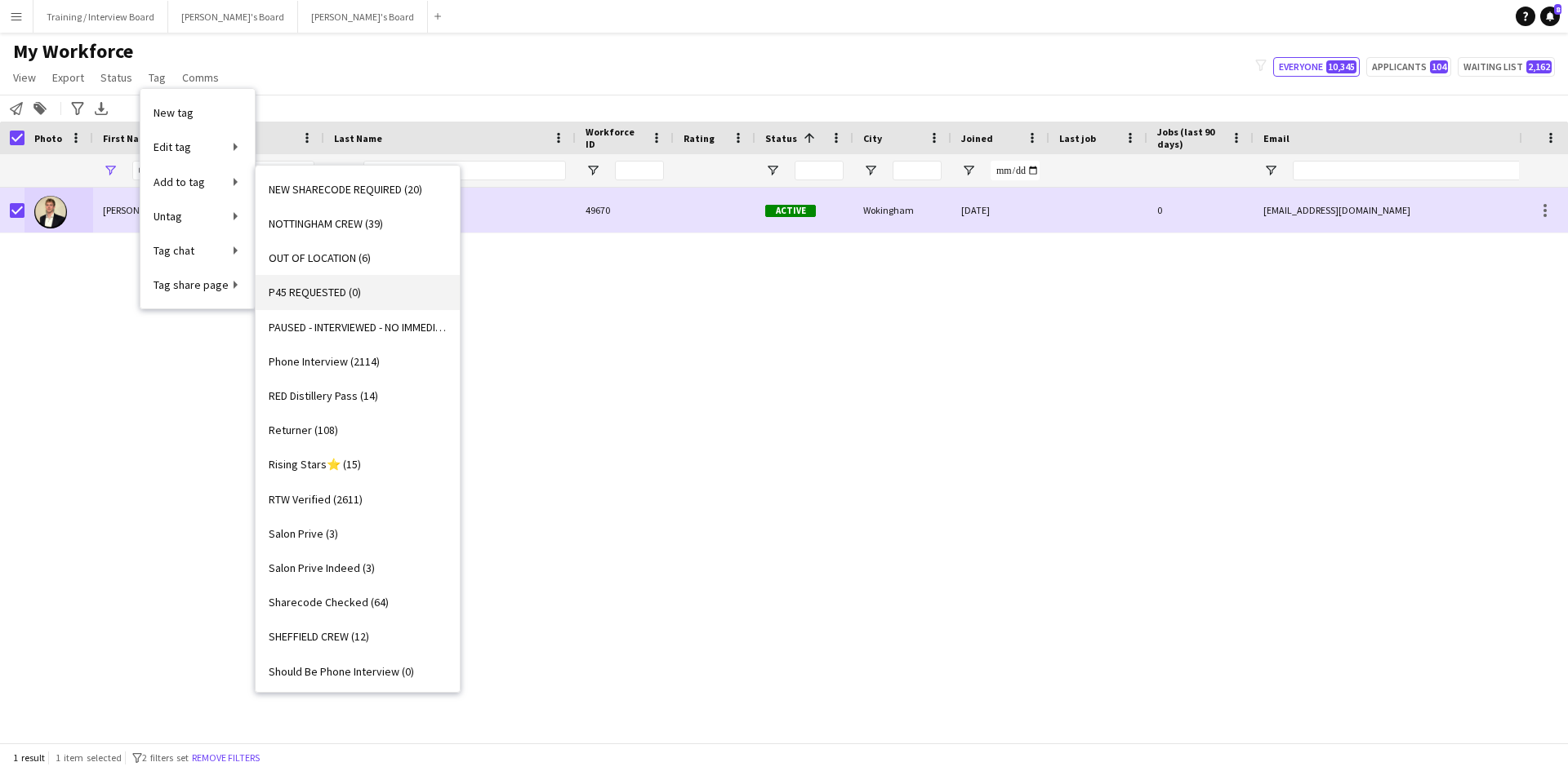
scroll to position [1551, 0]
click at [291, 495] on span "RTW Verified (2611)" at bounding box center [315, 498] width 94 height 15
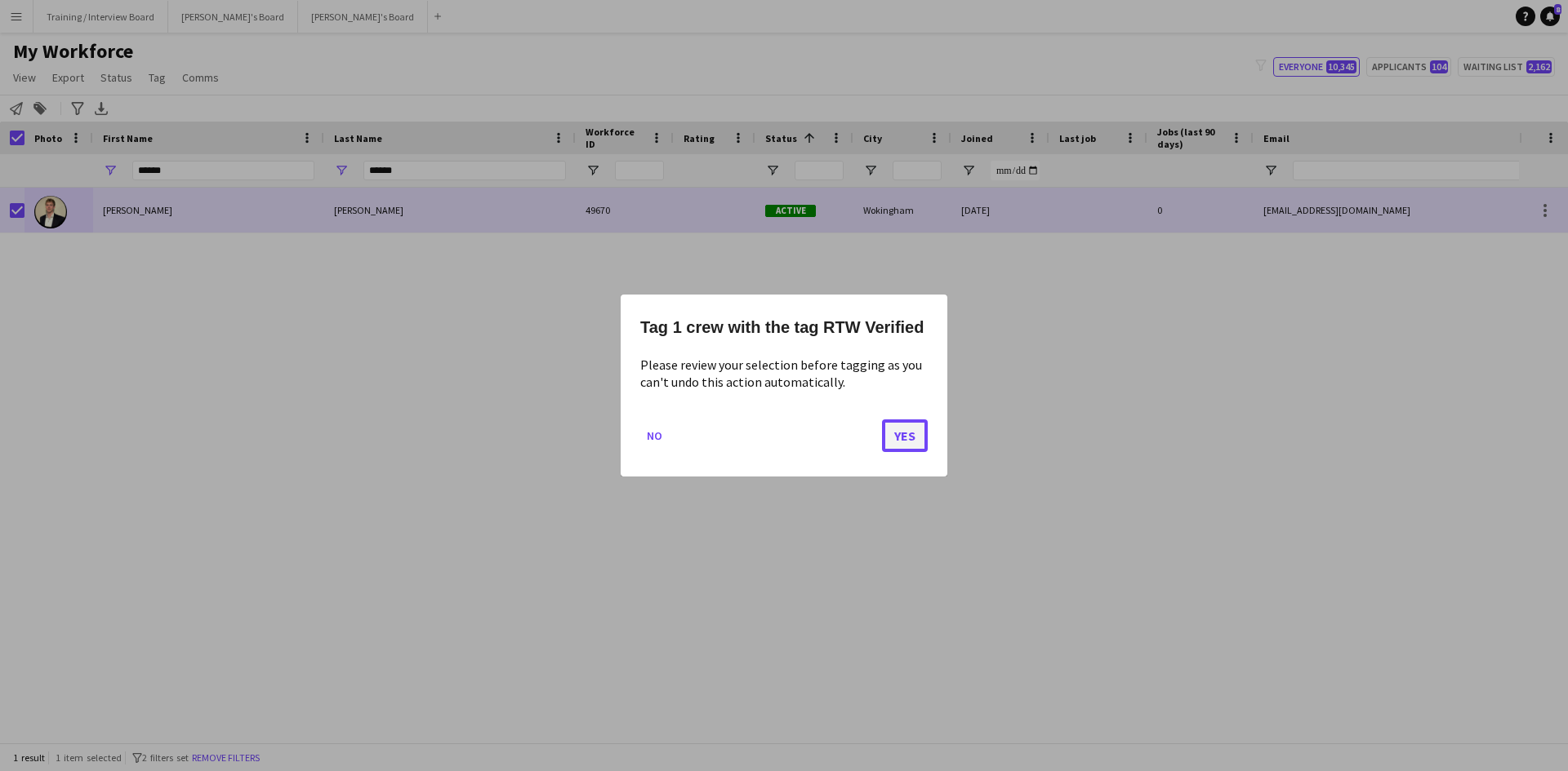
click at [904, 433] on button "Yes" at bounding box center [905, 437] width 46 height 33
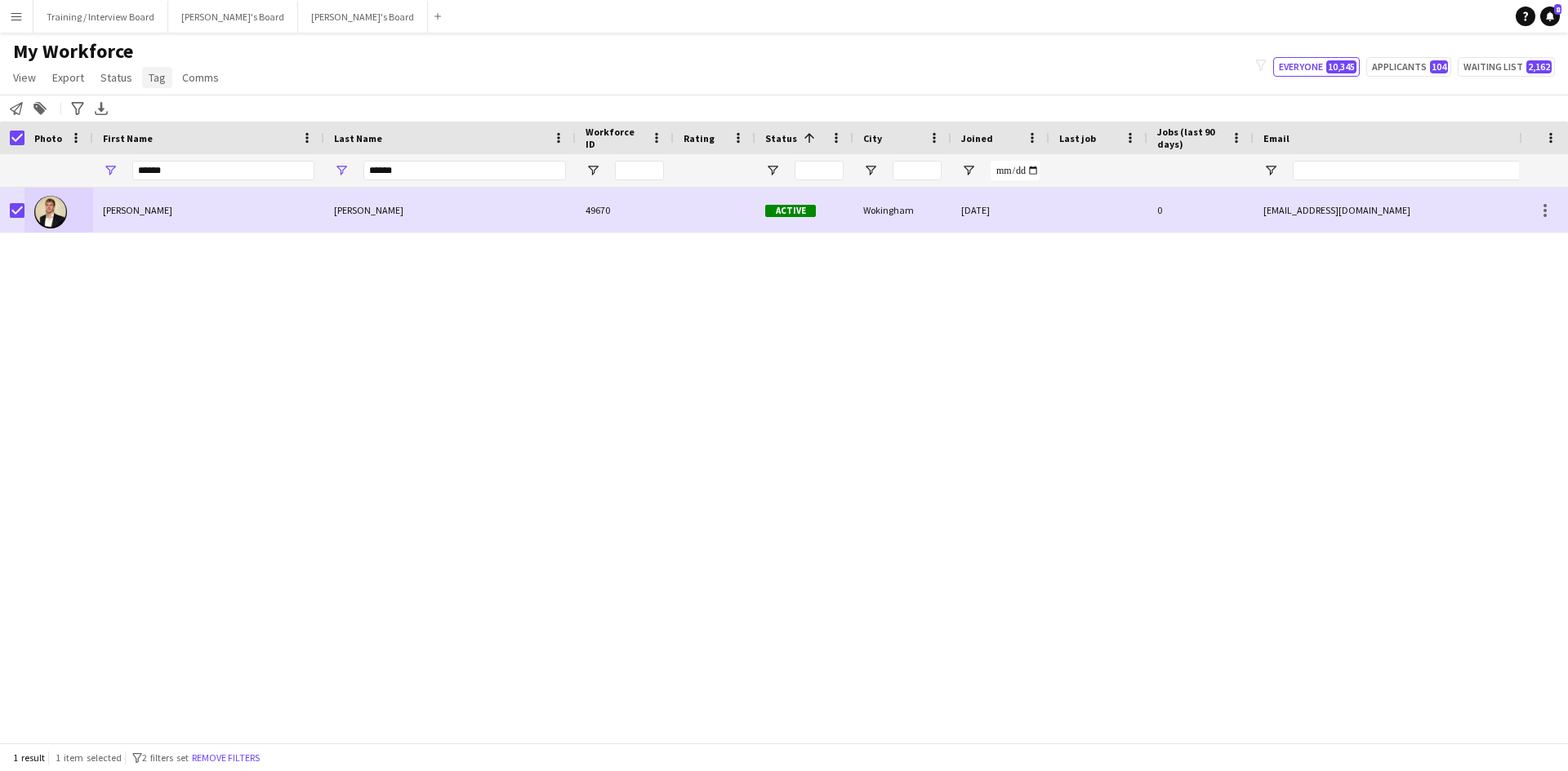
click at [159, 76] on span "Tag" at bounding box center [158, 77] width 18 height 15
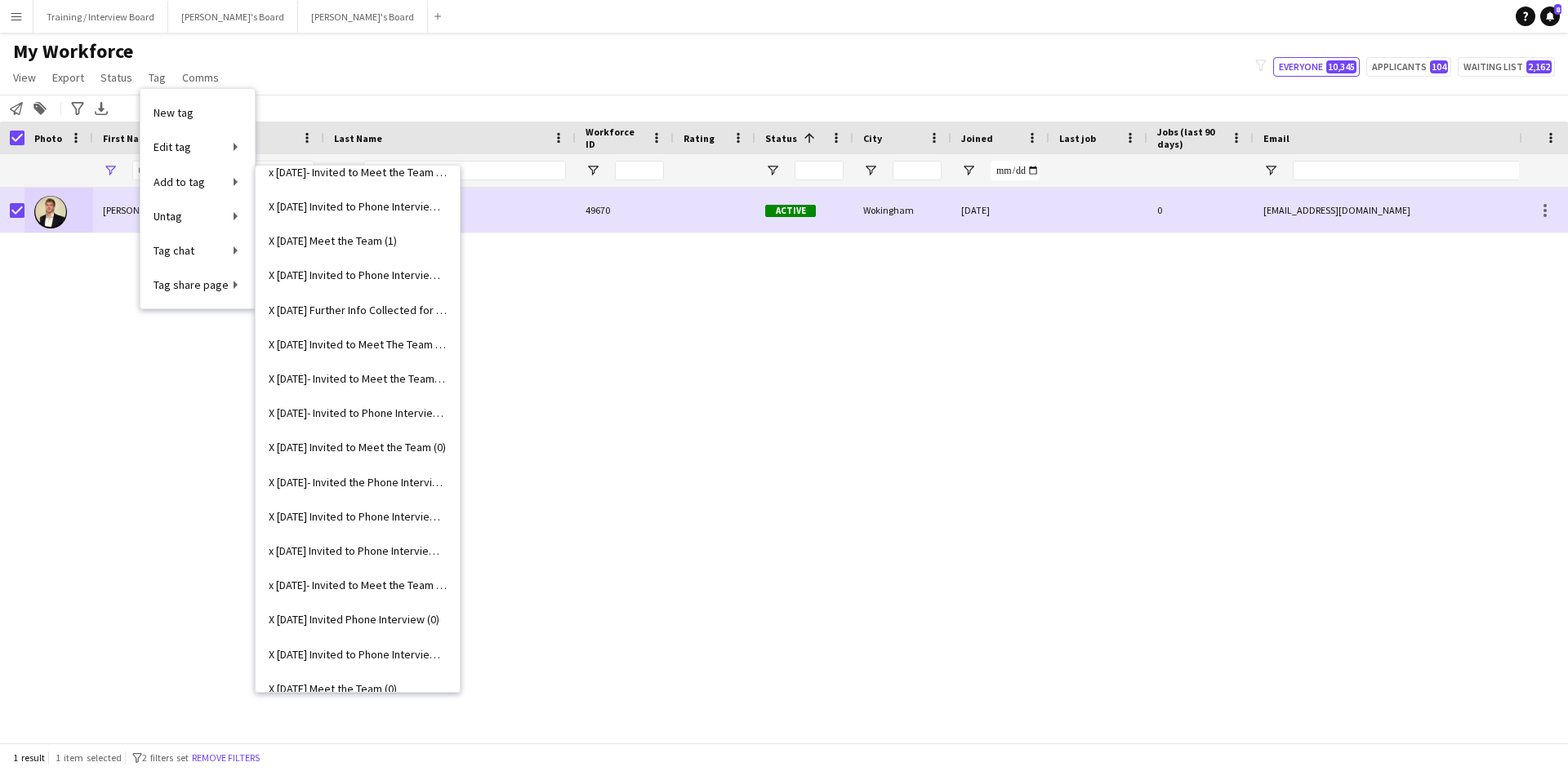
scroll to position [2449, 0]
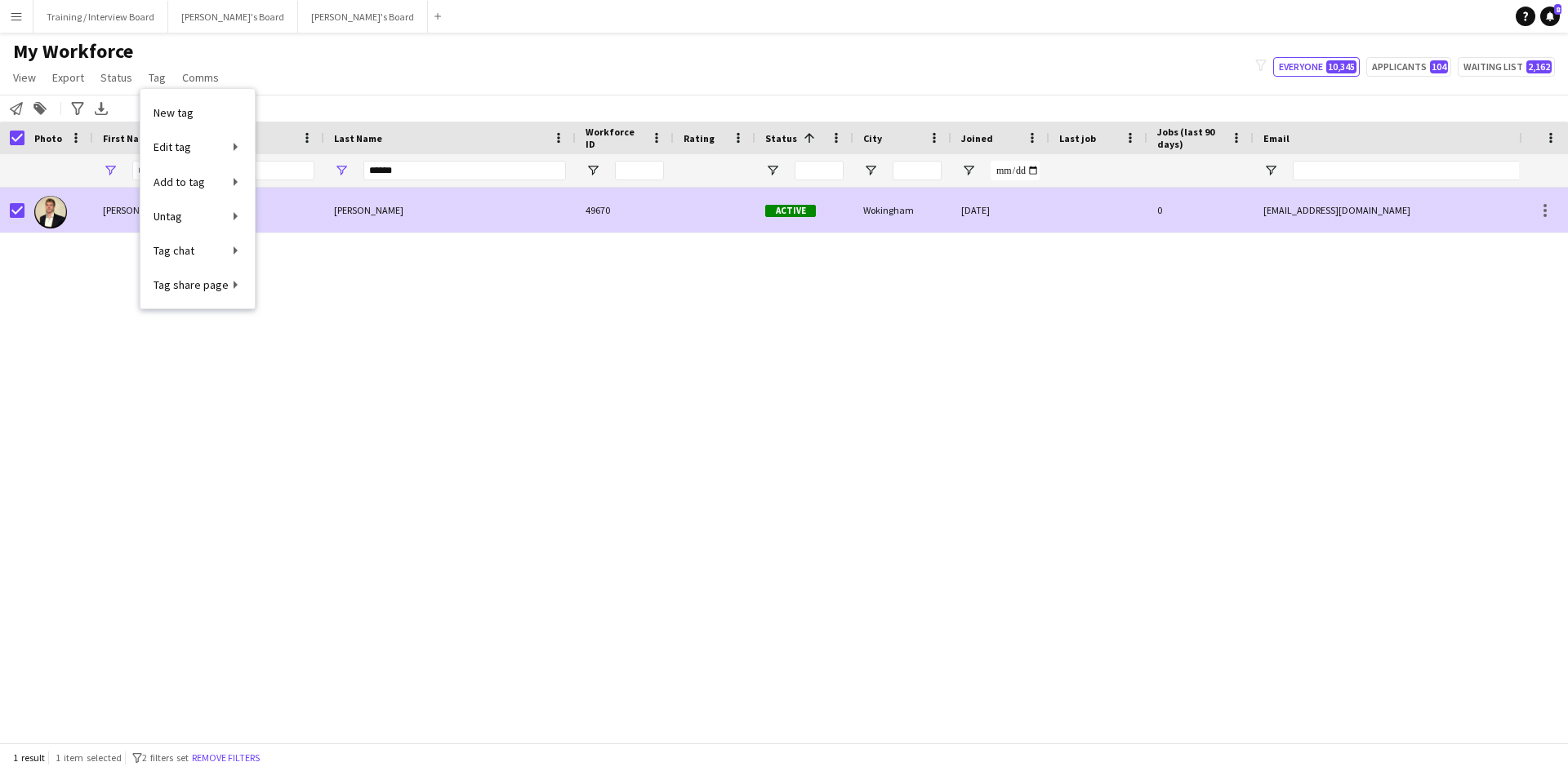
click at [432, 218] on div "[PERSON_NAME]" at bounding box center [449, 210] width 252 height 45
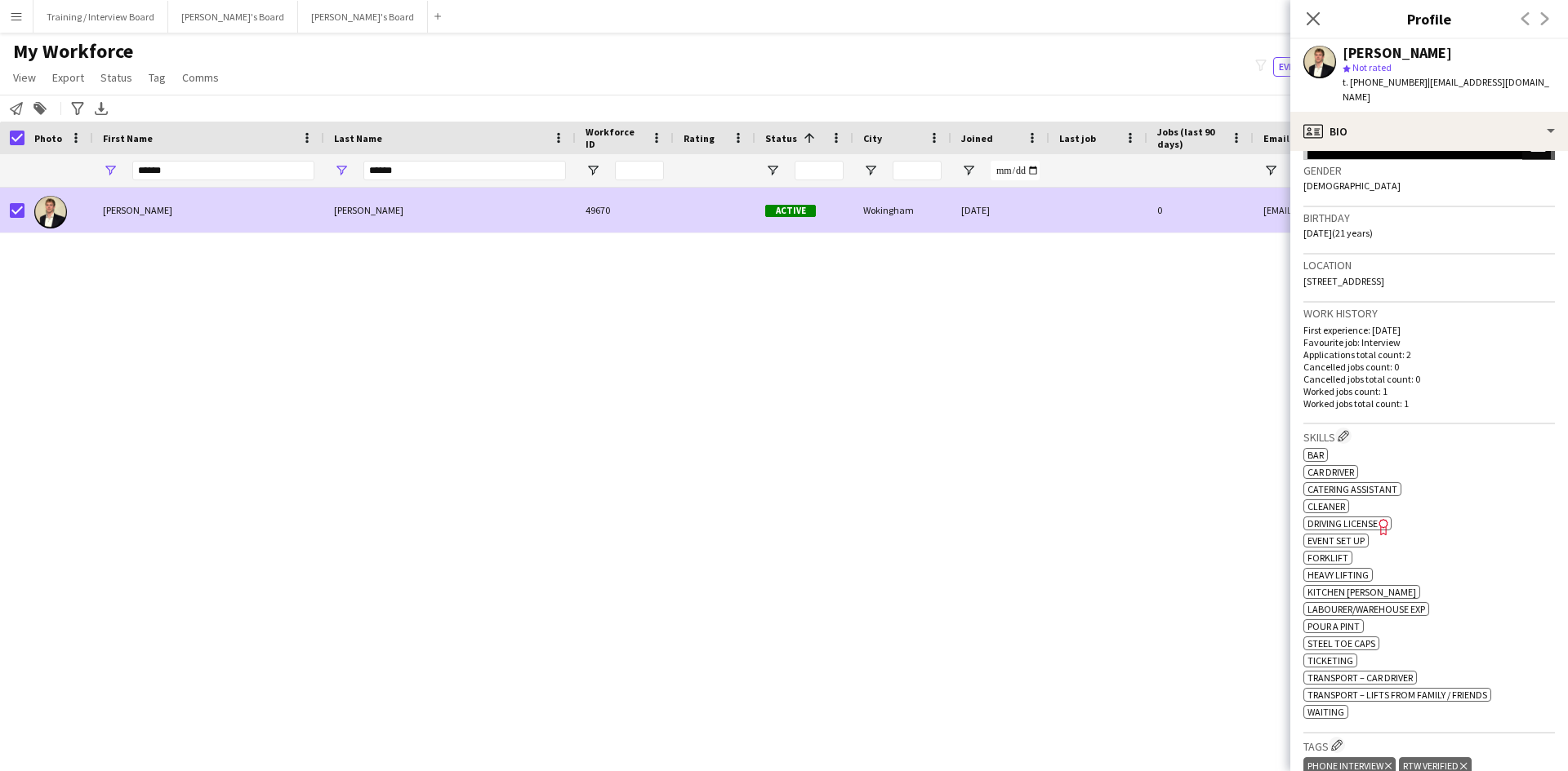
scroll to position [327, 0]
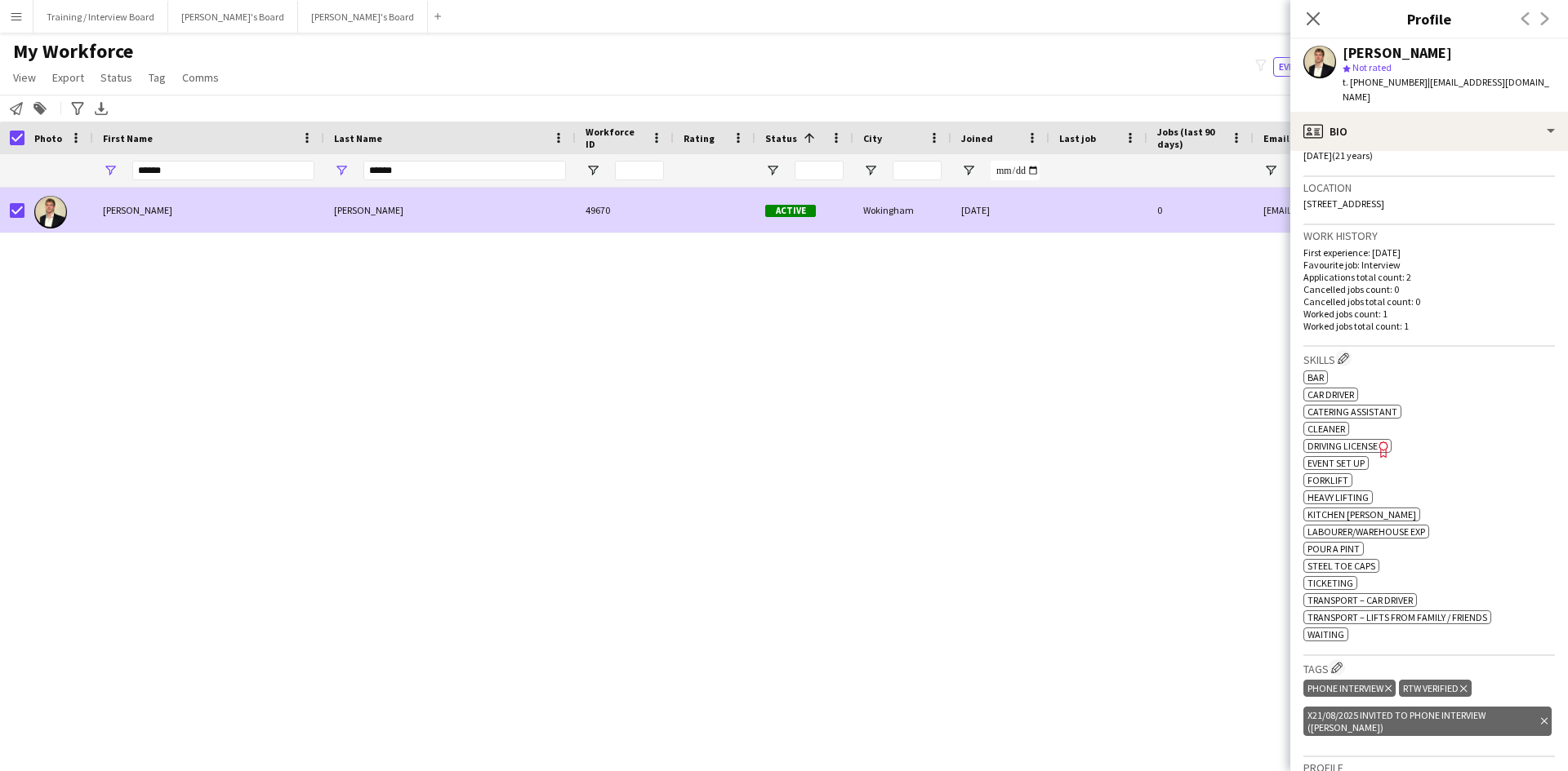
click at [1541, 717] on icon "Delete tag" at bounding box center [1544, 721] width 7 height 10
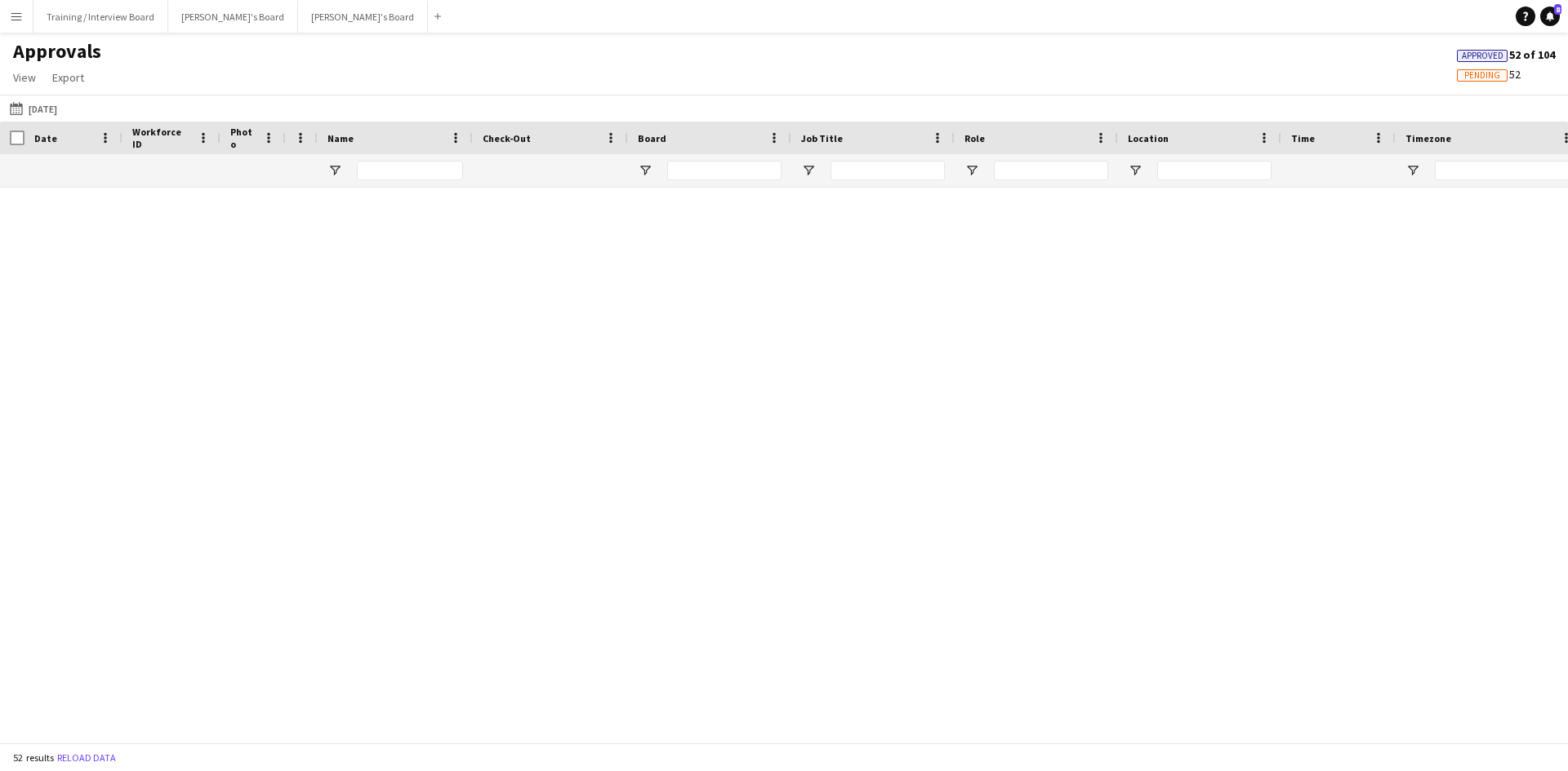
scroll to position [1834, 0]
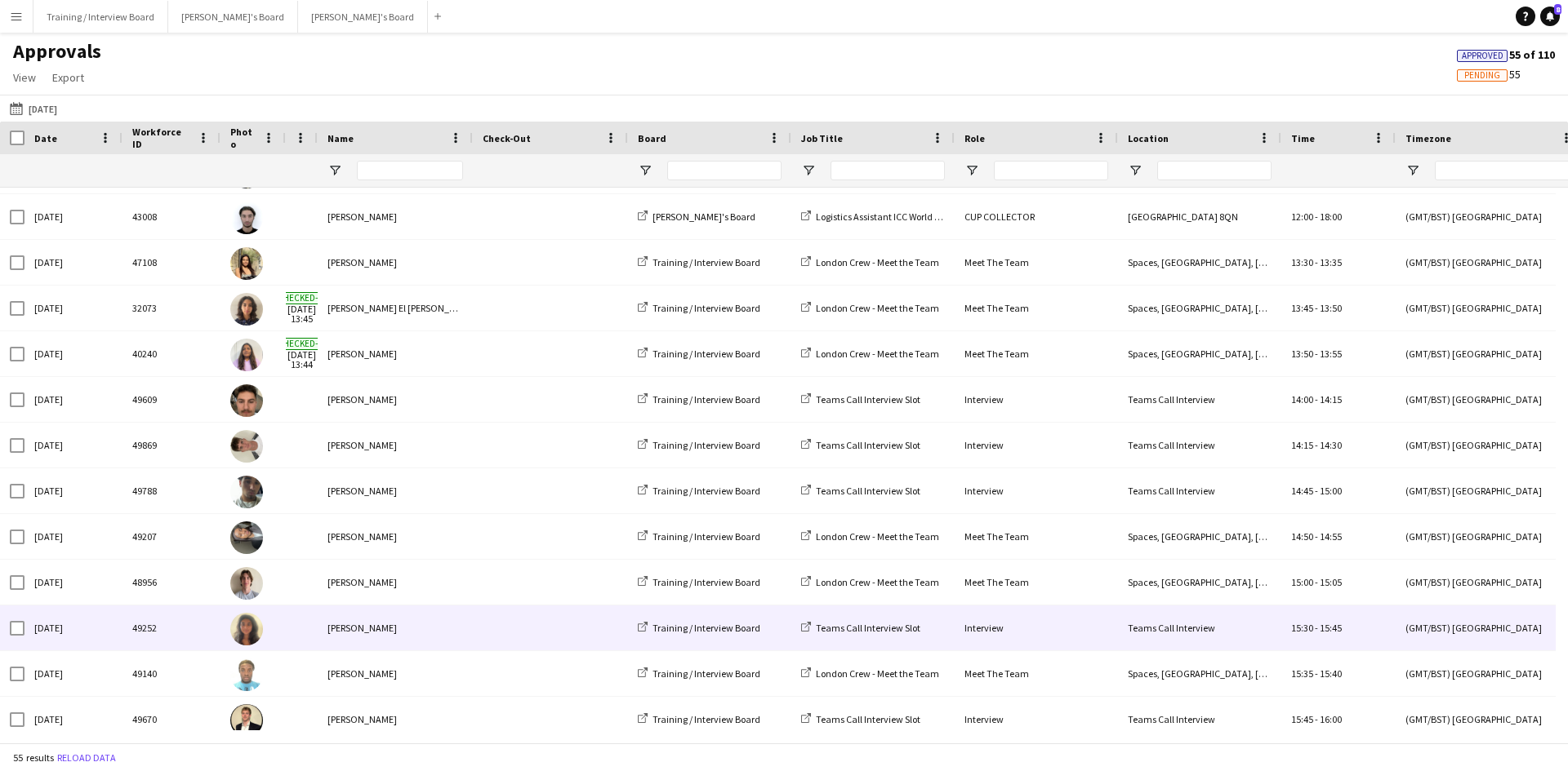
click at [381, 623] on div "[PERSON_NAME]" at bounding box center [396, 628] width 156 height 45
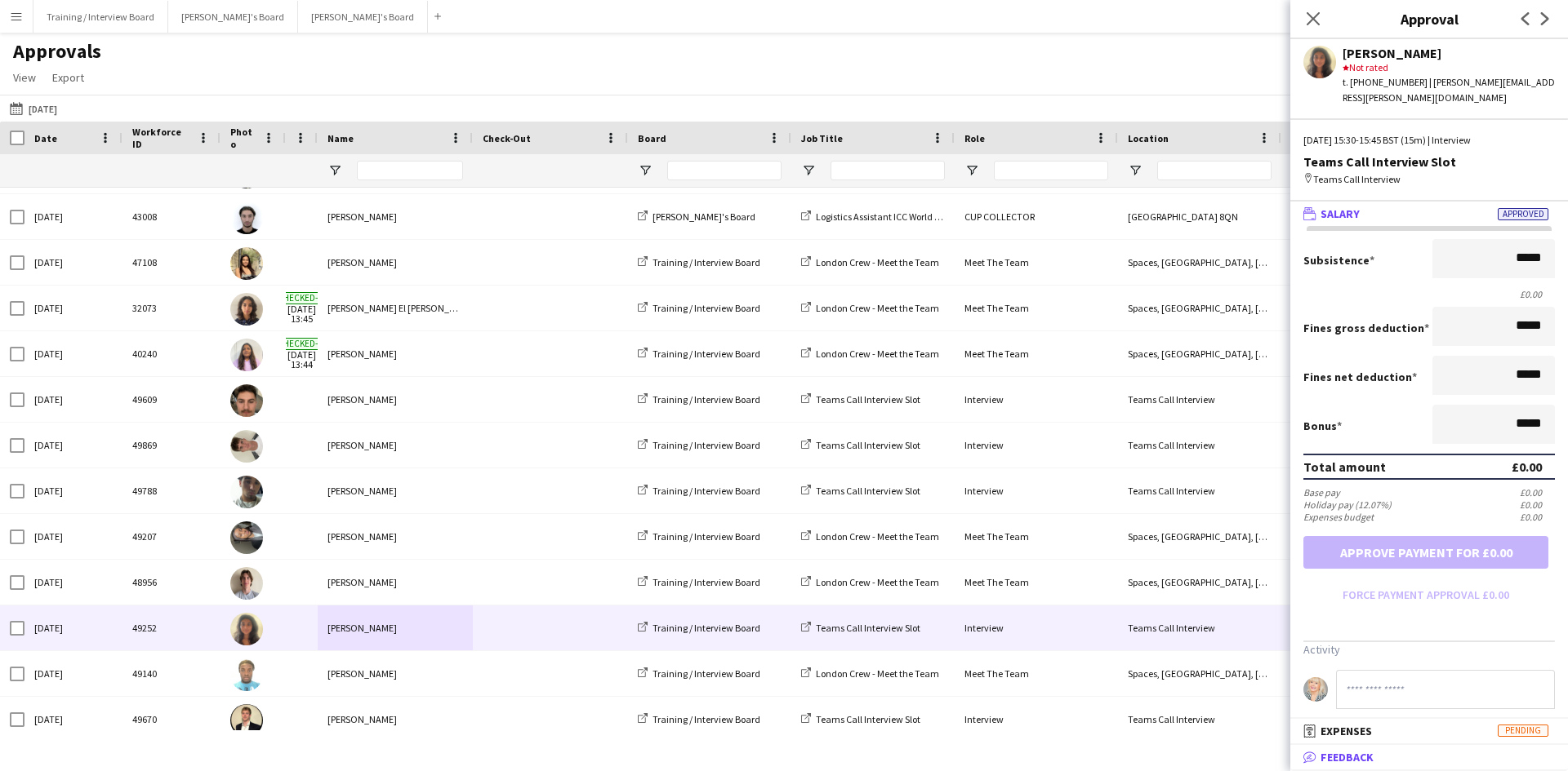
click at [1338, 753] on span "Feedback" at bounding box center [1347, 757] width 53 height 15
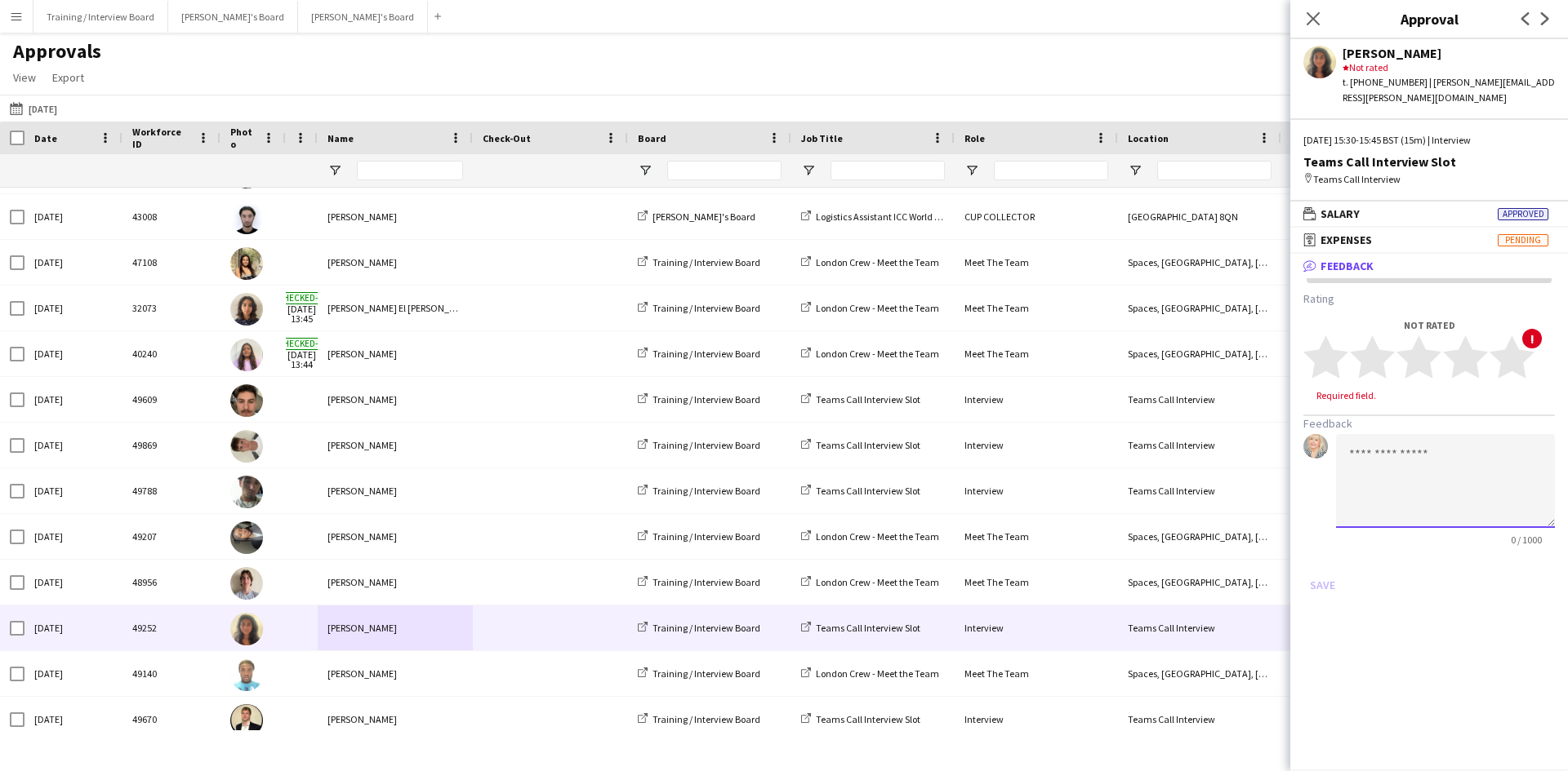
click at [1350, 436] on textarea at bounding box center [1445, 481] width 219 height 94
click at [1406, 455] on textarea "**********" at bounding box center [1445, 481] width 219 height 94
click at [1436, 495] on textarea "**********" at bounding box center [1445, 481] width 219 height 94
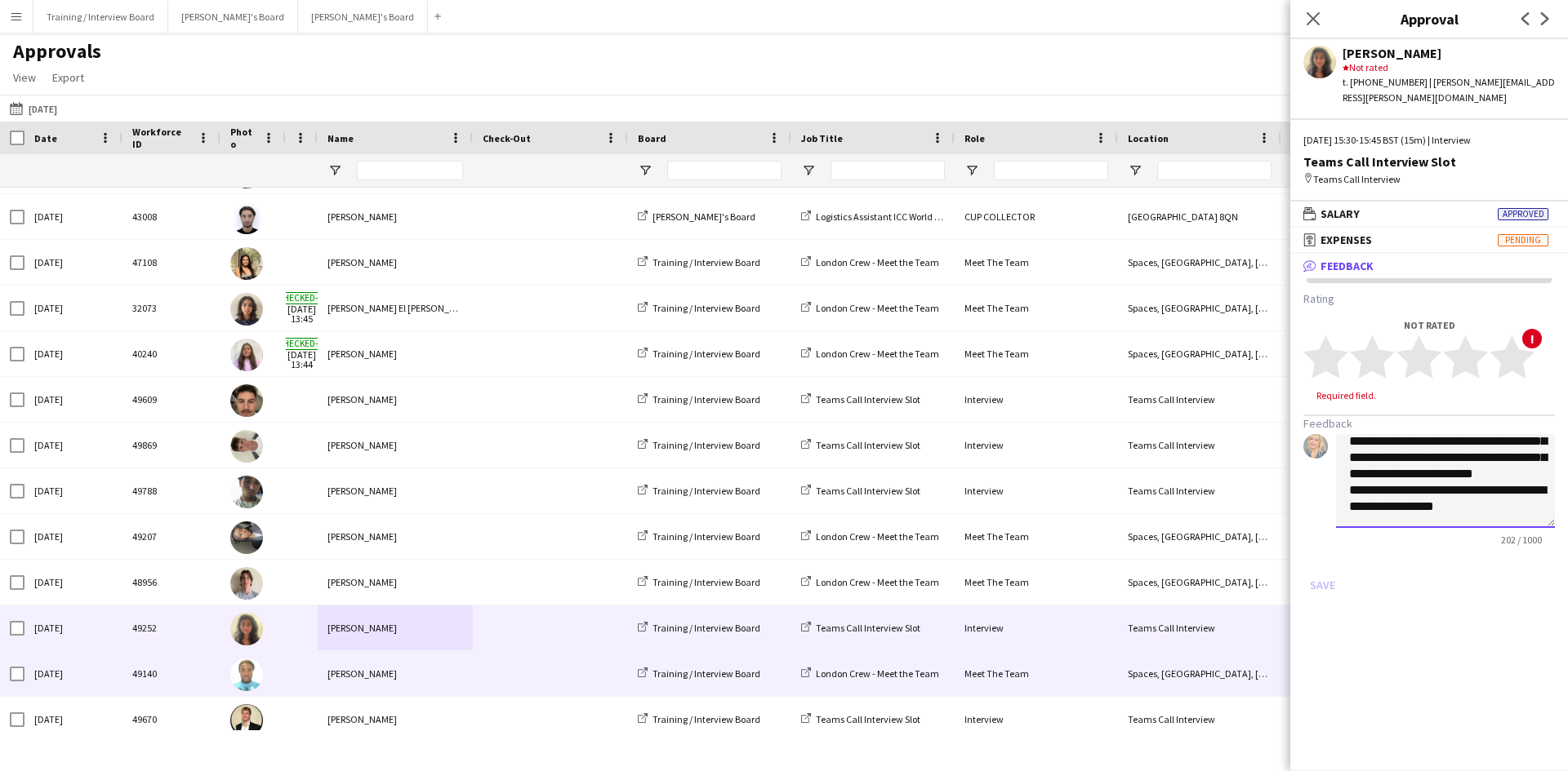
scroll to position [51, 0]
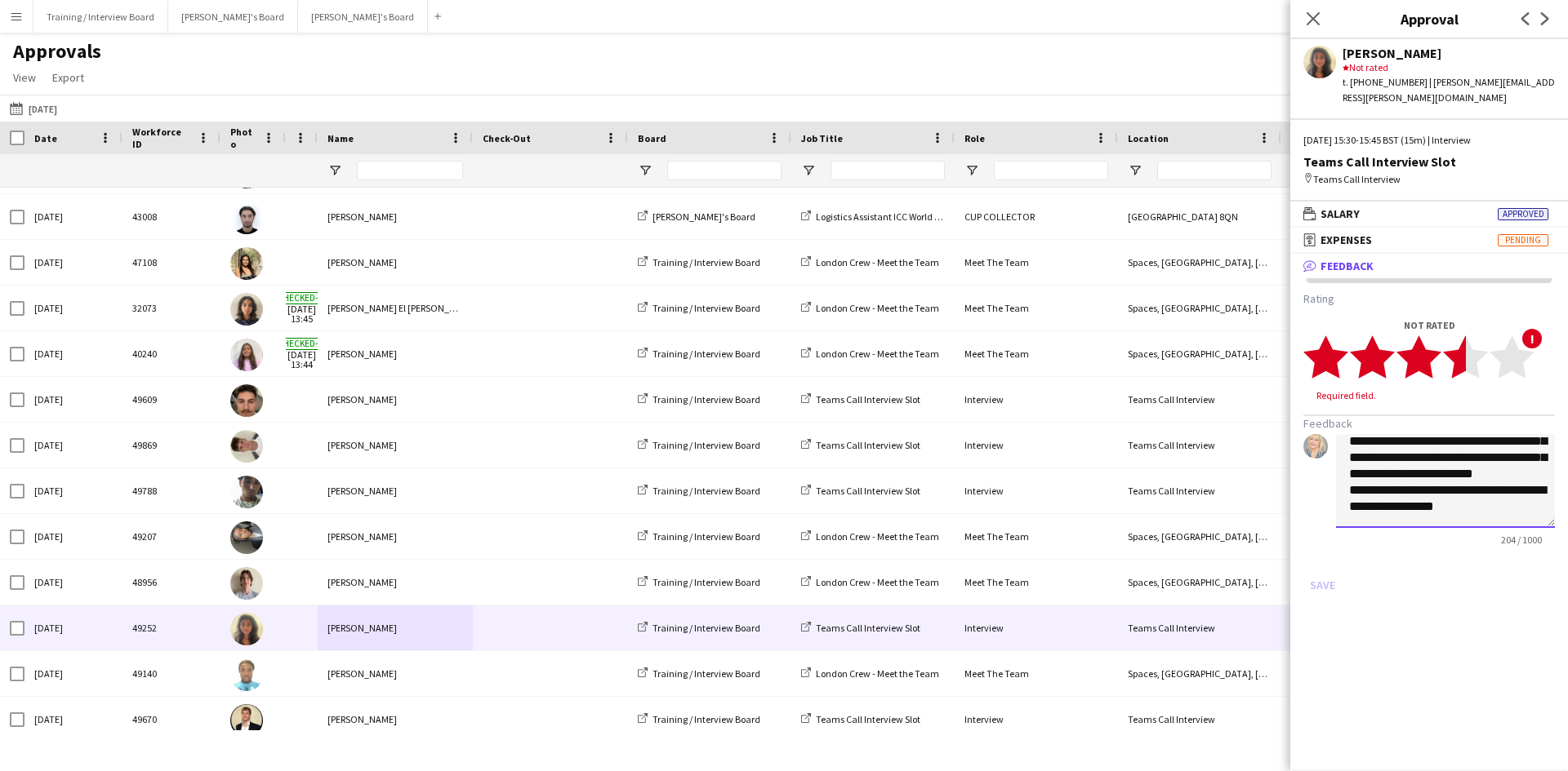
type textarea "**********"
click at [1458, 349] on polygon at bounding box center [1466, 358] width 45 height 43
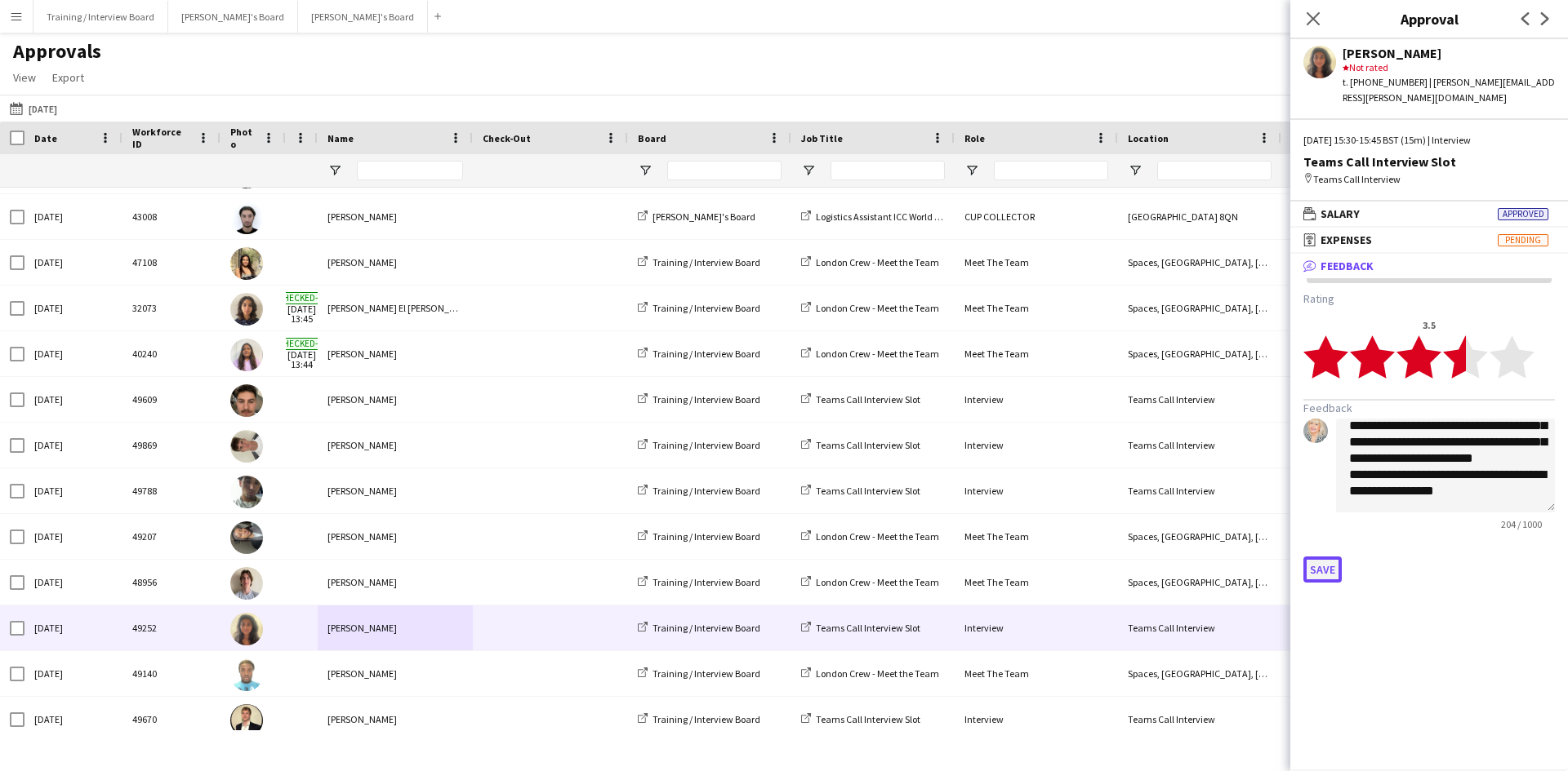
click at [1336, 565] on button "Save" at bounding box center [1322, 570] width 38 height 26
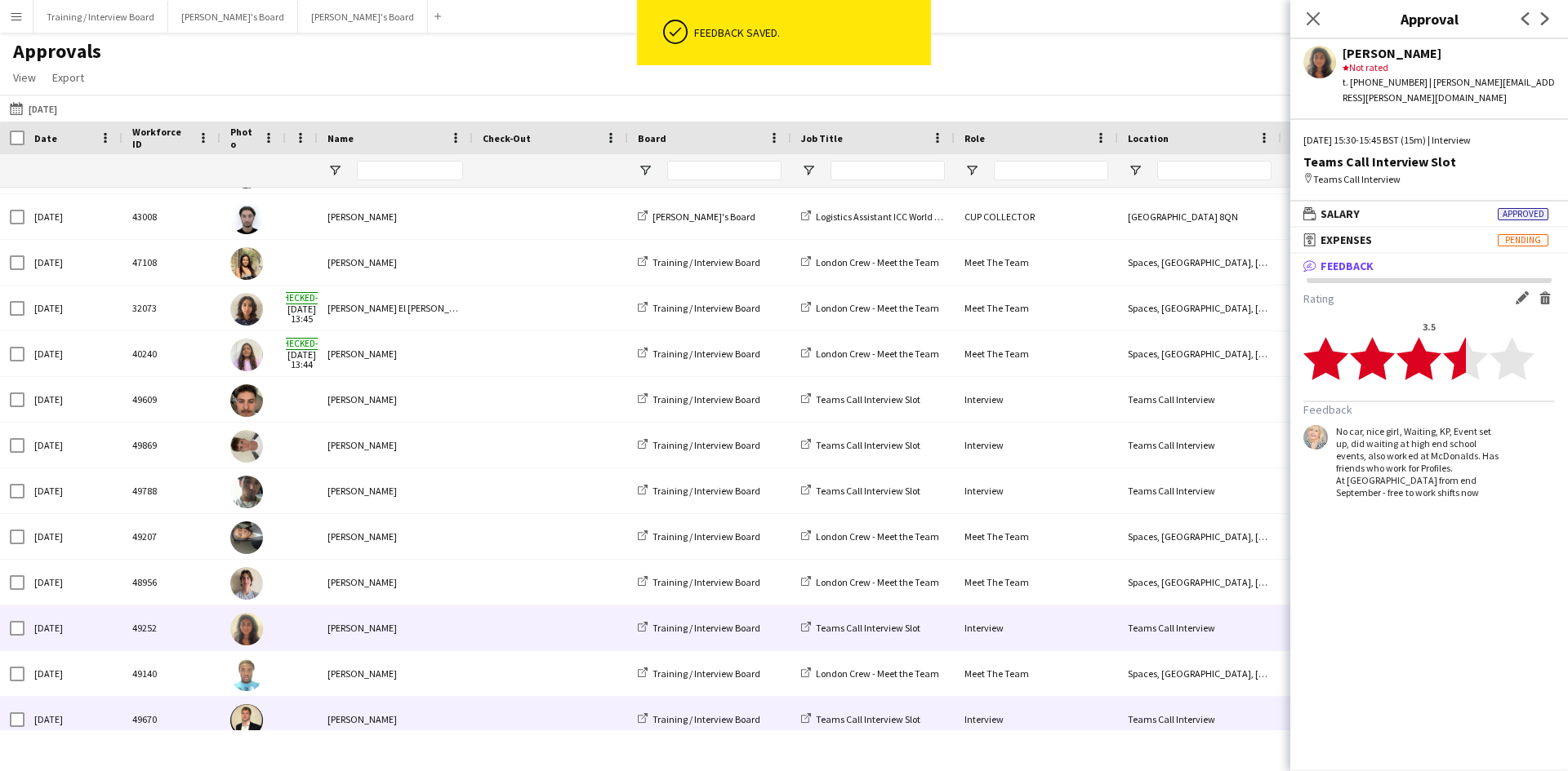
click at [342, 719] on div "[PERSON_NAME]" at bounding box center [396, 719] width 156 height 45
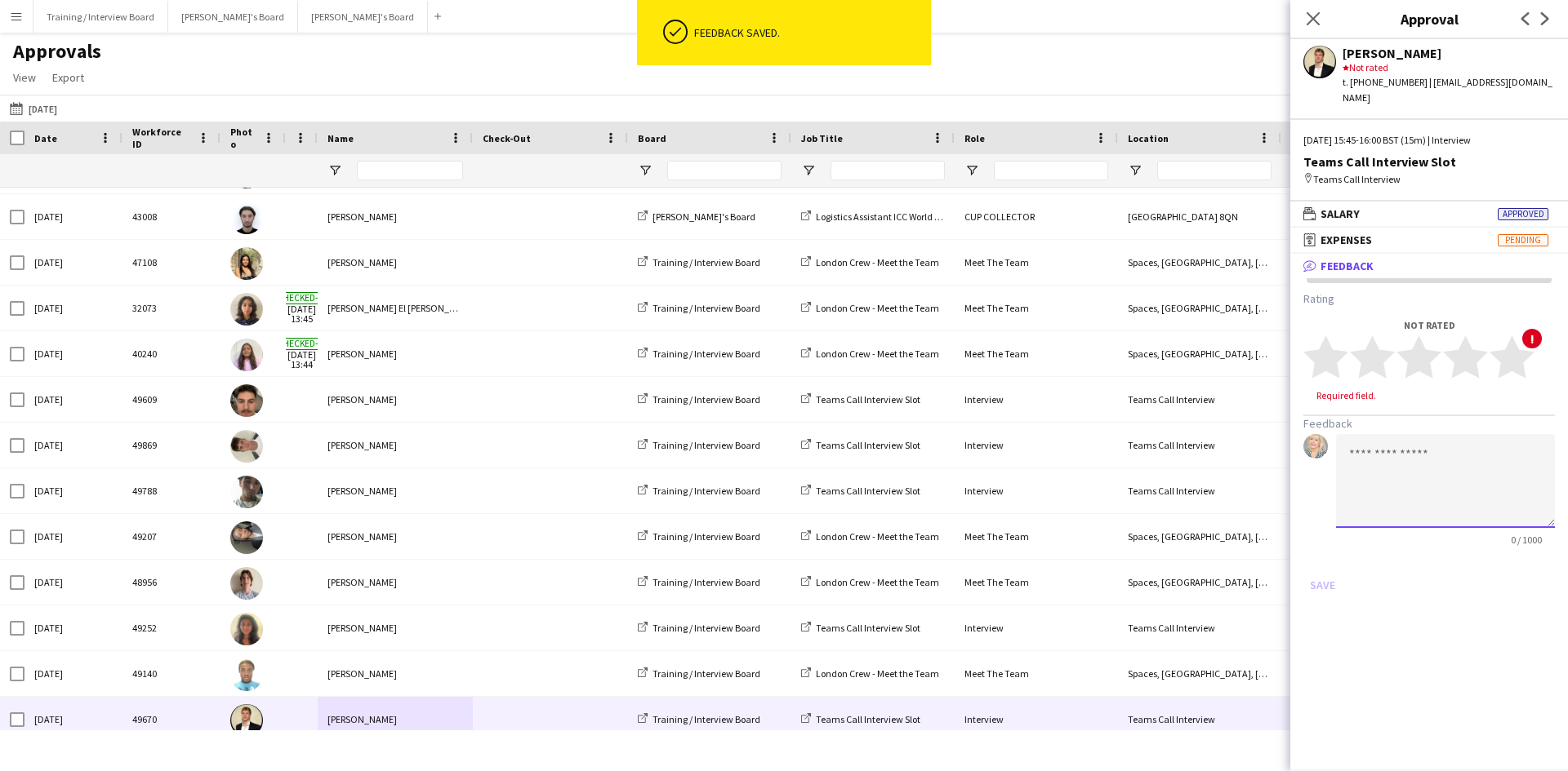
click at [1369, 441] on textarea at bounding box center [1445, 481] width 219 height 94
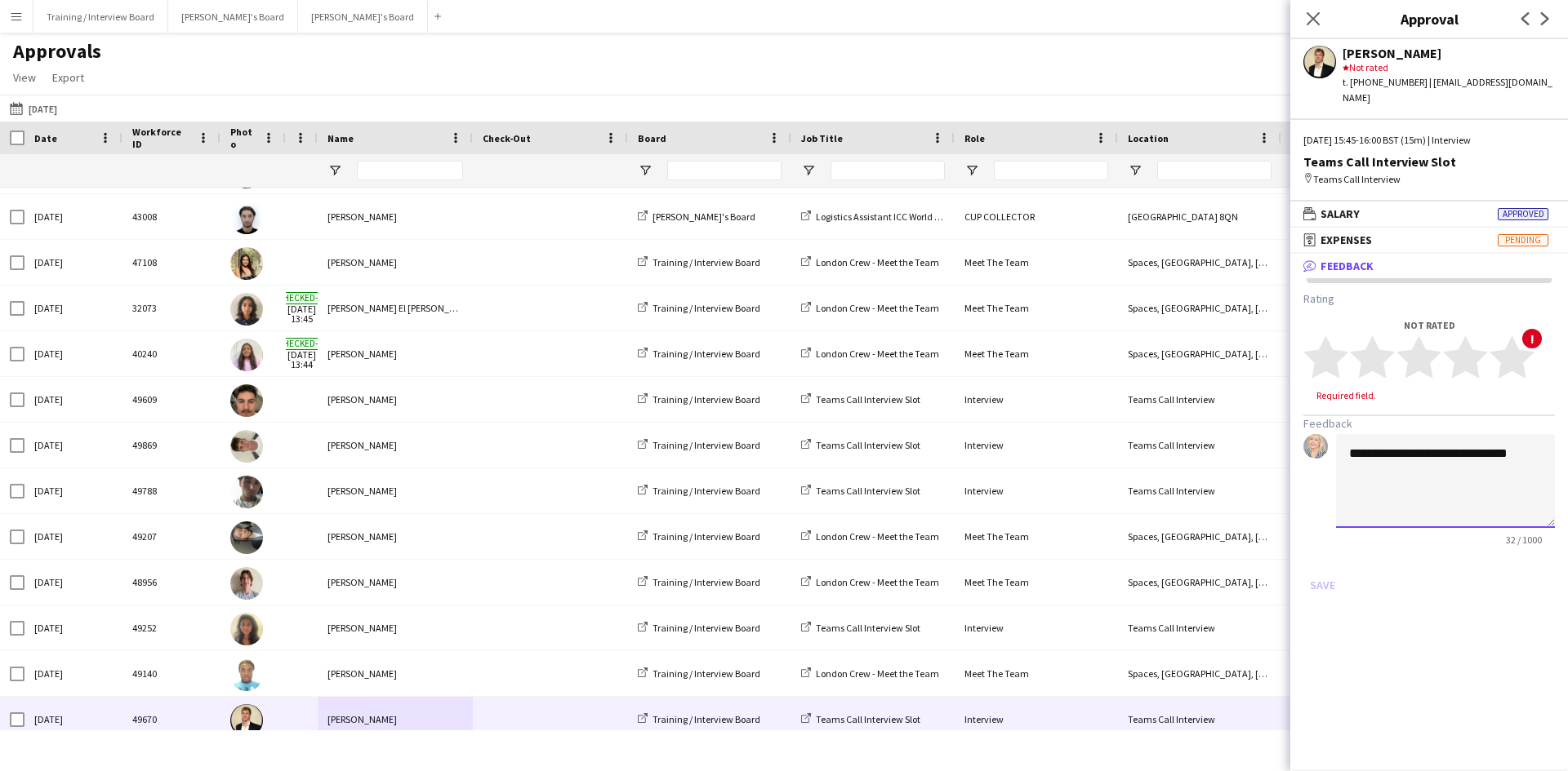
click at [1433, 437] on textarea "**********" at bounding box center [1445, 481] width 219 height 94
click at [1504, 437] on textarea "**********" at bounding box center [1445, 481] width 219 height 94
click at [1471, 480] on textarea "**********" at bounding box center [1445, 481] width 219 height 94
click at [1476, 505] on textarea "**********" at bounding box center [1445, 481] width 219 height 94
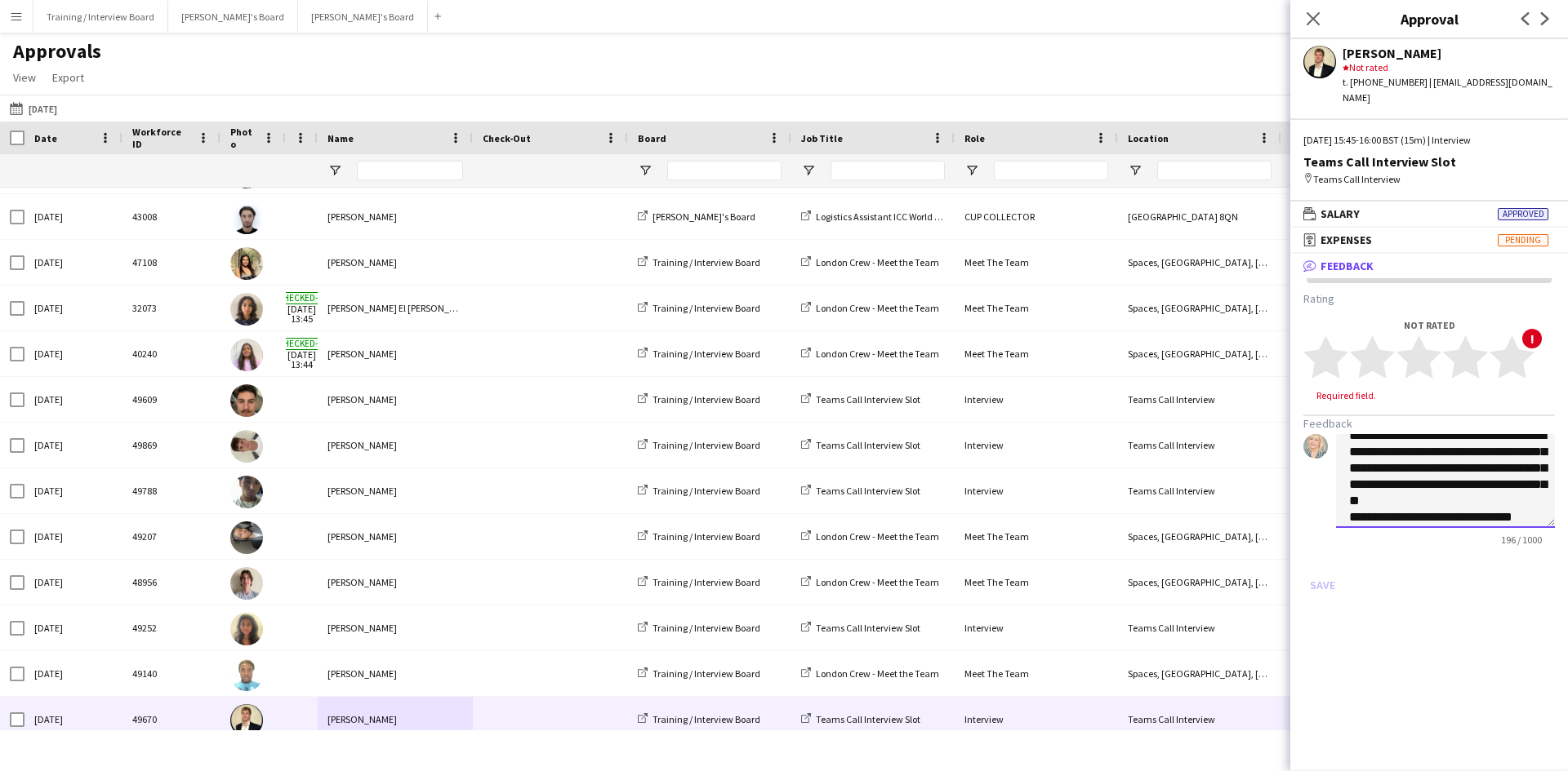
scroll to position [34, 0]
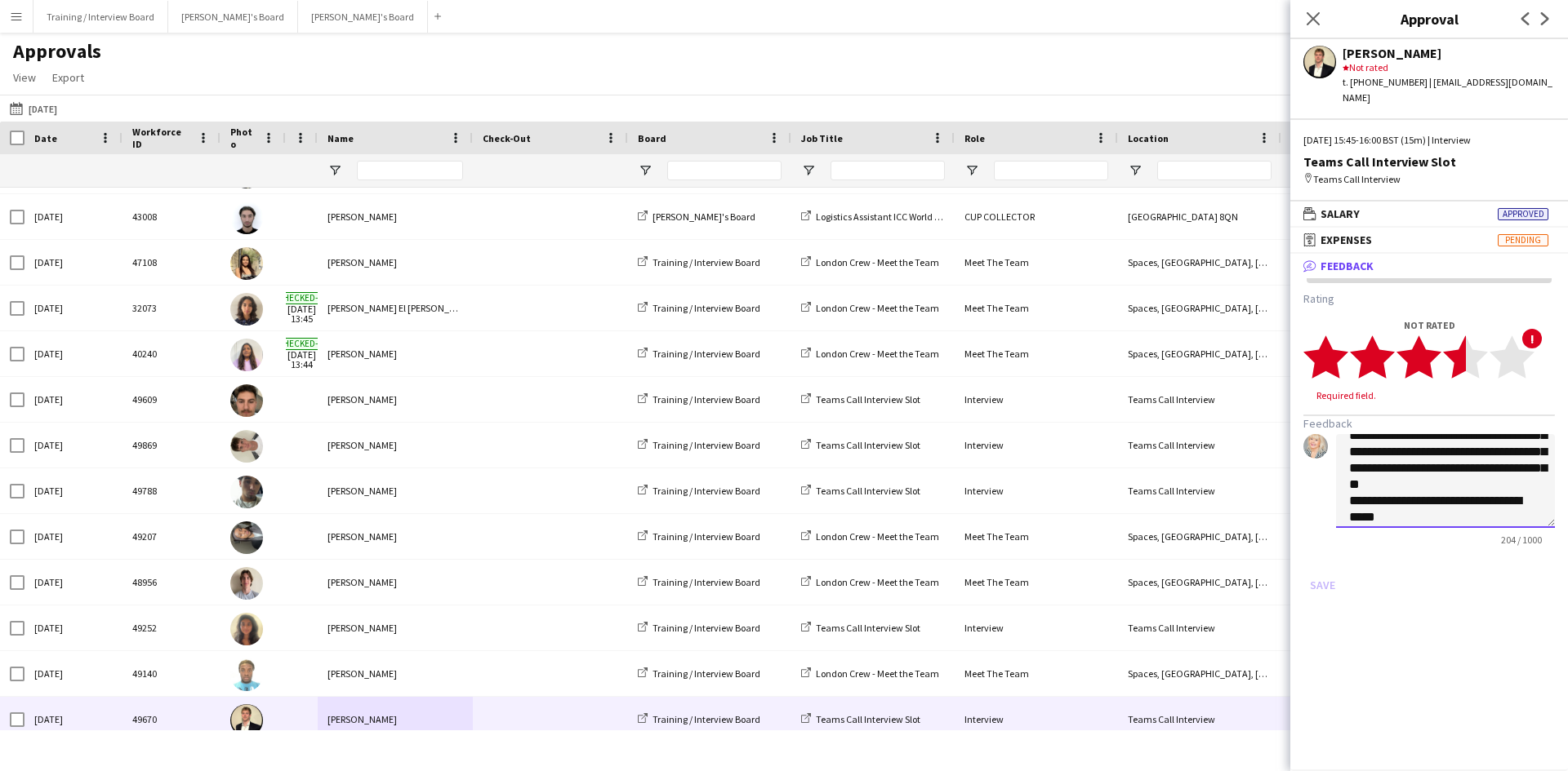
type textarea "**********"
click at [1462, 346] on polygon at bounding box center [1466, 358] width 45 height 43
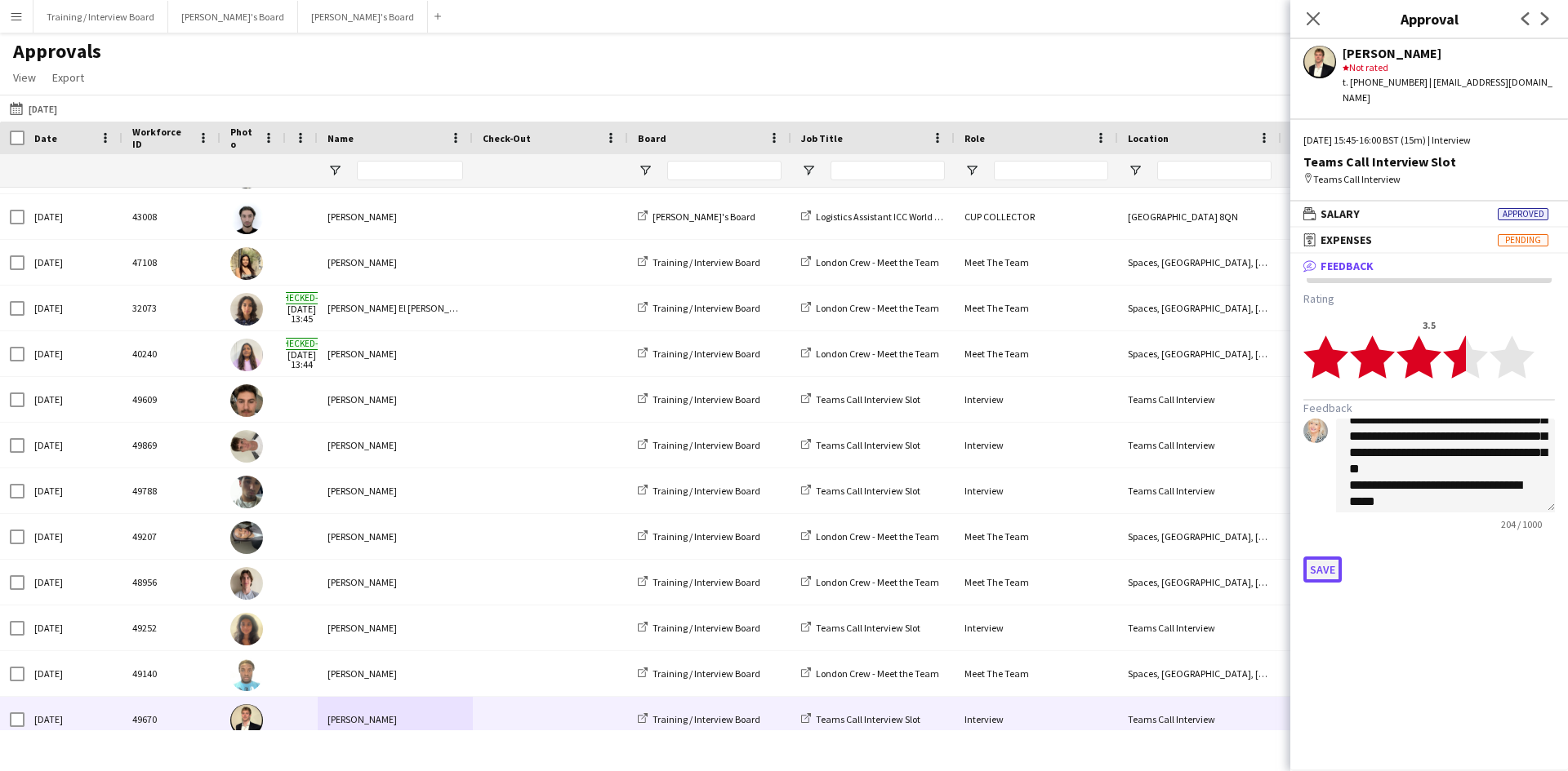
click at [1339, 557] on button "Save" at bounding box center [1322, 570] width 38 height 26
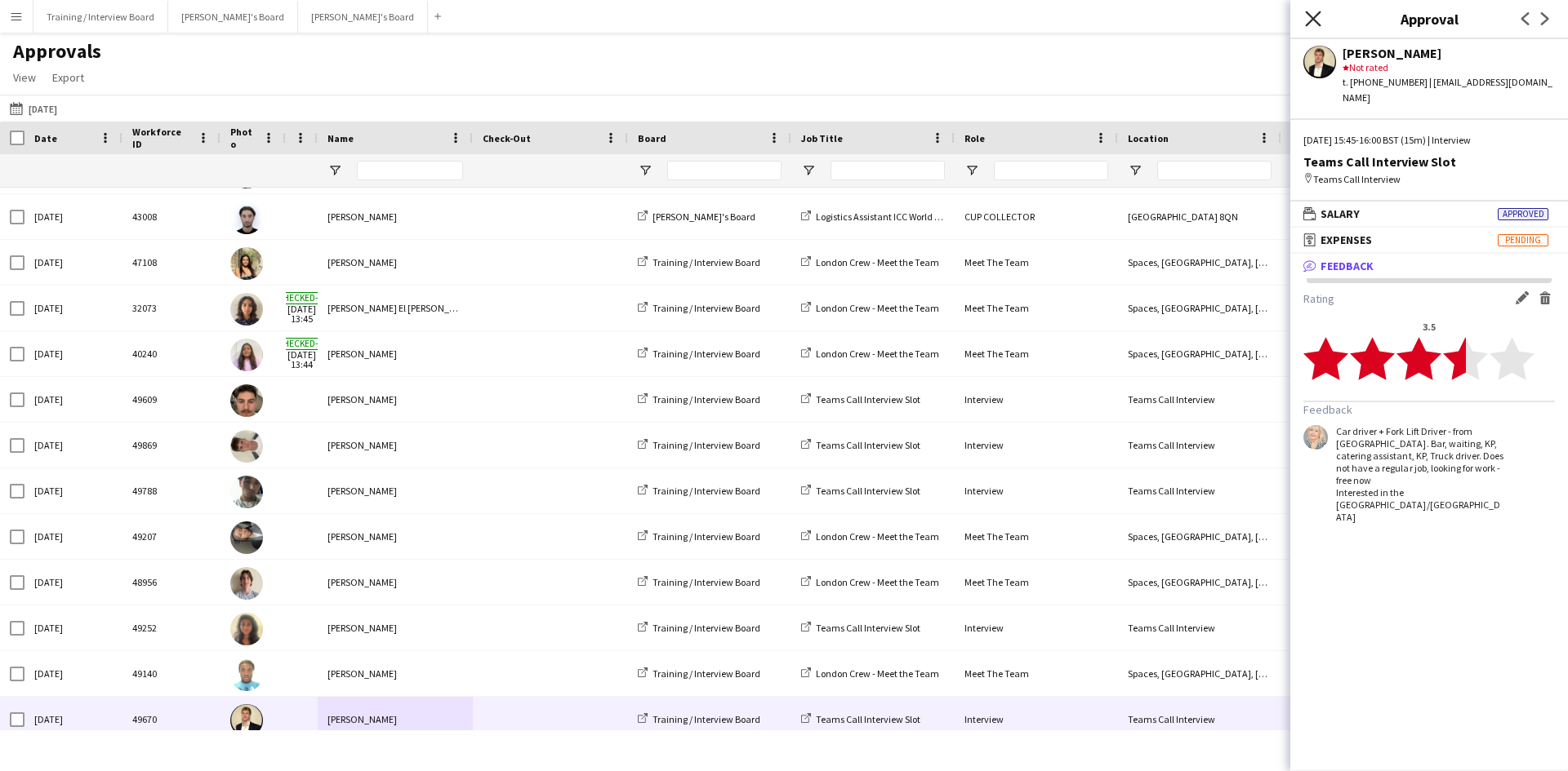
click at [1317, 16] on icon at bounding box center [1313, 18] width 16 height 16
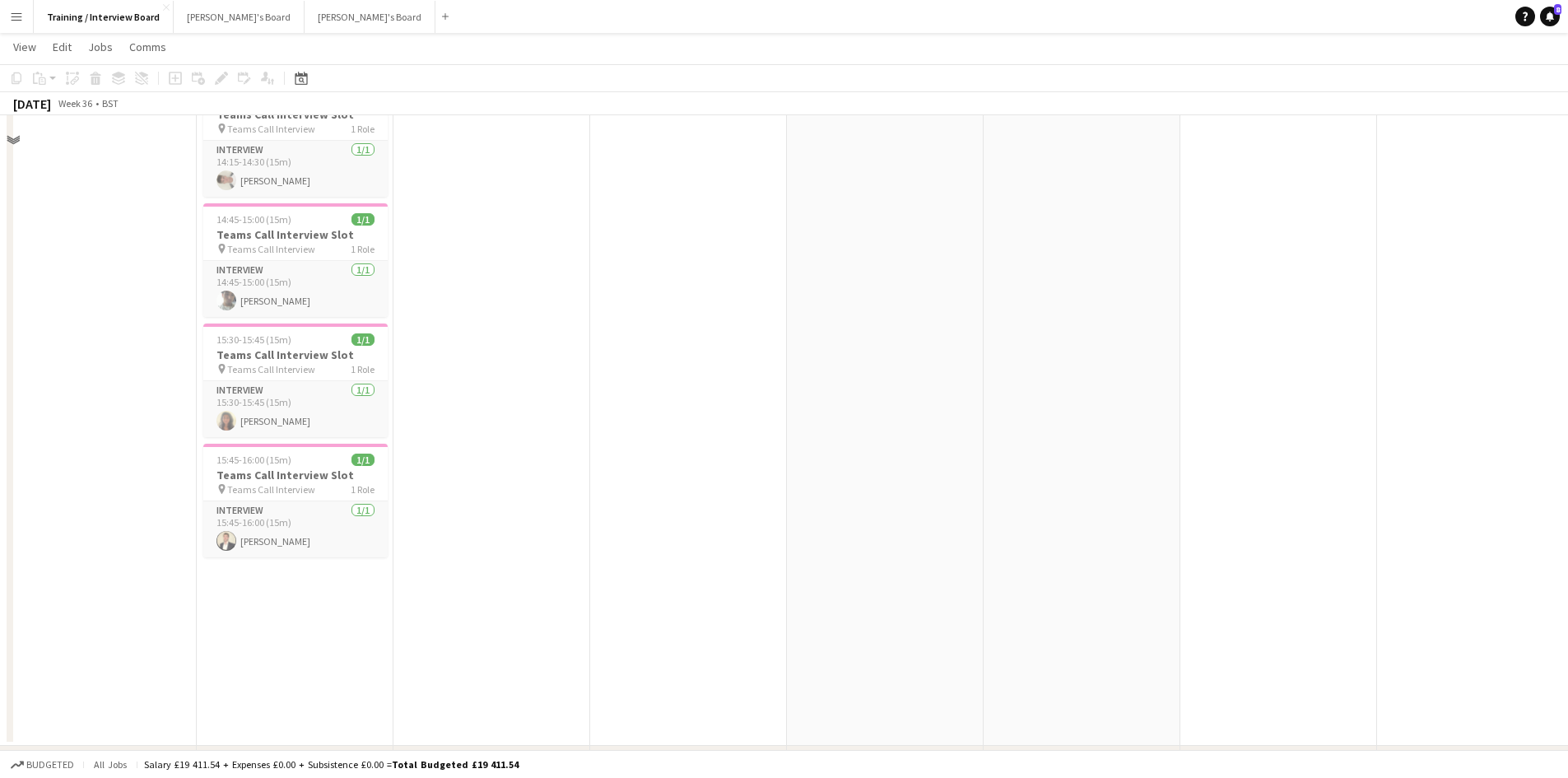
scroll to position [1400, 0]
